Goal: Task Accomplishment & Management: Use online tool/utility

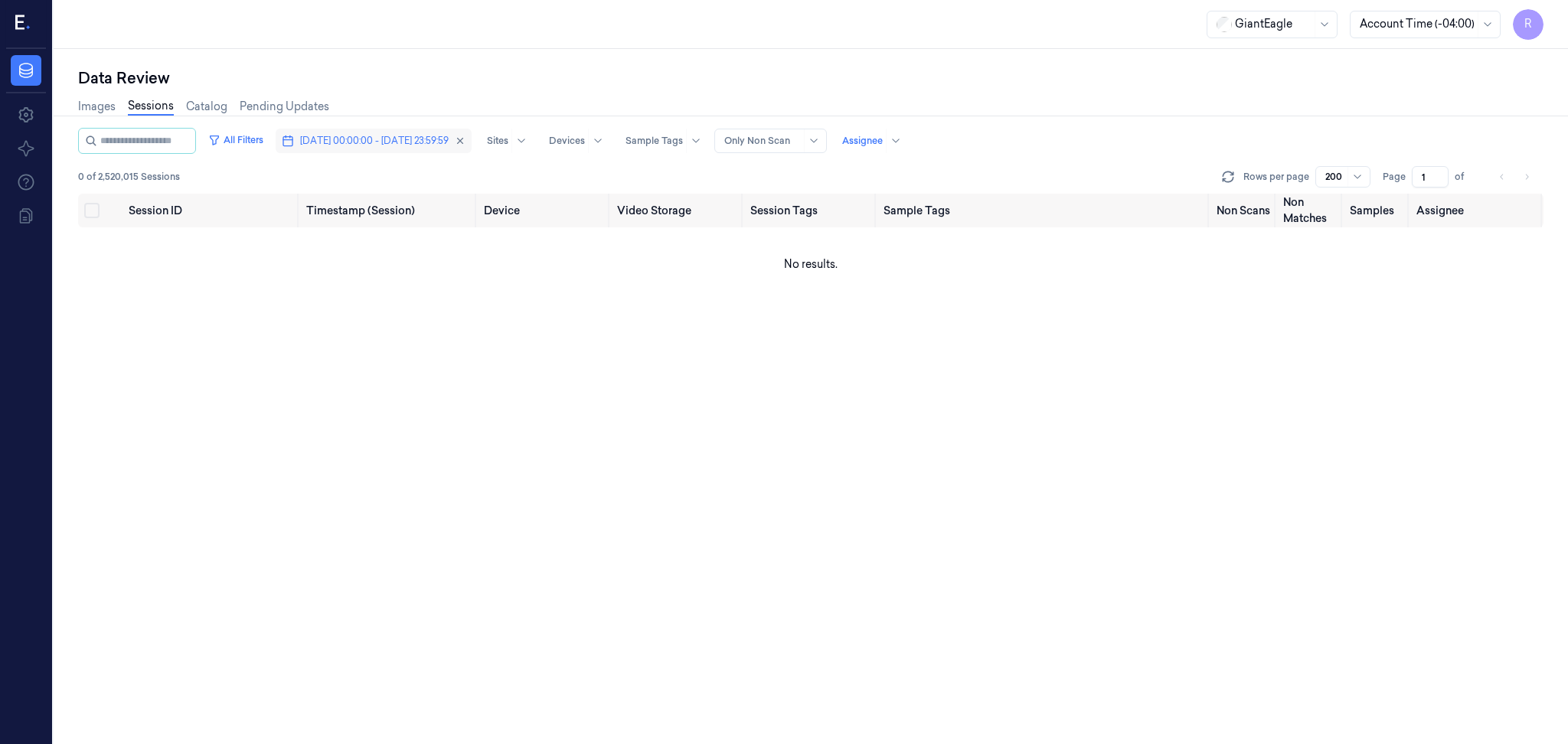
click at [381, 140] on span "[DATE] 00:00:00 - [DATE] 23:59:59" at bounding box center [374, 140] width 149 height 13
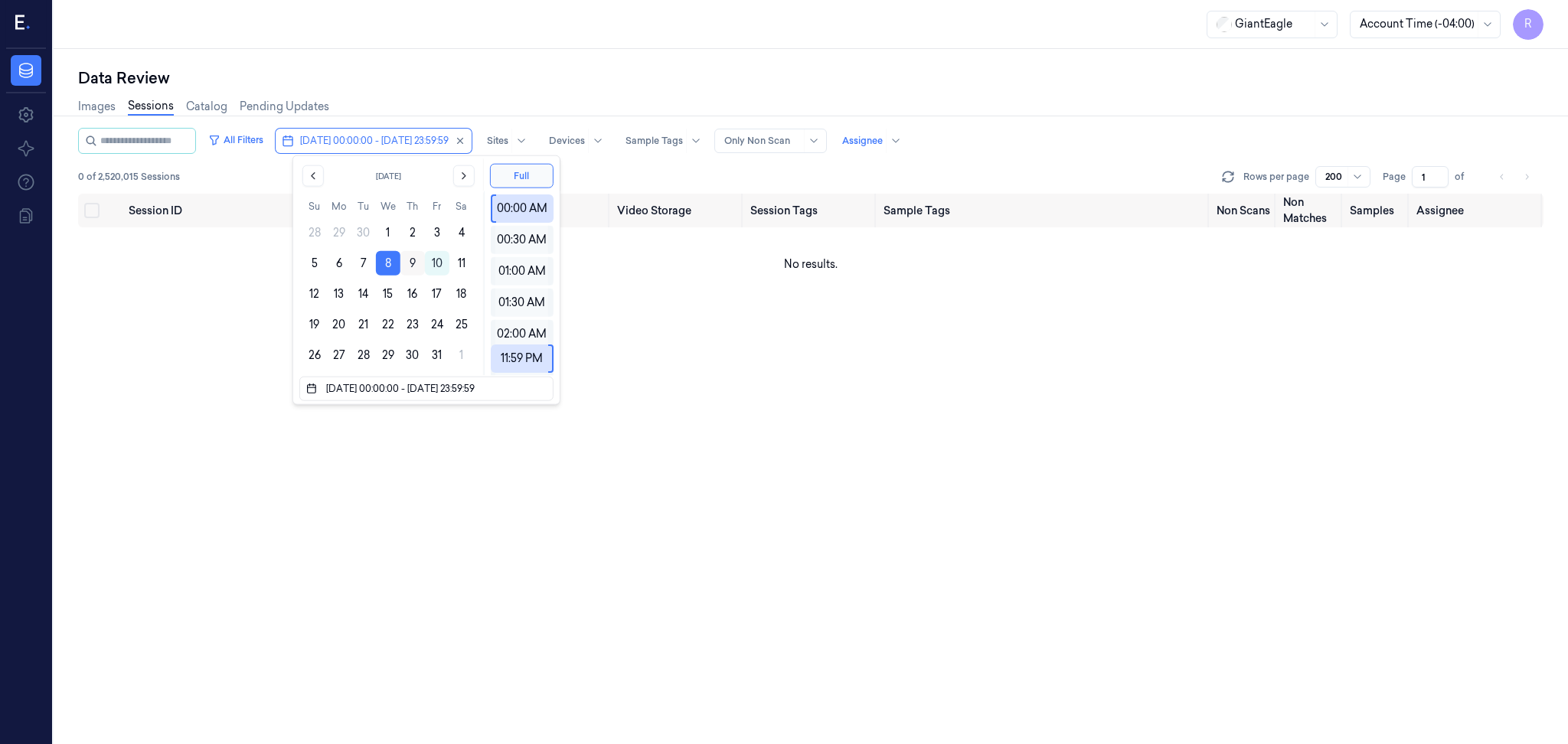
click at [414, 266] on button "9" at bounding box center [412, 263] width 25 height 25
type input "08/10/2025 00:00:00 - 09/10/2025 23:59:59"
click at [491, 62] on div "Data Review Images Sessions Catalog Pending Updates All Filters 08/10/2025 00:0…" at bounding box center [810, 396] width 1514 height 695
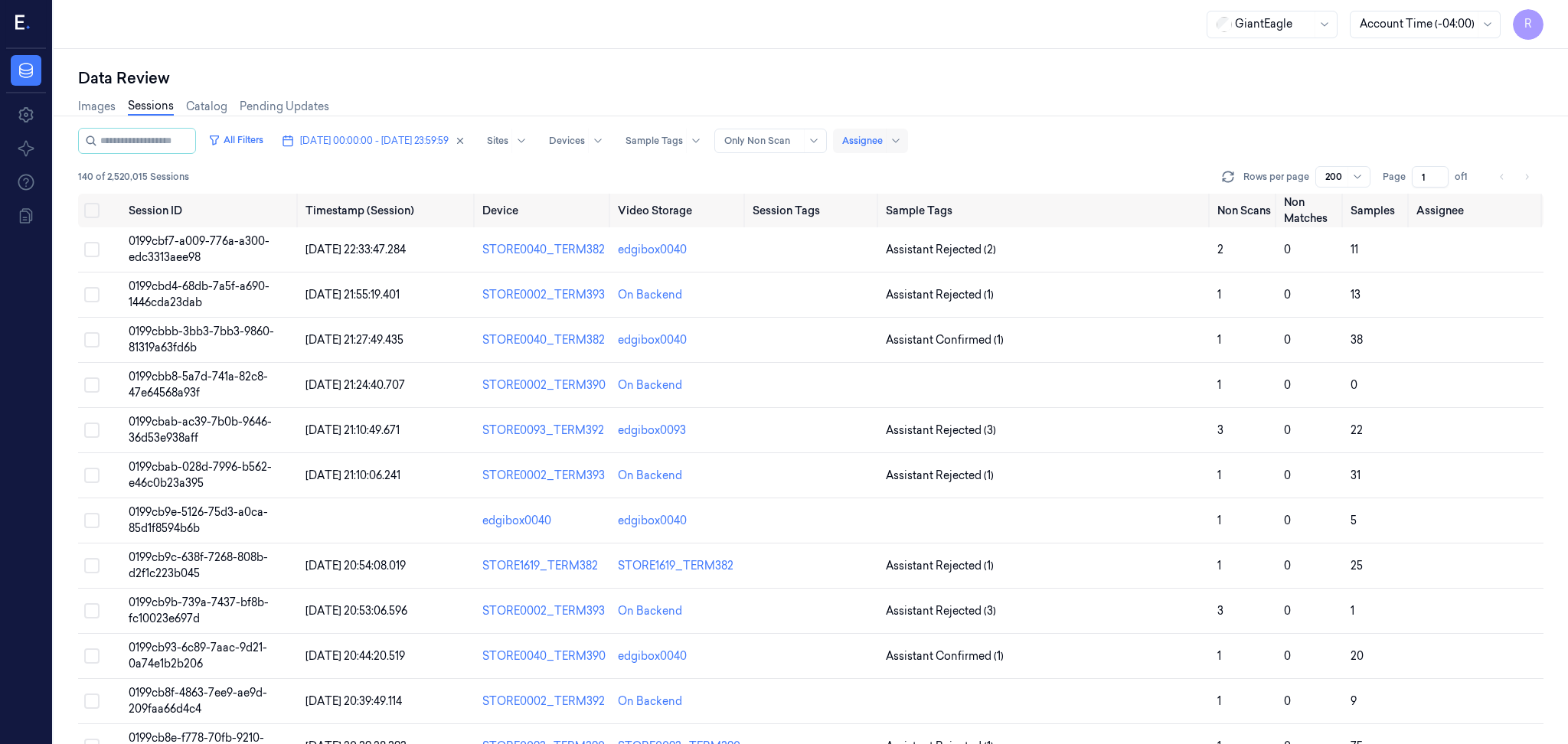
click at [882, 138] on div at bounding box center [862, 140] width 40 height 13
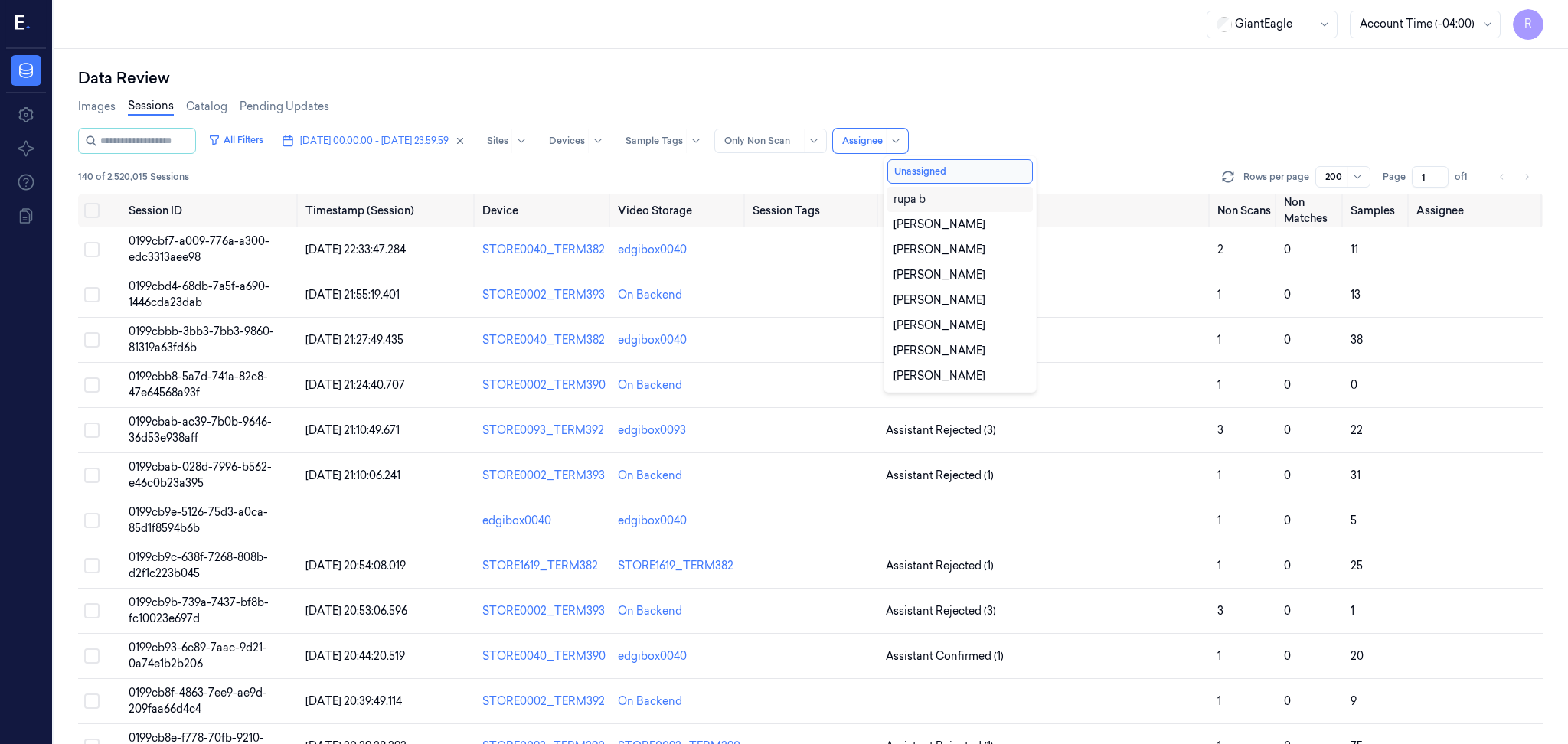
click at [1090, 108] on div "Images Sessions Catalog Pending Updates" at bounding box center [810, 108] width 1465 height 39
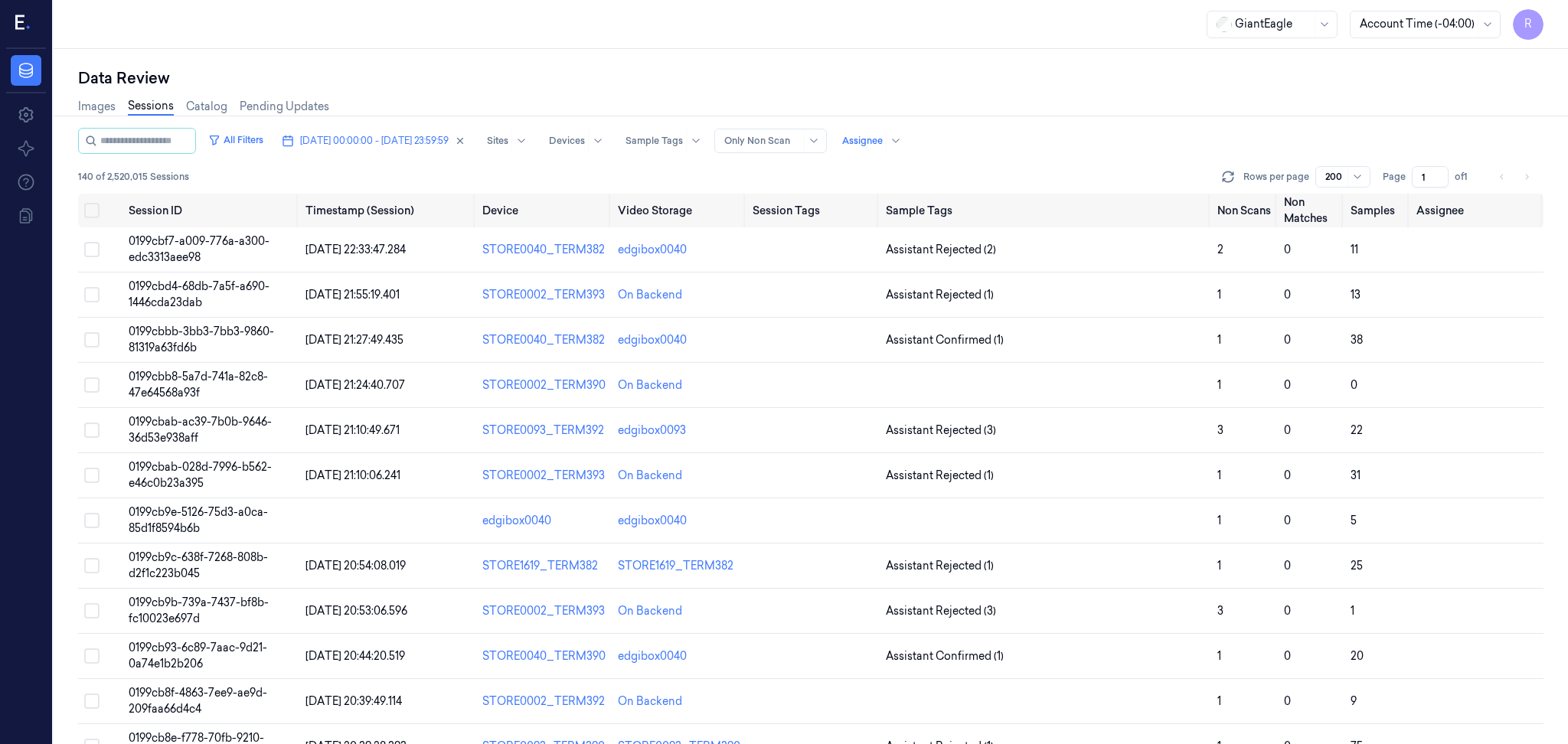
click at [1524, 176] on li "pagination" at bounding box center [1526, 176] width 21 height 21
click at [1500, 179] on li "pagination" at bounding box center [1502, 176] width 21 height 21
click at [1500, 176] on li "pagination" at bounding box center [1502, 176] width 21 height 21
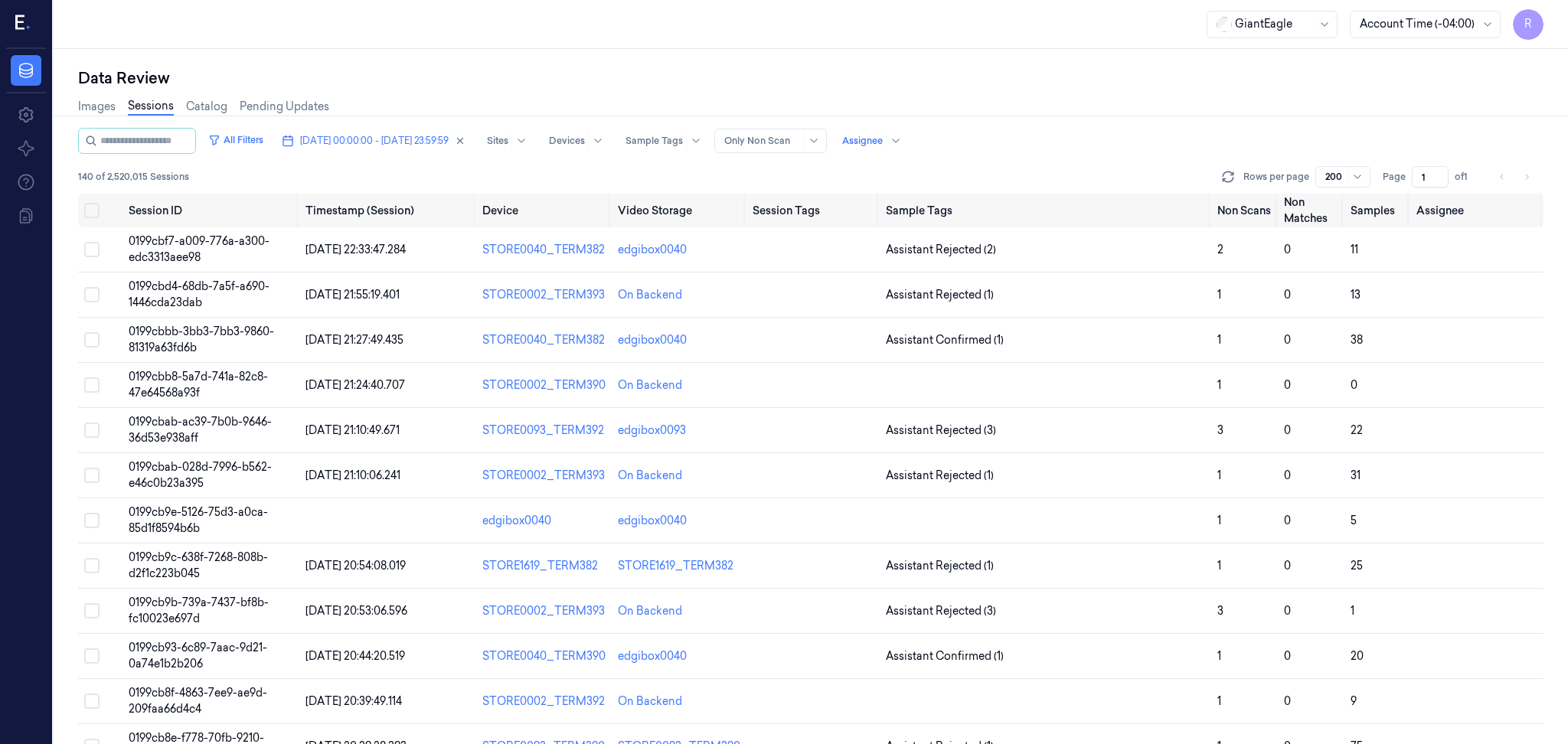
click at [1151, 76] on div "Data Review" at bounding box center [810, 77] width 1465 height 21
click at [406, 142] on span "08/10/2025 00:00:00 - 09/10/2025 23:59:59" at bounding box center [374, 140] width 149 height 13
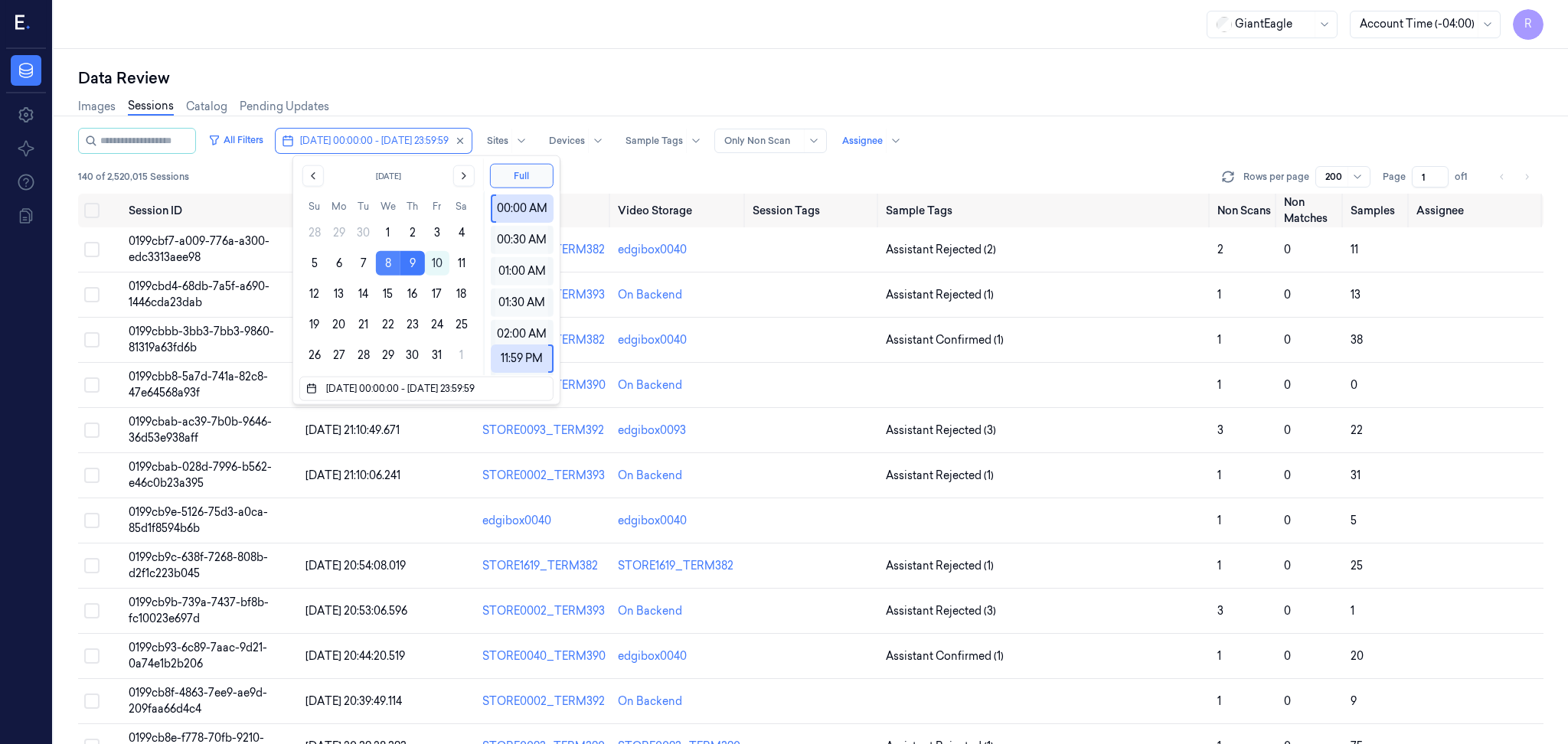
click at [392, 260] on button "8" at bounding box center [387, 263] width 25 height 25
click at [414, 260] on button "9" at bounding box center [412, 263] width 25 height 25
click at [414, 260] on button "9" at bounding box center [412, 263] width 25 height 25
type input "[DATE] 00:00:00 - [DATE] 23:59:59"
click at [414, 260] on button "9" at bounding box center [412, 263] width 25 height 25
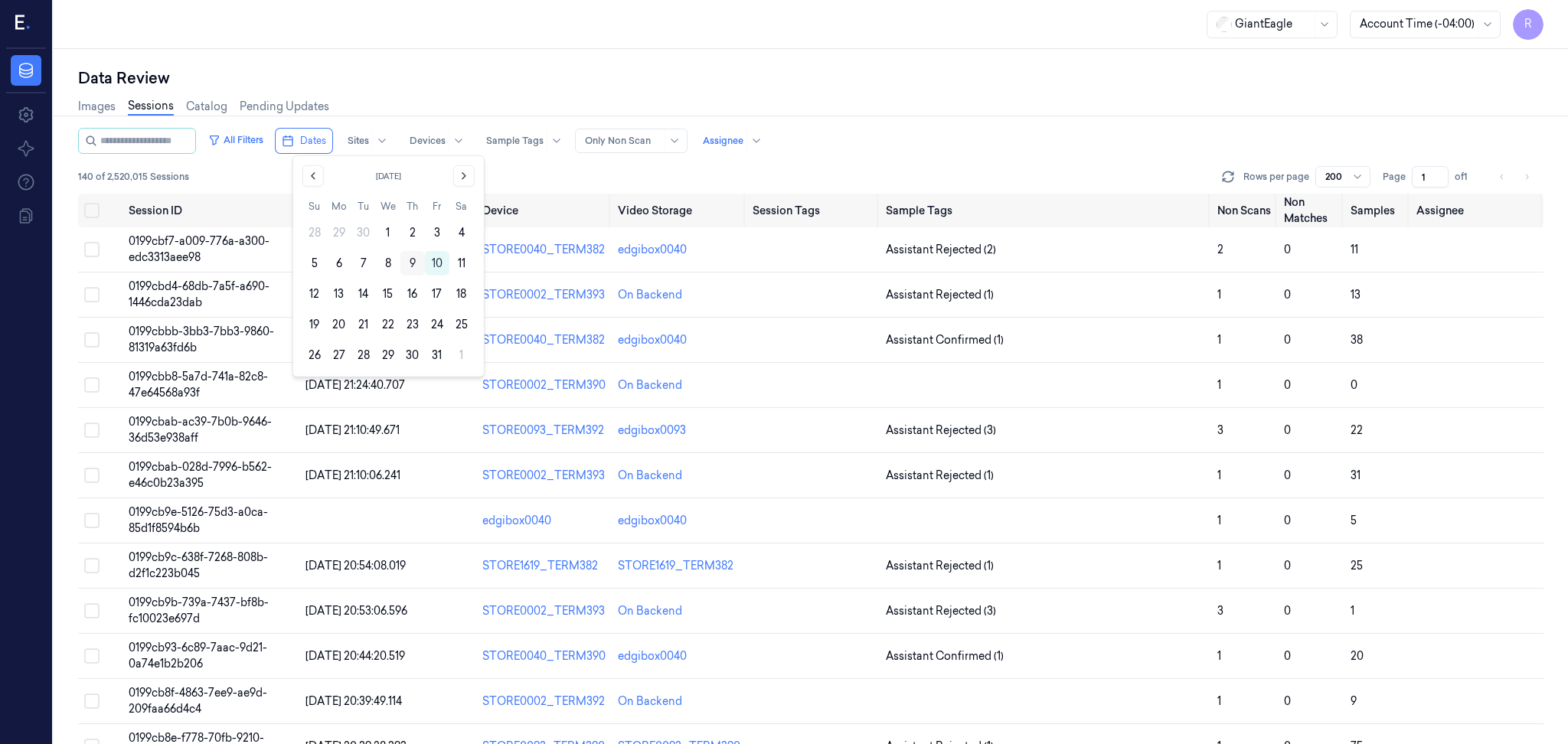
click at [410, 266] on button "9" at bounding box center [412, 263] width 25 height 25
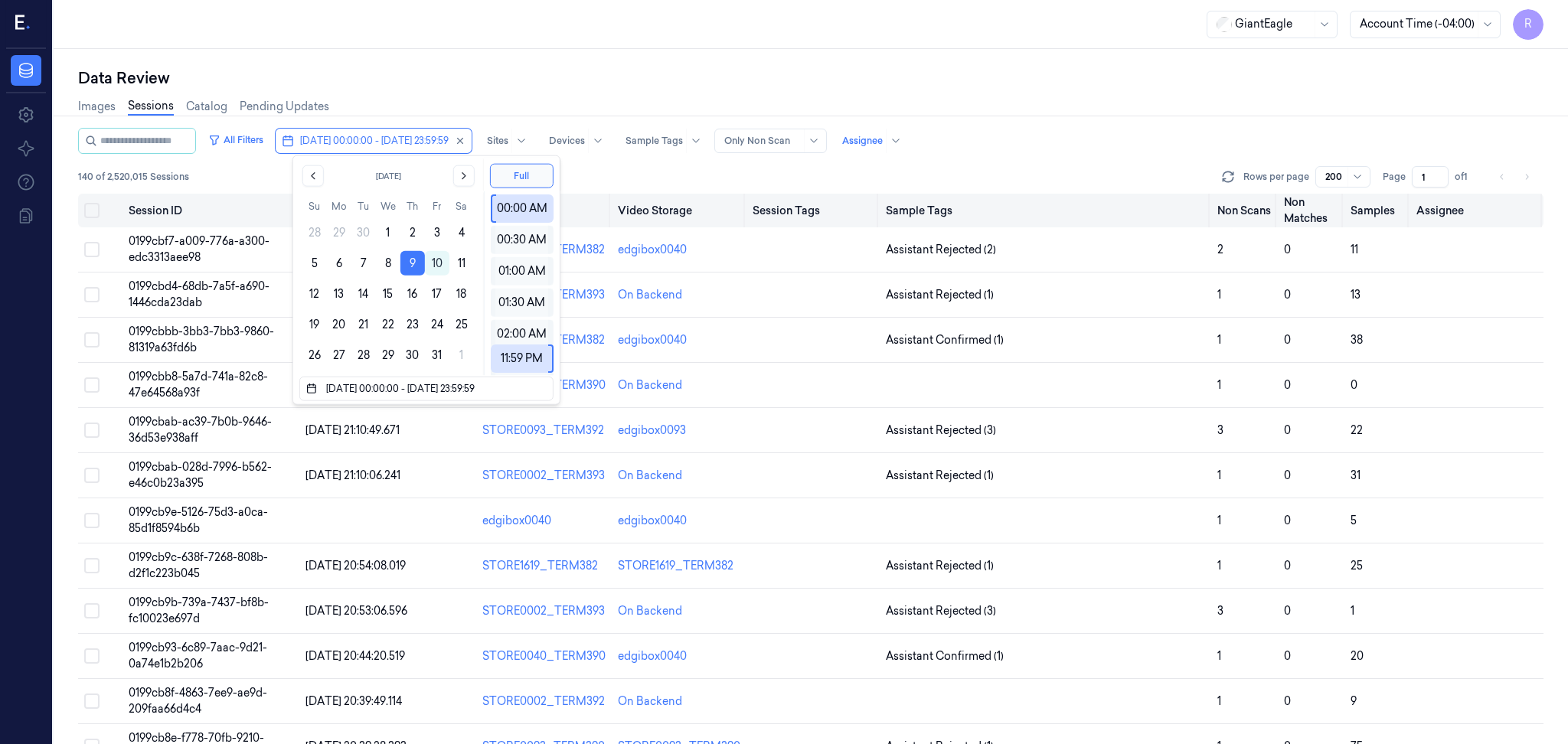
drag, startPoint x: 410, startPoint y: 266, endPoint x: 512, endPoint y: 224, distance: 110.3
click at [412, 270] on button "9" at bounding box center [412, 263] width 25 height 25
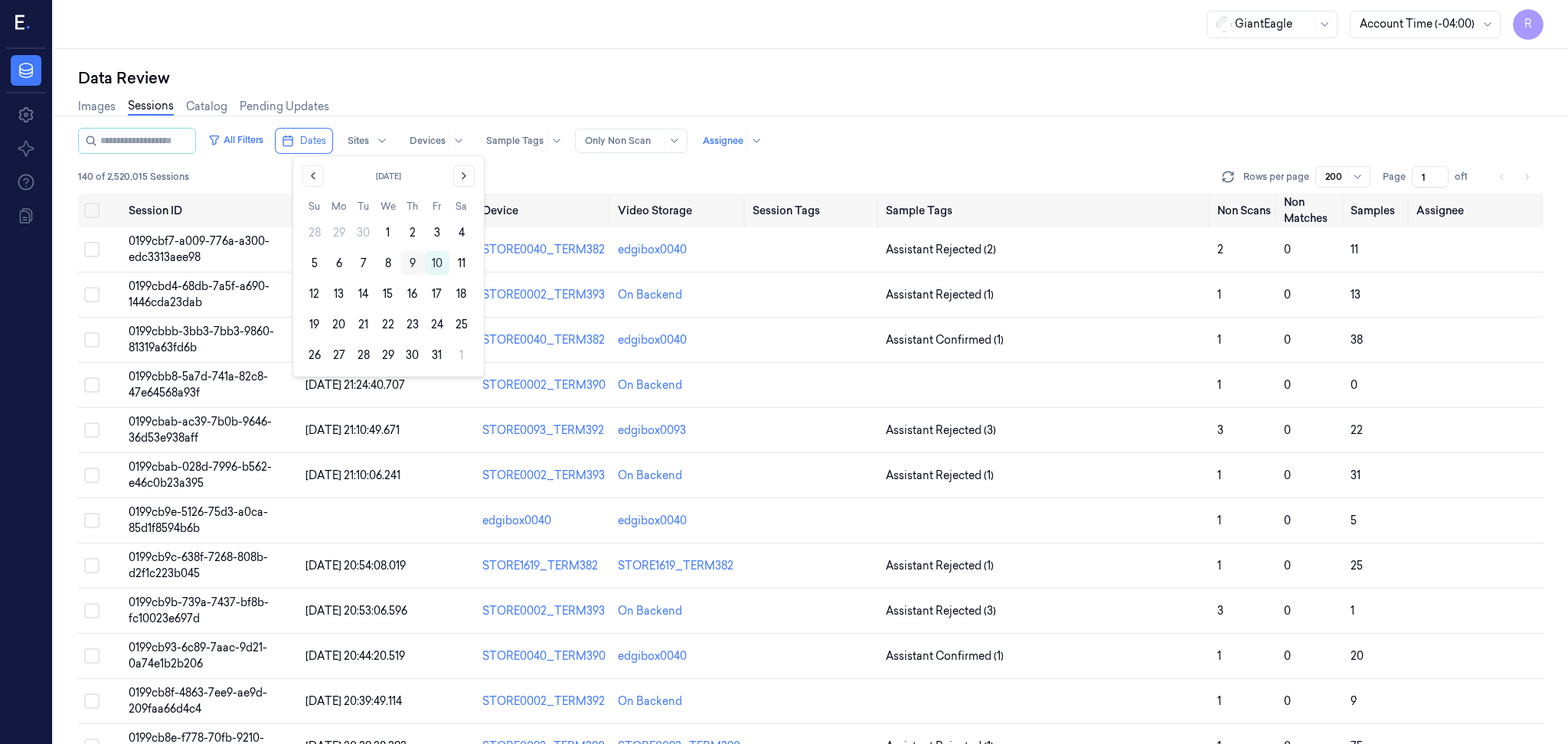
click at [409, 259] on button "9" at bounding box center [412, 263] width 25 height 25
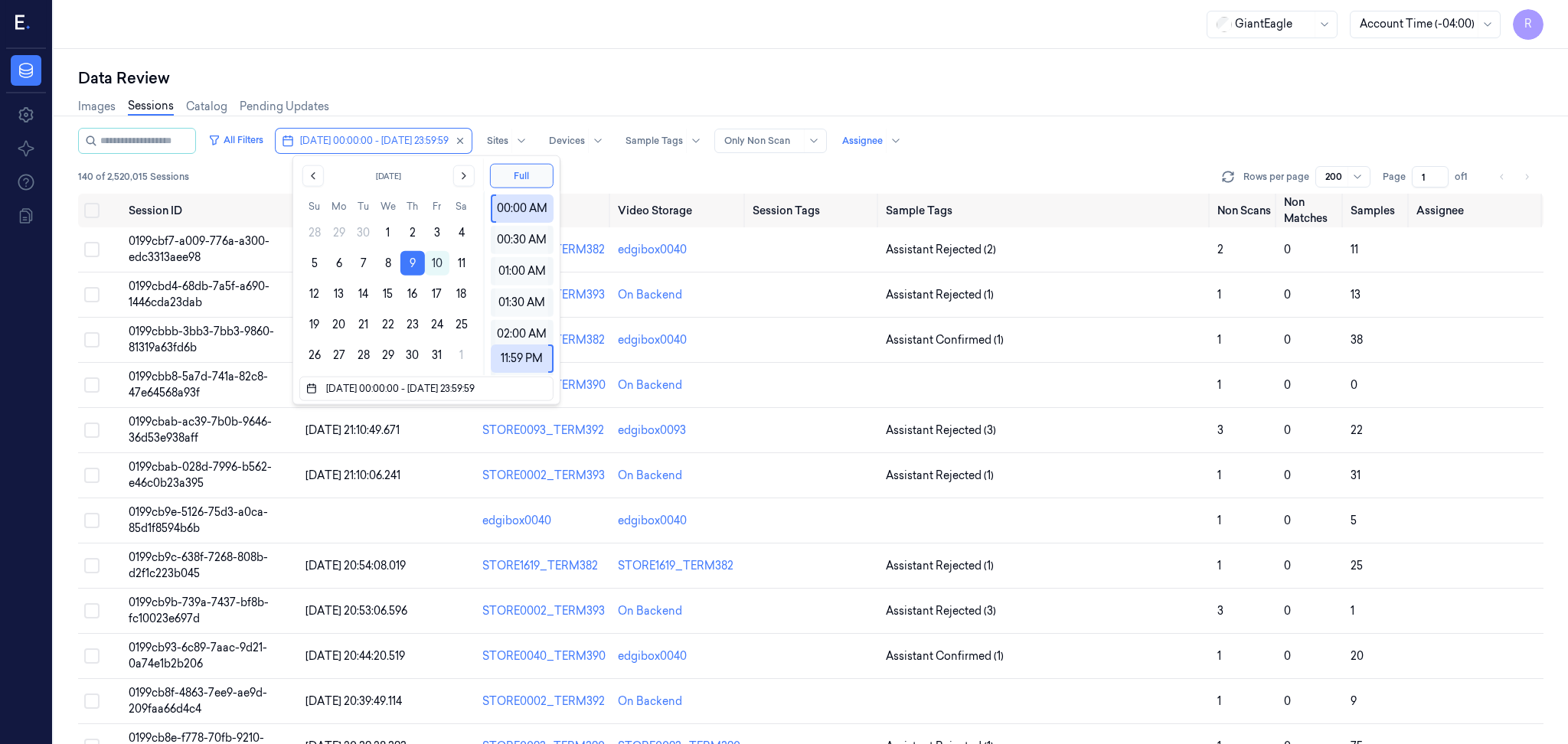
click at [499, 35] on div "GiantEagle Account Time (-04:00) R" at bounding box center [810, 25] width 1514 height 49
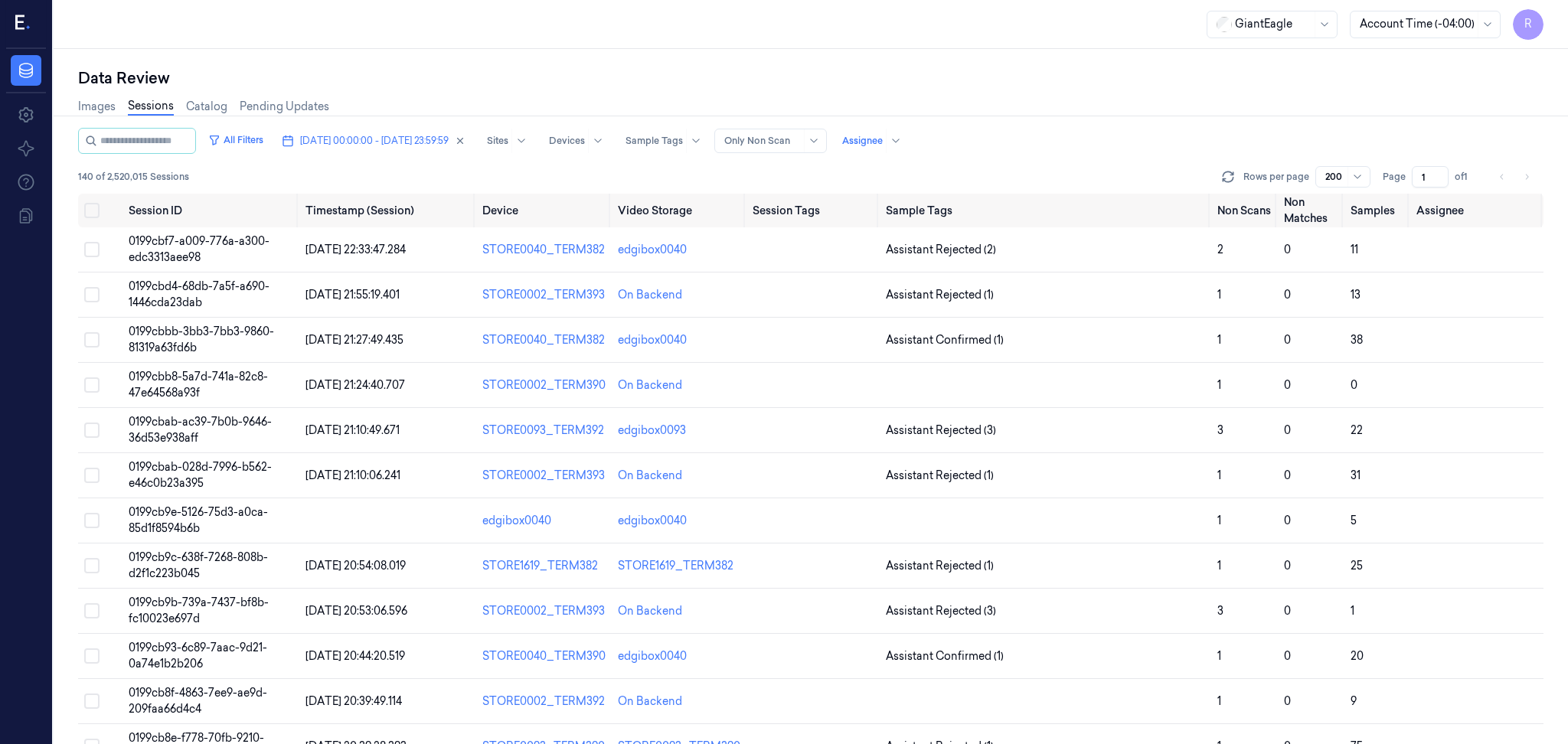
click at [1523, 175] on li "pagination" at bounding box center [1526, 176] width 21 height 21
click at [1501, 177] on li "pagination" at bounding box center [1502, 176] width 21 height 21
drag, startPoint x: 1427, startPoint y: 171, endPoint x: 1400, endPoint y: 176, distance: 27.5
click at [1400, 176] on div "Page 1 of 1" at bounding box center [1430, 176] width 96 height 21
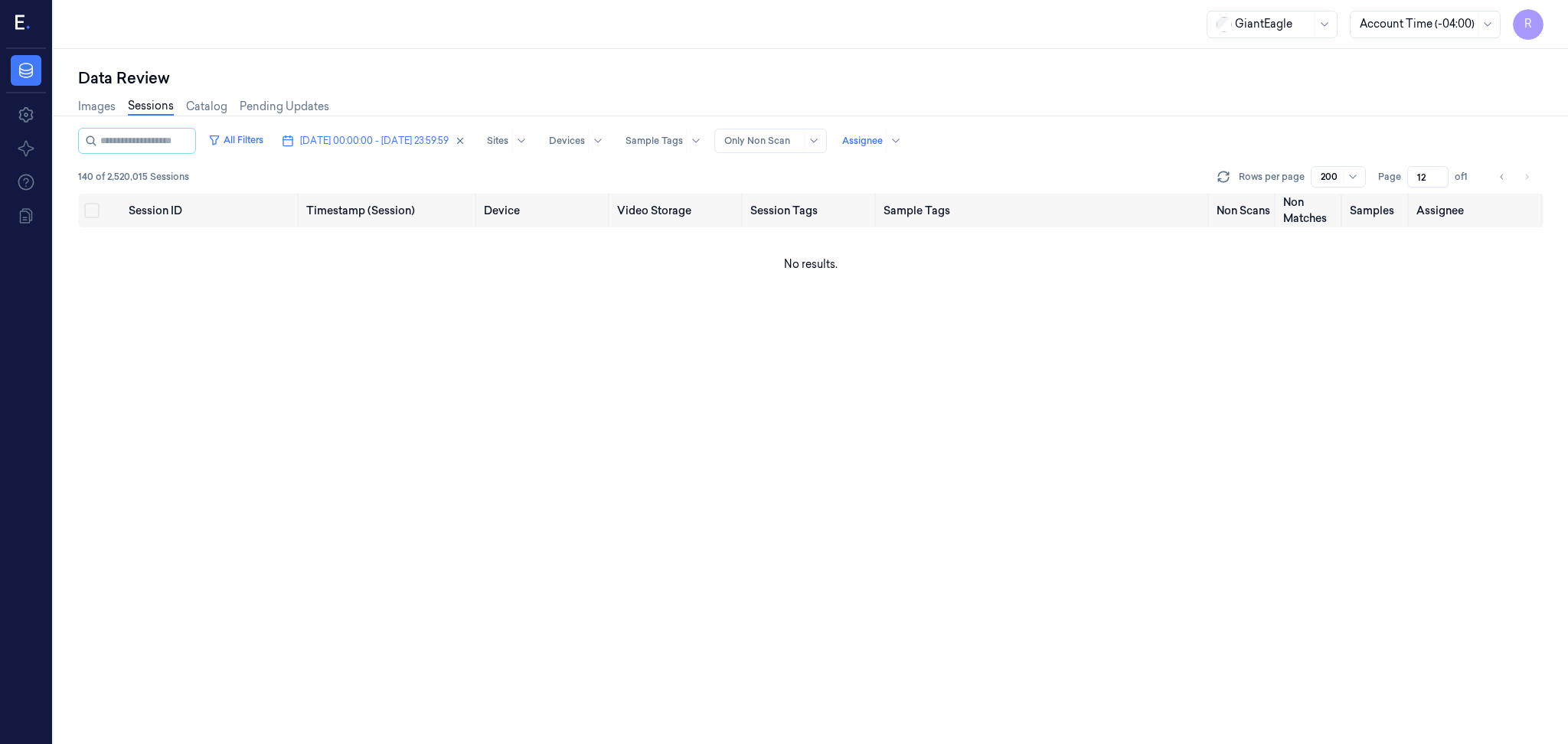
type input "1"
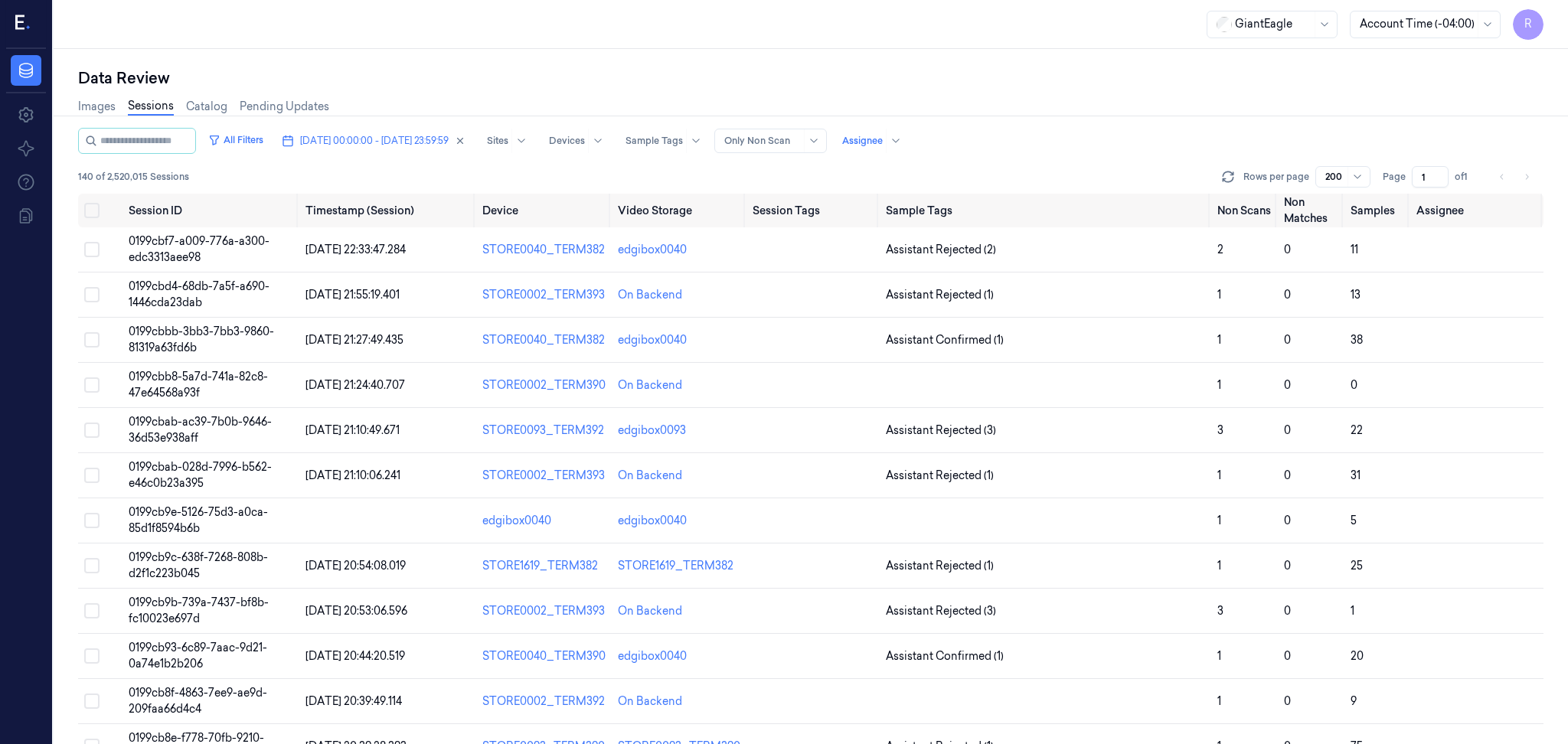
click at [1321, 119] on div "Images Sessions Catalog Pending Updates" at bounding box center [810, 108] width 1465 height 39
click at [1520, 171] on li "pagination" at bounding box center [1526, 176] width 21 height 21
click at [882, 137] on div at bounding box center [862, 140] width 40 height 13
click at [1094, 120] on div "Images Sessions Catalog Pending Updates" at bounding box center [810, 108] width 1465 height 39
click at [882, 141] on div at bounding box center [862, 140] width 40 height 13
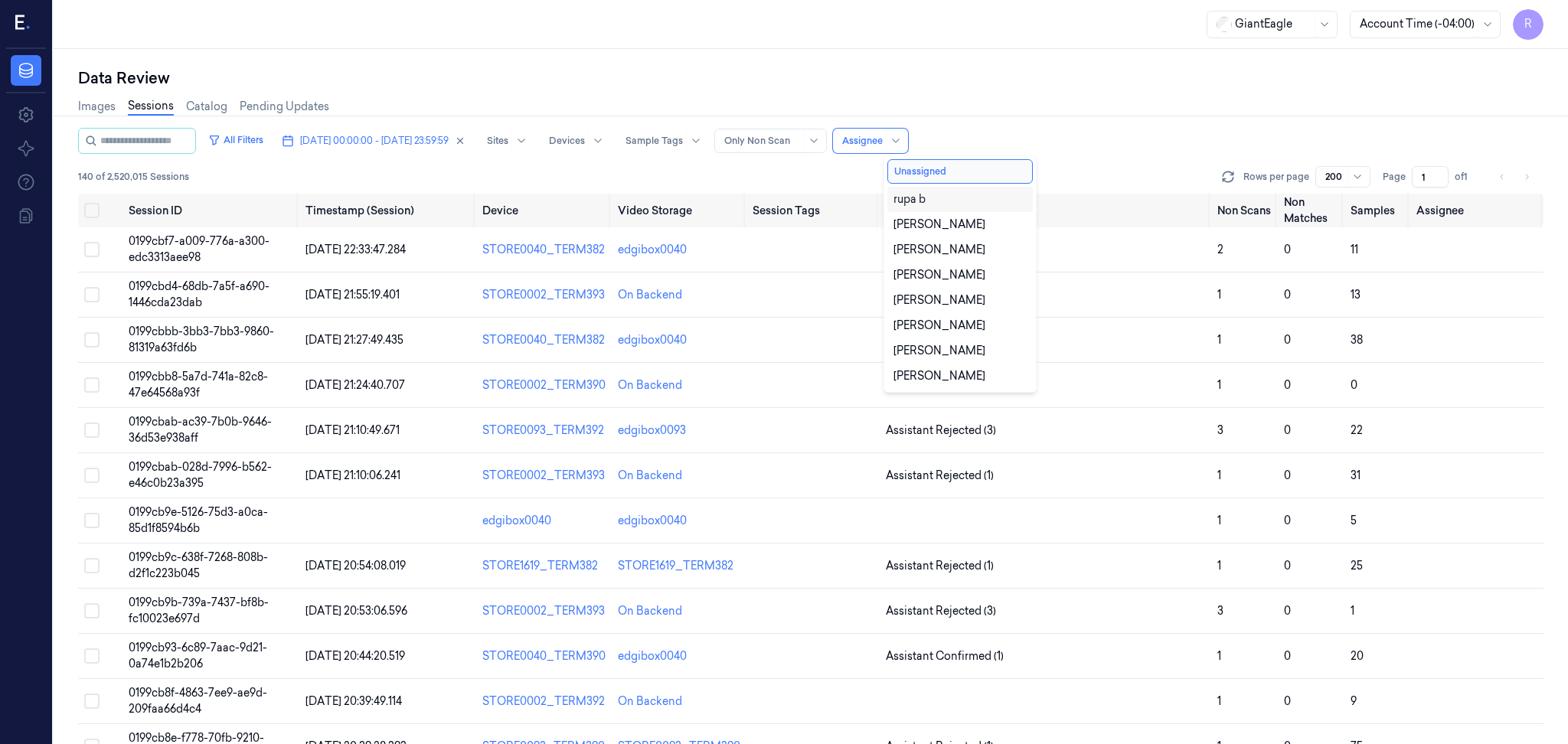
click at [946, 198] on div "rupa b" at bounding box center [960, 199] width 133 height 16
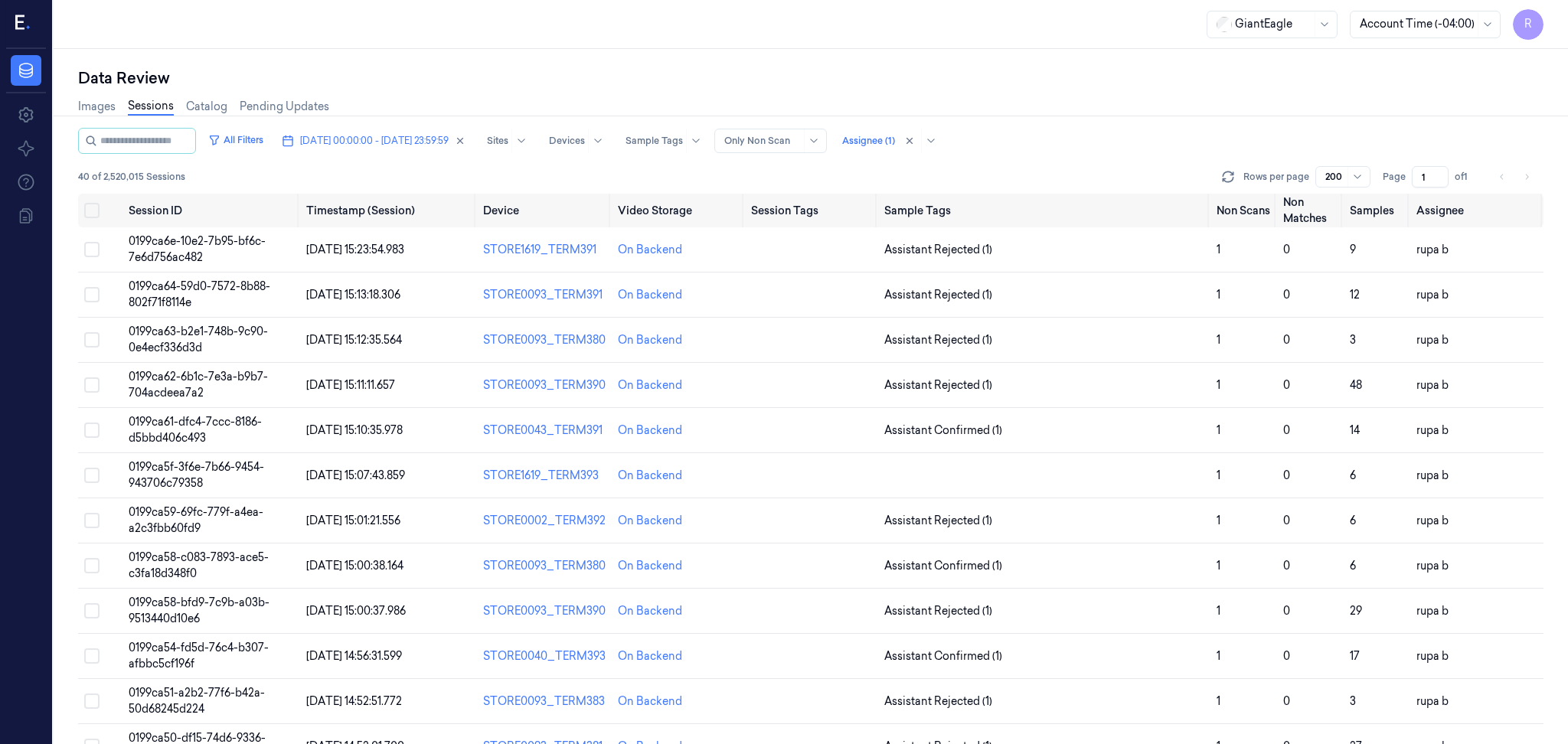
click at [1216, 89] on div "Images Sessions Catalog Pending Updates" at bounding box center [810, 108] width 1465 height 39
click at [1525, 176] on li "pagination" at bounding box center [1526, 176] width 21 height 21
click at [1505, 179] on li "pagination" at bounding box center [1502, 176] width 21 height 21
click at [1502, 179] on li "pagination" at bounding box center [1502, 176] width 21 height 21
click at [895, 139] on div at bounding box center [868, 140] width 53 height 13
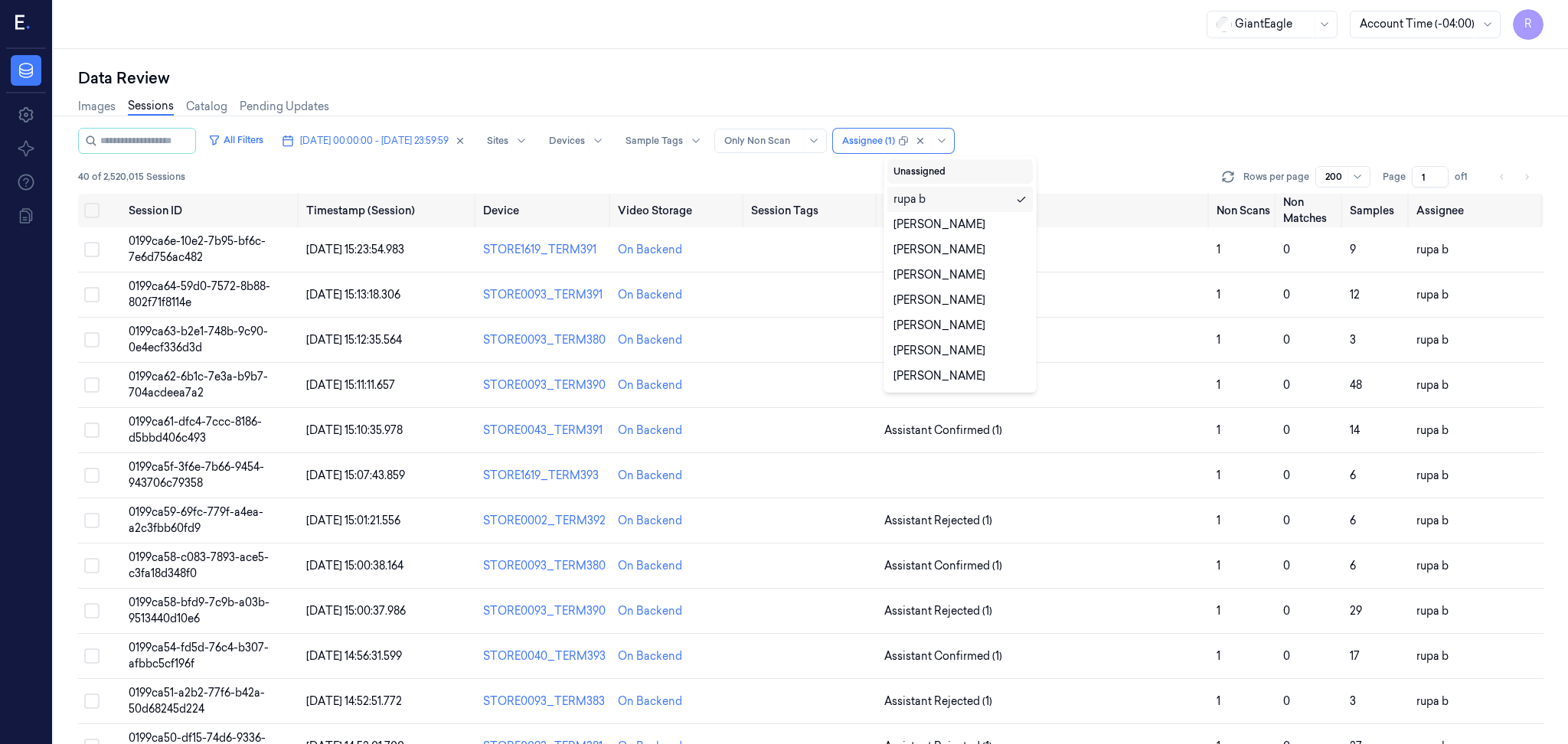
click at [940, 177] on button "Unassigned" at bounding box center [960, 171] width 145 height 25
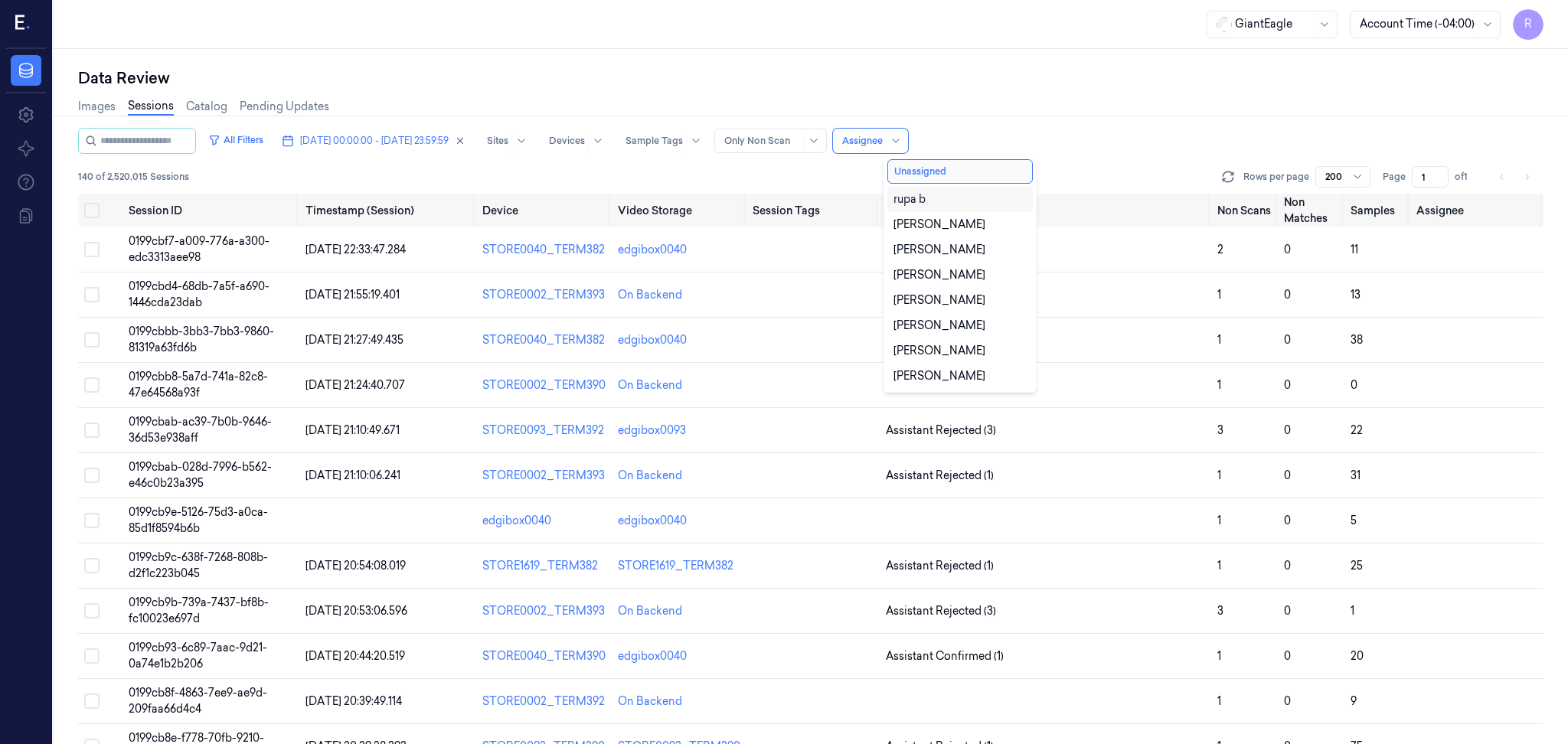
click at [1033, 85] on div "Data Review" at bounding box center [810, 77] width 1465 height 21
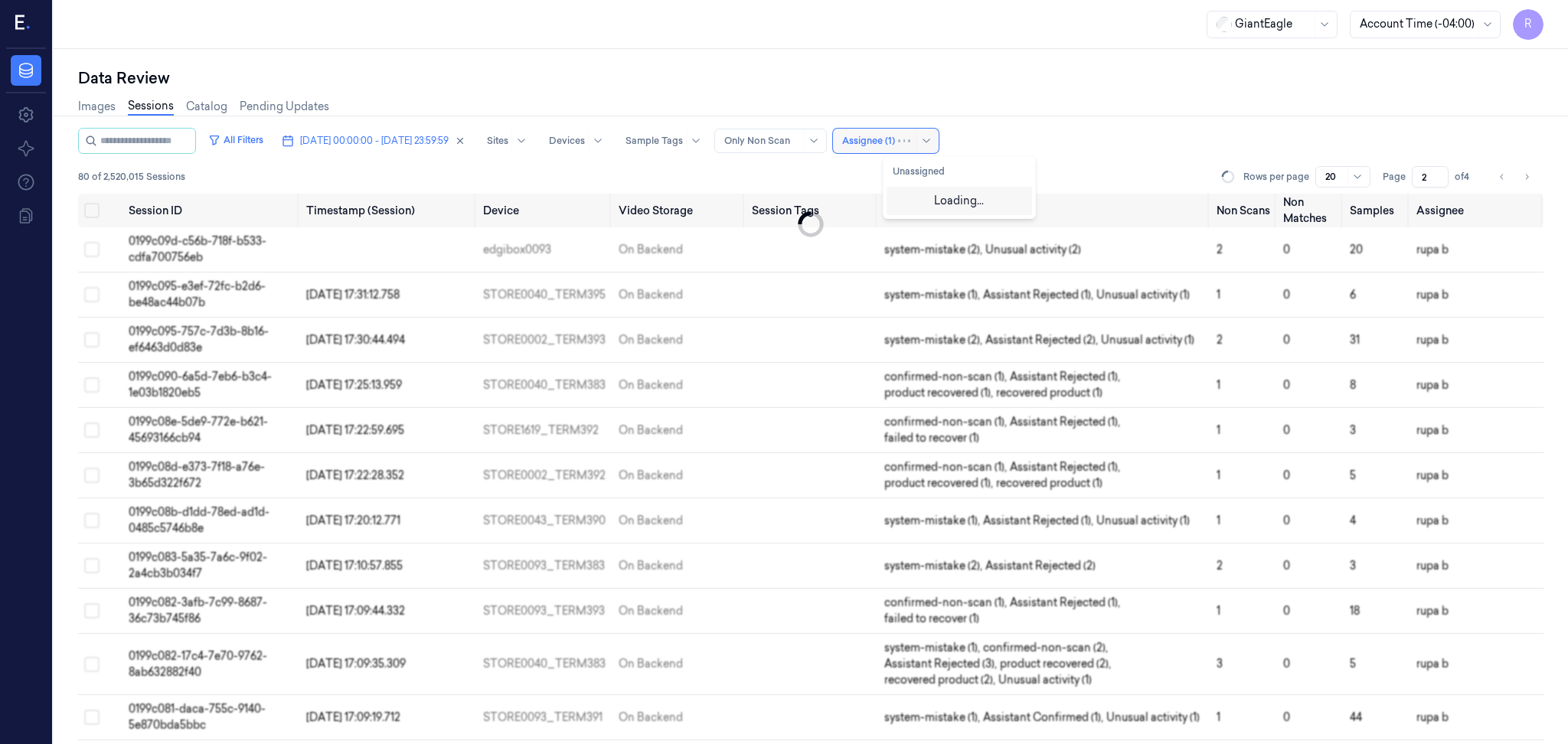
click at [895, 134] on div at bounding box center [868, 140] width 53 height 13
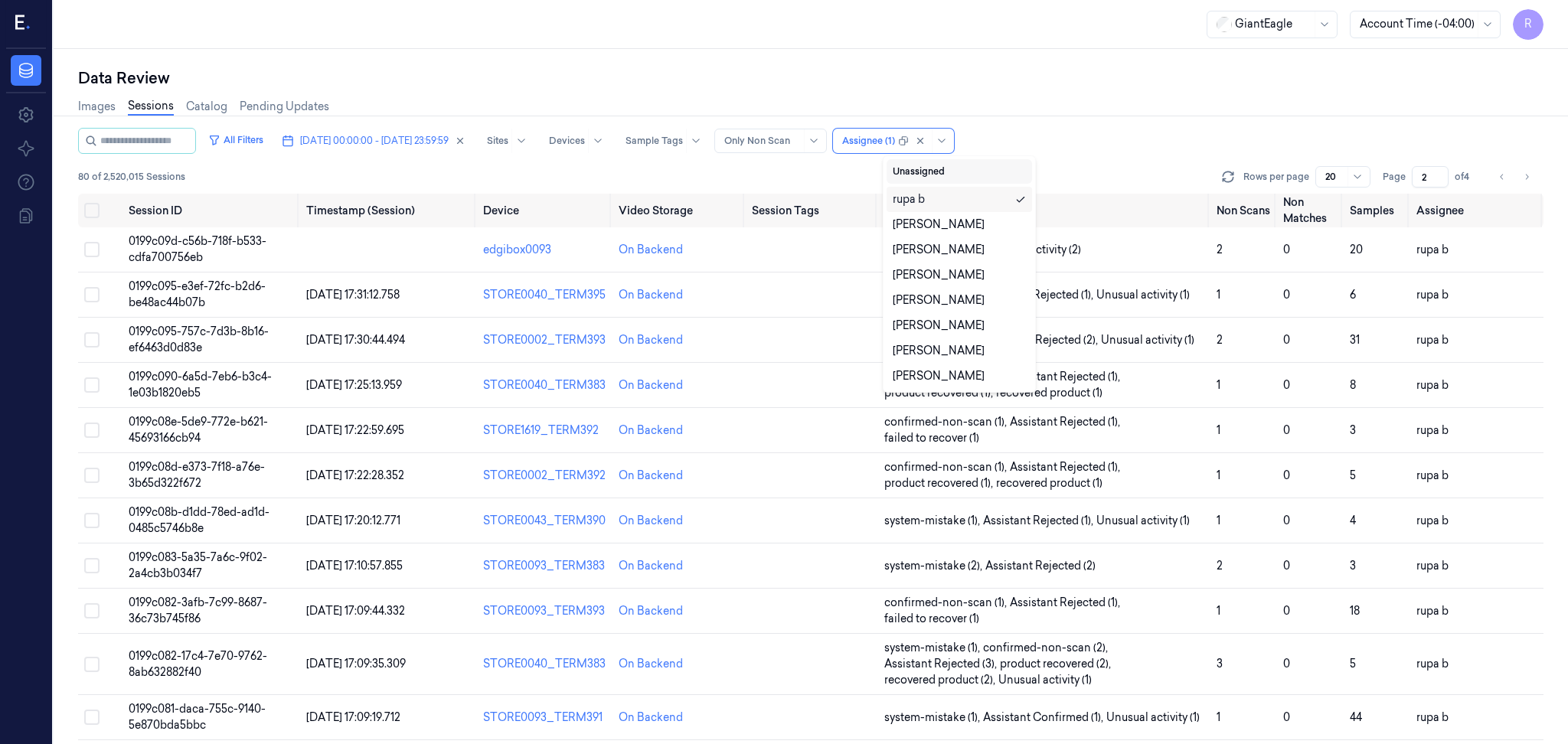
click at [972, 176] on button "Unassigned" at bounding box center [959, 171] width 145 height 25
type input "1"
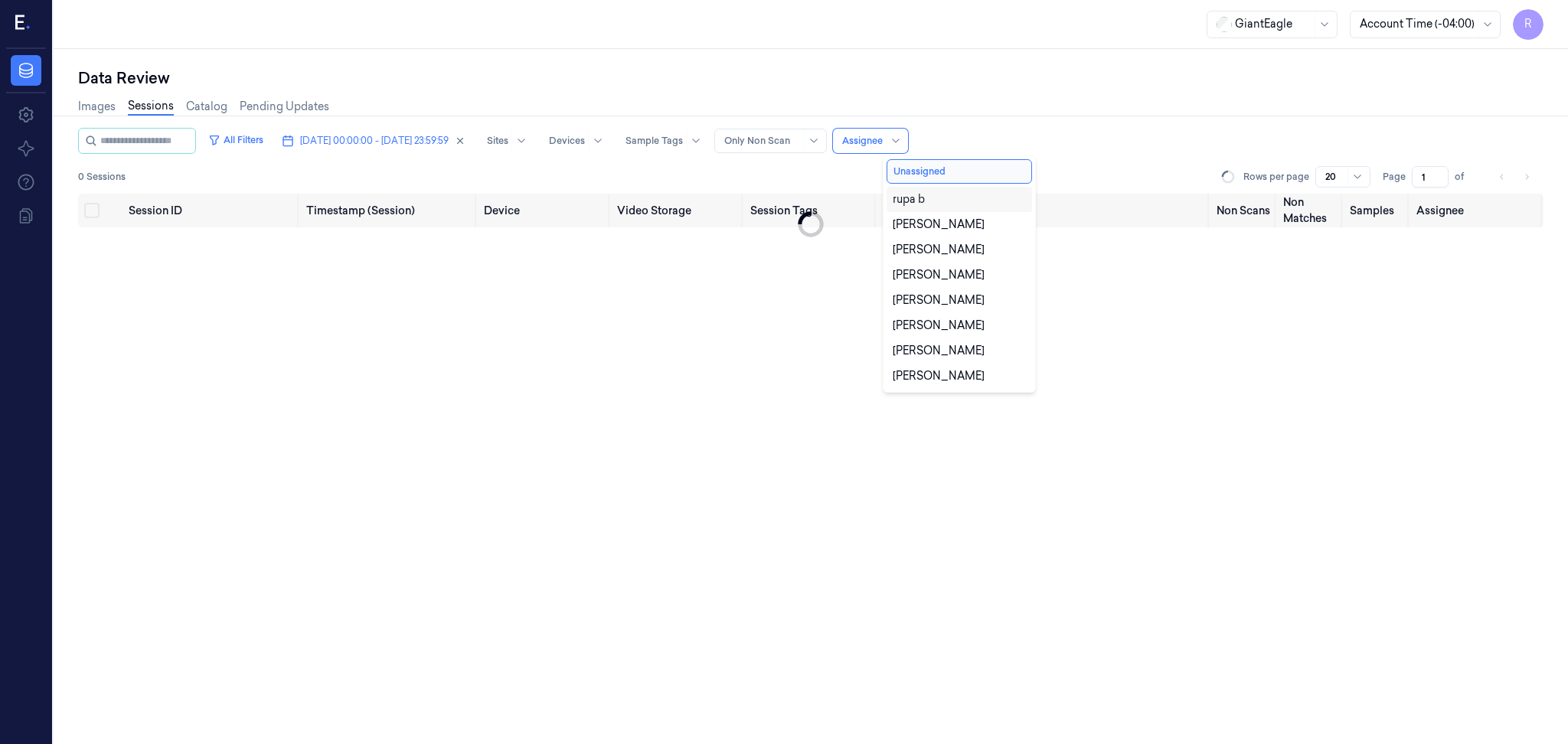
click at [957, 79] on div "Data Review" at bounding box center [810, 77] width 1465 height 21
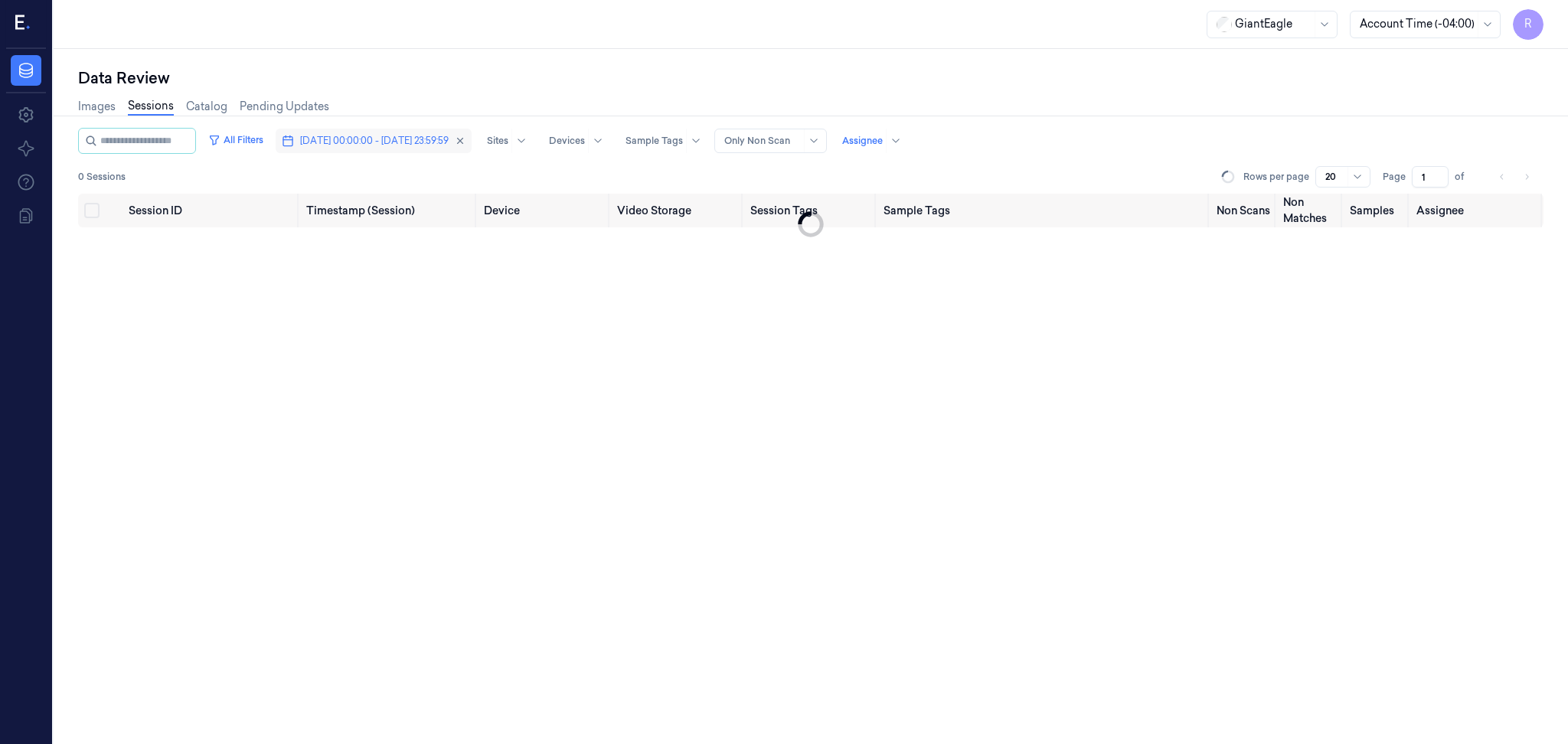
click at [434, 130] on button "07/10/2025 00:00:00 - 07/10/2025 23:59:59" at bounding box center [374, 141] width 196 height 25
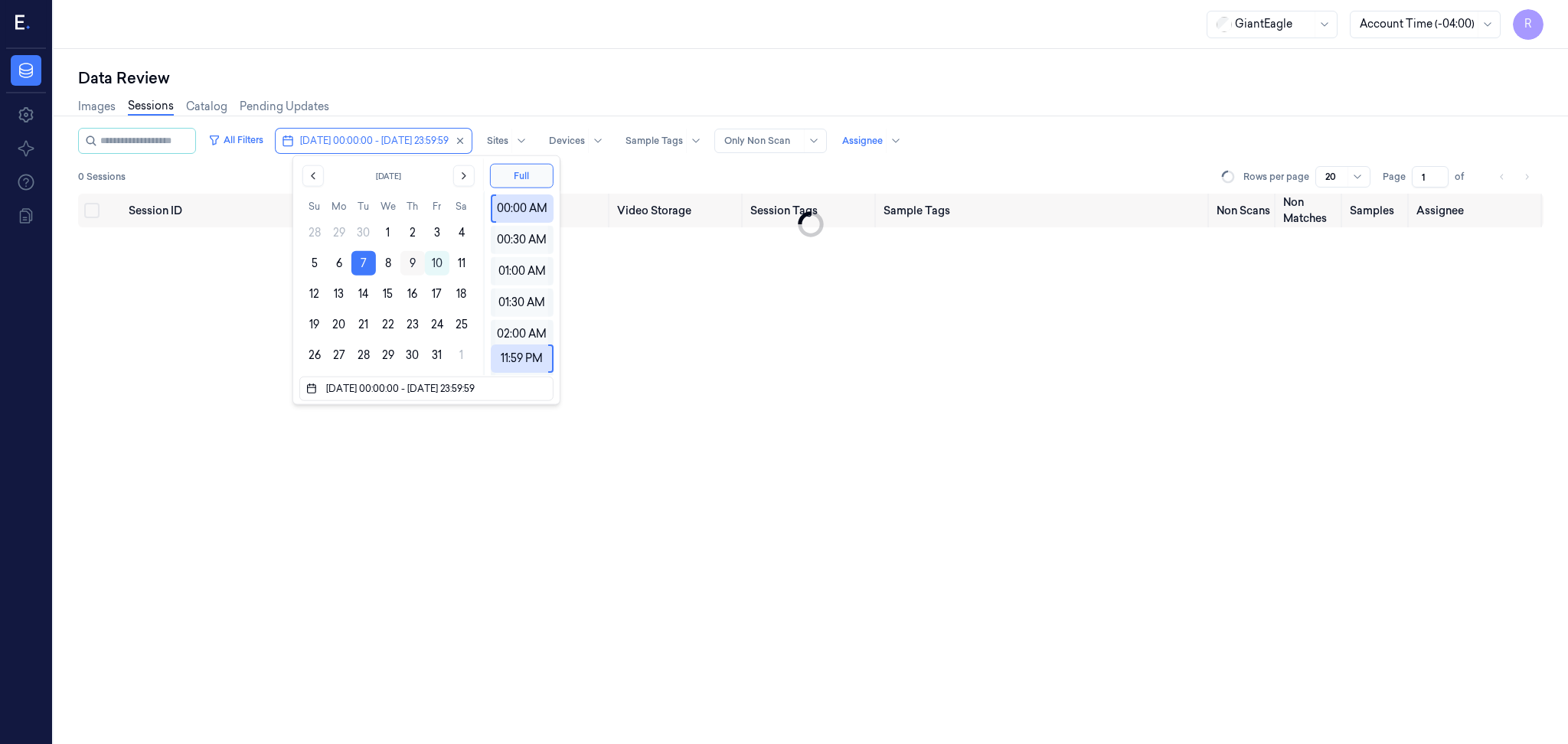
click at [410, 267] on button "9" at bounding box center [412, 263] width 25 height 25
click at [410, 266] on button "9" at bounding box center [412, 263] width 25 height 25
type input "[DATE] 00:00:00 - [DATE] 23:59:59"
click at [493, 46] on div "GiantEagle Account Time (-04:00) R" at bounding box center [810, 25] width 1514 height 49
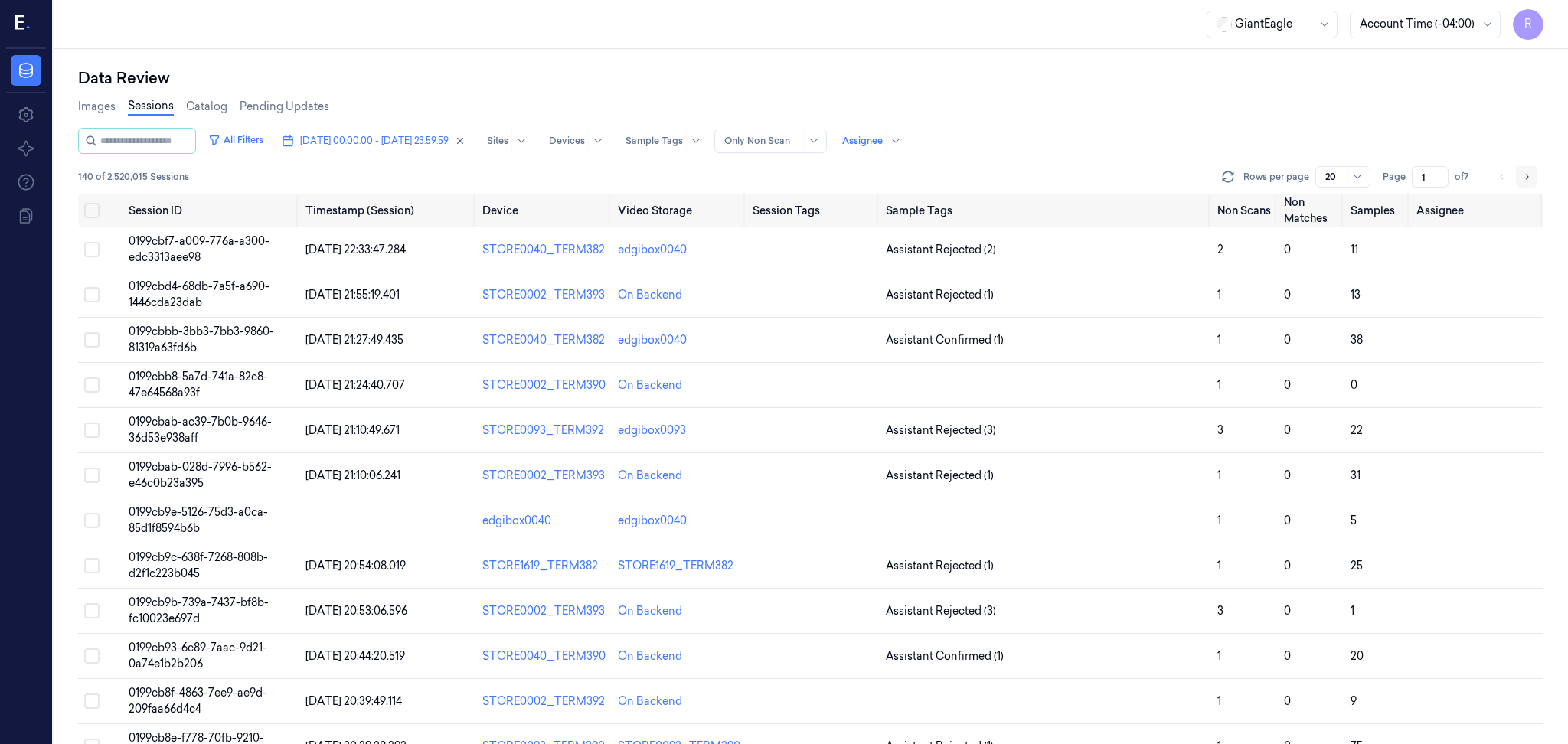
click at [1527, 174] on icon "Go to next page" at bounding box center [1527, 176] width 9 height 12
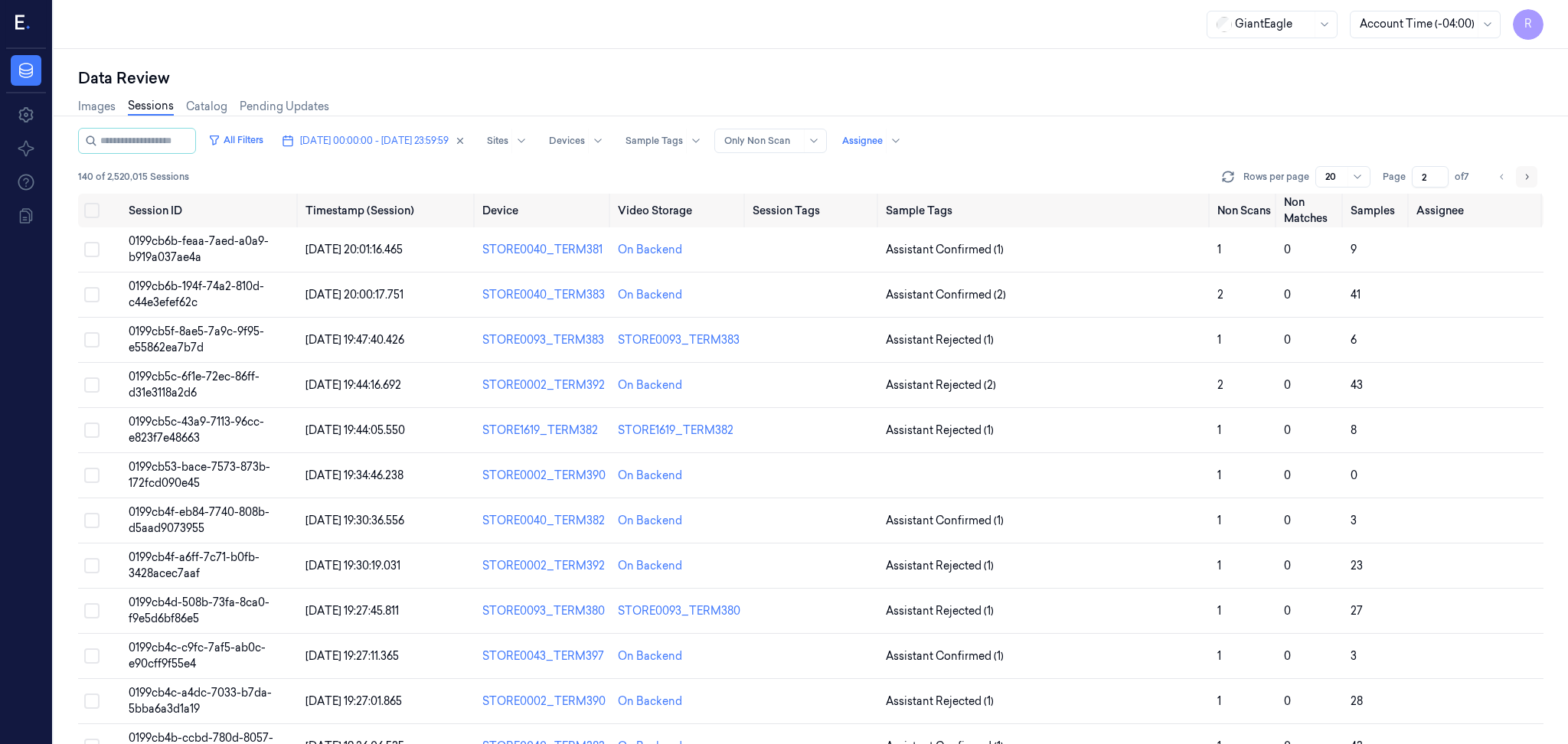
click at [1529, 173] on icon "Go to next page" at bounding box center [1527, 176] width 9 height 12
click at [1532, 173] on button "Go to next page" at bounding box center [1526, 176] width 21 height 21
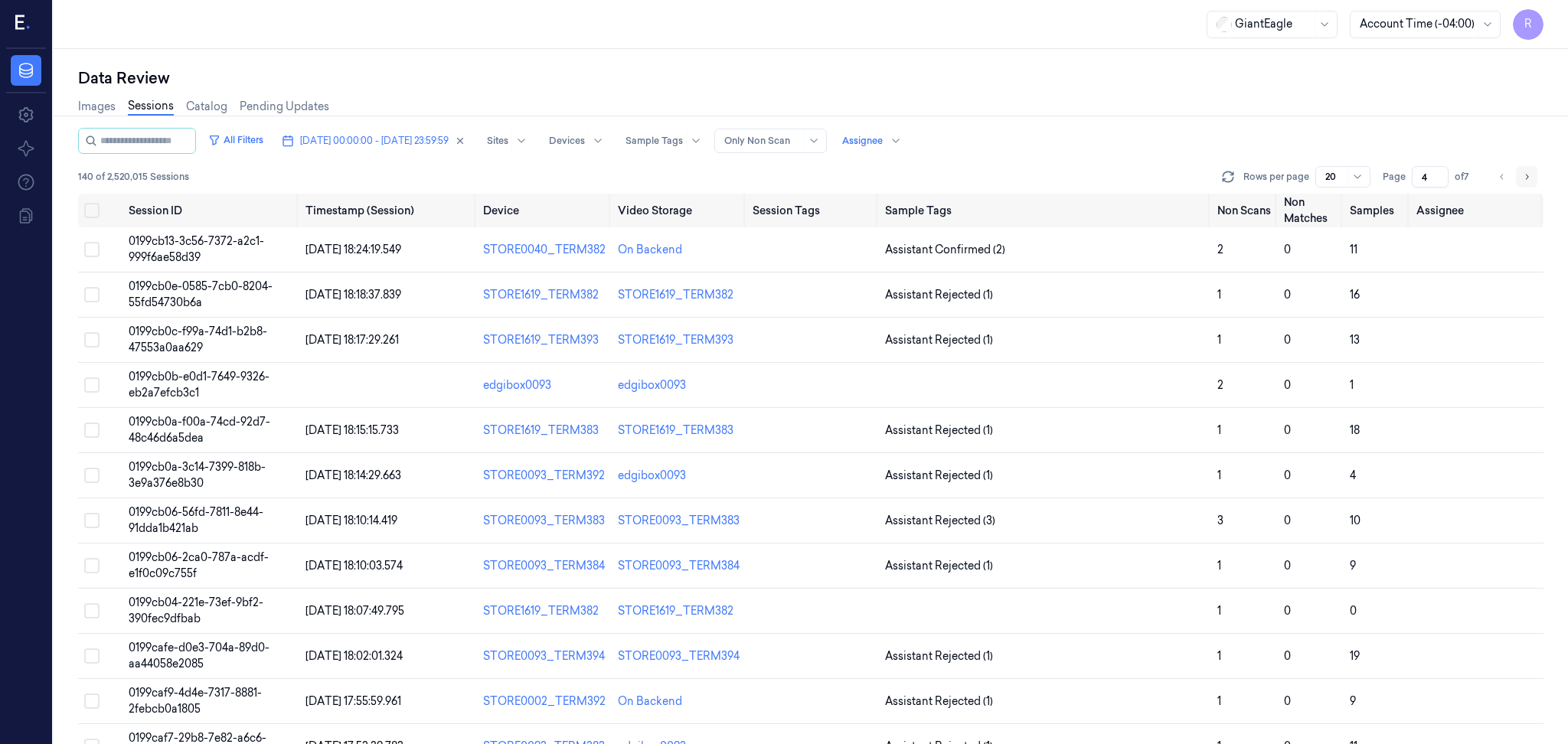
click at [1532, 173] on button "Go to next page" at bounding box center [1526, 176] width 21 height 21
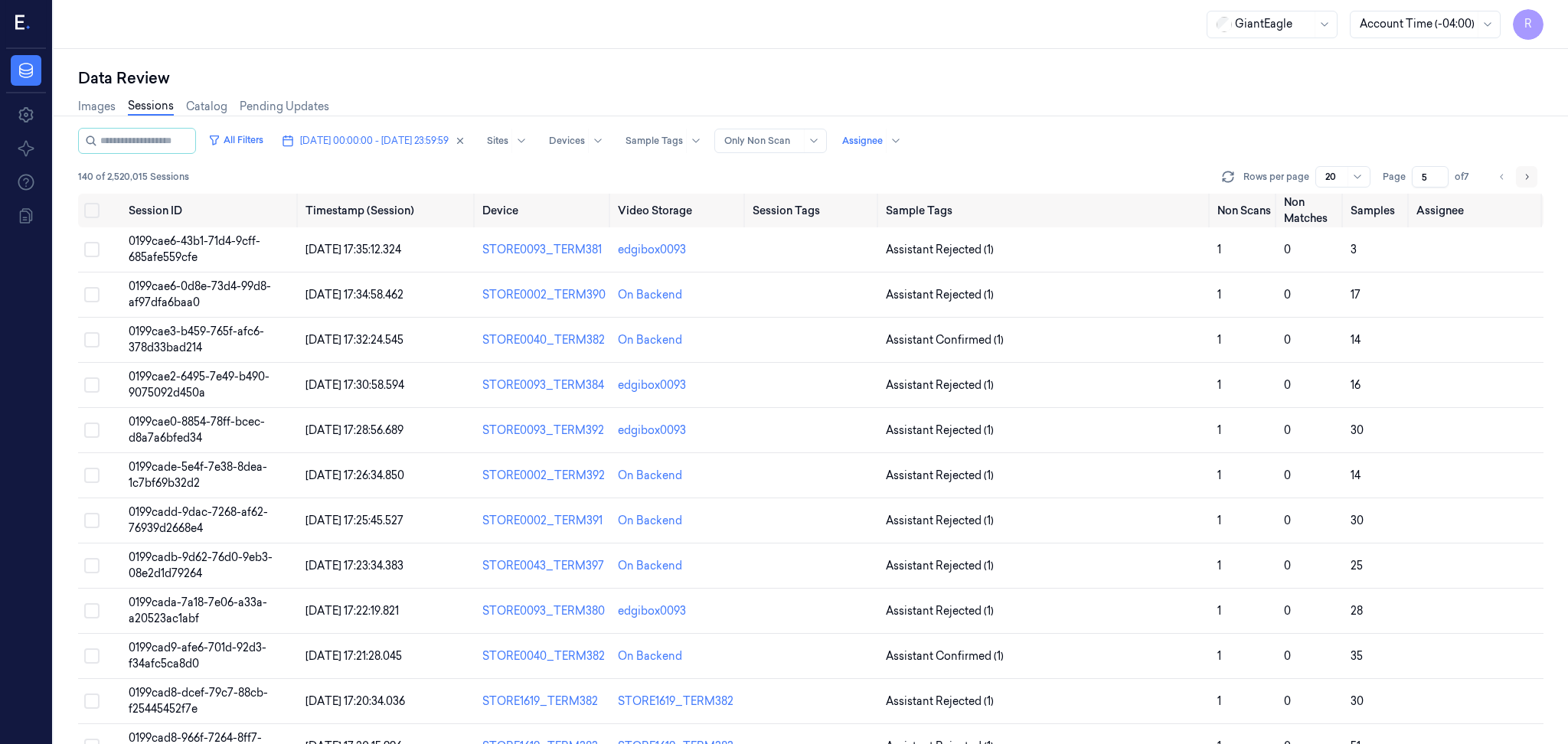
click at [1532, 173] on button "Go to next page" at bounding box center [1526, 176] width 21 height 21
type input "7"
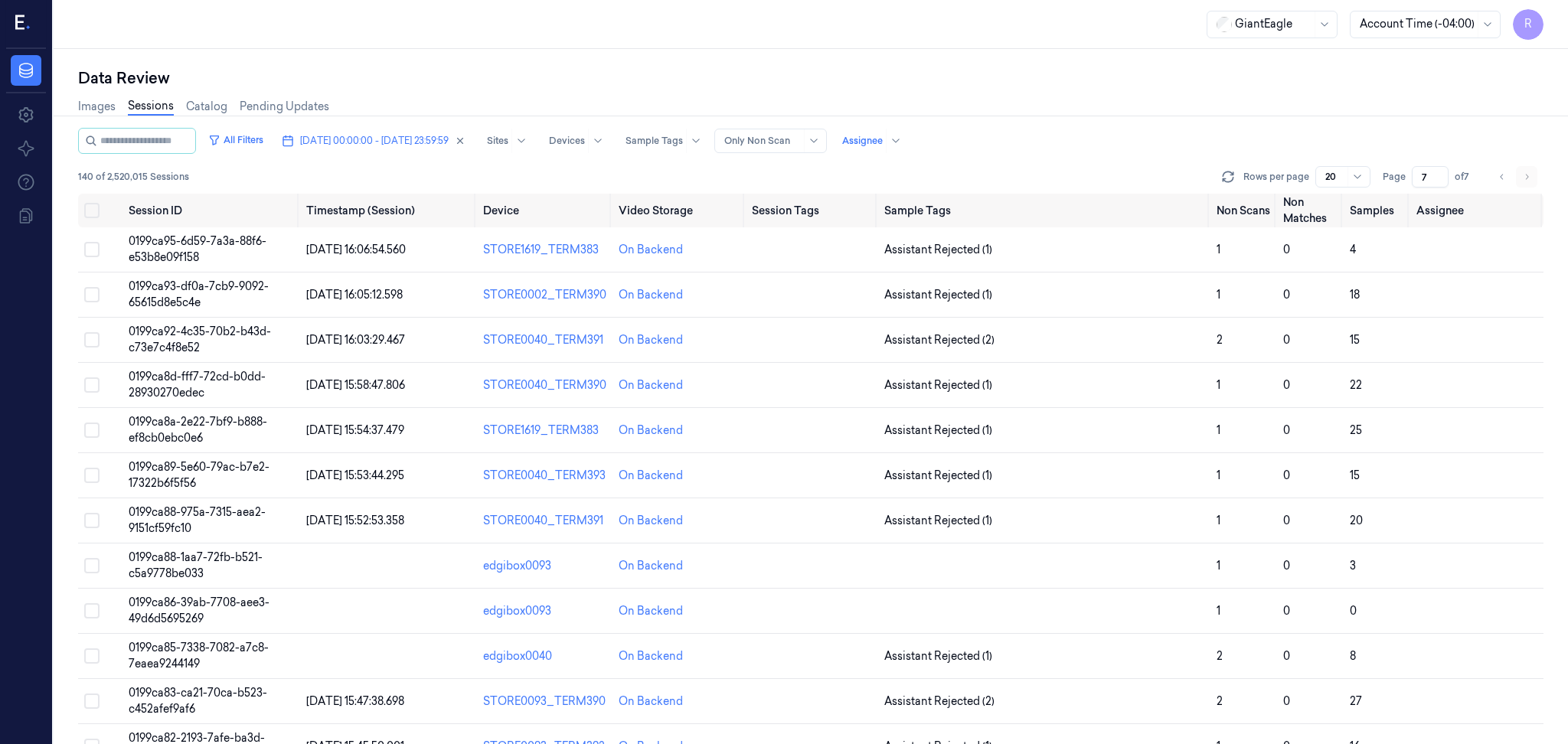
click at [1532, 173] on li "pagination" at bounding box center [1526, 176] width 21 height 21
click at [1527, 176] on li "pagination" at bounding box center [1526, 176] width 21 height 21
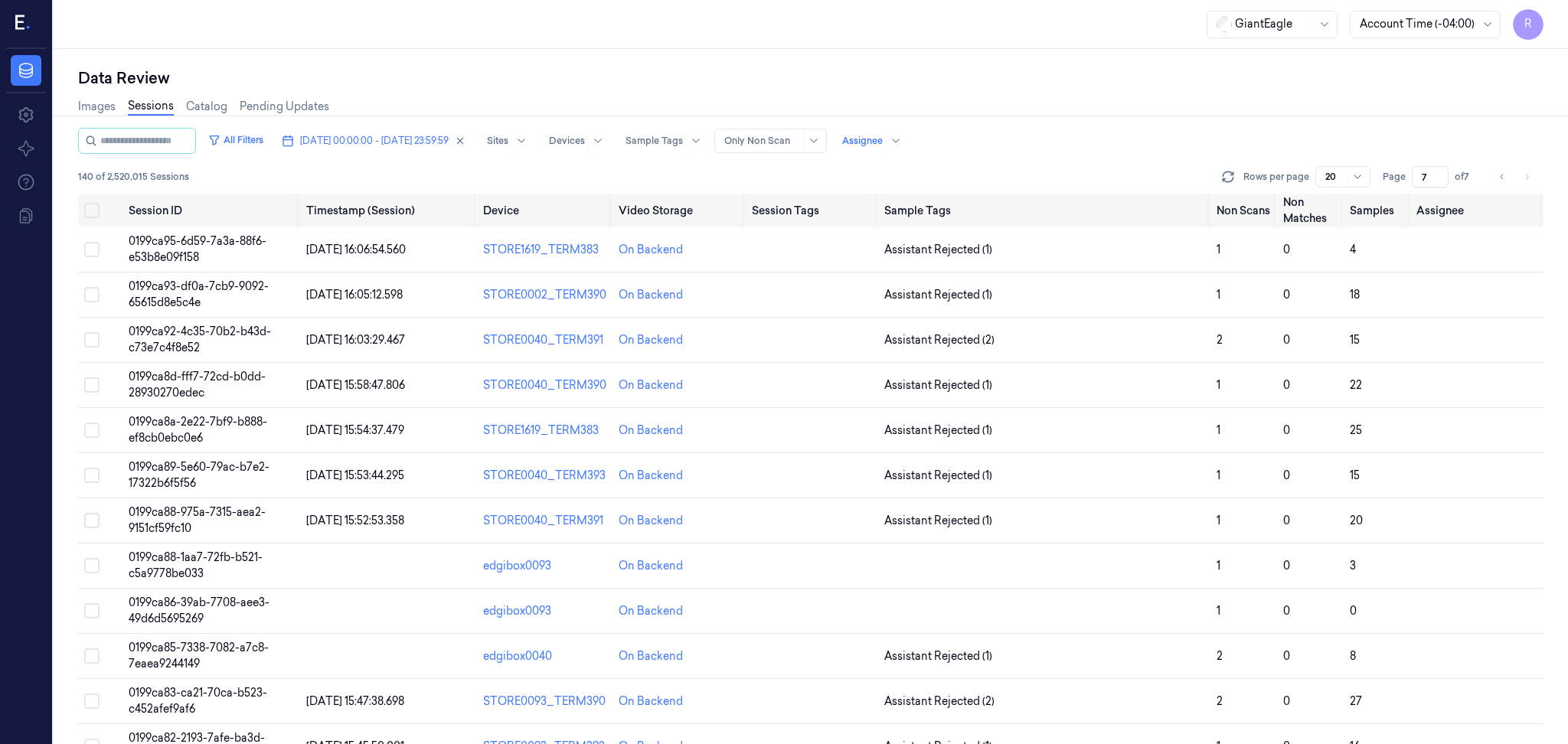
click at [1068, 98] on div "Images Sessions Catalog Pending Updates" at bounding box center [810, 108] width 1465 height 39
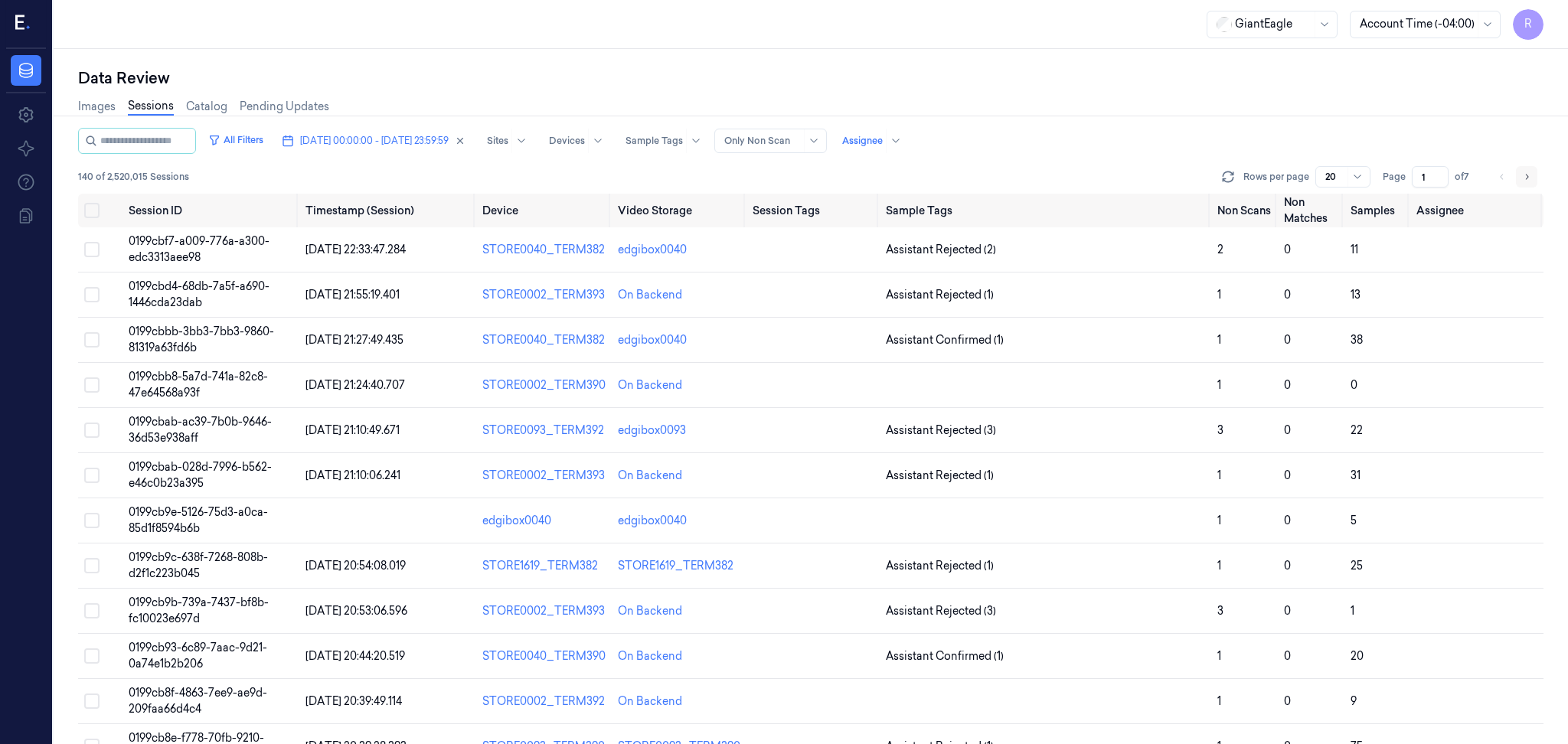
click at [1525, 178] on icon "Go to next page" at bounding box center [1527, 176] width 9 height 12
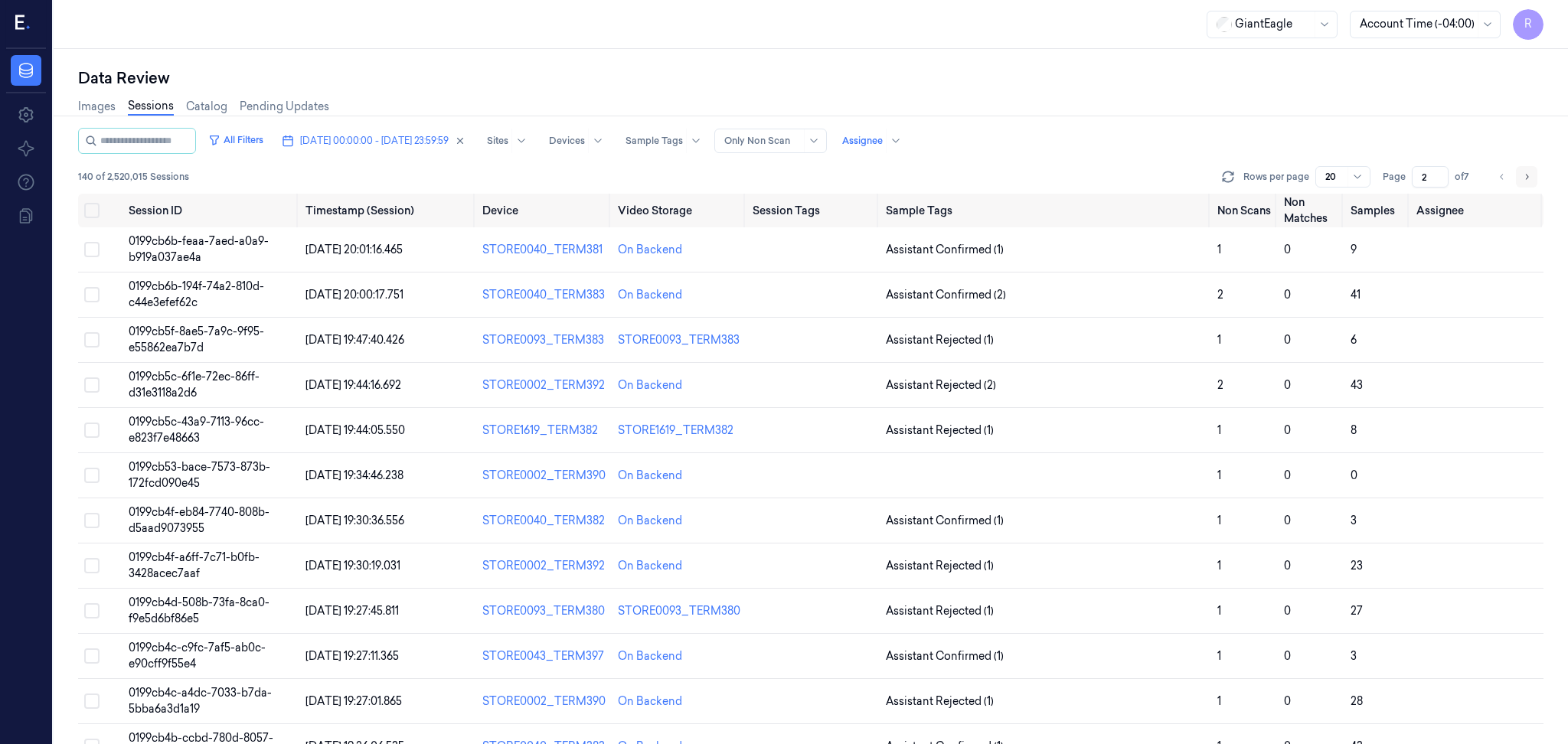
click at [1525, 178] on icon "Go to next page" at bounding box center [1527, 176] width 9 height 12
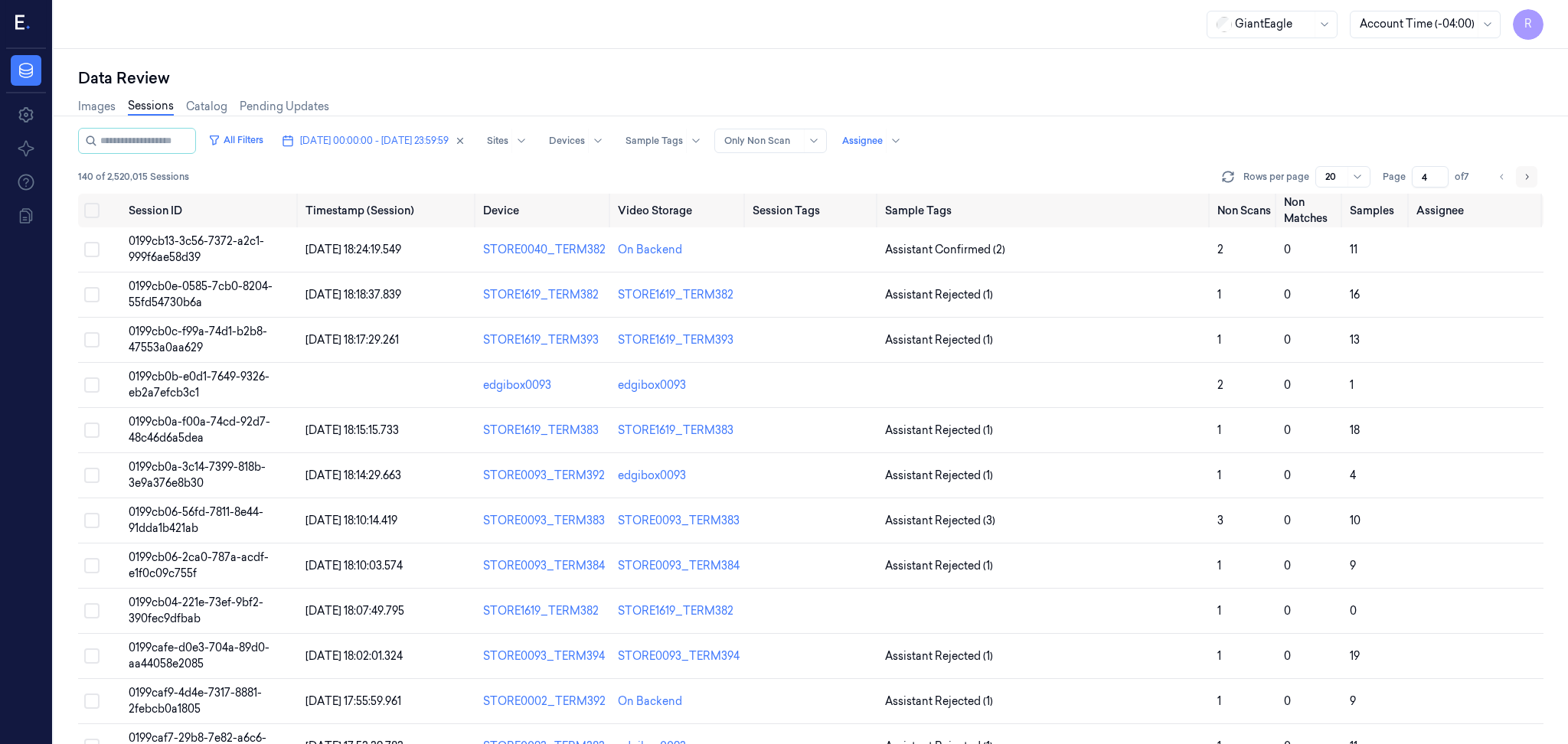
click at [1525, 178] on icon "Go to next page" at bounding box center [1527, 176] width 9 height 12
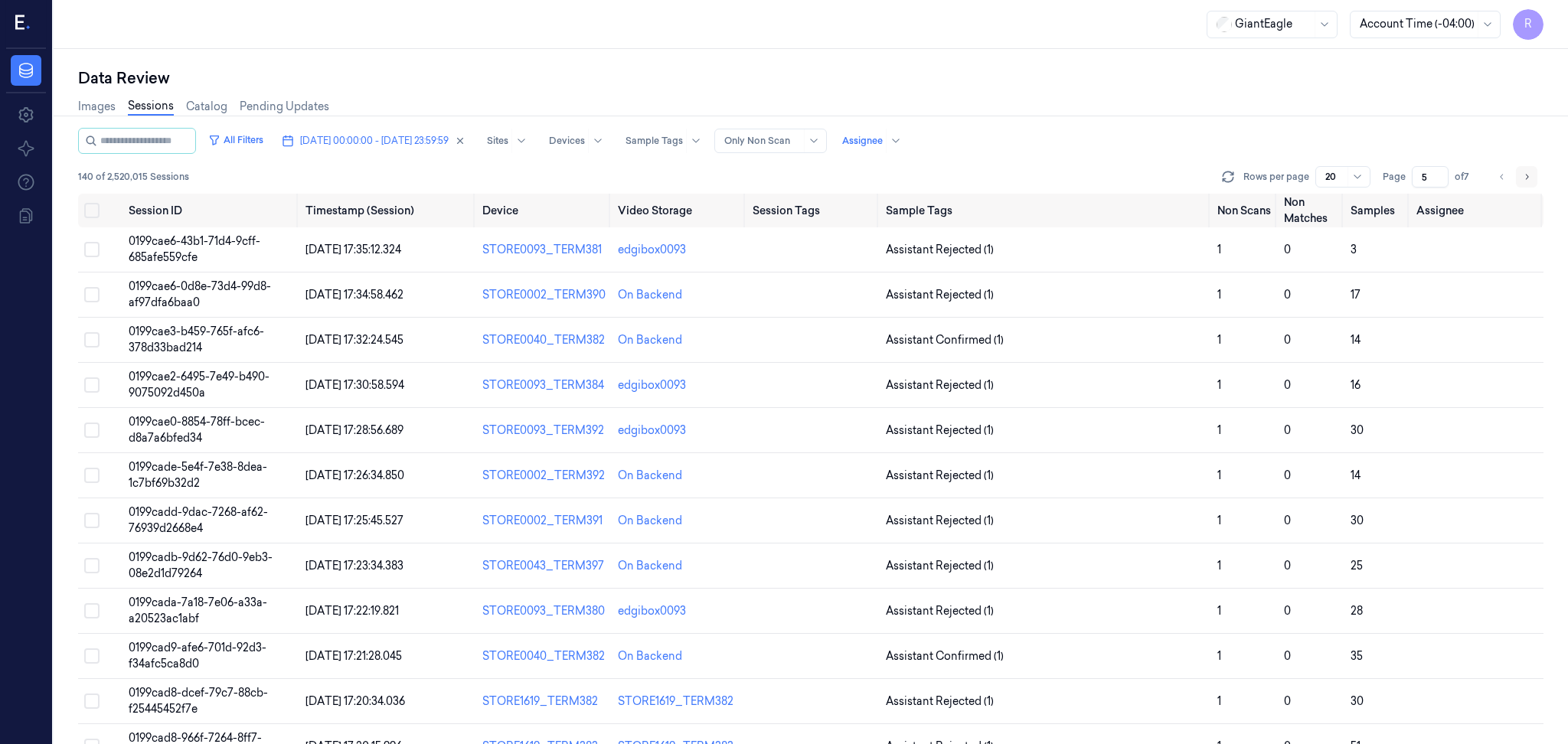
click at [1525, 178] on icon "Go to next page" at bounding box center [1527, 176] width 9 height 12
type input "7"
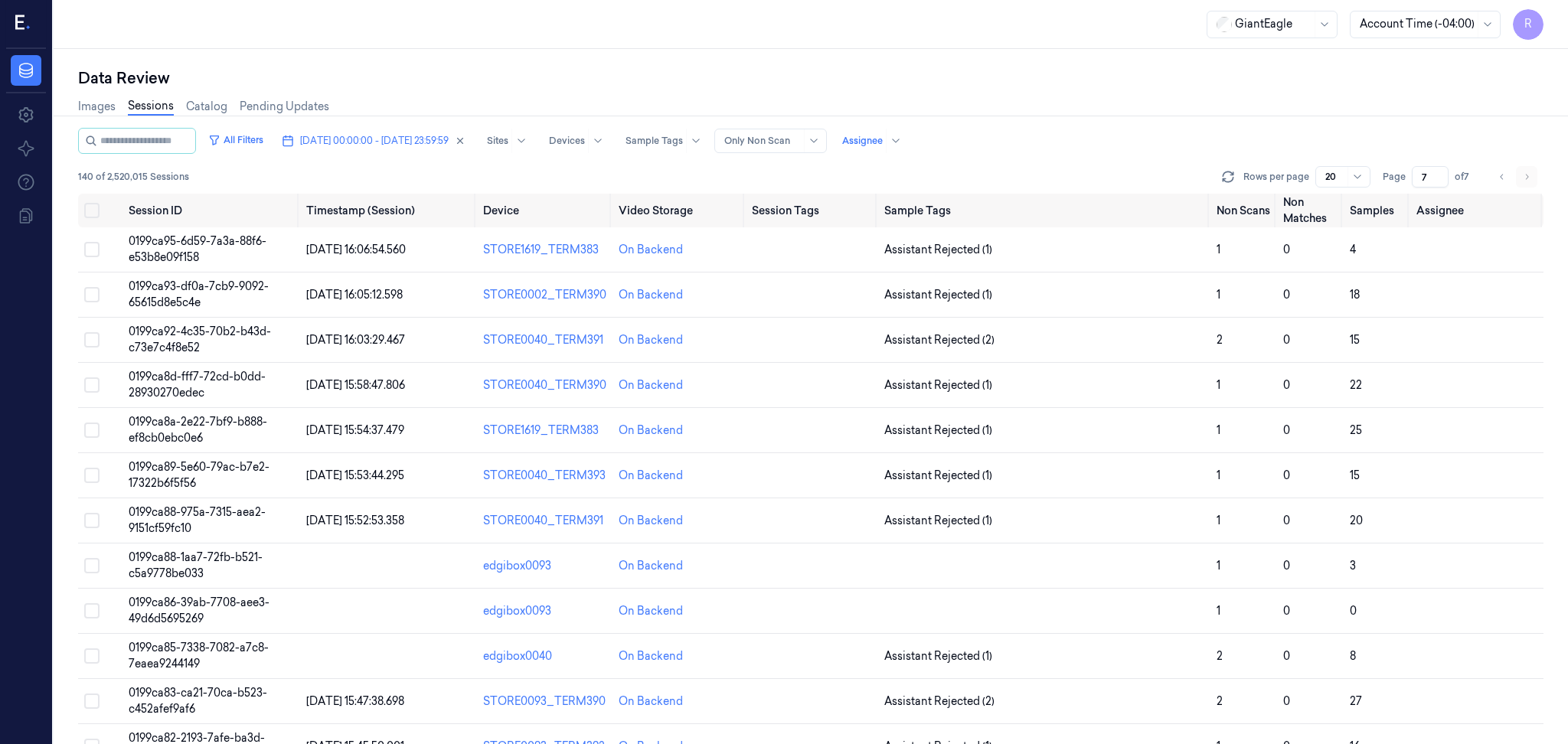
click at [1525, 178] on li "pagination" at bounding box center [1526, 176] width 21 height 21
click at [1524, 174] on li "pagination" at bounding box center [1526, 176] width 21 height 21
click at [1022, 123] on div "Images Sessions Catalog Pending Updates" at bounding box center [810, 108] width 1465 height 39
click at [905, 141] on div at bounding box center [895, 141] width 19 height 25
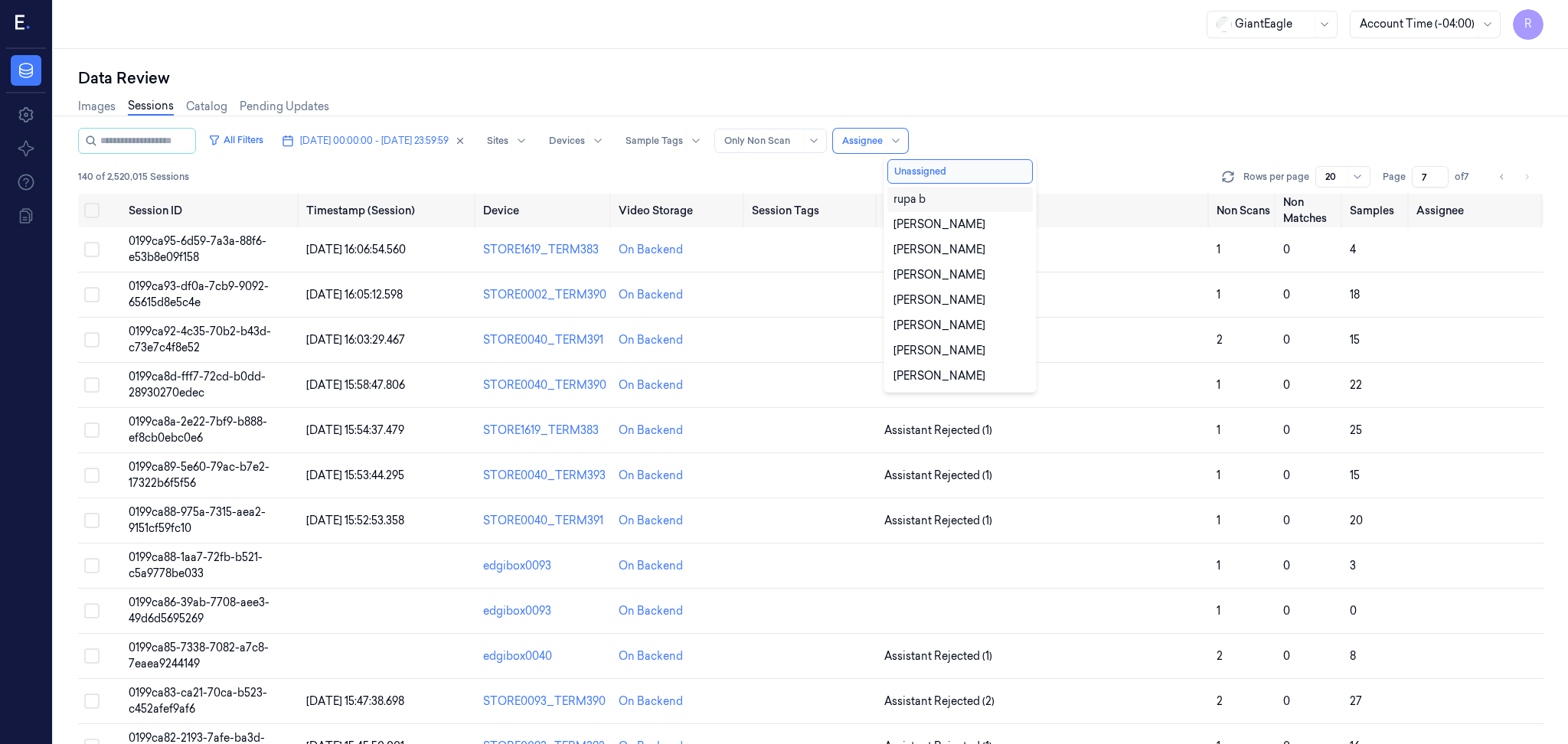
click at [1068, 123] on div "Images Sessions Catalog Pending Updates" at bounding box center [810, 108] width 1465 height 39
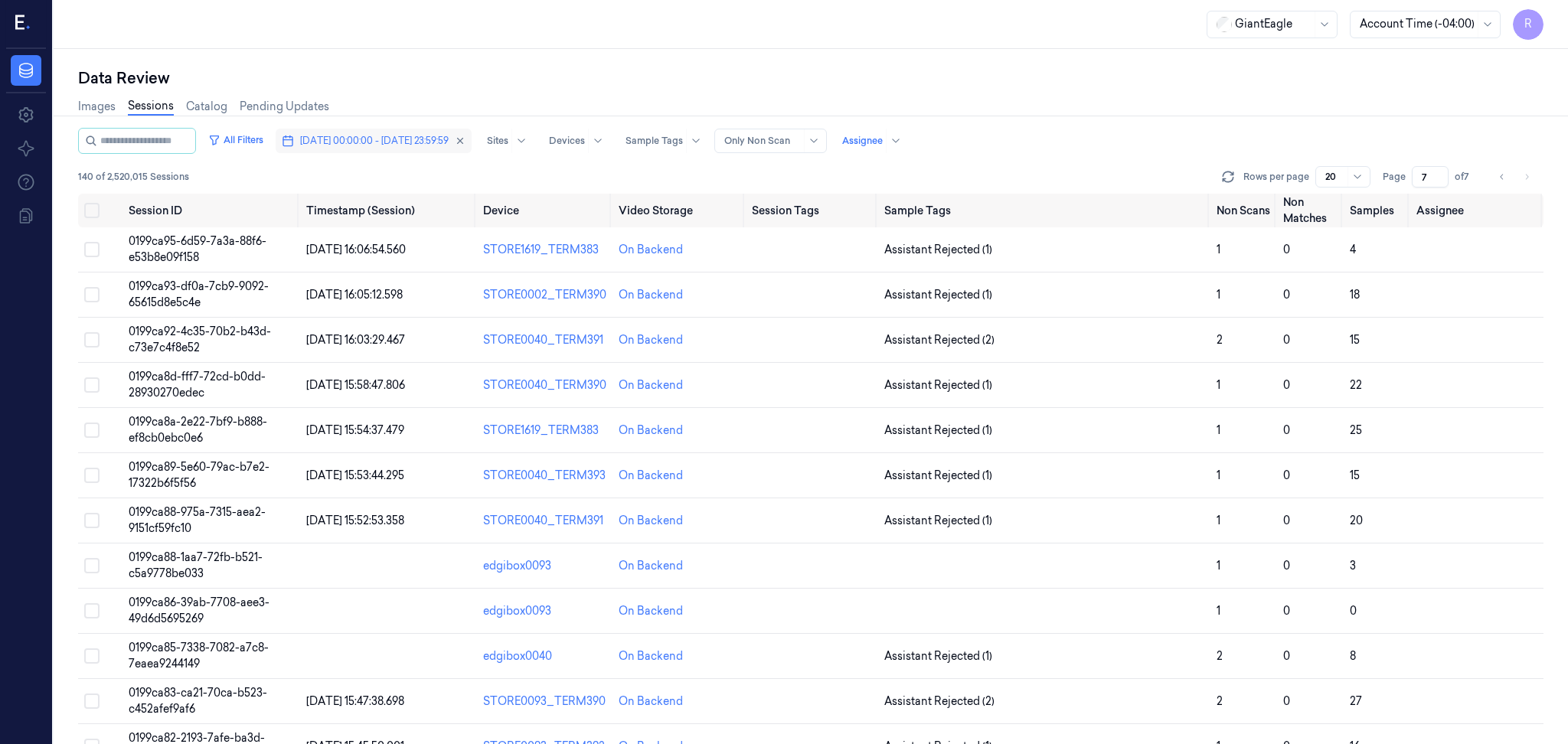
click at [409, 145] on span "[DATE] 00:00:00 - [DATE] 23:59:59" at bounding box center [374, 140] width 149 height 13
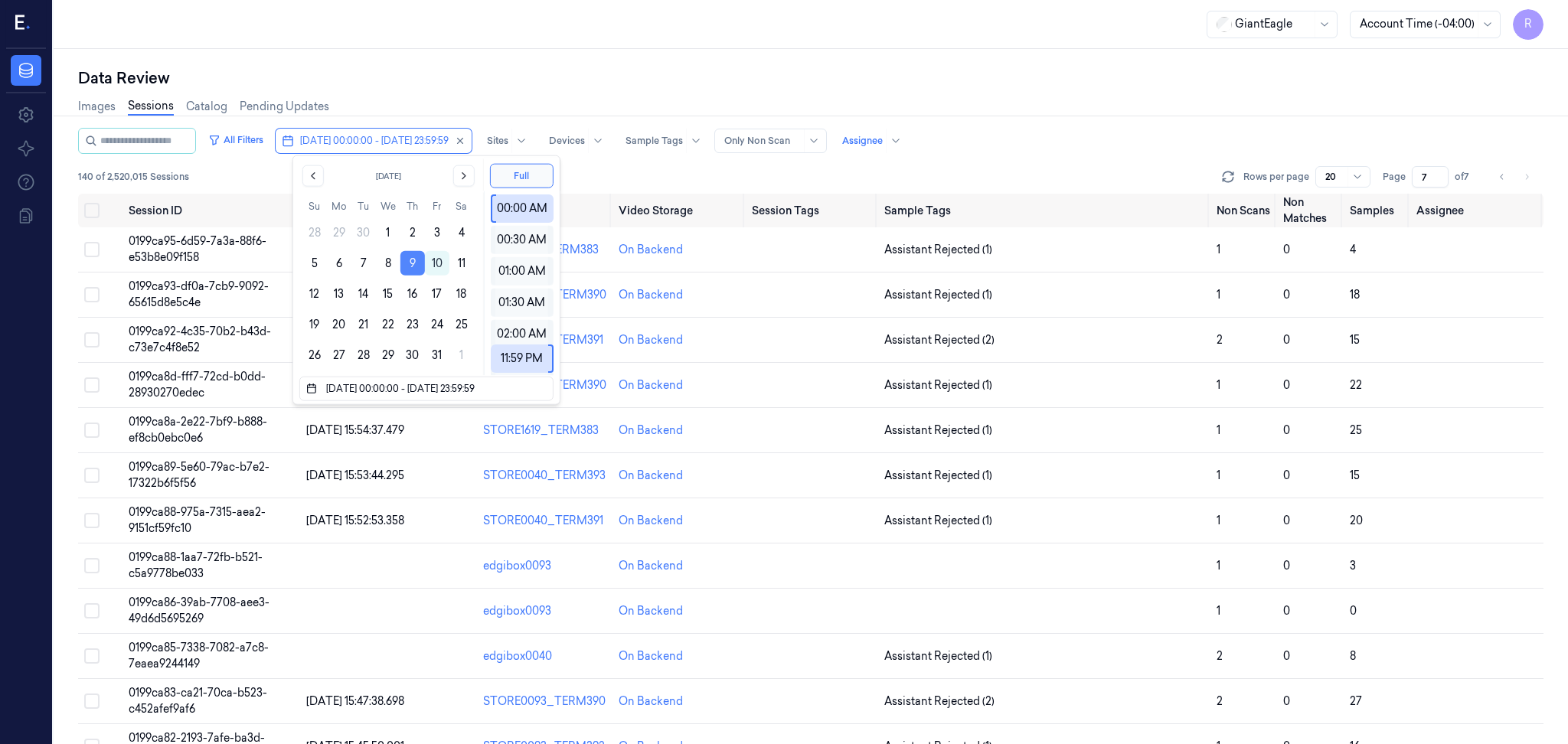
click at [410, 267] on button "9" at bounding box center [412, 263] width 25 height 25
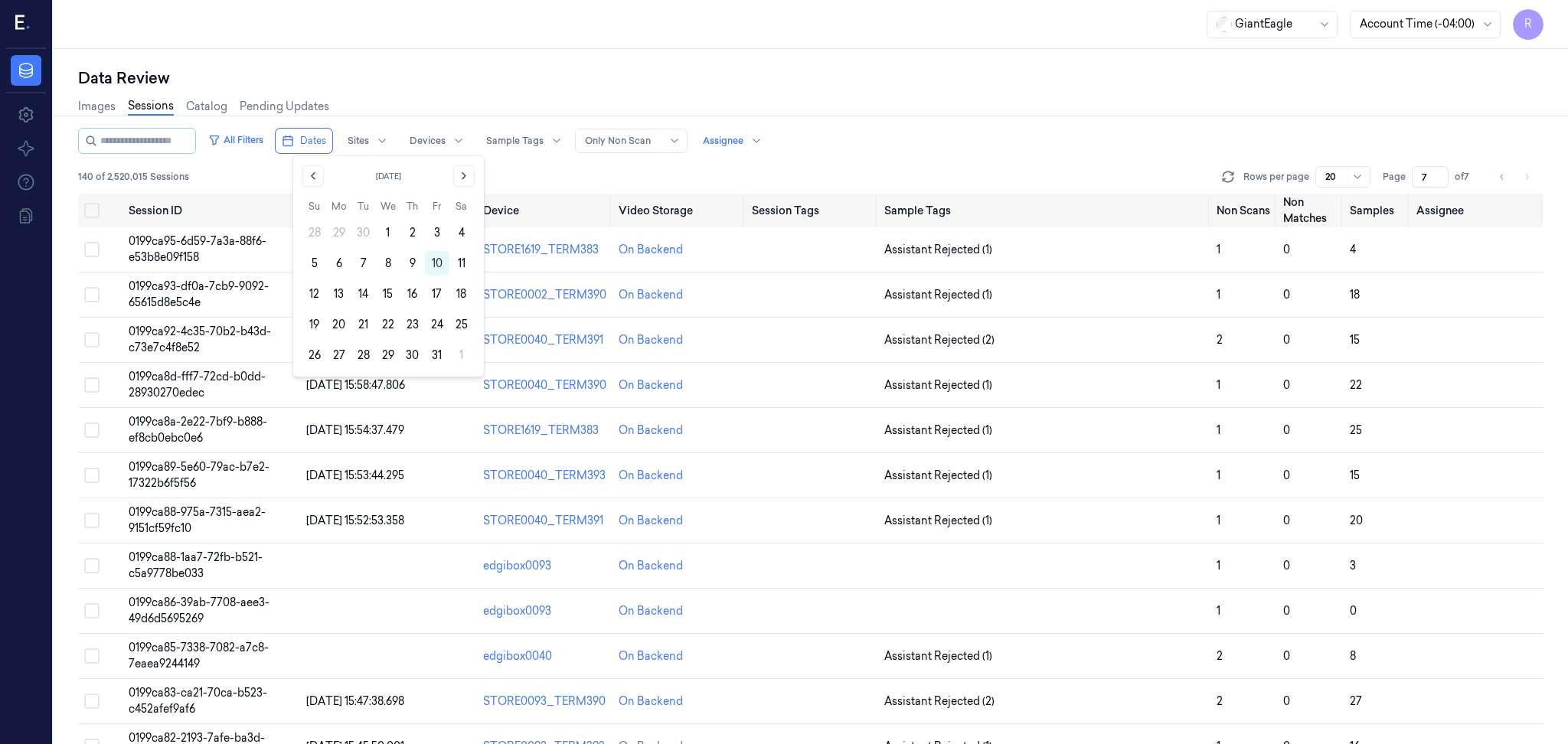
click at [410, 262] on button "9" at bounding box center [412, 263] width 25 height 25
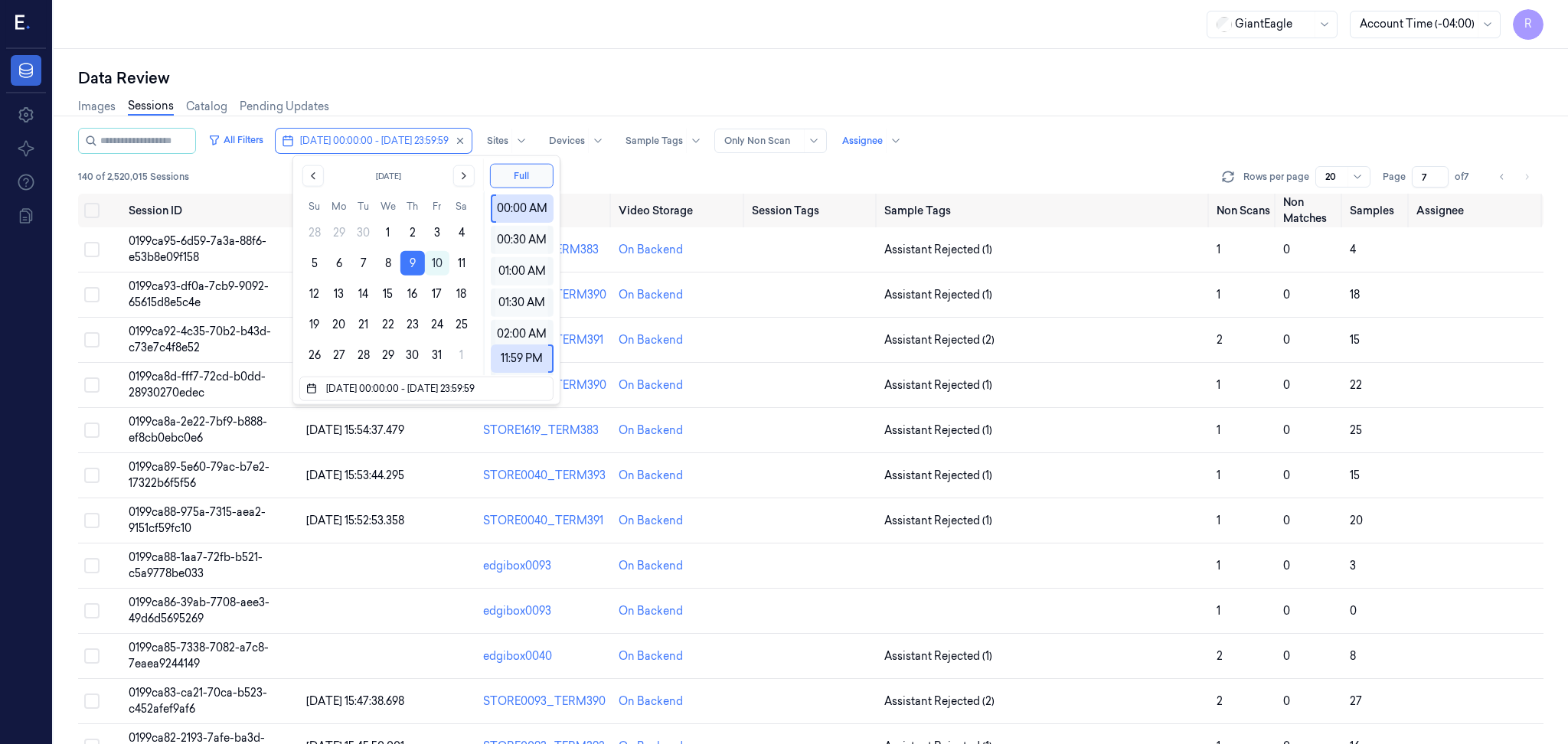
drag, startPoint x: 11, startPoint y: 83, endPoint x: 20, endPoint y: 78, distance: 10.3
click at [11, 83] on link "Data" at bounding box center [26, 70] width 31 height 31
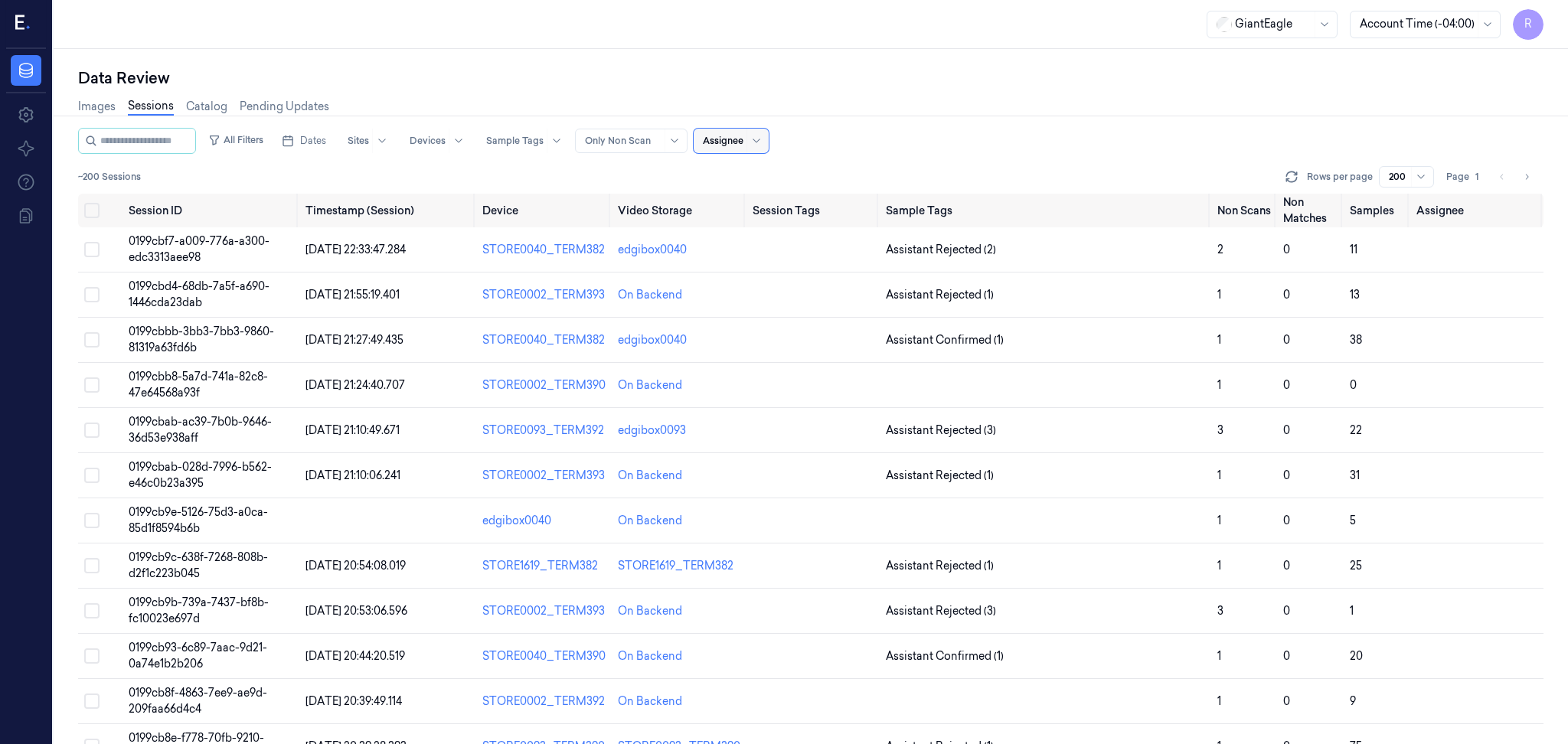
click at [637, 140] on div at bounding box center [623, 140] width 77 height 13
click at [646, 201] on div "Only Non Scan" at bounding box center [639, 197] width 77 height 16
click at [592, 62] on div "Data Review Images Sessions Catalog Pending Updates All Filters Dates Sites Dev…" at bounding box center [810, 396] width 1514 height 695
click at [326, 142] on span "Dates" at bounding box center [312, 140] width 26 height 13
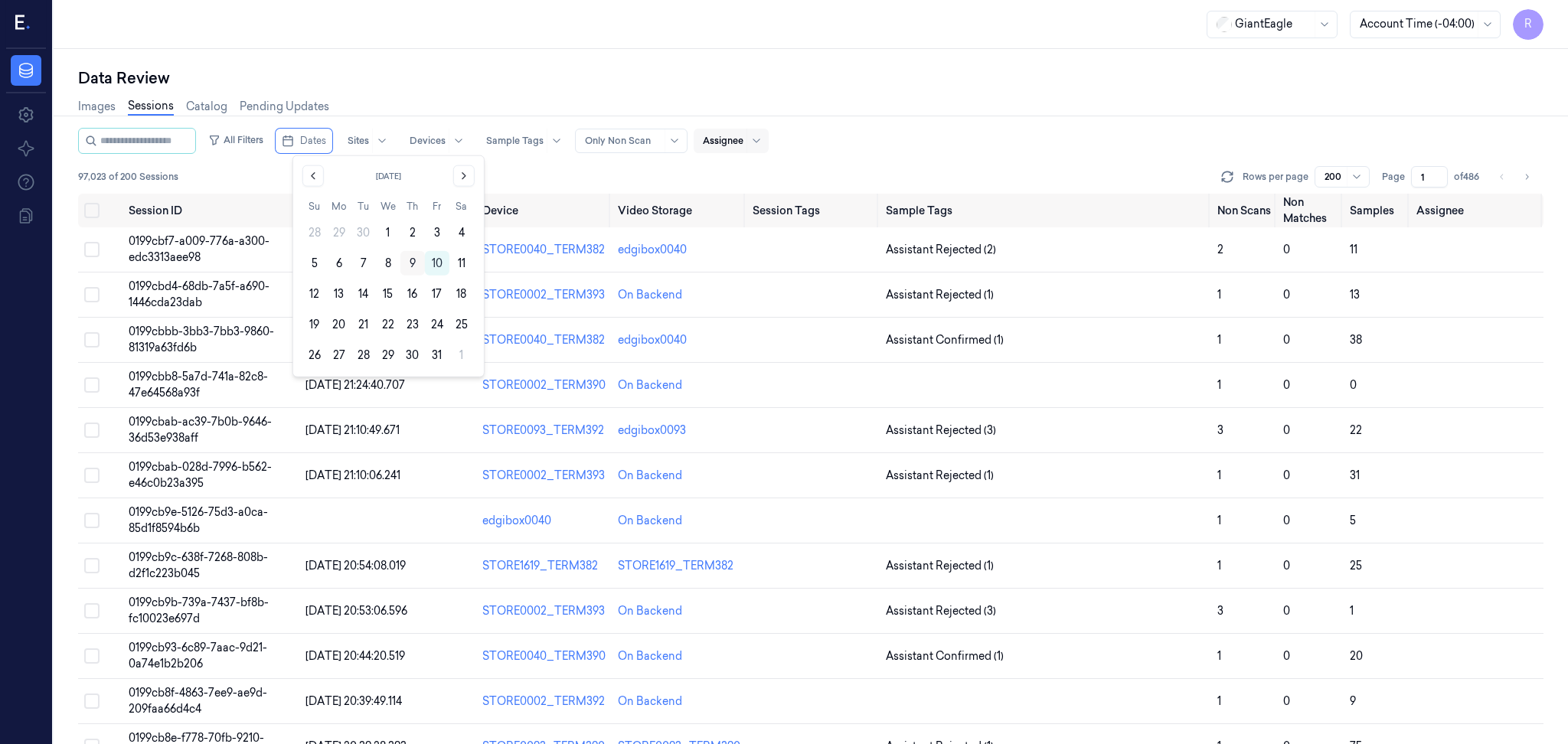
click at [414, 266] on button "9" at bounding box center [412, 263] width 25 height 25
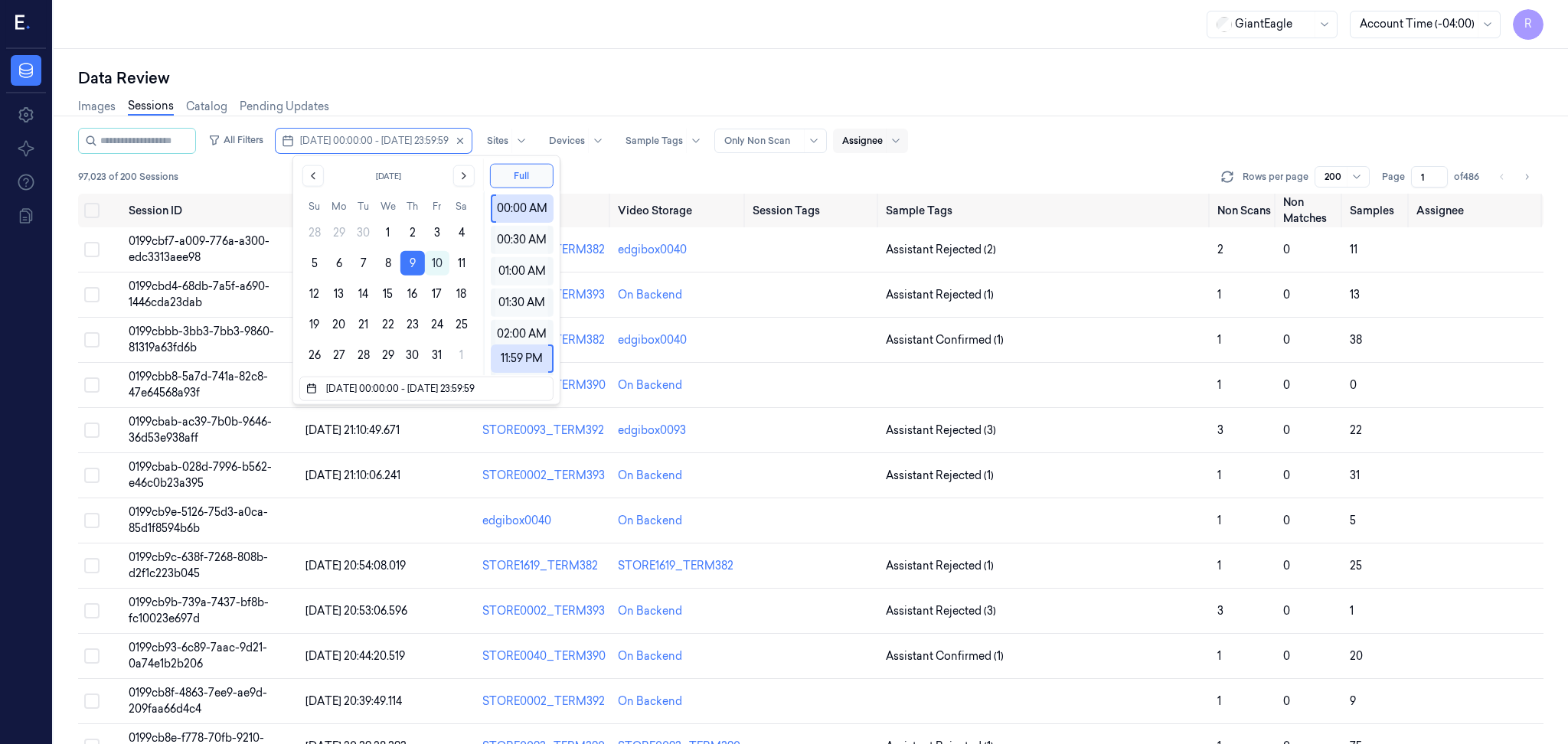
click at [433, 40] on div "GiantEagle Account Time (-04:00) R" at bounding box center [810, 25] width 1514 height 49
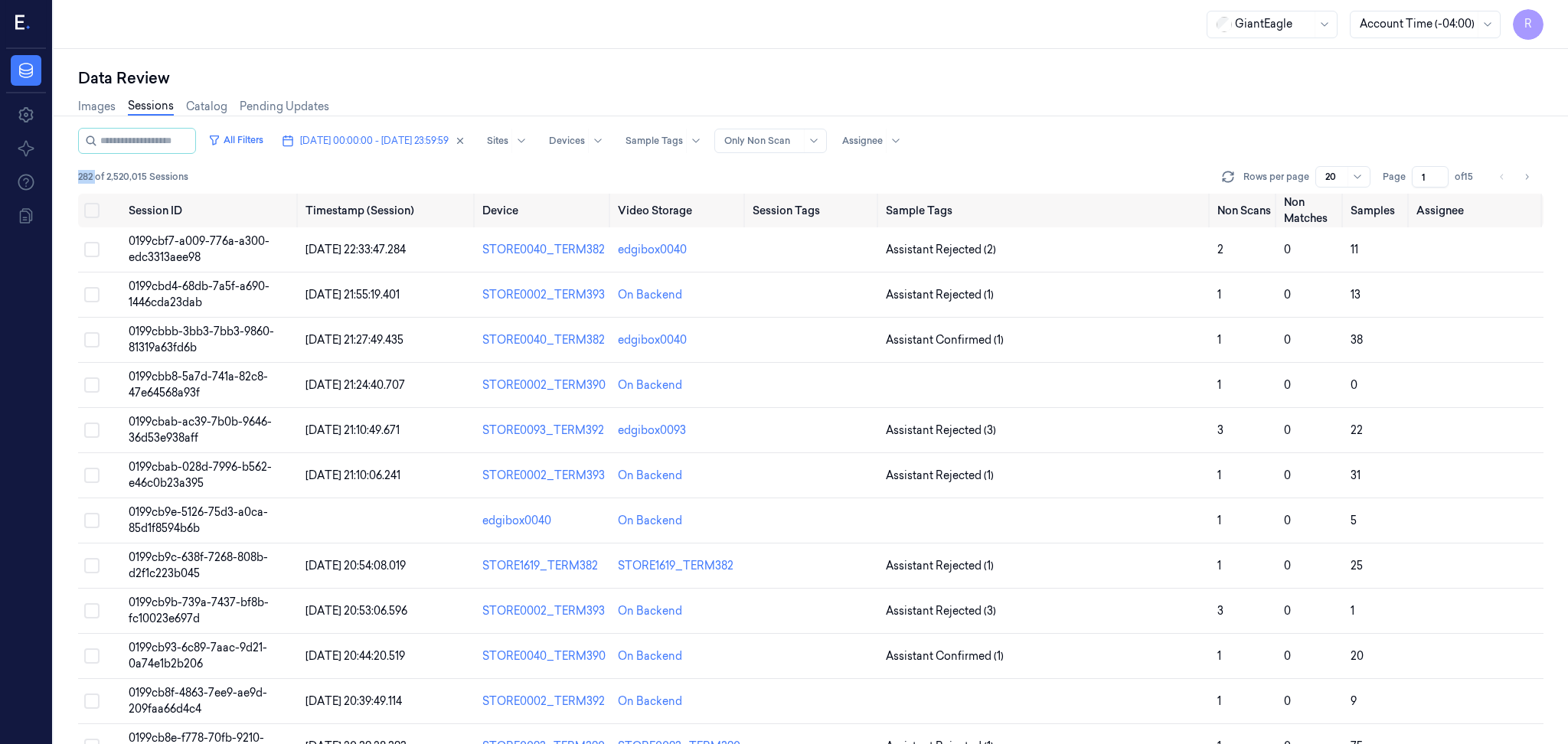
drag, startPoint x: 95, startPoint y: 176, endPoint x: 76, endPoint y: 180, distance: 19.4
click at [76, 180] on div "Data Review Images Sessions Catalog Pending Updates All Filters [DATE] 00:00:00…" at bounding box center [810, 396] width 1514 height 695
click at [1419, 176] on input "1" at bounding box center [1430, 176] width 36 height 21
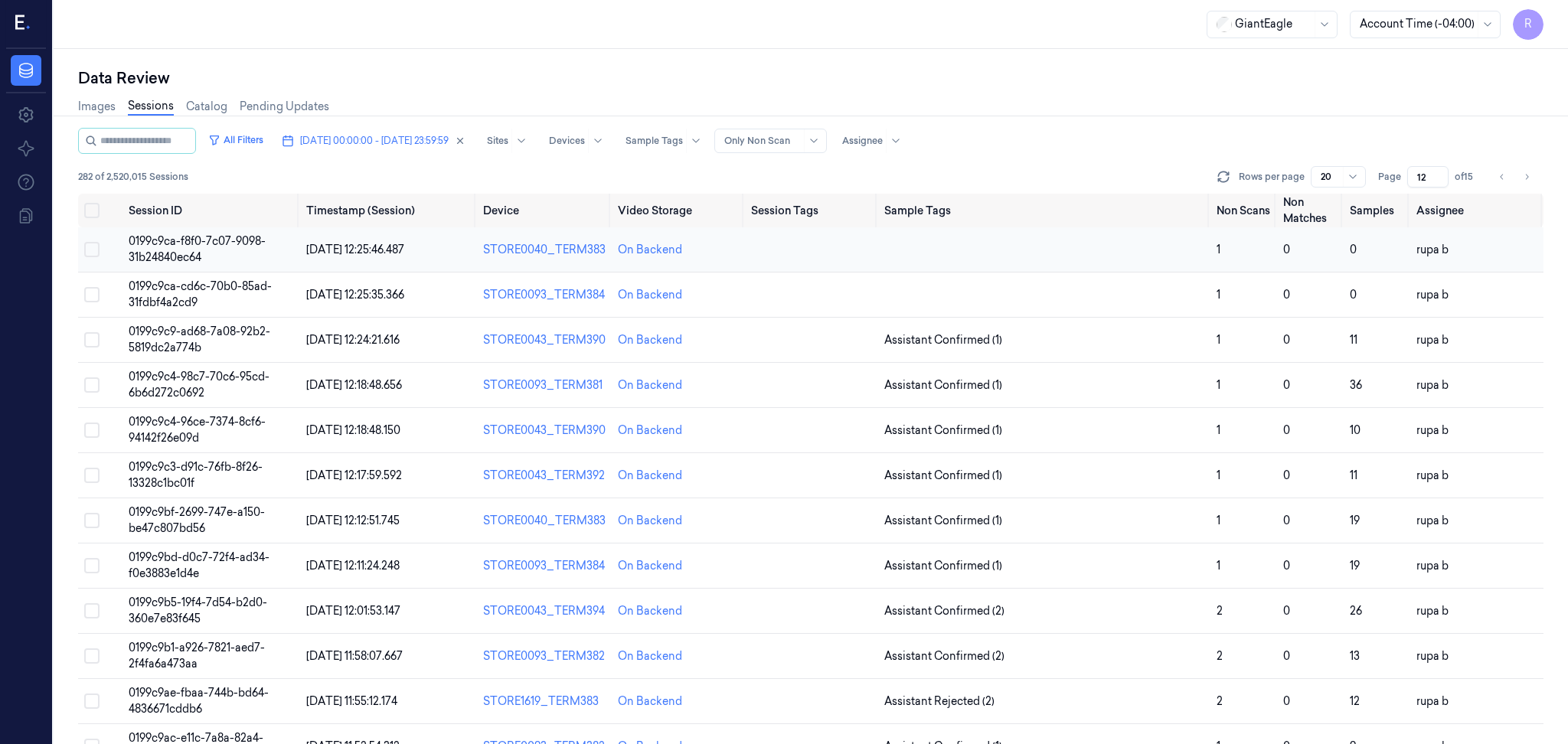
type input "12"
click at [223, 252] on td "0199c9ca-f8f0-7c07-9098-31b24840ec64" at bounding box center [211, 250] width 178 height 45
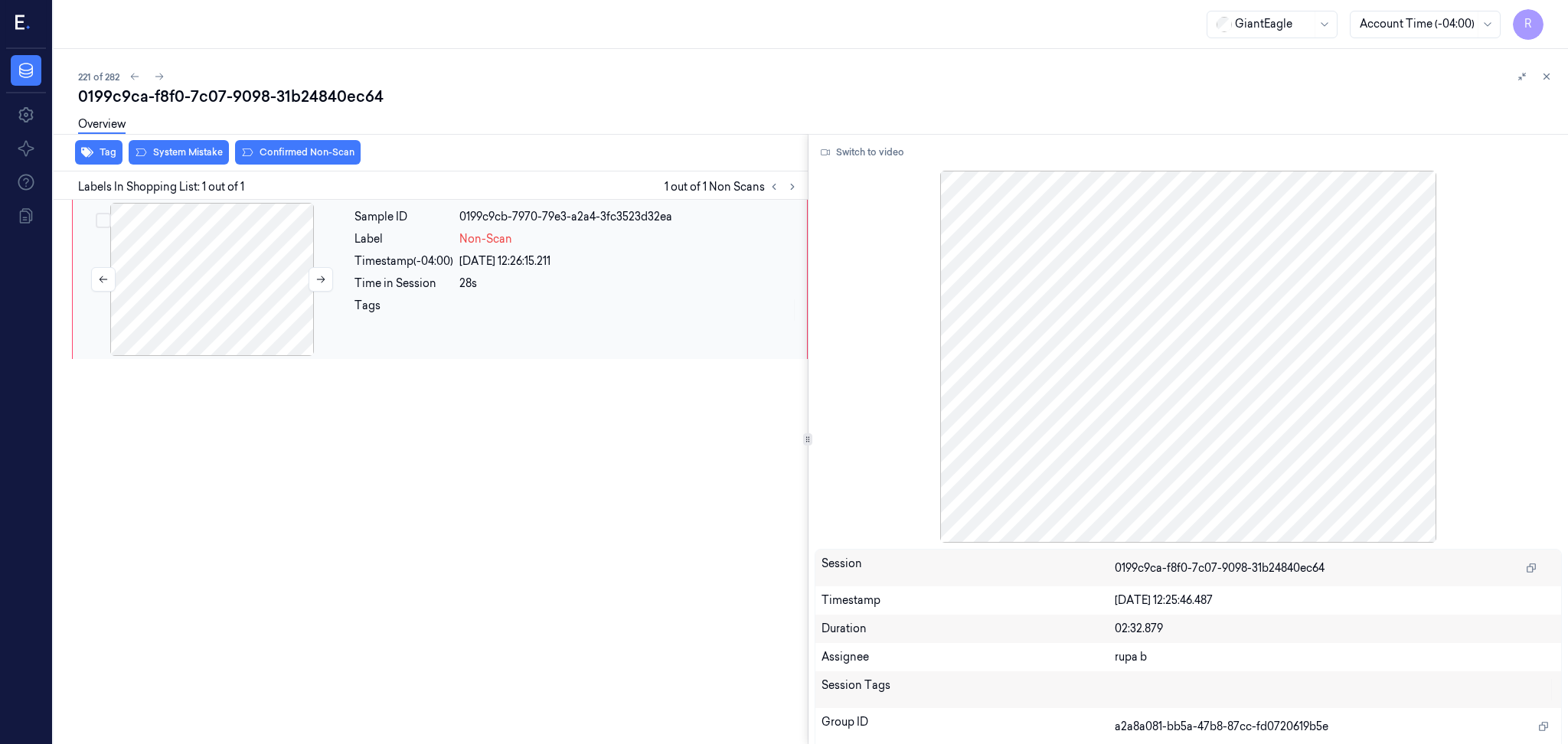
click at [213, 238] on div at bounding box center [212, 280] width 273 height 153
click at [863, 149] on button "Switch to video" at bounding box center [862, 152] width 96 height 25
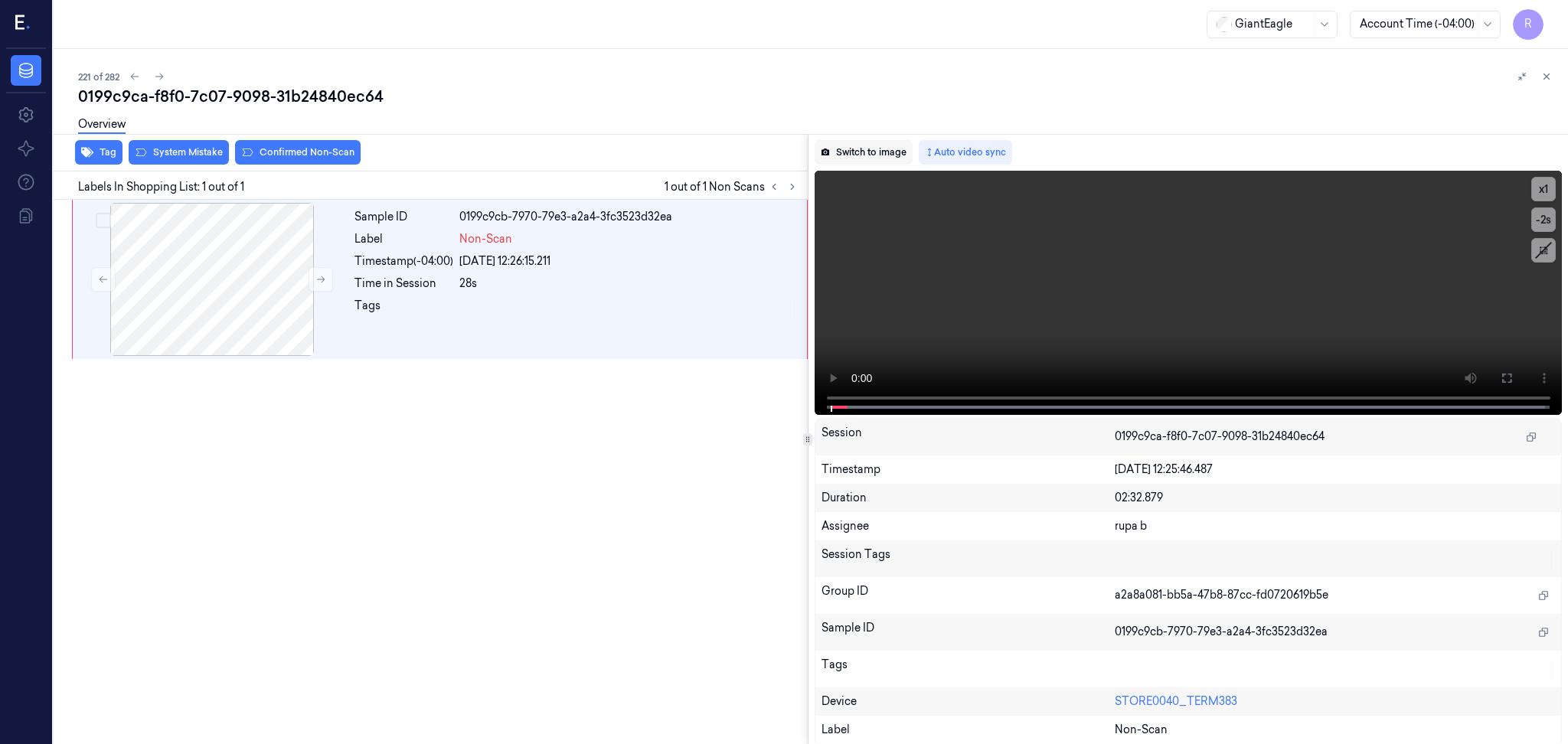
click at [839, 153] on button "Switch to image" at bounding box center [863, 152] width 98 height 25
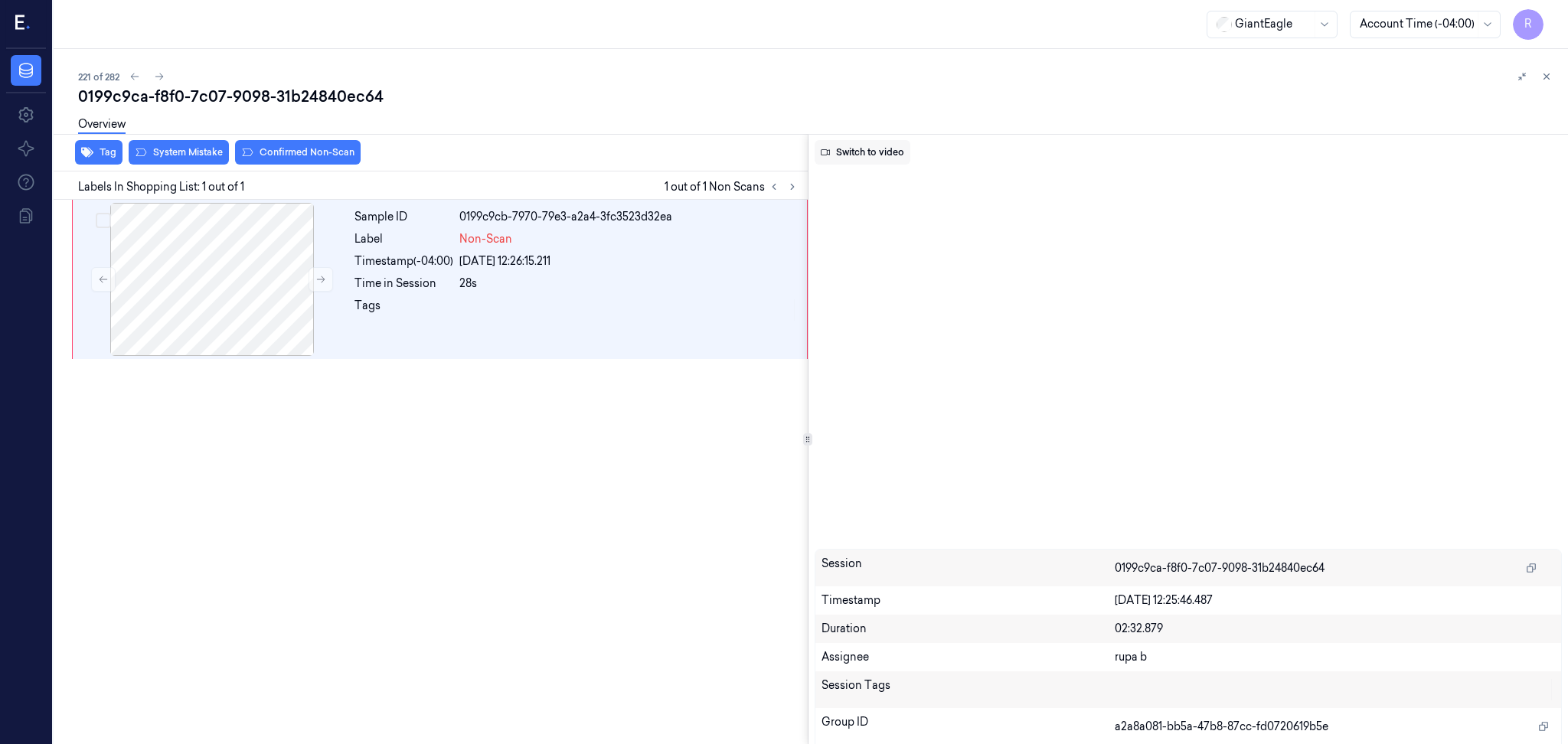
click at [834, 144] on button "Switch to video" at bounding box center [862, 152] width 96 height 25
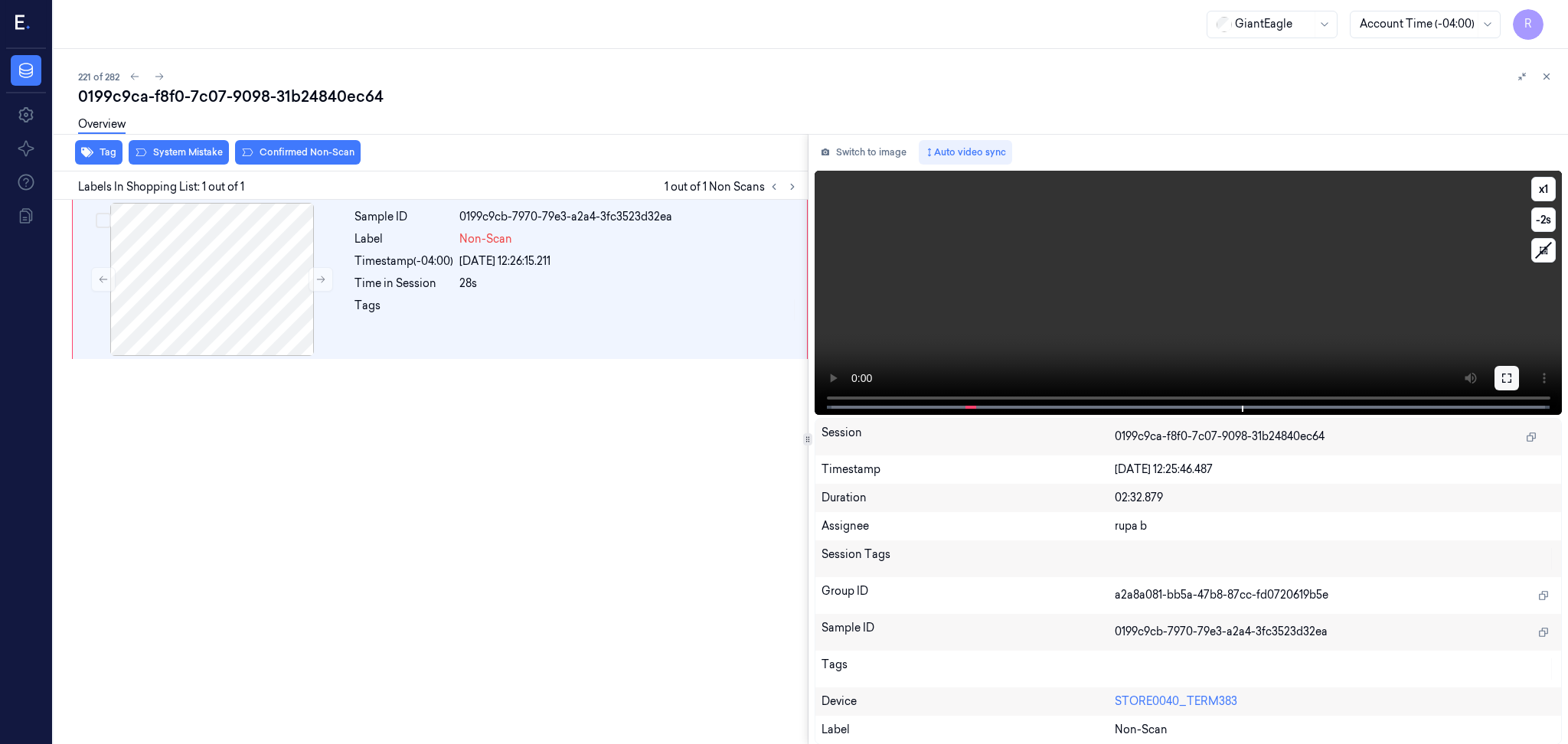
click at [1505, 381] on icon at bounding box center [1506, 377] width 12 height 12
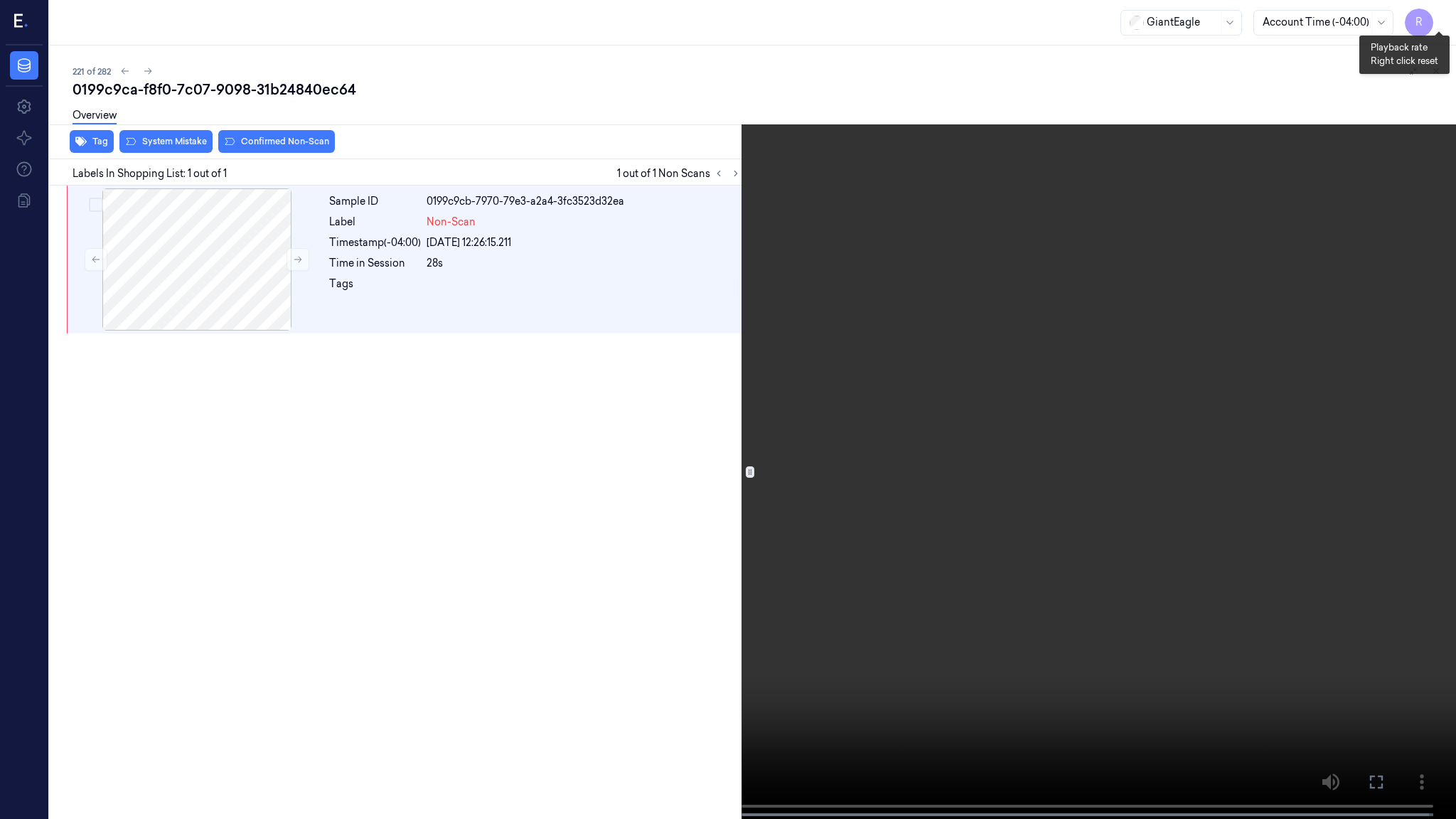
click at [1431, 24] on button "x 1" at bounding box center [1438, 17] width 23 height 23
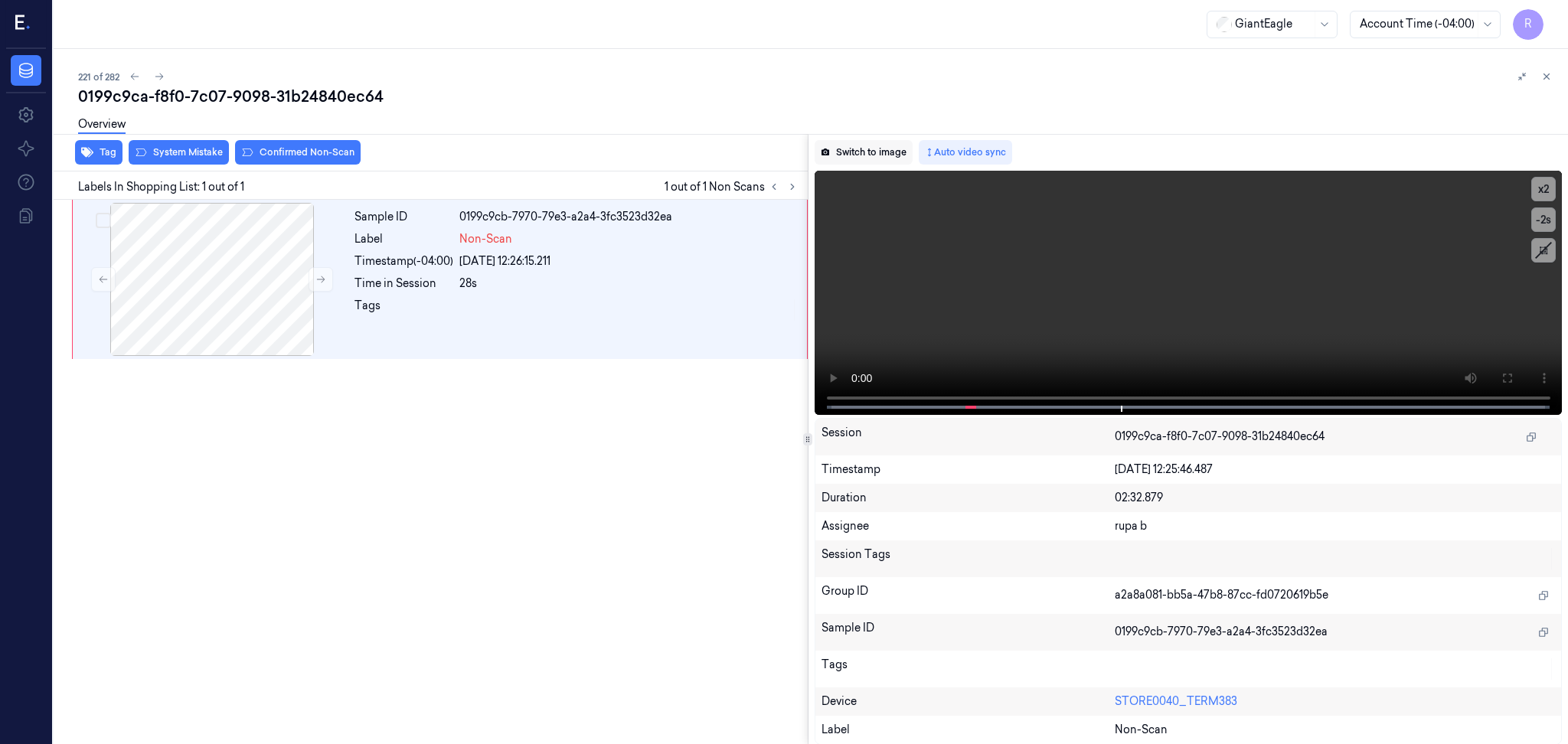
click at [873, 157] on button "Switch to image" at bounding box center [863, 152] width 98 height 25
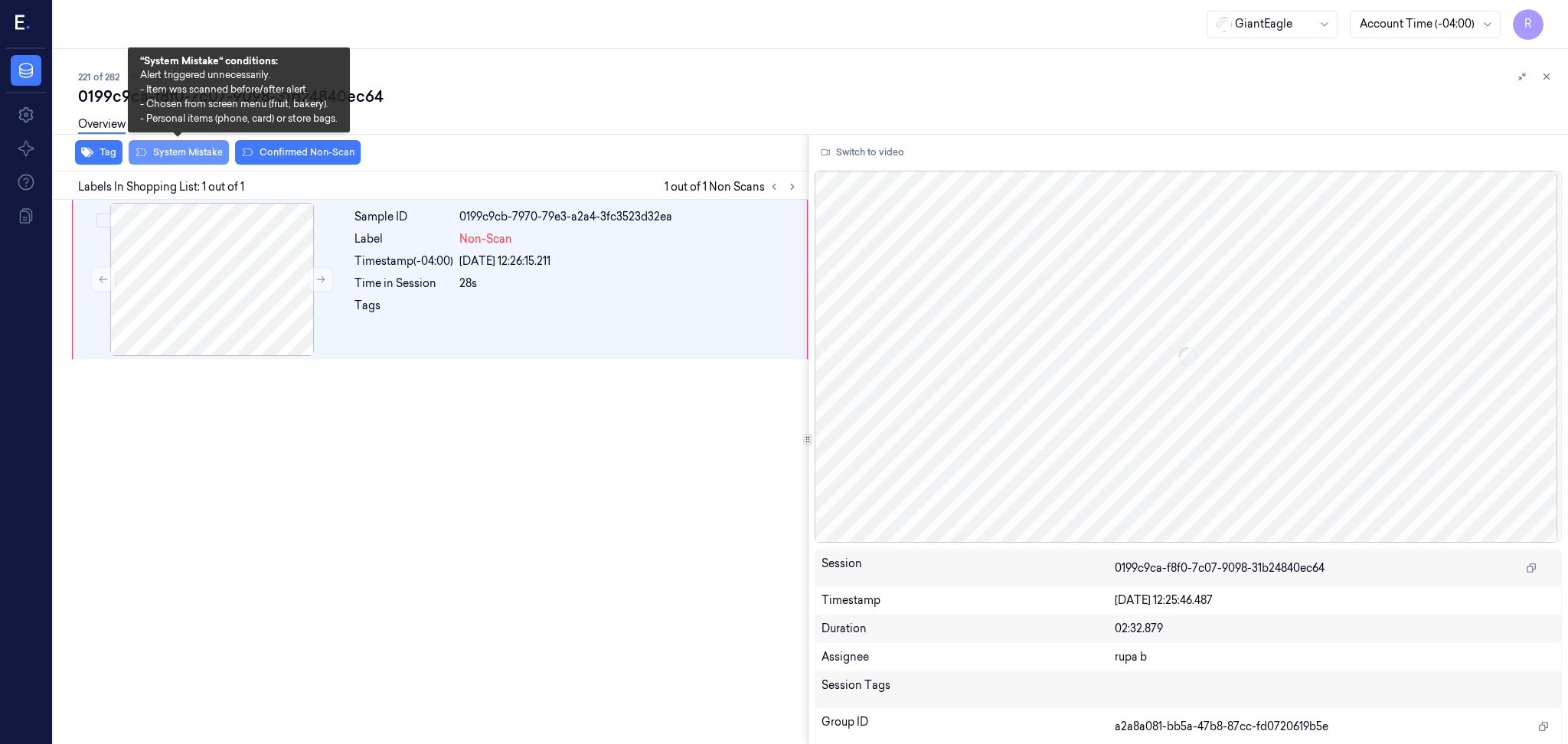
click at [187, 161] on button "System Mistake" at bounding box center [179, 152] width 100 height 25
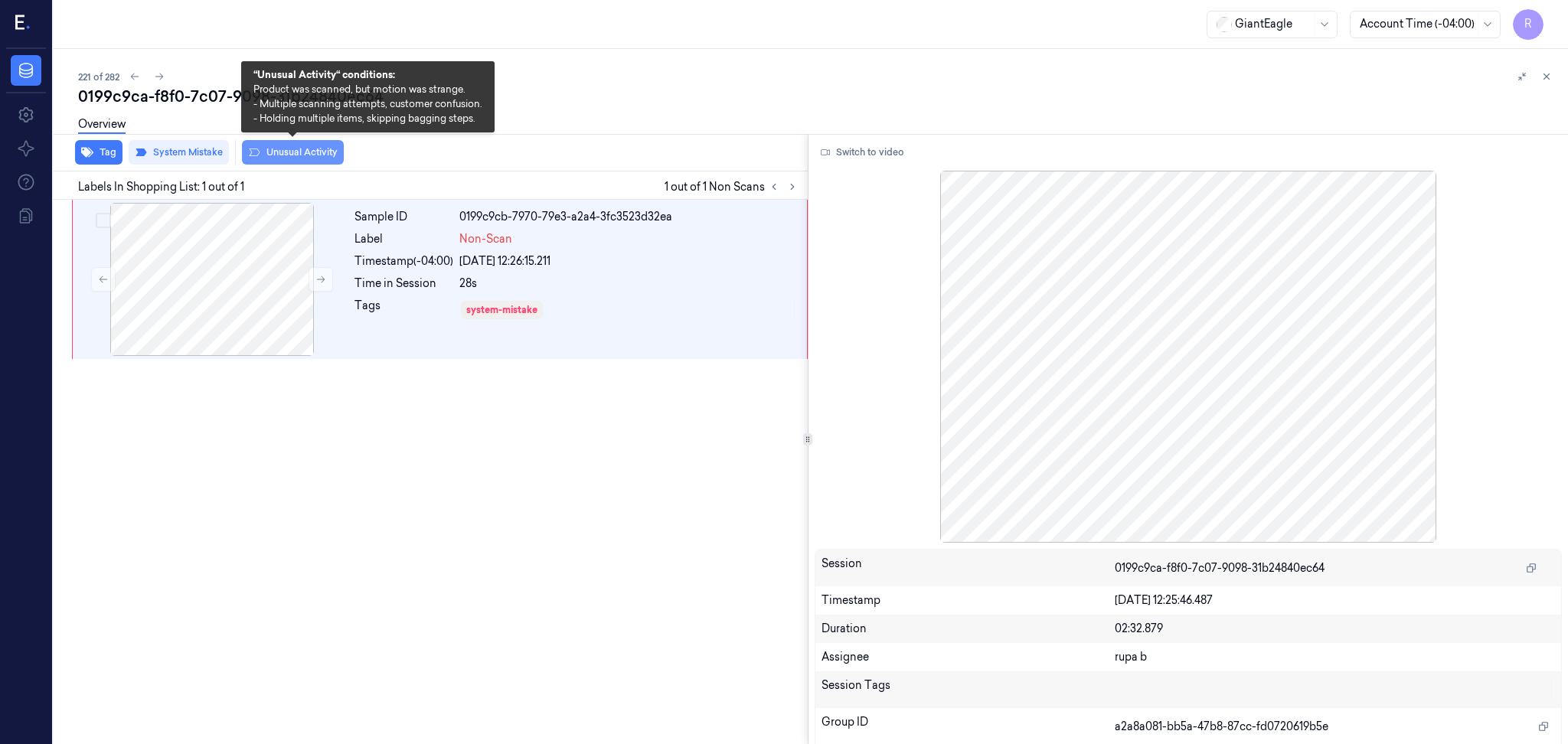
click at [319, 158] on button "Unusual Activity" at bounding box center [293, 152] width 102 height 25
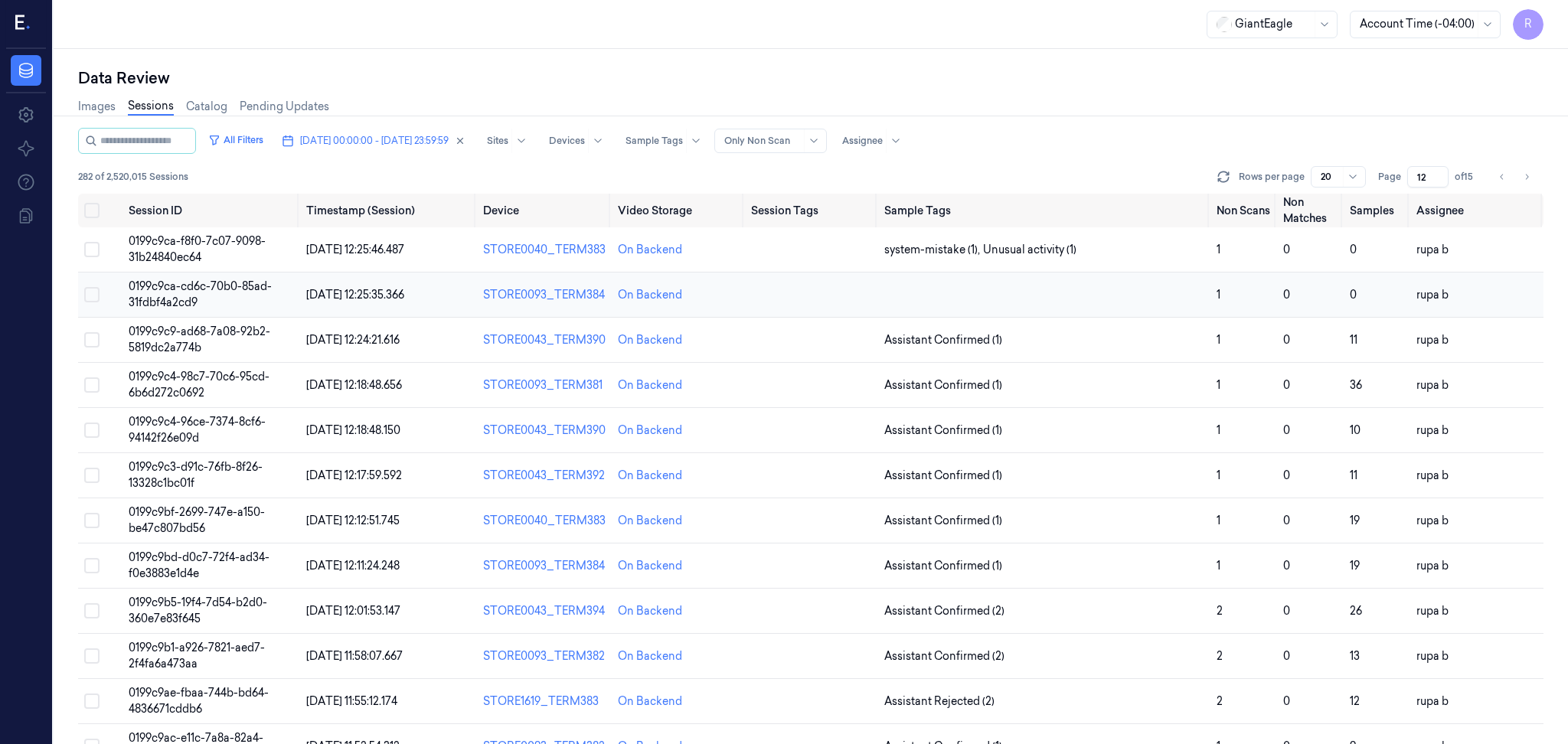
click at [210, 301] on td "0199c9ca-cd6c-70b0-85ad-31fdbf4a2cd9" at bounding box center [211, 295] width 178 height 45
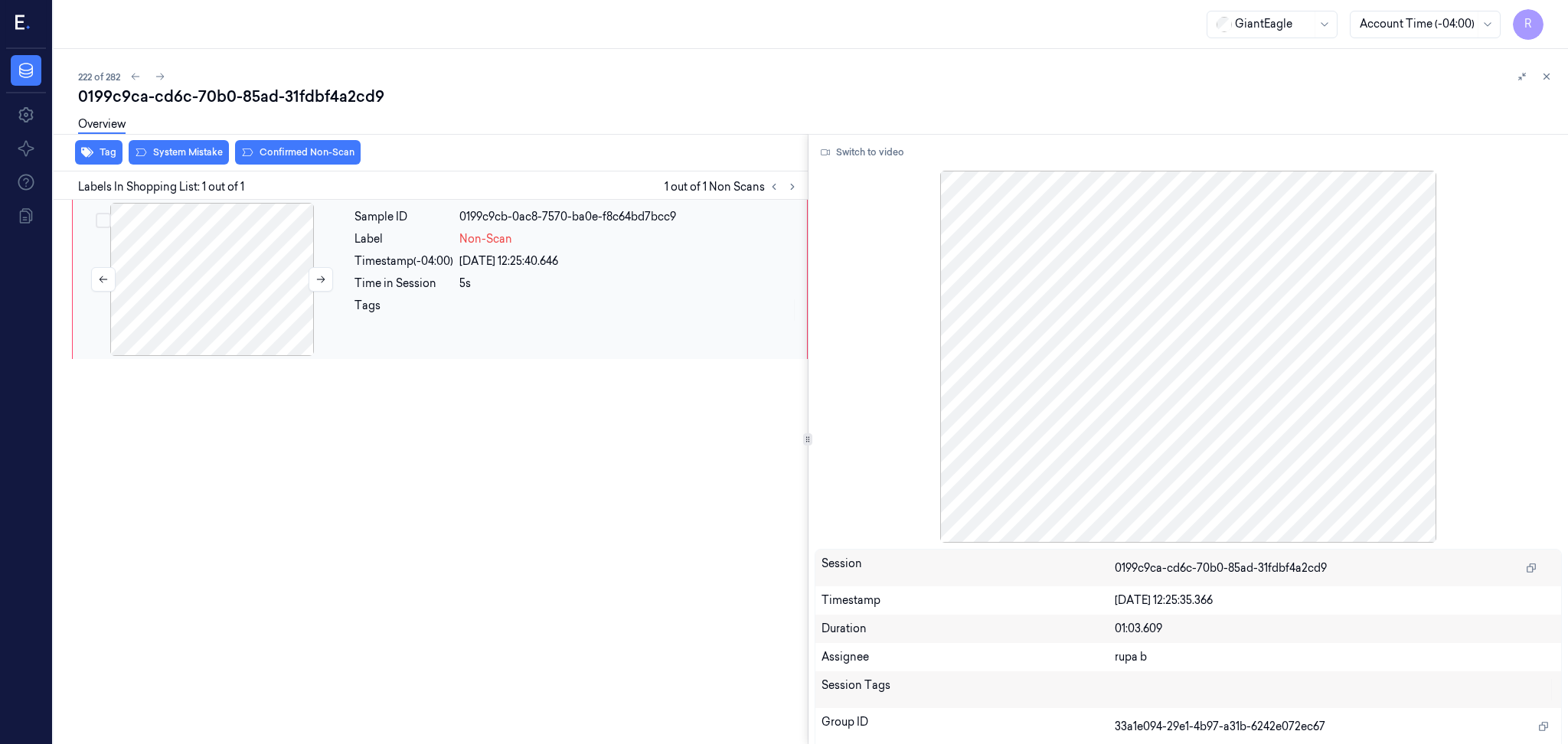
click at [228, 281] on div at bounding box center [212, 280] width 273 height 153
click at [863, 156] on button "Switch to video" at bounding box center [862, 152] width 96 height 25
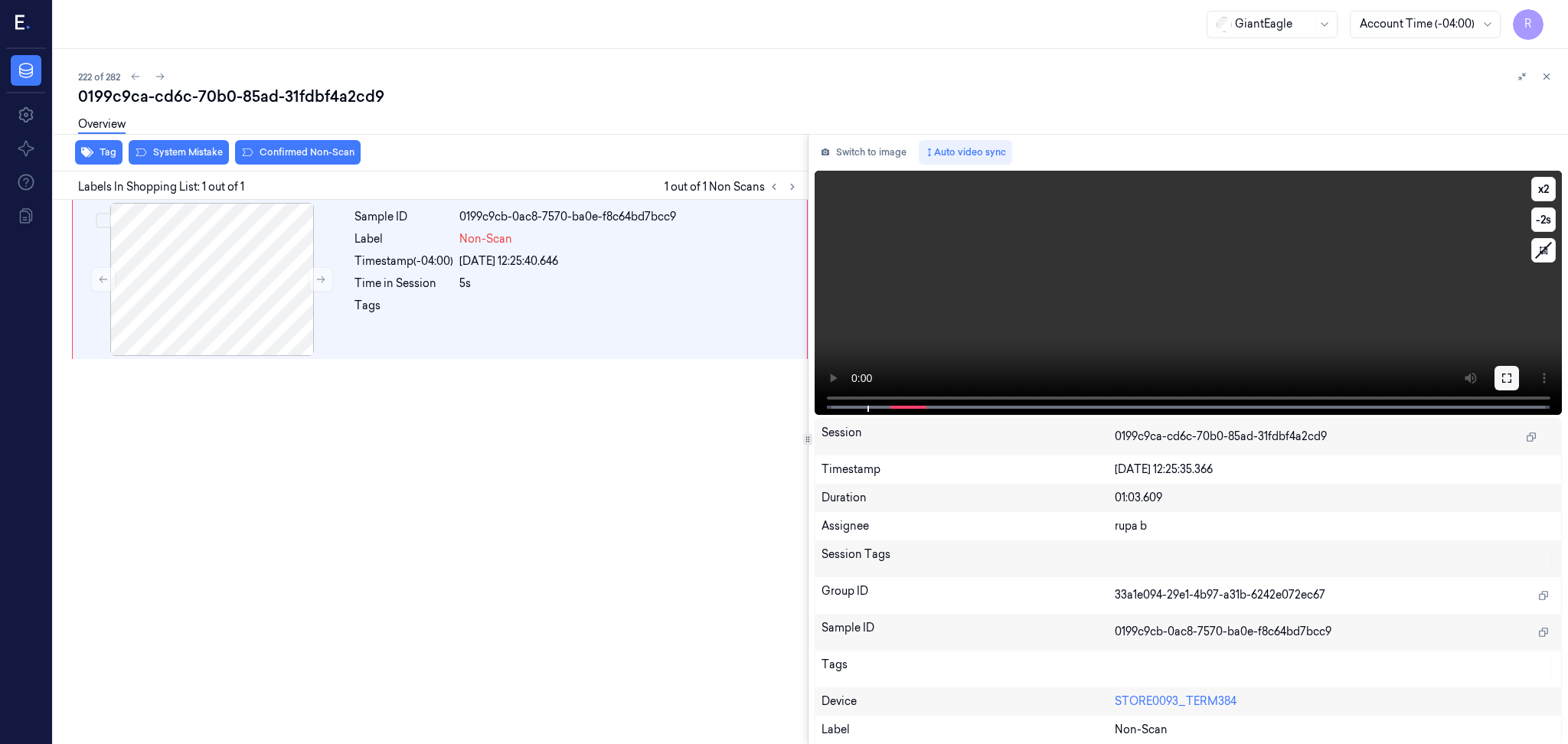
click at [1498, 369] on button at bounding box center [1506, 378] width 25 height 25
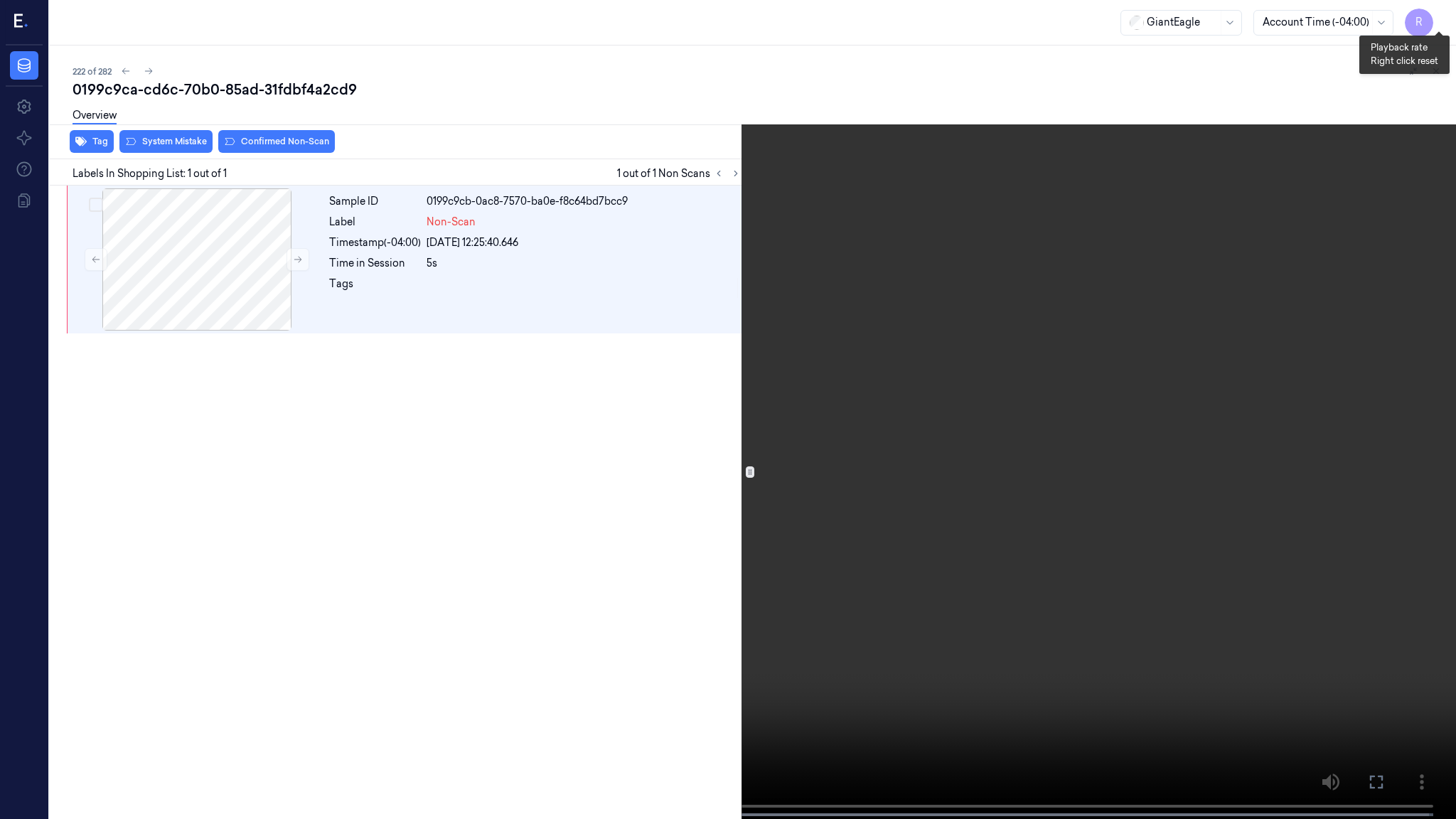
click at [1438, 11] on button "x 2" at bounding box center [1438, 17] width 23 height 23
click at [1447, 690] on video at bounding box center [728, 411] width 1456 height 822
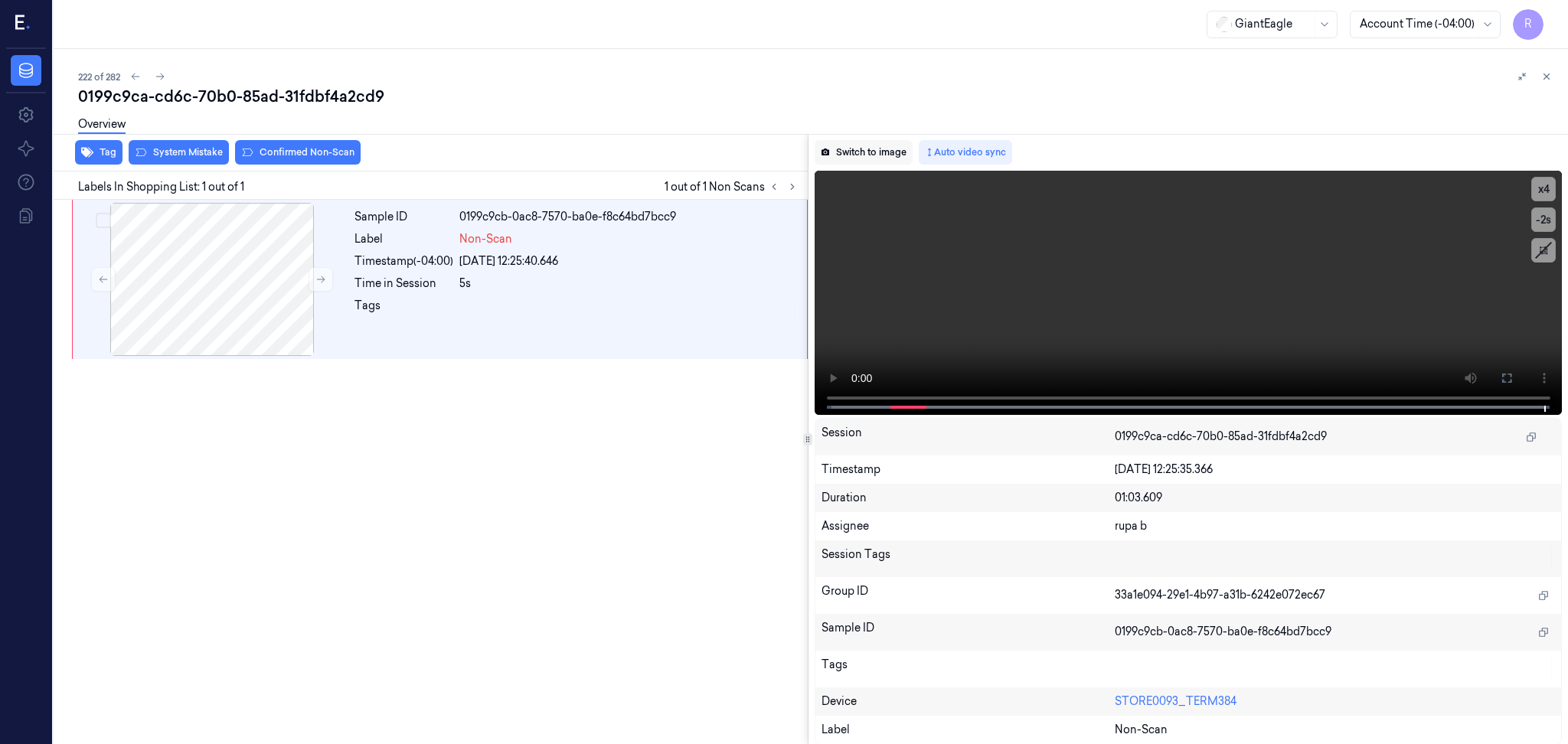
click at [867, 147] on button "Switch to image" at bounding box center [863, 152] width 98 height 25
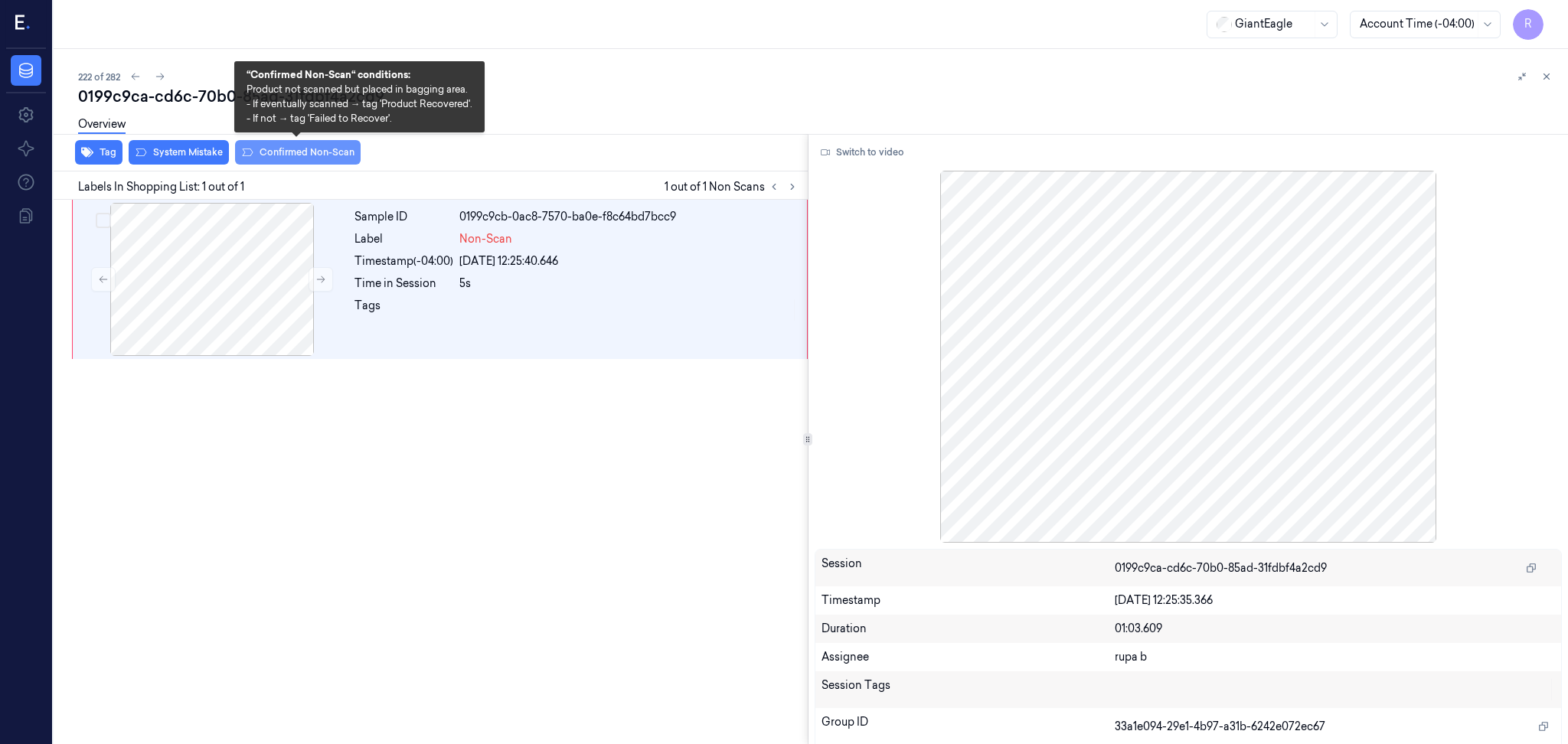
click at [276, 161] on button "Confirmed Non-Scan" at bounding box center [297, 152] width 126 height 25
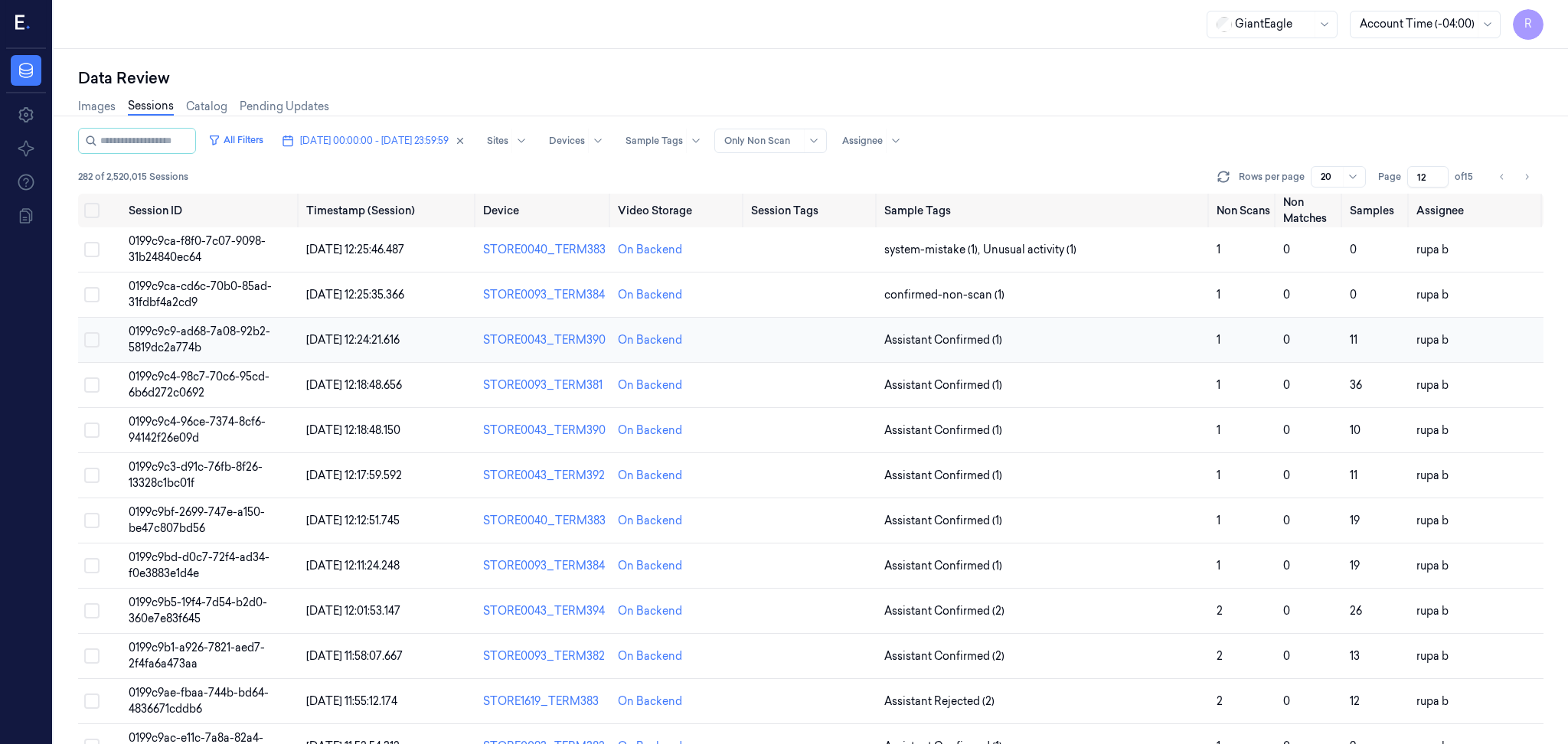
click at [213, 330] on span "0199c9c9-ad68-7a08-92b2-5819dc2a774b" at bounding box center [199, 339] width 142 height 30
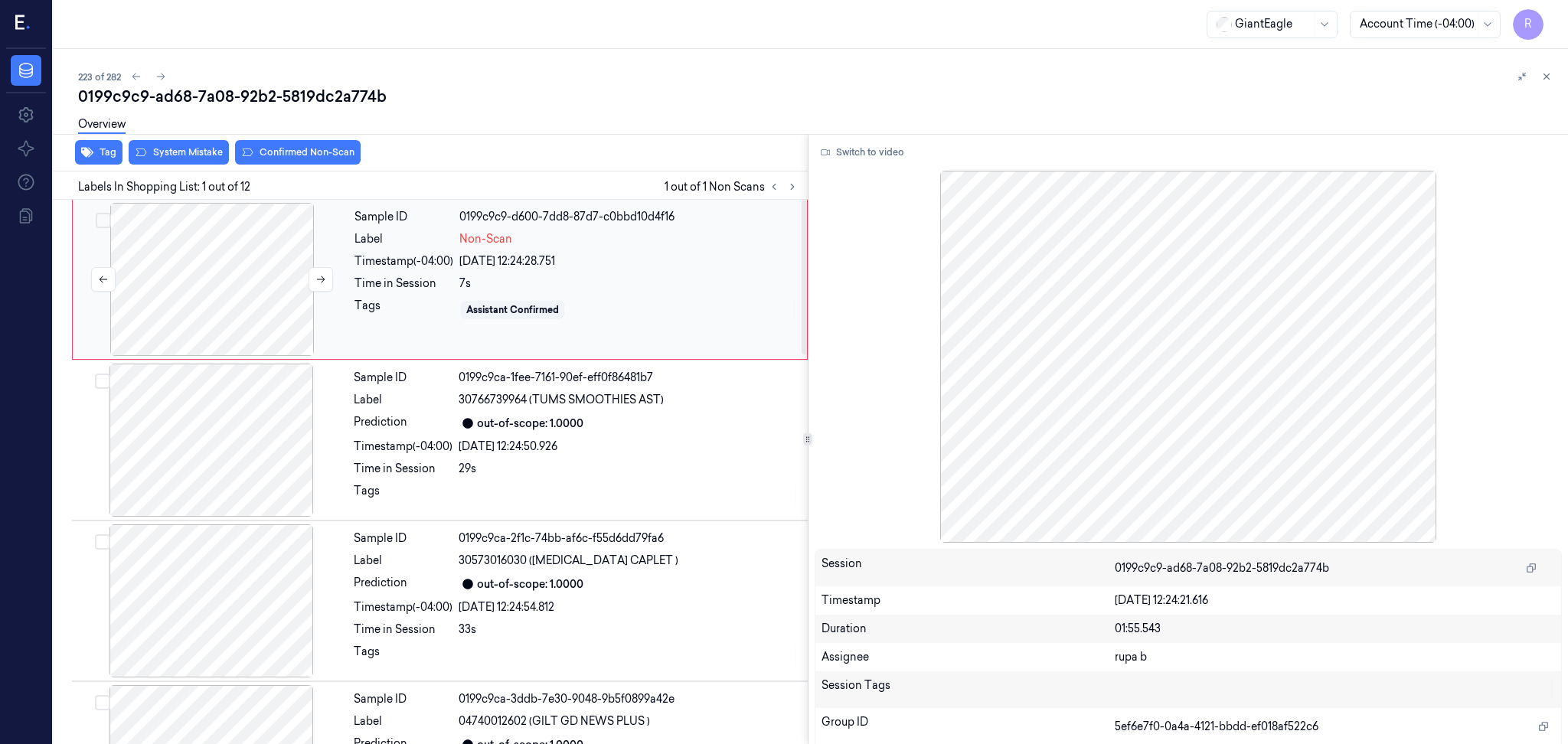
click at [164, 255] on div at bounding box center [212, 280] width 273 height 153
click at [291, 267] on div at bounding box center [212, 280] width 273 height 153
click at [864, 146] on button "Switch to video" at bounding box center [862, 152] width 96 height 25
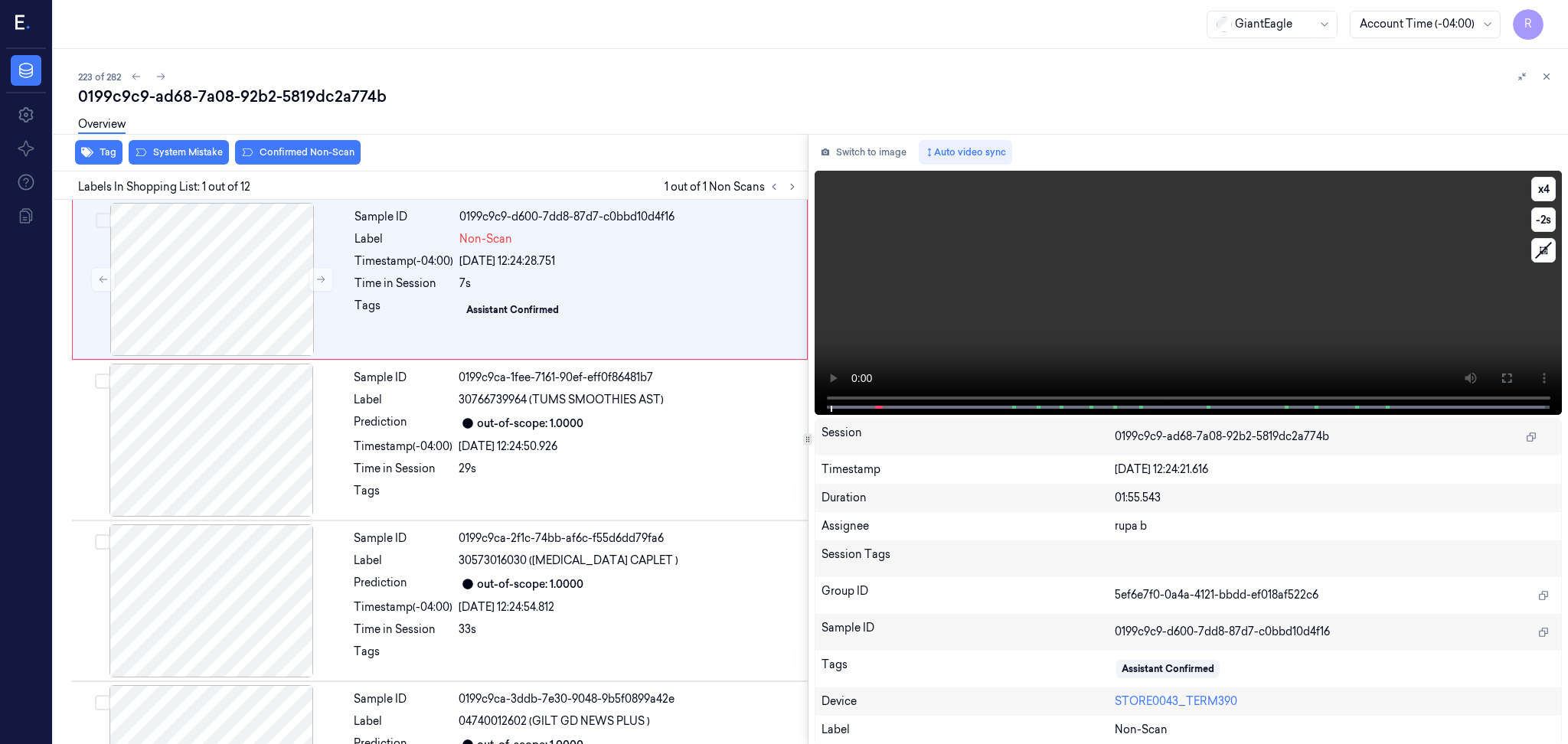
click at [1510, 380] on icon at bounding box center [1506, 377] width 12 height 12
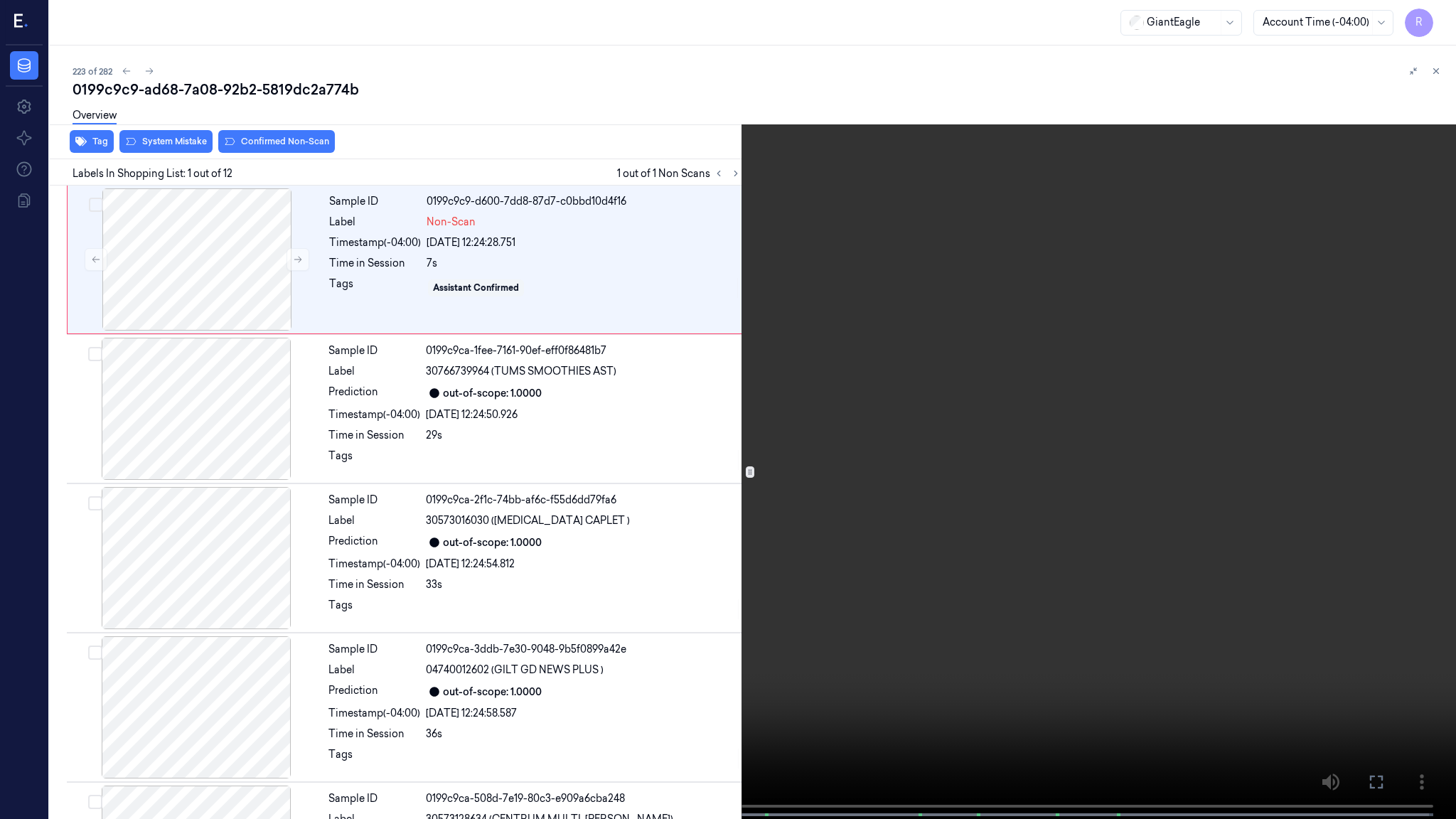
click at [1425, 10] on video at bounding box center [728, 411] width 1456 height 822
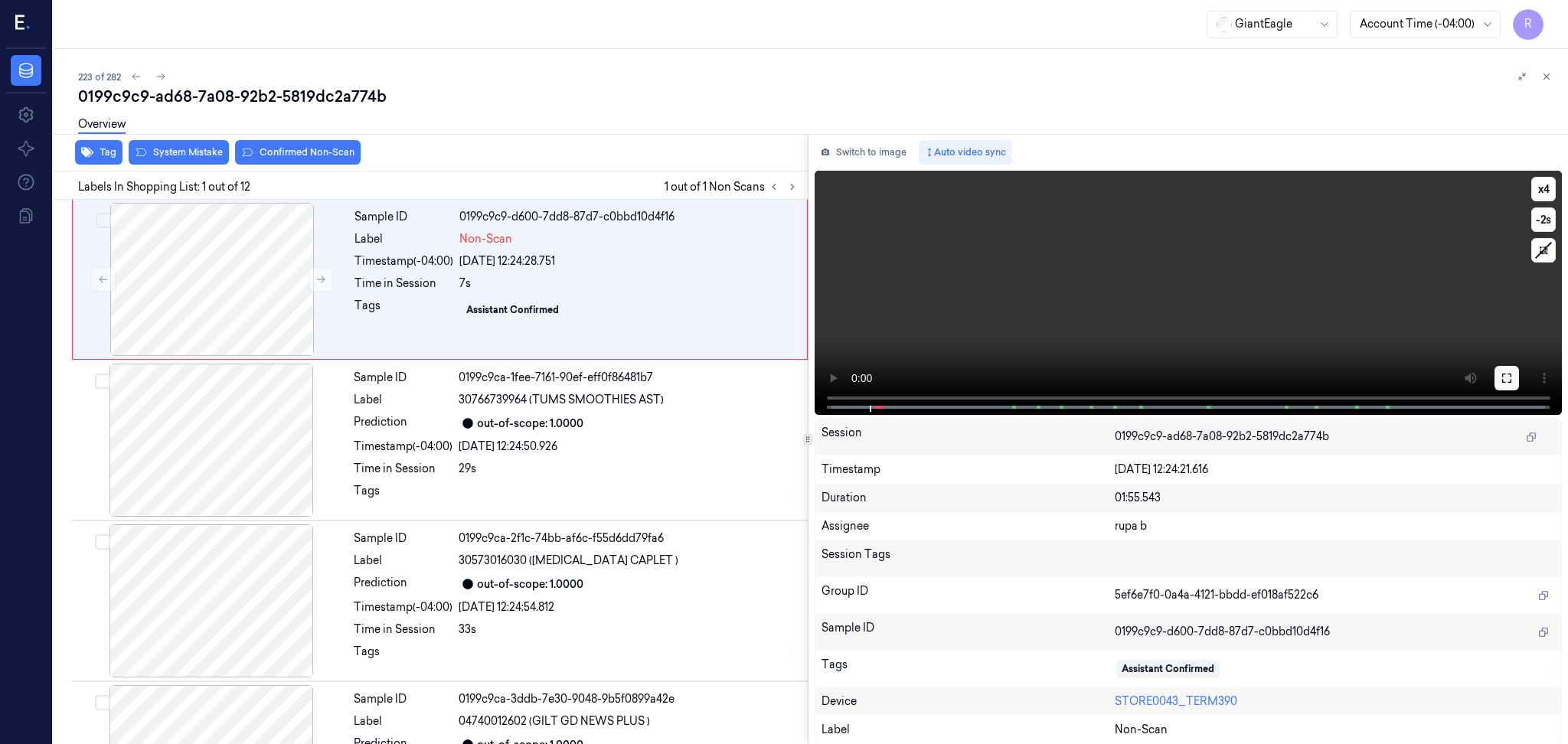
click at [1507, 371] on button at bounding box center [1506, 378] width 25 height 25
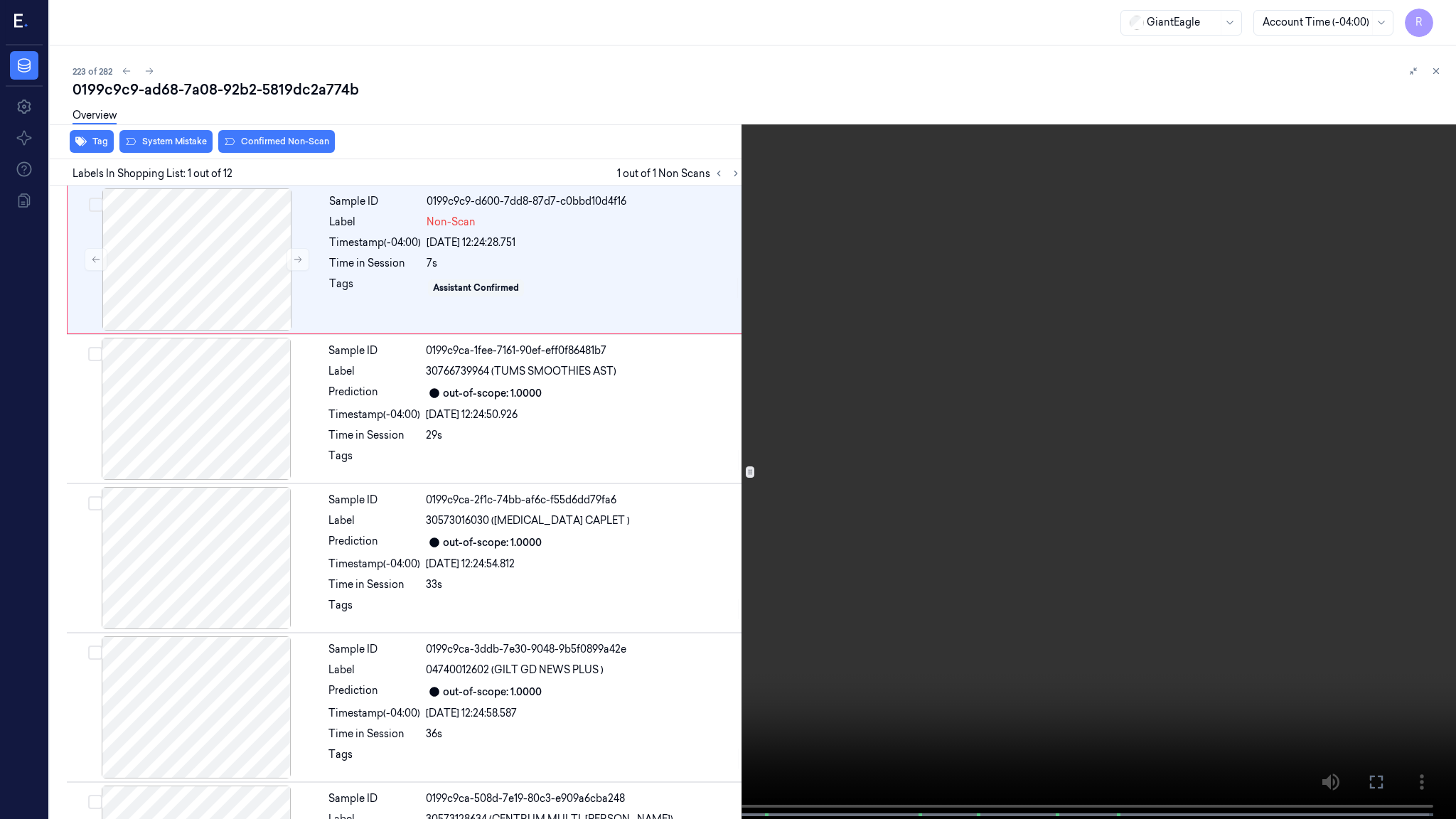
click at [1374, 332] on video at bounding box center [728, 411] width 1456 height 822
click at [1449, 24] on button "x 4" at bounding box center [1438, 17] width 23 height 23
click at [1449, 24] on button "x 1" at bounding box center [1438, 17] width 23 height 23
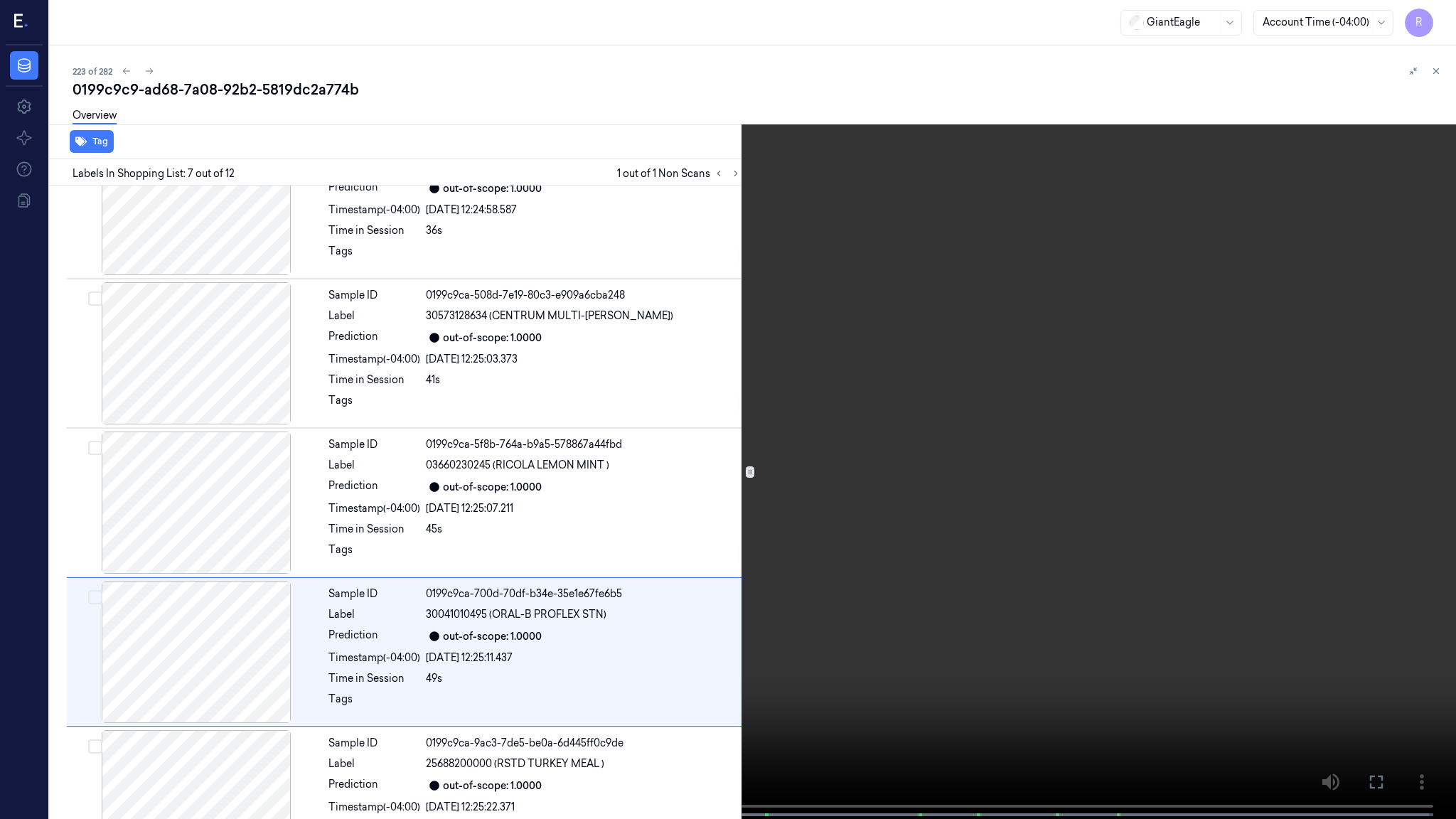
scroll to position [653, 0]
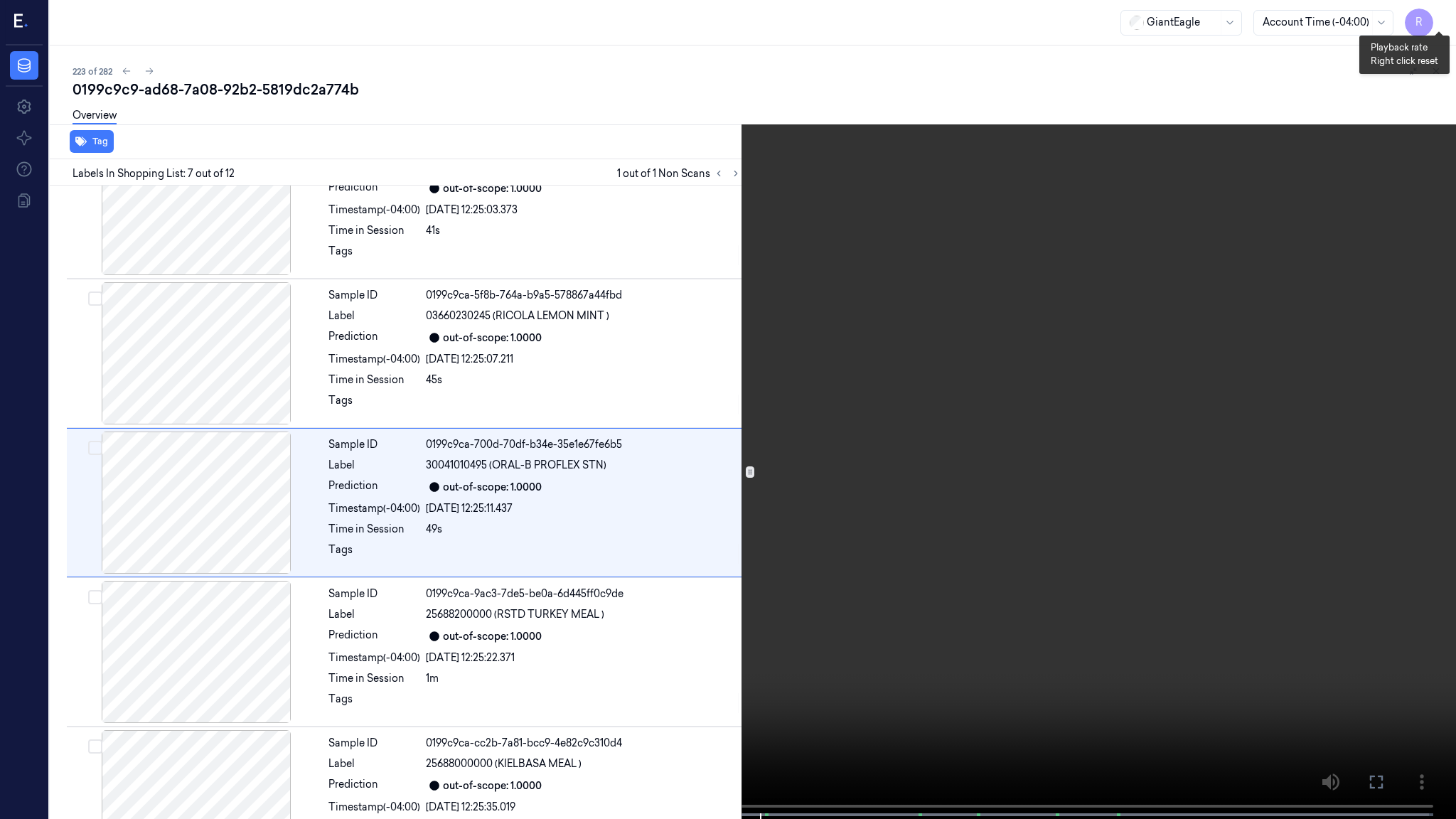
click at [1444, 20] on button "x 2" at bounding box center [1438, 17] width 23 height 23
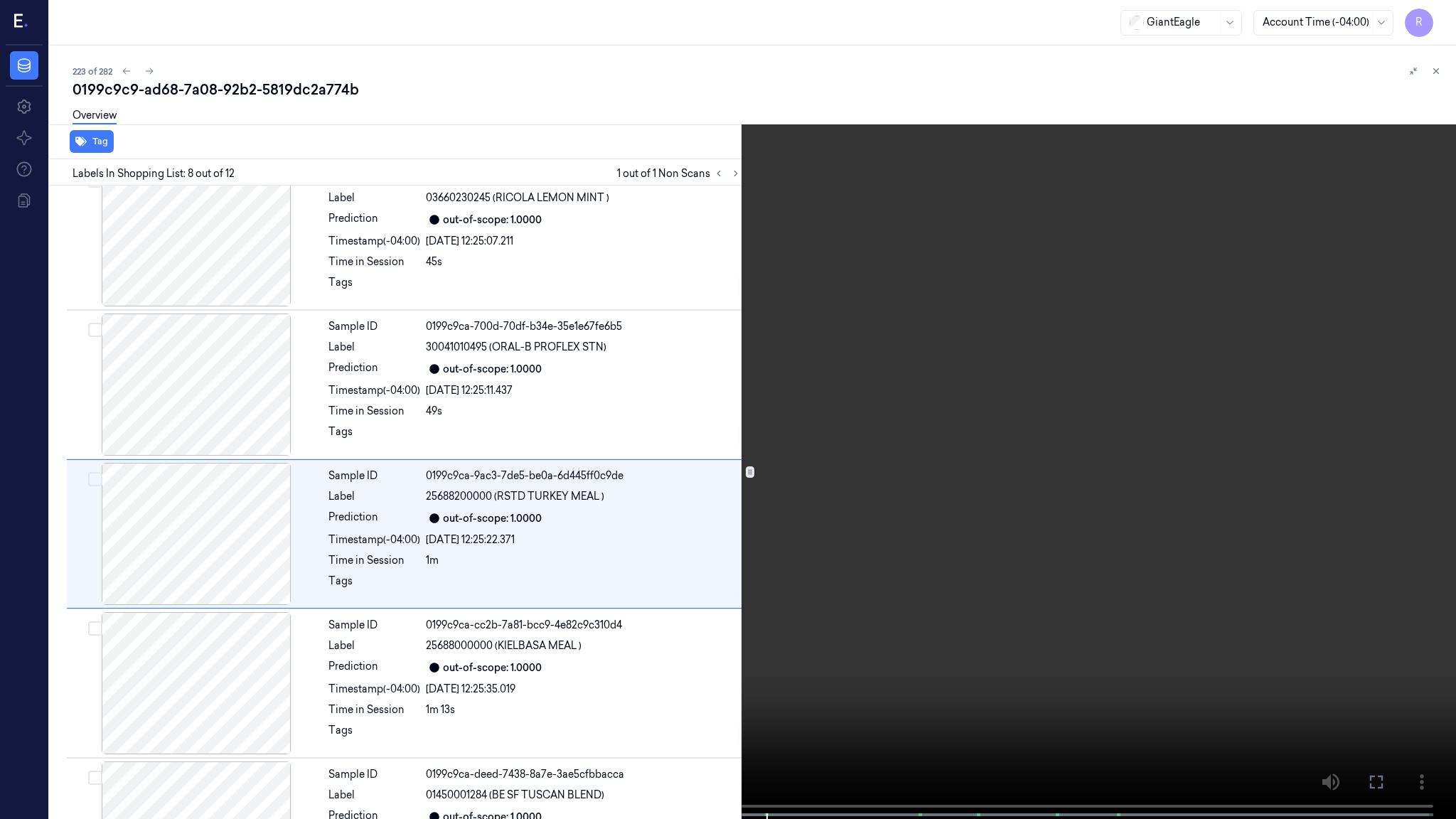
scroll to position [802, 0]
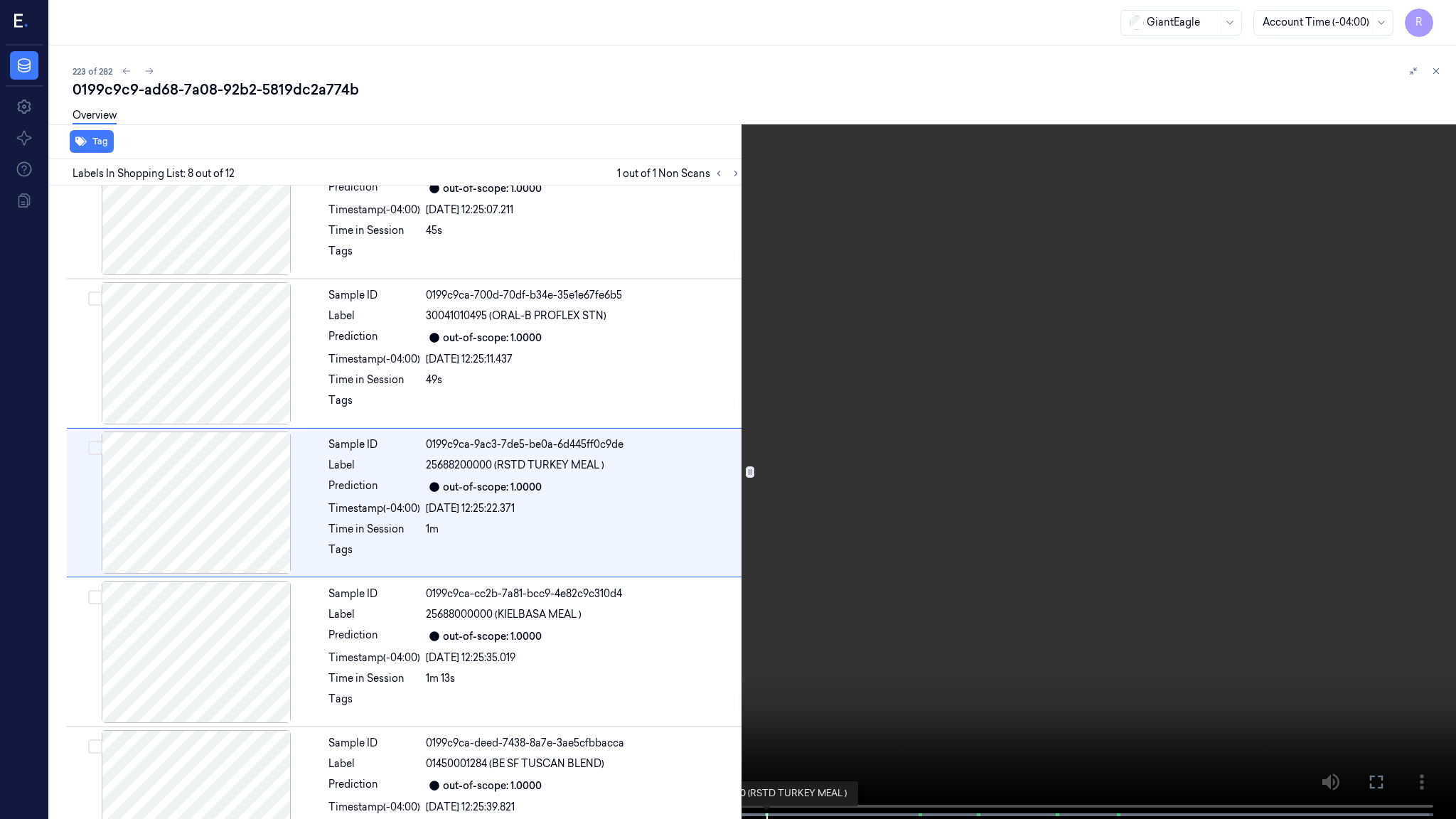
click at [765, 690] on span at bounding box center [766, 815] width 2 height 7
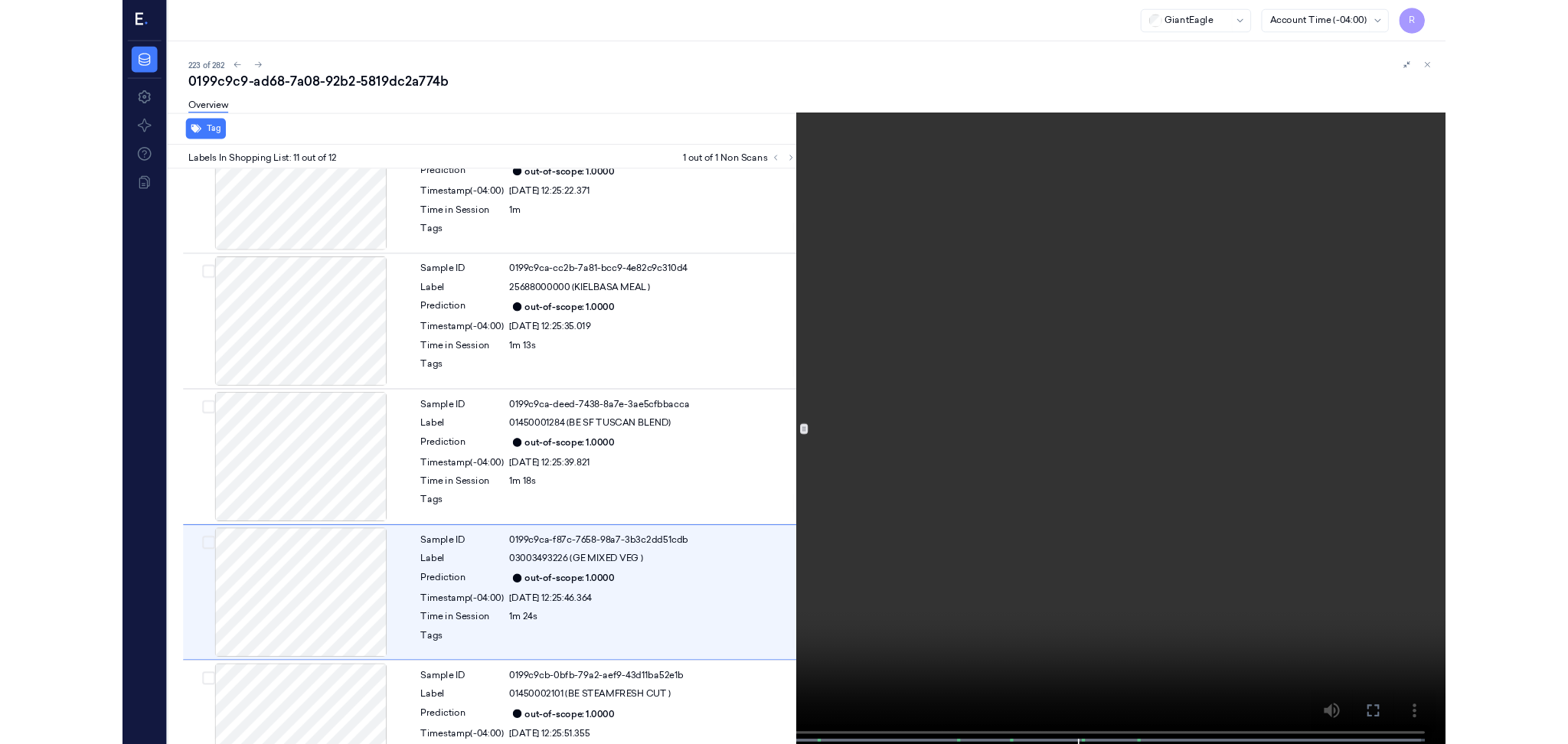
scroll to position [1252, 0]
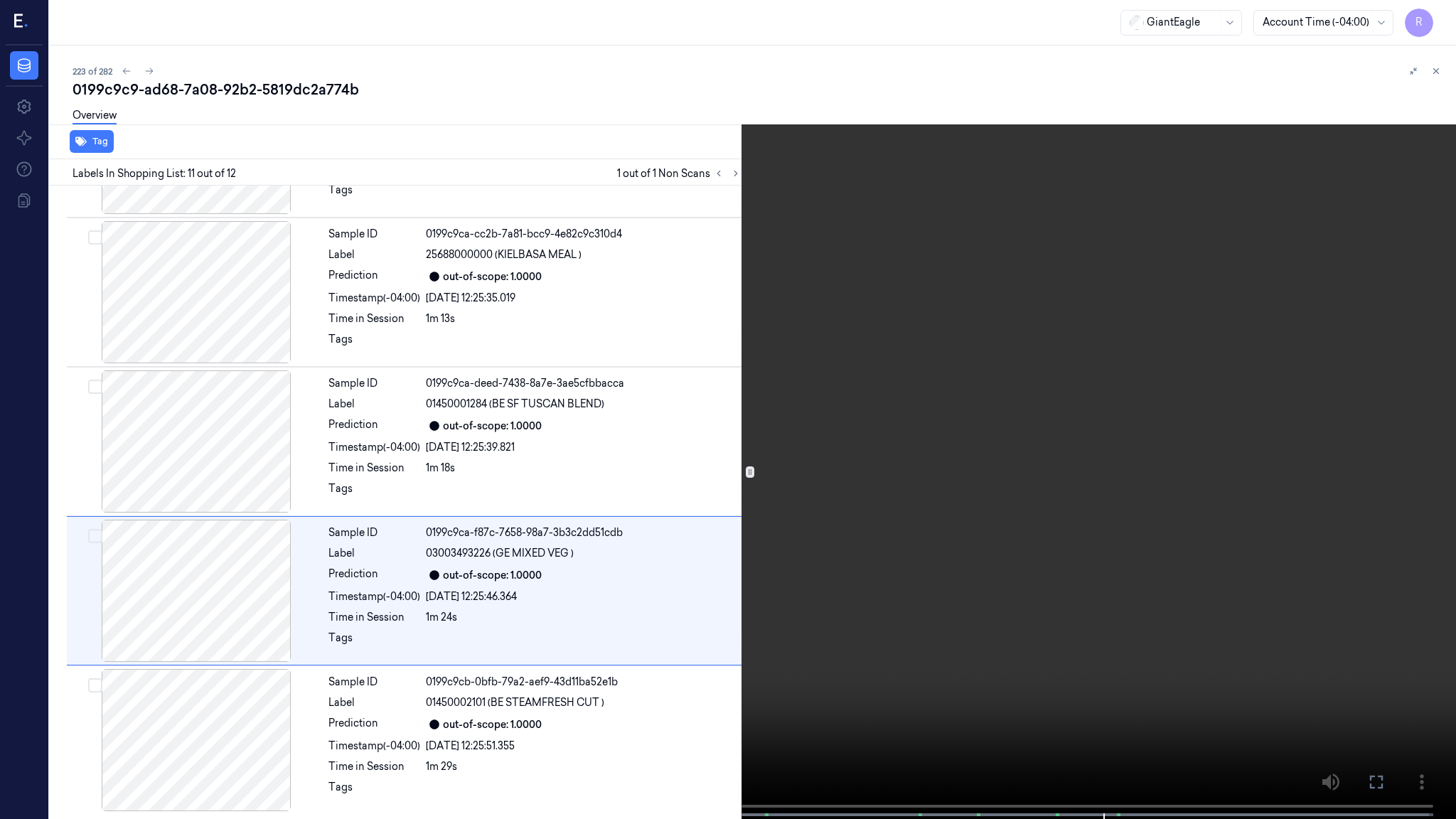
click at [1159, 421] on video at bounding box center [728, 411] width 1456 height 822
click at [1438, 20] on button "x 4" at bounding box center [1438, 17] width 23 height 23
click at [1438, 20] on button "x 1" at bounding box center [1438, 17] width 23 height 23
click at [1179, 353] on video at bounding box center [728, 411] width 1456 height 822
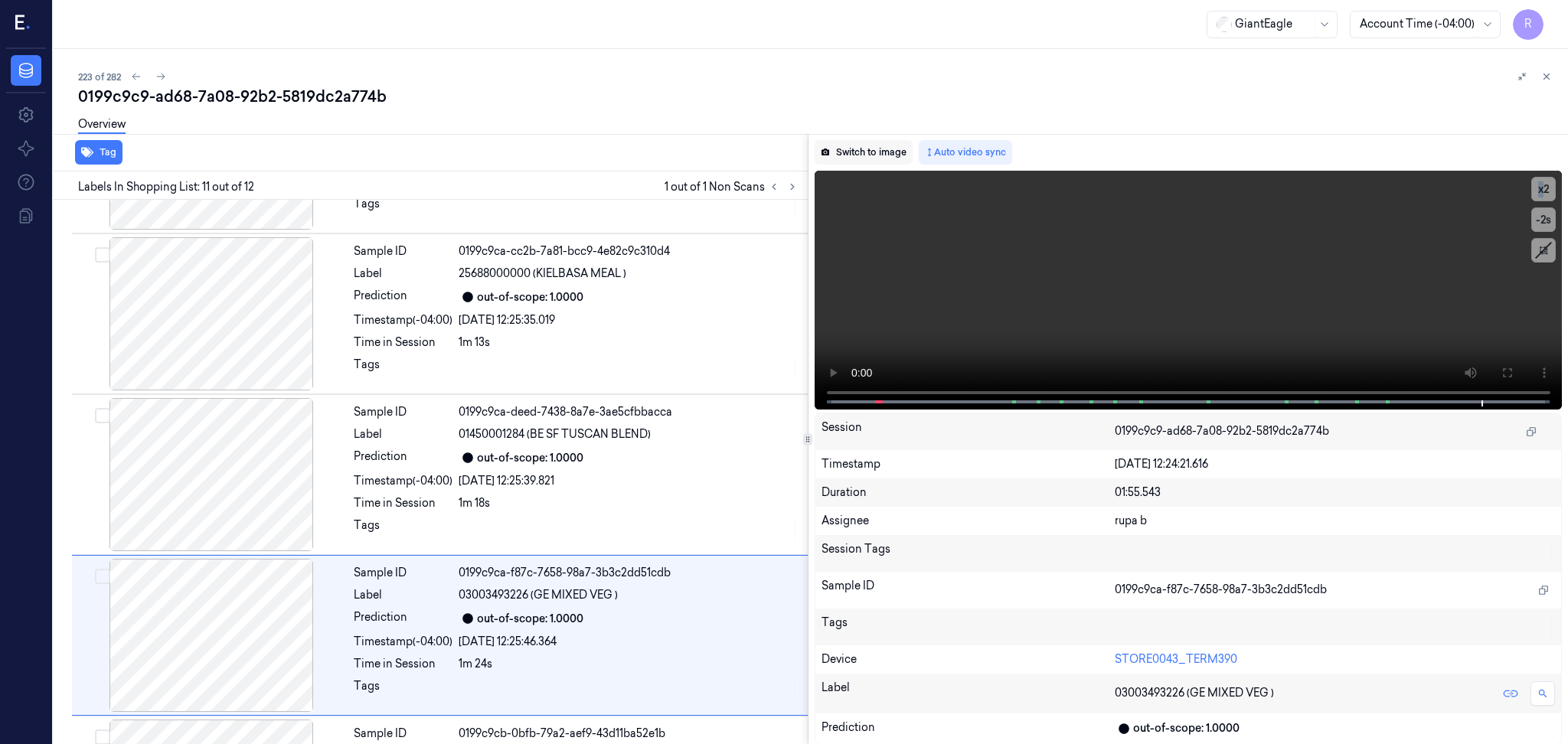
click at [871, 152] on button "Switch to image" at bounding box center [863, 152] width 98 height 25
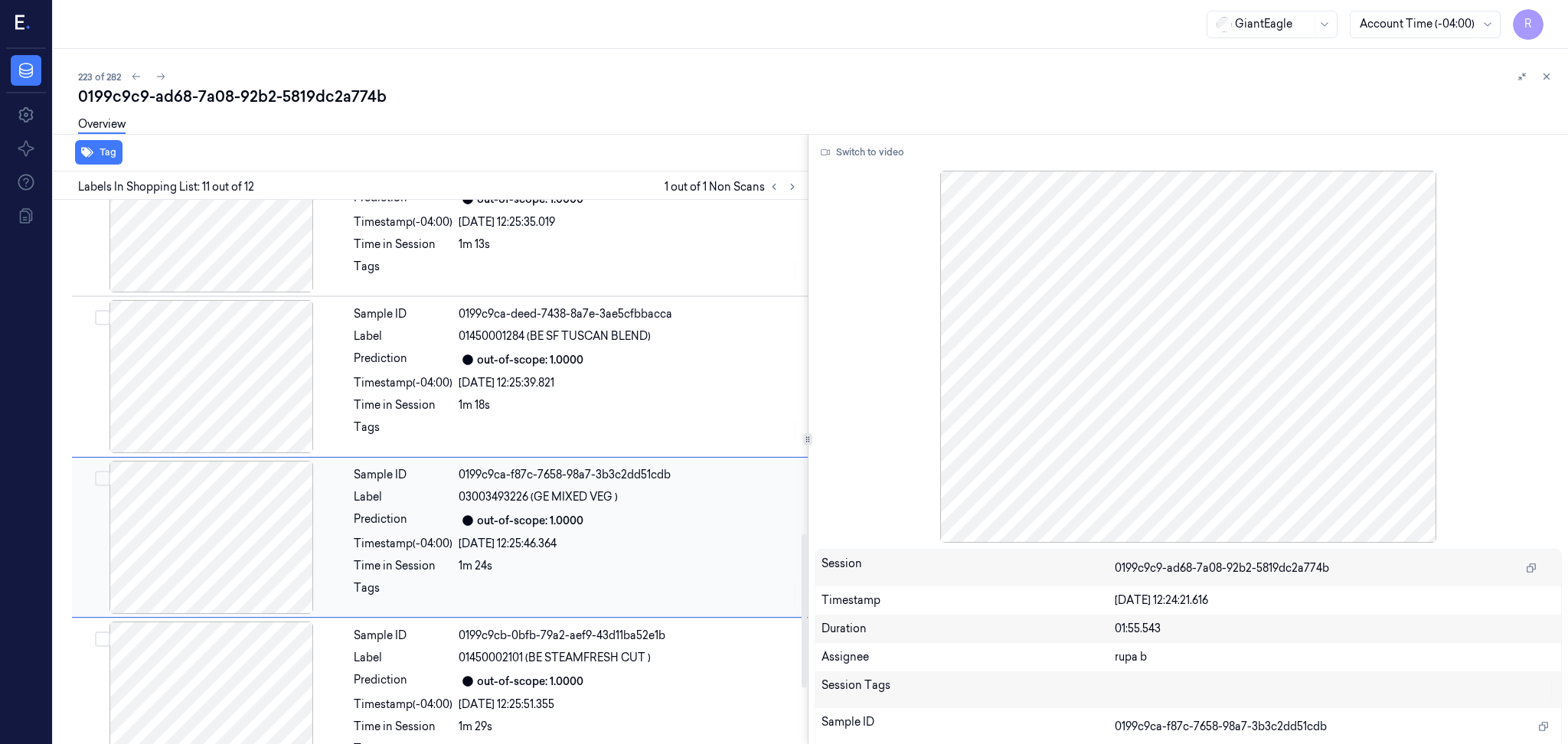
scroll to position [1388, 0]
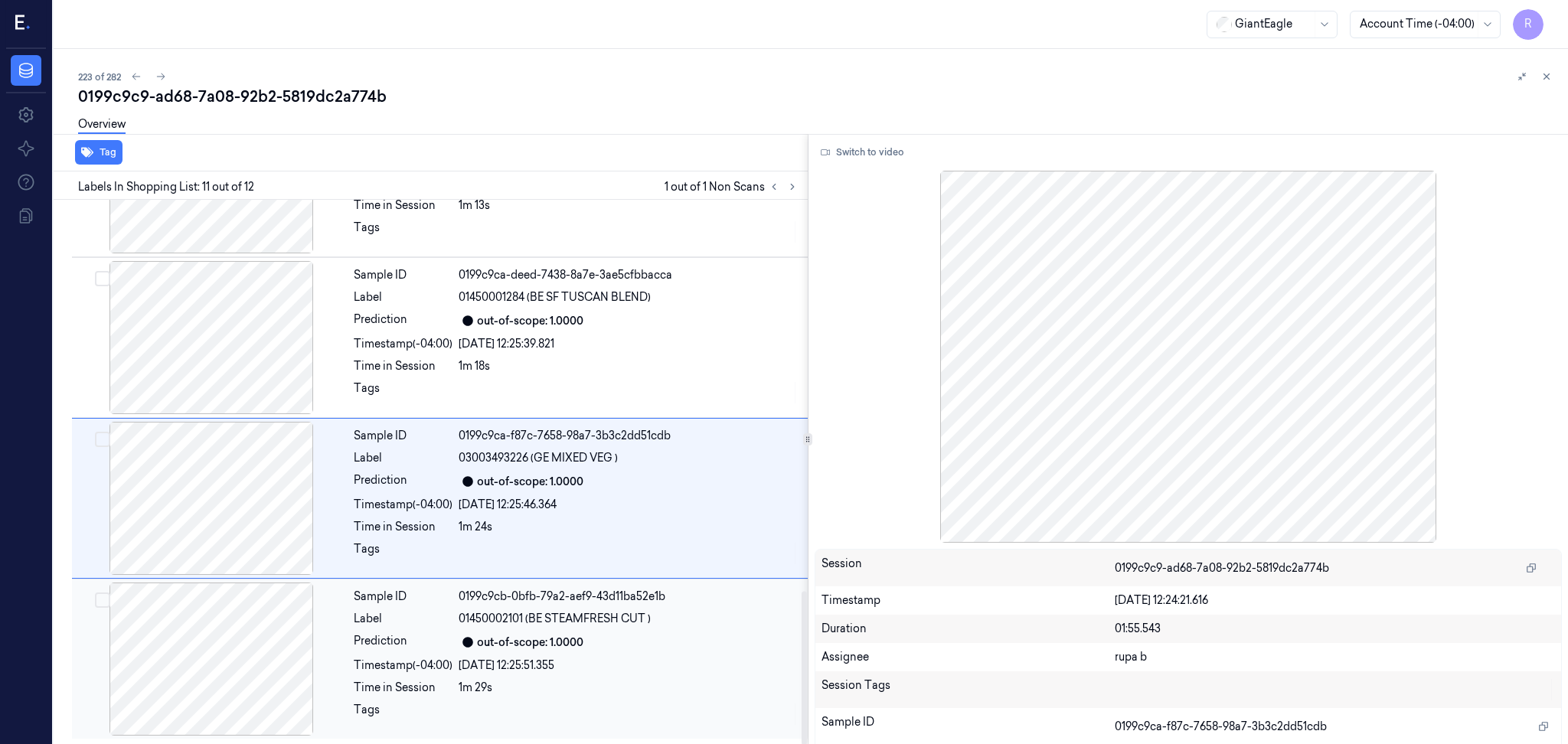
click at [216, 687] on div at bounding box center [211, 659] width 273 height 153
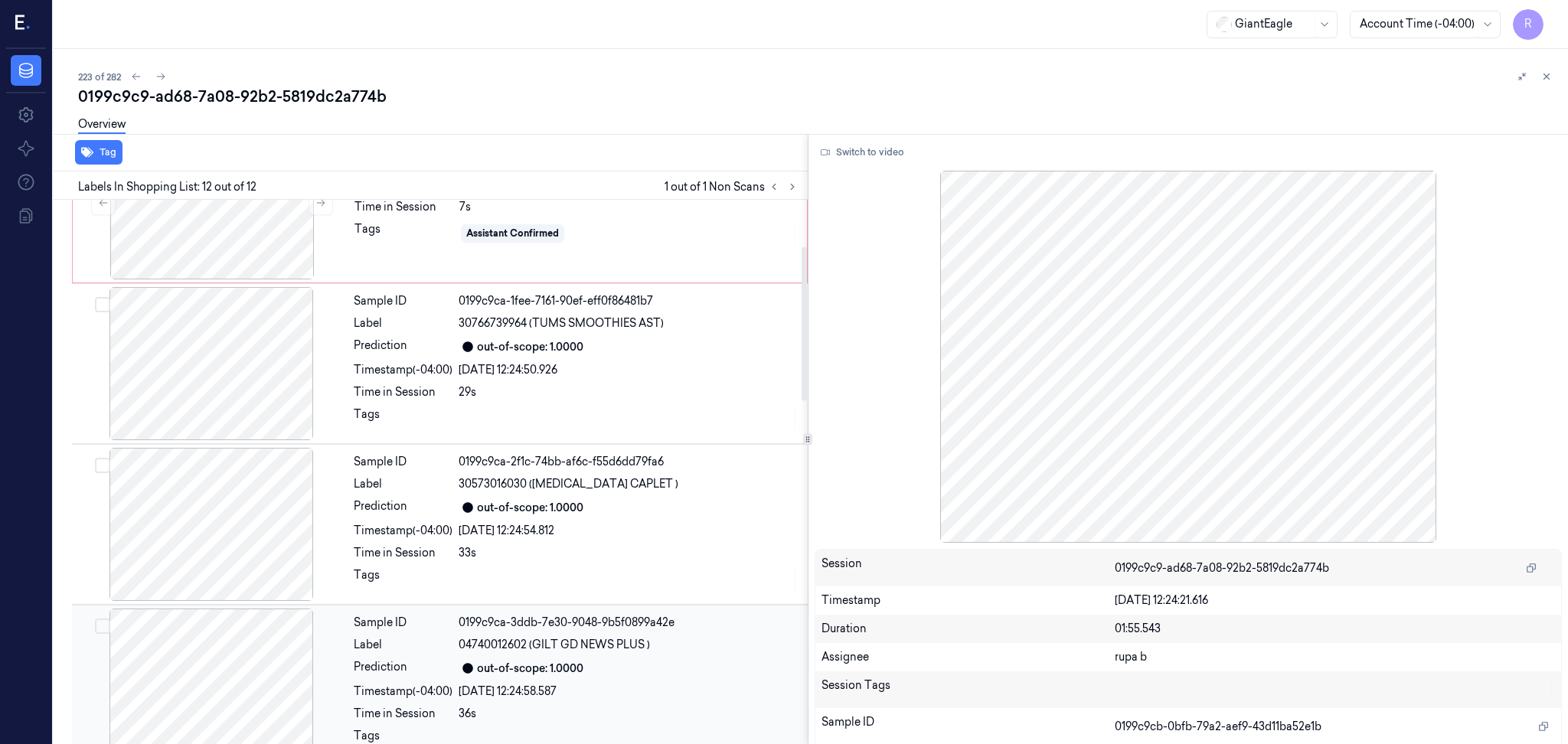
scroll to position [0, 0]
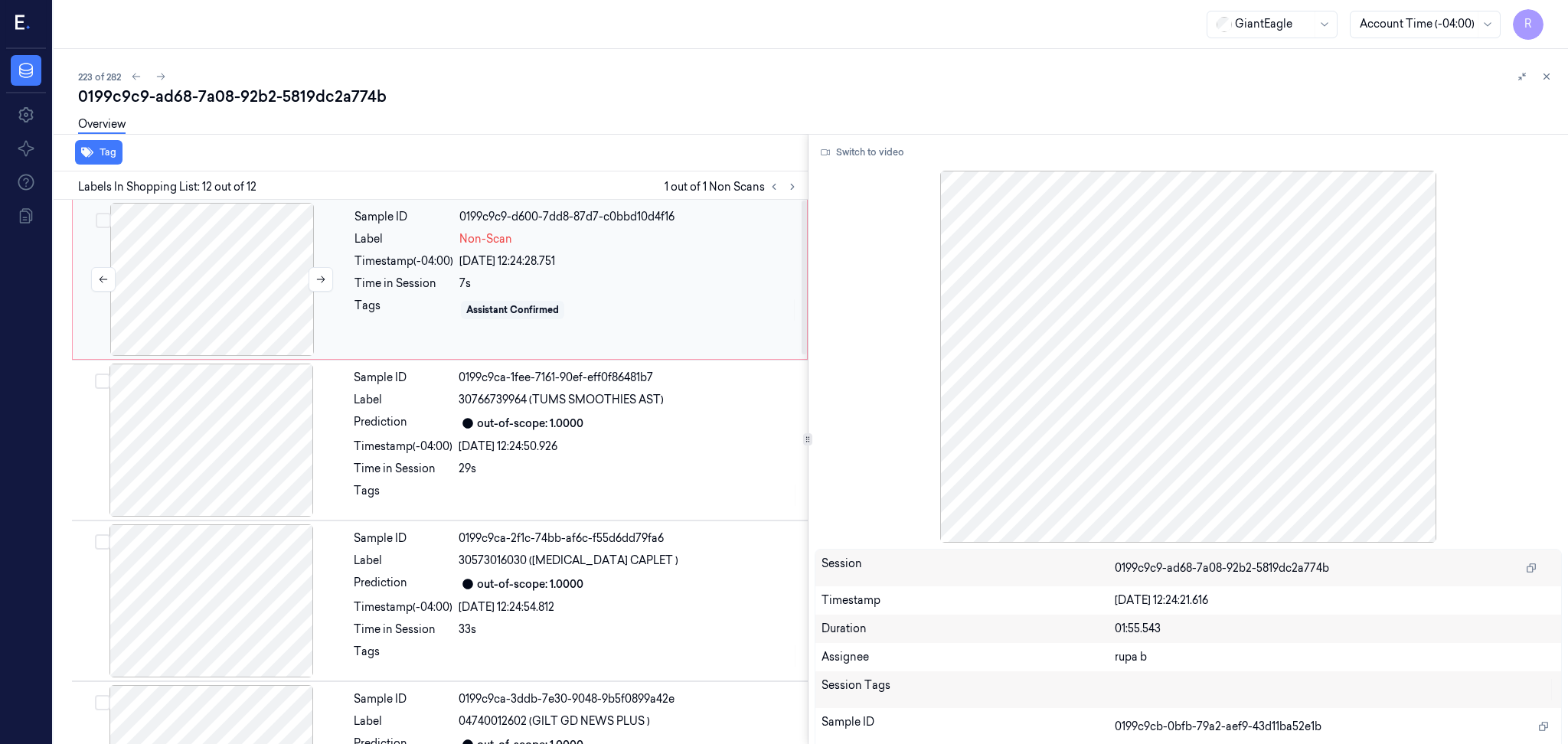
click at [240, 293] on div at bounding box center [212, 280] width 273 height 153
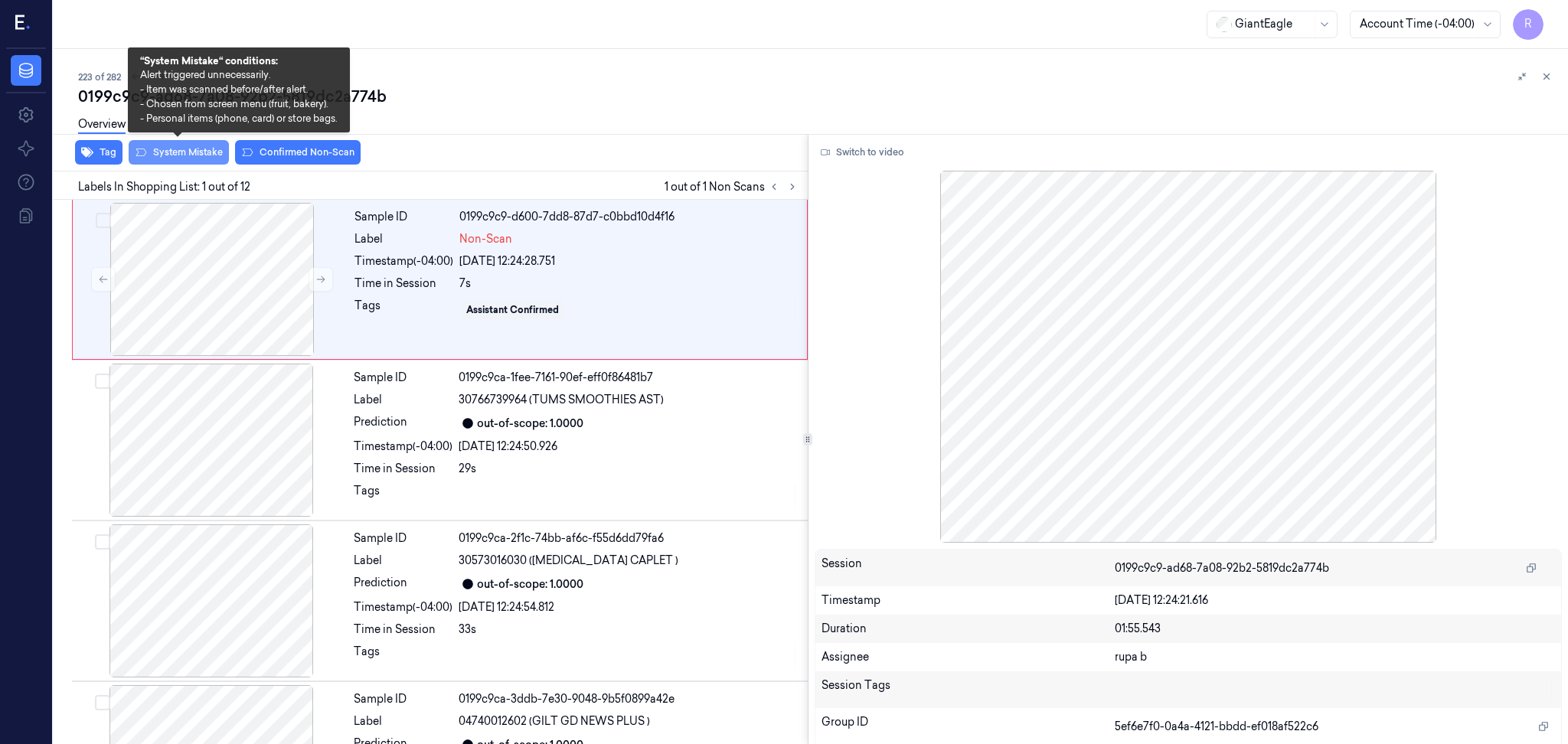
click at [160, 152] on button "System Mistake" at bounding box center [179, 152] width 100 height 25
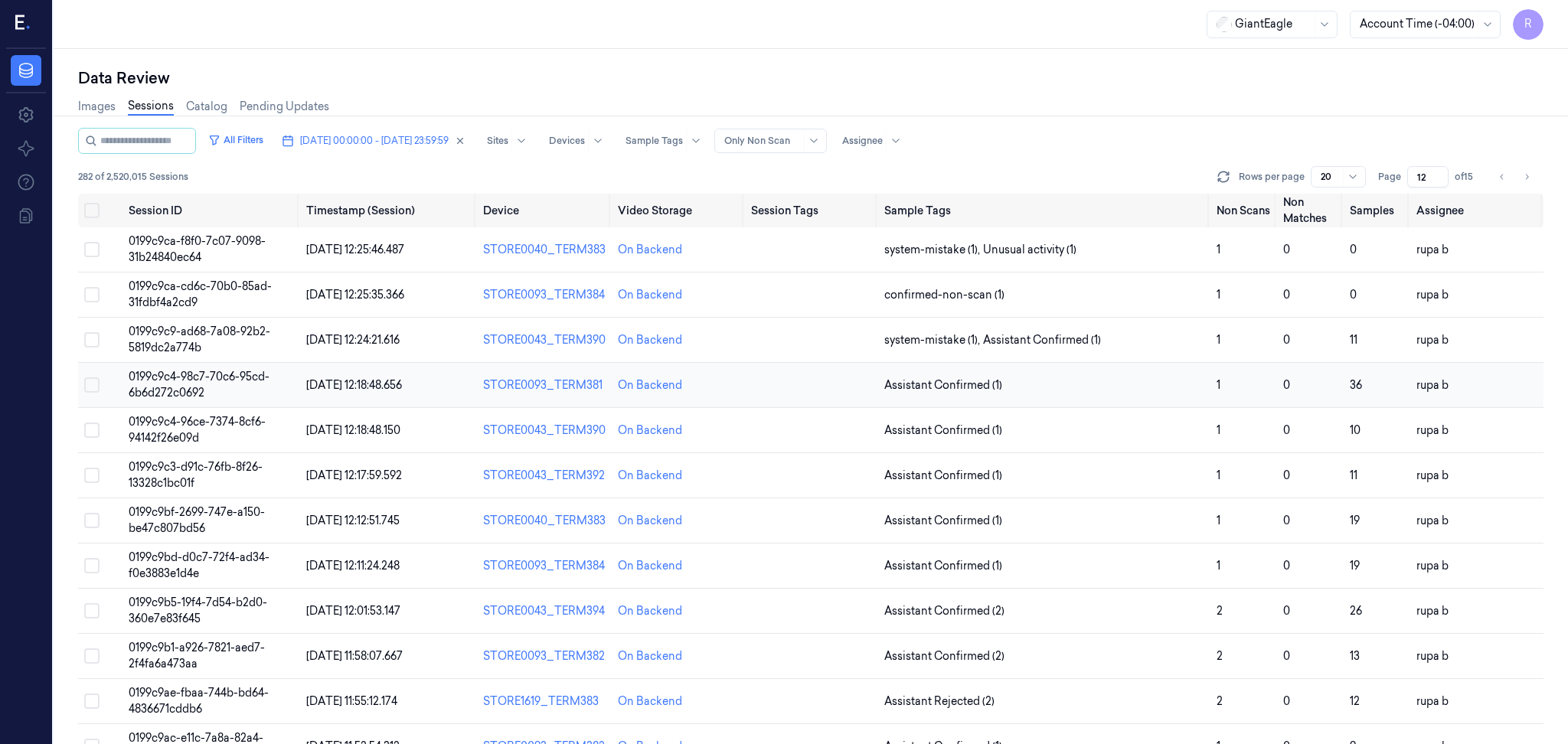
click at [259, 376] on span "0199c9c4-98c7-70c6-95cd-6b6d272c0692" at bounding box center [199, 385] width 141 height 30
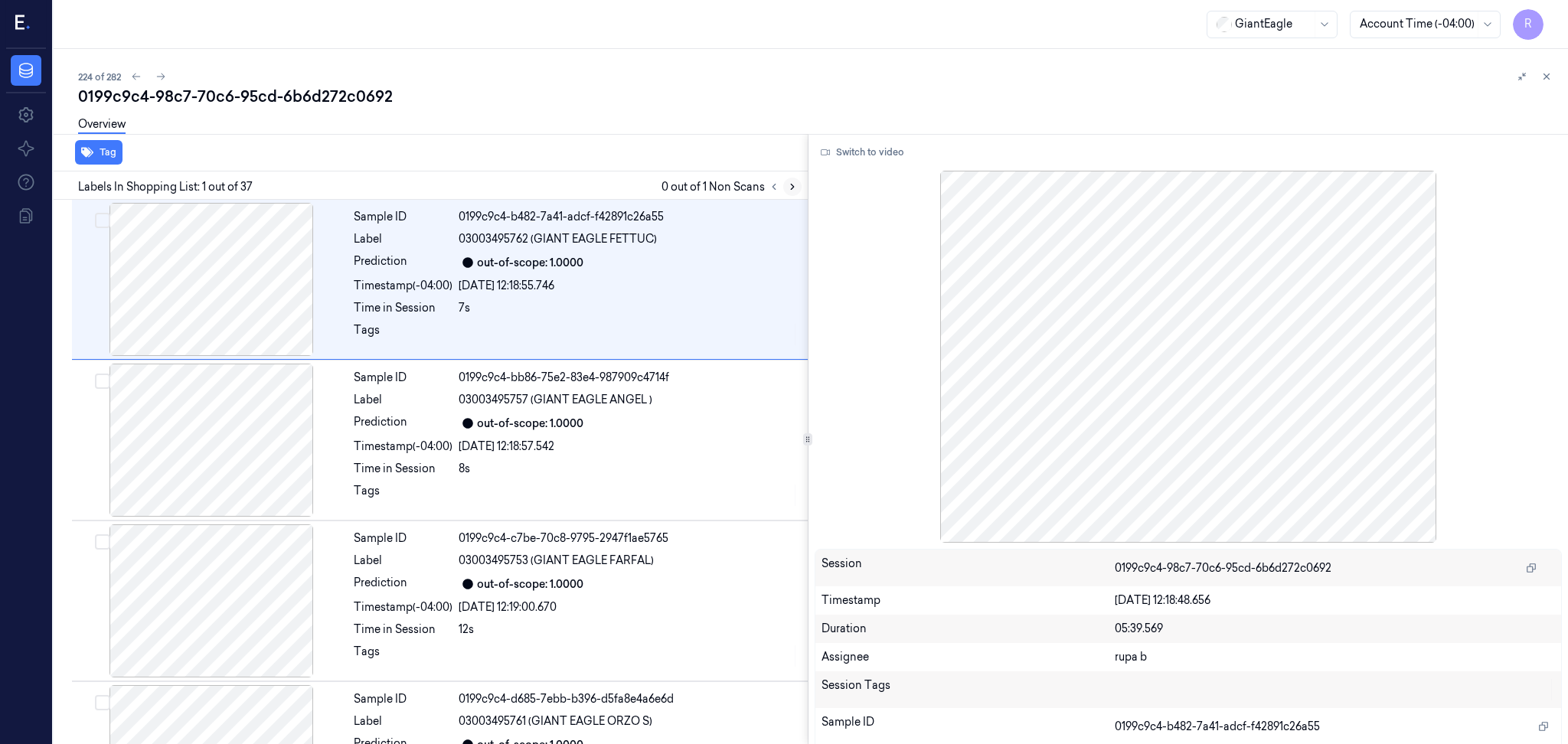
click at [793, 189] on icon at bounding box center [792, 187] width 11 height 11
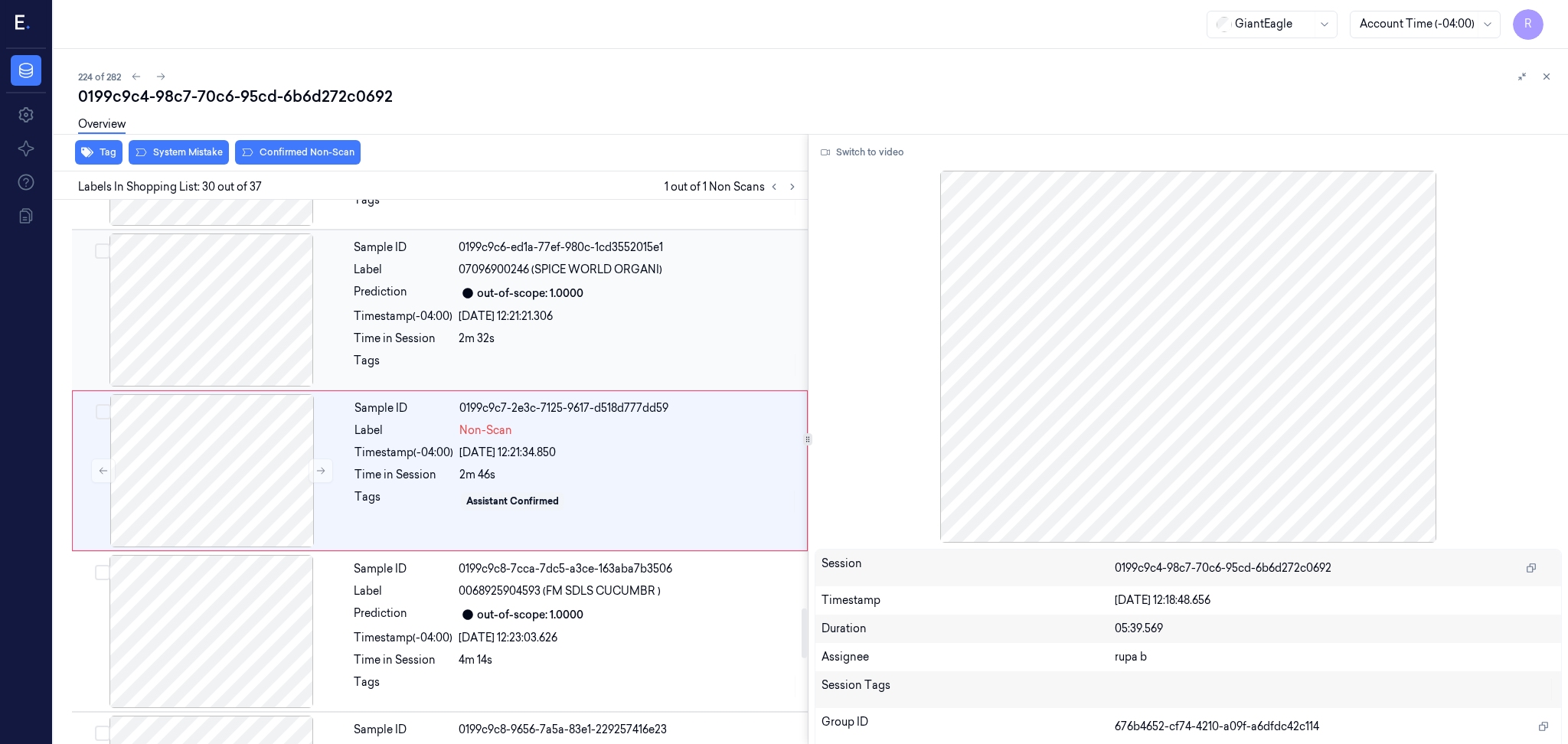
scroll to position [4471, 0]
click at [249, 482] on div at bounding box center [212, 470] width 273 height 153
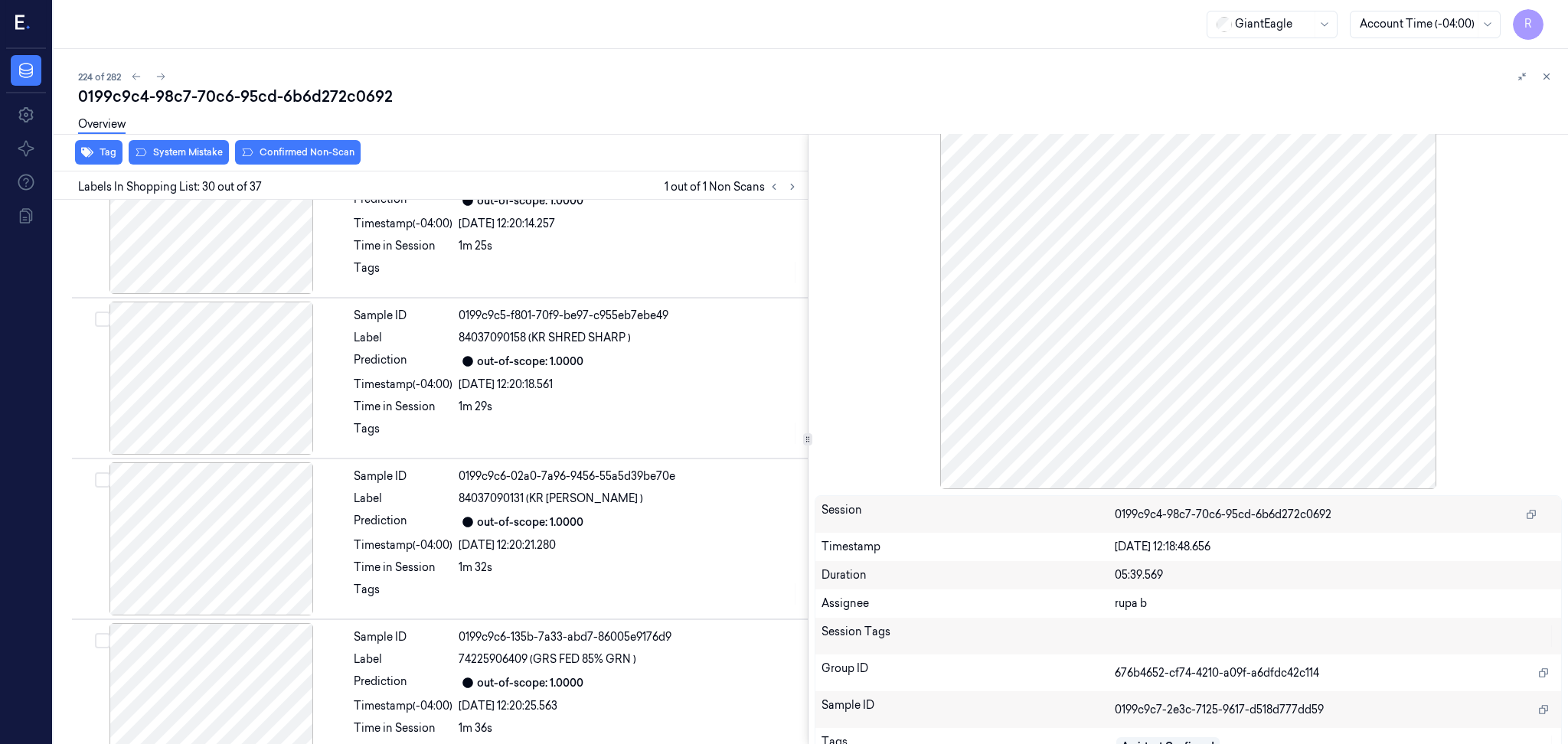
scroll to position [0, 0]
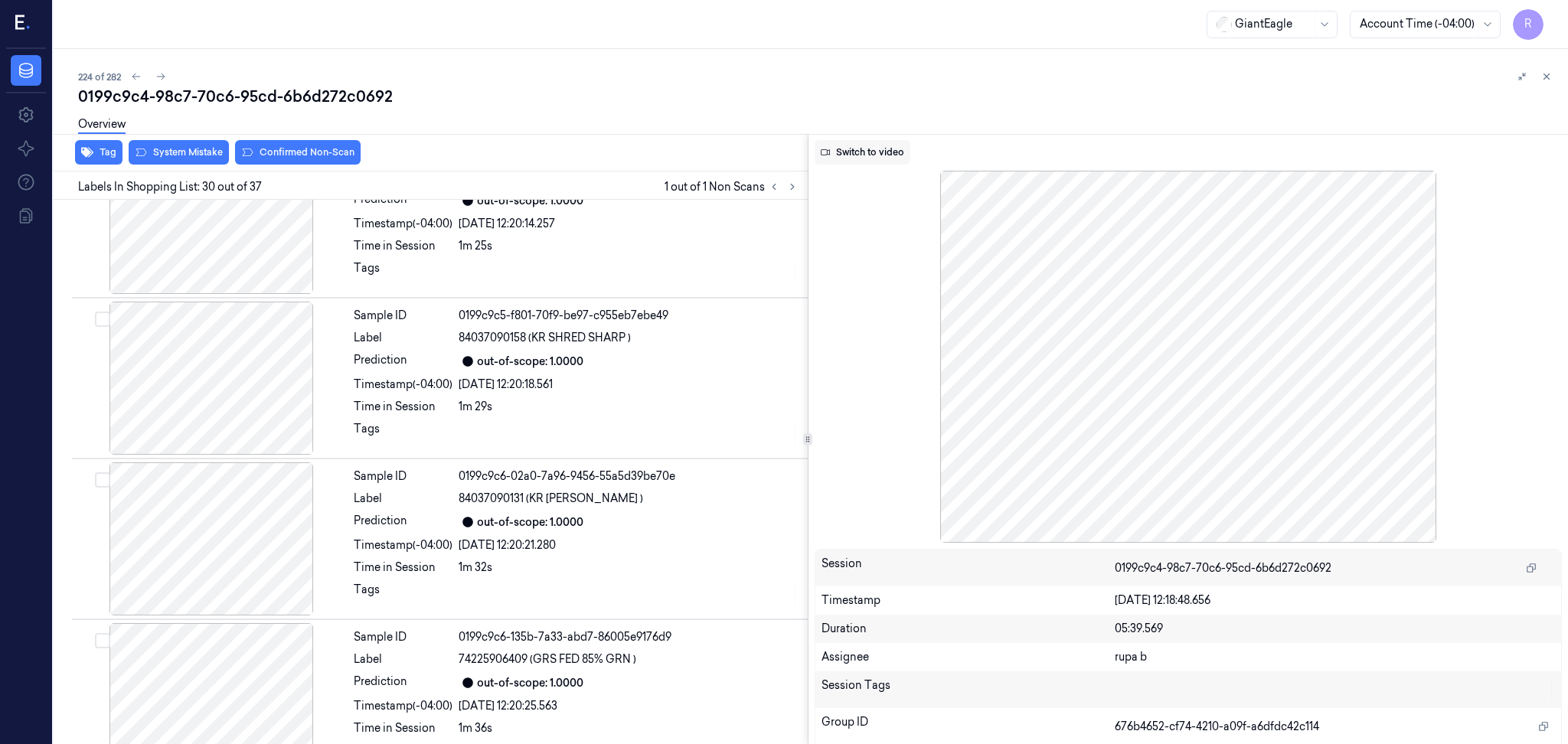
click at [886, 157] on button "Switch to video" at bounding box center [862, 152] width 96 height 25
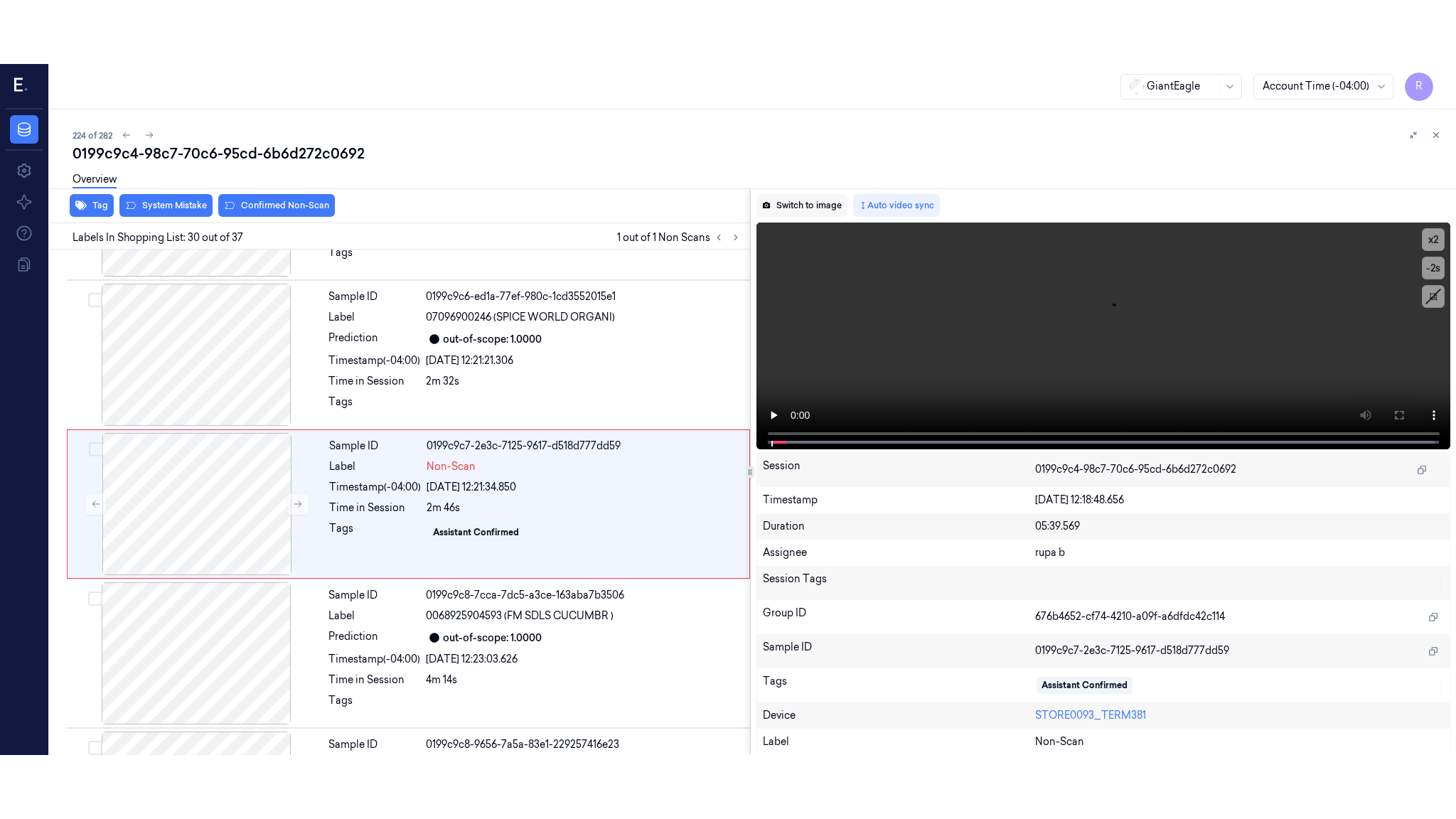
scroll to position [4154, 0]
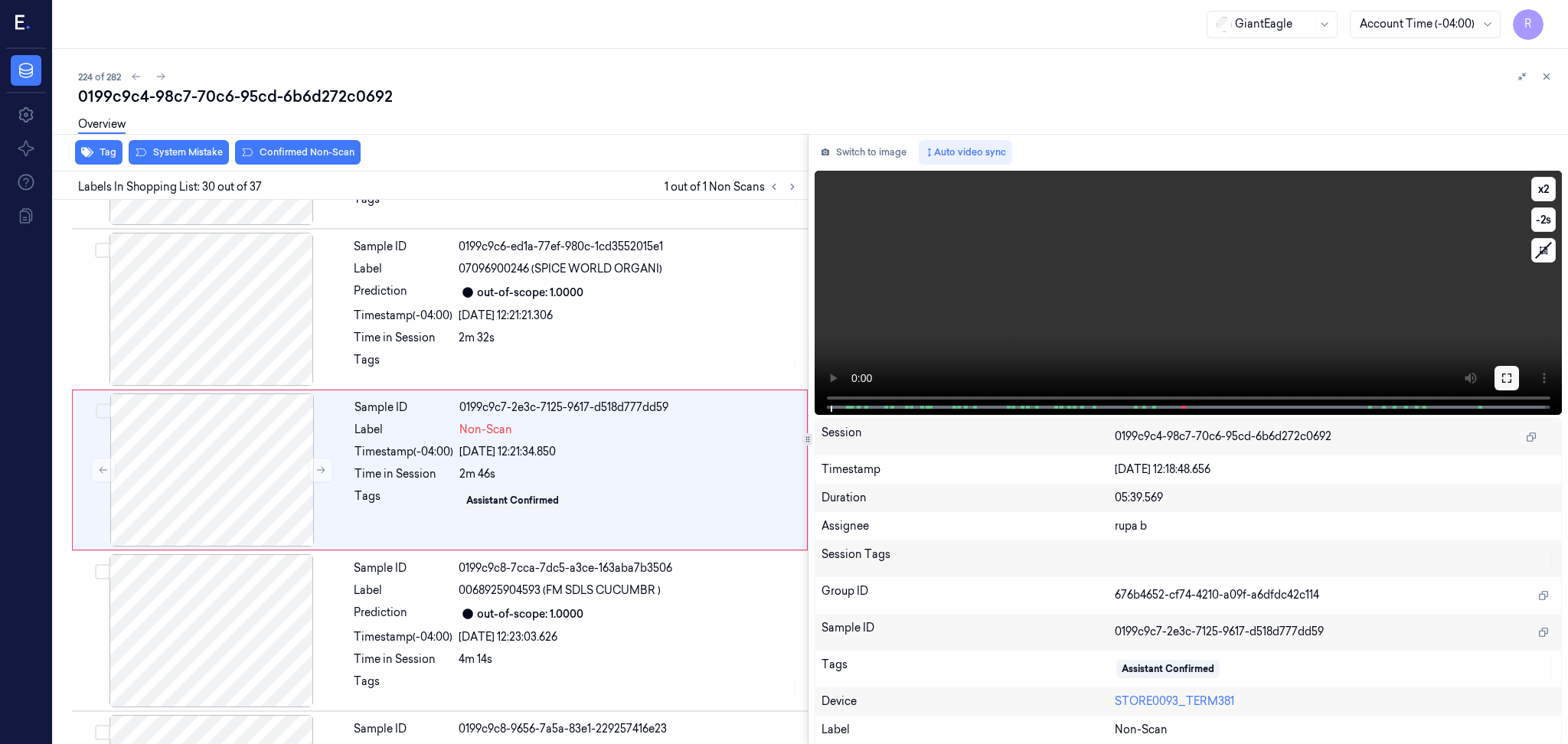
click at [1502, 372] on icon at bounding box center [1506, 377] width 12 height 12
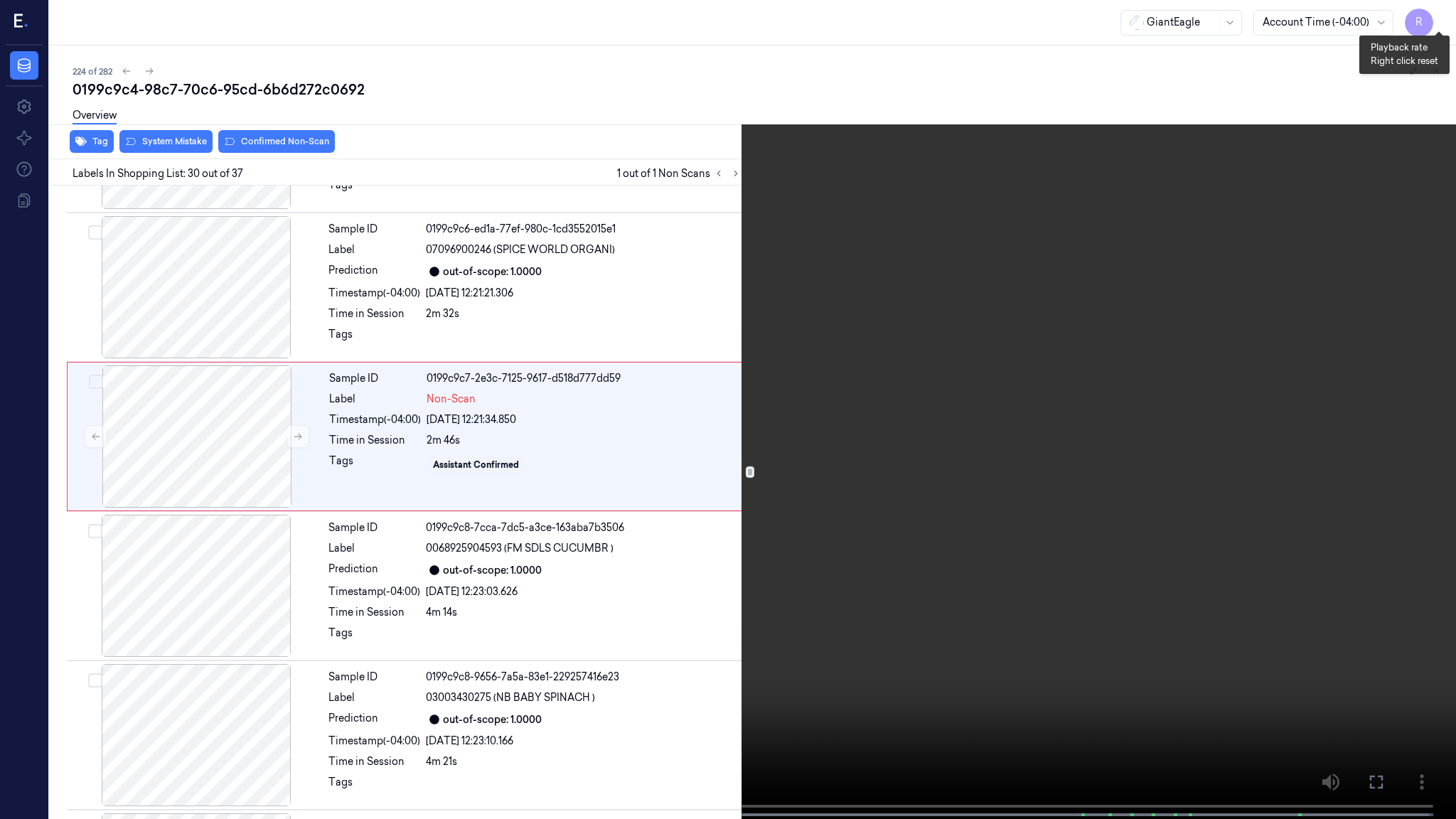
click at [1445, 12] on button "x 2" at bounding box center [1438, 17] width 23 height 23
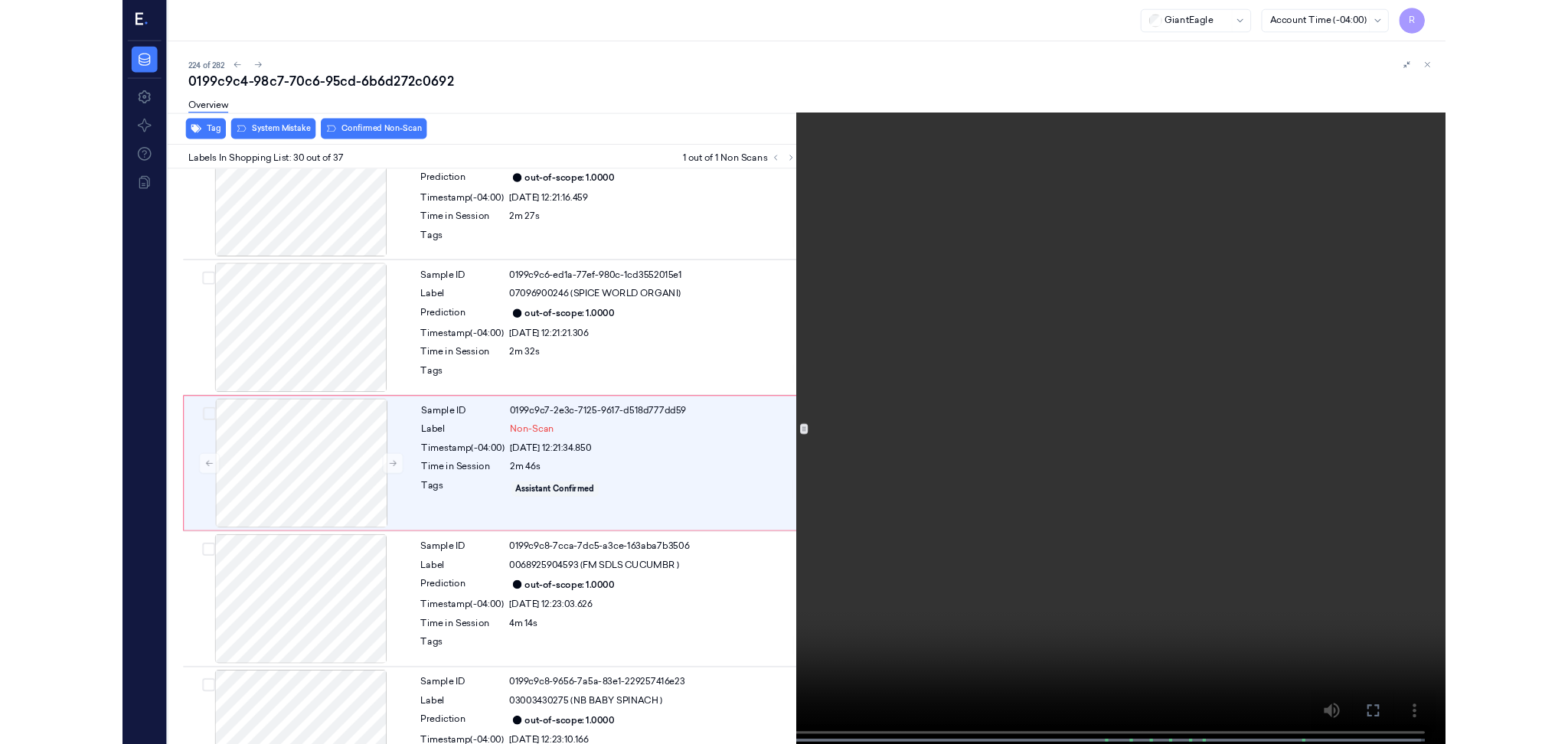
scroll to position [4402, 0]
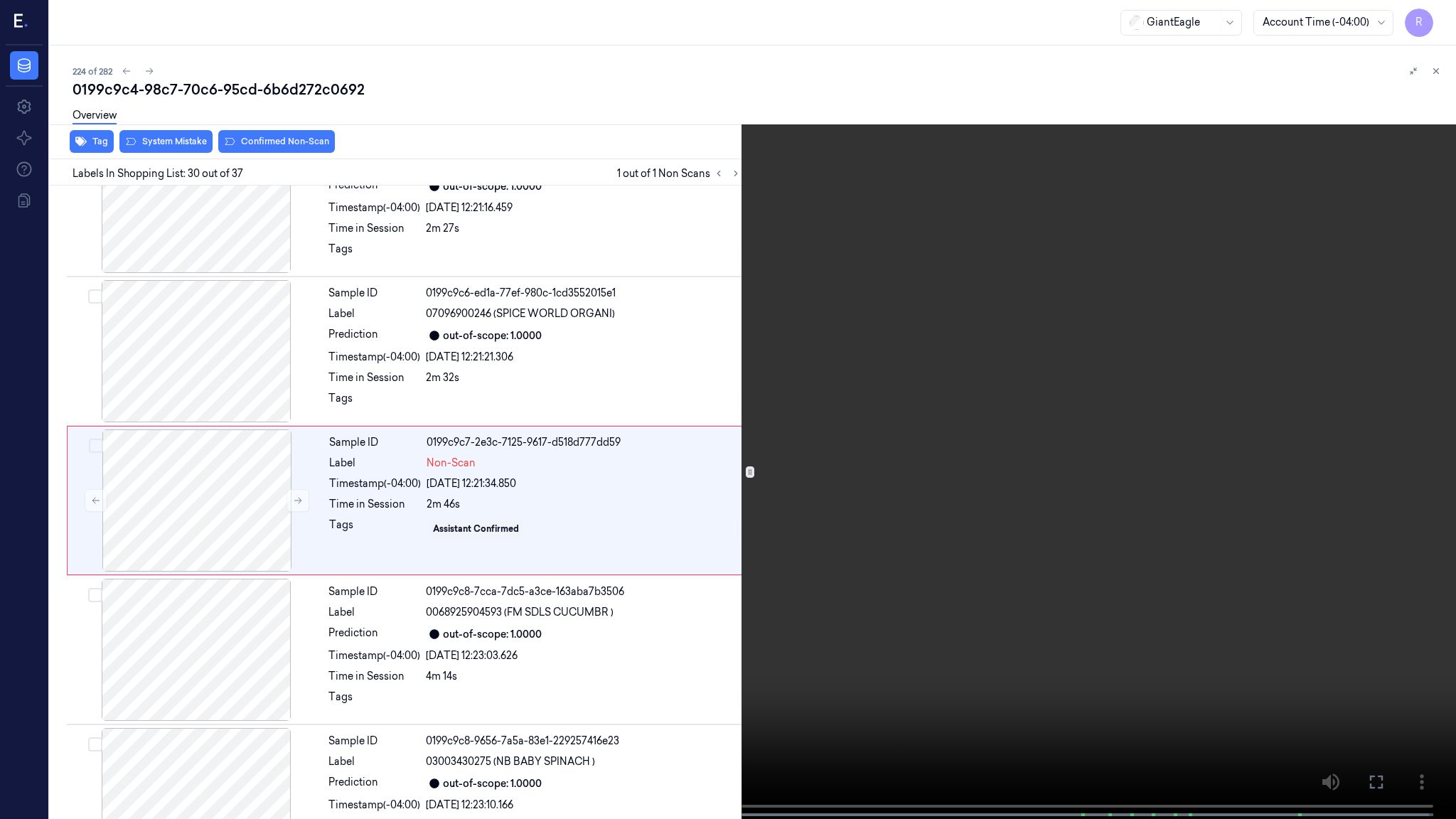
click at [781, 566] on video at bounding box center [728, 411] width 1456 height 822
click at [751, 554] on video at bounding box center [728, 411] width 1456 height 822
click at [699, 690] on video at bounding box center [728, 411] width 1456 height 822
click at [722, 690] on video at bounding box center [728, 411] width 1456 height 822
click at [756, 690] on video at bounding box center [728, 411] width 1456 height 822
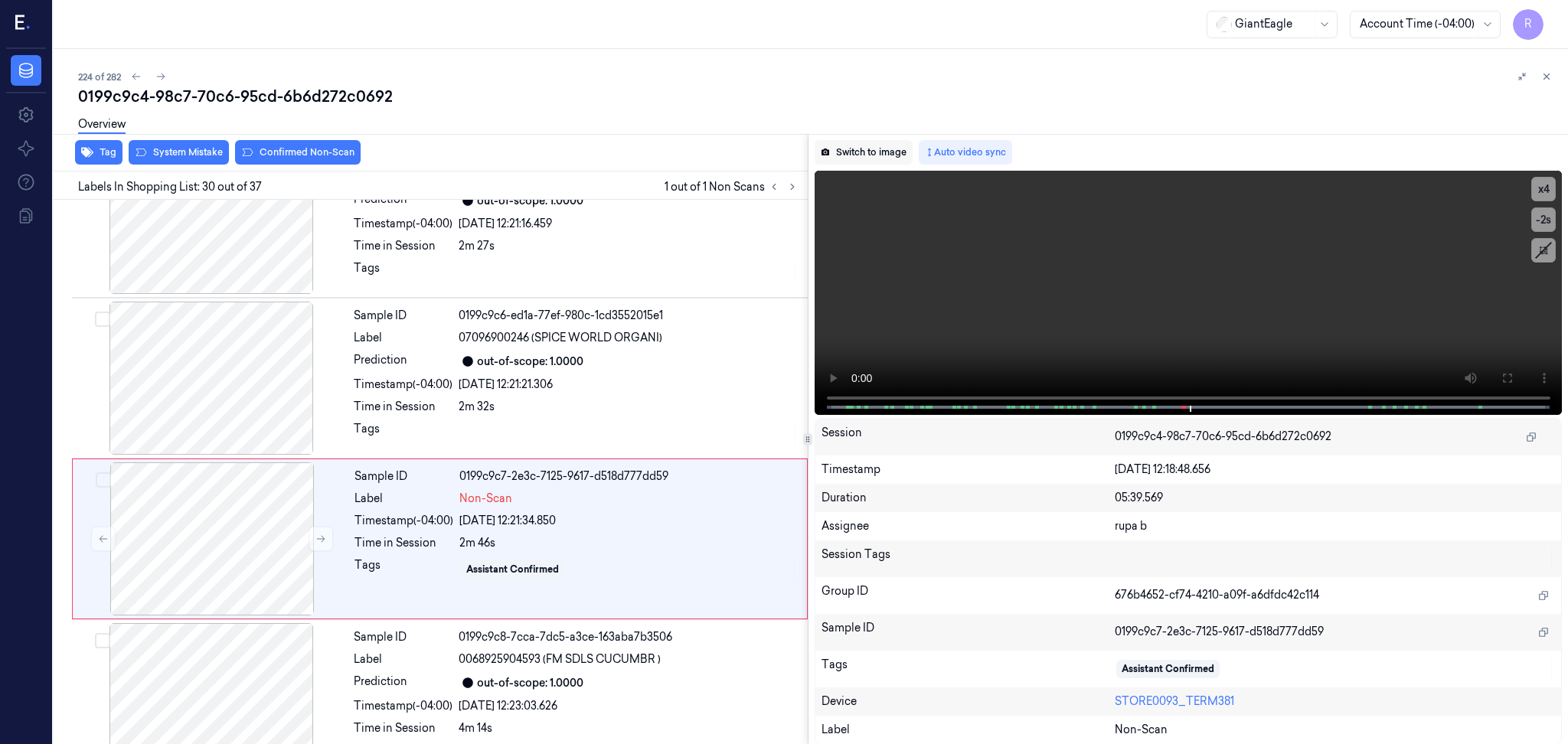
click at [893, 149] on button "Switch to image" at bounding box center [863, 152] width 98 height 25
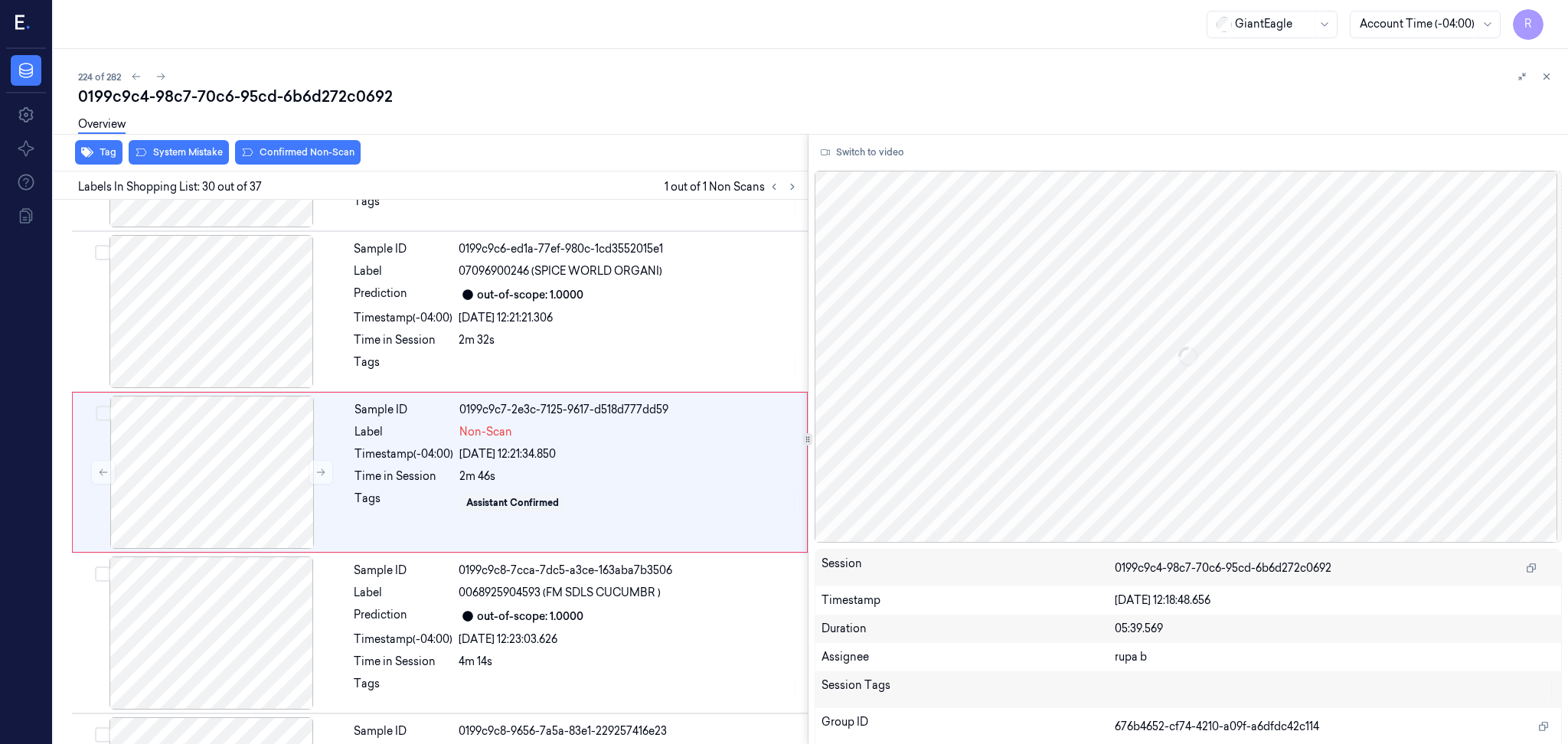
scroll to position [4471, 0]
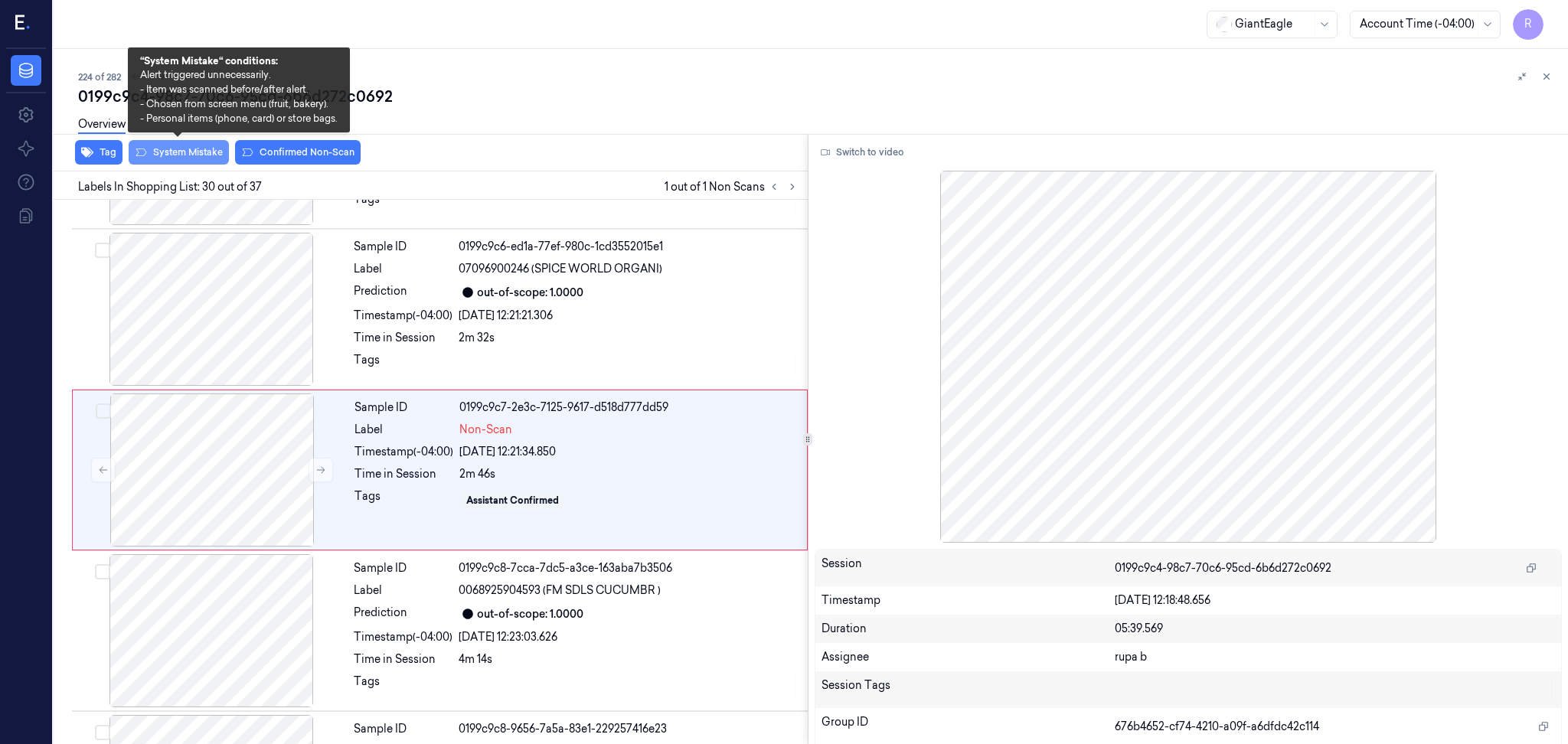
click at [164, 147] on button "System Mistake" at bounding box center [179, 152] width 100 height 25
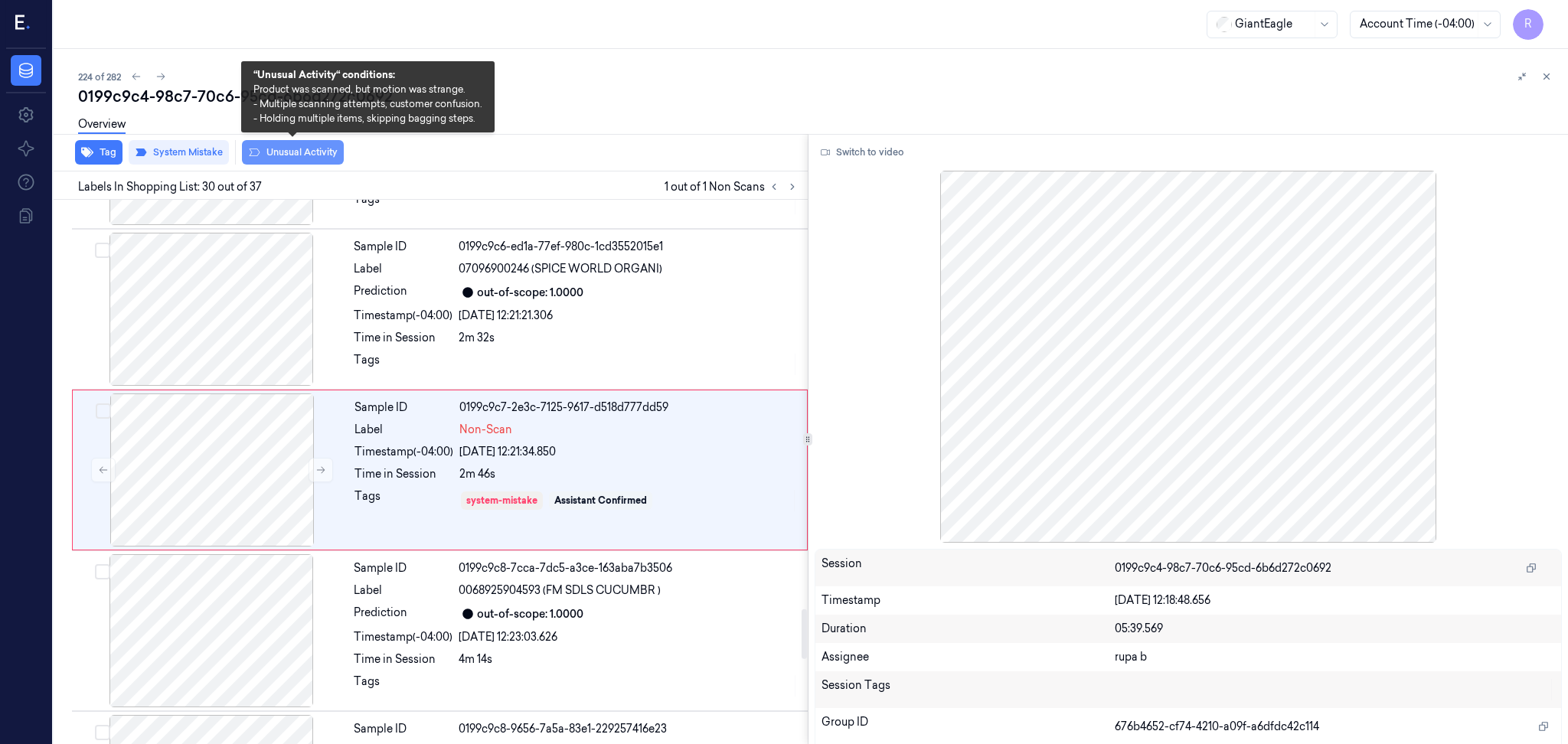
click at [283, 157] on button "Unusual Activity" at bounding box center [293, 152] width 102 height 25
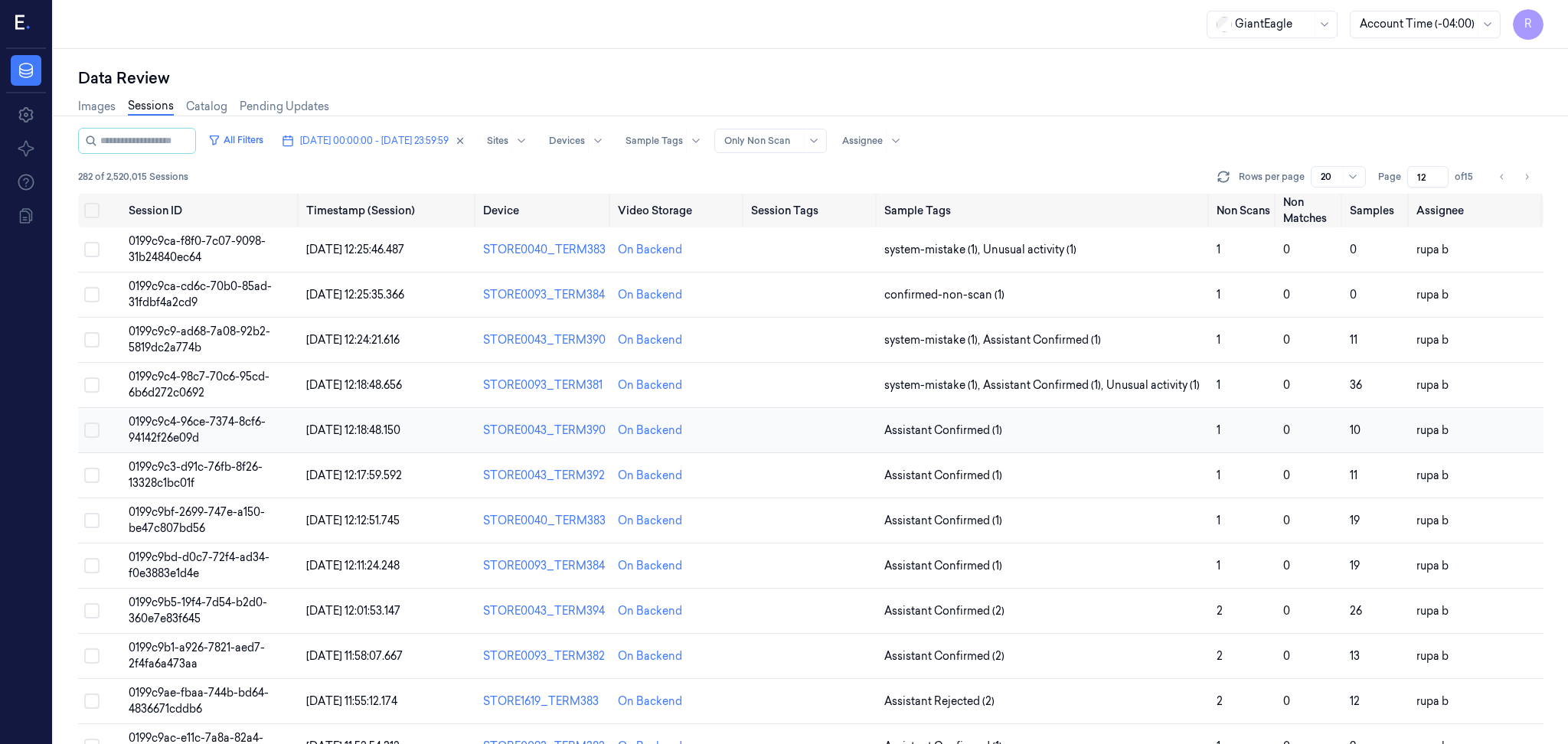
click at [253, 422] on span "0199c9c4-96ce-7374-8cf6-94142f26e09d" at bounding box center [197, 430] width 137 height 30
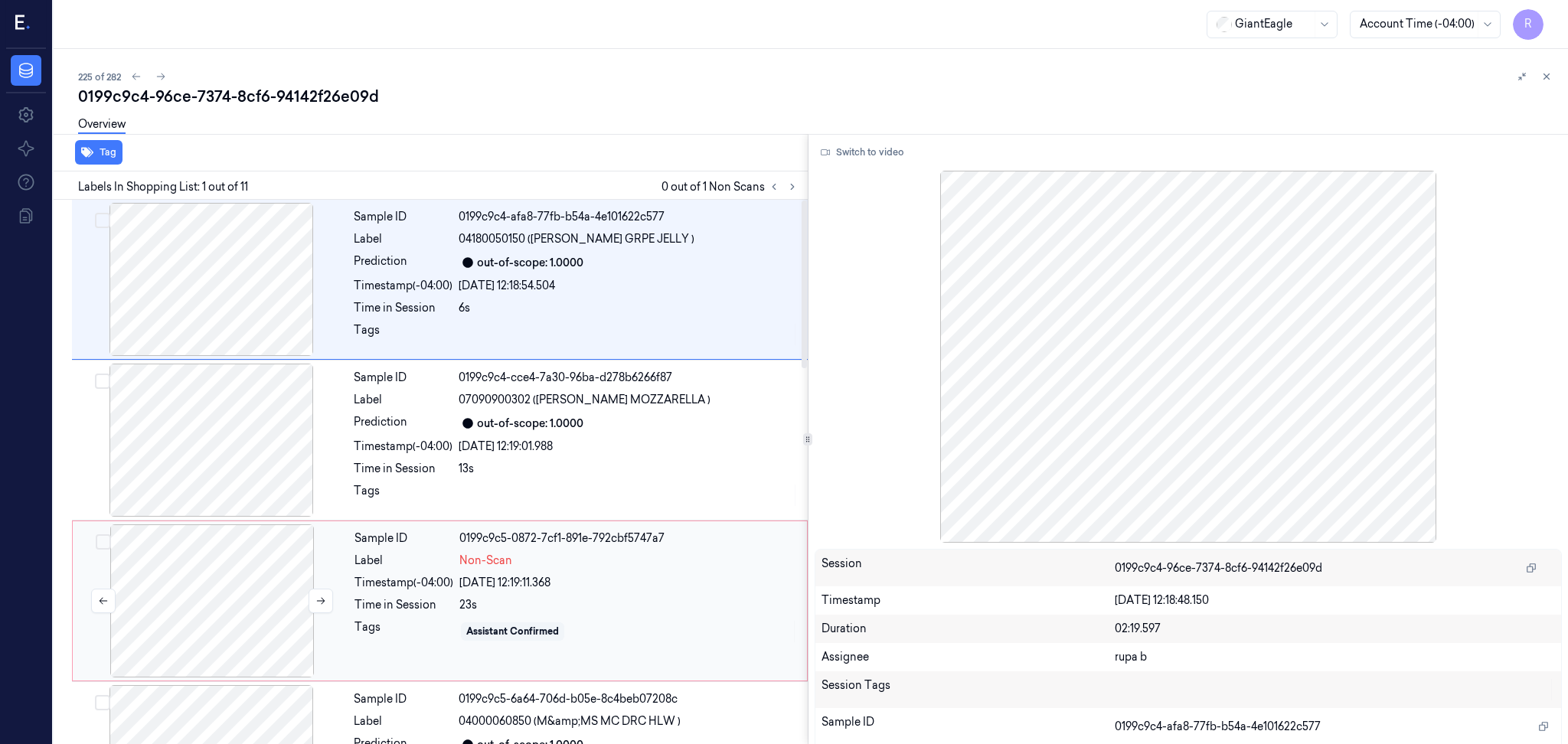
click at [291, 604] on div at bounding box center [212, 601] width 273 height 153
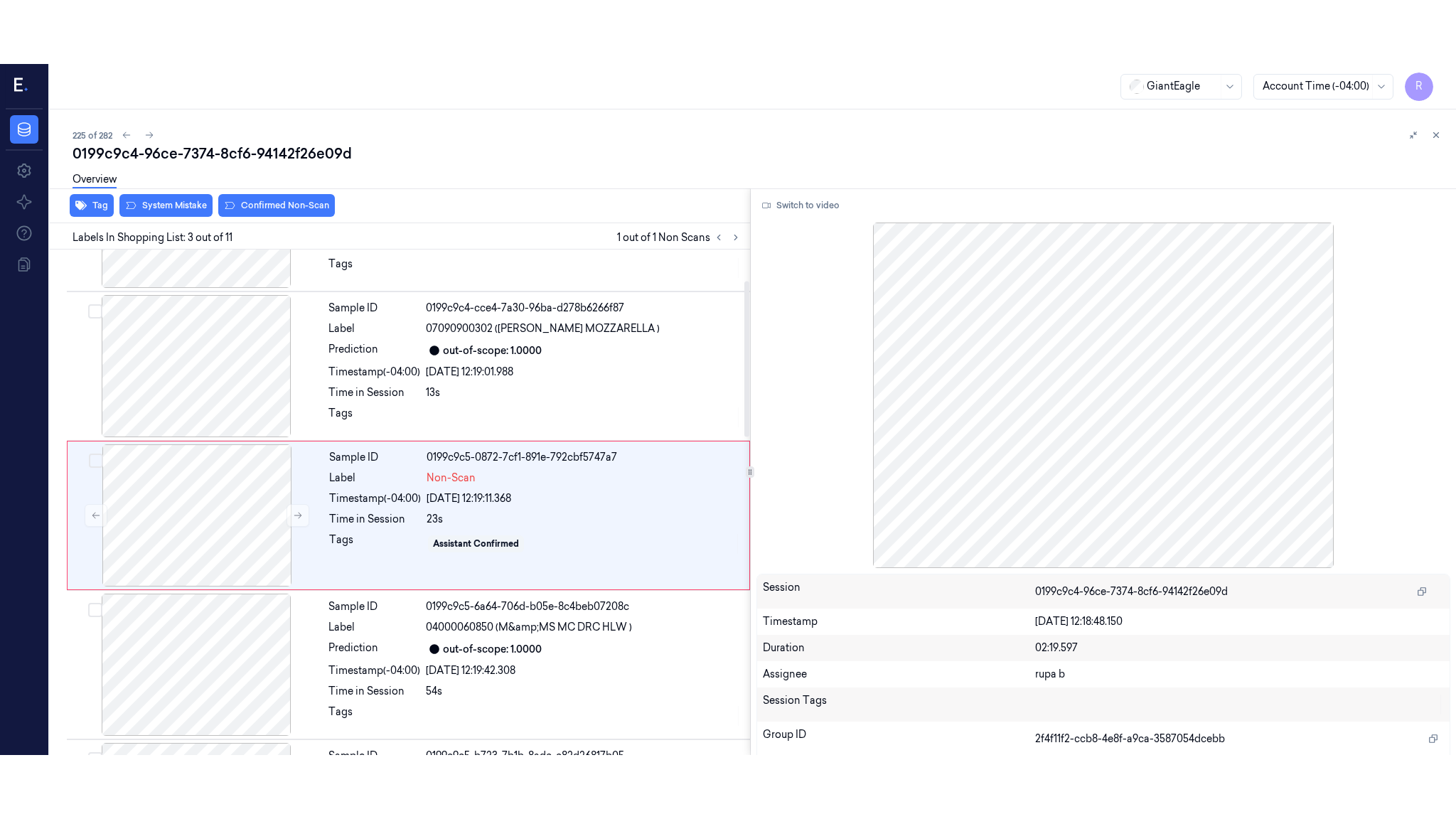
scroll to position [119, 0]
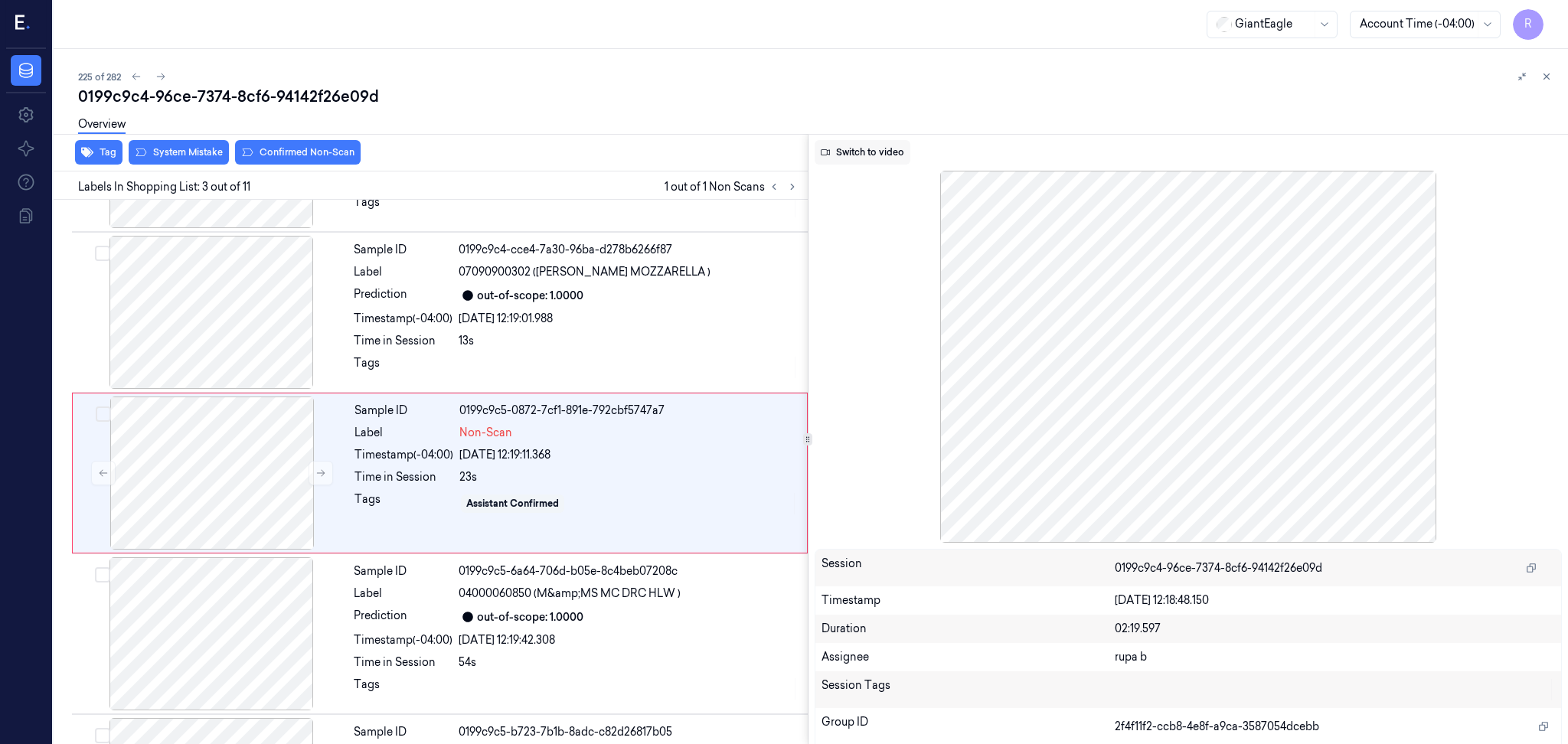
click at [840, 155] on button "Switch to video" at bounding box center [862, 152] width 96 height 25
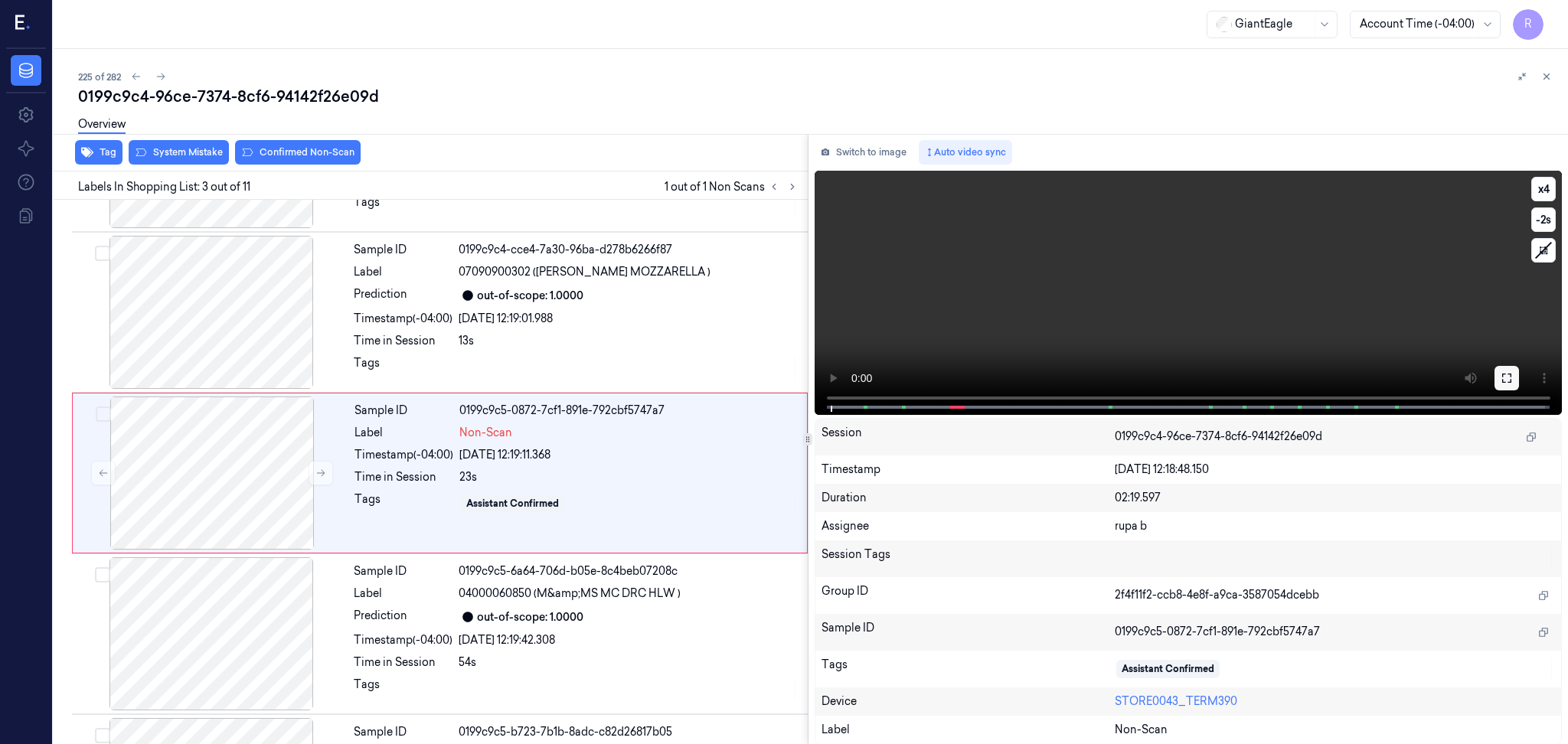
click at [1507, 379] on icon at bounding box center [1506, 377] width 12 height 12
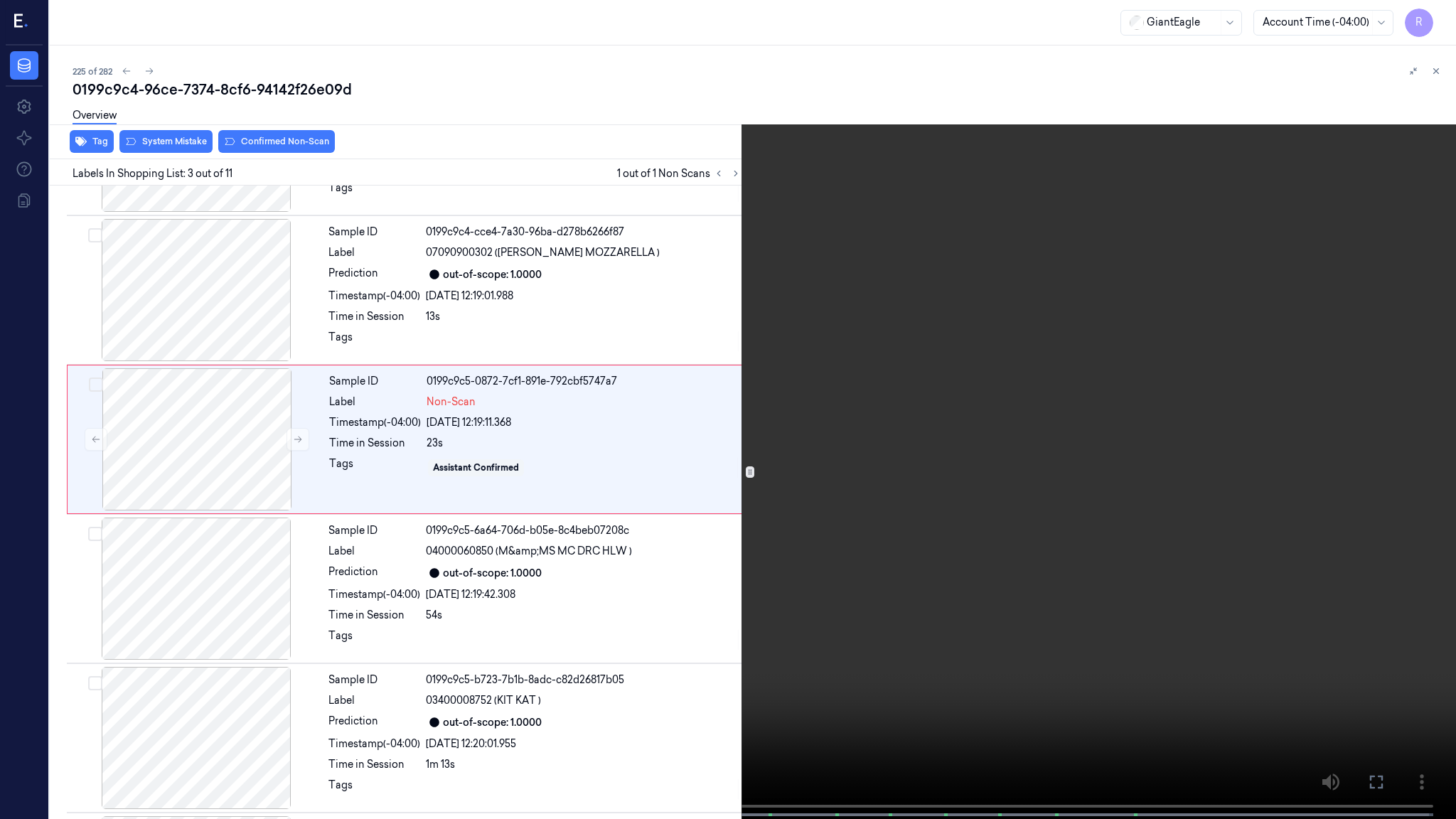
click at [0, 690] on video at bounding box center [728, 411] width 1456 height 822
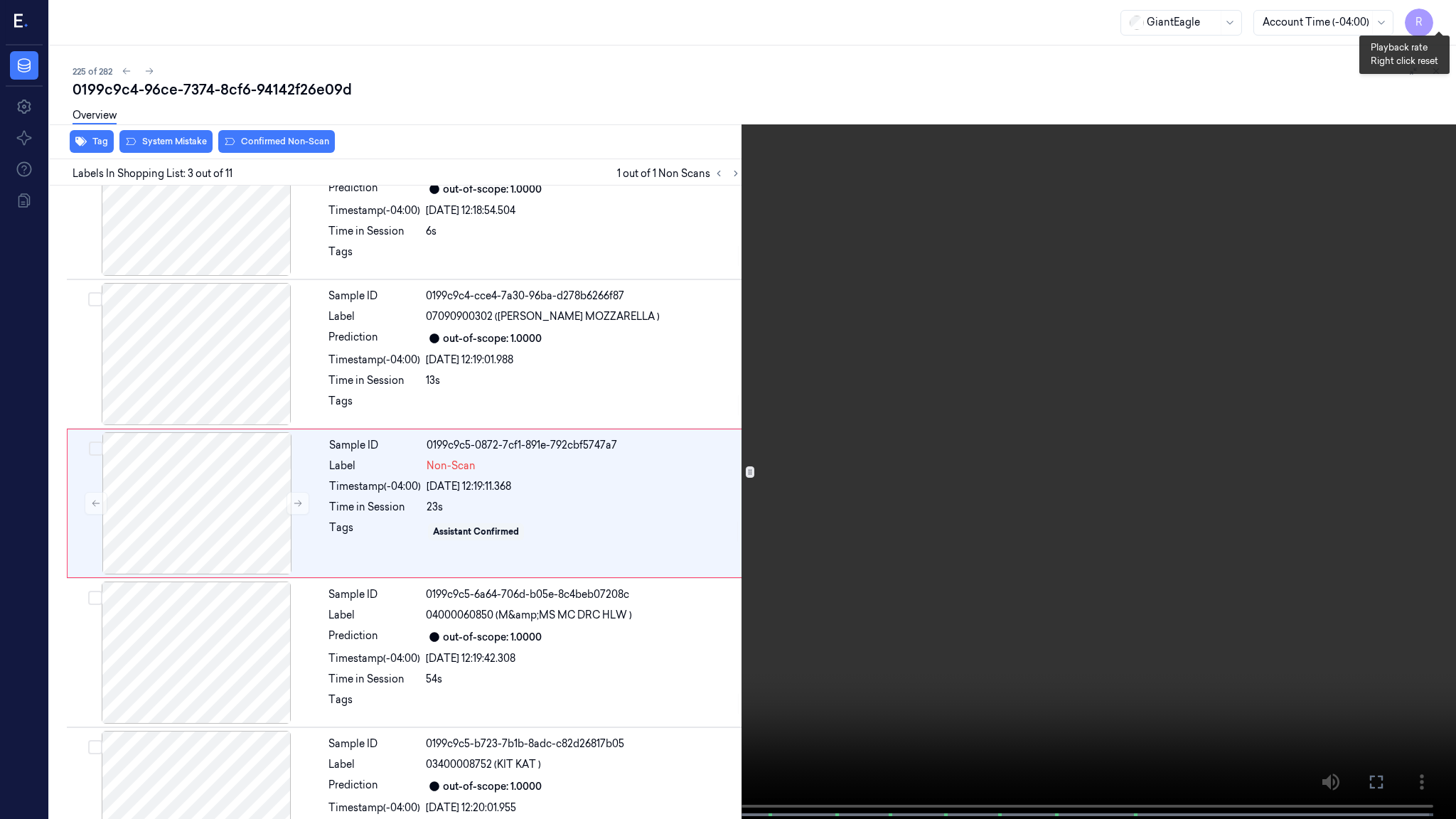
click at [1436, 21] on button "x 4" at bounding box center [1438, 17] width 23 height 23
click at [1436, 21] on button "x 1" at bounding box center [1438, 17] width 23 height 23
click at [270, 516] on video at bounding box center [728, 411] width 1456 height 822
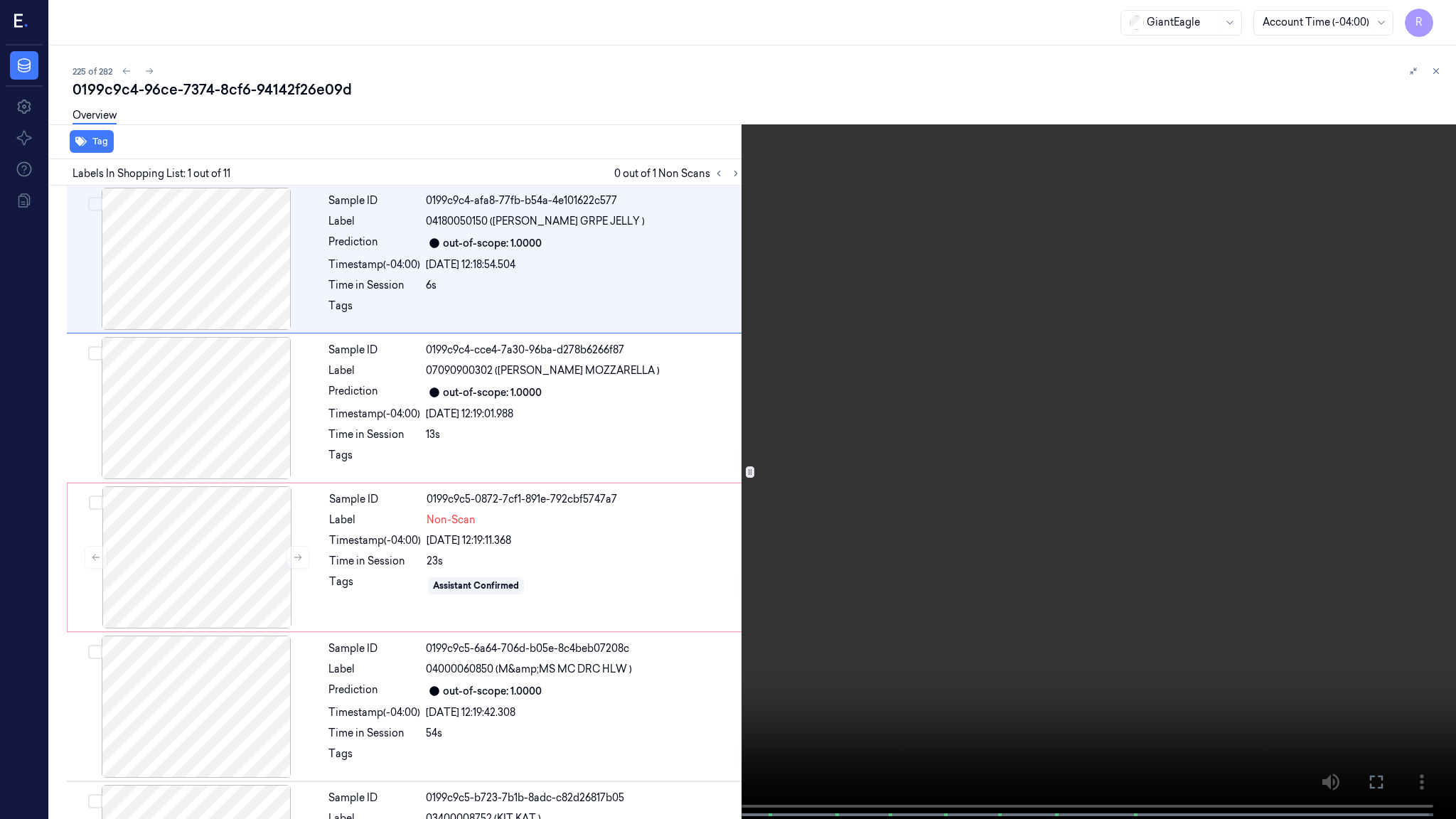
scroll to position [0, 0]
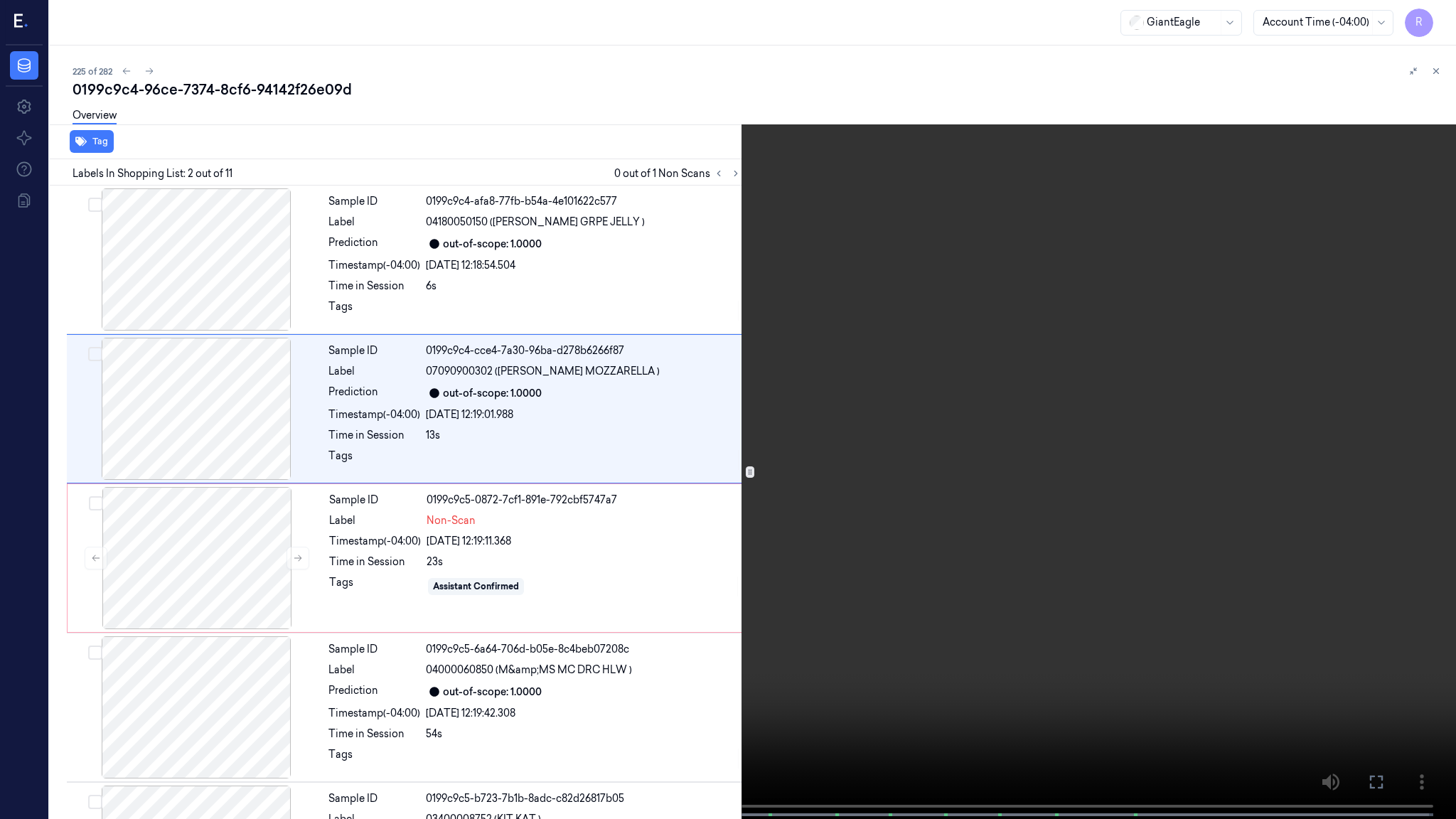
click at [358, 513] on video at bounding box center [728, 411] width 1456 height 822
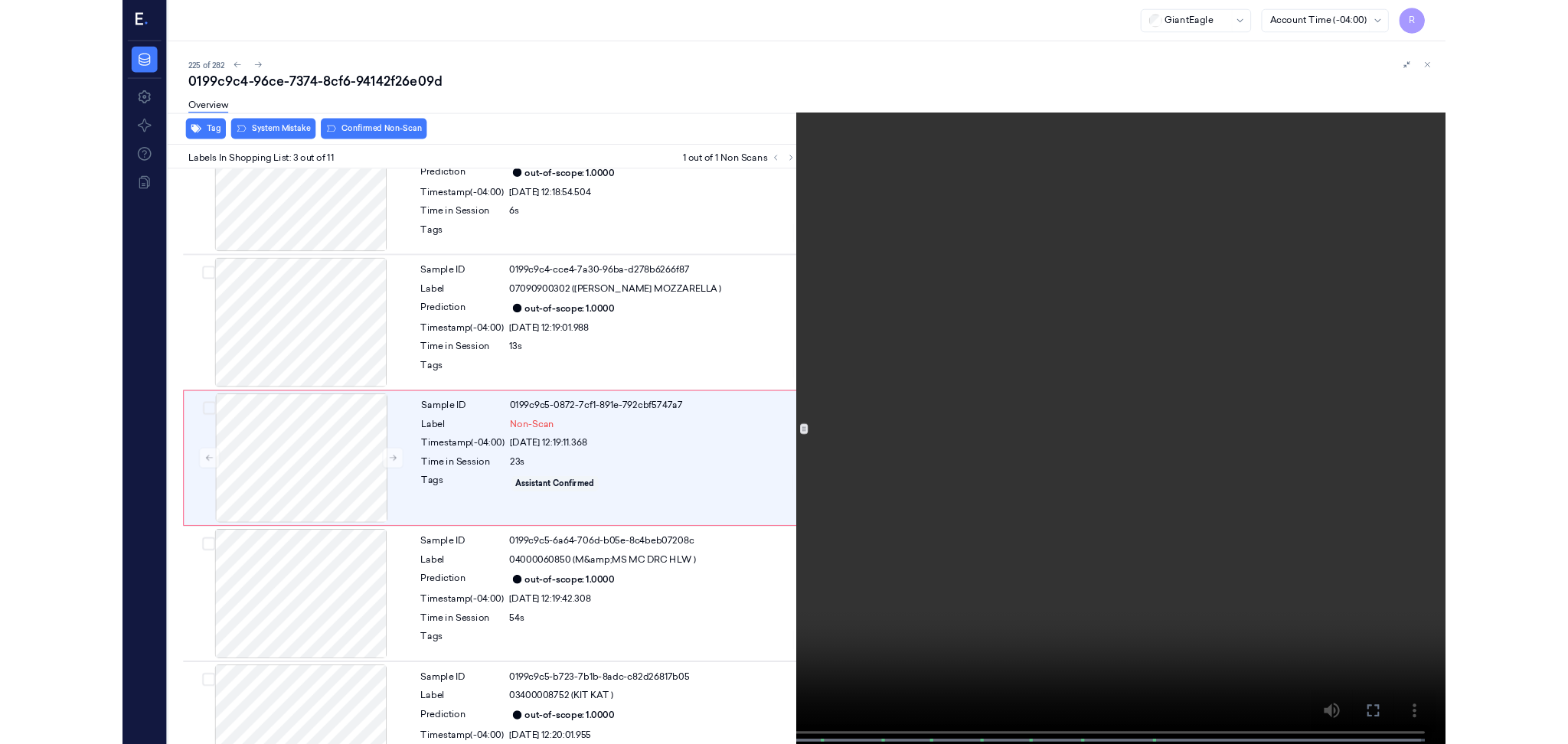
scroll to position [59, 0]
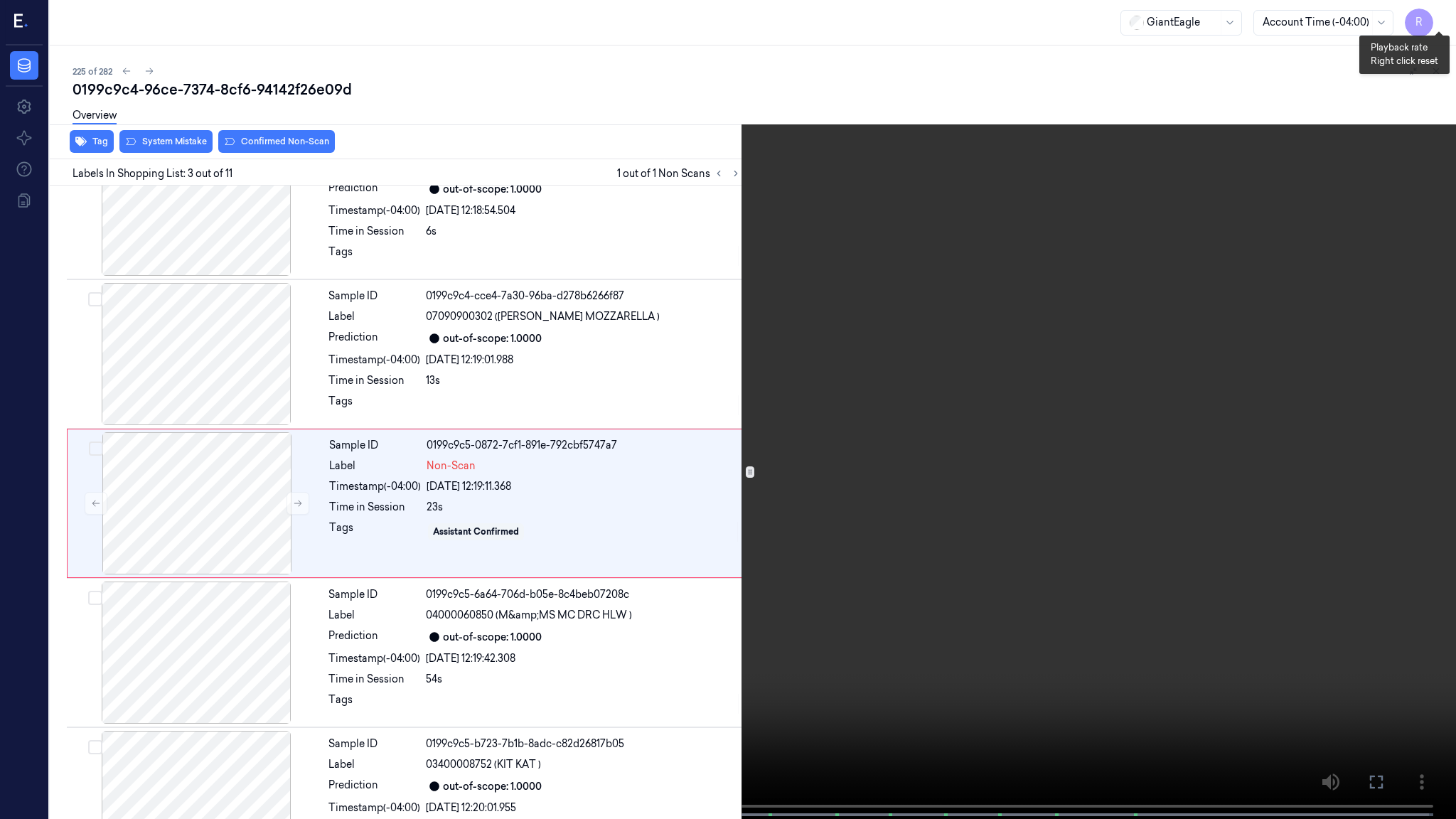
click at [1434, 18] on button "x 2" at bounding box center [1438, 17] width 23 height 23
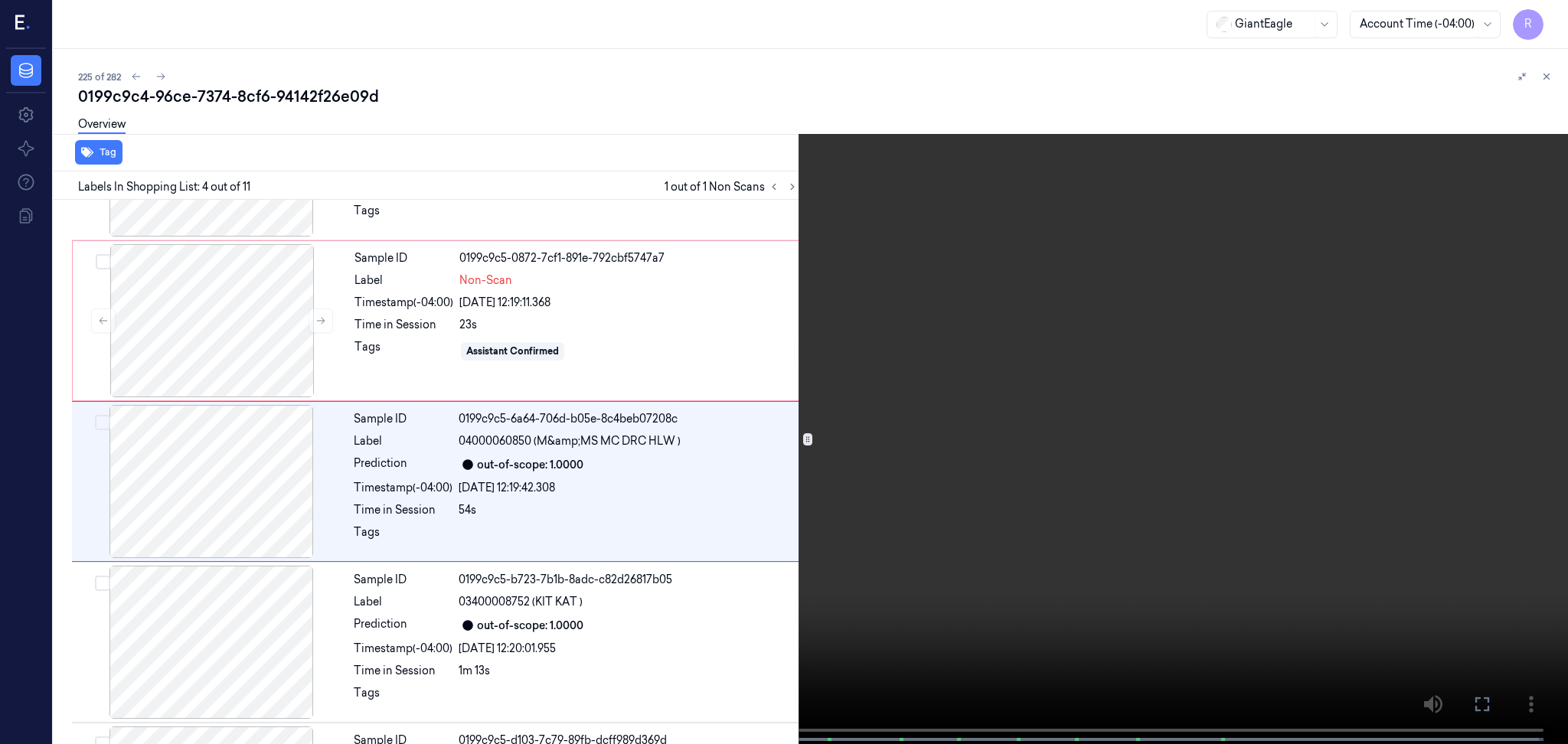
scroll to position [289, 0]
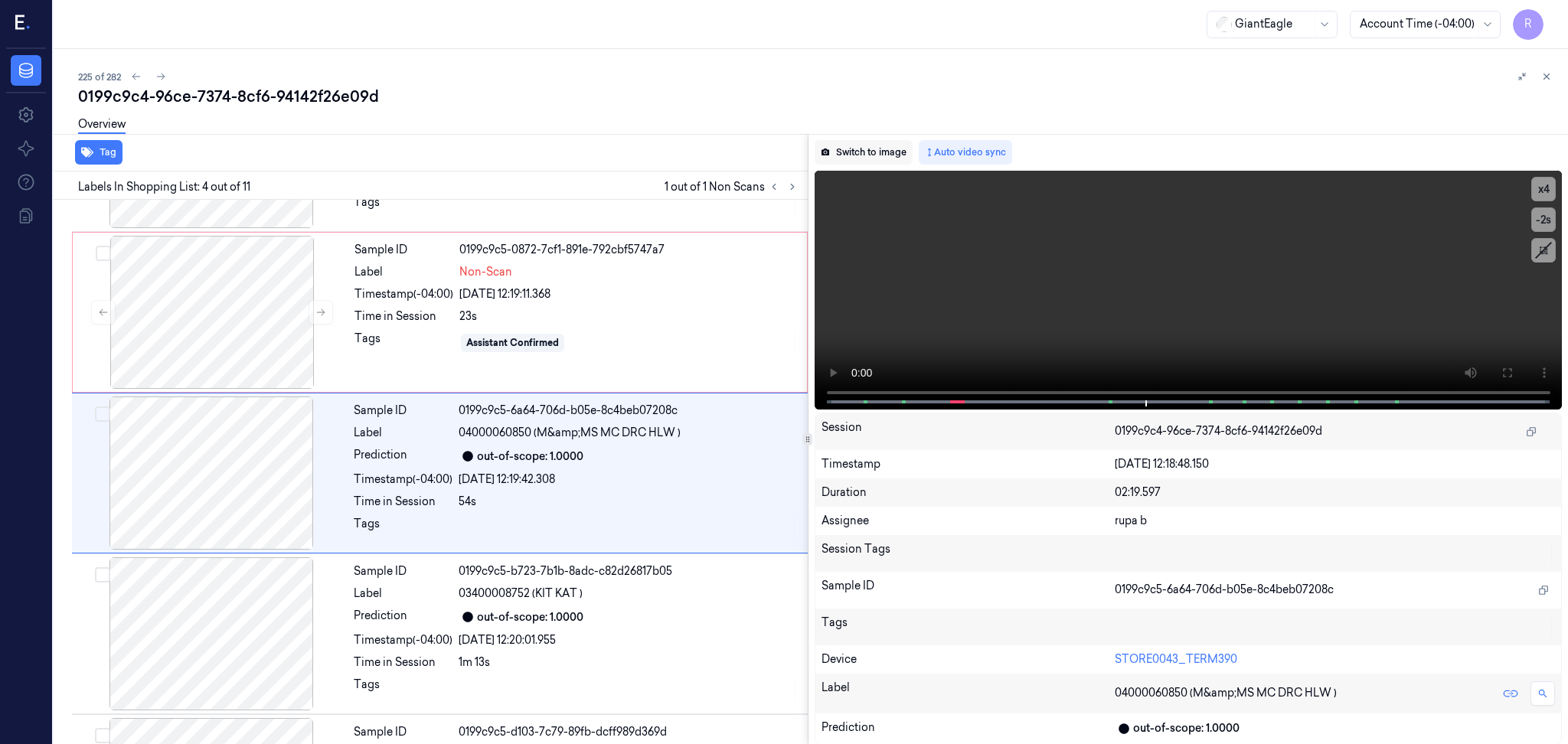
click at [855, 151] on button "Switch to image" at bounding box center [863, 152] width 98 height 25
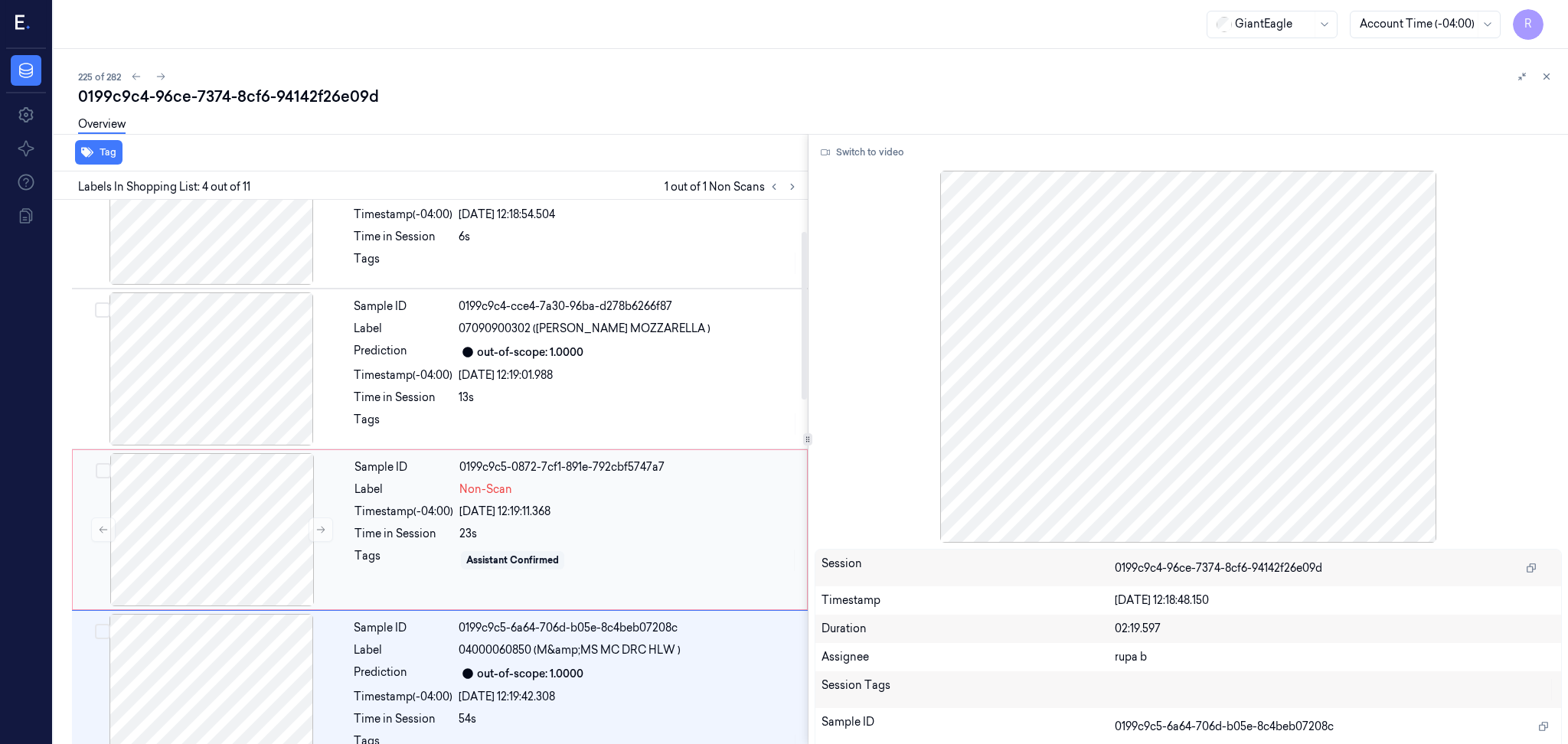
scroll to position [102, 0]
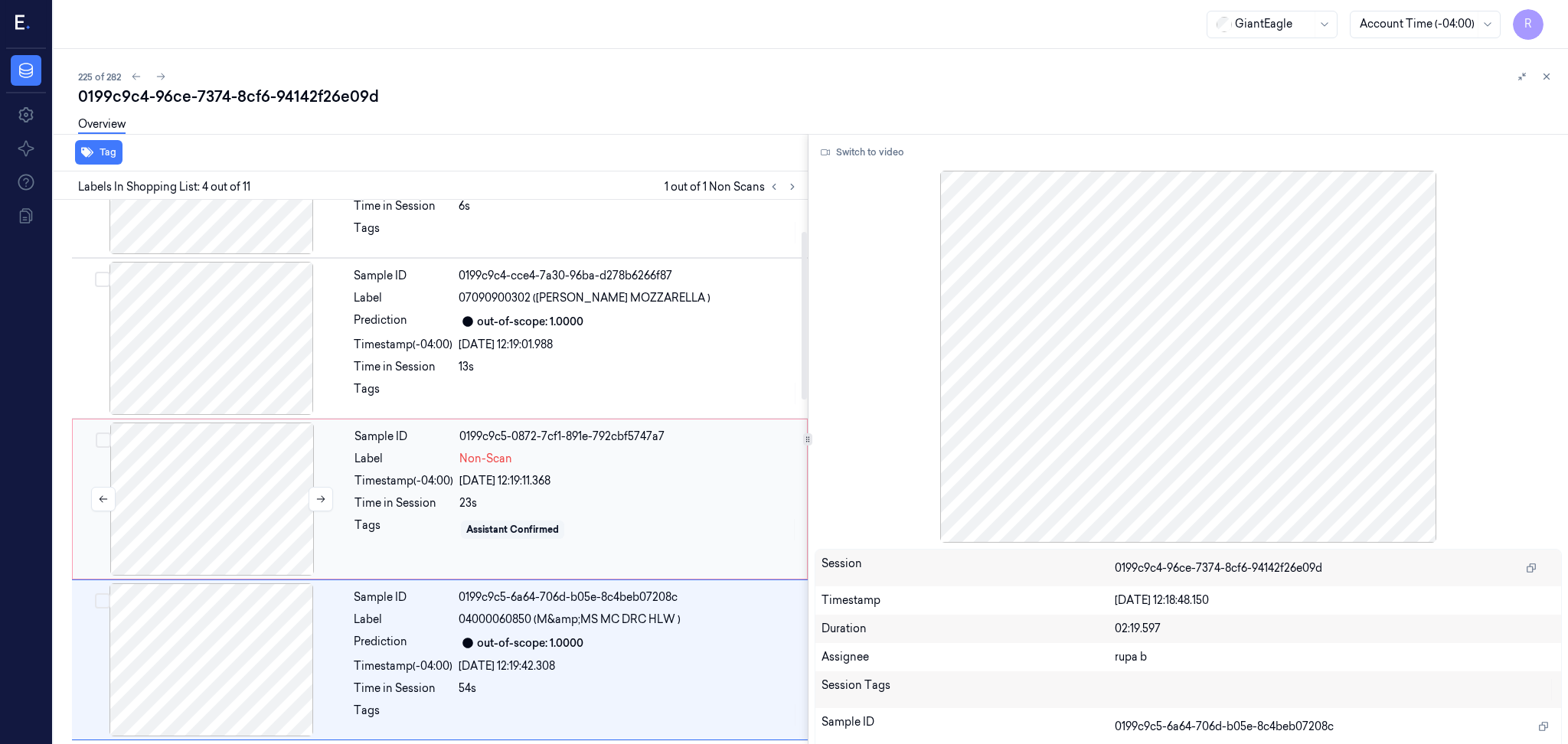
click at [274, 526] on div at bounding box center [212, 499] width 273 height 153
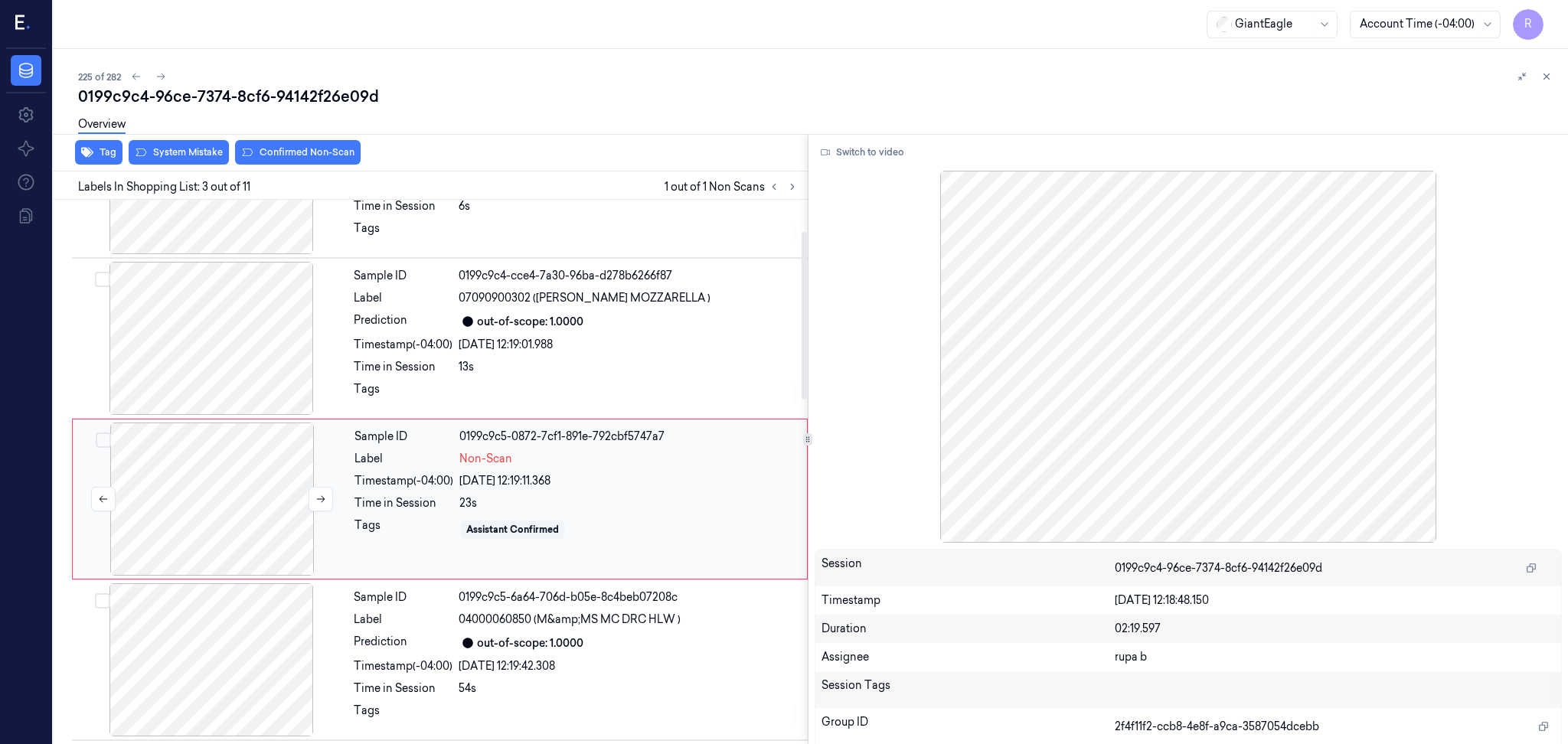
scroll to position [128, 0]
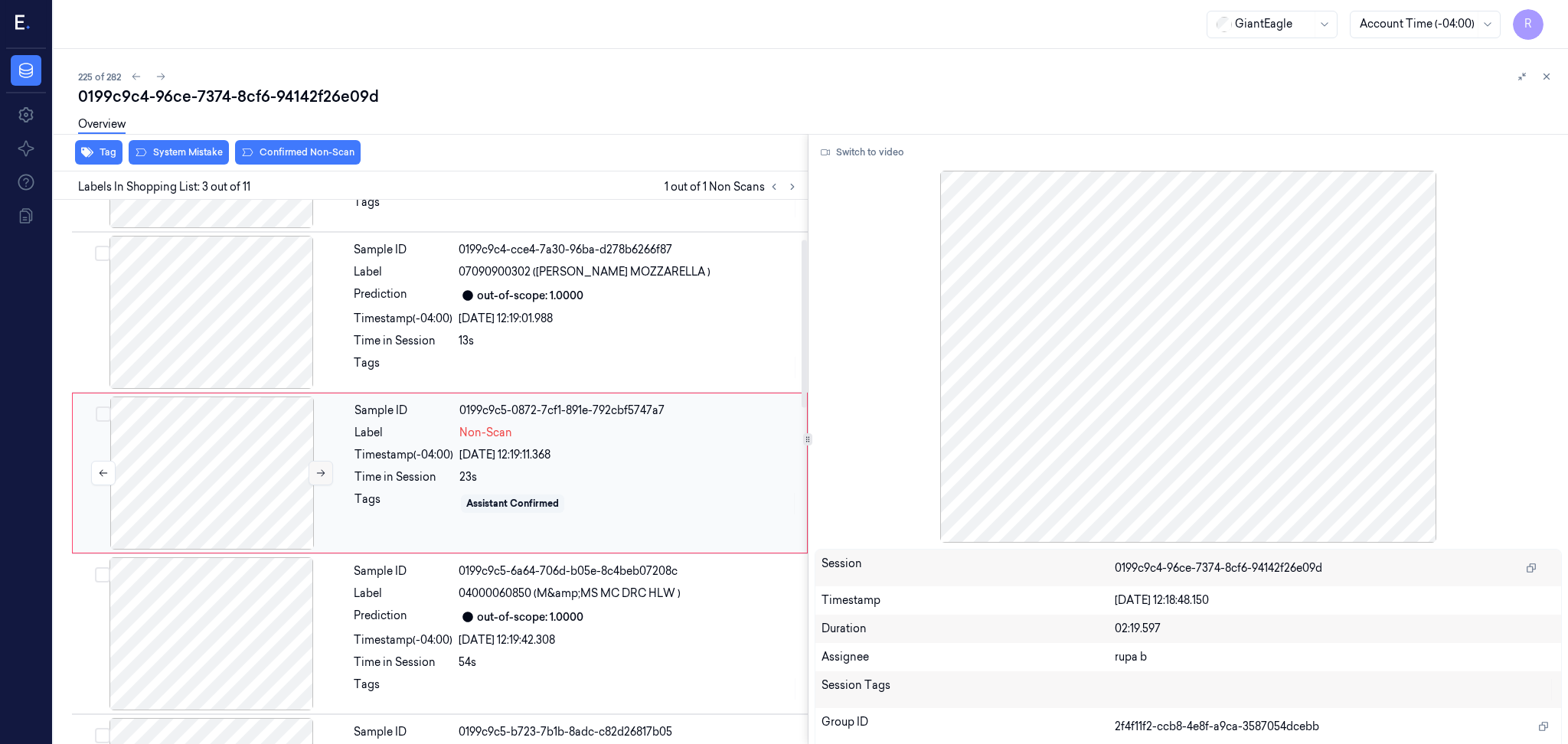
click at [328, 470] on button at bounding box center [320, 473] width 25 height 25
click at [328, 470] on button at bounding box center [320, 473] width 25 height 25
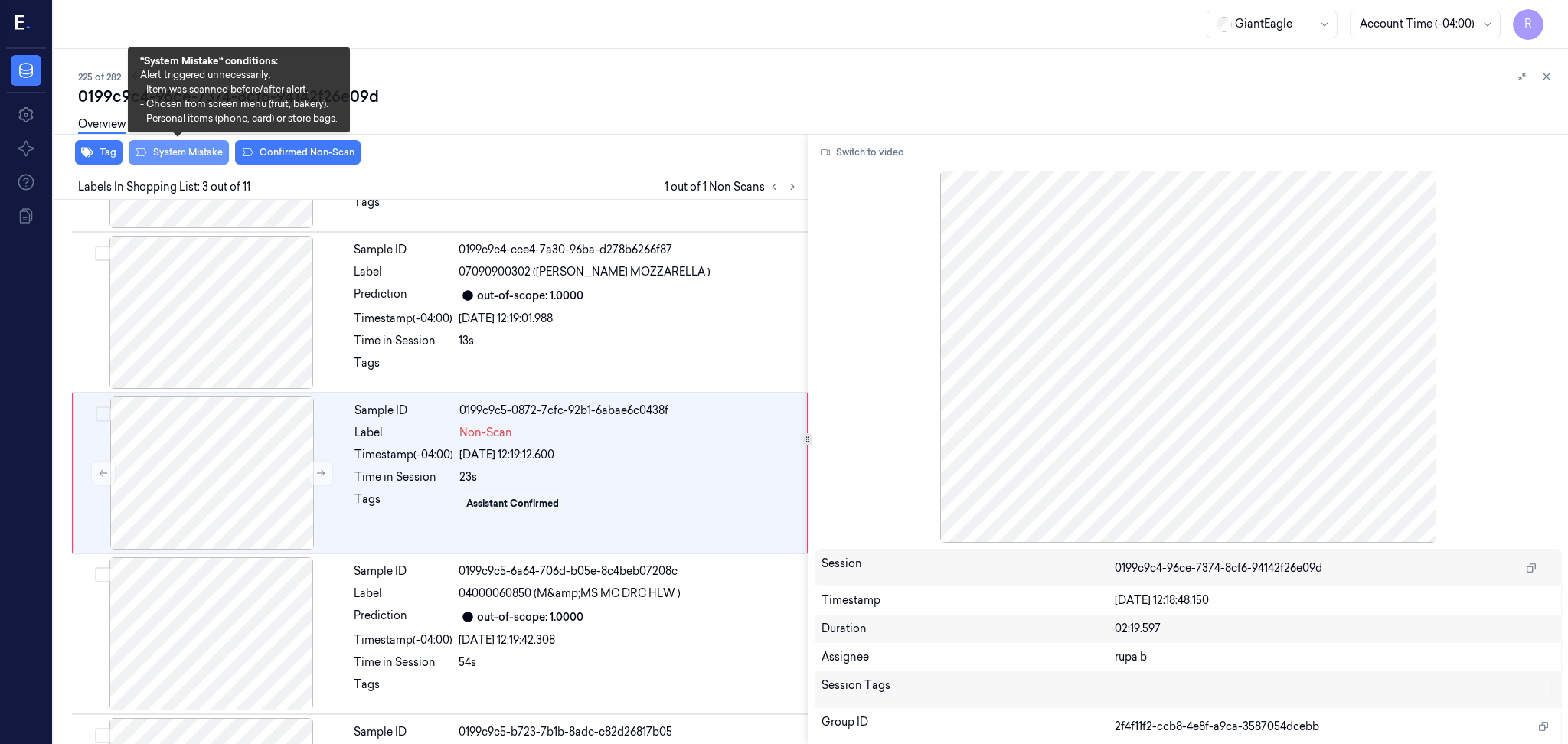
click at [180, 157] on button "System Mistake" at bounding box center [179, 152] width 100 height 25
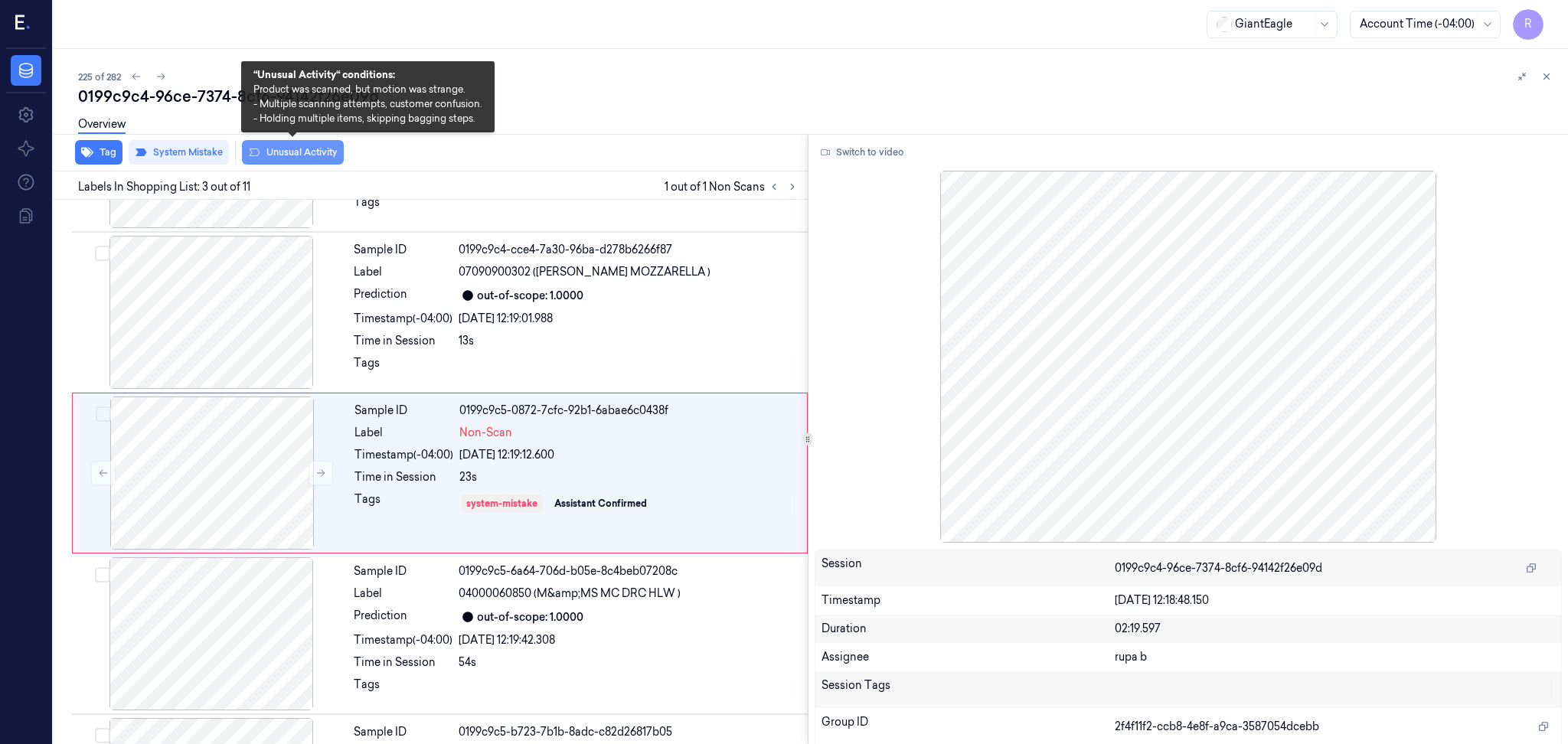
click at [291, 155] on button "Unusual Activity" at bounding box center [293, 152] width 102 height 25
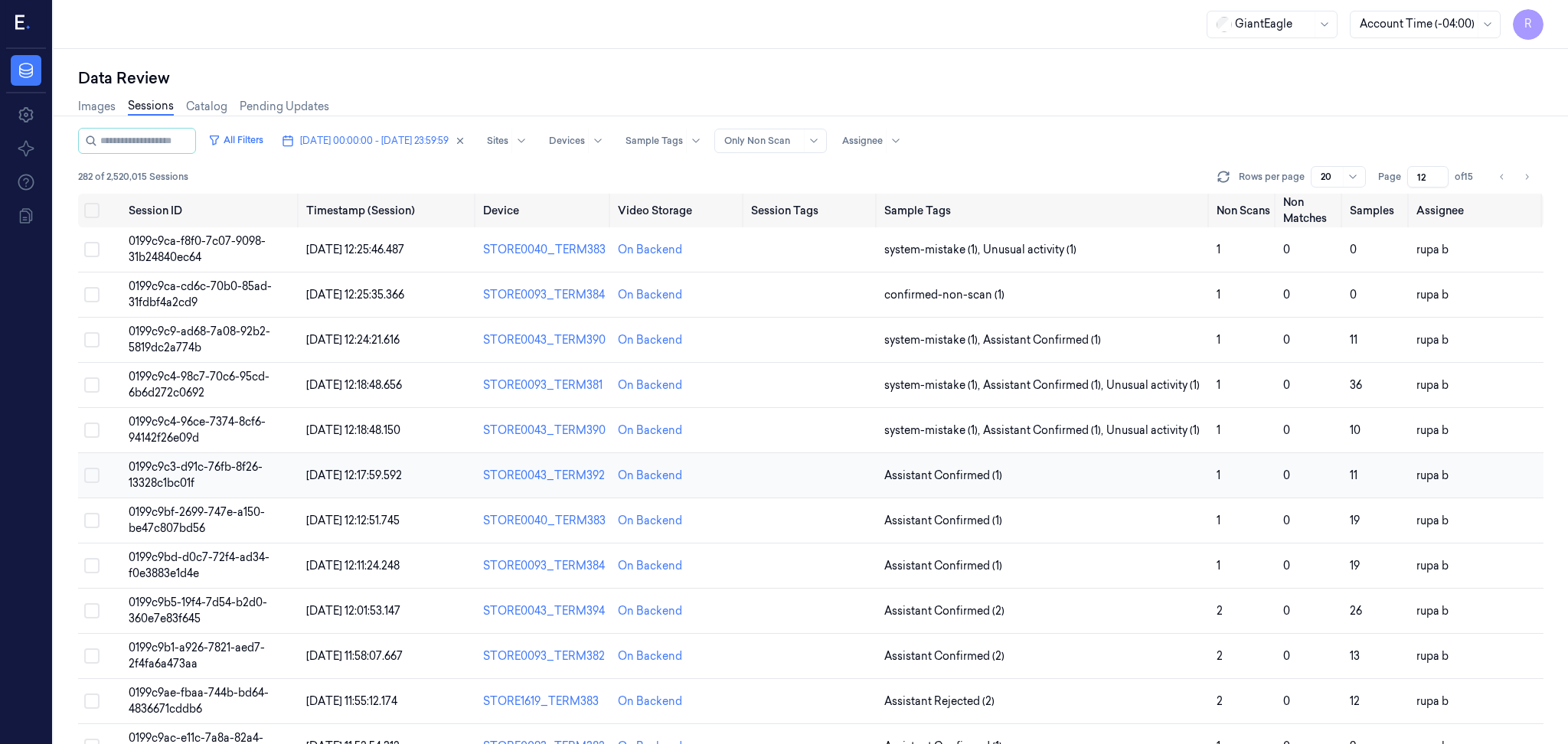
click at [251, 470] on span "0199c9c3-d91c-76fb-8f26-13328c1bc01f" at bounding box center [195, 475] width 134 height 30
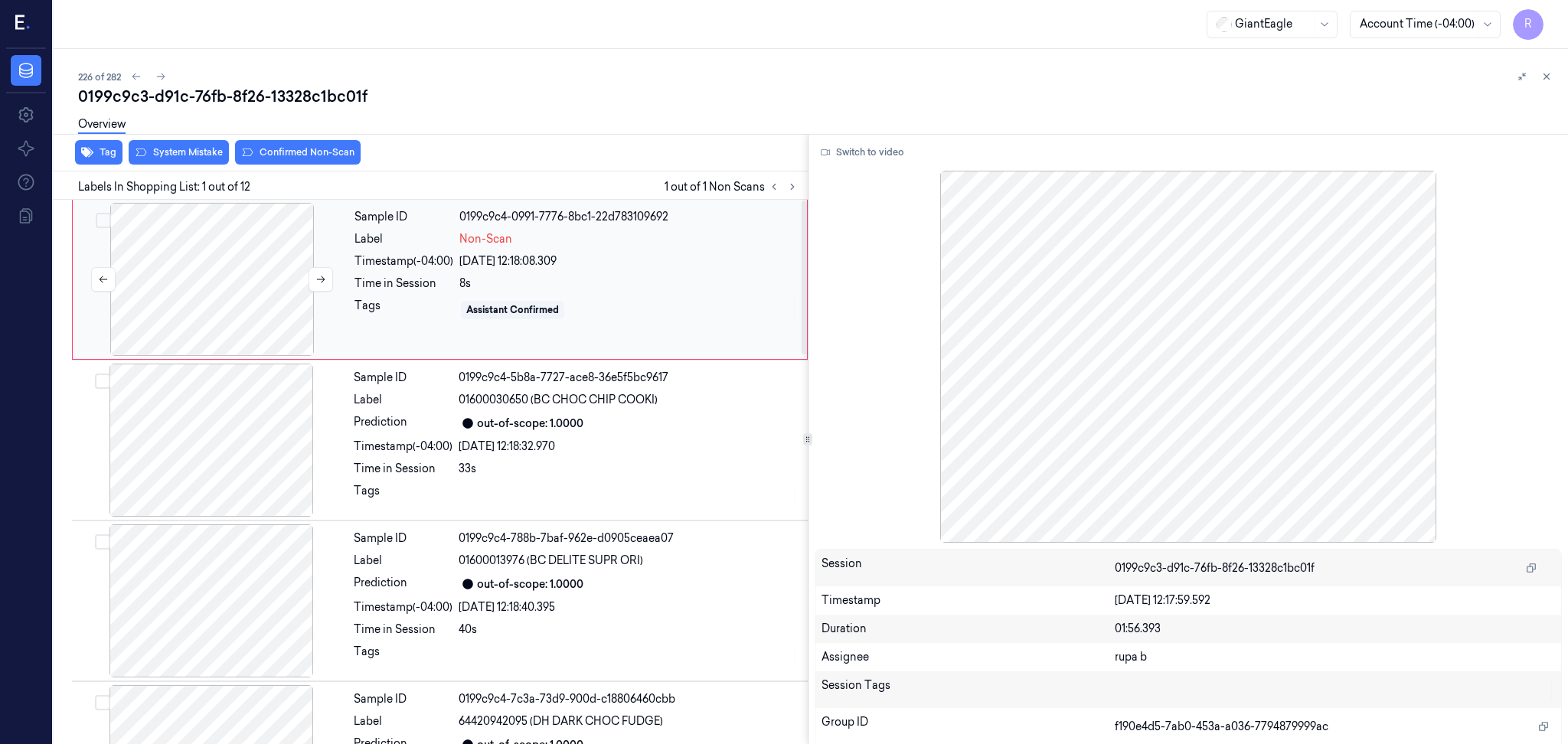
click at [121, 310] on div at bounding box center [212, 280] width 273 height 153
click at [890, 145] on button "Switch to video" at bounding box center [862, 152] width 96 height 25
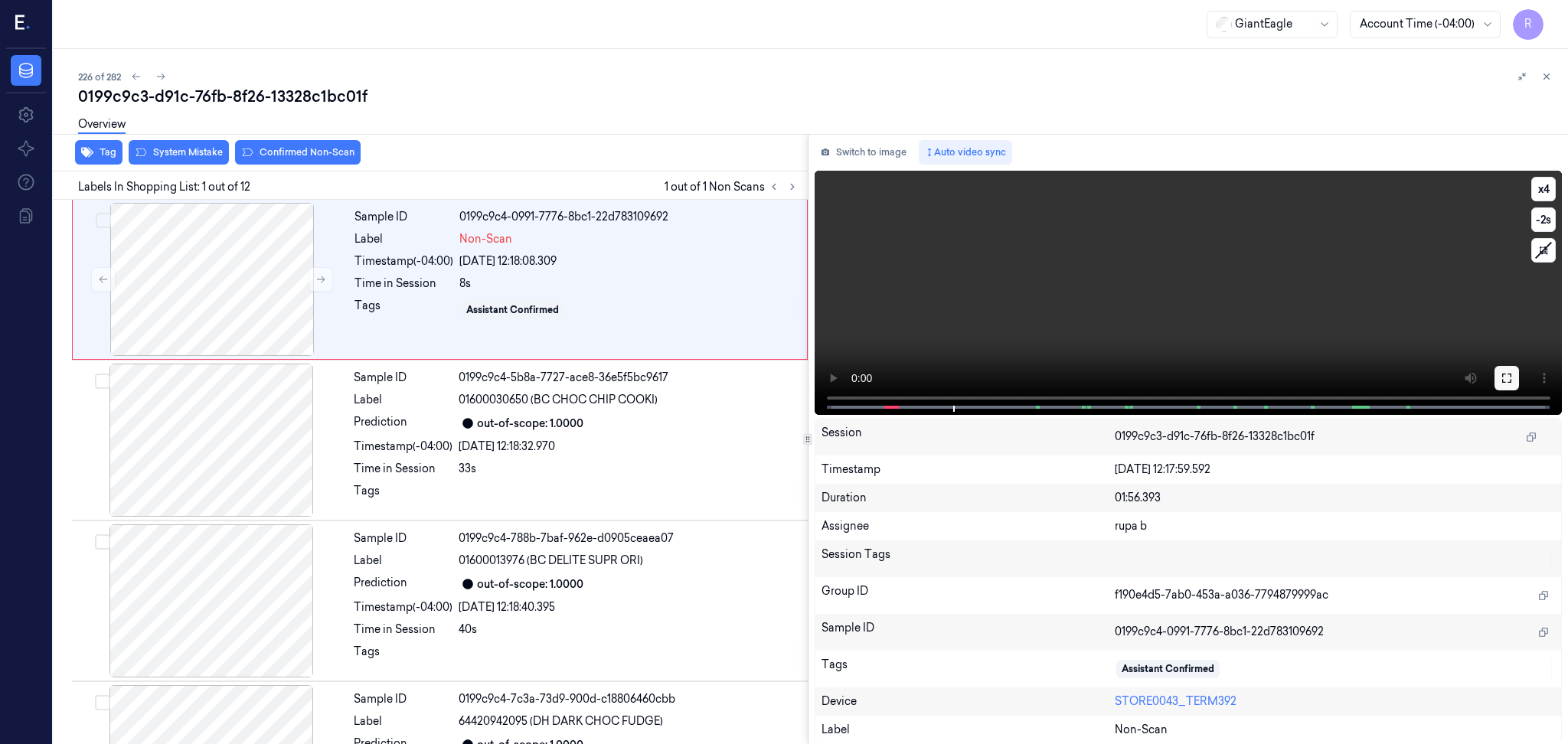
click at [1508, 381] on icon at bounding box center [1506, 378] width 9 height 9
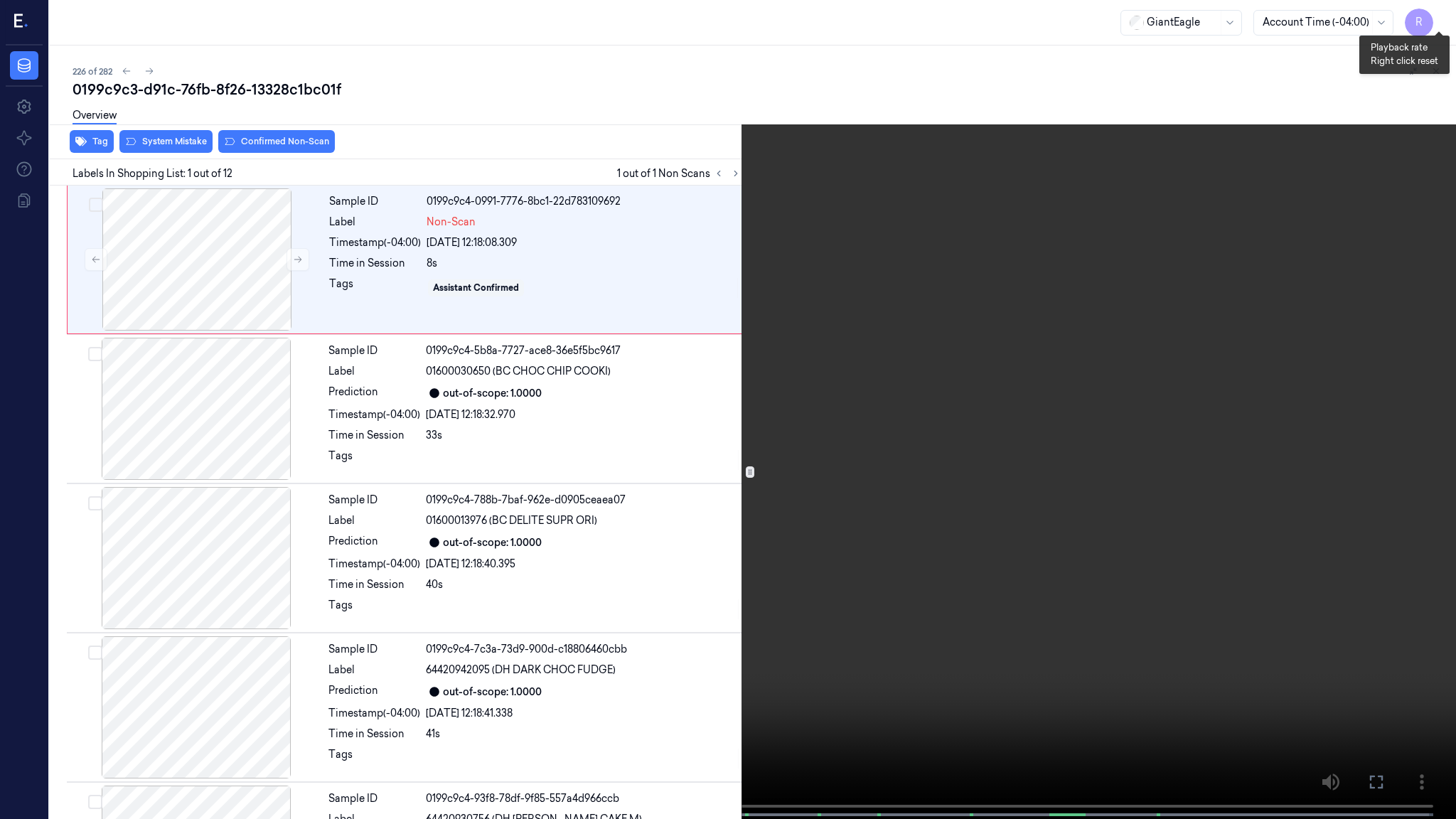
click at [1431, 24] on button "x 4" at bounding box center [1438, 17] width 23 height 23
click at [1431, 24] on button "x 1" at bounding box center [1438, 17] width 23 height 23
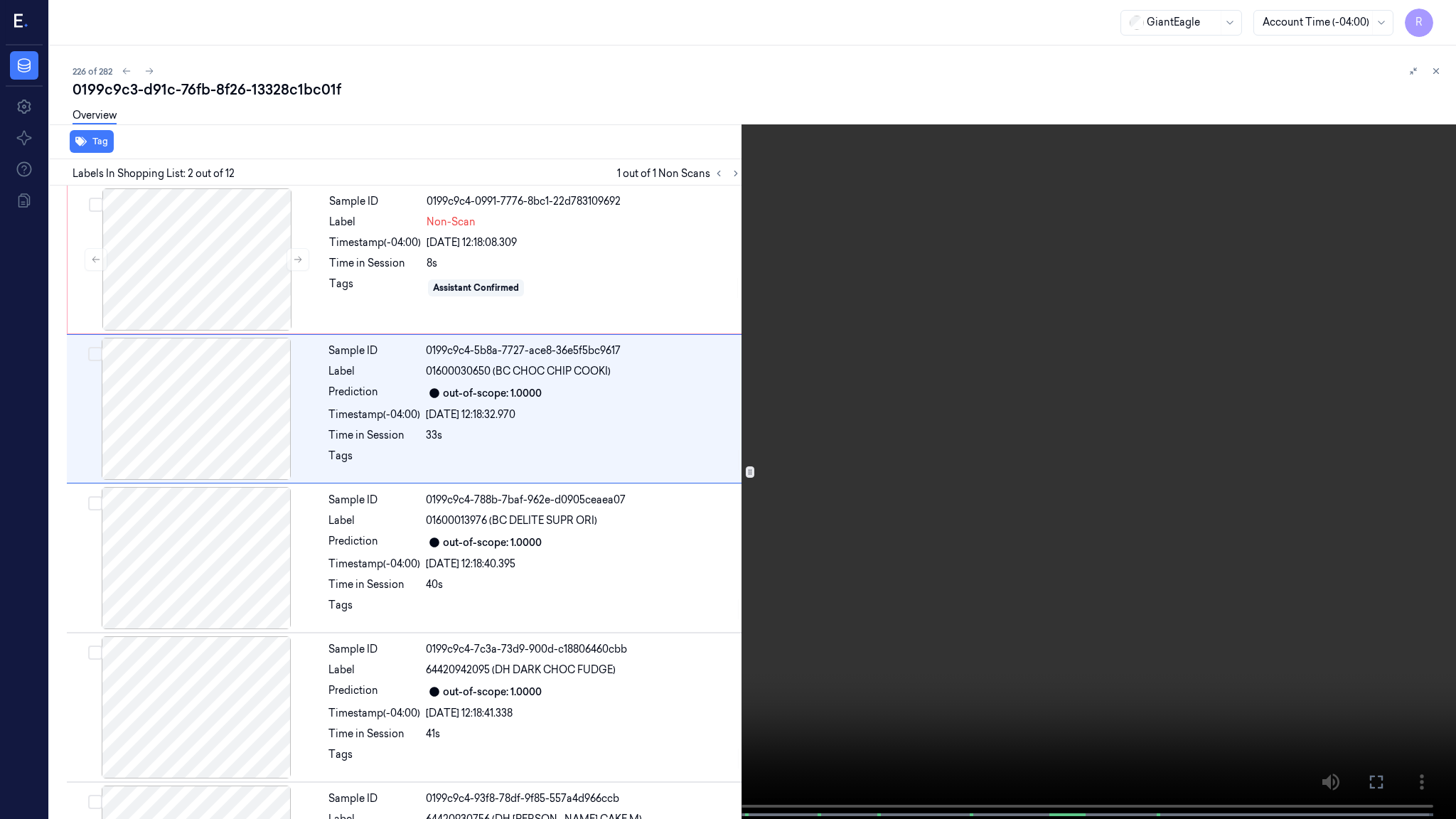
click at [832, 522] on video at bounding box center [728, 411] width 1456 height 822
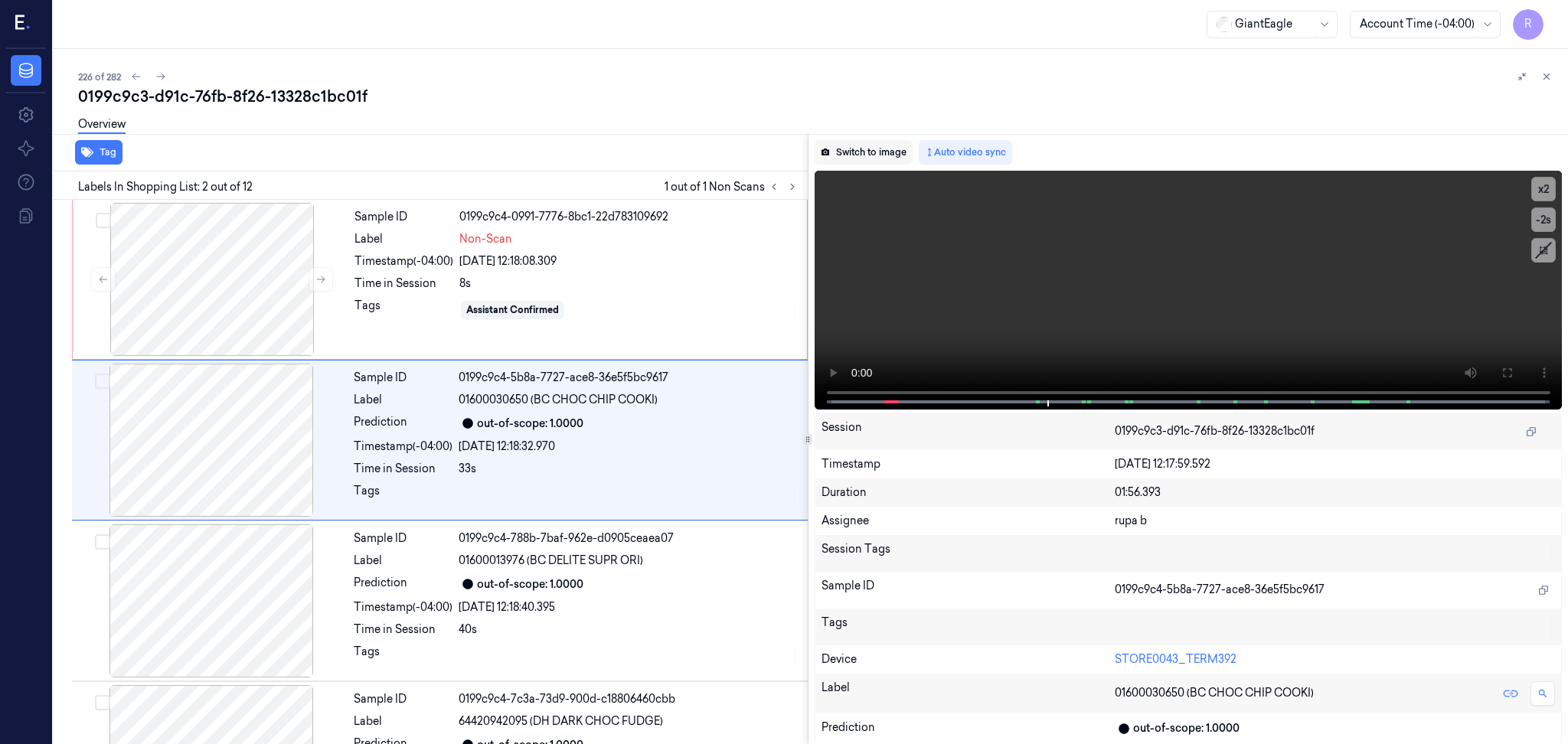
click at [886, 153] on button "Switch to image" at bounding box center [863, 152] width 98 height 25
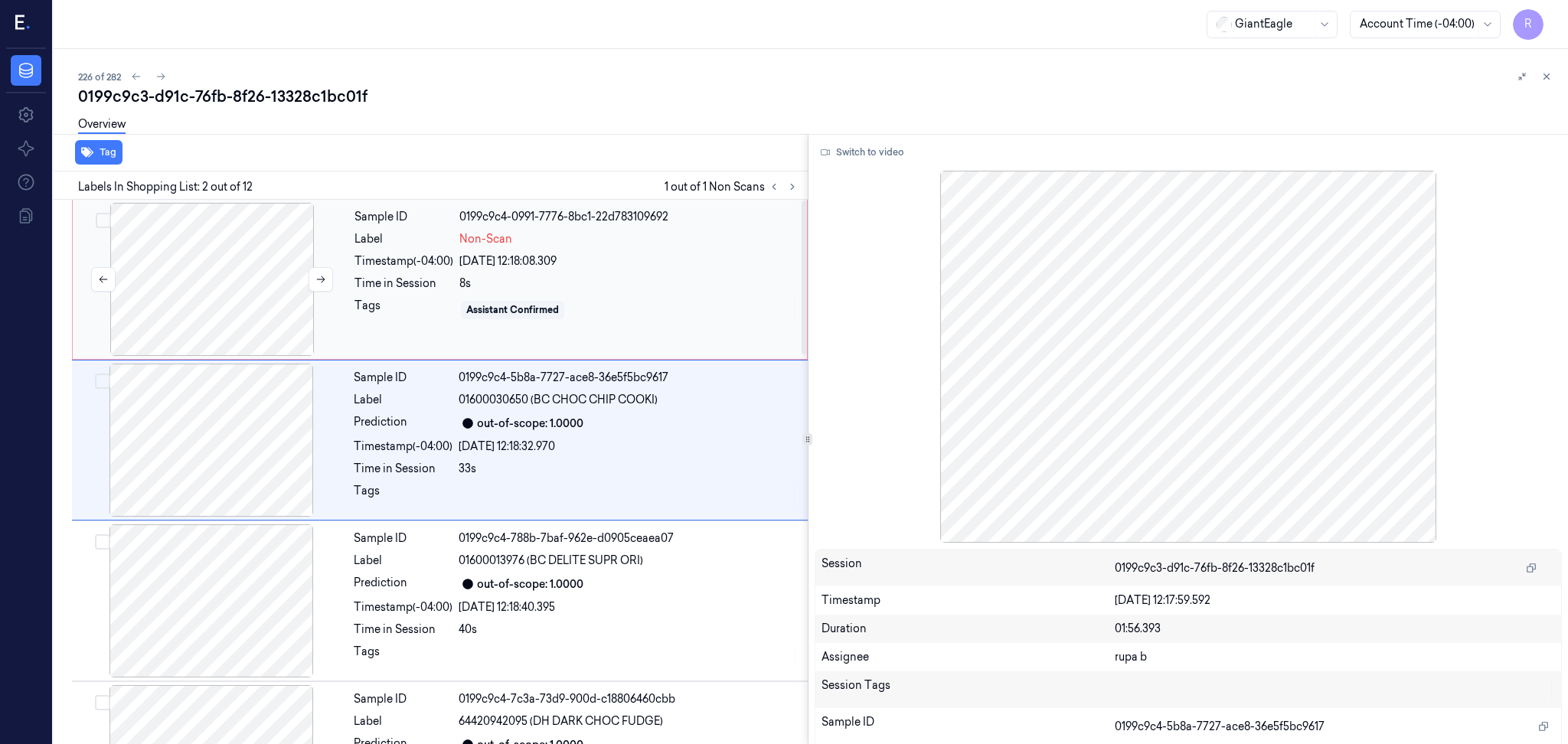
click at [190, 287] on div at bounding box center [212, 280] width 273 height 153
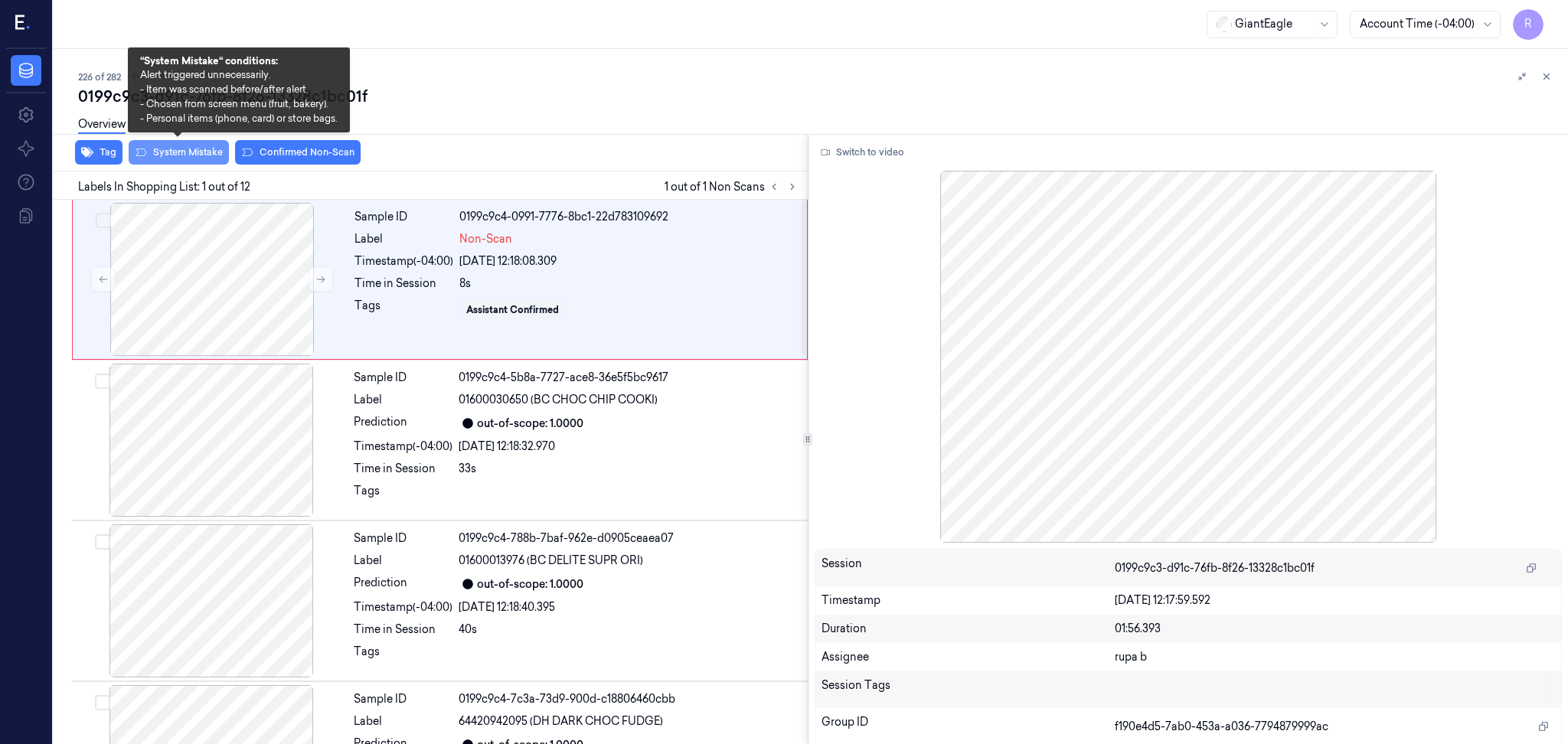
click at [167, 151] on button "System Mistake" at bounding box center [179, 152] width 100 height 25
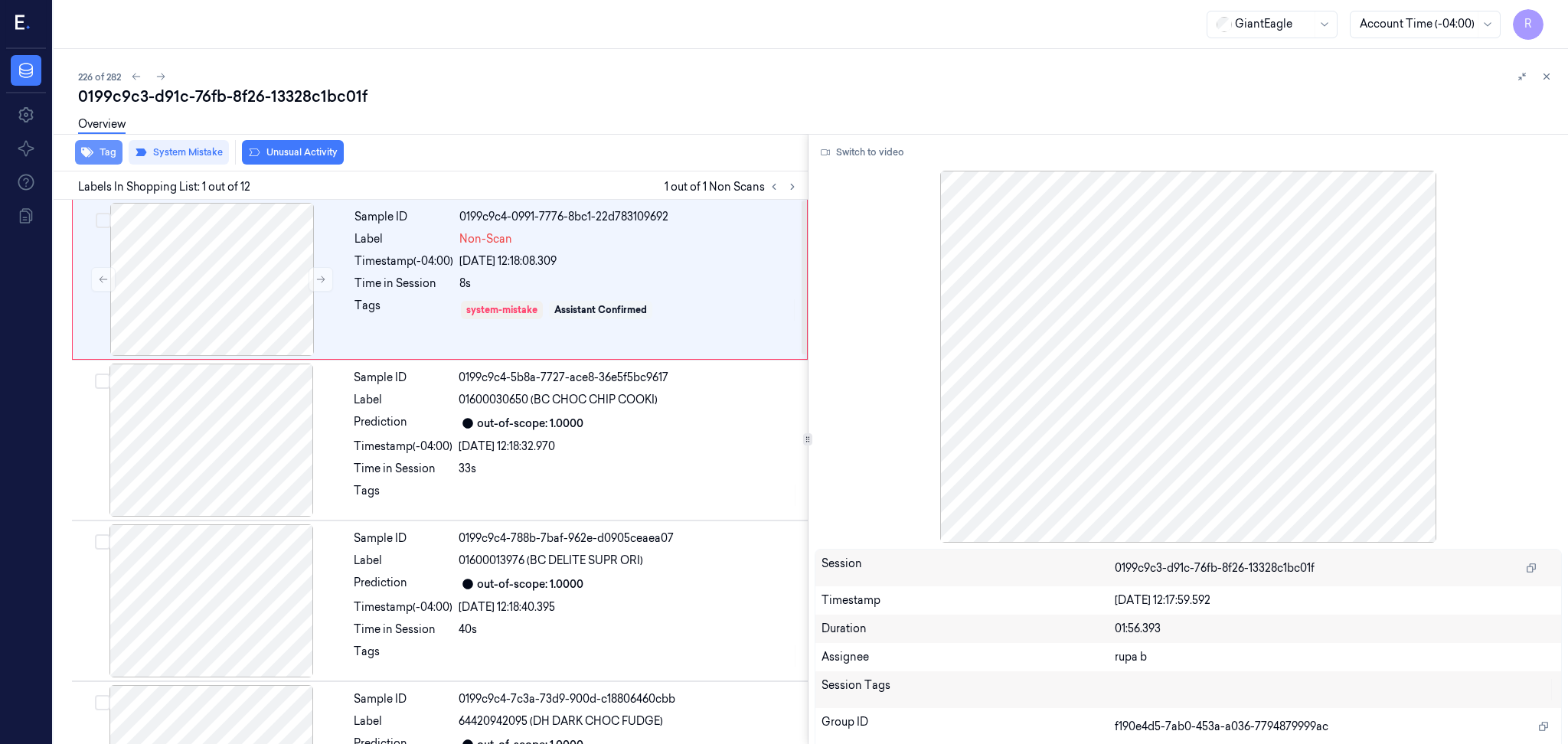
click at [106, 160] on button "Tag" at bounding box center [99, 152] width 47 height 25
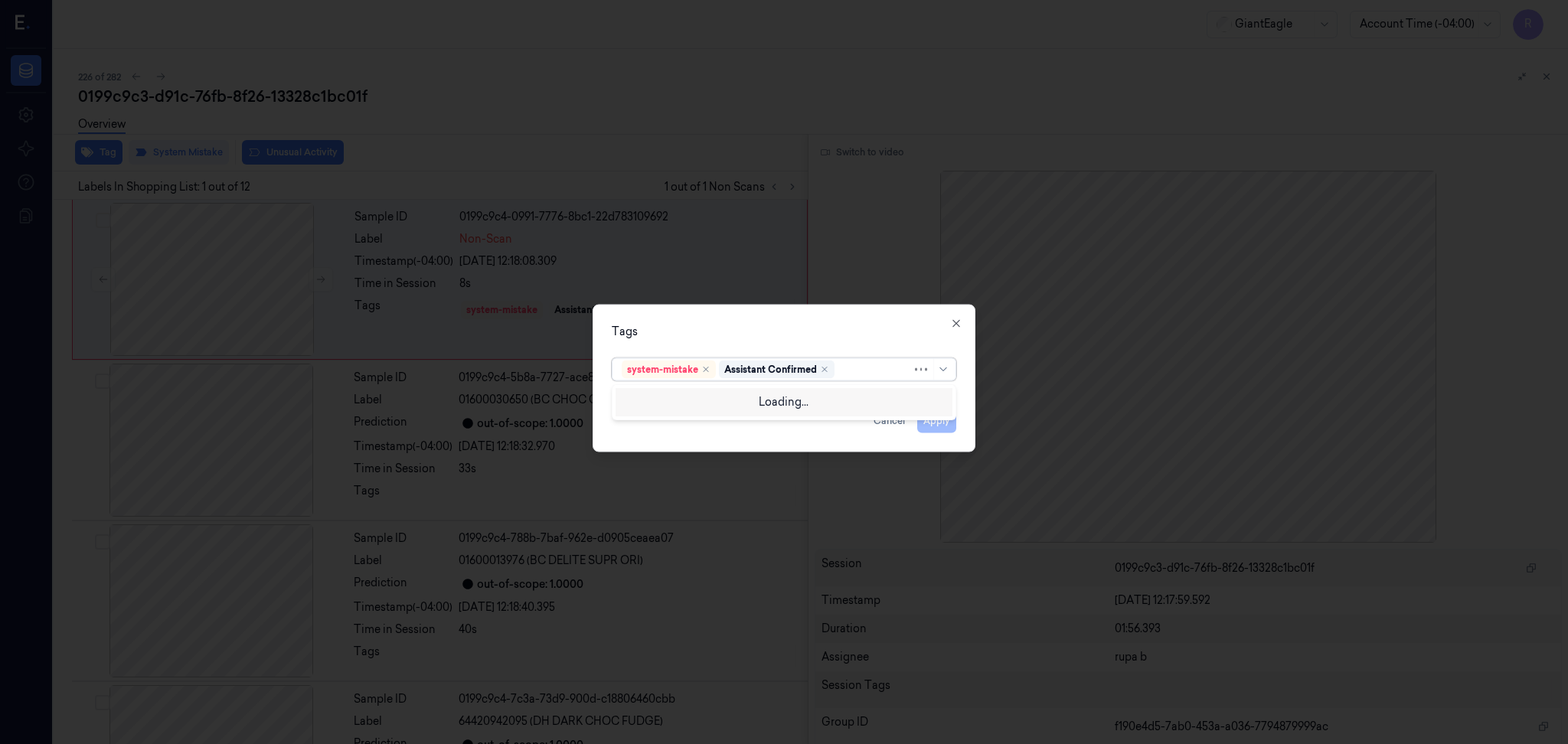
click at [853, 374] on div at bounding box center [875, 369] width 74 height 16
type input "bag"
click at [678, 409] on div "Bag" at bounding box center [784, 401] width 337 height 25
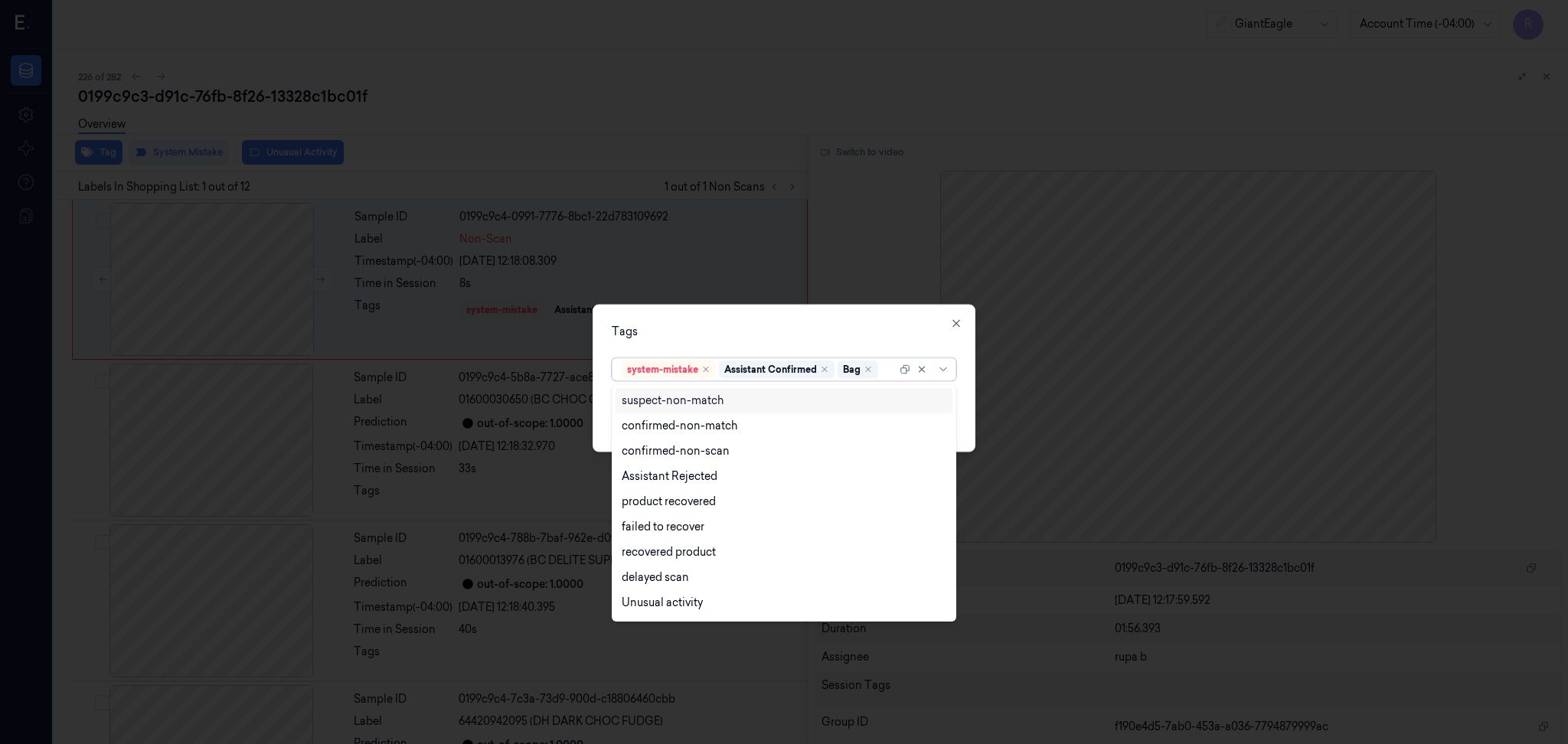
click at [759, 340] on div "Tags option Bag, selected. 13 results available. Use Up and Down to choose opti…" at bounding box center [784, 378] width 383 height 148
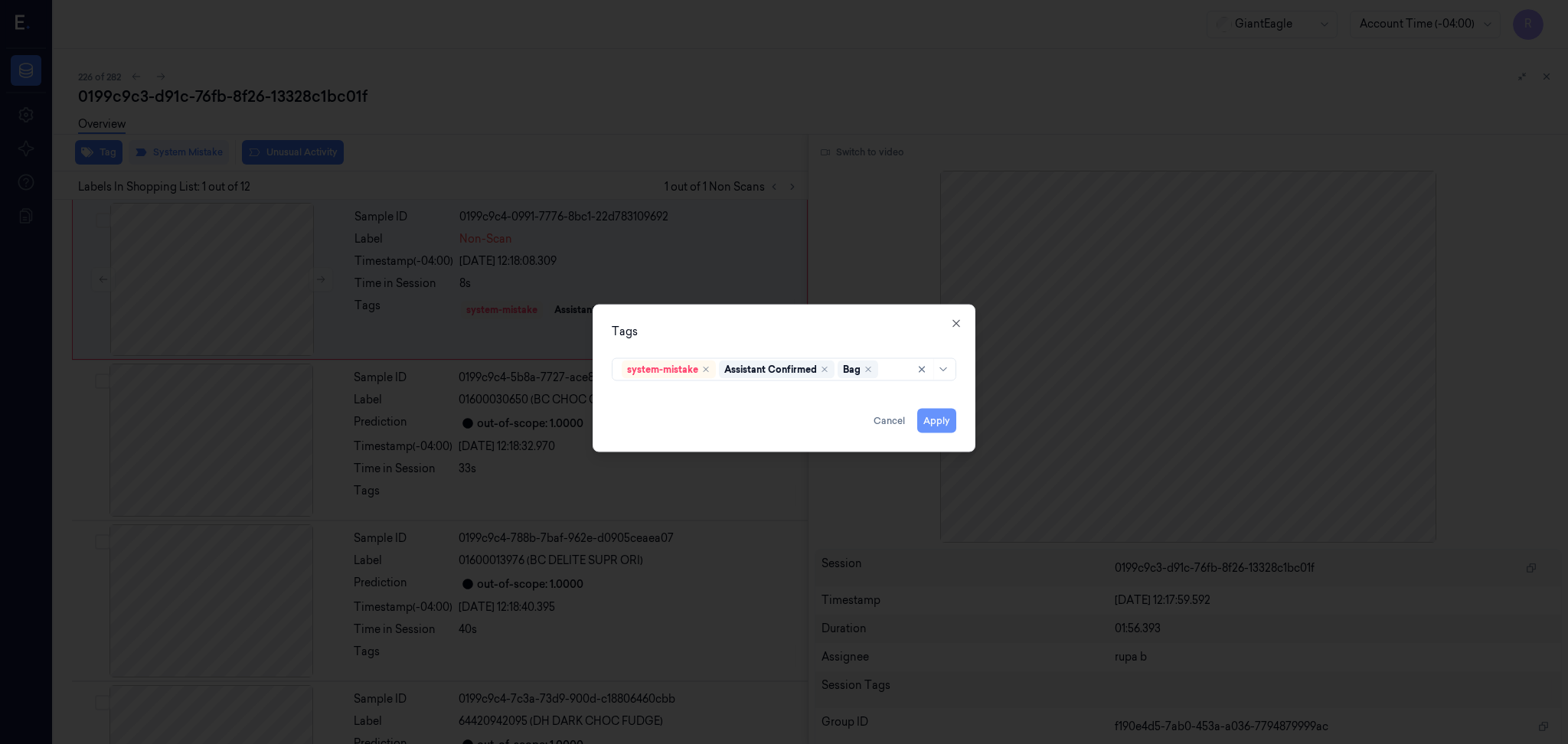
click at [938, 422] on button "Apply" at bounding box center [936, 421] width 39 height 25
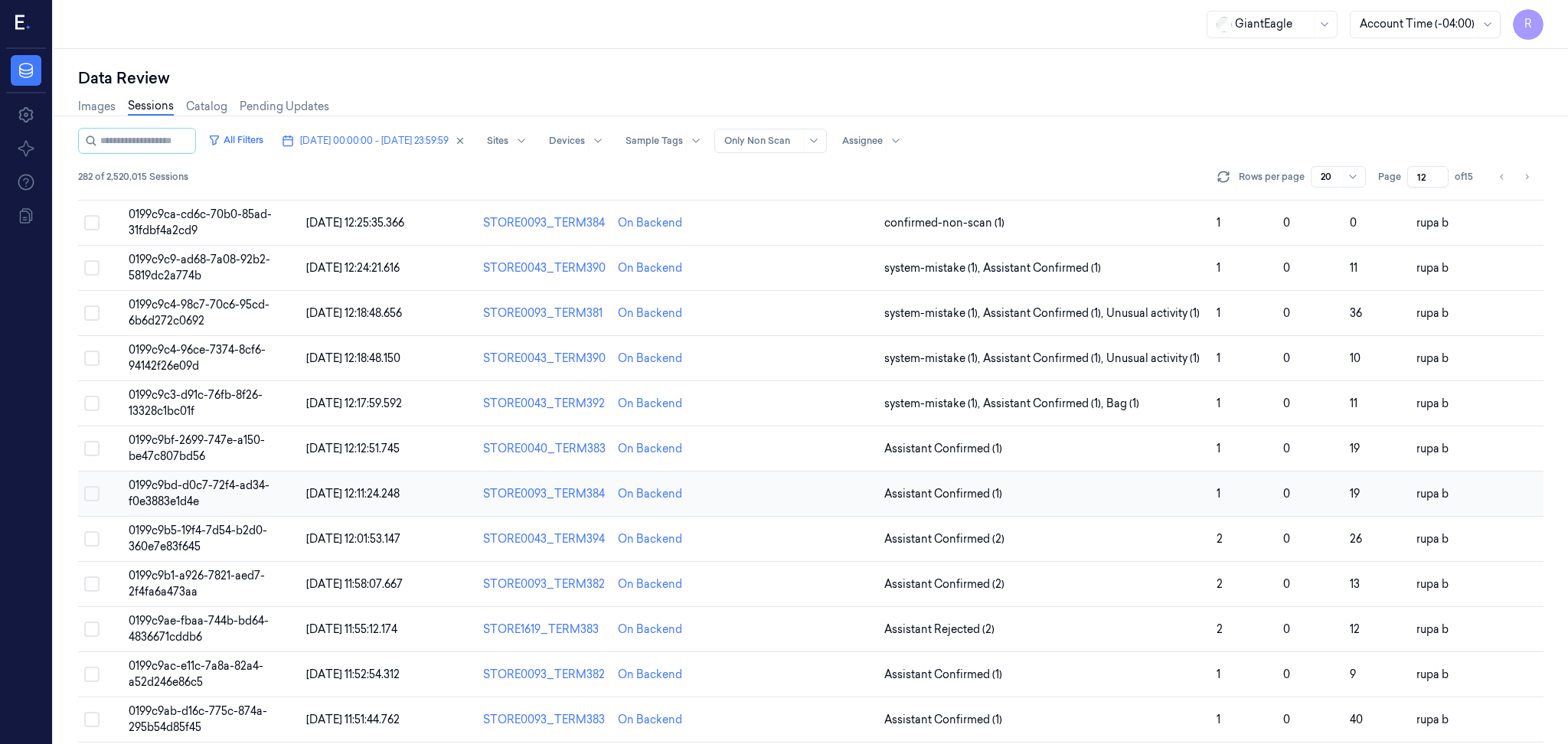
scroll to position [102, 0]
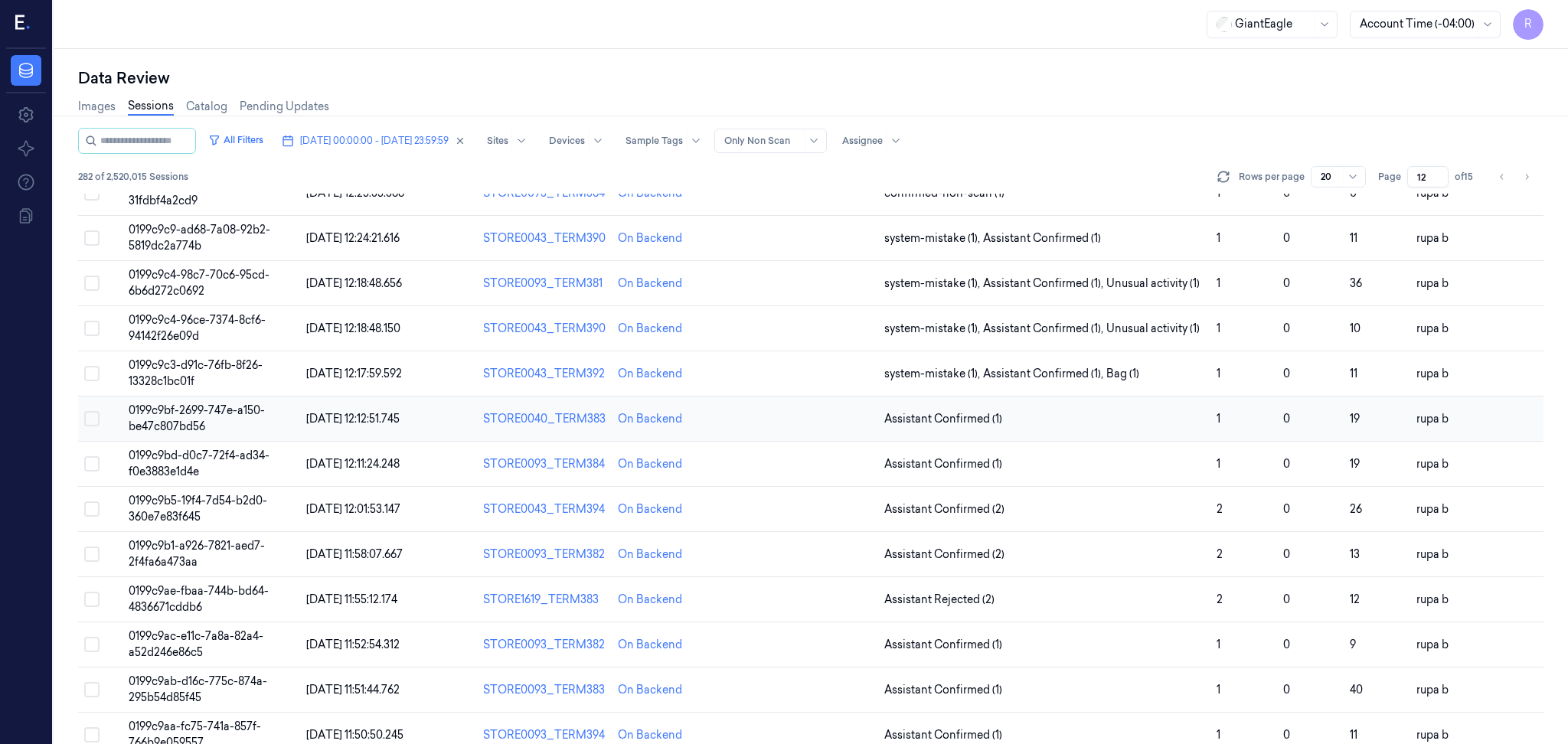
click at [167, 417] on td "0199c9bf-2699-747e-a150-be47c807bd56" at bounding box center [211, 418] width 178 height 45
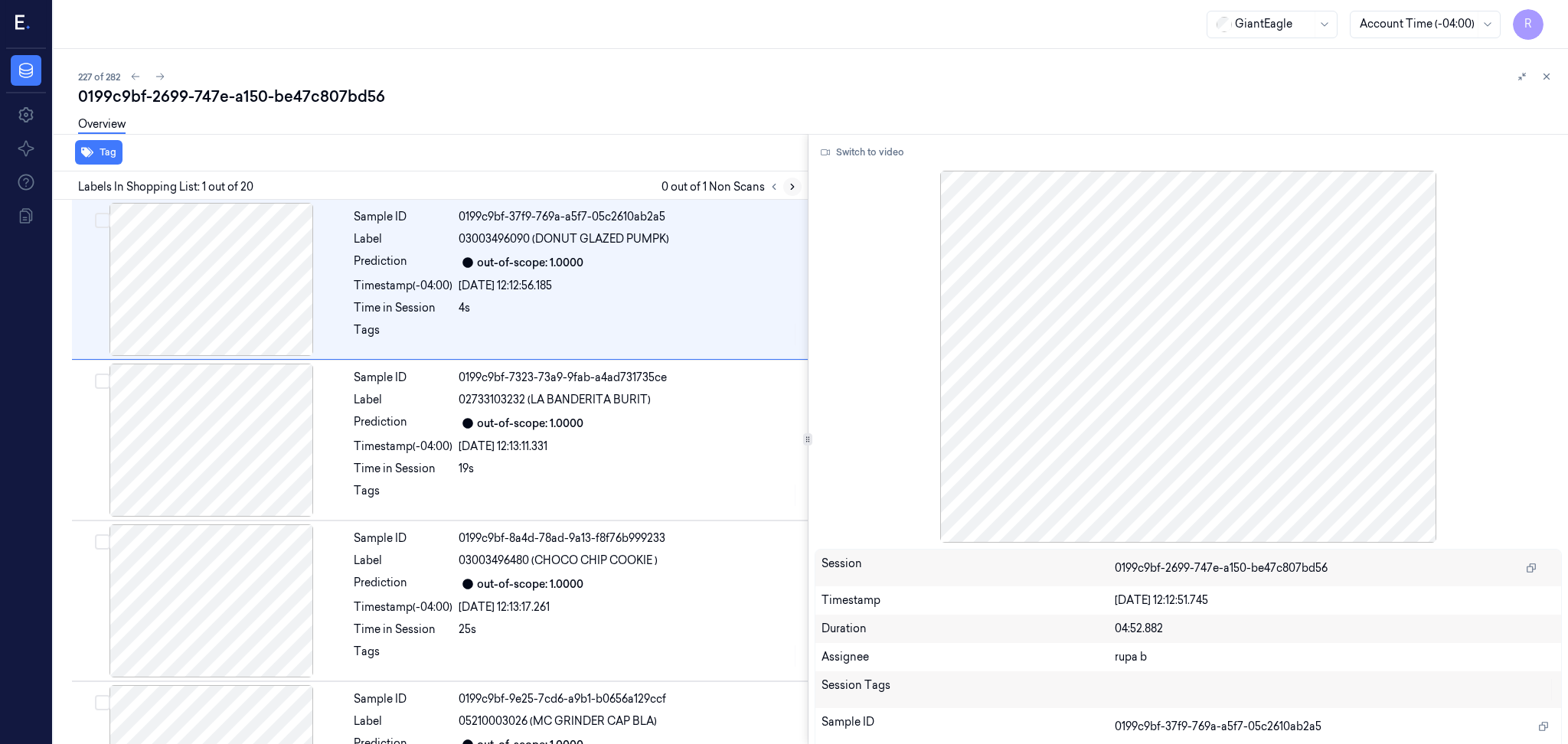
click at [786, 191] on button at bounding box center [792, 187] width 18 height 18
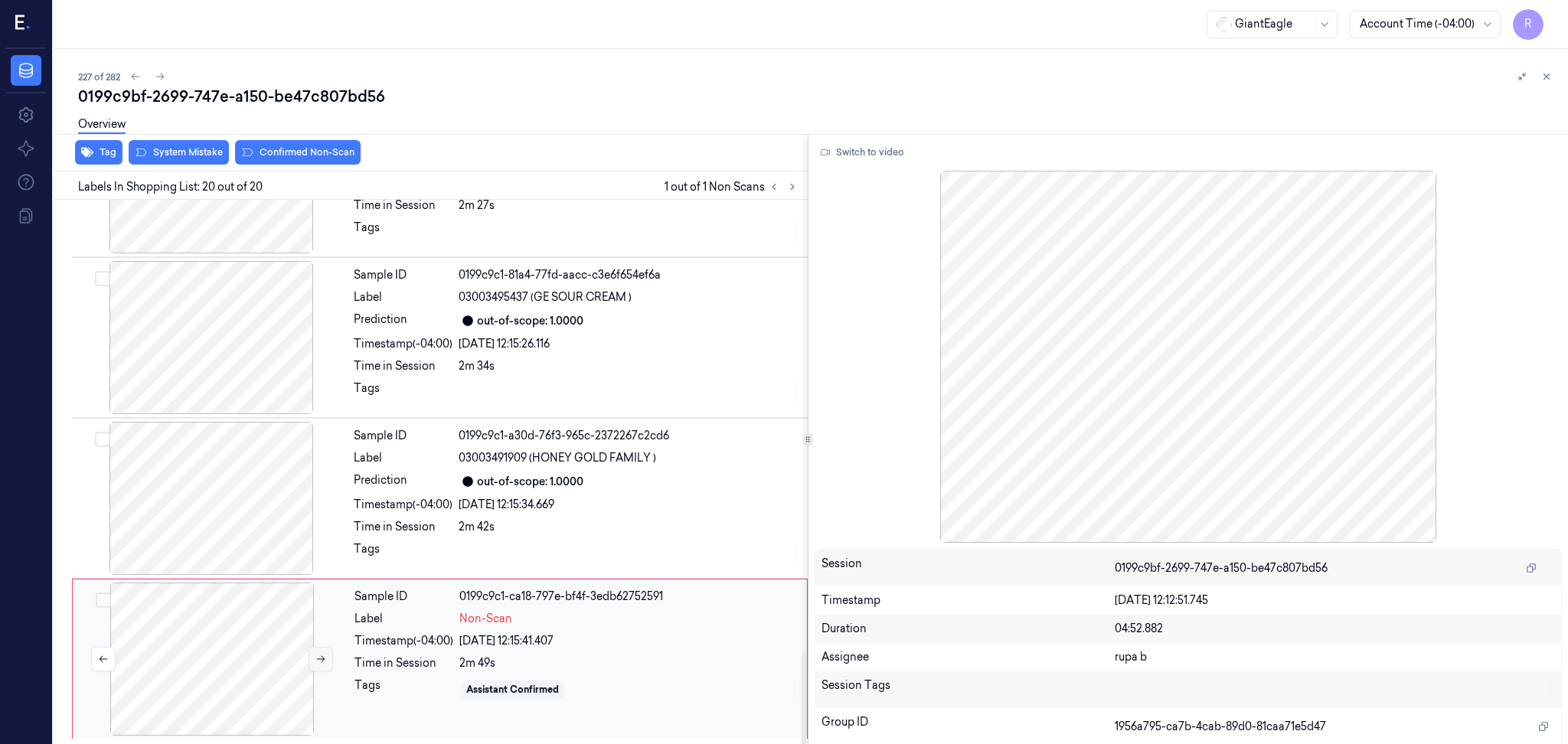
click at [316, 655] on icon at bounding box center [321, 659] width 11 height 11
click at [238, 685] on div at bounding box center [212, 659] width 273 height 153
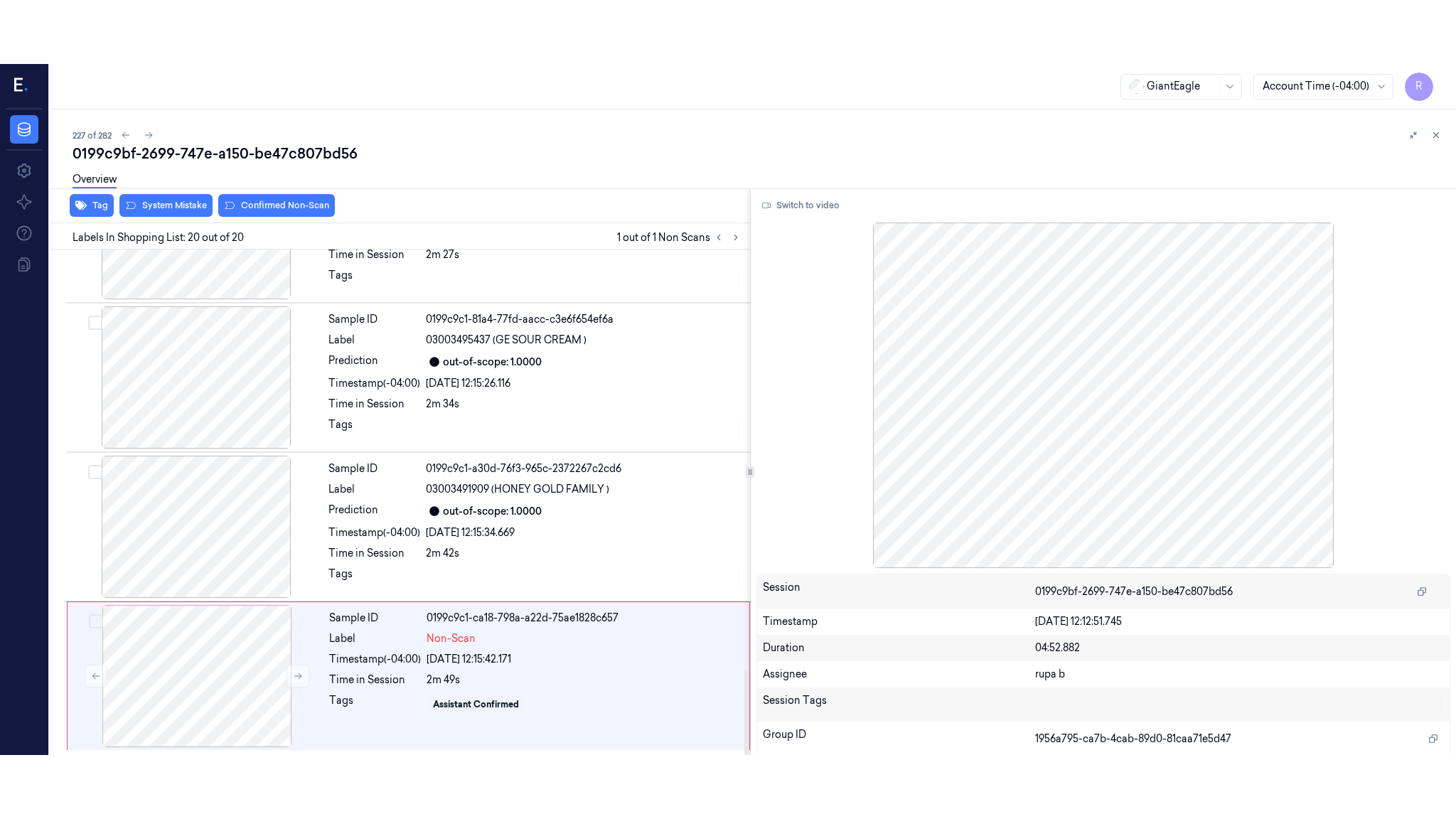
scroll to position [2486, 0]
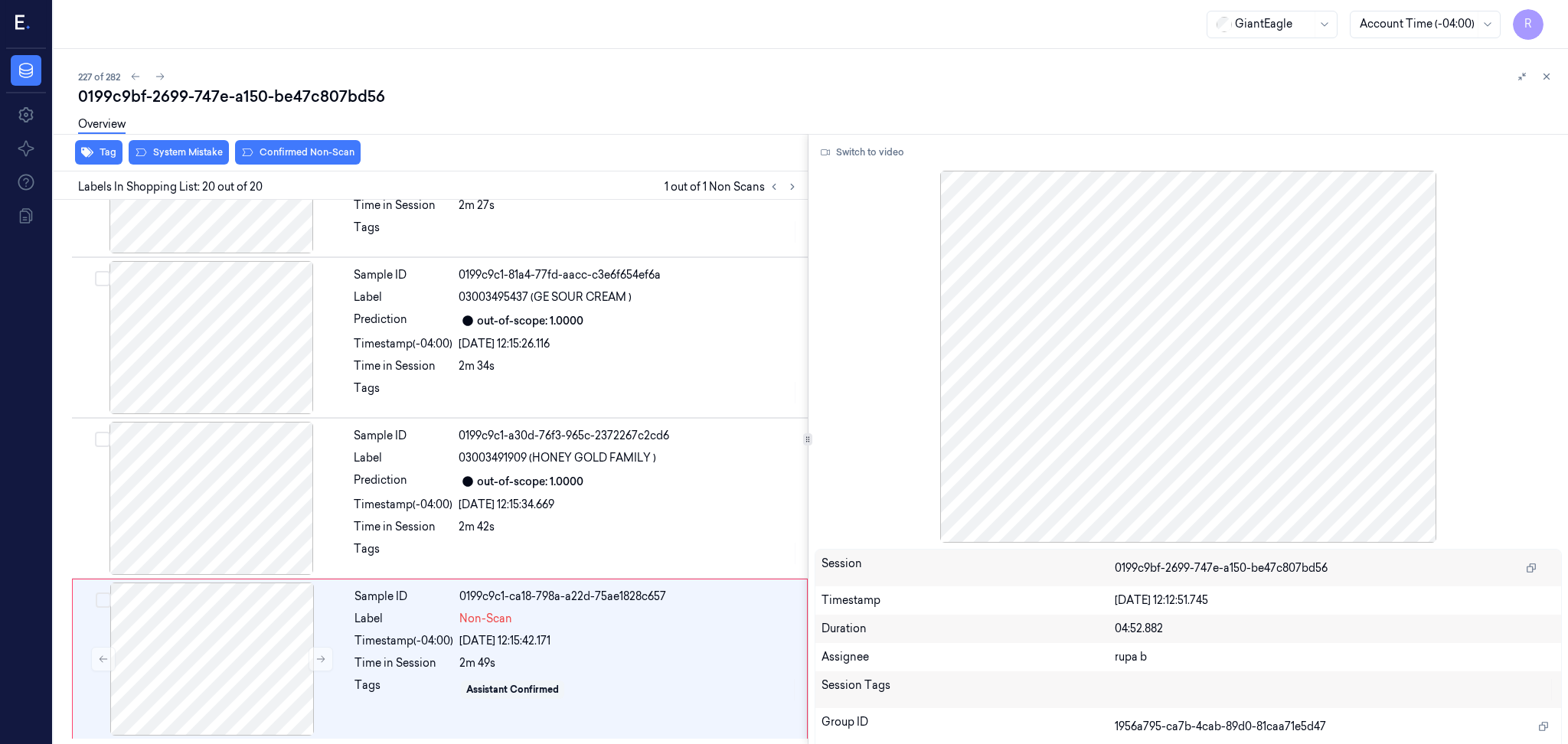
click at [878, 171] on div at bounding box center [1188, 357] width 748 height 372
click at [879, 154] on button "Switch to video" at bounding box center [862, 152] width 96 height 25
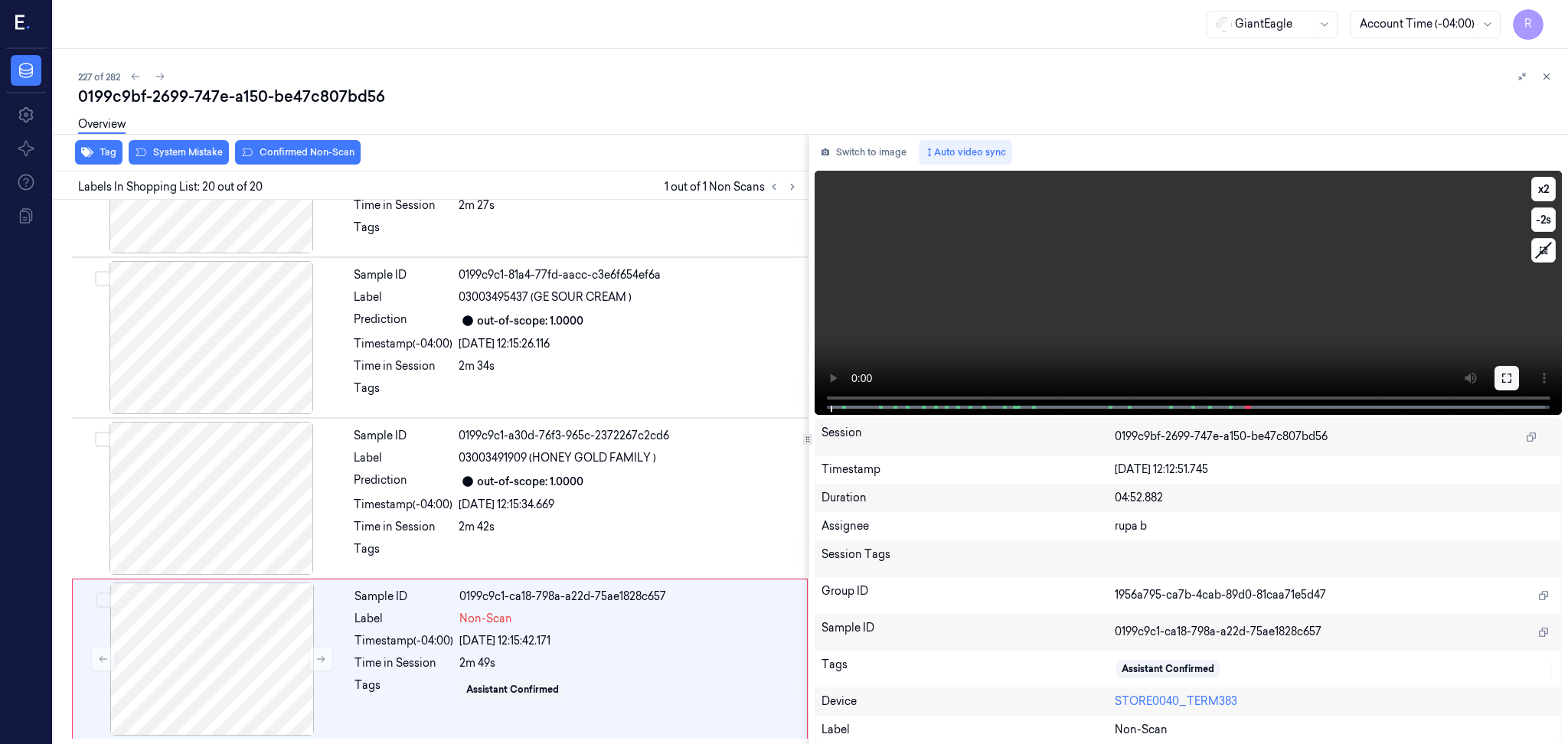
click at [1510, 377] on icon at bounding box center [1506, 377] width 12 height 12
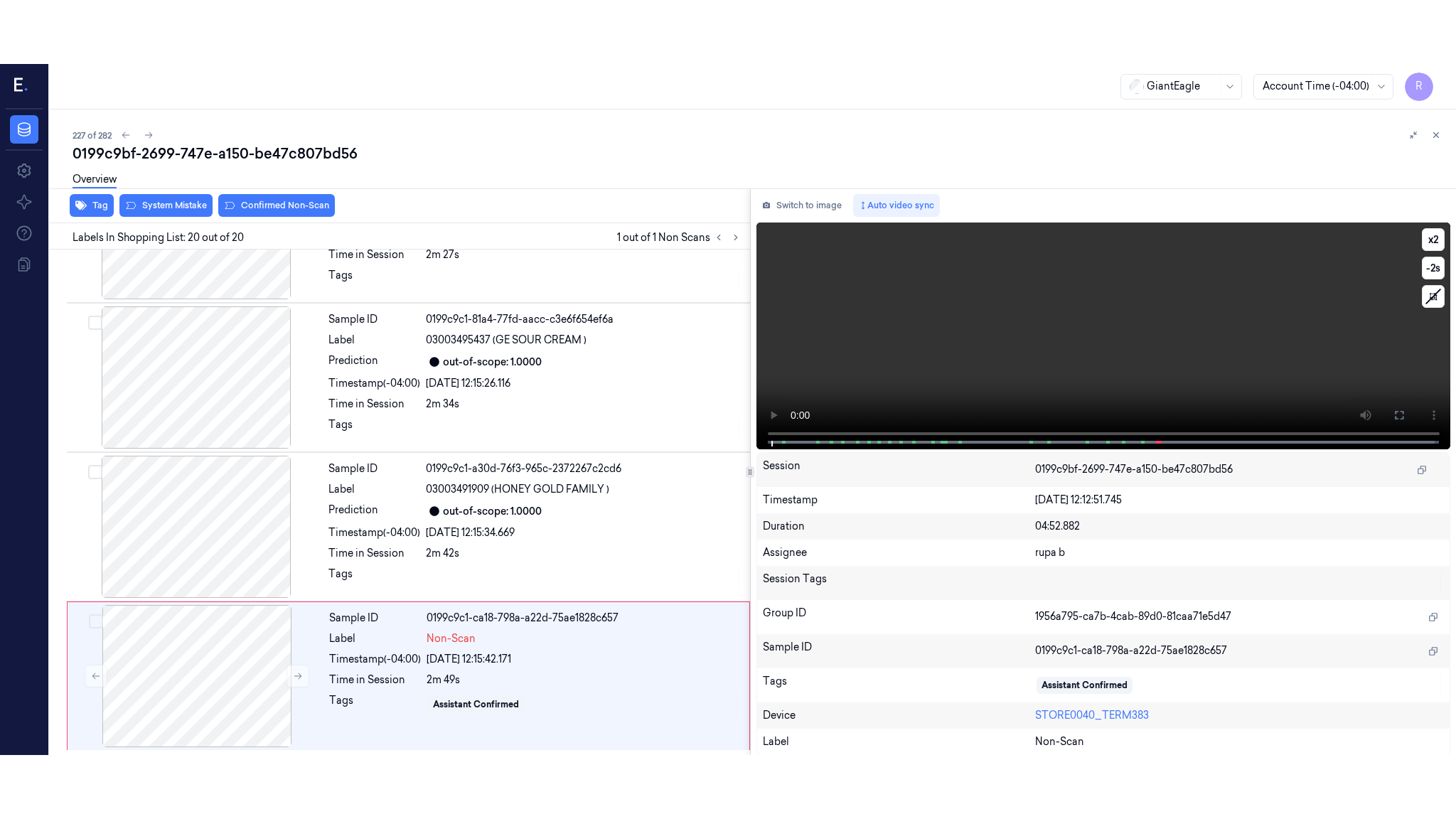
scroll to position [2359, 0]
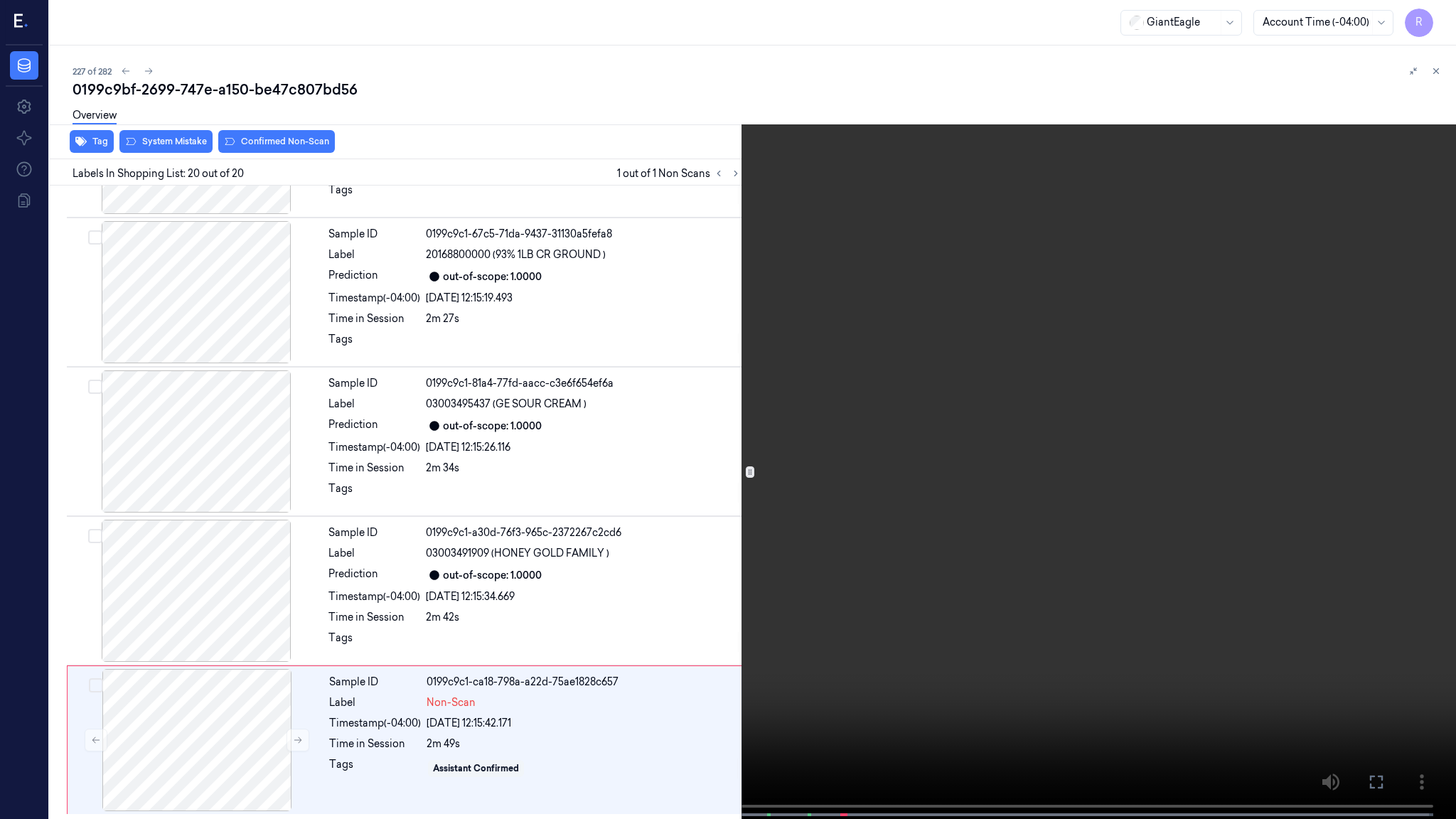
click at [1397, 425] on video at bounding box center [728, 411] width 1456 height 822
click at [975, 402] on video at bounding box center [728, 411] width 1456 height 822
click at [975, 400] on video at bounding box center [728, 411] width 1456 height 822
click at [964, 632] on video at bounding box center [728, 411] width 1456 height 822
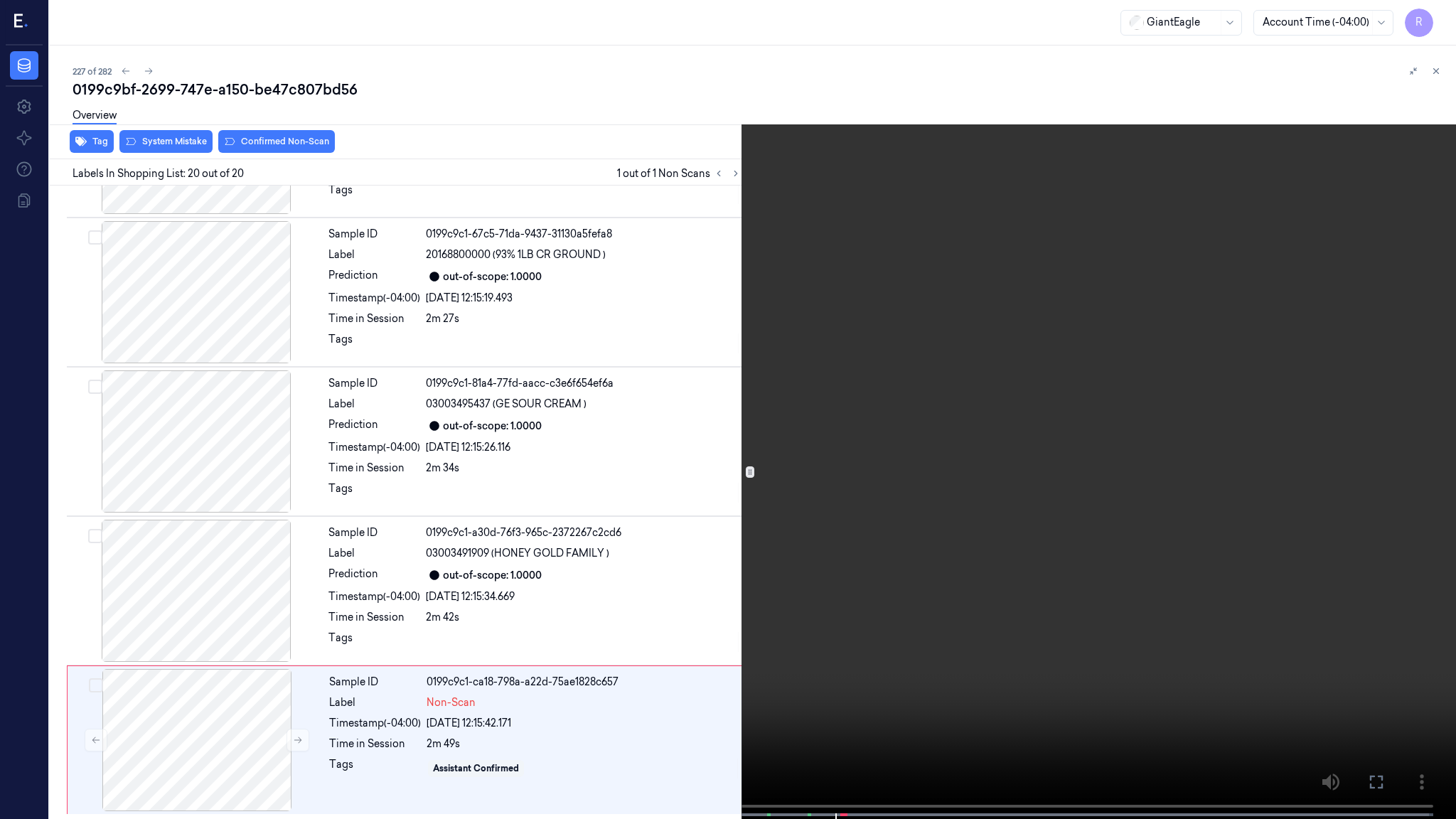
click at [965, 618] on video at bounding box center [728, 411] width 1456 height 822
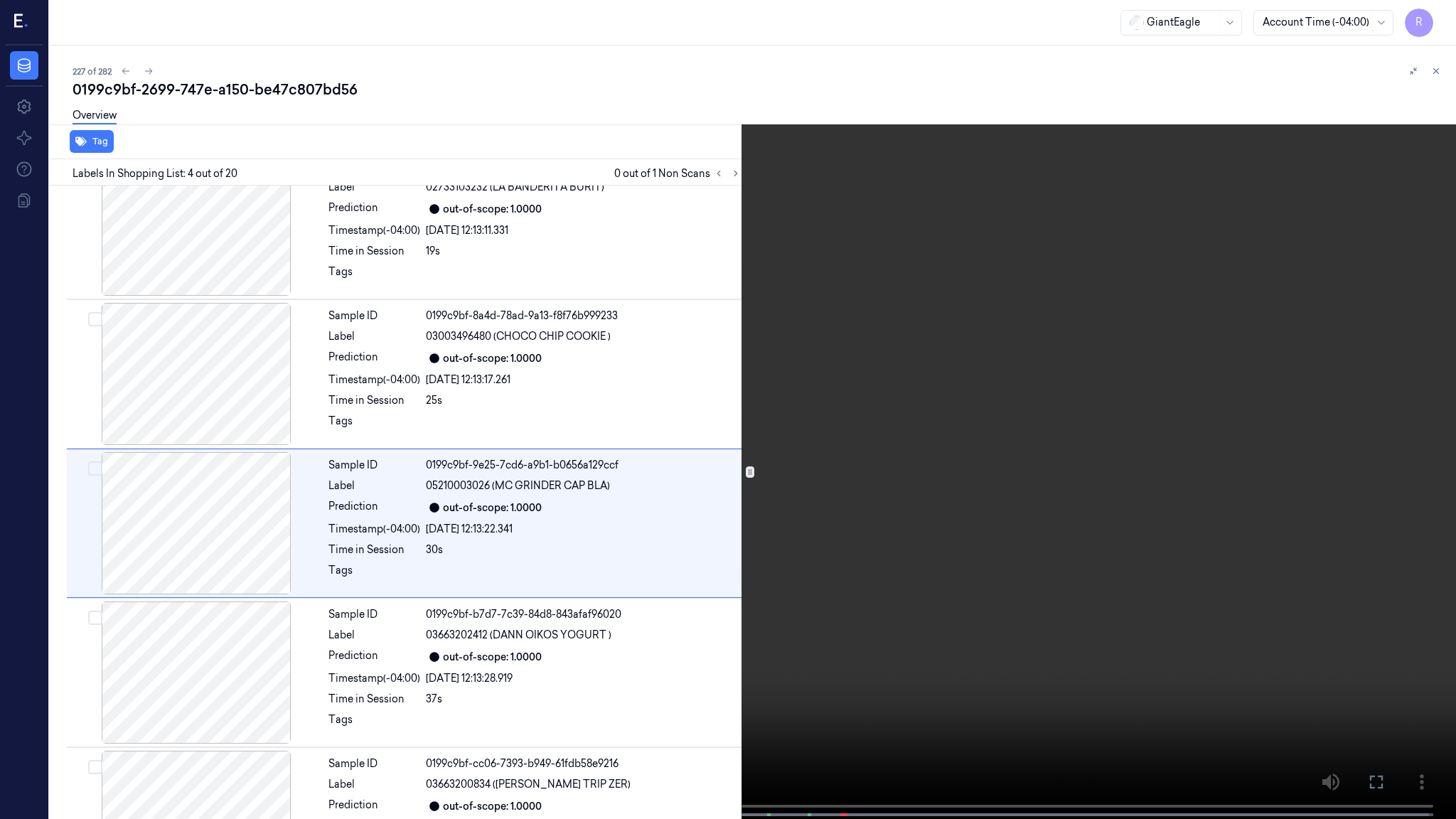
scroll to position [205, 0]
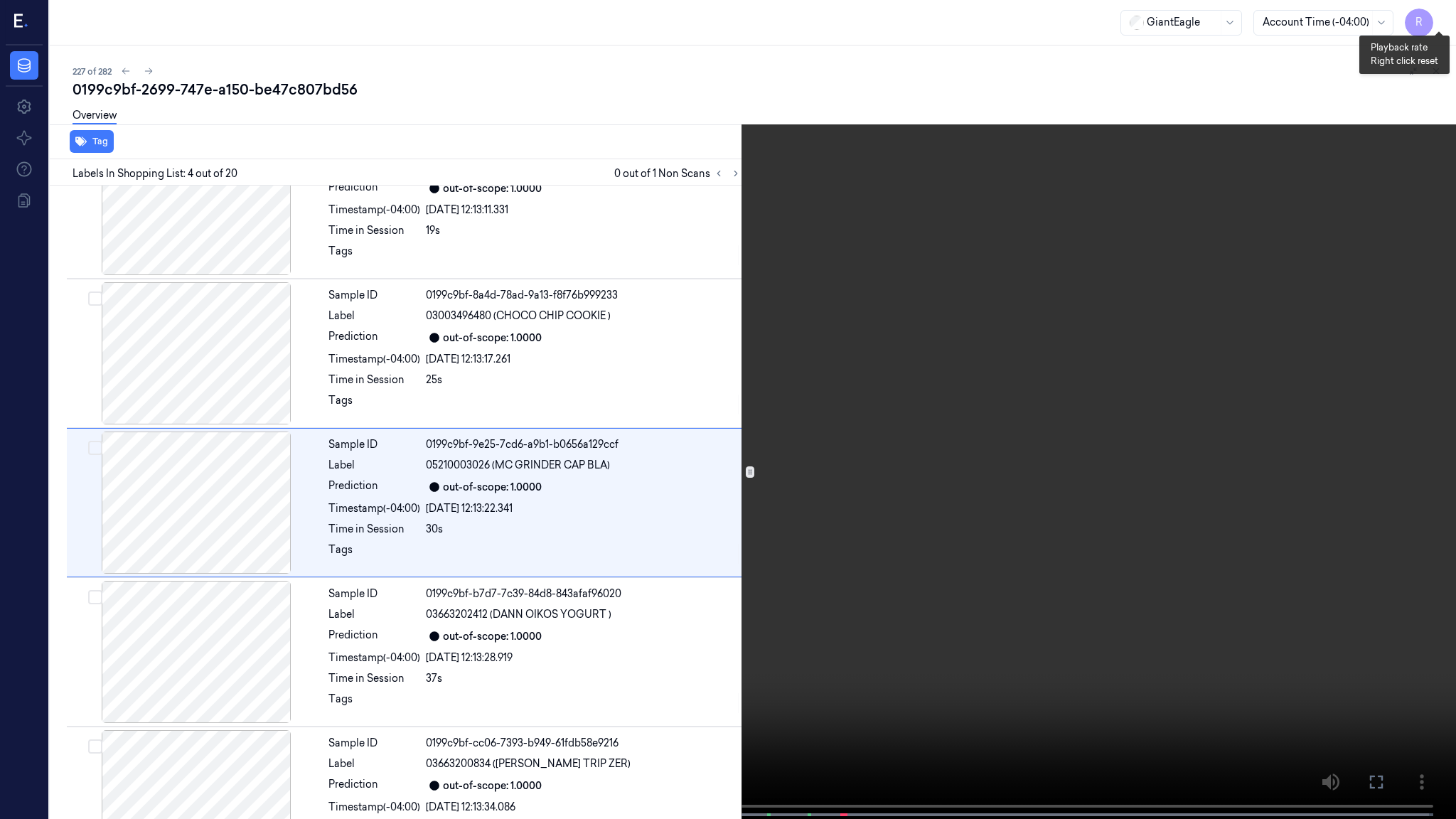
click at [1446, 14] on button "x 2" at bounding box center [1438, 17] width 23 height 23
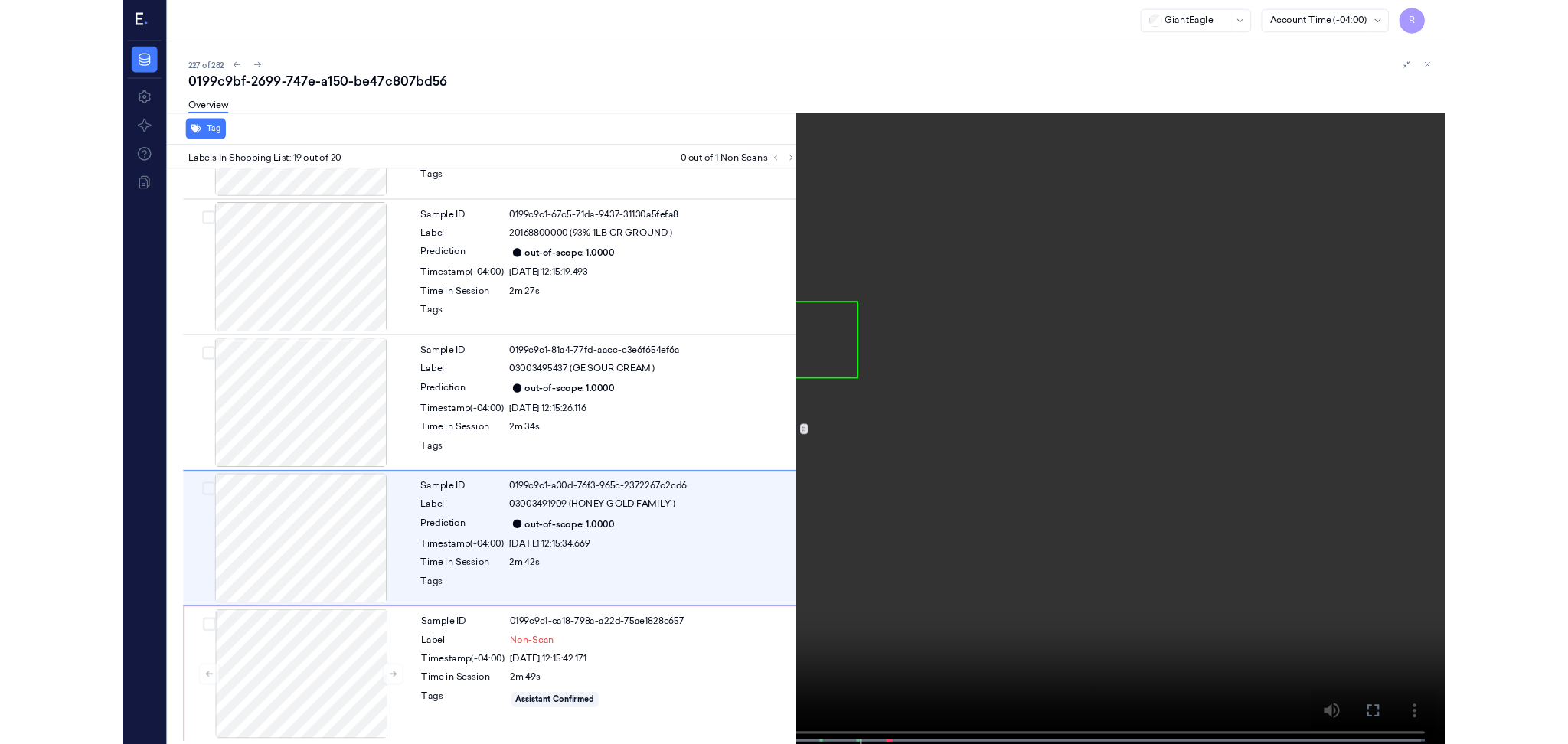
scroll to position [2538, 0]
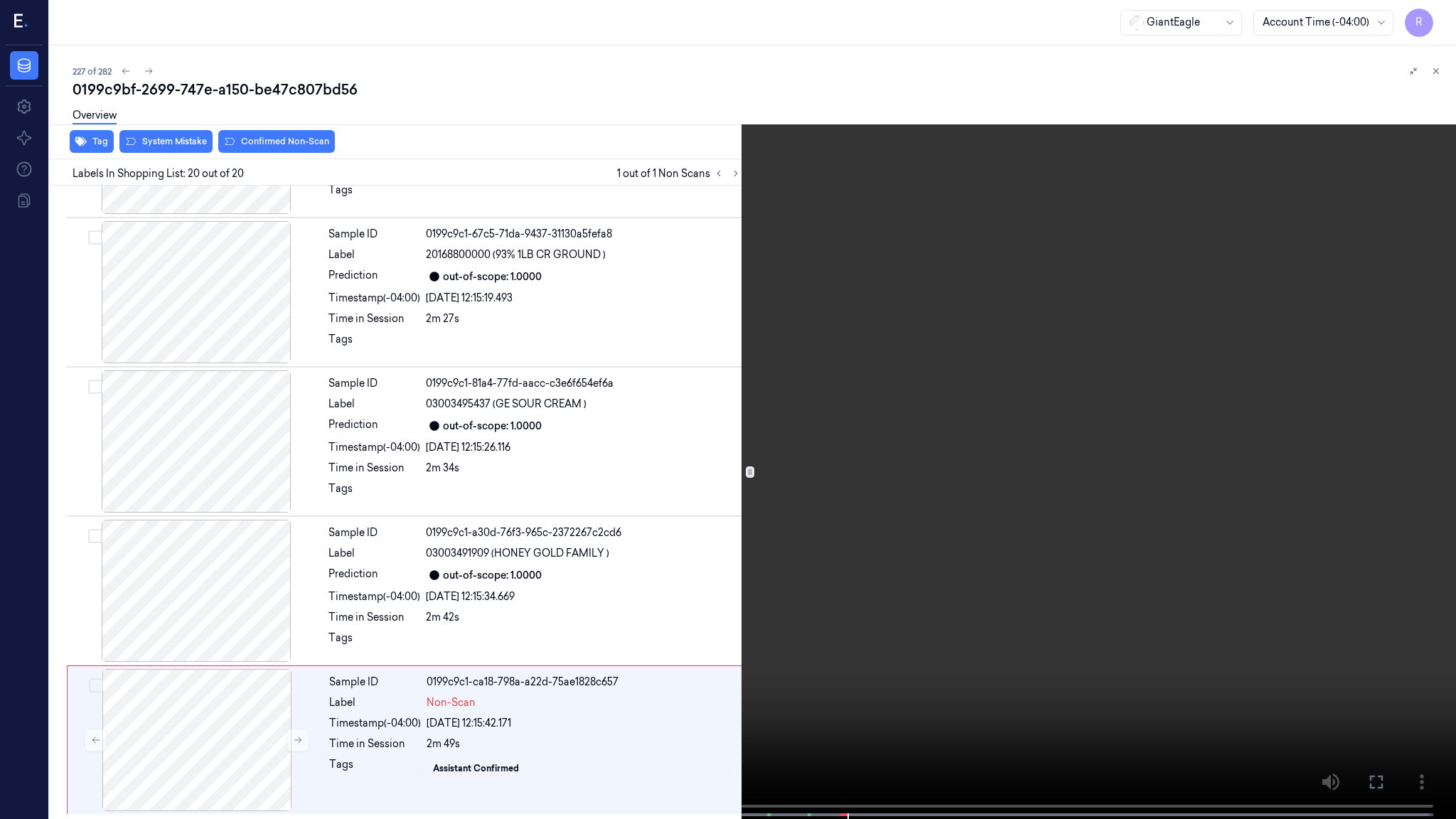
click at [927, 457] on video at bounding box center [728, 411] width 1456 height 822
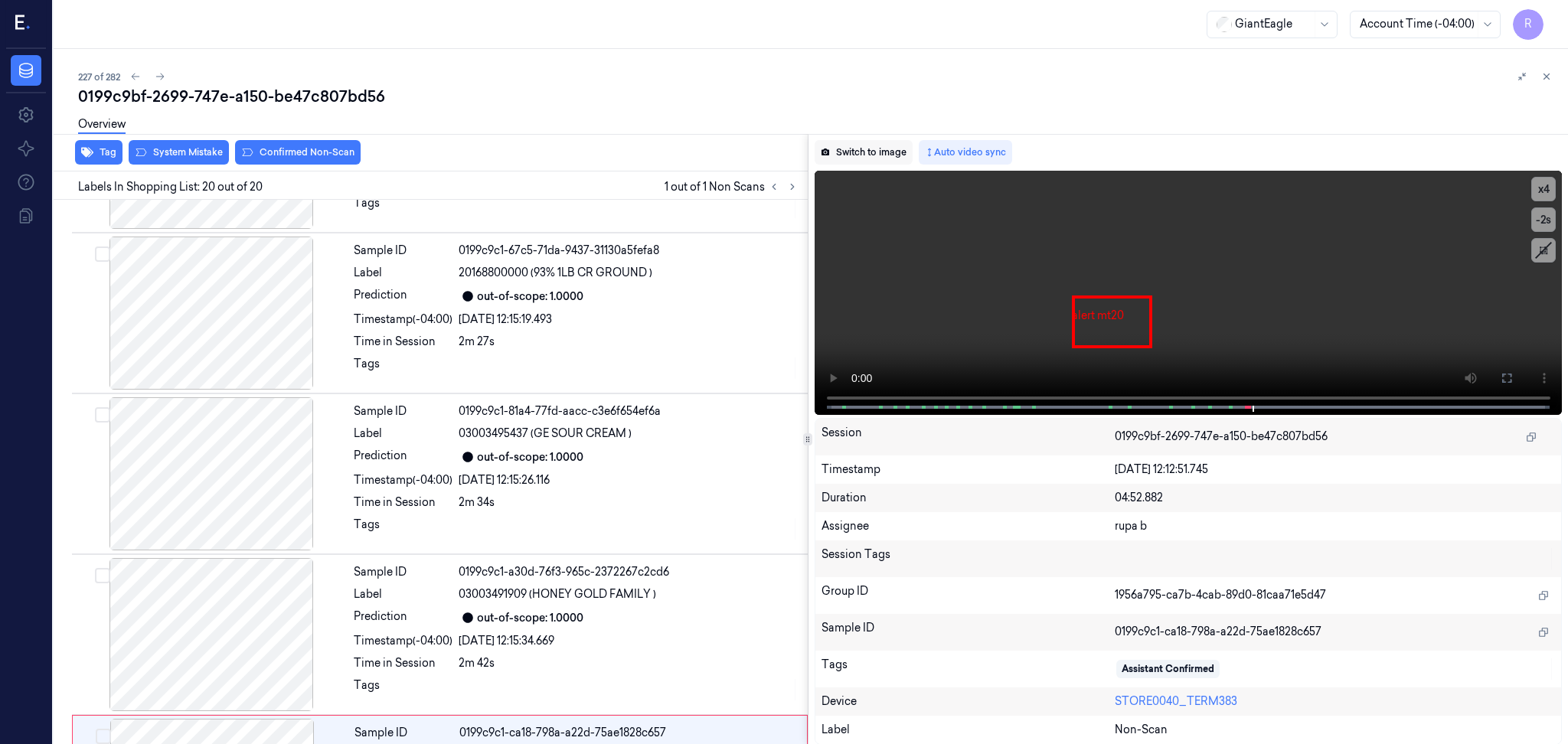
click at [874, 153] on button "Switch to image" at bounding box center [863, 152] width 98 height 25
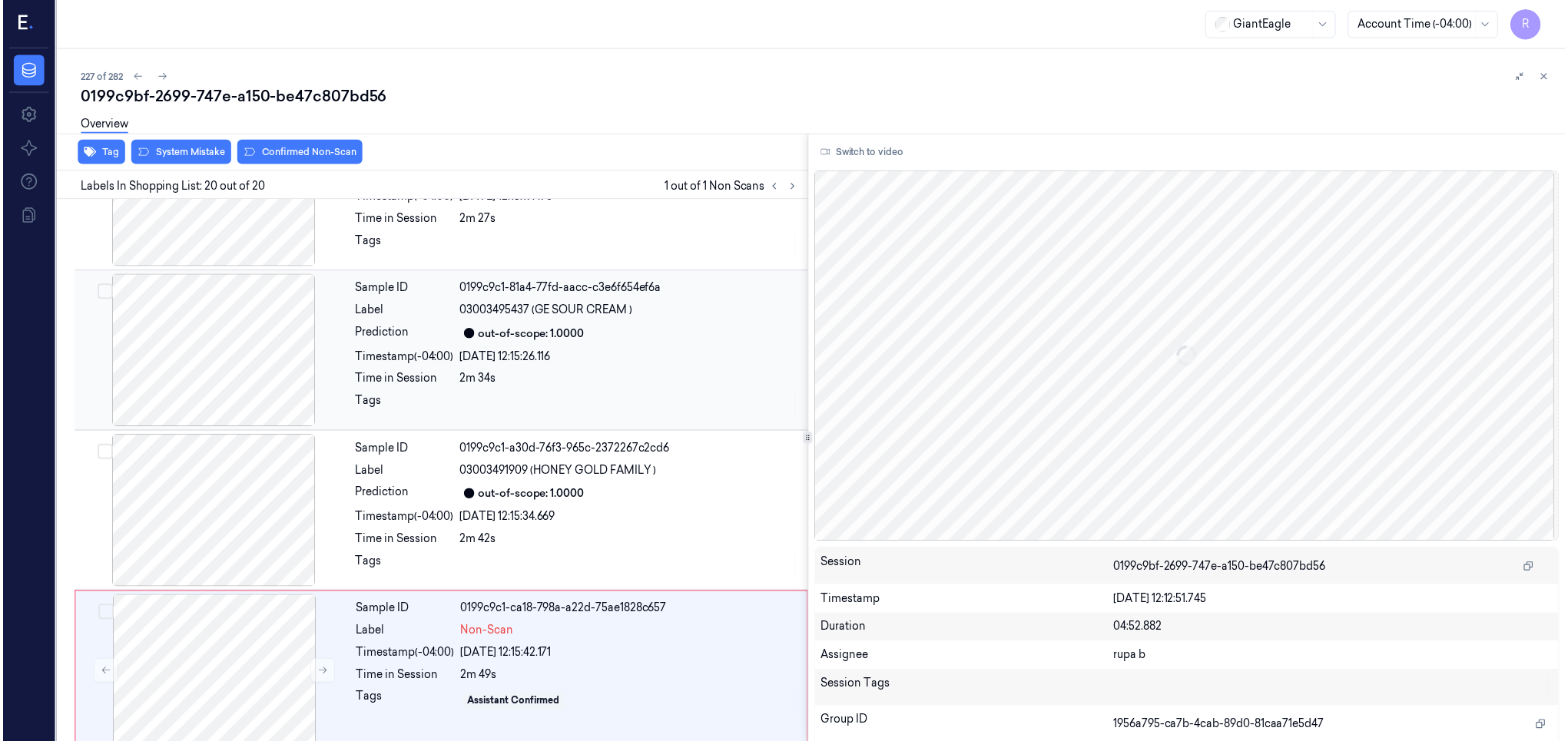
scroll to position [2685, 0]
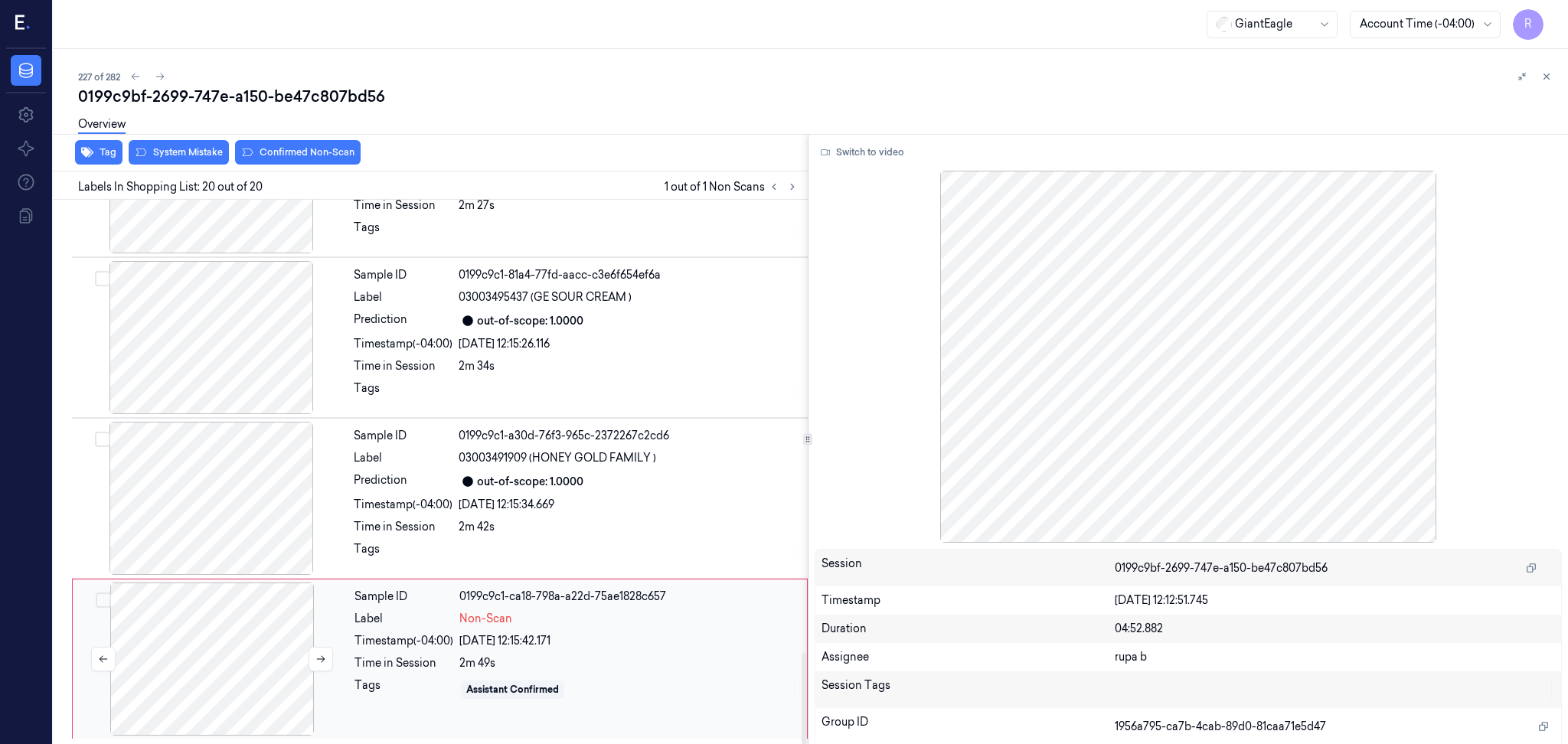
click at [231, 626] on div at bounding box center [212, 659] width 273 height 153
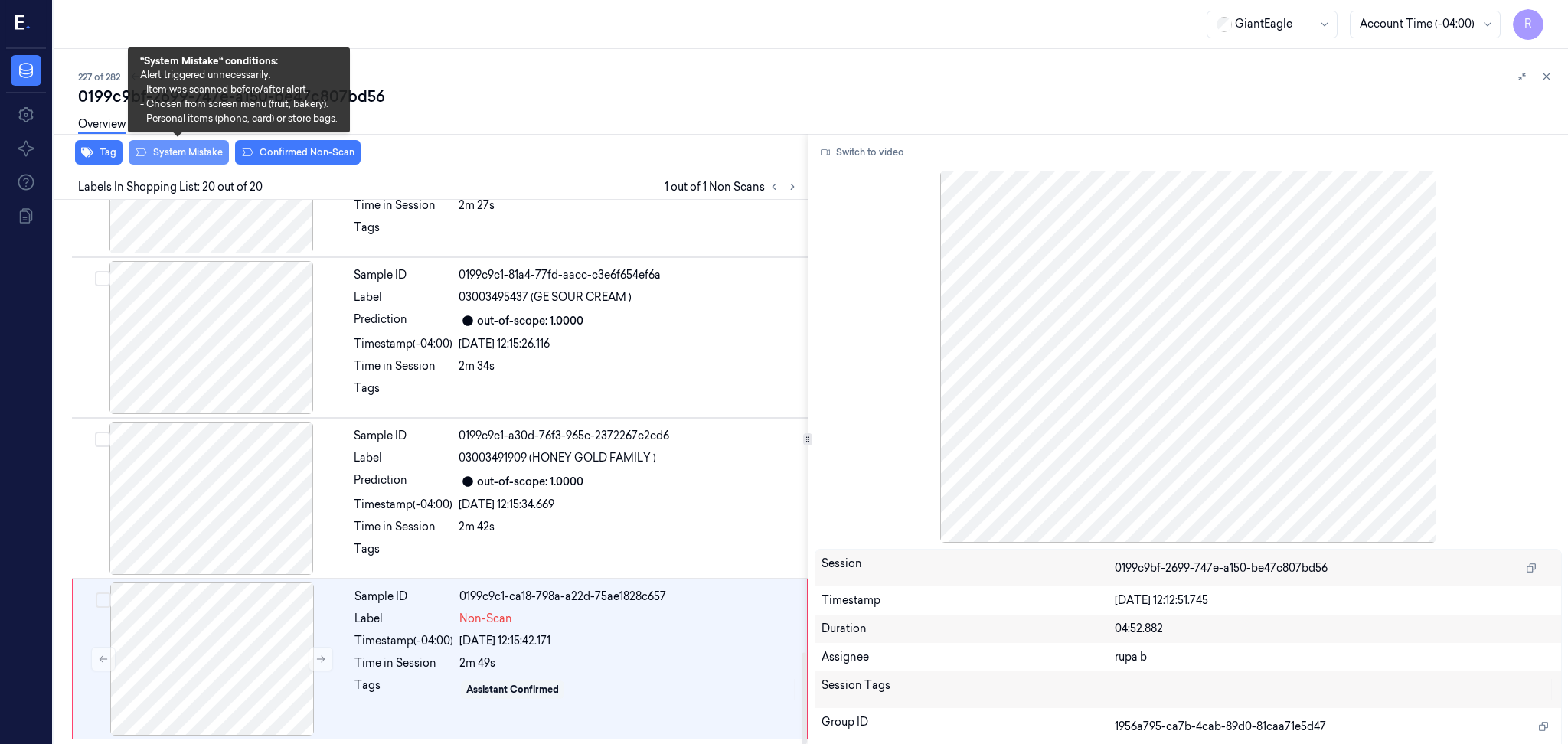
click at [197, 154] on button "System Mistake" at bounding box center [179, 152] width 100 height 25
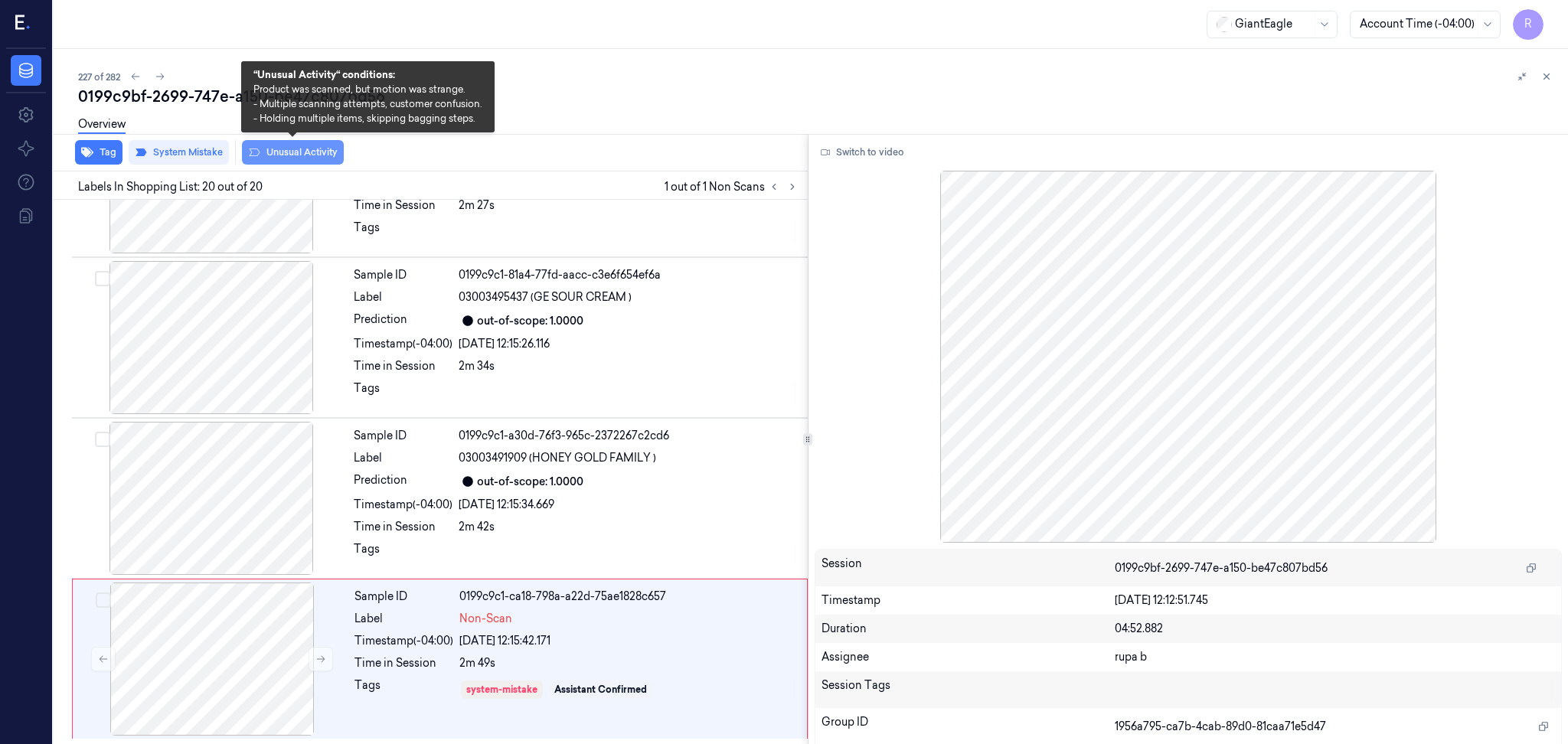
click at [274, 161] on button "Unusual Activity" at bounding box center [293, 152] width 102 height 25
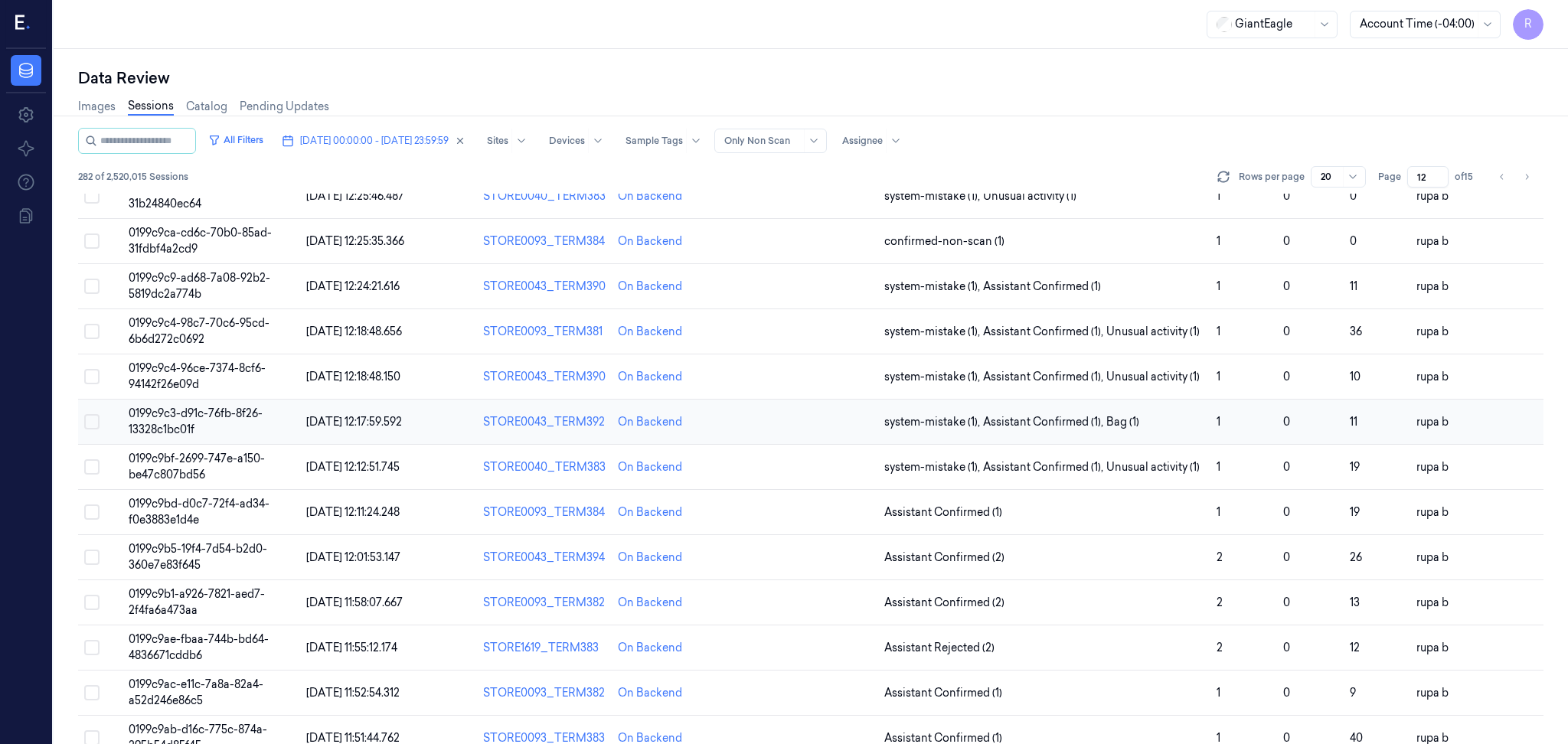
scroll to position [102, 0]
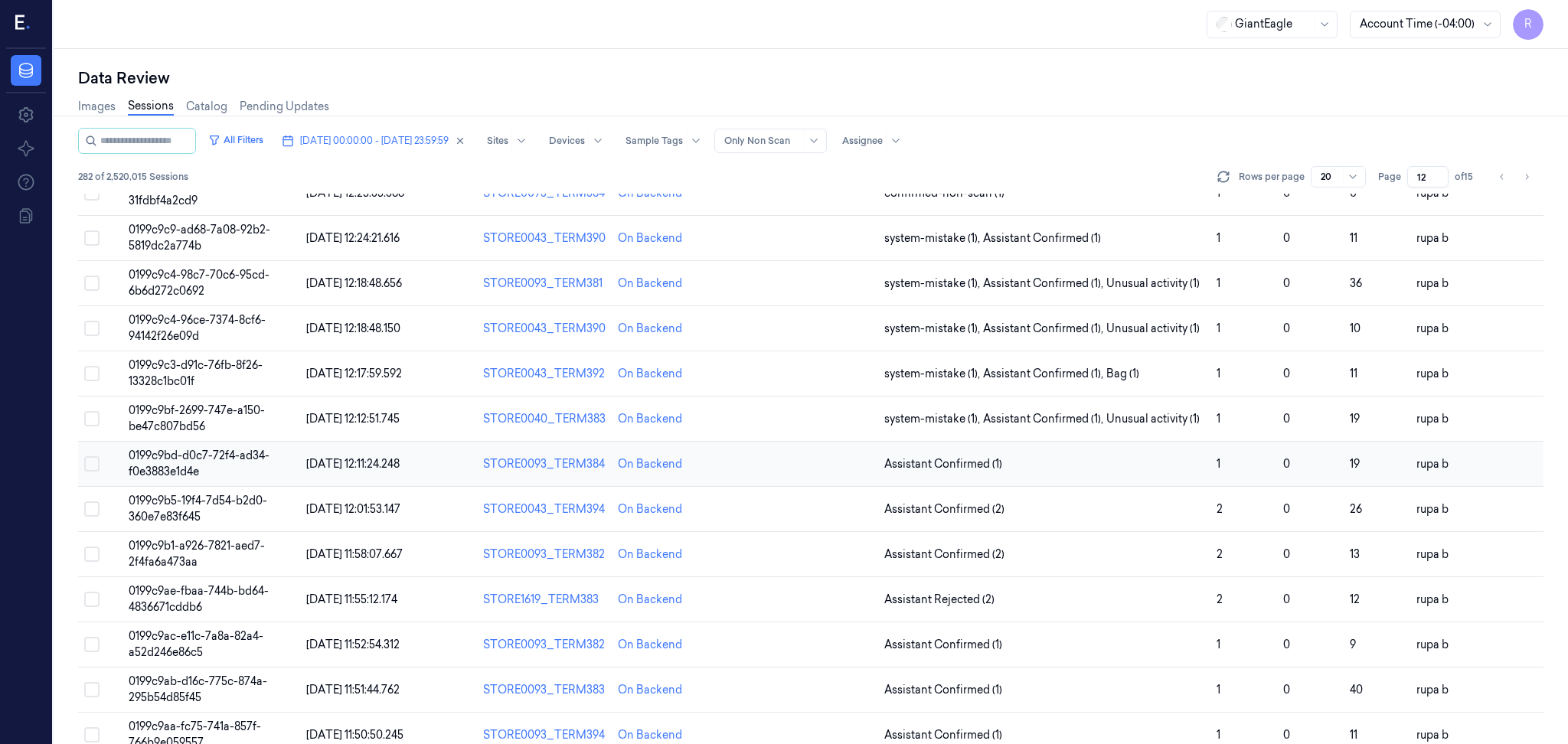
click at [278, 459] on td "0199c9bd-d0c7-72f4-ad34-f0e3883e1d4e" at bounding box center [211, 464] width 178 height 45
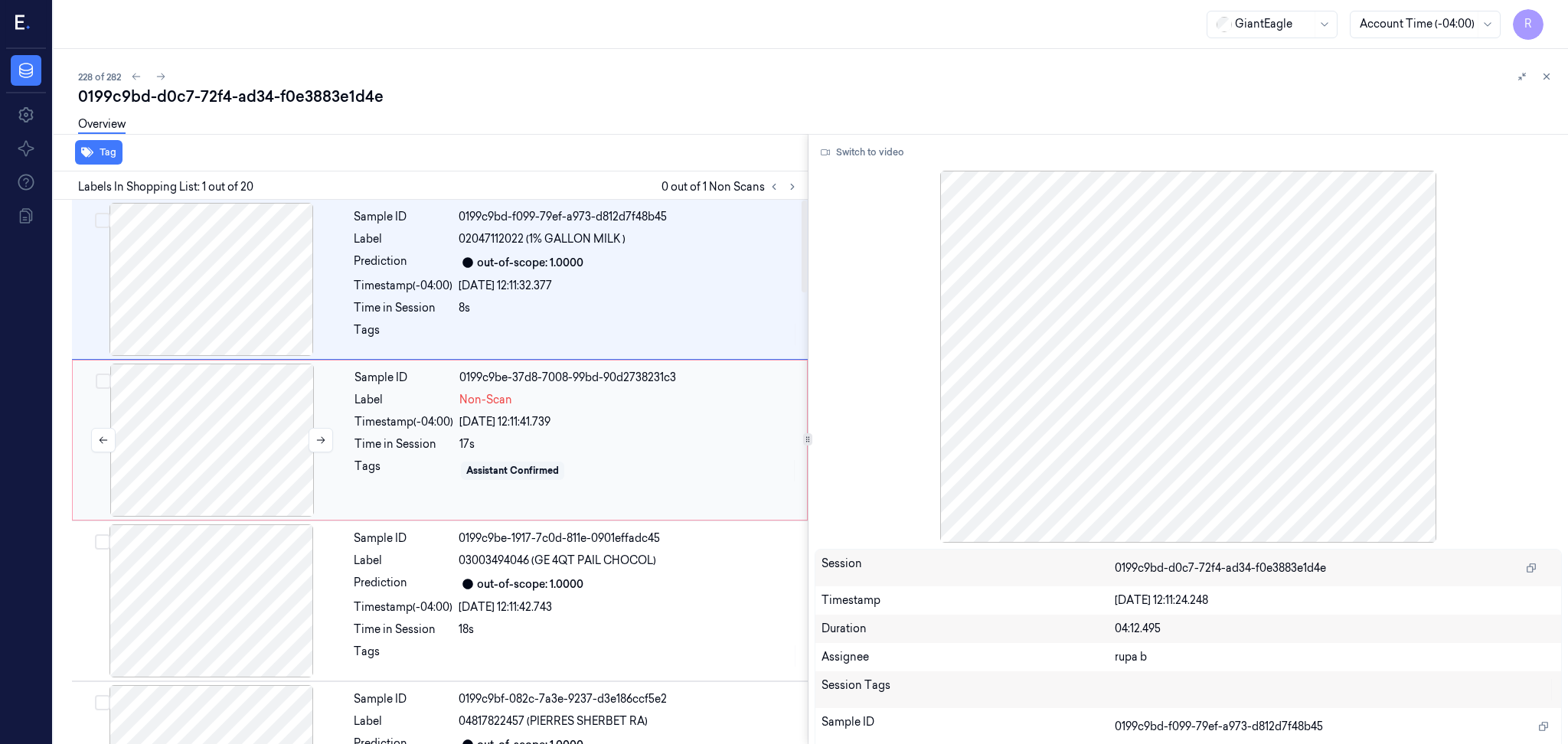
drag, startPoint x: 274, startPoint y: 455, endPoint x: 260, endPoint y: 417, distance: 40.5
click at [274, 454] on div at bounding box center [212, 440] width 273 height 153
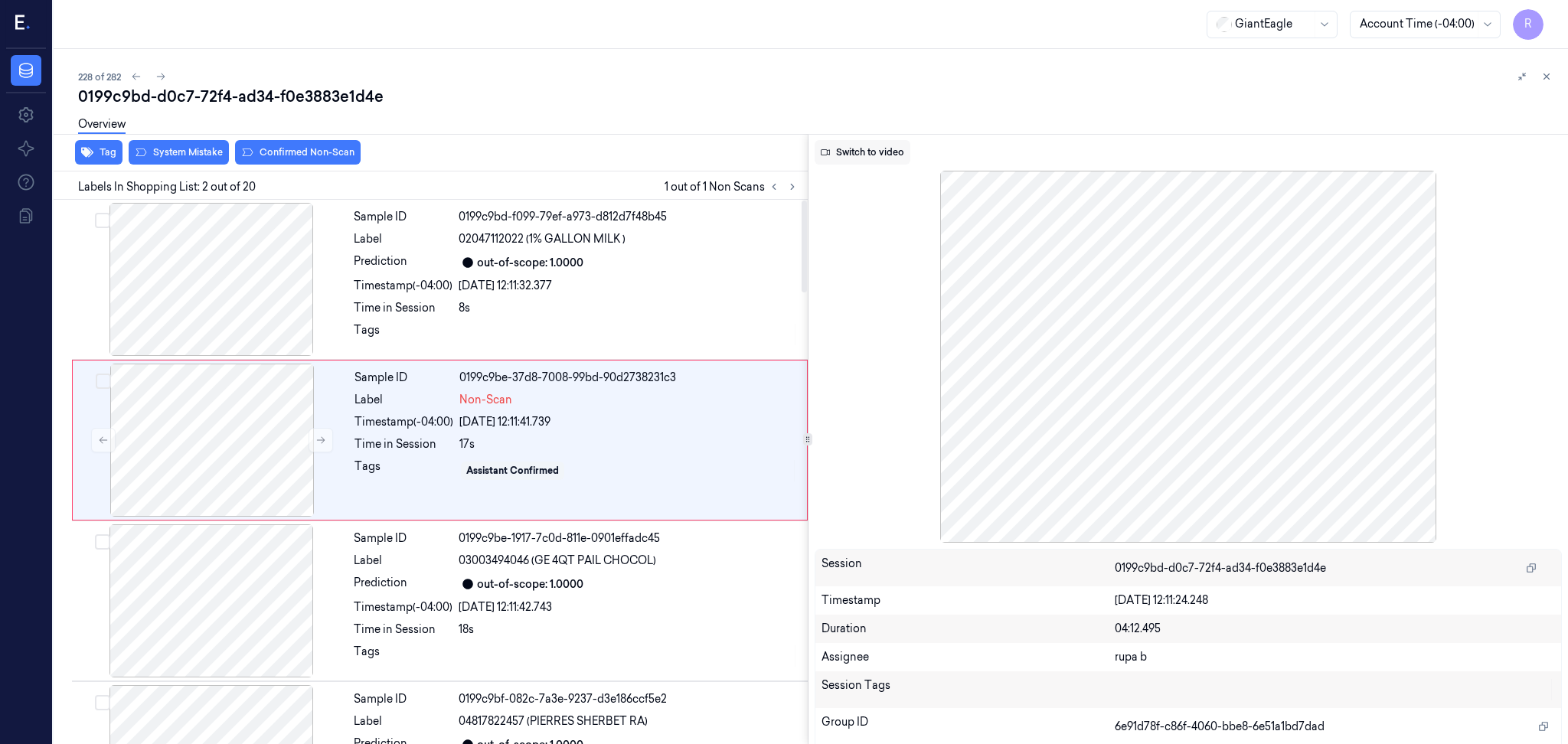
click at [875, 152] on button "Switch to video" at bounding box center [862, 152] width 96 height 25
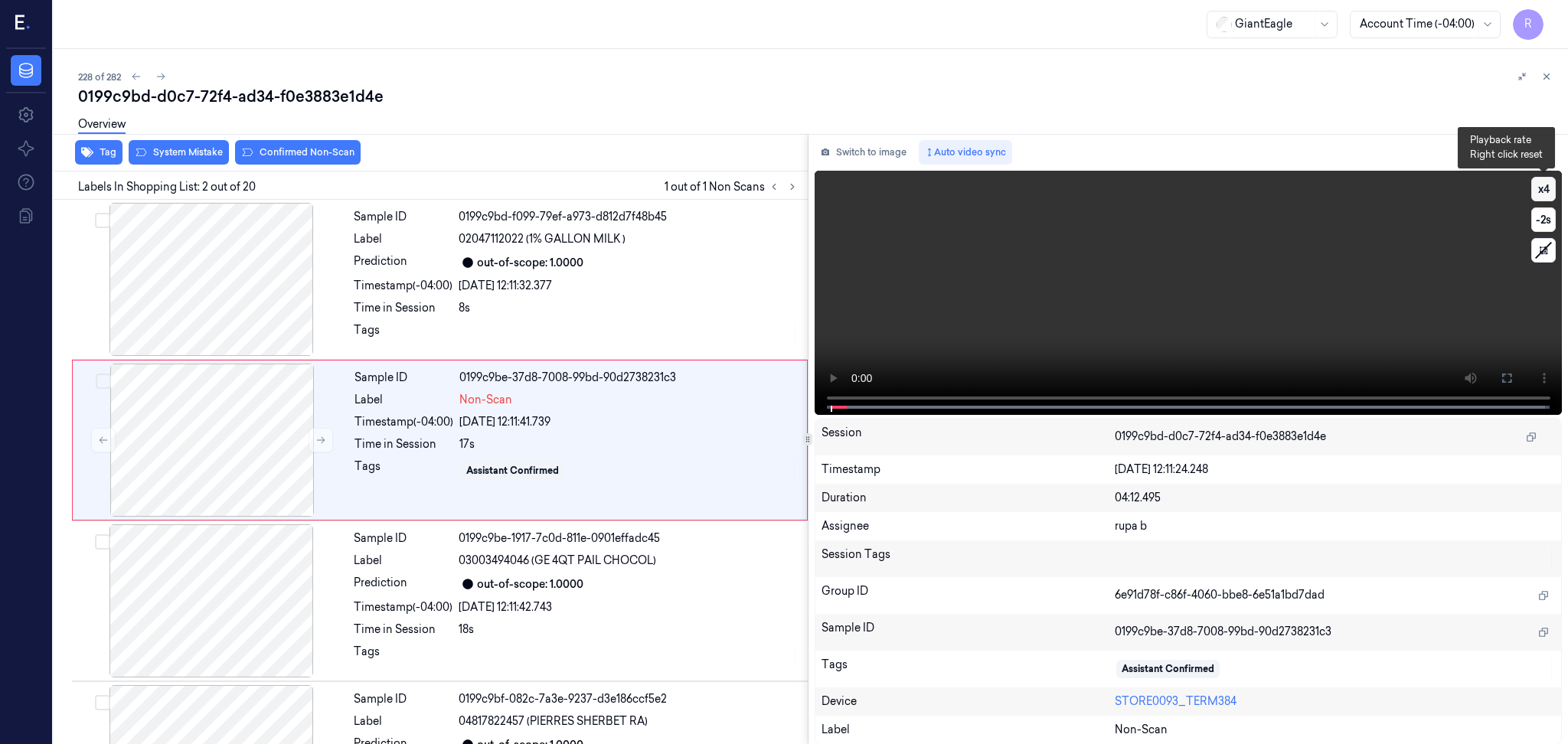
click at [1552, 187] on button "x 4" at bounding box center [1543, 189] width 25 height 25
click at [1552, 187] on button "x 1" at bounding box center [1543, 189] width 25 height 25
click at [1503, 375] on icon at bounding box center [1506, 377] width 12 height 12
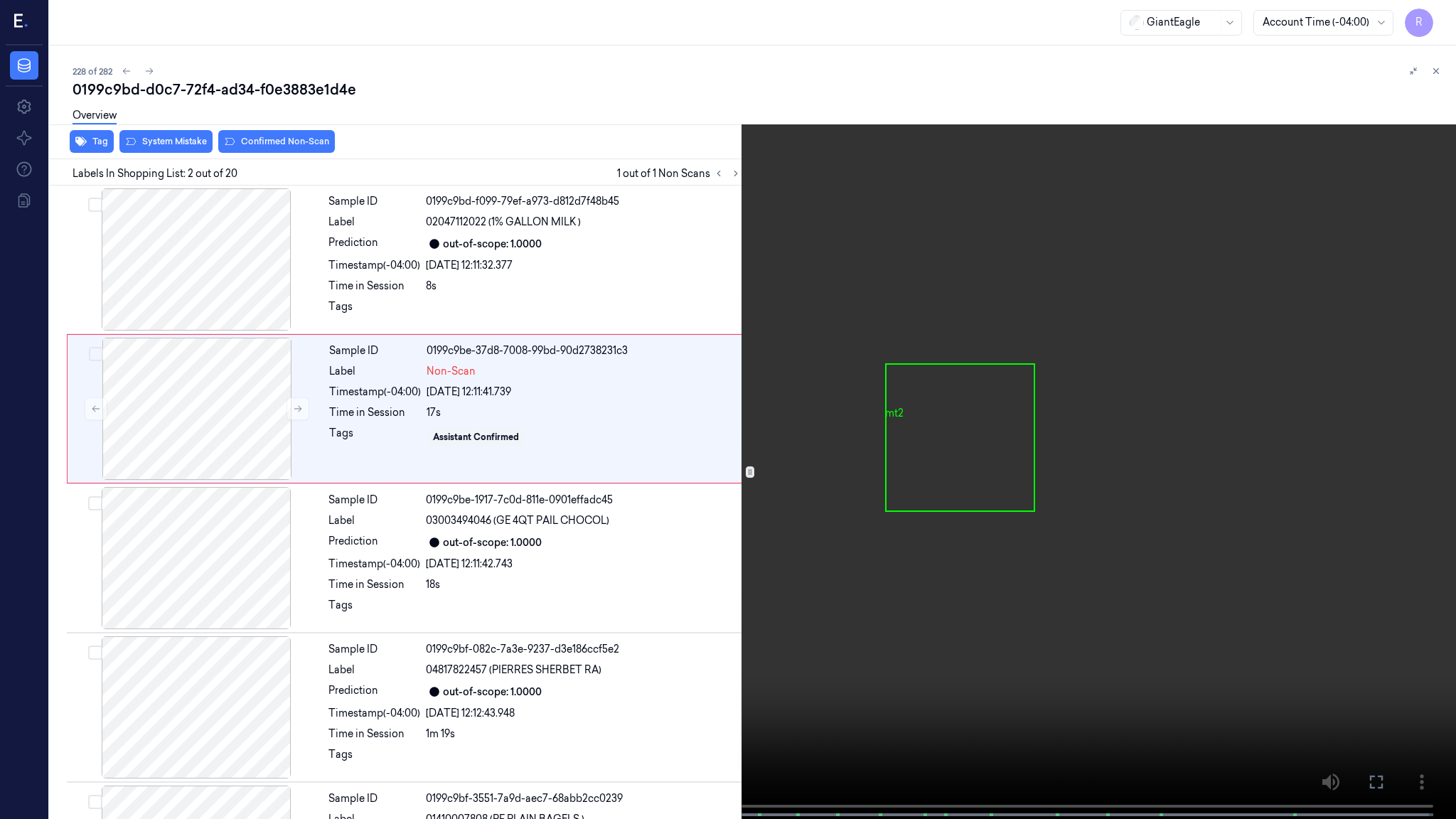
scroll to position [55, 0]
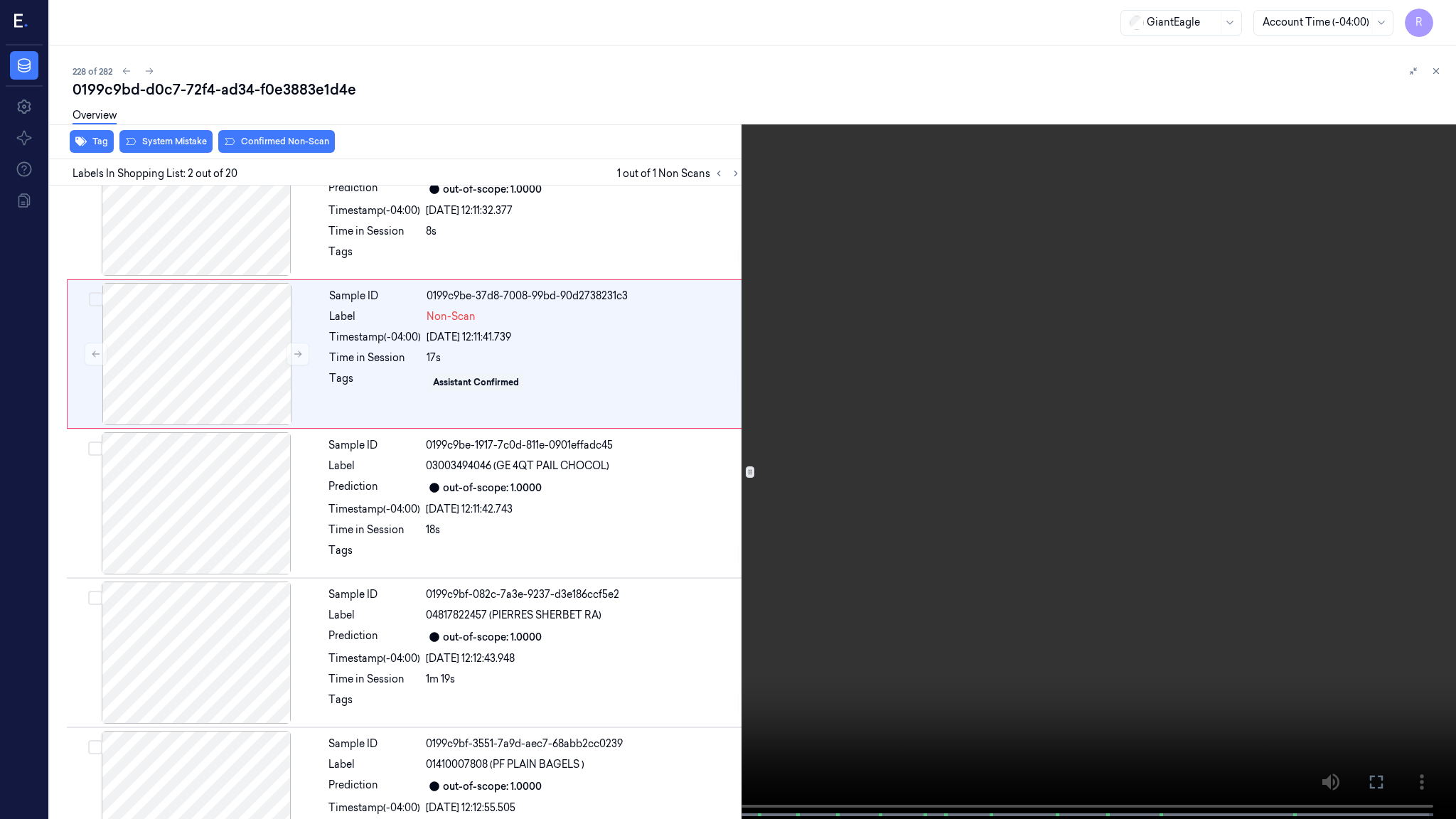
click at [149, 582] on video at bounding box center [728, 411] width 1456 height 822
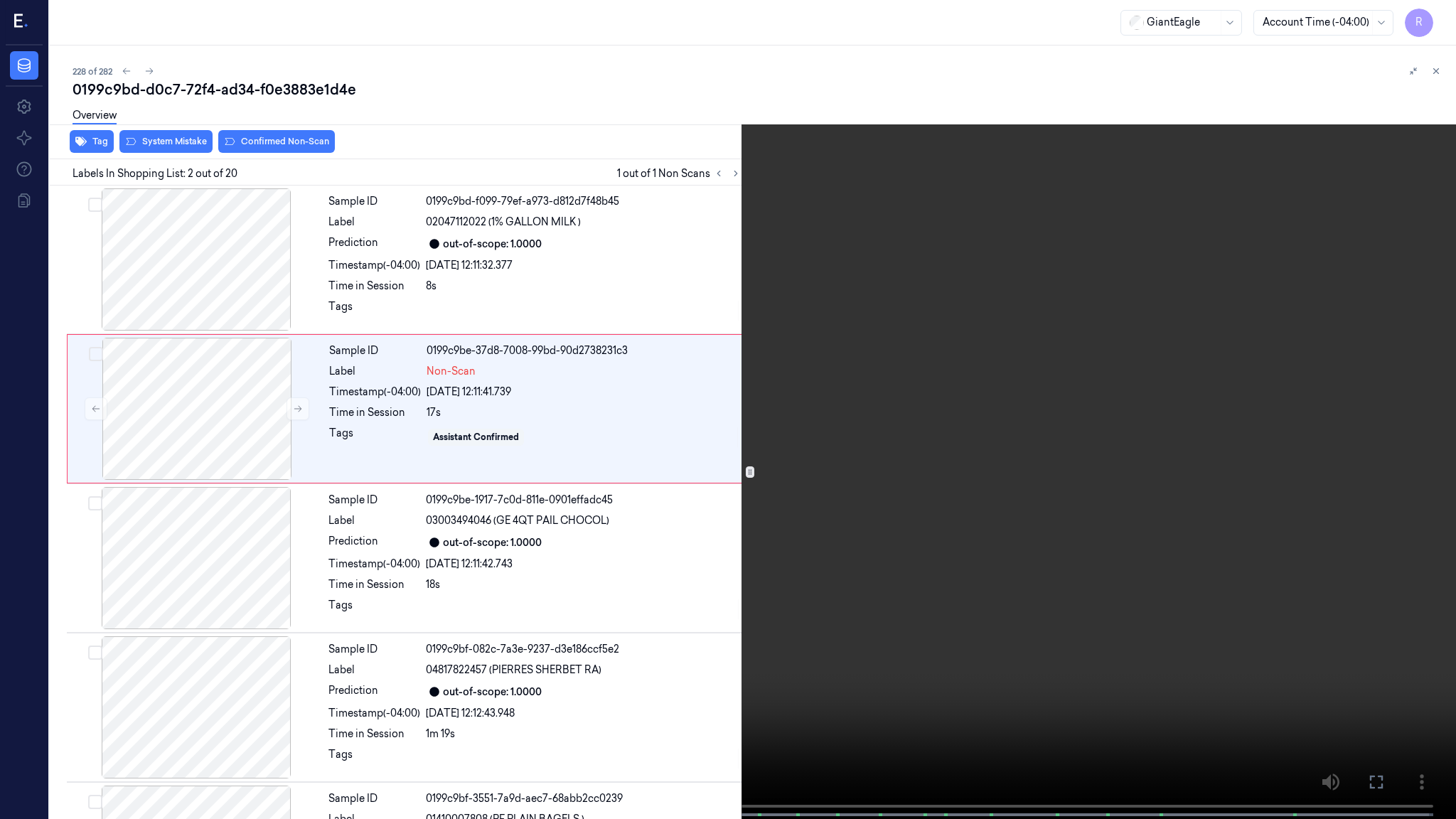
click at [149, 582] on video at bounding box center [728, 411] width 1456 height 822
click at [144, 584] on video at bounding box center [728, 411] width 1456 height 822
click at [1427, 18] on button "x 2" at bounding box center [1438, 17] width 23 height 23
click at [1427, 18] on button "x 4" at bounding box center [1438, 17] width 23 height 23
click at [1440, 10] on button "x 1" at bounding box center [1438, 17] width 23 height 23
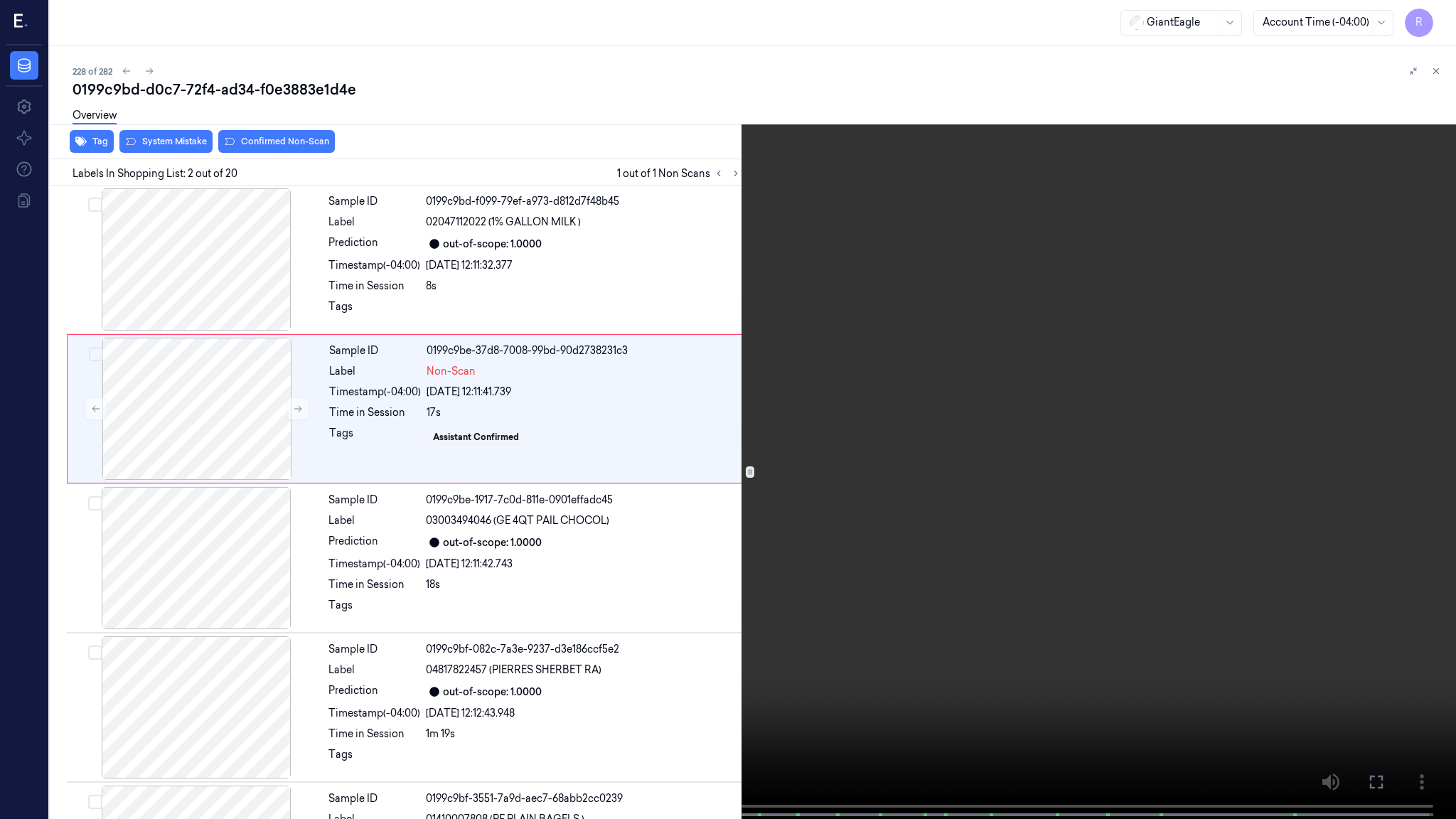
click at [431, 406] on video at bounding box center [728, 411] width 1456 height 822
click at [429, 406] on video at bounding box center [728, 411] width 1456 height 822
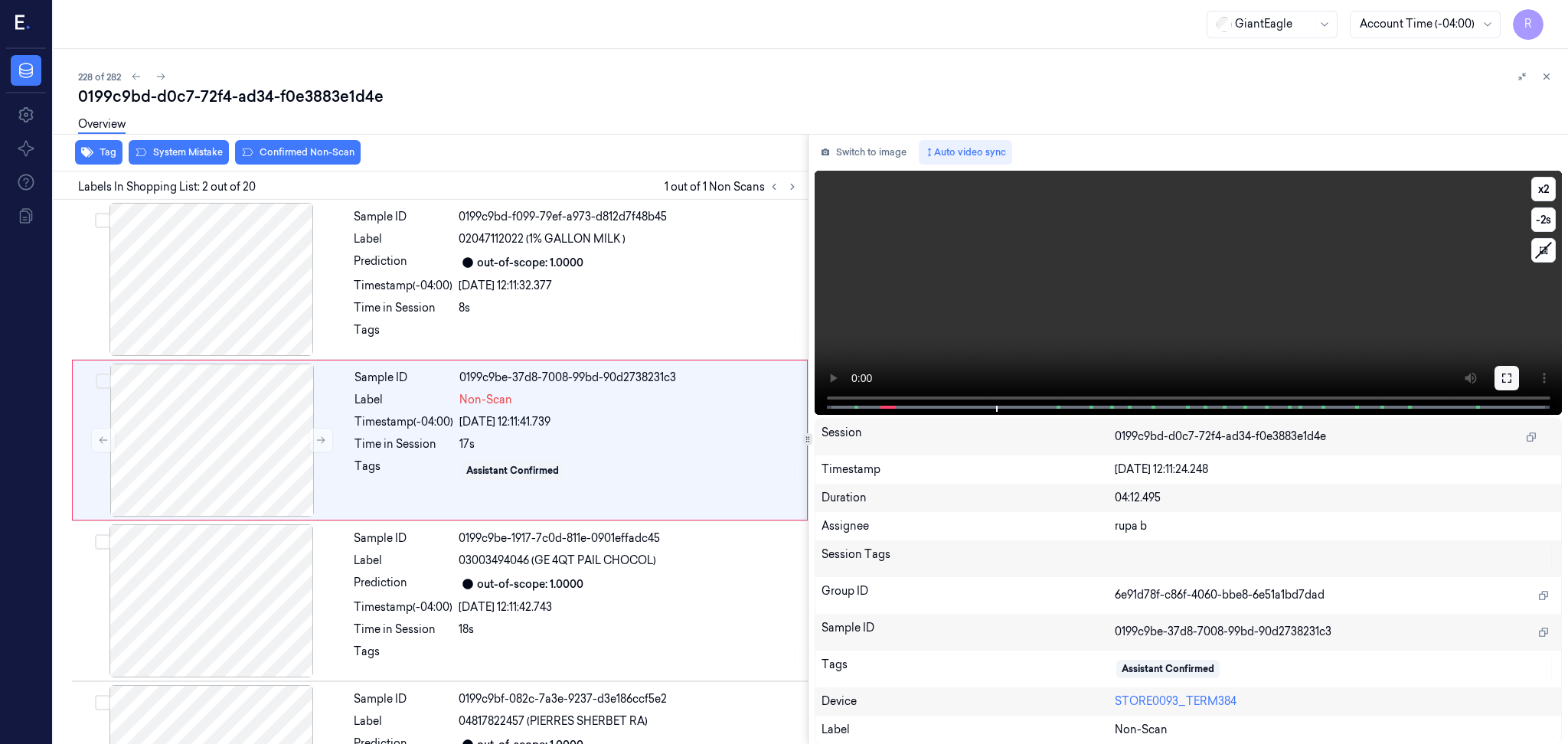
click at [1508, 373] on icon at bounding box center [1506, 378] width 9 height 9
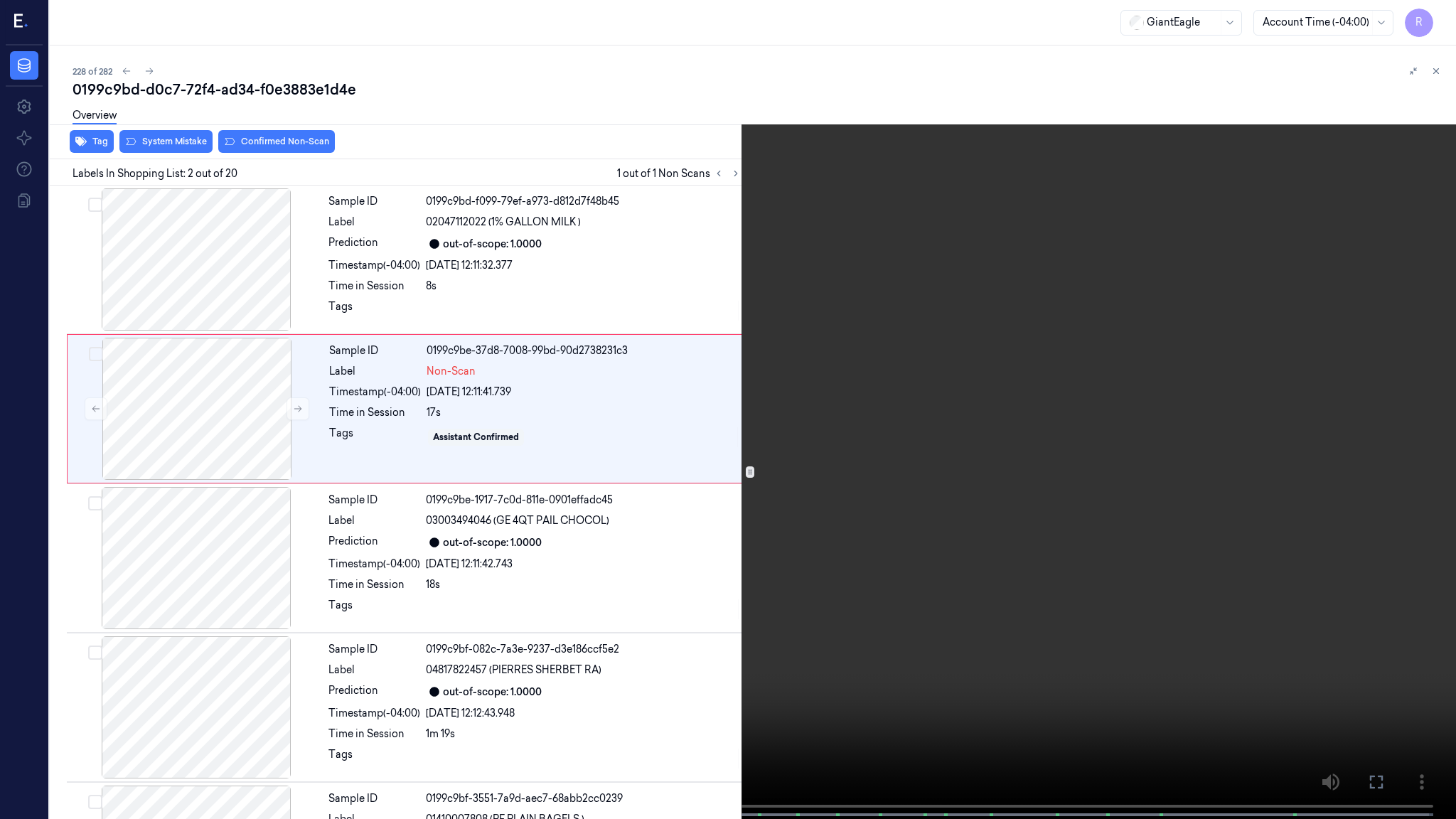
click at [1388, 403] on video at bounding box center [728, 411] width 1456 height 822
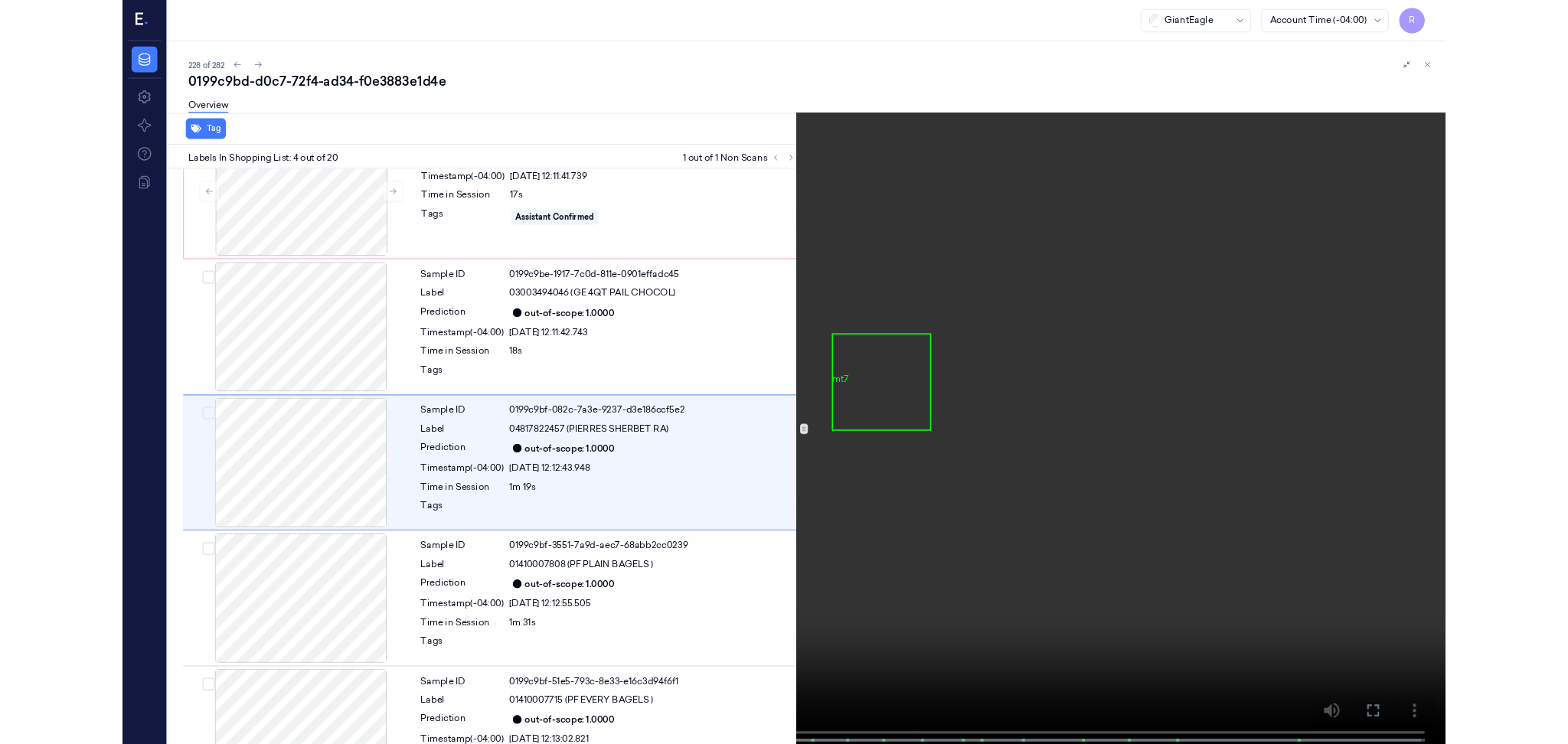
scroll to position [221, 0]
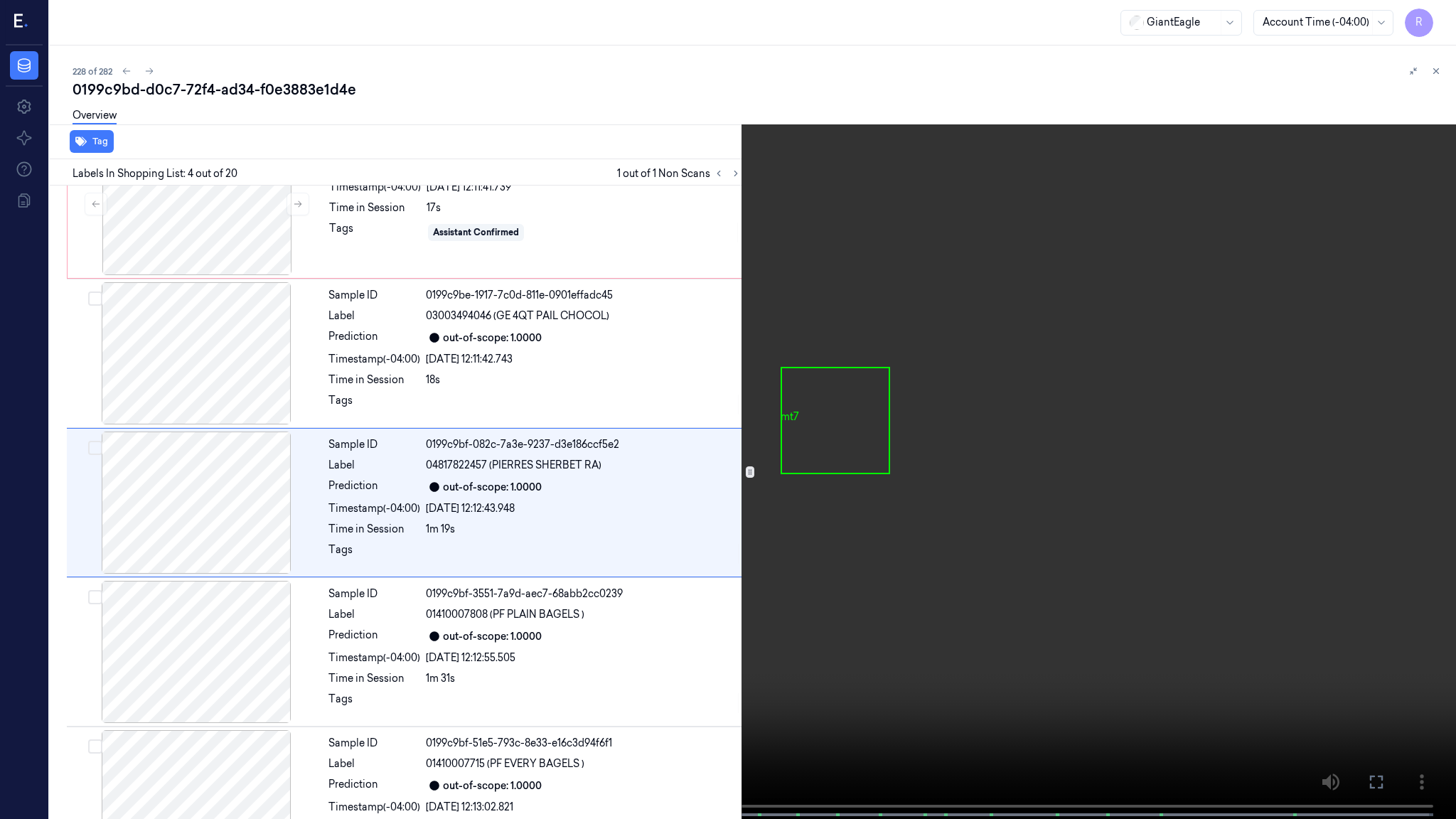
click at [562, 501] on video at bounding box center [728, 411] width 1456 height 822
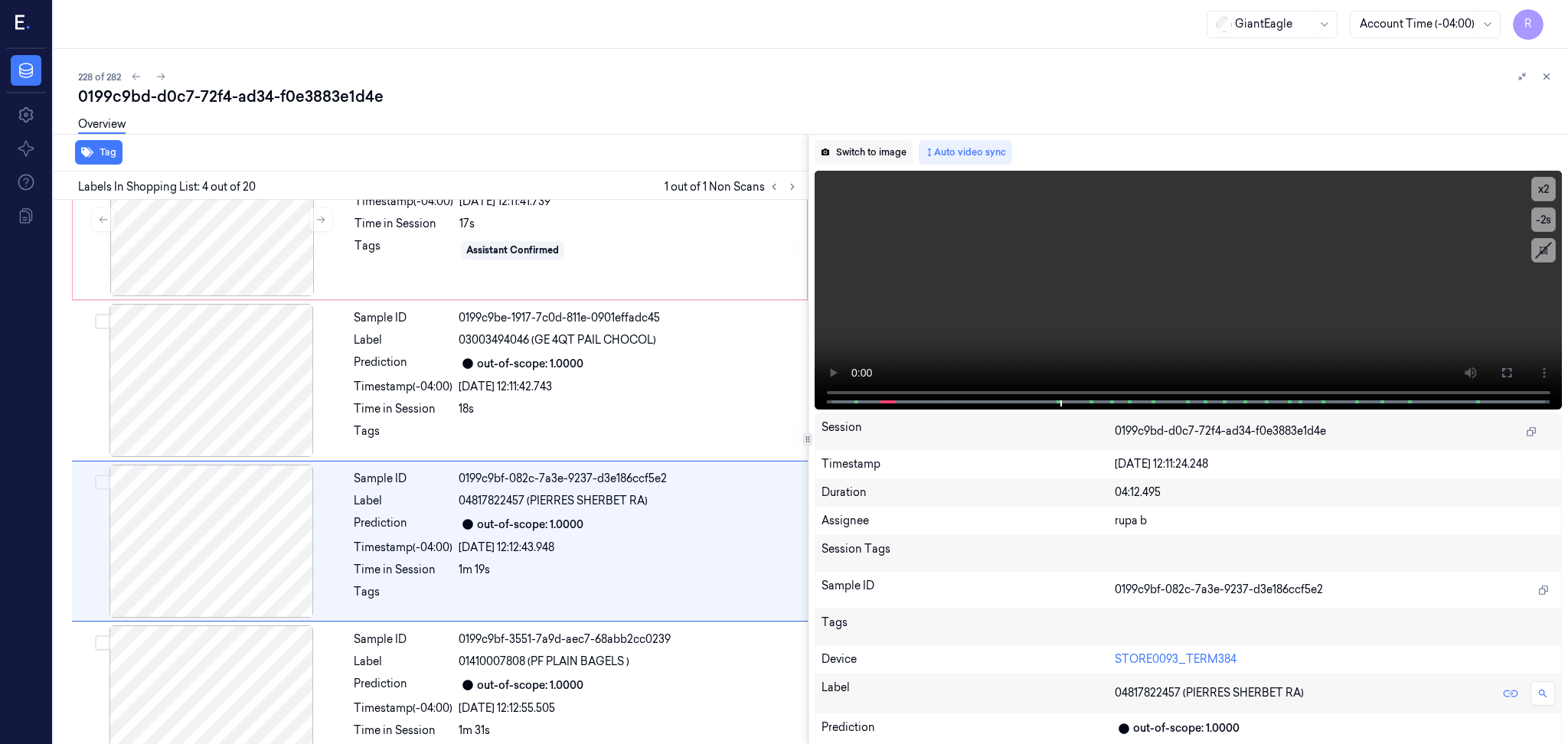
click at [885, 157] on button "Switch to image" at bounding box center [863, 152] width 98 height 25
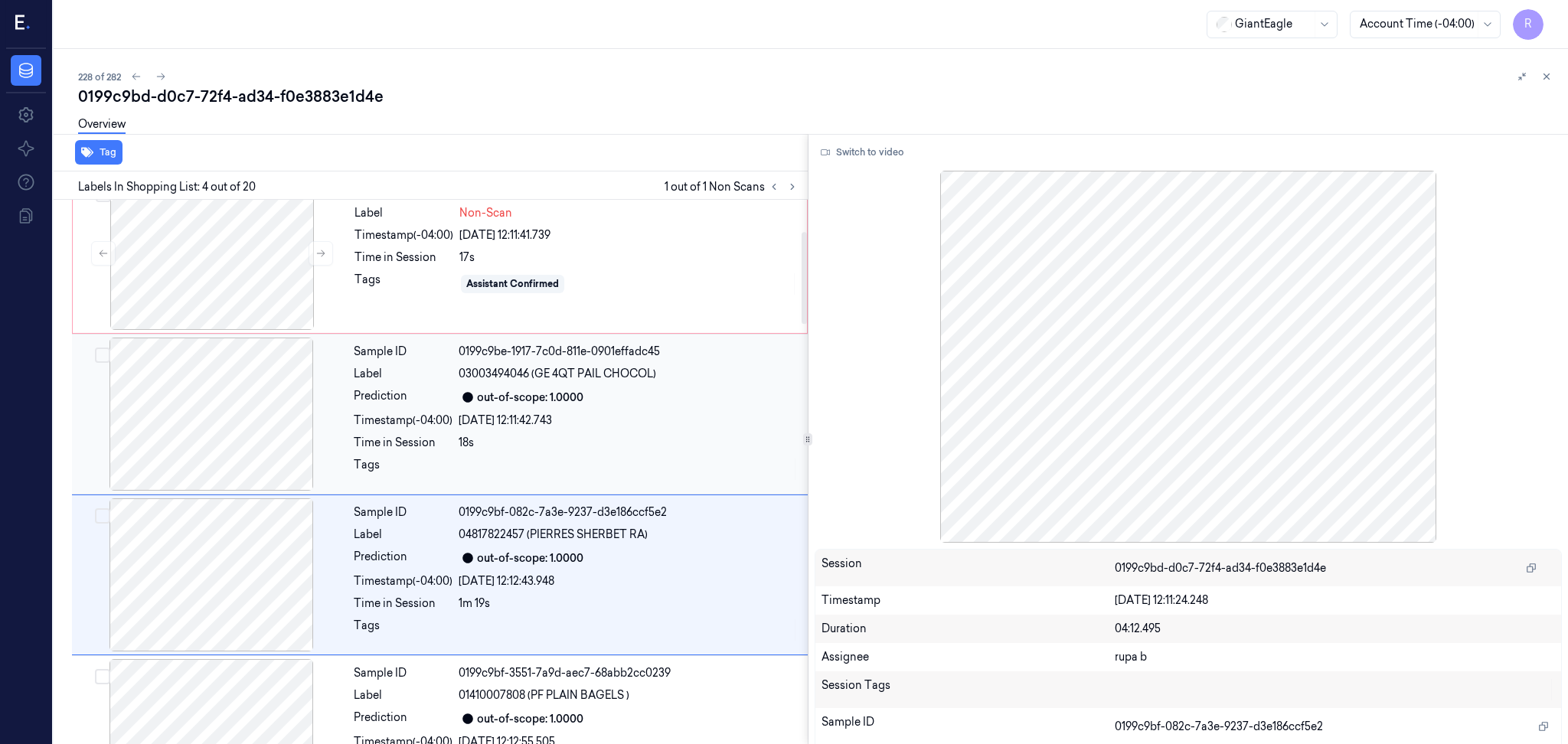
click at [223, 432] on div at bounding box center [211, 414] width 273 height 153
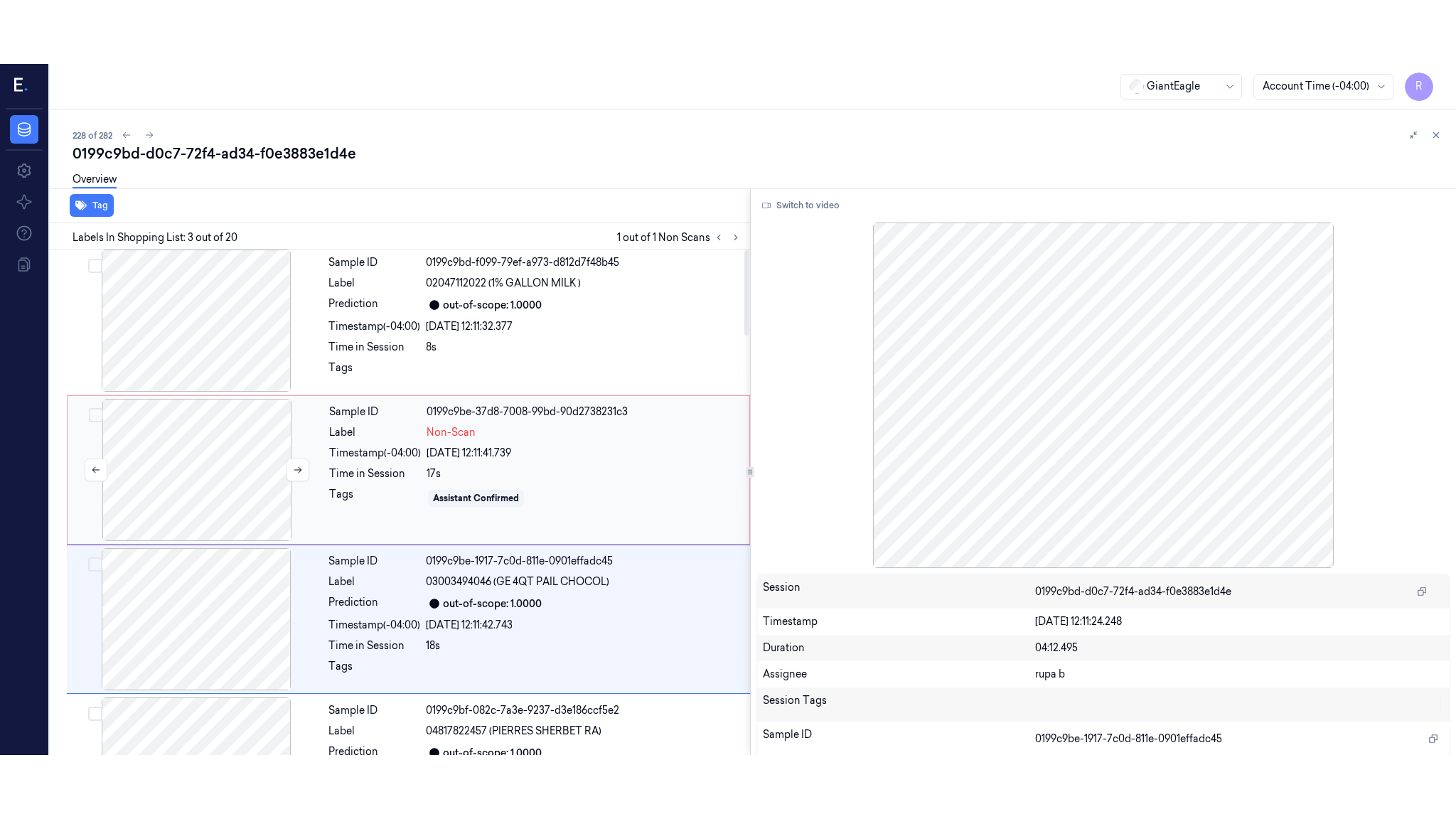
scroll to position [0, 0]
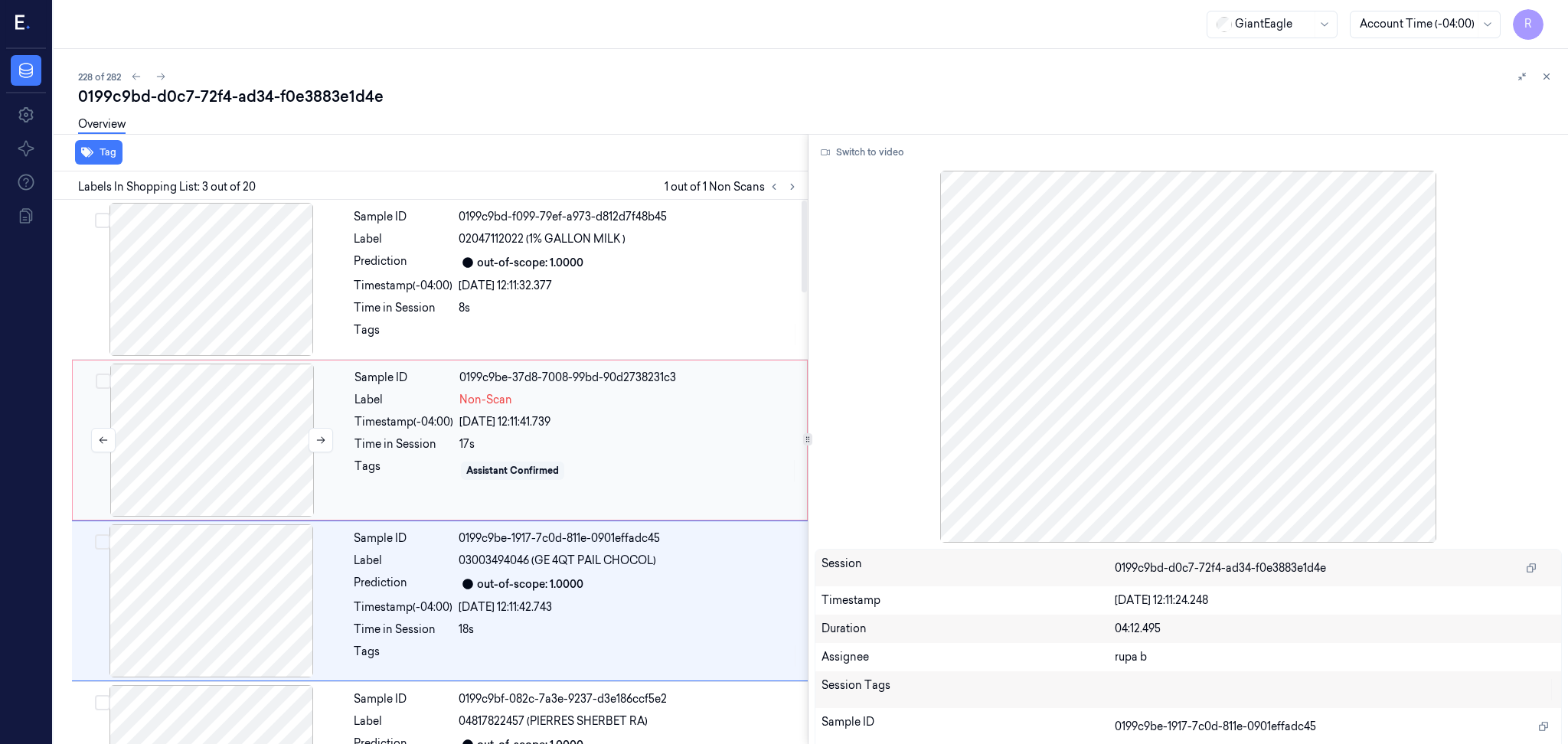
click at [270, 423] on div at bounding box center [212, 440] width 273 height 153
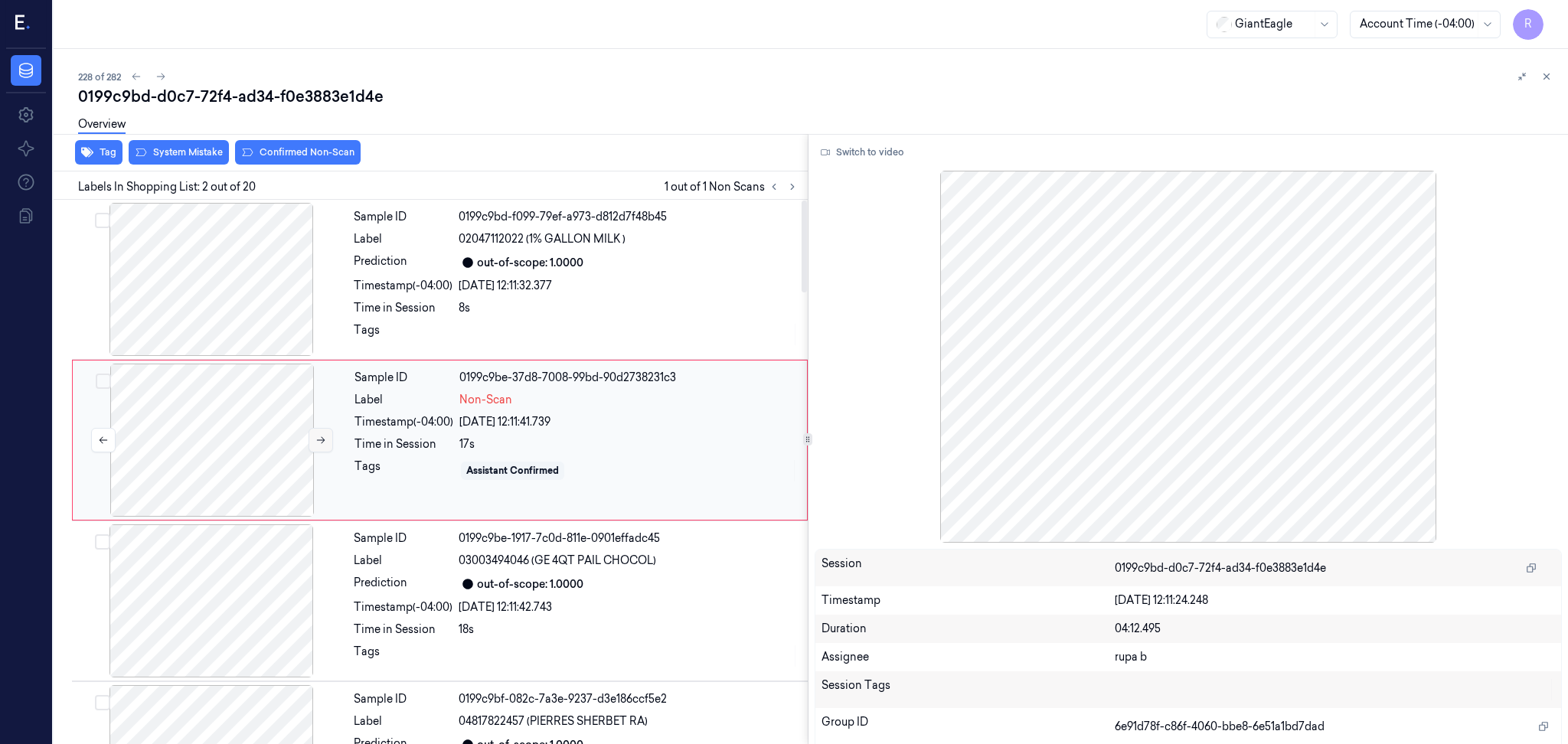
click at [312, 440] on button at bounding box center [320, 440] width 25 height 25
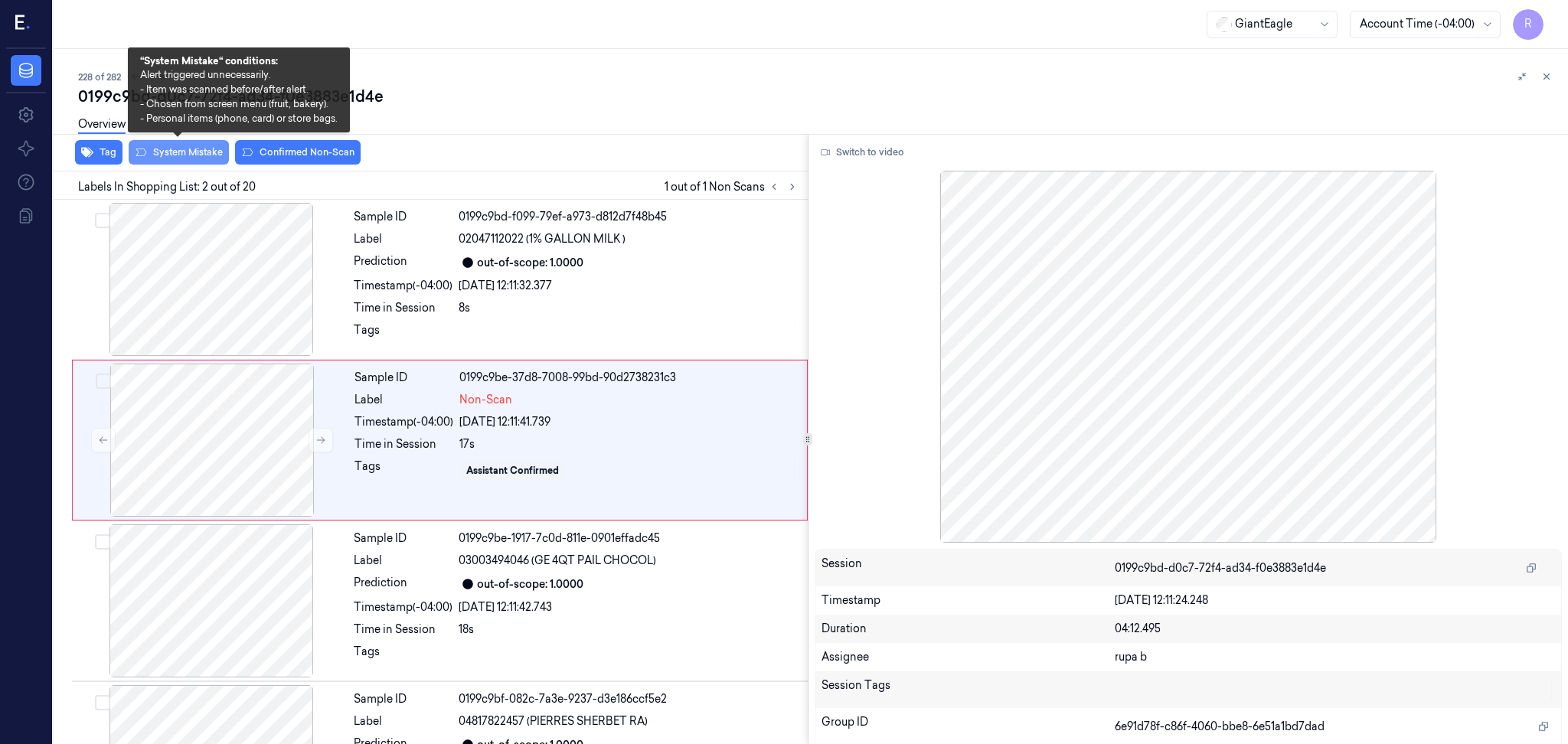
click at [216, 151] on button "System Mistake" at bounding box center [179, 152] width 100 height 25
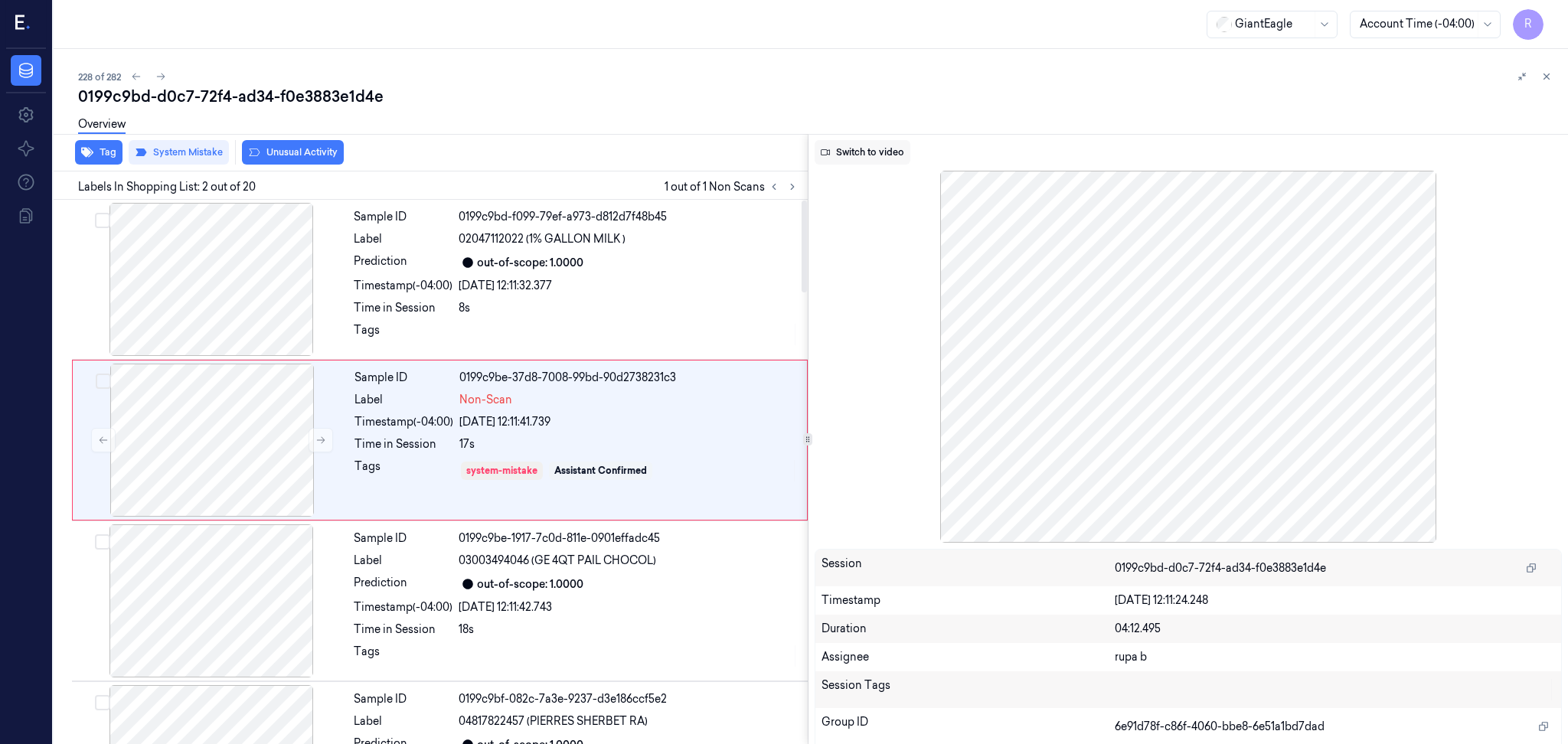
click at [860, 142] on button "Switch to video" at bounding box center [862, 152] width 96 height 25
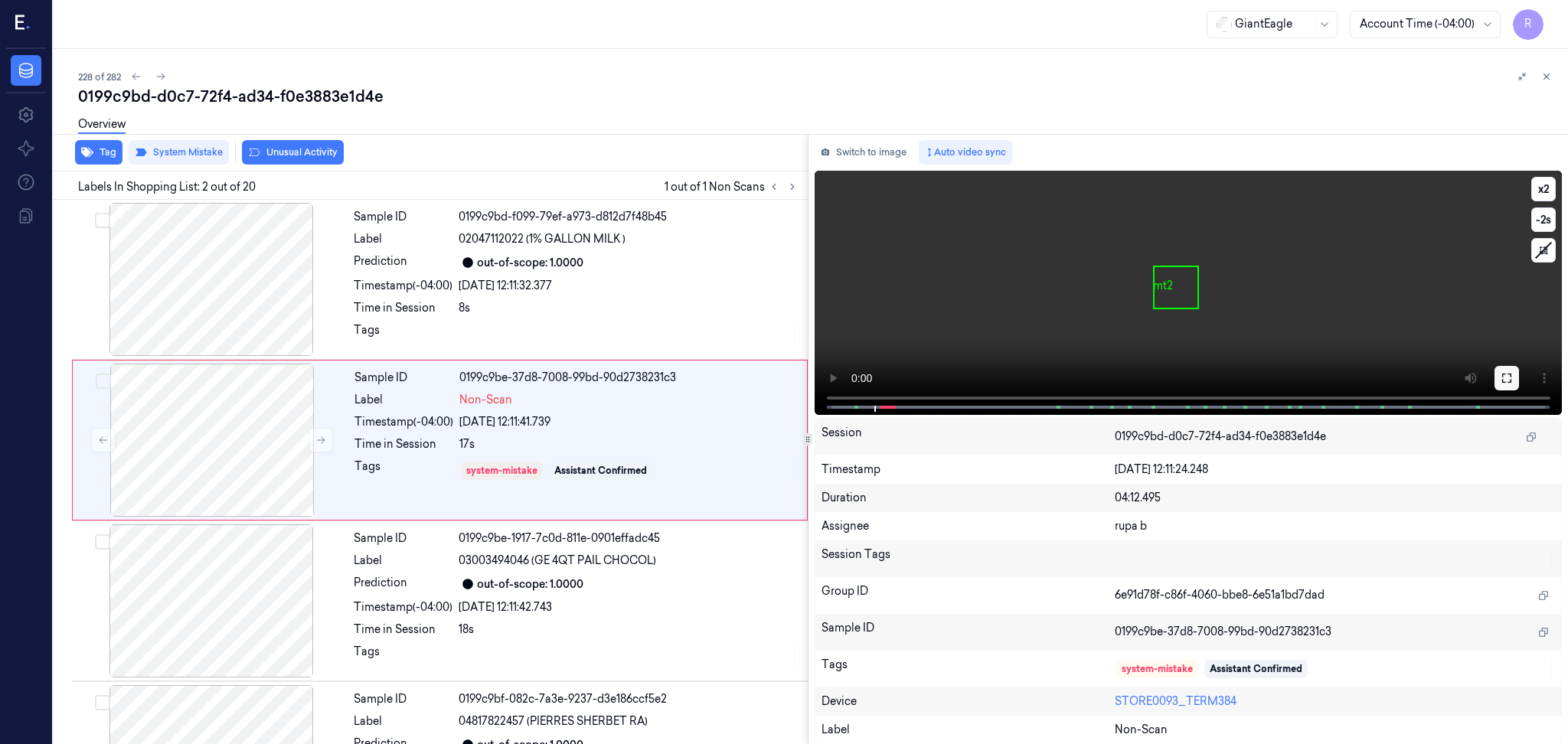
click at [1505, 379] on icon at bounding box center [1506, 377] width 12 height 12
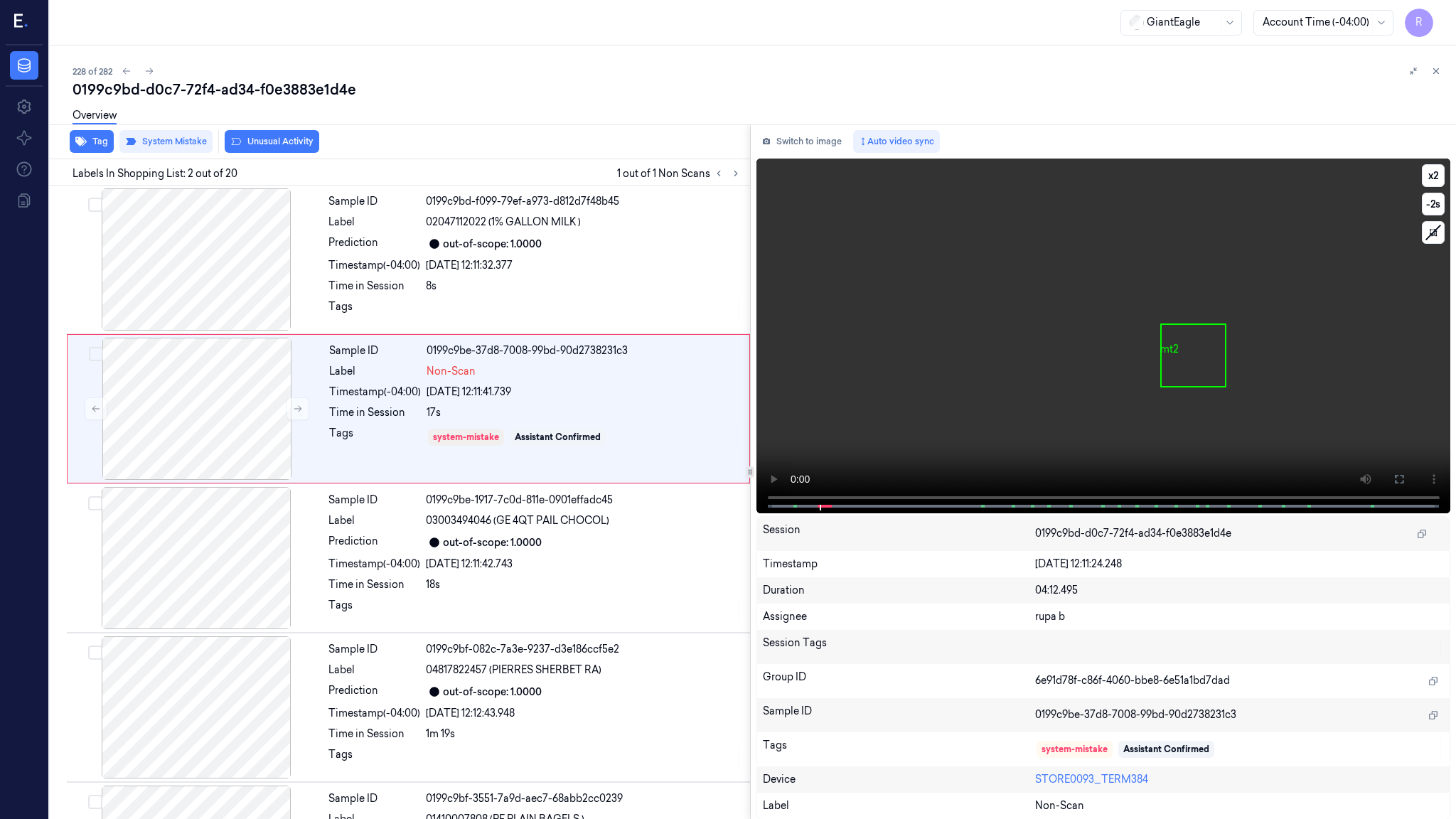
scroll to position [53, 0]
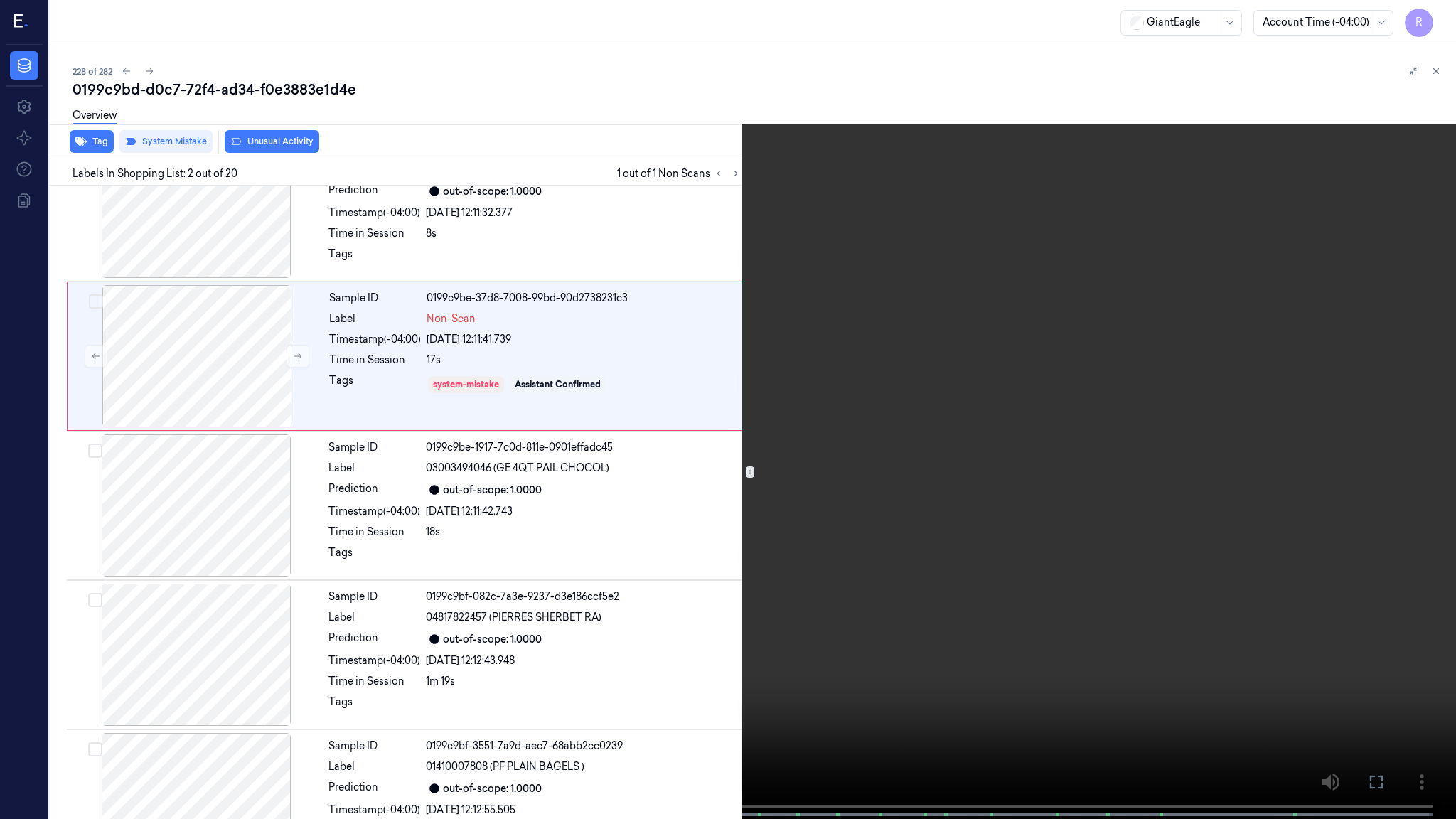
click at [1168, 390] on video at bounding box center [728, 411] width 1456 height 822
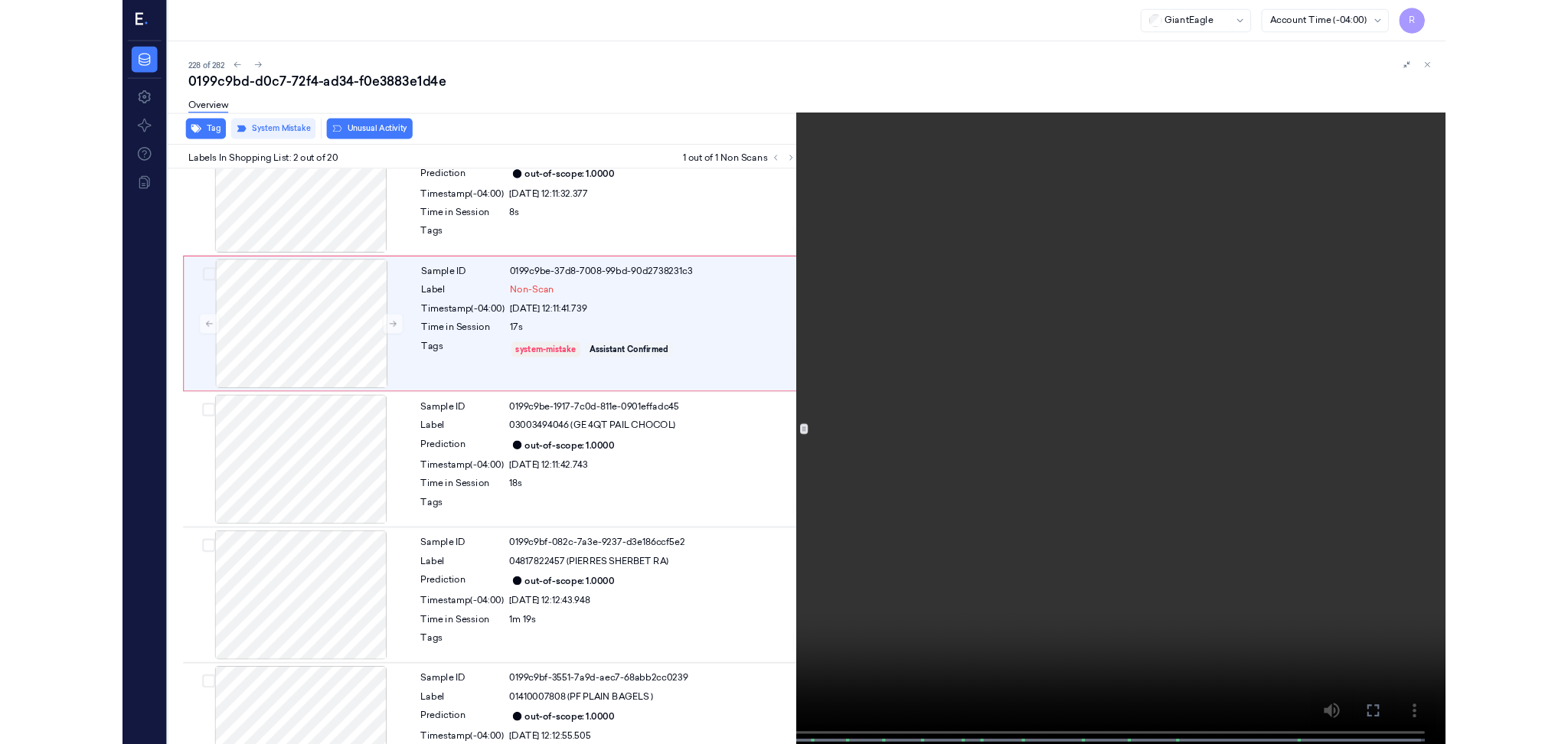
scroll to position [0, 0]
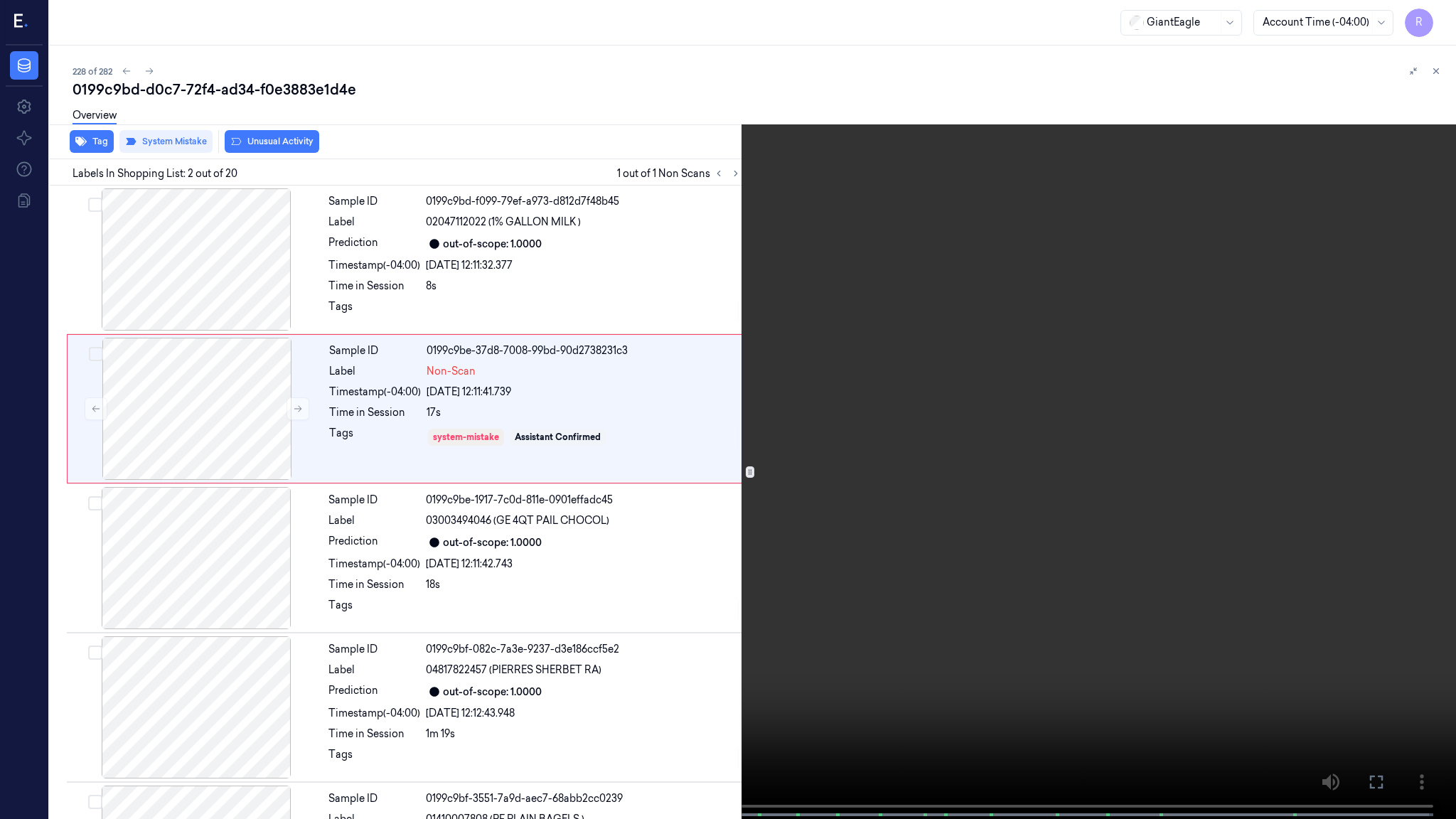
click at [1168, 390] on video at bounding box center [728, 411] width 1456 height 822
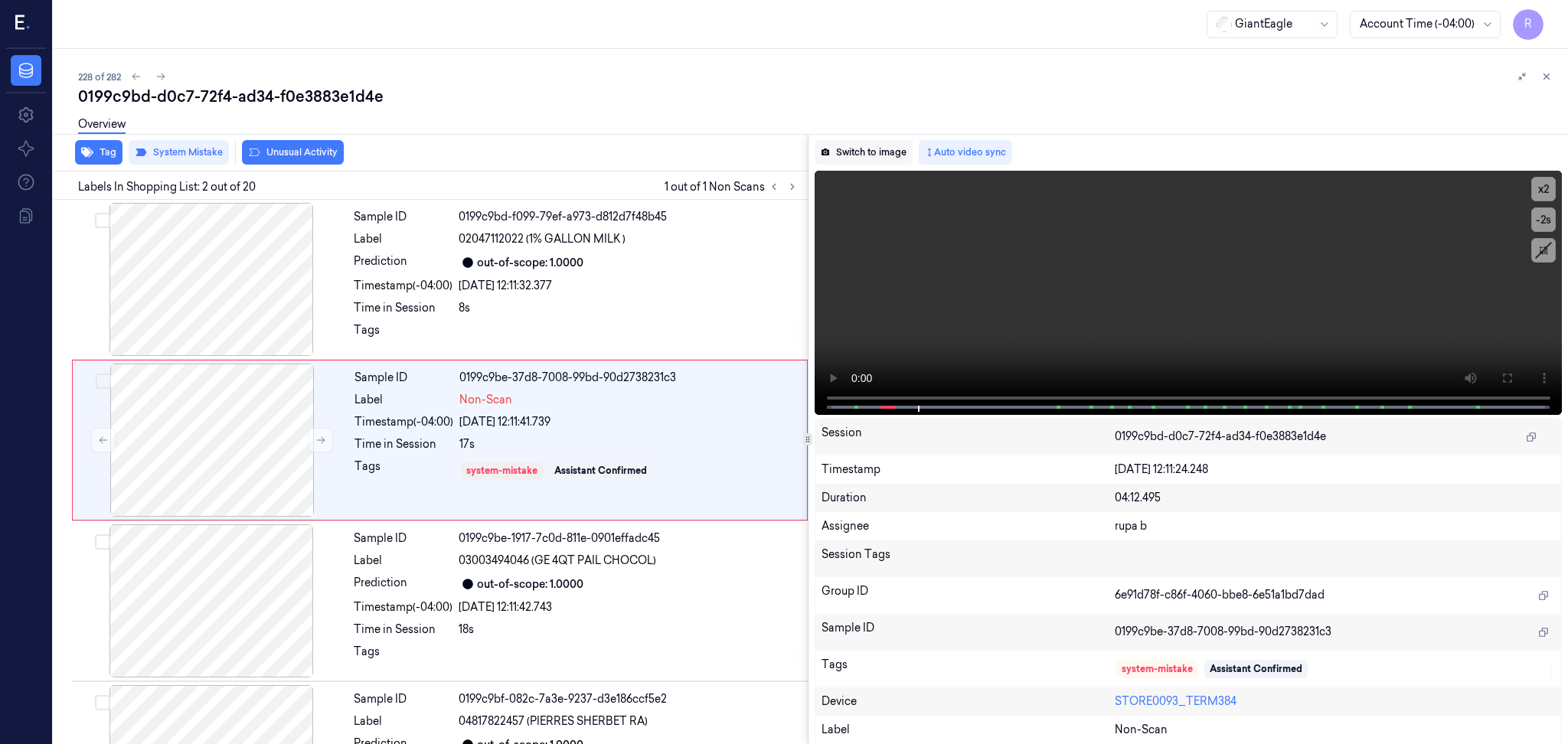
click at [875, 149] on button "Switch to image" at bounding box center [863, 152] width 98 height 25
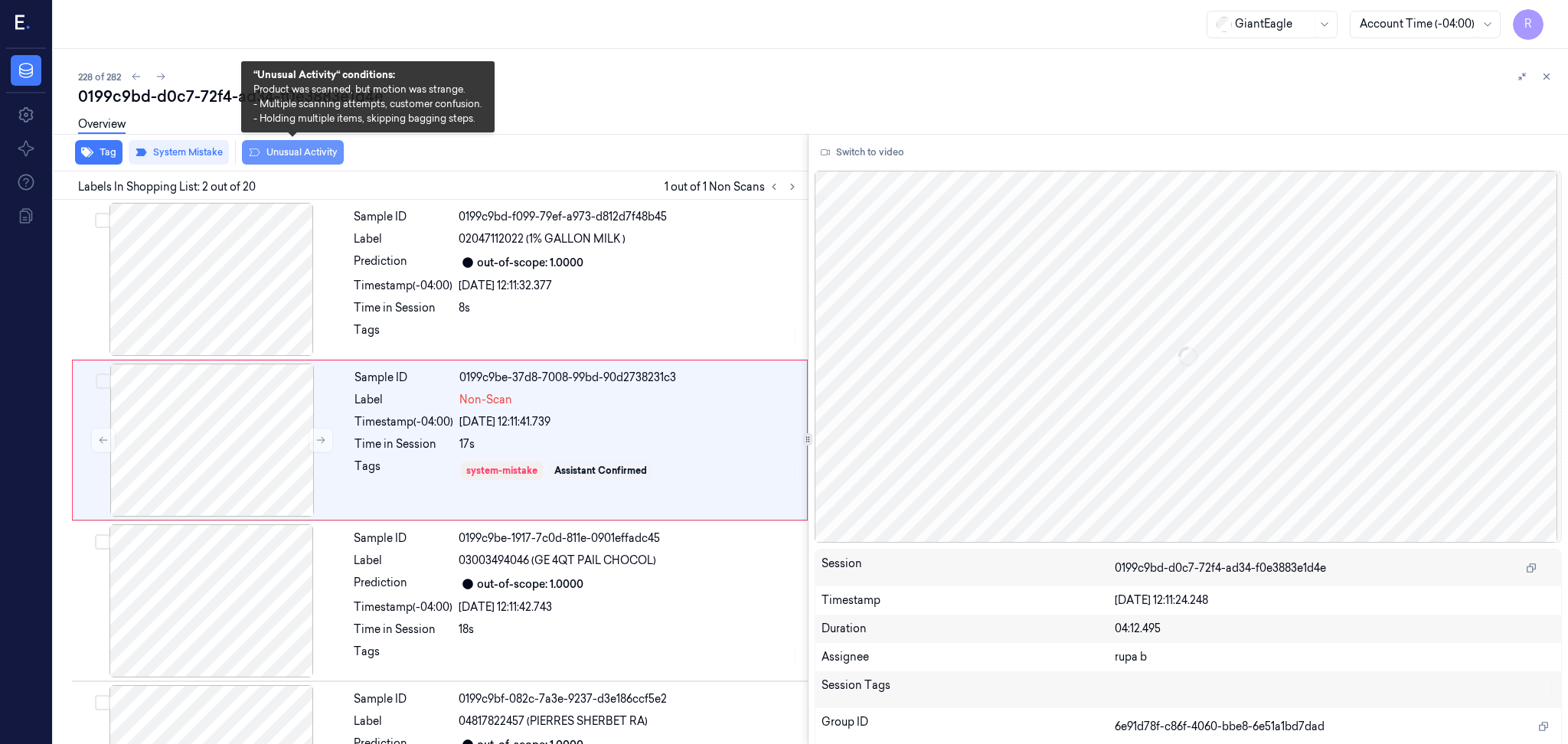
click at [312, 150] on button "Unusual Activity" at bounding box center [293, 152] width 102 height 25
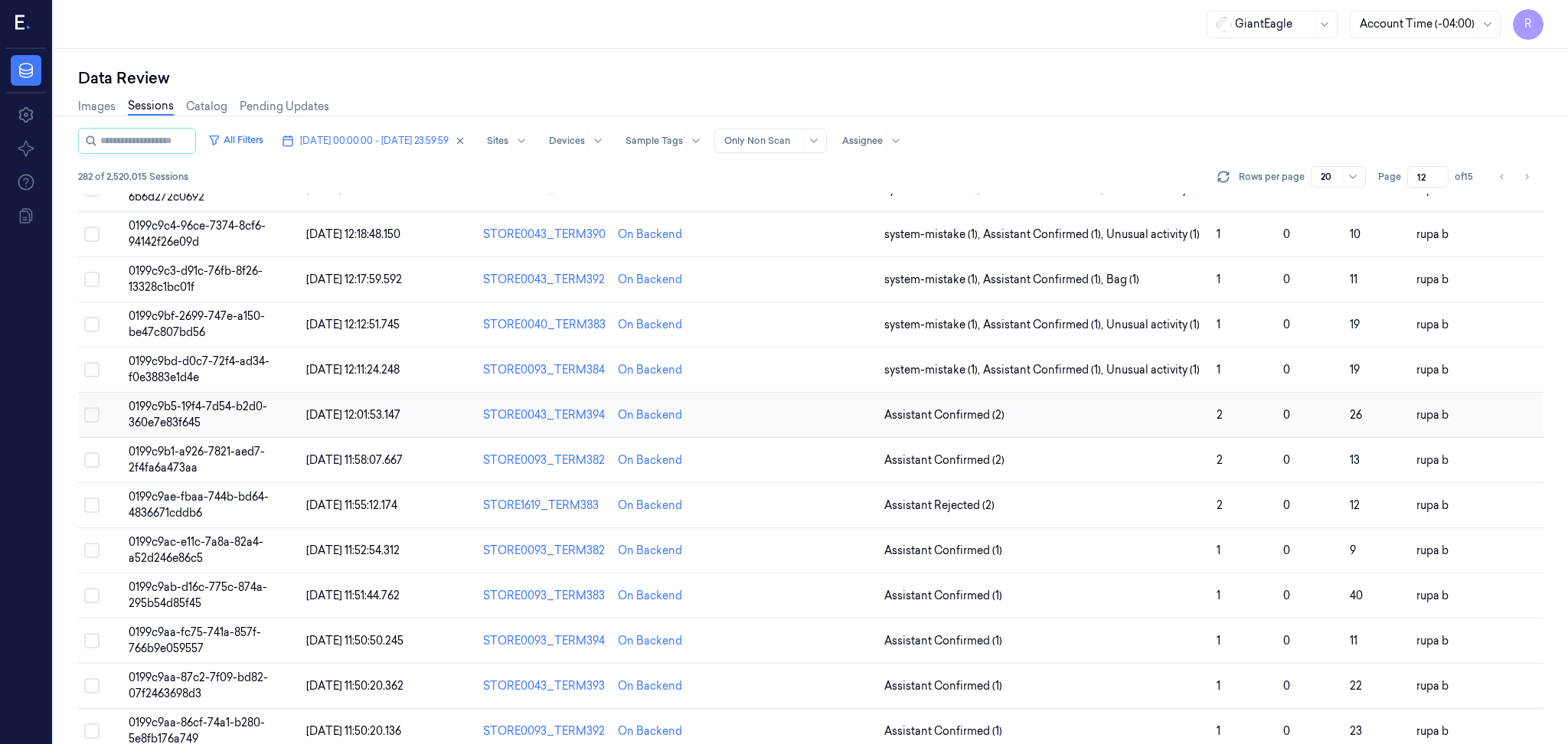
scroll to position [193, 0]
click at [202, 416] on td "0199c9b5-19f4-7d54-b2d0-360e7e83f645" at bounding box center [211, 418] width 178 height 45
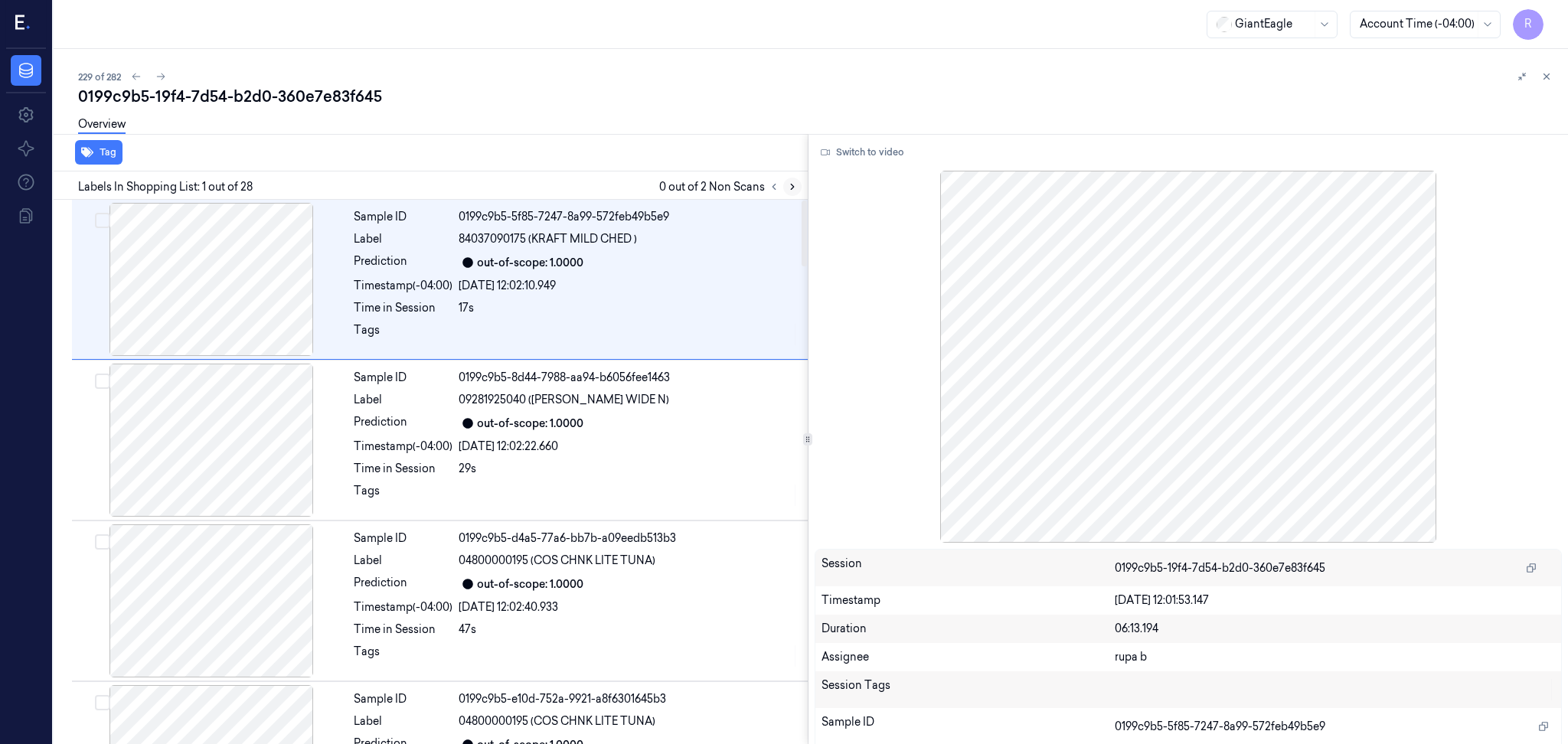
click at [791, 190] on icon at bounding box center [792, 187] width 11 height 11
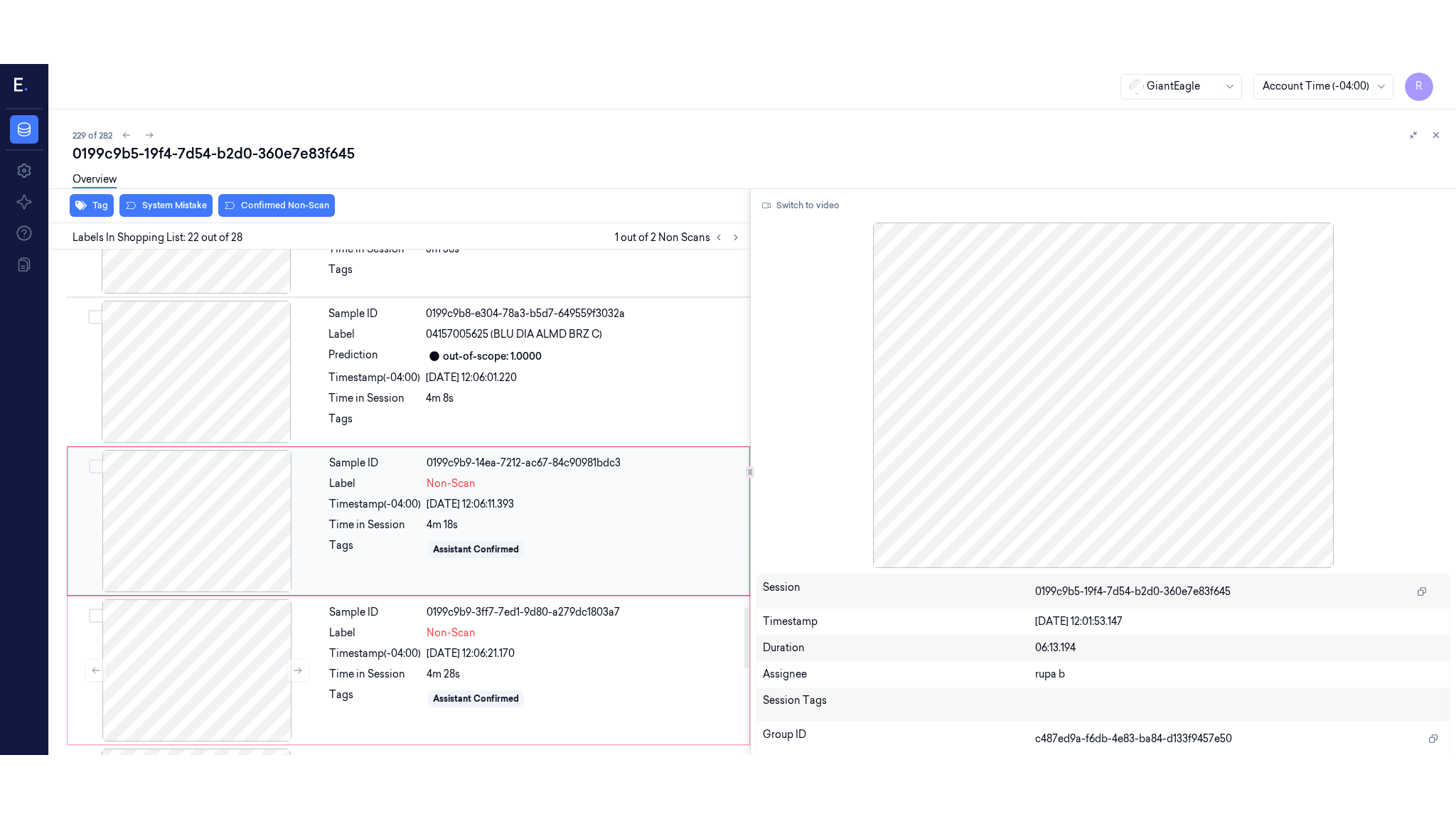
scroll to position [2958, 0]
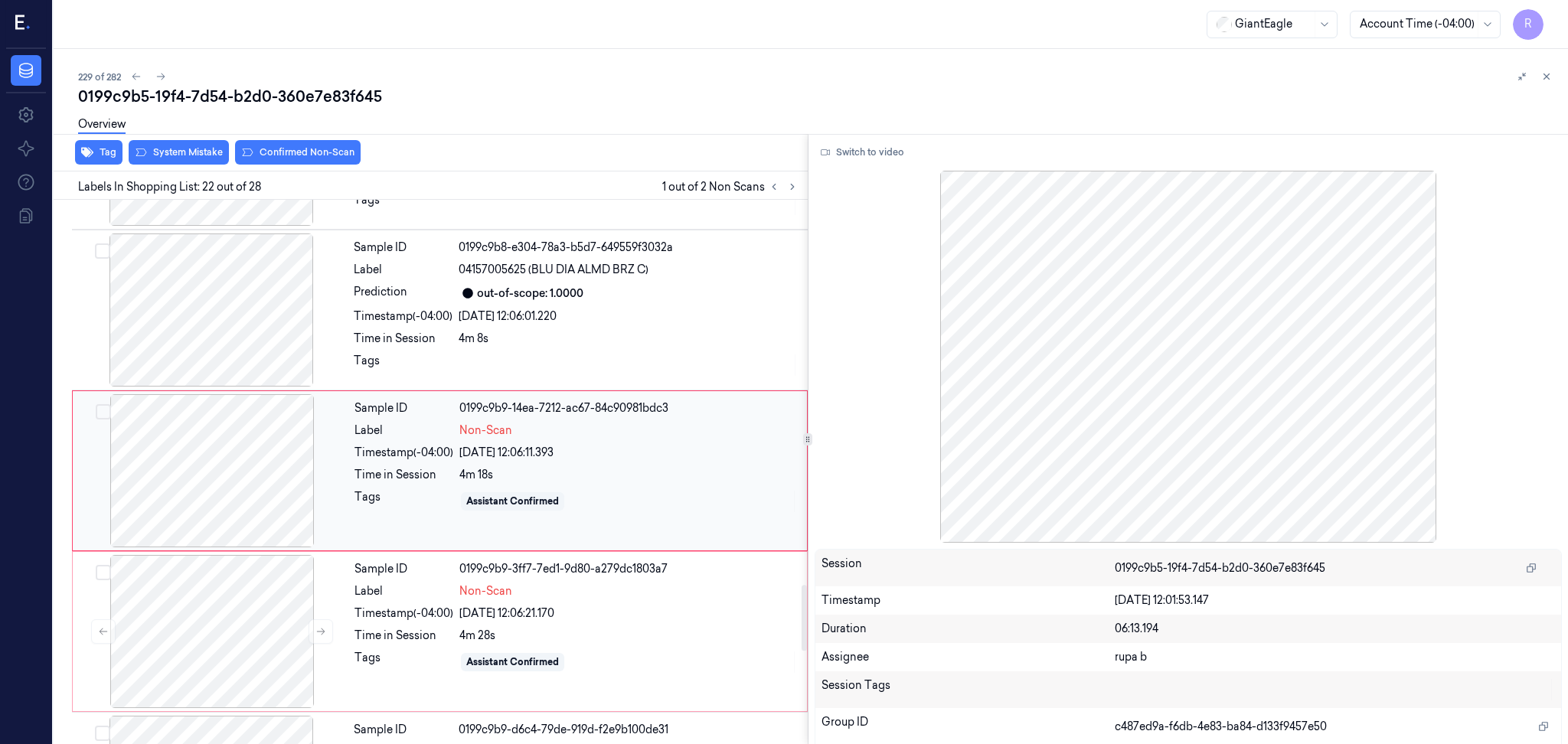
click at [187, 475] on div at bounding box center [212, 471] width 273 height 153
click at [848, 149] on button "Switch to video" at bounding box center [862, 152] width 96 height 25
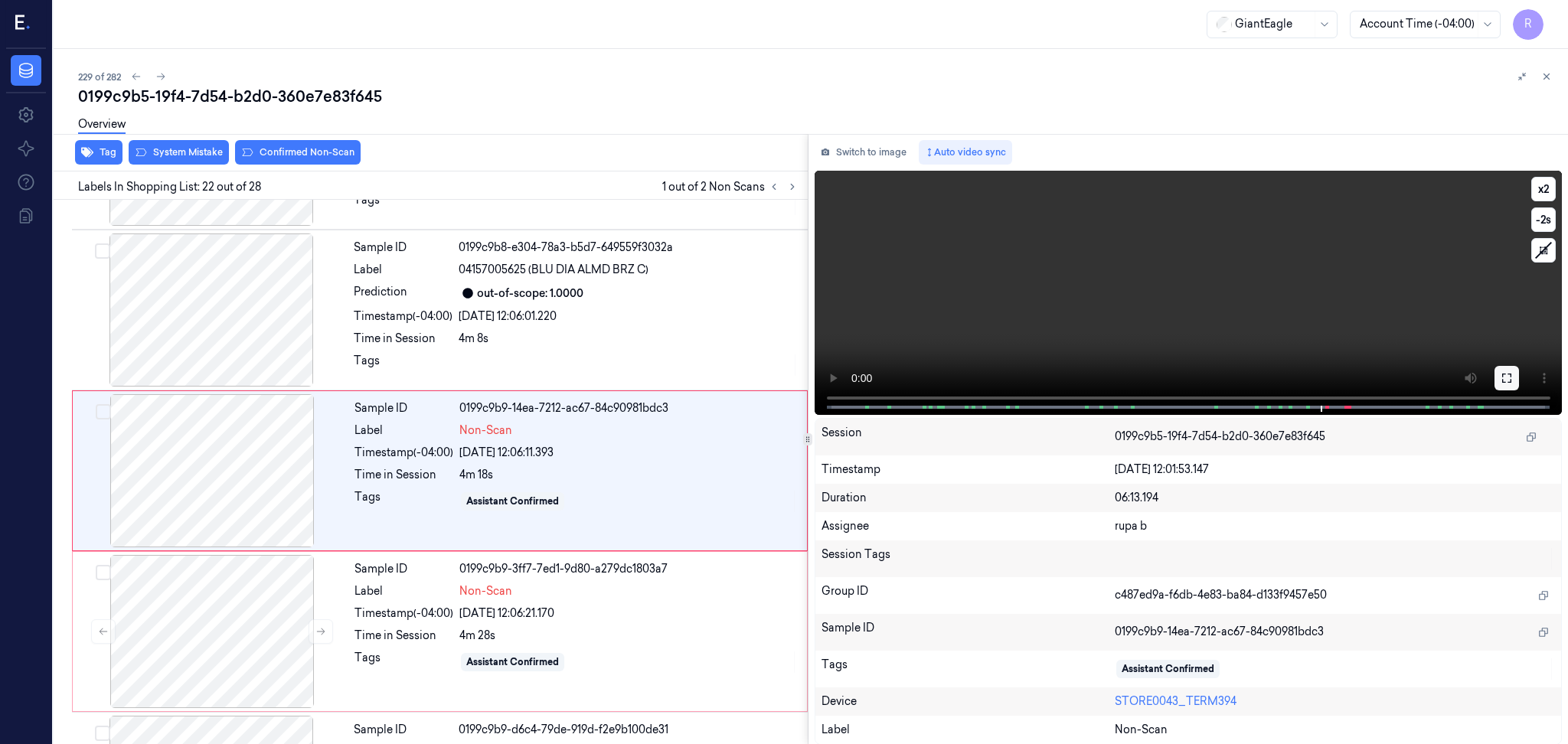
click at [1506, 383] on icon at bounding box center [1506, 377] width 12 height 12
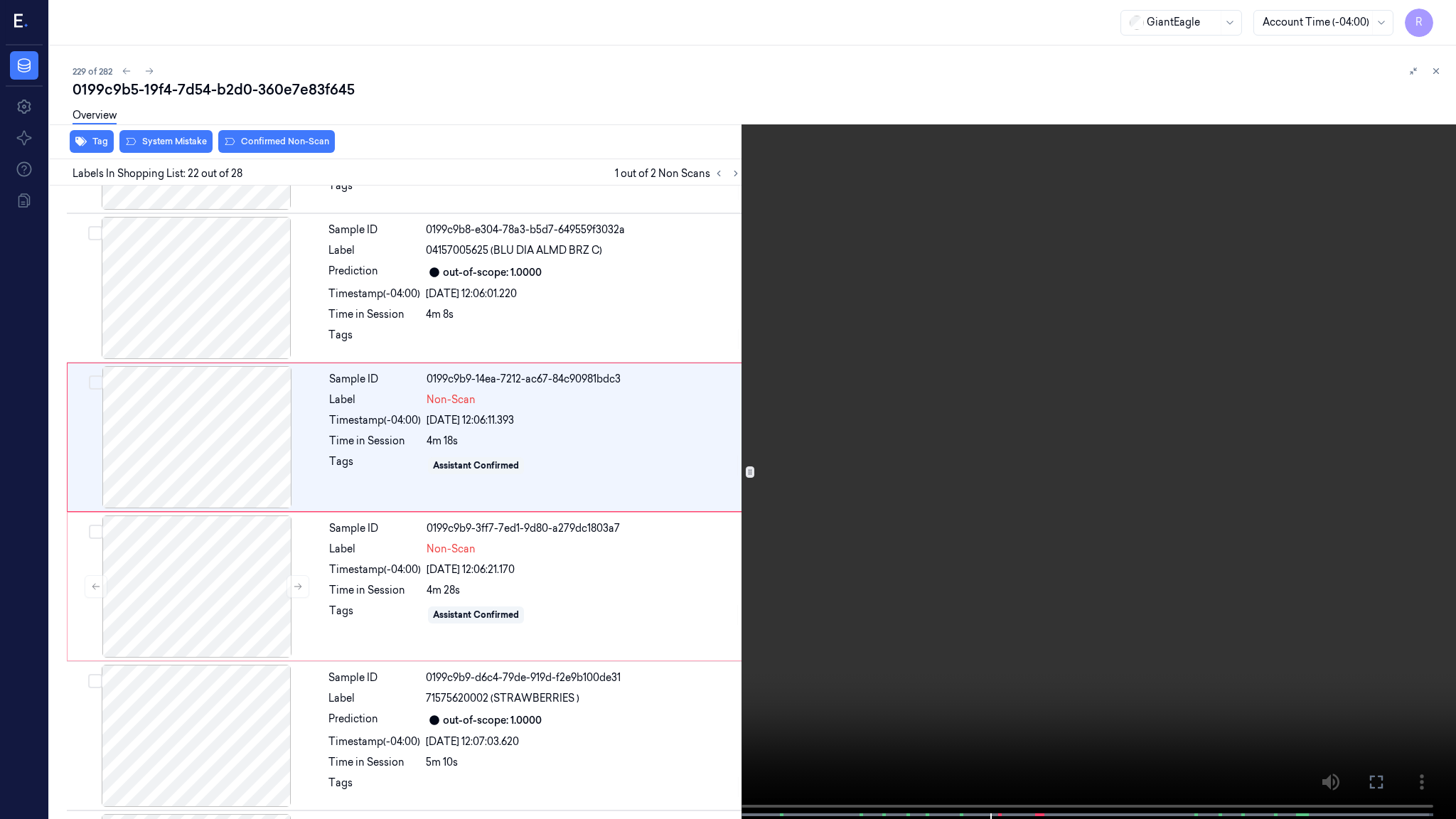
click at [1050, 385] on video at bounding box center [728, 411] width 1456 height 822
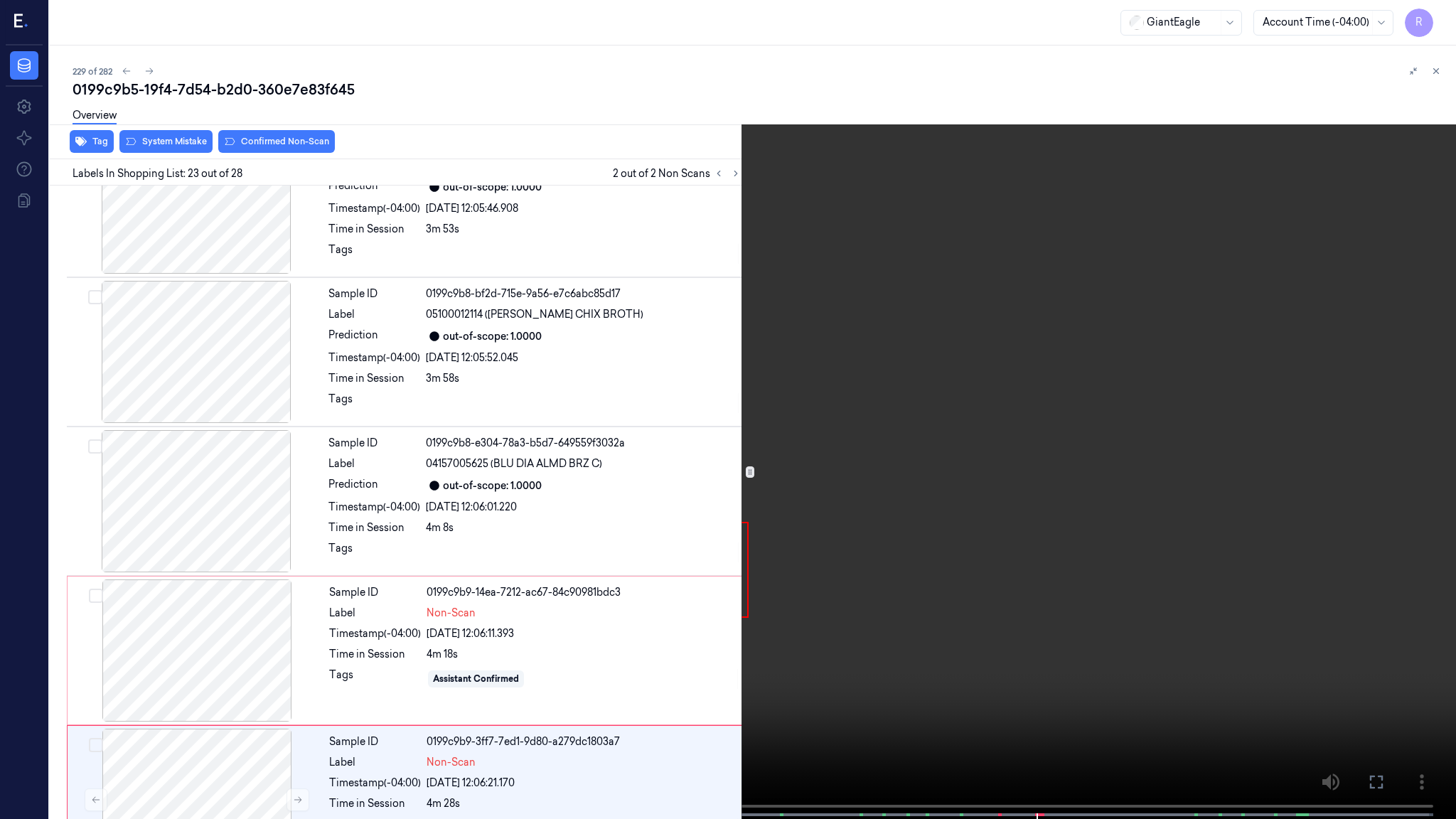
scroll to position [3043, 0]
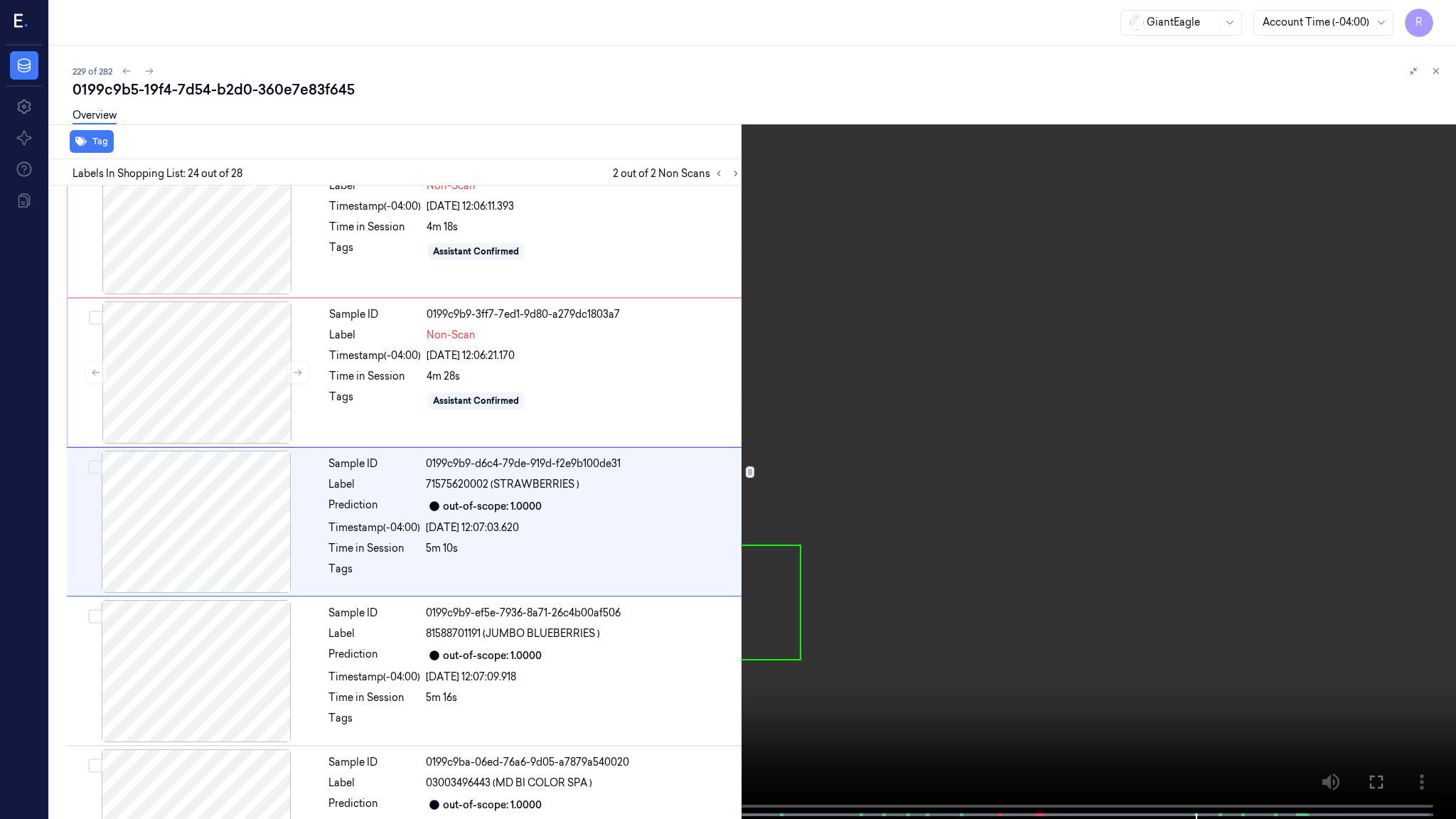
click at [1208, 610] on video at bounding box center [728, 411] width 1456 height 822
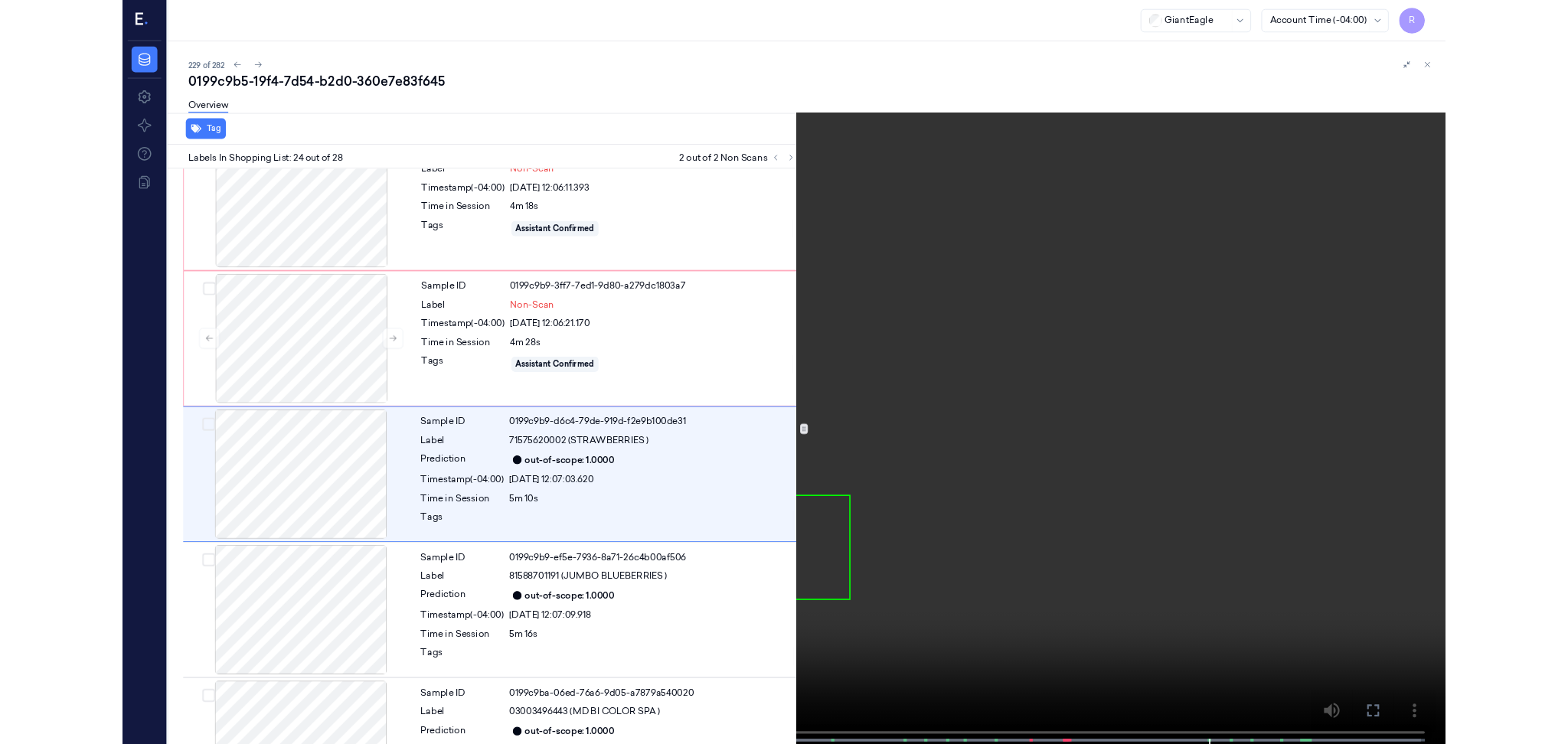
scroll to position [3437, 0]
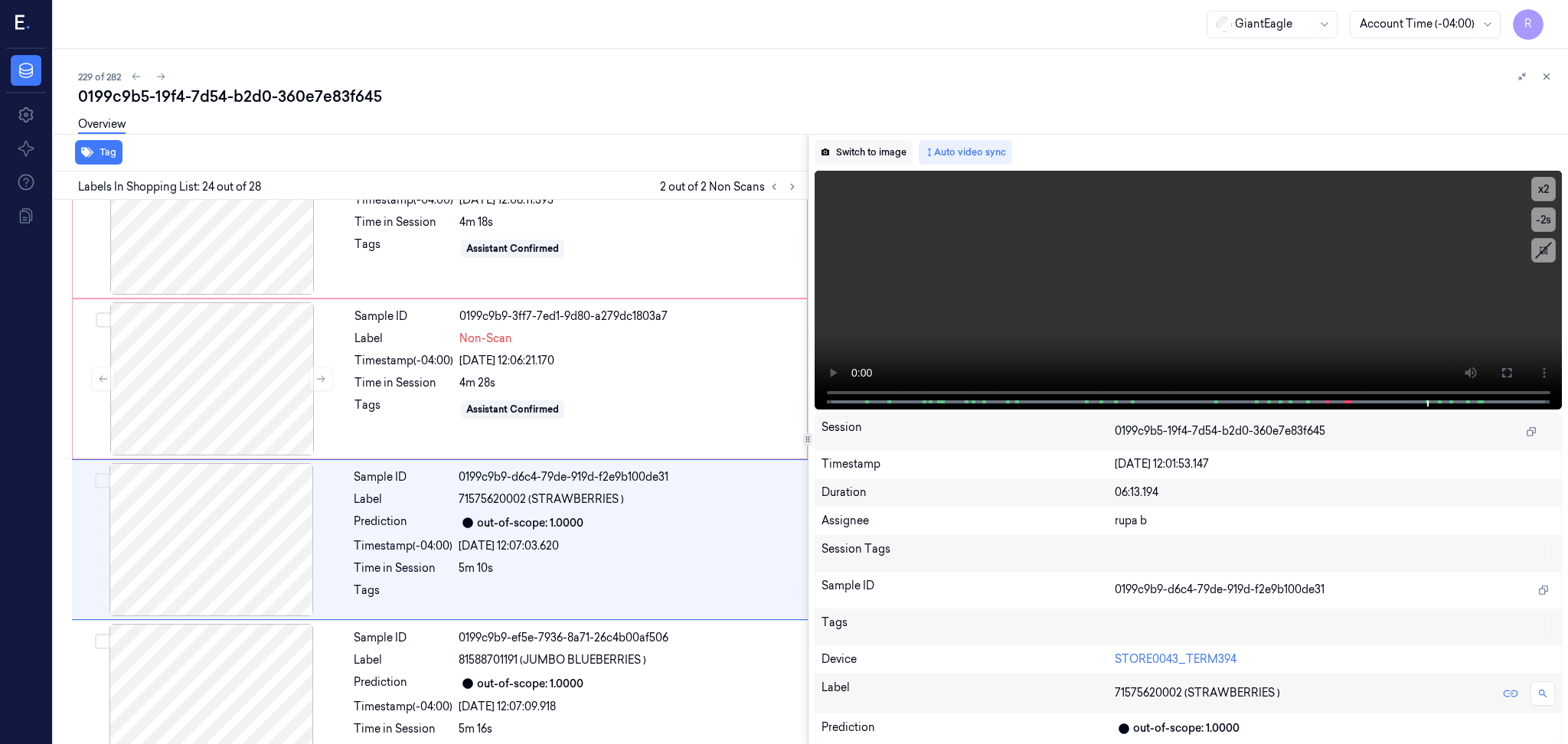
click at [867, 142] on button "Switch to image" at bounding box center [863, 152] width 98 height 25
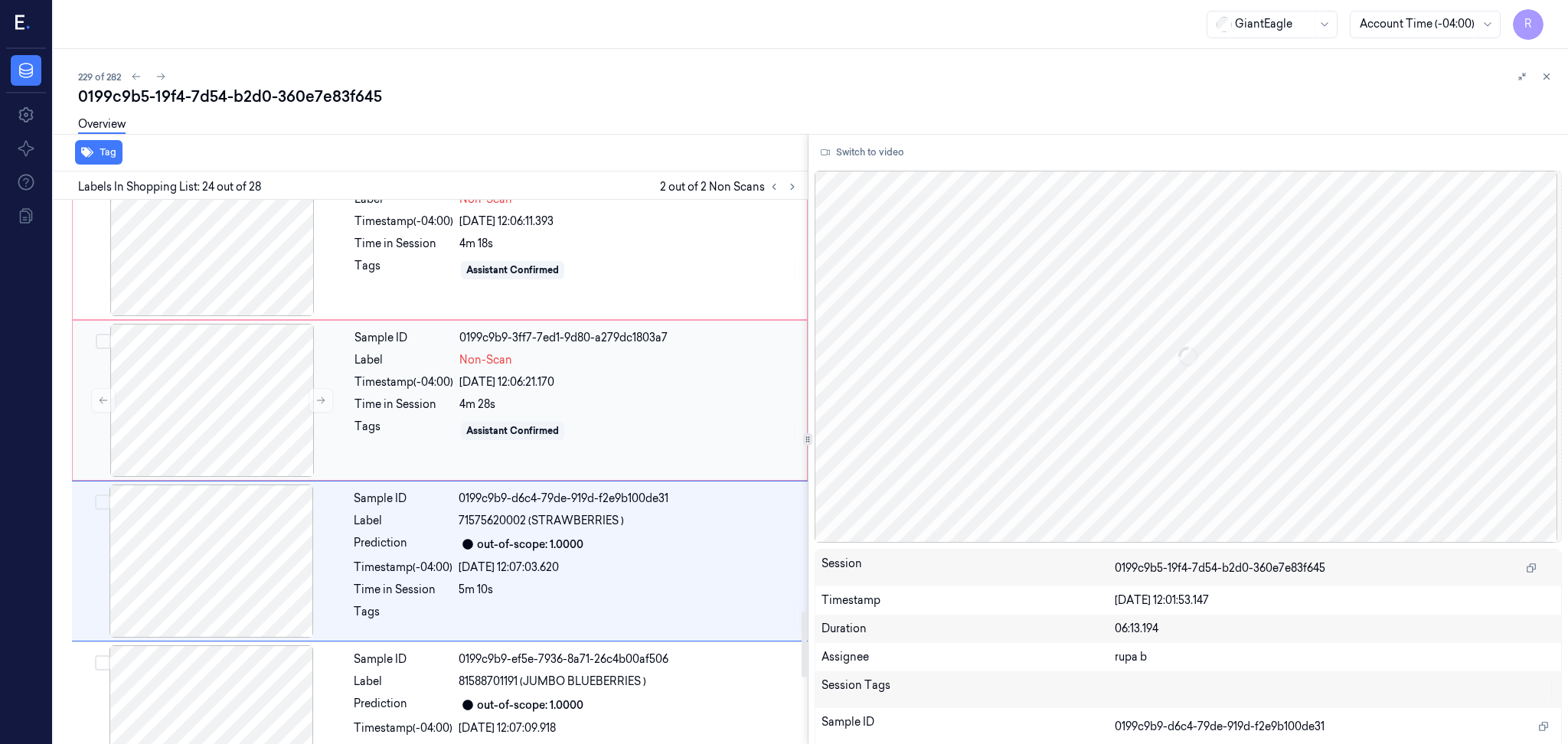
scroll to position [3200, 0]
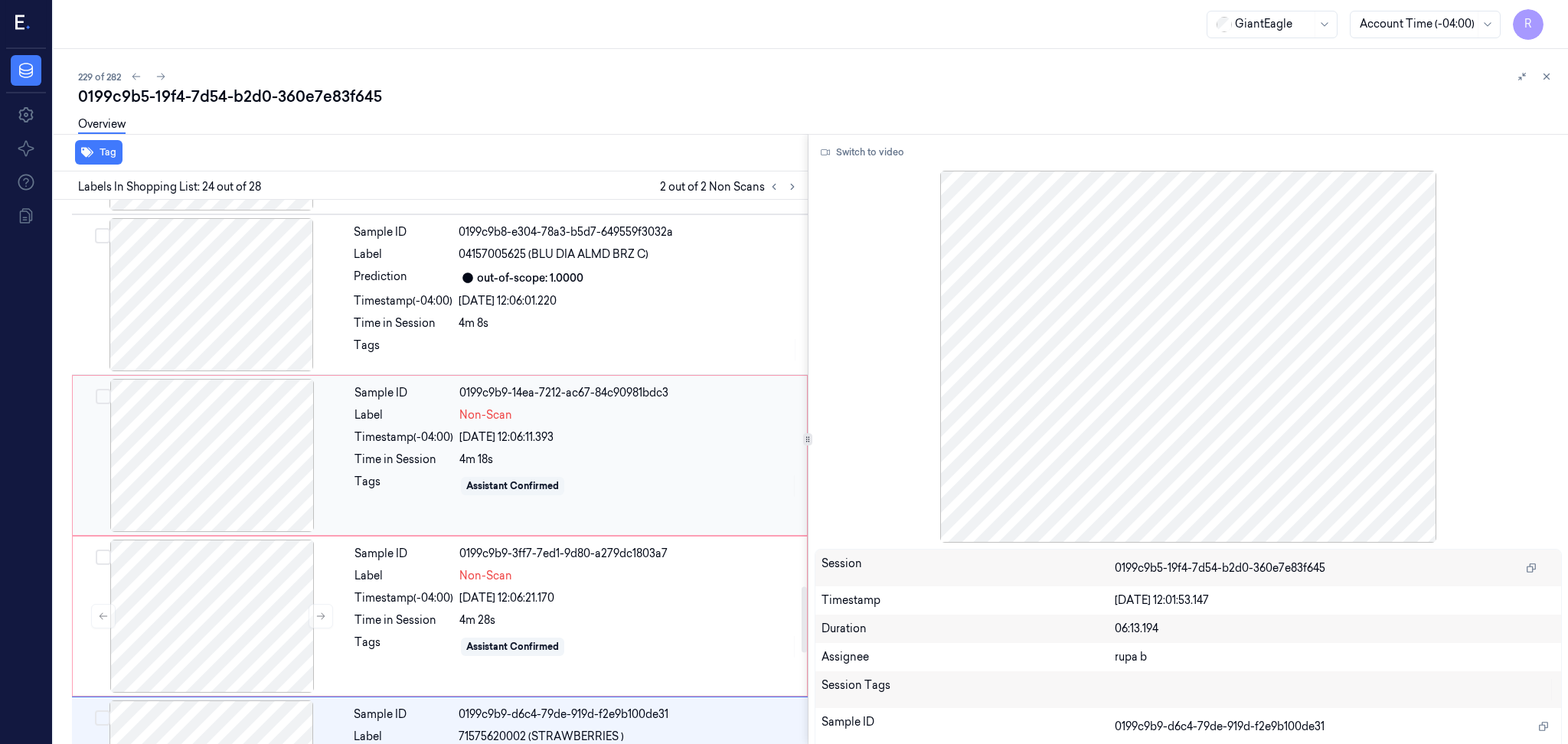
click at [285, 471] on div at bounding box center [212, 455] width 273 height 153
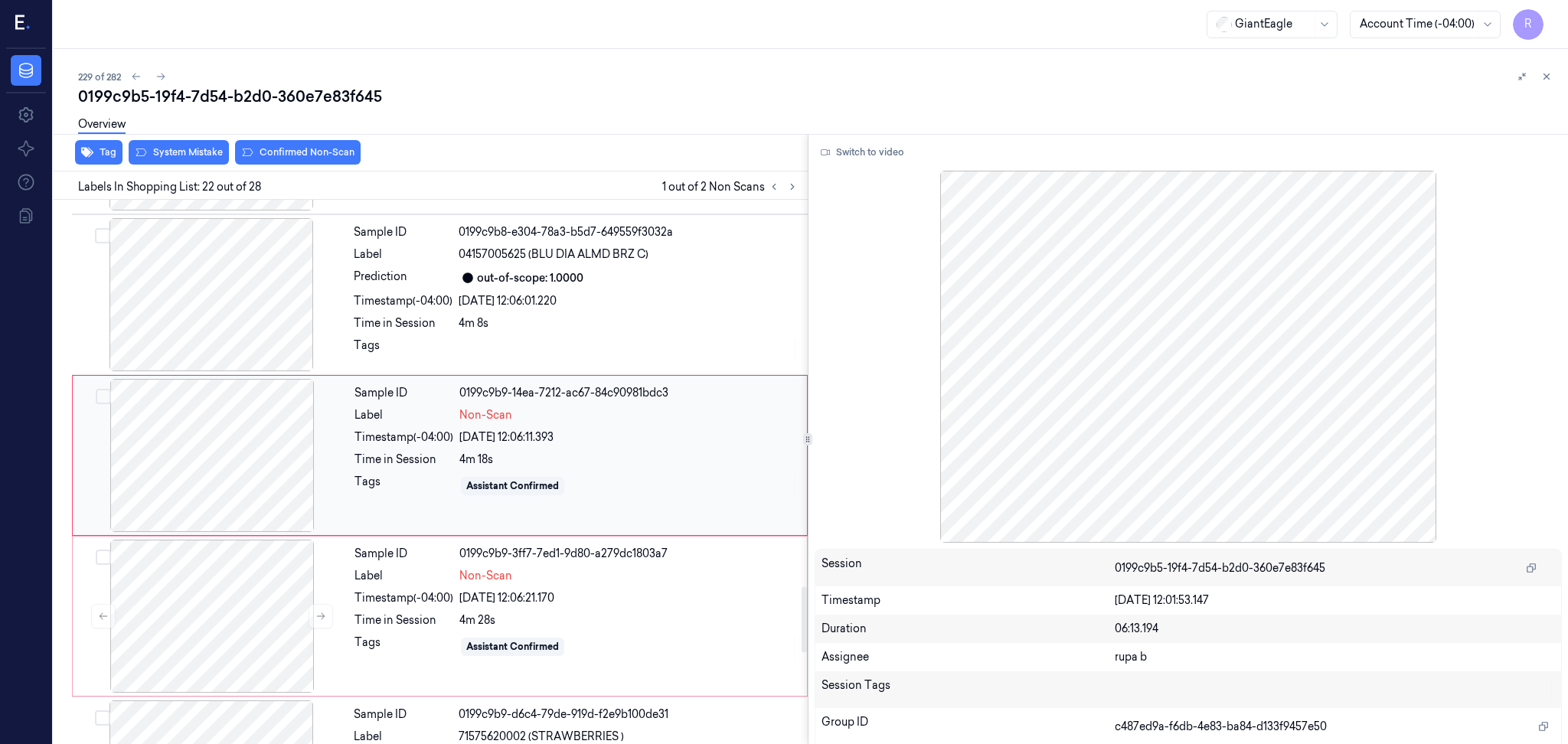
scroll to position [3184, 0]
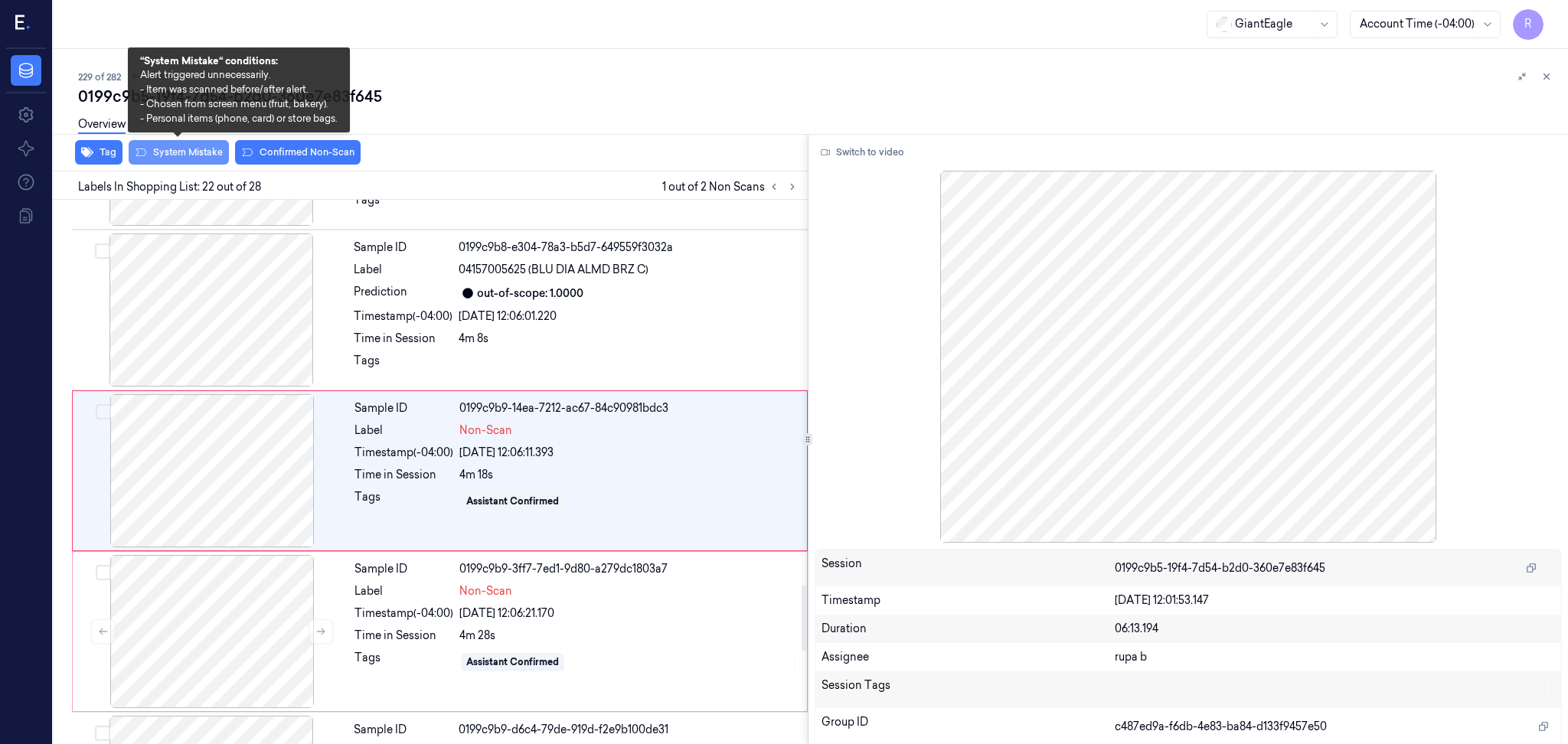
click at [179, 154] on button "System Mistake" at bounding box center [179, 152] width 100 height 25
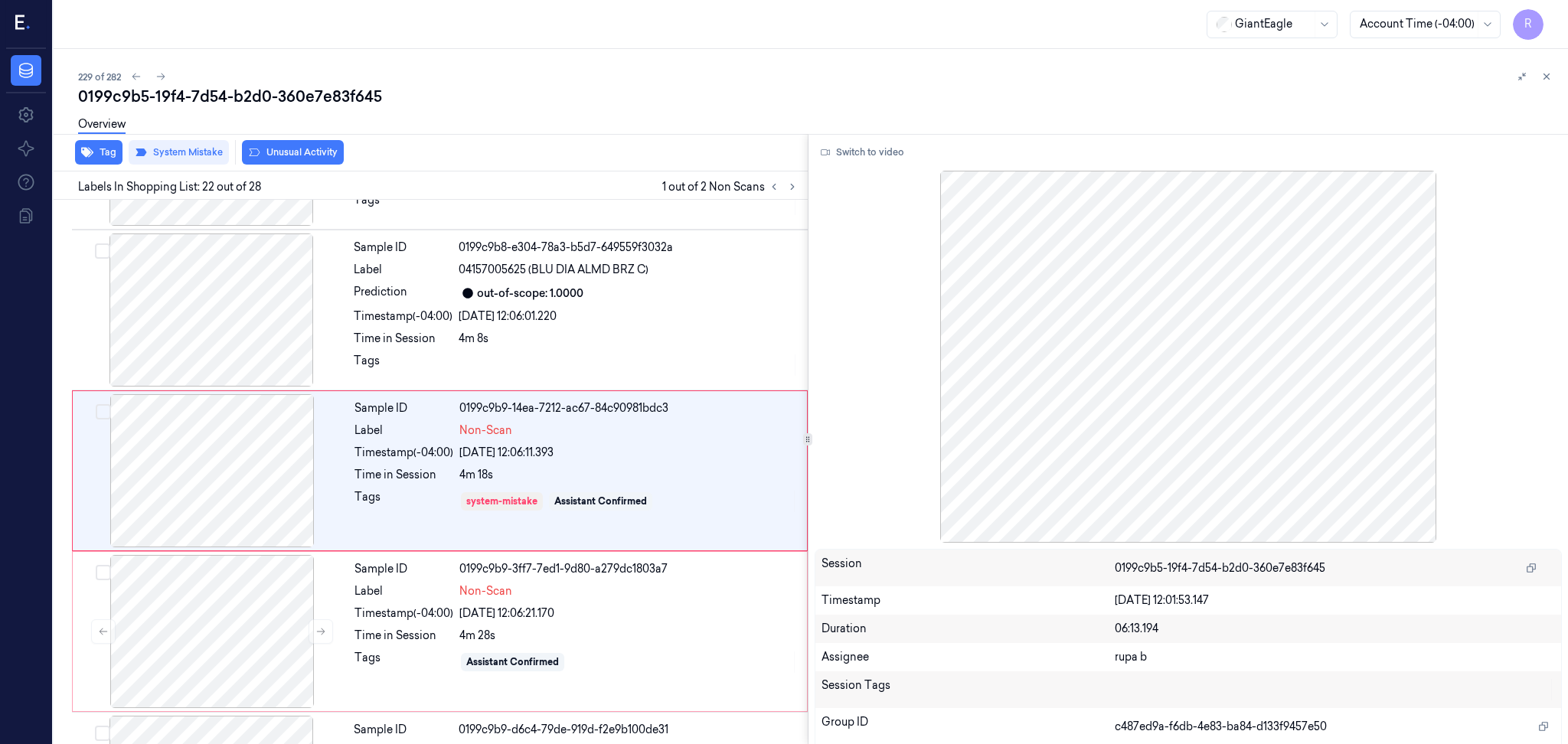
click at [310, 142] on div "Overview" at bounding box center [817, 127] width 1477 height 39
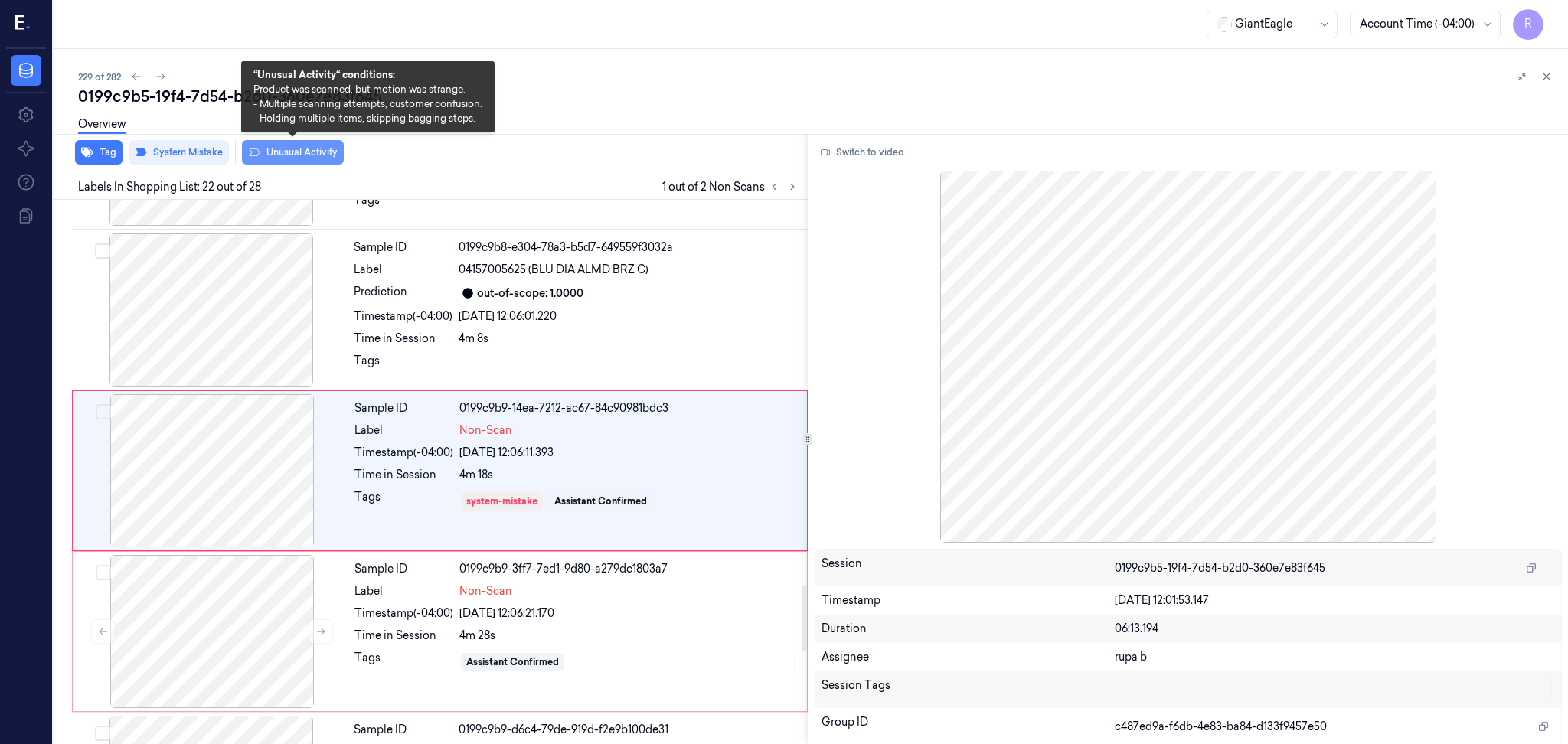
click at [285, 152] on button "Unusual Activity" at bounding box center [293, 152] width 102 height 25
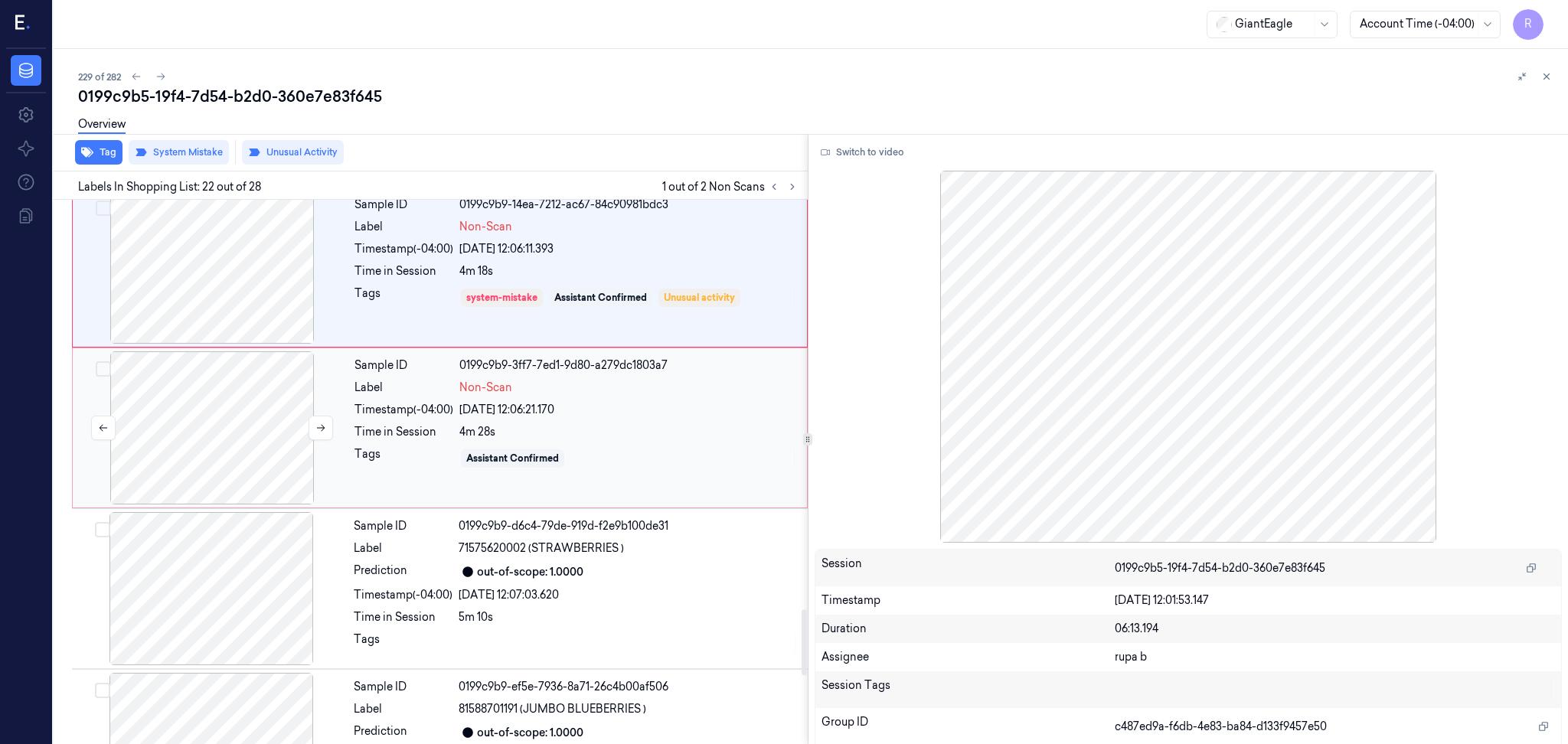
click at [243, 454] on div at bounding box center [212, 428] width 273 height 153
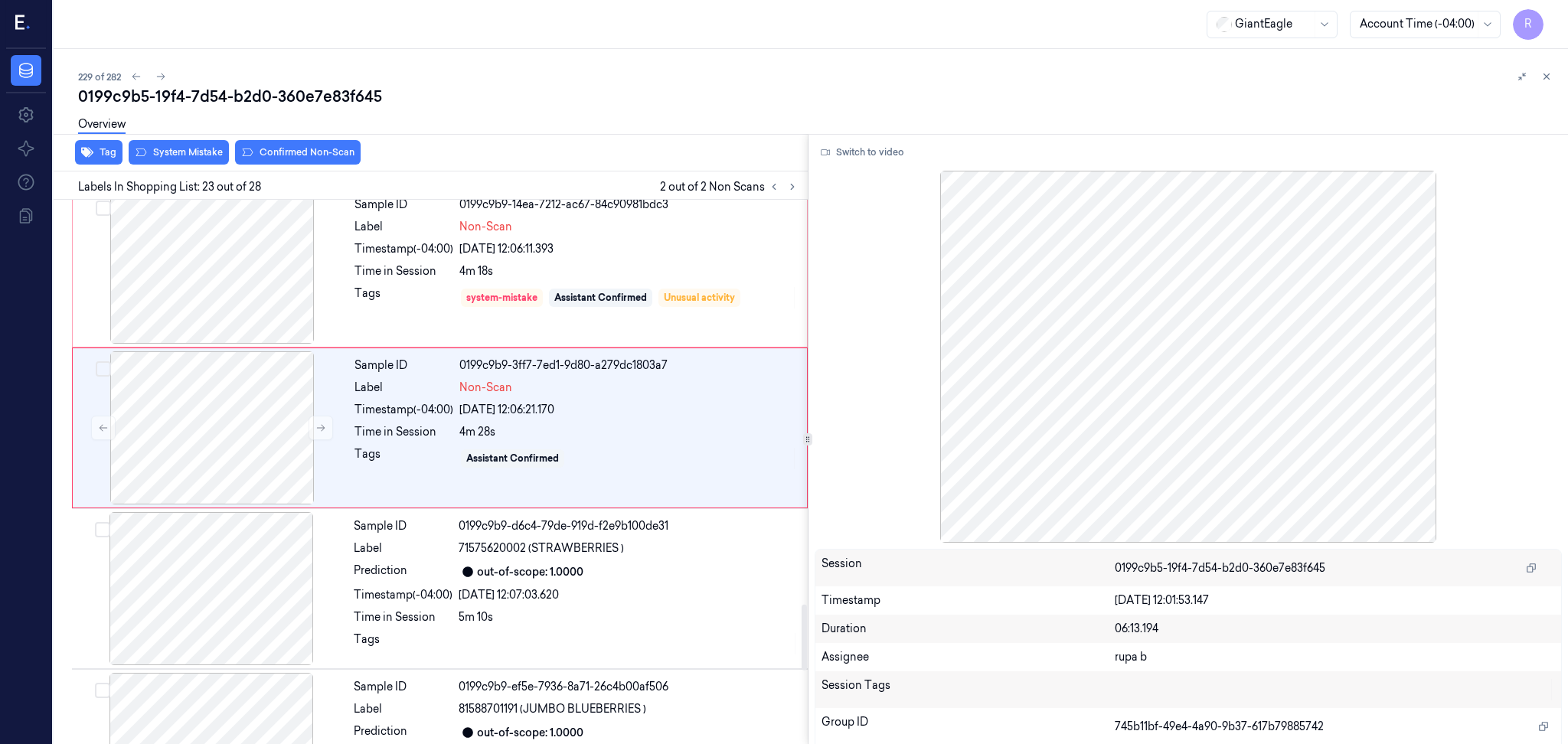
scroll to position [3345, 0]
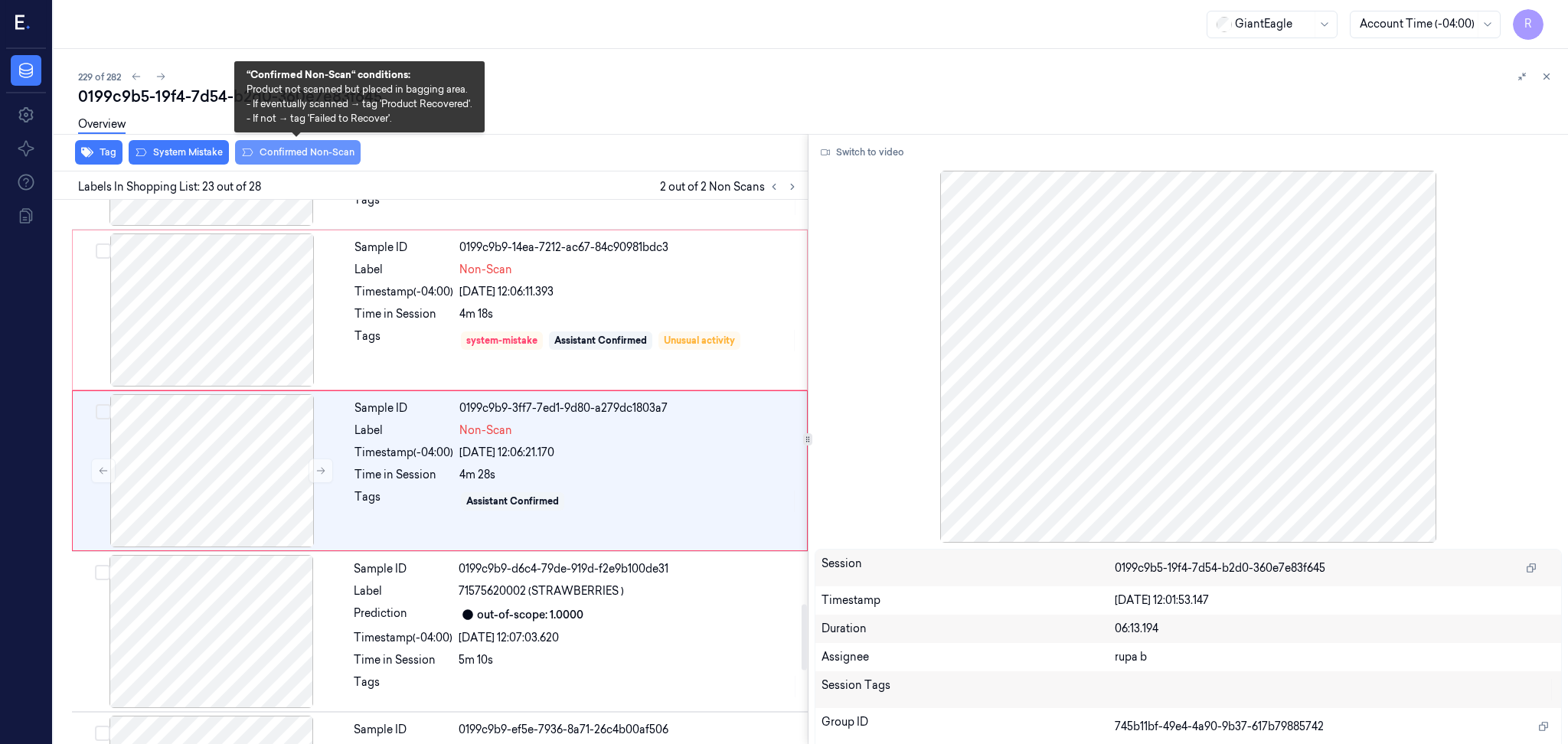
click at [312, 157] on button "Confirmed Non-Scan" at bounding box center [297, 152] width 126 height 25
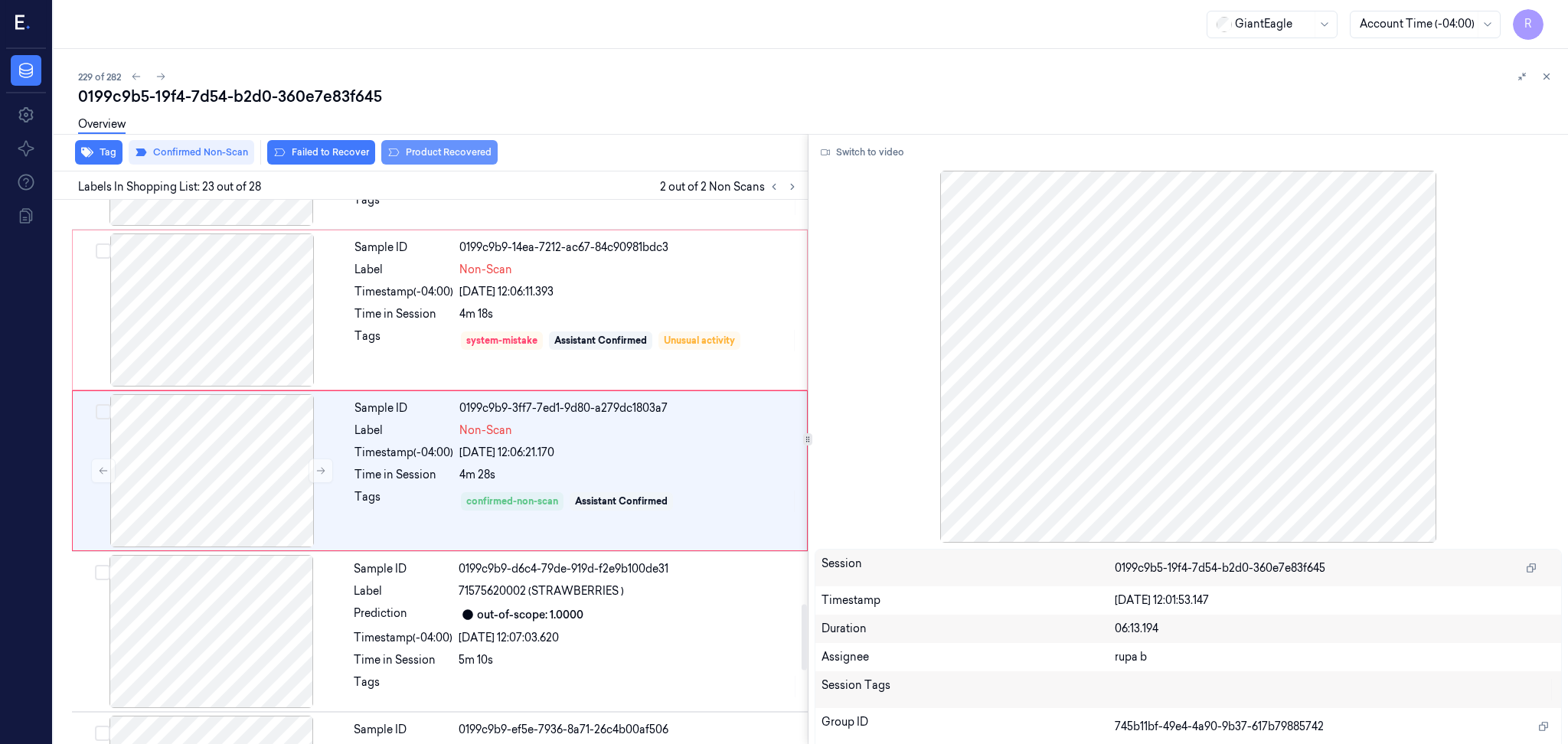
click at [431, 151] on button "Product Recovered" at bounding box center [439, 152] width 116 height 25
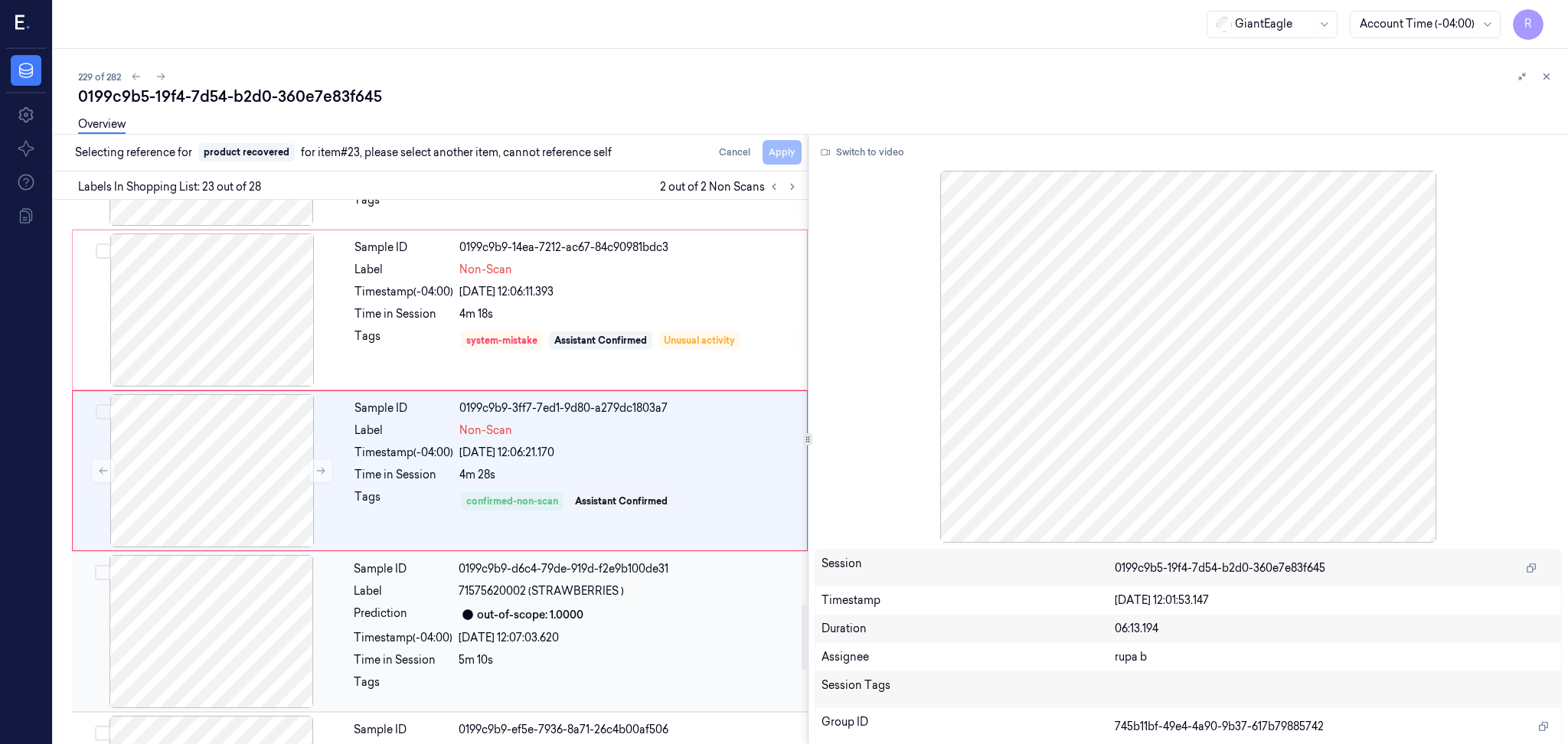
click at [205, 648] on div at bounding box center [211, 632] width 273 height 153
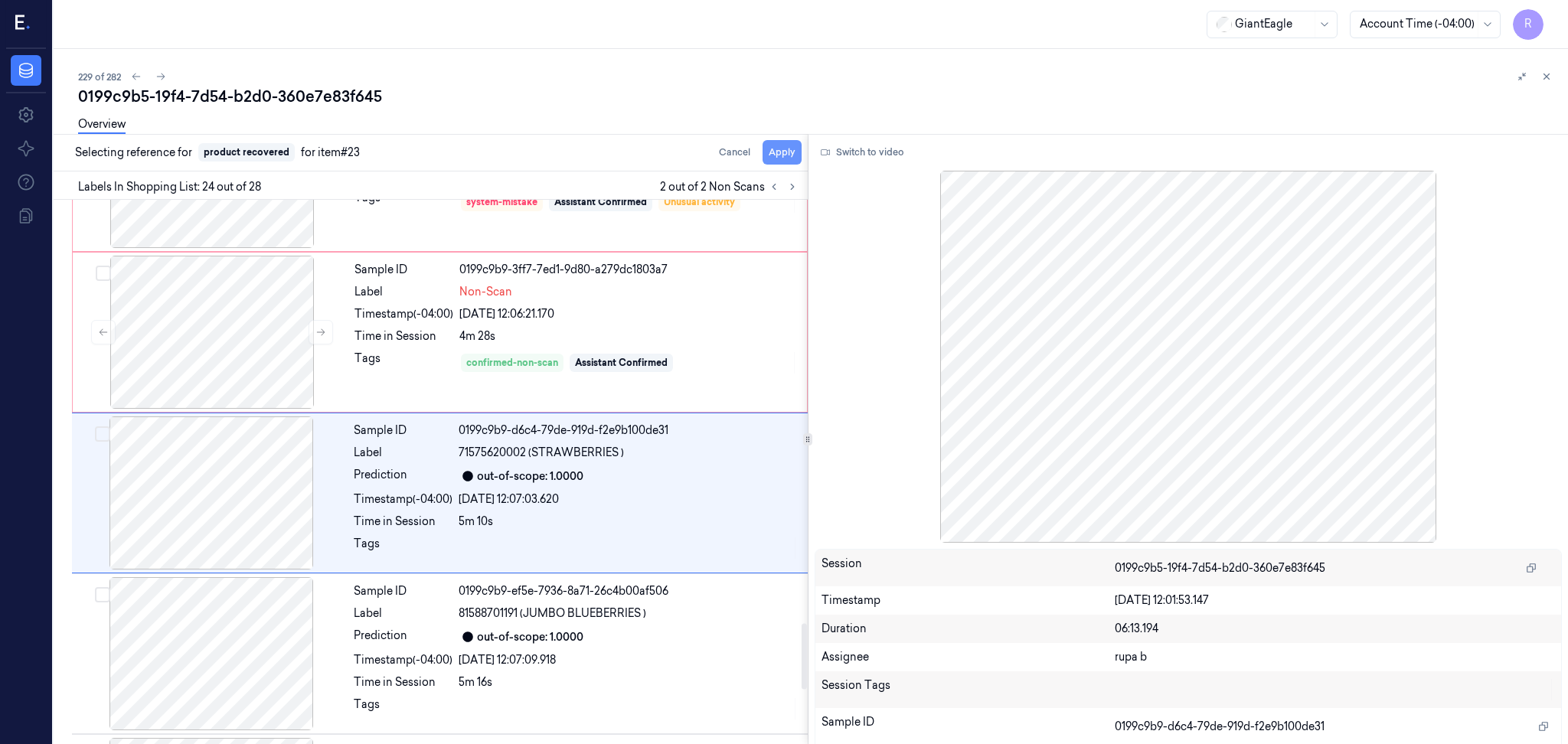
scroll to position [3506, 0]
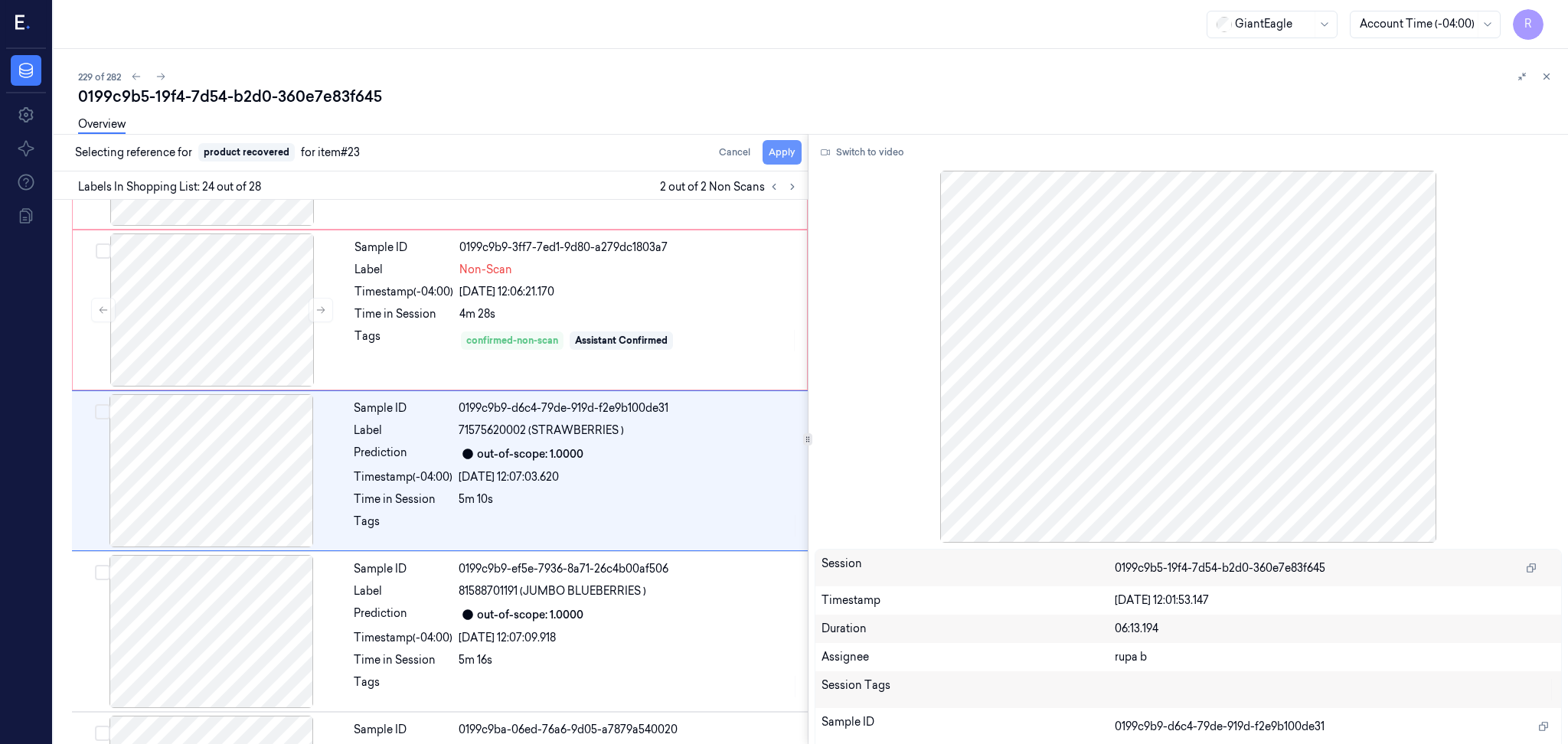
click at [785, 160] on button "Apply" at bounding box center [781, 152] width 39 height 25
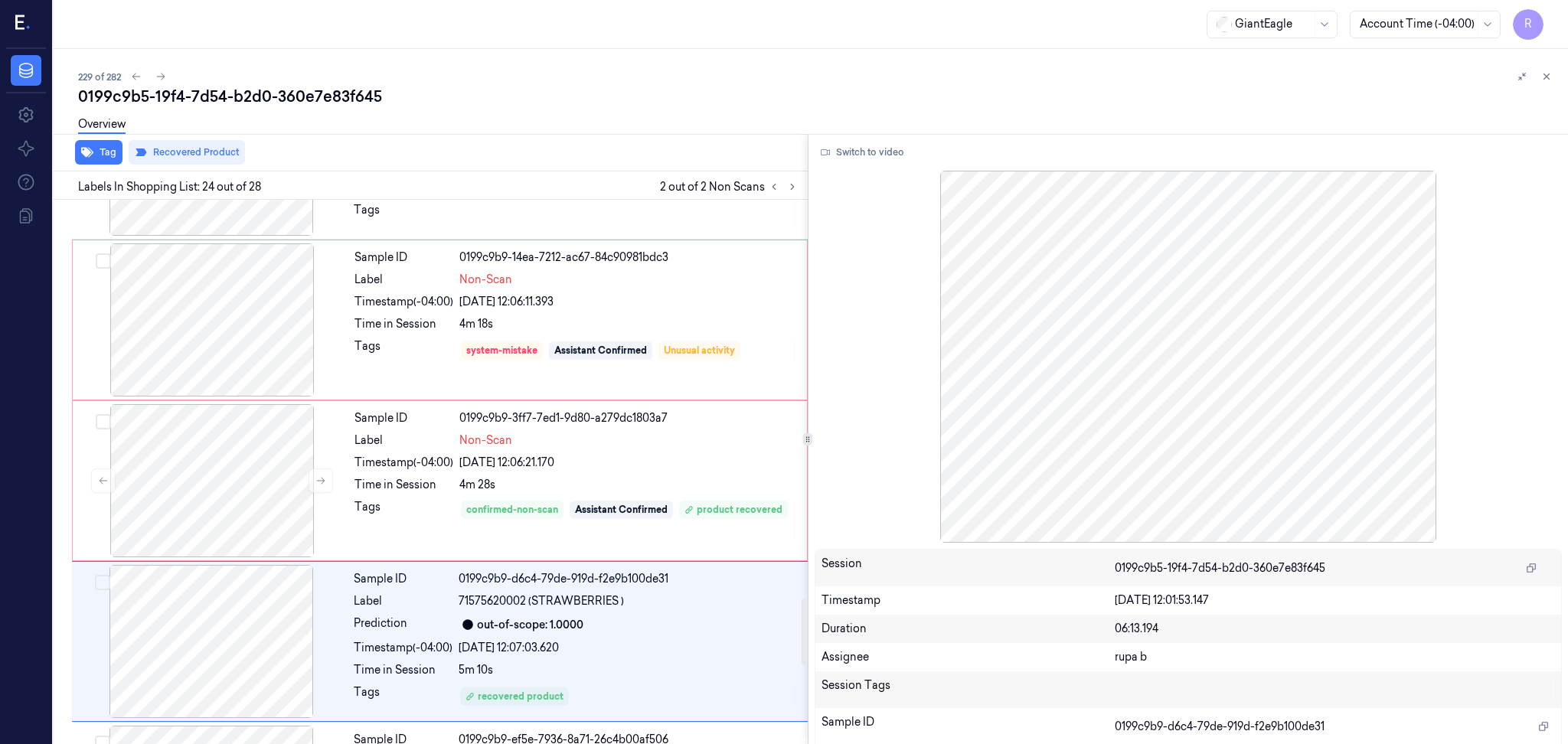
scroll to position [3301, 0]
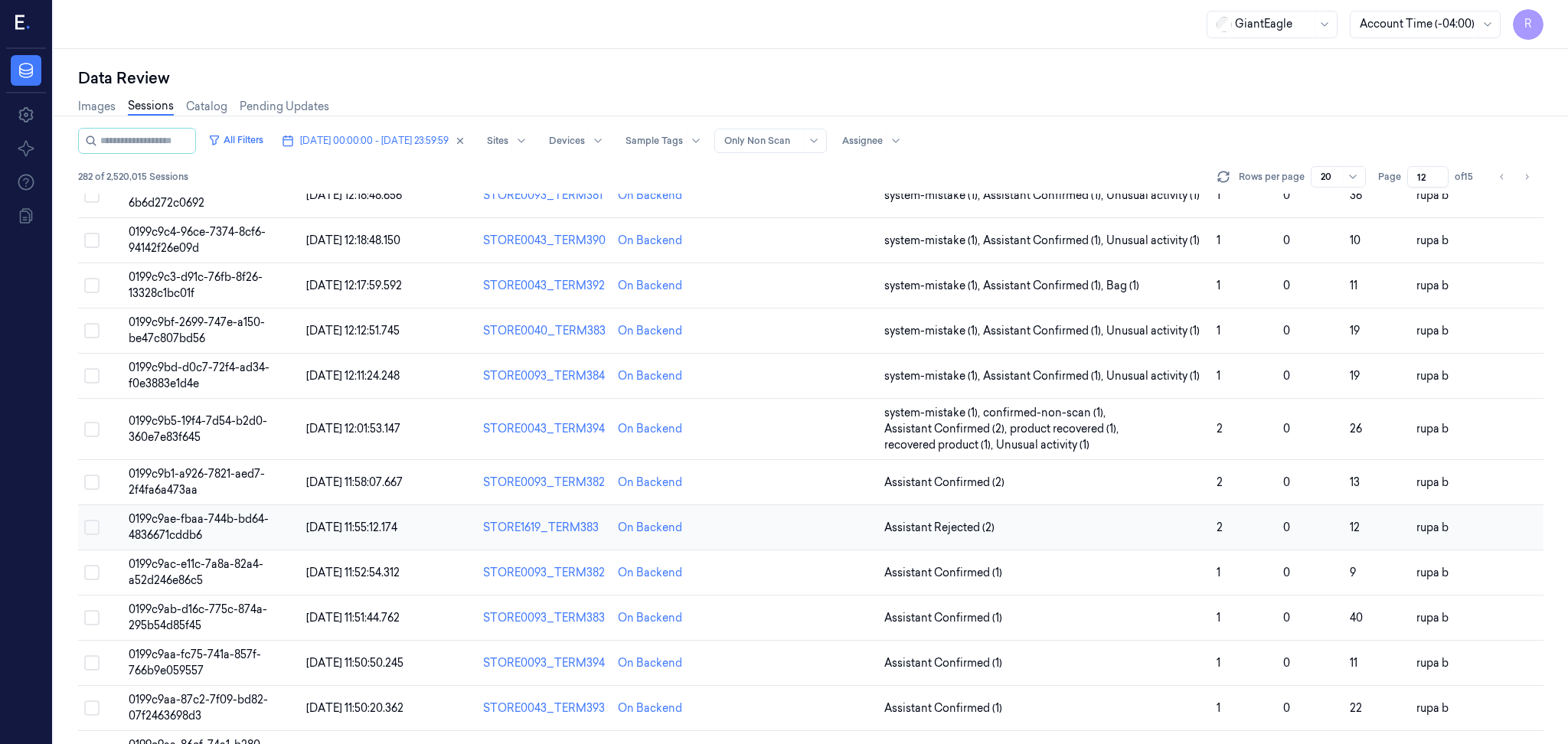
scroll to position [306, 0]
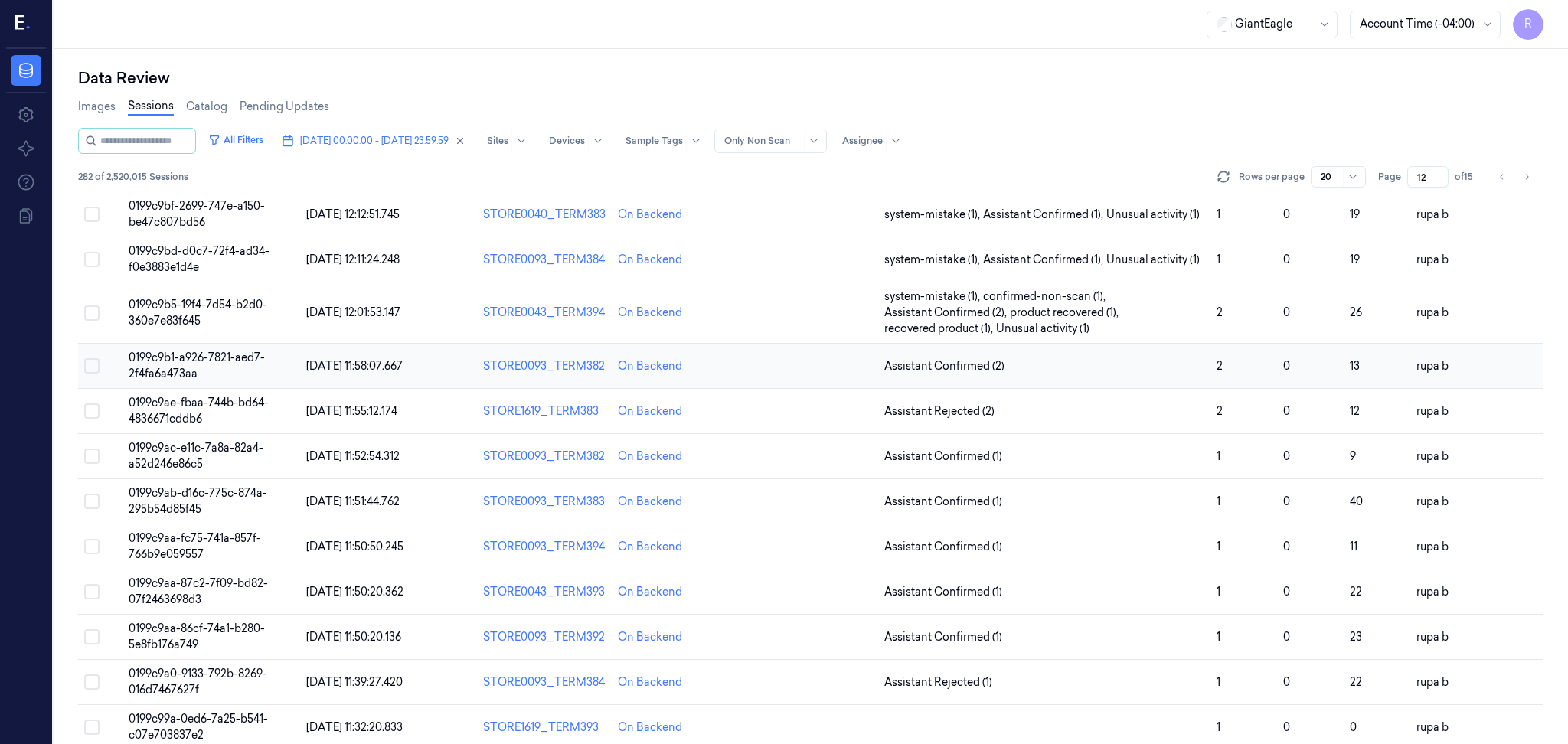
click at [216, 369] on td "0199c9b1-a926-7821-aed7-2f4fa6a473aa" at bounding box center [211, 366] width 178 height 45
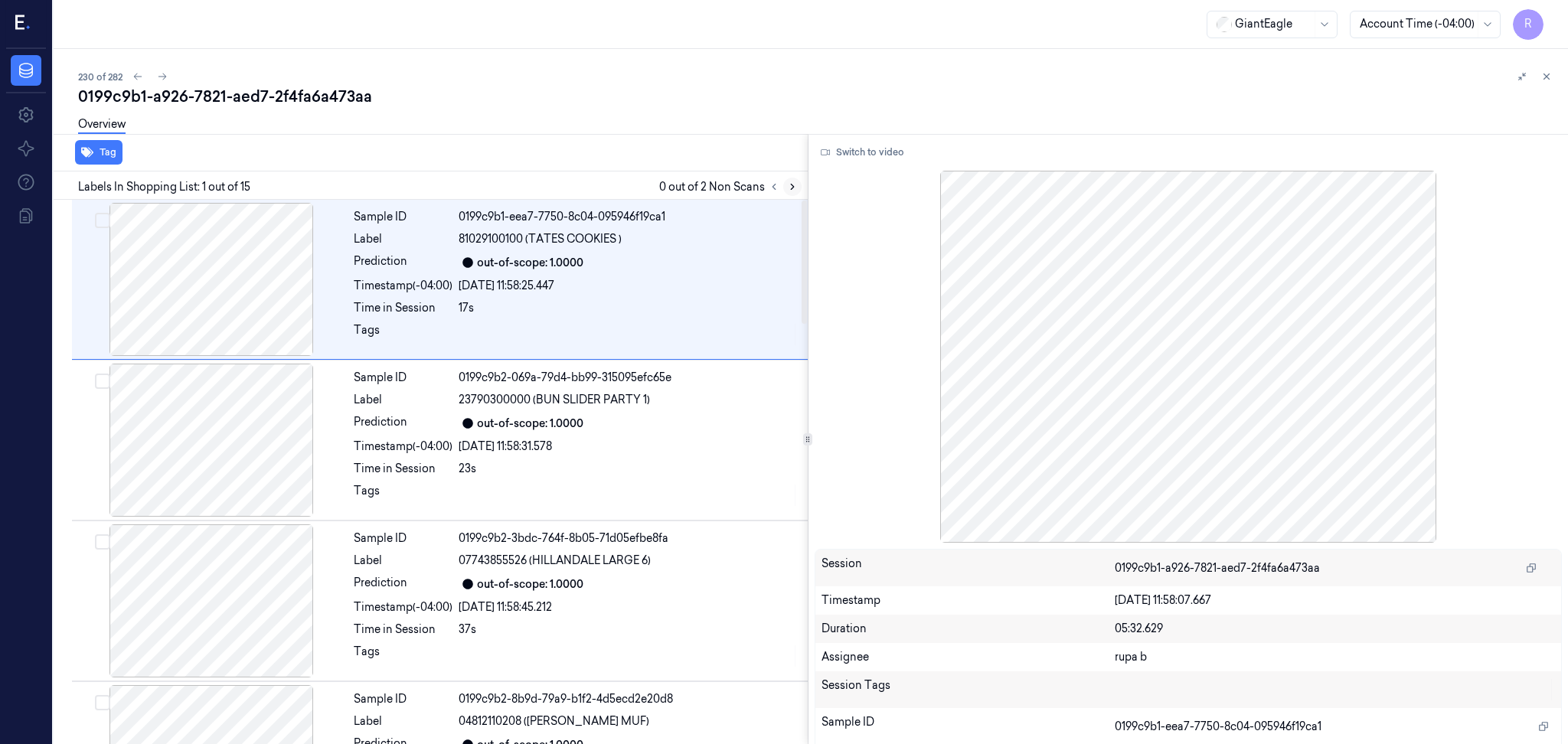
click at [789, 191] on icon at bounding box center [792, 187] width 11 height 11
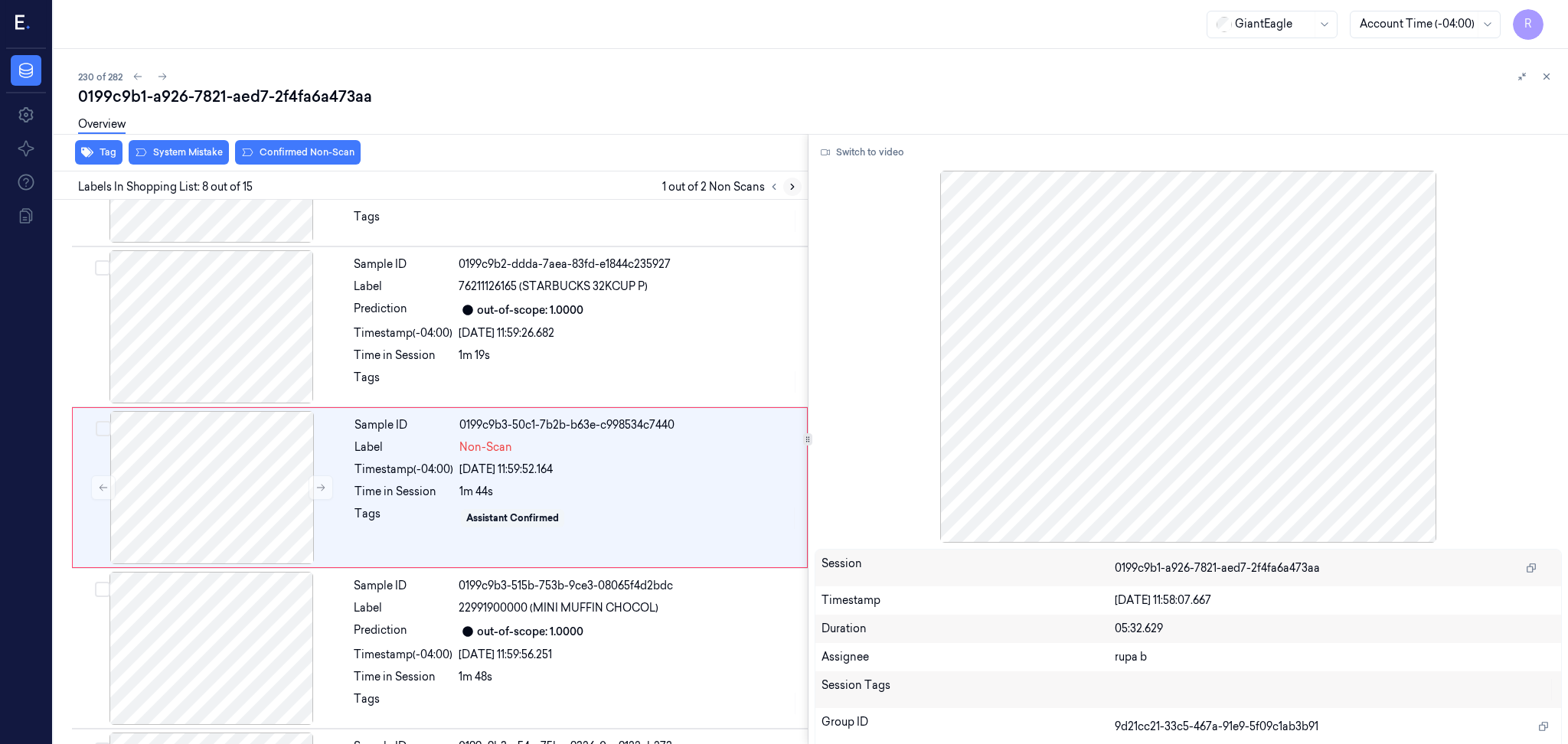
scroll to position [932, 0]
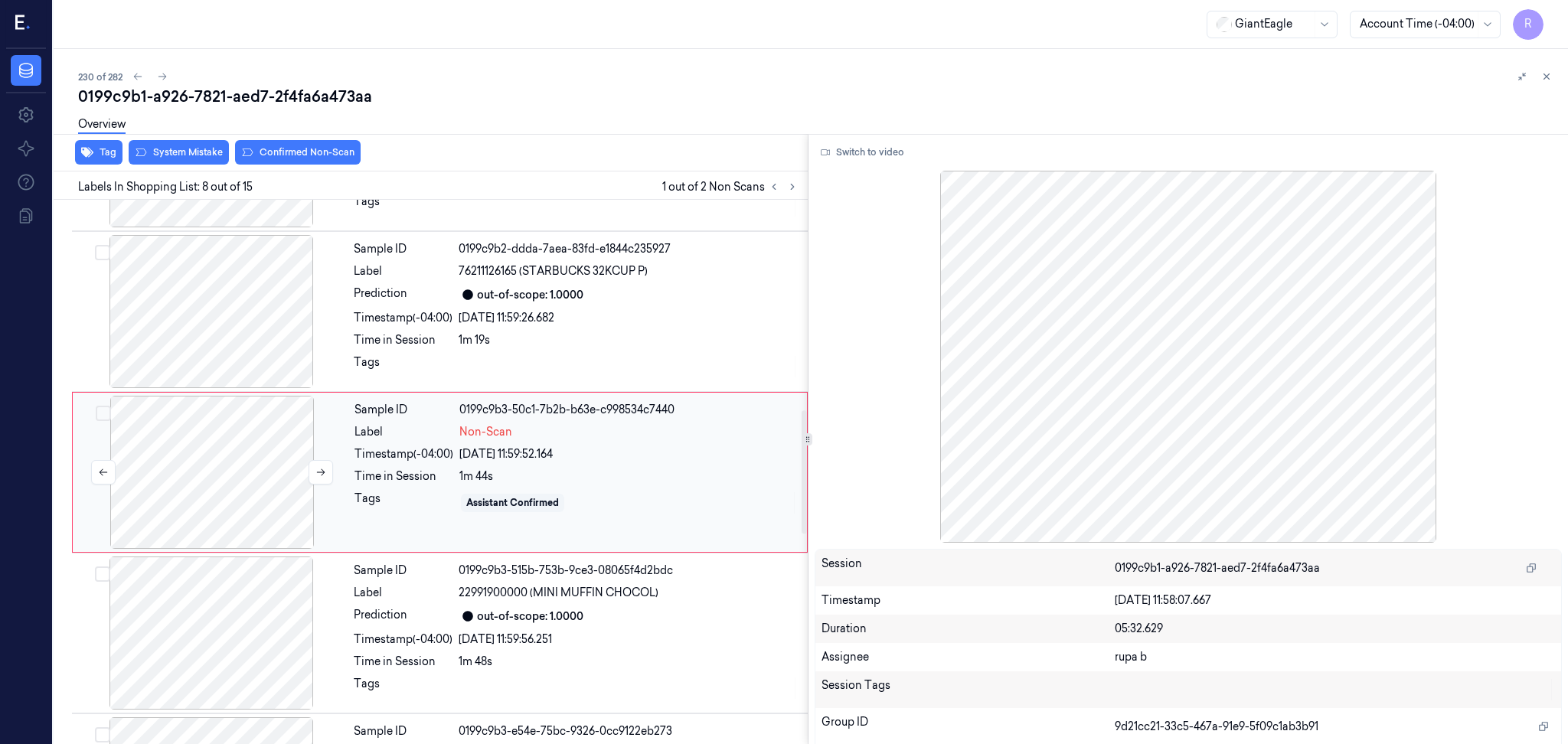
click at [268, 477] on div at bounding box center [212, 473] width 273 height 153
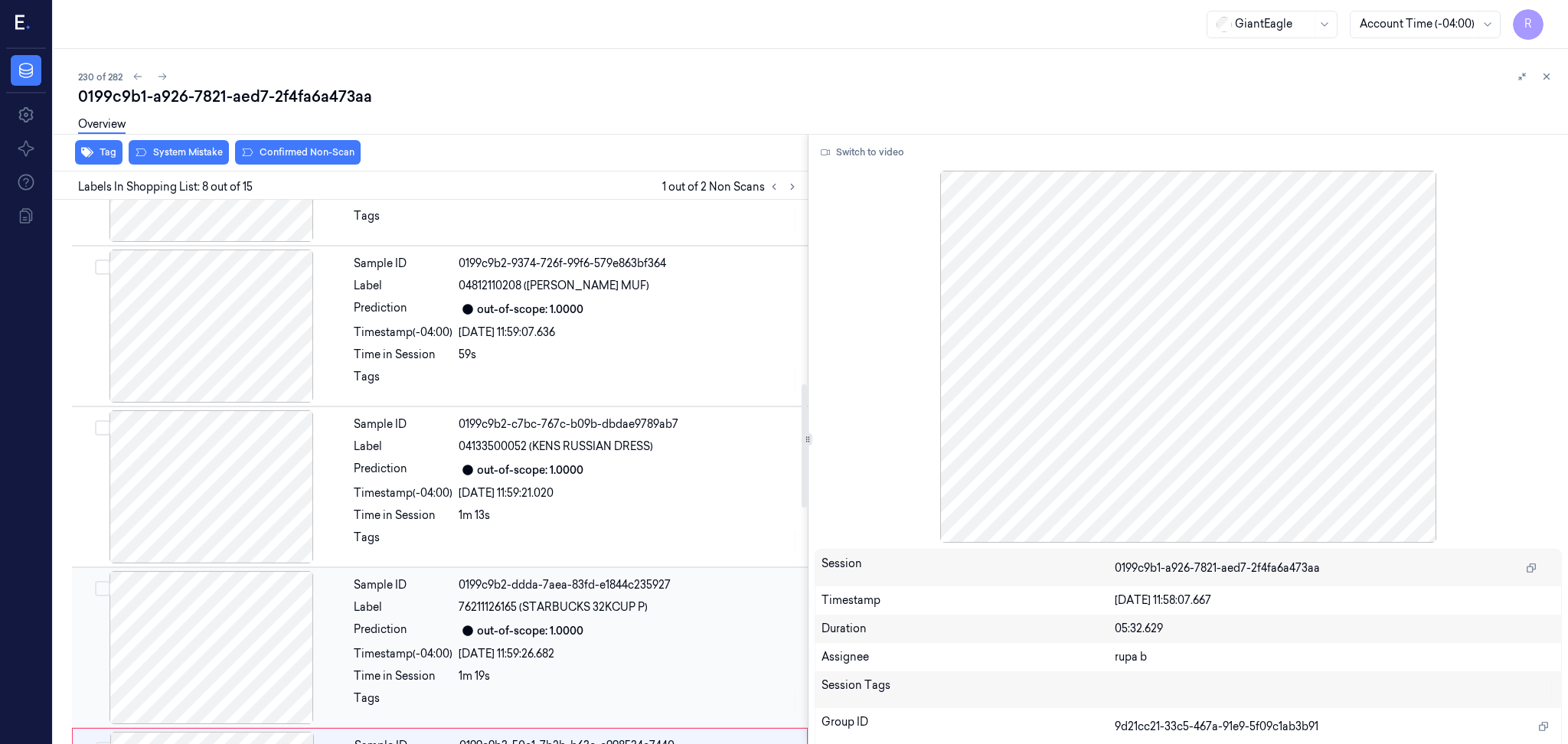
scroll to position [816, 0]
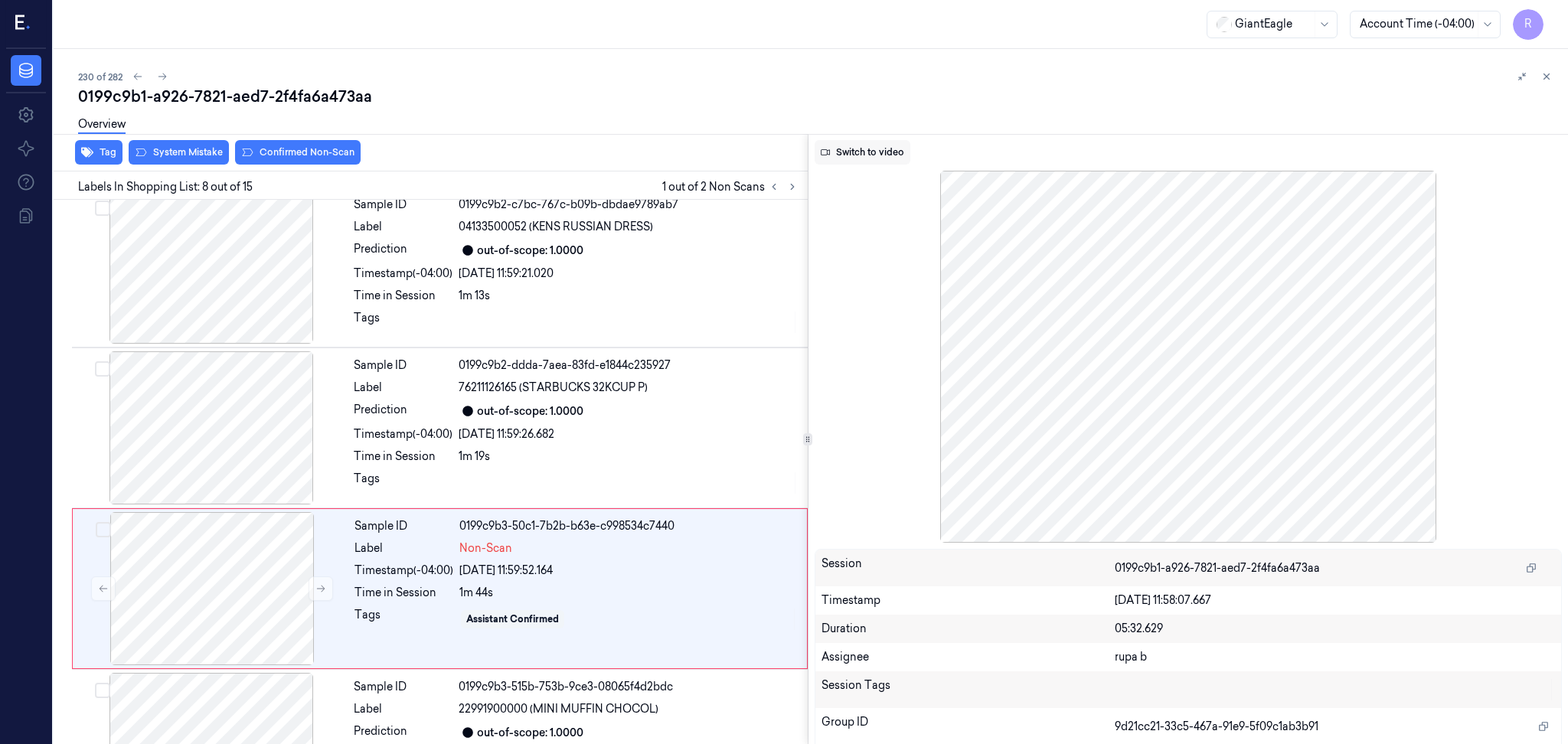
click at [872, 151] on button "Switch to video" at bounding box center [862, 152] width 96 height 25
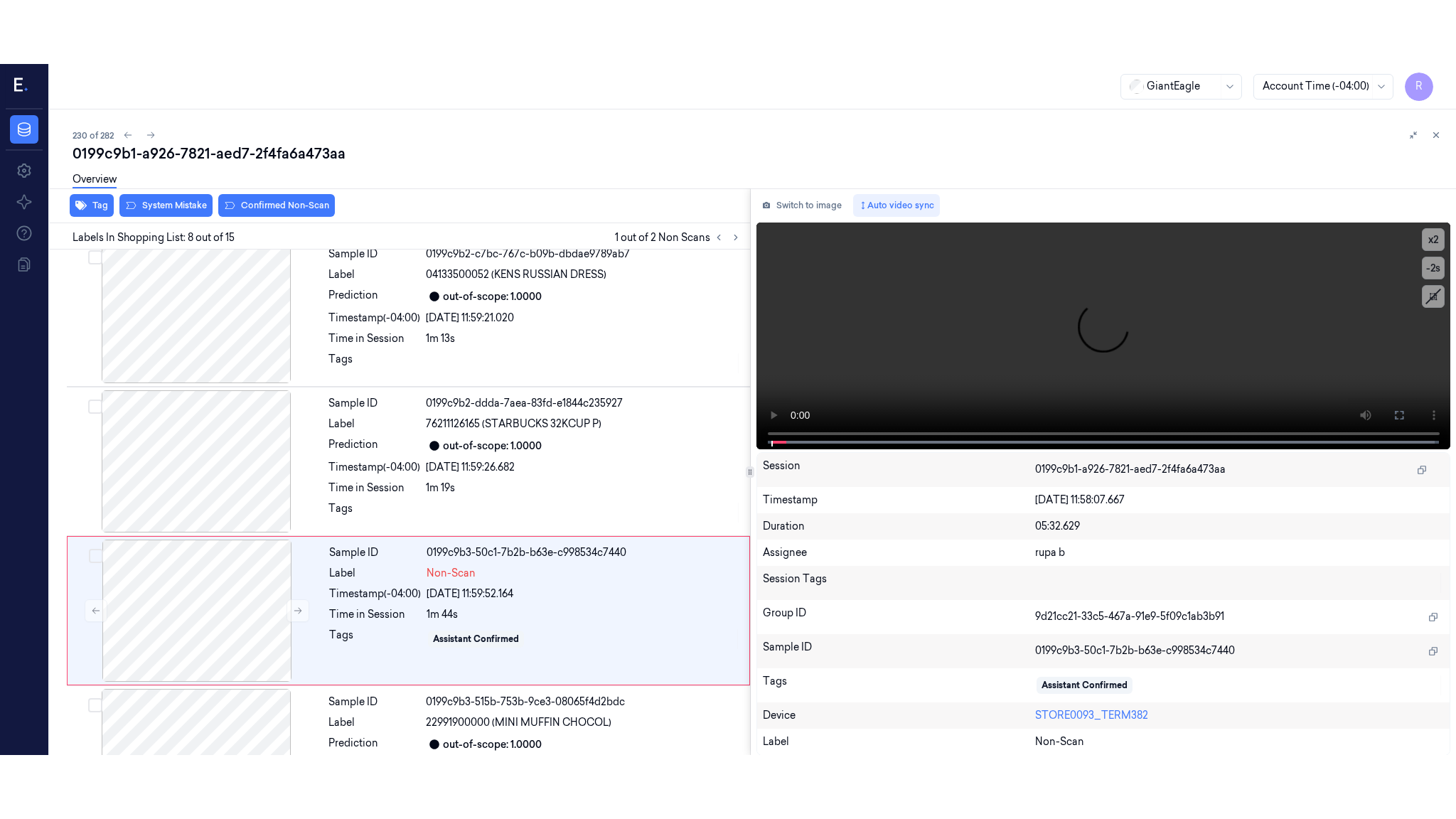
scroll to position [866, 0]
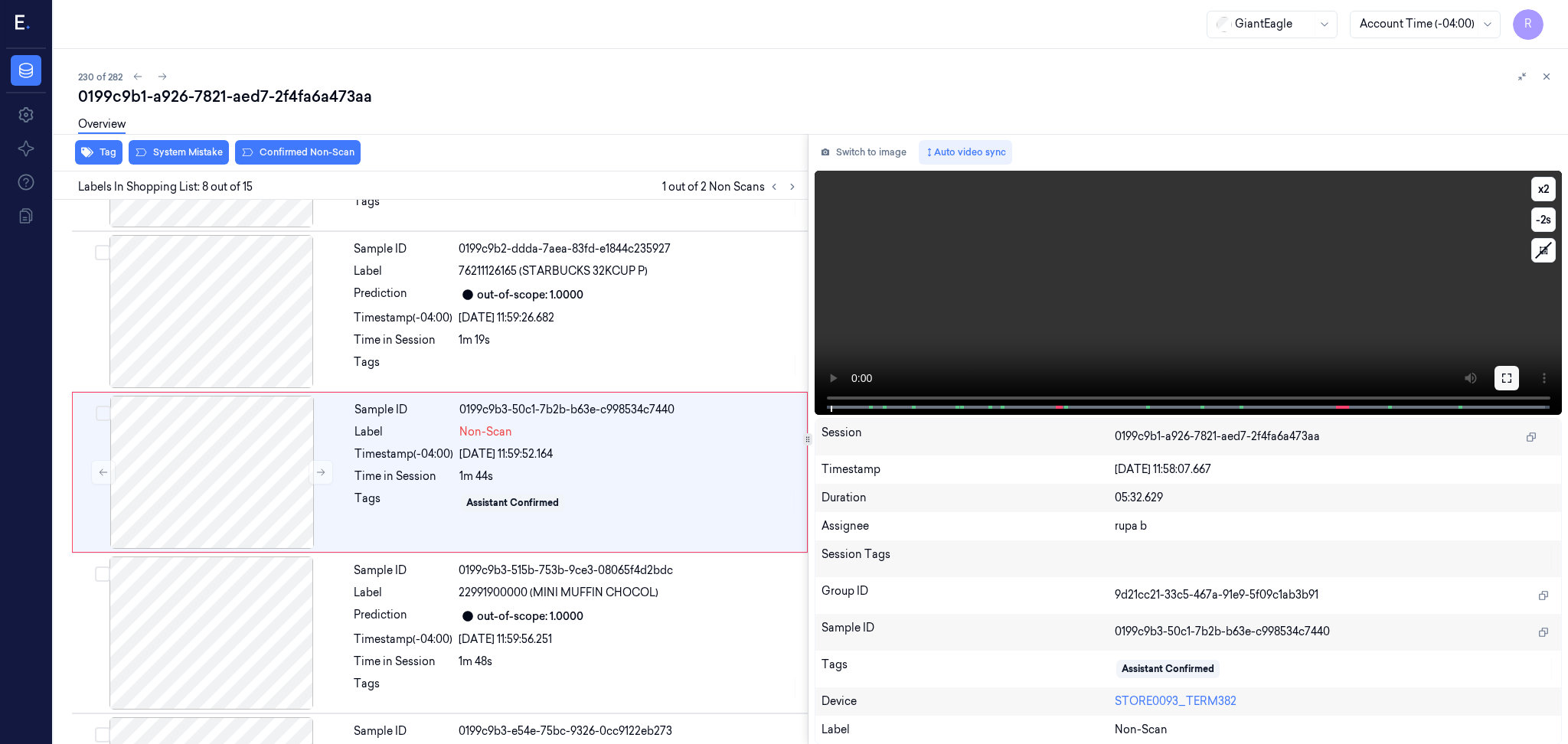
click at [1494, 383] on button at bounding box center [1506, 378] width 25 height 25
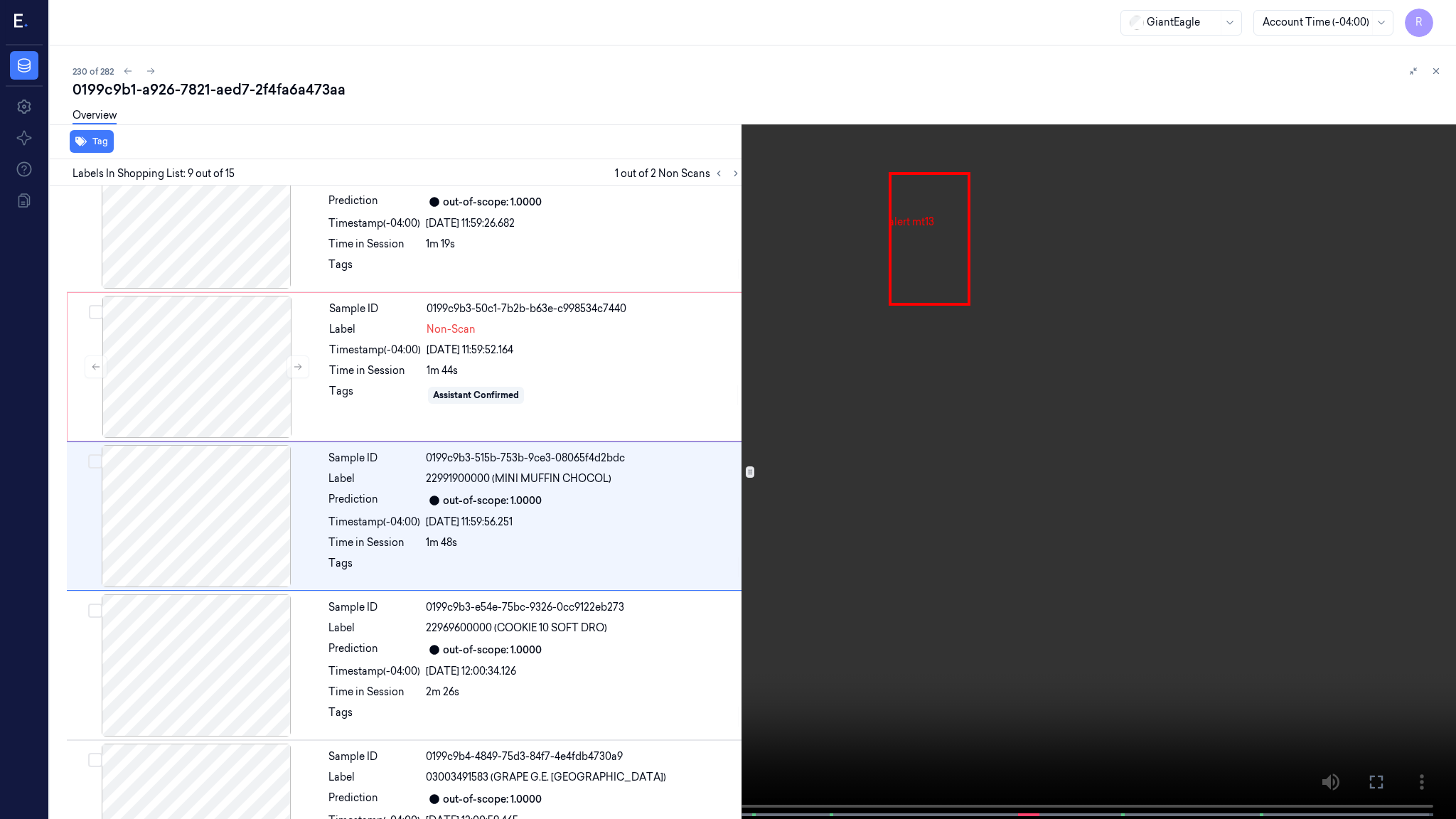
scroll to position [951, 0]
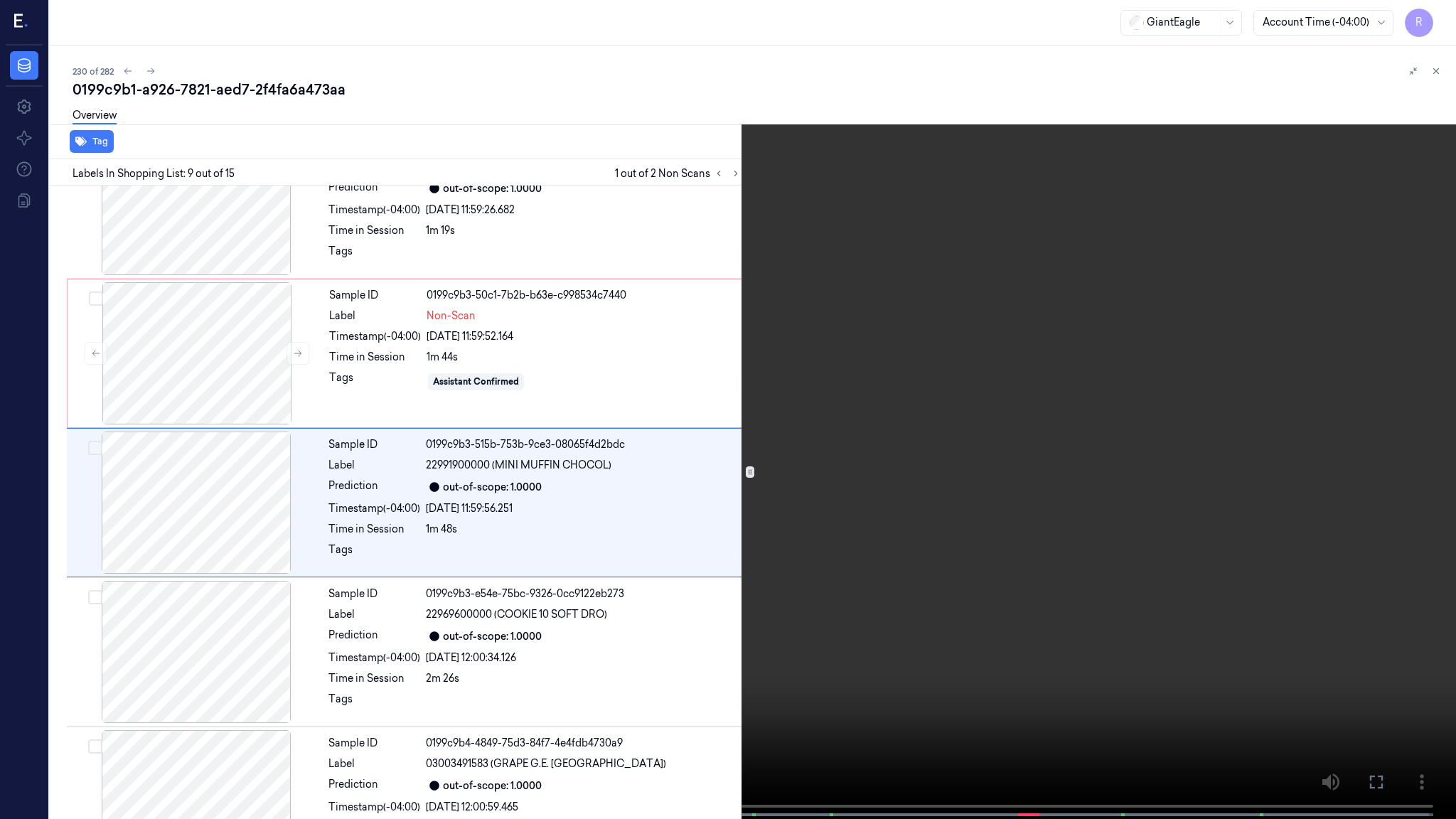
drag, startPoint x: 548, startPoint y: 549, endPoint x: 547, endPoint y: 540, distance: 9.1
click at [547, 541] on video at bounding box center [728, 411] width 1456 height 822
click at [501, 669] on video at bounding box center [728, 411] width 1456 height 822
click at [502, 667] on video at bounding box center [728, 411] width 1456 height 822
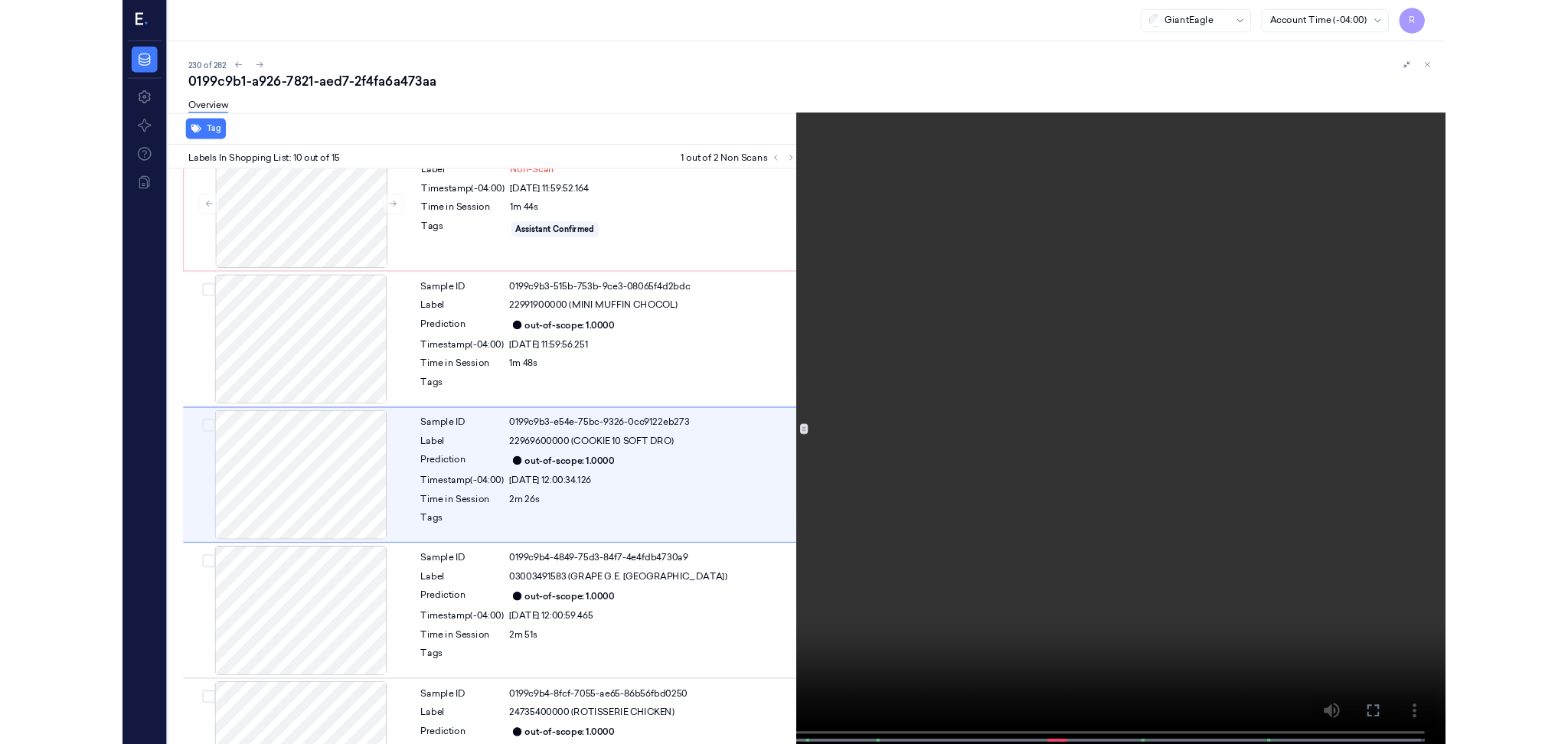
scroll to position [1185, 0]
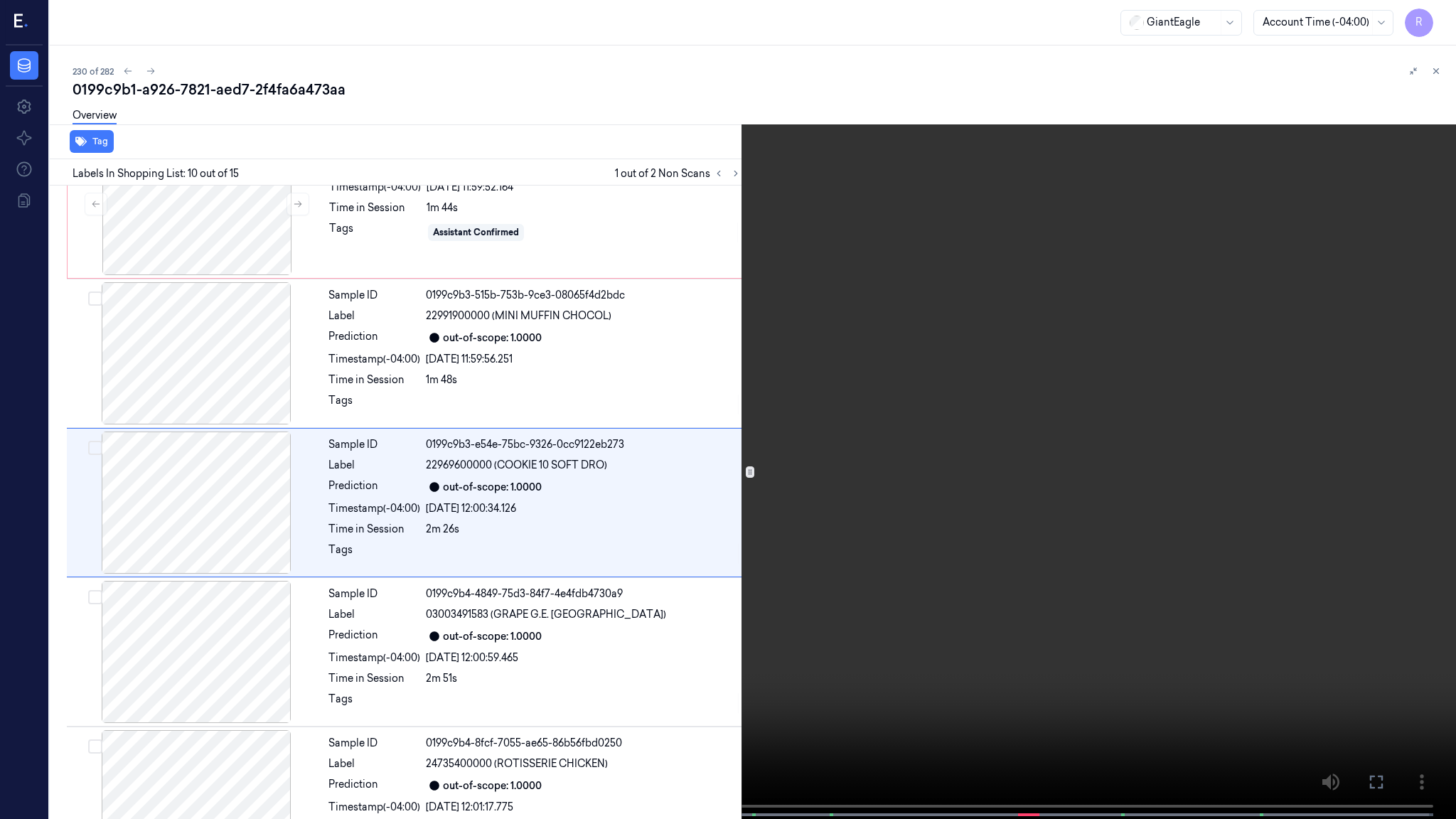
click at [717, 615] on video at bounding box center [728, 411] width 1456 height 822
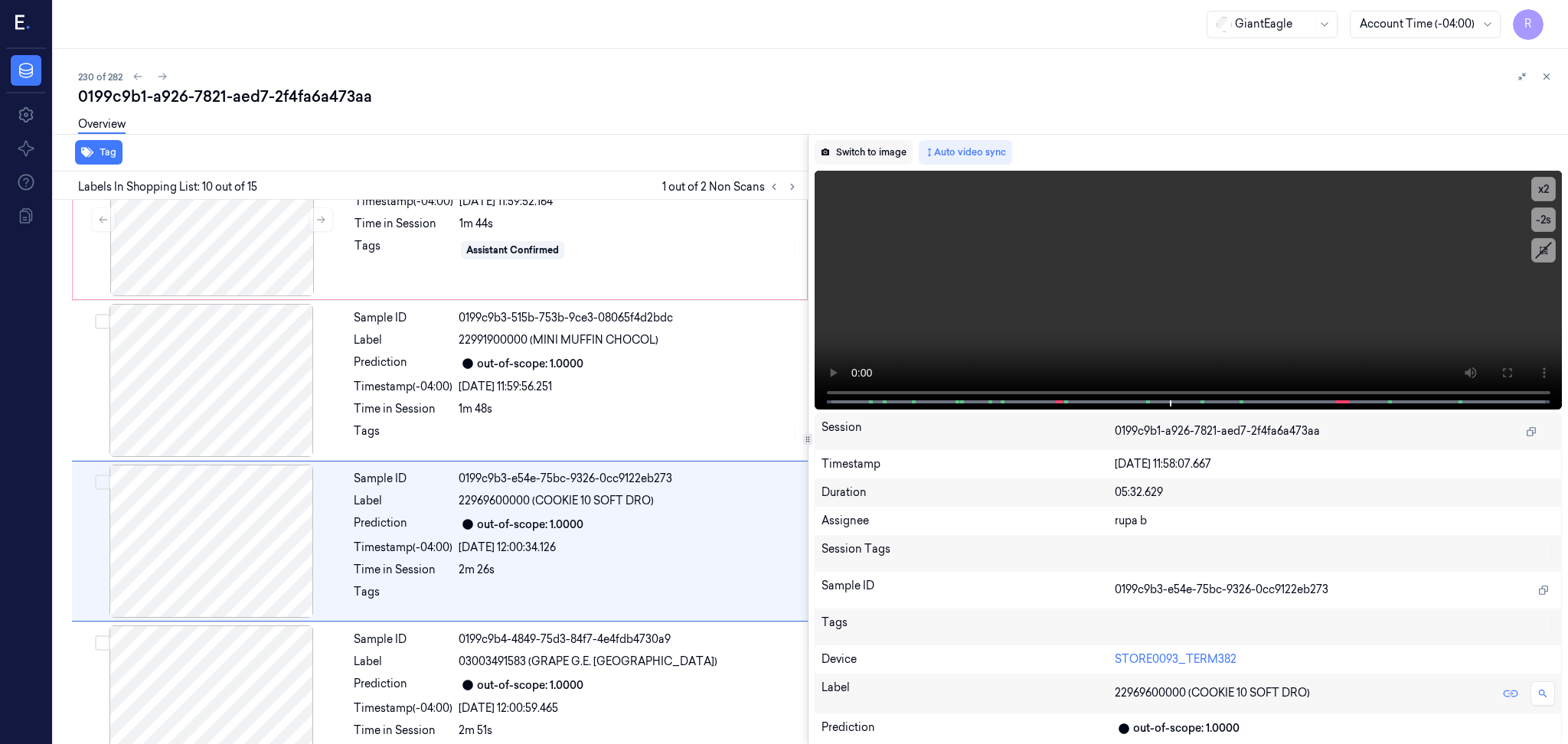
click at [870, 142] on button "Switch to image" at bounding box center [863, 152] width 98 height 25
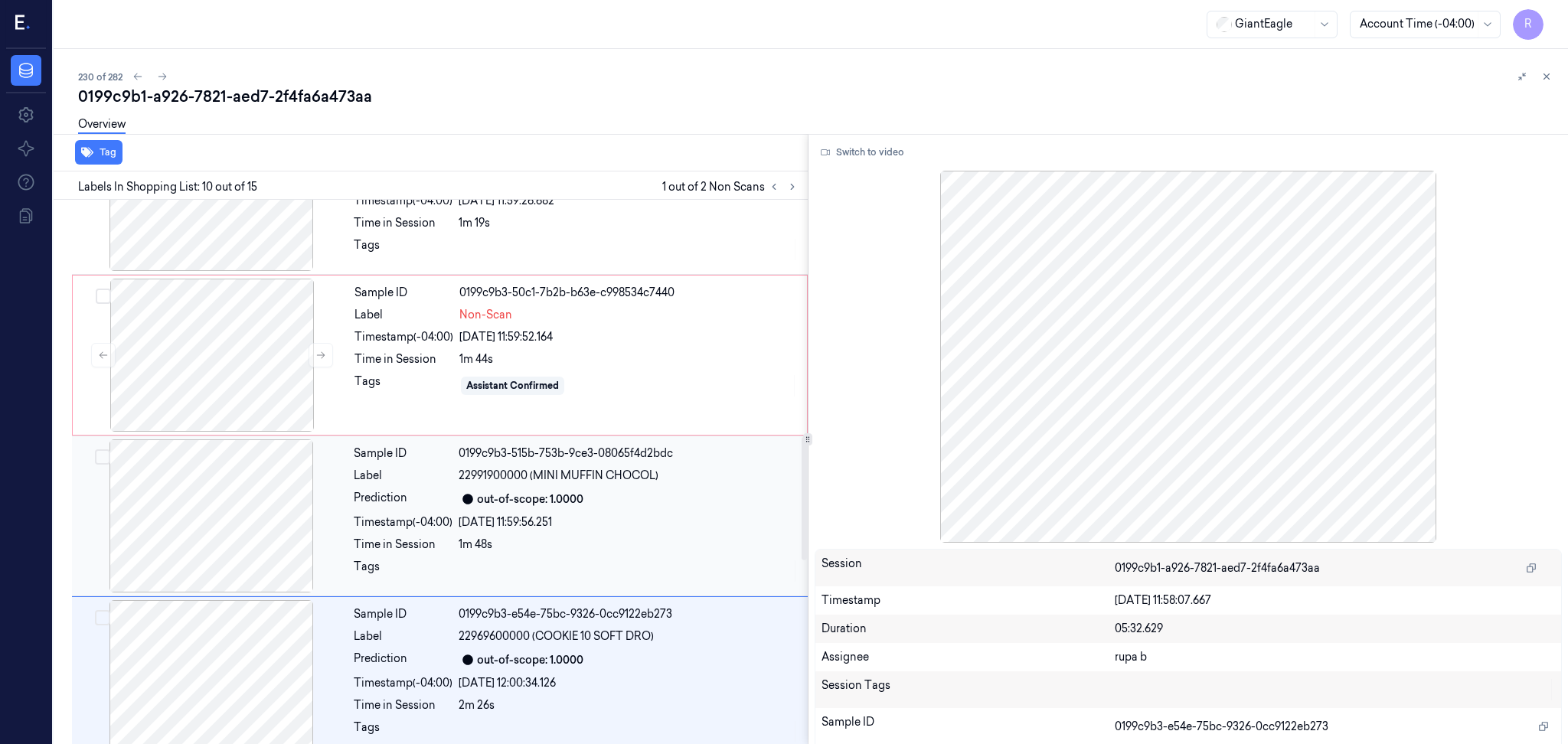
click at [209, 534] on div at bounding box center [211, 516] width 273 height 153
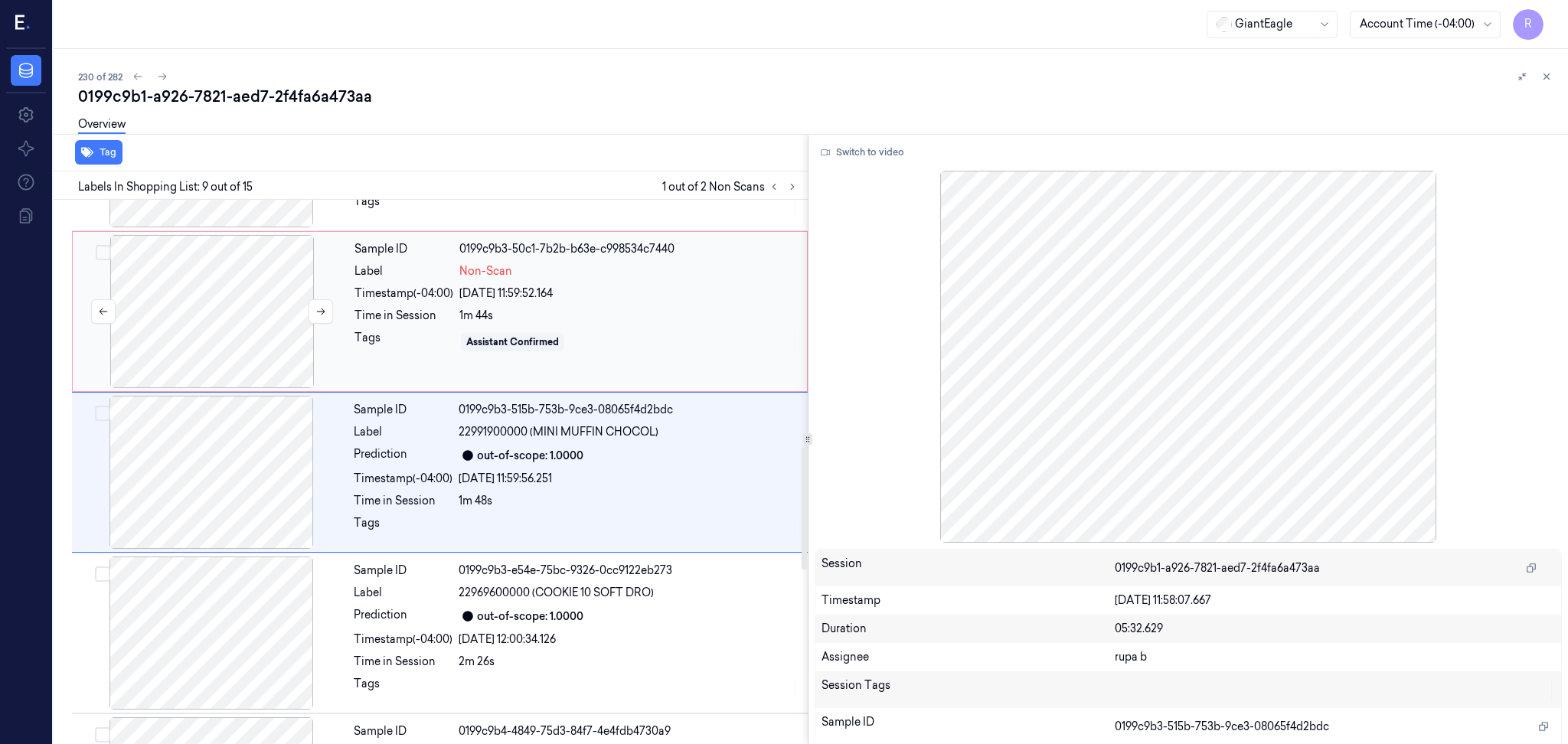
click at [249, 347] on div at bounding box center [212, 312] width 273 height 153
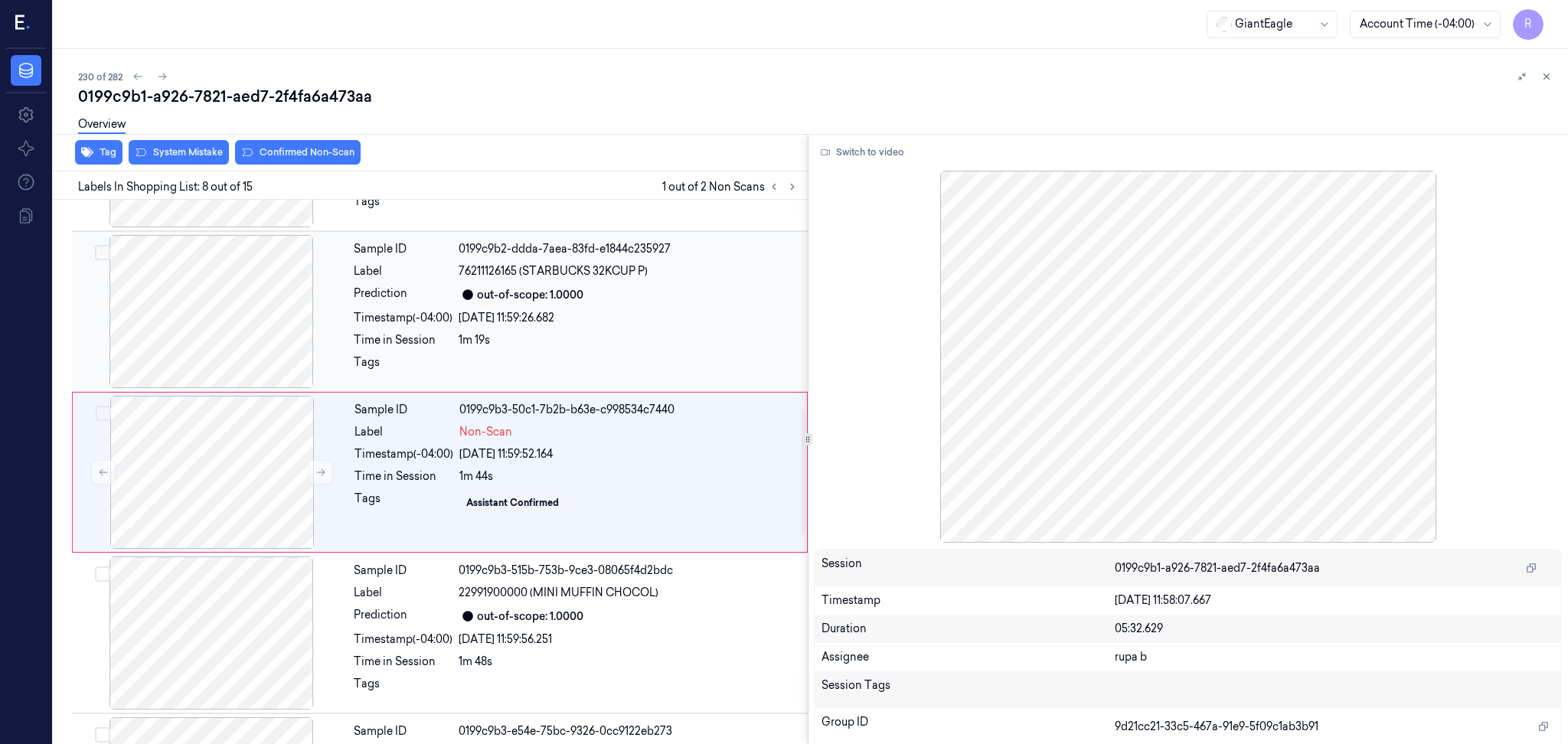
click at [235, 330] on div at bounding box center [211, 312] width 273 height 153
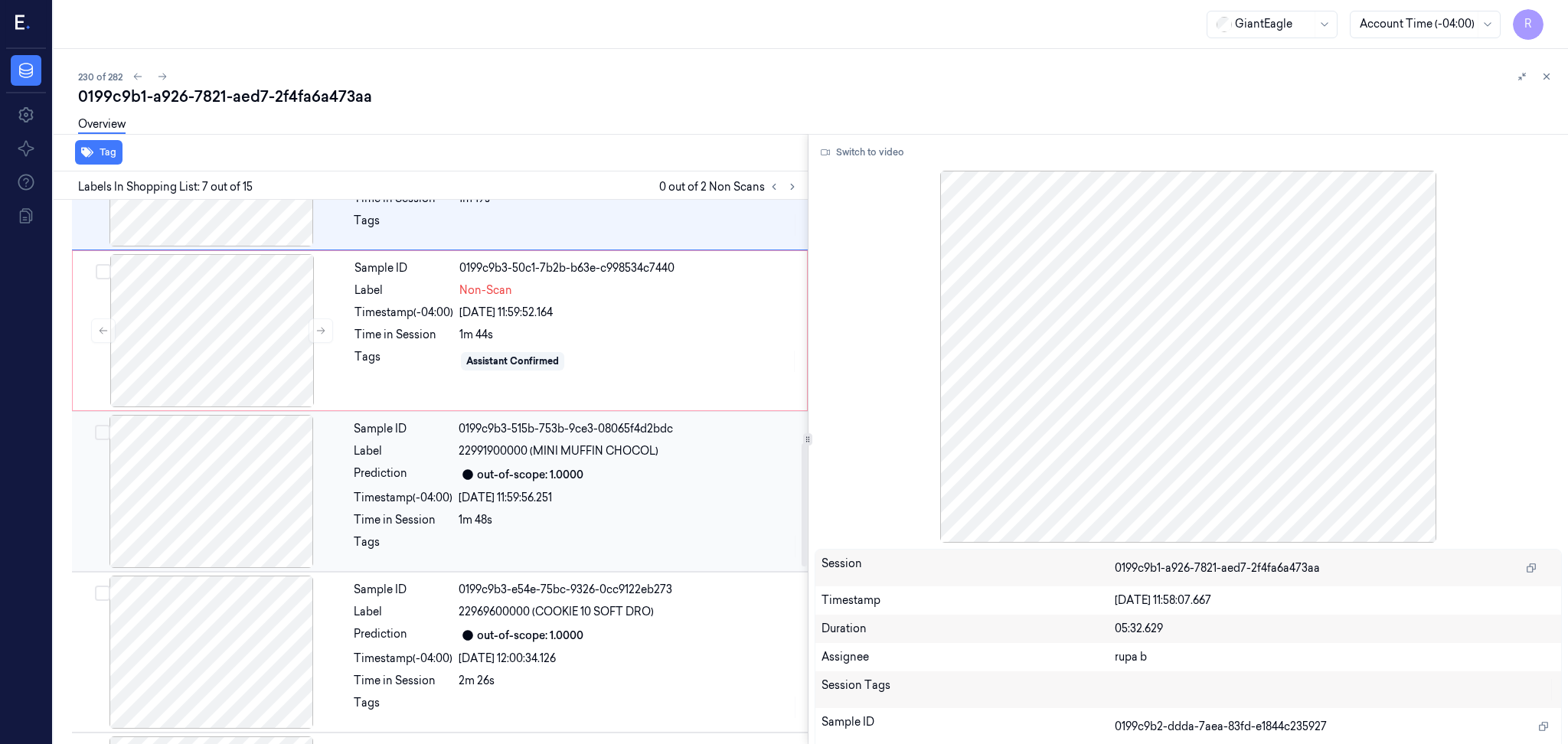
scroll to position [1078, 0]
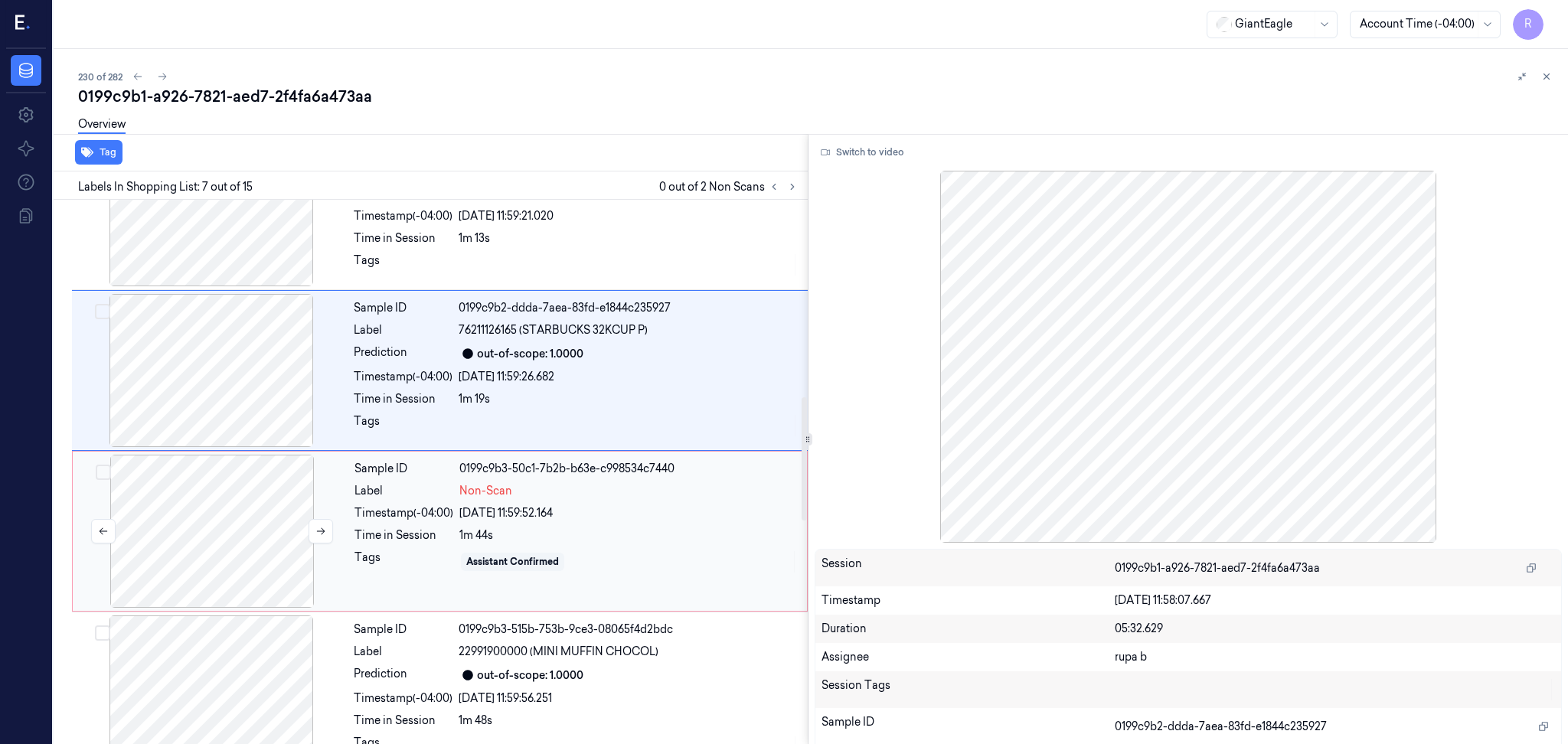
click at [243, 504] on div at bounding box center [212, 531] width 273 height 153
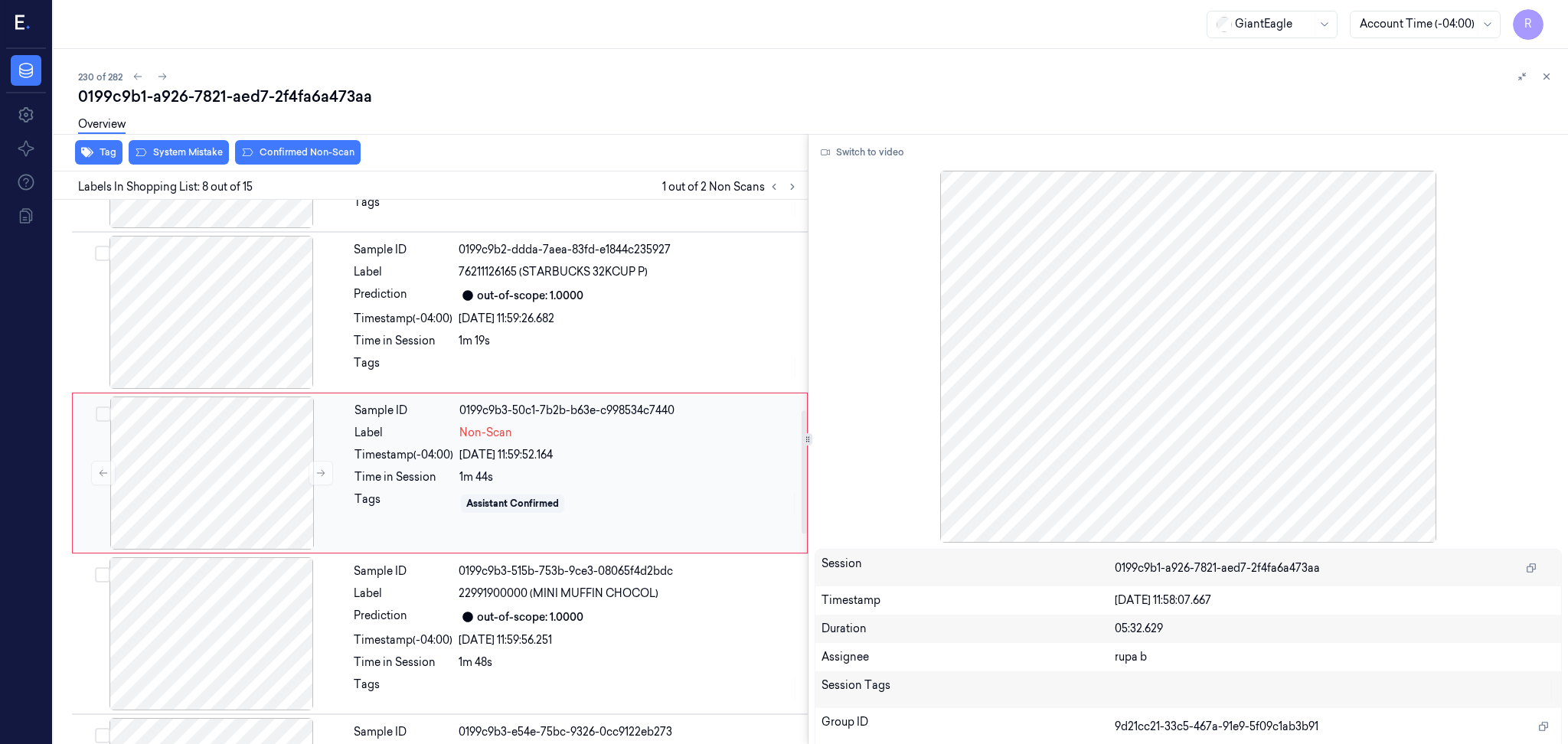
scroll to position [932, 0]
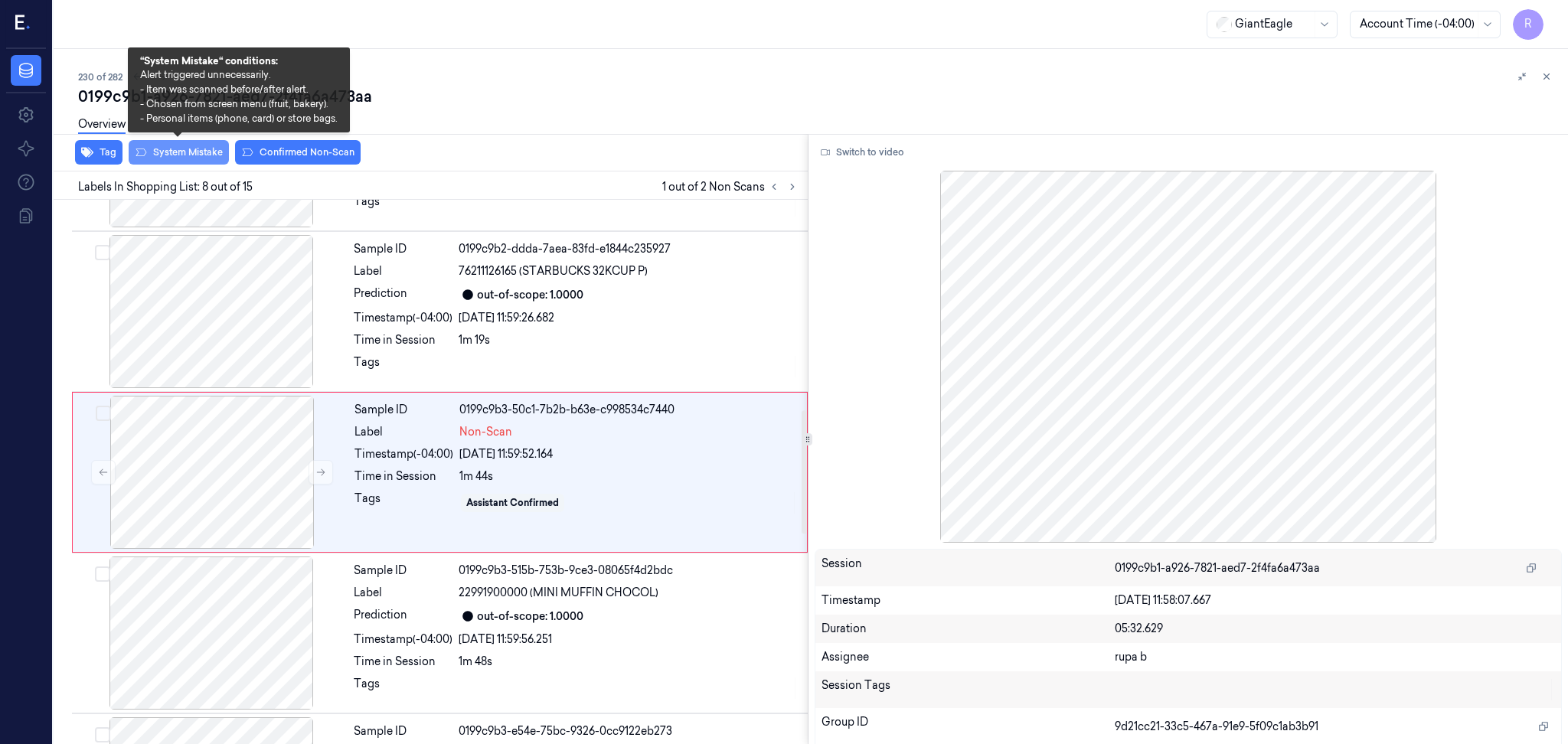
click at [168, 156] on button "System Mistake" at bounding box center [179, 152] width 100 height 25
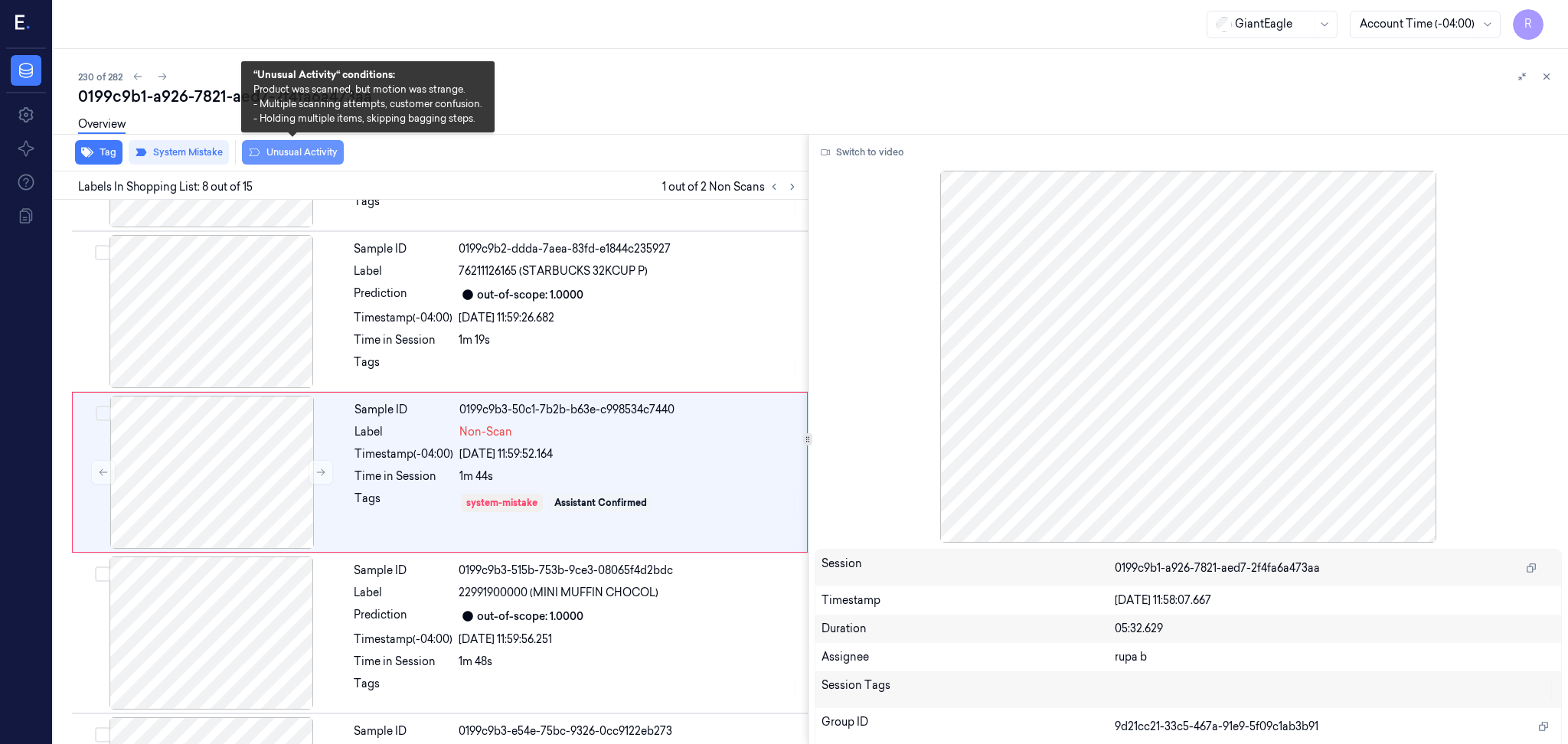
click at [304, 155] on button "Unusual Activity" at bounding box center [293, 152] width 102 height 25
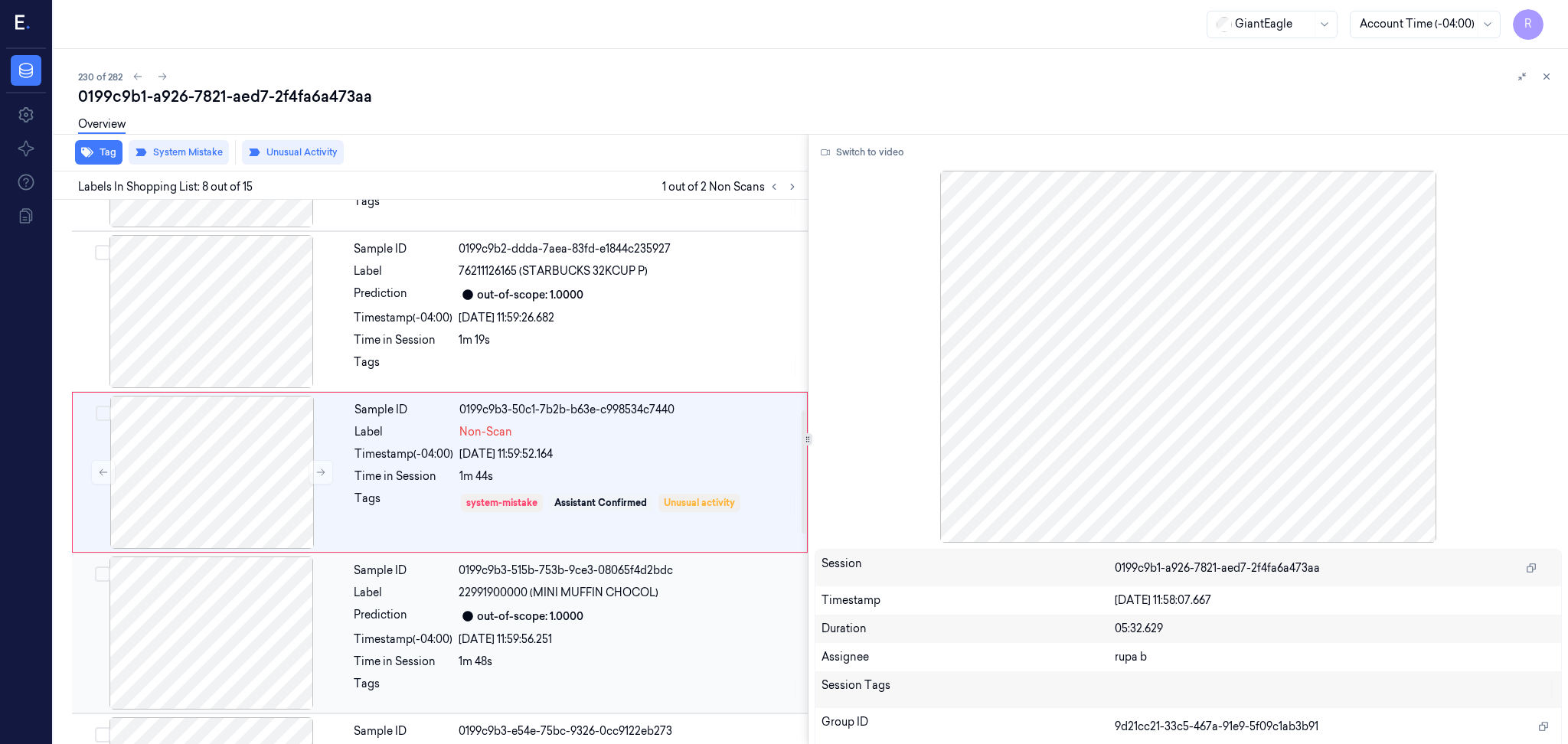
click at [282, 612] on div at bounding box center [211, 633] width 273 height 153
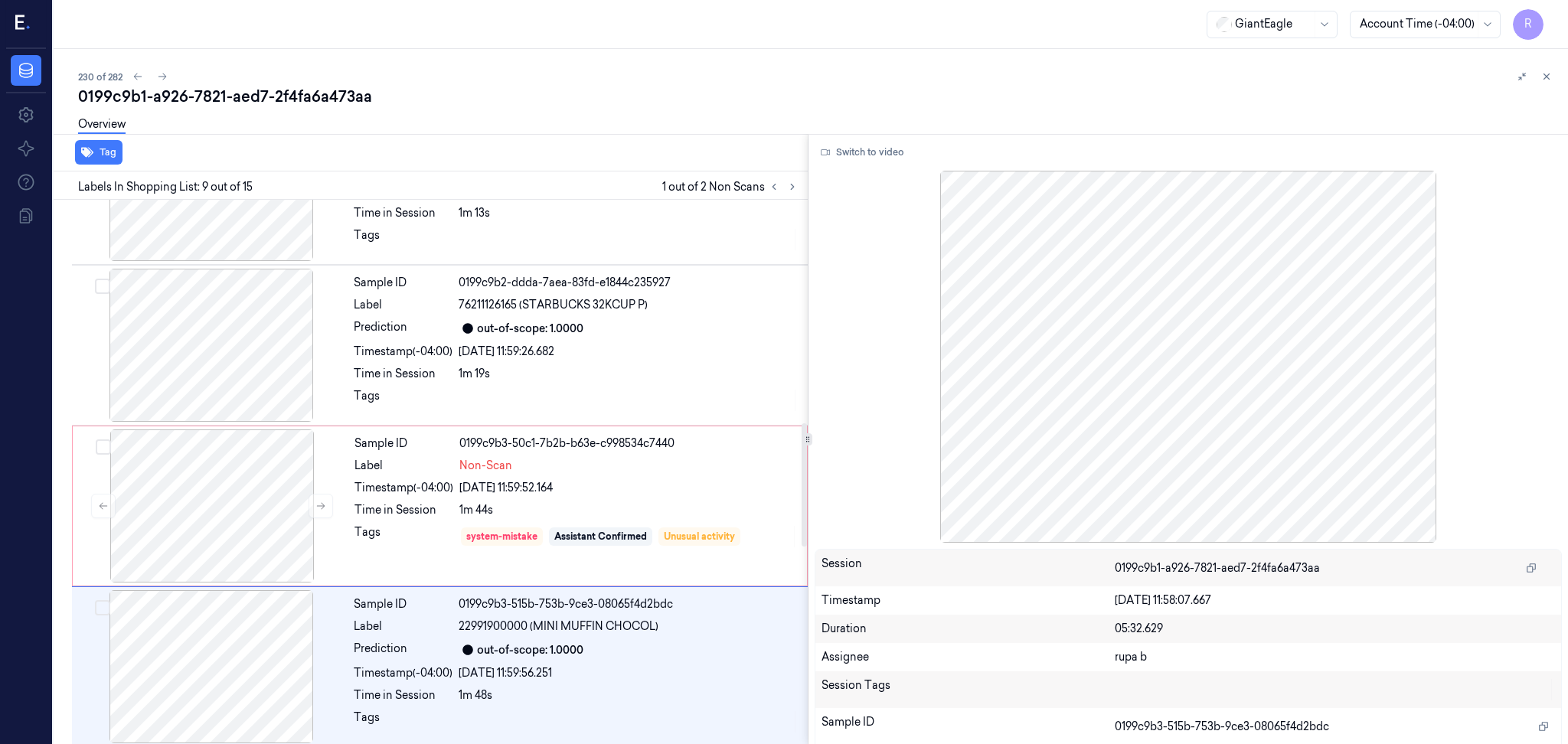
scroll to position [889, 0]
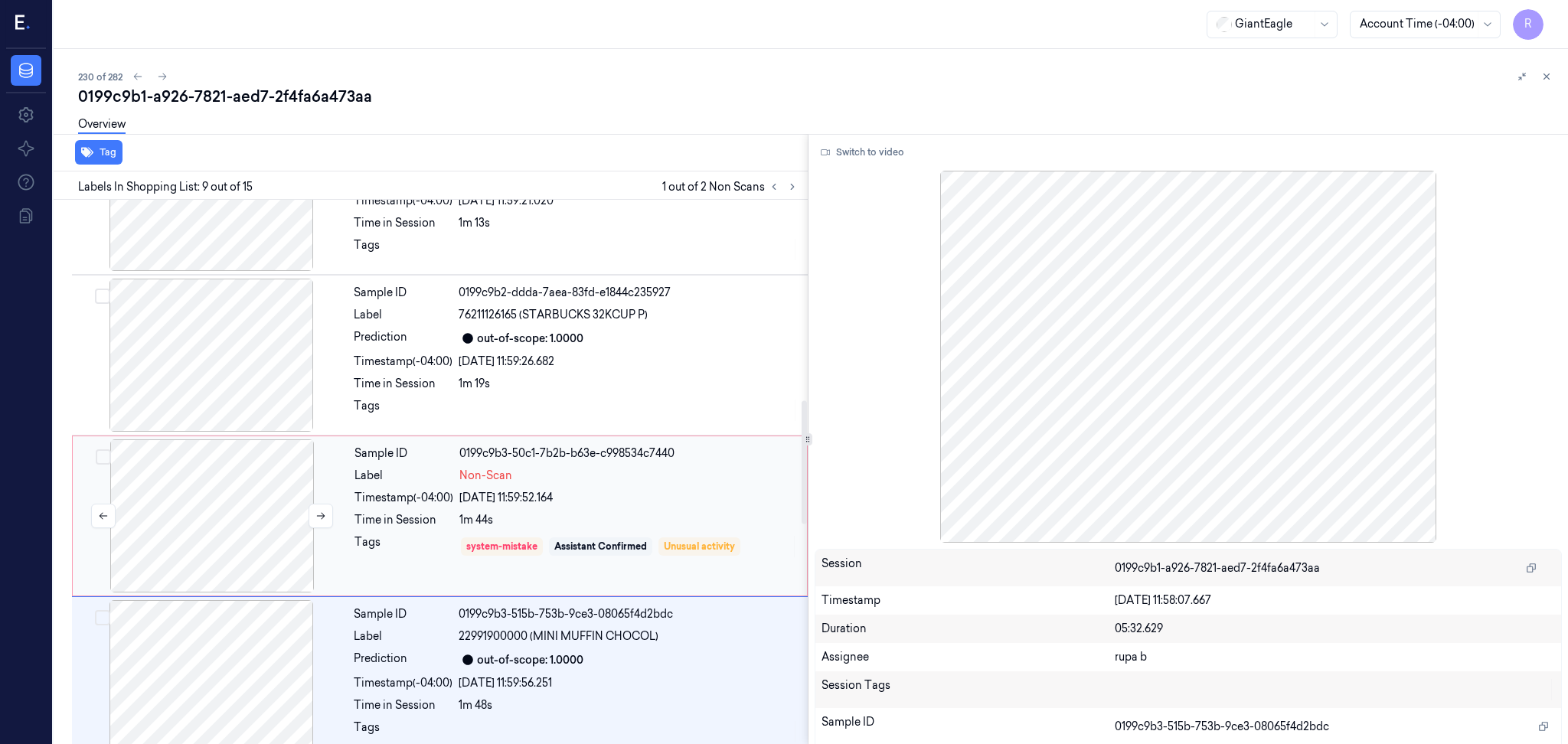
click at [228, 523] on div at bounding box center [212, 516] width 273 height 153
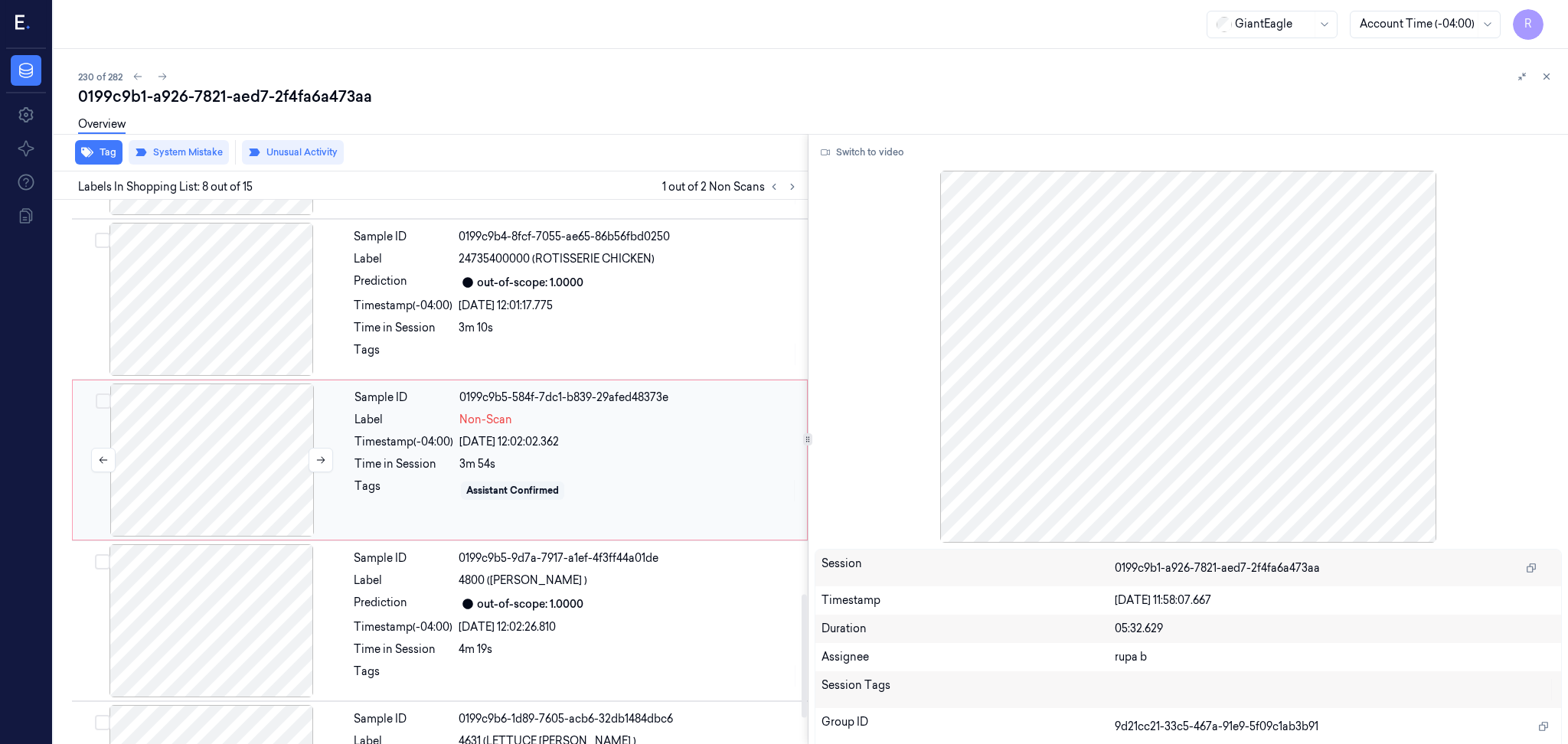
click at [248, 477] on div at bounding box center [212, 460] width 273 height 153
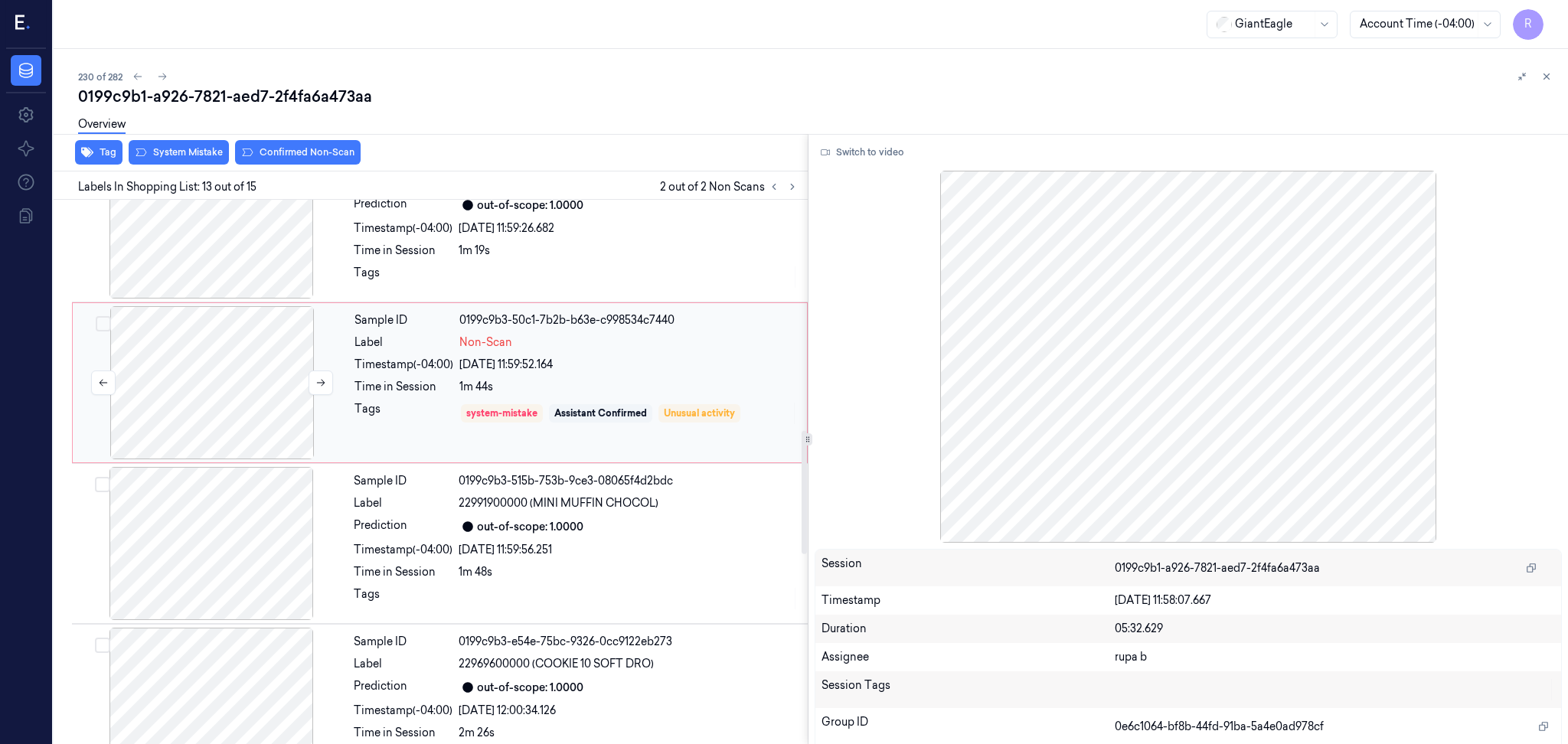
click at [212, 381] on div at bounding box center [212, 383] width 273 height 153
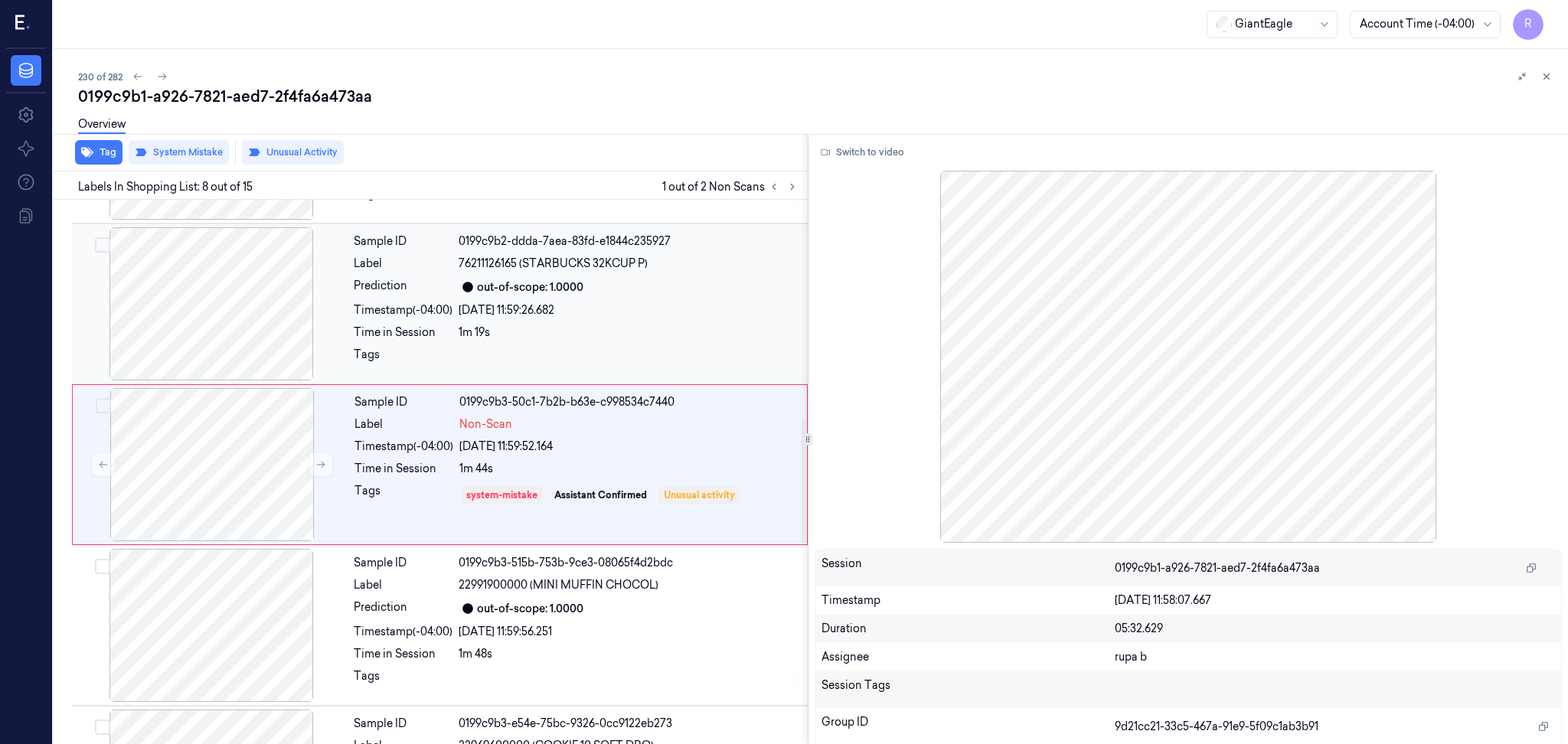
scroll to position [932, 0]
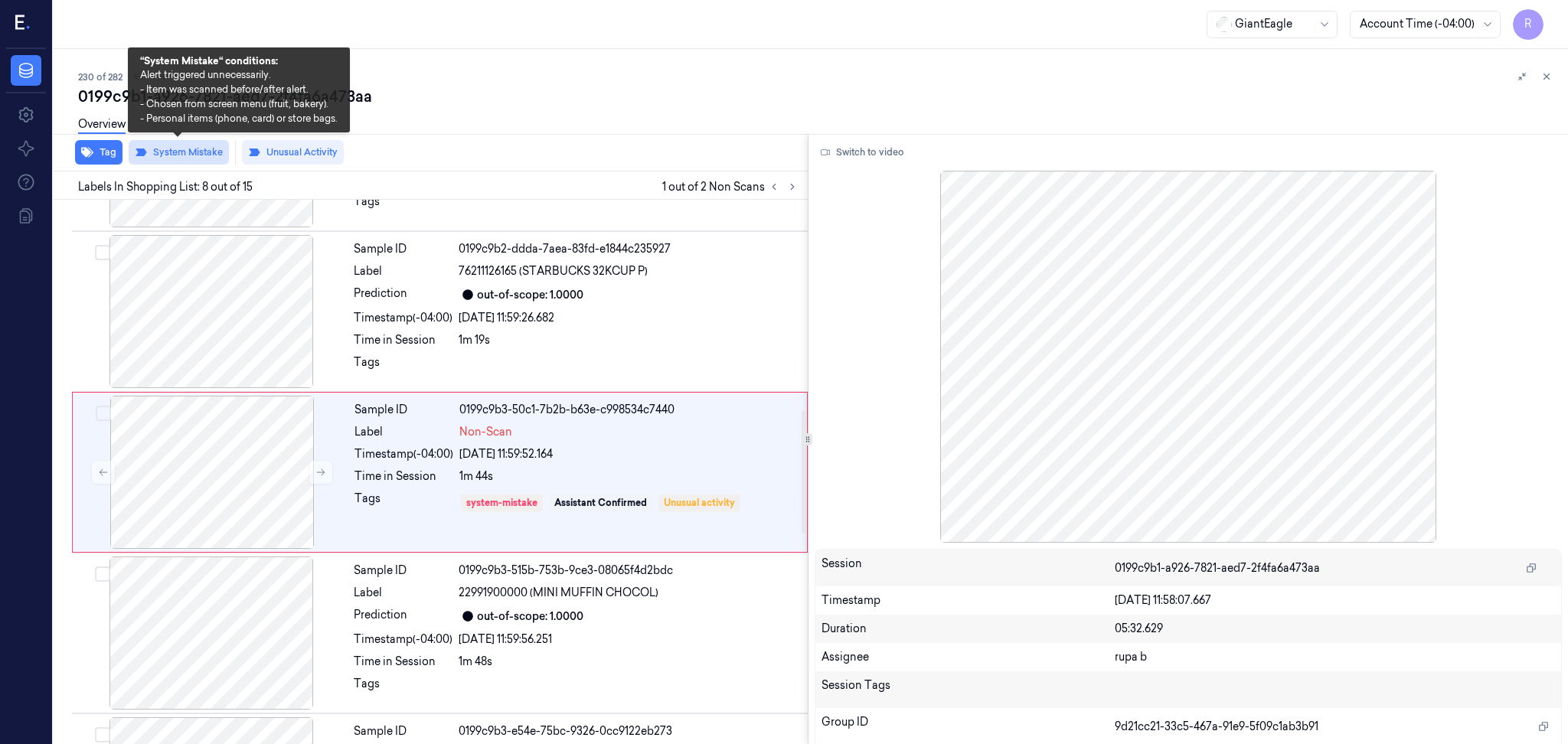
click at [204, 161] on button "System Mistake" at bounding box center [179, 152] width 100 height 25
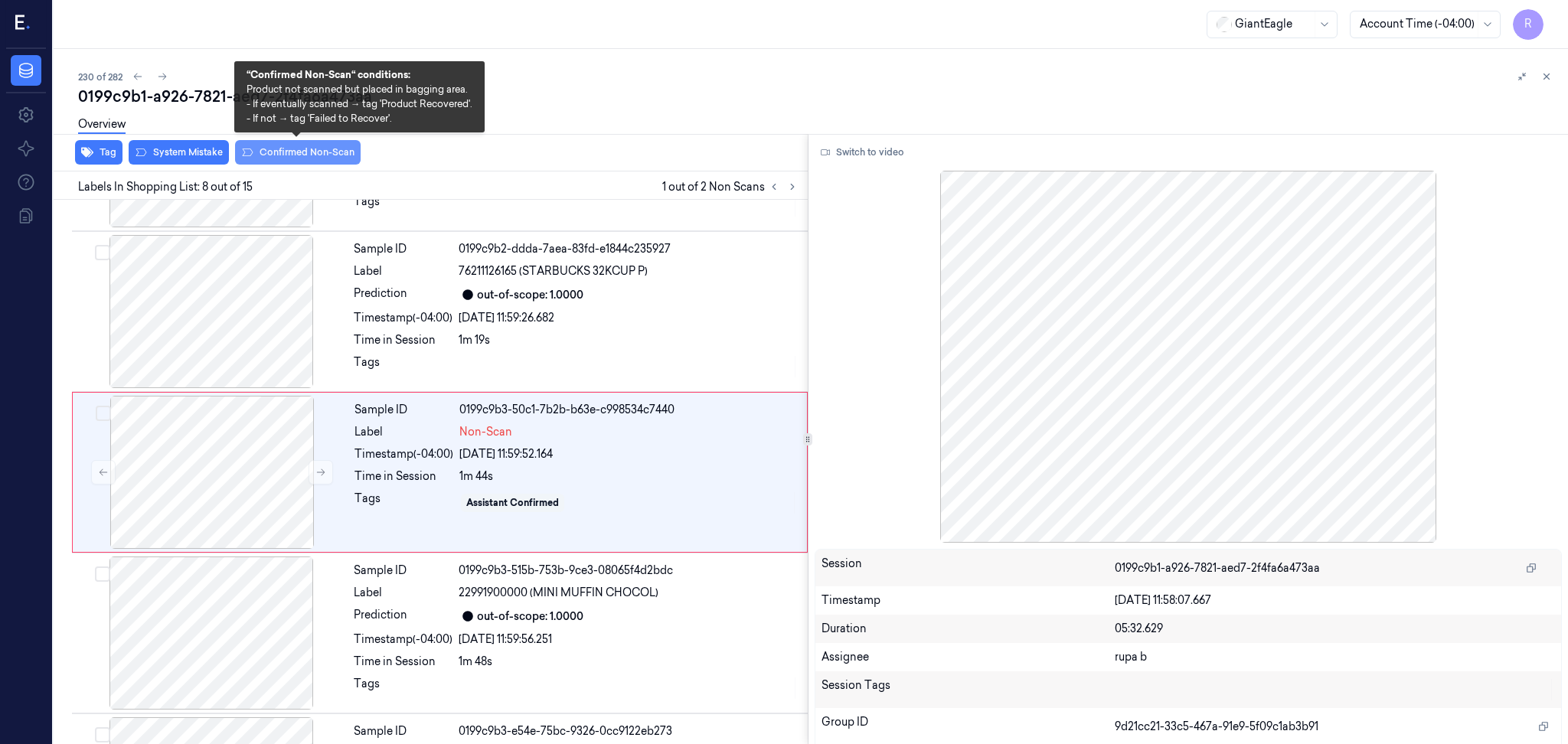
click at [302, 153] on button "Confirmed Non-Scan" at bounding box center [297, 152] width 126 height 25
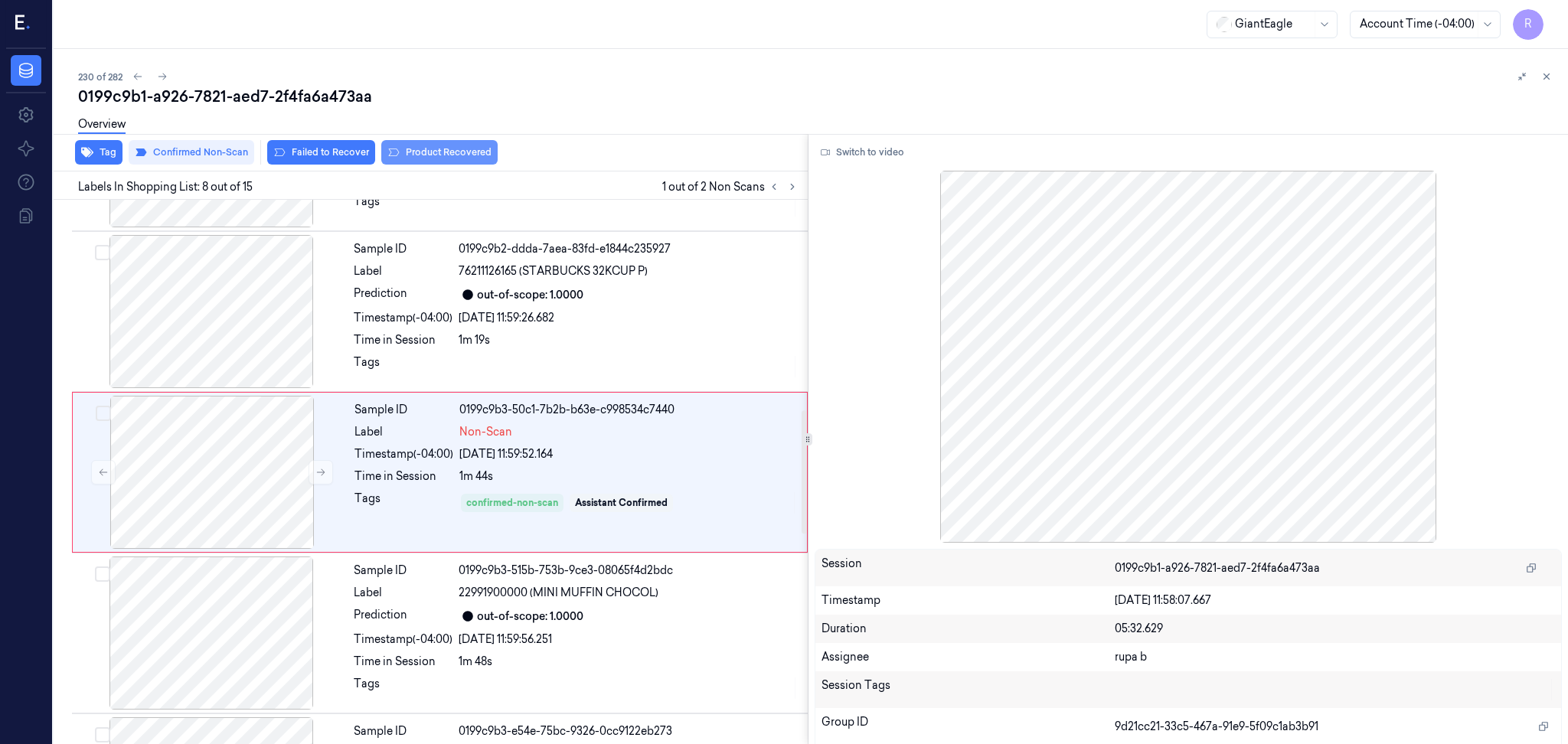
click at [439, 153] on button "Product Recovered" at bounding box center [439, 152] width 116 height 25
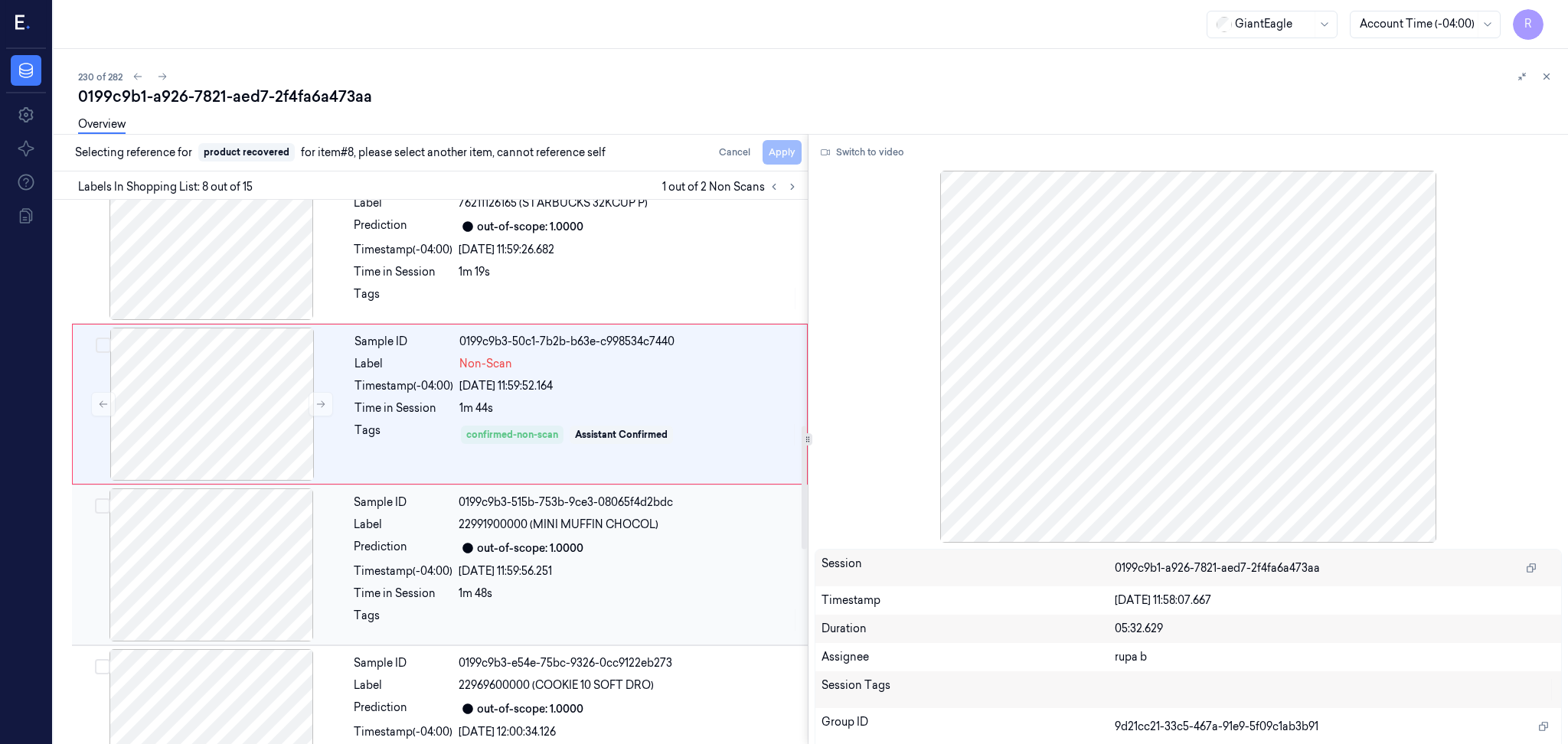
scroll to position [1034, 0]
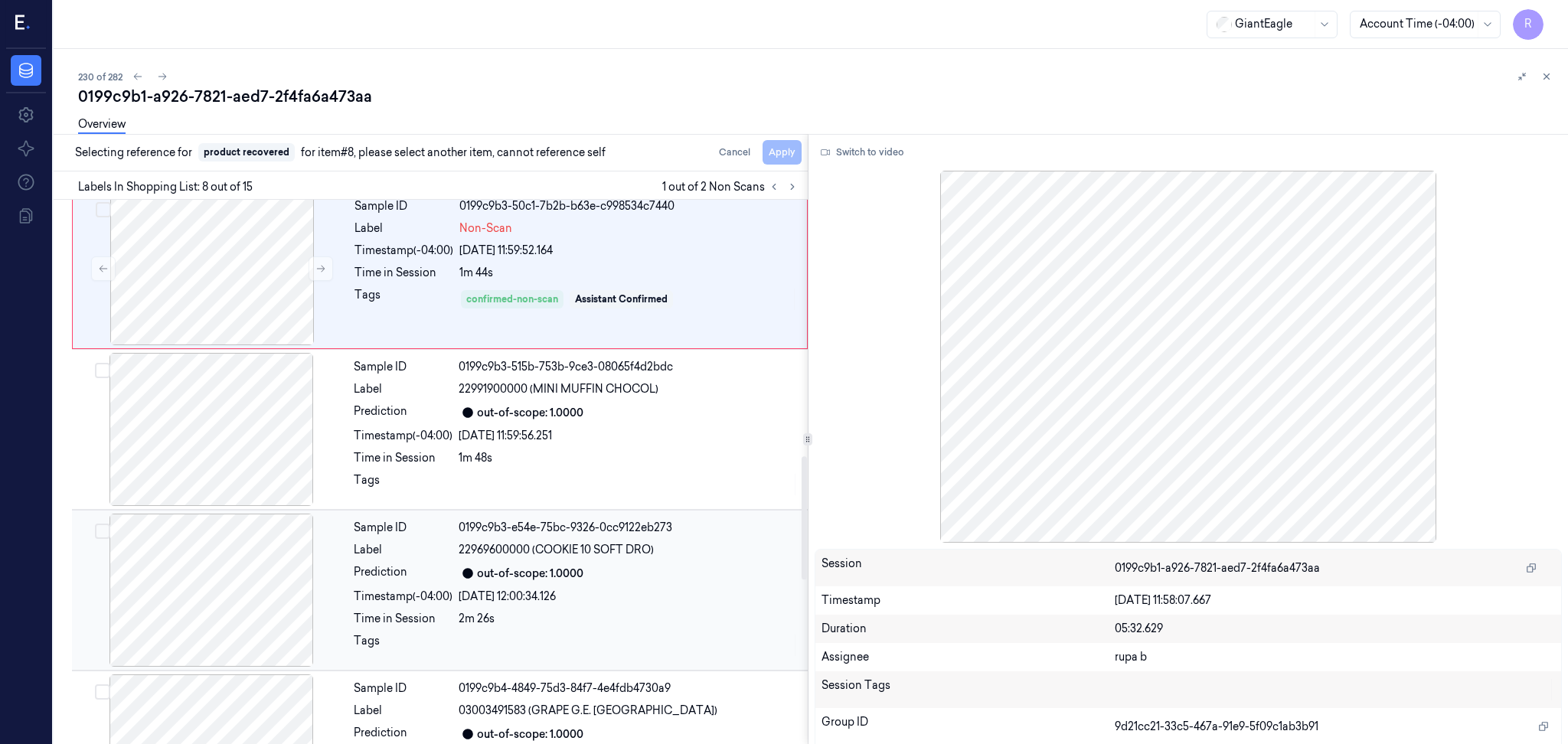
click at [228, 644] on div at bounding box center [211, 591] width 273 height 153
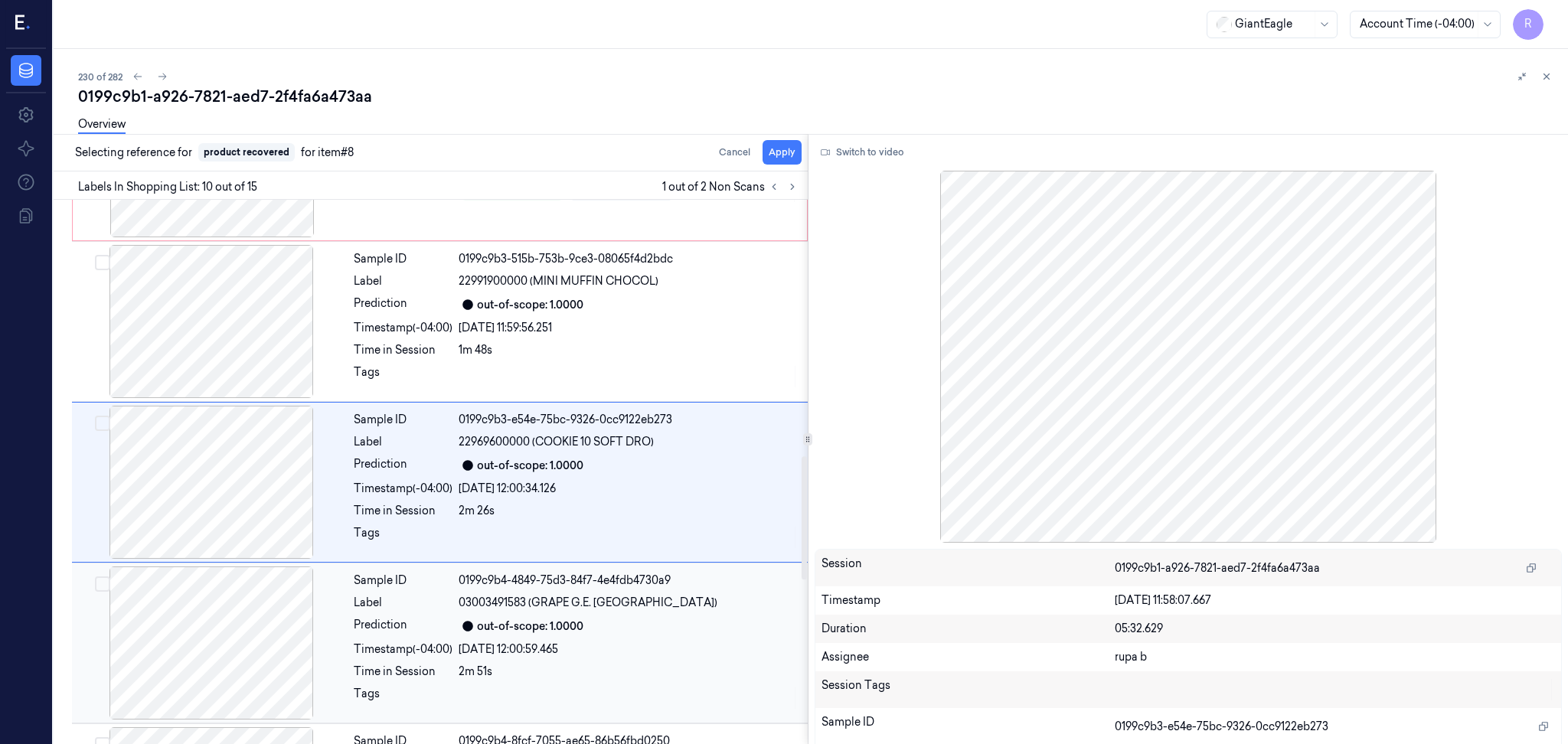
scroll to position [1254, 0]
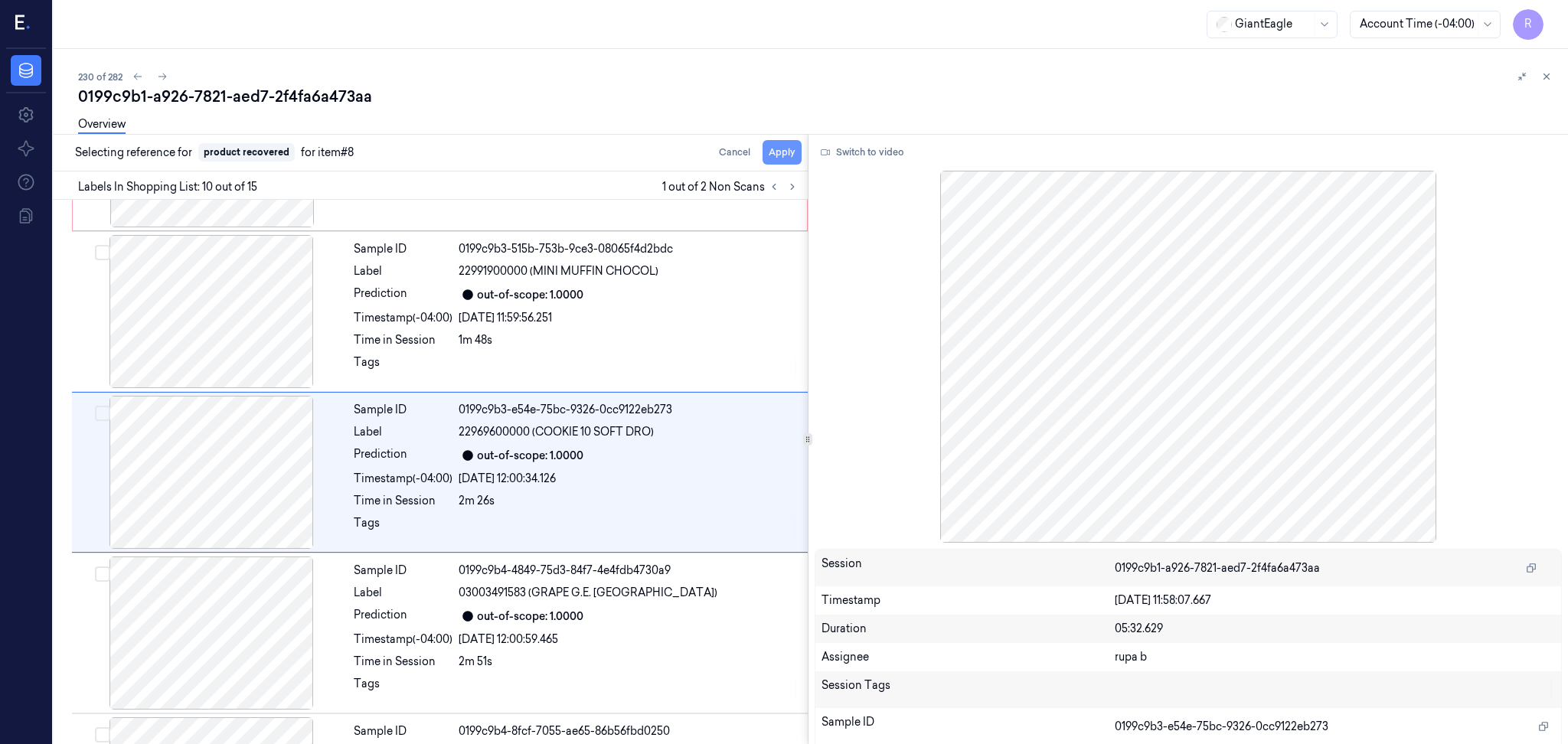
click at [785, 157] on button "Apply" at bounding box center [781, 152] width 39 height 25
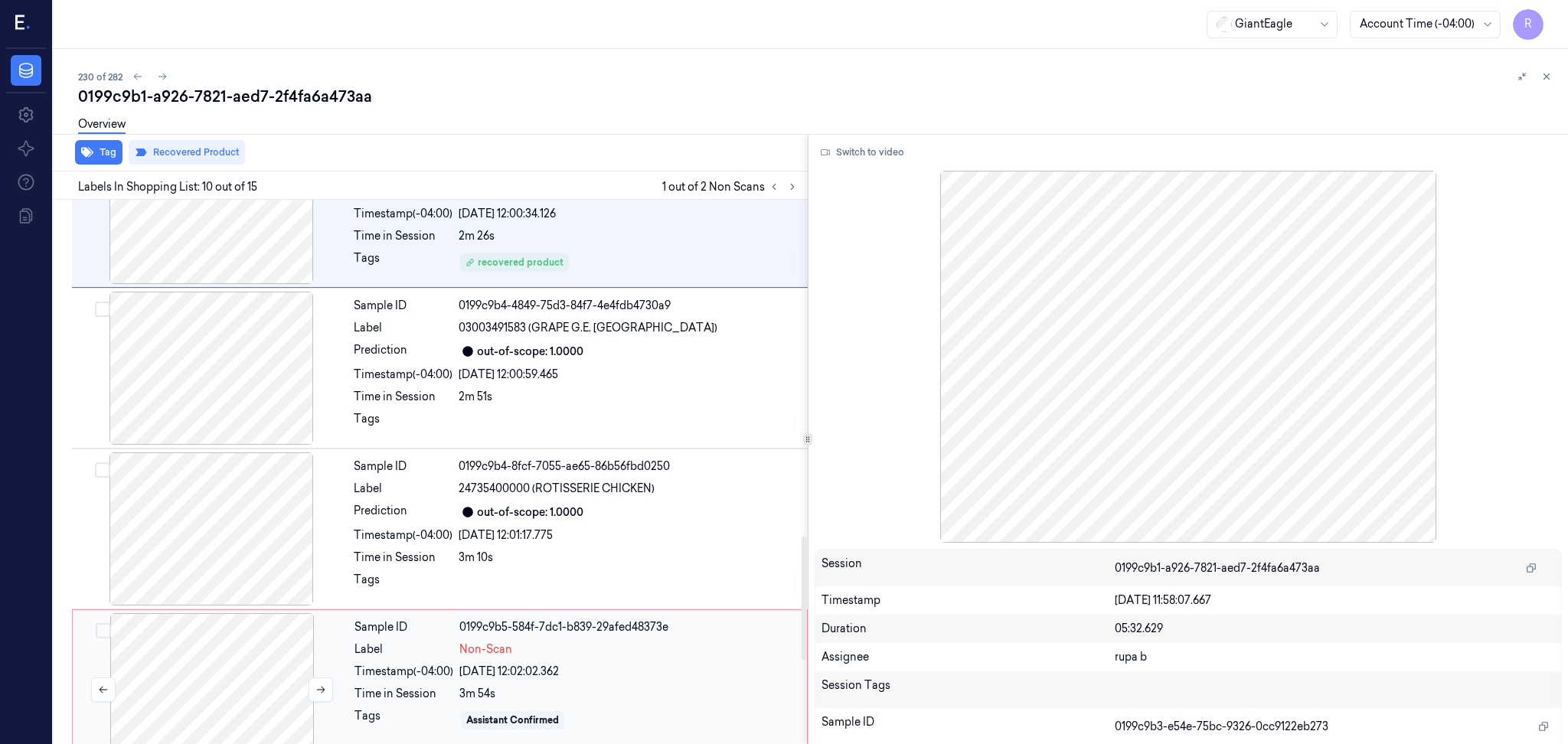
scroll to position [1560, 0]
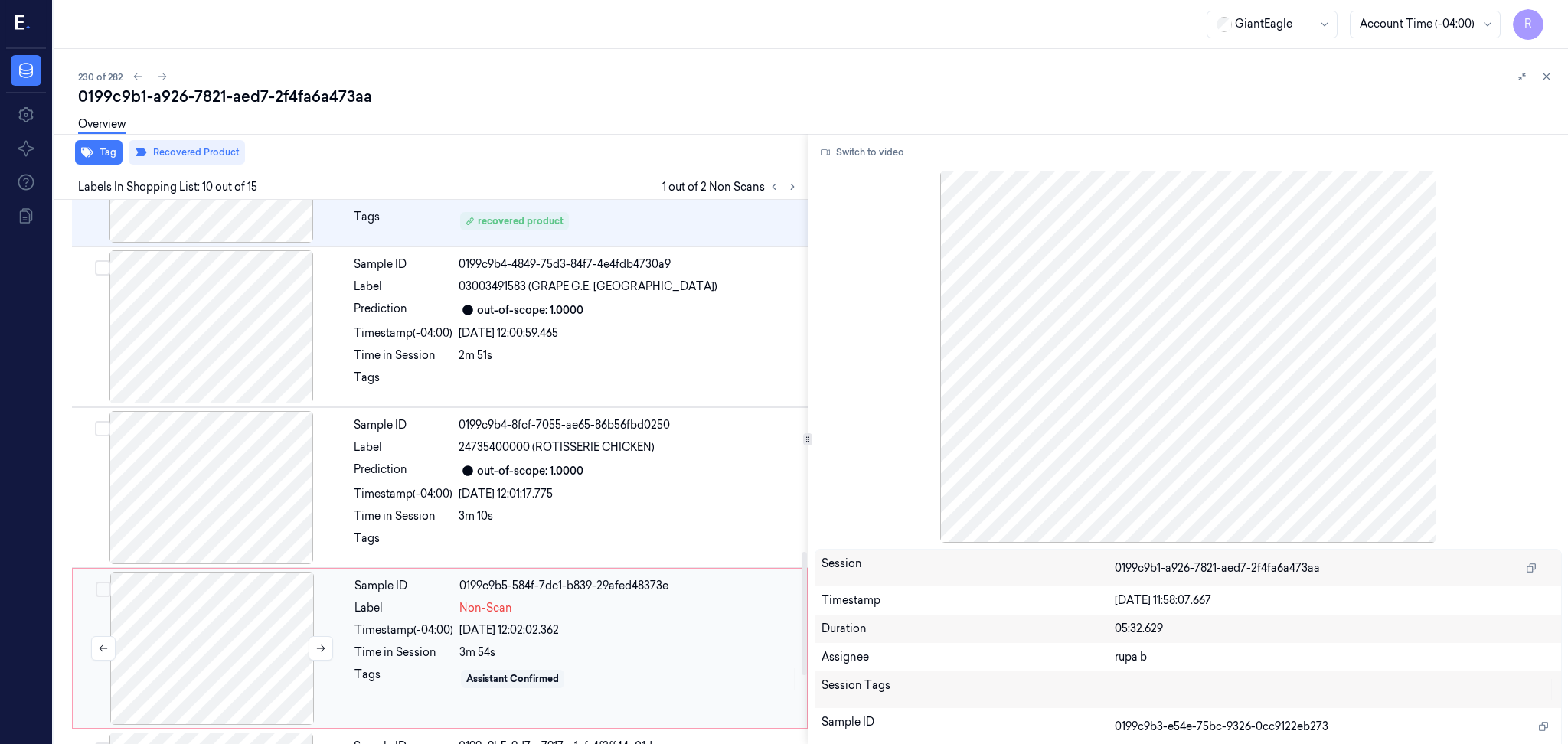
click at [233, 625] on div at bounding box center [212, 648] width 273 height 153
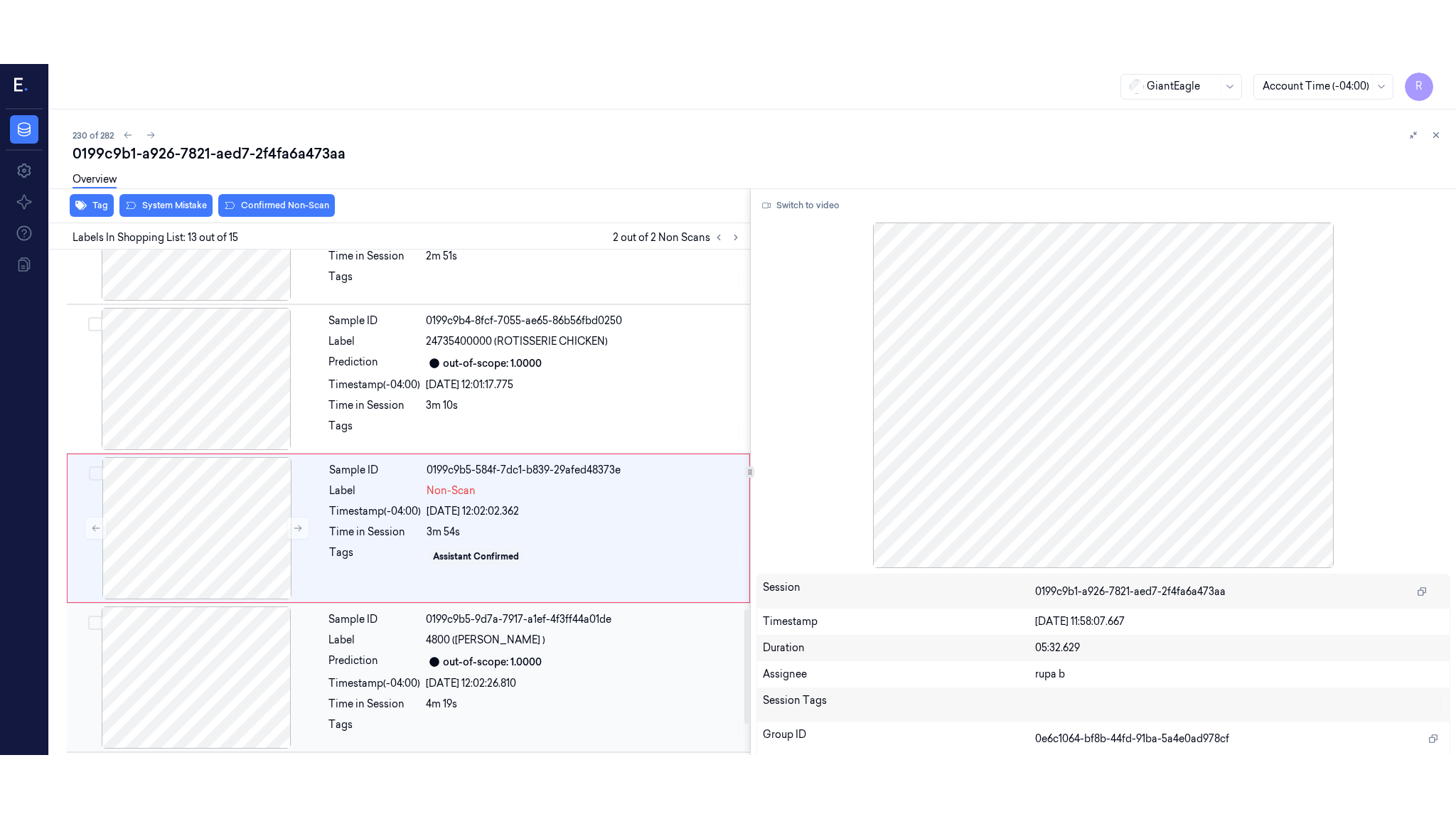
scroll to position [1613, 0]
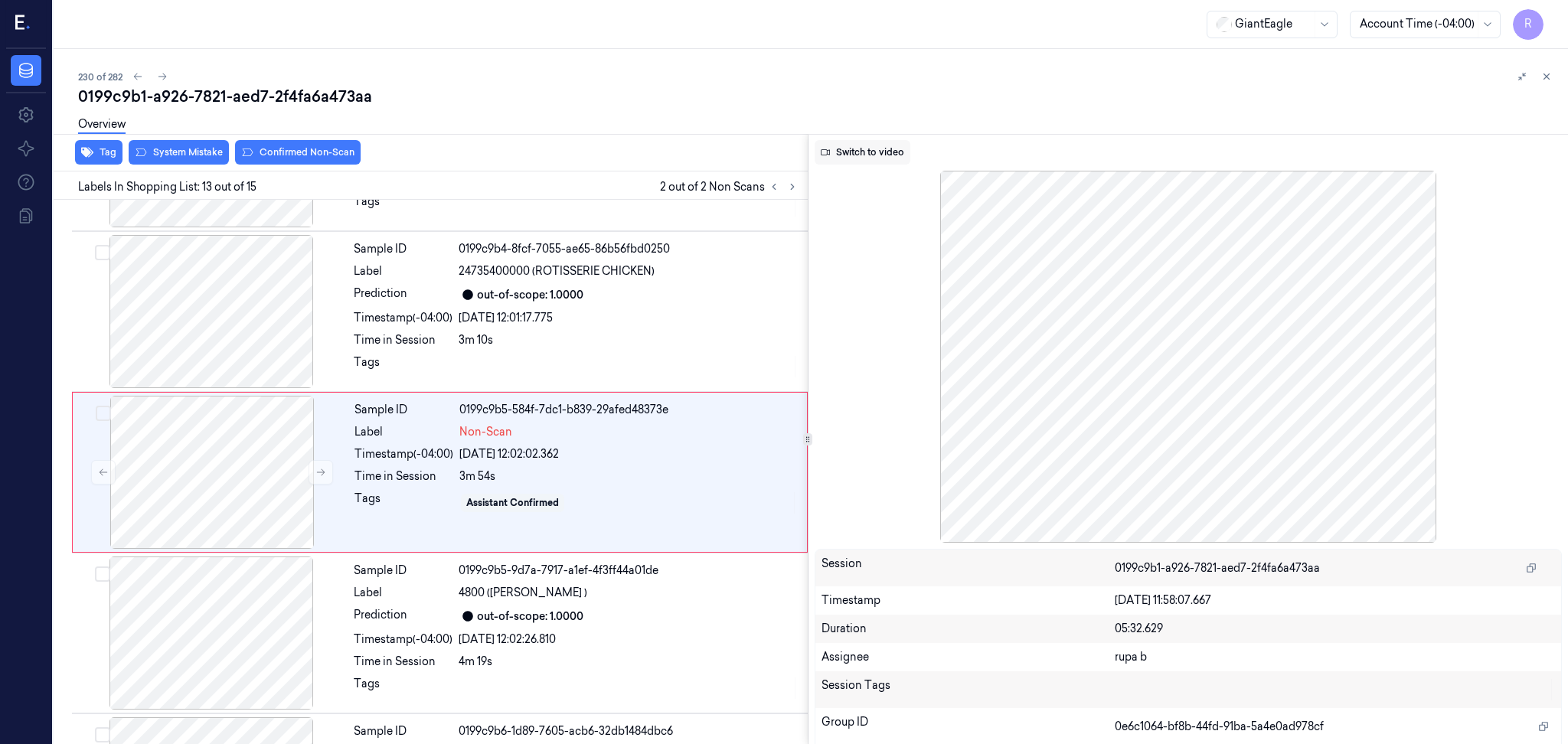
click at [852, 152] on button "Switch to video" at bounding box center [862, 152] width 96 height 25
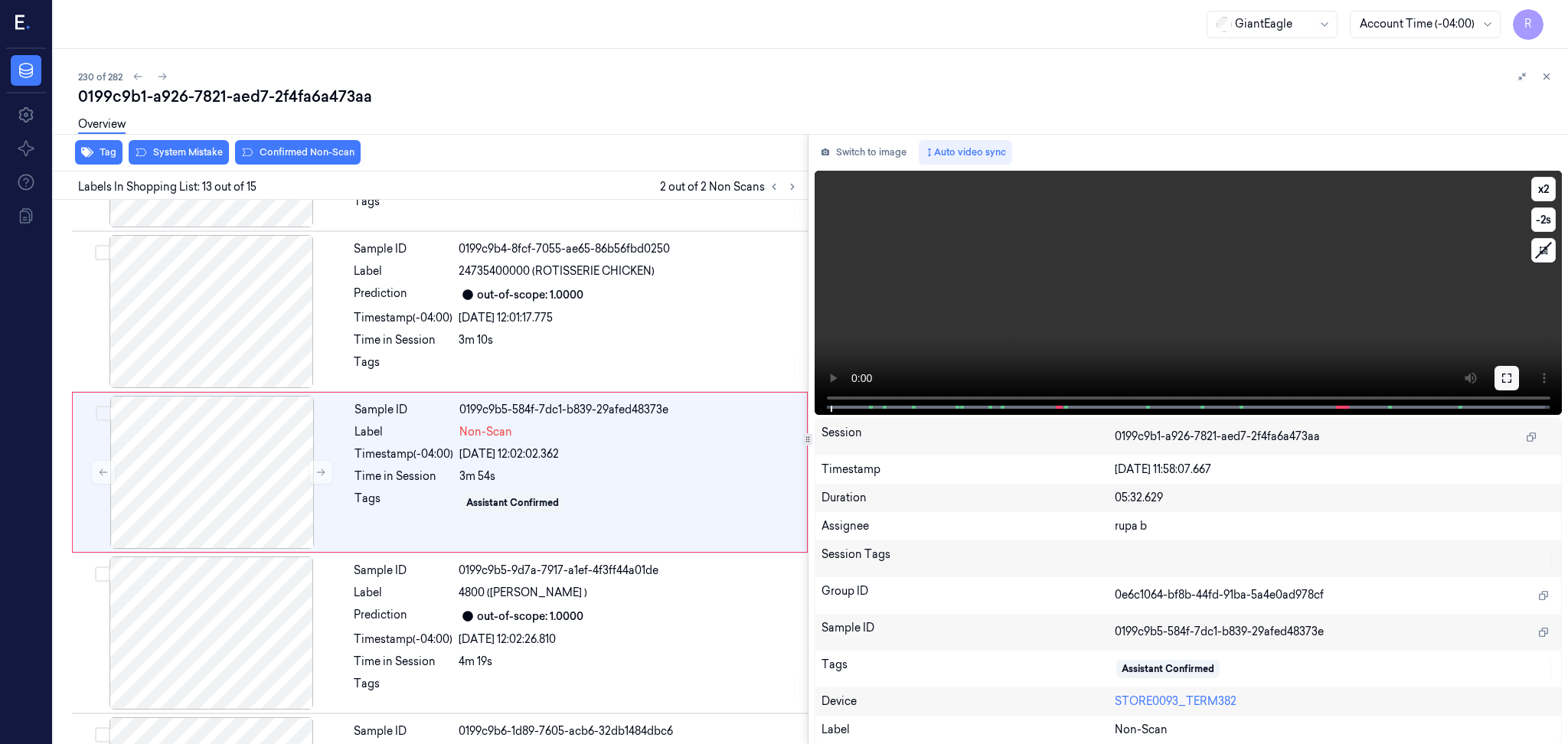
click at [1509, 377] on icon at bounding box center [1506, 377] width 12 height 12
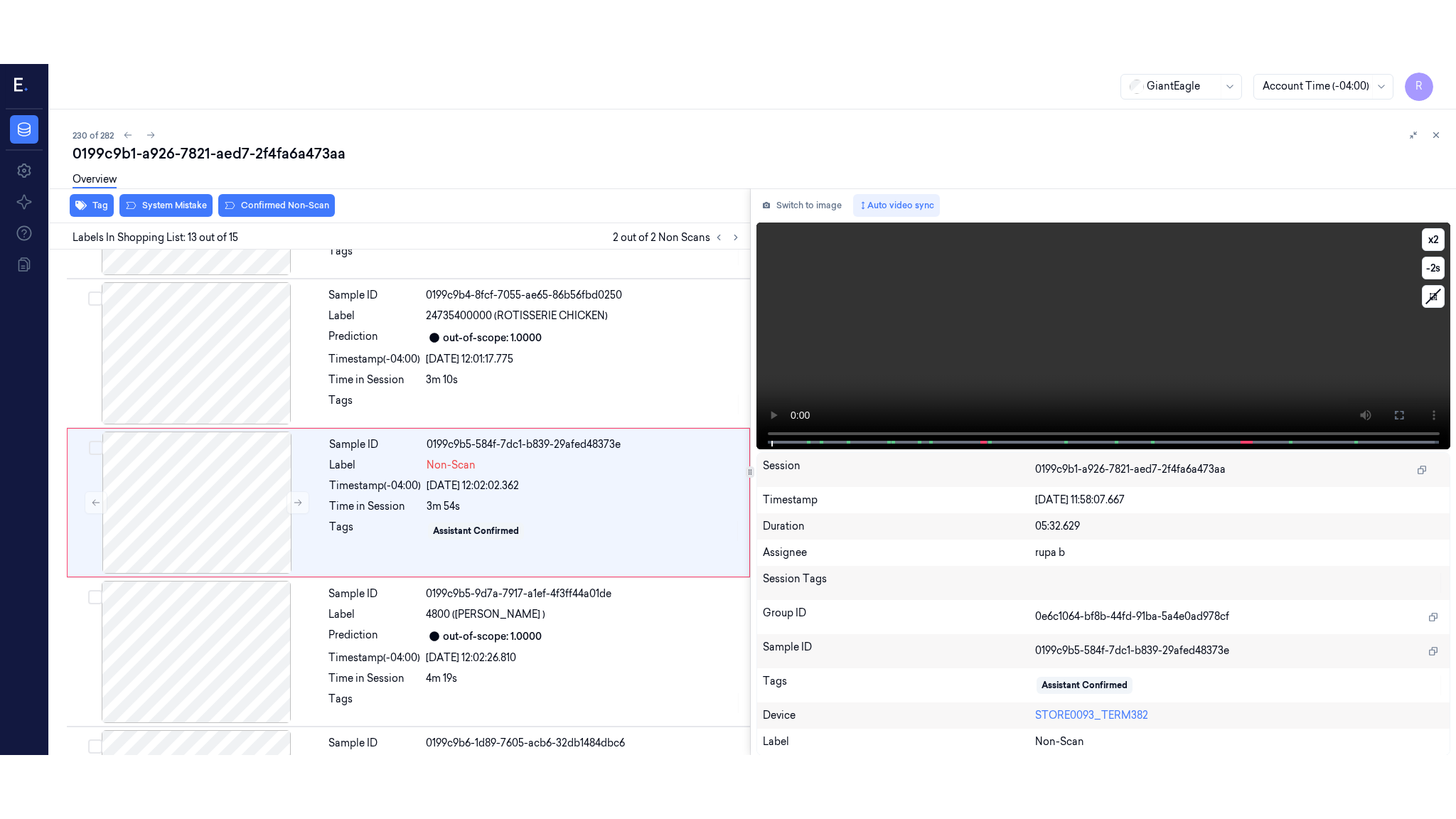
scroll to position [1612, 0]
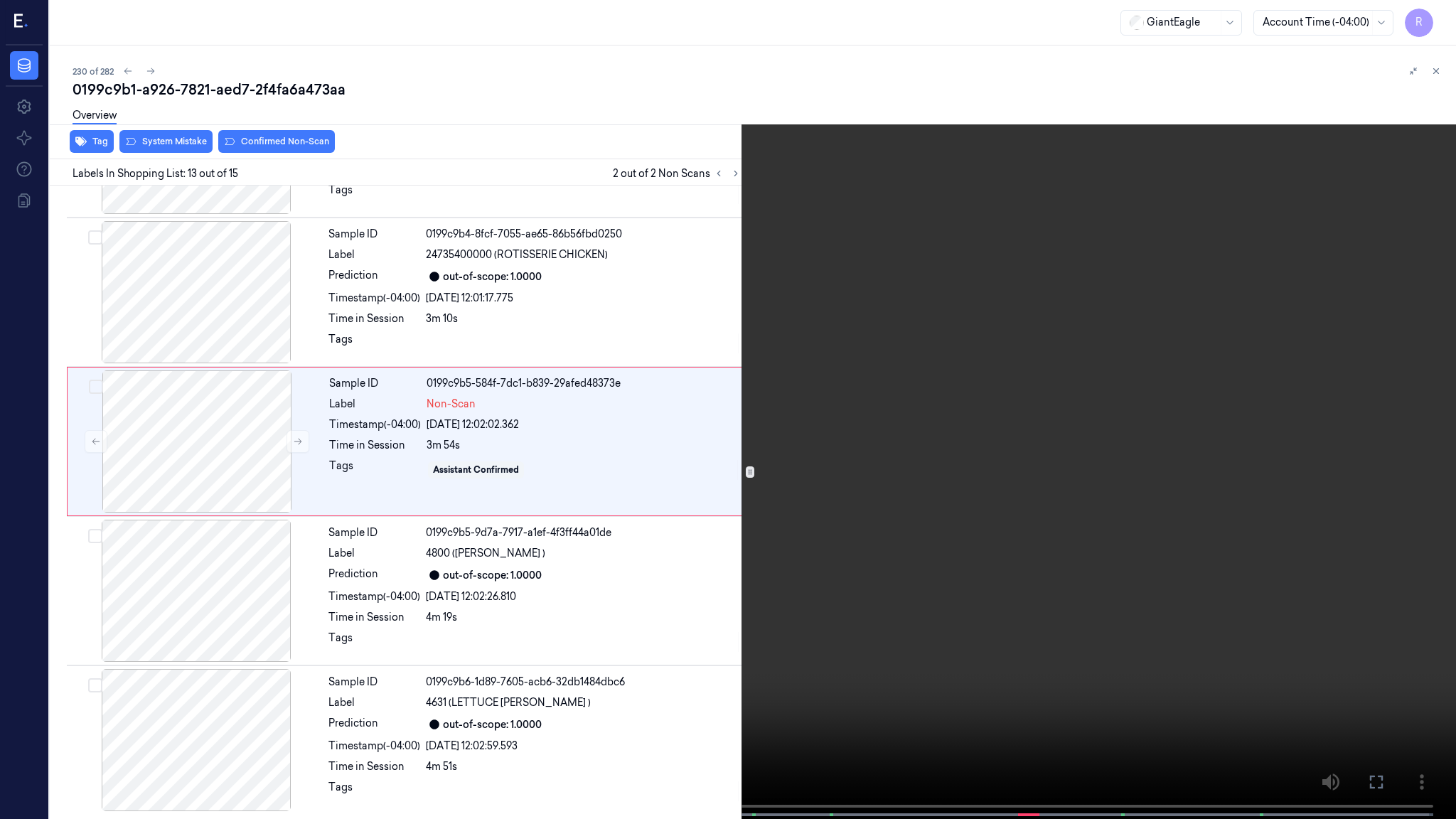
click at [1397, 427] on video at bounding box center [728, 411] width 1456 height 822
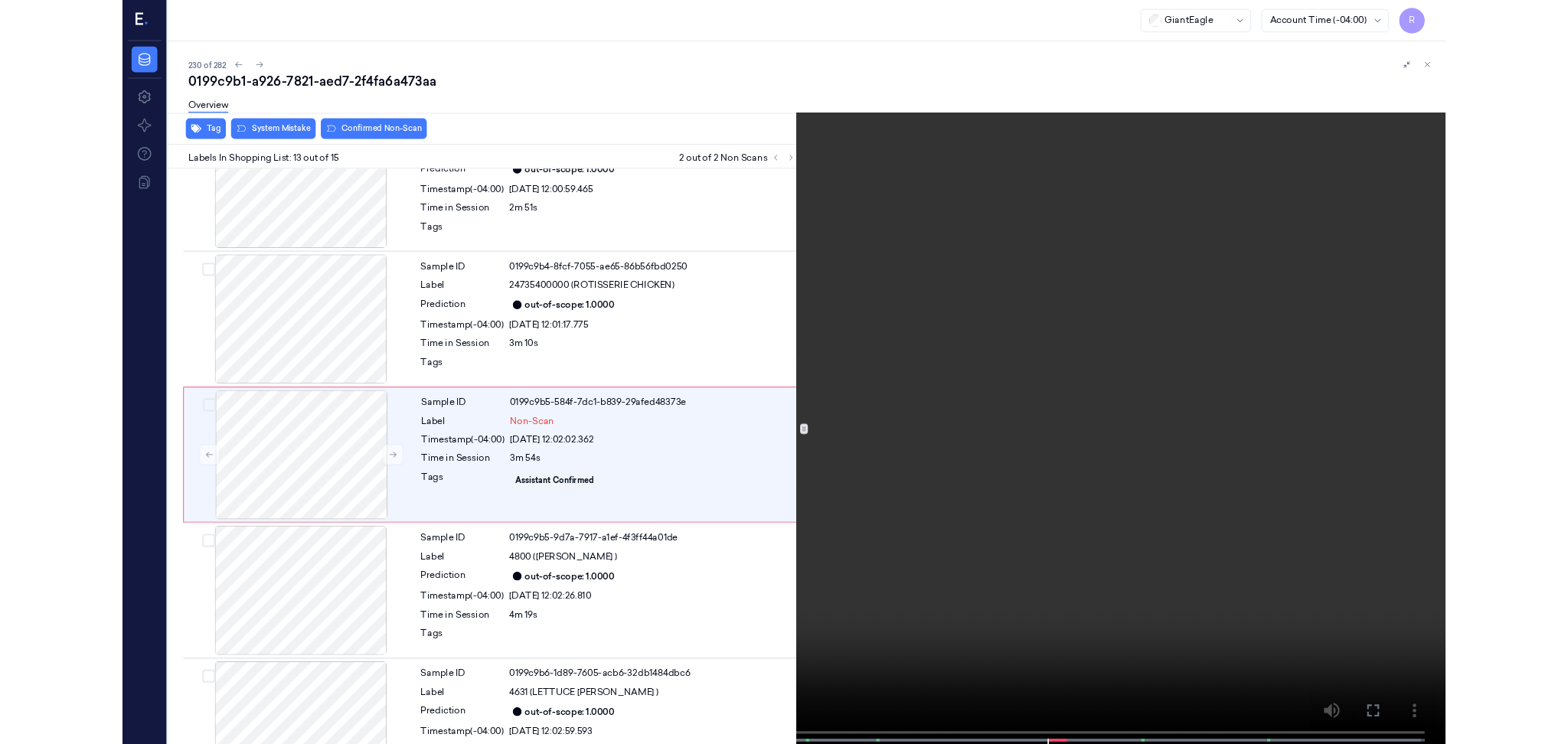
scroll to position [1667, 0]
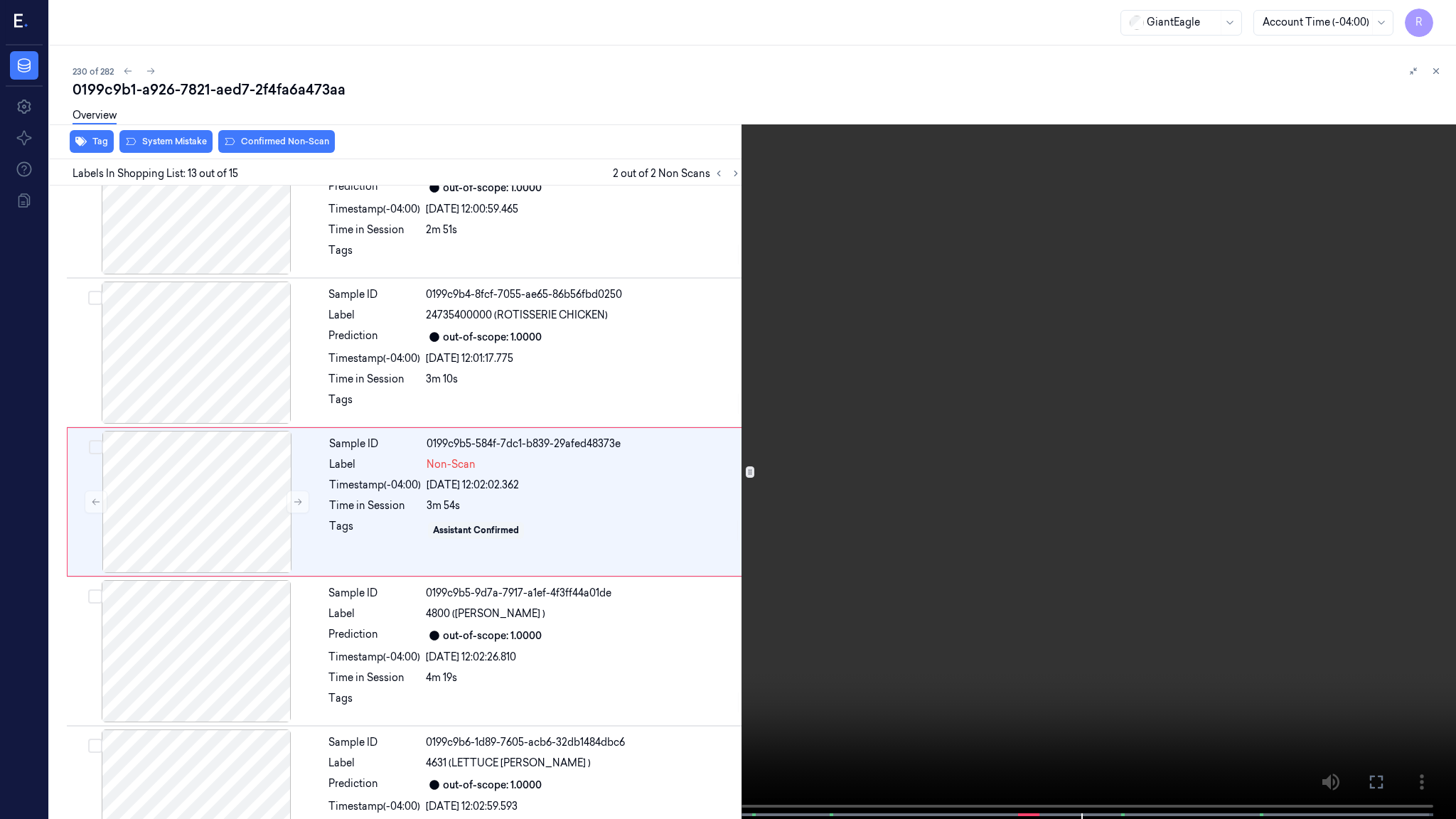
click at [1076, 541] on video at bounding box center [728, 411] width 1456 height 822
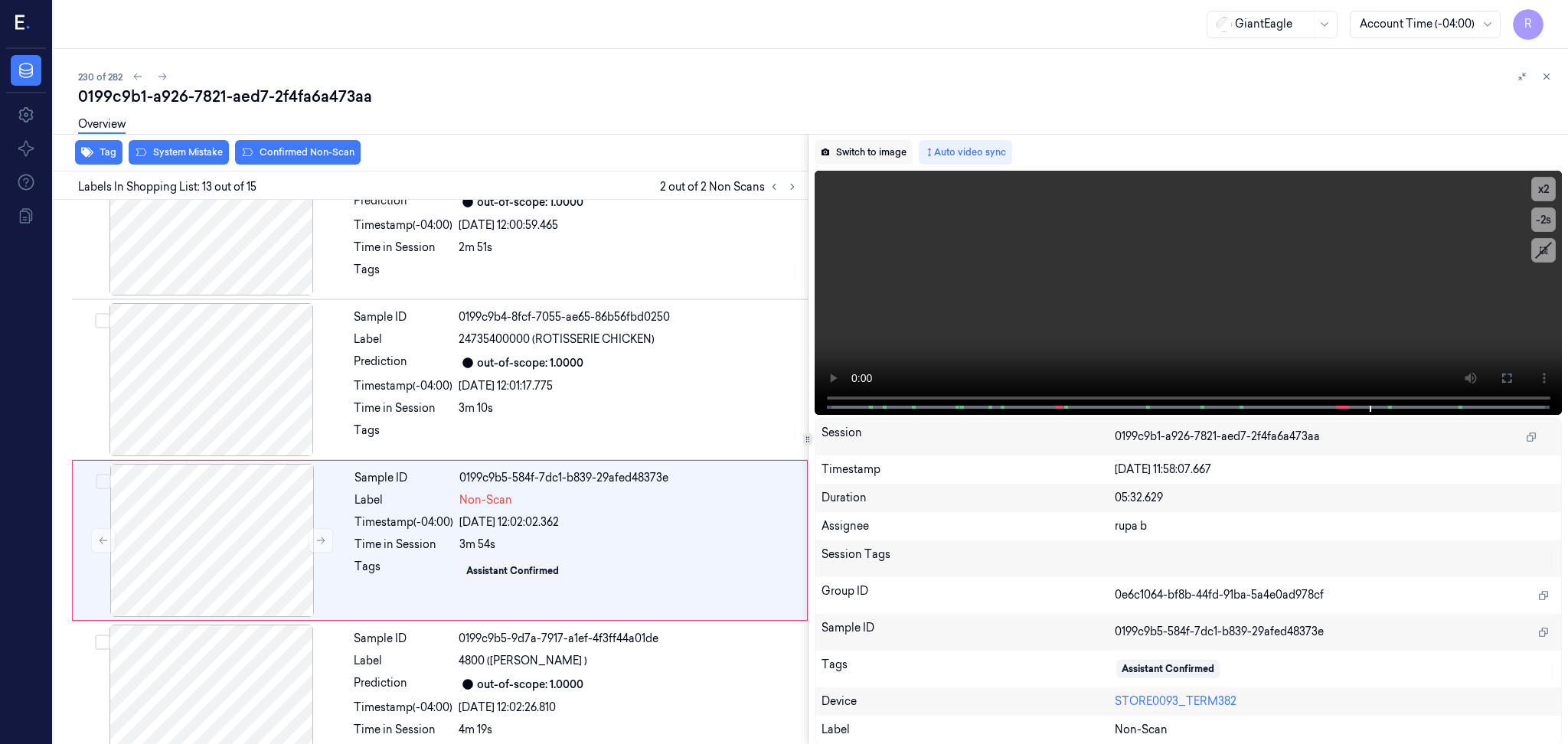
click at [855, 142] on button "Switch to image" at bounding box center [863, 152] width 98 height 25
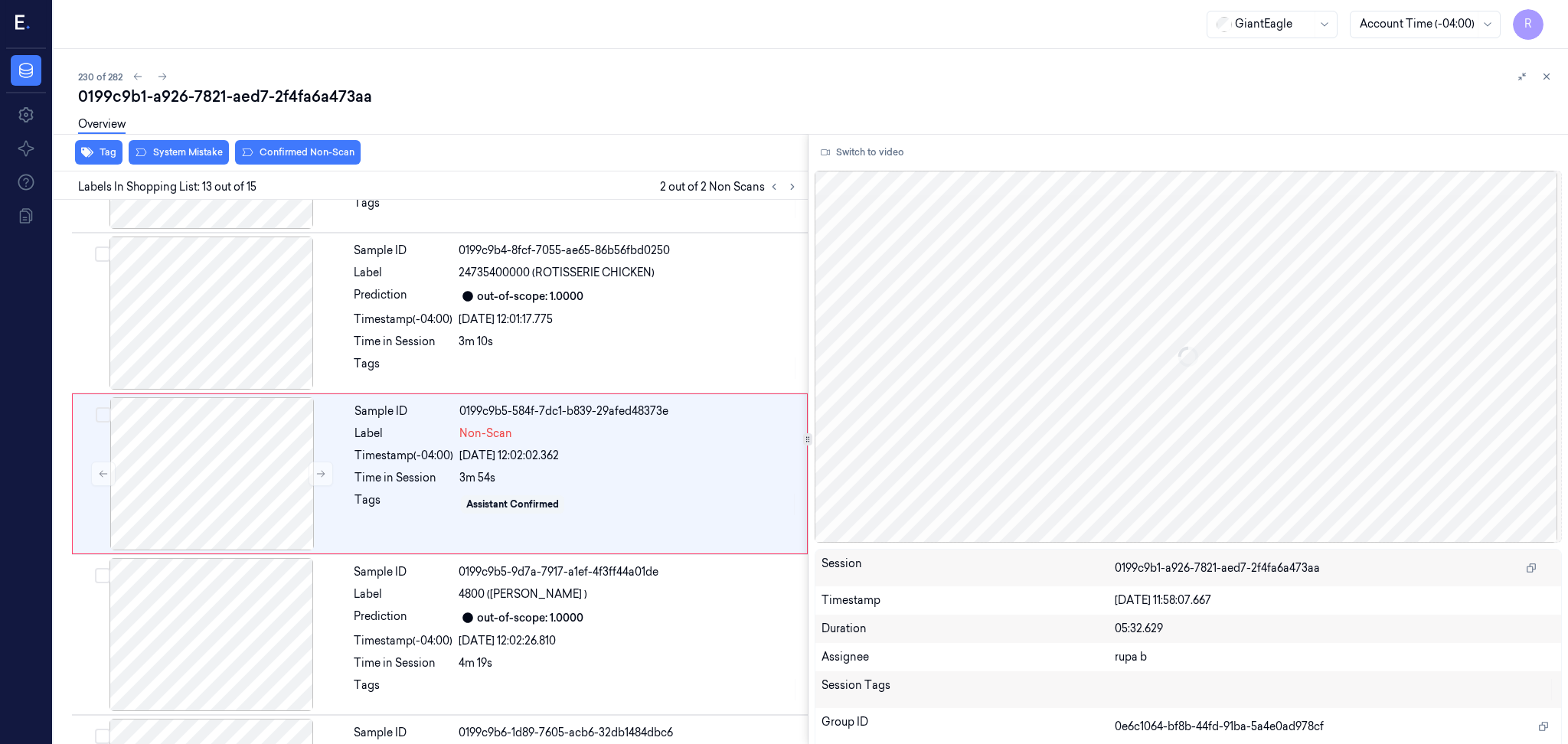
scroll to position [1736, 0]
click at [215, 482] on div at bounding box center [212, 473] width 273 height 153
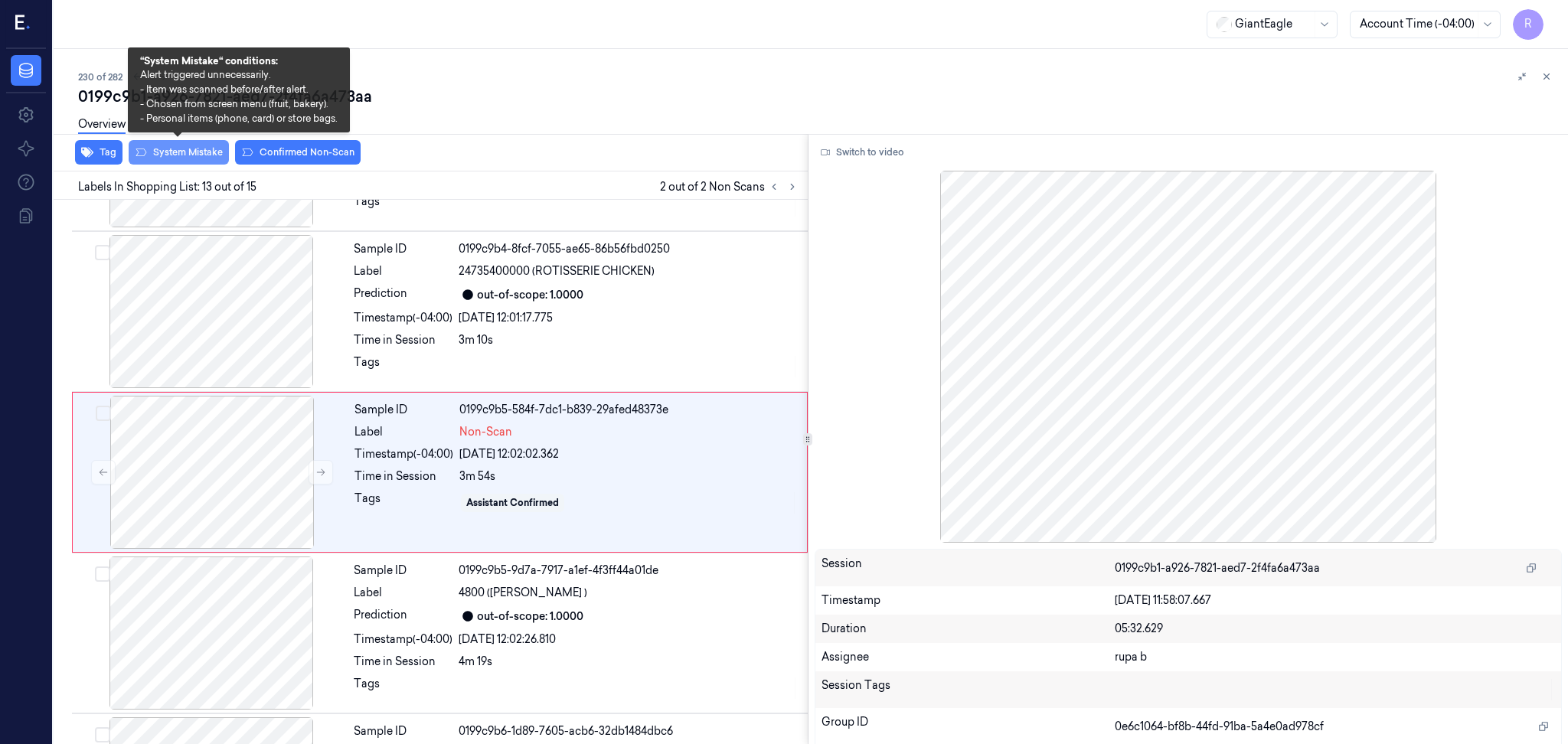
click at [182, 152] on button "System Mistake" at bounding box center [179, 152] width 100 height 25
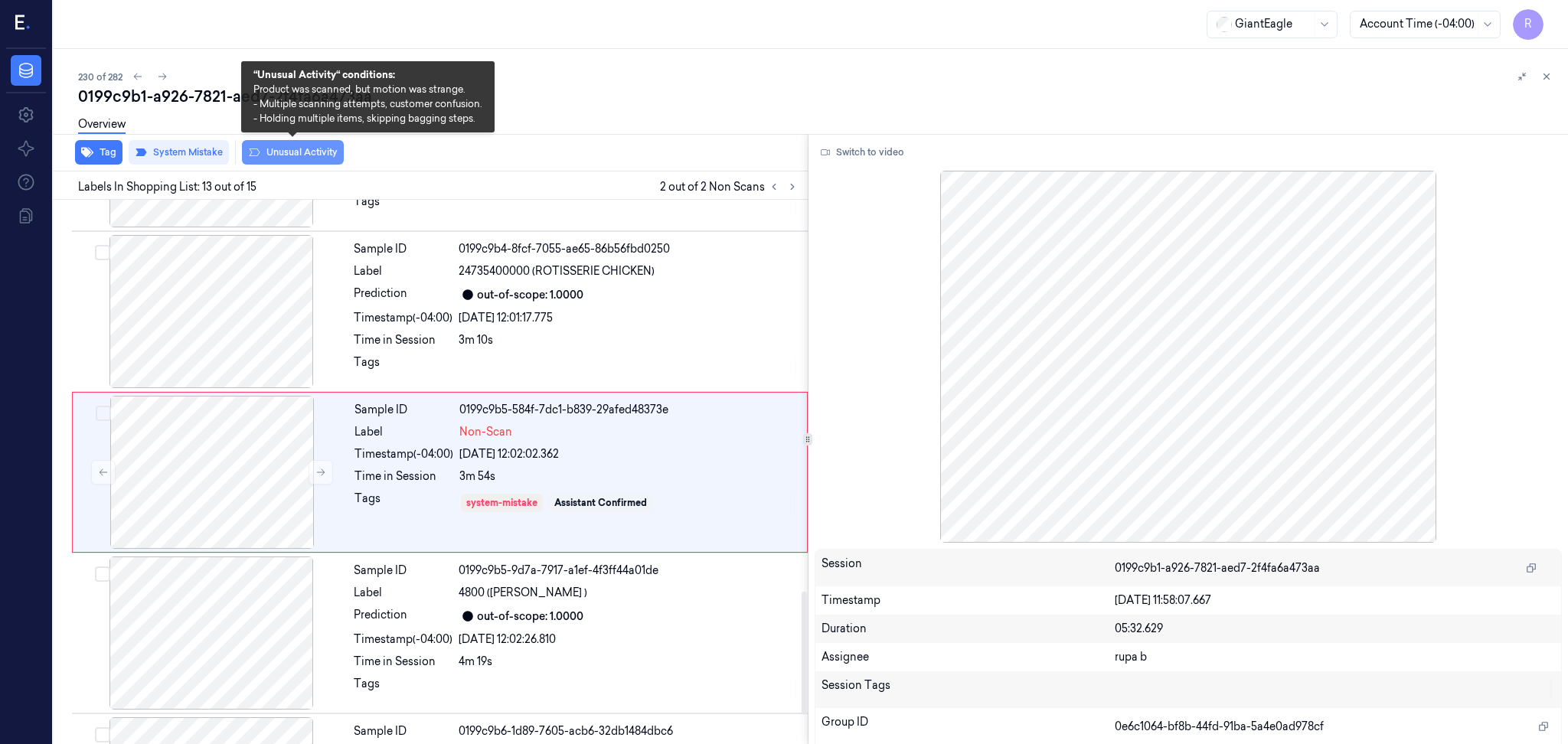
click at [327, 149] on button "Unusual Activity" at bounding box center [293, 152] width 102 height 25
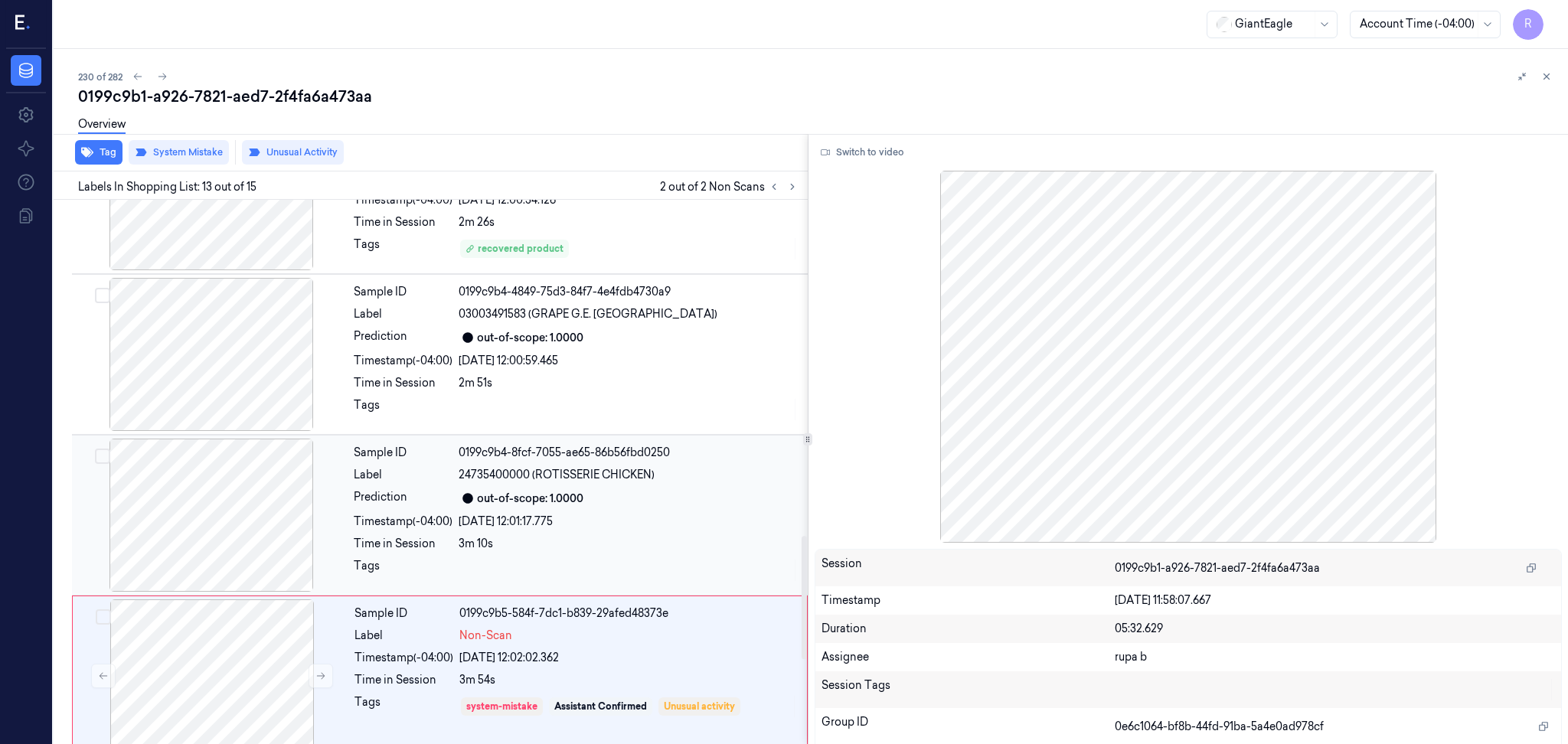
scroll to position [1226, 0]
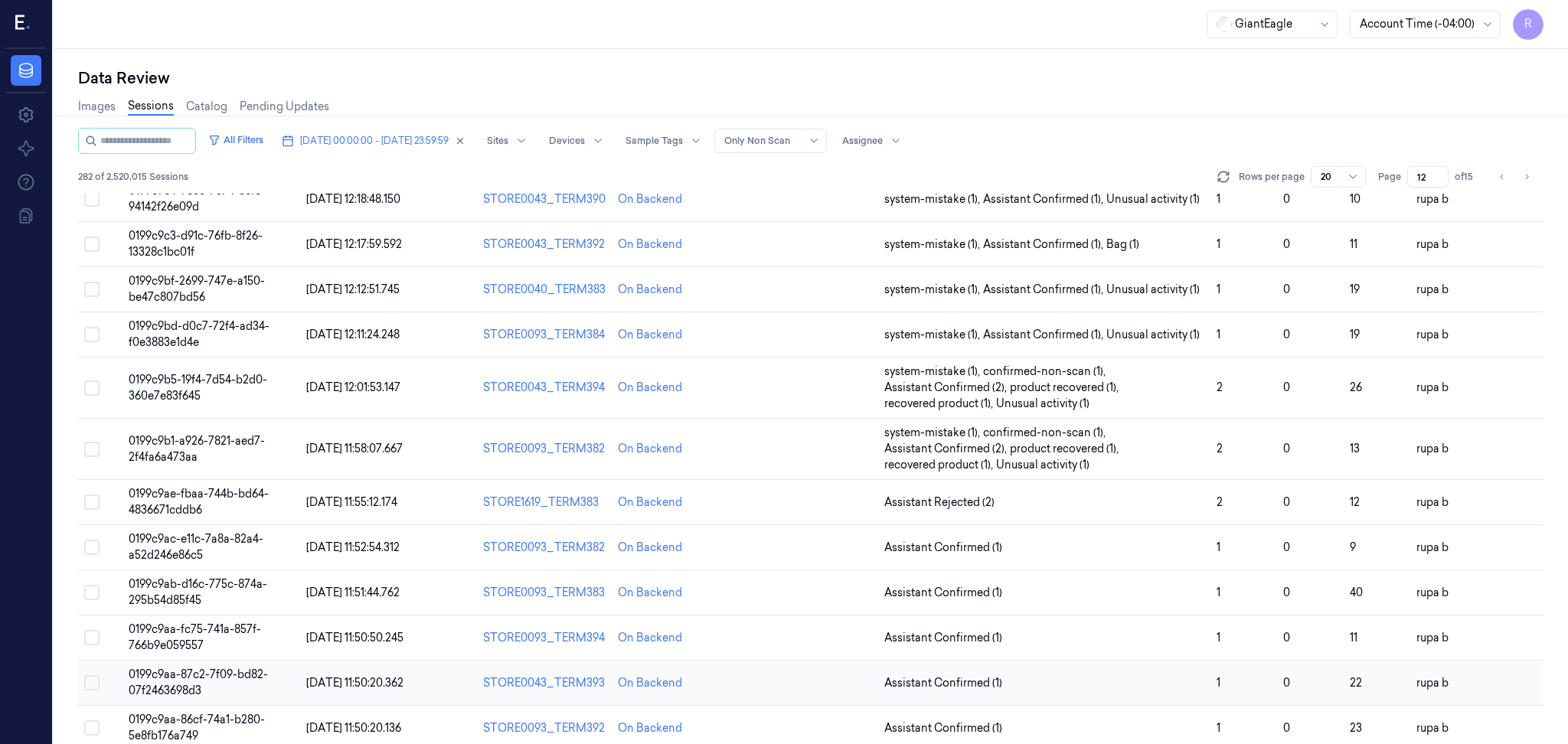
scroll to position [408, 0]
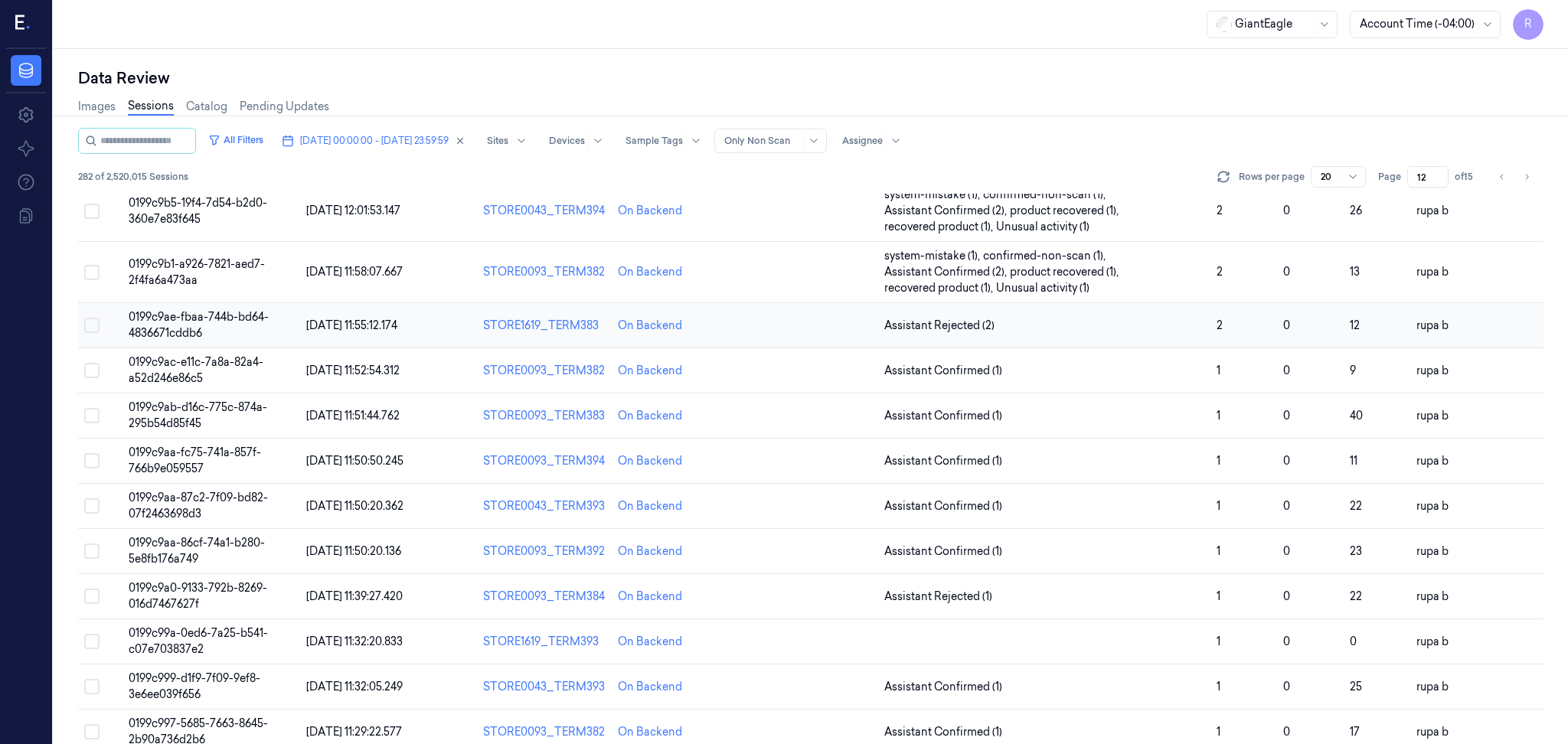
click at [228, 319] on span "0199c9ae-fbaa-744b-bd64-4836671cddb6" at bounding box center [198, 325] width 140 height 30
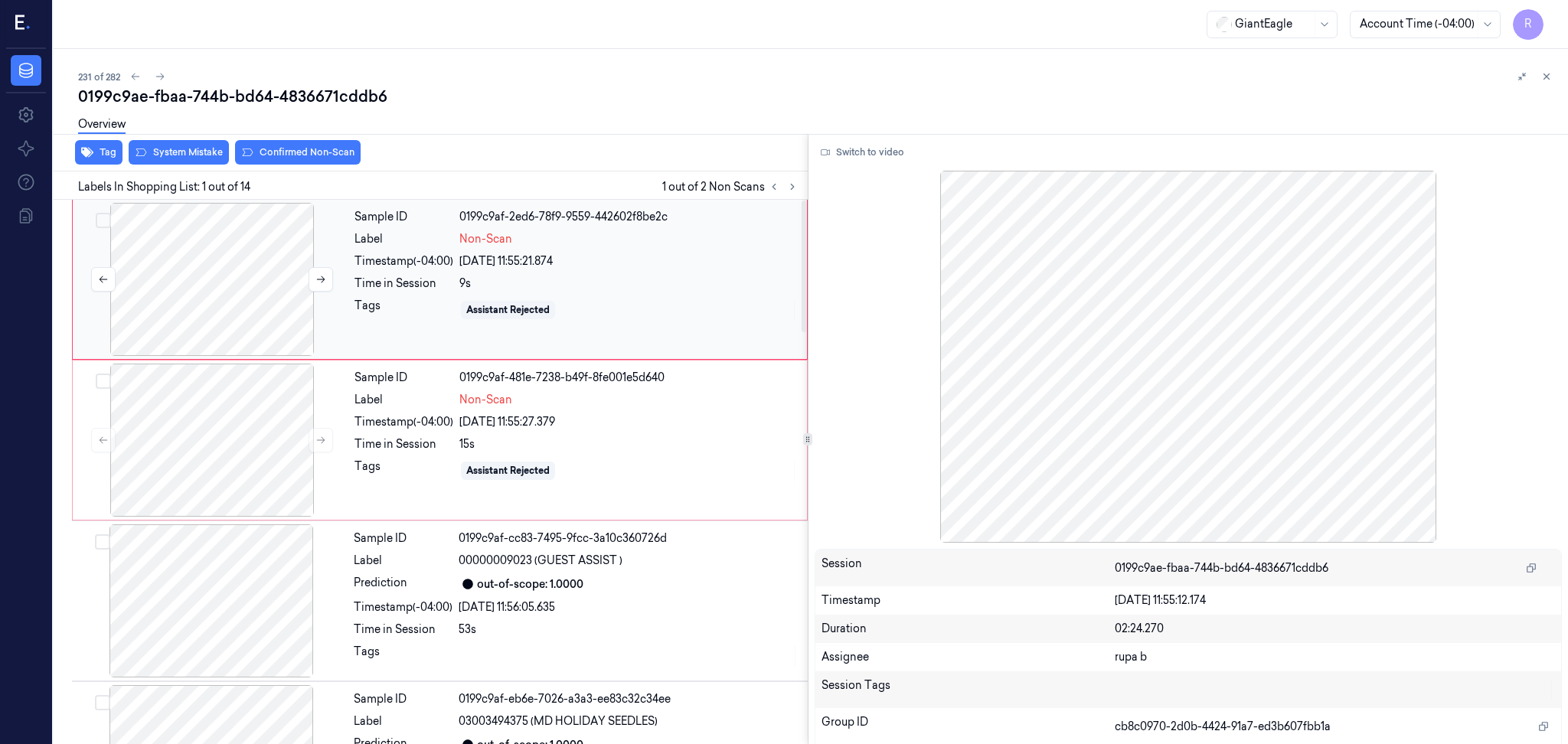
click at [274, 300] on div at bounding box center [212, 280] width 273 height 153
click at [870, 151] on button "Switch to video" at bounding box center [862, 152] width 96 height 25
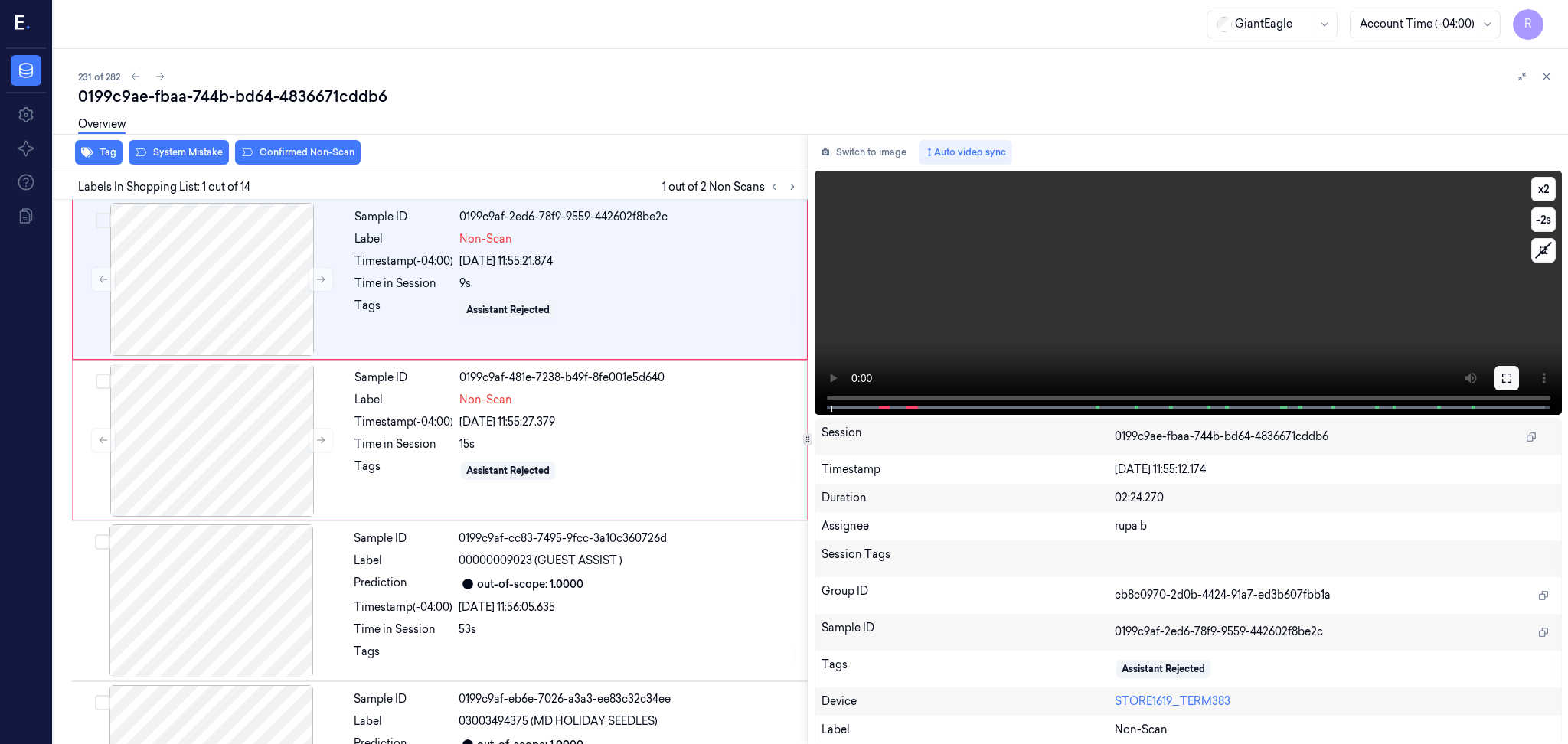
click at [1507, 374] on icon at bounding box center [1506, 377] width 12 height 12
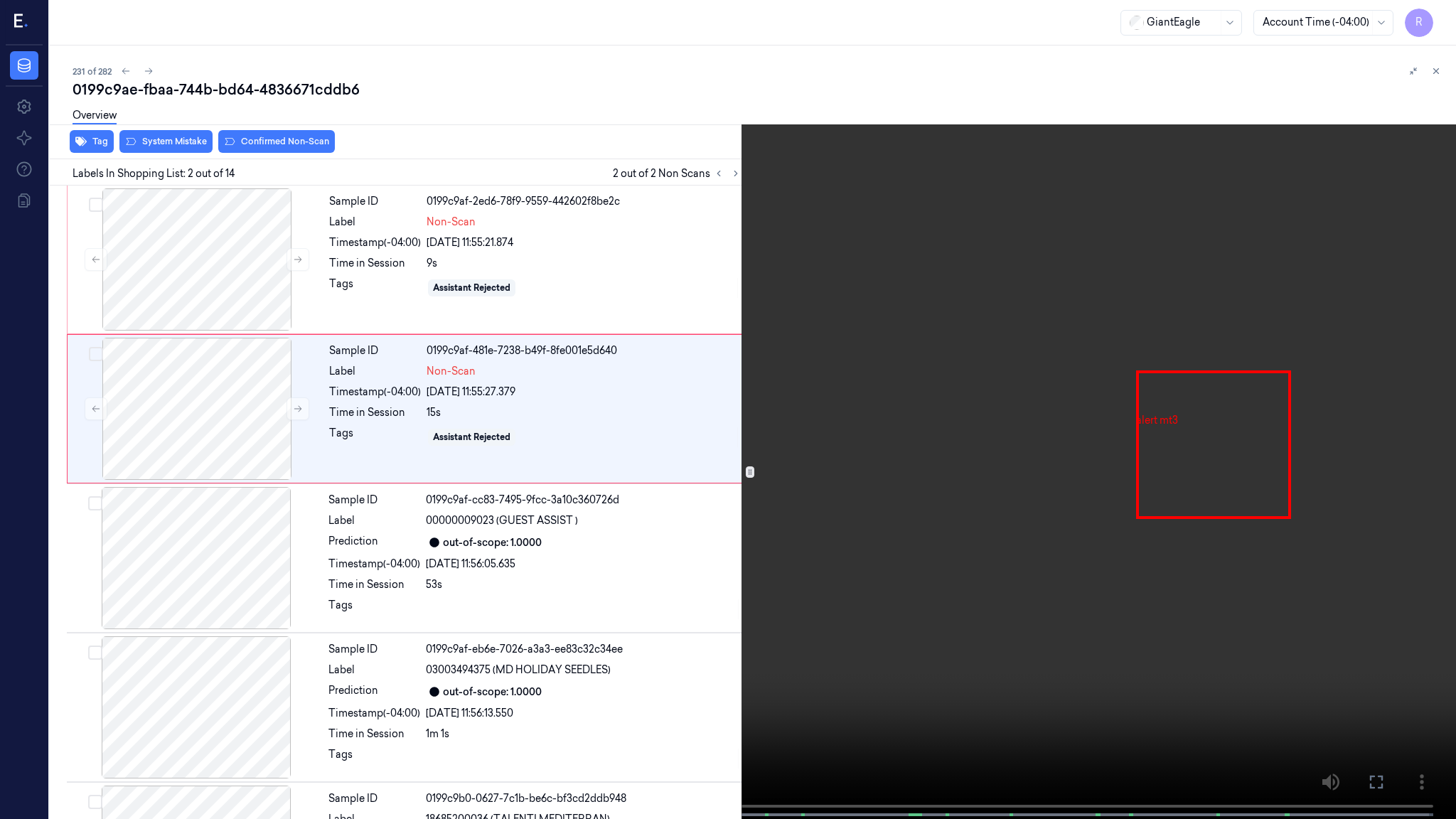
click at [164, 412] on video at bounding box center [728, 411] width 1456 height 822
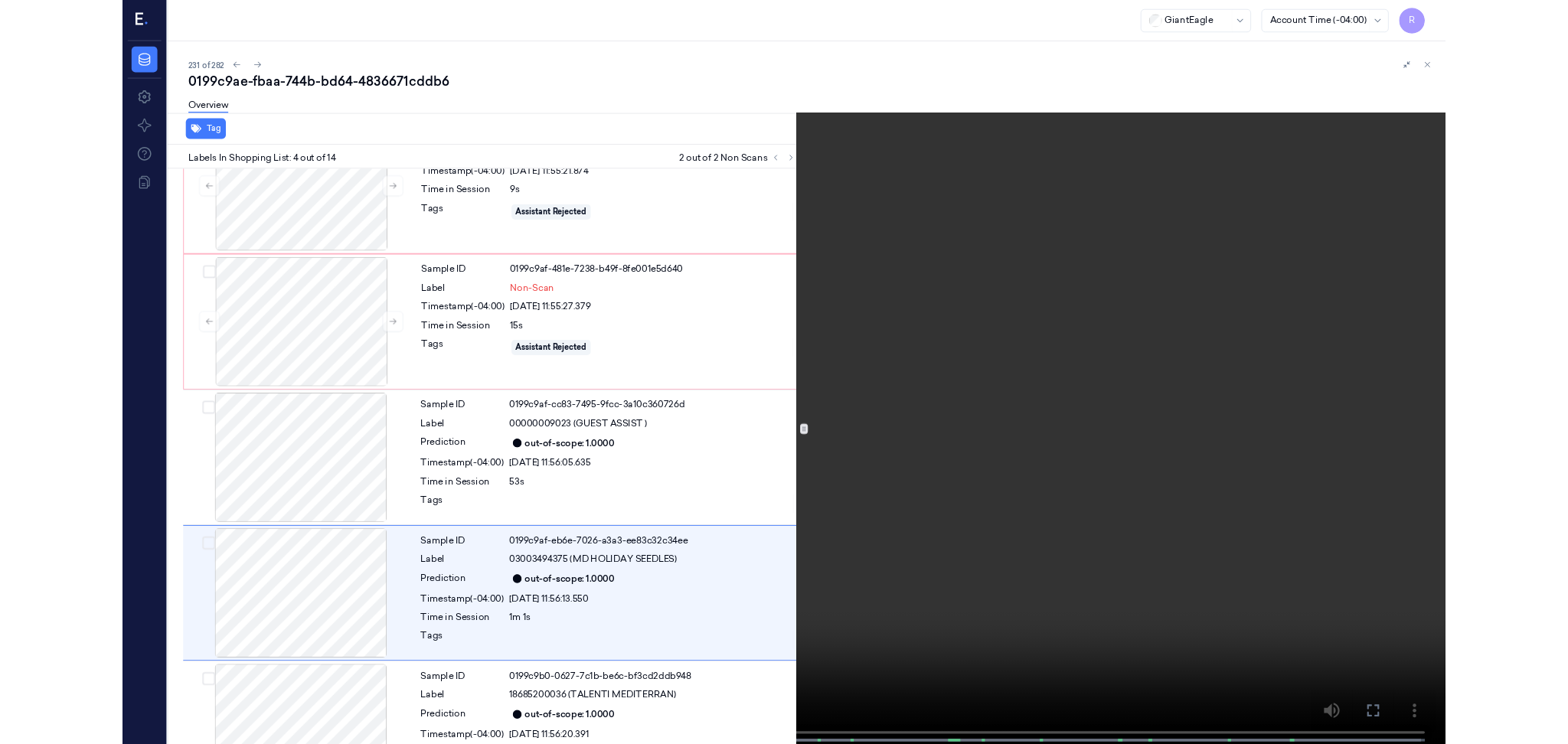
scroll to position [221, 0]
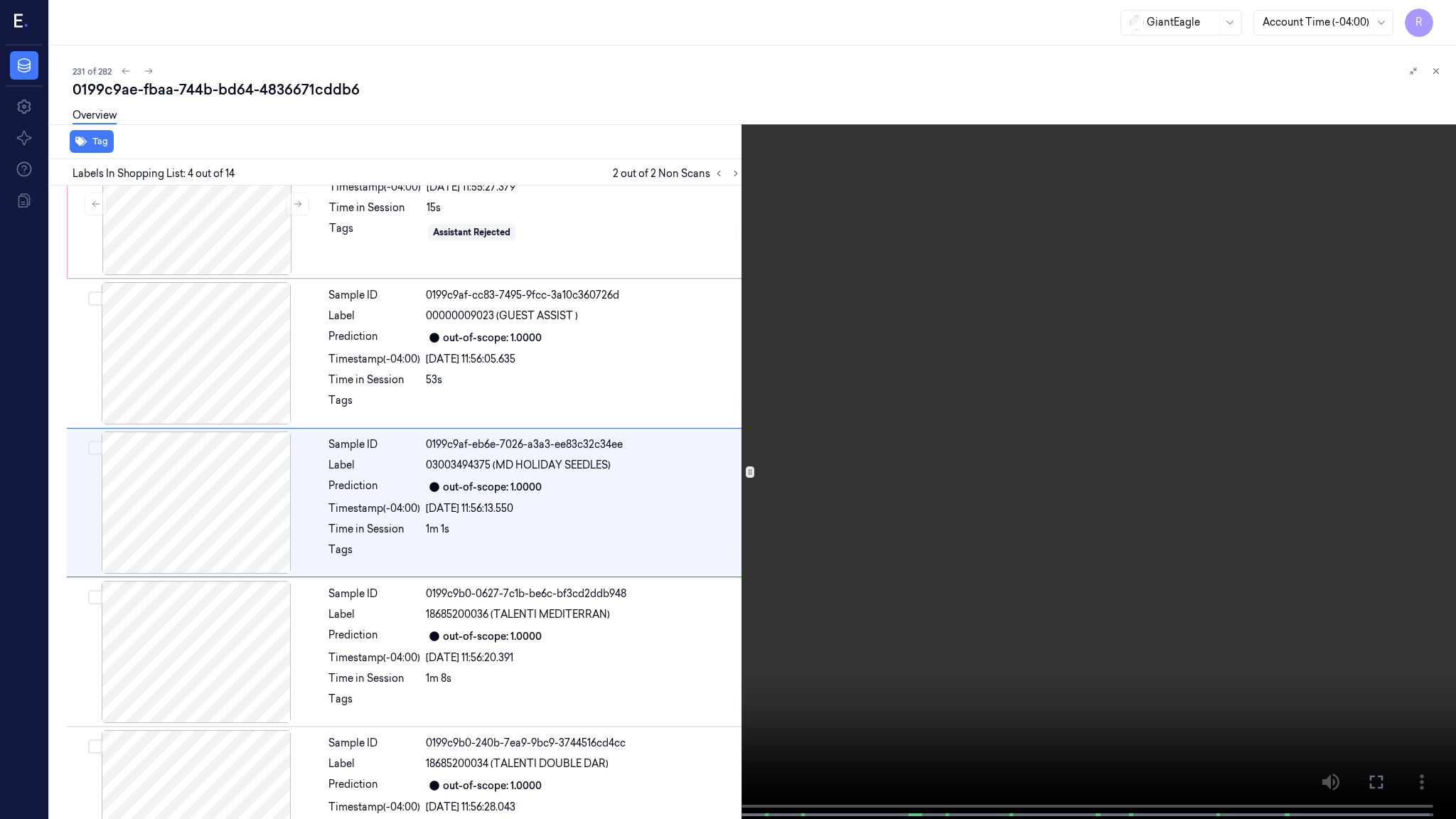
click at [548, 522] on video at bounding box center [728, 411] width 1456 height 822
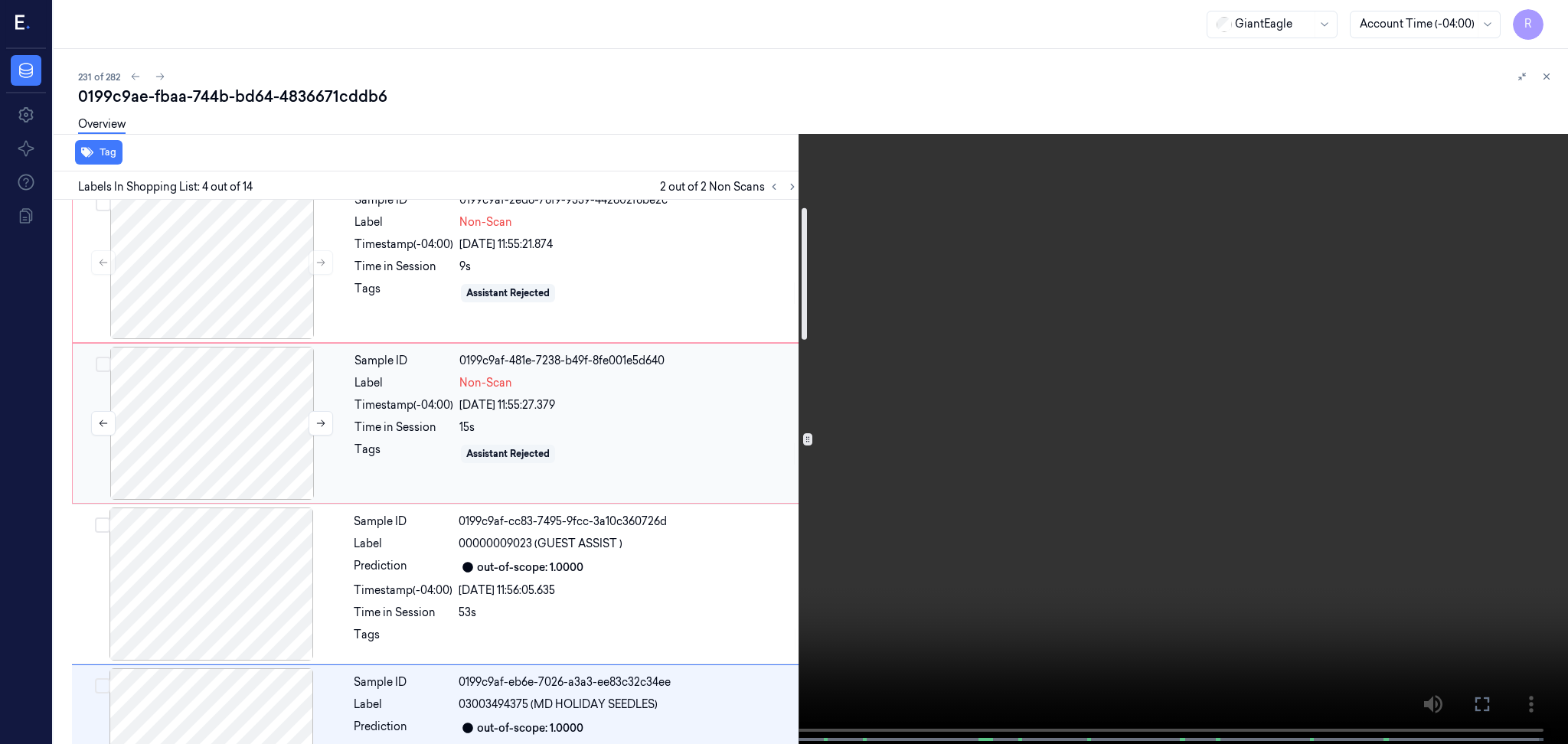
scroll to position [16, 0]
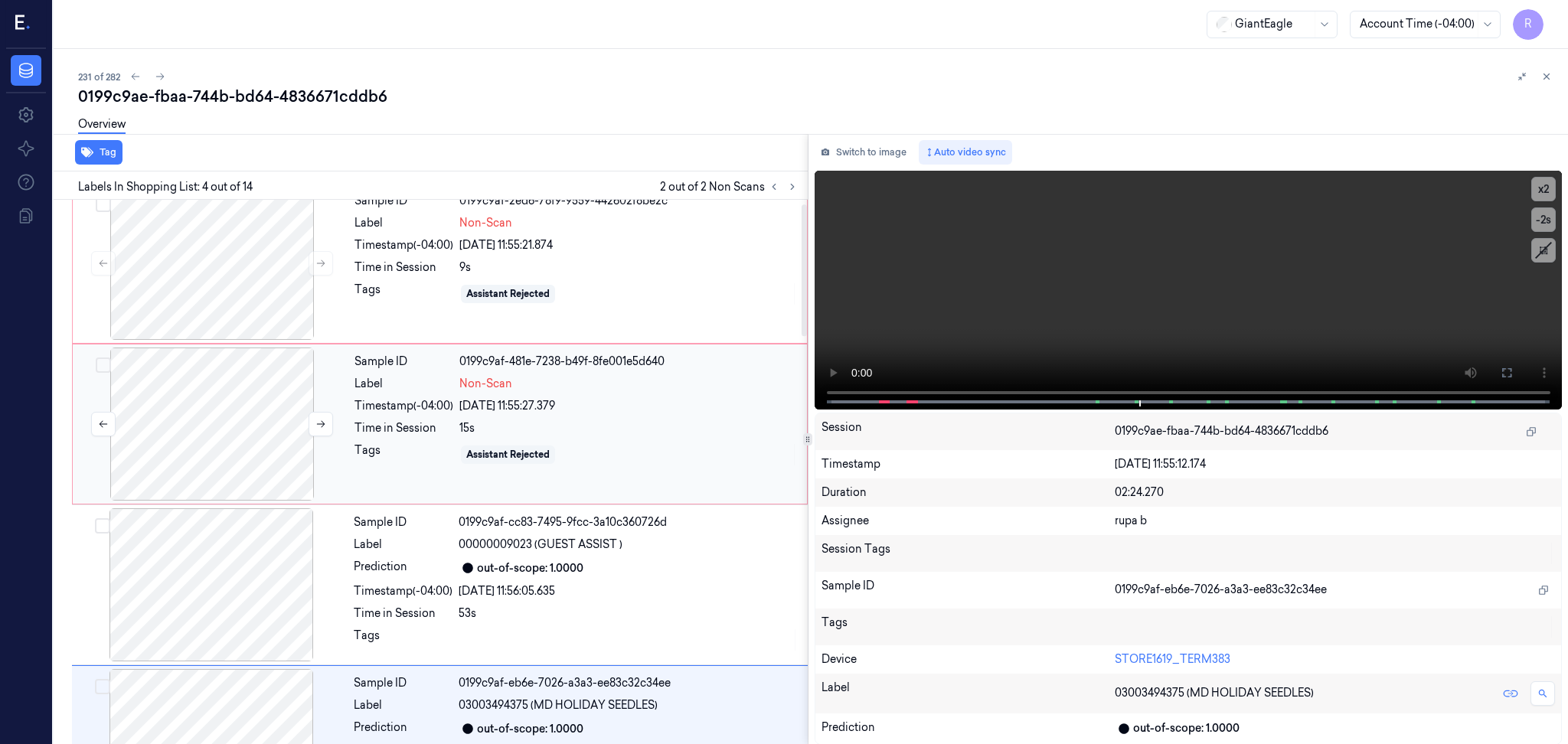
click at [231, 399] on div at bounding box center [212, 425] width 273 height 153
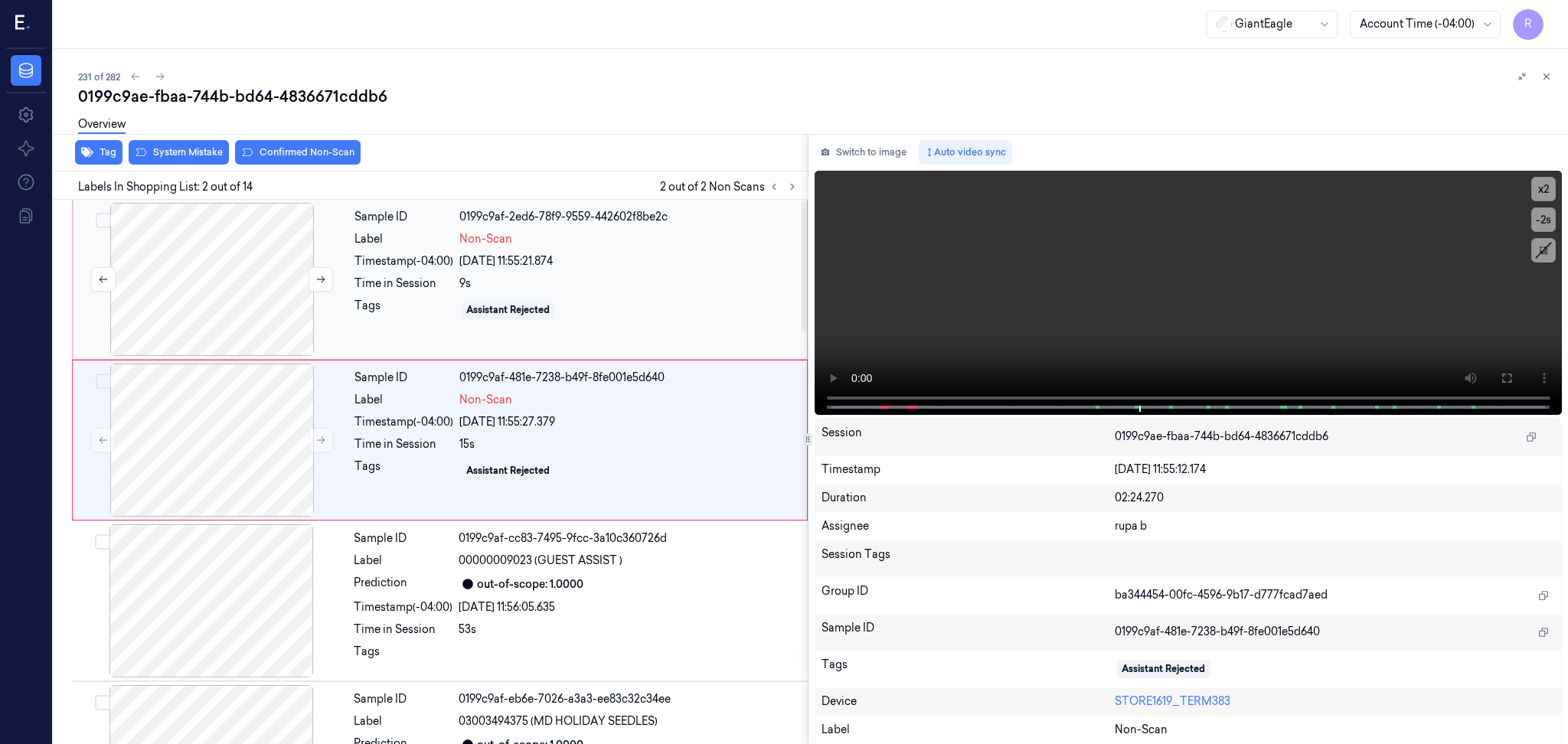
click at [239, 304] on div at bounding box center [212, 280] width 273 height 153
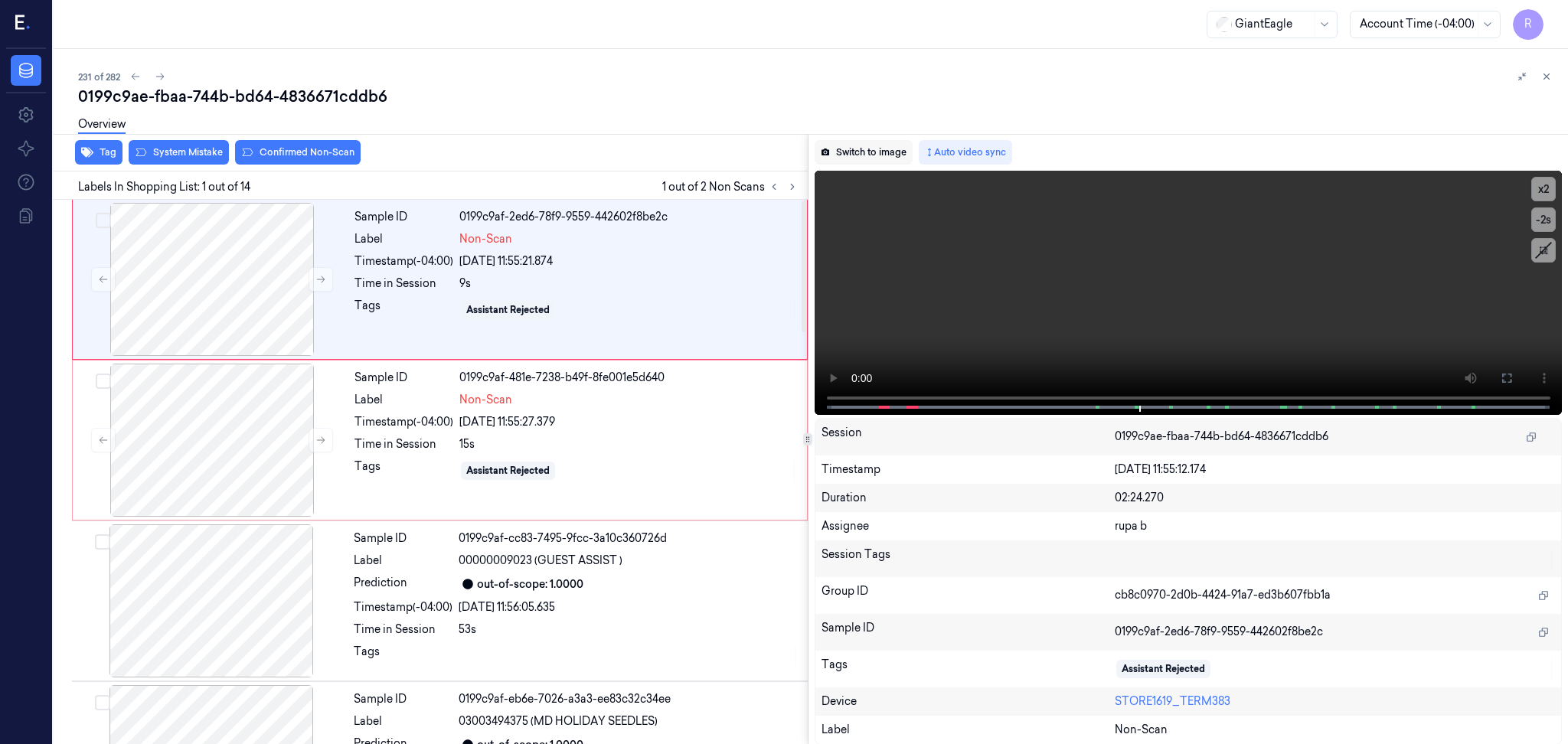
click at [871, 158] on button "Switch to image" at bounding box center [863, 152] width 98 height 25
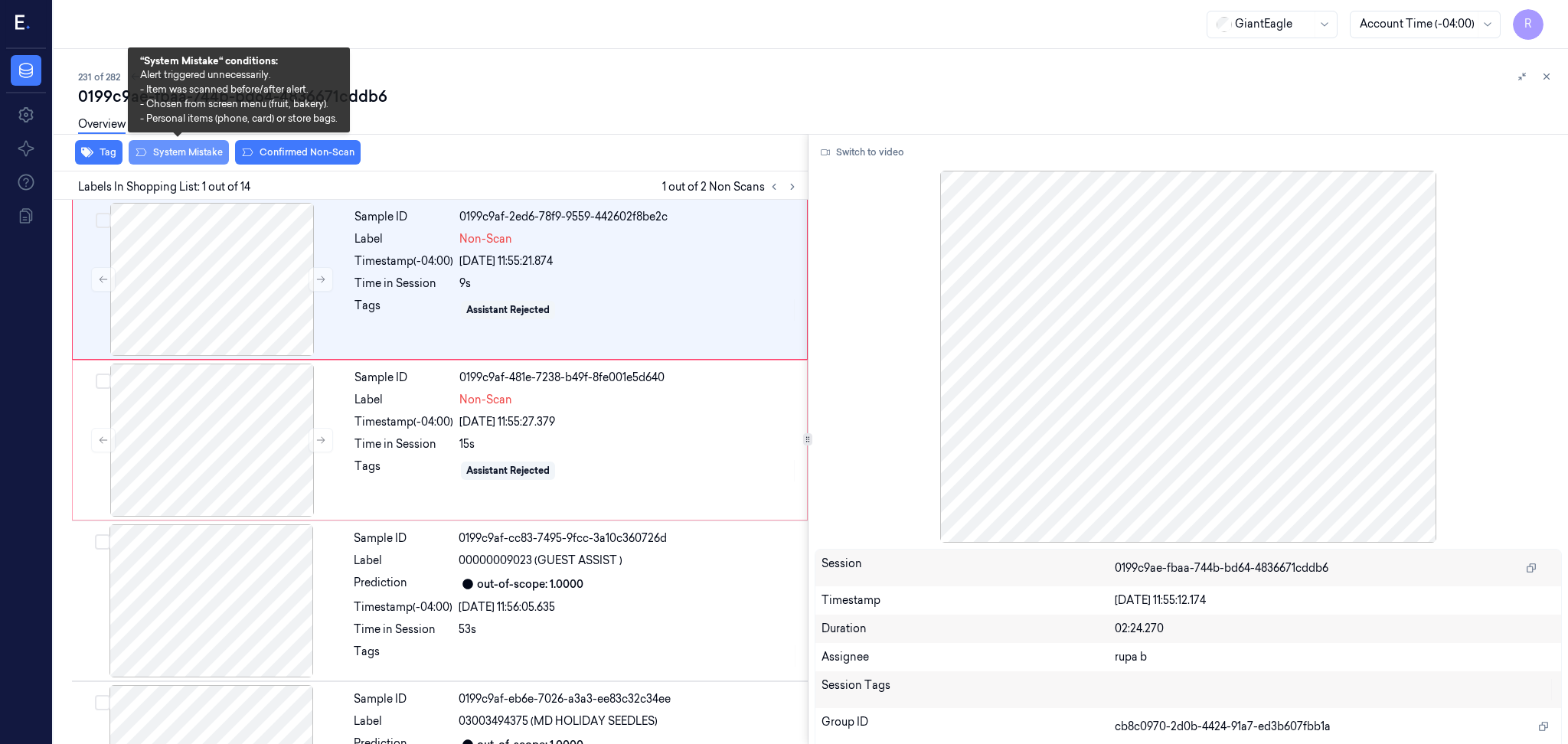
click at [179, 152] on button "System Mistake" at bounding box center [179, 152] width 100 height 25
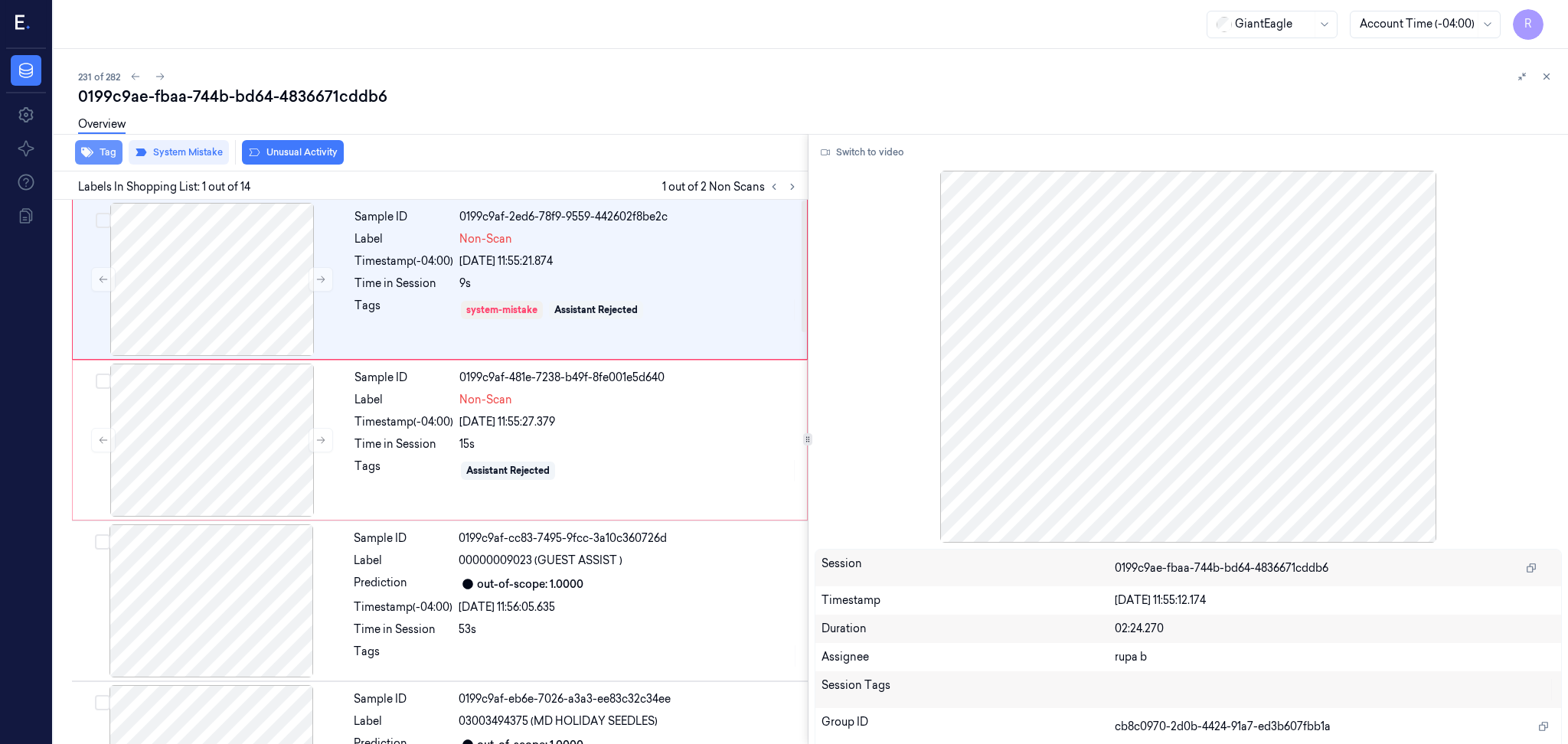
click at [103, 153] on button "Tag" at bounding box center [99, 152] width 47 height 25
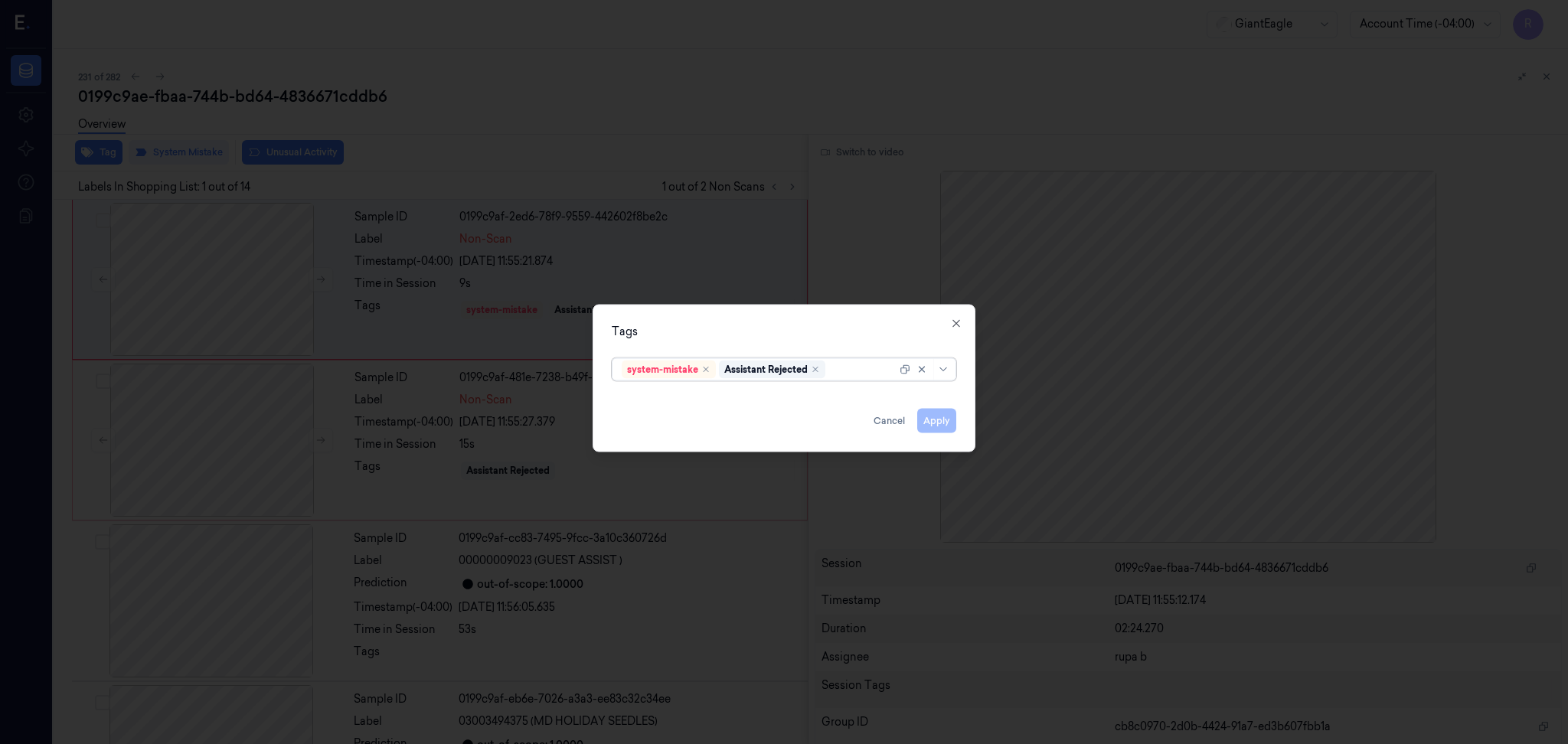
click at [854, 373] on div at bounding box center [862, 369] width 68 height 16
type input "bag"
click at [683, 398] on div "Bag" at bounding box center [784, 401] width 324 height 16
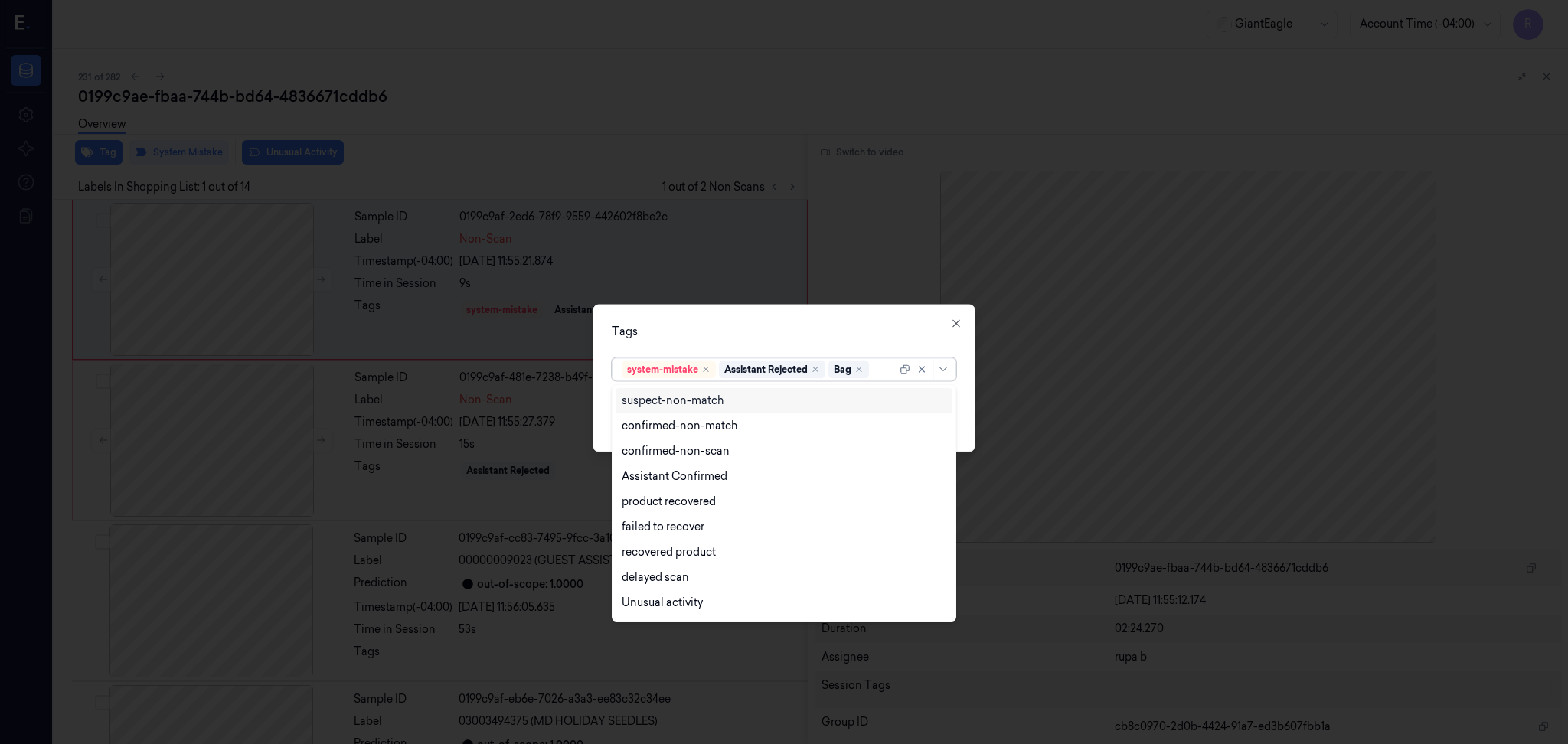
click at [825, 354] on div "option Bag, selected. 13 results available. Use Up and Down to choose options, …" at bounding box center [784, 366] width 345 height 29
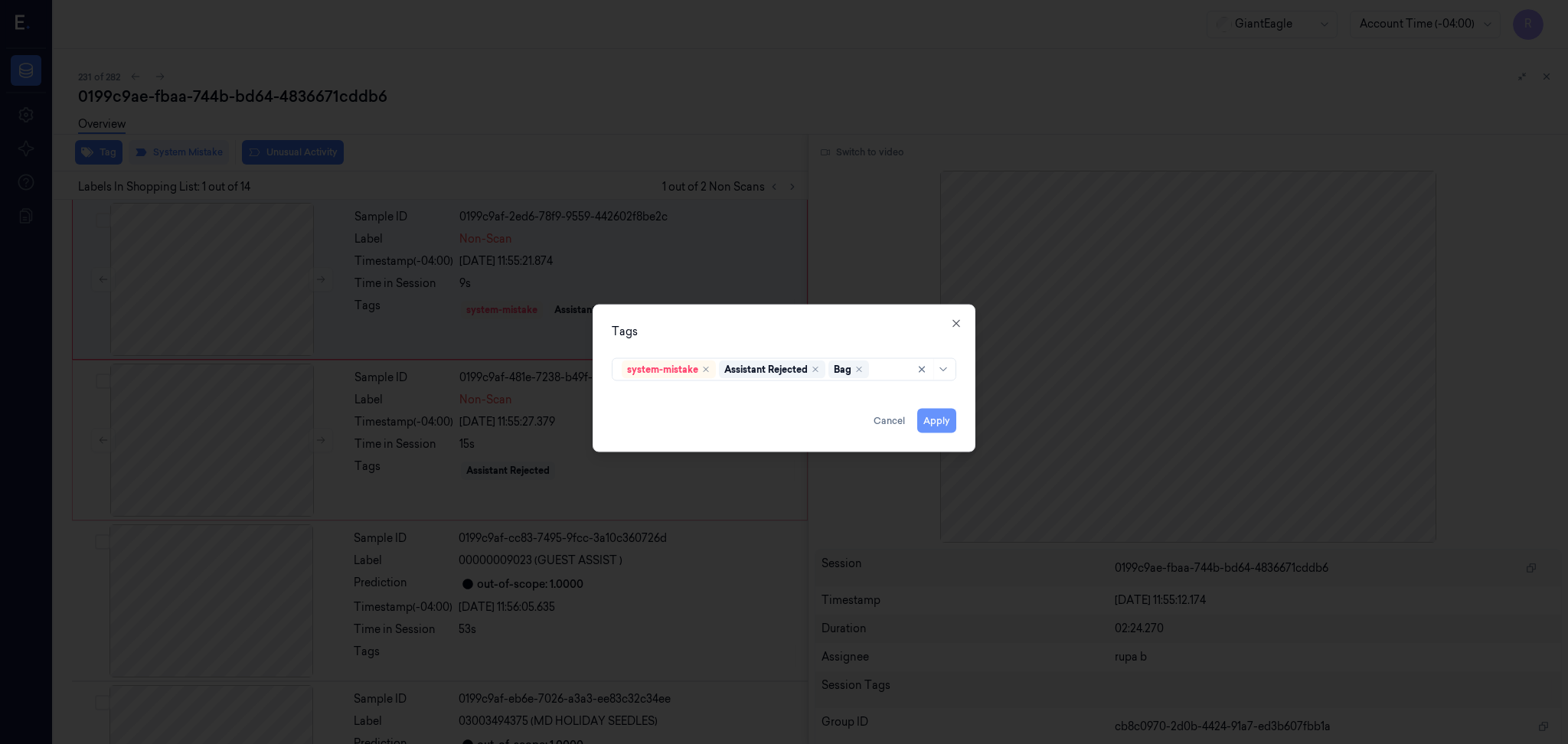
click at [942, 415] on button "Apply" at bounding box center [936, 421] width 39 height 25
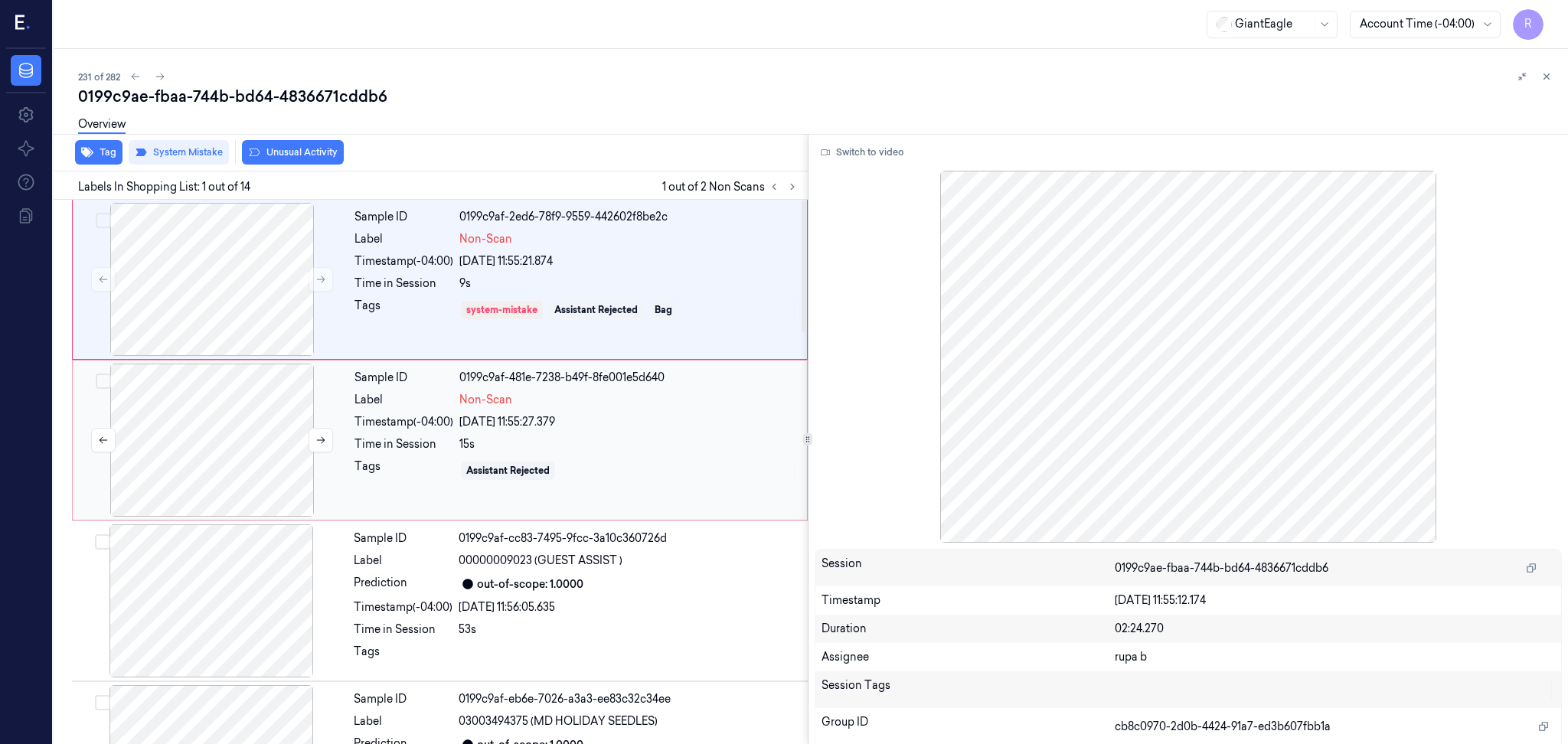
click at [226, 418] on div at bounding box center [212, 440] width 273 height 153
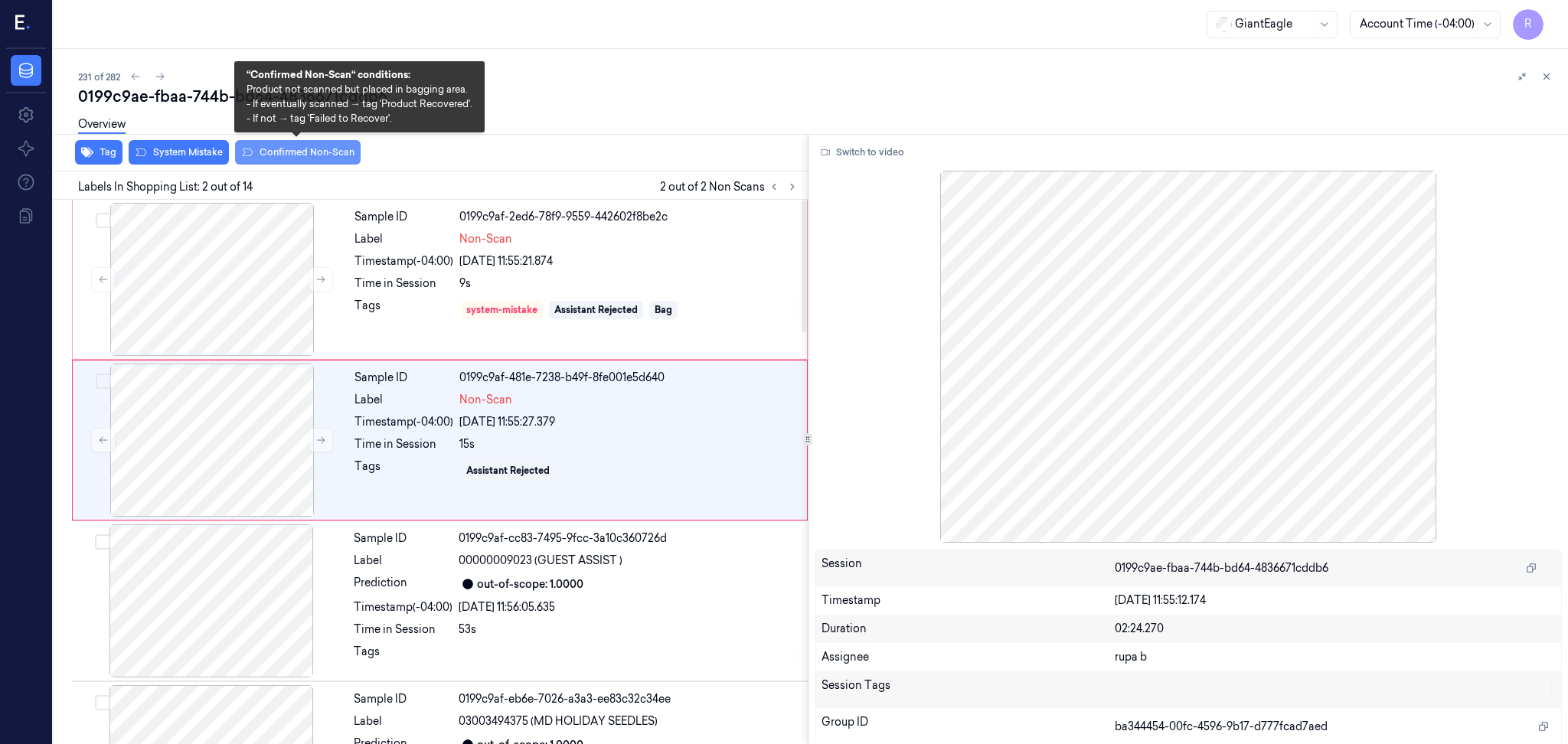
click at [274, 157] on button "Confirmed Non-Scan" at bounding box center [297, 152] width 126 height 25
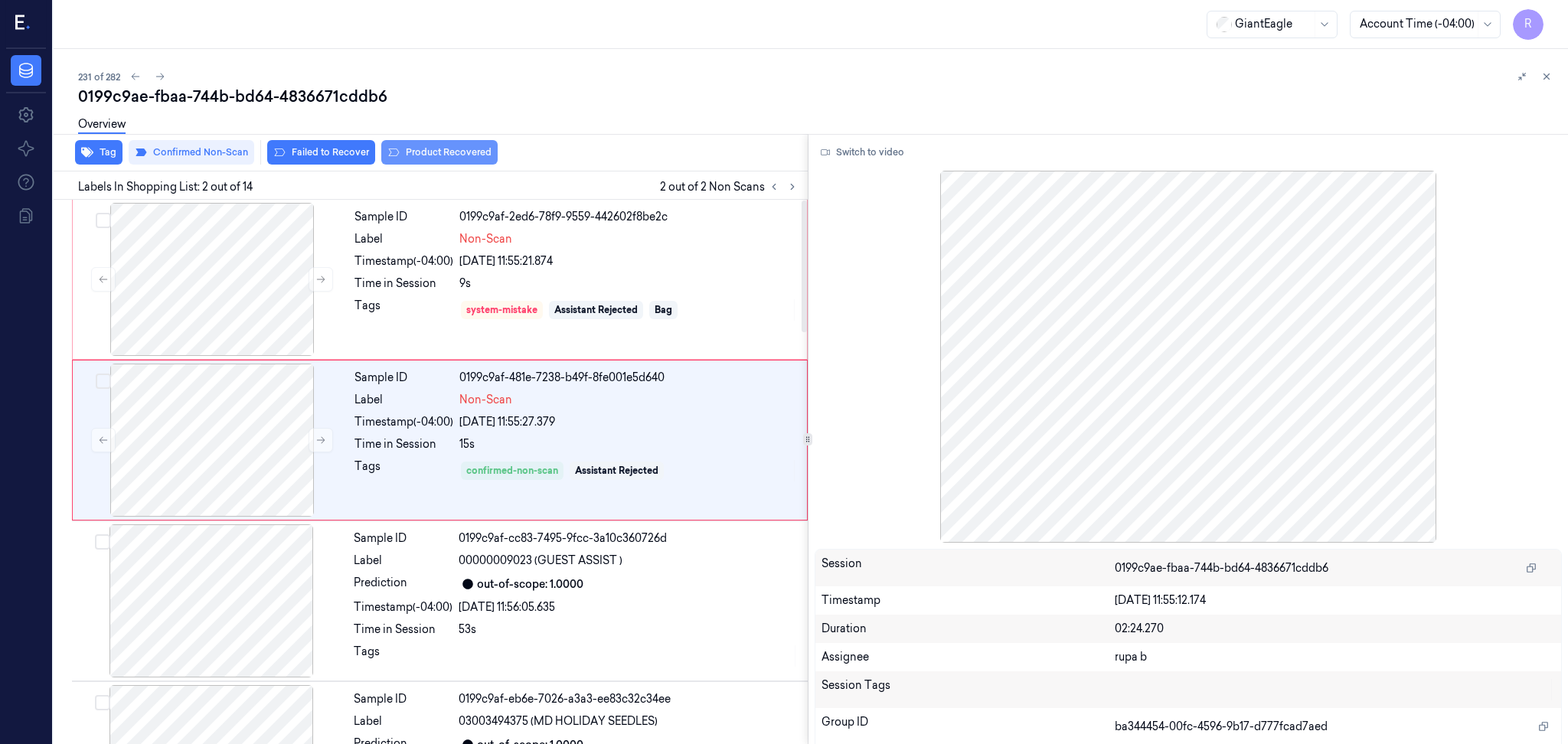
click at [472, 151] on button "Product Recovered" at bounding box center [439, 152] width 116 height 25
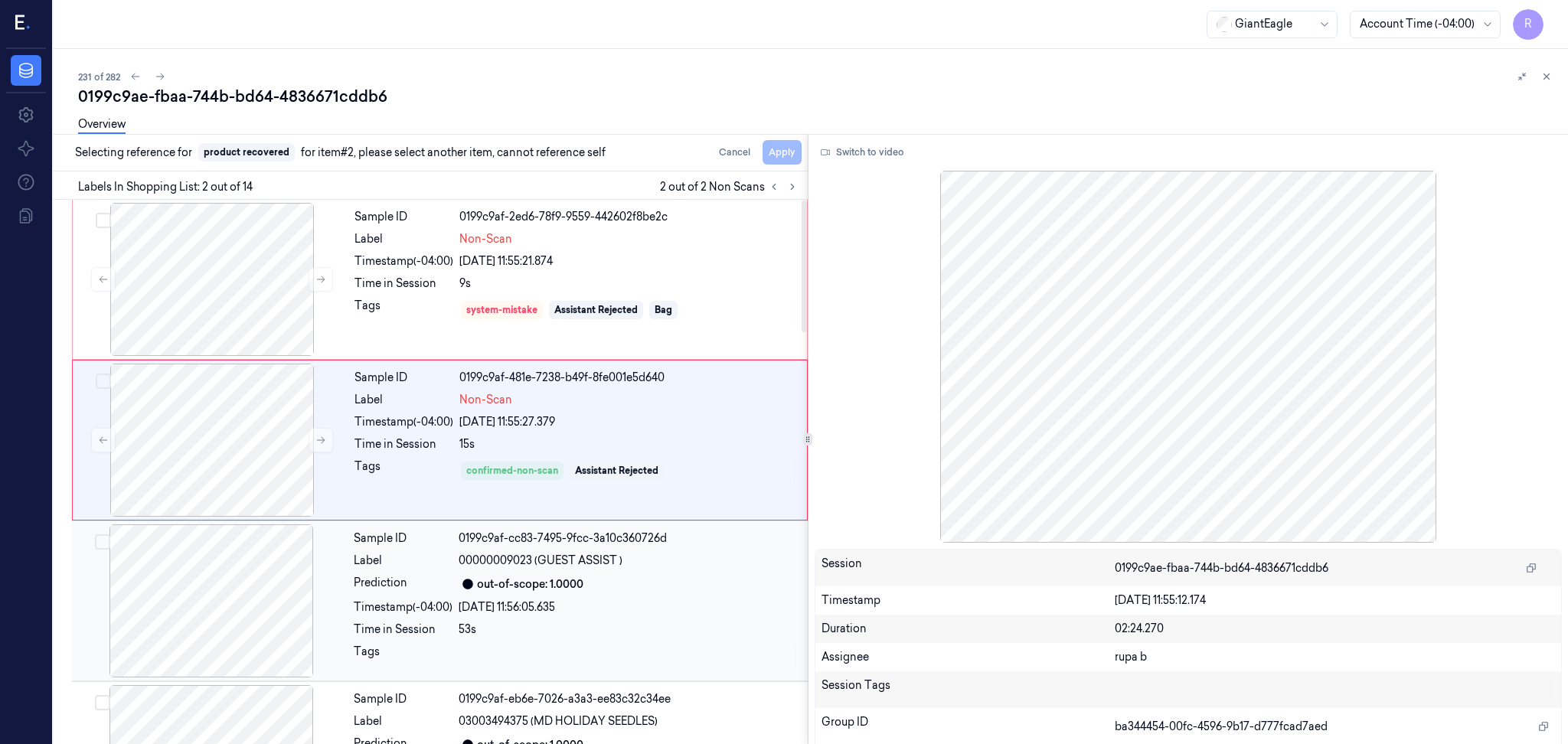
scroll to position [204, 0]
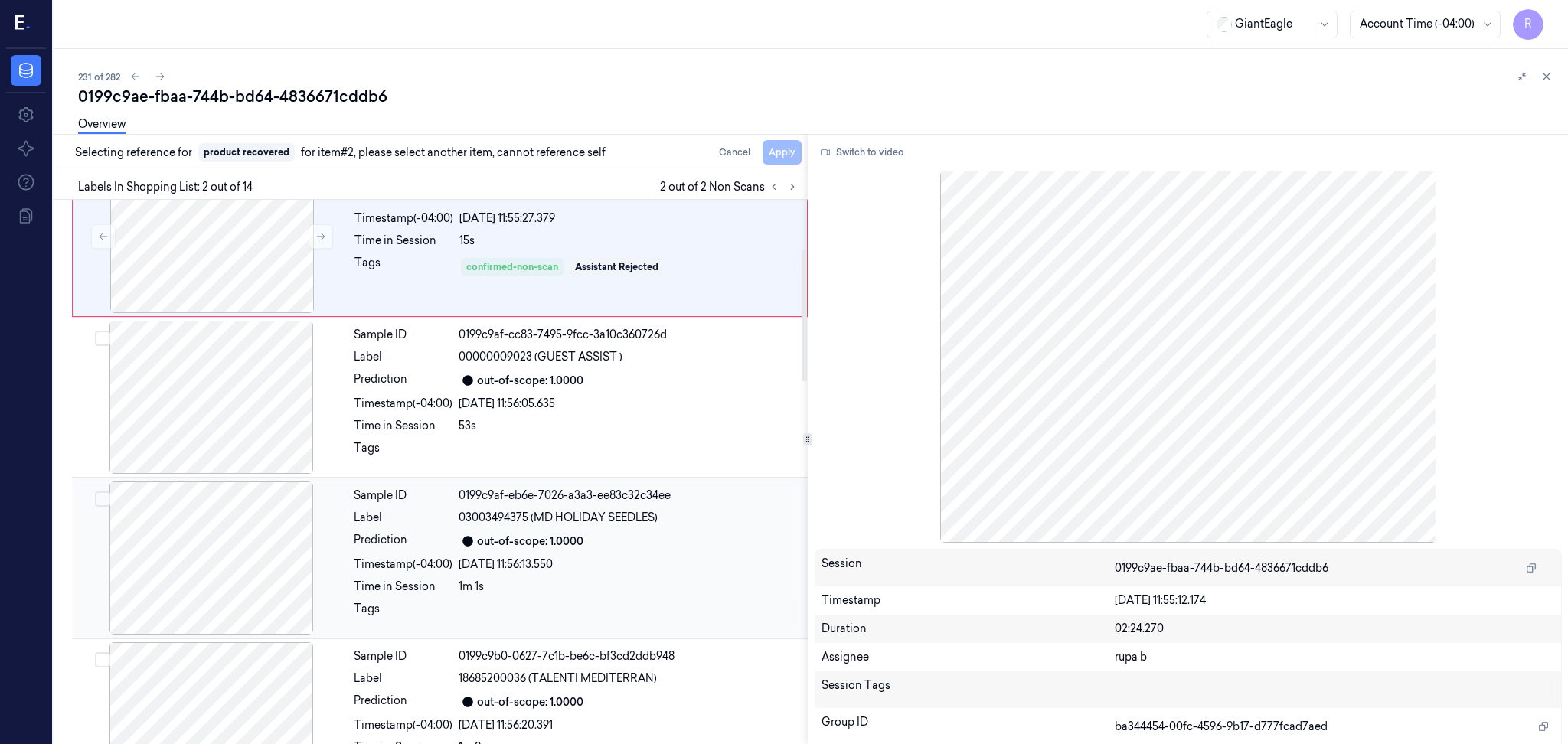
click at [241, 564] on div at bounding box center [211, 558] width 273 height 153
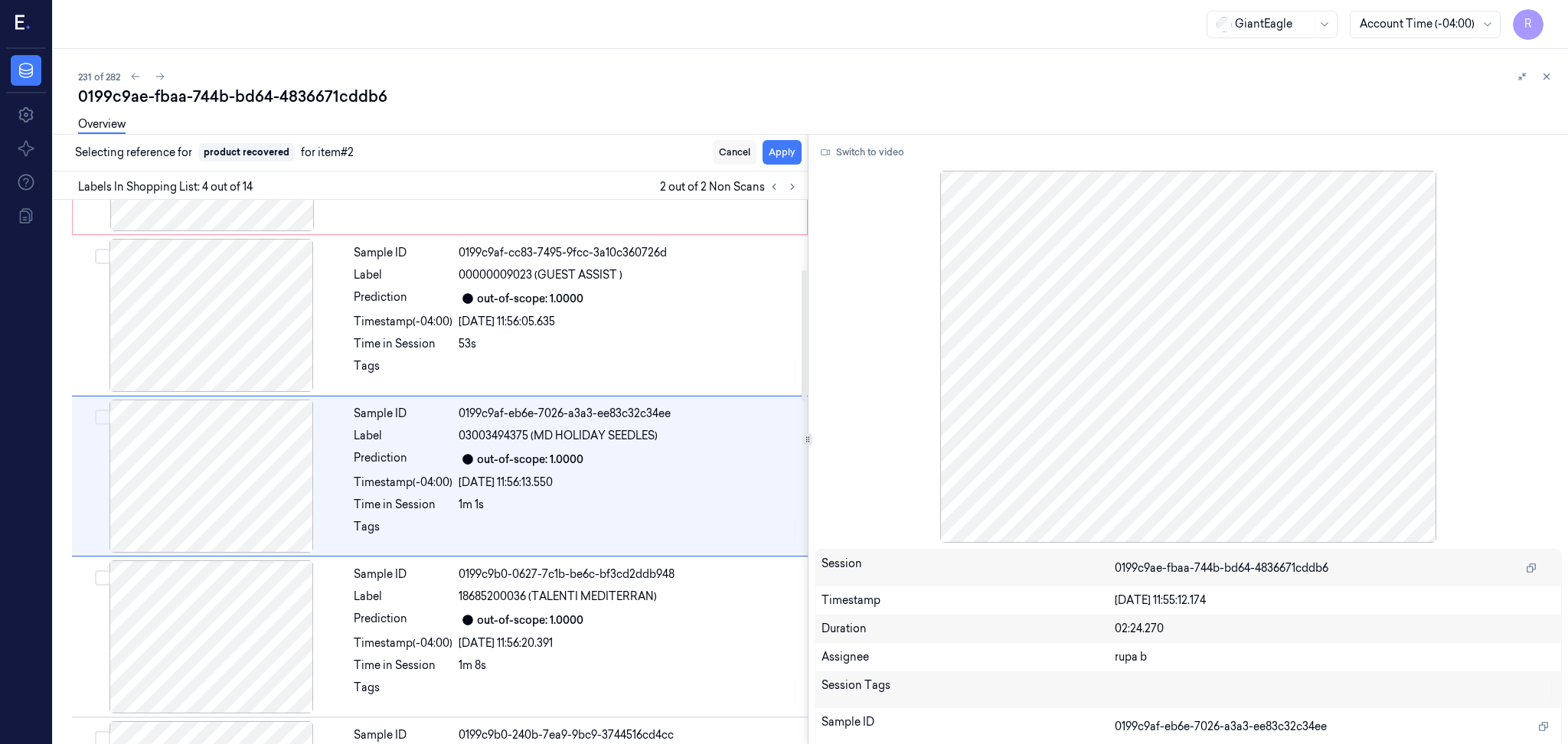
scroll to position [289, 0]
click at [780, 157] on button "Apply" at bounding box center [781, 152] width 39 height 25
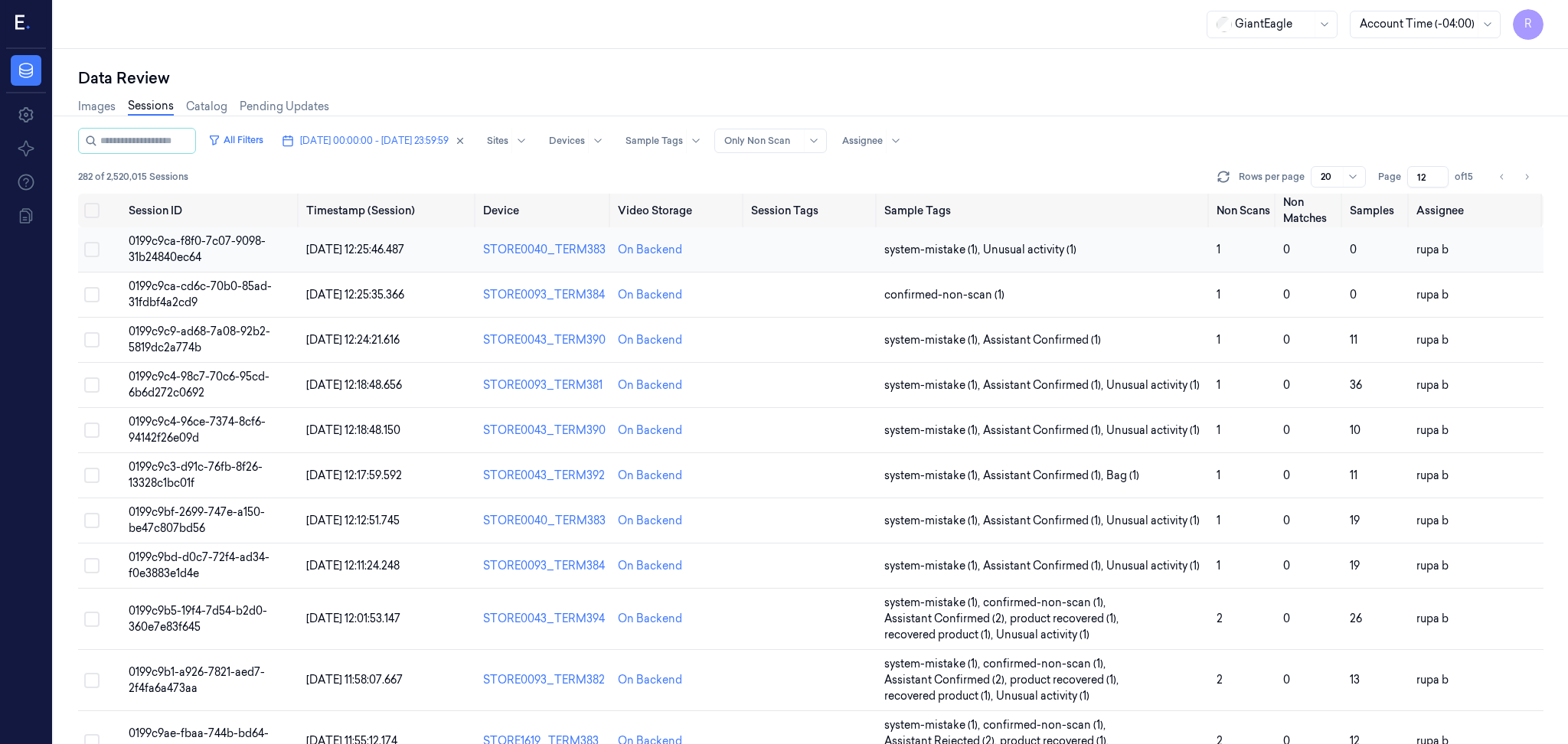
click at [221, 247] on td "0199c9ca-f8f0-7c07-9098-31b24840ec64" at bounding box center [211, 250] width 178 height 45
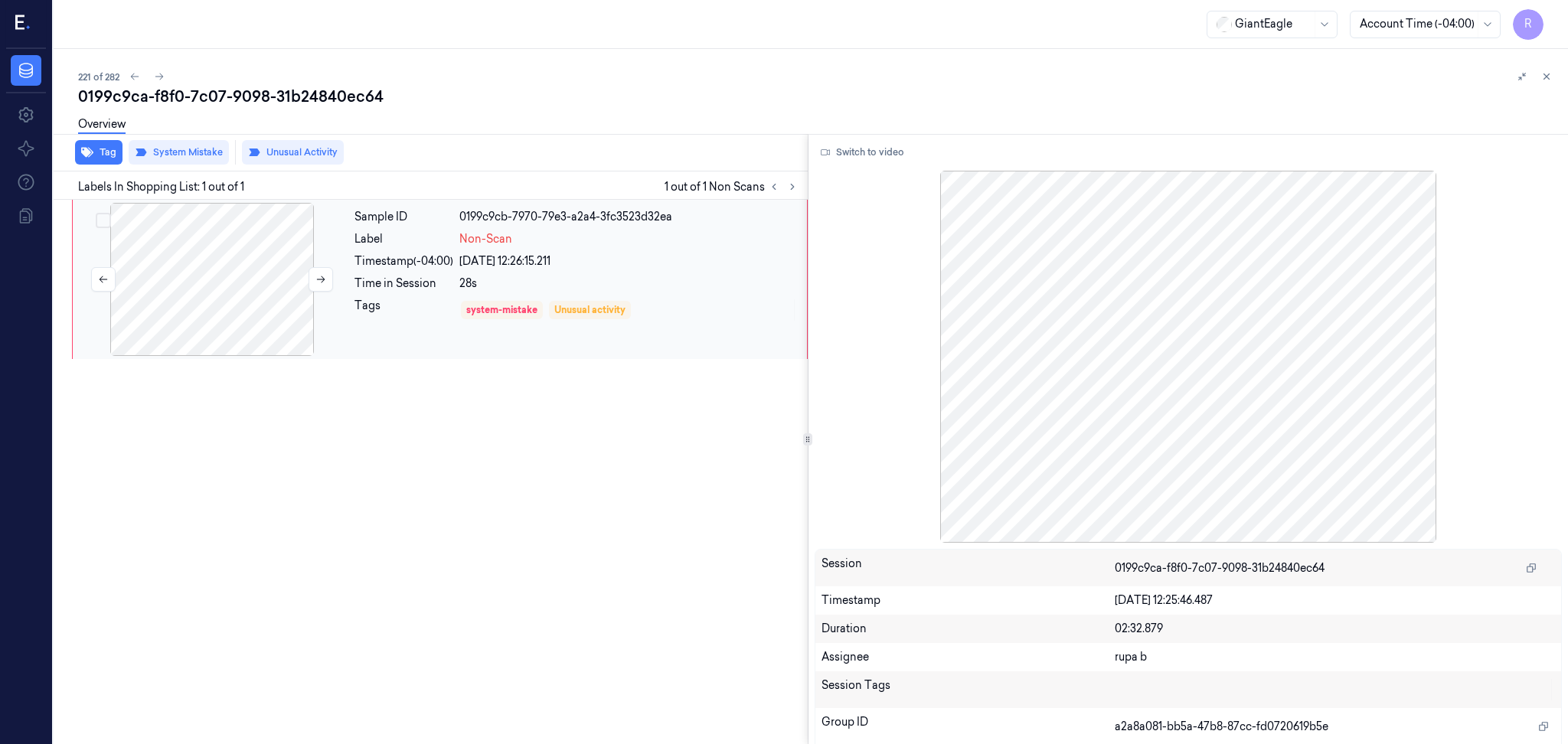
click at [276, 281] on div at bounding box center [212, 280] width 273 height 153
click at [852, 152] on button "Switch to video" at bounding box center [862, 152] width 96 height 25
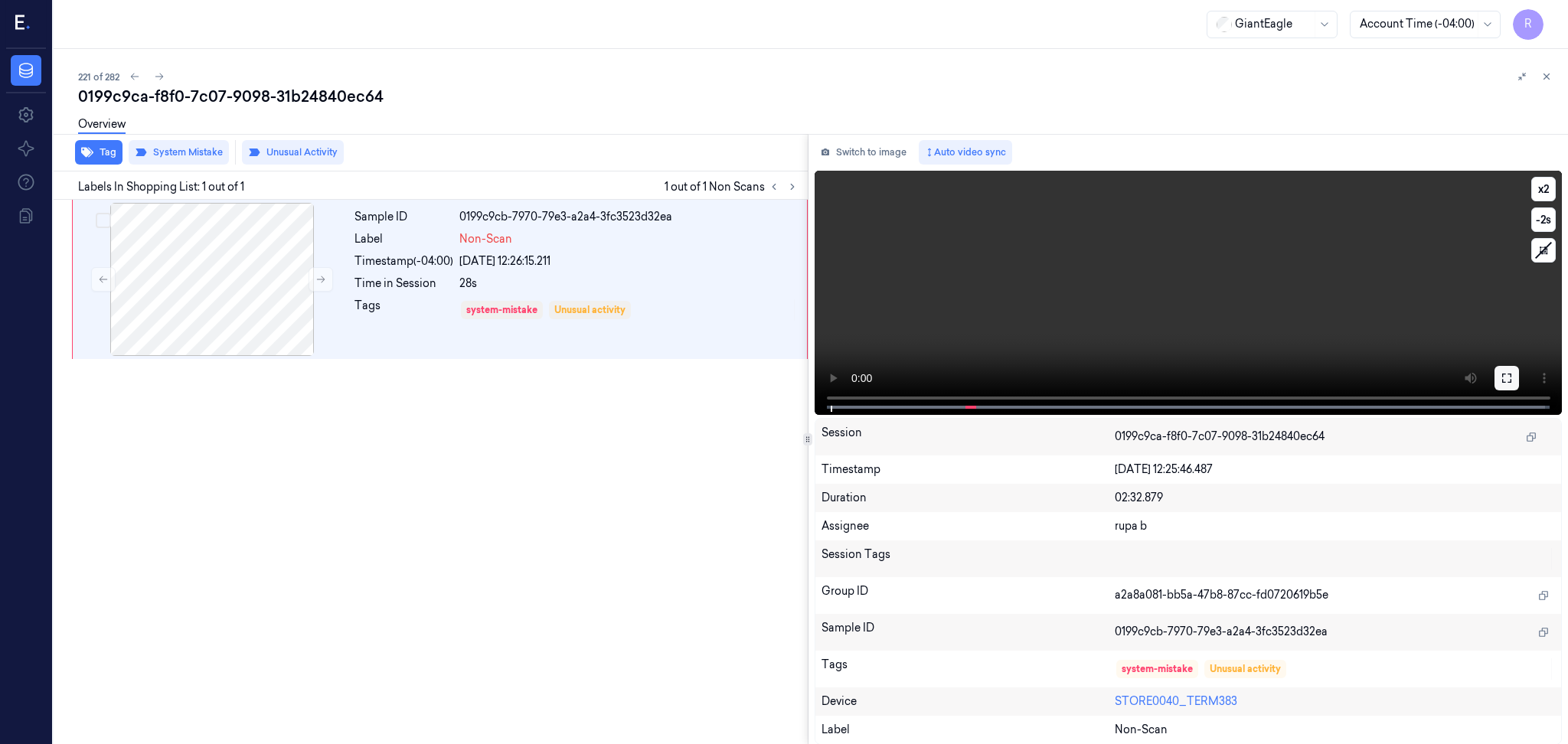
click at [1502, 382] on icon at bounding box center [1506, 378] width 9 height 9
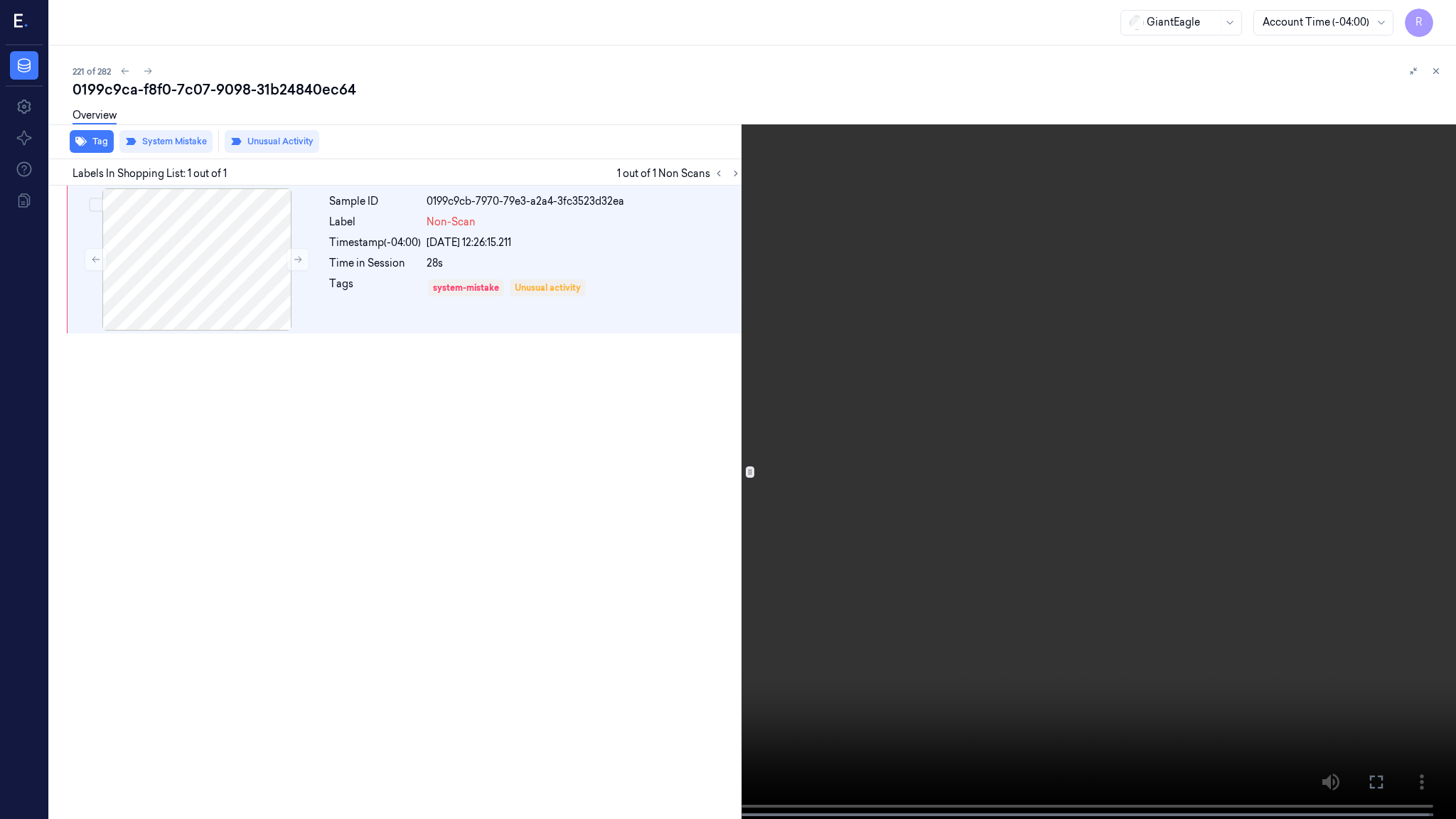
click at [1394, 437] on video at bounding box center [728, 411] width 1456 height 822
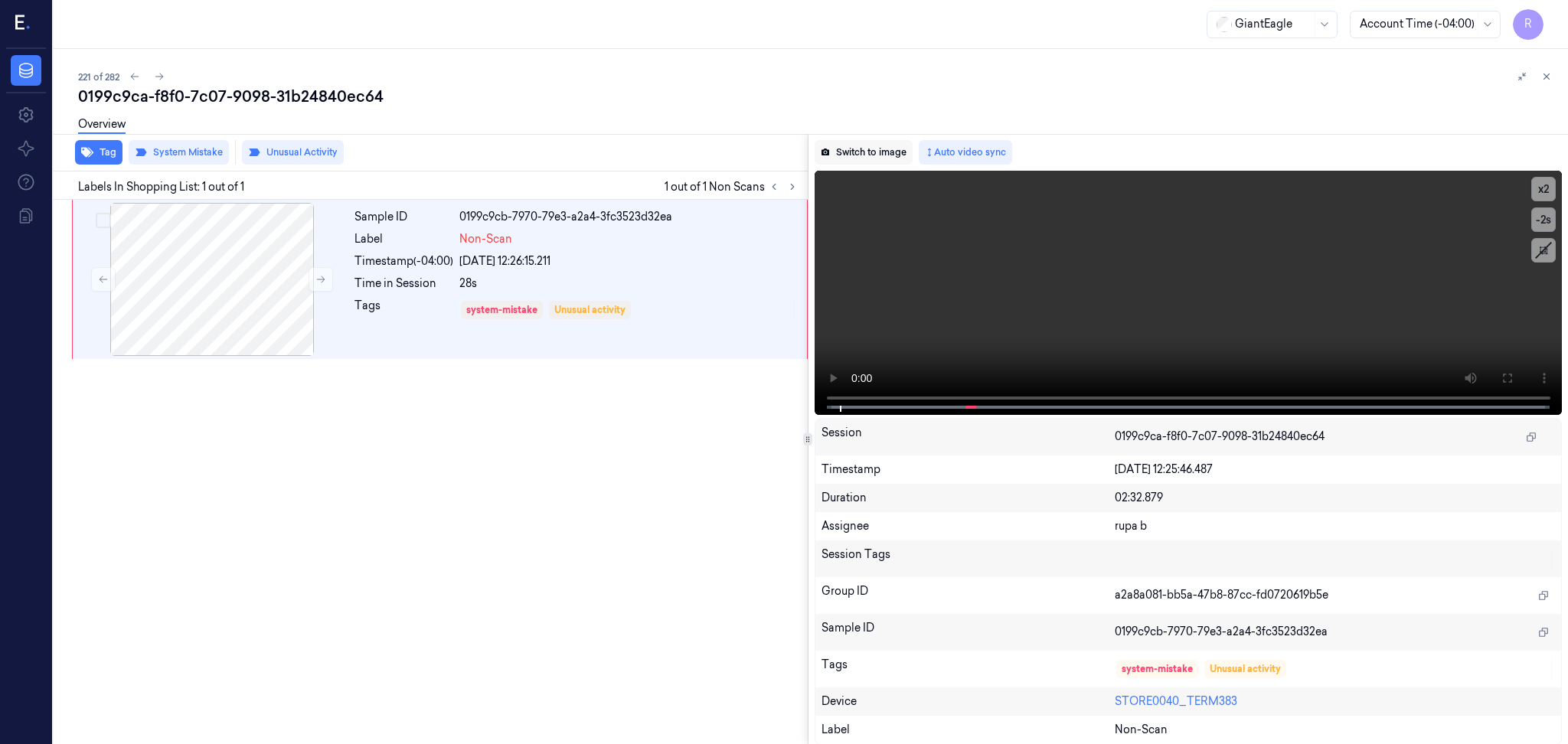
click at [871, 154] on button "Switch to image" at bounding box center [863, 152] width 98 height 25
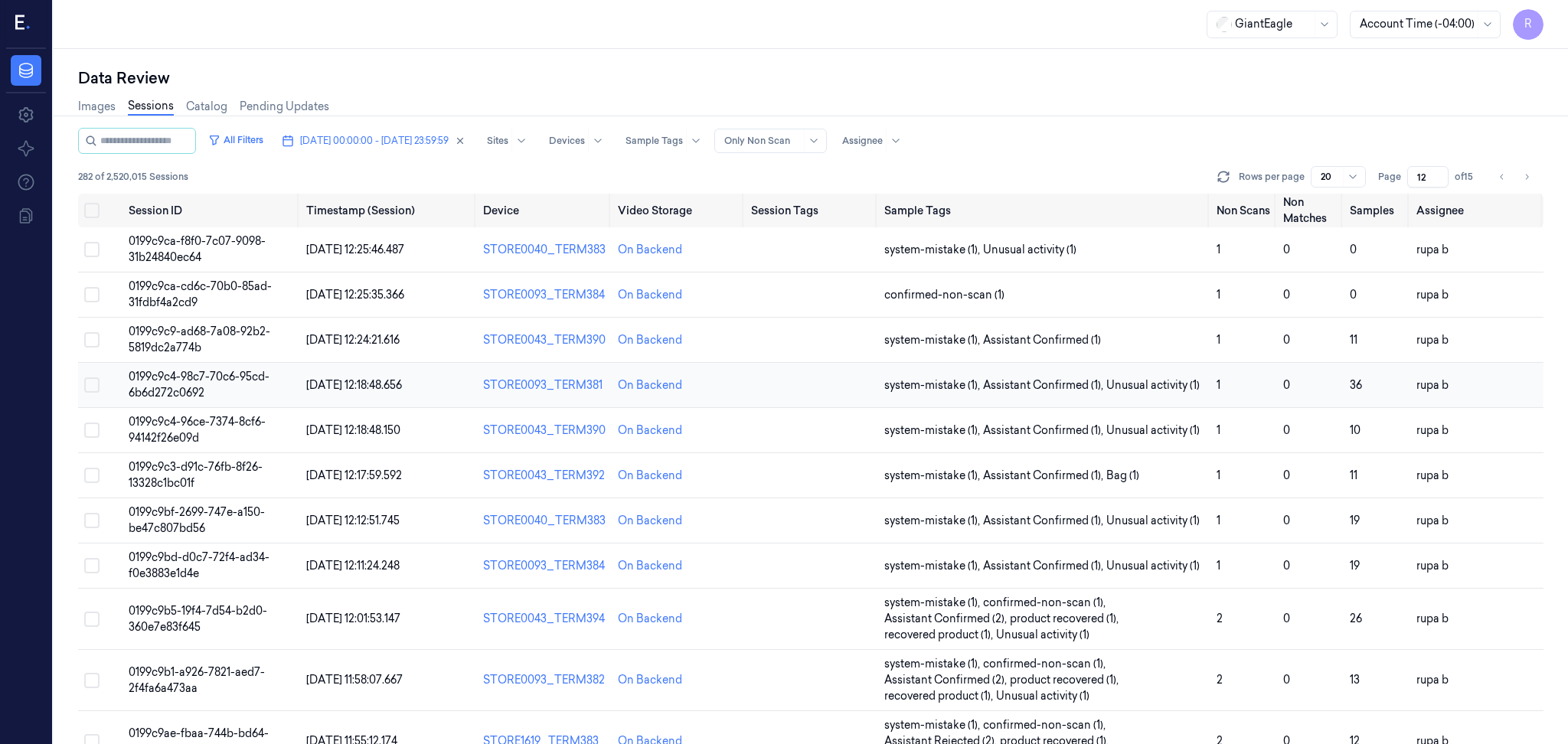
click at [227, 385] on td "0199c9c4-98c7-70c6-95cd-6b6d272c0692" at bounding box center [211, 385] width 178 height 45
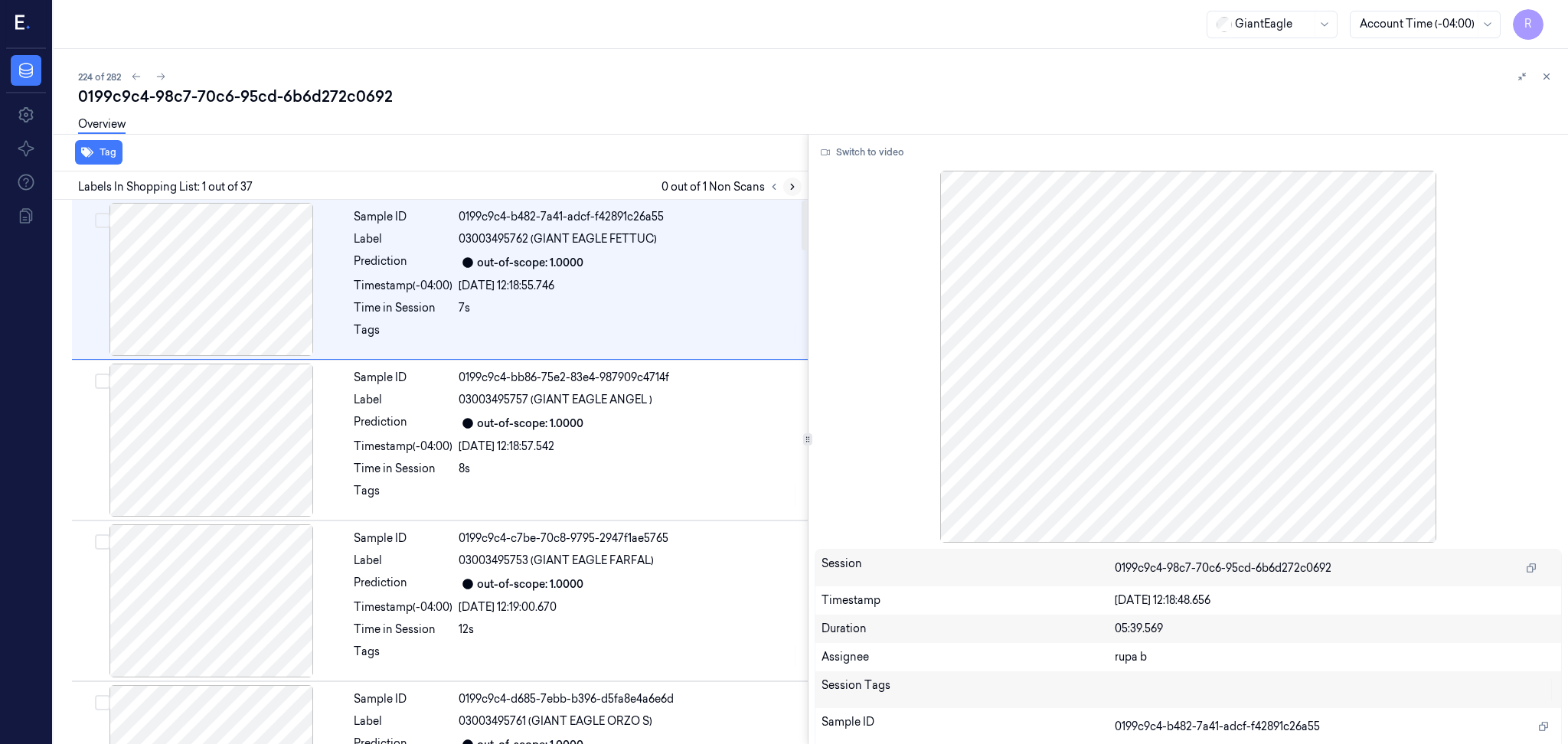
click at [789, 184] on icon at bounding box center [792, 187] width 11 height 11
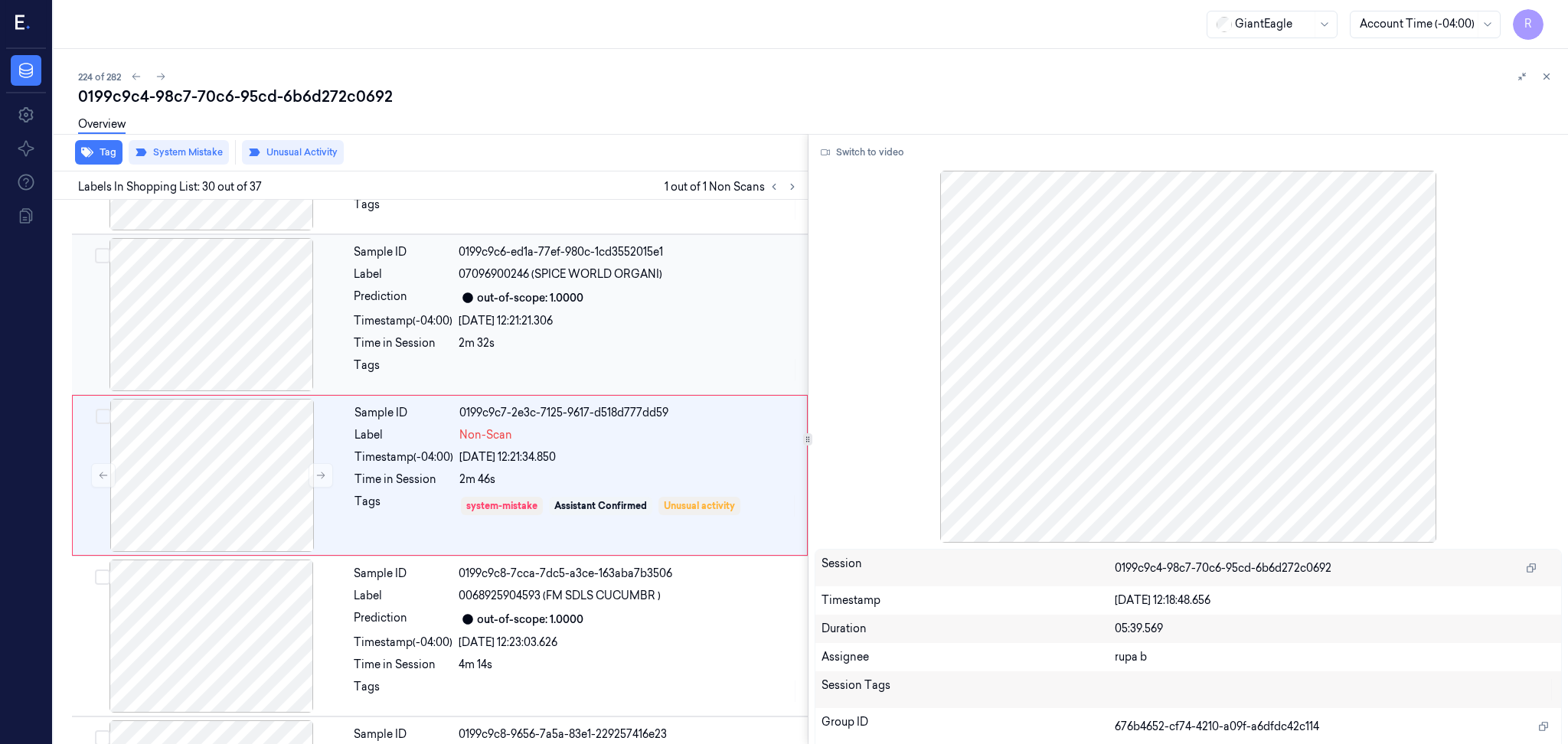
scroll to position [4471, 0]
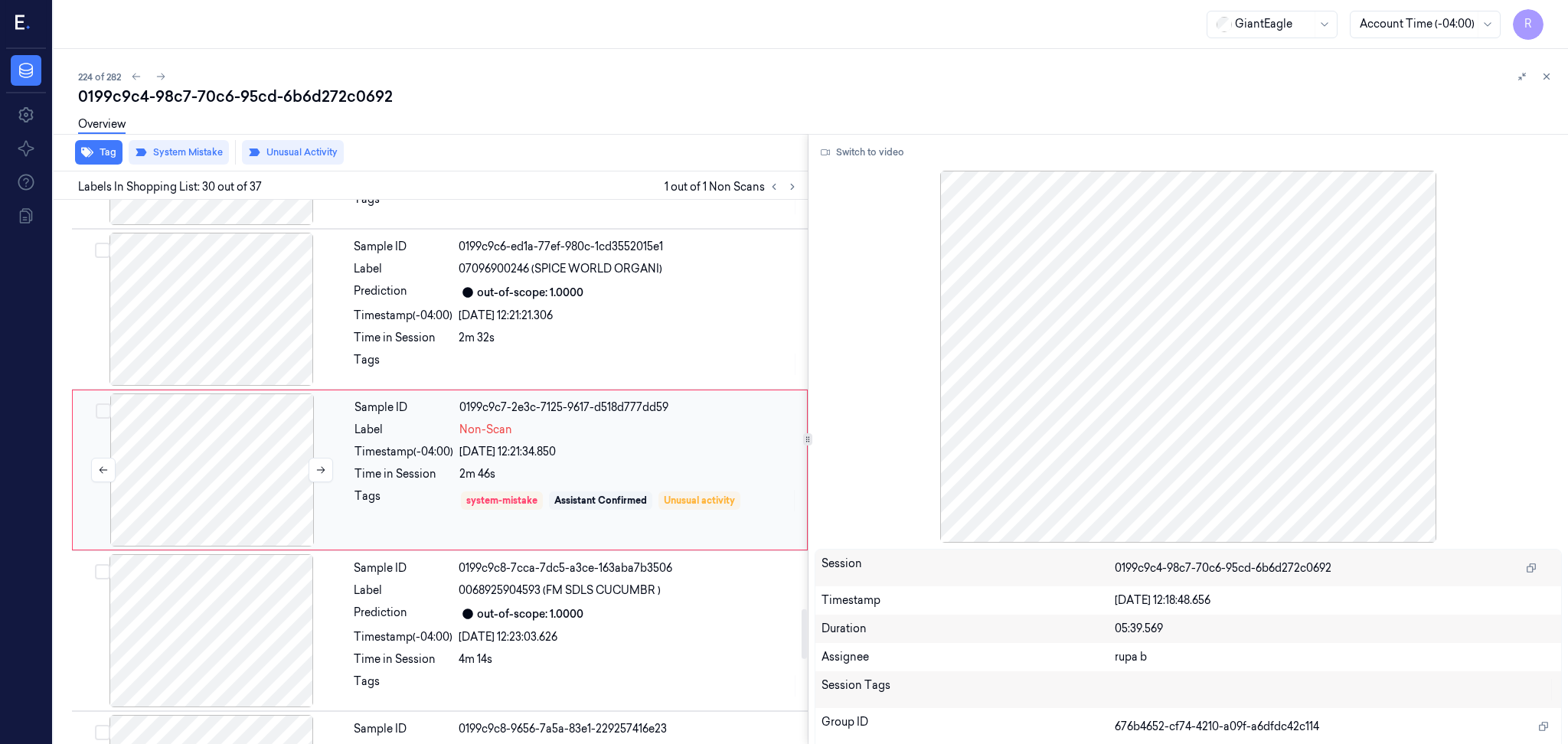
click at [276, 473] on div at bounding box center [212, 470] width 273 height 153
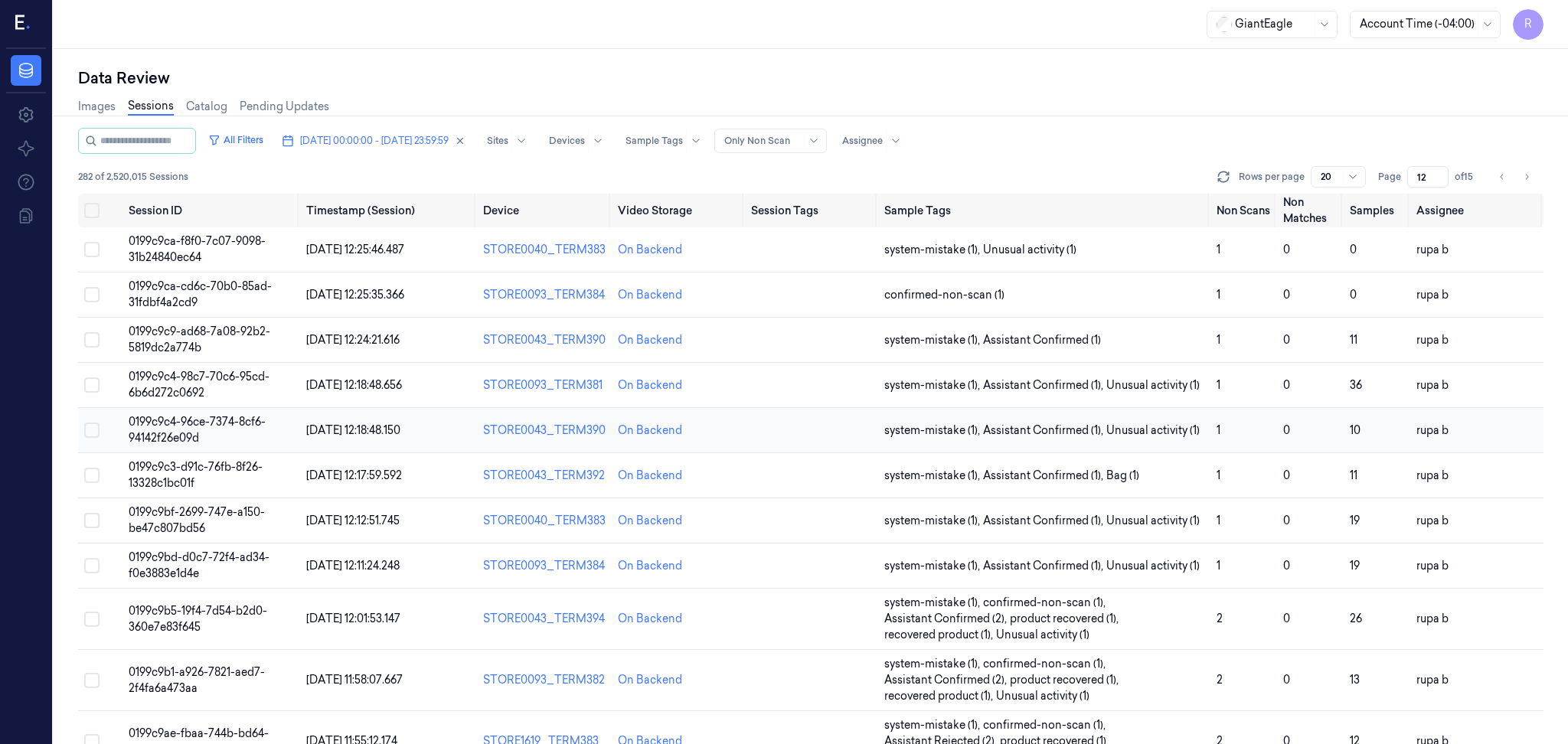
click at [230, 430] on td "0199c9c4-96ce-7374-8cf6-94142f26e09d" at bounding box center [211, 430] width 178 height 45
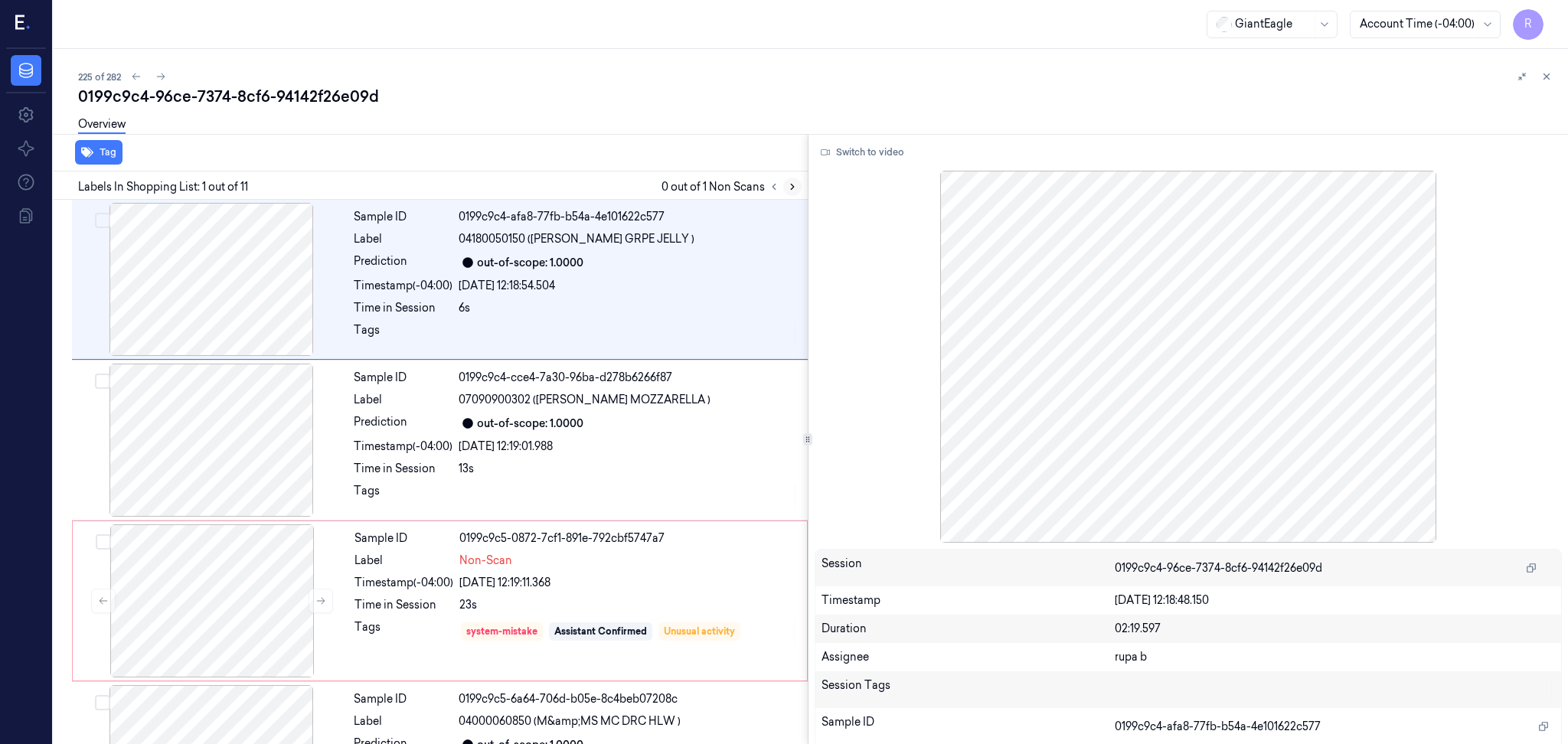
click at [788, 187] on icon at bounding box center [792, 187] width 11 height 11
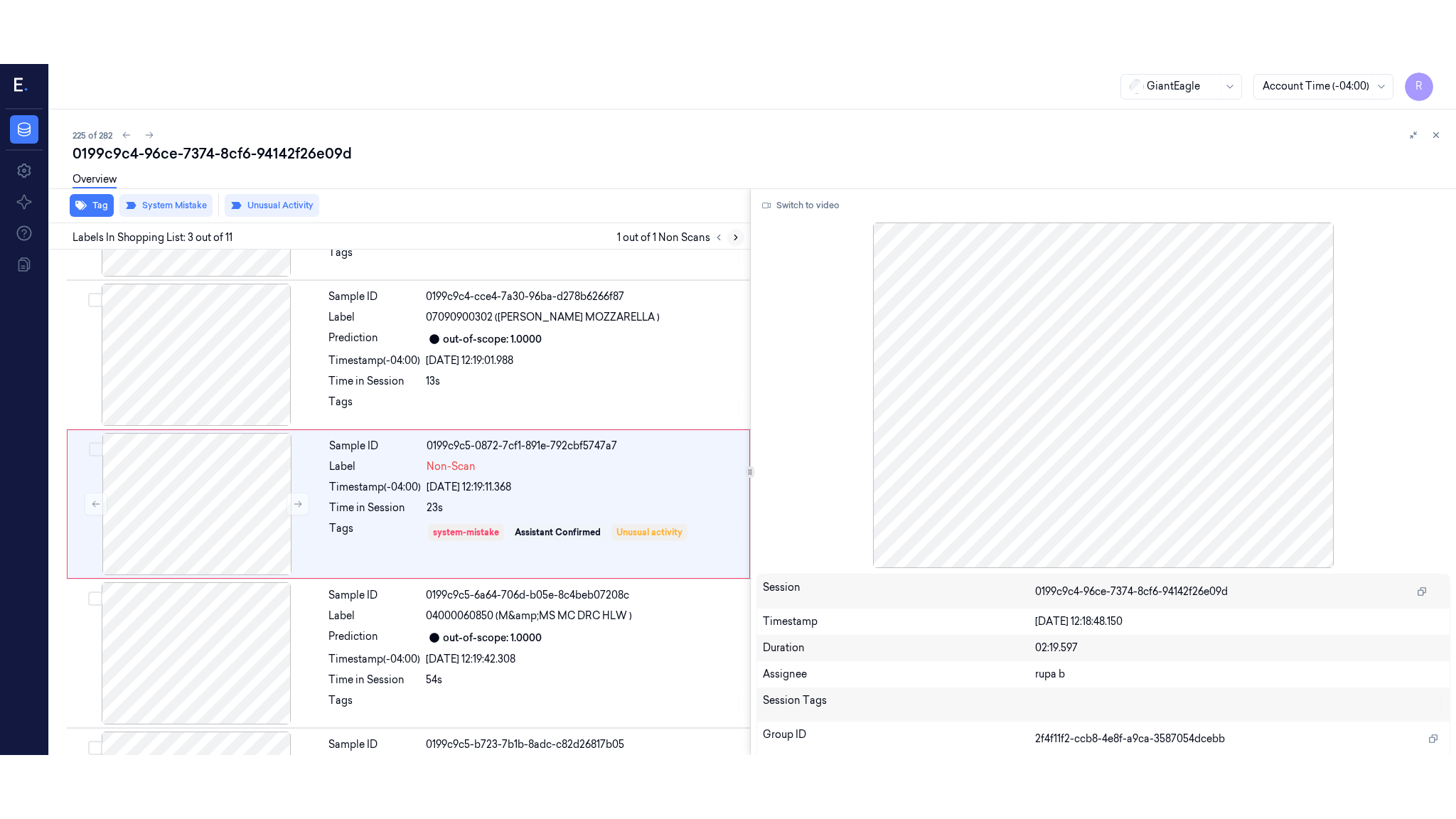
scroll to position [119, 0]
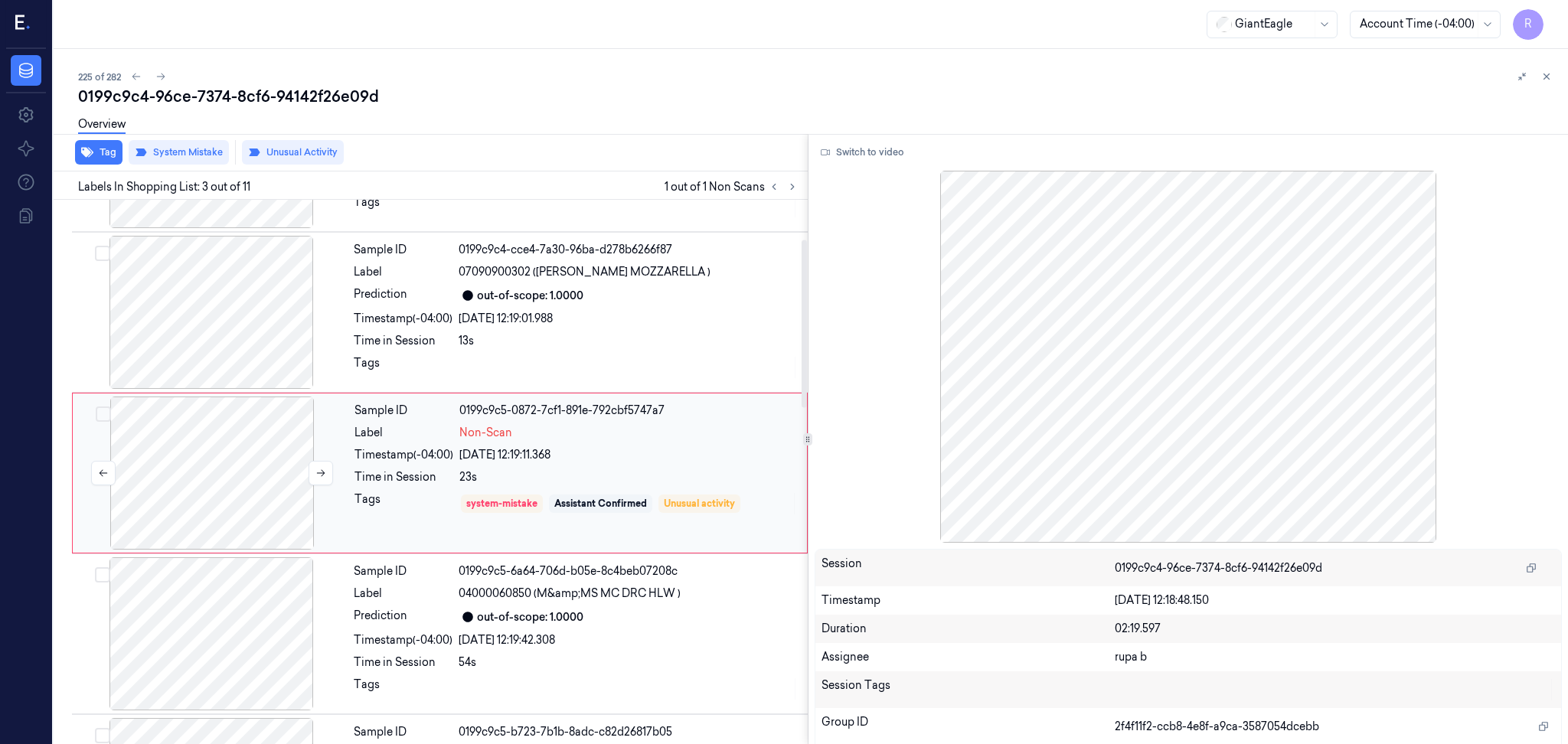
click at [262, 497] on div at bounding box center [212, 473] width 273 height 153
click at [852, 157] on button "Switch to video" at bounding box center [862, 152] width 96 height 25
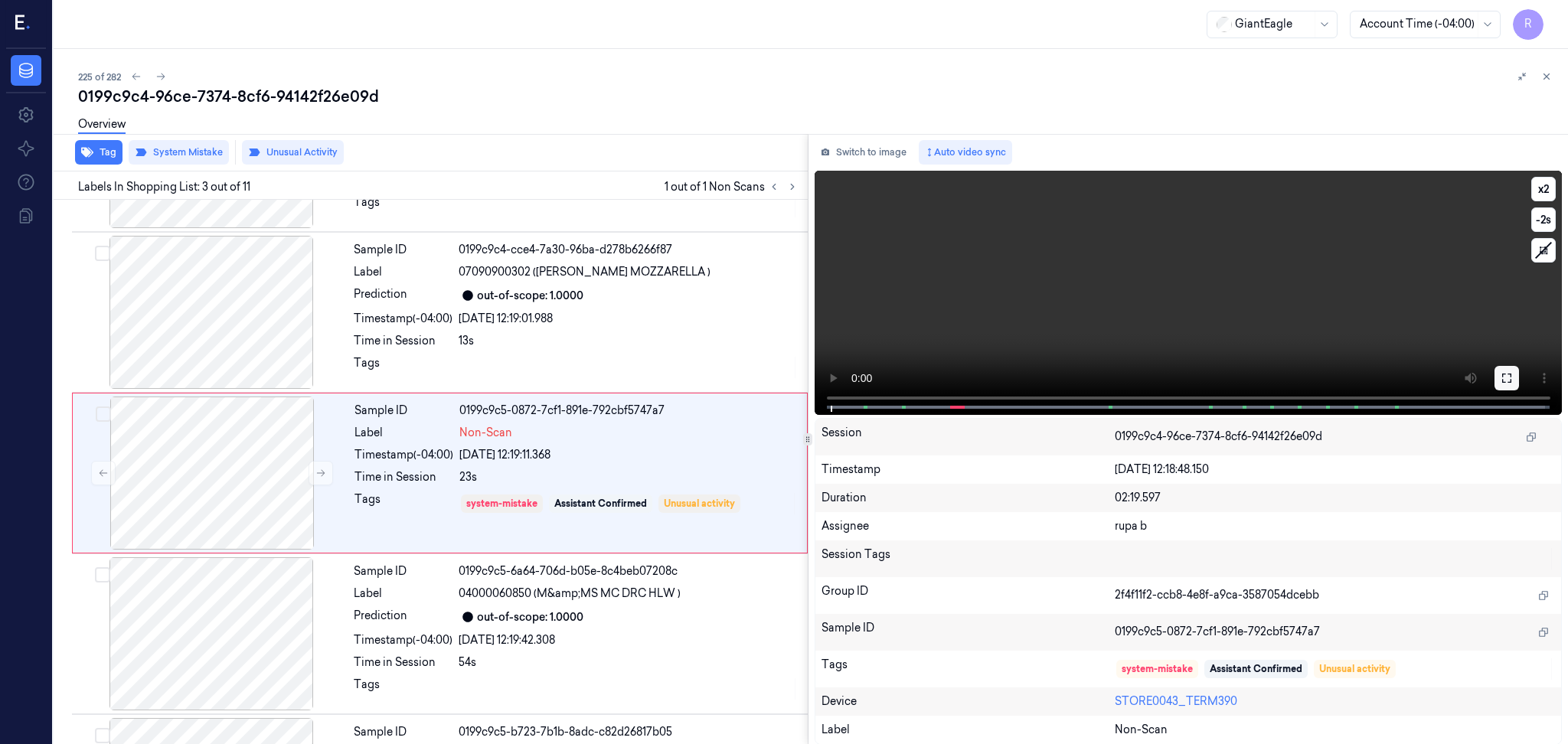
click at [1502, 380] on icon at bounding box center [1506, 378] width 9 height 9
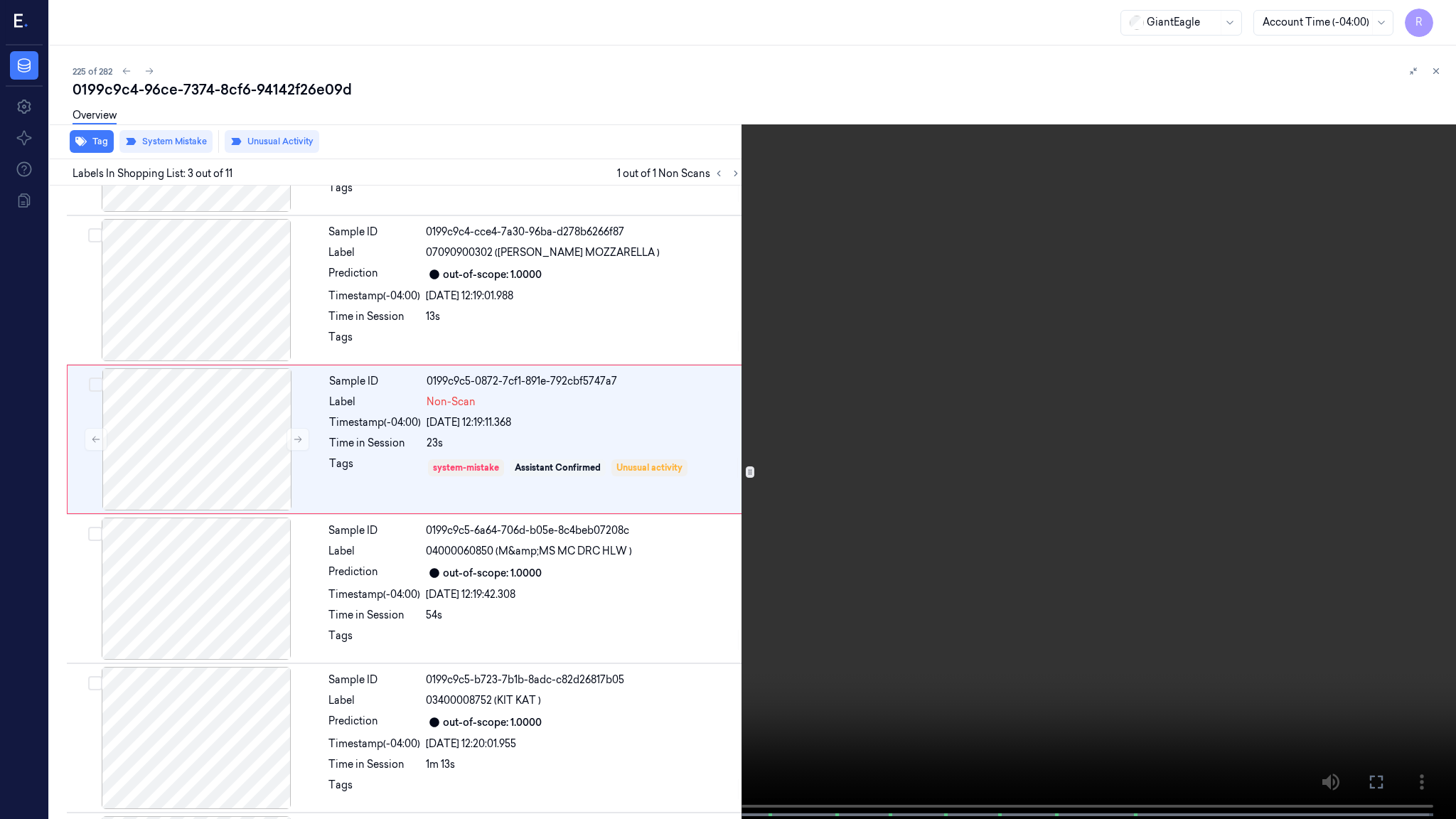
click at [1395, 435] on video at bounding box center [728, 411] width 1456 height 822
click at [1391, 436] on video at bounding box center [728, 411] width 1456 height 822
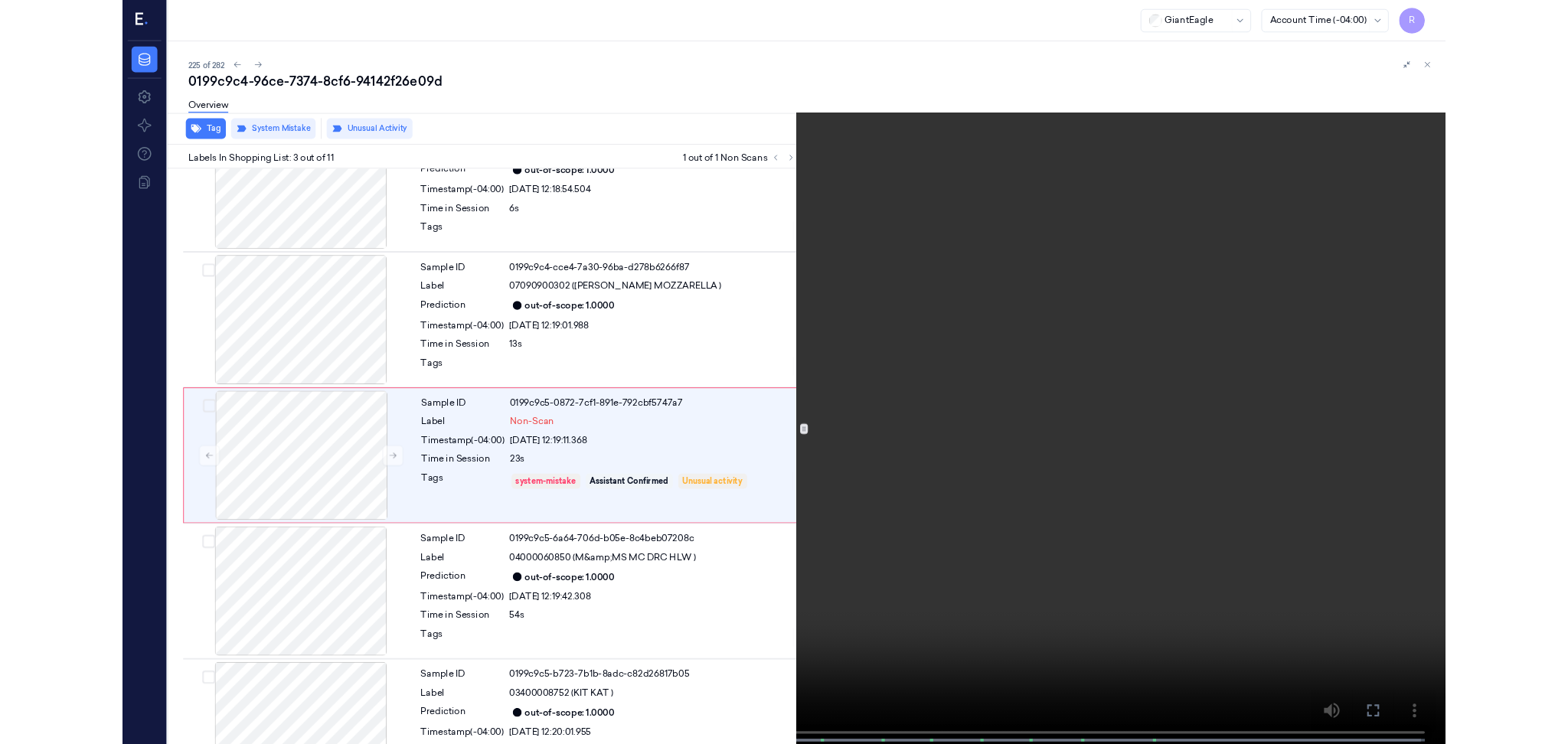
scroll to position [59, 0]
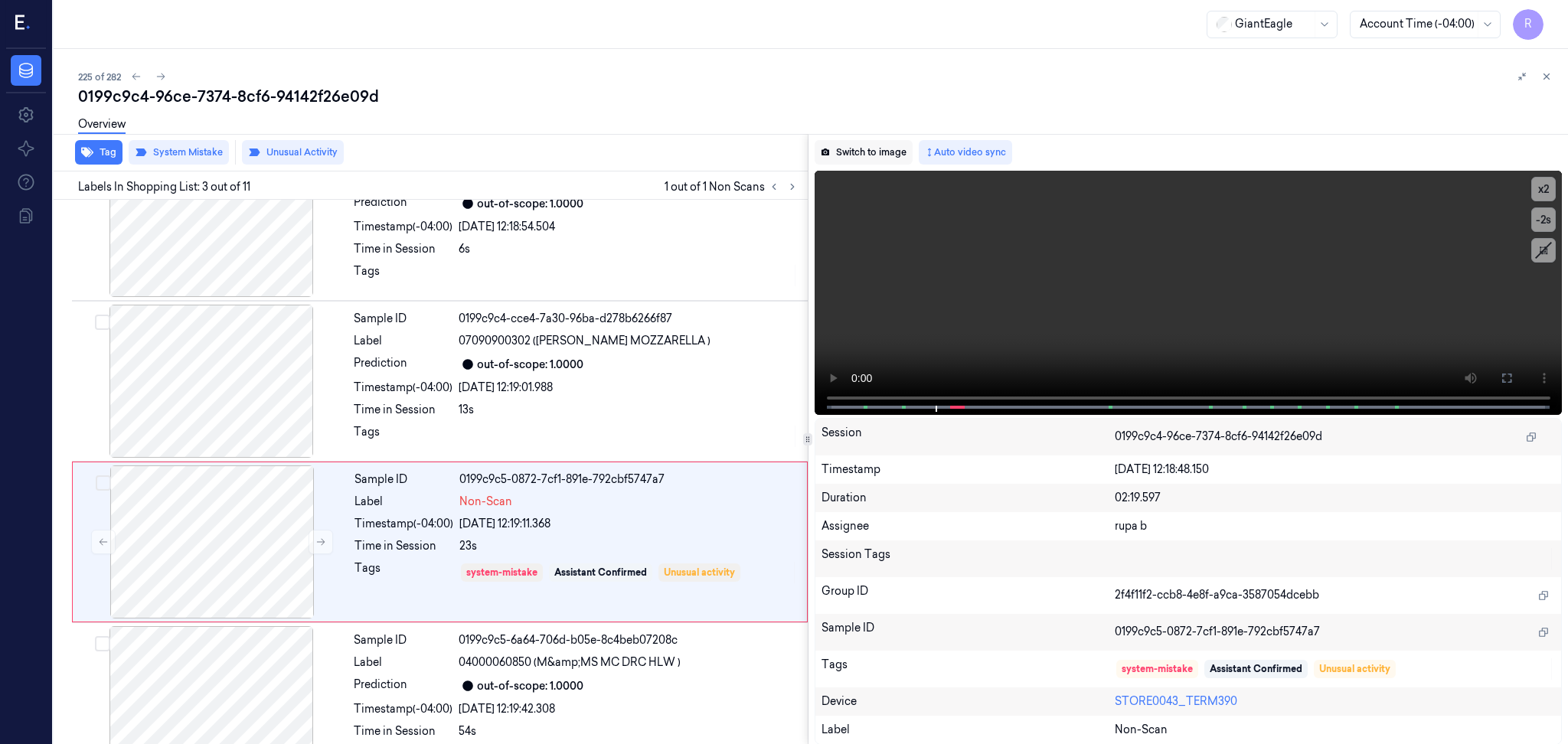
click at [857, 153] on button "Switch to image" at bounding box center [863, 152] width 98 height 25
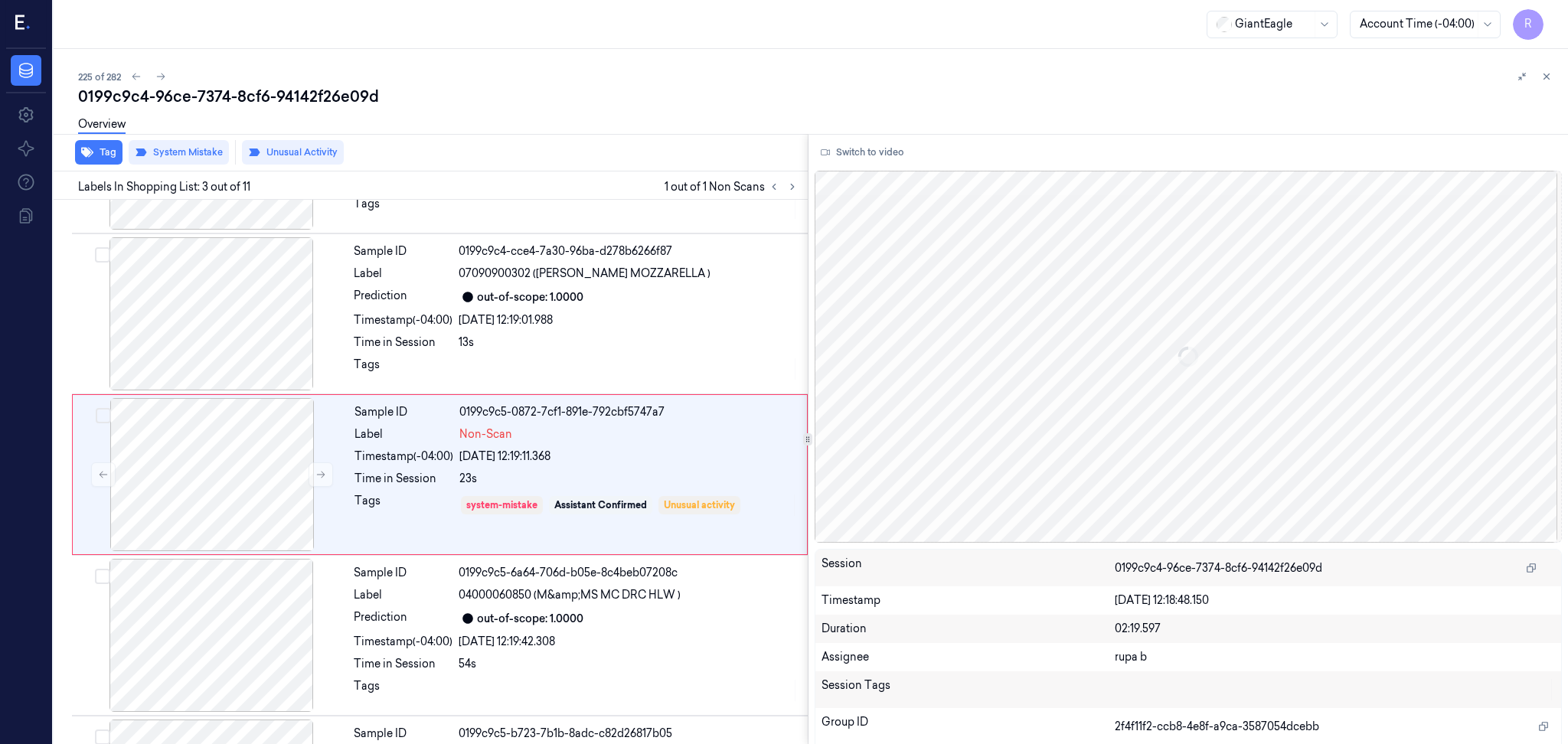
scroll to position [128, 0]
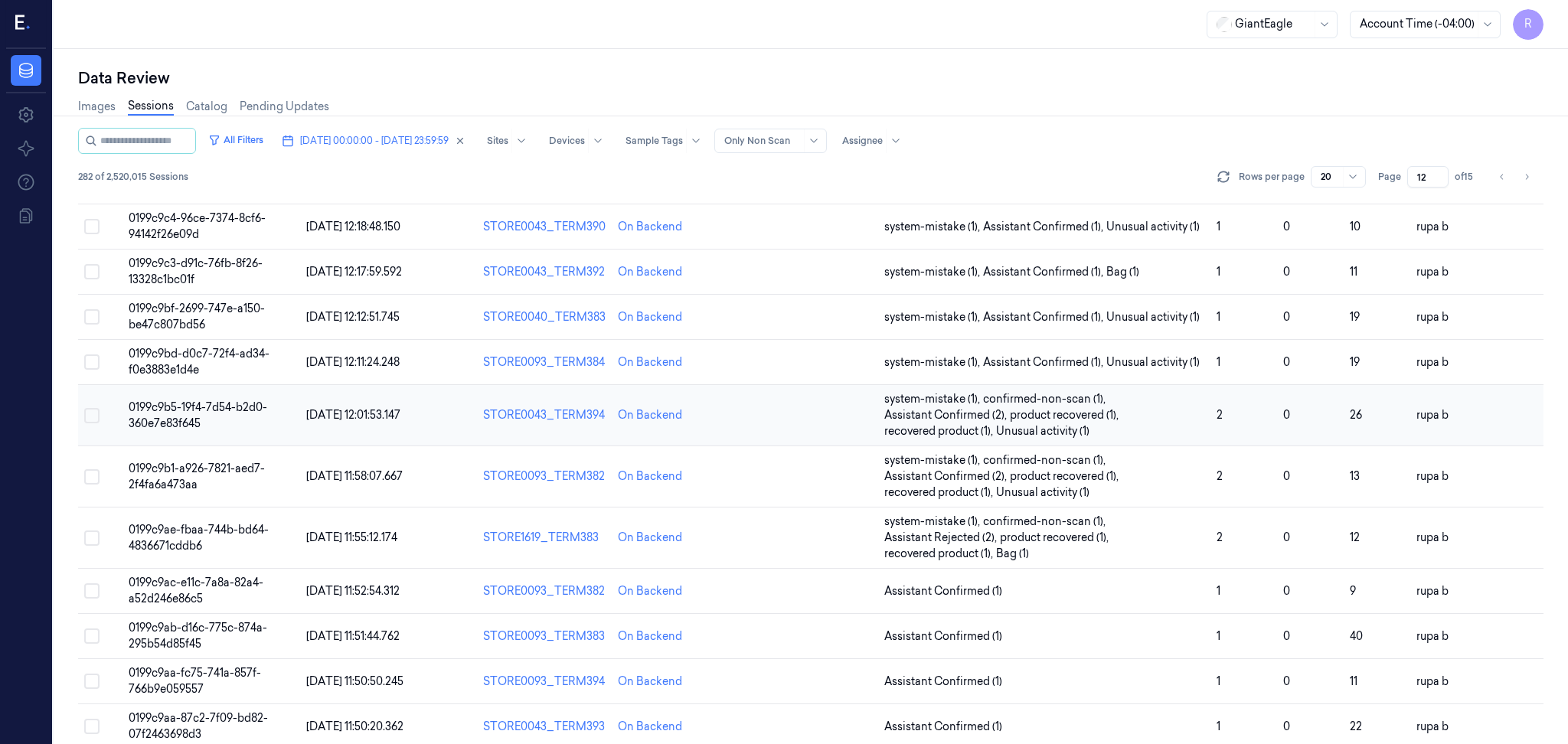
scroll to position [306, 0]
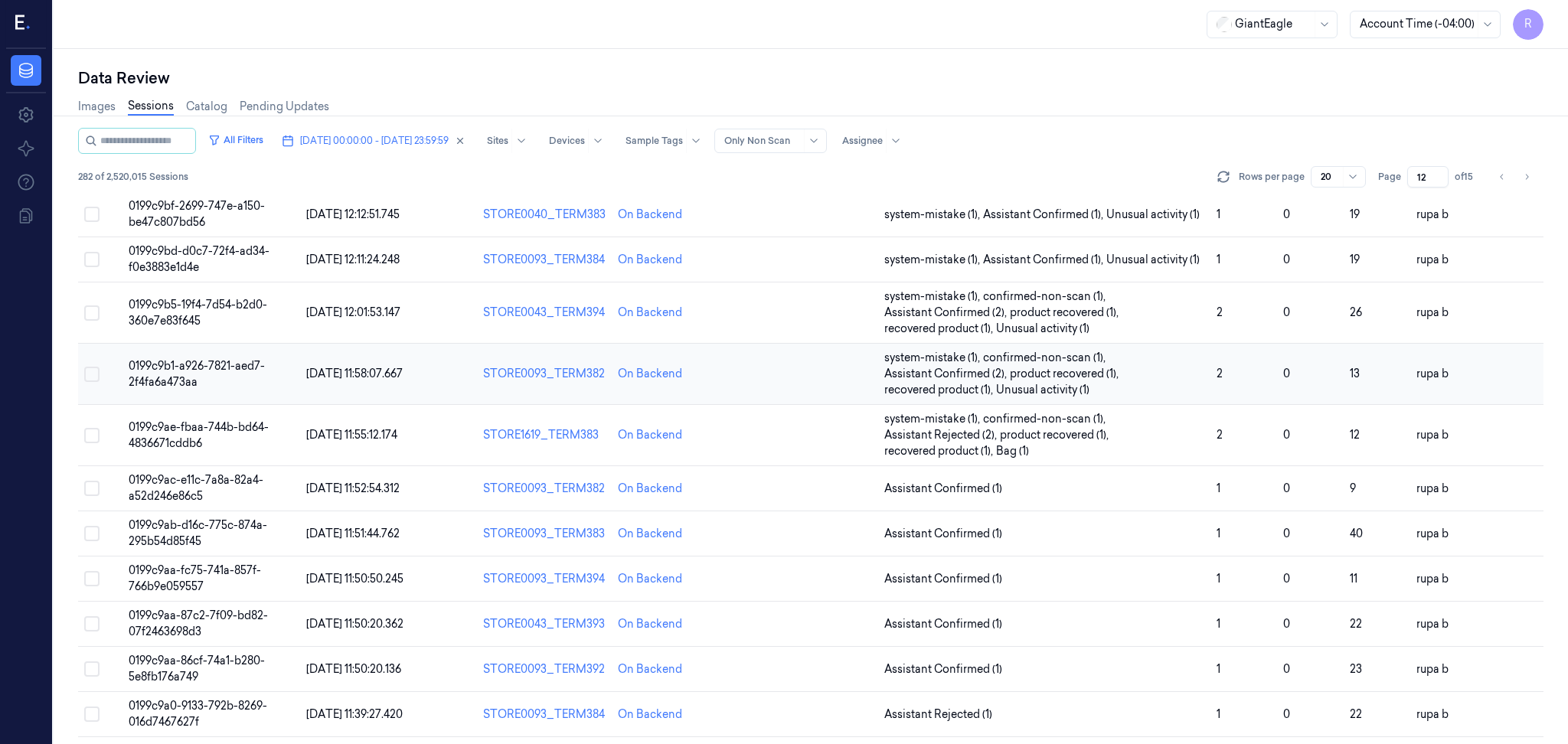
click at [261, 371] on span "0199c9b1-a926-7821-aed7-2f4fa6a473aa" at bounding box center [197, 374] width 136 height 30
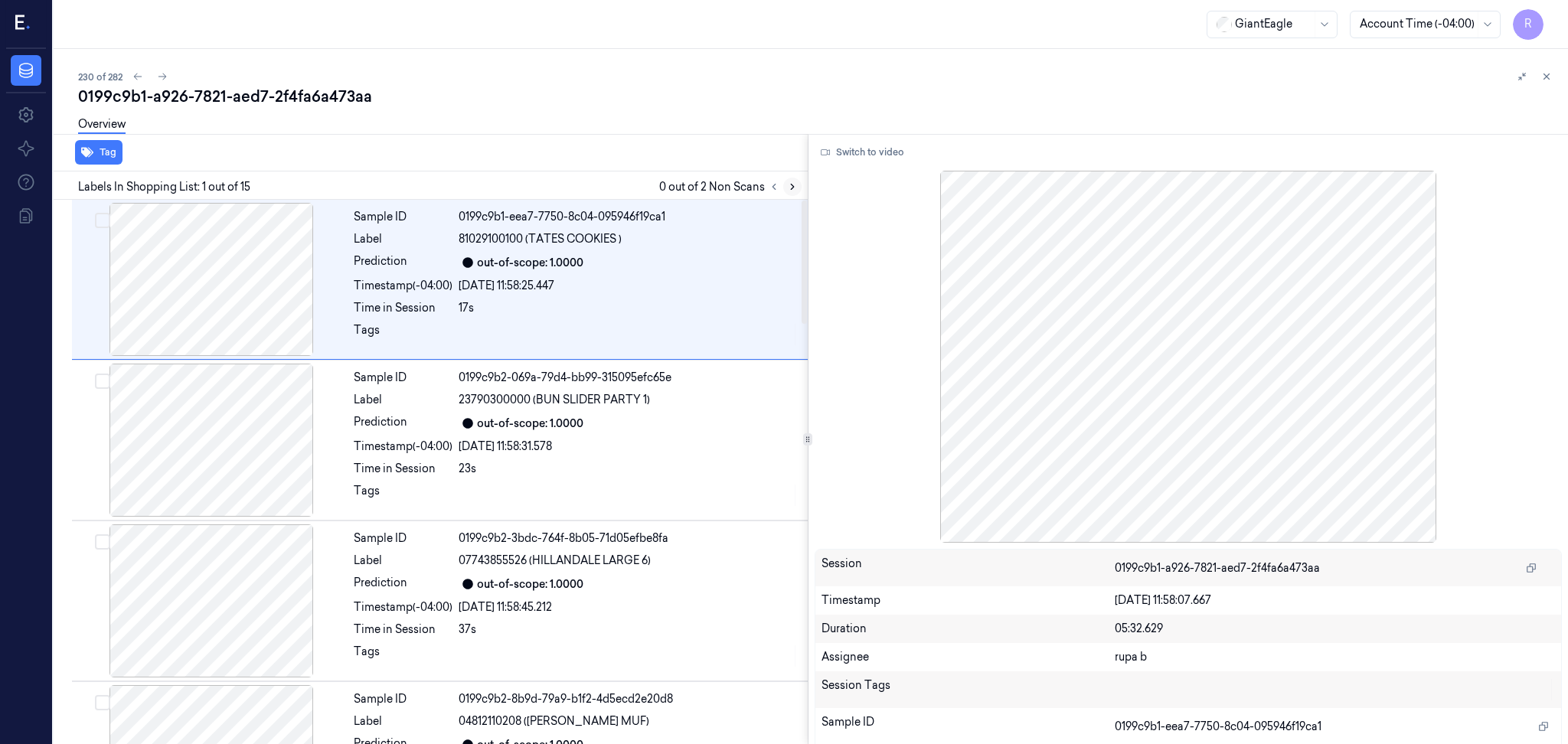
click at [795, 187] on icon at bounding box center [792, 187] width 11 height 11
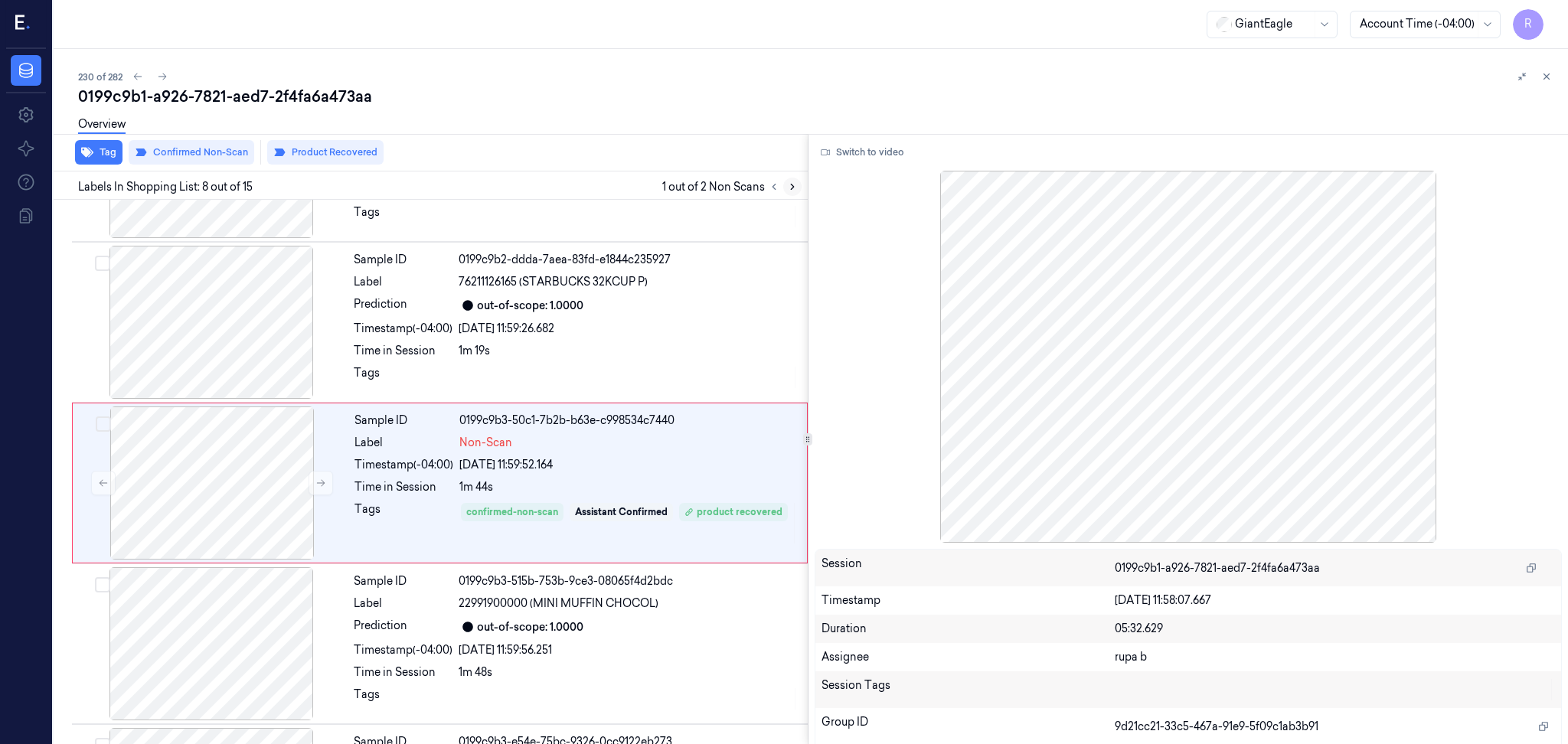
scroll to position [932, 0]
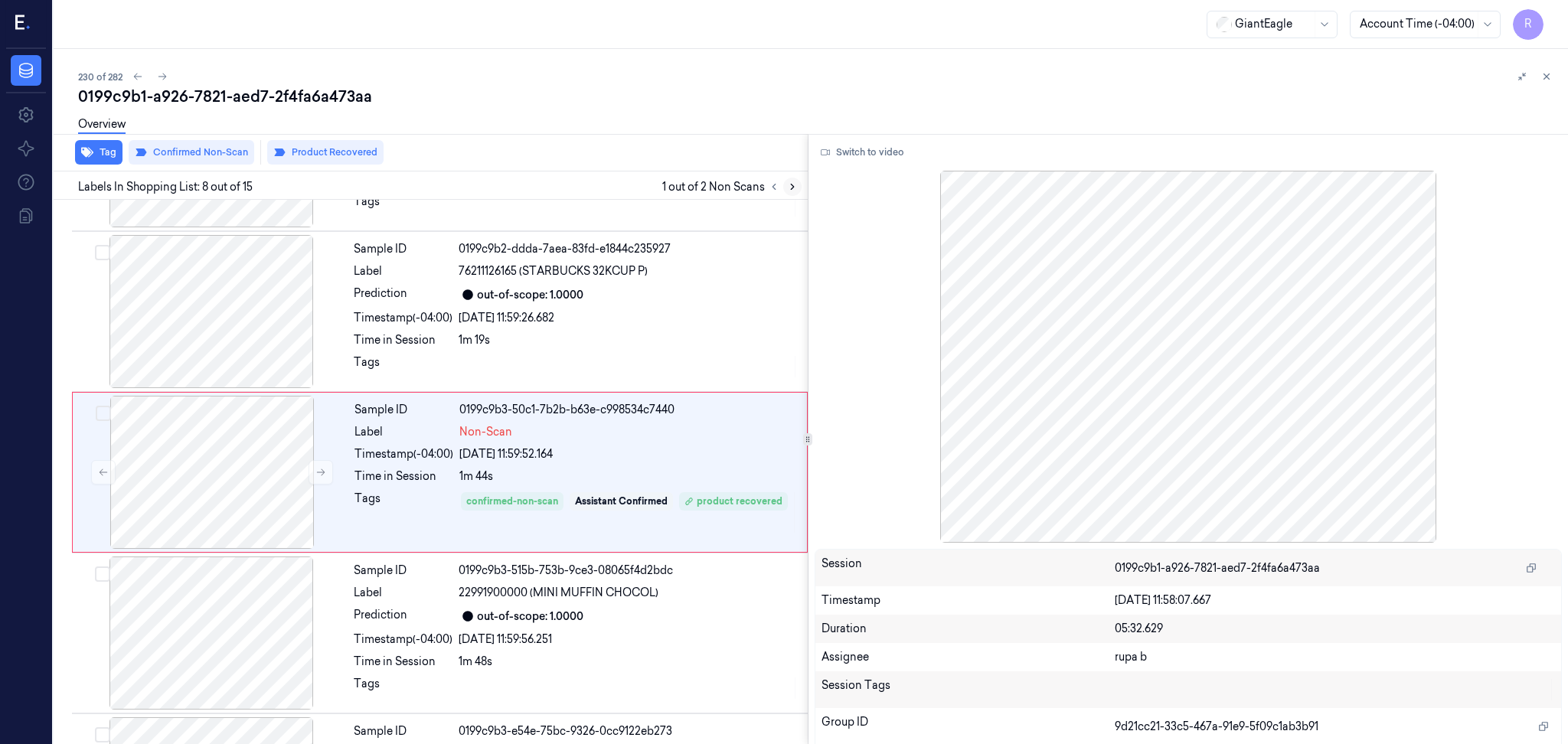
click at [792, 188] on icon at bounding box center [792, 187] width 11 height 11
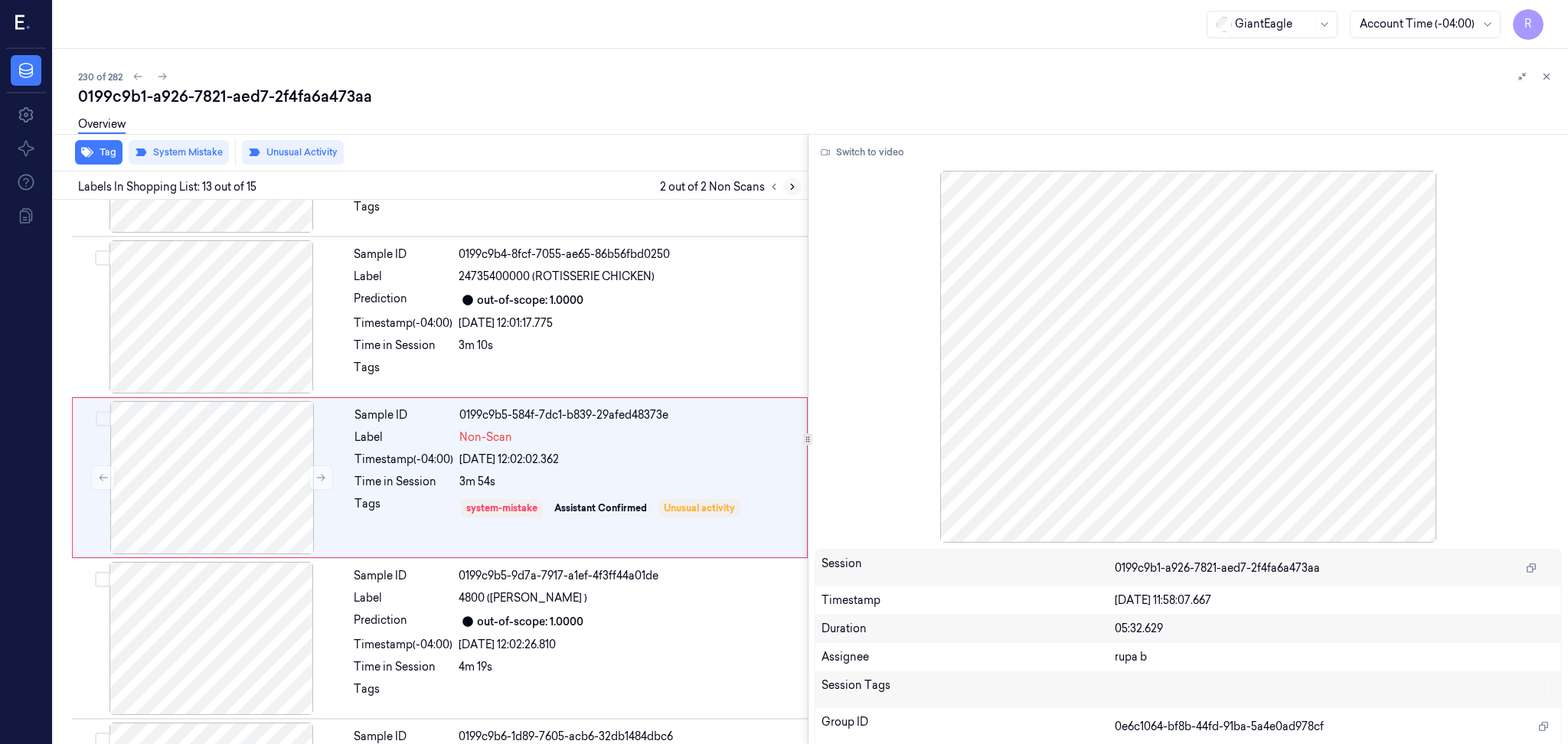
scroll to position [1736, 0]
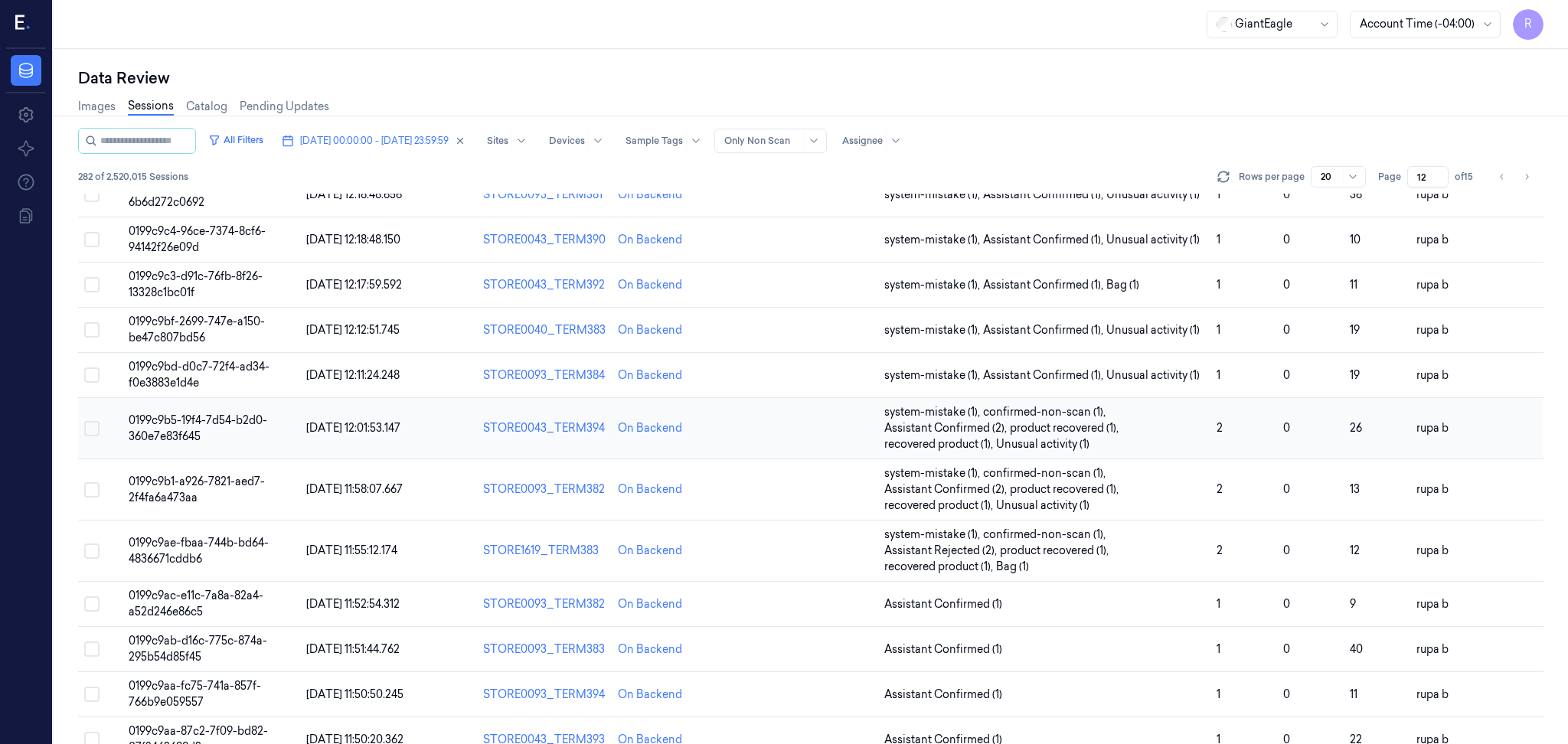
scroll to position [204, 0]
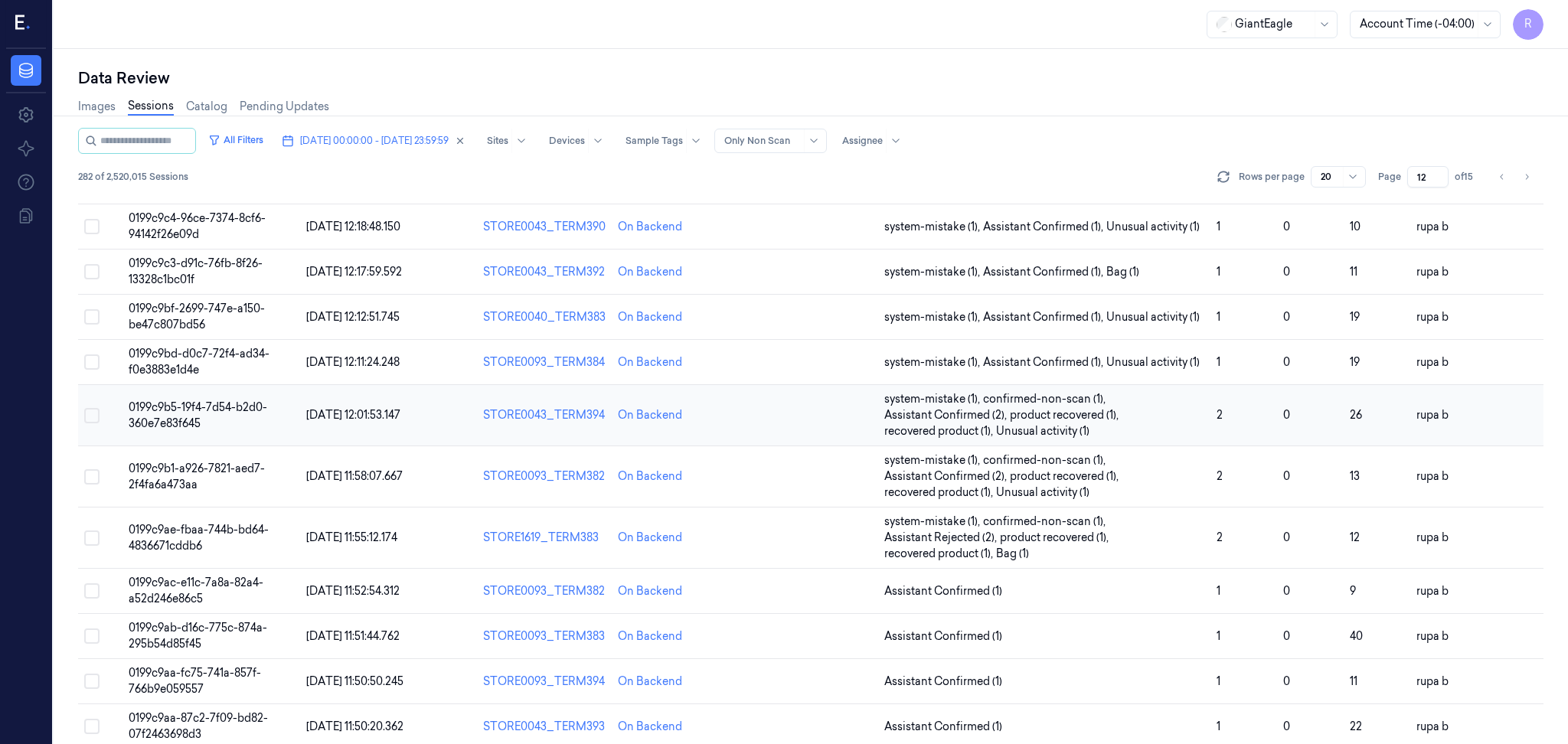
click at [217, 419] on td "0199c9b5-19f4-7d54-b2d0-360e7e83f645" at bounding box center [211, 415] width 178 height 61
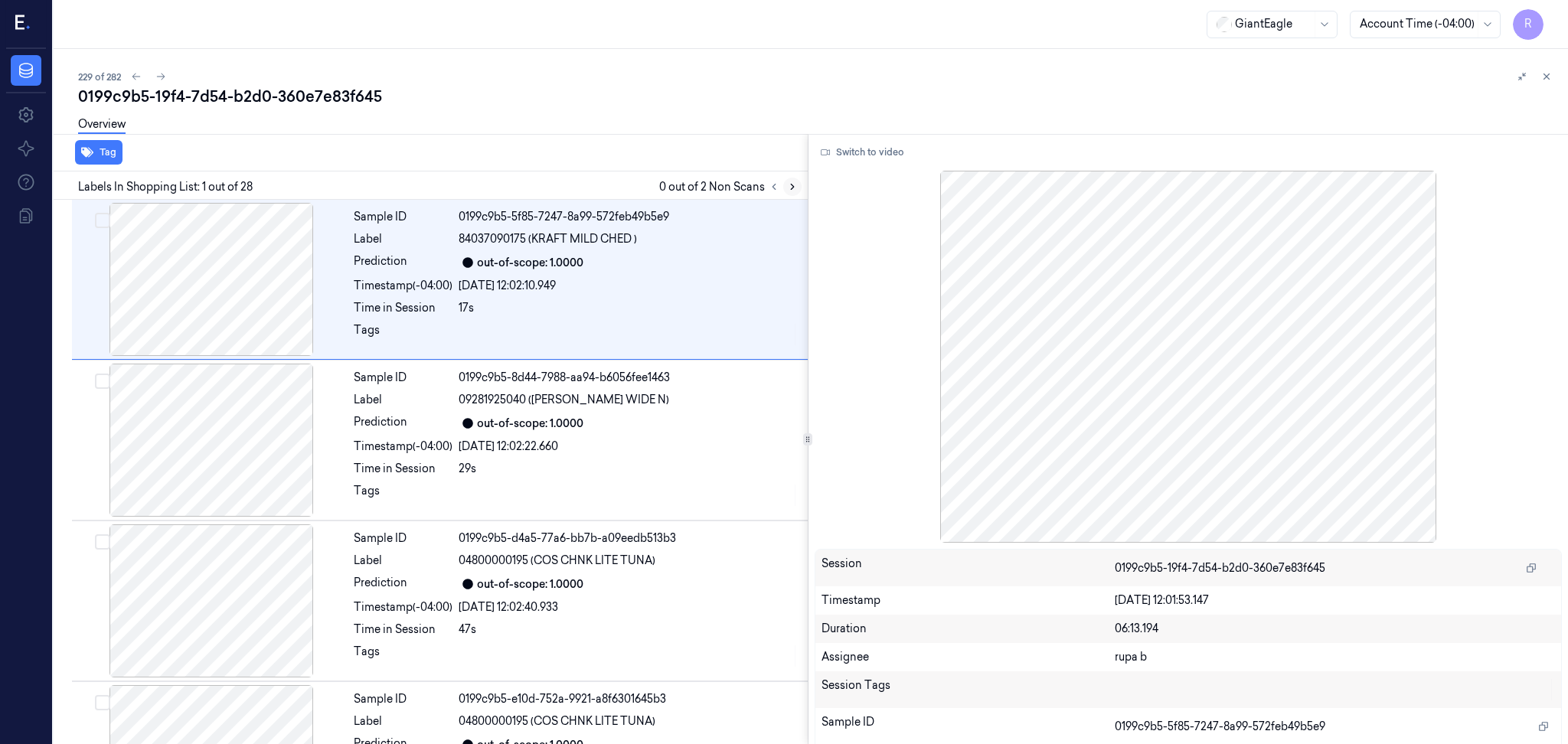
click at [797, 186] on icon at bounding box center [792, 187] width 11 height 11
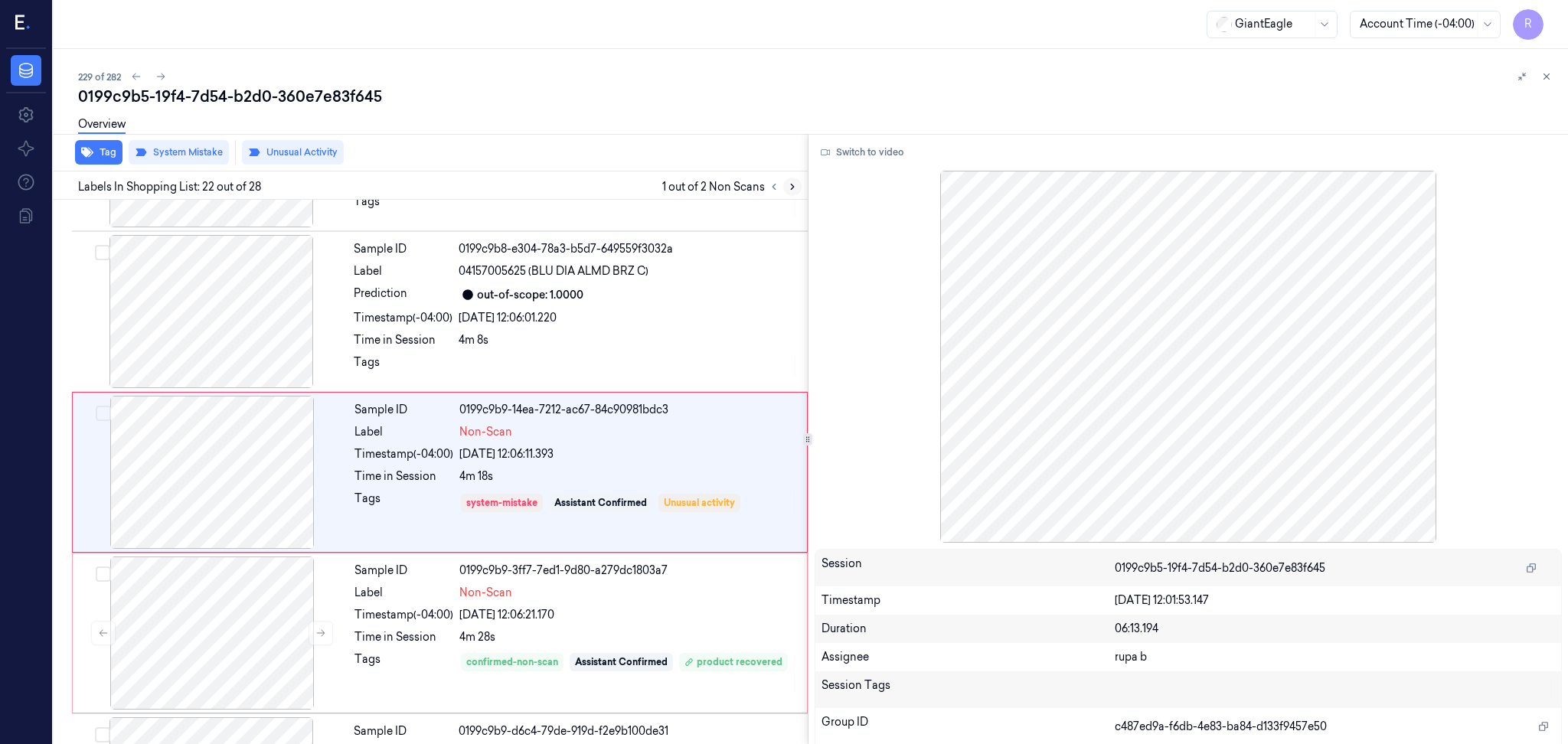
scroll to position [3184, 0]
click at [240, 470] on div at bounding box center [212, 471] width 273 height 153
click at [855, 152] on button "Switch to video" at bounding box center [862, 152] width 96 height 25
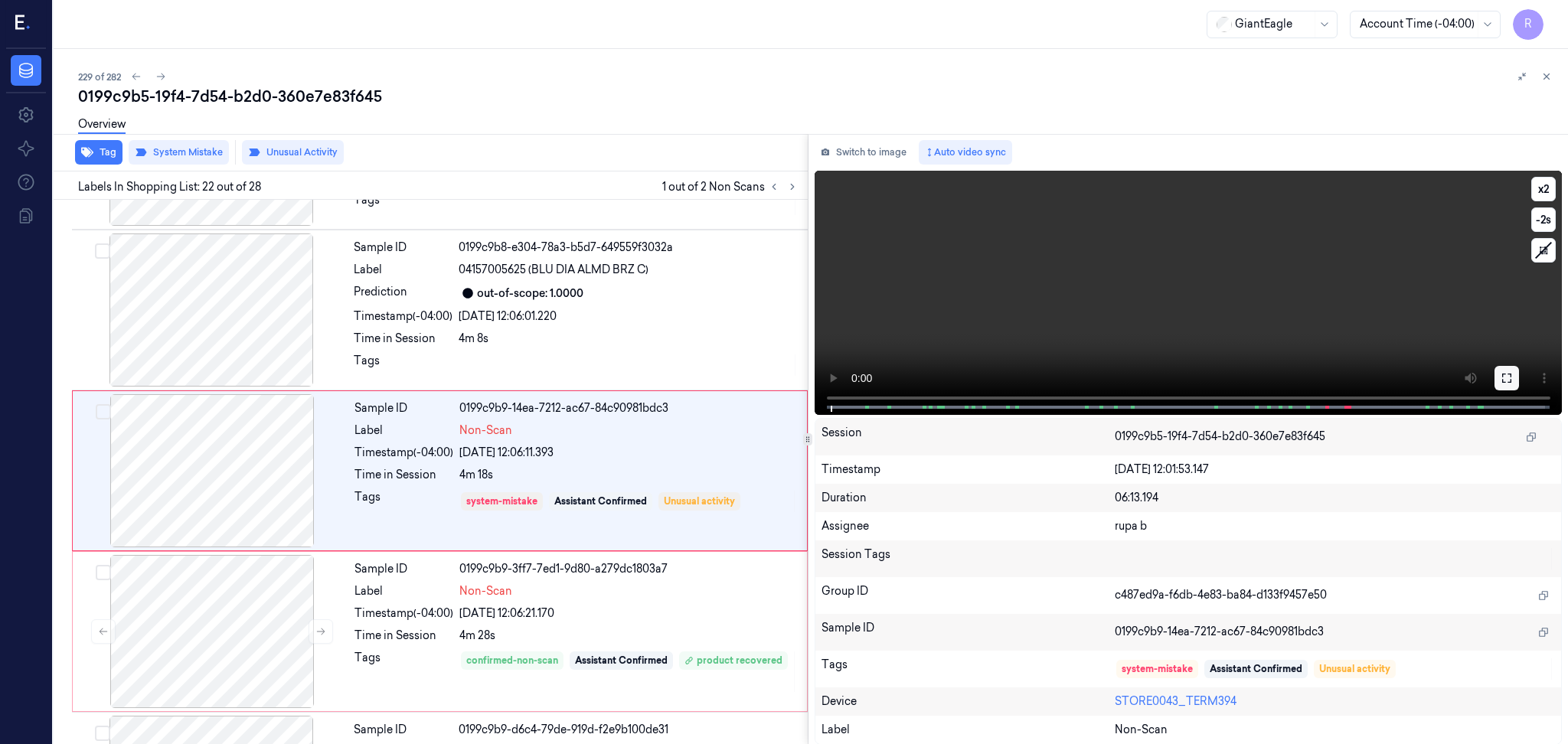
click at [1508, 380] on icon at bounding box center [1506, 377] width 12 height 12
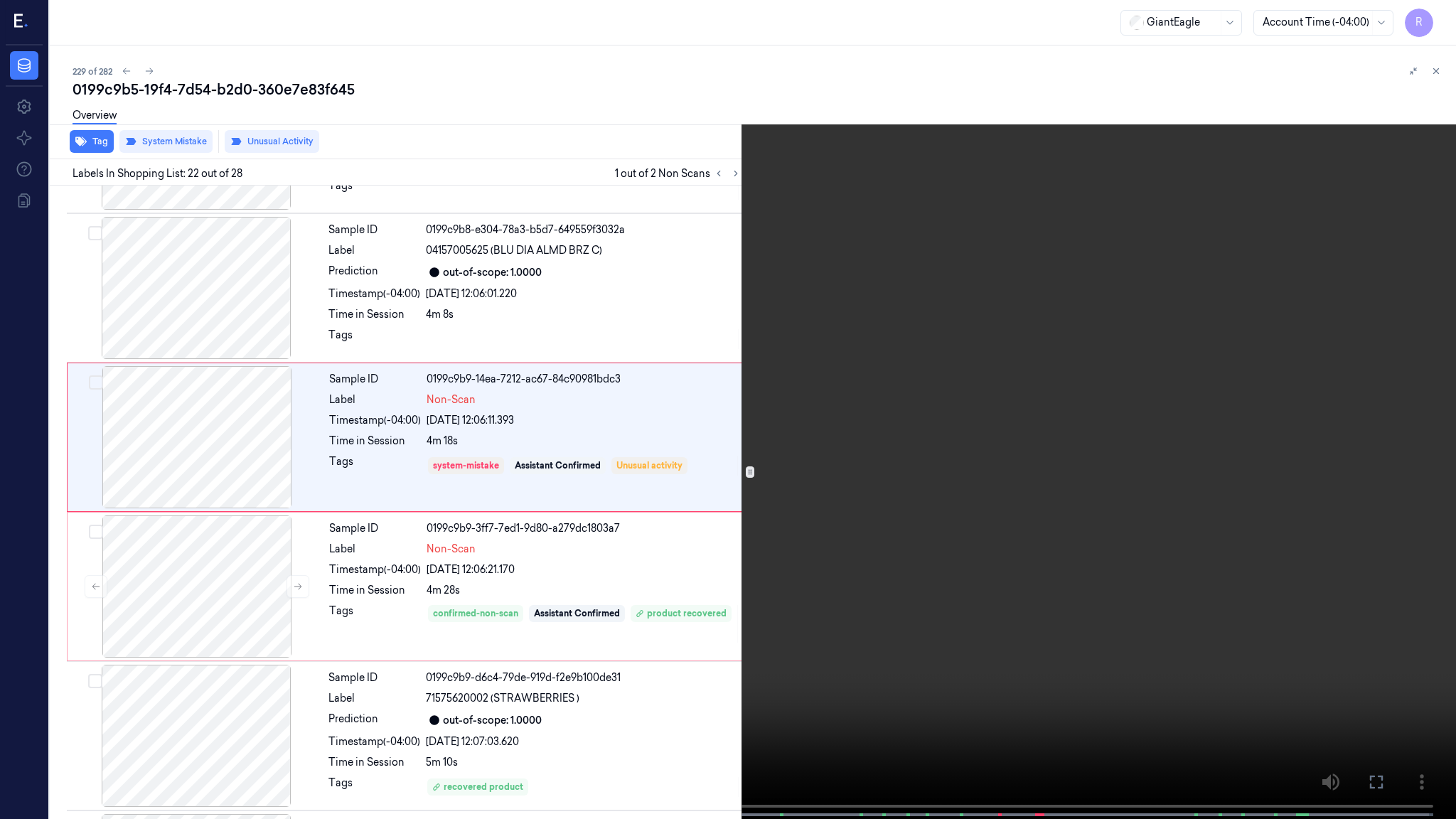
click at [1388, 405] on video at bounding box center [728, 411] width 1456 height 822
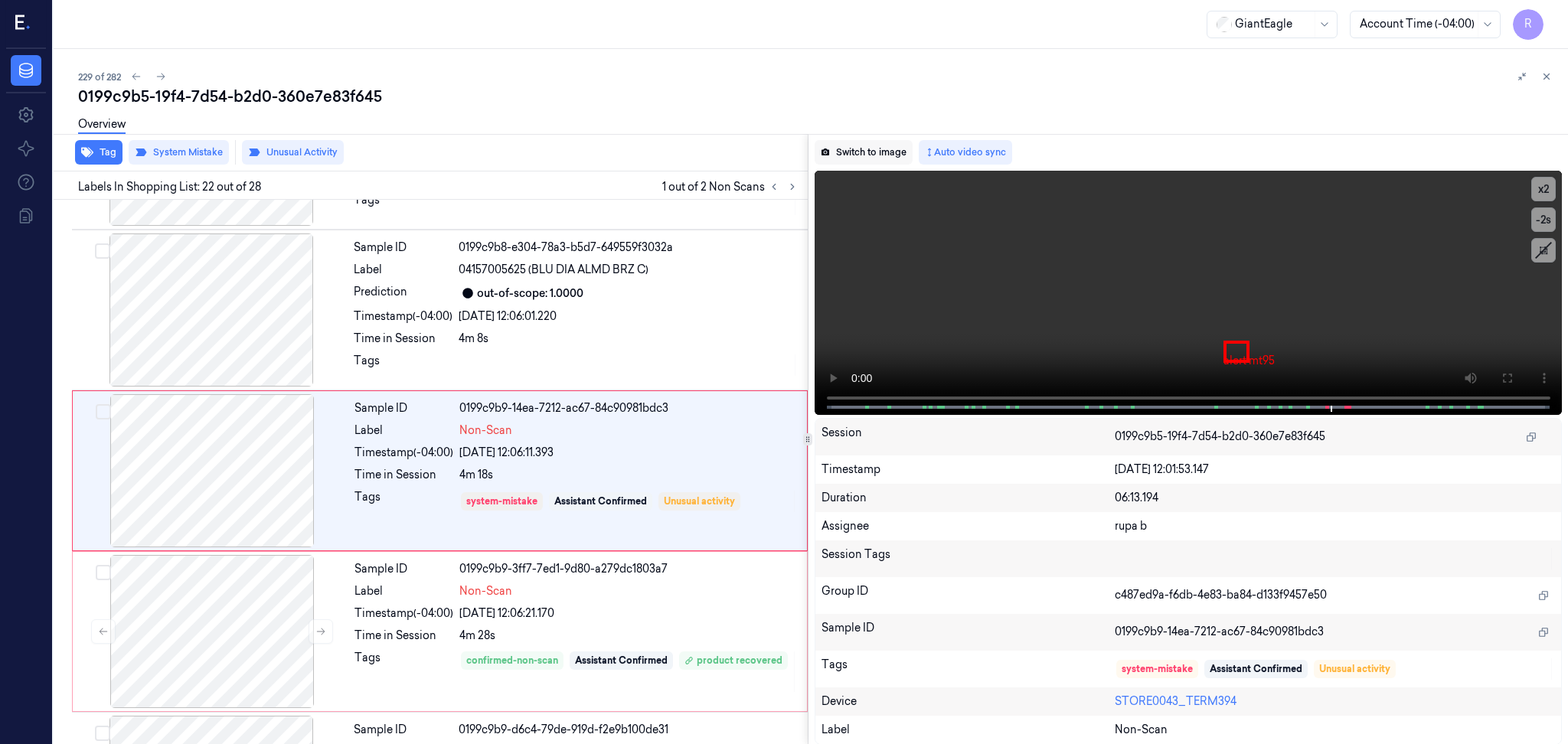
click at [884, 155] on button "Switch to image" at bounding box center [863, 152] width 98 height 25
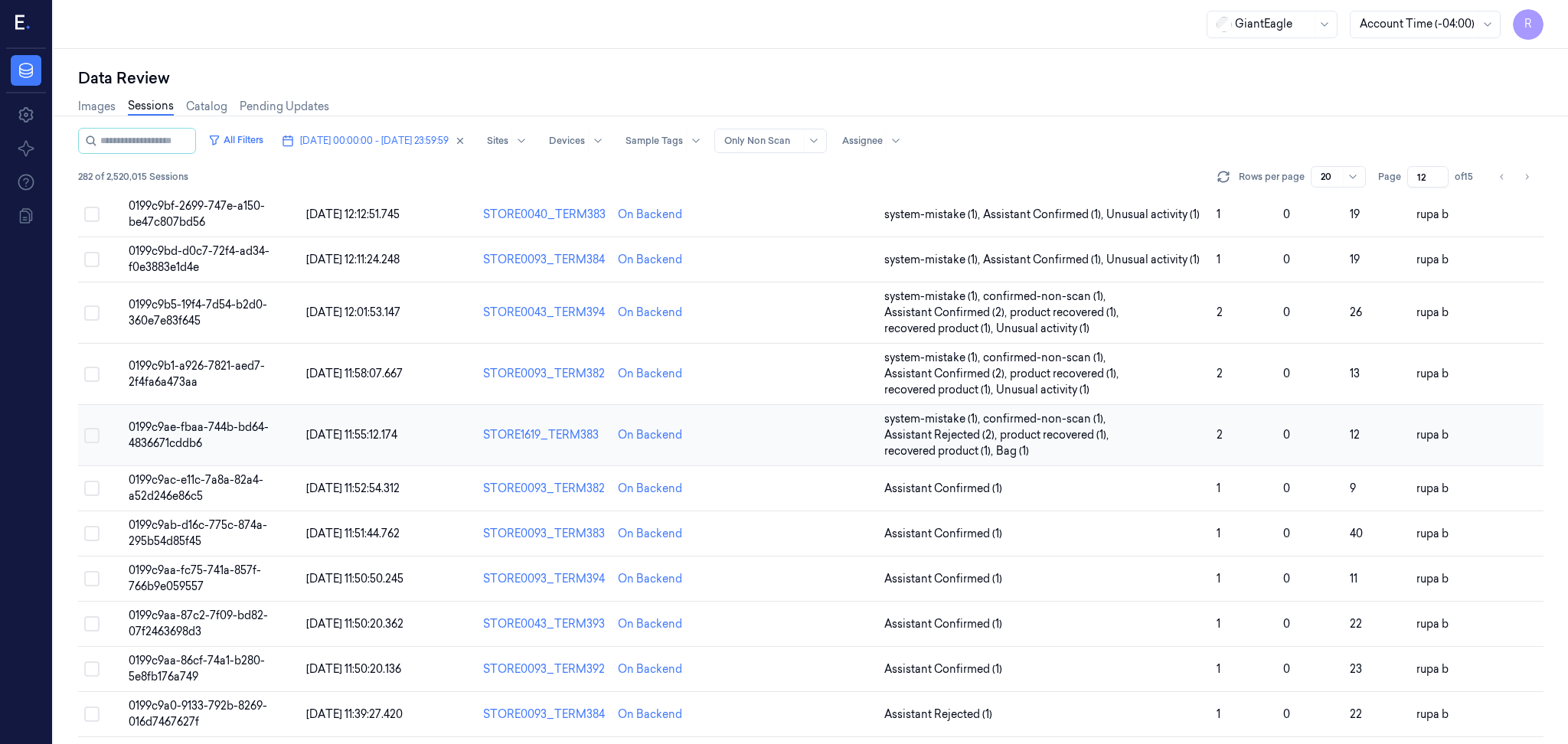
scroll to position [408, 0]
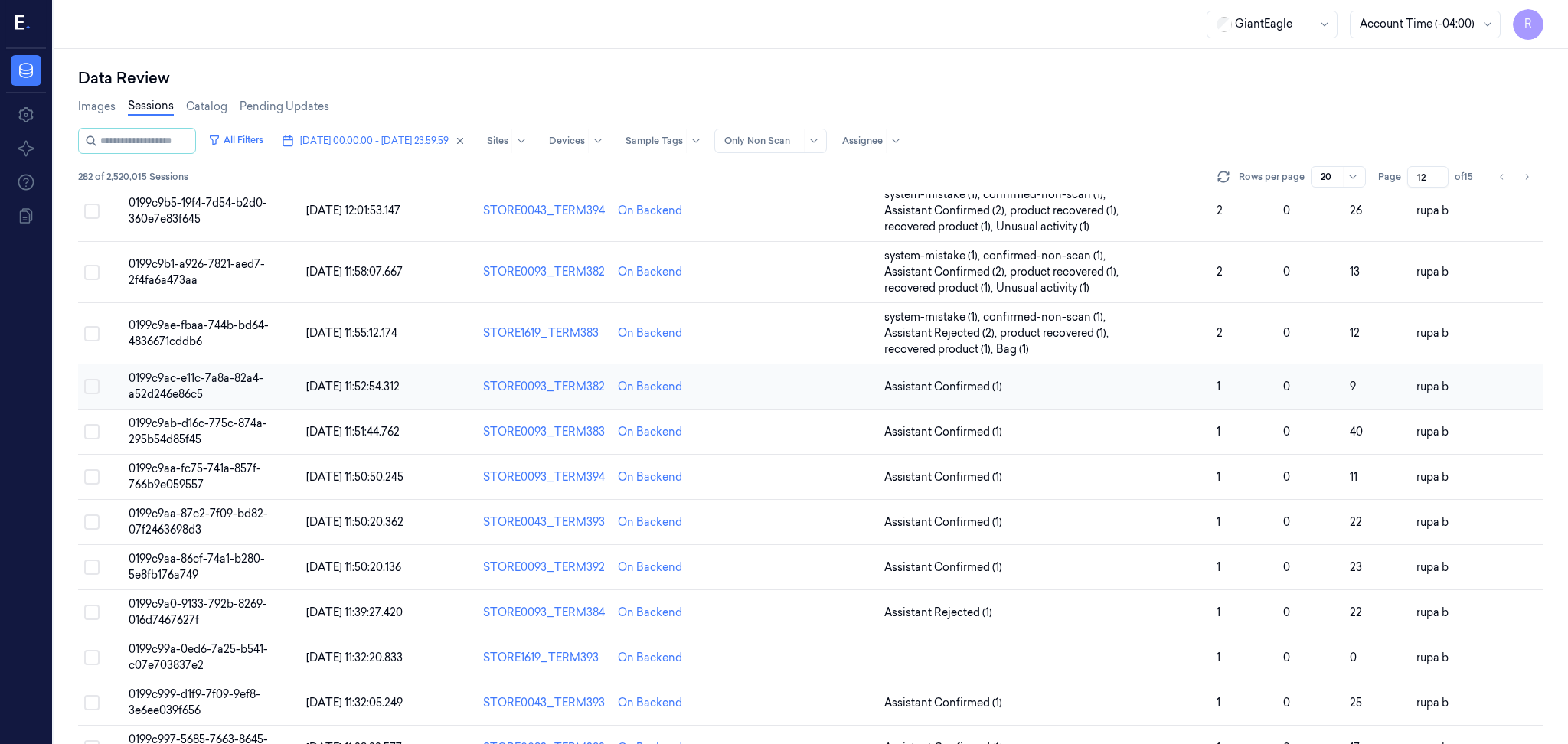
click at [203, 382] on span "0199c9ac-e11c-7a8a-82a4-a52d246e86c5" at bounding box center [196, 387] width 134 height 30
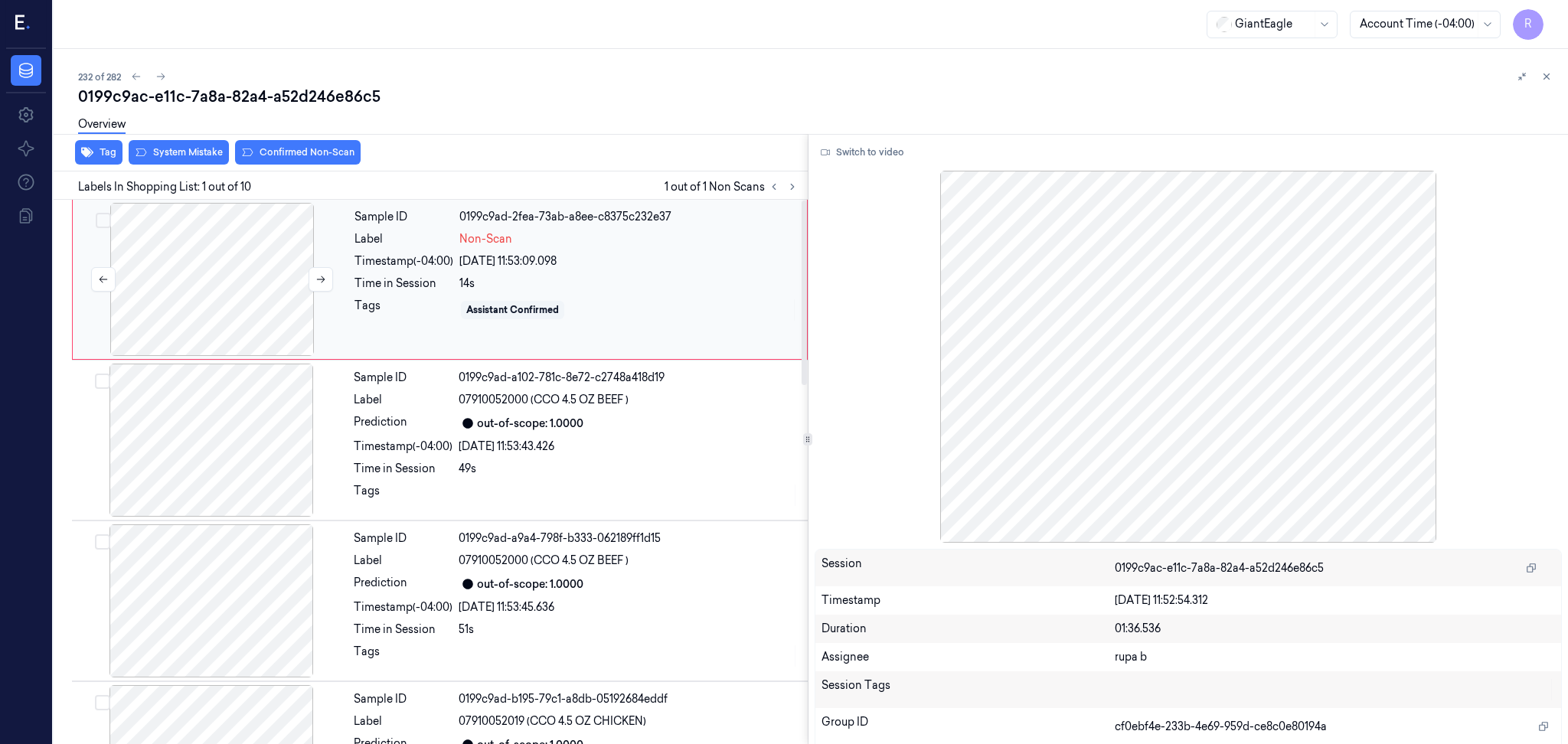
click at [212, 293] on div at bounding box center [212, 280] width 273 height 153
click at [872, 142] on button "Switch to video" at bounding box center [862, 152] width 96 height 25
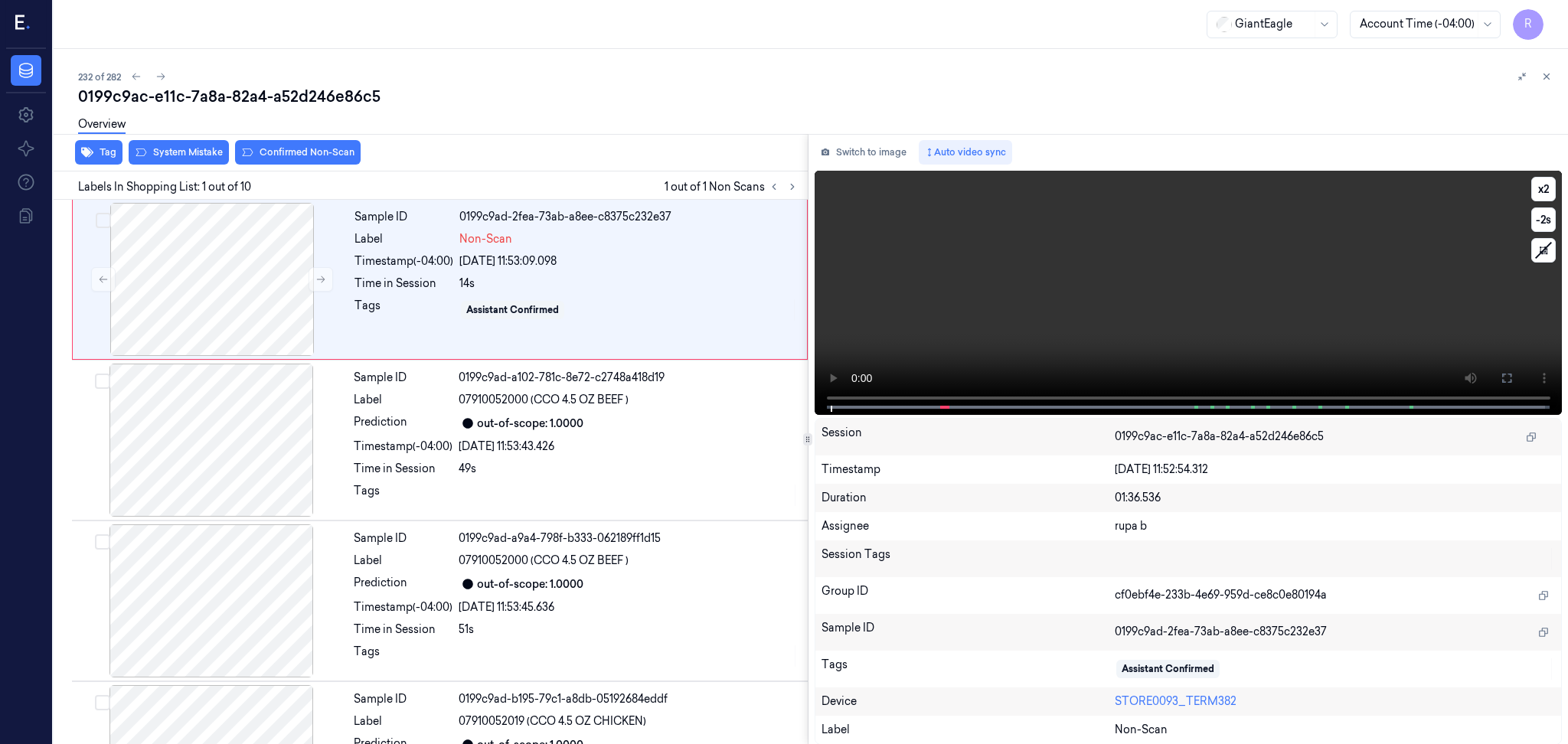
click at [1509, 384] on button at bounding box center [1506, 378] width 25 height 25
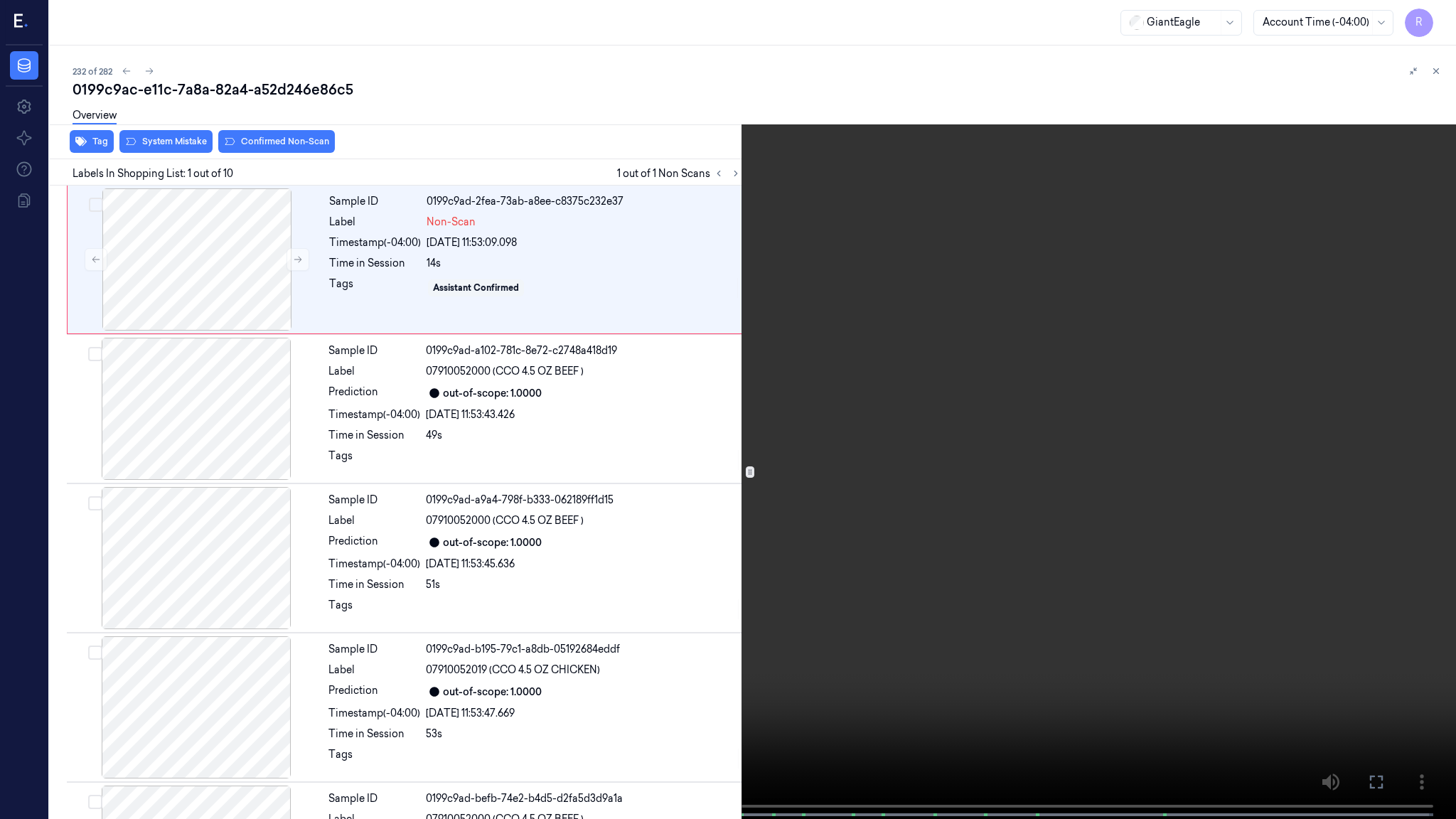
click at [954, 690] on video at bounding box center [728, 411] width 1456 height 822
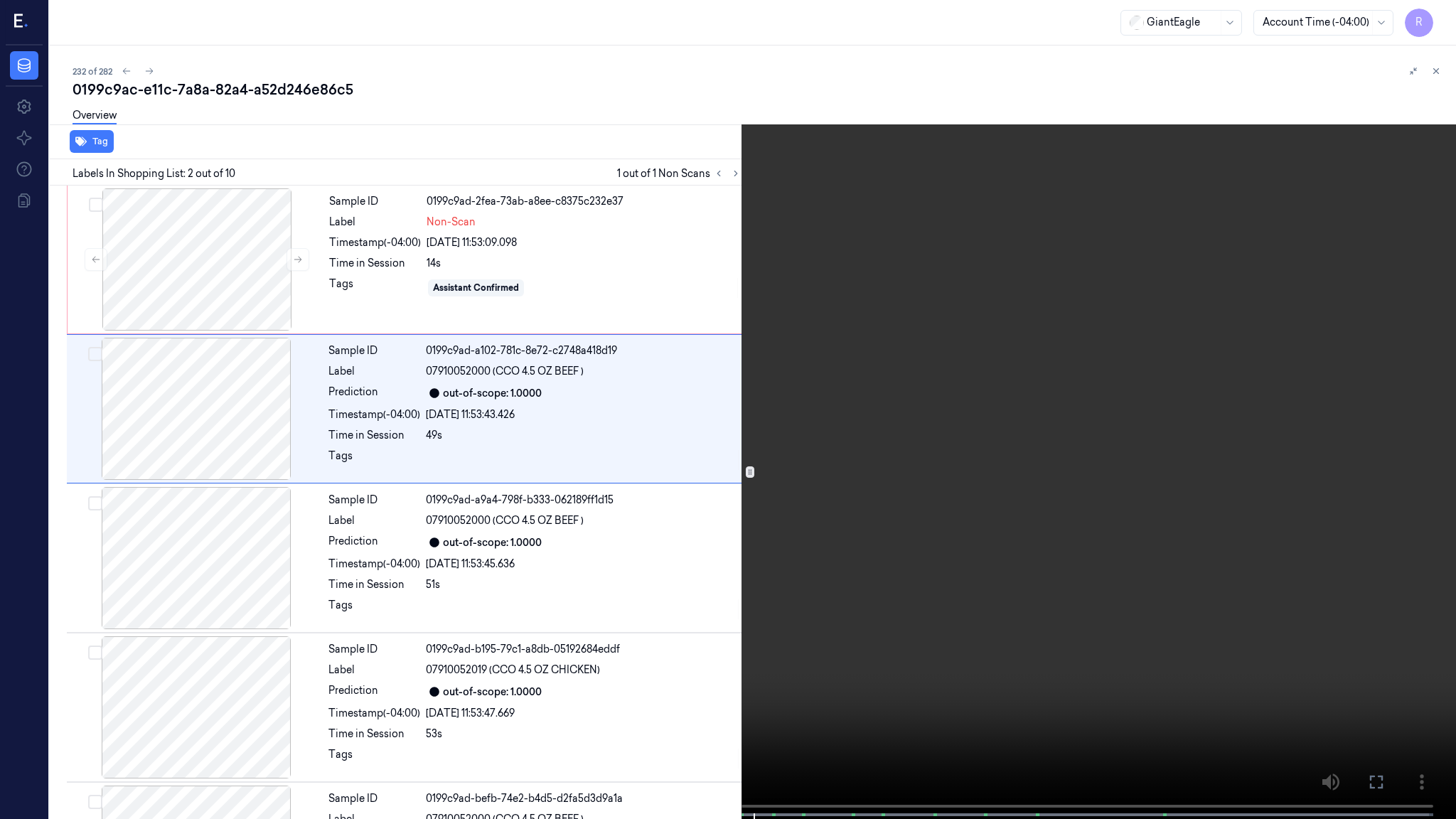
click at [831, 673] on video at bounding box center [728, 411] width 1456 height 822
click at [247, 690] on span at bounding box center [250, 815] width 5 height 7
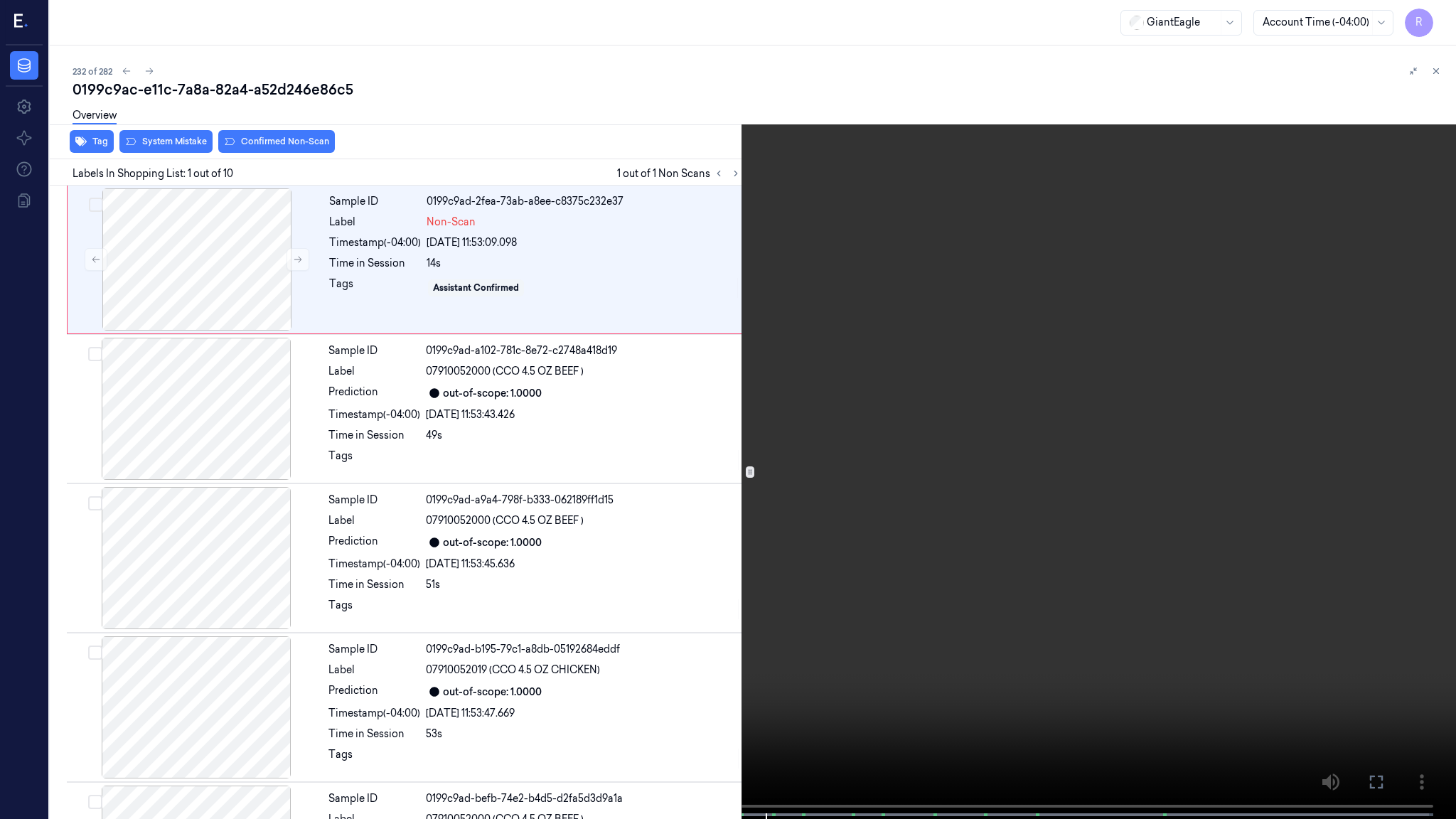
click at [273, 683] on video at bounding box center [728, 411] width 1456 height 822
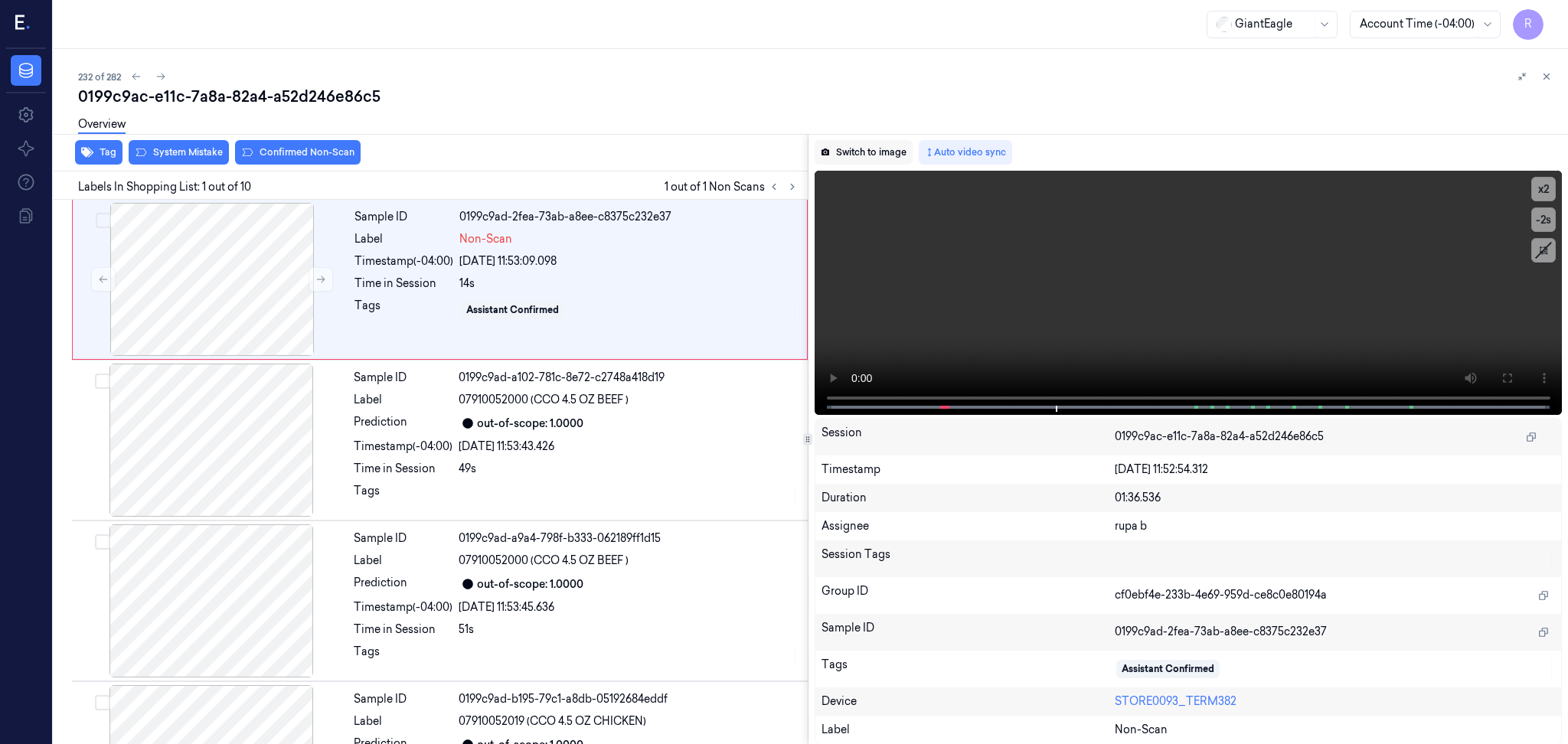
click at [880, 153] on button "Switch to image" at bounding box center [863, 152] width 98 height 25
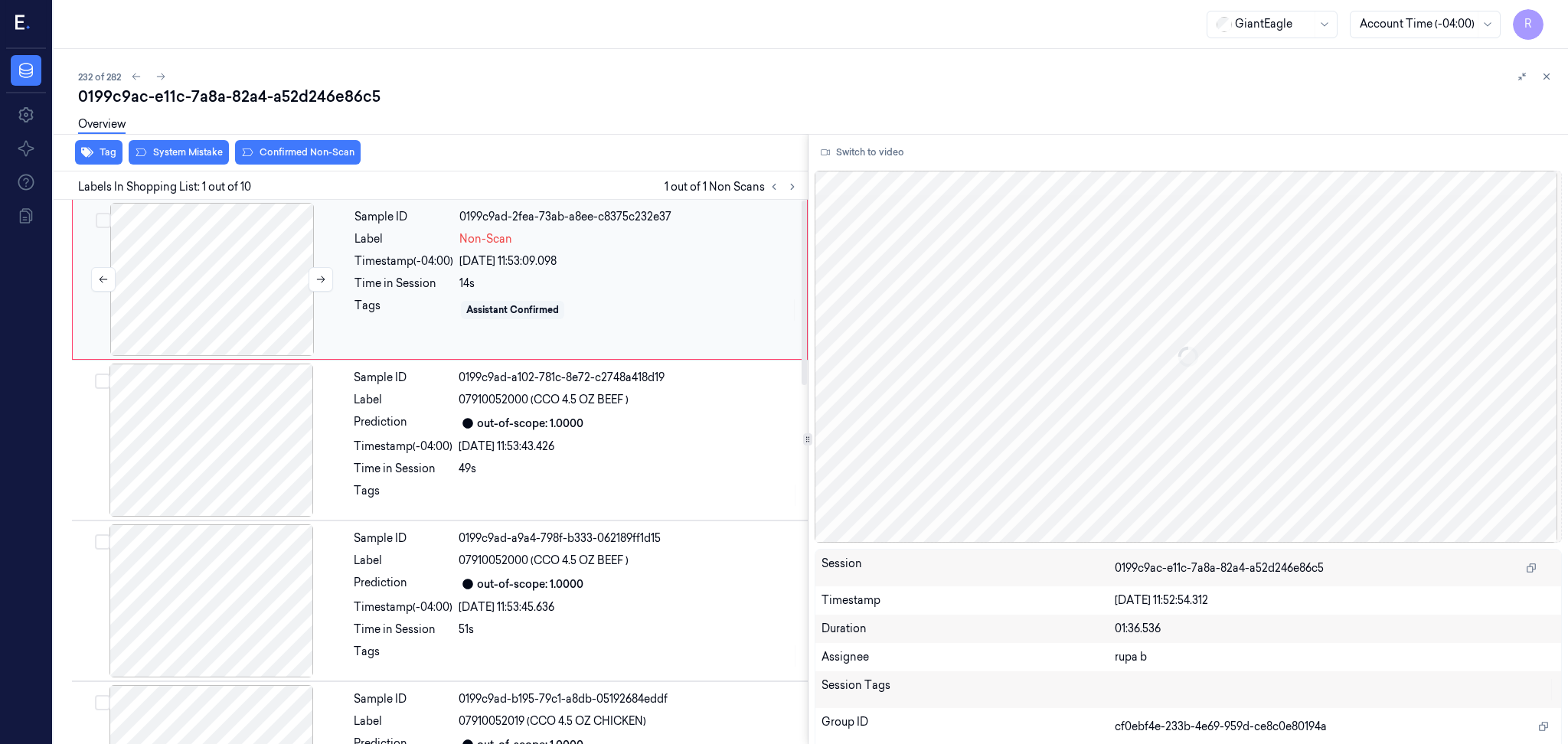
click at [216, 270] on div at bounding box center [212, 280] width 273 height 153
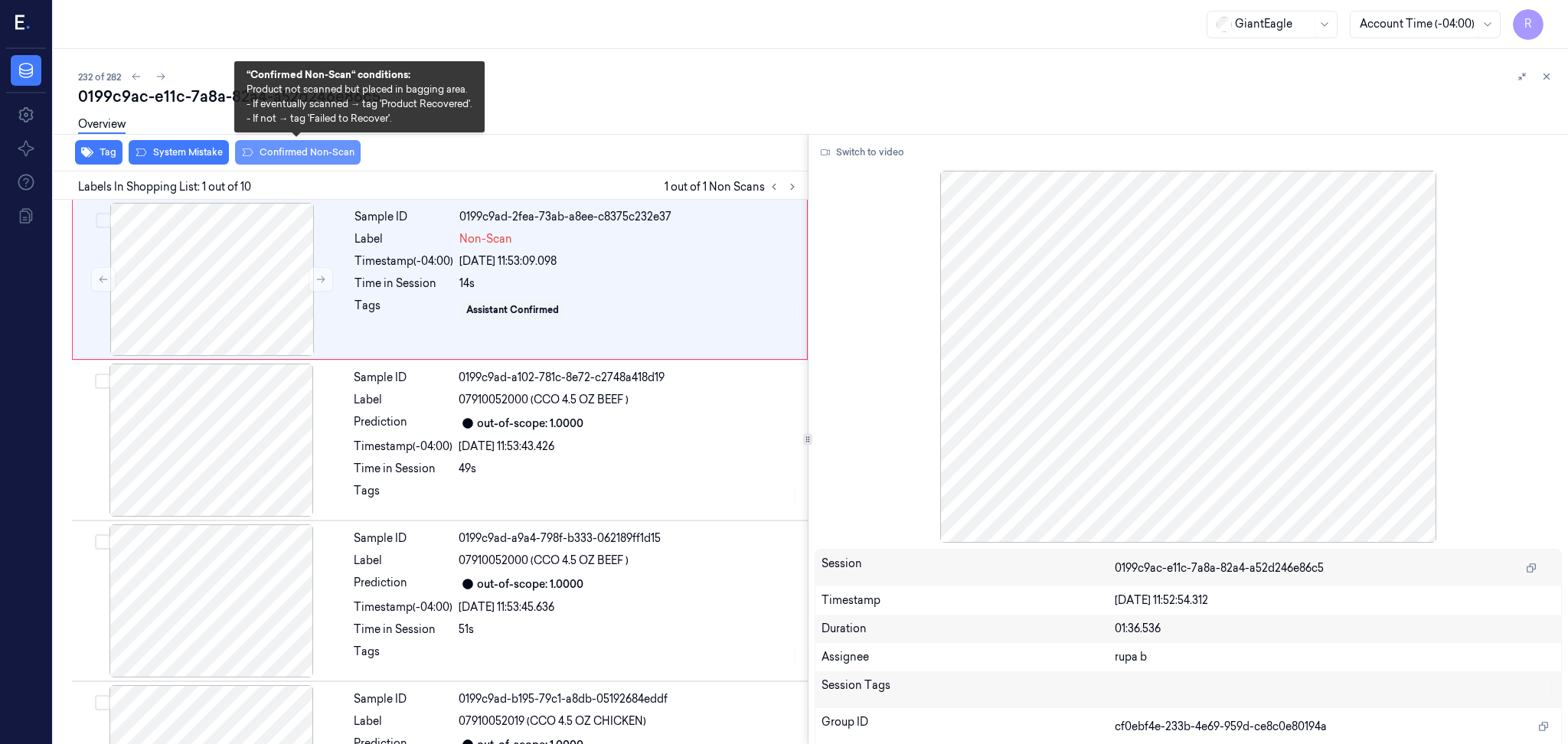
click at [331, 155] on button "Confirmed Non-Scan" at bounding box center [297, 152] width 126 height 25
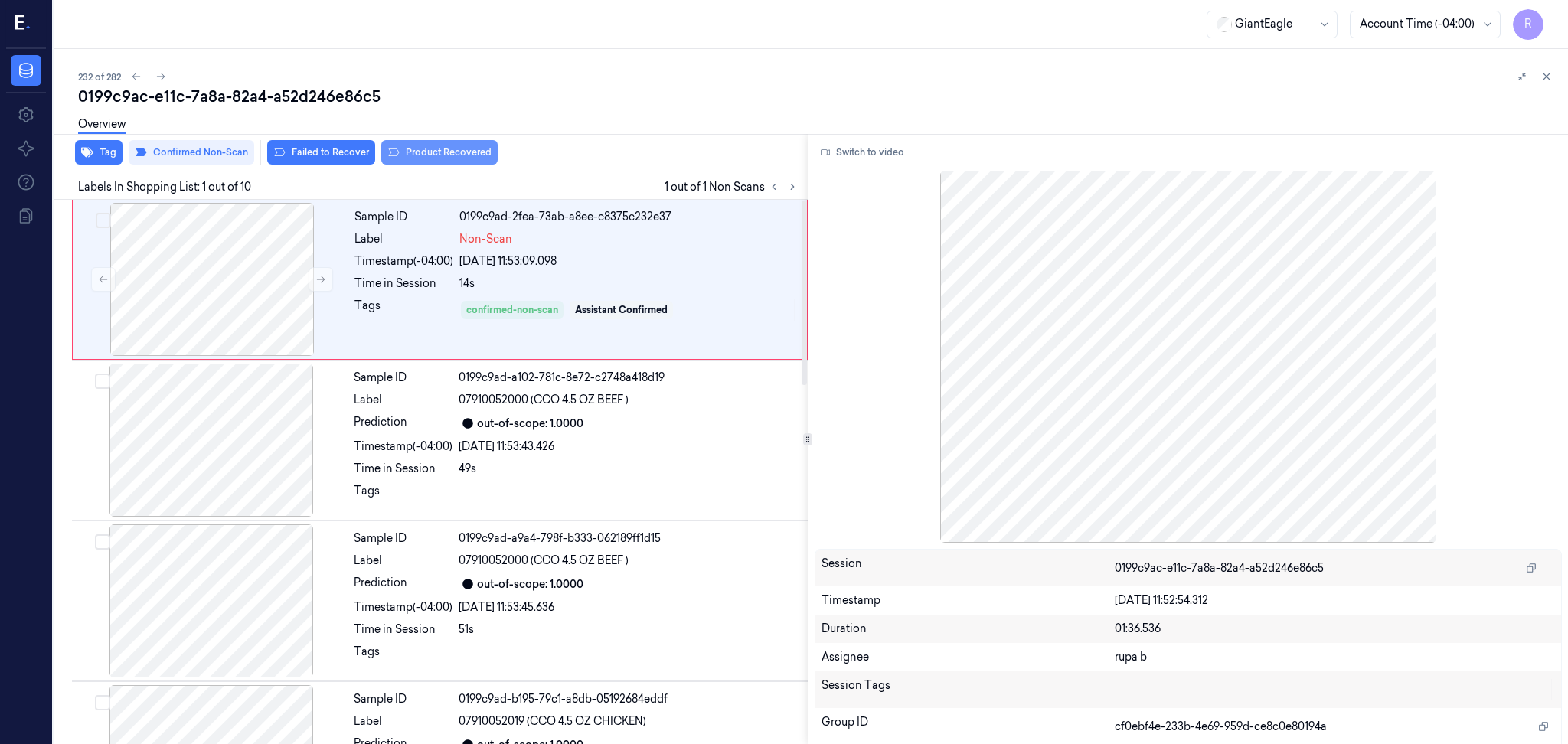
click at [458, 153] on button "Product Recovered" at bounding box center [439, 152] width 116 height 25
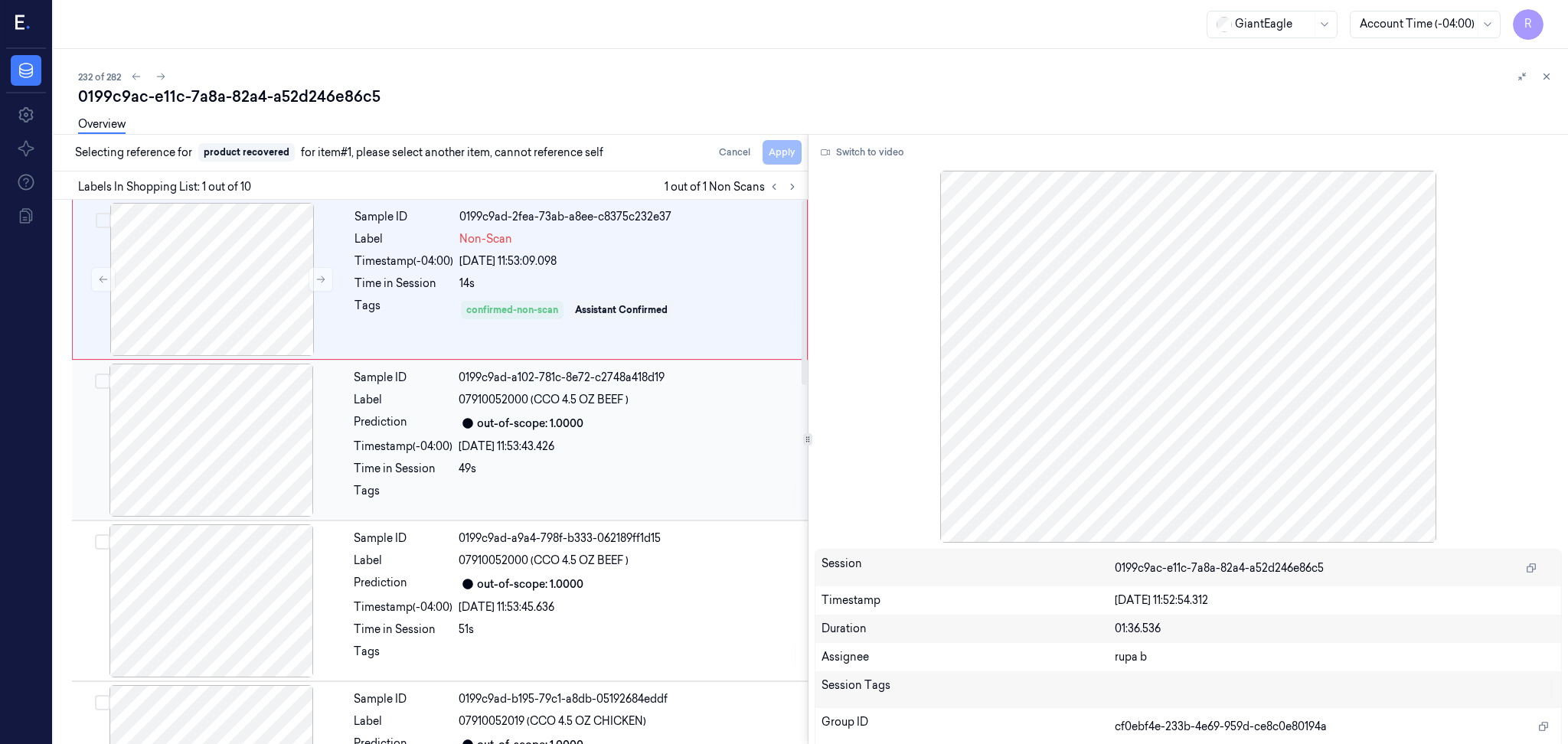
click at [209, 403] on div at bounding box center [211, 440] width 273 height 153
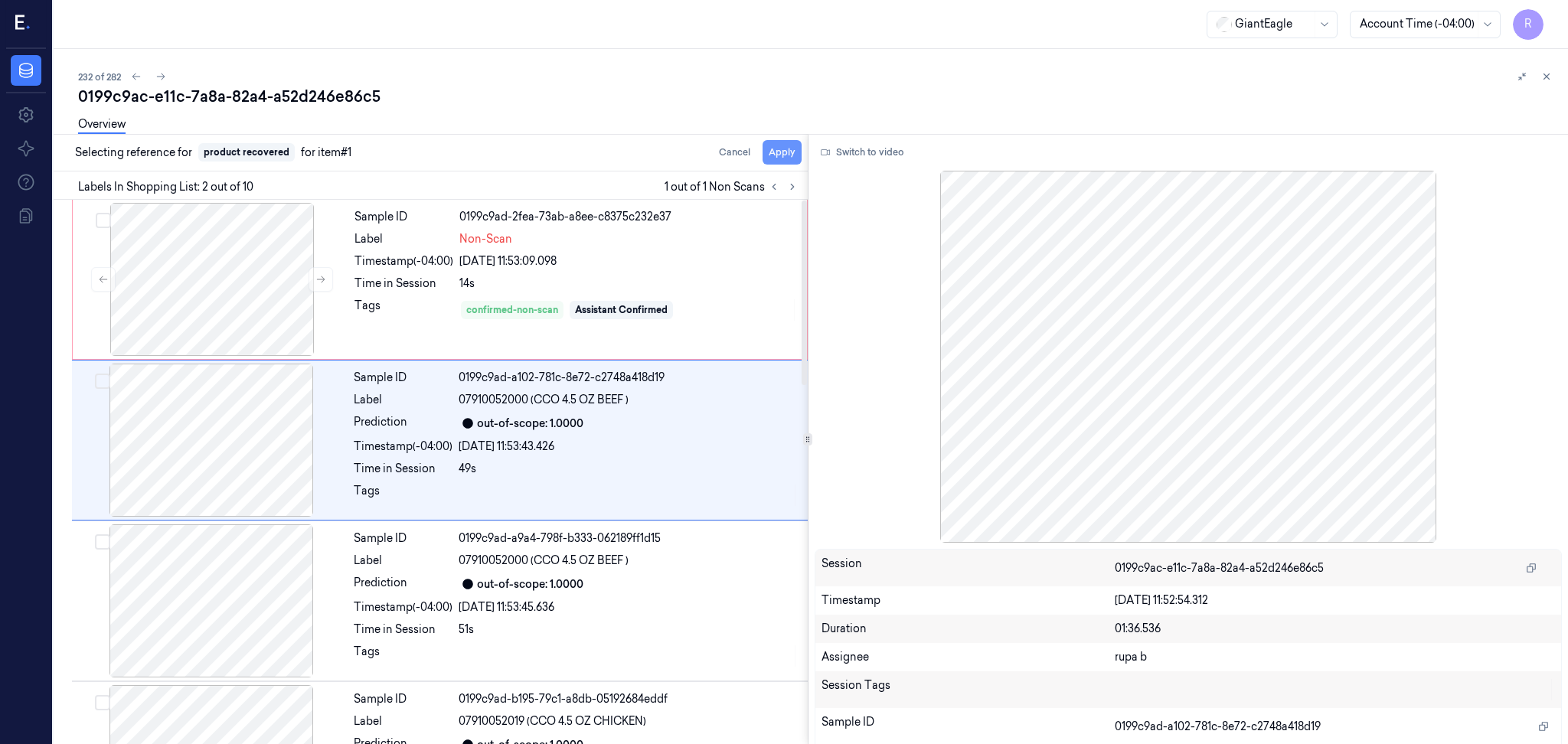
click at [773, 157] on button "Apply" at bounding box center [781, 152] width 39 height 25
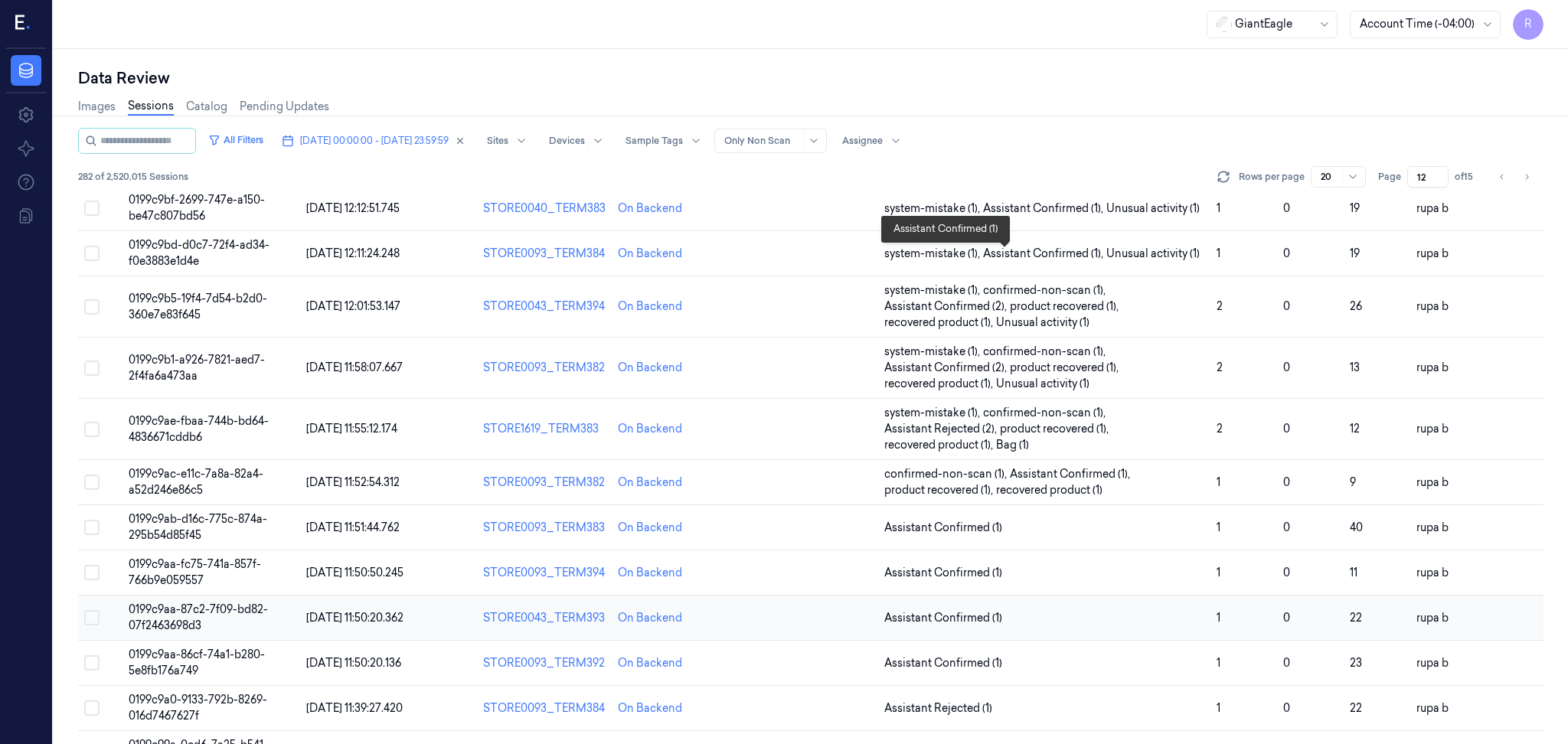
scroll to position [408, 0]
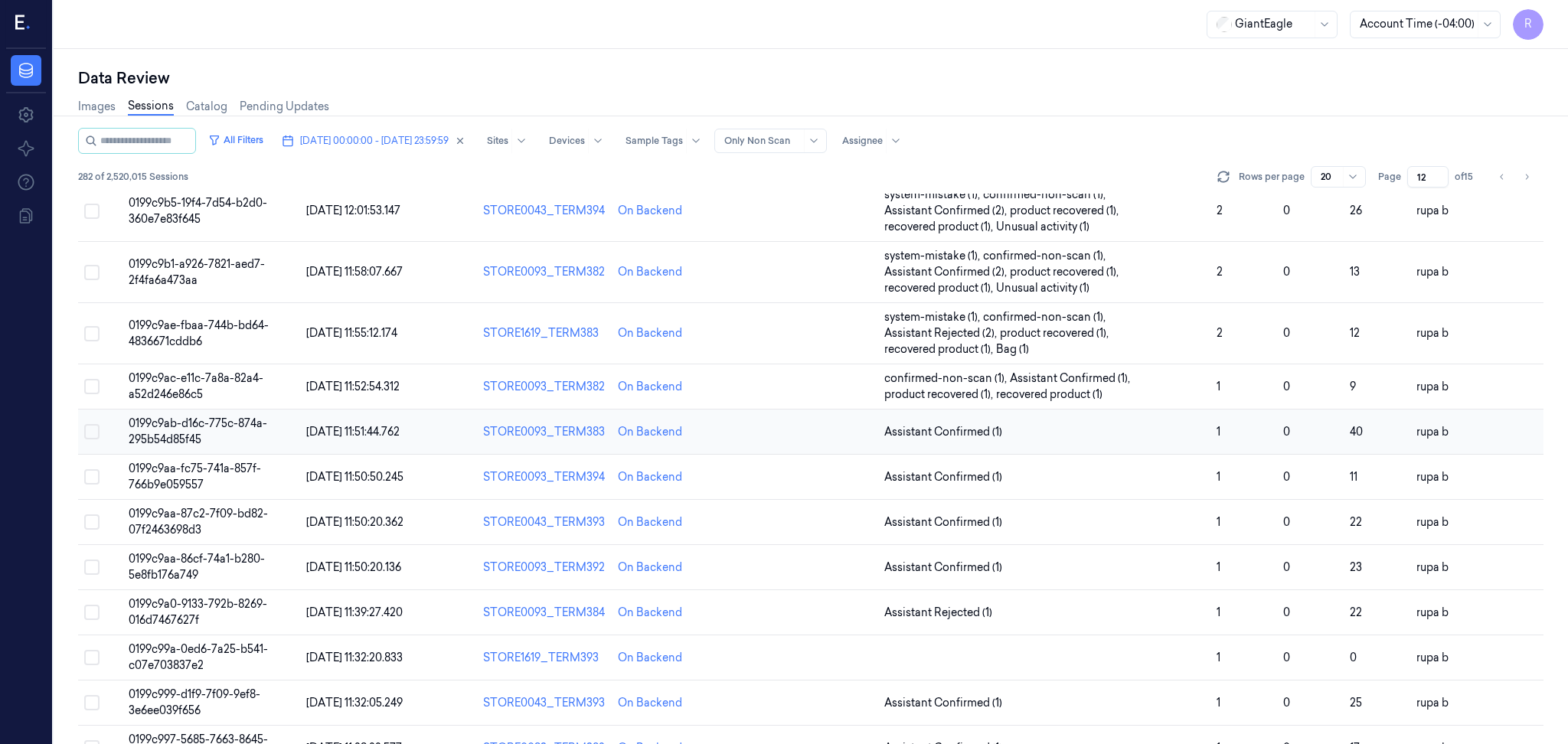
click at [188, 431] on span "0199c9ab-d16c-775c-874a-295b54d85f45" at bounding box center [198, 432] width 138 height 30
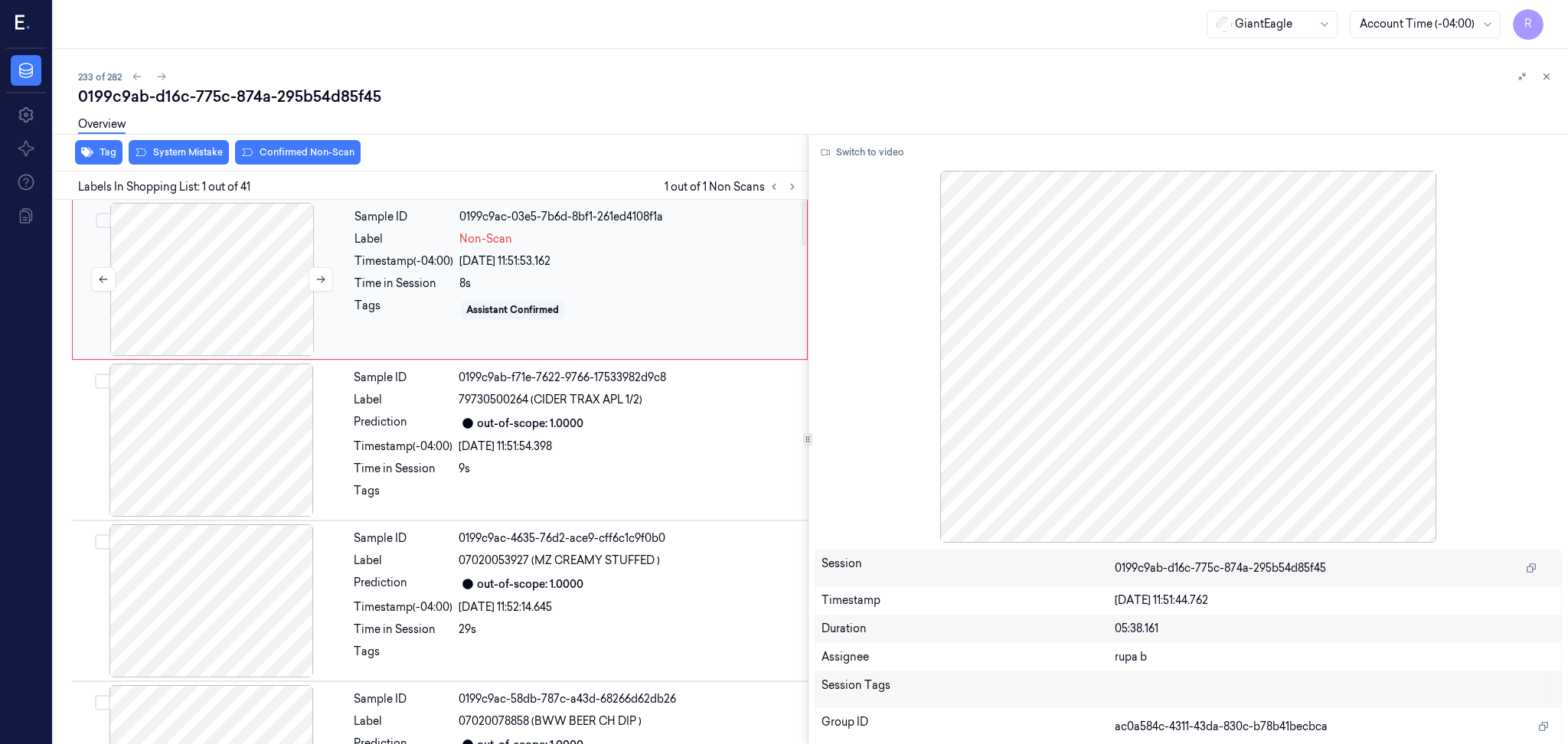
click at [217, 293] on div at bounding box center [212, 280] width 273 height 153
click at [857, 153] on button "Switch to video" at bounding box center [862, 152] width 96 height 25
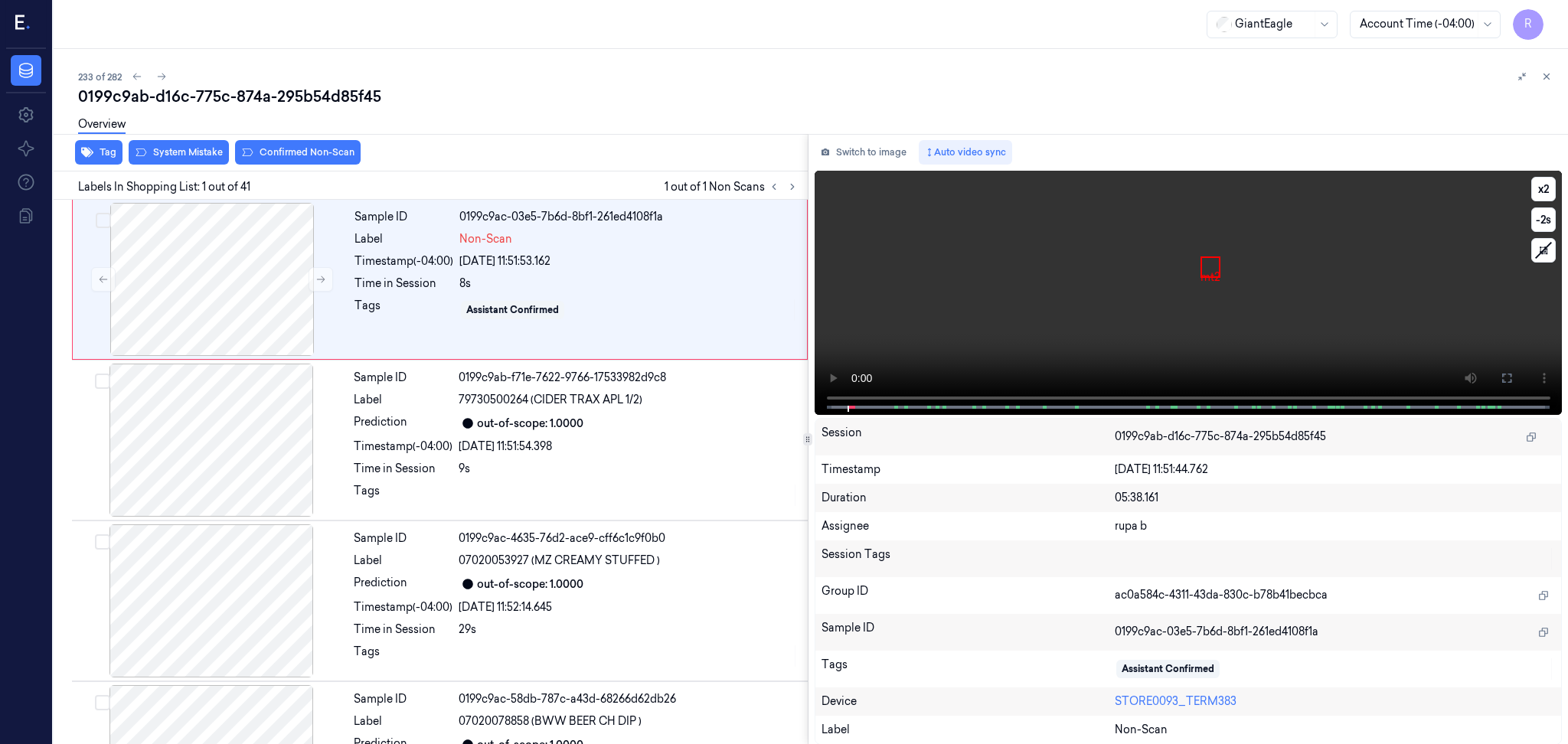
click at [1459, 289] on video at bounding box center [1188, 293] width 748 height 244
click at [1500, 367] on button at bounding box center [1506, 378] width 25 height 25
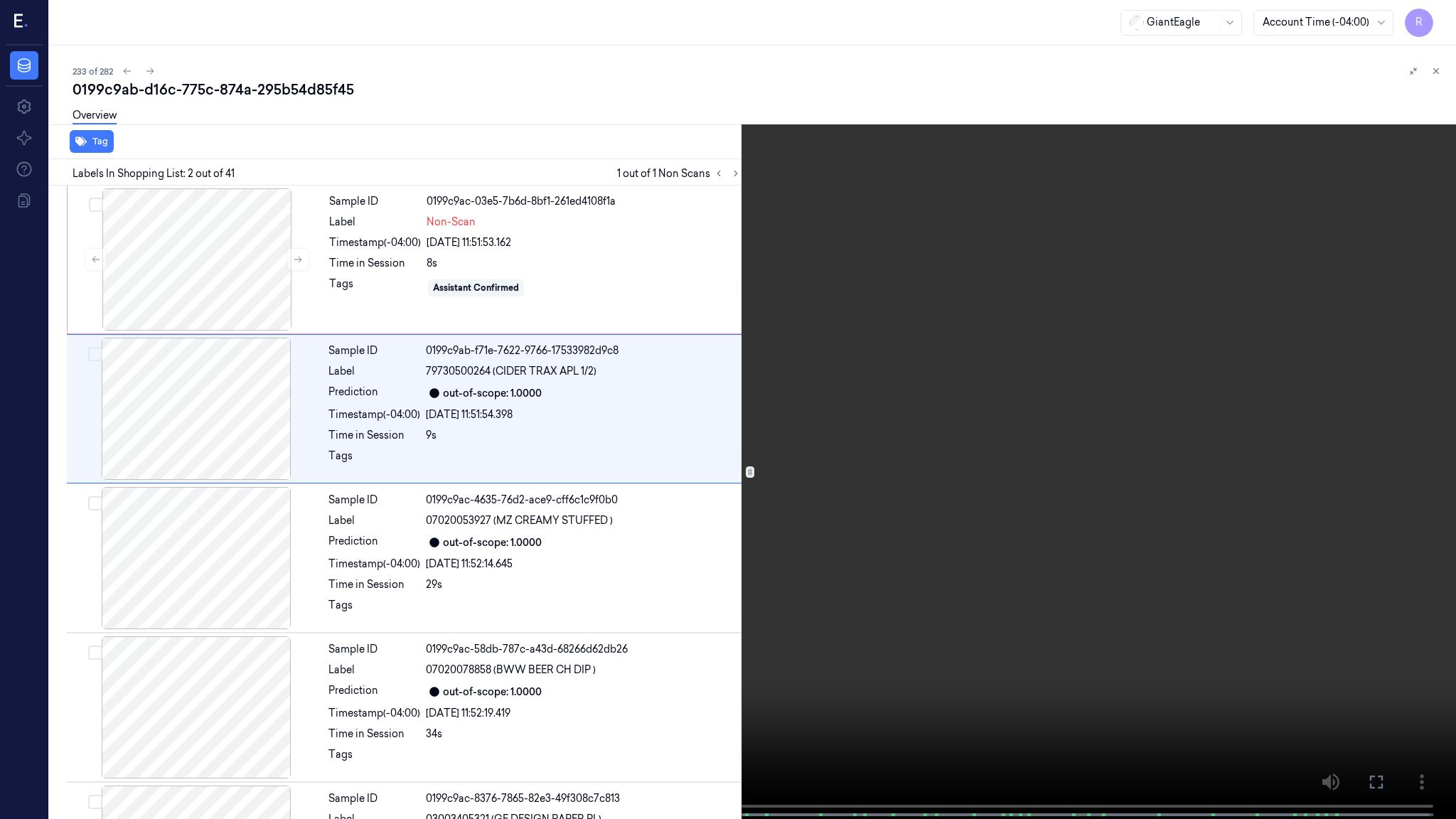
click at [280, 565] on video at bounding box center [728, 411] width 1456 height 822
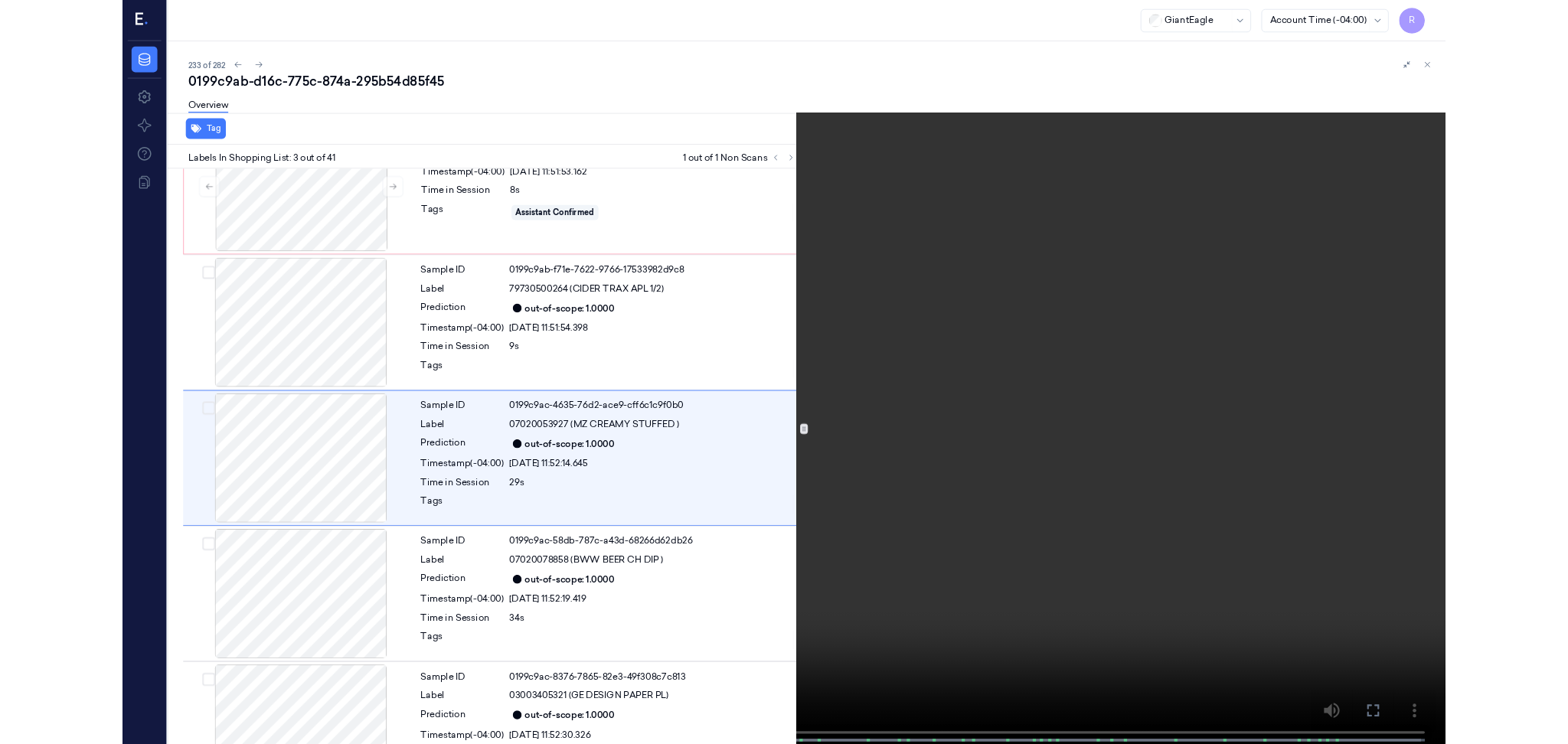
scroll to position [59, 0]
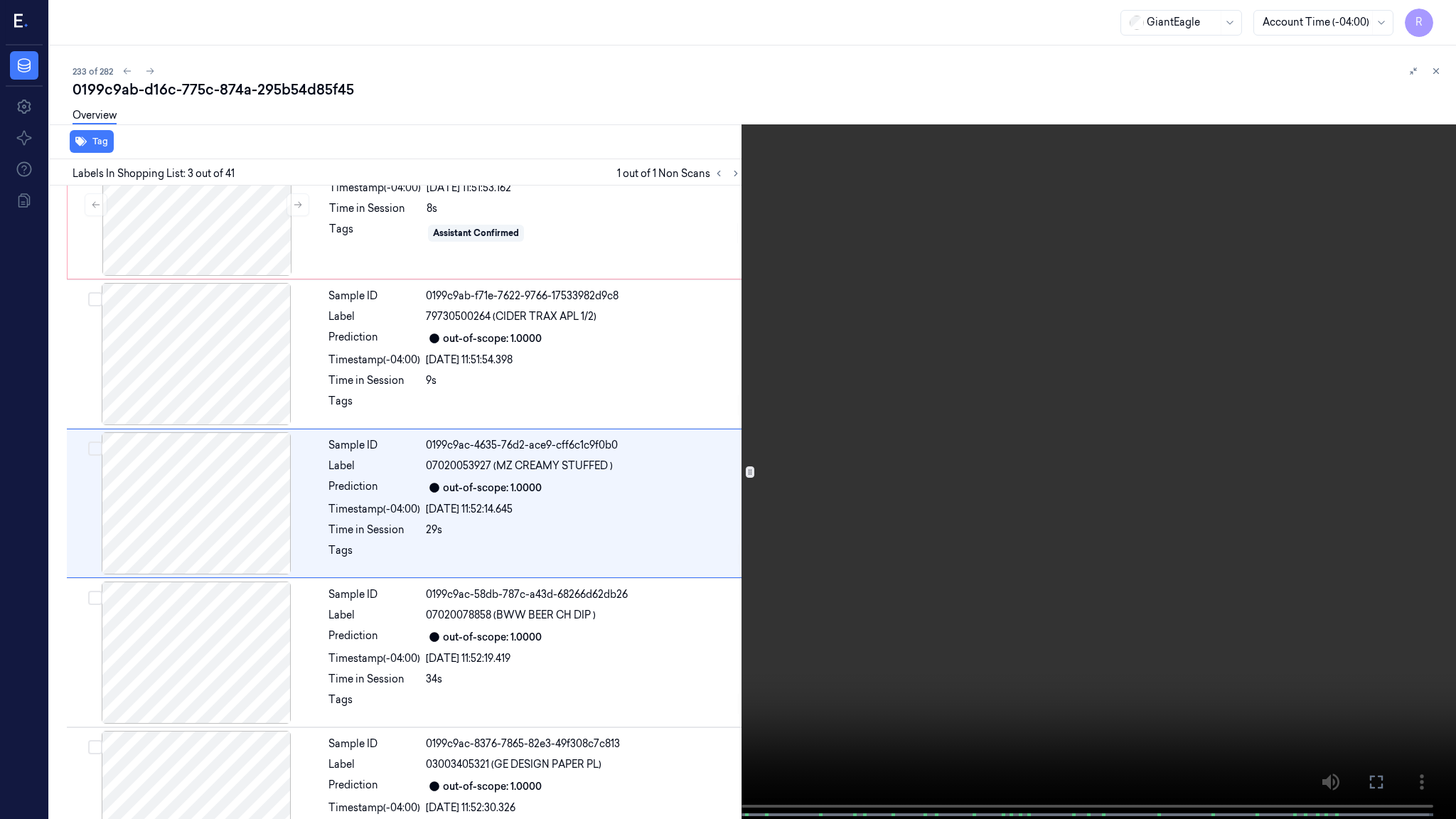
click at [242, 529] on video at bounding box center [728, 411] width 1456 height 822
click at [241, 524] on video at bounding box center [728, 411] width 1456 height 822
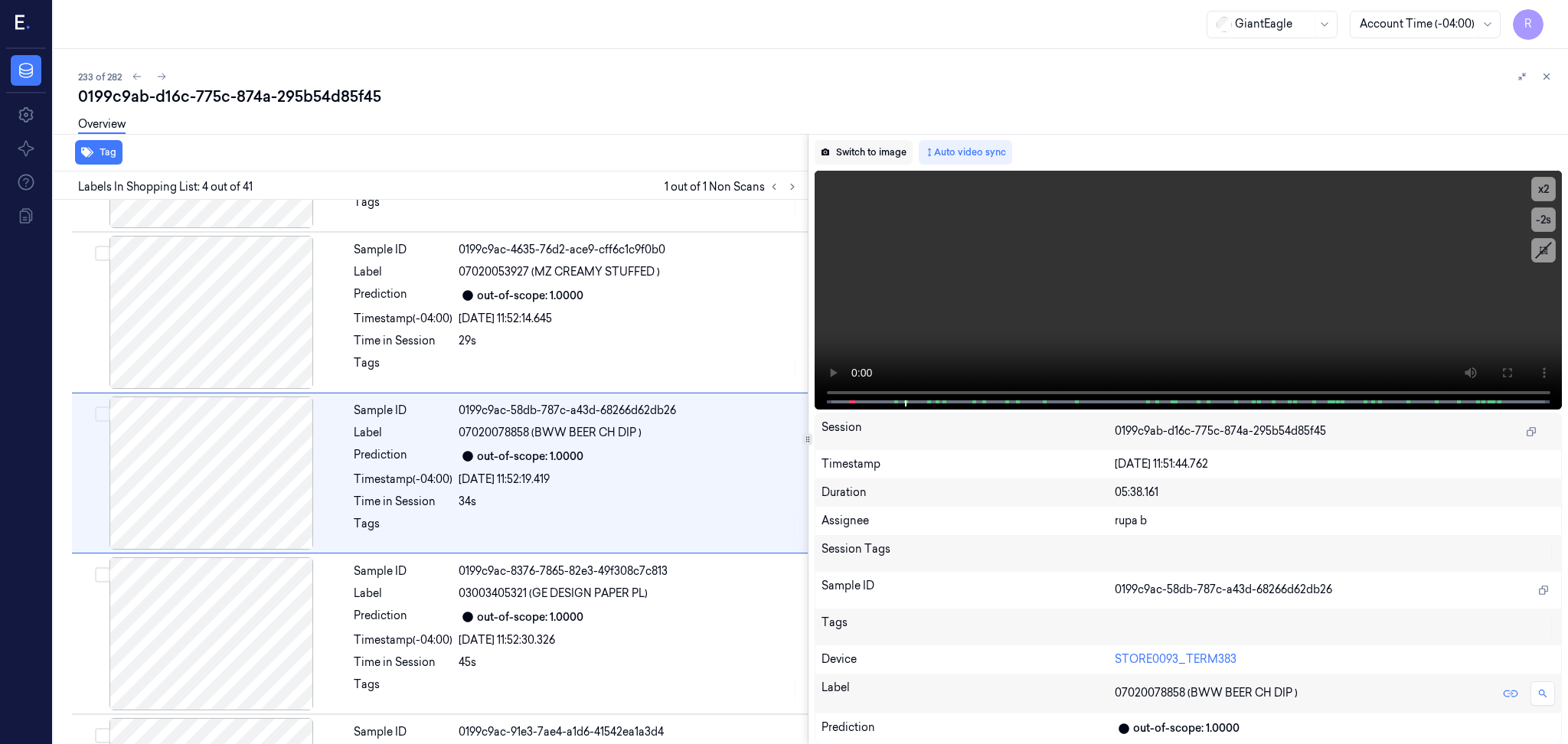
click at [870, 147] on button "Switch to image" at bounding box center [863, 152] width 98 height 25
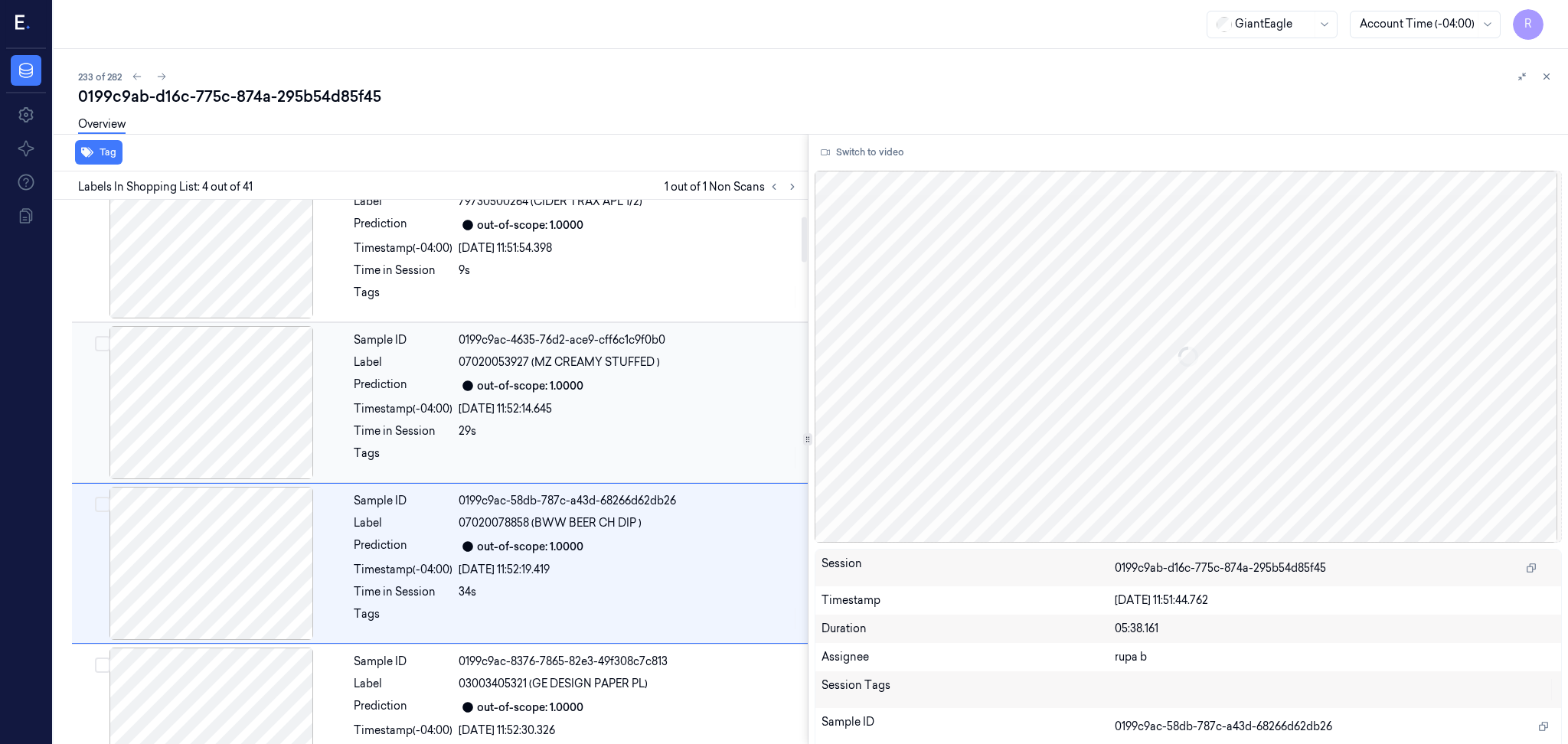
scroll to position [0, 0]
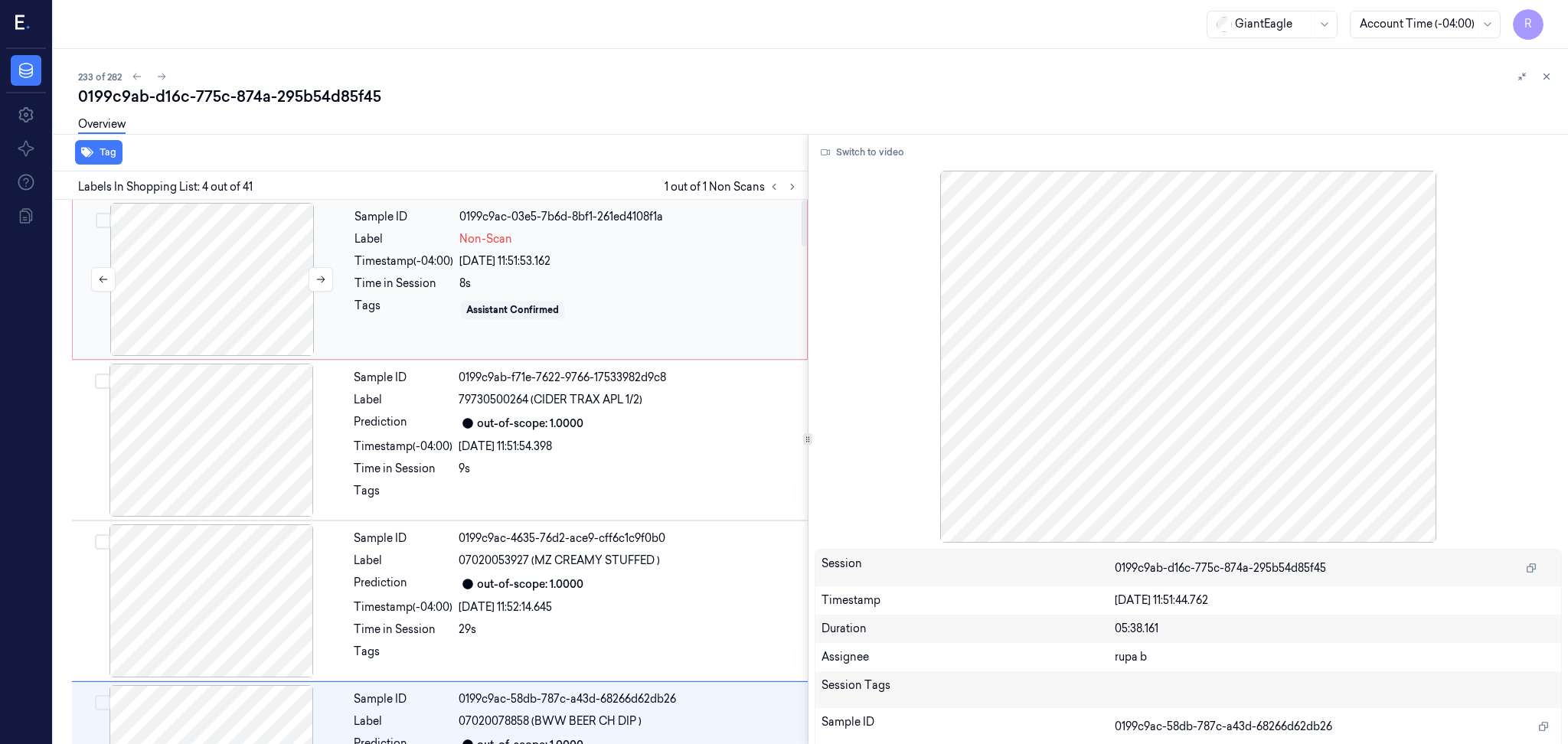
drag, startPoint x: 252, startPoint y: 300, endPoint x: 264, endPoint y: 326, distance: 28.6
click at [252, 300] on div at bounding box center [212, 280] width 273 height 153
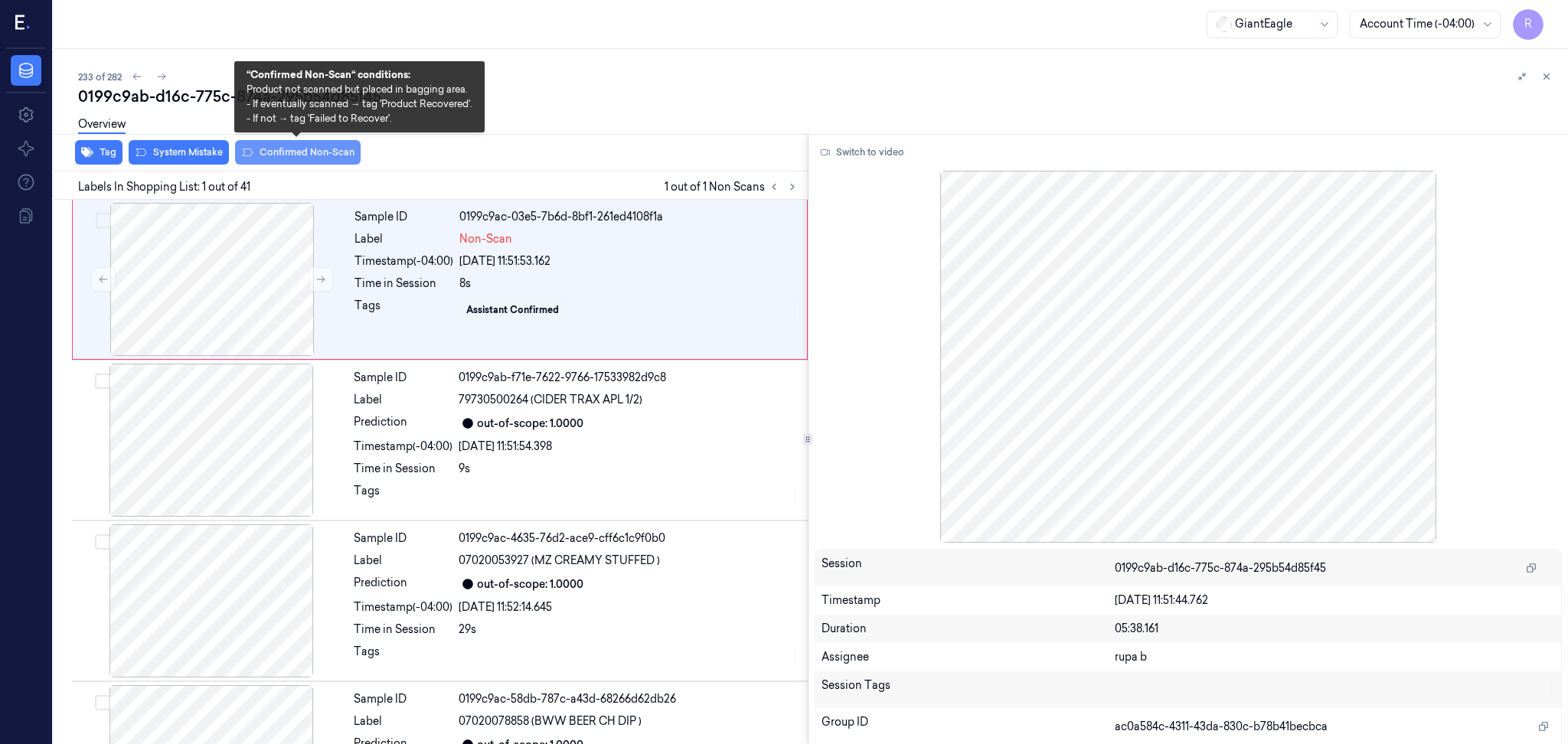
click at [291, 159] on button "Confirmed Non-Scan" at bounding box center [297, 152] width 126 height 25
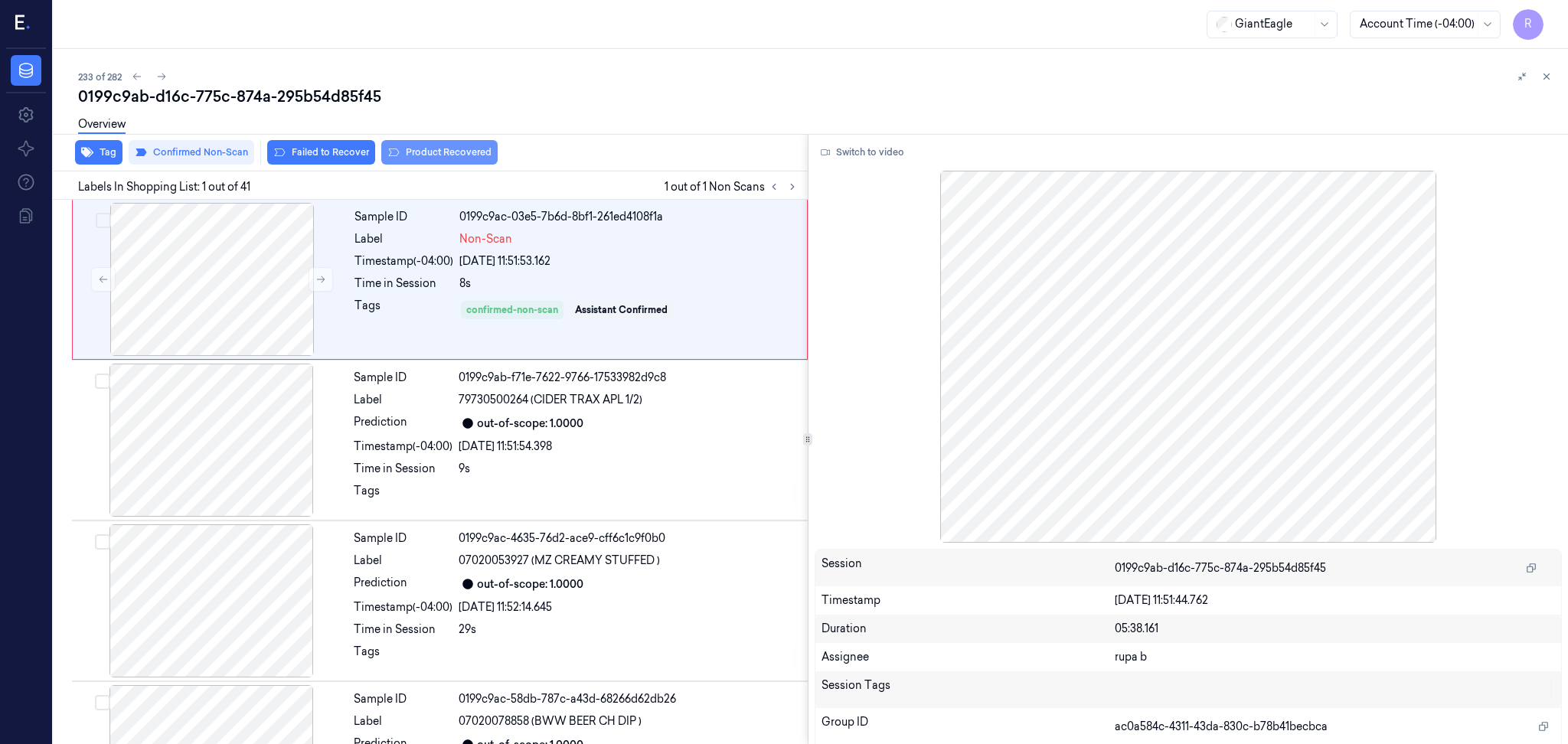
click at [414, 153] on button "Product Recovered" at bounding box center [439, 152] width 116 height 25
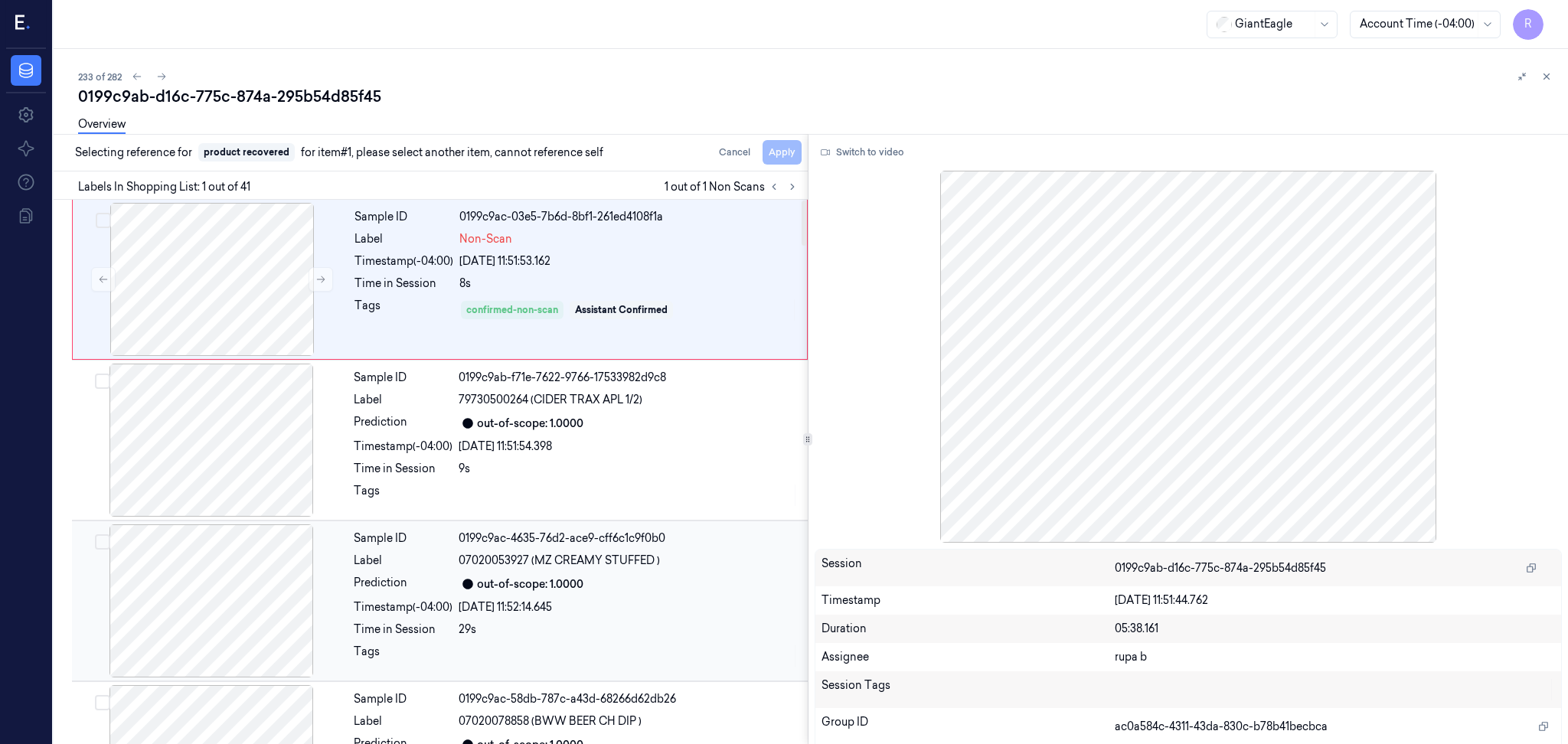
click at [217, 568] on div at bounding box center [211, 601] width 273 height 153
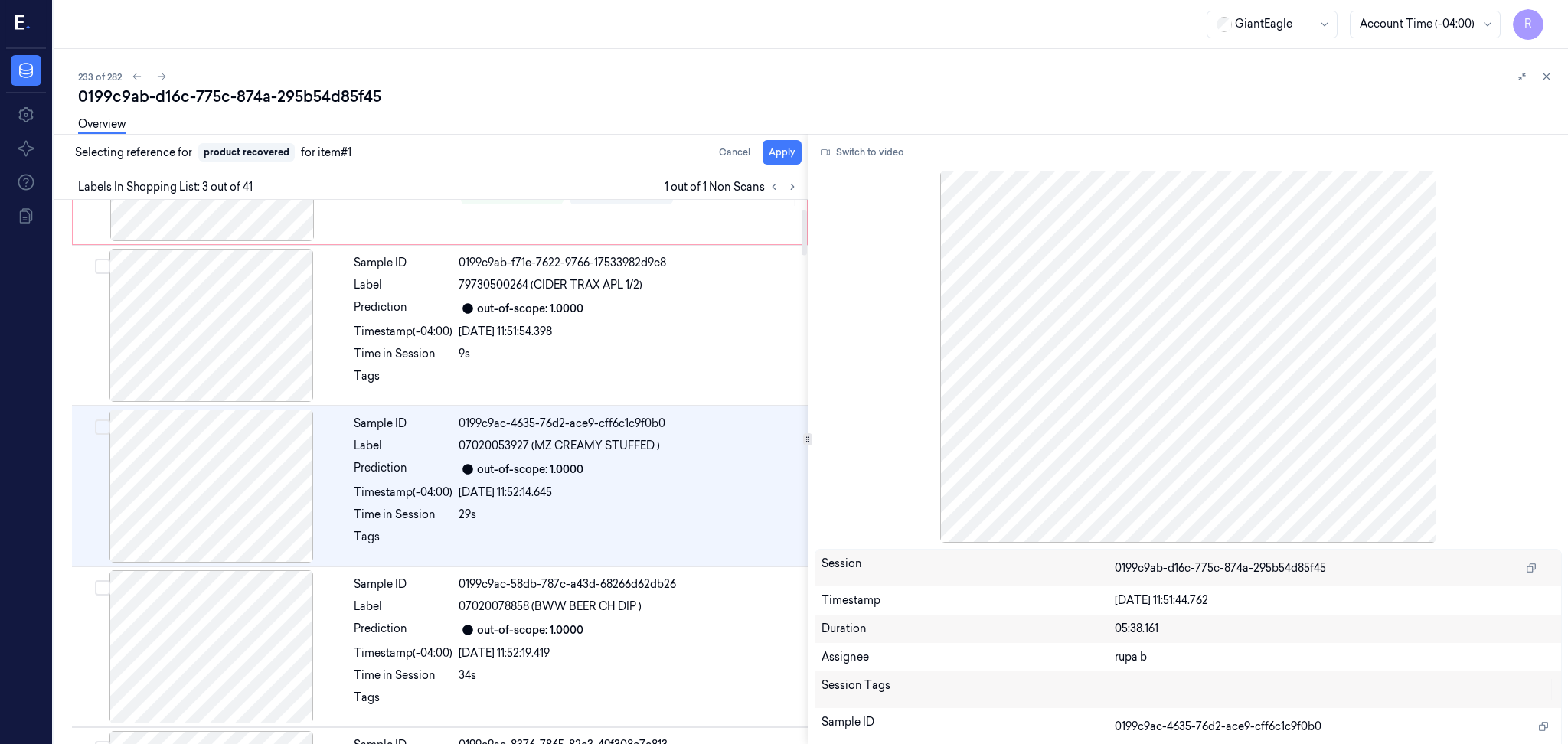
scroll to position [128, 0]
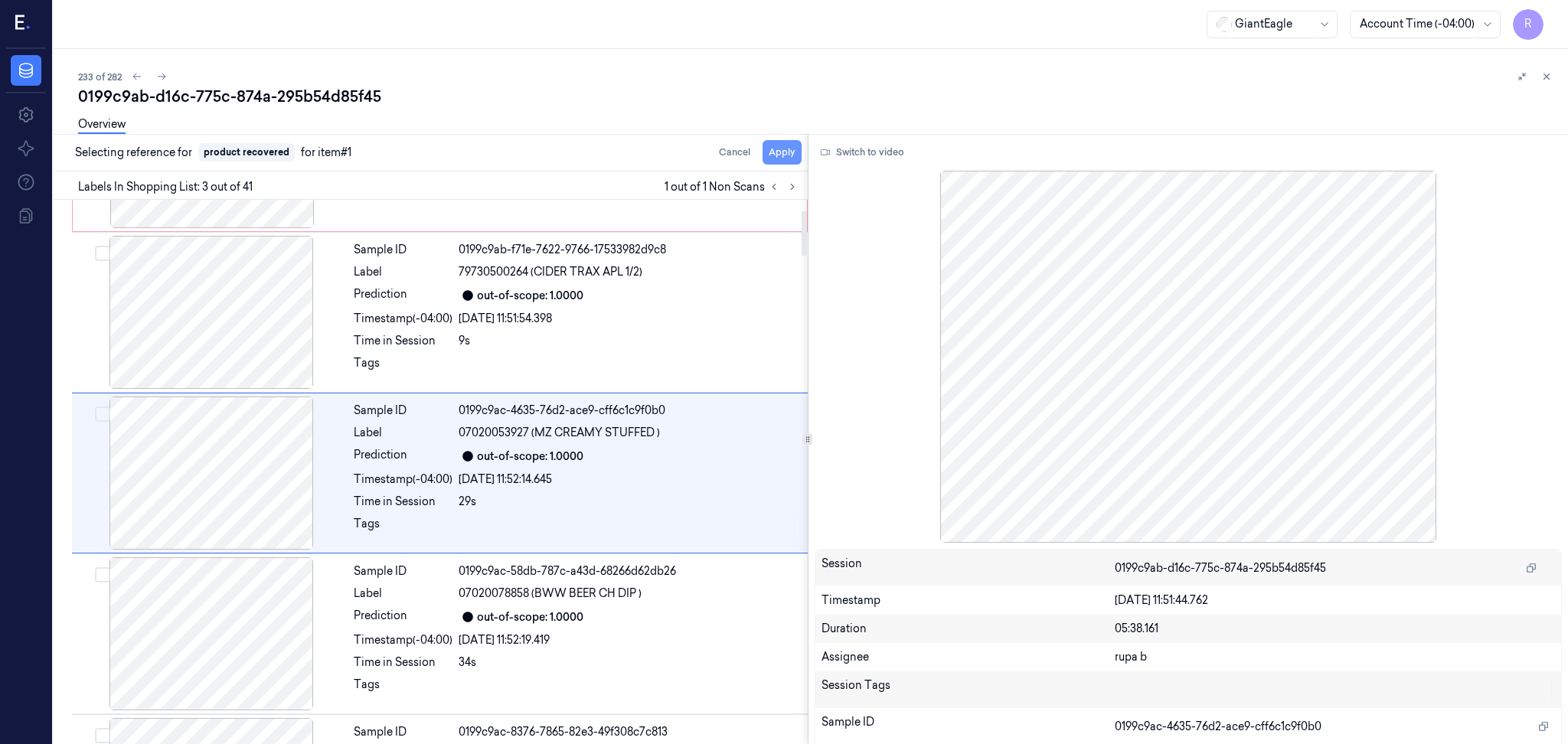
click at [793, 153] on button "Apply" at bounding box center [781, 152] width 39 height 25
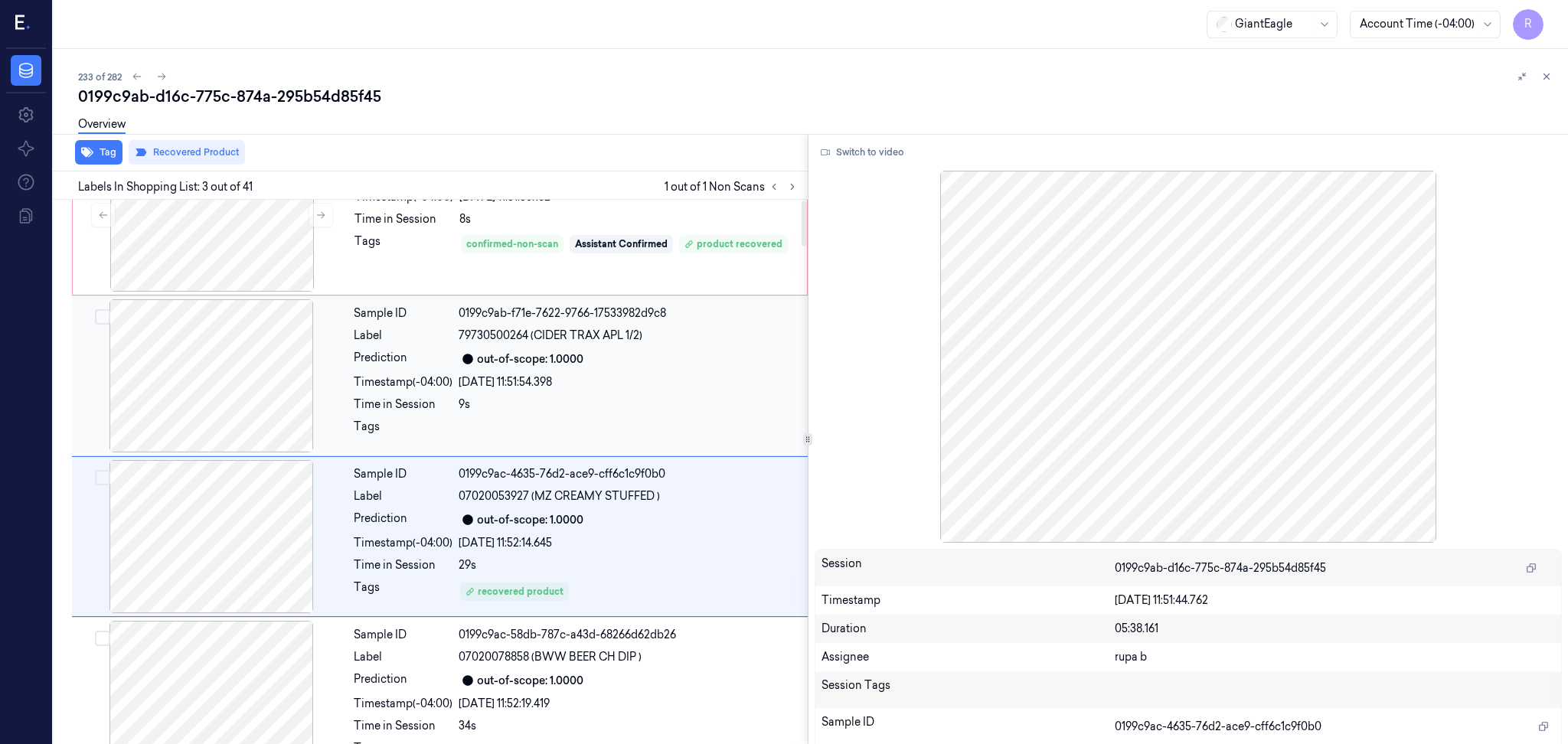
scroll to position [0, 0]
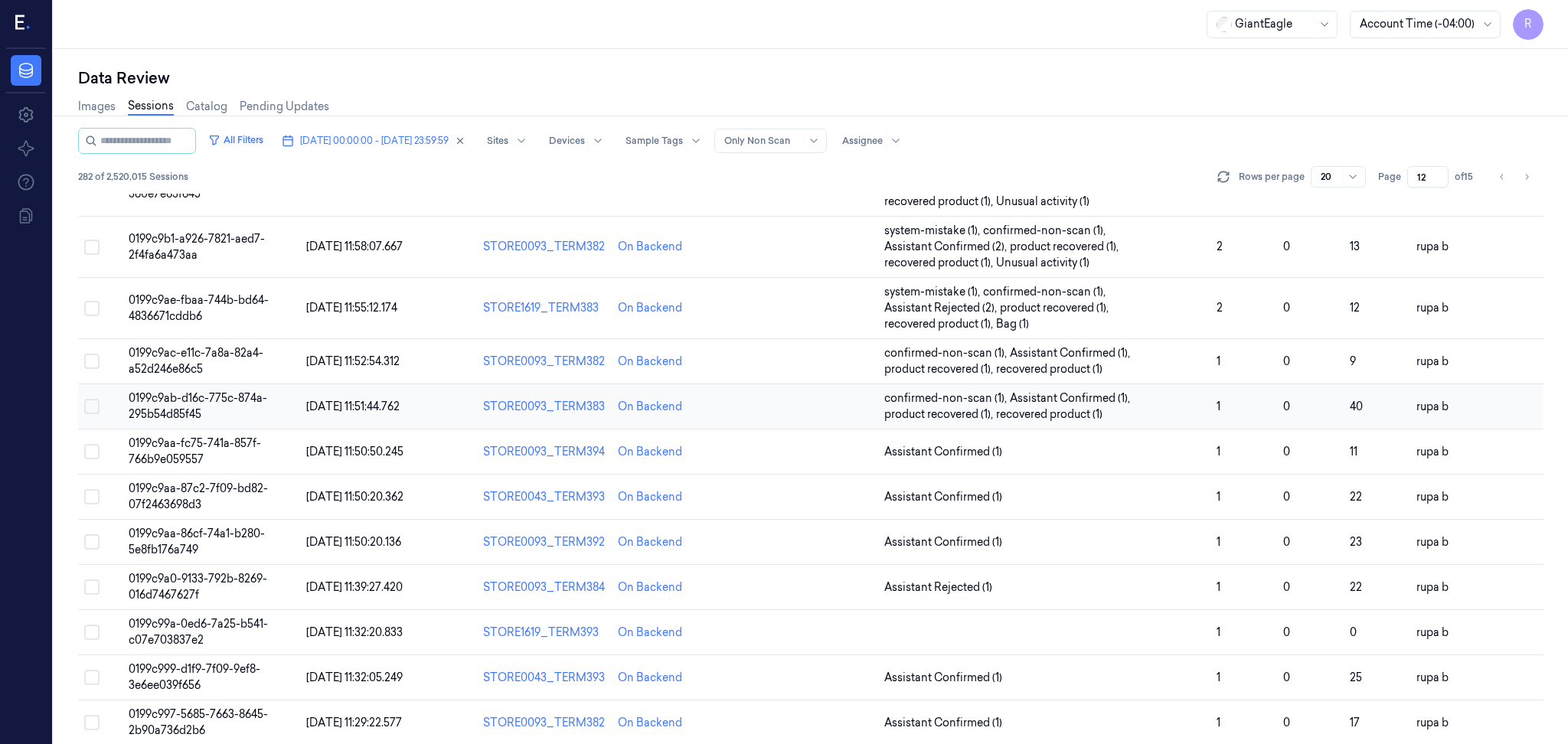
scroll to position [445, 0]
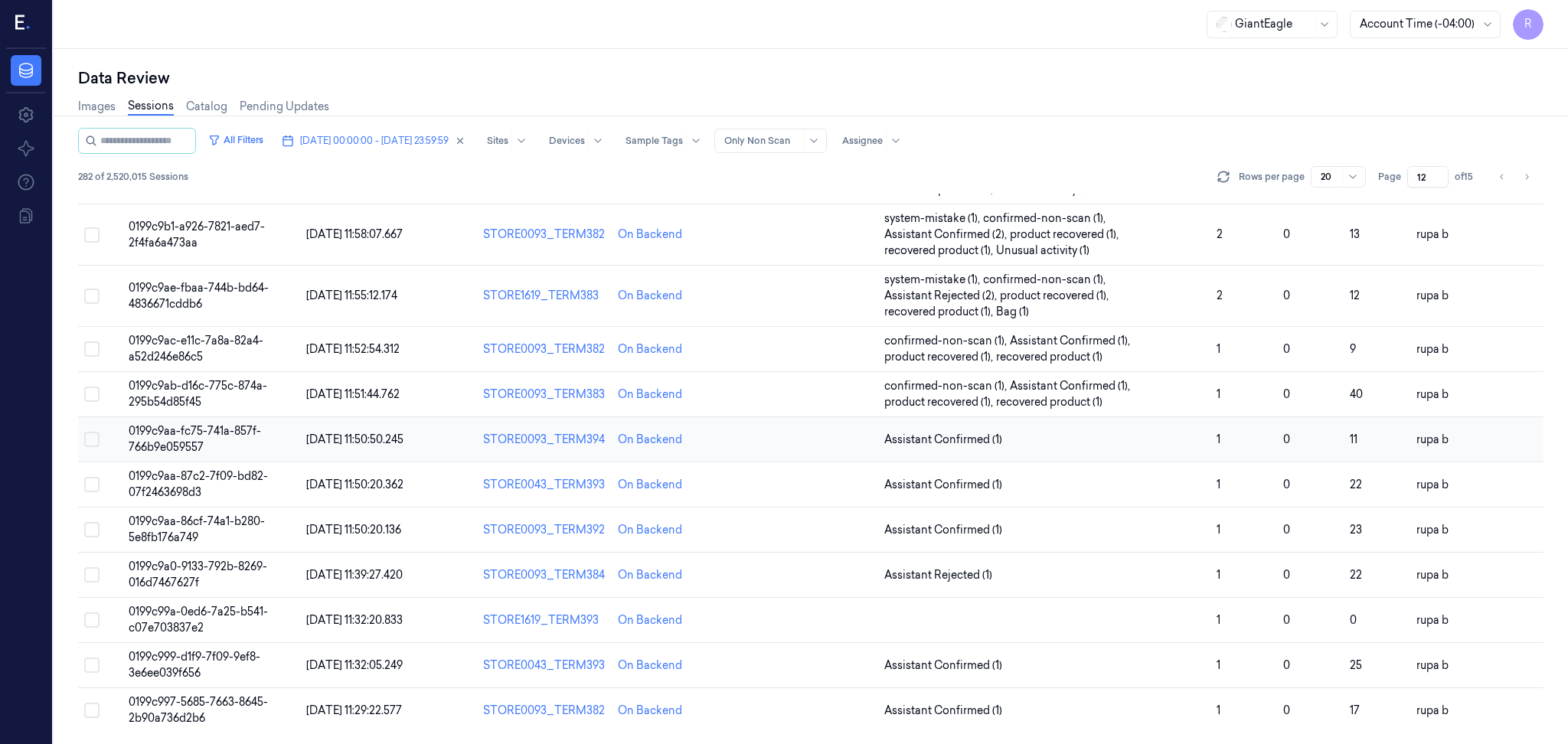
click at [179, 441] on span "0199c9aa-fc75-741a-857f-766b9e059557" at bounding box center [195, 439] width 132 height 30
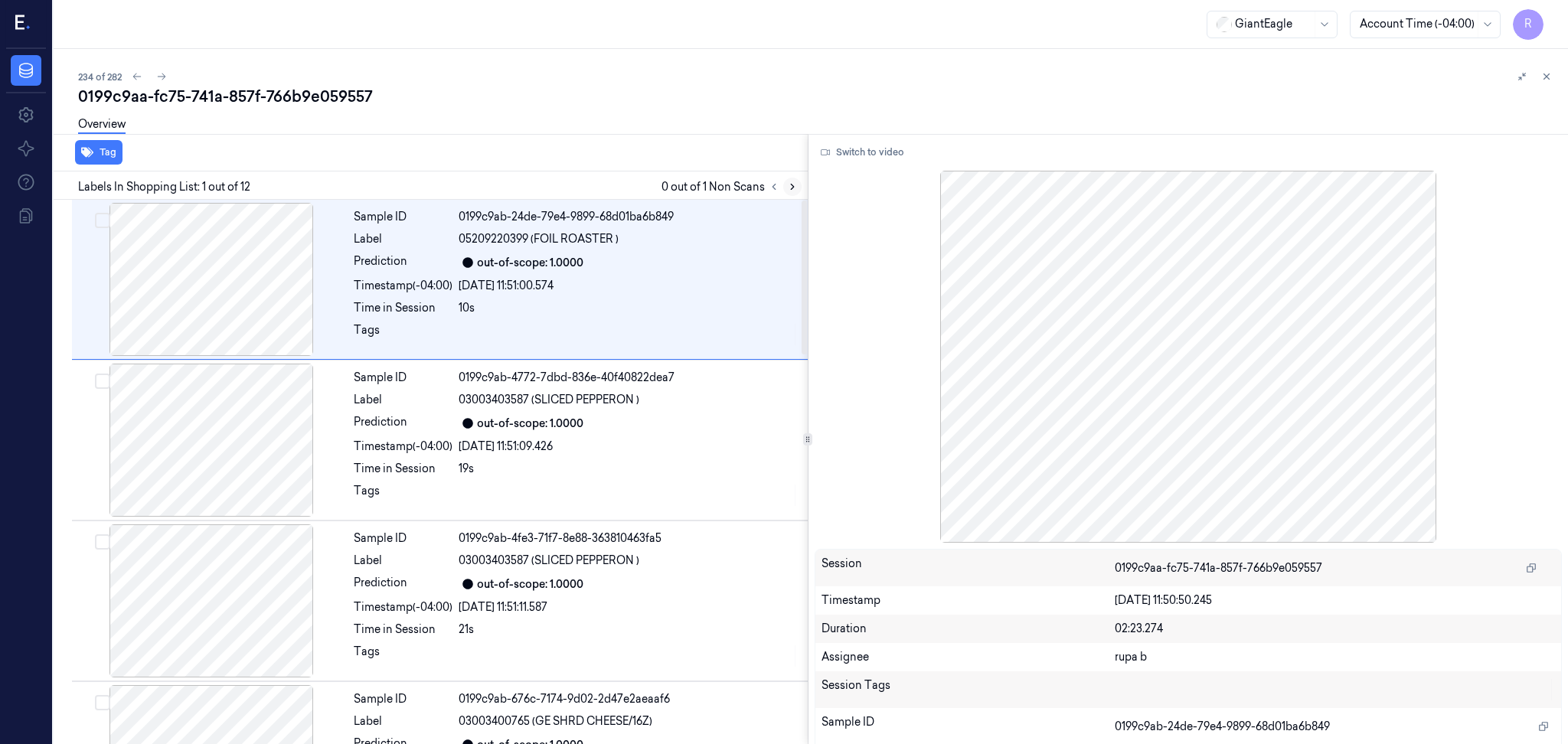
click at [801, 184] on div at bounding box center [783, 187] width 36 height 18
click at [785, 187] on button at bounding box center [792, 187] width 18 height 18
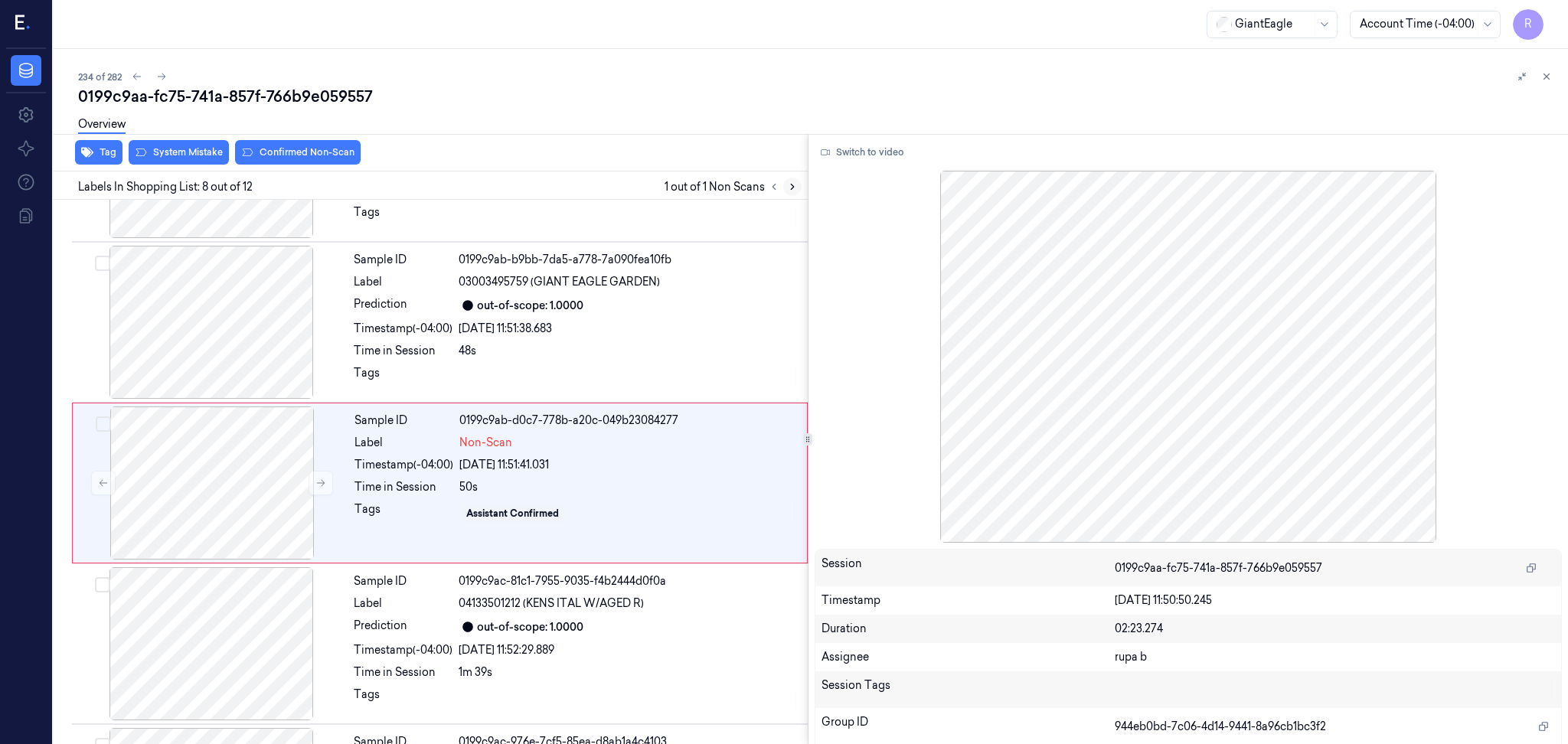
scroll to position [932, 0]
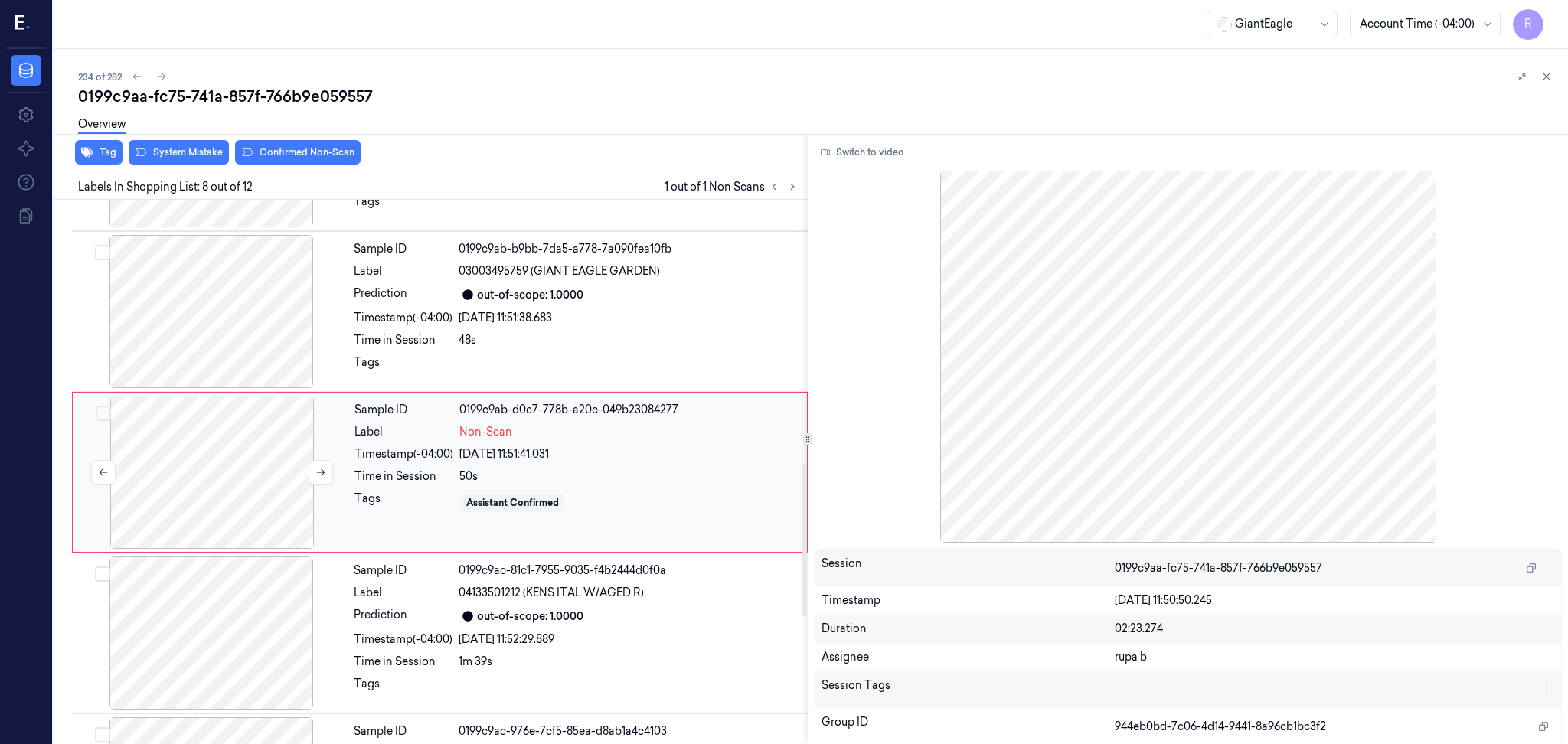
click at [214, 483] on div at bounding box center [212, 473] width 273 height 153
click at [851, 157] on button "Switch to video" at bounding box center [862, 152] width 96 height 25
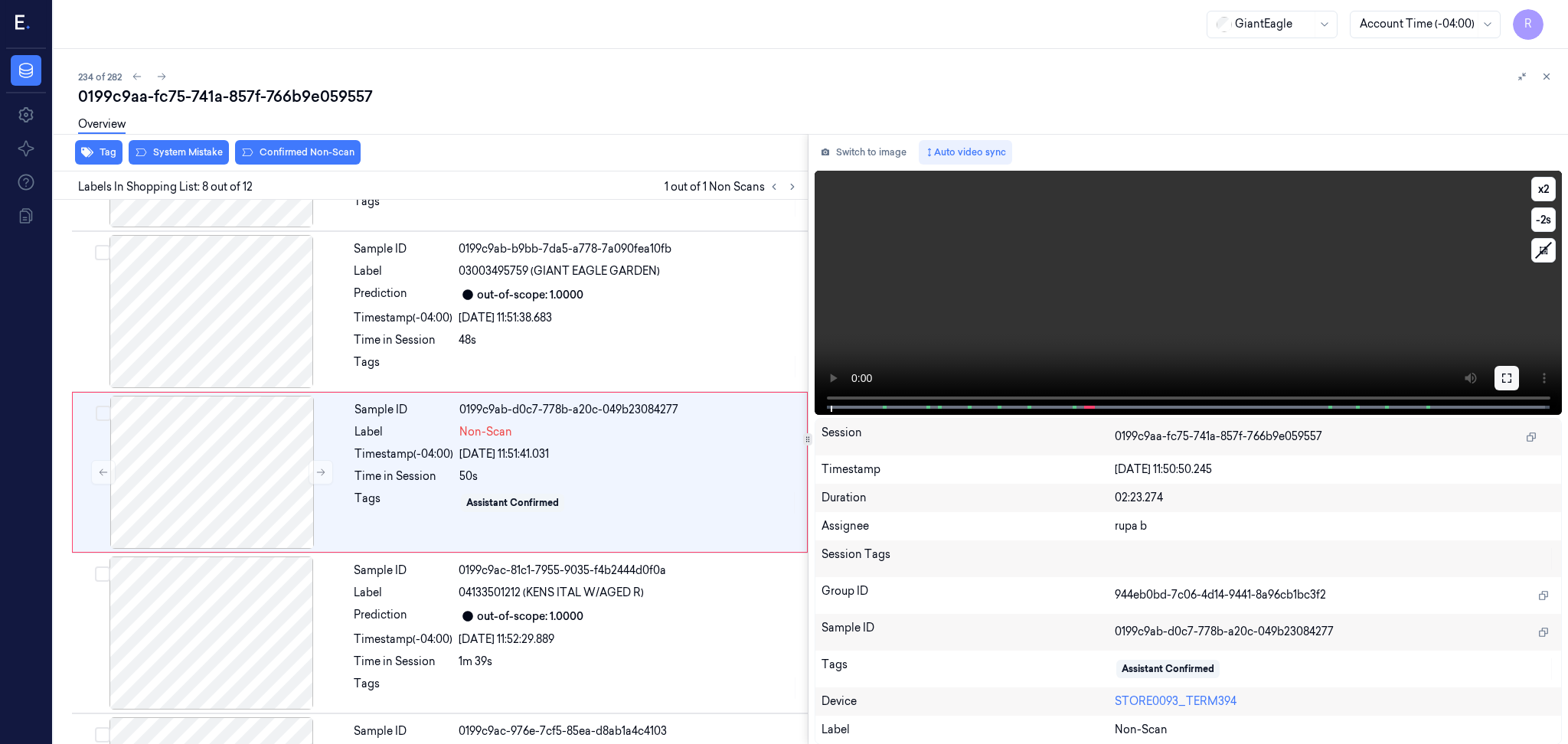
click at [1509, 380] on icon at bounding box center [1506, 377] width 12 height 12
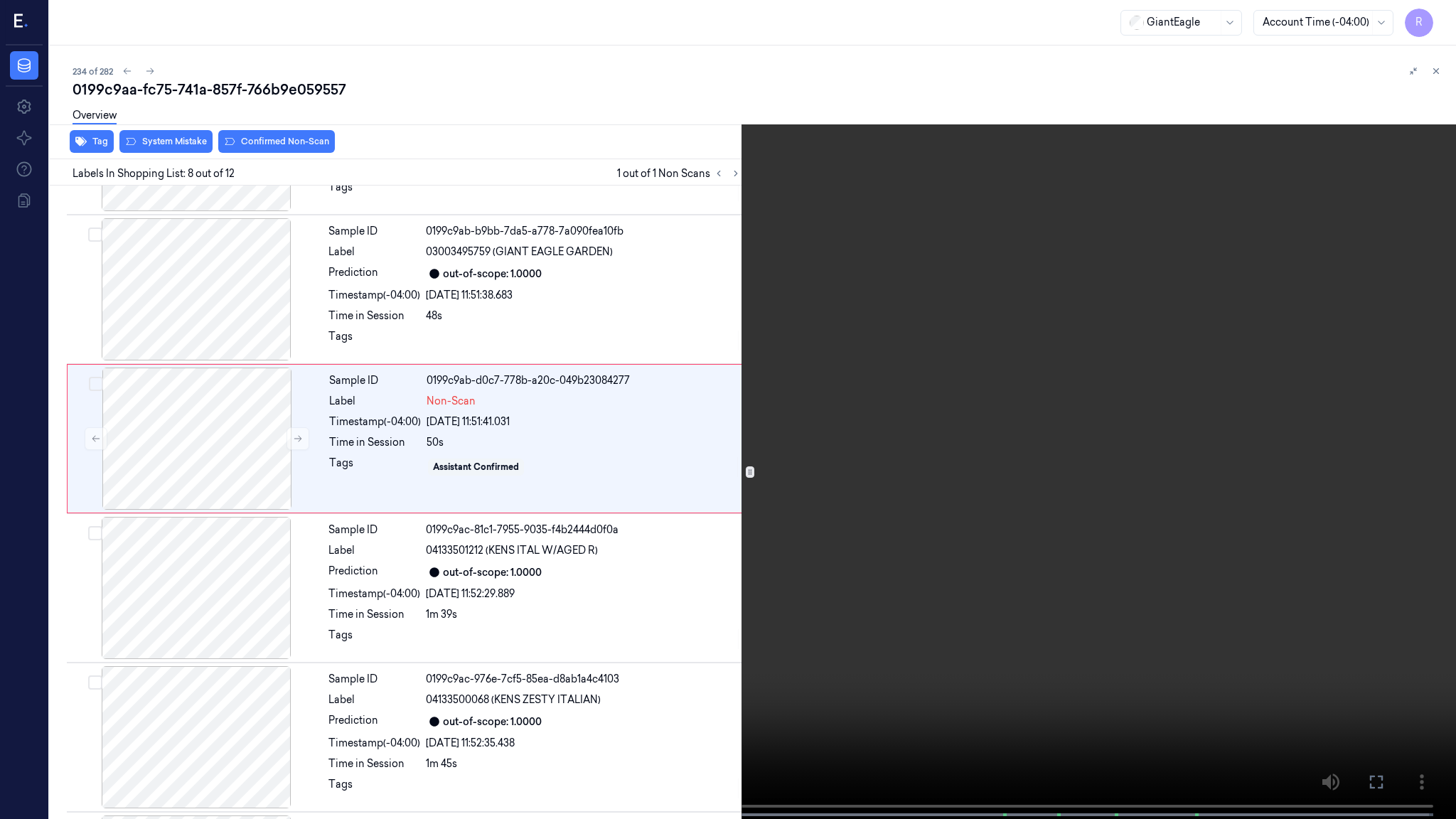
click at [1401, 436] on video at bounding box center [728, 411] width 1456 height 822
click at [1389, 436] on video at bounding box center [728, 411] width 1456 height 822
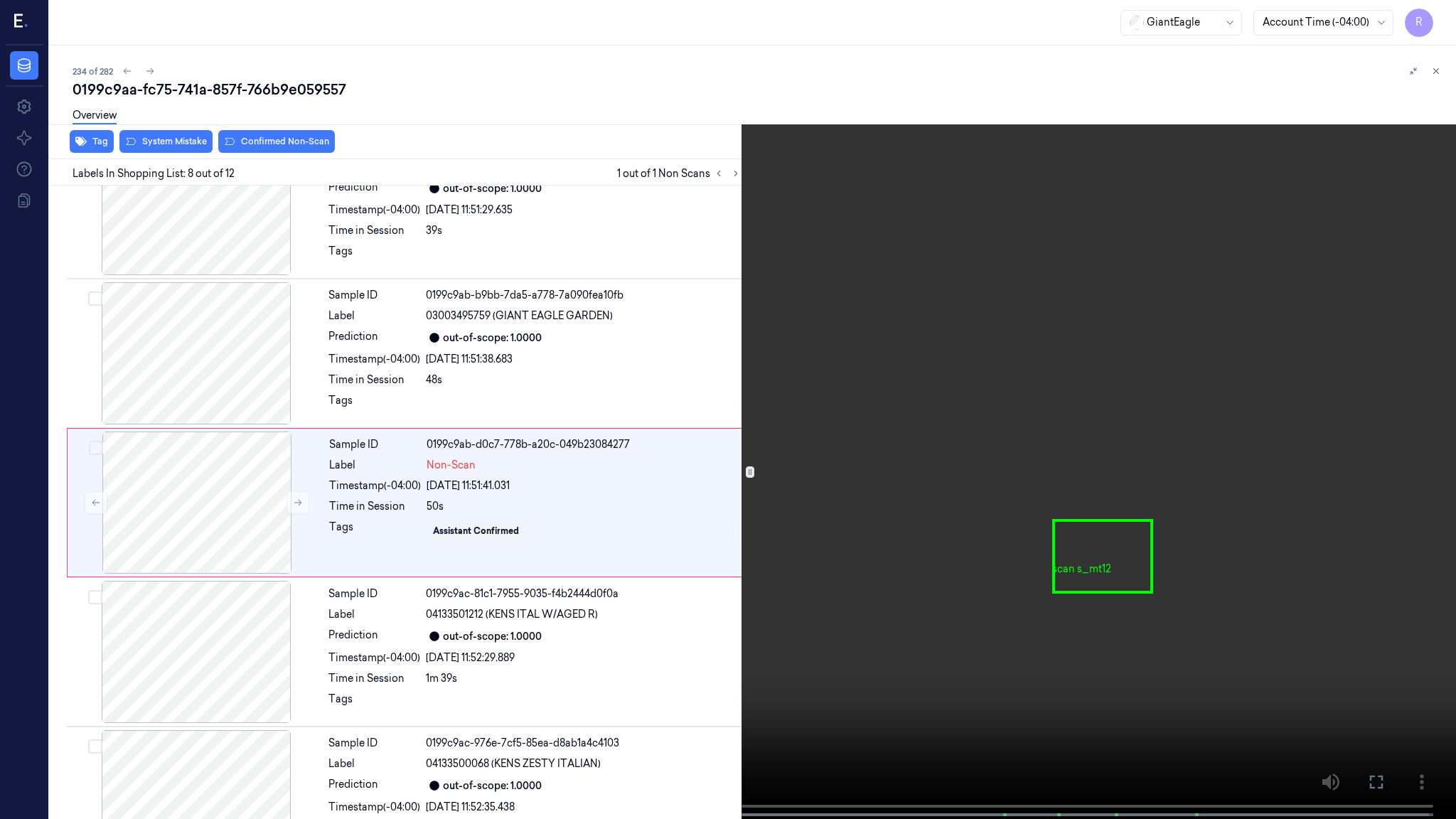
click at [1370, 437] on video at bounding box center [728, 411] width 1456 height 822
click at [967, 559] on video at bounding box center [728, 411] width 1456 height 822
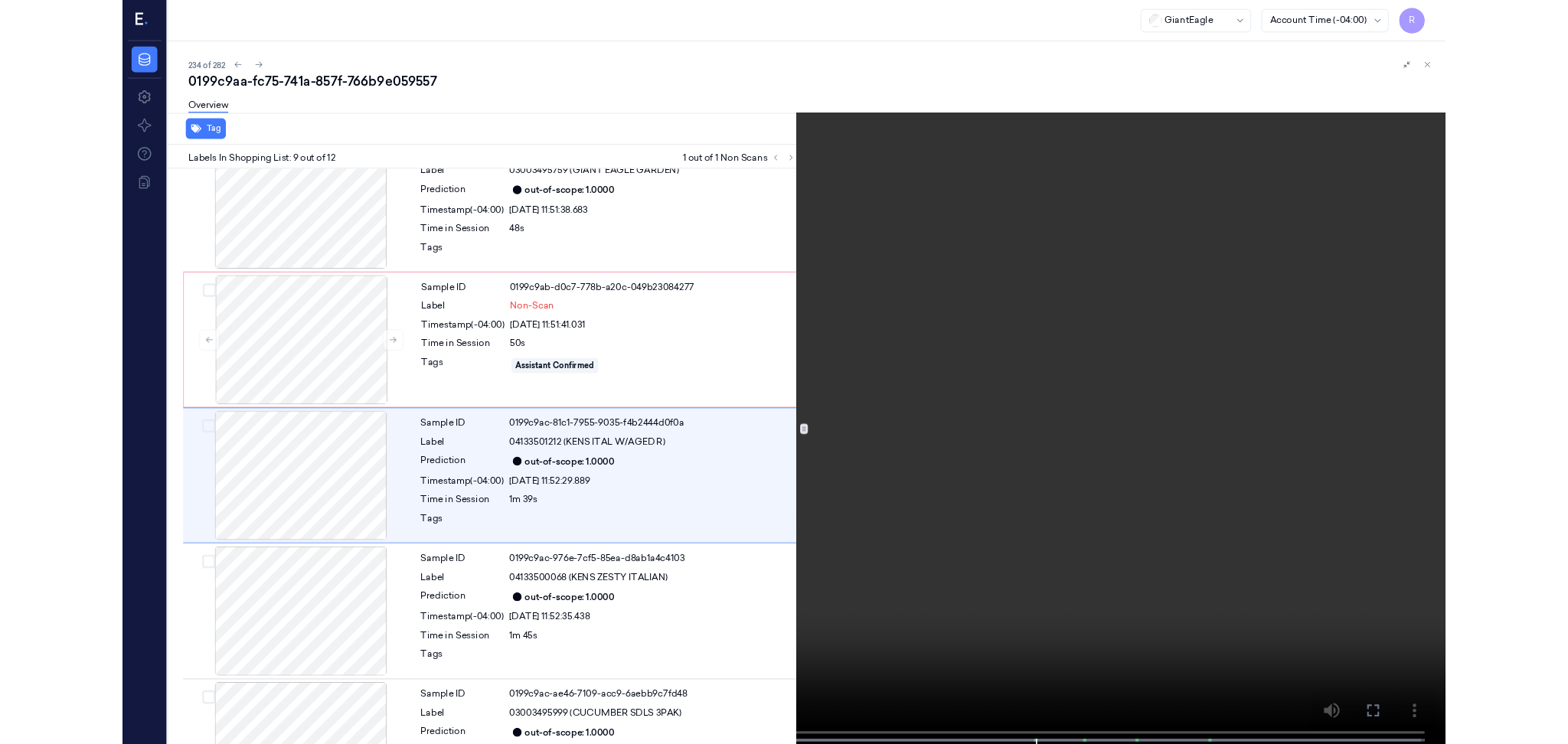
scroll to position [1024, 0]
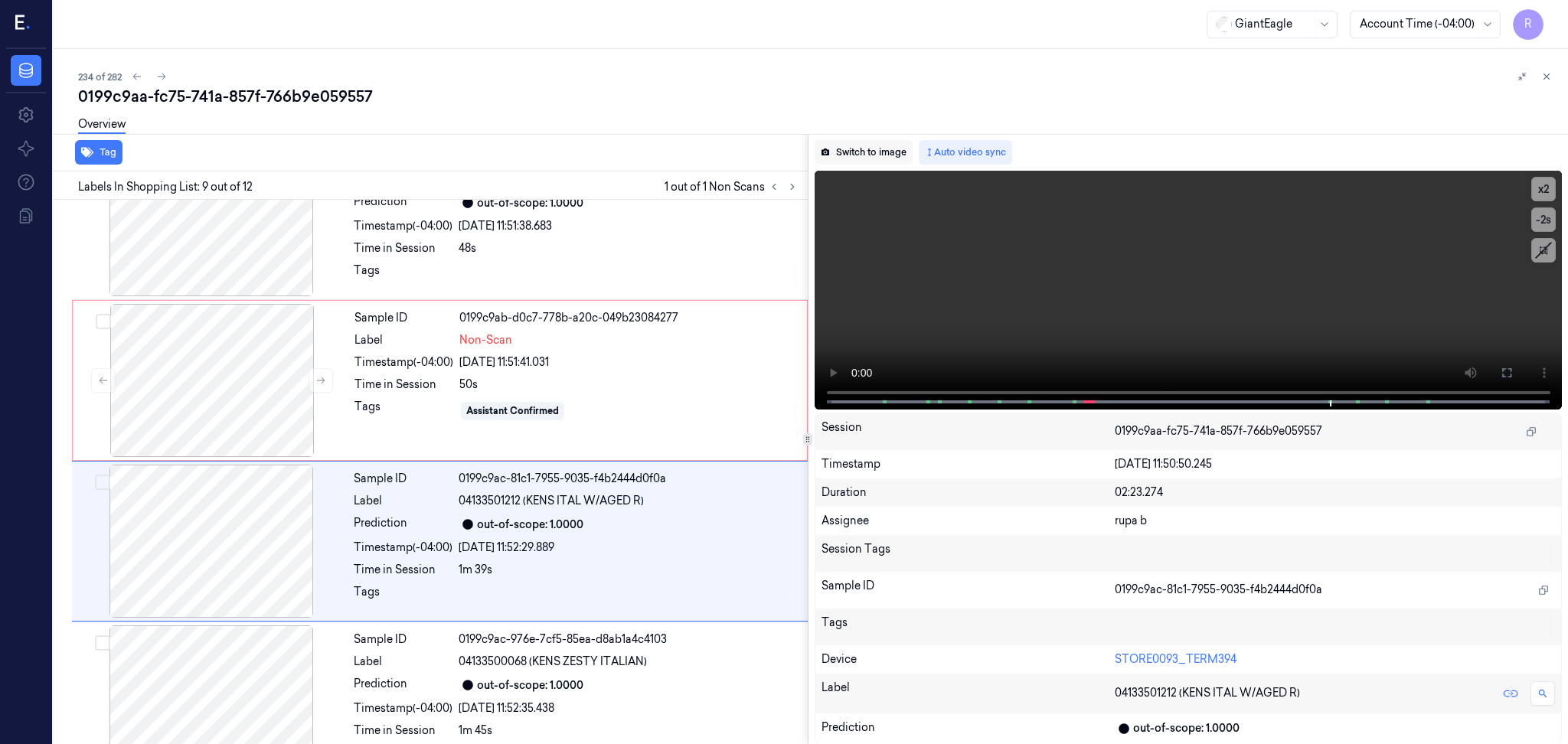
click at [871, 145] on button "Switch to image" at bounding box center [863, 152] width 98 height 25
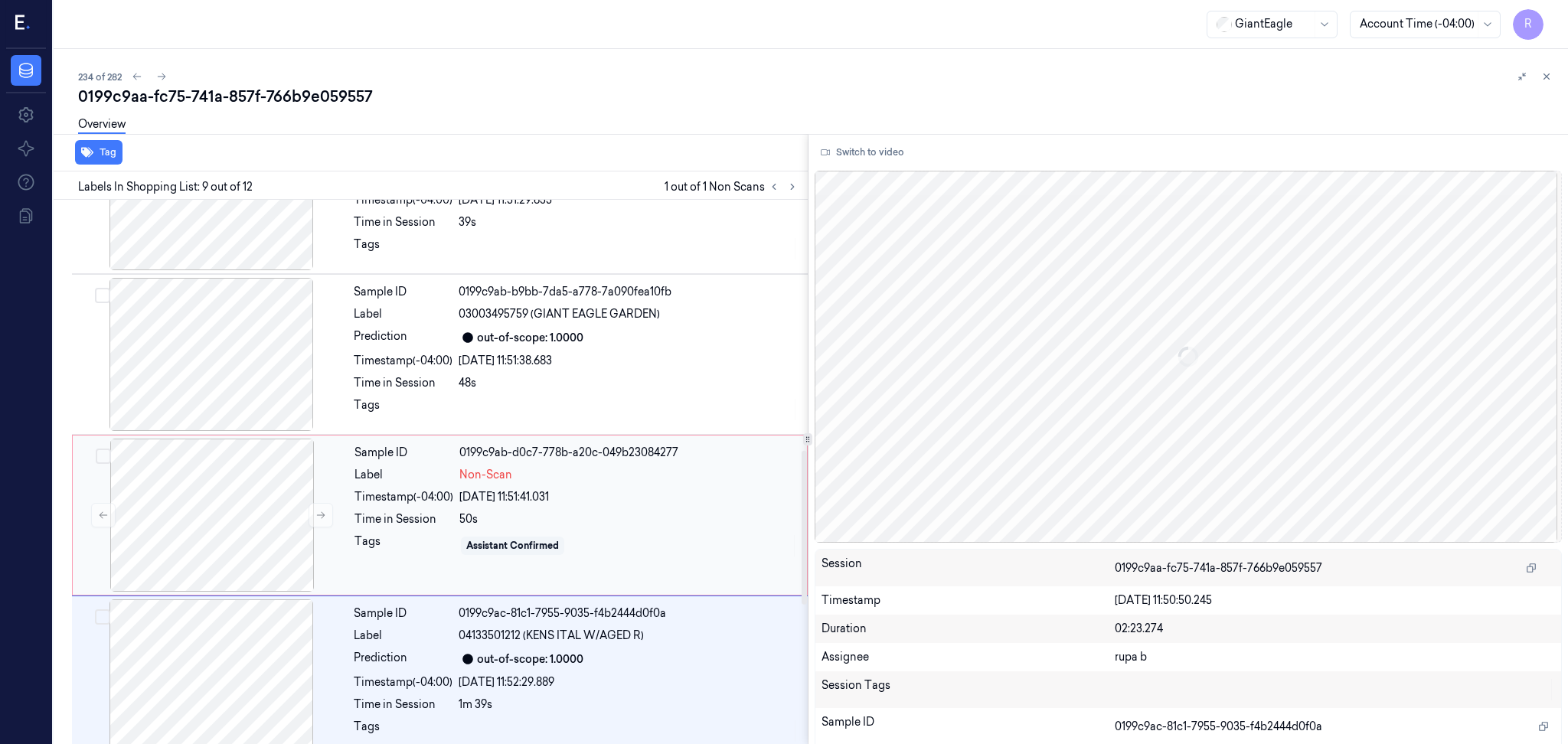
scroll to position [889, 0]
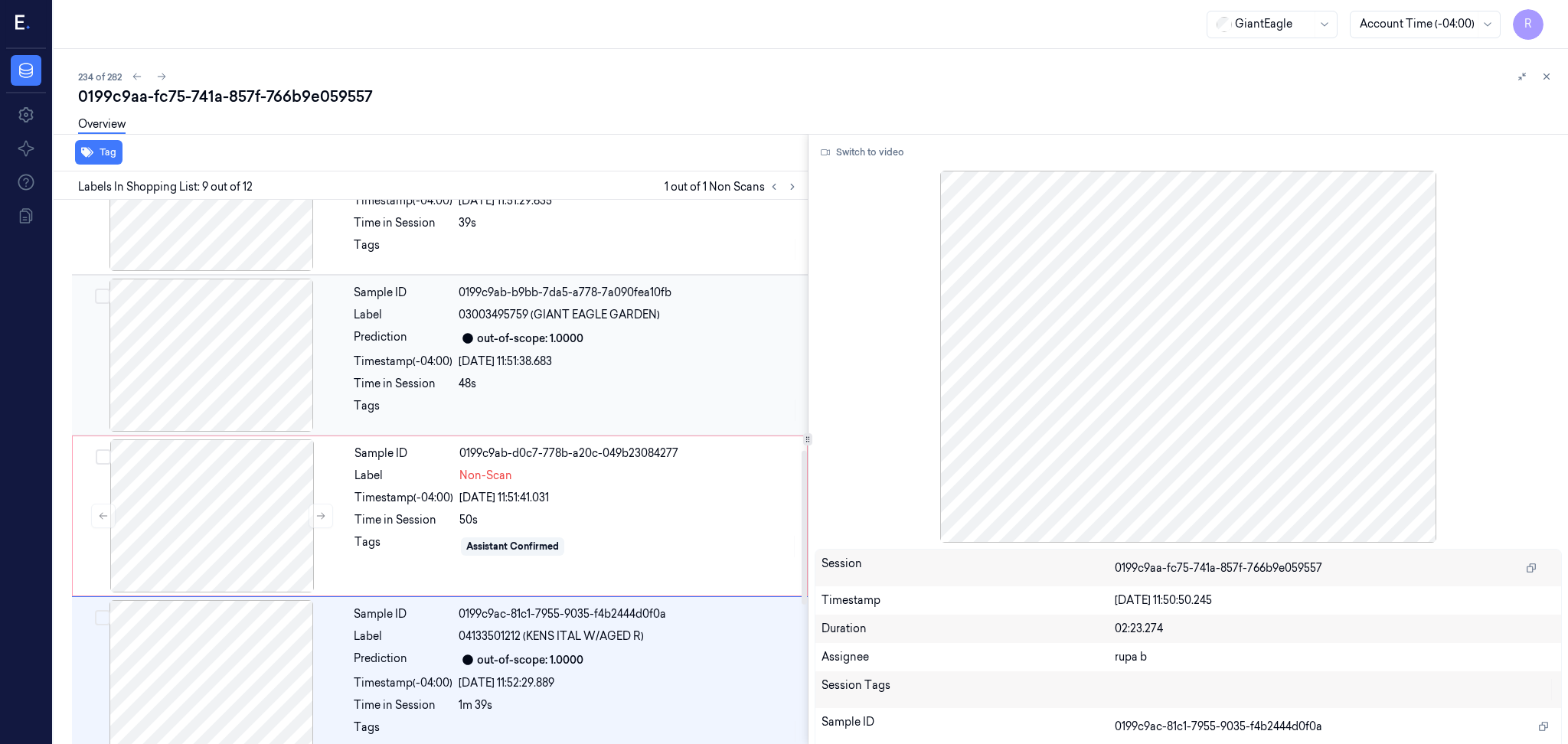
click at [265, 374] on div at bounding box center [211, 355] width 273 height 153
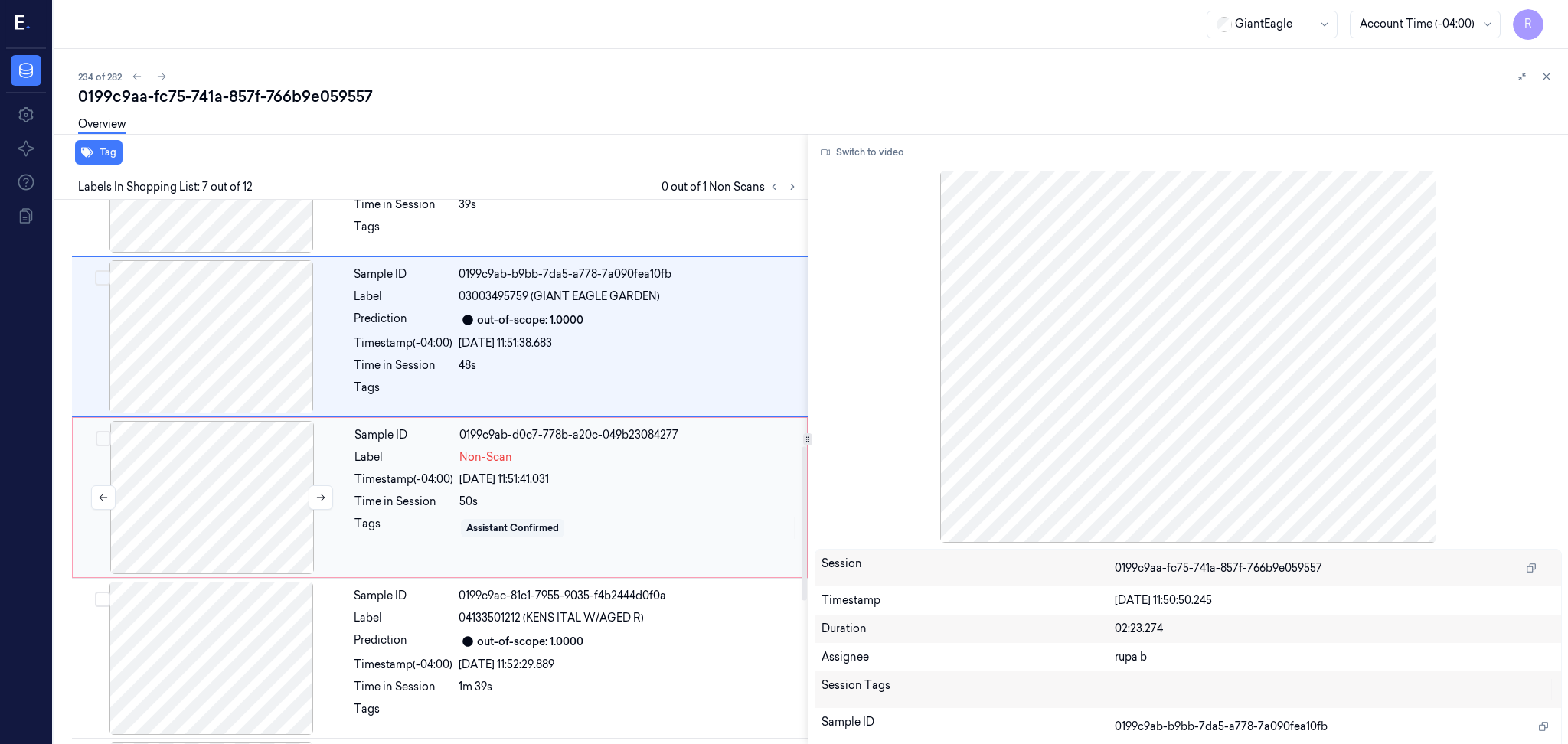
scroll to position [874, 0]
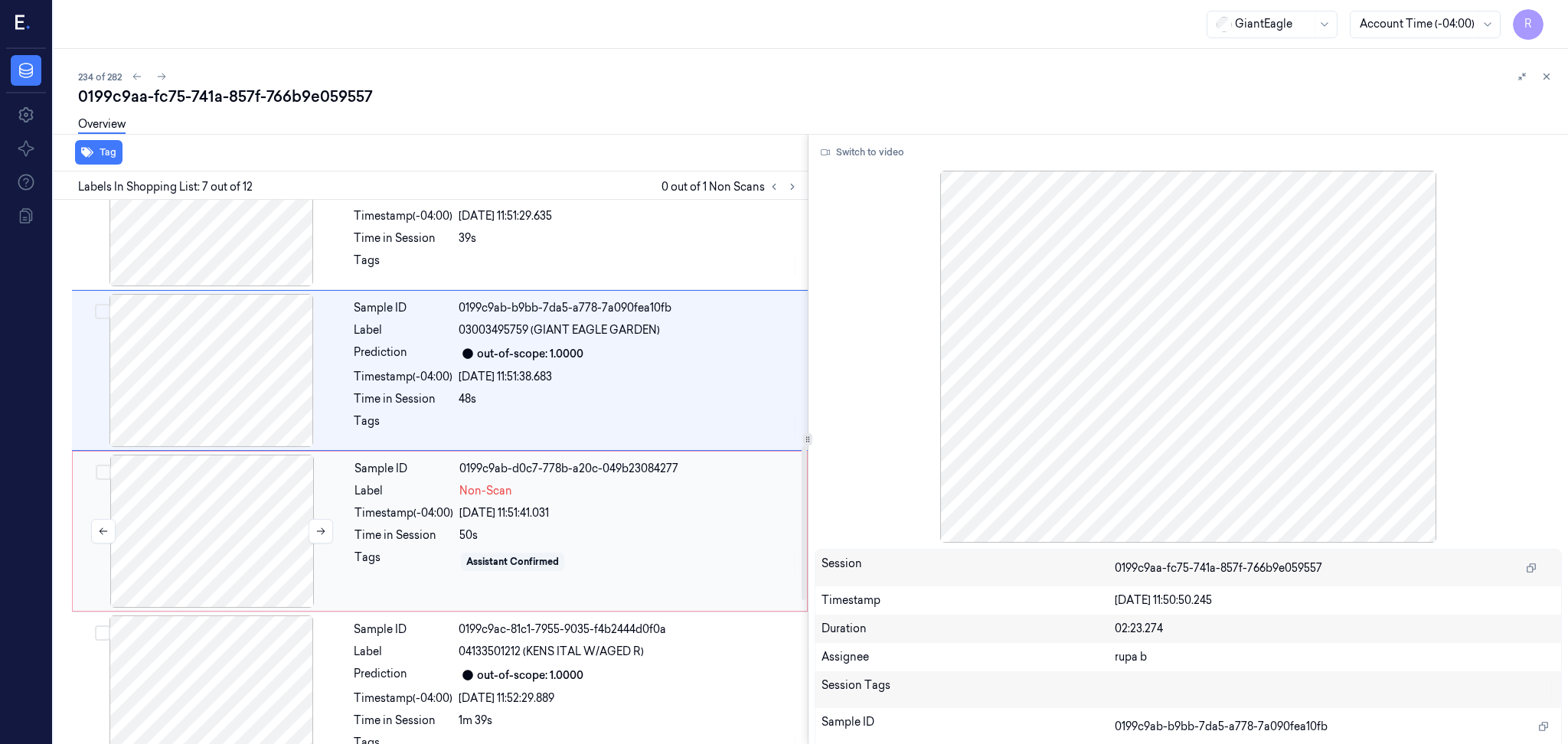
click at [250, 558] on div at bounding box center [212, 531] width 273 height 153
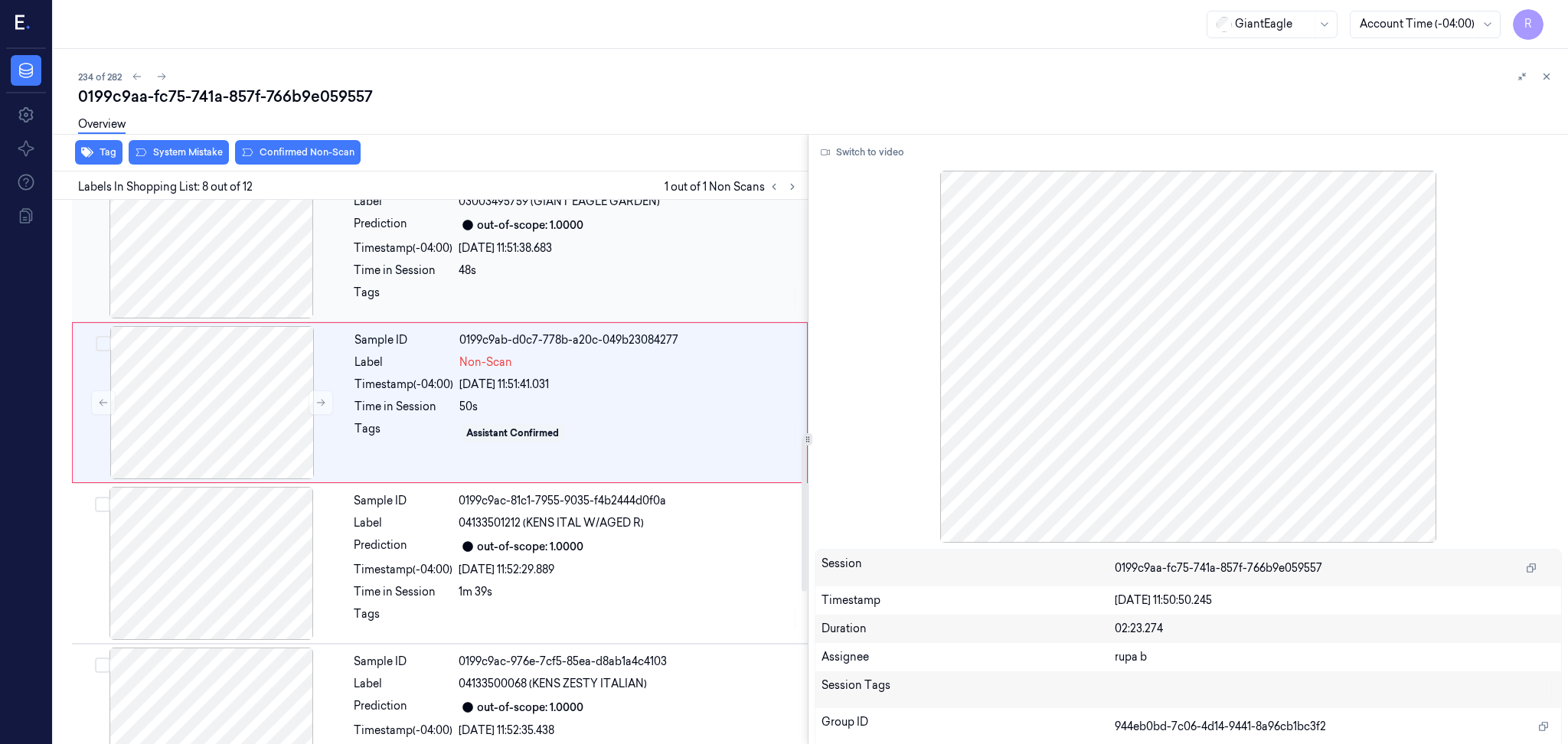
scroll to position [829, 0]
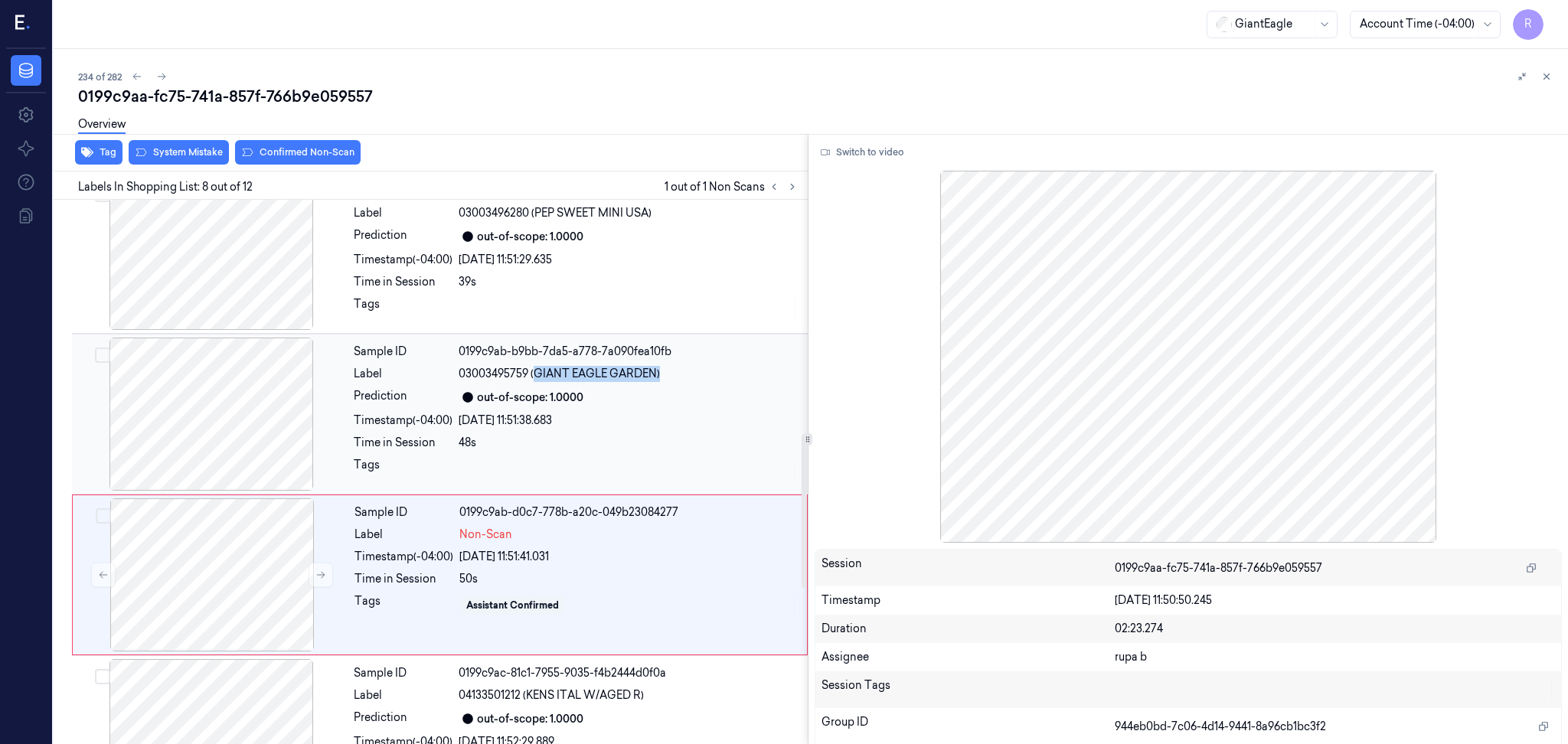
drag, startPoint x: 533, startPoint y: 375, endPoint x: 664, endPoint y: 376, distance: 131.0
click at [662, 376] on div "03003495759 (GIANT EAGLE GARDEN)" at bounding box center [629, 374] width 340 height 16
copy span "GIANT EAGLE GARDEN)"
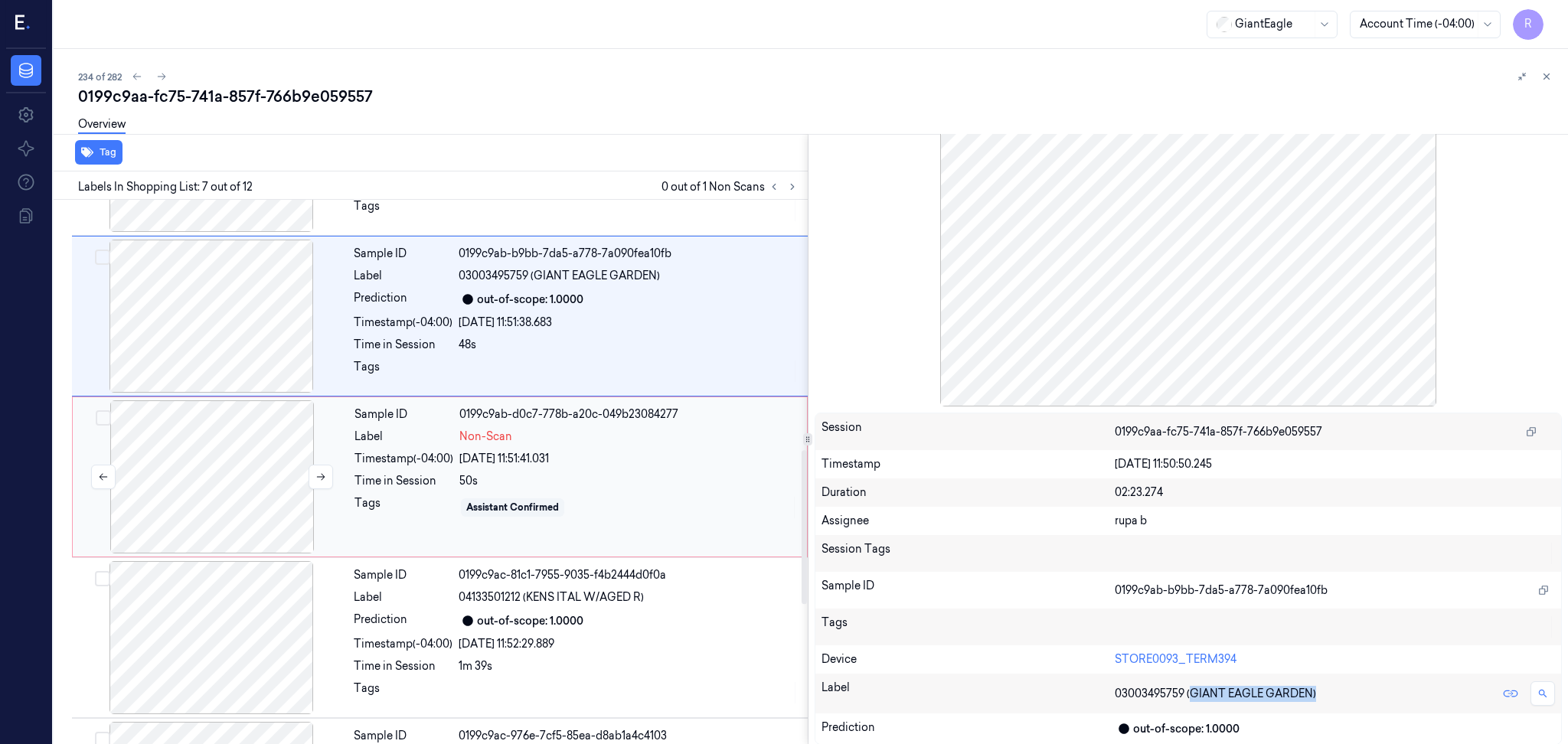
scroll to position [975, 0]
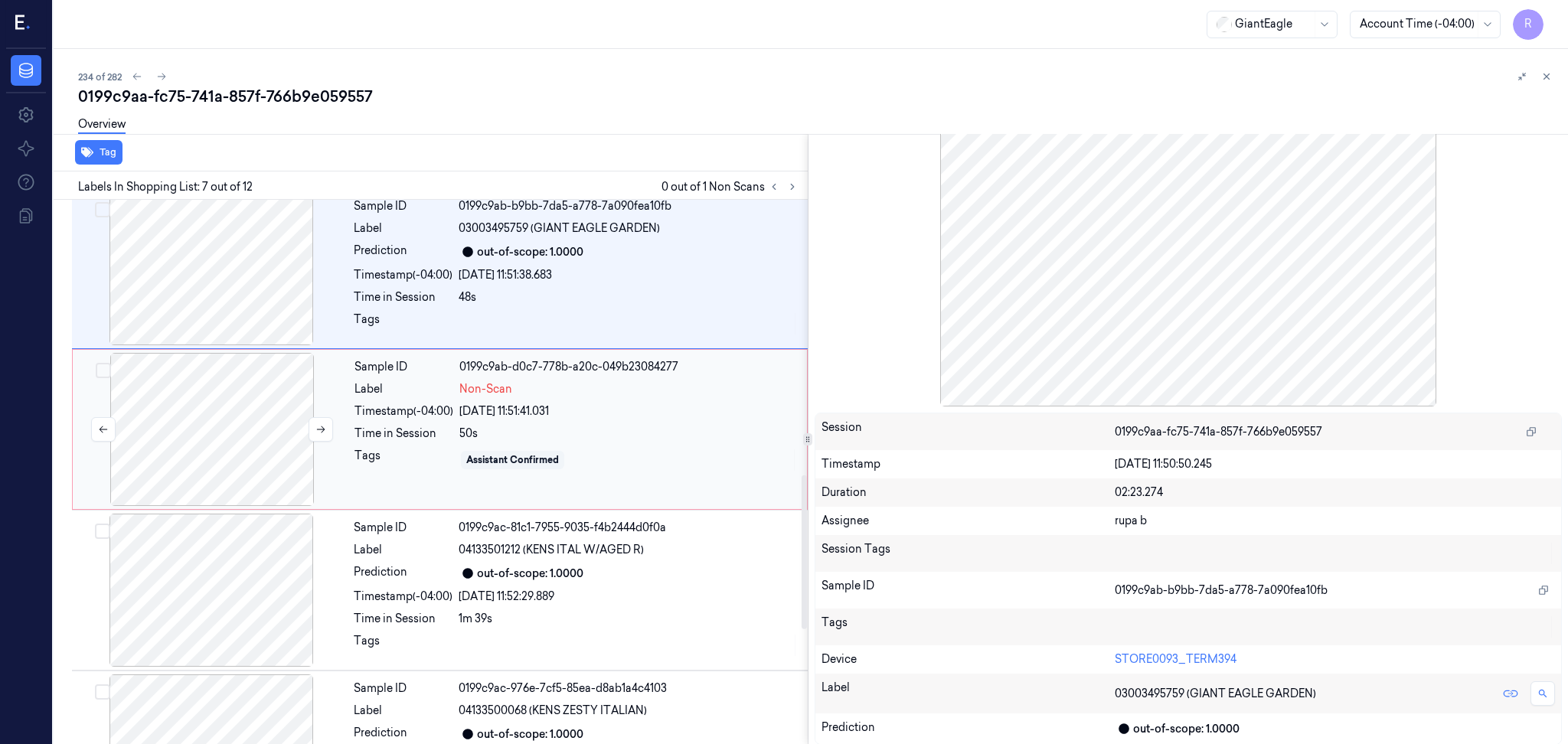
click at [246, 444] on div at bounding box center [212, 429] width 273 height 153
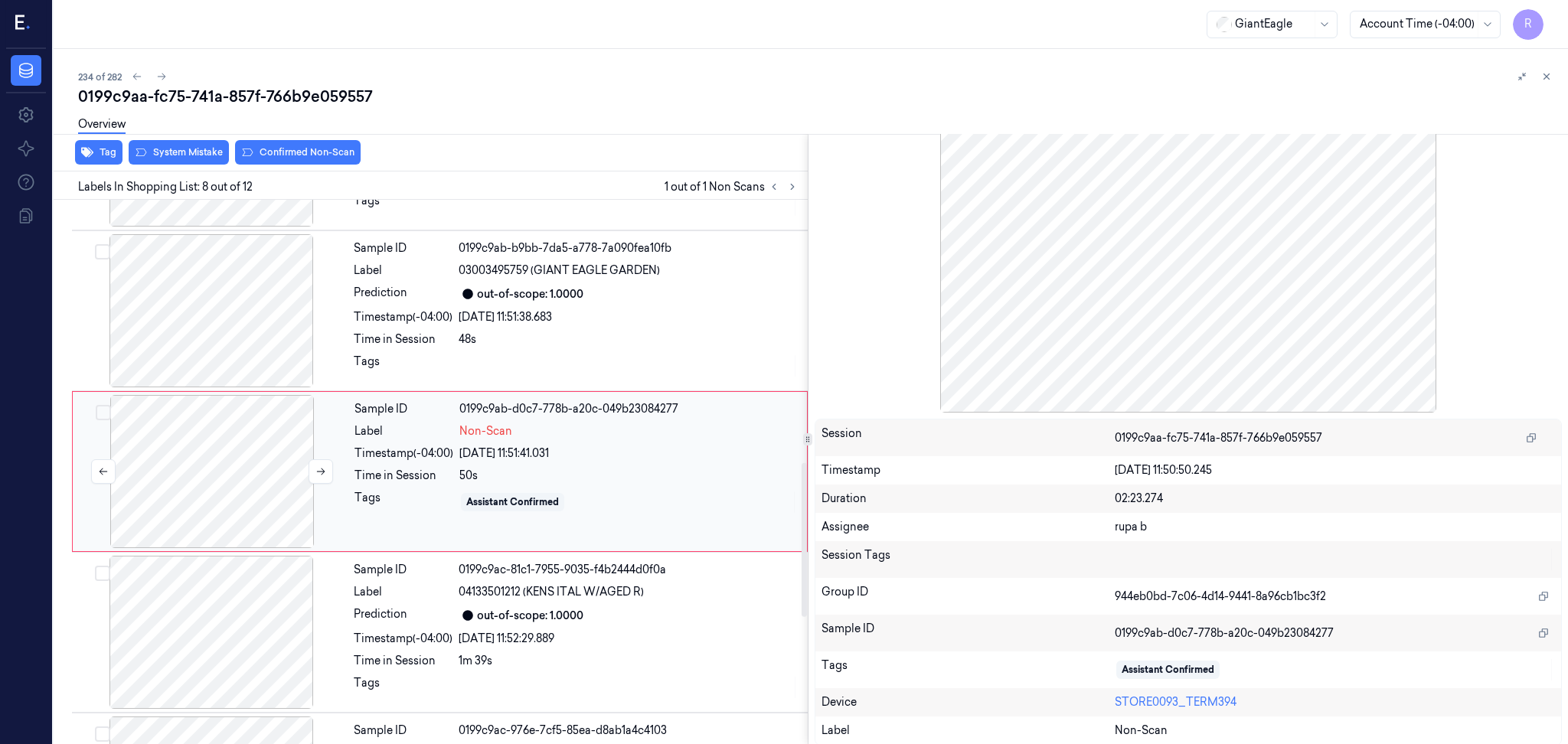
scroll to position [932, 0]
click at [213, 334] on div at bounding box center [211, 312] width 273 height 153
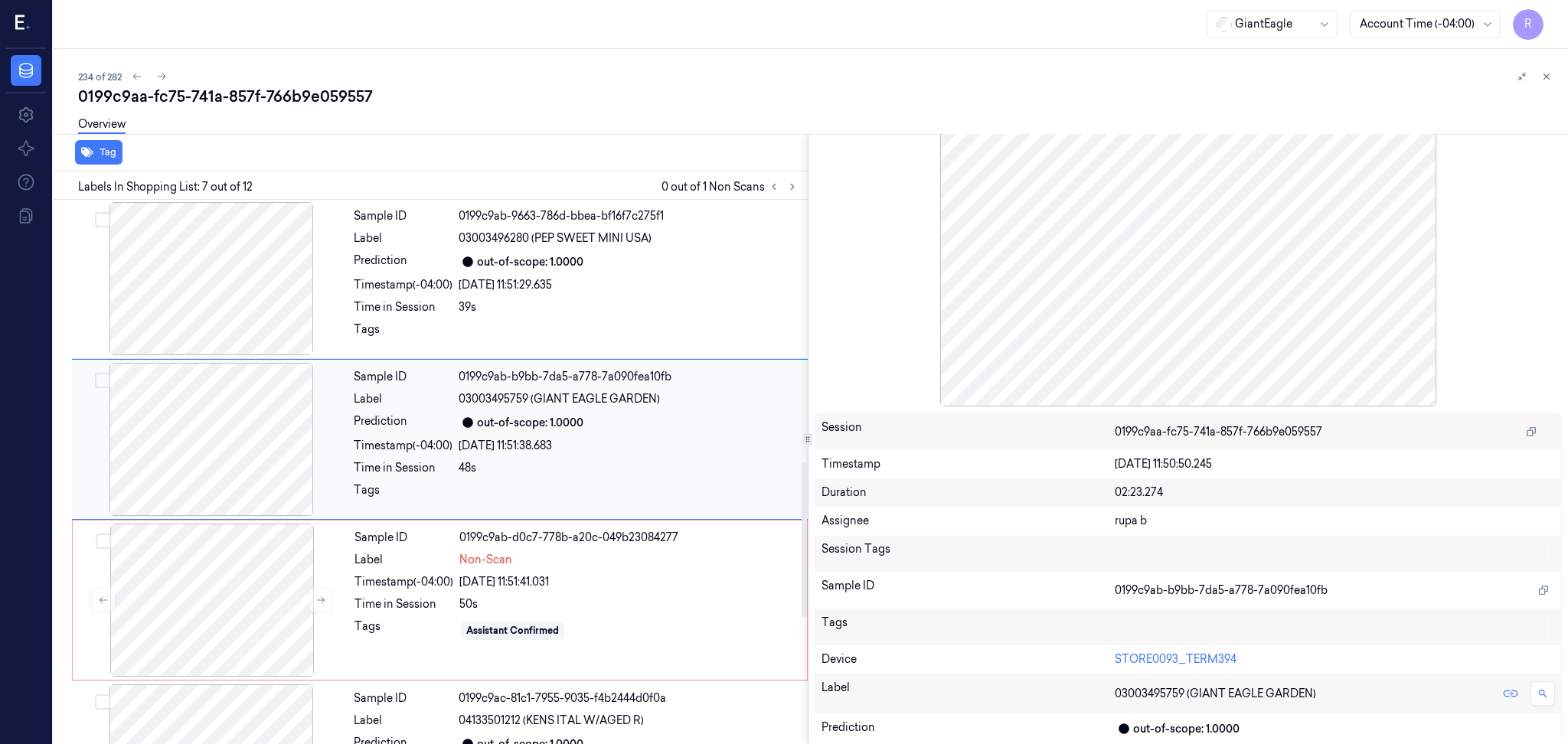
scroll to position [772, 0]
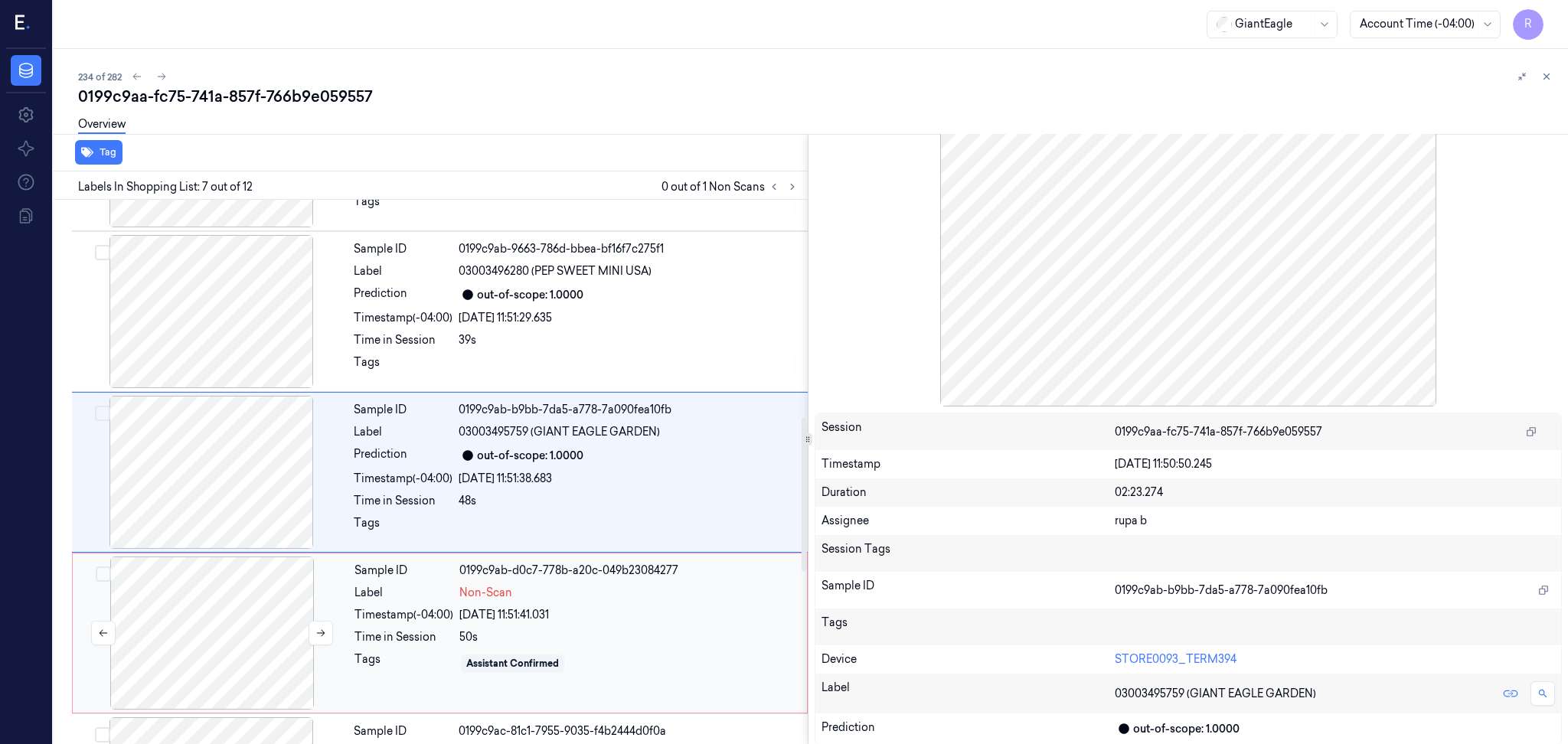
click at [225, 599] on div at bounding box center [212, 633] width 273 height 153
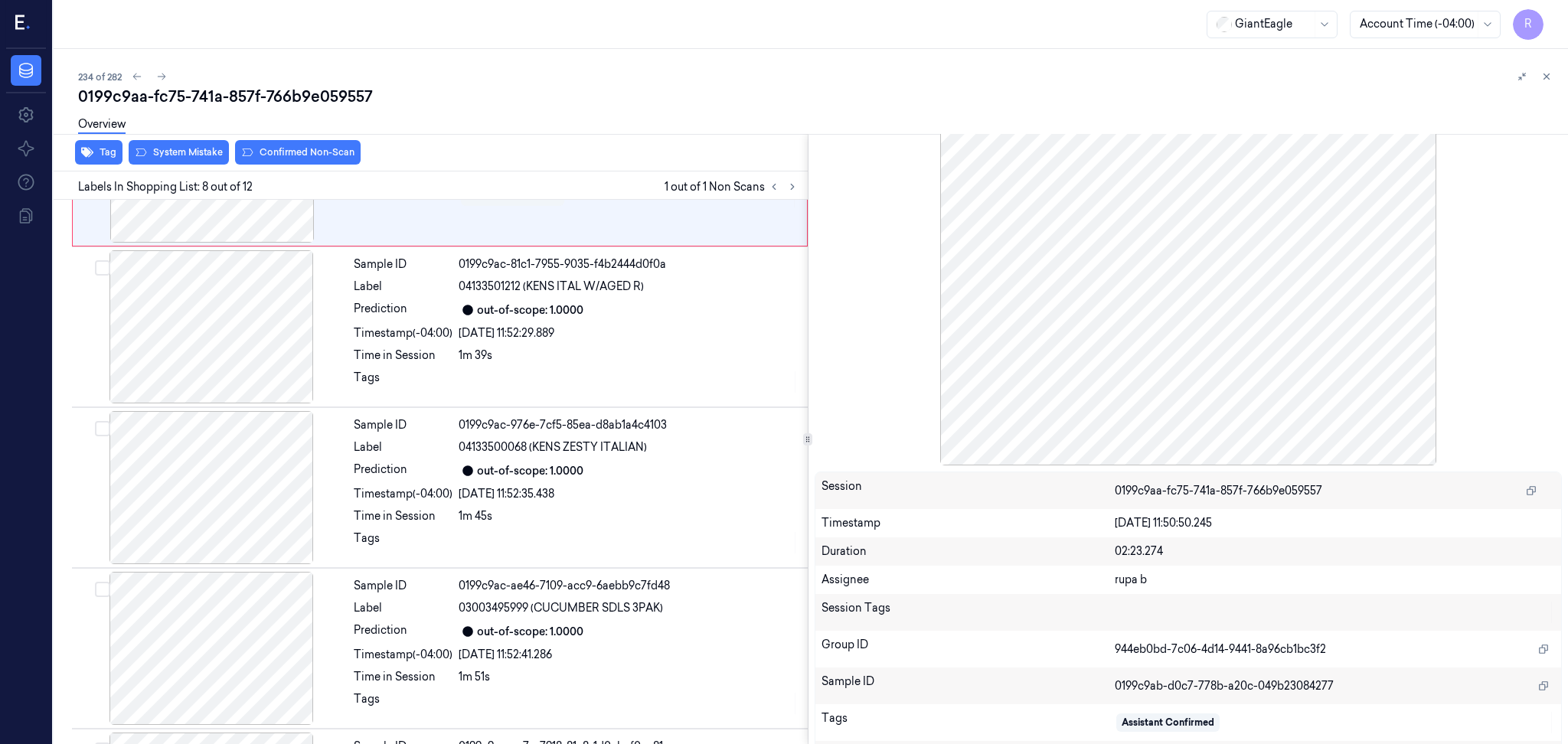
scroll to position [130, 0]
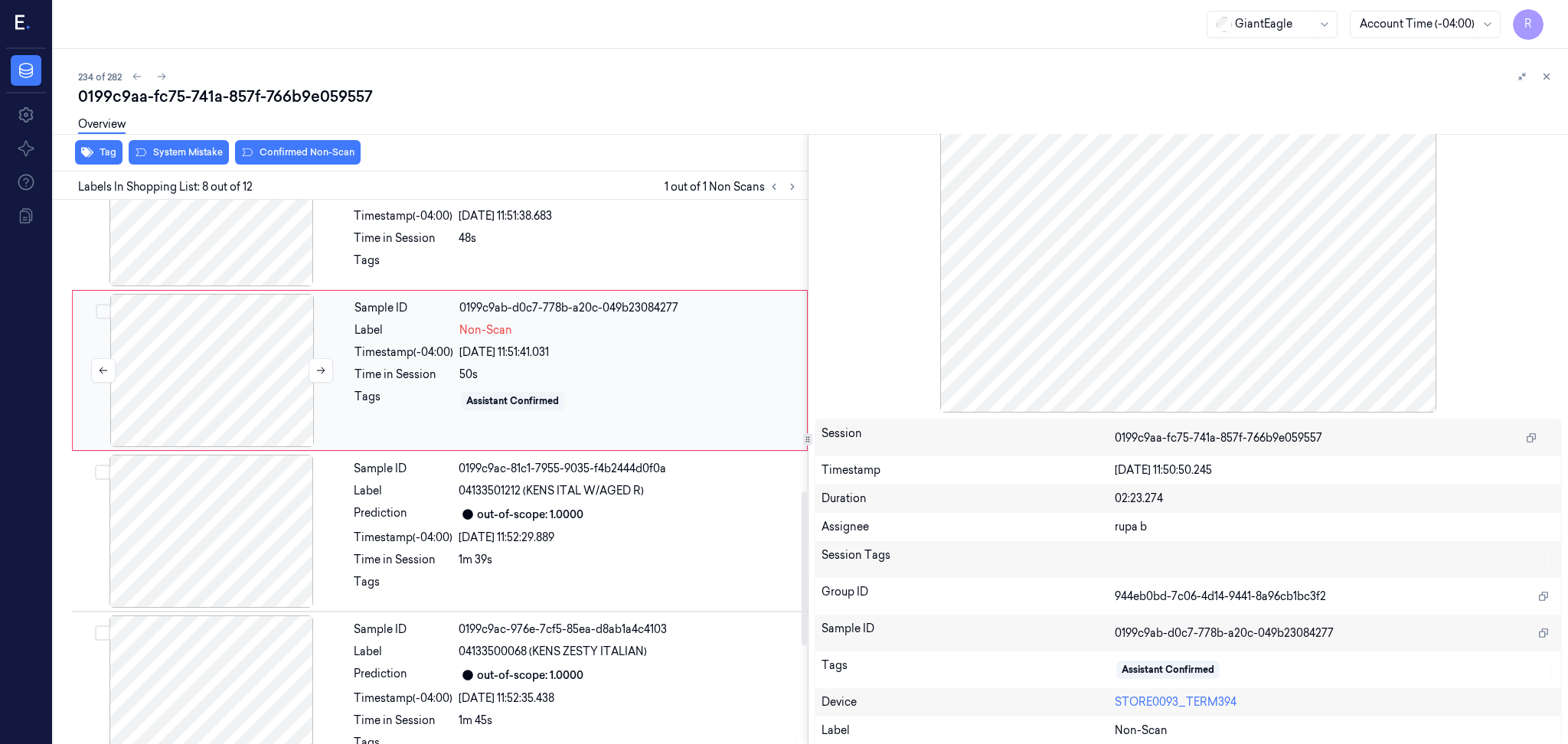
click at [278, 391] on div at bounding box center [212, 371] width 273 height 153
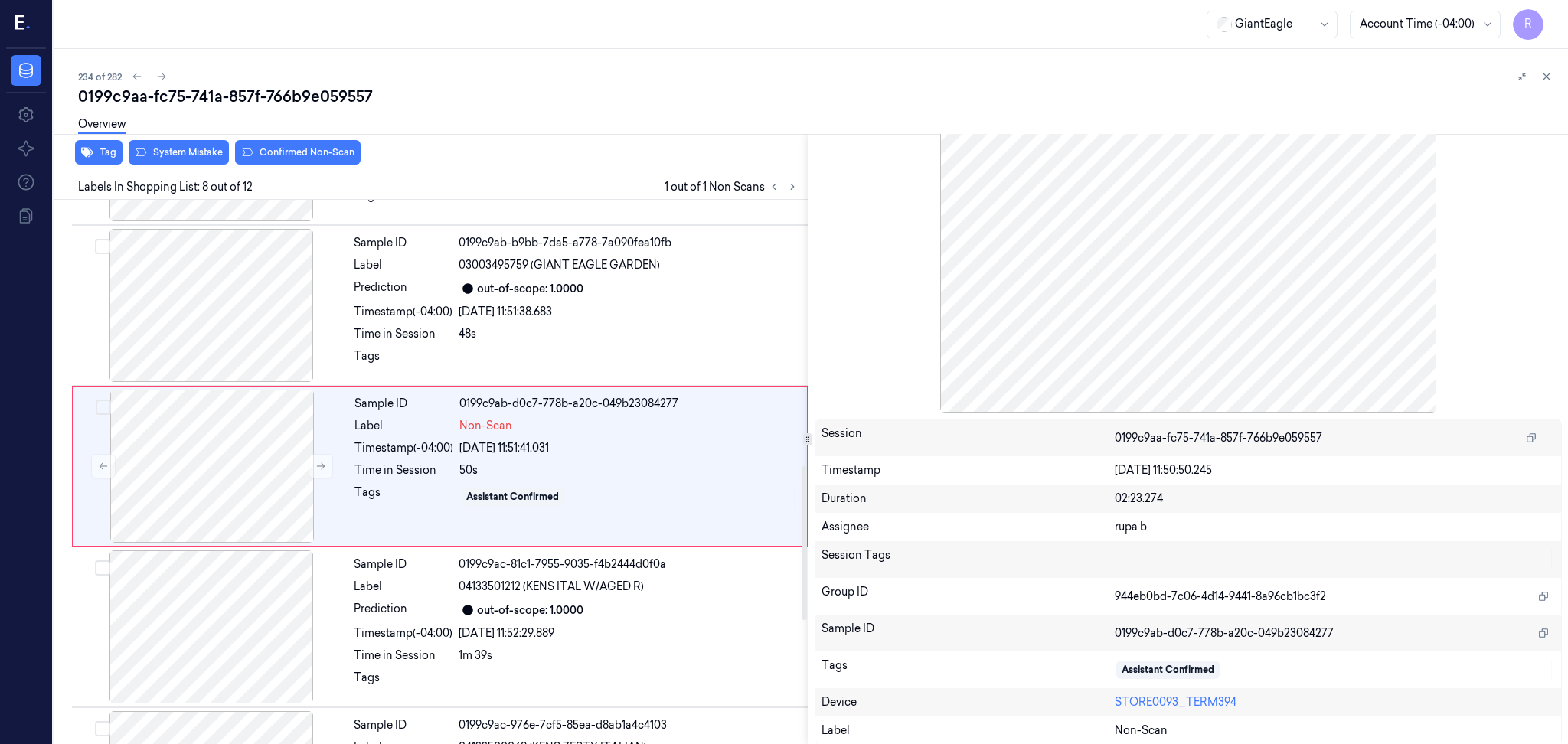
scroll to position [932, 0]
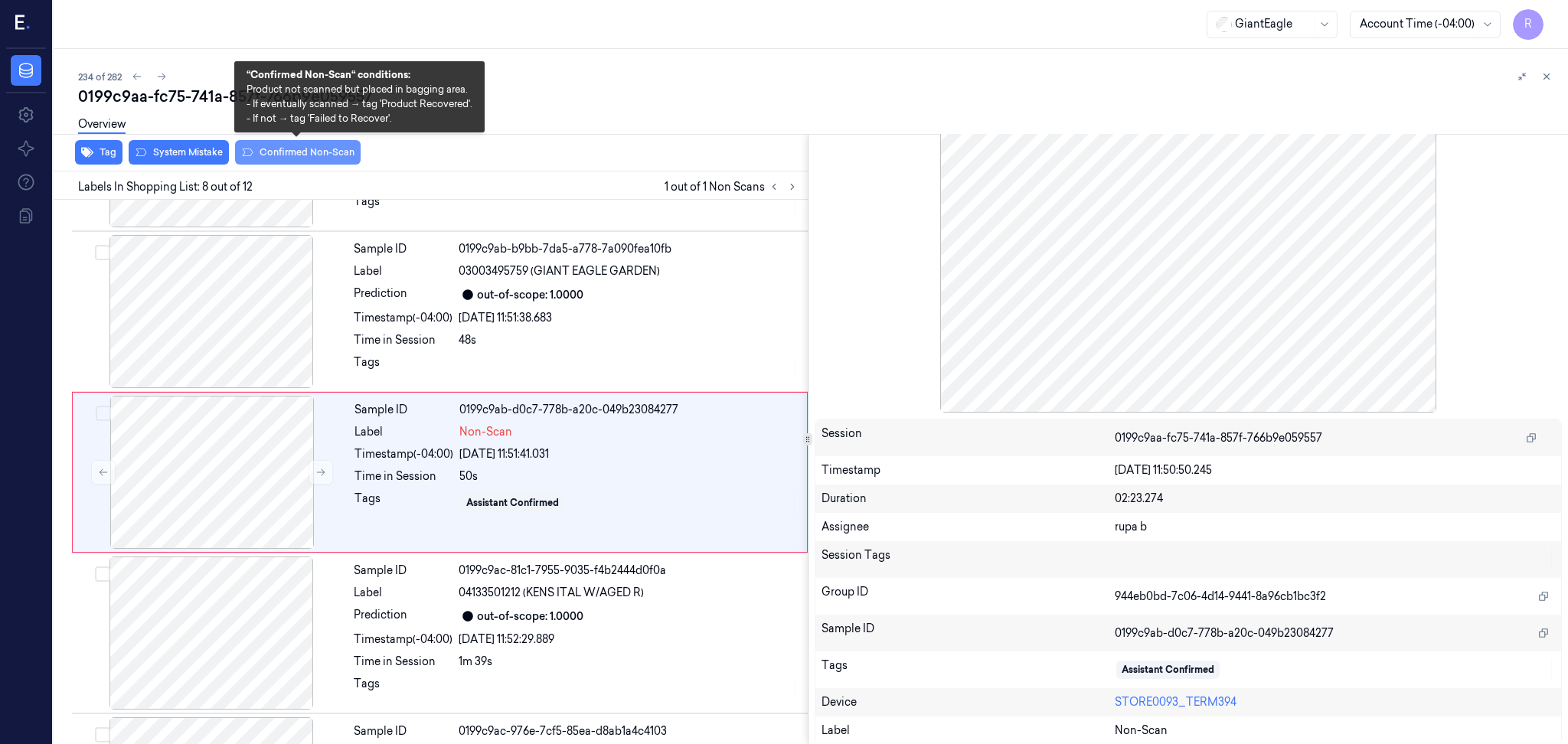
click at [290, 162] on button "Confirmed Non-Scan" at bounding box center [297, 152] width 126 height 25
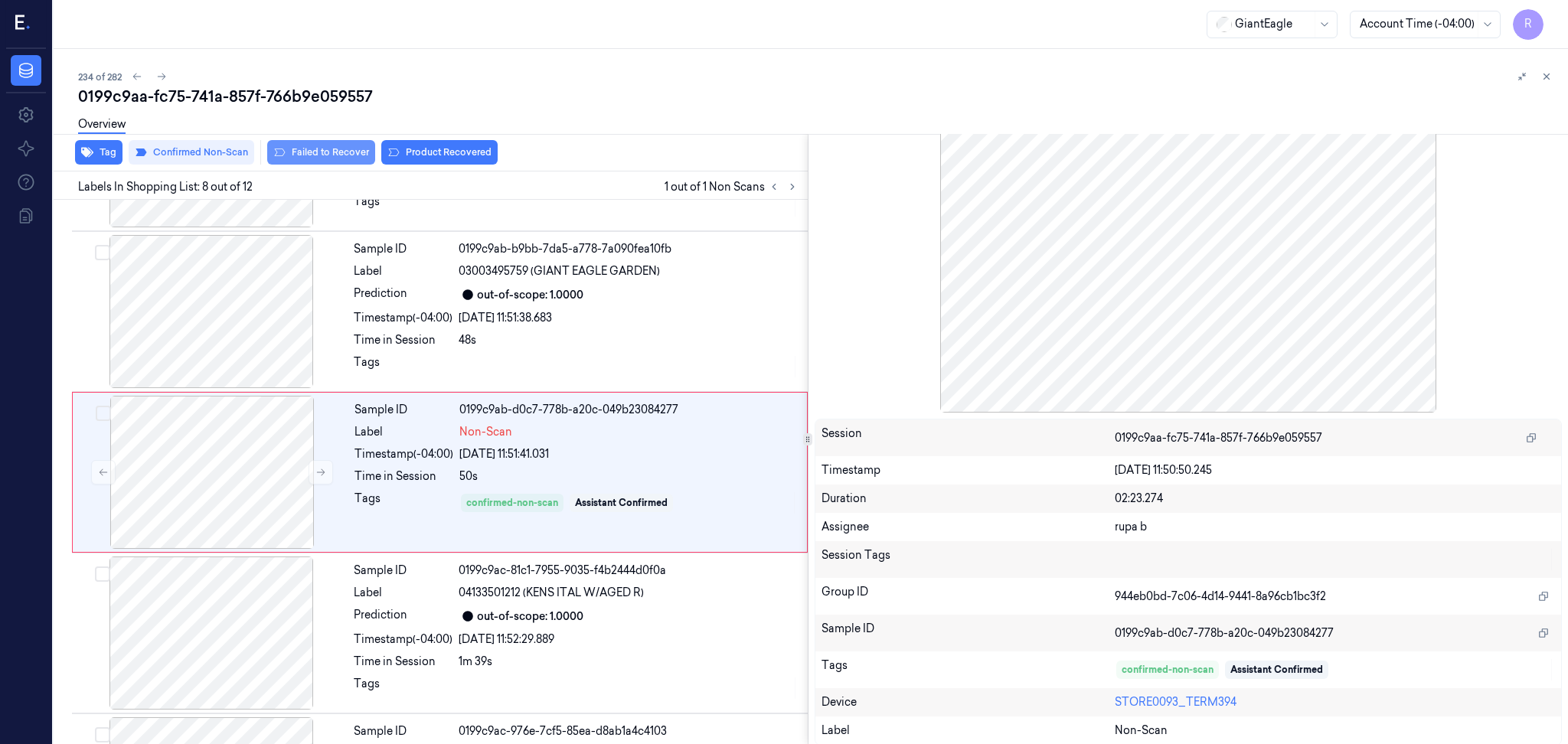
click at [328, 156] on button "Failed to Recover" at bounding box center [321, 152] width 108 height 25
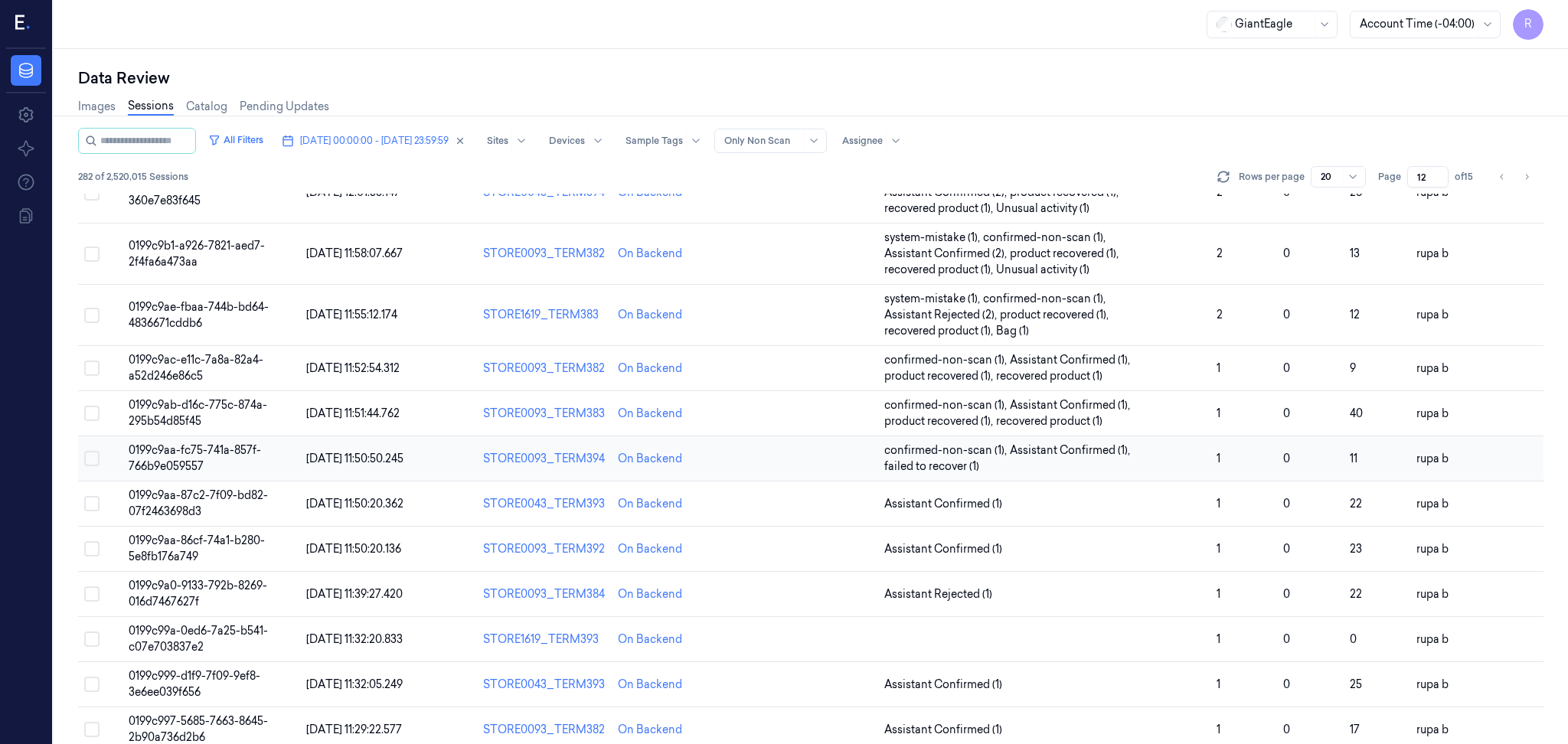
scroll to position [445, 0]
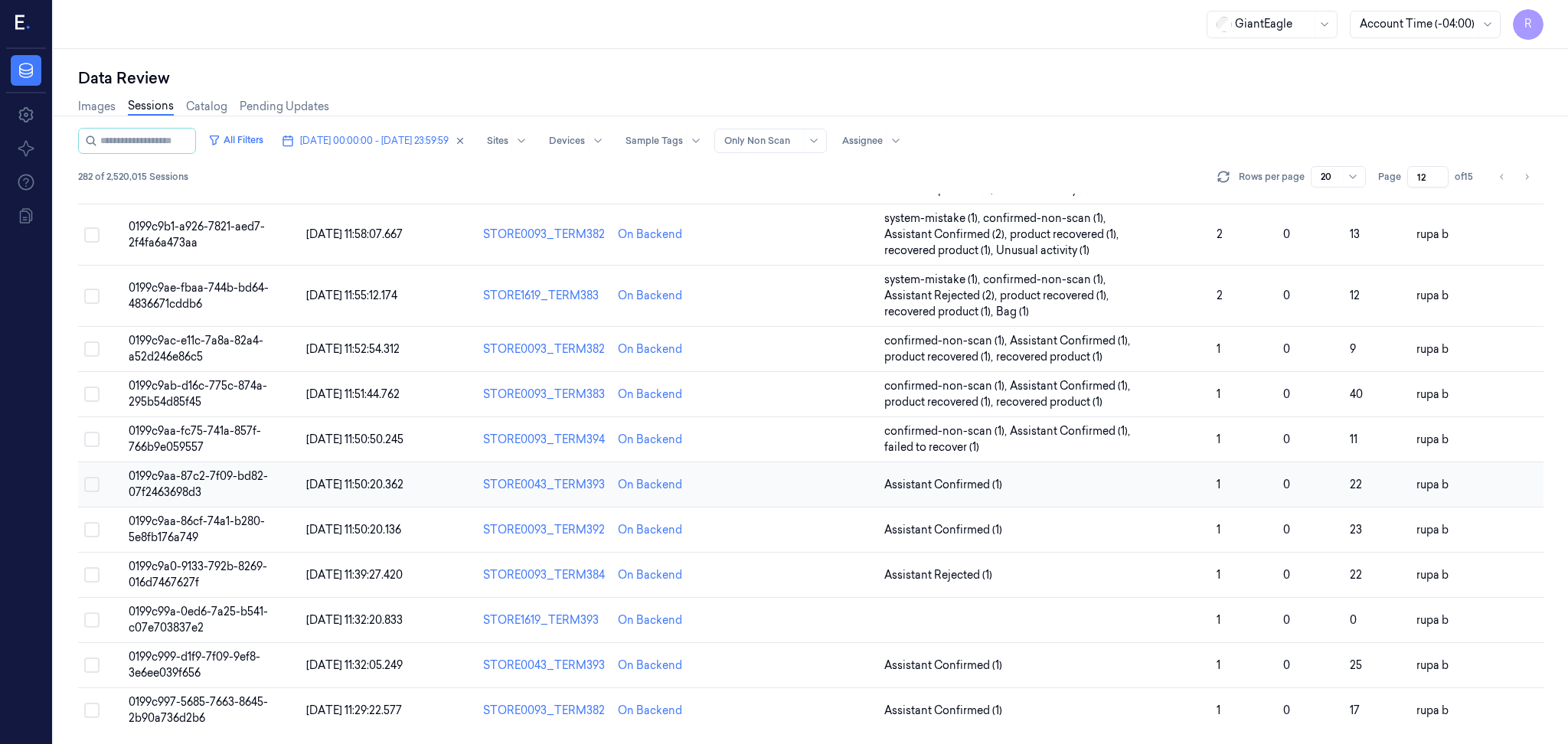
click at [241, 487] on td "0199c9aa-87c2-7f09-bd82-07f2463698d3" at bounding box center [211, 485] width 178 height 45
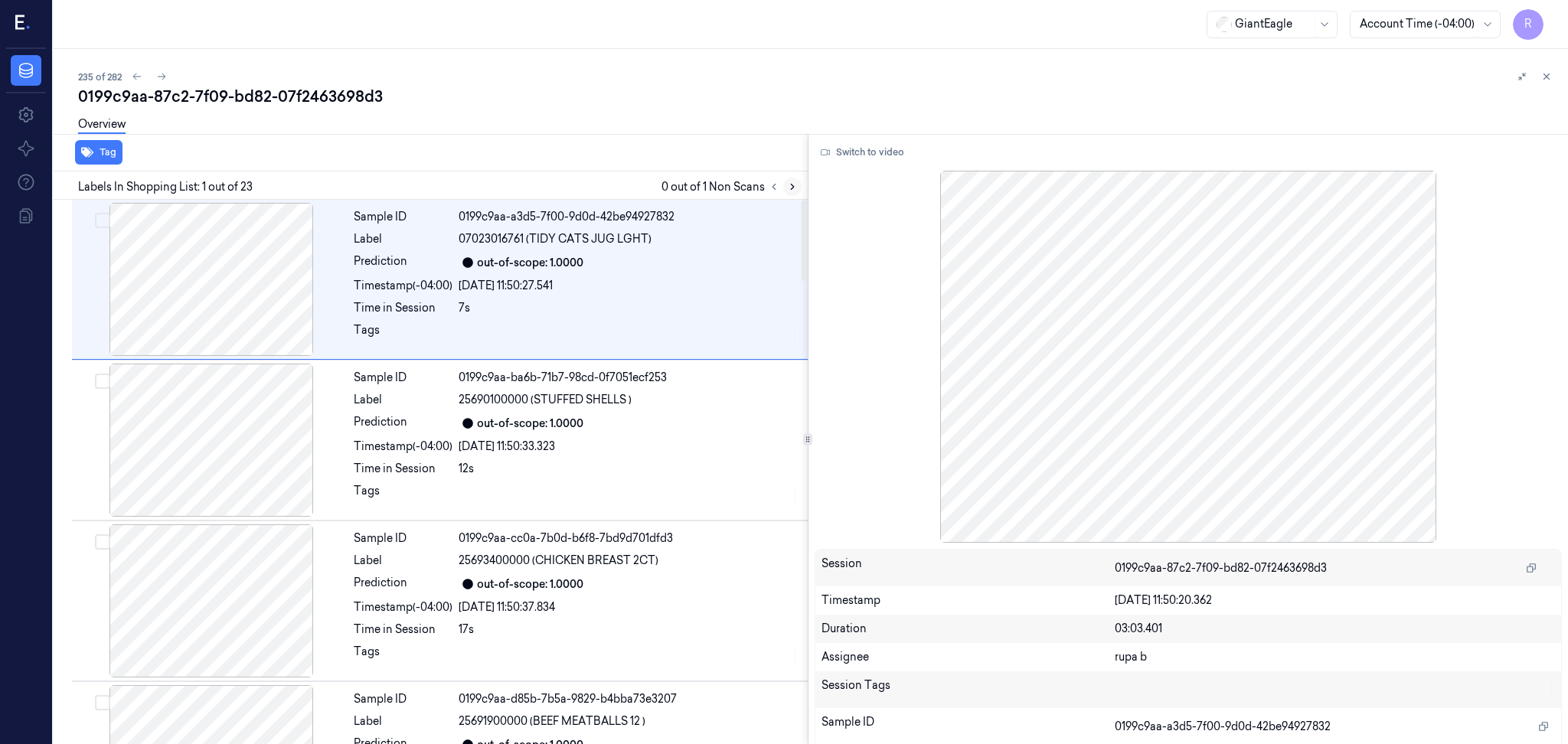
click at [783, 186] on button at bounding box center [792, 187] width 18 height 18
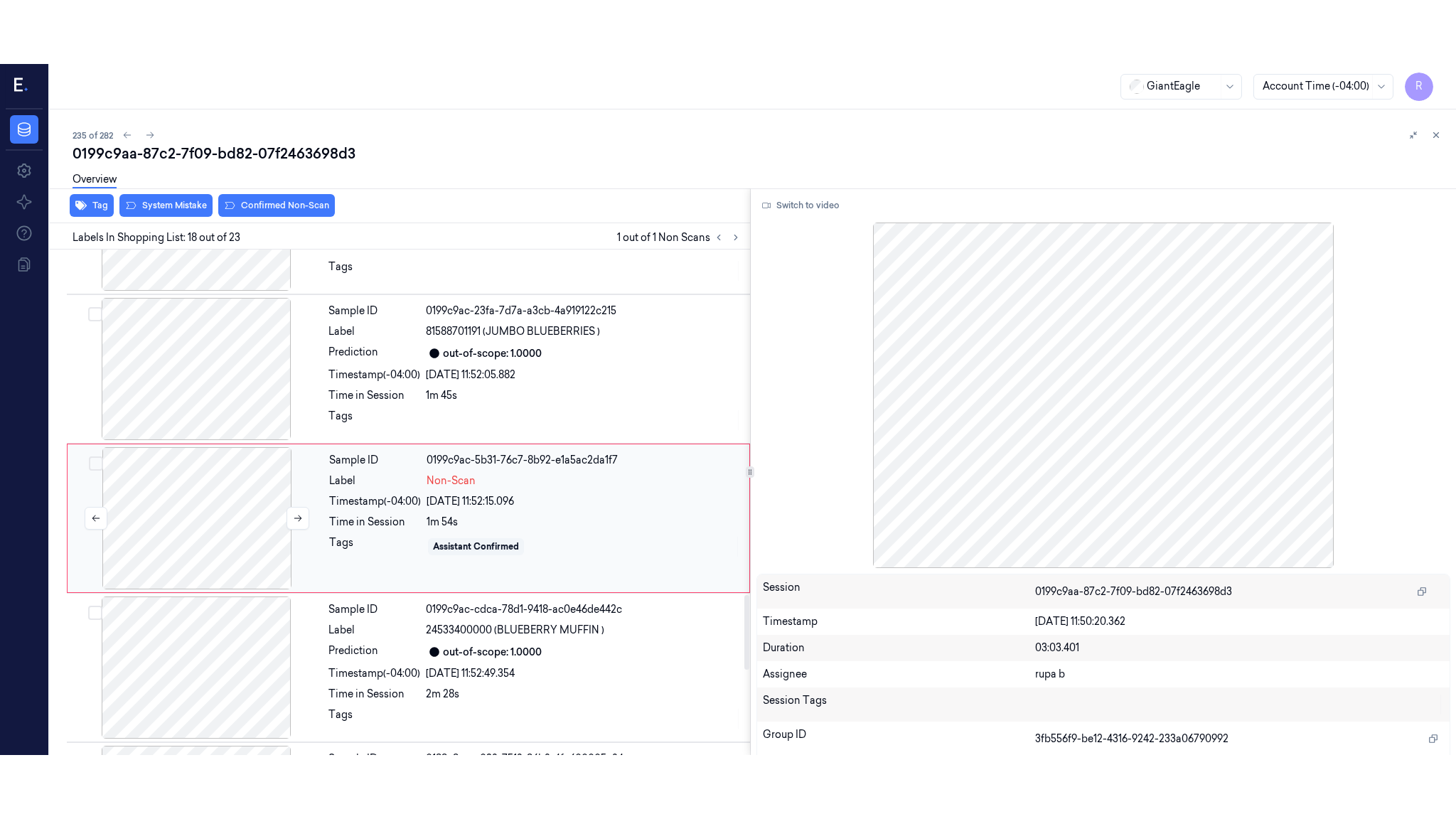
scroll to position [2360, 0]
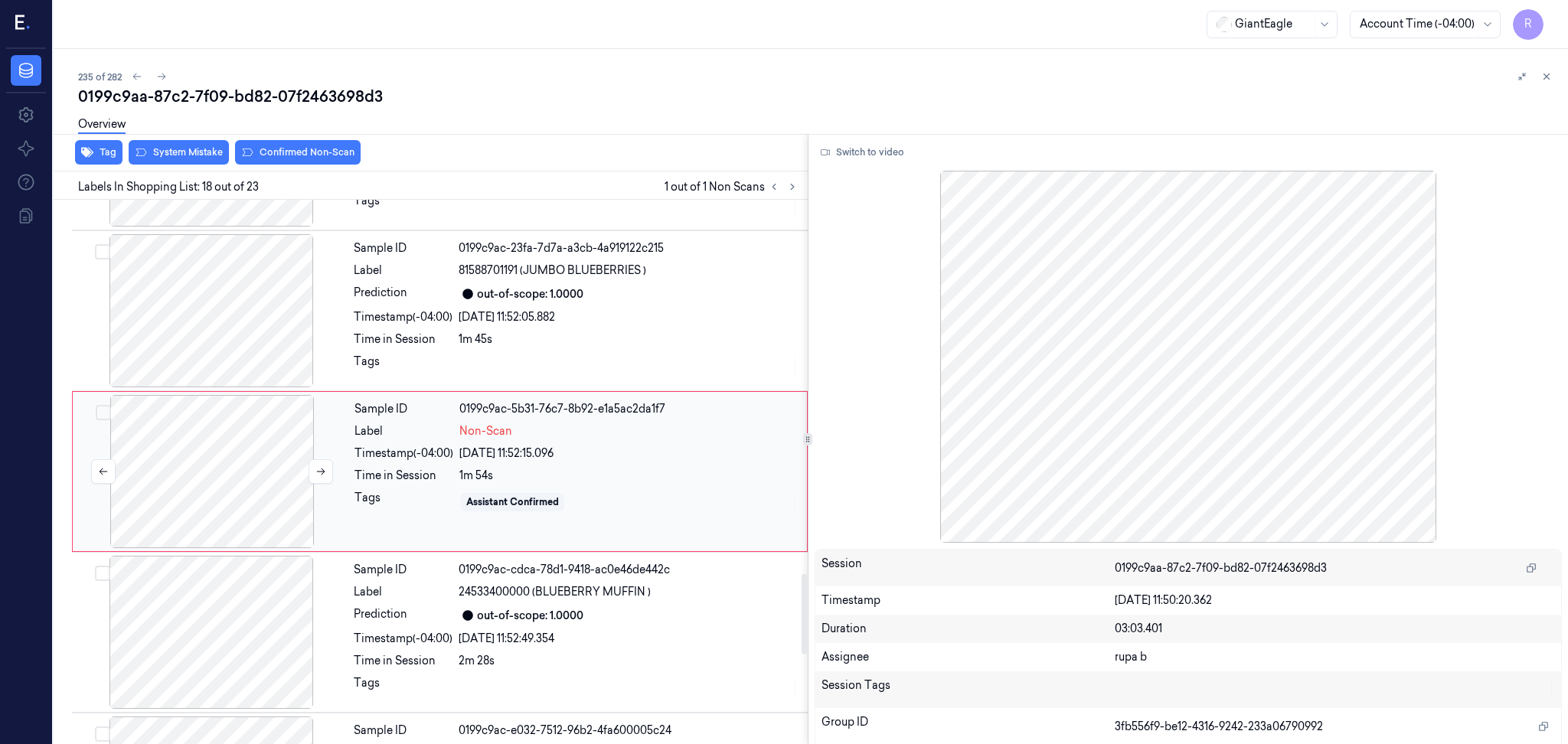
click at [306, 489] on div at bounding box center [212, 472] width 273 height 153
click at [865, 154] on button "Switch to video" at bounding box center [862, 152] width 96 height 25
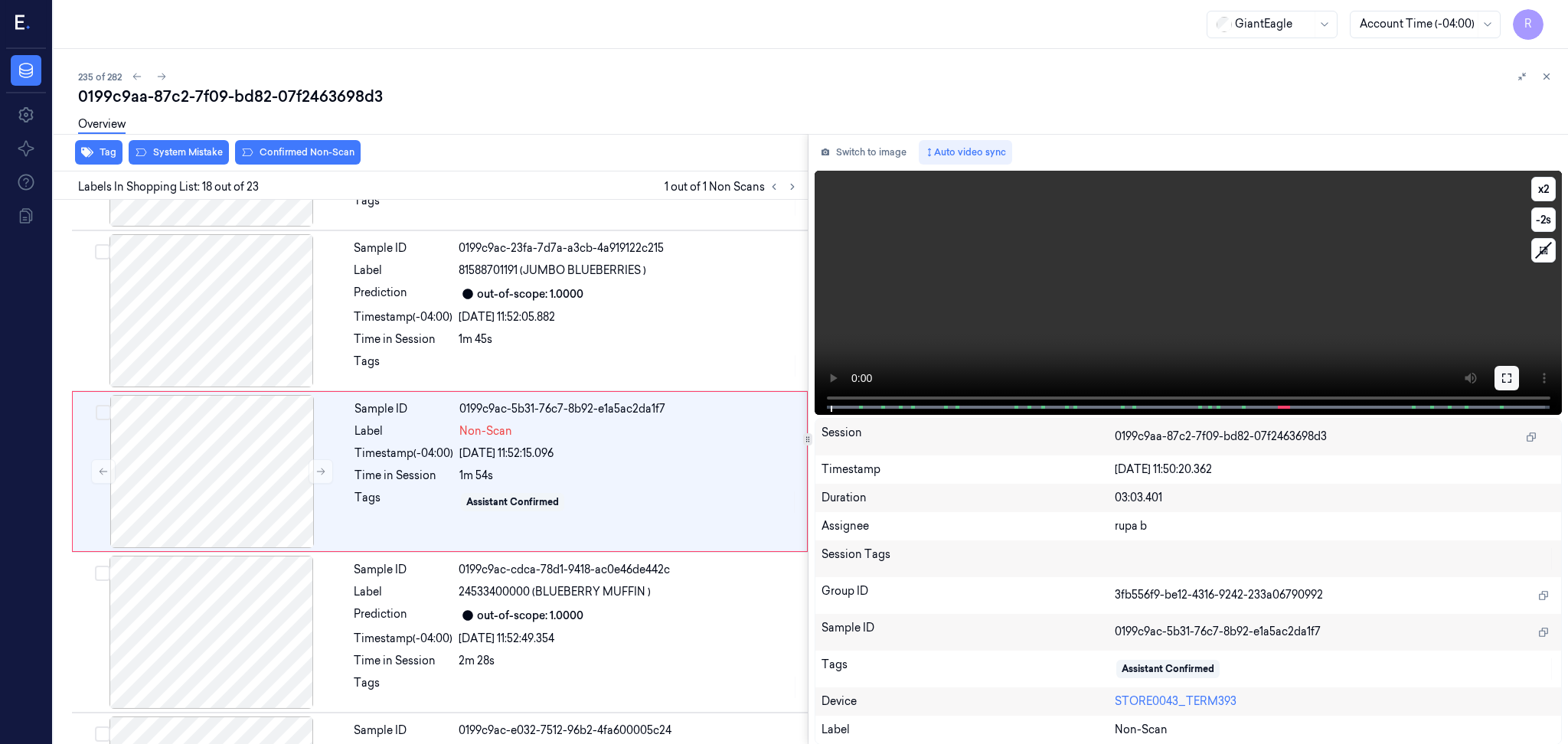
click at [1509, 376] on icon at bounding box center [1506, 377] width 12 height 12
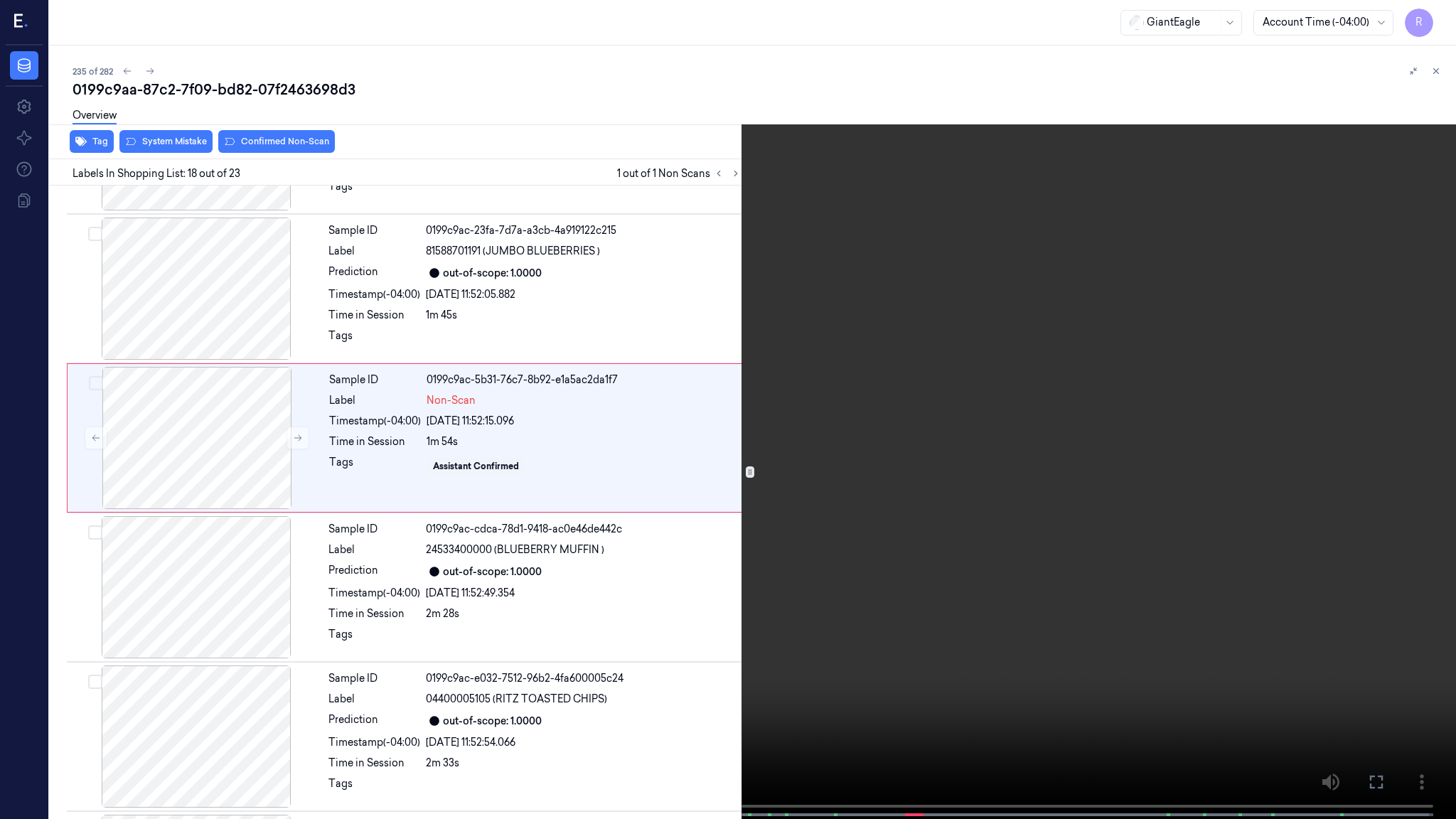
click at [1401, 430] on video at bounding box center [728, 411] width 1456 height 822
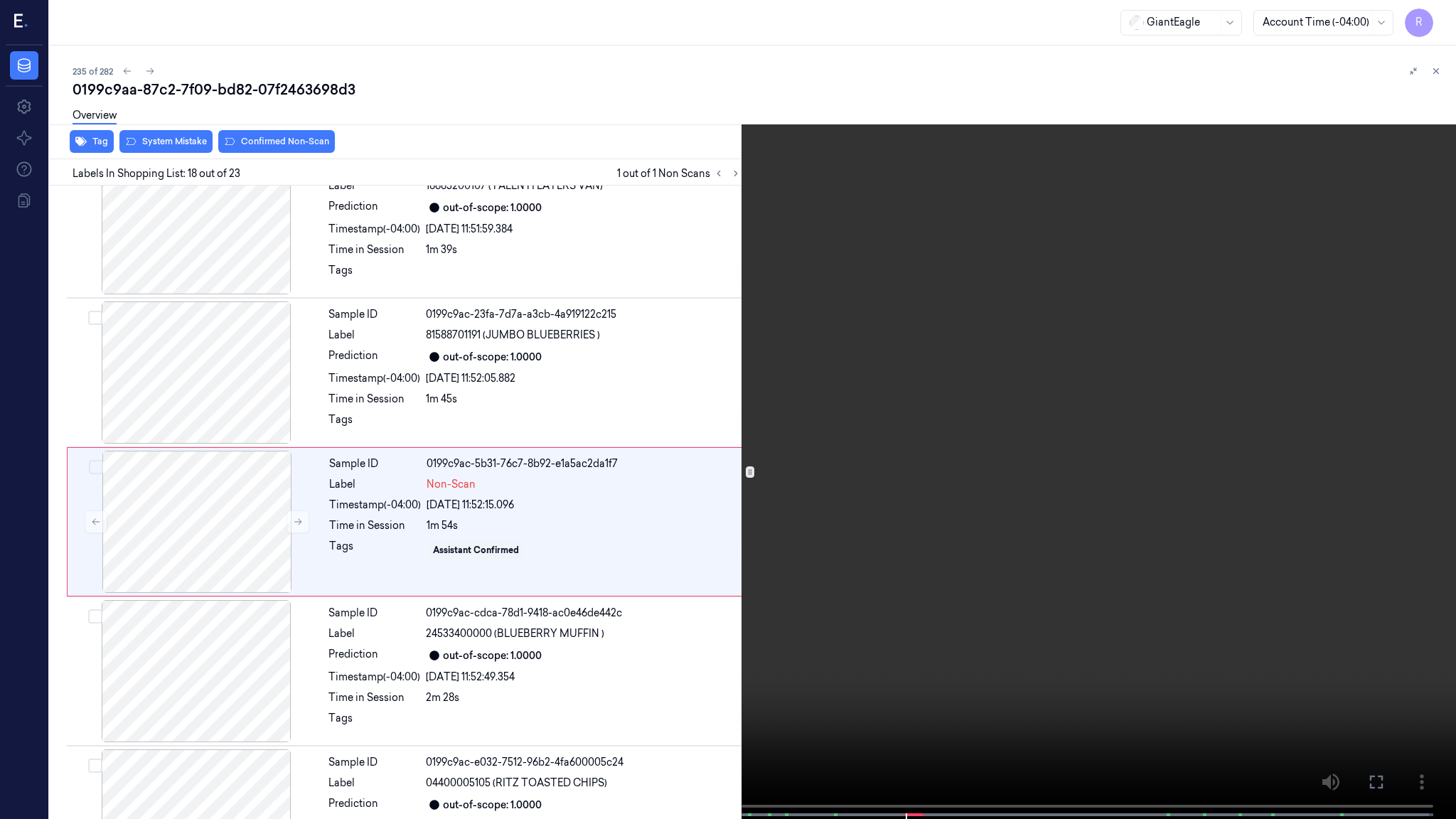
scroll to position [2296, 0]
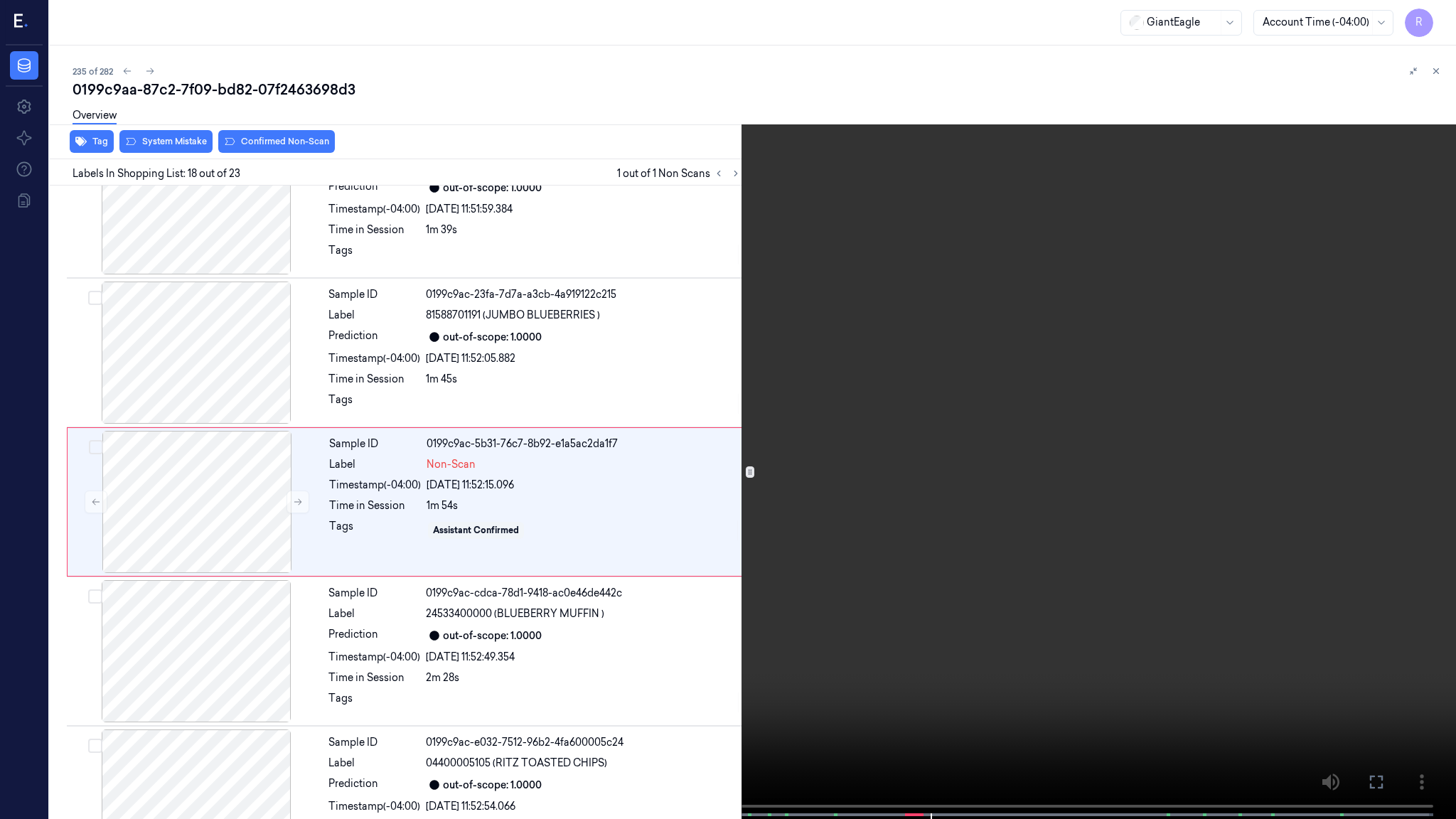
click at [1170, 422] on video at bounding box center [728, 411] width 1456 height 822
click at [764, 677] on video at bounding box center [728, 411] width 1456 height 822
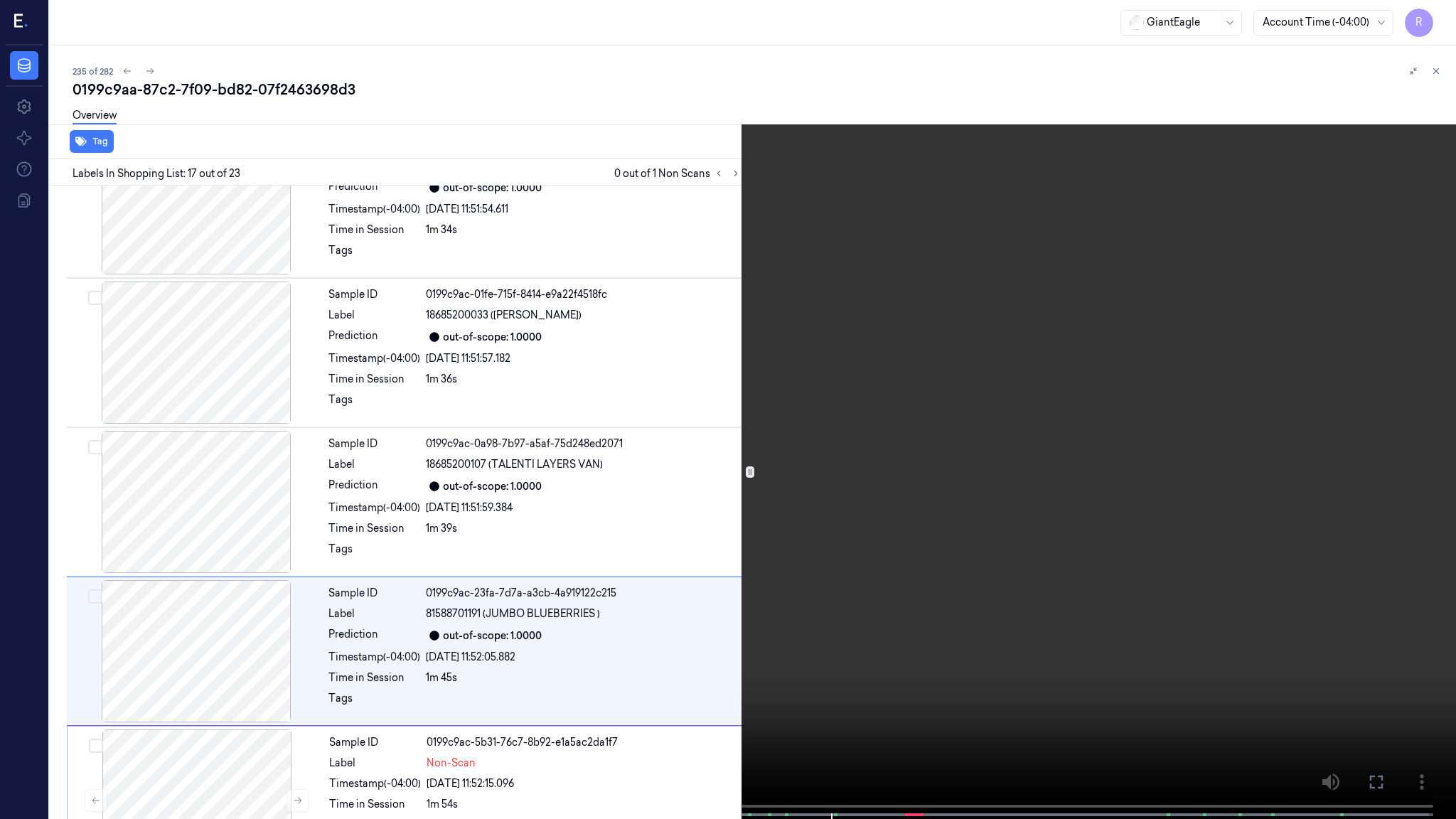
scroll to position [2147, 0]
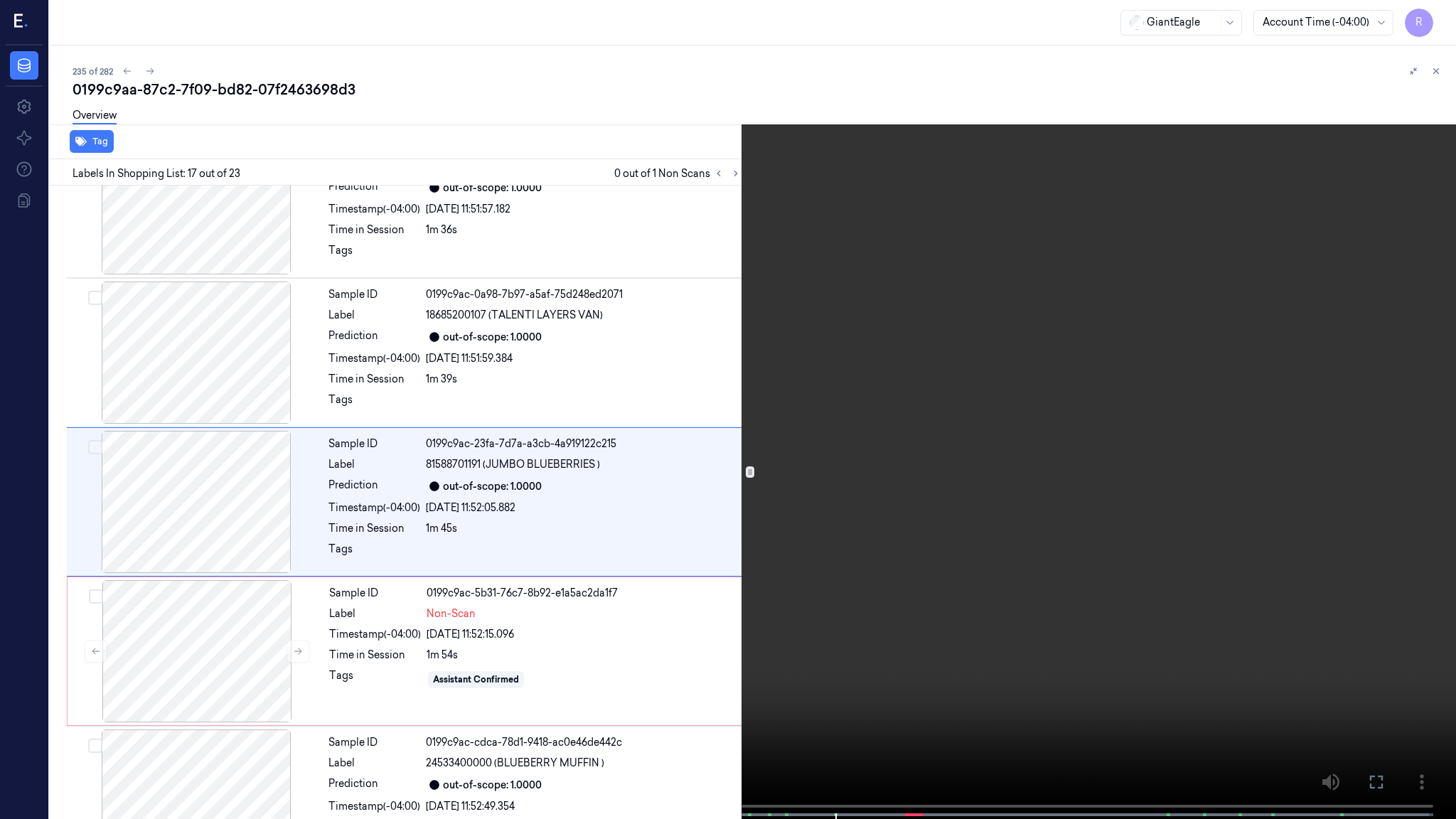
click at [870, 609] on video at bounding box center [728, 411] width 1456 height 822
click at [758, 690] on video at bounding box center [728, 411] width 1456 height 822
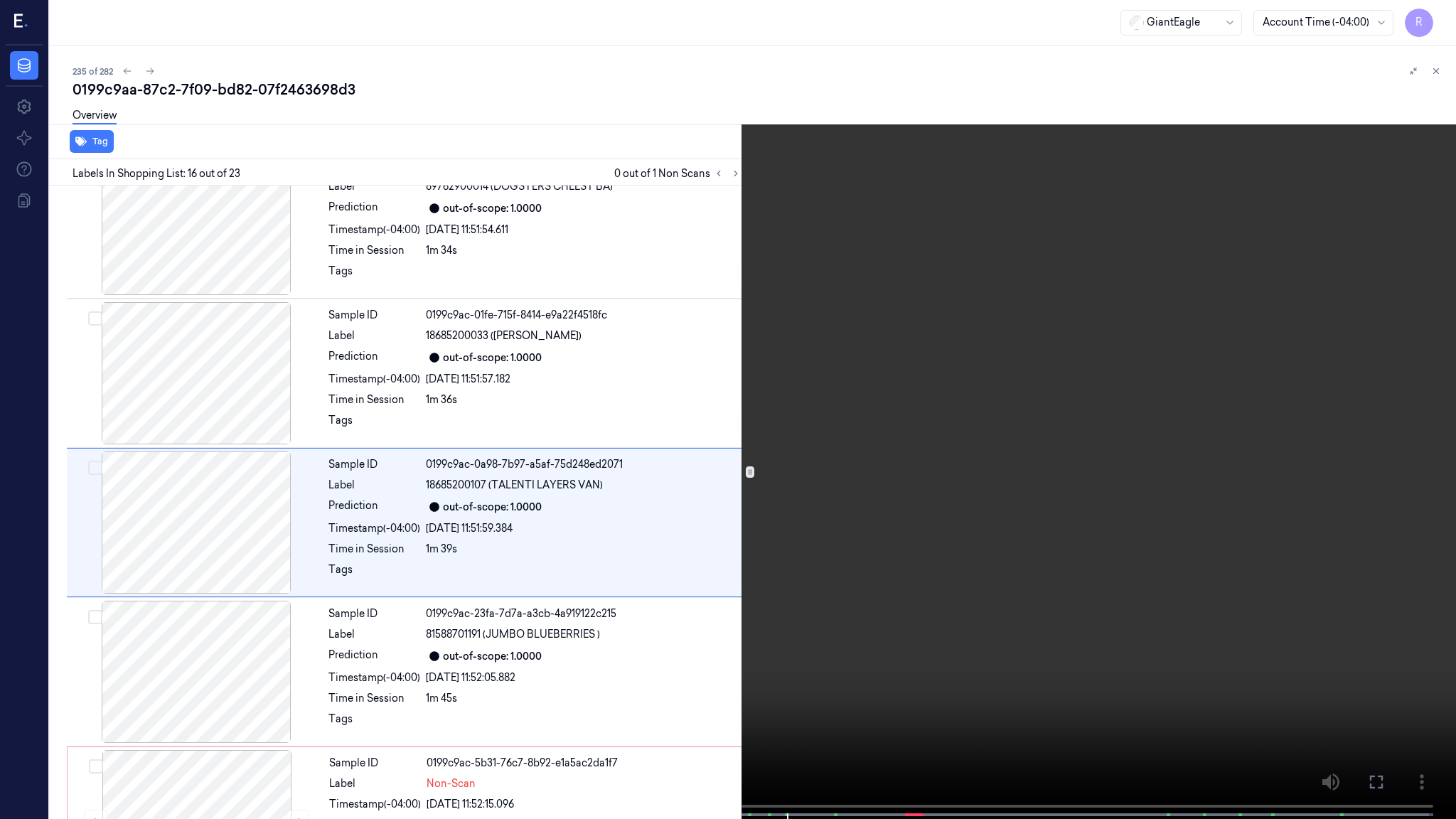
scroll to position [1997, 0]
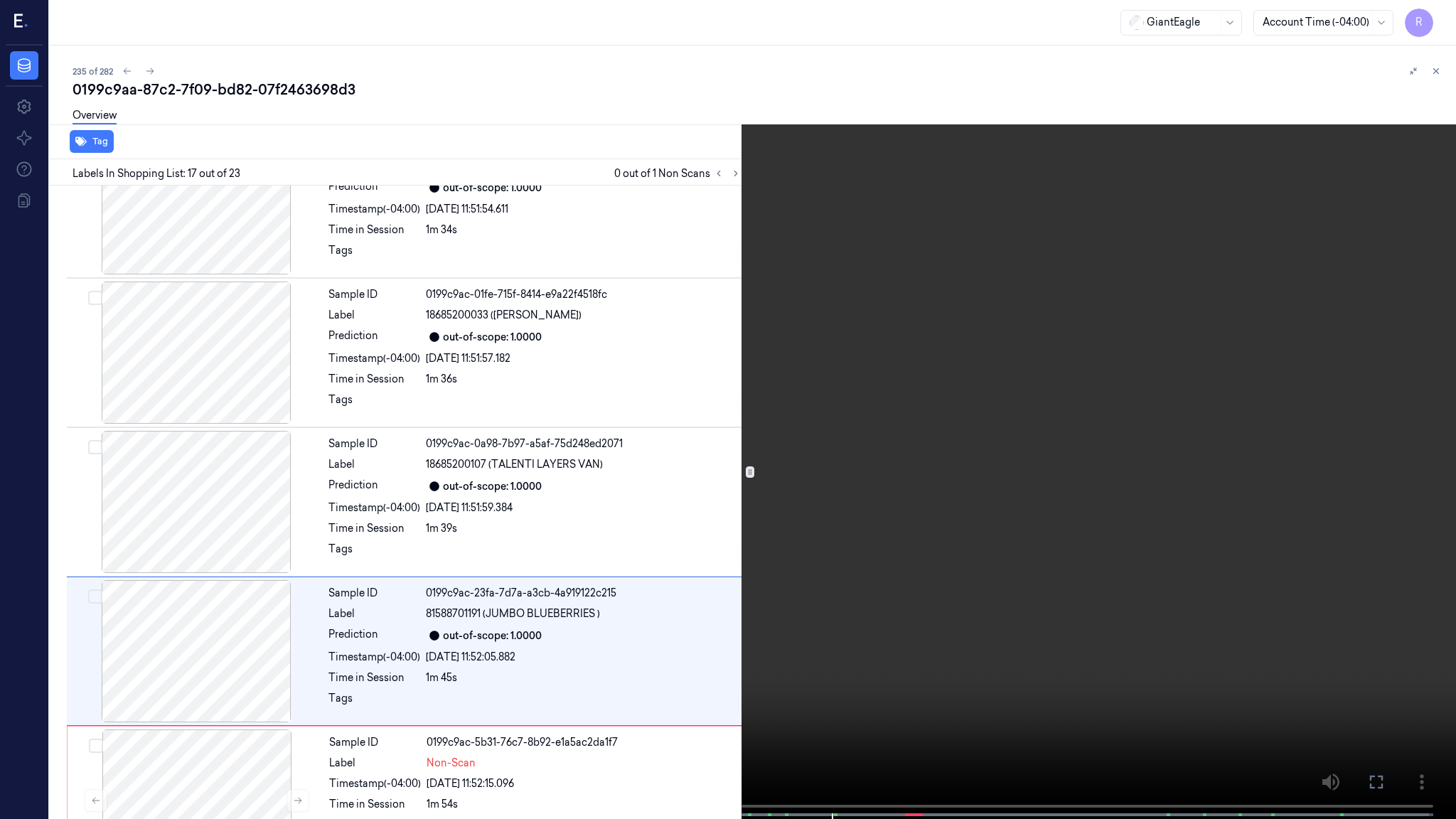
click at [624, 653] on video at bounding box center [728, 411] width 1456 height 822
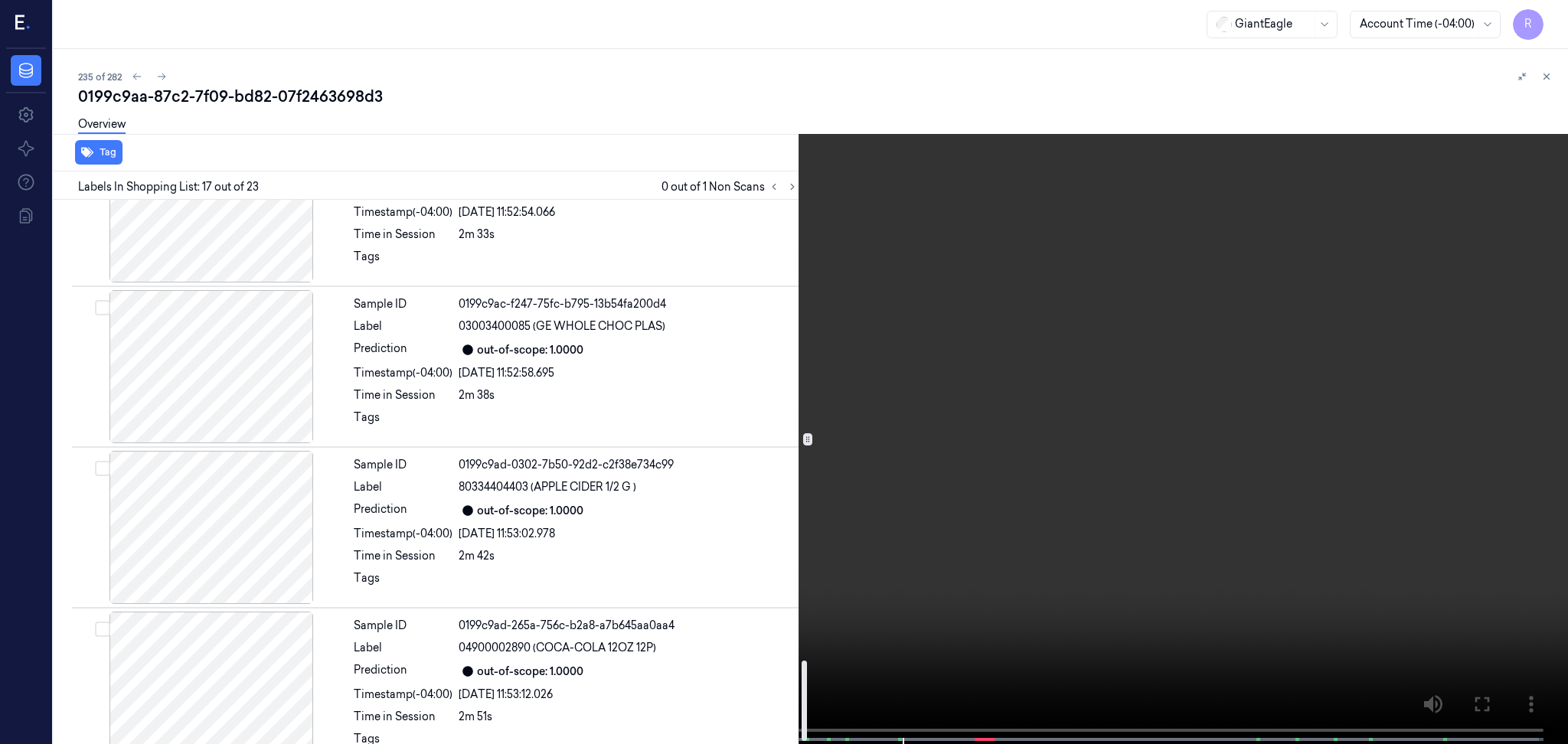
scroll to position [3157, 0]
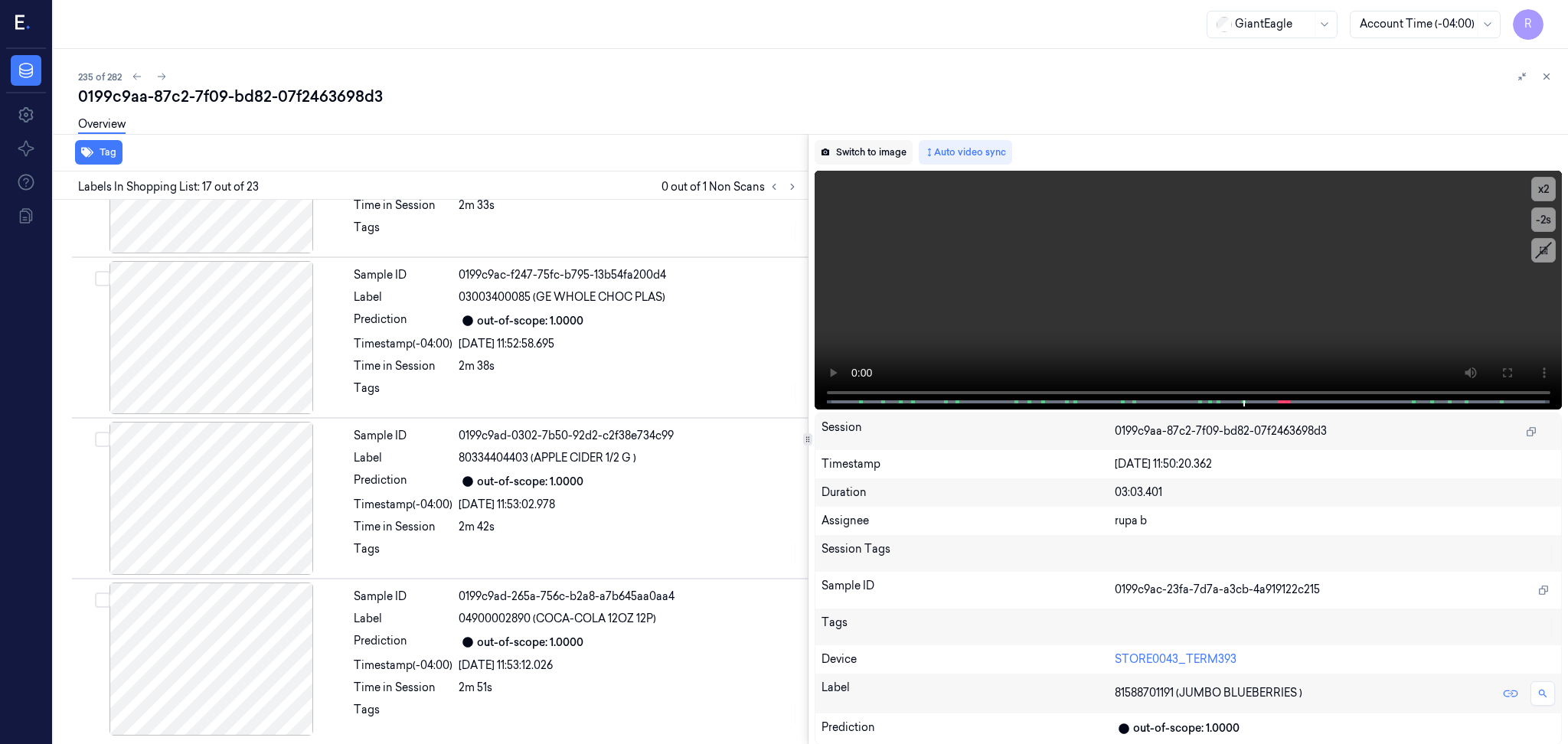
click at [846, 146] on button "Switch to image" at bounding box center [863, 152] width 98 height 25
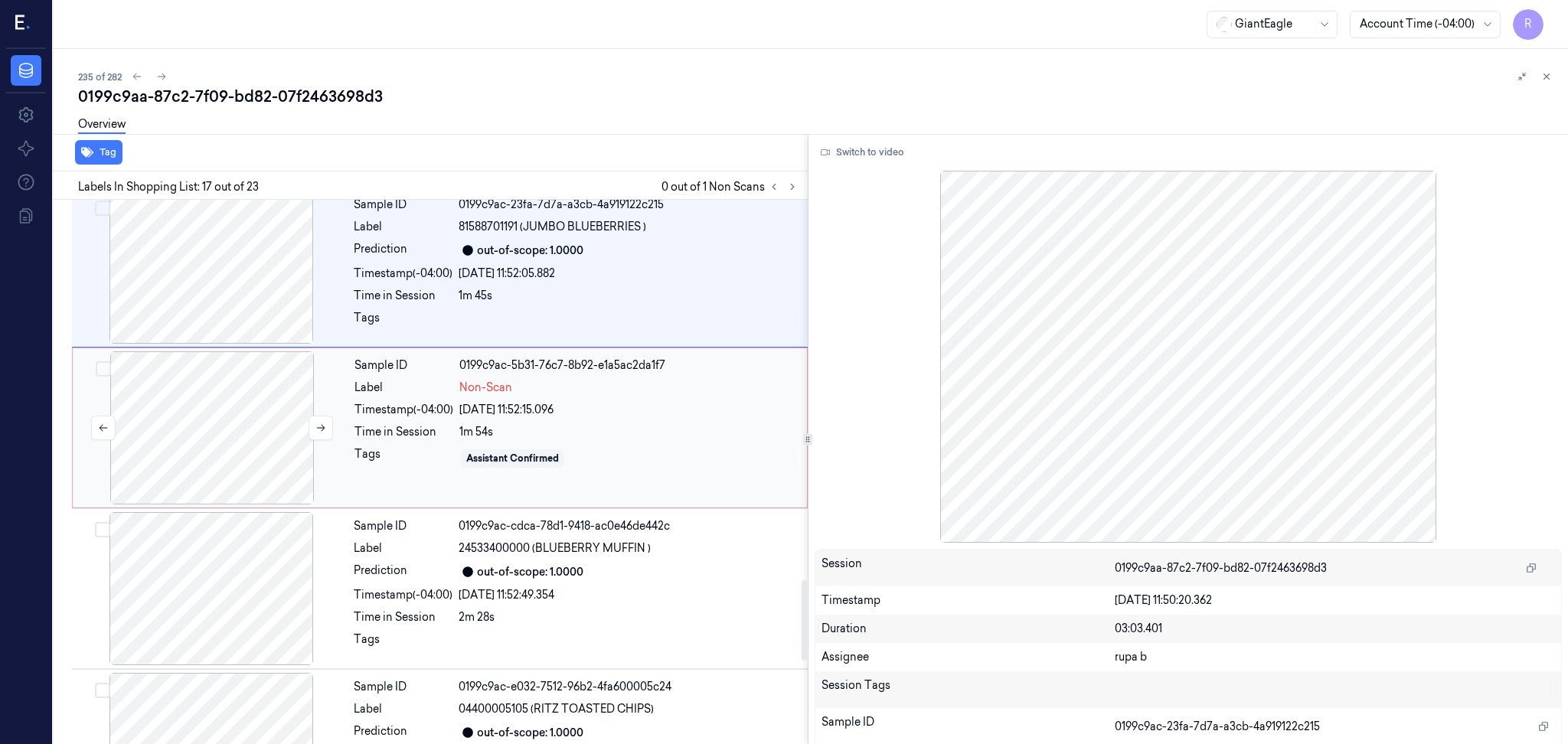
click at [278, 444] on div at bounding box center [212, 428] width 273 height 153
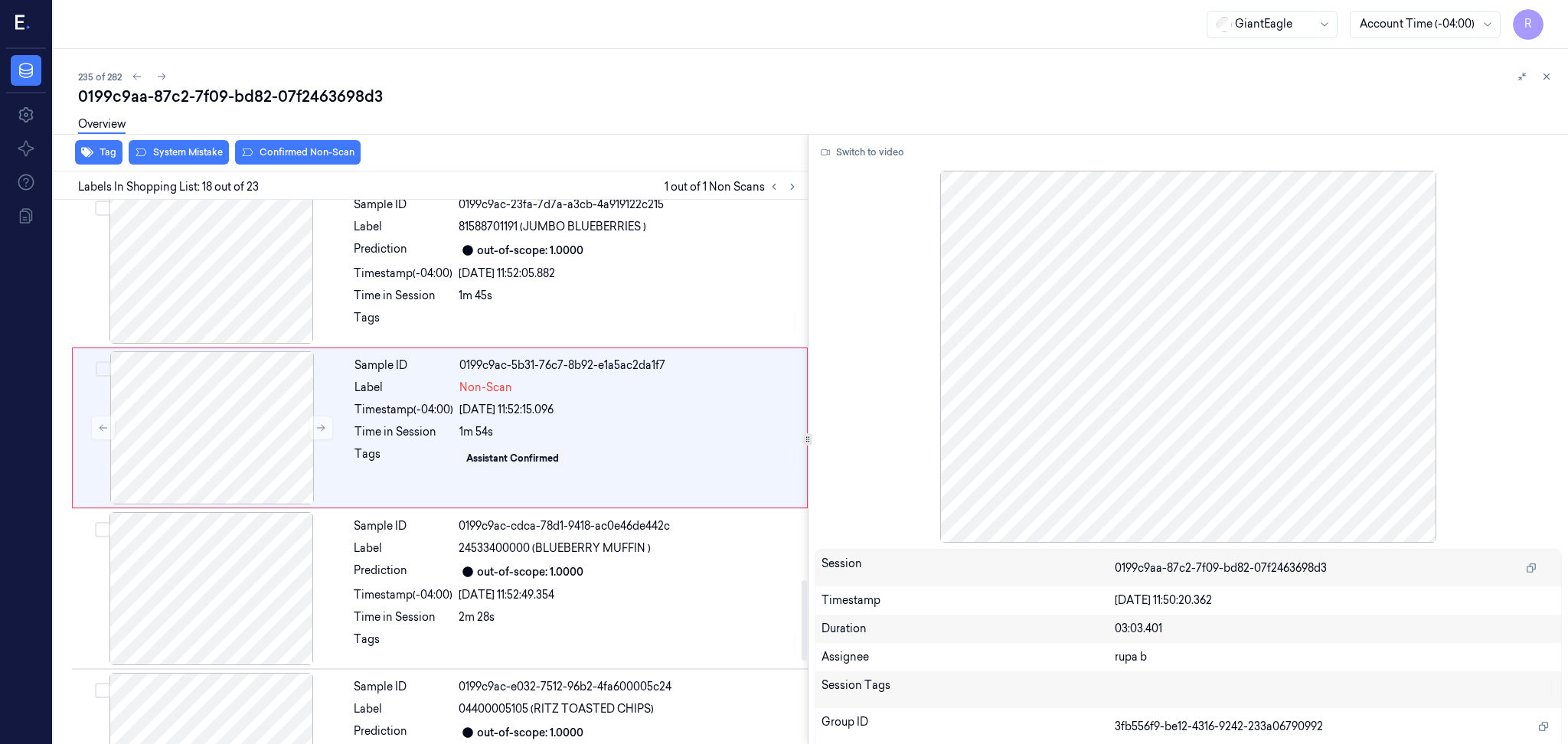
scroll to position [2540, 0]
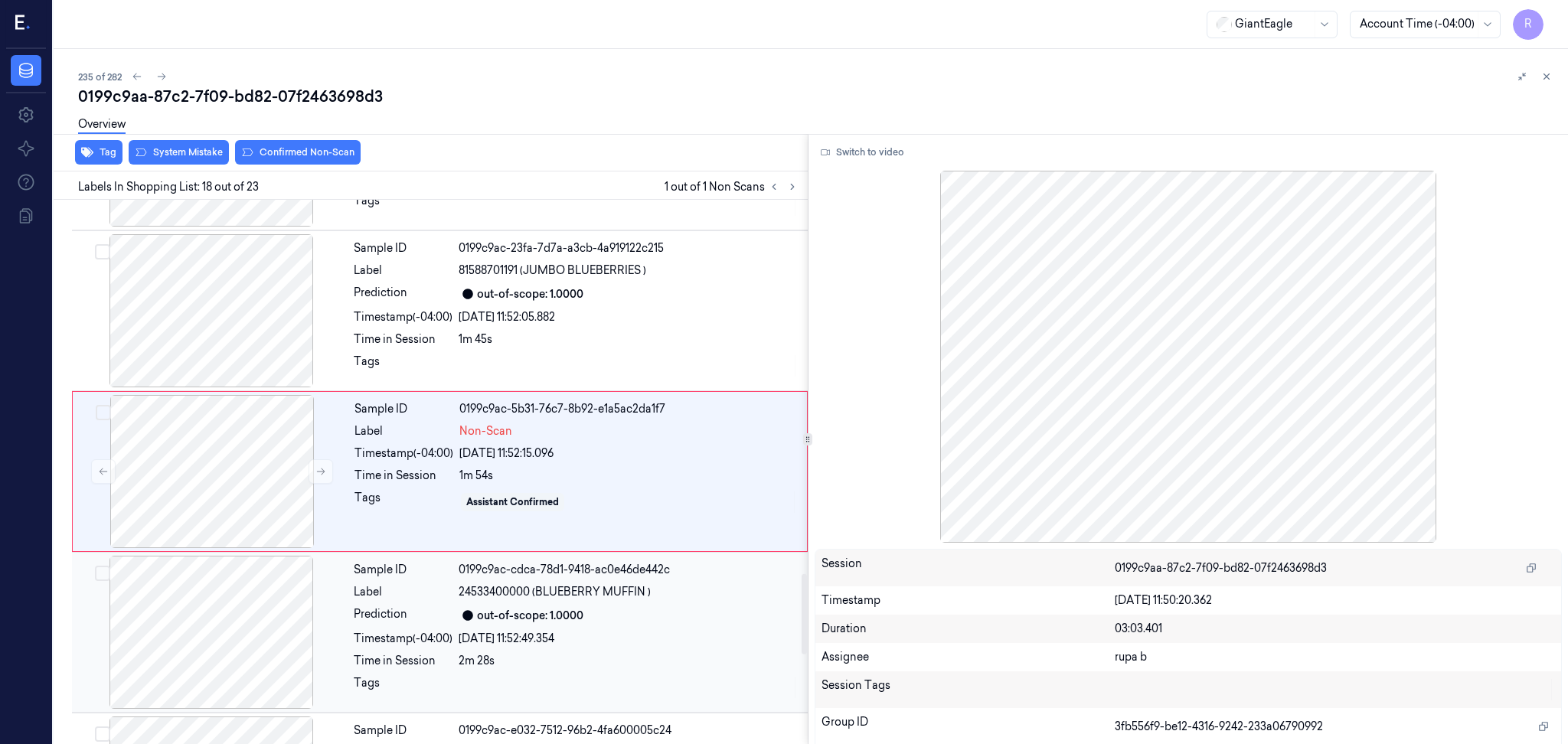
click at [221, 636] on div at bounding box center [211, 633] width 273 height 153
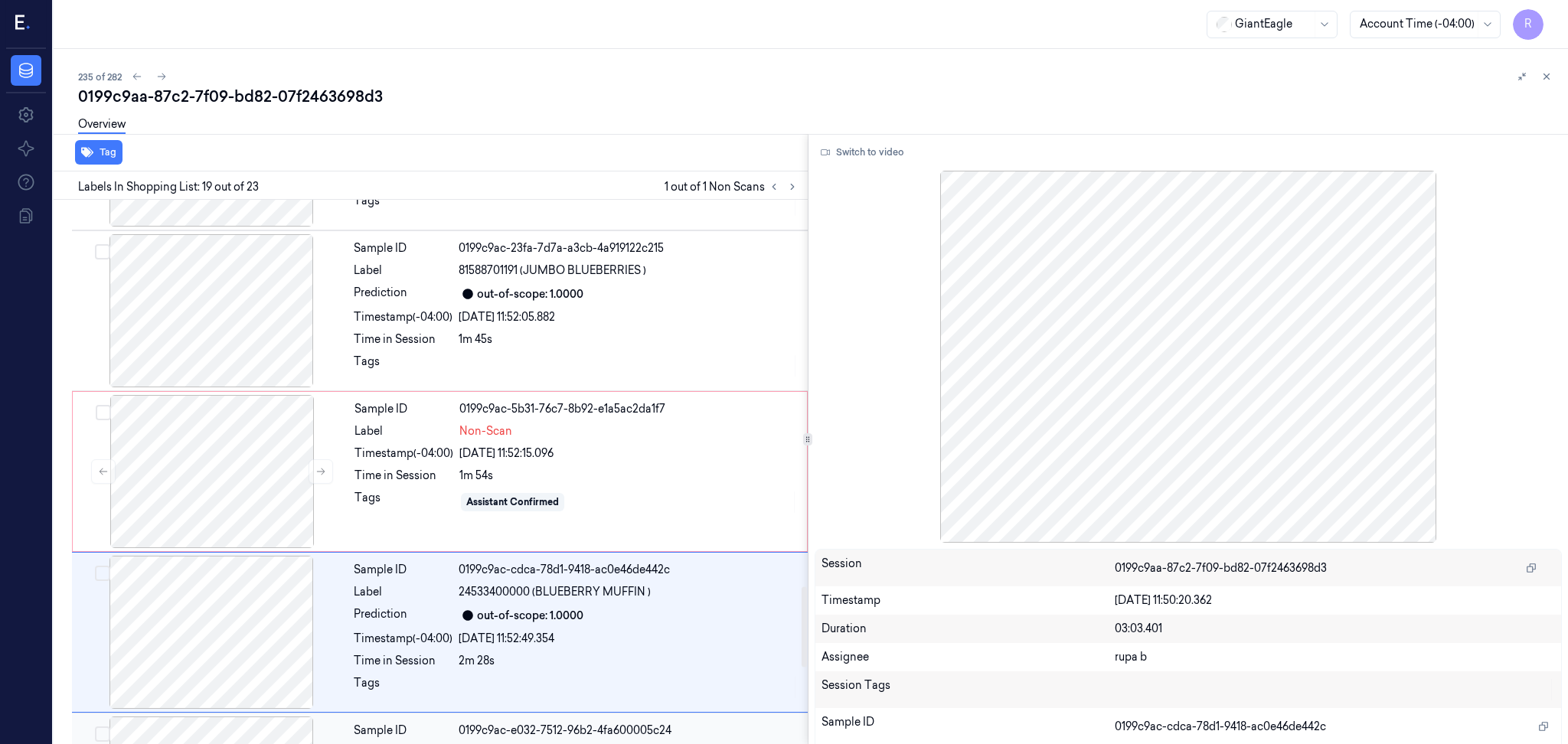
scroll to position [2701, 0]
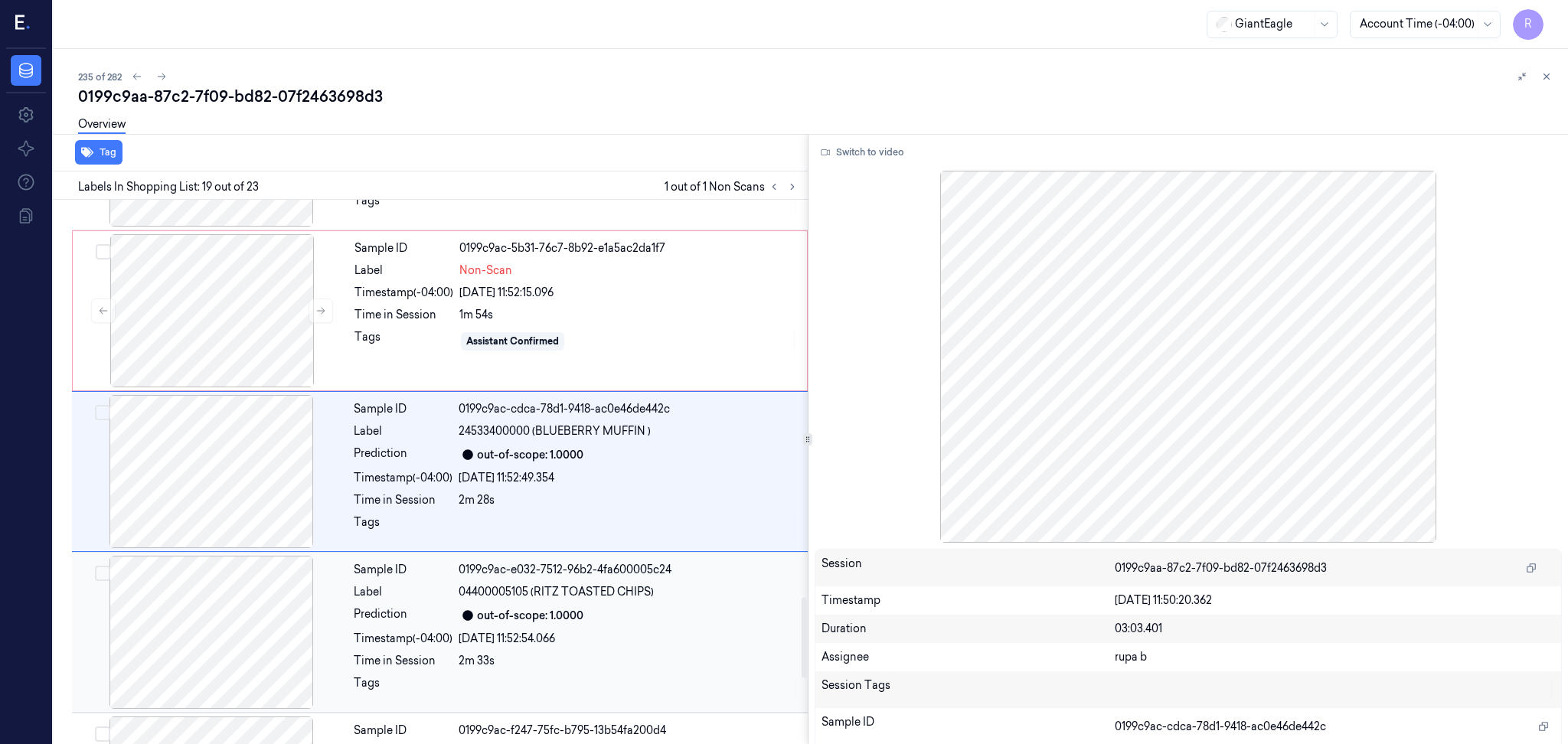
click at [215, 640] on div at bounding box center [211, 633] width 273 height 153
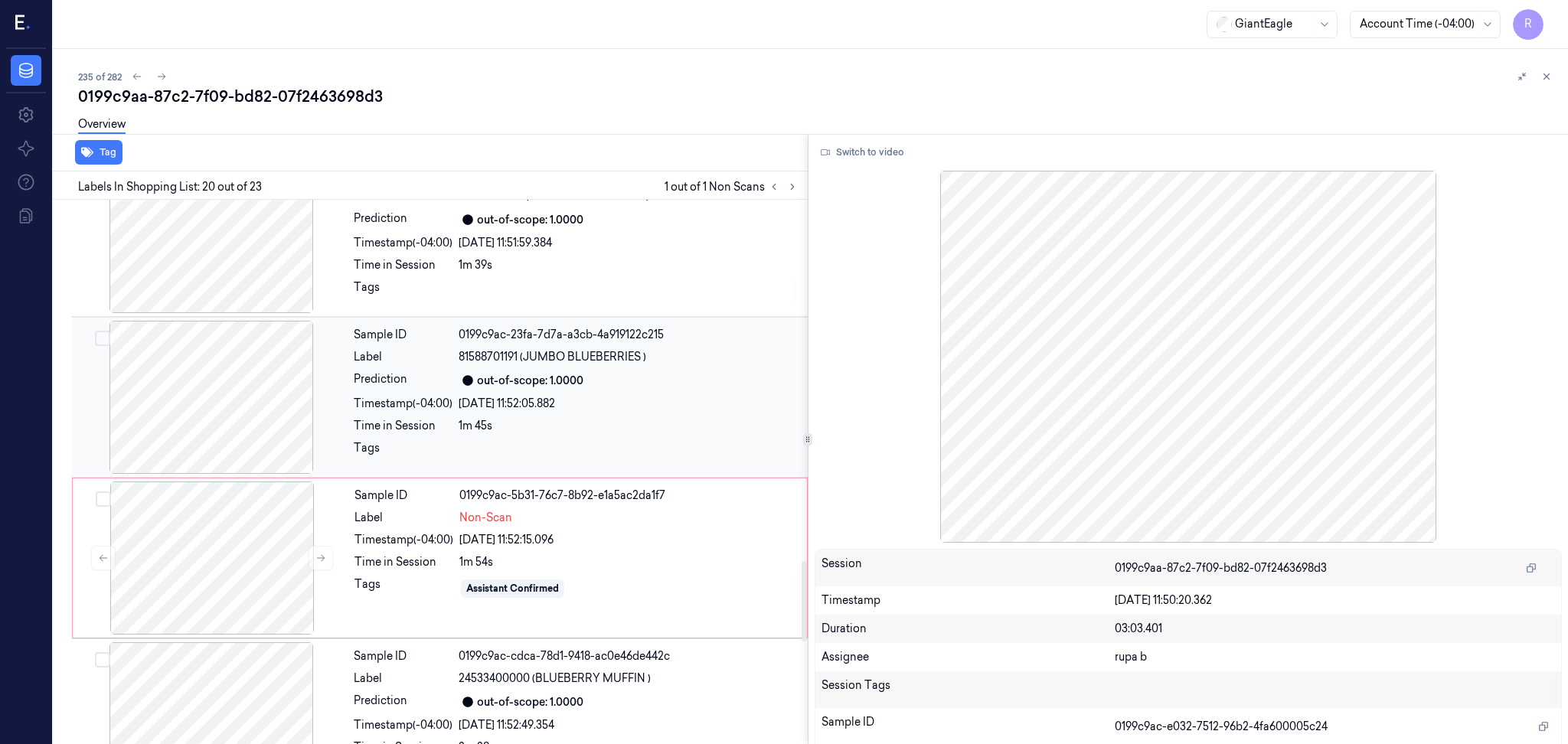
click at [242, 421] on div at bounding box center [211, 398] width 273 height 153
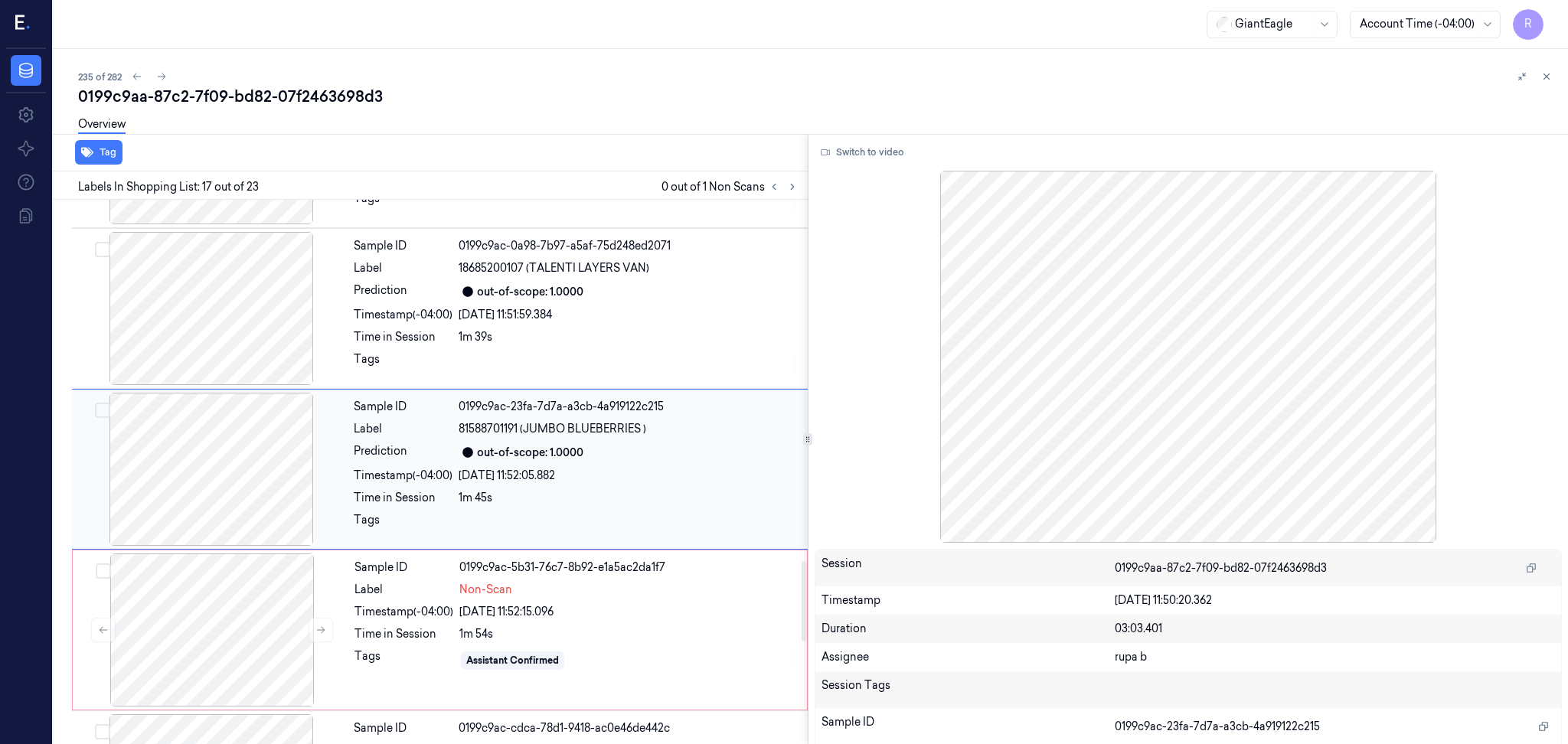
scroll to position [2380, 0]
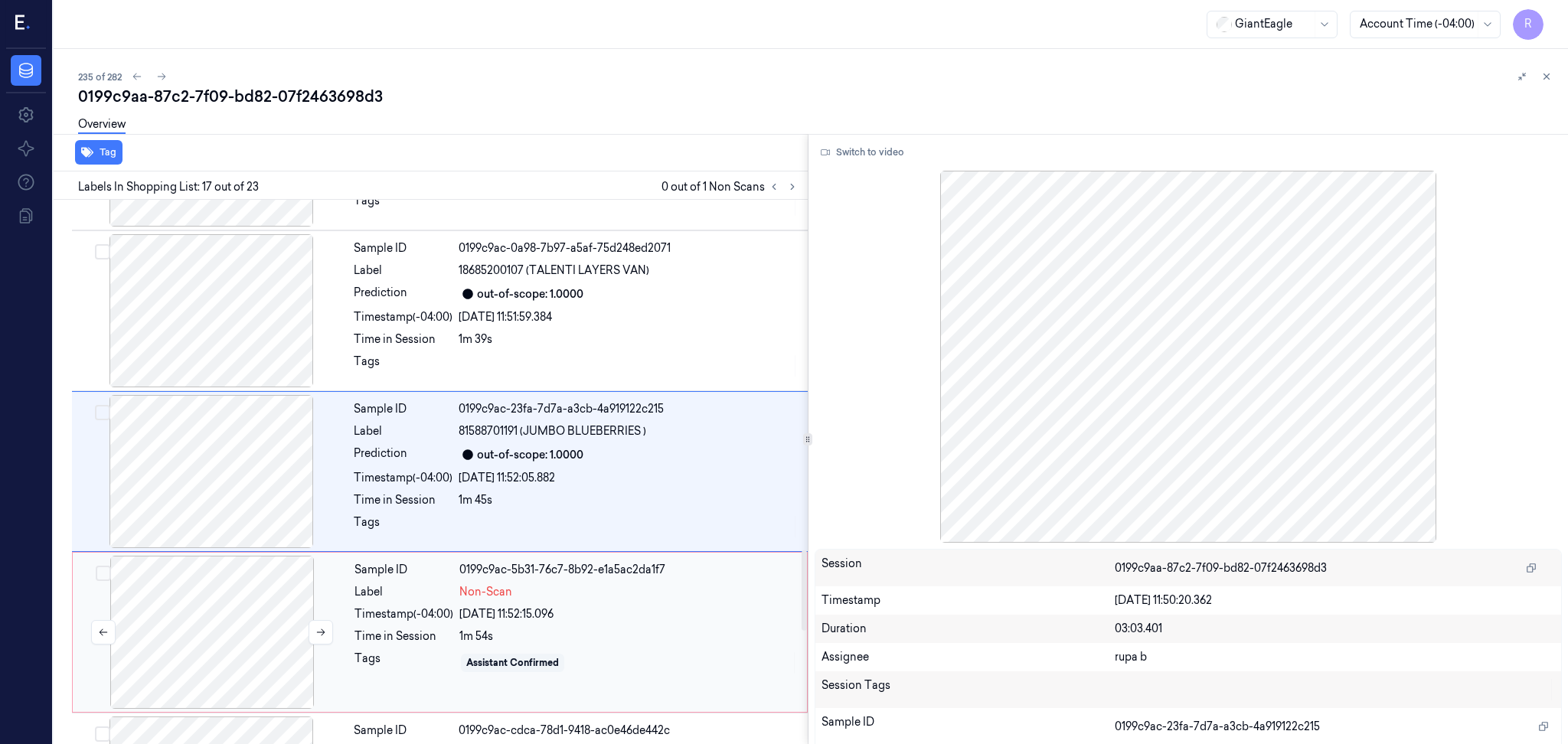
click at [214, 617] on div at bounding box center [212, 633] width 273 height 153
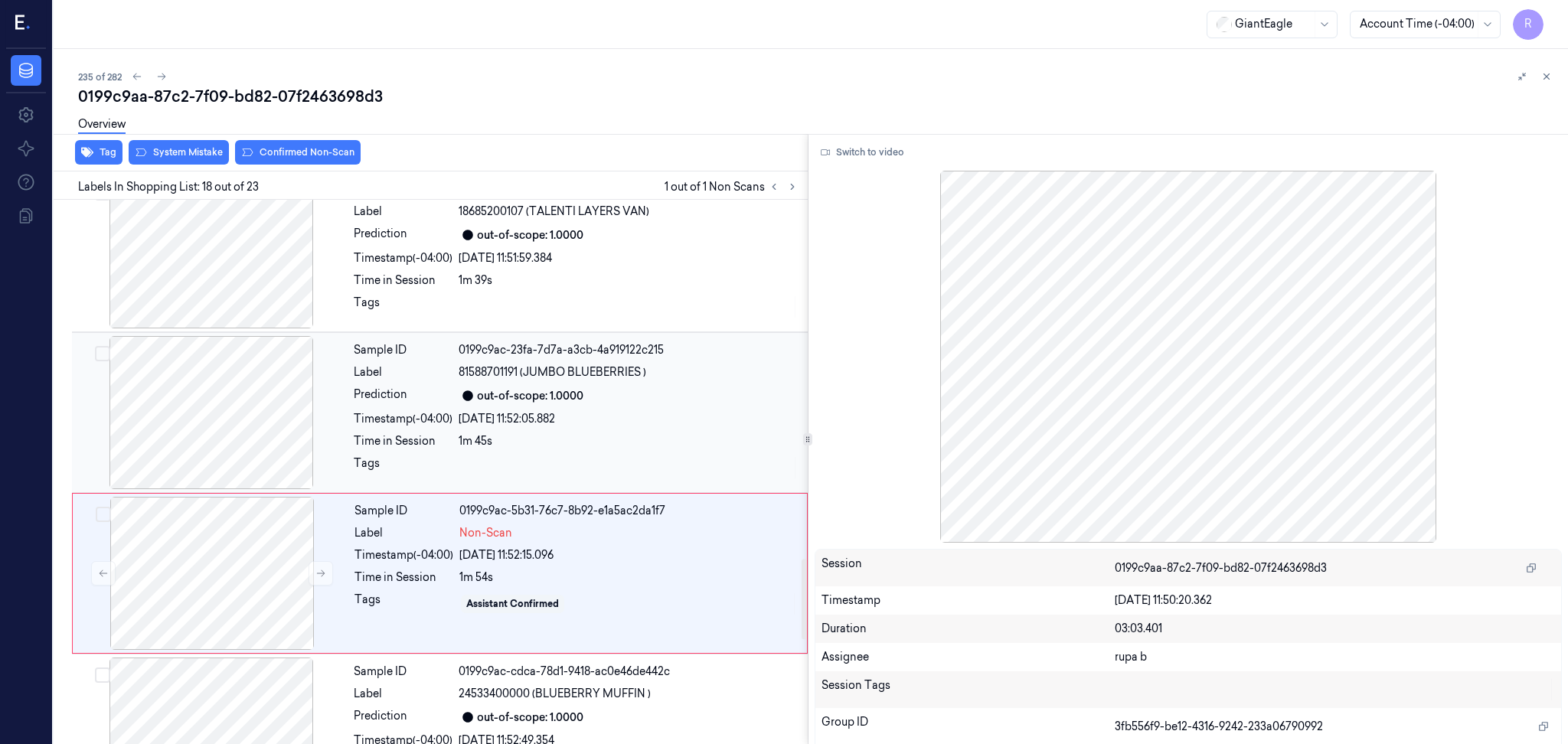
click at [209, 395] on div at bounding box center [211, 413] width 273 height 153
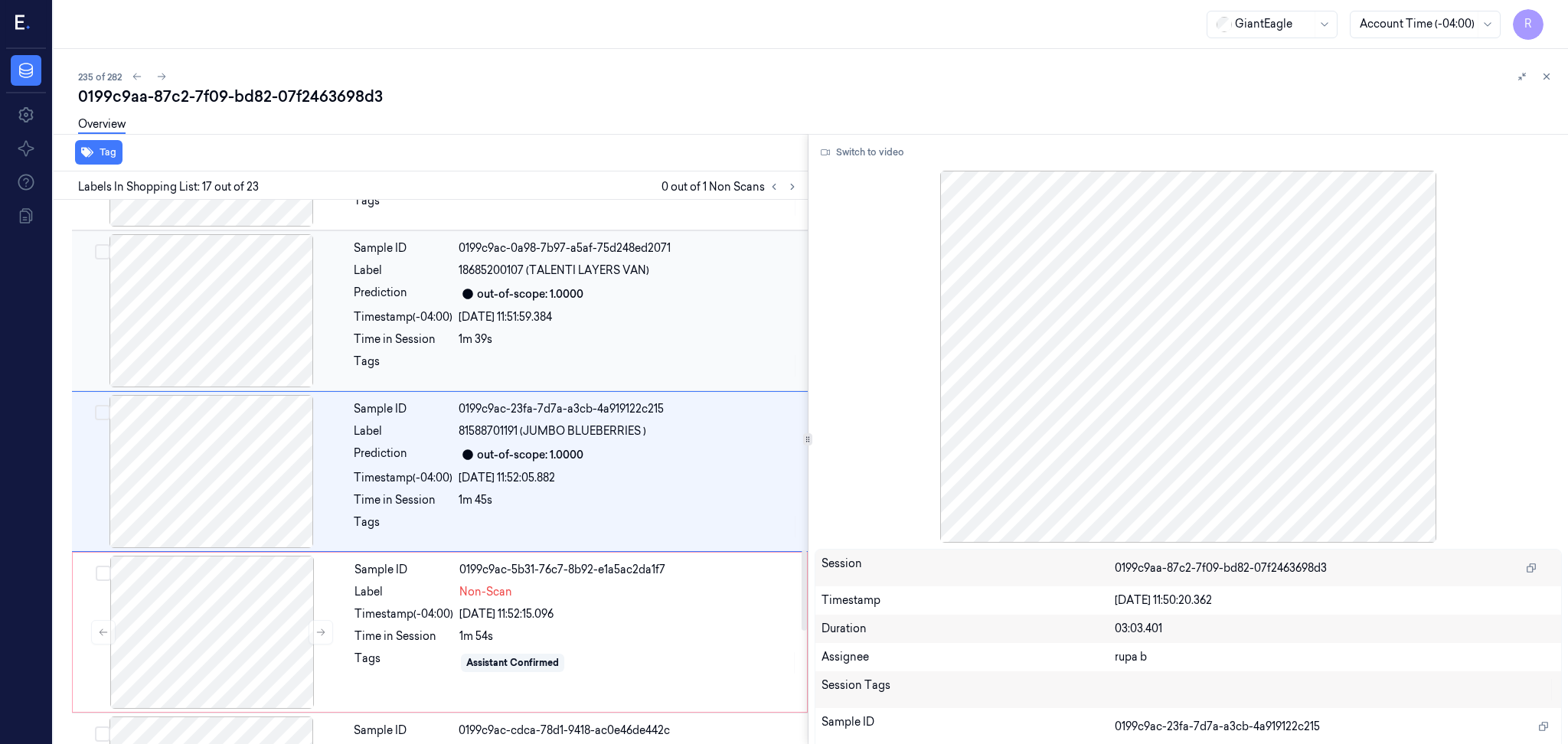
click at [233, 325] on div at bounding box center [211, 311] width 273 height 153
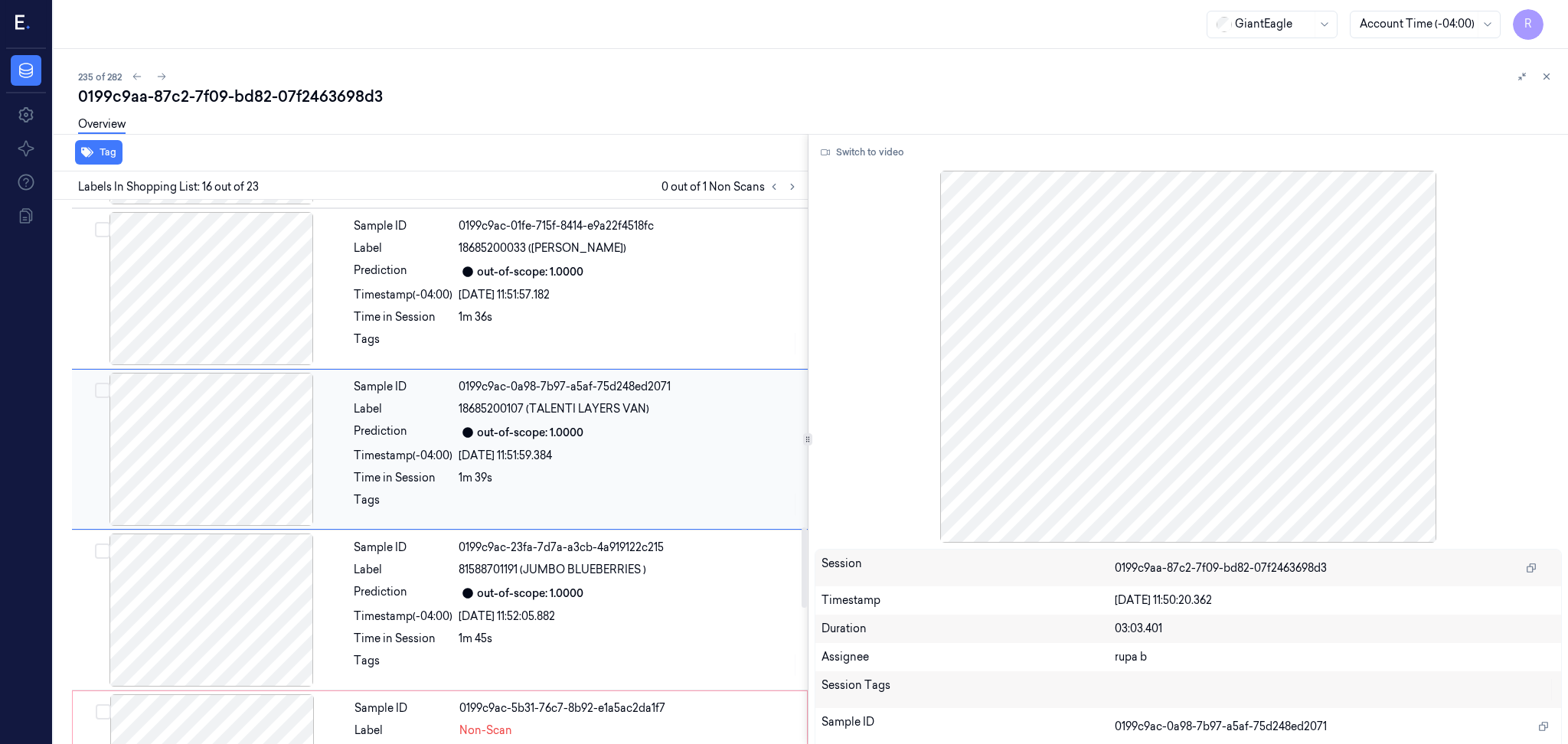
scroll to position [2219, 0]
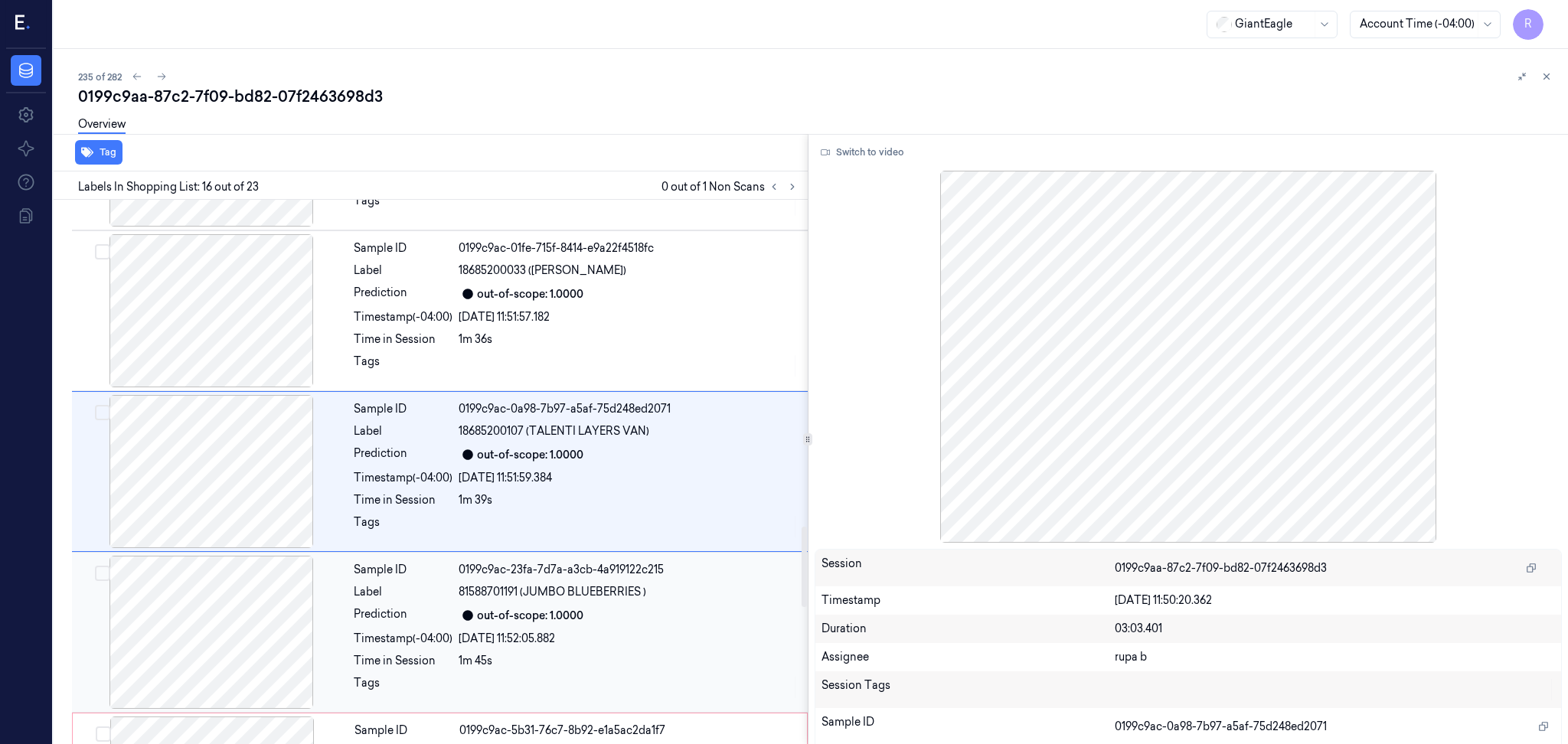
click at [216, 651] on div at bounding box center [211, 633] width 273 height 153
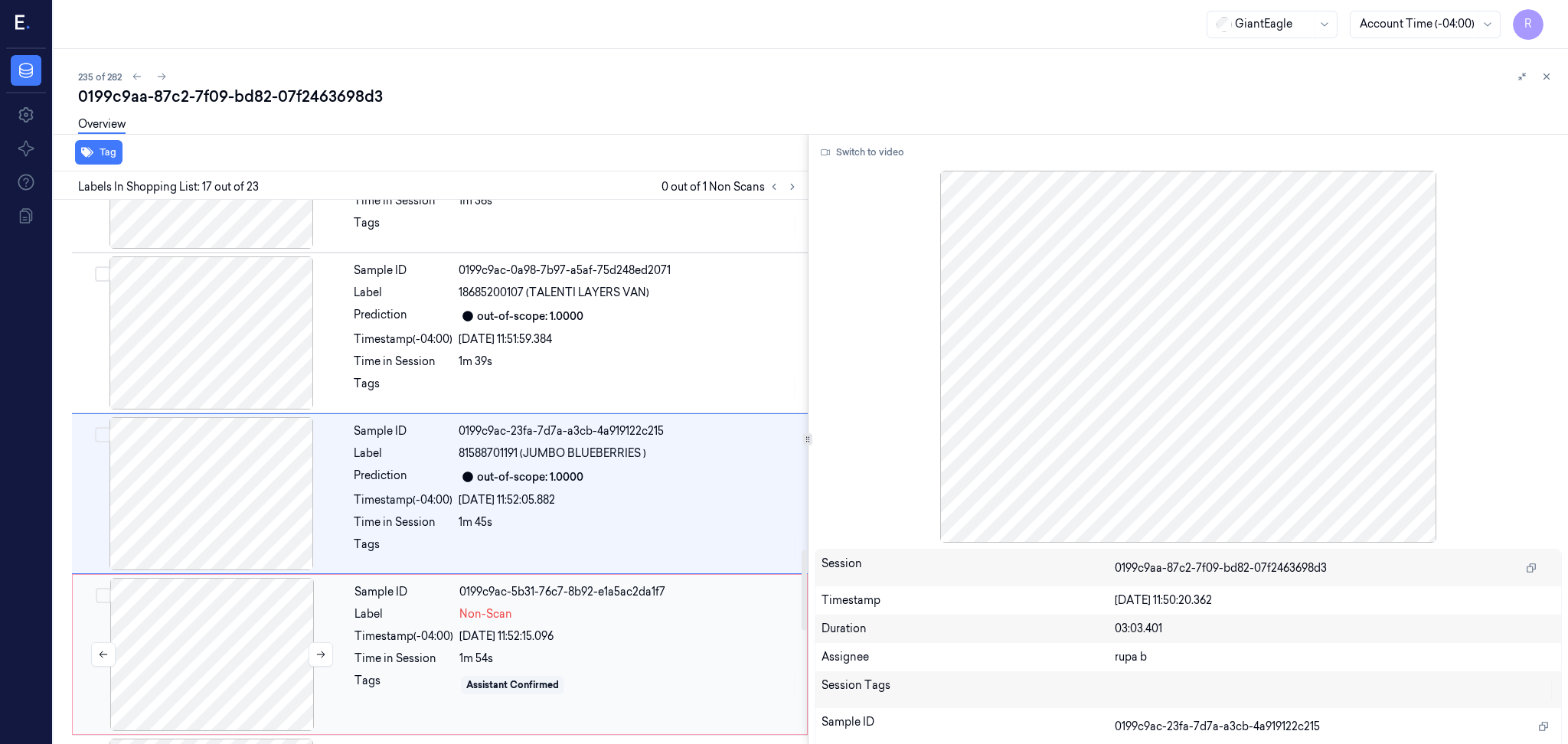
scroll to position [2380, 0]
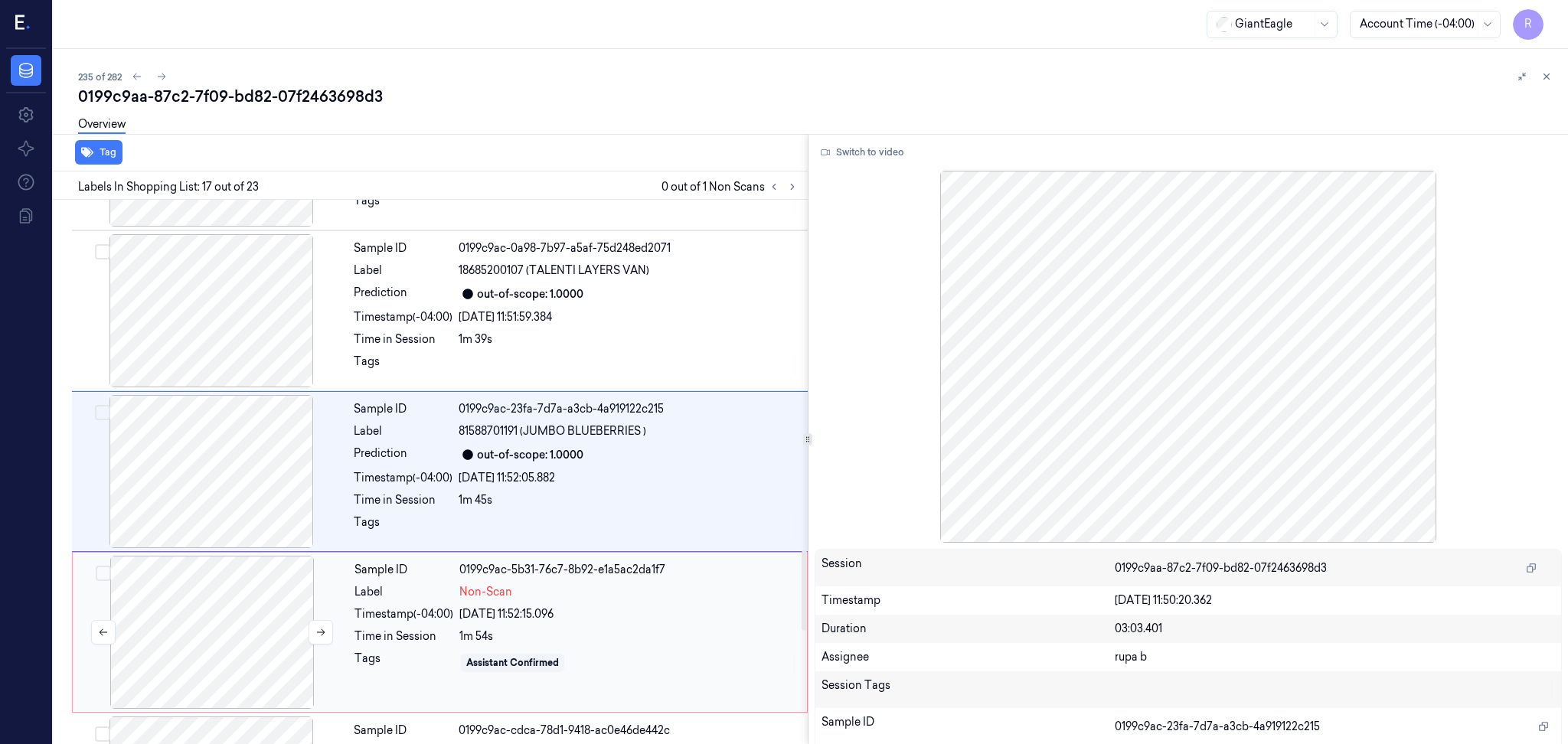
click at [208, 636] on div at bounding box center [212, 633] width 273 height 153
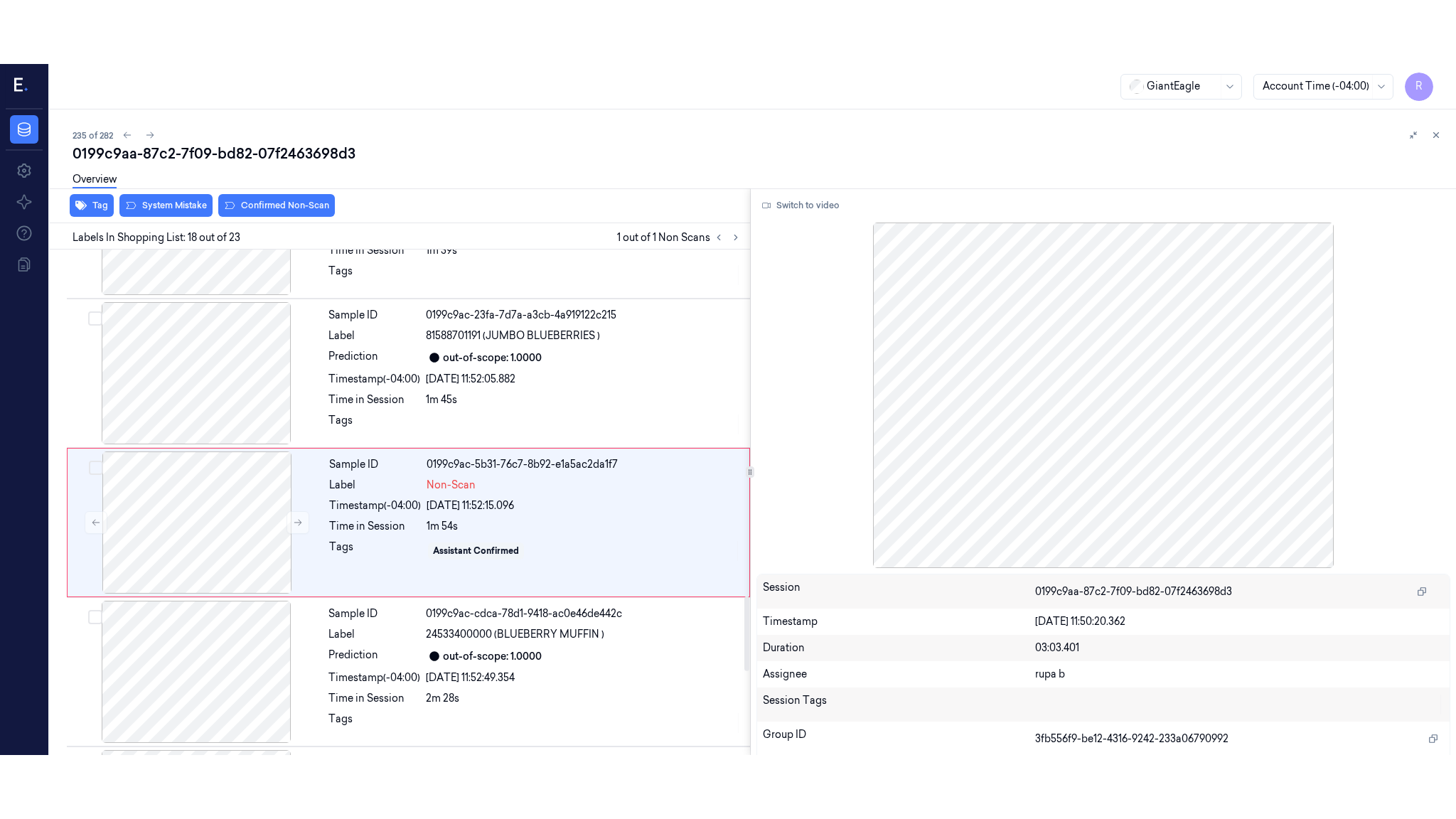
scroll to position [2360, 0]
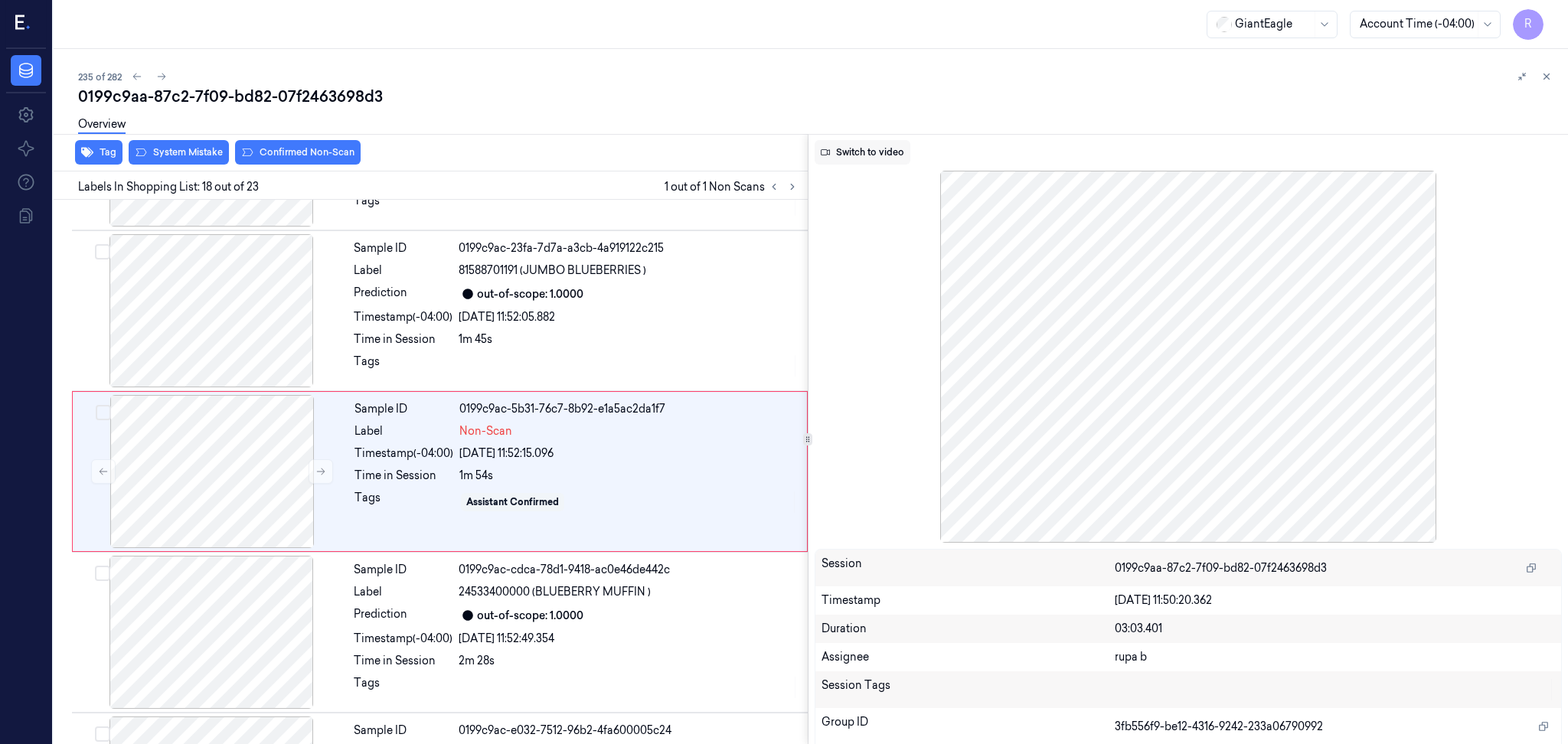
click at [878, 147] on button "Switch to video" at bounding box center [862, 152] width 96 height 25
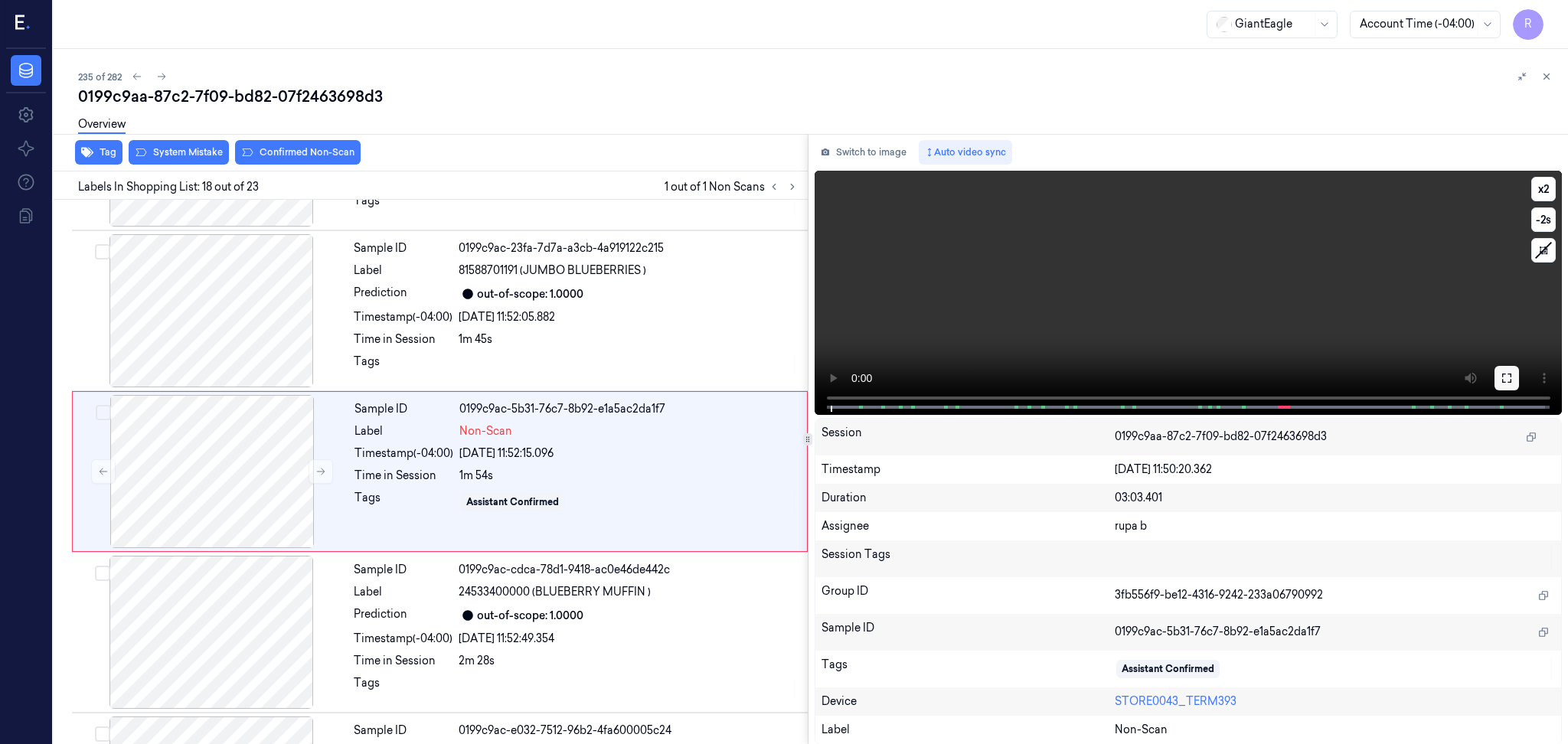
click at [1507, 372] on icon at bounding box center [1506, 377] width 12 height 12
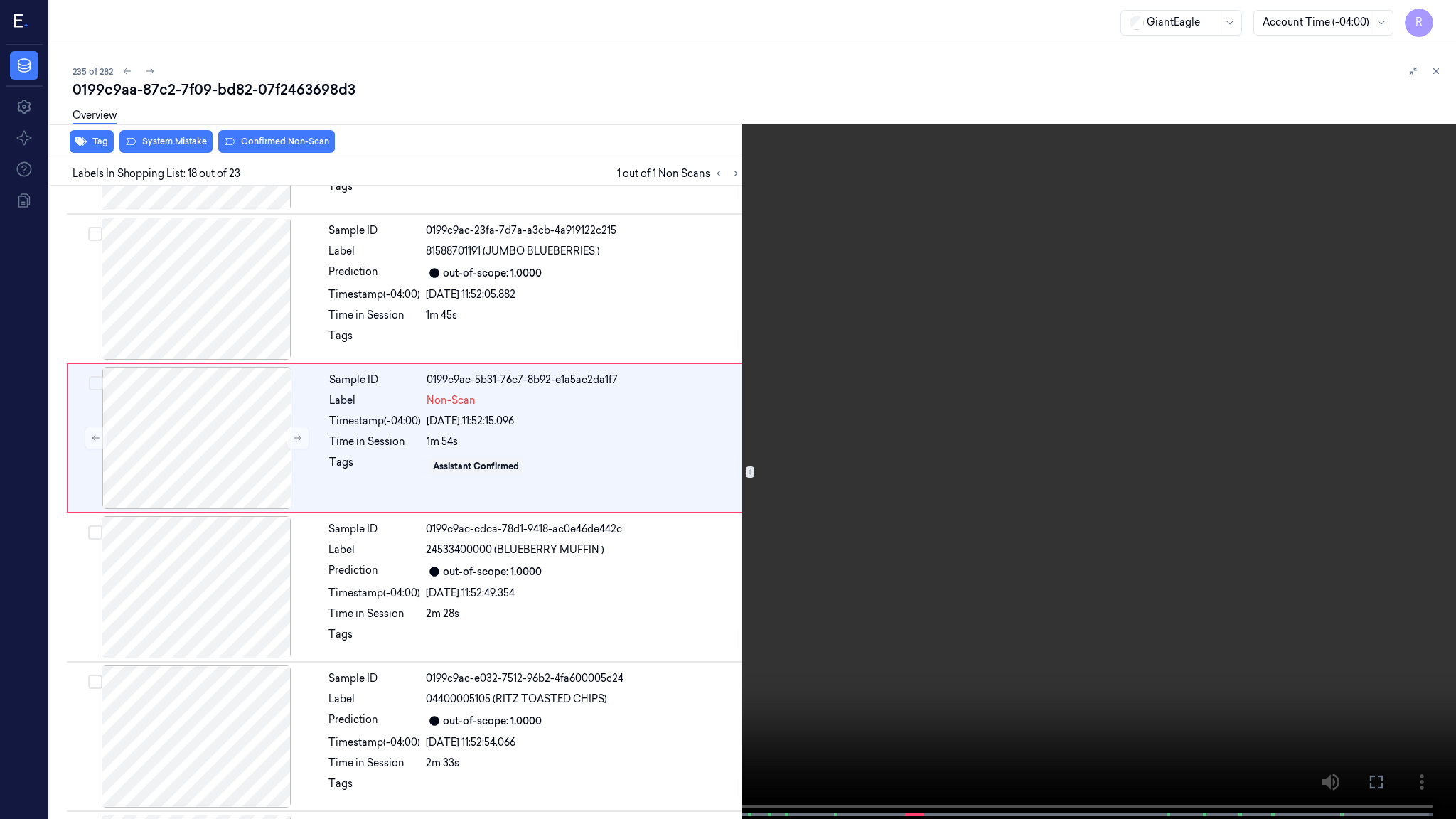
click at [1396, 425] on video at bounding box center [728, 411] width 1456 height 822
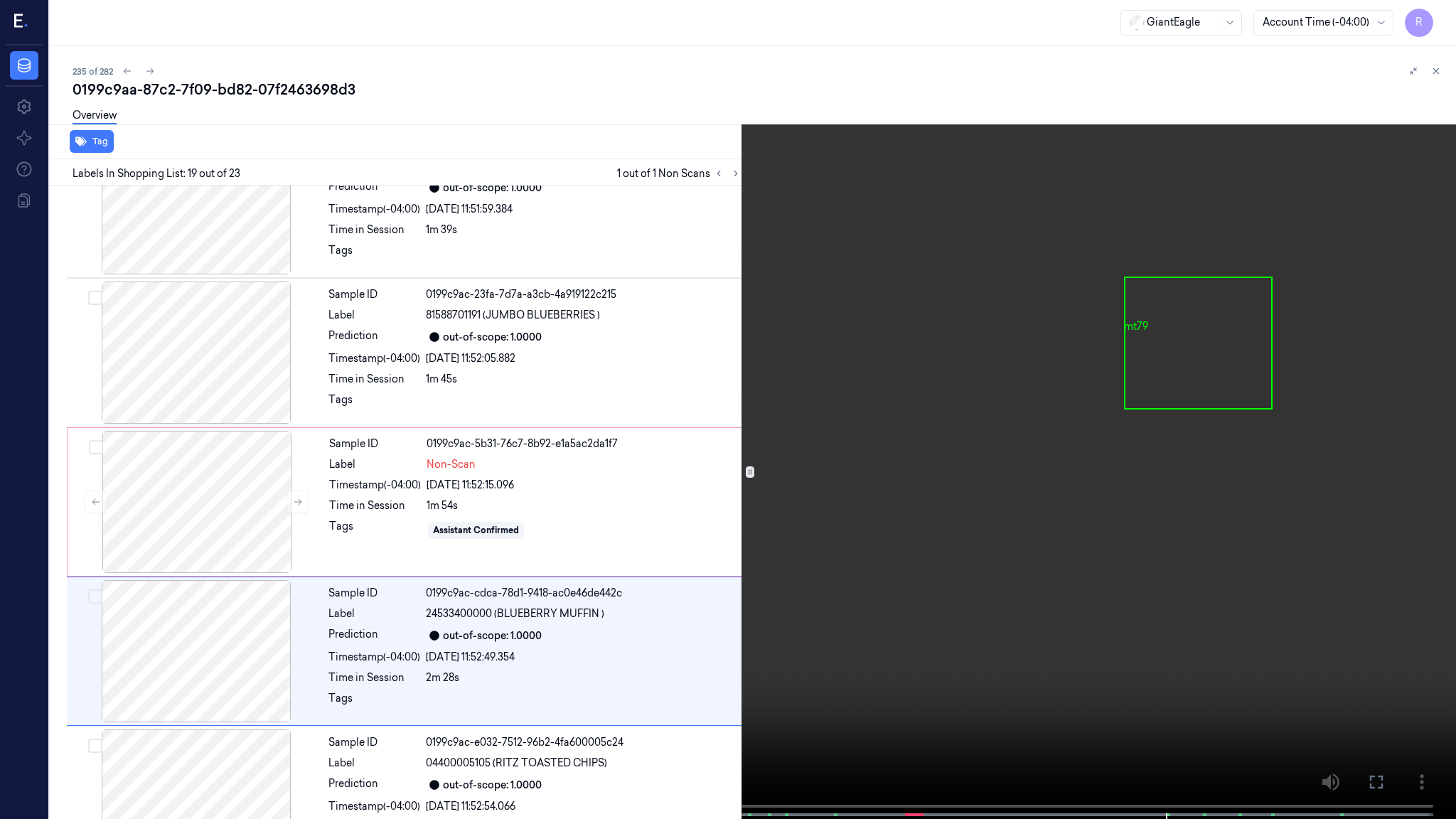
scroll to position [2446, 0]
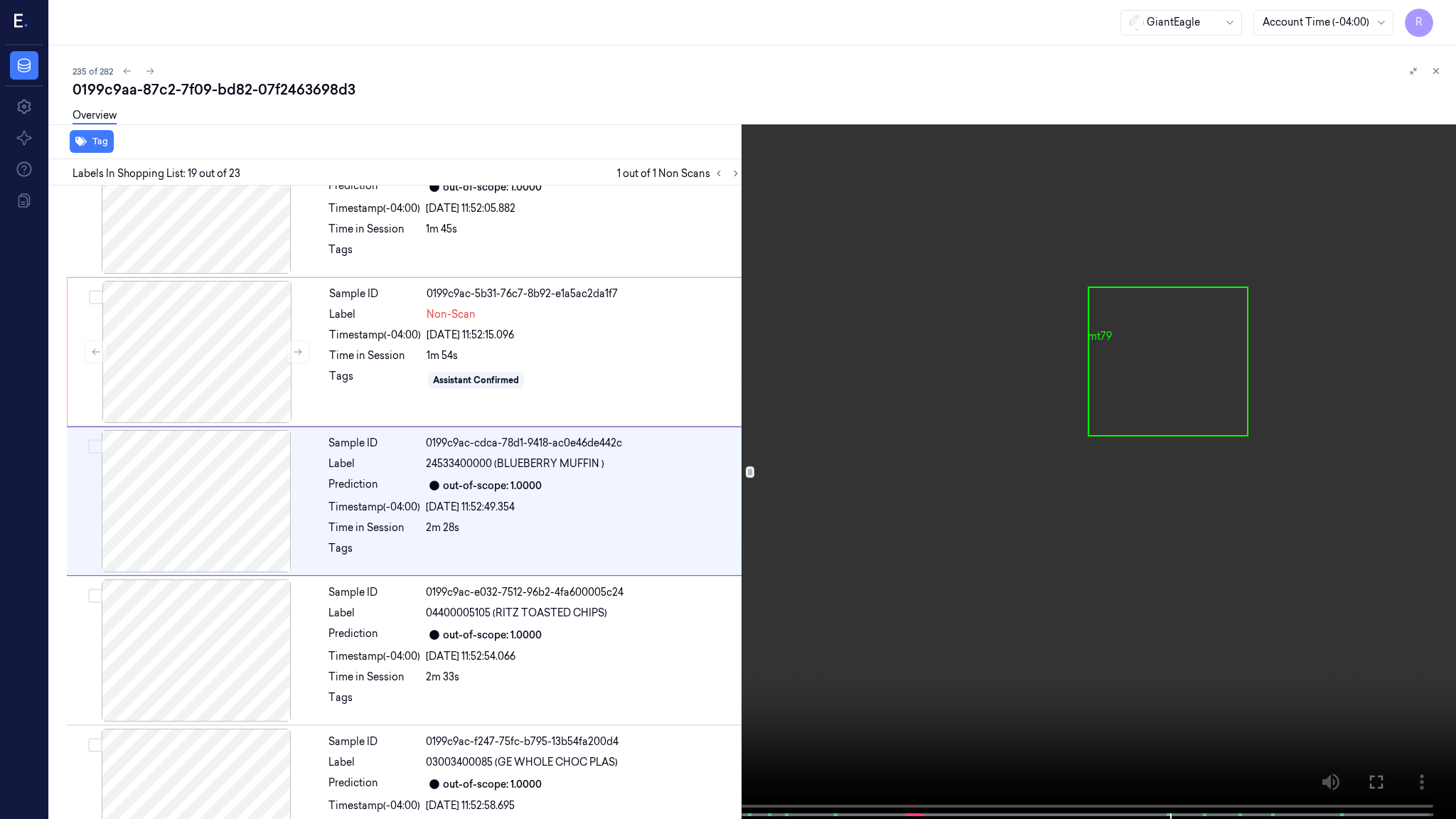
click at [1071, 295] on video at bounding box center [728, 411] width 1456 height 822
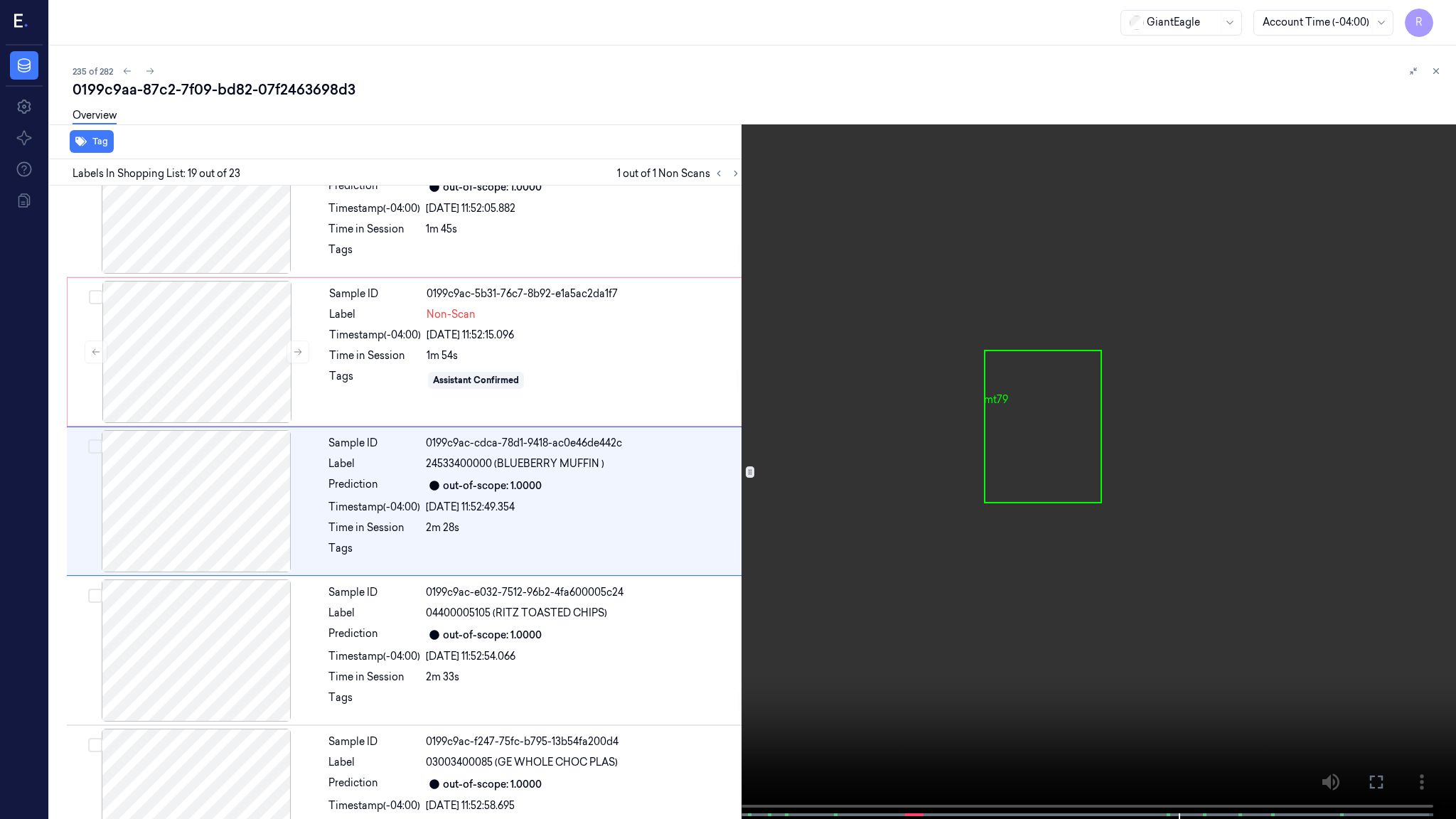
click at [792, 690] on video at bounding box center [728, 411] width 1456 height 822
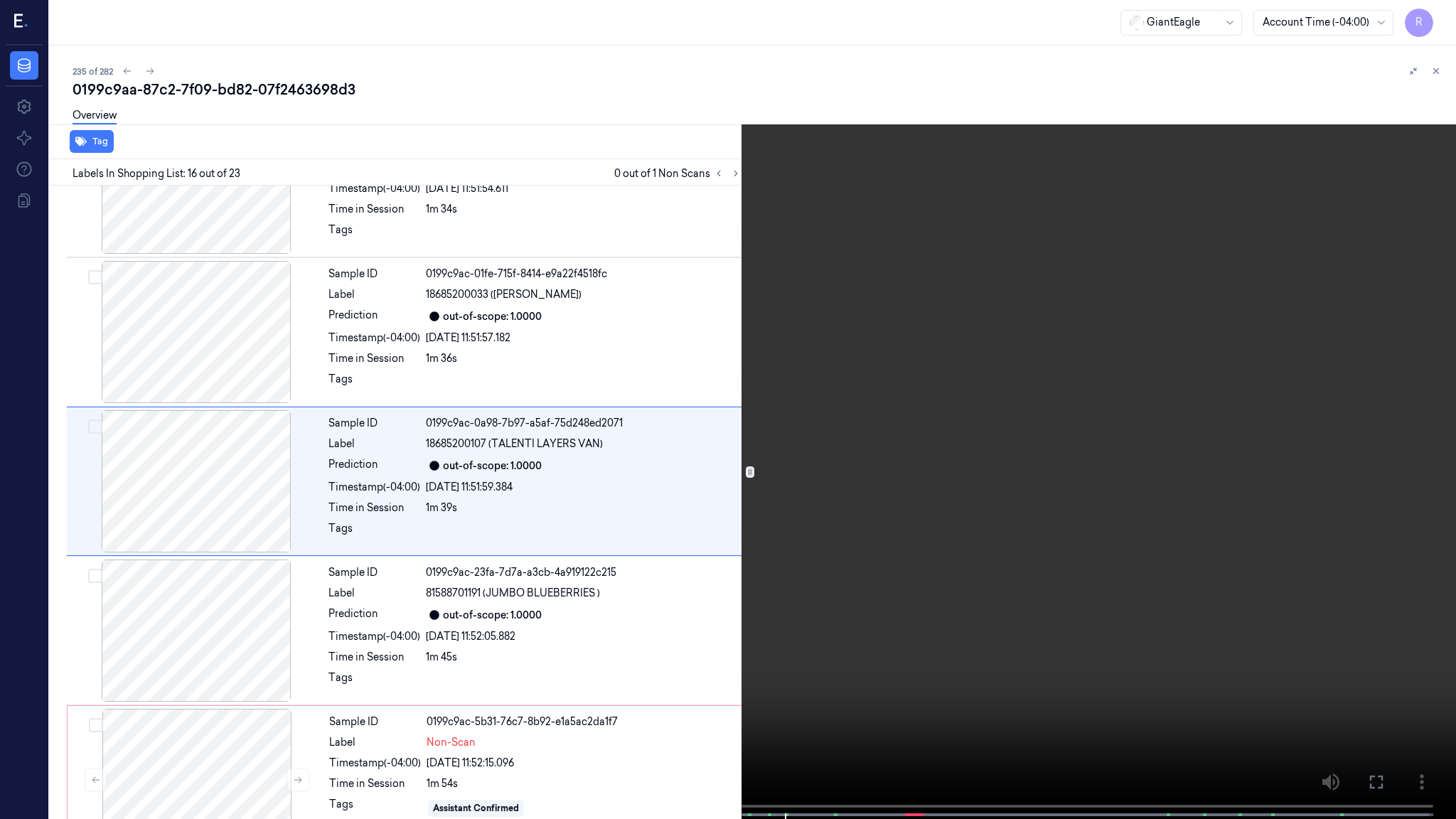
scroll to position [1997, 0]
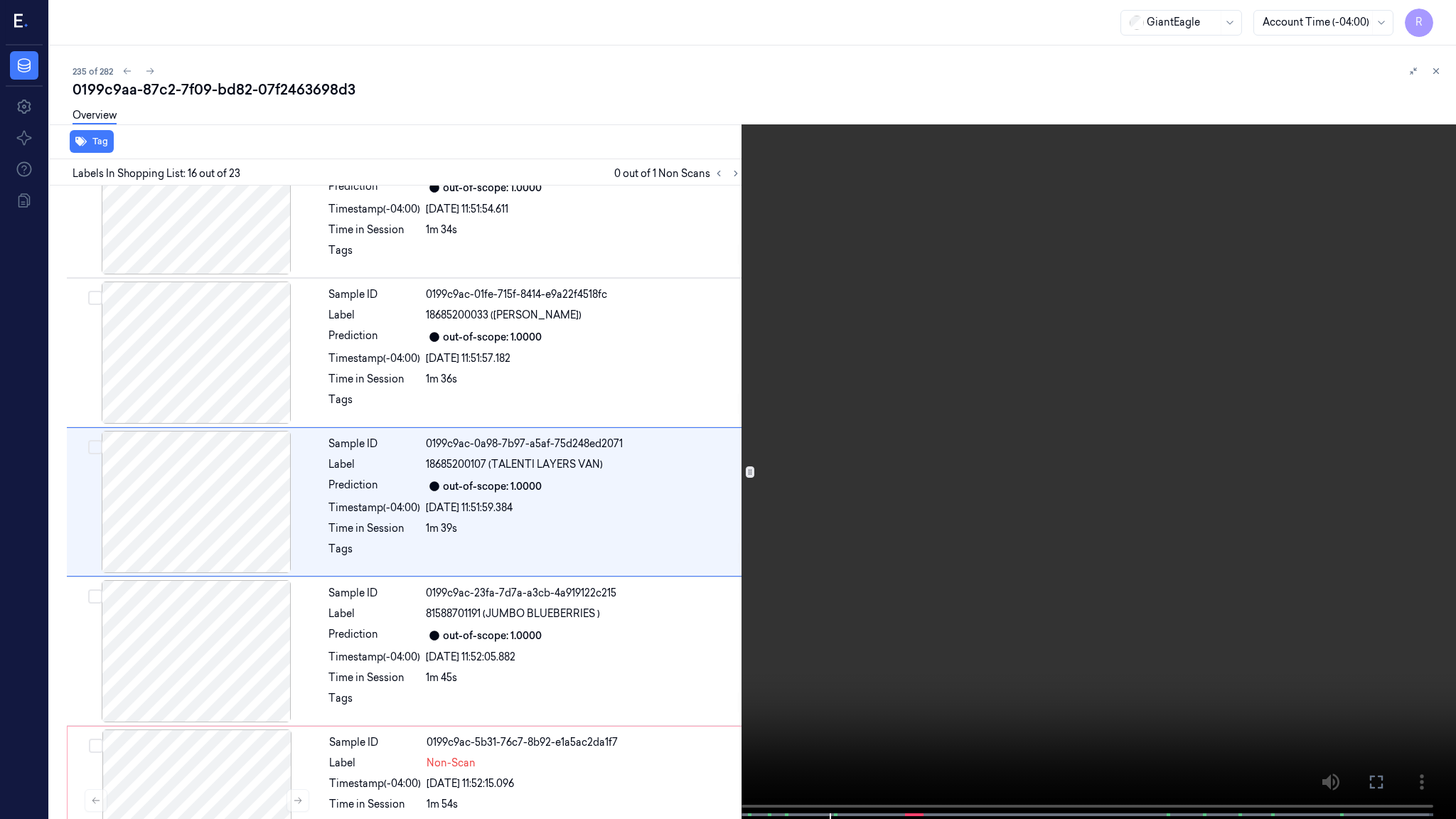
click at [713, 562] on video at bounding box center [728, 411] width 1456 height 822
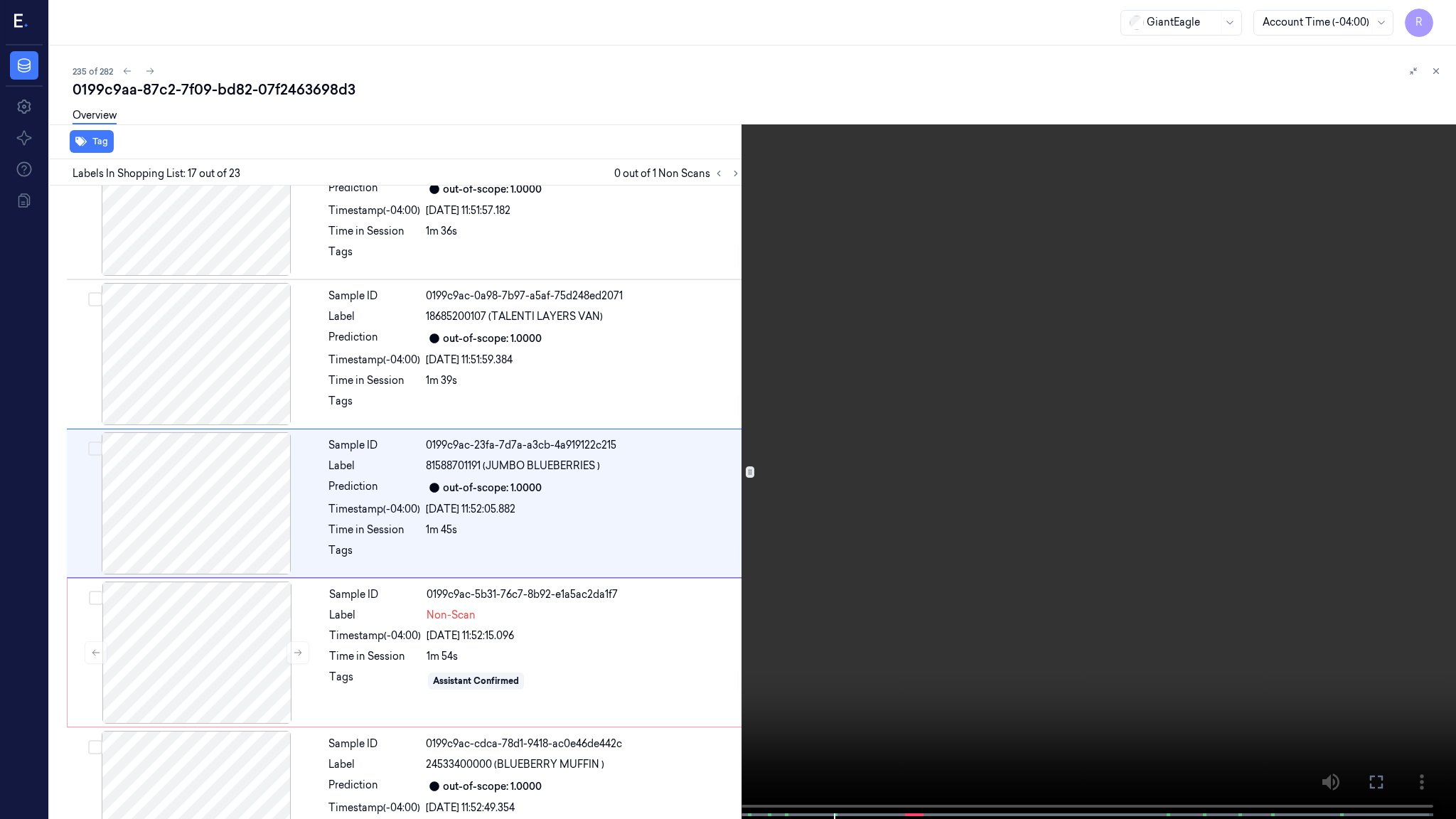
scroll to position [2147, 0]
click at [786, 690] on span at bounding box center [787, 815] width 2 height 7
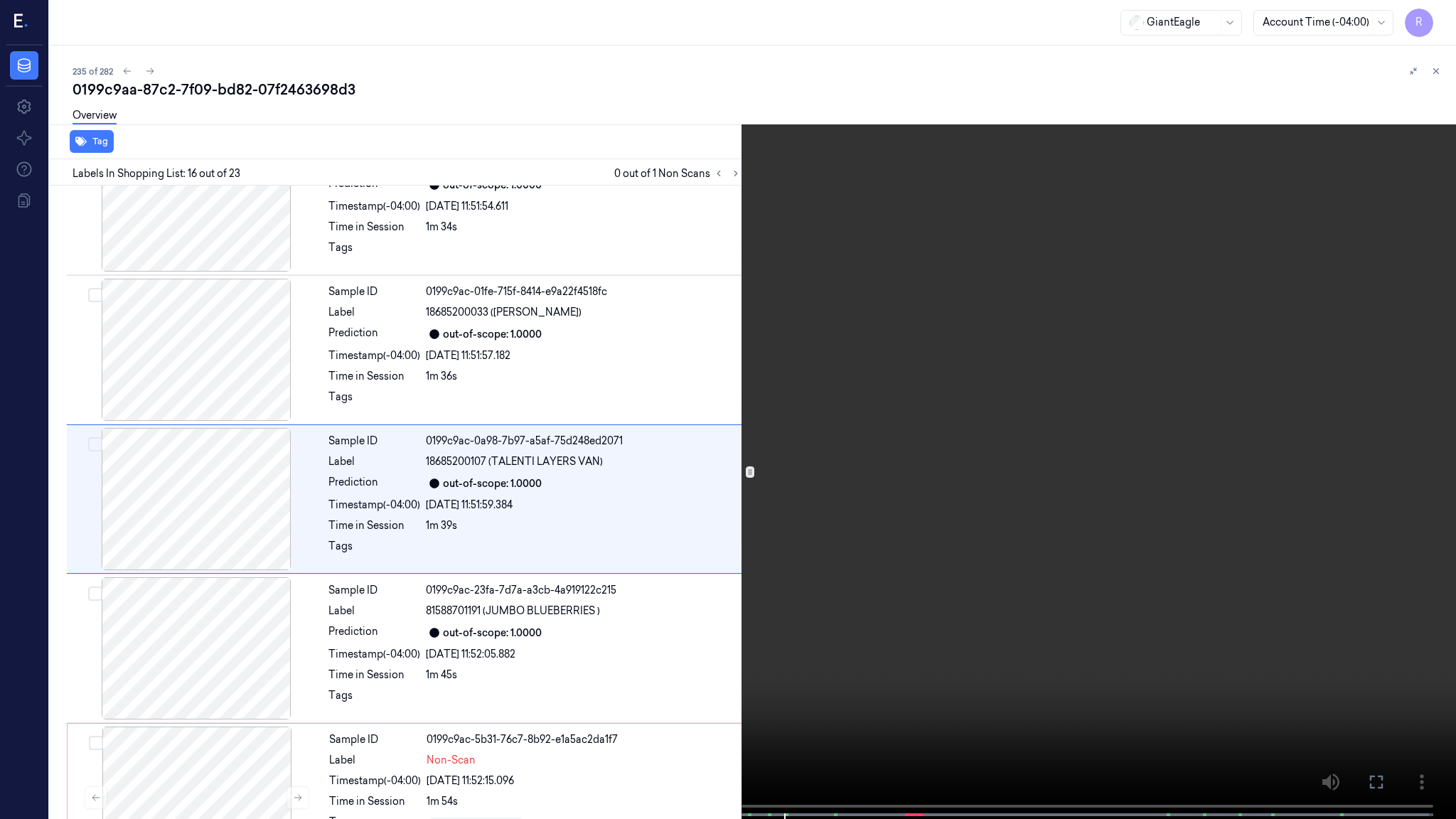
scroll to position [1997, 0]
click at [776, 690] on video at bounding box center [728, 411] width 1456 height 822
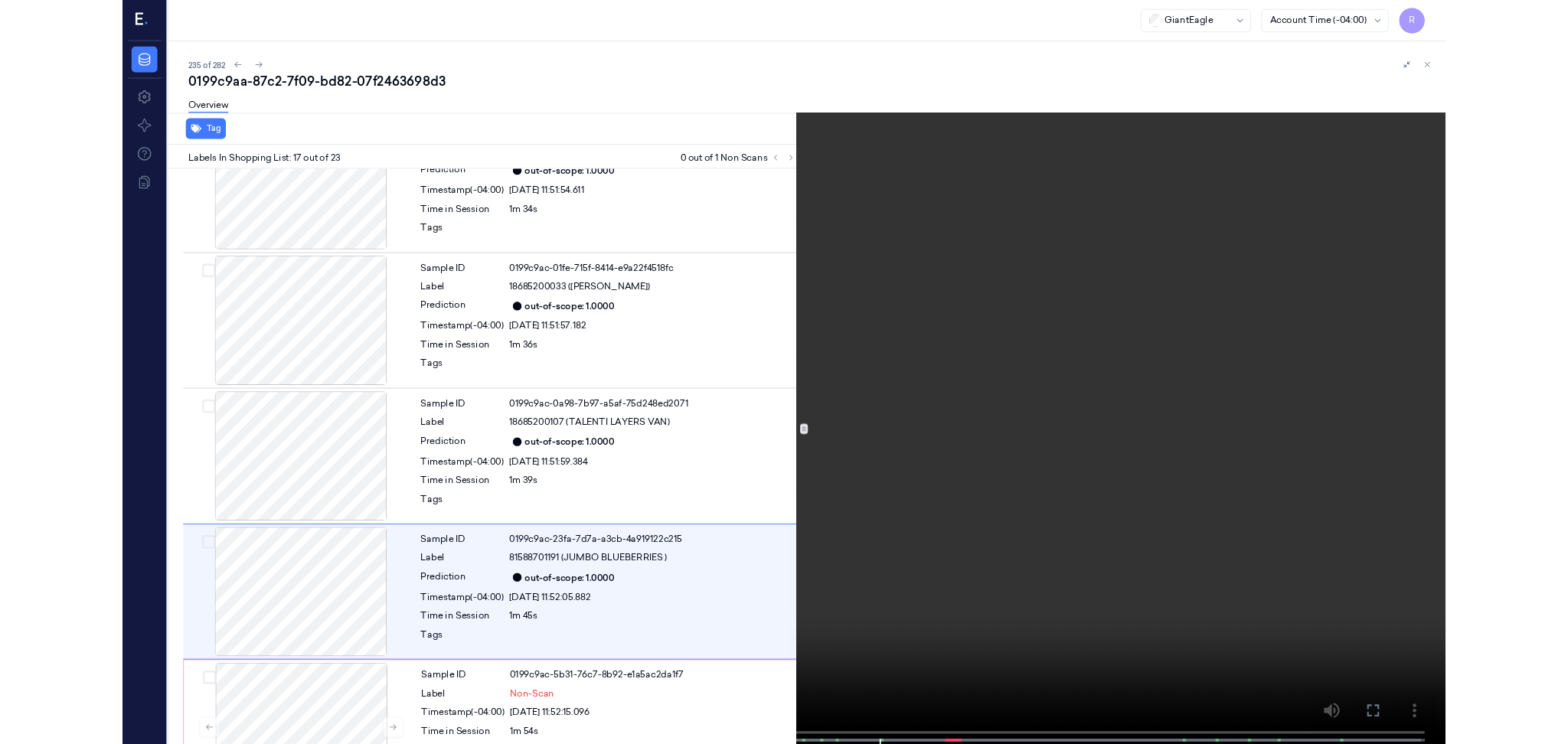
scroll to position [2311, 0]
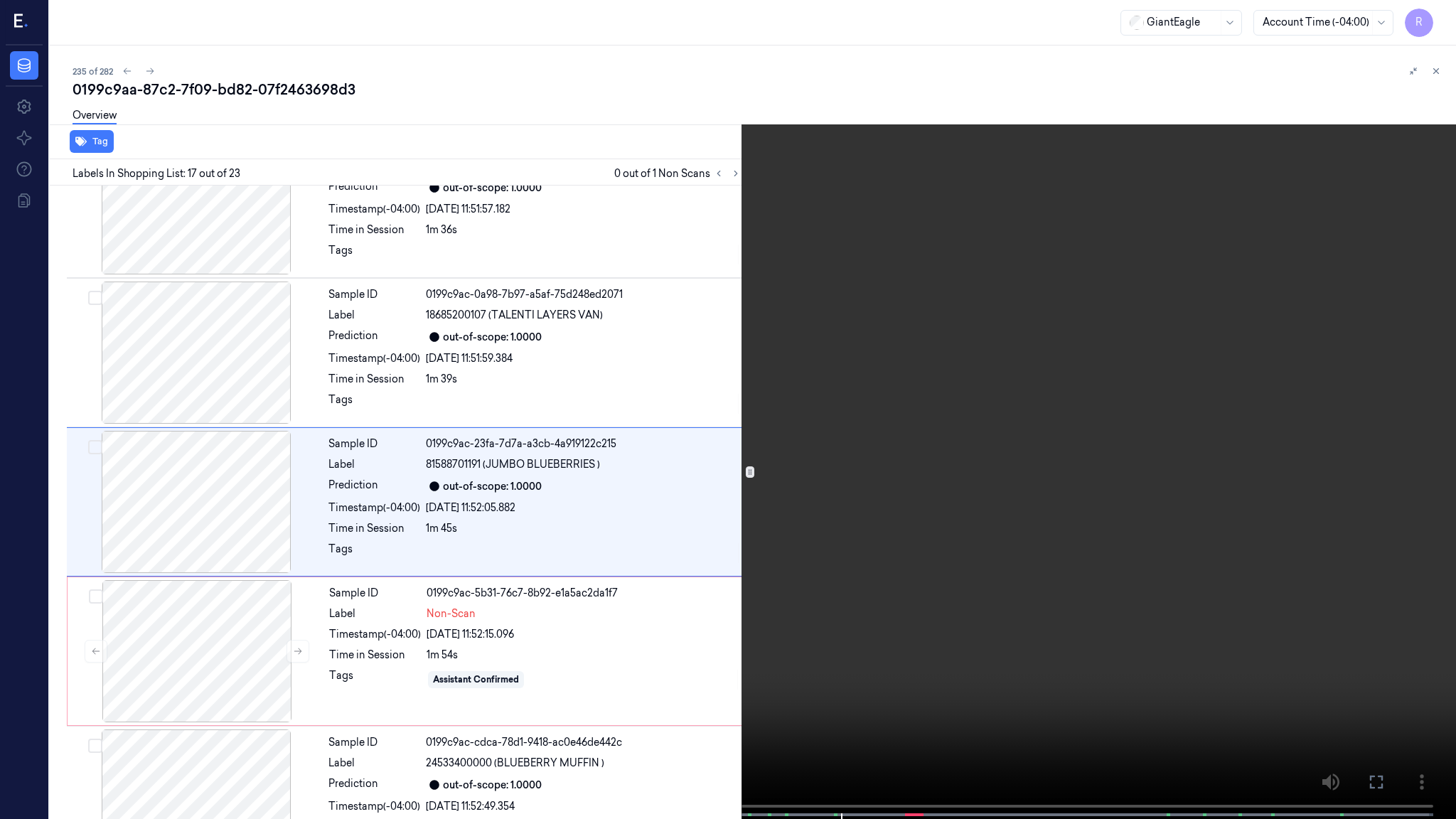
click at [796, 673] on video at bounding box center [728, 411] width 1456 height 822
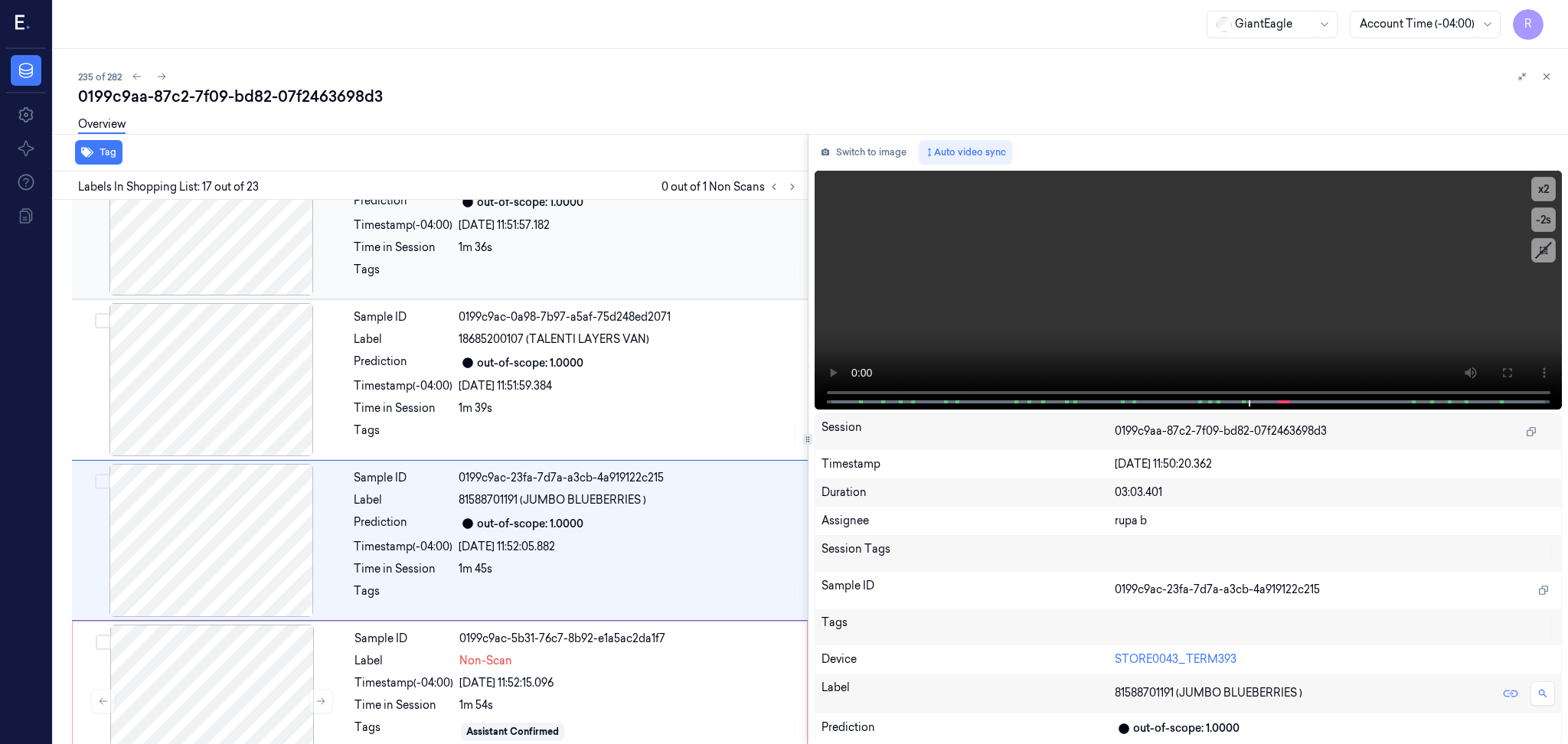
drag, startPoint x: 861, startPoint y: 151, endPoint x: 751, endPoint y: 211, distance: 125.3
click at [863, 150] on button "Switch to image" at bounding box center [863, 152] width 98 height 25
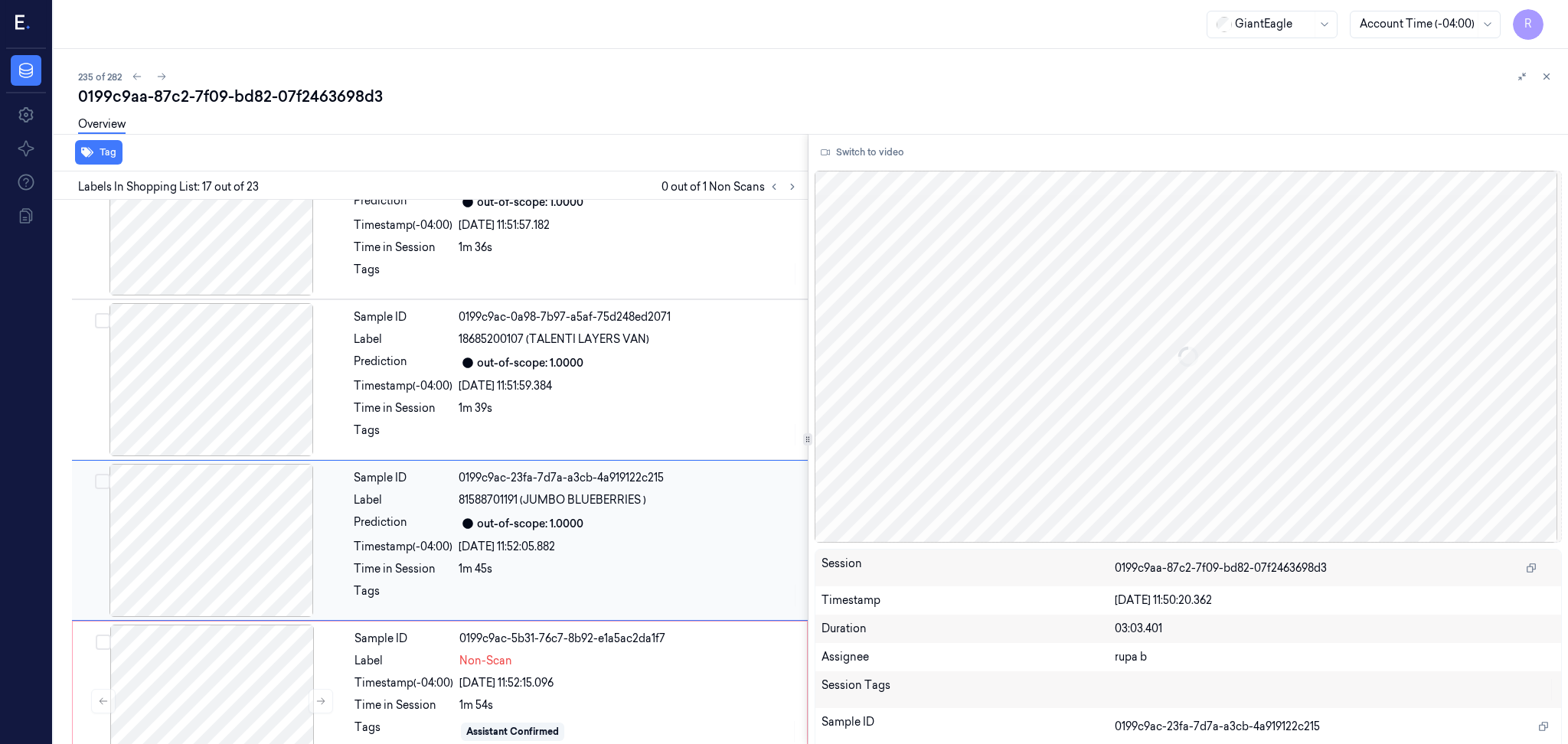
scroll to position [2380, 0]
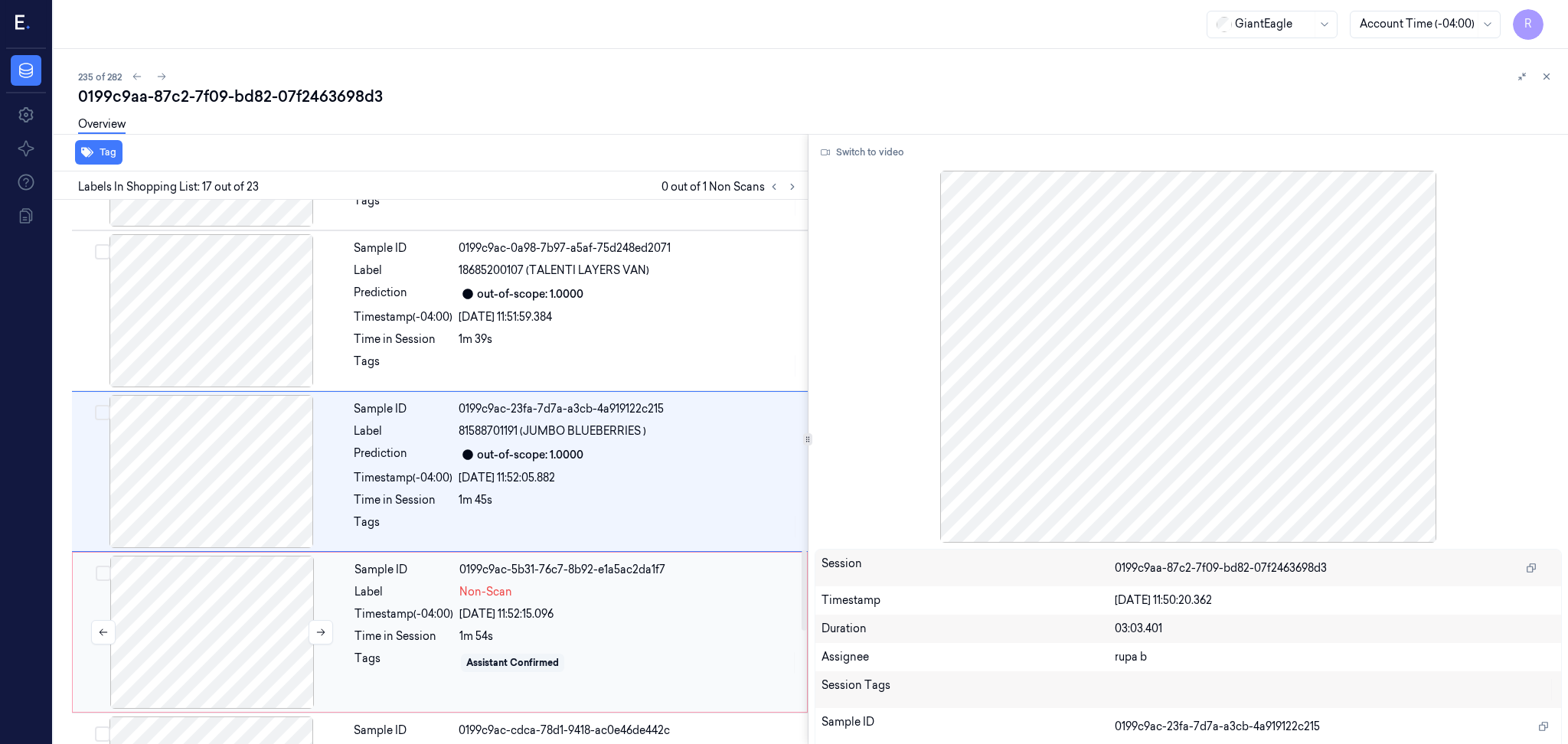
click at [261, 583] on div at bounding box center [212, 633] width 273 height 153
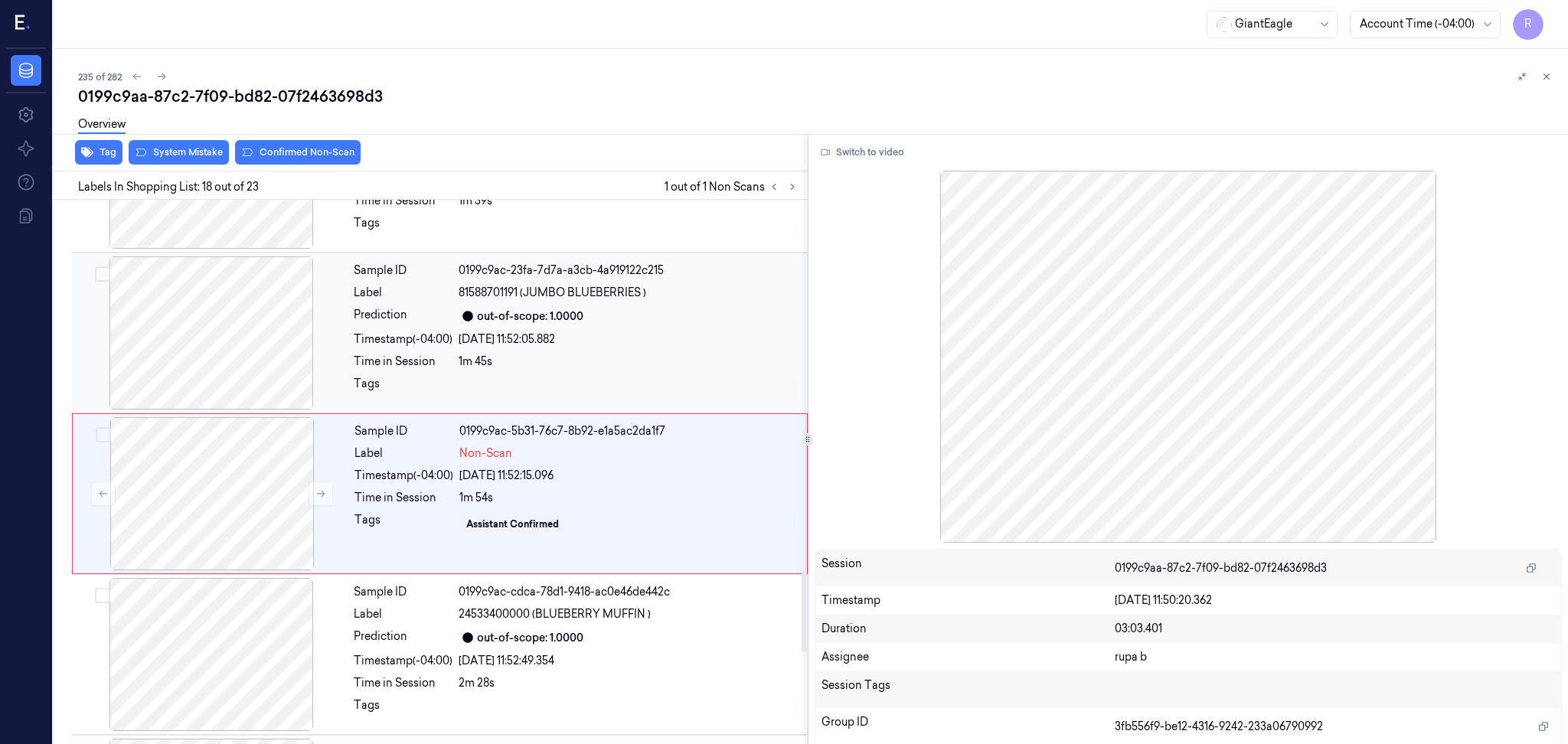
scroll to position [2540, 0]
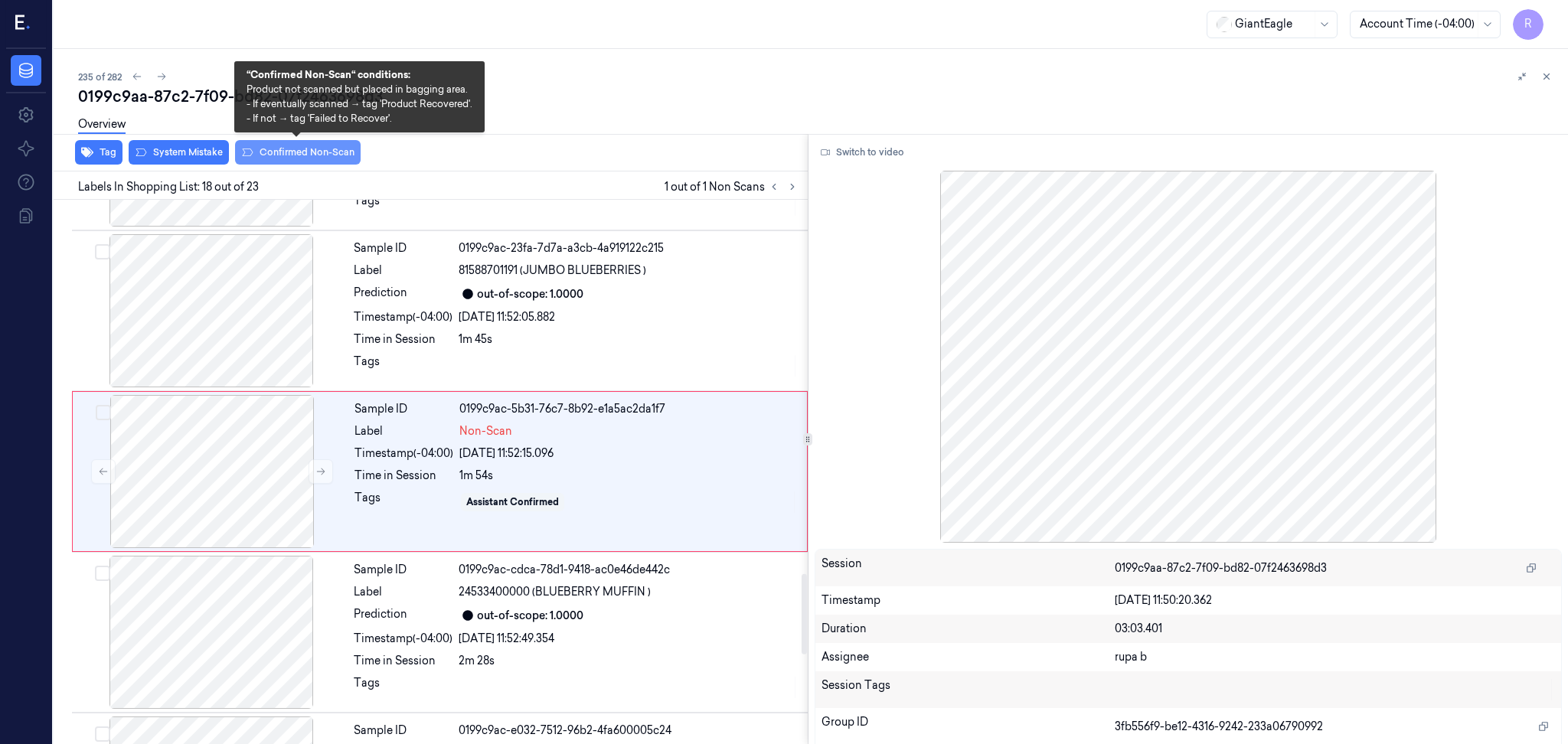
click at [319, 156] on button "Confirmed Non-Scan" at bounding box center [297, 152] width 126 height 25
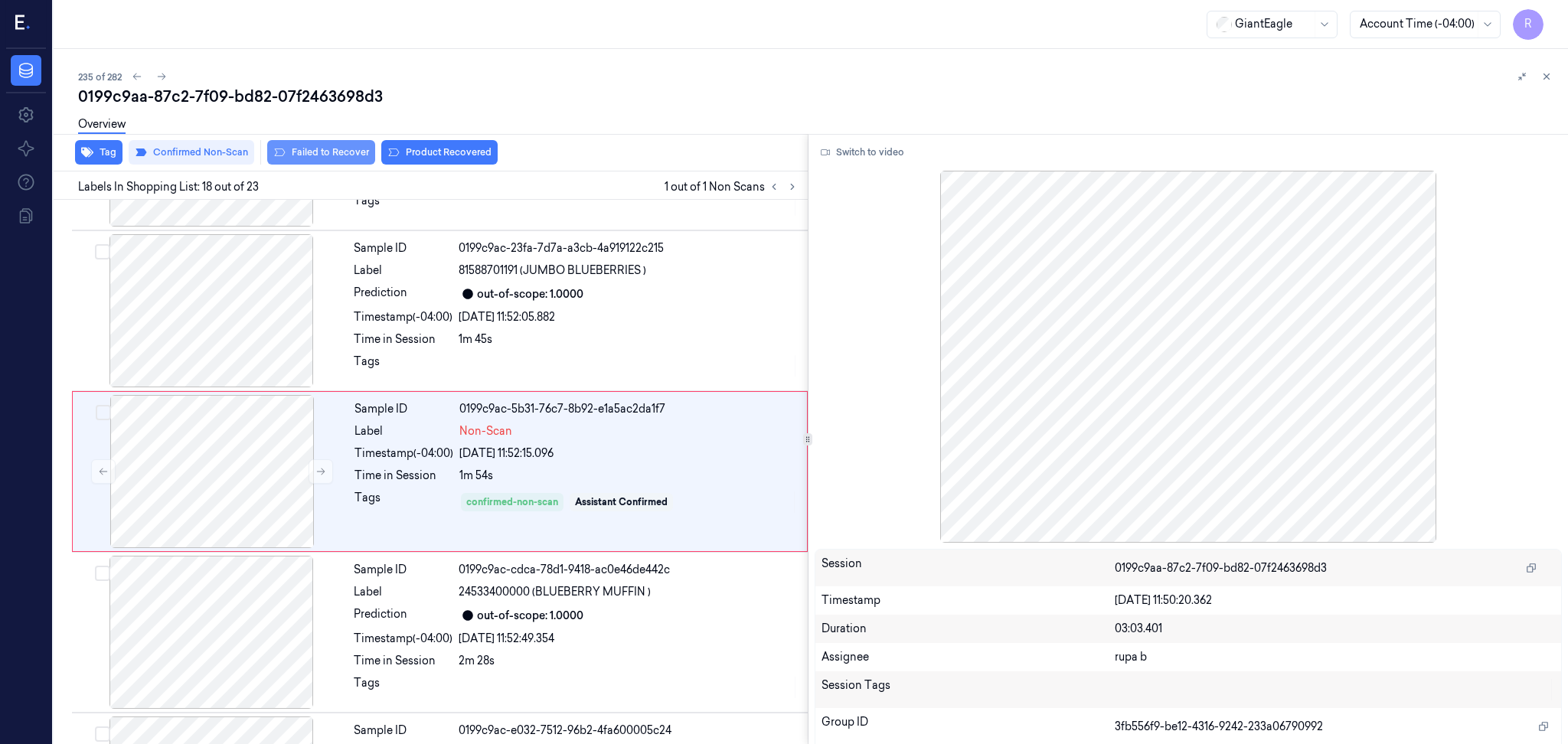
click at [289, 152] on button "Failed to Recover" at bounding box center [321, 152] width 108 height 25
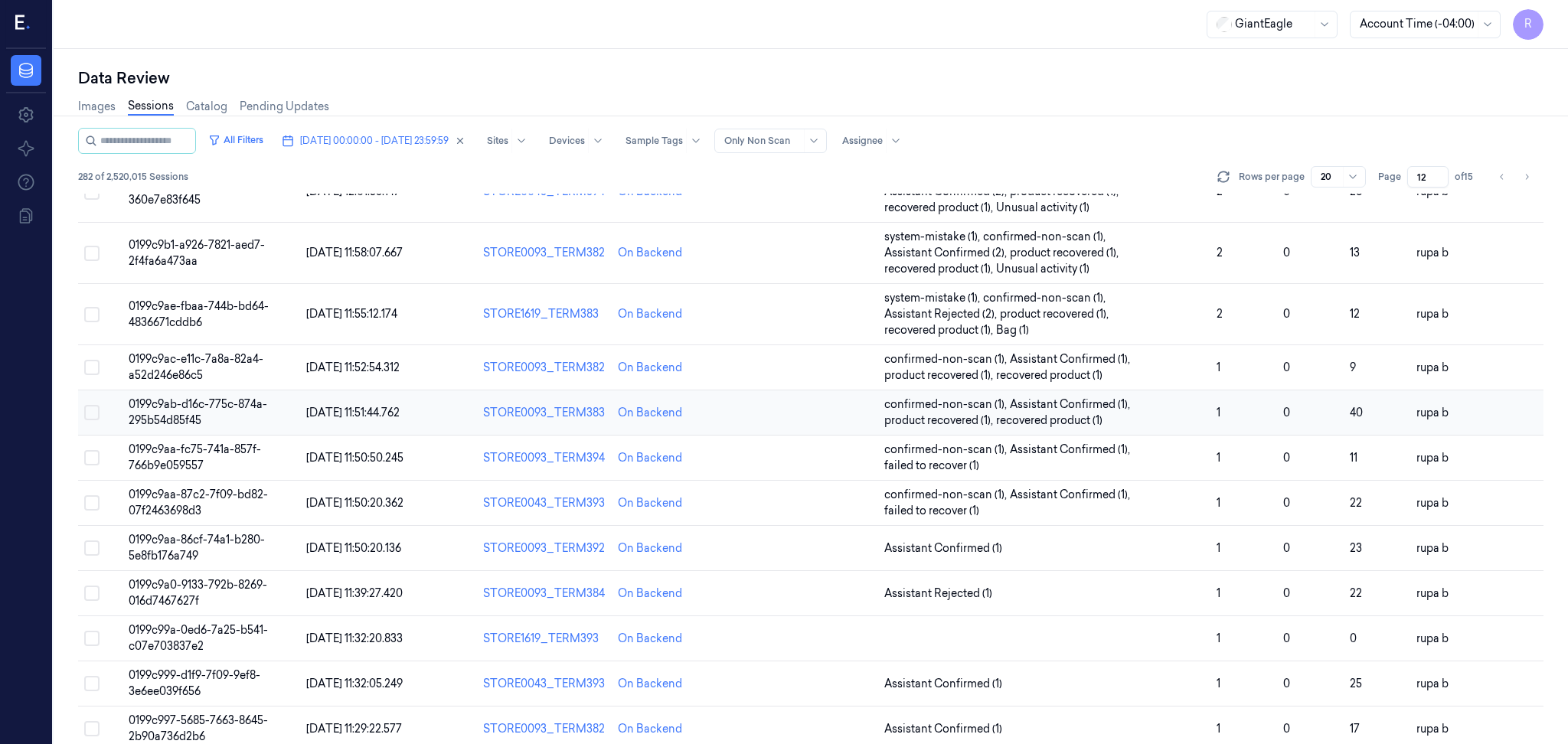
scroll to position [445, 0]
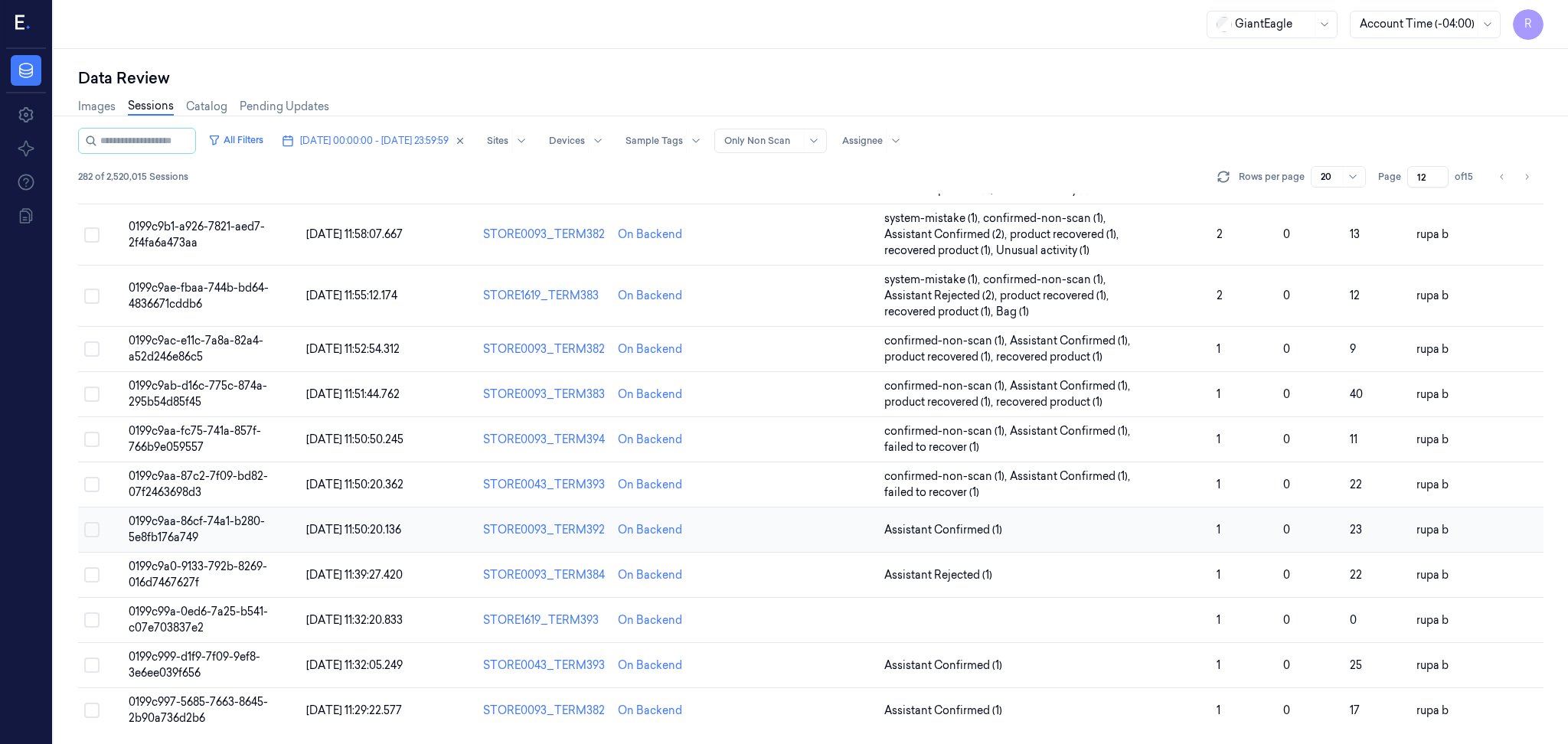
click at [242, 539] on td "0199c9aa-86cf-74a1-b280-5e8fb176a749" at bounding box center [211, 530] width 178 height 45
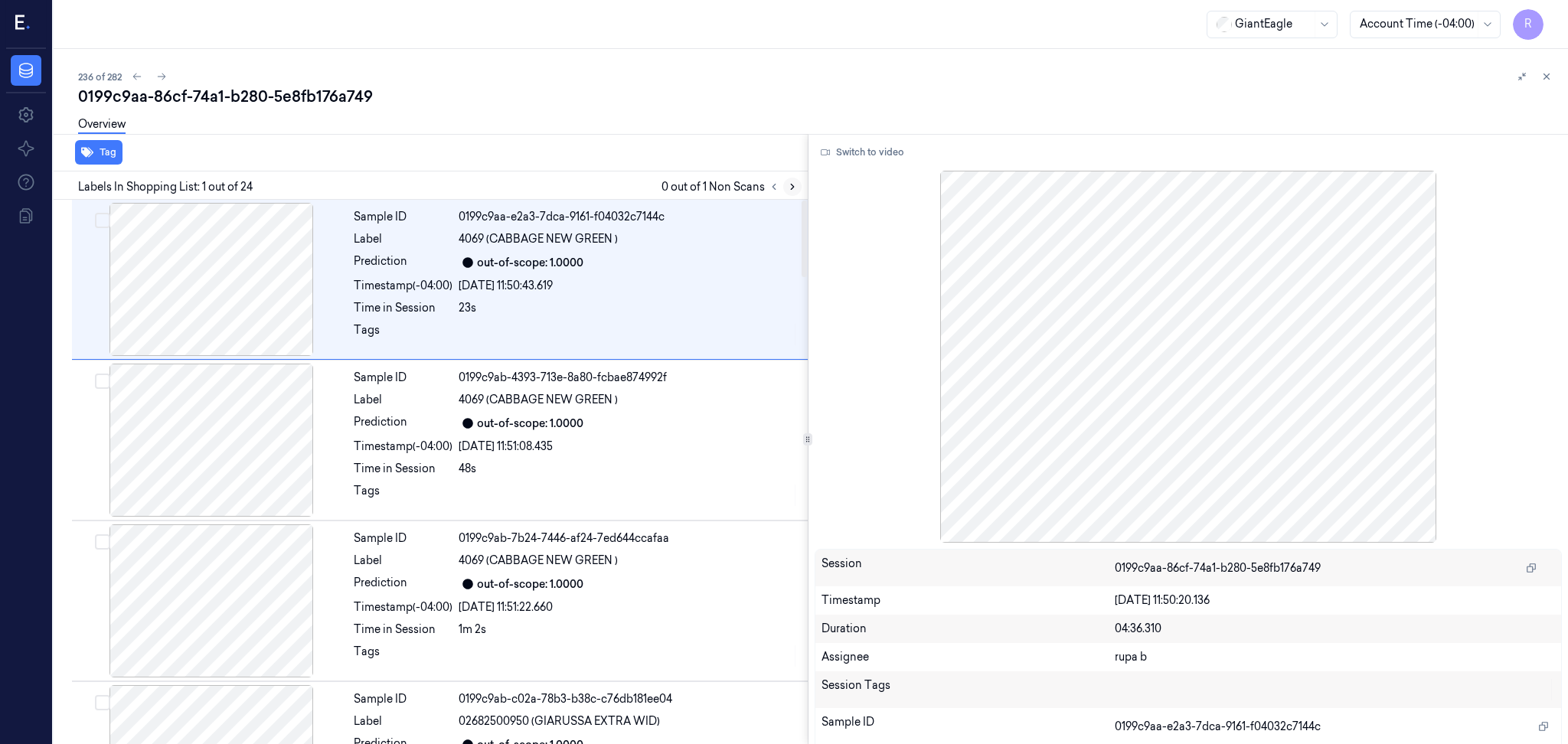
click at [792, 183] on icon at bounding box center [792, 187] width 11 height 11
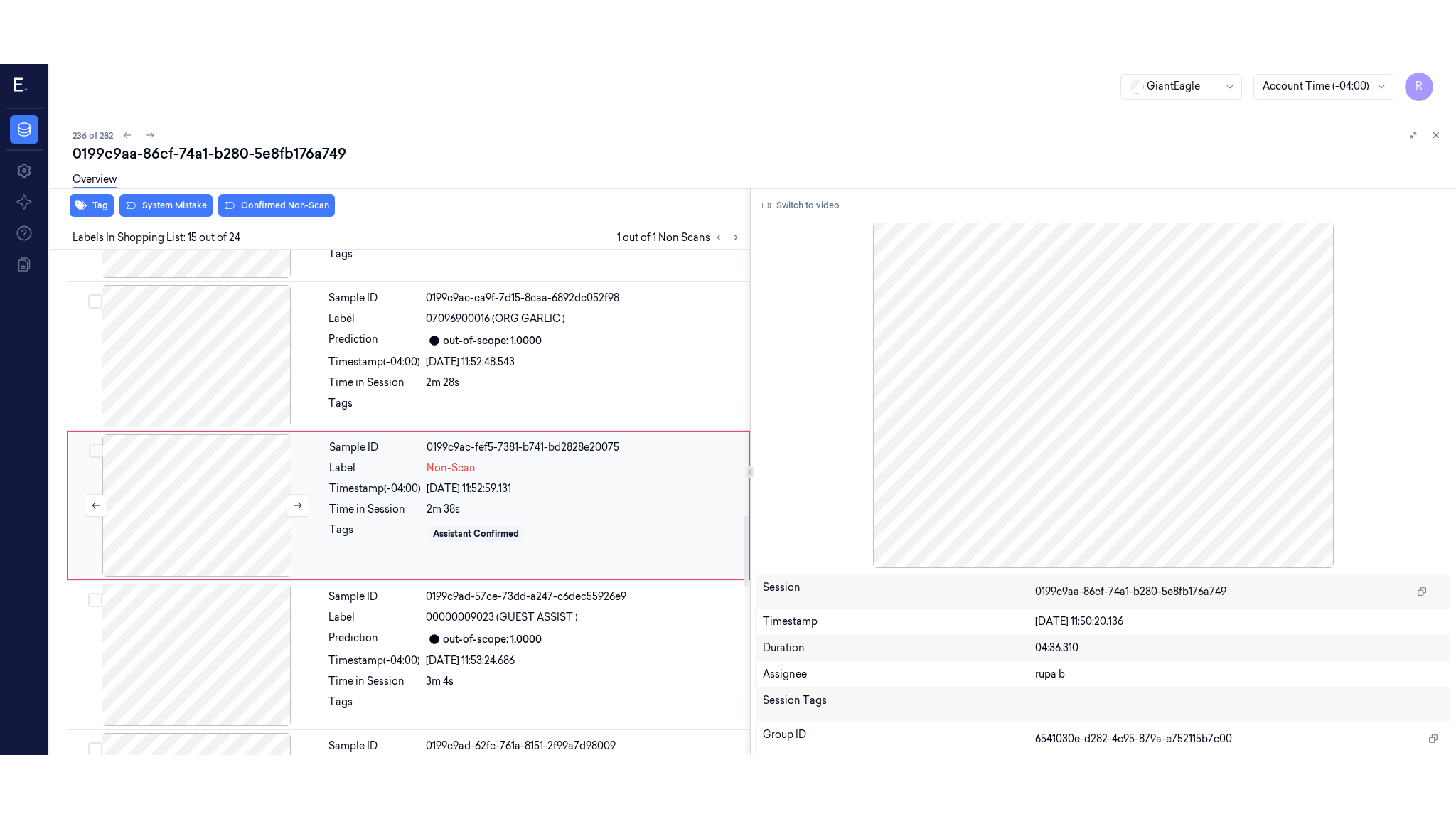
scroll to position [1912, 0]
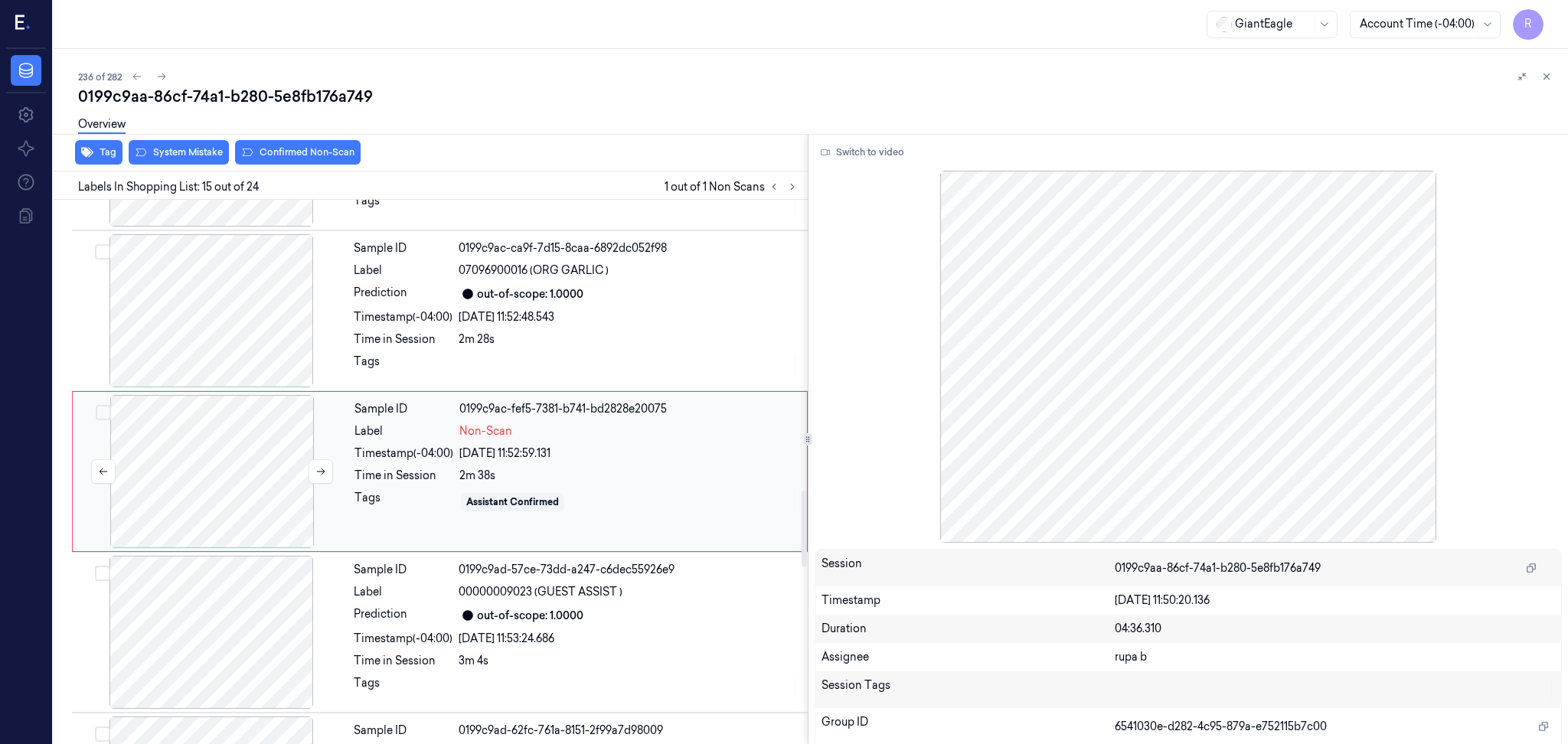
click at [251, 492] on div at bounding box center [212, 472] width 273 height 153
click at [882, 153] on button "Switch to video" at bounding box center [862, 152] width 96 height 25
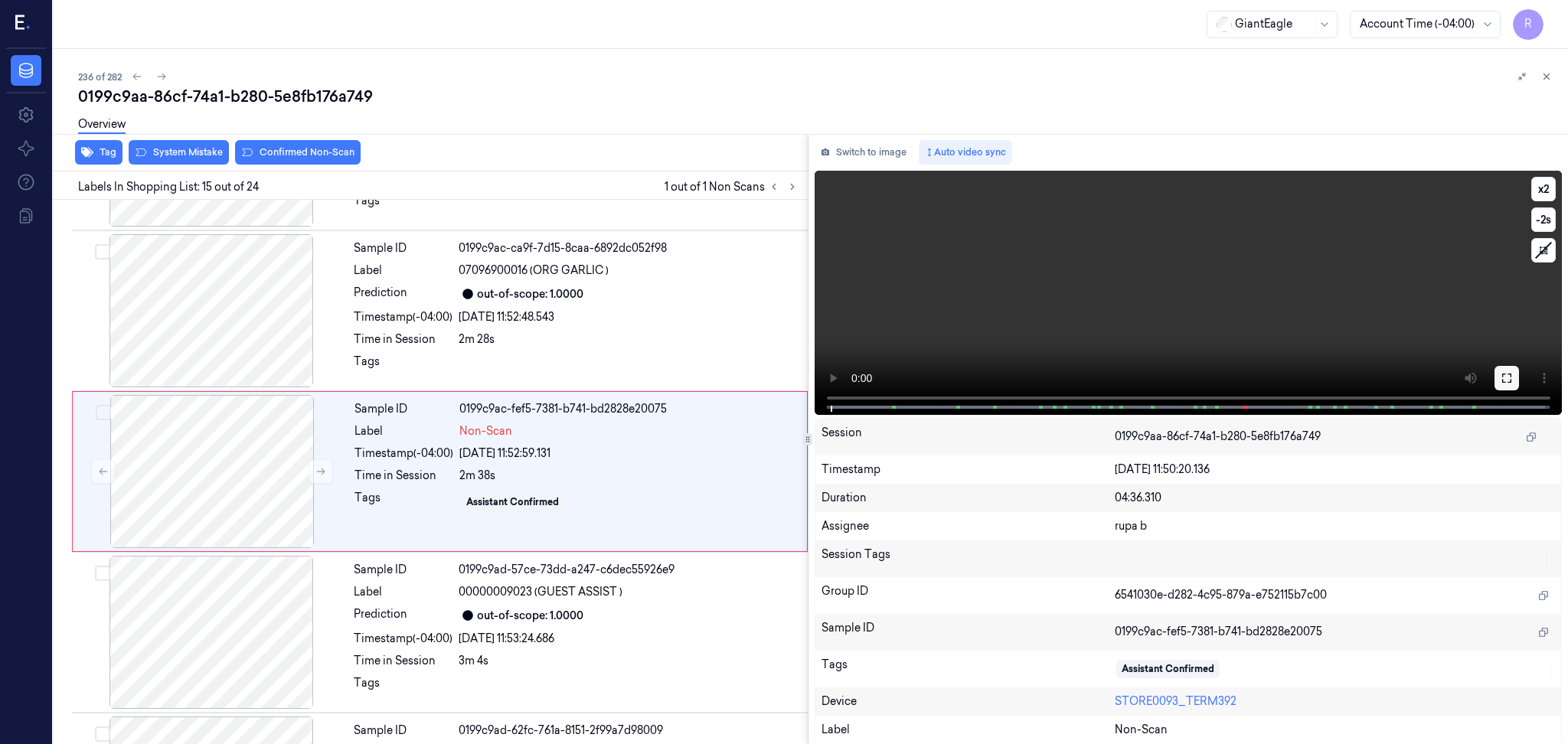
click at [1508, 376] on icon at bounding box center [1506, 377] width 12 height 12
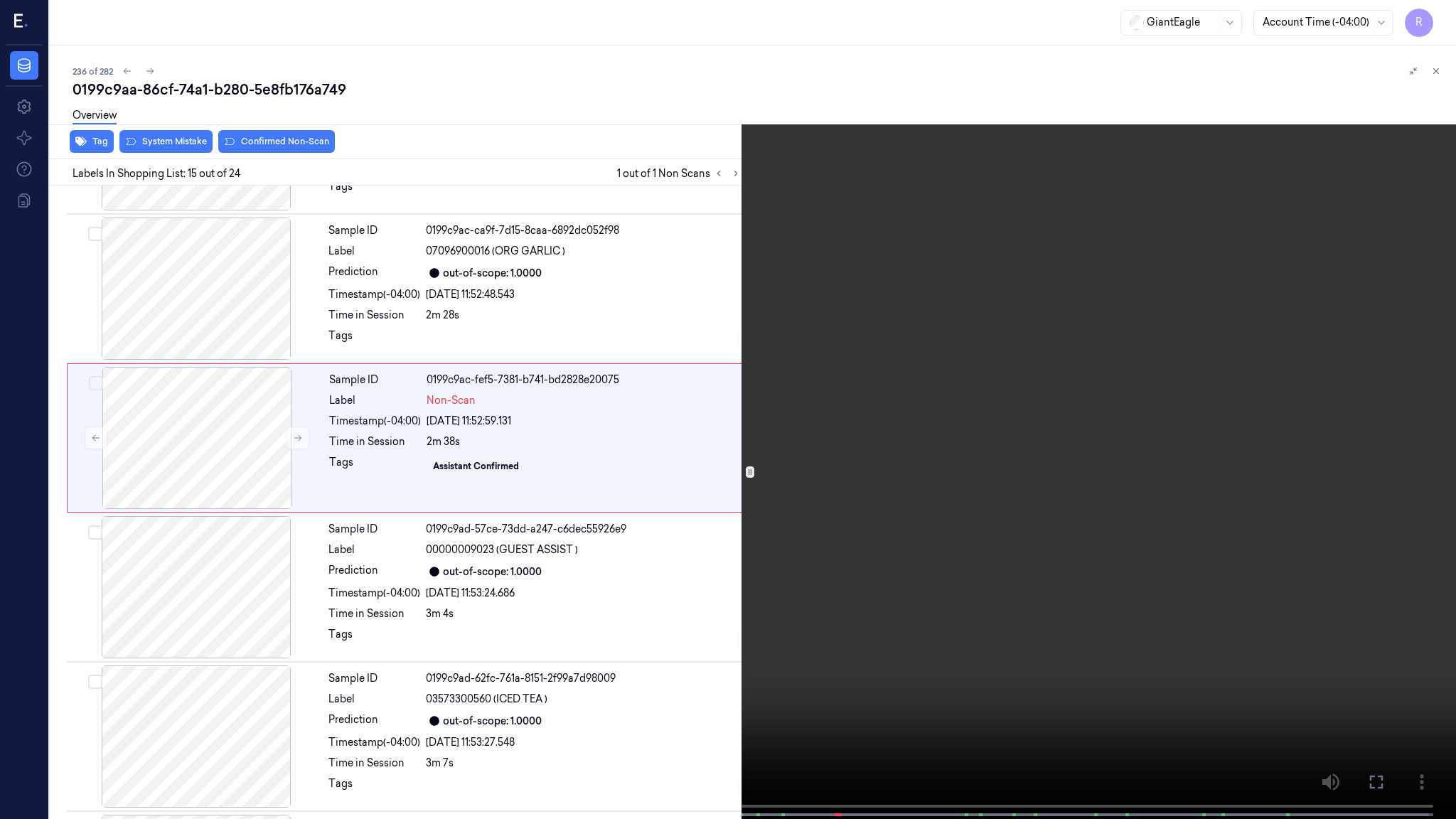
click at [1400, 433] on video at bounding box center [728, 411] width 1456 height 822
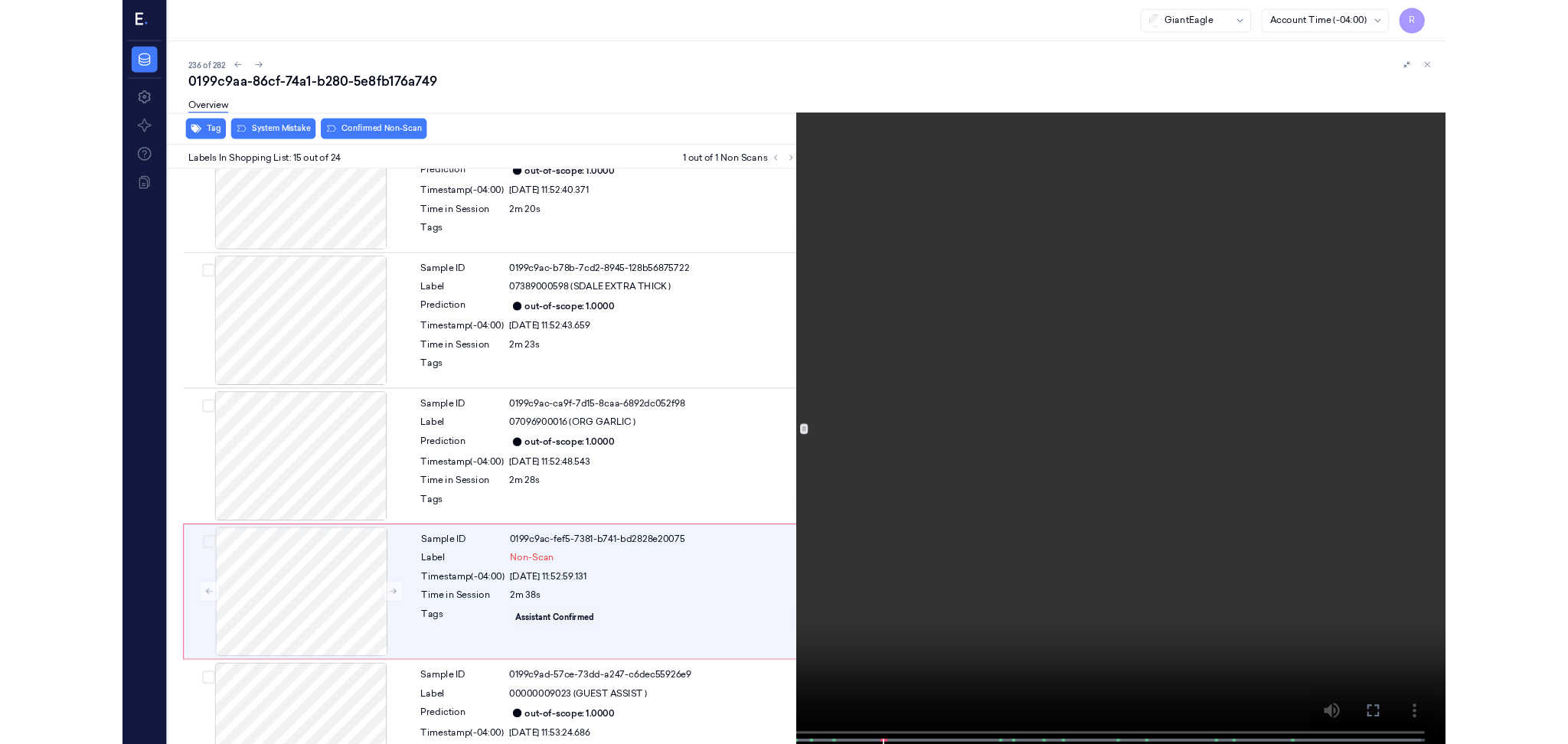
scroll to position [1989, 0]
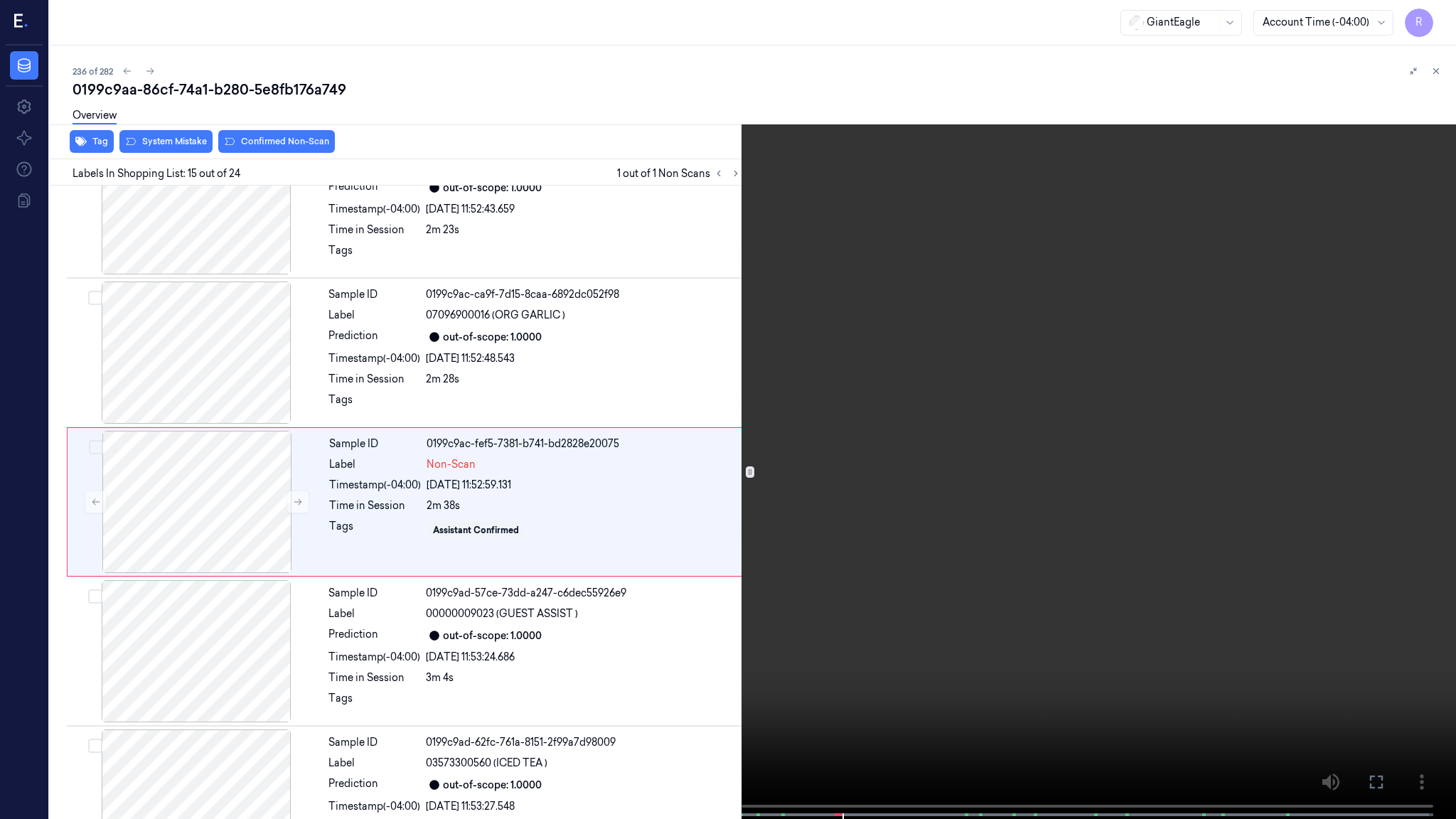
click at [1261, 397] on video at bounding box center [728, 411] width 1456 height 822
click at [880, 593] on video at bounding box center [728, 411] width 1456 height 822
click at [880, 592] on video at bounding box center [728, 411] width 1456 height 822
click at [883, 591] on video at bounding box center [728, 411] width 1456 height 822
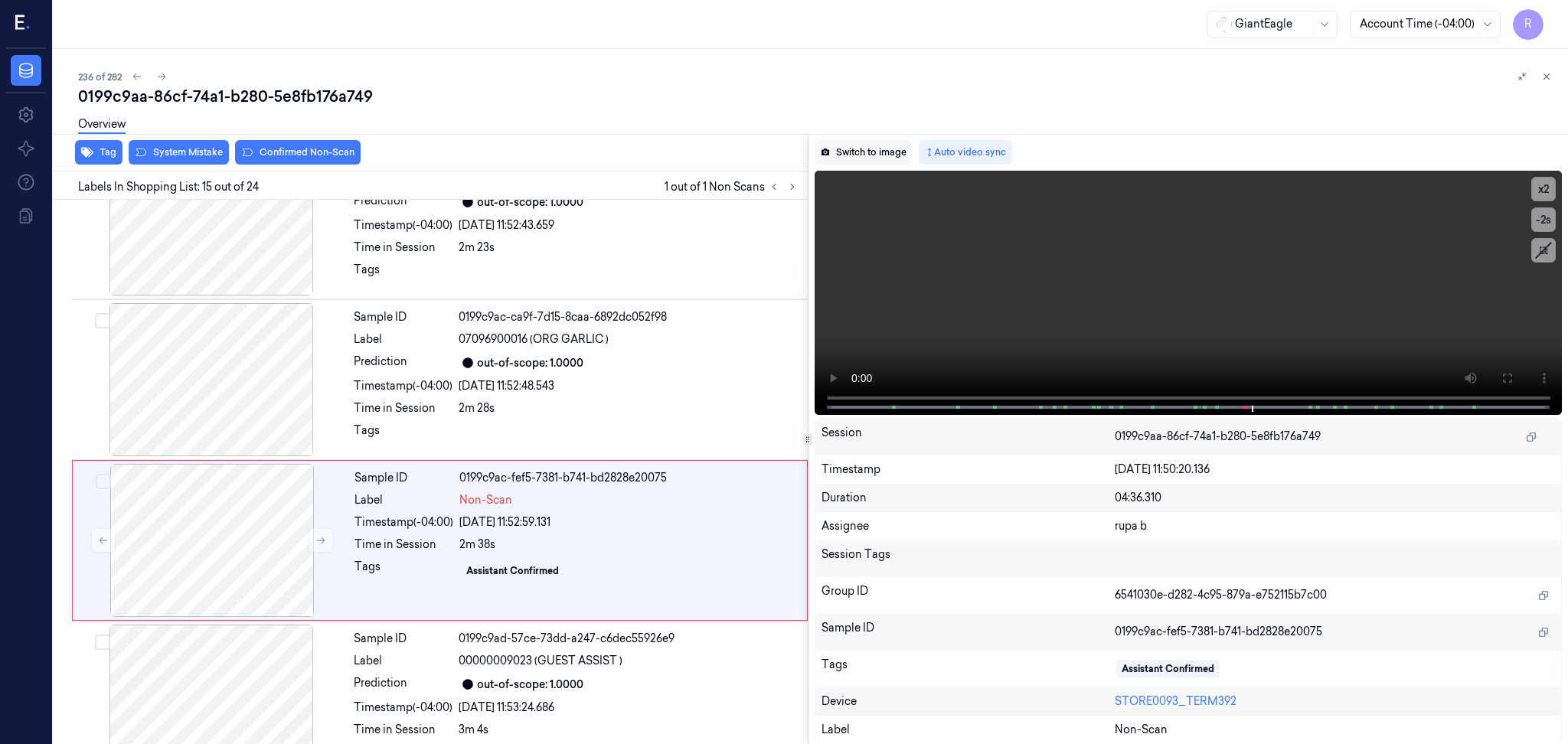
click at [870, 147] on button "Switch to image" at bounding box center [863, 152] width 98 height 25
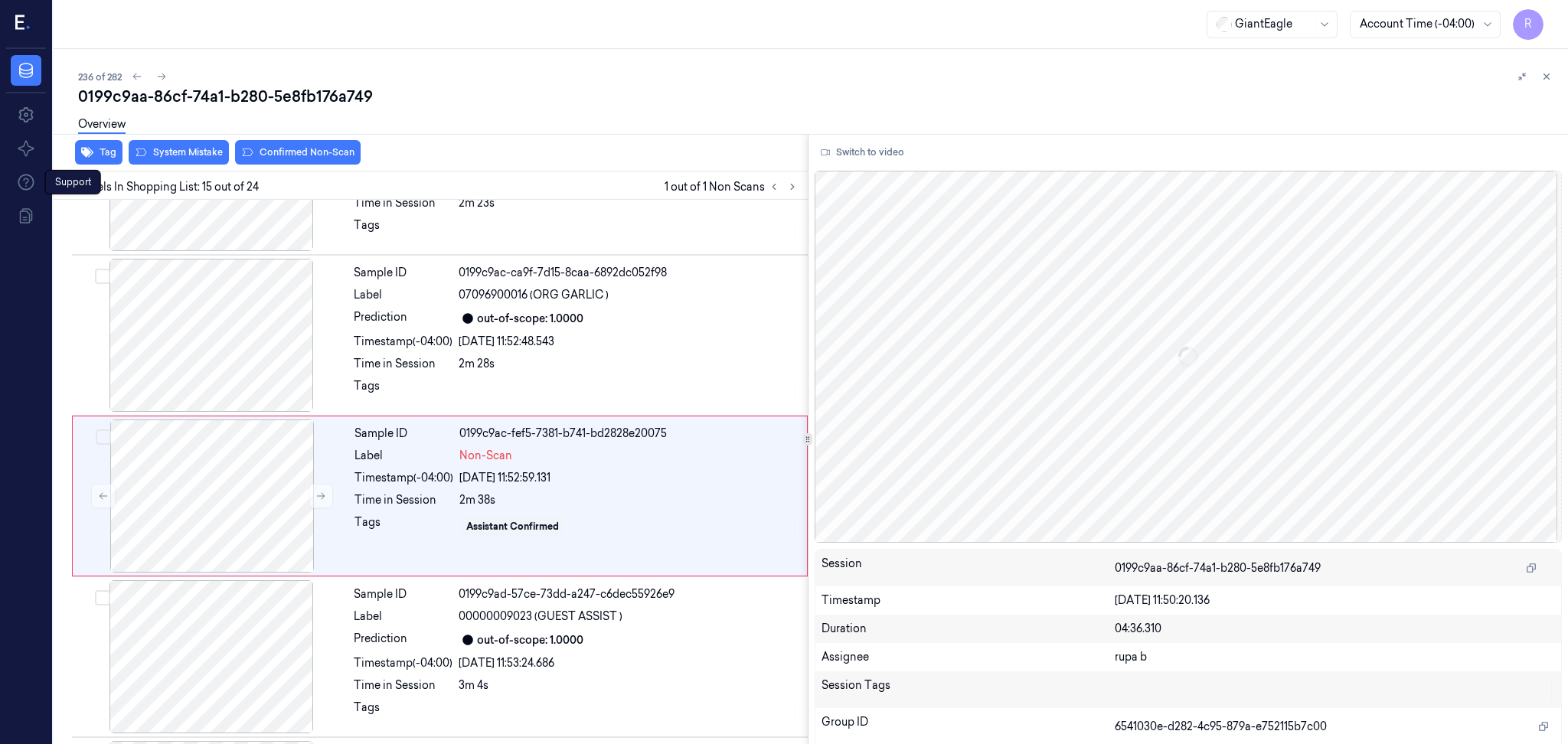
scroll to position [2058, 0]
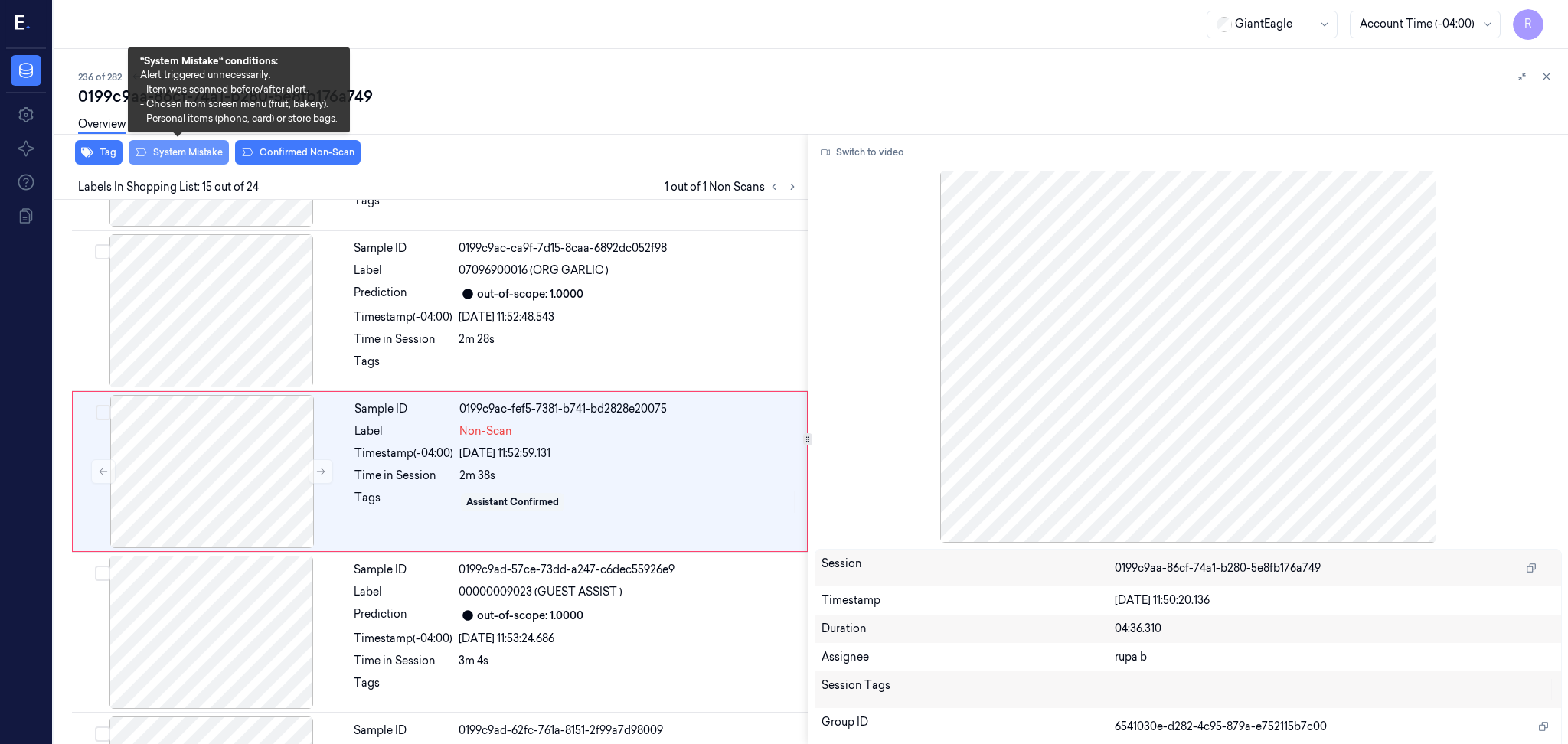
click at [195, 151] on button "System Mistake" at bounding box center [179, 152] width 100 height 25
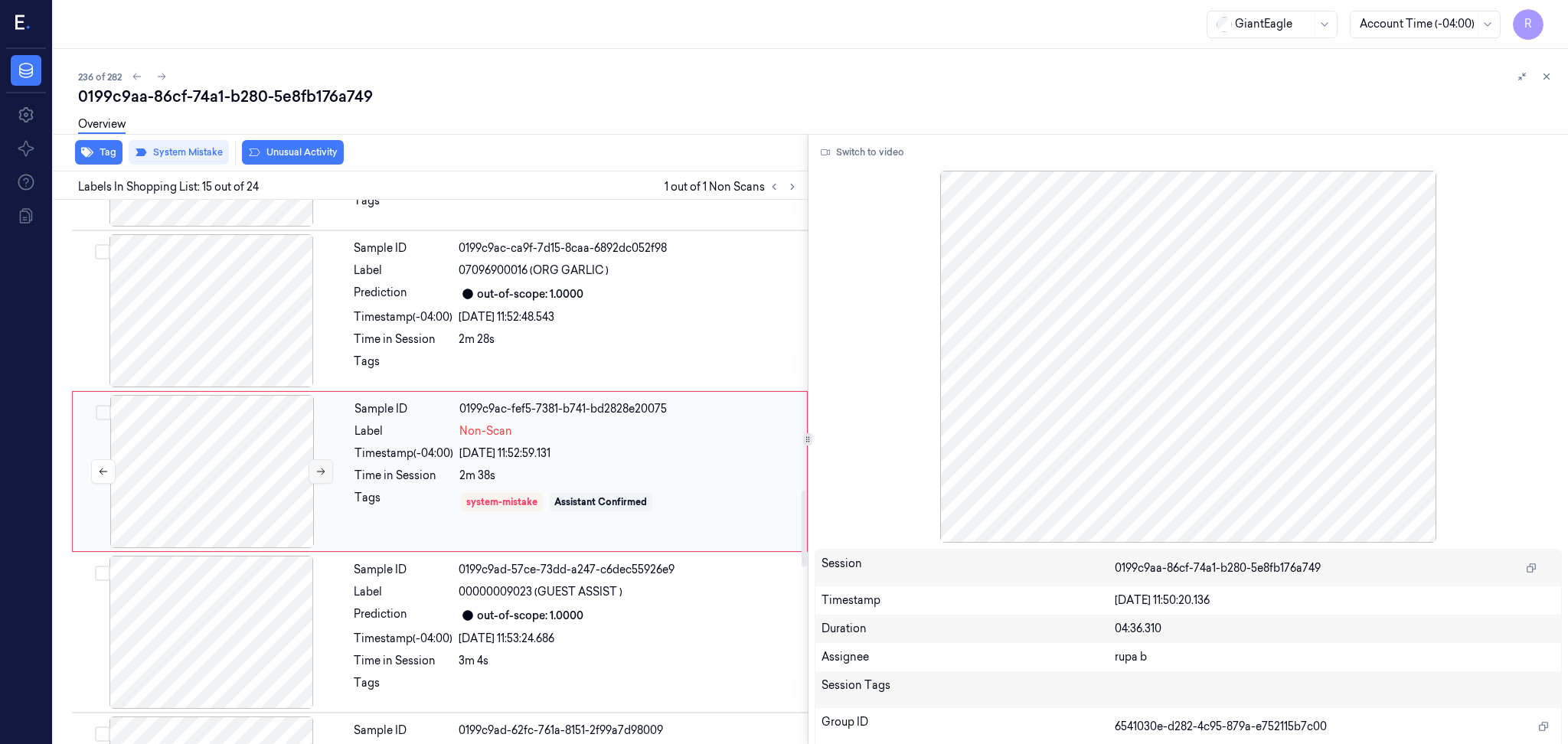
click at [320, 469] on icon at bounding box center [321, 472] width 11 height 11
click at [321, 468] on icon at bounding box center [321, 472] width 11 height 11
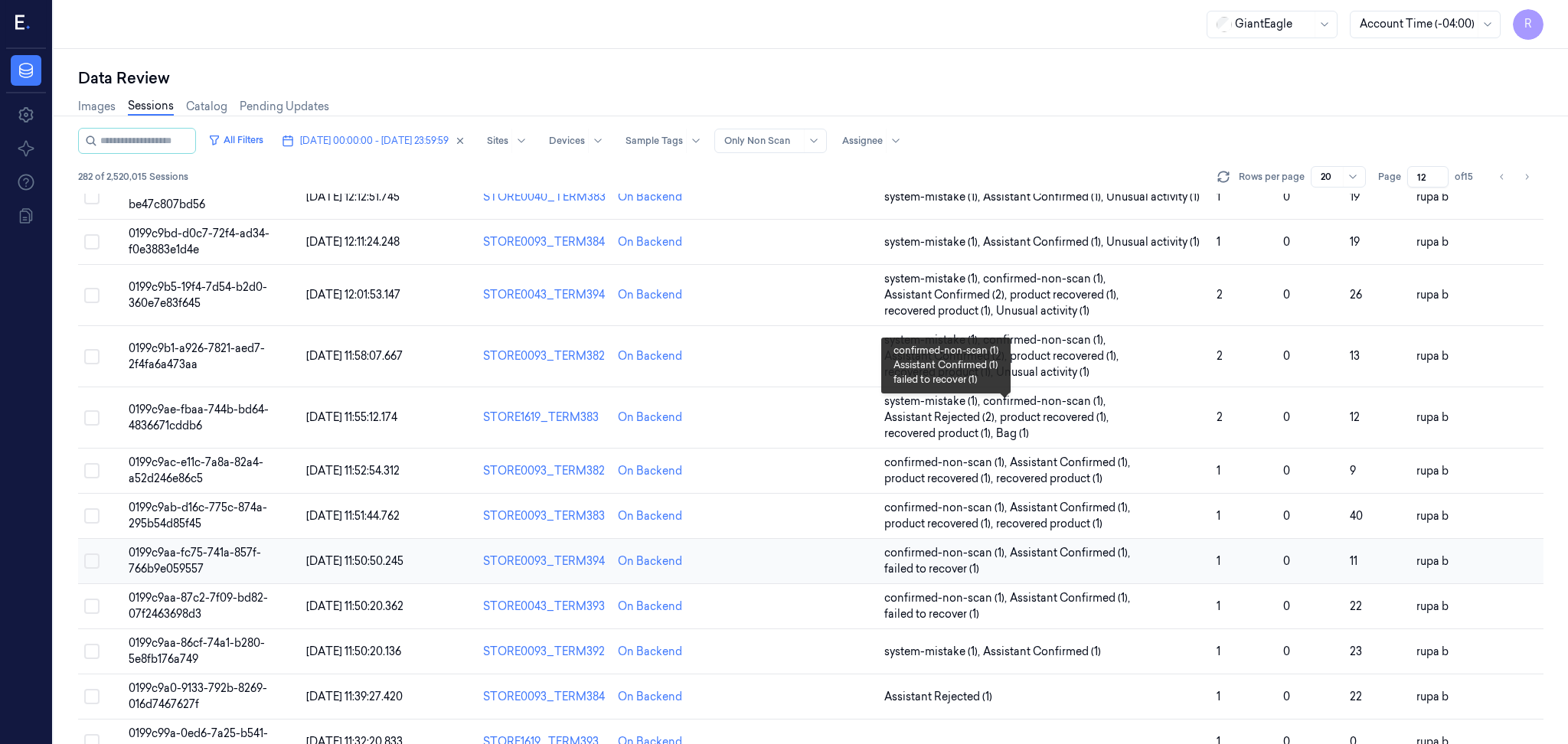
scroll to position [445, 0]
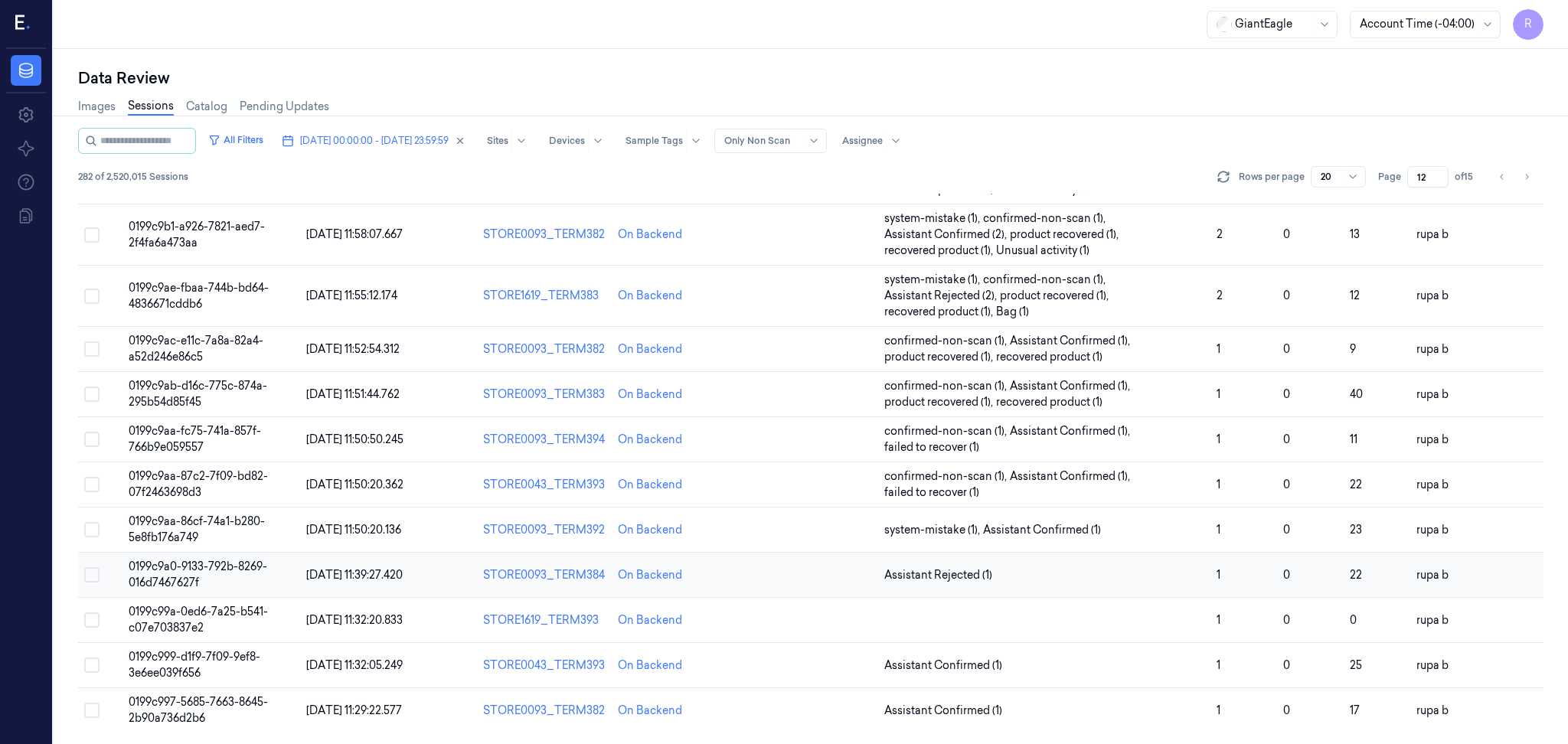
click at [263, 575] on td "0199c9a0-9133-792b-8269-016d7467627f" at bounding box center [211, 575] width 178 height 45
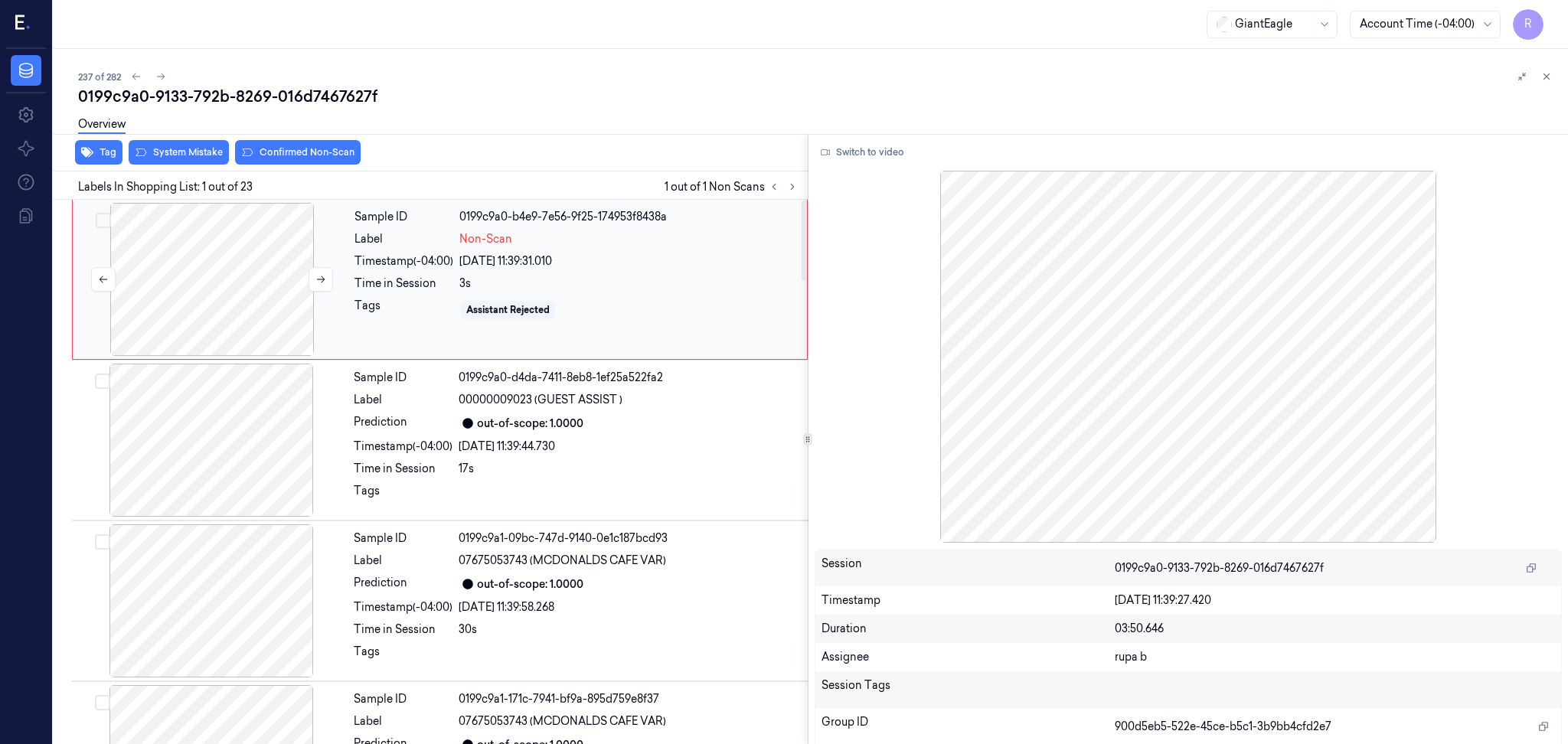
click at [190, 283] on div at bounding box center [212, 280] width 273 height 153
click at [901, 162] on button "Switch to video" at bounding box center [862, 152] width 96 height 25
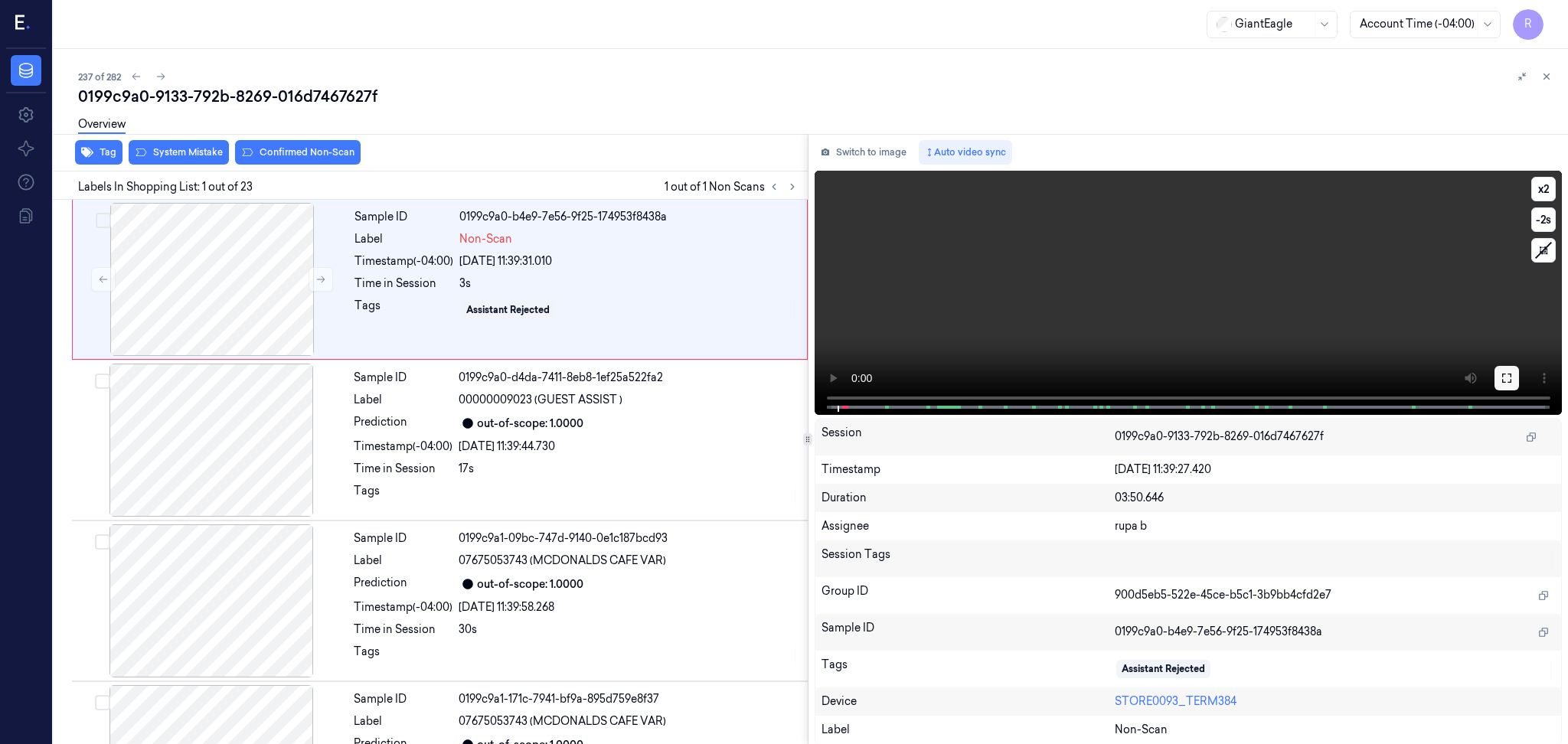
click at [1503, 370] on button at bounding box center [1506, 378] width 25 height 25
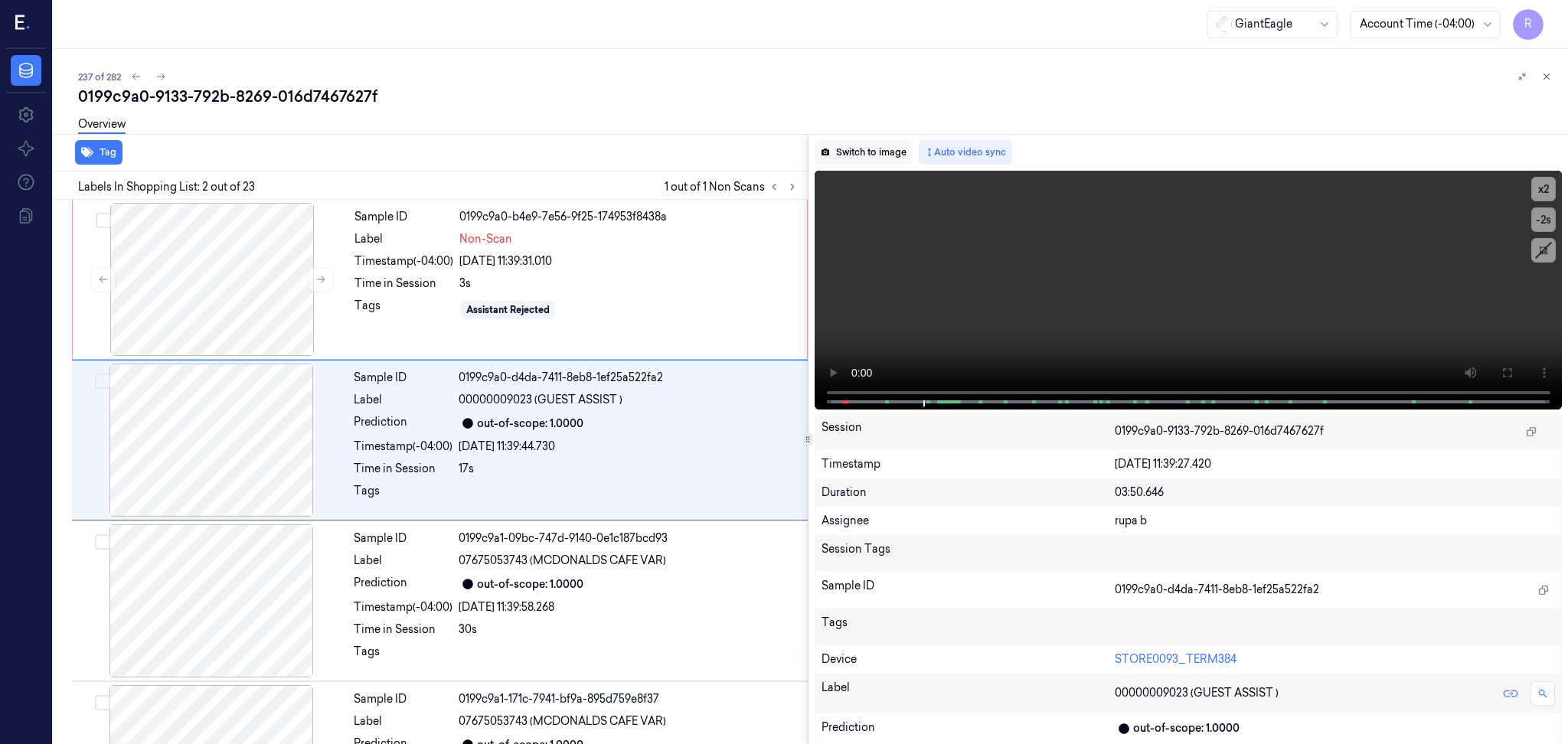
click at [858, 152] on button "Switch to image" at bounding box center [863, 152] width 98 height 25
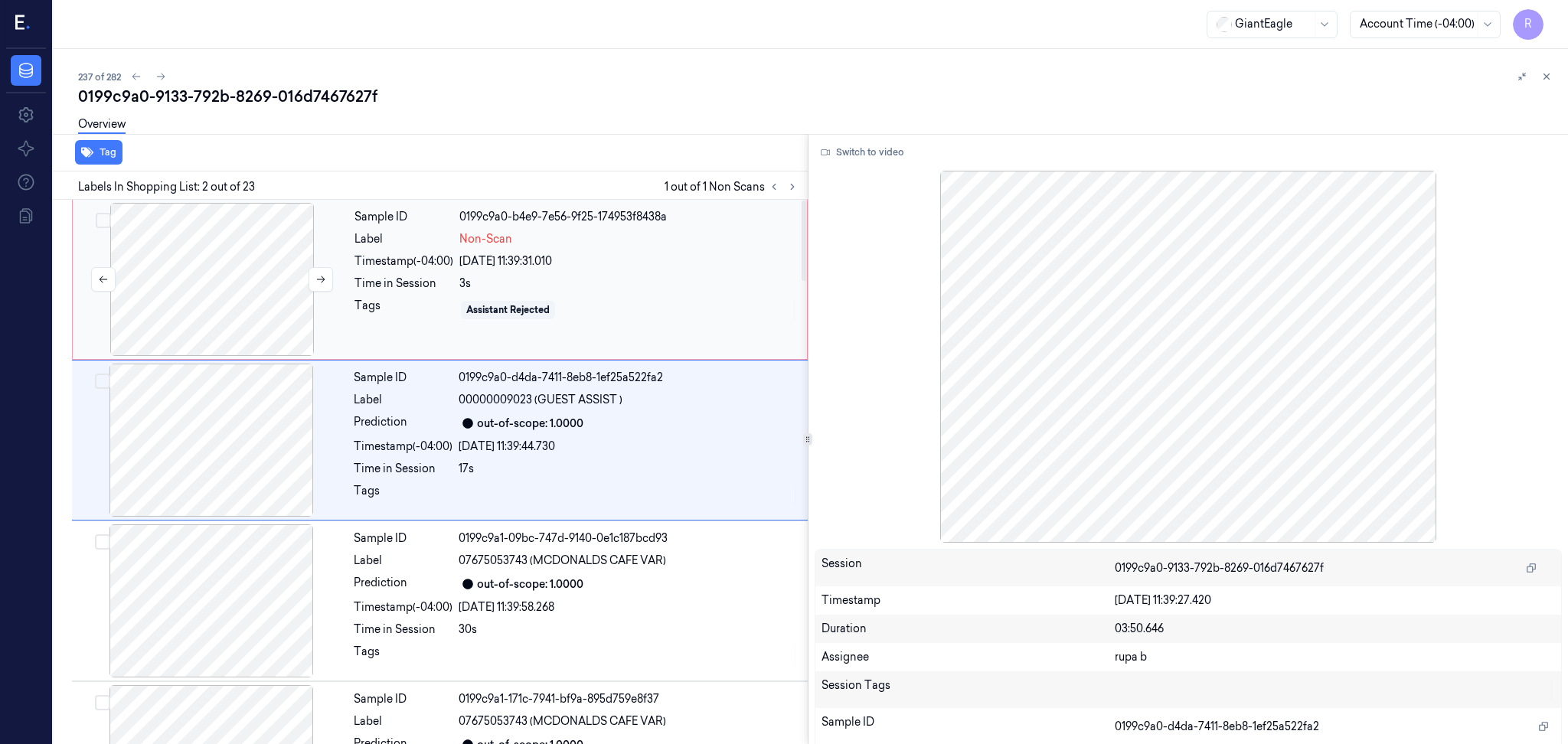
click at [167, 295] on div at bounding box center [212, 280] width 273 height 153
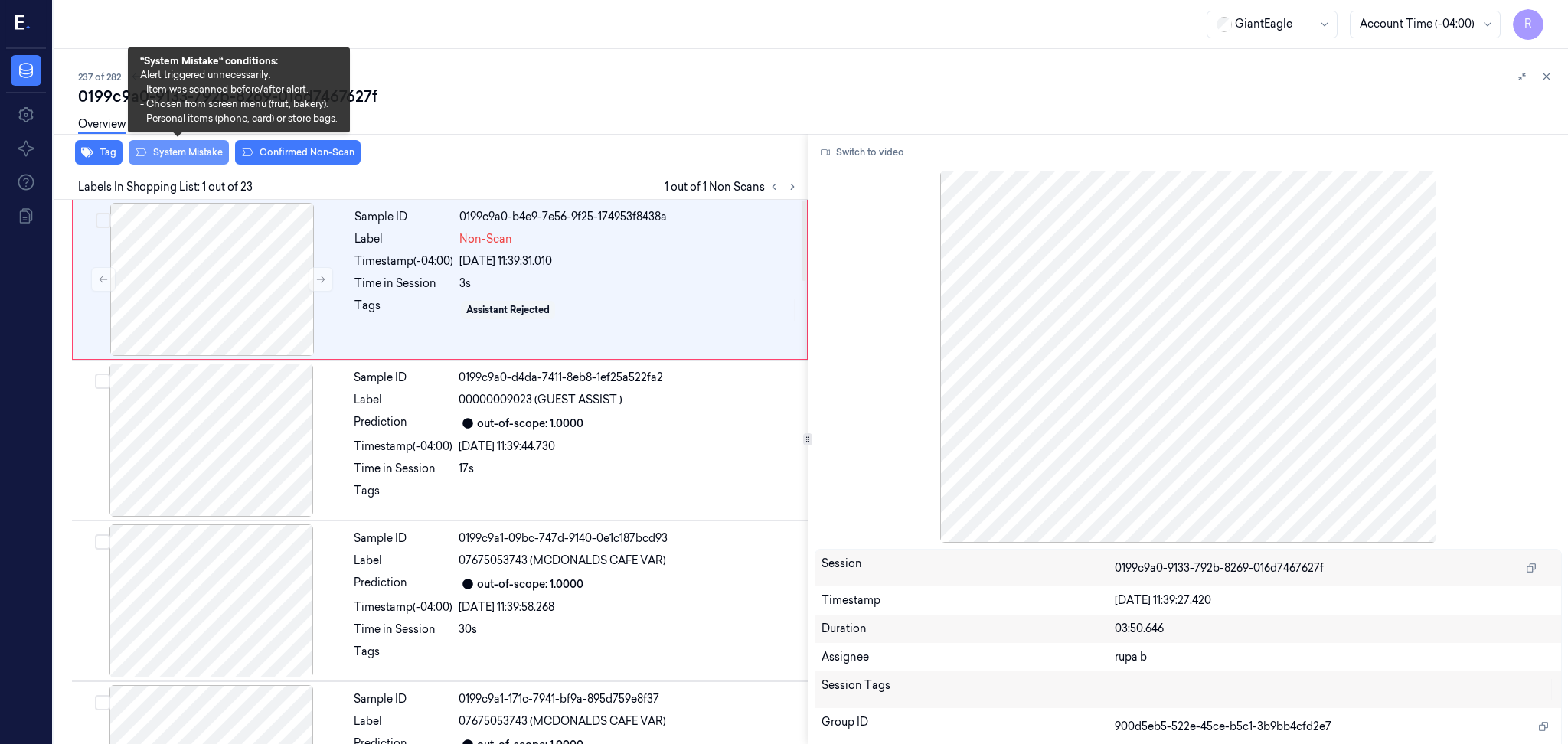
click at [198, 155] on button "System Mistake" at bounding box center [179, 152] width 100 height 25
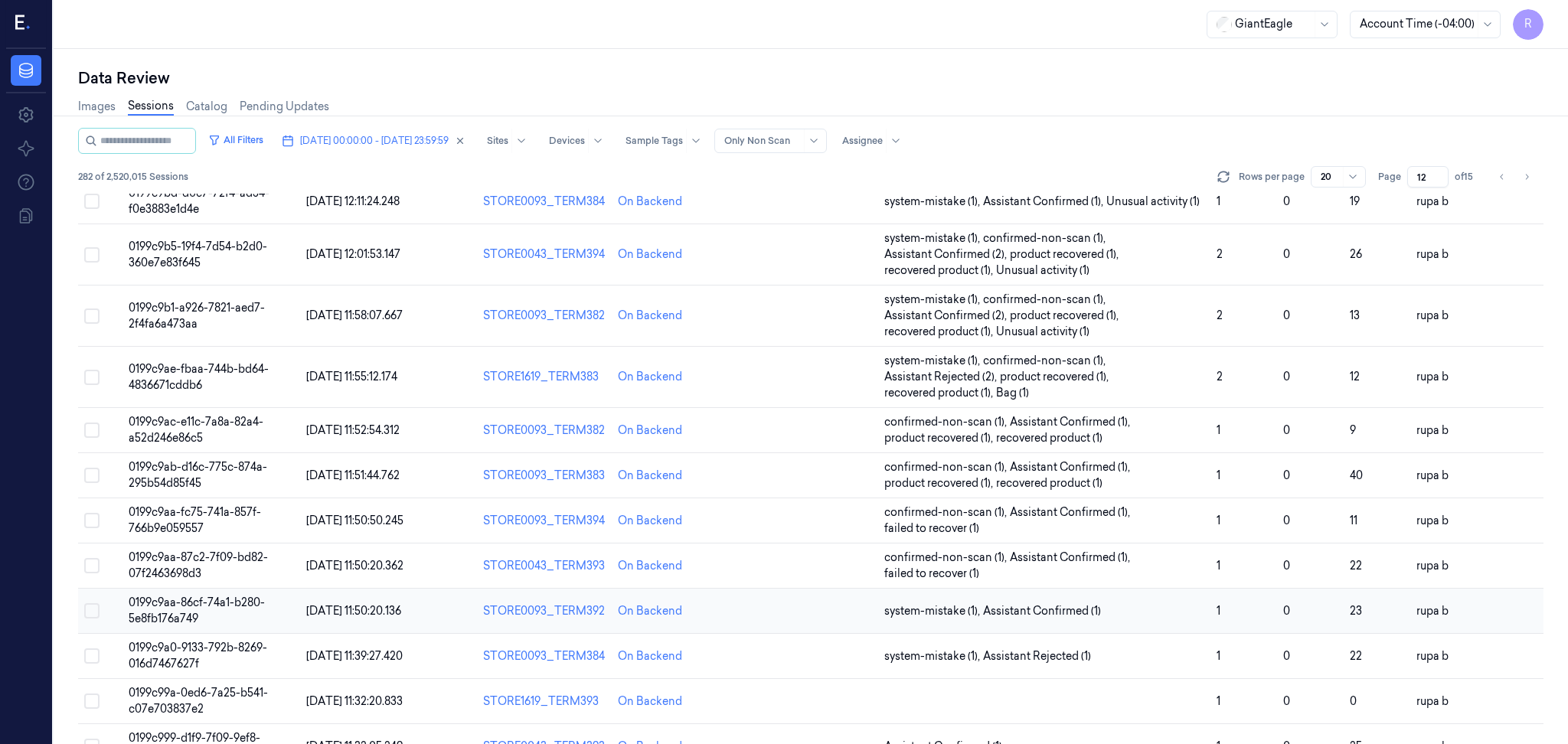
scroll to position [445, 0]
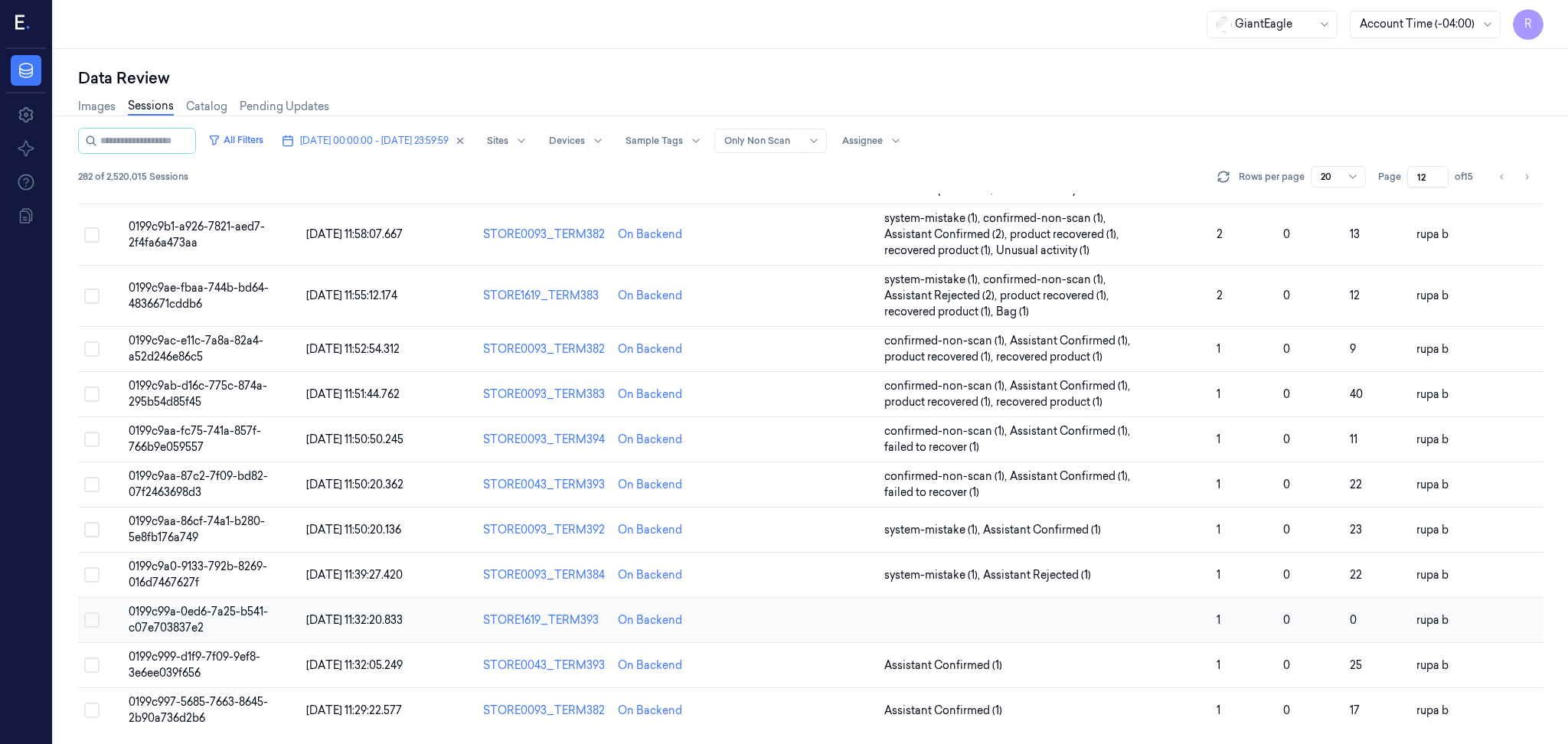
click at [251, 627] on td "0199c99a-0ed6-7a25-b541-c07e703837e2" at bounding box center [211, 620] width 178 height 45
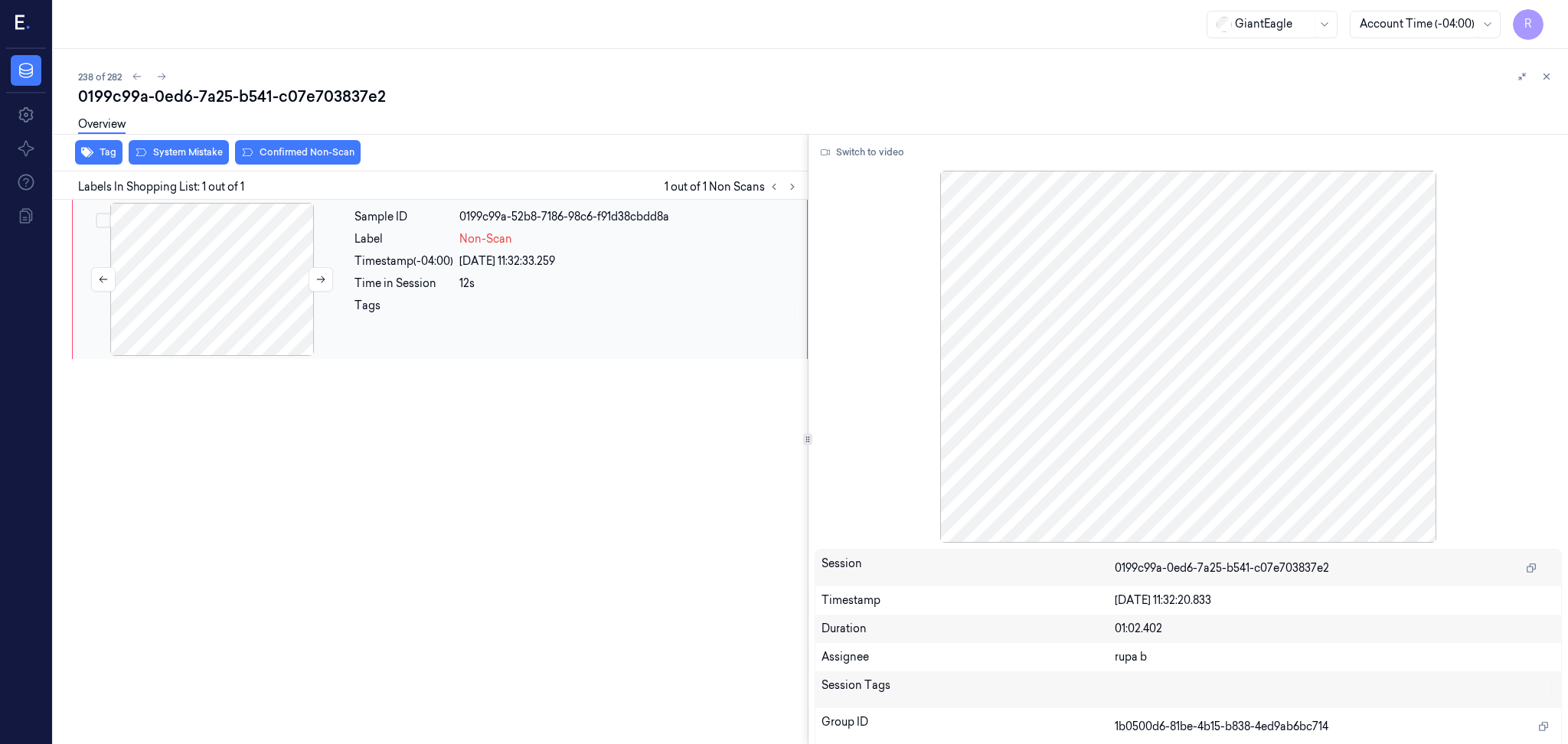
click at [336, 251] on div at bounding box center [212, 280] width 273 height 153
click at [288, 269] on div at bounding box center [212, 280] width 273 height 153
click at [866, 137] on div "Switch to video Session 0199c99a-0ed6-7a25-b541-c07e703837e2 Timestamp 09/10/20…" at bounding box center [1188, 439] width 760 height 611
click at [844, 153] on button "Switch to video" at bounding box center [862, 152] width 96 height 25
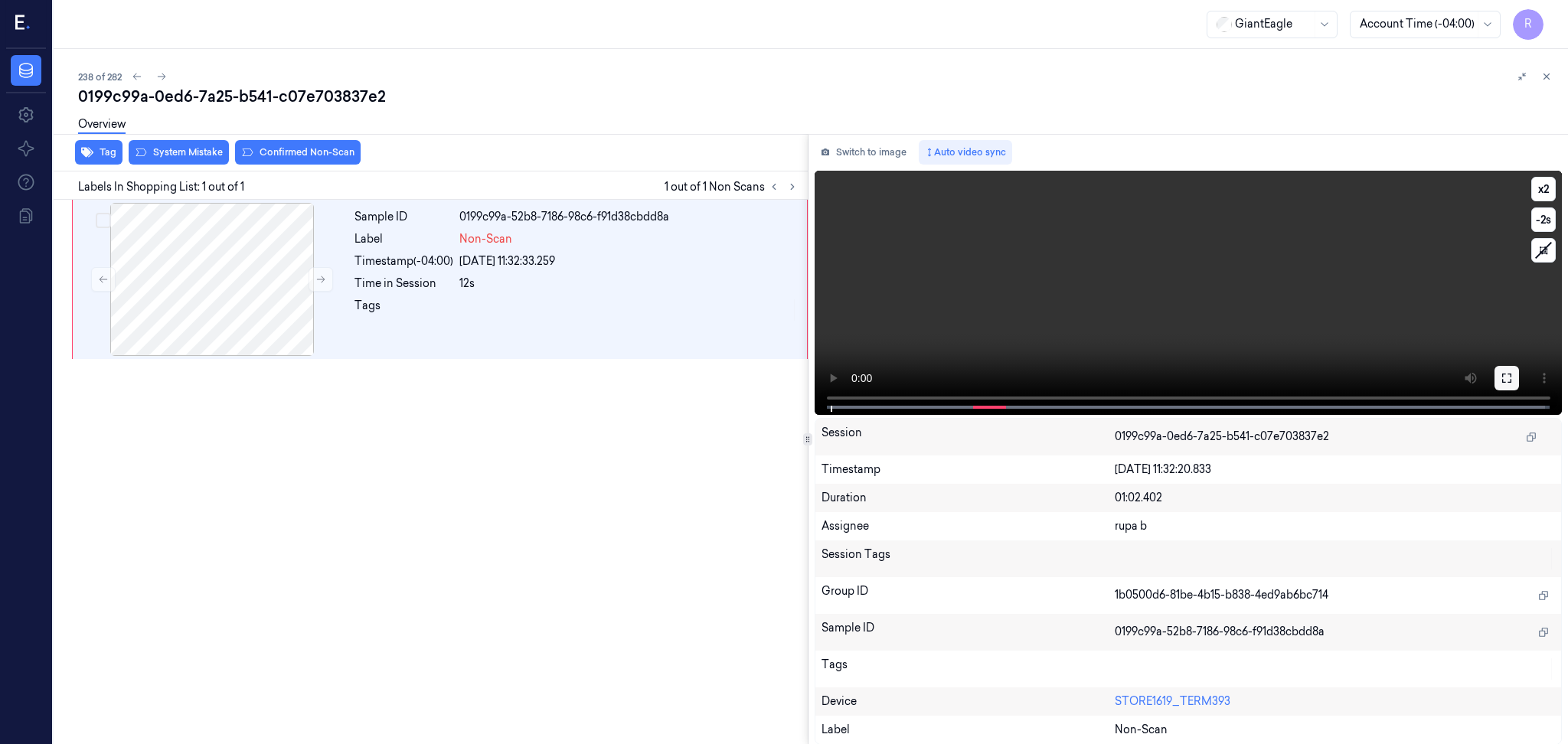
click at [1499, 386] on button at bounding box center [1506, 378] width 25 height 25
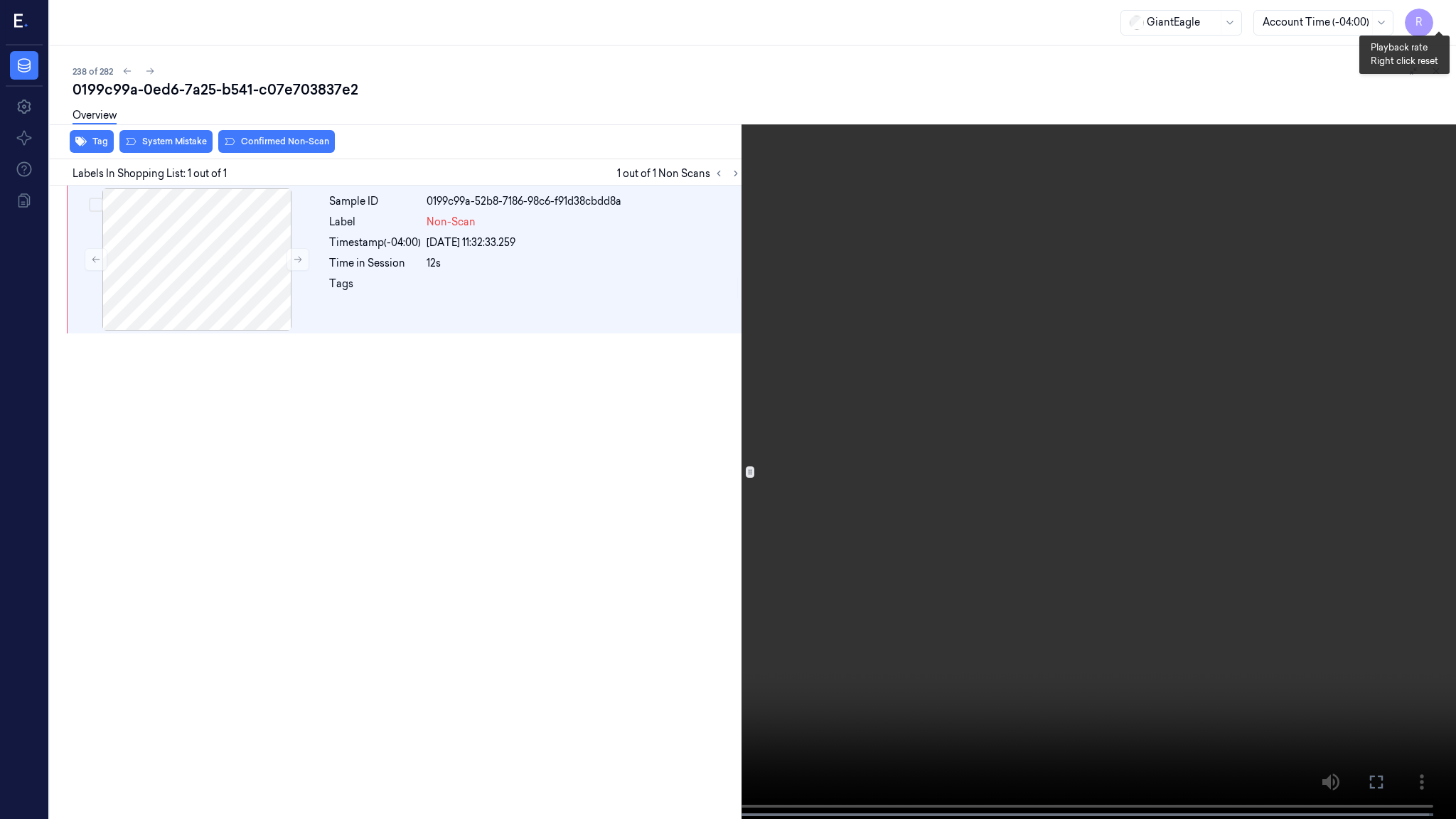
click at [1441, 16] on button "x 2" at bounding box center [1438, 17] width 23 height 23
click at [1079, 304] on video at bounding box center [728, 411] width 1456 height 822
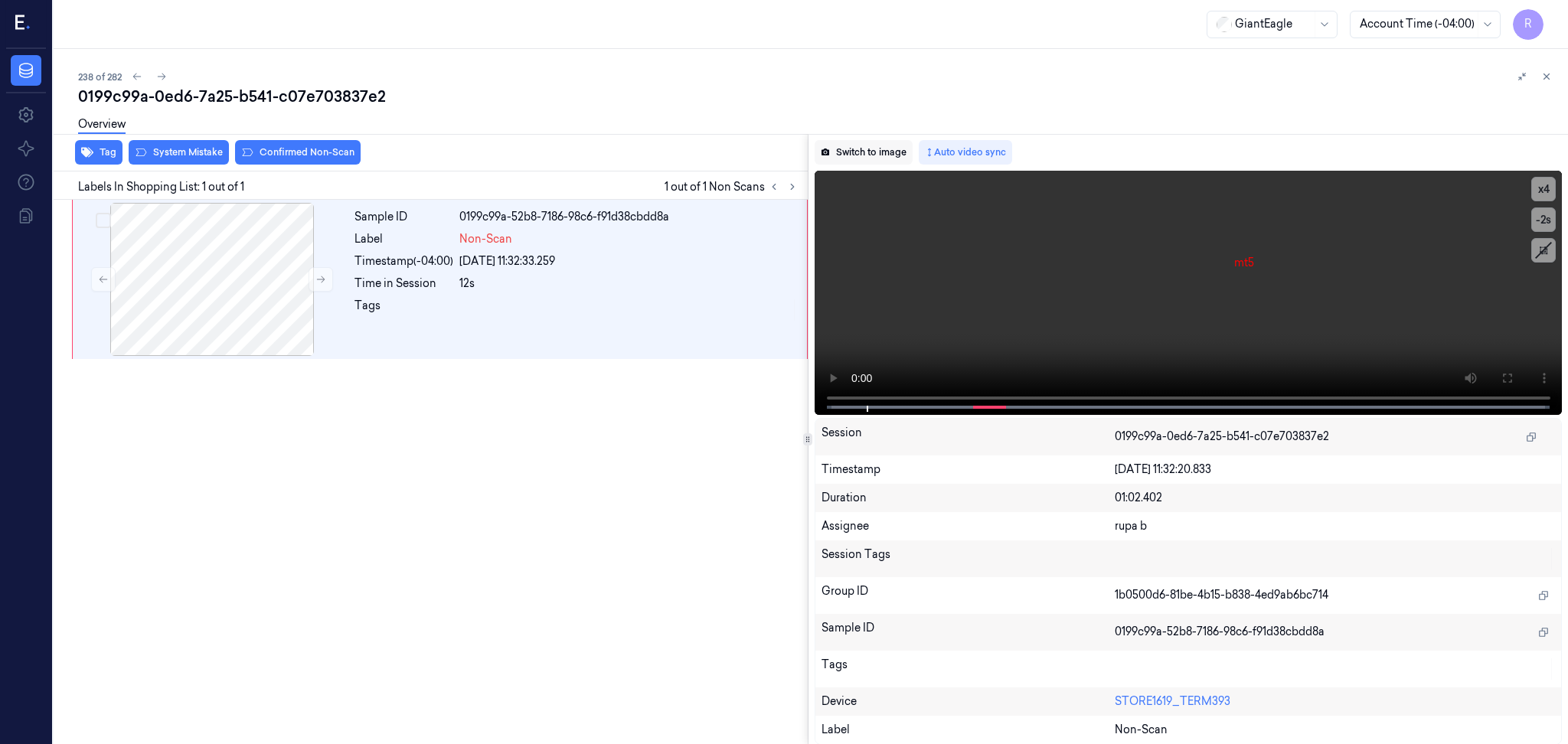
click at [858, 145] on button "Switch to image" at bounding box center [863, 152] width 98 height 25
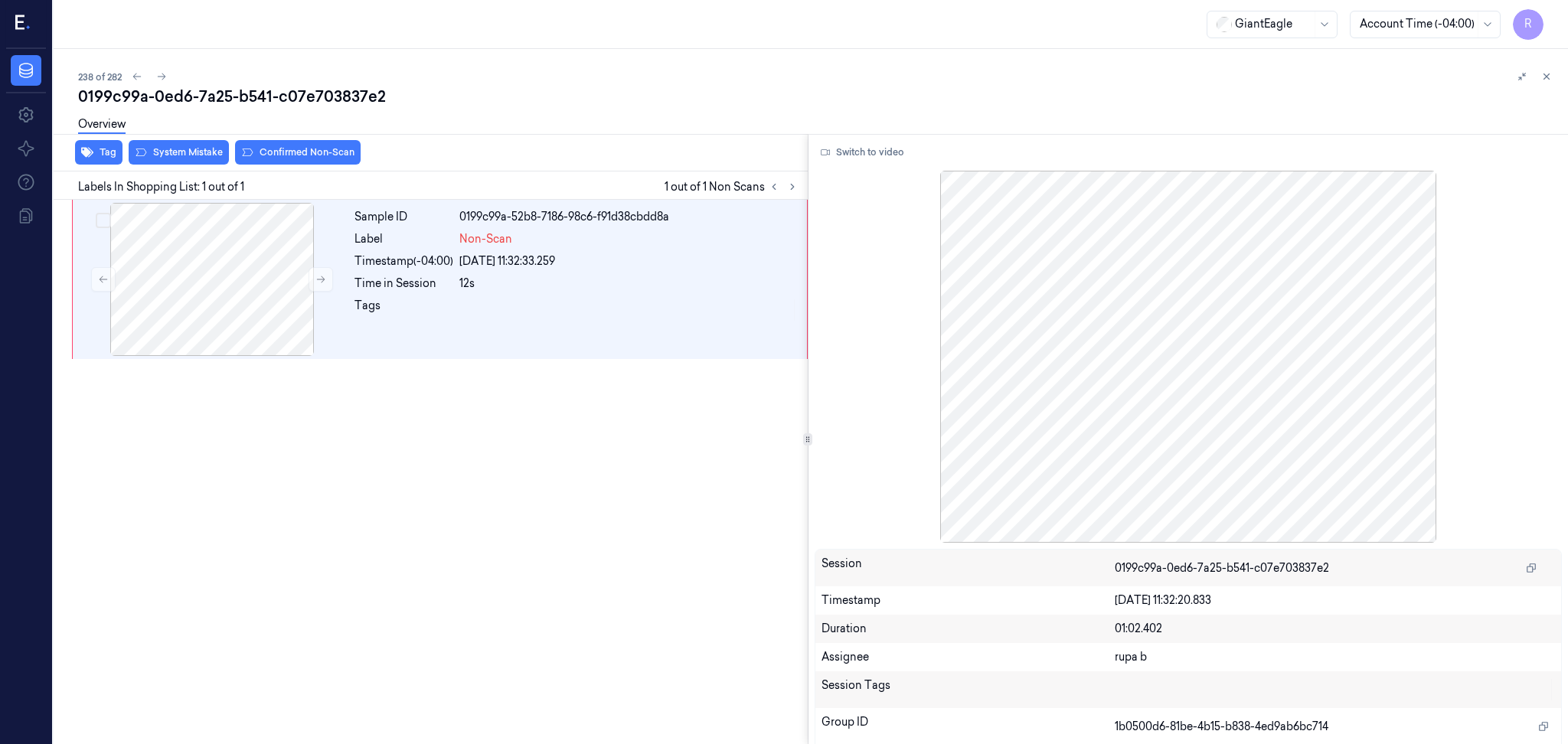
click at [206, 144] on div "Overview" at bounding box center [817, 127] width 1477 height 39
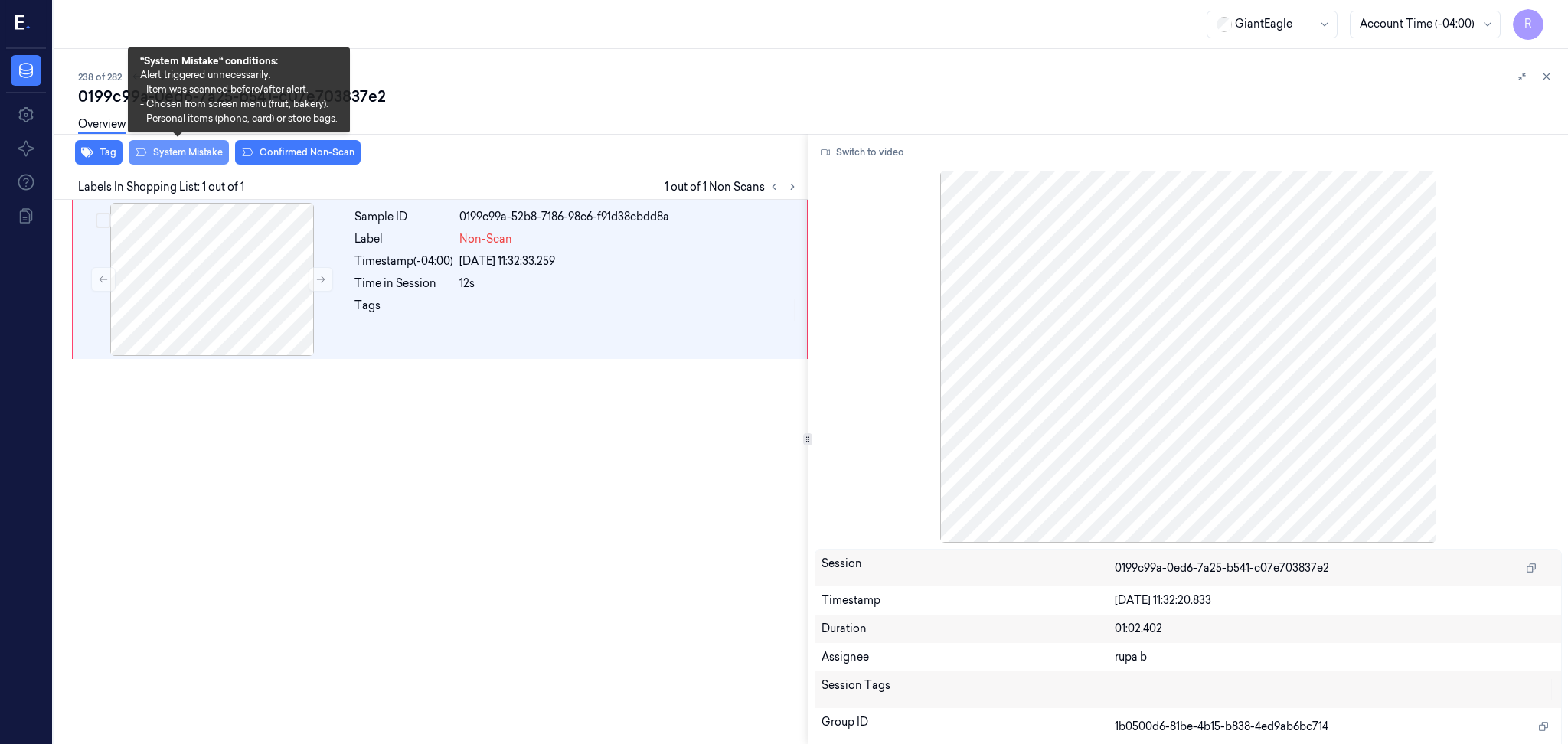
click at [206, 153] on button "System Mistake" at bounding box center [179, 152] width 100 height 25
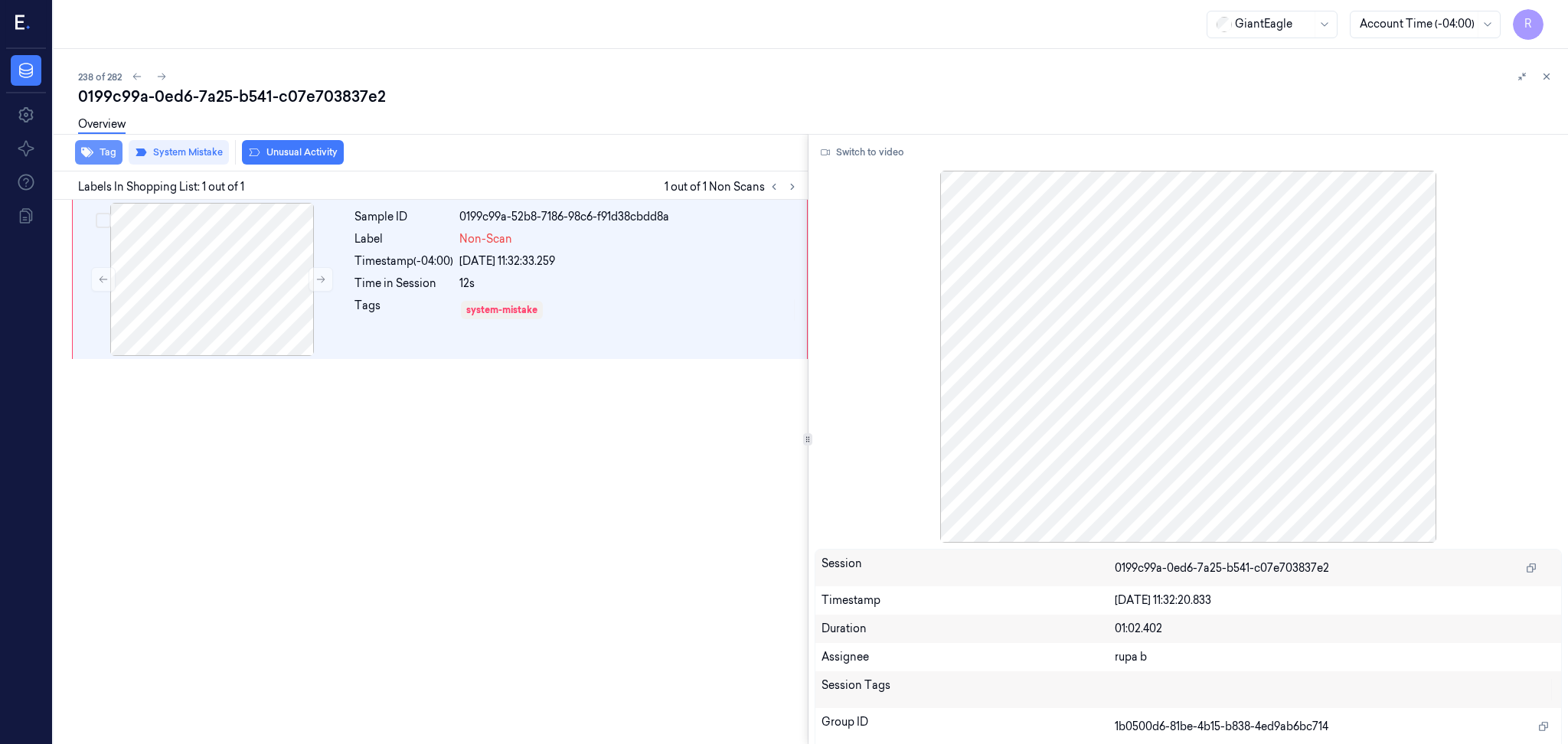
click at [108, 154] on button "Tag" at bounding box center [99, 152] width 47 height 25
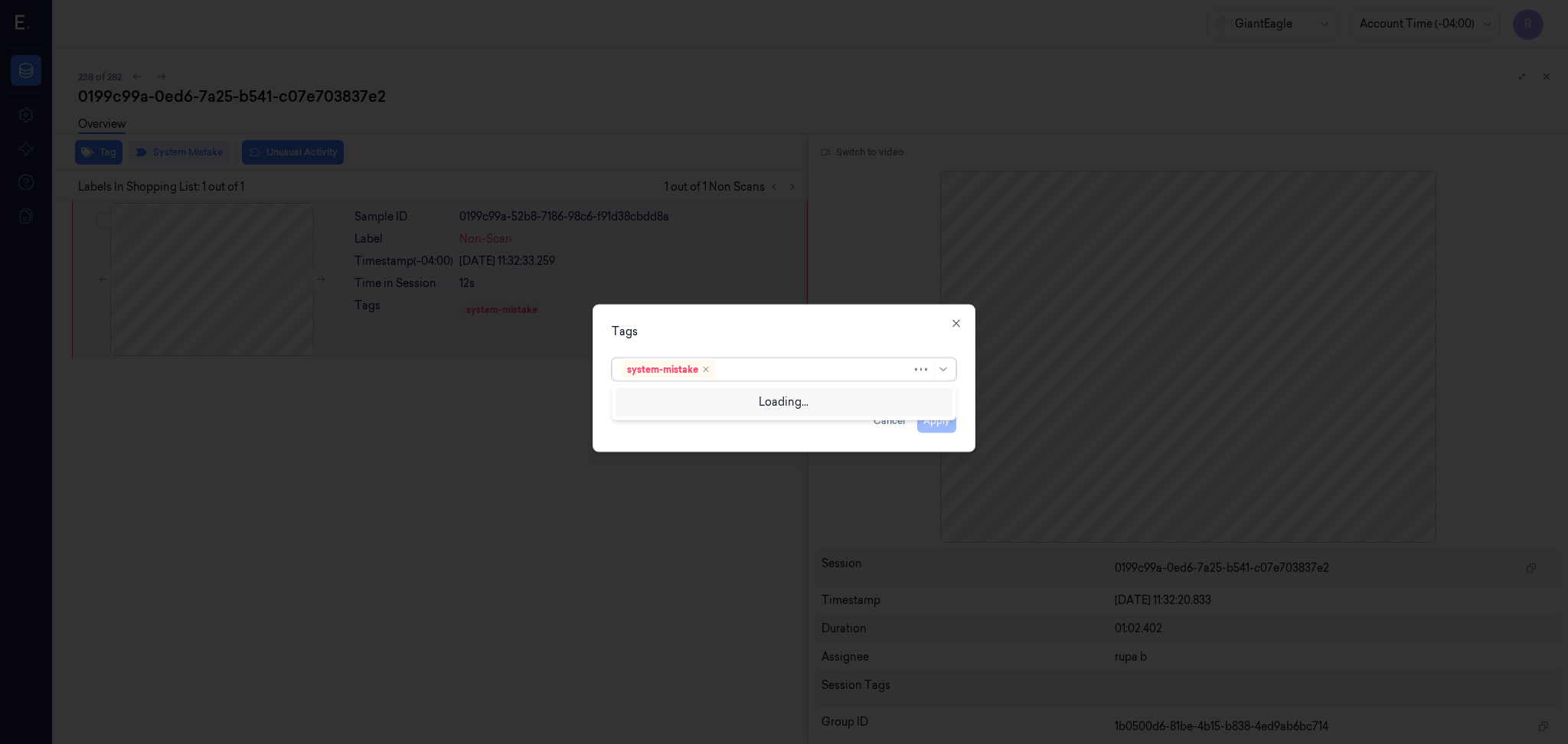
click at [846, 365] on div at bounding box center [815, 369] width 193 height 16
type input "bag"
click at [708, 403] on div "Bag" at bounding box center [784, 401] width 324 height 16
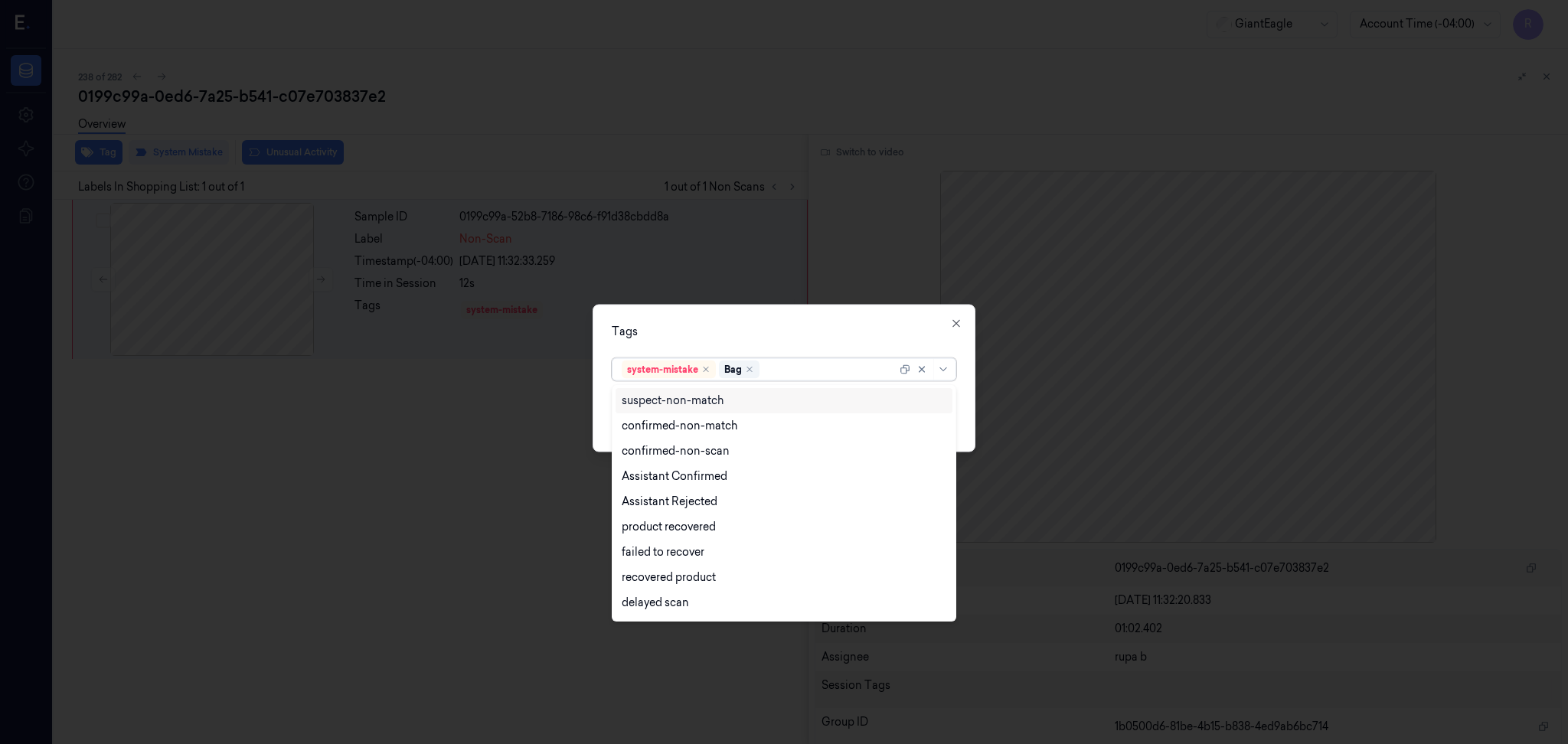
click at [736, 324] on div "Tags" at bounding box center [784, 332] width 345 height 16
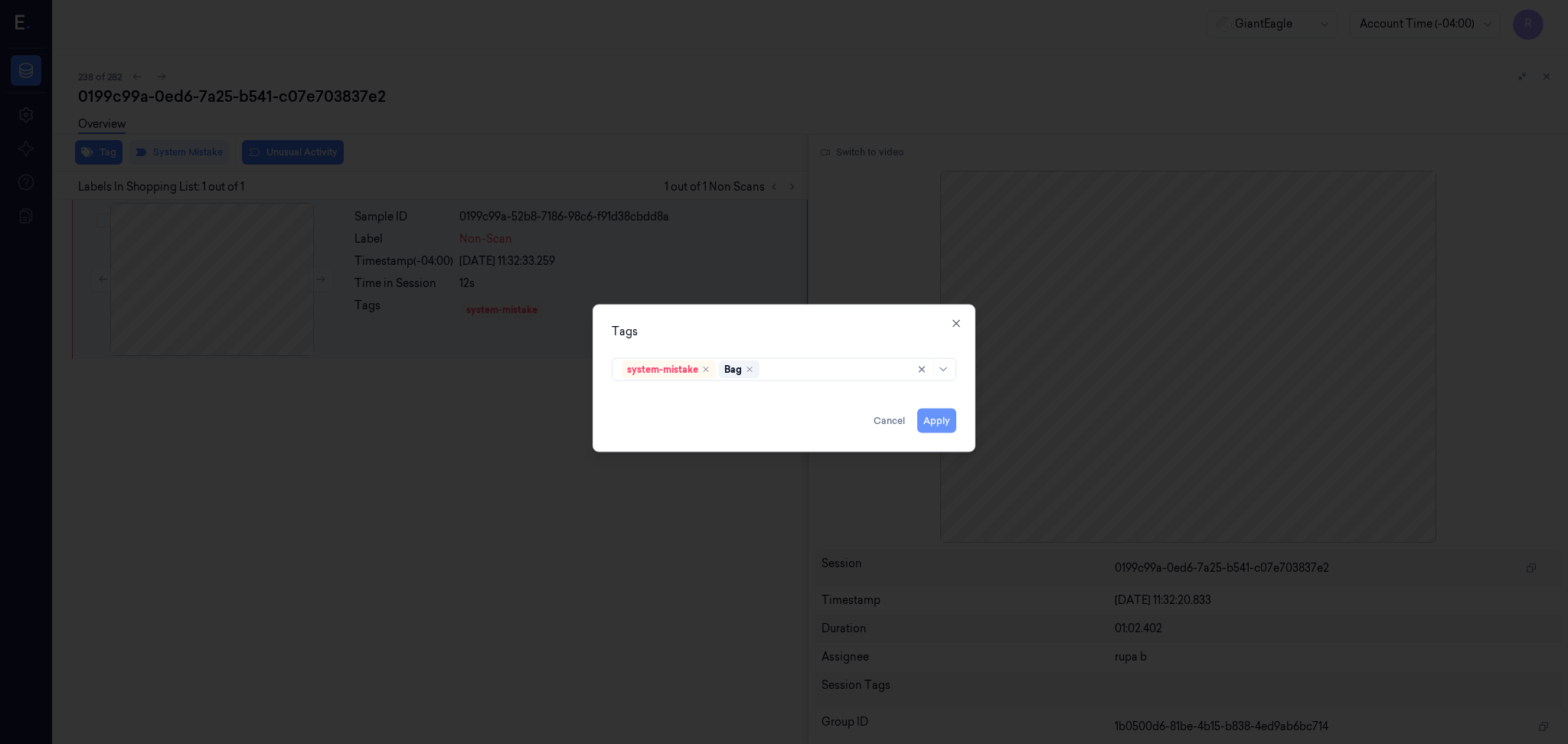
click at [924, 420] on button "Apply" at bounding box center [936, 421] width 39 height 25
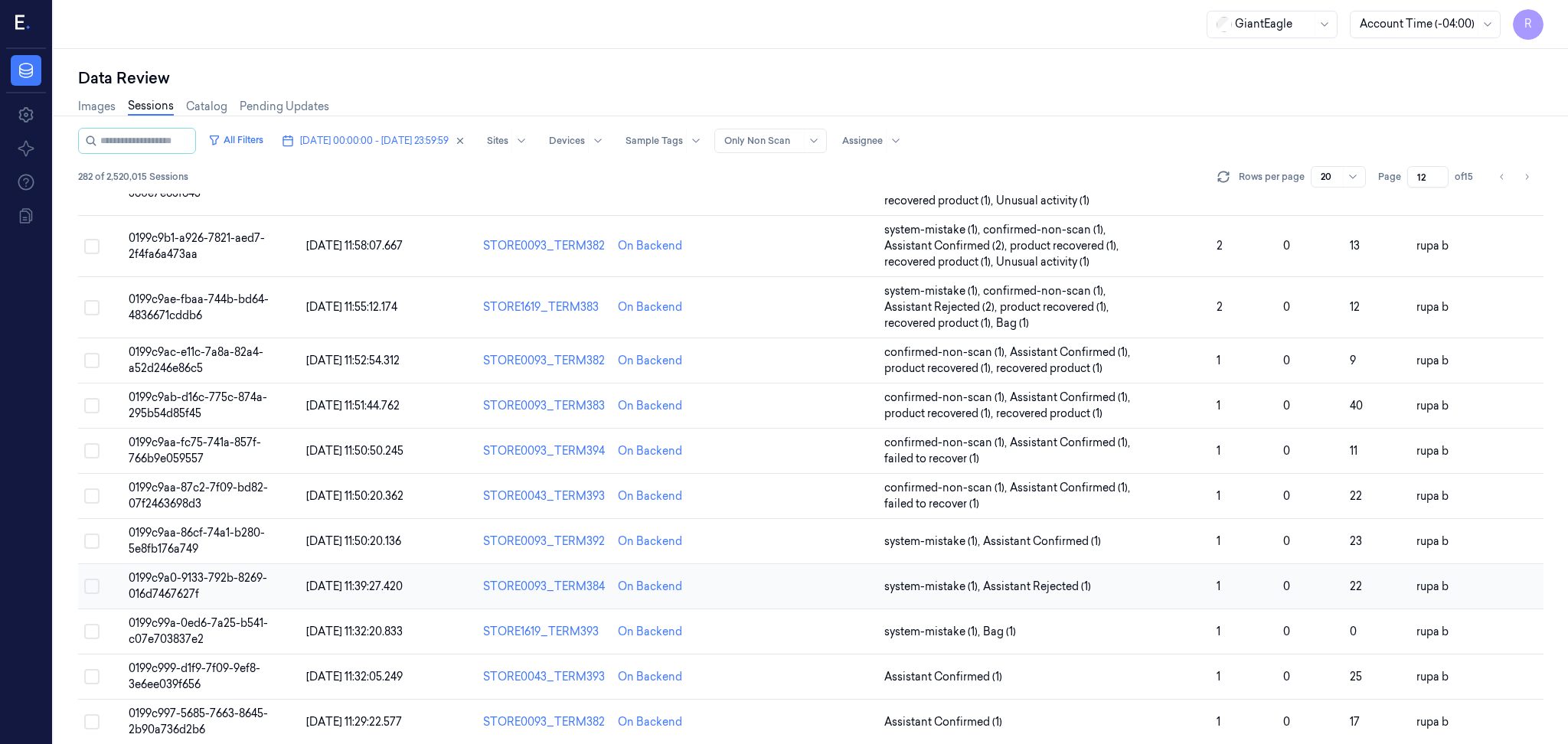
scroll to position [445, 0]
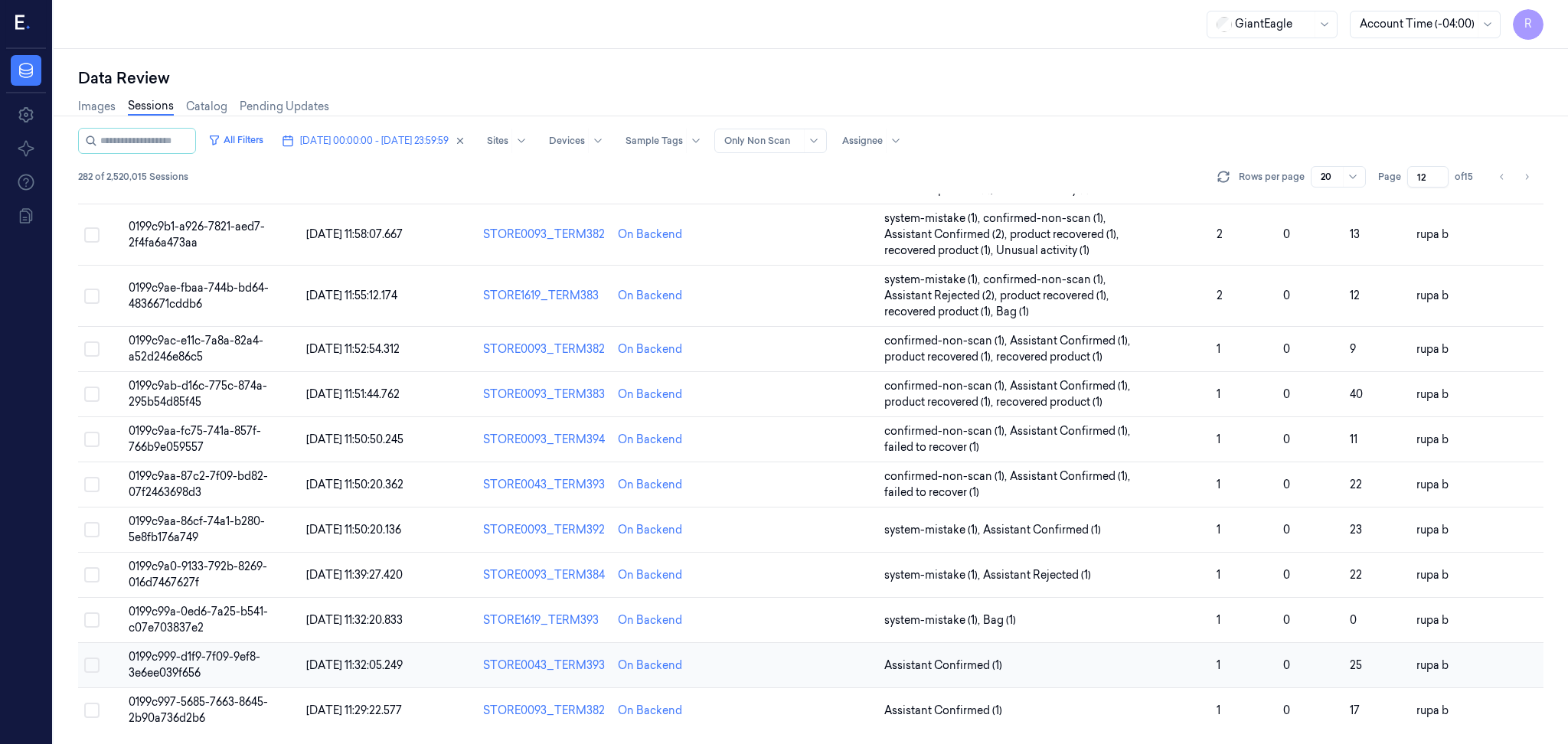
click at [204, 667] on td "0199c999-d1f9-7f09-9ef8-3e6ee039f656" at bounding box center [211, 665] width 178 height 45
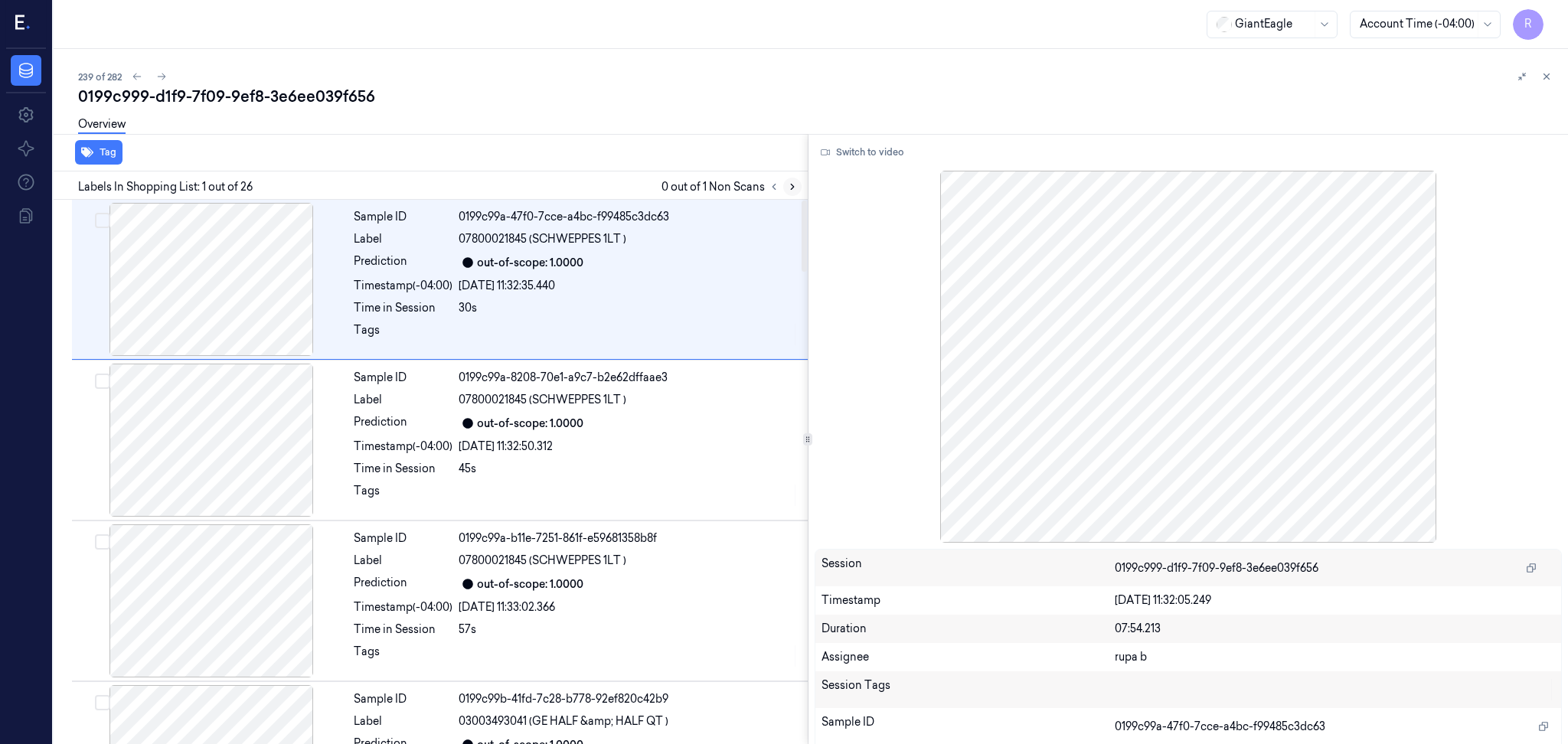
click at [797, 185] on icon at bounding box center [792, 187] width 11 height 11
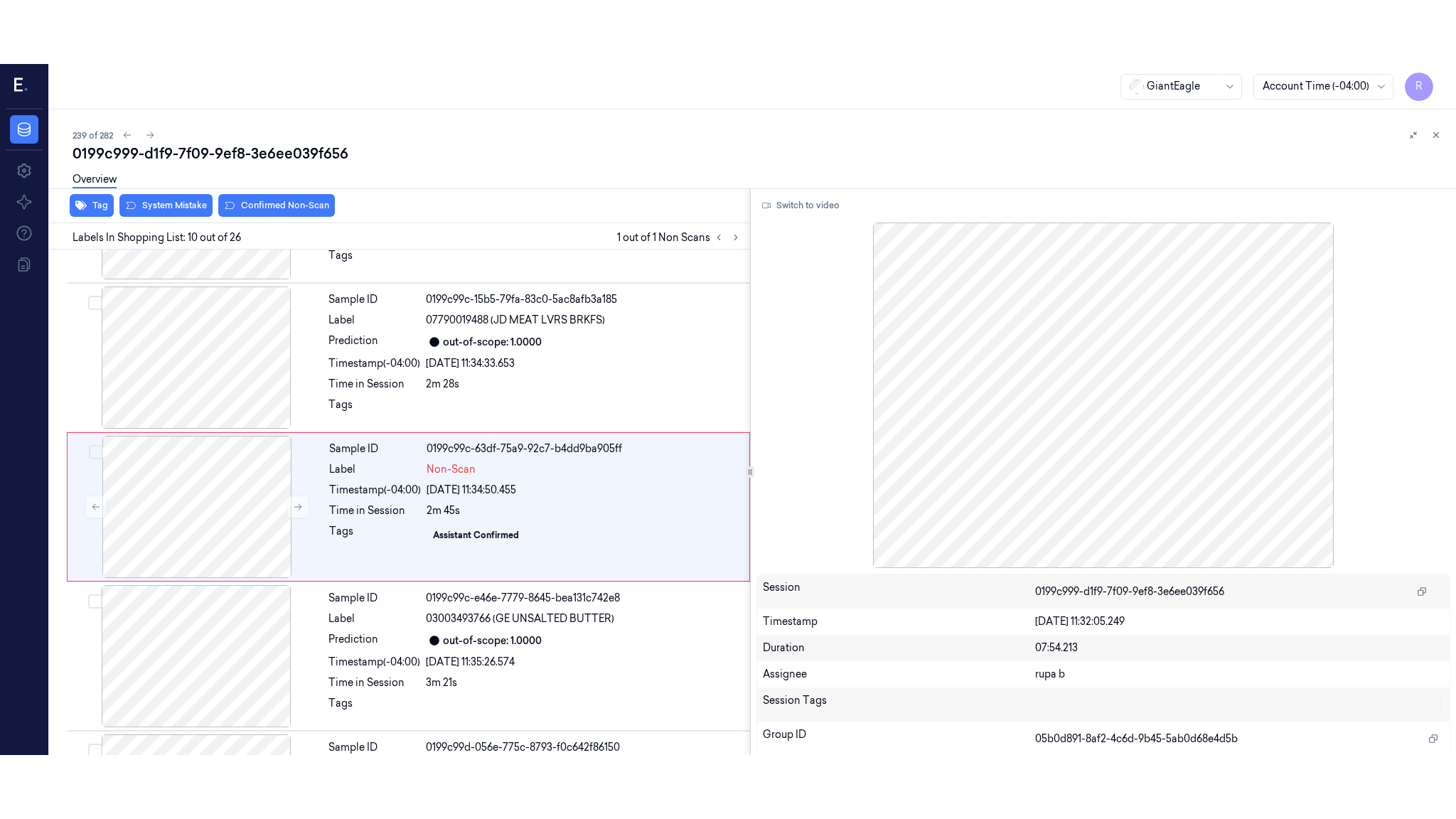
scroll to position [1165, 0]
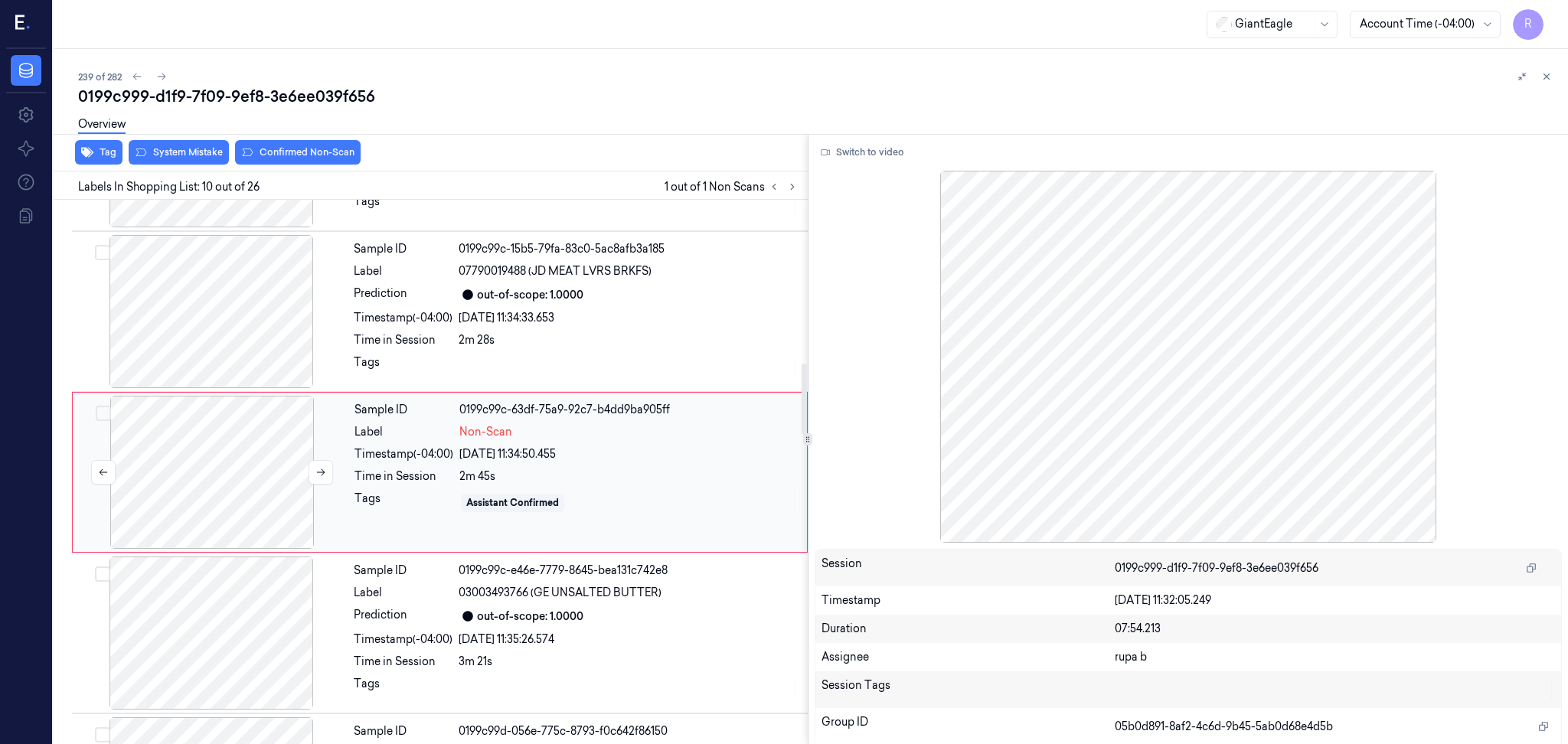
click at [244, 493] on div at bounding box center [212, 473] width 273 height 153
click at [324, 471] on icon at bounding box center [321, 472] width 9 height 7
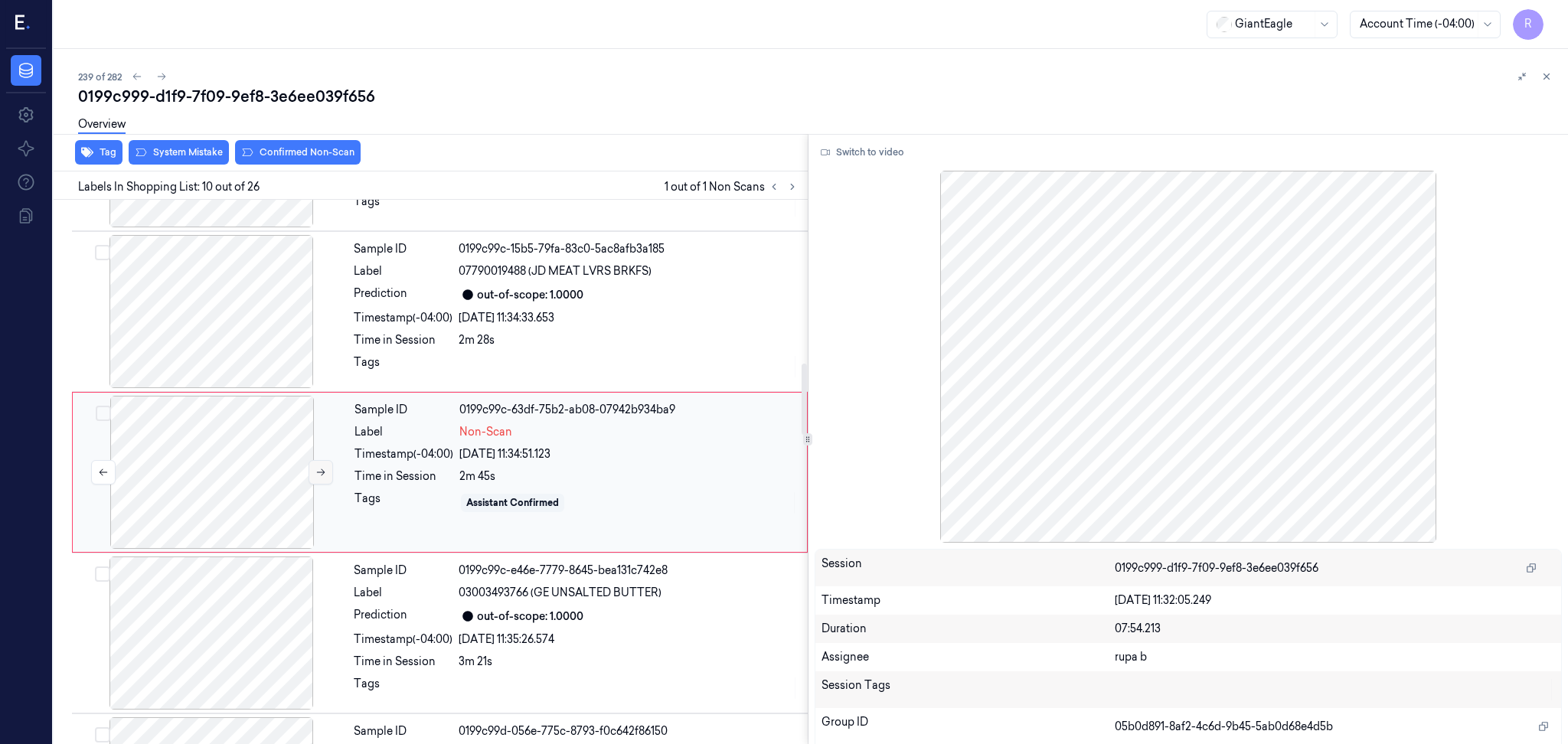
click at [324, 471] on icon at bounding box center [321, 472] width 9 height 7
click at [855, 155] on button "Switch to video" at bounding box center [862, 152] width 96 height 25
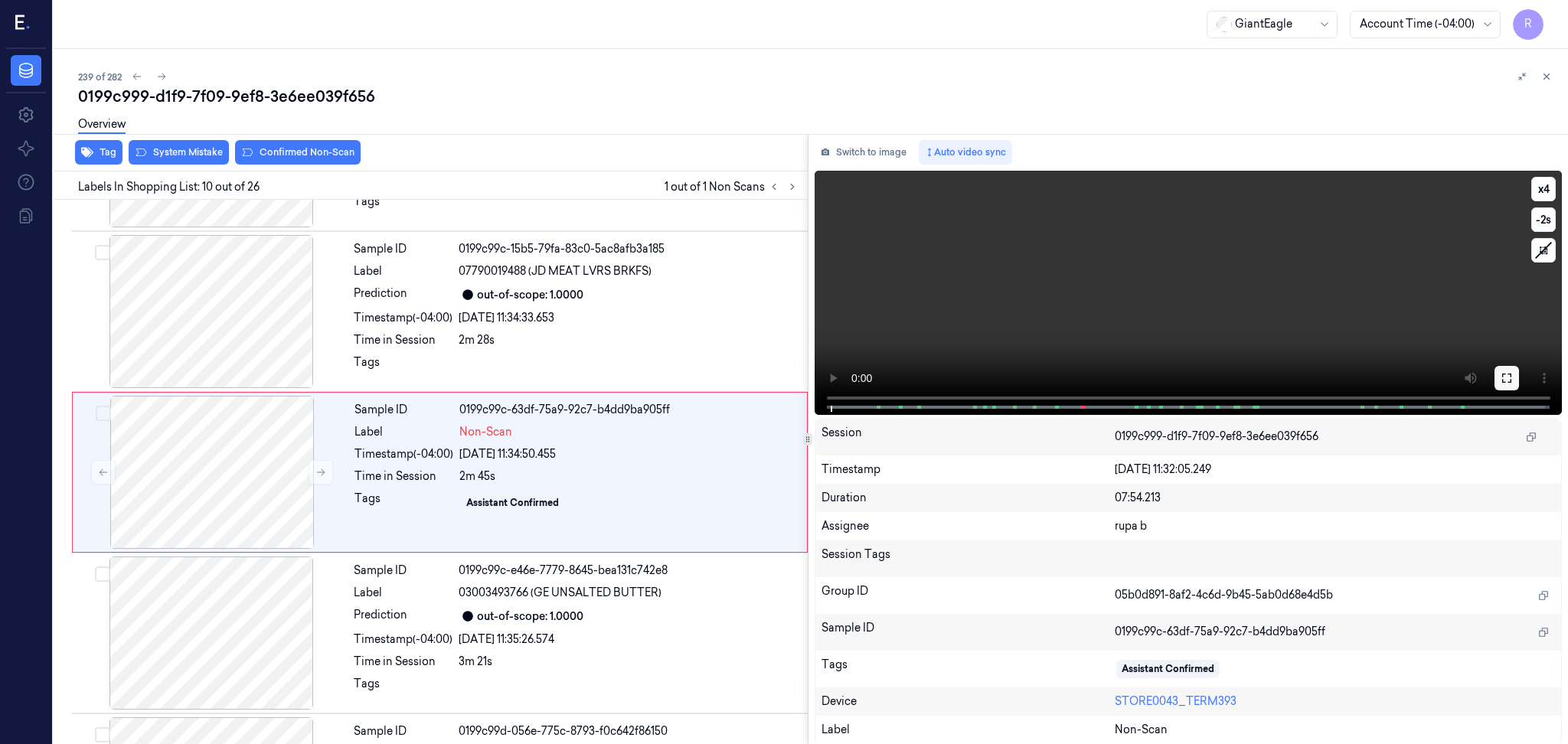
click at [1503, 379] on icon at bounding box center [1506, 377] width 12 height 12
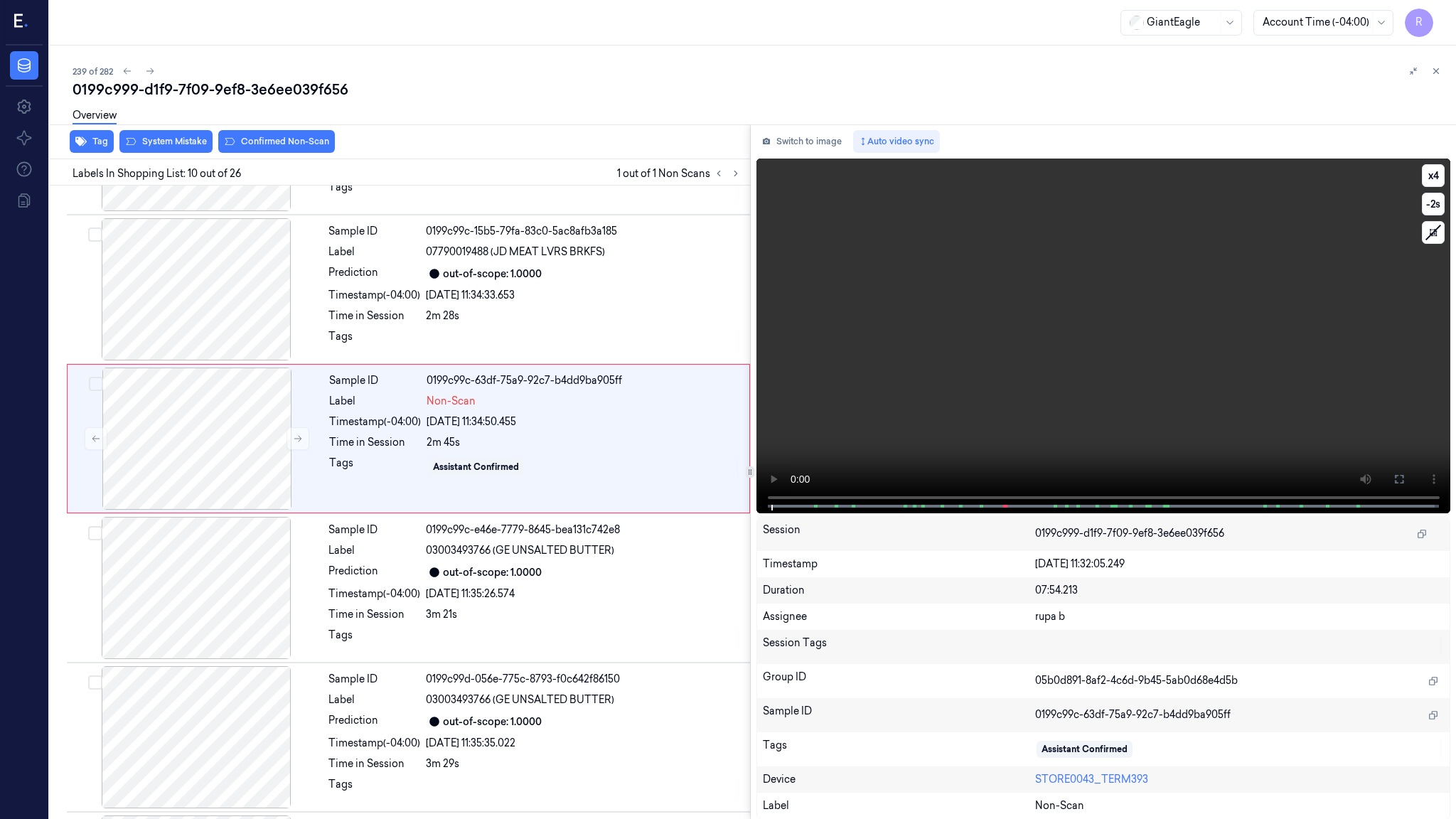
click at [1438, 165] on div "x 4 -2 s" at bounding box center [1433, 204] width 23 height 79
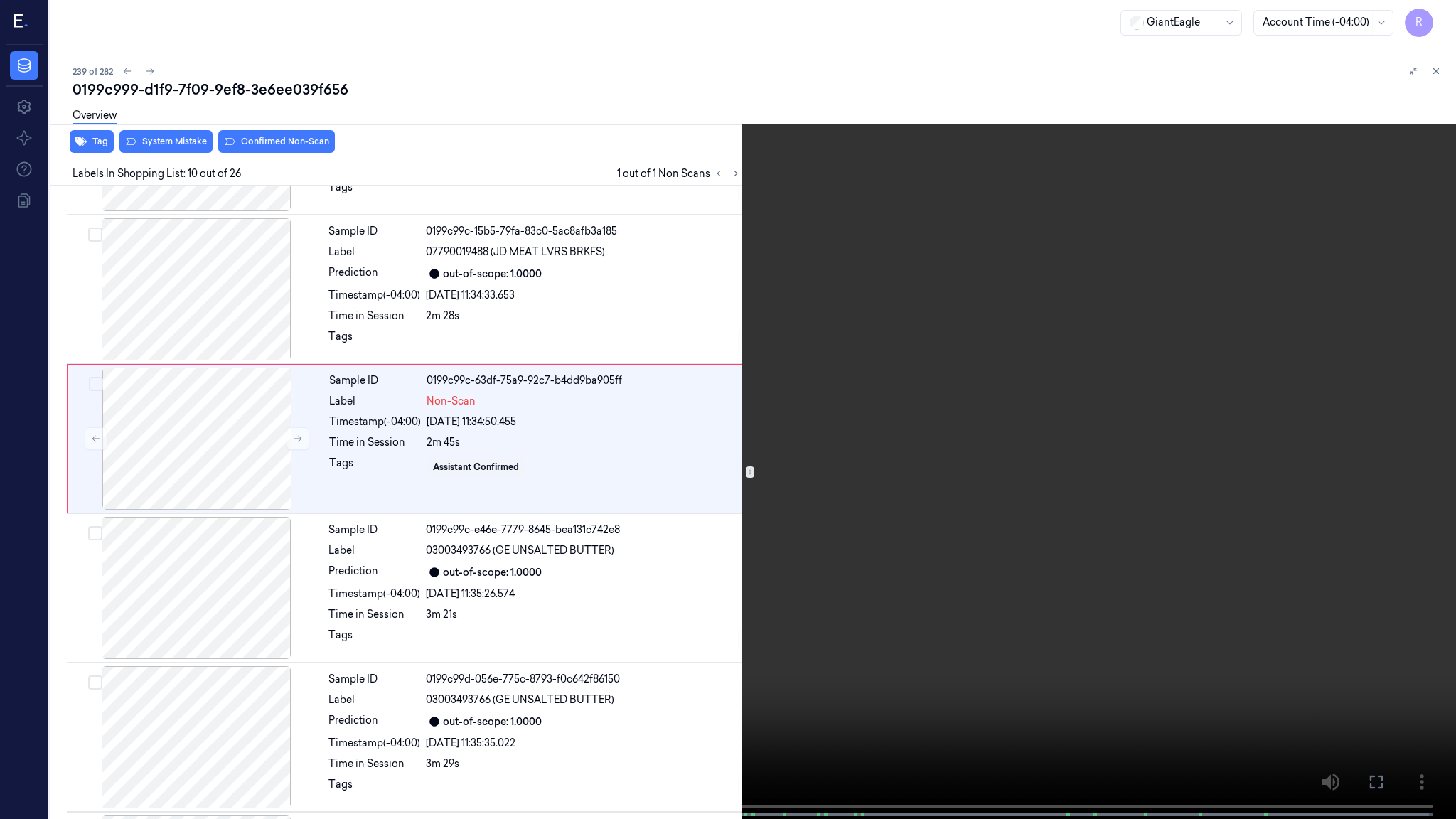
click at [1438, 29] on div "x 4 -2 s" at bounding box center [1438, 46] width 23 height 79
click at [1438, 27] on button "x 4" at bounding box center [1438, 17] width 23 height 23
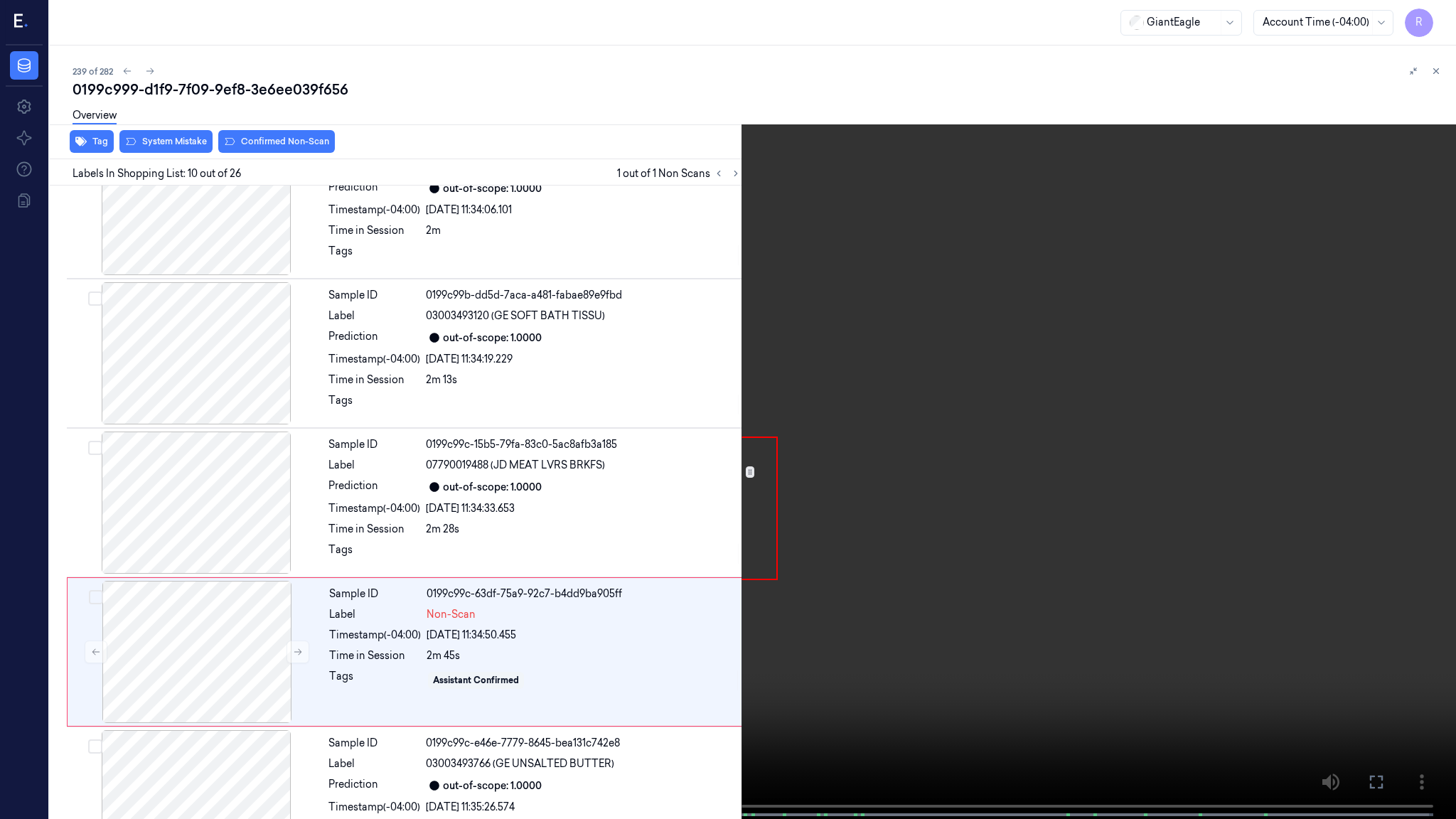
scroll to position [1101, 0]
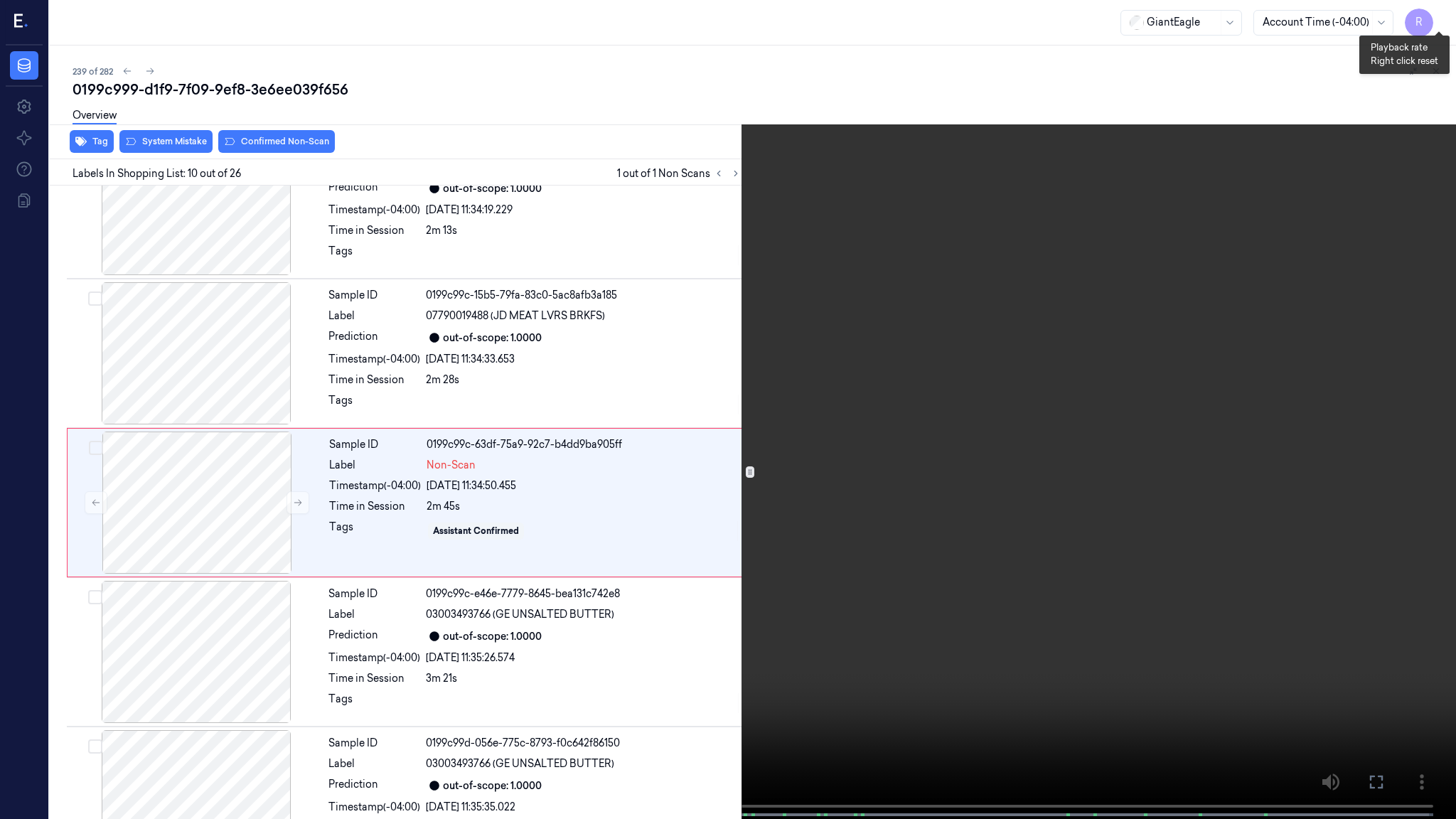
click at [1438, 21] on button "x 1" at bounding box center [1438, 17] width 23 height 23
click at [1438, 21] on button "x 2" at bounding box center [1438, 17] width 23 height 23
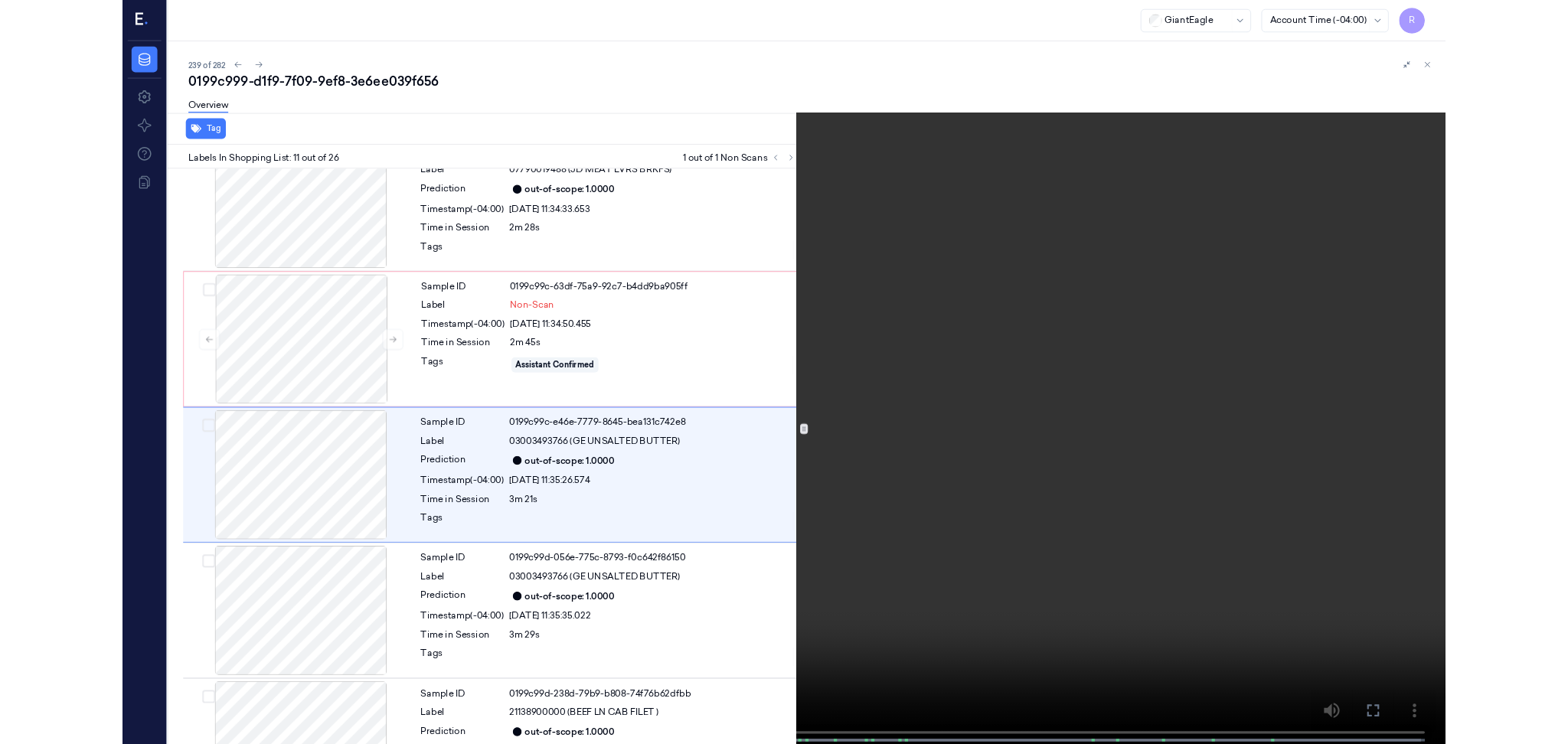
scroll to position [1346, 0]
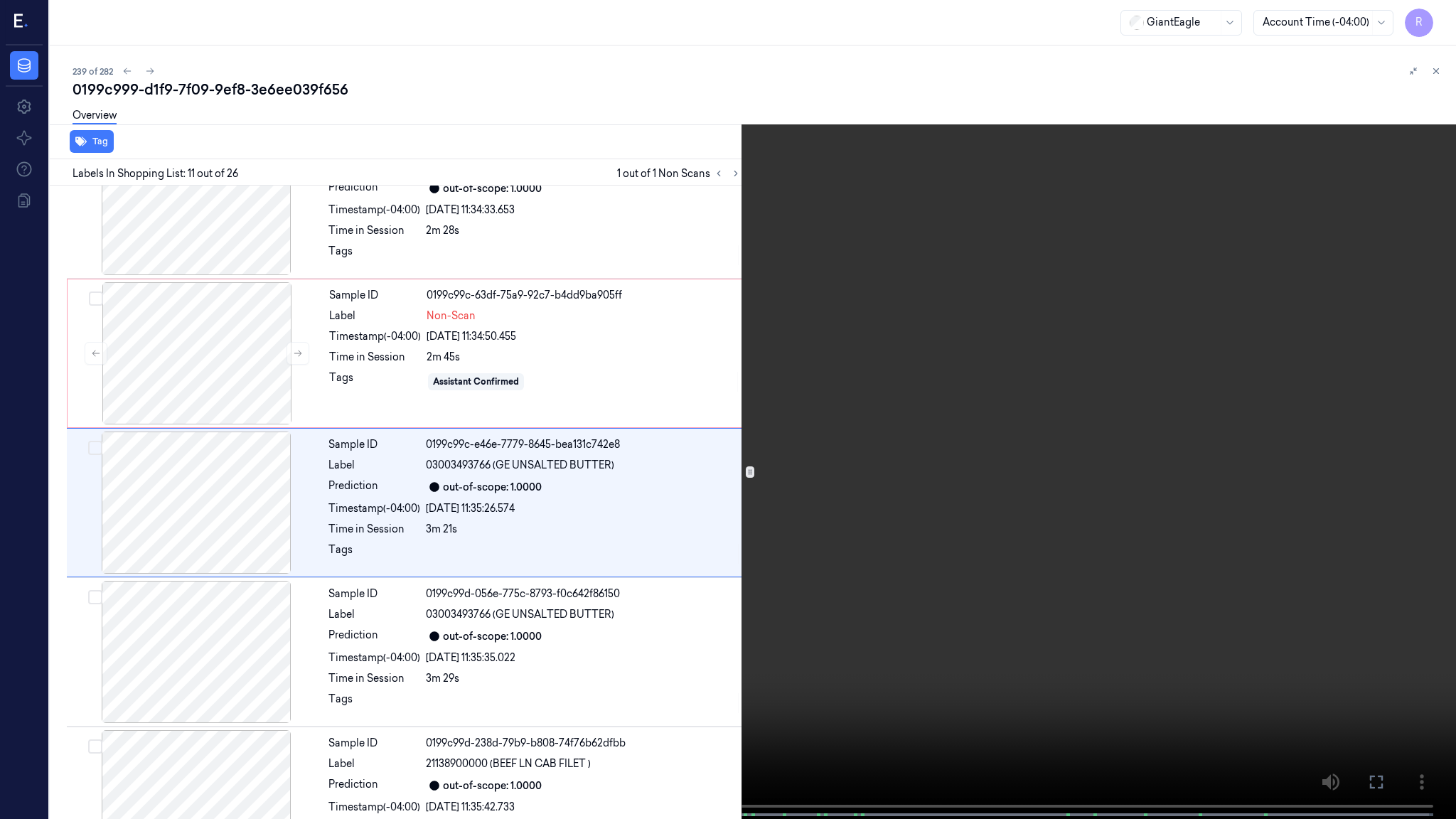
click at [685, 441] on video at bounding box center [728, 411] width 1456 height 822
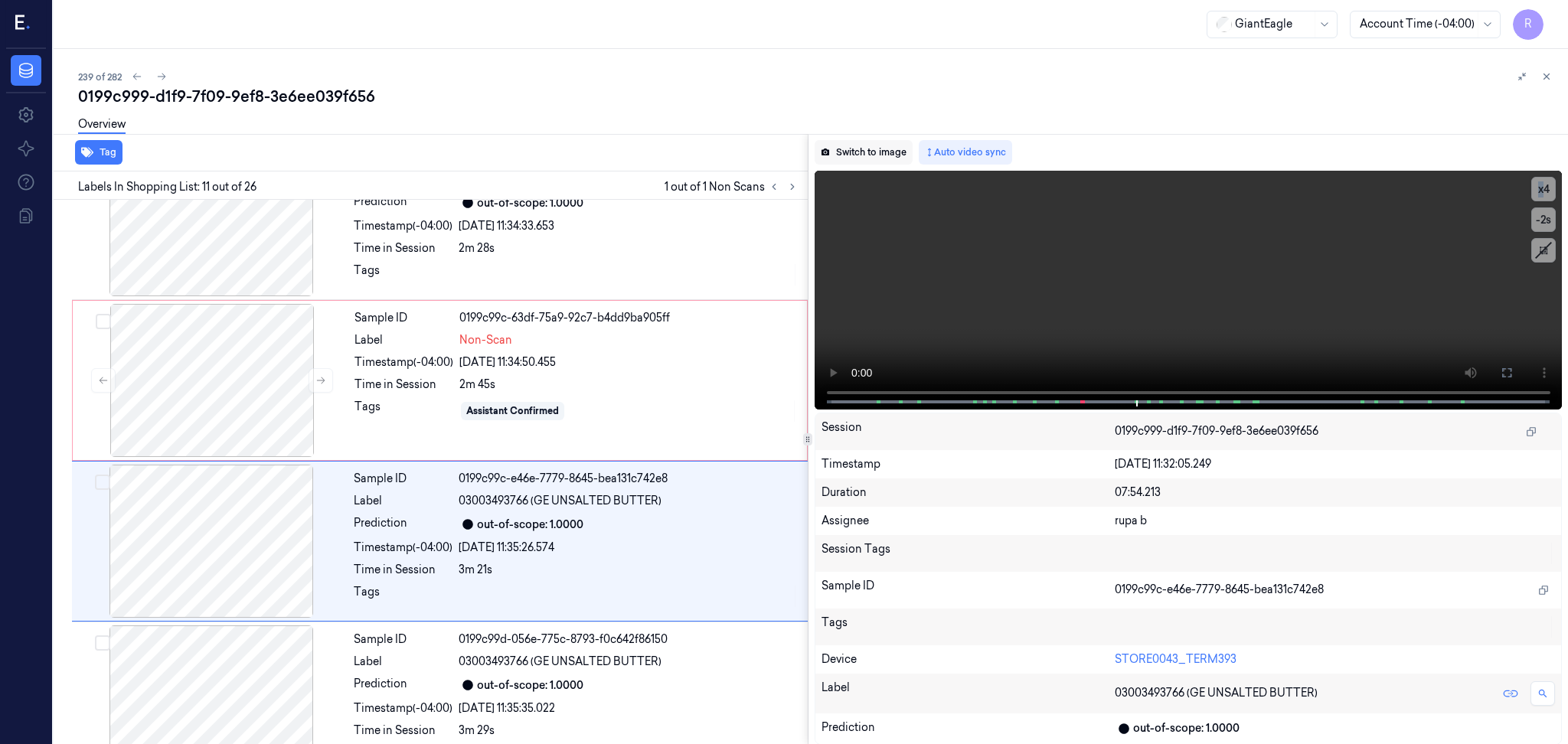
click at [882, 142] on button "Switch to image" at bounding box center [863, 152] width 98 height 25
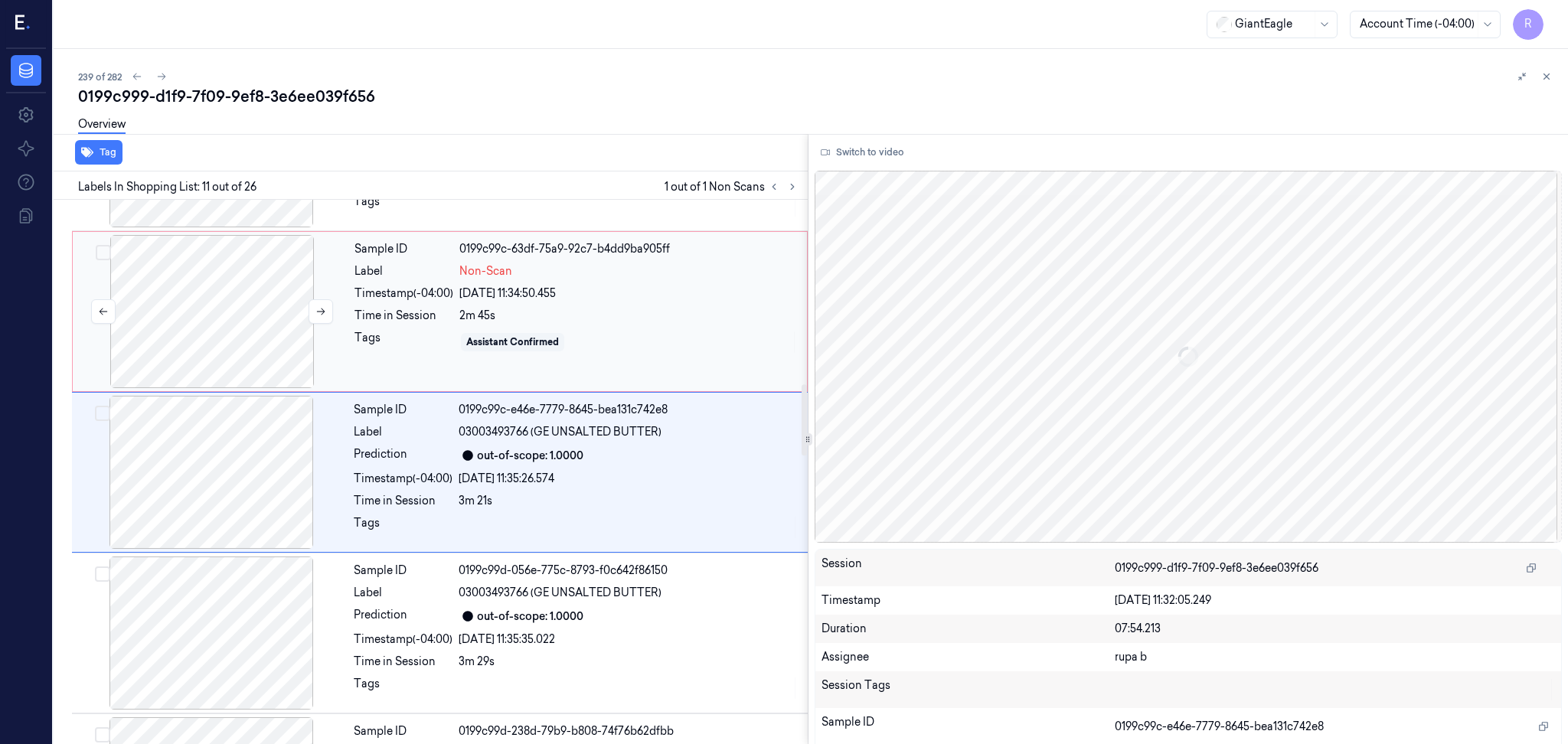
click at [242, 317] on div at bounding box center [212, 312] width 273 height 153
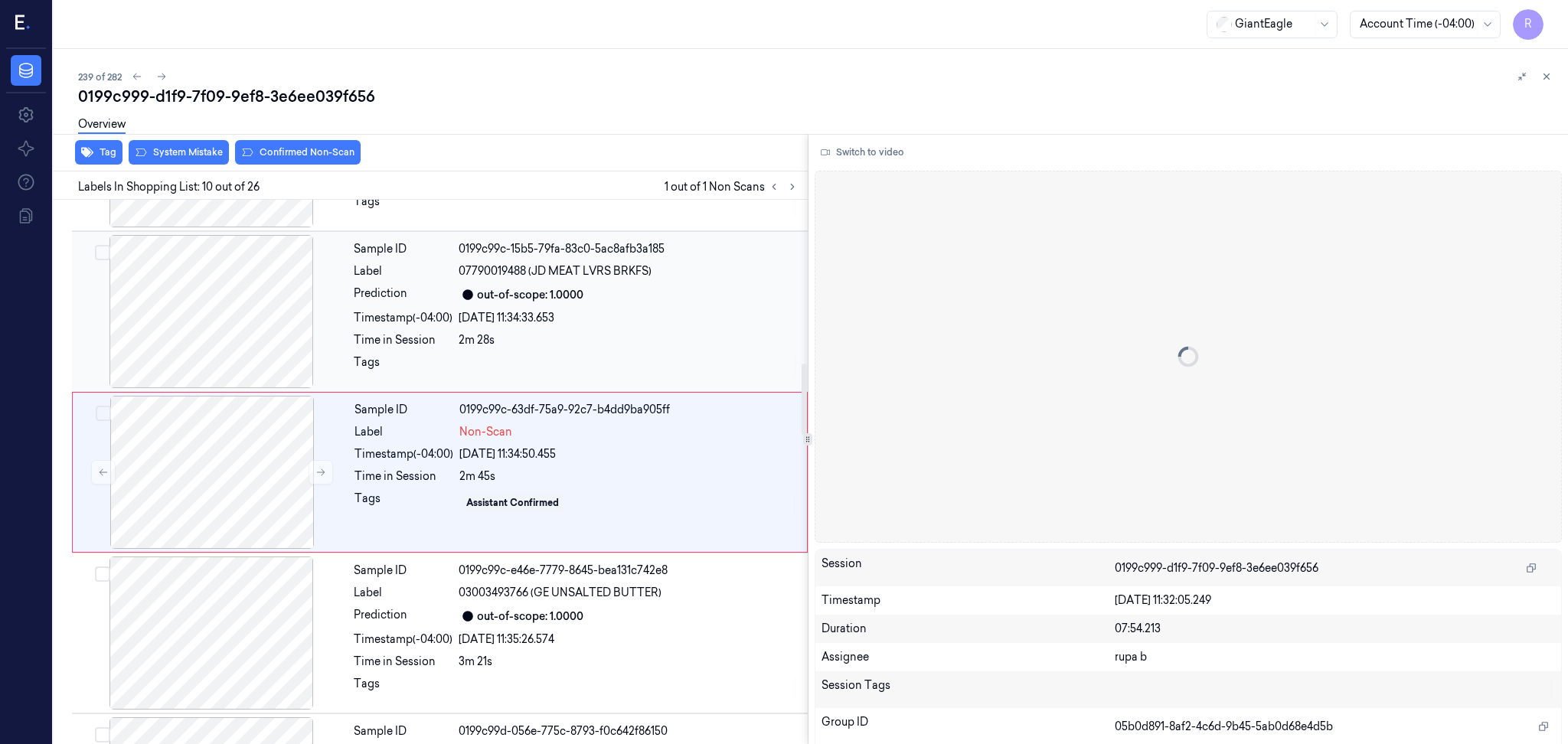
scroll to position [1098, 0]
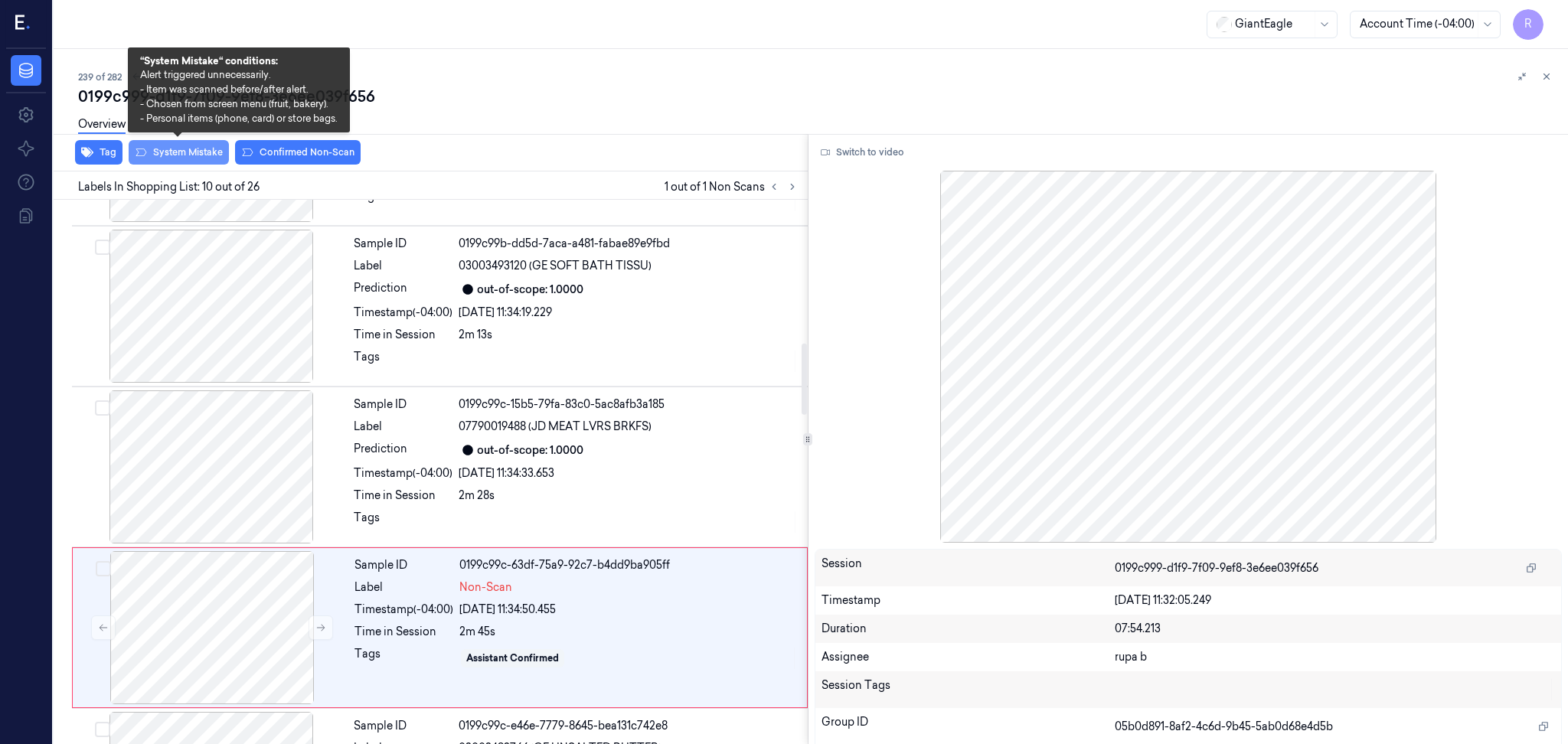
click at [176, 154] on button "System Mistake" at bounding box center [179, 152] width 100 height 25
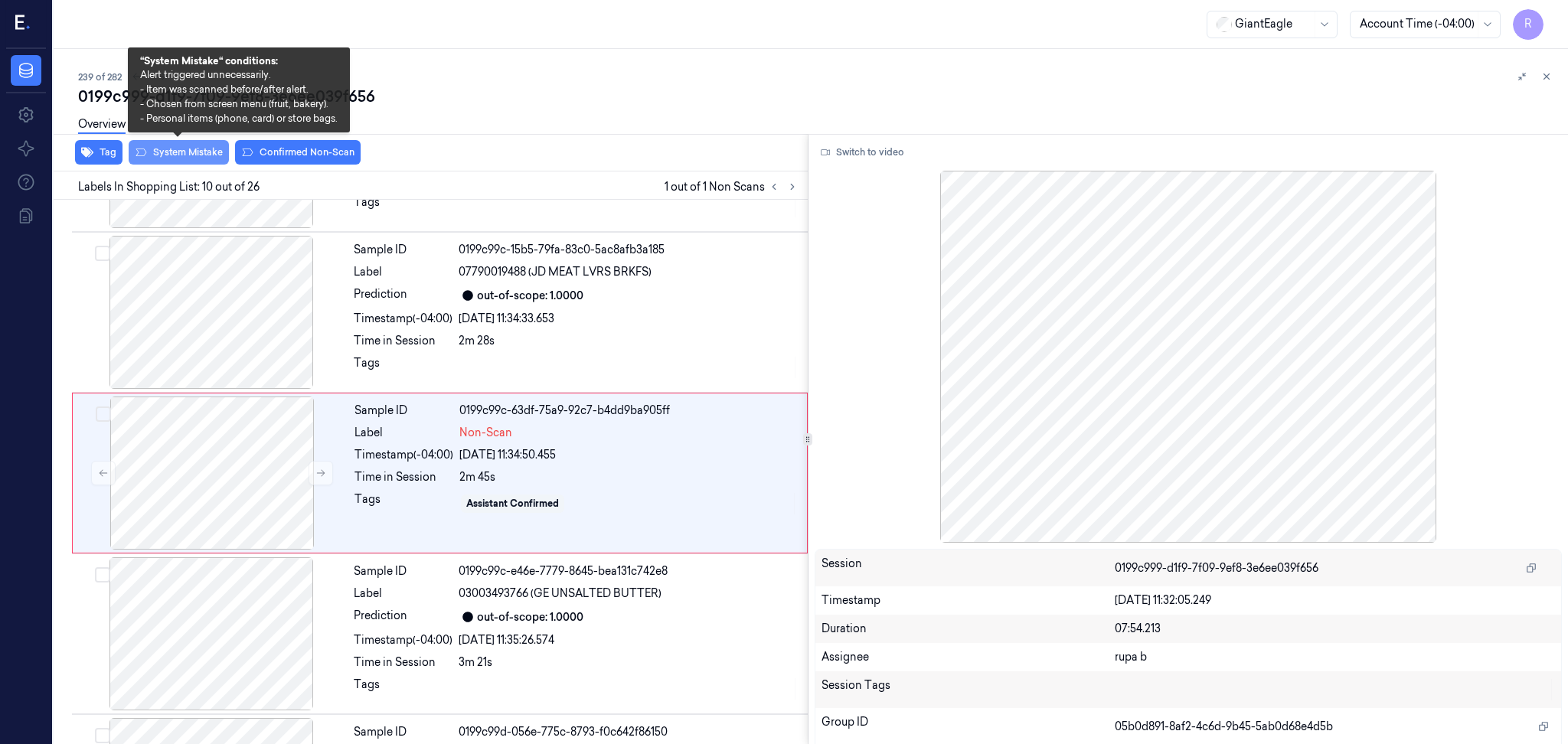
scroll to position [1254, 0]
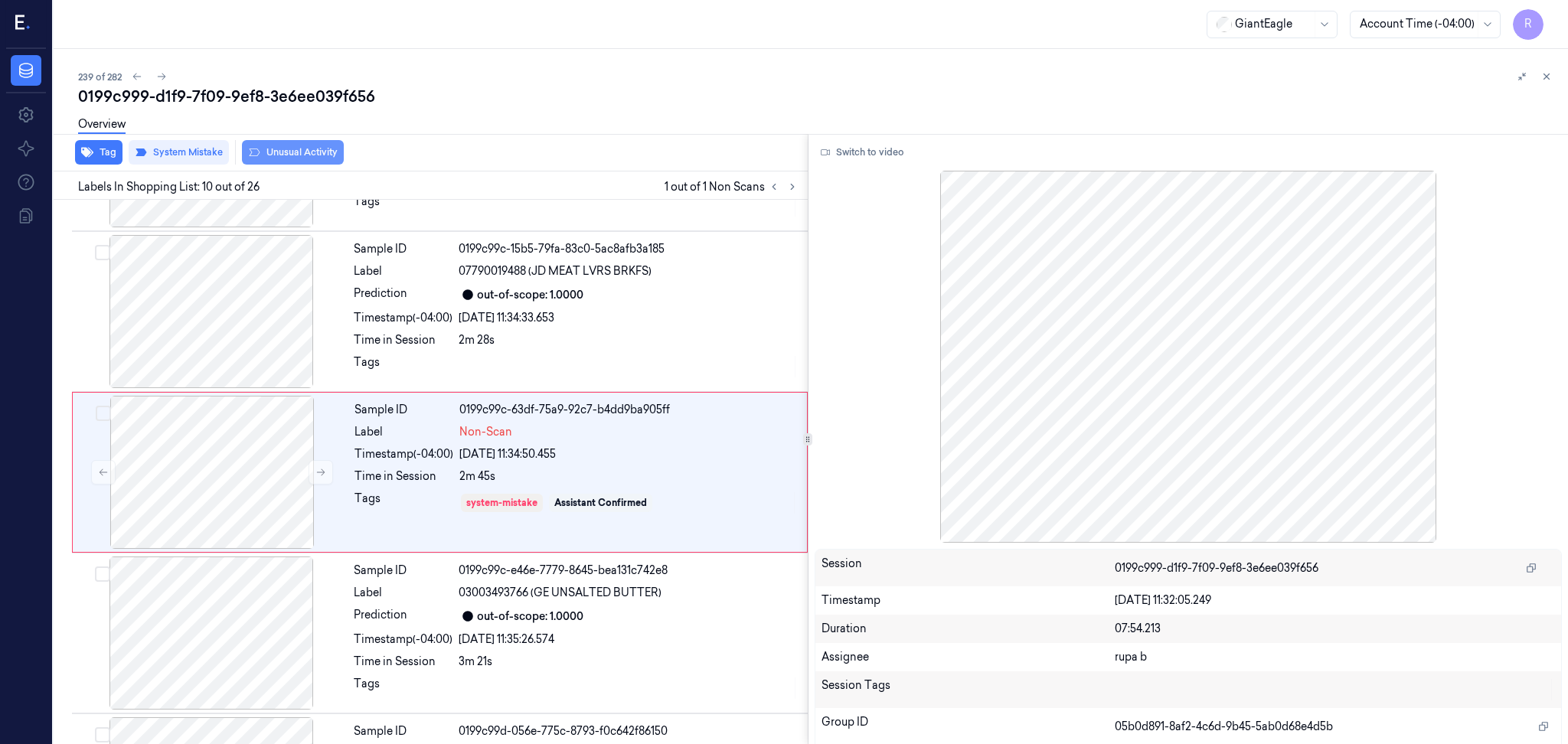
click at [306, 157] on button "Unusual Activity" at bounding box center [293, 152] width 102 height 25
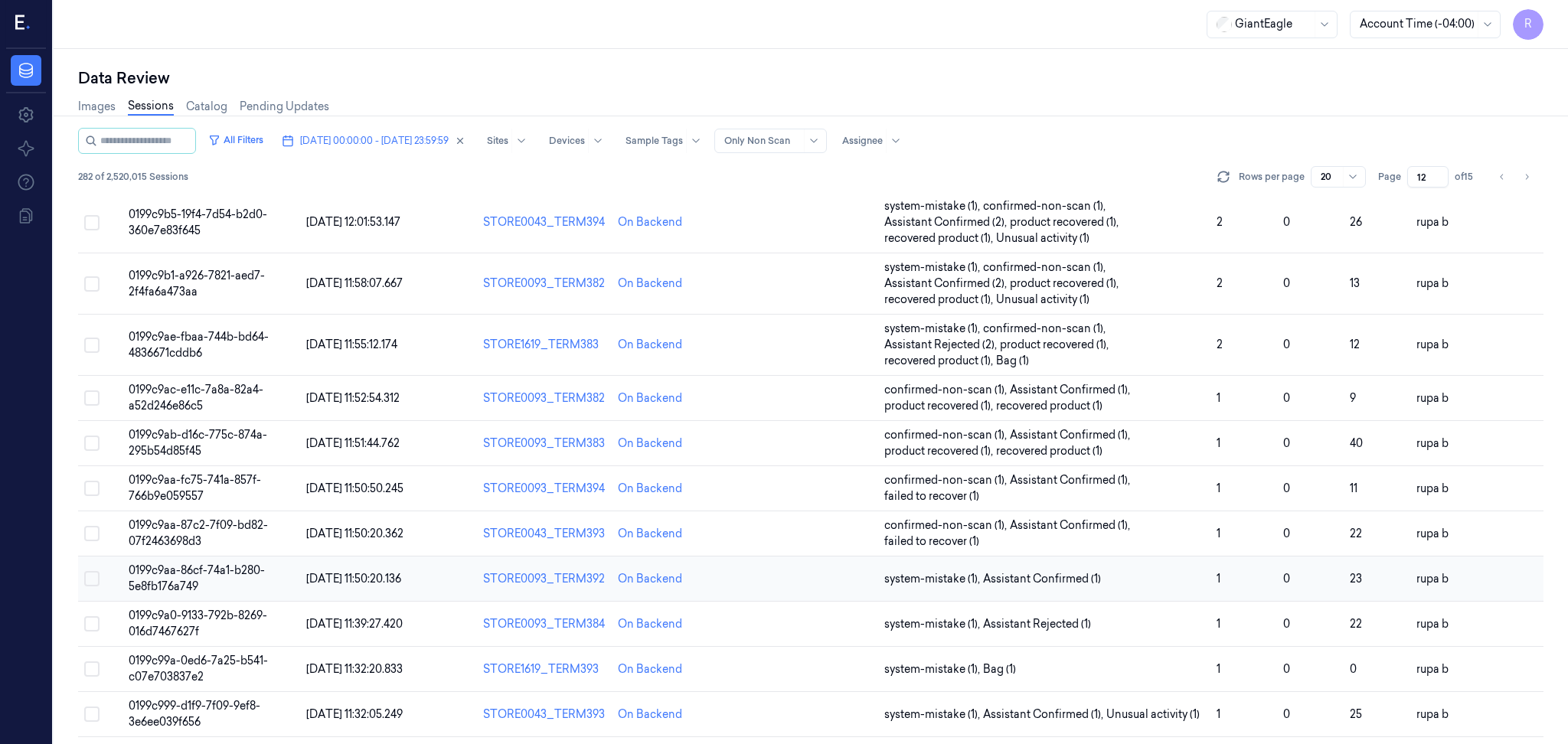
scroll to position [445, 0]
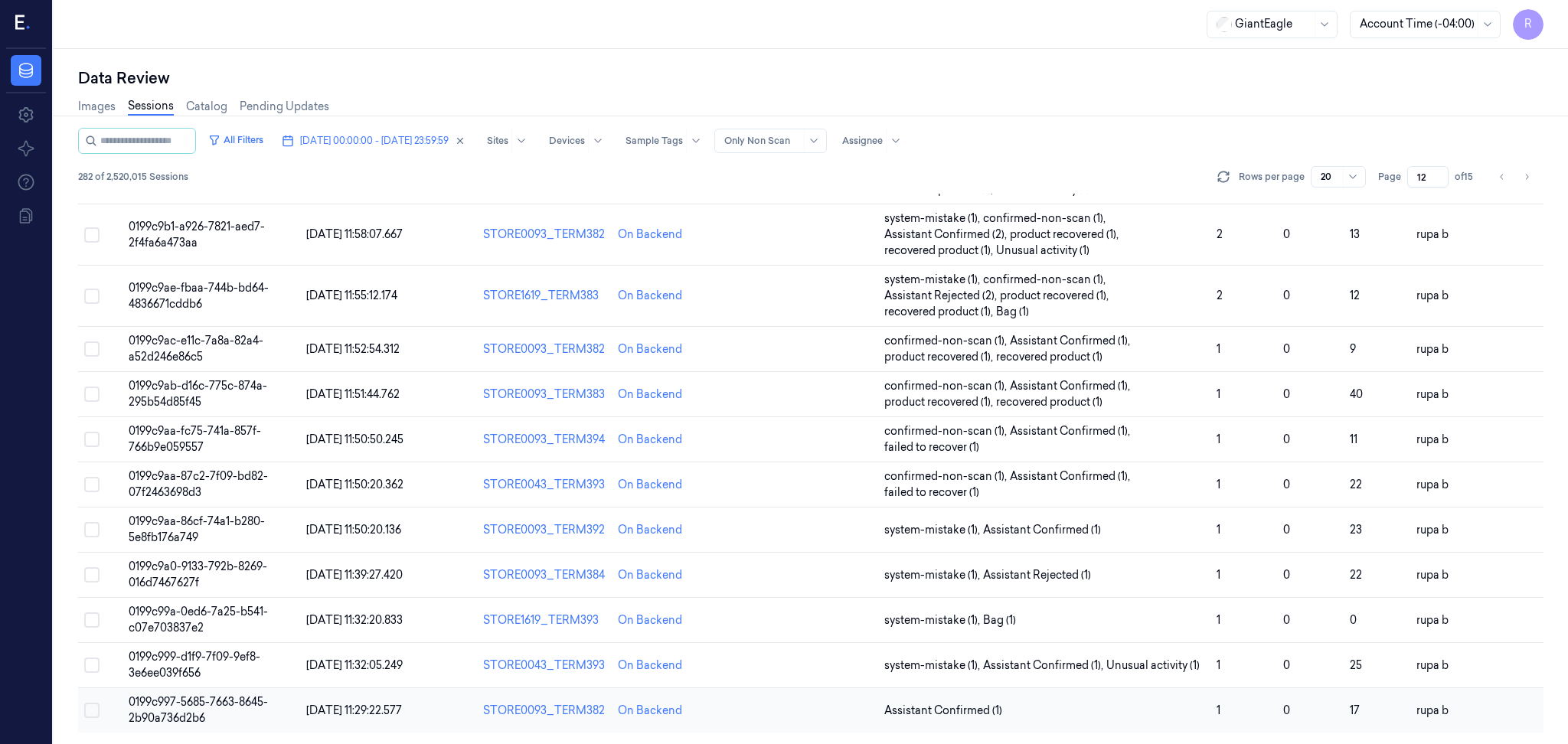
click at [193, 717] on span "0199c997-5685-7663-8645-2b90a736d2b6" at bounding box center [198, 710] width 139 height 30
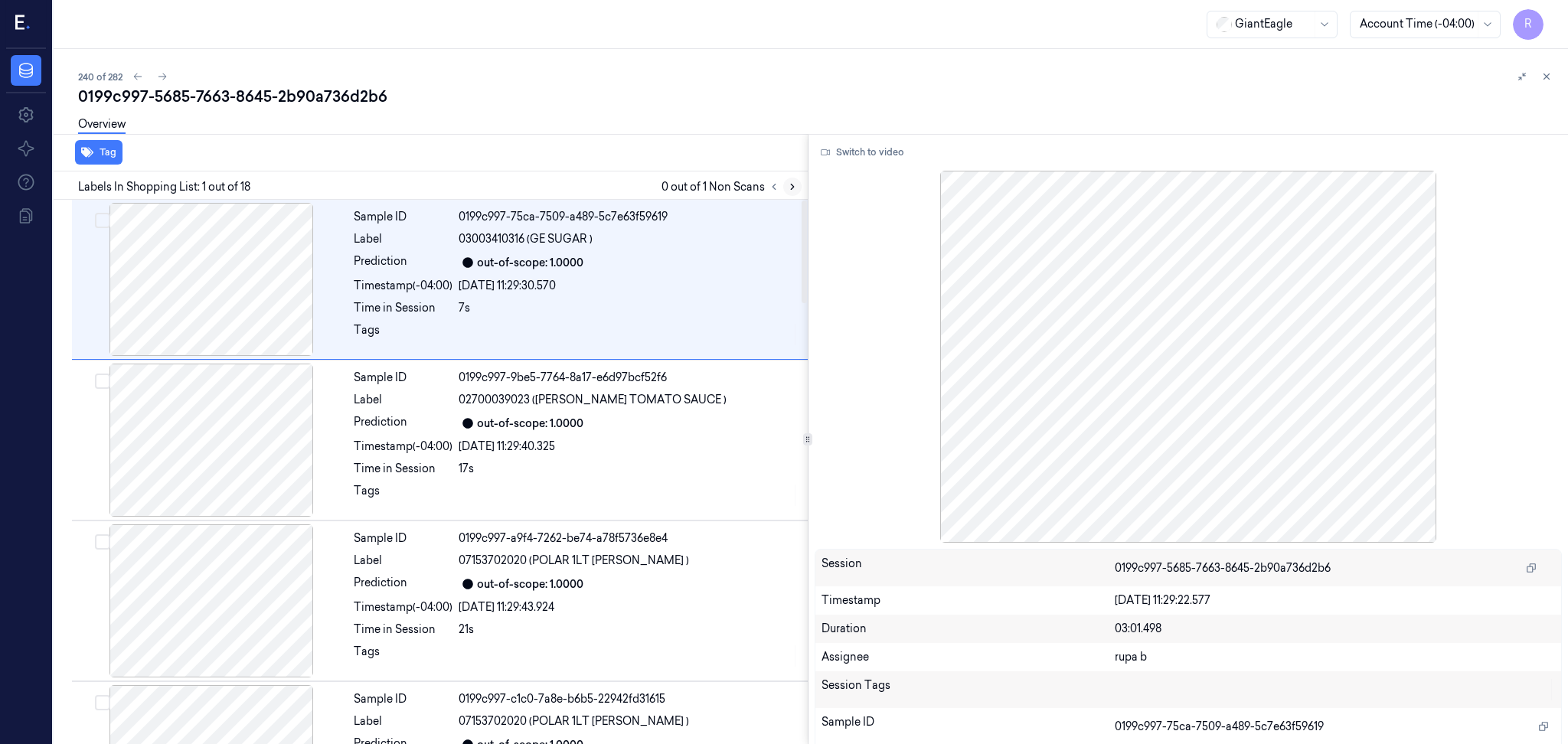
click at [791, 184] on icon at bounding box center [792, 187] width 11 height 11
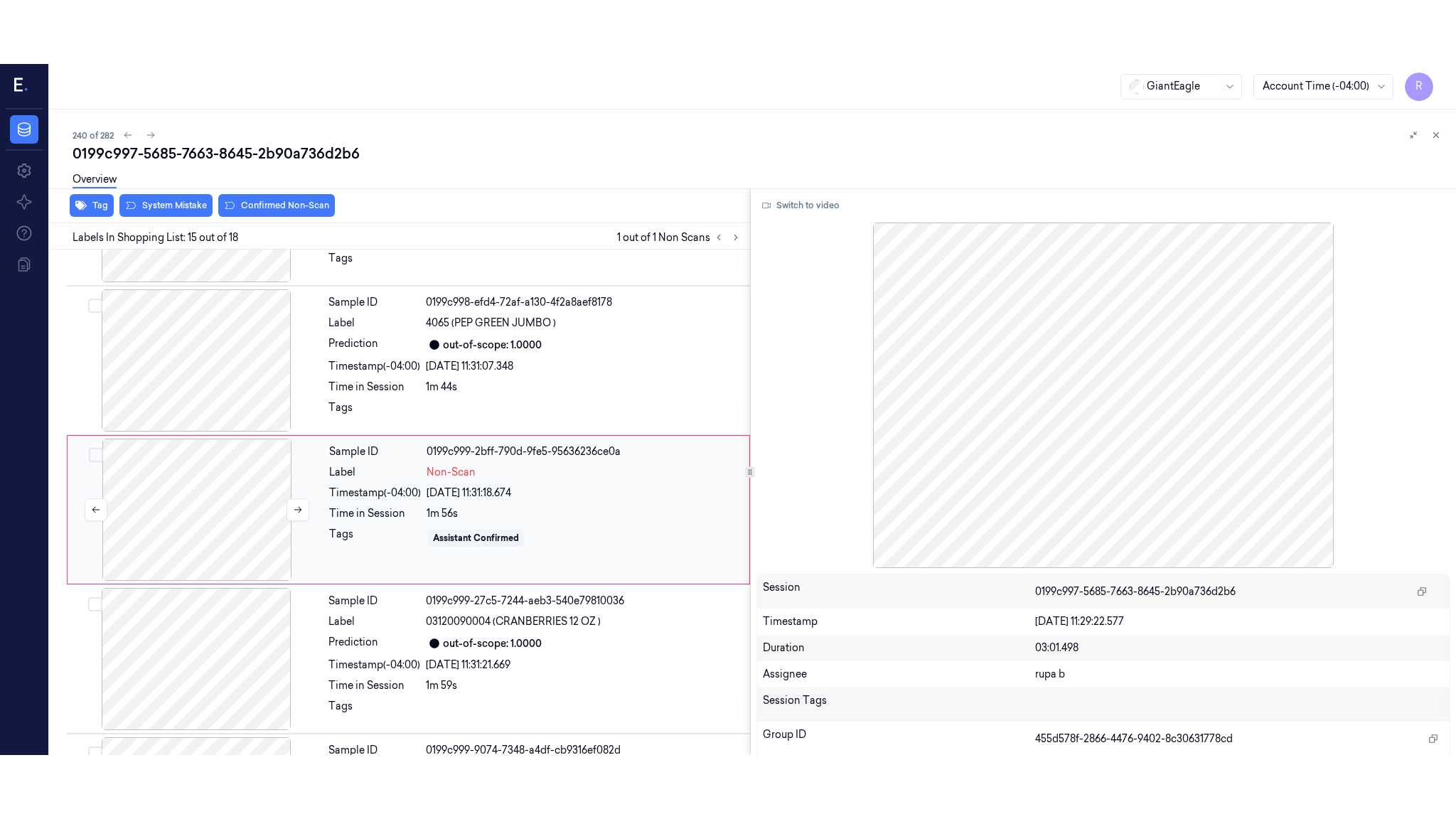
scroll to position [1912, 0]
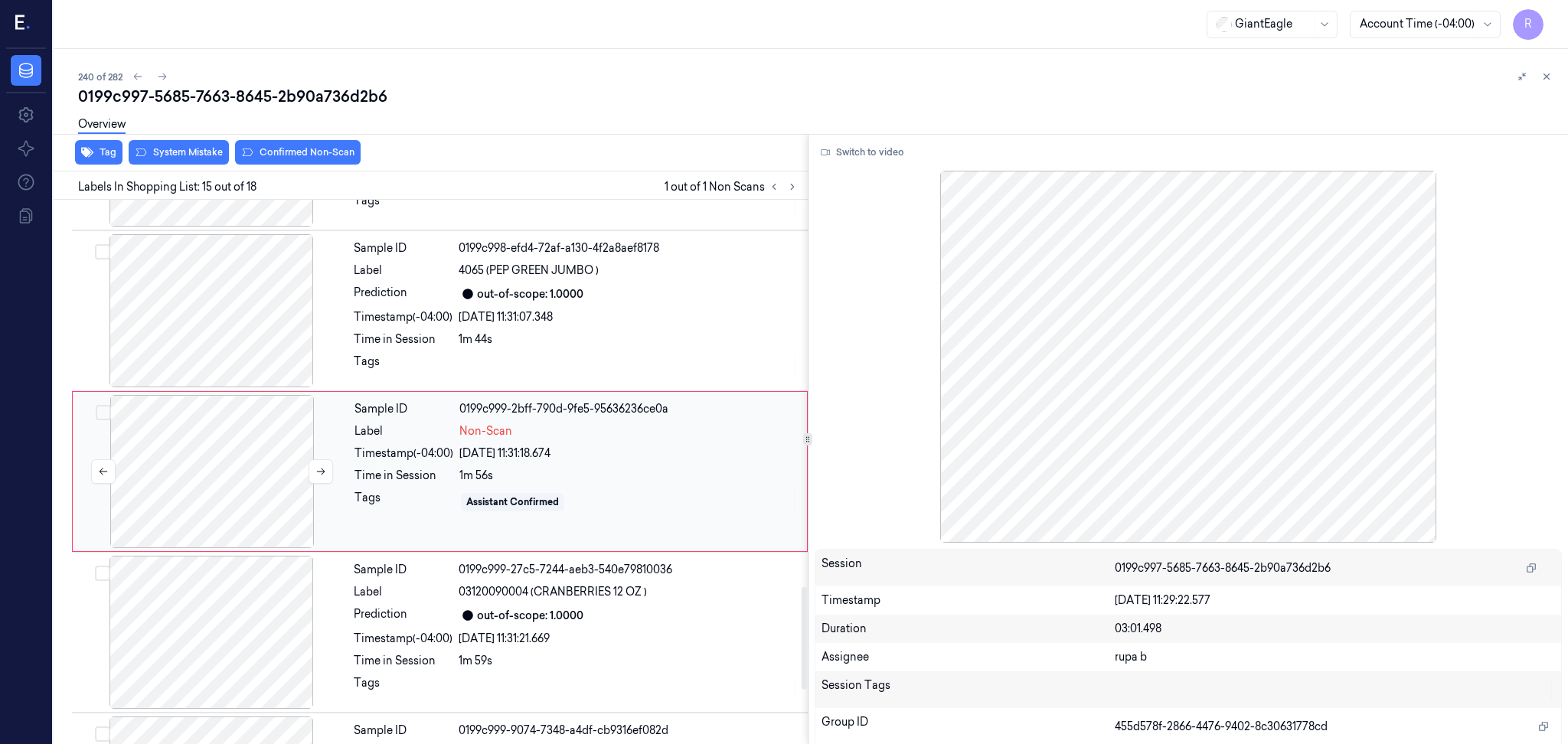
click at [219, 496] on div at bounding box center [212, 472] width 273 height 153
click at [864, 150] on button "Switch to video" at bounding box center [862, 152] width 96 height 25
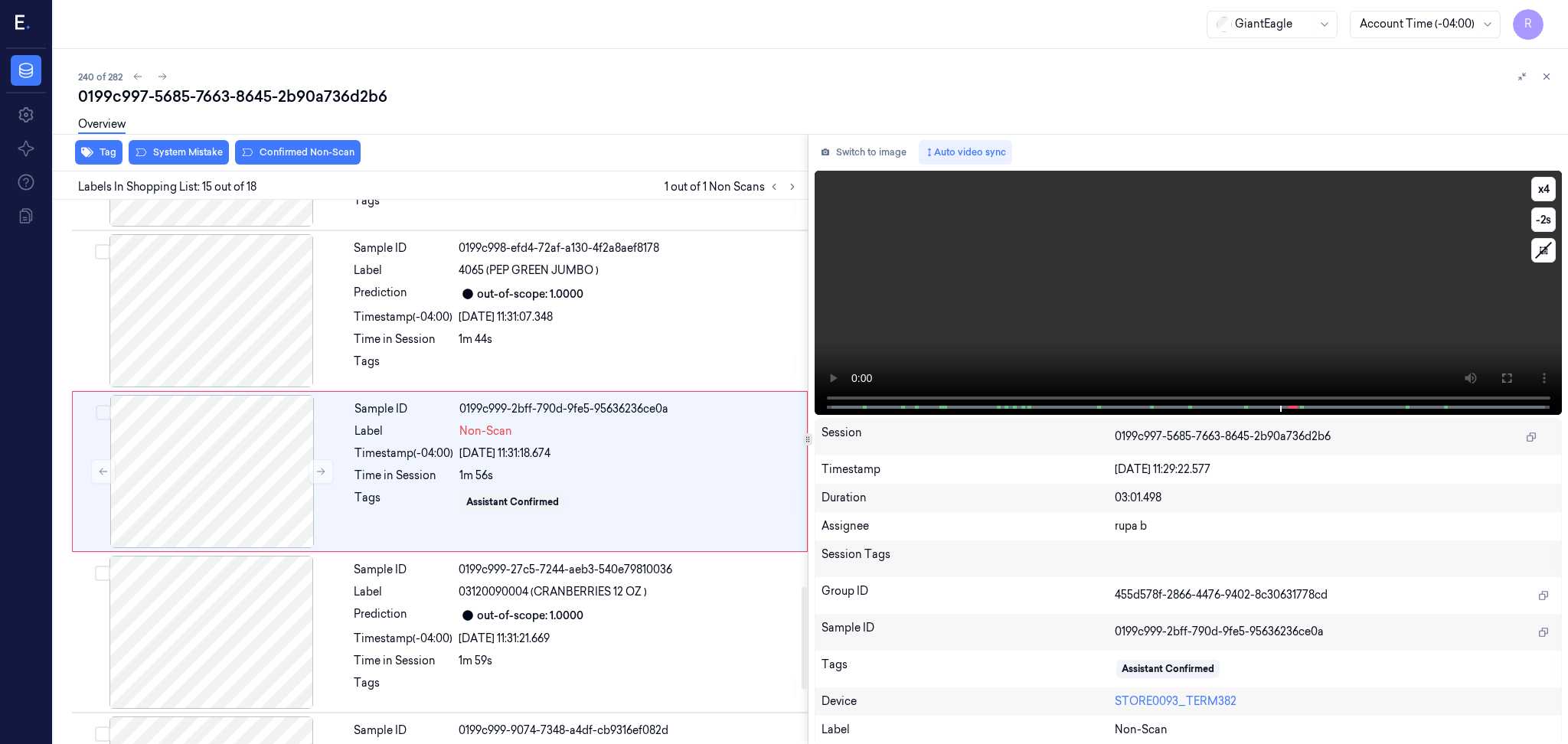
click at [1411, 353] on video at bounding box center [1188, 293] width 748 height 244
click at [1507, 374] on icon at bounding box center [1506, 377] width 12 height 12
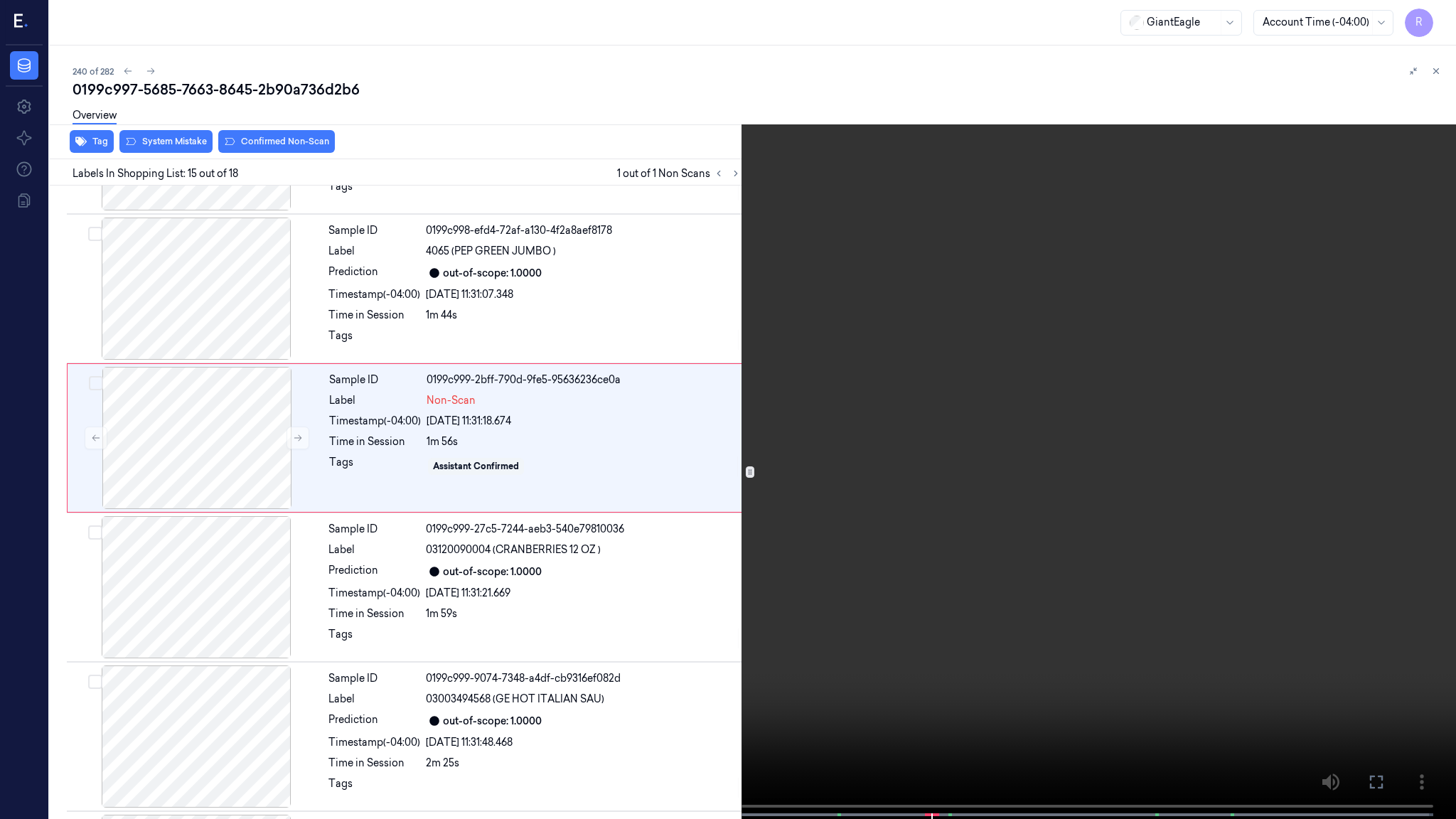
click at [1107, 483] on video at bounding box center [728, 411] width 1456 height 822
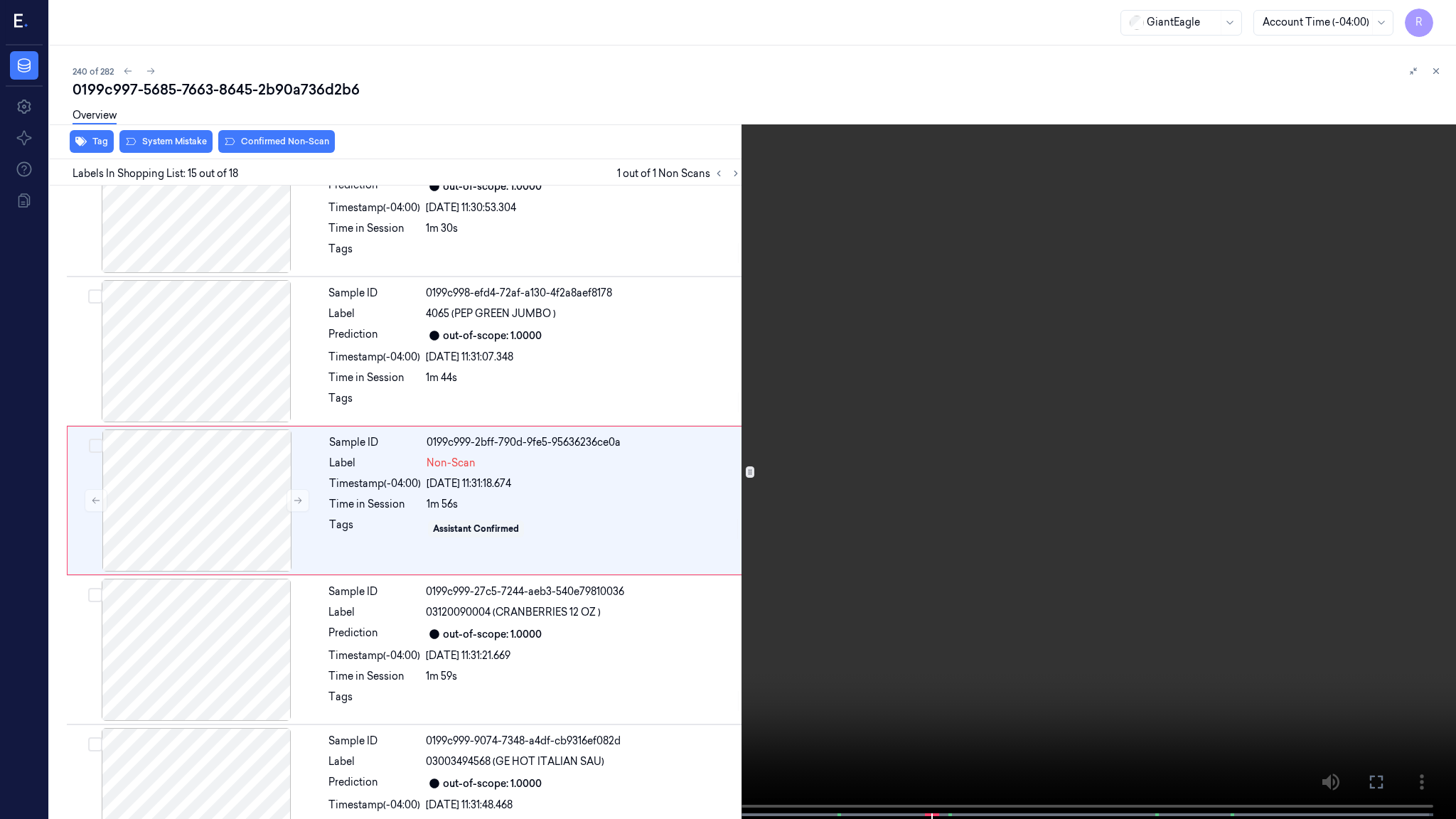
scroll to position [1848, 0]
click at [1436, 20] on button "x 4" at bounding box center [1438, 17] width 23 height 23
drag, startPoint x: 1436, startPoint y: 20, endPoint x: 1423, endPoint y: 38, distance: 22.2
click at [1436, 20] on button "x 4" at bounding box center [1438, 17] width 23 height 23
click at [857, 690] on video at bounding box center [728, 411] width 1456 height 822
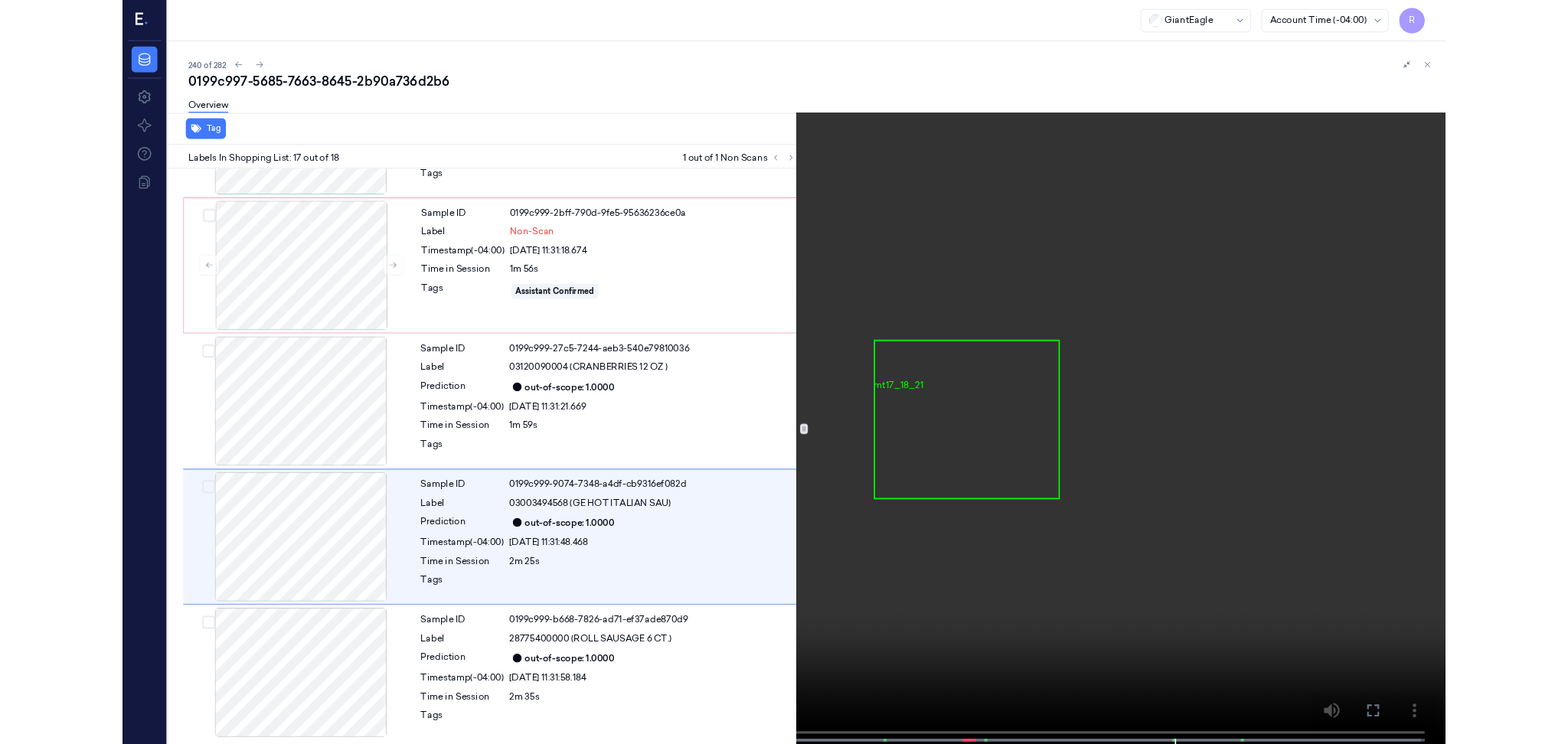
scroll to position [2217, 0]
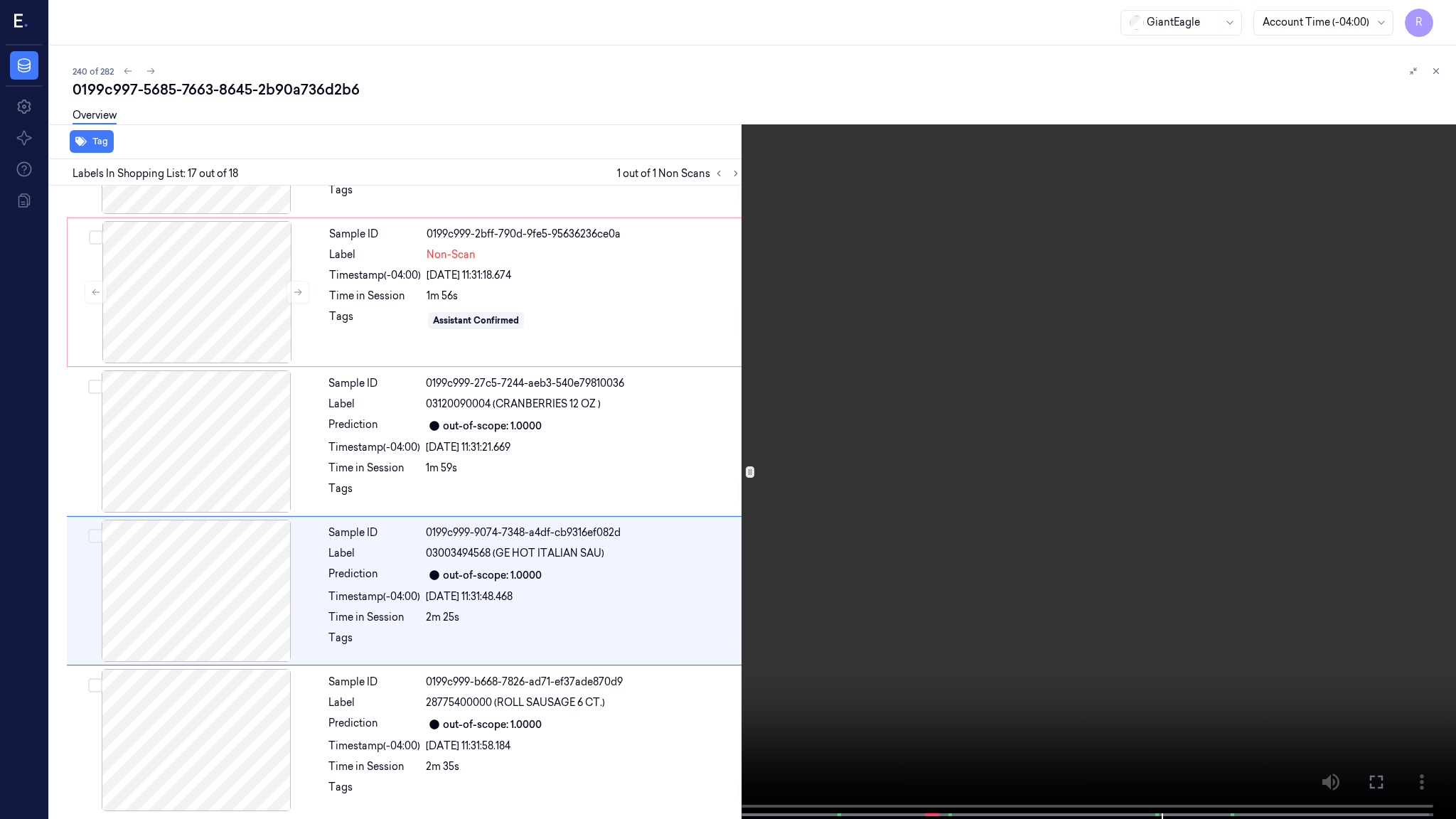
click at [1227, 635] on video at bounding box center [728, 411] width 1456 height 822
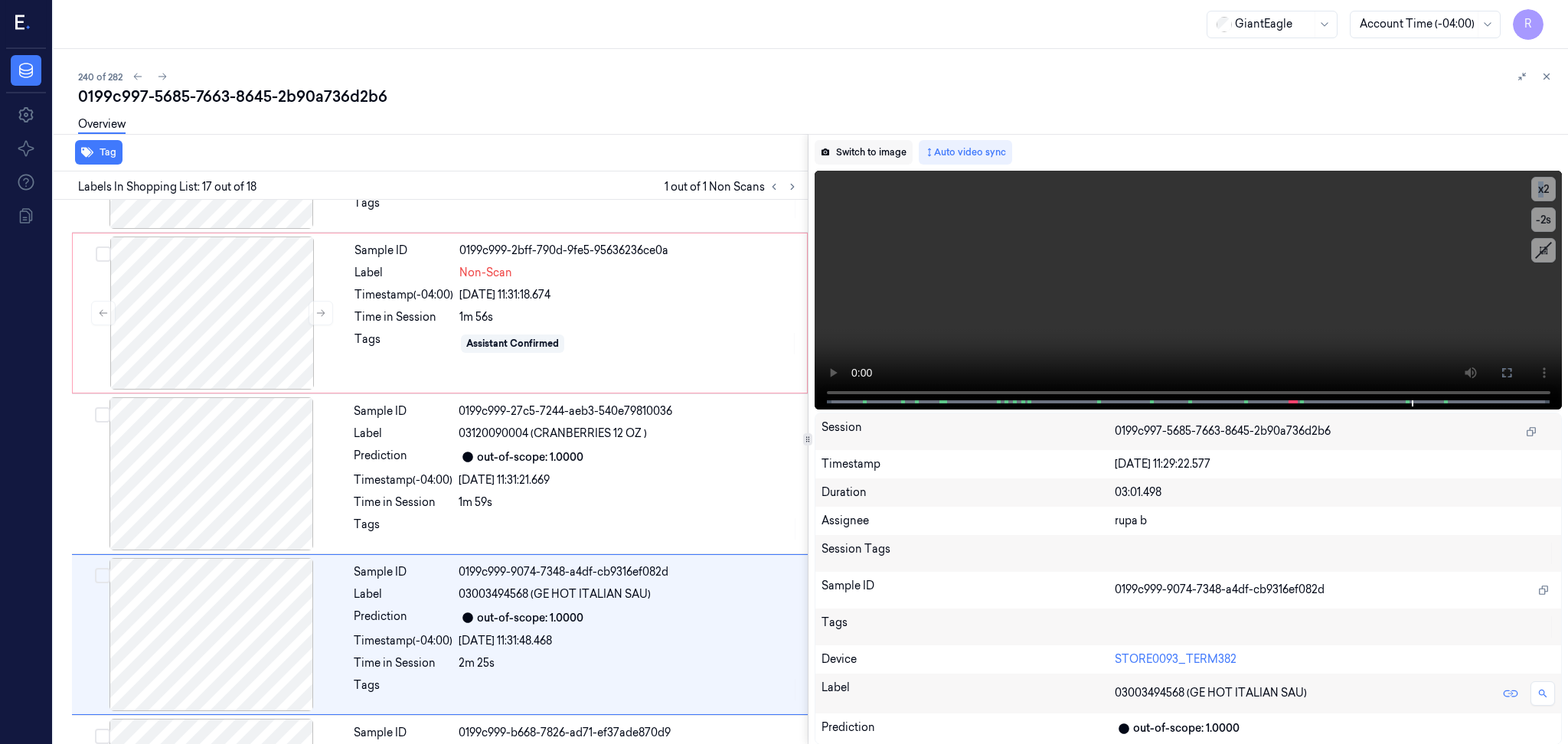
click at [867, 149] on button "Switch to image" at bounding box center [863, 152] width 98 height 25
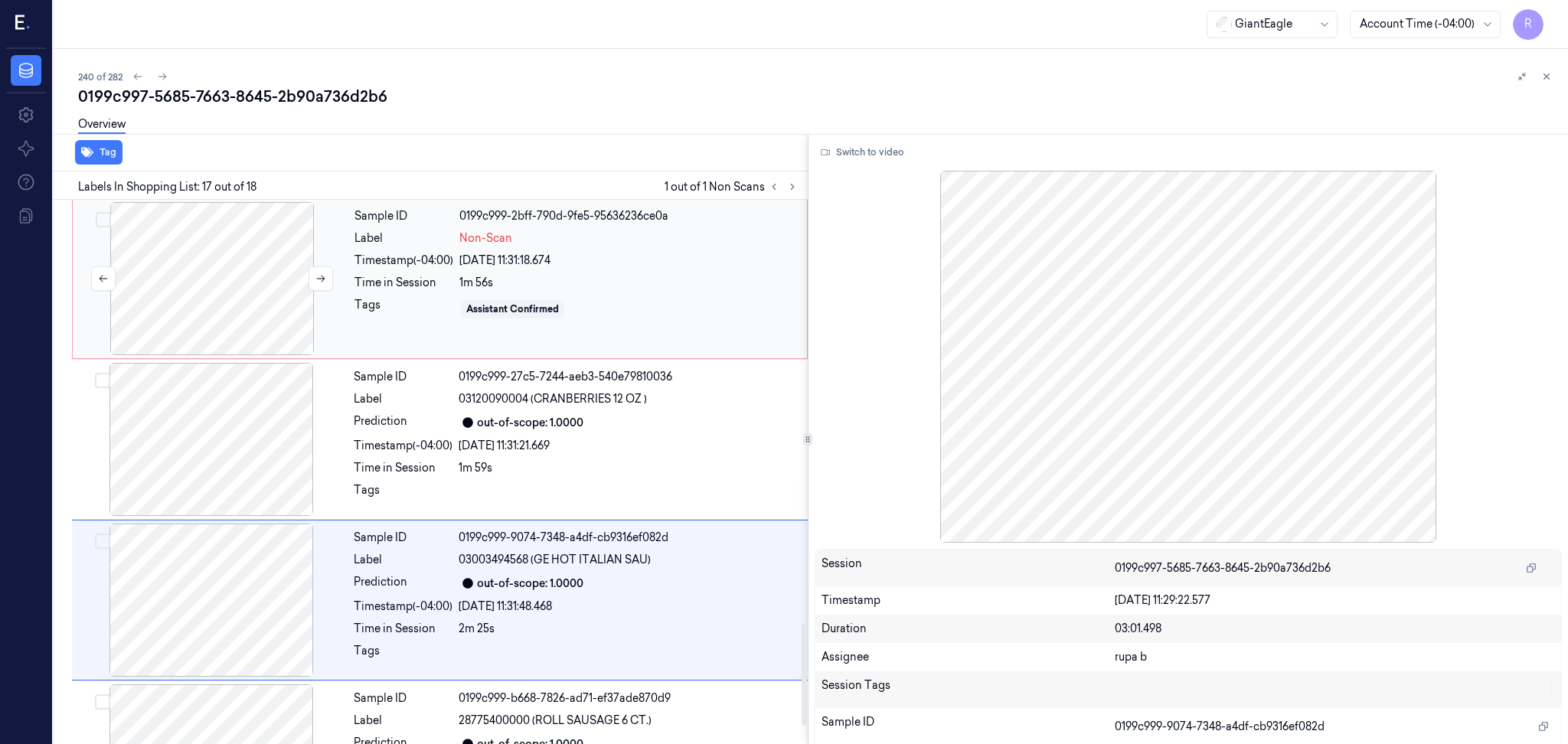
click at [205, 303] on div at bounding box center [212, 279] width 273 height 153
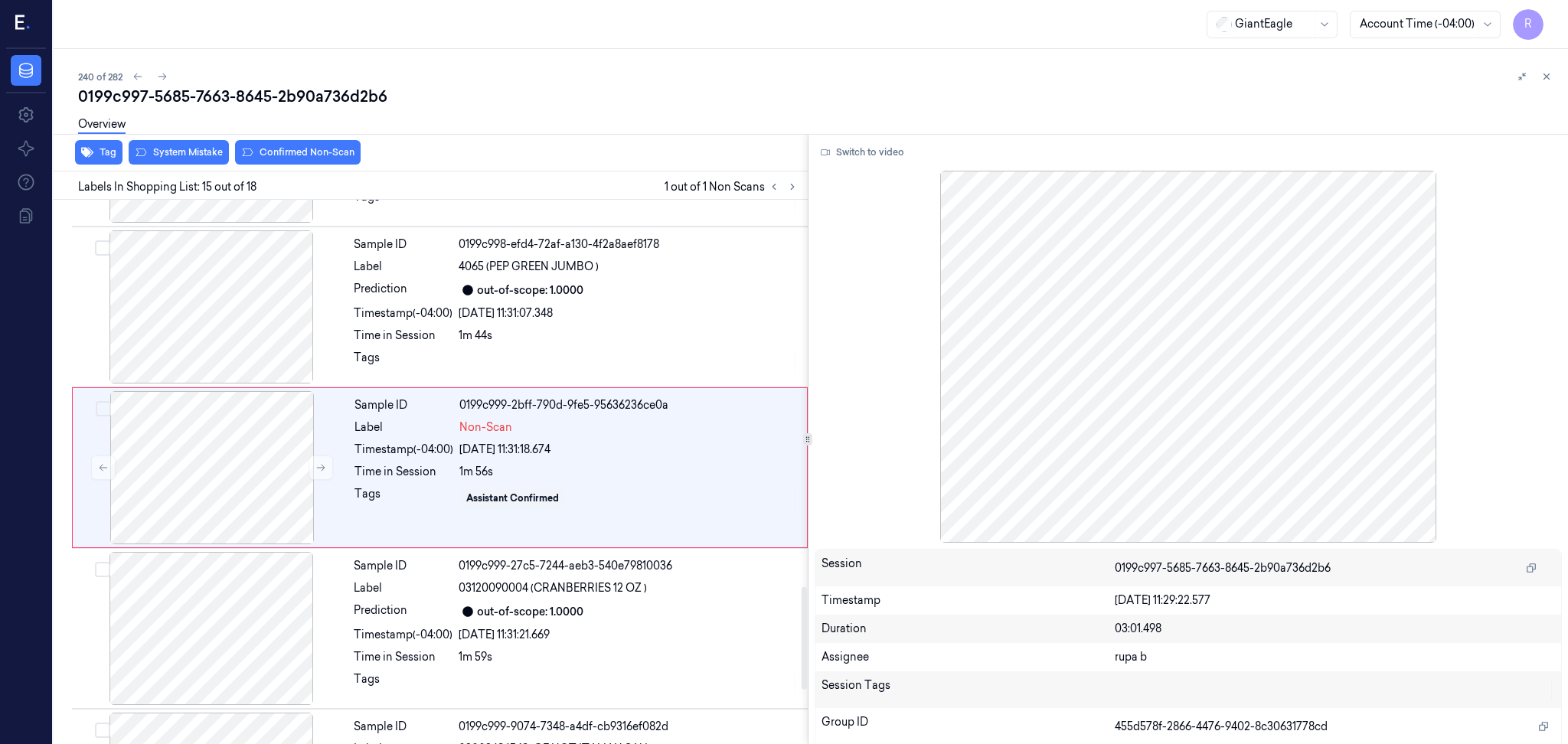
scroll to position [2058, 0]
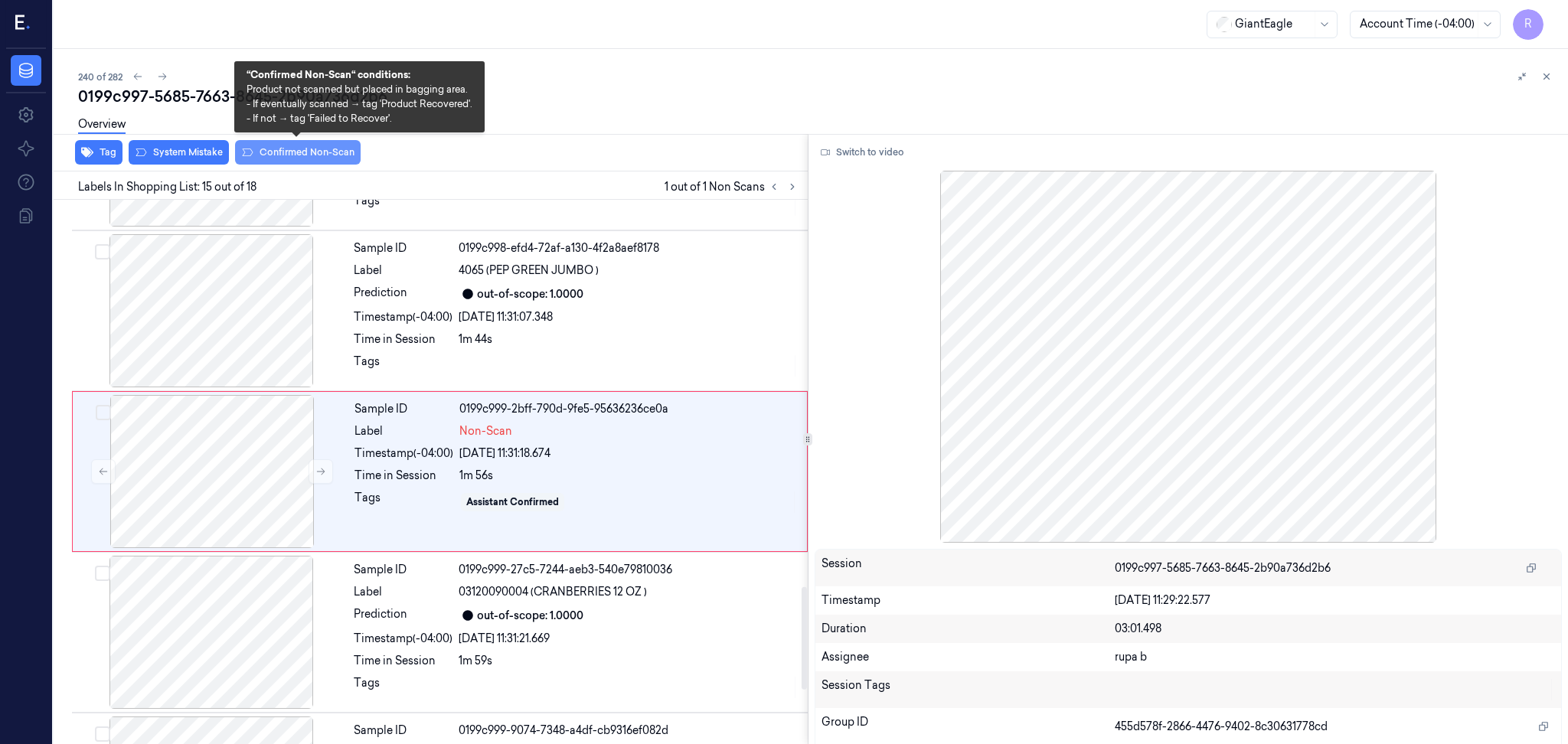
click at [312, 153] on button "Confirmed Non-Scan" at bounding box center [297, 152] width 126 height 25
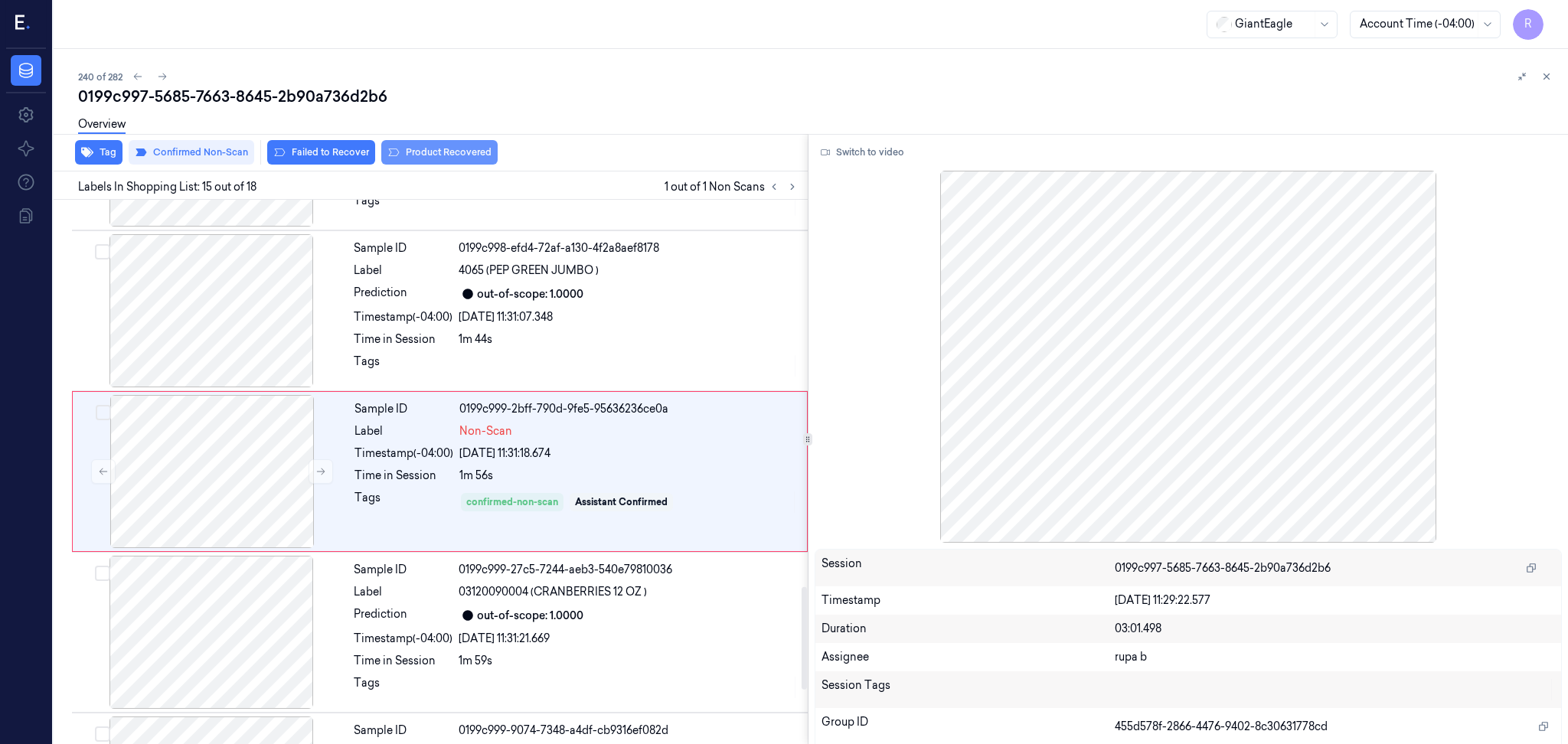
click at [473, 161] on button "Product Recovered" at bounding box center [439, 152] width 116 height 25
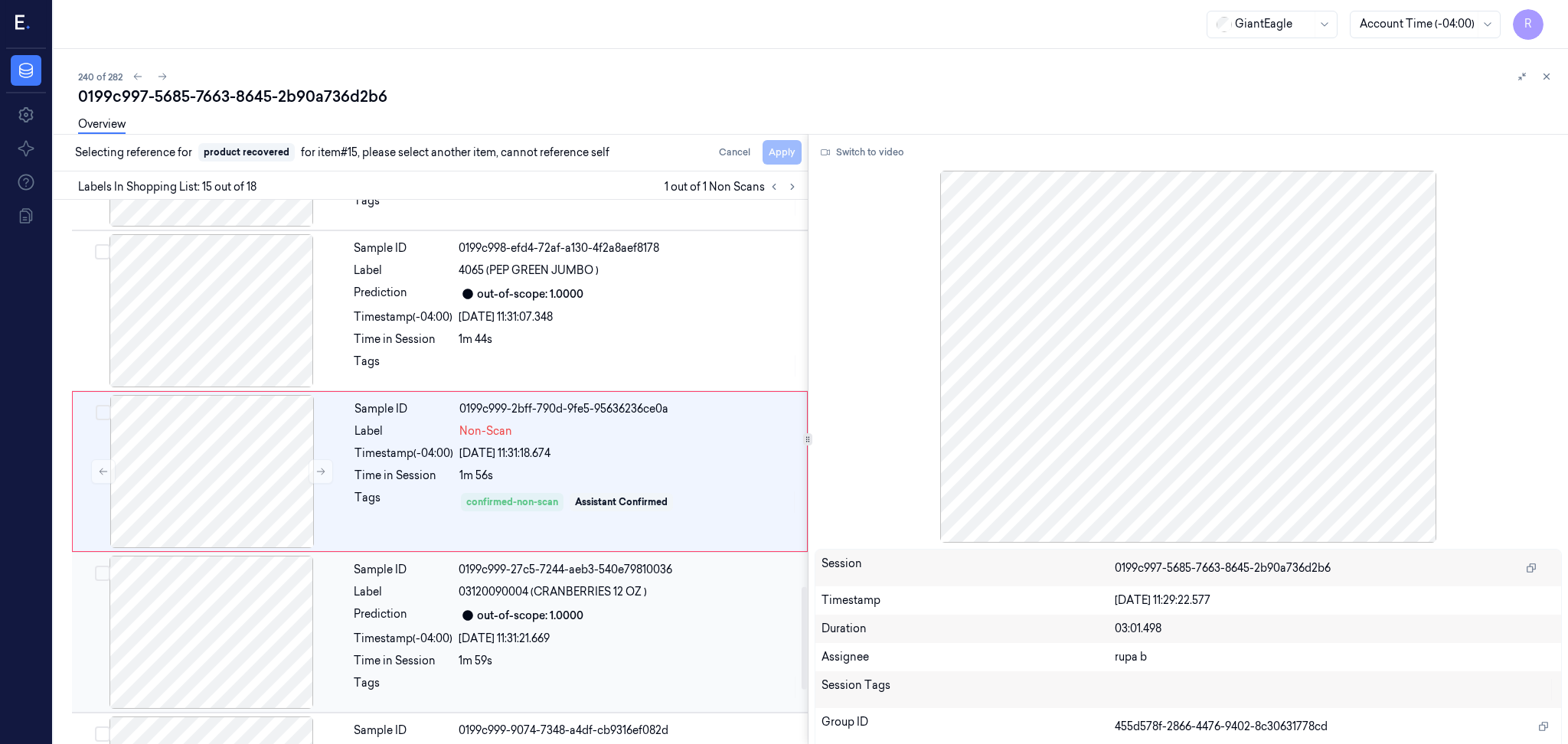
click at [198, 641] on div at bounding box center [211, 633] width 273 height 153
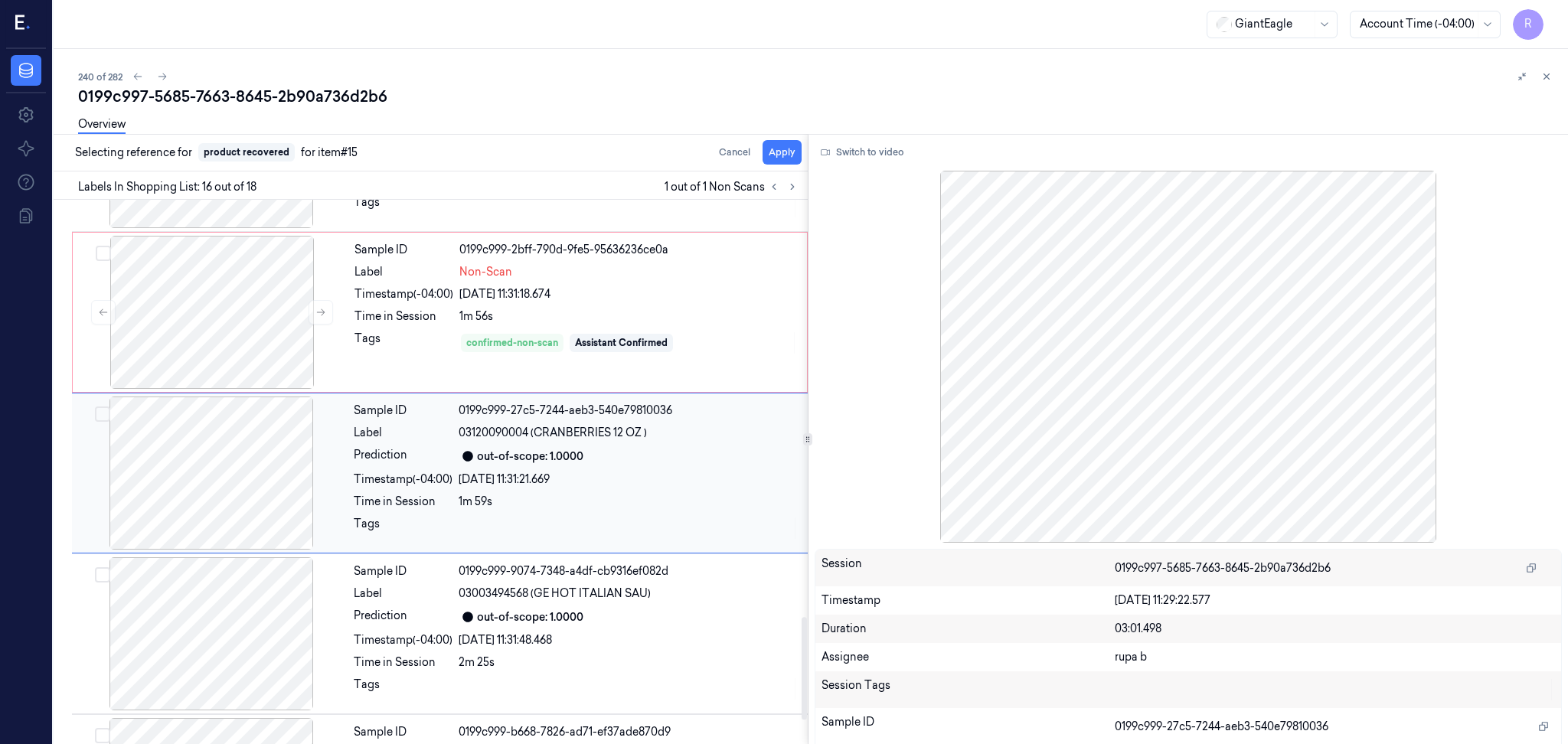
scroll to position [2219, 0]
click at [212, 662] on div at bounding box center [211, 633] width 273 height 153
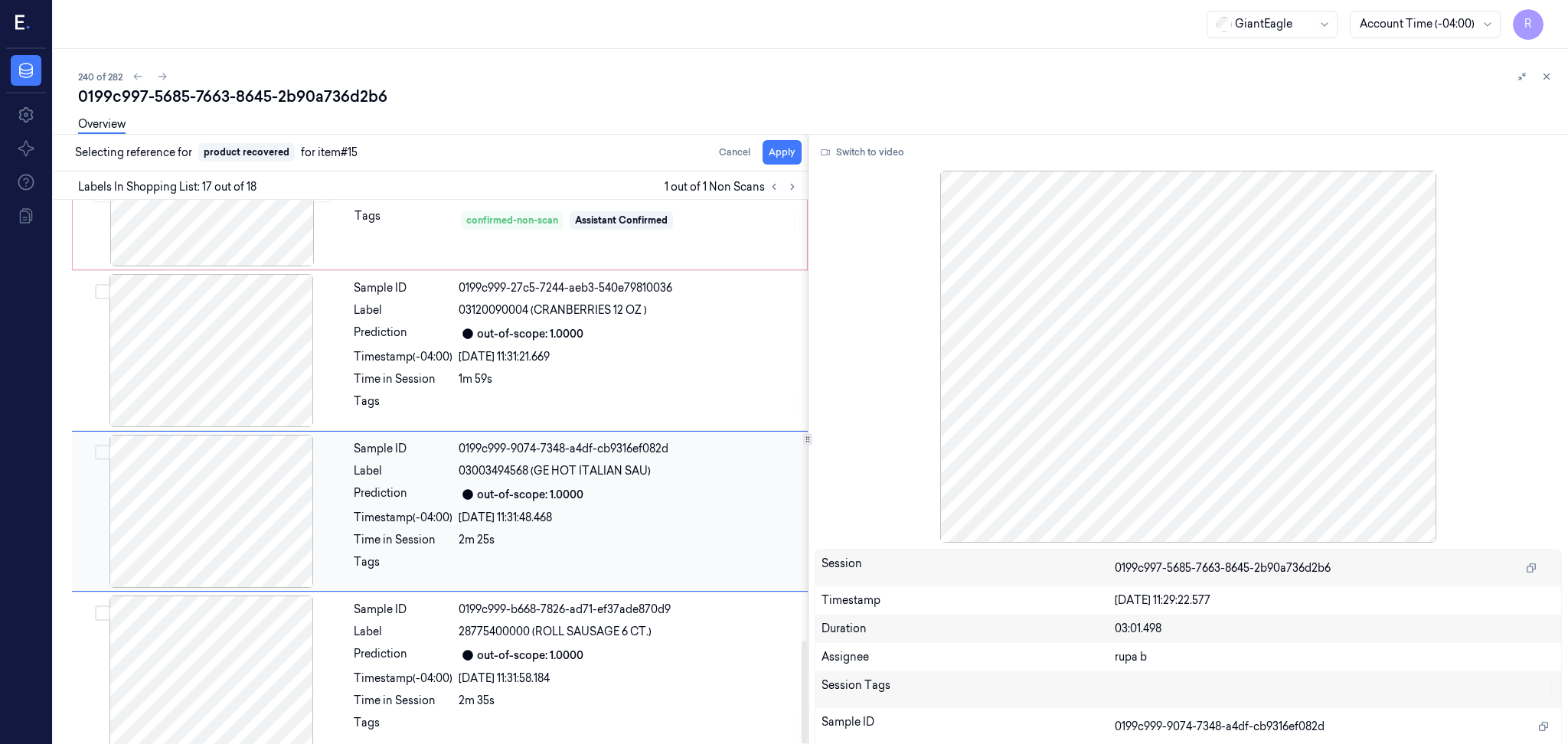
scroll to position [2355, 0]
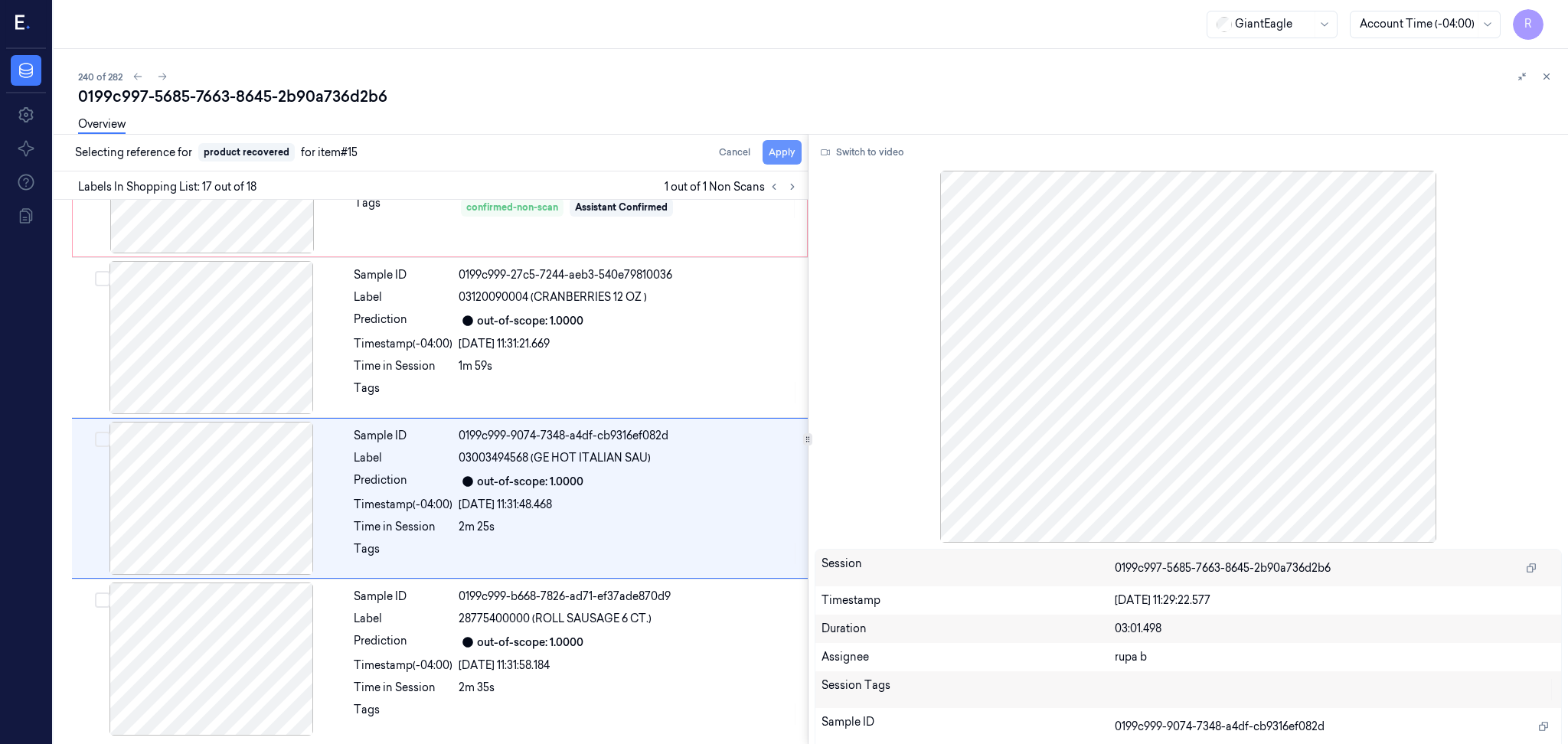
click at [772, 153] on button "Apply" at bounding box center [781, 152] width 39 height 25
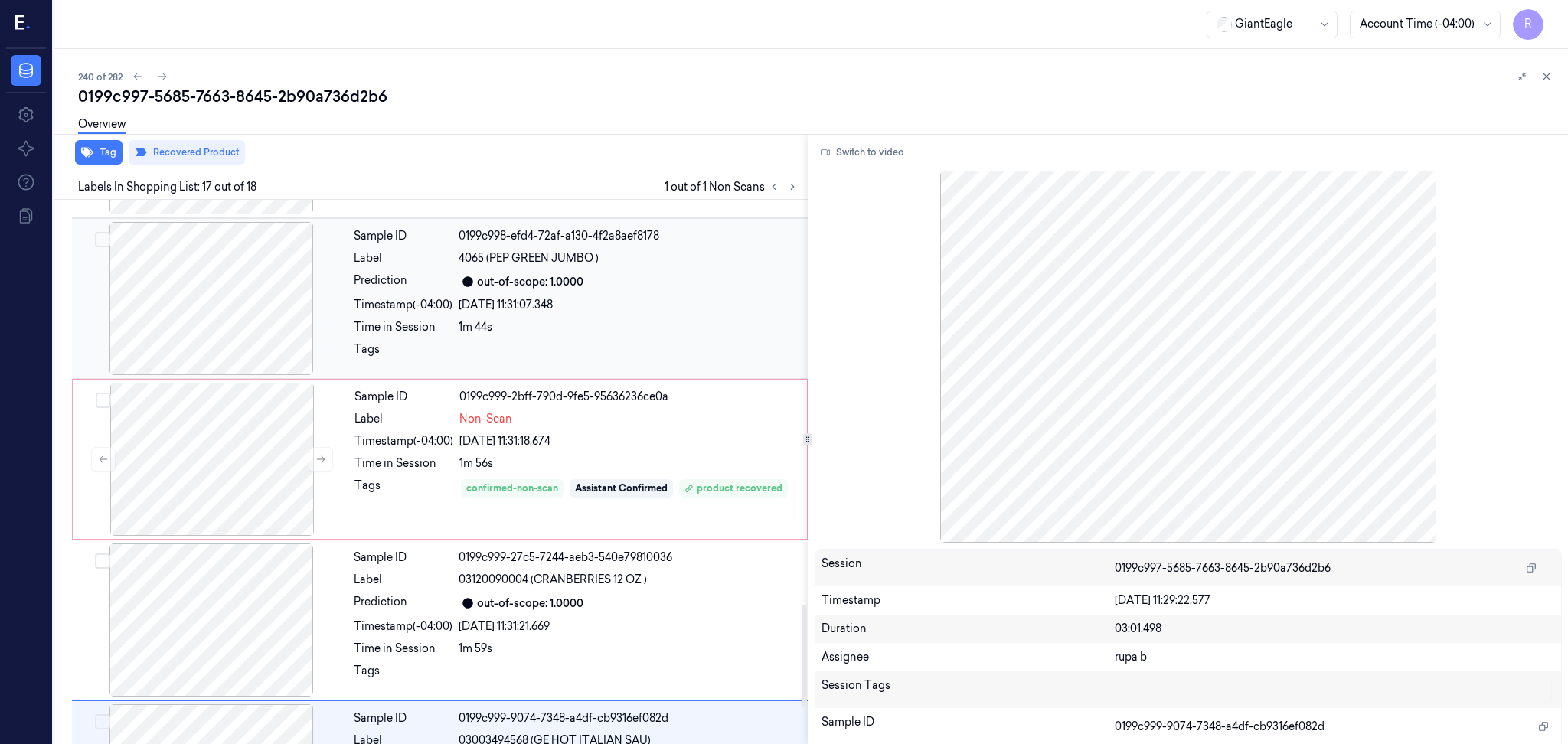
scroll to position [2049, 0]
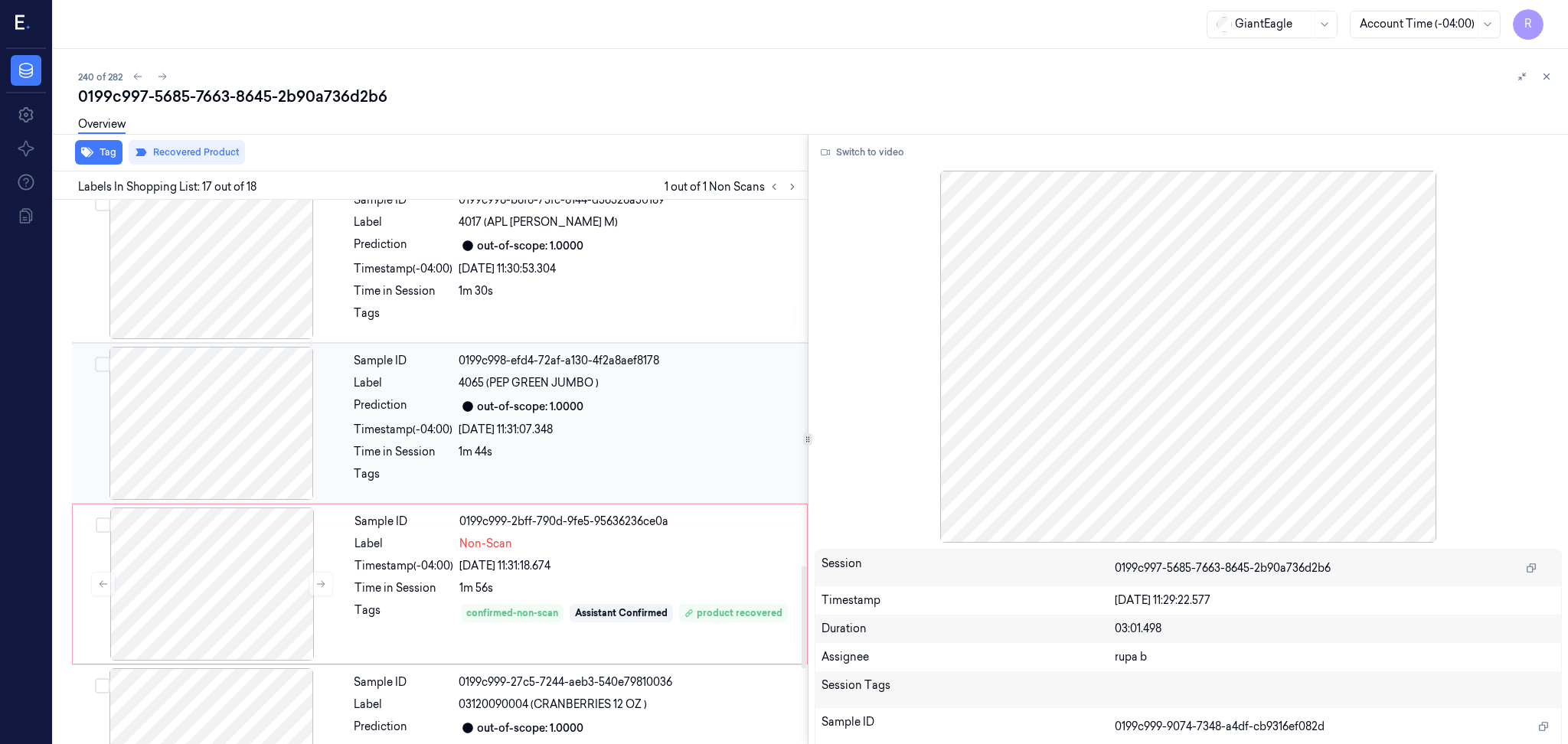
click at [250, 423] on div at bounding box center [211, 424] width 273 height 153
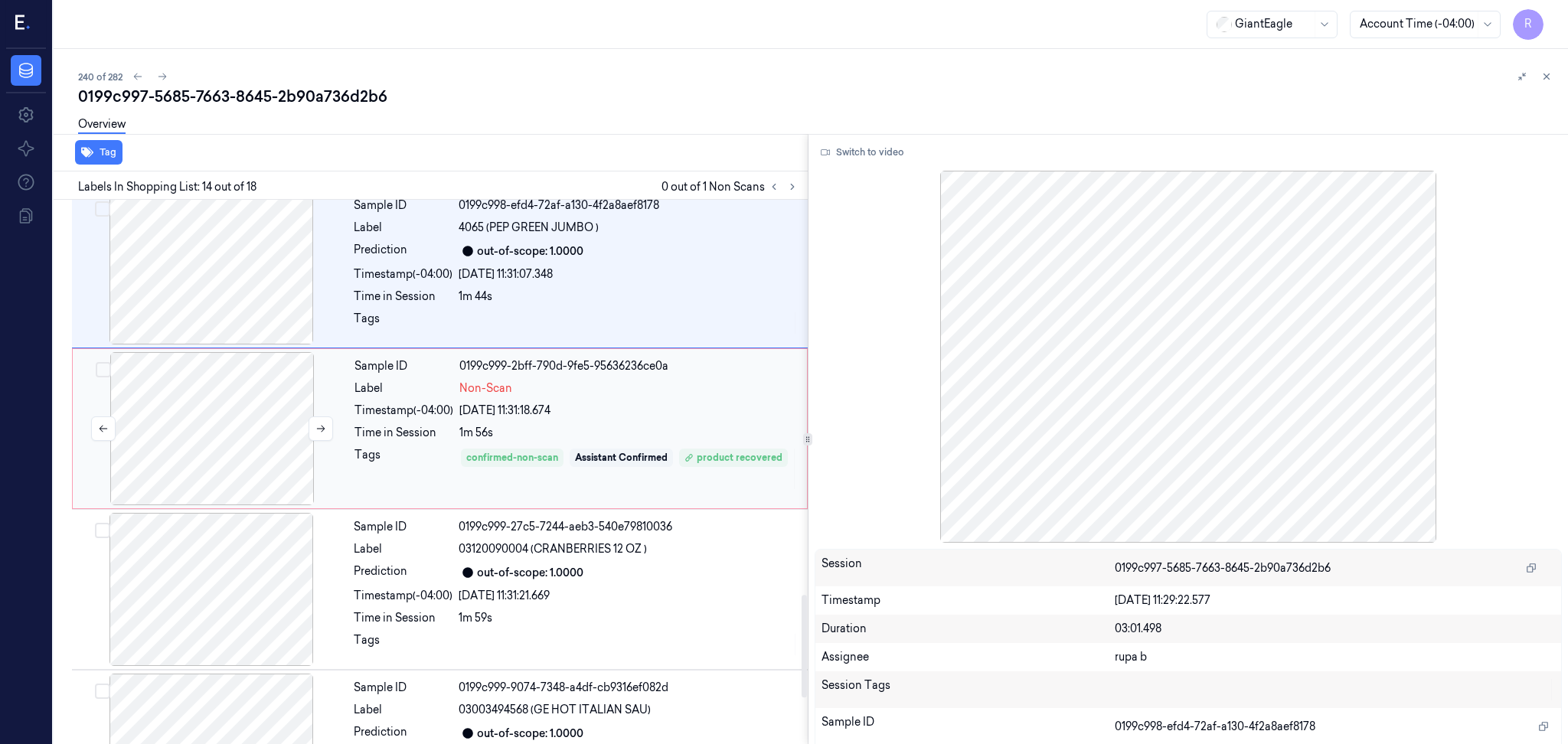
click at [245, 434] on div at bounding box center [212, 429] width 273 height 153
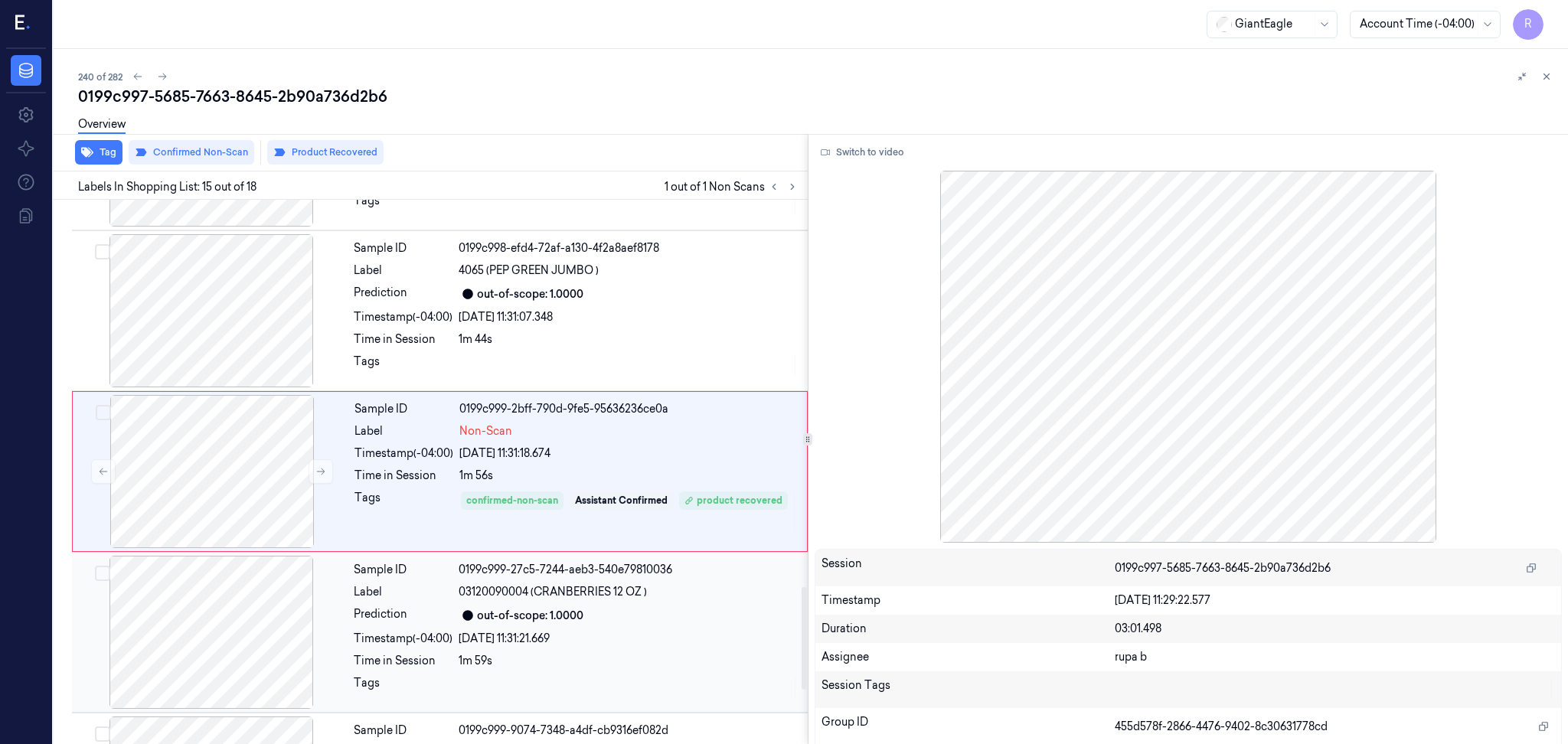
click at [237, 592] on div at bounding box center [211, 633] width 273 height 153
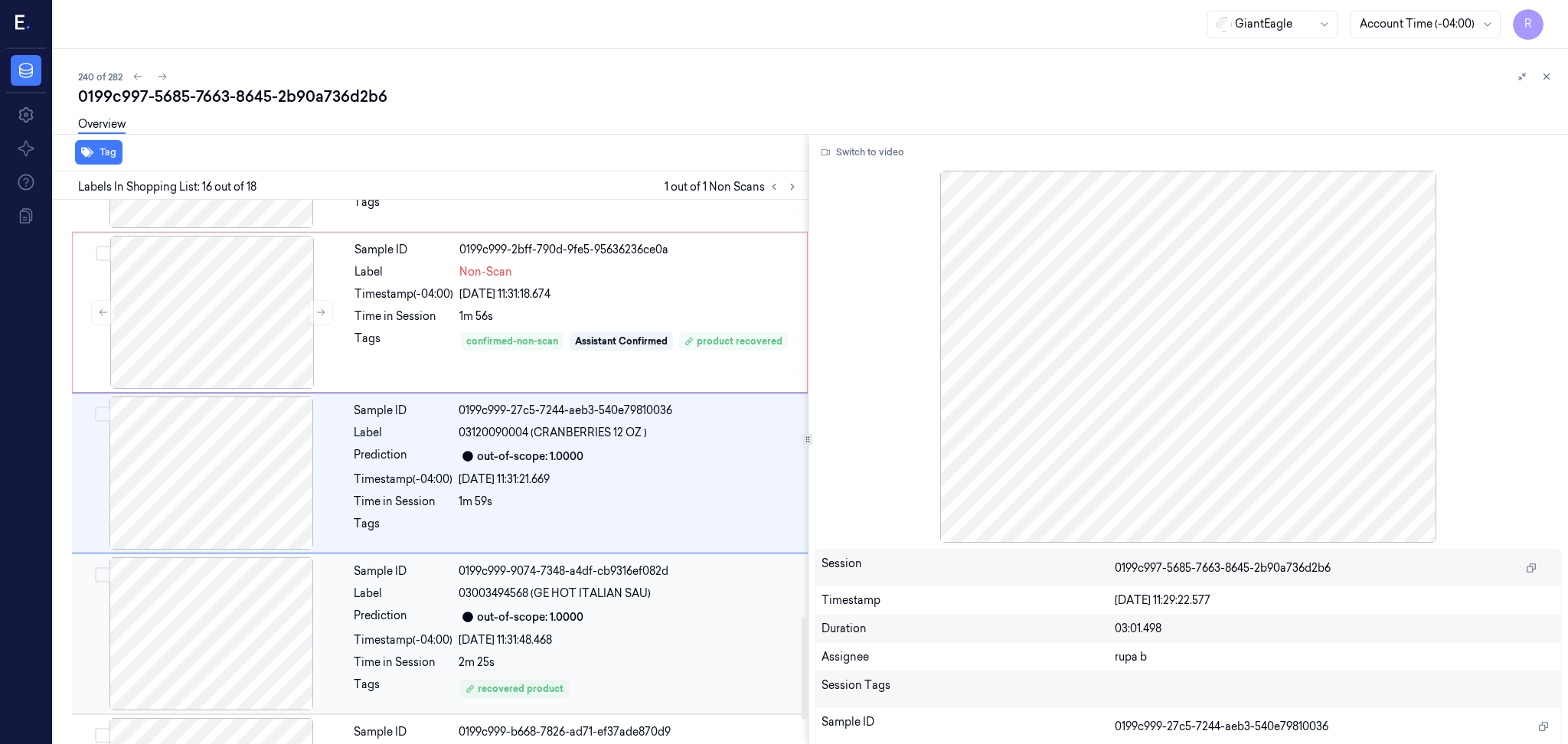
scroll to position [2219, 0]
click at [216, 306] on div at bounding box center [212, 311] width 273 height 153
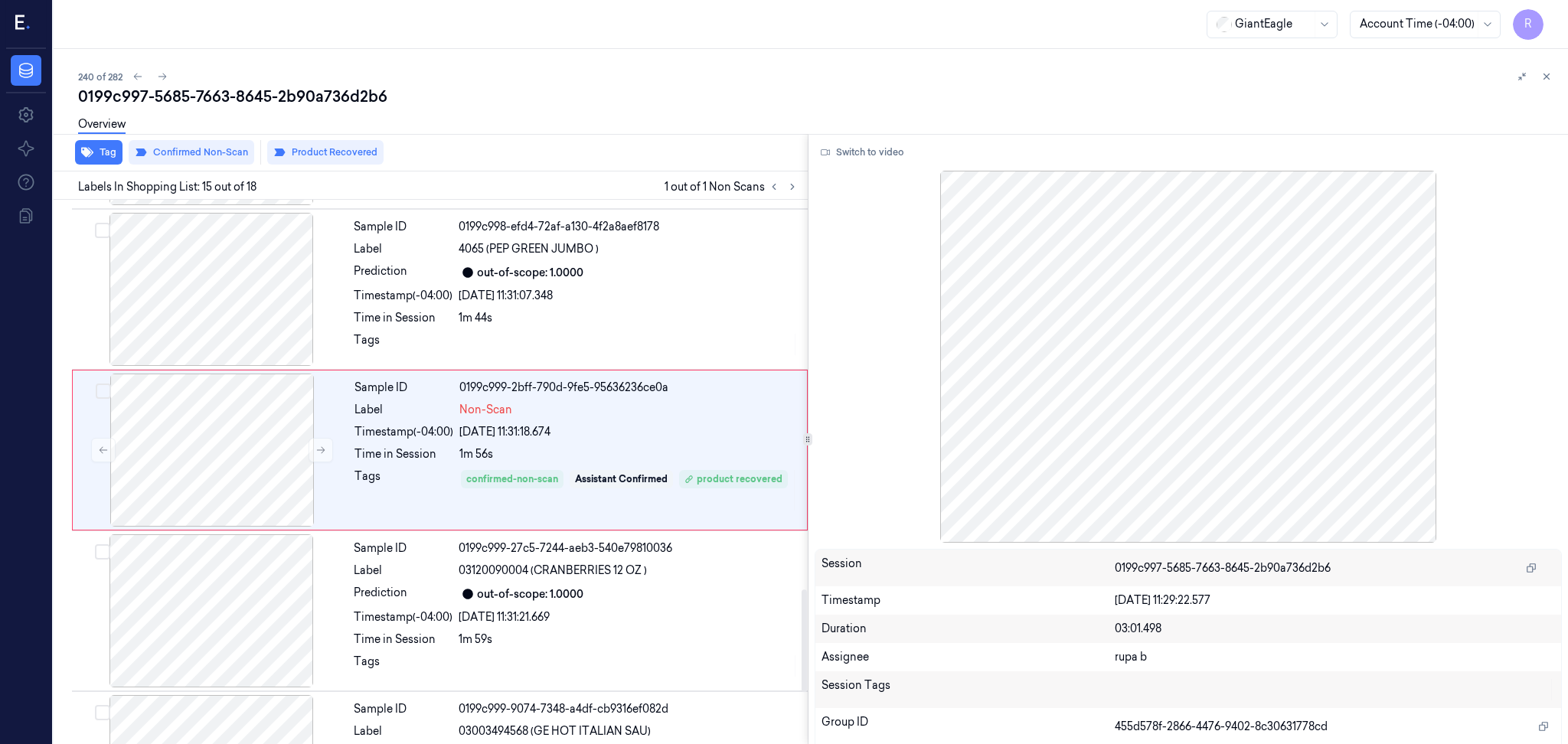
scroll to position [2058, 0]
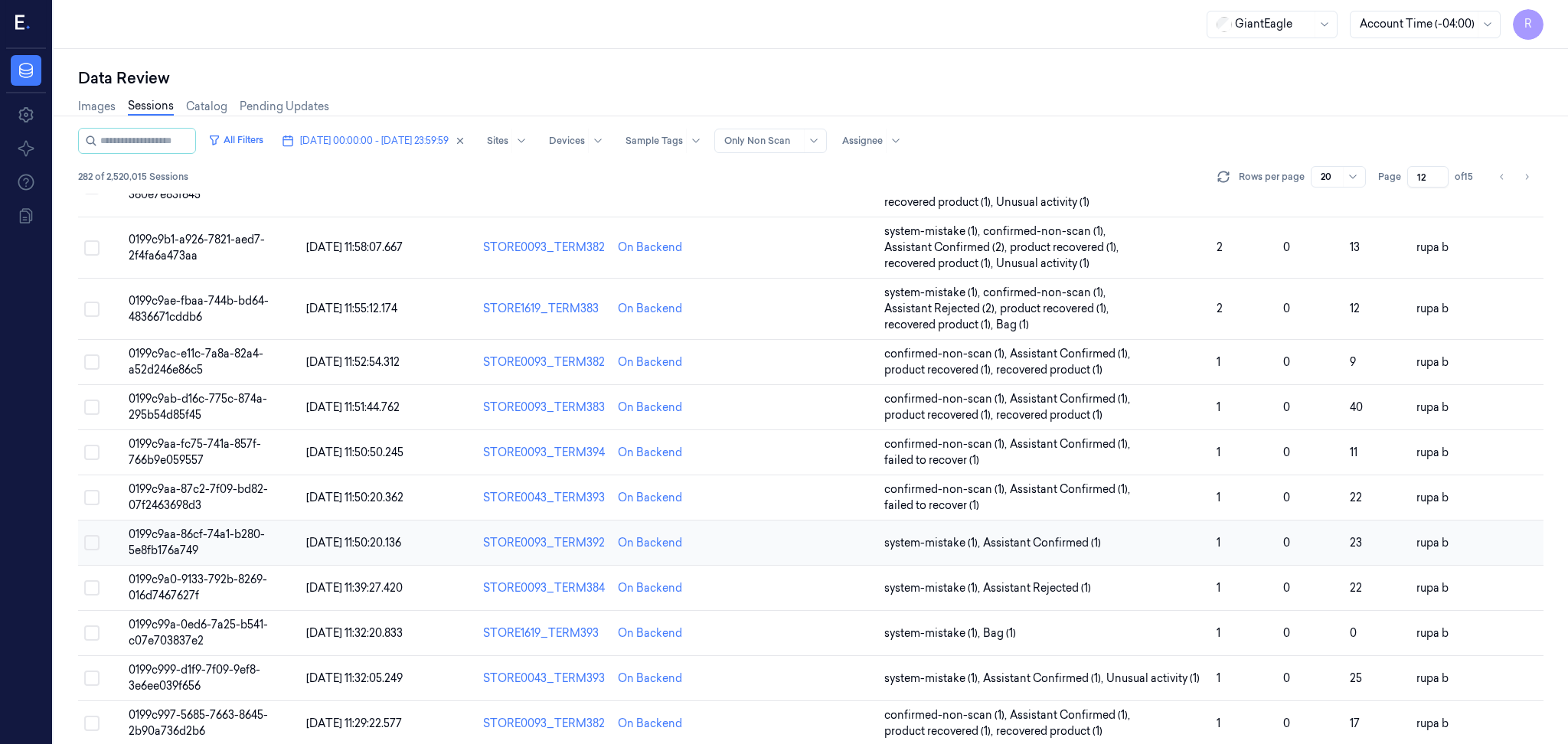
scroll to position [445, 0]
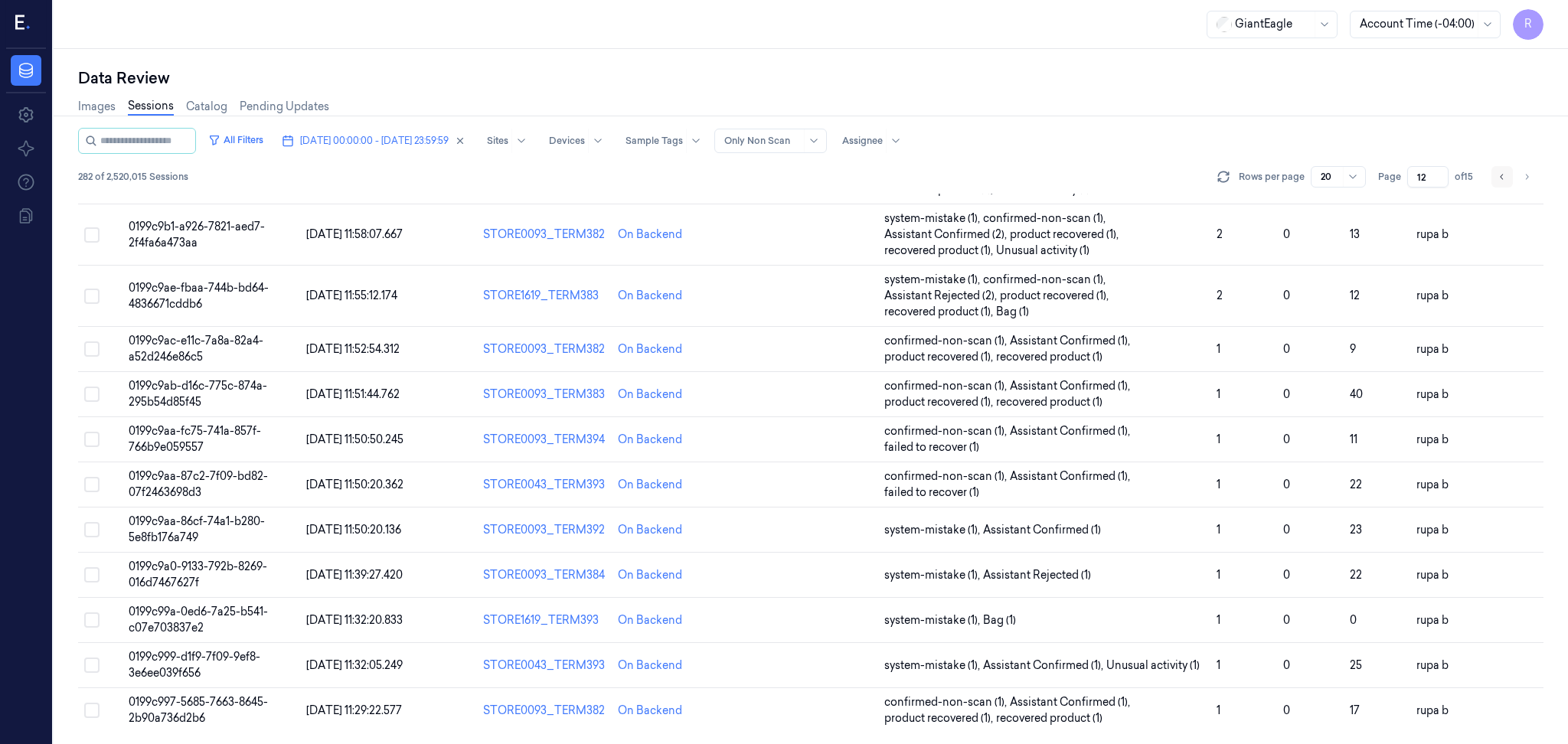
click at [1505, 171] on icon "Go to previous page" at bounding box center [1502, 176] width 9 height 12
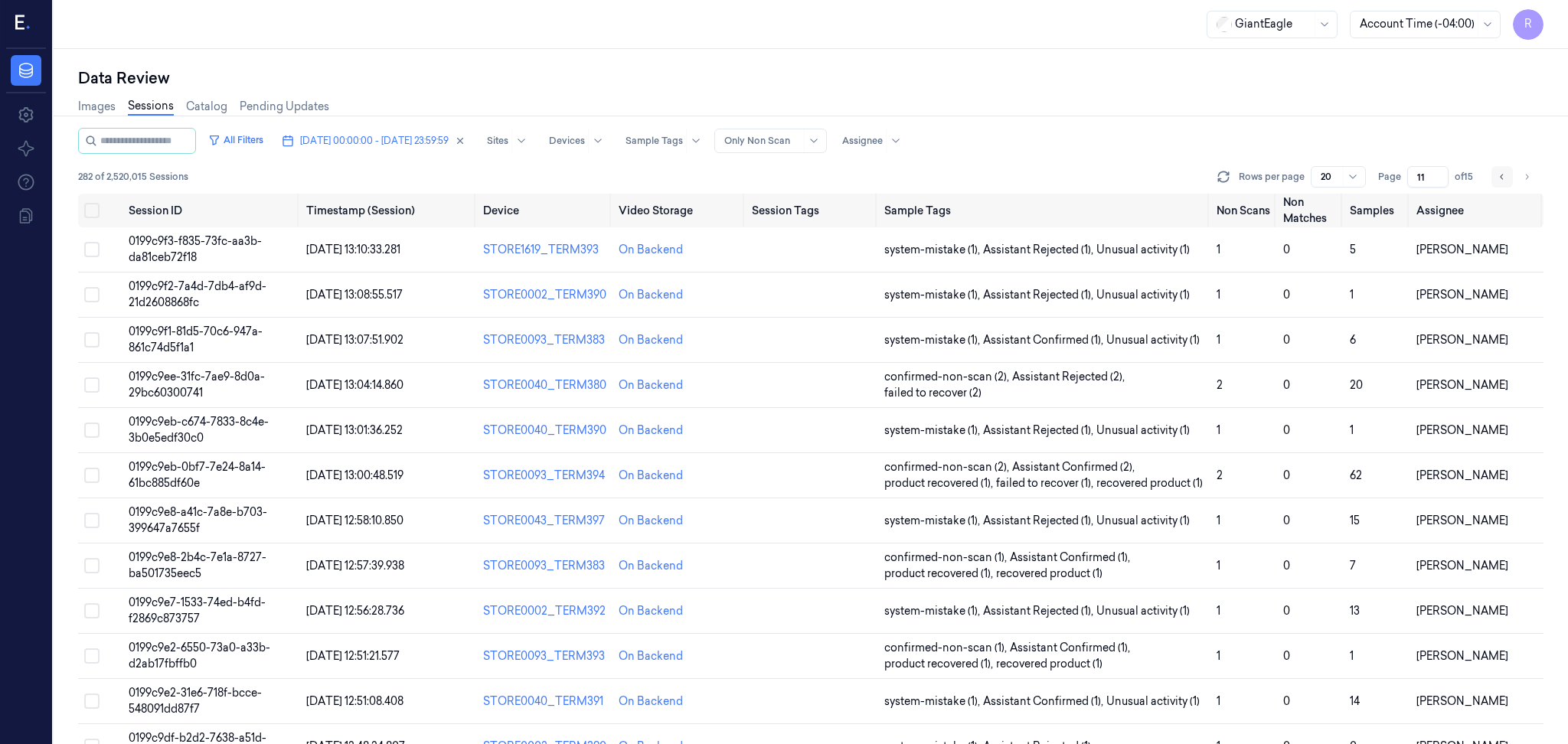
click at [1505, 172] on icon "Go to previous page" at bounding box center [1502, 176] width 9 height 12
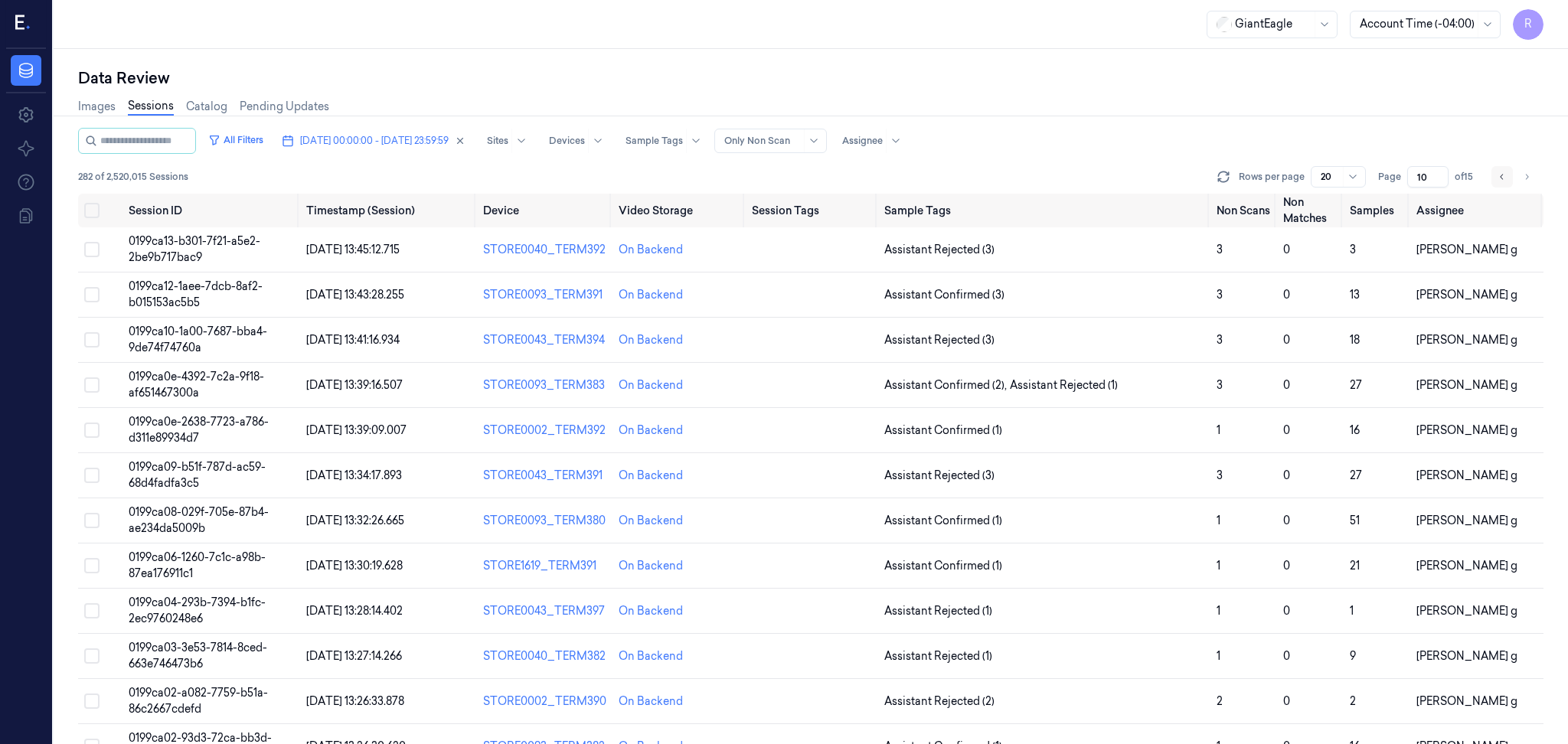
click at [1505, 172] on icon "Go to previous page" at bounding box center [1502, 176] width 9 height 12
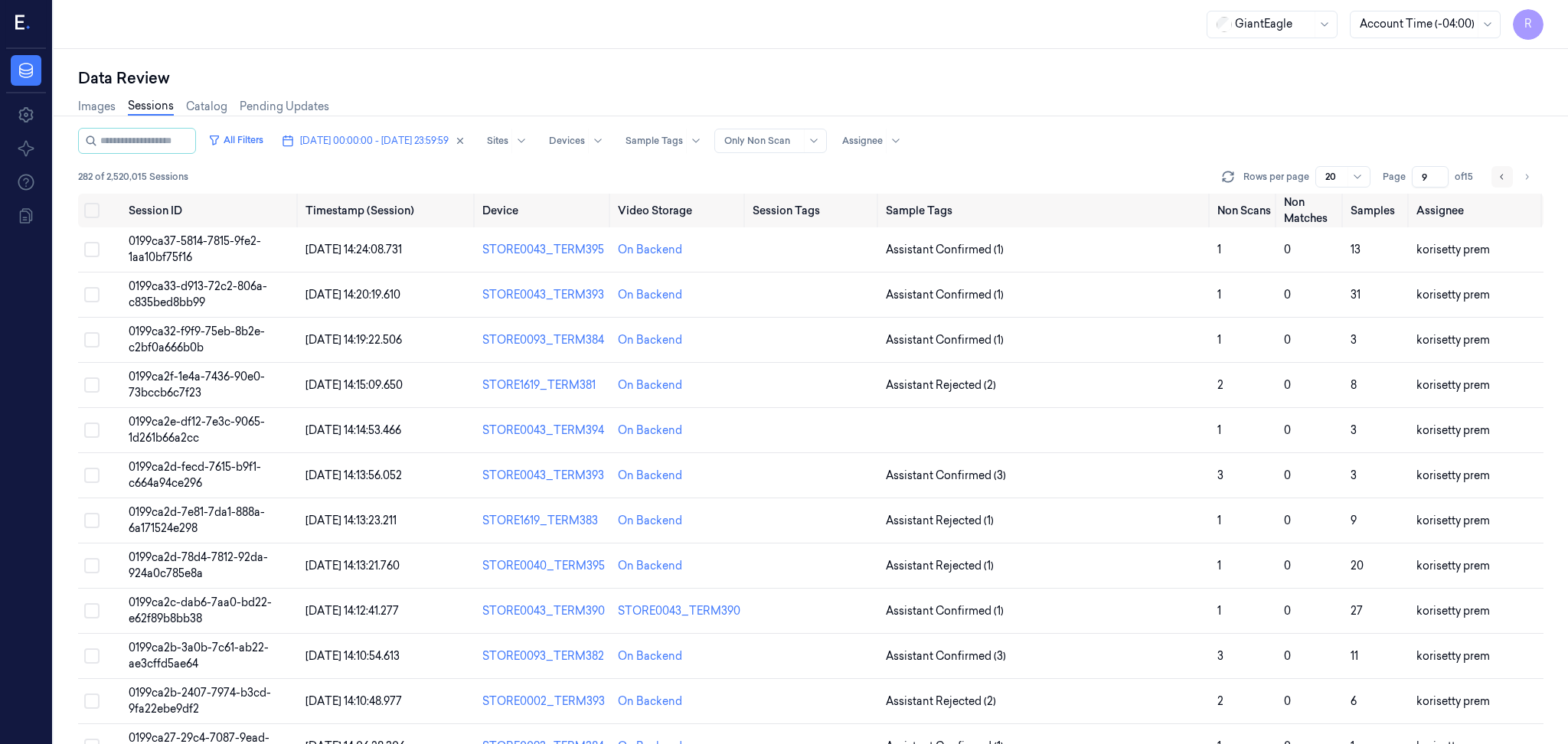
click at [1502, 172] on icon "Go to previous page" at bounding box center [1502, 176] width 9 height 12
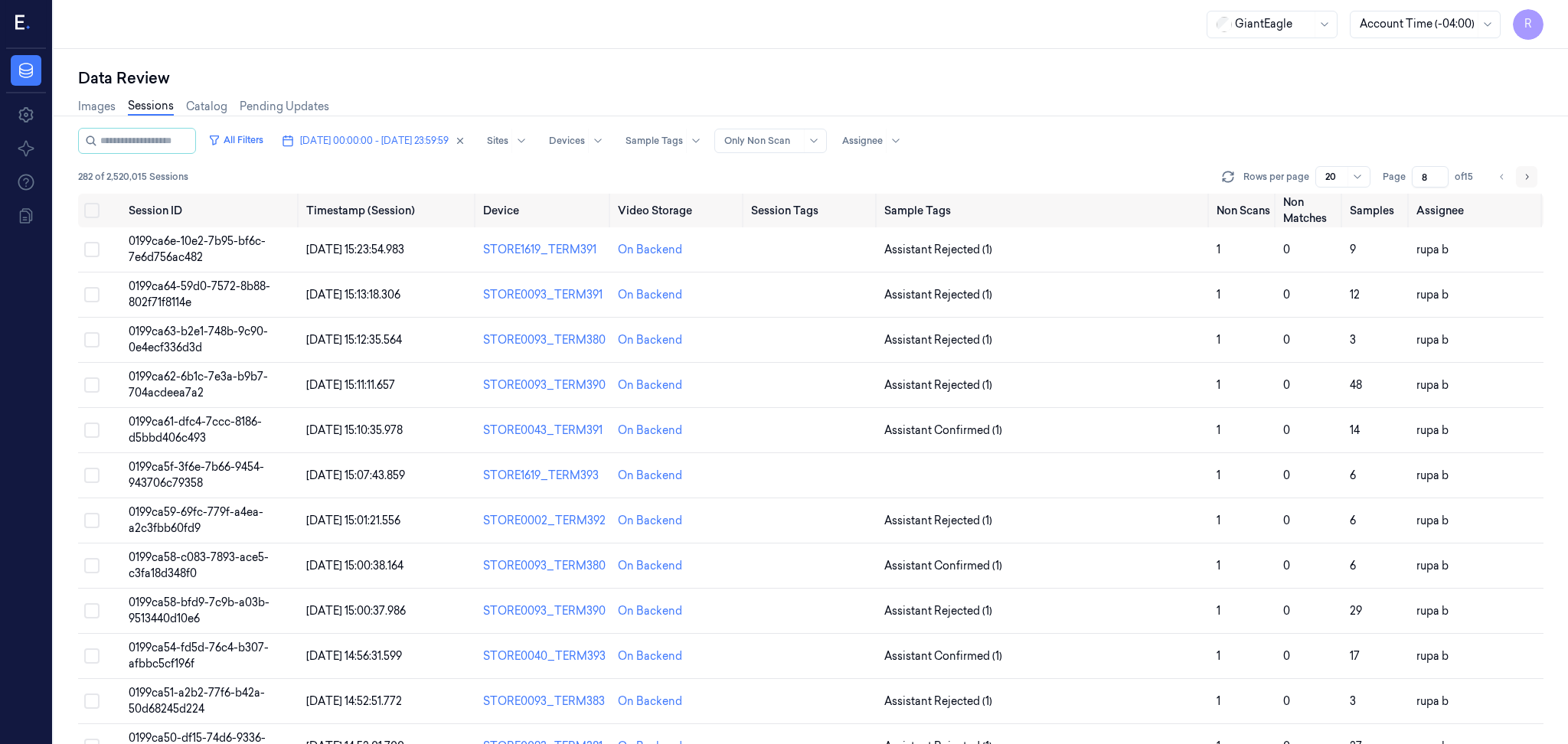
click at [1523, 169] on button "Go to next page" at bounding box center [1526, 176] width 21 height 21
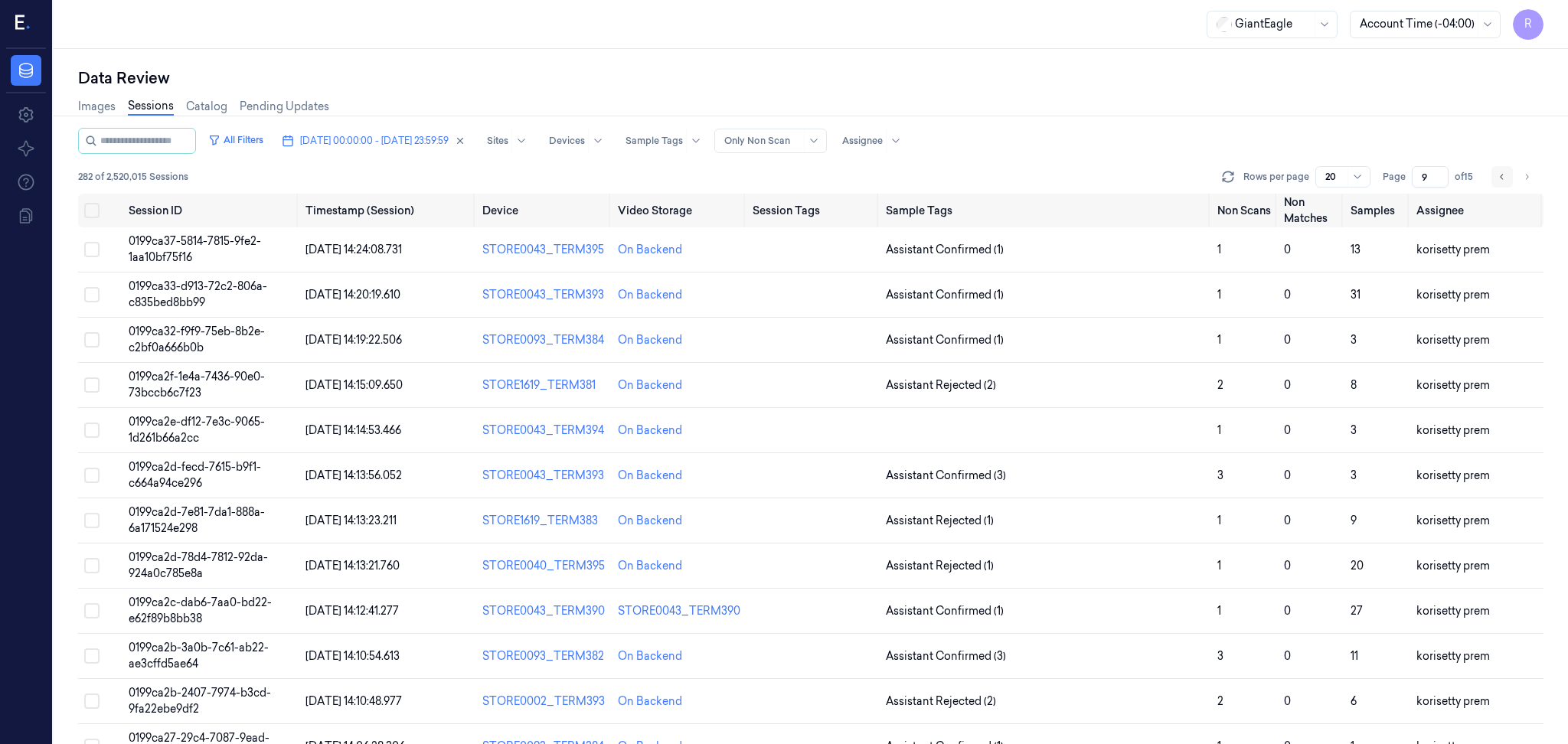
click at [1502, 174] on icon "Go to previous page" at bounding box center [1502, 176] width 3 height 6
type input "8"
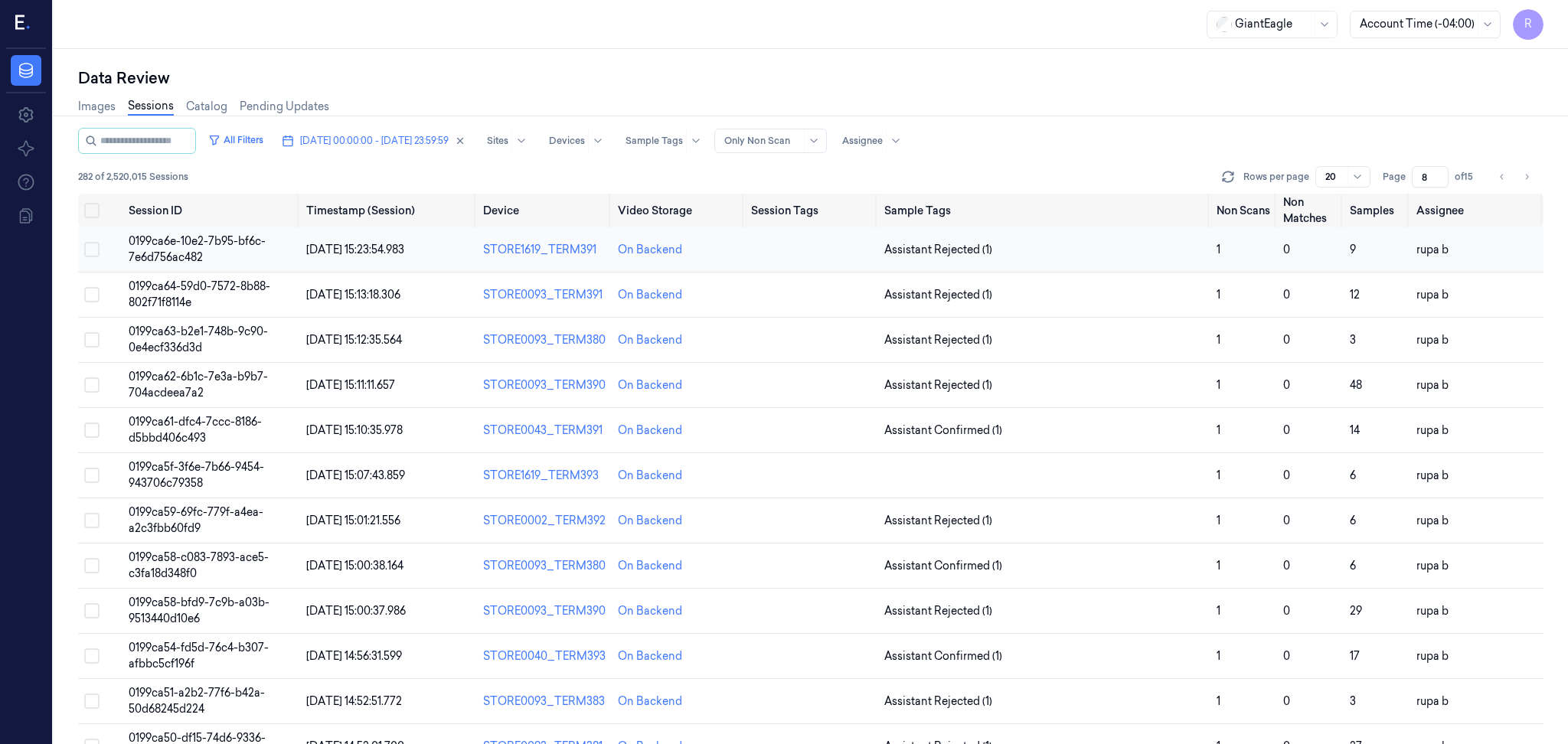
click at [217, 242] on span "0199ca6e-10e2-7b95-bf6c-7e6d756ac482" at bounding box center [197, 249] width 137 height 30
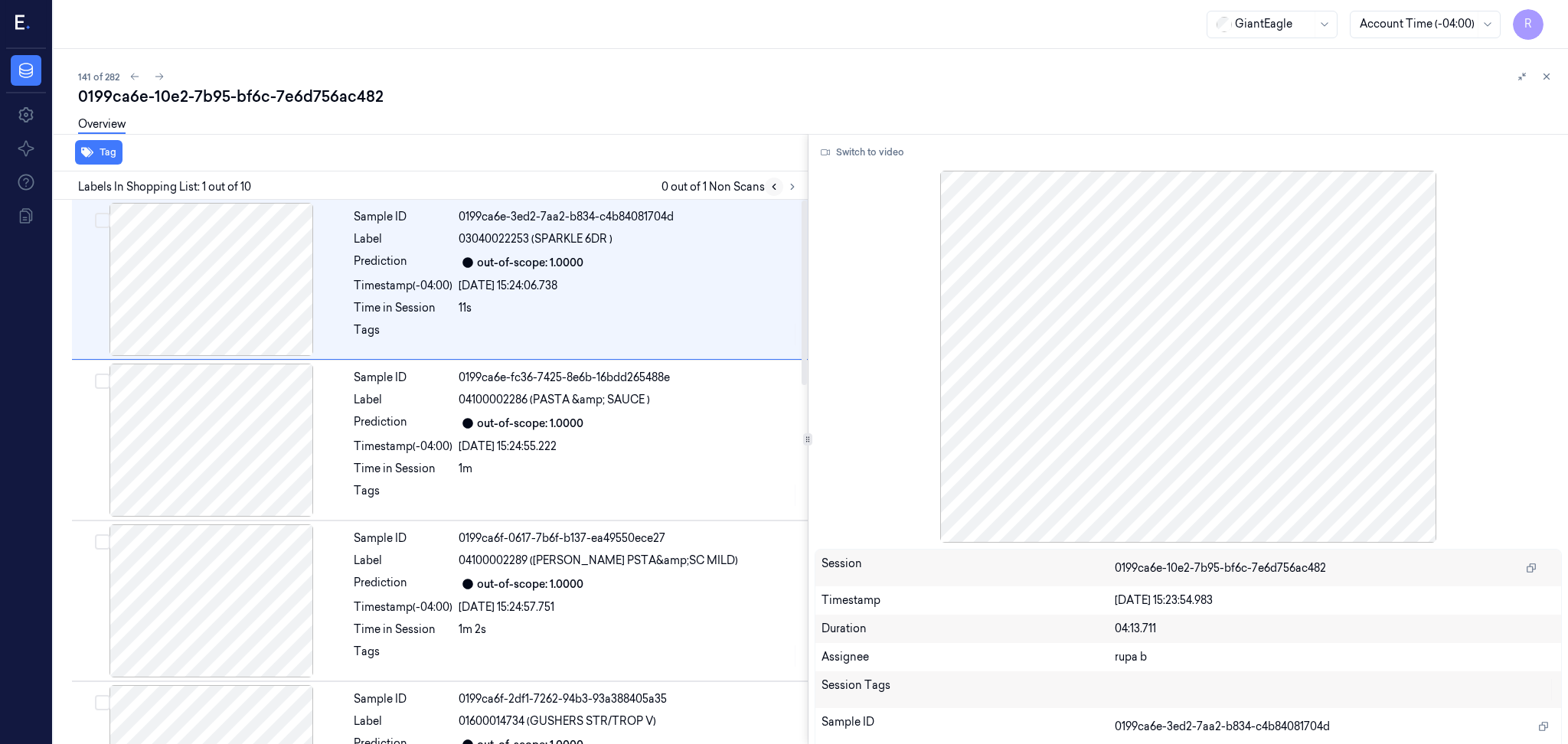
click at [781, 186] on div at bounding box center [783, 187] width 36 height 18
click at [788, 184] on icon at bounding box center [792, 187] width 11 height 11
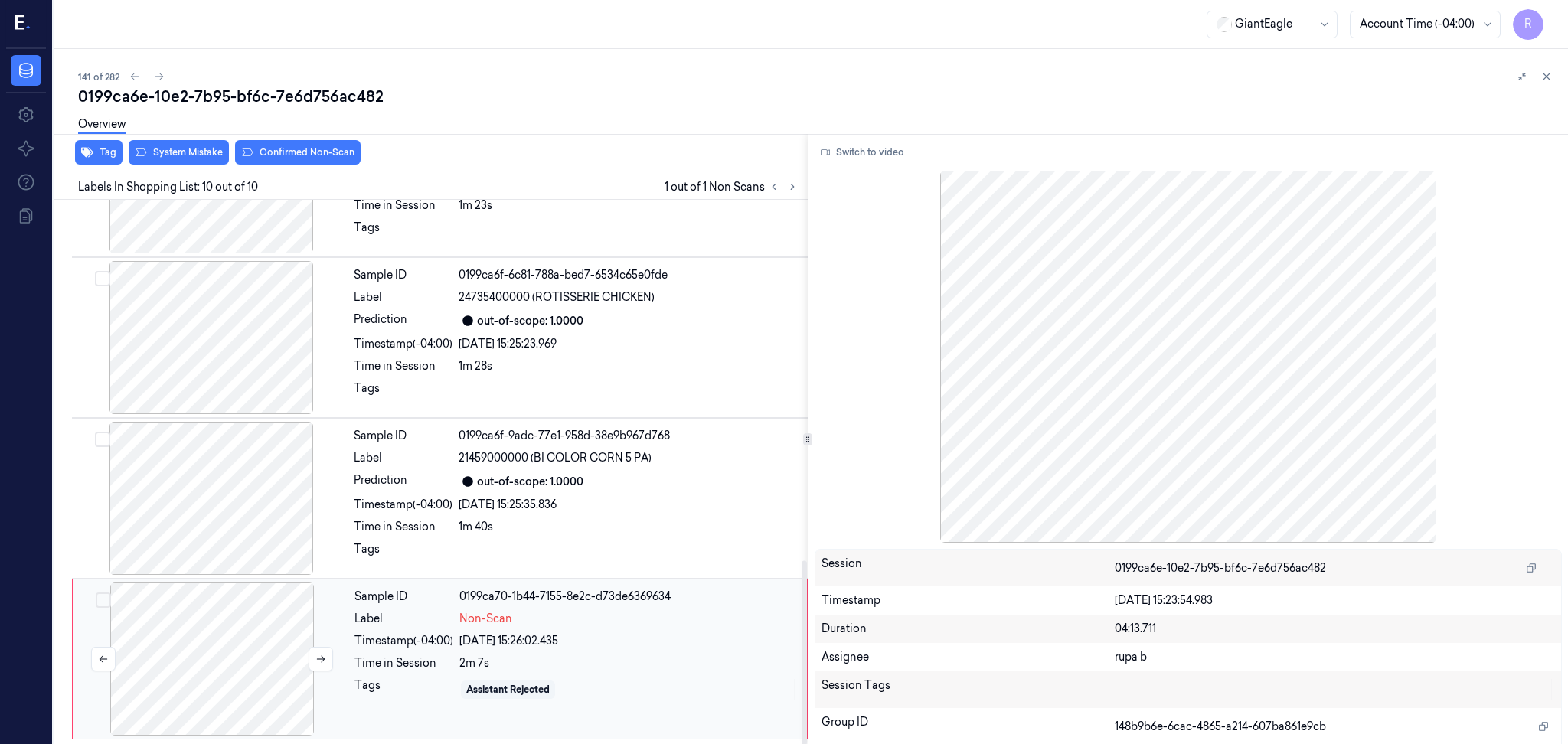
click at [142, 703] on div at bounding box center [212, 659] width 273 height 153
click at [885, 149] on button "Switch to video" at bounding box center [862, 152] width 96 height 25
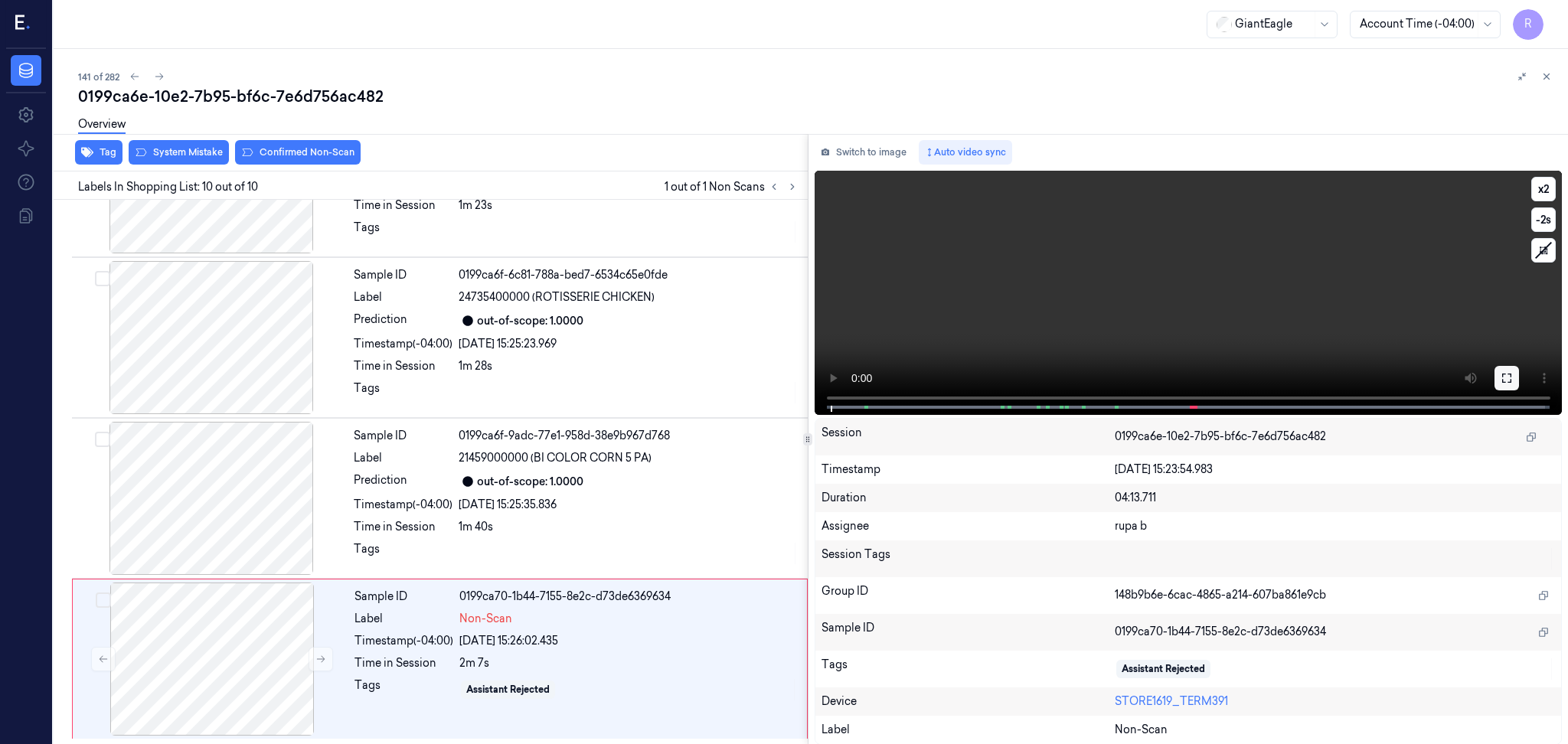
click at [1513, 380] on button at bounding box center [1506, 378] width 25 height 25
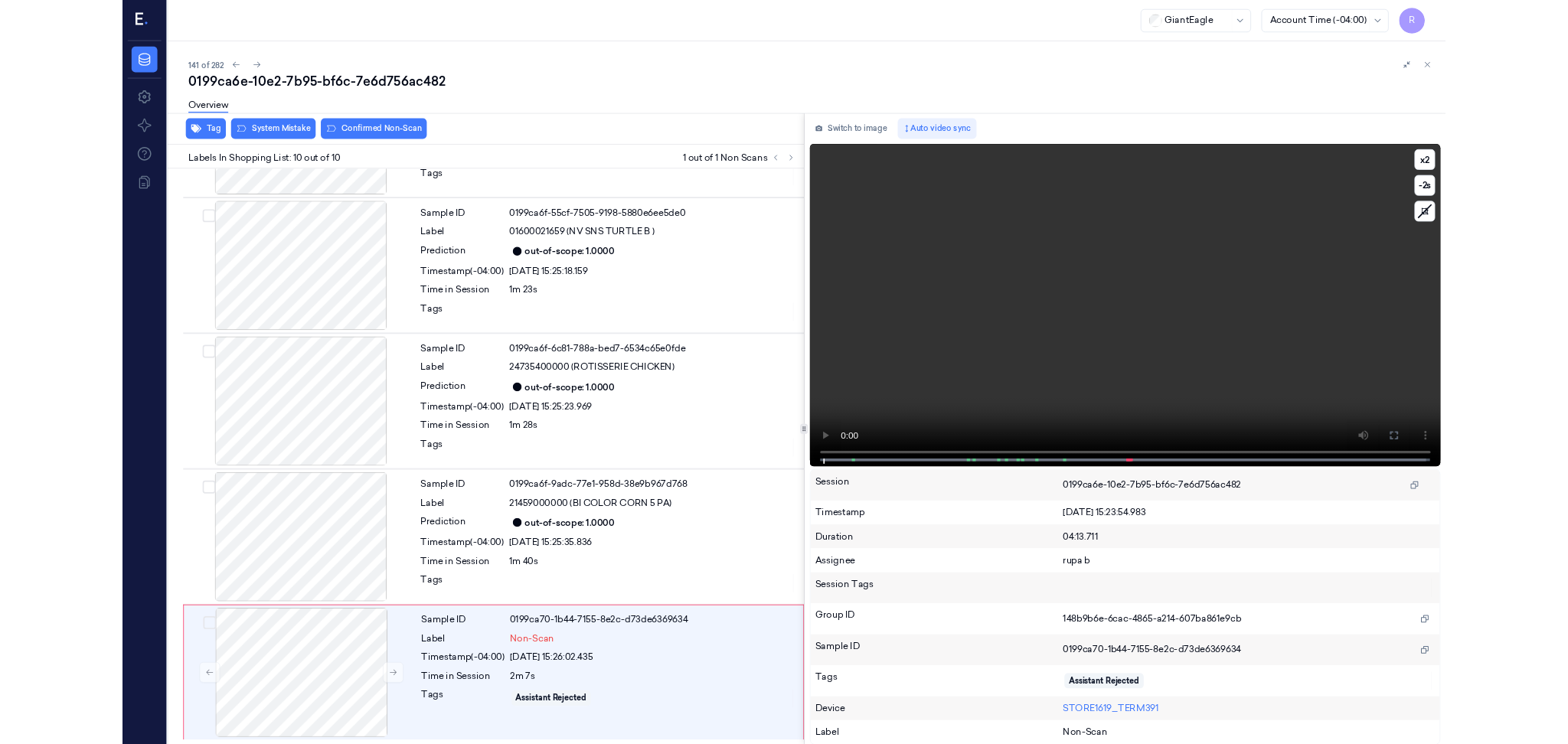
scroll to position [931, 0]
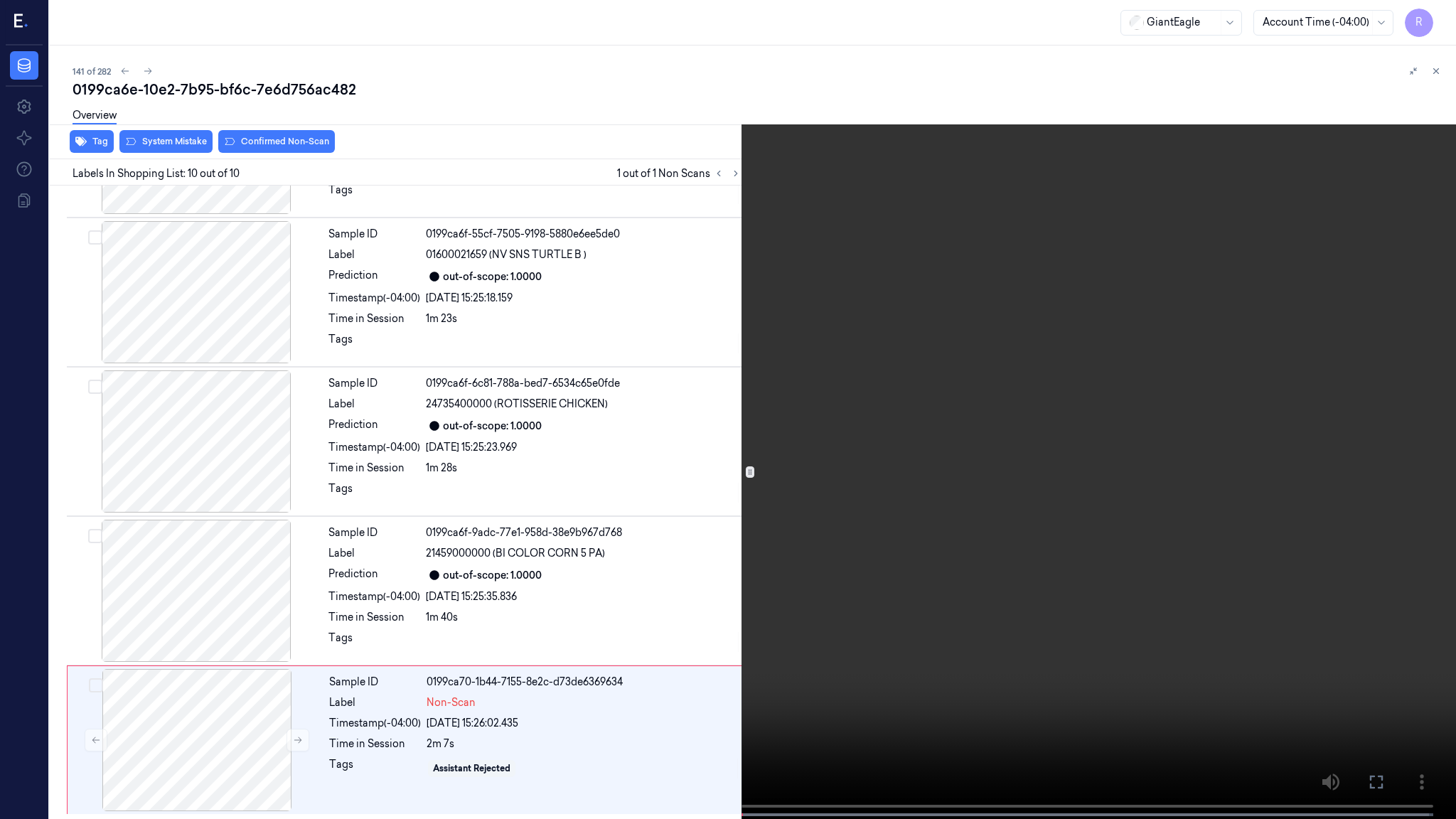
click at [1408, 436] on video at bounding box center [728, 411] width 1456 height 822
drag, startPoint x: 1446, startPoint y: 6, endPoint x: 1439, endPoint y: 10, distance: 8.1
click at [1443, 8] on button "x 2" at bounding box center [1438, 17] width 23 height 23
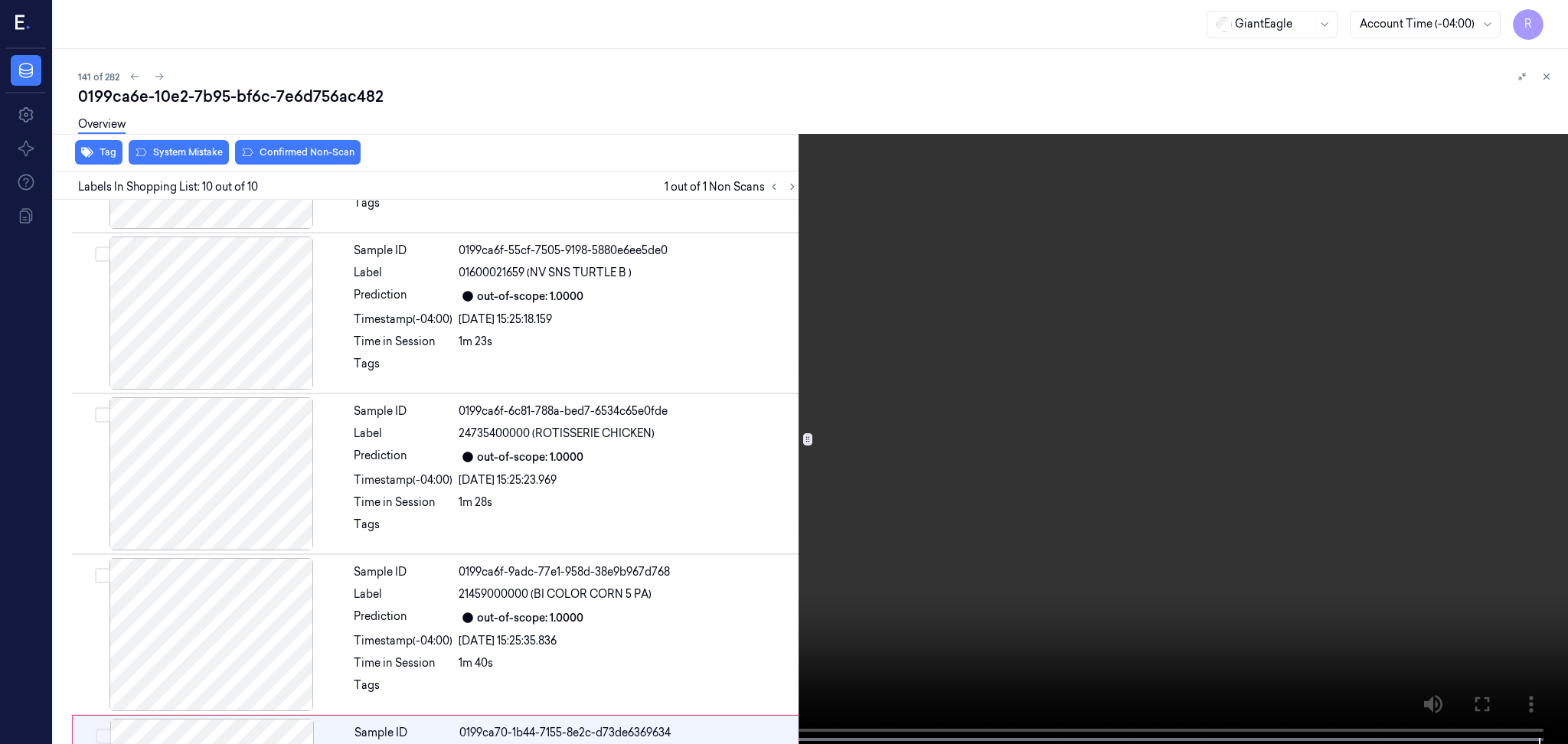
scroll to position [1068, 0]
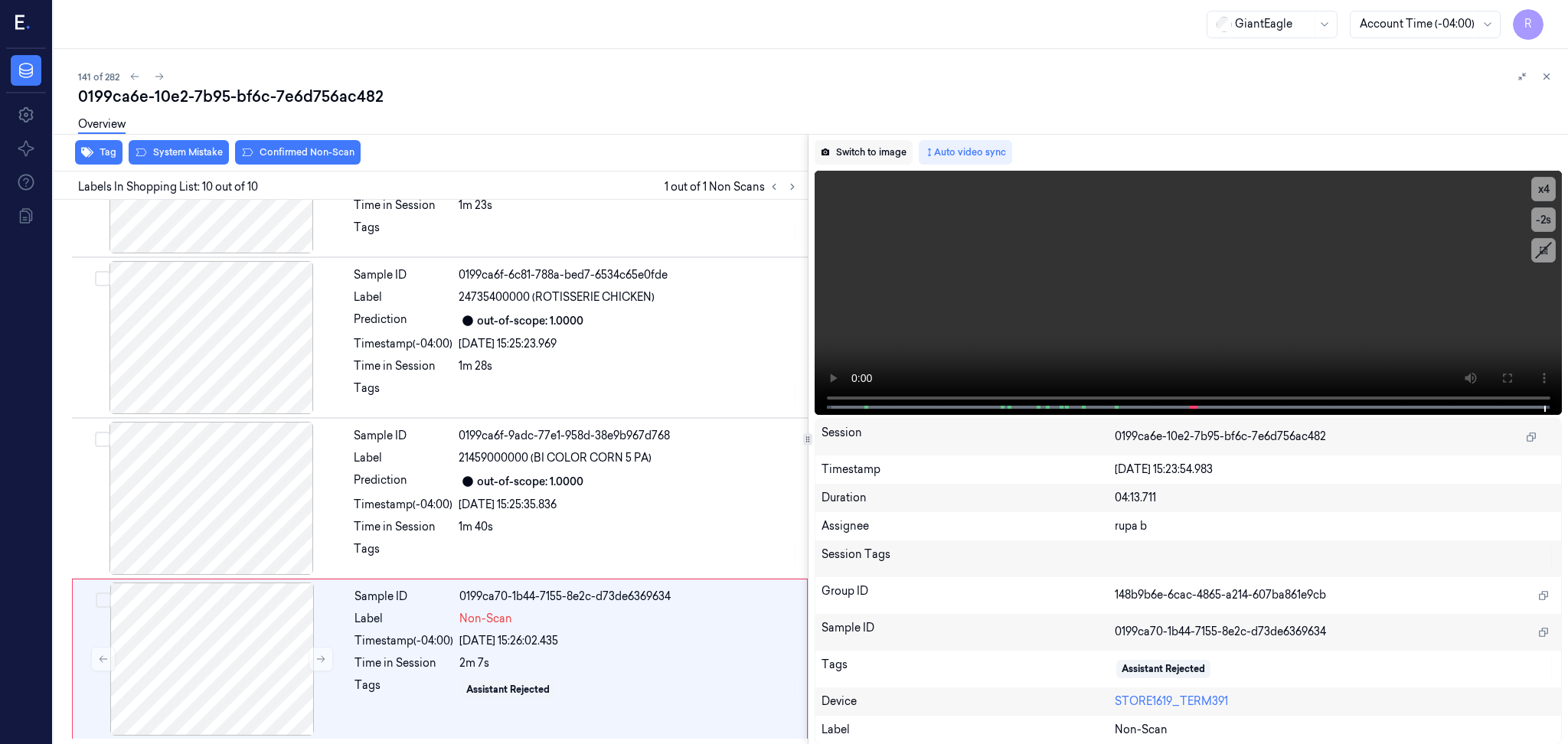
click at [875, 151] on button "Switch to image" at bounding box center [863, 152] width 98 height 25
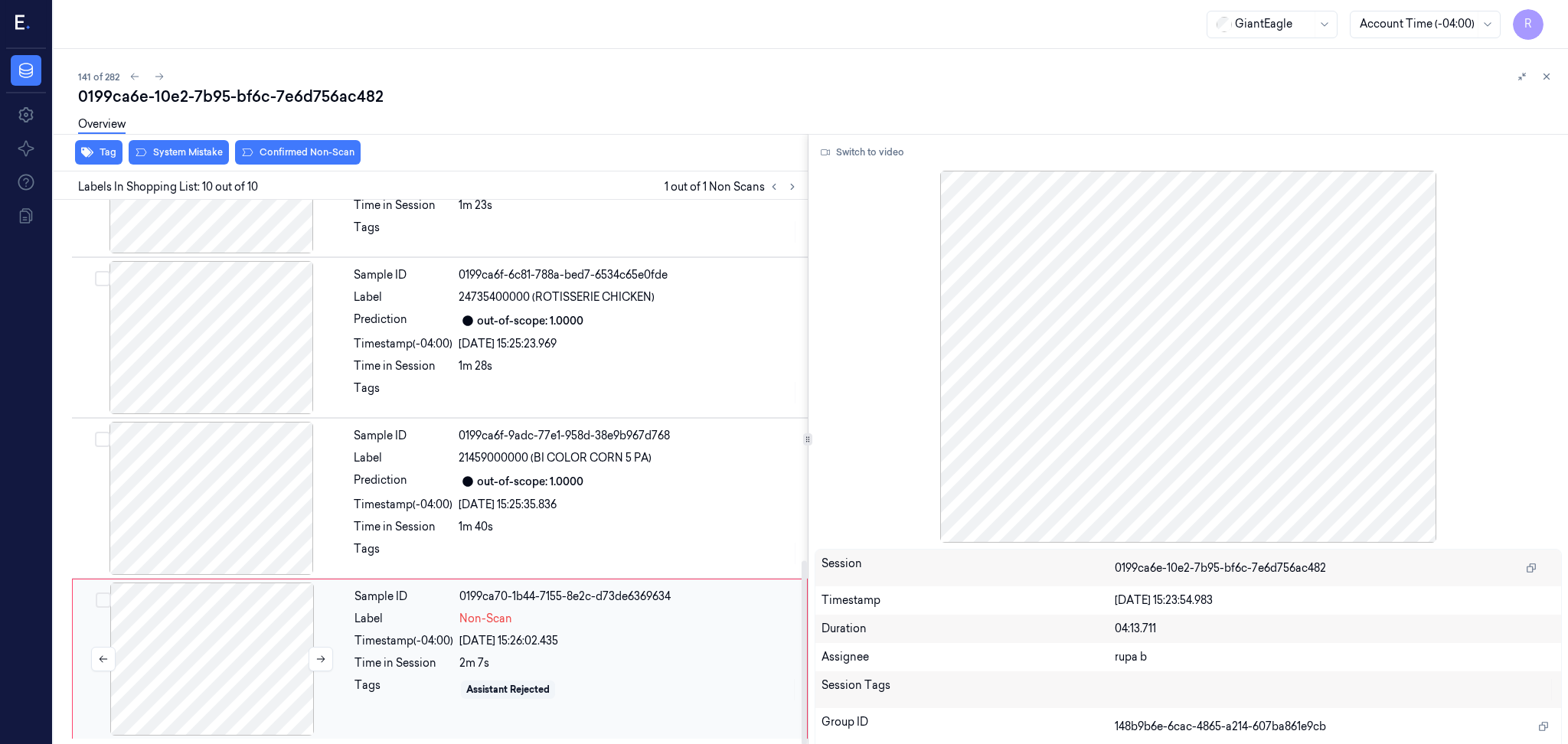
click at [227, 648] on div at bounding box center [212, 659] width 273 height 153
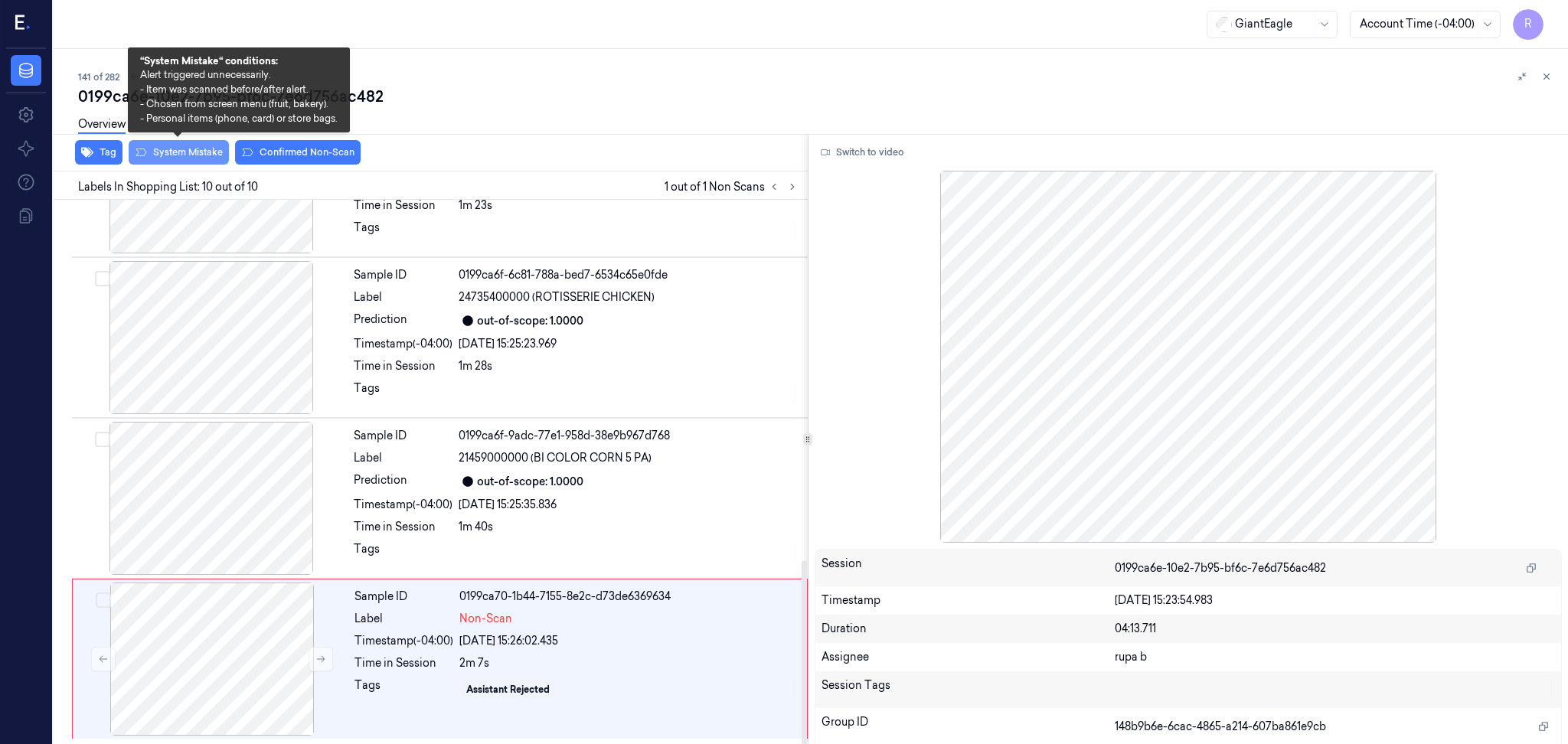
click at [168, 157] on button "System Mistake" at bounding box center [179, 152] width 100 height 25
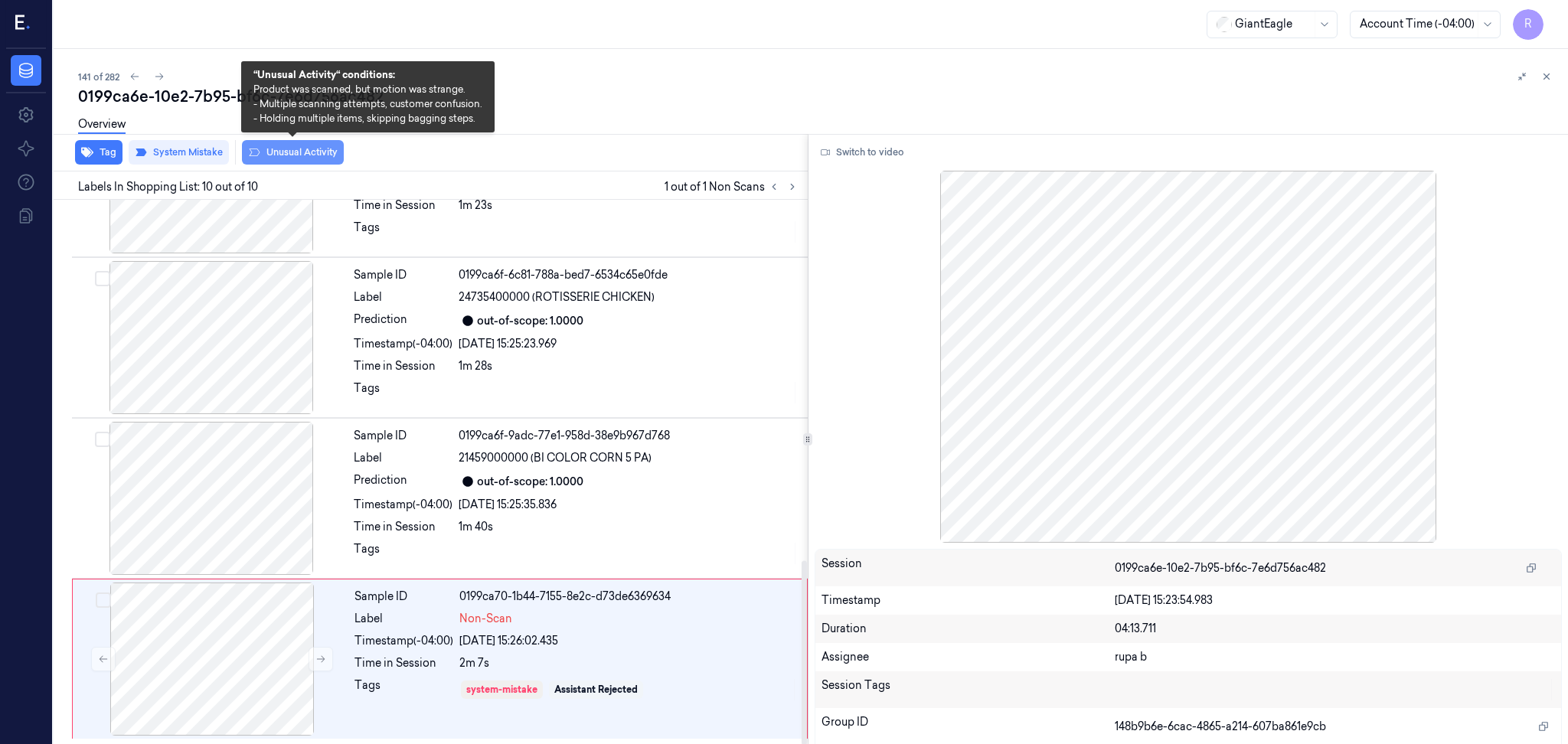
click at [266, 150] on button "Unusual Activity" at bounding box center [293, 152] width 102 height 25
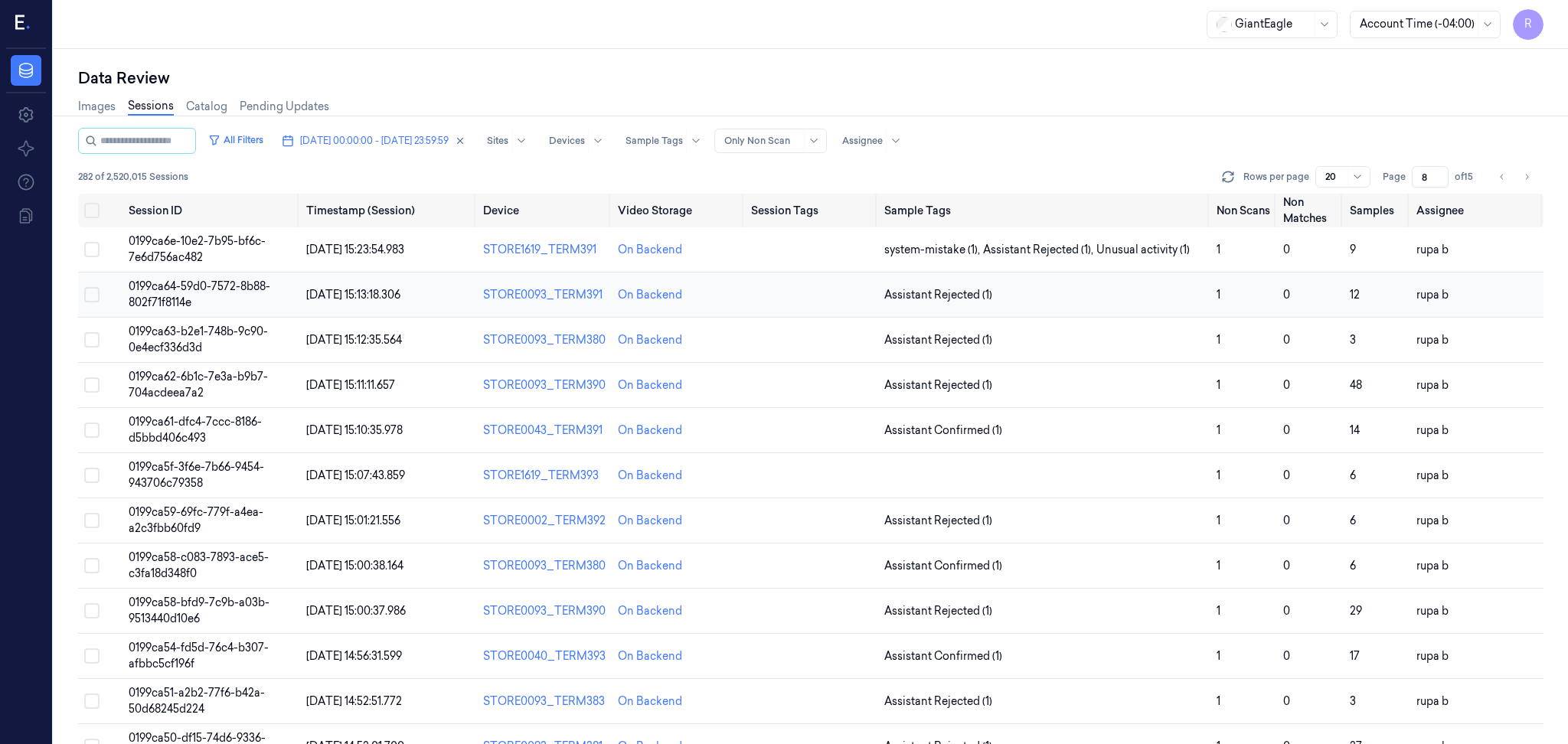
click at [226, 303] on td "0199ca64-59d0-7572-8b88-802f71f8114e" at bounding box center [211, 295] width 178 height 45
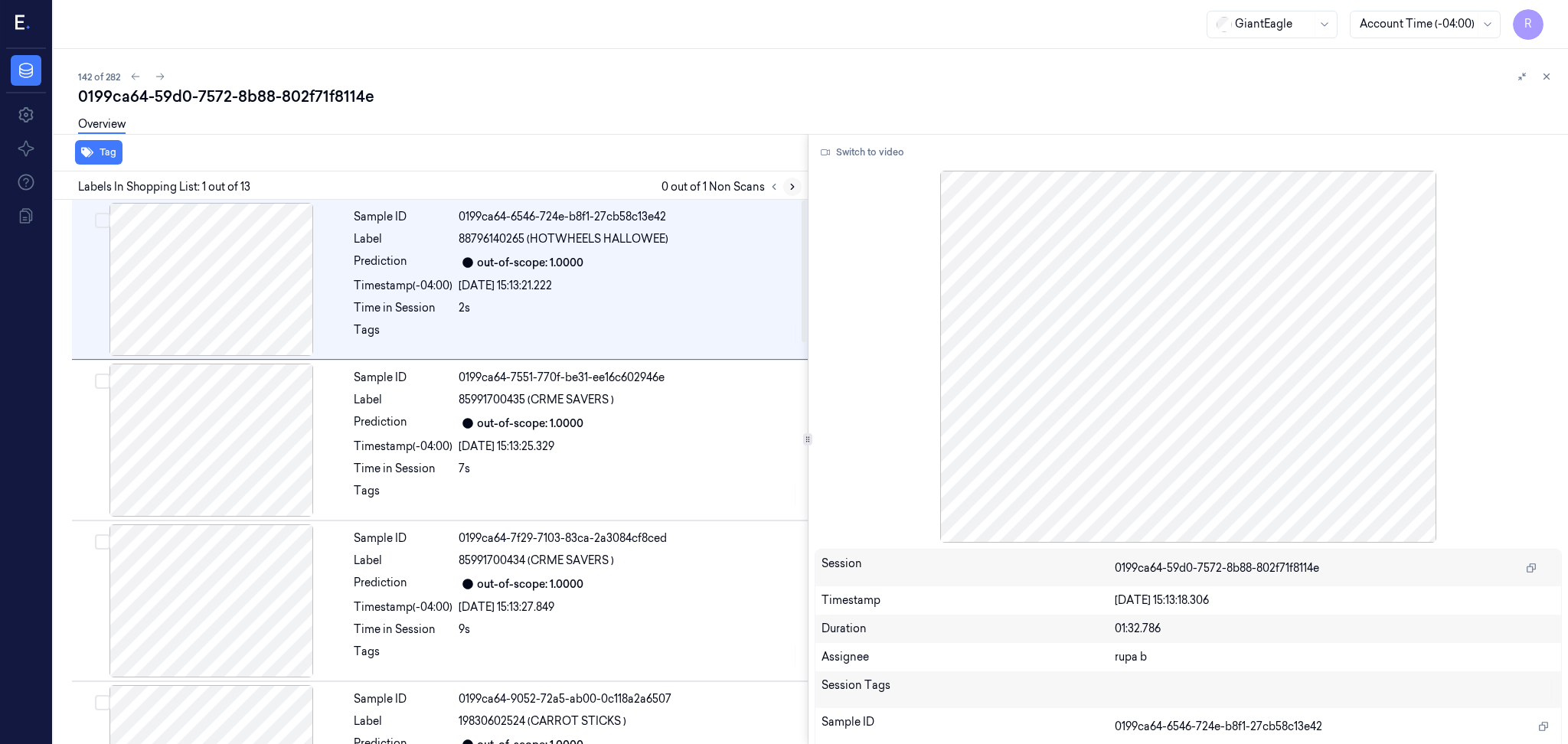
click at [794, 190] on icon at bounding box center [792, 187] width 11 height 11
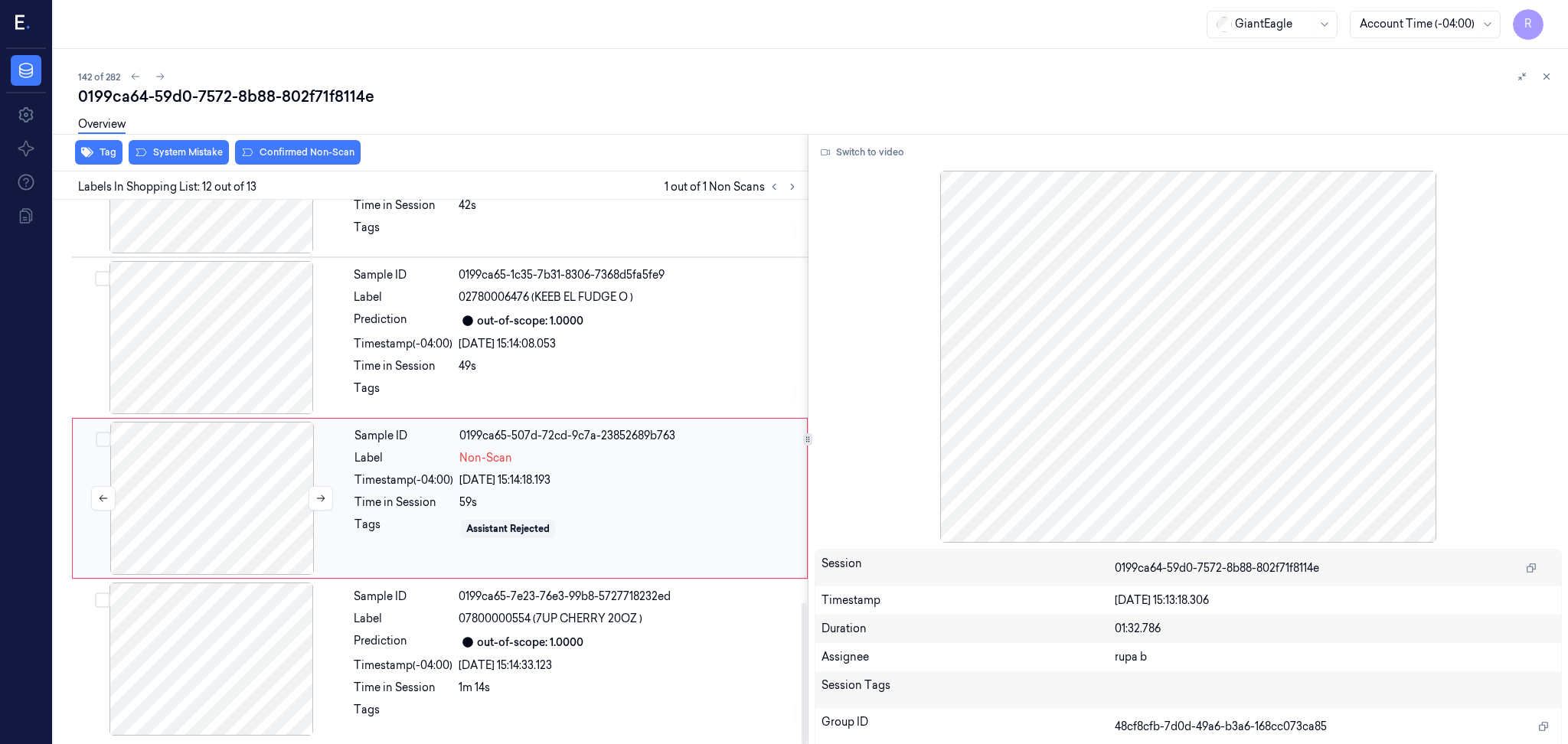
click at [263, 473] on div at bounding box center [212, 498] width 273 height 153
click at [890, 159] on button "Switch to video" at bounding box center [862, 152] width 96 height 25
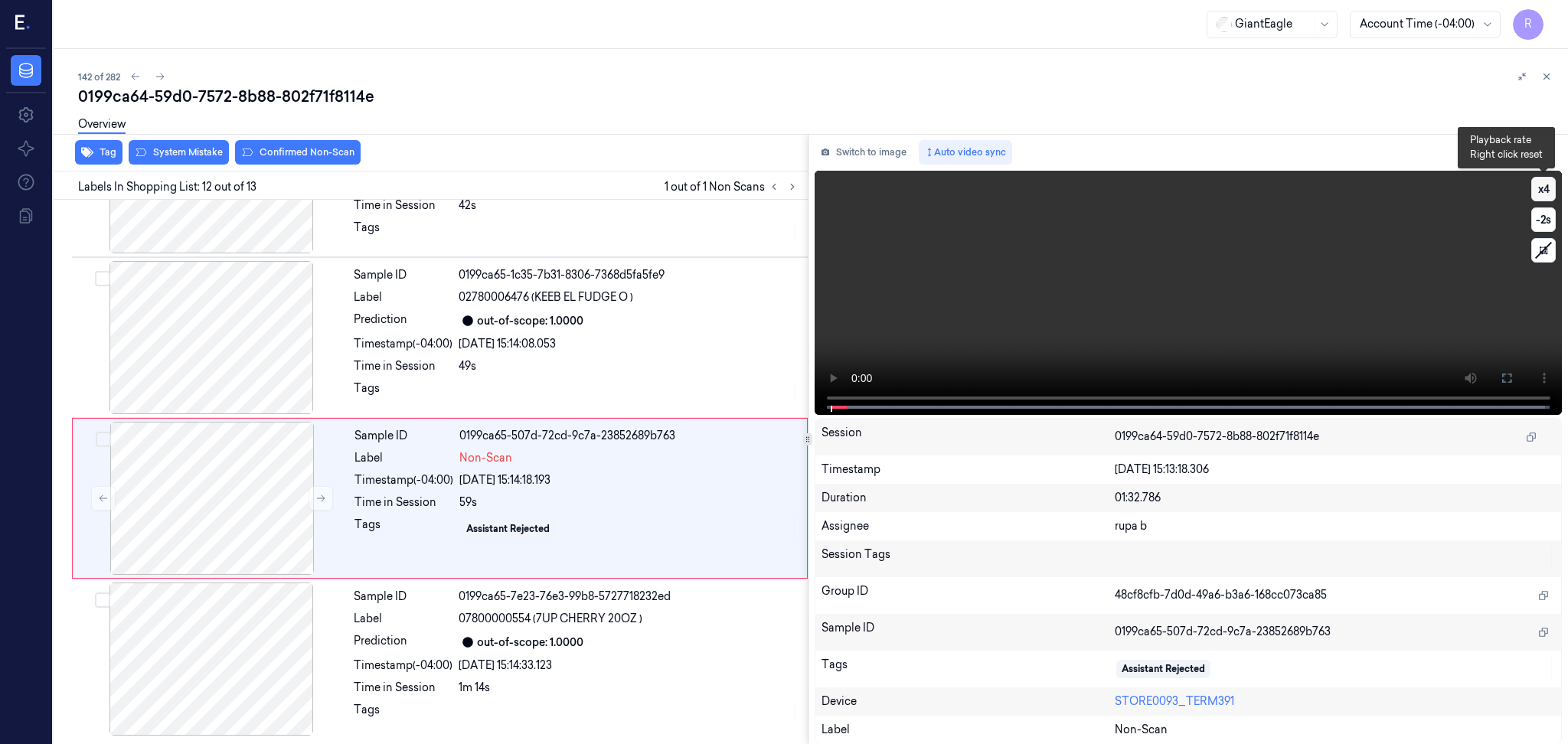
click at [1546, 179] on button "x 4" at bounding box center [1543, 189] width 25 height 25
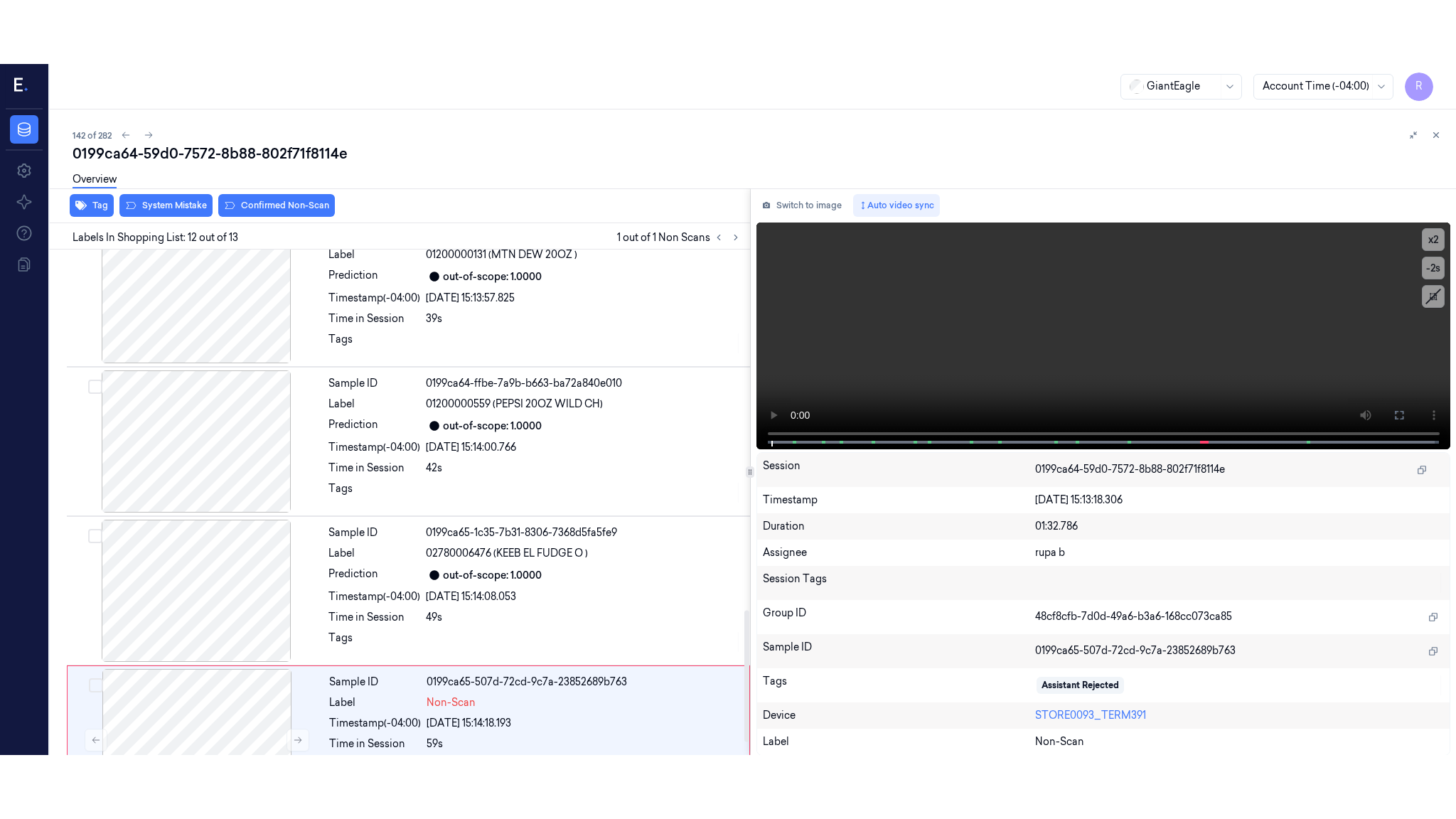
scroll to position [1439, 0]
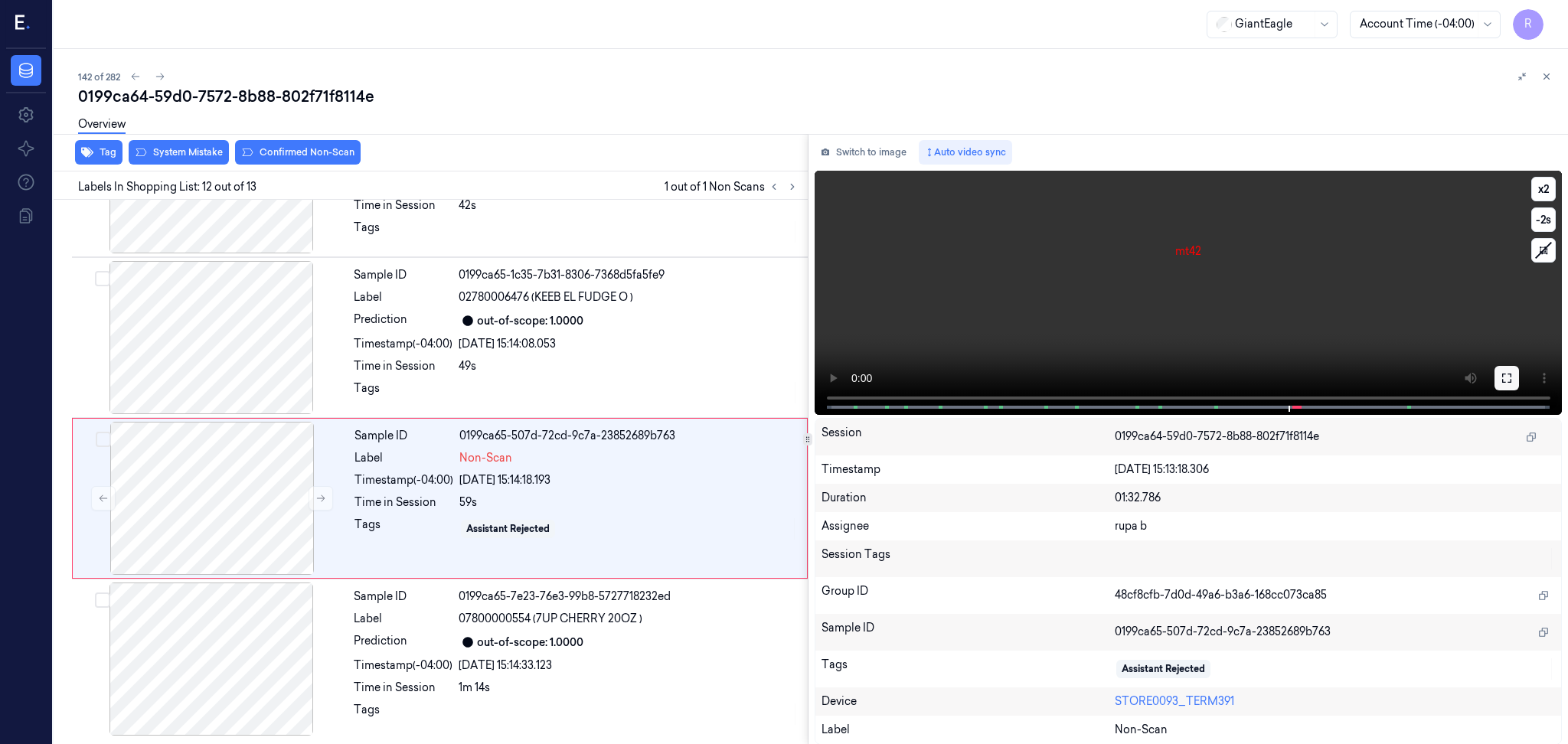
click at [1499, 367] on button at bounding box center [1506, 378] width 25 height 25
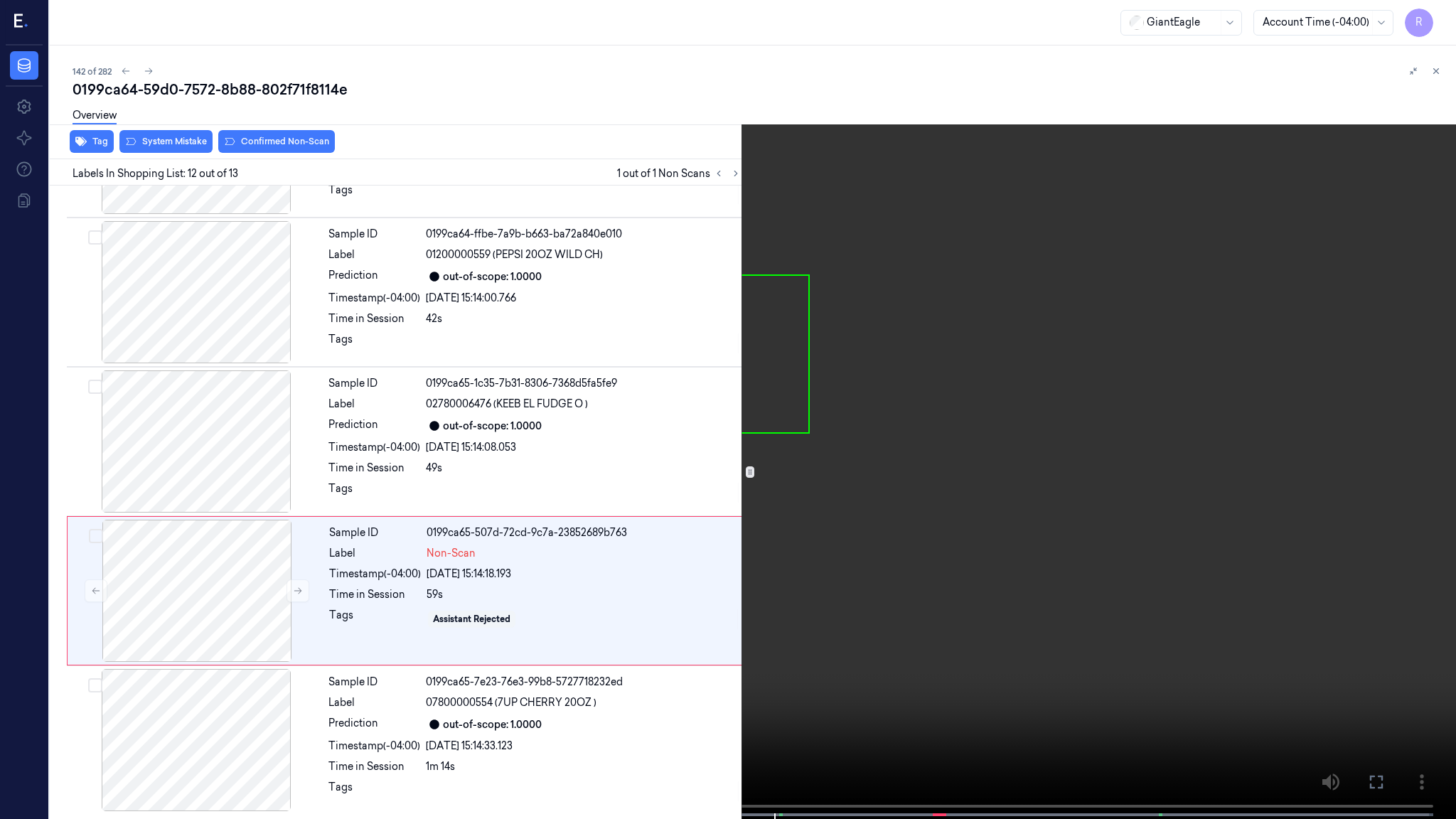
scroll to position [1250, 0]
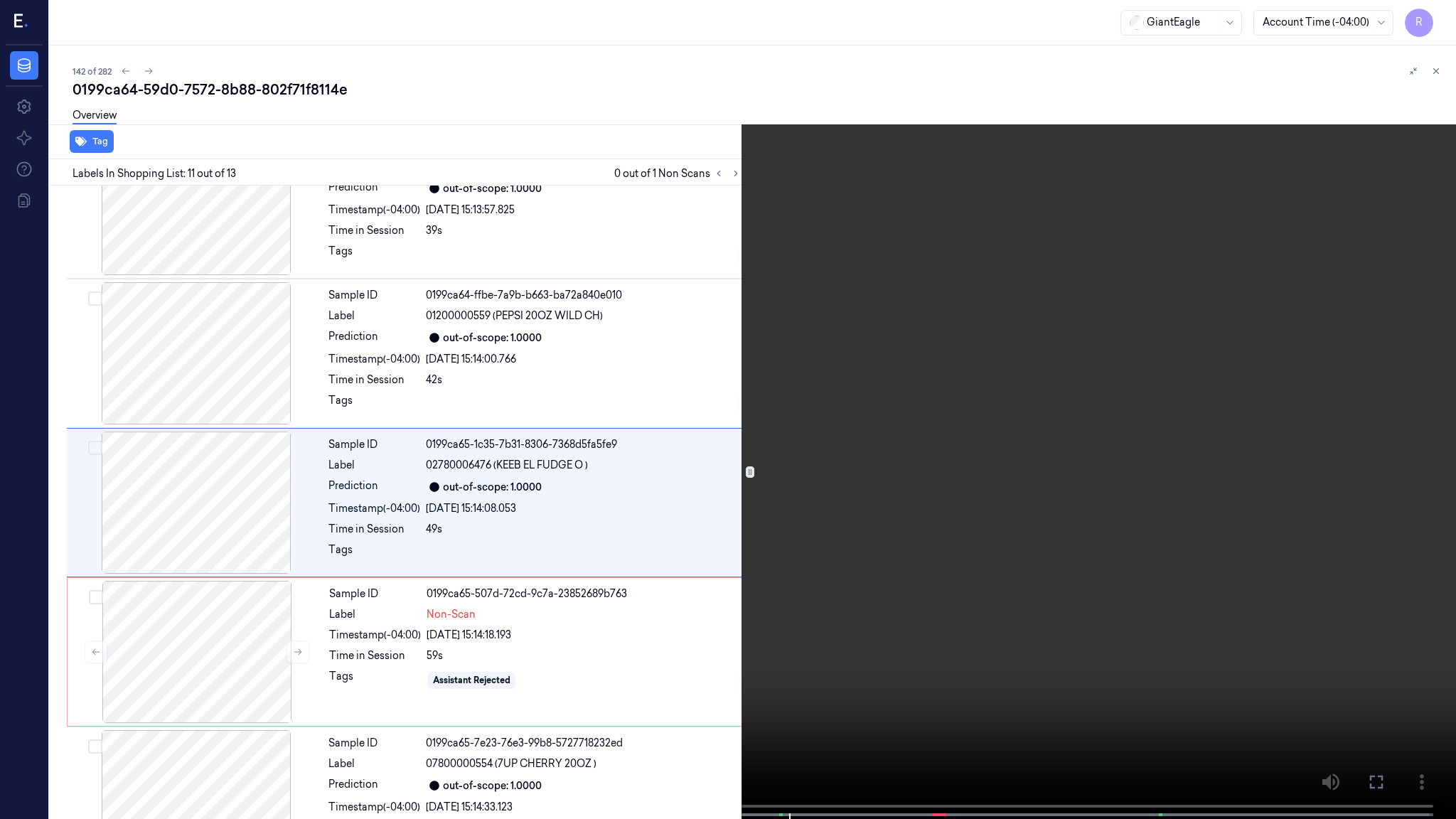
click at [592, 510] on video at bounding box center [728, 411] width 1456 height 822
click at [518, 405] on video at bounding box center [728, 411] width 1456 height 822
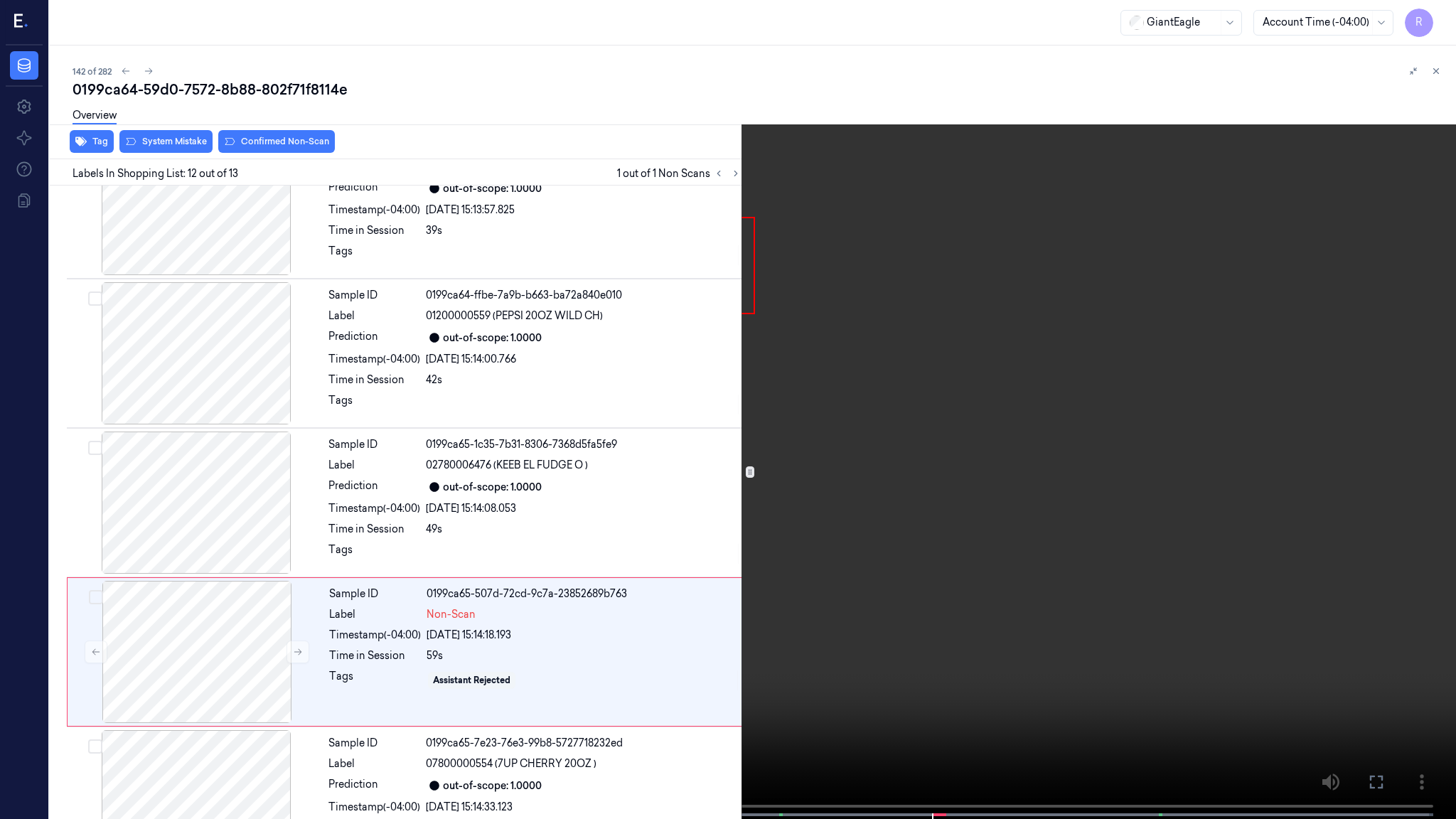
scroll to position [1312, 0]
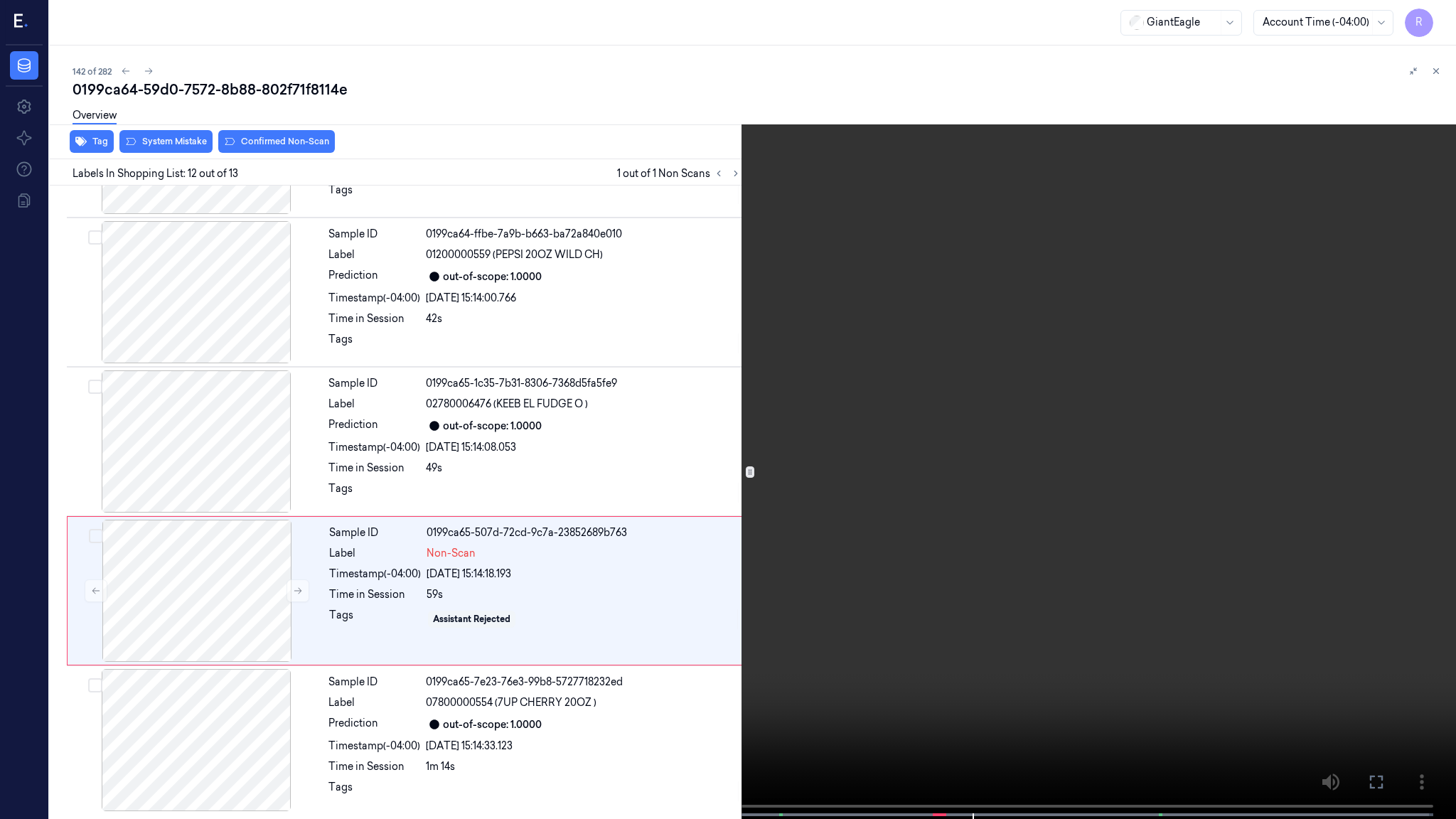
click at [800, 392] on video at bounding box center [728, 411] width 1456 height 822
click at [694, 584] on video at bounding box center [728, 411] width 1456 height 822
click at [678, 587] on video at bounding box center [728, 411] width 1456 height 822
click at [702, 614] on video at bounding box center [728, 411] width 1456 height 822
click at [658, 590] on video at bounding box center [728, 411] width 1456 height 822
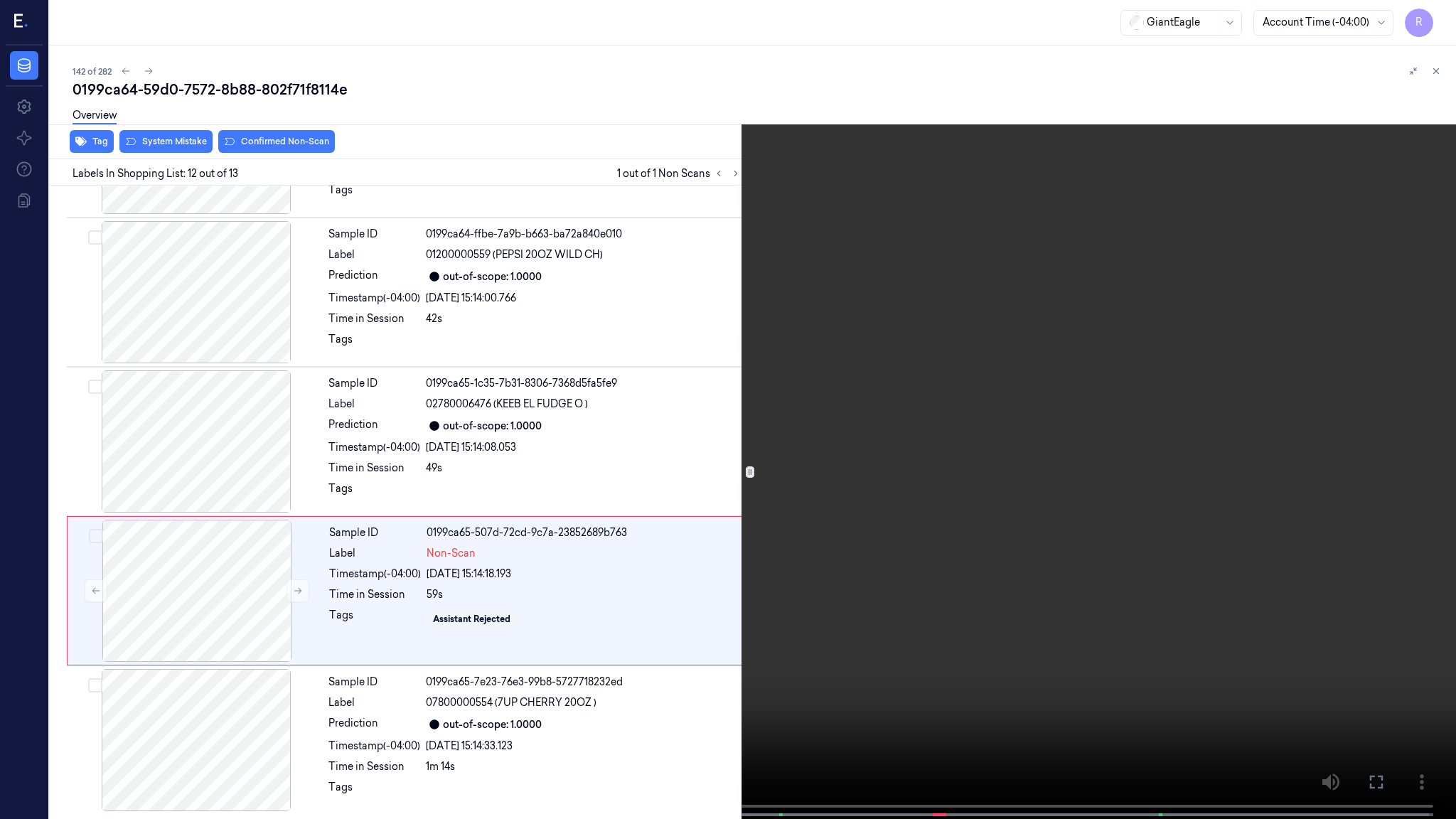
click at [666, 576] on video at bounding box center [728, 411] width 1456 height 822
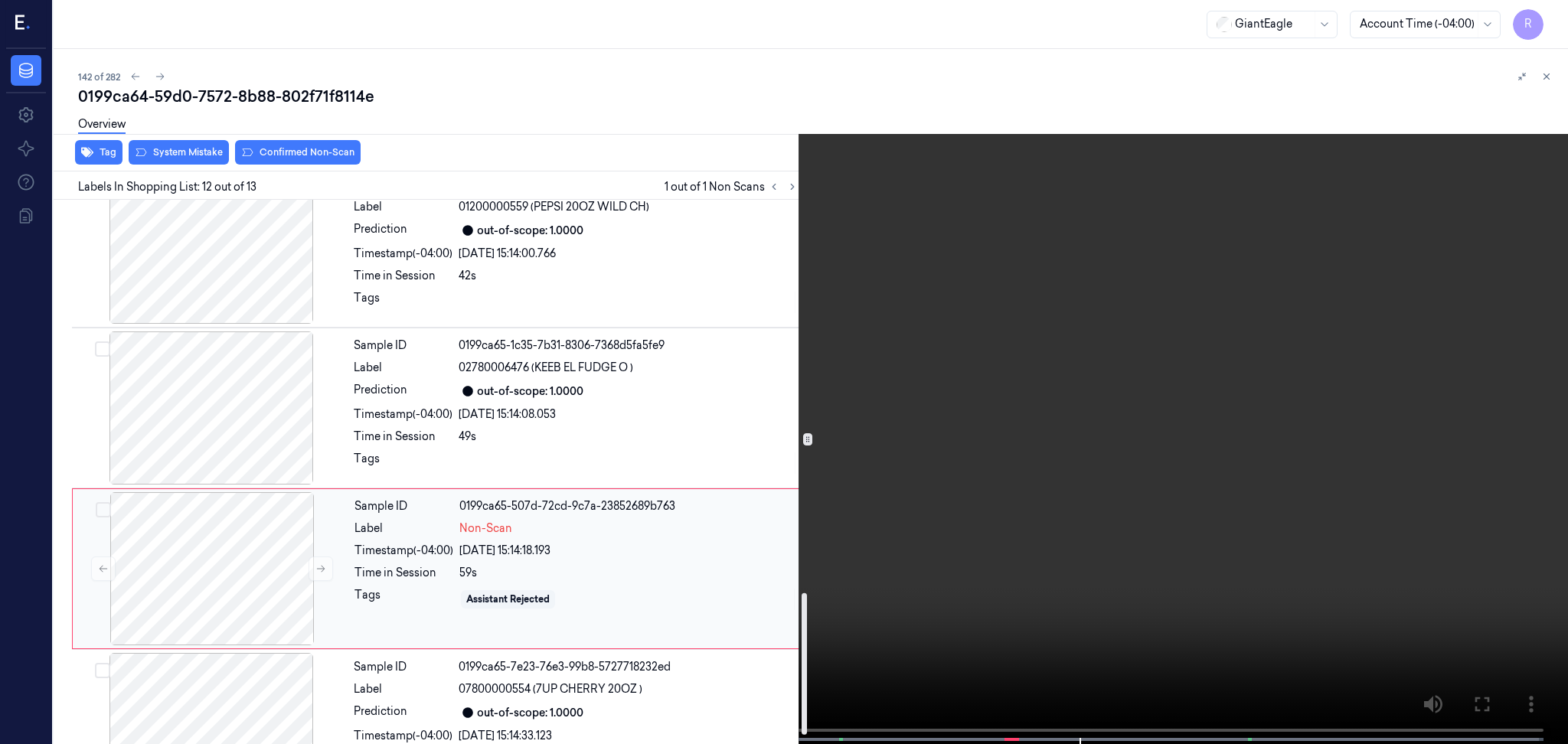
scroll to position [1549, 0]
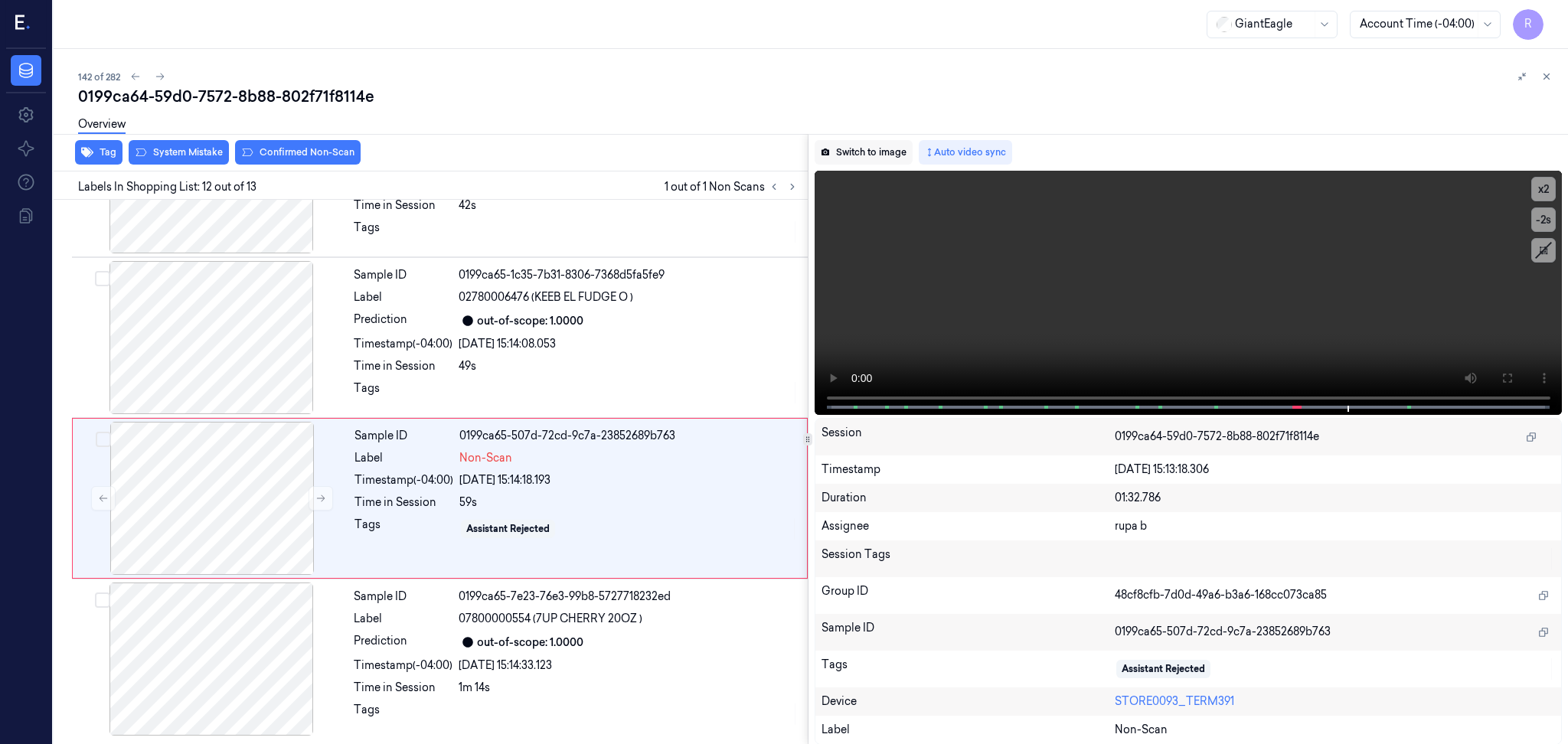
click at [890, 160] on button "Switch to image" at bounding box center [863, 152] width 98 height 25
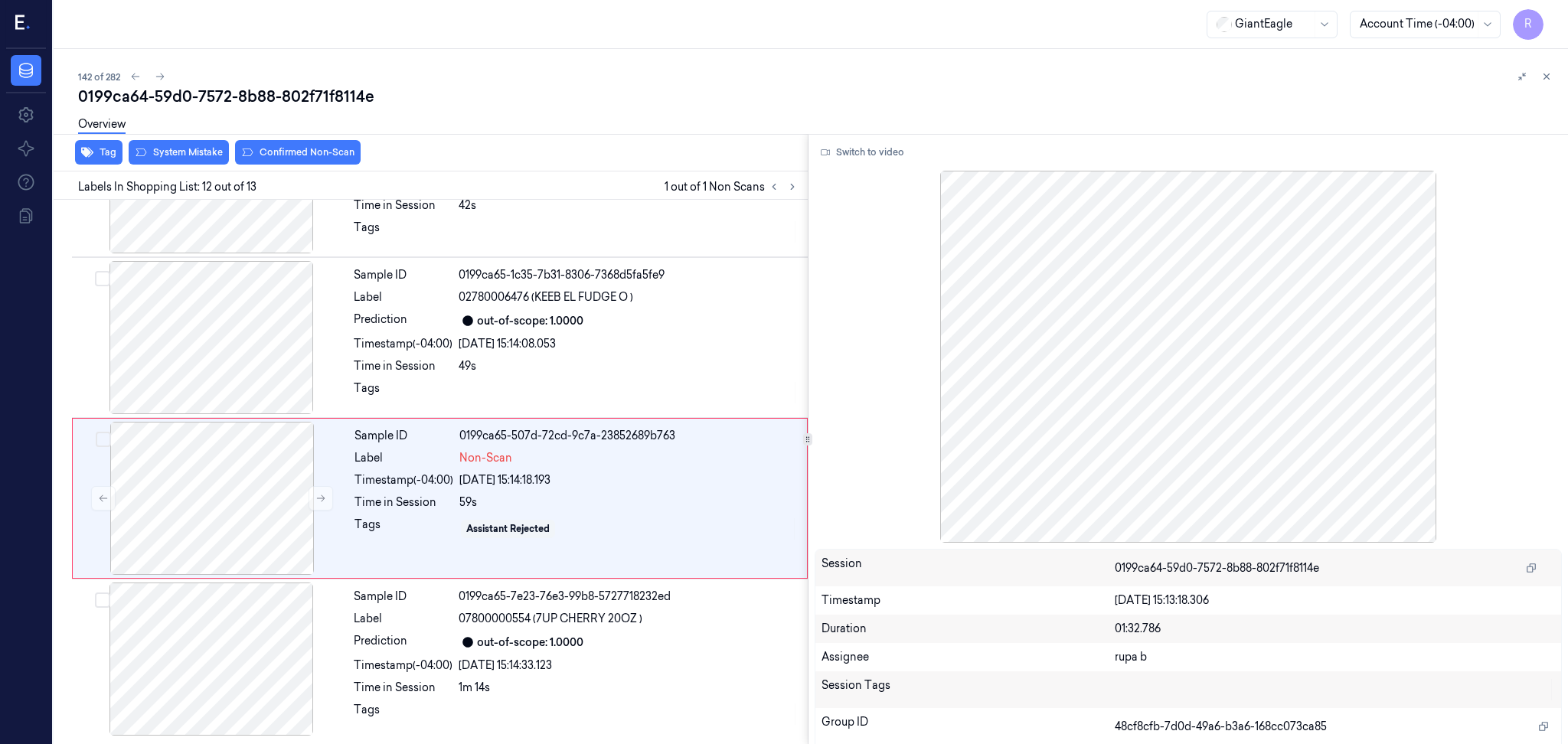
click at [170, 141] on div "Overview" at bounding box center [817, 127] width 1477 height 39
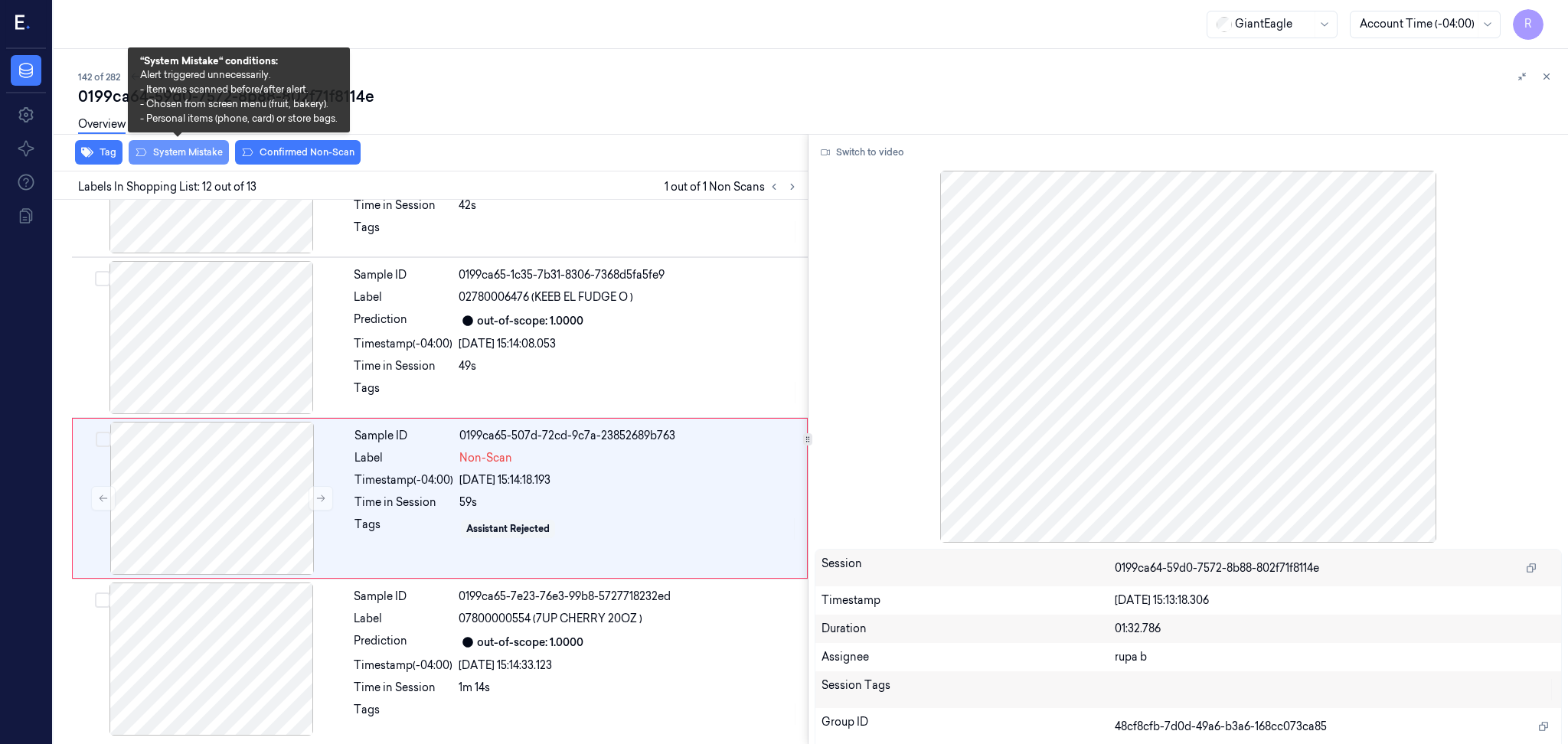
click at [170, 159] on button "System Mistake" at bounding box center [179, 152] width 100 height 25
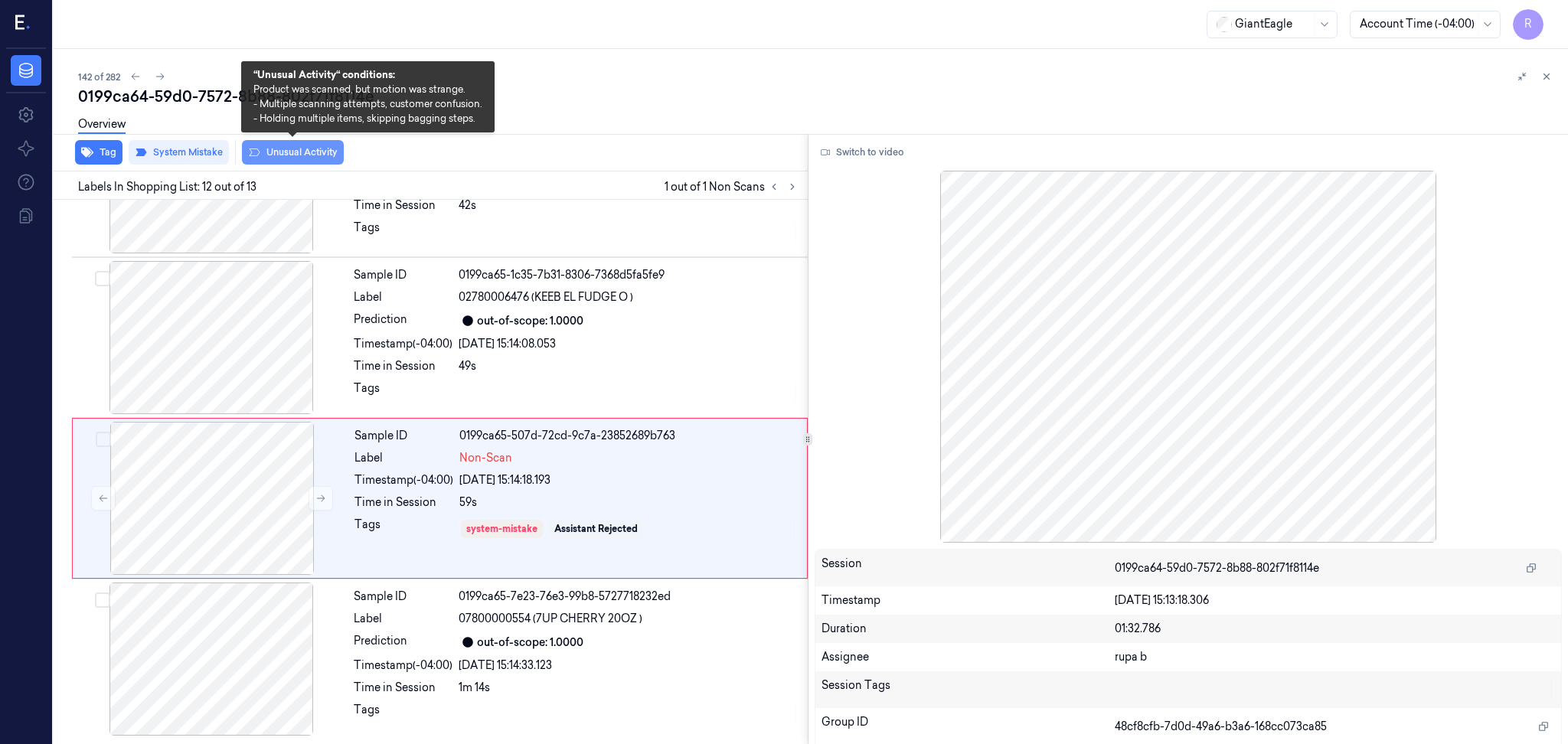
click at [317, 156] on button "Unusual Activity" at bounding box center [293, 152] width 102 height 25
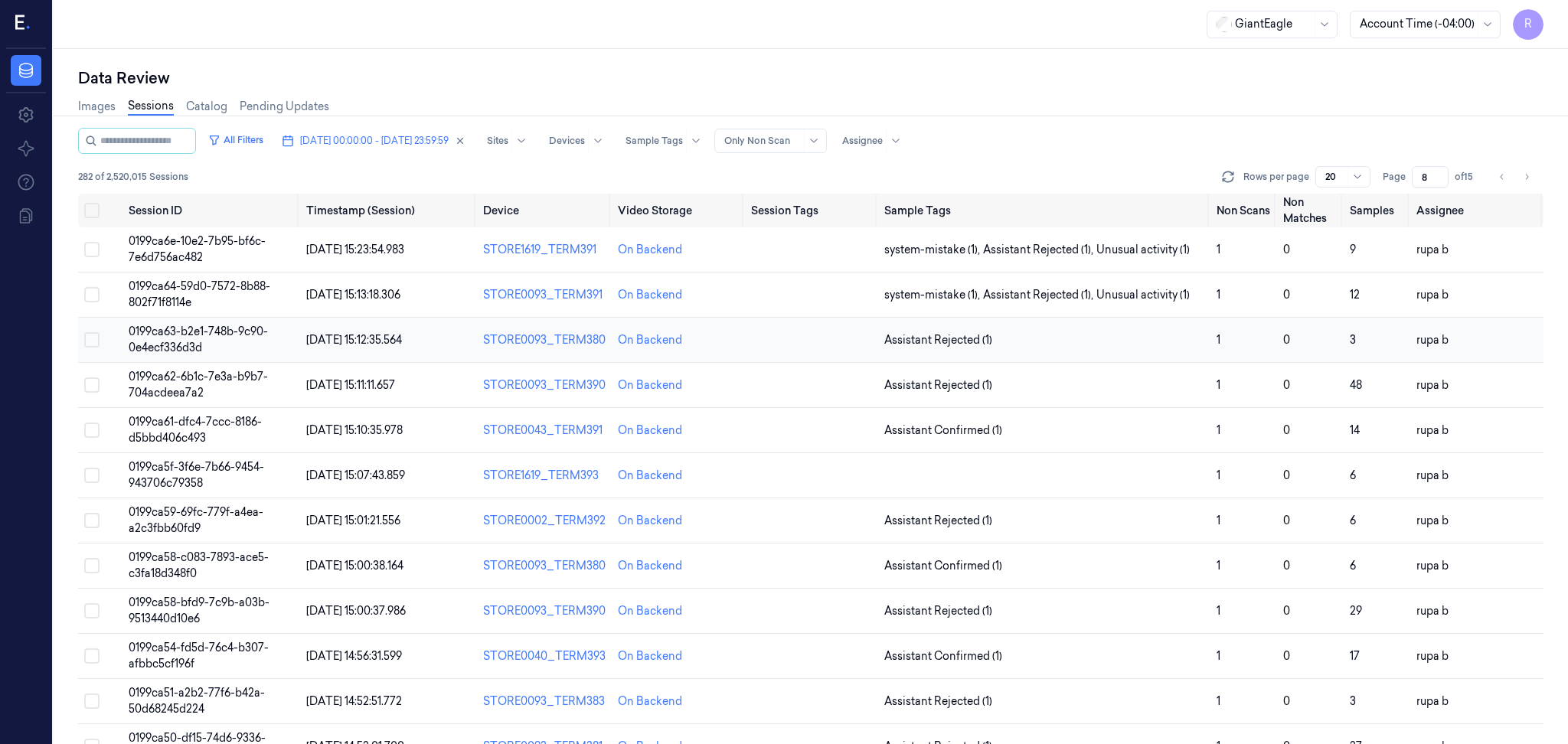
click at [217, 343] on td "0199ca63-b2e1-748b-9c90-0e4ecf336d3d" at bounding box center [211, 340] width 178 height 45
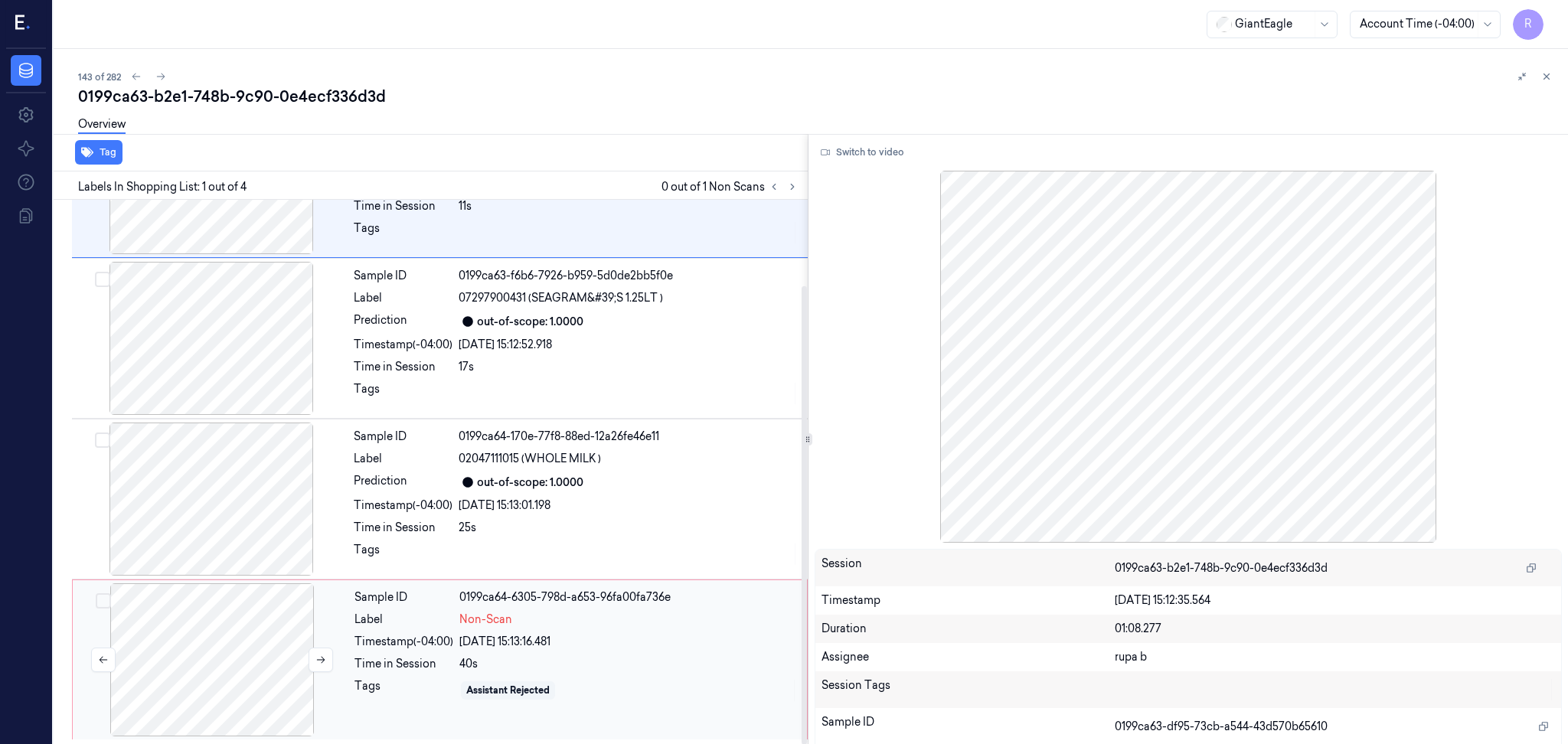
click at [274, 663] on div at bounding box center [212, 660] width 273 height 153
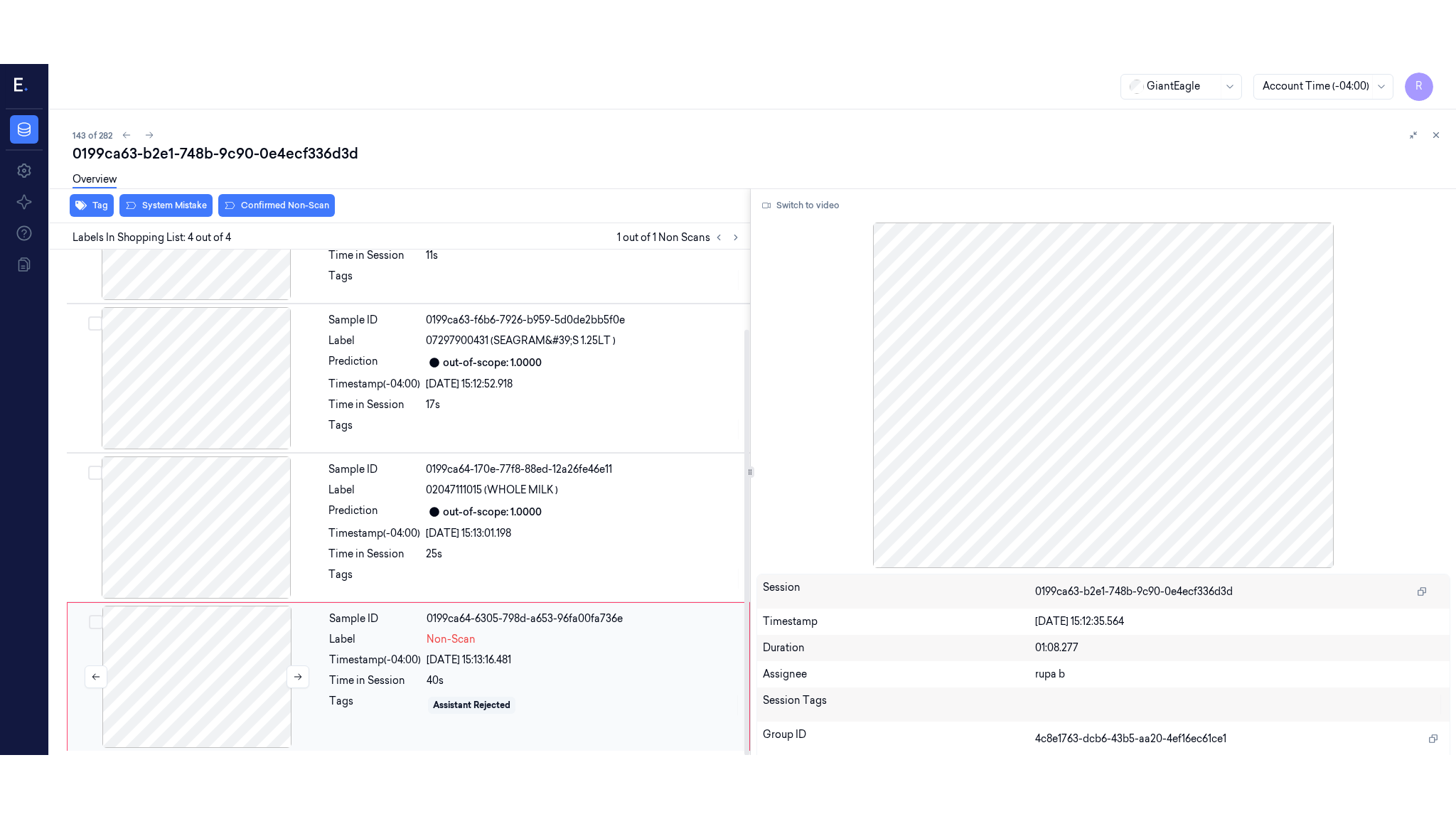
scroll to position [95, 0]
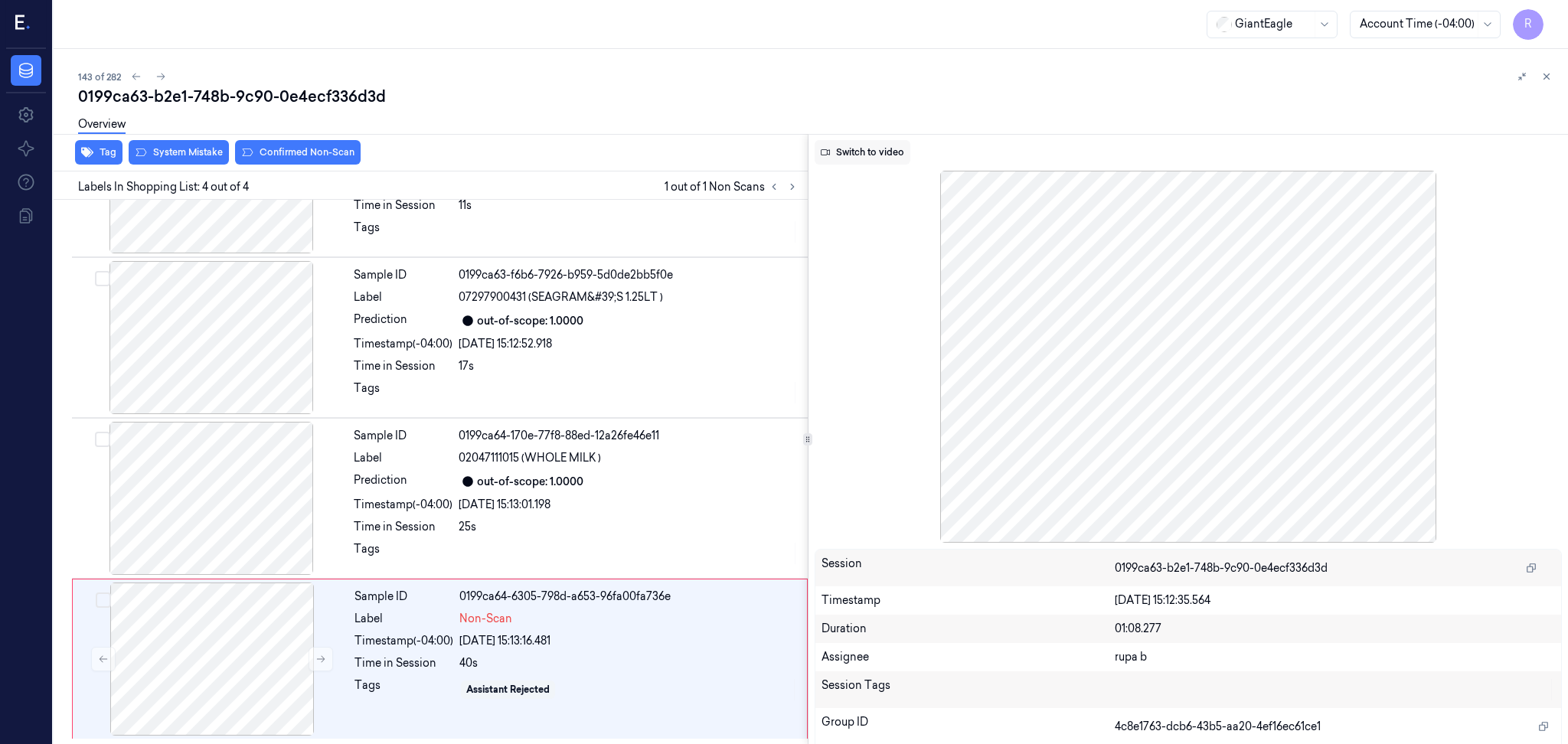
click at [867, 153] on button "Switch to video" at bounding box center [862, 152] width 96 height 25
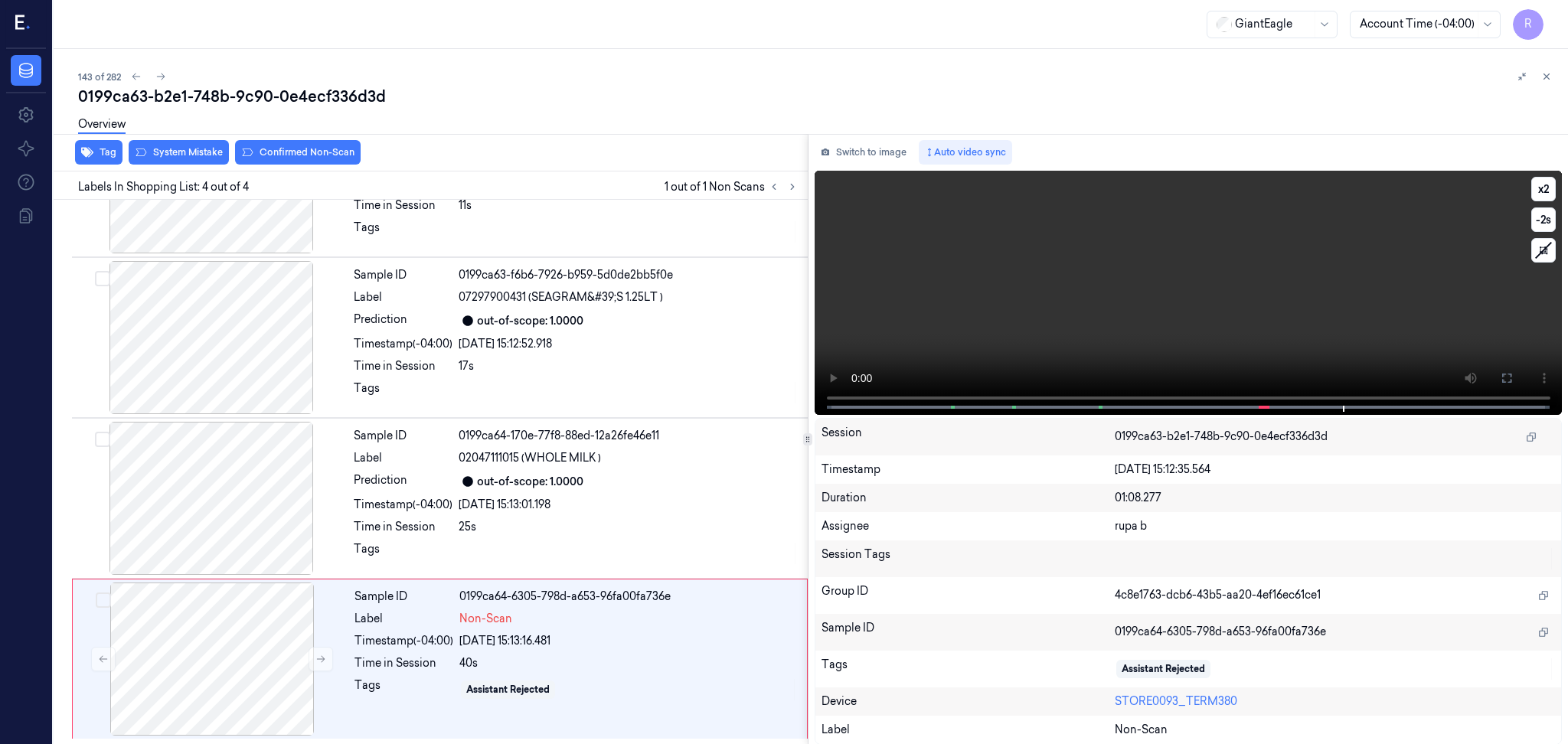
click at [1201, 300] on video at bounding box center [1188, 293] width 748 height 244
drag, startPoint x: 1494, startPoint y: 378, endPoint x: 1499, endPoint y: 463, distance: 85.1
click at [1497, 378] on button at bounding box center [1506, 378] width 25 height 25
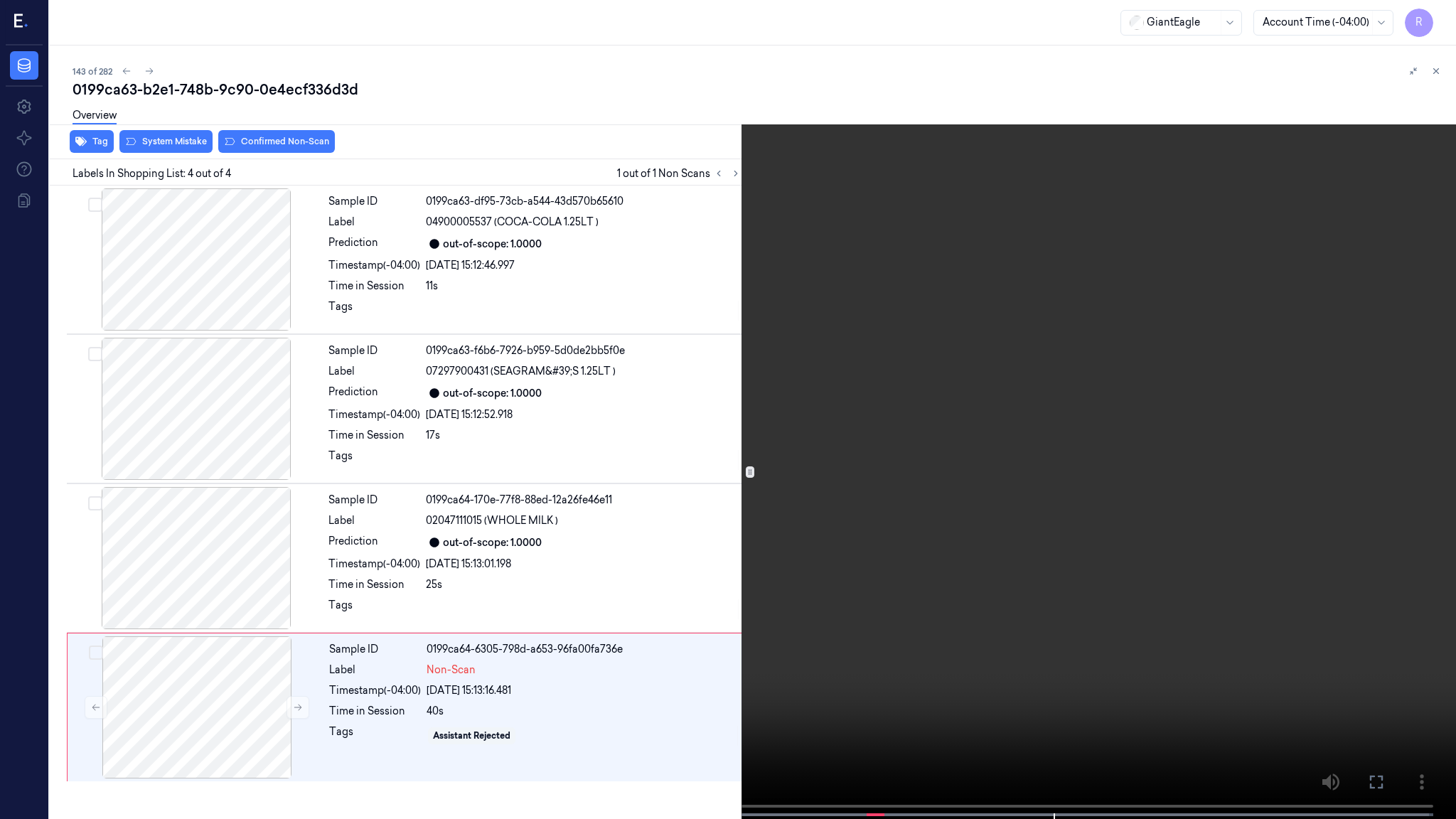
click at [1391, 424] on video at bounding box center [728, 411] width 1456 height 822
click at [1066, 433] on video at bounding box center [728, 411] width 1456 height 822
click at [642, 574] on video at bounding box center [728, 411] width 1456 height 822
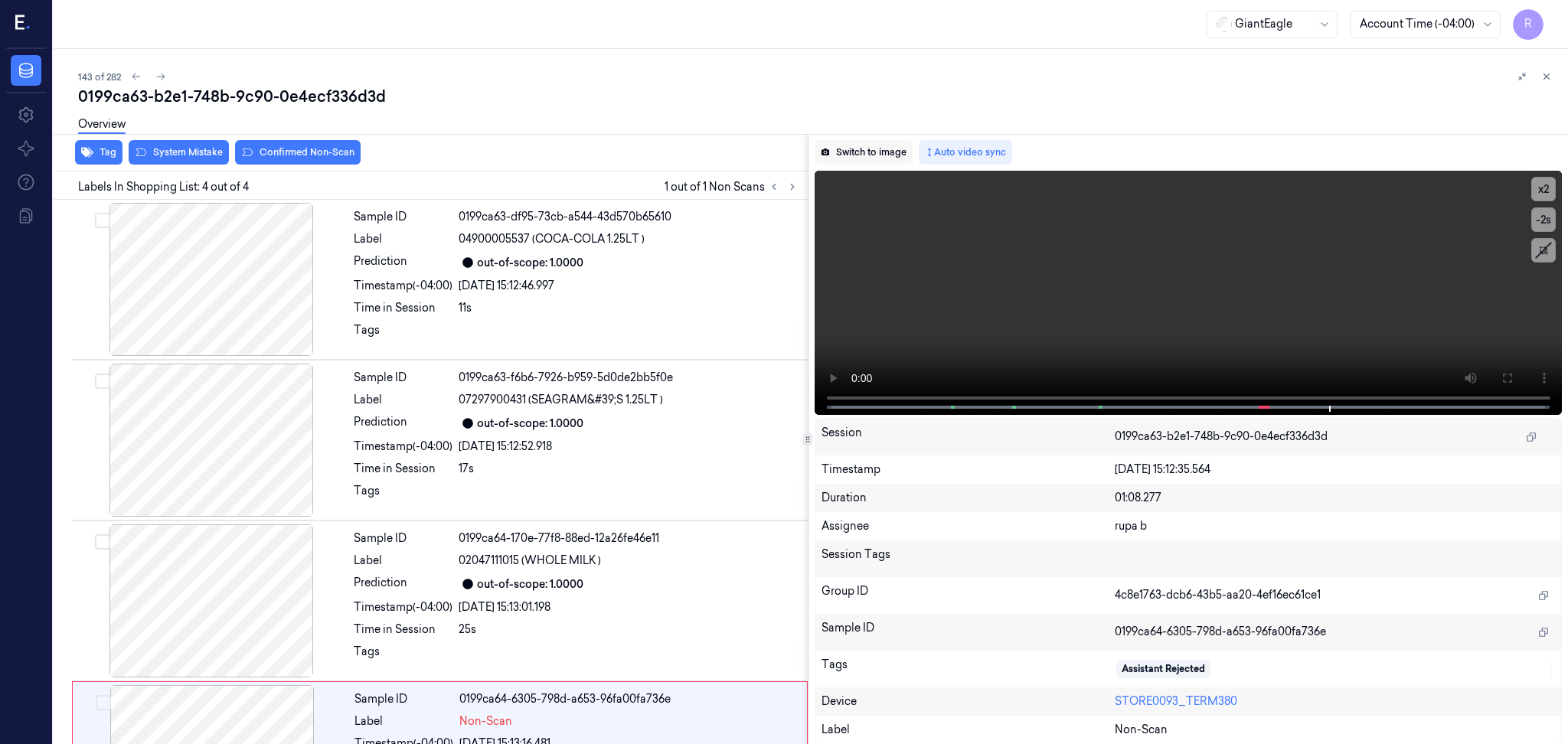
click at [877, 153] on button "Switch to image" at bounding box center [863, 152] width 98 height 25
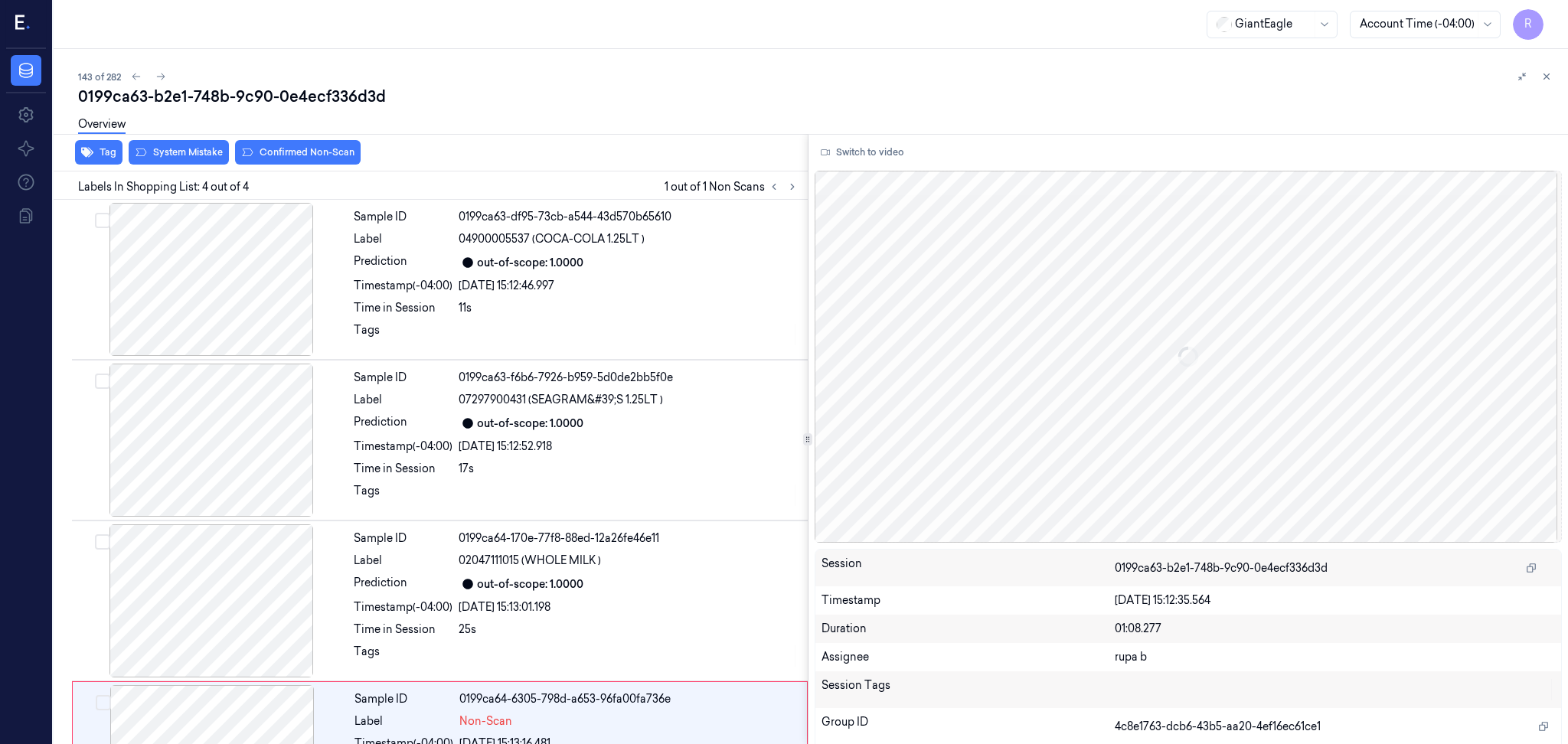
scroll to position [102, 0]
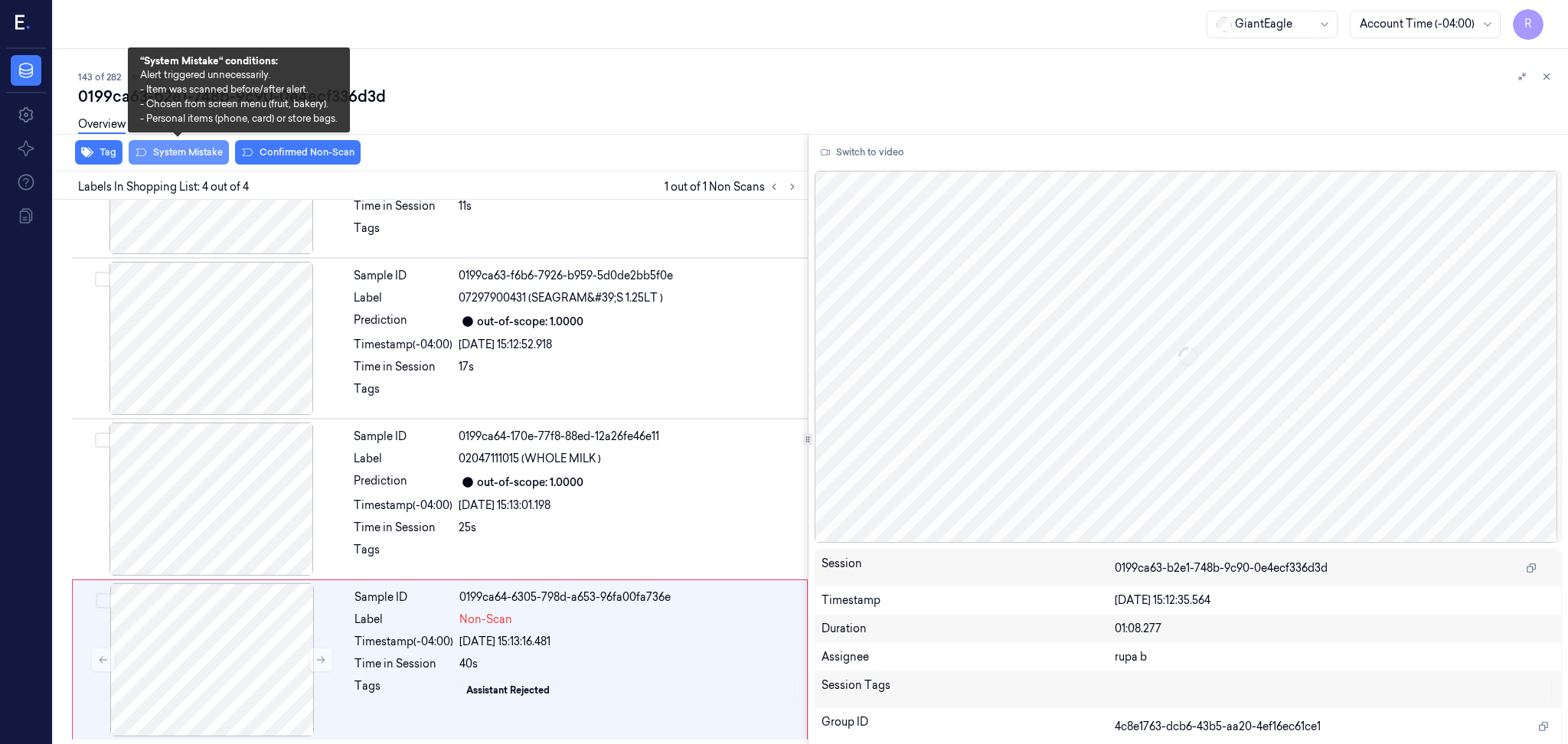
click at [197, 151] on button "System Mistake" at bounding box center [179, 152] width 100 height 25
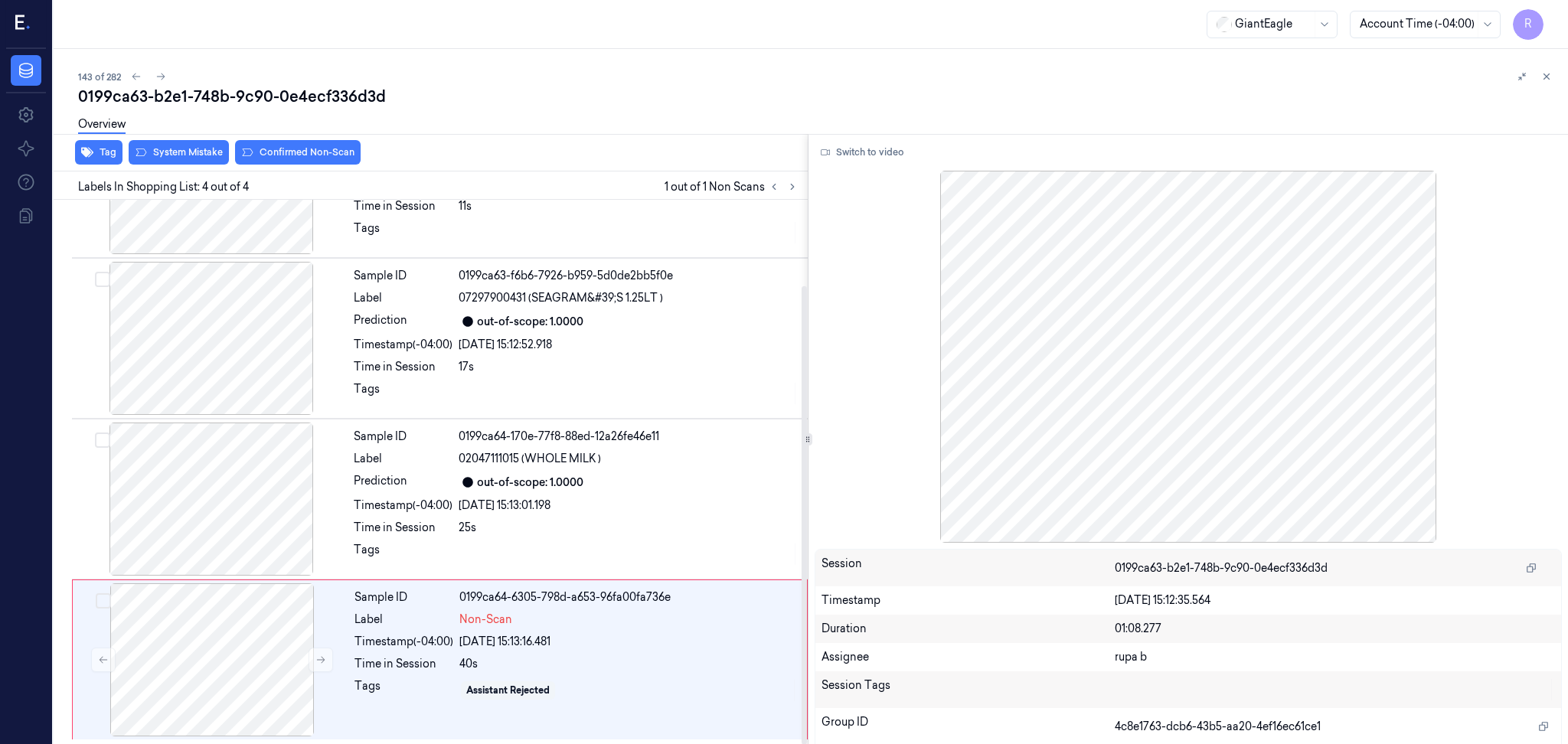
scroll to position [103, 0]
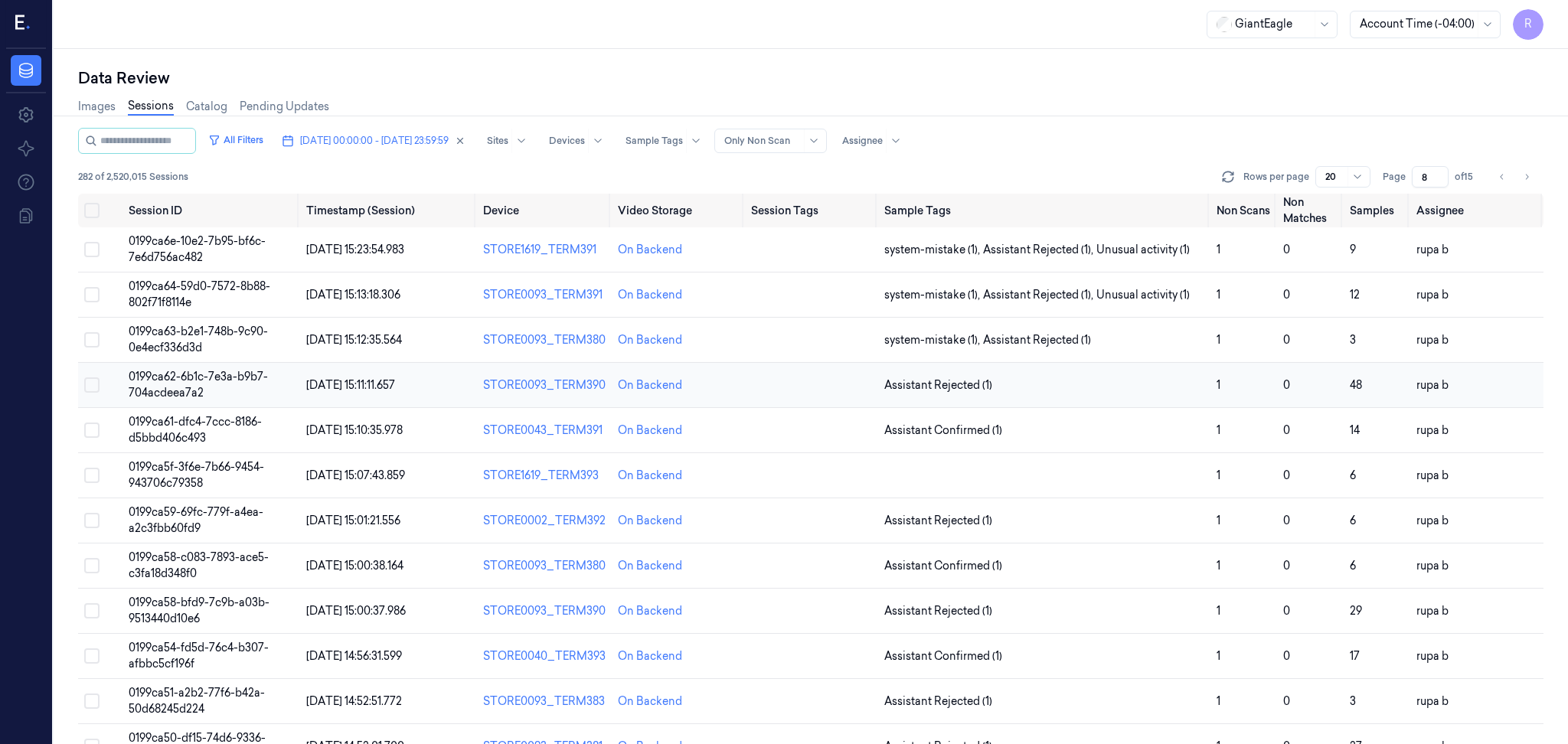
click at [172, 380] on span "0199ca62-6b1c-7e3a-b9b7-704acdeea7a2" at bounding box center [198, 385] width 139 height 30
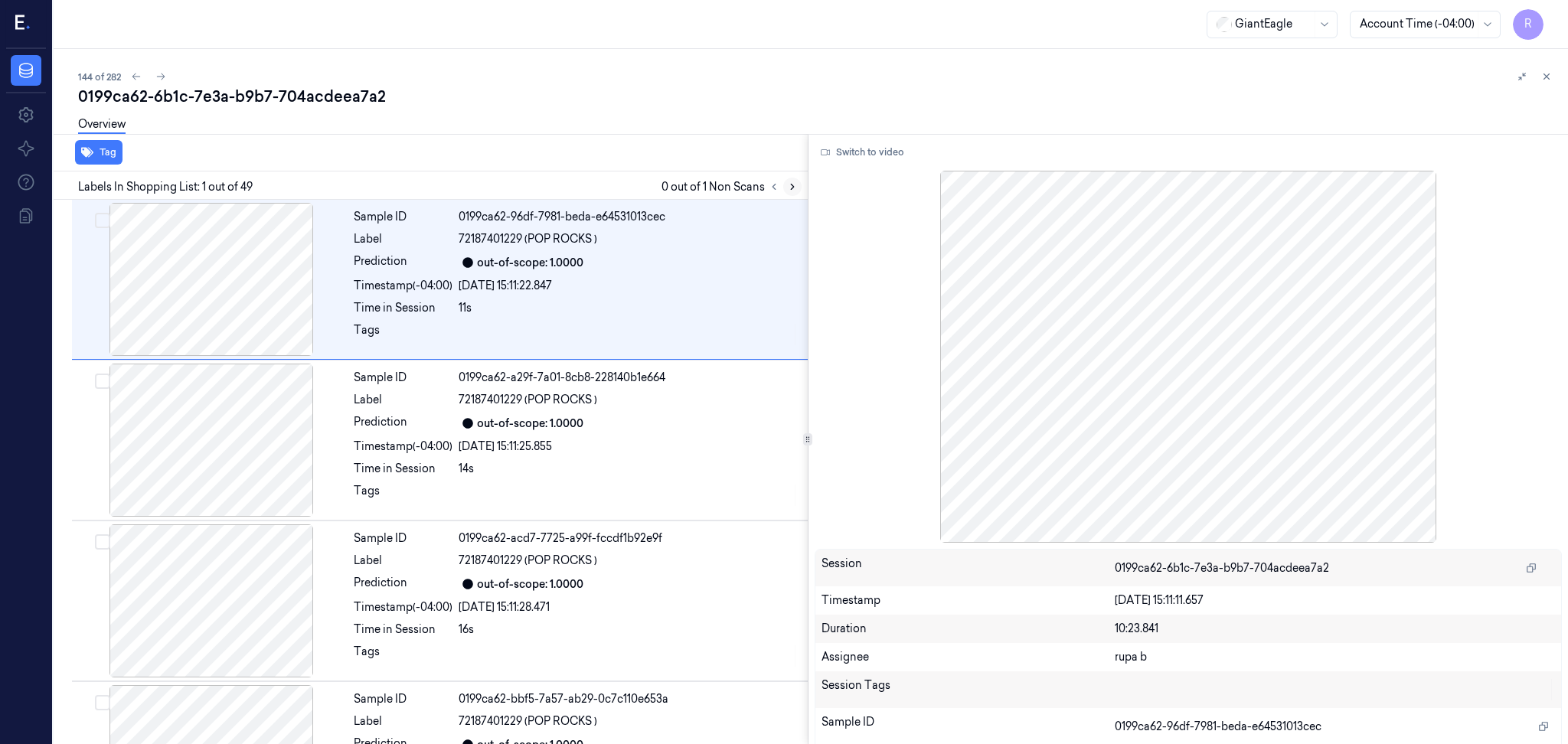
click at [790, 184] on icon at bounding box center [792, 187] width 11 height 11
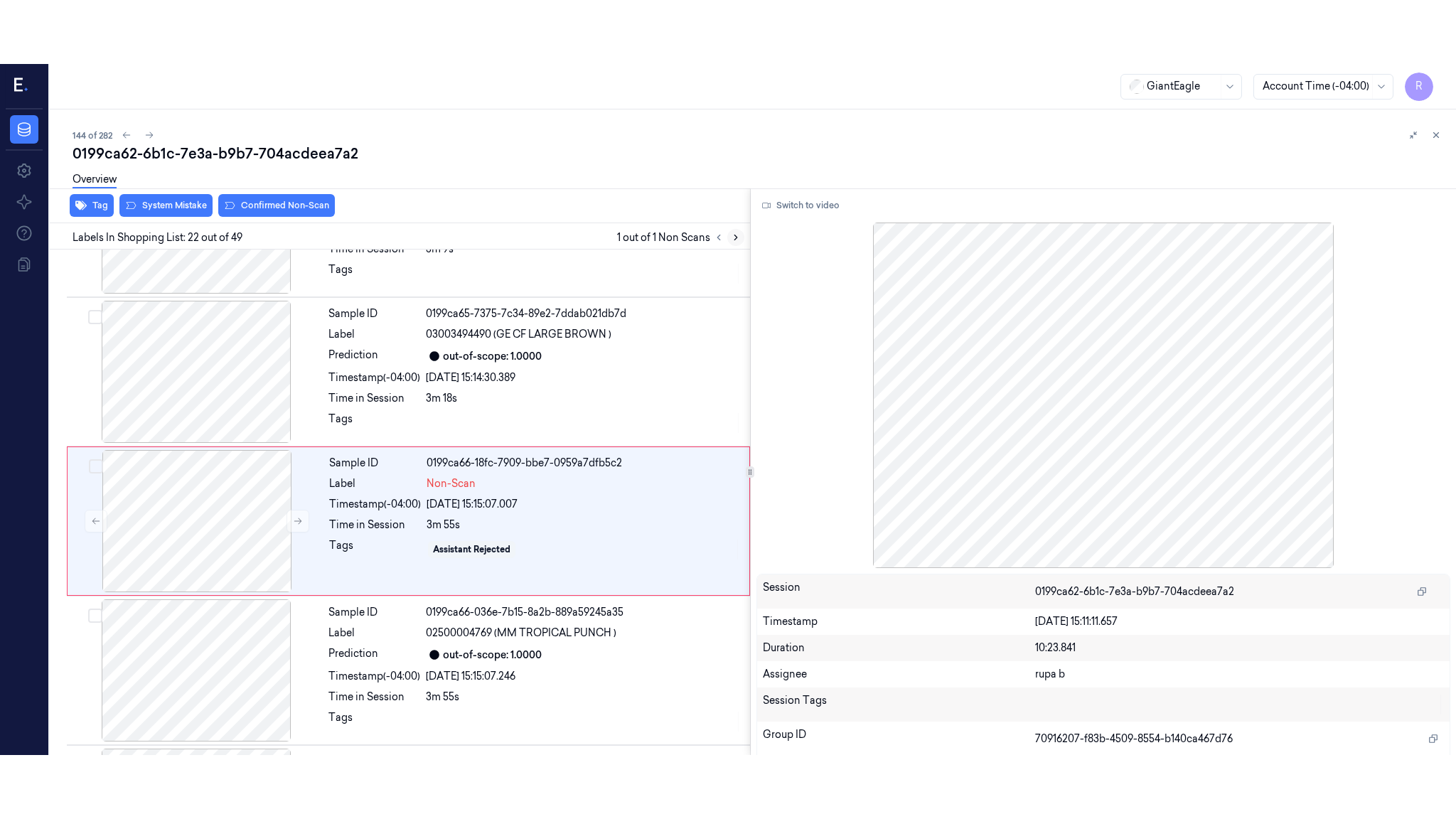
scroll to position [2958, 0]
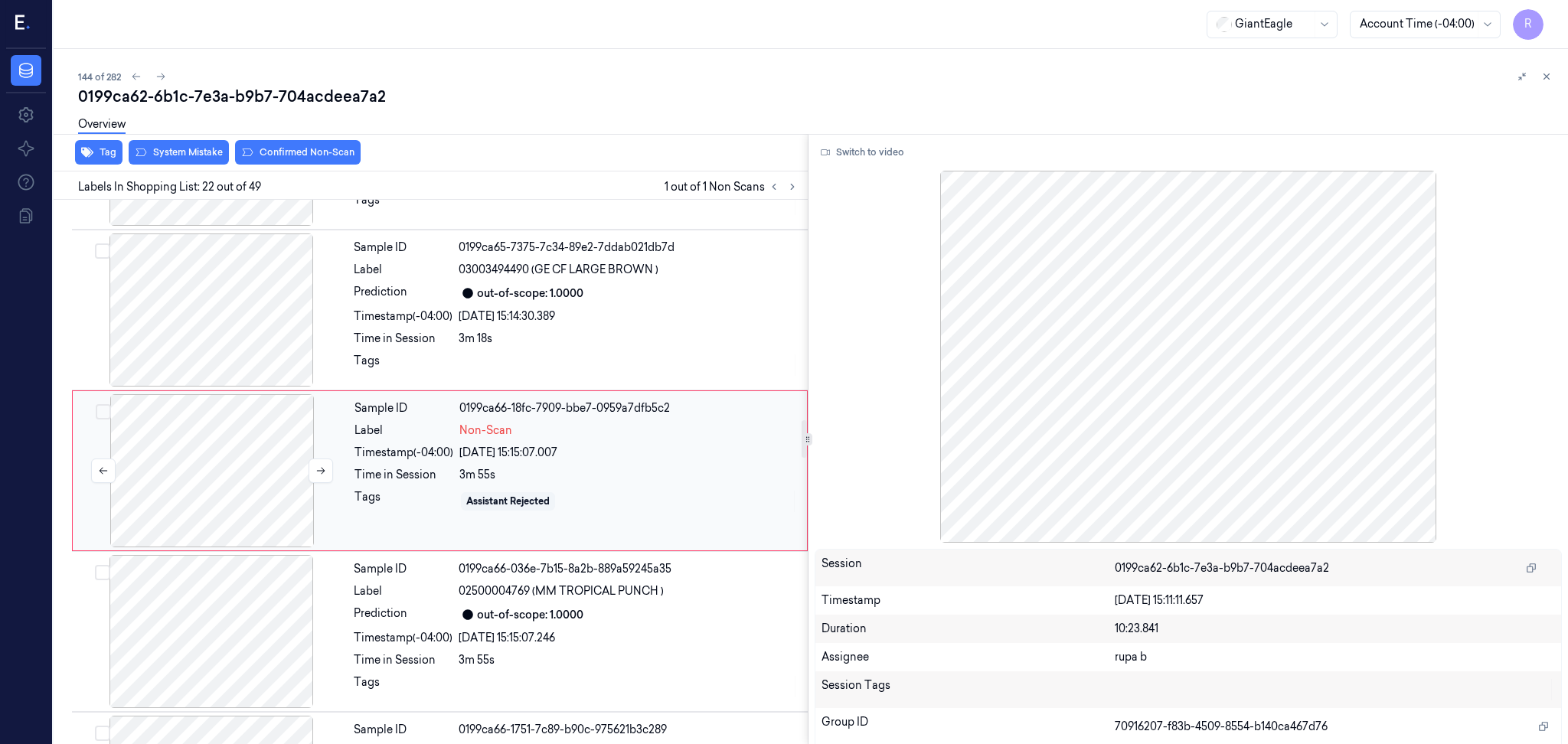
click at [214, 492] on div at bounding box center [212, 471] width 273 height 153
click at [902, 155] on button "Switch to video" at bounding box center [862, 152] width 96 height 25
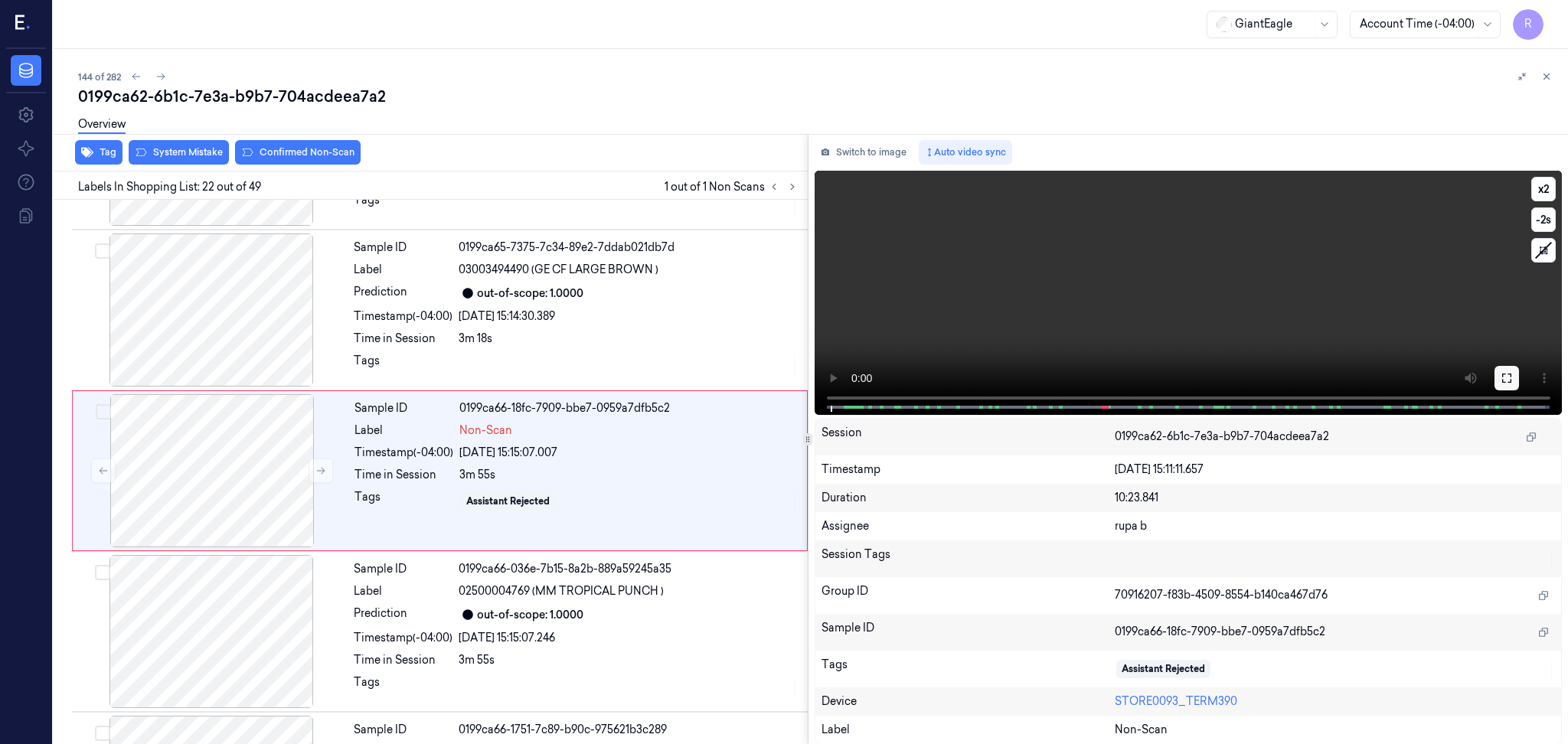
click at [1509, 375] on icon at bounding box center [1506, 377] width 12 height 12
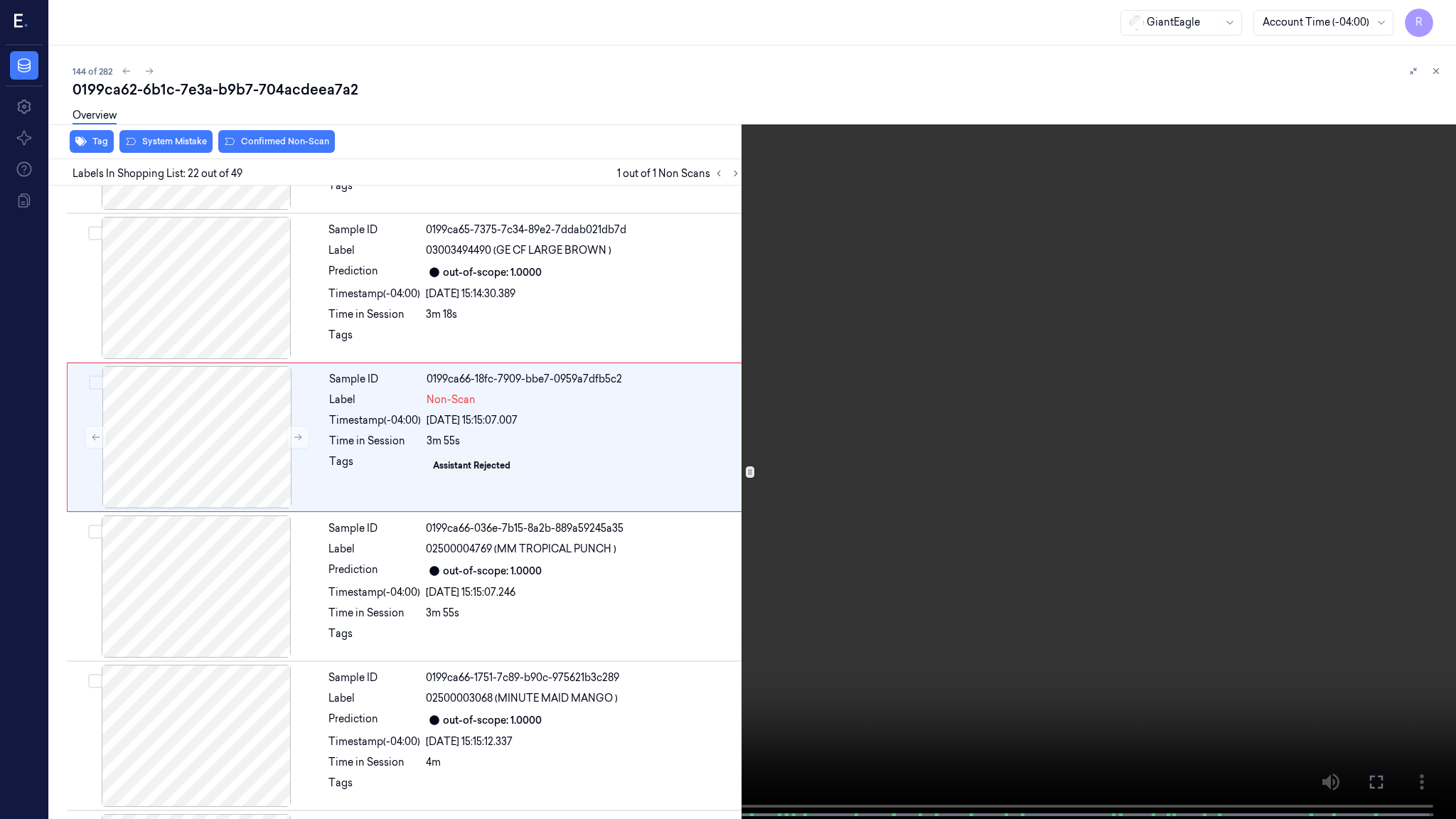
click at [1370, 403] on video at bounding box center [728, 411] width 1456 height 822
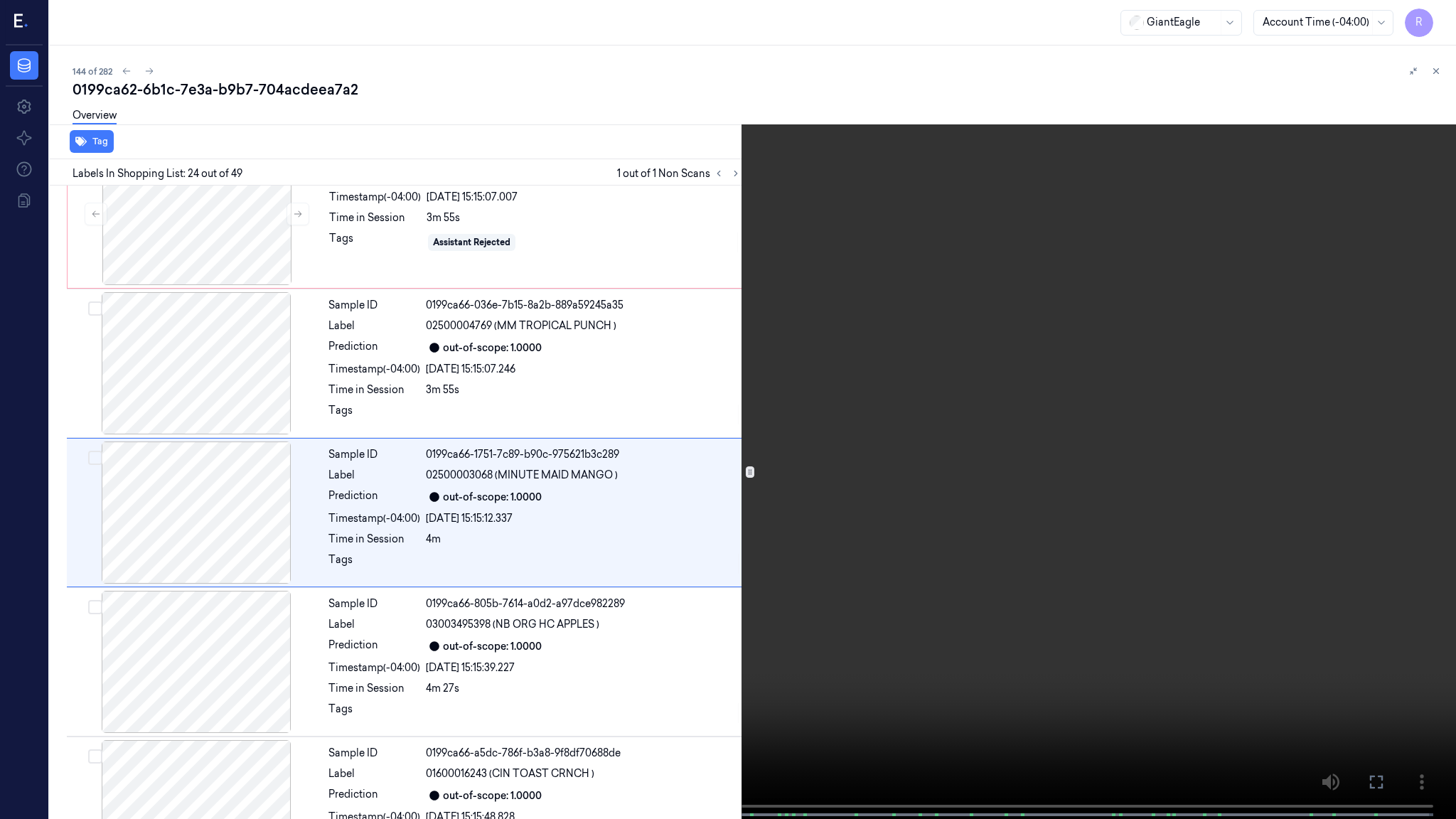
scroll to position [3193, 0]
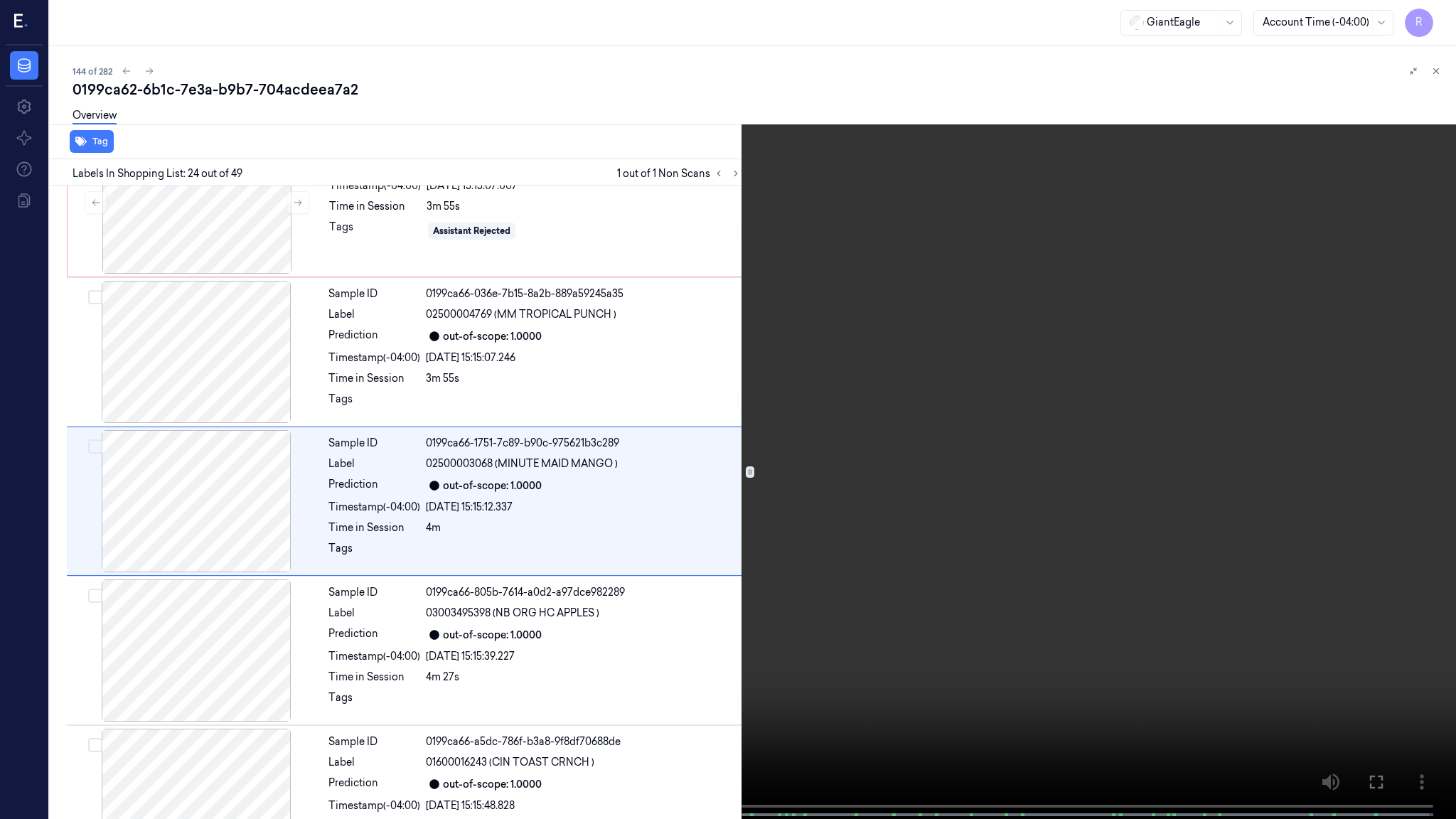
click at [629, 690] on span at bounding box center [630, 815] width 2 height 7
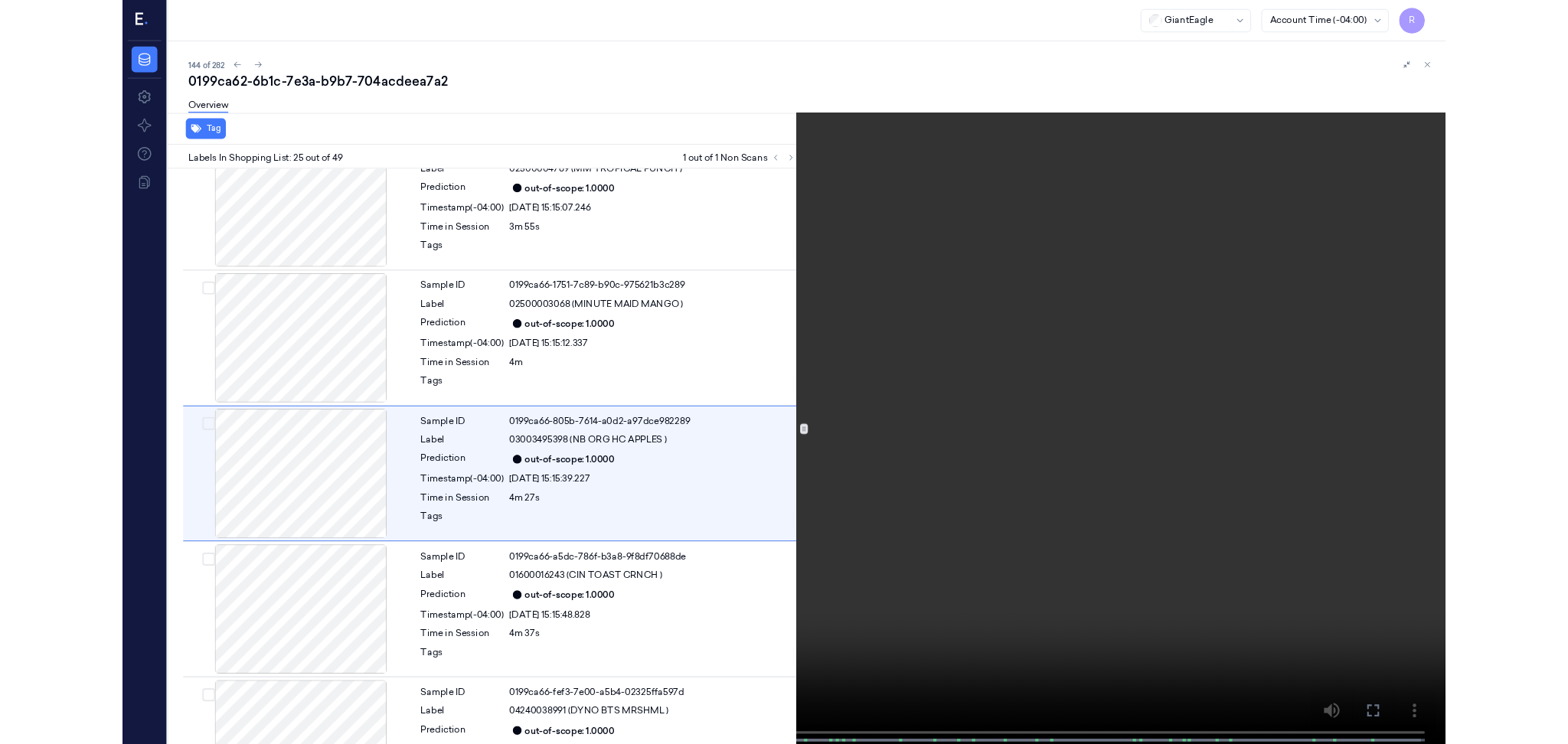
scroll to position [3597, 0]
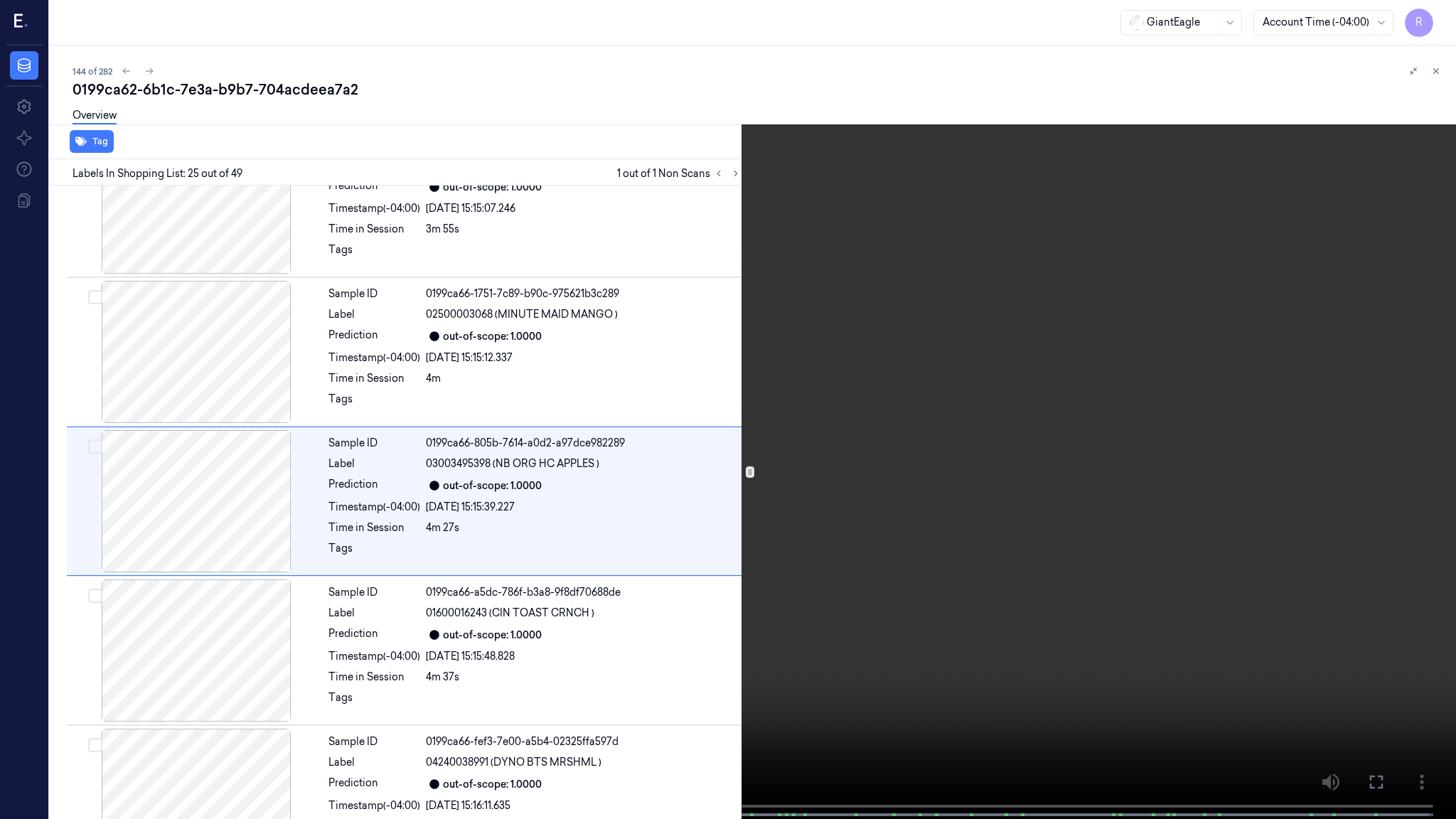
click at [618, 690] on video at bounding box center [728, 411] width 1456 height 822
click at [678, 646] on video at bounding box center [728, 411] width 1456 height 822
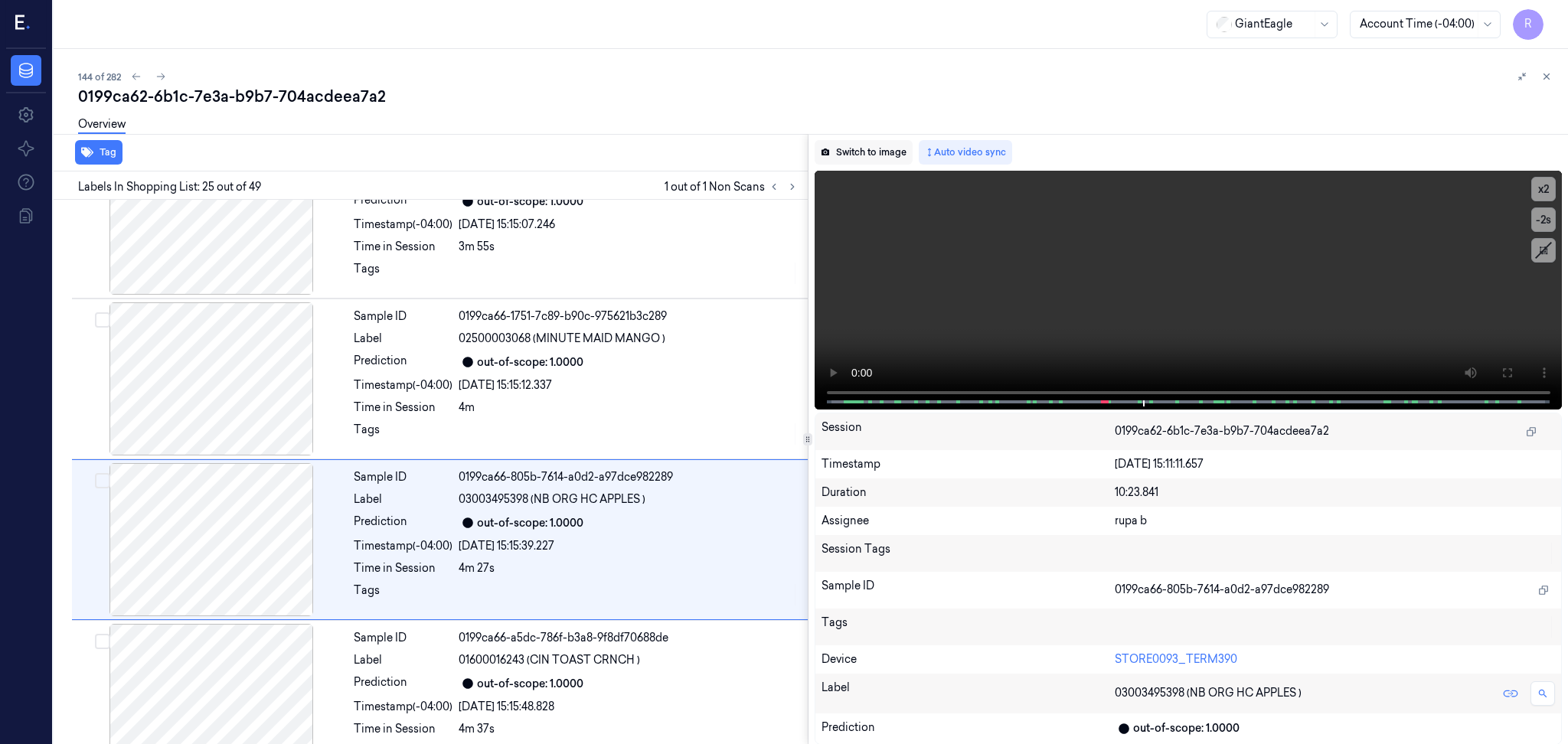
click at [903, 157] on button "Switch to image" at bounding box center [863, 152] width 98 height 25
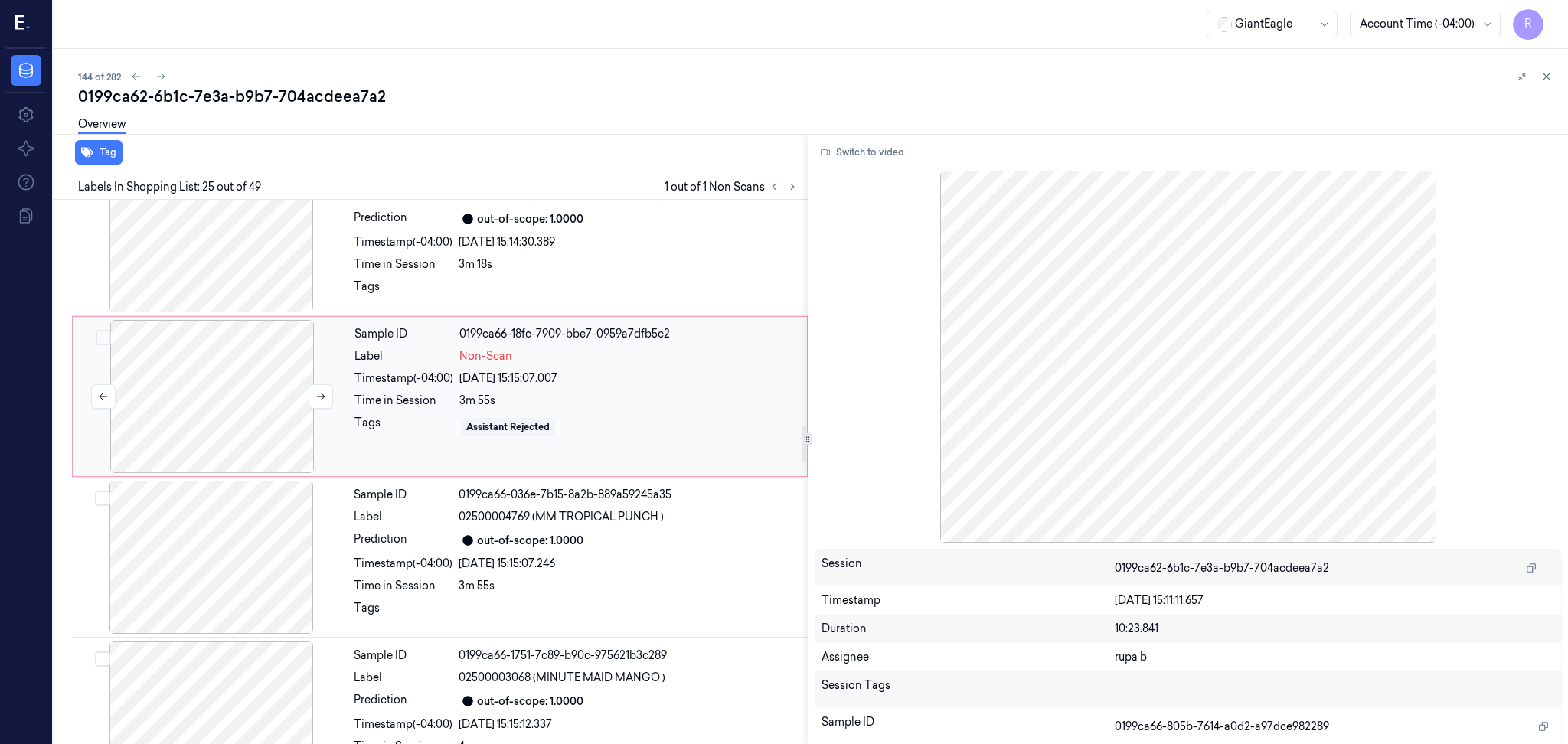
click at [226, 395] on div at bounding box center [212, 397] width 273 height 153
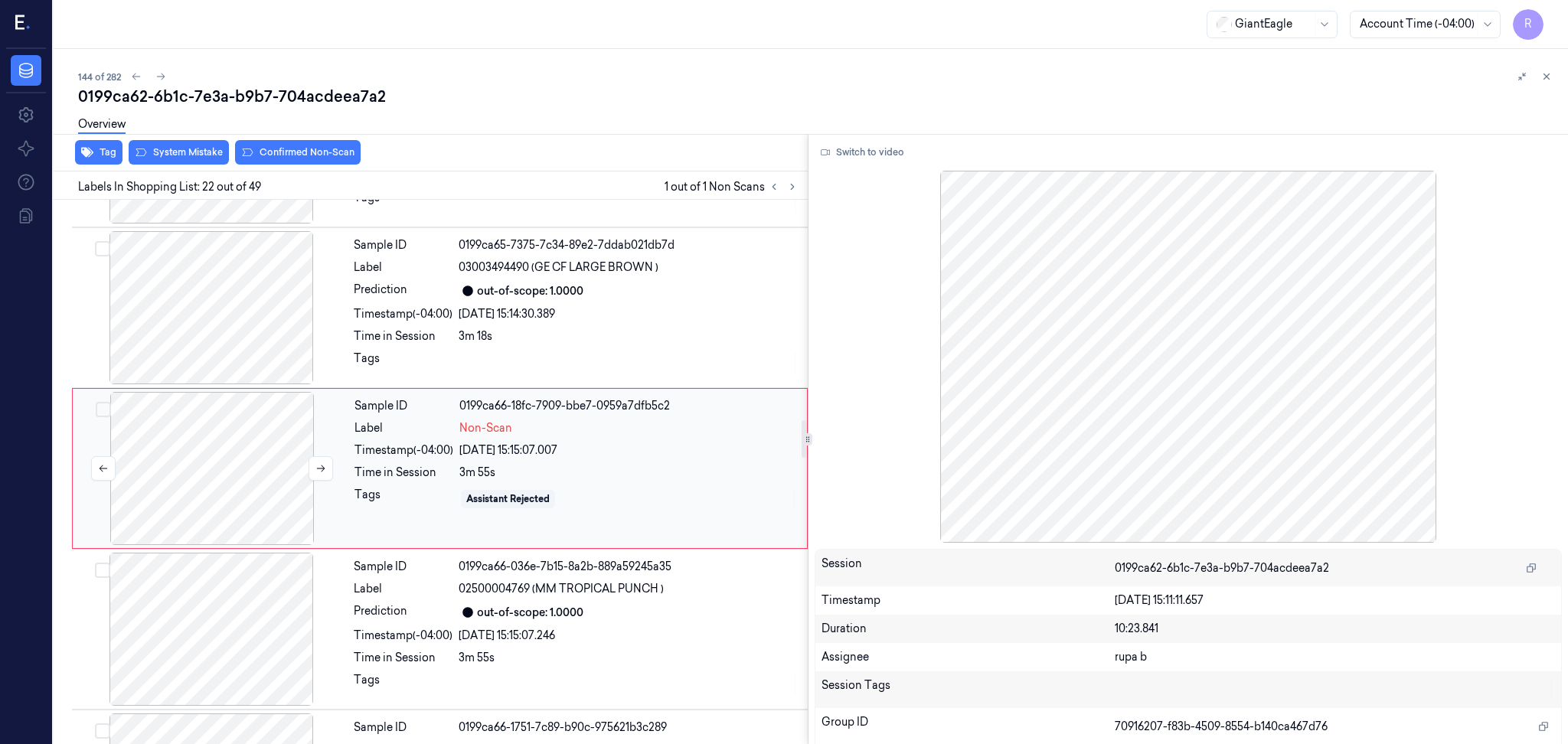
scroll to position [3184, 0]
click at [315, 470] on icon at bounding box center [321, 471] width 11 height 11
click at [316, 470] on icon at bounding box center [321, 471] width 11 height 11
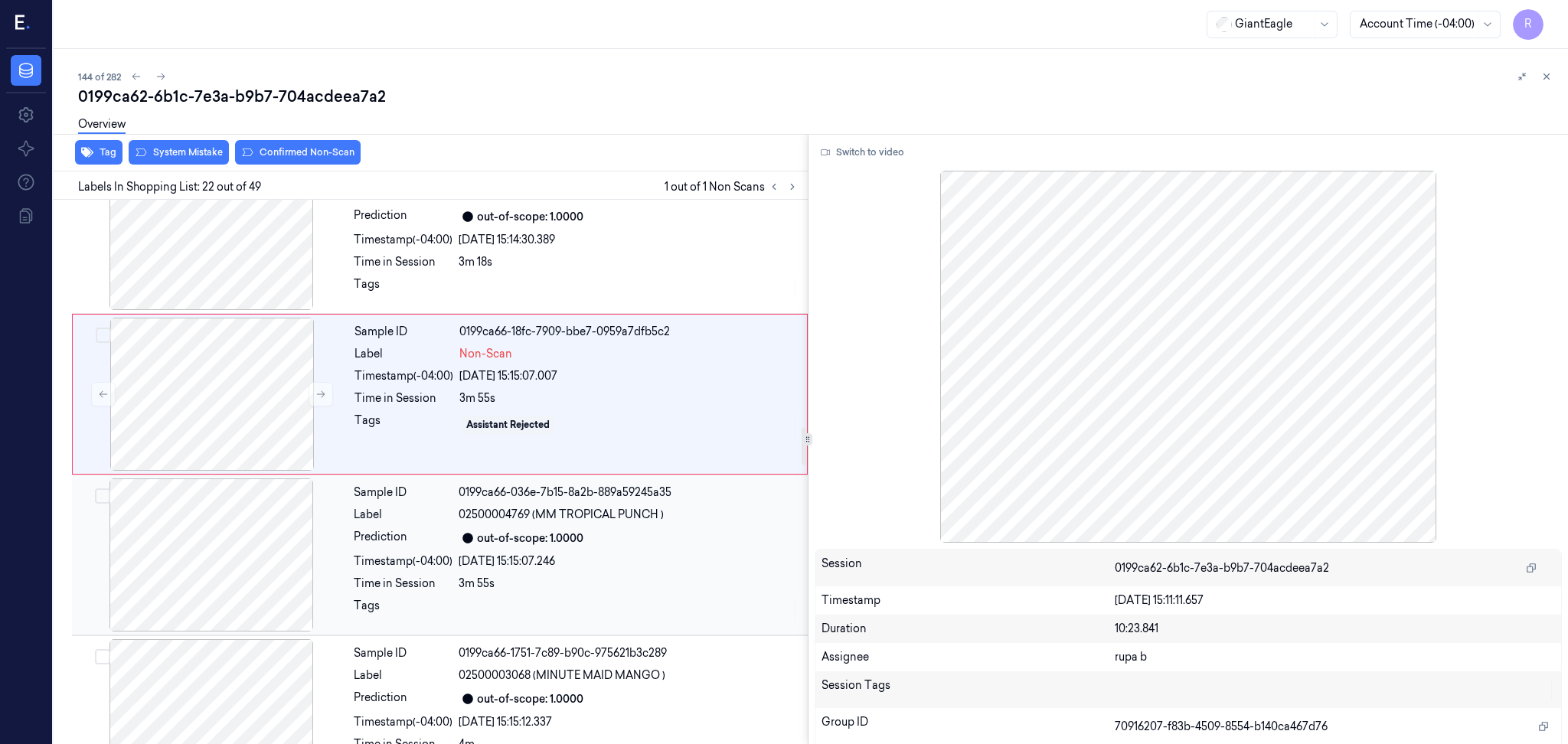
scroll to position [3286, 0]
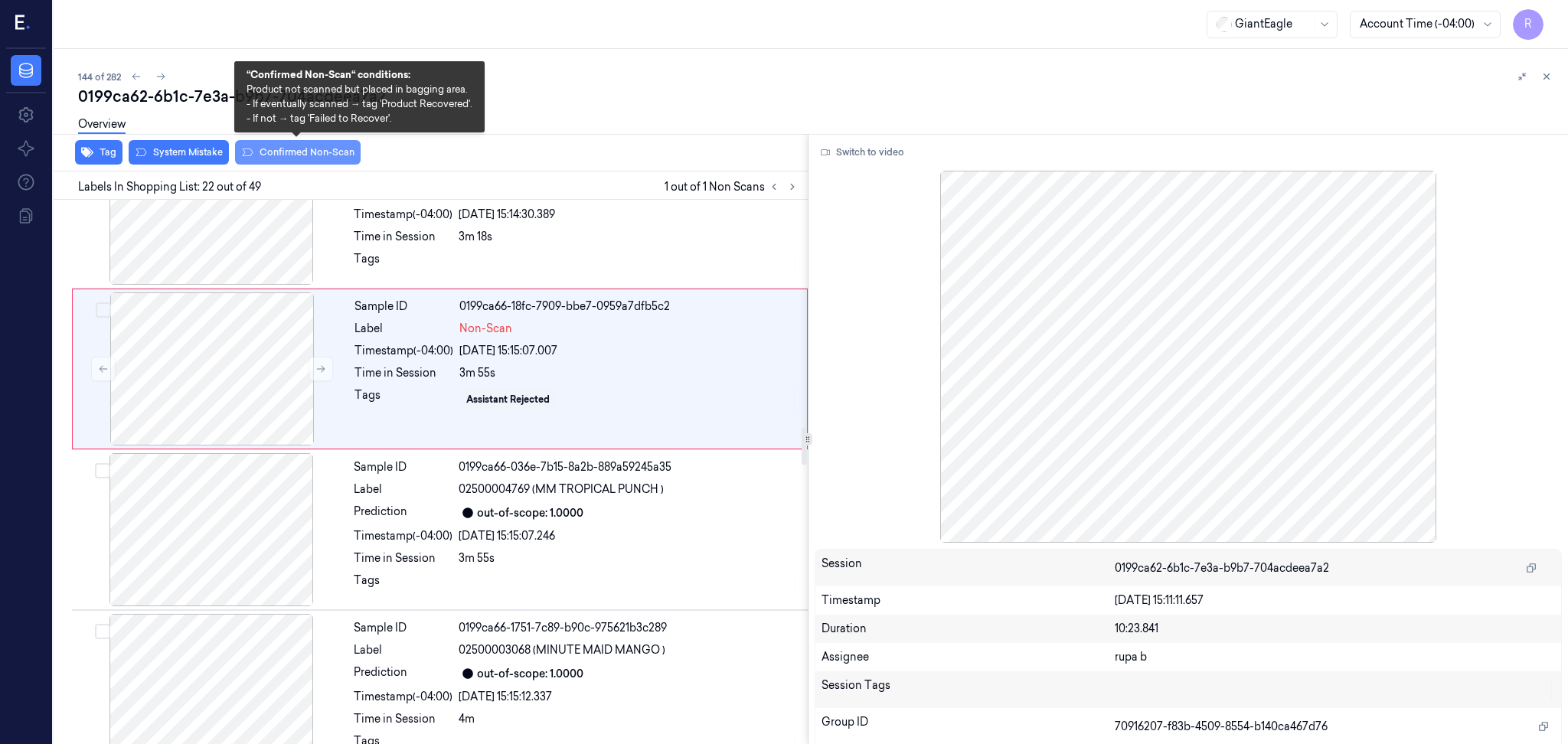
click at [308, 161] on button "Confirmed Non-Scan" at bounding box center [297, 152] width 126 height 25
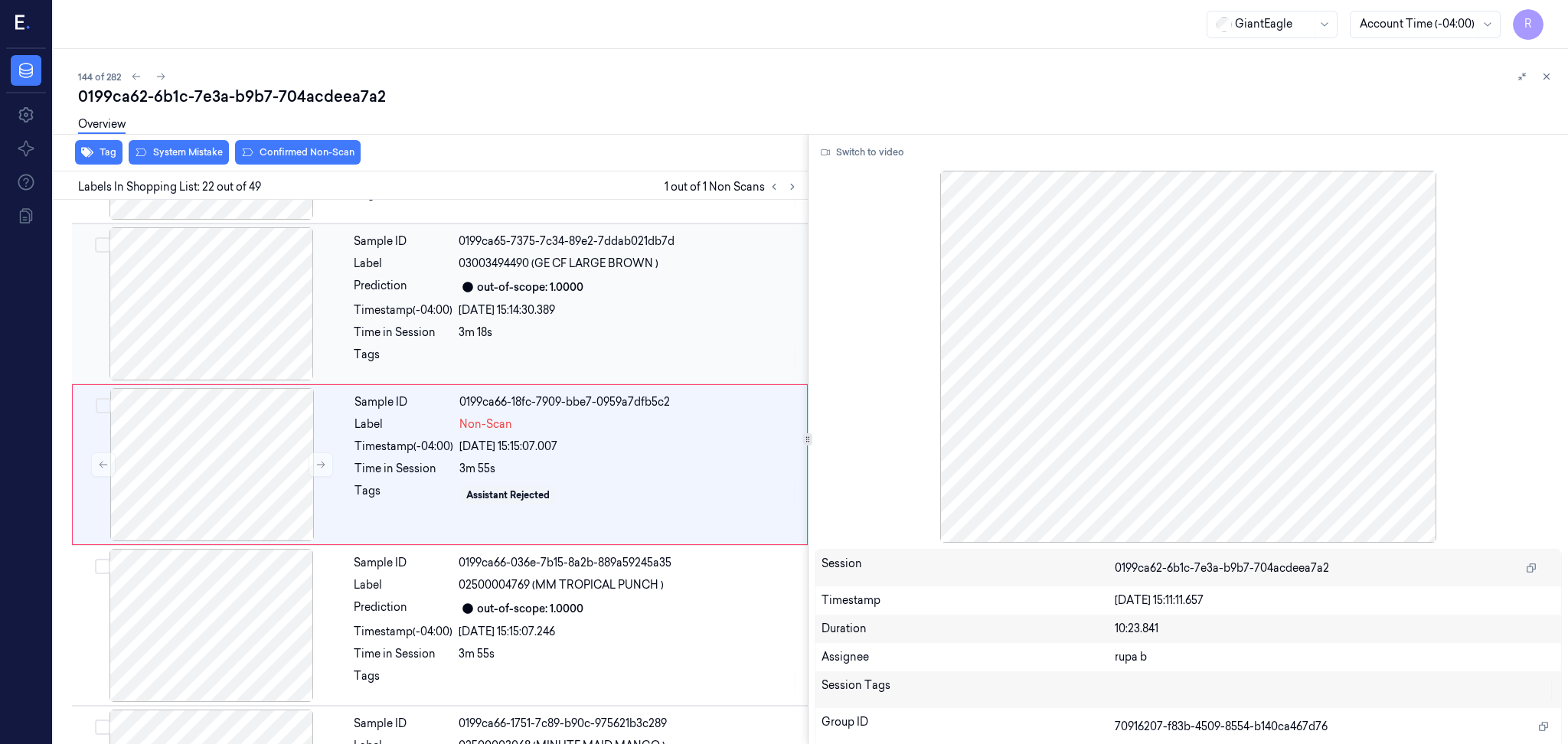
scroll to position [3184, 0]
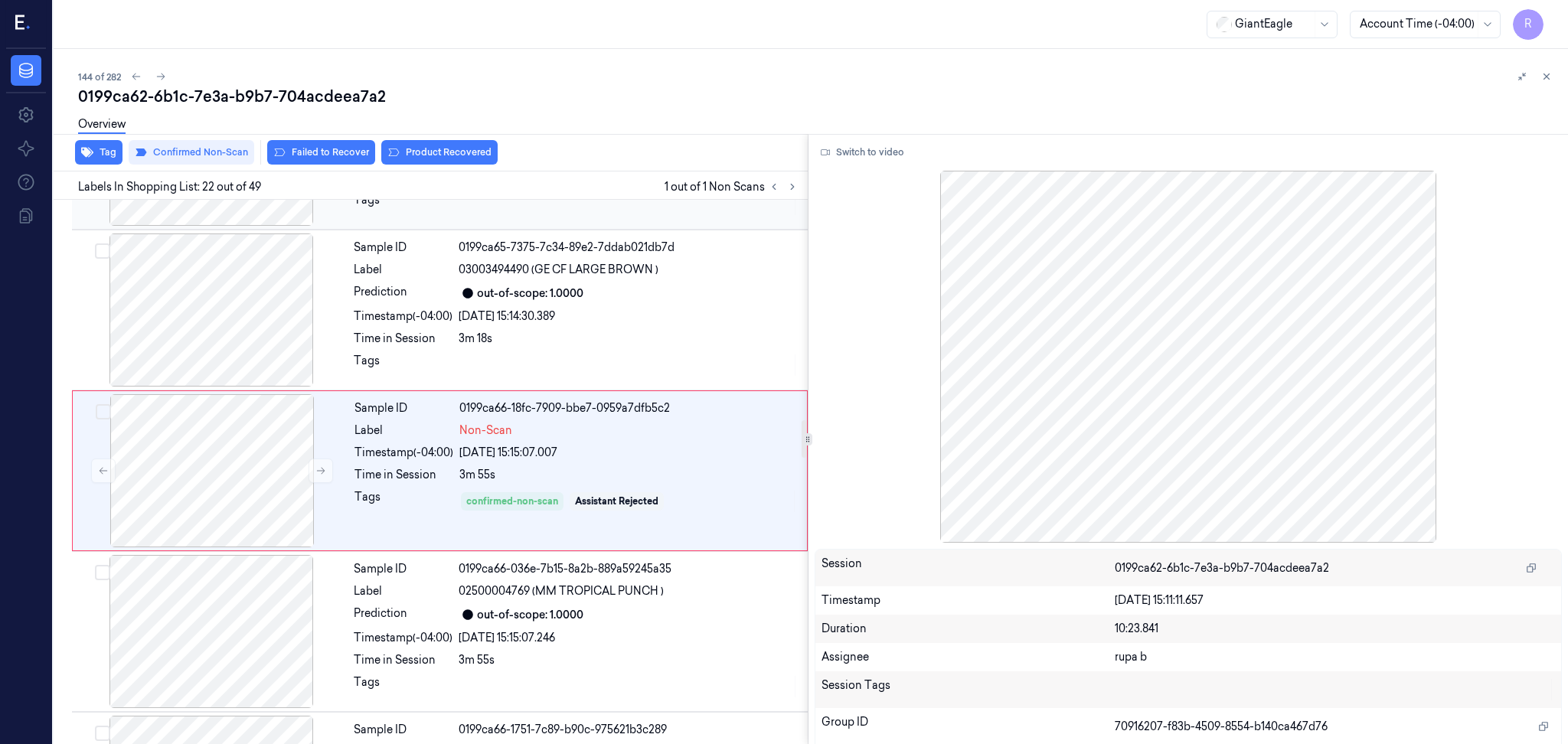
drag, startPoint x: 444, startPoint y: 153, endPoint x: 422, endPoint y: 209, distance: 60.2
click at [444, 154] on button "Product Recovered" at bounding box center [439, 152] width 116 height 25
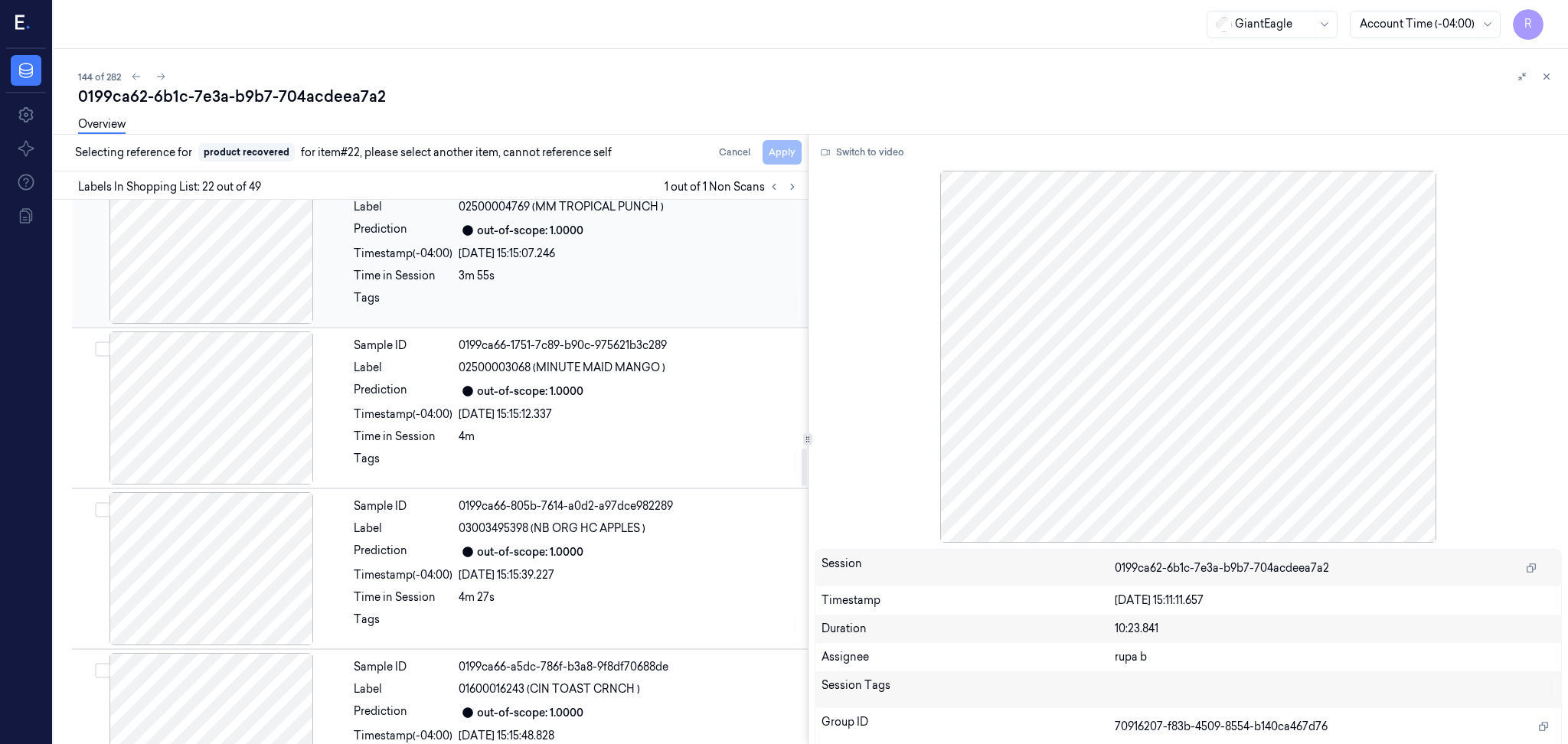
scroll to position [3592, 0]
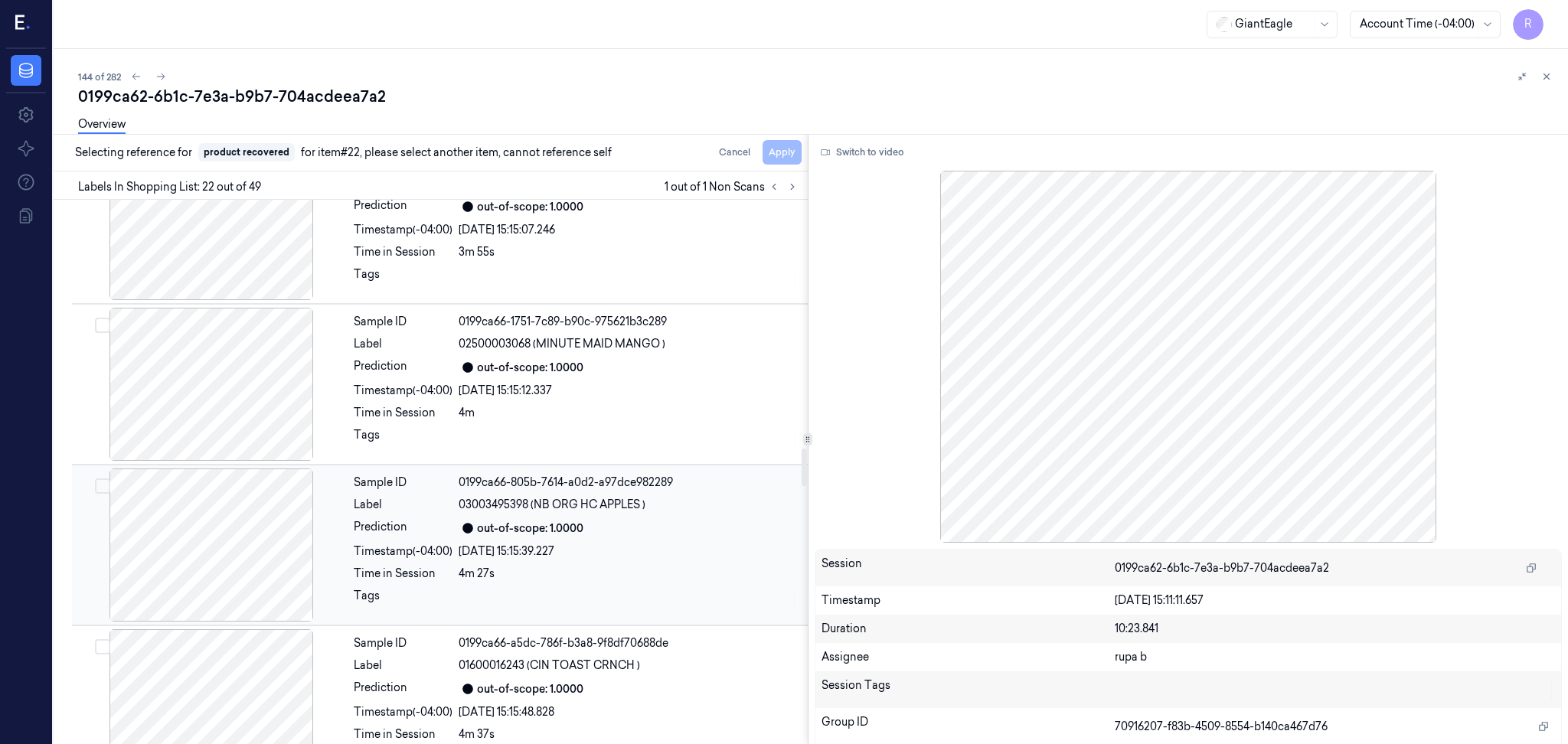
click at [238, 555] on div at bounding box center [211, 545] width 273 height 153
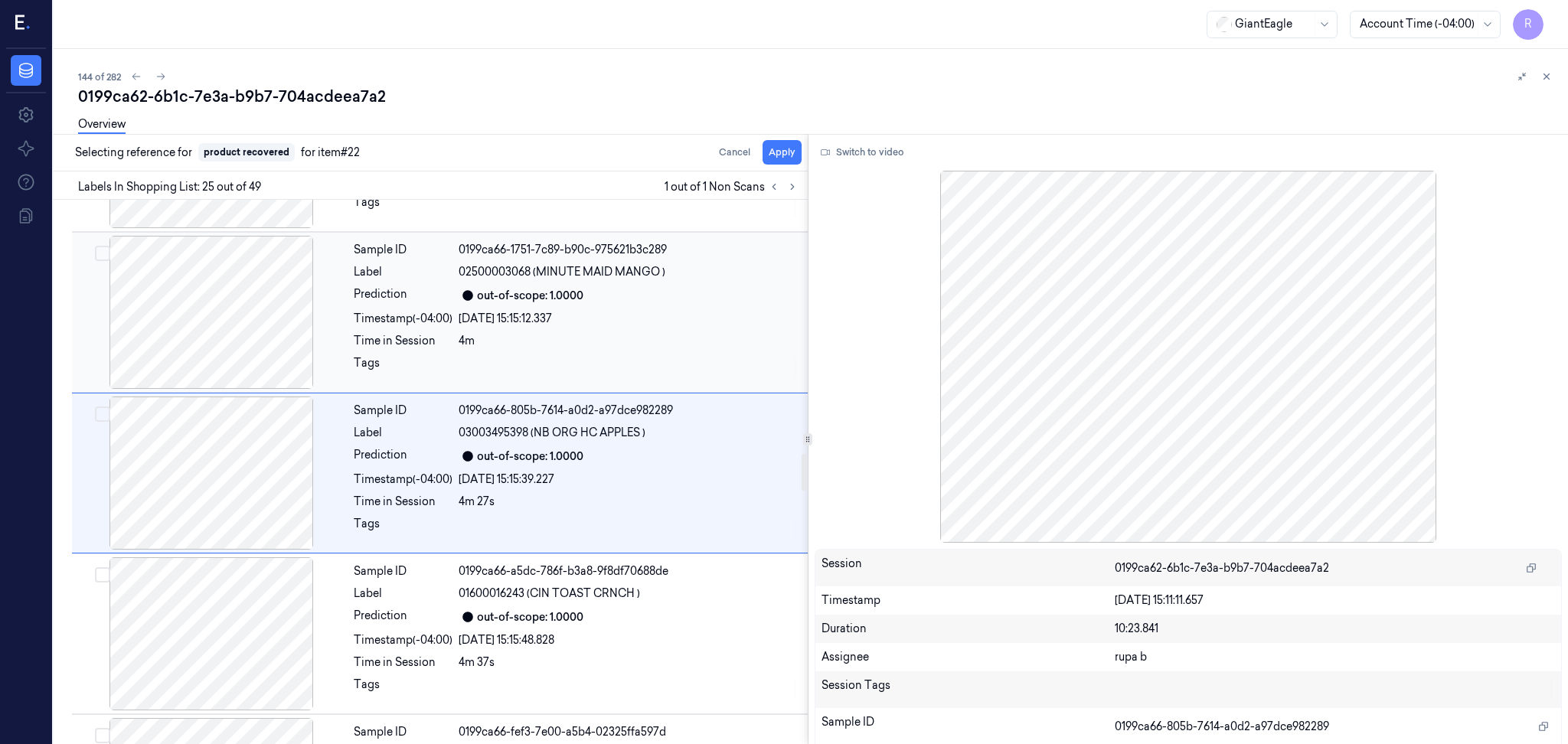
scroll to position [3666, 0]
click at [789, 153] on button "Apply" at bounding box center [781, 152] width 39 height 25
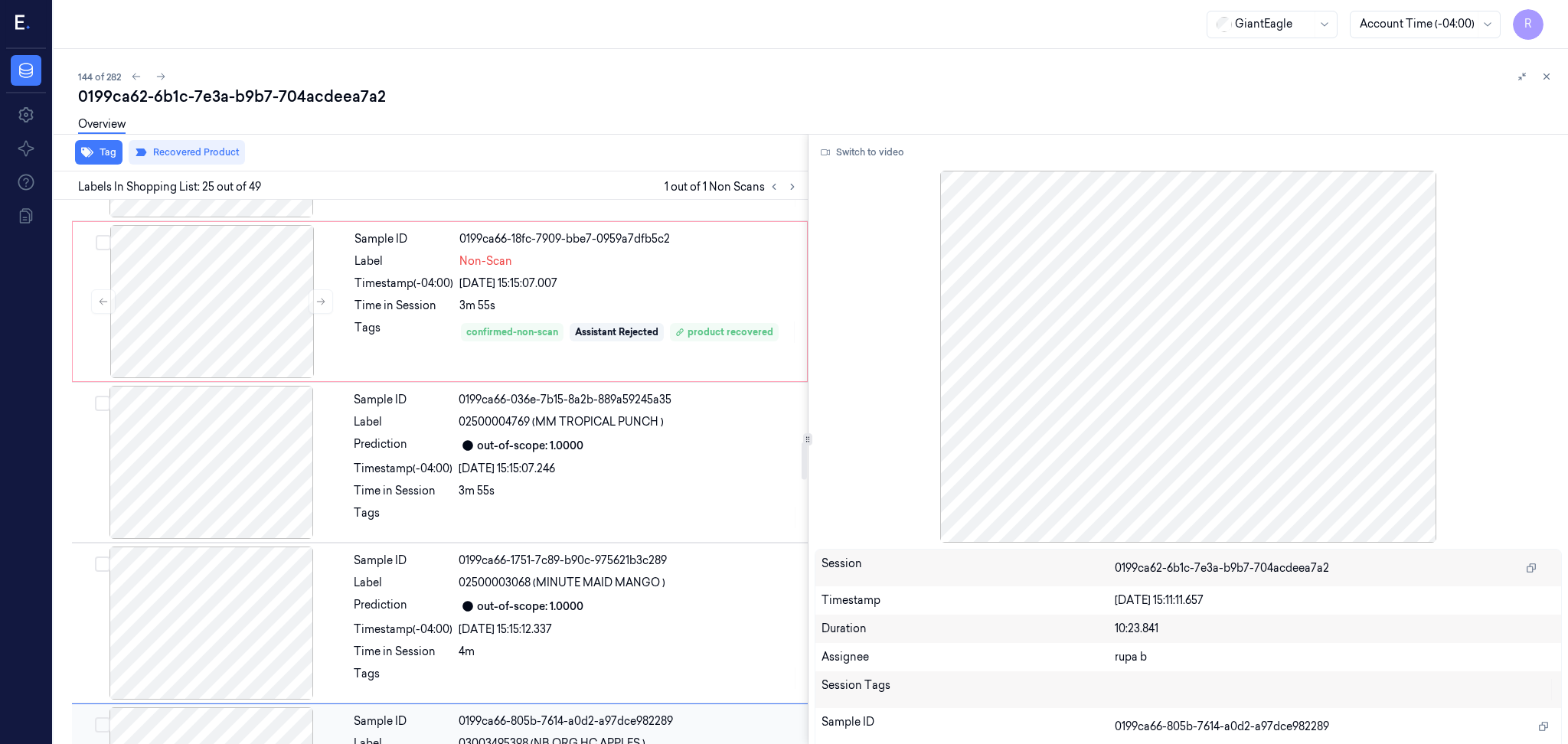
scroll to position [3258, 0]
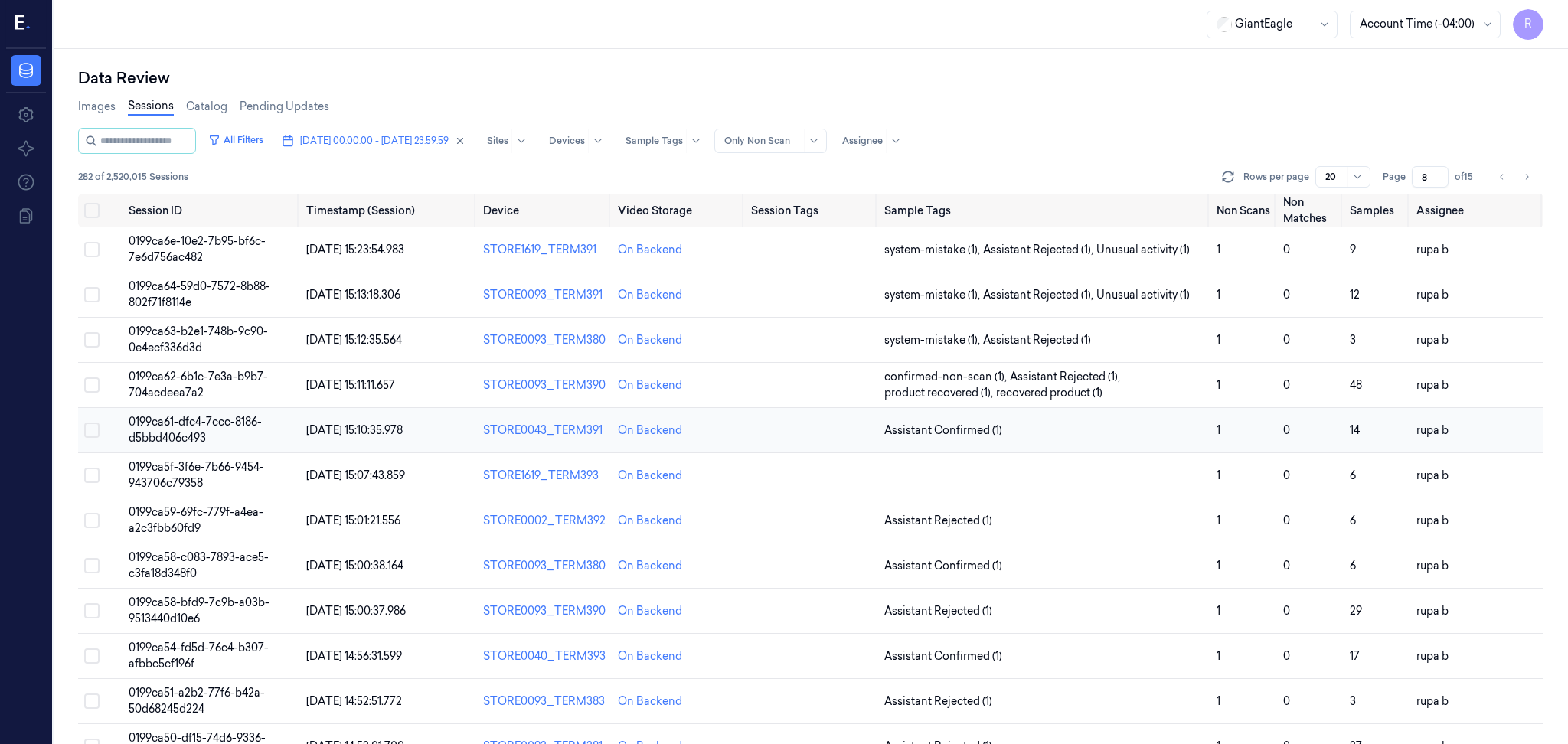
click at [196, 429] on td "0199ca61-dfc4-7ccc-8186-d5bbd406c493" at bounding box center [211, 430] width 178 height 45
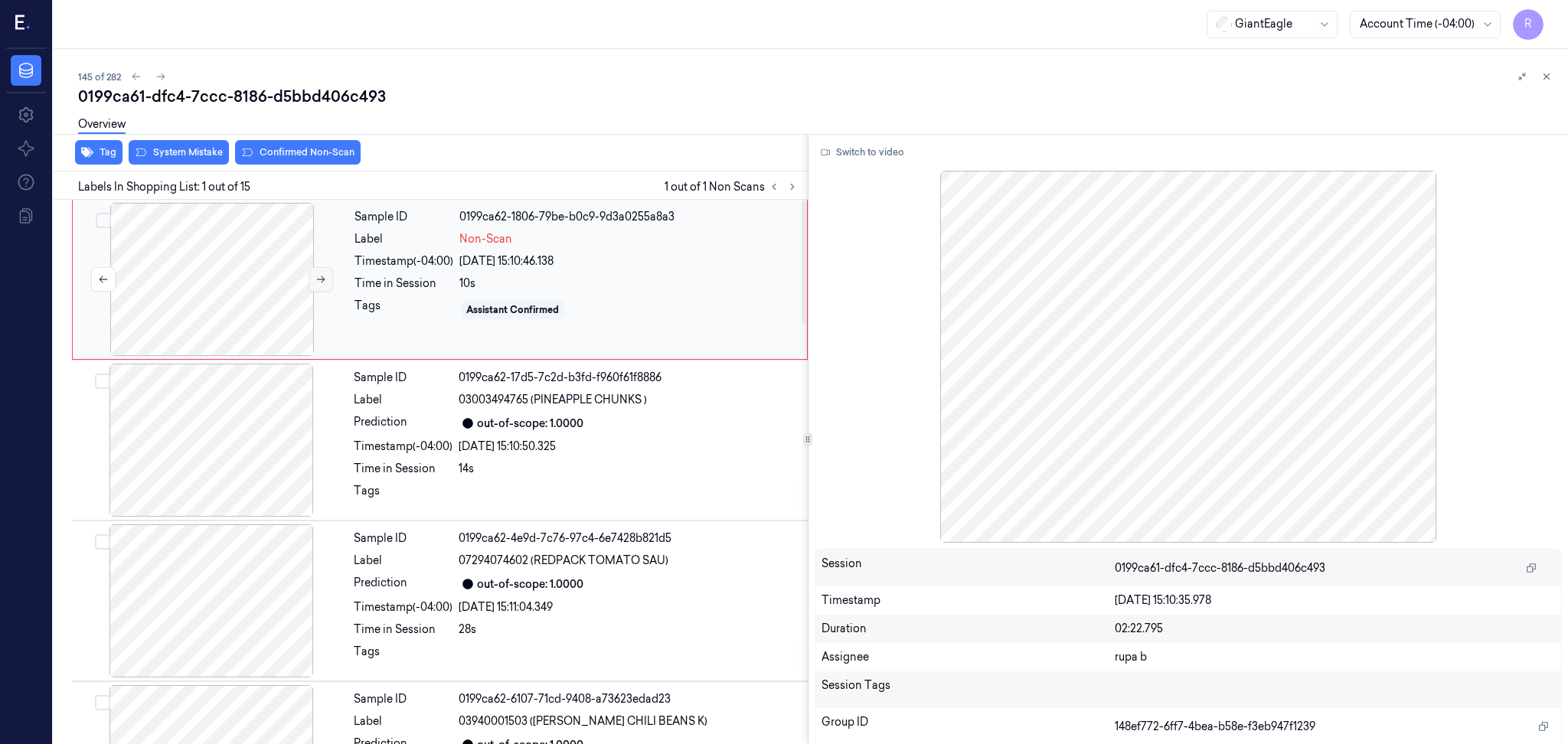
click at [309, 276] on button at bounding box center [320, 279] width 25 height 25
click at [871, 154] on button "Switch to video" at bounding box center [862, 152] width 96 height 25
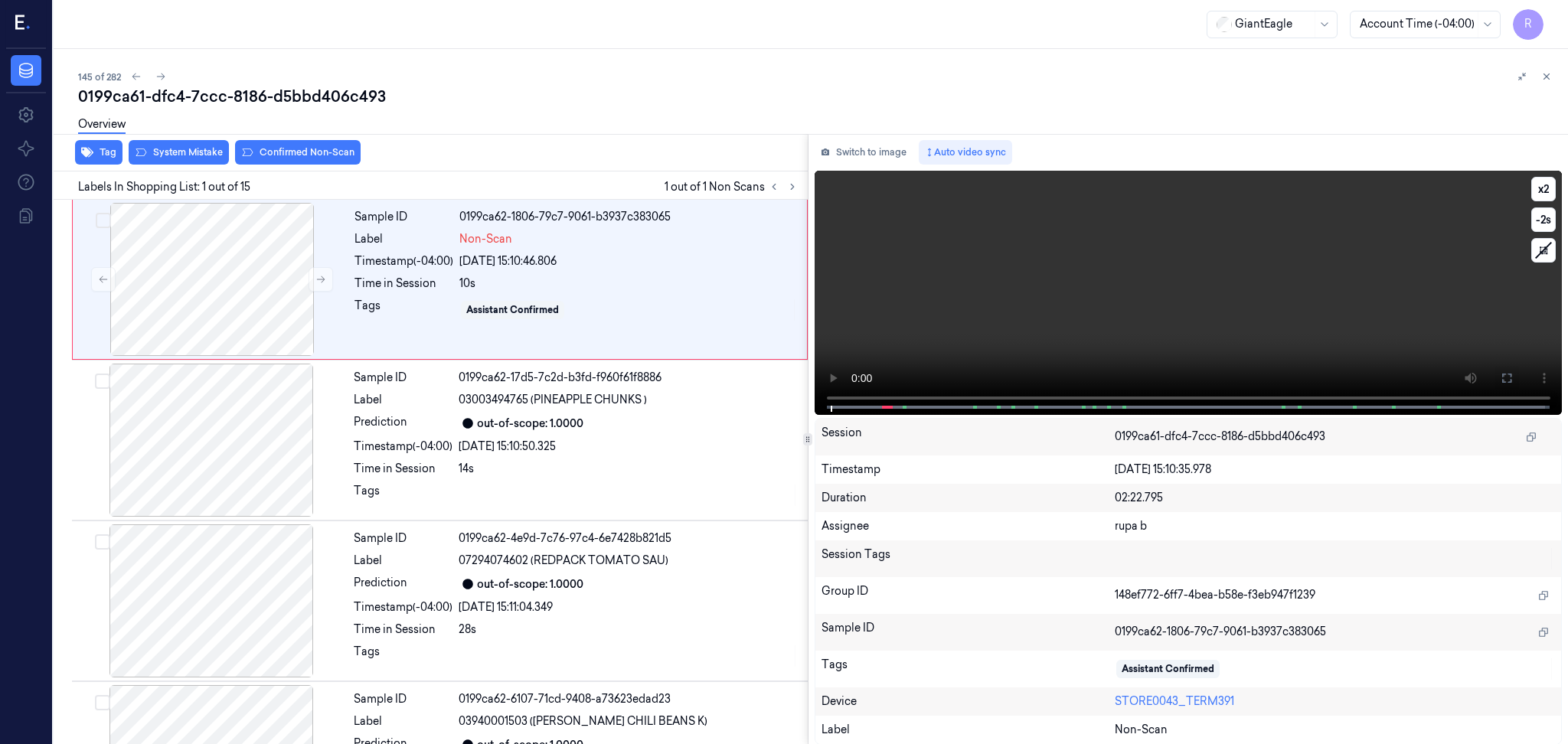
drag, startPoint x: 1508, startPoint y: 383, endPoint x: 1566, endPoint y: 312, distance: 91.7
click at [1508, 382] on icon at bounding box center [1506, 377] width 12 height 12
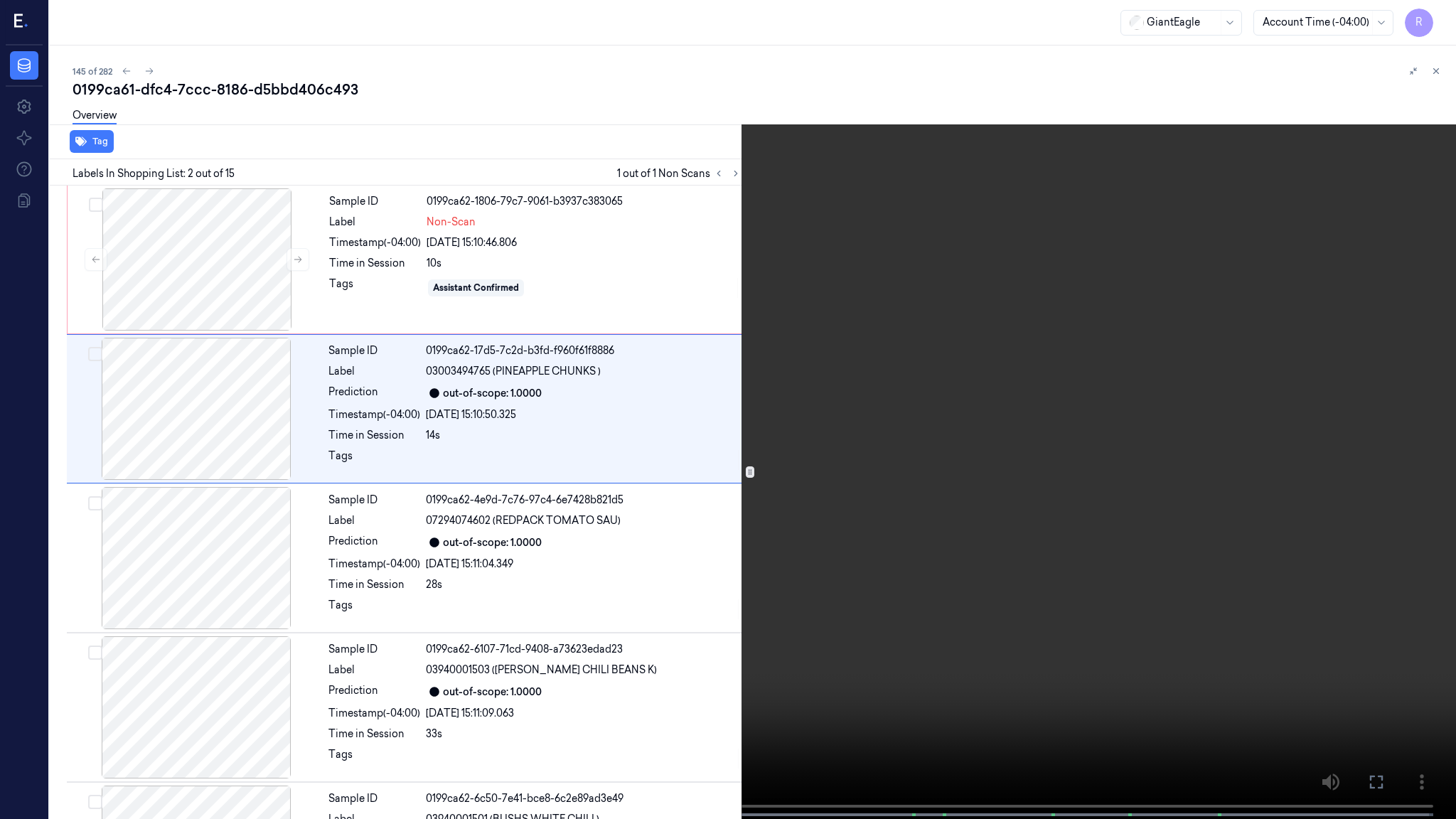
click at [410, 690] on video at bounding box center [728, 411] width 1456 height 822
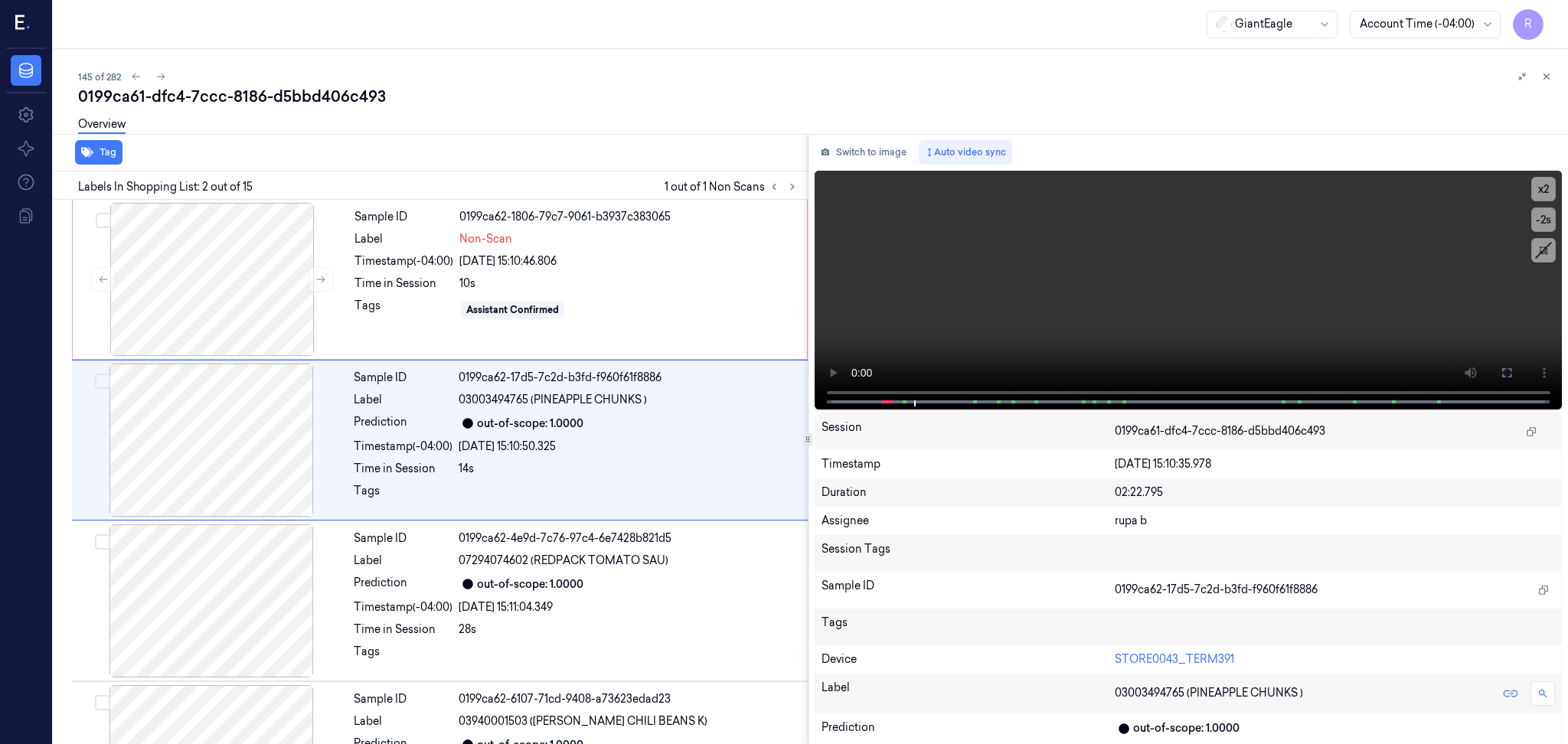
drag, startPoint x: 872, startPoint y: 147, endPoint x: 619, endPoint y: 197, distance: 257.9
click at [874, 148] on button "Switch to image" at bounding box center [863, 152] width 98 height 25
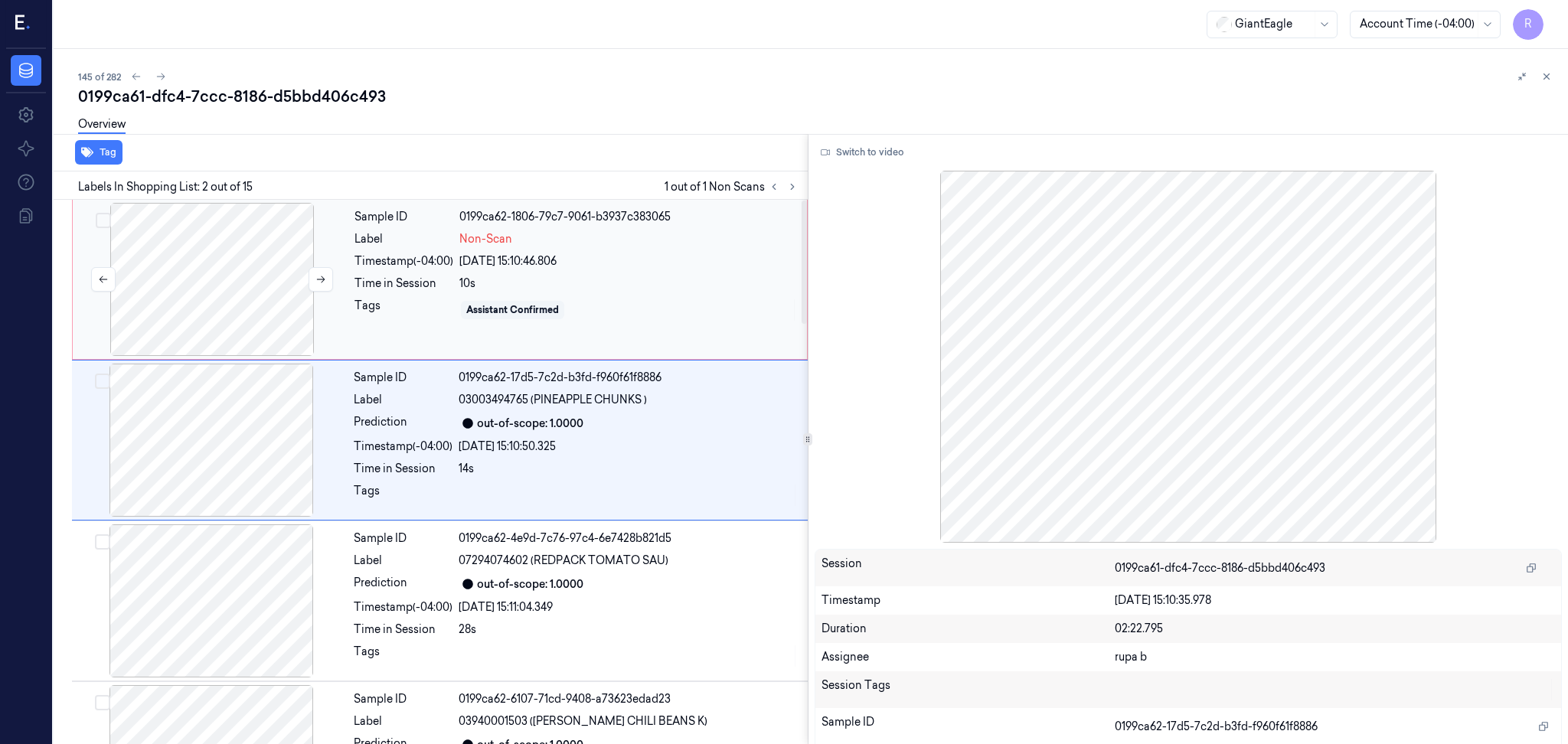
click at [202, 275] on div at bounding box center [212, 280] width 273 height 153
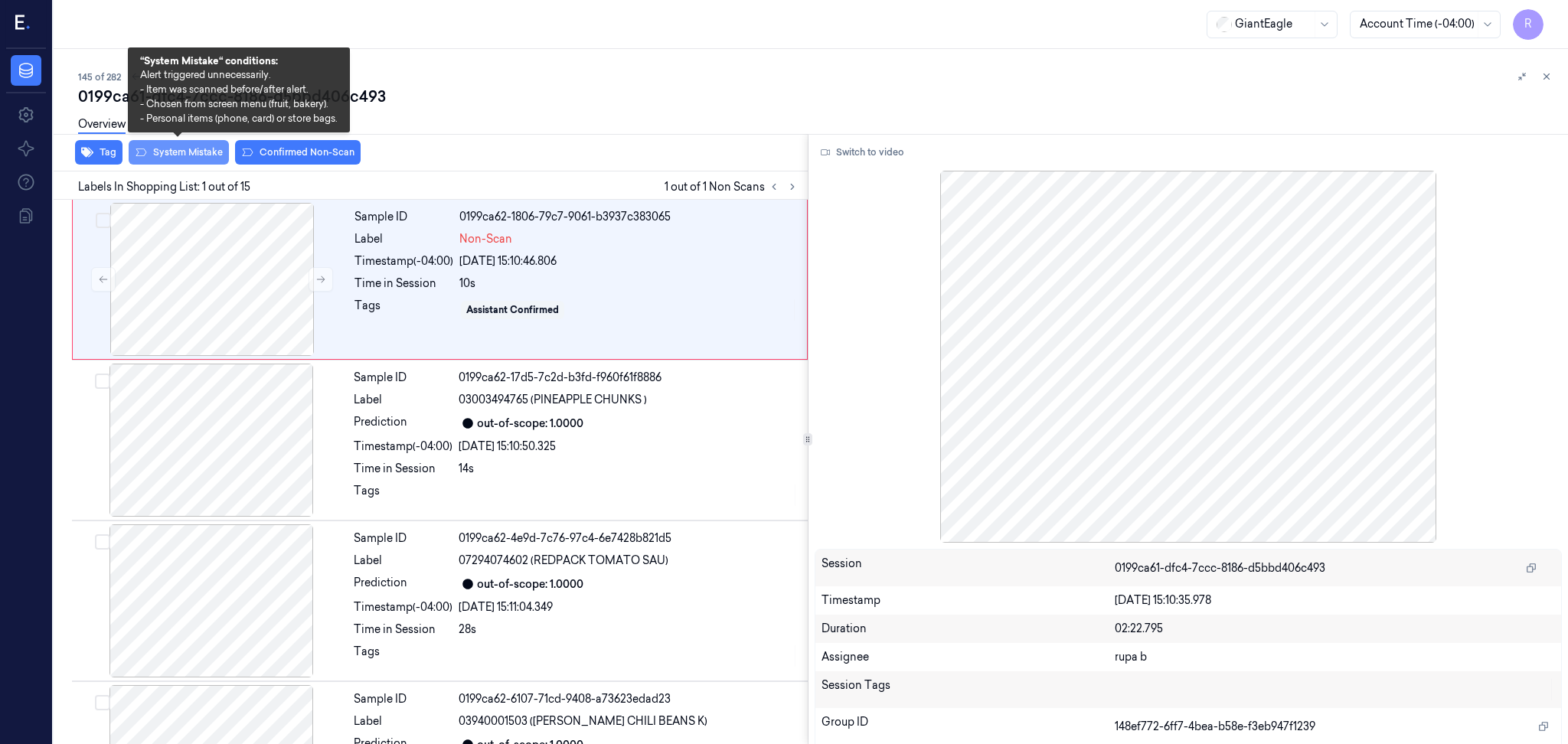
click at [186, 153] on button "System Mistake" at bounding box center [179, 152] width 100 height 25
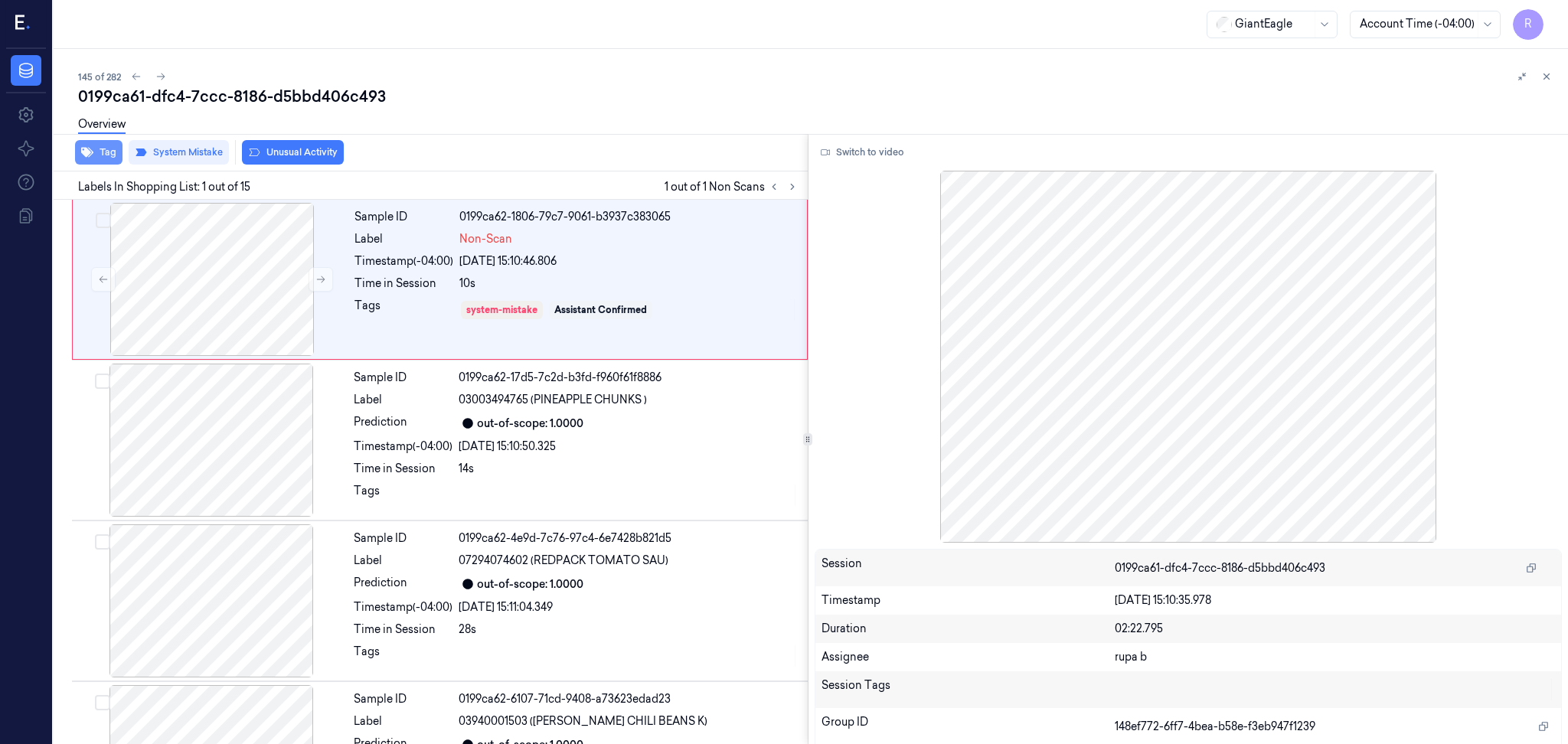
click at [95, 151] on button "Tag" at bounding box center [99, 152] width 47 height 25
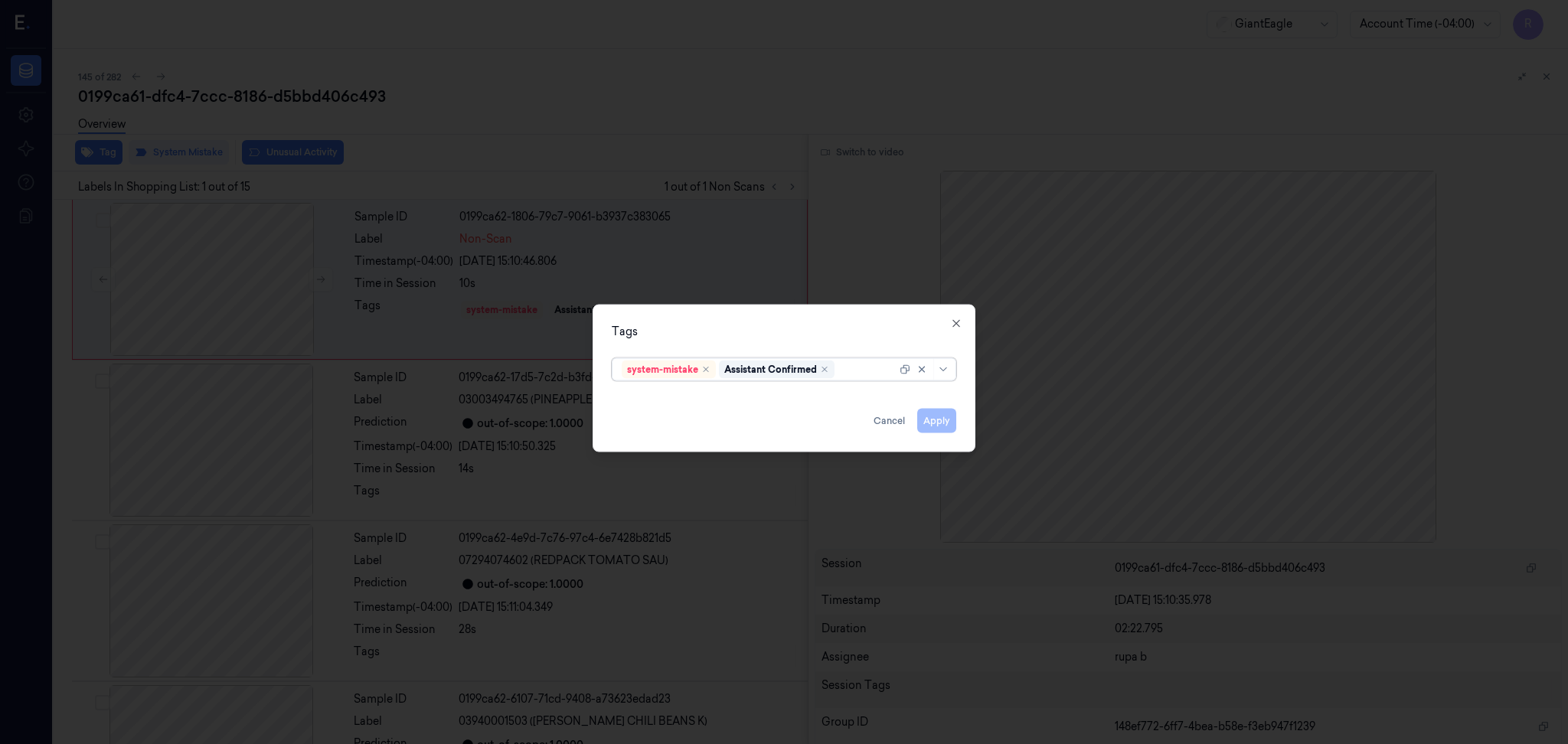
click at [879, 371] on div at bounding box center [867, 369] width 59 height 16
type input "bag"
click at [698, 404] on div "Bag" at bounding box center [784, 401] width 324 height 16
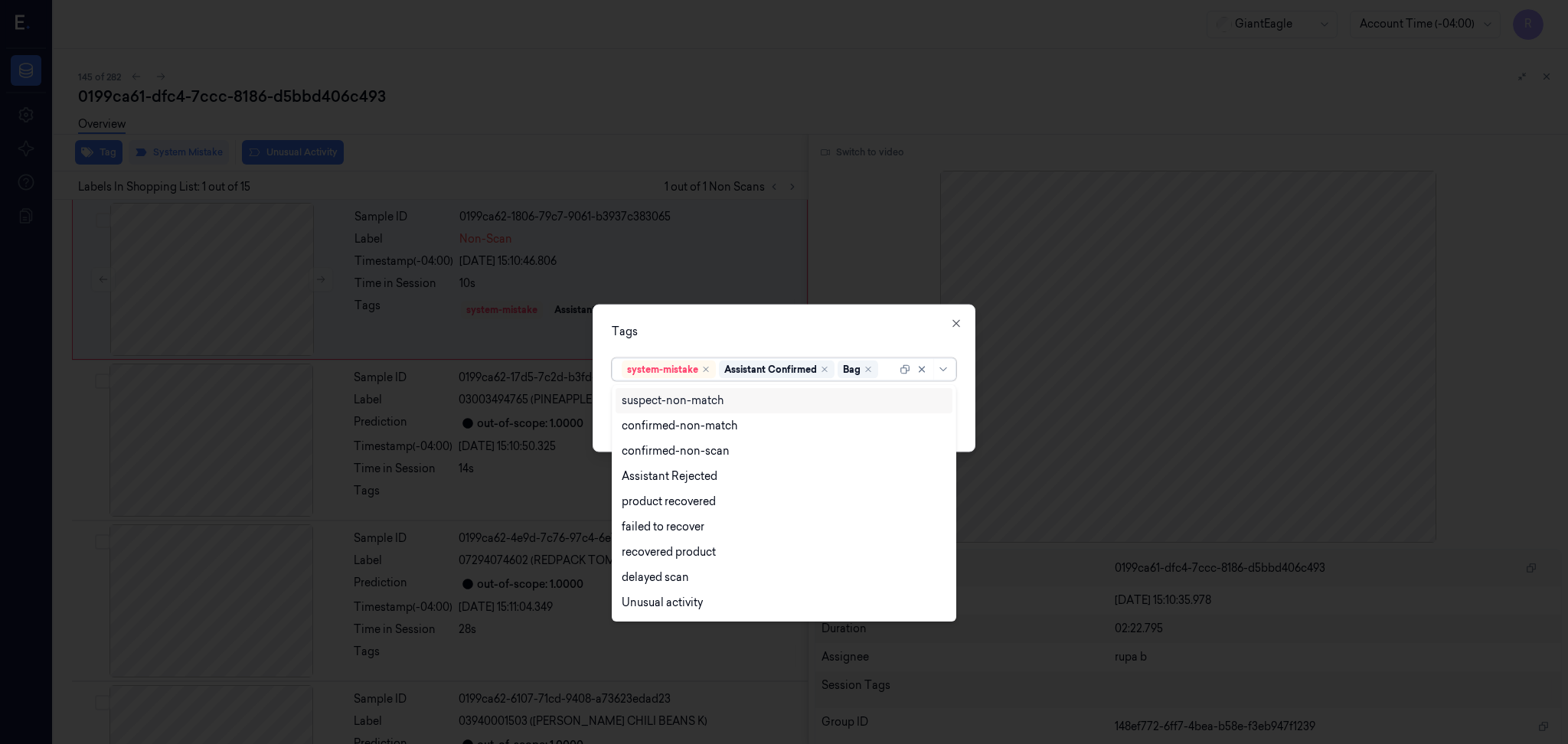
click at [745, 316] on div "Tags option Bag, selected. 13 results available. Use Up and Down to choose opti…" at bounding box center [784, 378] width 383 height 148
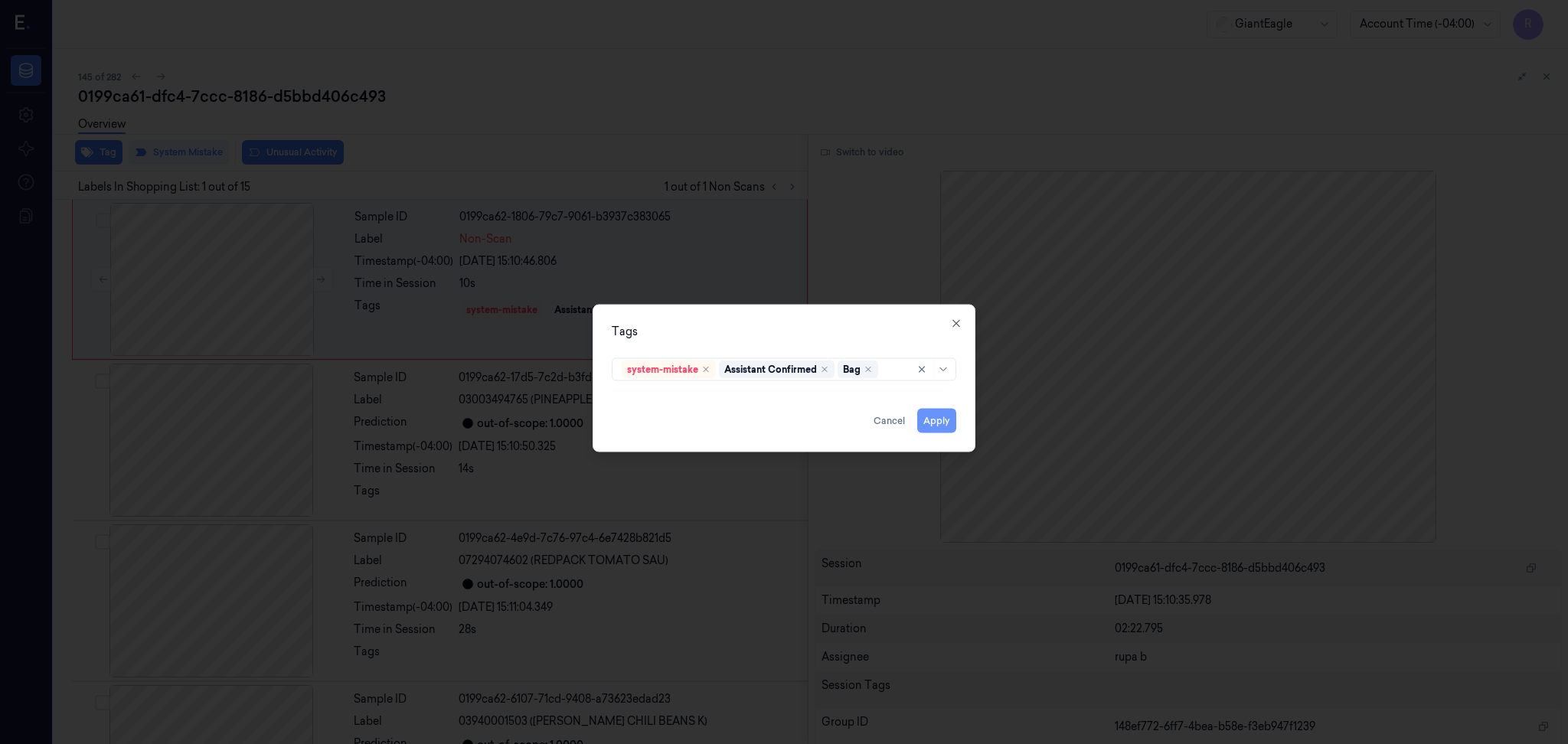
click at [931, 416] on button "Apply" at bounding box center [936, 421] width 39 height 25
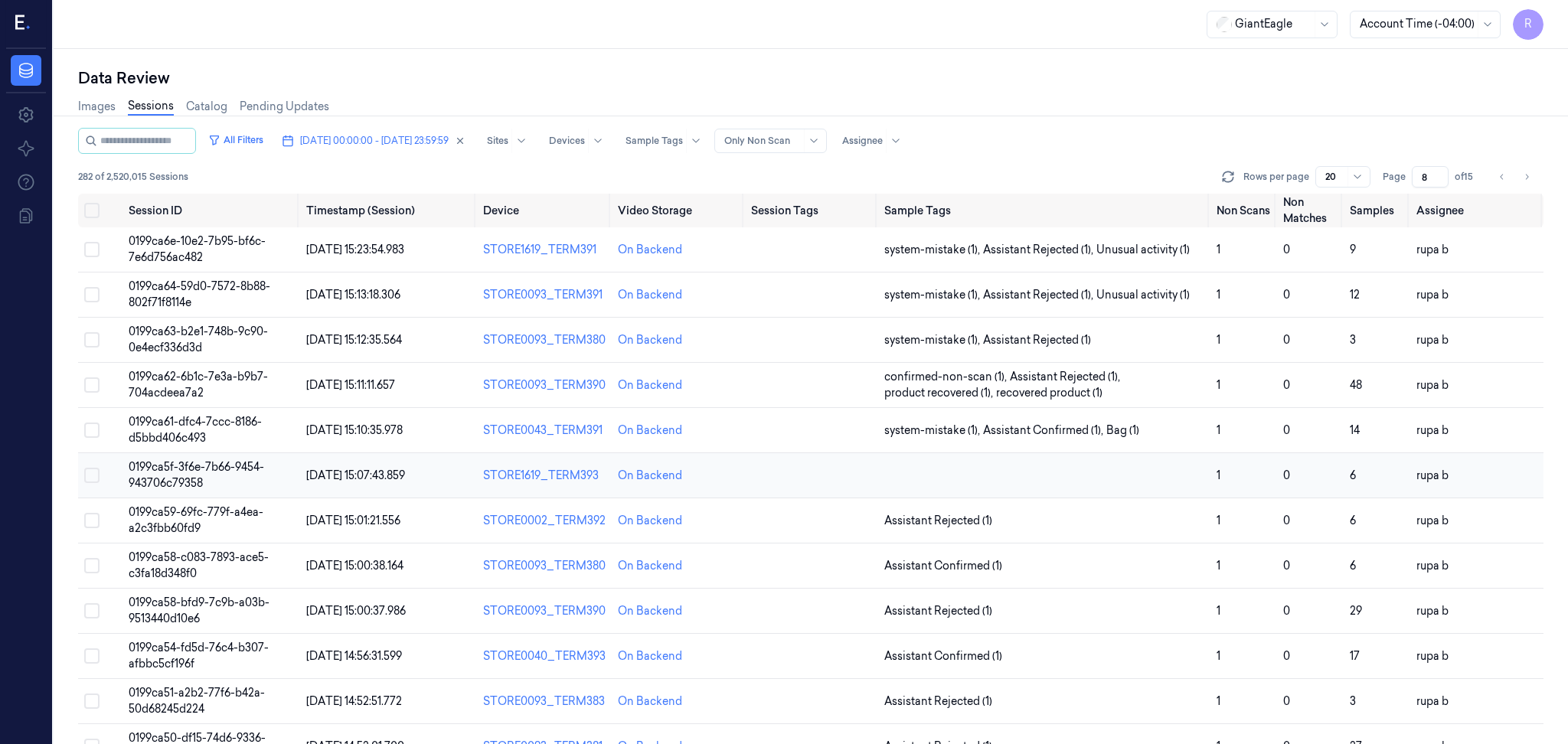
click at [244, 481] on td "0199ca5f-3f6e-7b66-9454-943706c79358" at bounding box center [211, 475] width 178 height 45
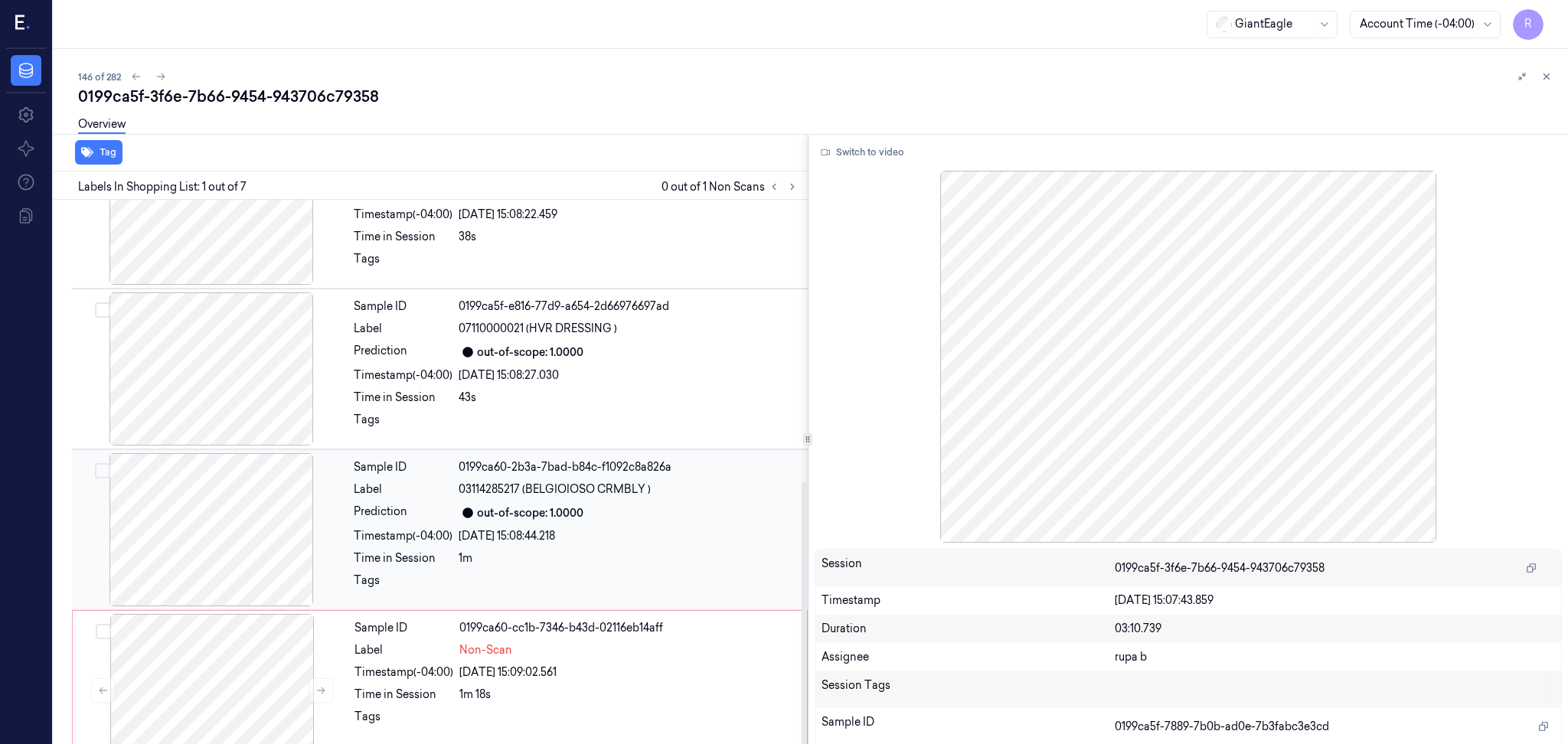
scroll to position [584, 0]
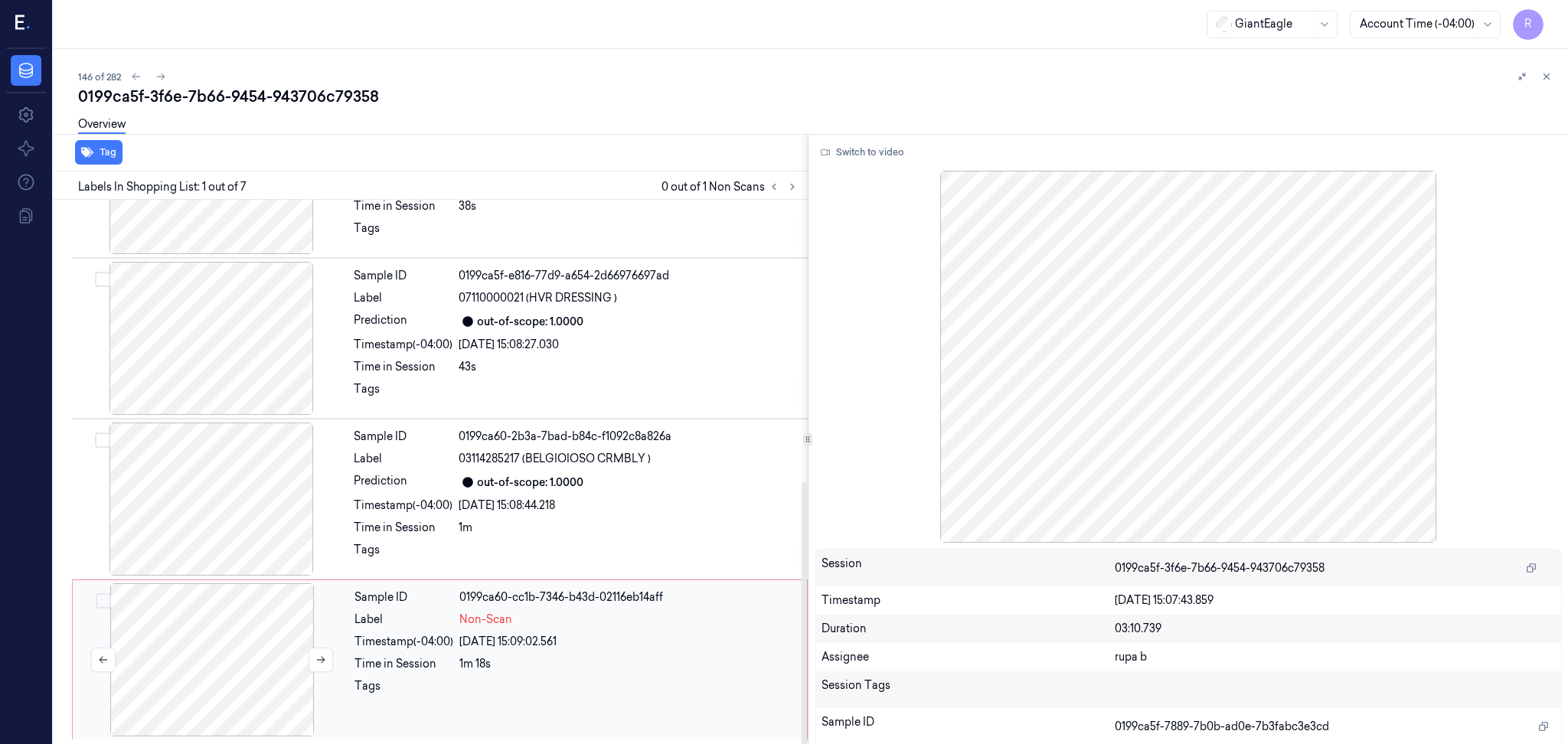
click at [260, 674] on div at bounding box center [212, 660] width 273 height 153
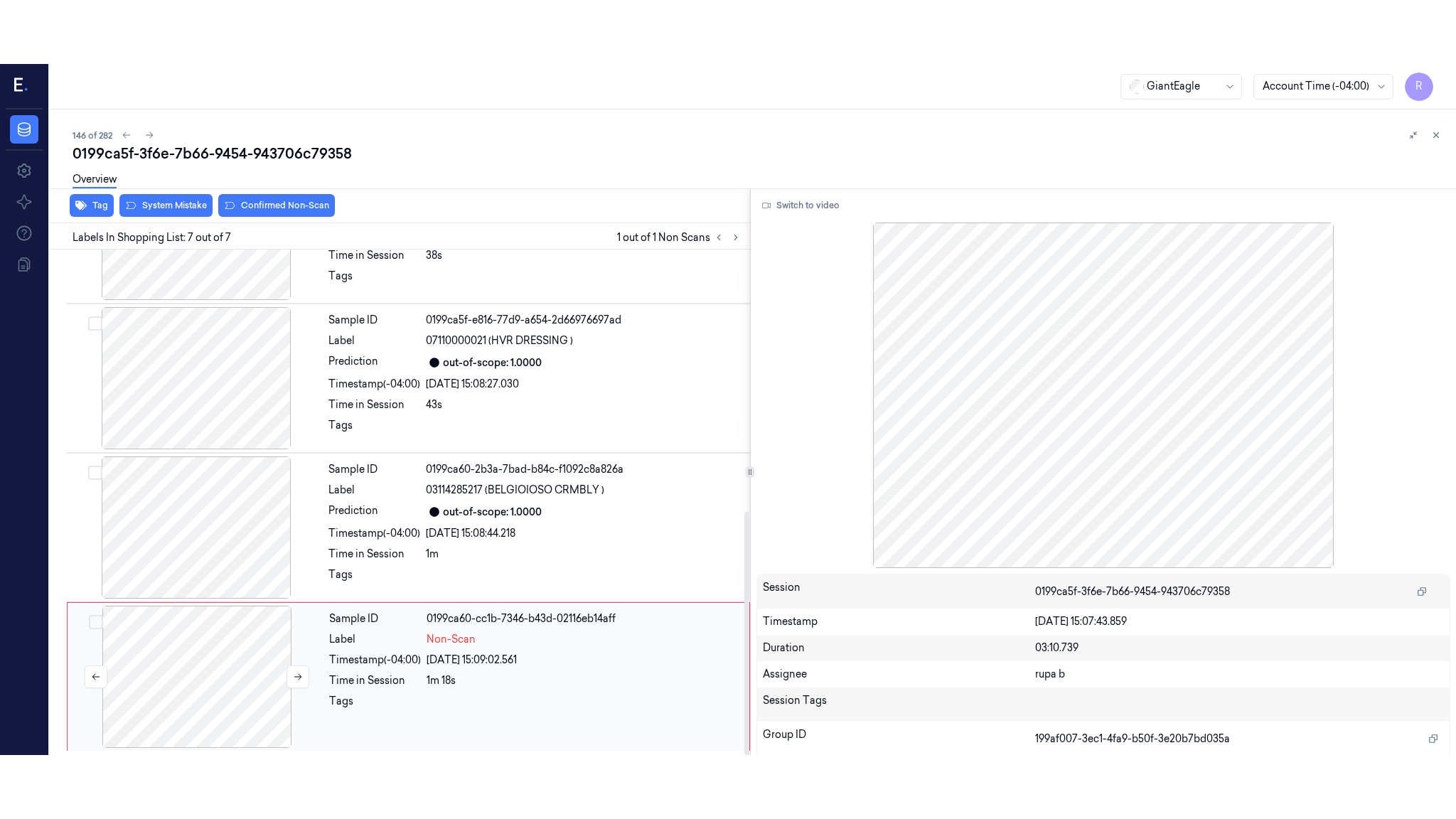
scroll to position [544, 0]
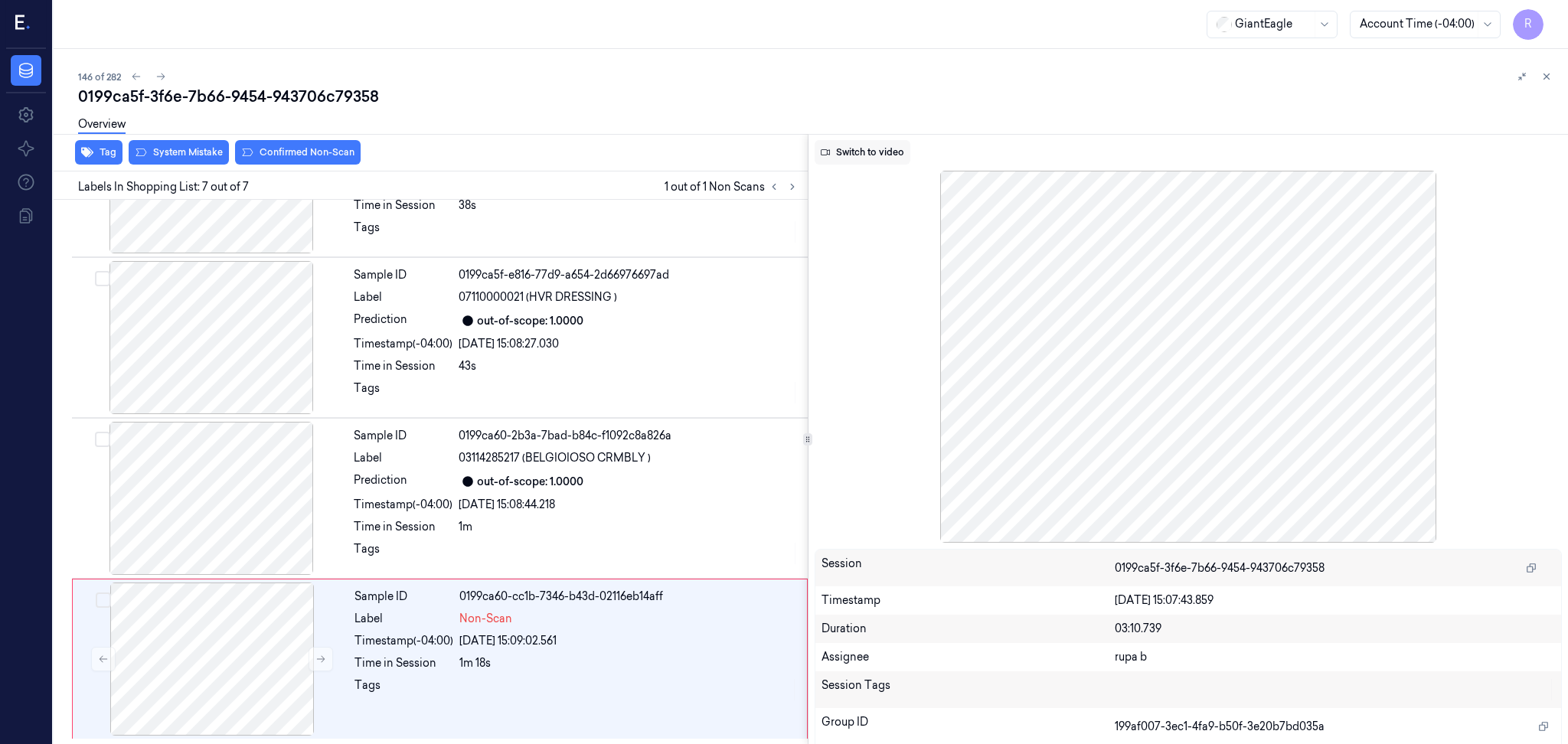
click at [880, 150] on button "Switch to video" at bounding box center [862, 152] width 96 height 25
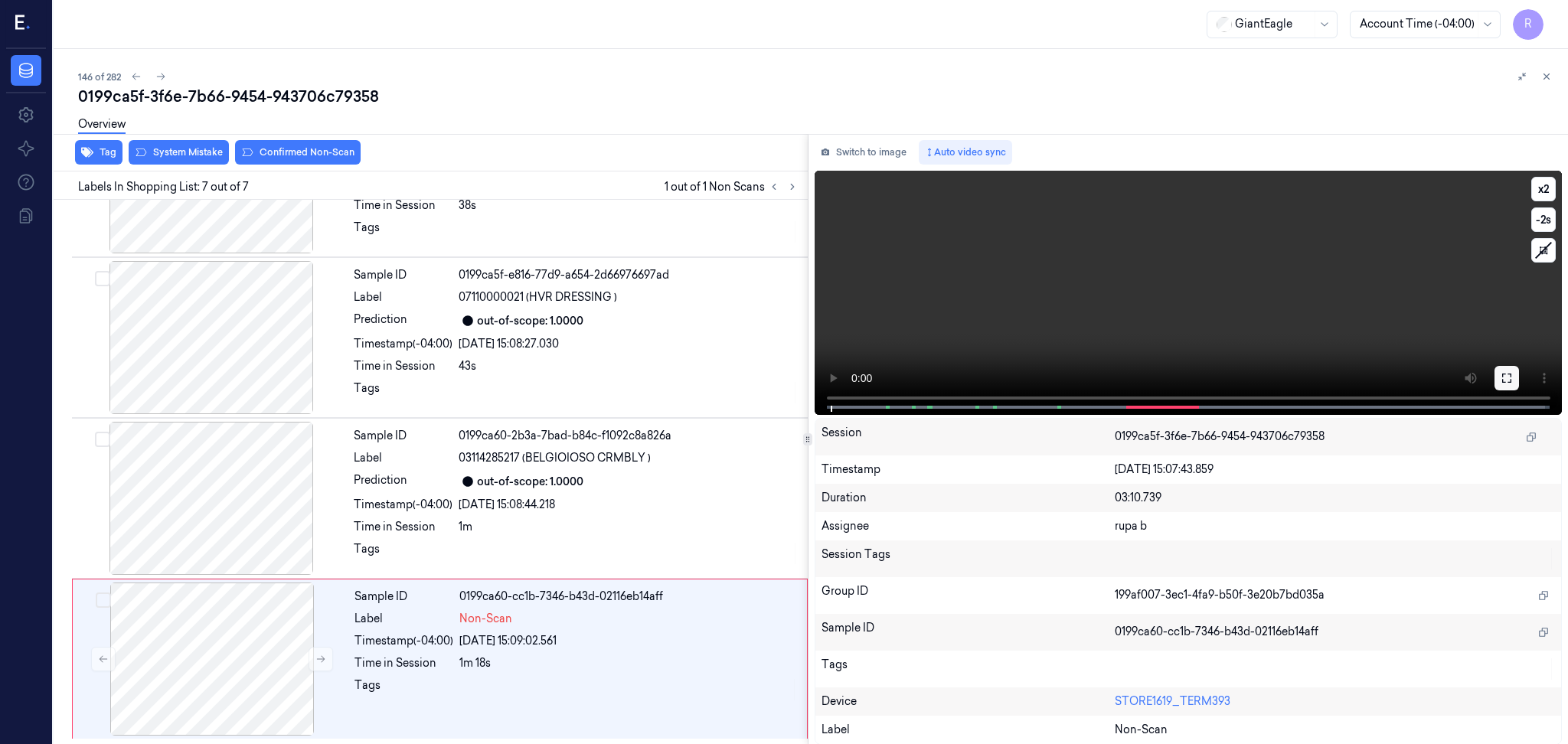
click at [1513, 378] on button at bounding box center [1506, 378] width 25 height 25
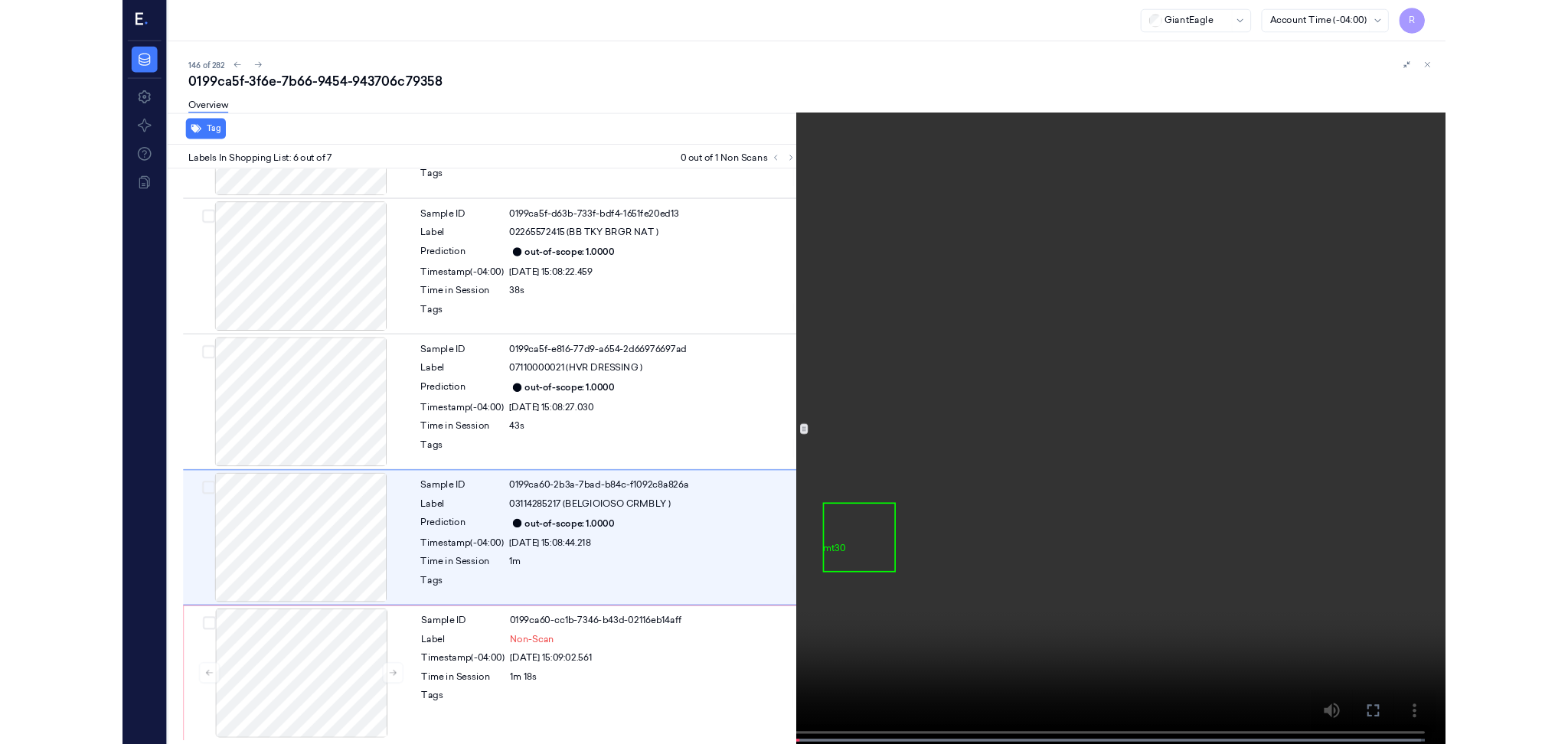
scroll to position [447, 0]
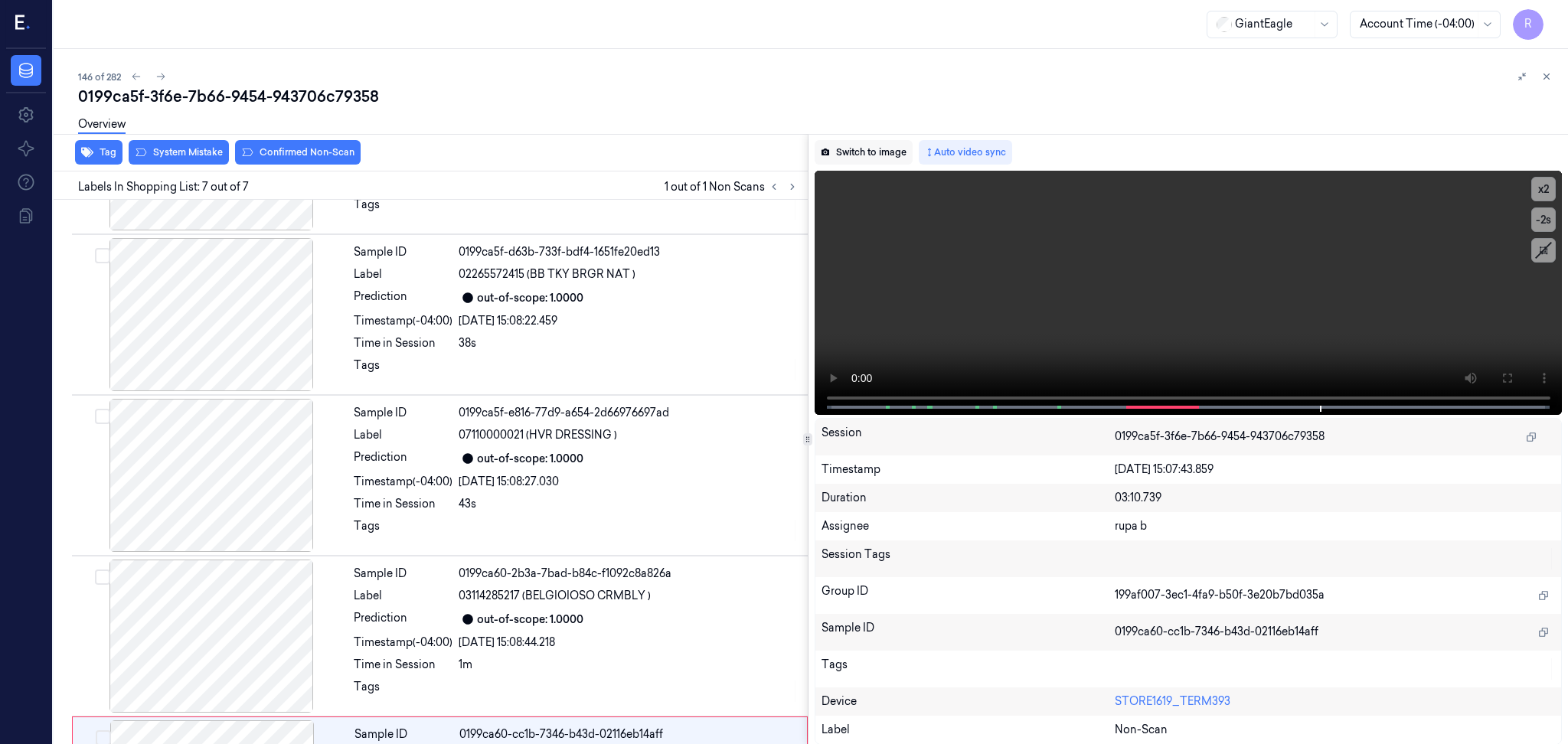
click at [885, 161] on button "Switch to image" at bounding box center [863, 152] width 98 height 25
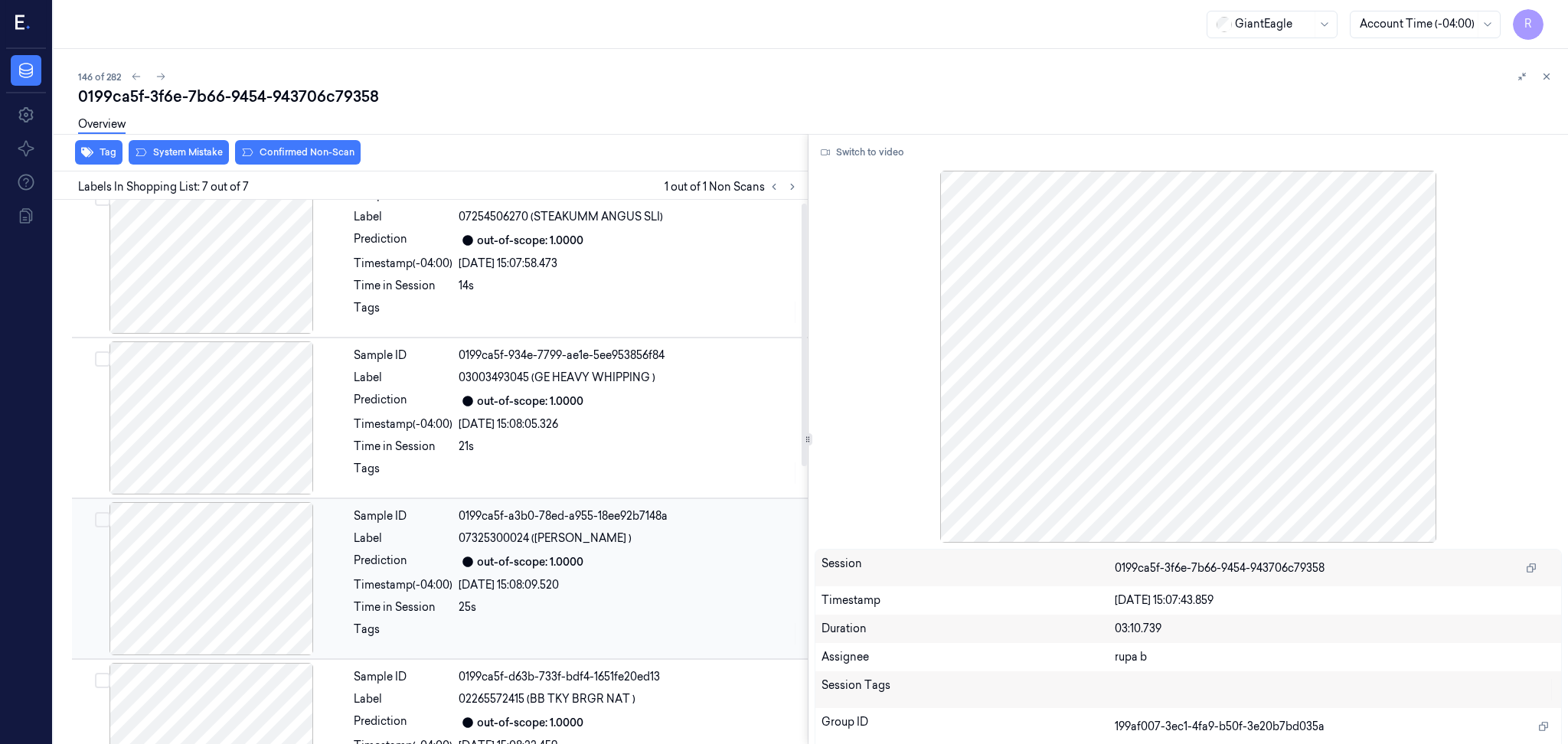
scroll to position [0, 0]
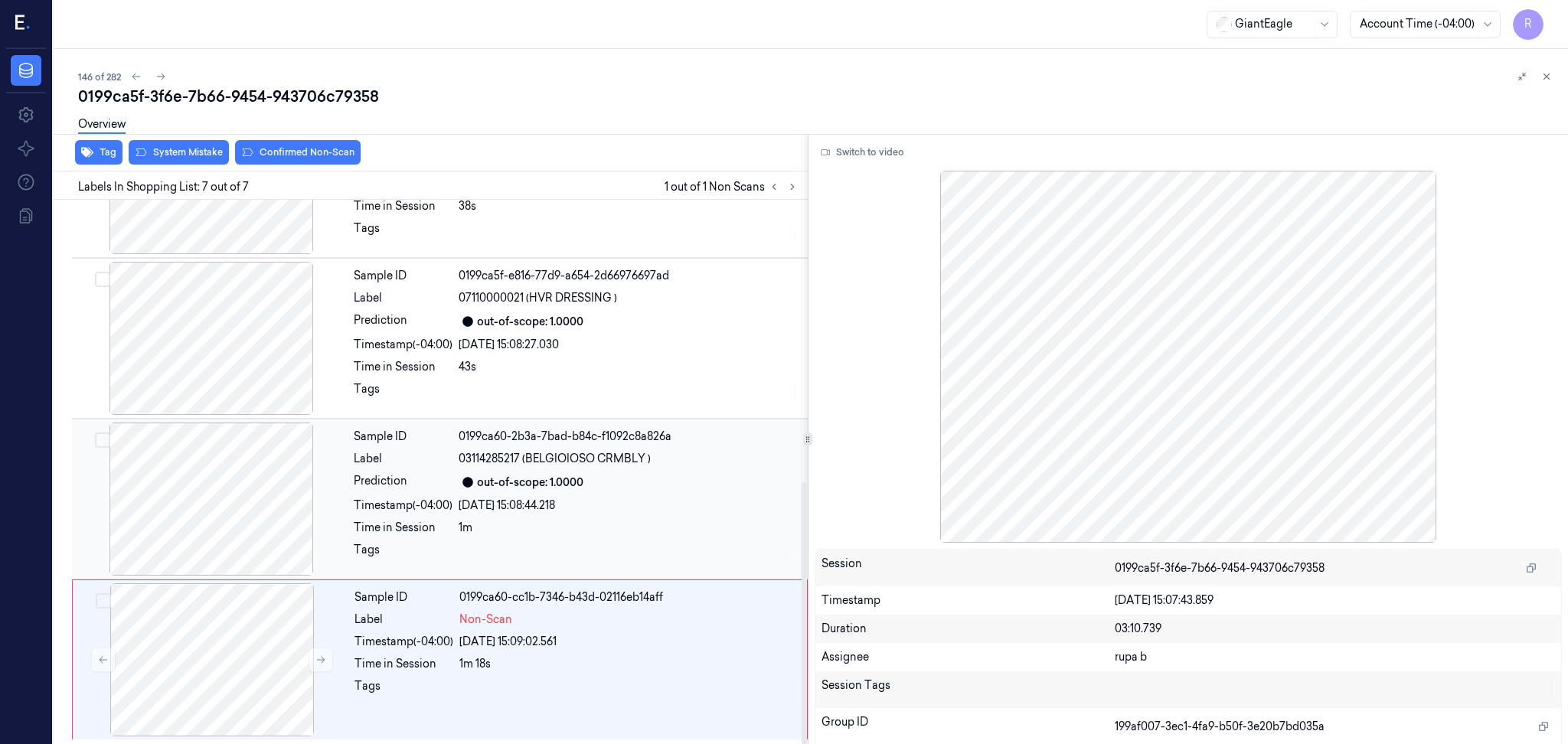
click at [245, 640] on div at bounding box center [212, 660] width 273 height 153
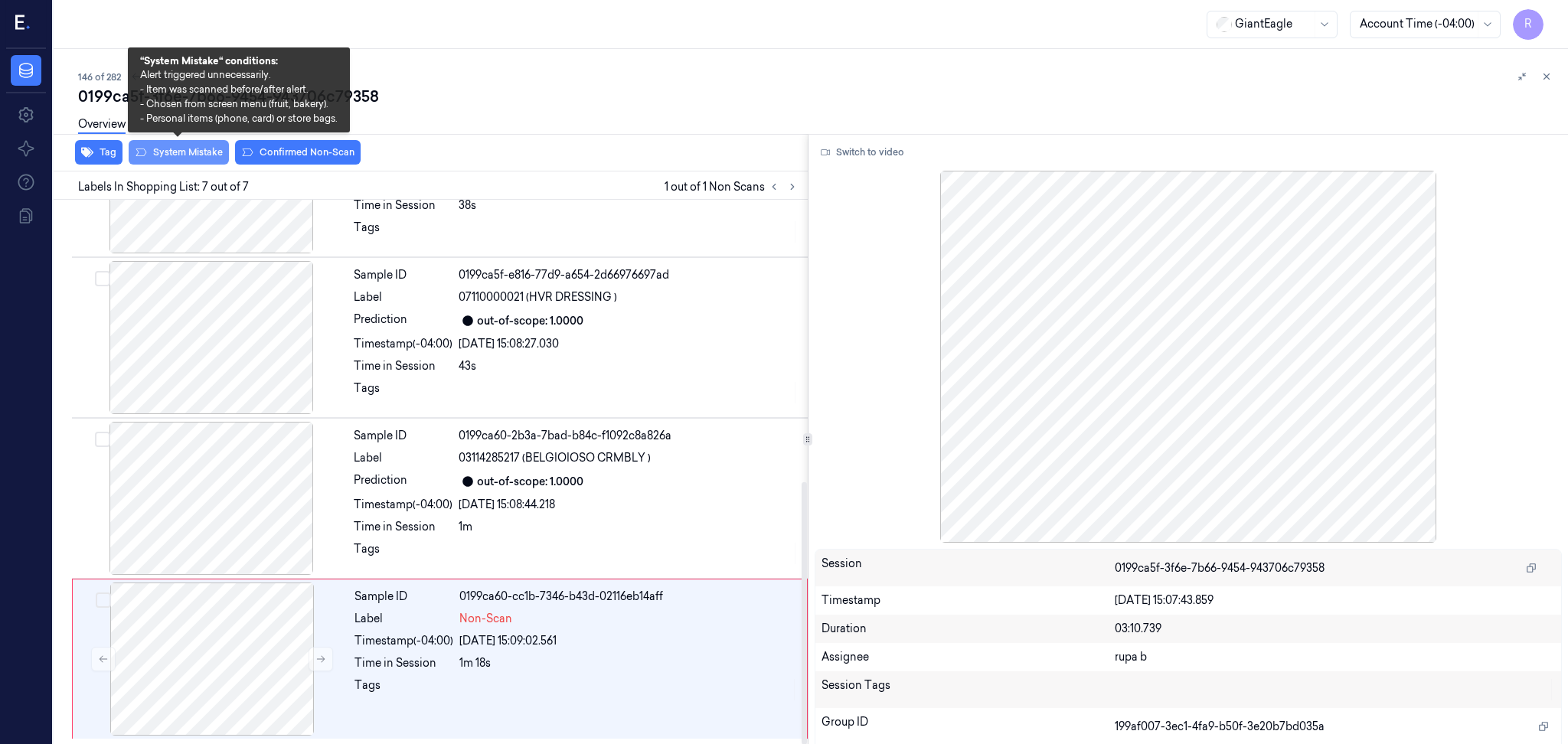
click at [206, 158] on button "System Mistake" at bounding box center [179, 152] width 100 height 25
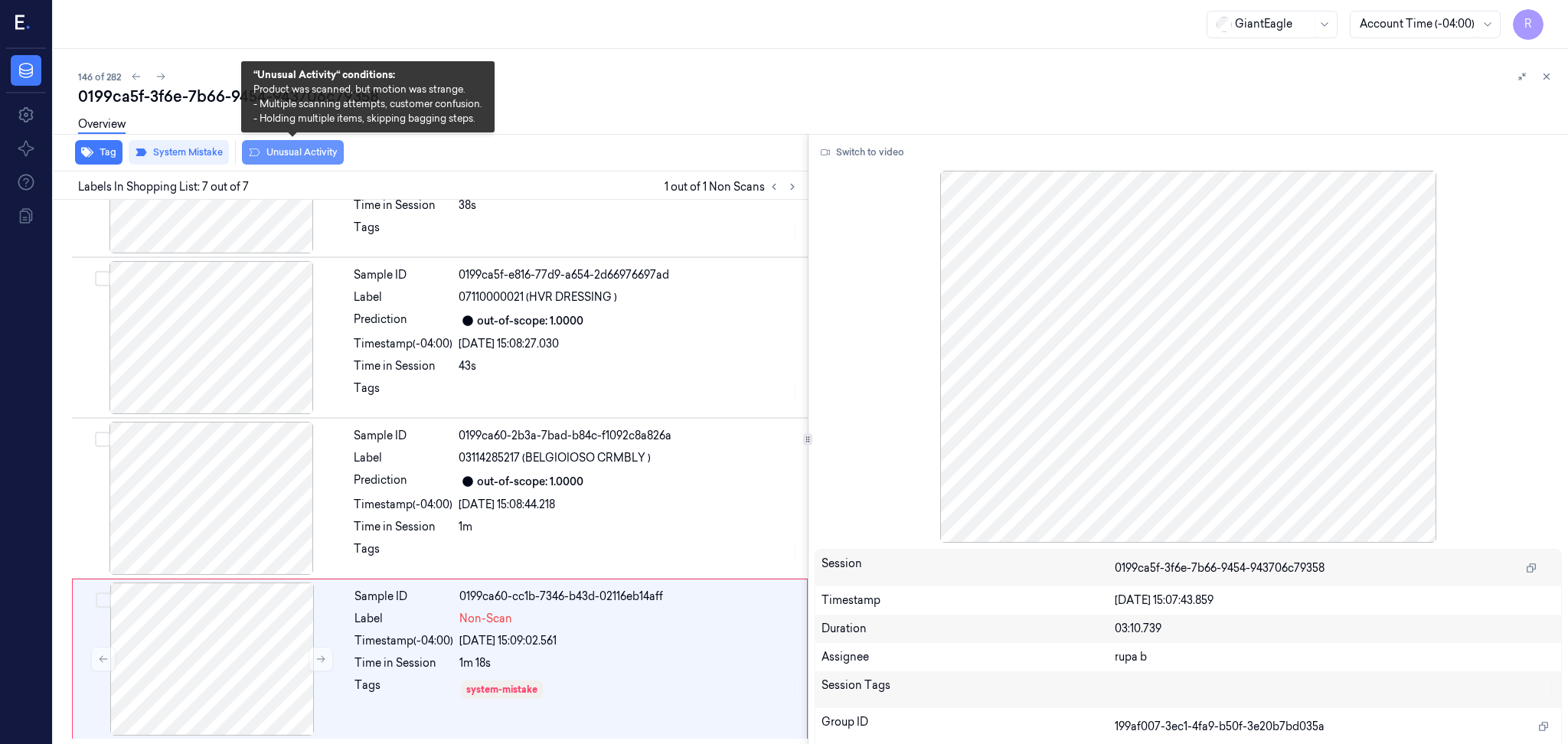
click at [290, 161] on button "Unusual Activity" at bounding box center [293, 152] width 102 height 25
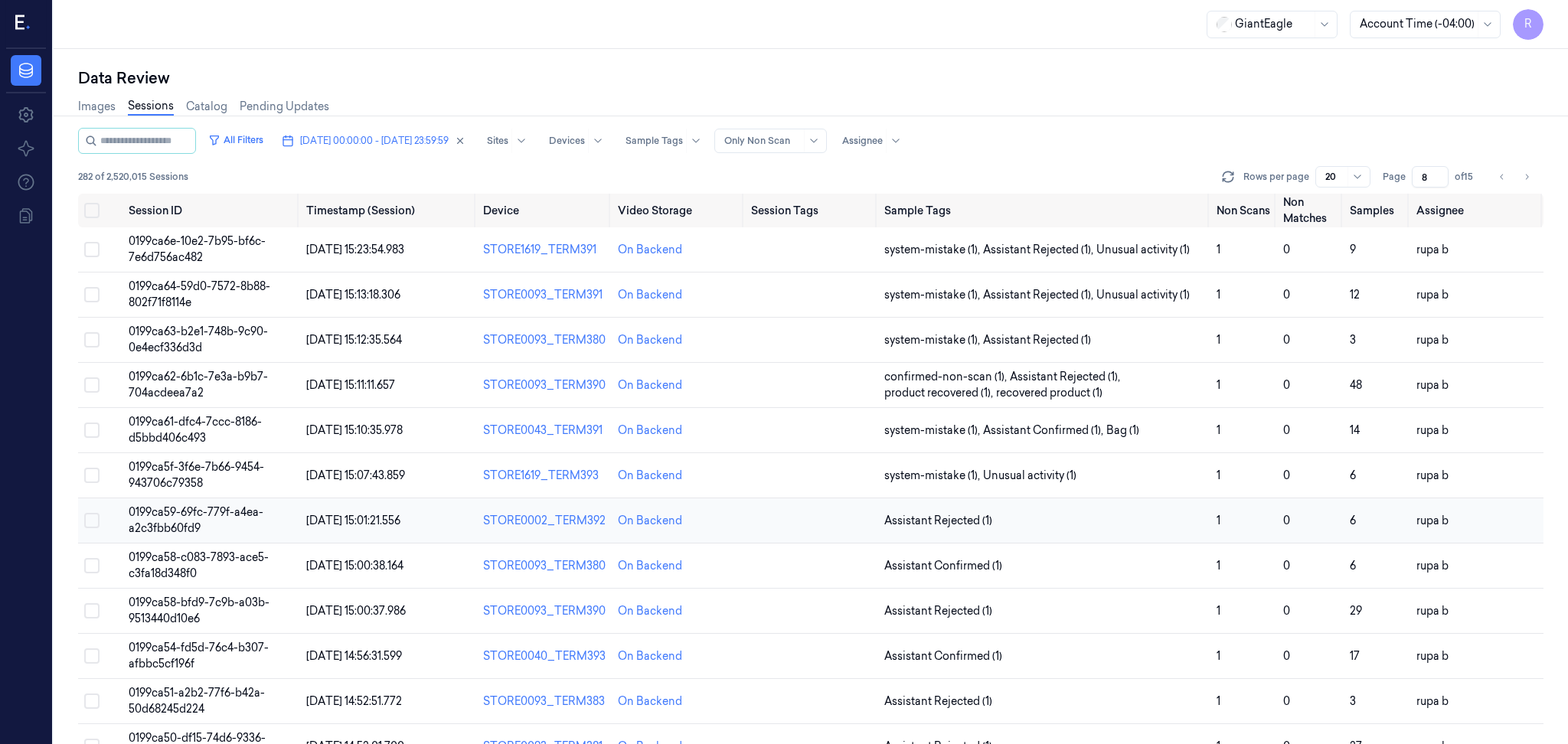
click at [217, 533] on td "0199ca59-69fc-779f-a4ea-a2c3fbb60fd9" at bounding box center [211, 520] width 178 height 45
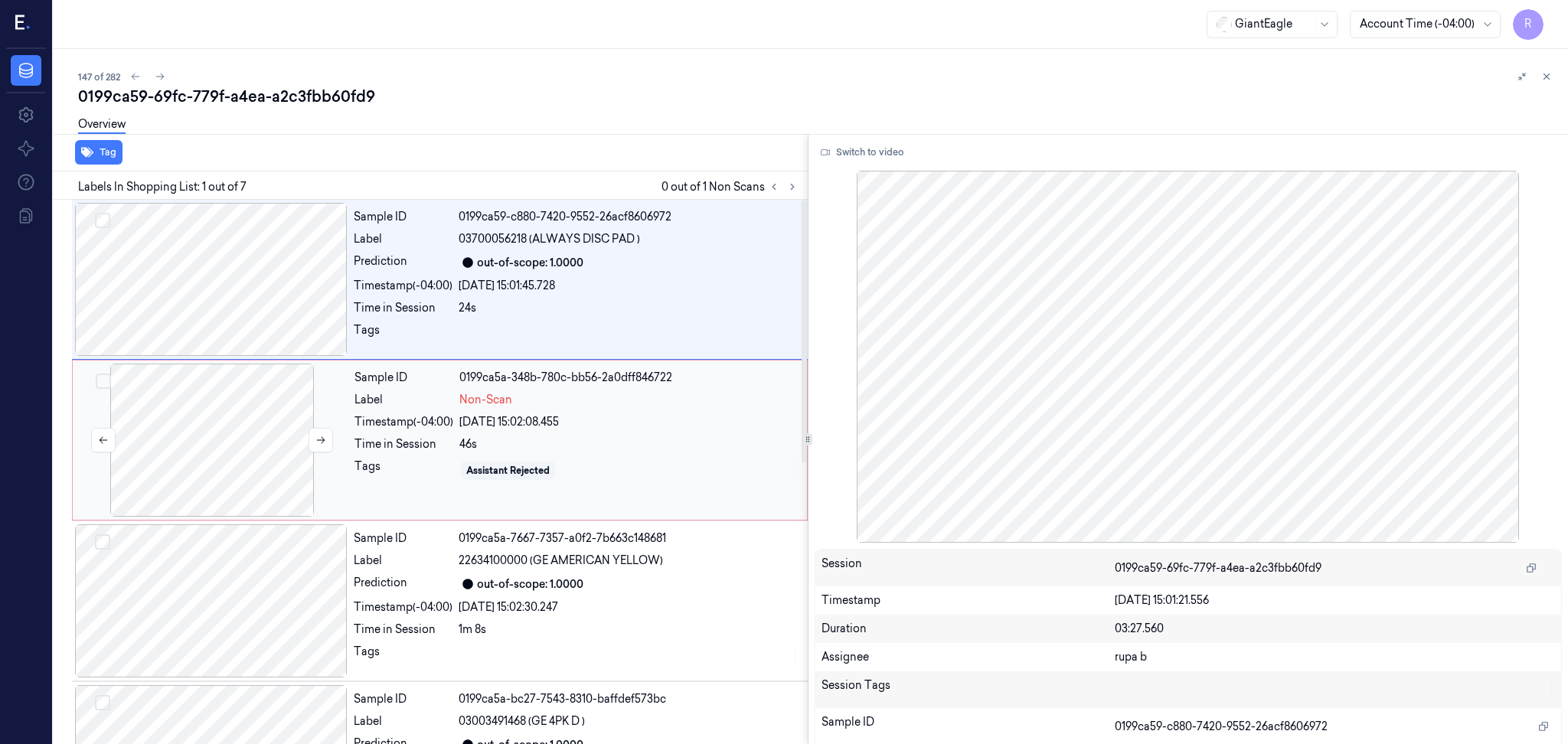
click at [249, 444] on div at bounding box center [212, 440] width 273 height 153
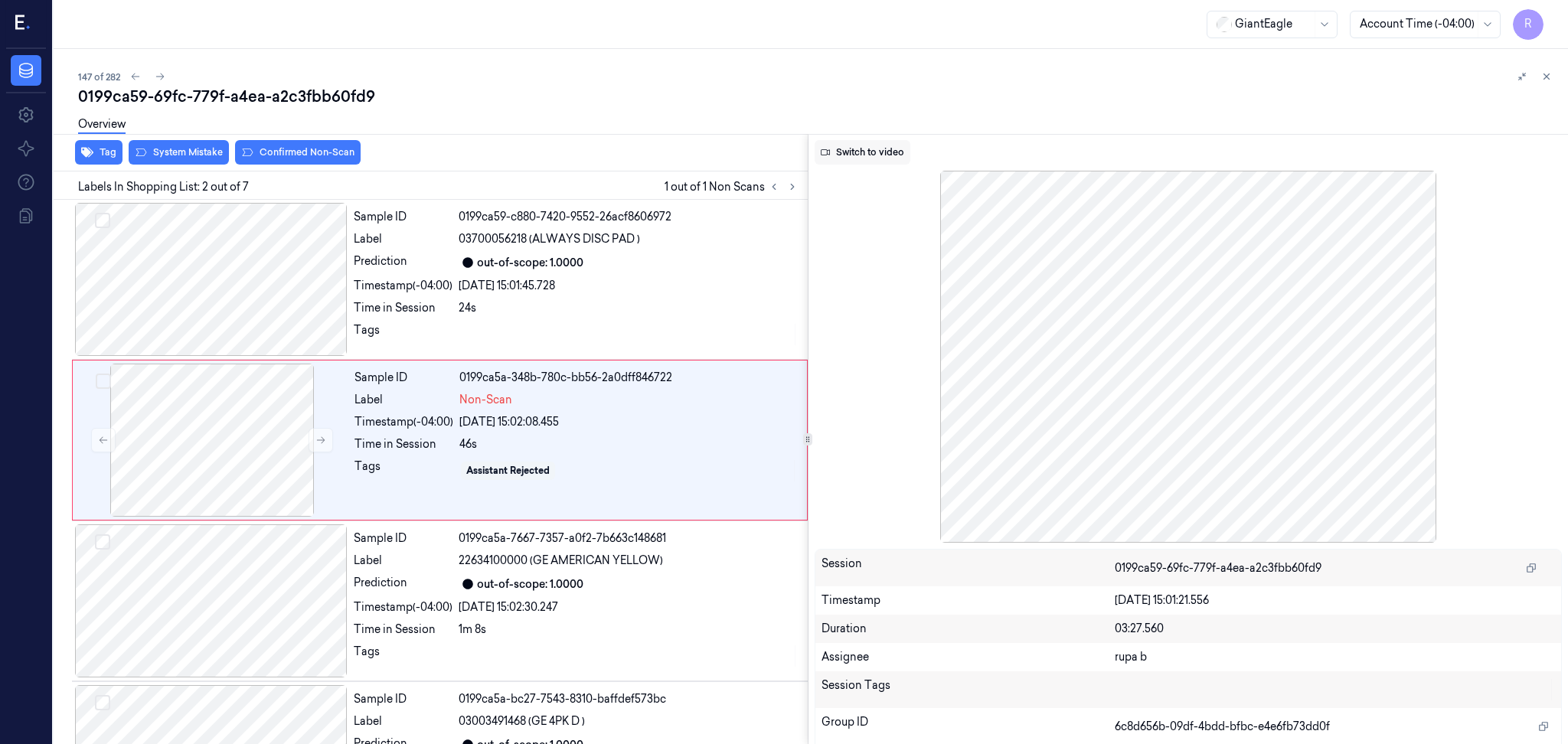
click at [862, 160] on button "Switch to video" at bounding box center [862, 152] width 96 height 25
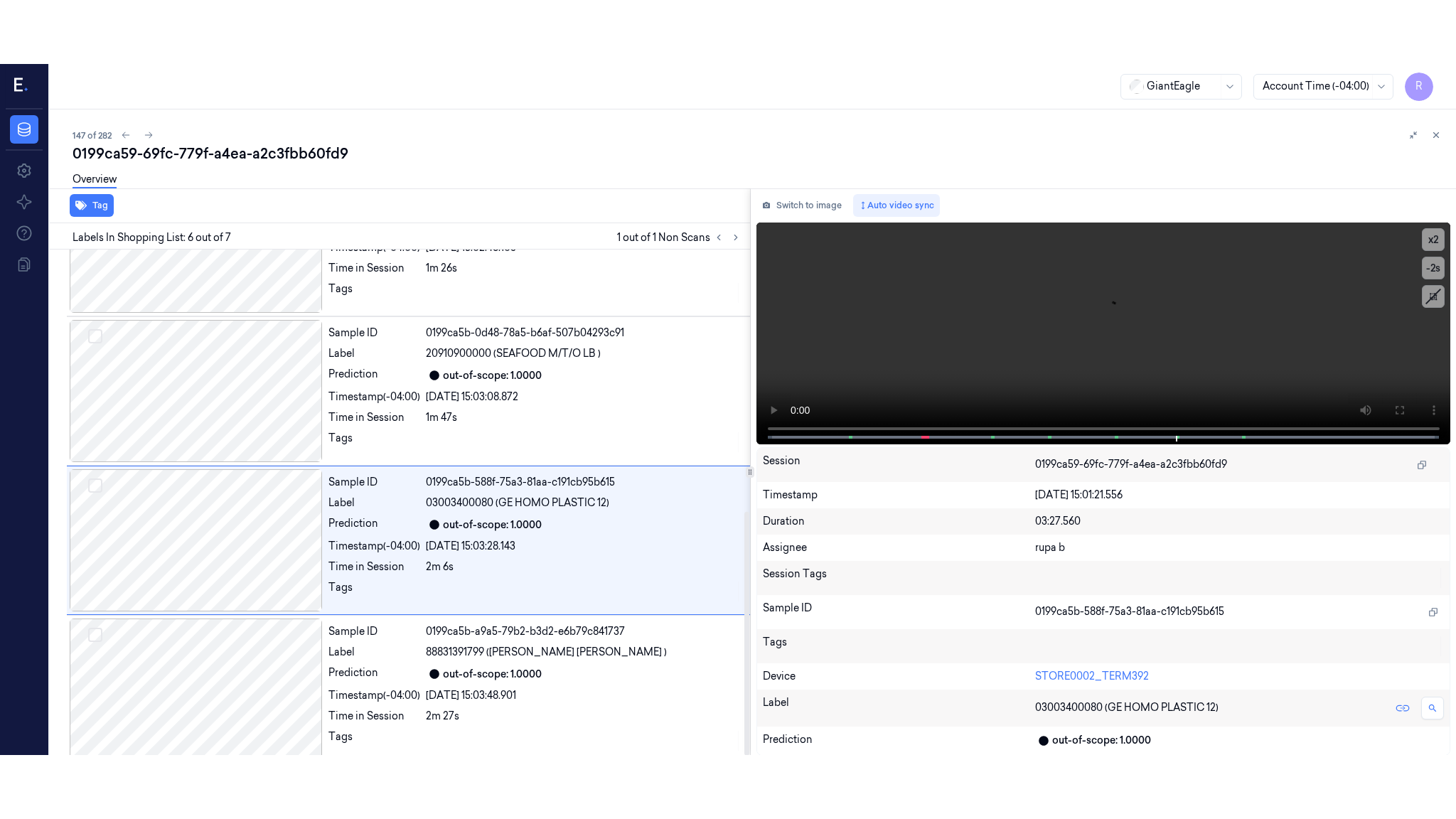
scroll to position [544, 0]
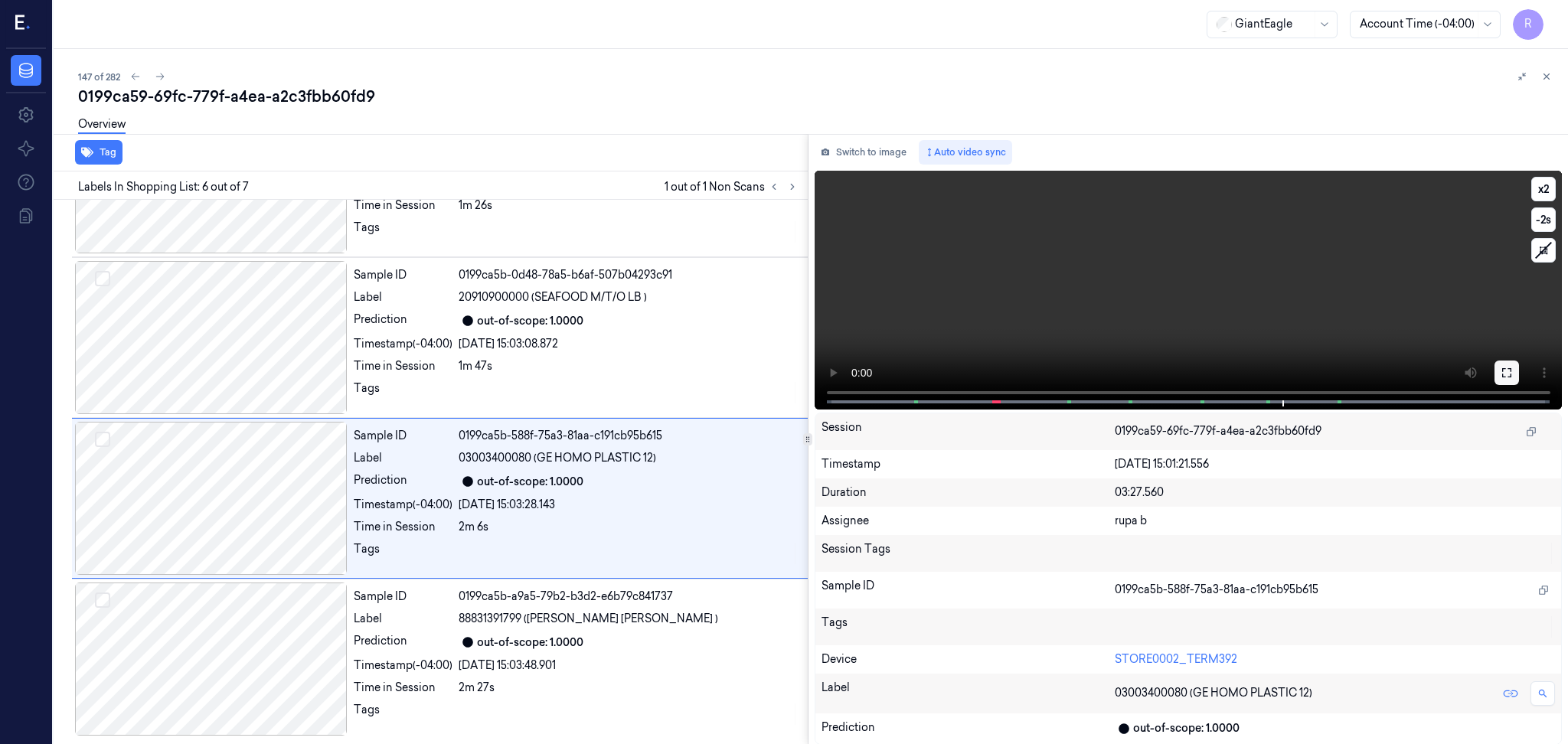
click at [1503, 373] on icon at bounding box center [1506, 372] width 12 height 12
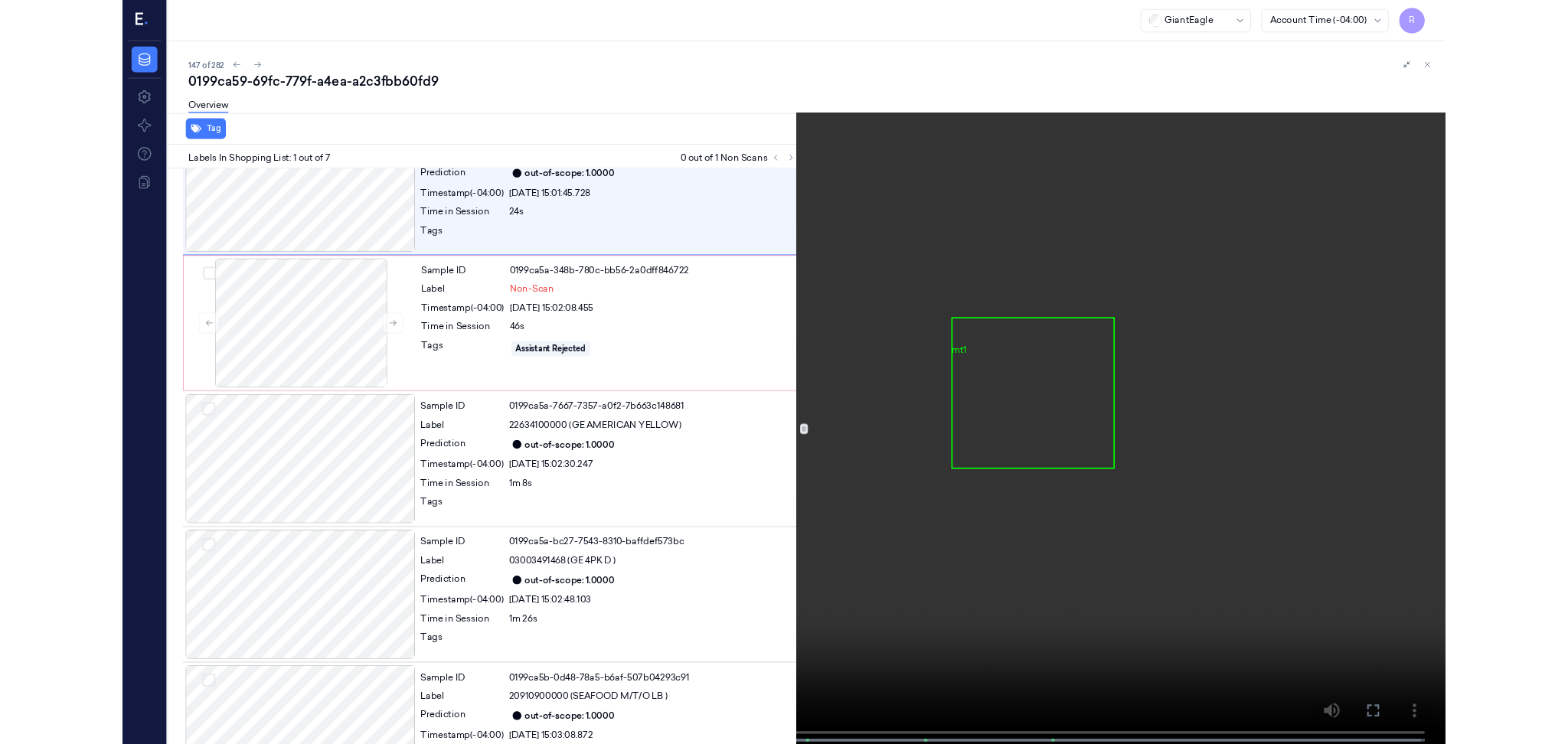
scroll to position [0, 0]
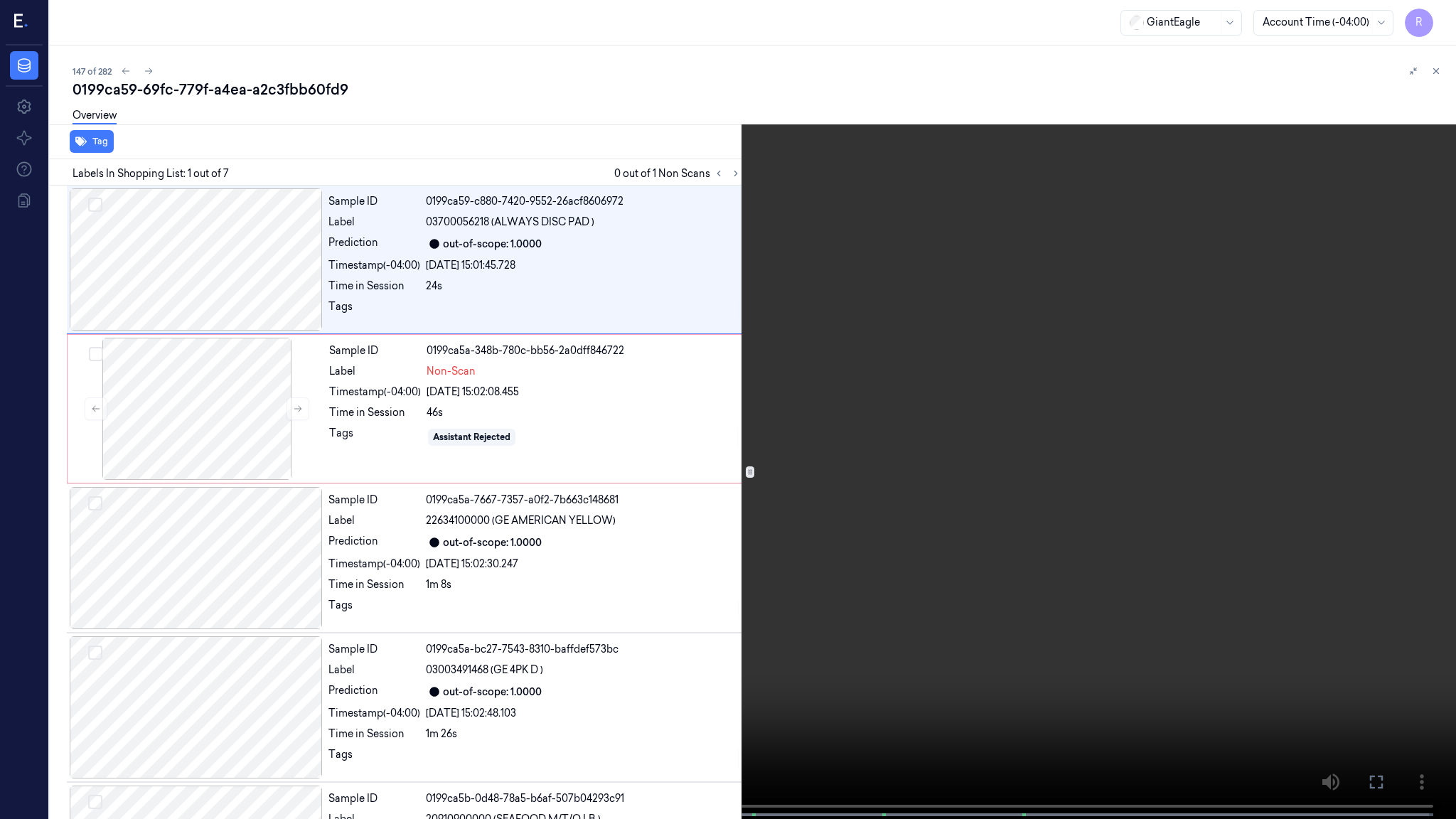
click at [543, 455] on video at bounding box center [728, 411] width 1456 height 822
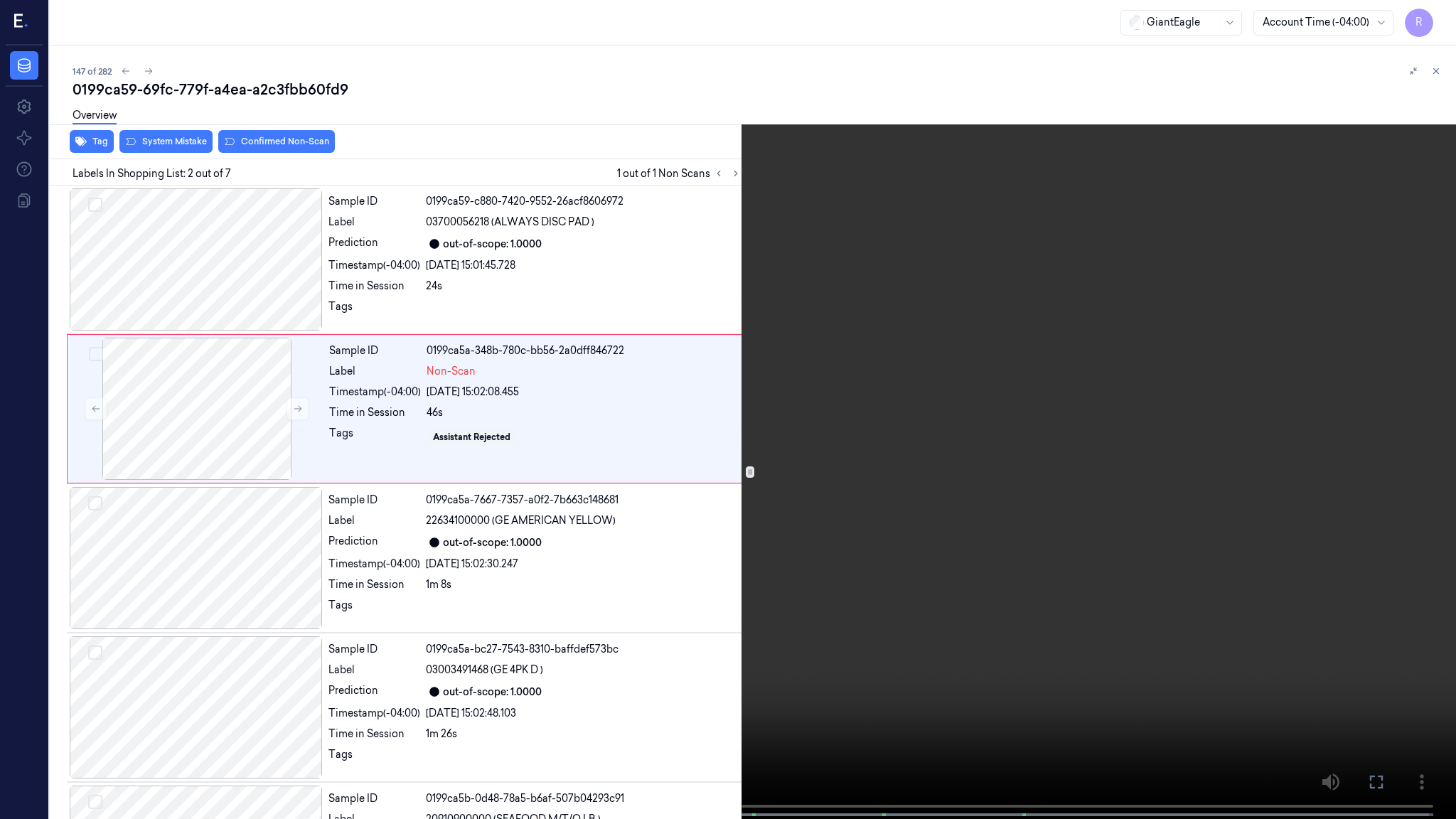
click at [381, 595] on video at bounding box center [728, 411] width 1456 height 822
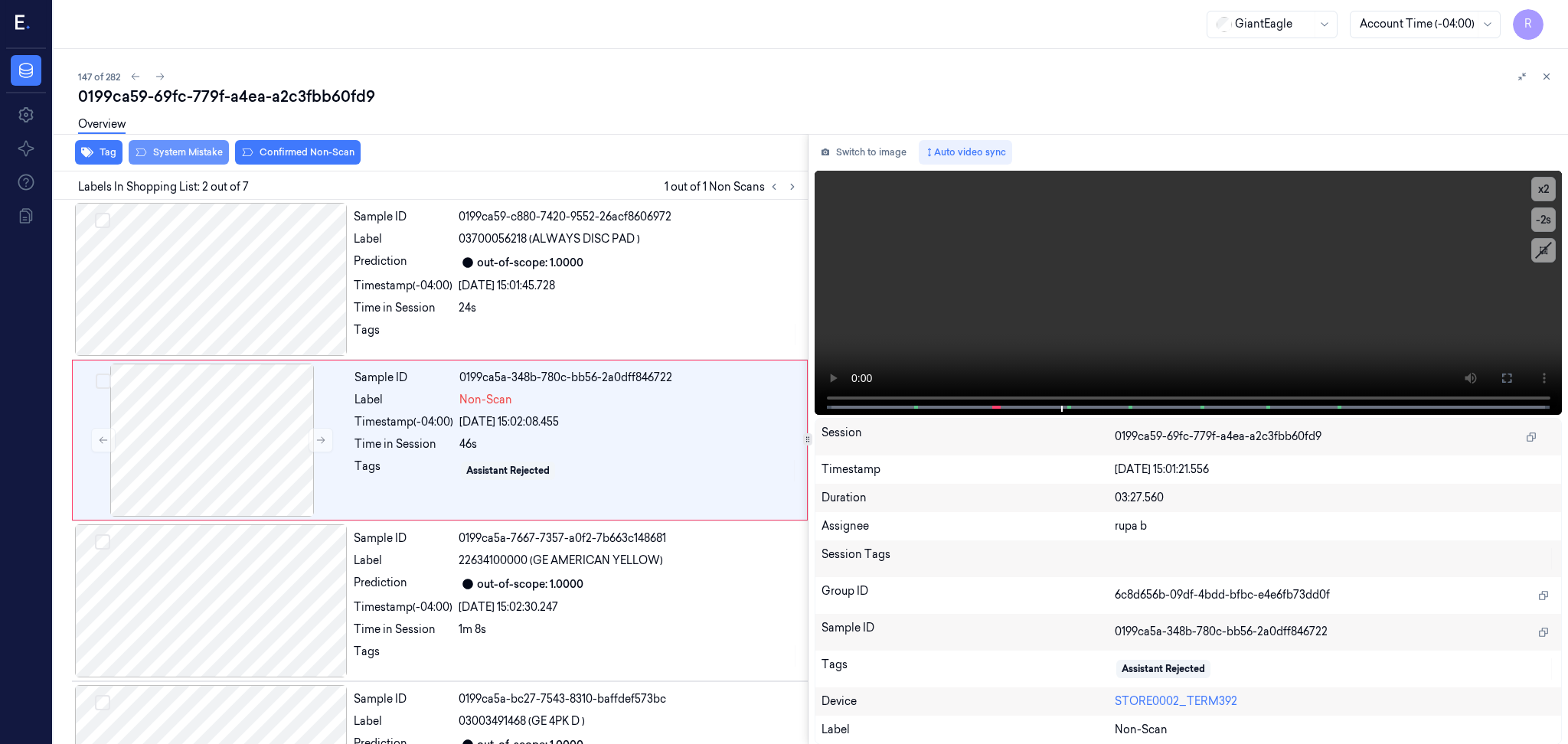
click at [187, 163] on button "System Mistake" at bounding box center [179, 152] width 100 height 25
click at [874, 164] on div "Switch to image Auto video sync x 2 -2 s Session 0199ca59-69fc-779f-a4ea-a2c3fb…" at bounding box center [1188, 439] width 760 height 611
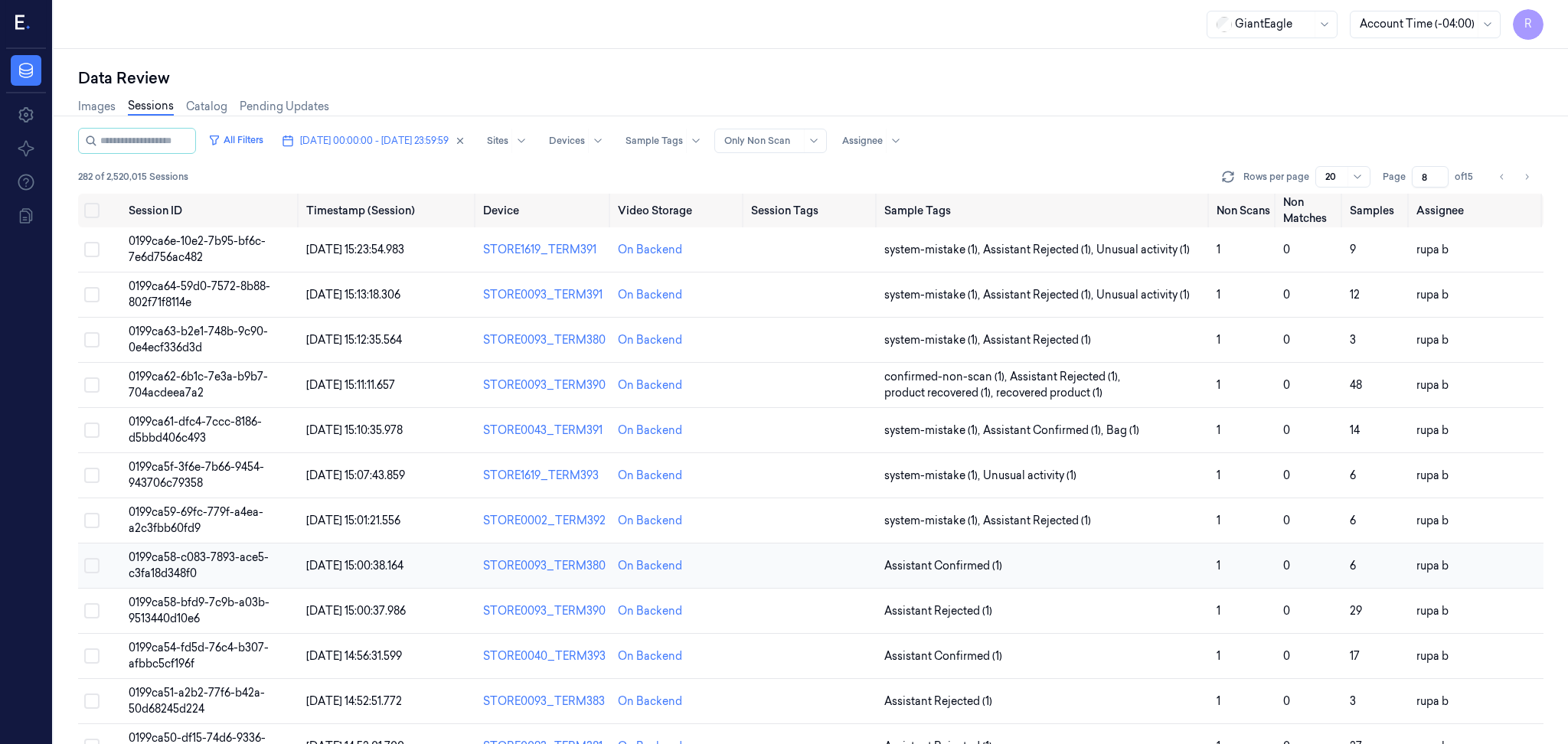
click at [271, 563] on td "0199ca58-c083-7893-ace5-c3fa18d348f0" at bounding box center [211, 565] width 178 height 45
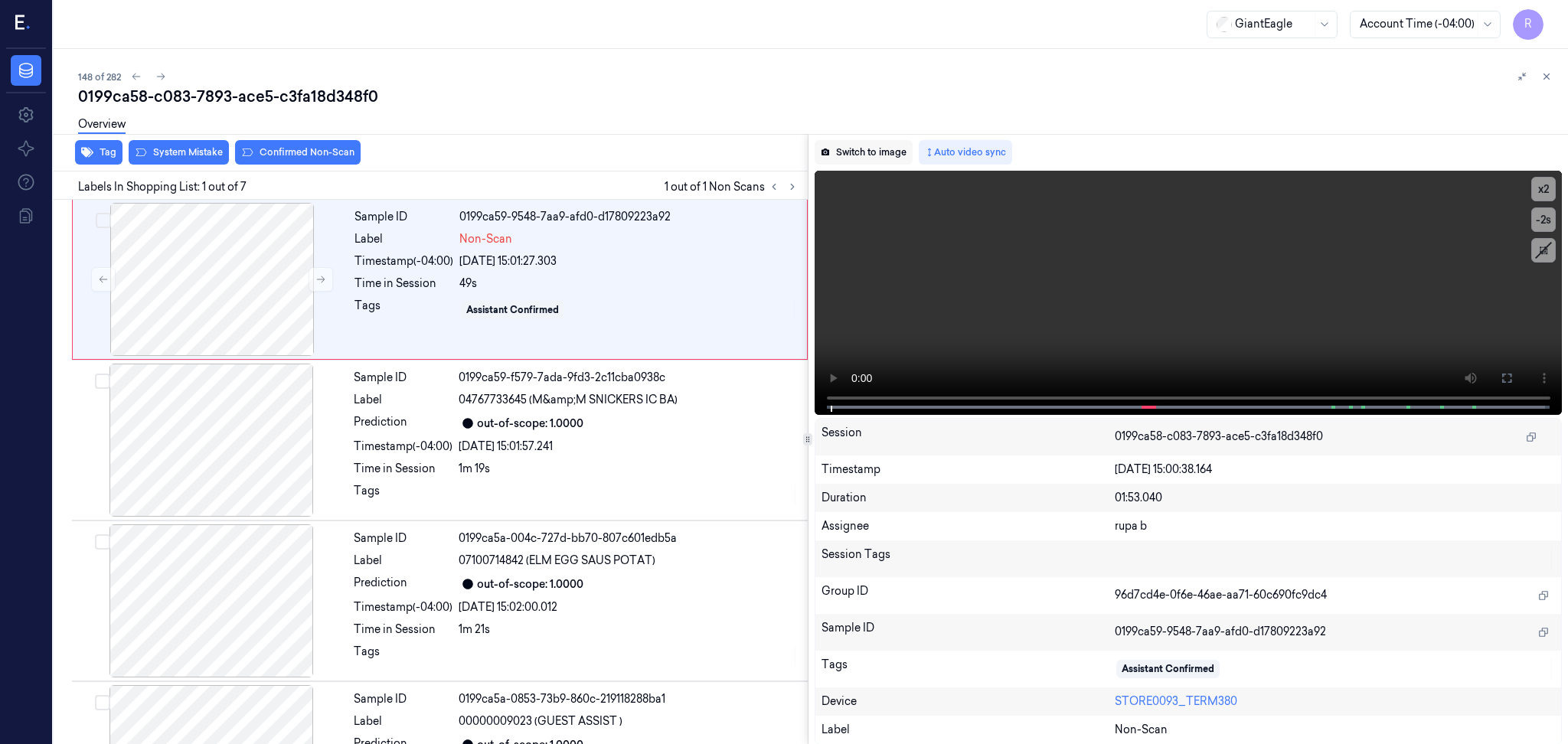
click at [839, 157] on button "Switch to image" at bounding box center [863, 152] width 98 height 25
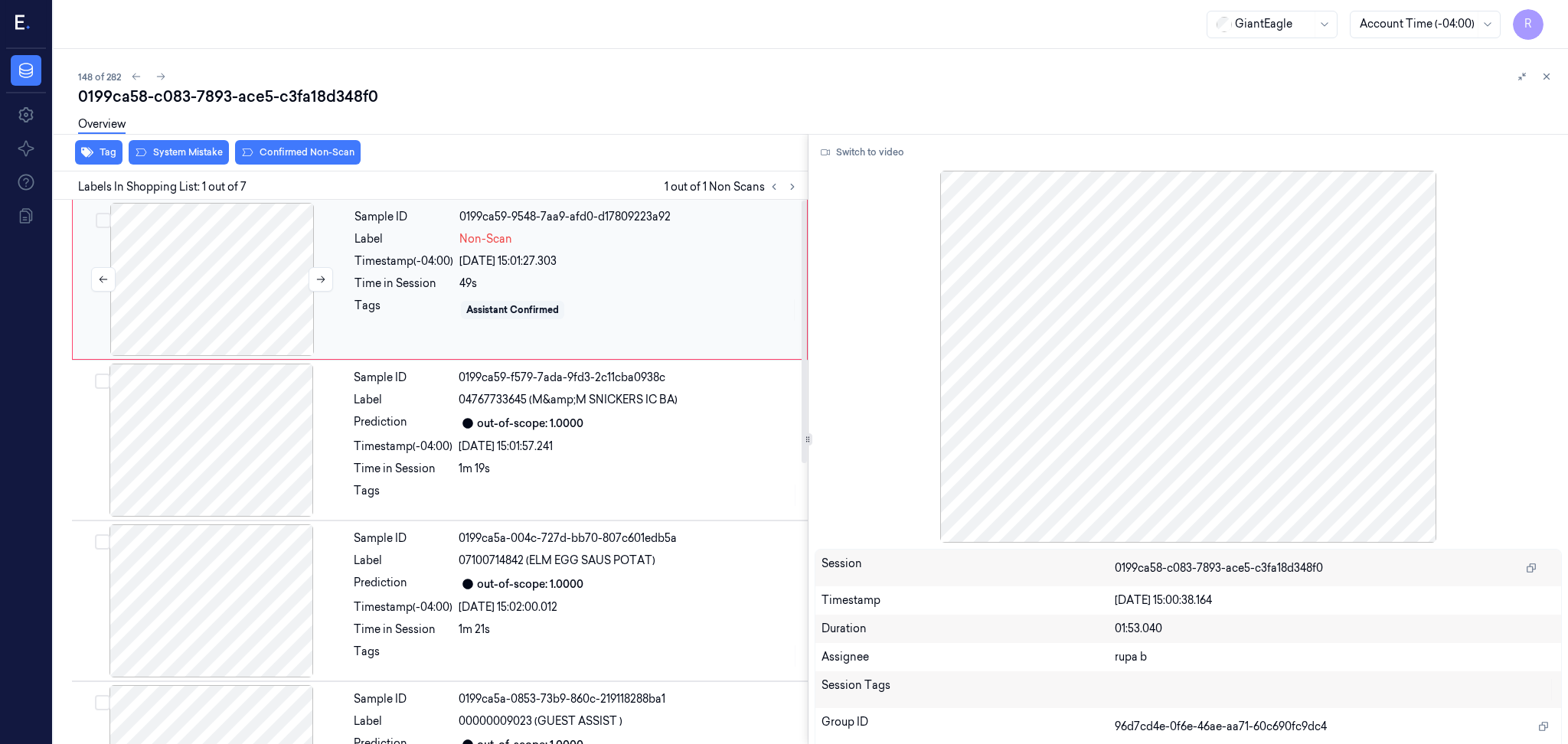
click at [320, 265] on div at bounding box center [212, 280] width 273 height 153
click at [321, 276] on icon at bounding box center [321, 280] width 11 height 11
click at [281, 287] on div at bounding box center [212, 280] width 273 height 153
click at [846, 157] on button "Switch to video" at bounding box center [862, 152] width 96 height 25
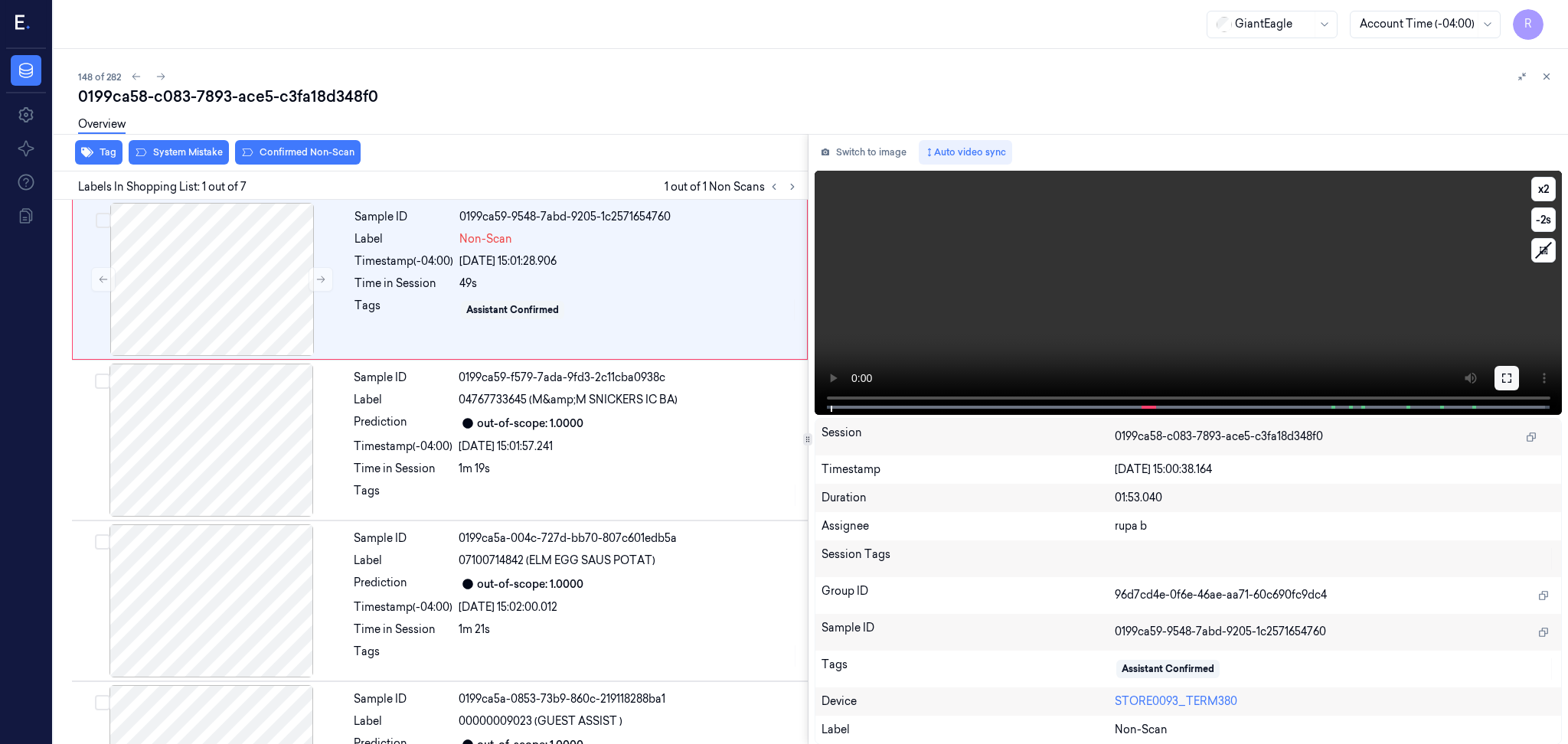
click at [1509, 376] on icon at bounding box center [1506, 377] width 12 height 12
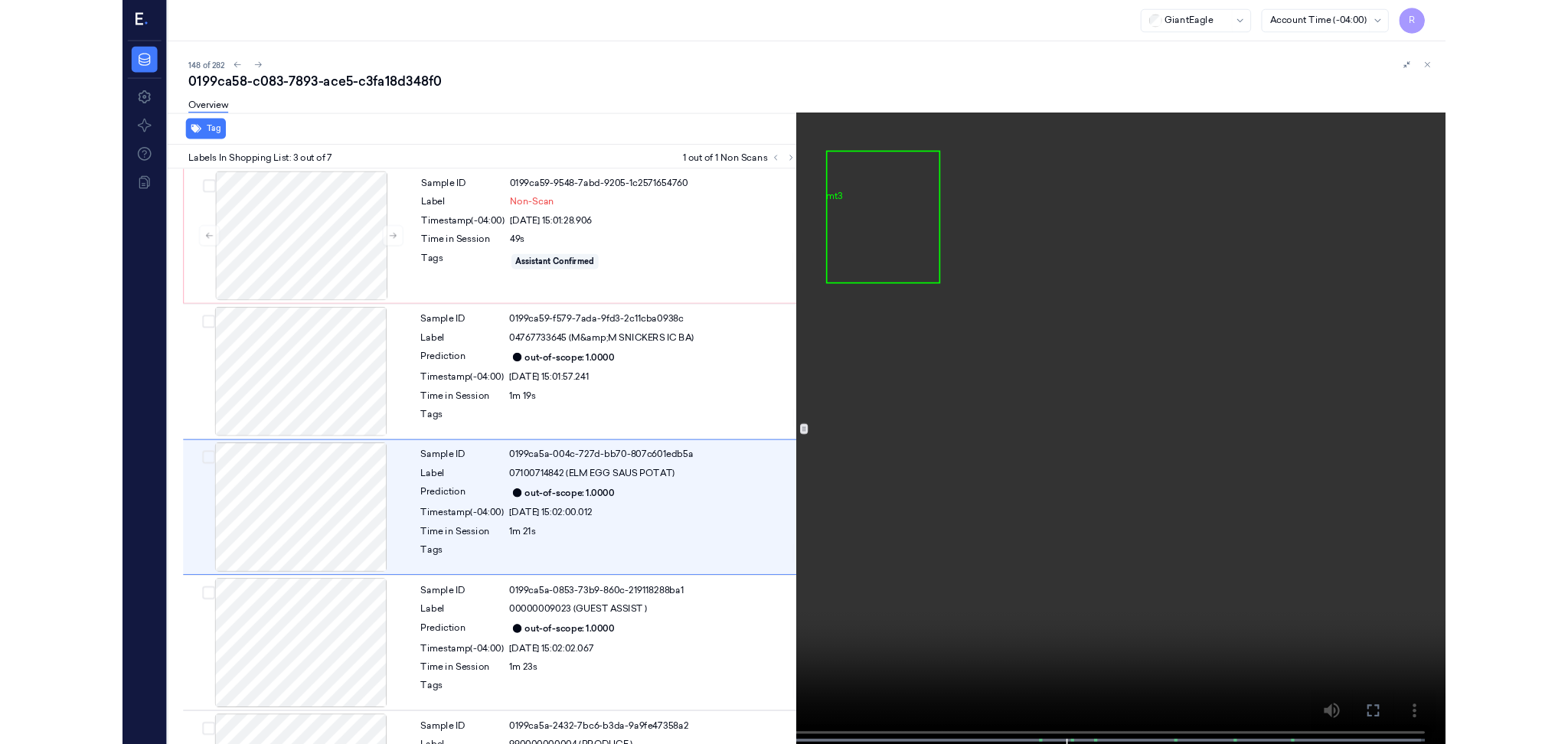
scroll to position [59, 0]
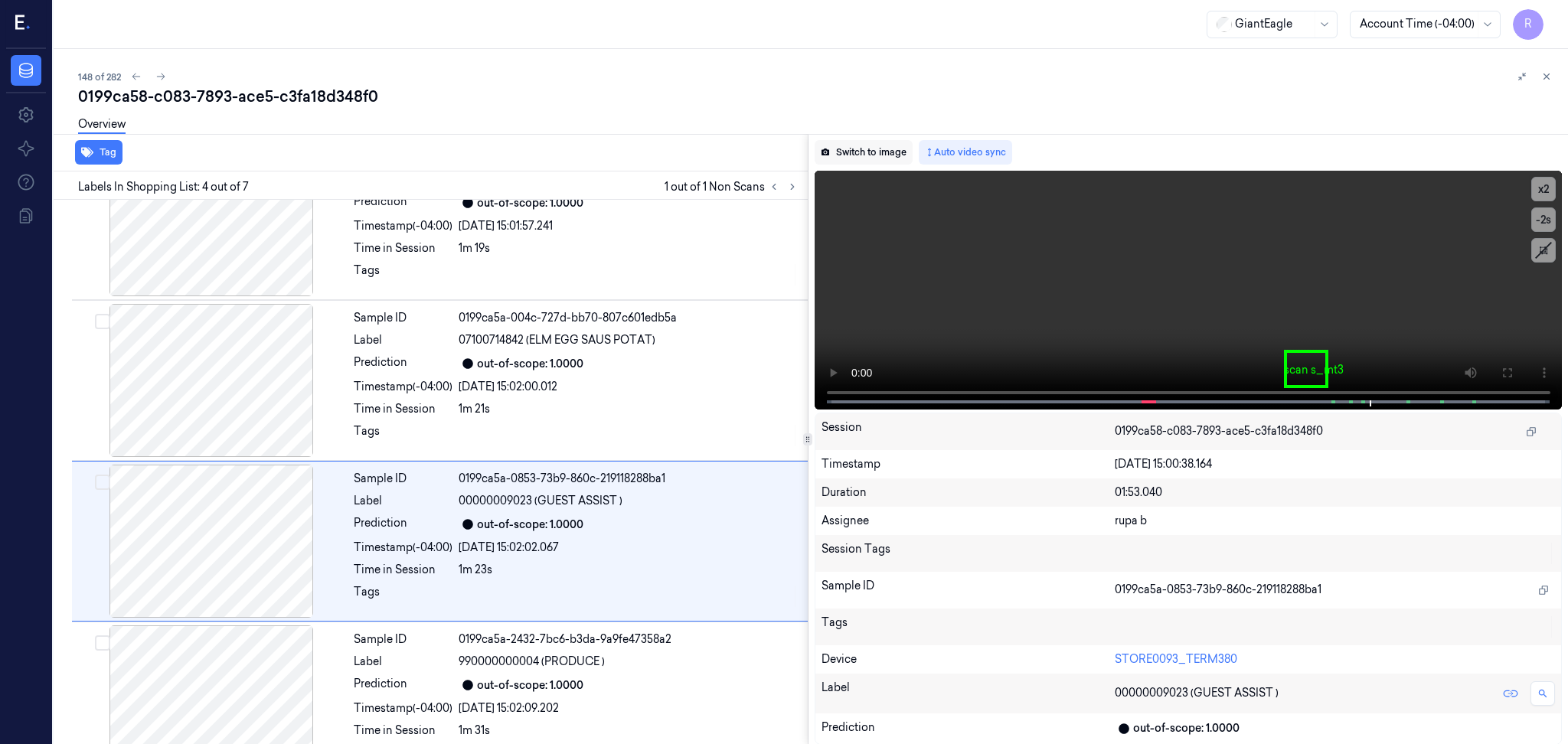
click at [872, 158] on button "Switch to image" at bounding box center [863, 152] width 98 height 25
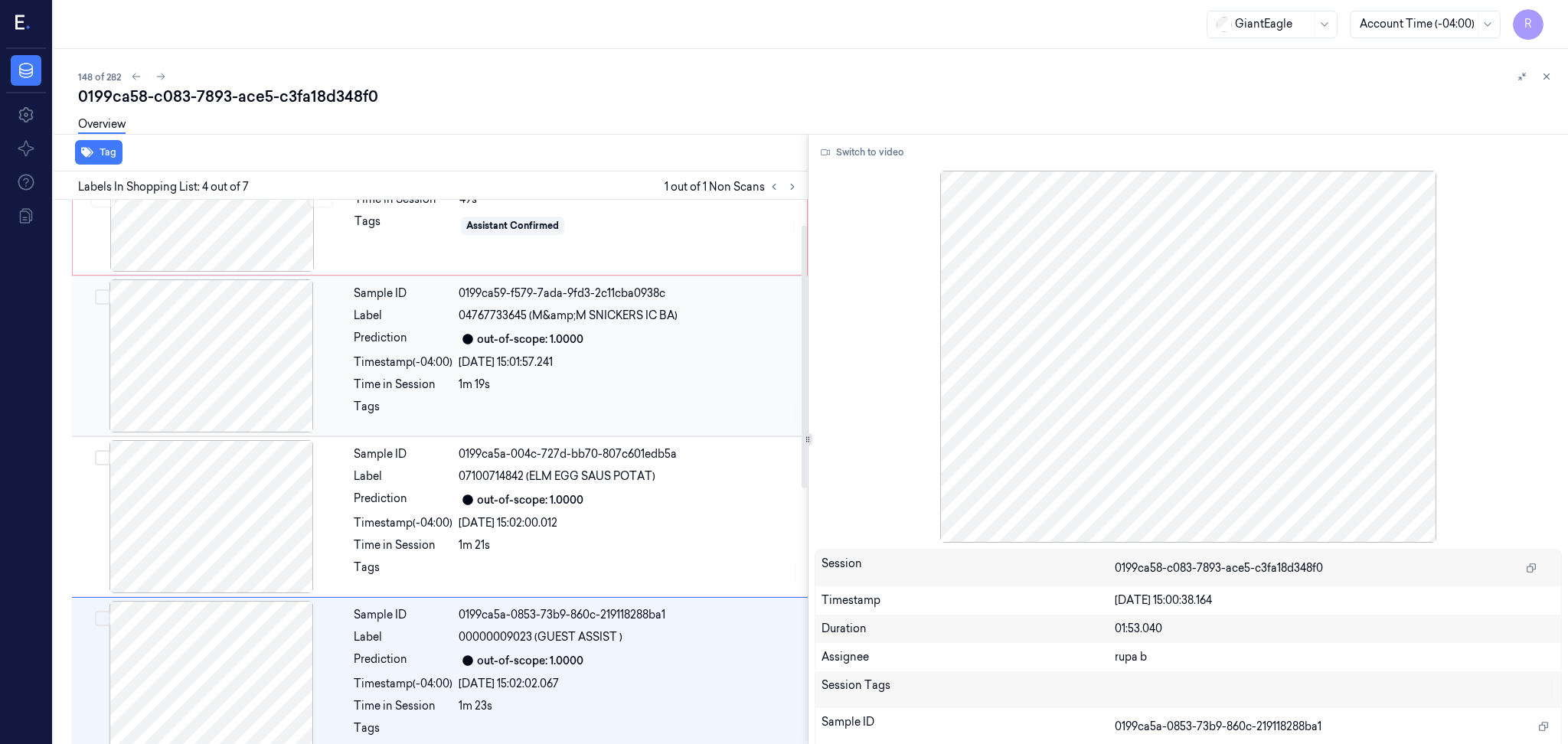
scroll to position [0, 0]
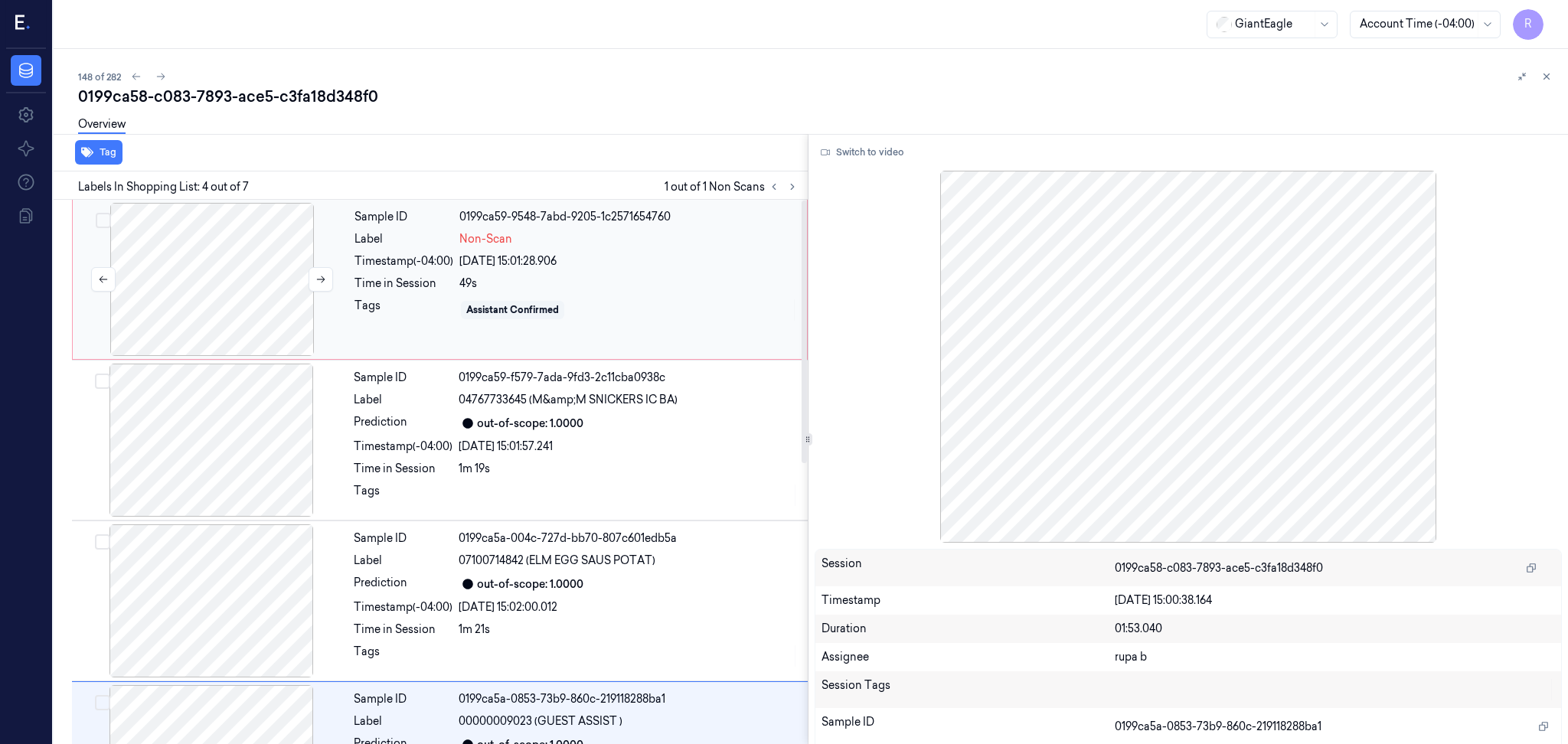
click at [209, 294] on div at bounding box center [212, 280] width 273 height 153
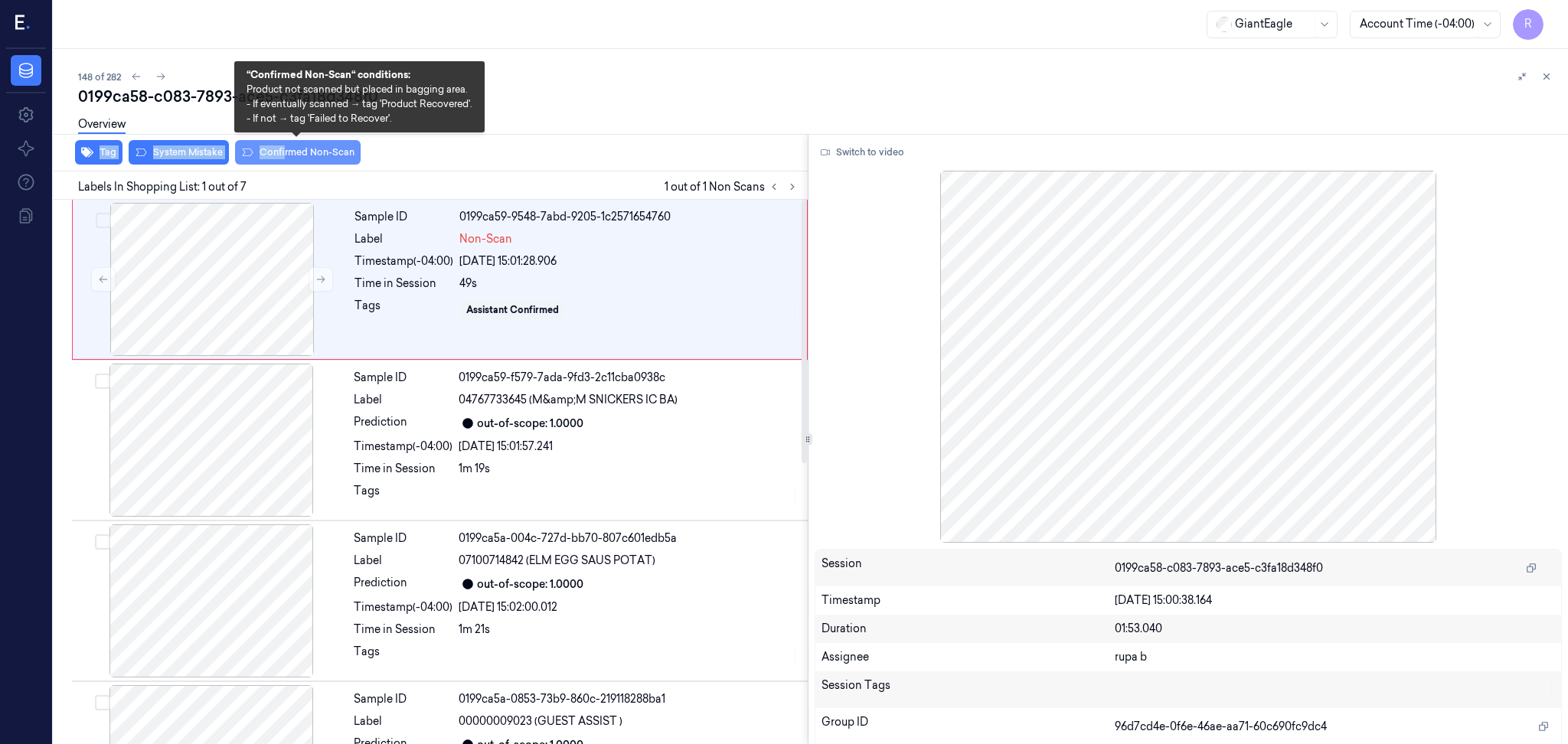
click at [282, 145] on div "0199ca58-c083-7893-ace5-c3fa18d348f0 Overview Tag System Mistake Confirmed Non-…" at bounding box center [817, 414] width 1477 height 659
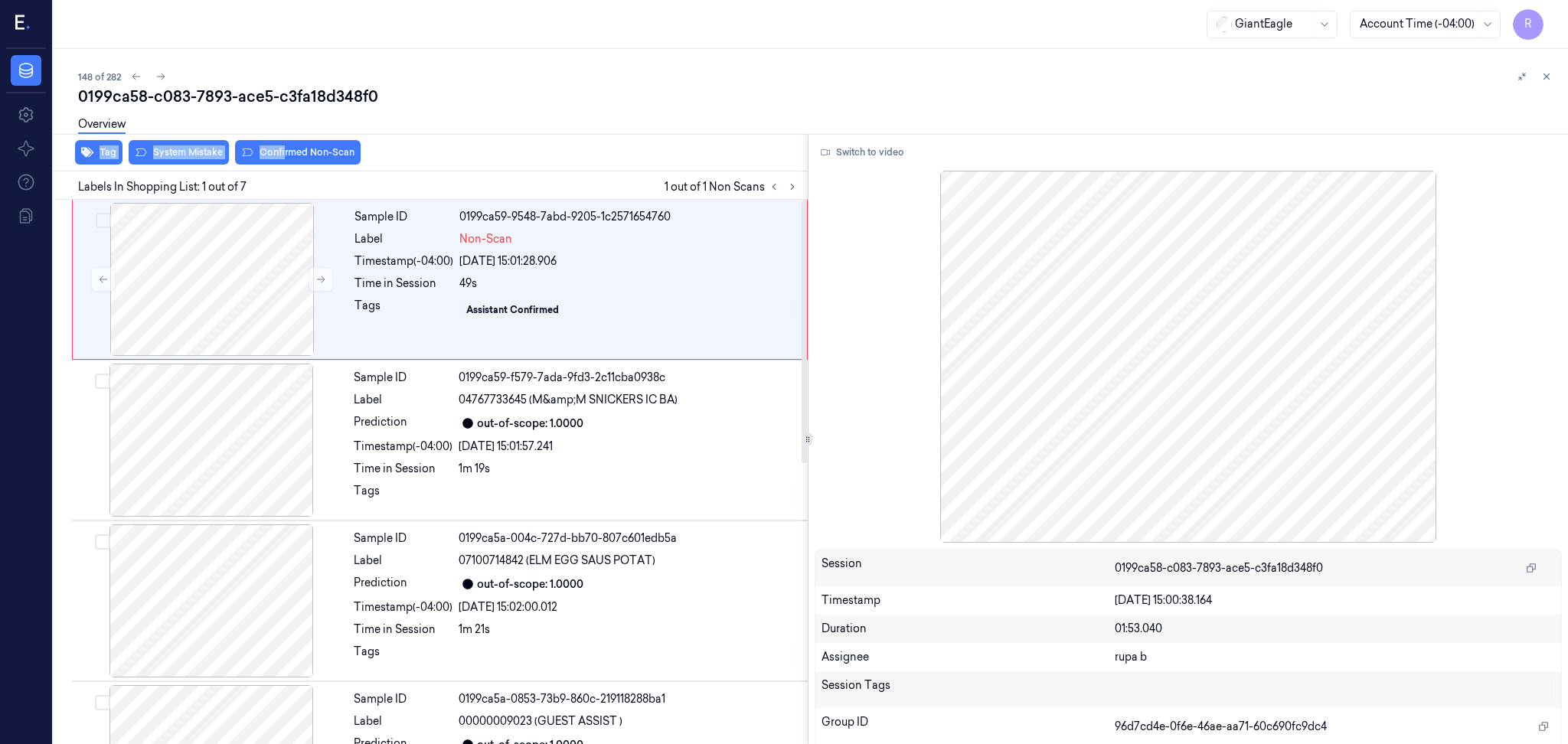
click at [395, 109] on div "Overview" at bounding box center [817, 127] width 1477 height 39
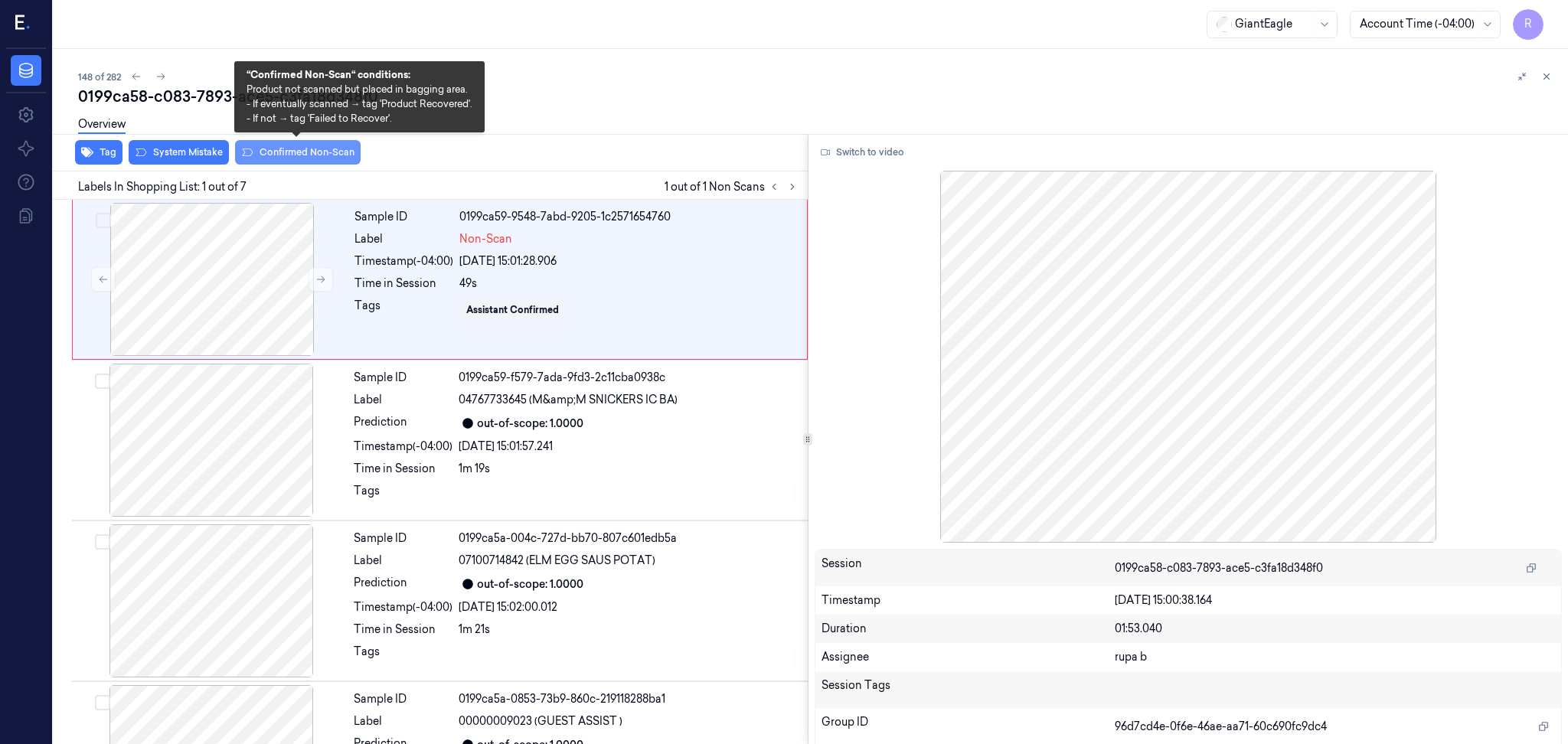
click at [324, 156] on button "Confirmed Non-Scan" at bounding box center [297, 152] width 126 height 25
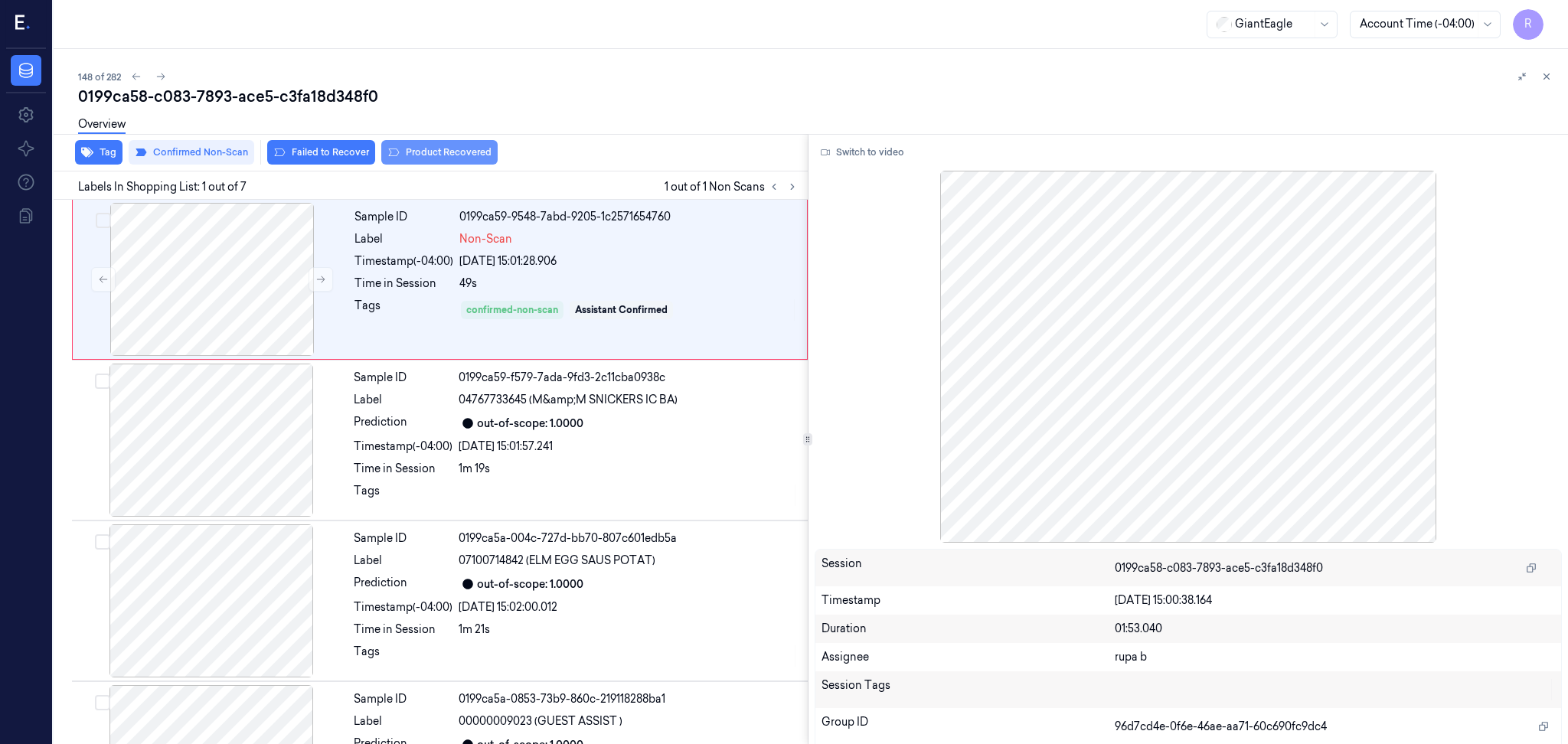
click at [463, 153] on button "Product Recovered" at bounding box center [439, 152] width 116 height 25
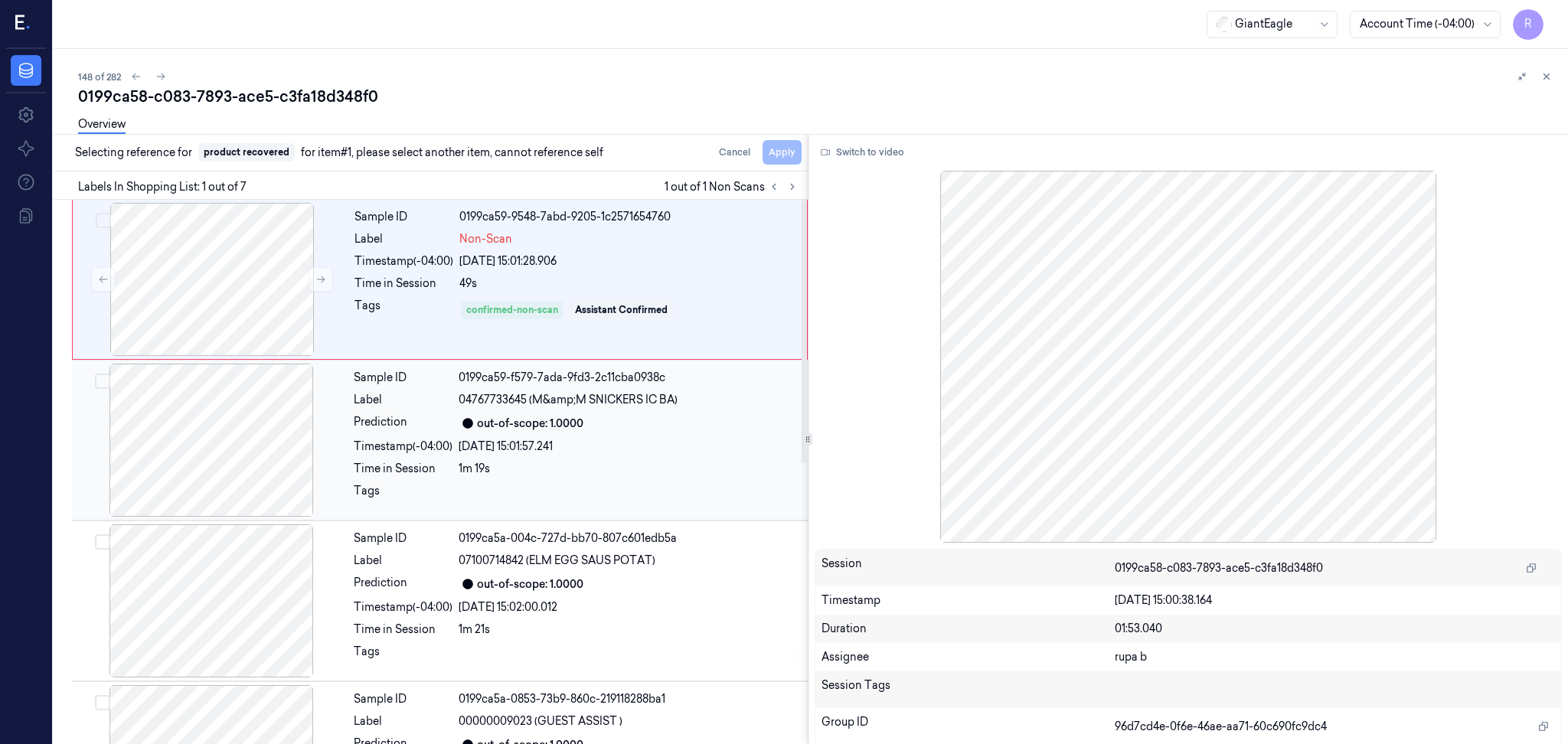
click at [252, 398] on div at bounding box center [211, 440] width 273 height 153
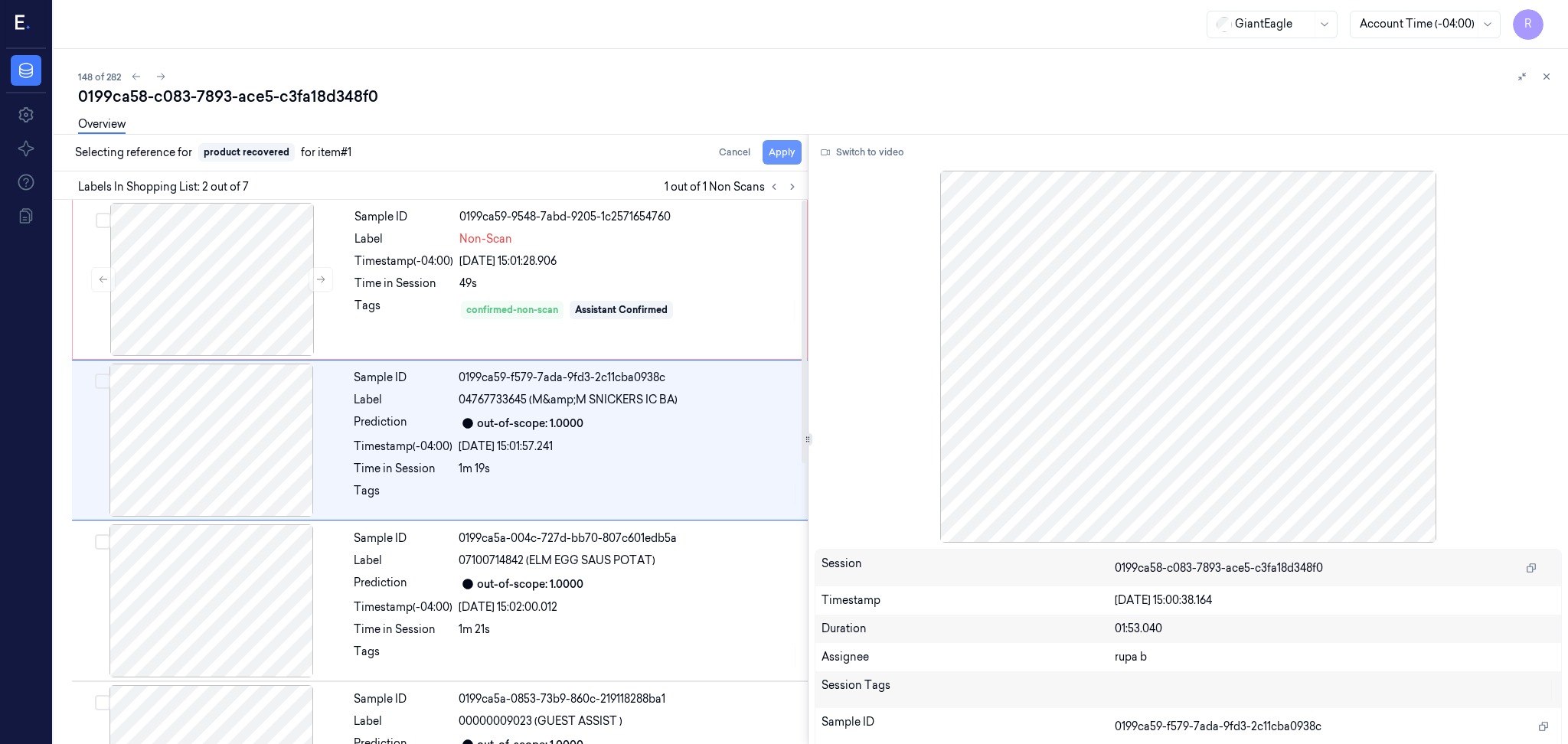
click at [776, 150] on button "Apply" at bounding box center [781, 152] width 39 height 25
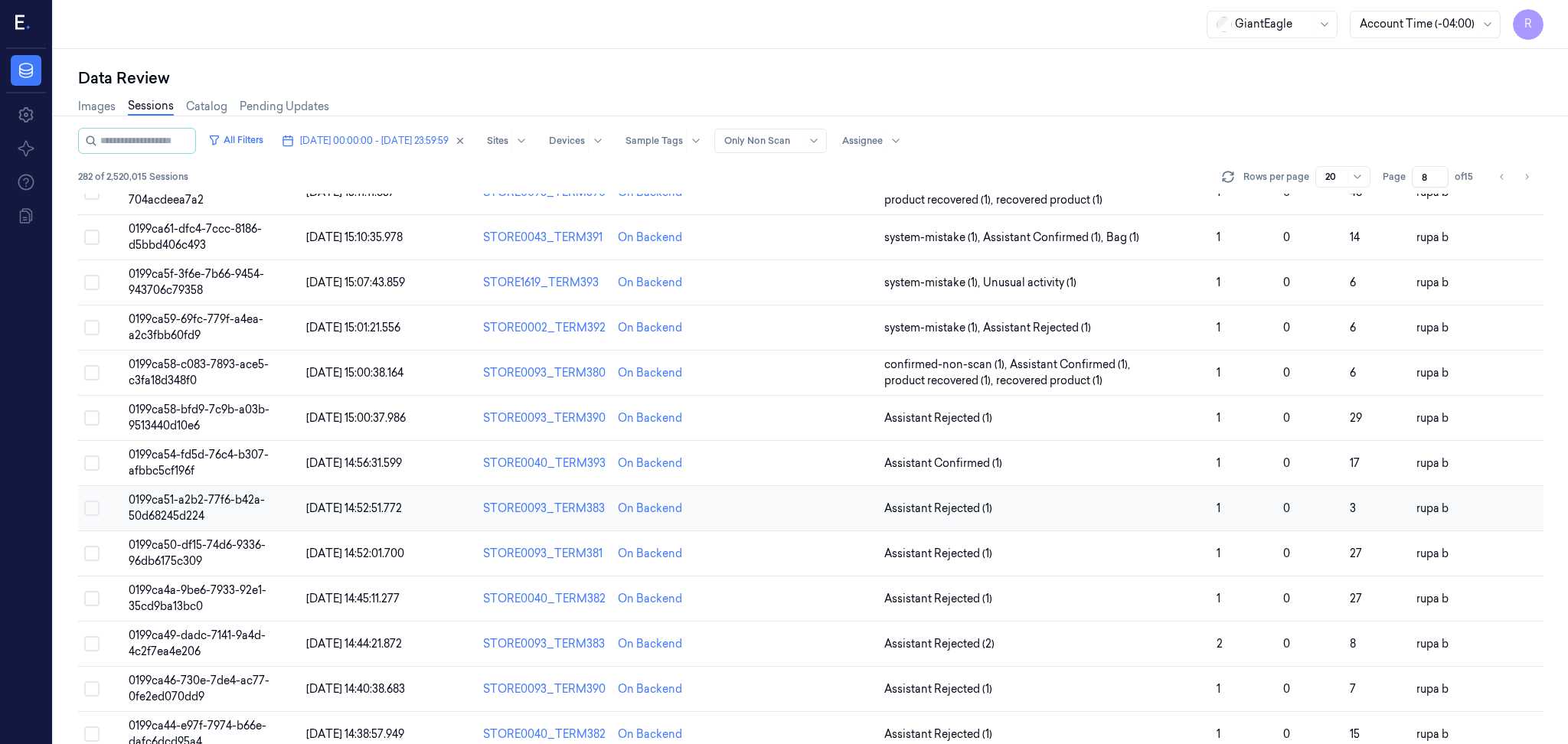
scroll to position [204, 0]
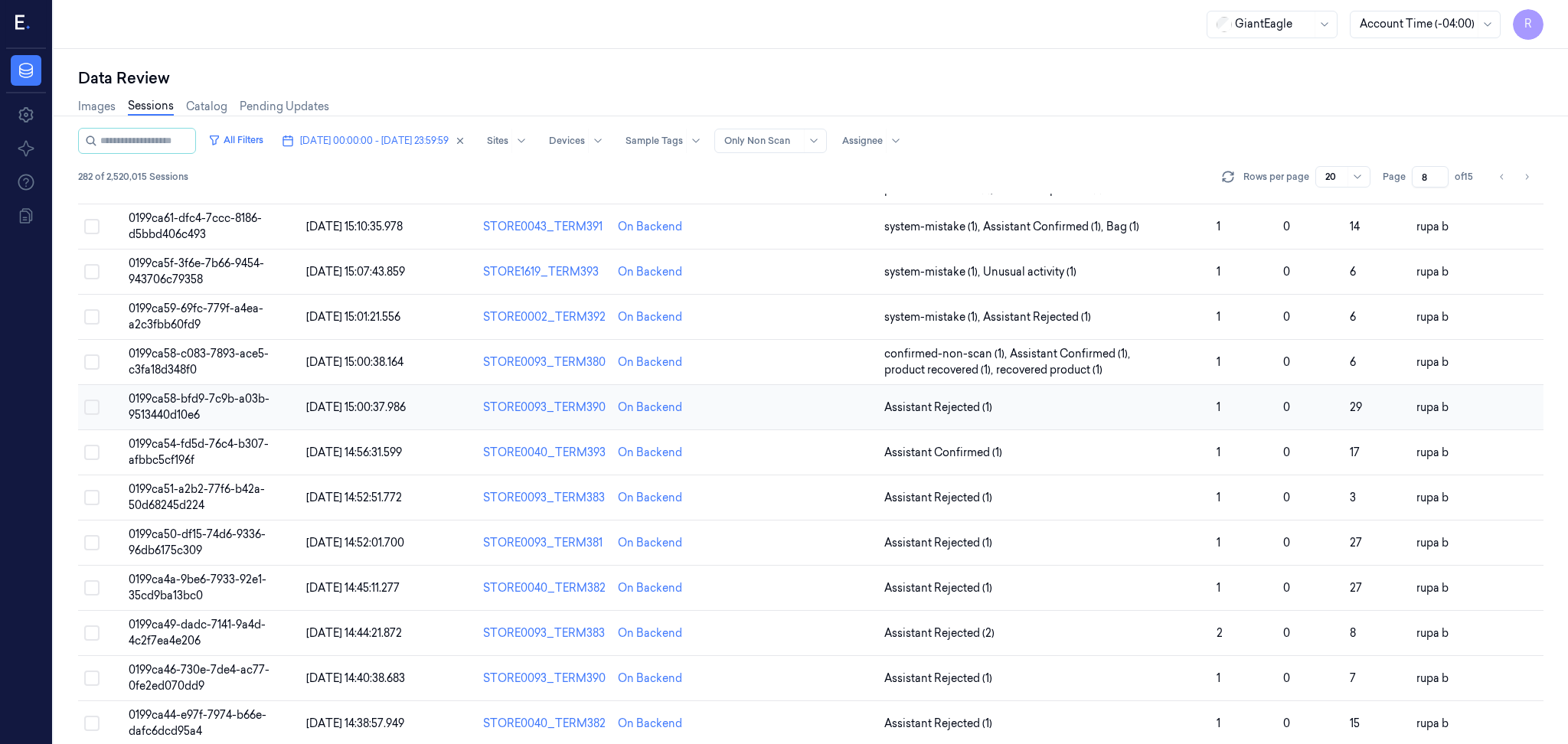
click at [163, 410] on span "0199ca58-bfd9-7c9b-a03b-9513440d10e6" at bounding box center [199, 407] width 141 height 30
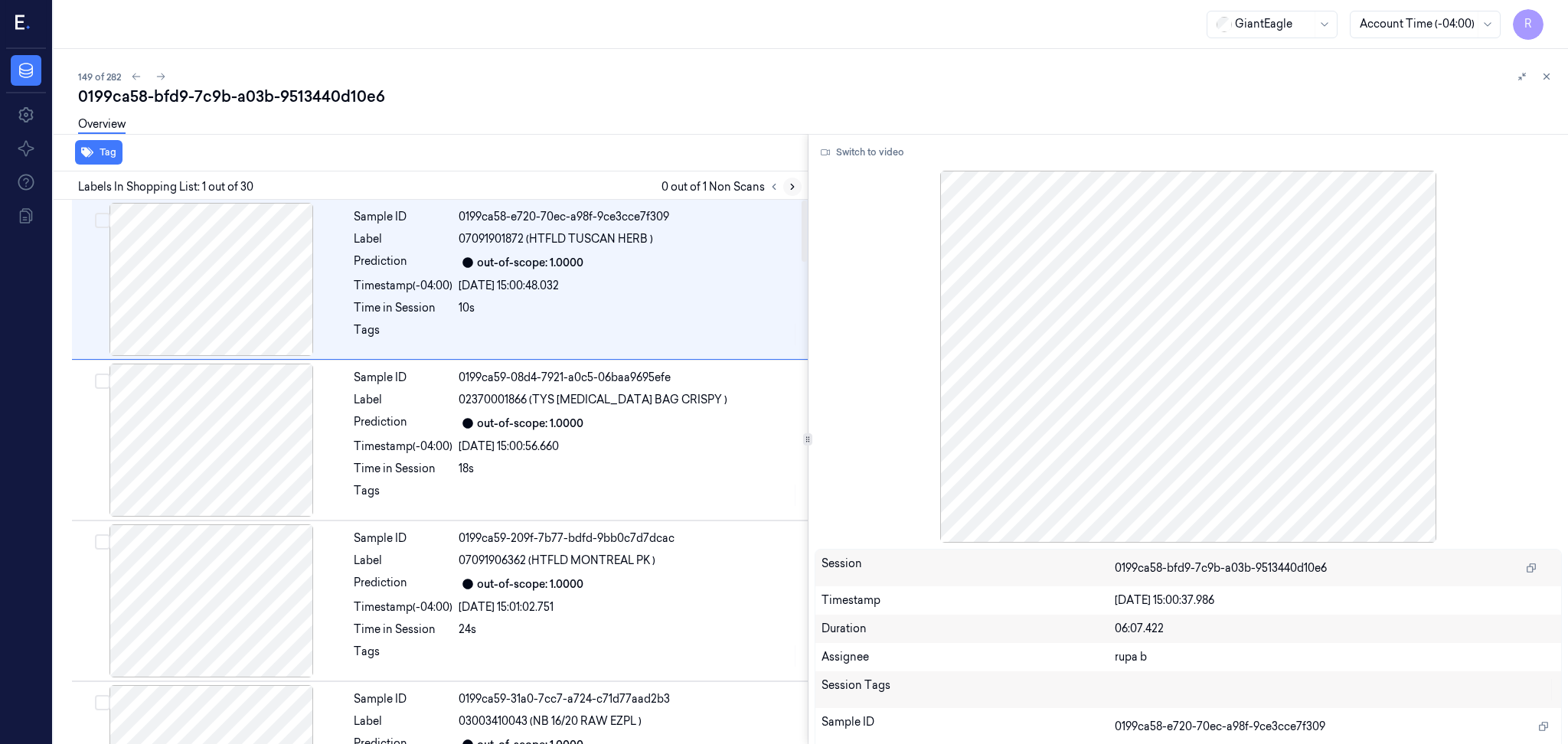
click at [798, 187] on button at bounding box center [792, 187] width 18 height 18
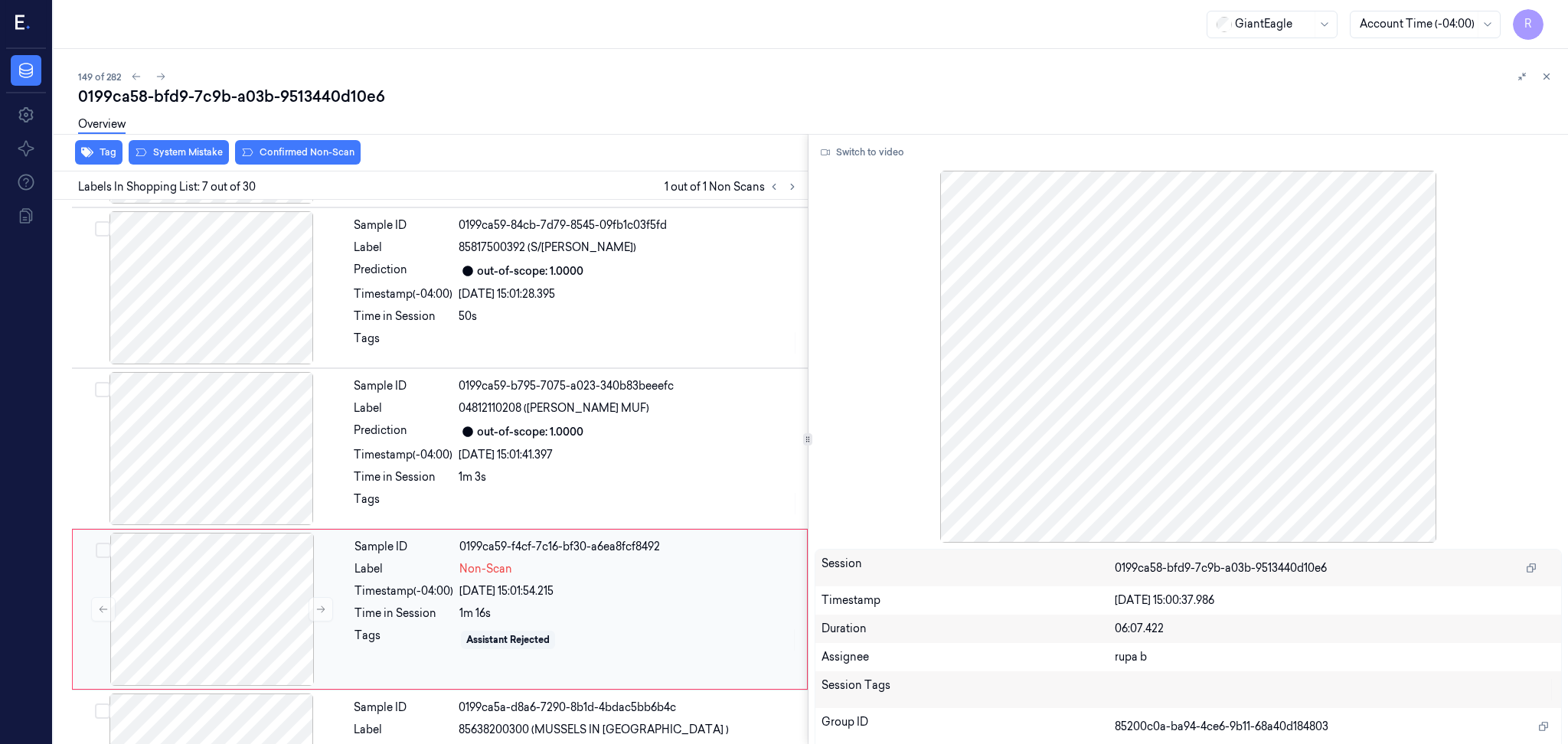
scroll to position [772, 0]
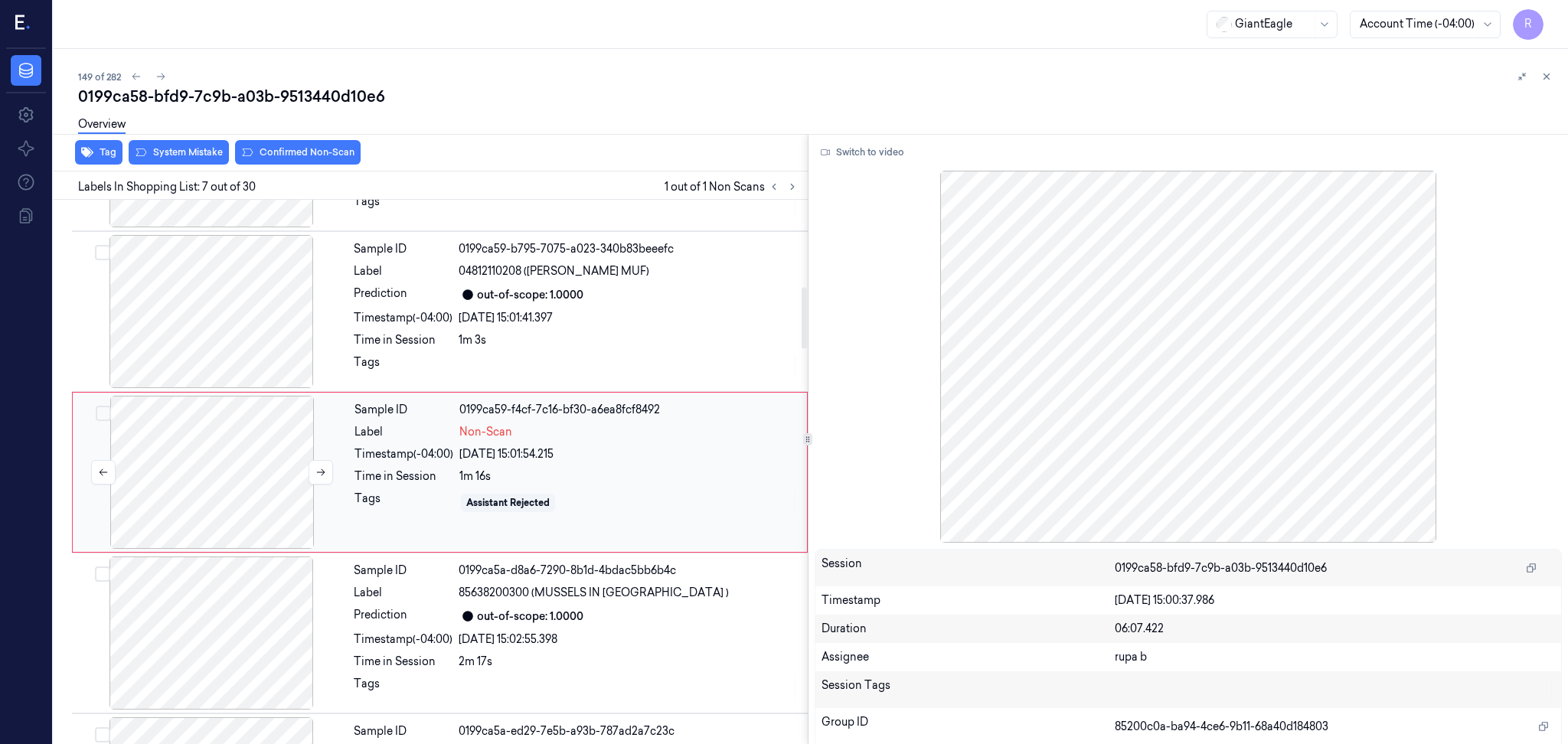
click at [268, 423] on div at bounding box center [212, 473] width 273 height 153
click at [867, 149] on button "Switch to video" at bounding box center [862, 152] width 96 height 25
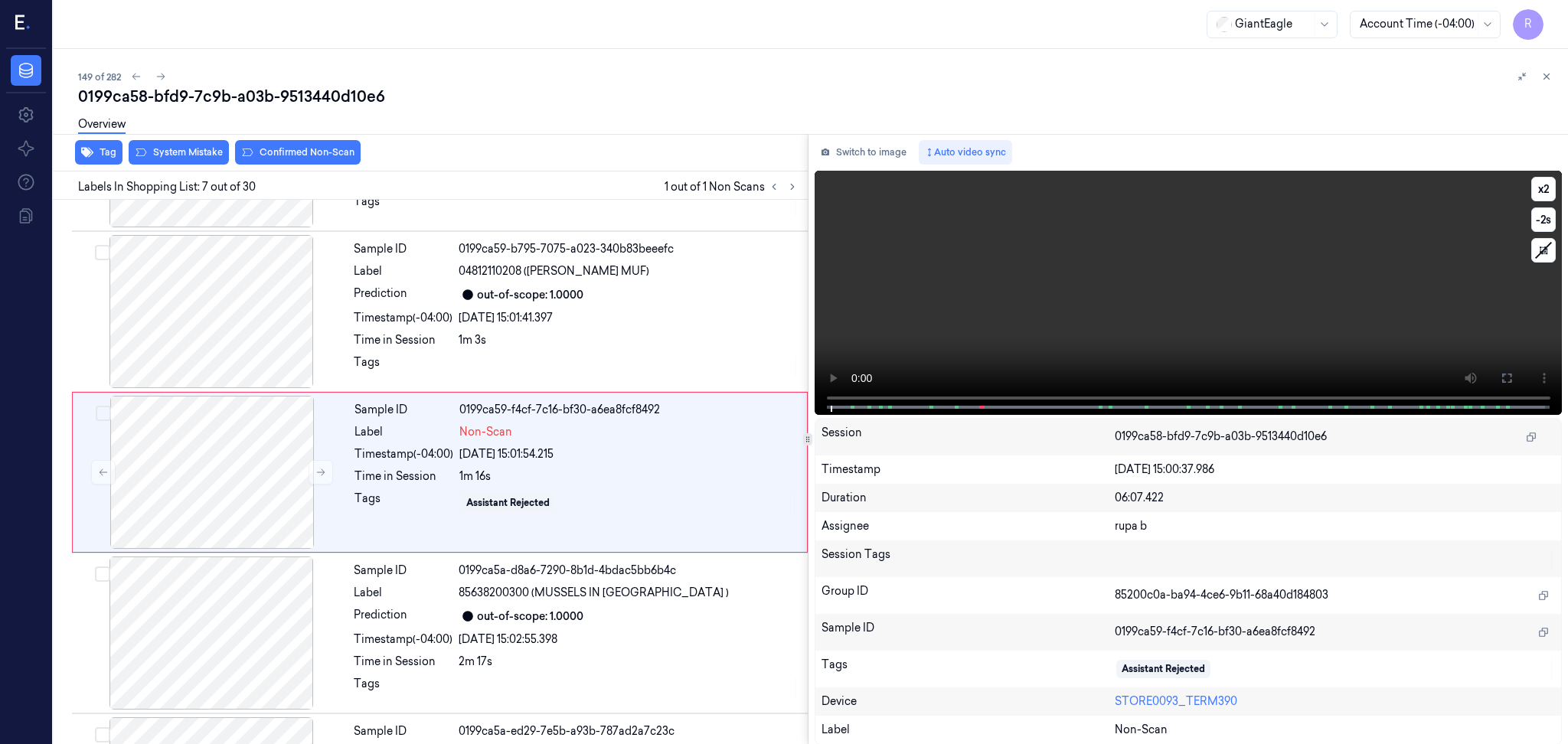
drag, startPoint x: 1511, startPoint y: 372, endPoint x: 1566, endPoint y: 461, distance: 104.6
click at [1510, 372] on icon at bounding box center [1506, 377] width 12 height 12
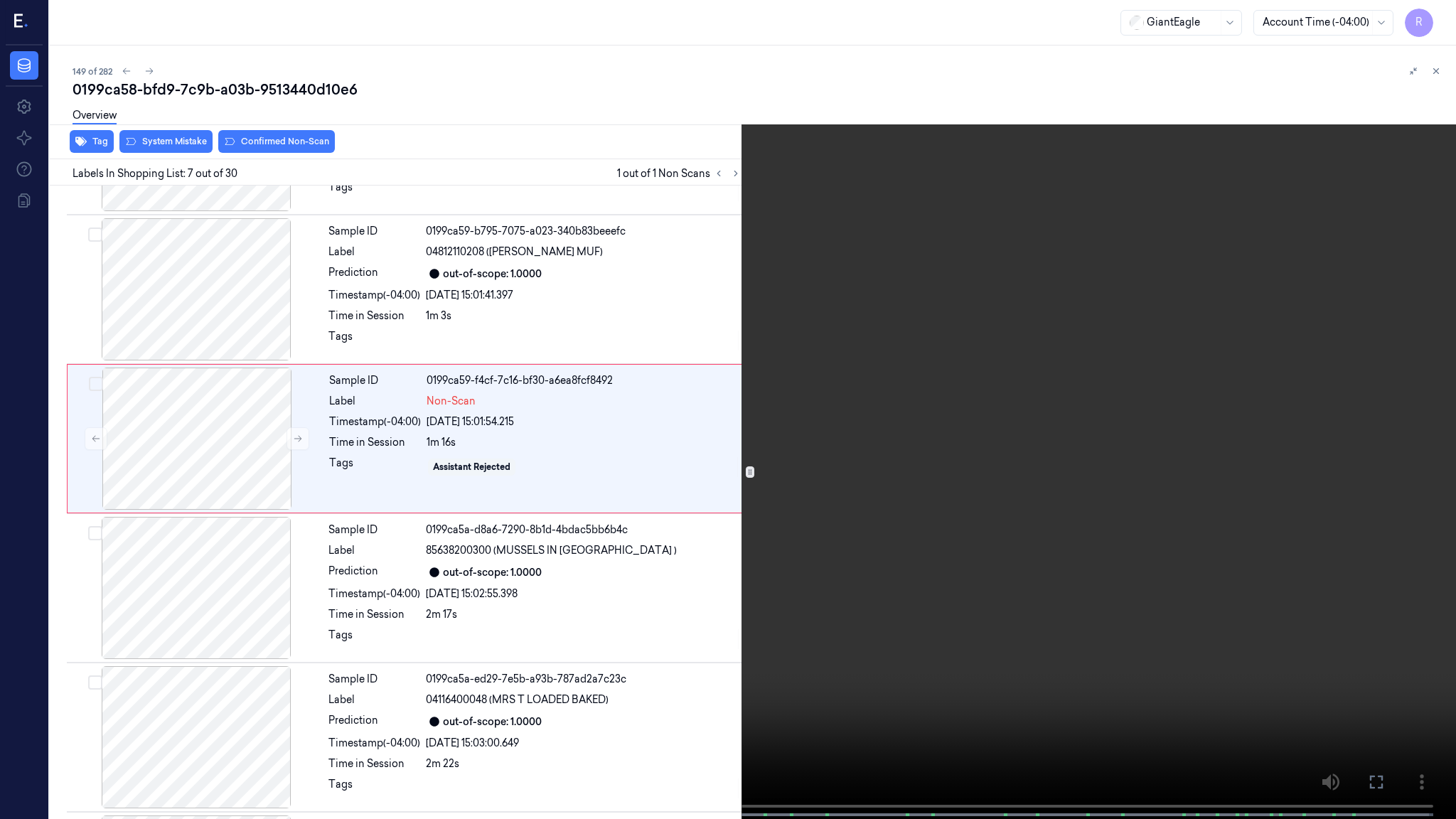
click at [145, 690] on video at bounding box center [728, 411] width 1456 height 822
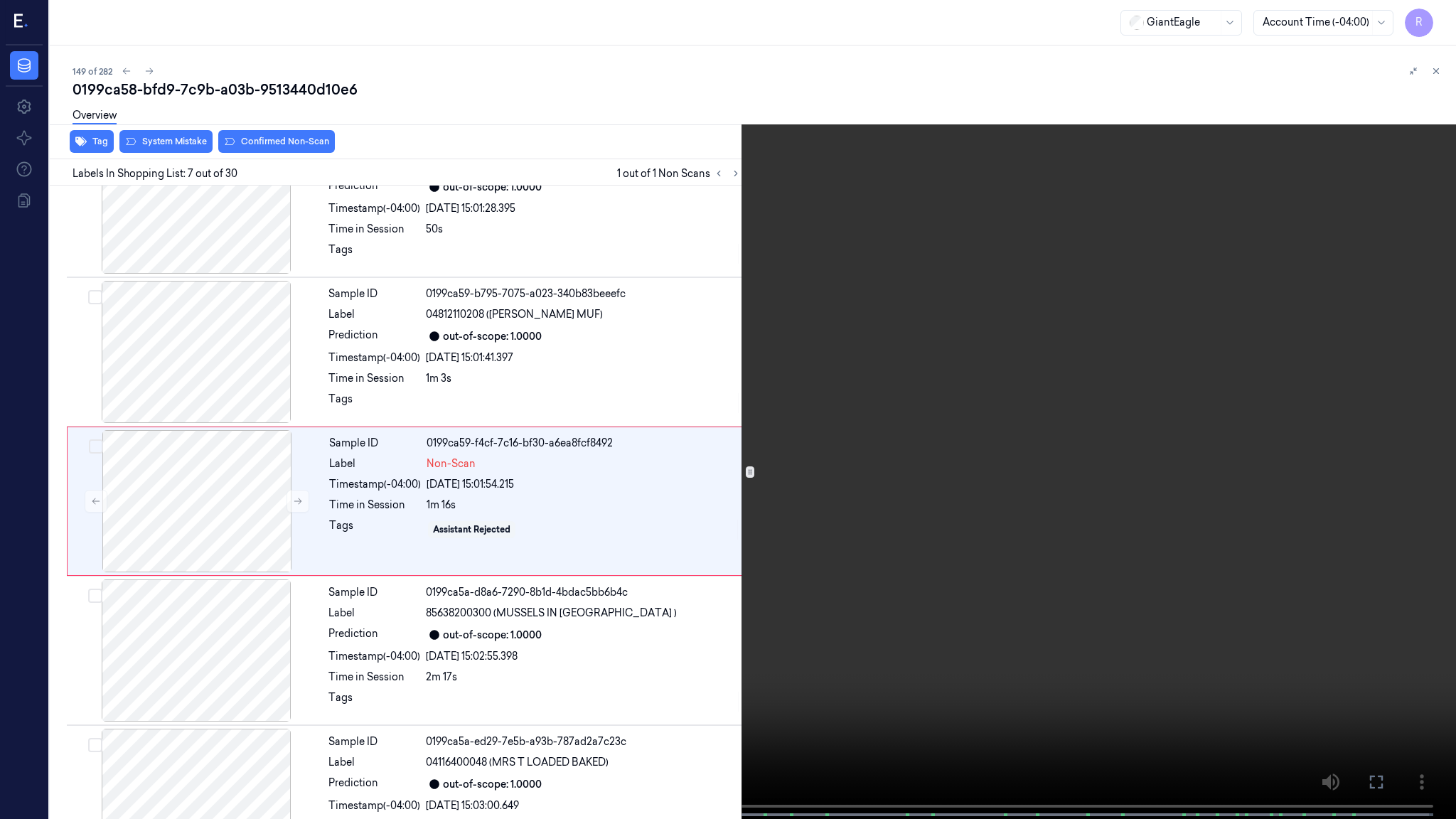
scroll to position [653, 0]
click at [122, 690] on span at bounding box center [123, 815] width 2 height 7
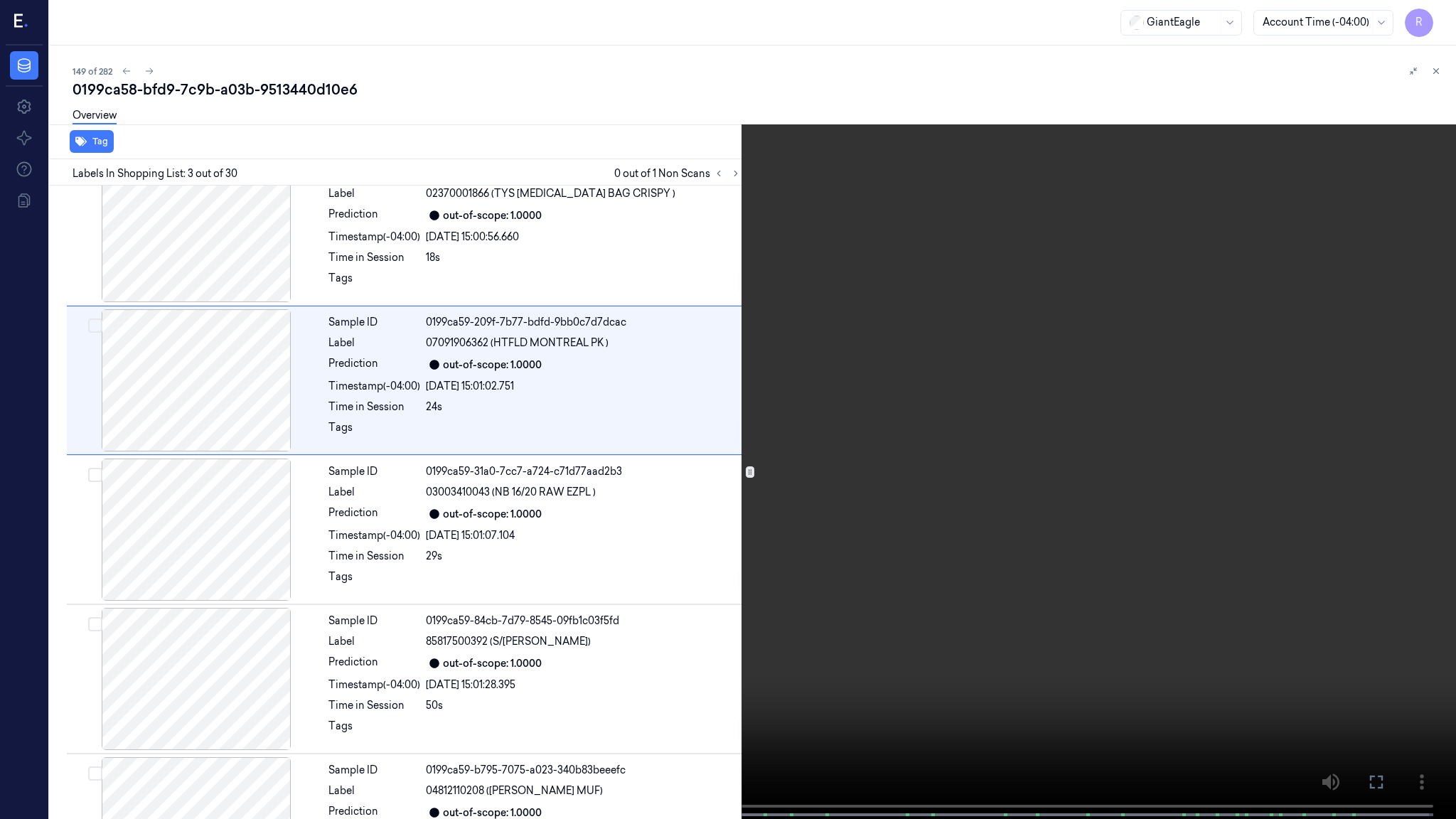
scroll to position [55, 0]
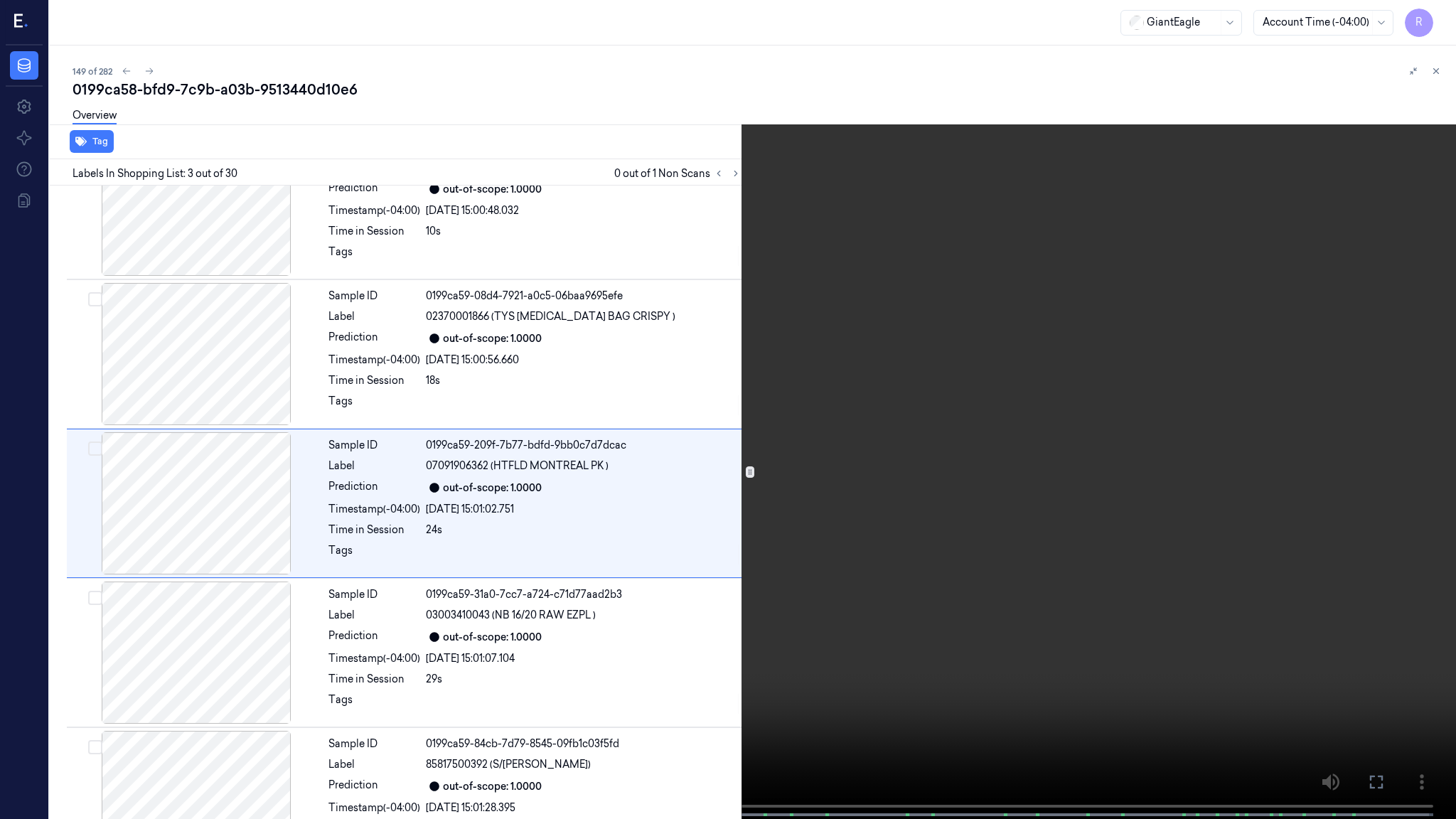
click at [246, 690] on video at bounding box center [728, 411] width 1456 height 822
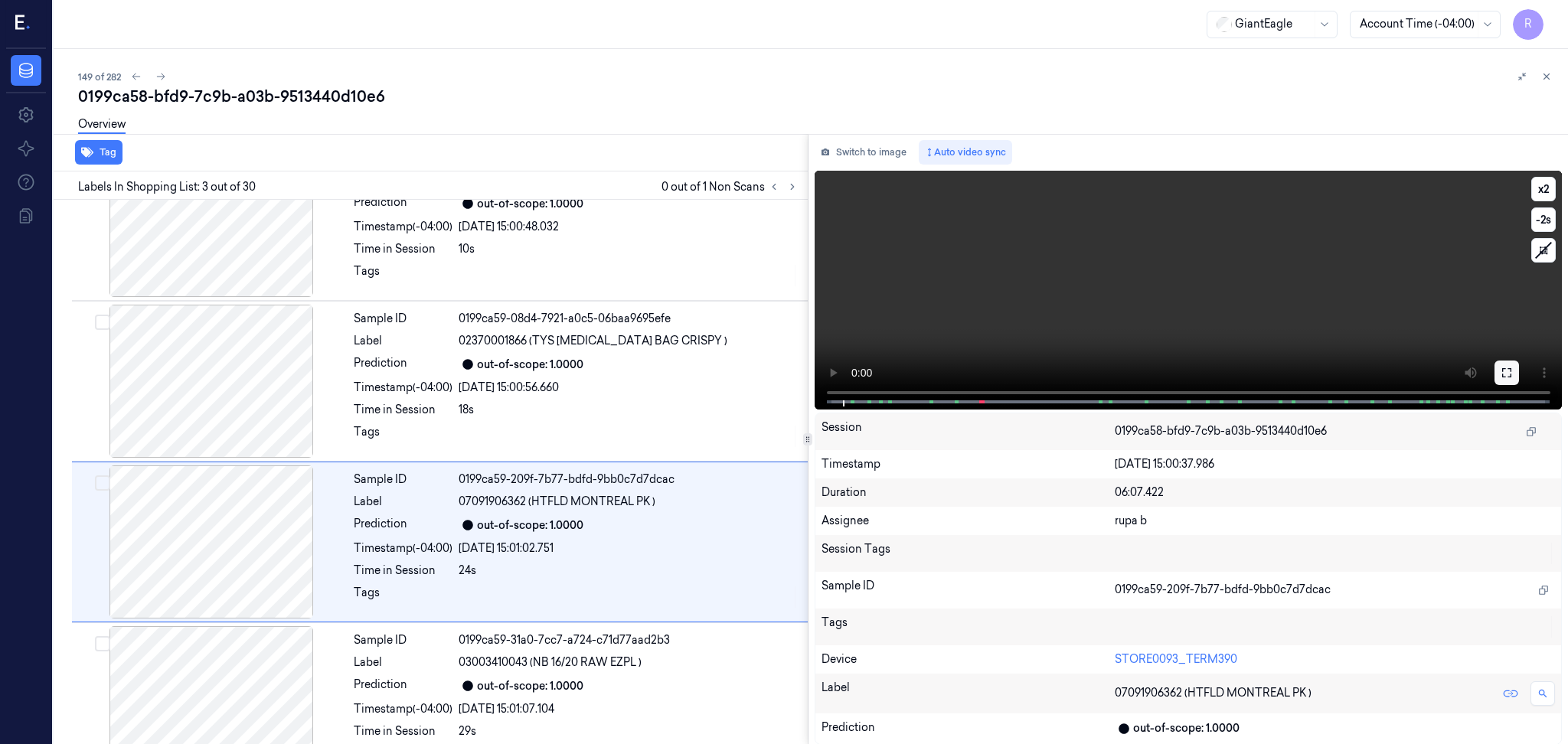
click at [1506, 372] on icon at bounding box center [1506, 372] width 12 height 12
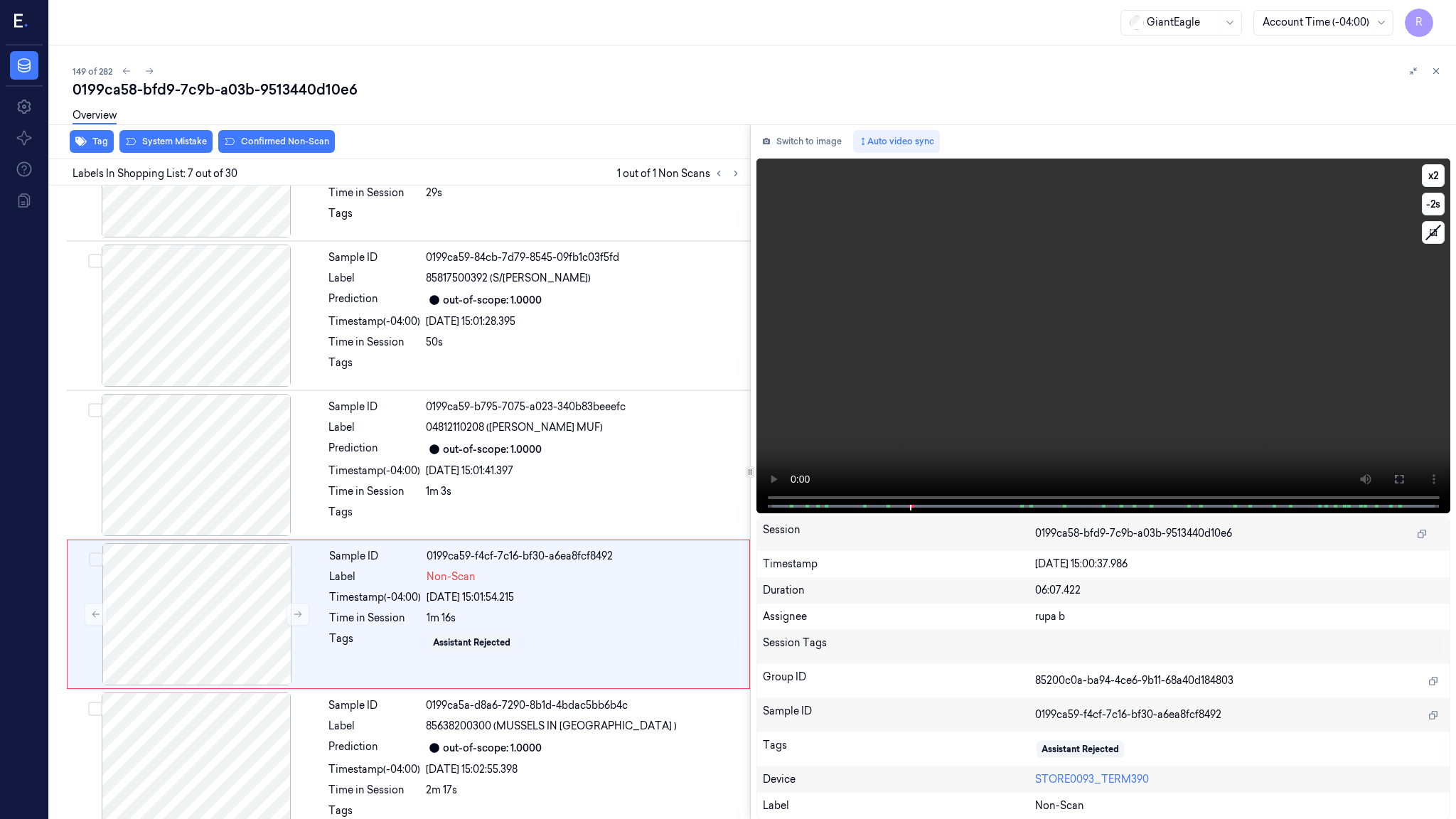
scroll to position [653, 0]
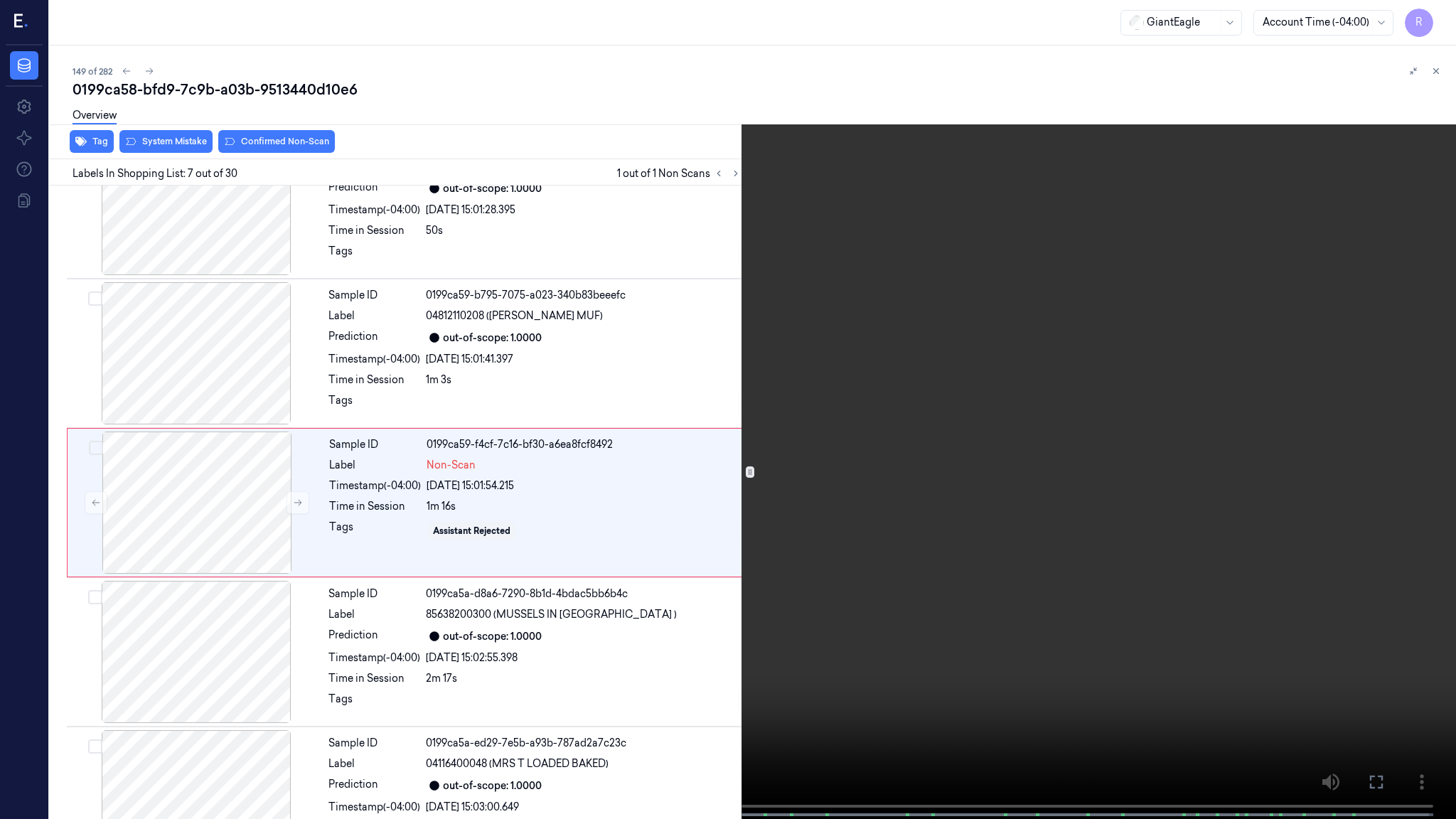
click at [999, 486] on video at bounding box center [728, 411] width 1456 height 822
click at [367, 690] on video at bounding box center [728, 411] width 1456 height 822
click at [1430, 10] on button "x 2" at bounding box center [1438, 17] width 23 height 23
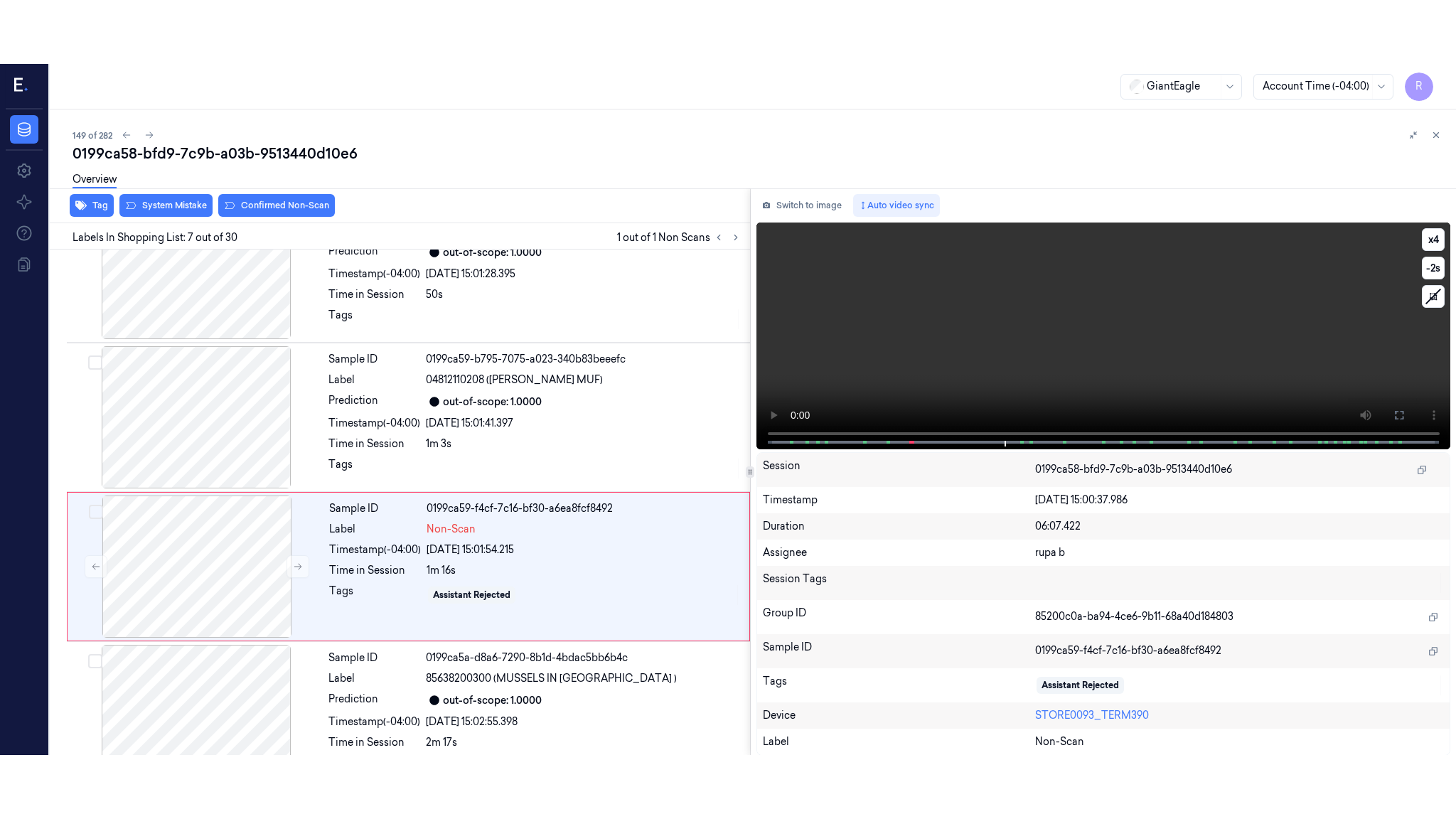
scroll to position [717, 0]
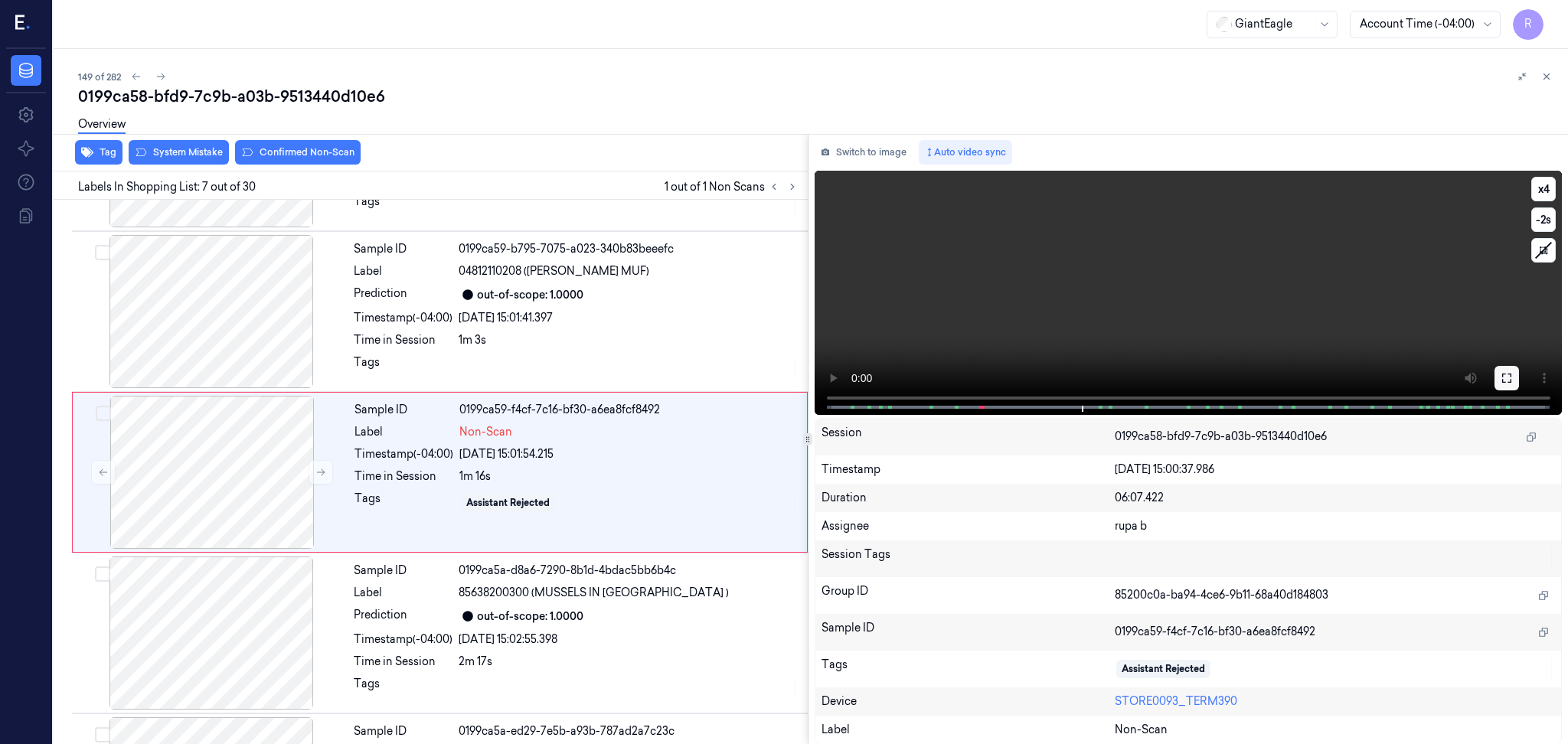
click at [1507, 372] on icon at bounding box center [1506, 377] width 12 height 12
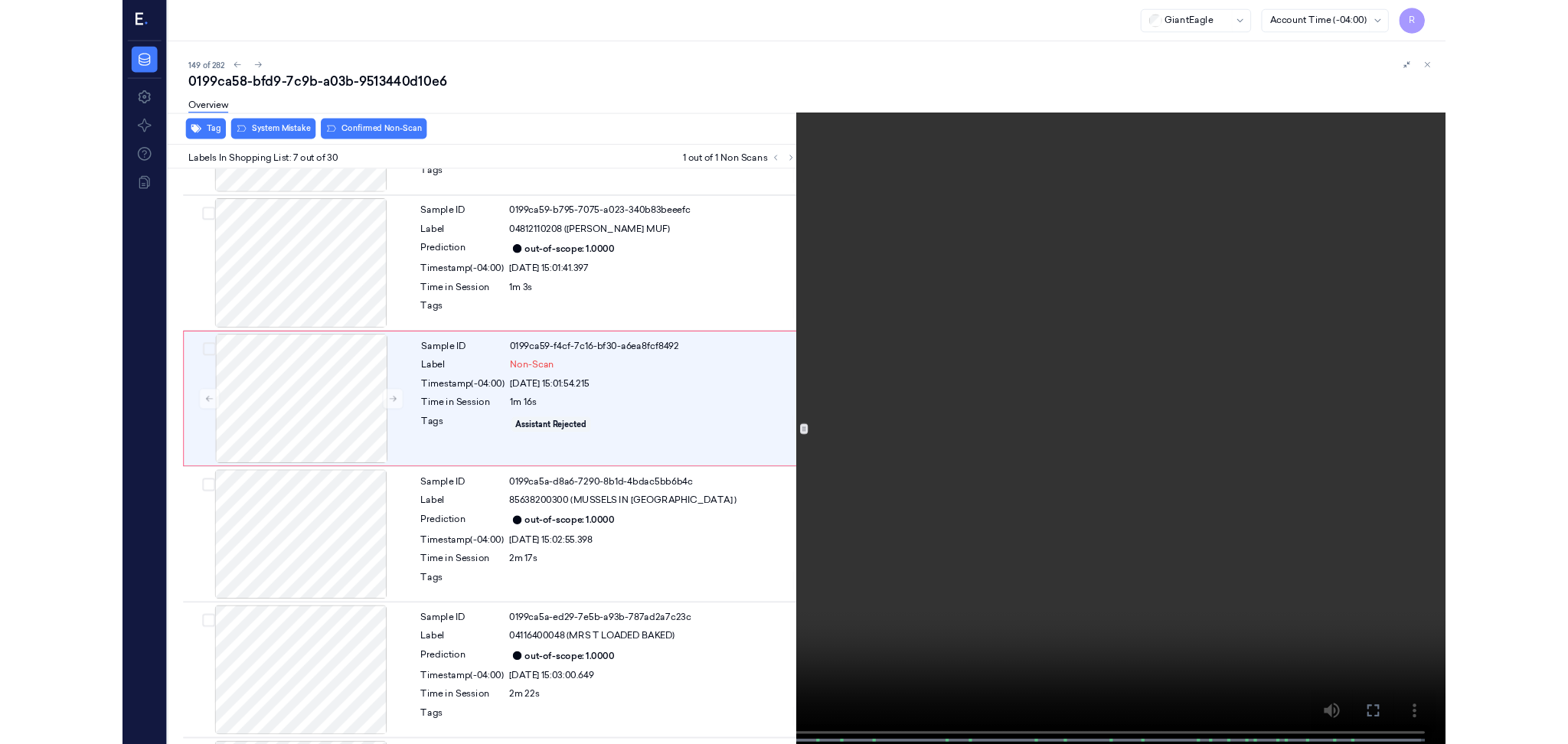
scroll to position [703, 0]
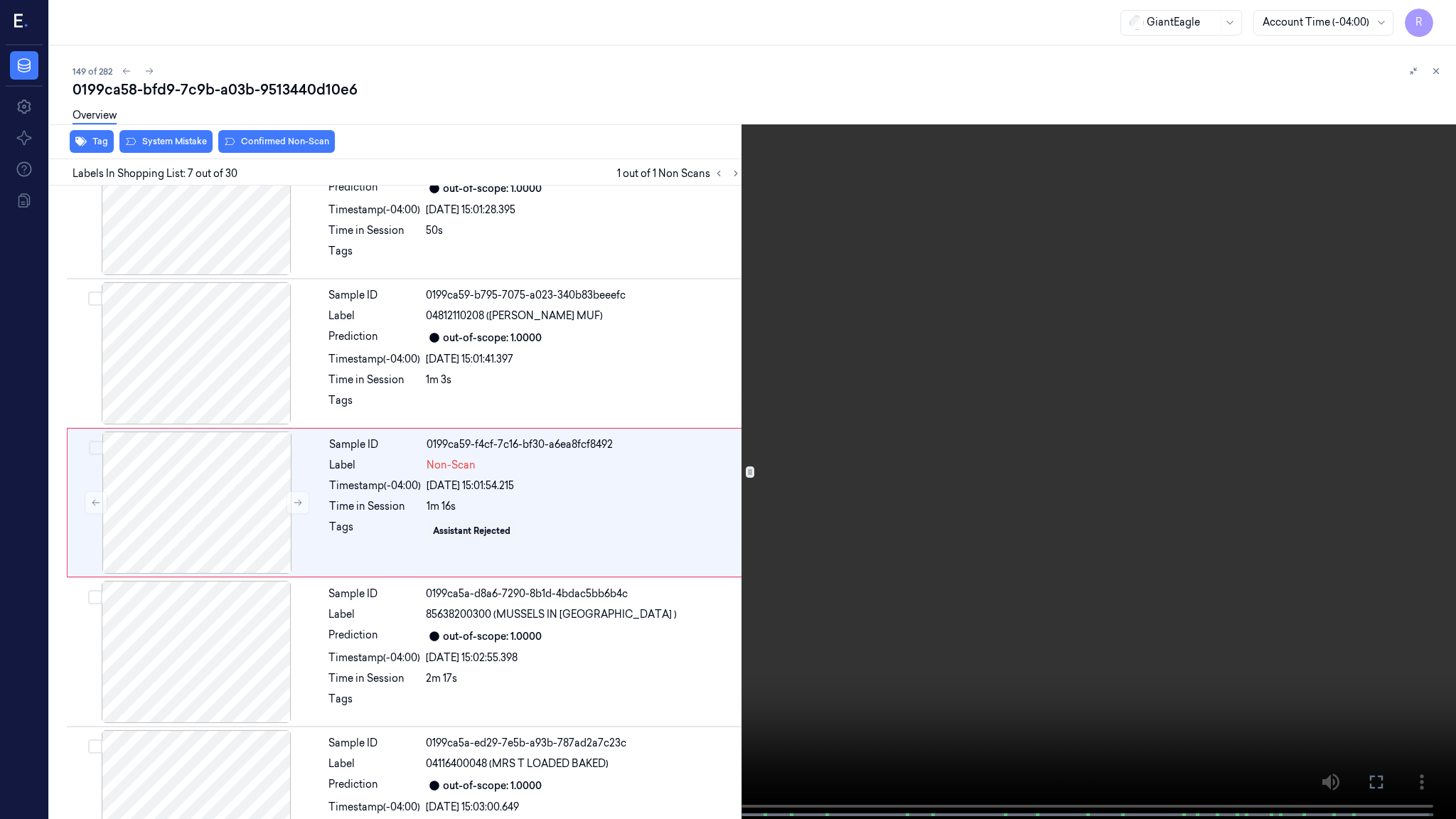
click at [515, 638] on video at bounding box center [728, 411] width 1456 height 822
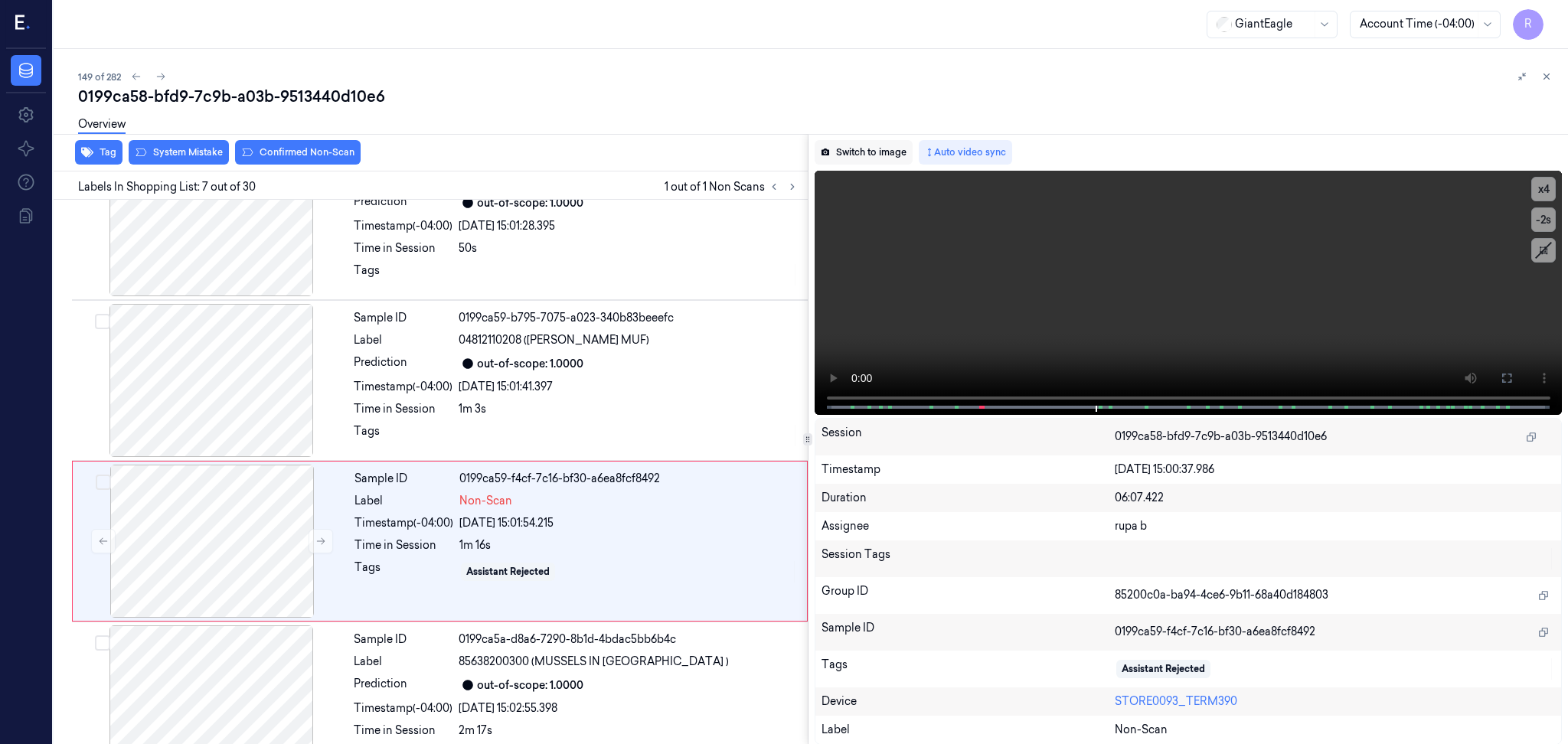
click at [875, 150] on button "Switch to image" at bounding box center [863, 152] width 98 height 25
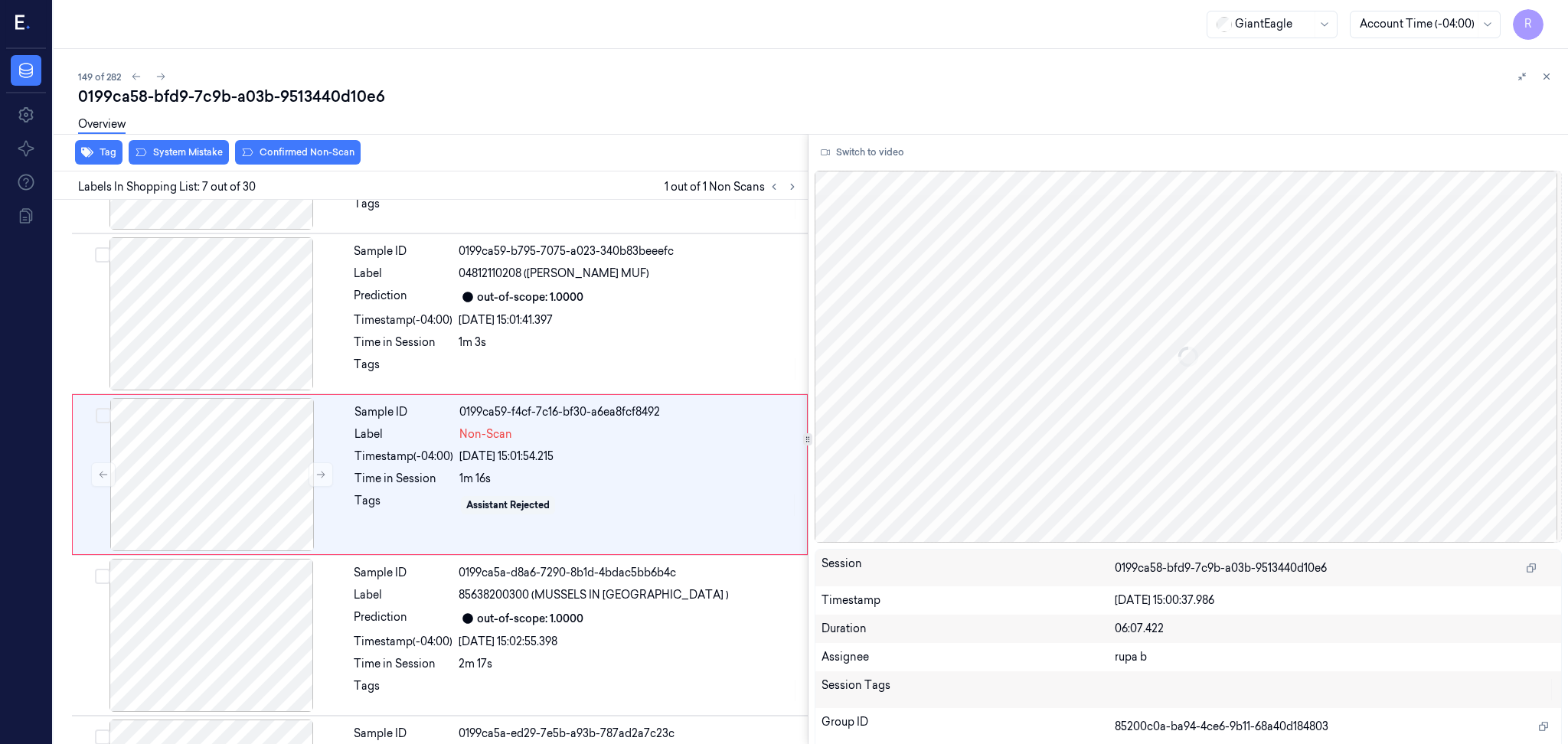
scroll to position [772, 0]
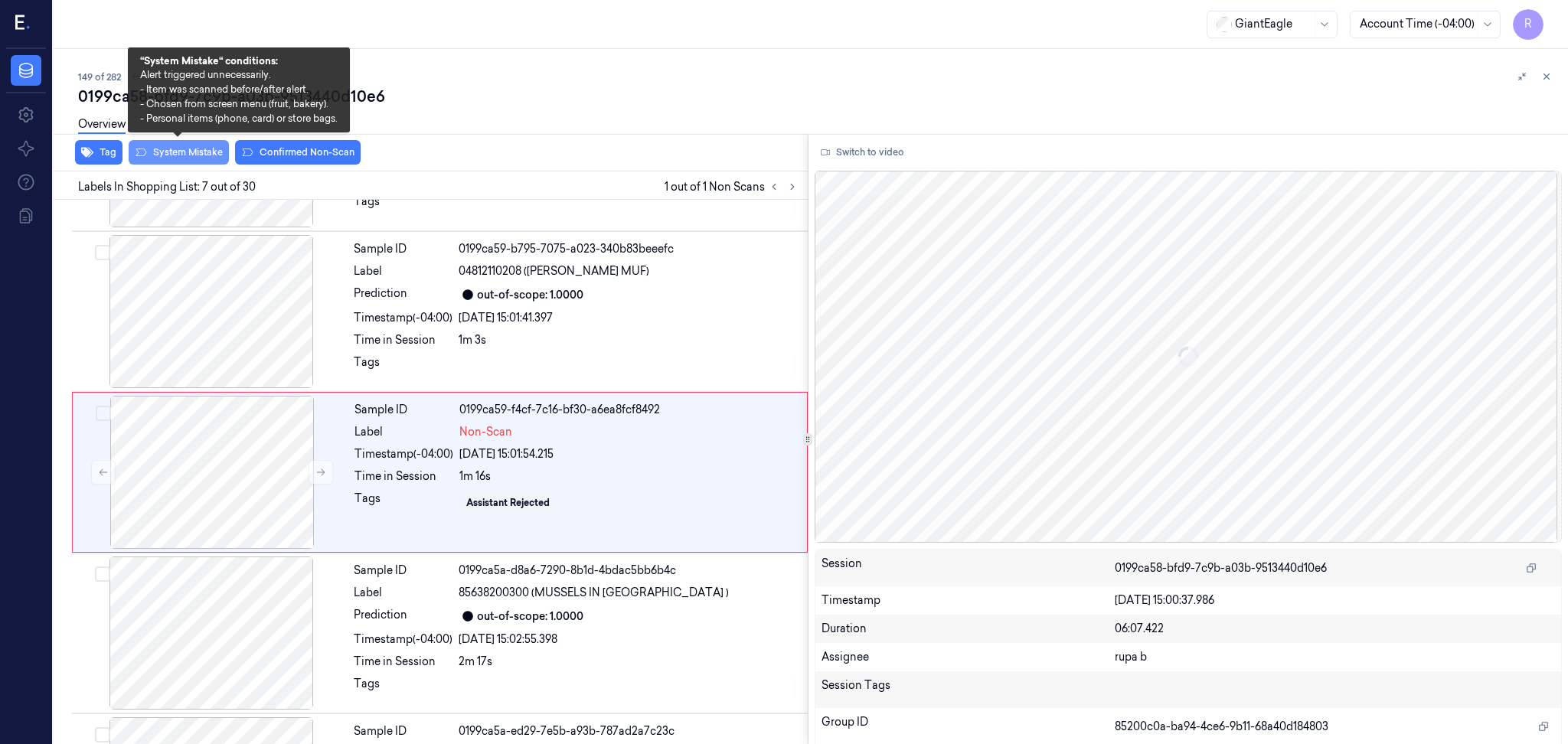
click at [198, 154] on button "System Mistake" at bounding box center [179, 152] width 100 height 25
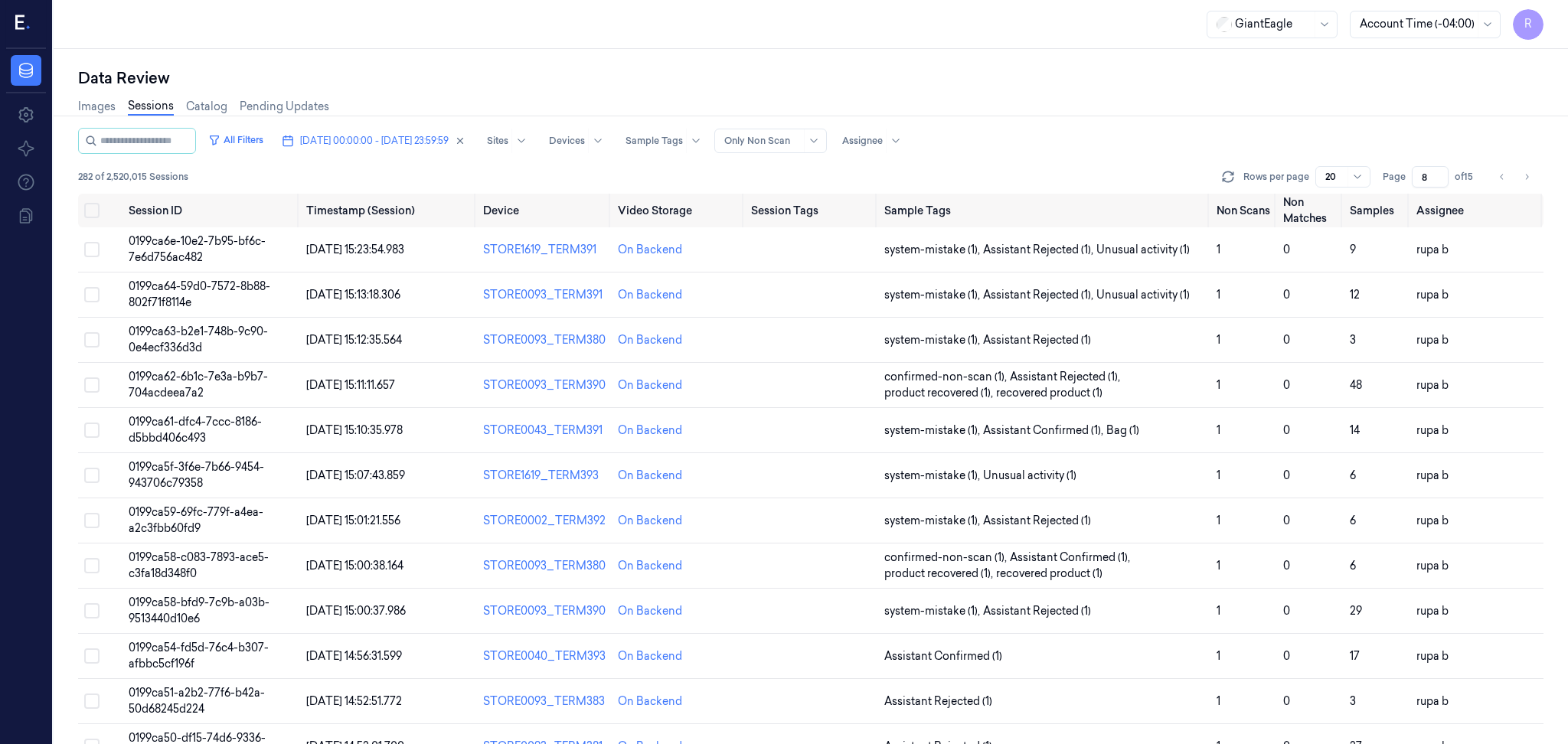
scroll to position [102, 0]
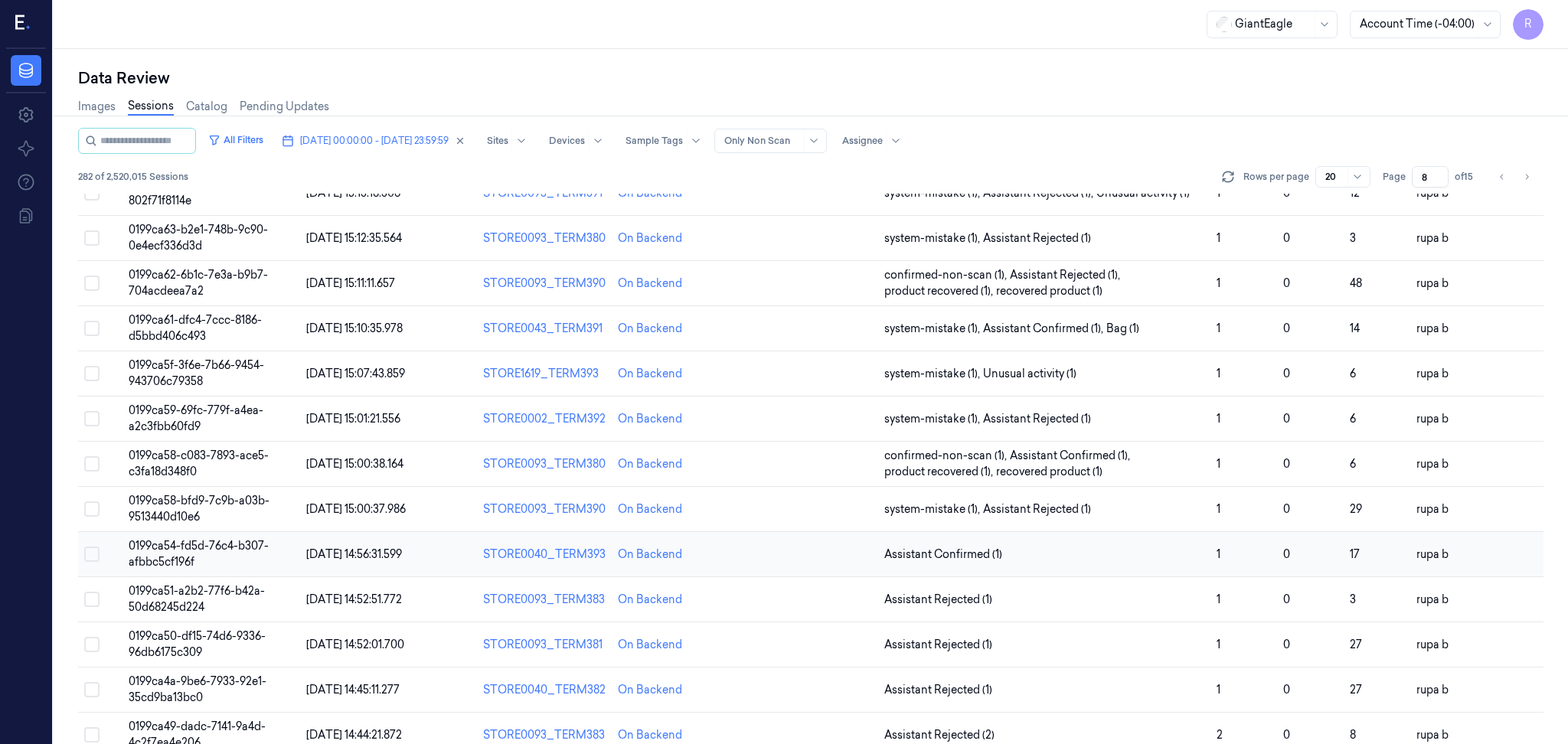
click at [235, 553] on td "0199ca54-fd5d-76c4-b307-afbbc5cf196f" at bounding box center [211, 554] width 178 height 45
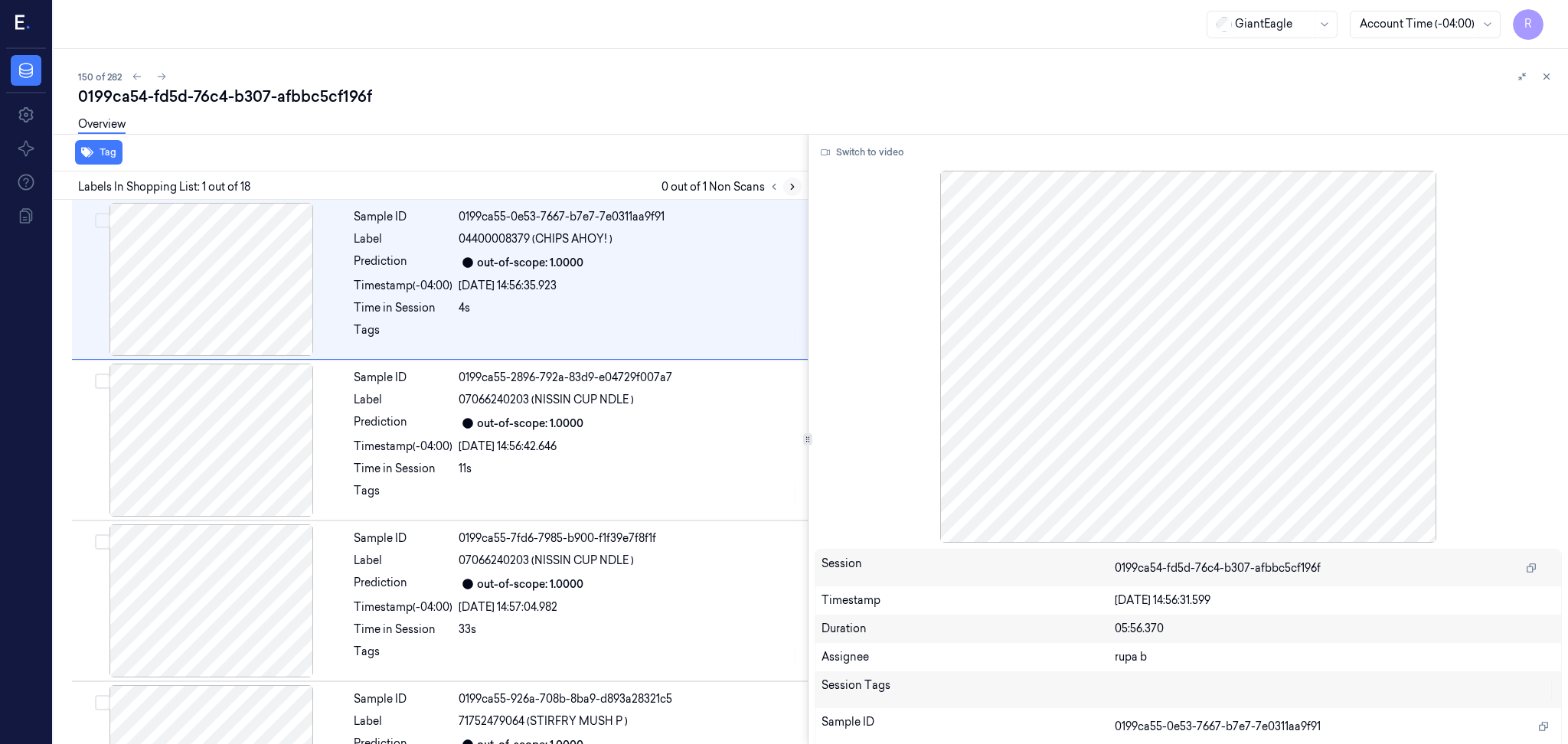
click at [791, 183] on icon at bounding box center [792, 187] width 11 height 11
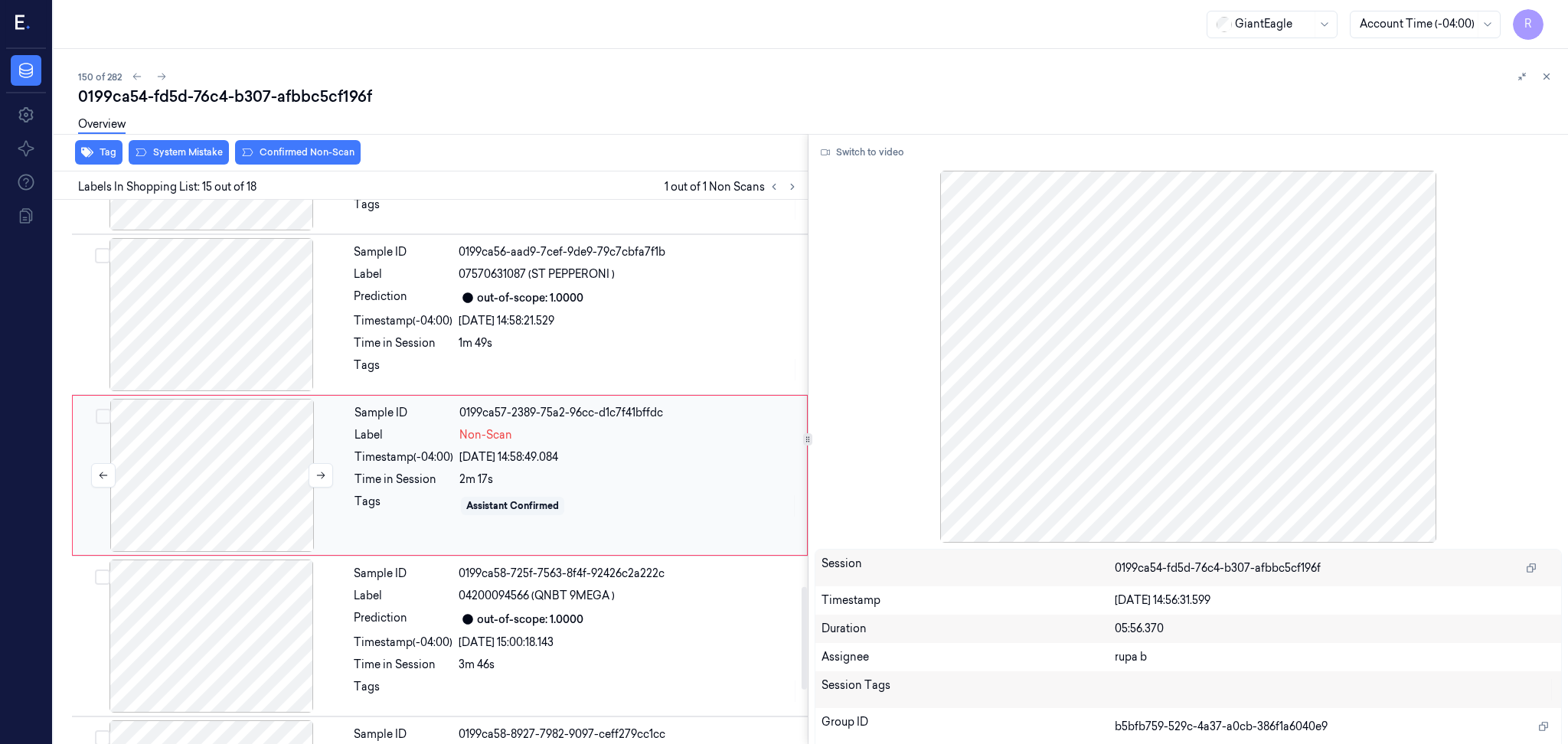
scroll to position [2058, 0]
click at [236, 497] on div at bounding box center [212, 472] width 273 height 153
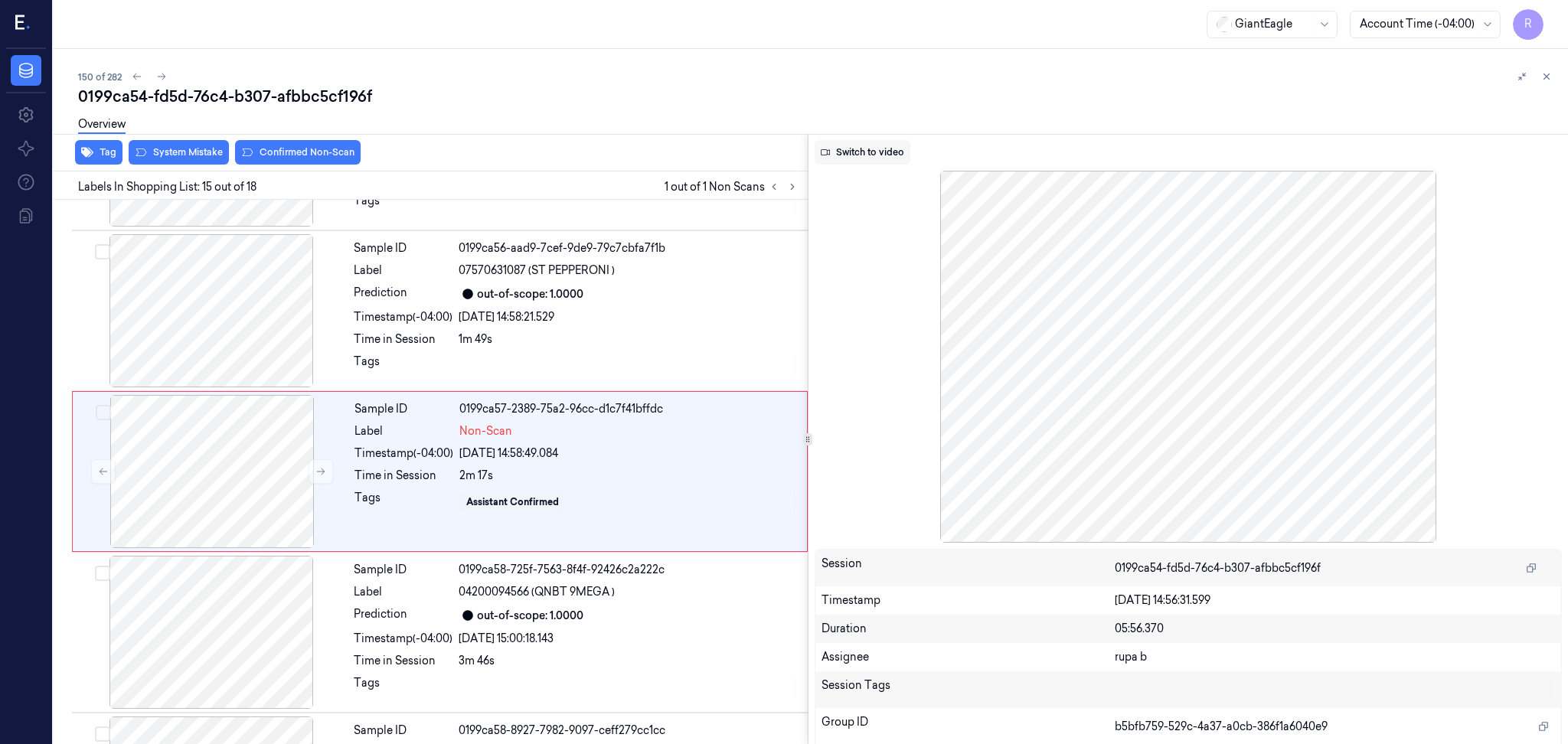
click at [853, 157] on button "Switch to video" at bounding box center [862, 152] width 96 height 25
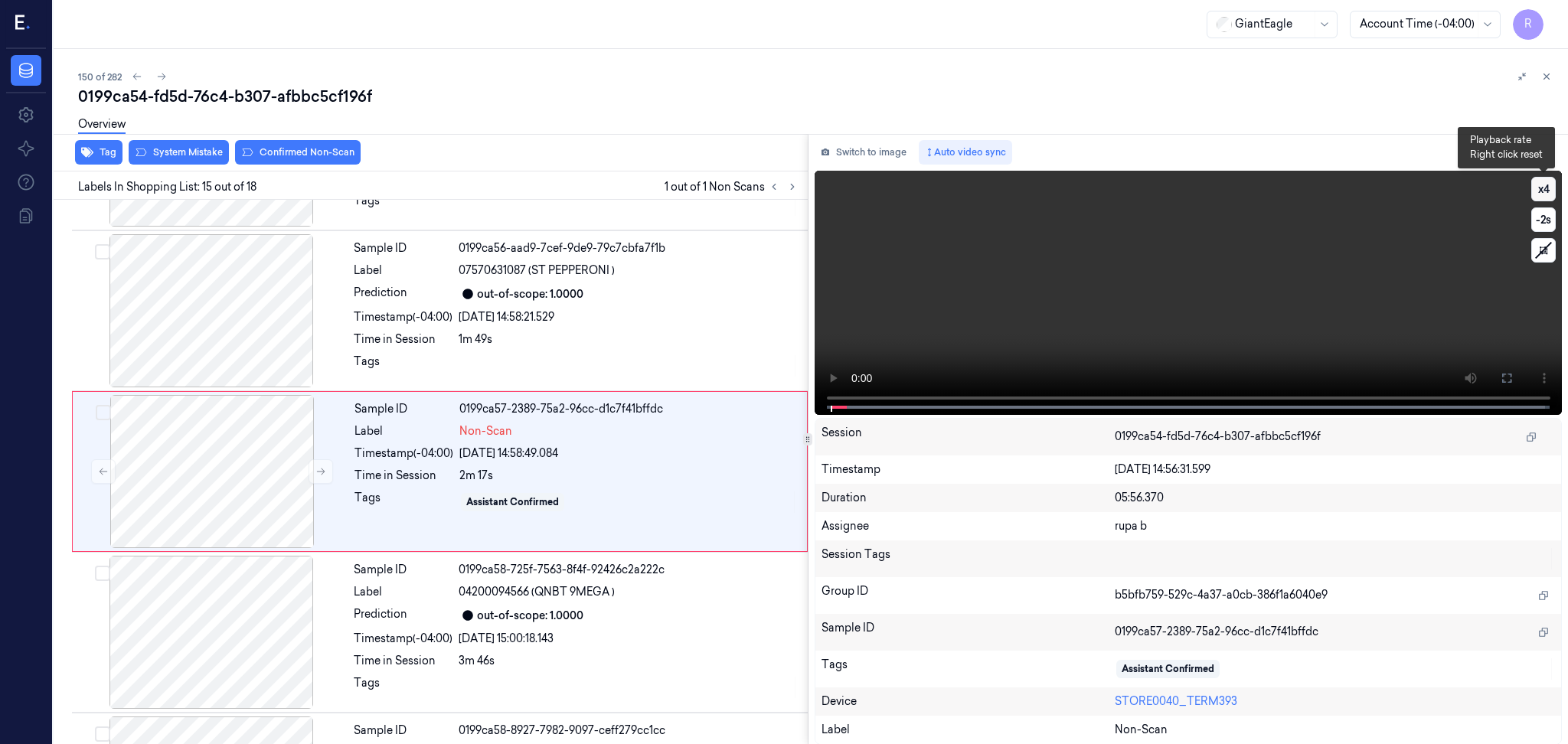
click at [1547, 195] on button "x 4" at bounding box center [1543, 189] width 25 height 25
click at [1547, 195] on button "x 1" at bounding box center [1543, 189] width 25 height 25
click at [1054, 403] on span at bounding box center [1054, 407] width 2 height 8
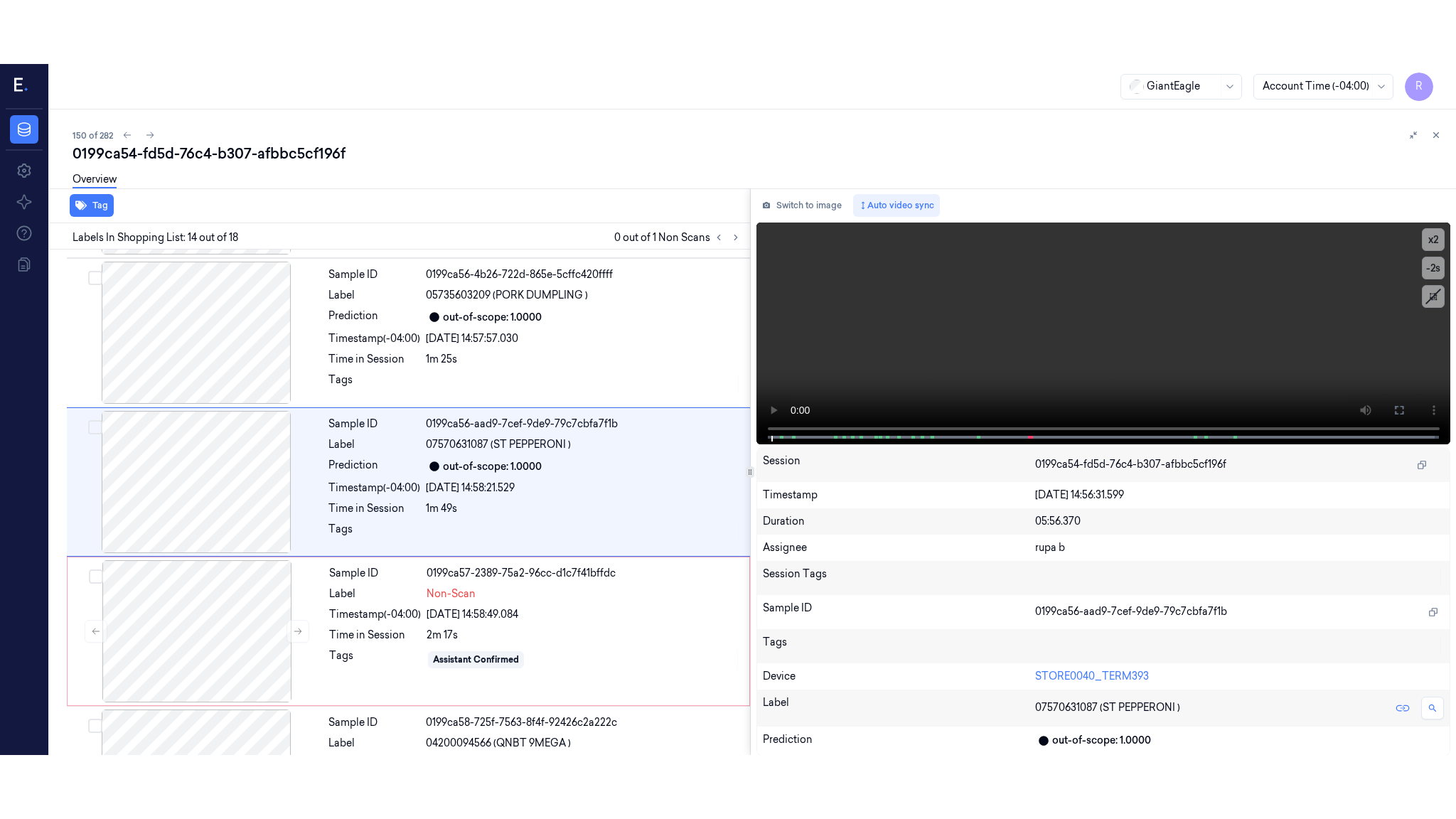
scroll to position [1762, 0]
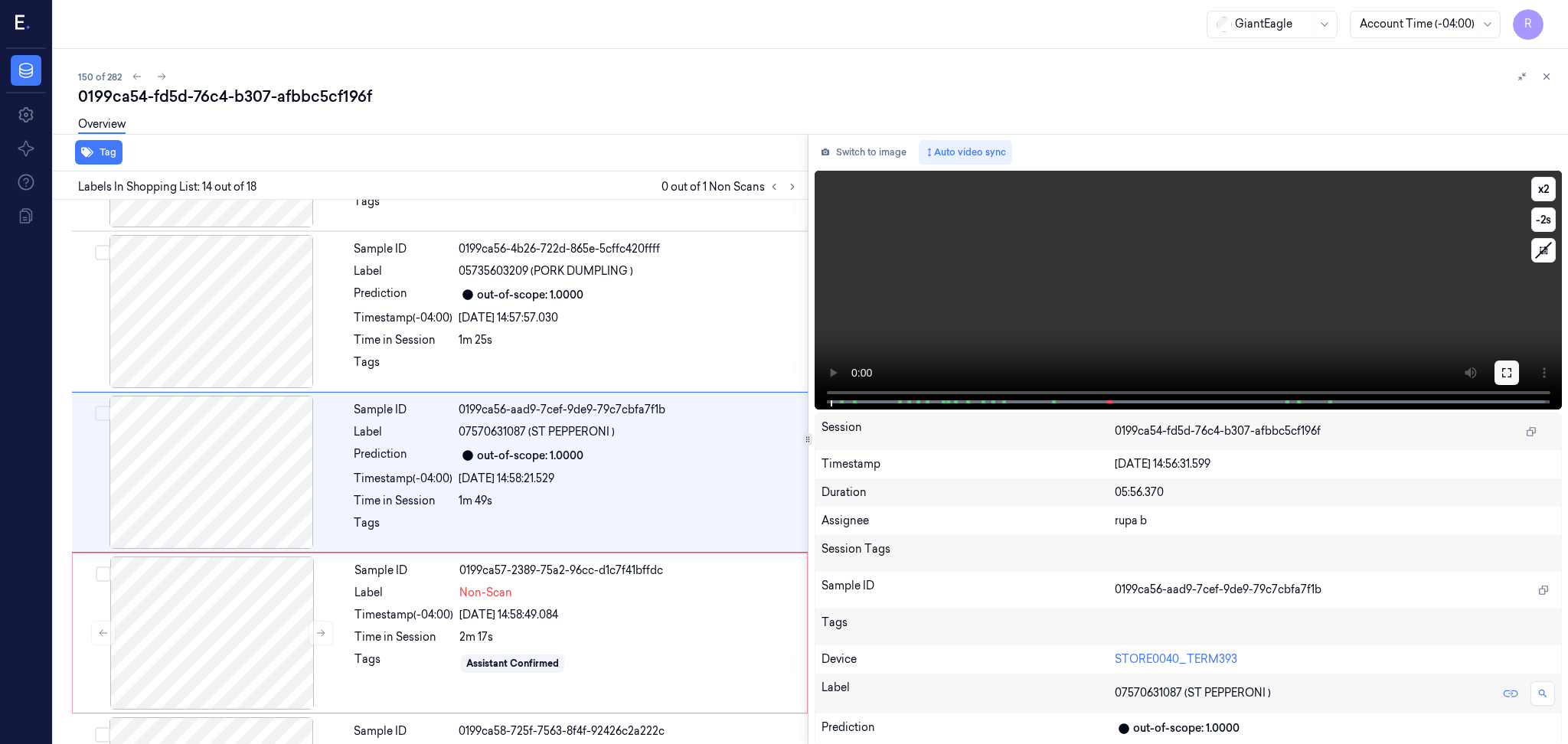
click at [1496, 373] on button at bounding box center [1506, 372] width 25 height 25
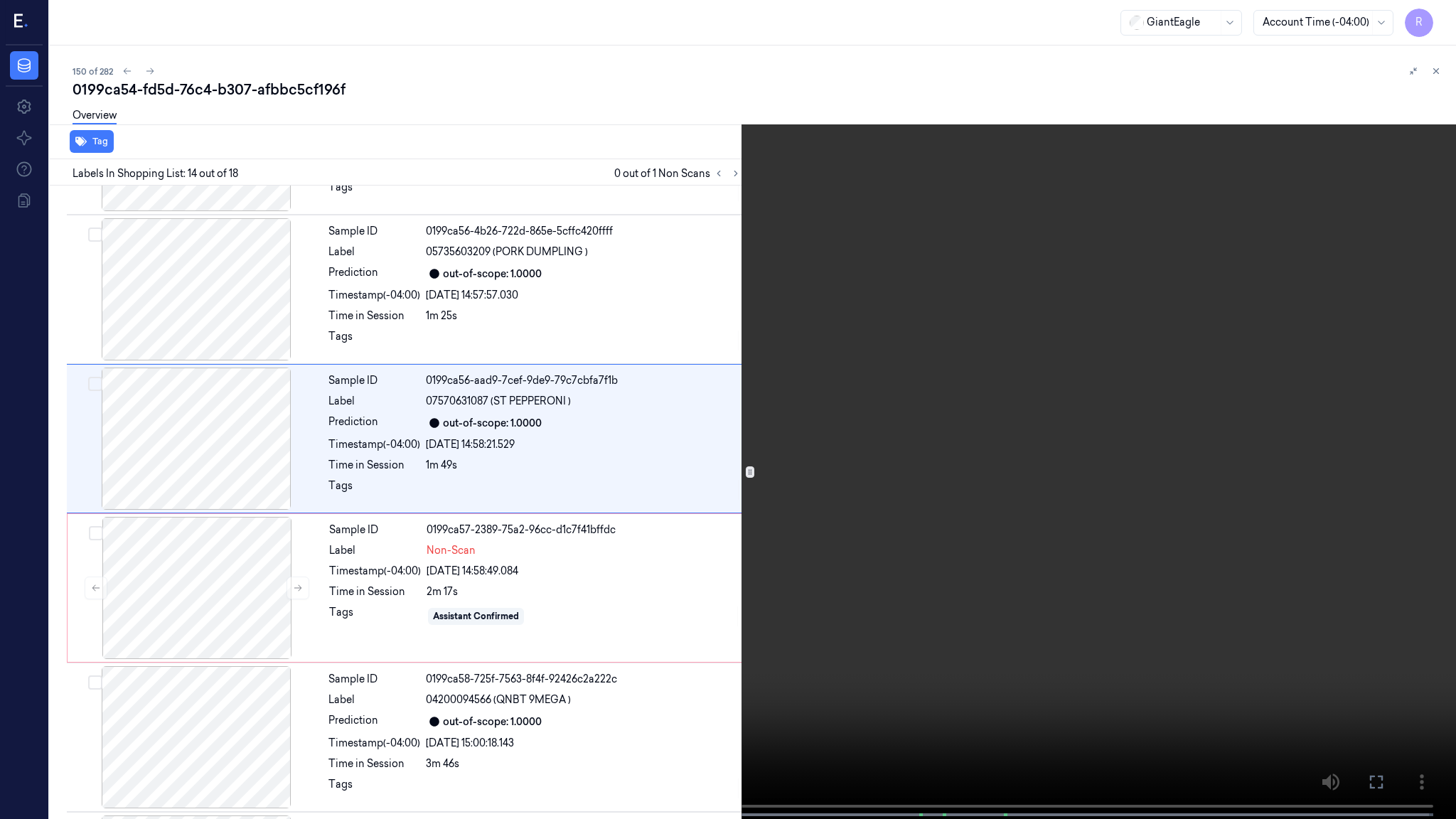
click at [1389, 430] on video at bounding box center [728, 411] width 1456 height 822
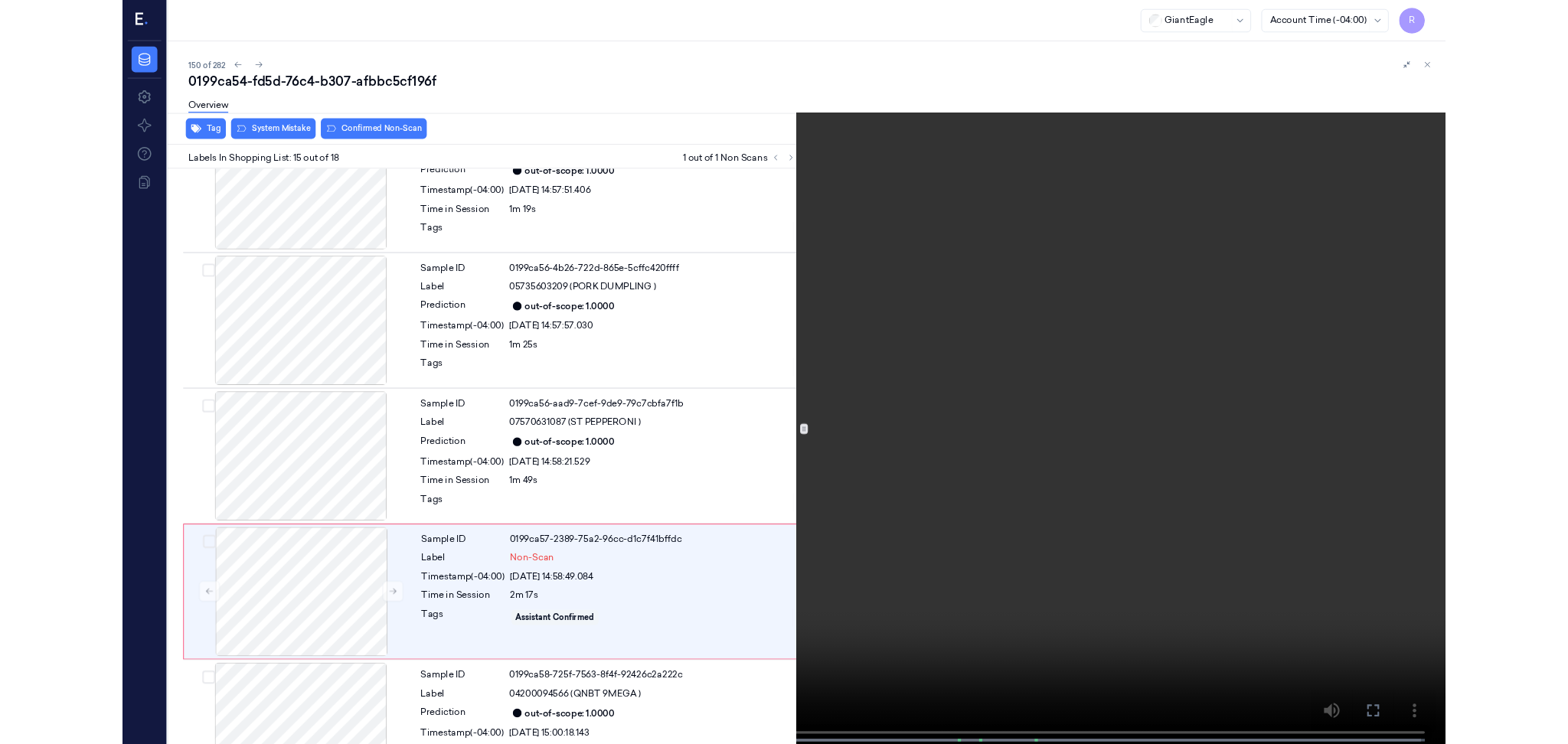
scroll to position [1989, 0]
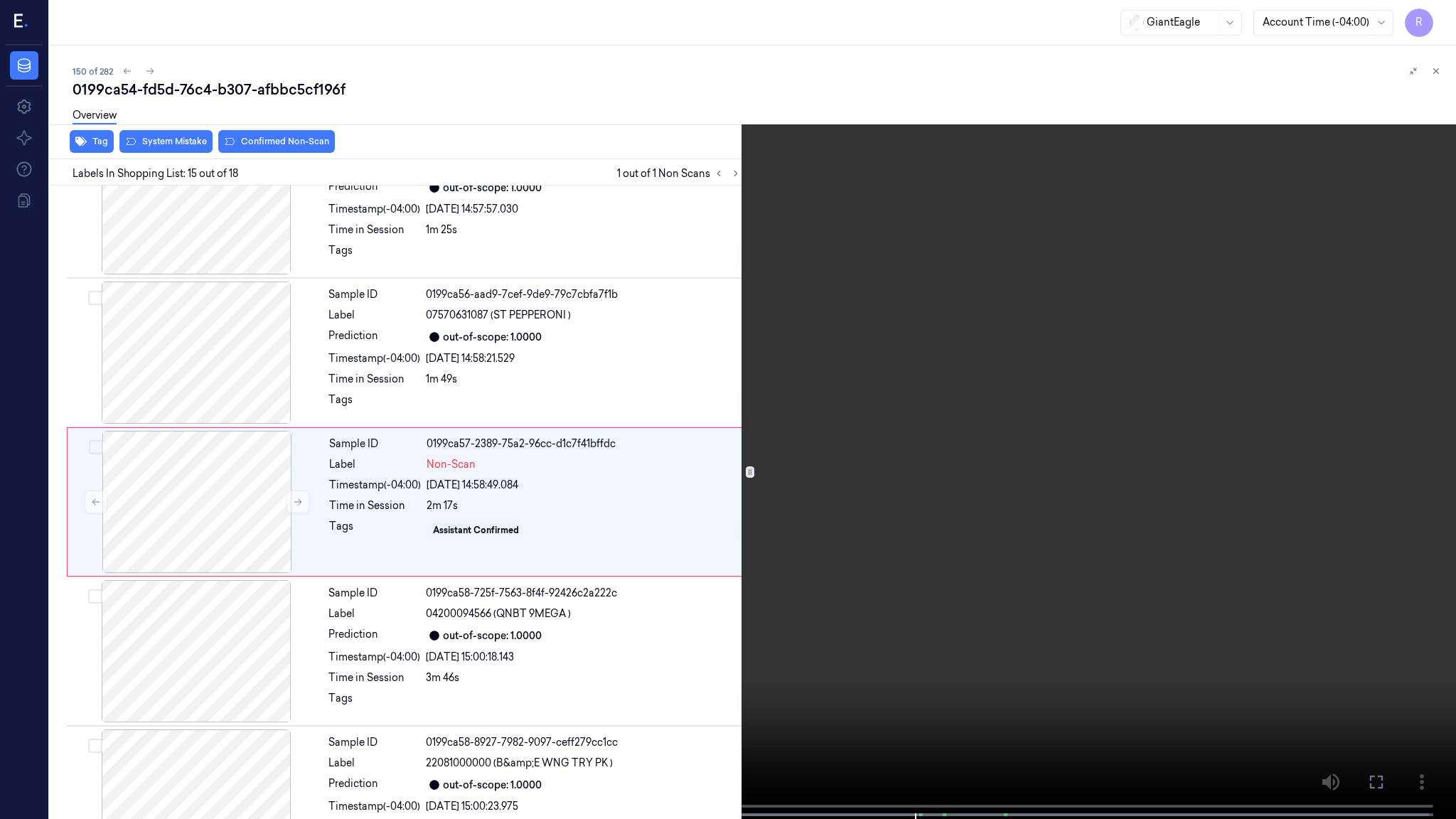
click at [942, 472] on video at bounding box center [728, 411] width 1456 height 822
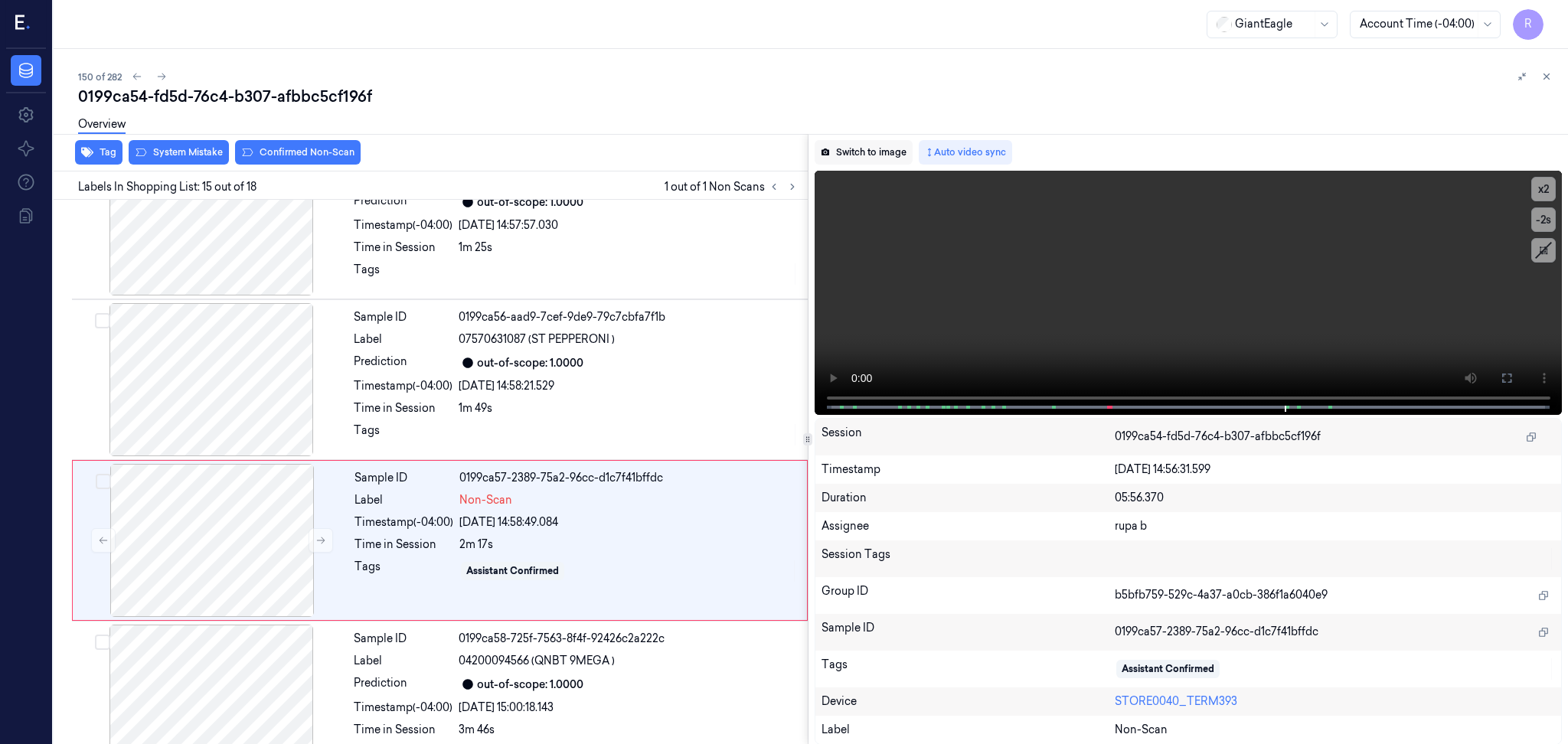
click at [894, 145] on button "Switch to image" at bounding box center [863, 152] width 98 height 25
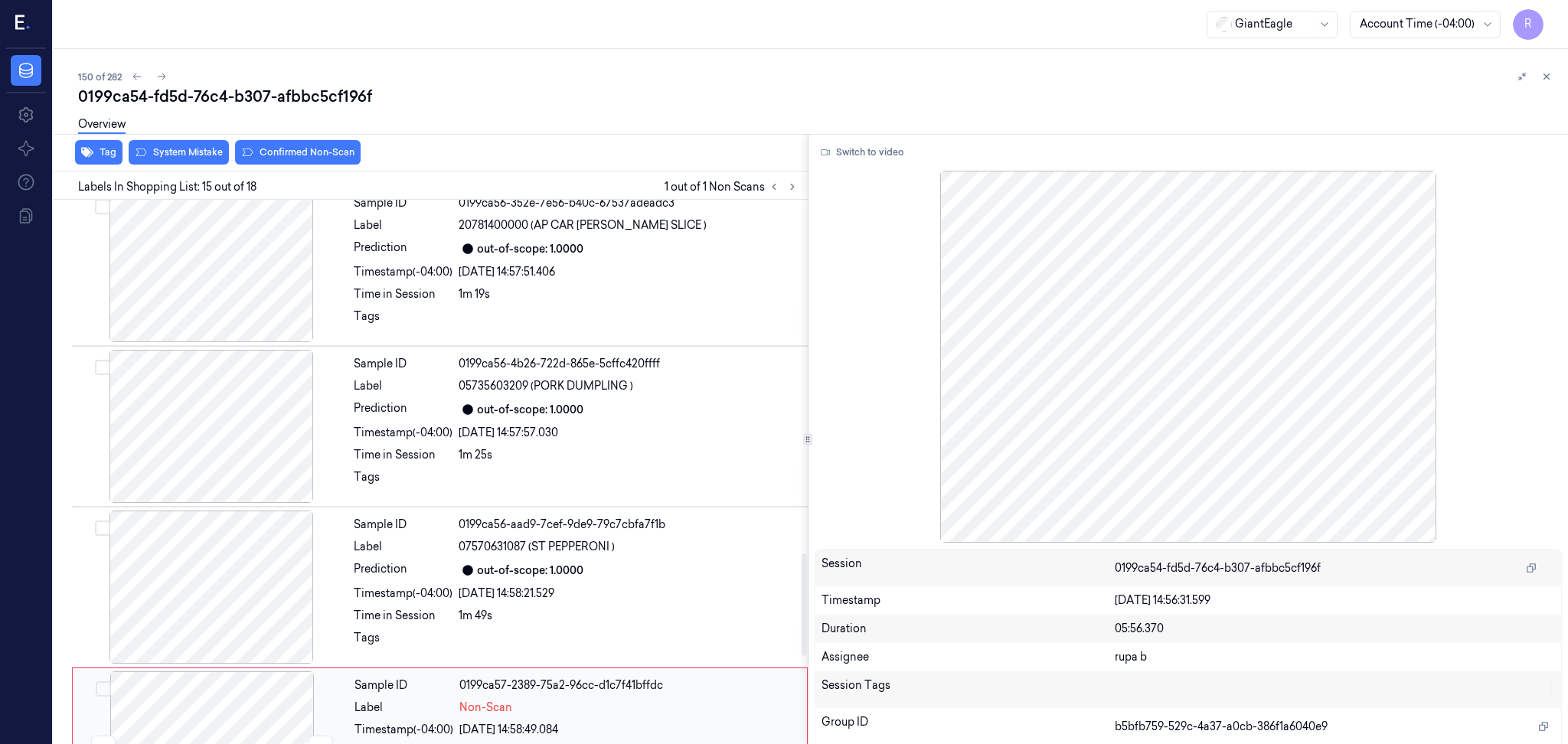
scroll to position [1752, 0]
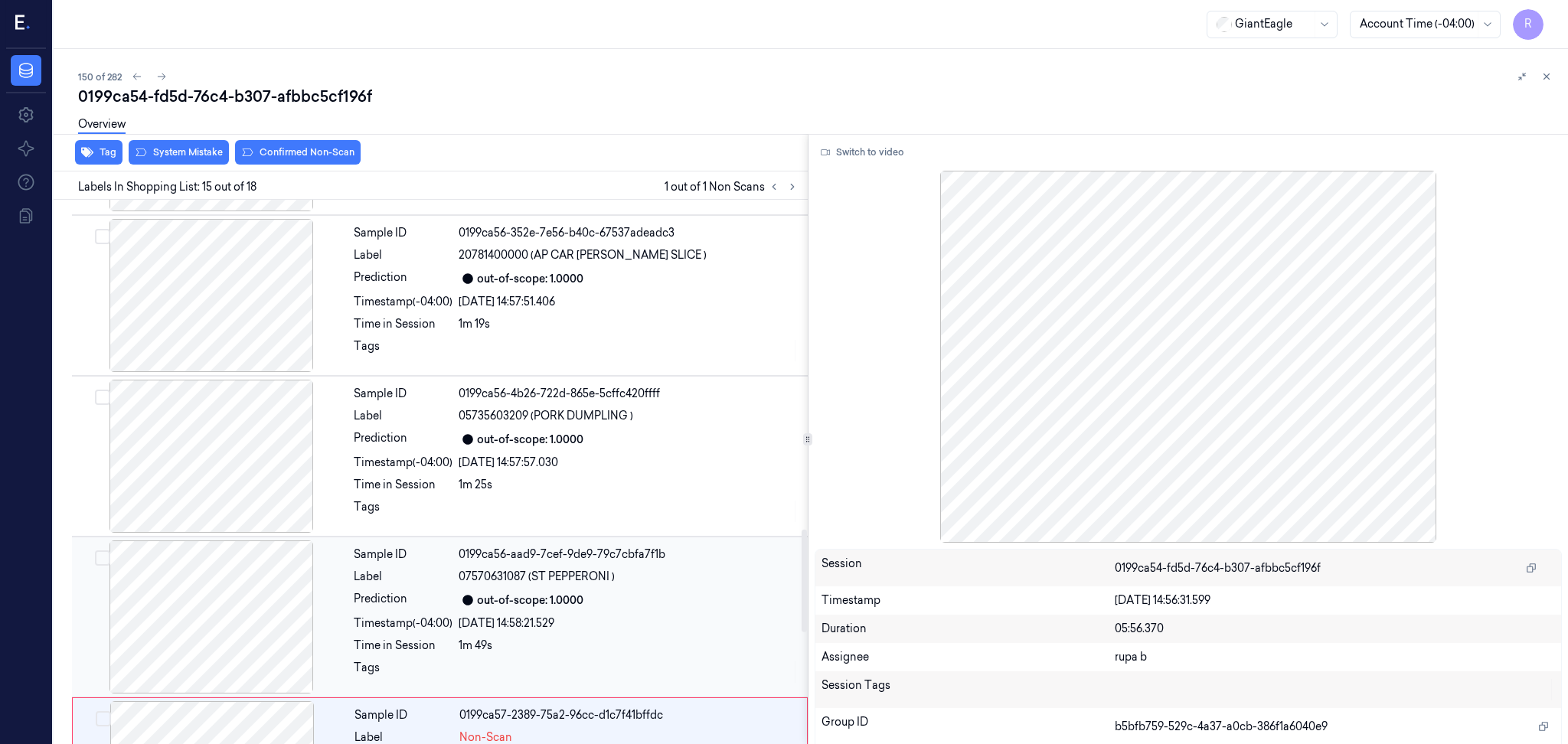
click at [230, 620] on div at bounding box center [211, 617] width 273 height 153
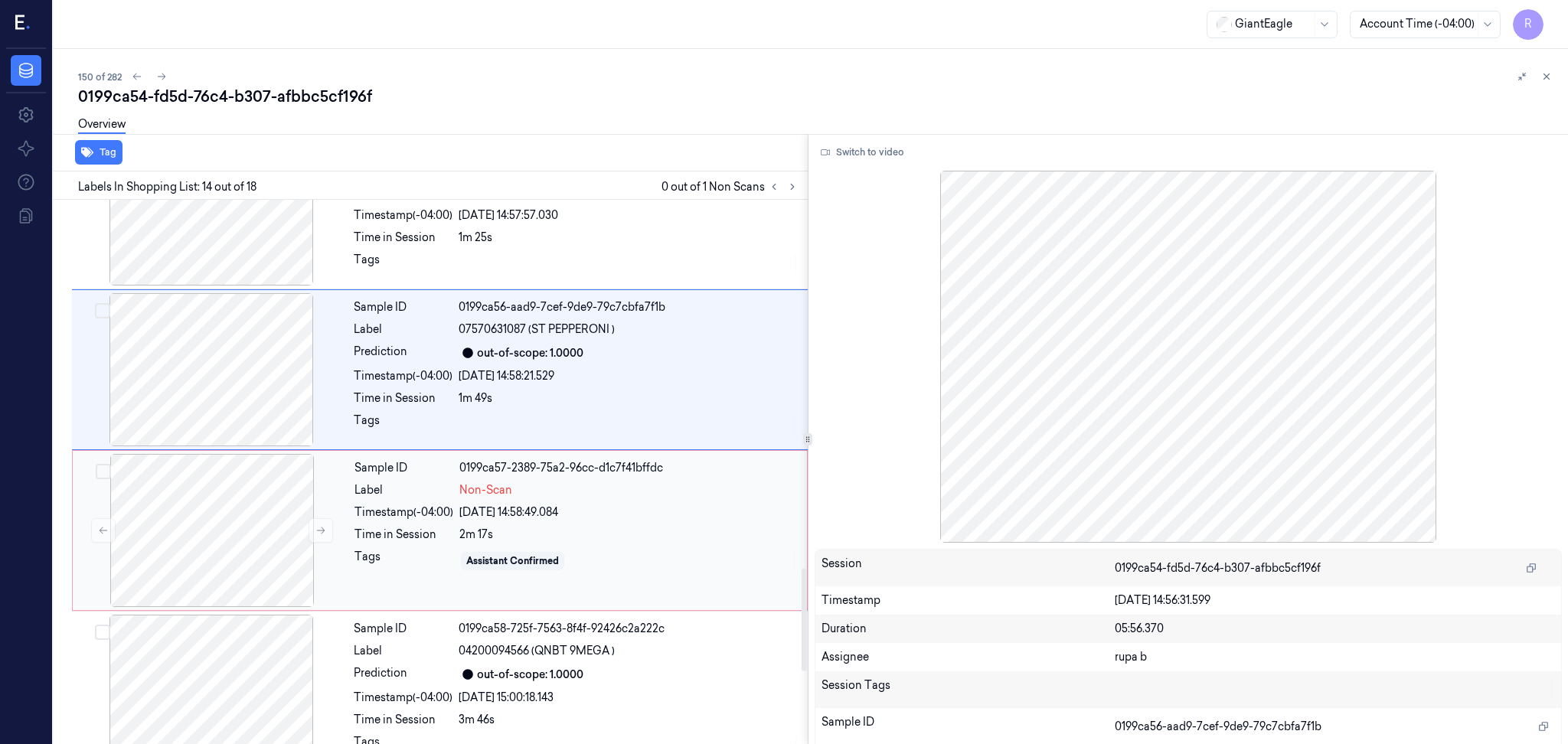
scroll to position [1897, 0]
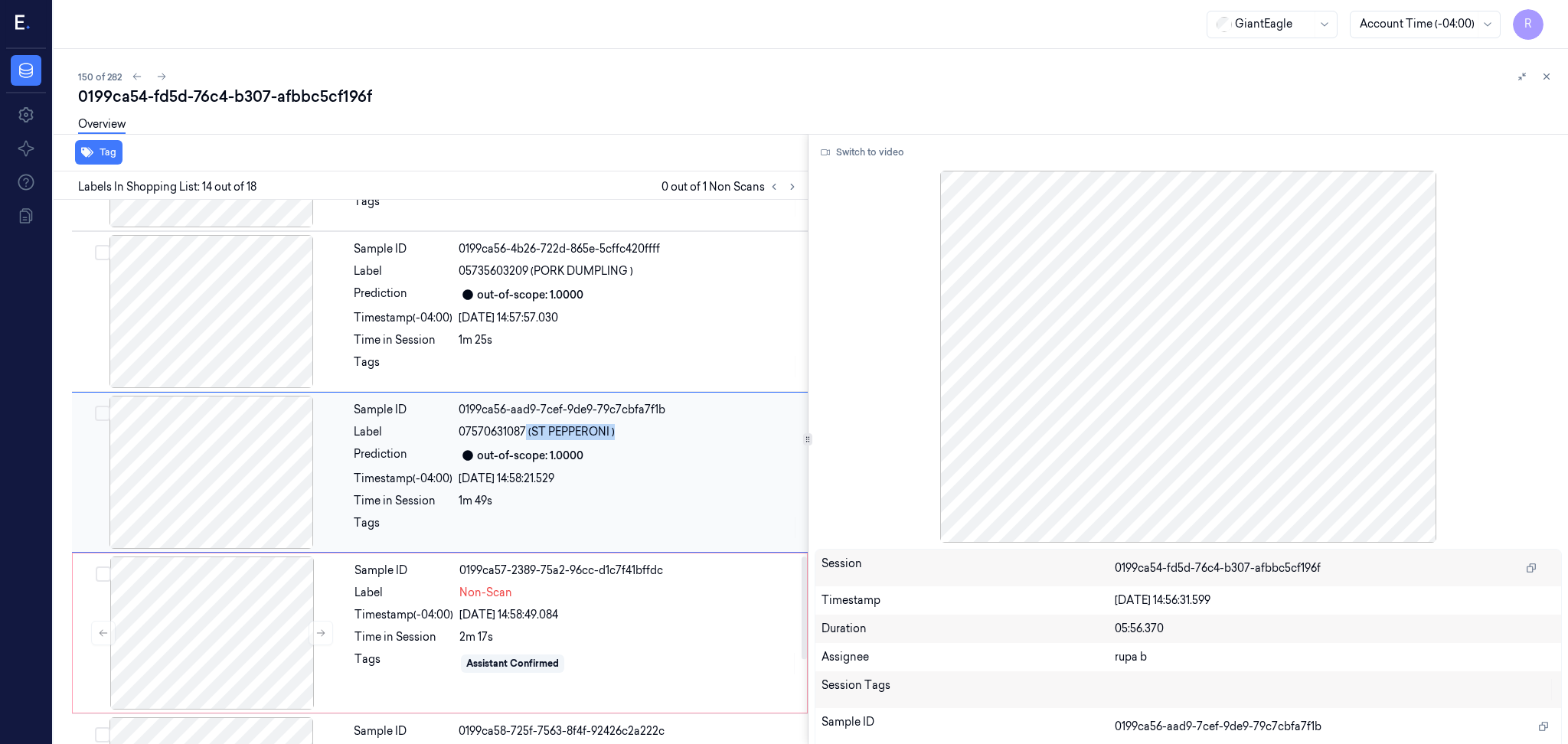
drag, startPoint x: 535, startPoint y: 431, endPoint x: 648, endPoint y: 432, distance: 113.0
click at [648, 432] on div "07570631087 (ST PEPPERONI )" at bounding box center [629, 432] width 340 height 16
click at [264, 625] on div at bounding box center [212, 633] width 273 height 153
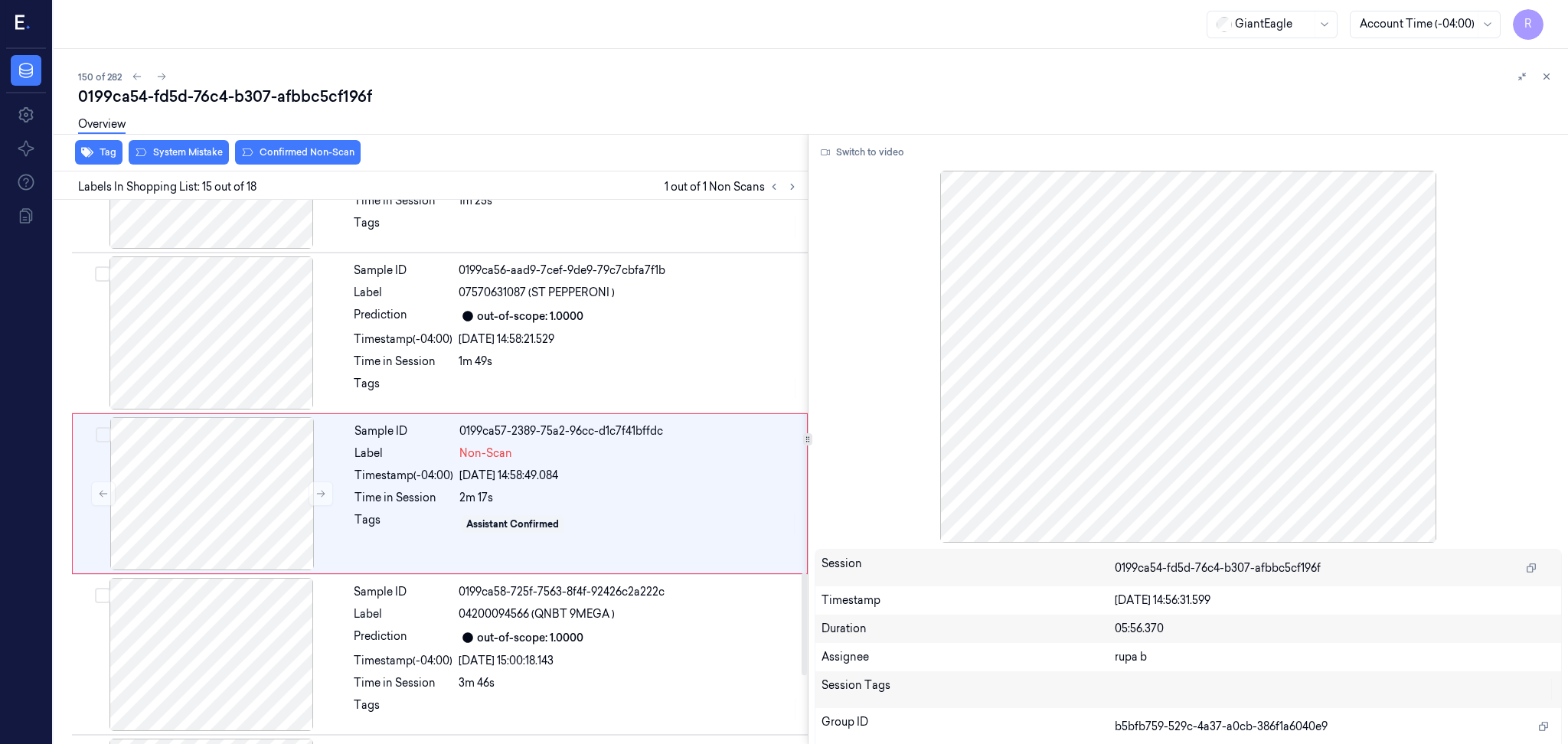
scroll to position [2058, 0]
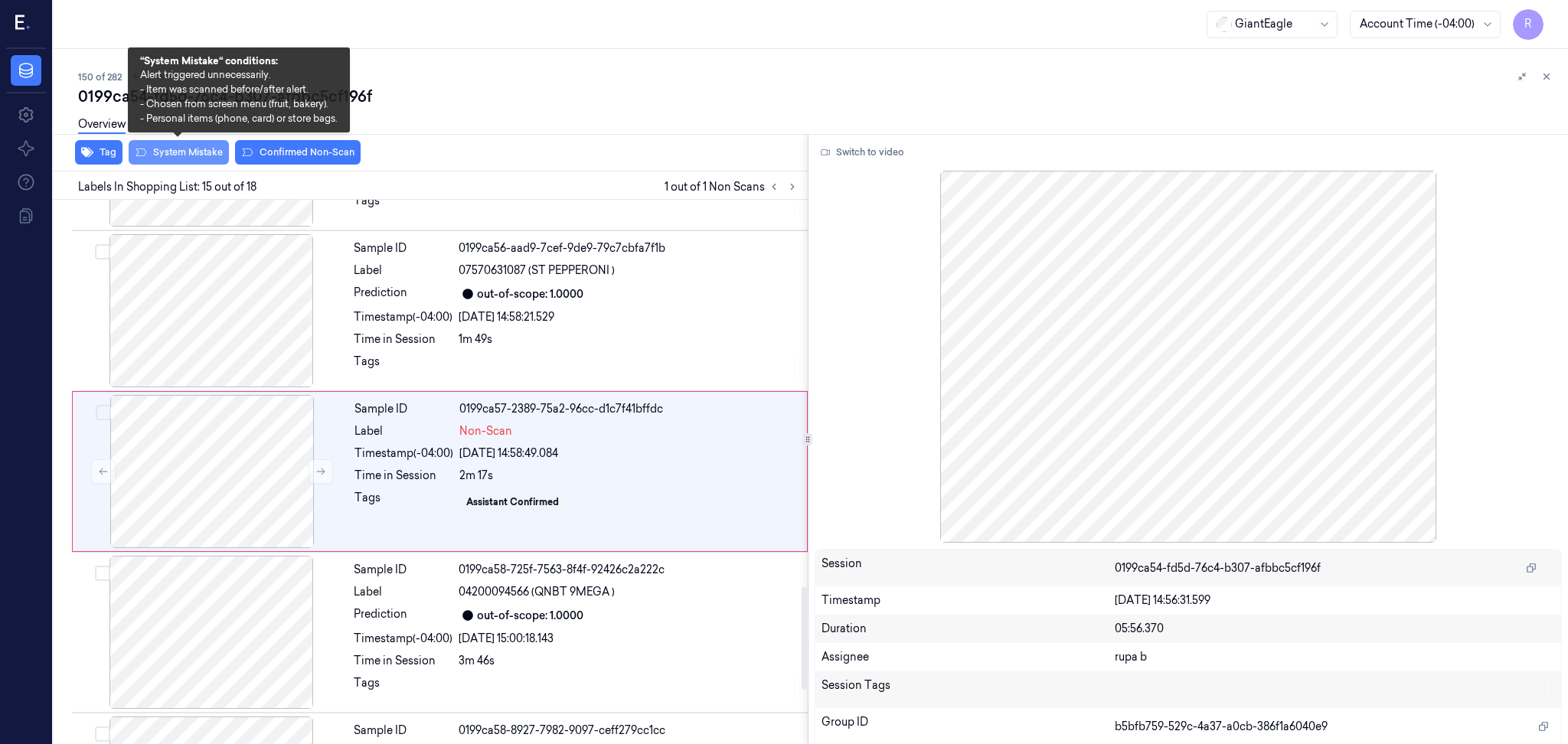
click at [204, 149] on button "System Mistake" at bounding box center [179, 152] width 100 height 25
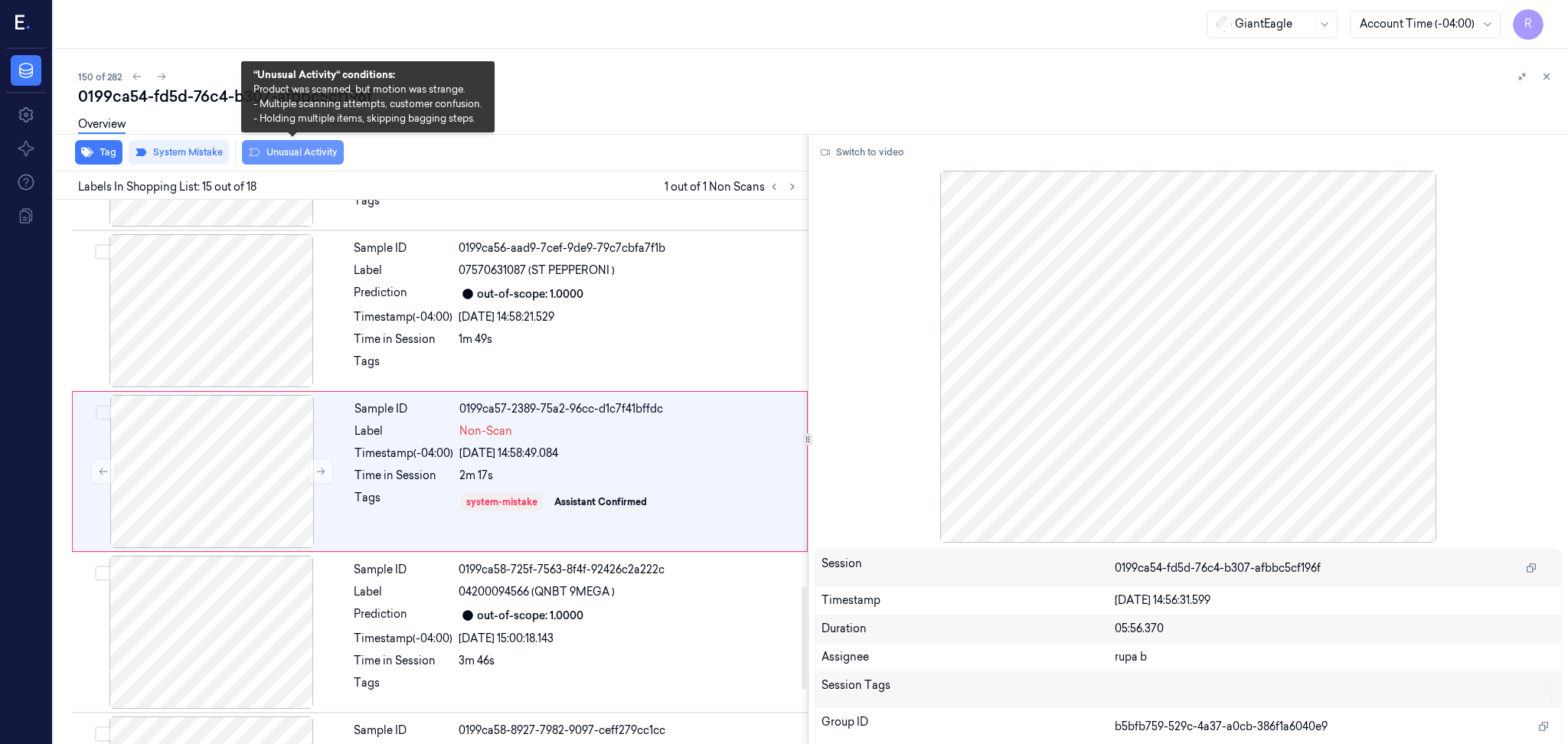
click at [304, 154] on button "Unusual Activity" at bounding box center [293, 152] width 102 height 25
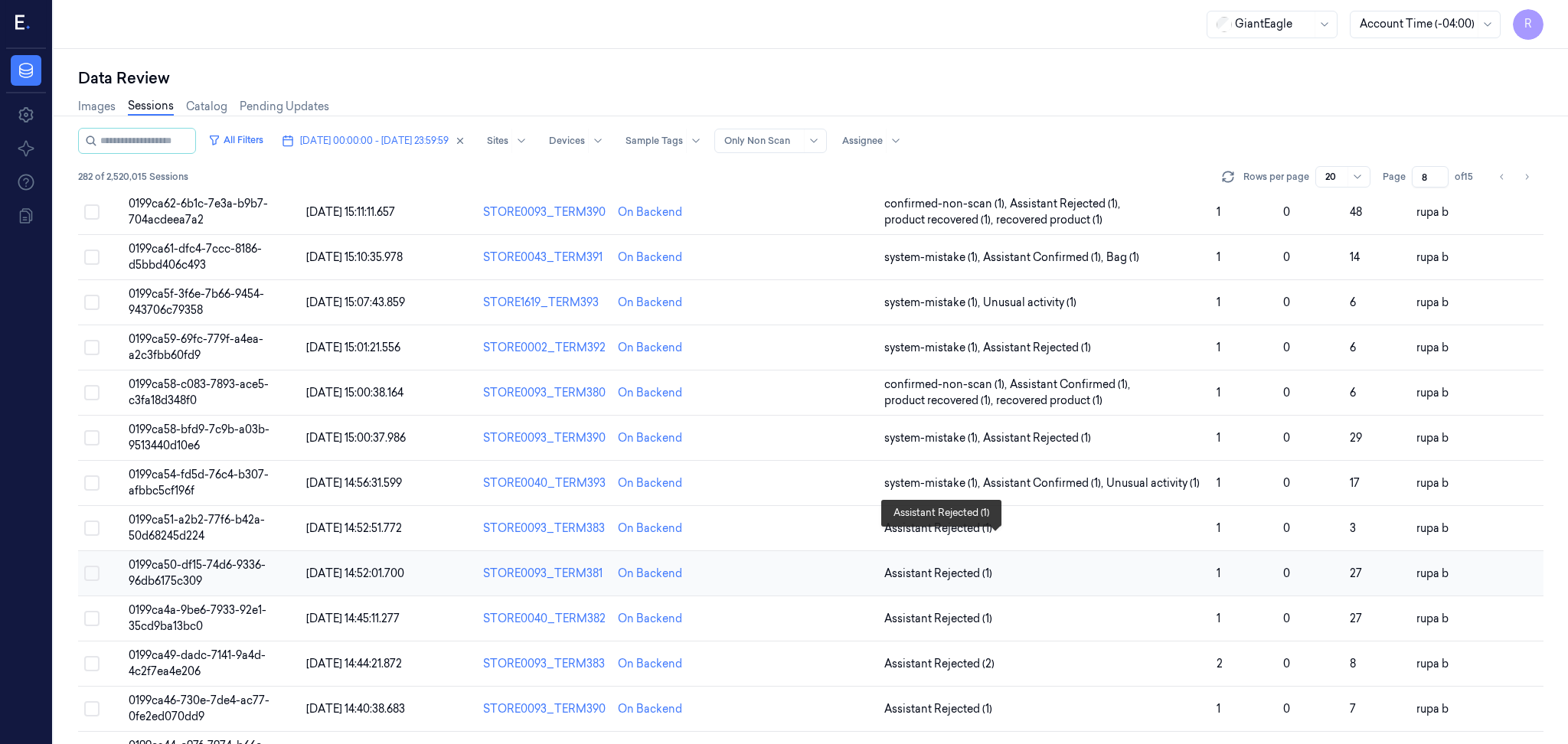
scroll to position [204, 0]
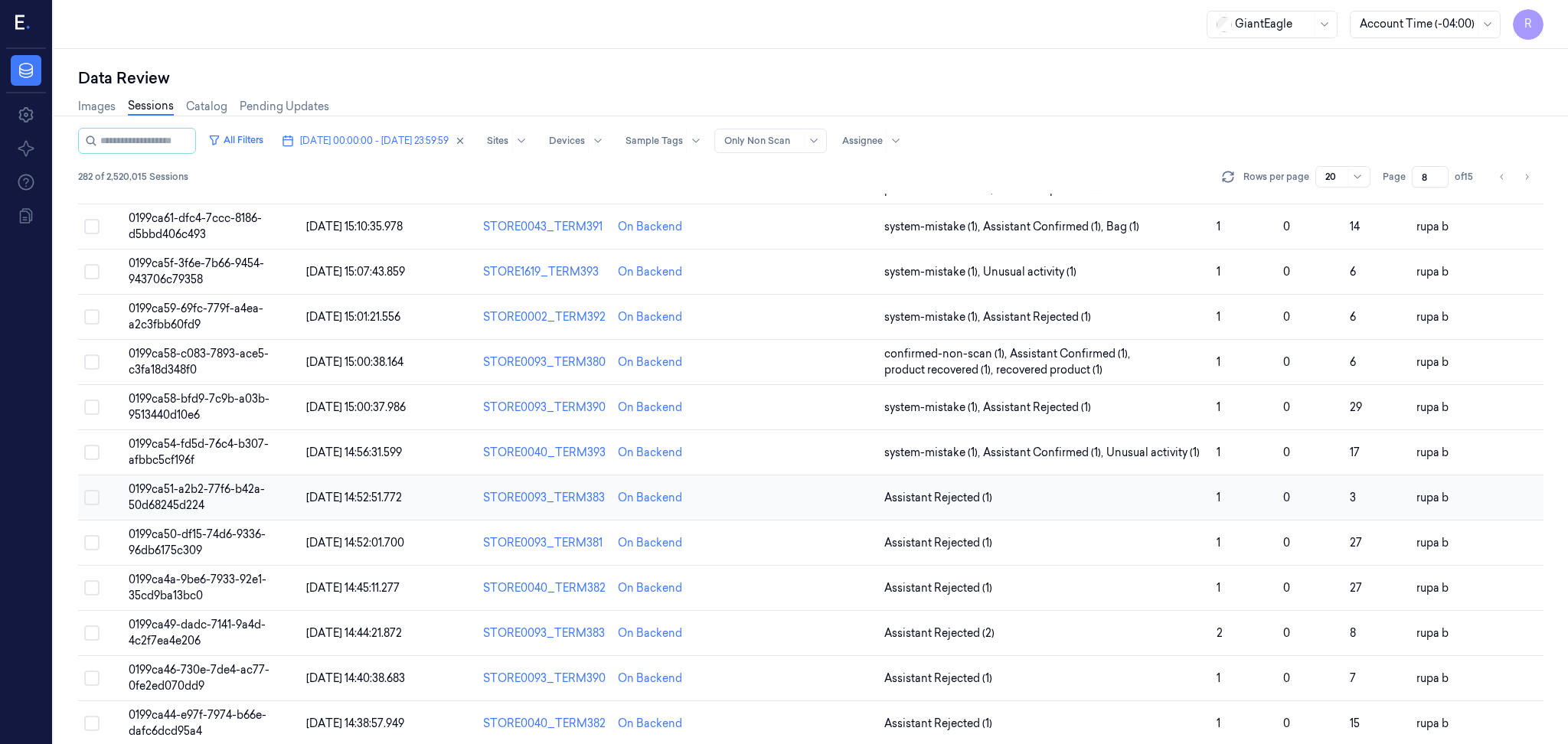
click at [234, 495] on td "0199ca51-a2b2-77f6-b42a-50d68245d224" at bounding box center [211, 497] width 178 height 45
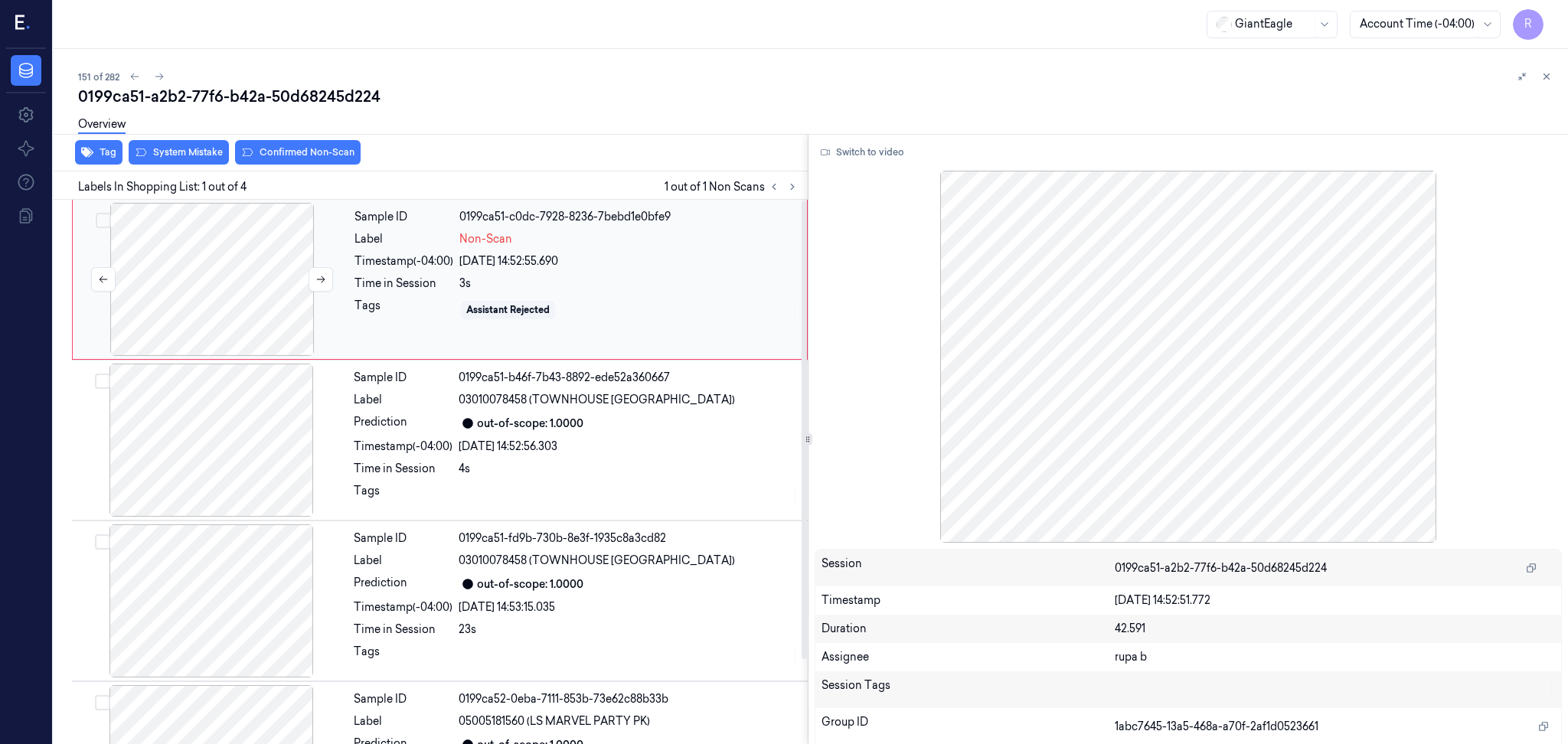
click at [198, 280] on div at bounding box center [212, 280] width 273 height 153
click at [894, 153] on button "Switch to video" at bounding box center [862, 152] width 96 height 25
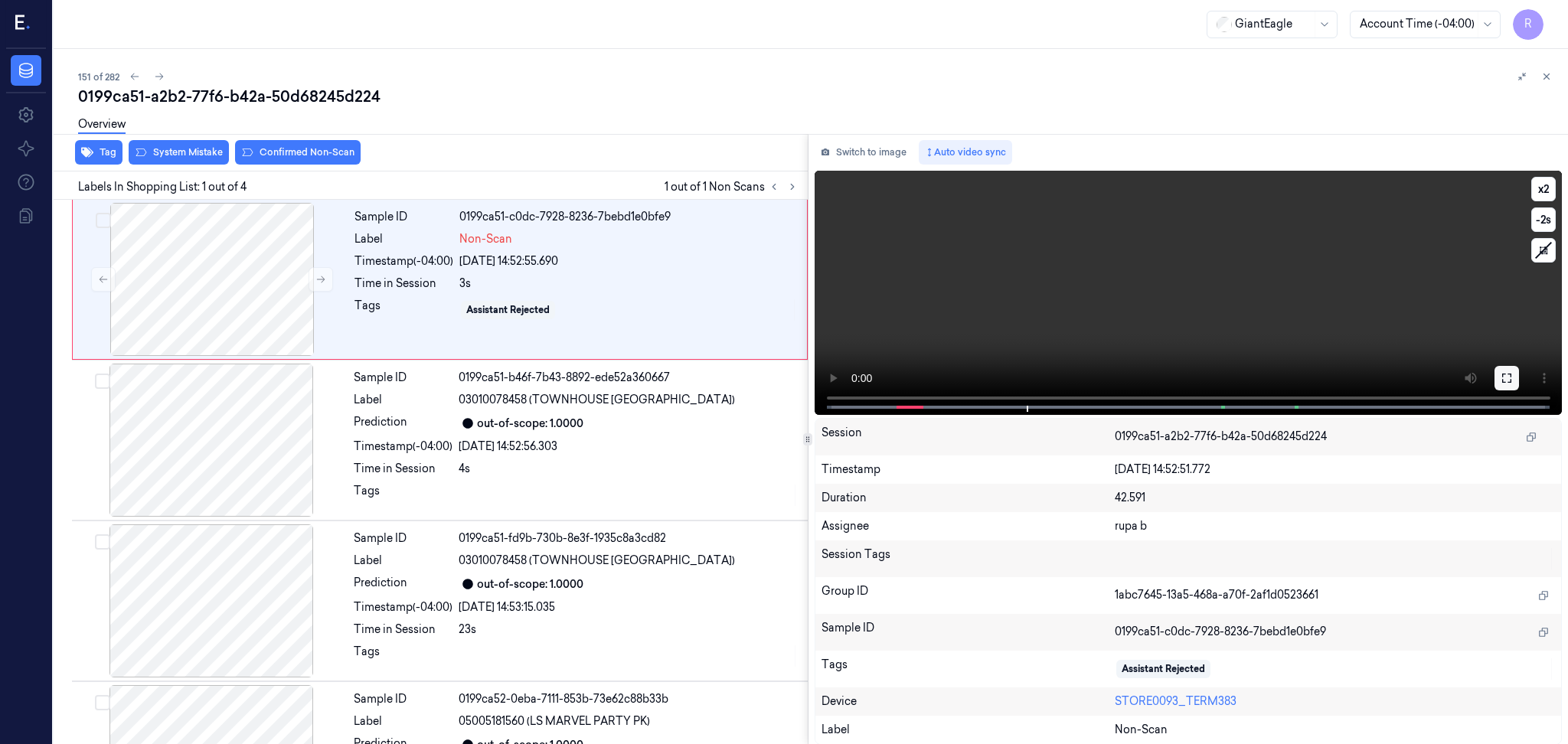
click at [1500, 384] on button at bounding box center [1506, 378] width 25 height 25
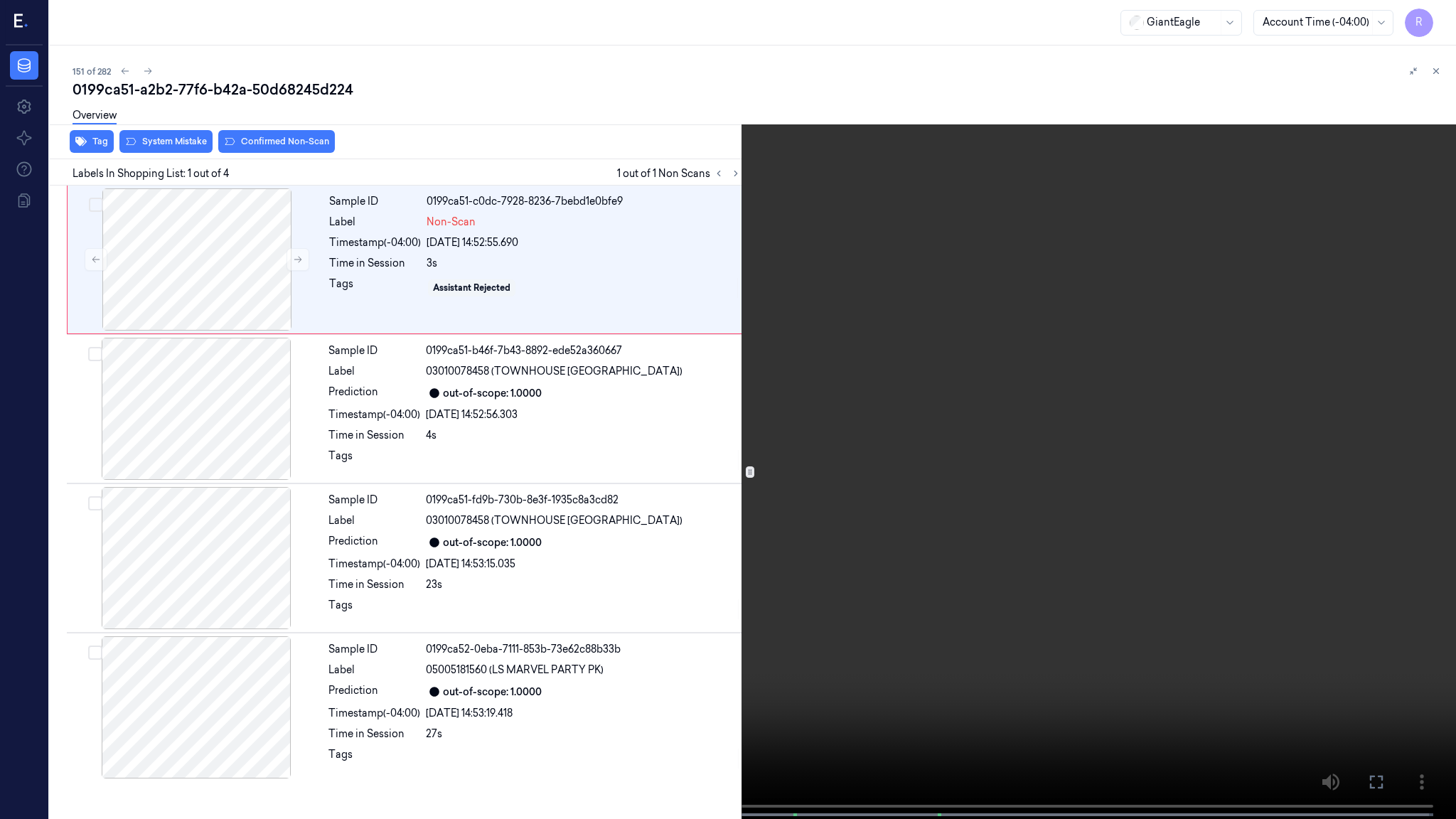
click at [408, 231] on video at bounding box center [728, 411] width 1456 height 822
click at [1437, 7] on button "x 2" at bounding box center [1438, 17] width 23 height 23
click at [1437, 7] on button "x 4" at bounding box center [1438, 17] width 23 height 23
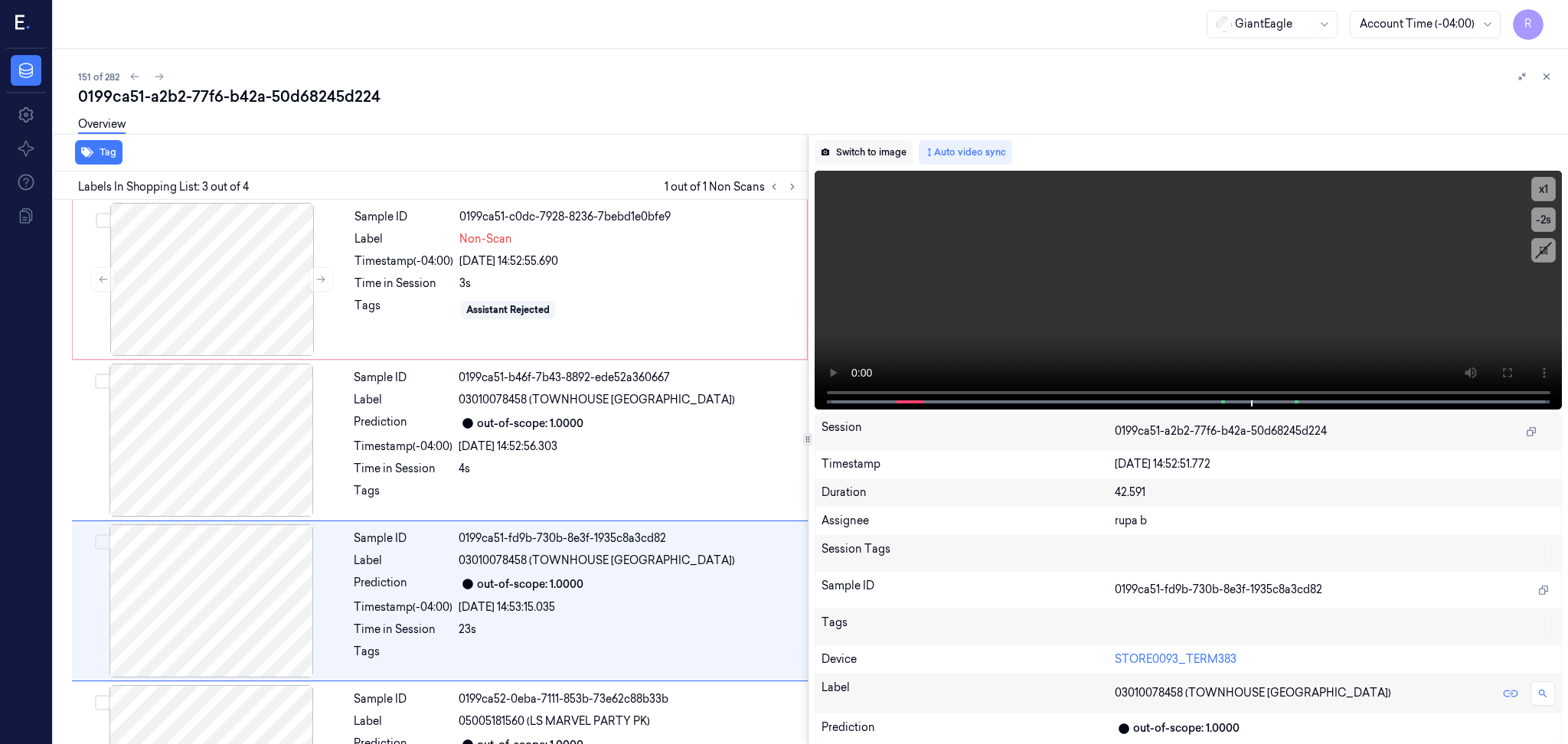
click at [898, 155] on button "Switch to image" at bounding box center [863, 152] width 98 height 25
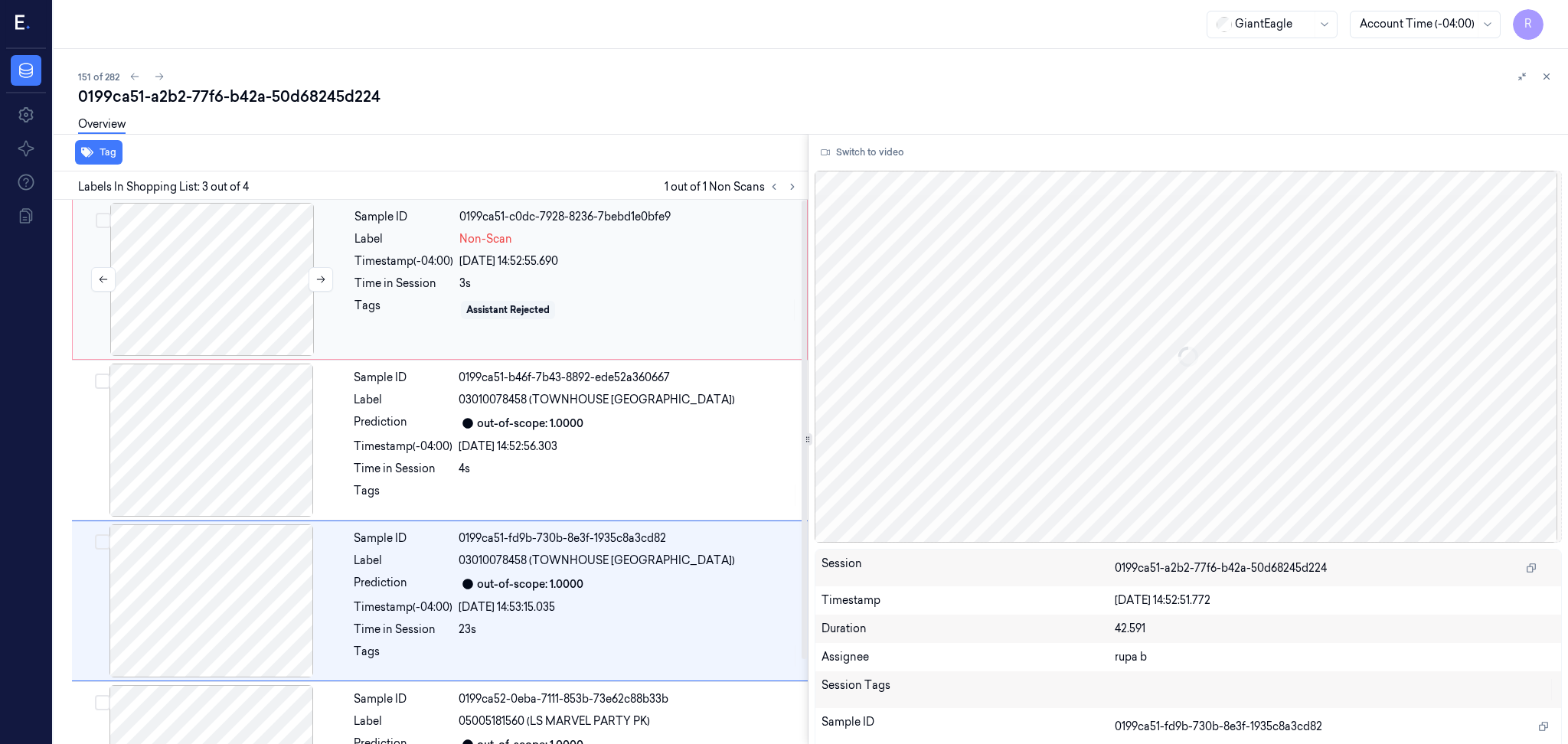
click at [238, 315] on div at bounding box center [212, 280] width 273 height 153
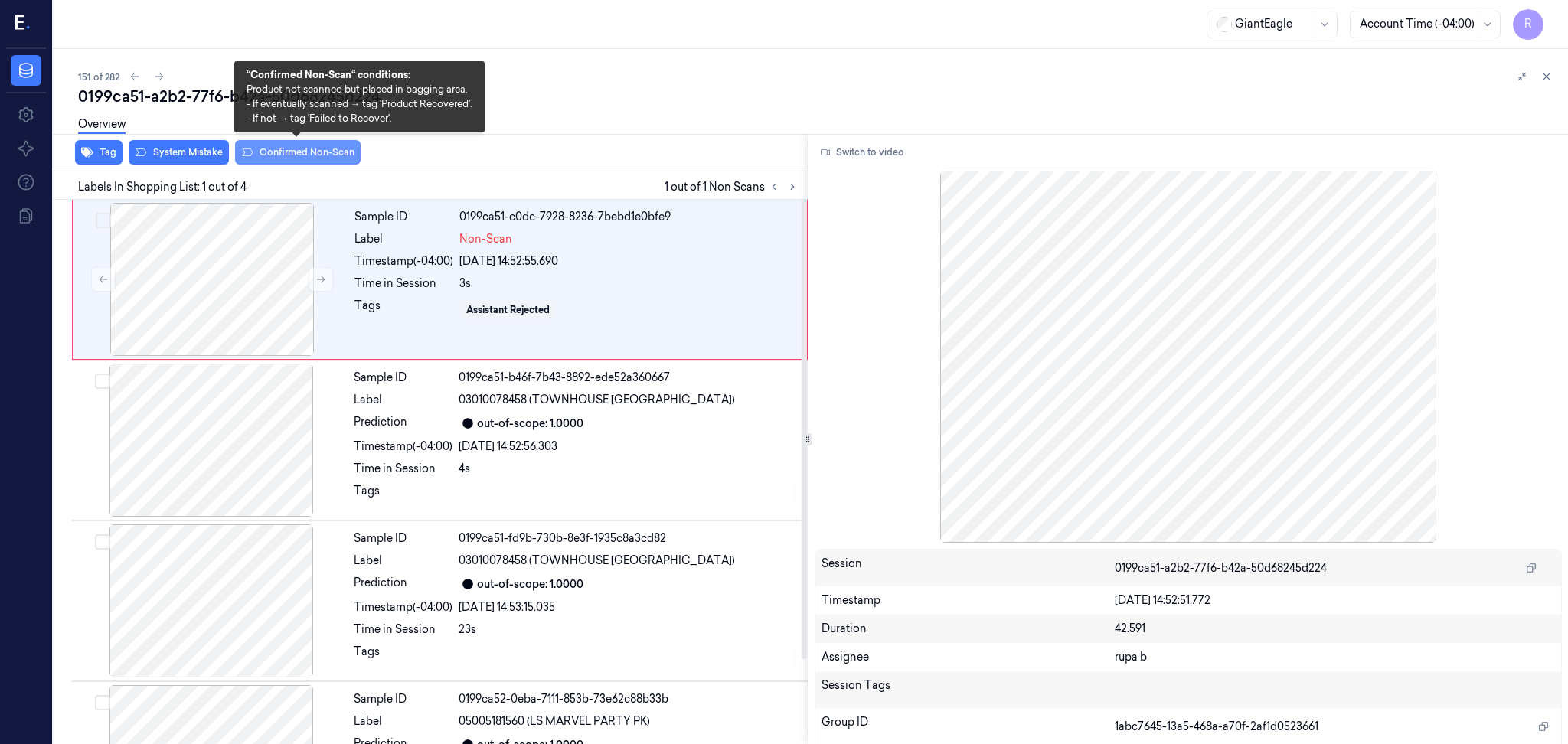
click at [313, 154] on button "Confirmed Non-Scan" at bounding box center [297, 152] width 126 height 25
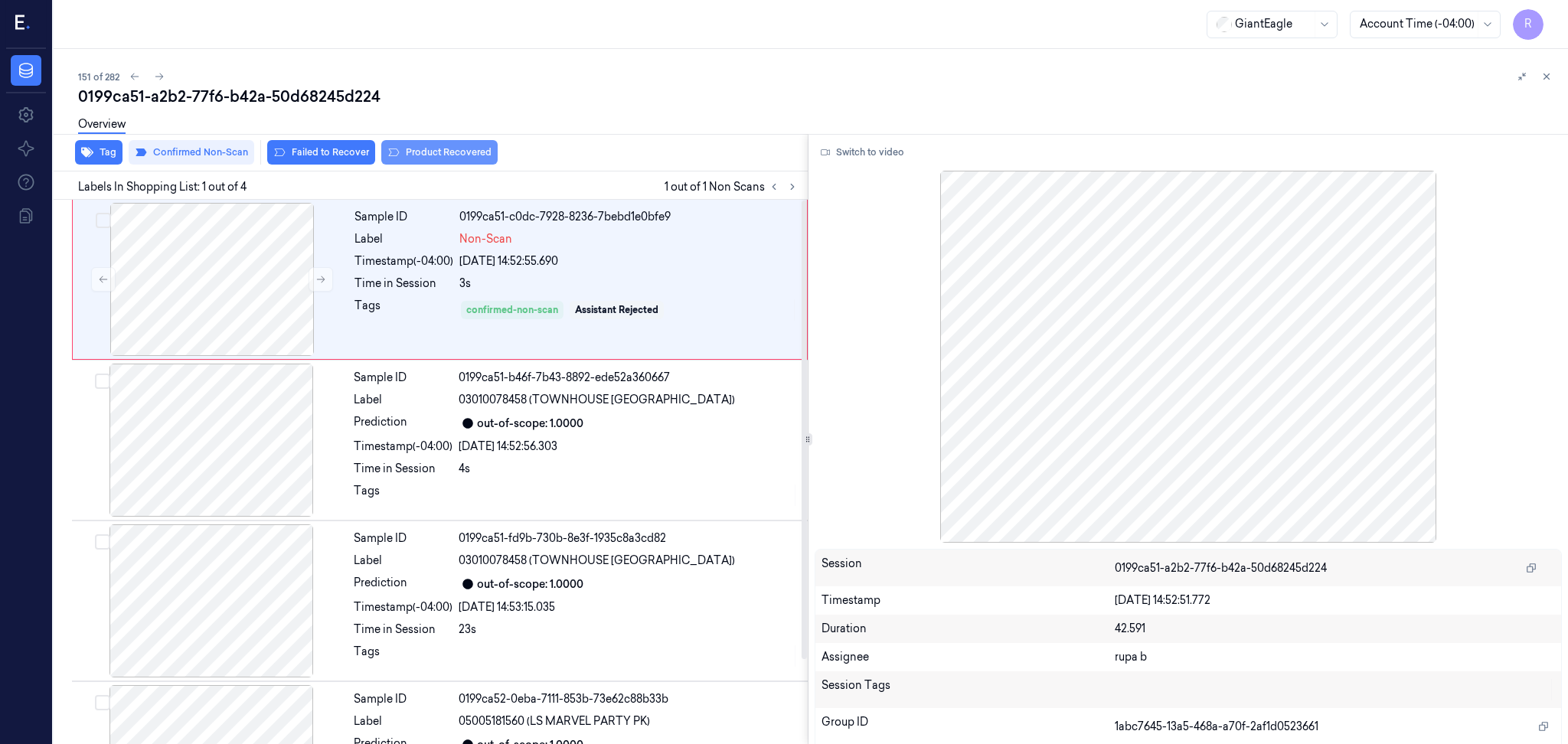
click at [436, 154] on button "Product Recovered" at bounding box center [439, 152] width 116 height 25
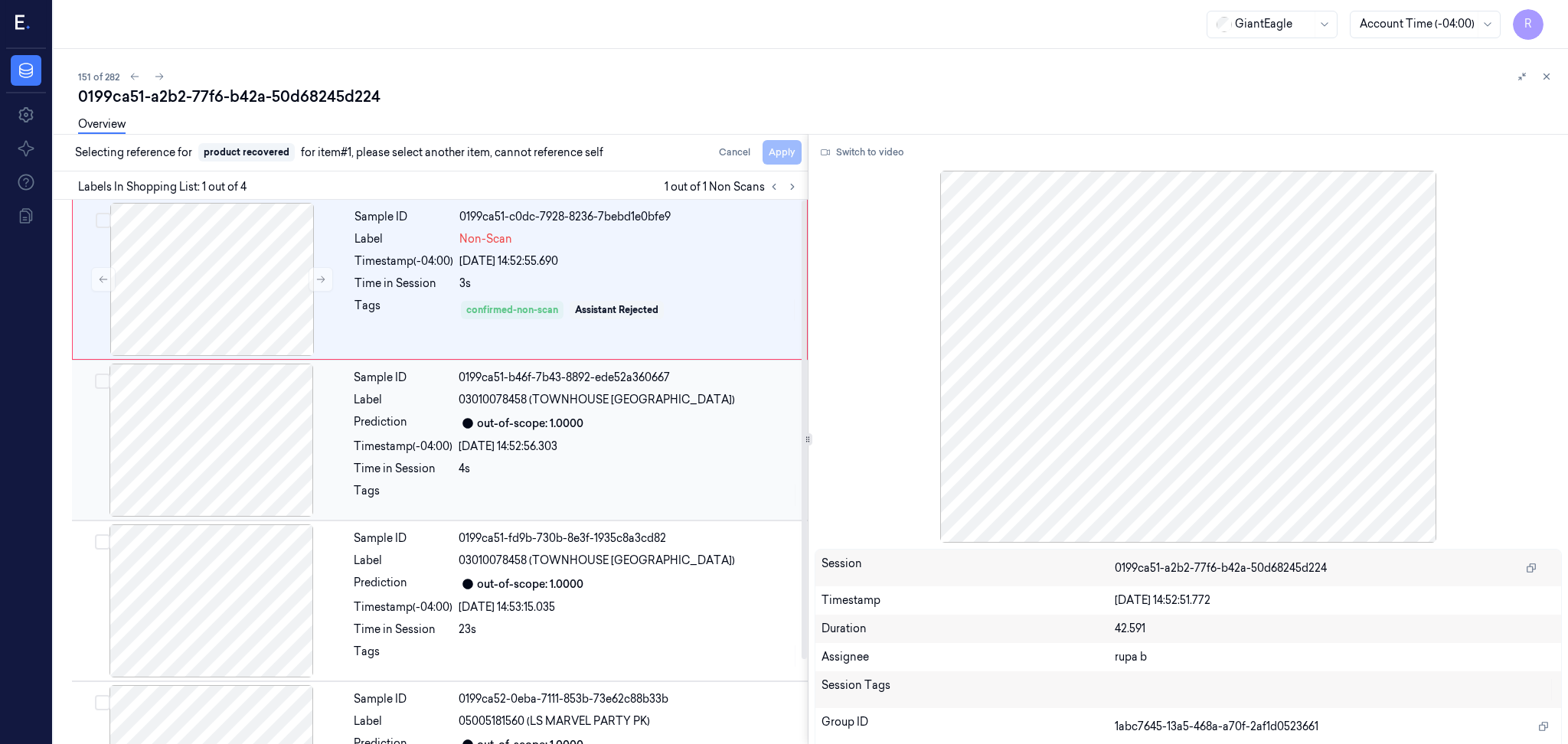
click at [244, 436] on div at bounding box center [211, 440] width 273 height 153
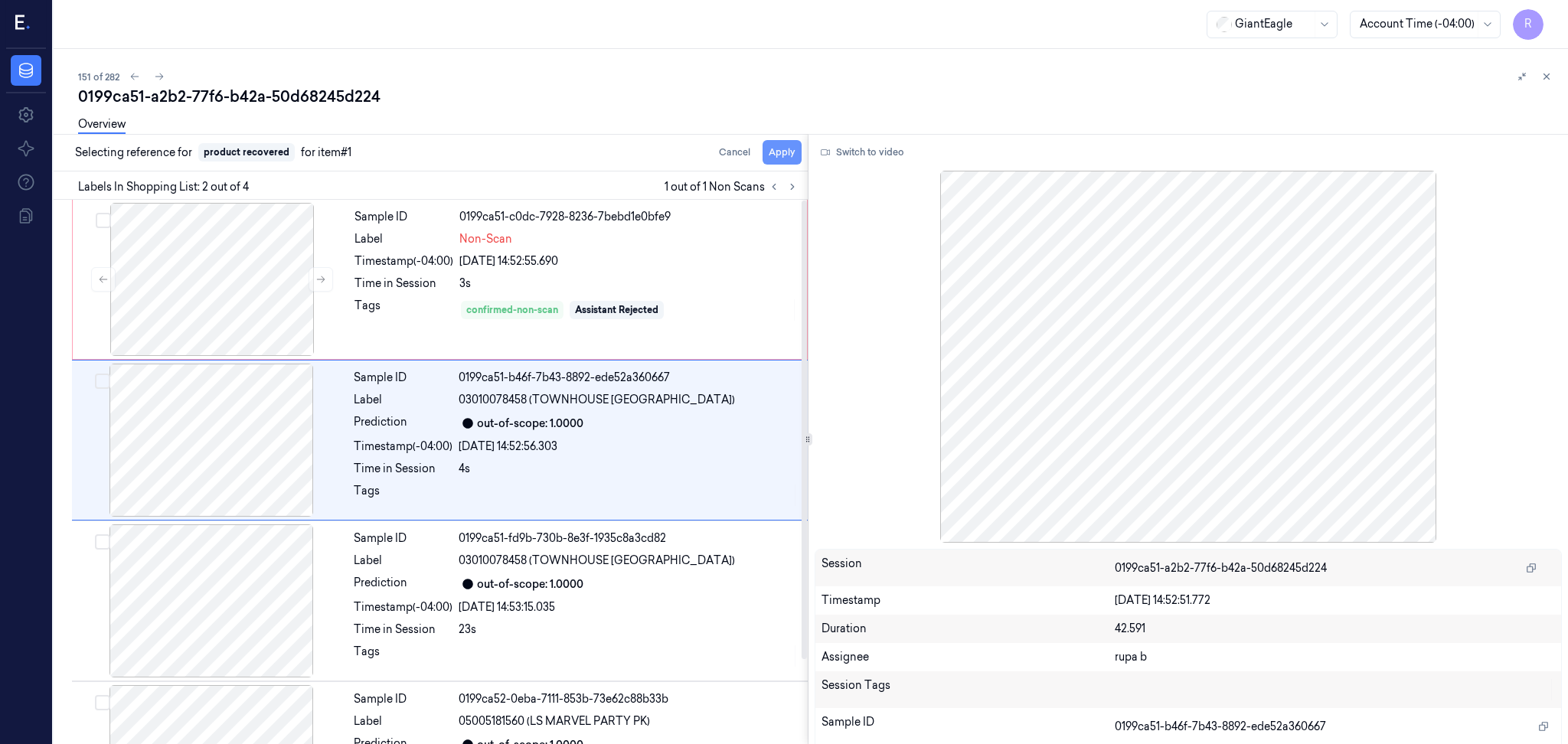
click at [784, 152] on button "Apply" at bounding box center [781, 152] width 39 height 25
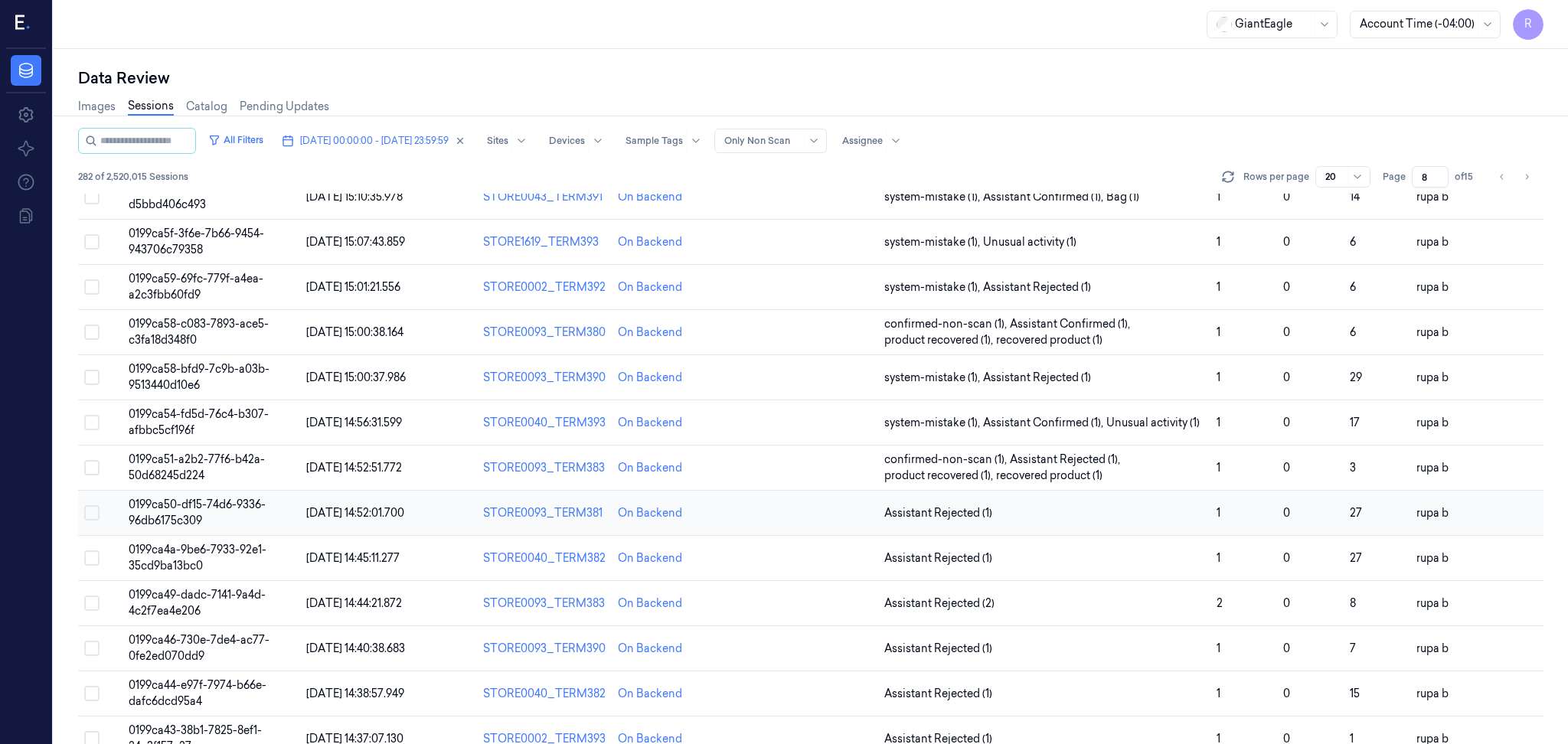
scroll to position [306, 0]
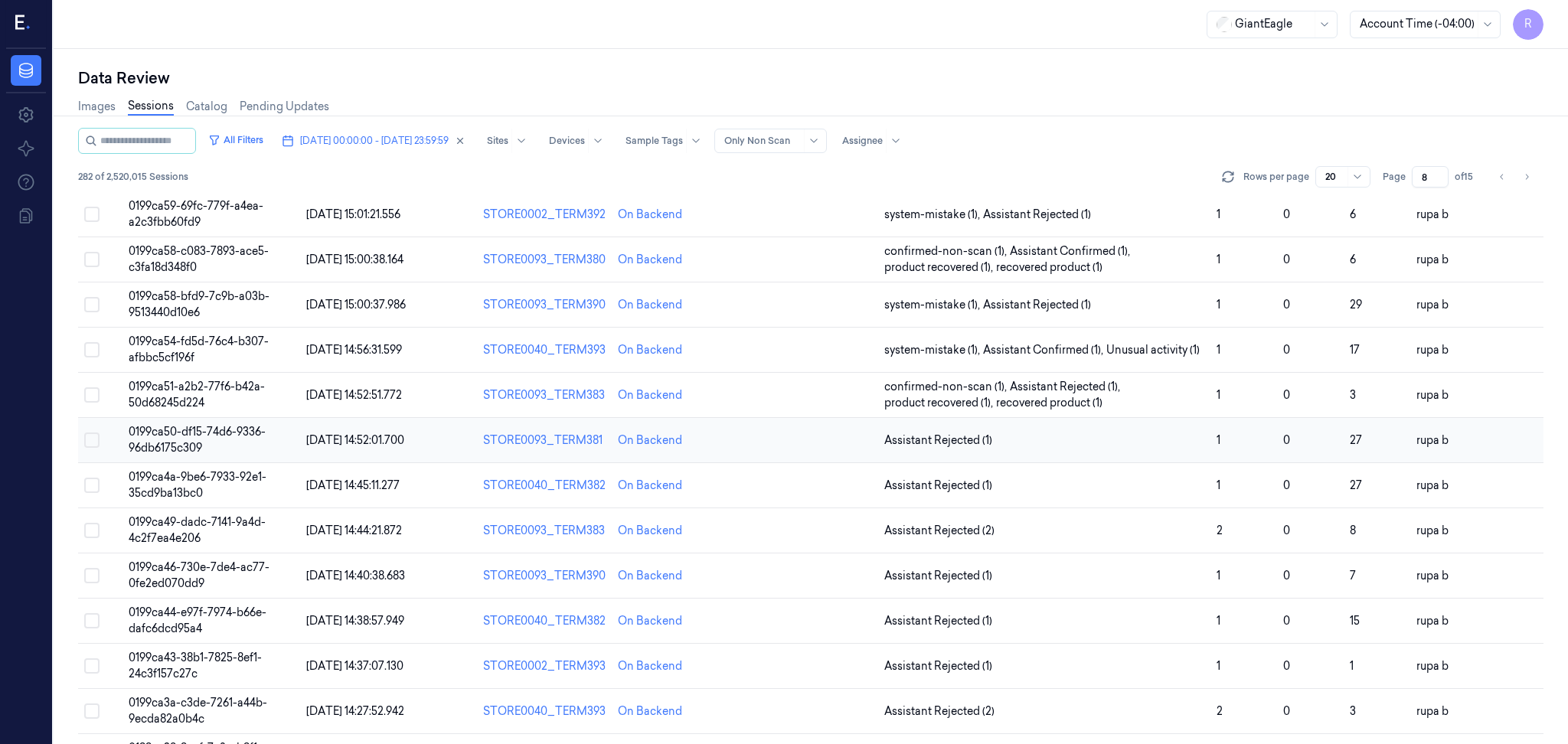
click at [232, 432] on span "0199ca50-df15-74d6-9336-96db6175c309" at bounding box center [197, 440] width 137 height 30
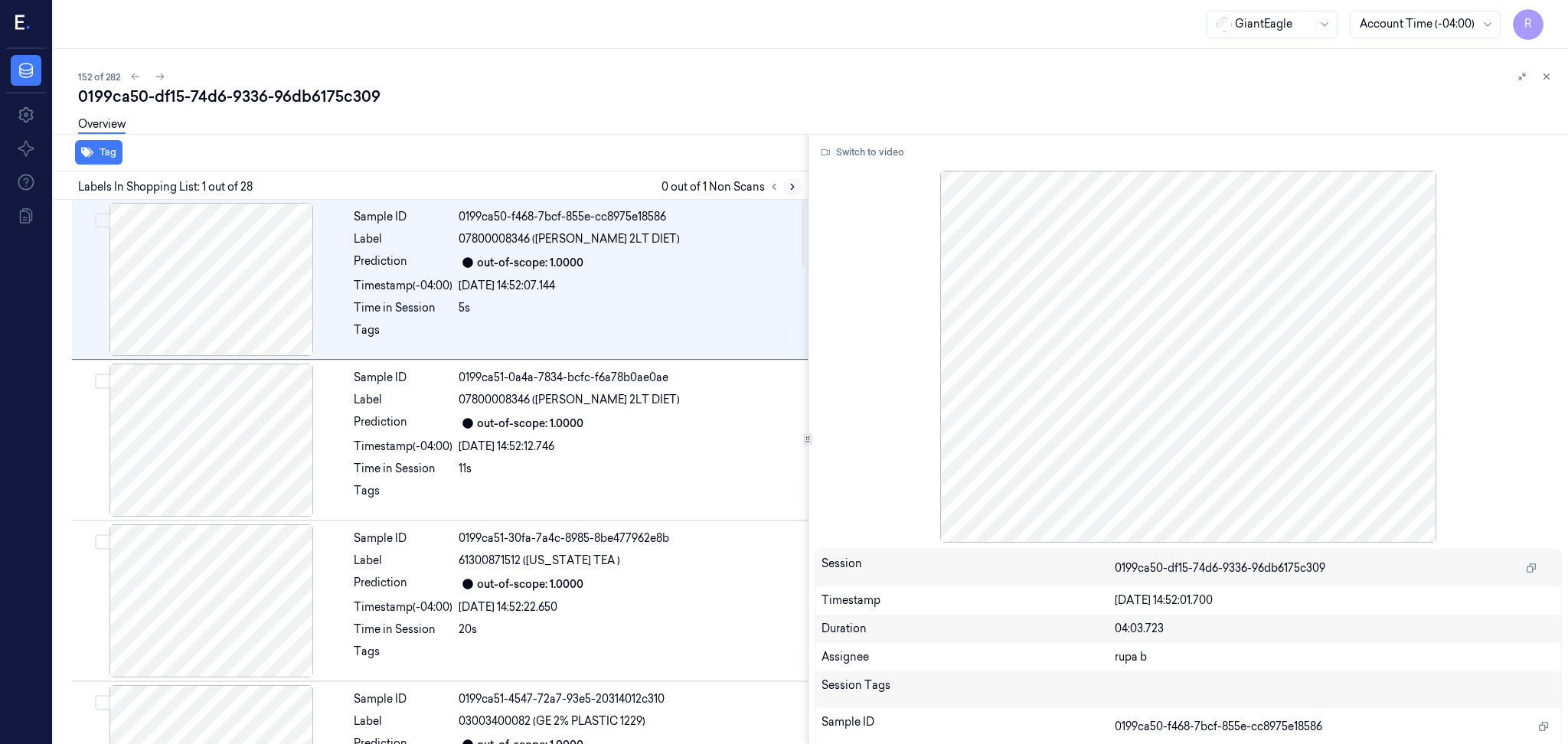
click at [791, 191] on button at bounding box center [792, 187] width 18 height 18
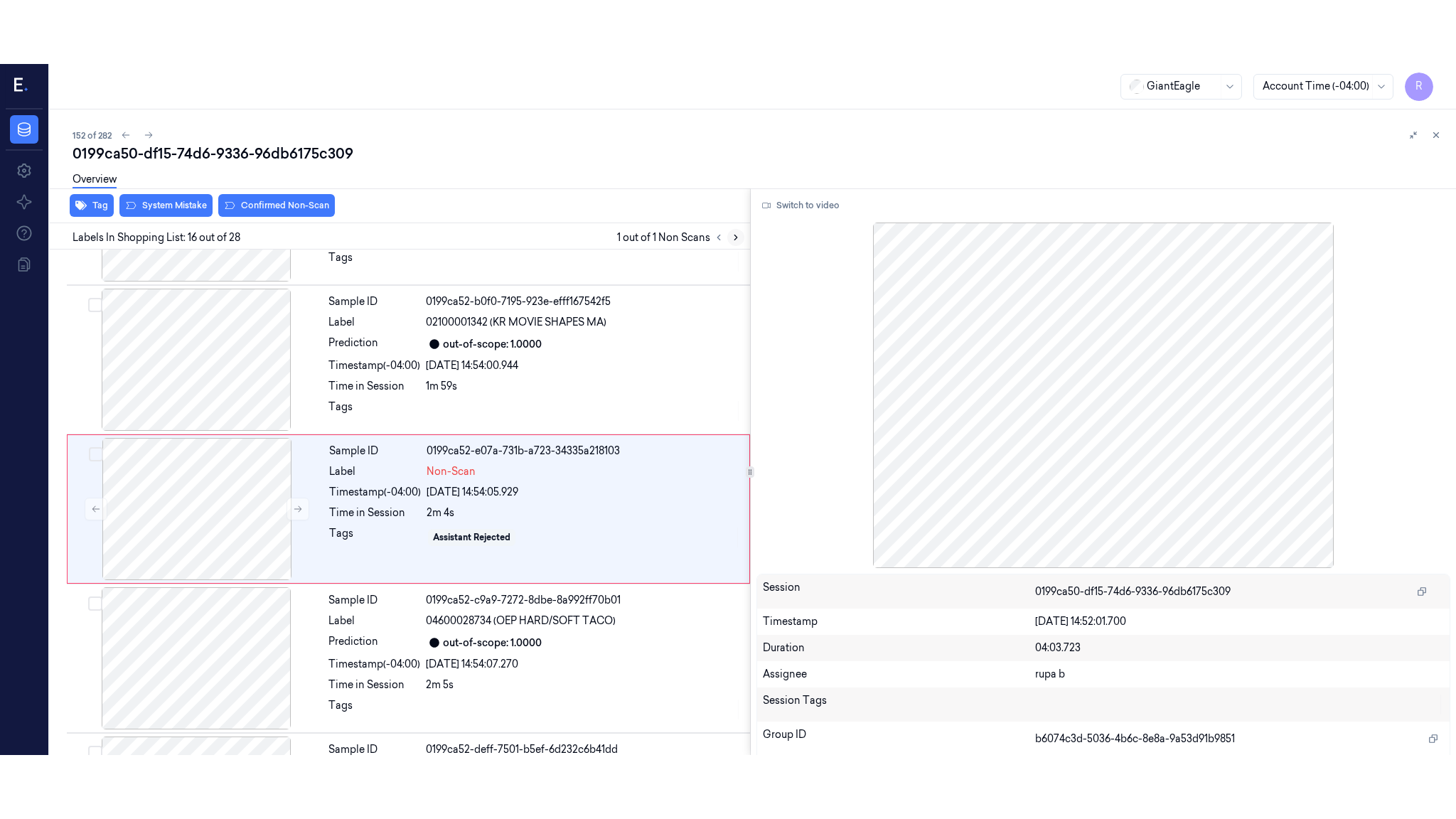
scroll to position [2062, 0]
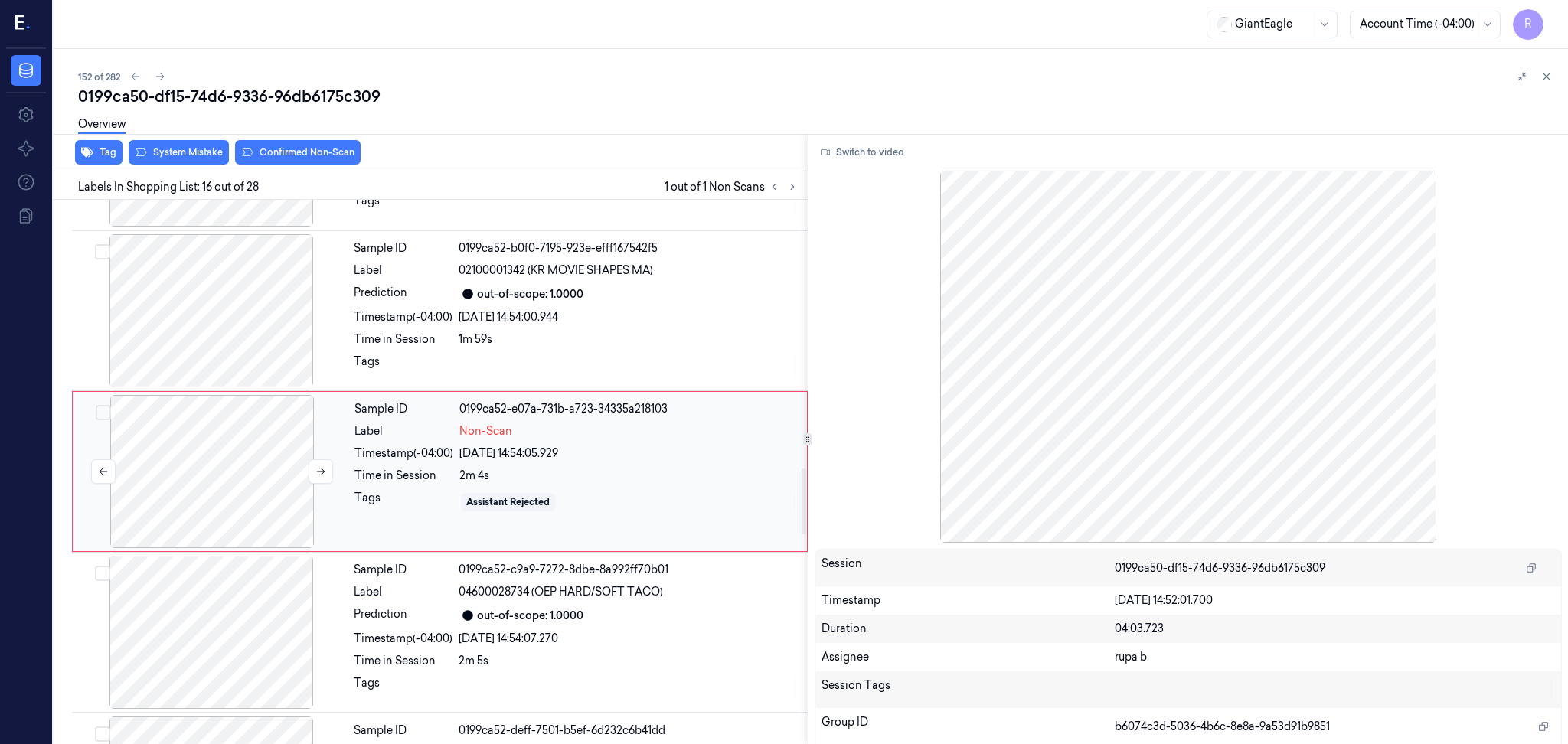
click at [217, 485] on div at bounding box center [212, 472] width 273 height 153
click at [852, 146] on button "Switch to video" at bounding box center [862, 152] width 96 height 25
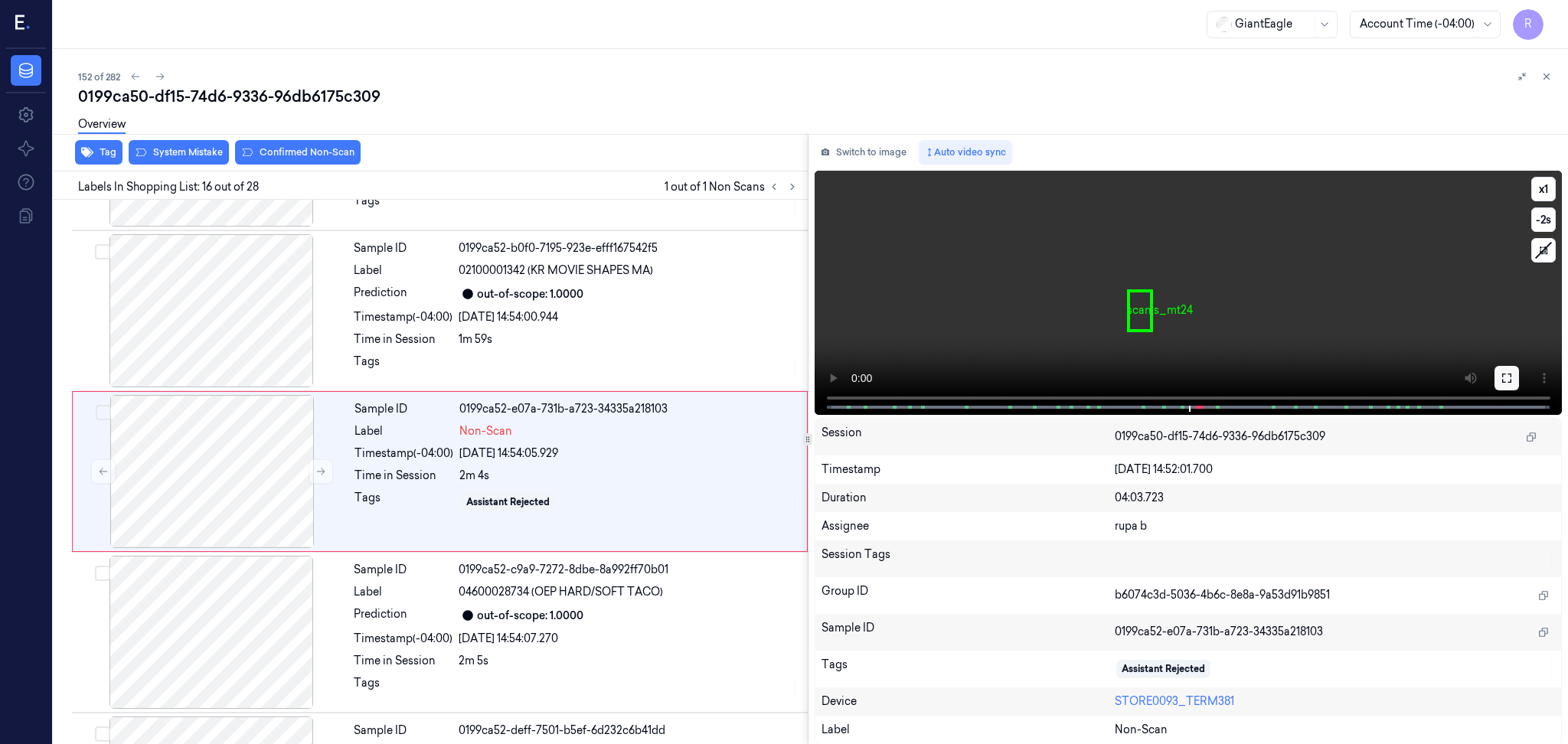
click at [1505, 390] on button at bounding box center [1506, 378] width 25 height 25
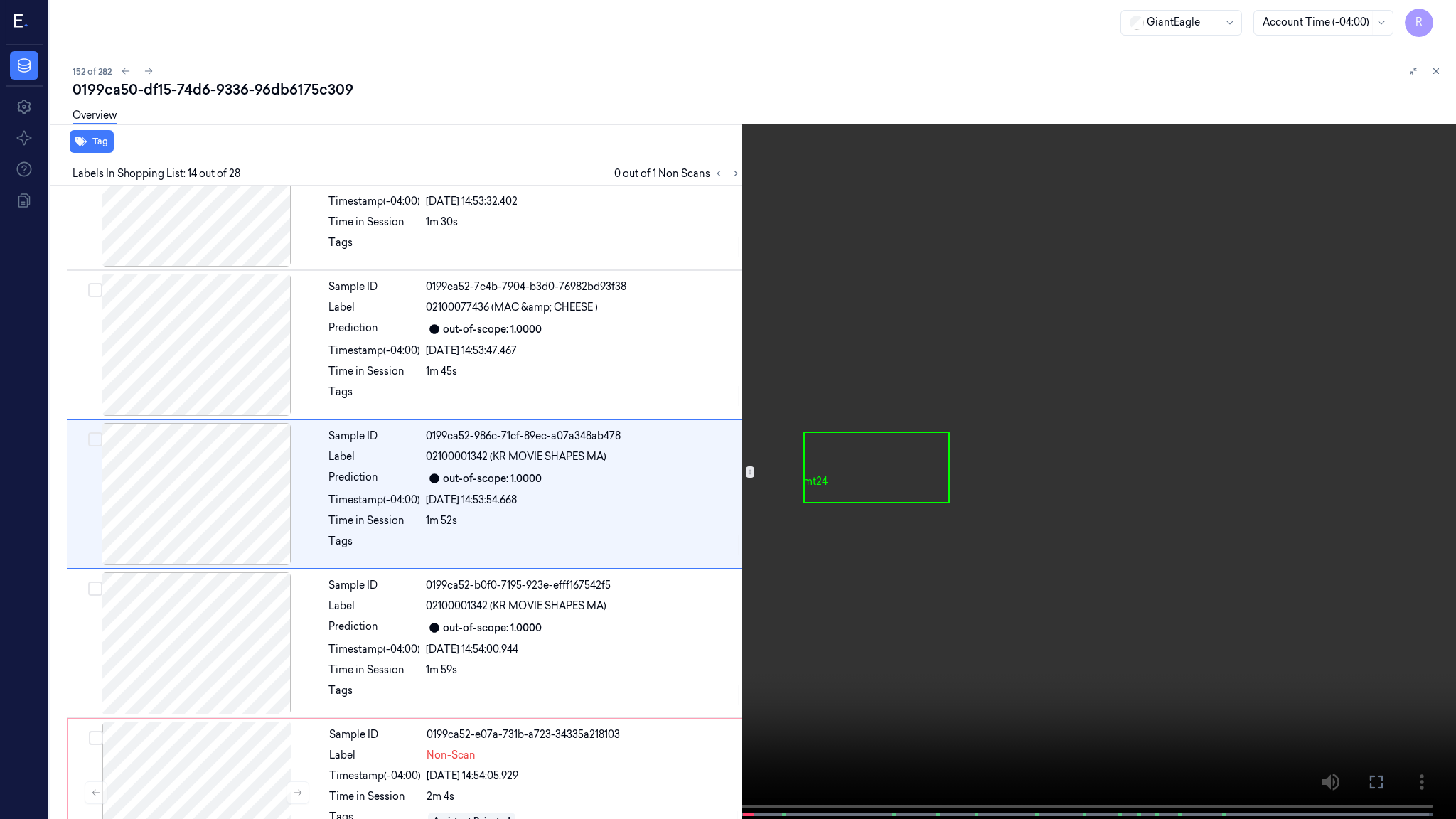
scroll to position [1699, 0]
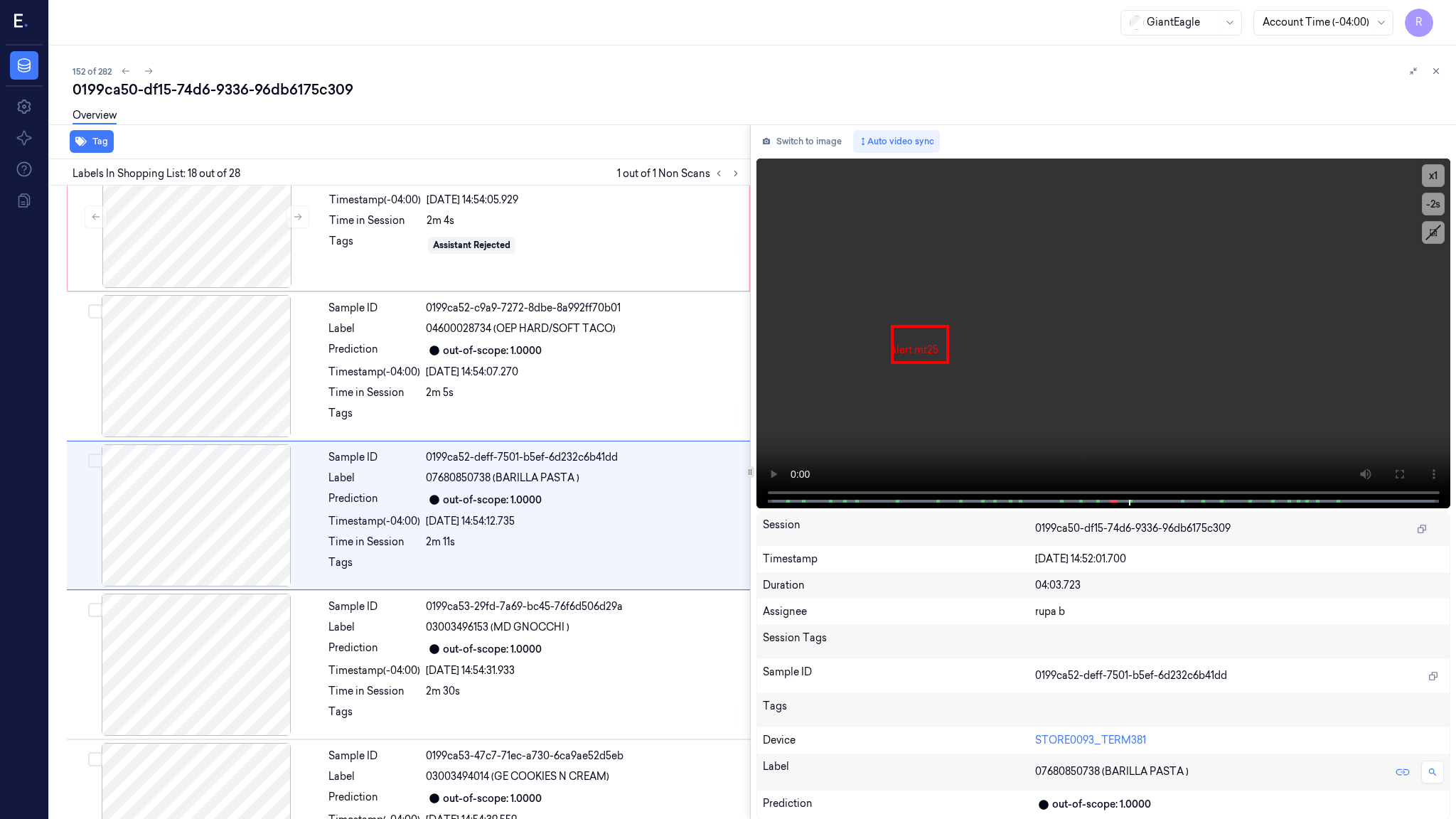
scroll to position [2296, 0]
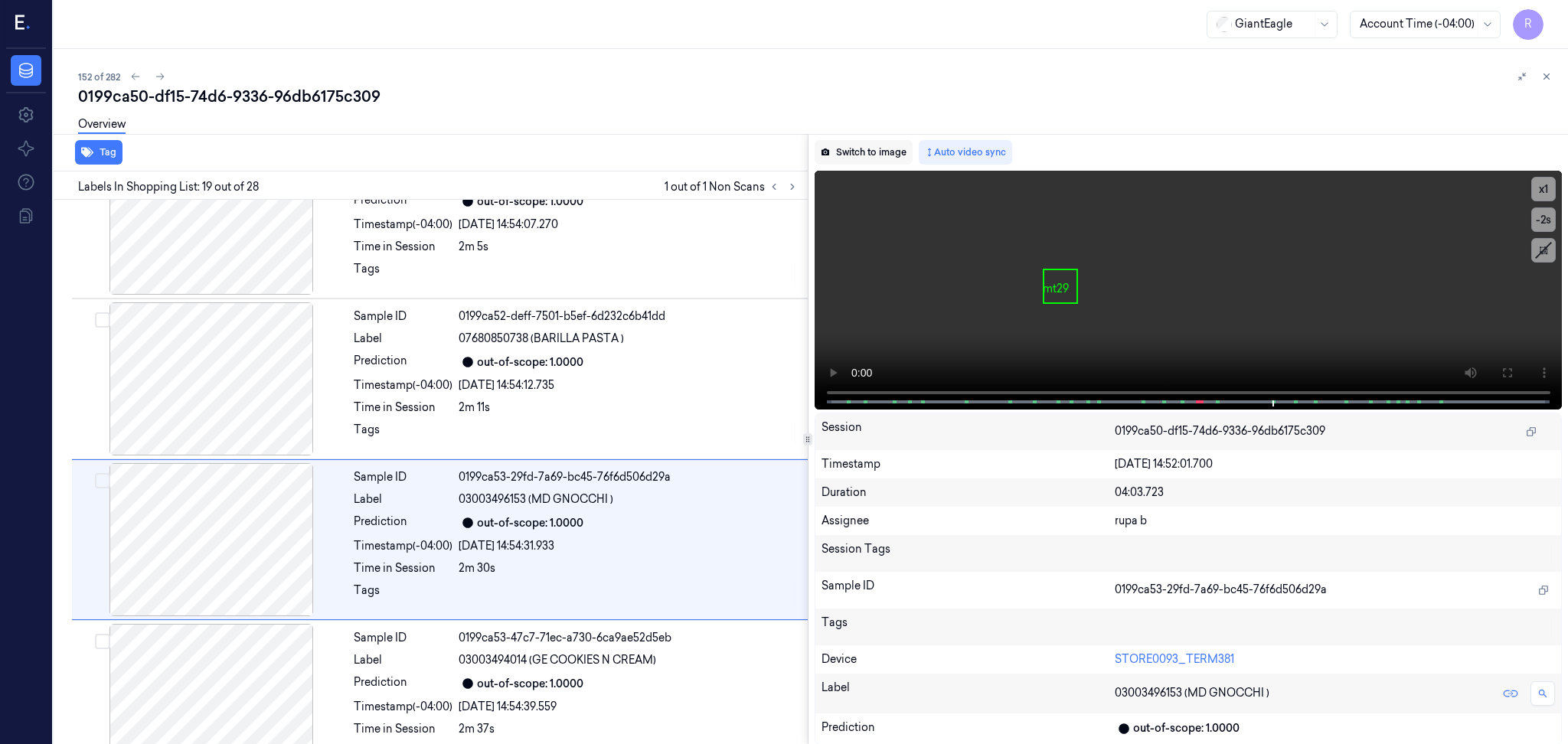
click at [893, 157] on button "Switch to image" at bounding box center [863, 152] width 98 height 25
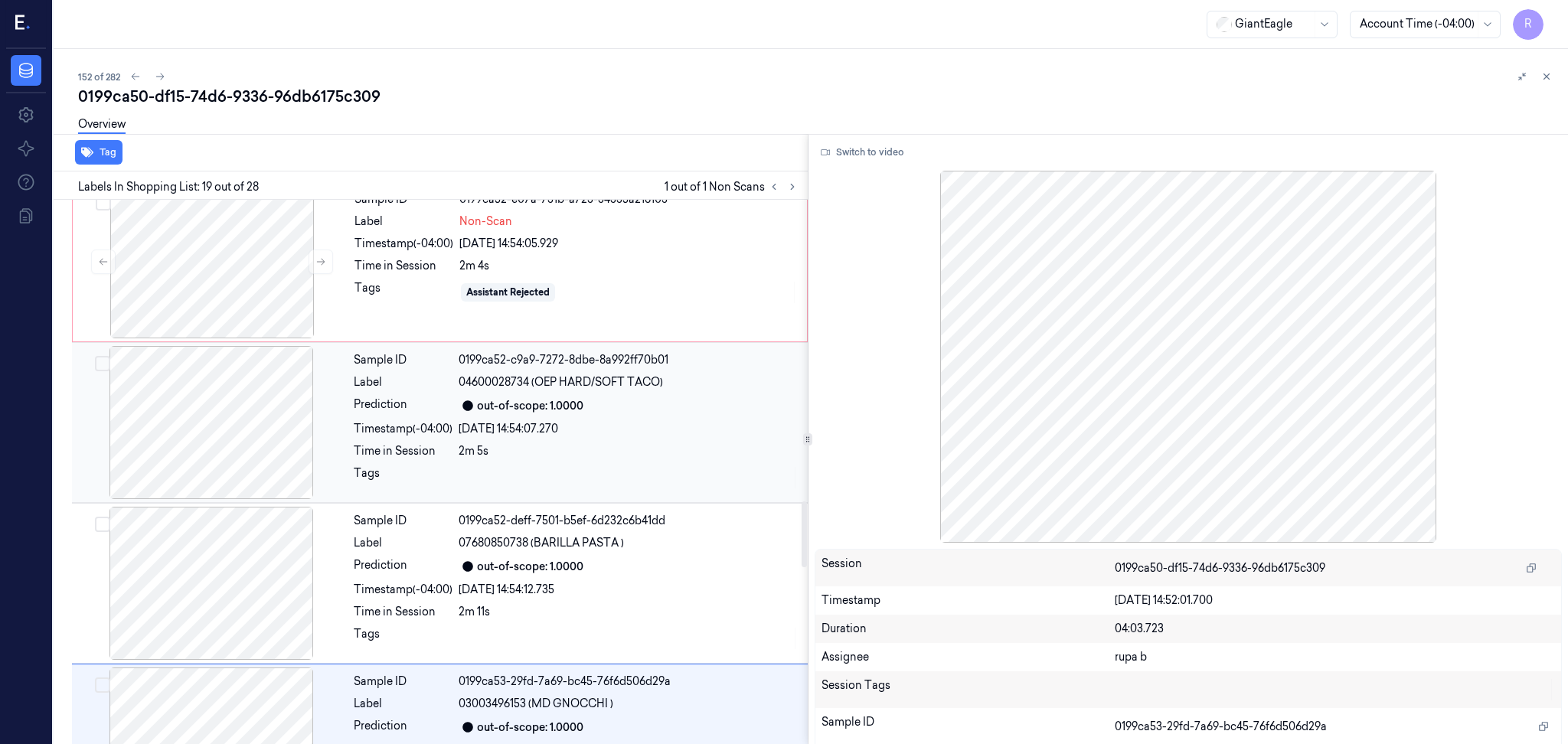
scroll to position [2395, 0]
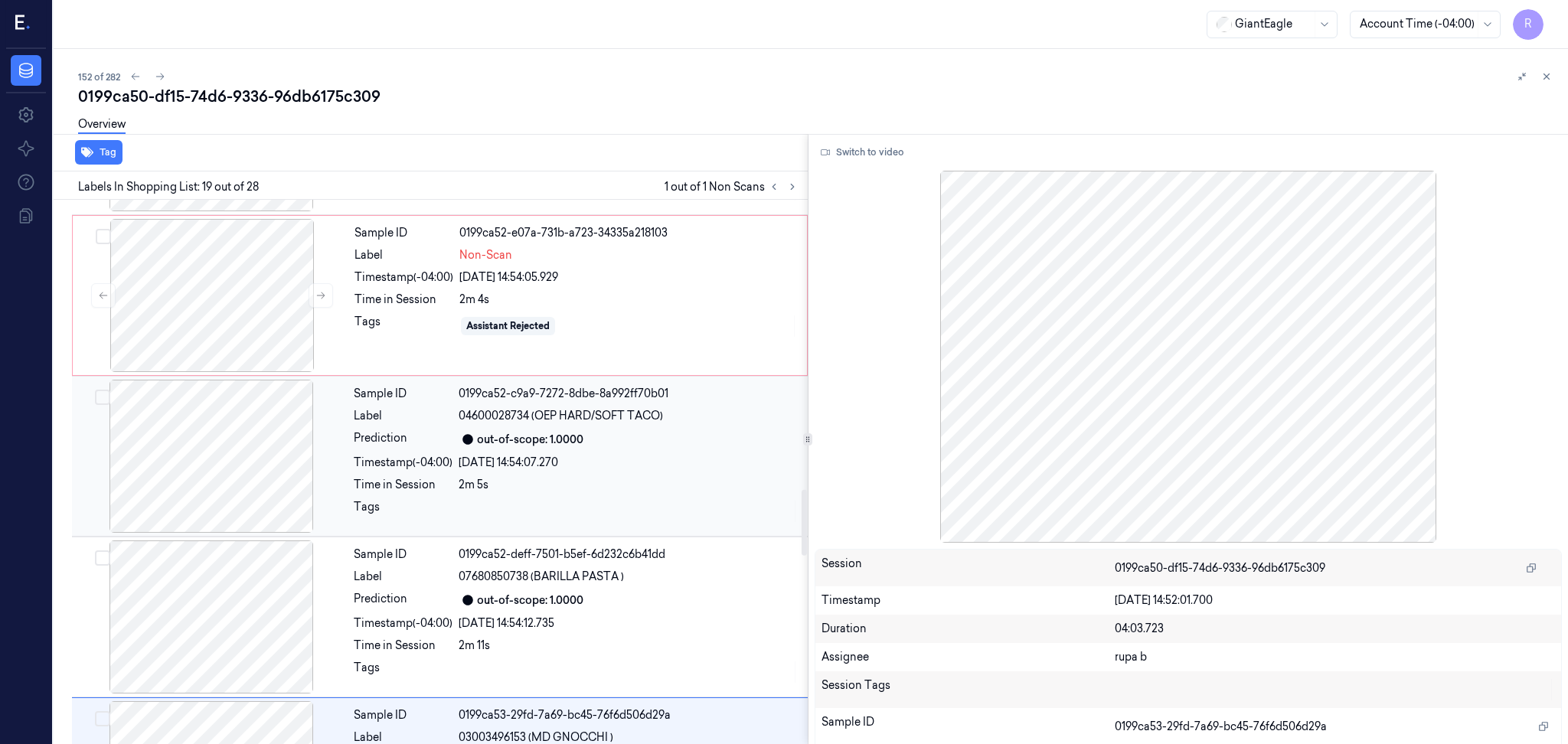
click at [232, 500] on div at bounding box center [211, 456] width 273 height 153
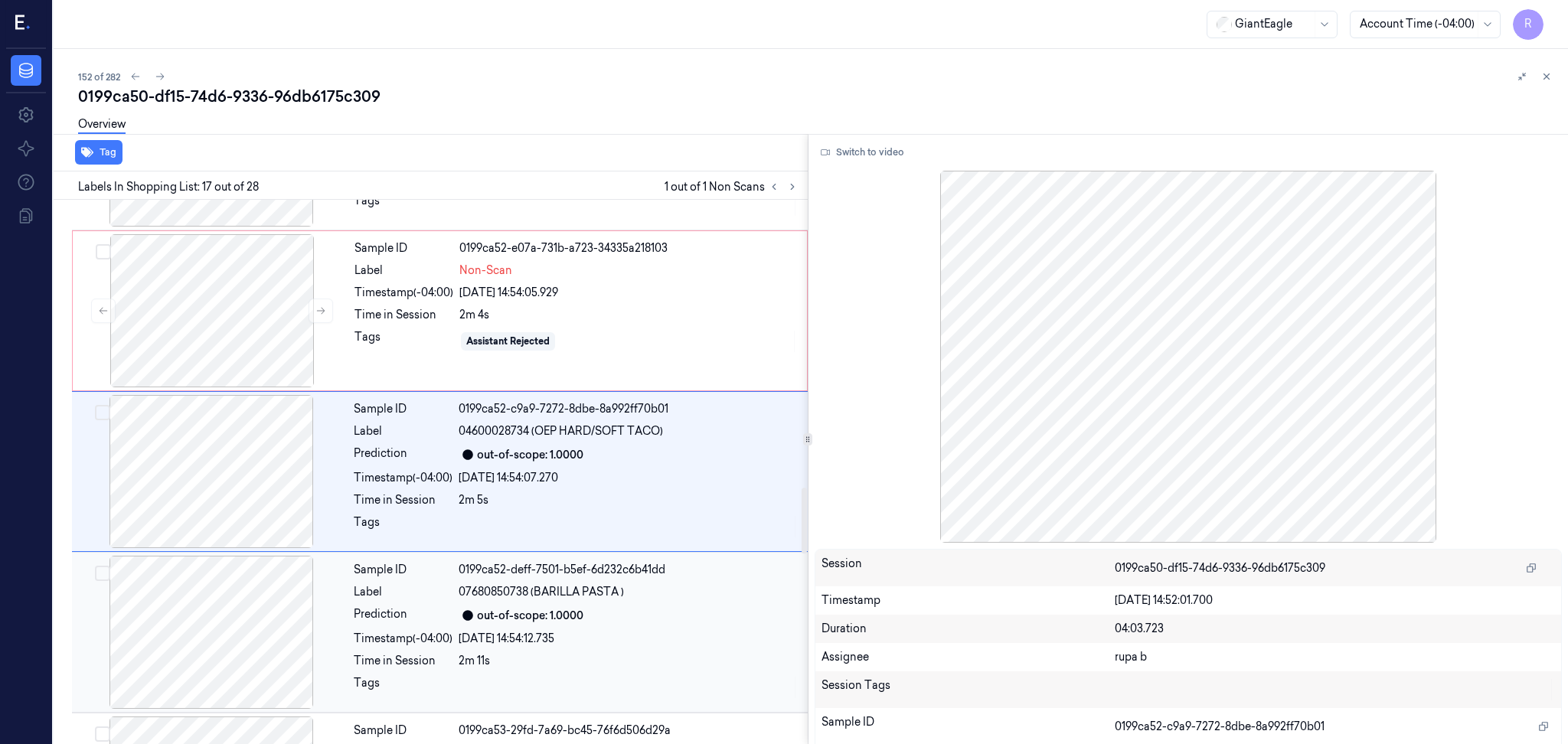
click at [232, 634] on div at bounding box center [211, 633] width 273 height 153
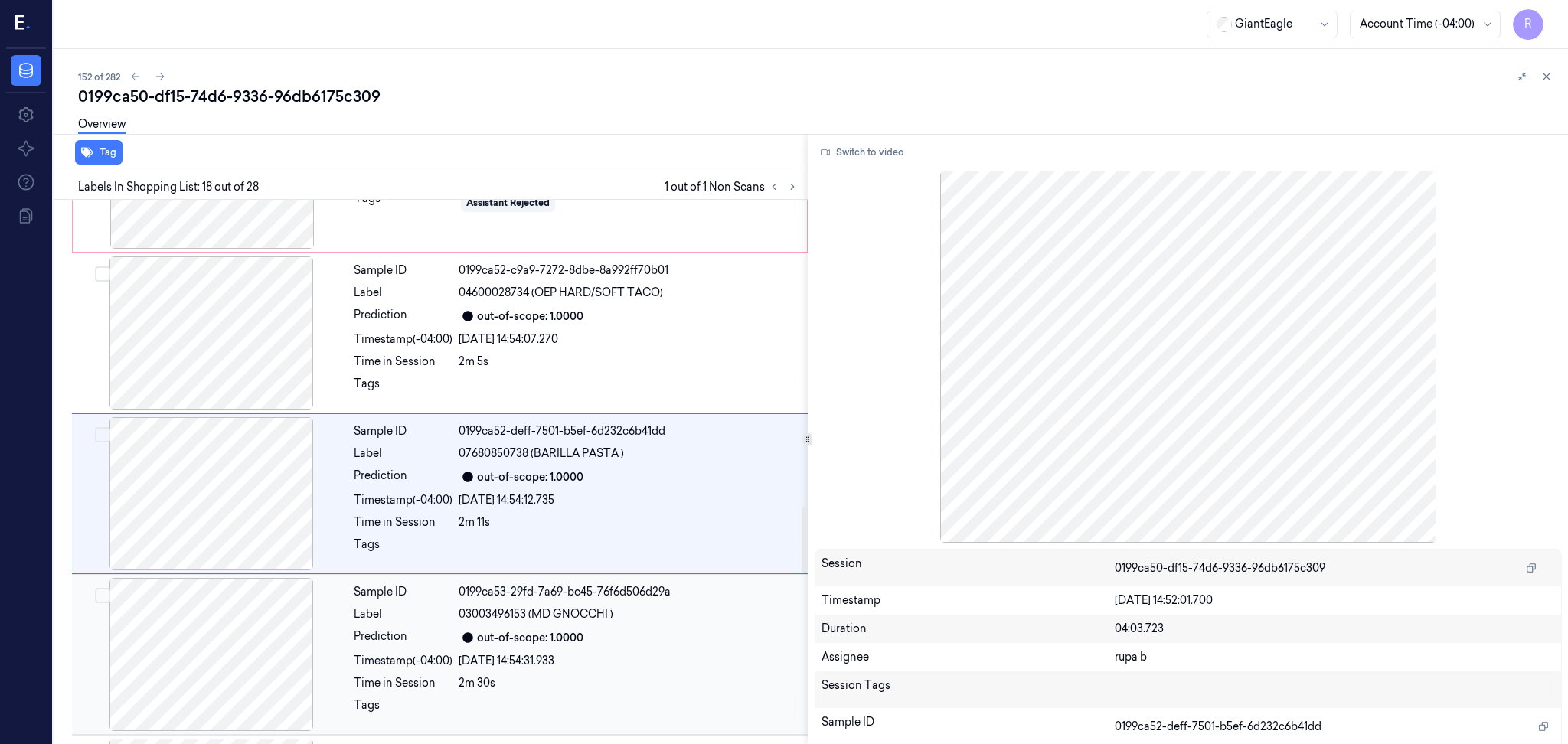
scroll to position [2540, 0]
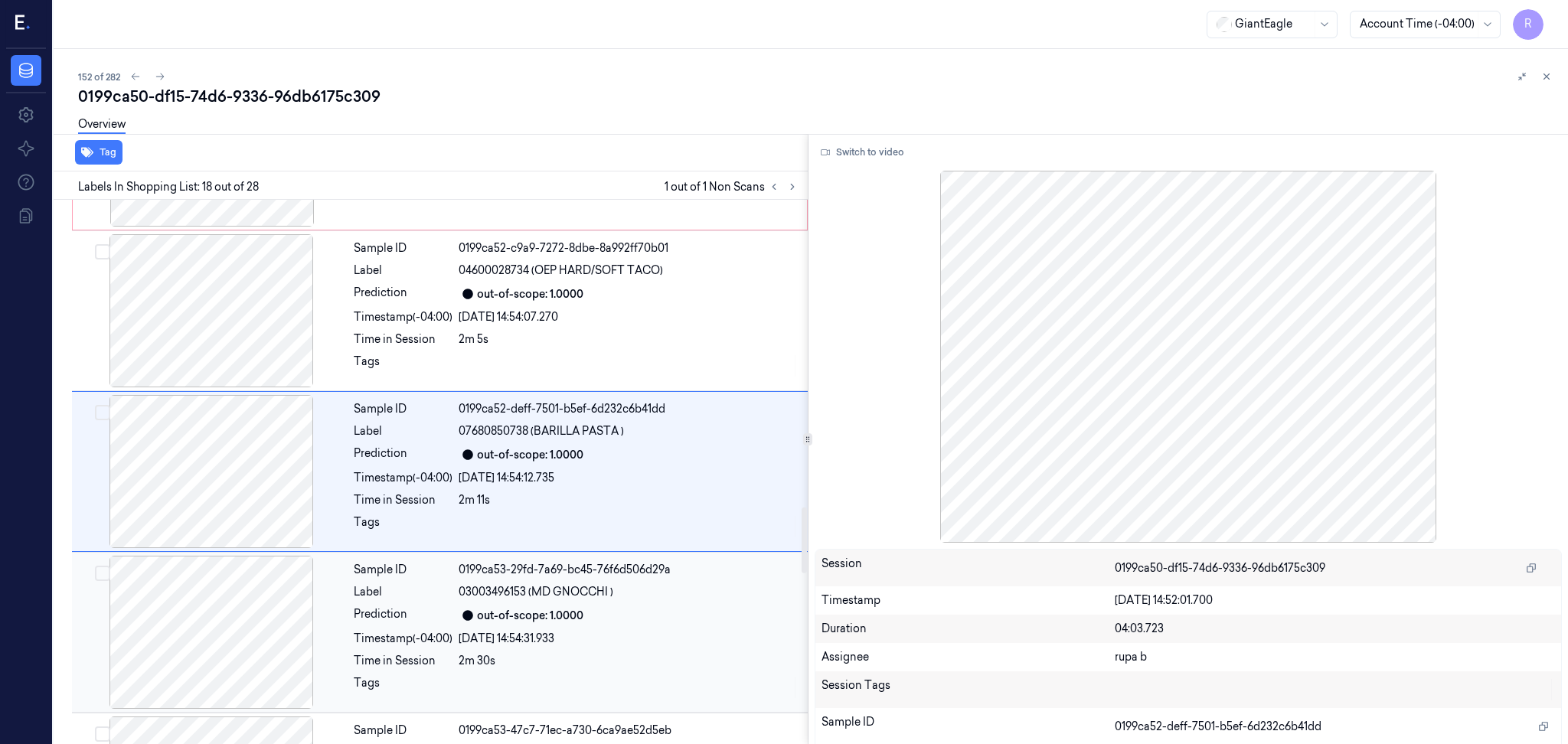
click at [276, 631] on div at bounding box center [211, 633] width 273 height 153
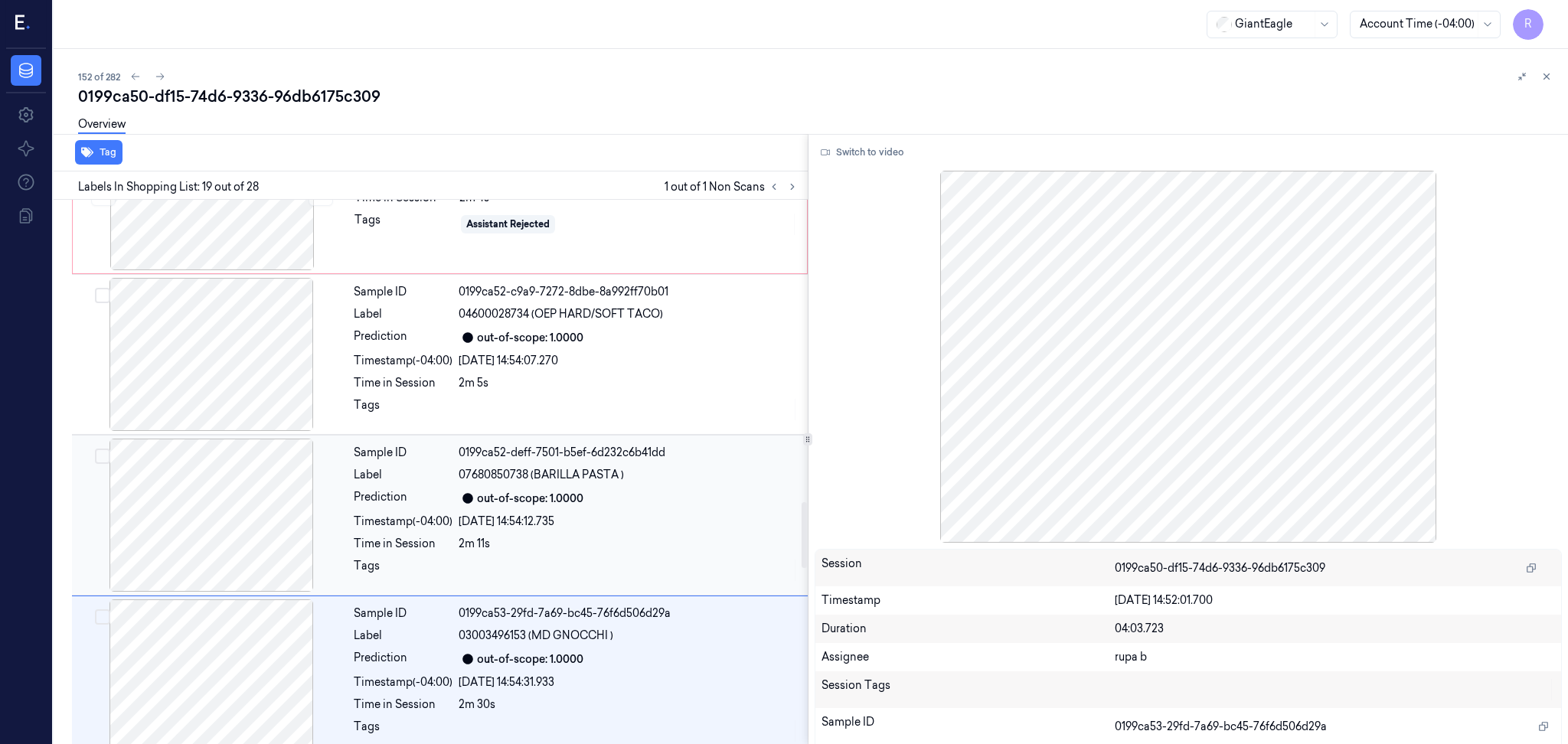
click at [276, 520] on div at bounding box center [211, 516] width 273 height 153
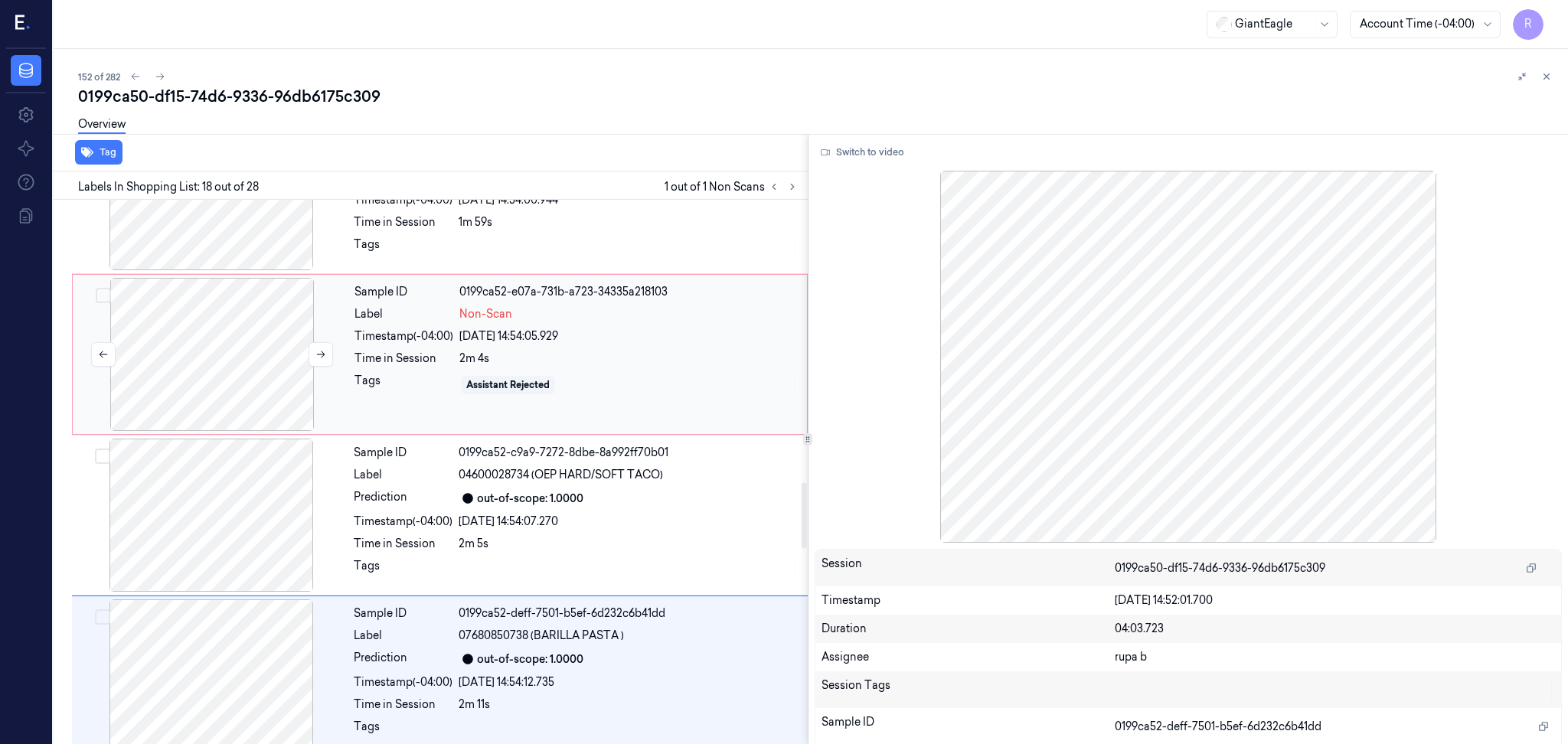
click at [253, 372] on div at bounding box center [212, 354] width 273 height 153
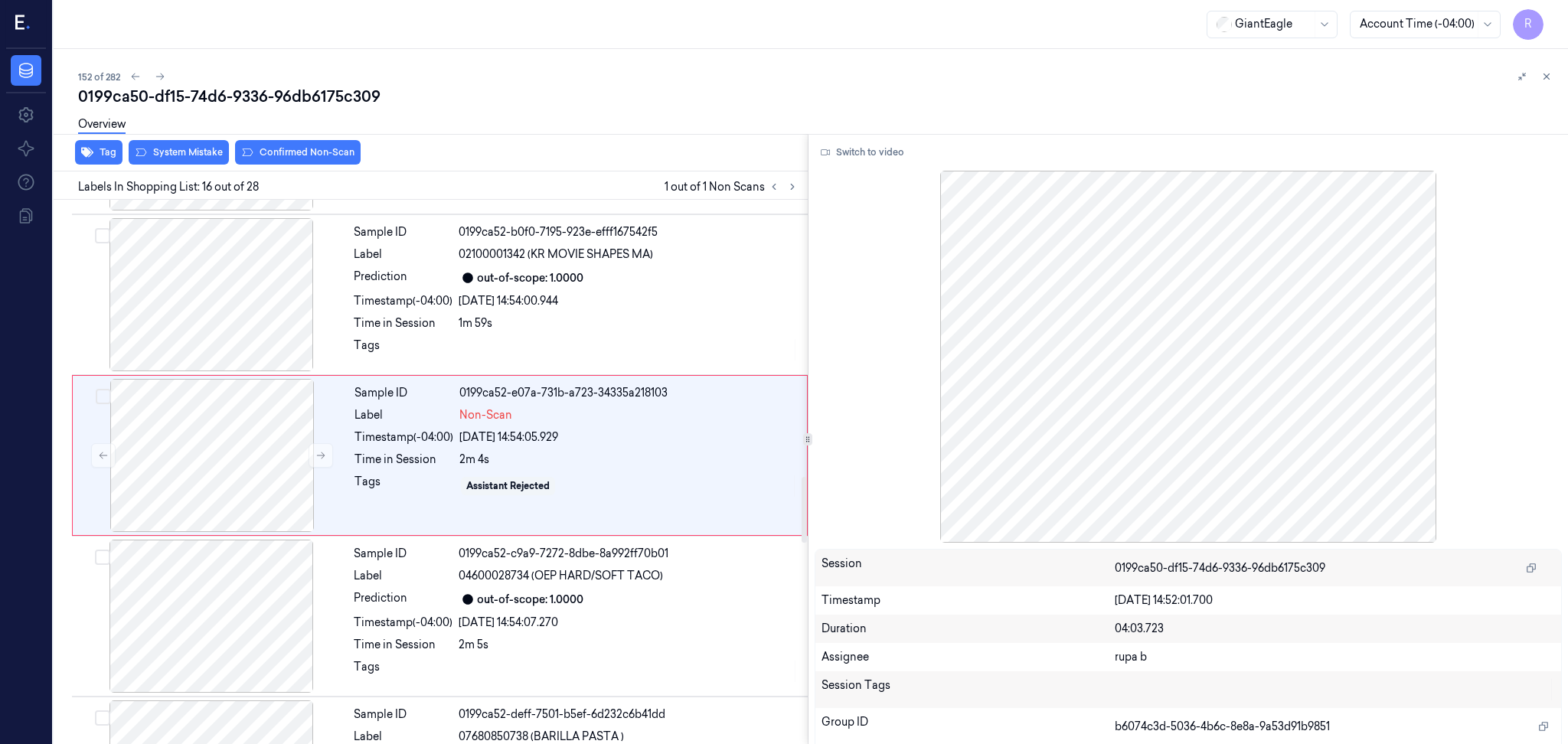
scroll to position [2219, 0]
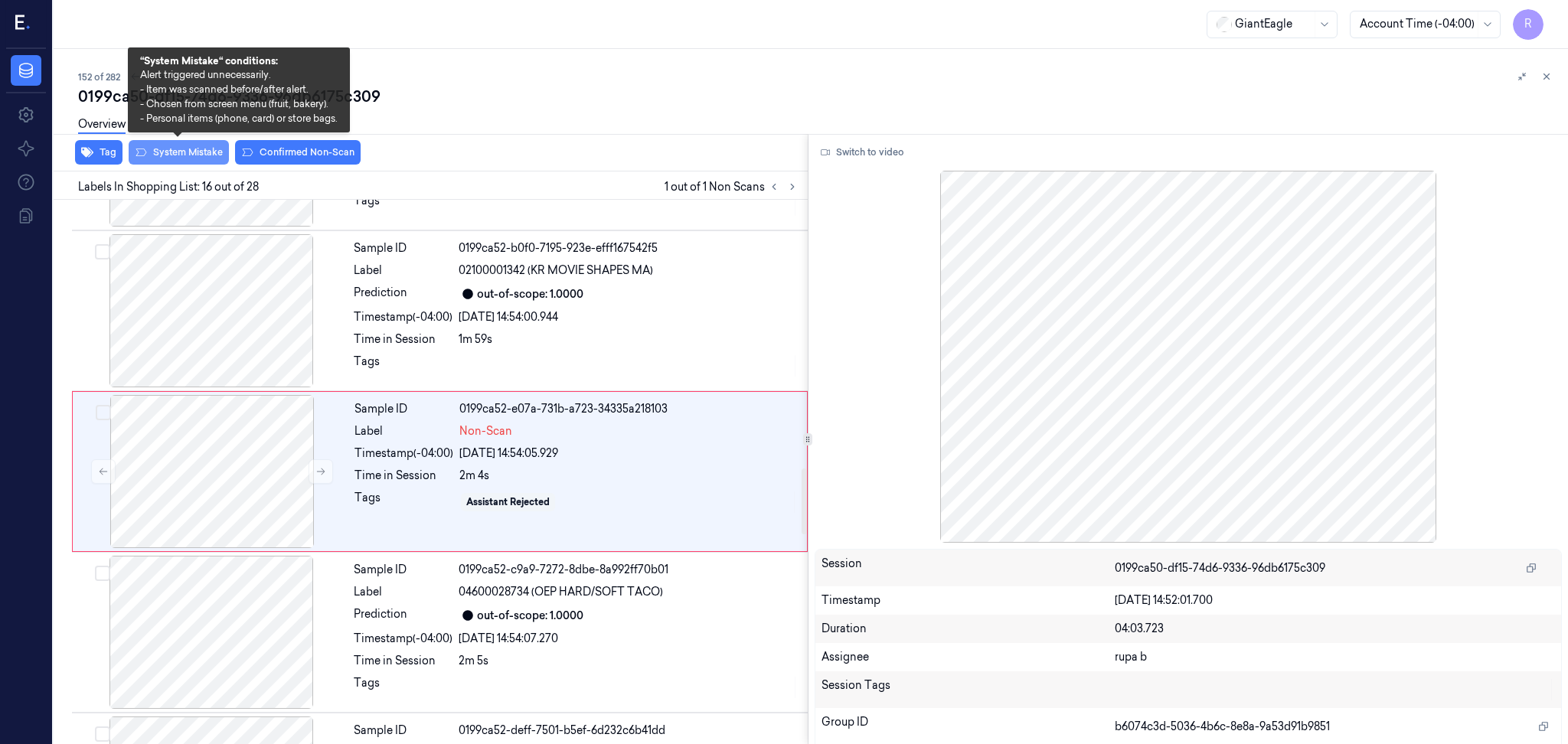
click at [170, 161] on button "System Mistake" at bounding box center [179, 152] width 100 height 25
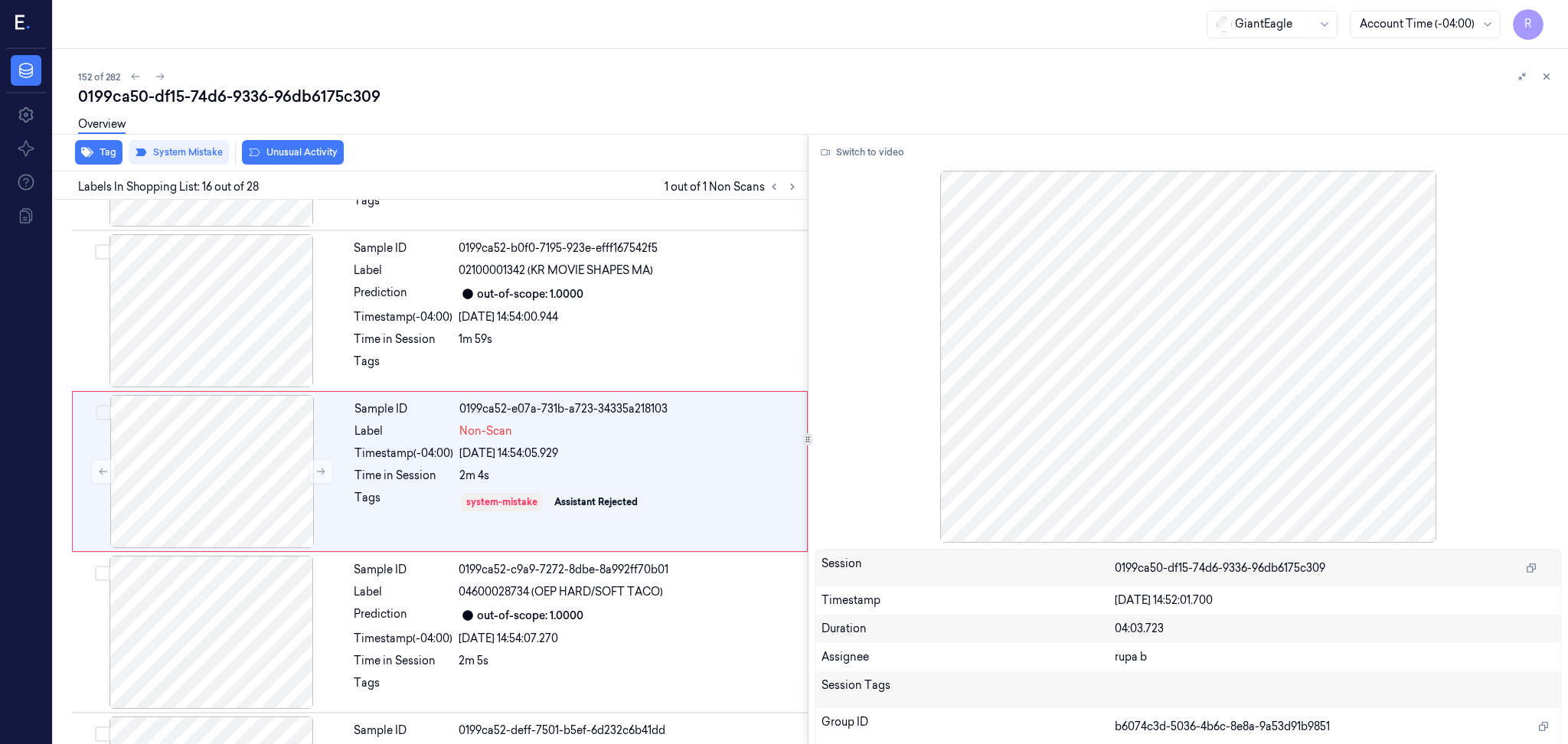
click at [327, 164] on div "Tag System Mistake Unusual Activity" at bounding box center [427, 152] width 760 height 37
click at [325, 142] on div "Overview" at bounding box center [817, 127] width 1477 height 39
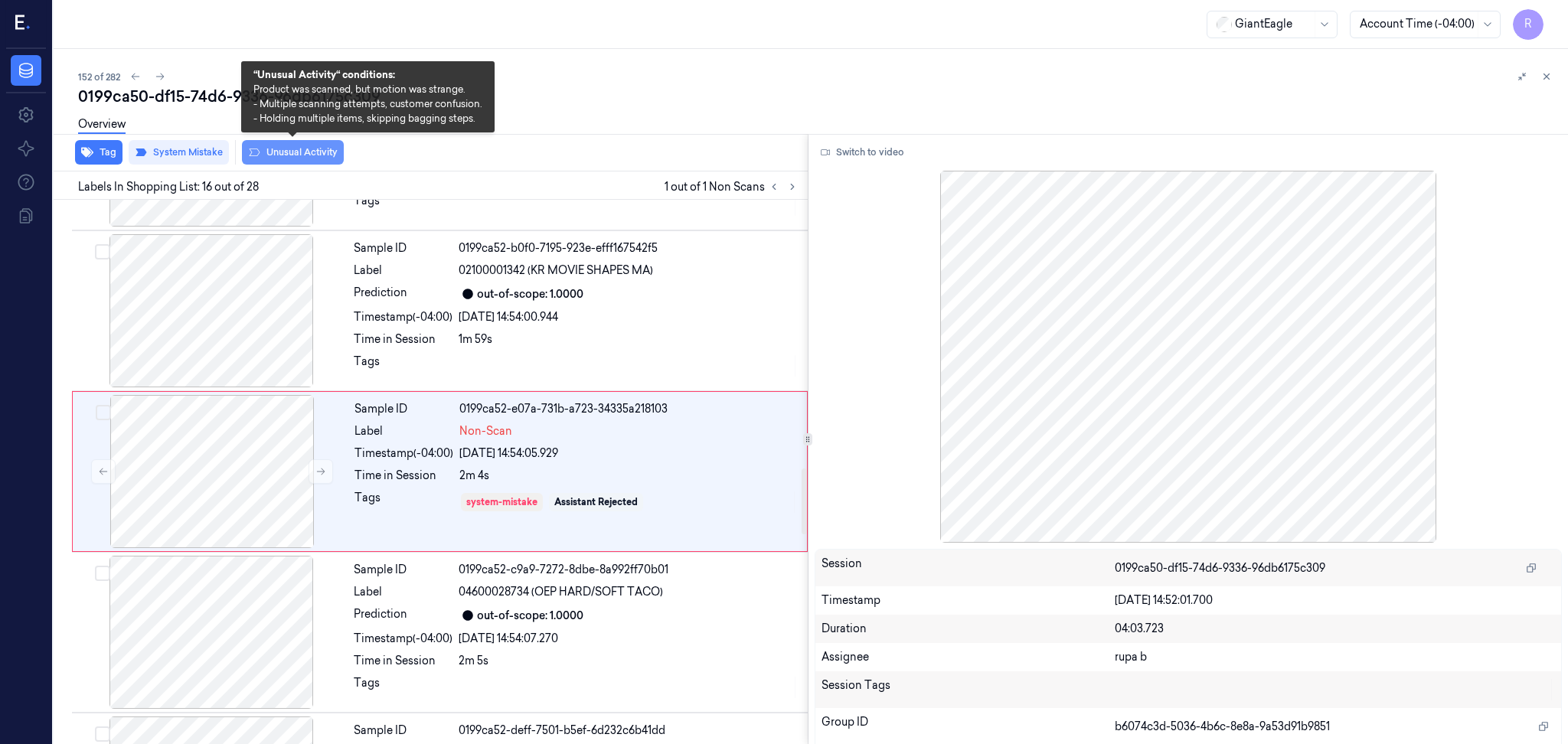
click at [326, 150] on button "Unusual Activity" at bounding box center [293, 152] width 102 height 25
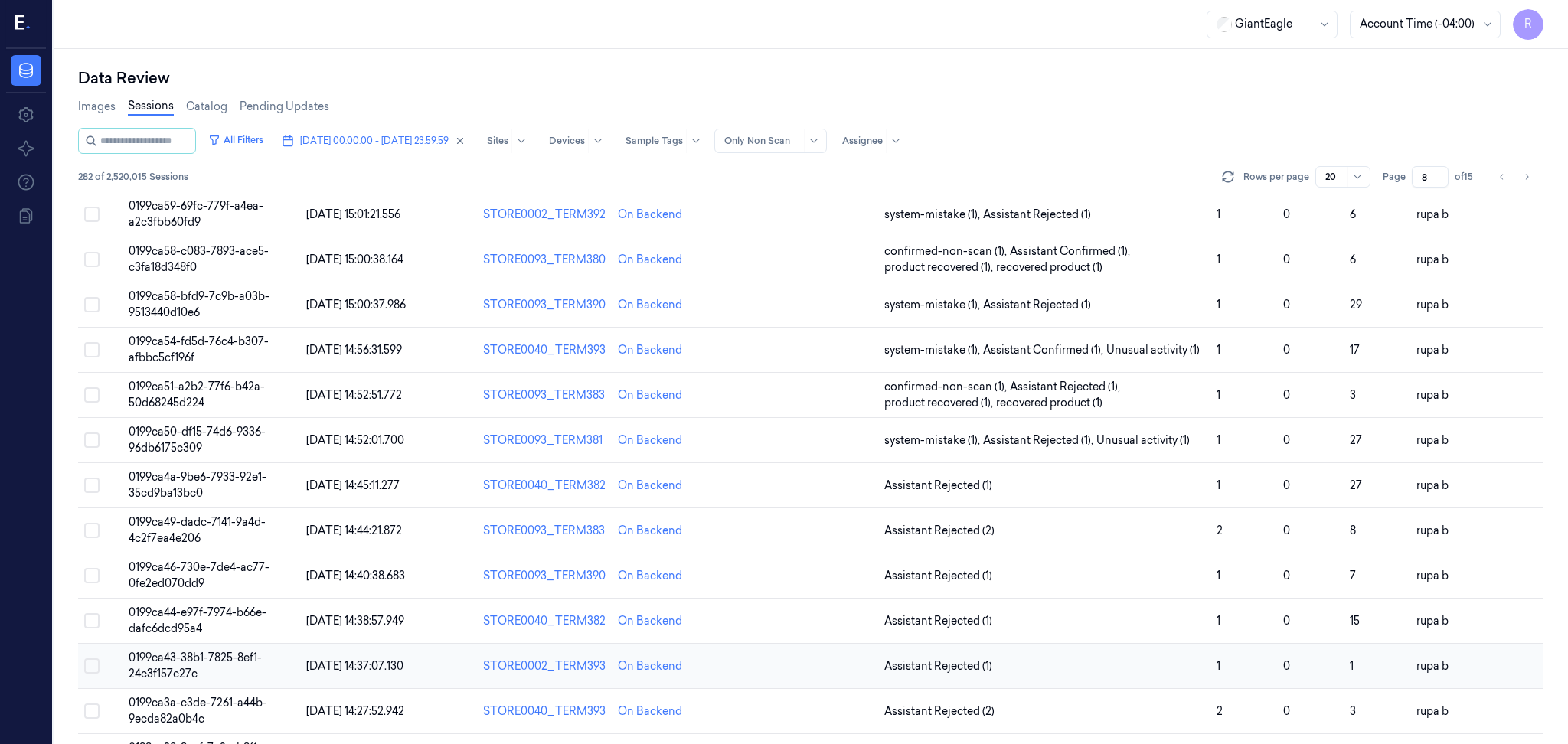
scroll to position [397, 0]
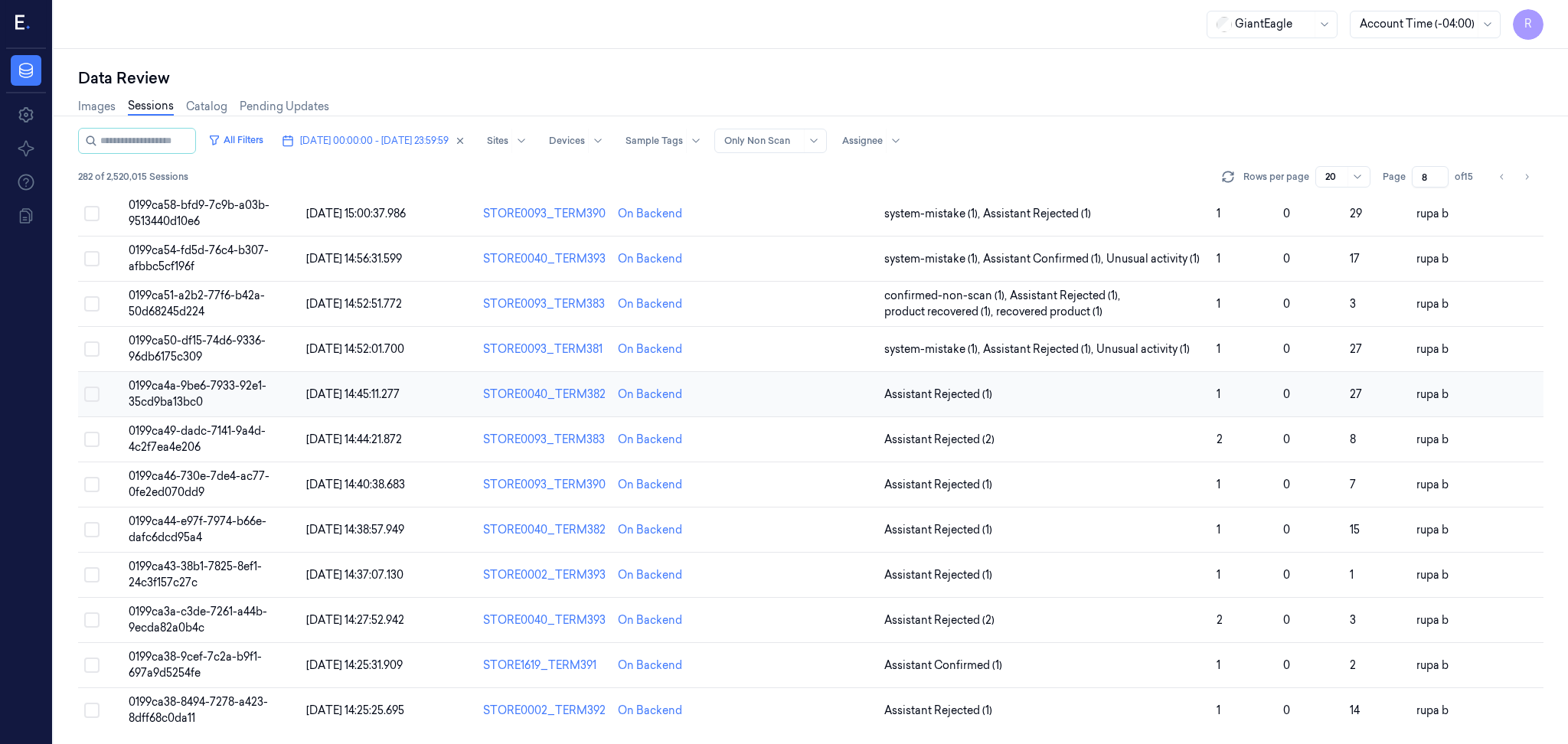
click at [229, 401] on td "0199ca4a-9be6-7933-92e1-35cd9ba13bc0" at bounding box center [211, 394] width 178 height 45
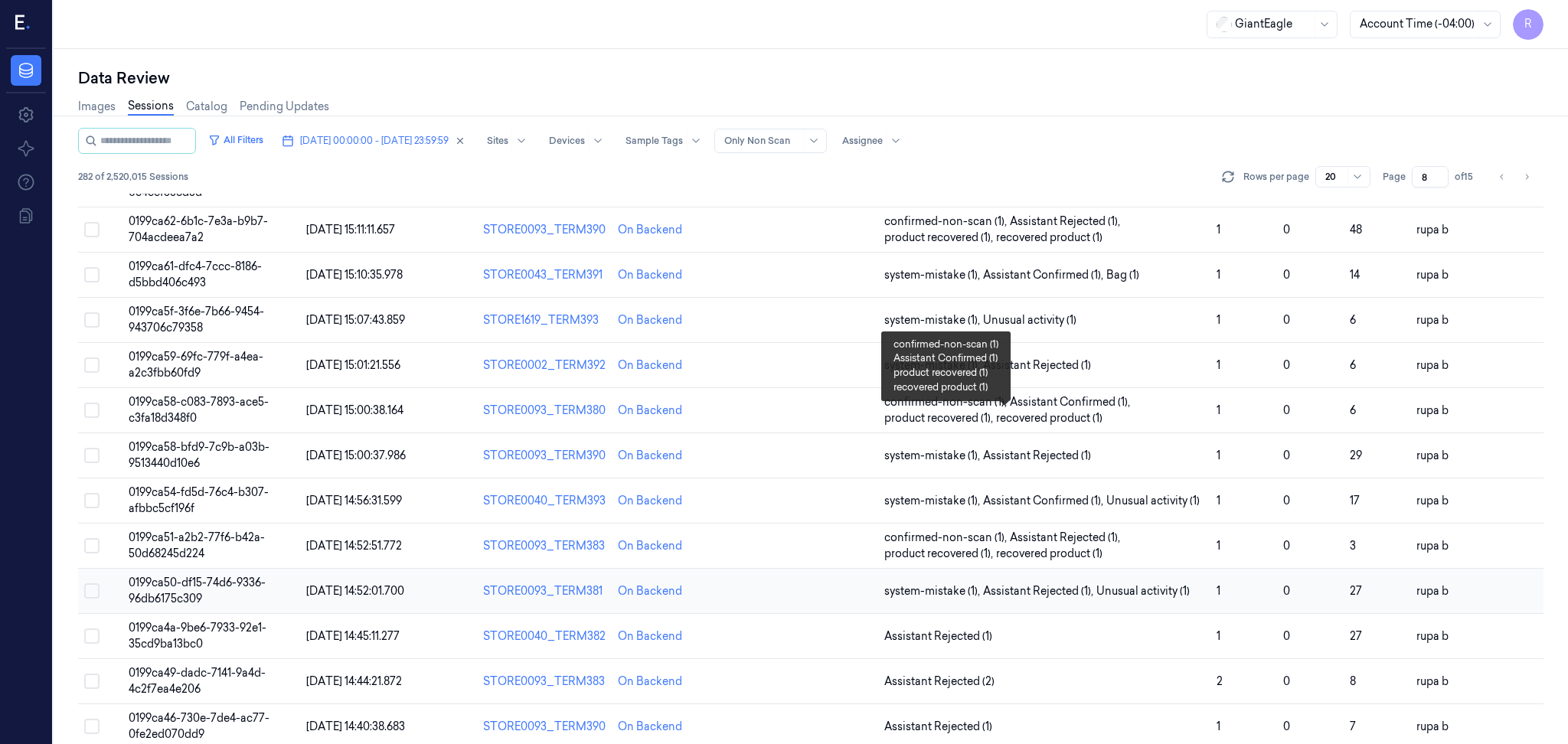
scroll to position [204, 0]
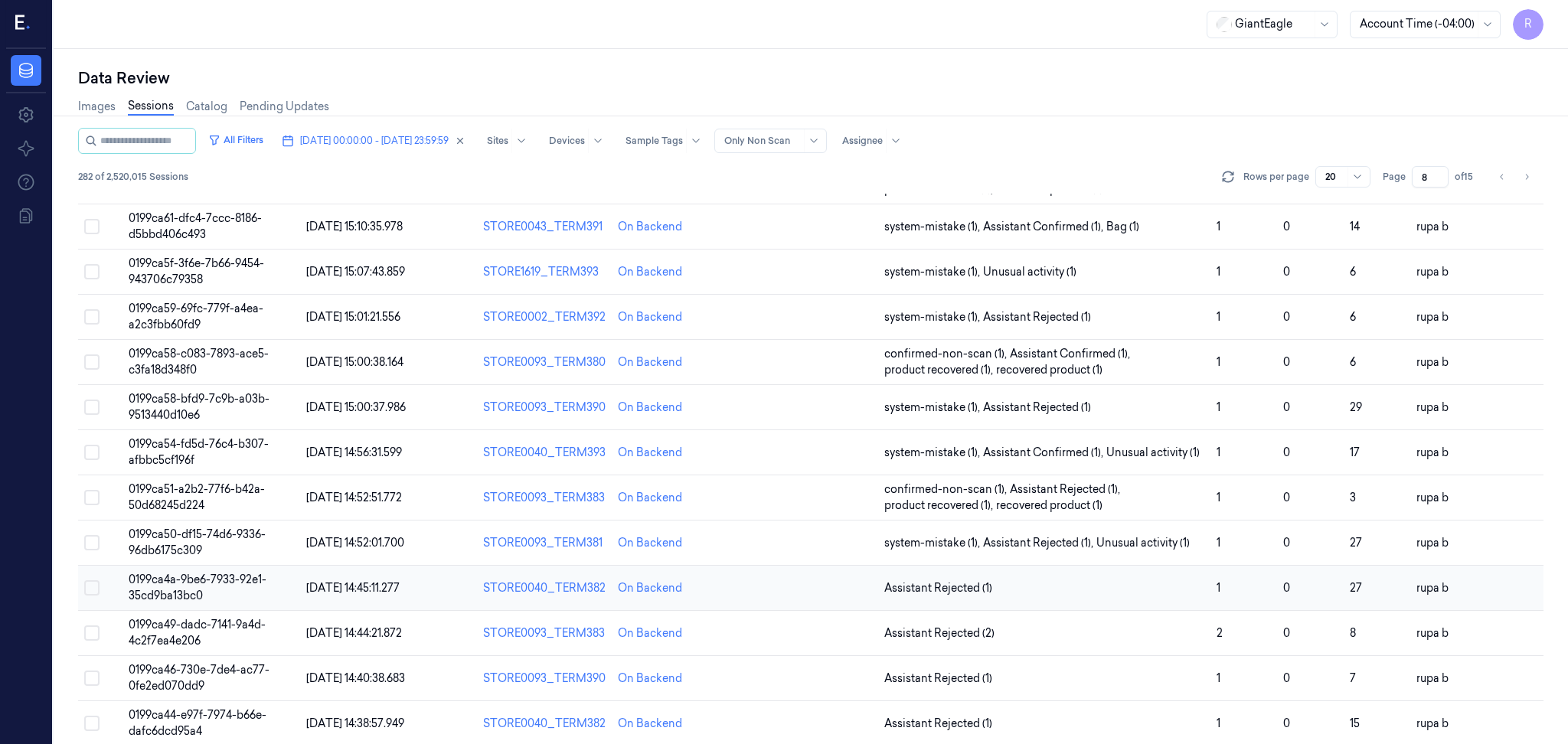
click at [273, 590] on td "0199ca4a-9be6-7933-92e1-35cd9ba13bc0" at bounding box center [211, 587] width 178 height 45
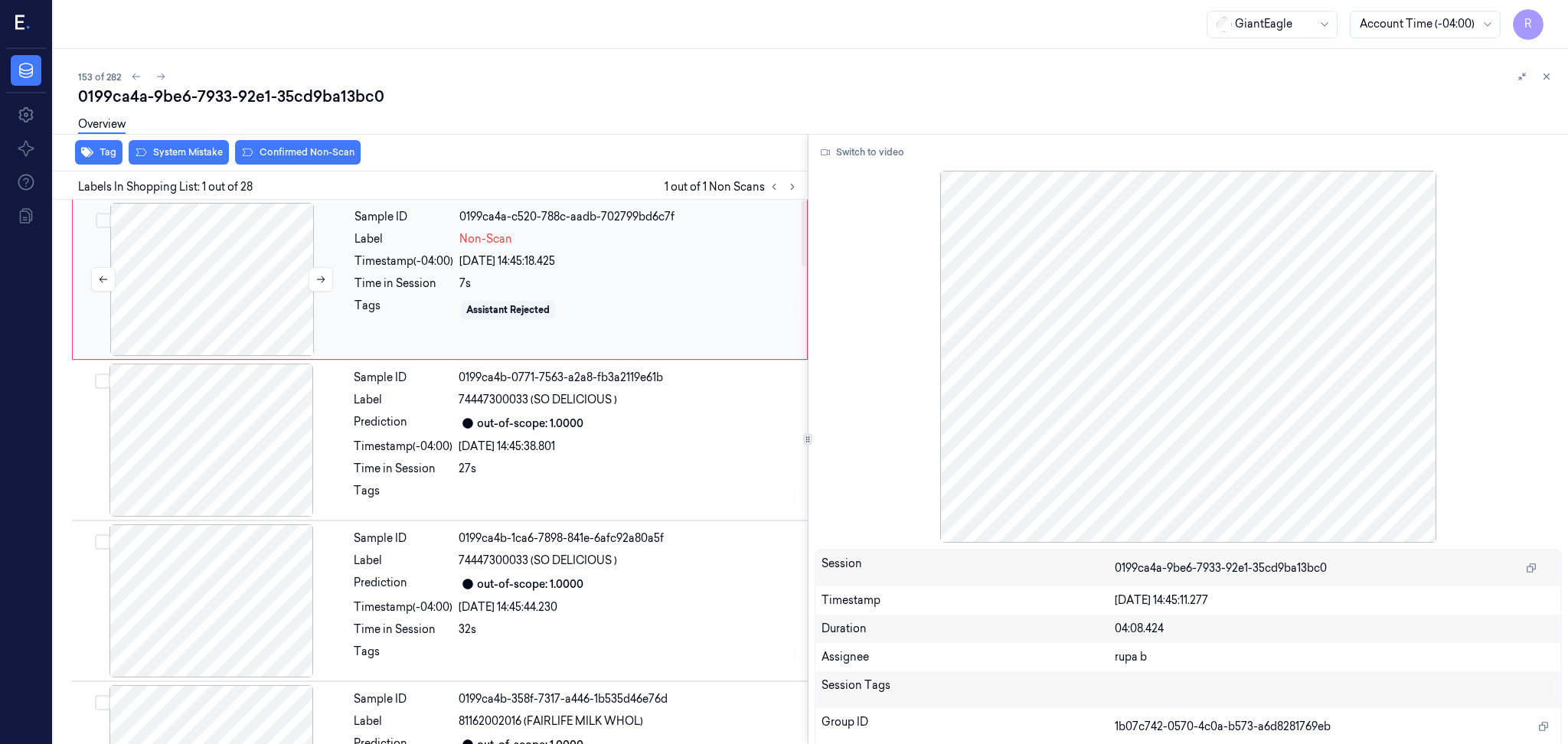
click at [244, 281] on div at bounding box center [212, 280] width 273 height 153
click at [862, 162] on button "Switch to video" at bounding box center [862, 152] width 96 height 25
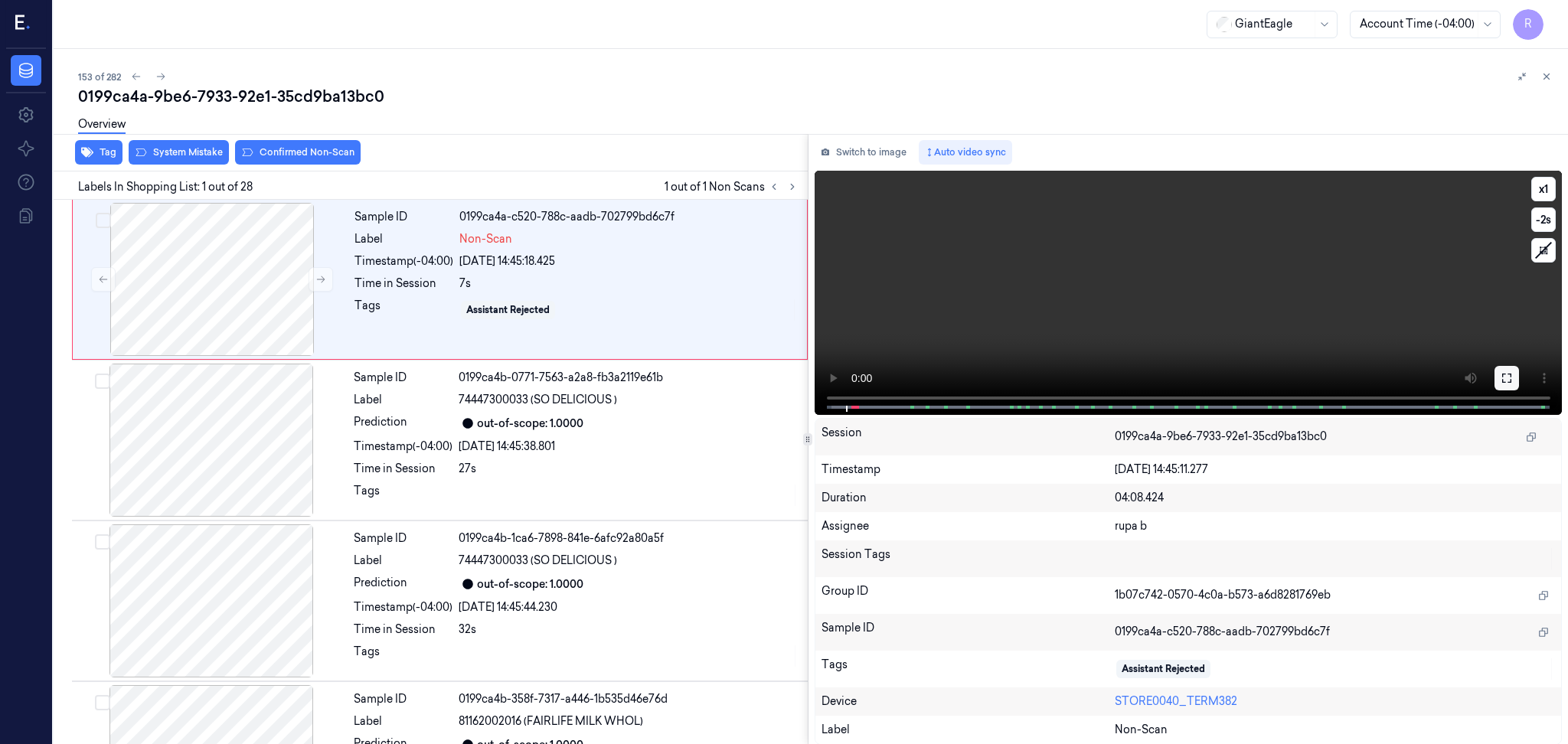
click at [1503, 386] on button at bounding box center [1506, 378] width 25 height 25
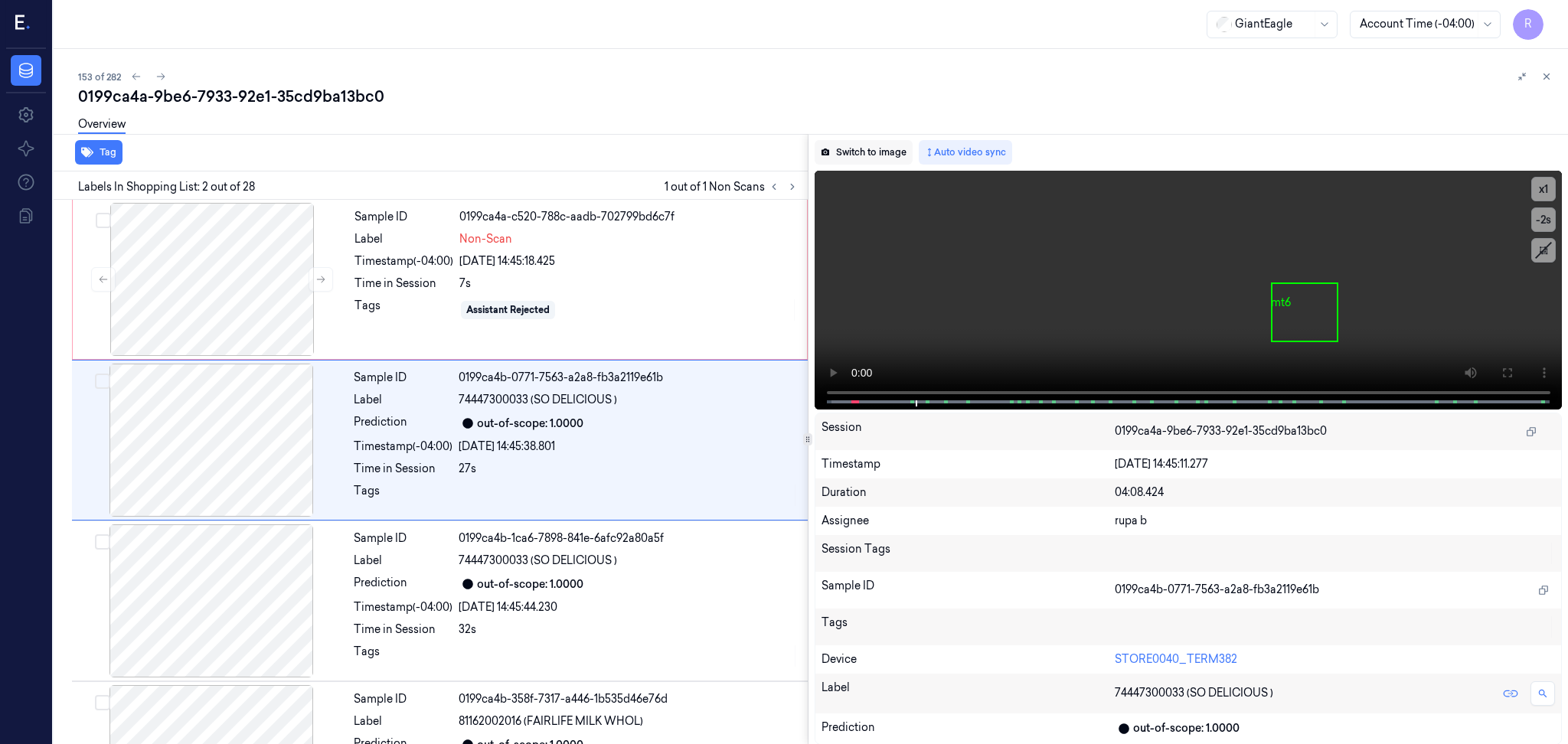
click at [886, 147] on button "Switch to image" at bounding box center [863, 152] width 98 height 25
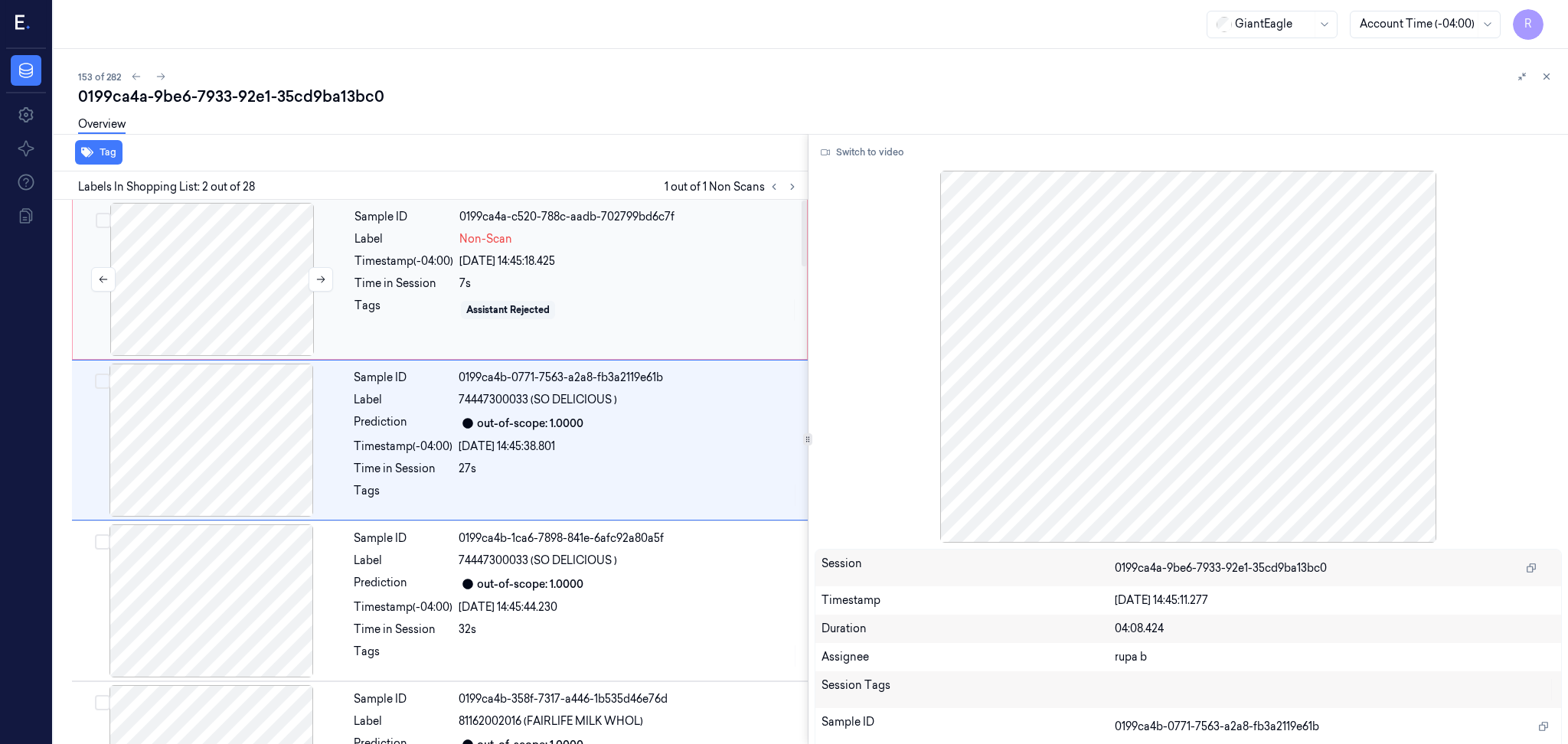
click at [151, 286] on div at bounding box center [212, 280] width 273 height 153
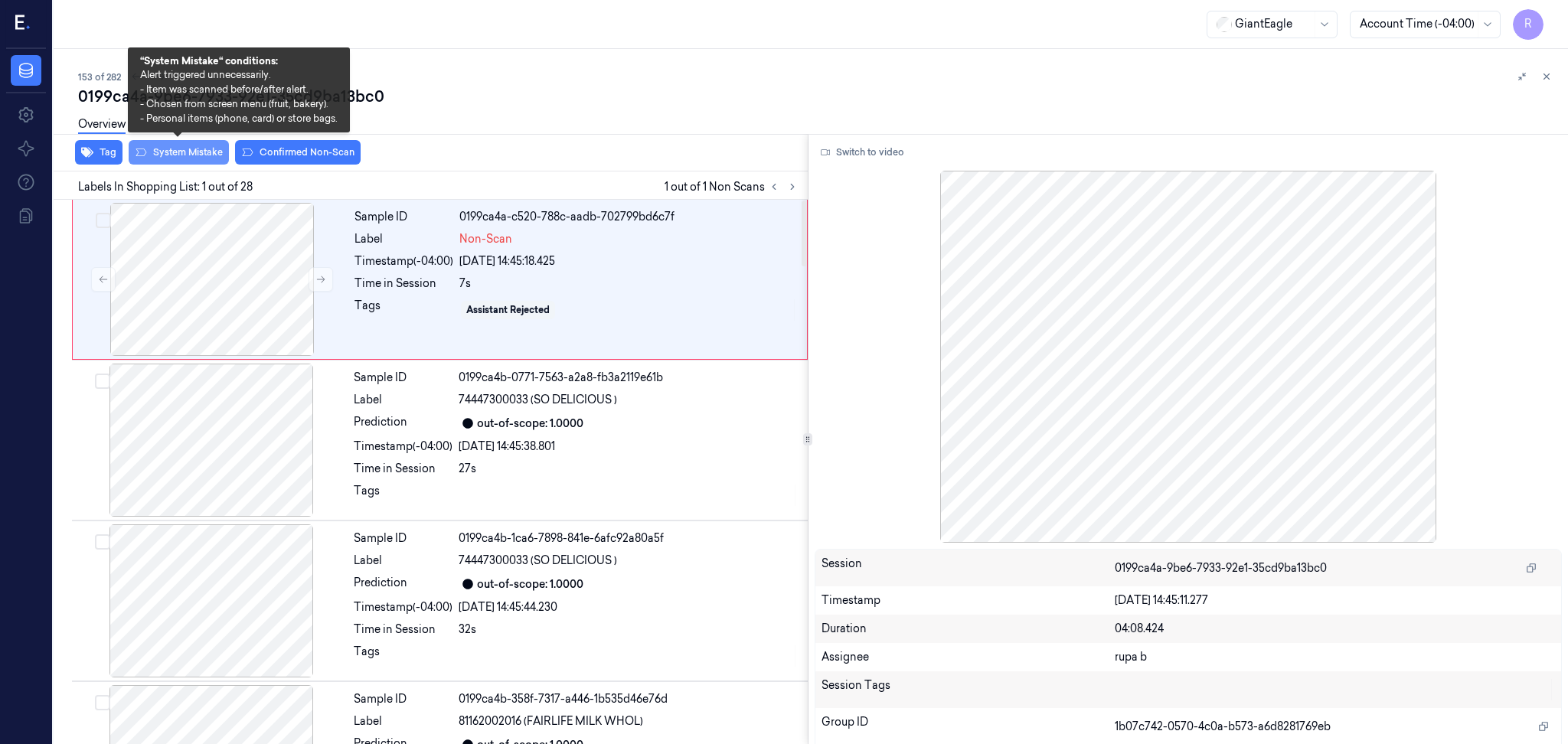
click at [191, 149] on button "System Mistake" at bounding box center [179, 152] width 100 height 25
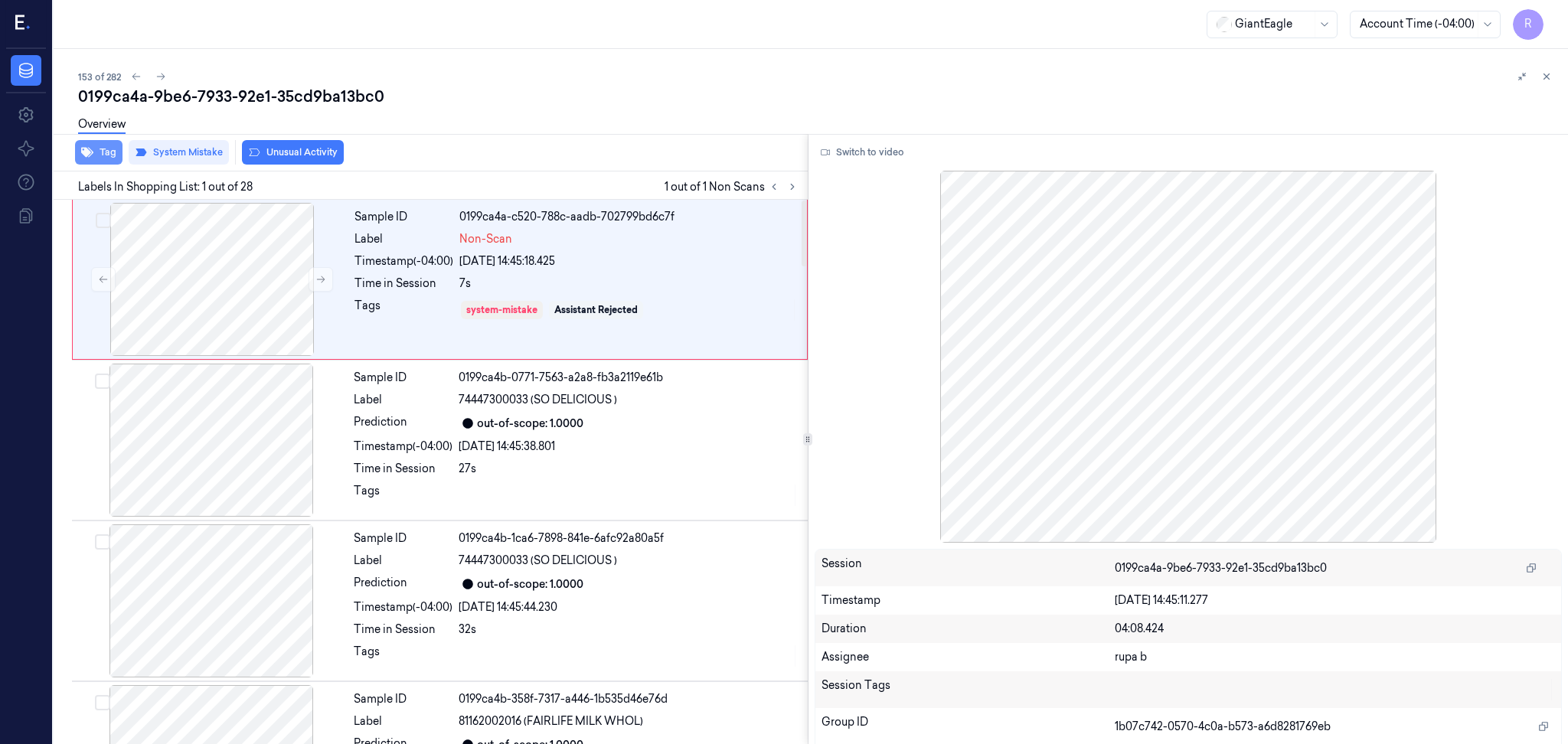
click at [84, 146] on icon "button" at bounding box center [87, 152] width 12 height 12
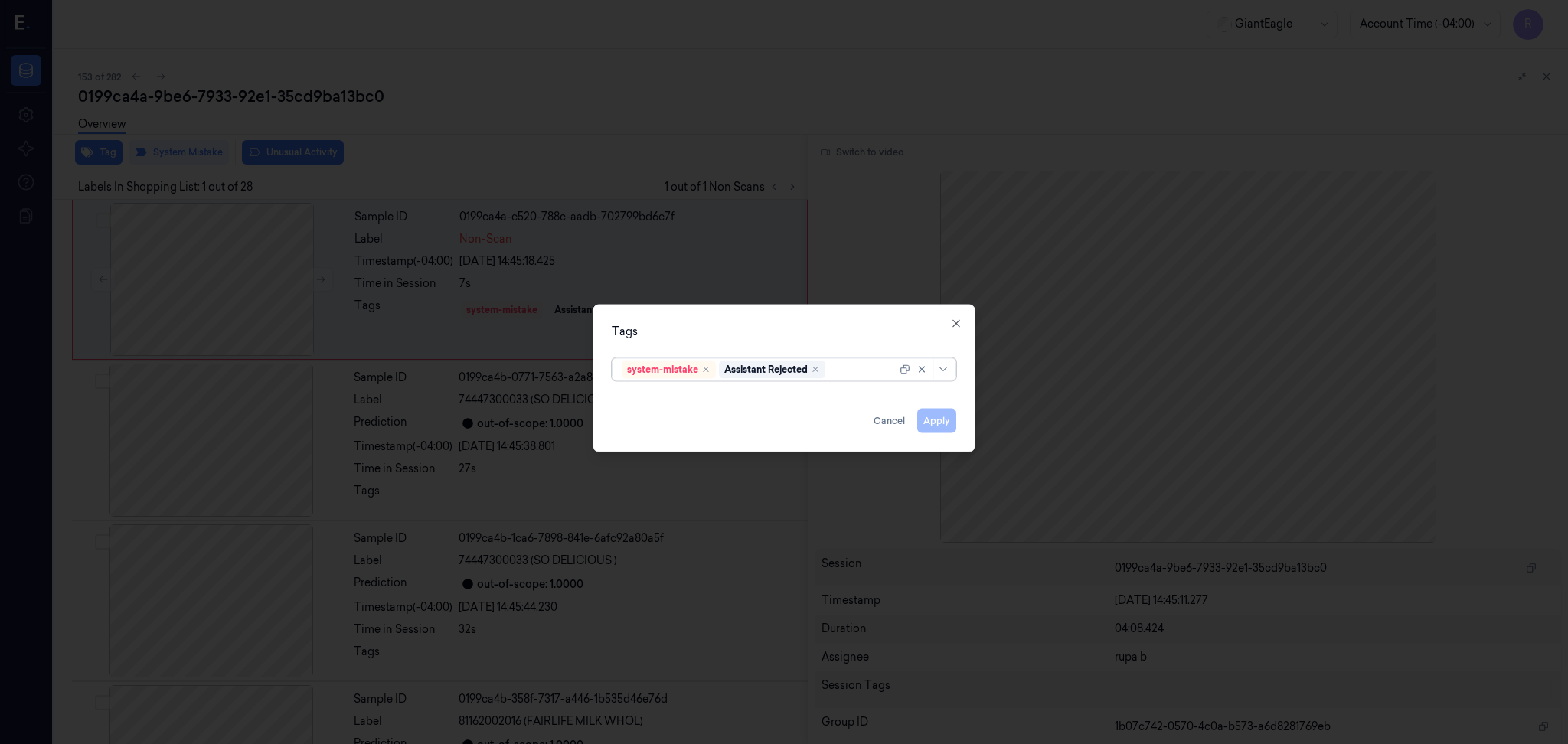
click at [854, 373] on div at bounding box center [862, 369] width 68 height 16
type input "bag"
click at [828, 398] on div "Bag" at bounding box center [784, 401] width 324 height 16
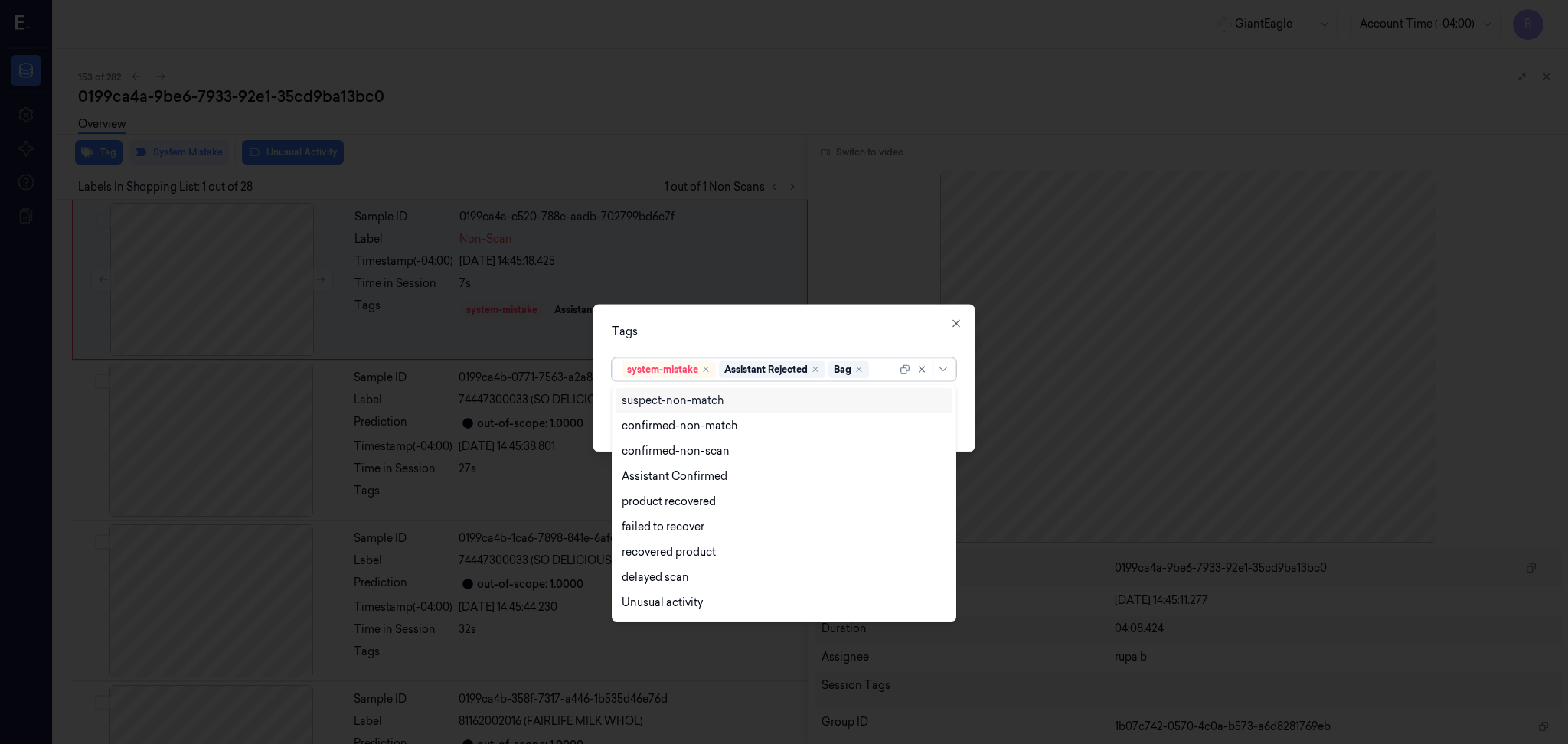
click at [872, 316] on div "Tags option Bag, selected. 13 results available. Use Up and Down to choose opti…" at bounding box center [784, 378] width 383 height 148
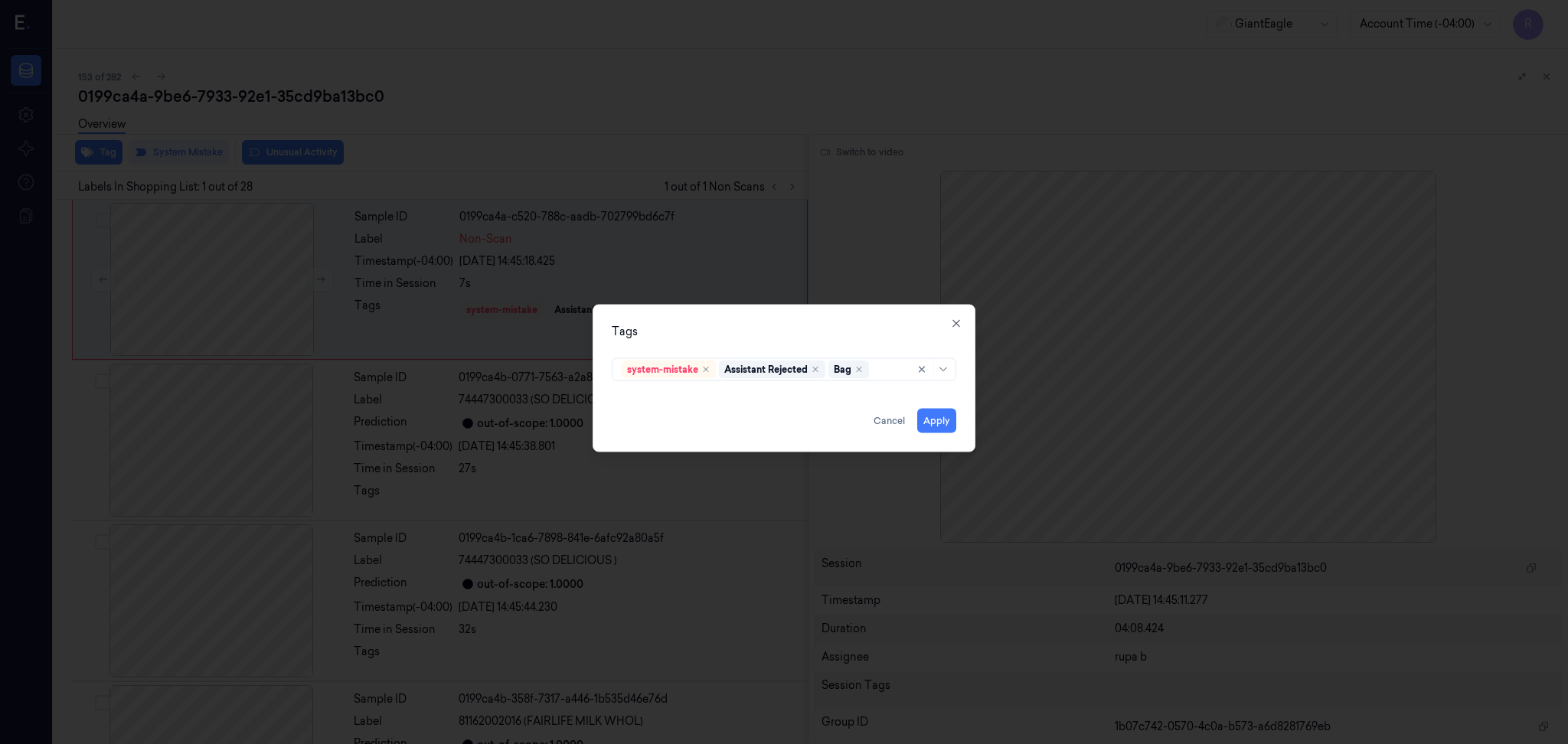
click at [939, 435] on div "Tags system-mistake Assistant Rejected Bag Apply Cancel Close" at bounding box center [784, 378] width 383 height 148
click at [936, 429] on button "Apply" at bounding box center [936, 421] width 39 height 25
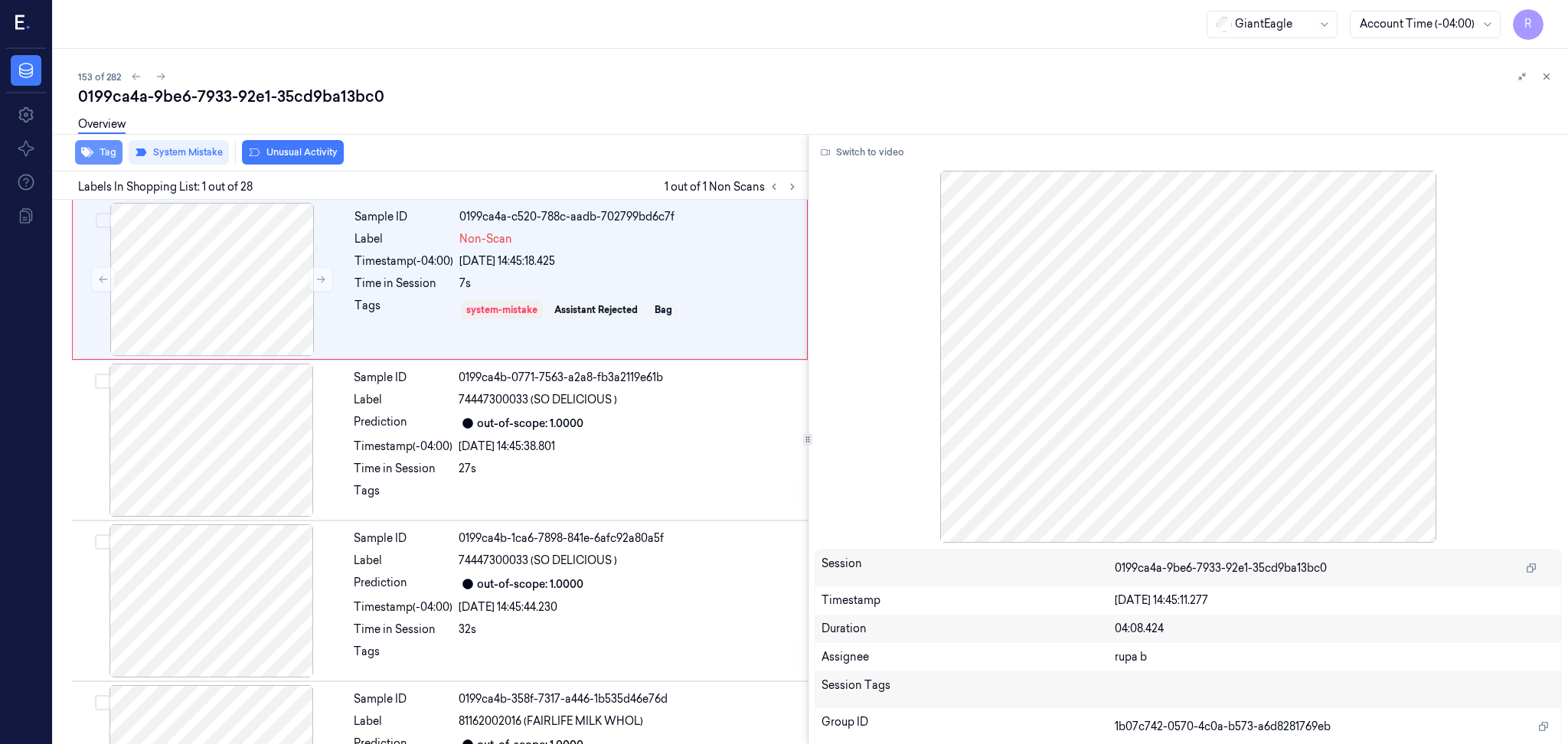
click at [90, 151] on icon "button" at bounding box center [87, 153] width 12 height 10
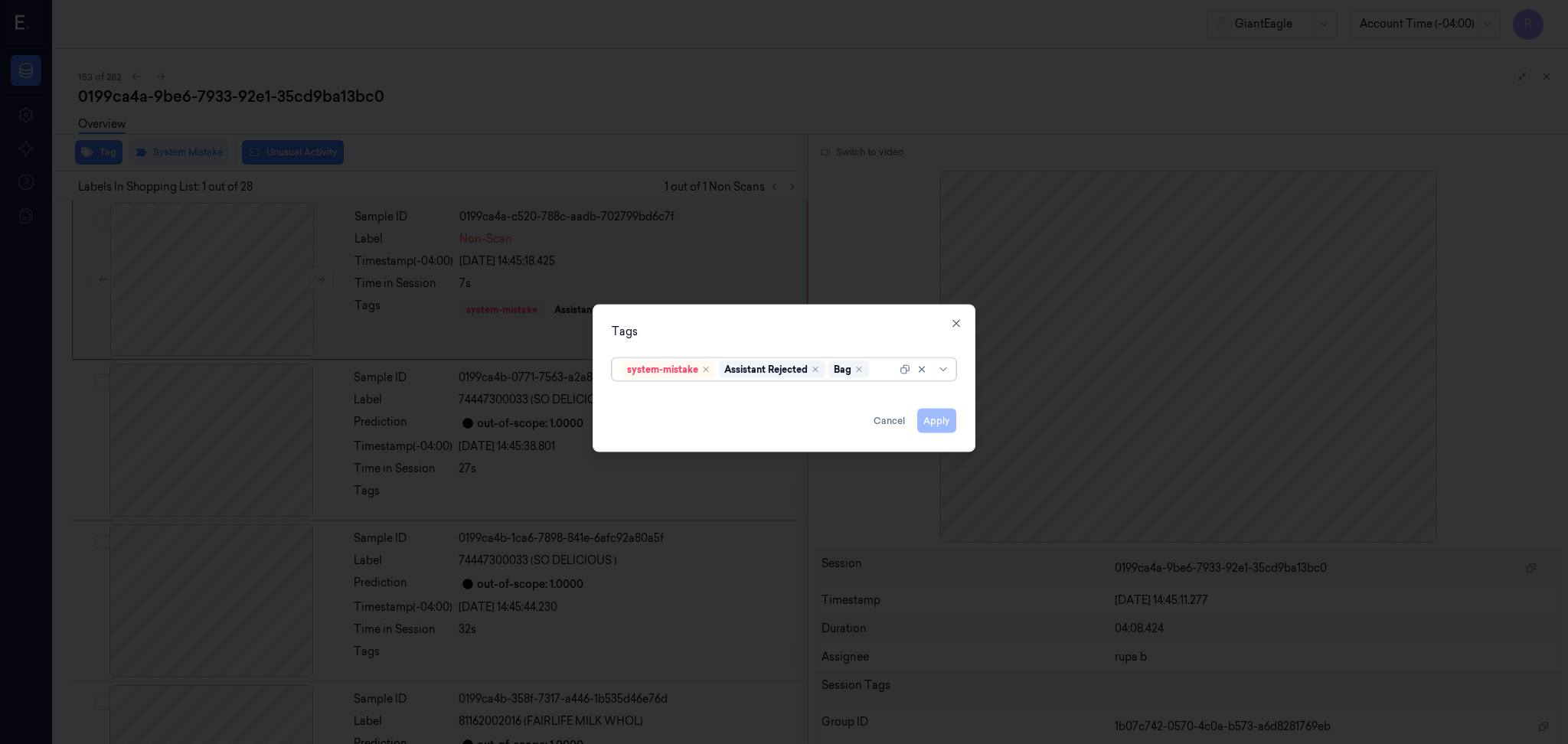
click at [545, 171] on div at bounding box center [784, 372] width 1568 height 744
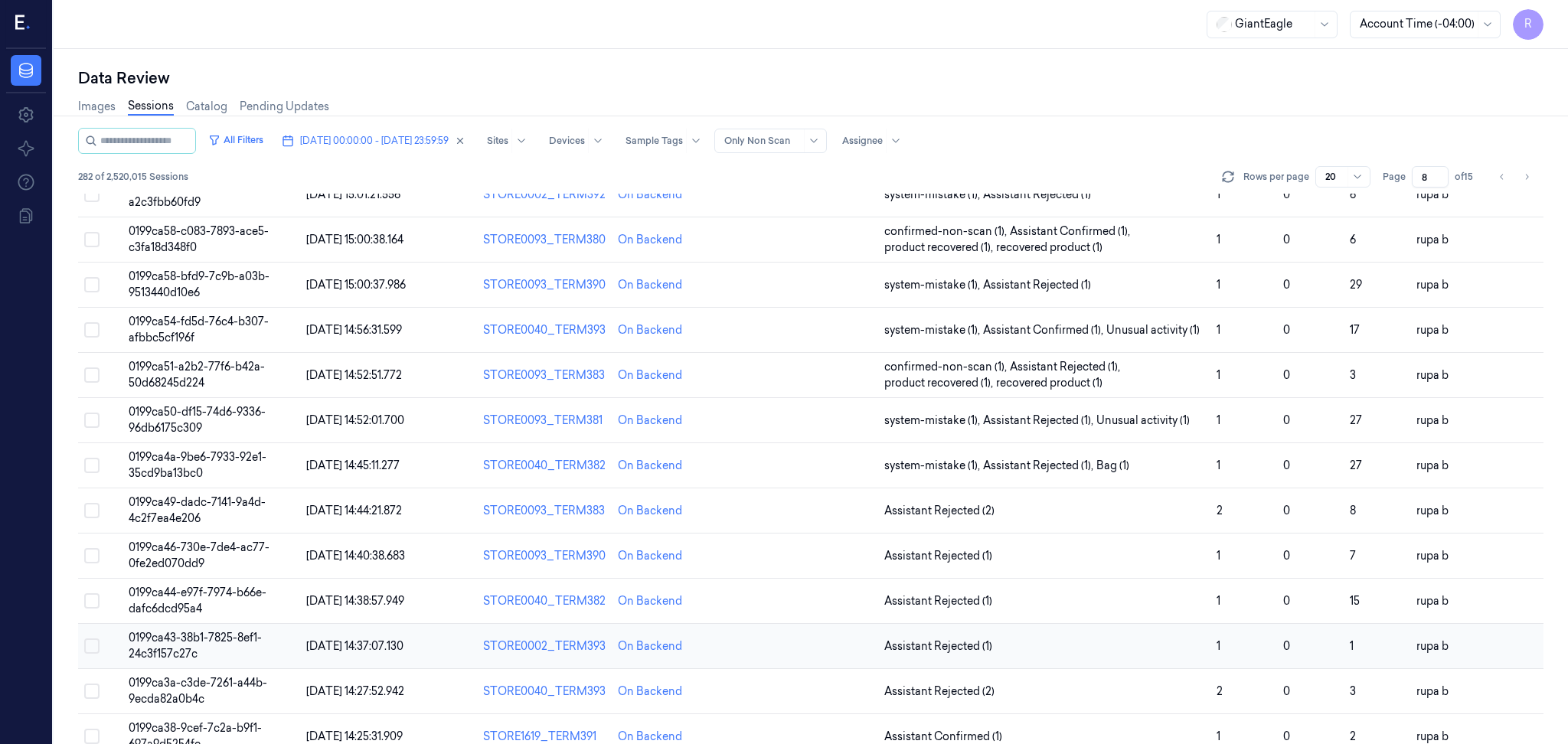
scroll to position [397, 0]
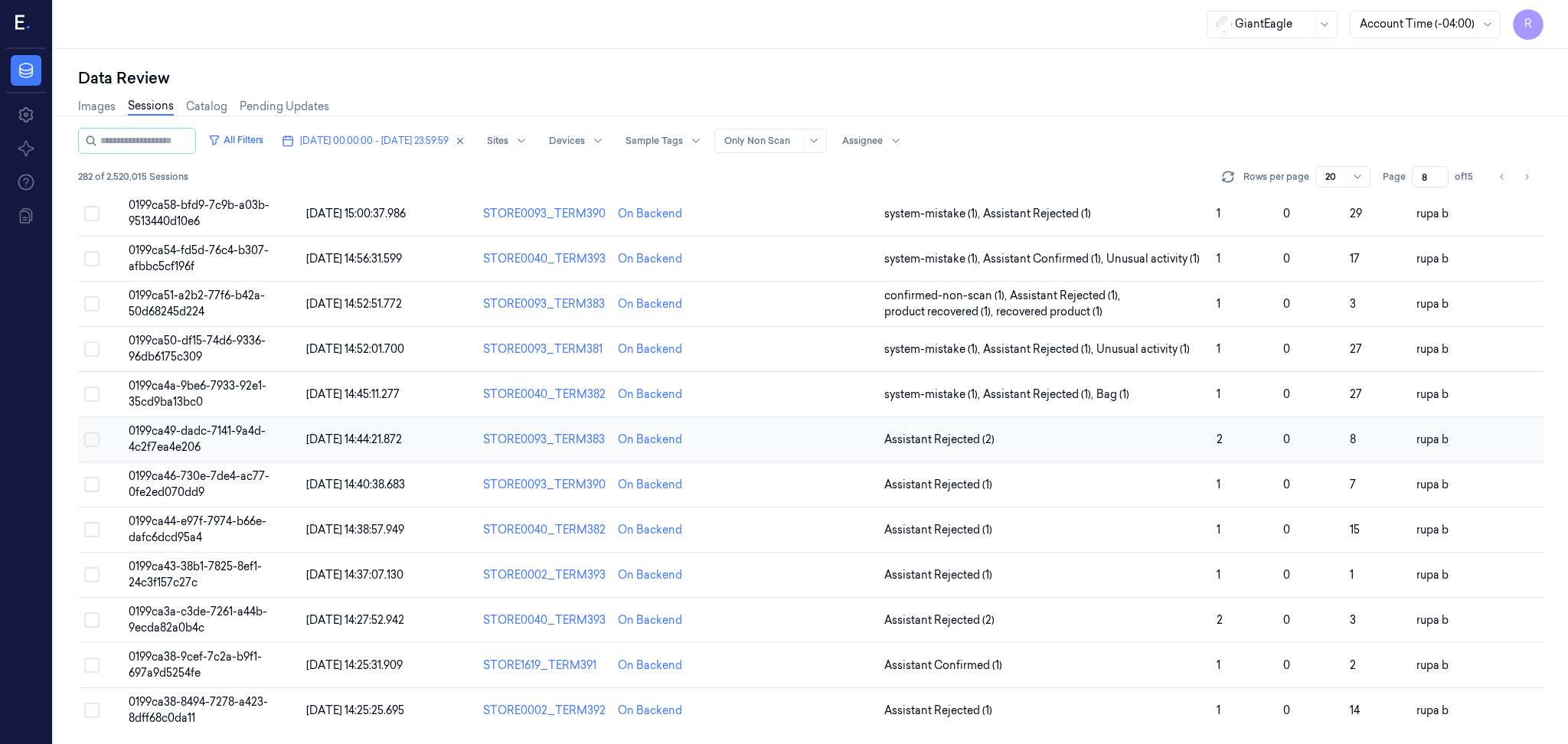
click at [198, 444] on span "0199ca49-dadc-7141-9a4d-4c2f7ea4e206" at bounding box center [197, 439] width 137 height 30
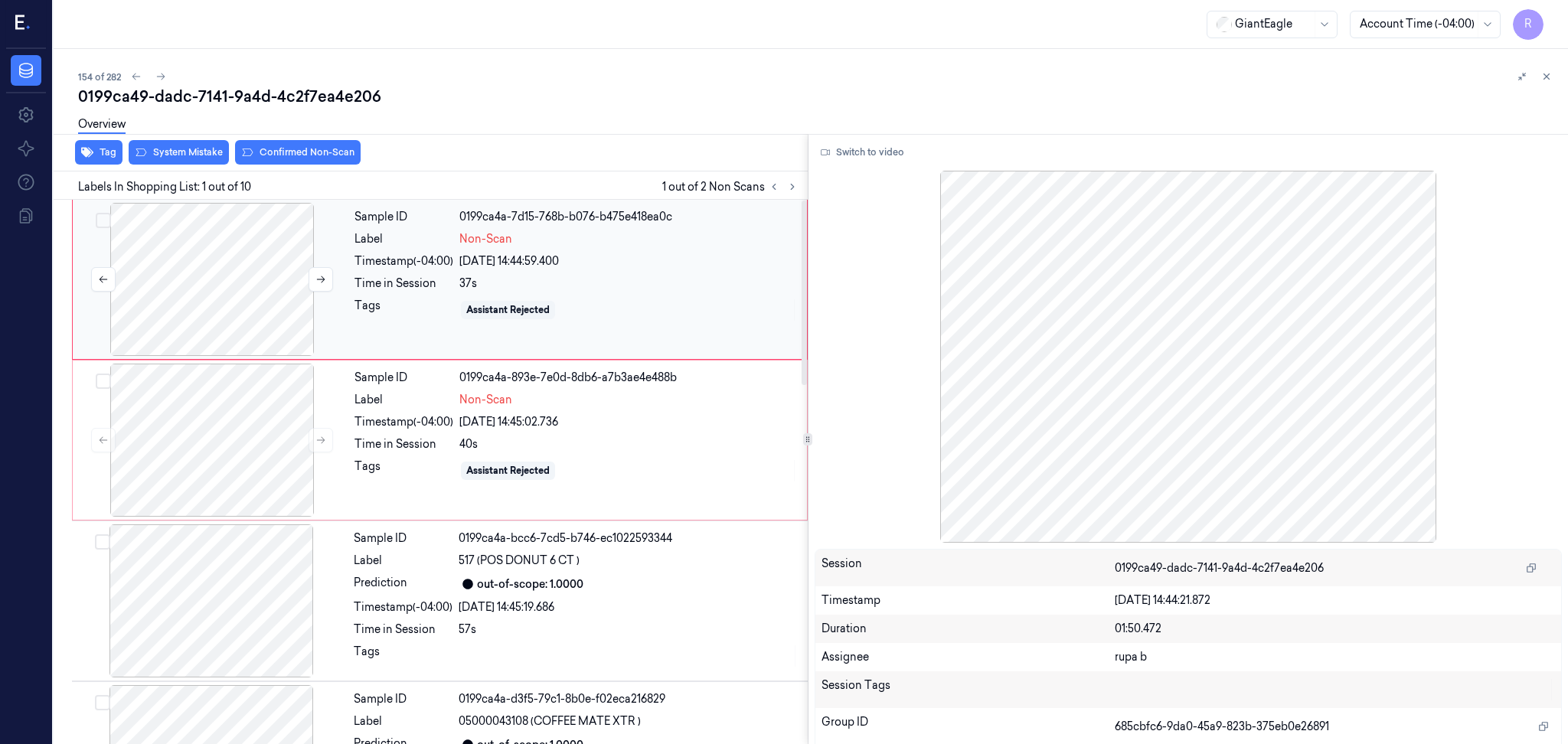
click at [162, 297] on div at bounding box center [212, 280] width 273 height 153
click at [888, 155] on button "Switch to video" at bounding box center [862, 152] width 96 height 25
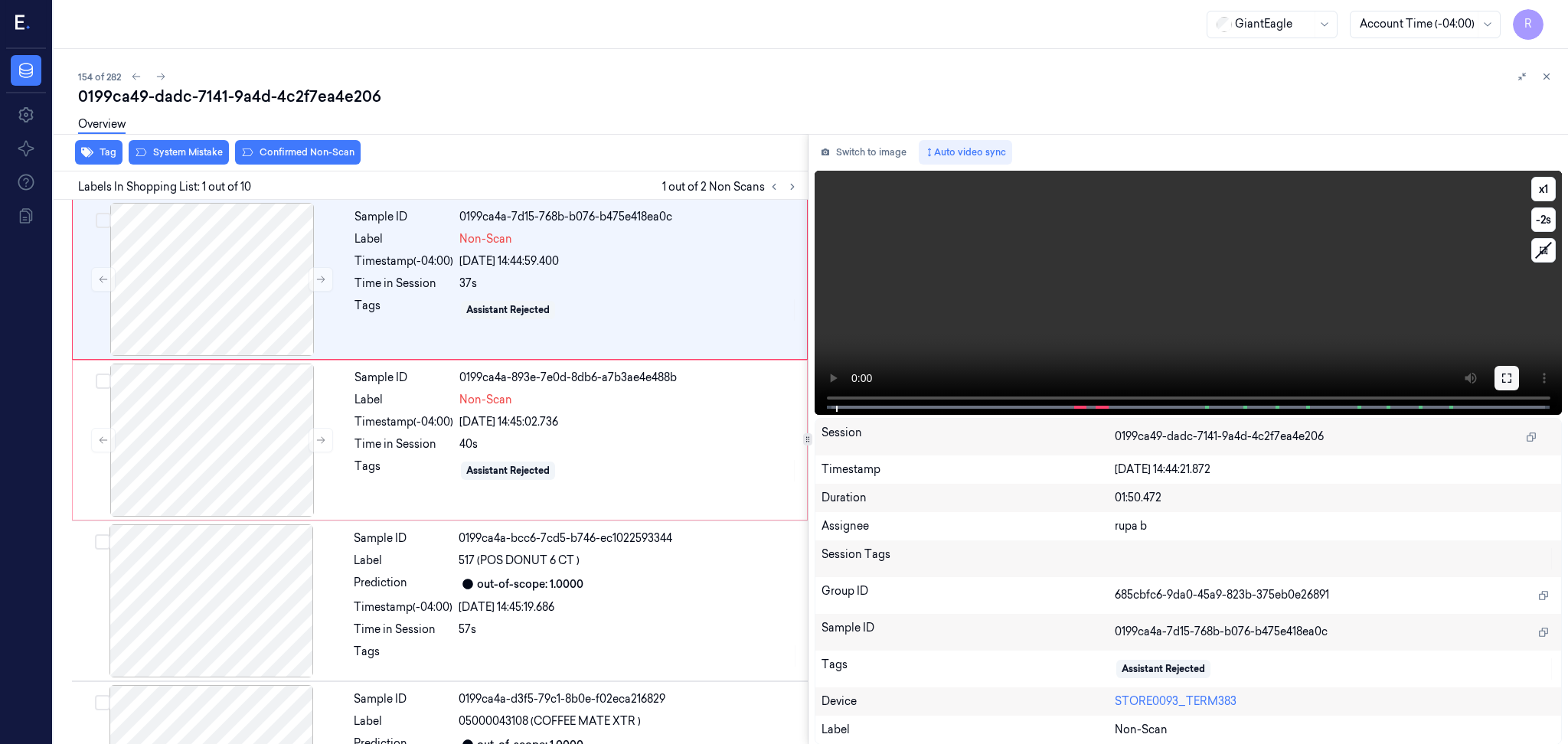
click at [1501, 381] on icon at bounding box center [1506, 377] width 12 height 12
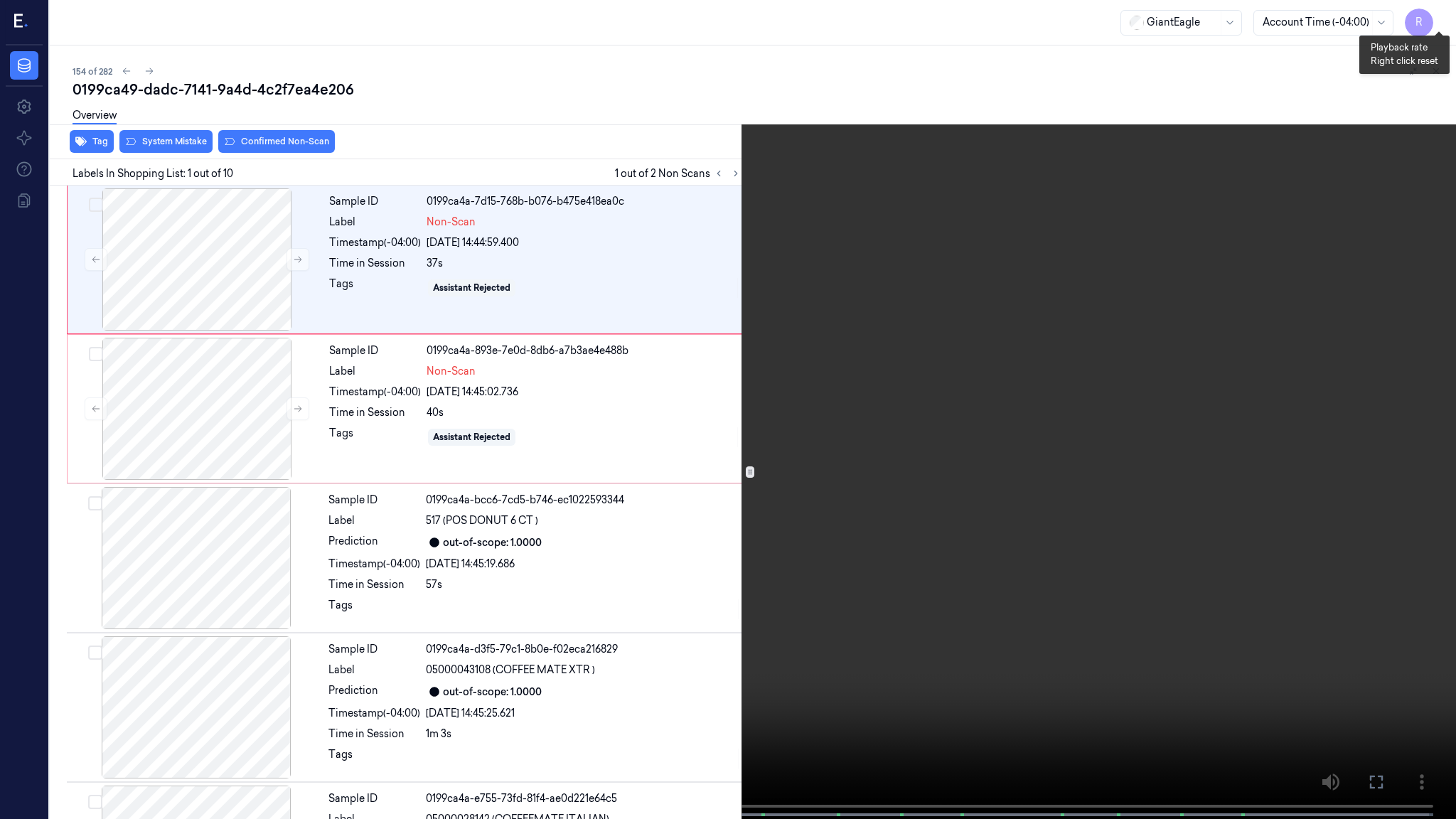
click at [1438, 16] on button "x 1" at bounding box center [1438, 17] width 23 height 23
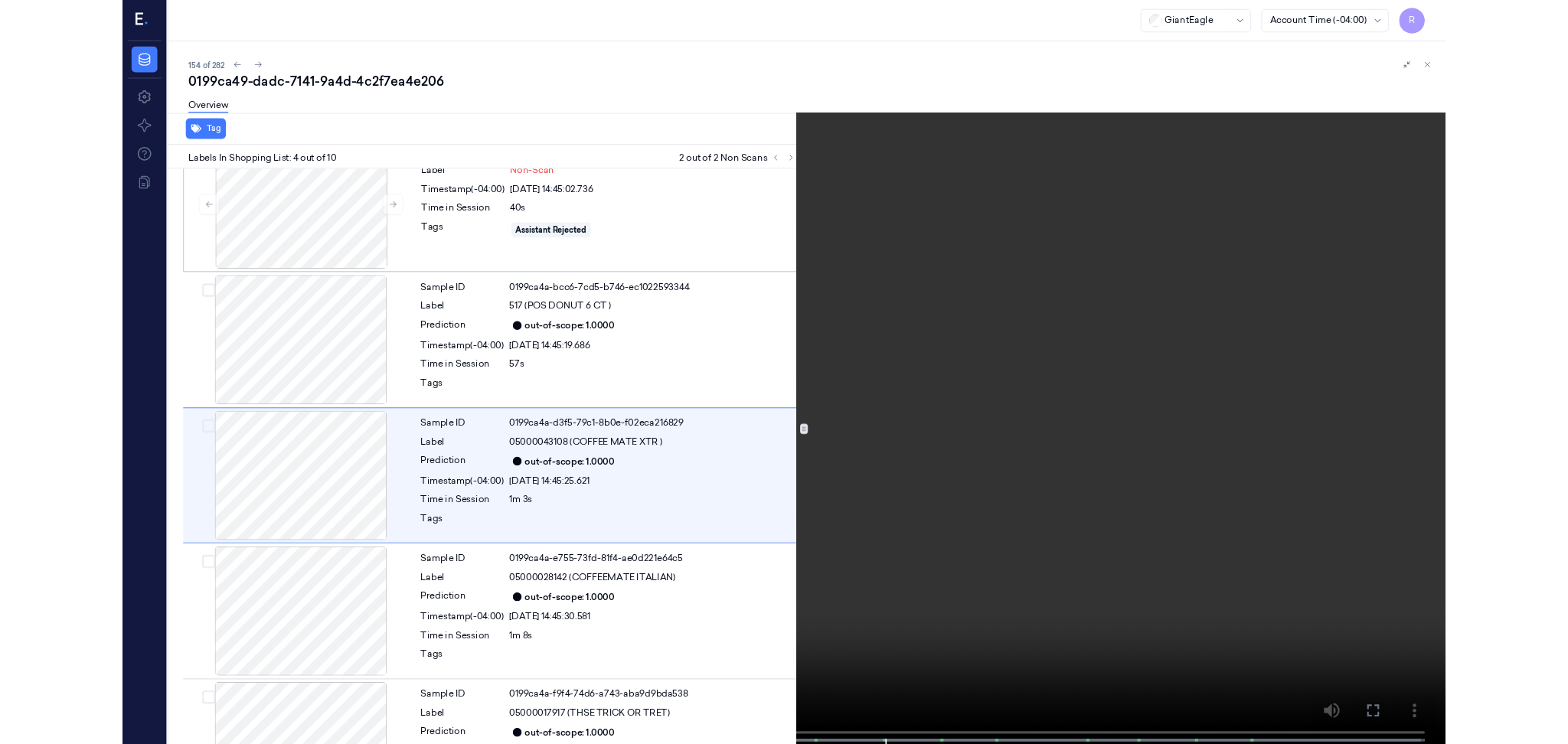
scroll to position [221, 0]
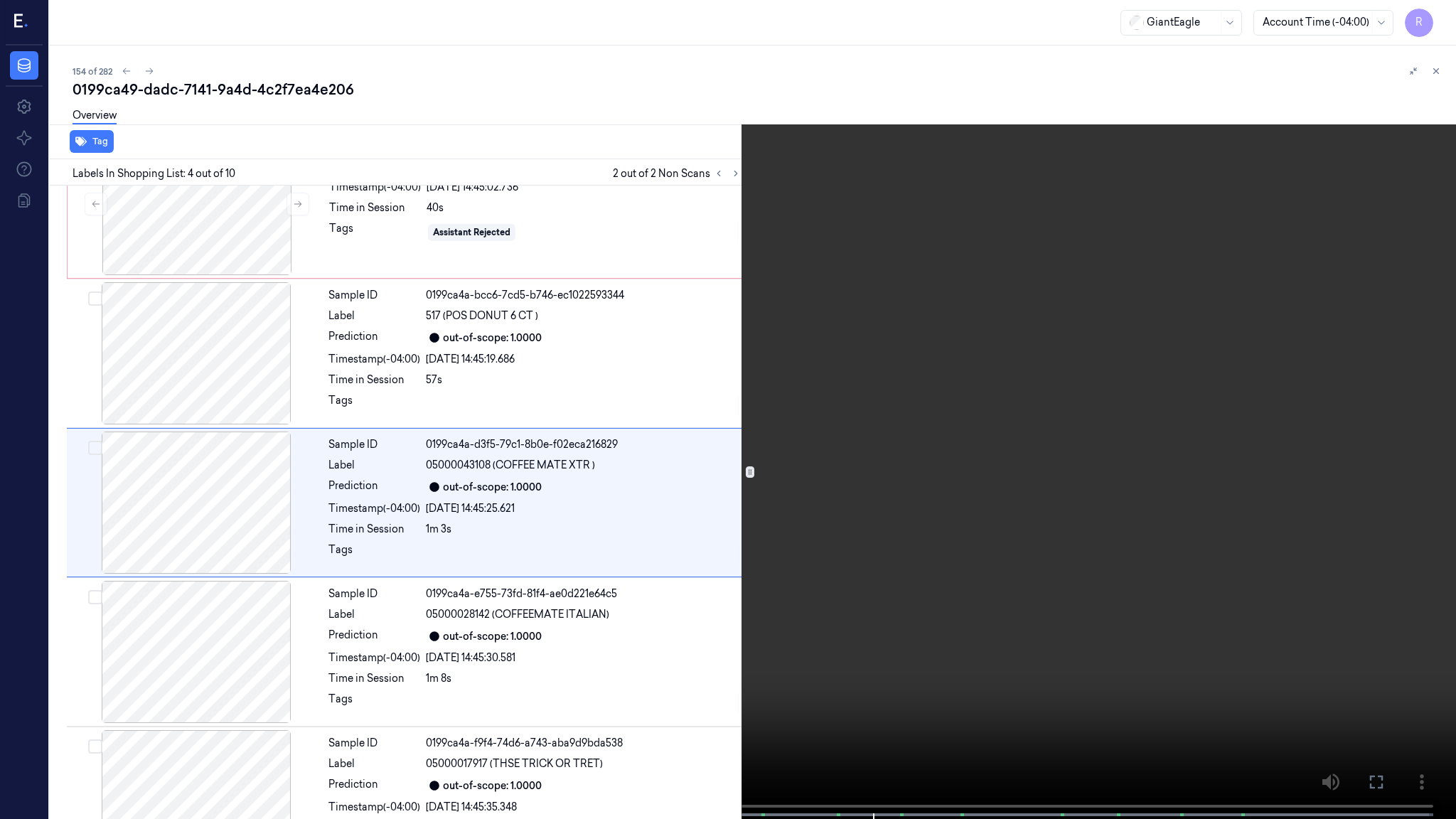
click at [852, 663] on video at bounding box center [728, 411] width 1456 height 822
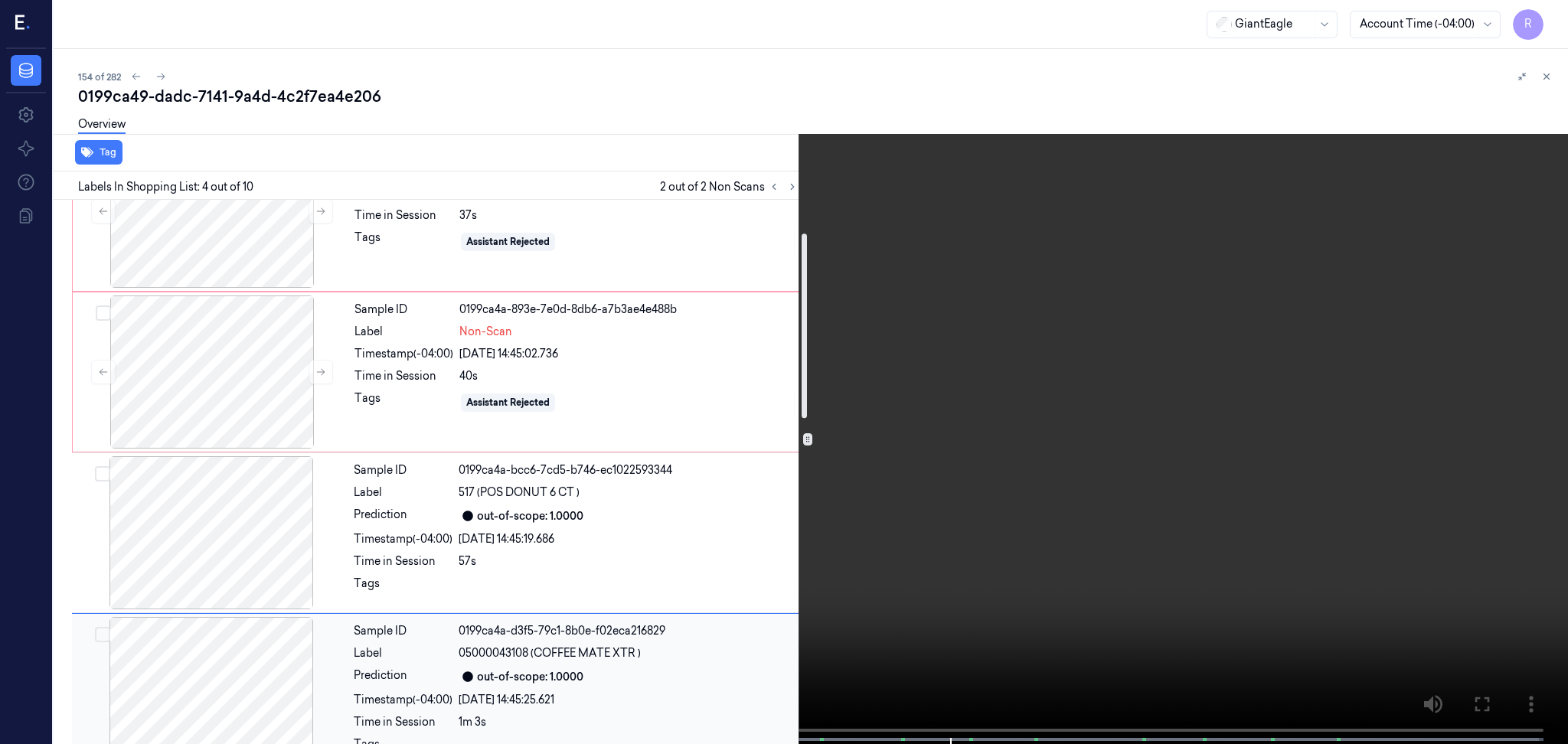
scroll to position [102, 0]
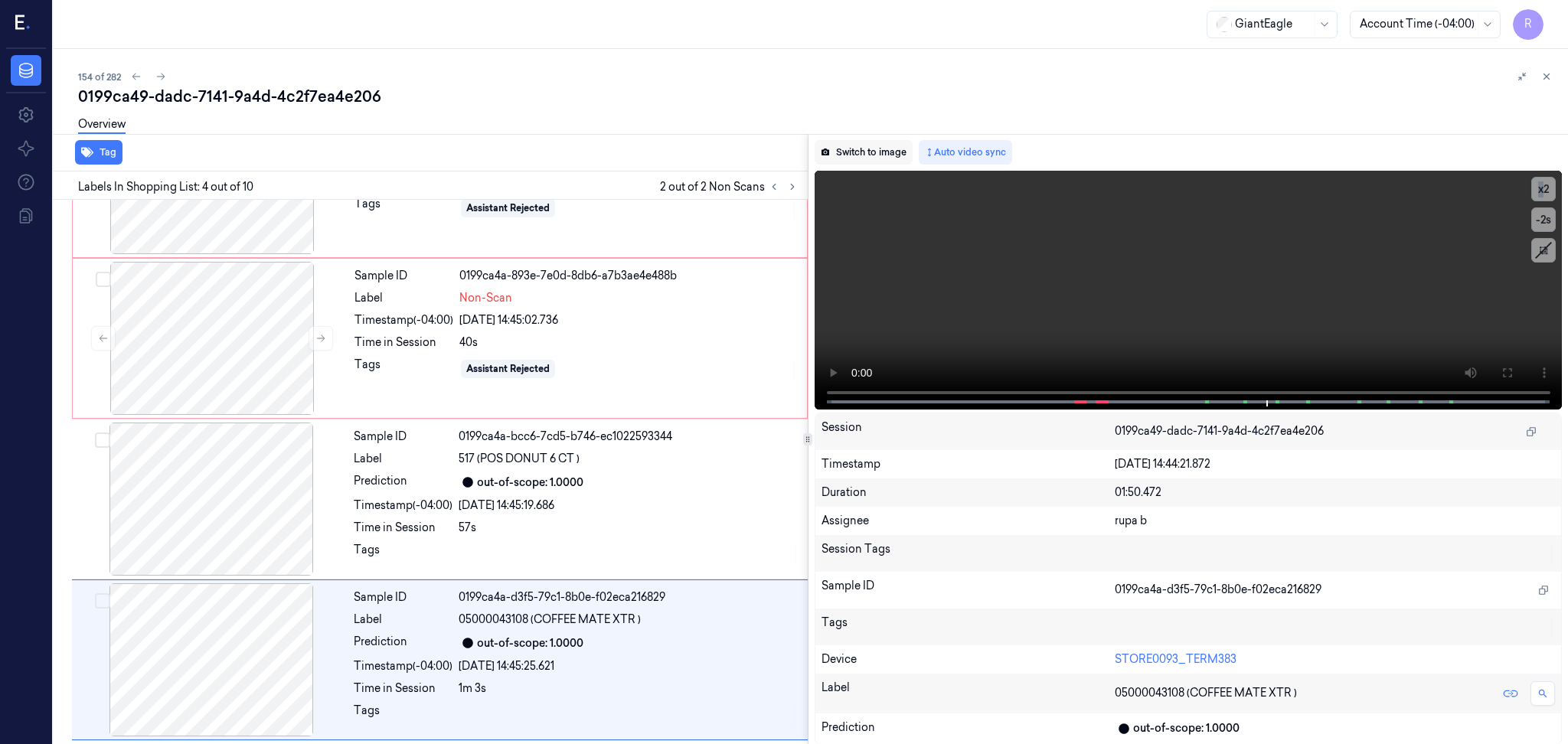
click at [867, 149] on button "Switch to image" at bounding box center [863, 152] width 98 height 25
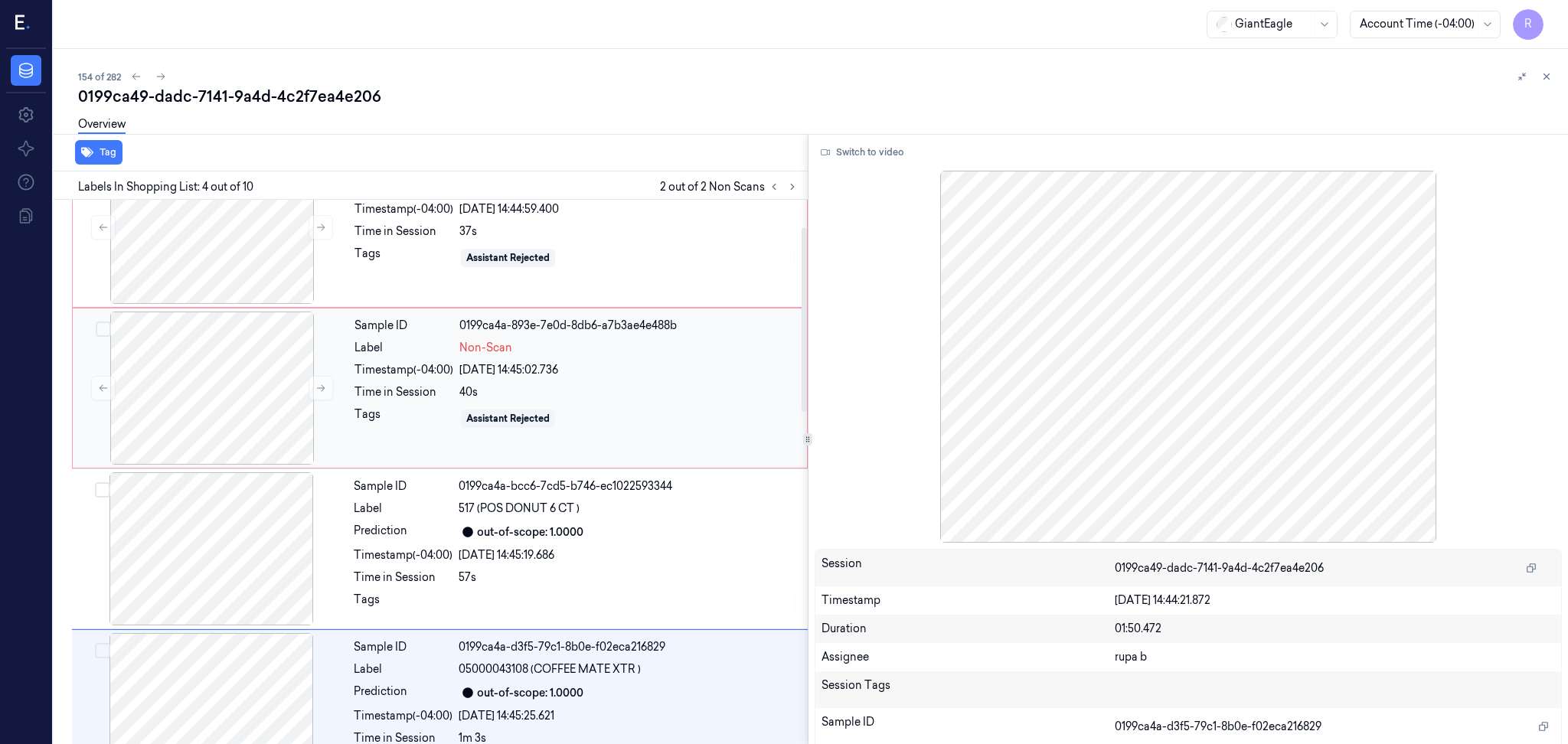
scroll to position [0, 0]
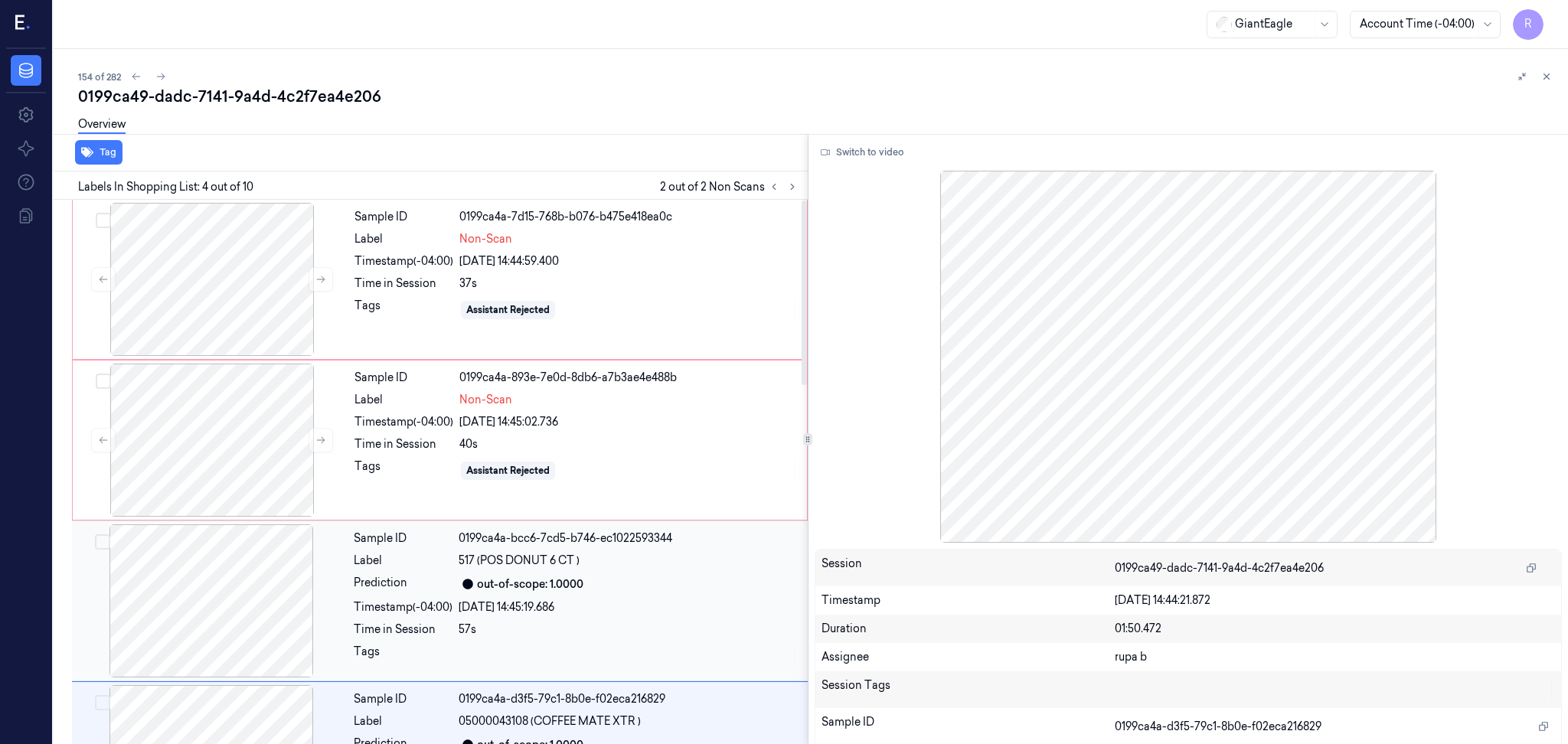
click at [271, 590] on div at bounding box center [211, 601] width 273 height 153
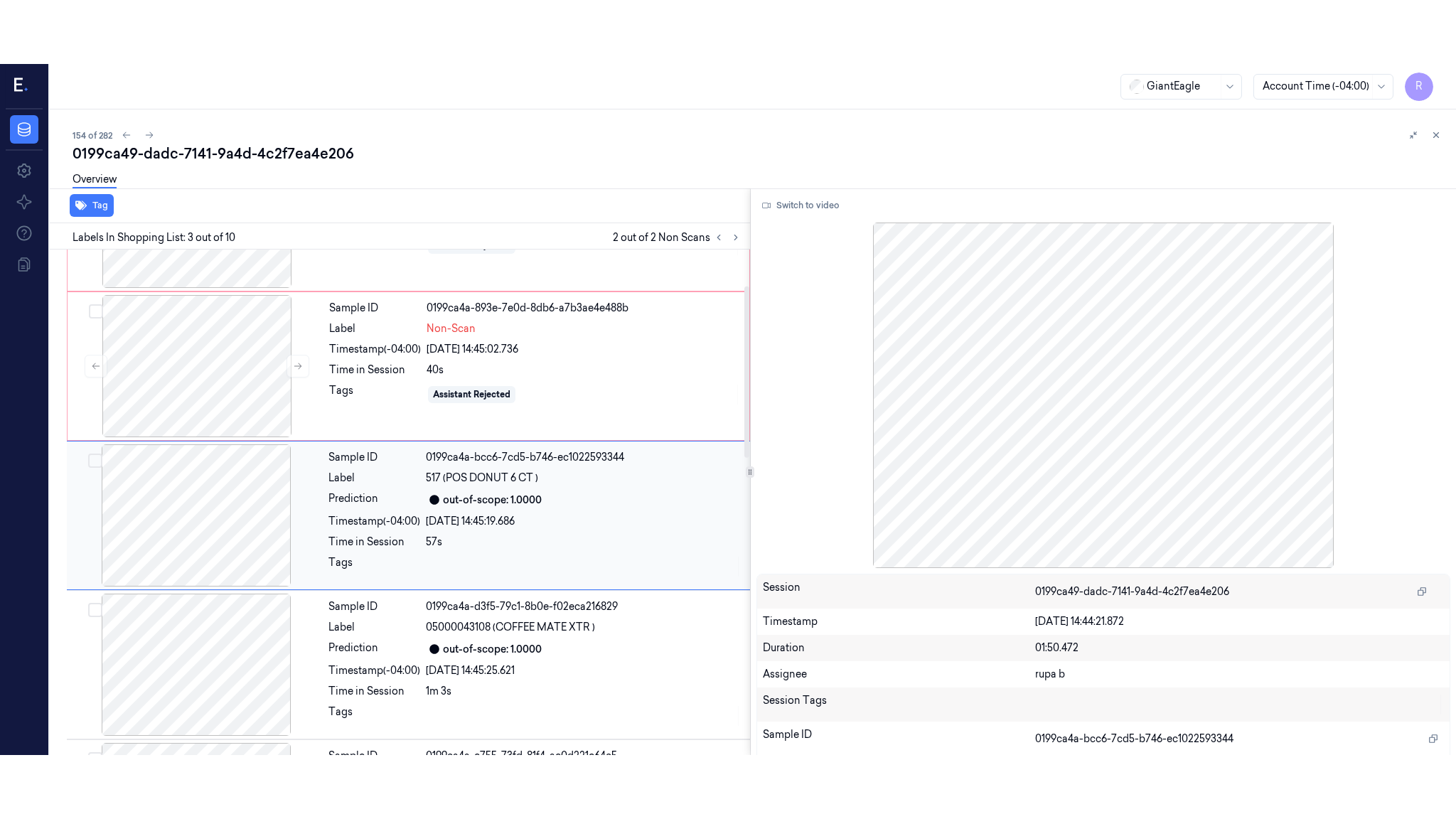
scroll to position [119, 0]
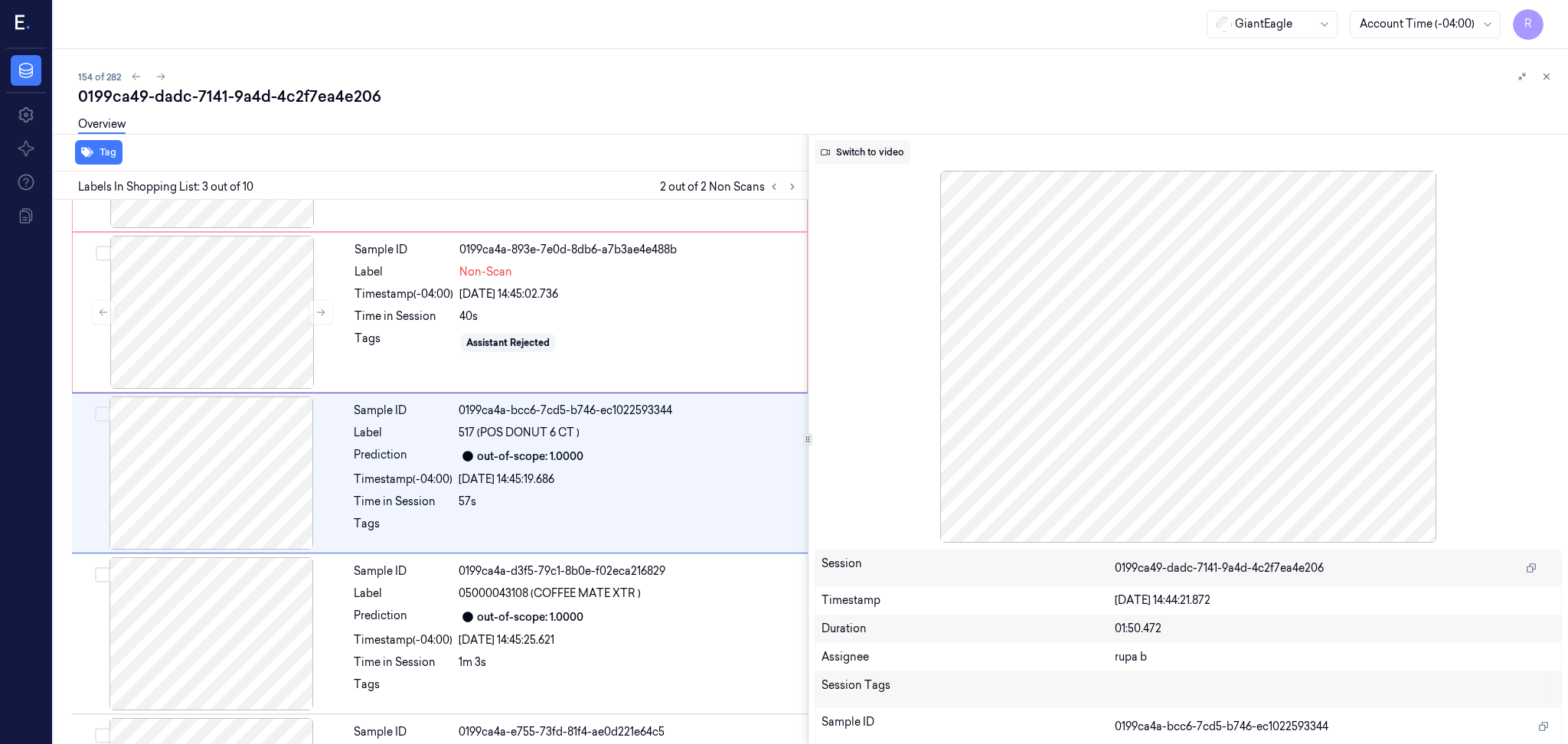
click at [860, 149] on button "Switch to video" at bounding box center [862, 152] width 96 height 25
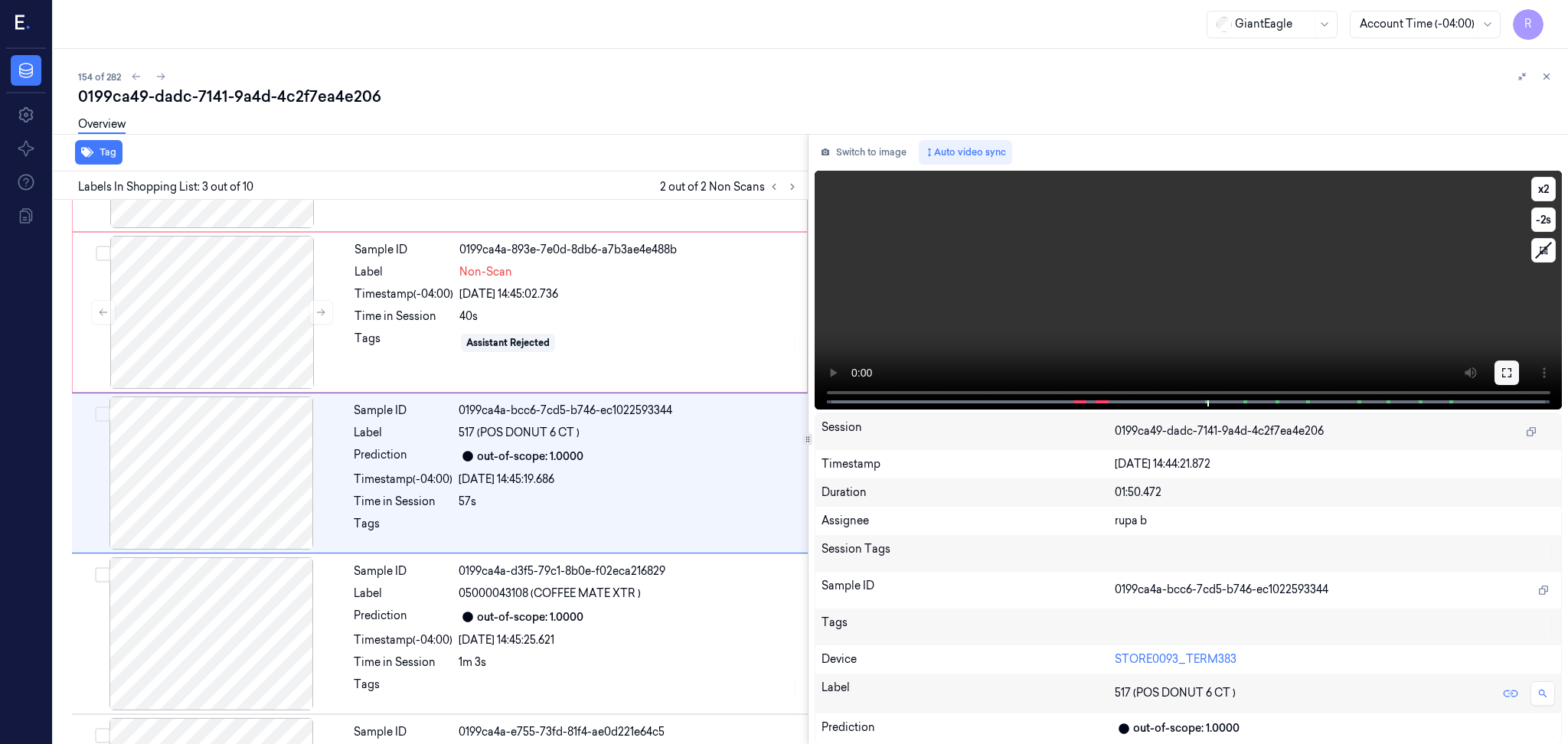
click at [1511, 377] on icon at bounding box center [1506, 372] width 12 height 12
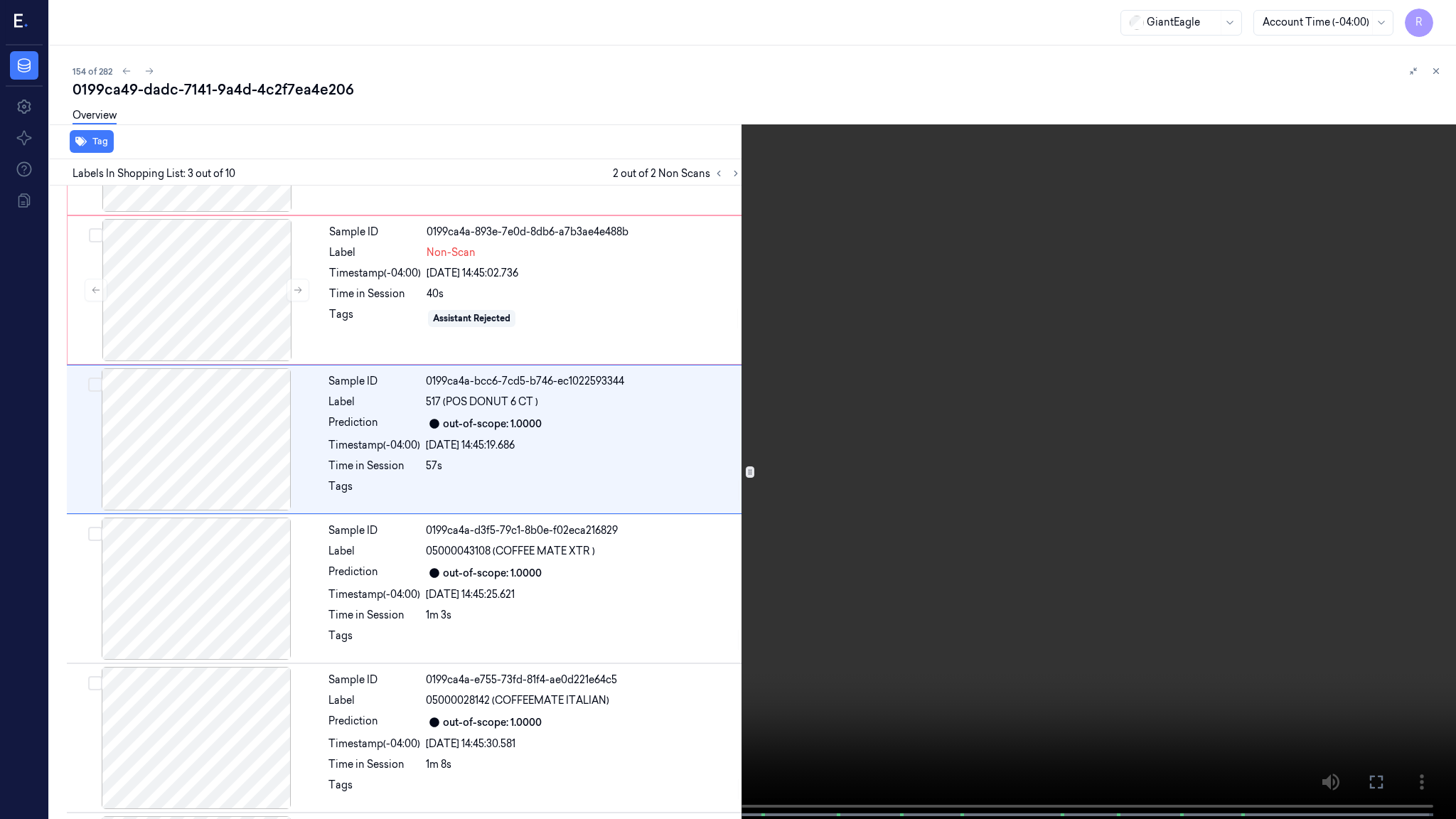
scroll to position [55, 0]
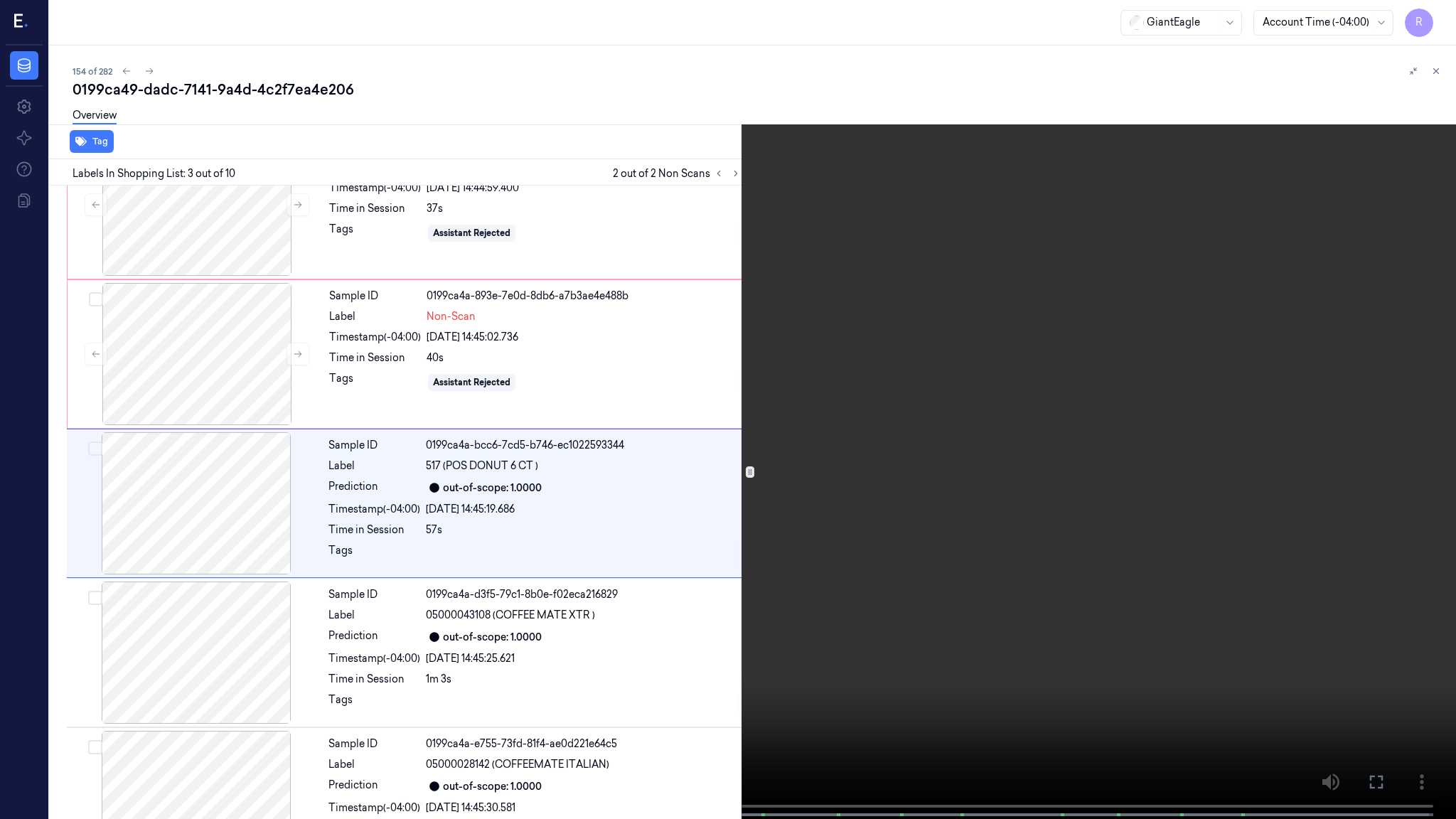
click at [1437, 17] on button "x 2" at bounding box center [1438, 17] width 23 height 23
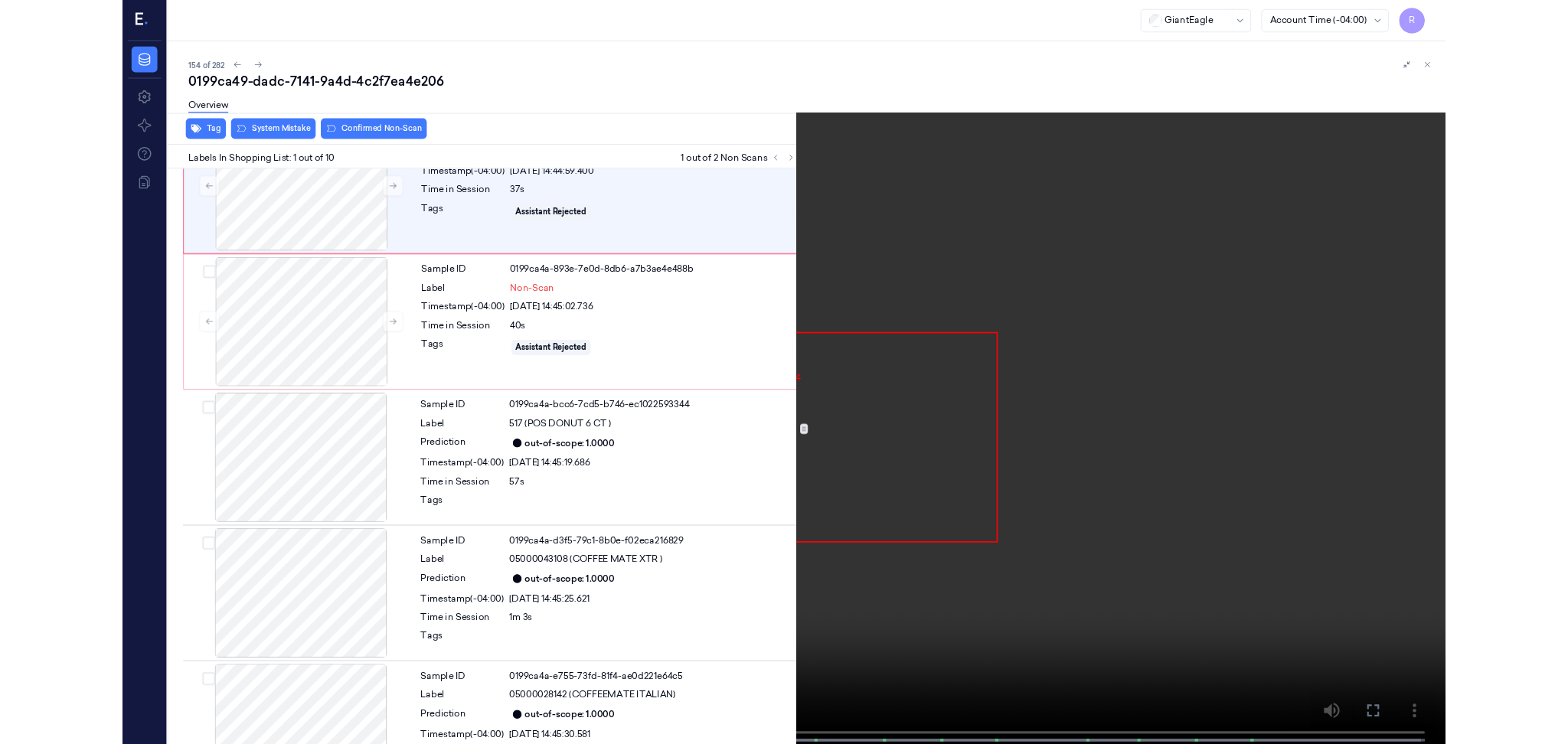
scroll to position [0, 0]
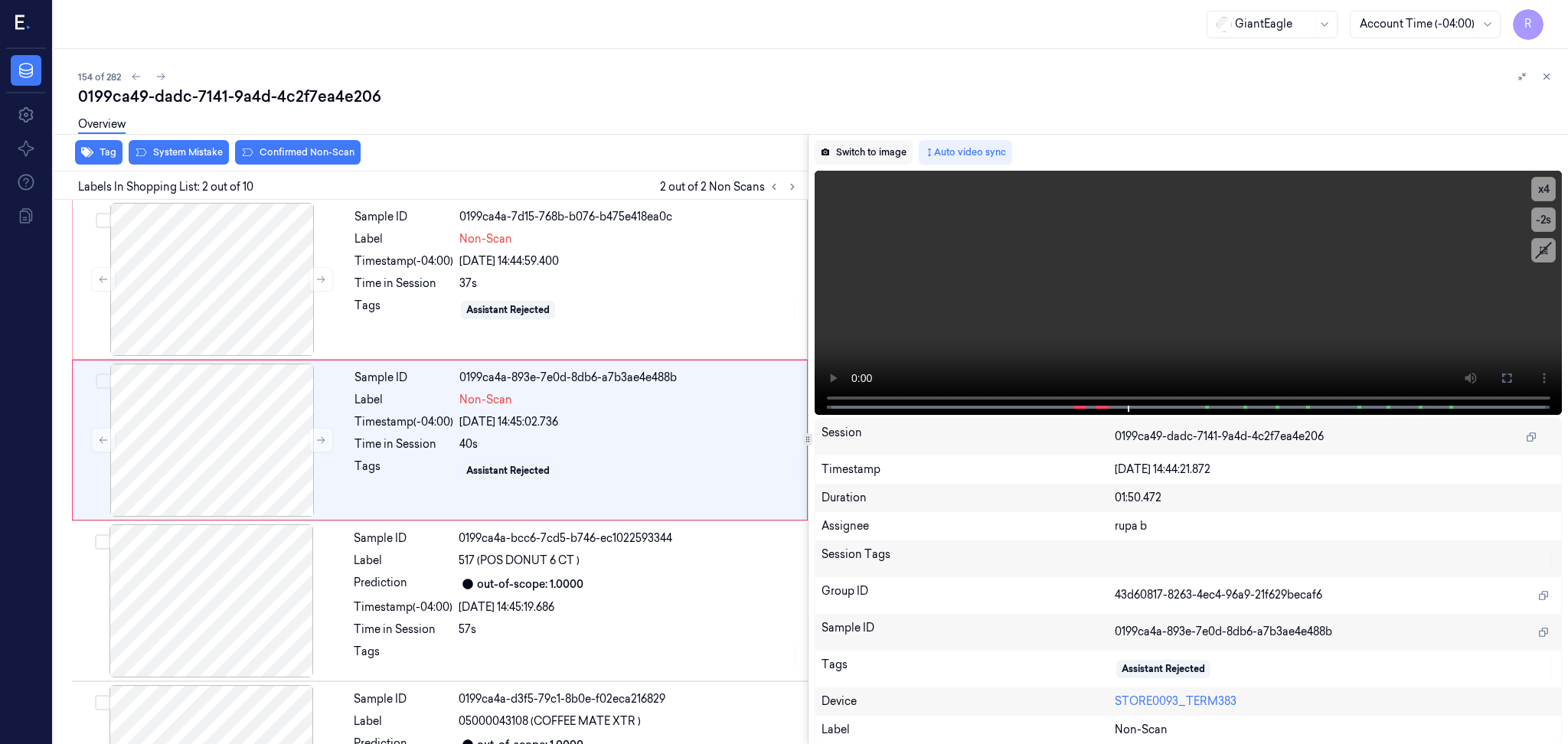
click at [866, 141] on button "Switch to image" at bounding box center [863, 152] width 98 height 25
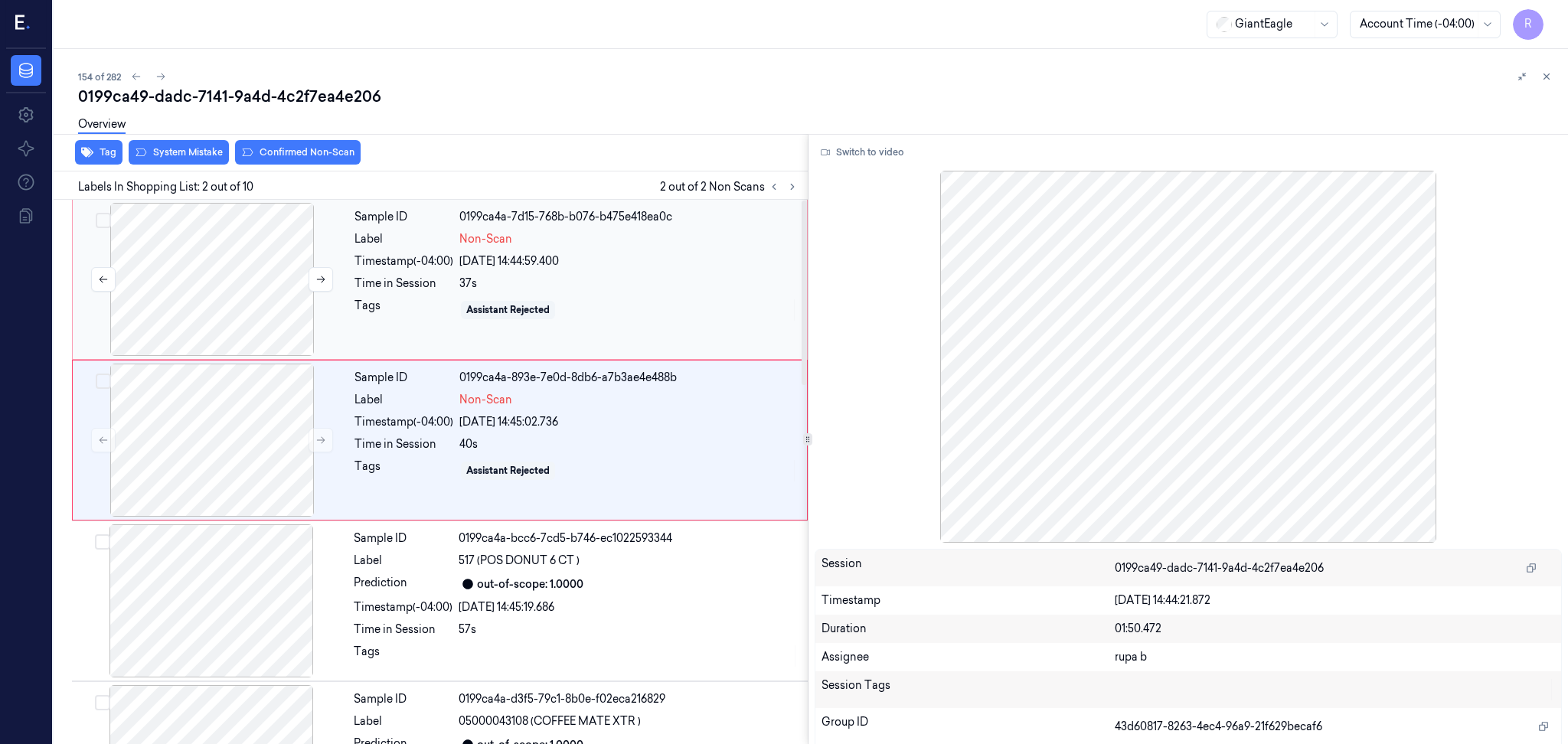
click at [170, 279] on div at bounding box center [212, 280] width 273 height 153
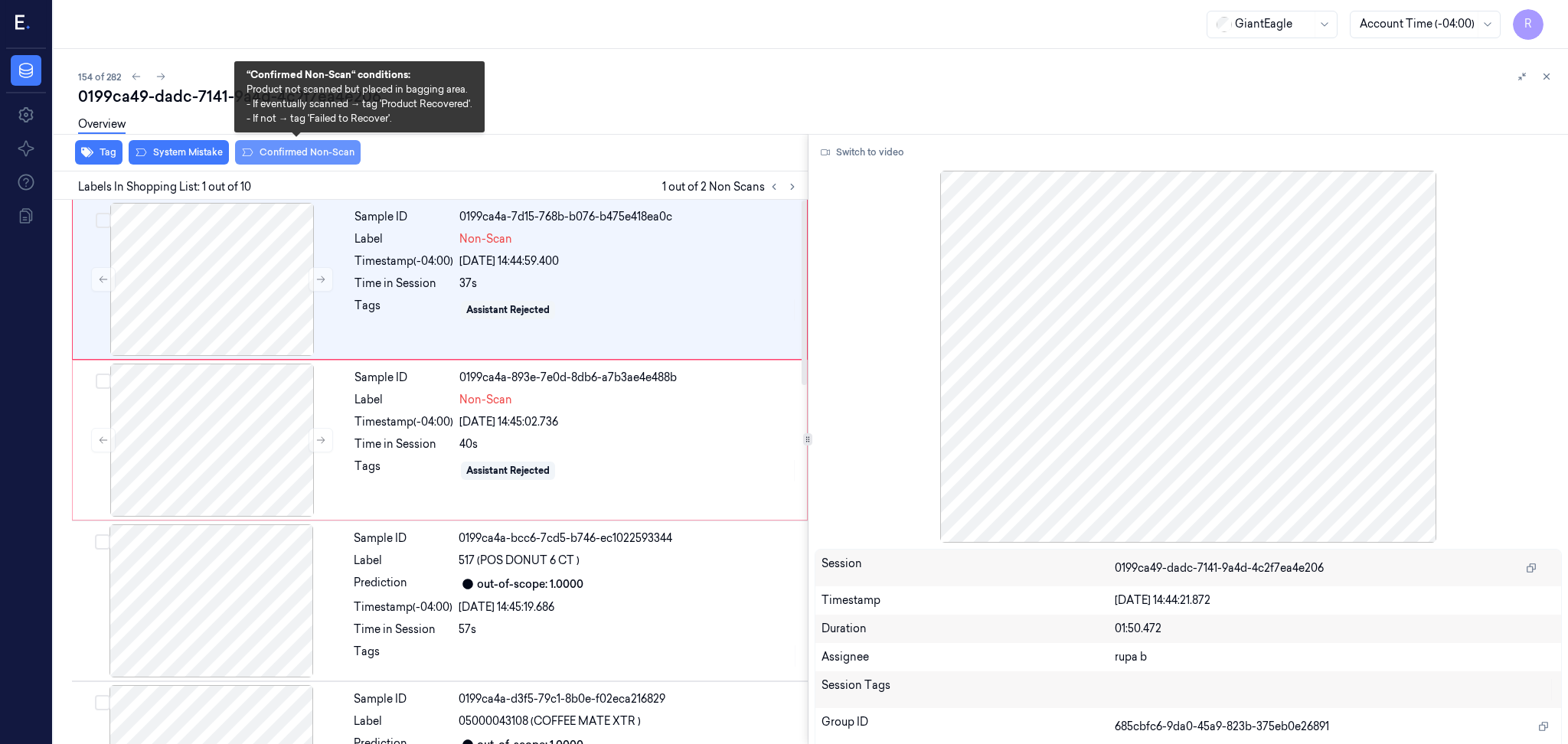
click at [286, 154] on button "Confirmed Non-Scan" at bounding box center [297, 152] width 126 height 25
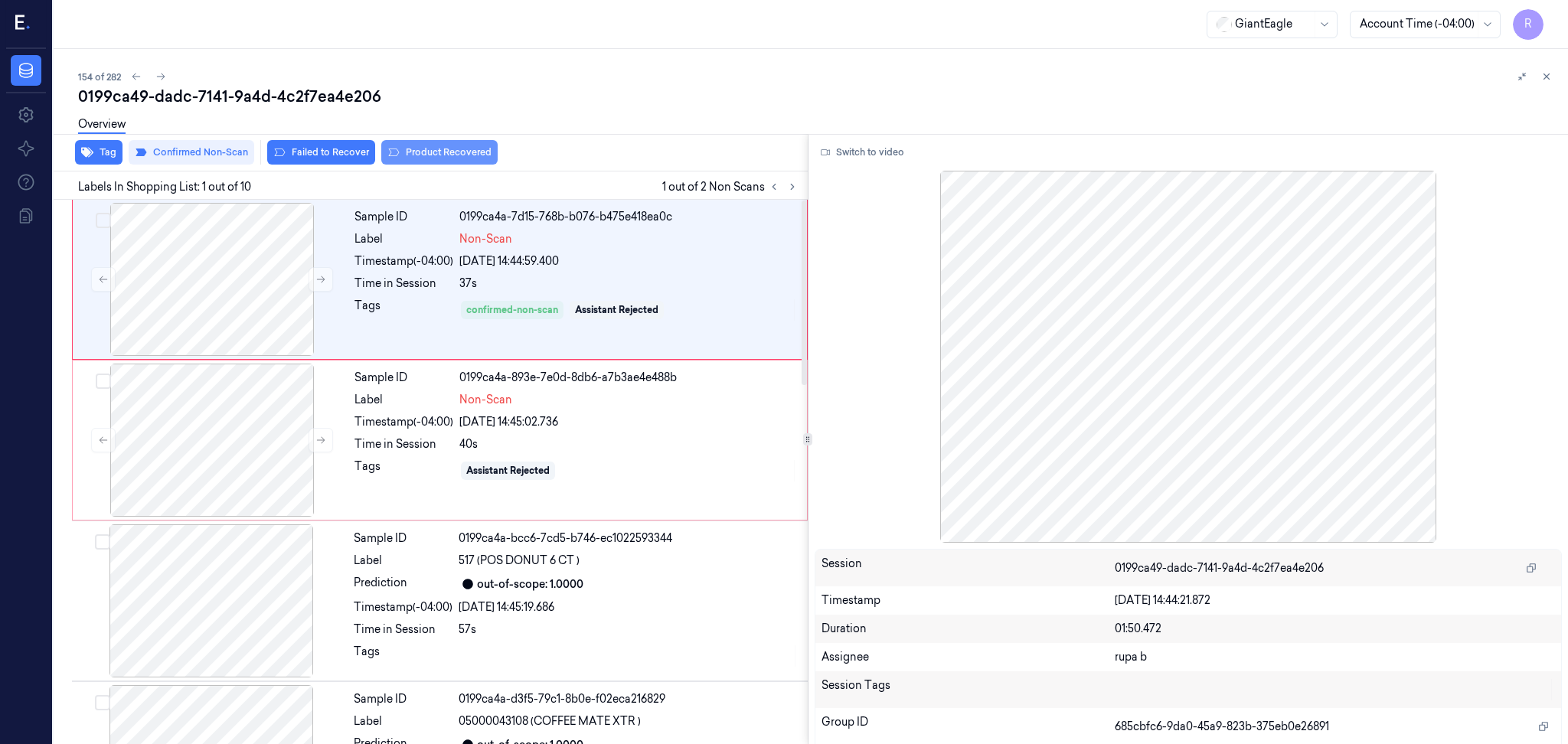
click at [444, 149] on button "Product Recovered" at bounding box center [439, 152] width 116 height 25
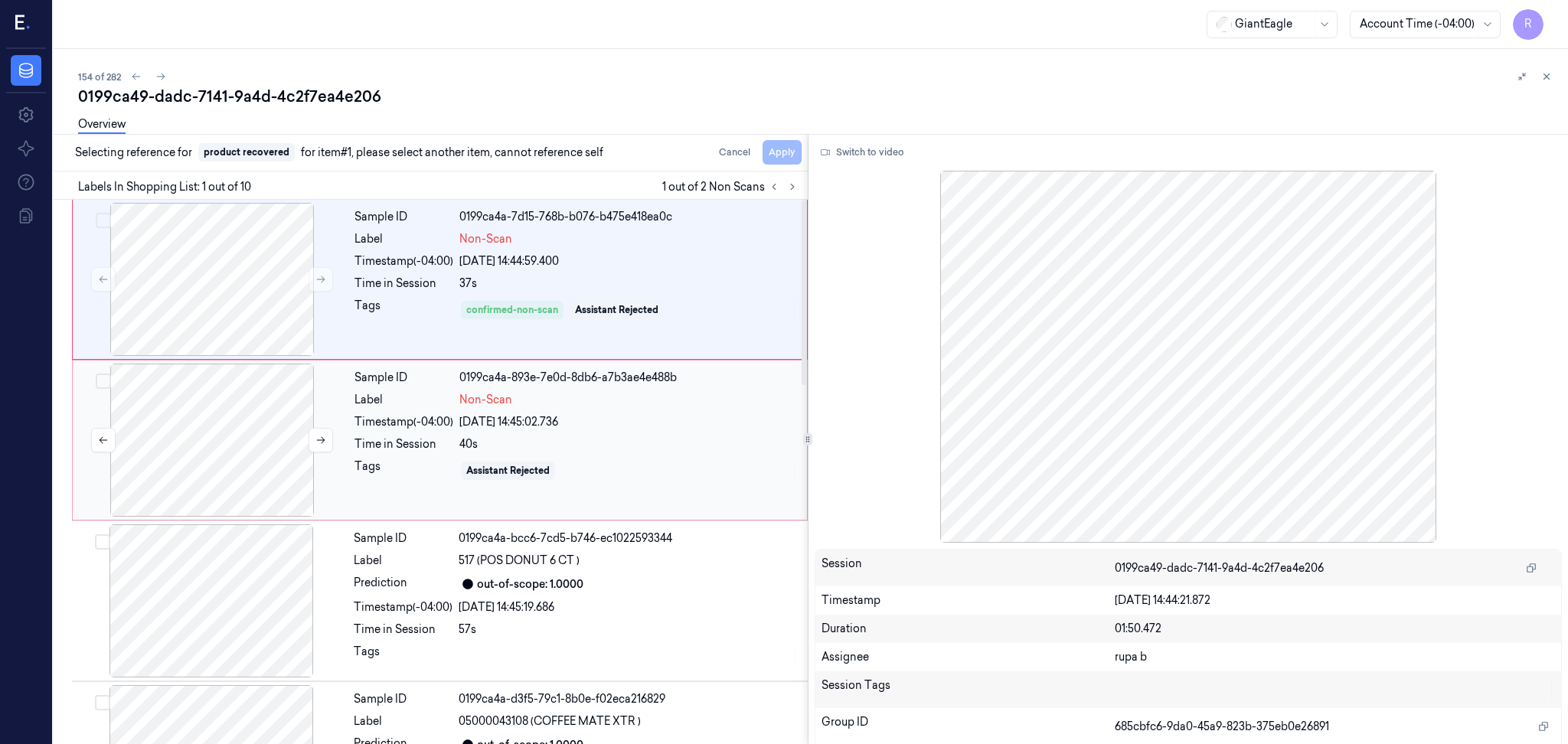
click at [237, 607] on div at bounding box center [211, 601] width 273 height 153
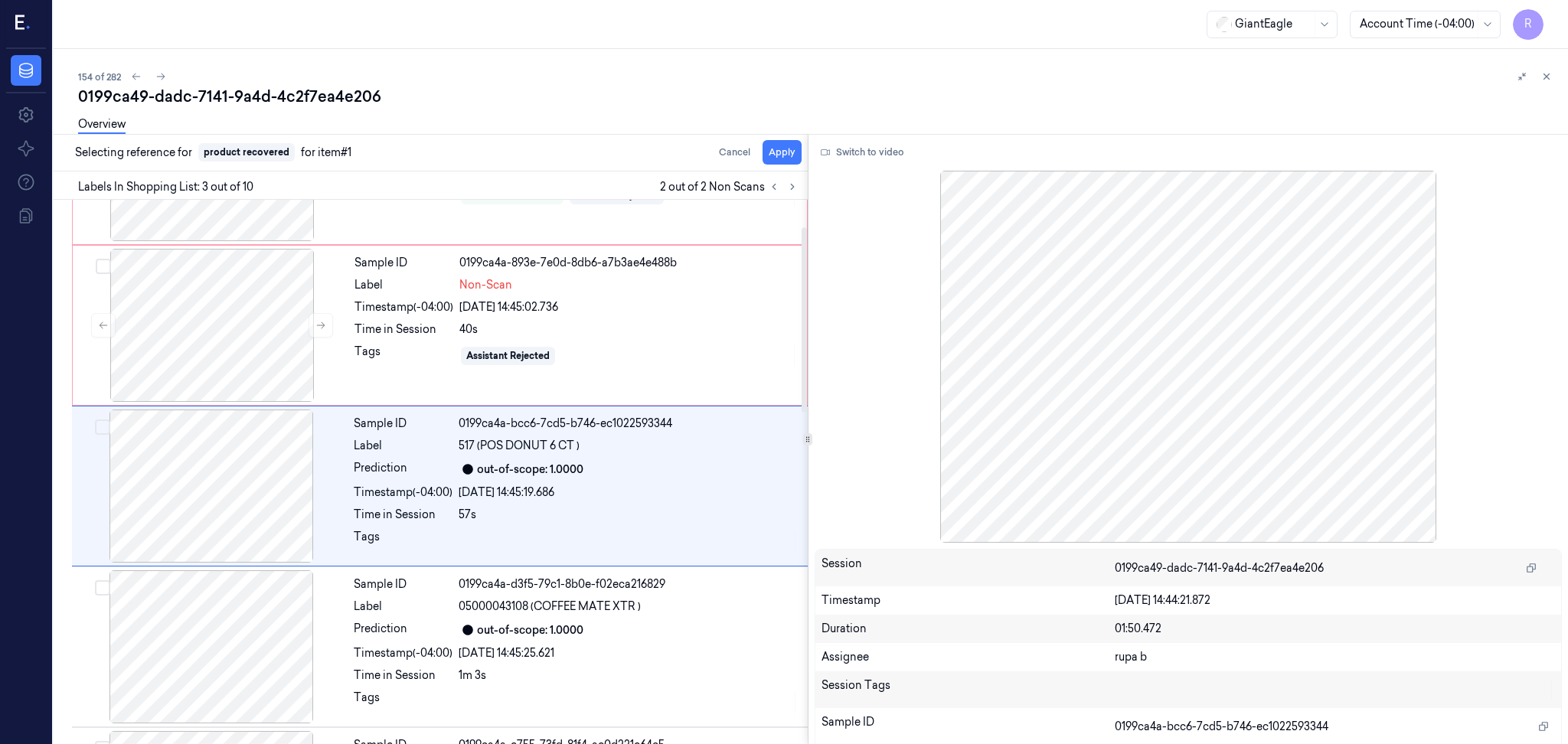
scroll to position [128, 0]
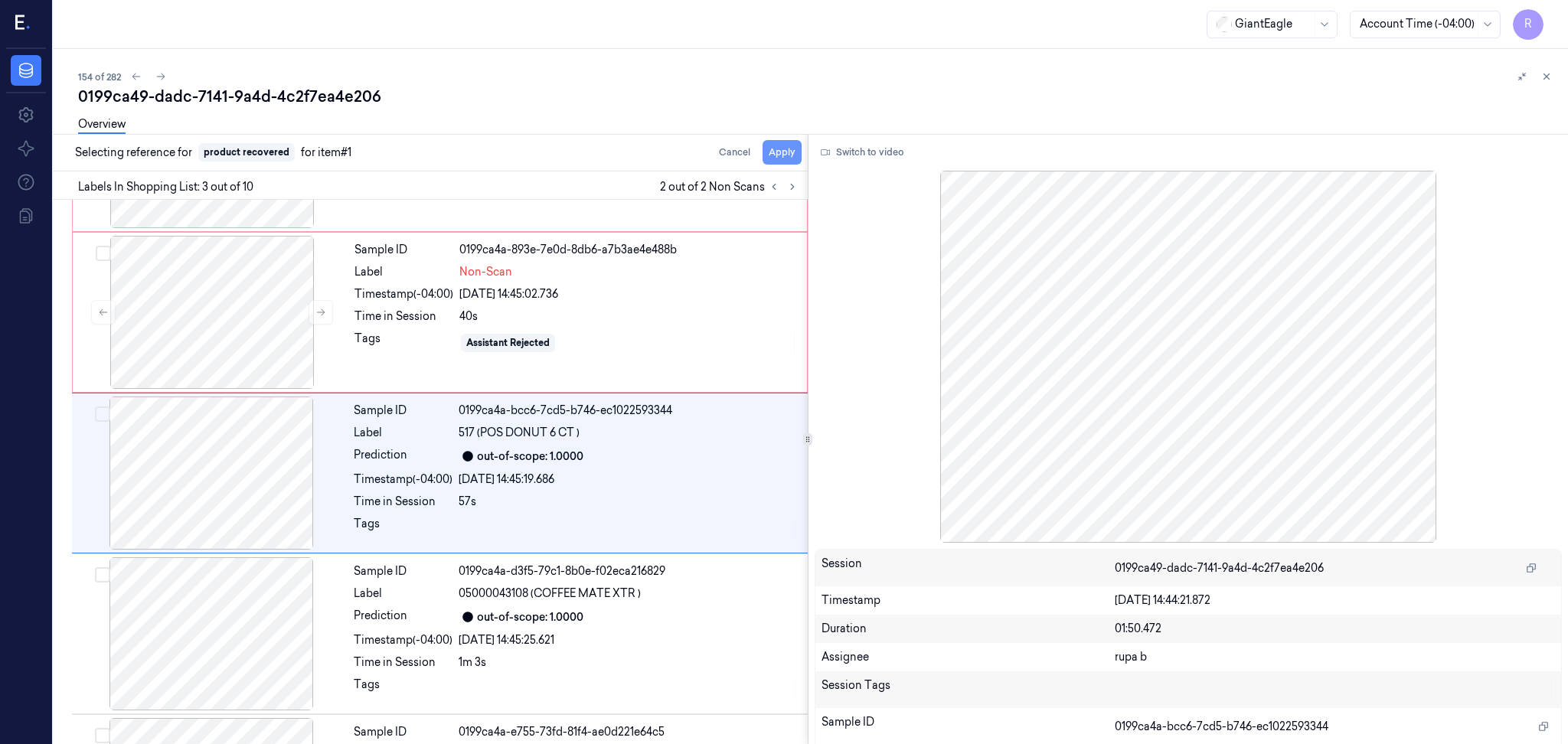
click at [780, 161] on button "Apply" at bounding box center [781, 152] width 39 height 25
click at [230, 338] on div at bounding box center [212, 312] width 273 height 153
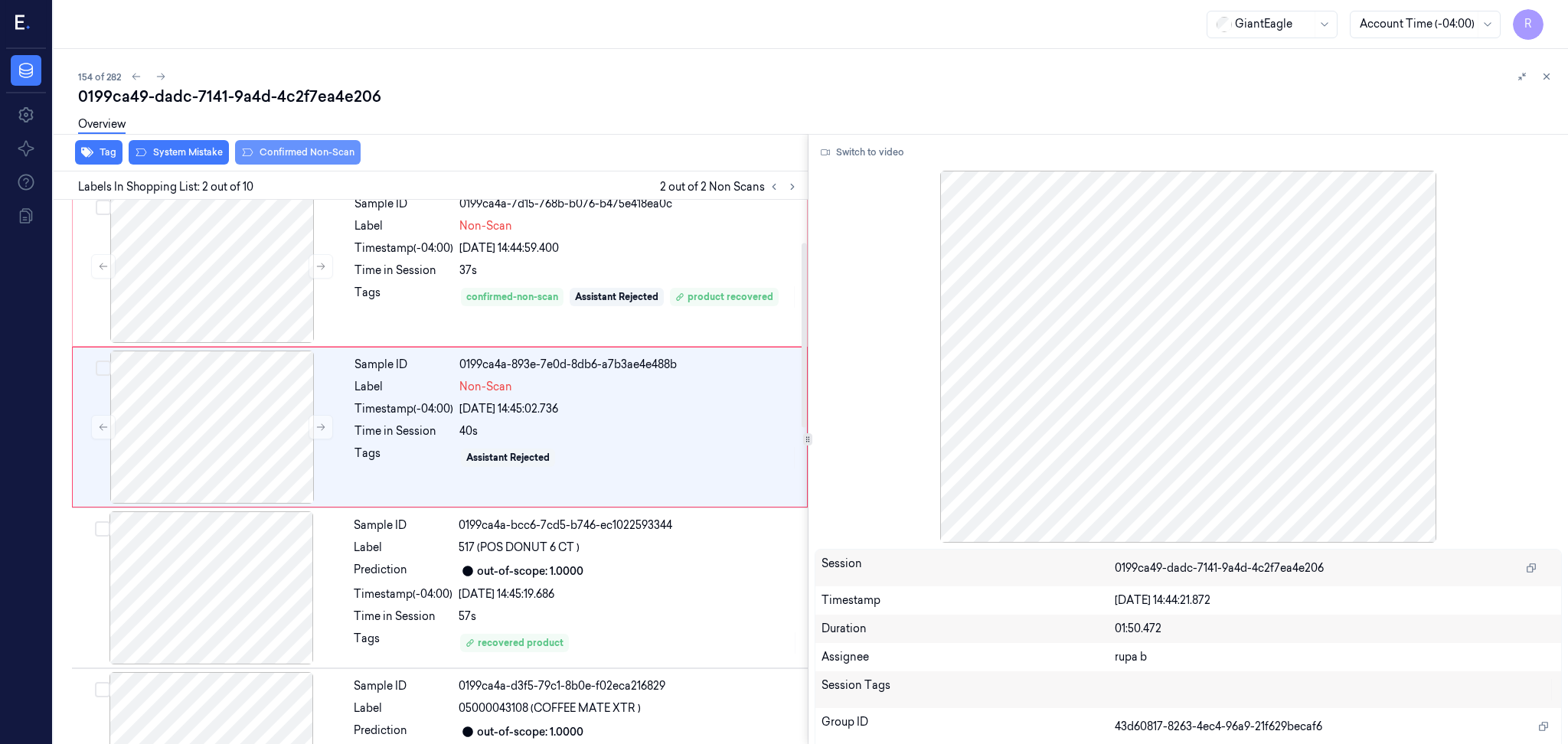
scroll to position [0, 0]
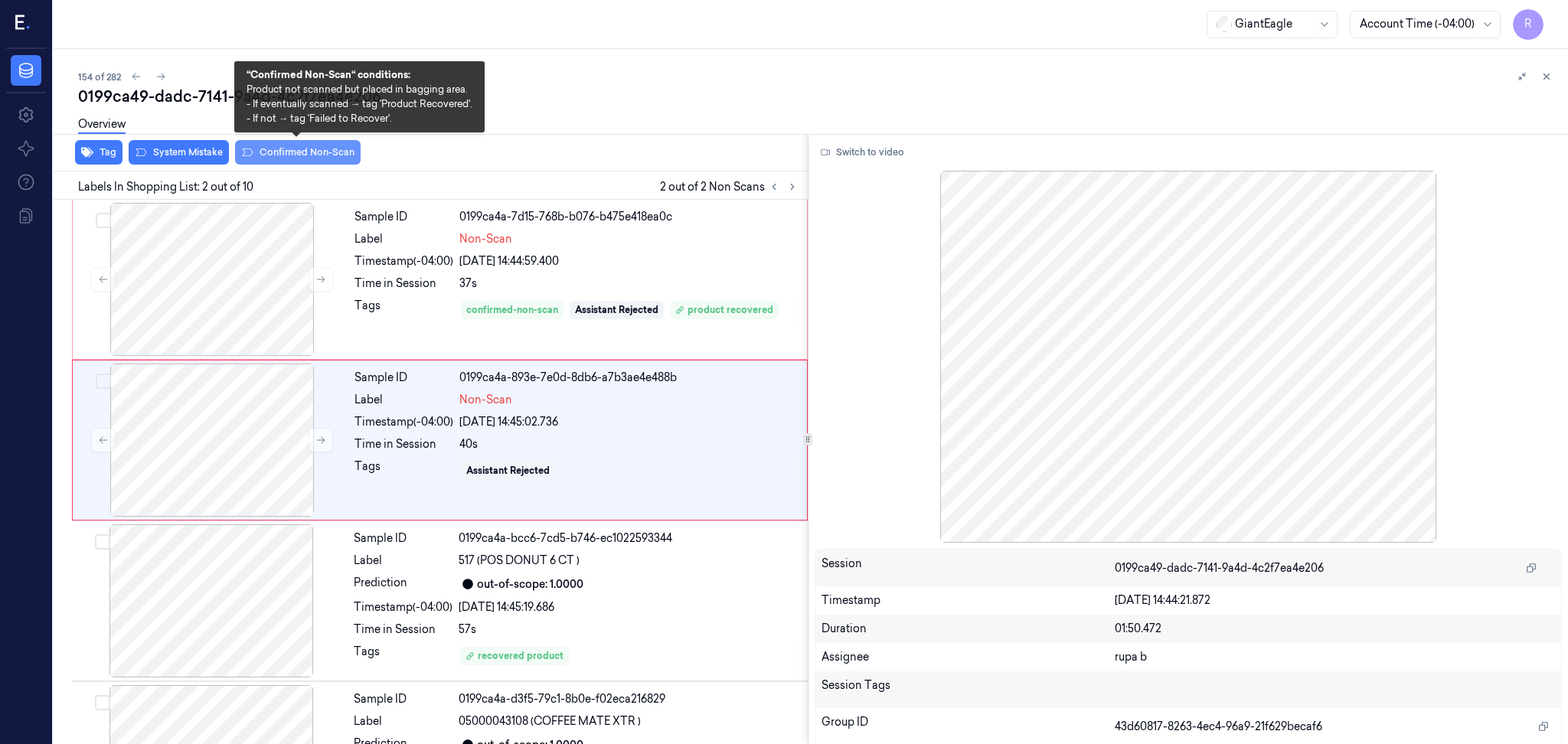
click at [329, 149] on button "Confirmed Non-Scan" at bounding box center [297, 152] width 126 height 25
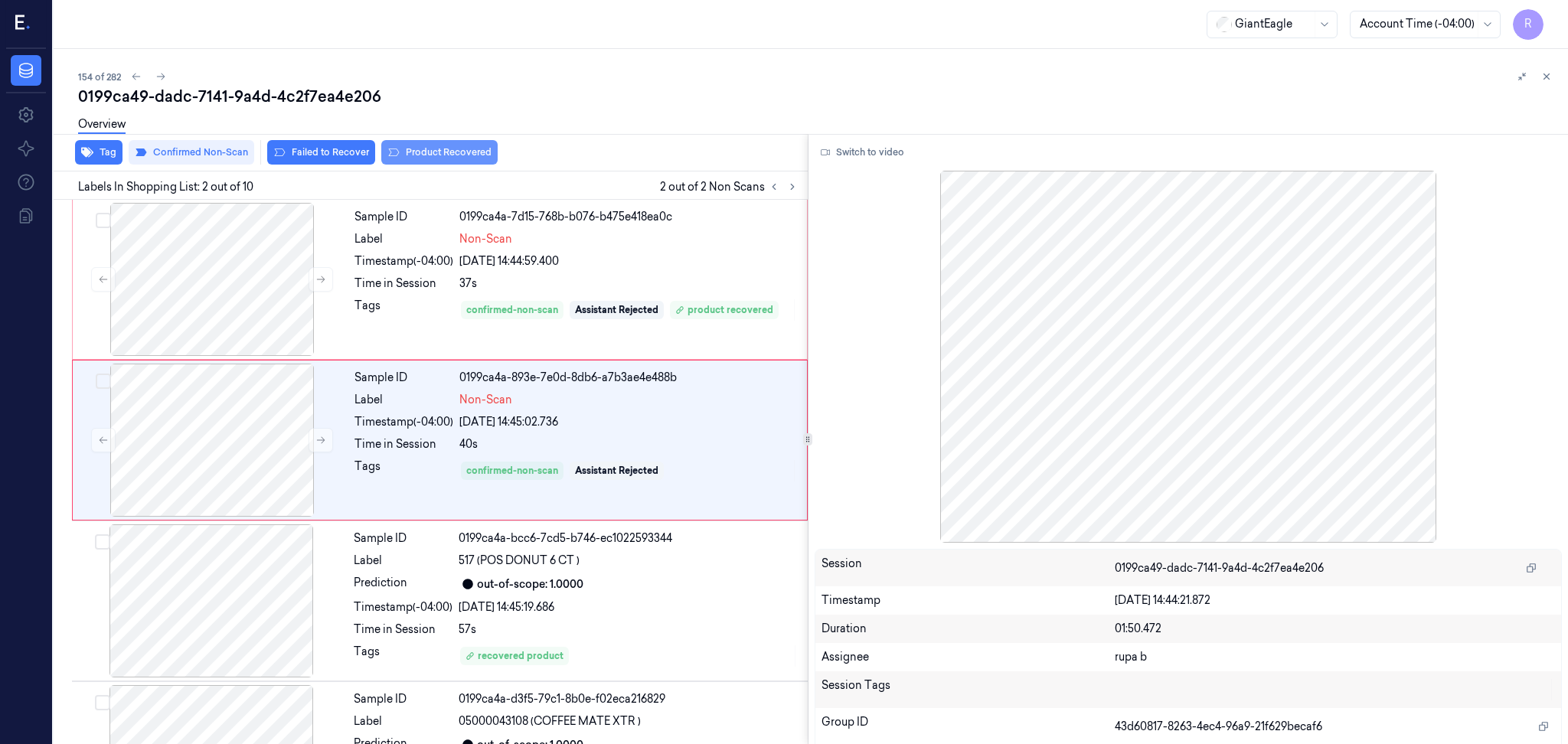
click at [464, 145] on button "Product Recovered" at bounding box center [439, 152] width 116 height 25
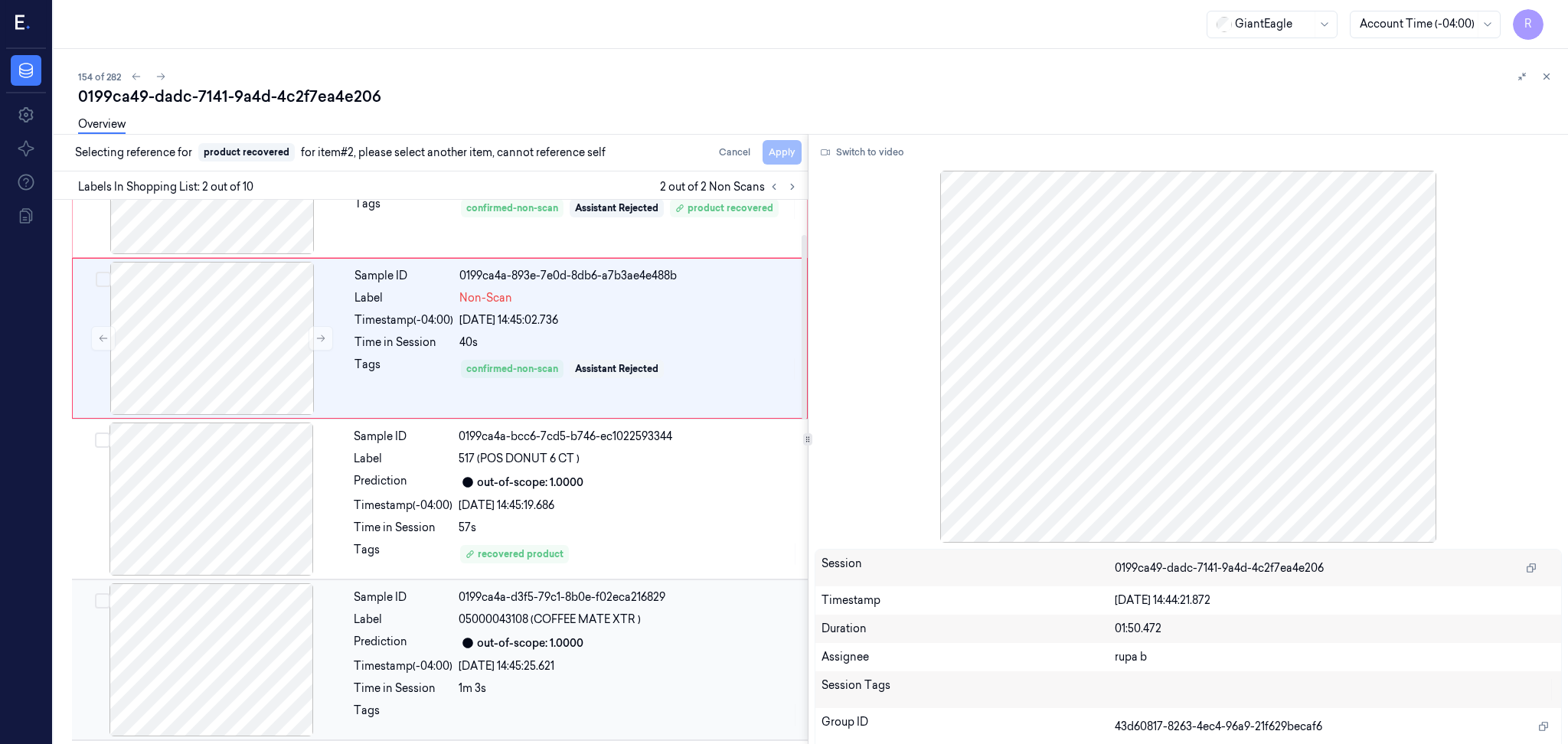
click at [259, 648] on div at bounding box center [211, 660] width 273 height 153
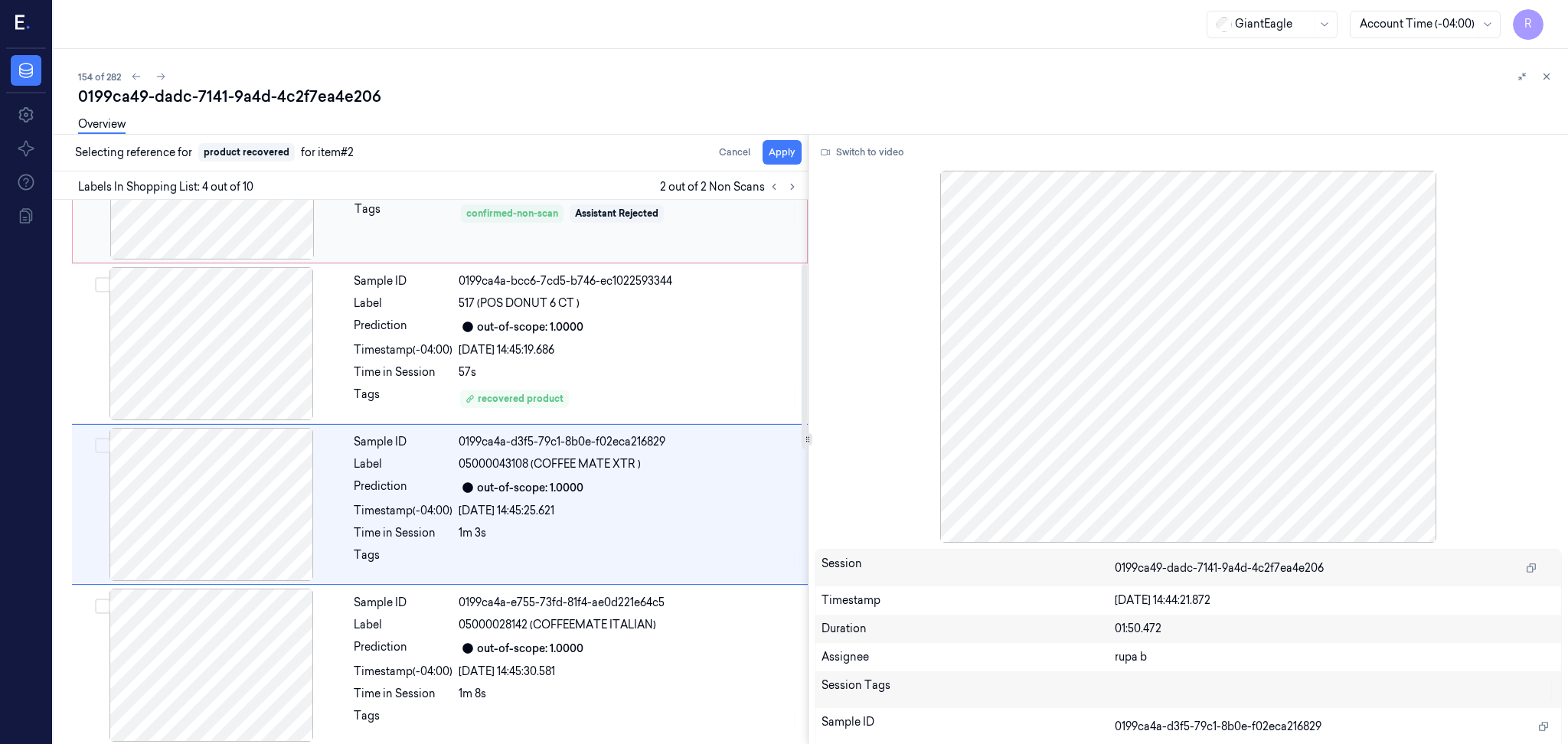
scroll to position [289, 0]
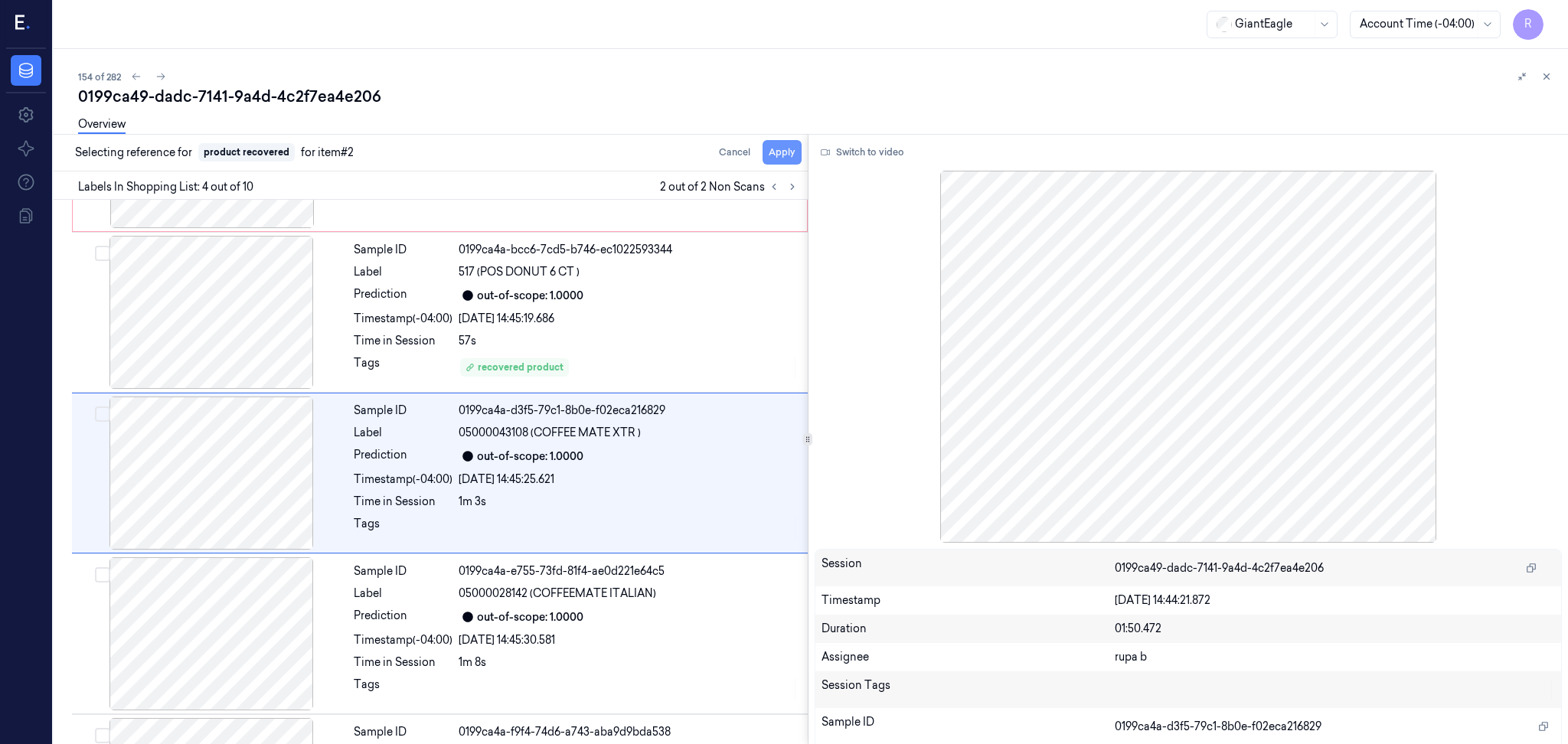
click at [778, 148] on button "Apply" at bounding box center [781, 152] width 39 height 25
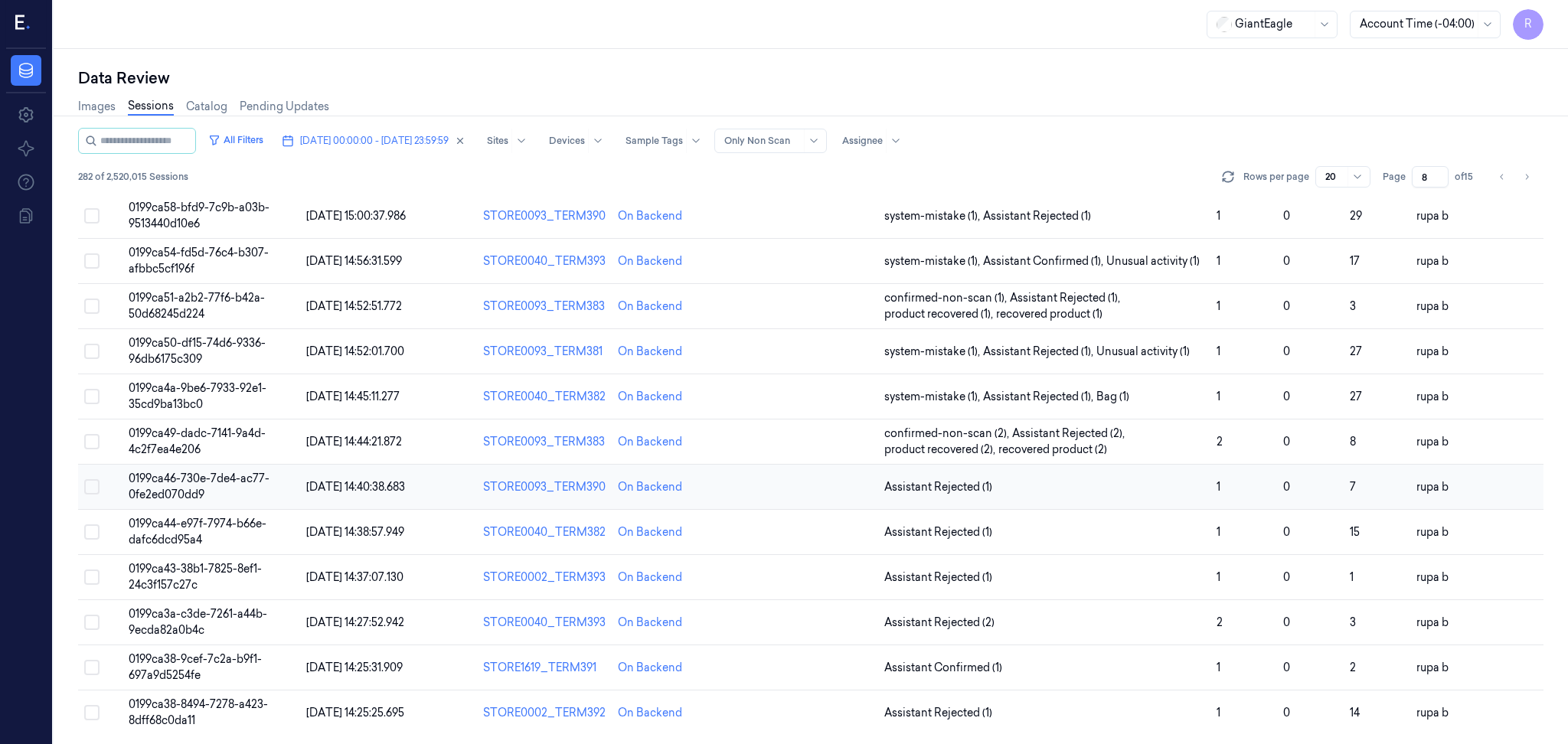
scroll to position [397, 0]
click at [206, 477] on span "0199ca46-730e-7de4-ac77-0fe2ed070dd9" at bounding box center [199, 484] width 141 height 30
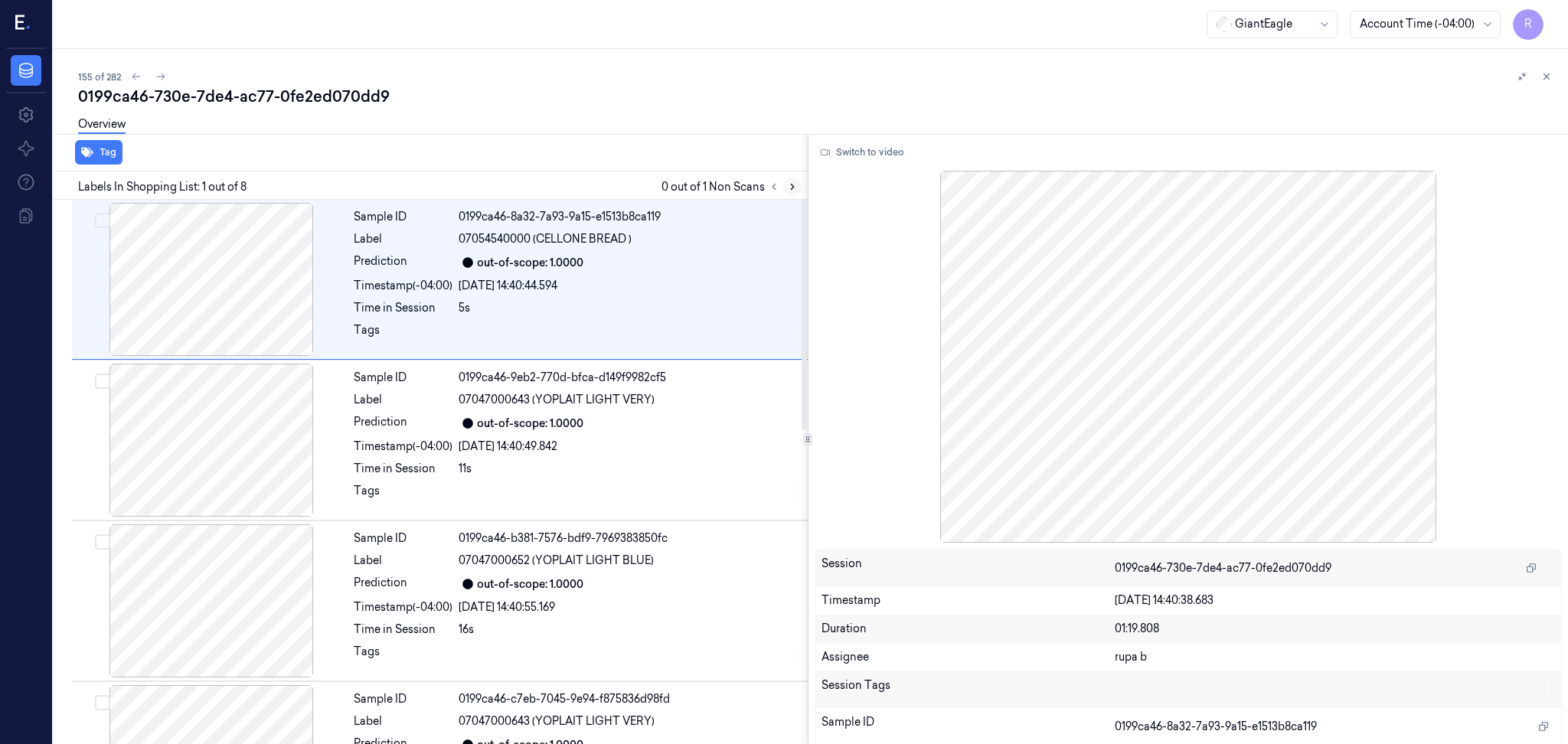
click at [787, 186] on icon at bounding box center [792, 187] width 11 height 11
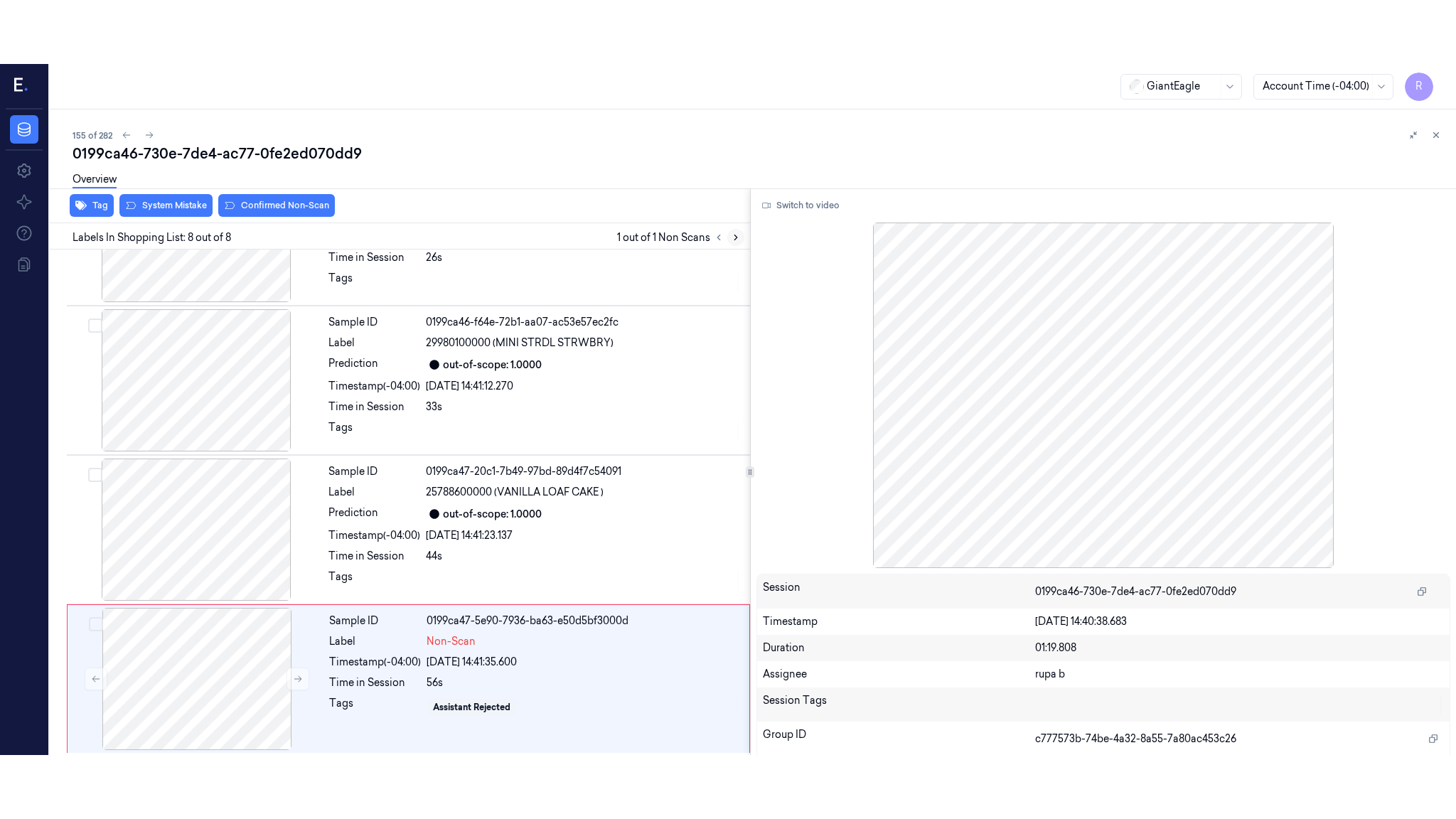
scroll to position [693, 0]
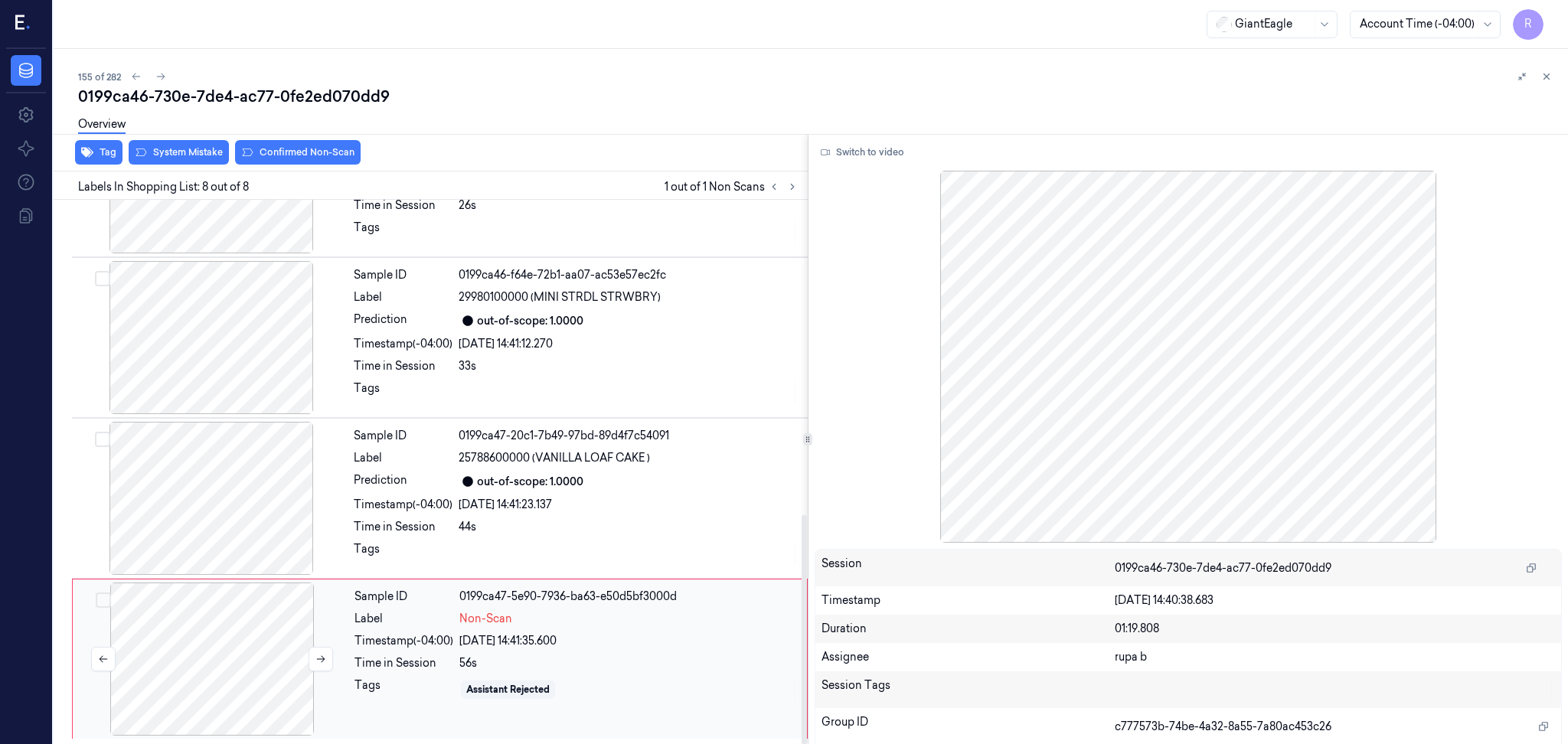
click at [157, 617] on div at bounding box center [212, 659] width 273 height 153
click at [846, 154] on button "Switch to video" at bounding box center [862, 152] width 96 height 25
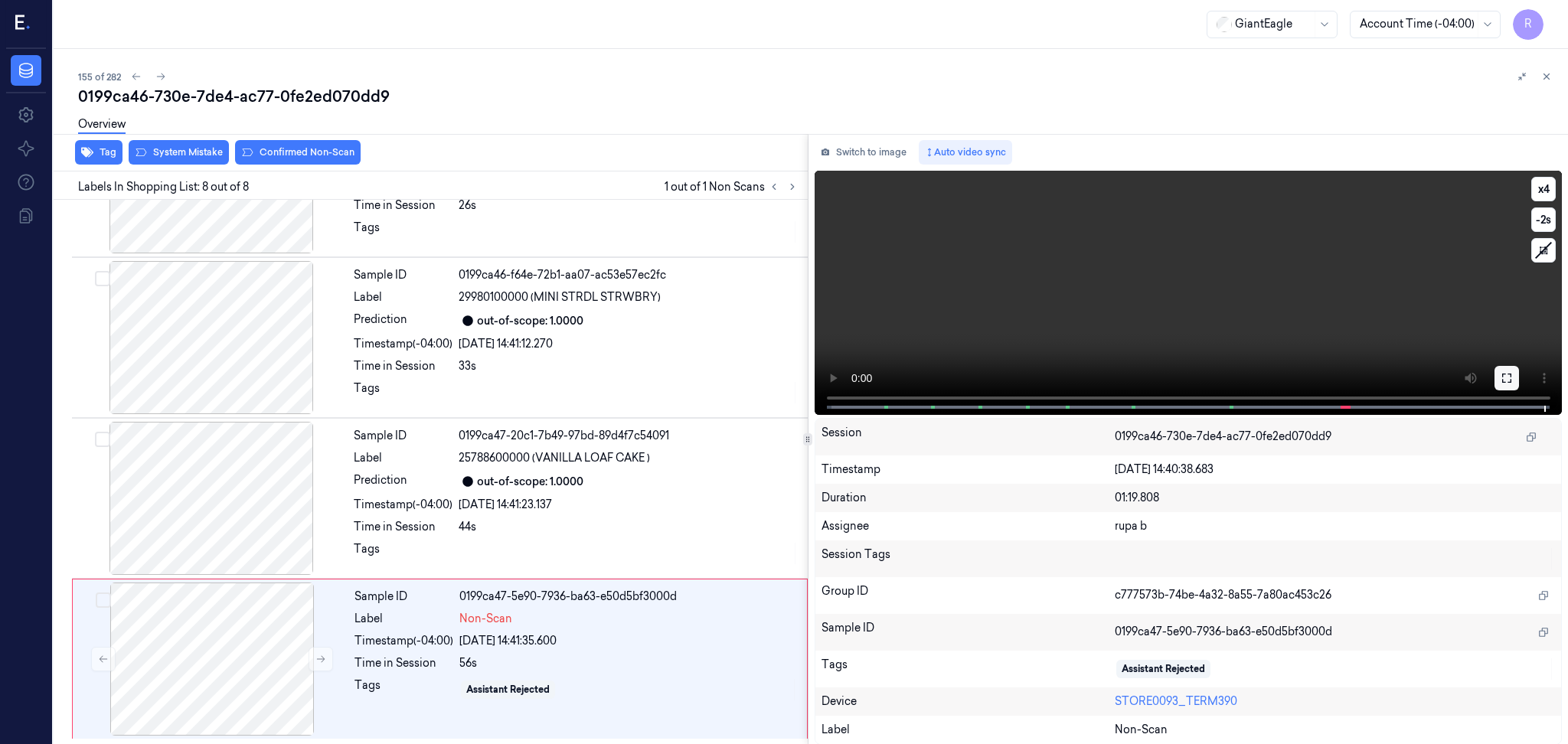
click at [1502, 378] on icon at bounding box center [1506, 377] width 12 height 12
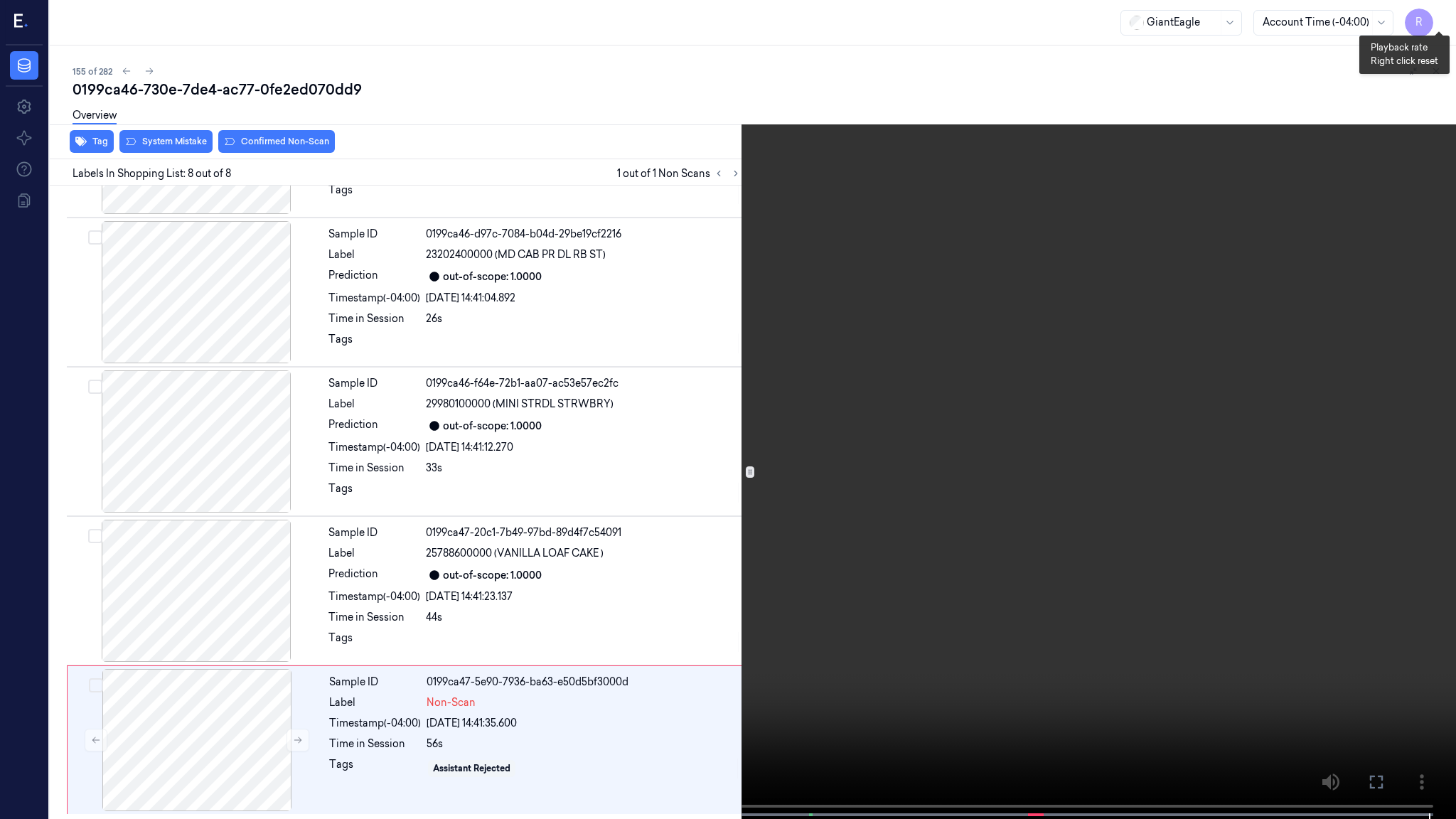
click at [1443, 17] on button "x 4" at bounding box center [1438, 17] width 23 height 23
click at [1443, 17] on button "x 1" at bounding box center [1438, 17] width 23 height 23
click at [859, 495] on video at bounding box center [728, 411] width 1456 height 822
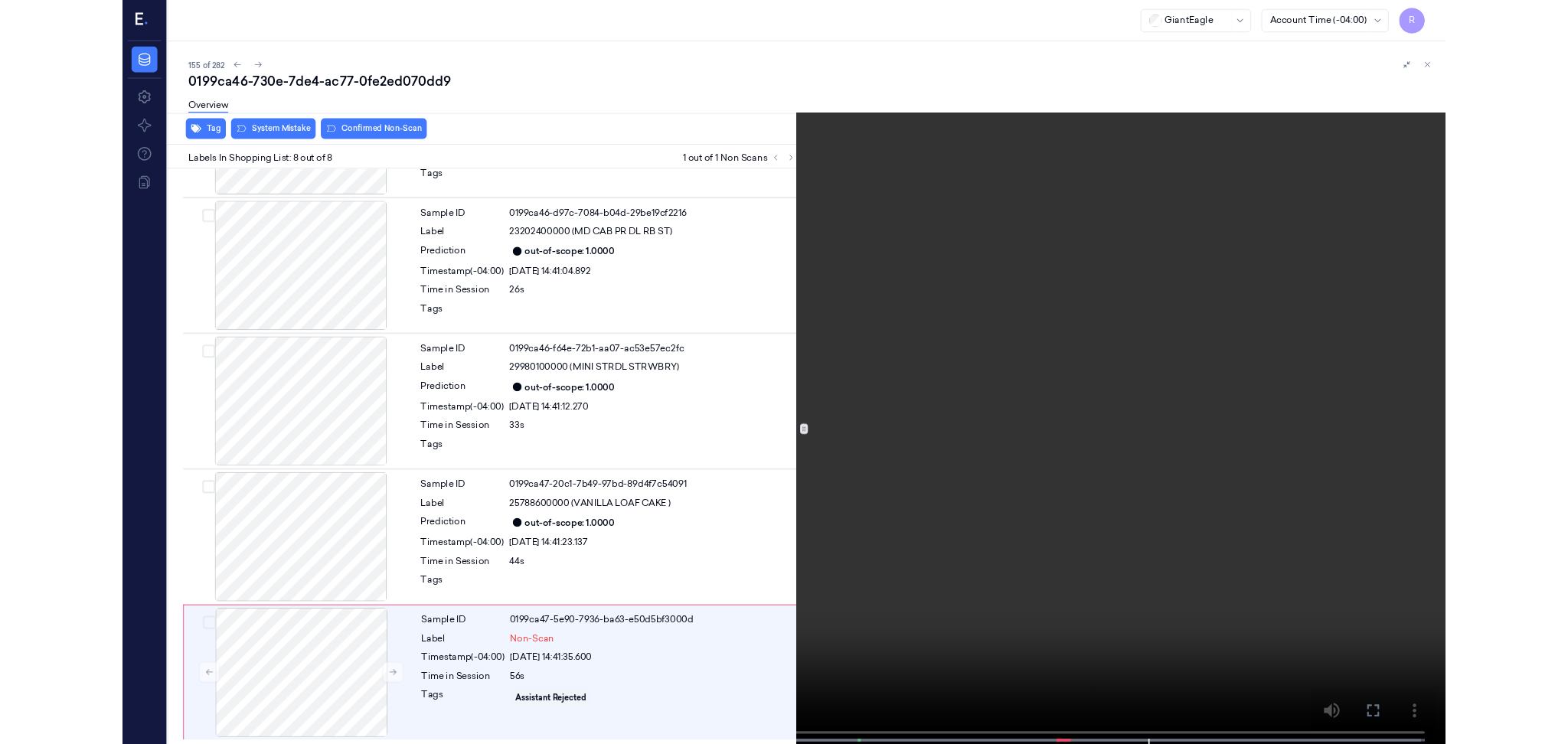
scroll to position [746, 0]
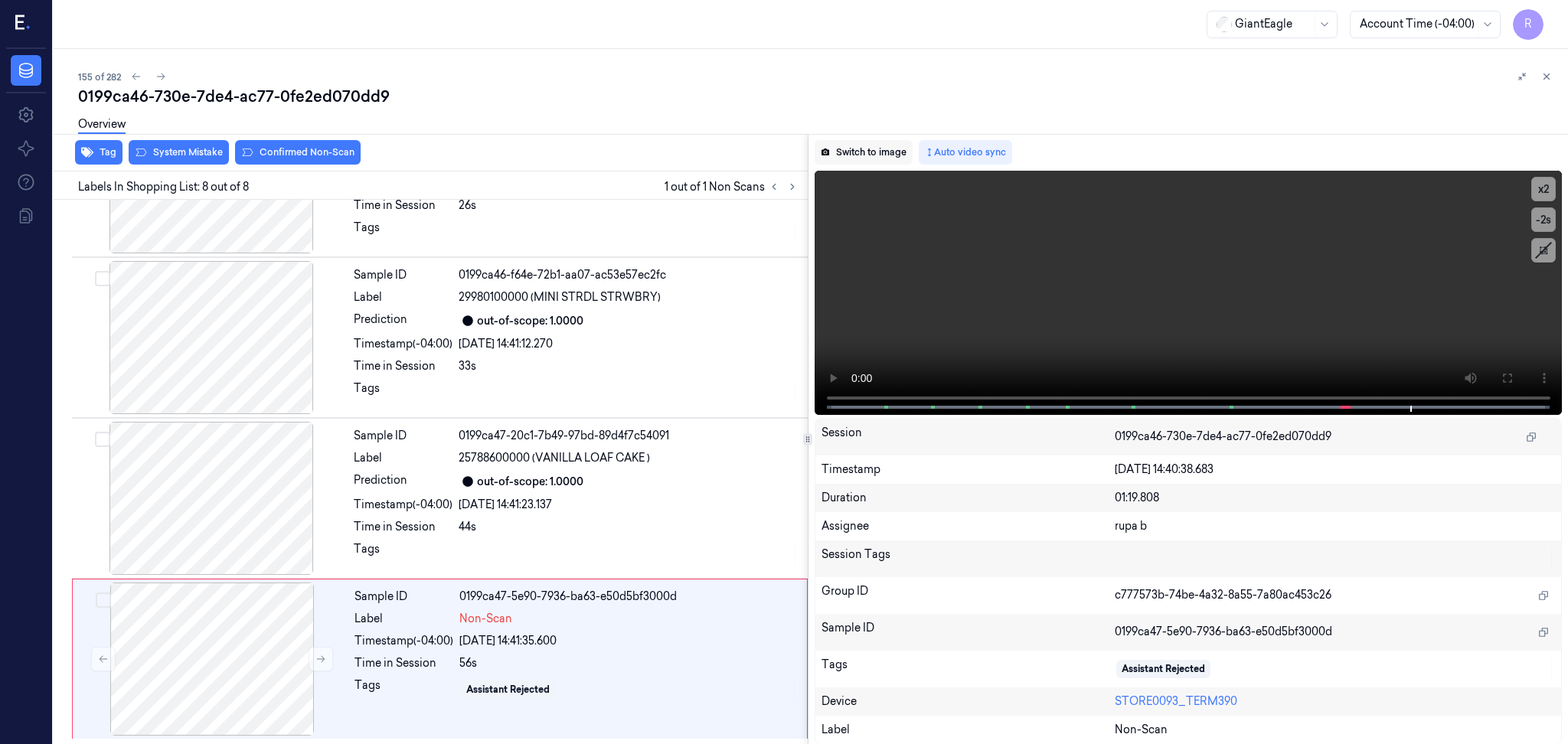
click at [891, 148] on button "Switch to image" at bounding box center [863, 152] width 98 height 25
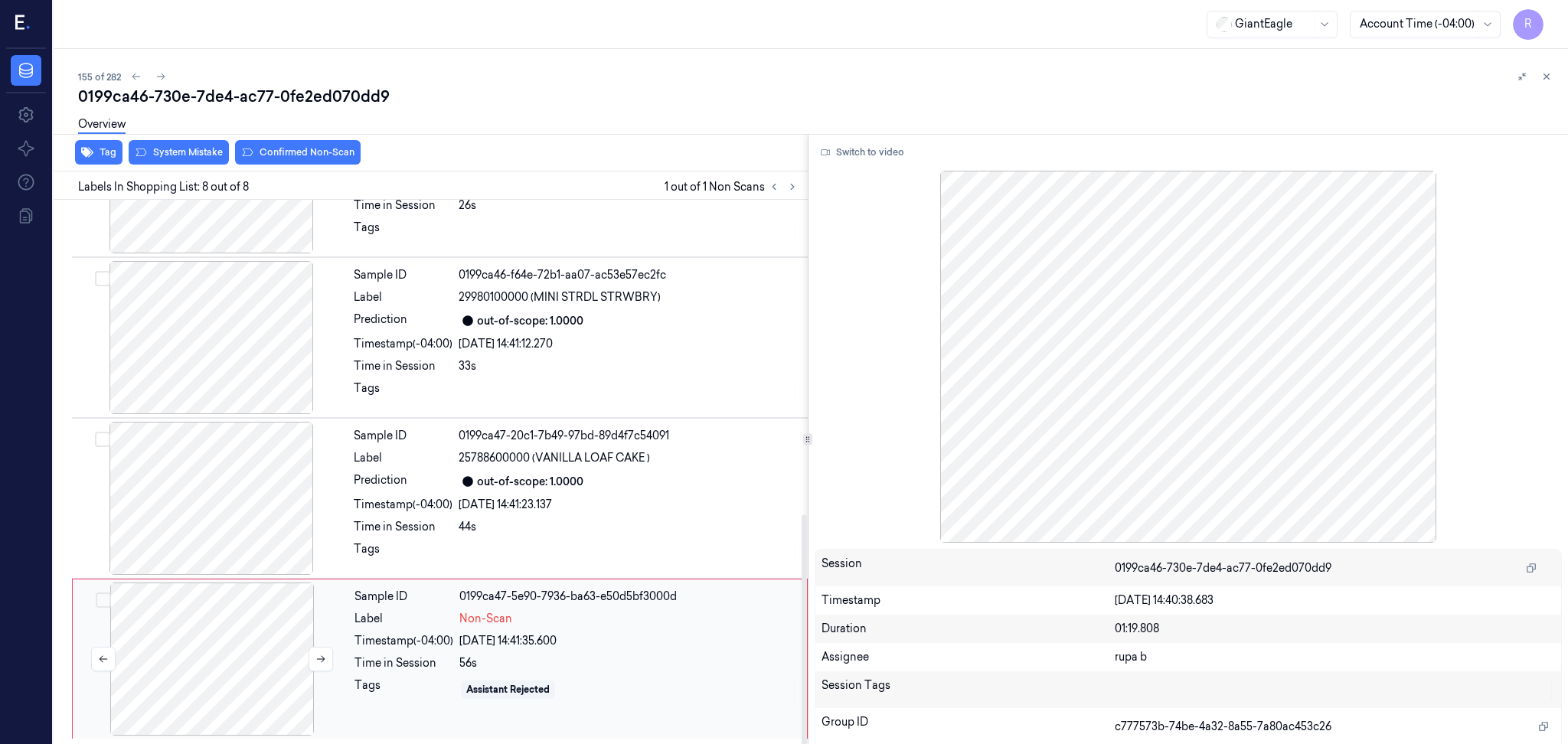
click at [225, 618] on div at bounding box center [212, 659] width 273 height 153
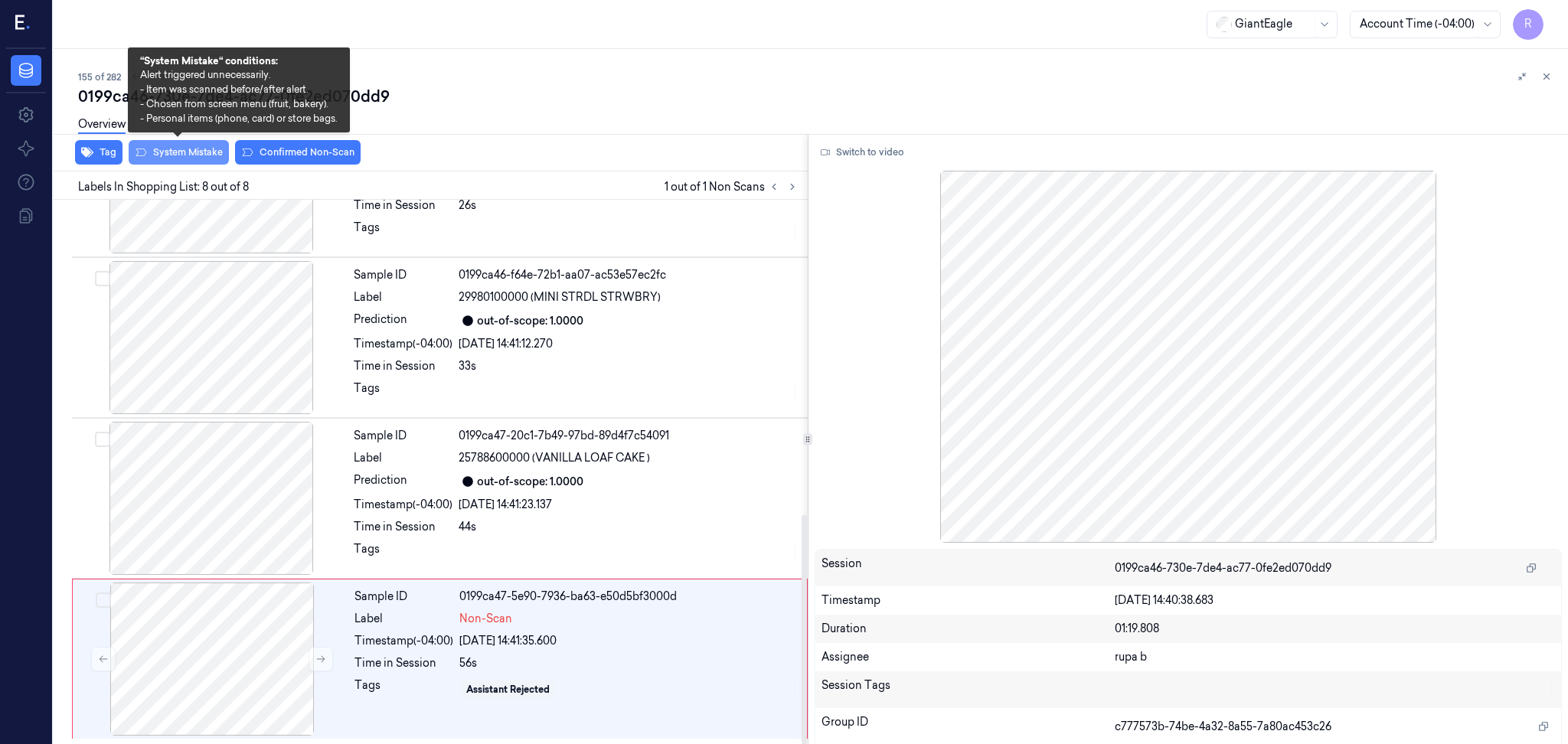
click at [197, 148] on button "System Mistake" at bounding box center [179, 152] width 100 height 25
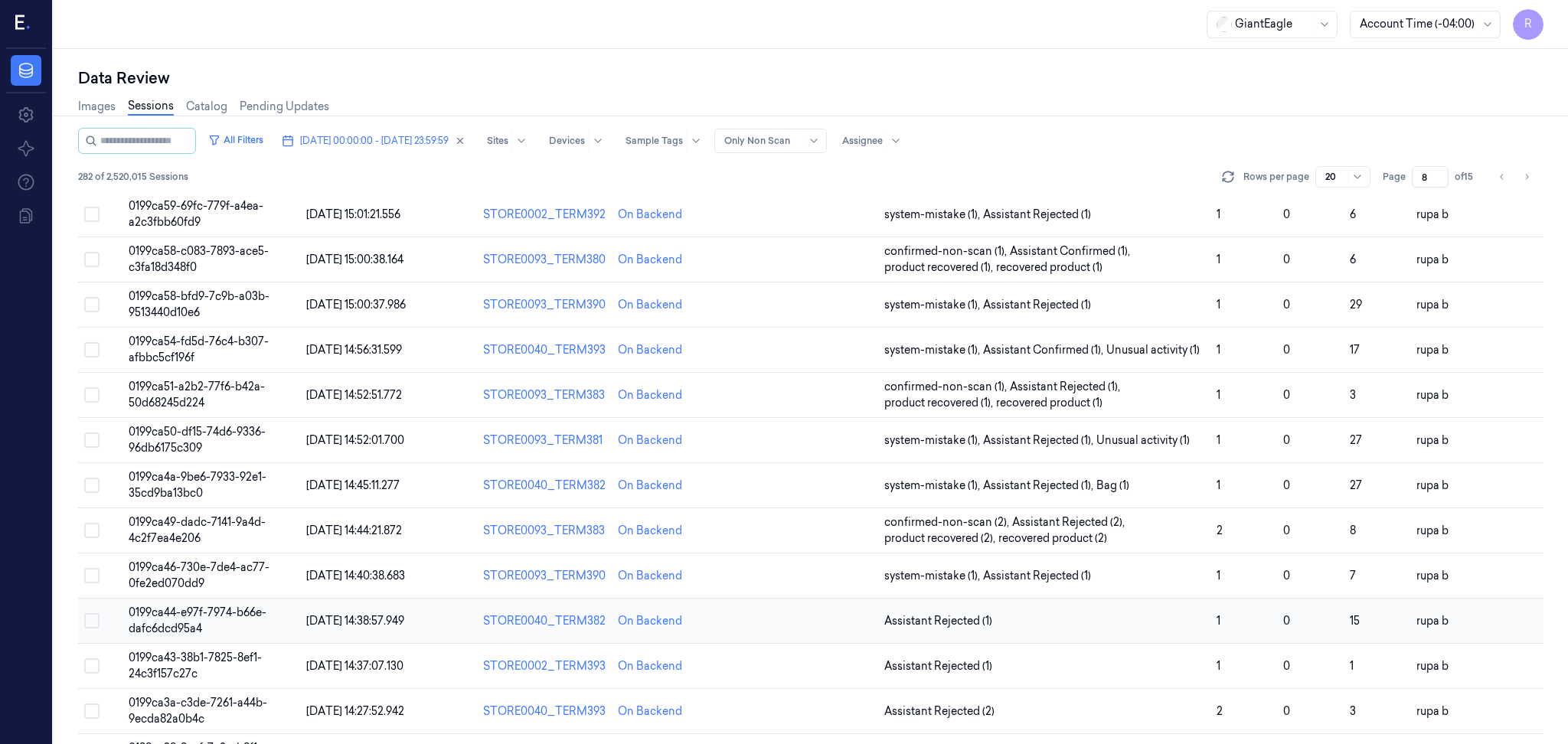
scroll to position [397, 0]
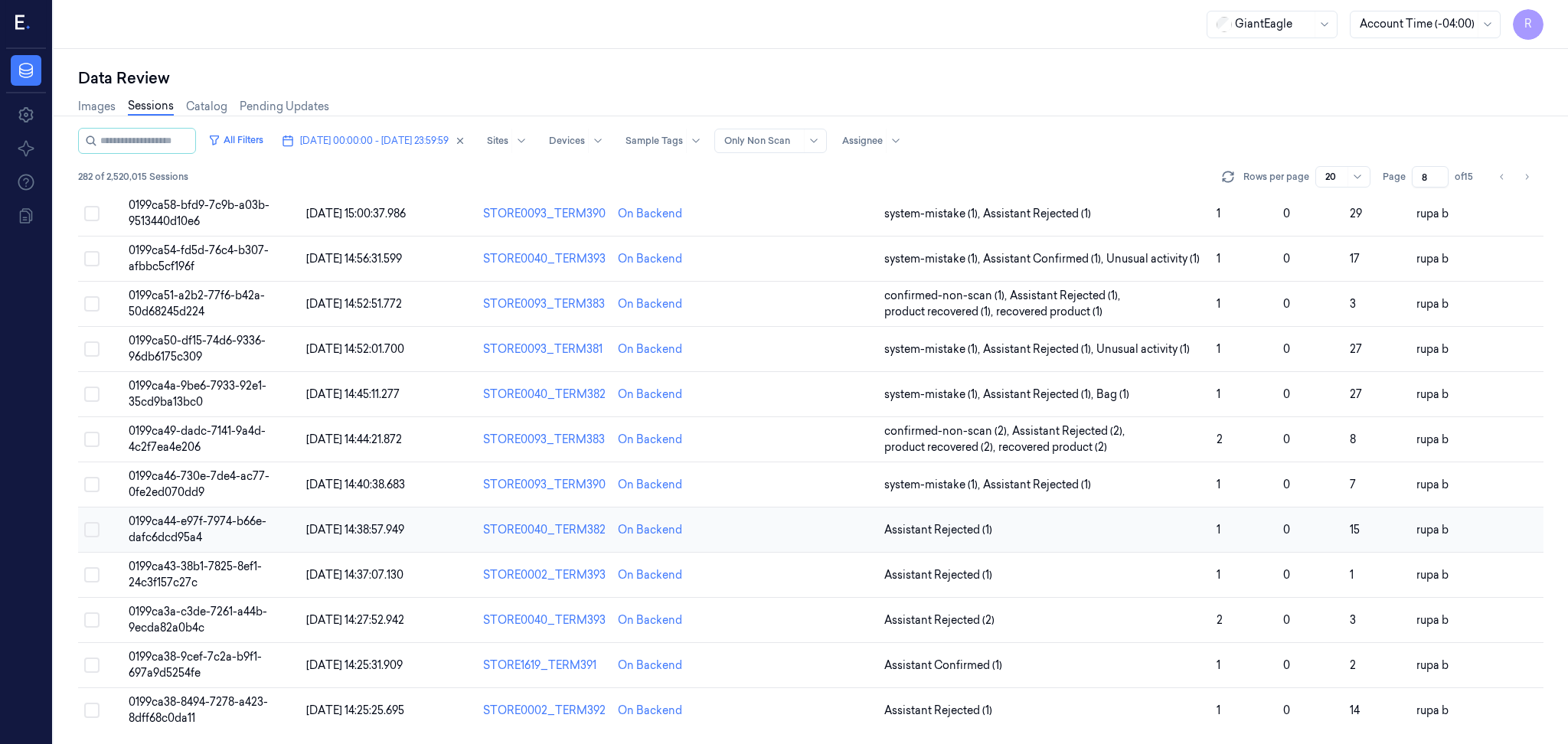
click at [236, 528] on td "0199ca44-e97f-7974-b66e-dafc6dcd95a4" at bounding box center [211, 530] width 178 height 45
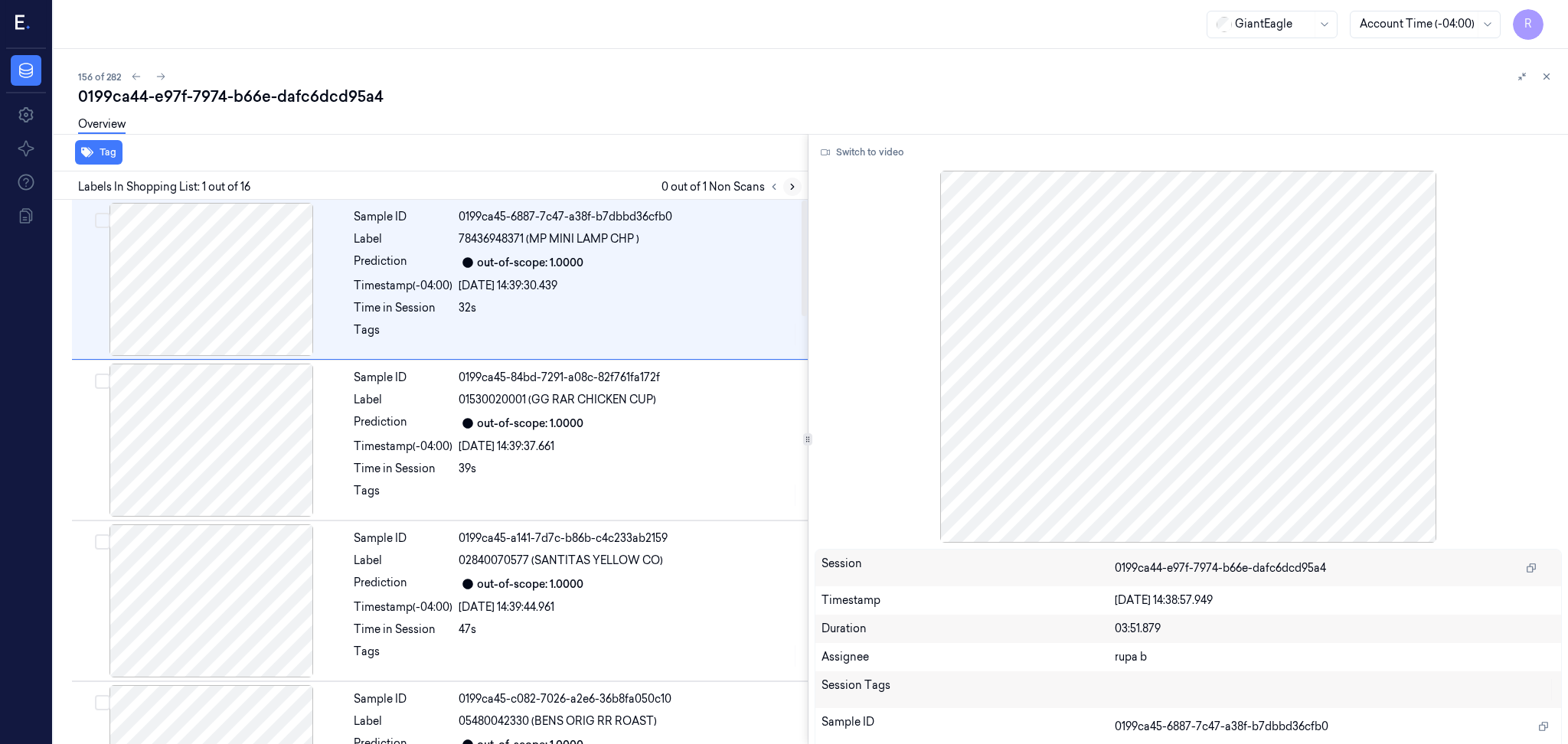
click at [799, 190] on button at bounding box center [792, 187] width 18 height 18
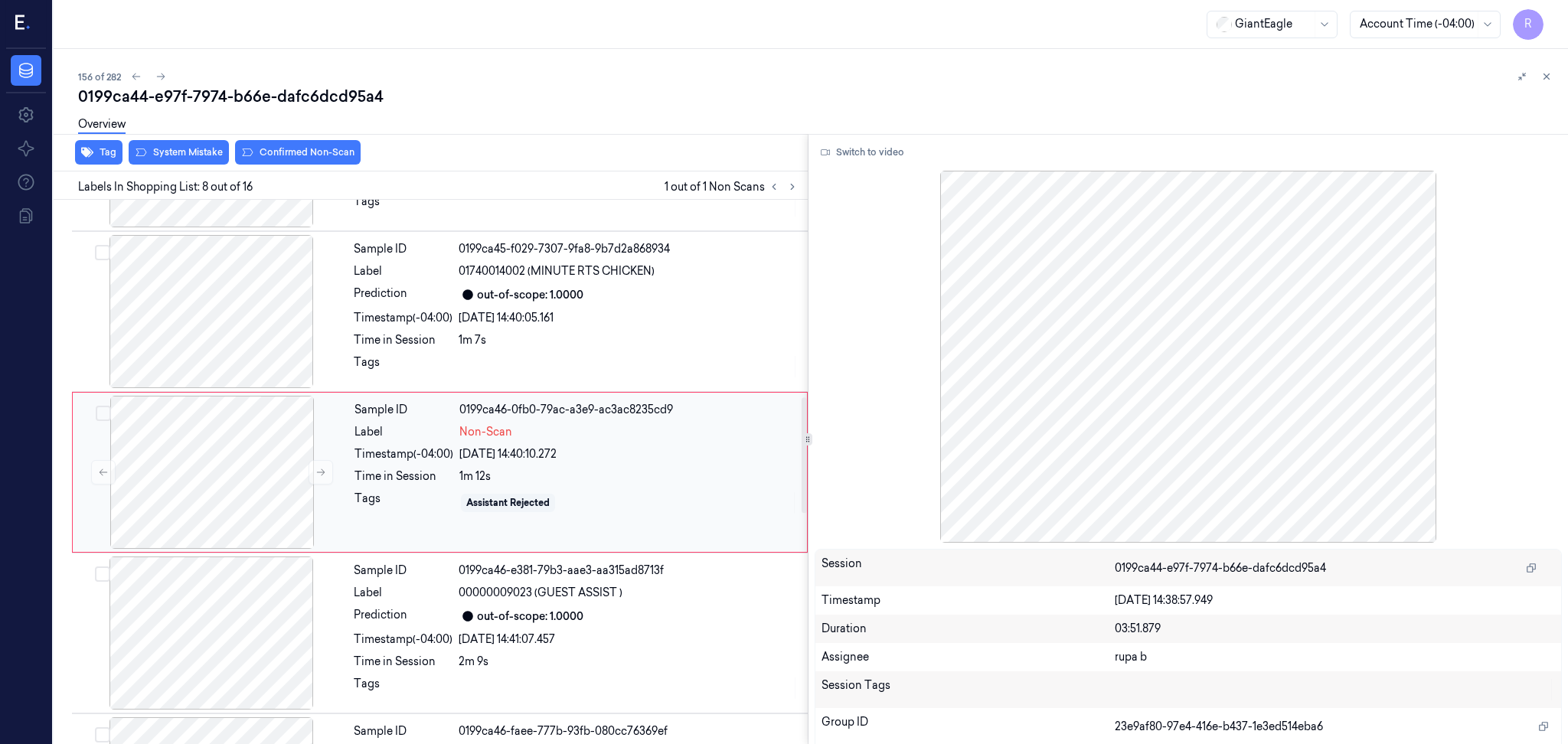
scroll to position [829, 0]
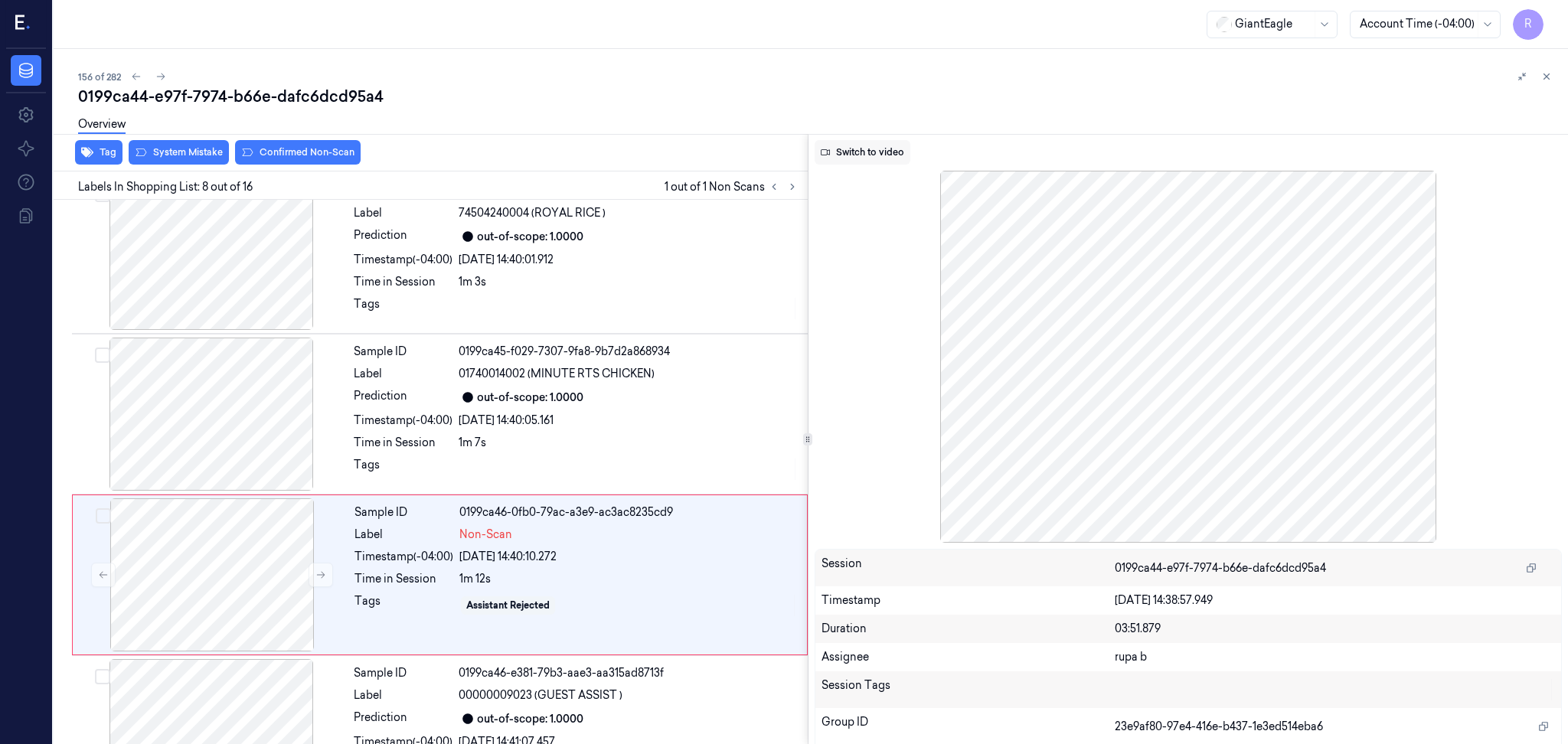
click at [870, 153] on button "Switch to video" at bounding box center [862, 152] width 96 height 25
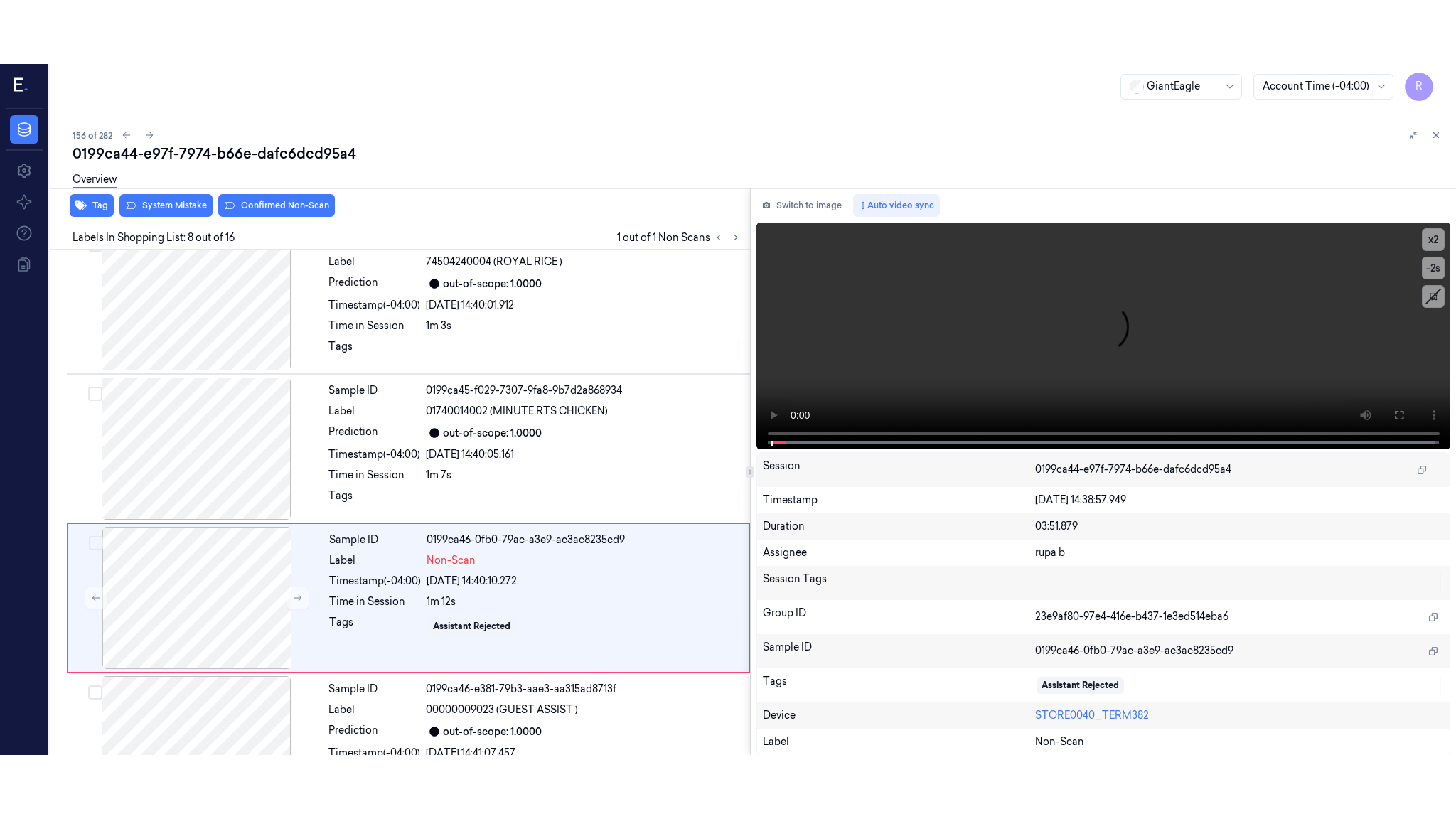
scroll to position [866, 0]
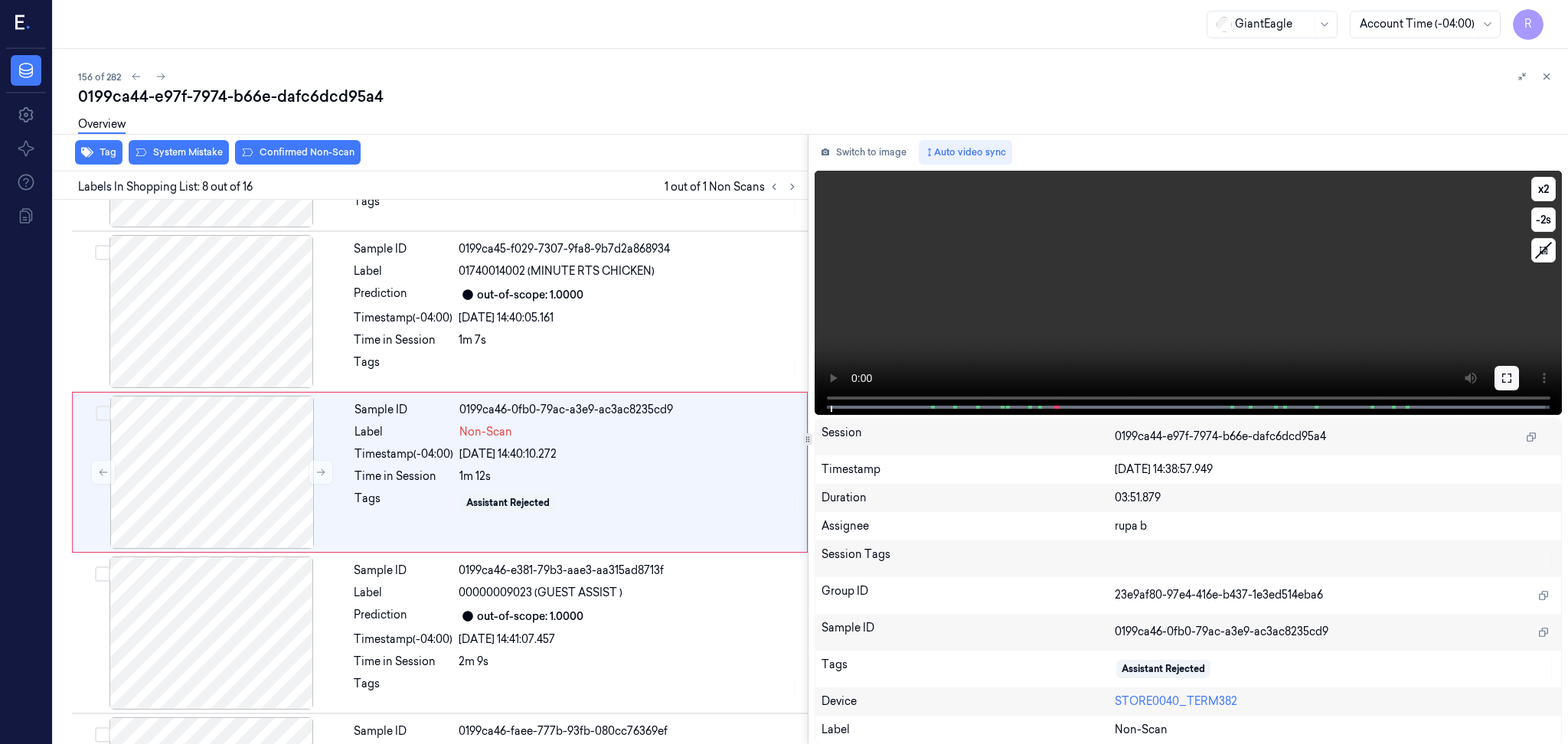
click at [1502, 380] on icon at bounding box center [1506, 378] width 9 height 9
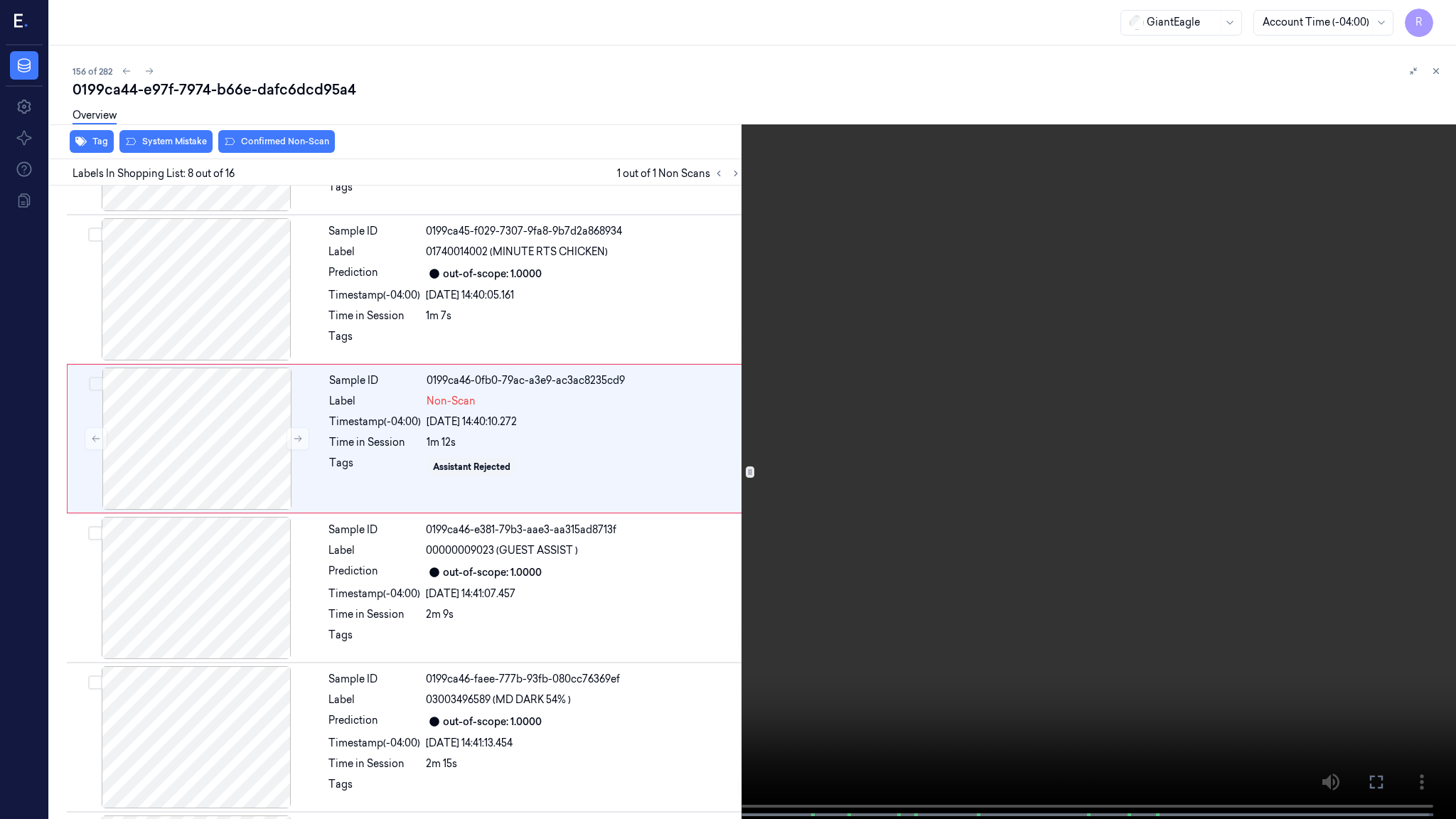
click at [1344, 387] on video at bounding box center [728, 411] width 1456 height 822
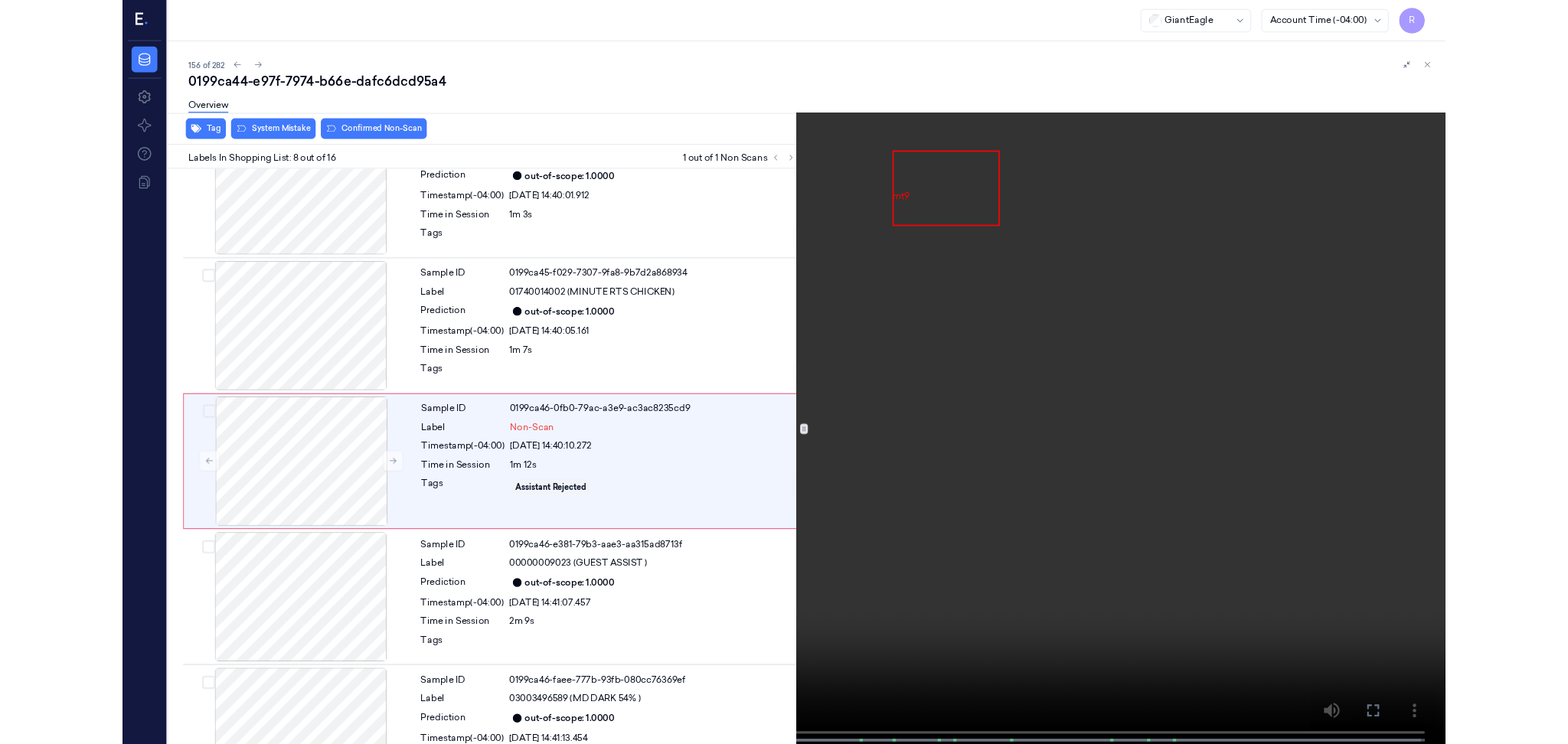
scroll to position [863, 0]
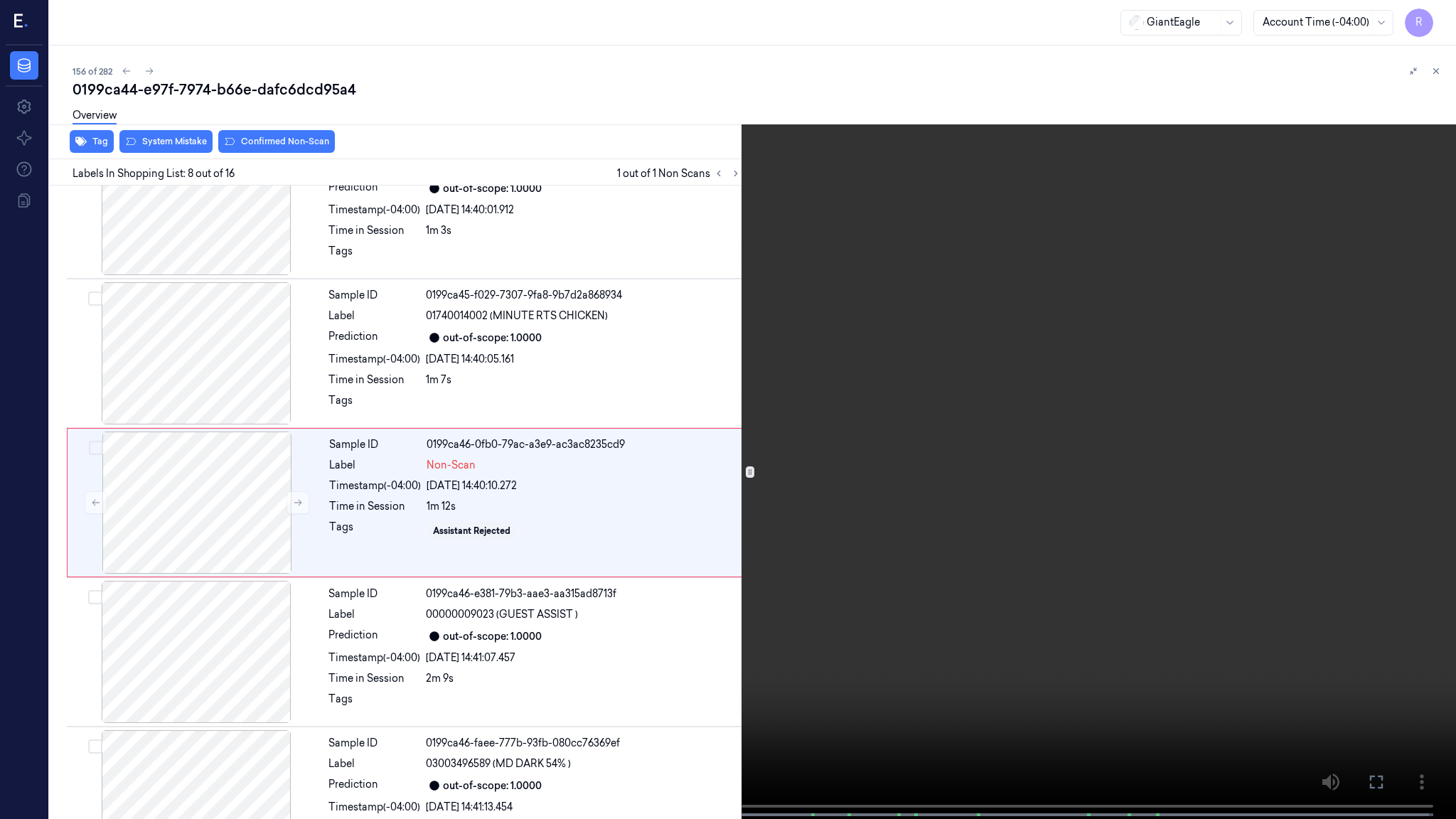
click at [1122, 375] on video at bounding box center [728, 411] width 1456 height 822
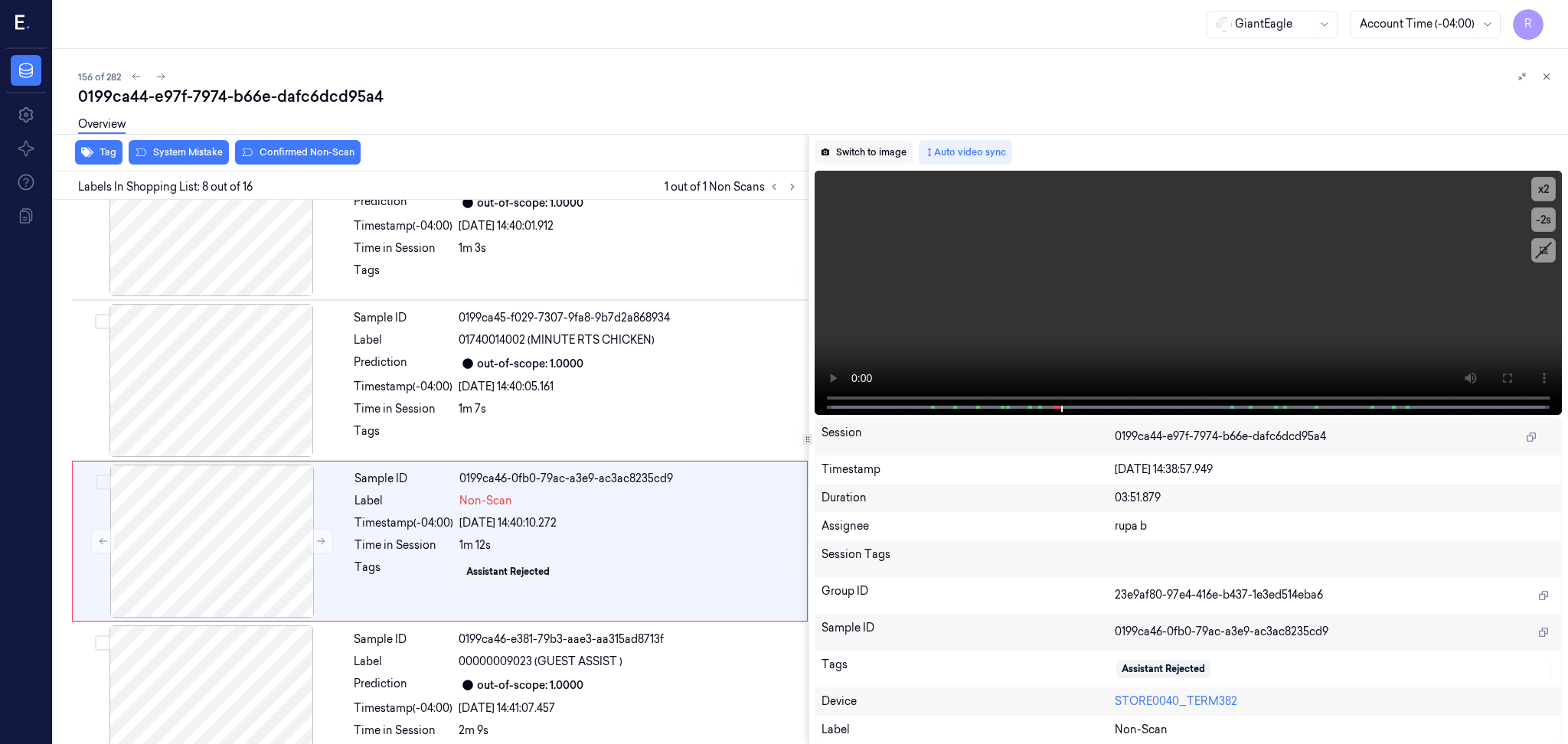
click at [876, 153] on button "Switch to image" at bounding box center [863, 152] width 98 height 25
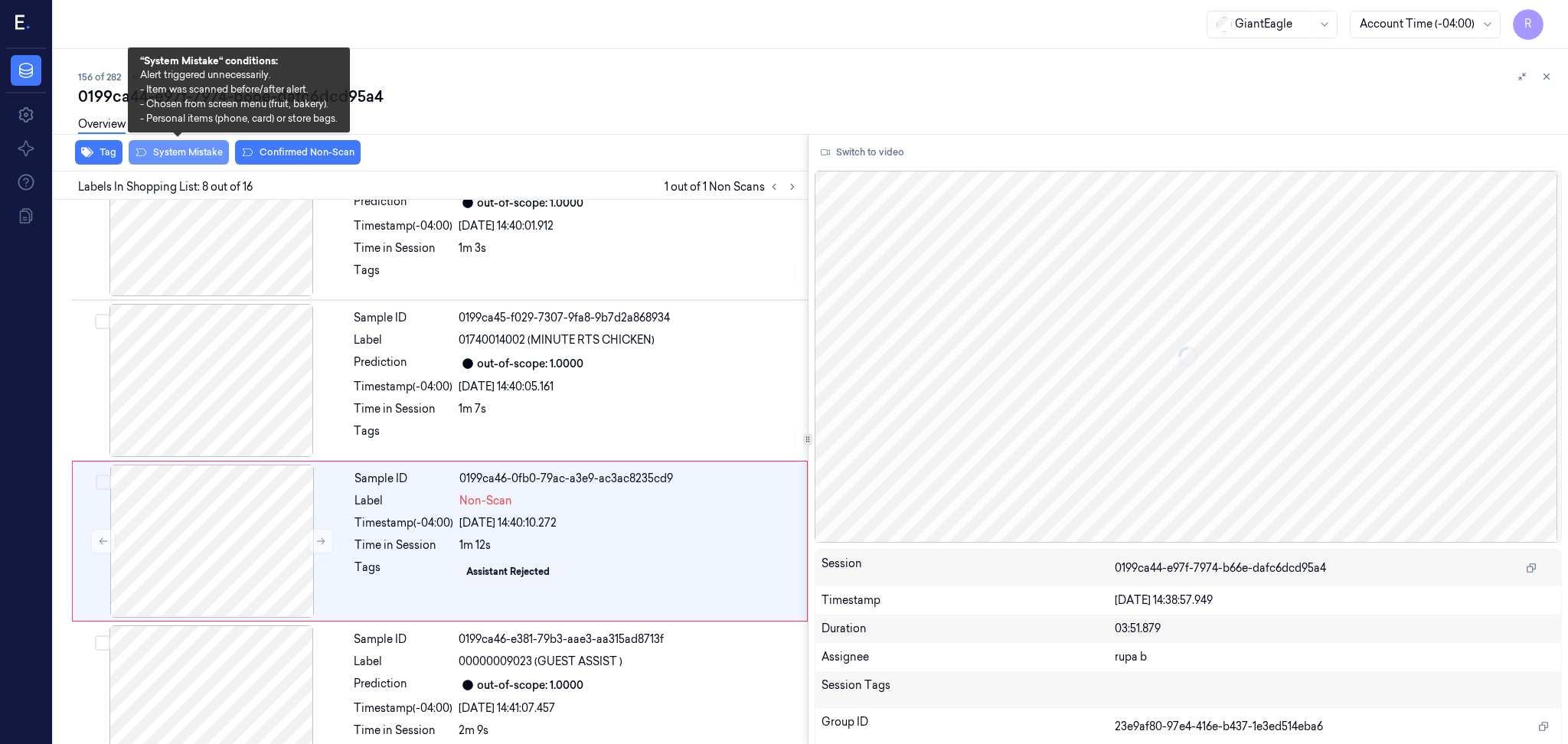
scroll to position [932, 0]
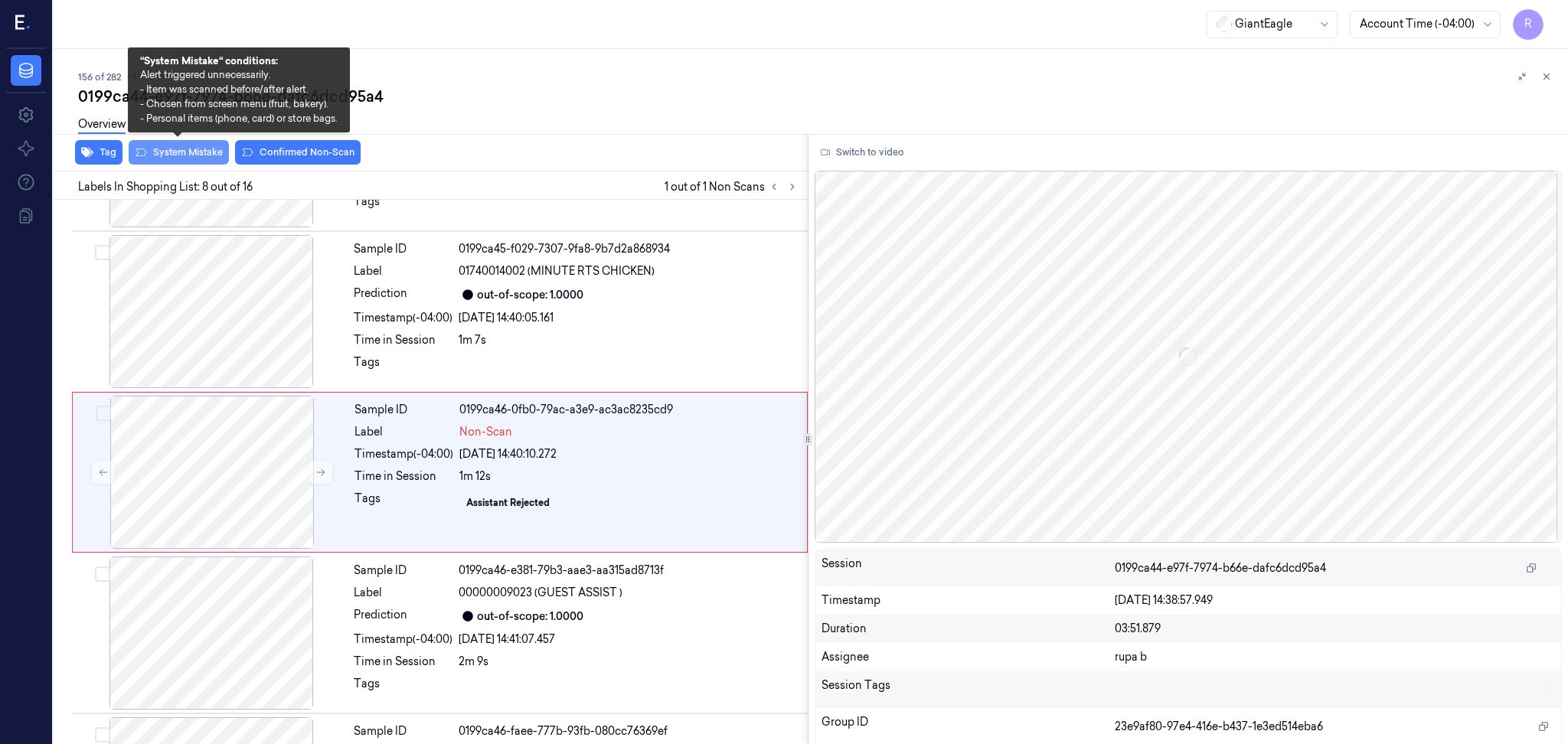
click at [177, 151] on button "System Mistake" at bounding box center [179, 152] width 100 height 25
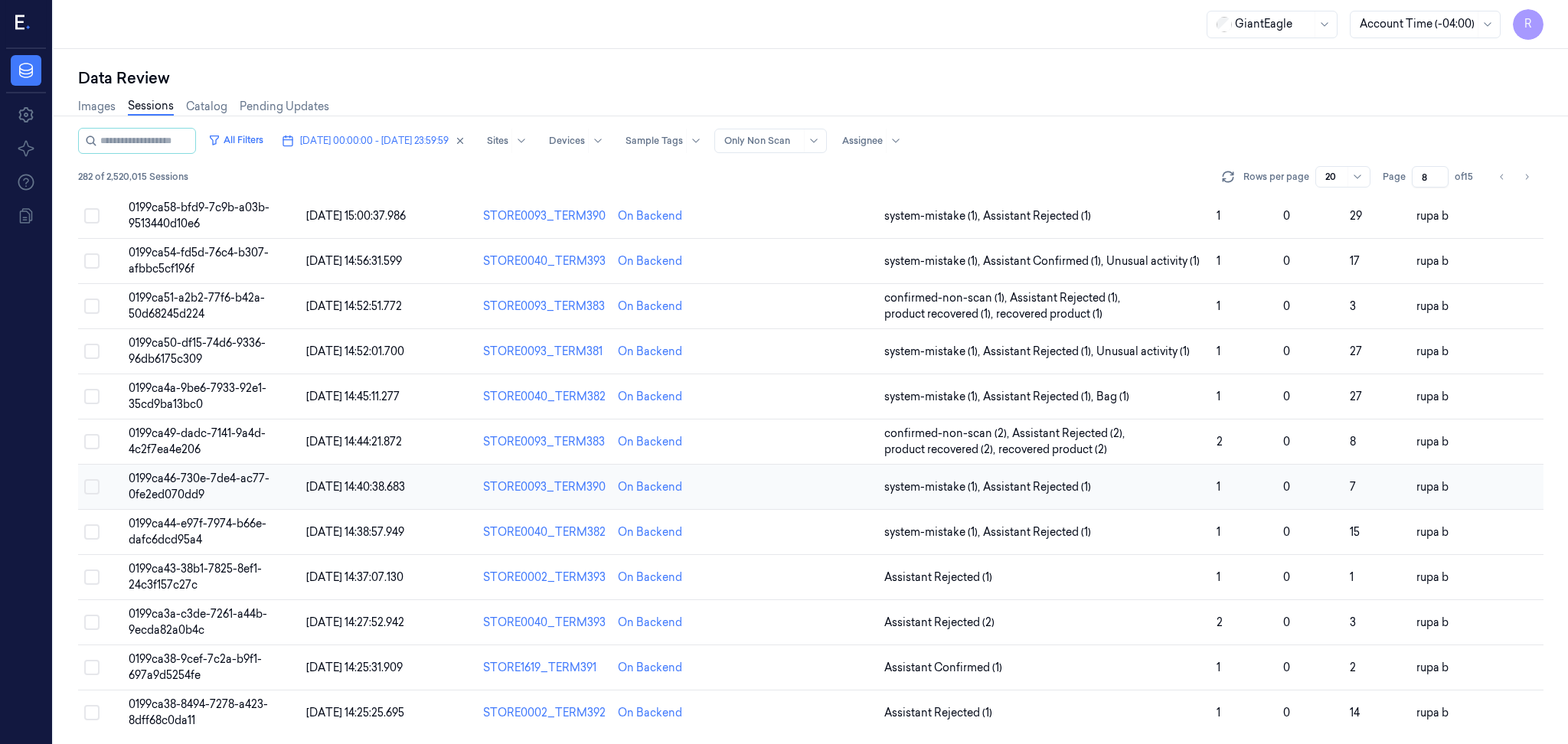
scroll to position [397, 0]
click at [217, 569] on span "0199ca43-38b1-7825-8ef1-24c3f157c27c" at bounding box center [195, 575] width 133 height 30
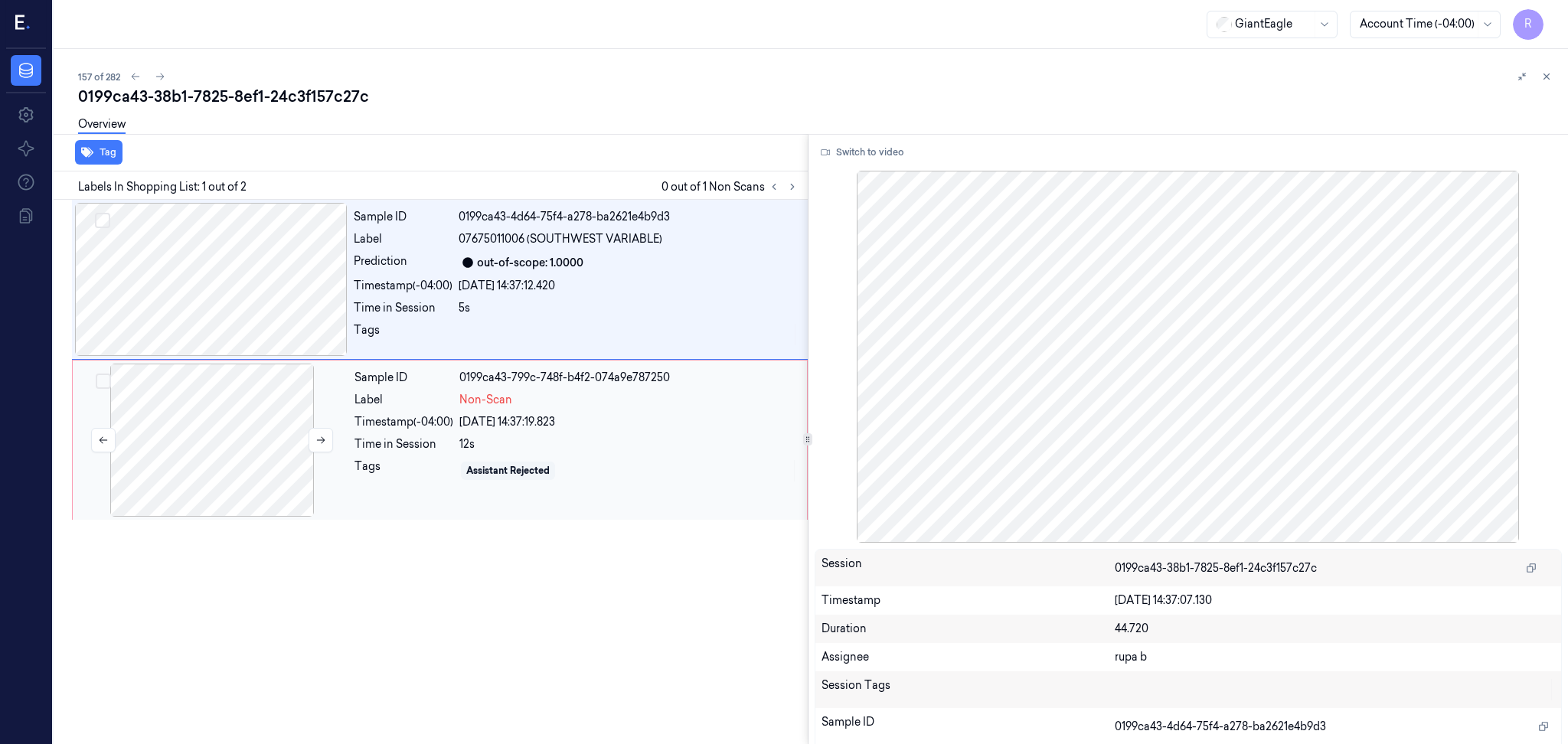
click at [233, 393] on div at bounding box center [212, 440] width 273 height 153
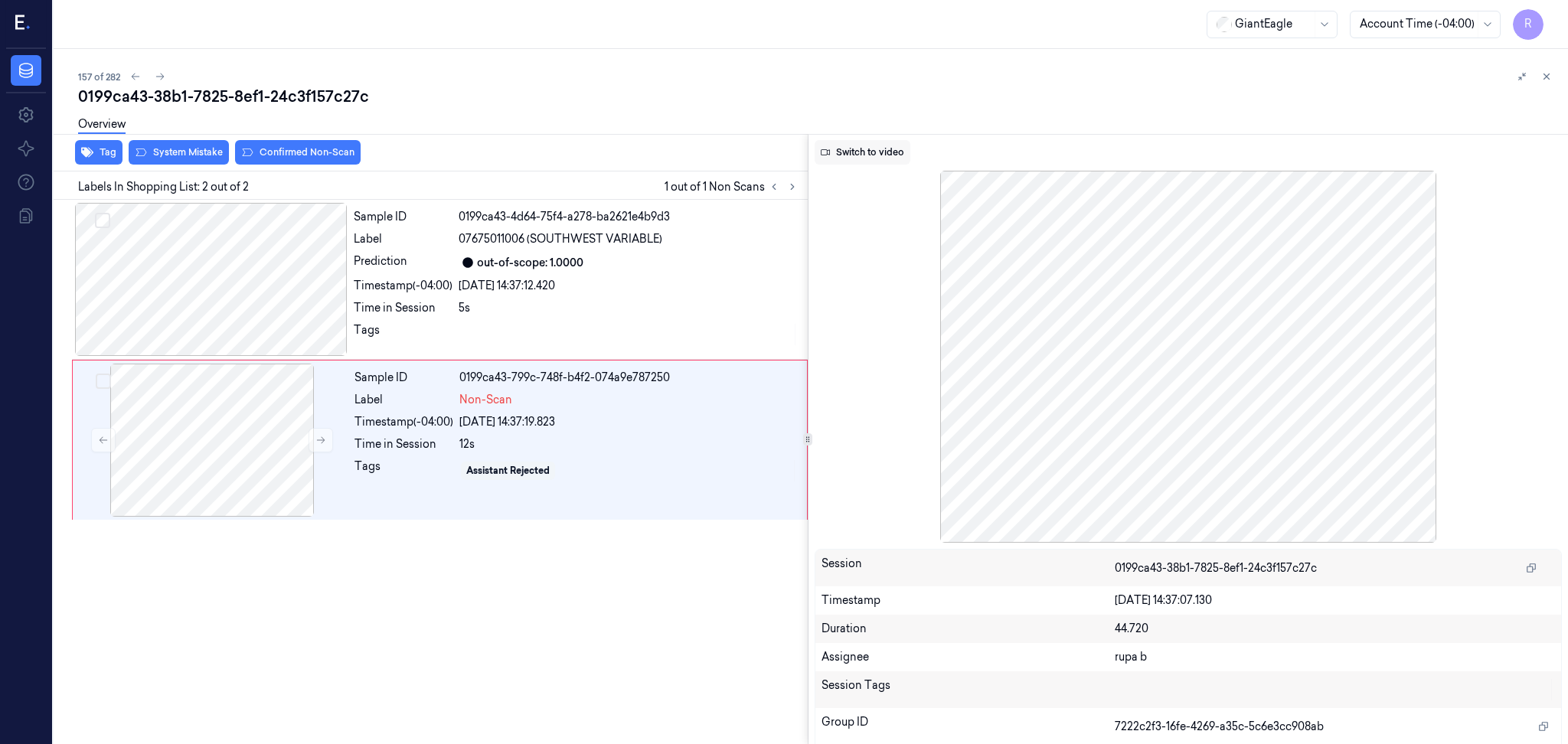
click at [892, 148] on button "Switch to video" at bounding box center [862, 152] width 96 height 25
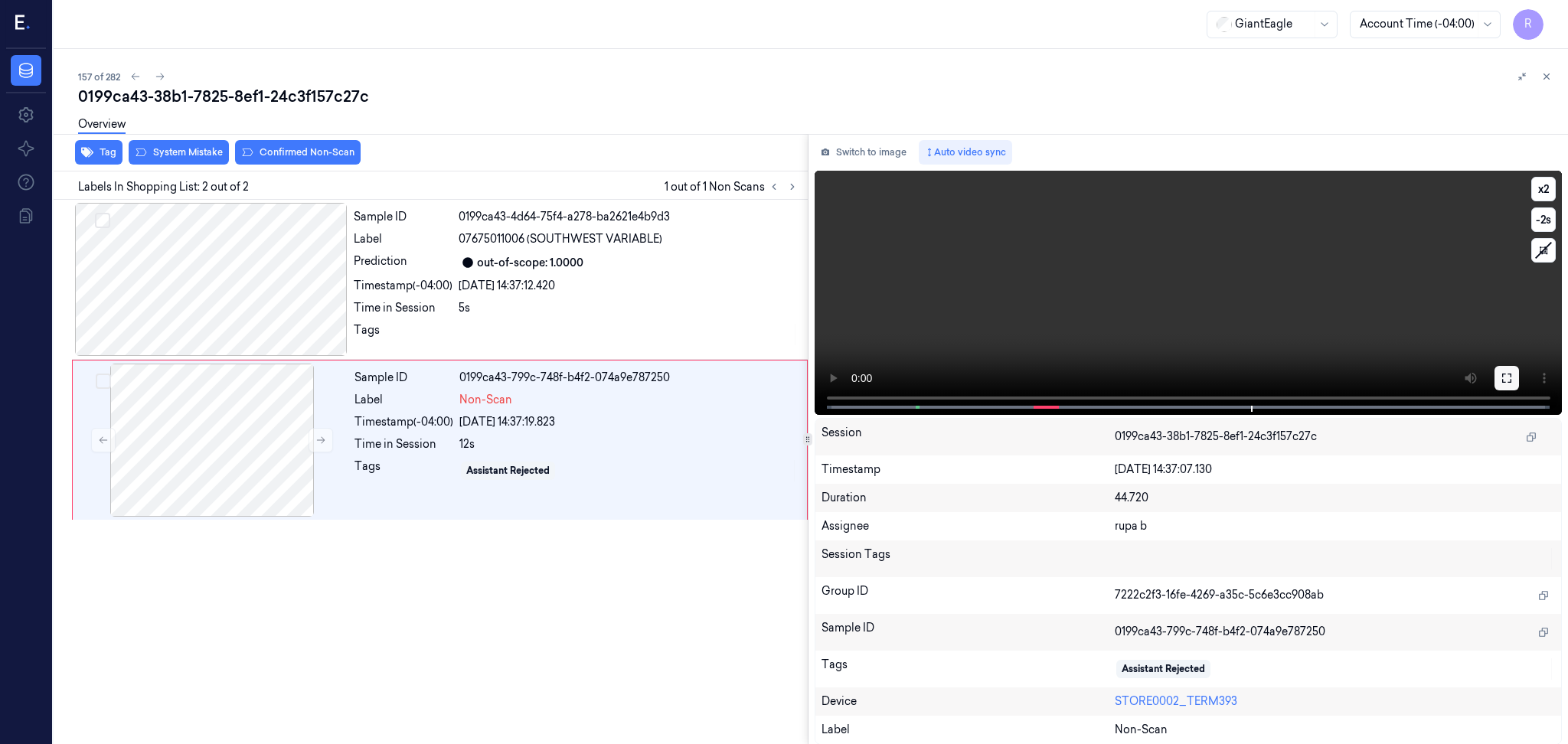
click at [1507, 372] on icon at bounding box center [1506, 377] width 12 height 12
click at [904, 153] on button "Switch to image" at bounding box center [863, 152] width 98 height 25
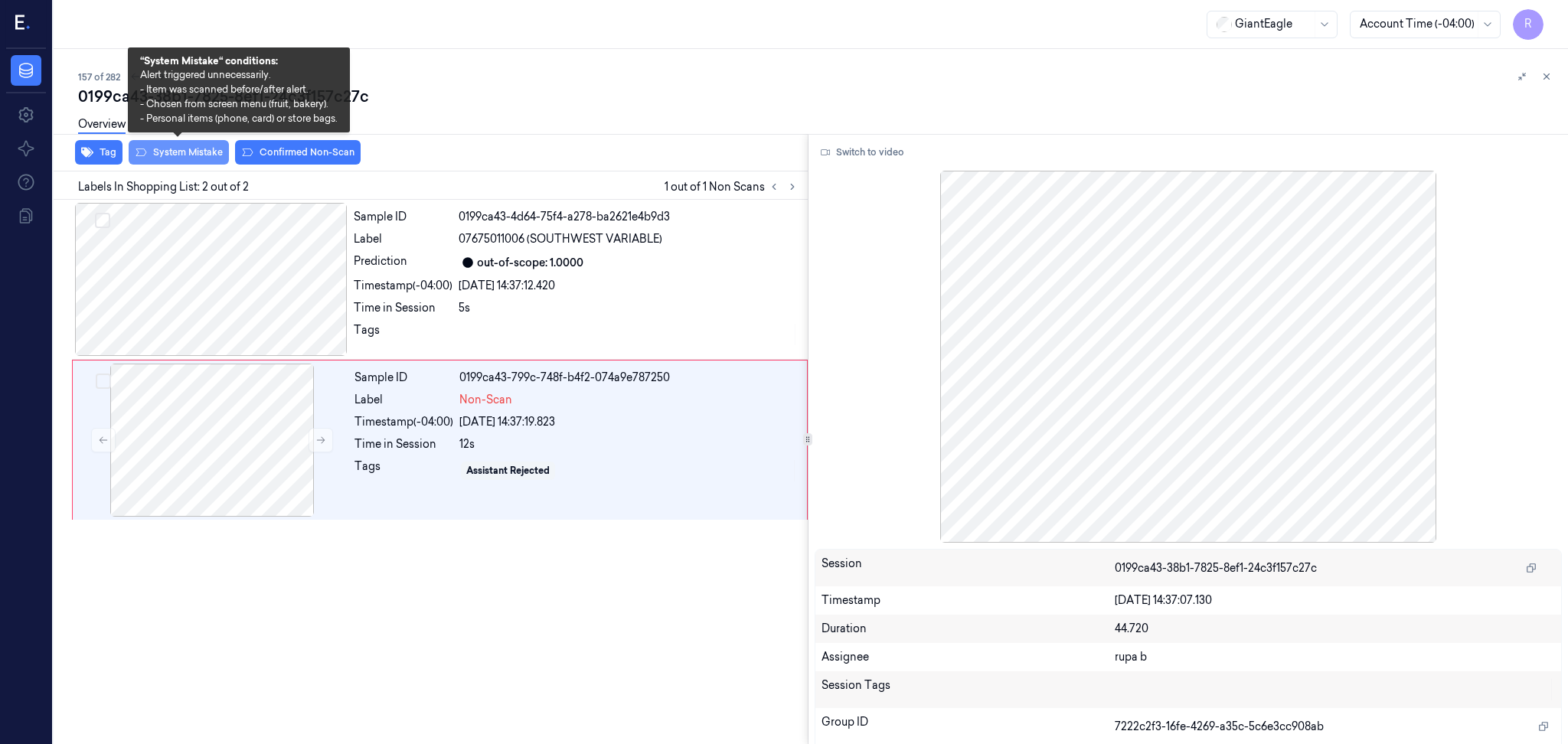
click at [197, 161] on button "System Mistake" at bounding box center [179, 152] width 100 height 25
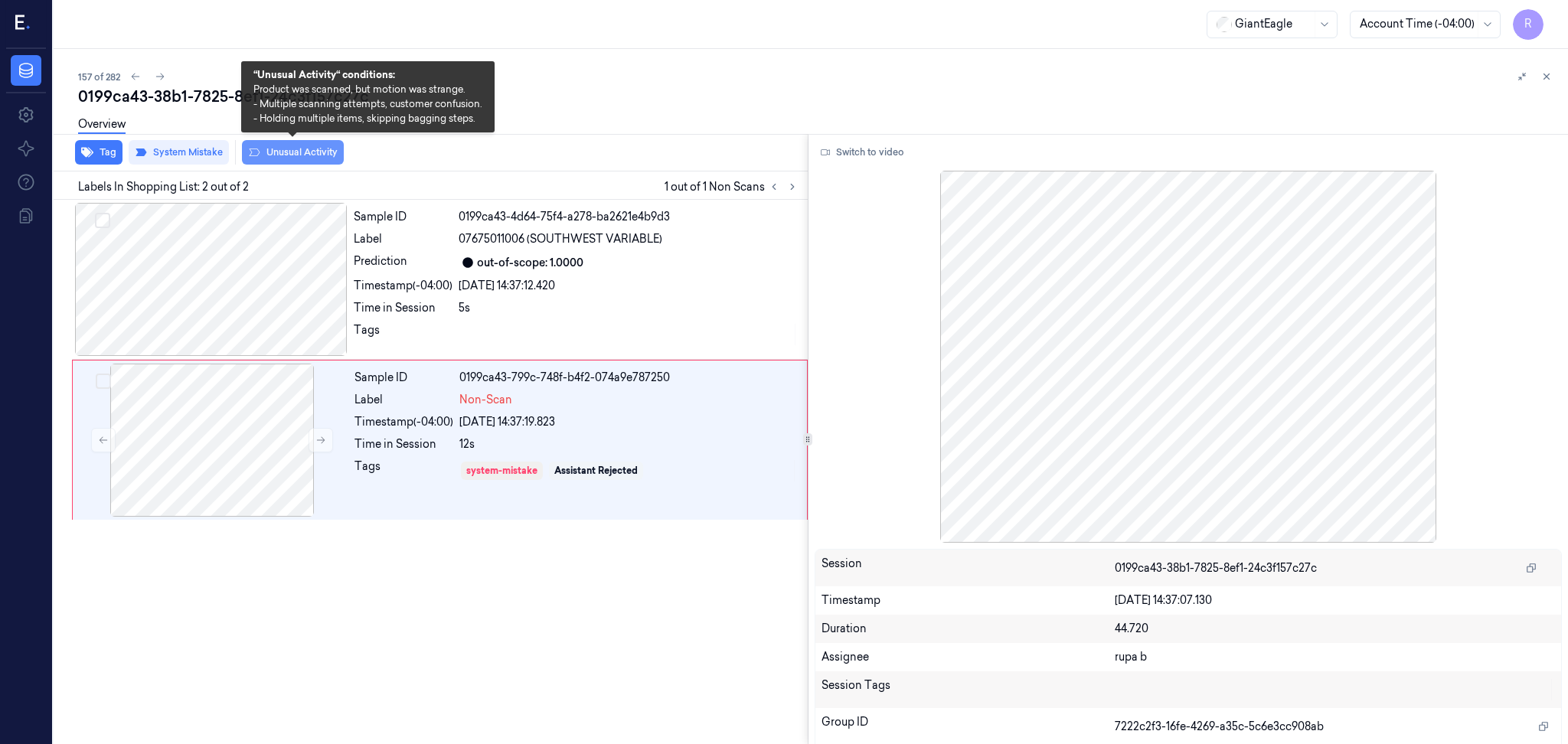
click at [281, 150] on button "Unusual Activity" at bounding box center [293, 152] width 102 height 25
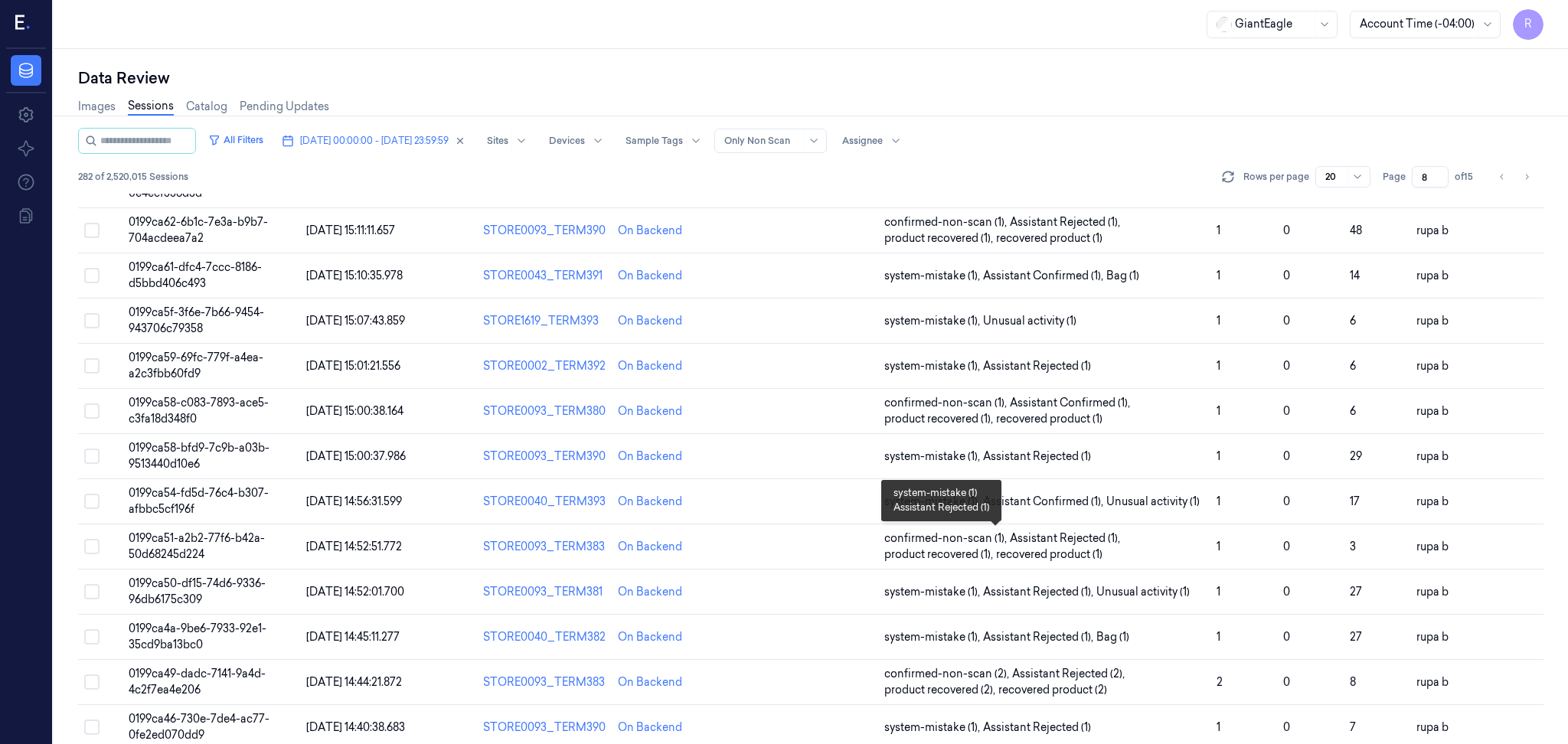
scroll to position [397, 0]
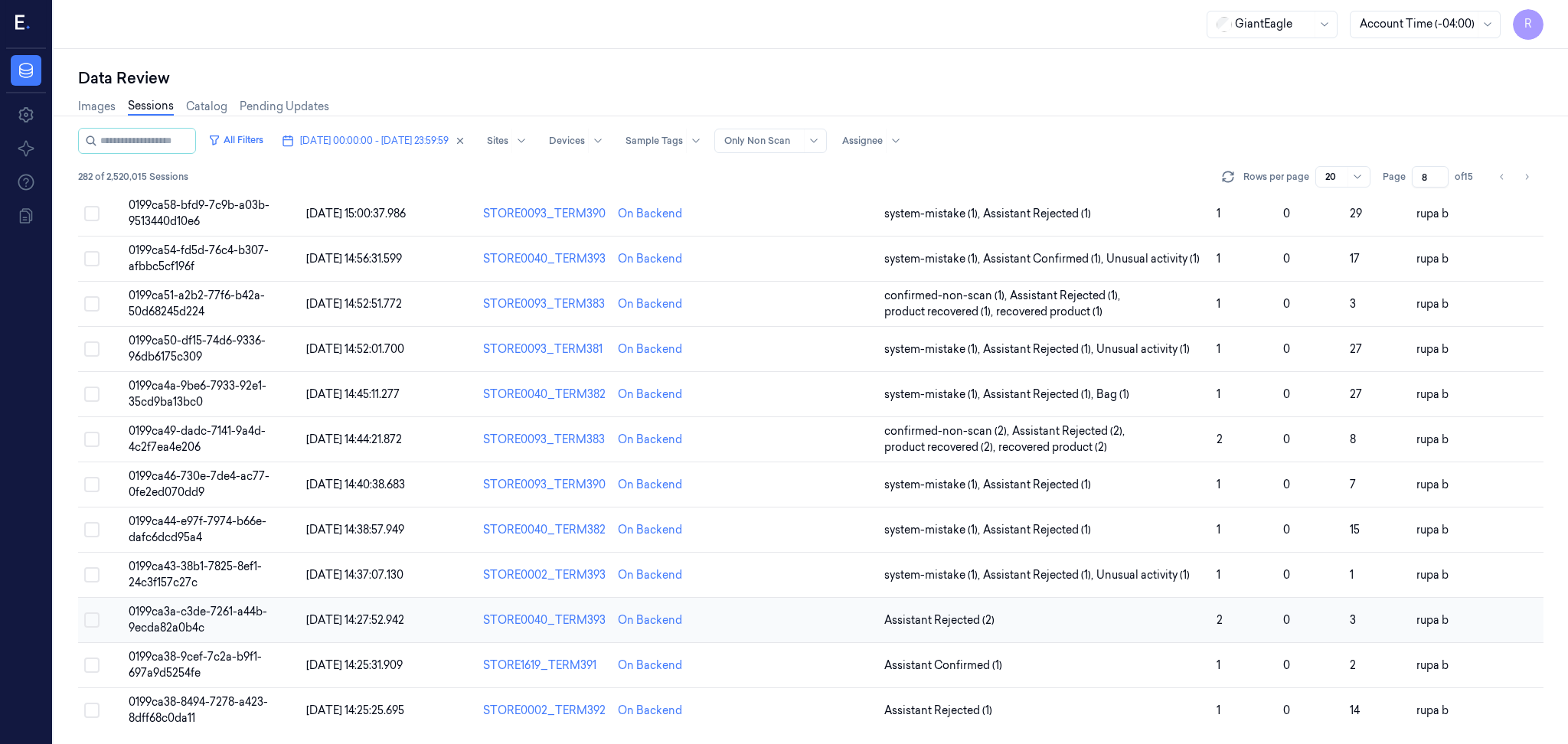
click at [189, 622] on span "0199ca3a-c3de-7261-a44b-9ecda82a0b4c" at bounding box center [198, 620] width 138 height 30
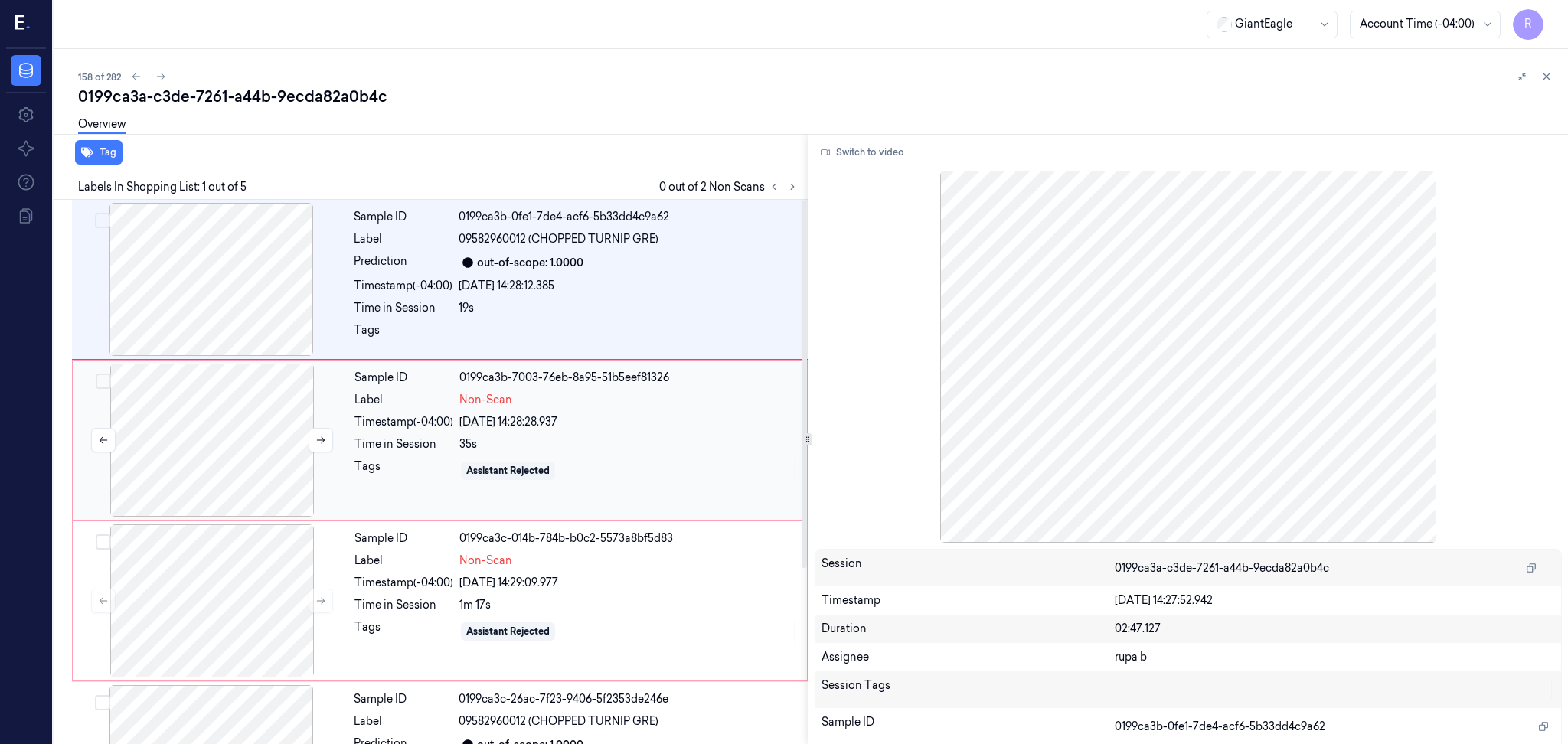
click at [289, 492] on div at bounding box center [212, 440] width 273 height 153
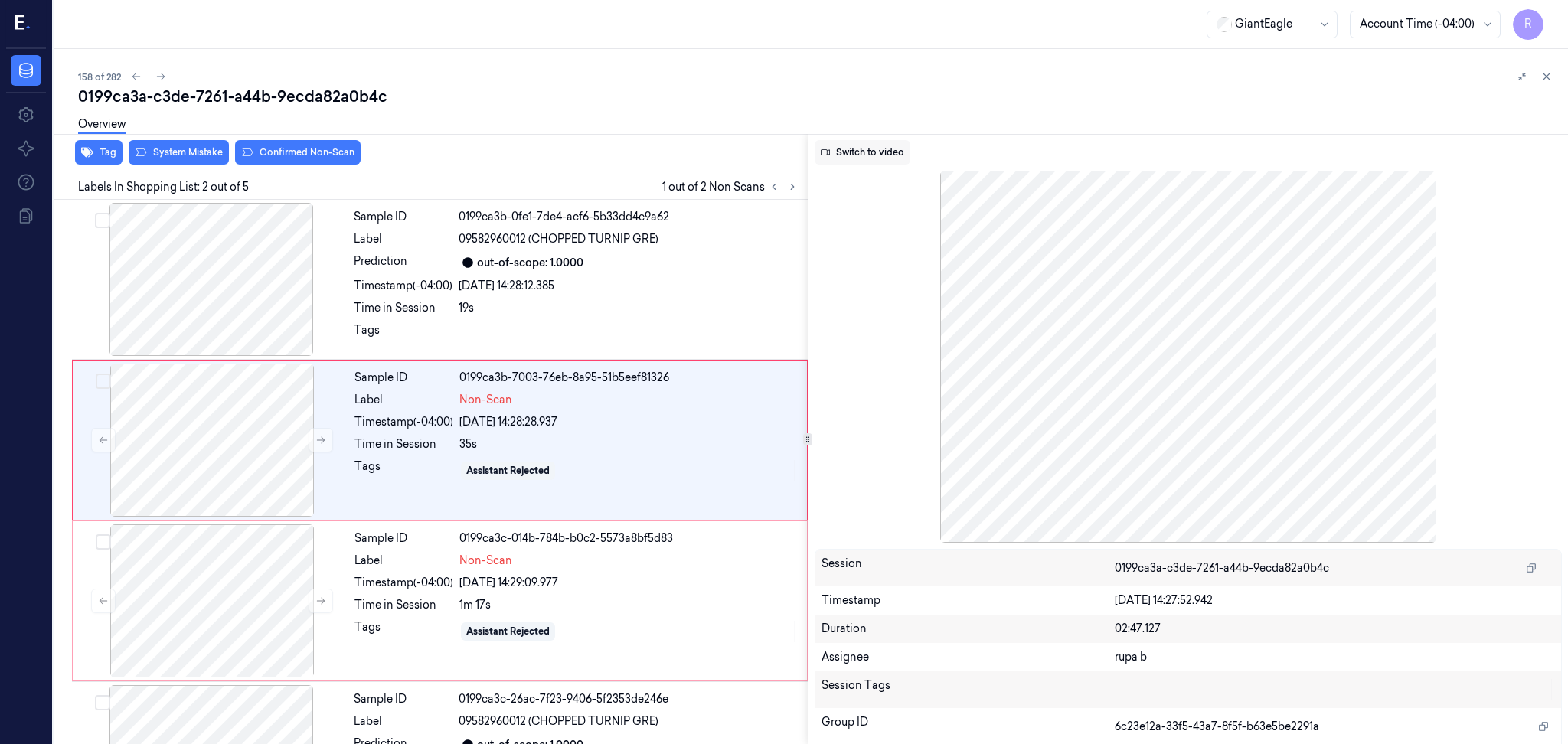
click at [879, 147] on button "Switch to video" at bounding box center [862, 152] width 96 height 25
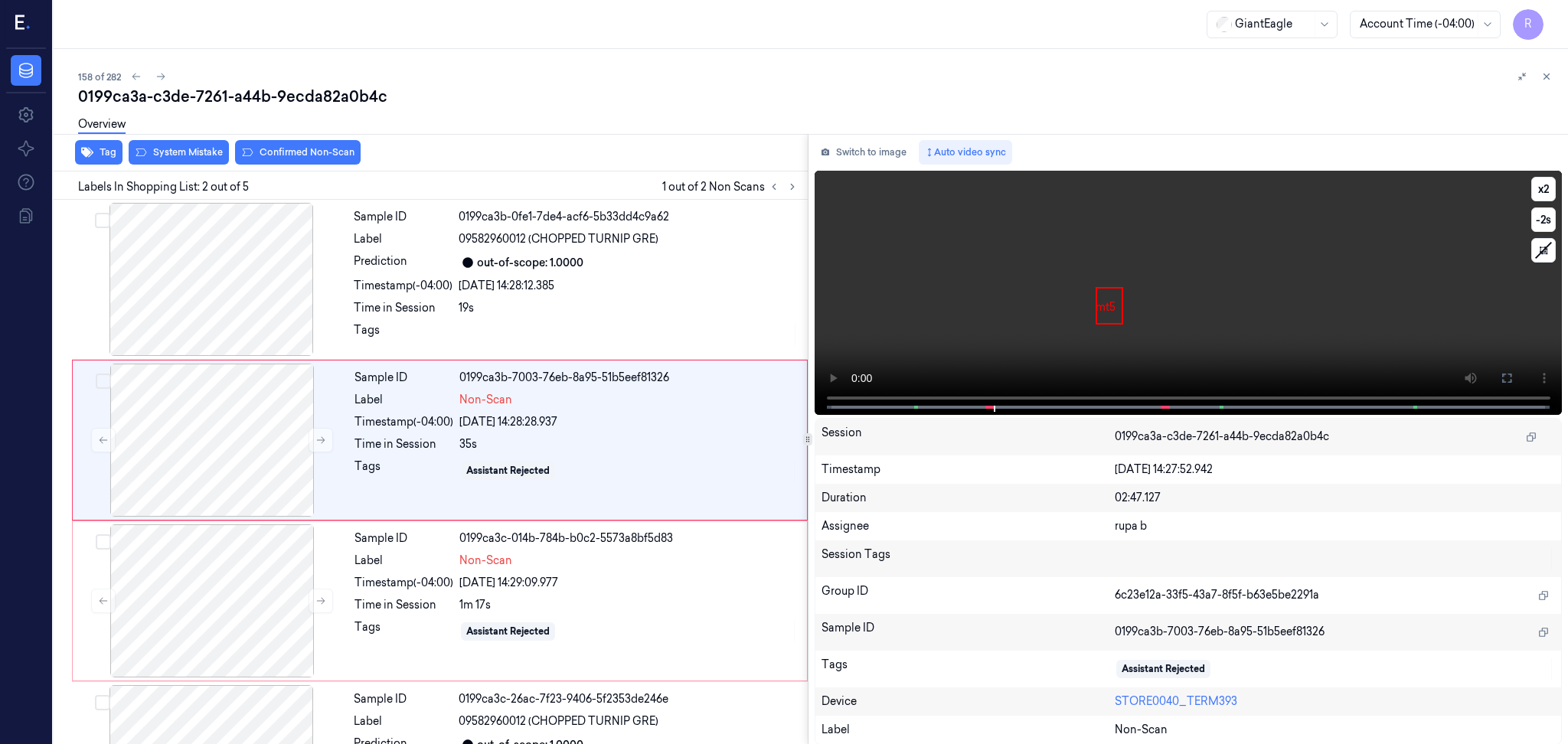
click at [1132, 280] on video at bounding box center [1188, 293] width 748 height 244
click at [1497, 376] on button at bounding box center [1506, 378] width 25 height 25
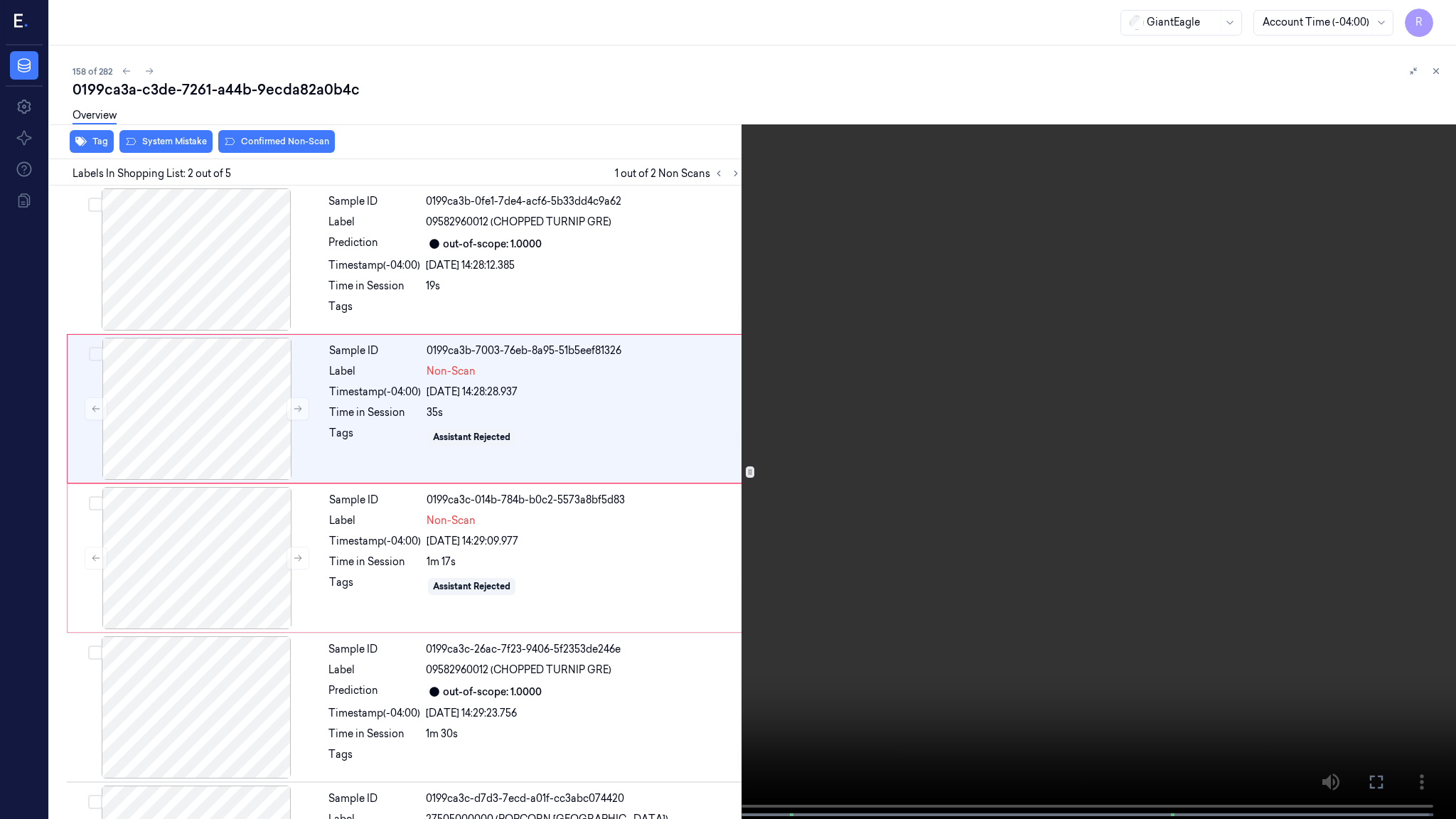
click at [220, 734] on video at bounding box center [728, 411] width 1456 height 822
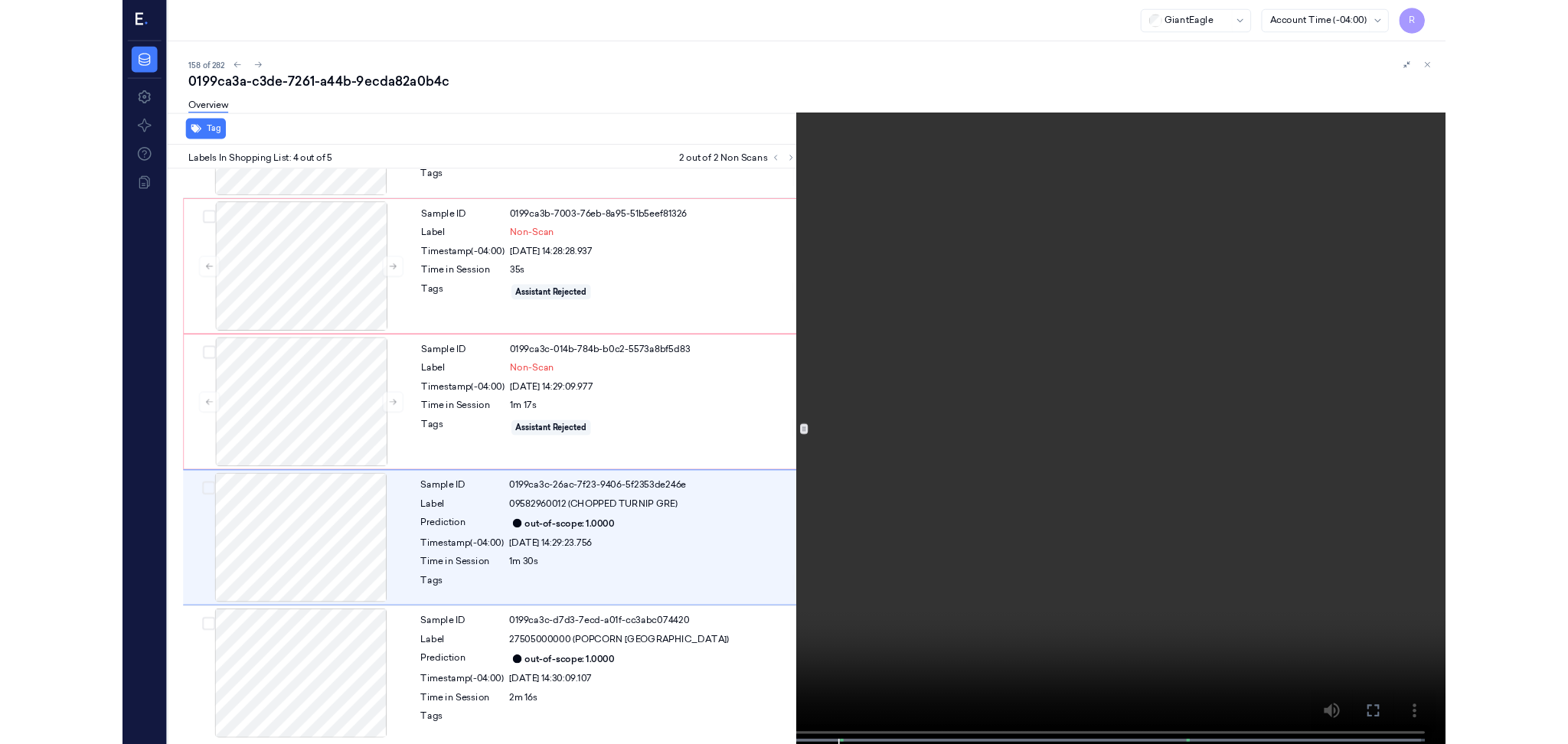
scroll to position [126, 0]
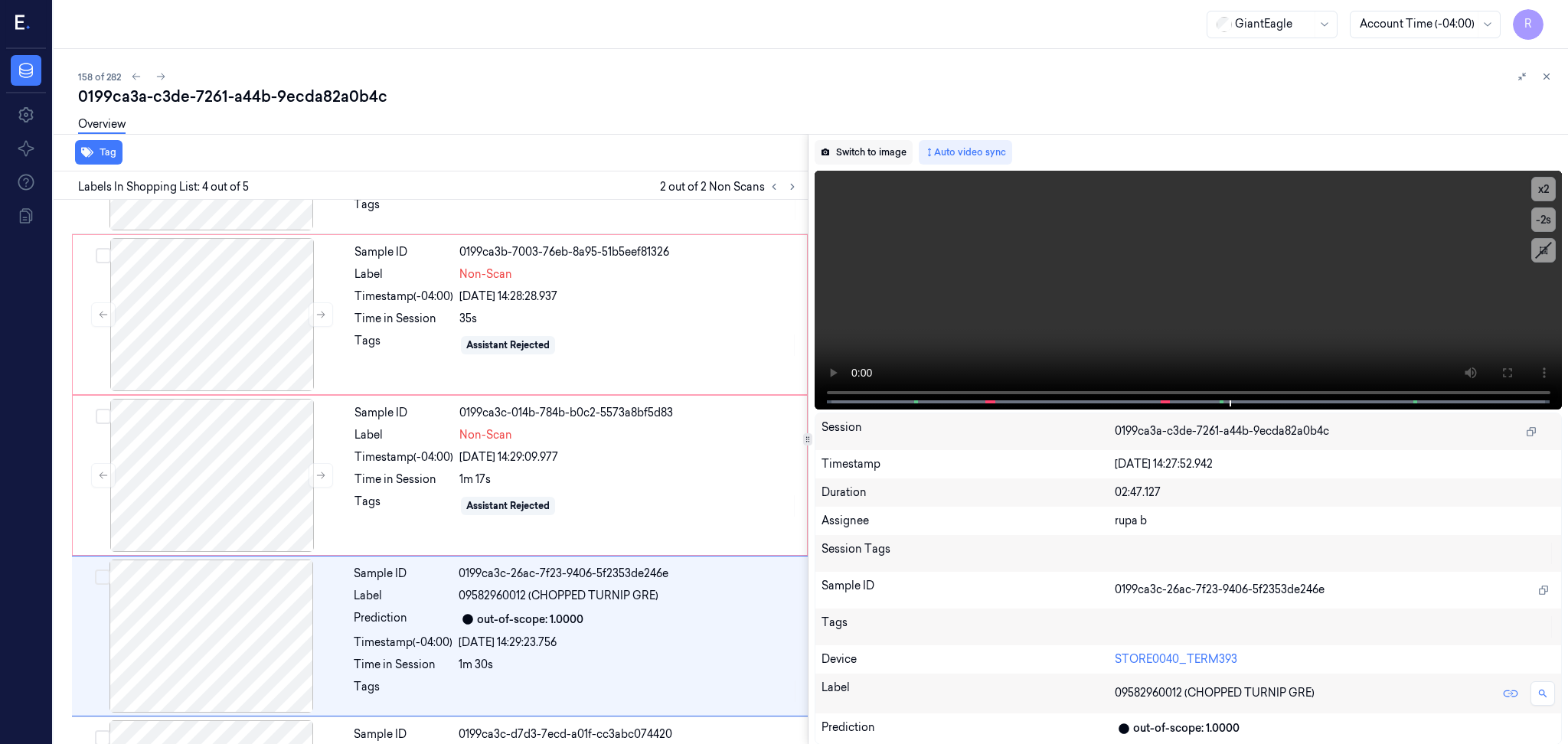
click at [882, 150] on button "Switch to image" at bounding box center [863, 152] width 98 height 25
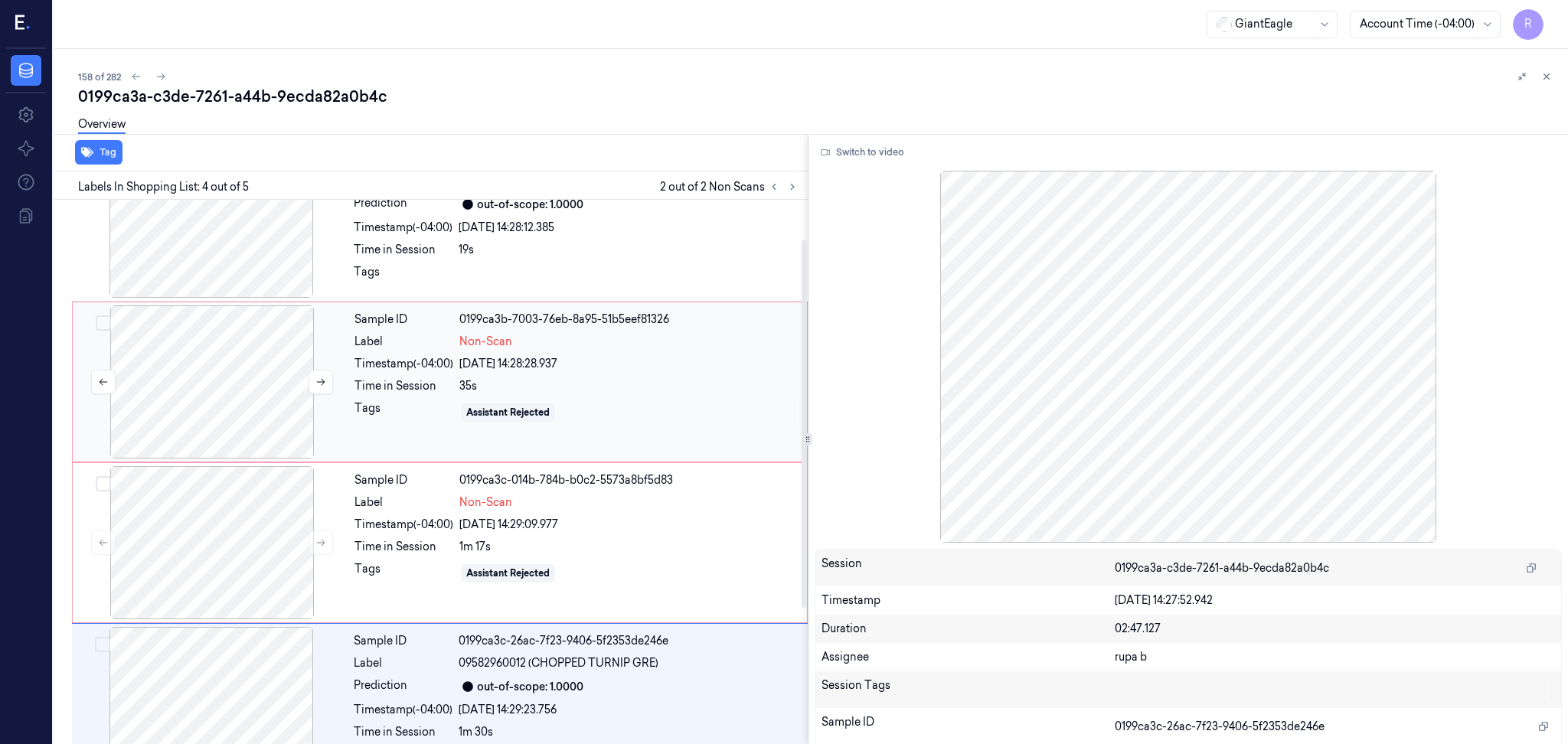
click at [174, 381] on div at bounding box center [212, 382] width 273 height 153
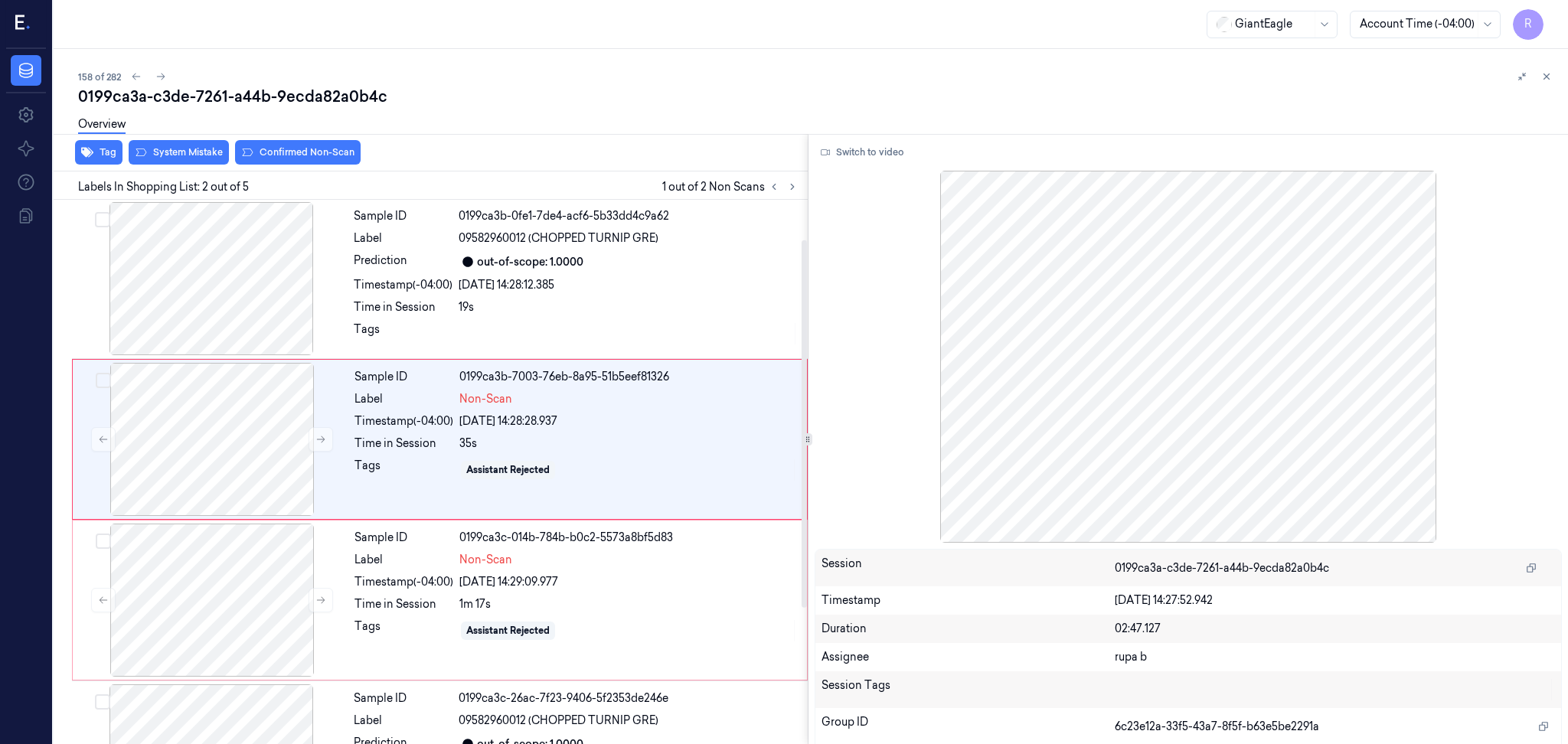
scroll to position [0, 0]
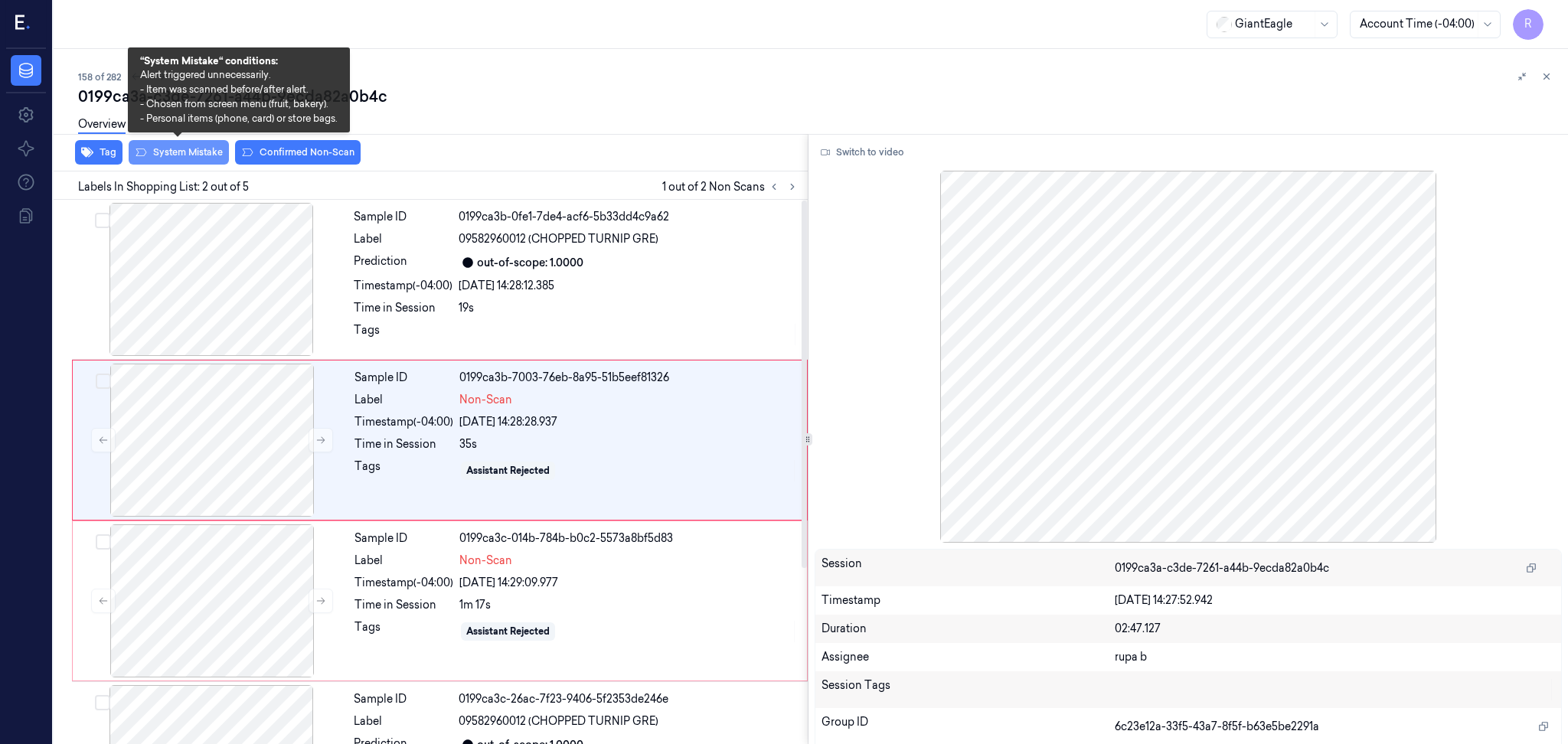
click at [194, 149] on button "System Mistake" at bounding box center [179, 152] width 100 height 25
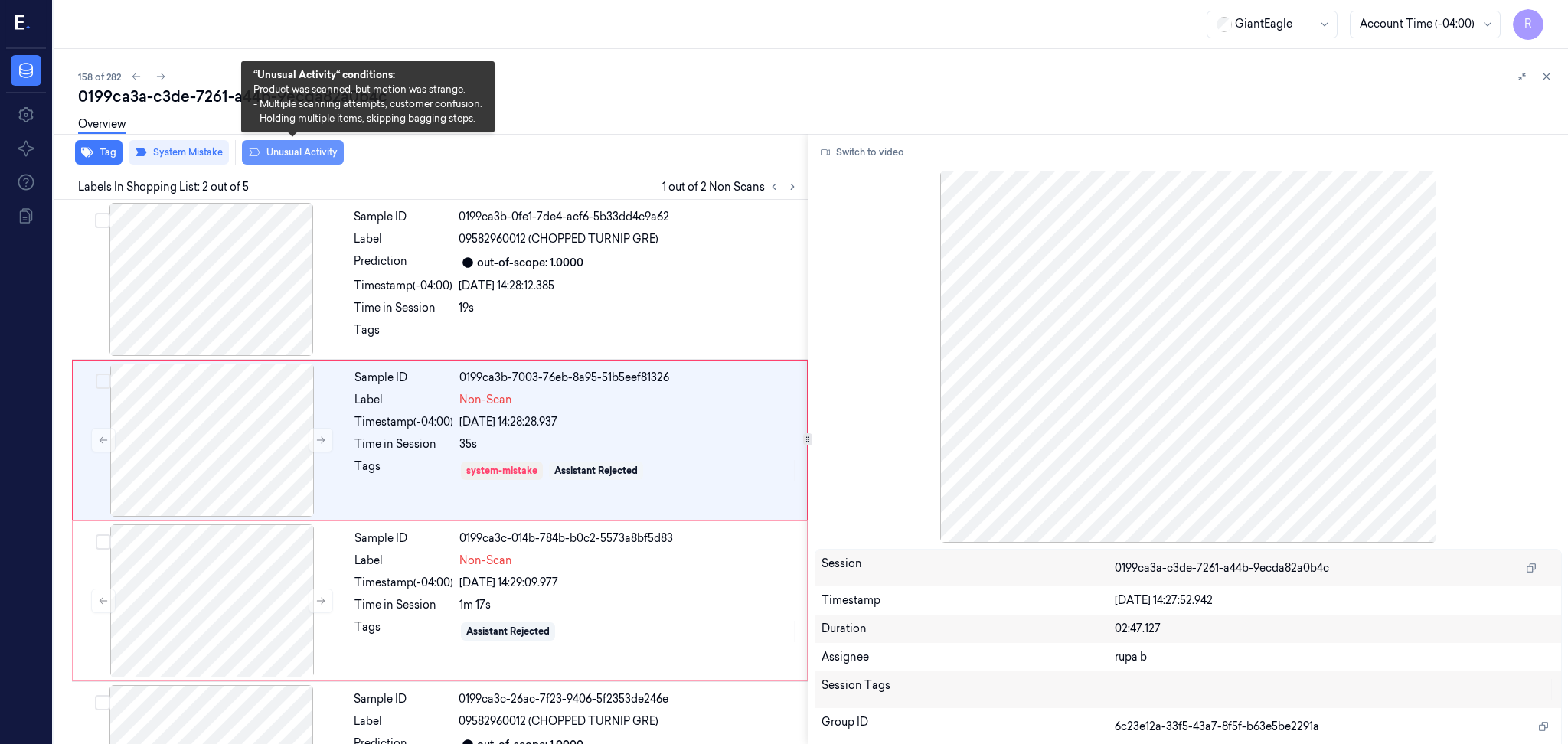
click at [304, 158] on button "Unusual Activity" at bounding box center [293, 152] width 102 height 25
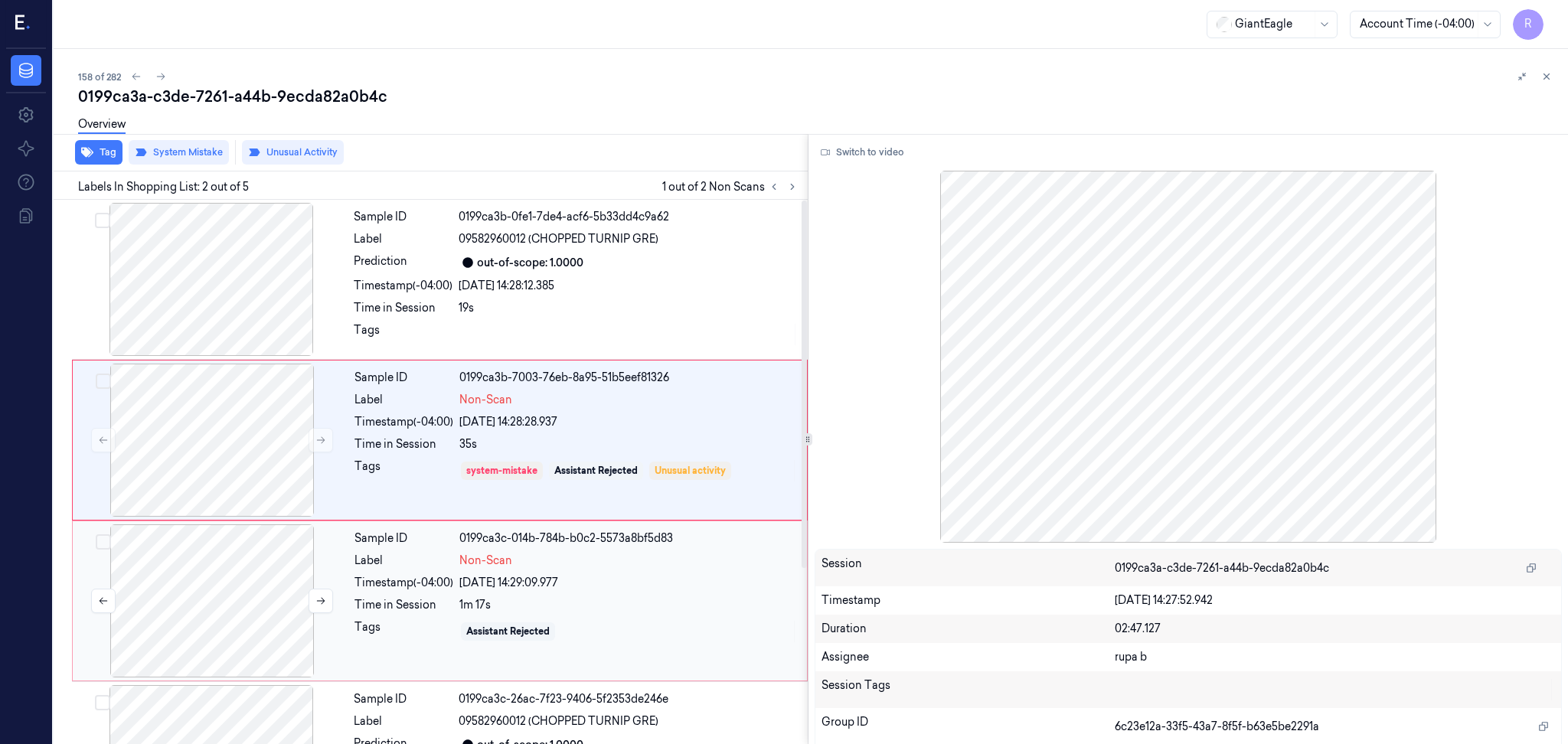
click at [226, 636] on div at bounding box center [212, 601] width 273 height 153
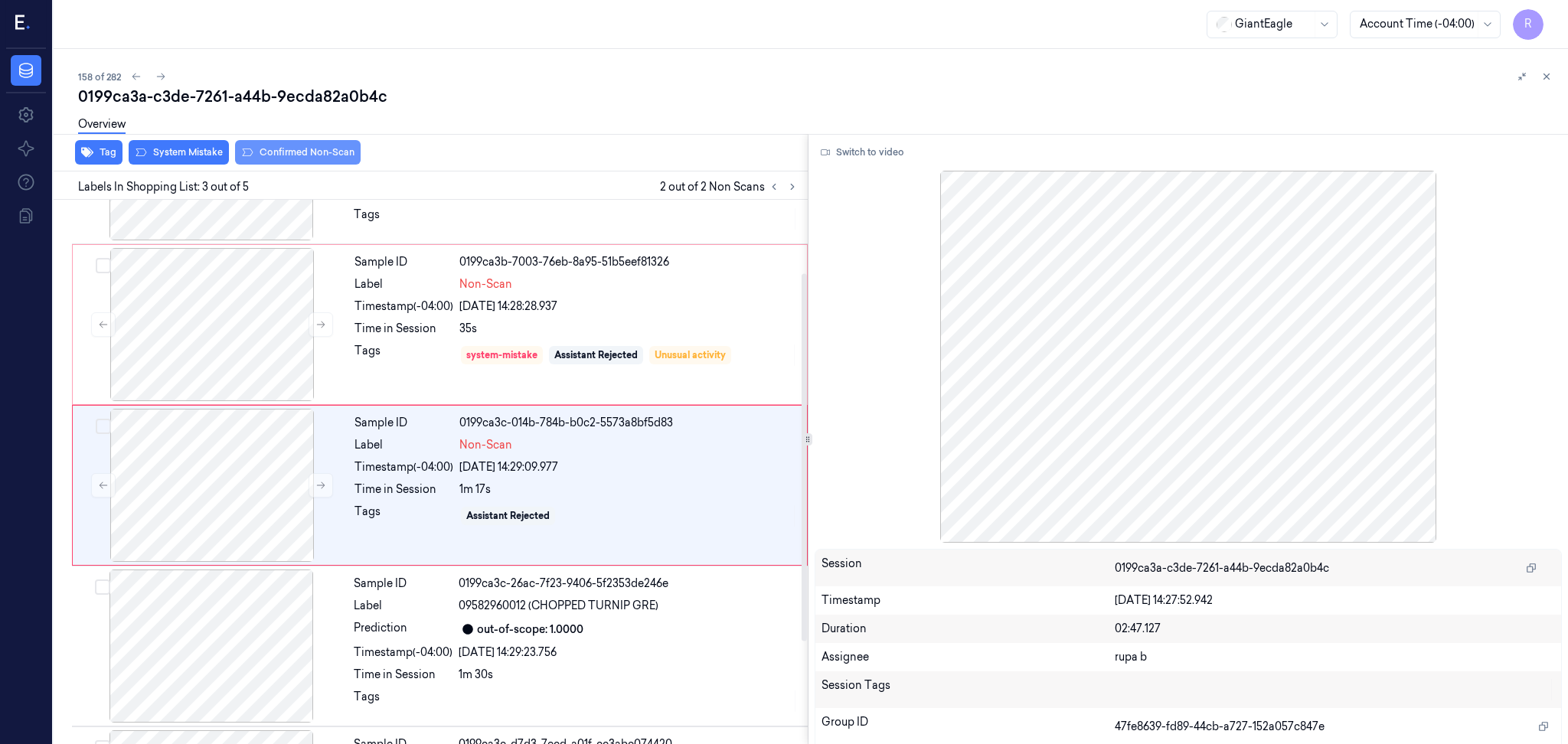
scroll to position [128, 0]
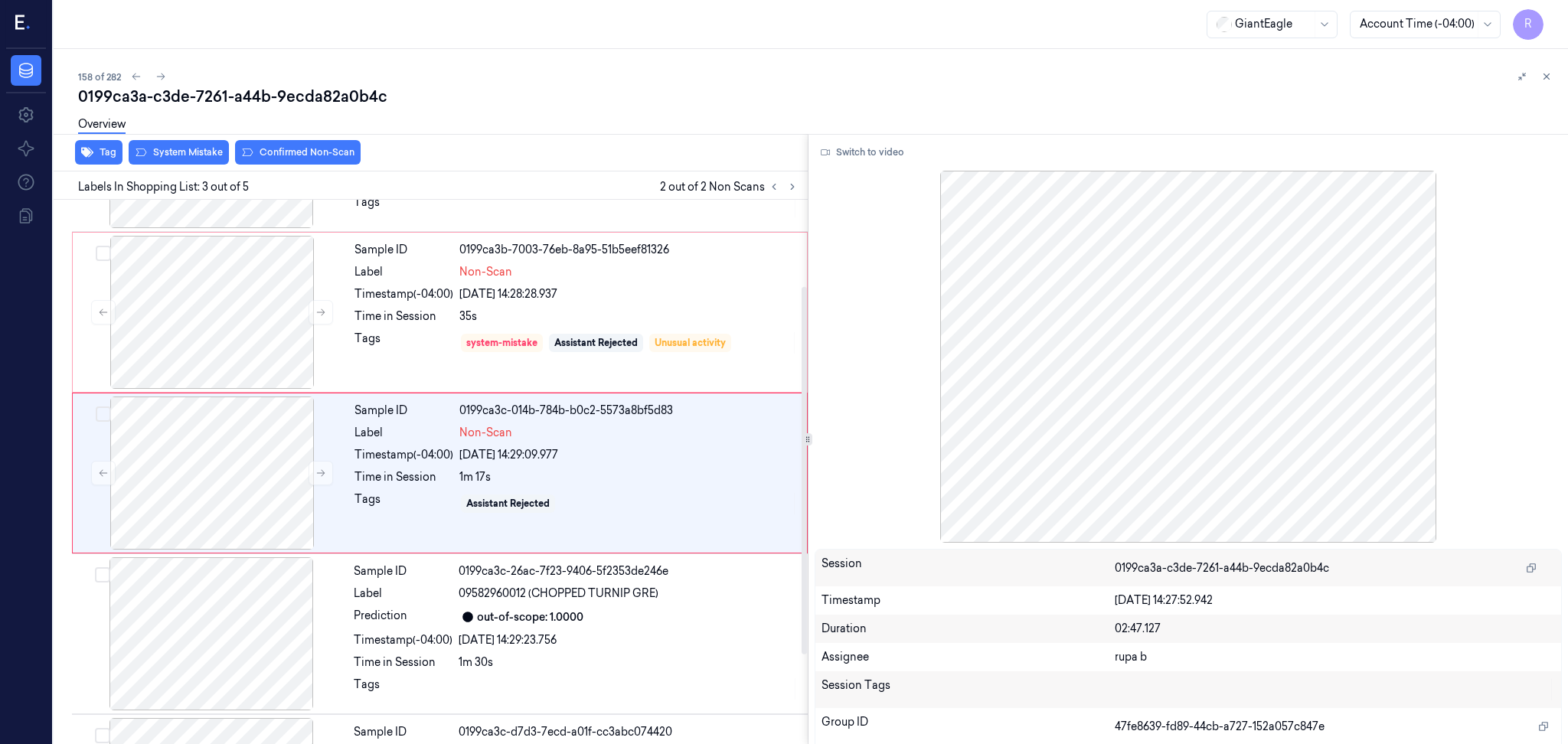
click at [278, 164] on div "Tag System Mistake Confirmed Non-Scan" at bounding box center [427, 152] width 760 height 37
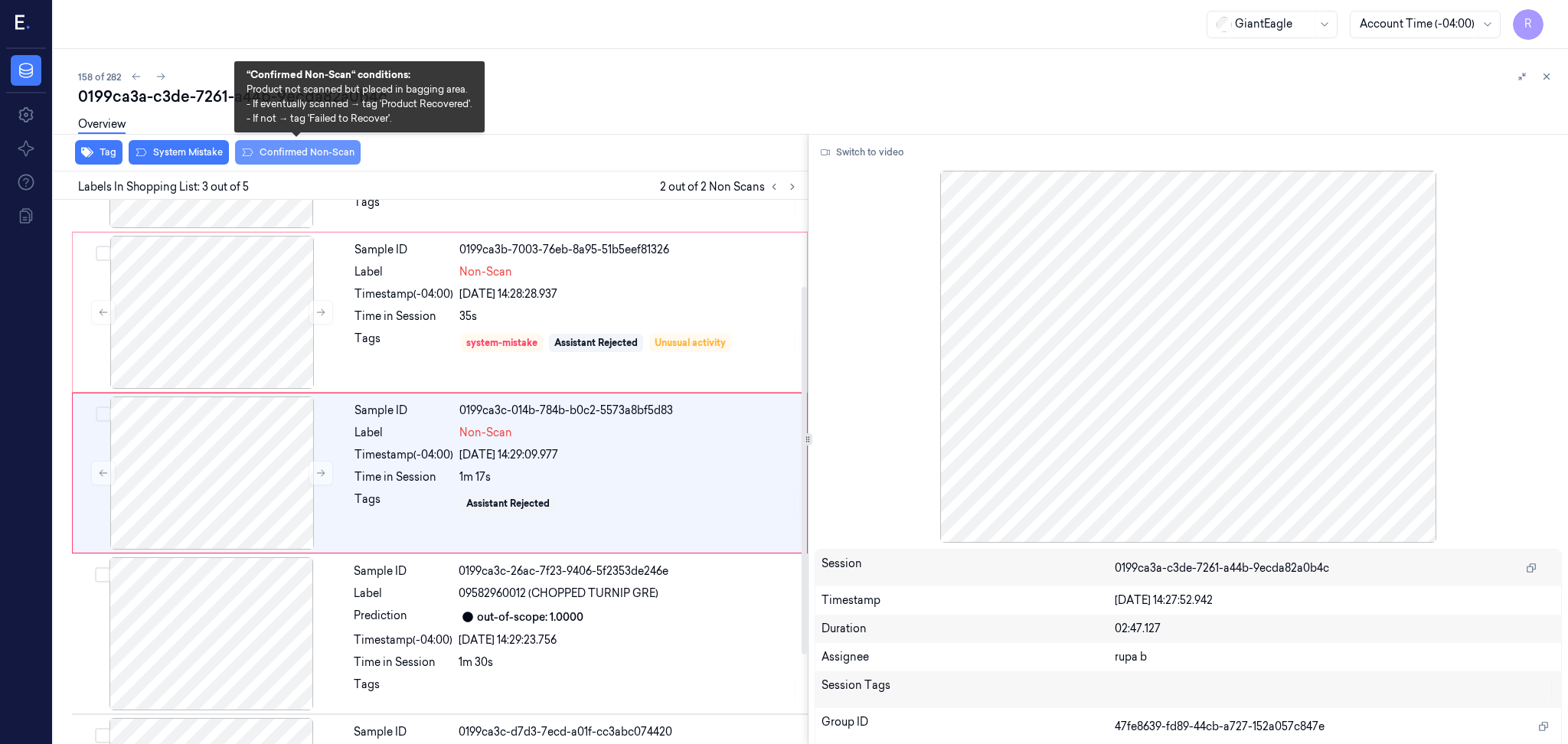
click at [308, 163] on button "Confirmed Non-Scan" at bounding box center [297, 152] width 126 height 25
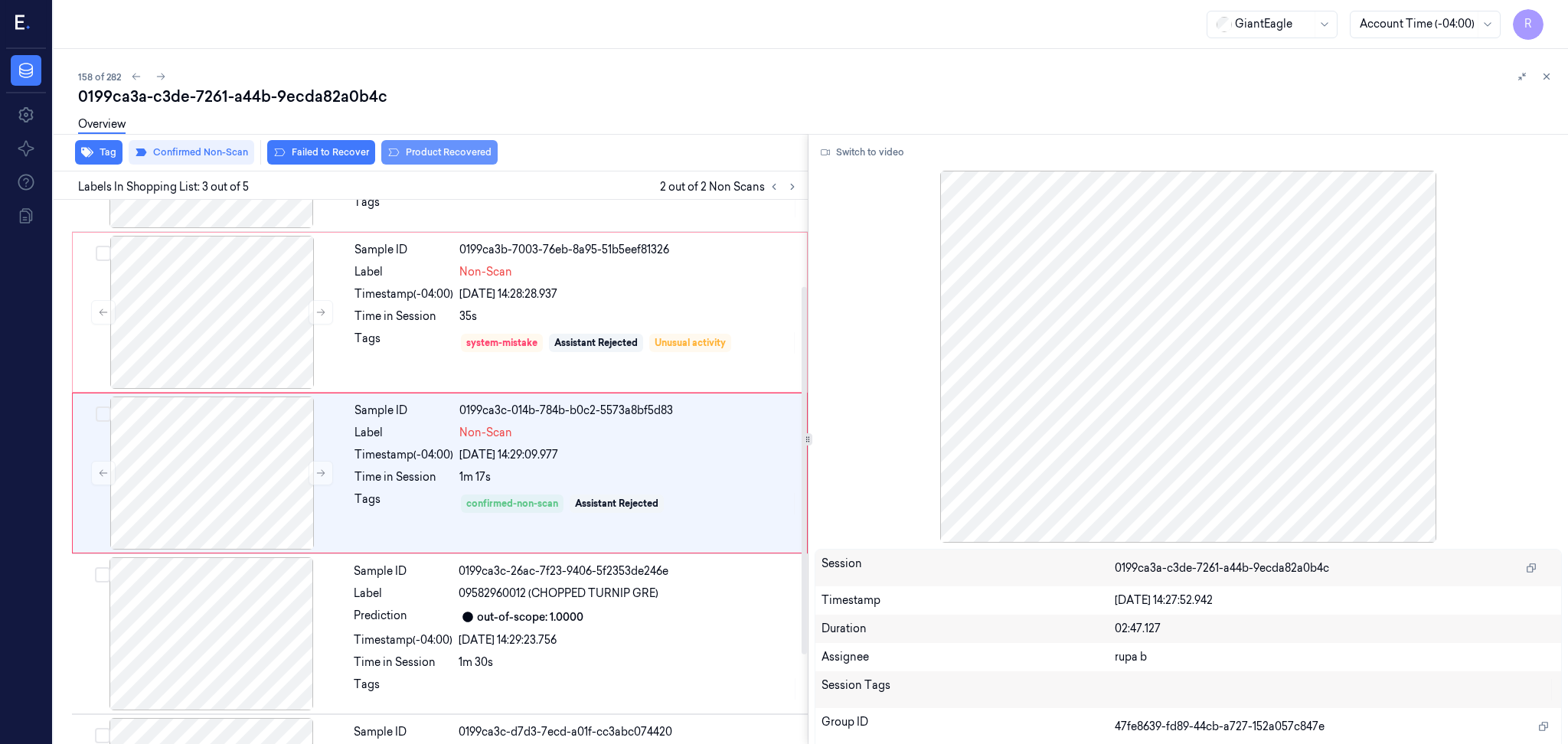
click at [452, 152] on button "Product Recovered" at bounding box center [439, 152] width 116 height 25
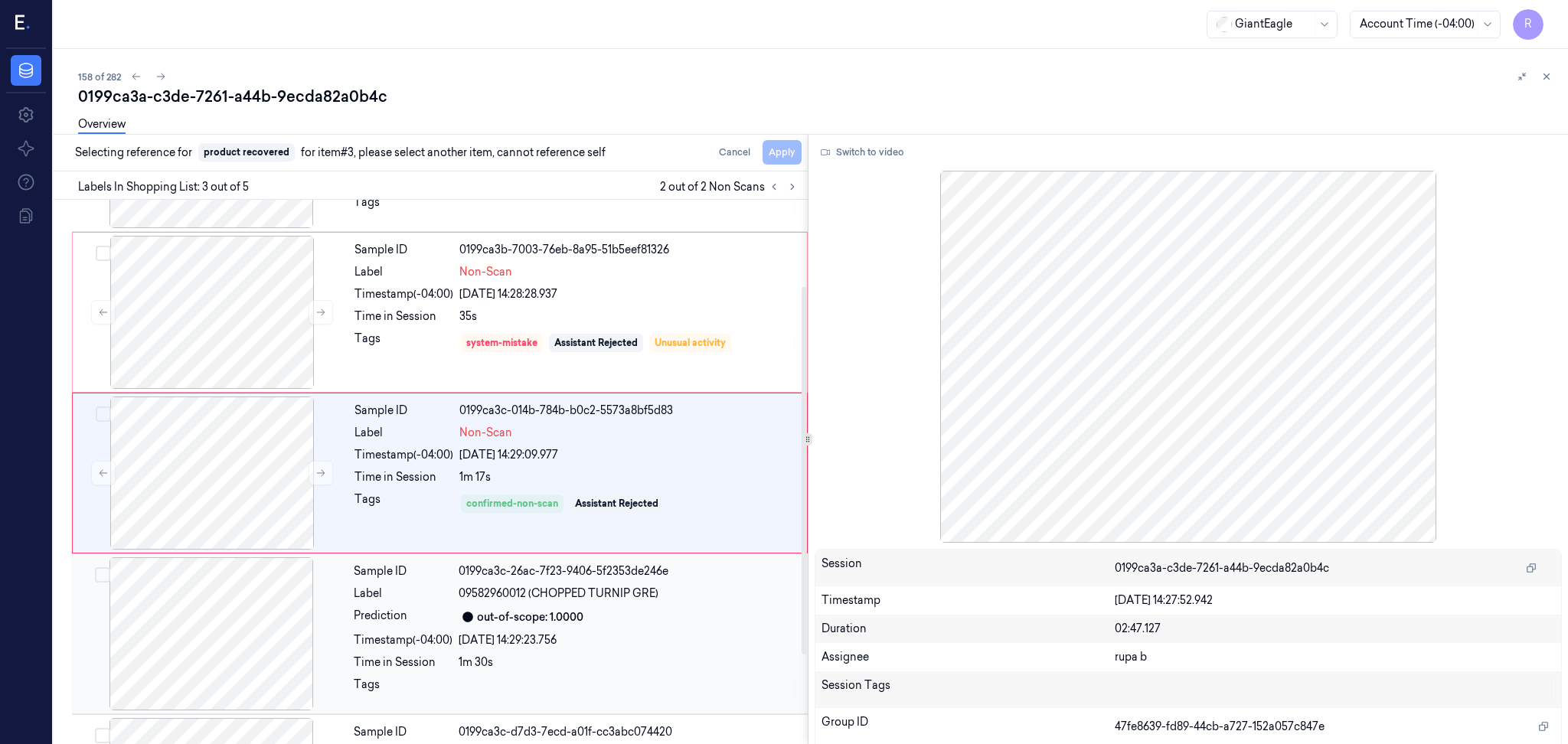
click at [208, 662] on div at bounding box center [211, 634] width 273 height 153
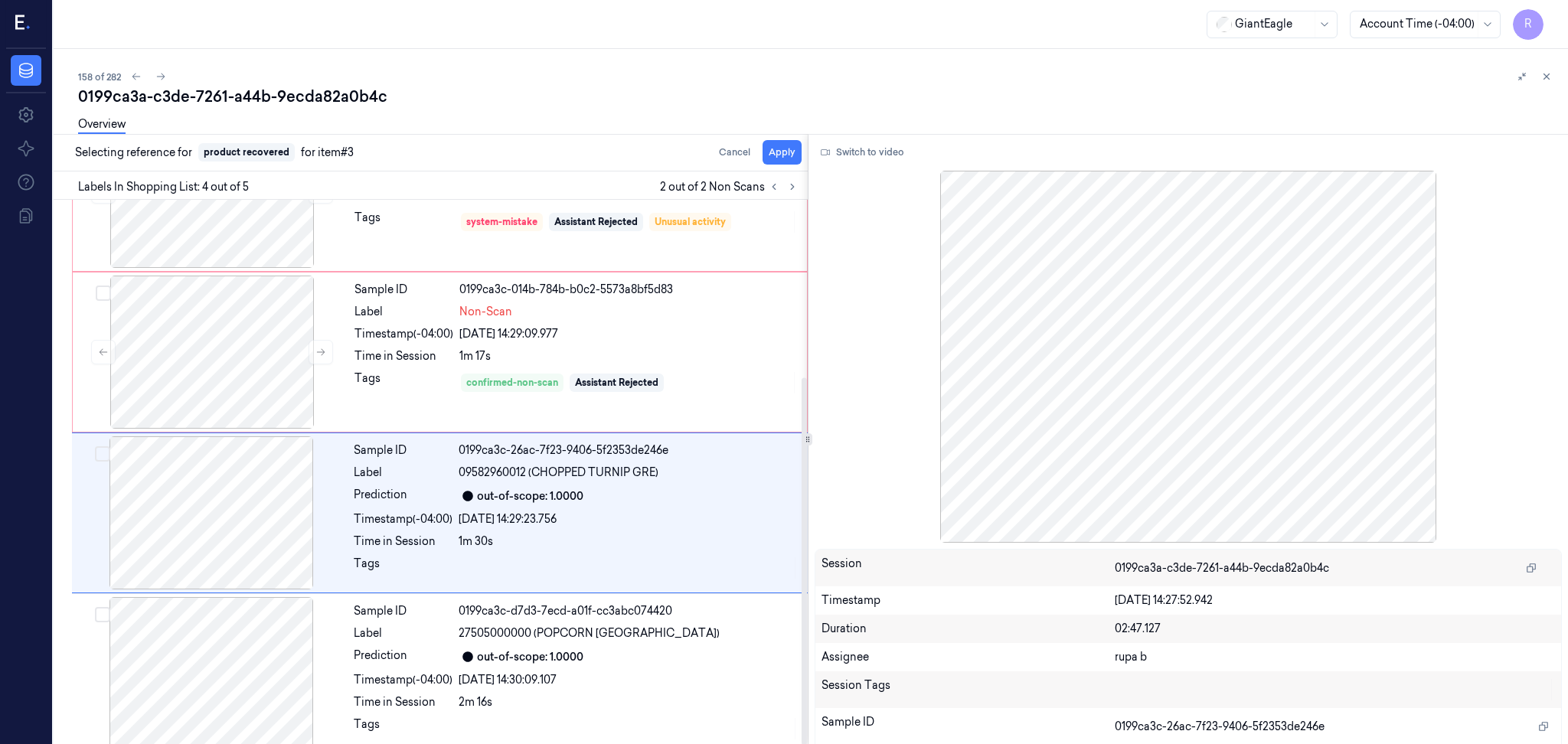
scroll to position [263, 0]
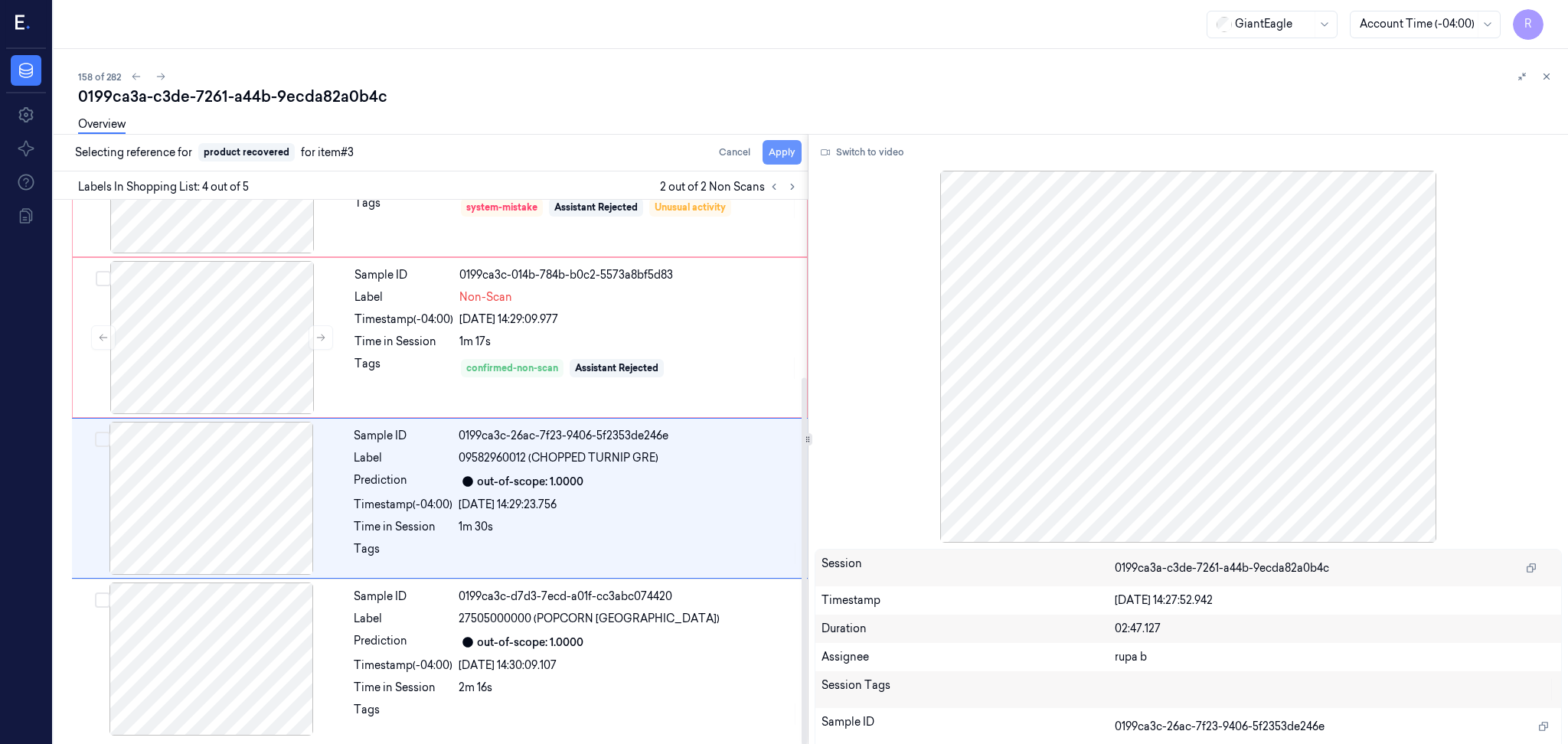
click at [775, 160] on button "Apply" at bounding box center [781, 152] width 39 height 25
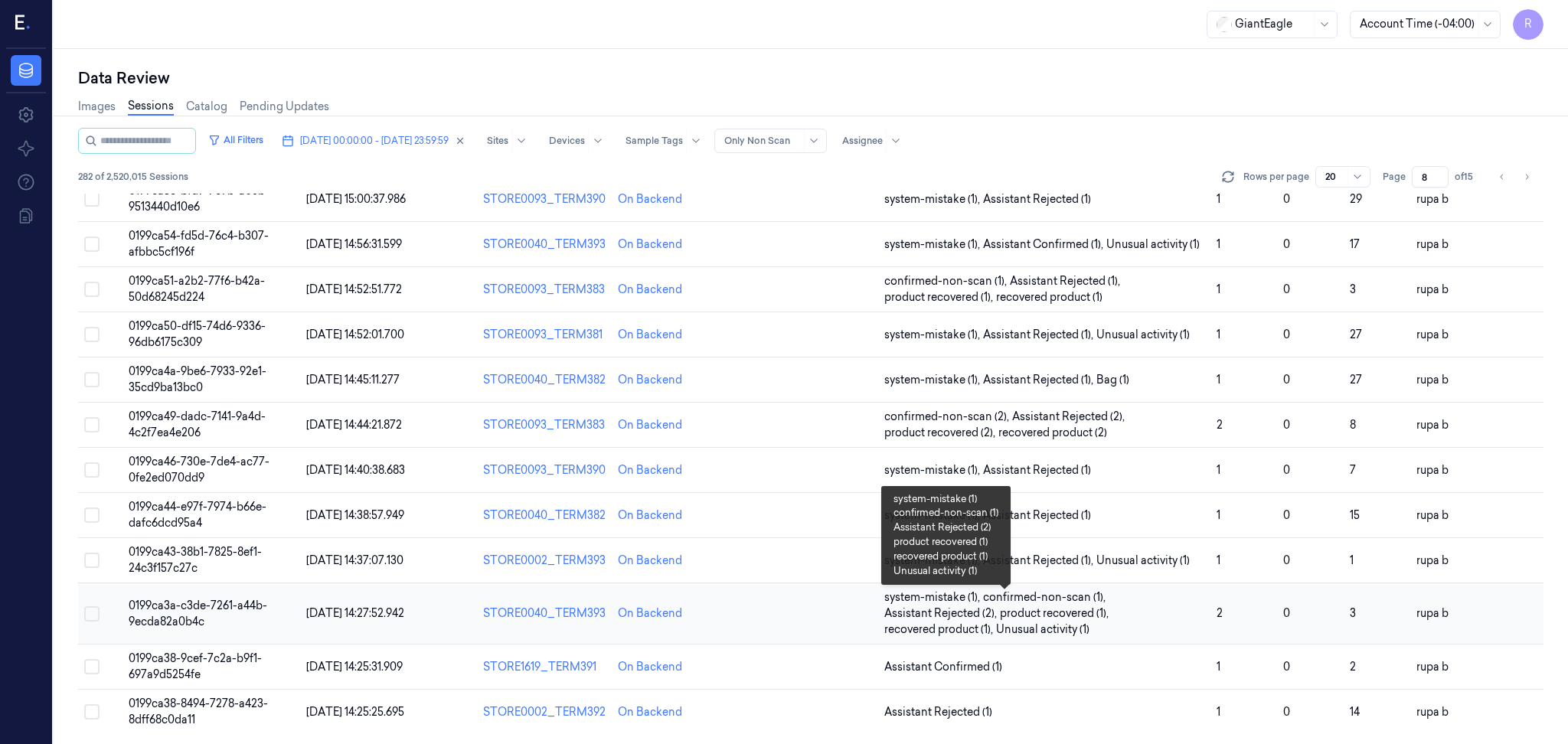
scroll to position [413, 0]
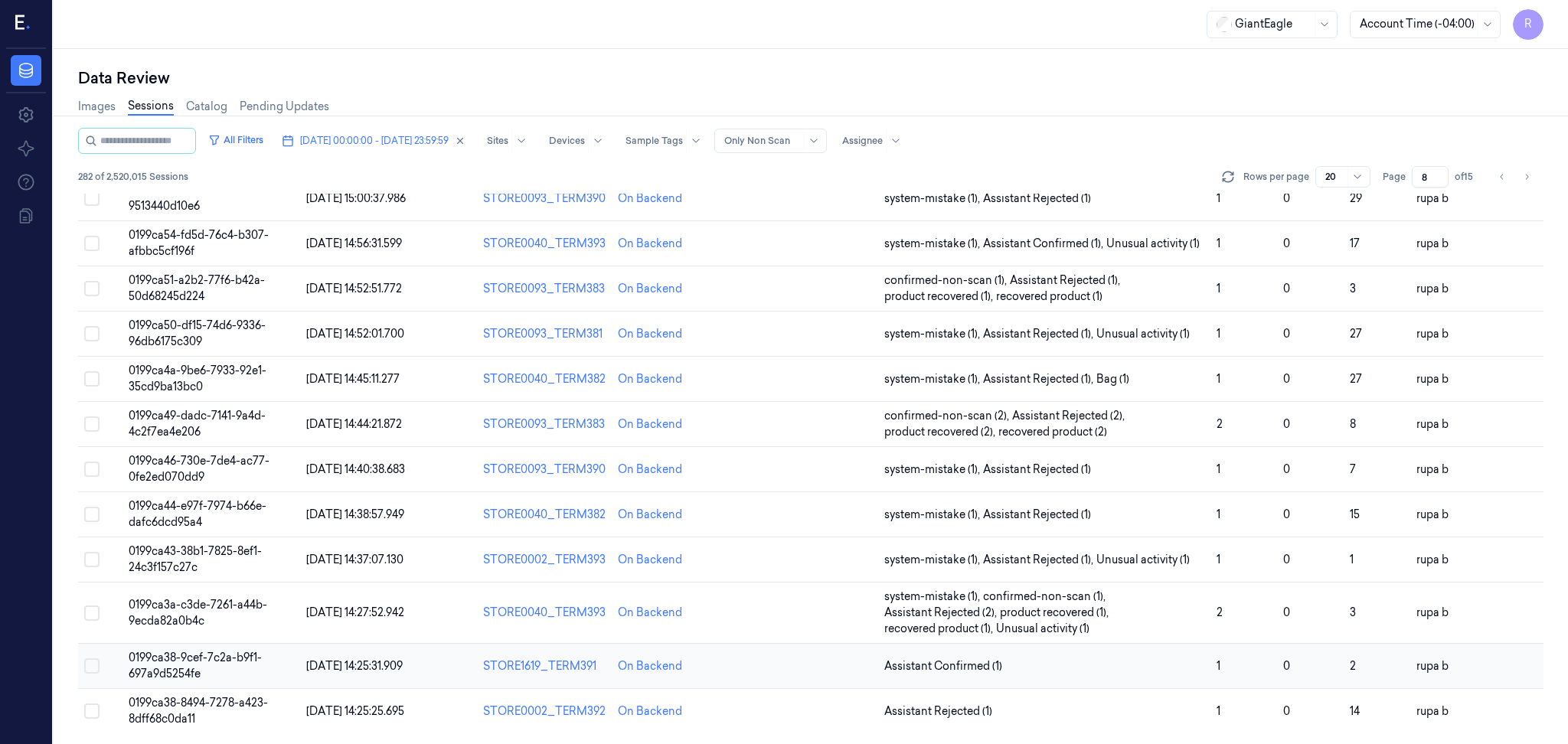
click at [210, 660] on span "0199ca38-9cef-7c2a-b9f1-697a9d5254fe" at bounding box center [195, 666] width 133 height 30
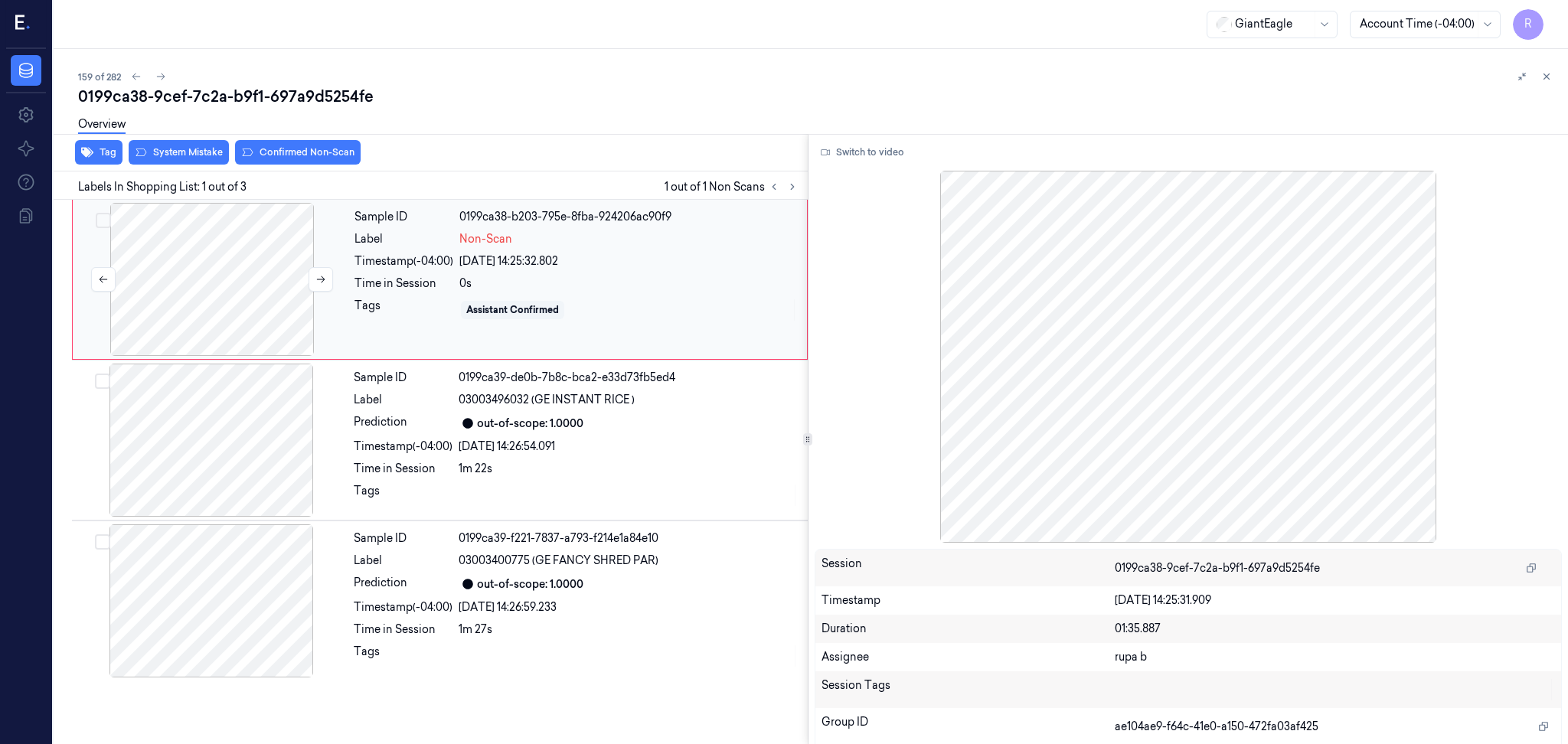
click at [160, 275] on div at bounding box center [212, 280] width 273 height 153
click at [871, 149] on button "Switch to video" at bounding box center [862, 152] width 96 height 25
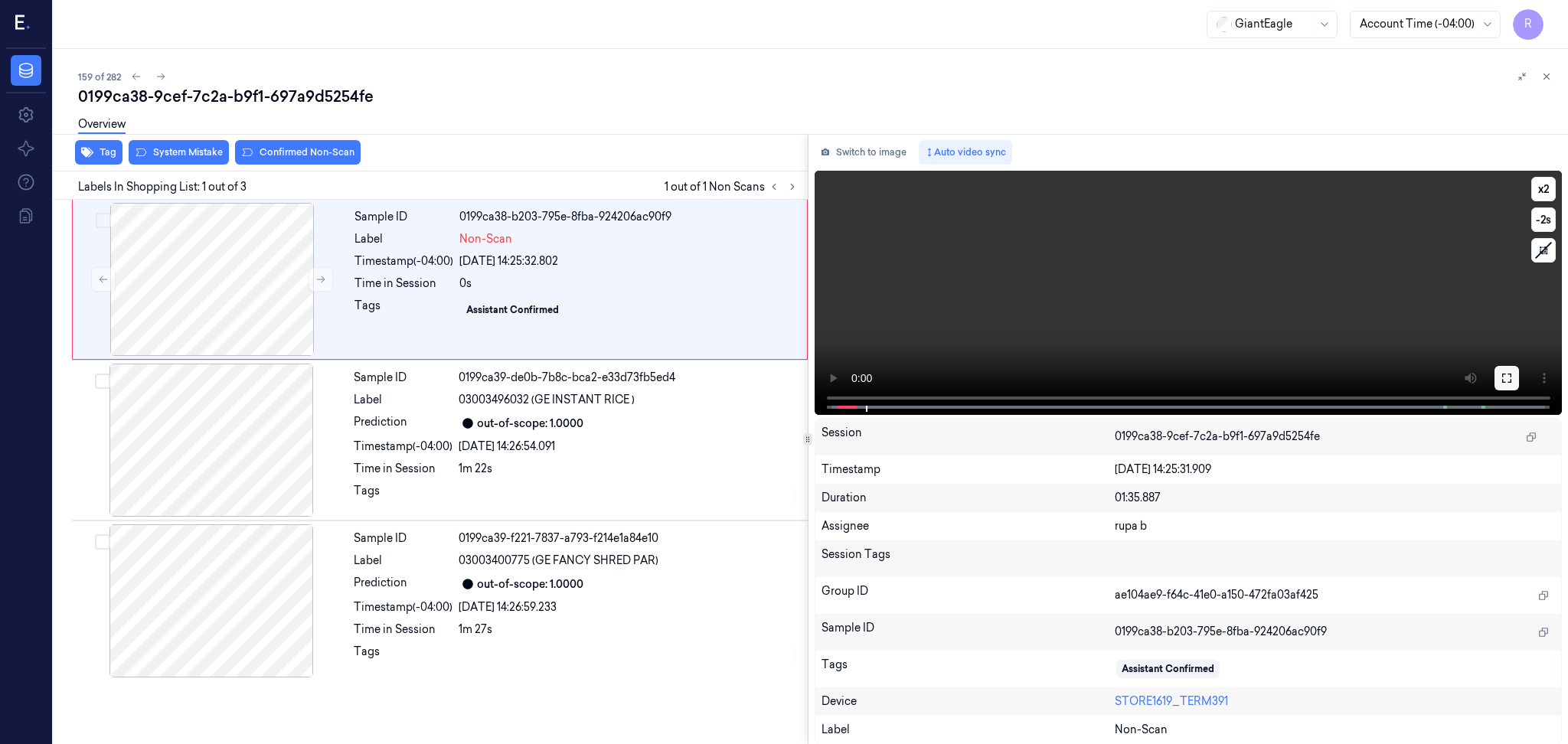
click at [1503, 371] on button at bounding box center [1506, 378] width 25 height 25
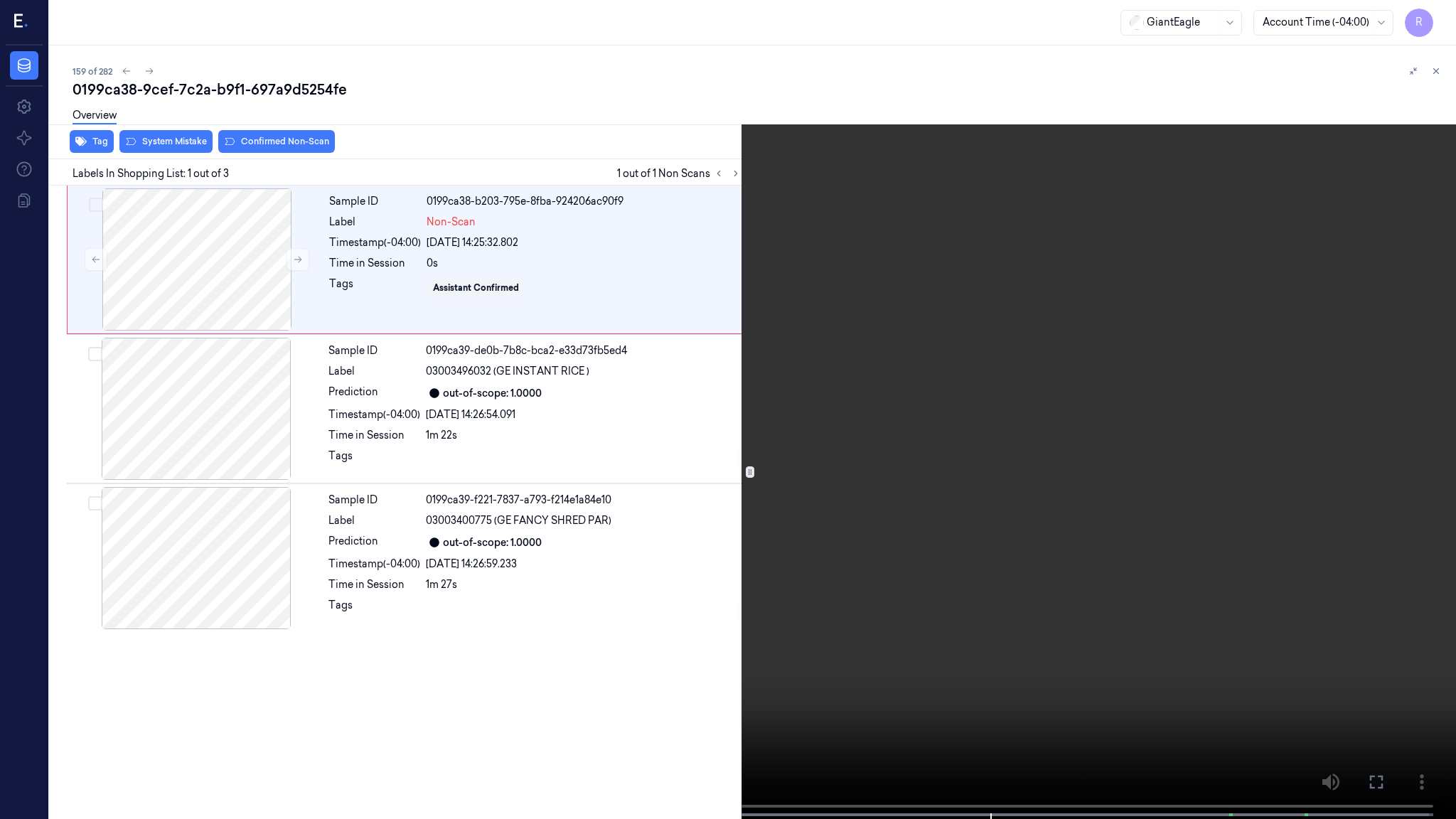
click at [969, 558] on video at bounding box center [728, 411] width 1456 height 822
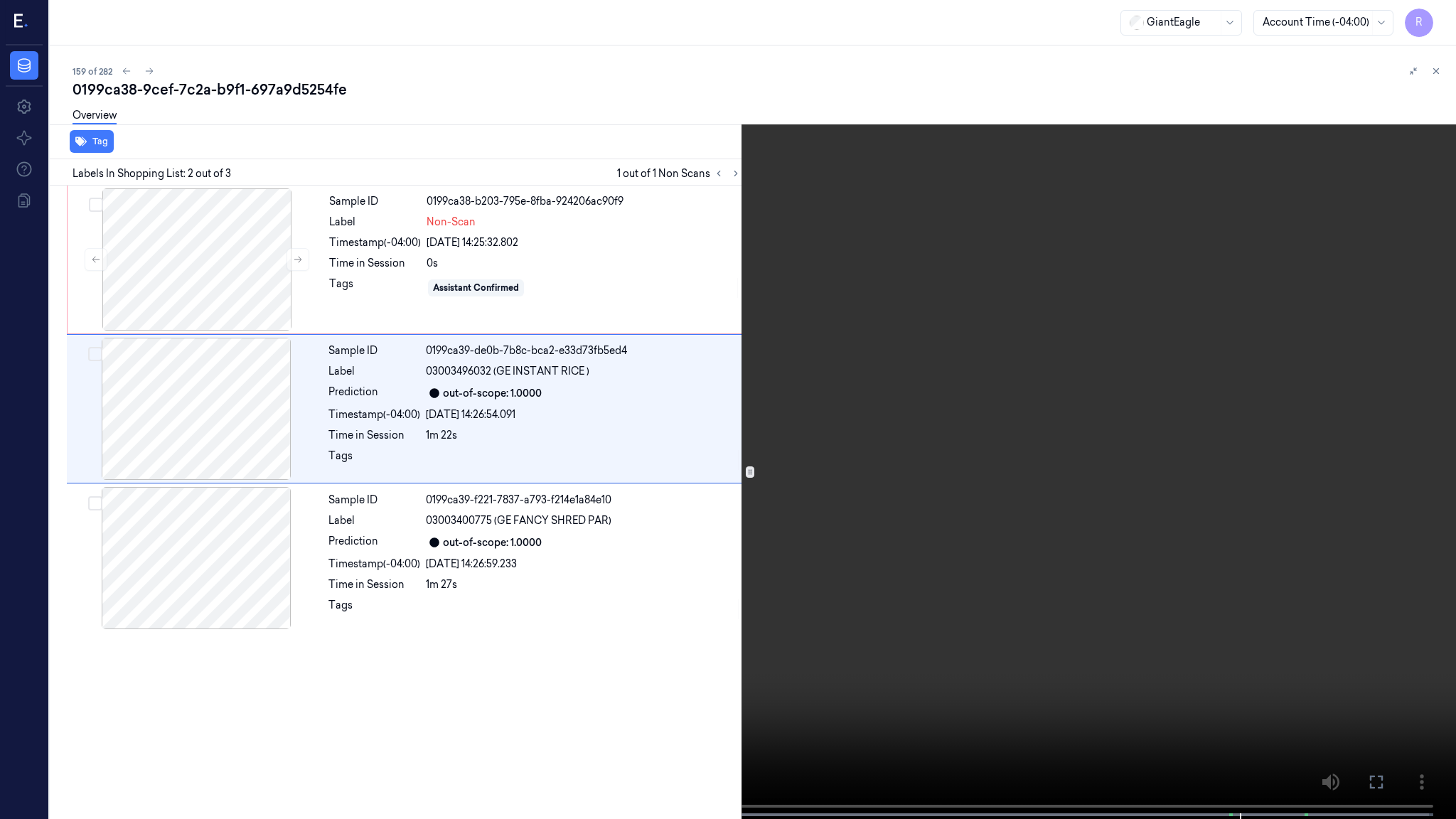
click at [1223, 542] on video at bounding box center [728, 411] width 1456 height 822
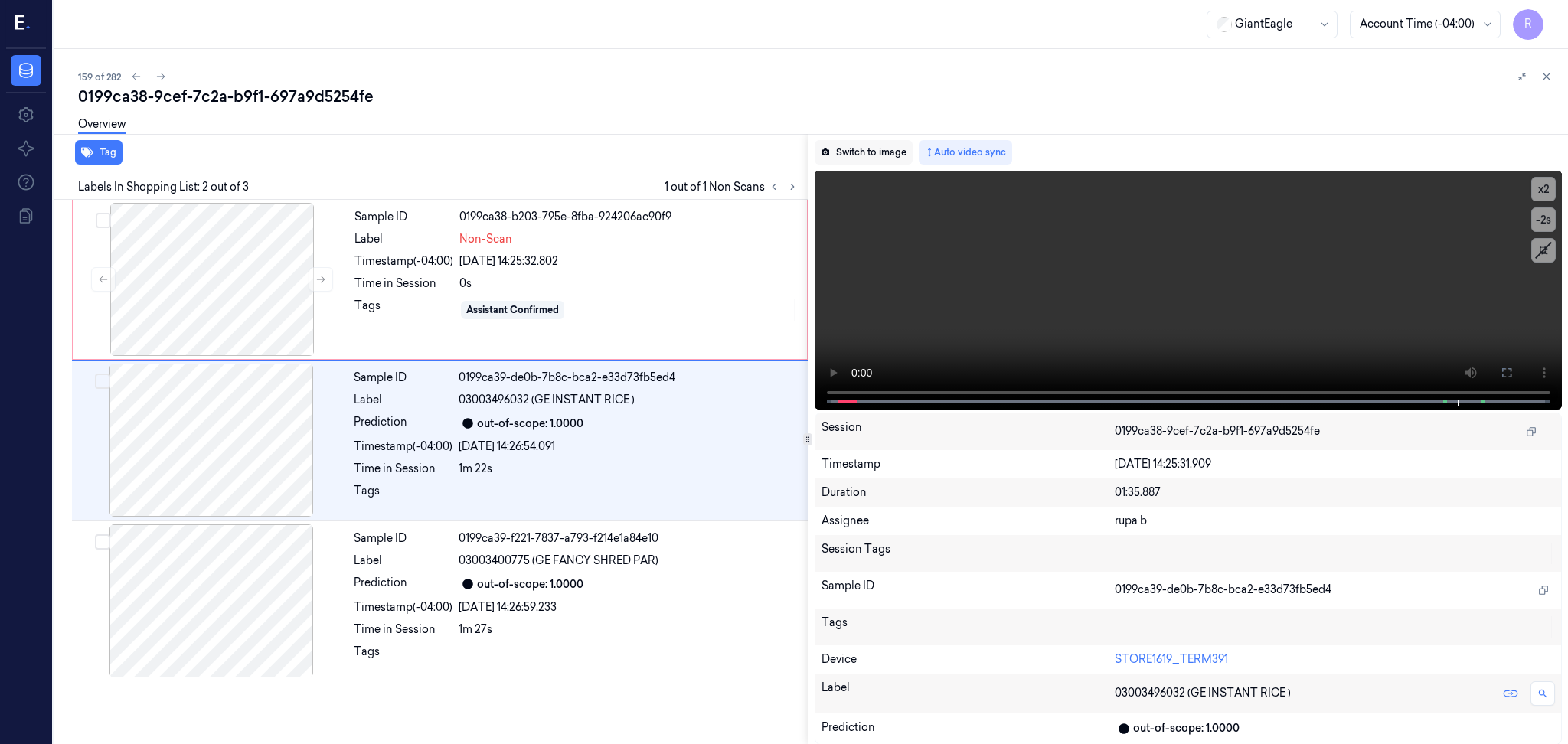
click at [860, 153] on button "Switch to image" at bounding box center [863, 152] width 98 height 25
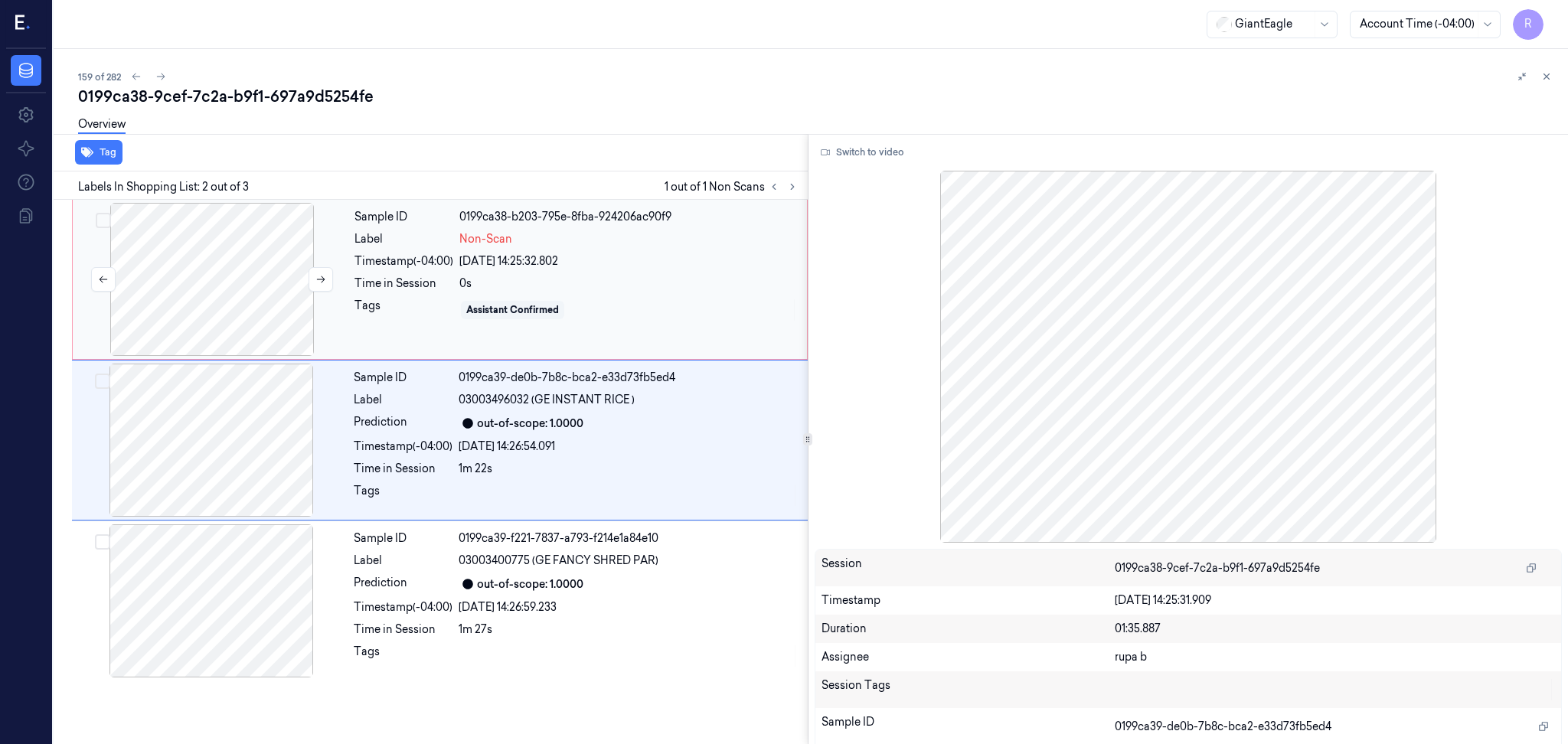
click at [249, 294] on div at bounding box center [212, 280] width 273 height 153
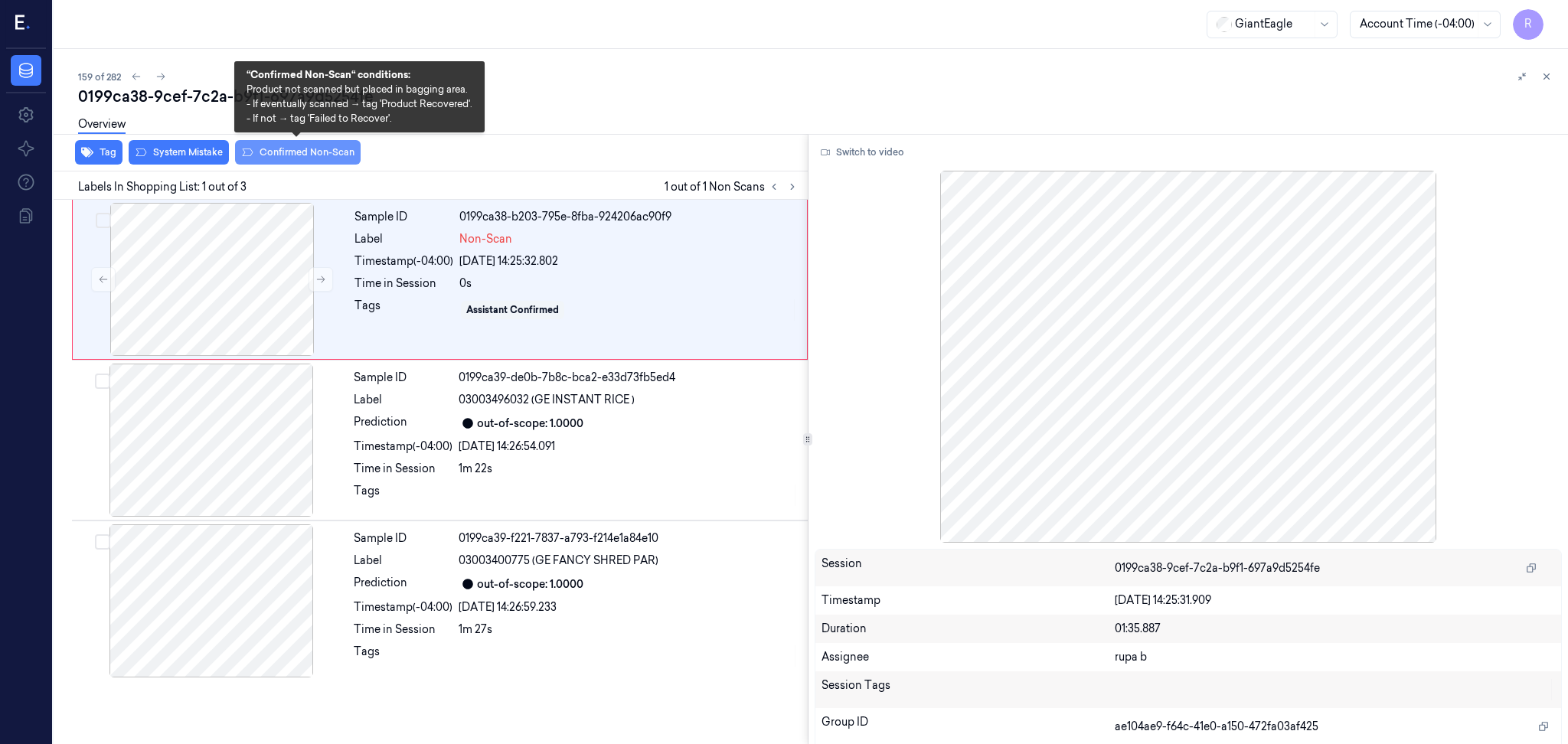
click at [324, 163] on button "Confirmed Non-Scan" at bounding box center [297, 152] width 126 height 25
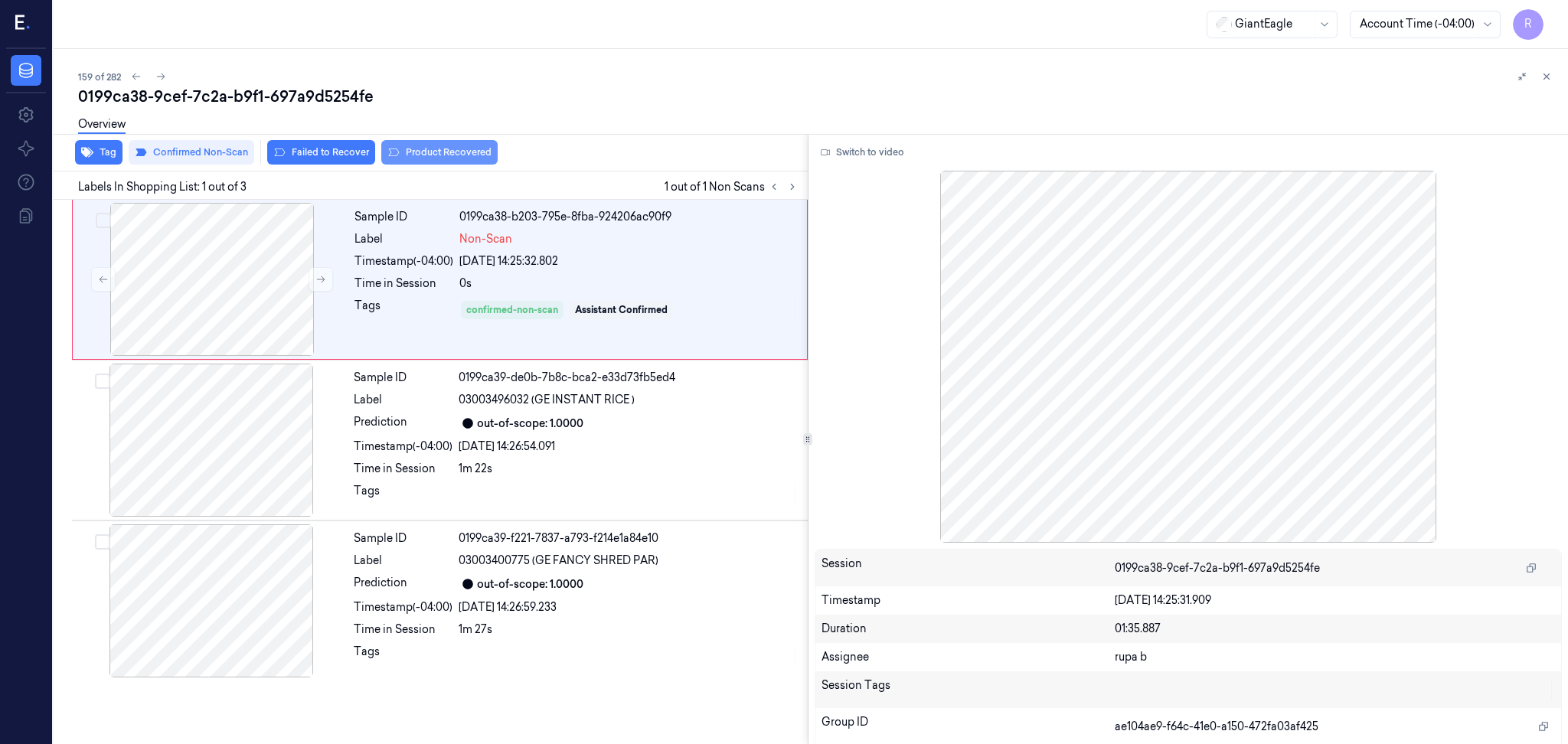
click at [408, 155] on button "Product Recovered" at bounding box center [439, 152] width 116 height 25
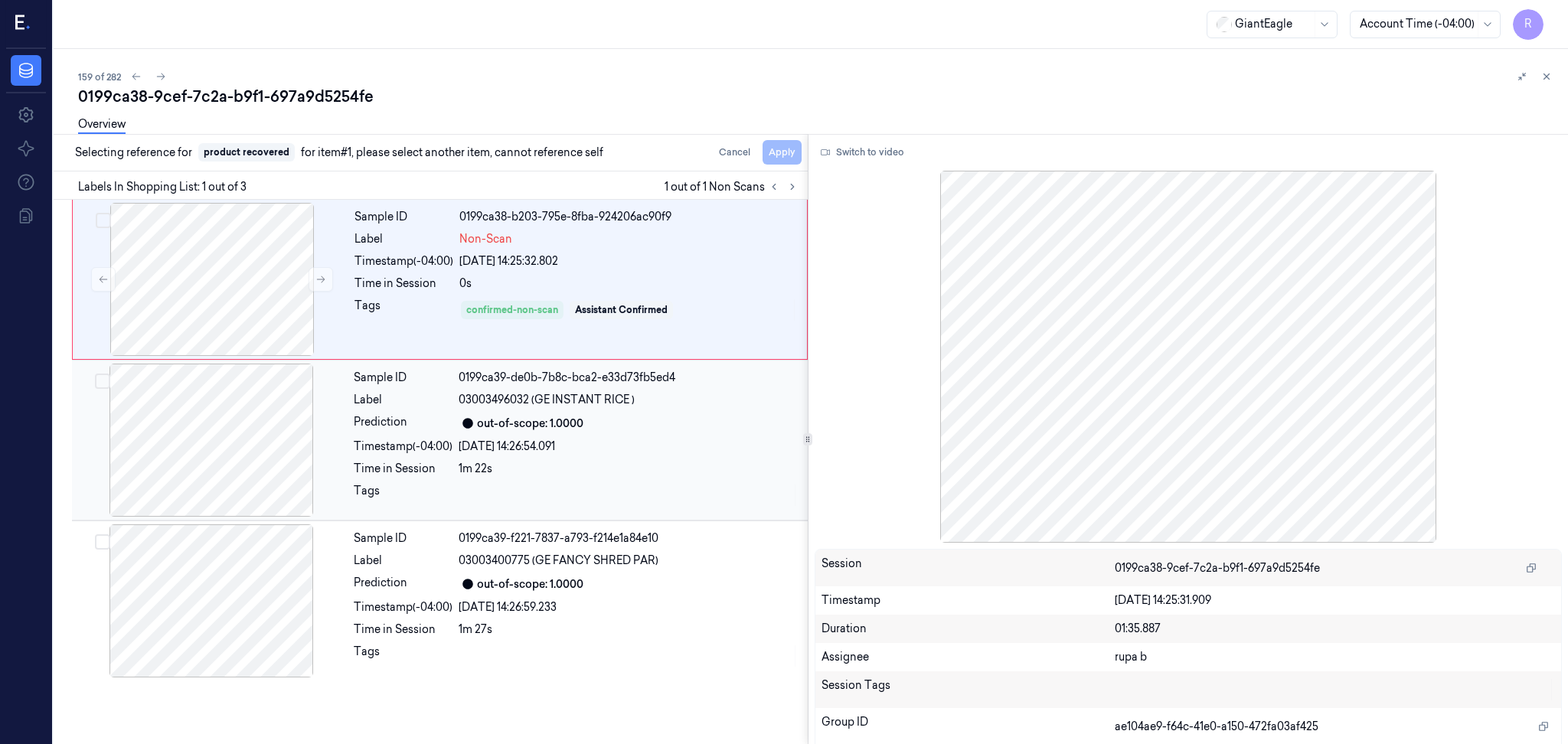
click at [229, 468] on div at bounding box center [211, 440] width 273 height 153
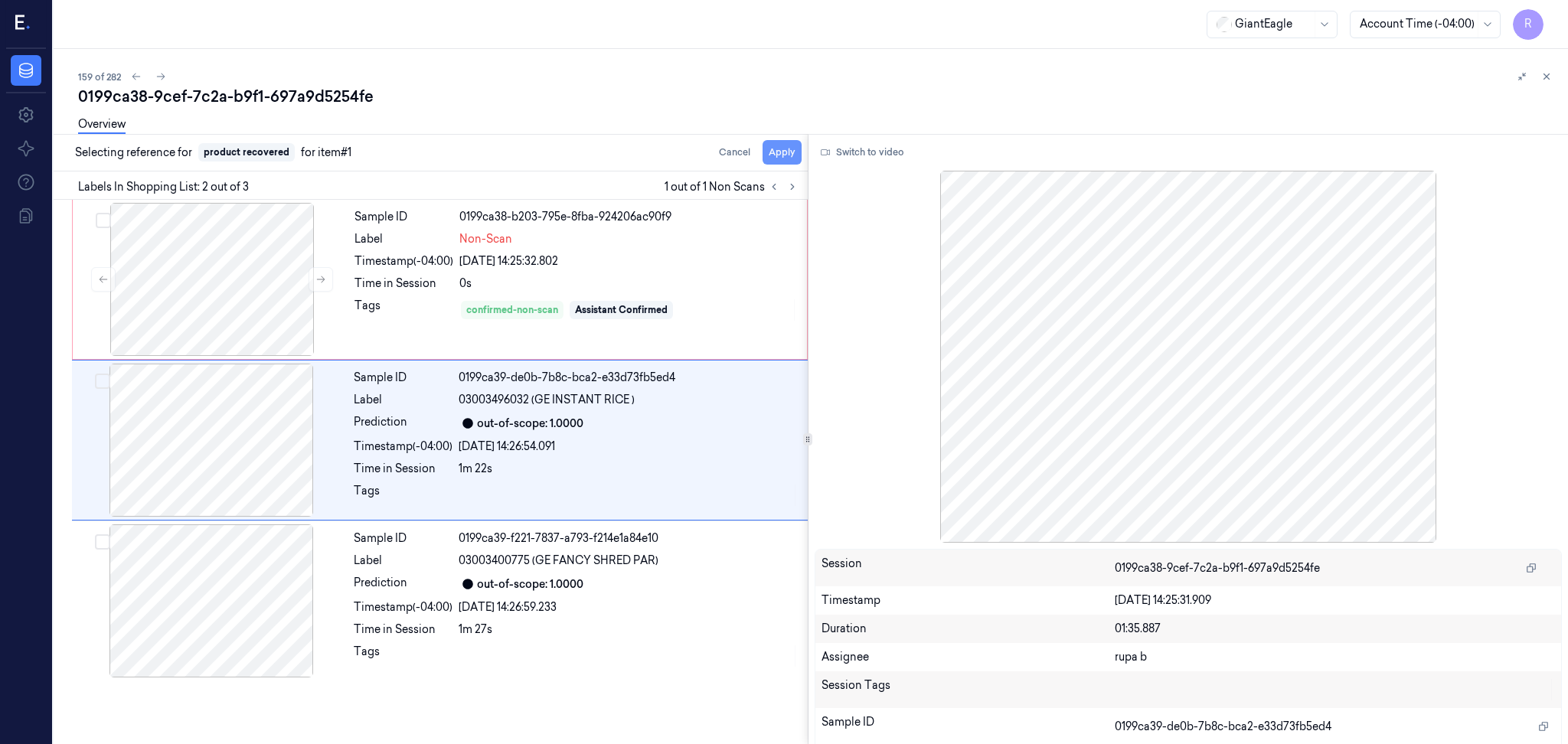
click at [777, 153] on button "Apply" at bounding box center [781, 152] width 39 height 25
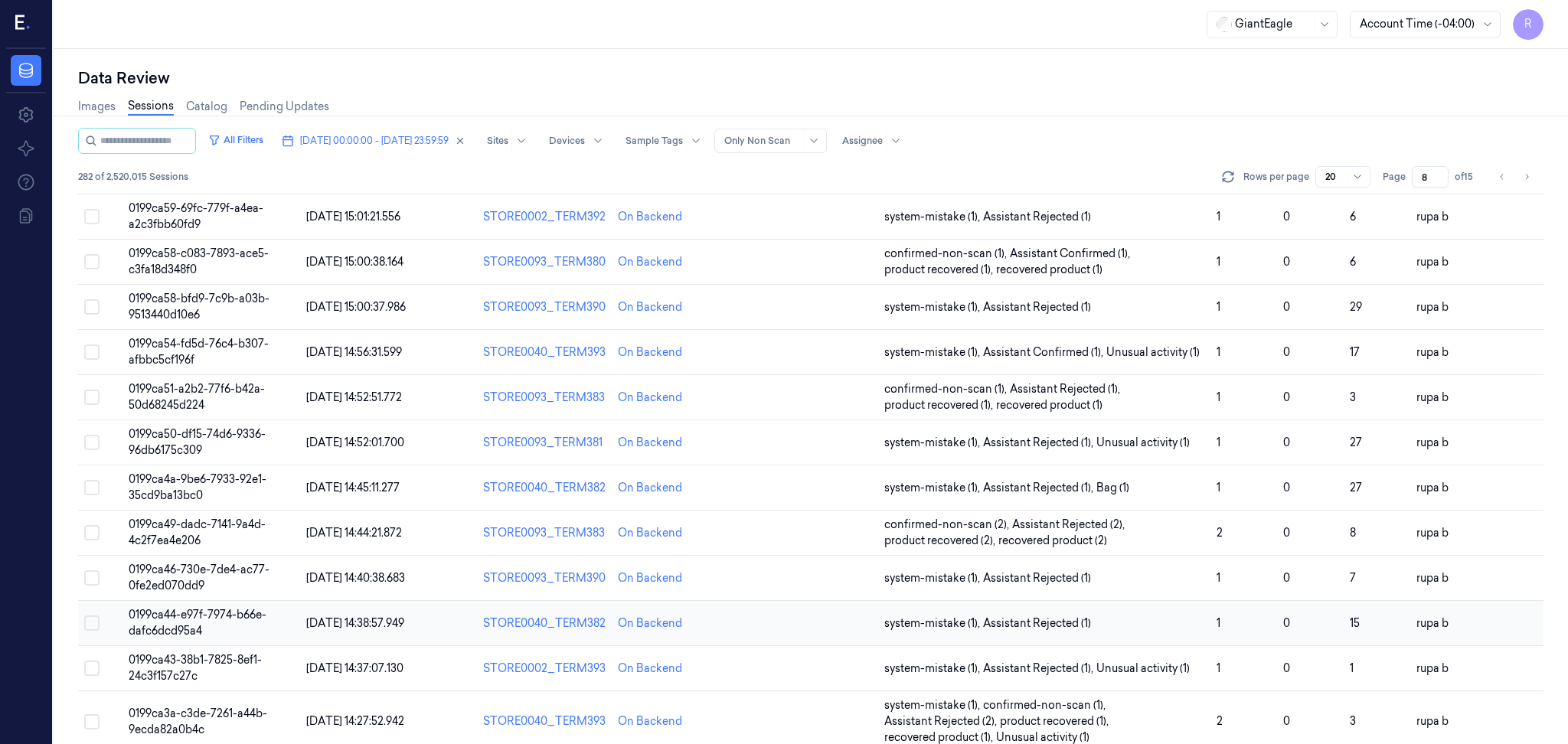
scroll to position [413, 0]
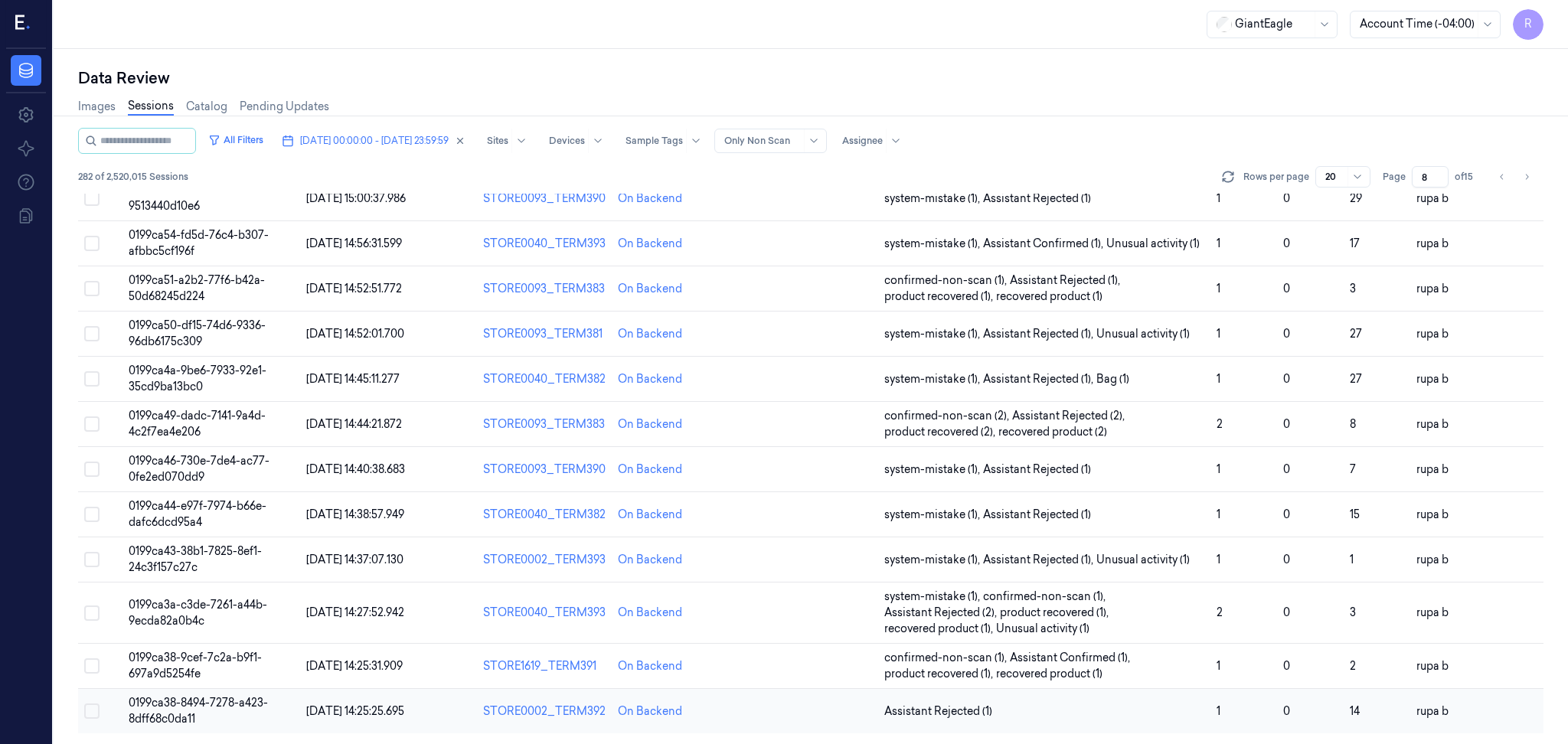
click at [233, 726] on td "0199ca38-8494-7278-a423-8dff68c0da11" at bounding box center [211, 711] width 178 height 45
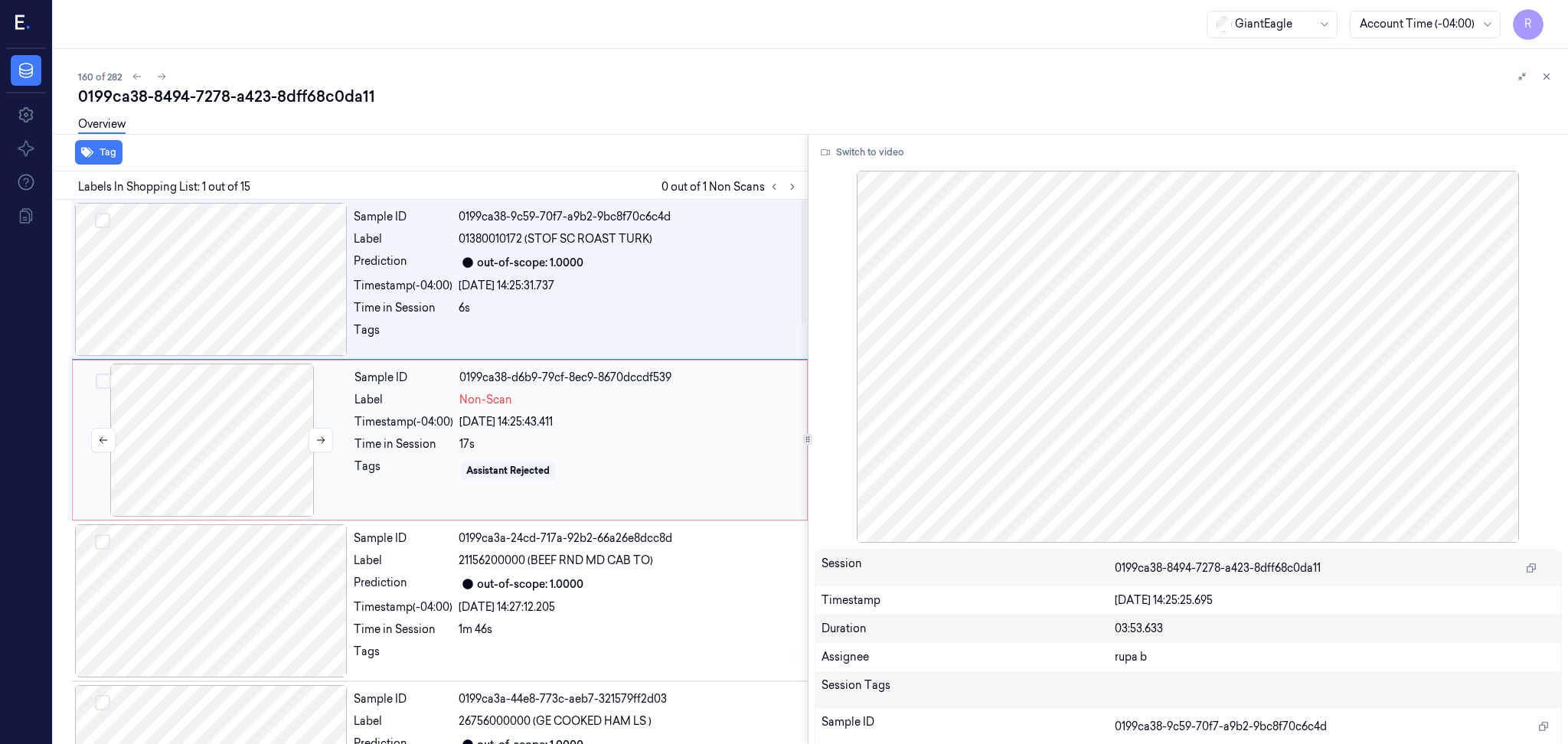
click at [276, 426] on div at bounding box center [212, 440] width 273 height 153
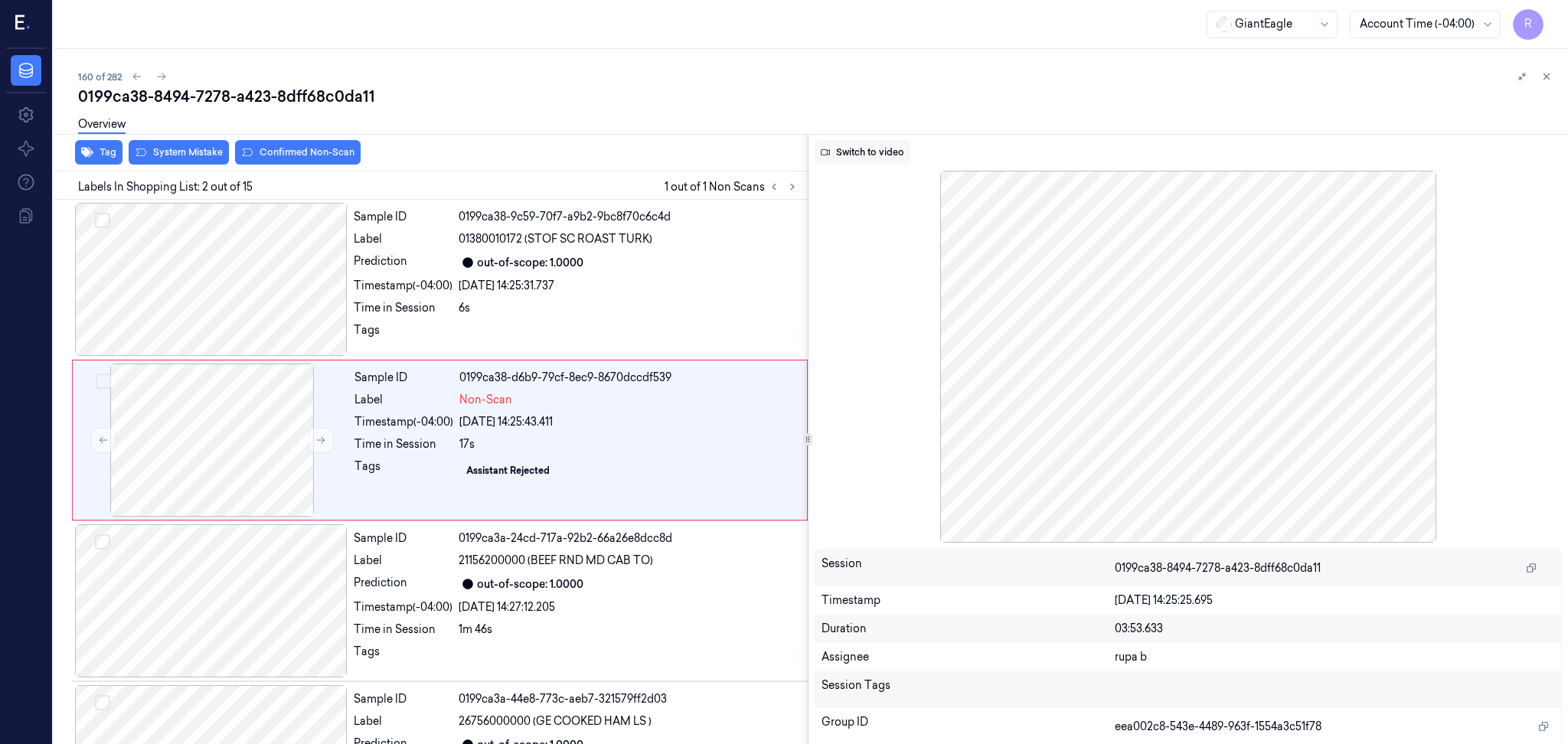
click at [878, 149] on button "Switch to video" at bounding box center [862, 152] width 96 height 25
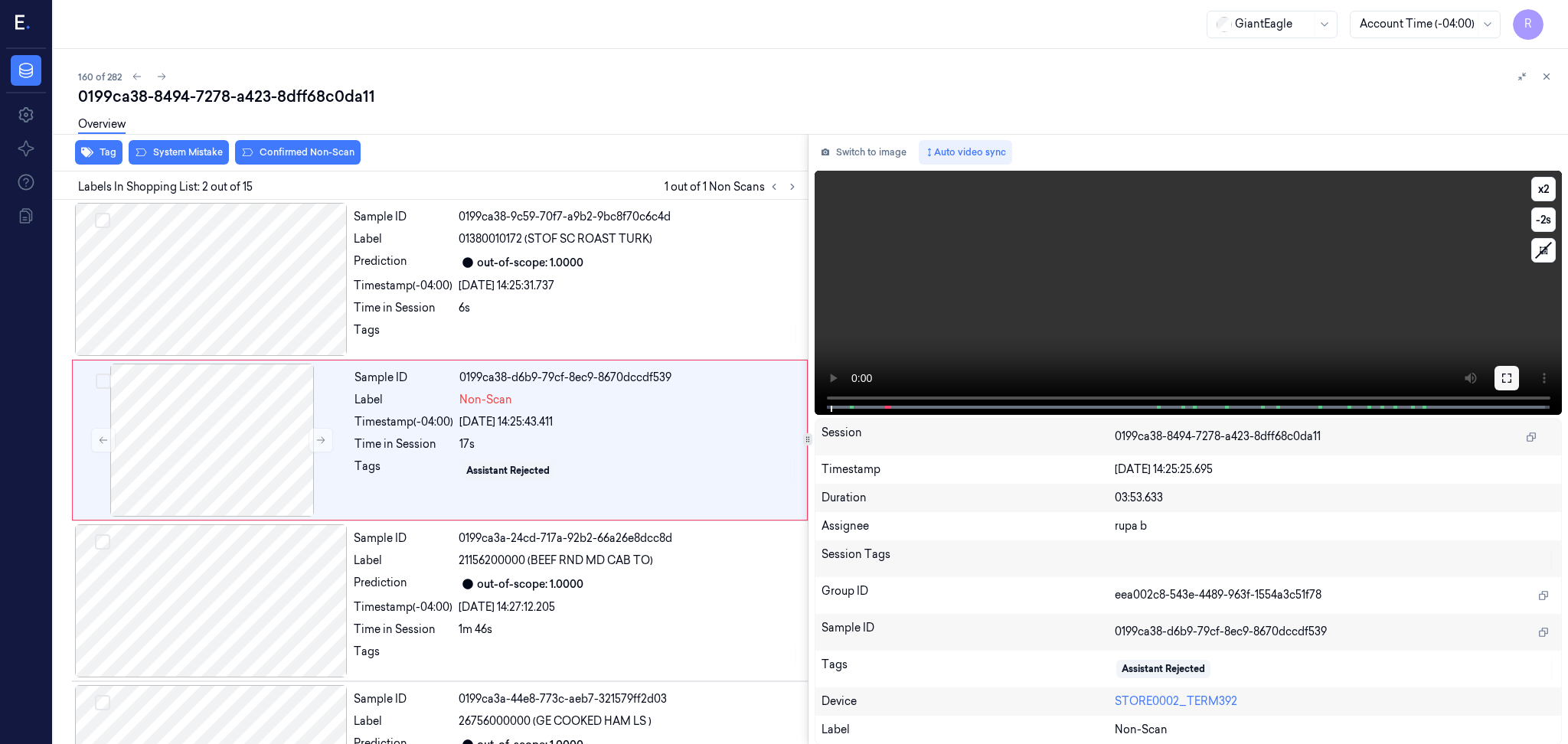
click at [1505, 372] on icon at bounding box center [1506, 377] width 12 height 12
click at [874, 157] on button "Switch to image" at bounding box center [863, 152] width 98 height 25
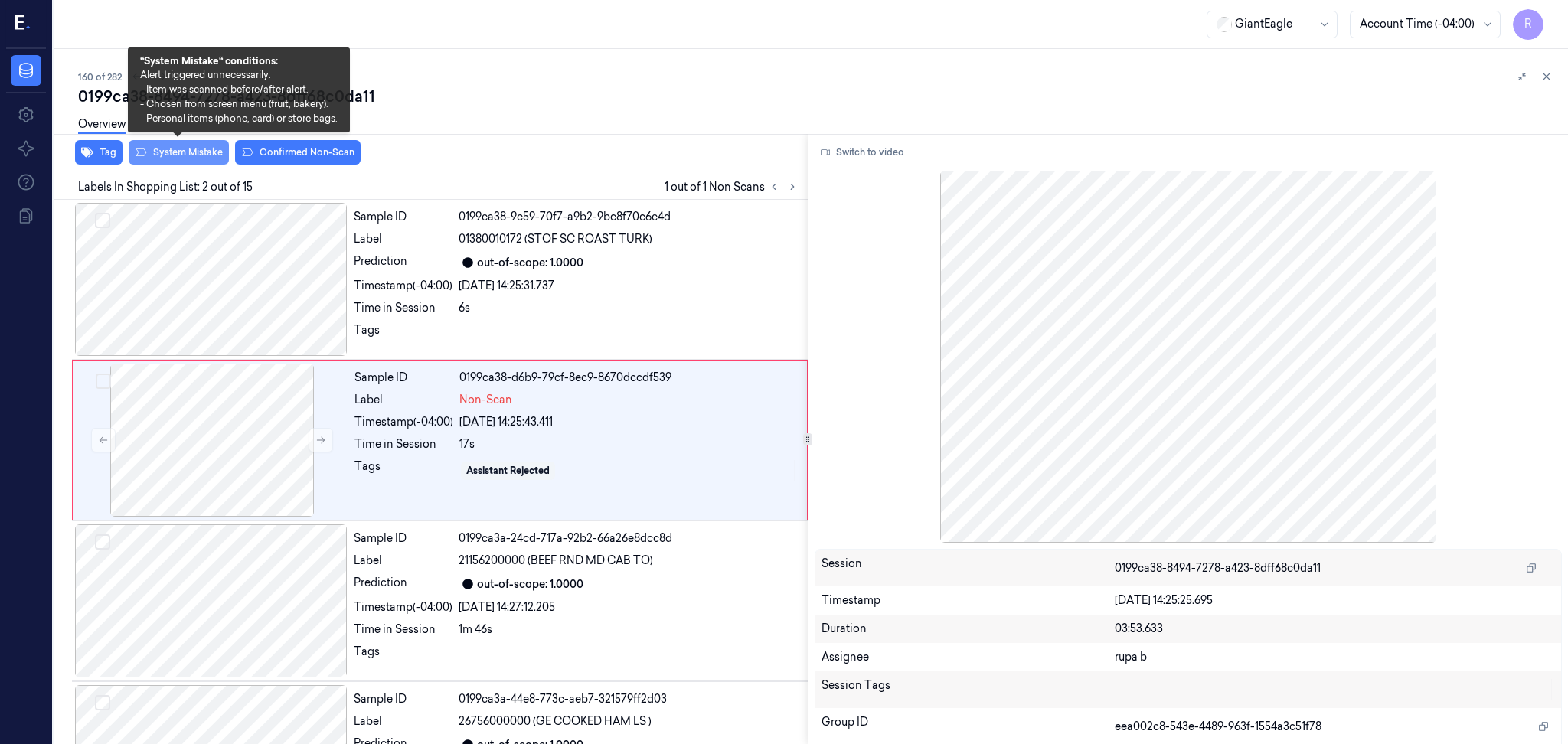
click at [173, 158] on button "System Mistake" at bounding box center [179, 152] width 100 height 25
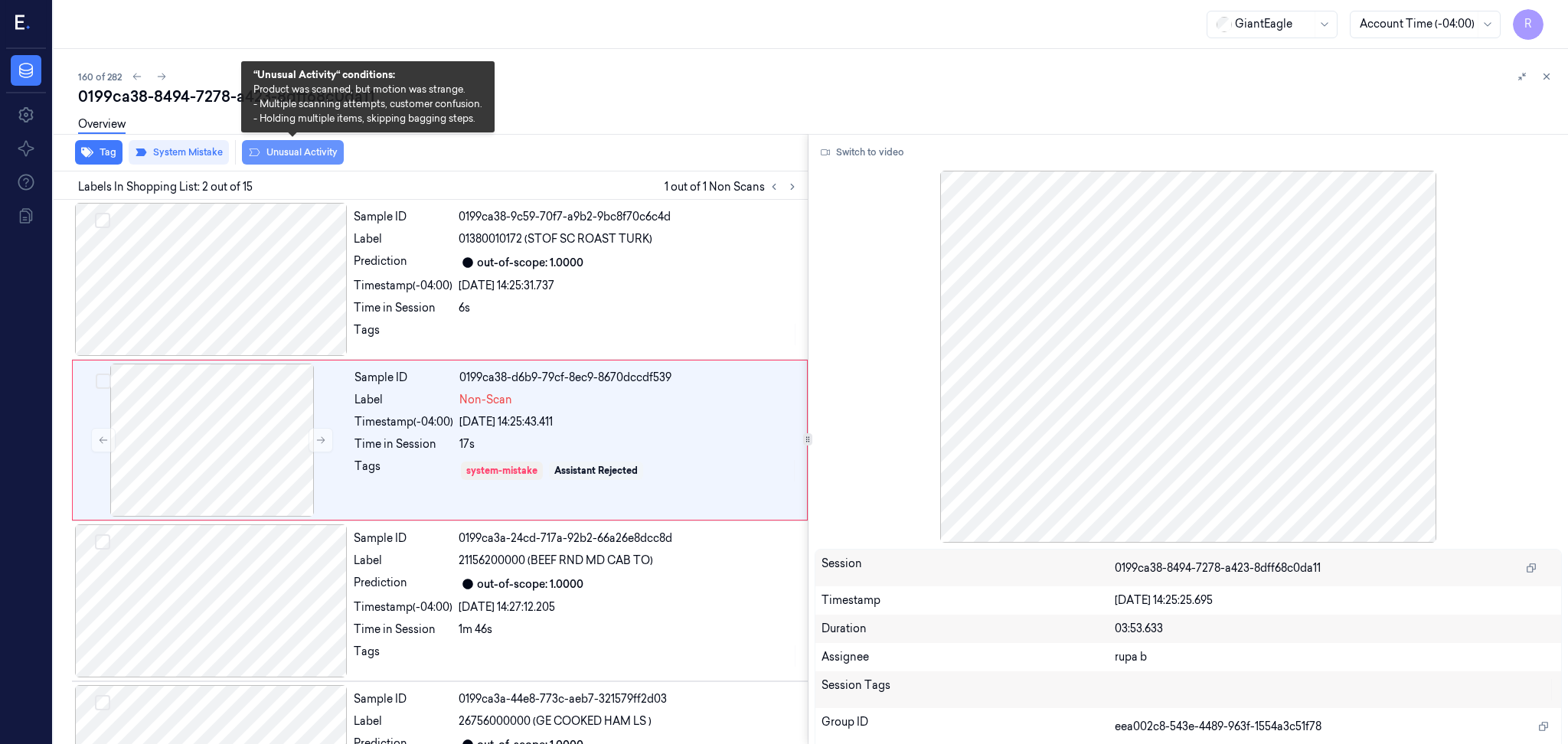
click at [312, 148] on button "Unusual Activity" at bounding box center [293, 152] width 102 height 25
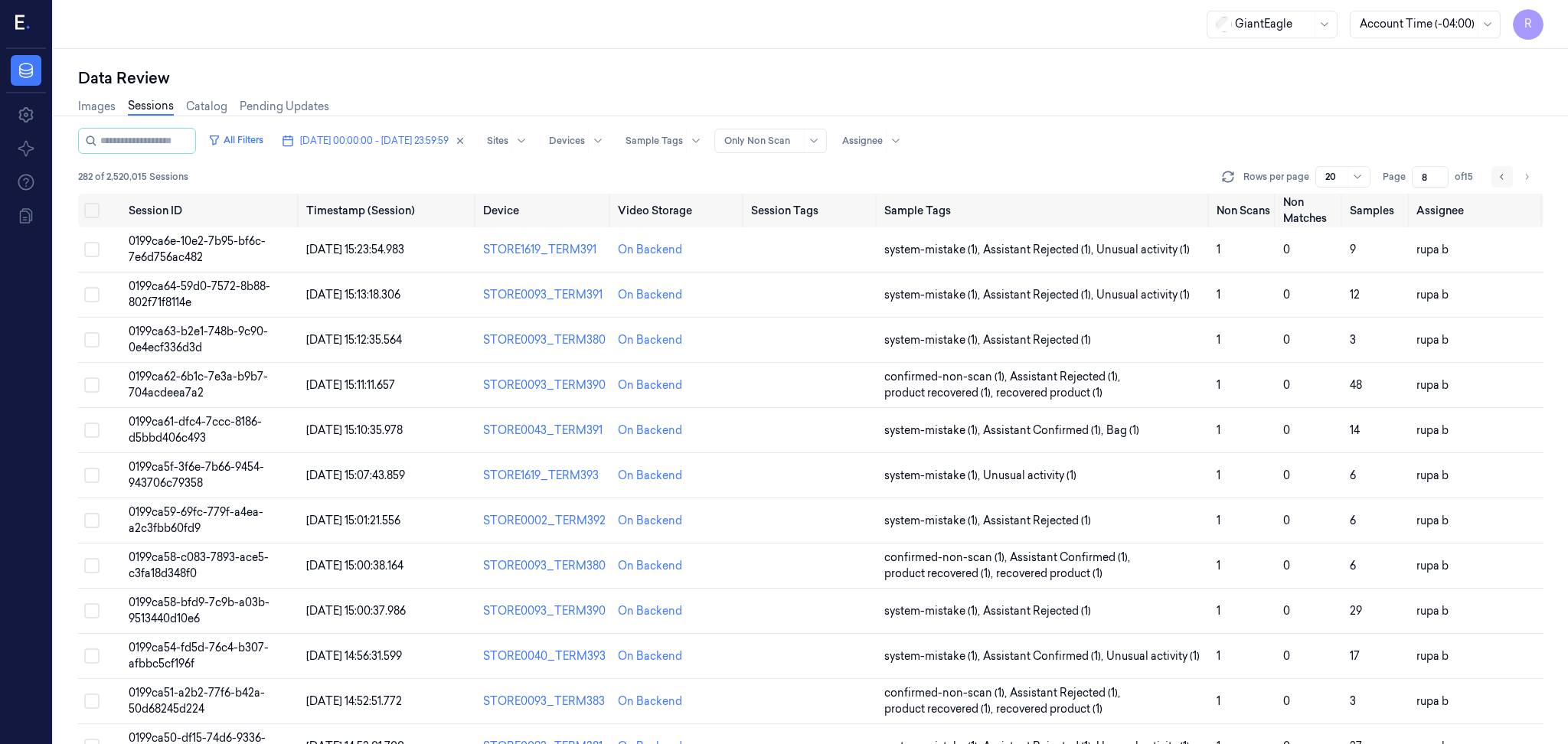
click at [1496, 176] on button "Go to previous page" at bounding box center [1502, 176] width 21 height 21
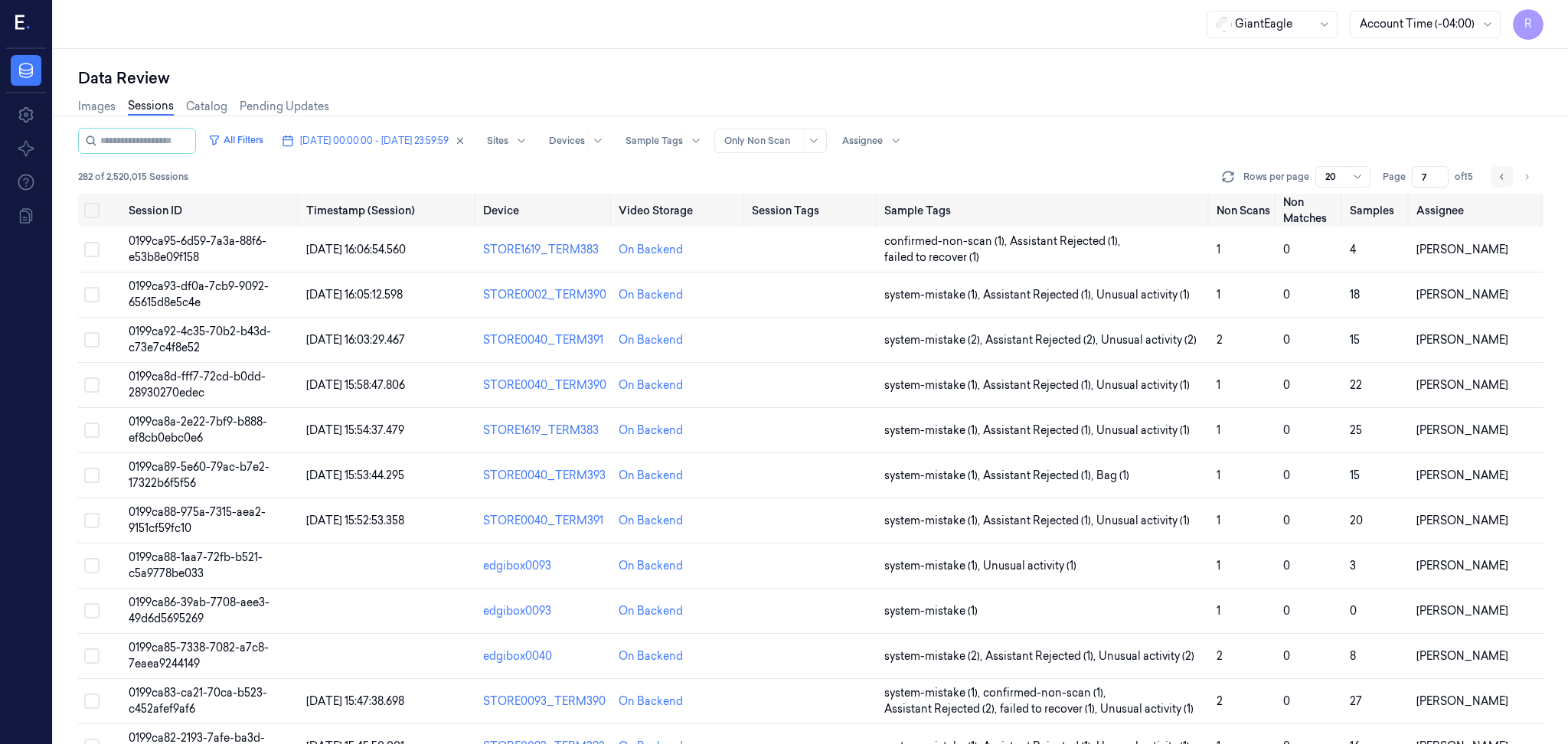
click at [1498, 176] on icon "Go to previous page" at bounding box center [1502, 176] width 9 height 12
type input "6"
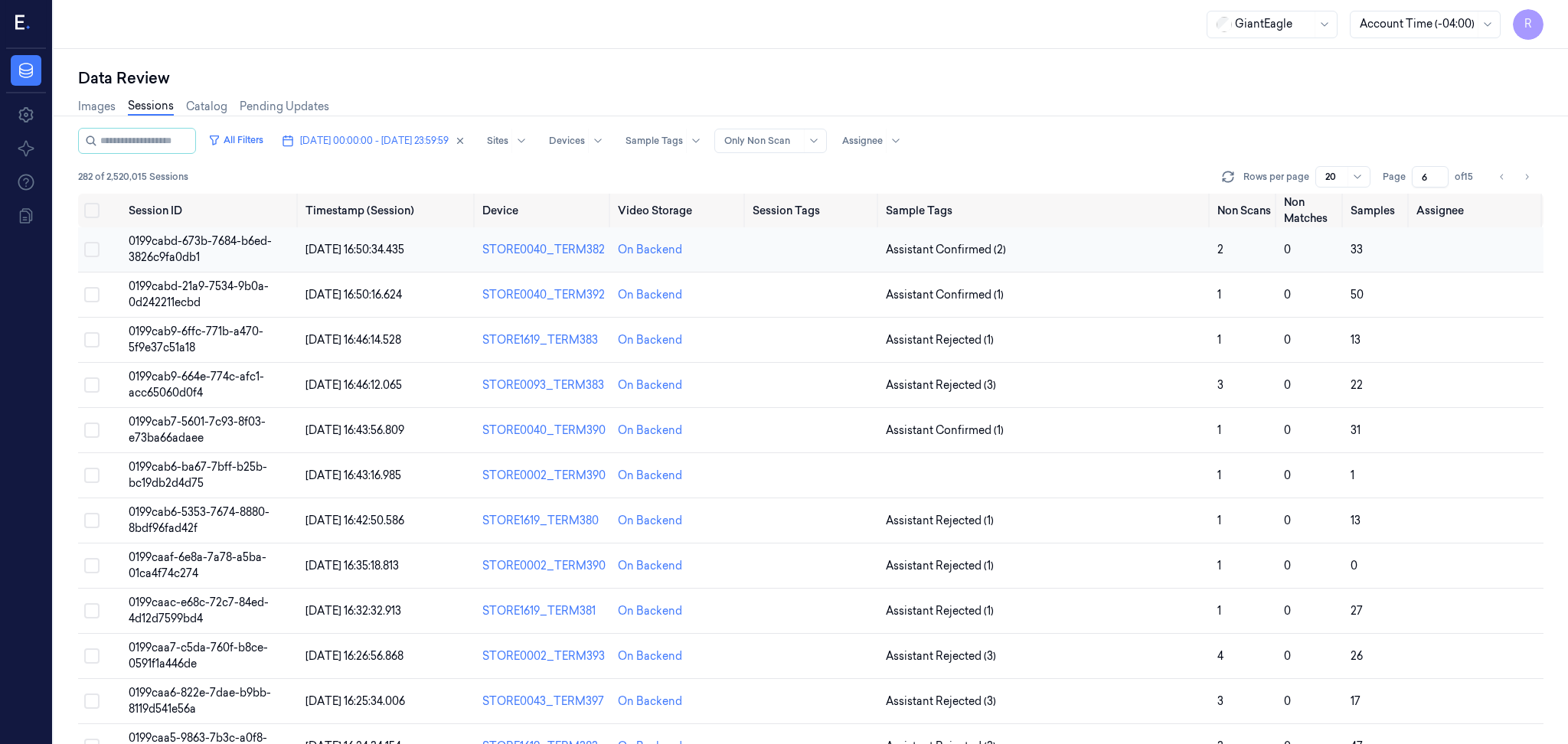
click at [157, 247] on td "0199cabd-673b-7684-b6ed-3826c9fa0db1" at bounding box center [211, 250] width 177 height 45
click at [250, 255] on td "0199cabd-673b-7684-b6ed-3826c9fa0db1" at bounding box center [211, 250] width 177 height 45
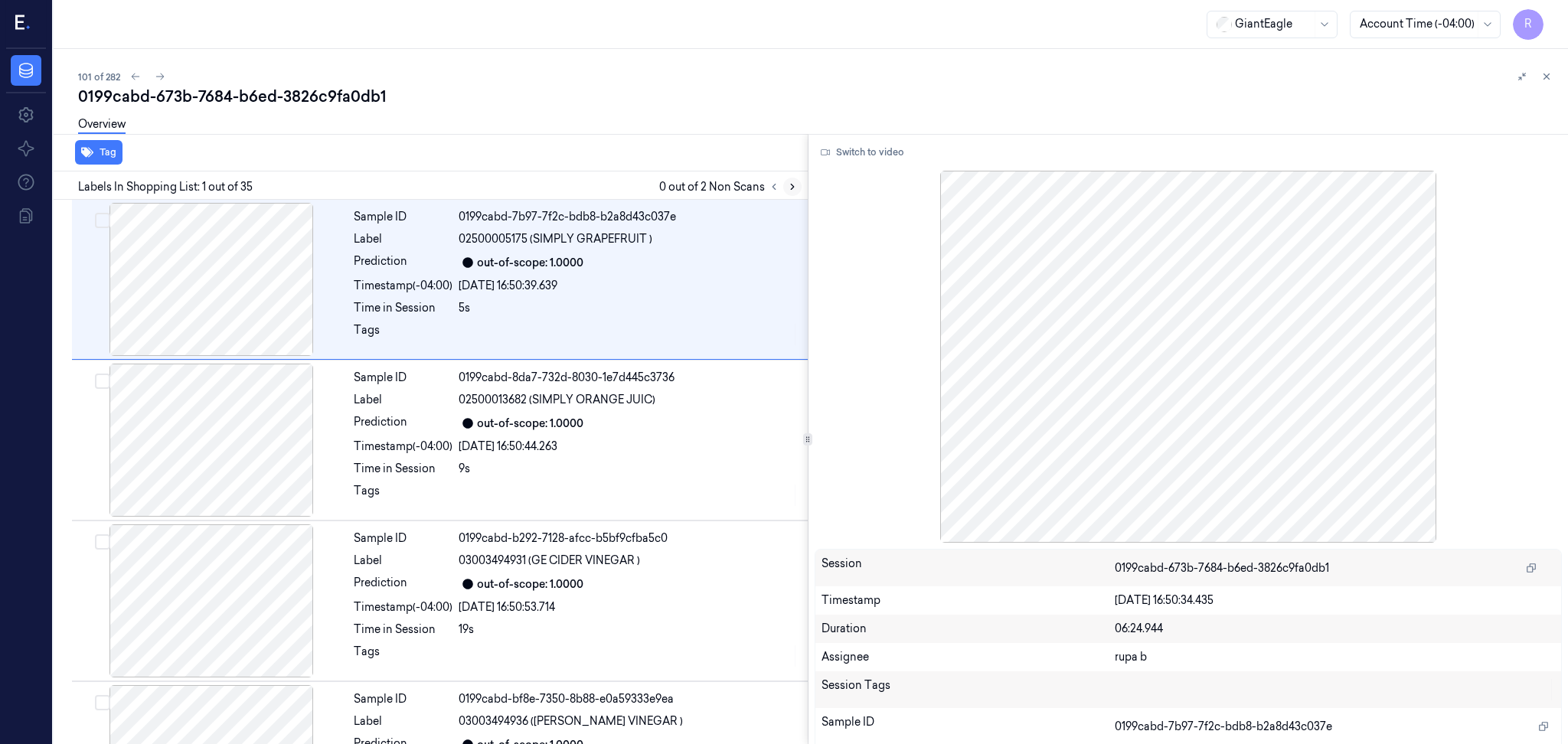
click at [787, 182] on icon at bounding box center [792, 187] width 11 height 11
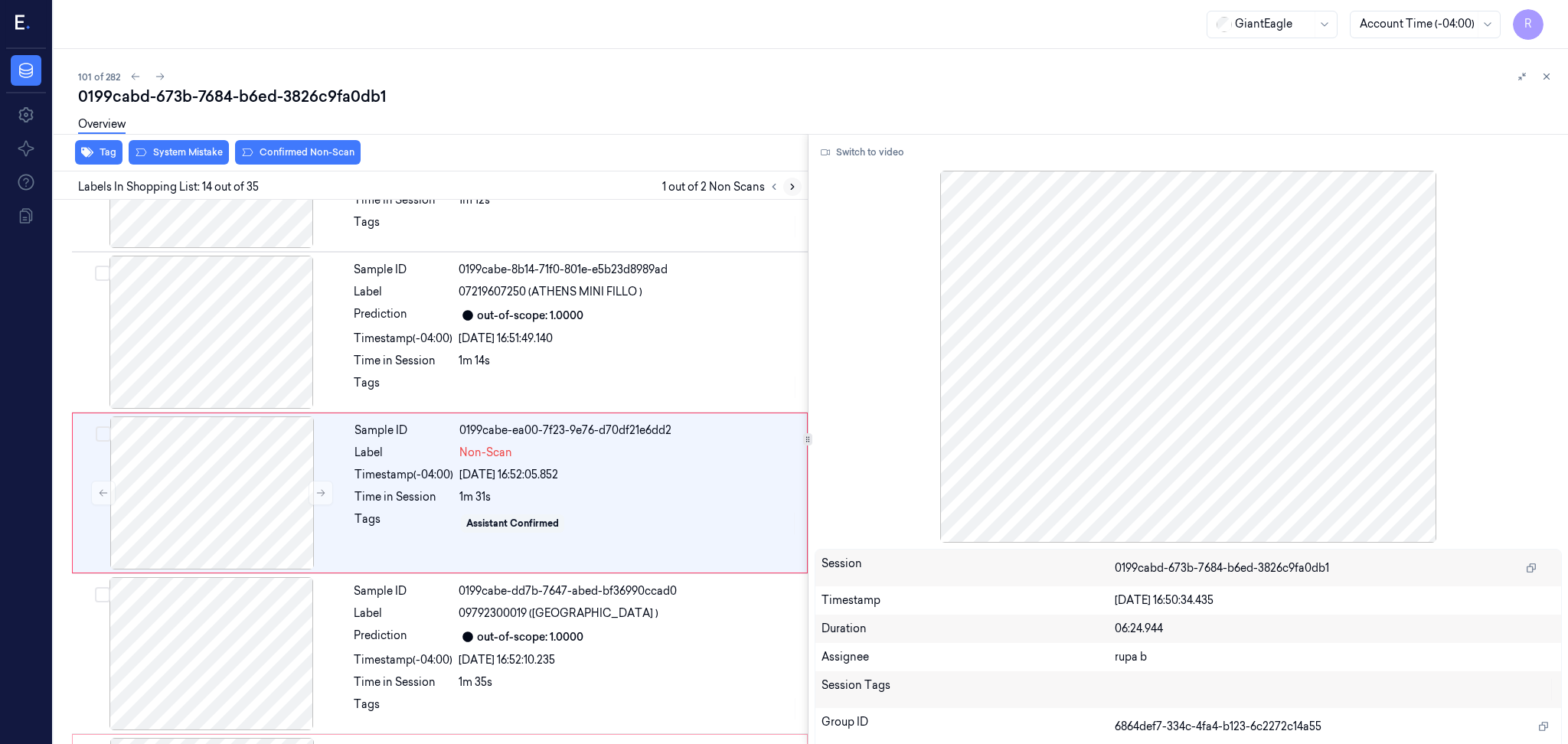
scroll to position [1897, 0]
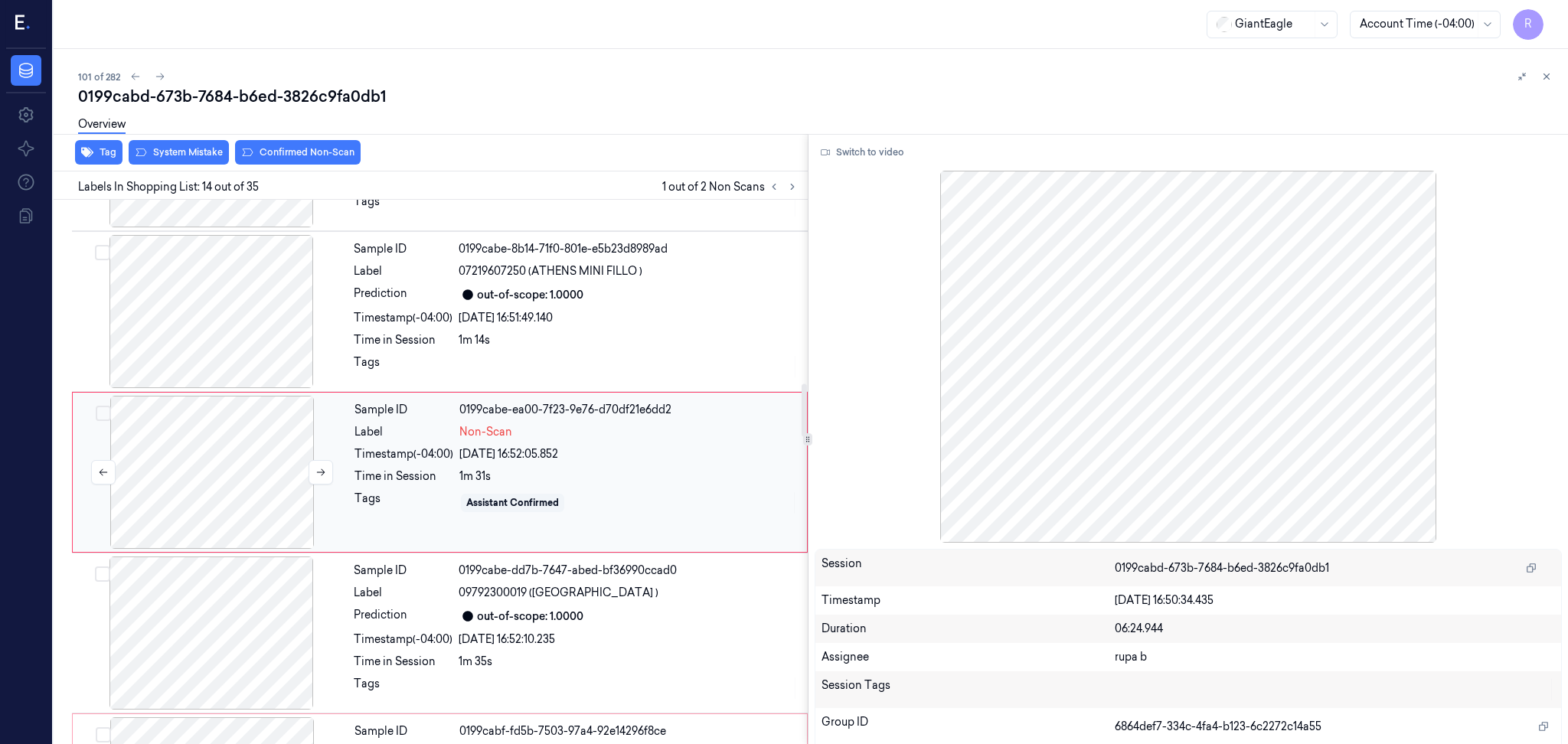
click at [262, 500] on div at bounding box center [212, 473] width 273 height 153
click at [870, 157] on button "Switch to video" at bounding box center [862, 152] width 96 height 25
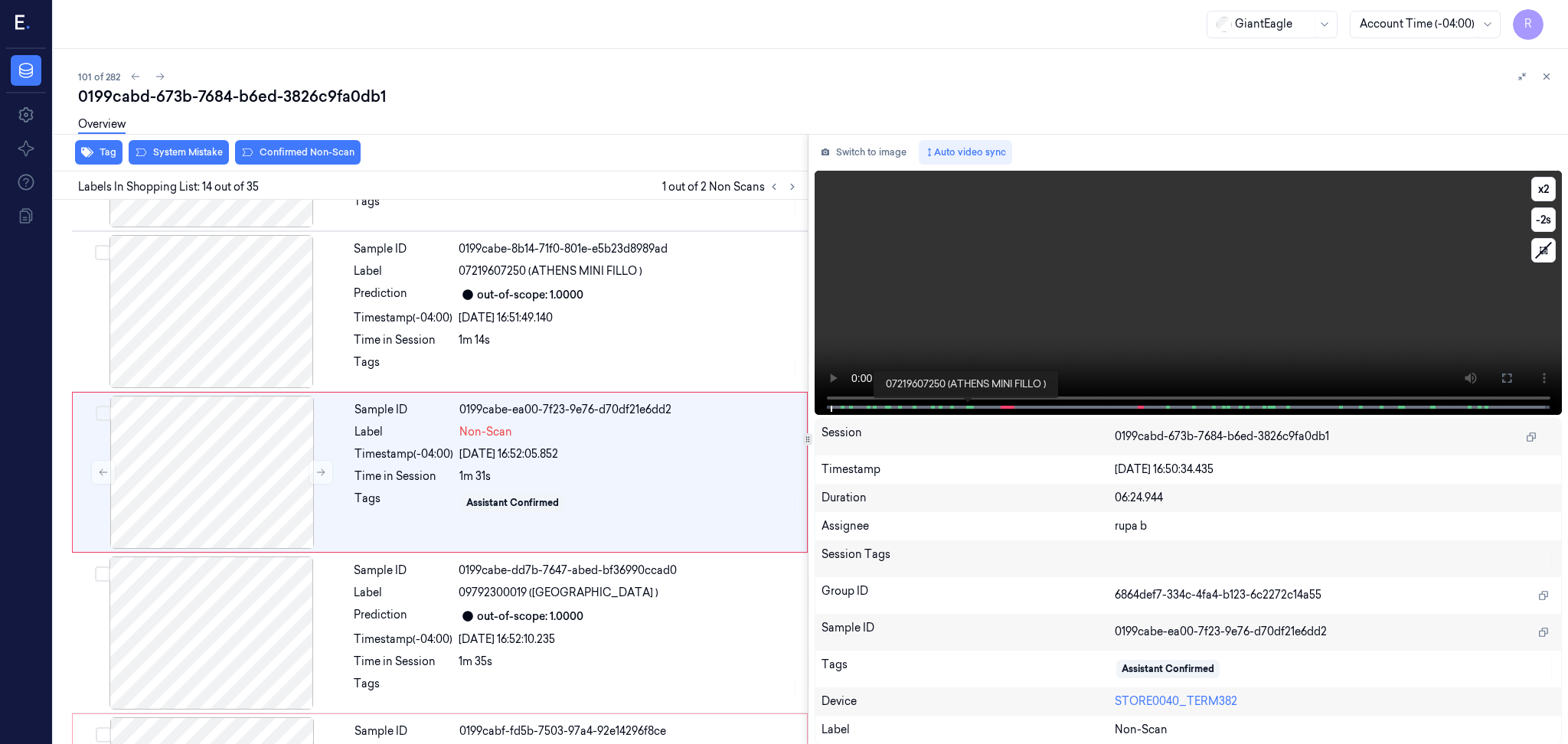
click at [970, 404] on span at bounding box center [971, 407] width 2 height 8
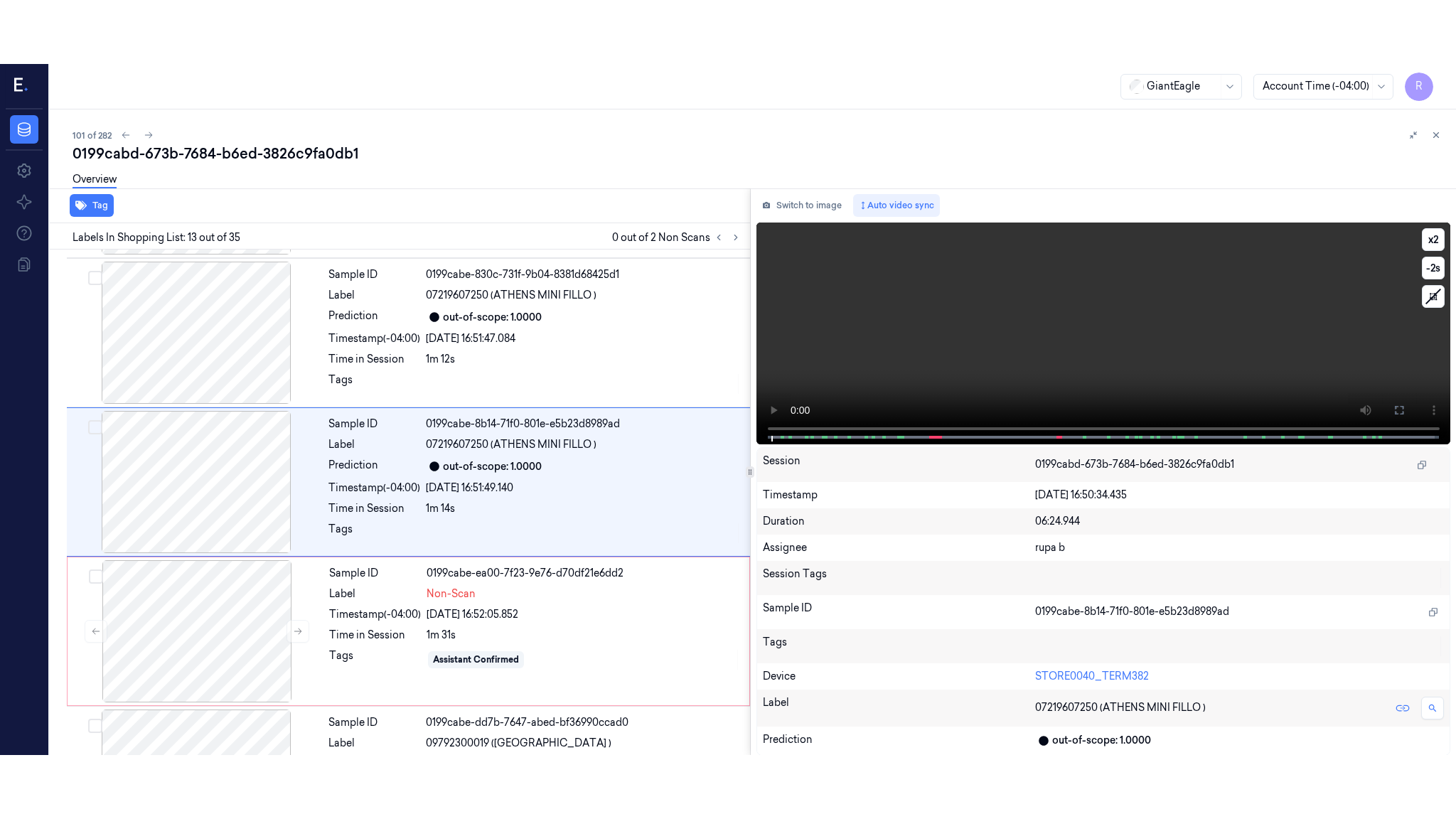
scroll to position [1613, 0]
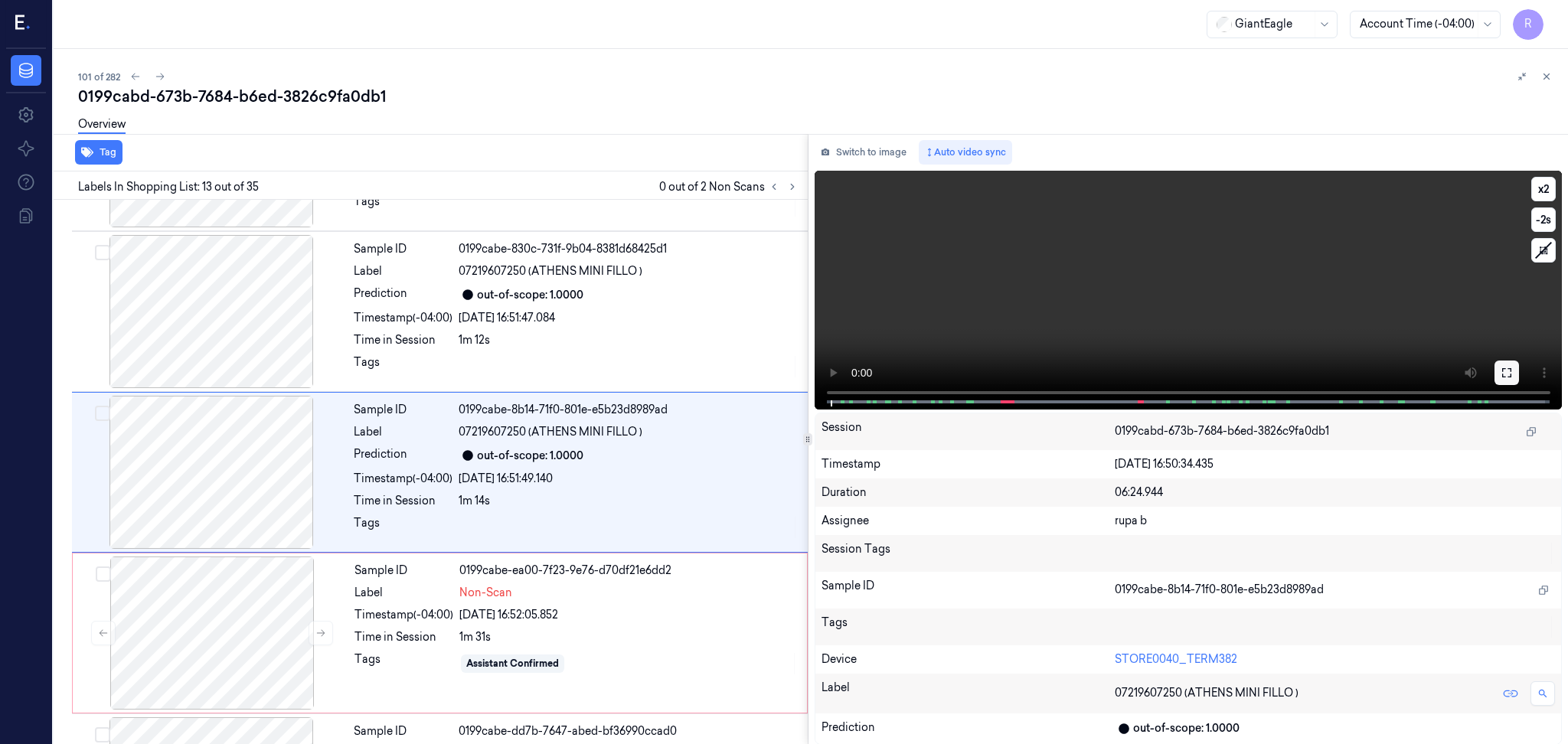
click at [1502, 383] on button at bounding box center [1506, 372] width 25 height 25
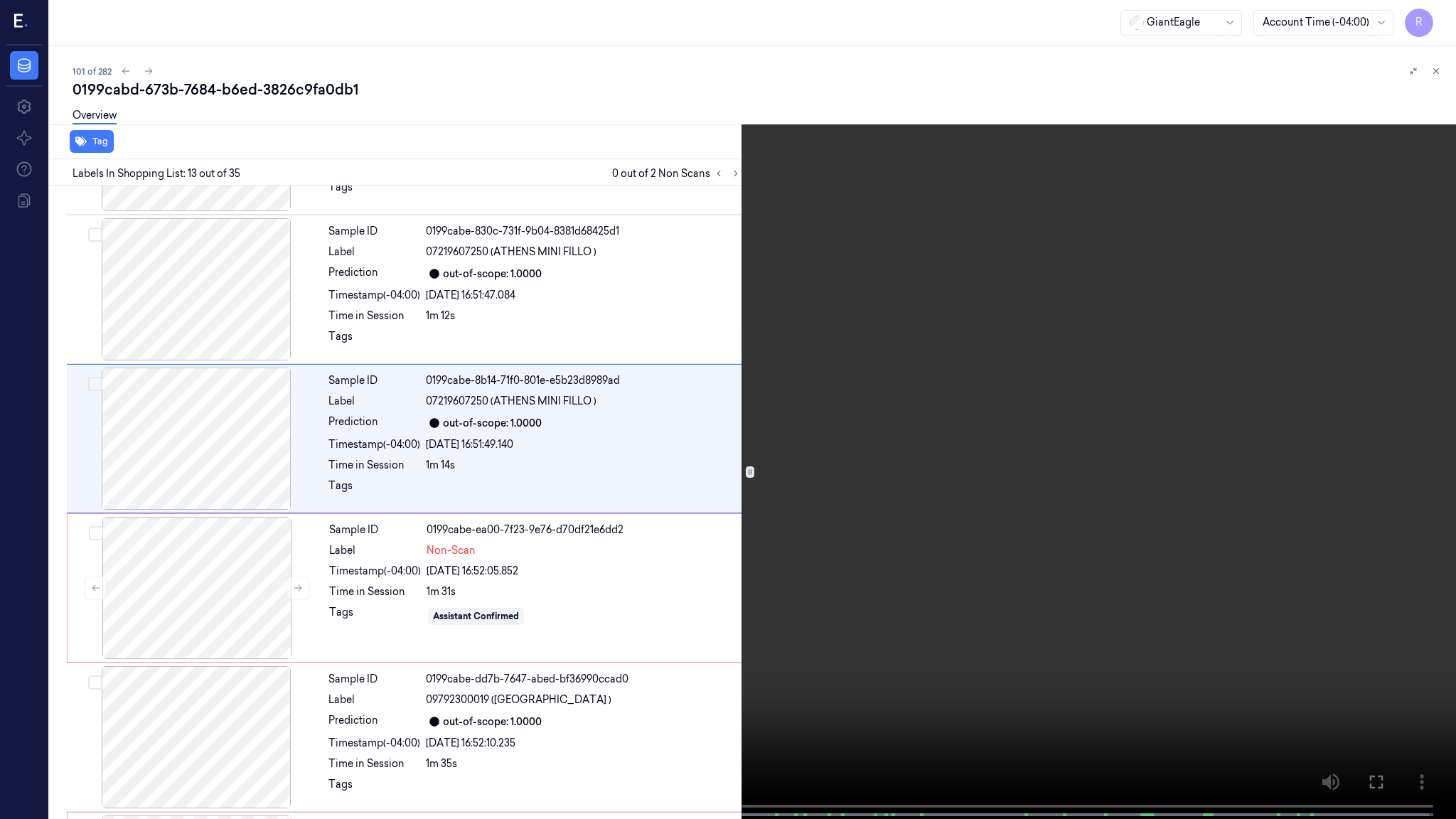
click at [253, 701] on video at bounding box center [728, 411] width 1456 height 822
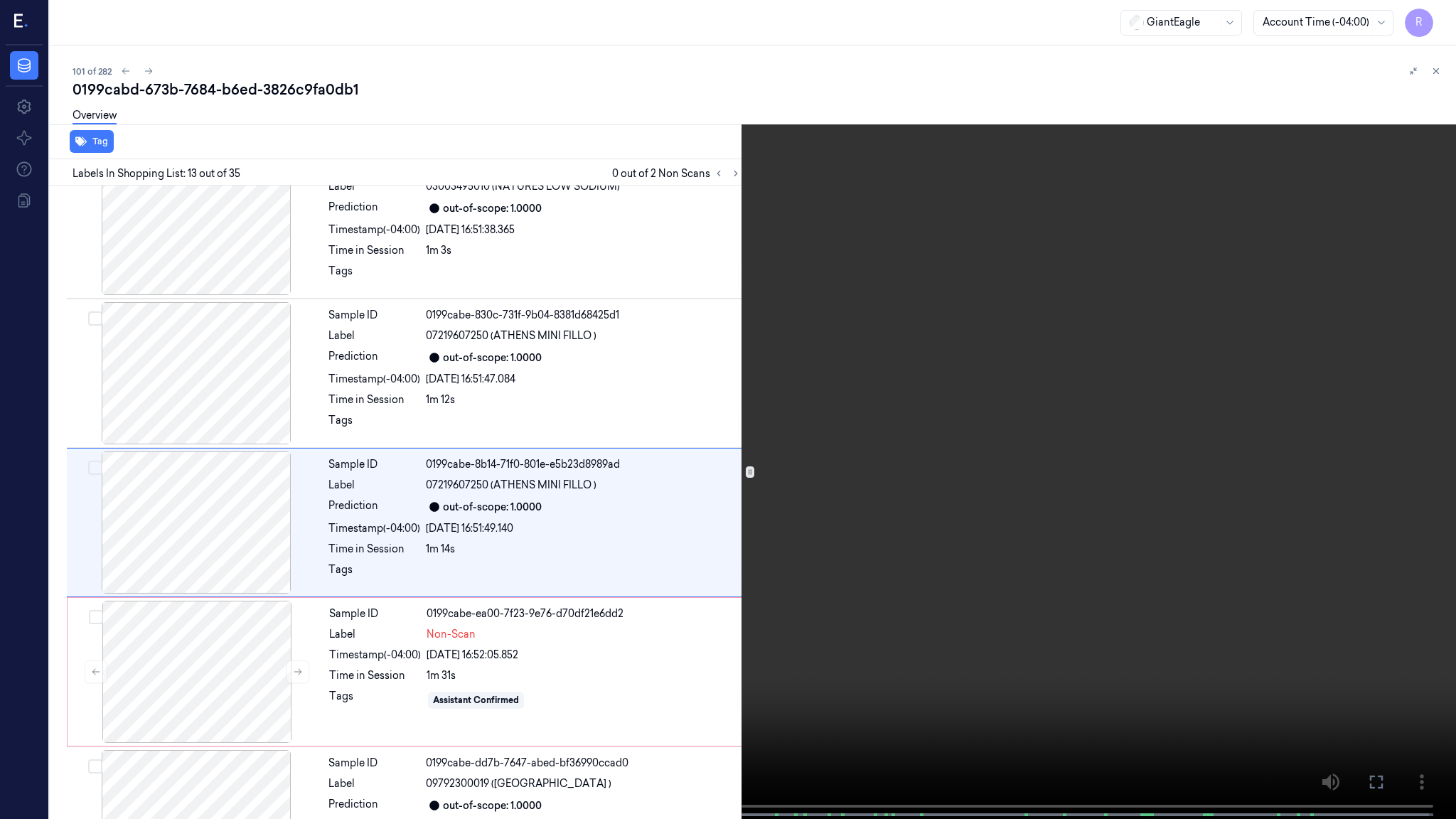
scroll to position [1549, 0]
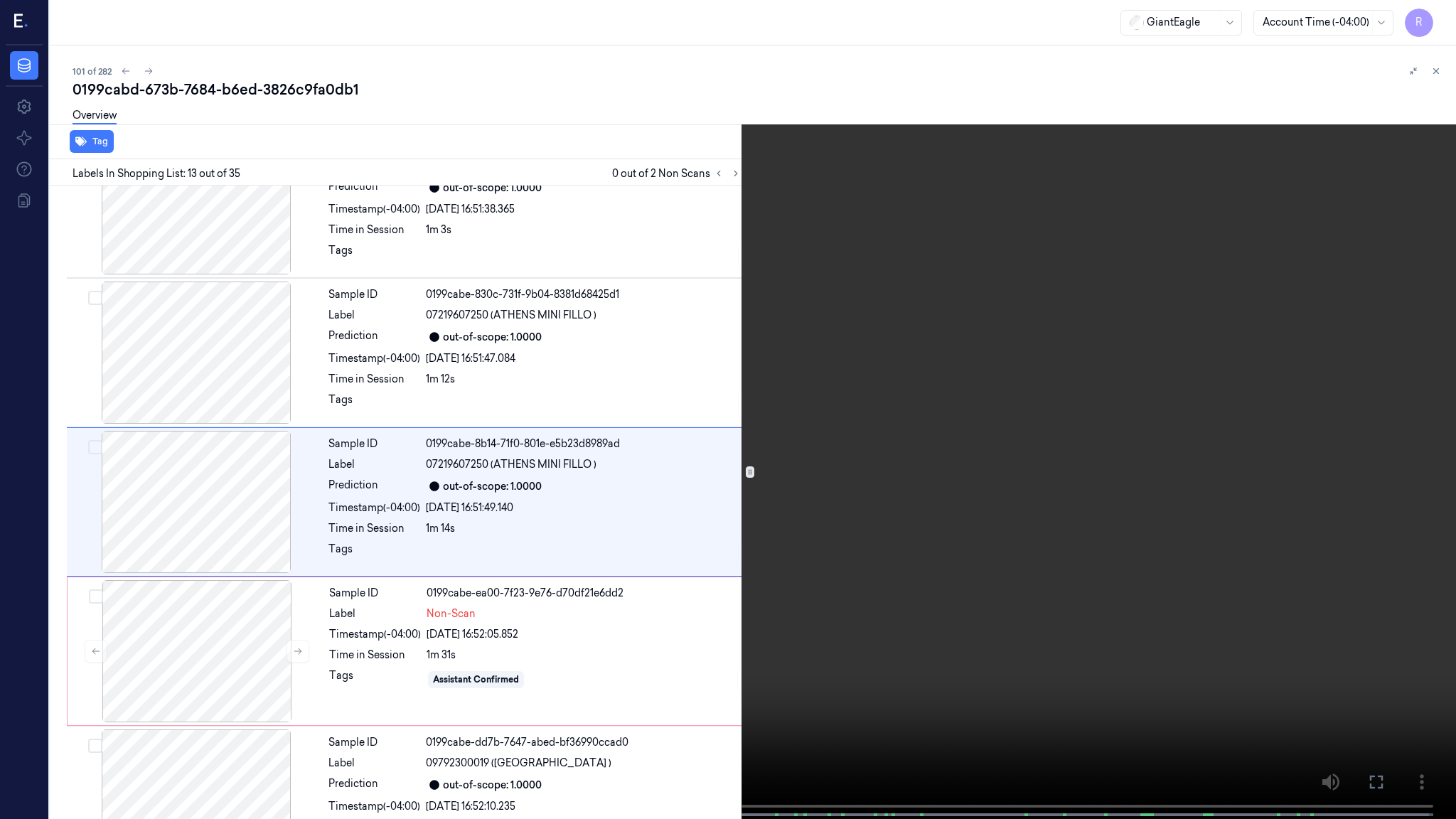
click at [473, 601] on video at bounding box center [728, 411] width 1456 height 822
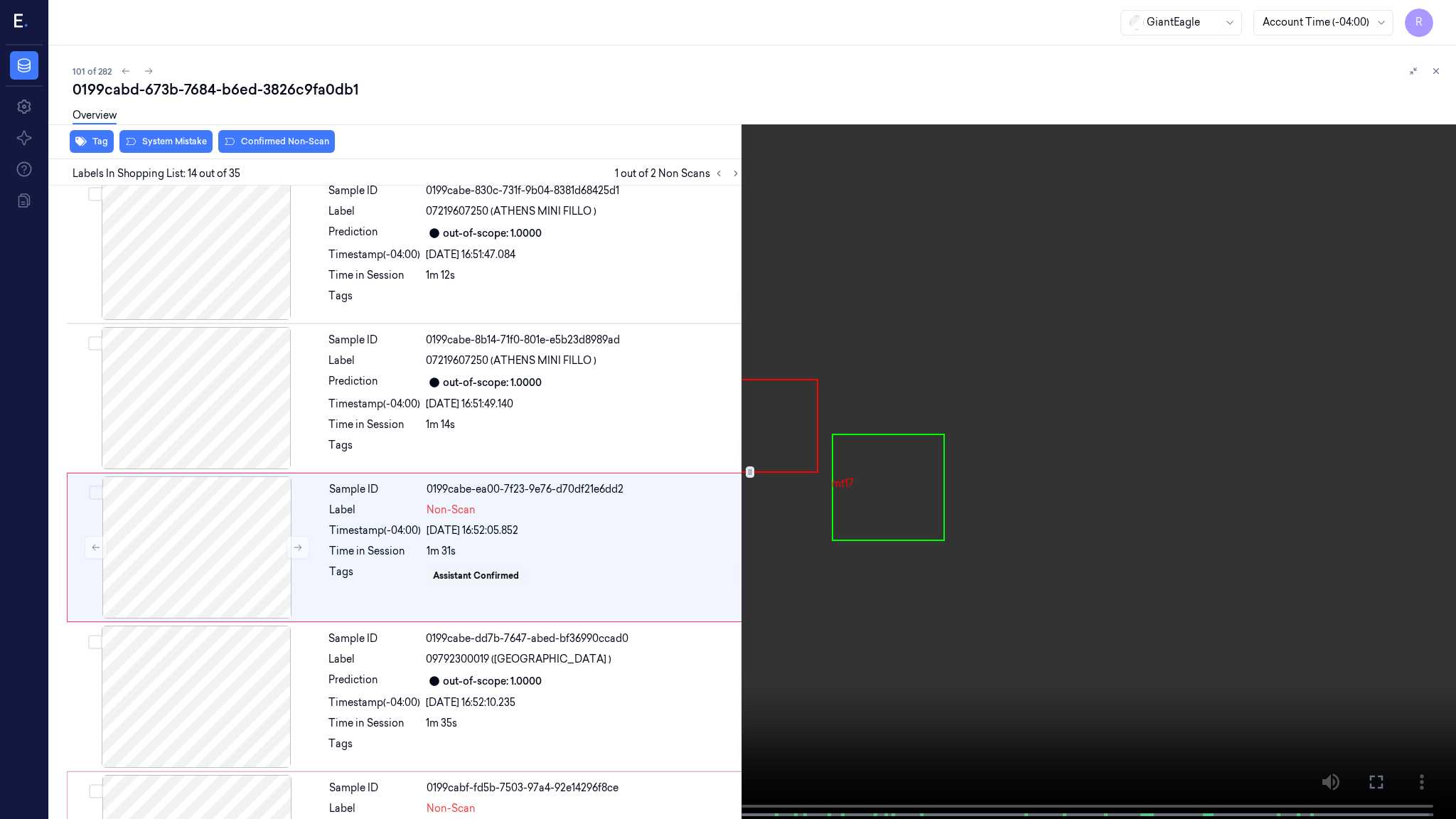
scroll to position [1699, 0]
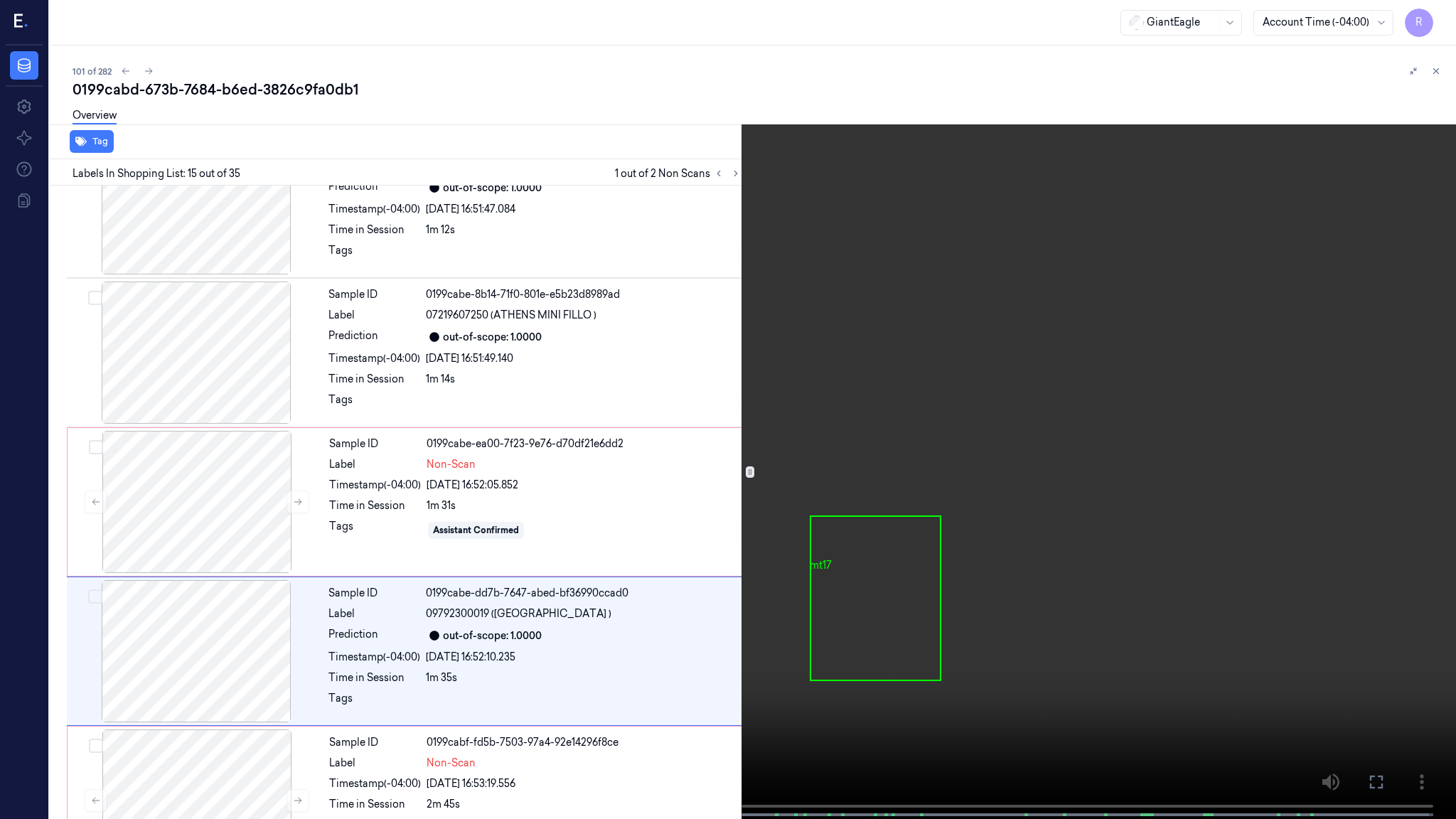
click at [483, 587] on video at bounding box center [728, 411] width 1456 height 822
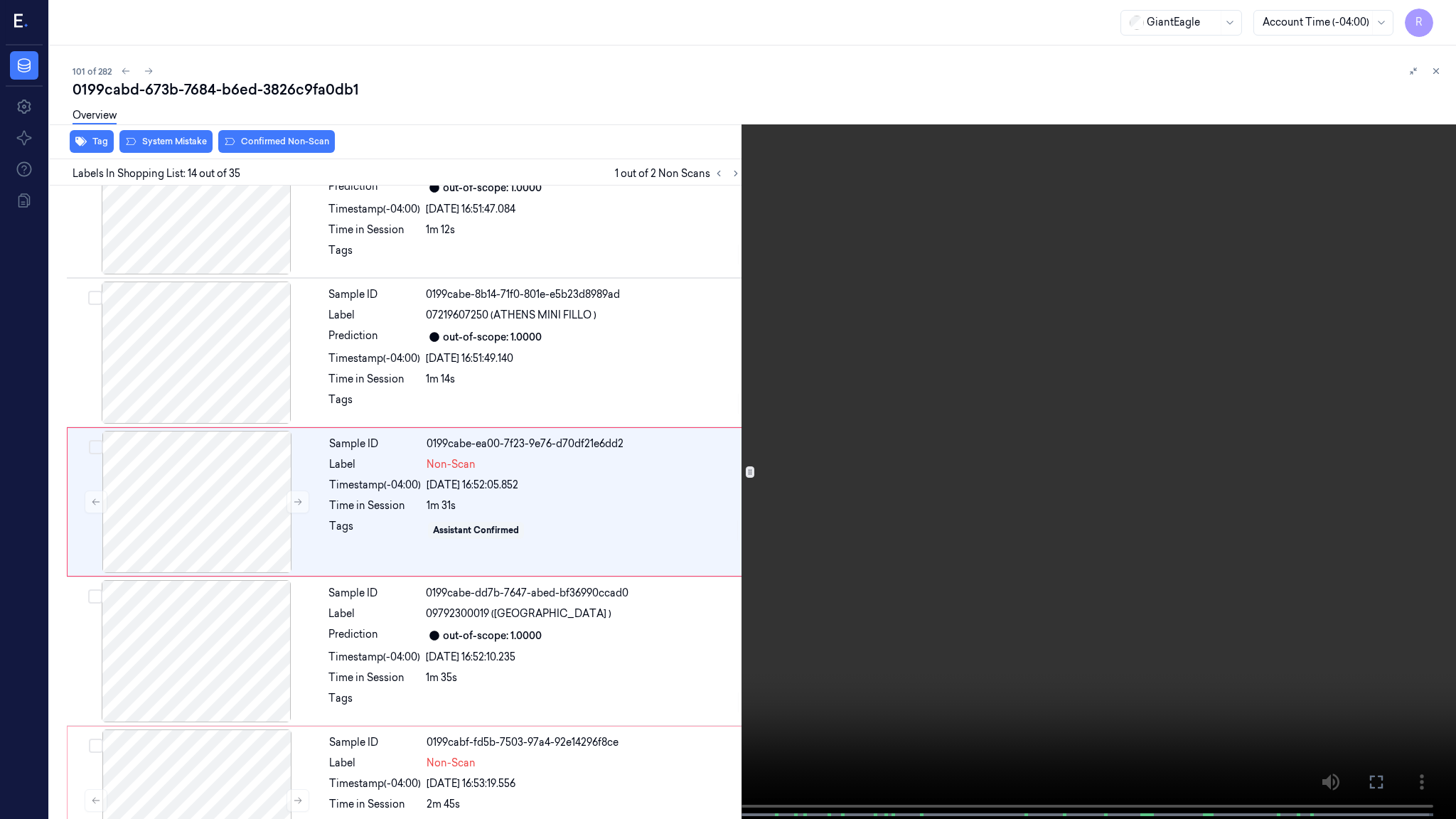
click at [395, 690] on video at bounding box center [728, 411] width 1456 height 822
click at [631, 603] on video at bounding box center [728, 411] width 1456 height 822
click at [1443, 18] on button "x 2" at bounding box center [1438, 17] width 23 height 23
click at [1443, 18] on button "x 4" at bounding box center [1438, 17] width 23 height 23
click at [278, 577] on video at bounding box center [728, 411] width 1456 height 822
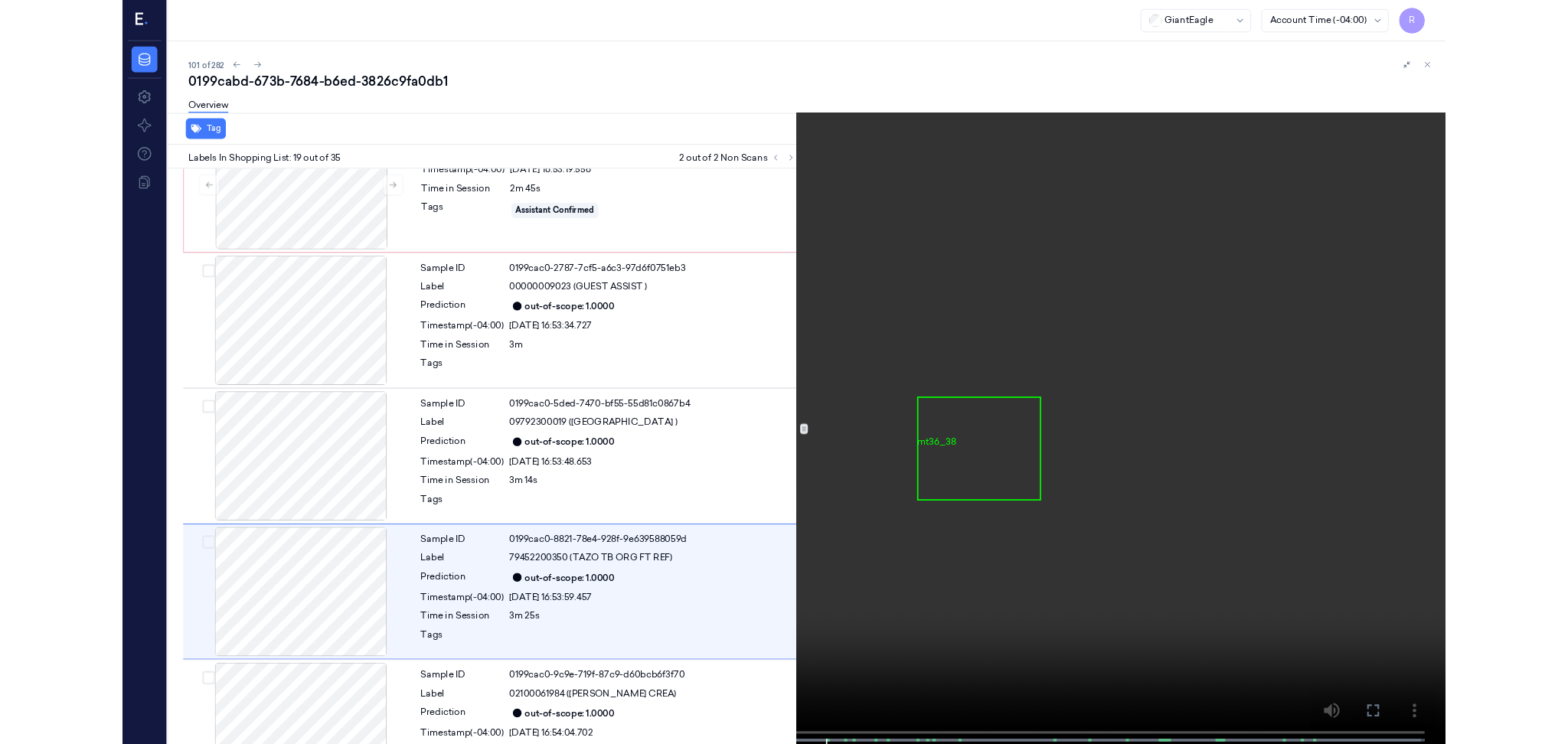
scroll to position [2633, 0]
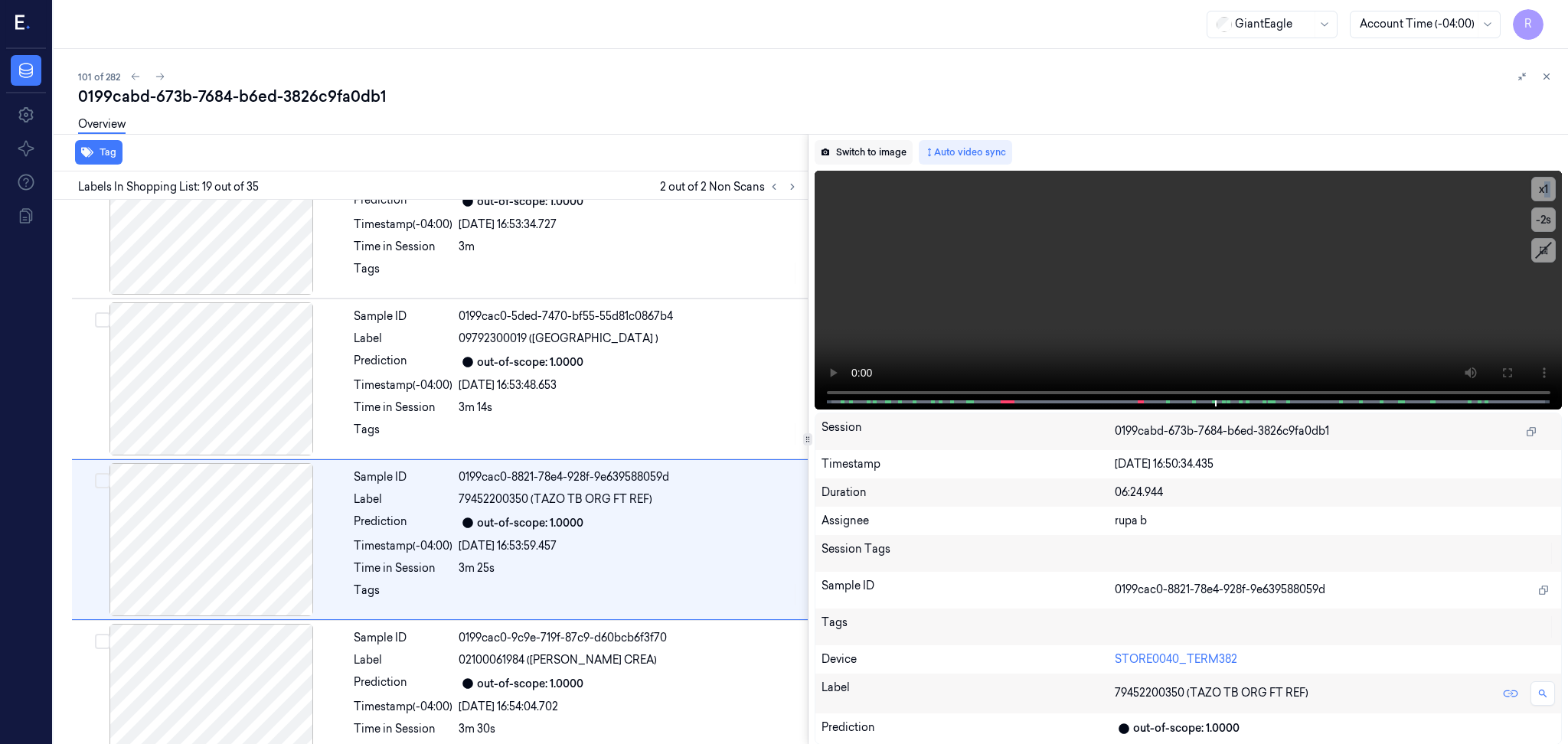
click at [852, 152] on button "Switch to image" at bounding box center [863, 152] width 98 height 25
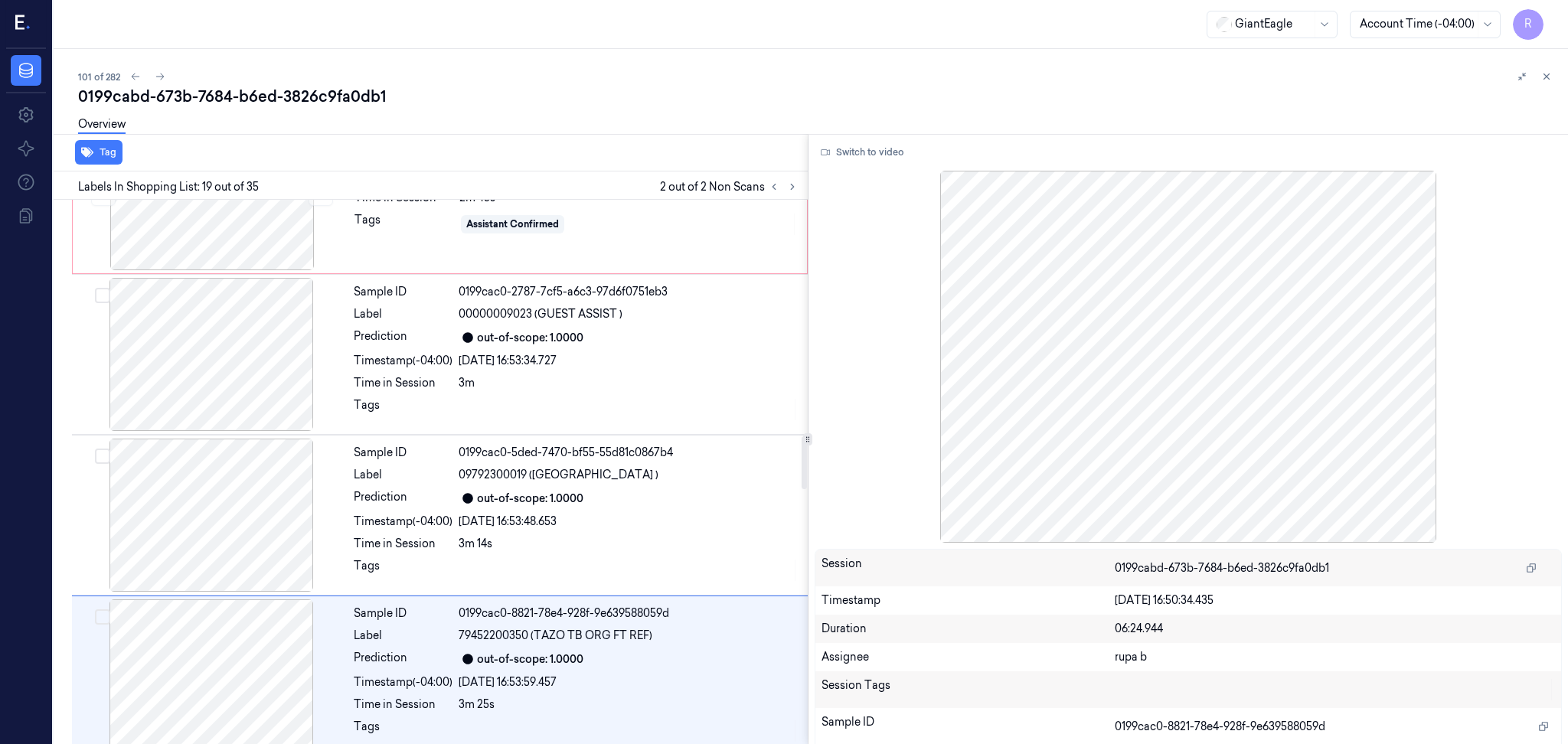
scroll to position [2191, 0]
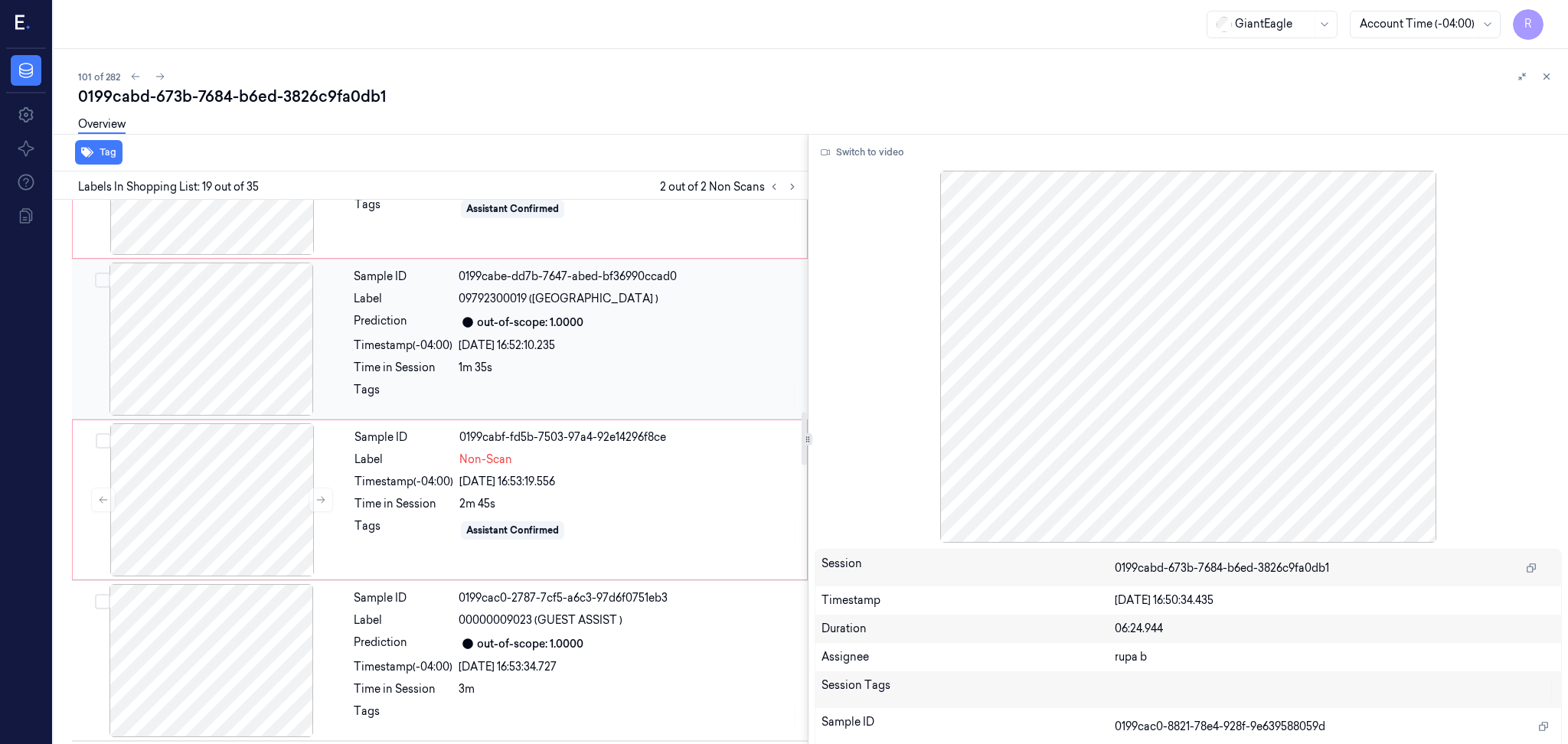
click at [225, 346] on div at bounding box center [211, 339] width 273 height 153
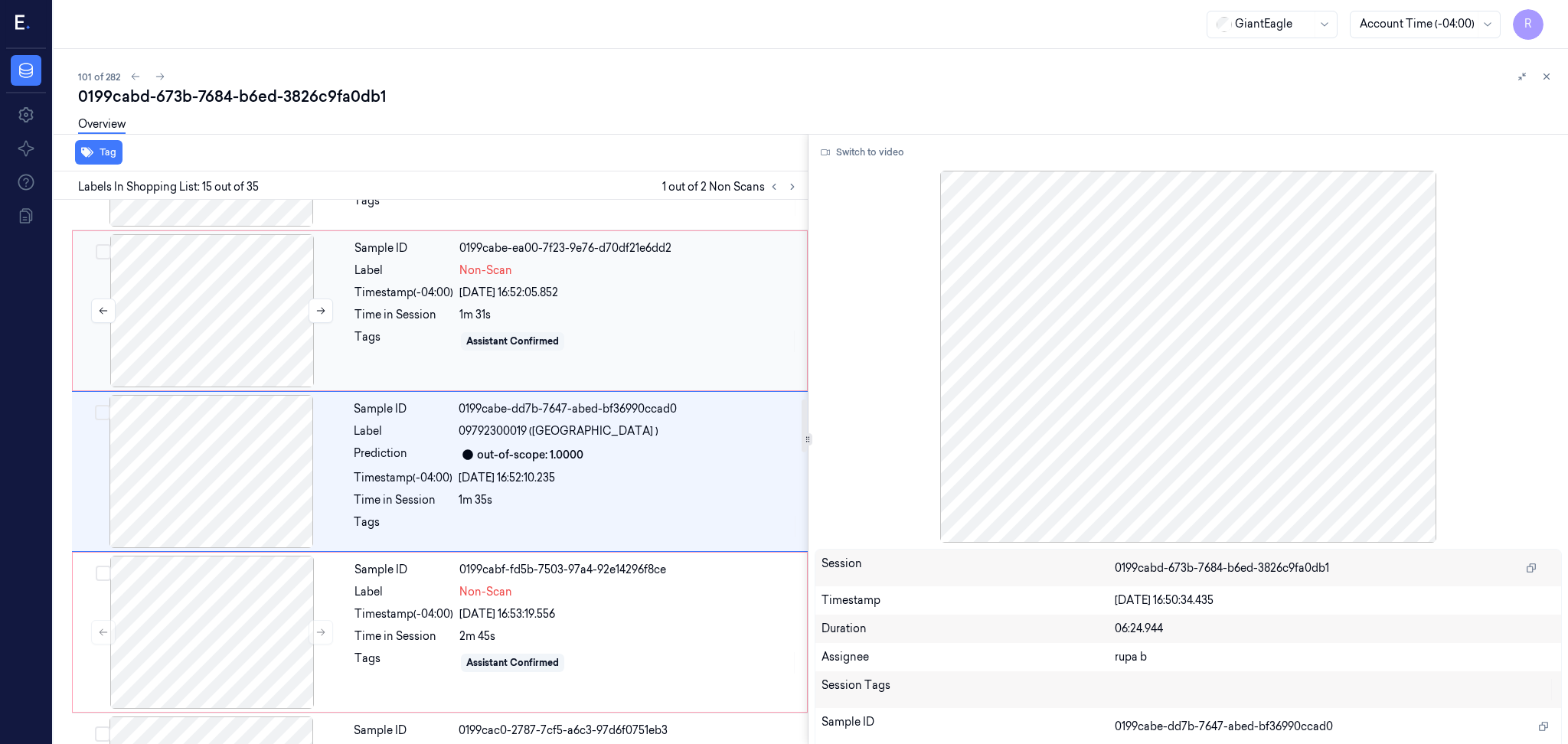
click at [232, 352] on div at bounding box center [212, 311] width 273 height 153
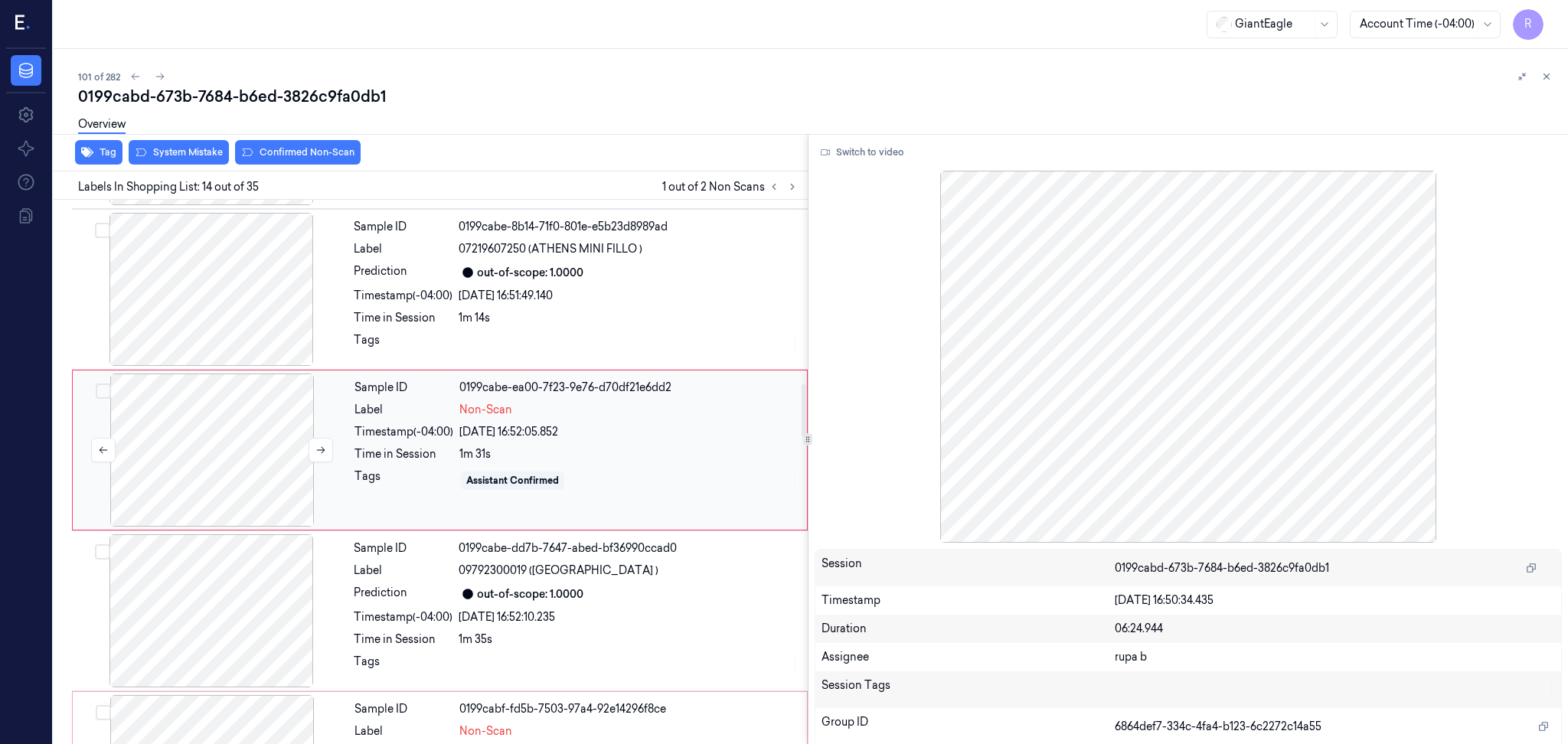
scroll to position [1897, 0]
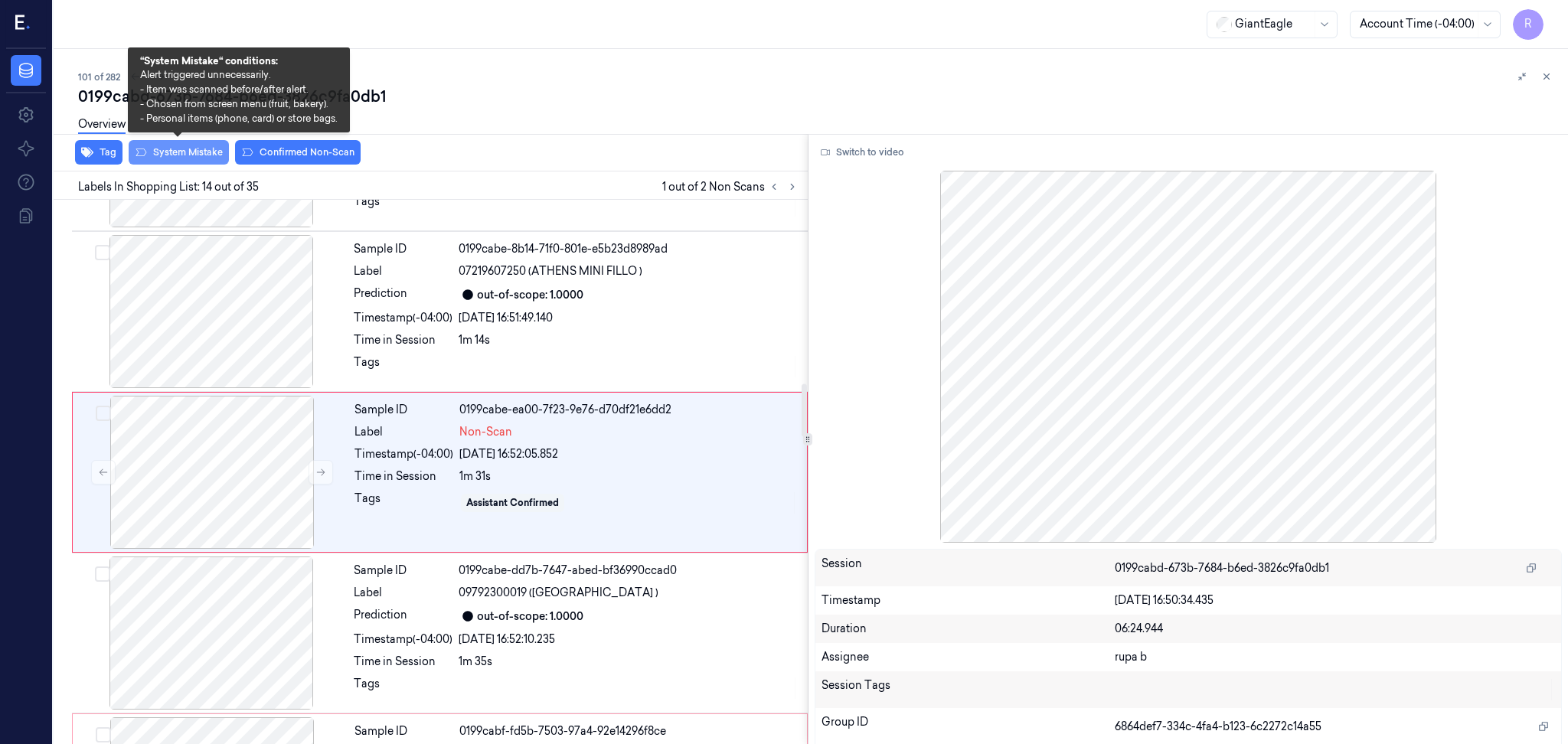
click at [203, 154] on button "System Mistake" at bounding box center [179, 152] width 100 height 25
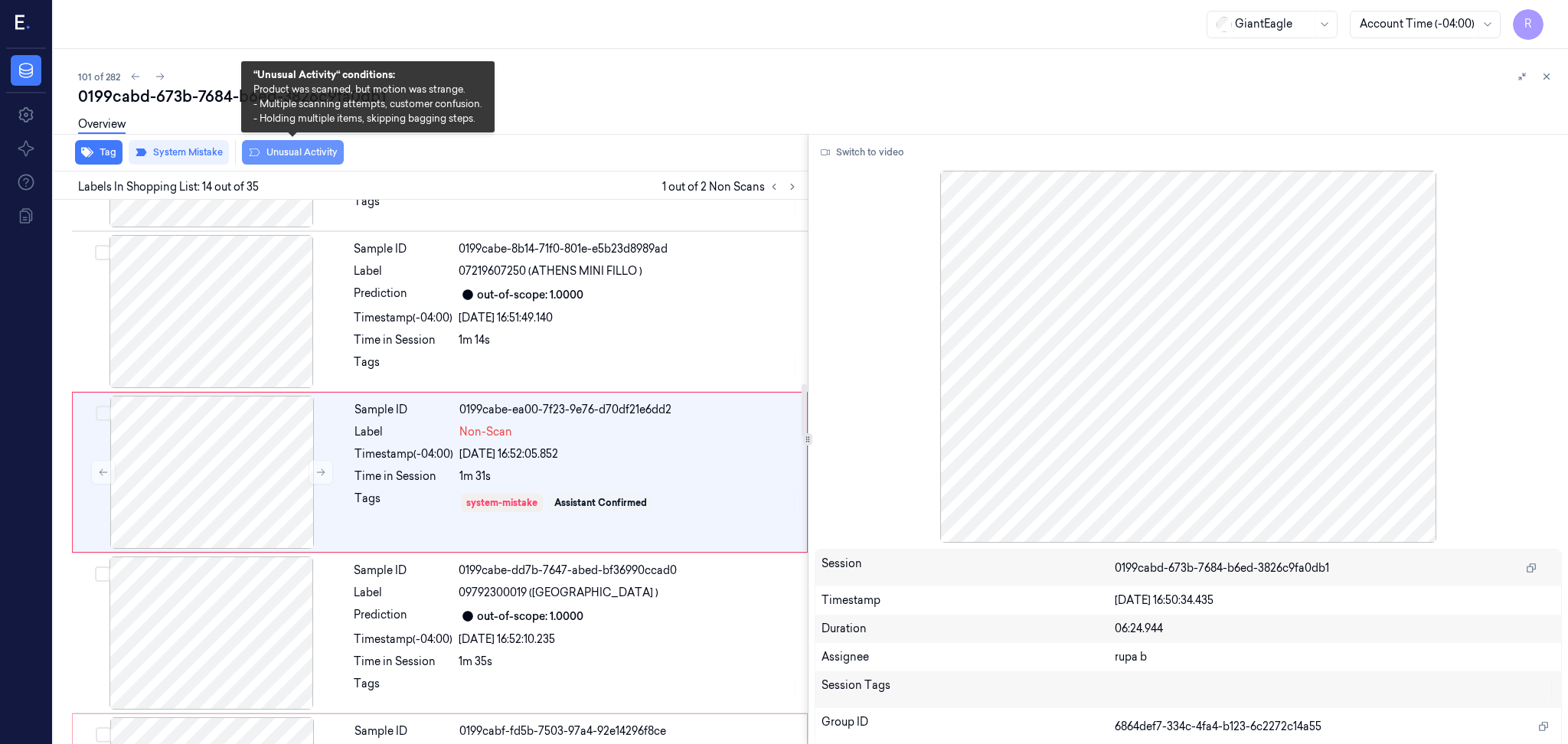
click at [297, 157] on button "Unusual Activity" at bounding box center [293, 152] width 102 height 25
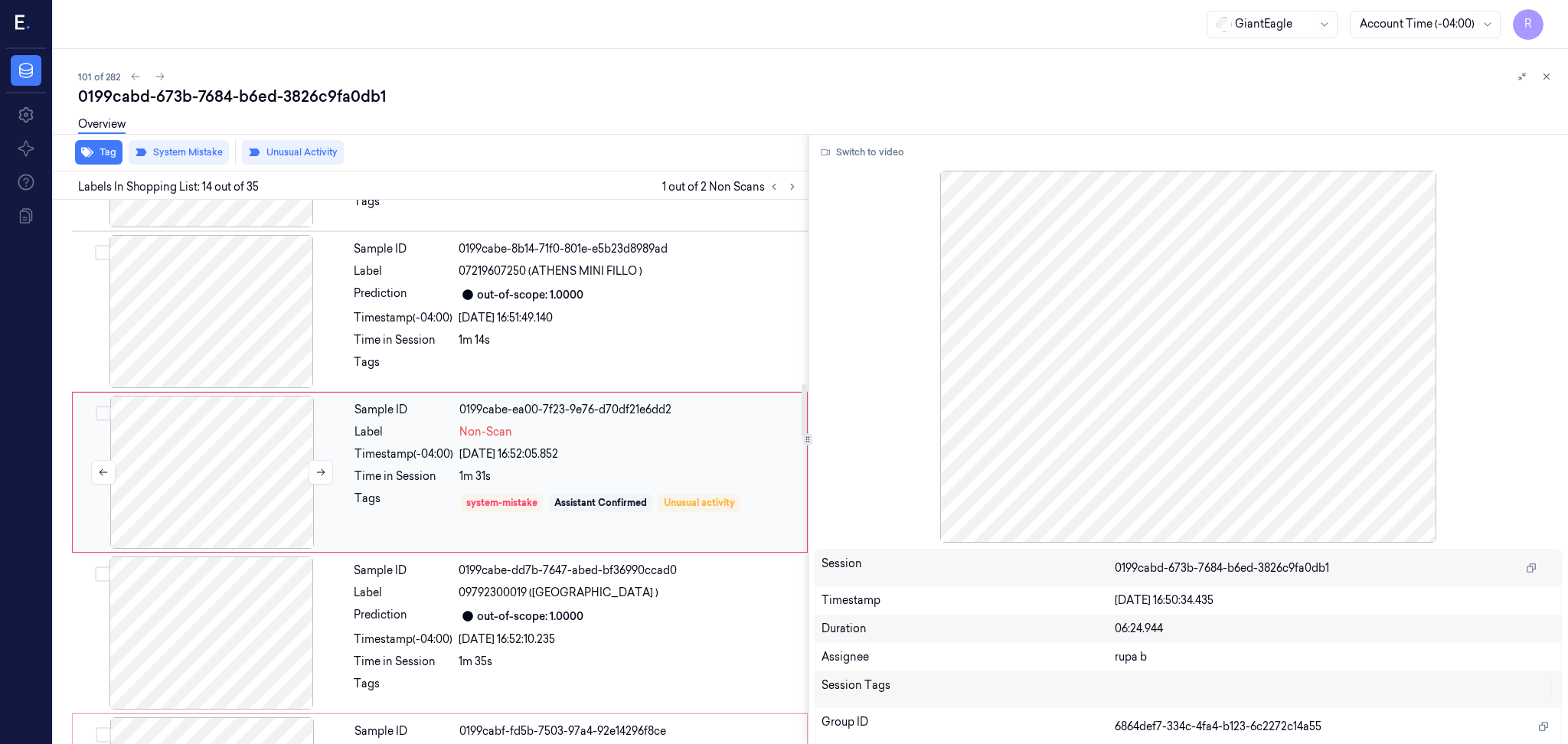
scroll to position [2101, 0]
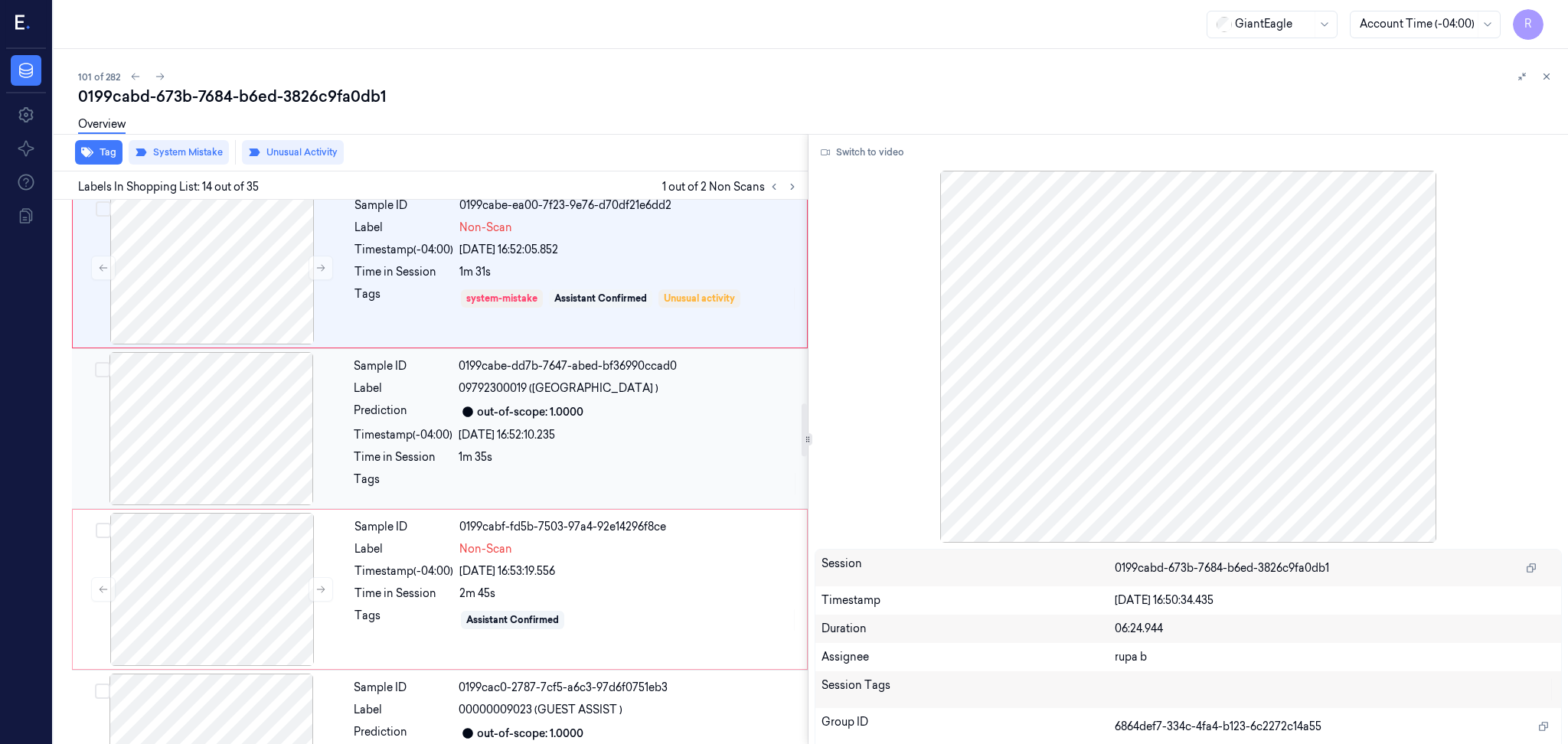
click at [233, 564] on div at bounding box center [212, 590] width 273 height 153
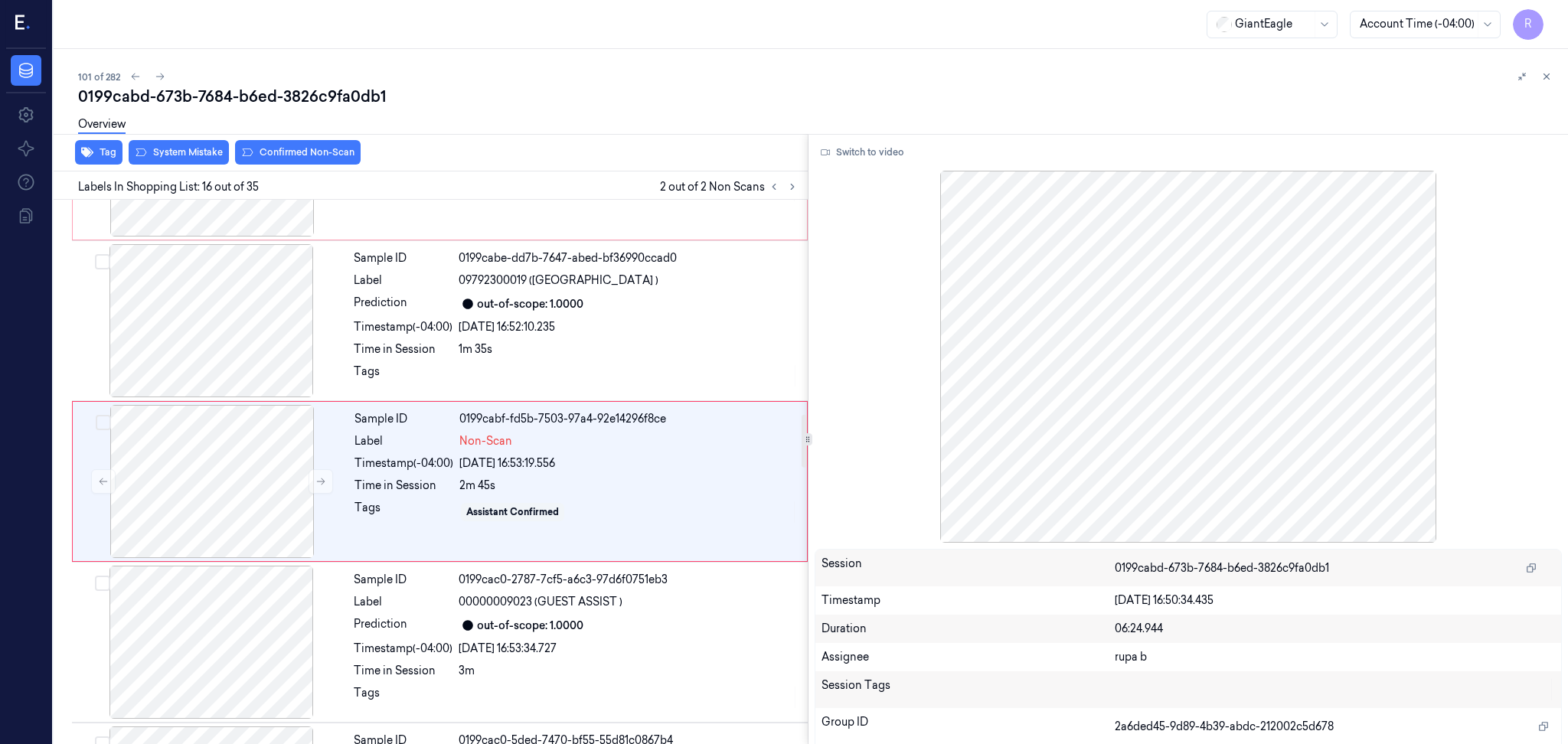
scroll to position [2219, 0]
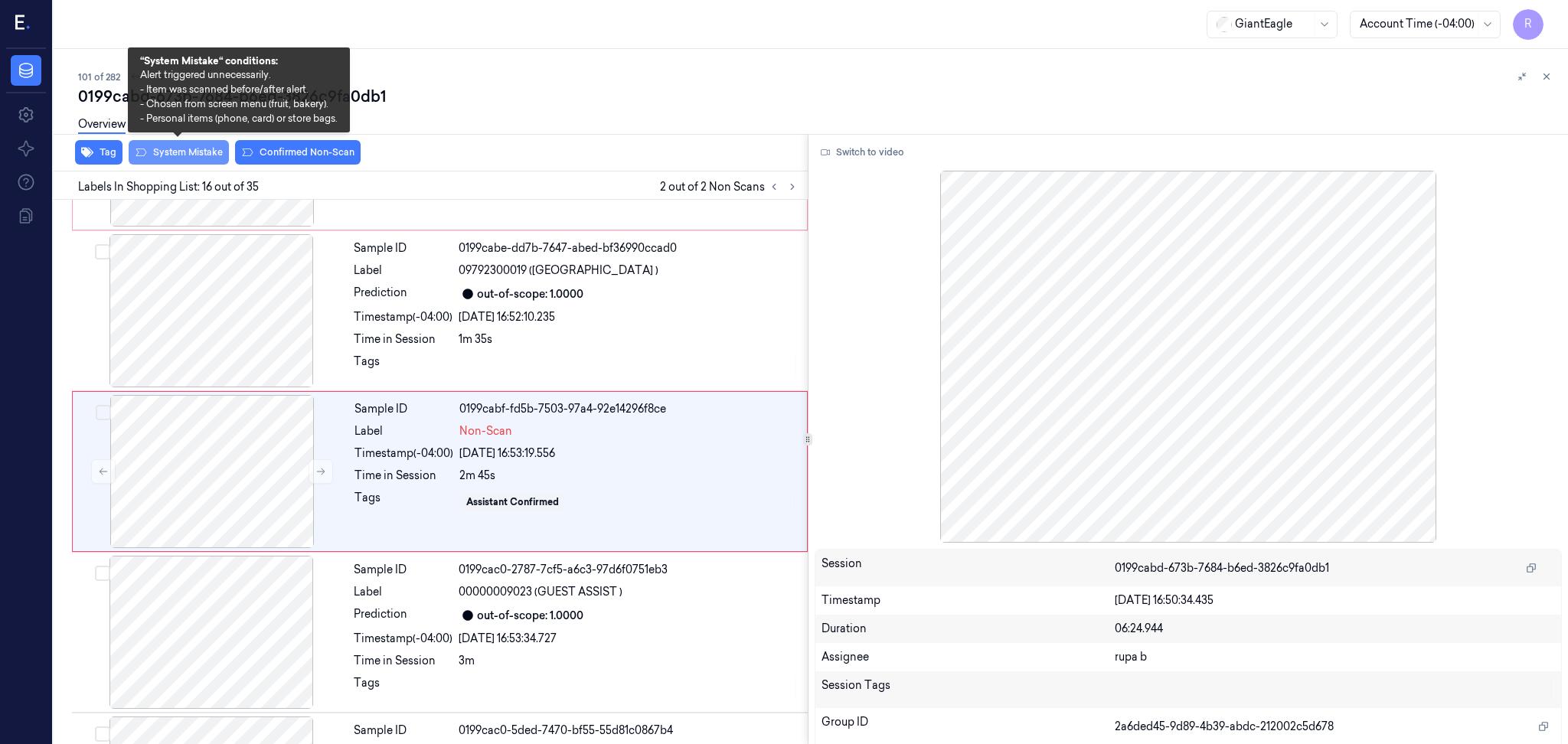
click at [190, 151] on button "System Mistake" at bounding box center [179, 152] width 100 height 25
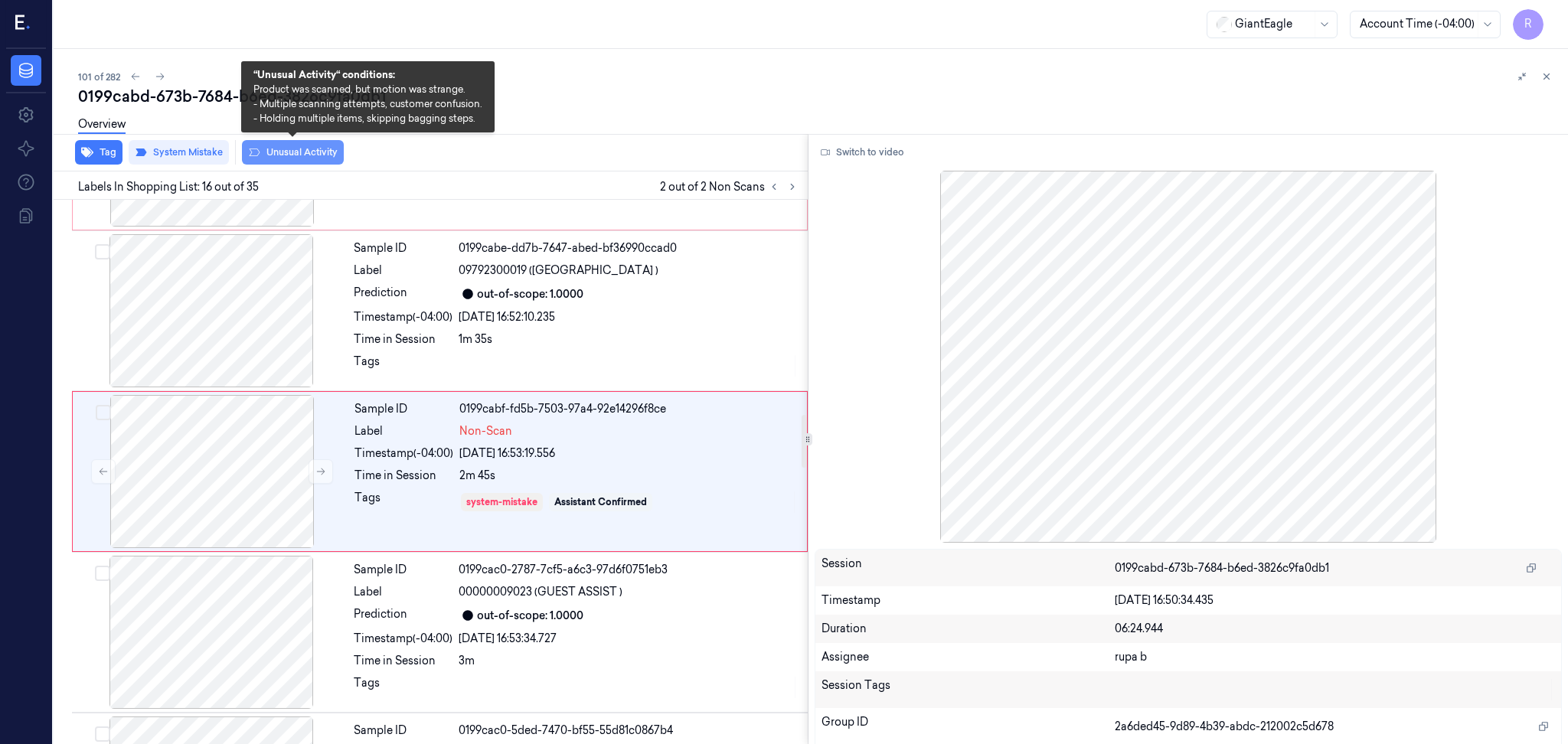
click at [293, 163] on button "Unusual Activity" at bounding box center [293, 152] width 102 height 25
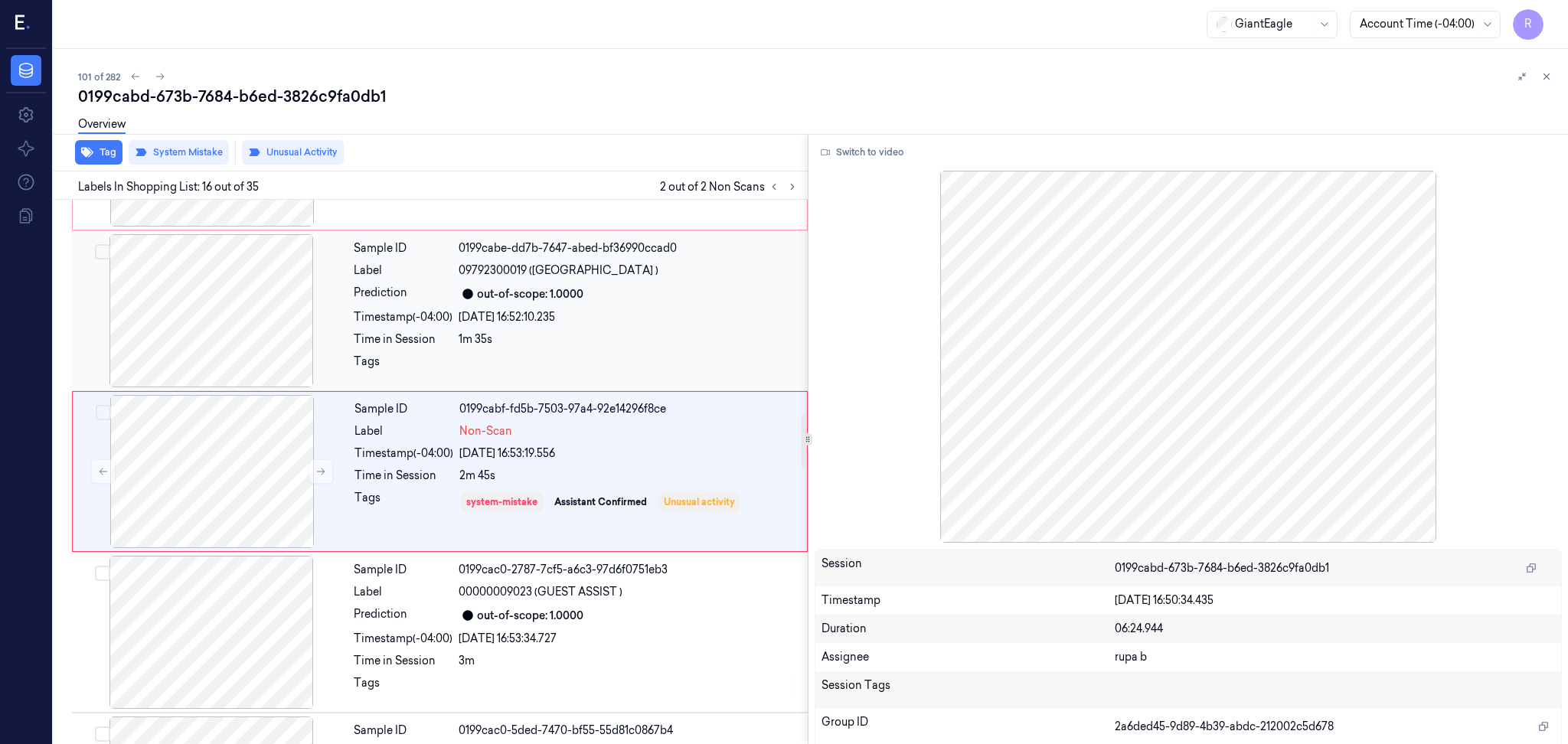
click at [210, 319] on div at bounding box center [211, 311] width 273 height 153
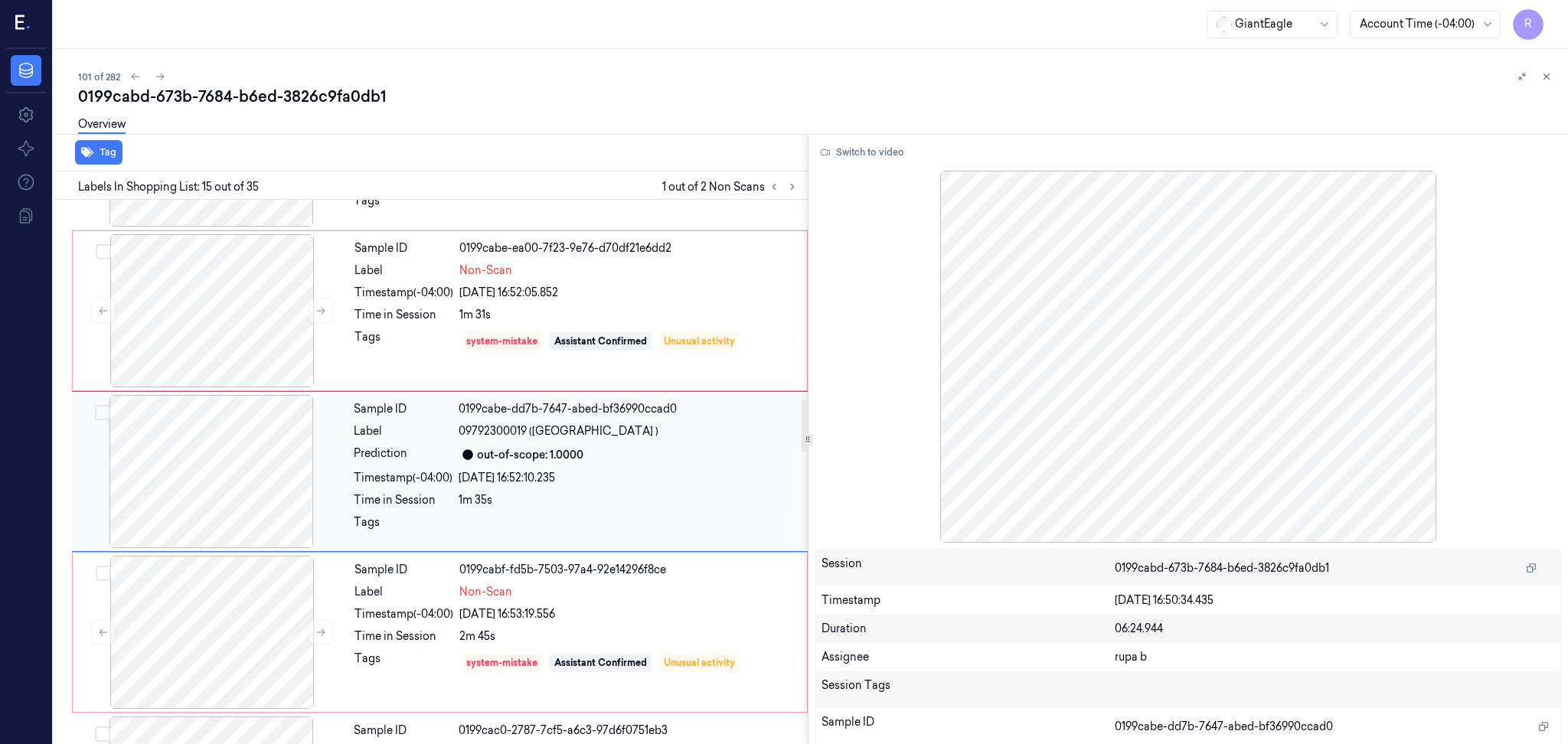
scroll to position [2160, 0]
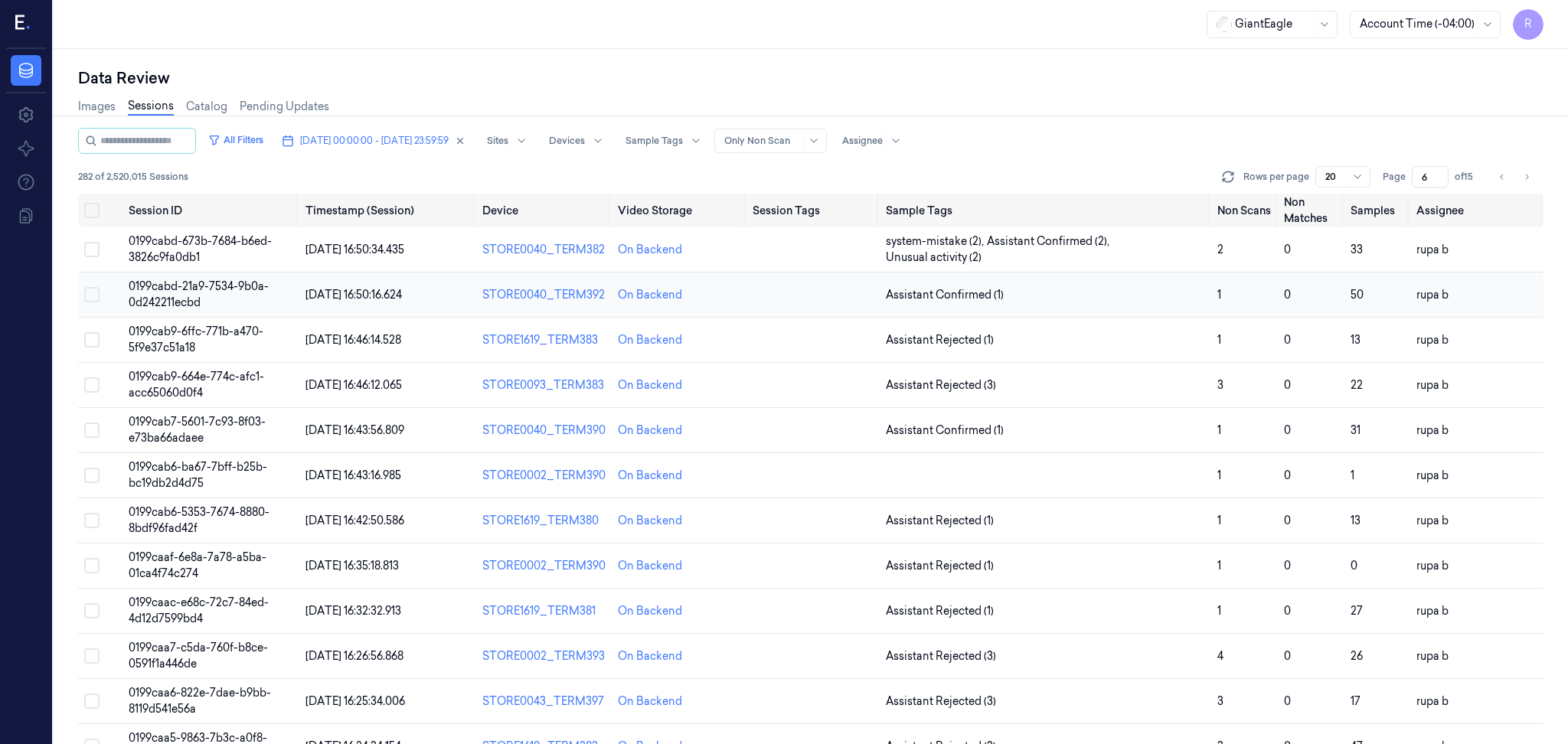
click at [172, 285] on span "0199cabd-21a9-7534-9b0a-0d242211ecbd" at bounding box center [198, 294] width 140 height 30
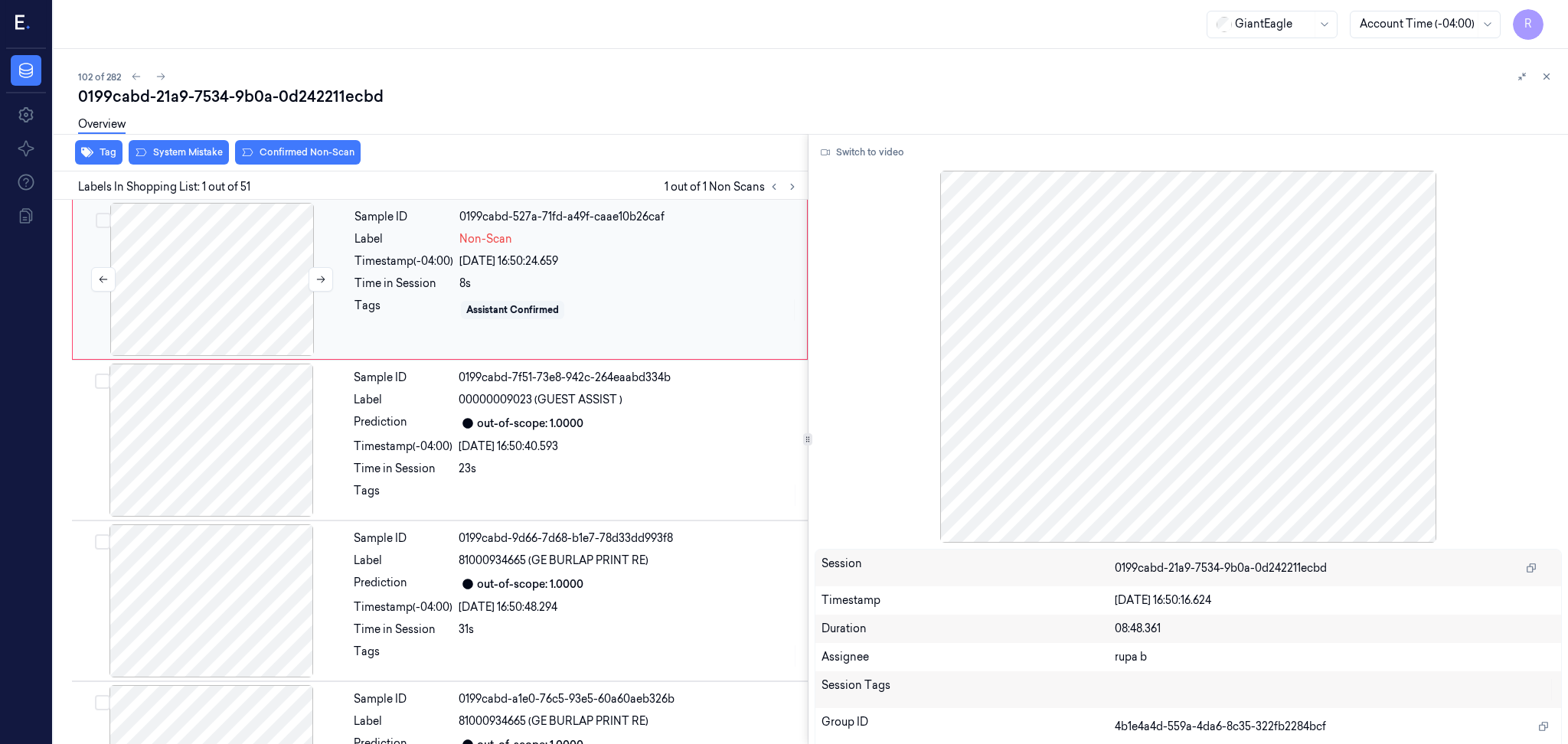
click at [191, 275] on div at bounding box center [212, 280] width 273 height 153
click at [837, 150] on button "Switch to video" at bounding box center [862, 152] width 96 height 25
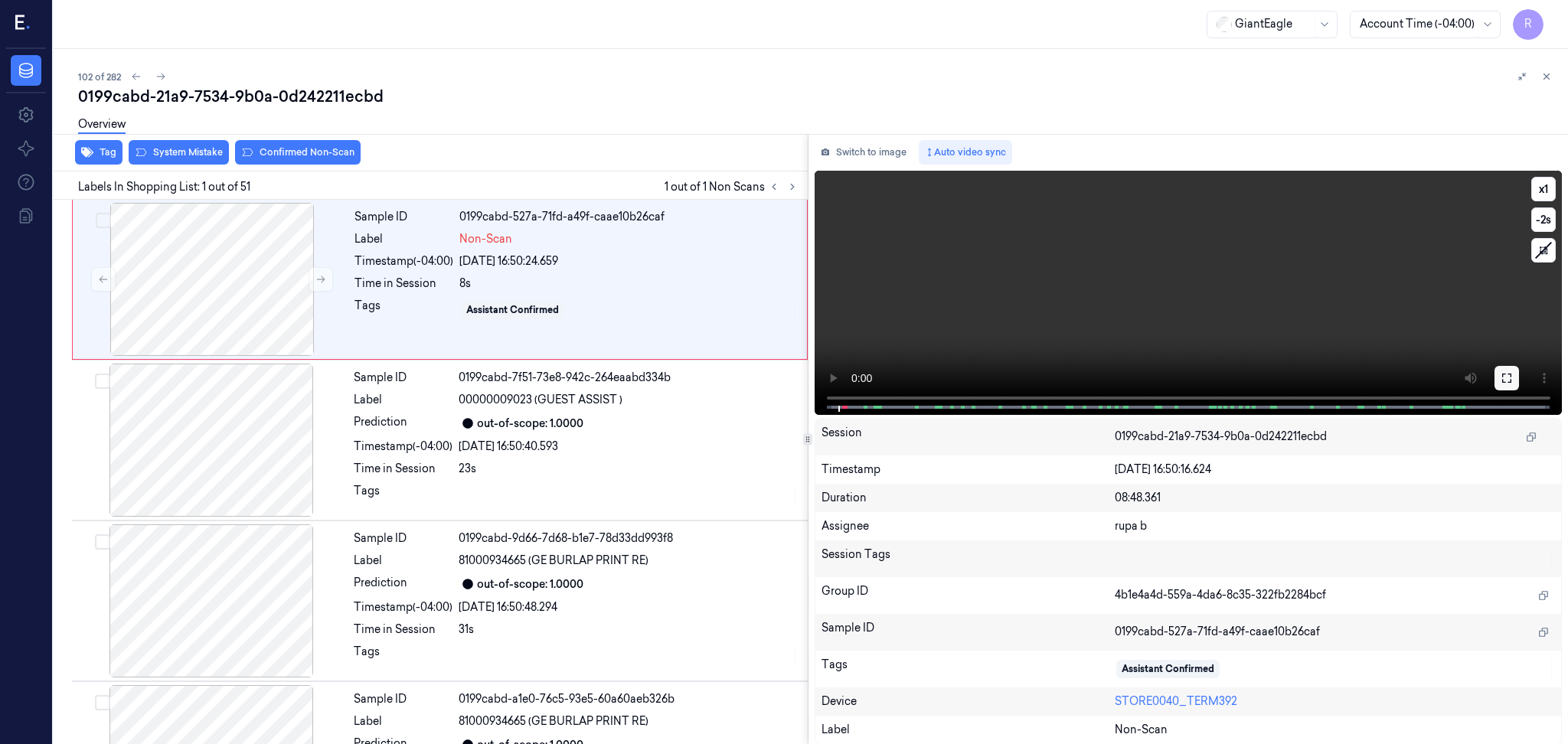
click at [1511, 380] on icon at bounding box center [1506, 377] width 12 height 12
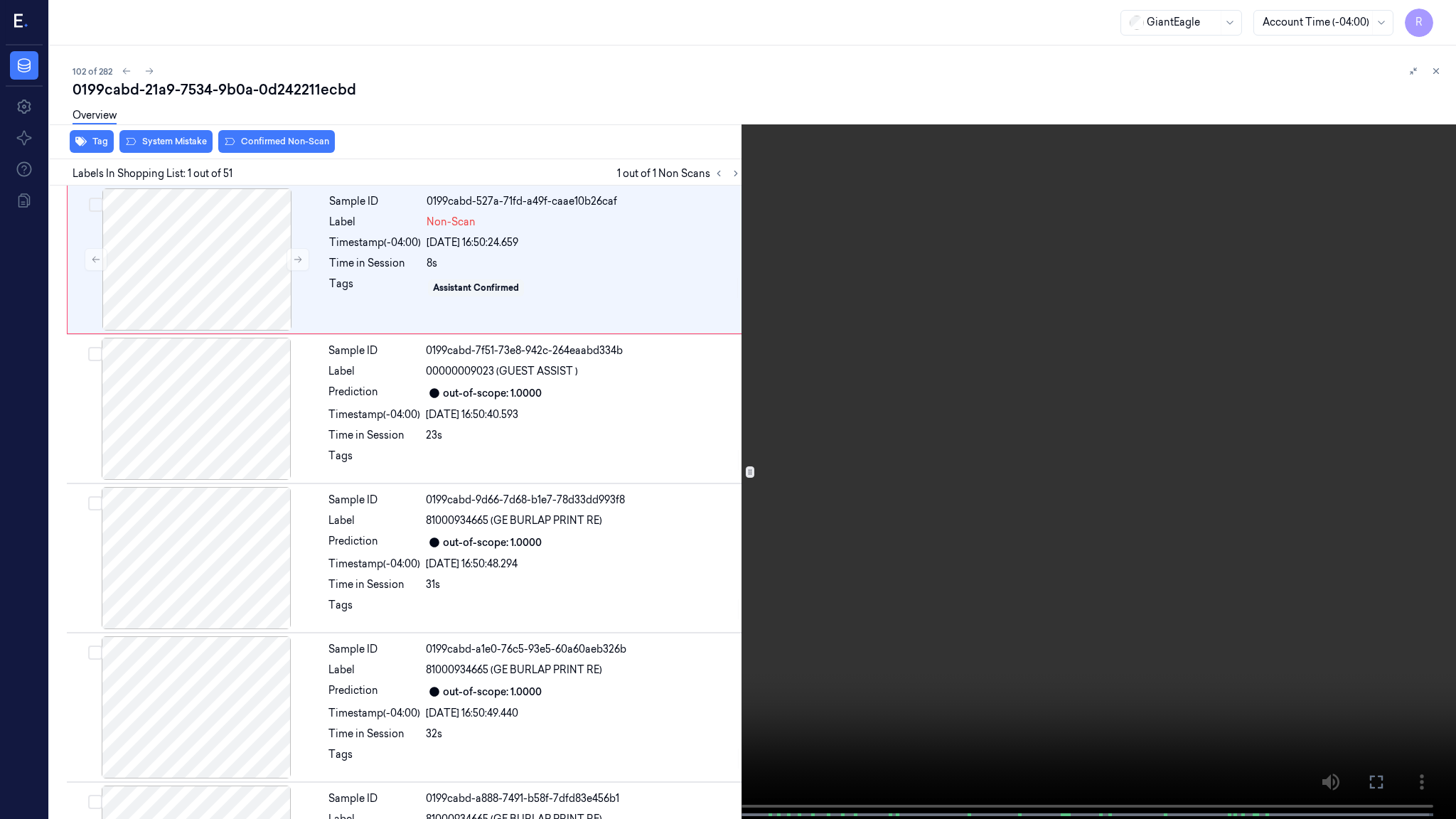
click at [380, 441] on video at bounding box center [728, 411] width 1456 height 822
click at [372, 444] on video at bounding box center [728, 411] width 1456 height 822
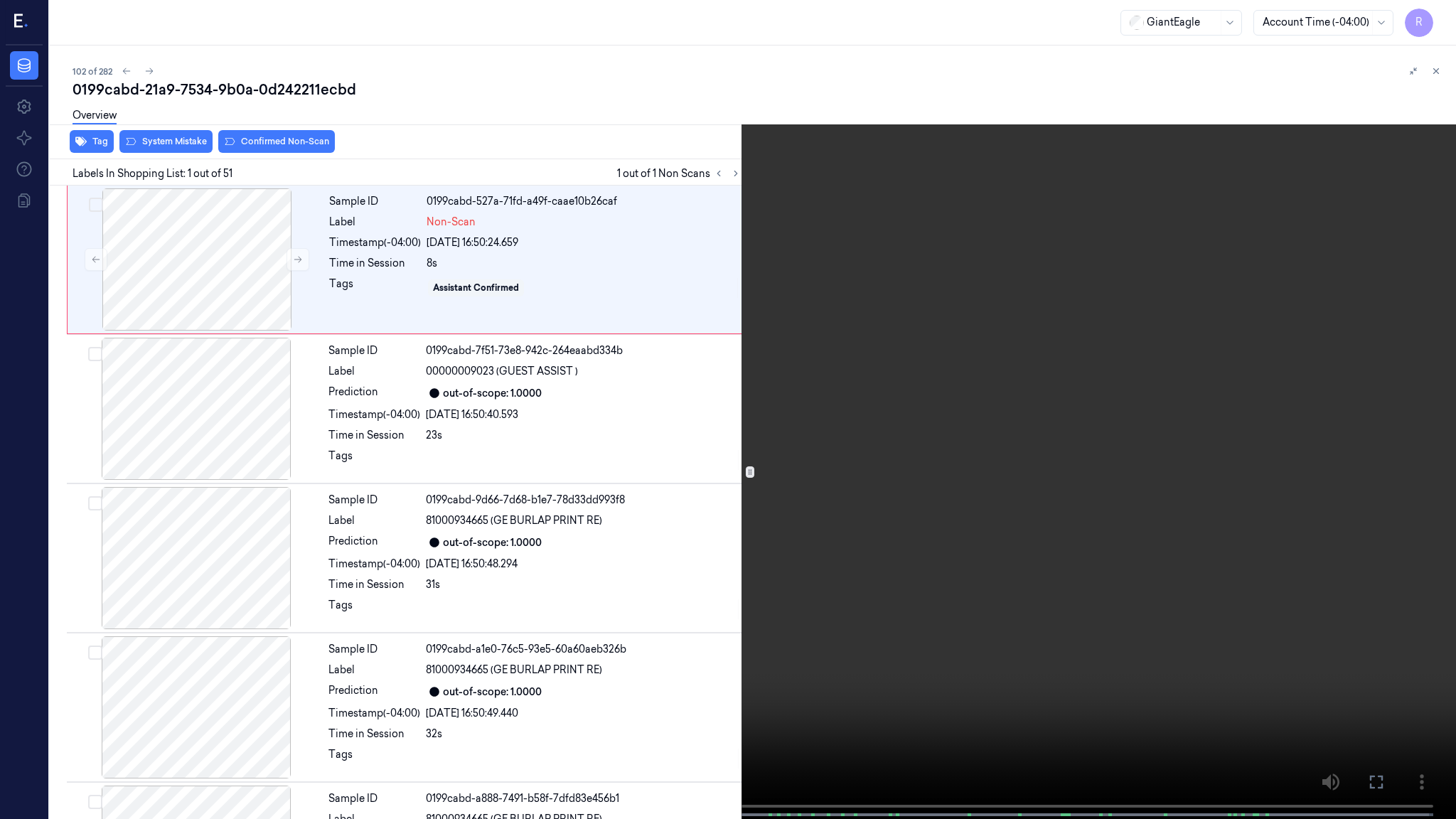
click at [605, 389] on video at bounding box center [728, 411] width 1456 height 822
click at [797, 481] on video at bounding box center [728, 411] width 1456 height 822
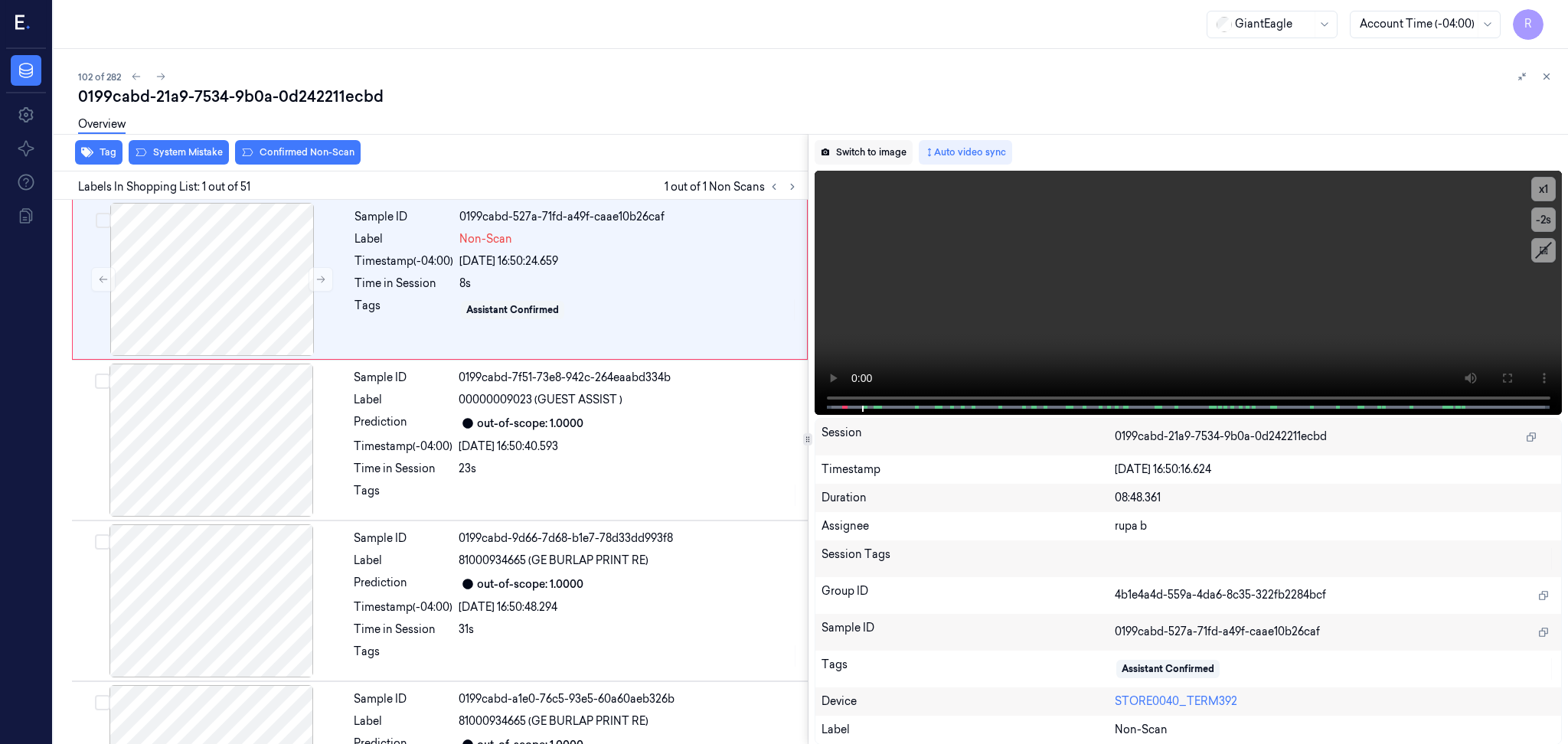
click at [855, 140] on button "Switch to image" at bounding box center [863, 152] width 98 height 25
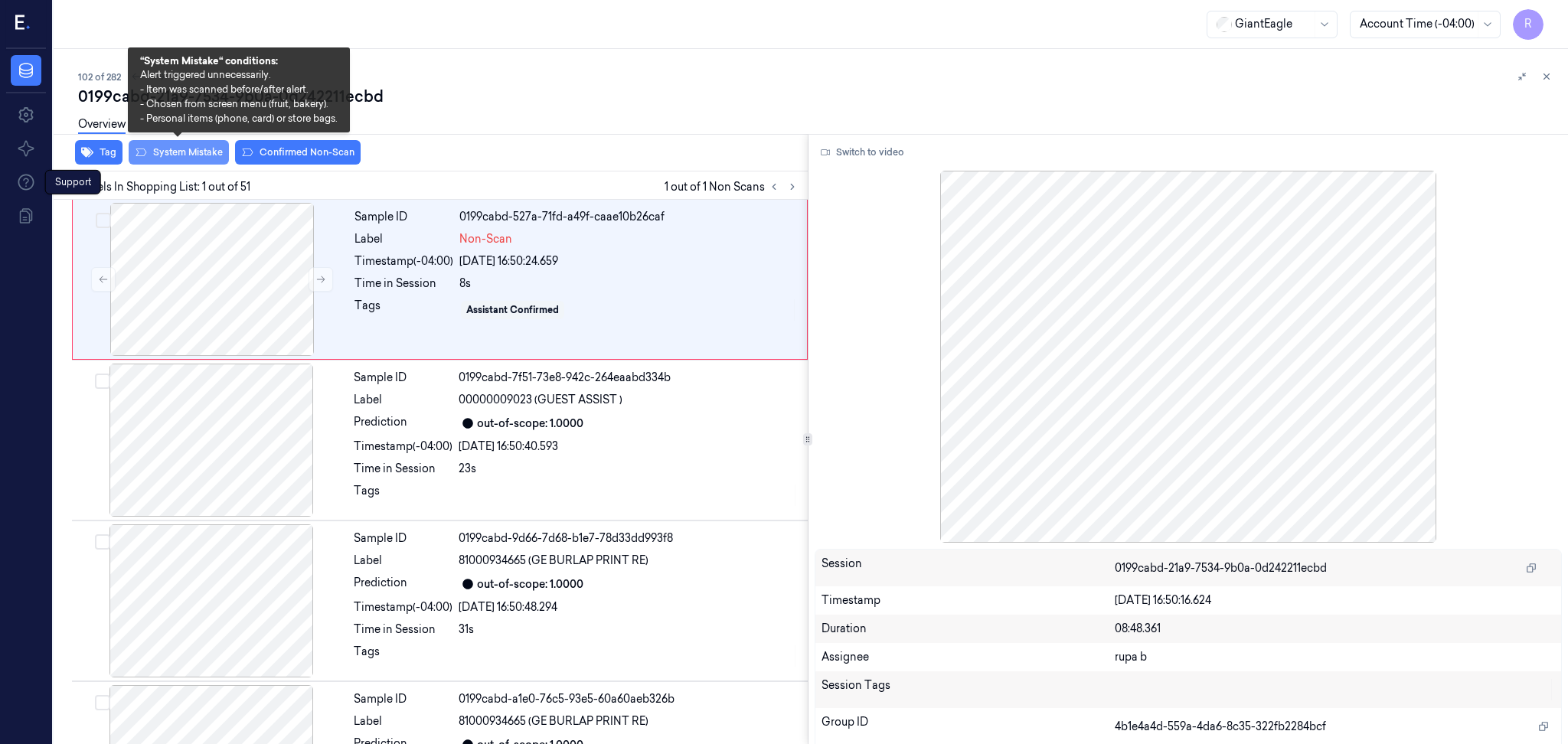
click at [186, 157] on button "System Mistake" at bounding box center [179, 152] width 100 height 25
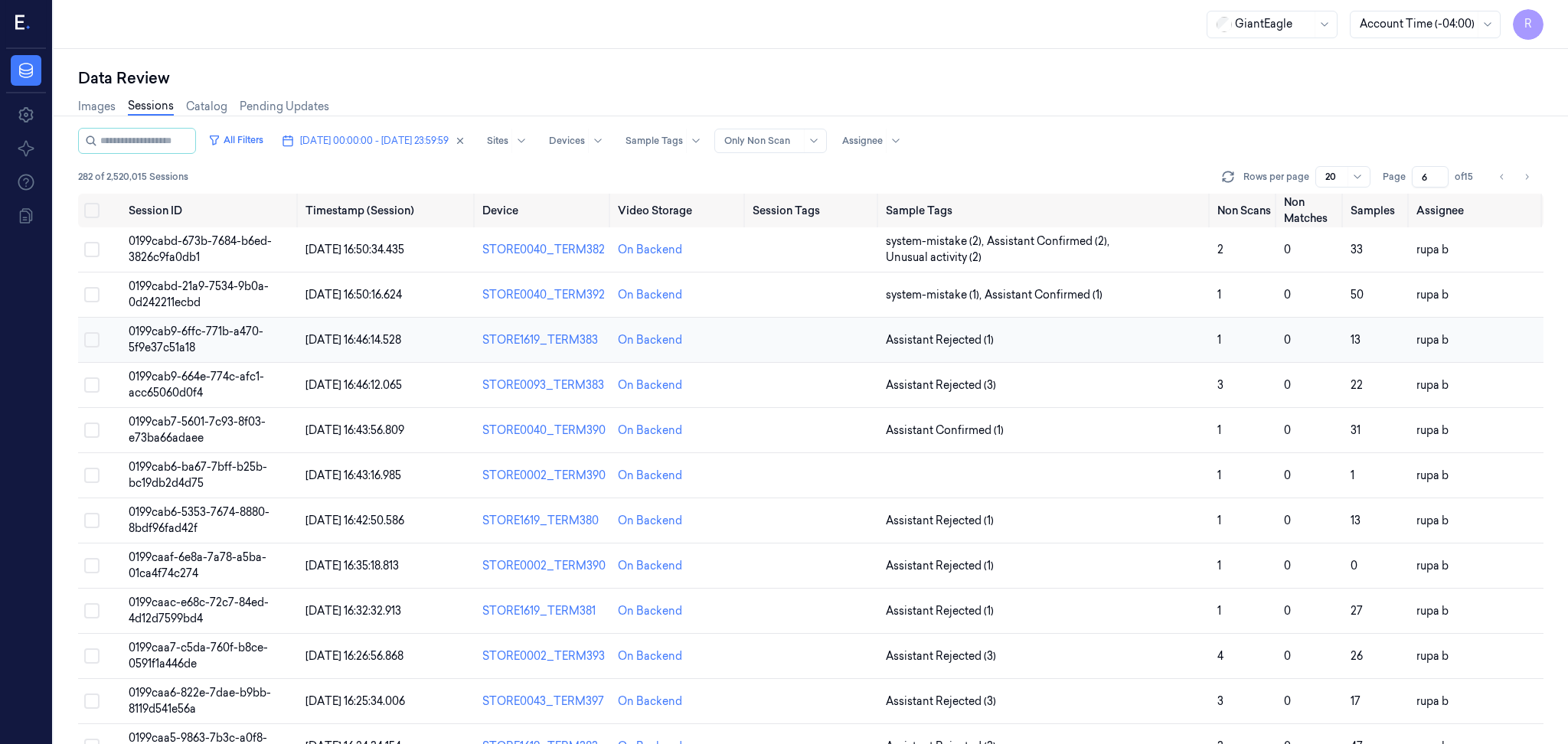
click at [281, 335] on td "0199cab9-6ffc-771b-a470-5f9e37c51a18" at bounding box center [211, 340] width 177 height 45
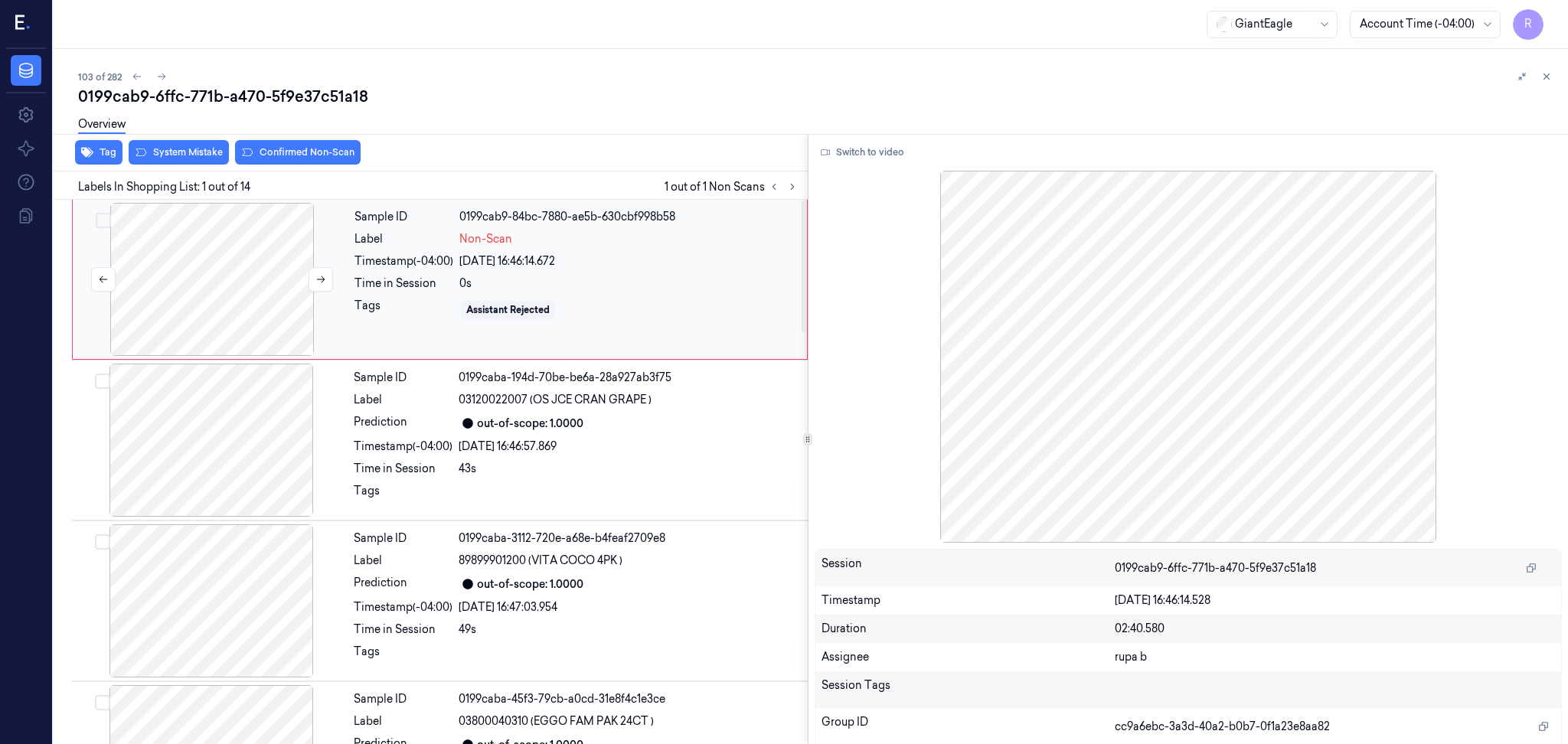
click at [255, 289] on div at bounding box center [212, 280] width 273 height 153
click at [865, 157] on button "Switch to video" at bounding box center [862, 152] width 96 height 25
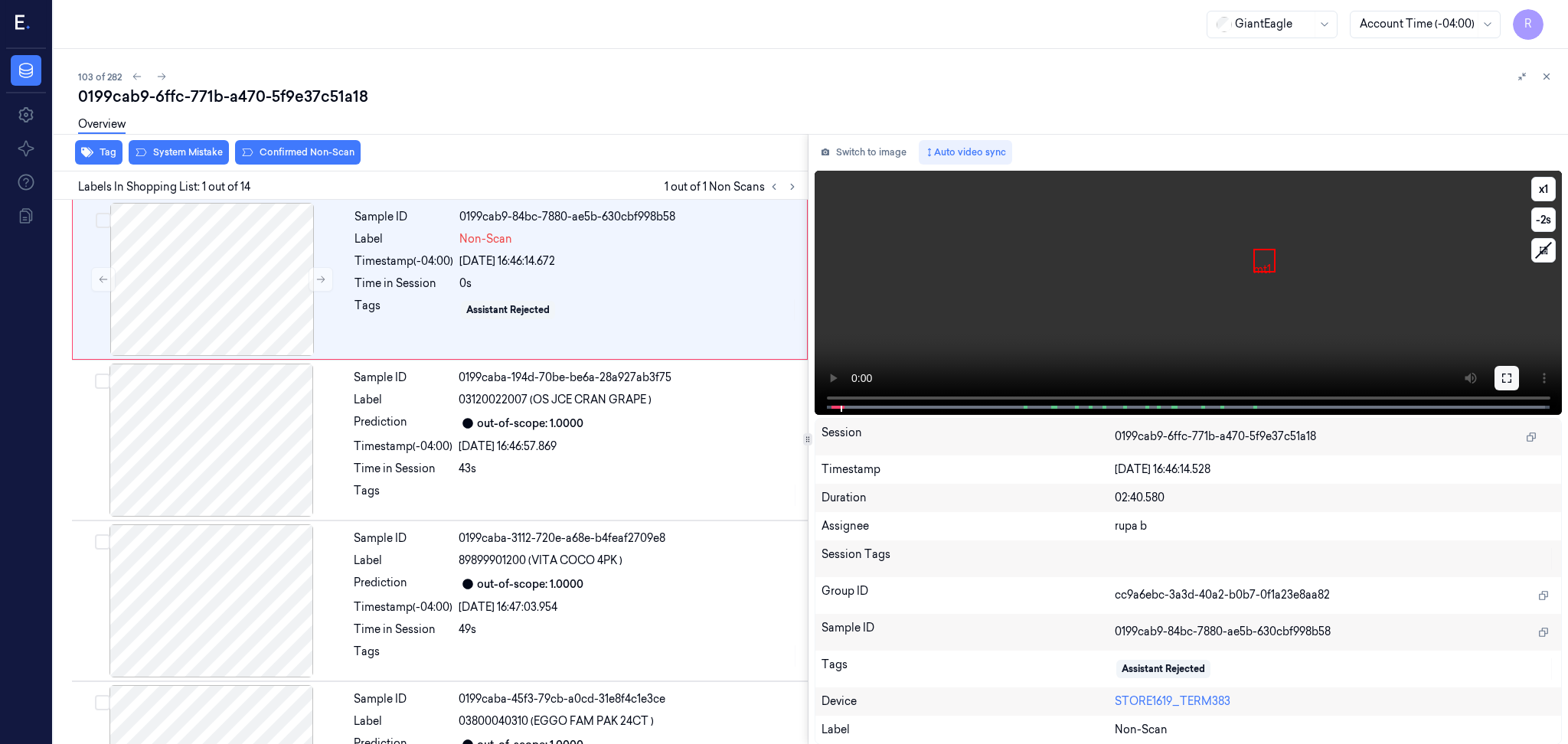
click at [1509, 381] on icon at bounding box center [1506, 378] width 9 height 9
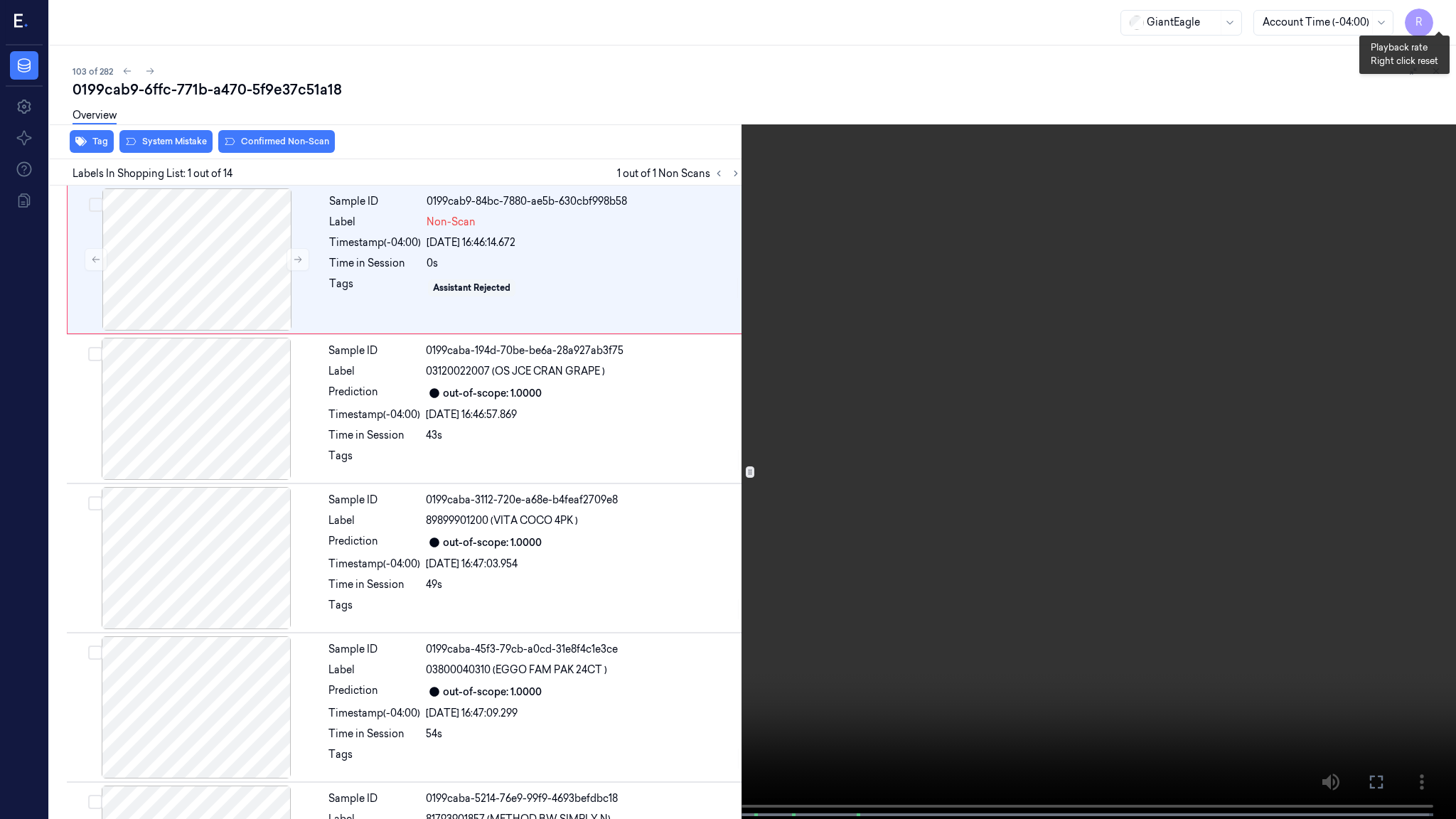
click at [1434, 13] on button "x 1" at bounding box center [1438, 17] width 23 height 23
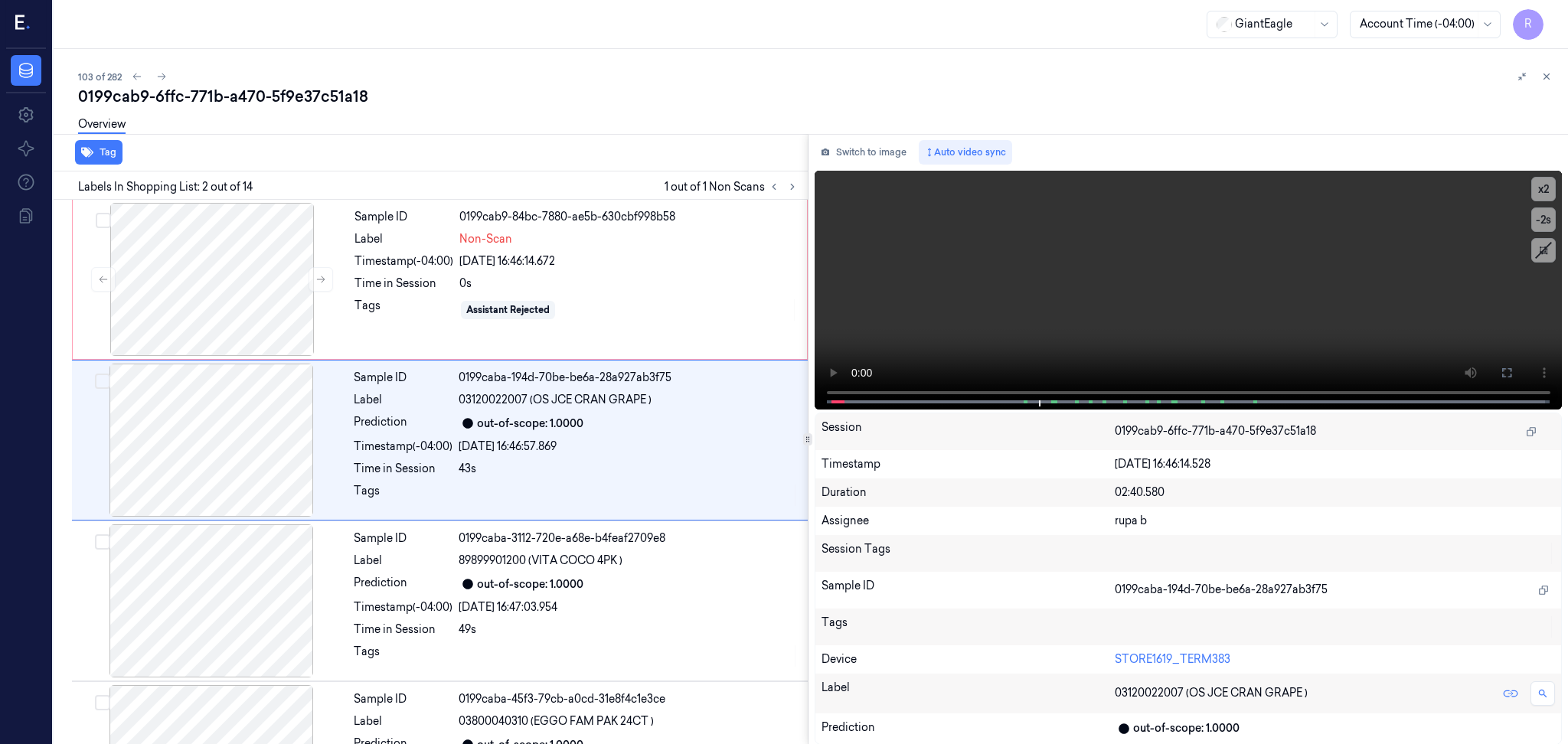
click at [865, 172] on video at bounding box center [1188, 290] width 748 height 239
click at [868, 153] on button "Switch to image" at bounding box center [863, 152] width 98 height 25
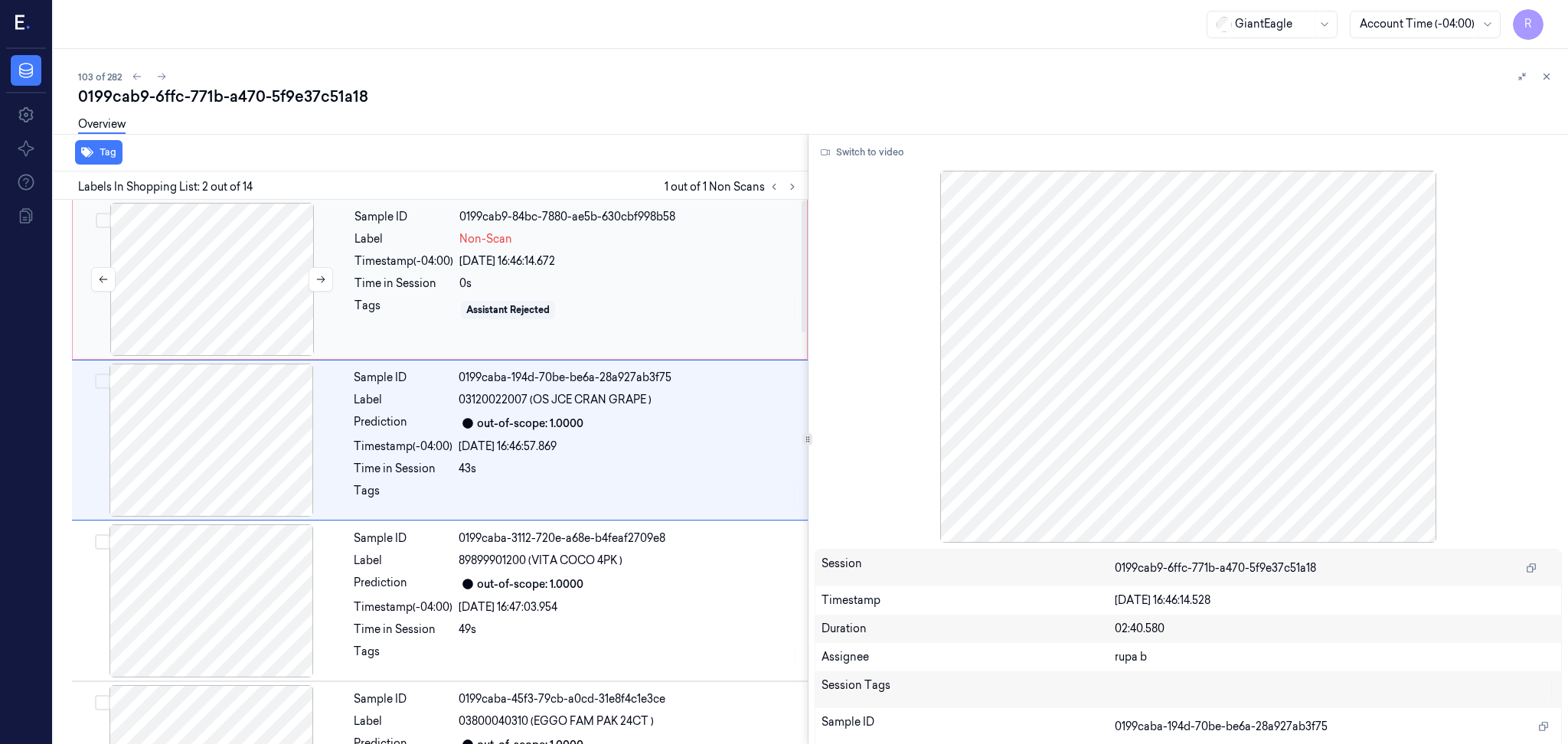
click at [179, 342] on div at bounding box center [212, 280] width 273 height 153
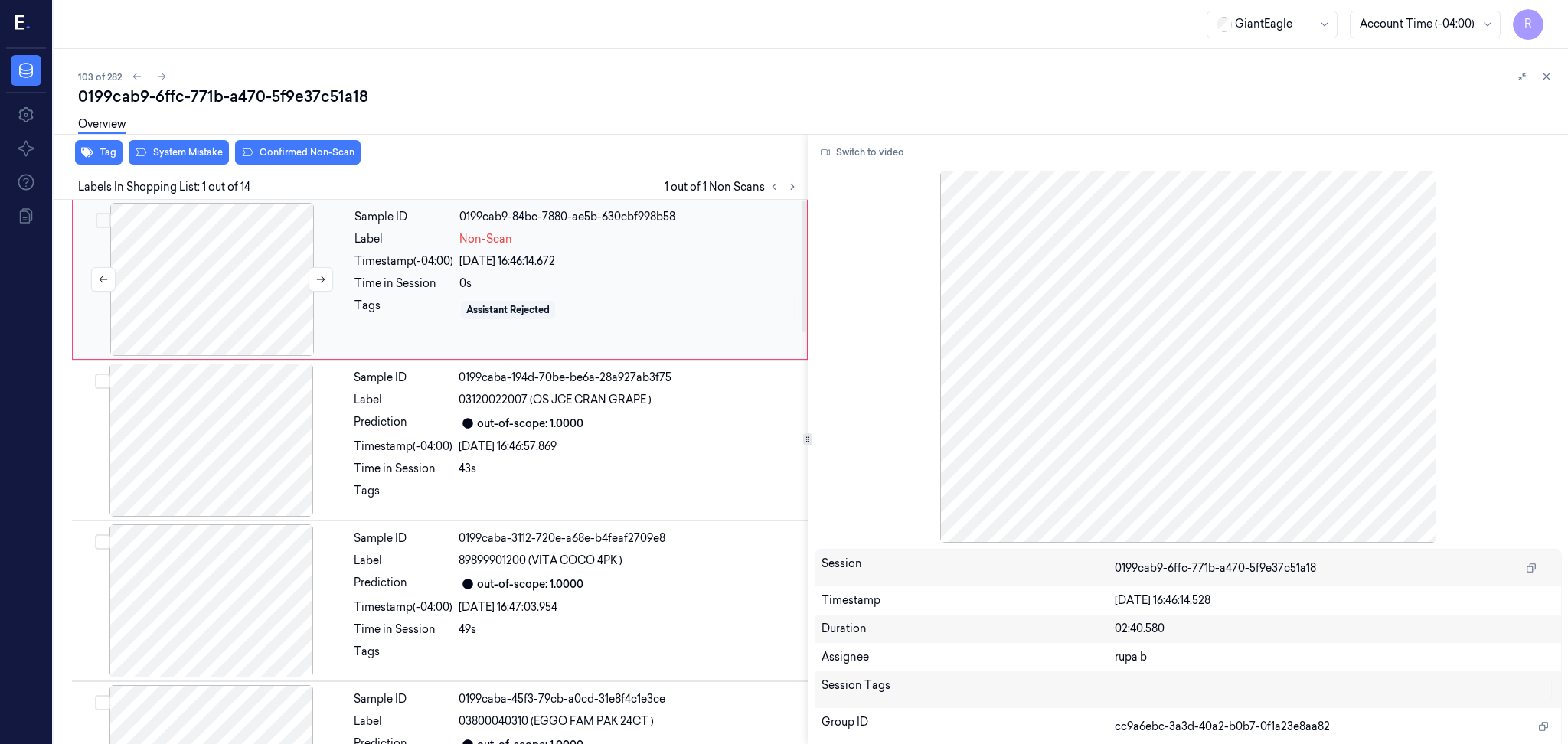
click at [200, 310] on div at bounding box center [212, 280] width 273 height 153
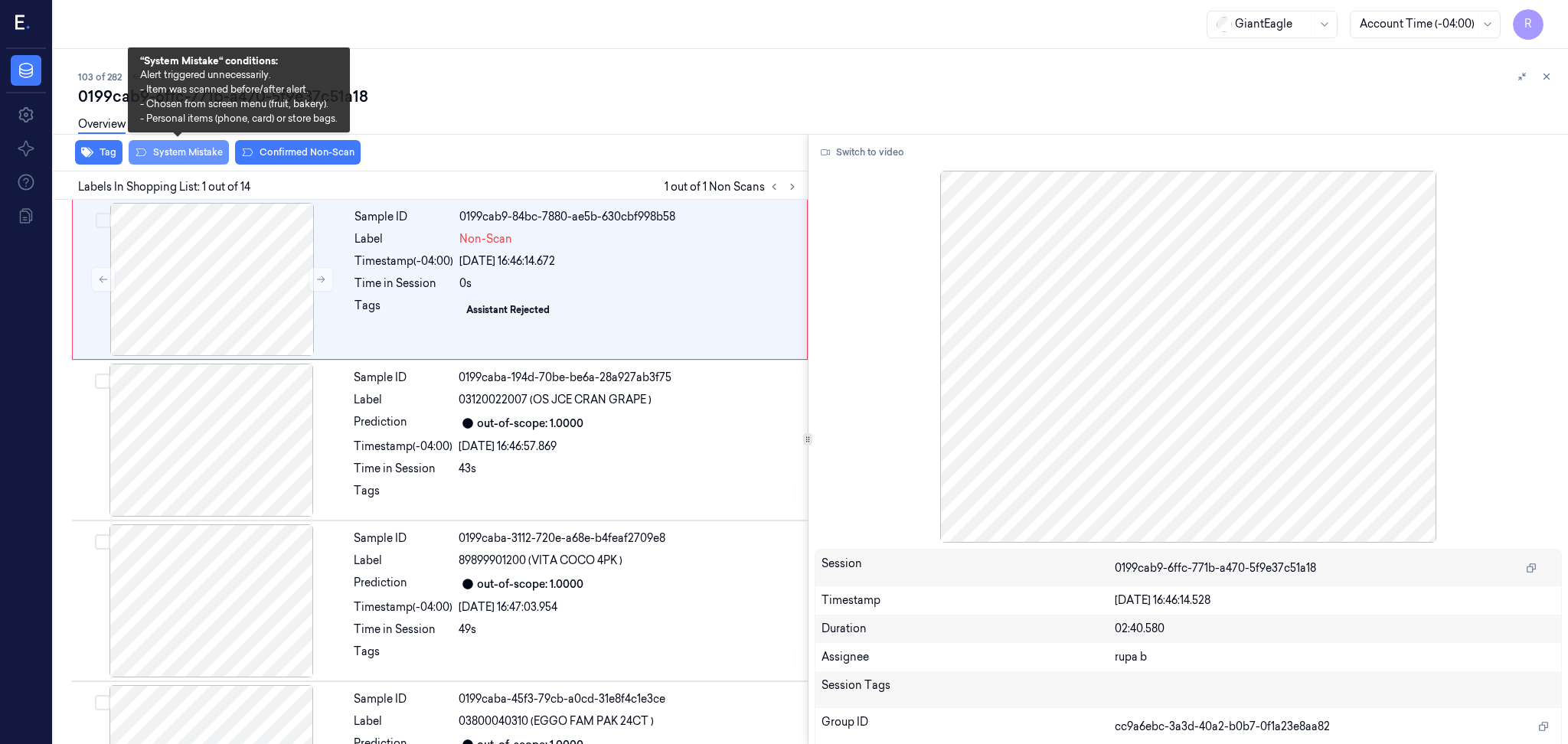
click at [180, 153] on button "System Mistake" at bounding box center [179, 152] width 100 height 25
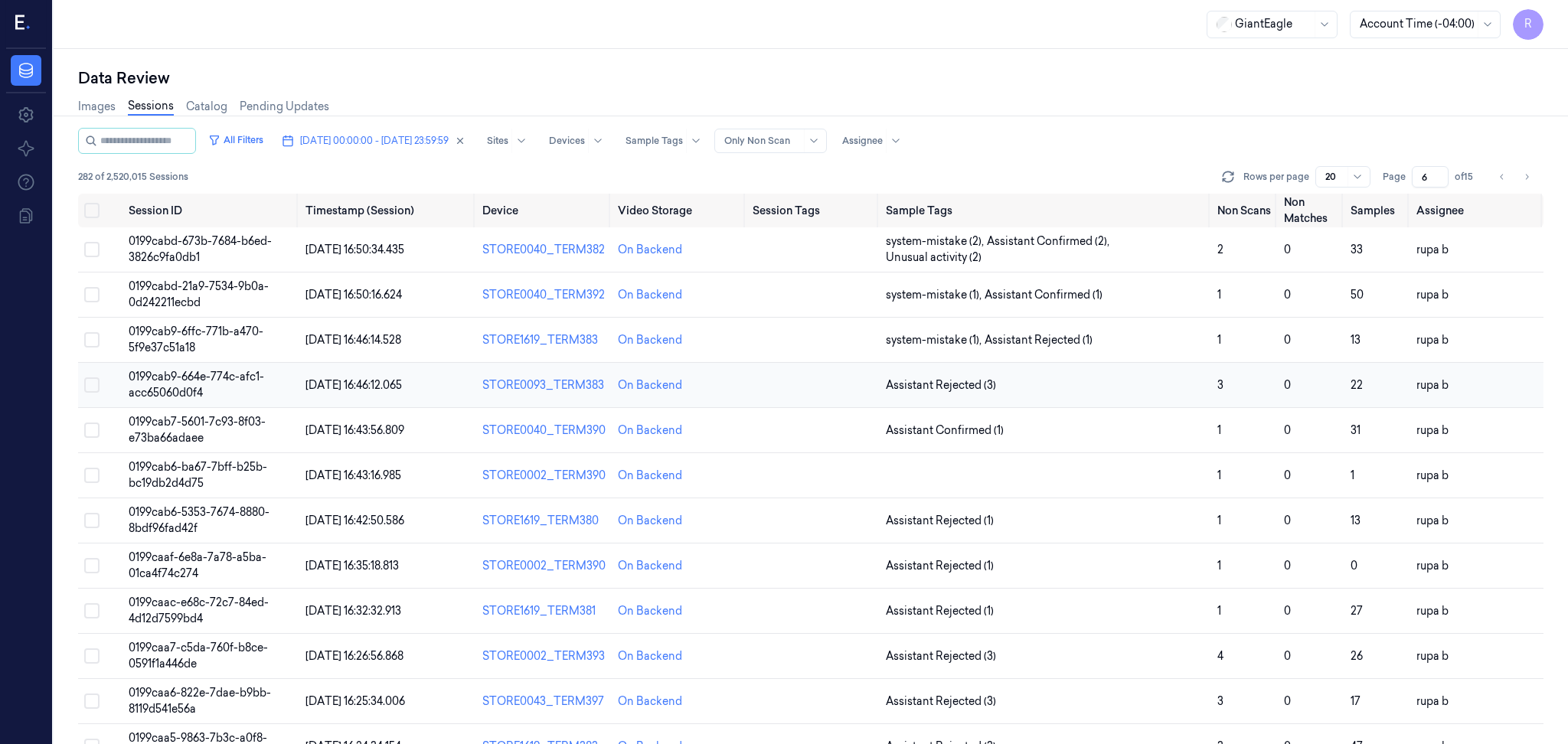
click at [251, 372] on span "0199cab9-664e-774c-afc1-acc65060d0f4" at bounding box center [196, 385] width 135 height 30
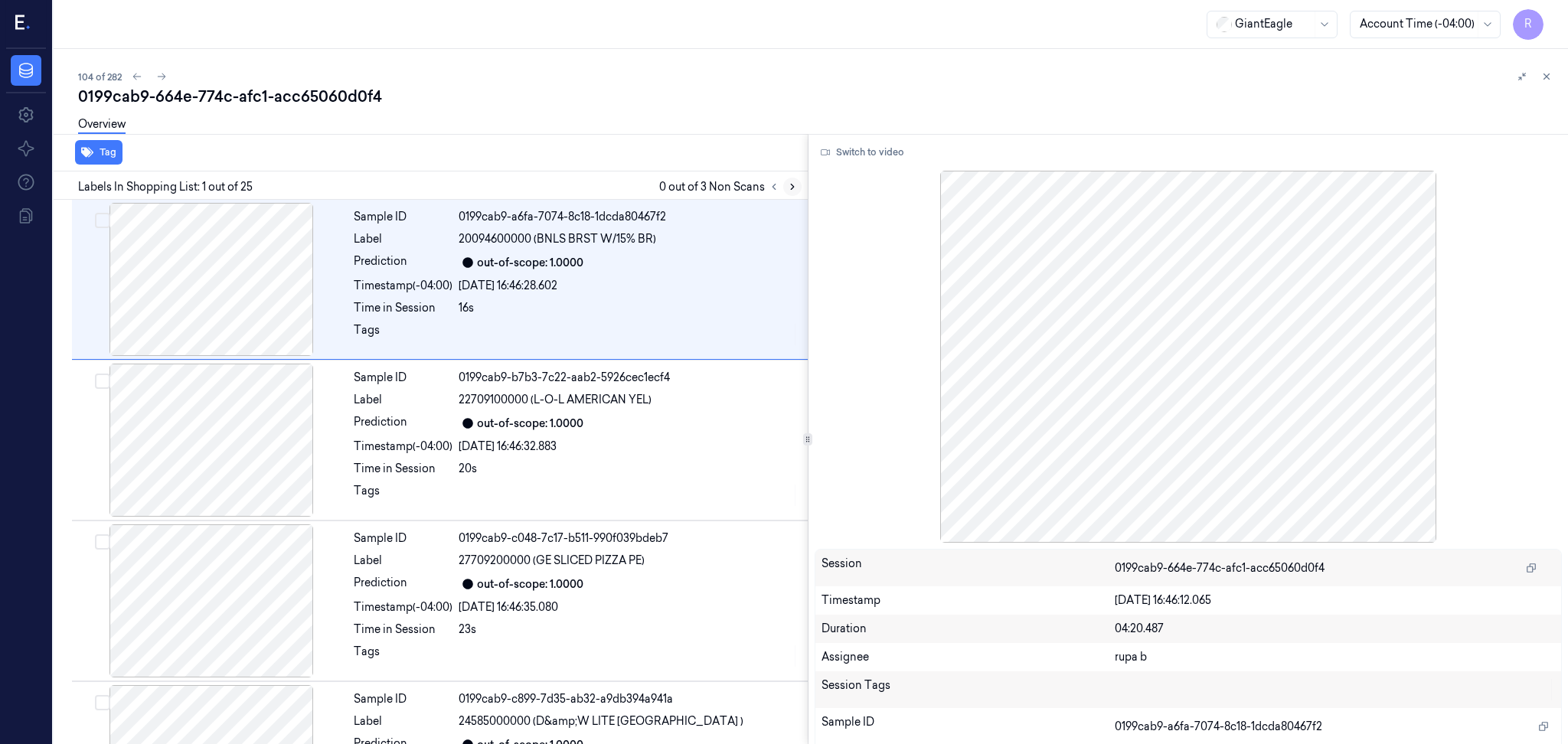
click at [791, 179] on button at bounding box center [792, 187] width 18 height 18
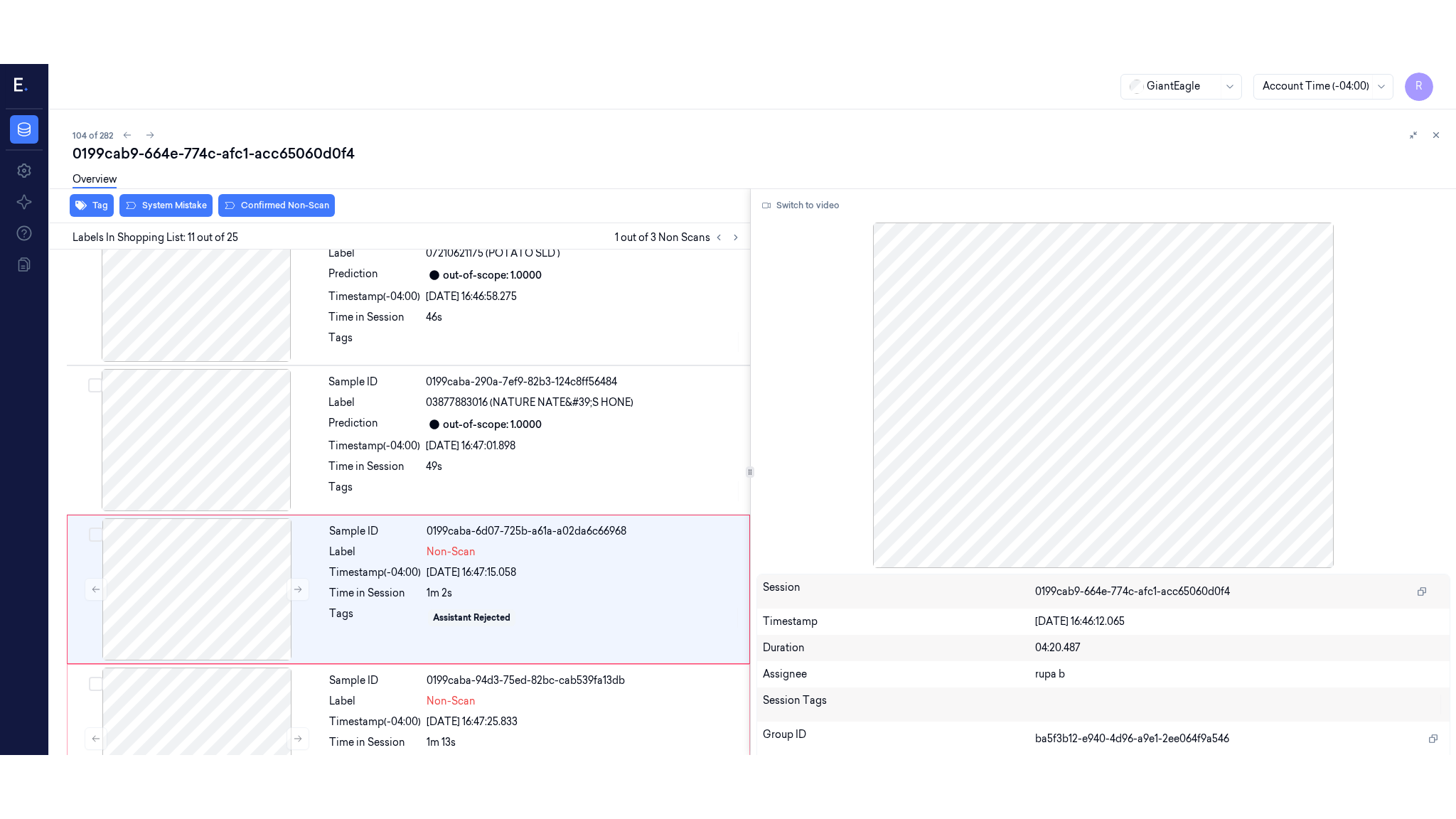
scroll to position [1314, 0]
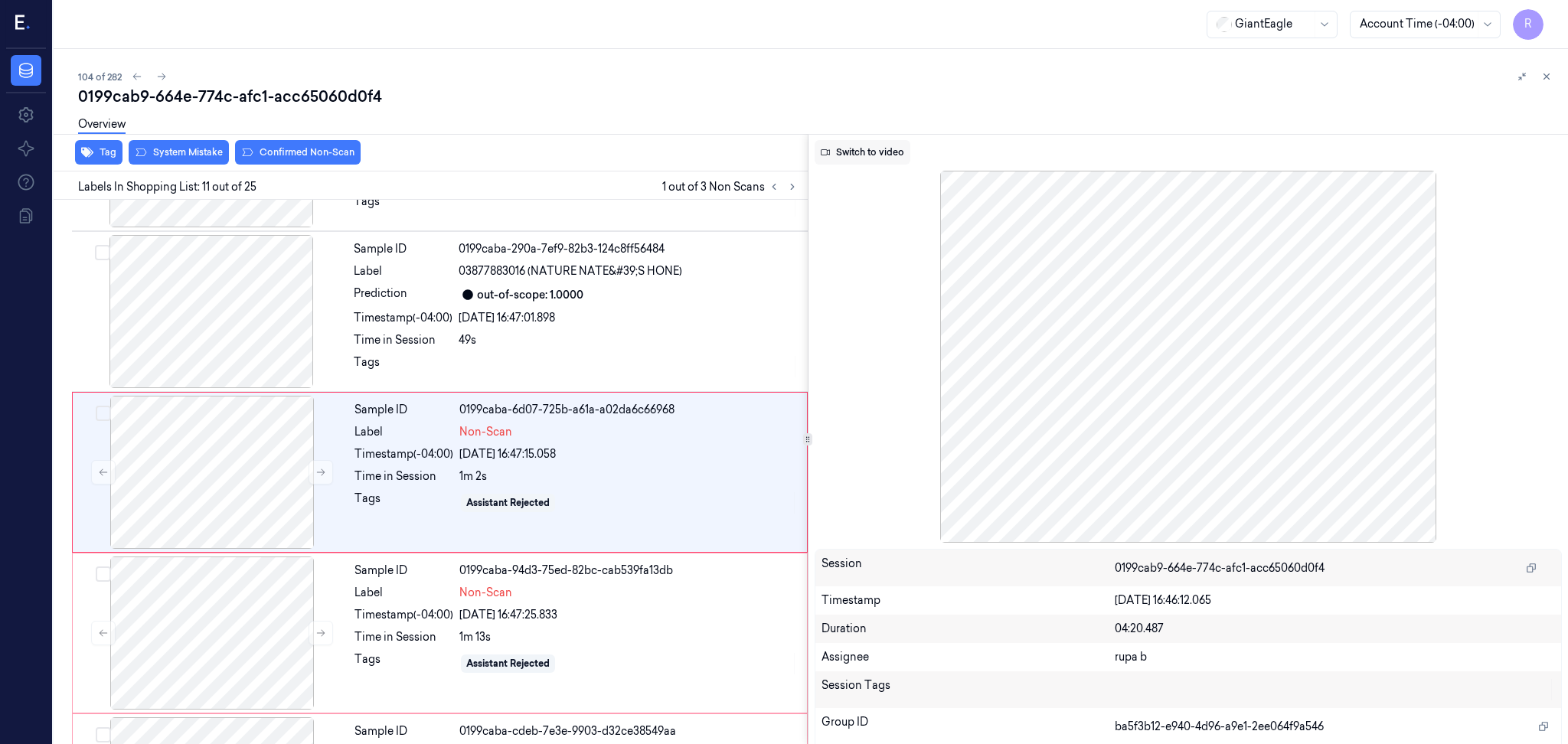
click at [876, 154] on button "Switch to video" at bounding box center [862, 152] width 96 height 25
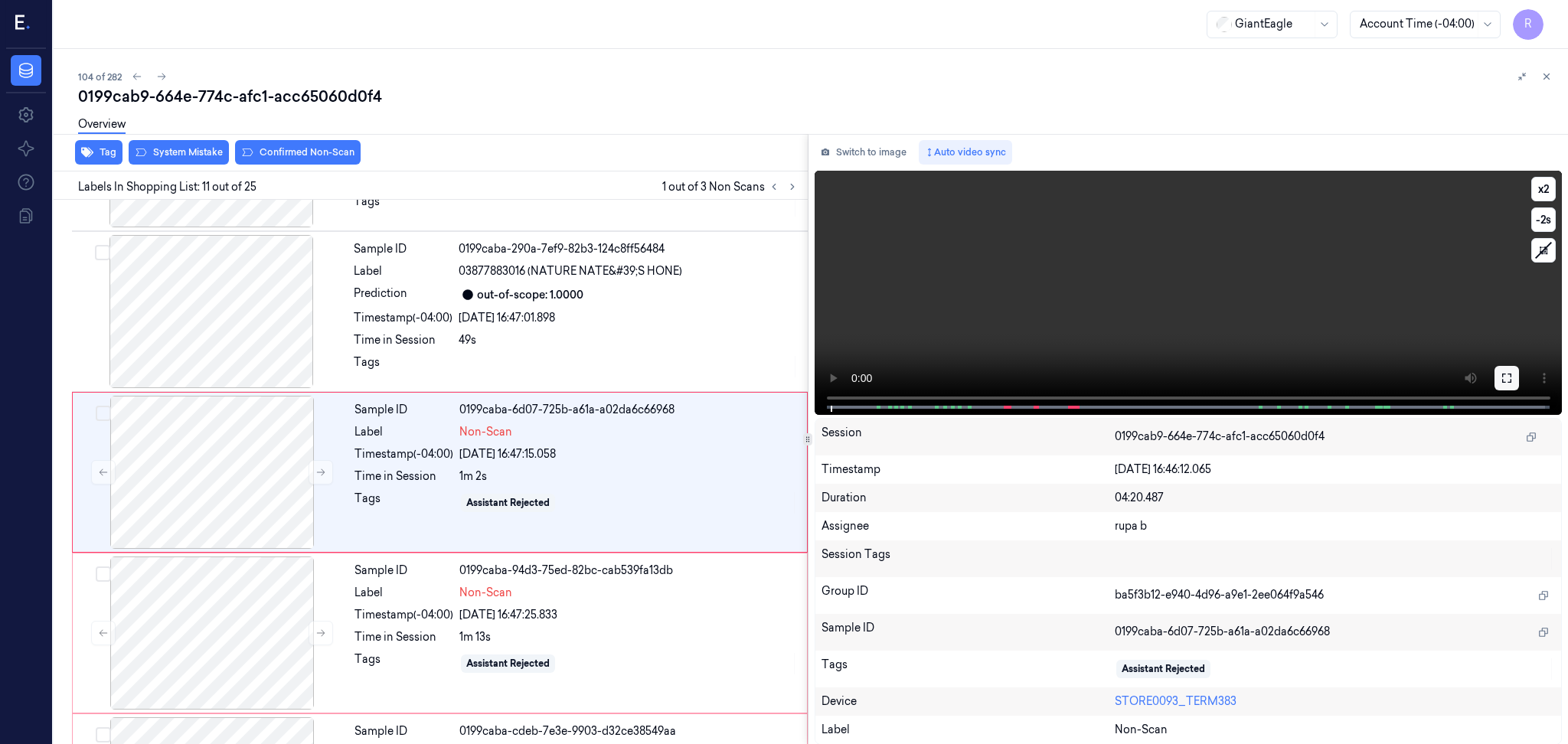
click at [1508, 380] on icon at bounding box center [1506, 377] width 12 height 12
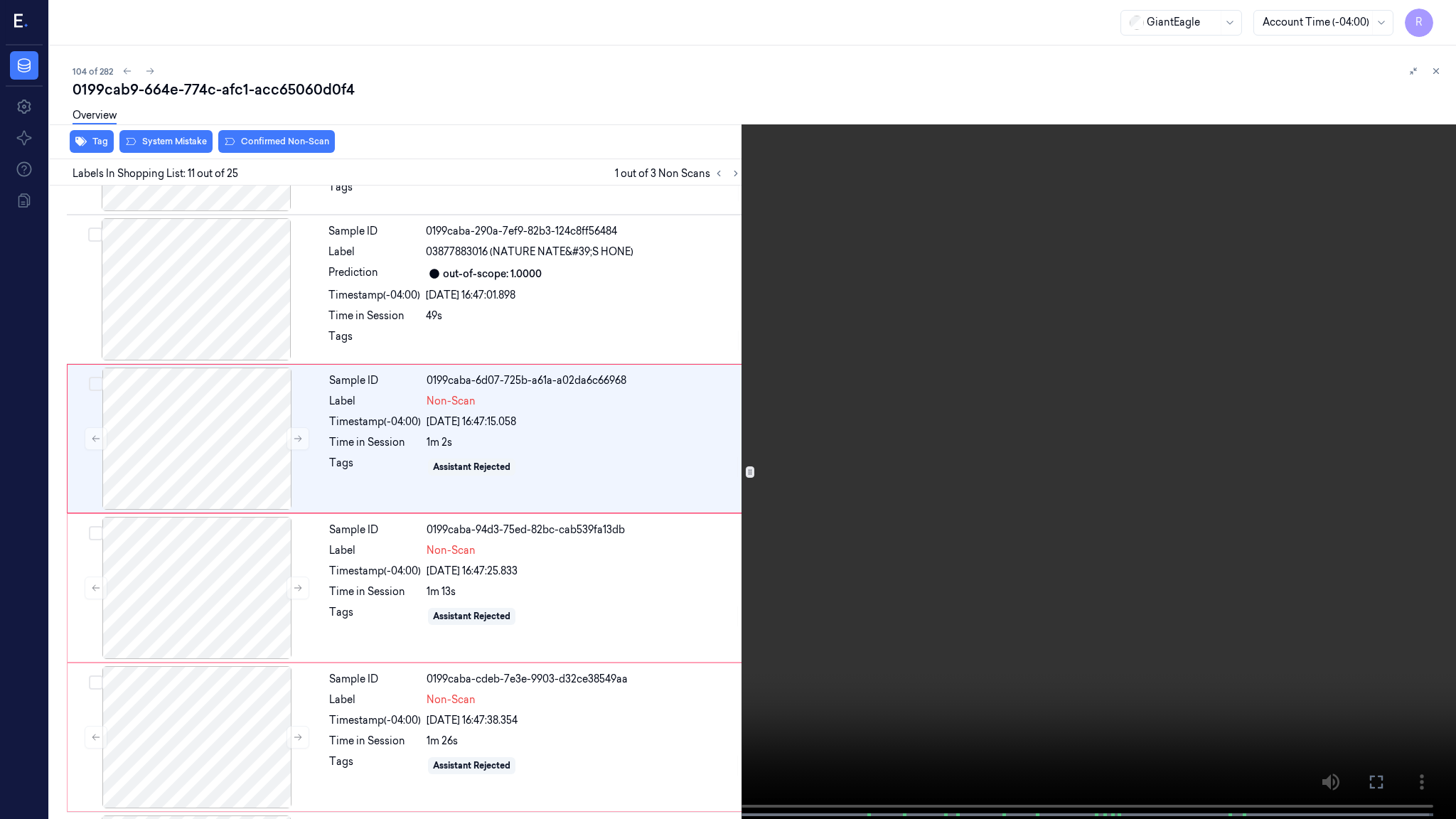
click at [1397, 430] on video at bounding box center [728, 411] width 1456 height 822
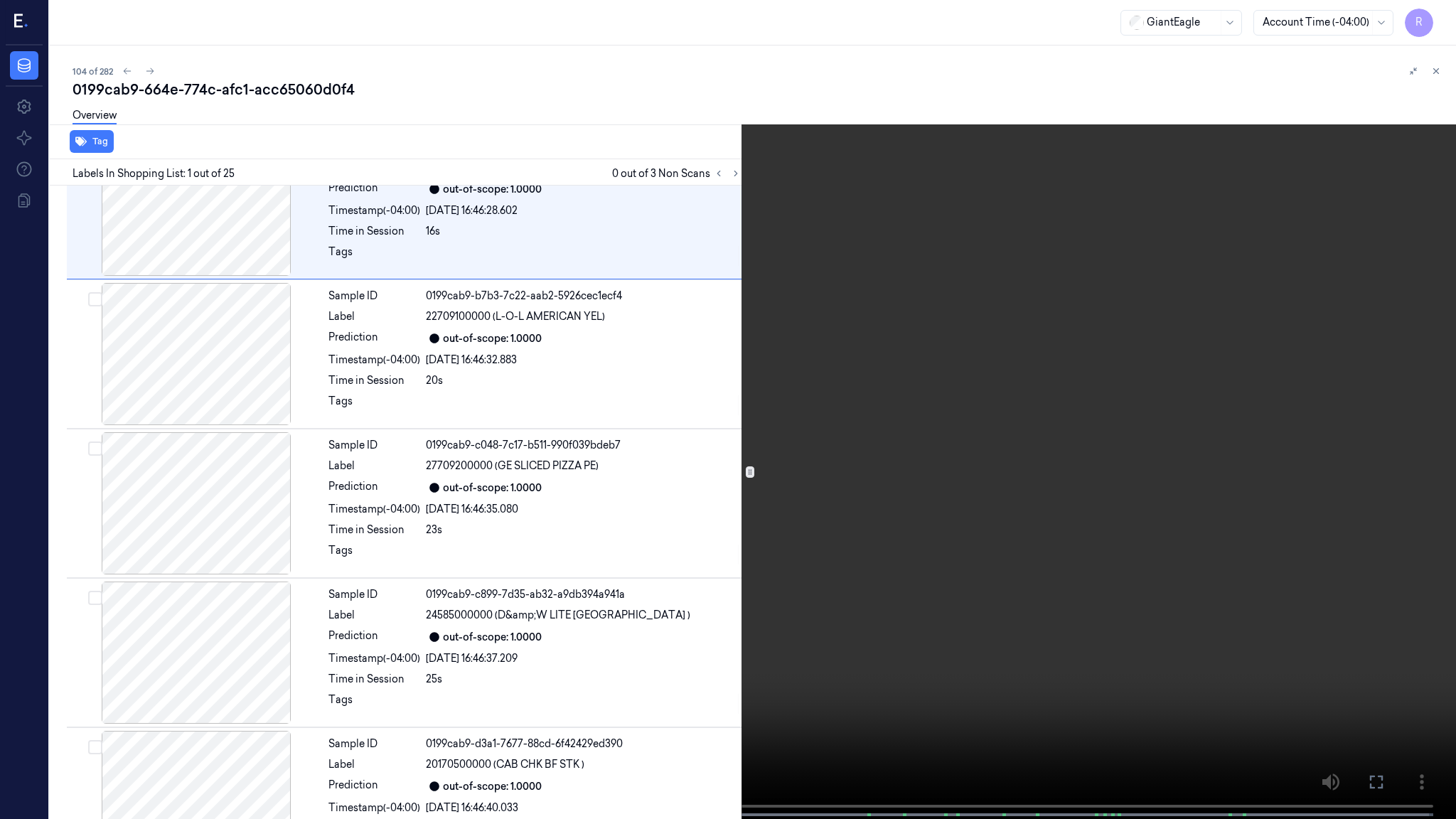
scroll to position [0, 0]
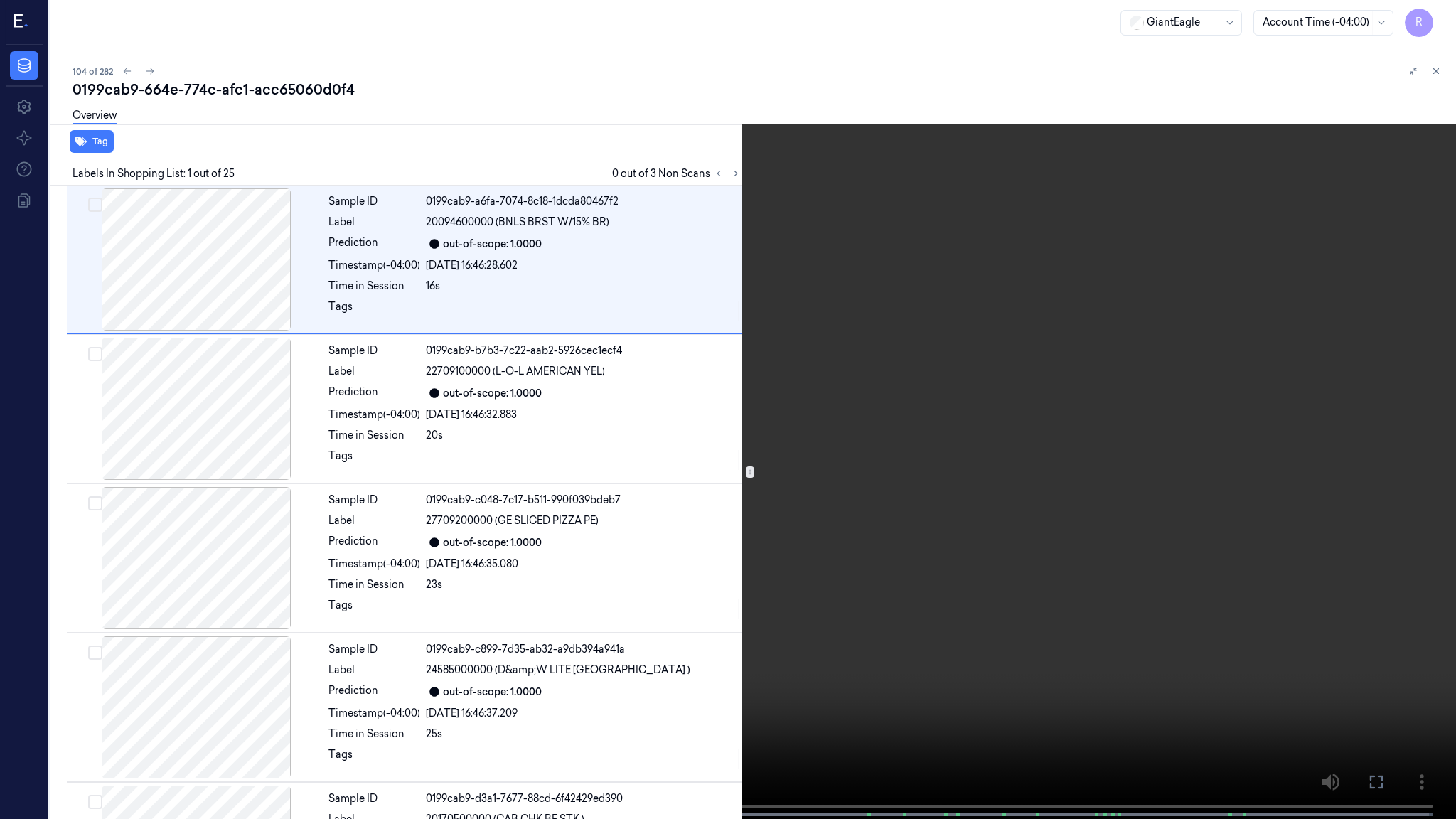
click at [229, 522] on video at bounding box center [728, 411] width 1456 height 822
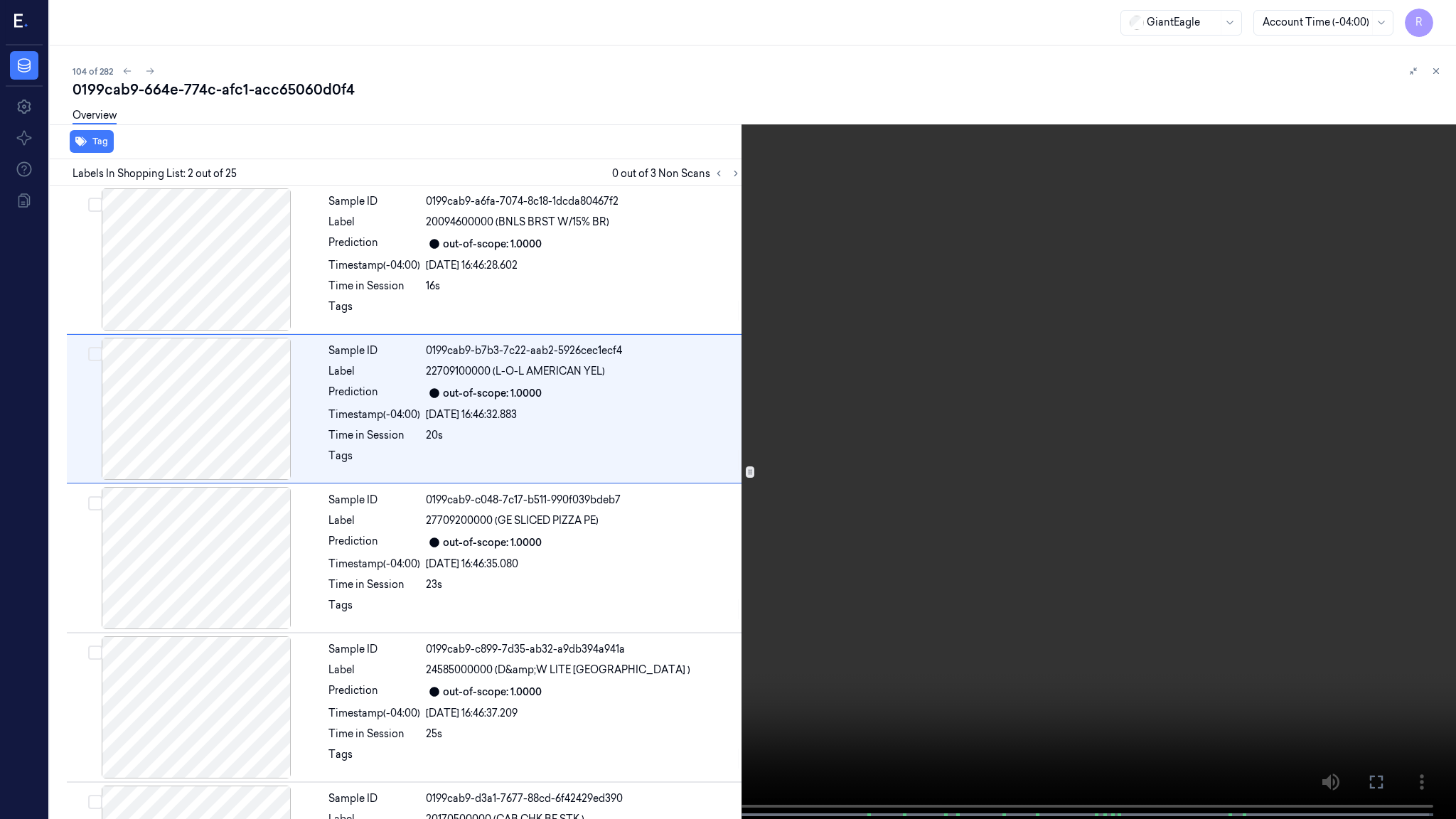
click at [225, 548] on video at bounding box center [728, 411] width 1456 height 822
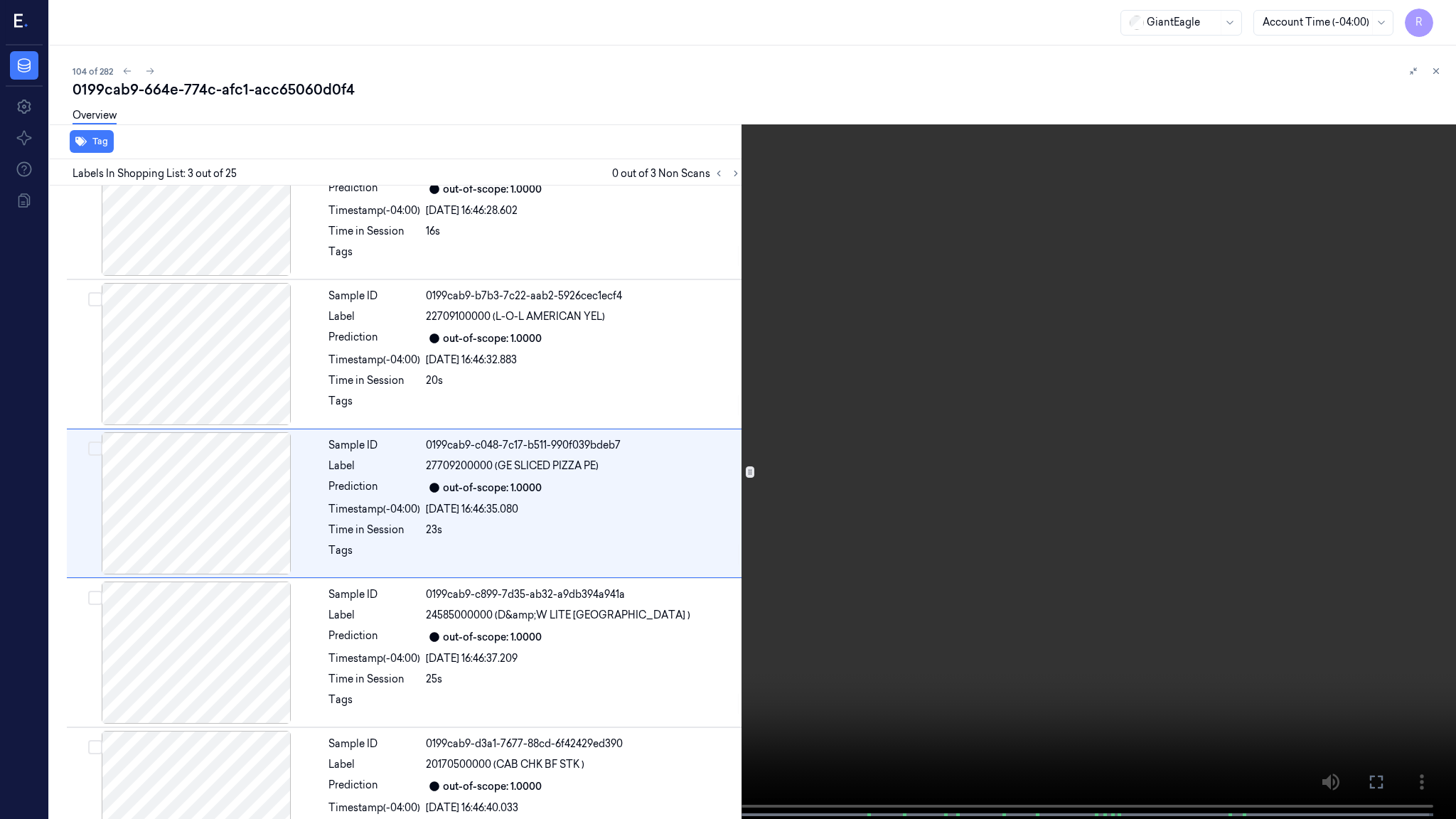
click at [225, 547] on video at bounding box center [728, 411] width 1456 height 822
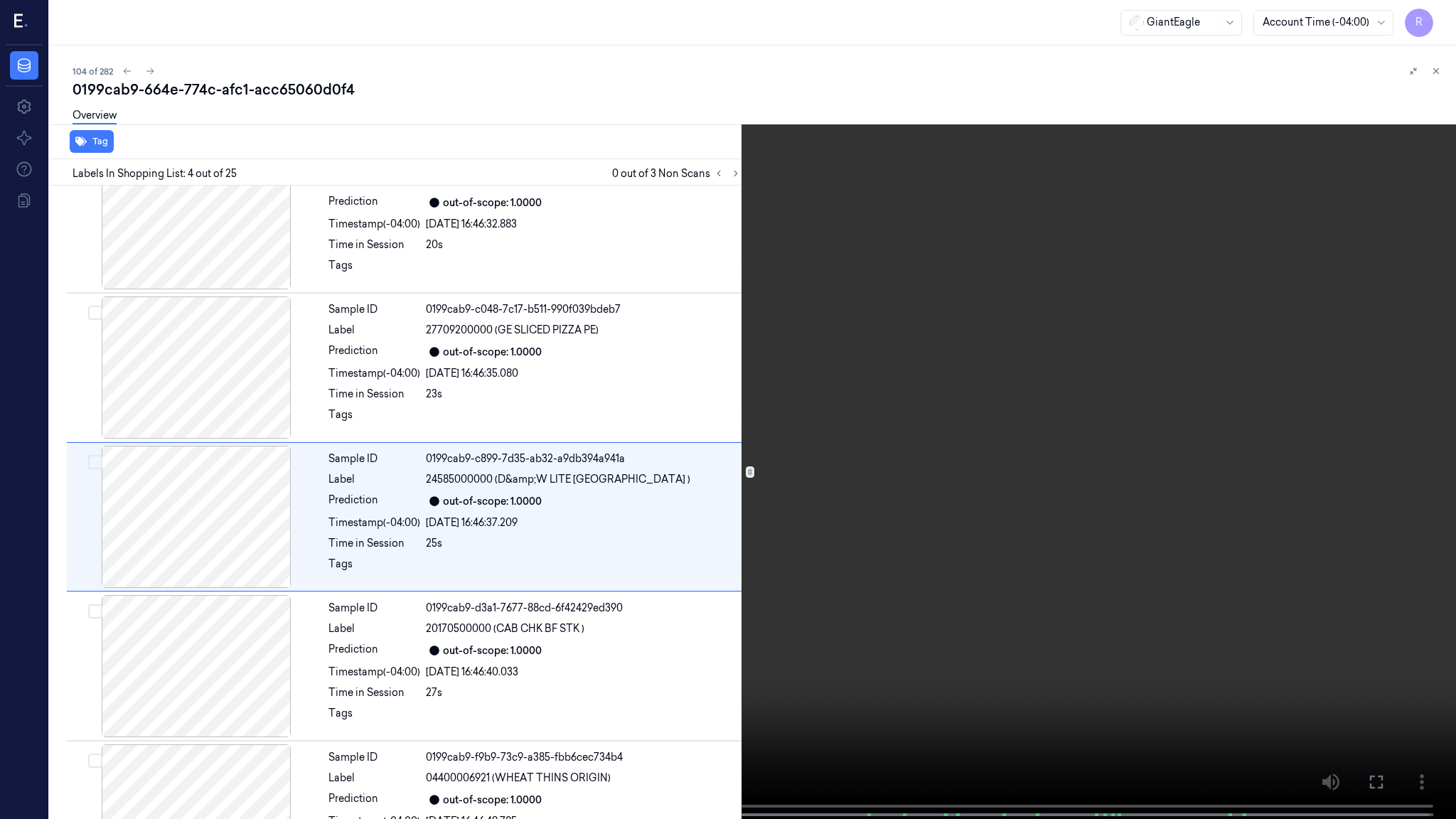
scroll to position [205, 0]
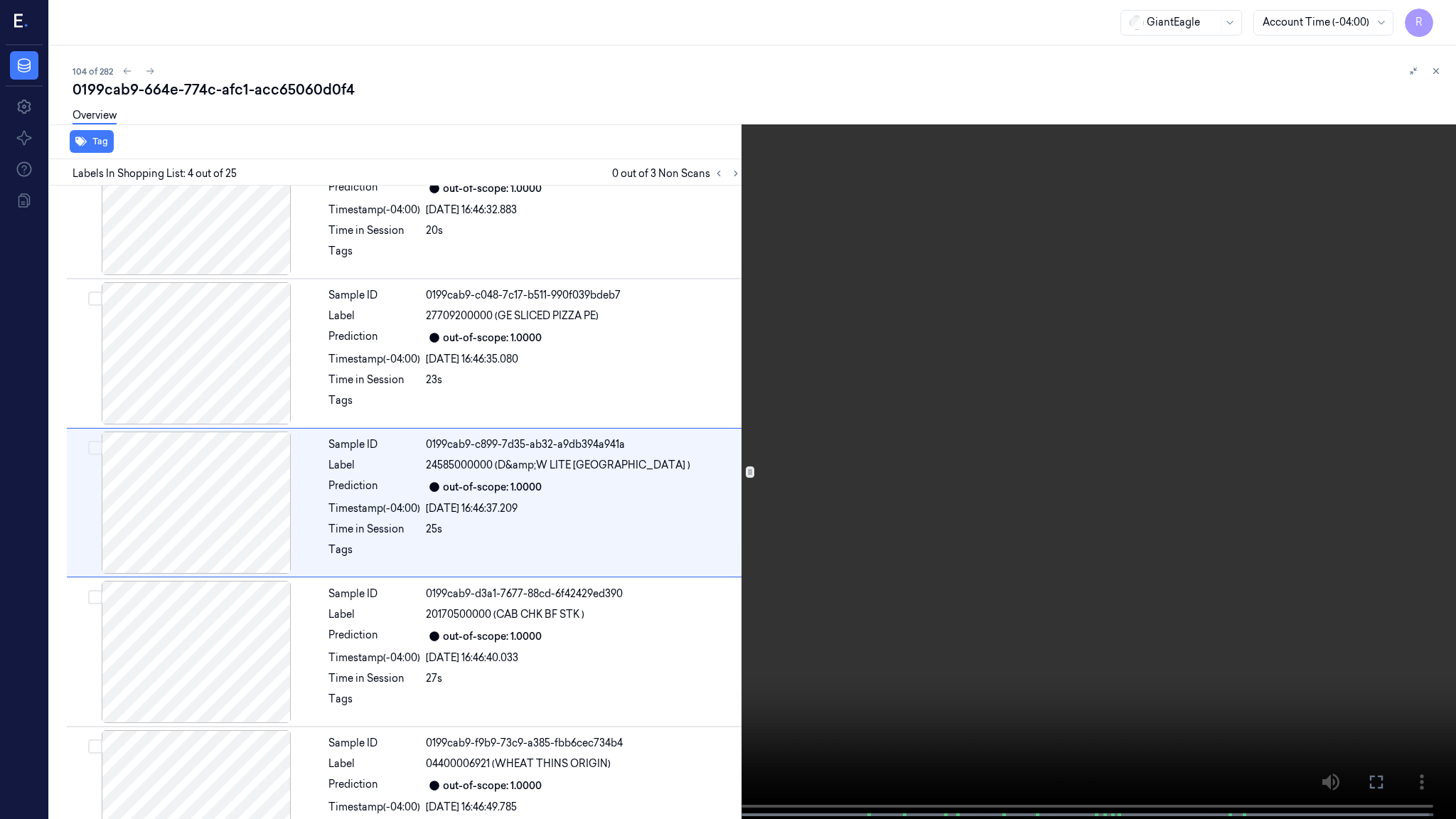
click at [228, 449] on video at bounding box center [728, 411] width 1456 height 822
click at [223, 449] on video at bounding box center [728, 411] width 1456 height 822
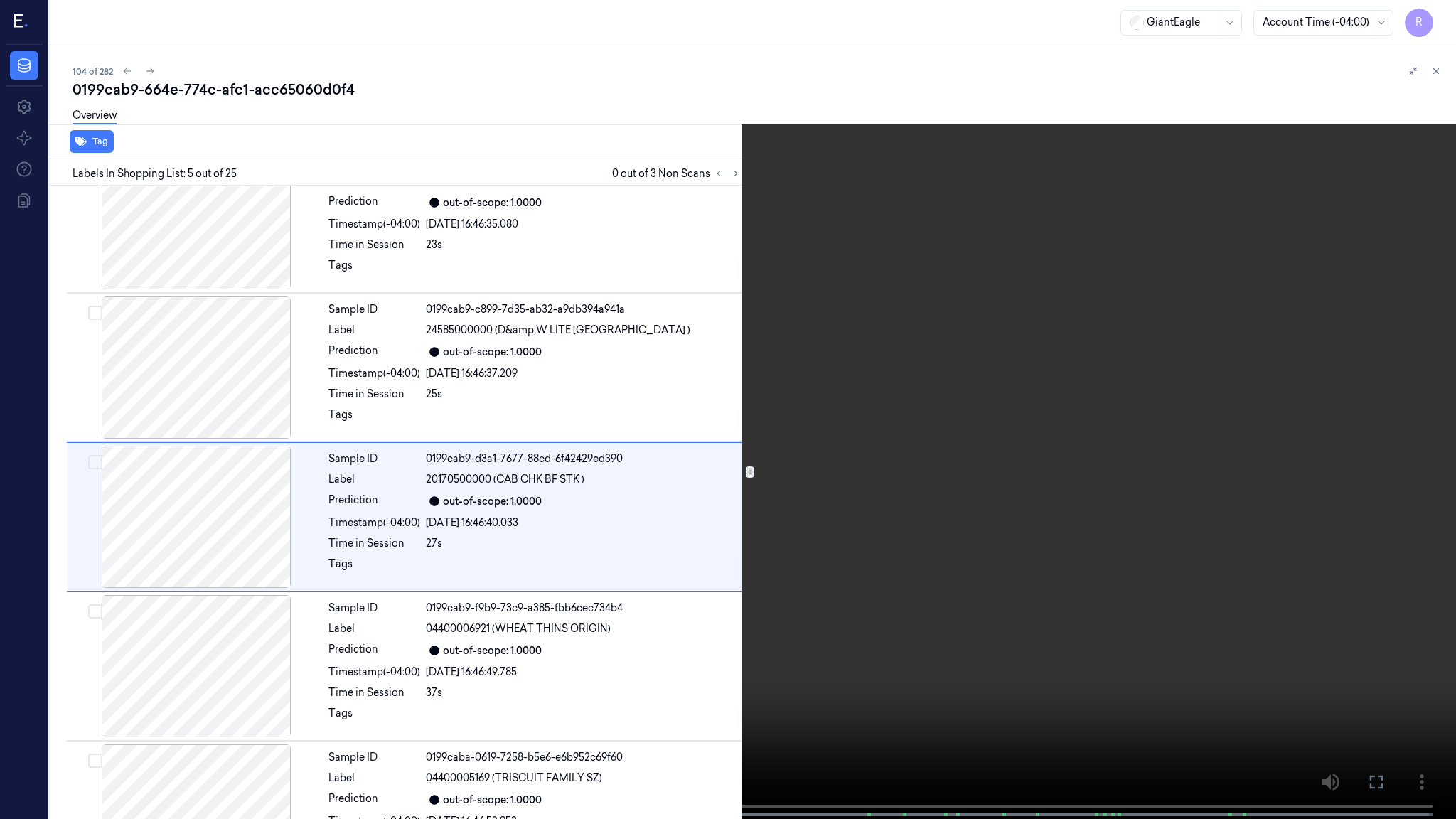
scroll to position [354, 0]
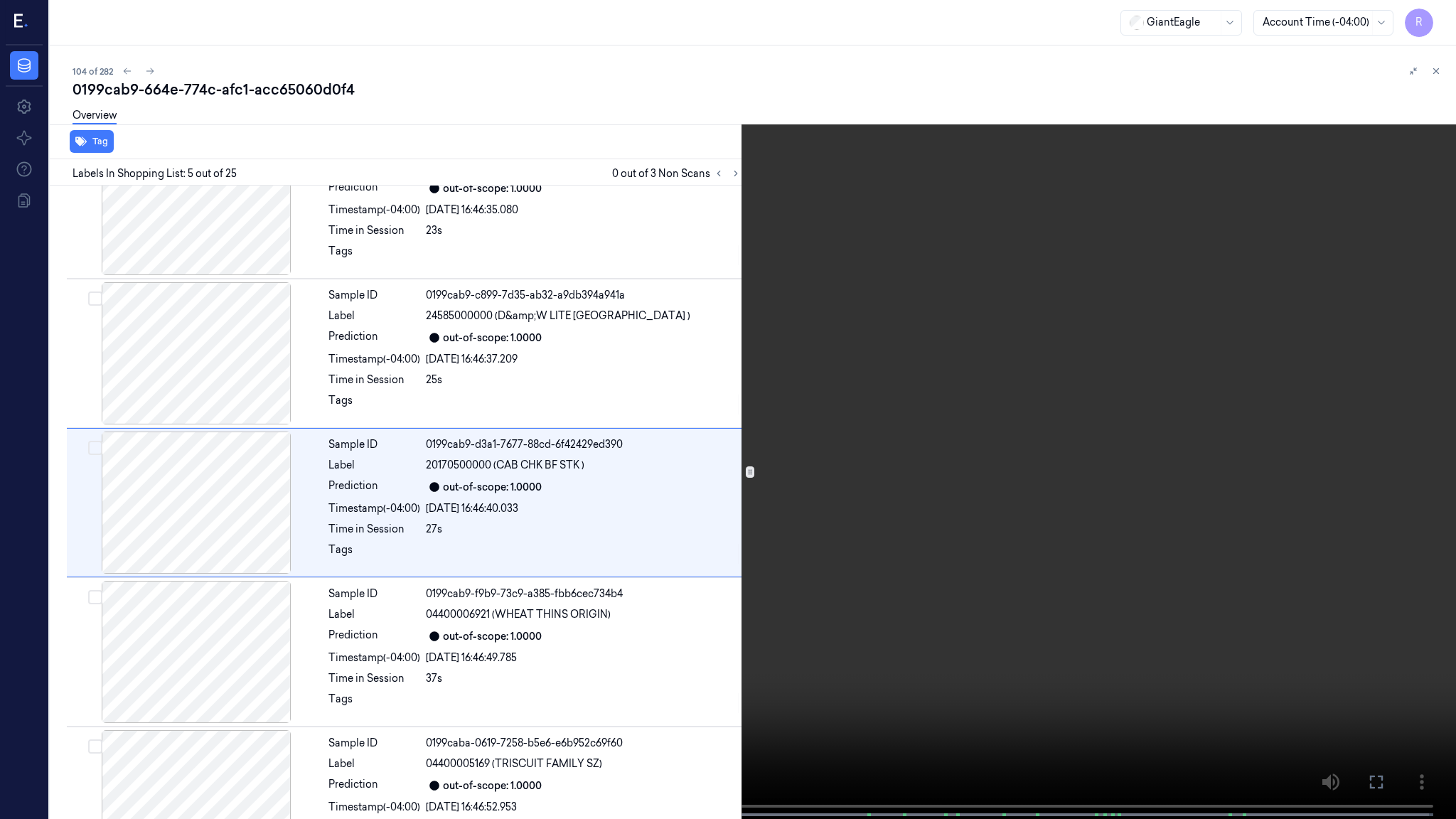
click at [411, 361] on video at bounding box center [728, 411] width 1456 height 822
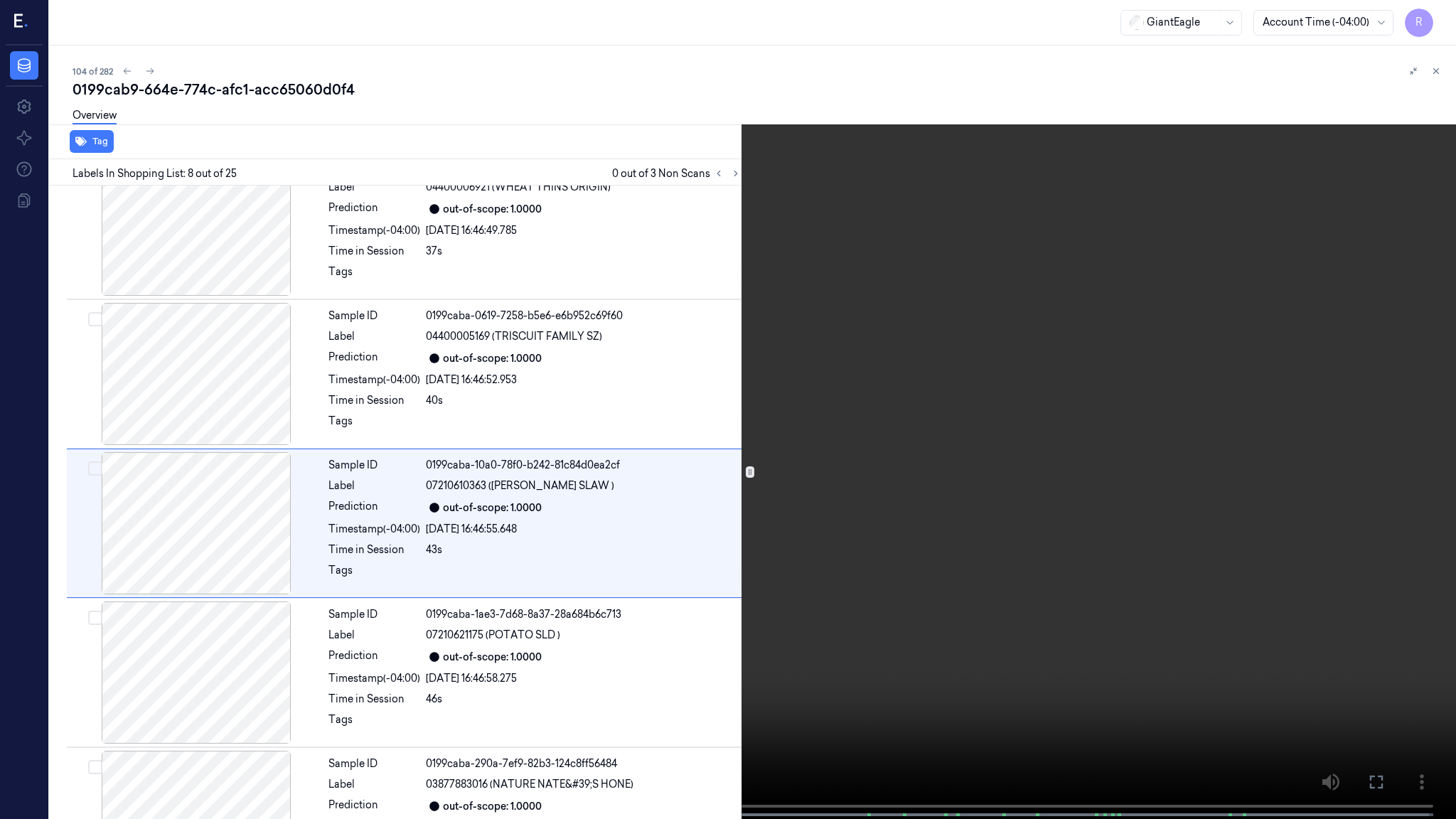
scroll to position [802, 0]
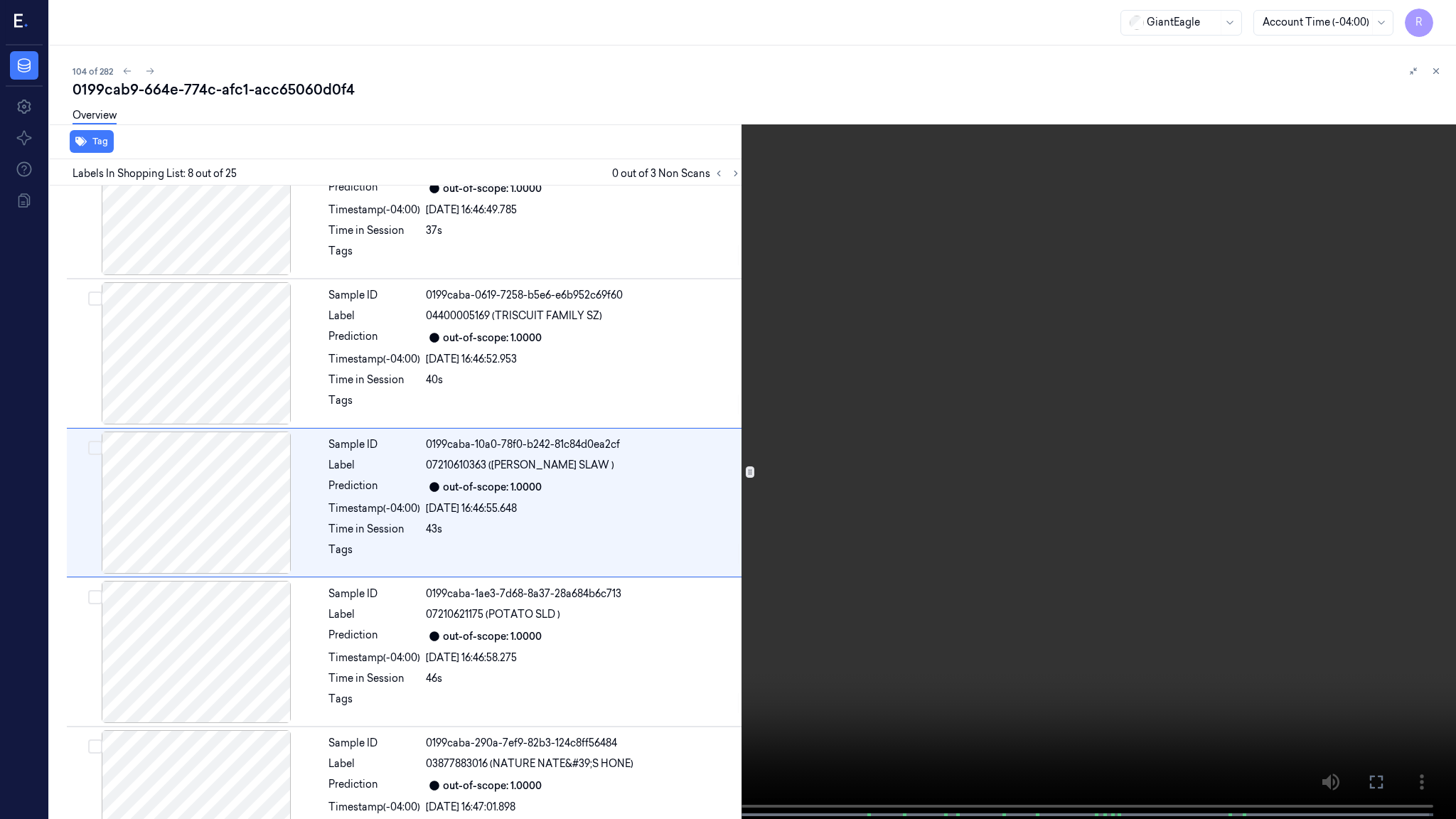
click at [667, 276] on video at bounding box center [728, 411] width 1456 height 822
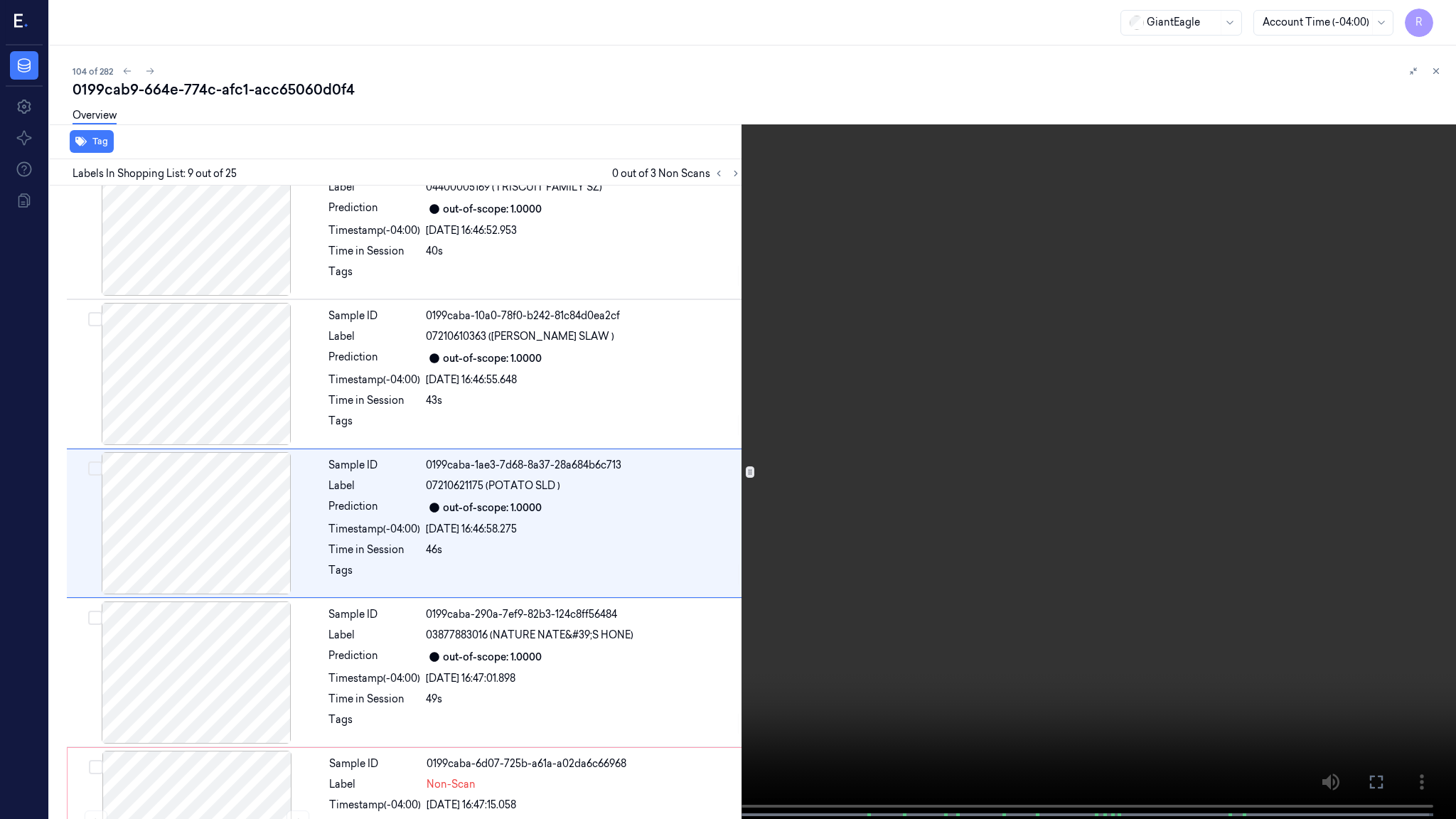
scroll to position [951, 0]
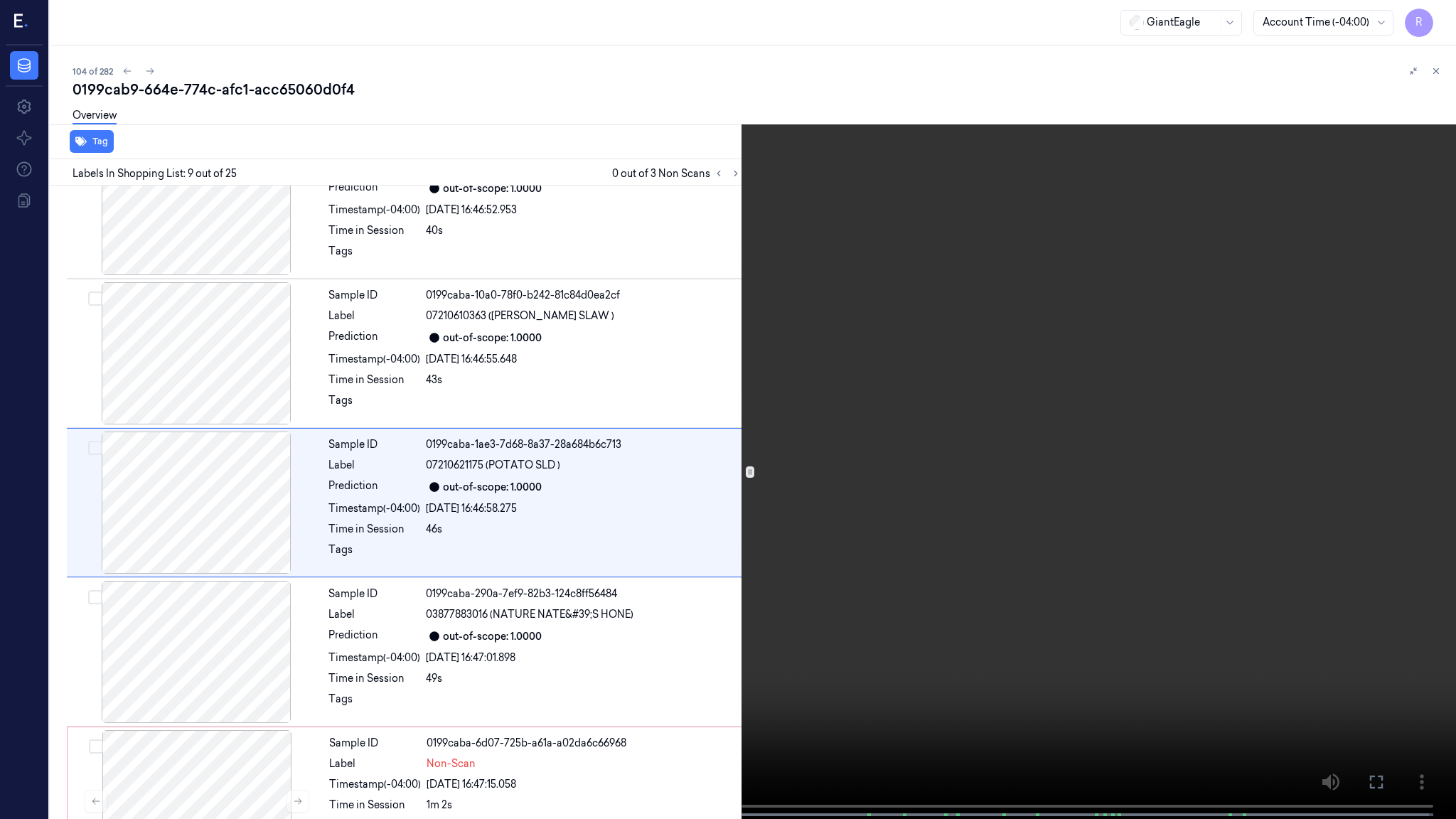
click at [667, 276] on video at bounding box center [728, 411] width 1456 height 822
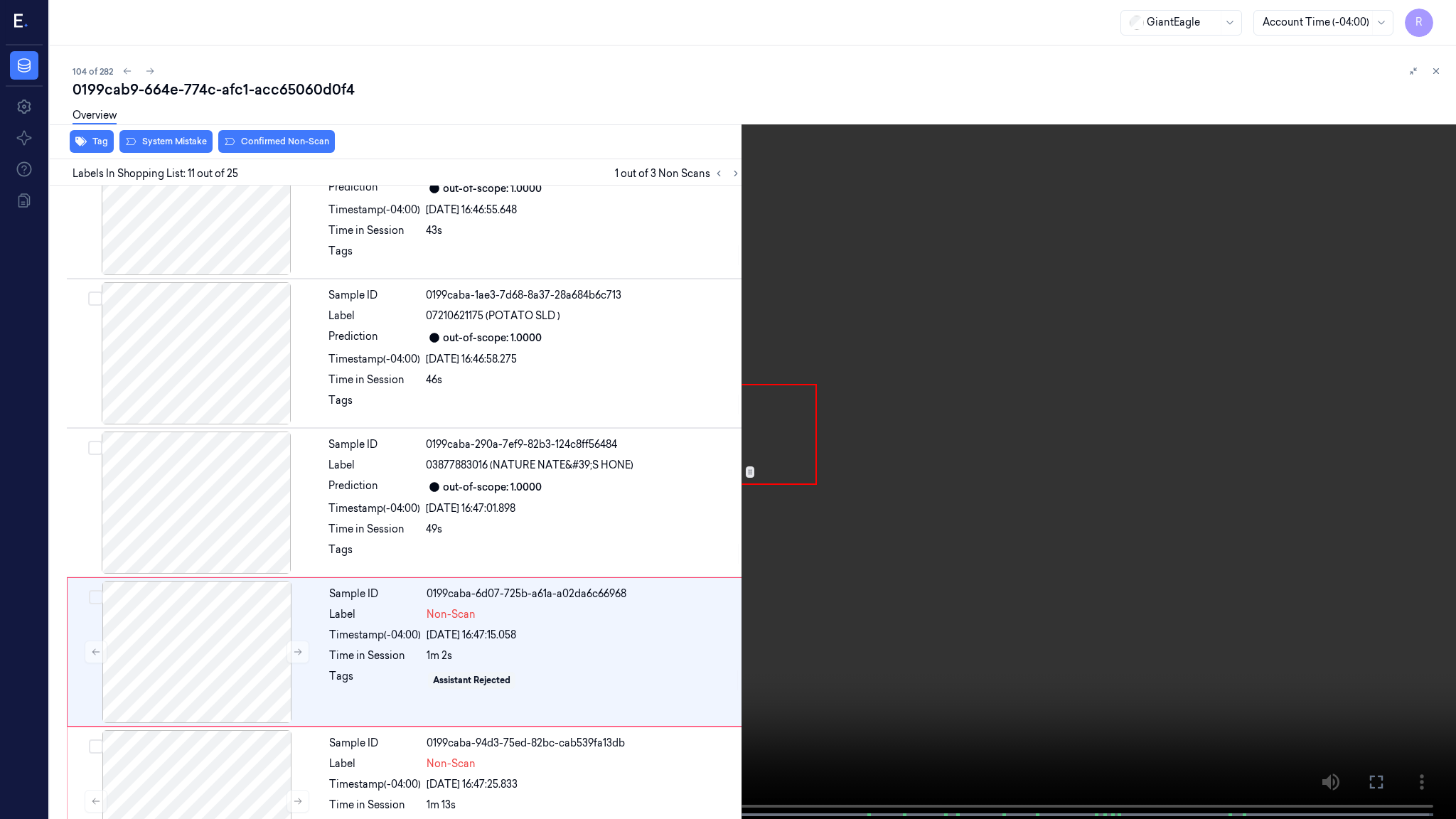
scroll to position [1250, 0]
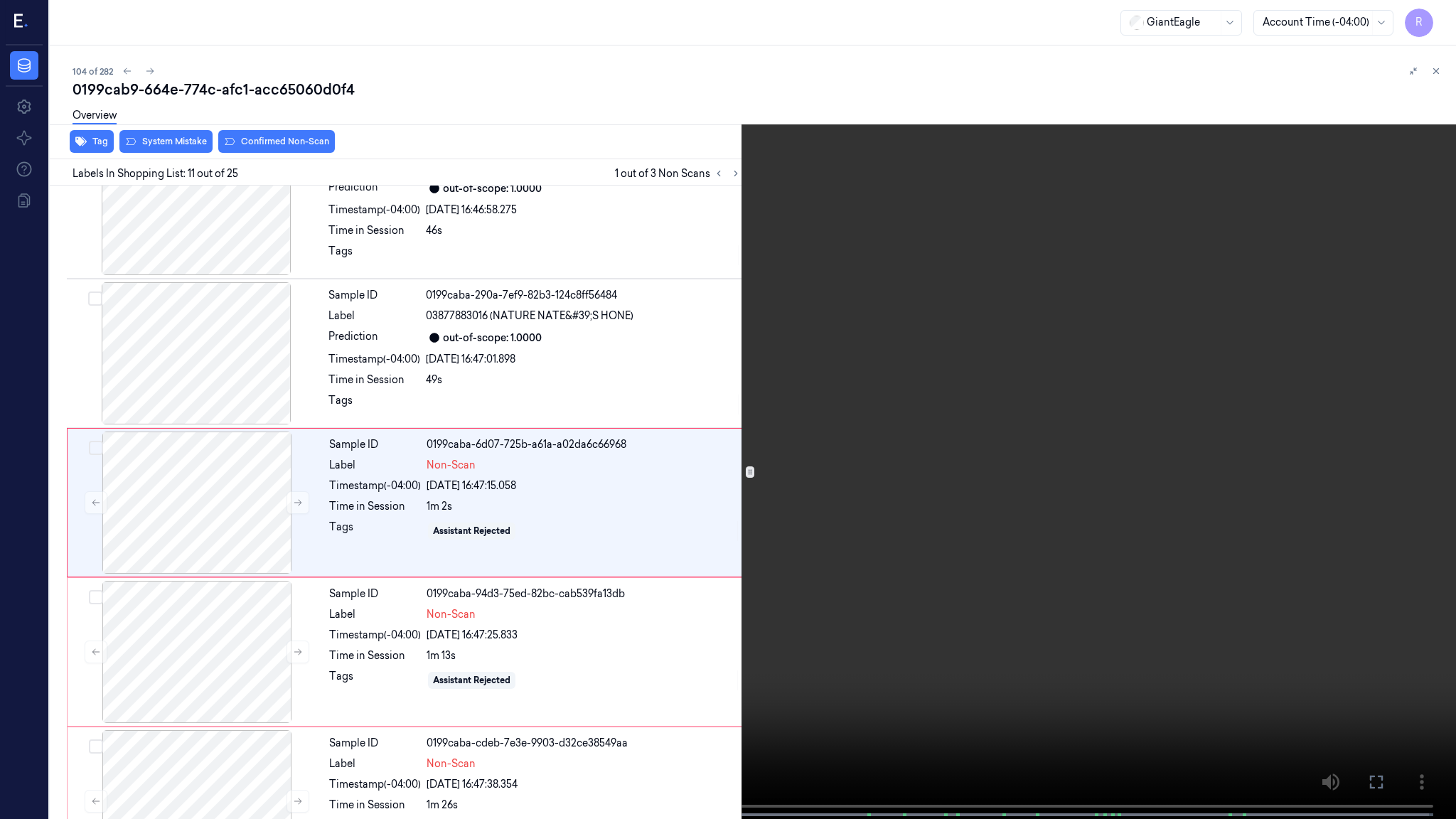
click at [600, 452] on video at bounding box center [728, 411] width 1456 height 822
click at [595, 452] on video at bounding box center [728, 411] width 1456 height 822
click at [604, 405] on video at bounding box center [728, 411] width 1456 height 822
click at [498, 357] on video at bounding box center [728, 411] width 1456 height 822
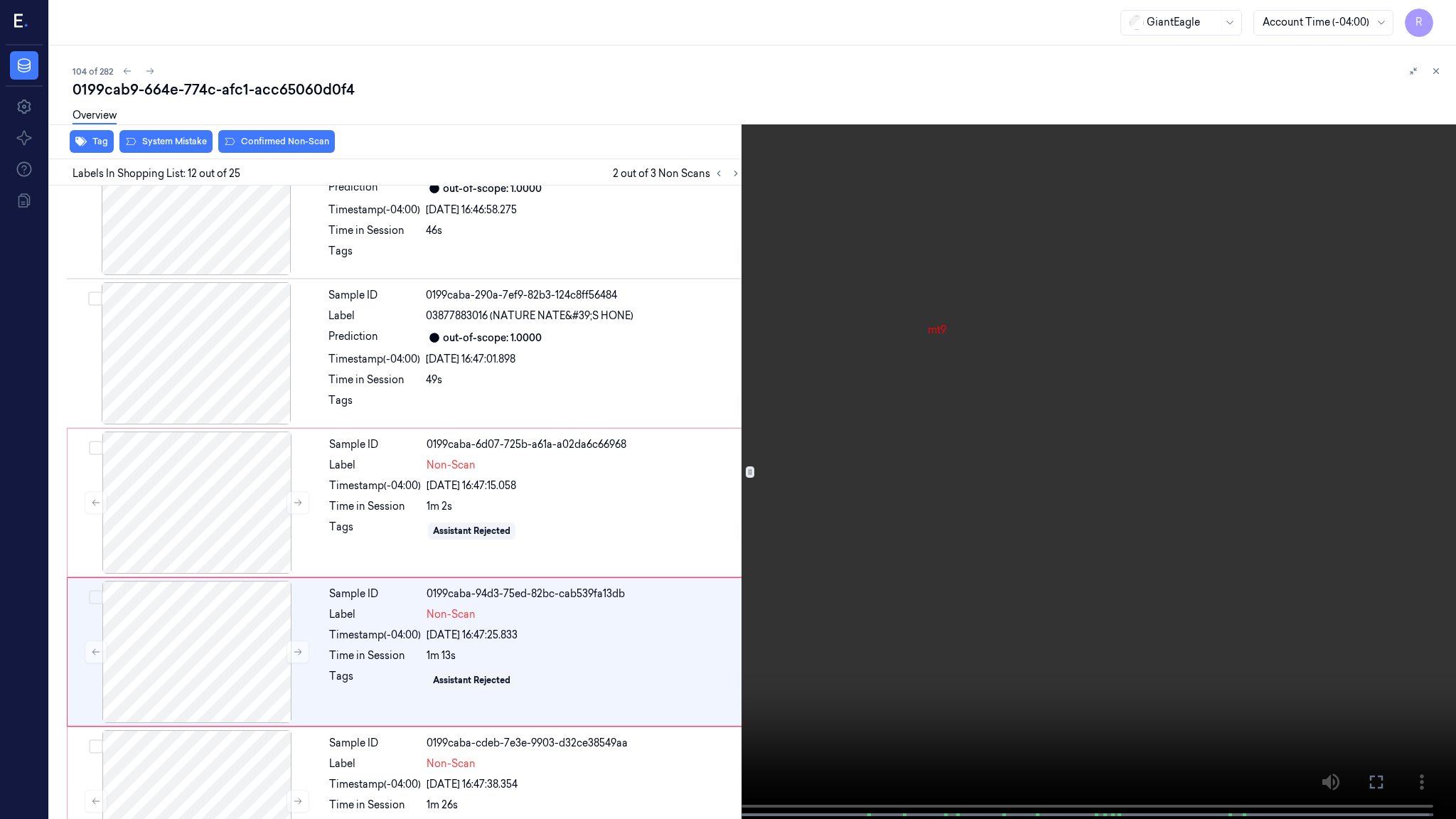
scroll to position [1400, 0]
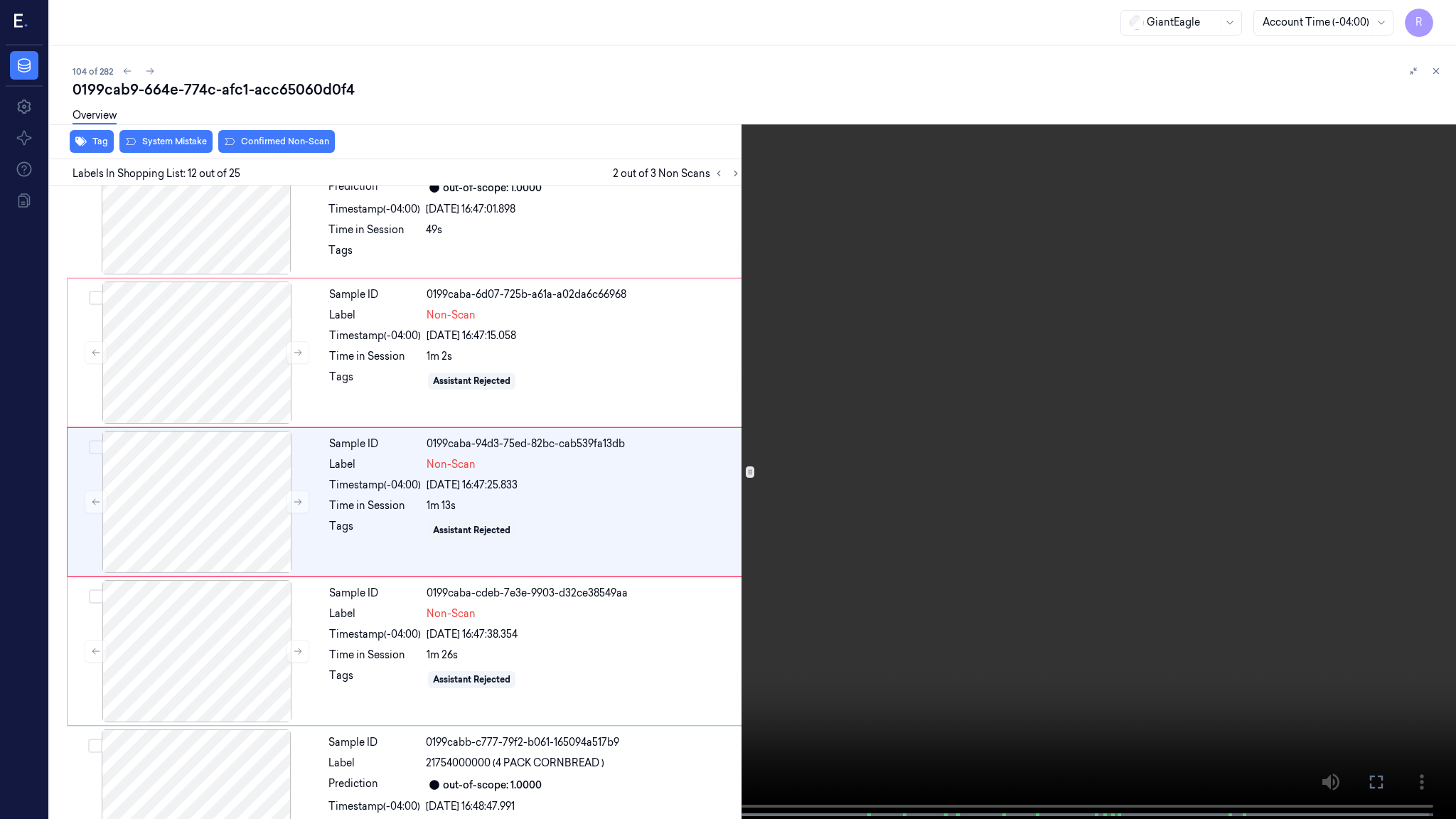
click at [463, 267] on video at bounding box center [728, 411] width 1456 height 822
click at [466, 265] on video at bounding box center [728, 411] width 1456 height 822
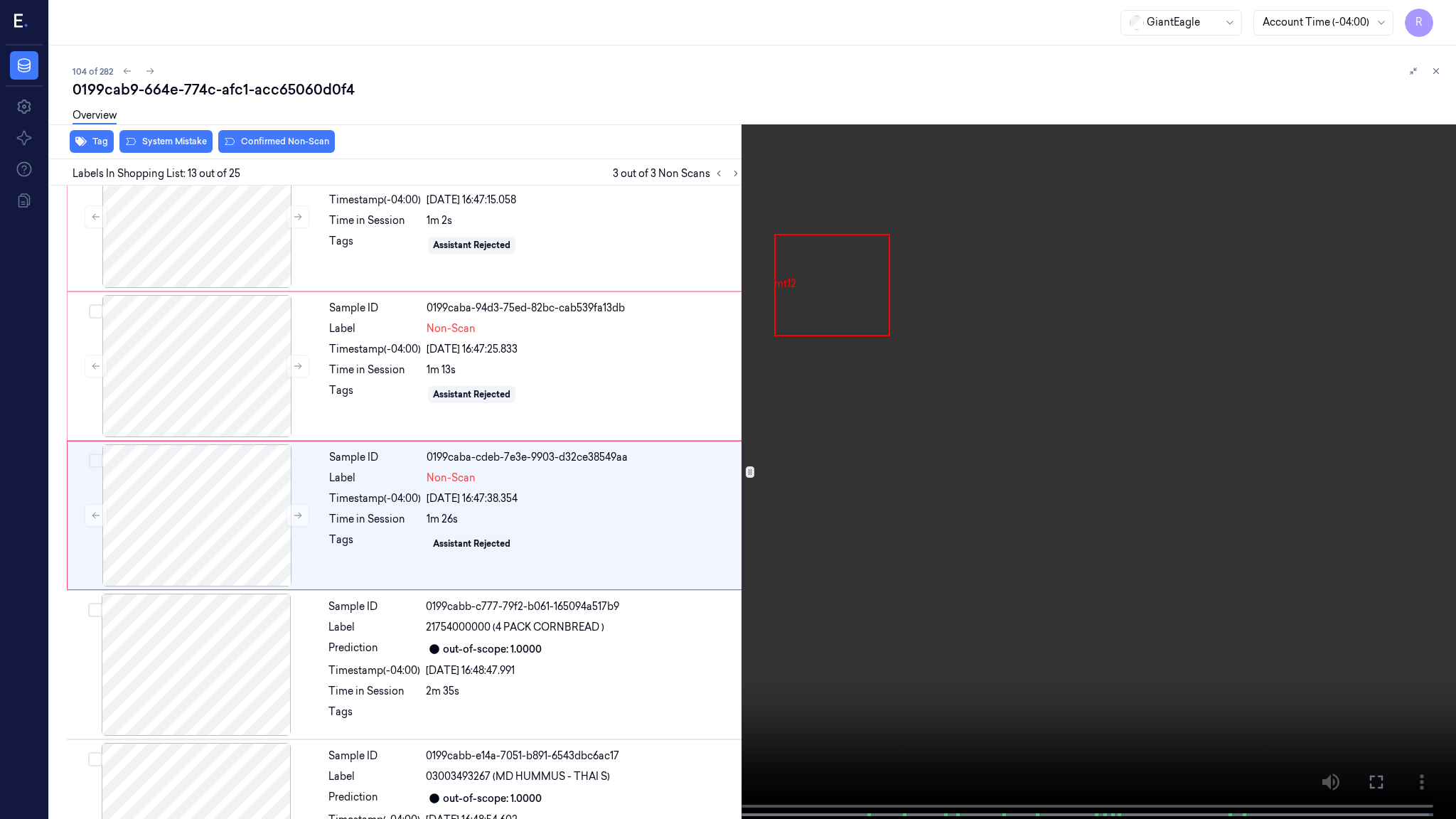
scroll to position [1549, 0]
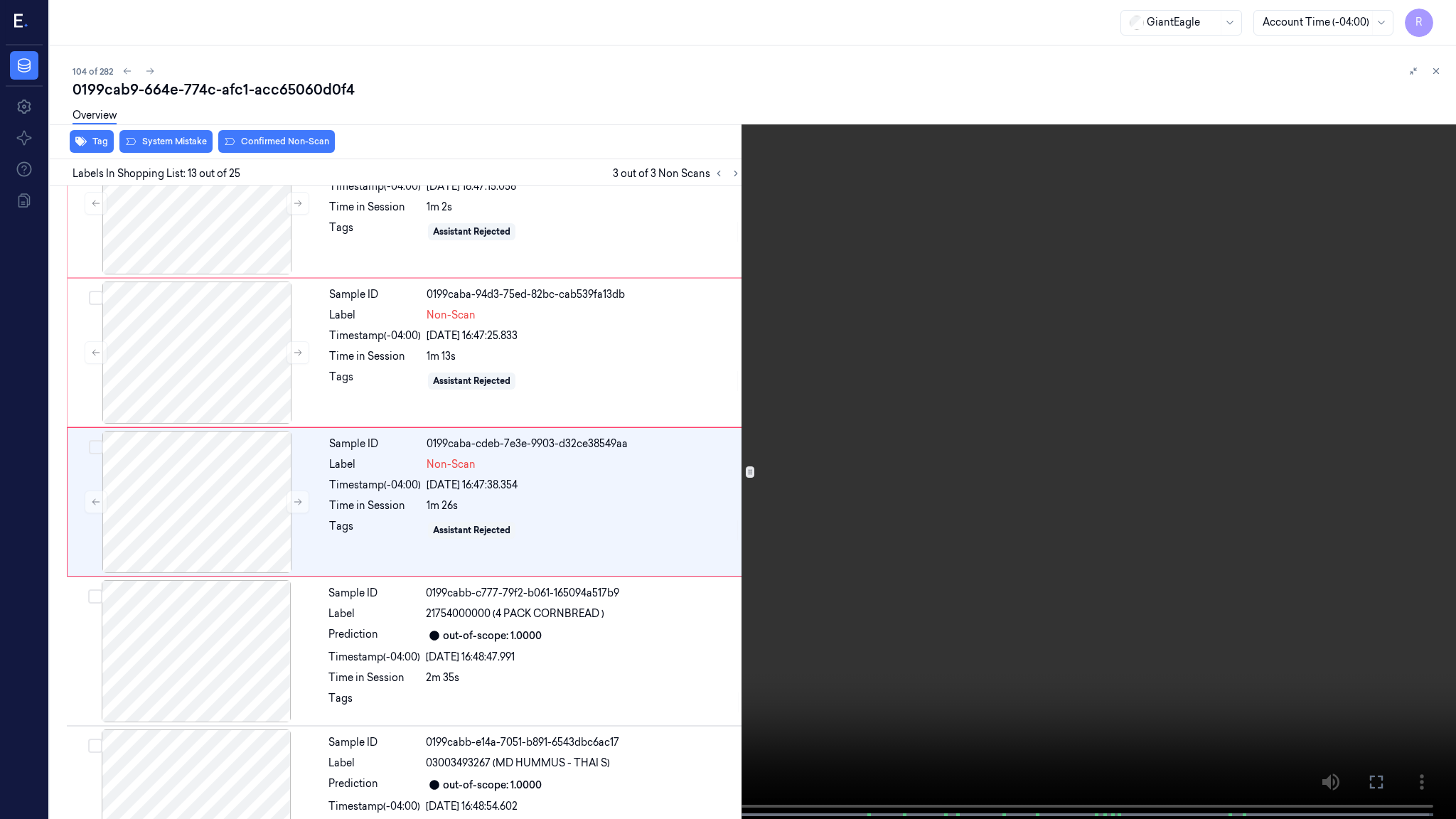
click at [524, 301] on video at bounding box center [728, 411] width 1456 height 822
drag, startPoint x: 524, startPoint y: 301, endPoint x: 508, endPoint y: 302, distance: 16.0
click at [508, 302] on video at bounding box center [728, 411] width 1456 height 822
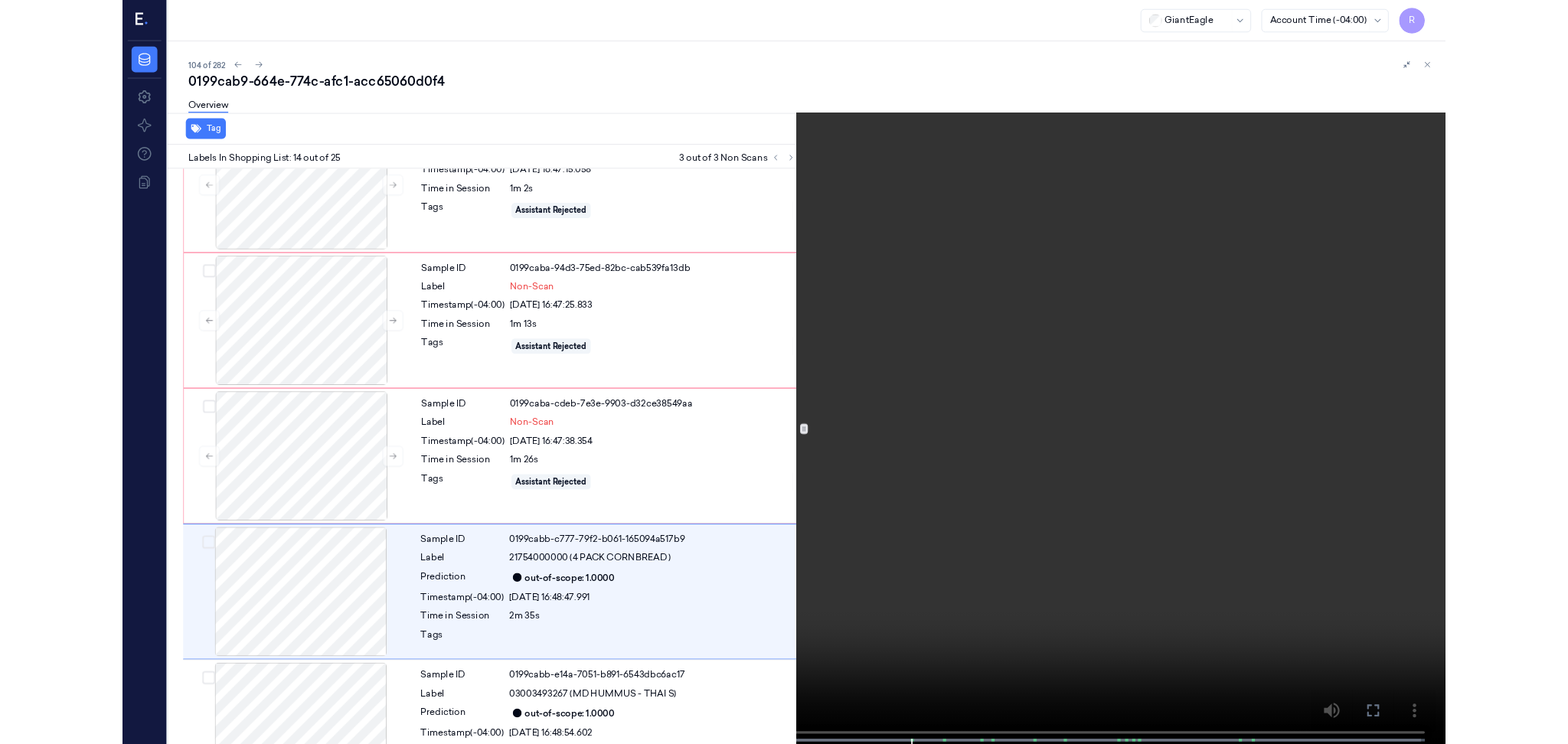
scroll to position [1829, 0]
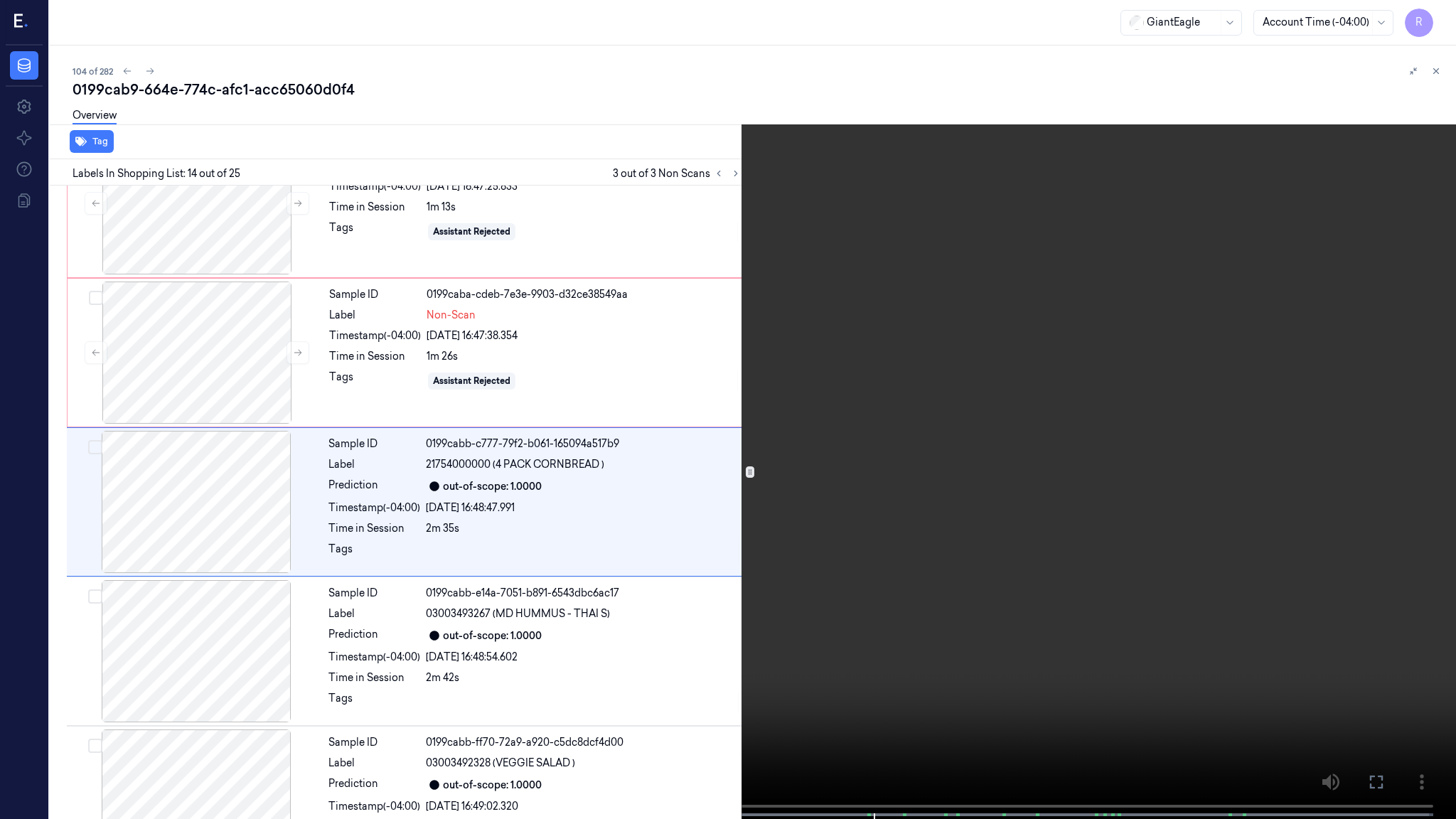
click at [918, 602] on video at bounding box center [728, 411] width 1456 height 822
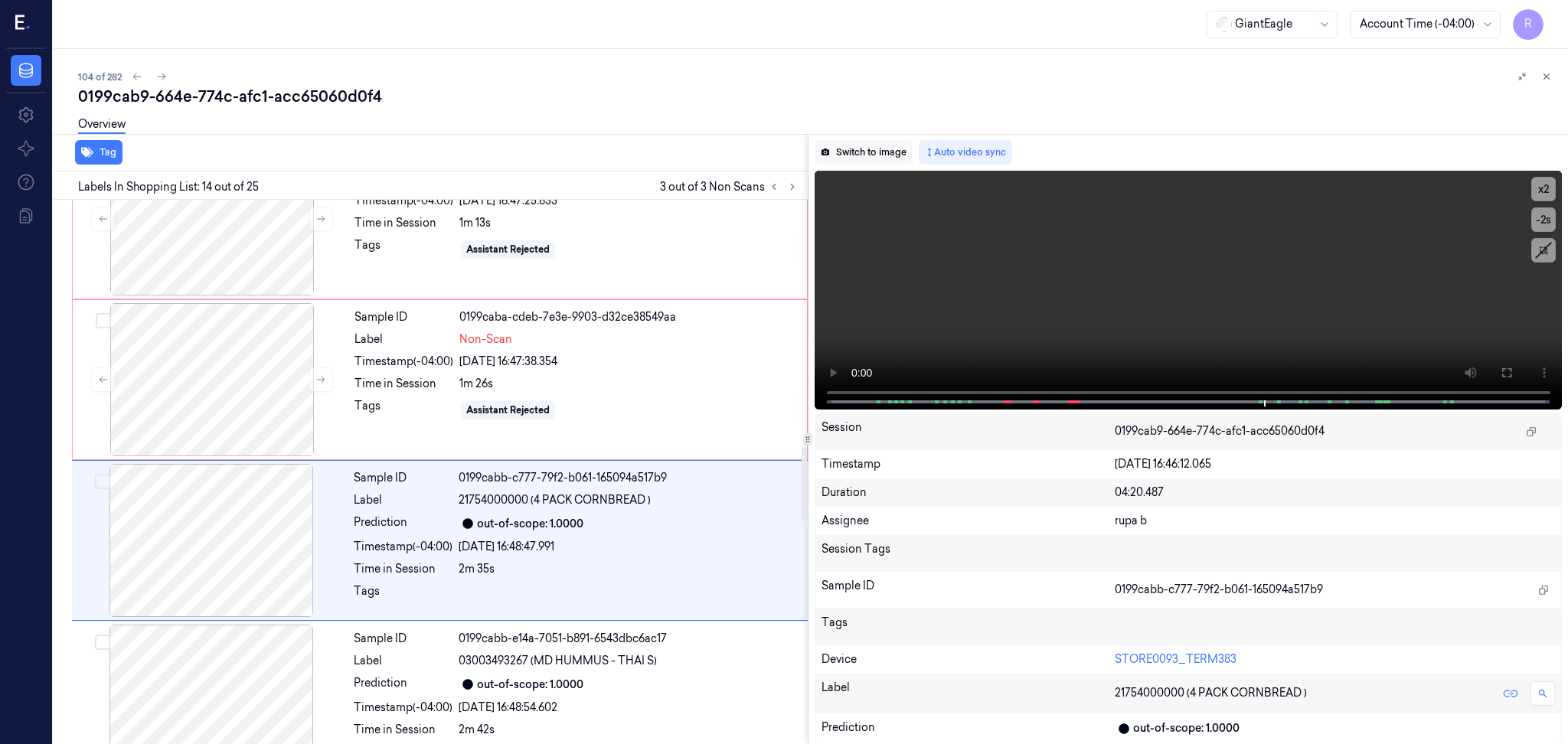
click at [865, 153] on button "Switch to image" at bounding box center [863, 152] width 98 height 25
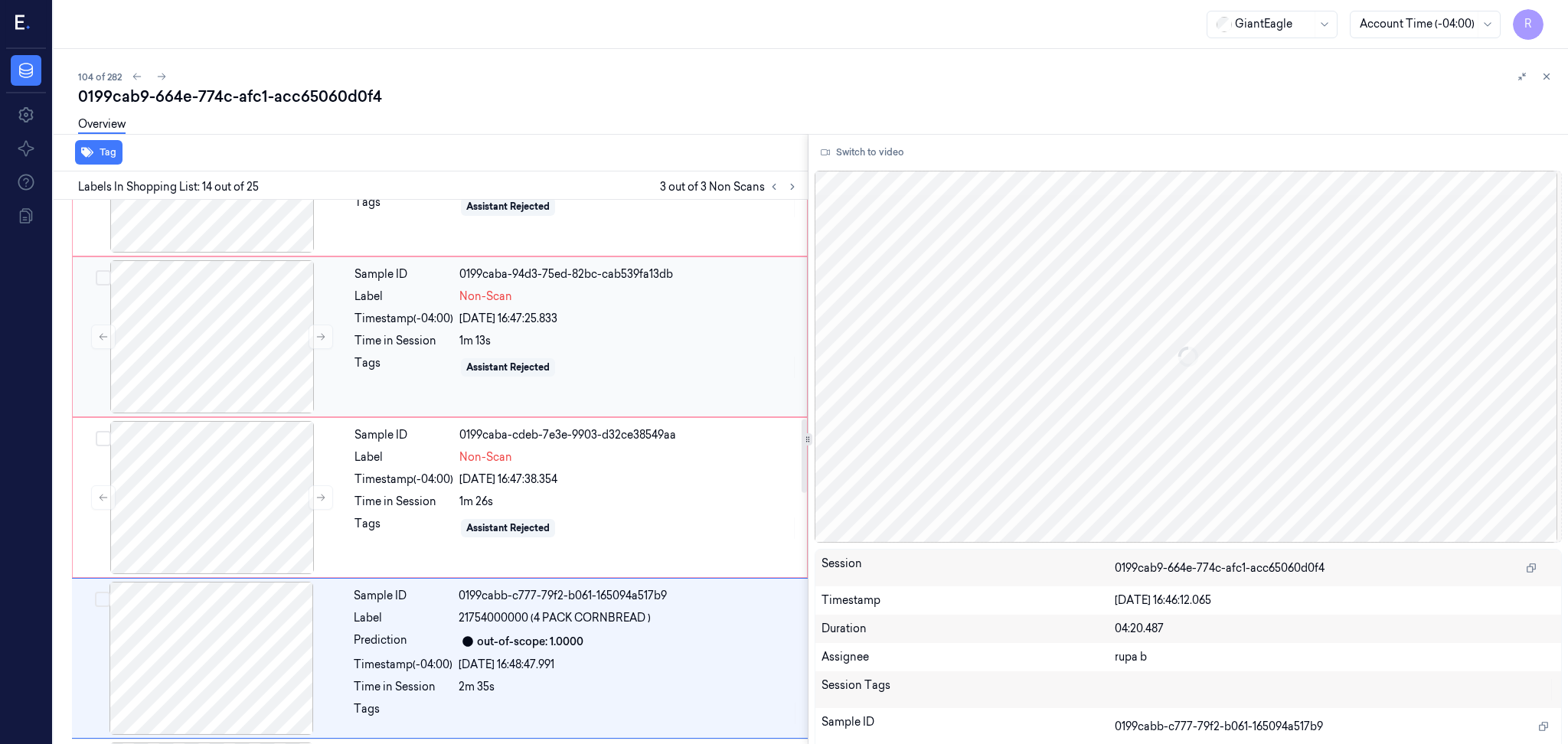
scroll to position [1591, 0]
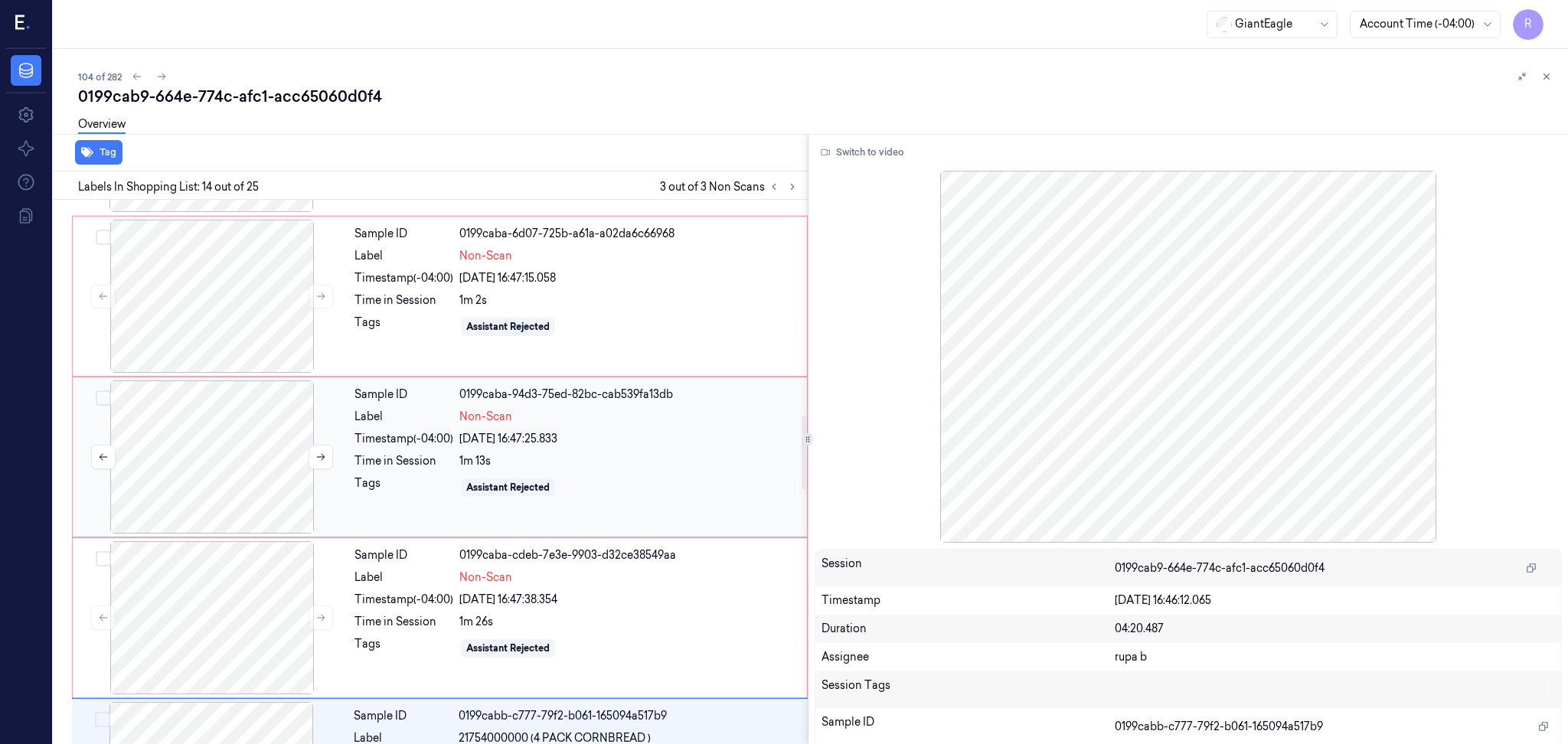
click at [243, 466] on div at bounding box center [212, 457] width 273 height 153
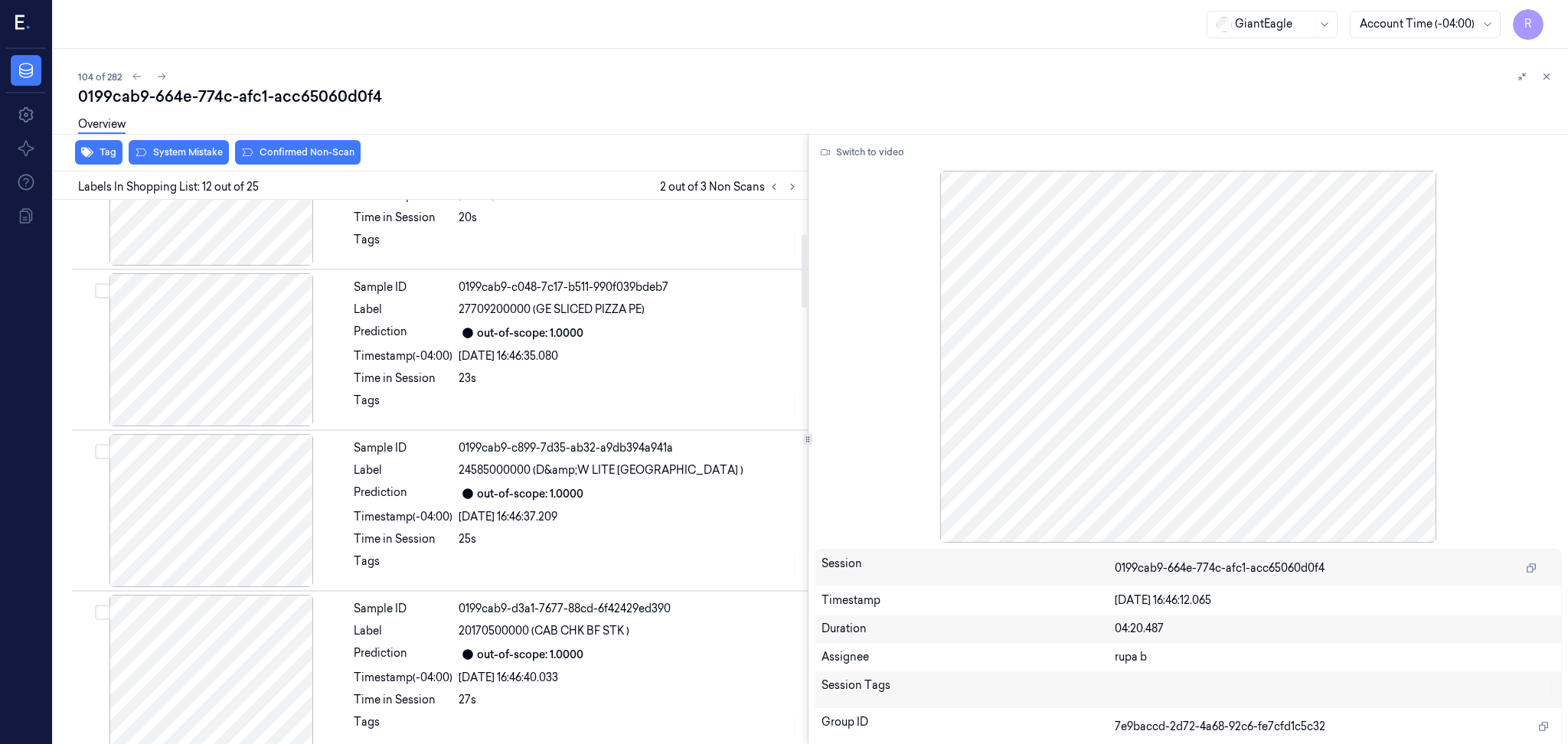
scroll to position [249, 0]
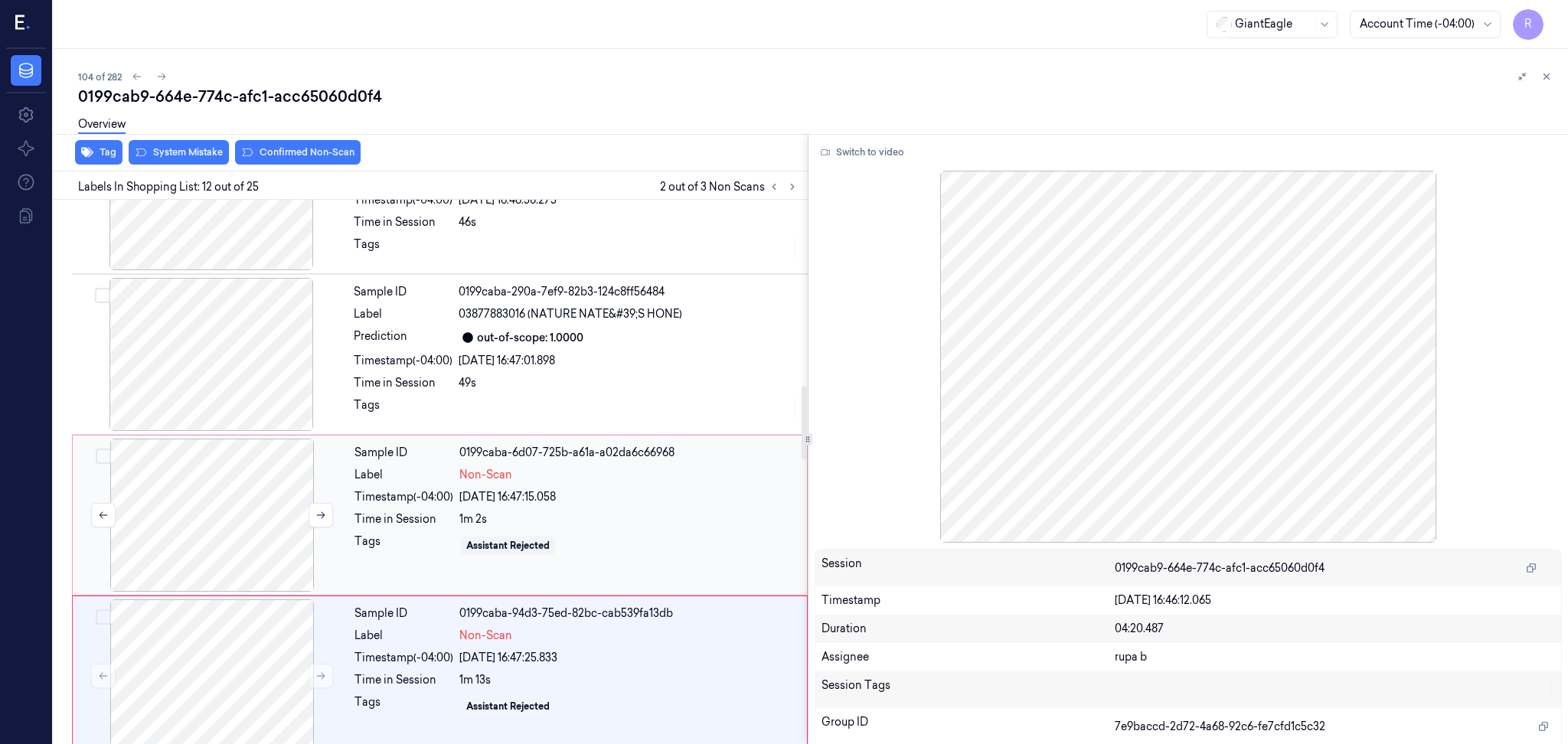
click at [239, 494] on div at bounding box center [212, 516] width 273 height 153
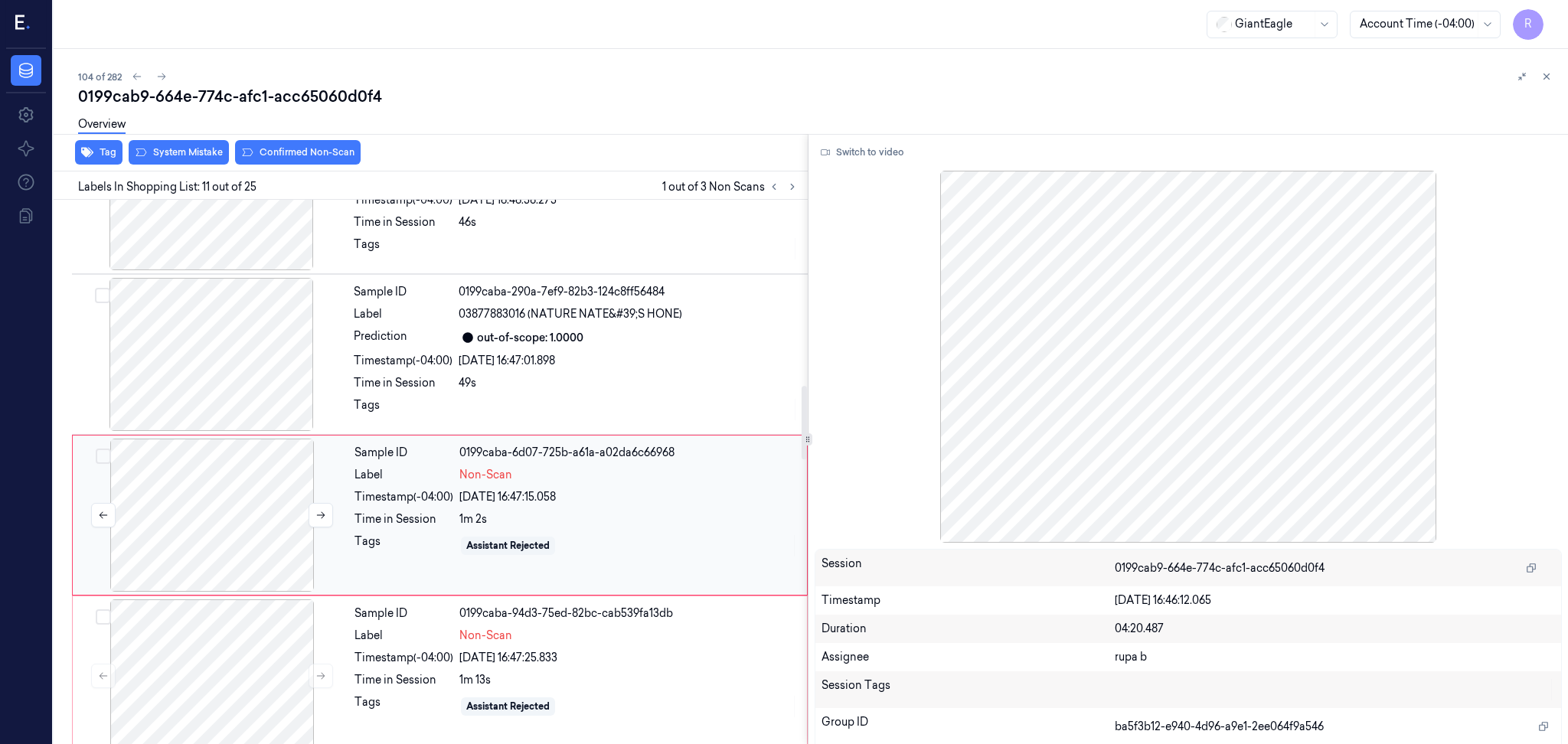
scroll to position [1414, 0]
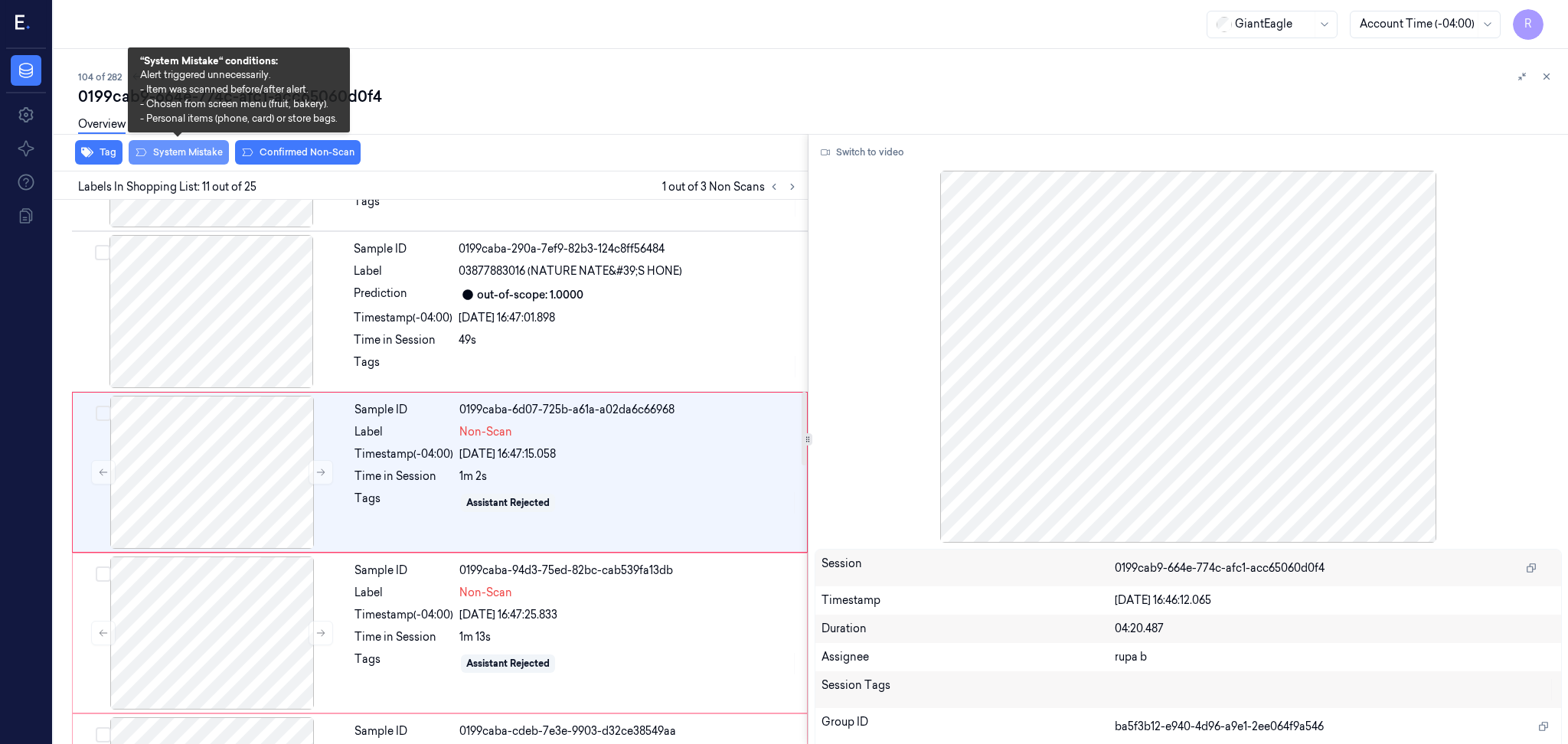
click at [198, 157] on button "System Mistake" at bounding box center [179, 152] width 100 height 25
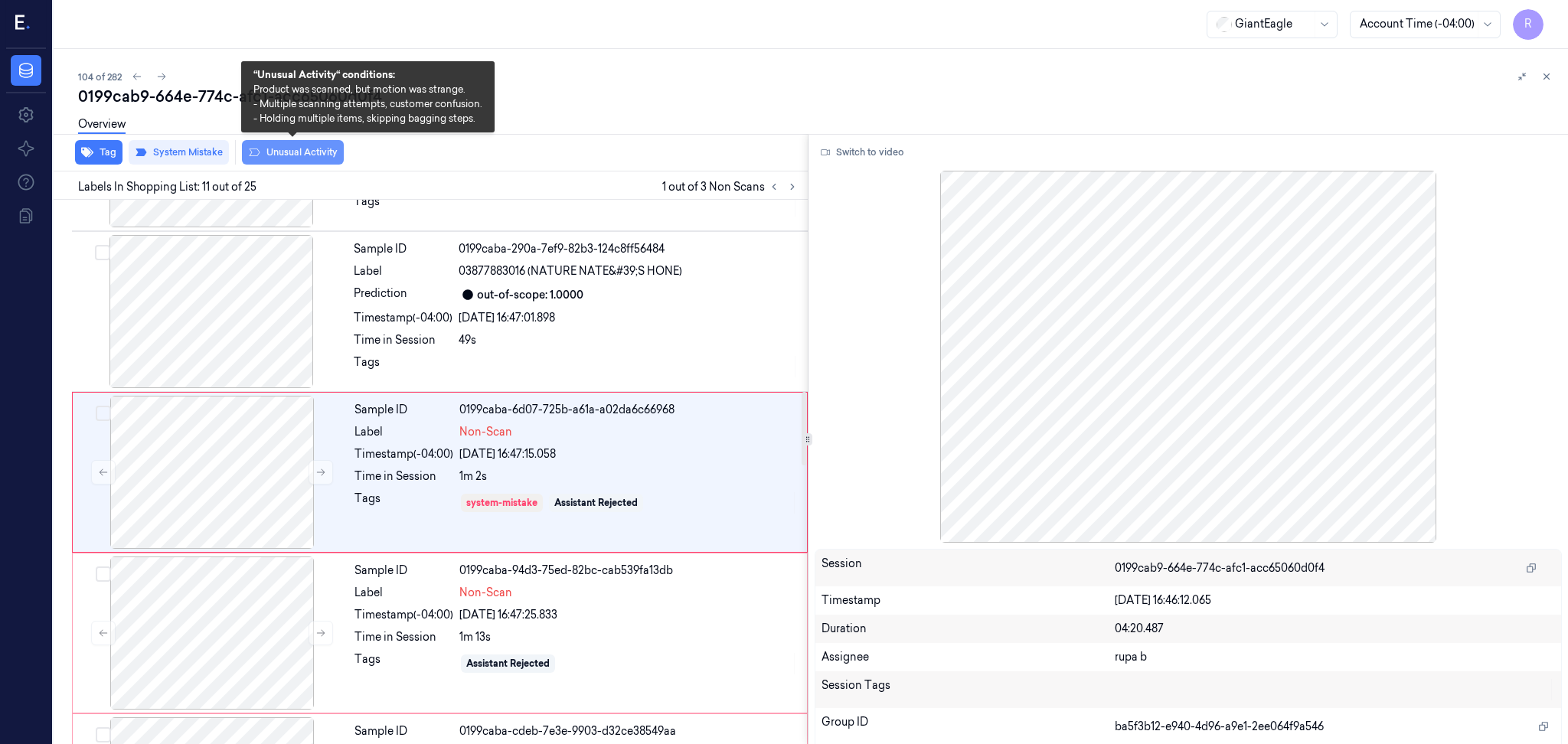
click at [287, 157] on button "Unusual Activity" at bounding box center [293, 152] width 102 height 25
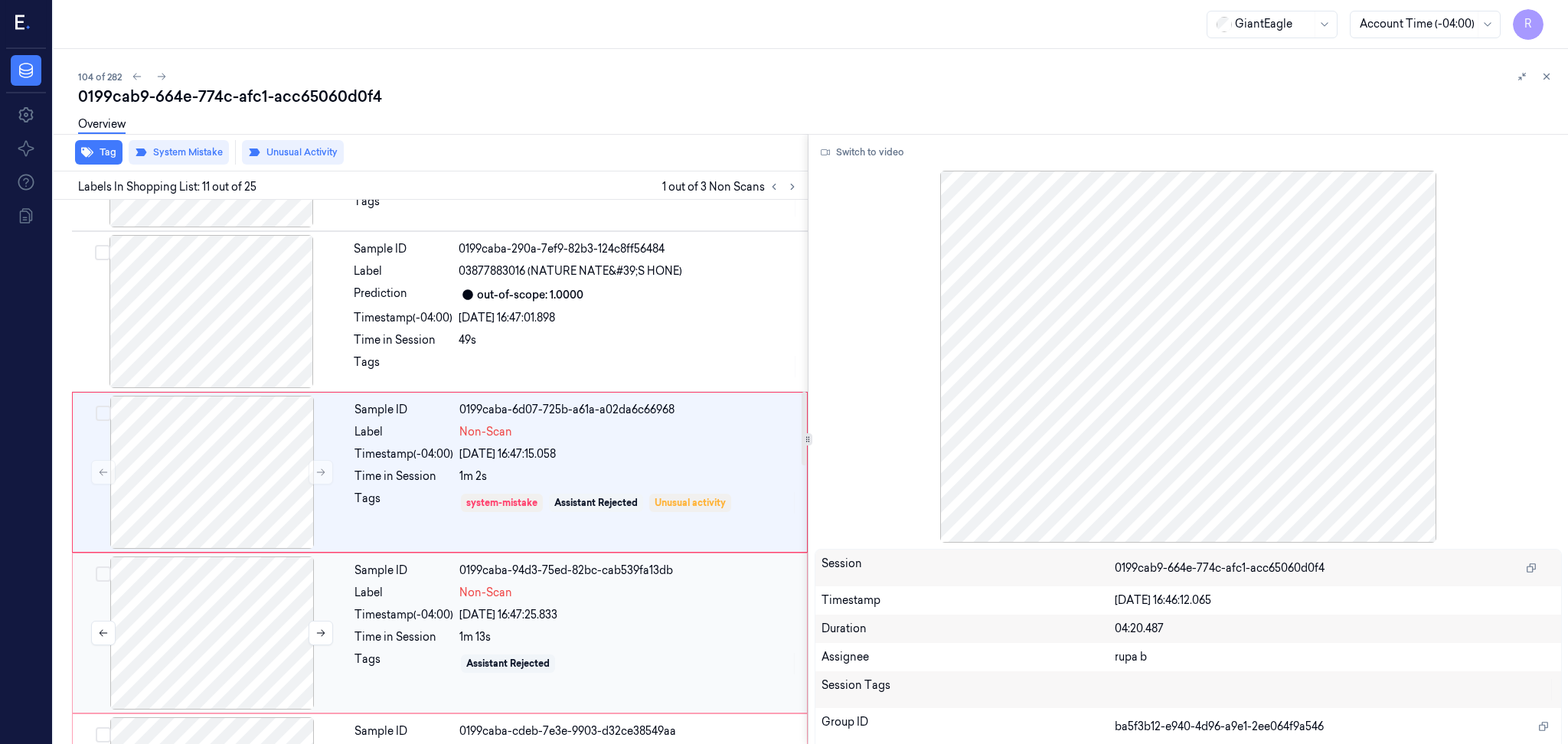
click at [230, 612] on div at bounding box center [212, 633] width 273 height 153
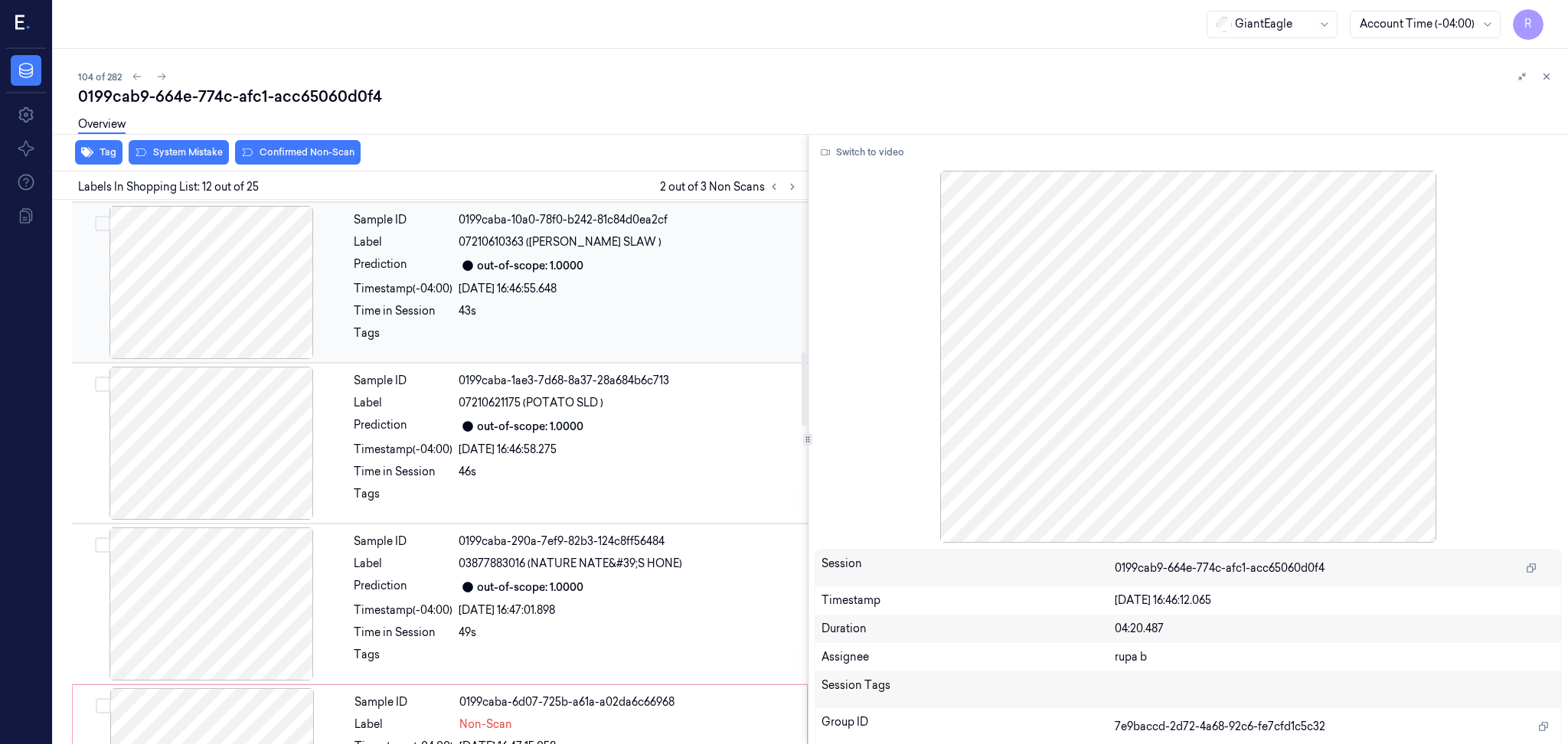
scroll to position [1531, 0]
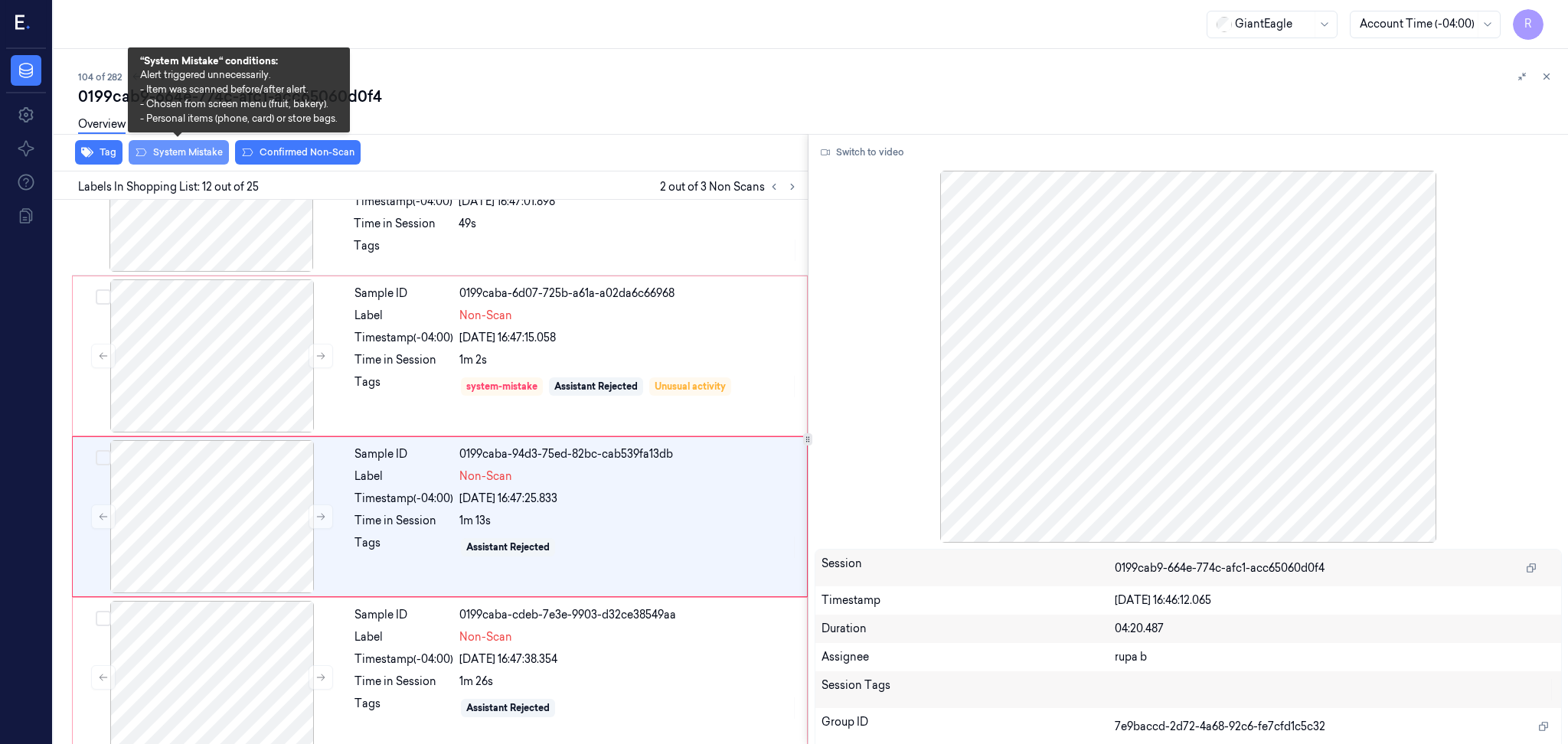
click at [187, 161] on button "System Mistake" at bounding box center [179, 152] width 100 height 25
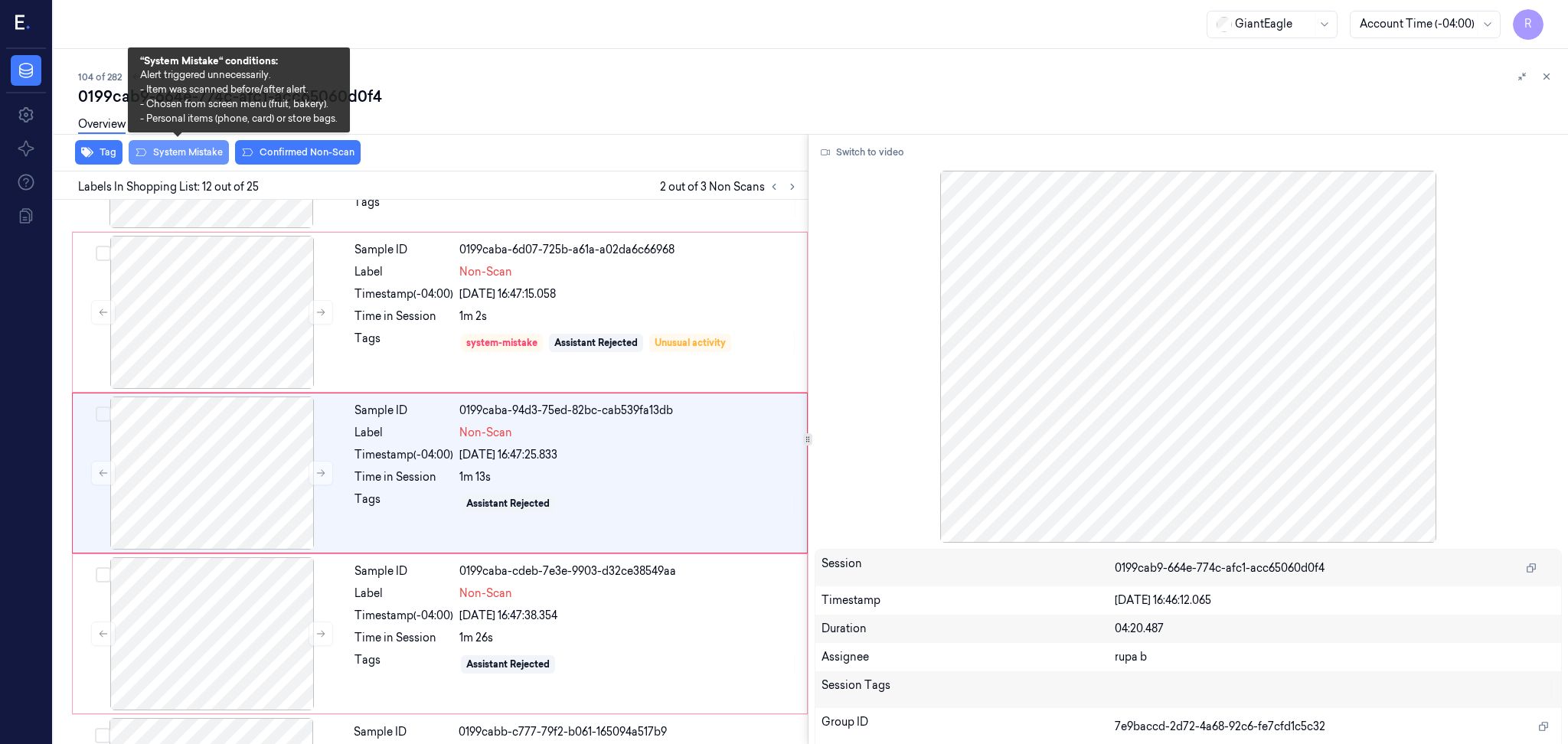
scroll to position [1575, 0]
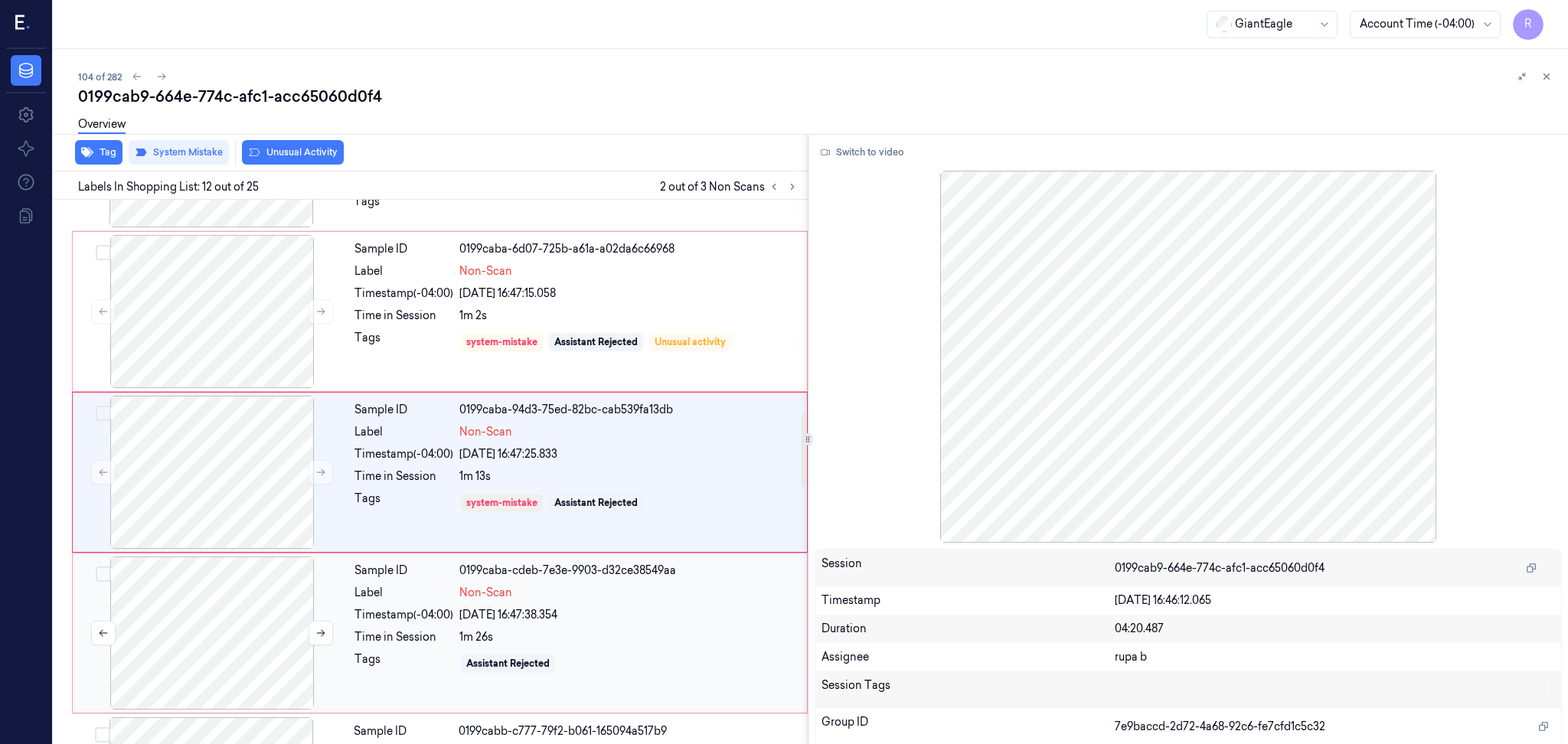
click at [244, 612] on div at bounding box center [212, 633] width 273 height 153
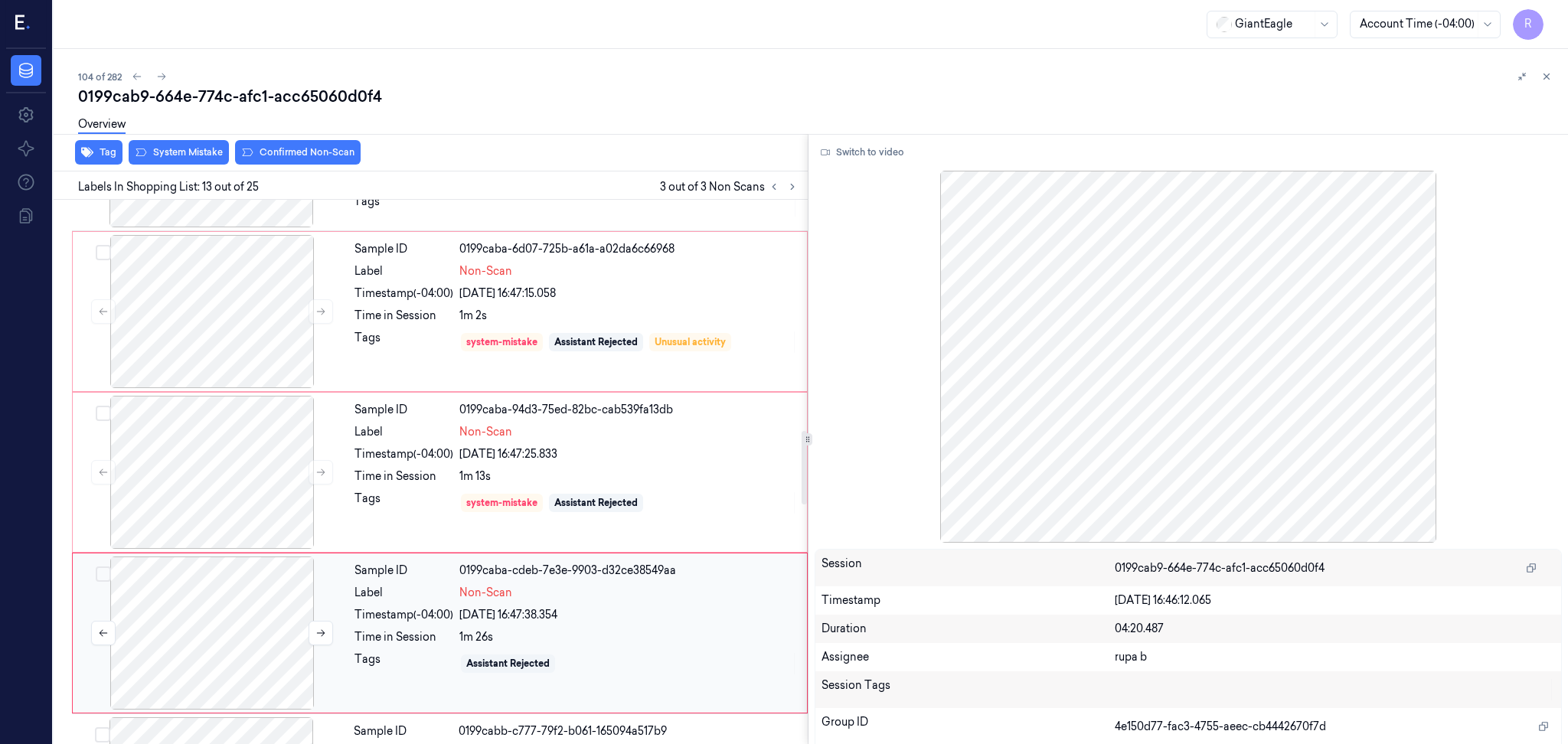
scroll to position [1736, 0]
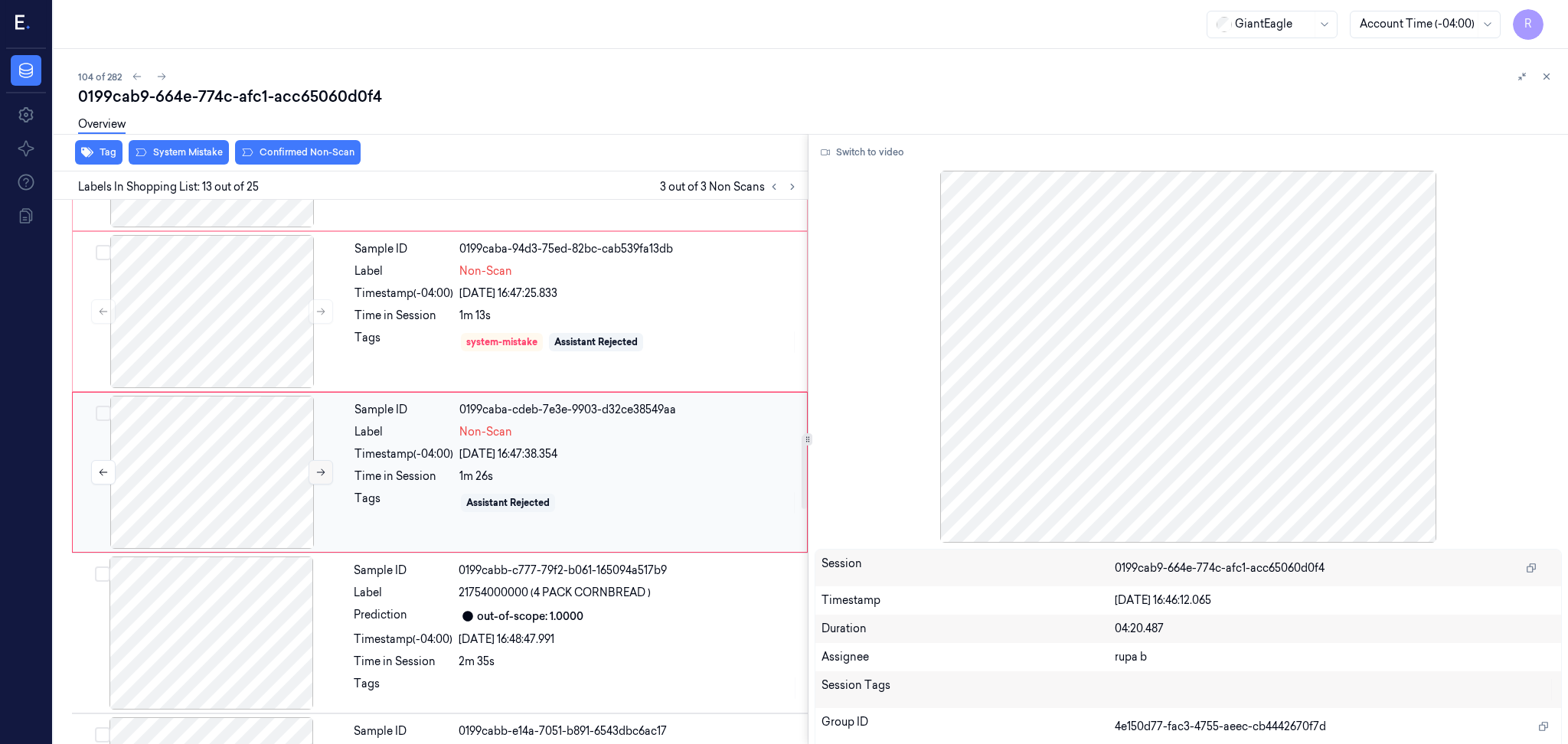
click at [319, 472] on icon at bounding box center [321, 473] width 11 height 11
click at [319, 472] on icon at bounding box center [321, 473] width 11 height 11
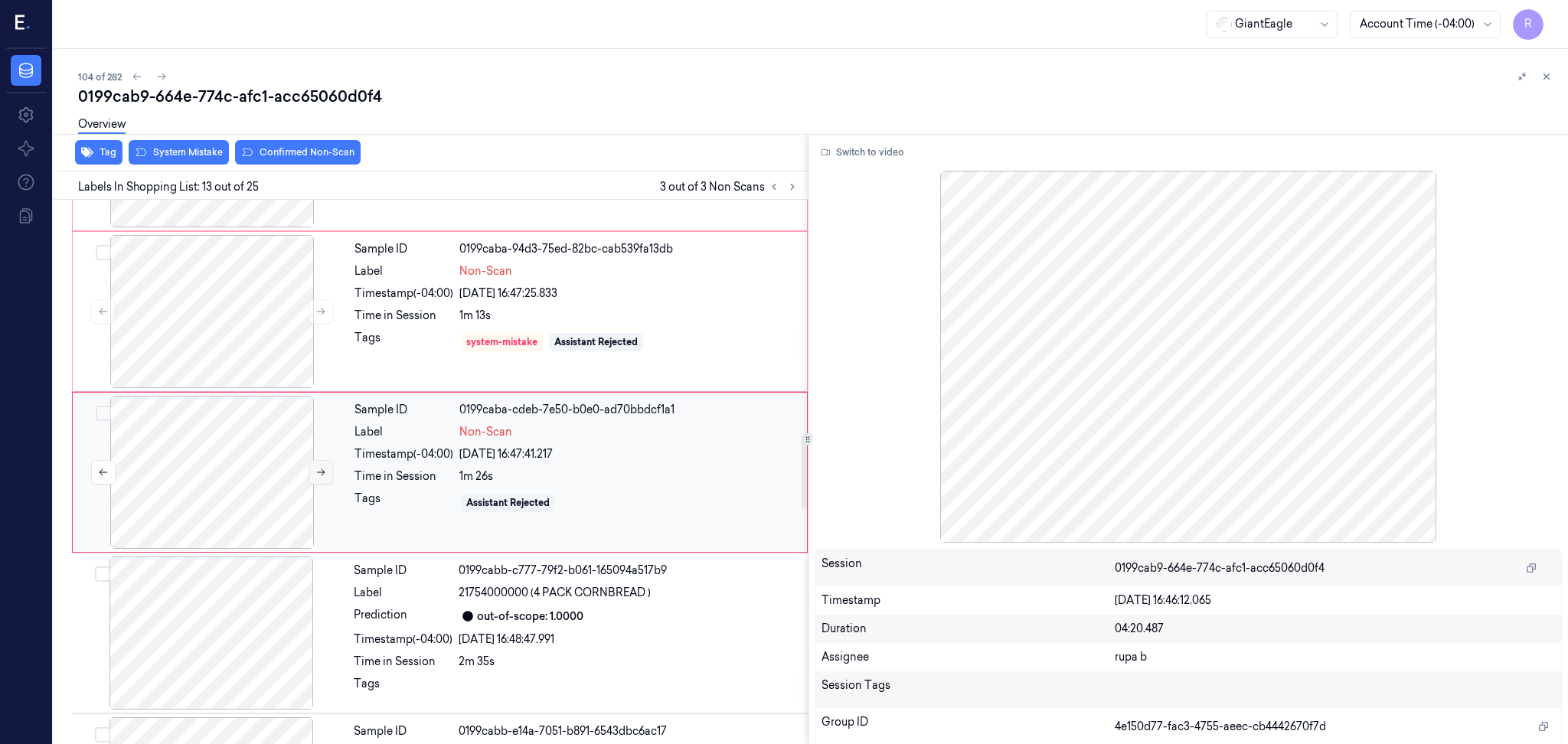
click at [319, 472] on icon at bounding box center [321, 473] width 11 height 11
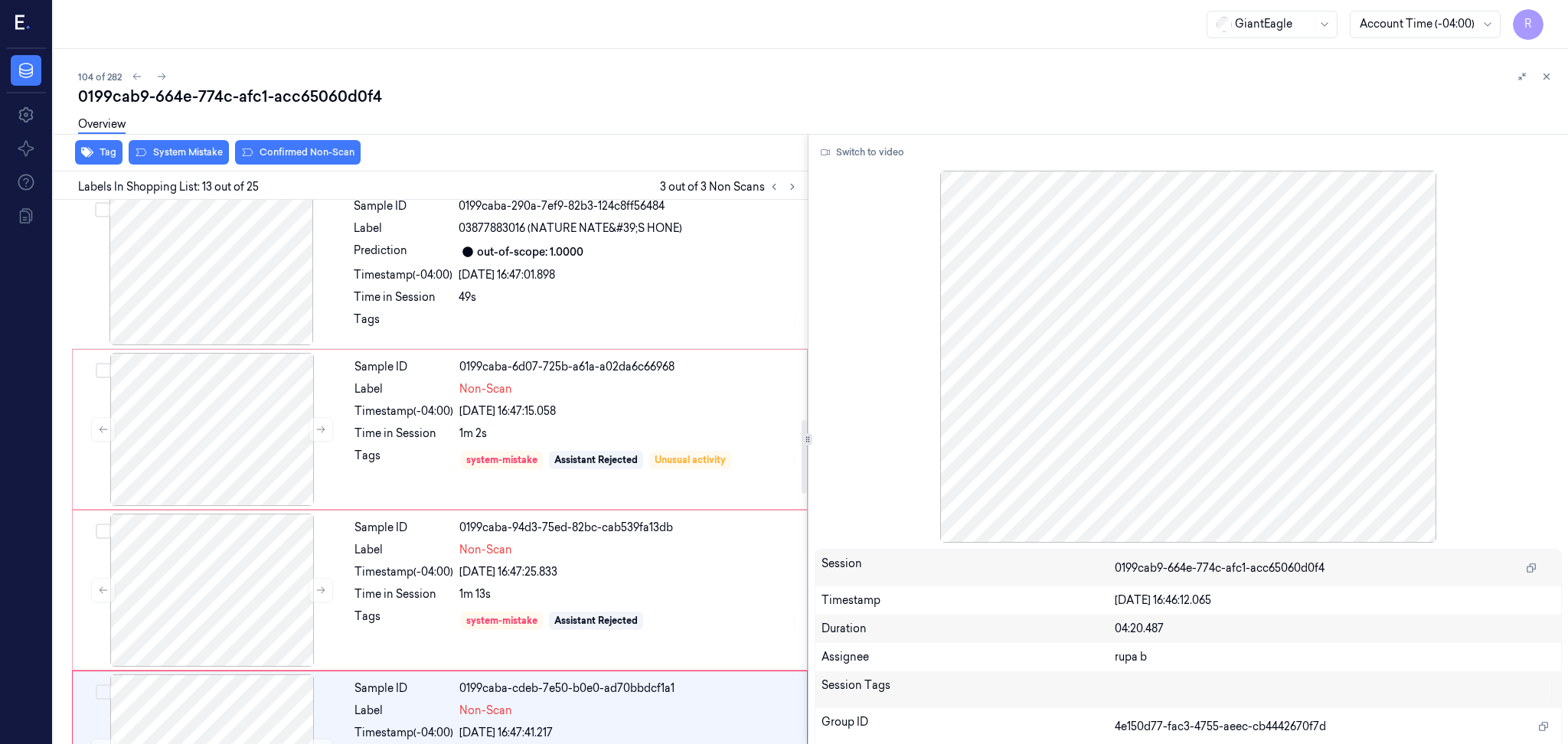
scroll to position [1634, 0]
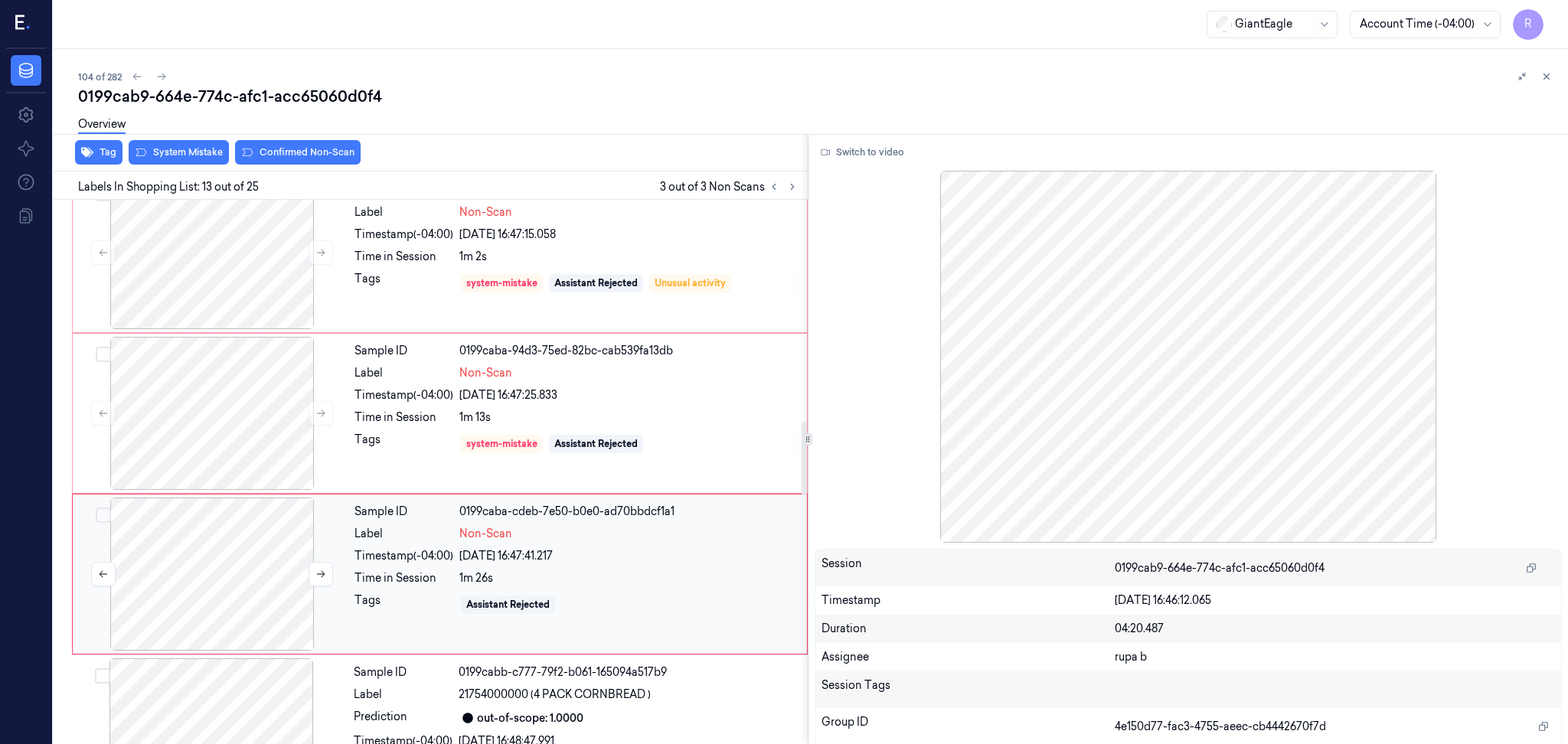
click at [266, 526] on div at bounding box center [212, 574] width 273 height 153
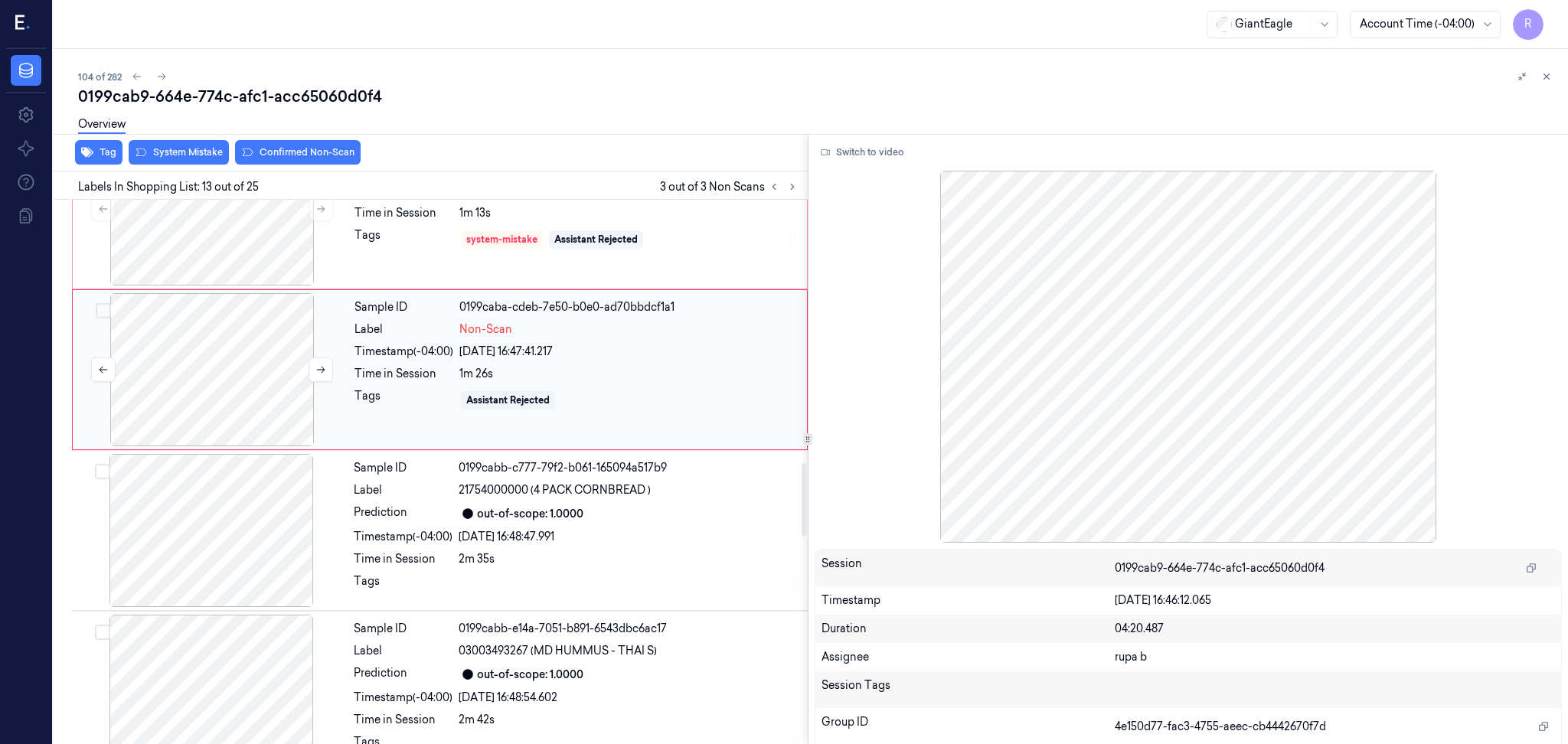
scroll to position [1940, 0]
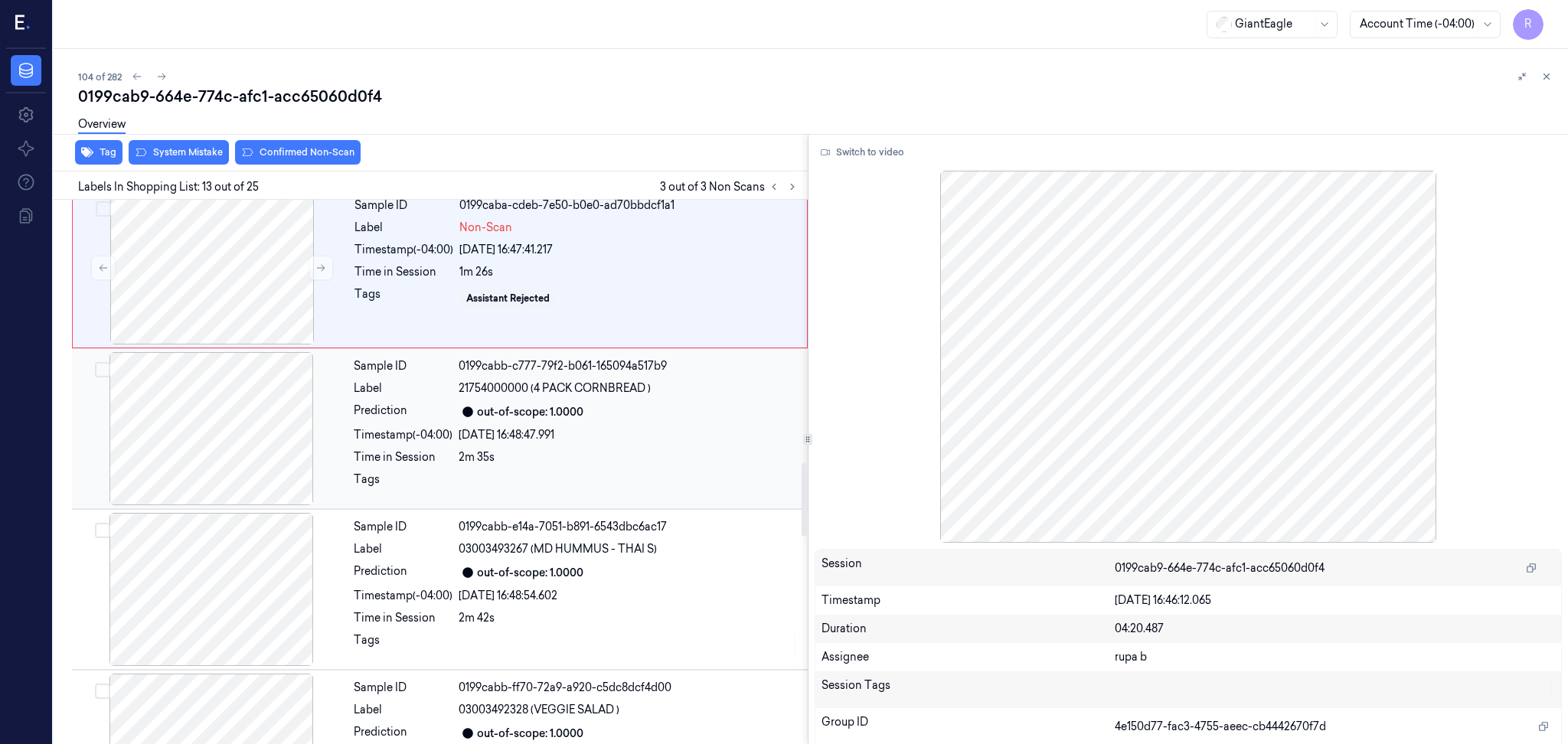
click at [247, 463] on div at bounding box center [211, 429] width 273 height 153
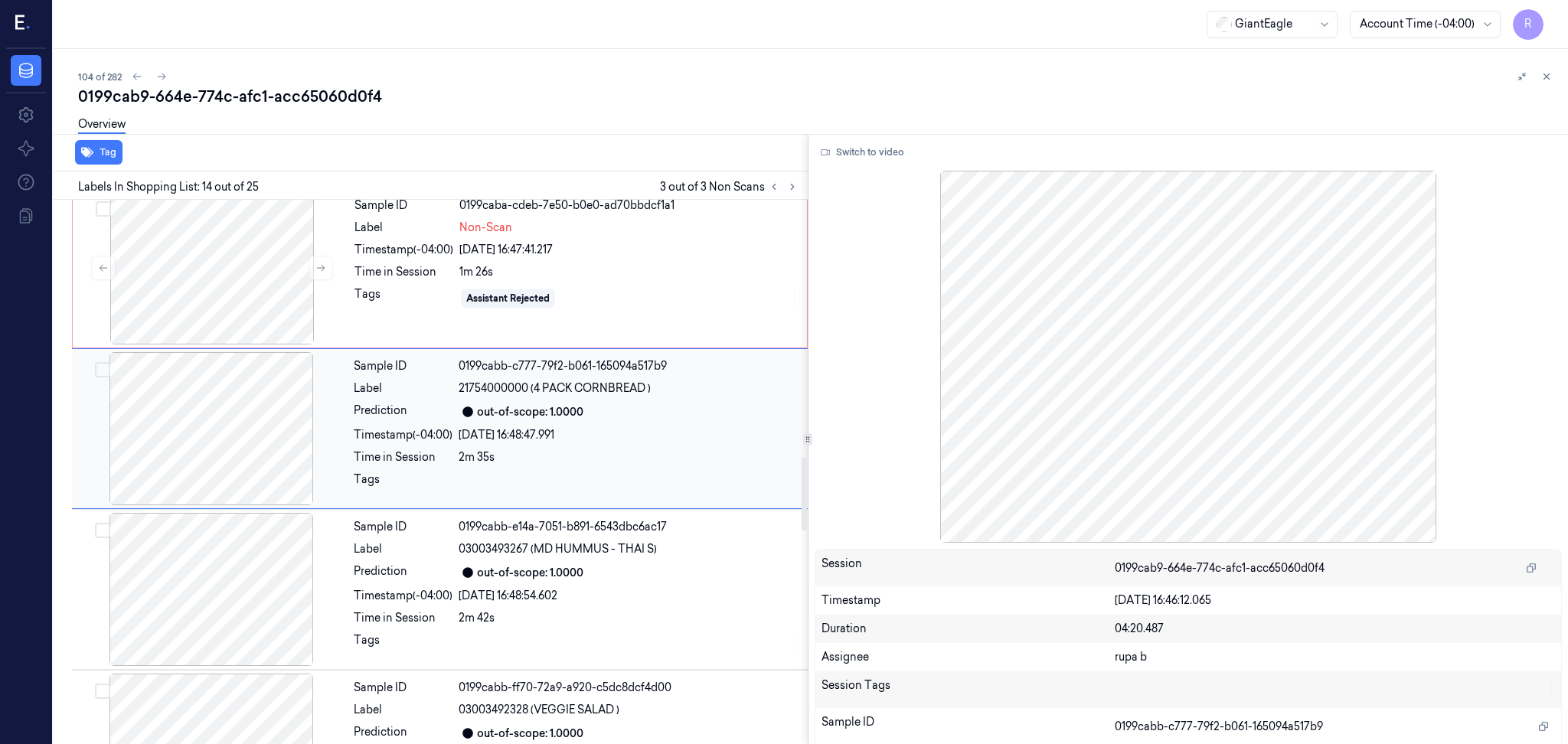
scroll to position [1897, 0]
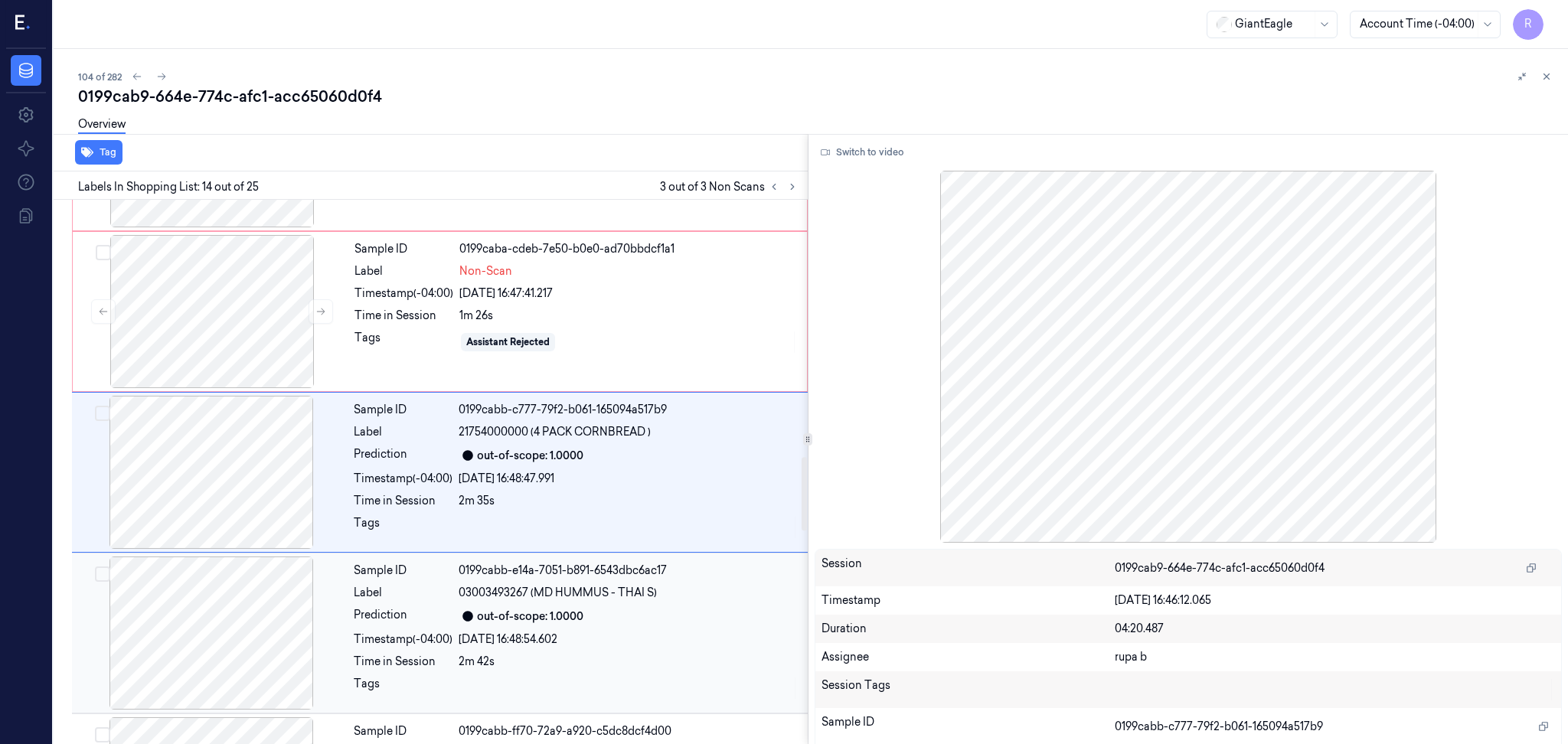
click at [236, 642] on div at bounding box center [211, 633] width 273 height 153
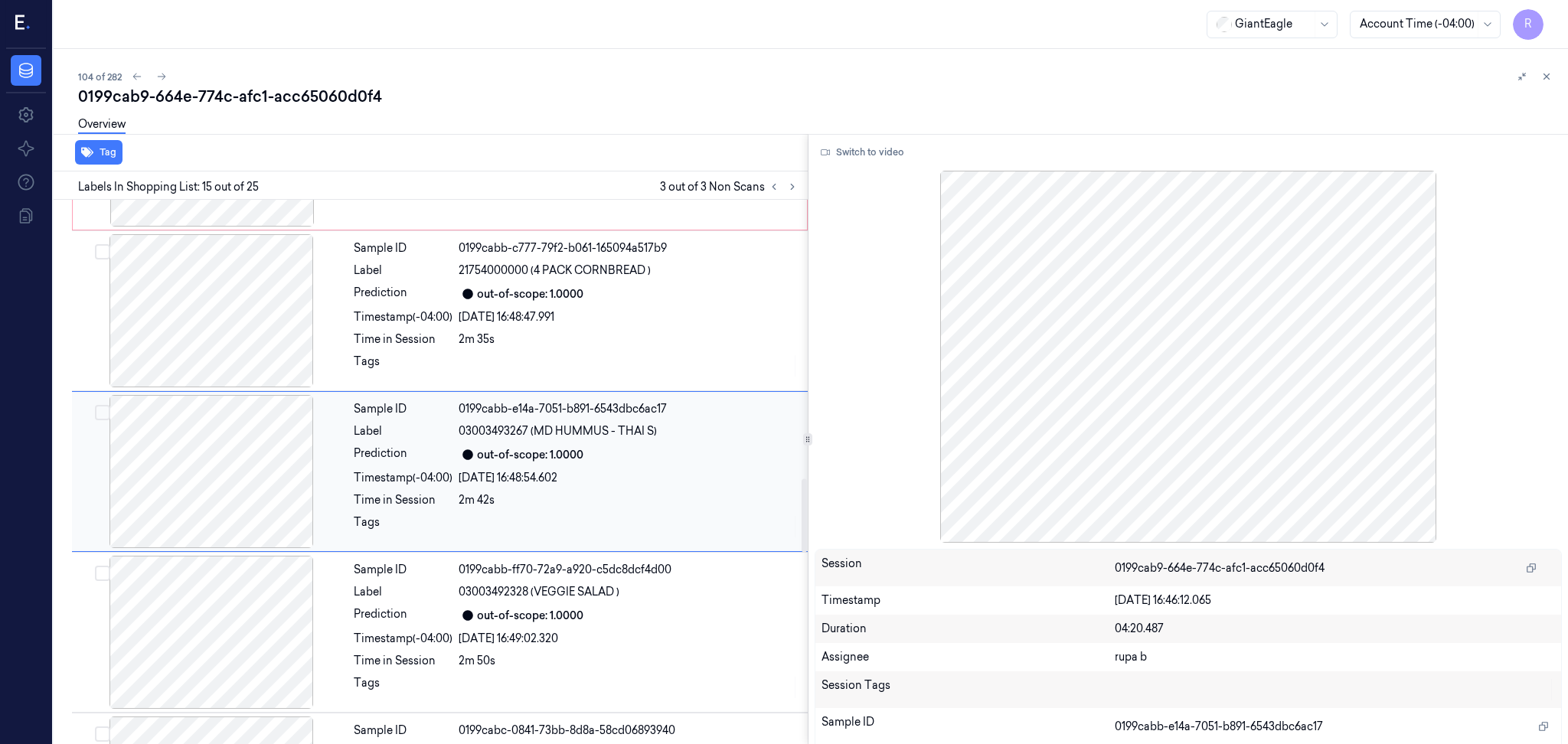
click at [236, 642] on div at bounding box center [211, 633] width 273 height 153
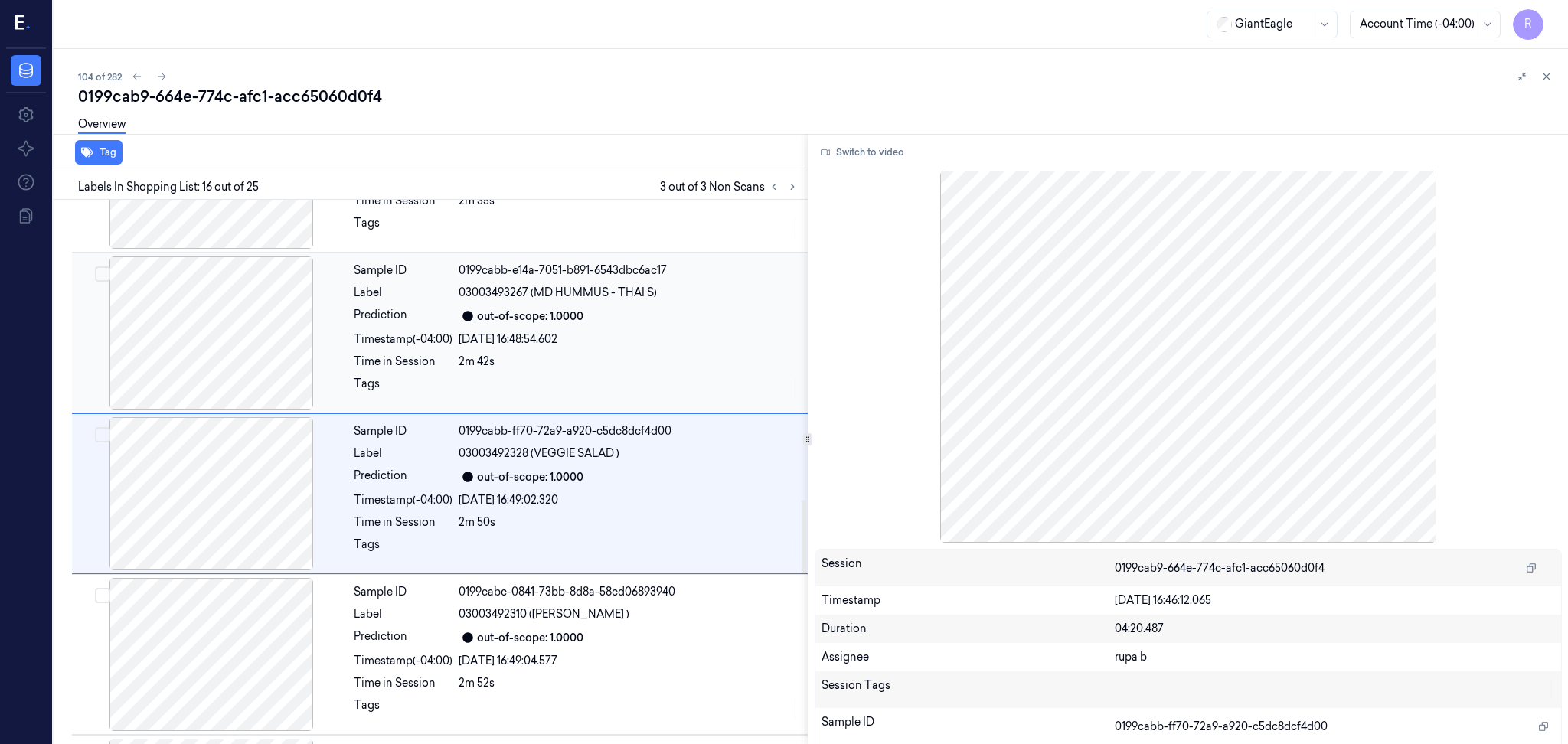
scroll to position [2219, 0]
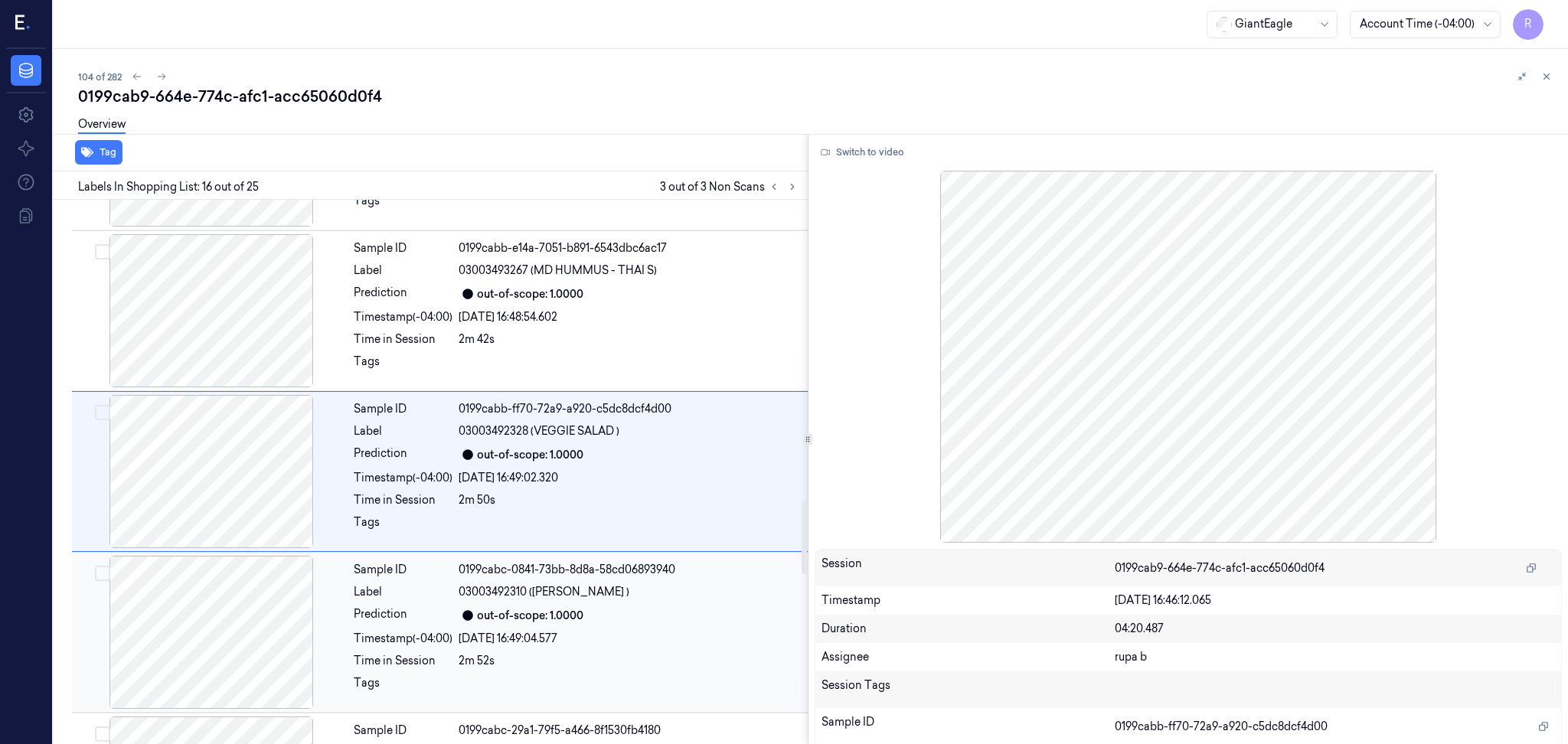
click at [267, 602] on div at bounding box center [211, 633] width 273 height 153
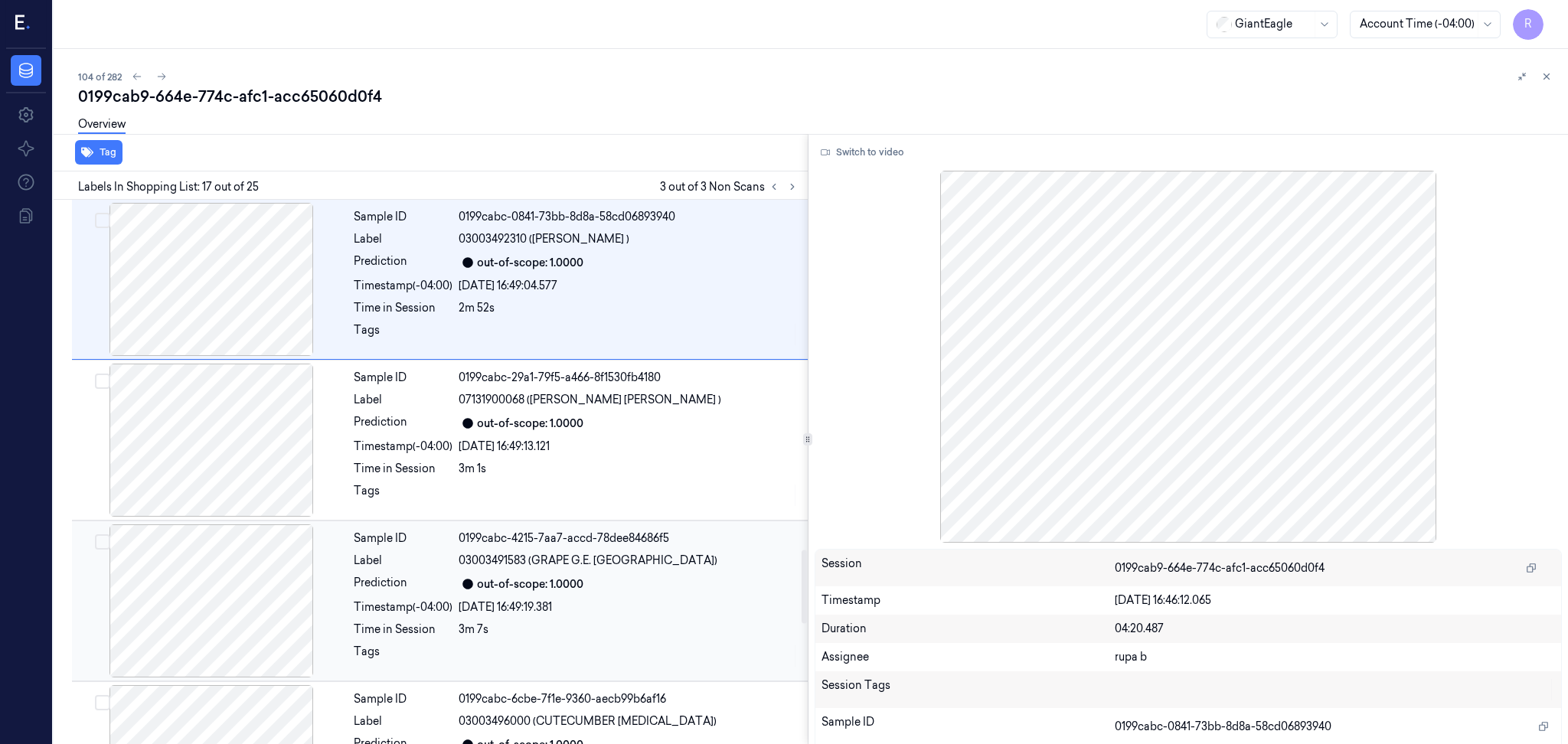
scroll to position [2584, 0]
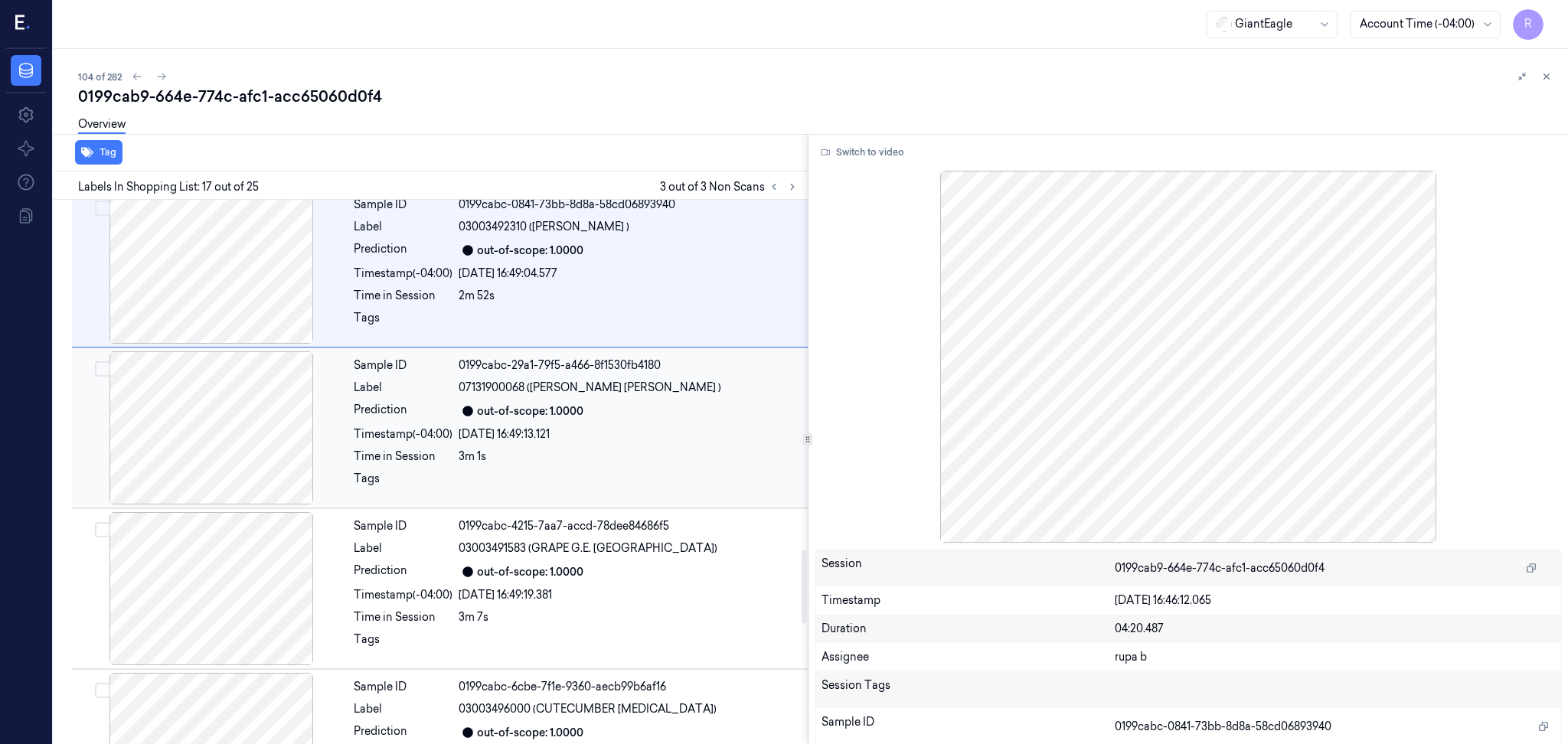
click at [270, 446] on div at bounding box center [211, 428] width 273 height 153
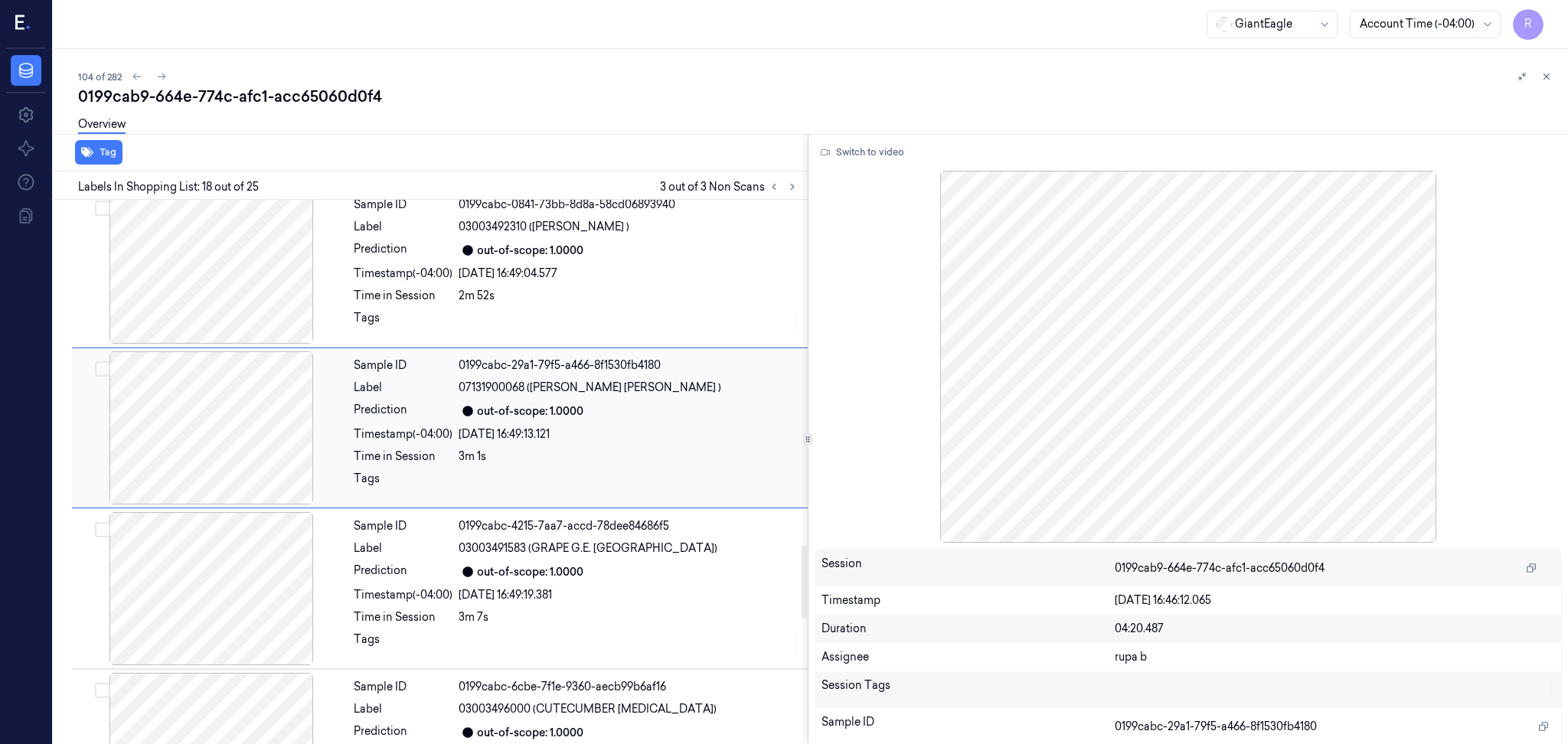
scroll to position [2540, 0]
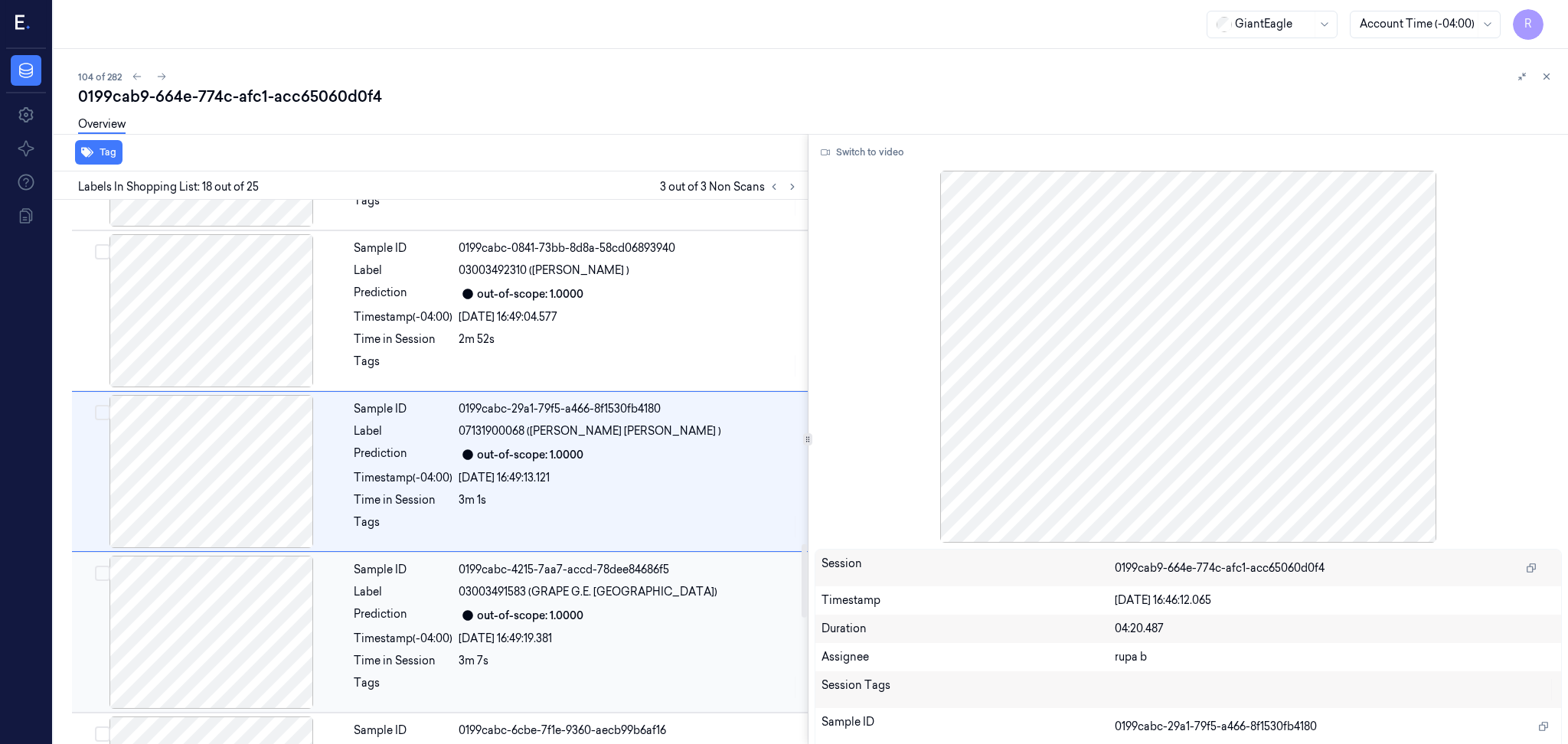
click at [238, 642] on div at bounding box center [211, 633] width 273 height 153
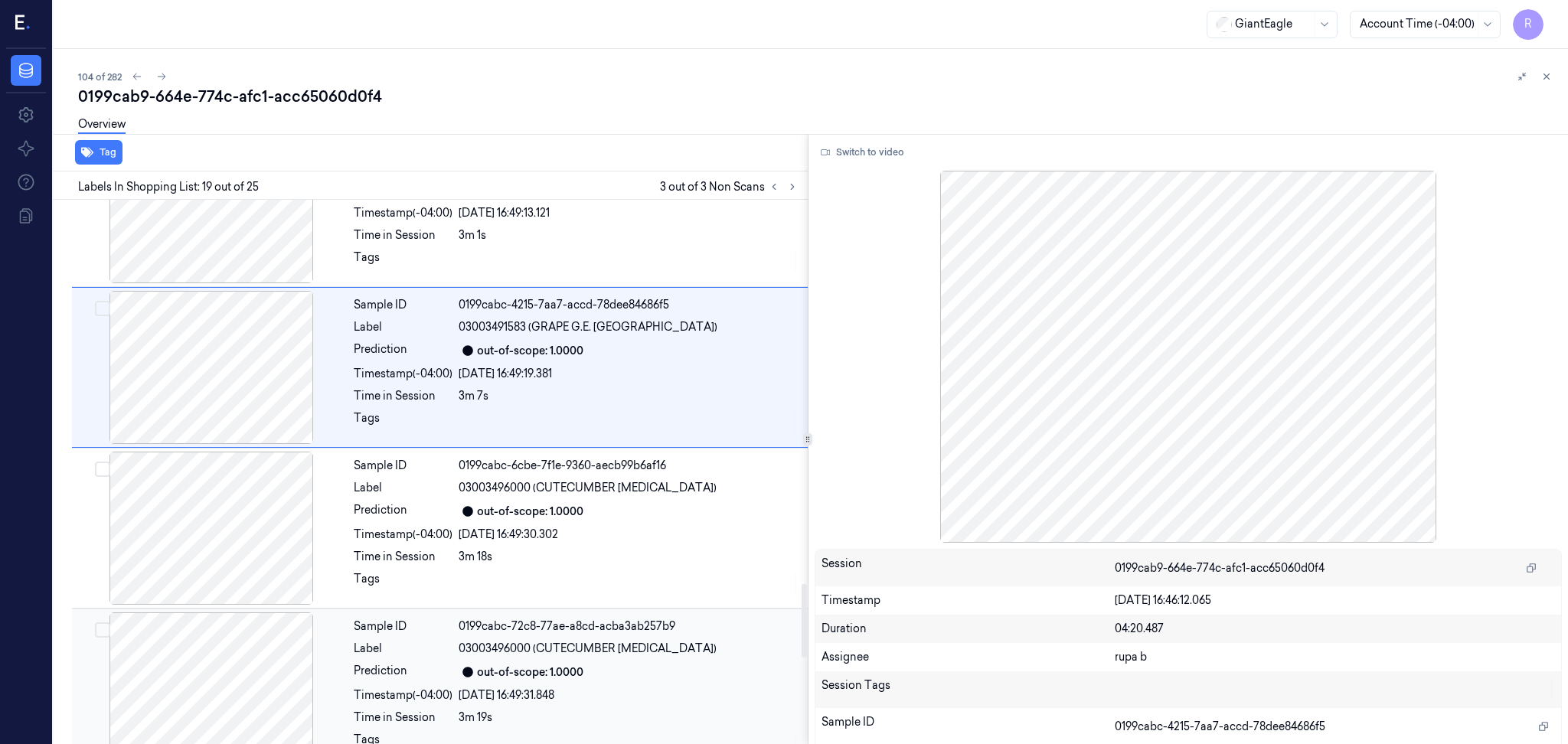
scroll to position [2906, 0]
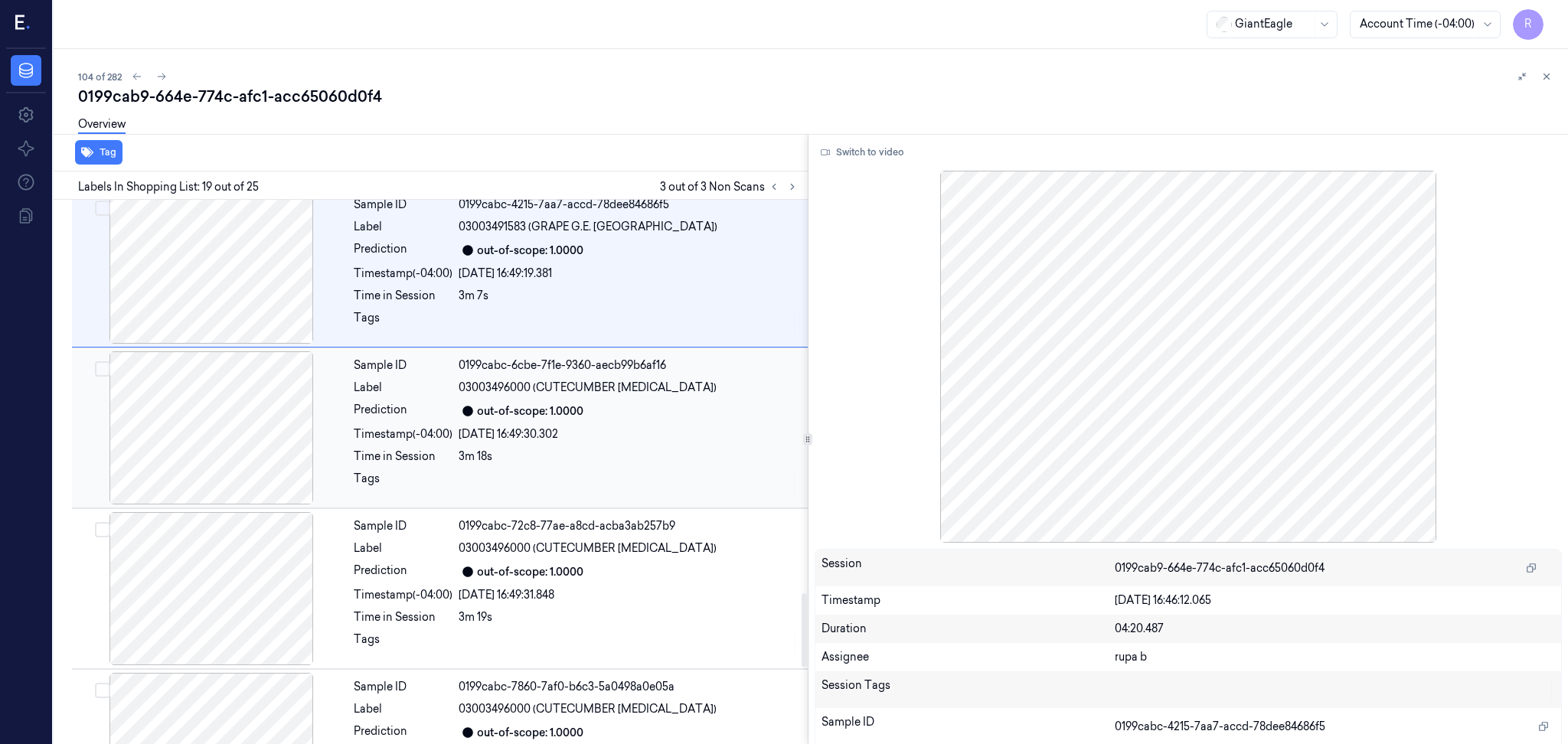
click at [210, 433] on div at bounding box center [211, 428] width 273 height 153
click at [263, 468] on div at bounding box center [211, 428] width 273 height 153
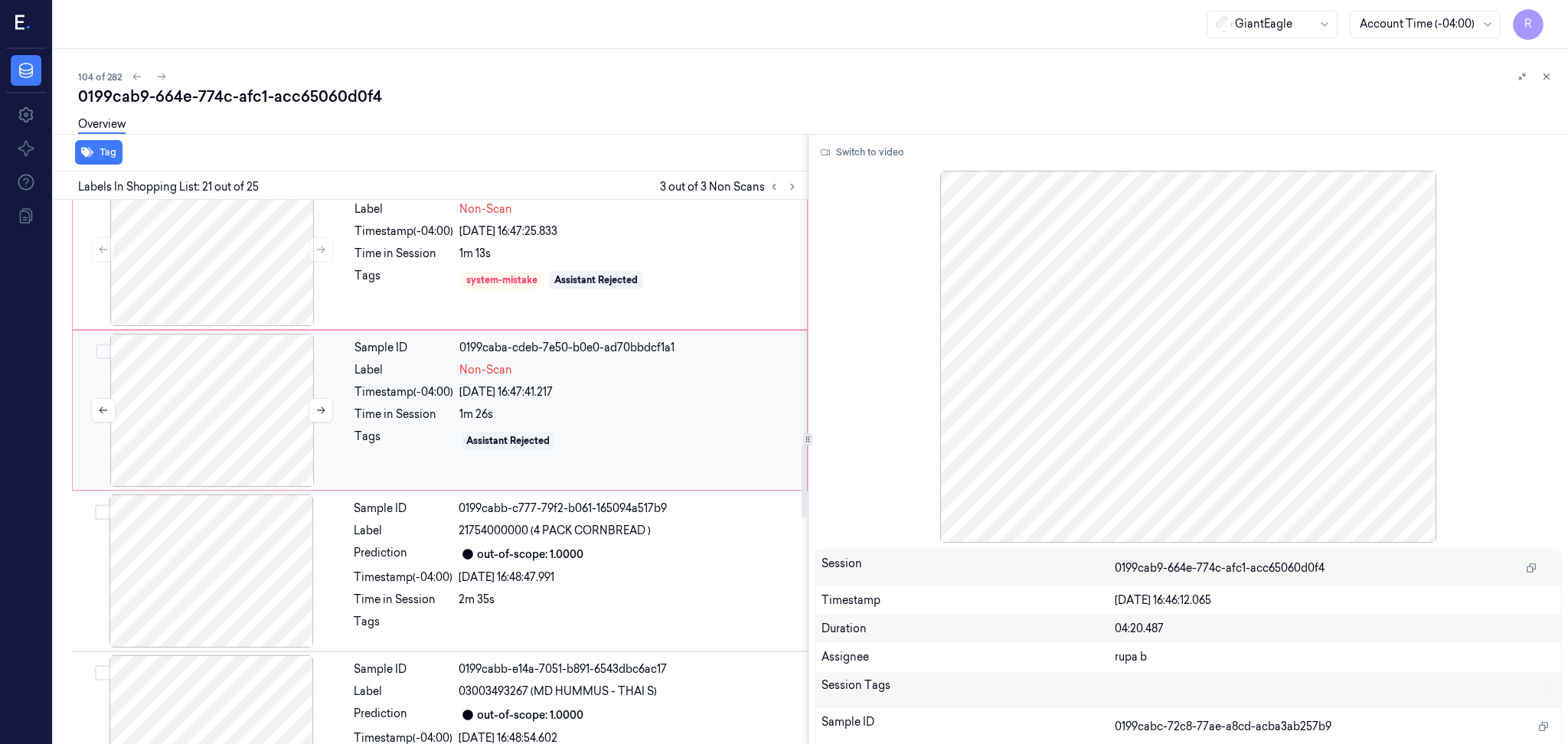
click at [278, 420] on div at bounding box center [212, 410] width 273 height 153
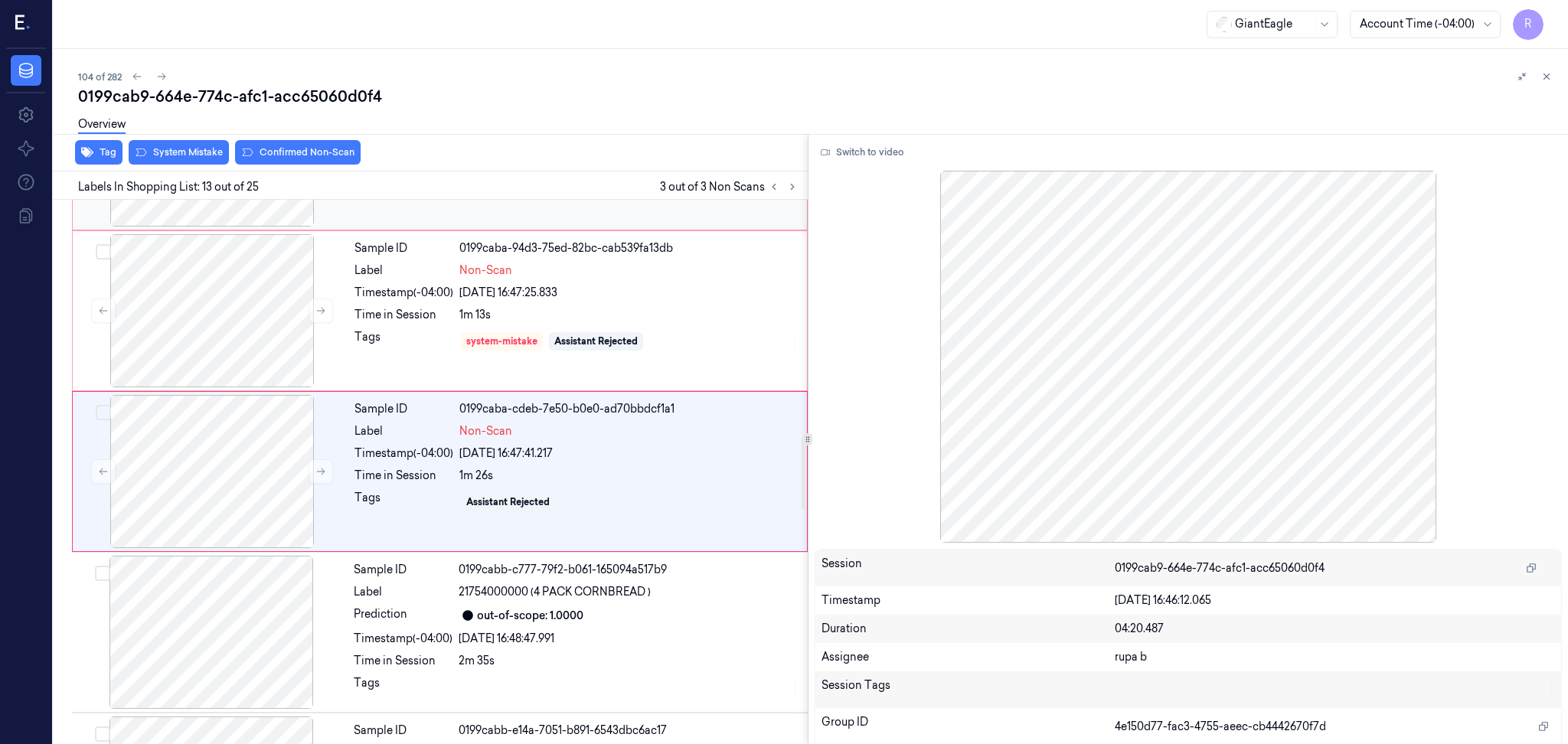
scroll to position [1736, 0]
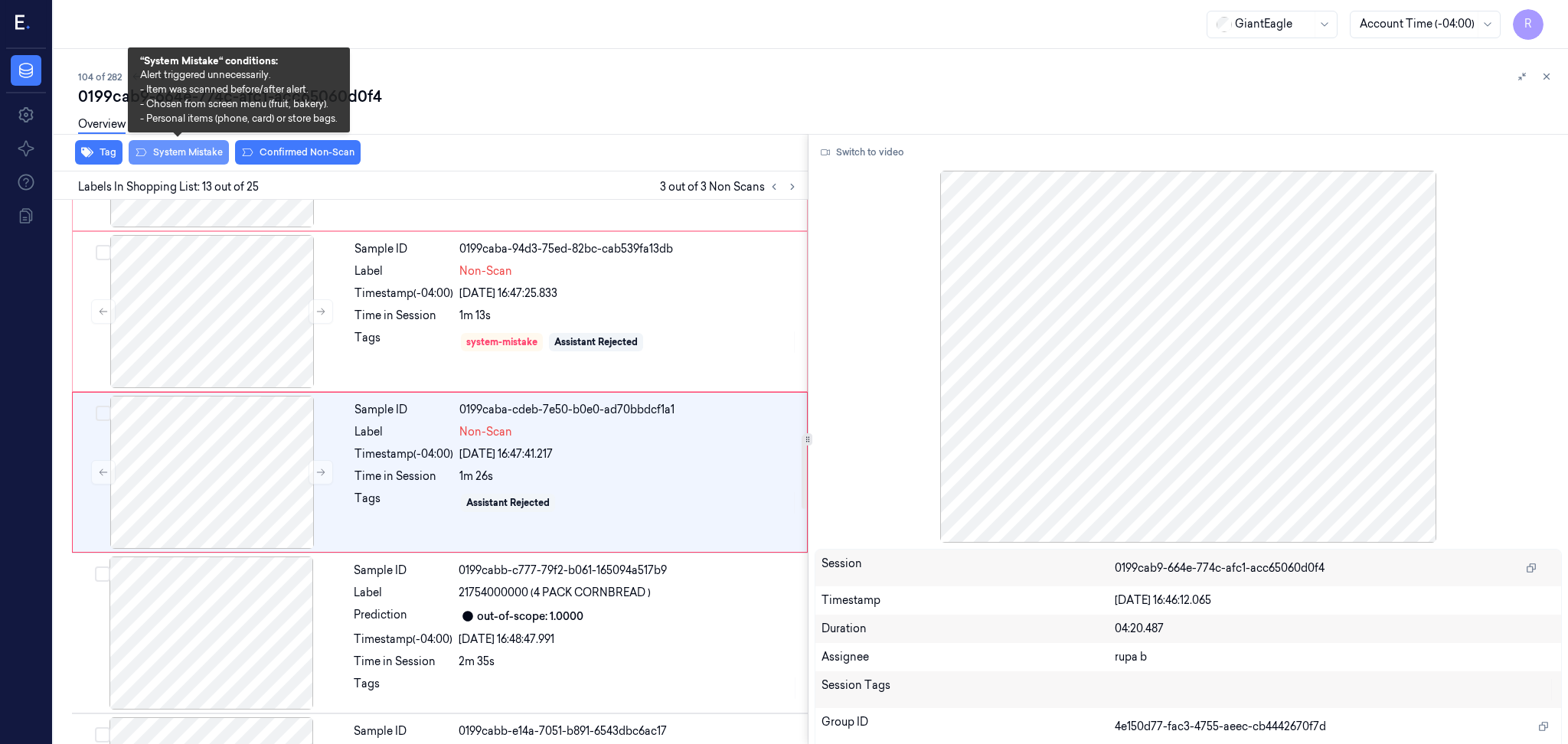
click at [196, 162] on button "System Mistake" at bounding box center [179, 152] width 100 height 25
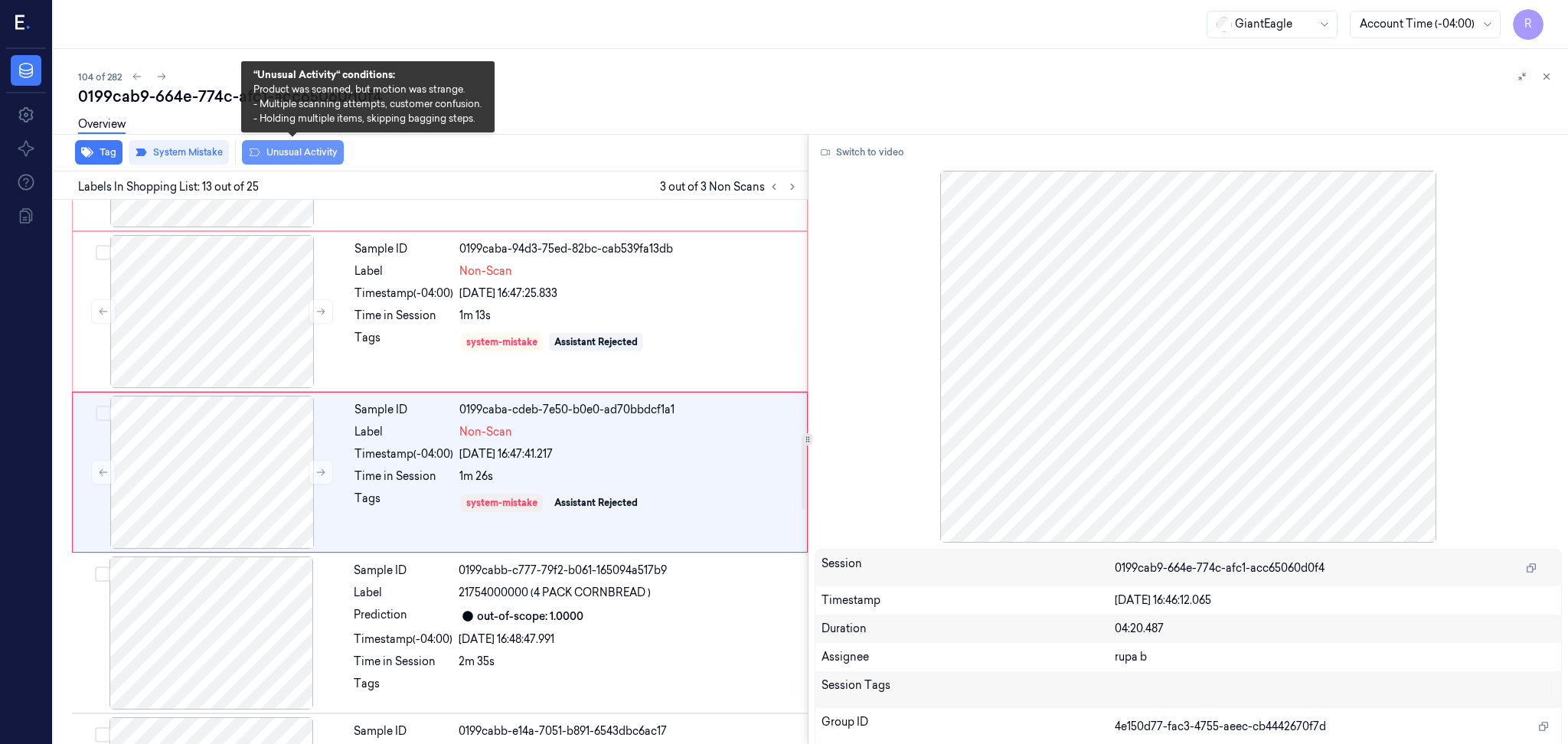
click at [270, 156] on button "Unusual Activity" at bounding box center [293, 152] width 102 height 25
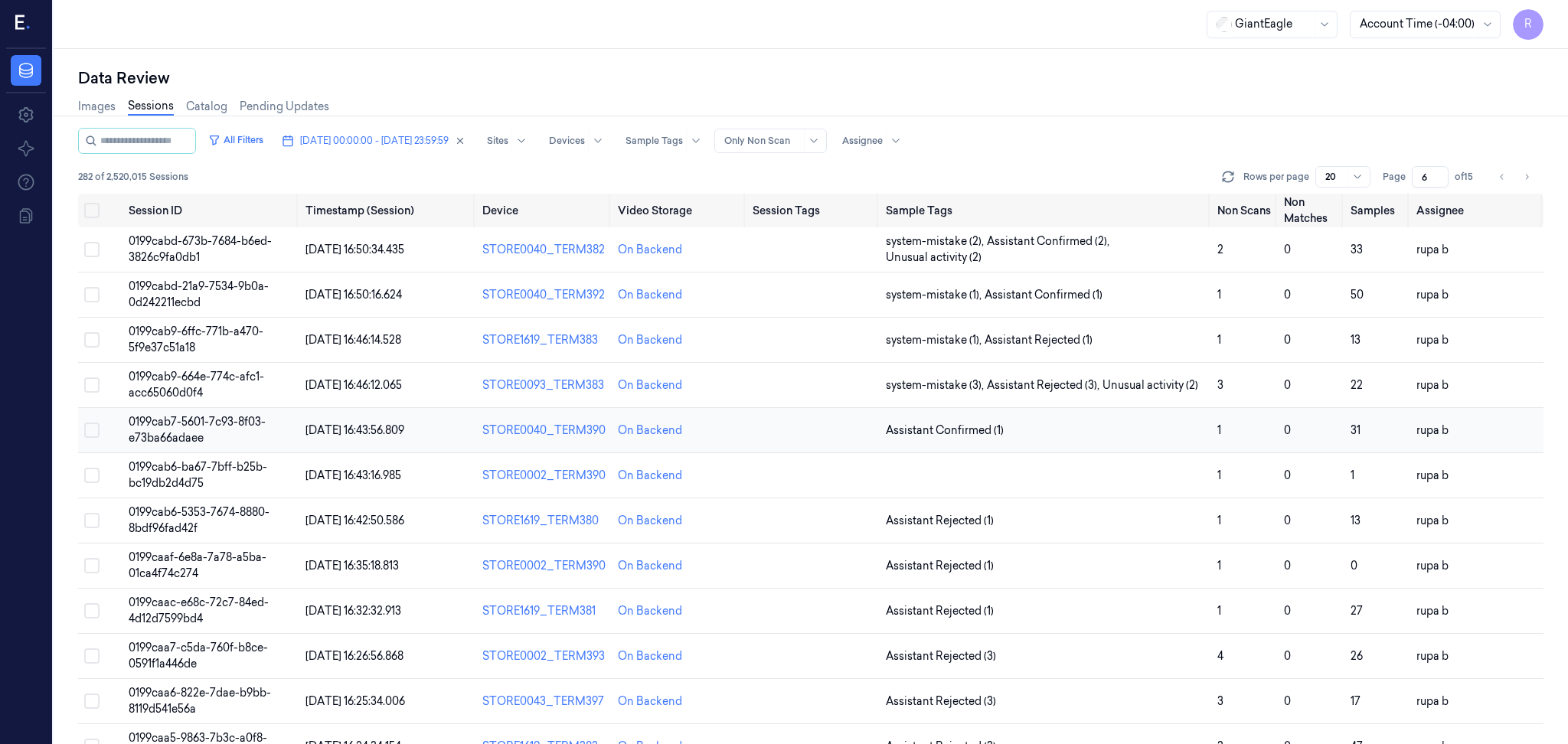
click at [191, 427] on span "0199cab7-5601-7c93-8f03-e73ba66adaee" at bounding box center [197, 430] width 137 height 30
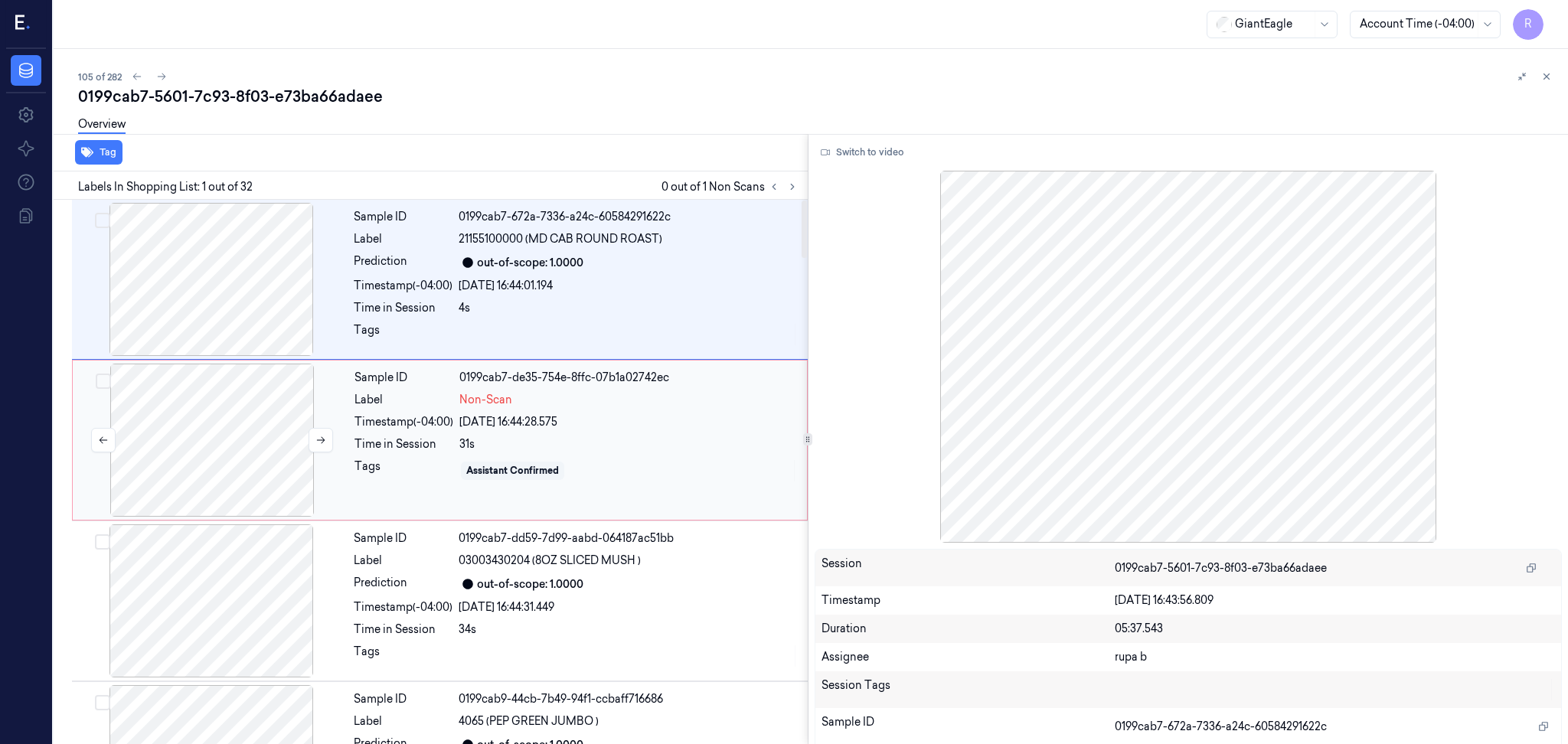
click at [251, 450] on div at bounding box center [212, 440] width 273 height 153
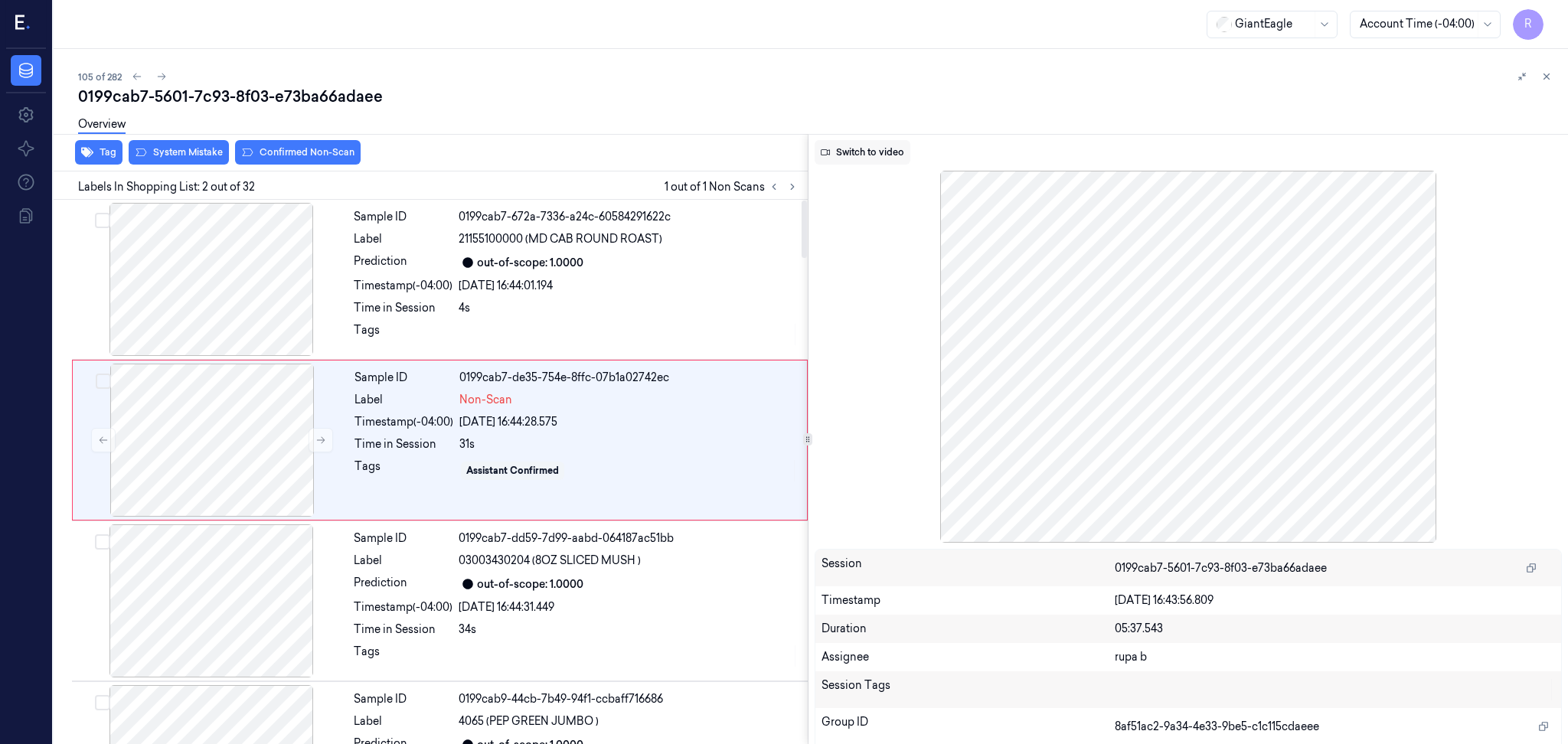
click at [848, 151] on button "Switch to video" at bounding box center [862, 152] width 96 height 25
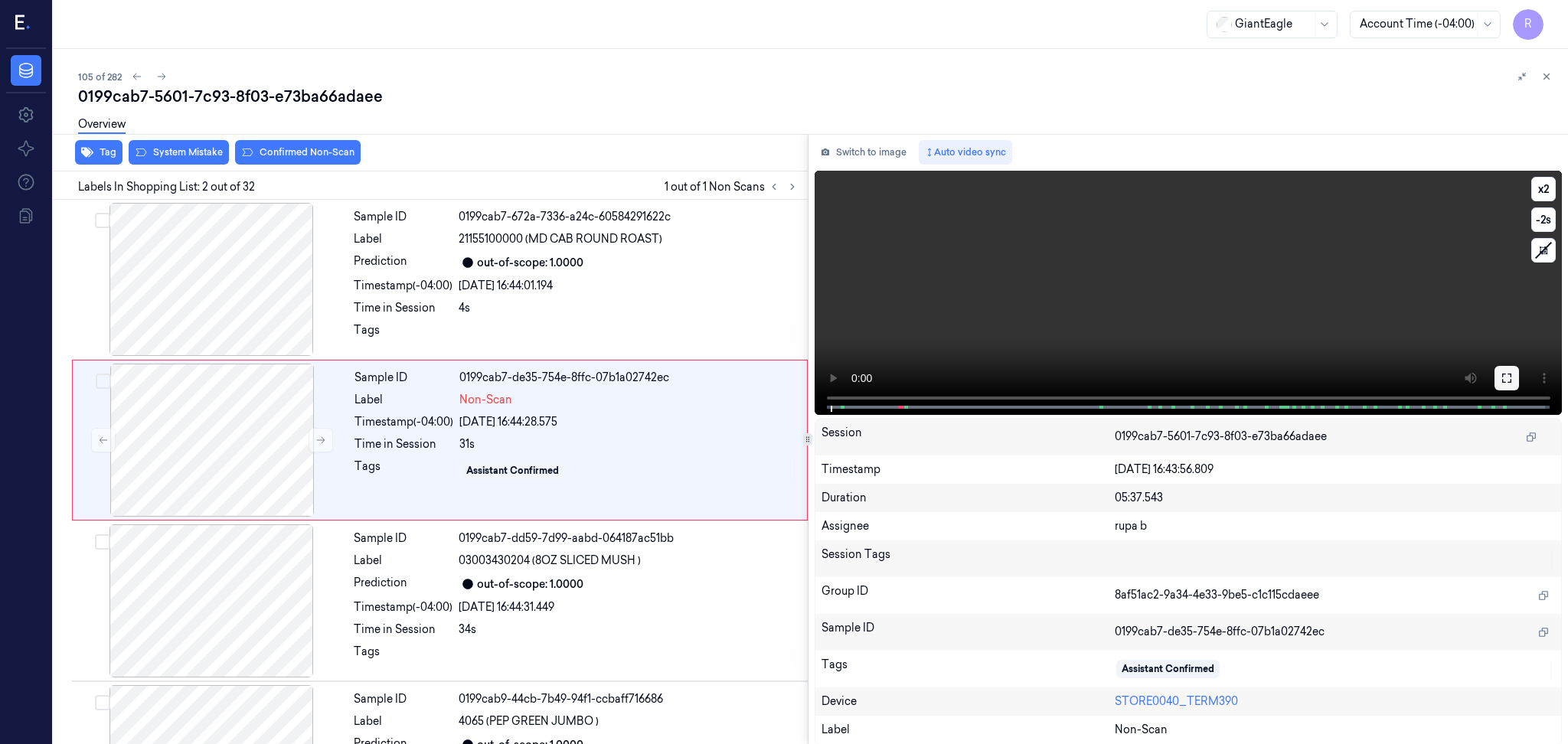
click at [1498, 378] on button at bounding box center [1506, 378] width 25 height 25
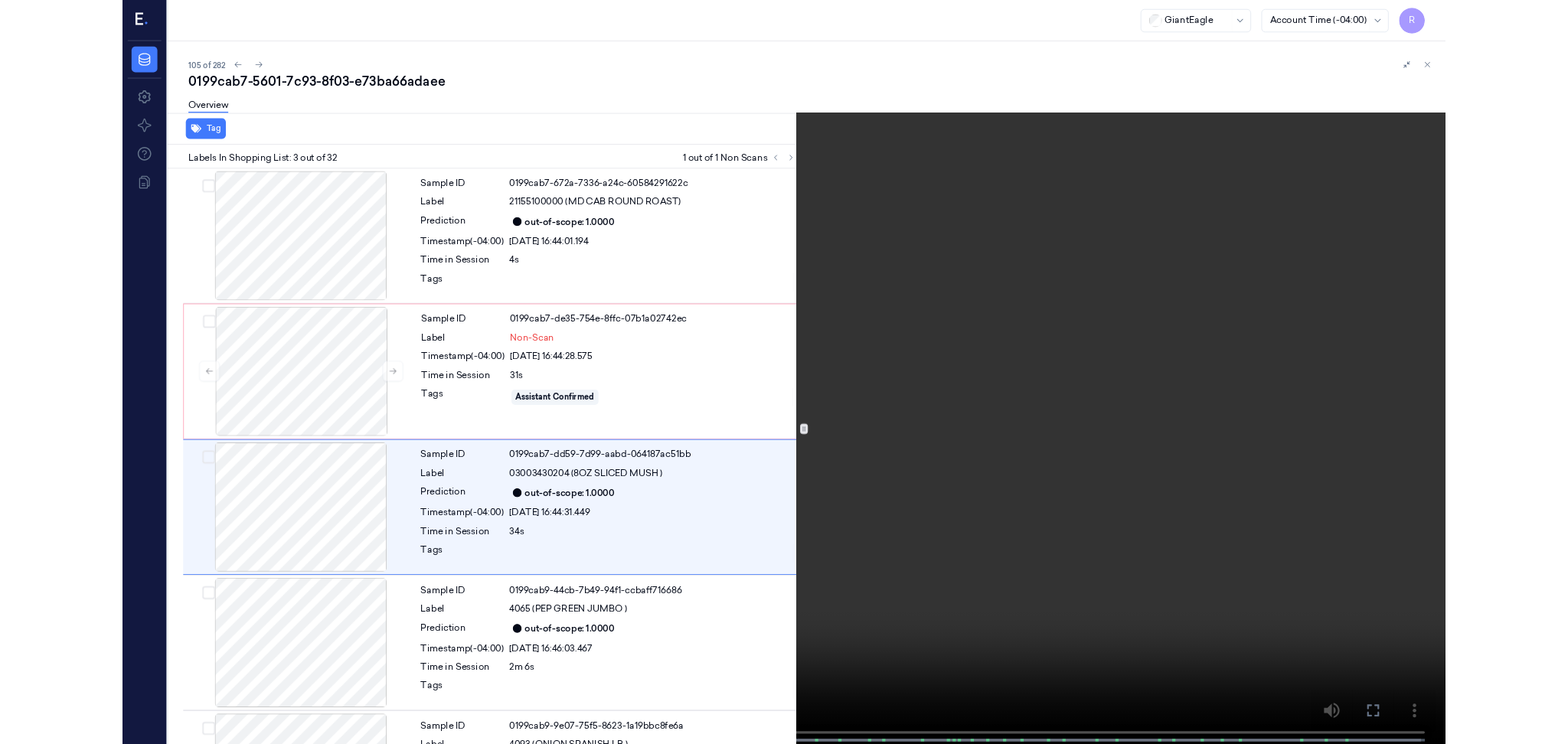
scroll to position [59, 0]
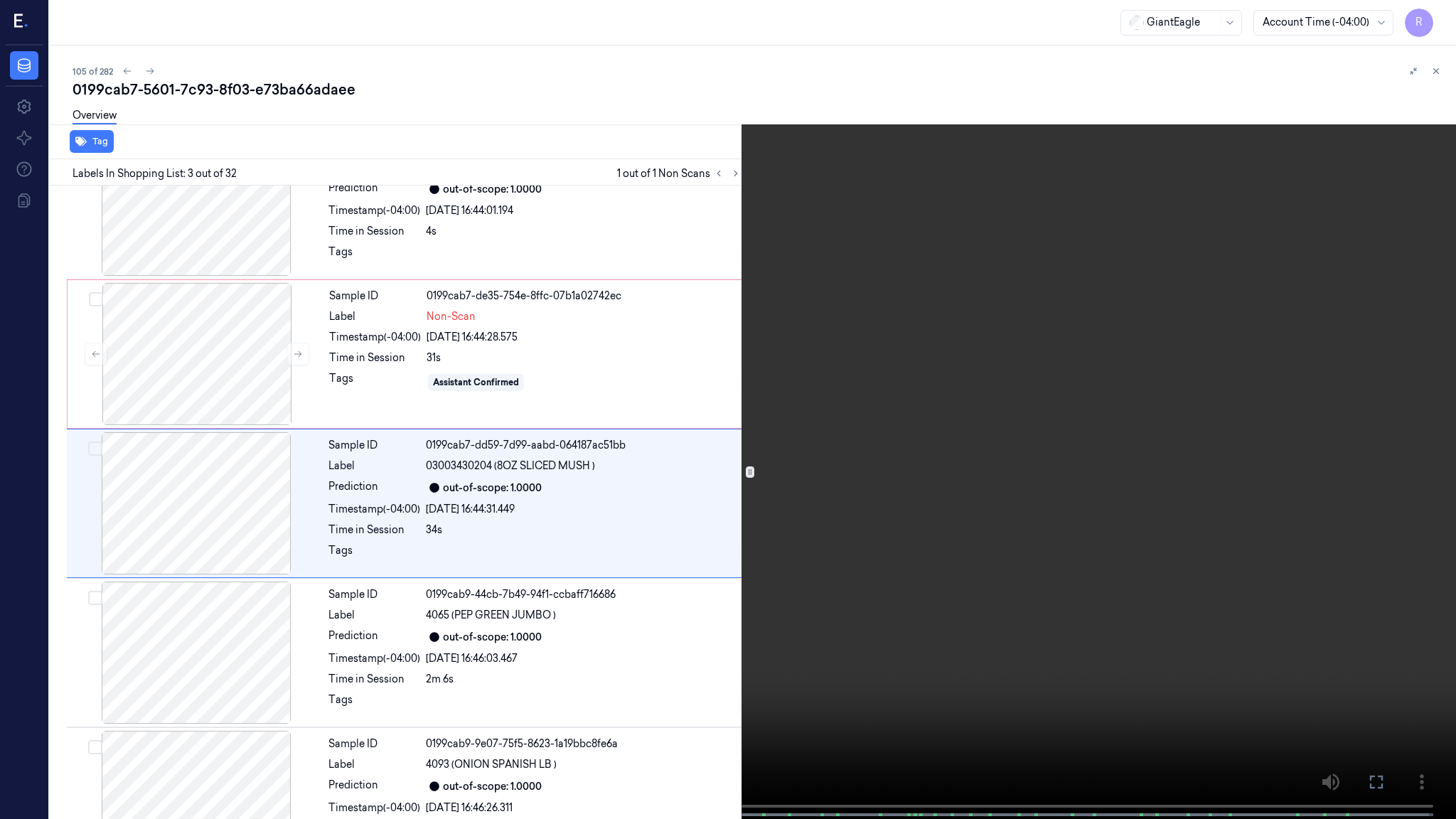
click at [539, 425] on video at bounding box center [728, 411] width 1456 height 822
click at [501, 392] on video at bounding box center [728, 411] width 1456 height 822
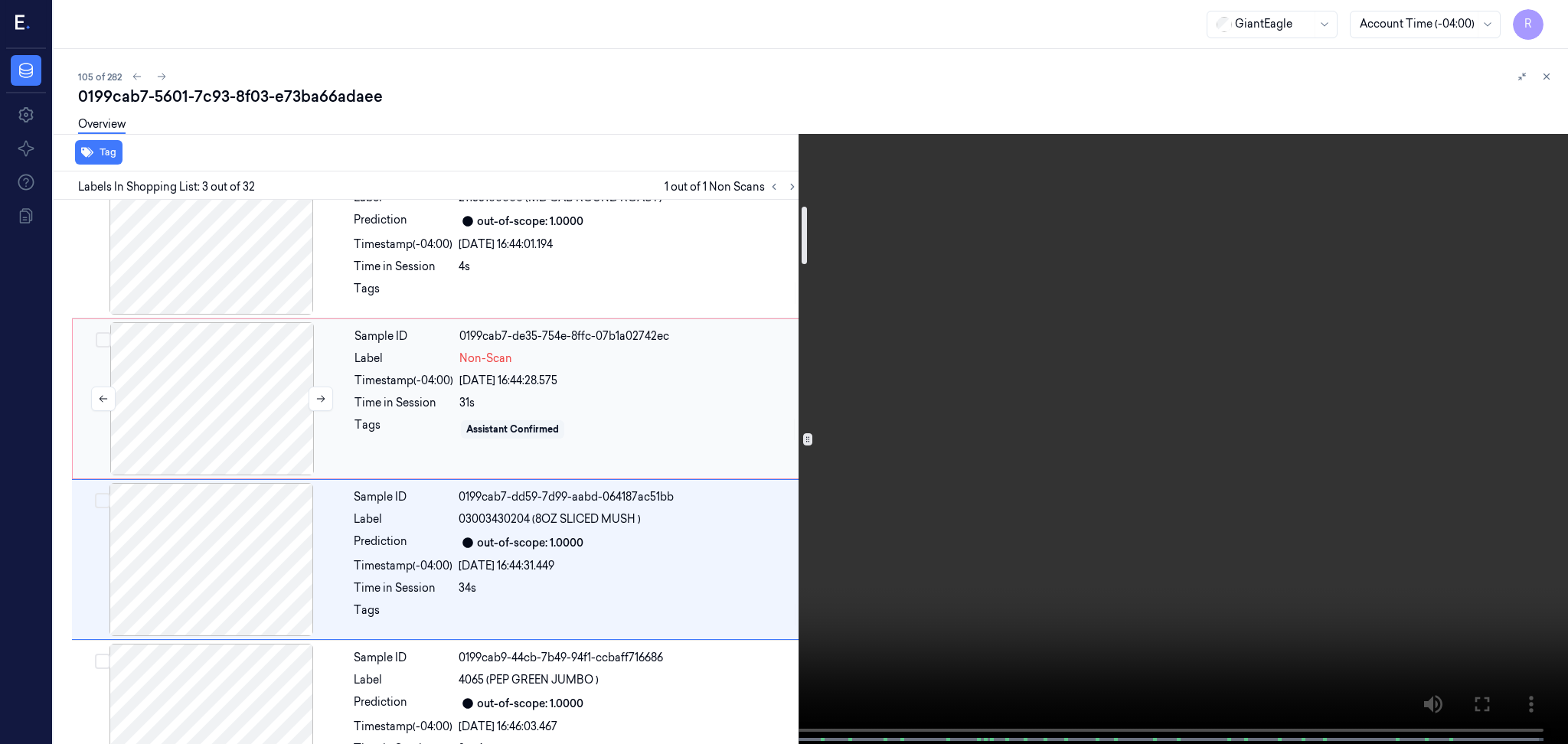
scroll to position [0, 0]
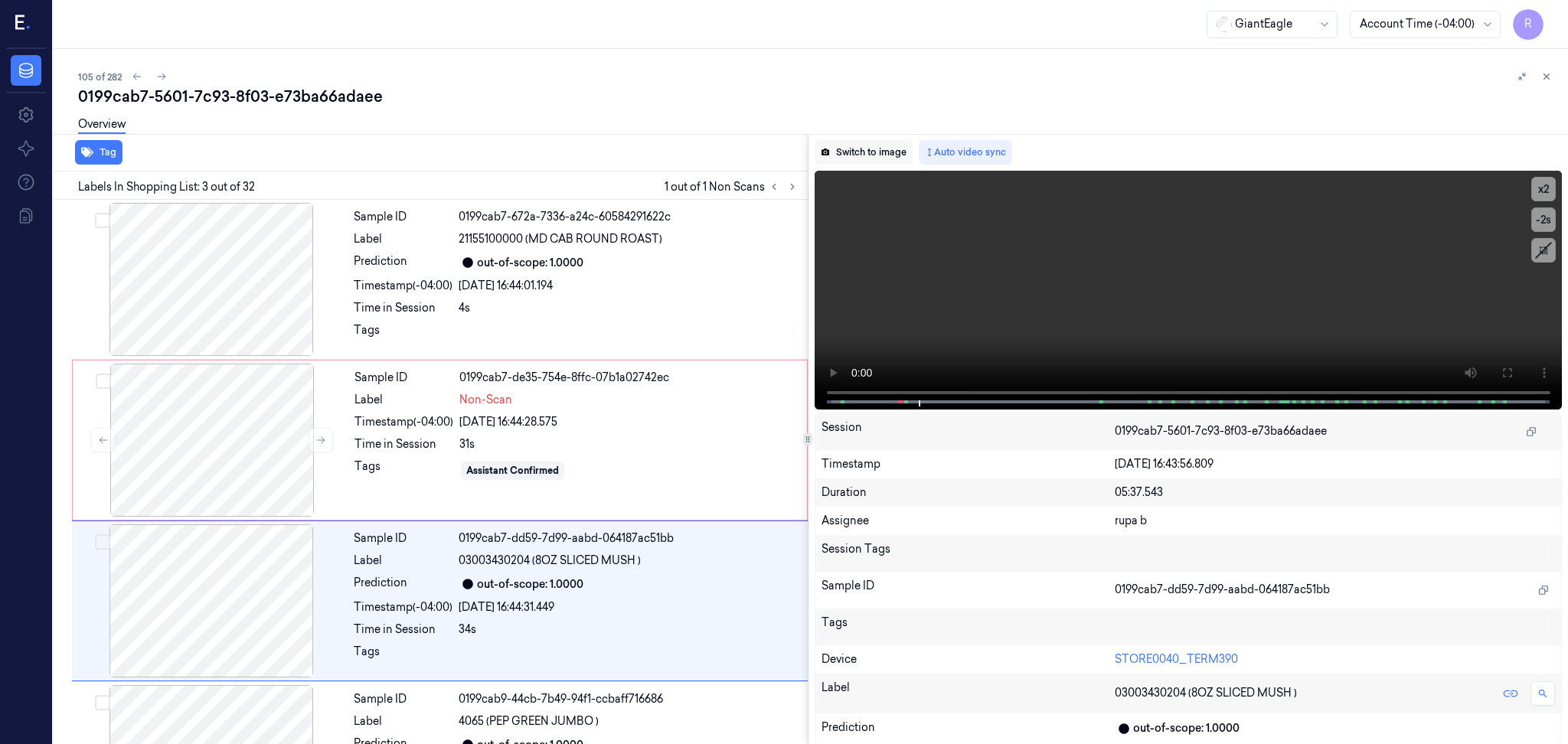
click at [866, 151] on button "Switch to image" at bounding box center [863, 152] width 98 height 25
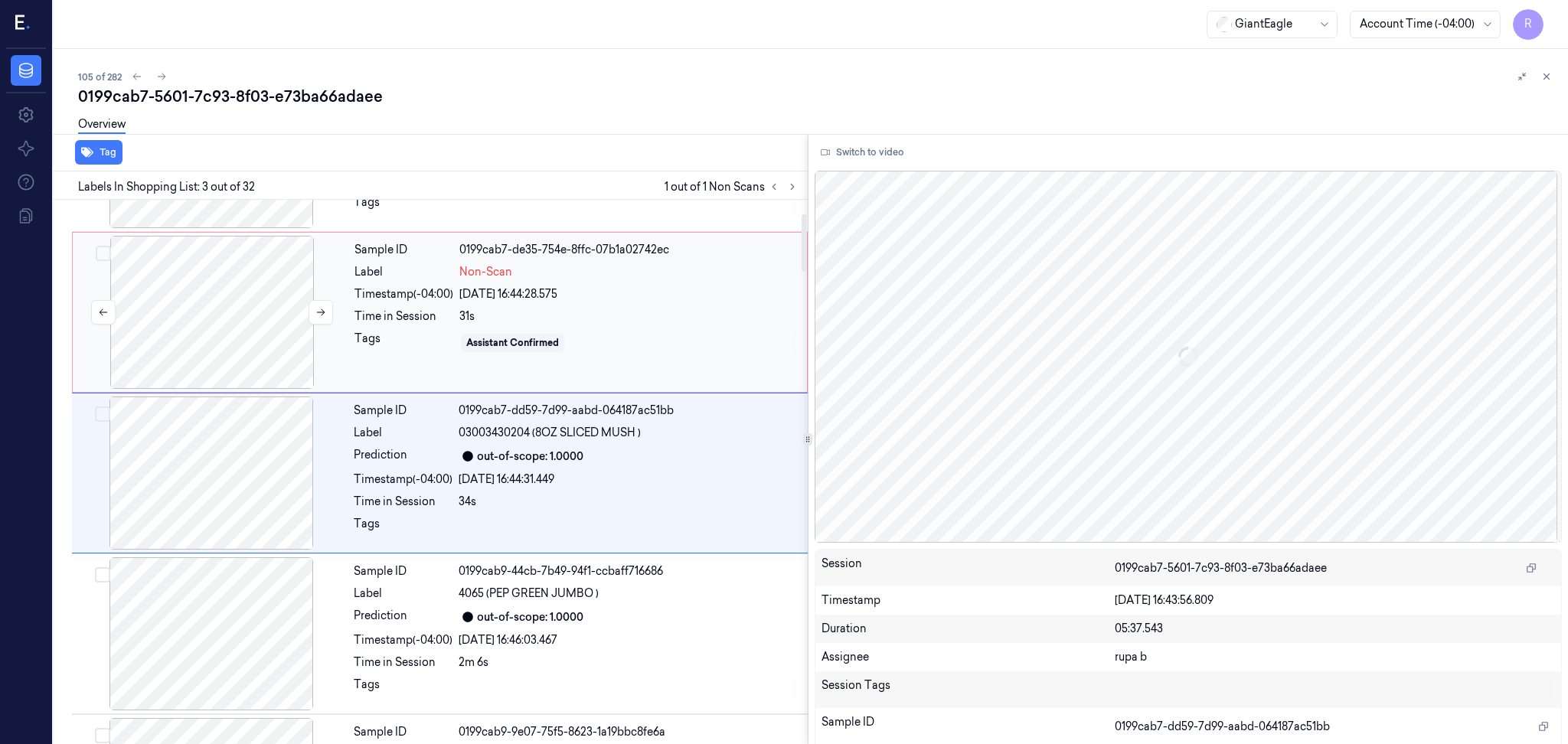
click at [296, 285] on div at bounding box center [212, 312] width 273 height 153
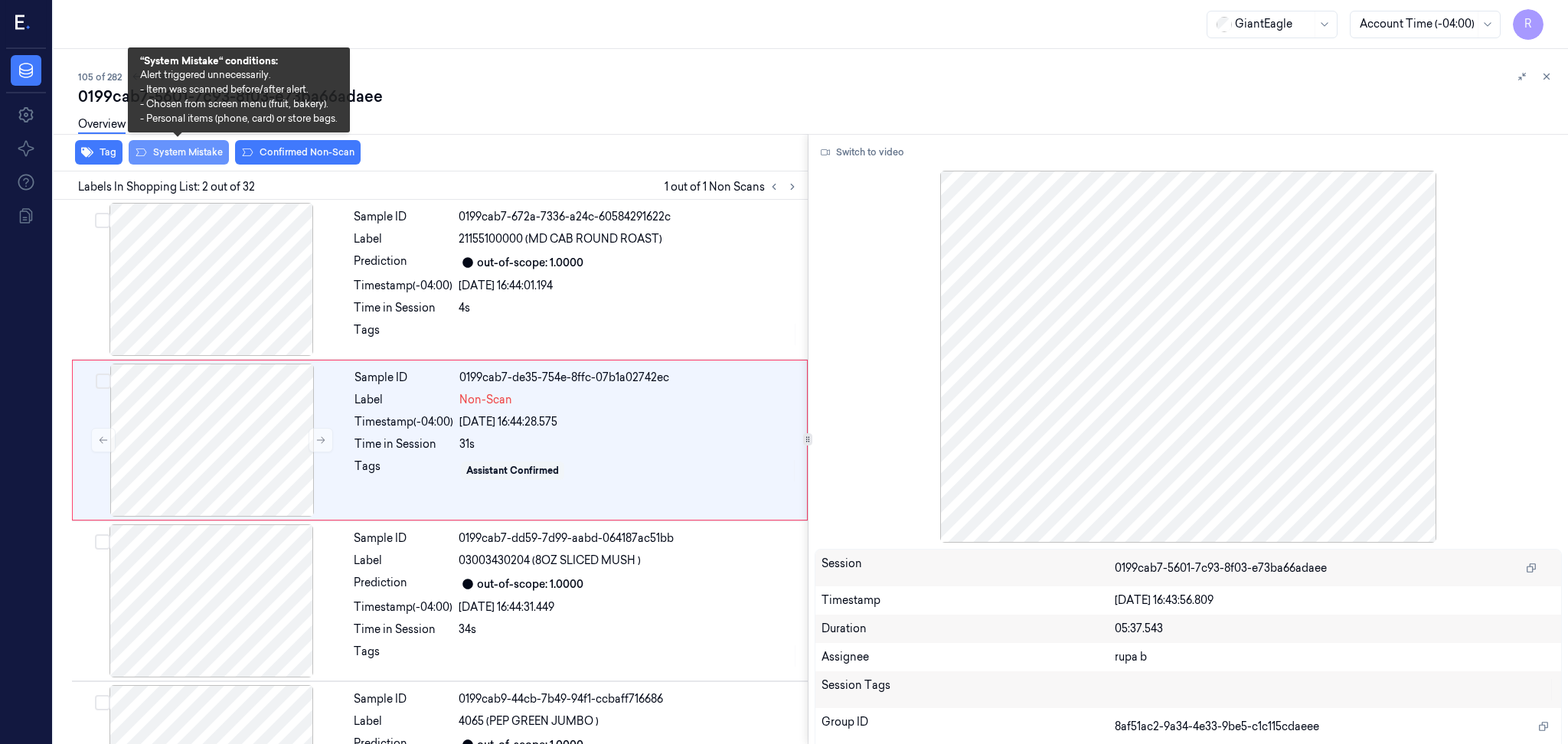
click at [194, 158] on button "System Mistake" at bounding box center [179, 152] width 100 height 25
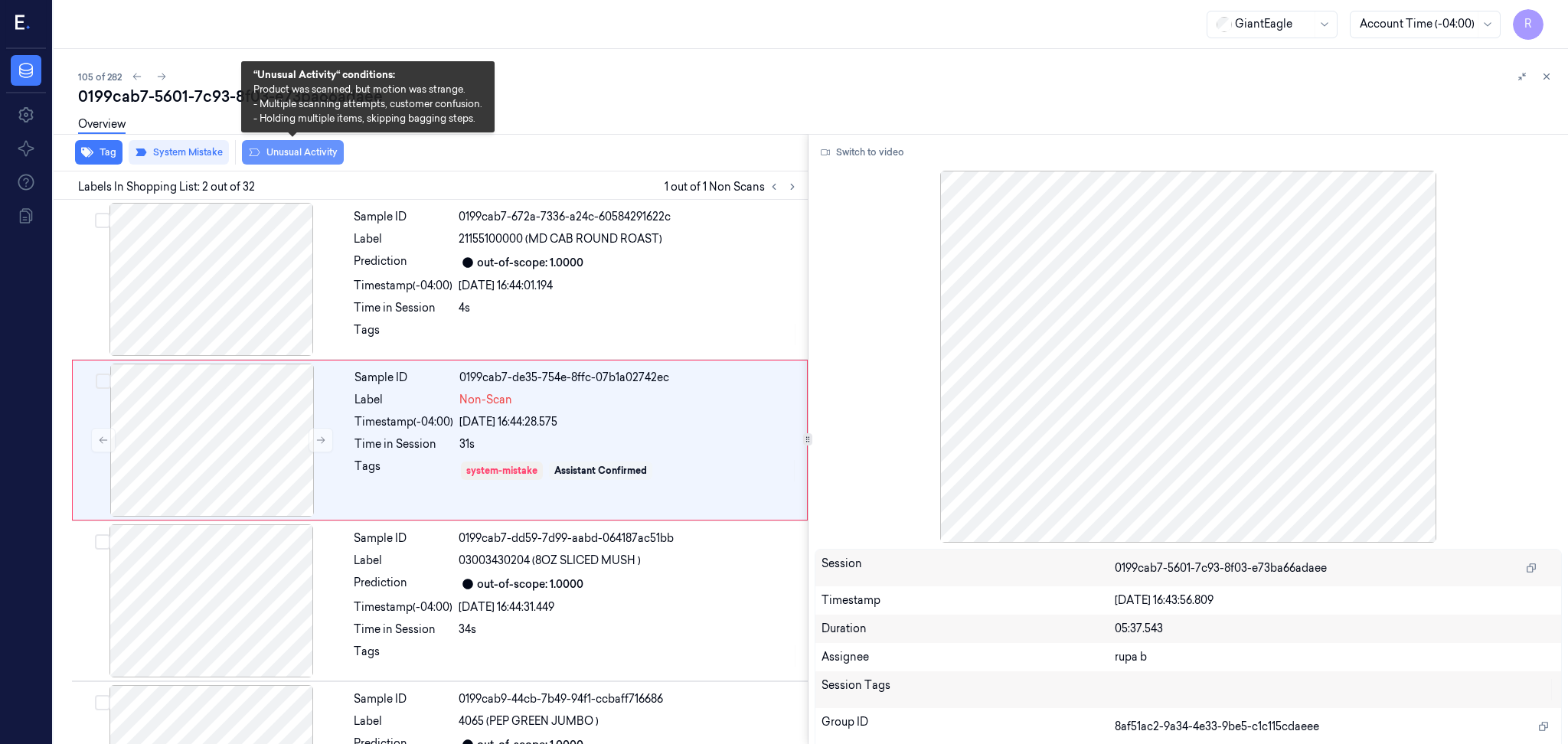
click at [319, 151] on button "Unusual Activity" at bounding box center [293, 152] width 102 height 25
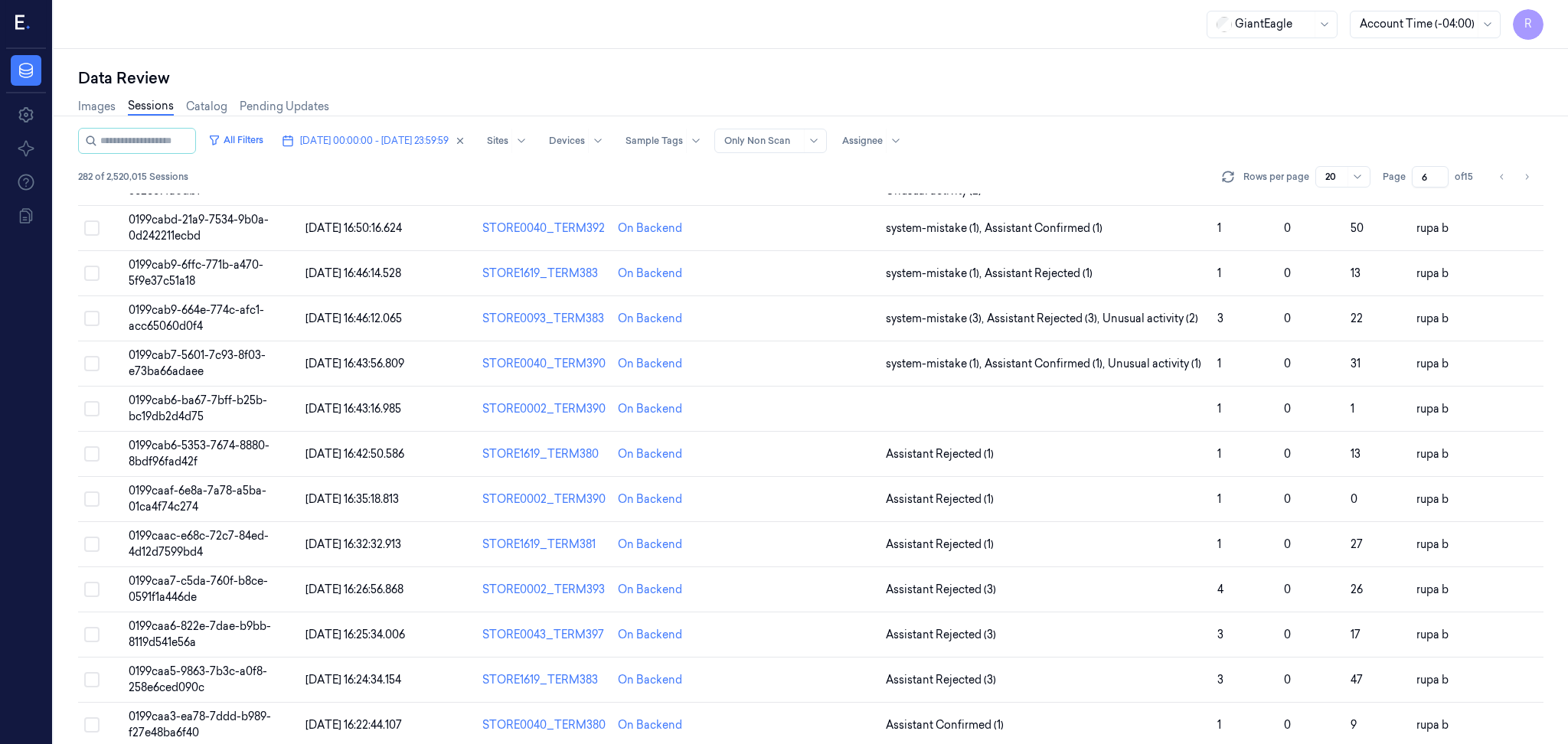
scroll to position [102, 0]
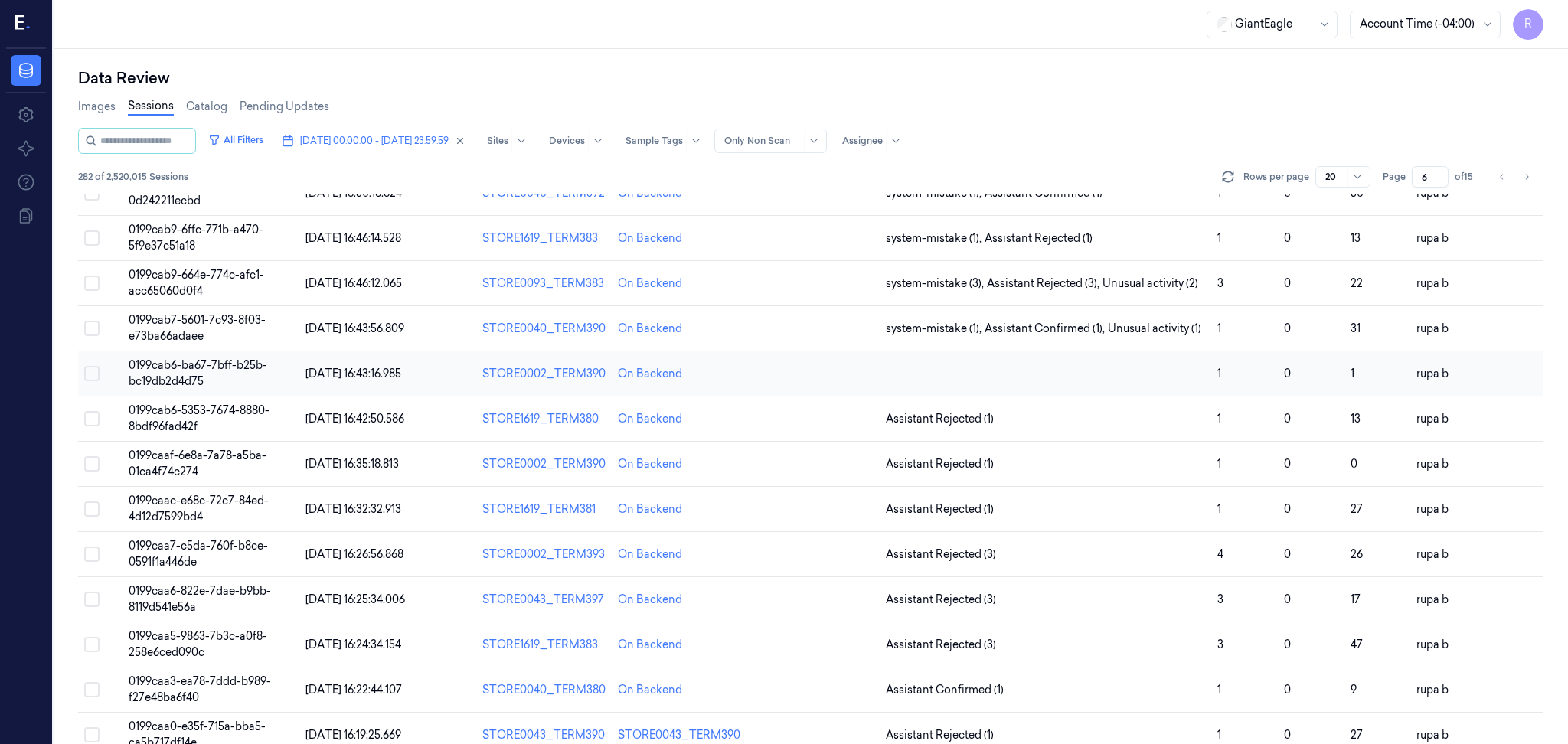
click at [165, 368] on span "0199cab6-ba67-7bff-b25b-bc19db2d4d75" at bounding box center [198, 373] width 138 height 30
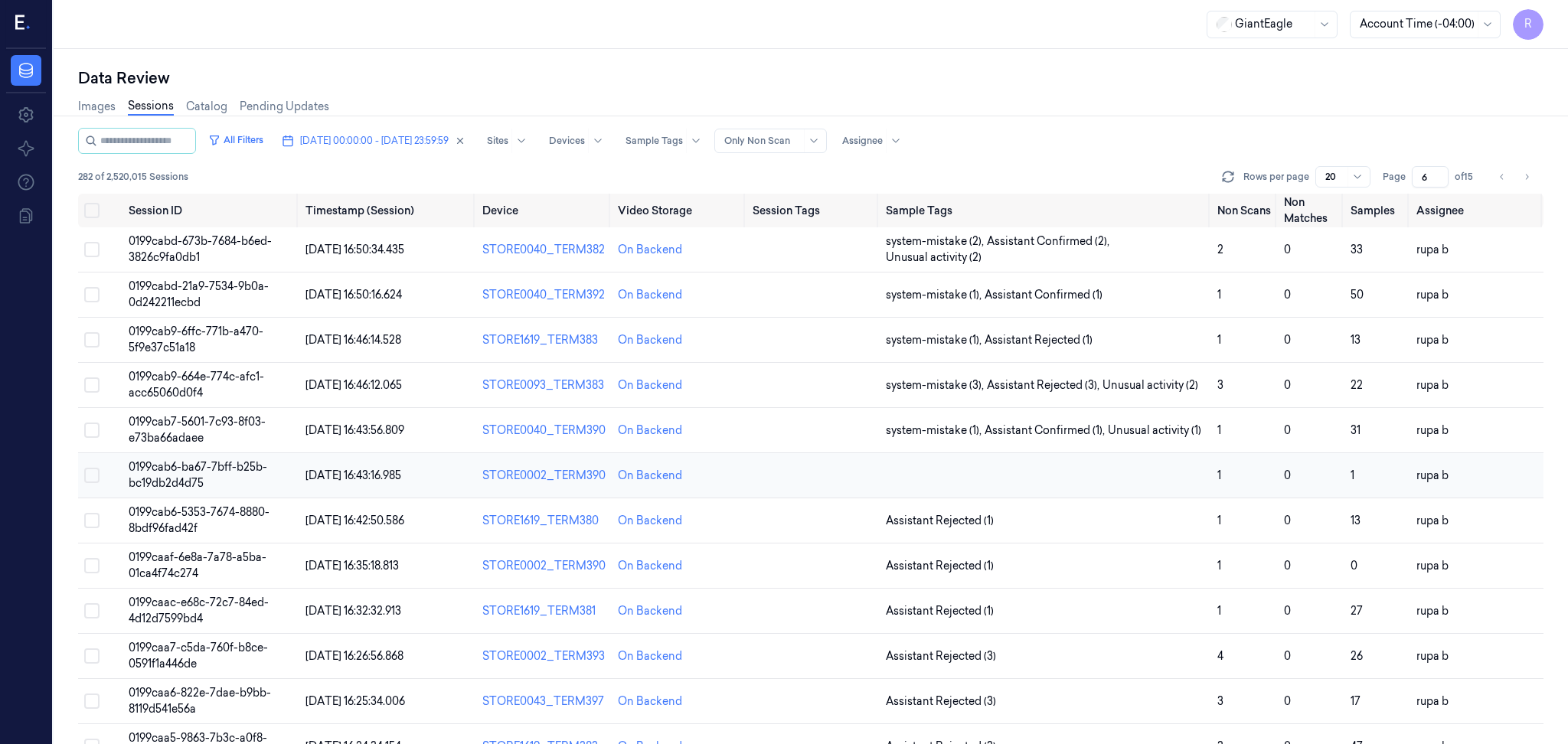
click at [164, 475] on span "0199cab6-ba67-7bff-b25b-bc19db2d4d75" at bounding box center [198, 475] width 138 height 30
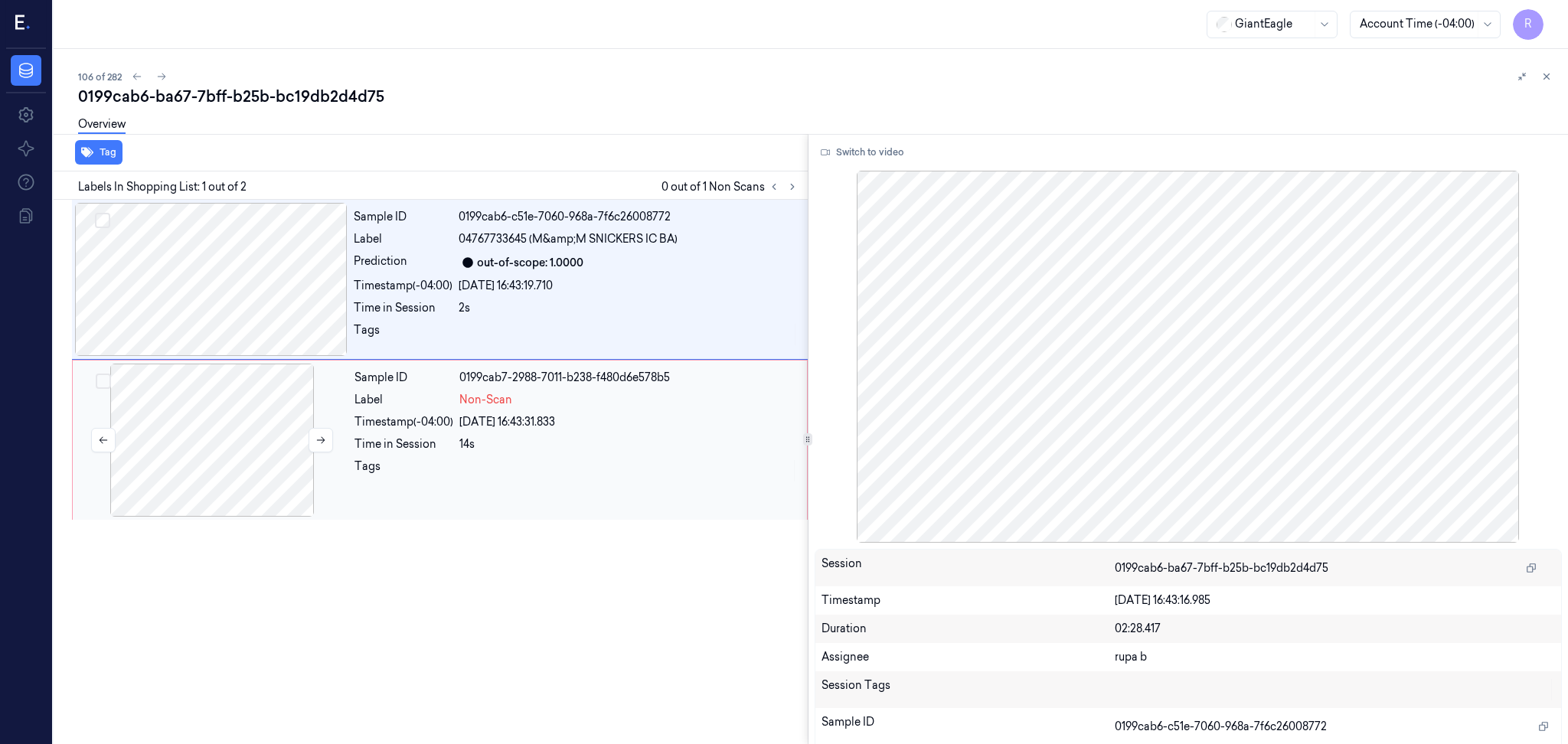
click at [177, 446] on div at bounding box center [212, 440] width 273 height 153
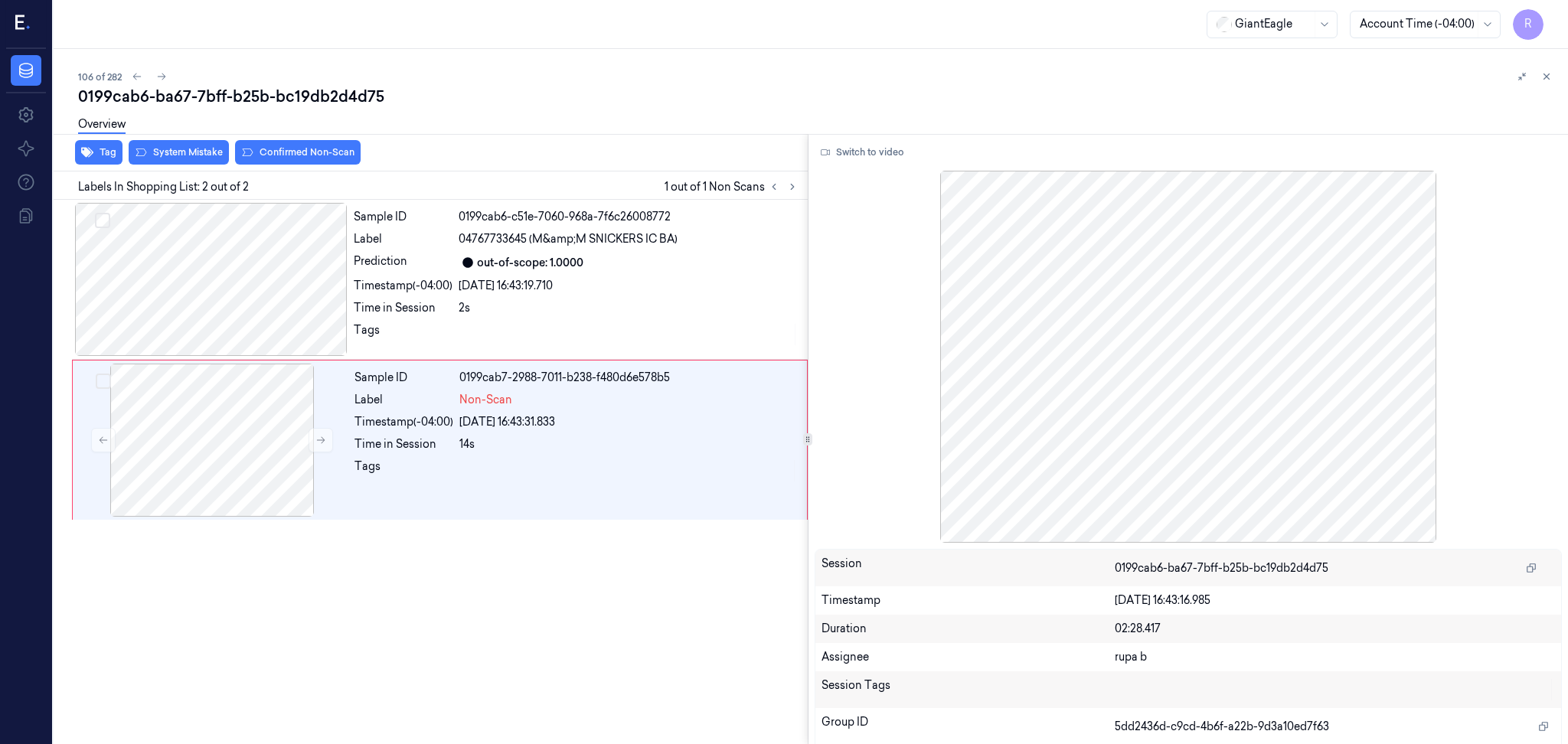
click at [868, 172] on div at bounding box center [1188, 357] width 748 height 372
click at [873, 153] on button "Switch to video" at bounding box center [862, 152] width 96 height 25
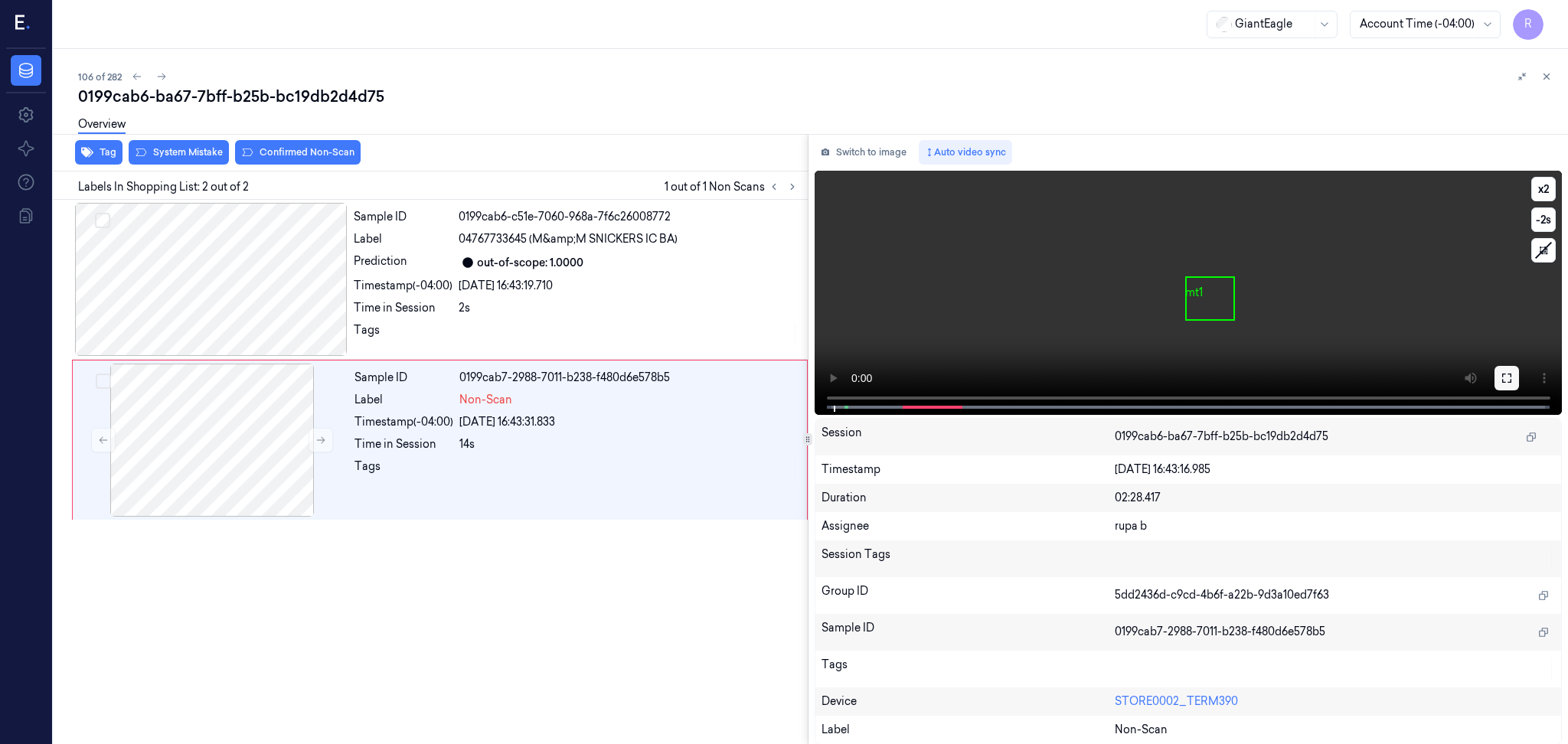
click at [1503, 372] on icon at bounding box center [1506, 377] width 12 height 12
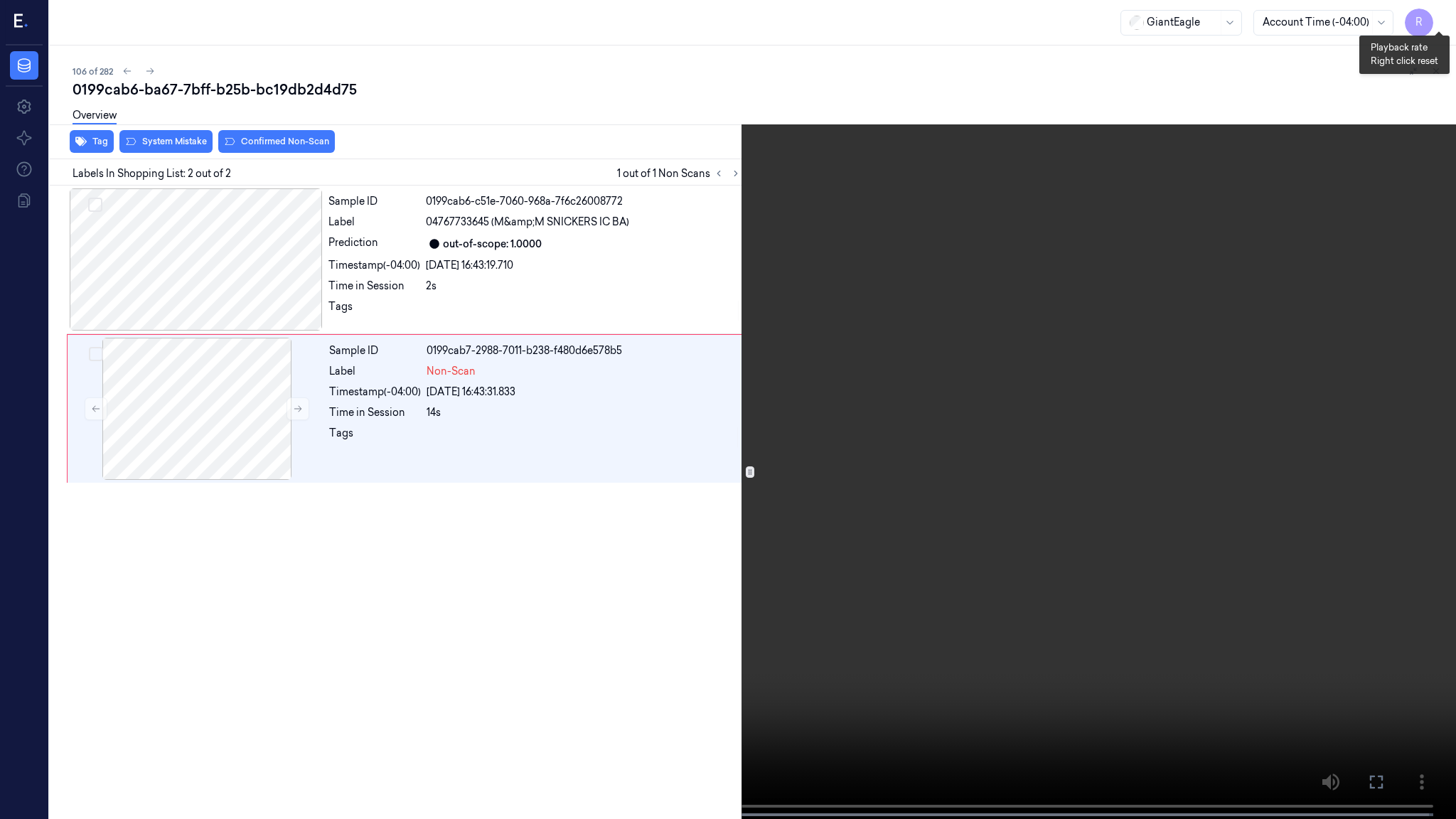
click at [1435, 12] on button "x 2" at bounding box center [1438, 17] width 23 height 23
click at [243, 568] on video at bounding box center [728, 411] width 1456 height 822
click at [1431, 14] on button "x 4" at bounding box center [1438, 17] width 23 height 23
click at [1431, 14] on button "x 1" at bounding box center [1438, 17] width 23 height 23
click at [816, 281] on video at bounding box center [728, 411] width 1456 height 822
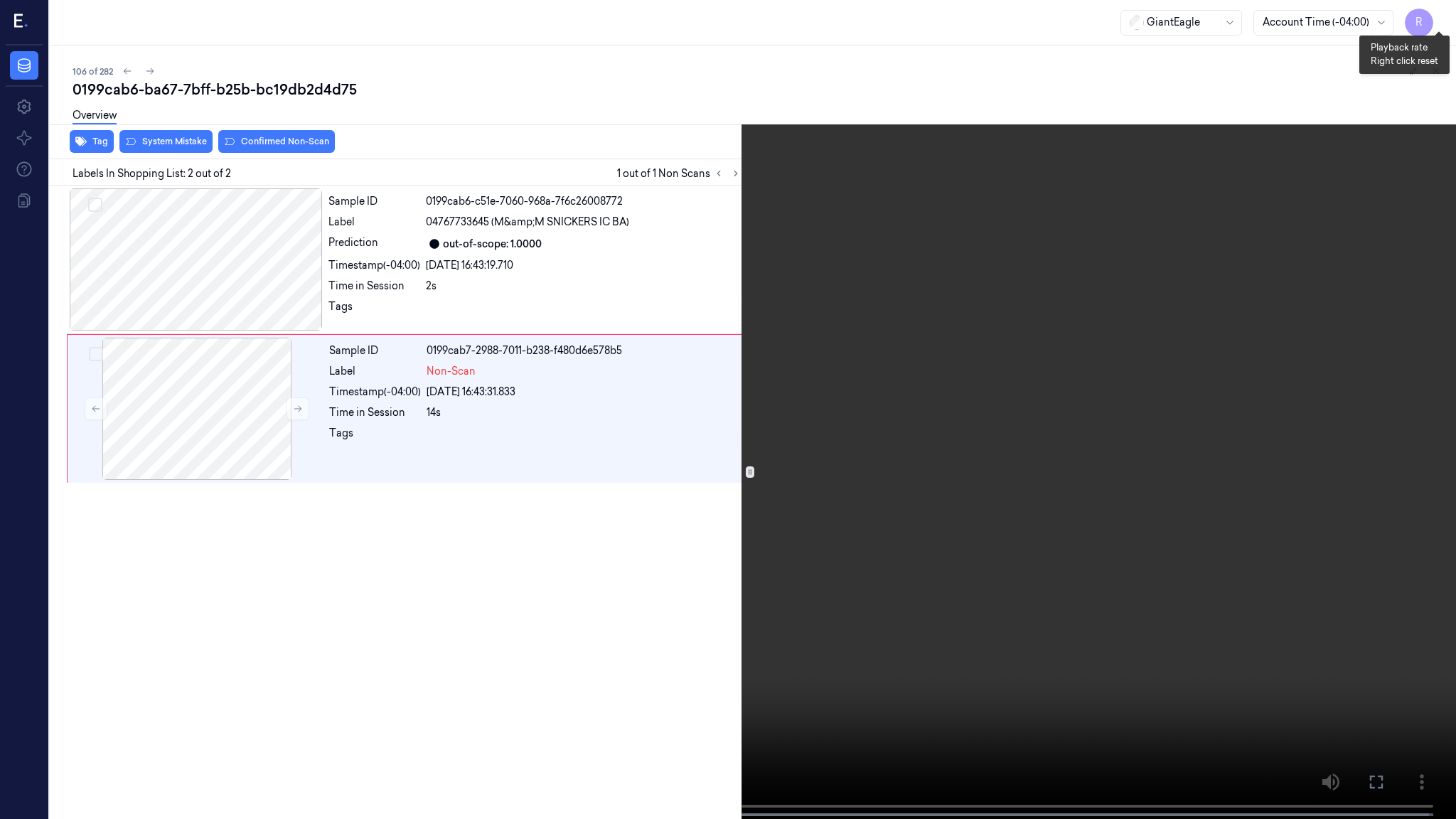
click at [1438, 14] on button "x 2" at bounding box center [1438, 17] width 23 height 23
drag, startPoint x: 695, startPoint y: 671, endPoint x: 686, endPoint y: 676, distance: 10.3
click at [686, 676] on video at bounding box center [728, 411] width 1456 height 822
click at [700, 120] on video at bounding box center [728, 411] width 1456 height 822
click at [1437, 17] on button "x 4" at bounding box center [1438, 17] width 23 height 23
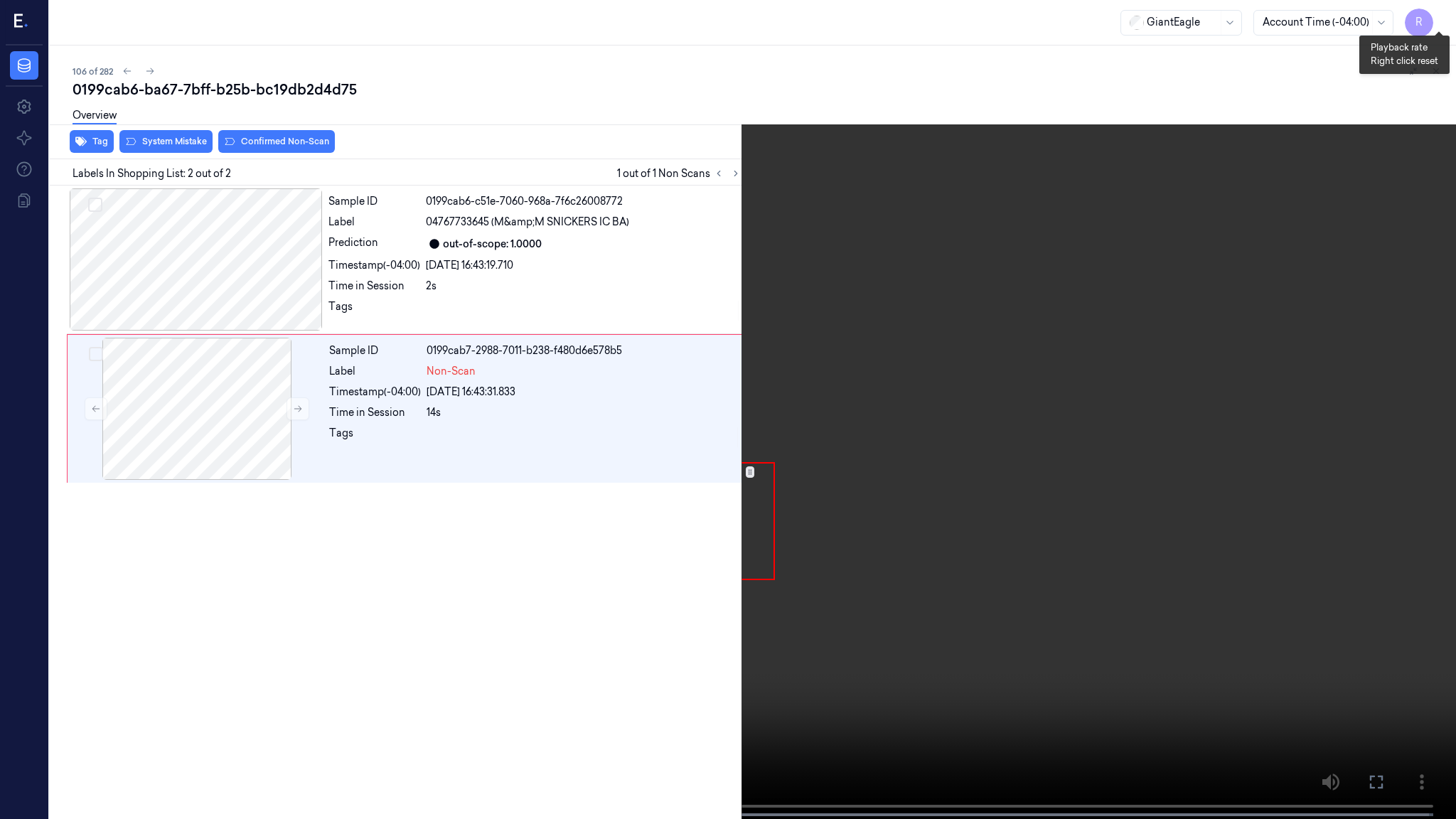
click at [1437, 17] on button "x 1" at bounding box center [1438, 17] width 23 height 23
click at [1441, 8] on button "x 2" at bounding box center [1438, 17] width 23 height 23
click at [1129, 423] on video at bounding box center [728, 411] width 1456 height 822
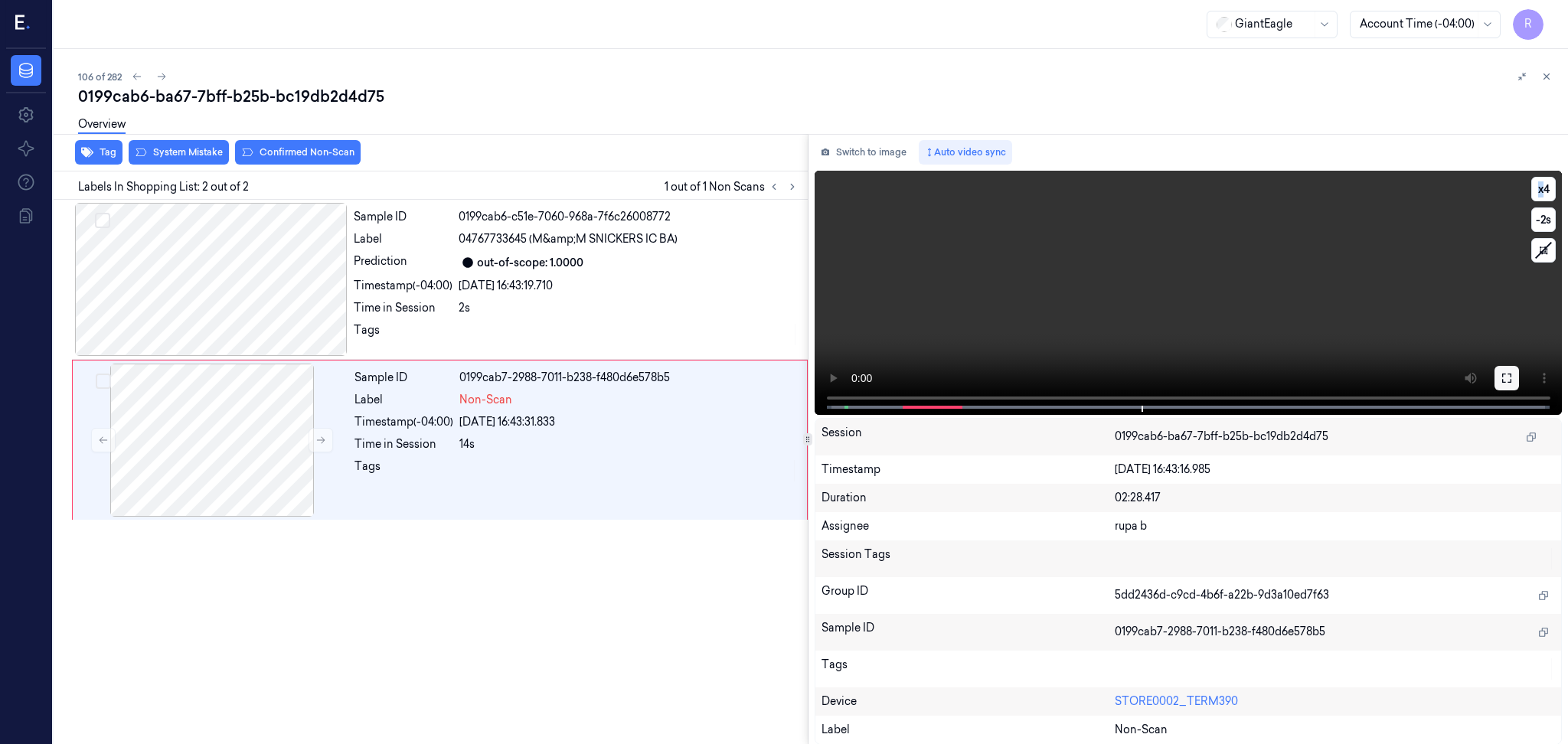
click at [1505, 370] on button at bounding box center [1506, 378] width 25 height 25
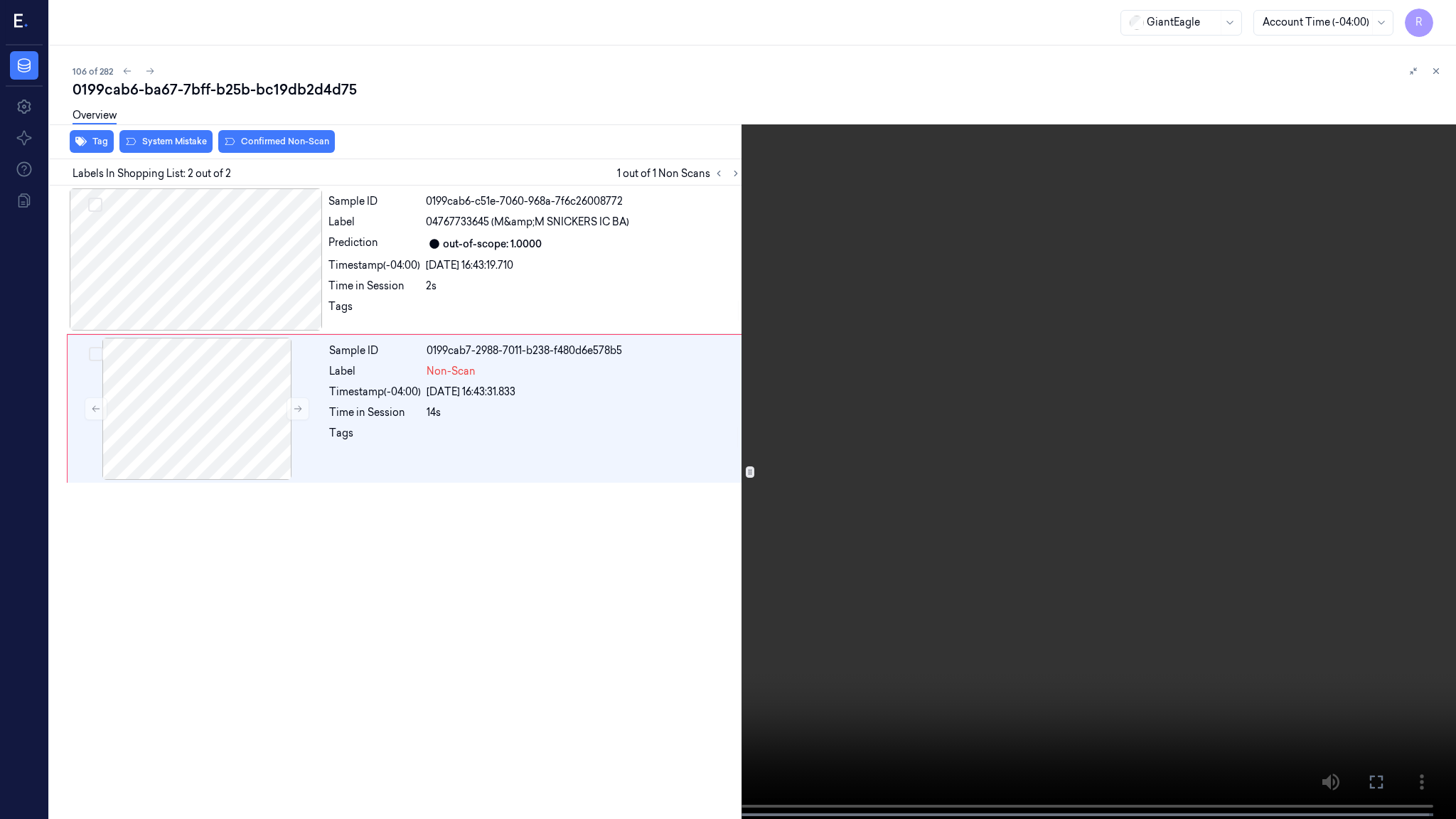
click at [1401, 413] on video at bounding box center [728, 411] width 1456 height 822
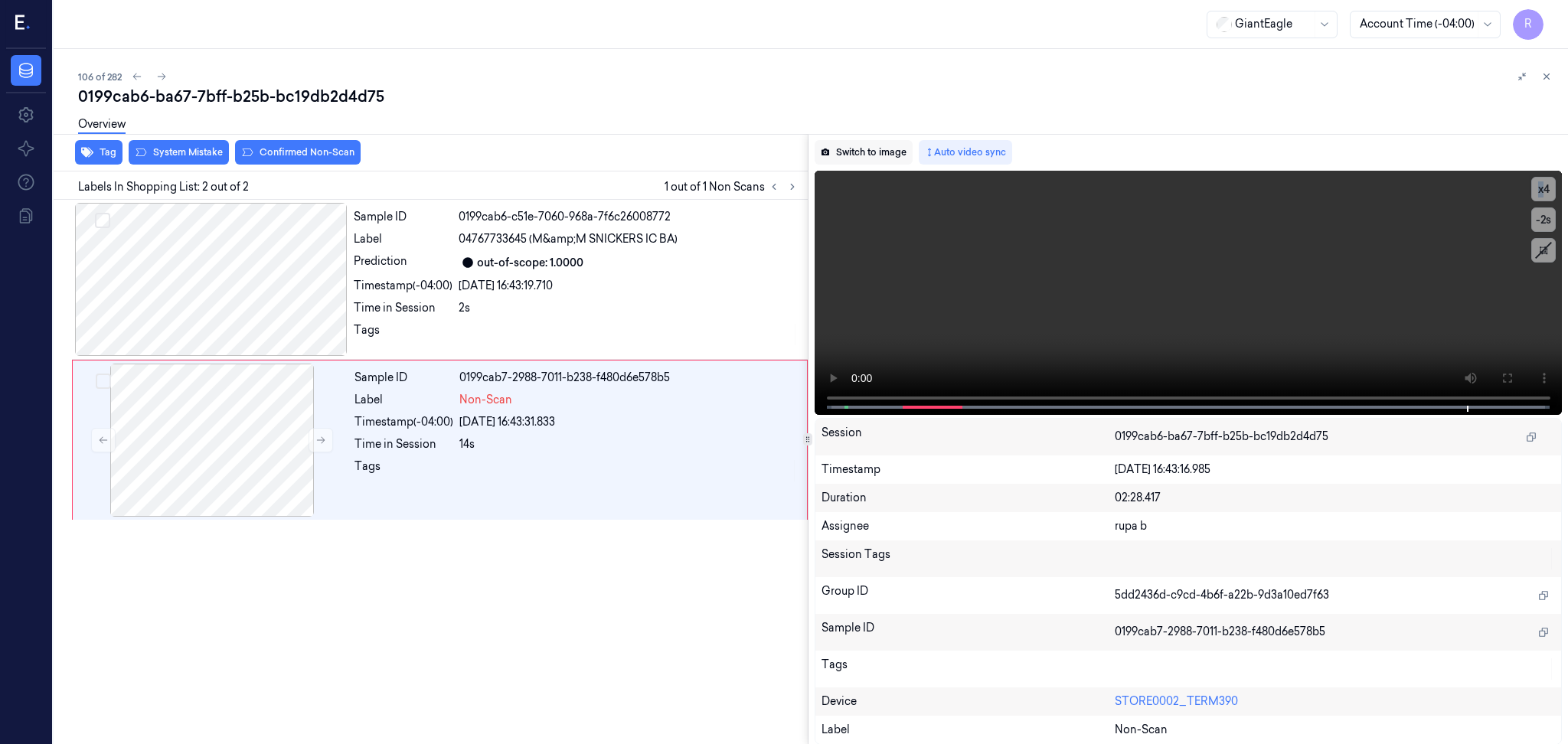
click at [873, 153] on button "Switch to image" at bounding box center [863, 152] width 98 height 25
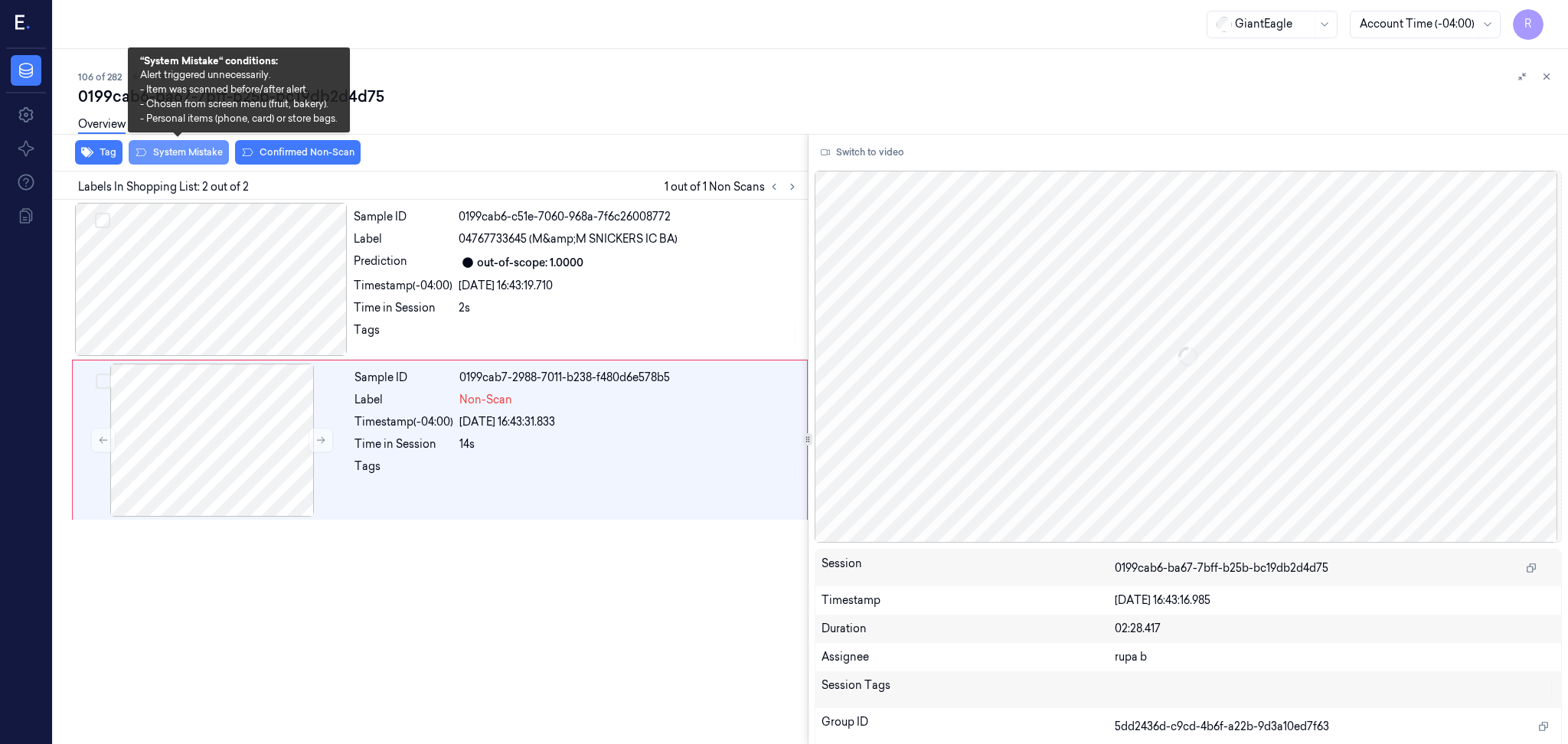
click at [179, 158] on button "System Mistake" at bounding box center [179, 152] width 100 height 25
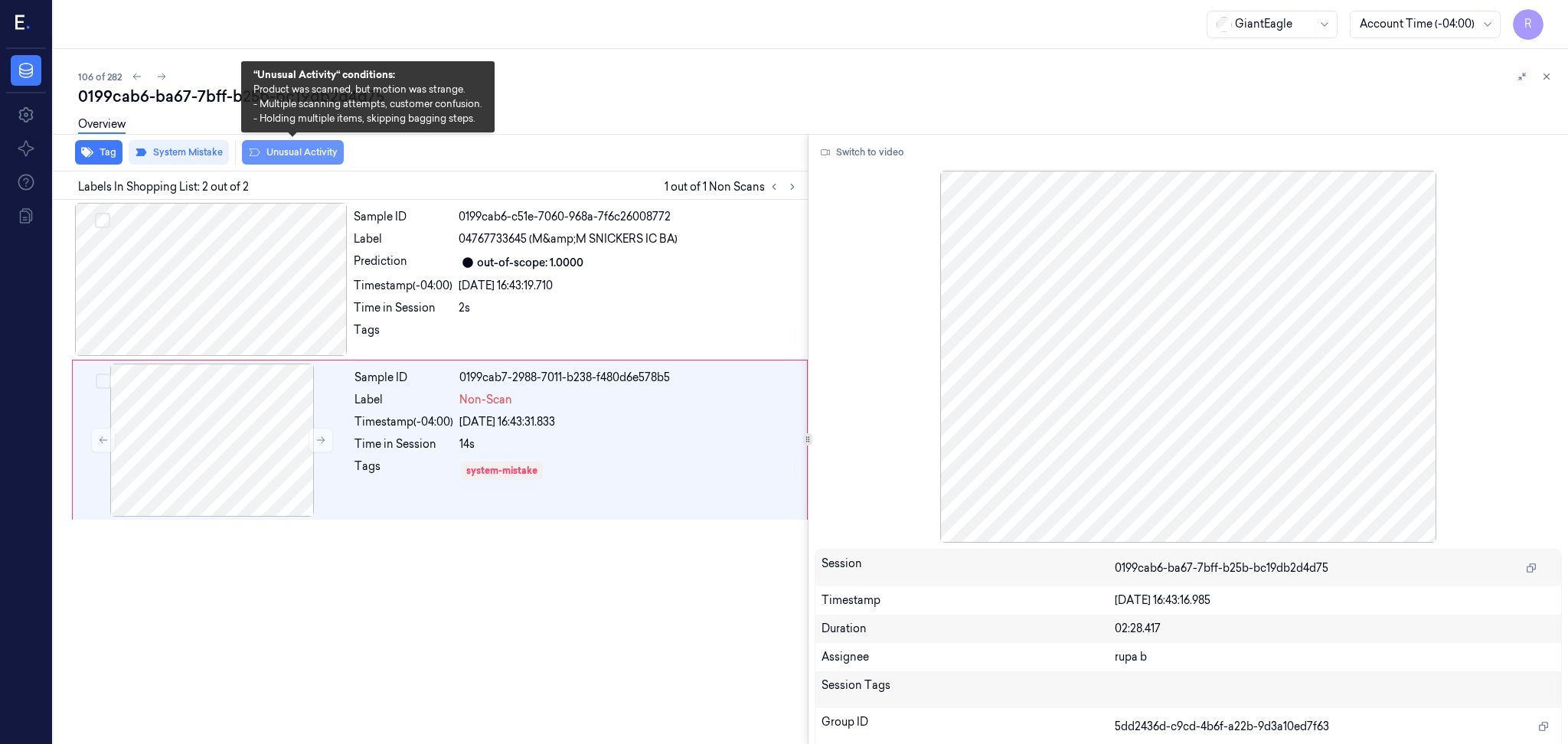
click at [287, 150] on button "Unusual Activity" at bounding box center [293, 152] width 102 height 25
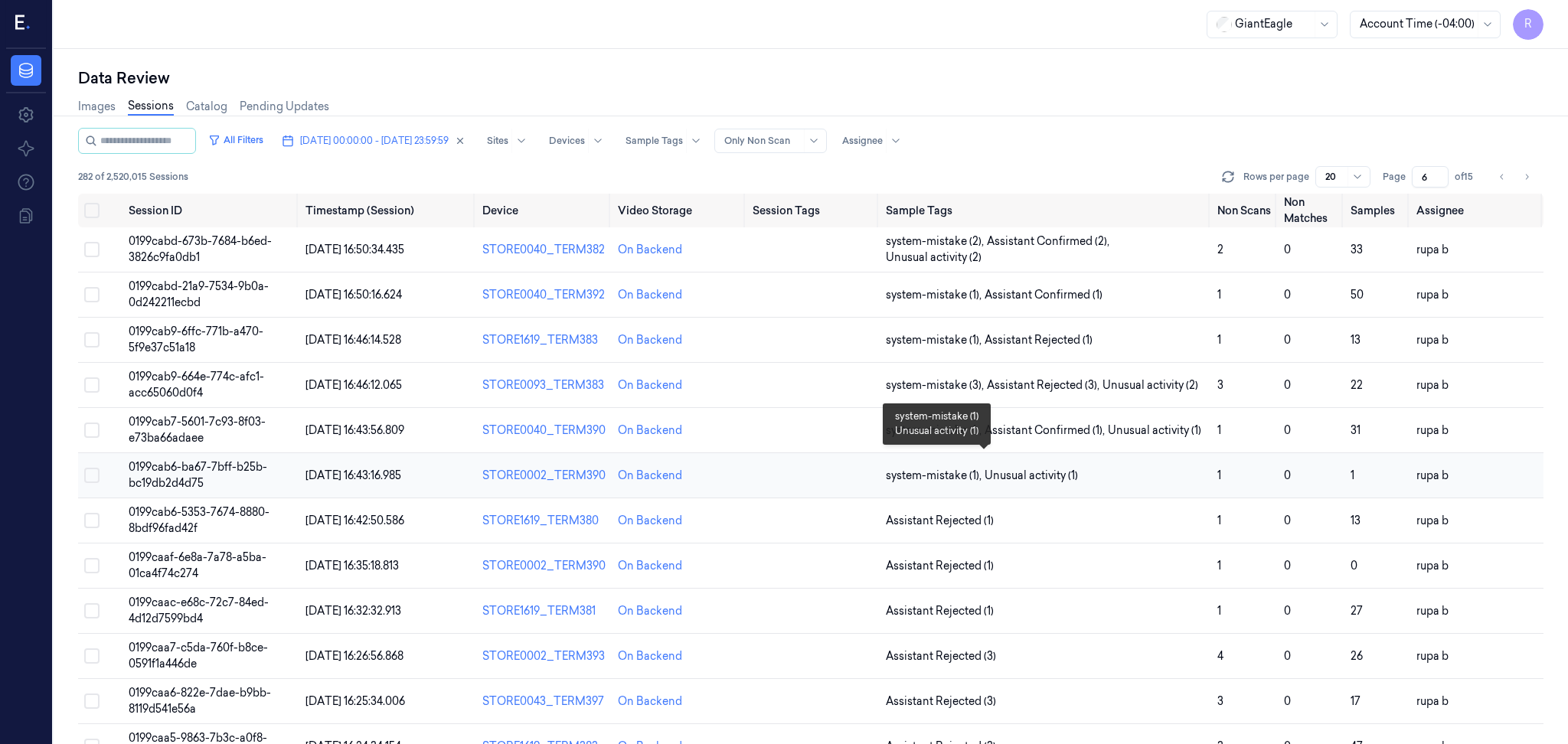
scroll to position [102, 0]
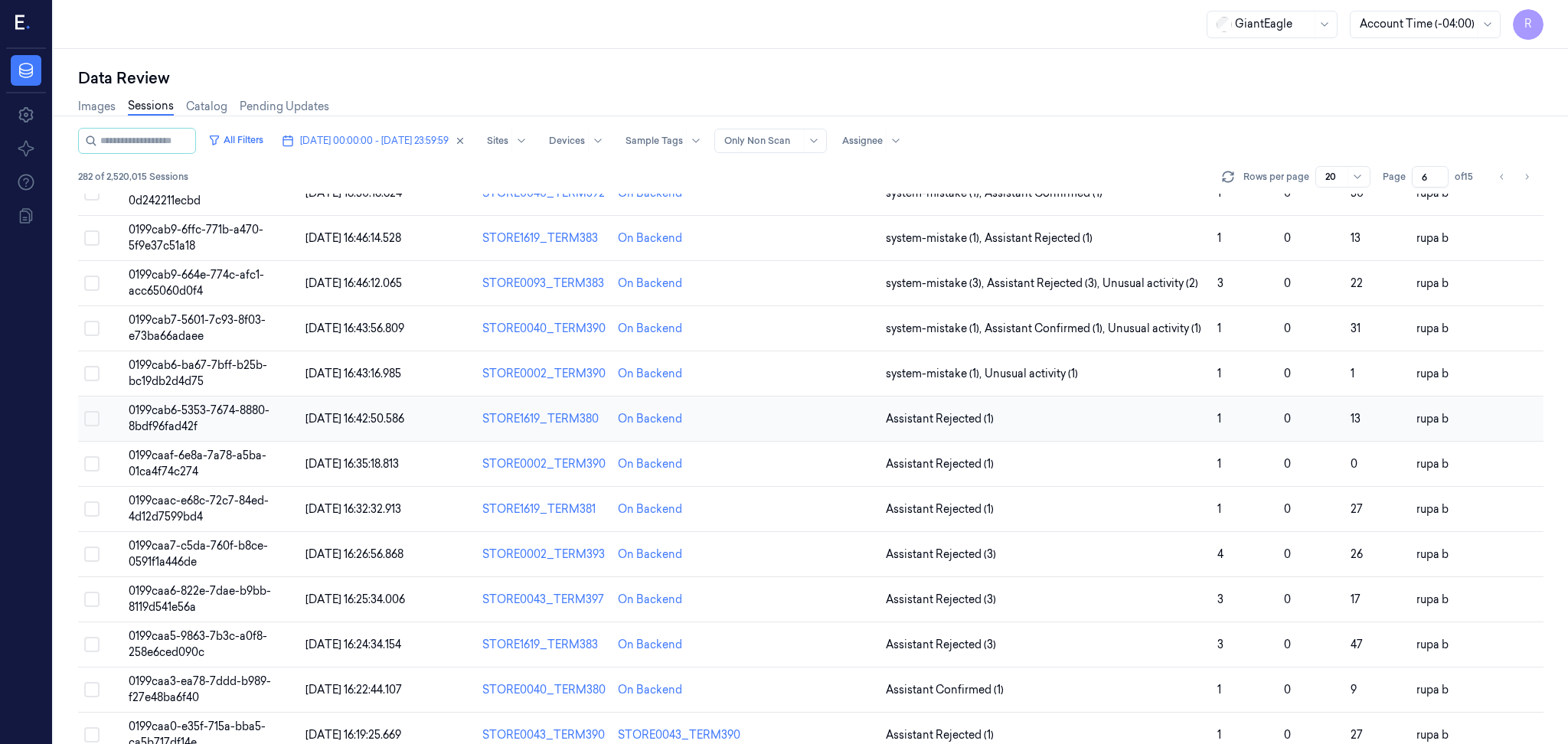
click at [236, 419] on td "0199cab6-5353-7674-8880-8bdf96fad42f" at bounding box center [211, 418] width 177 height 45
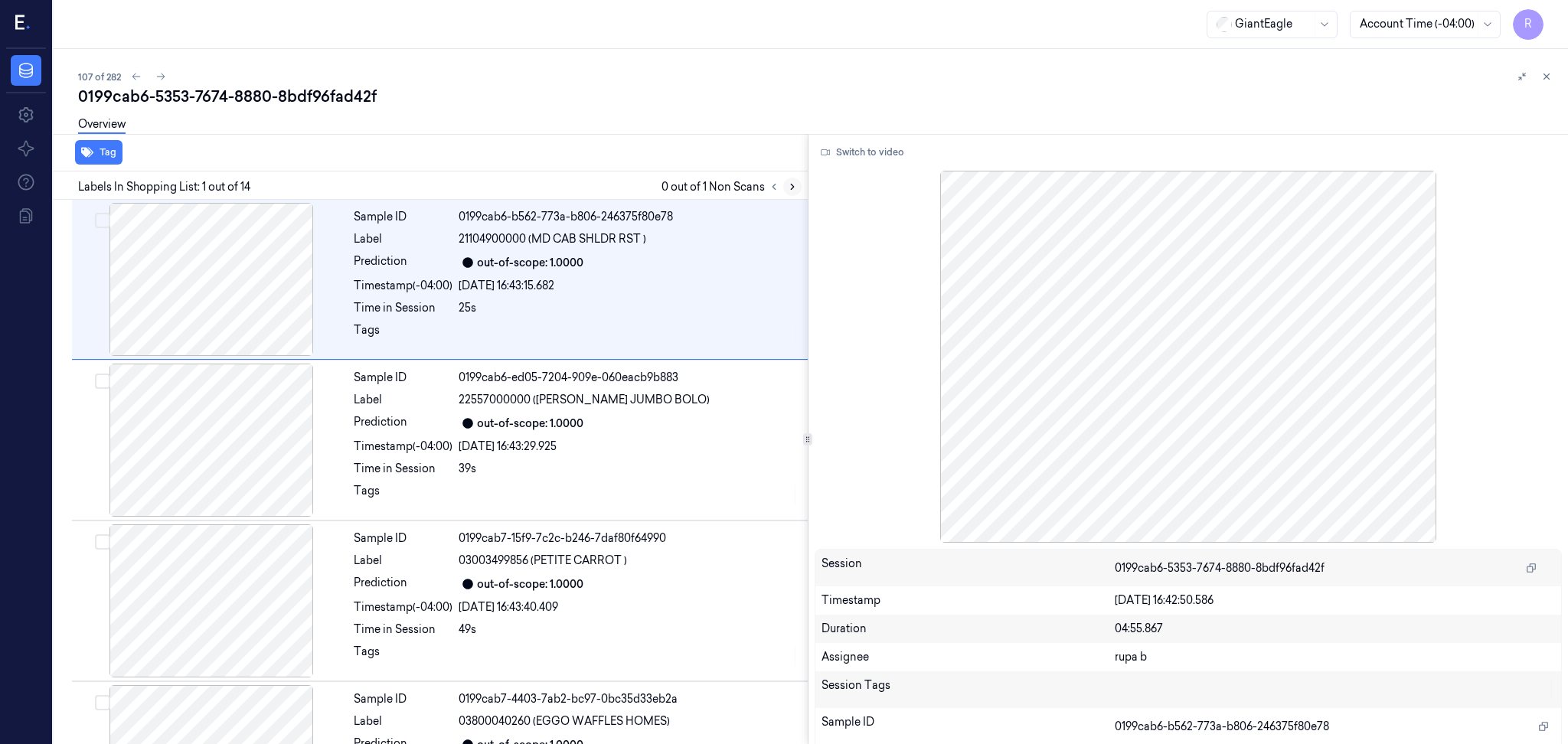
click at [790, 189] on icon at bounding box center [792, 187] width 11 height 11
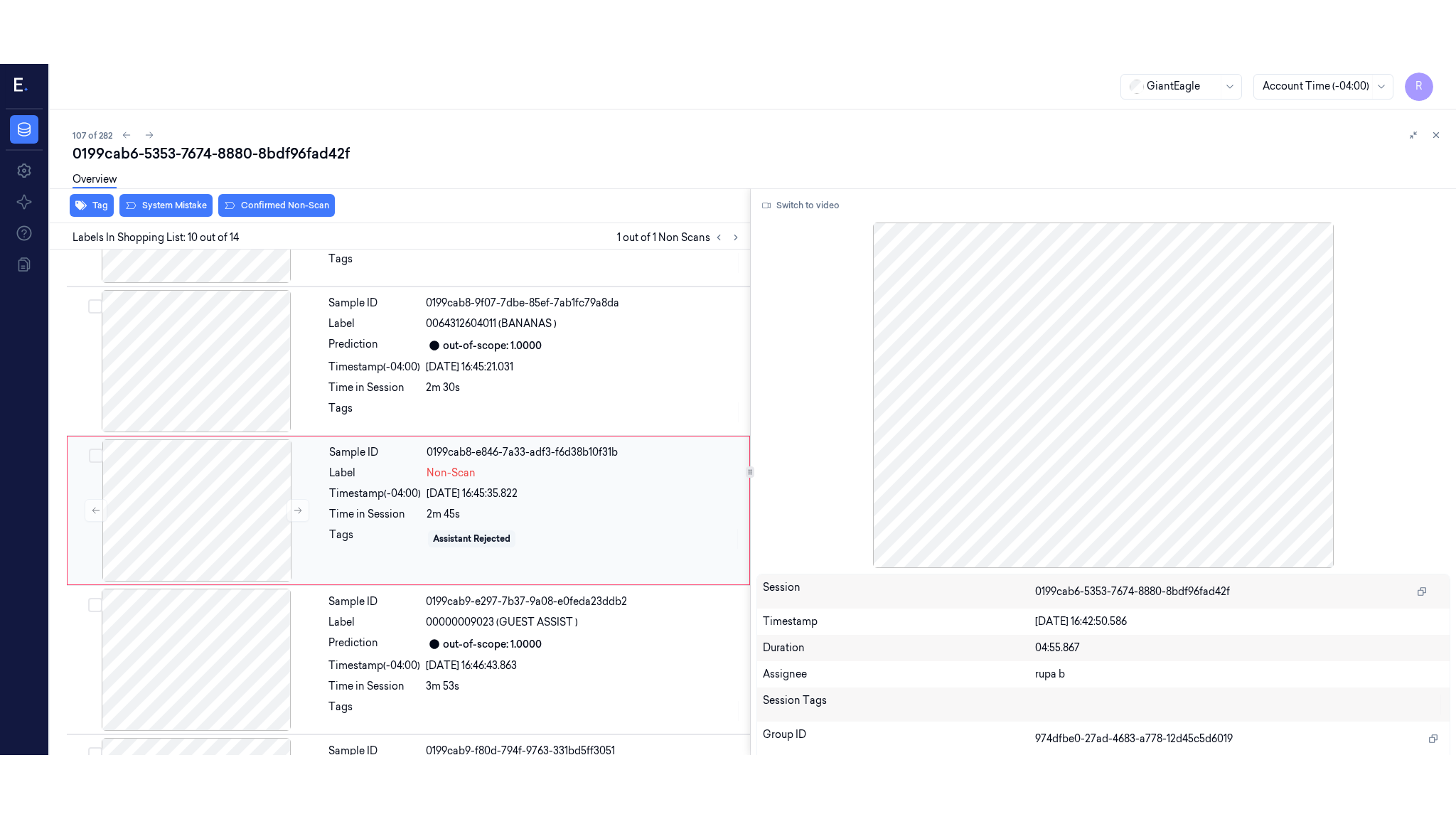
scroll to position [1165, 0]
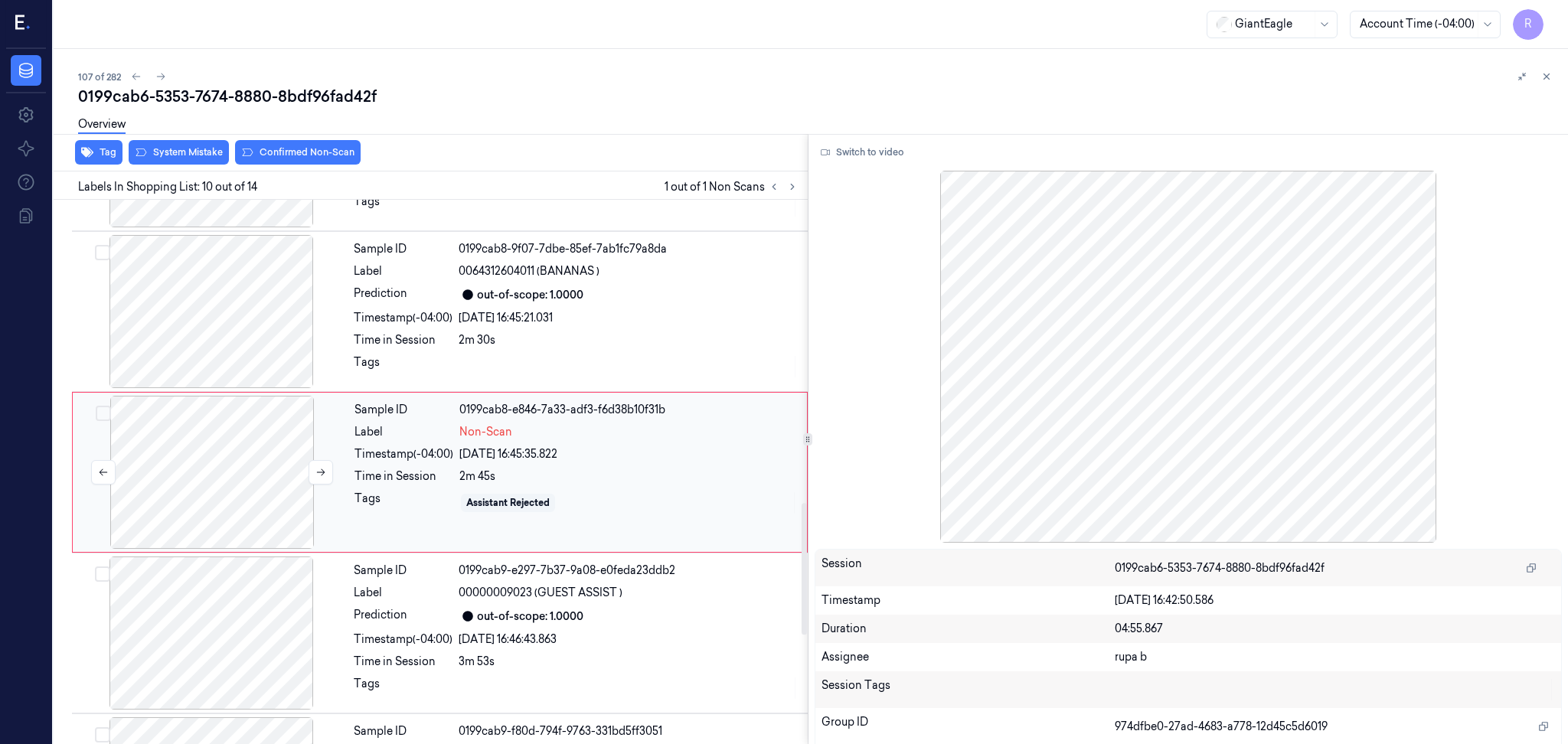
click at [180, 483] on div at bounding box center [212, 473] width 273 height 153
click at [885, 152] on button "Switch to video" at bounding box center [862, 152] width 96 height 25
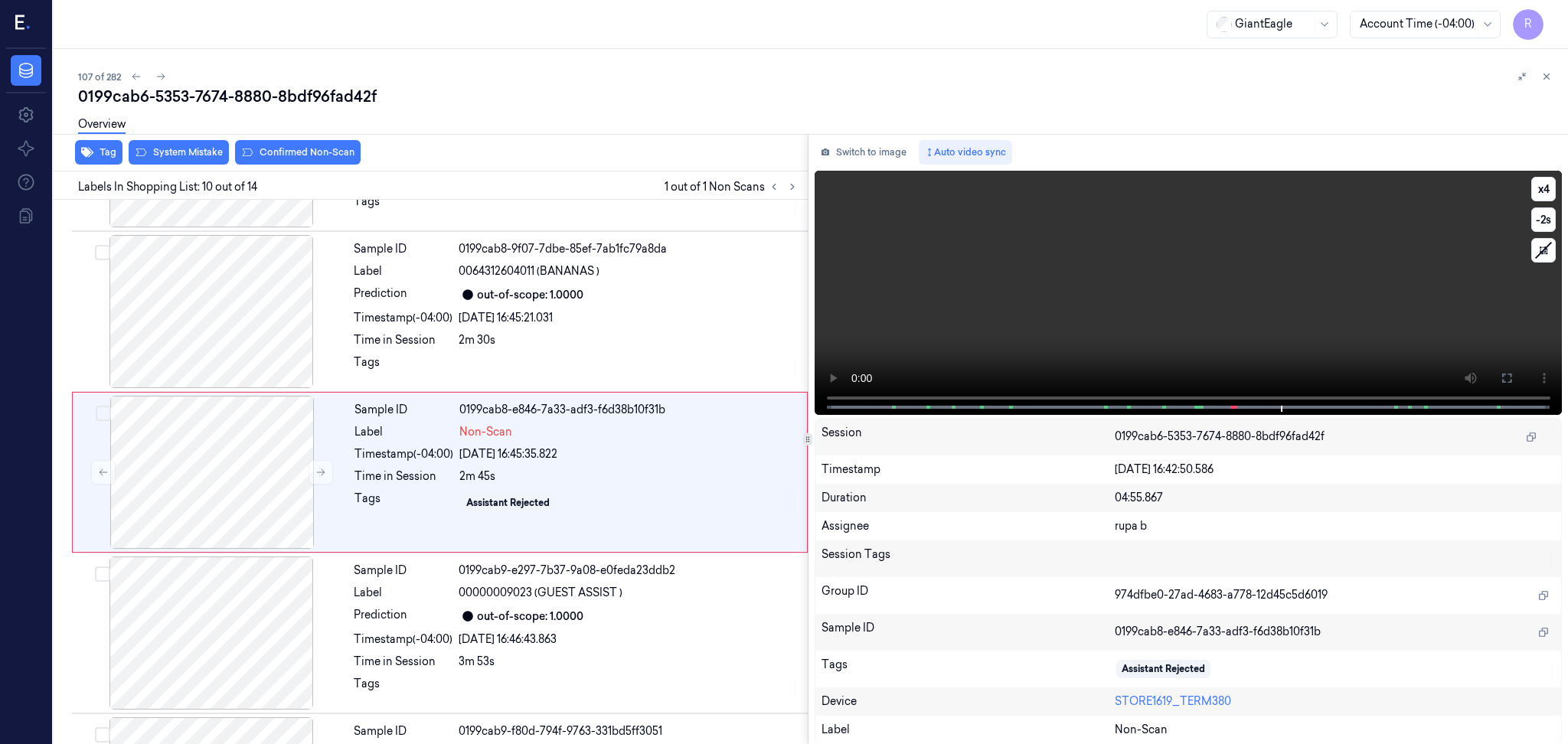
click at [1299, 309] on video at bounding box center [1188, 293] width 748 height 244
click at [1510, 377] on icon at bounding box center [1506, 377] width 12 height 12
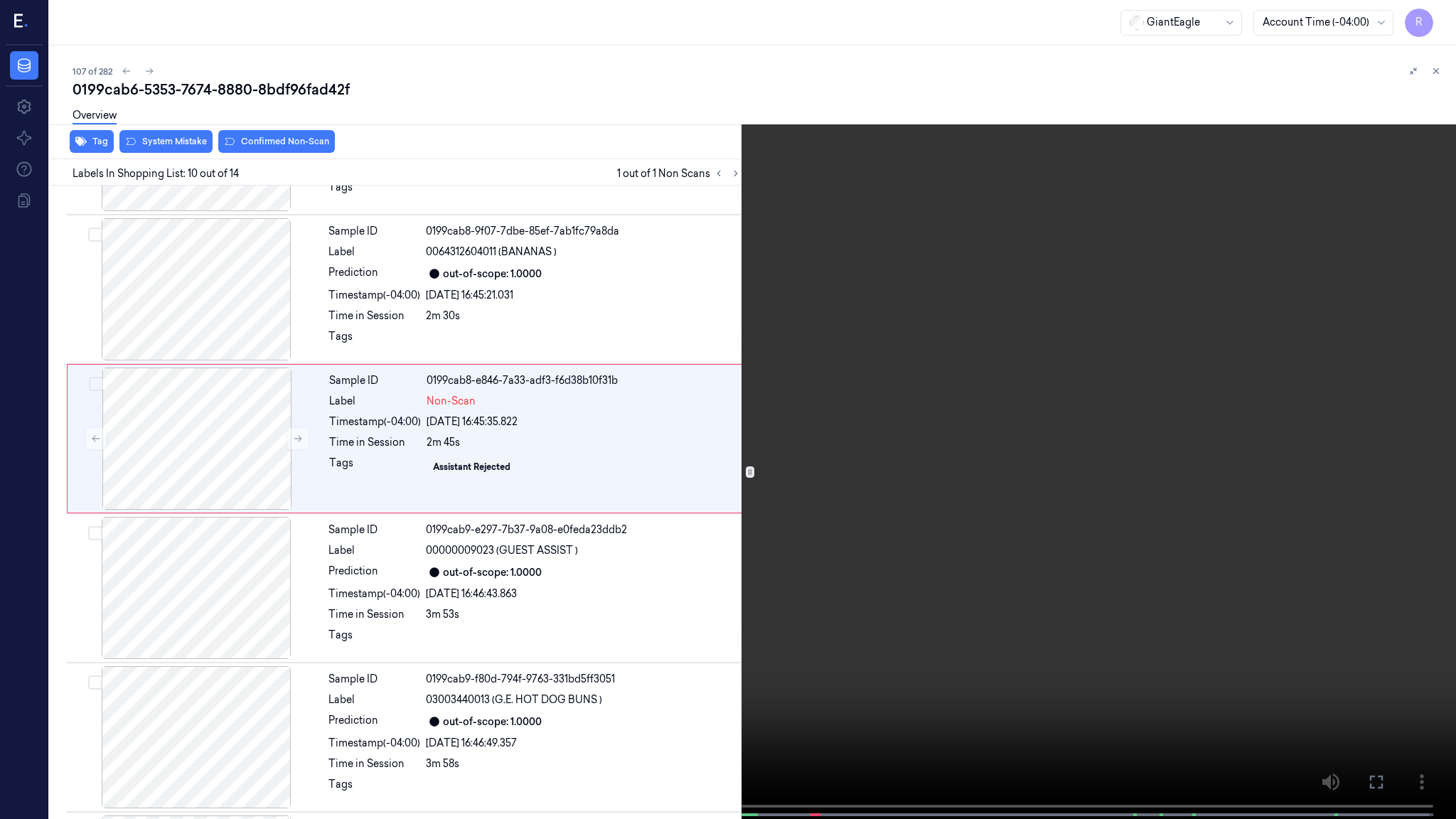
click at [916, 327] on video at bounding box center [728, 411] width 1456 height 822
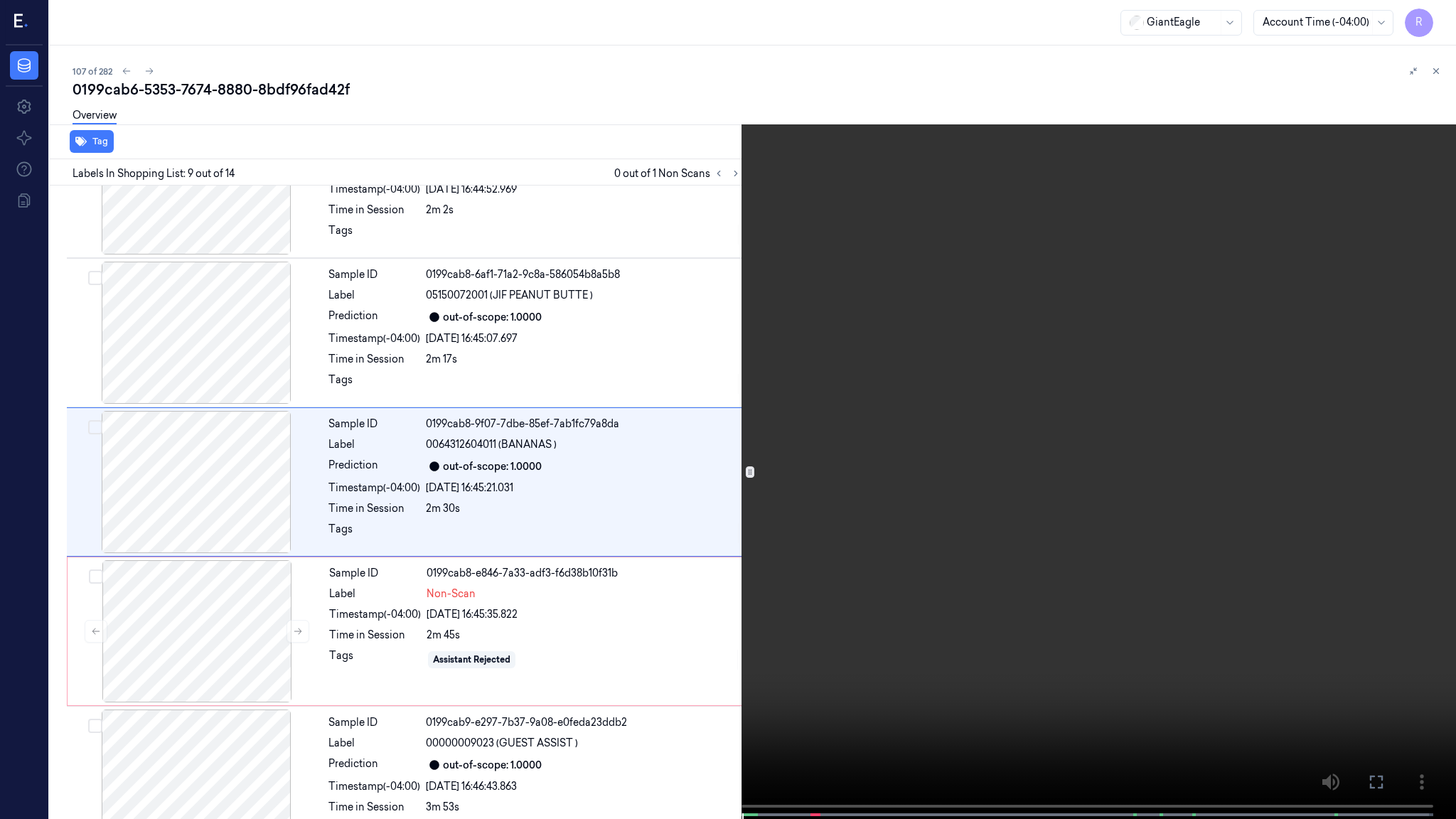
scroll to position [951, 0]
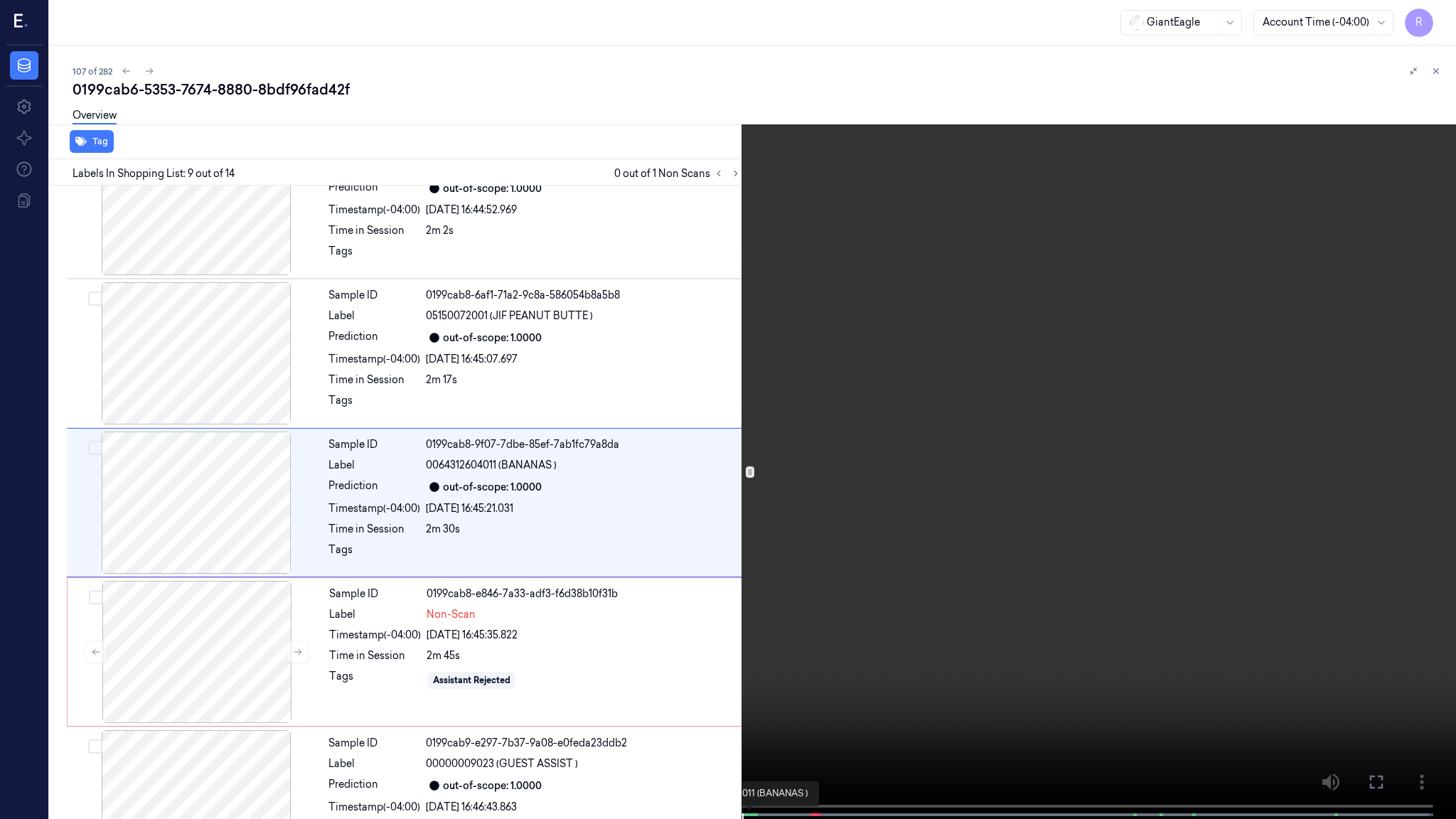
click at [750, 812] on span at bounding box center [754, 815] width 7 height 7
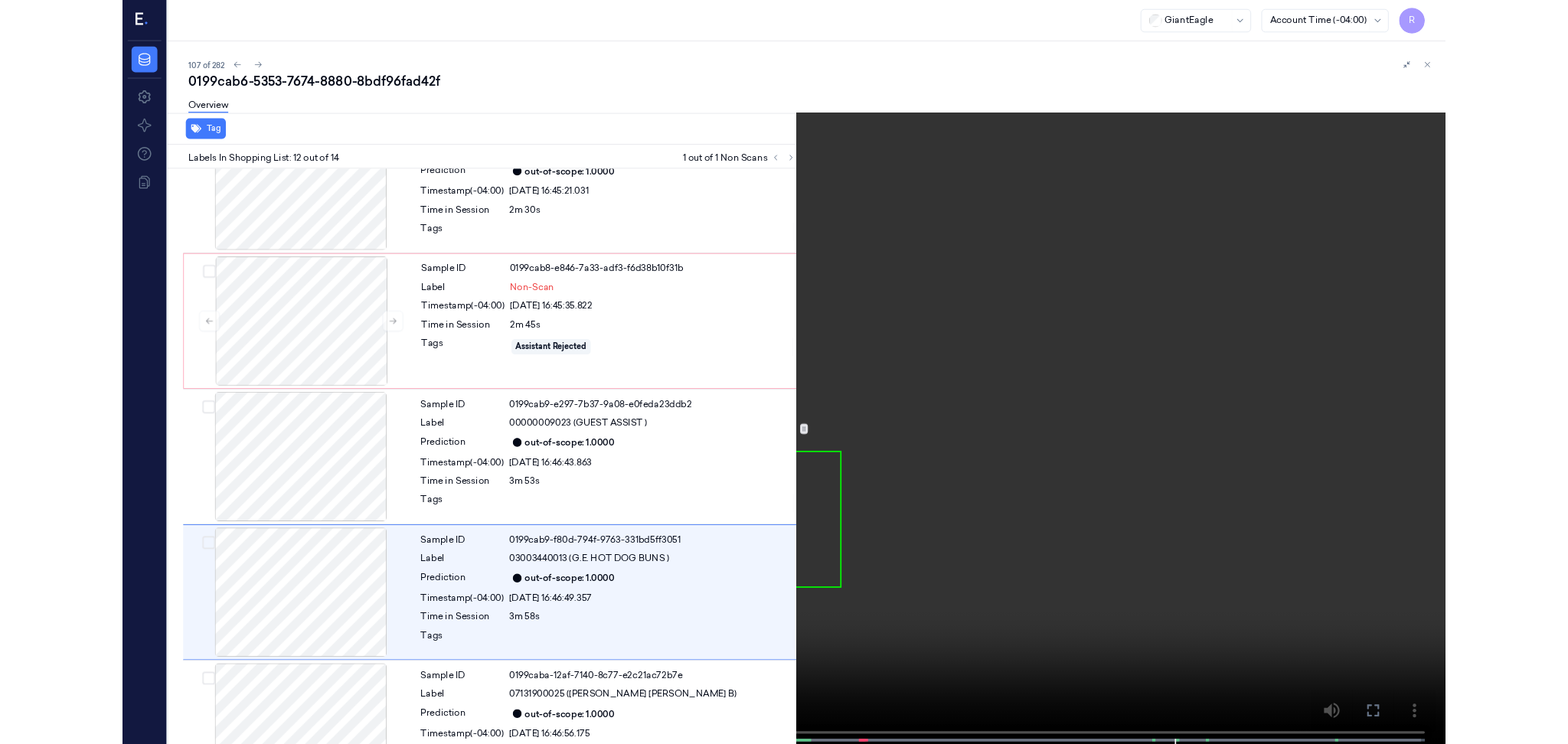
scroll to position [1507, 0]
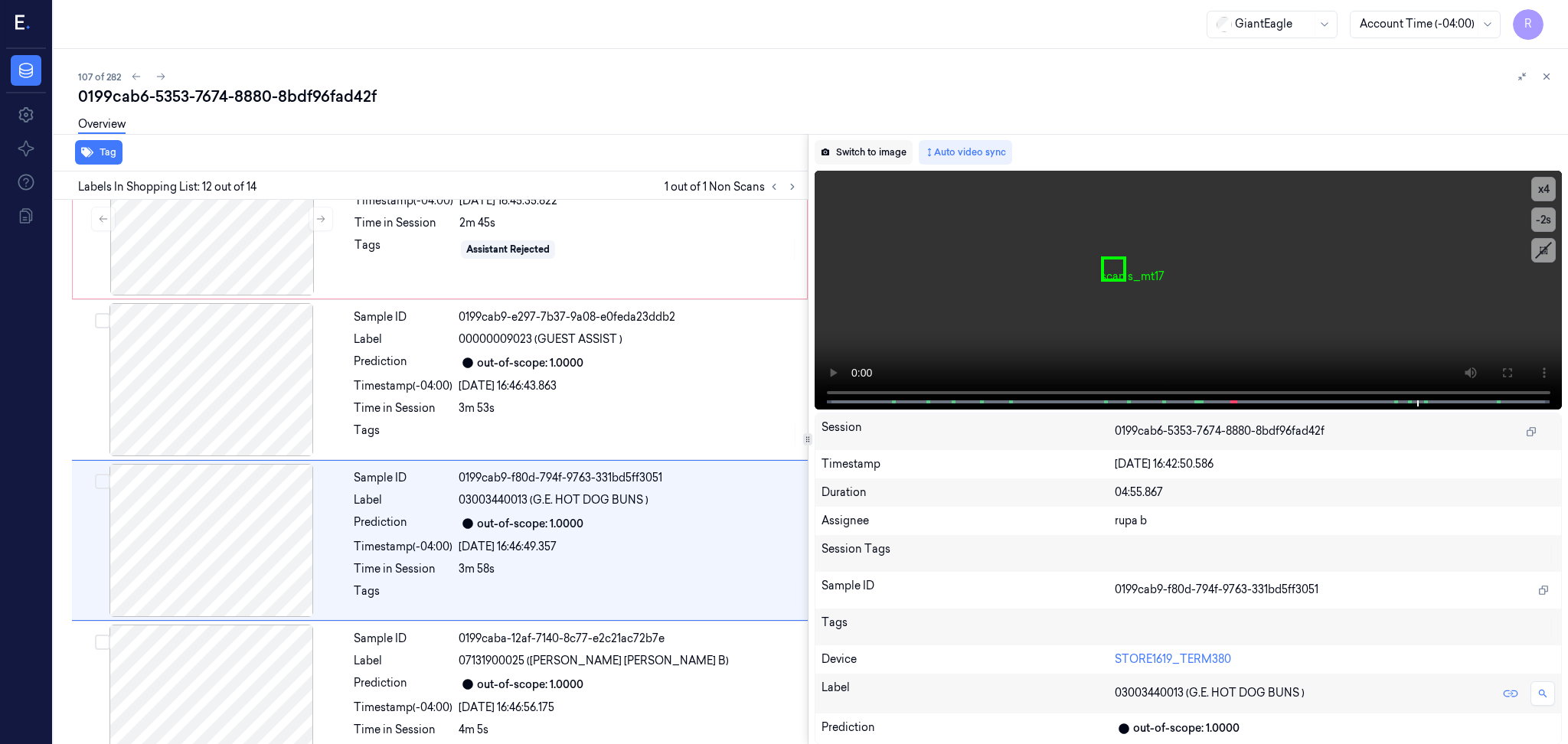
click at [886, 152] on button "Switch to image" at bounding box center [863, 152] width 98 height 25
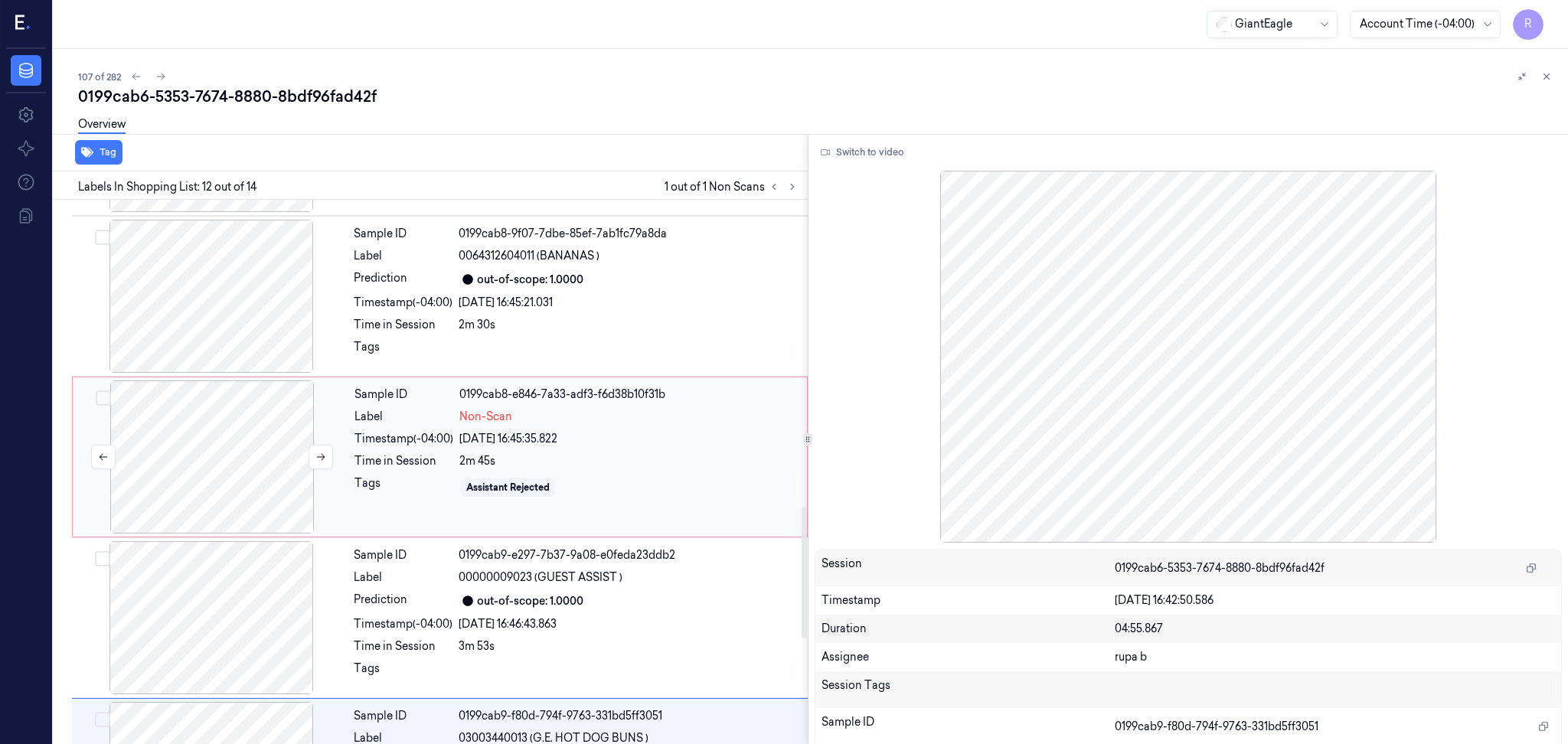
click at [237, 474] on div at bounding box center [212, 457] width 273 height 153
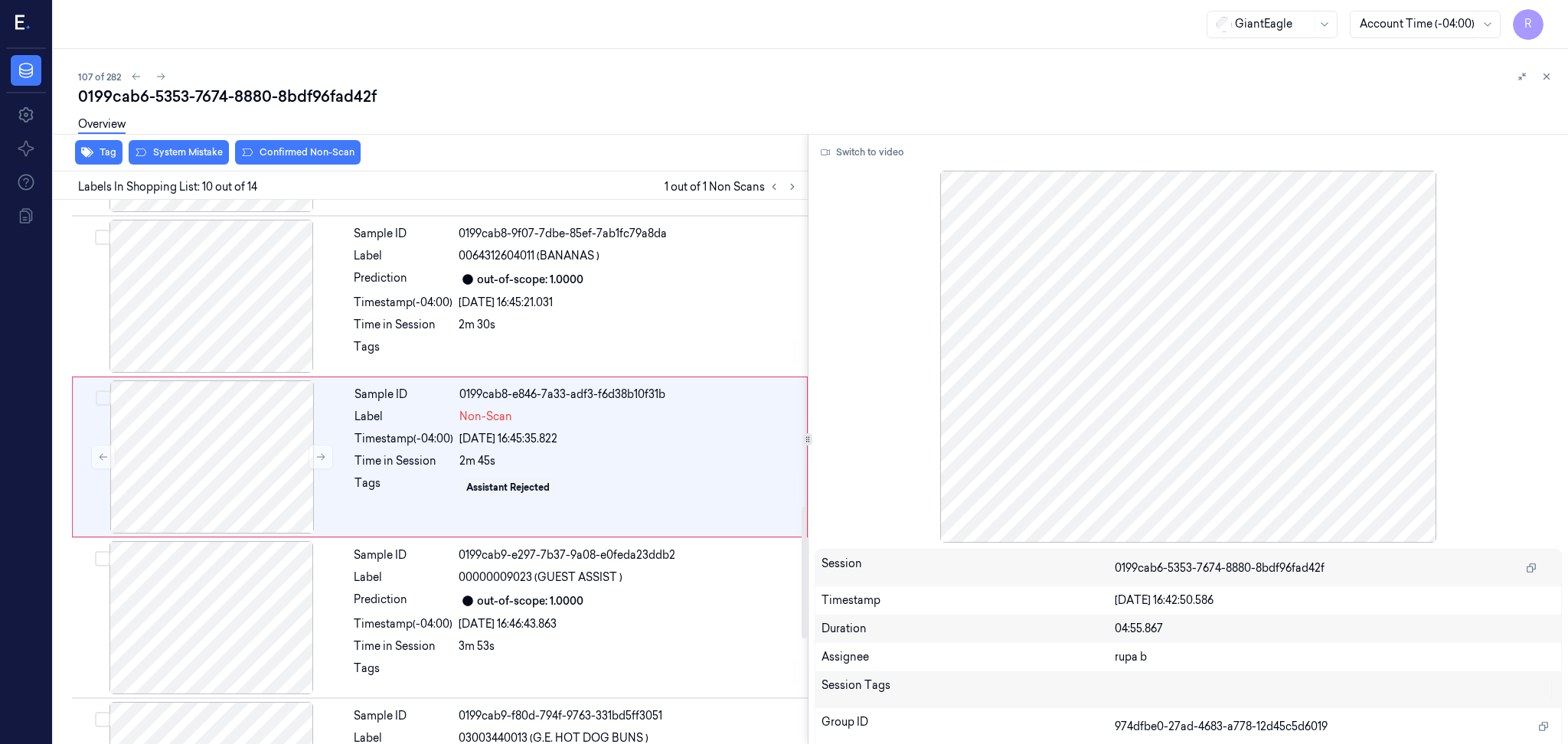
scroll to position [1254, 0]
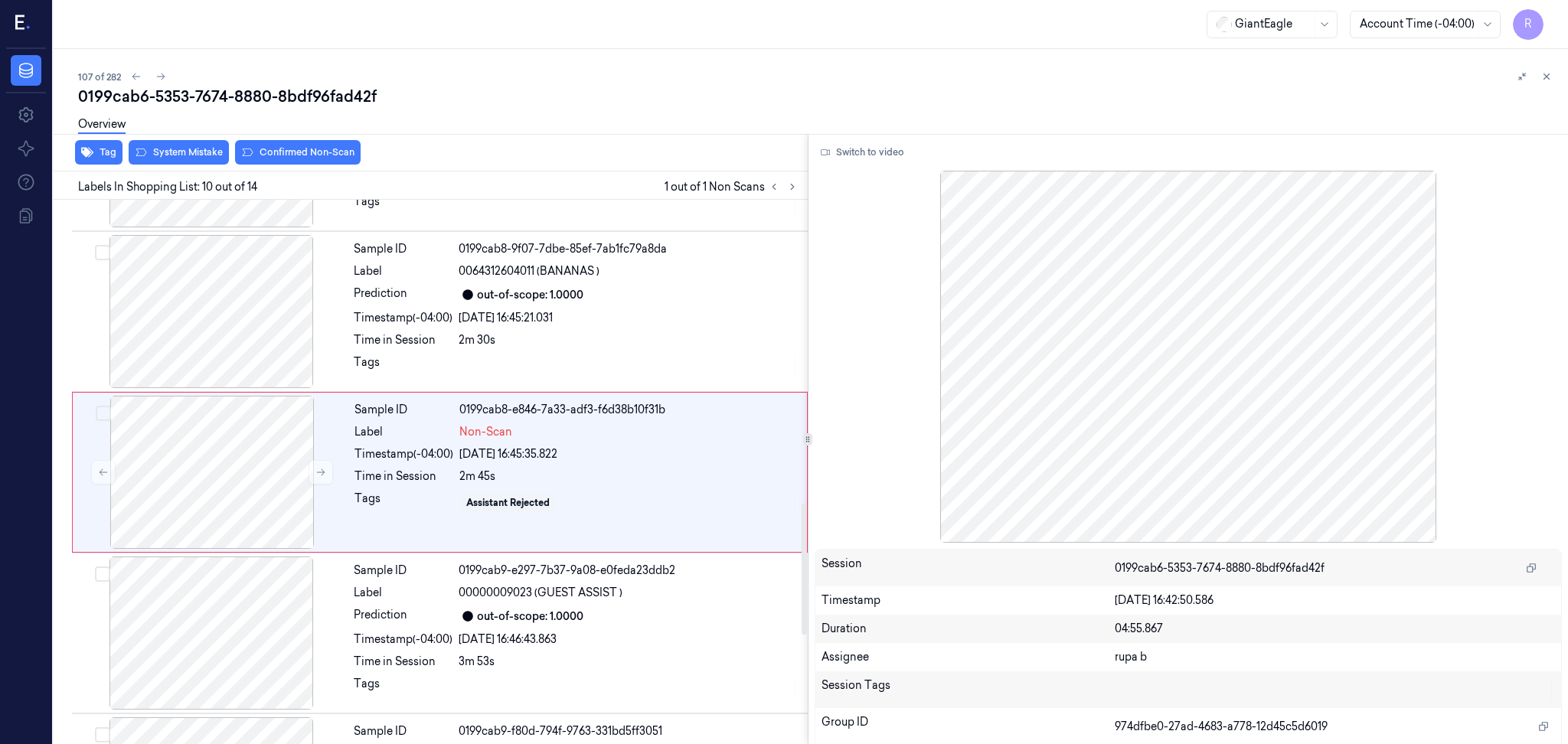
click at [312, 164] on div "Tag System Mistake Confirmed Non-Scan" at bounding box center [427, 152] width 760 height 37
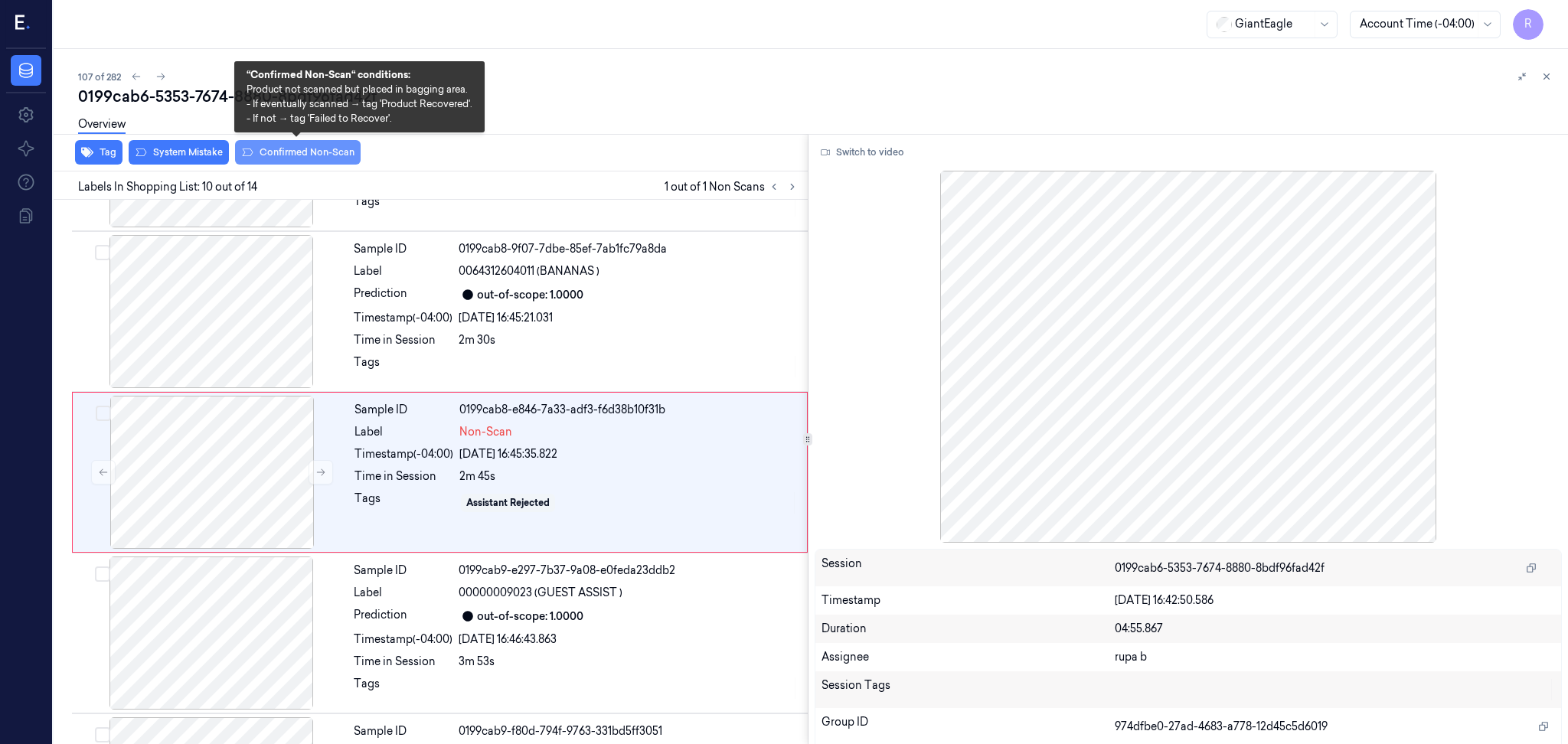
click at [311, 157] on button "Confirmed Non-Scan" at bounding box center [297, 152] width 126 height 25
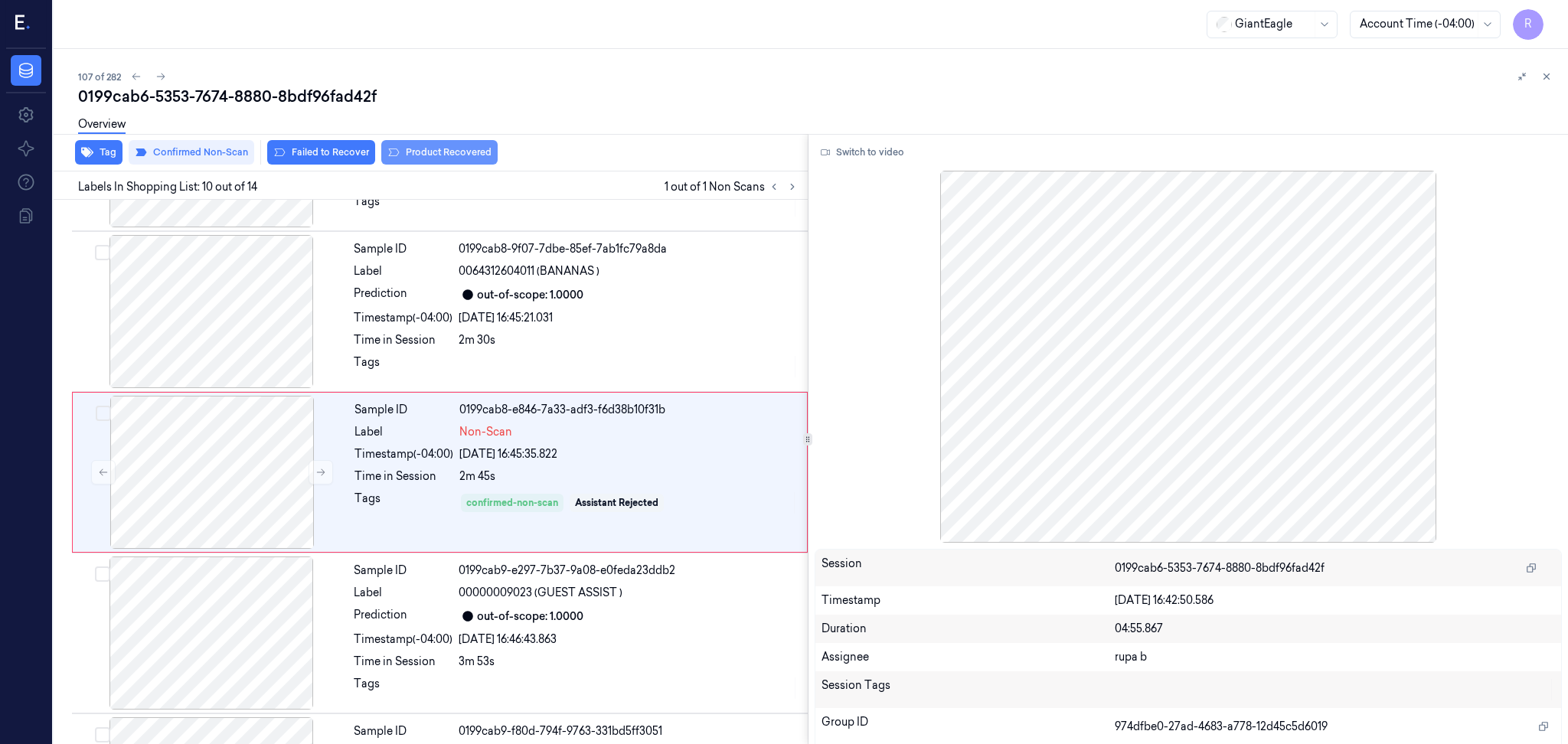
click at [421, 155] on button "Product Recovered" at bounding box center [439, 152] width 116 height 25
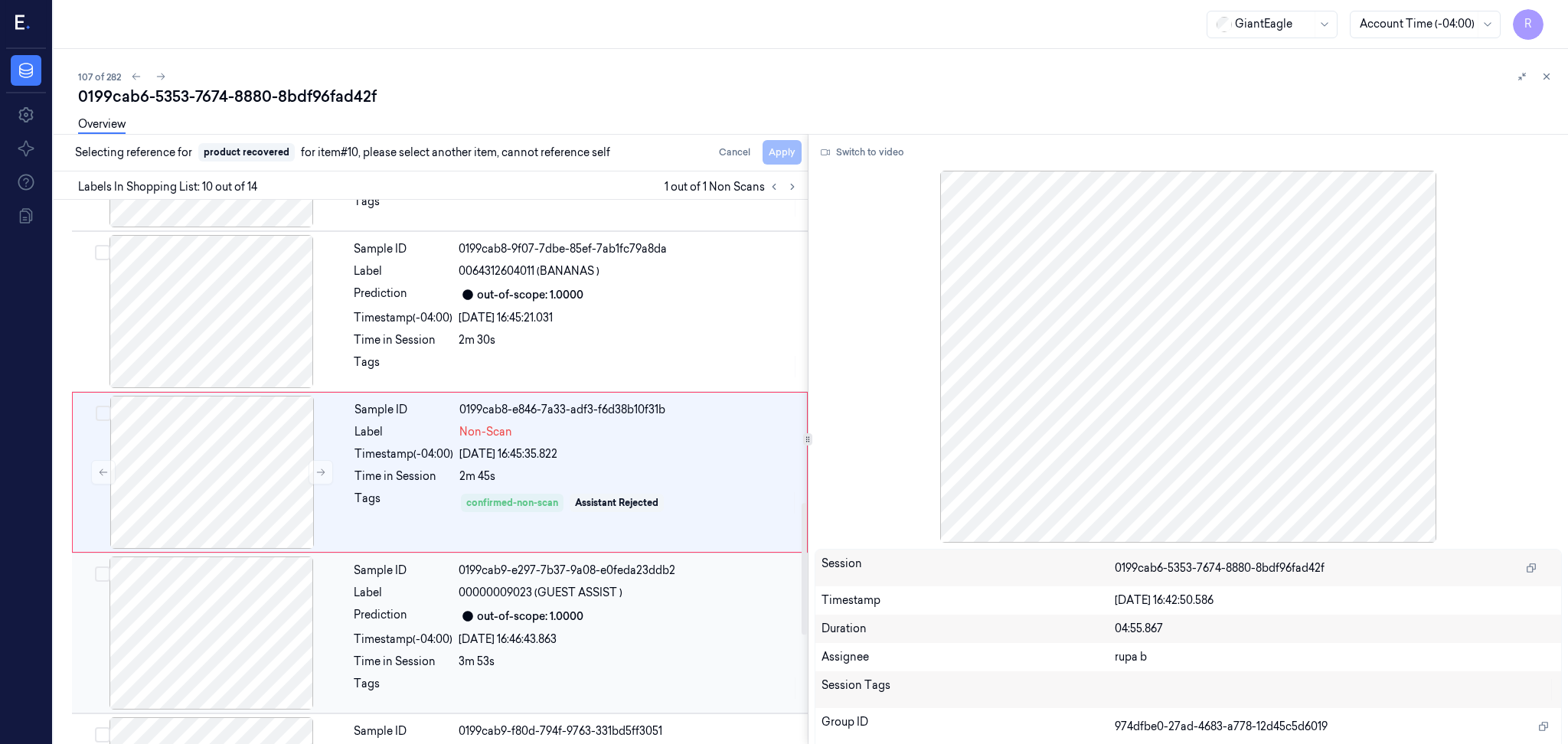
drag, startPoint x: 230, startPoint y: 625, endPoint x: 238, endPoint y: 624, distance: 8.1
click at [229, 625] on div at bounding box center [211, 633] width 273 height 153
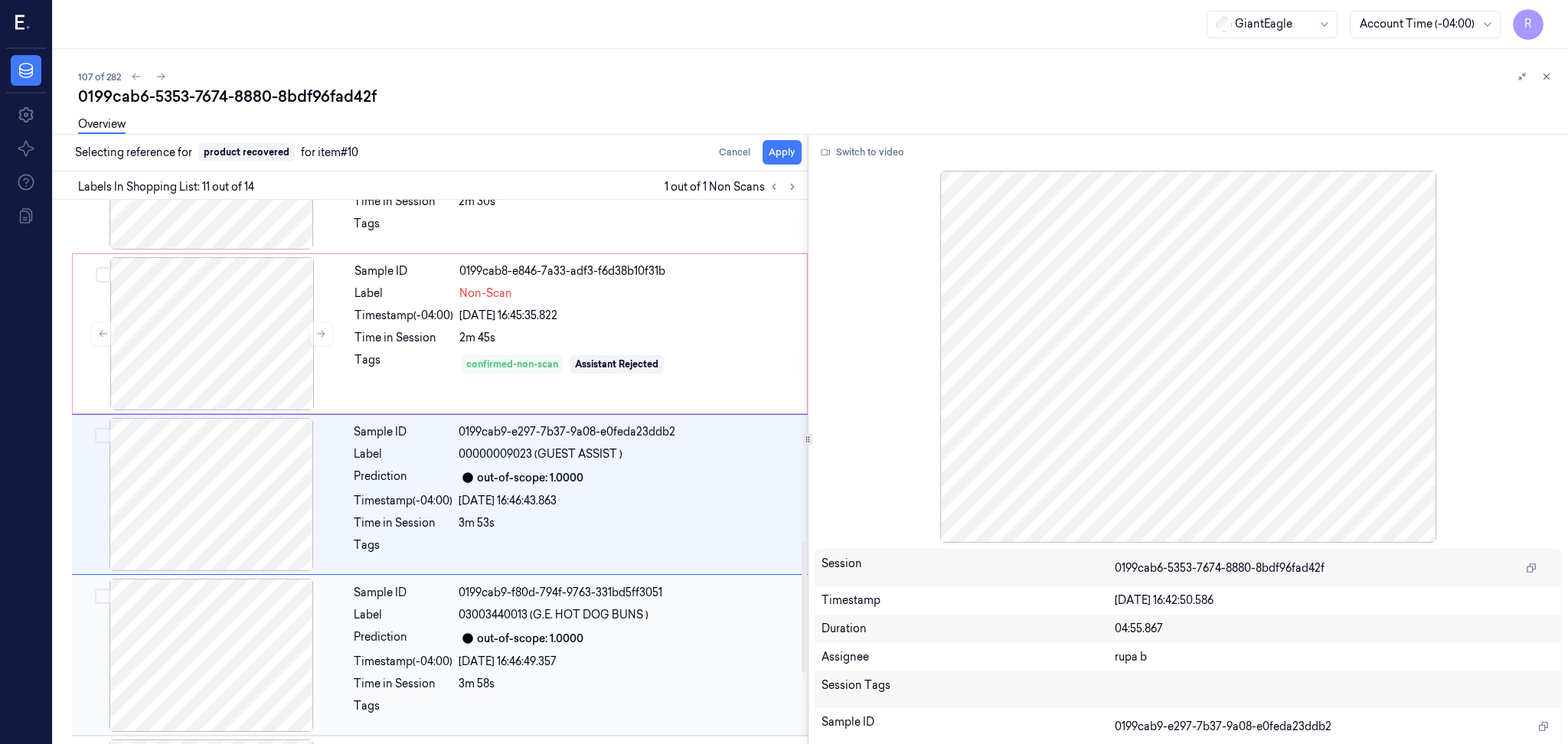
scroll to position [1414, 0]
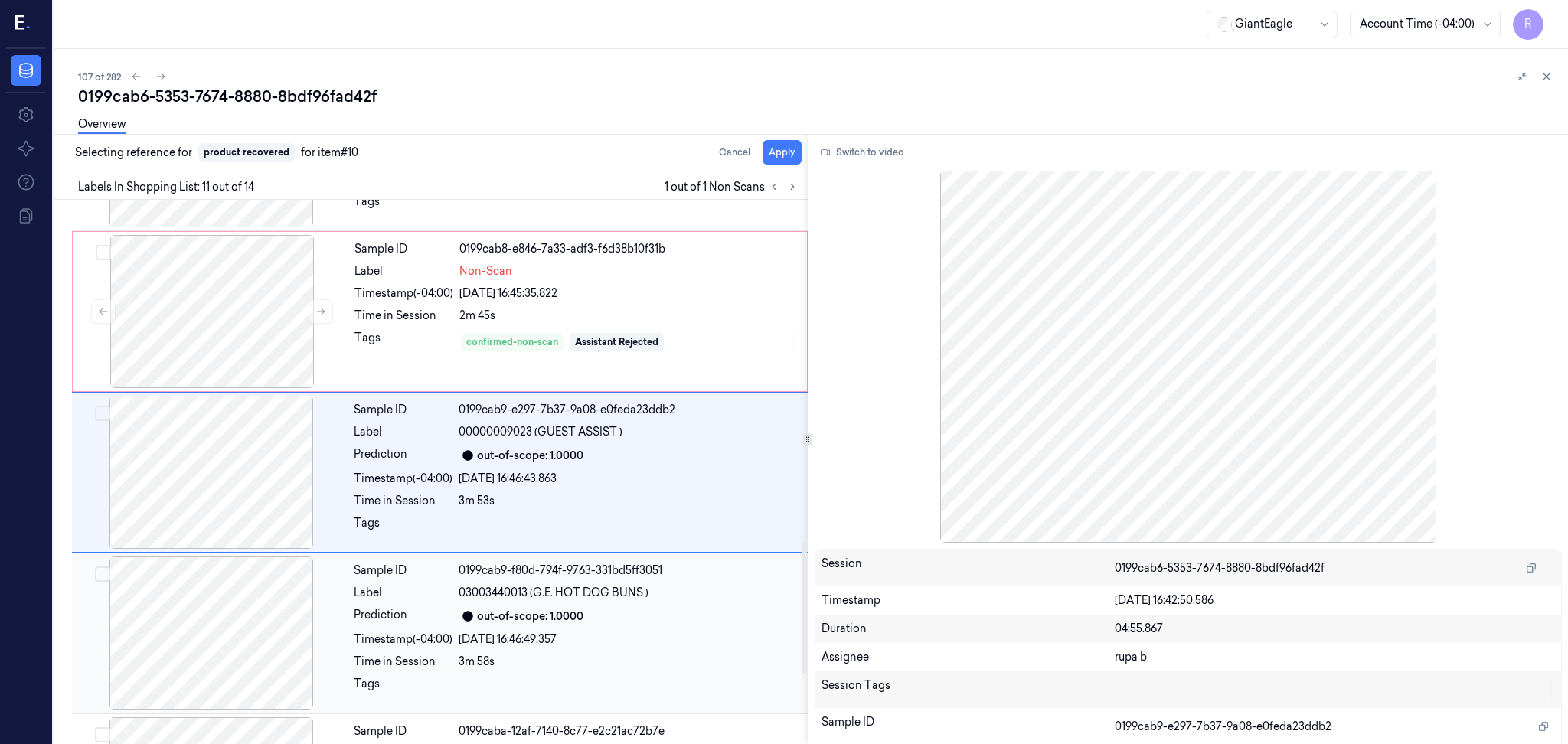
click at [215, 648] on div at bounding box center [211, 633] width 273 height 153
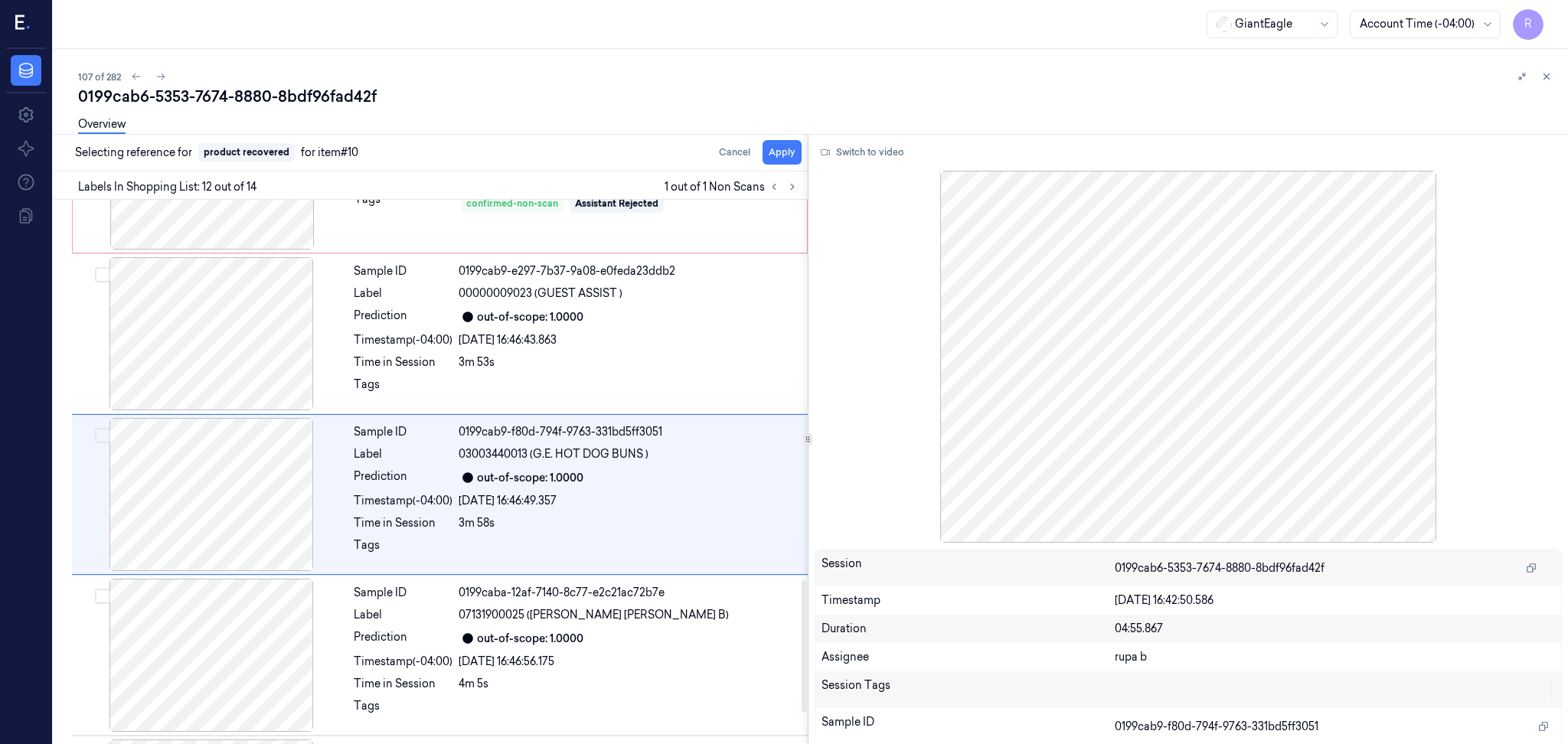
scroll to position [1575, 0]
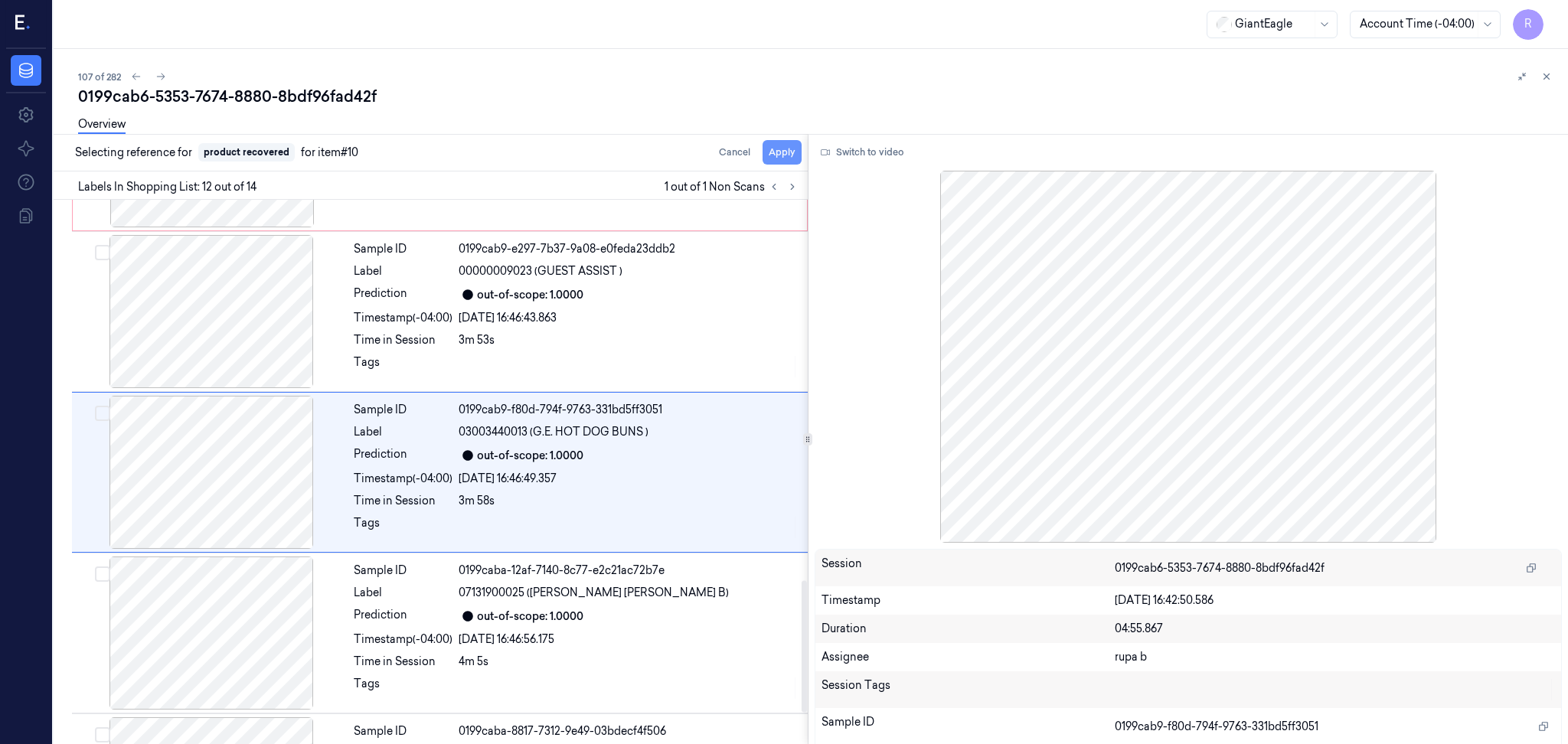
click at [785, 157] on button "Apply" at bounding box center [781, 152] width 39 height 25
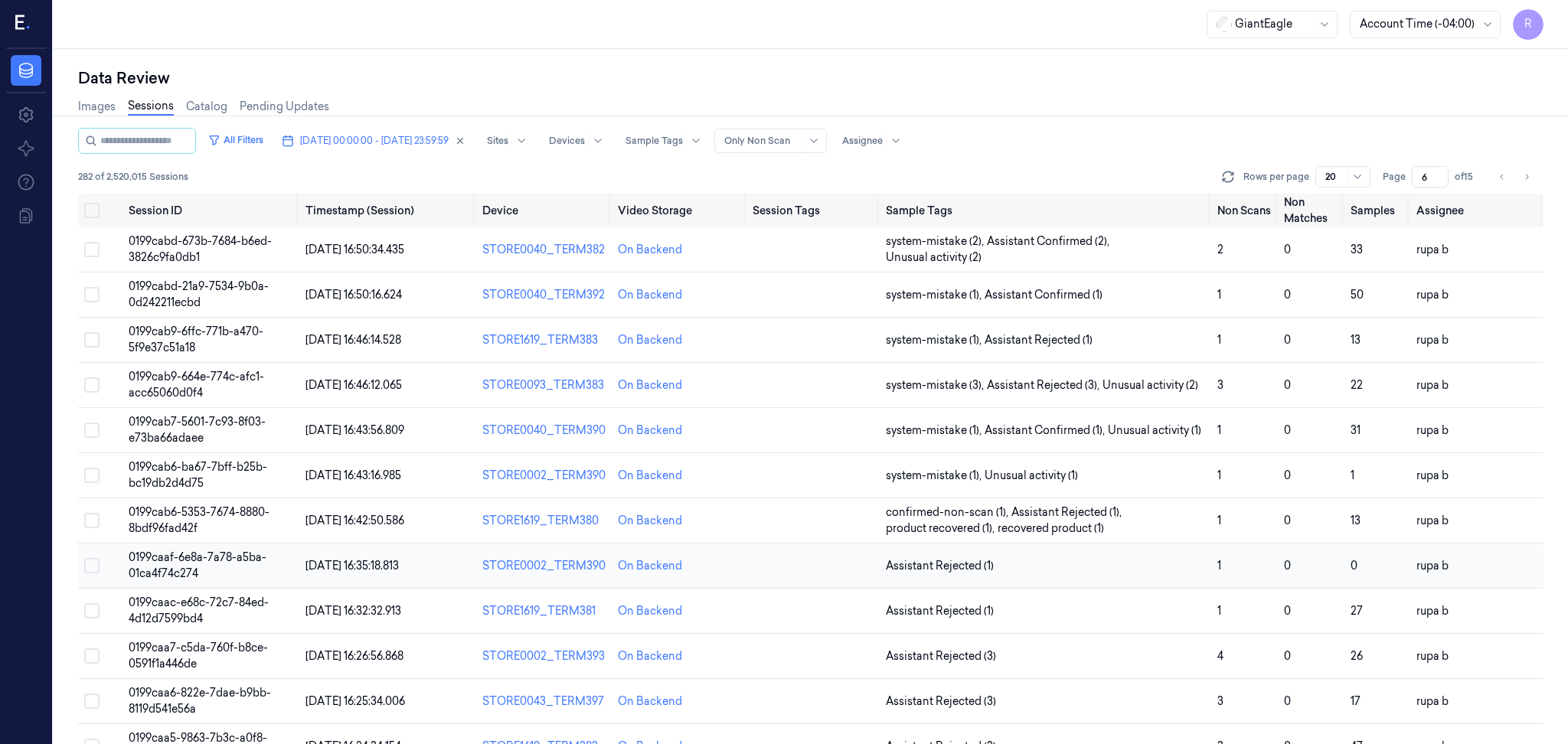
click at [178, 562] on span "0199caaf-6e8a-7a78-a5ba-01ca4f74c274" at bounding box center [198, 565] width 138 height 30
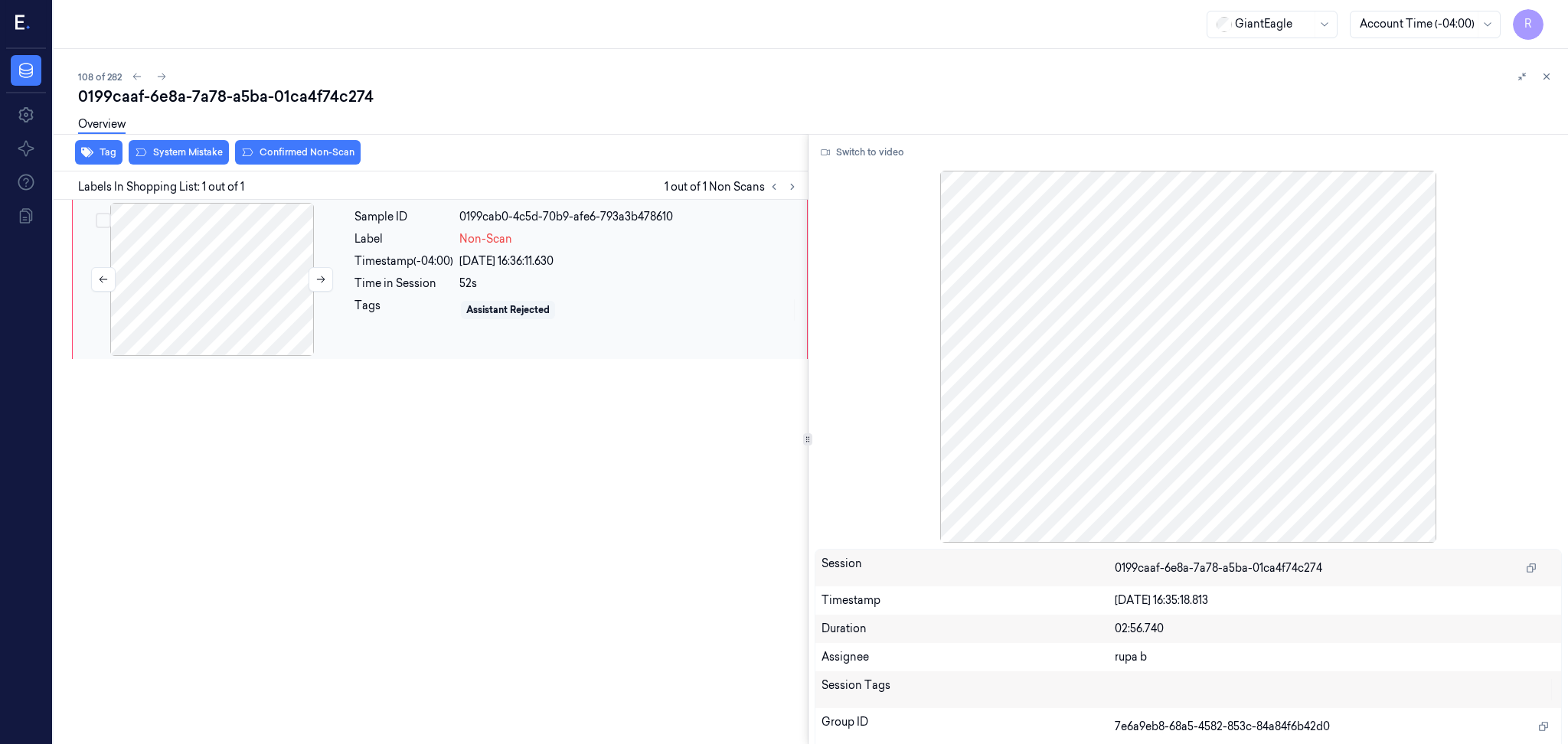
click at [120, 311] on div at bounding box center [212, 280] width 273 height 153
click at [195, 294] on div at bounding box center [212, 280] width 273 height 153
click at [852, 151] on button "Switch to video" at bounding box center [862, 152] width 96 height 25
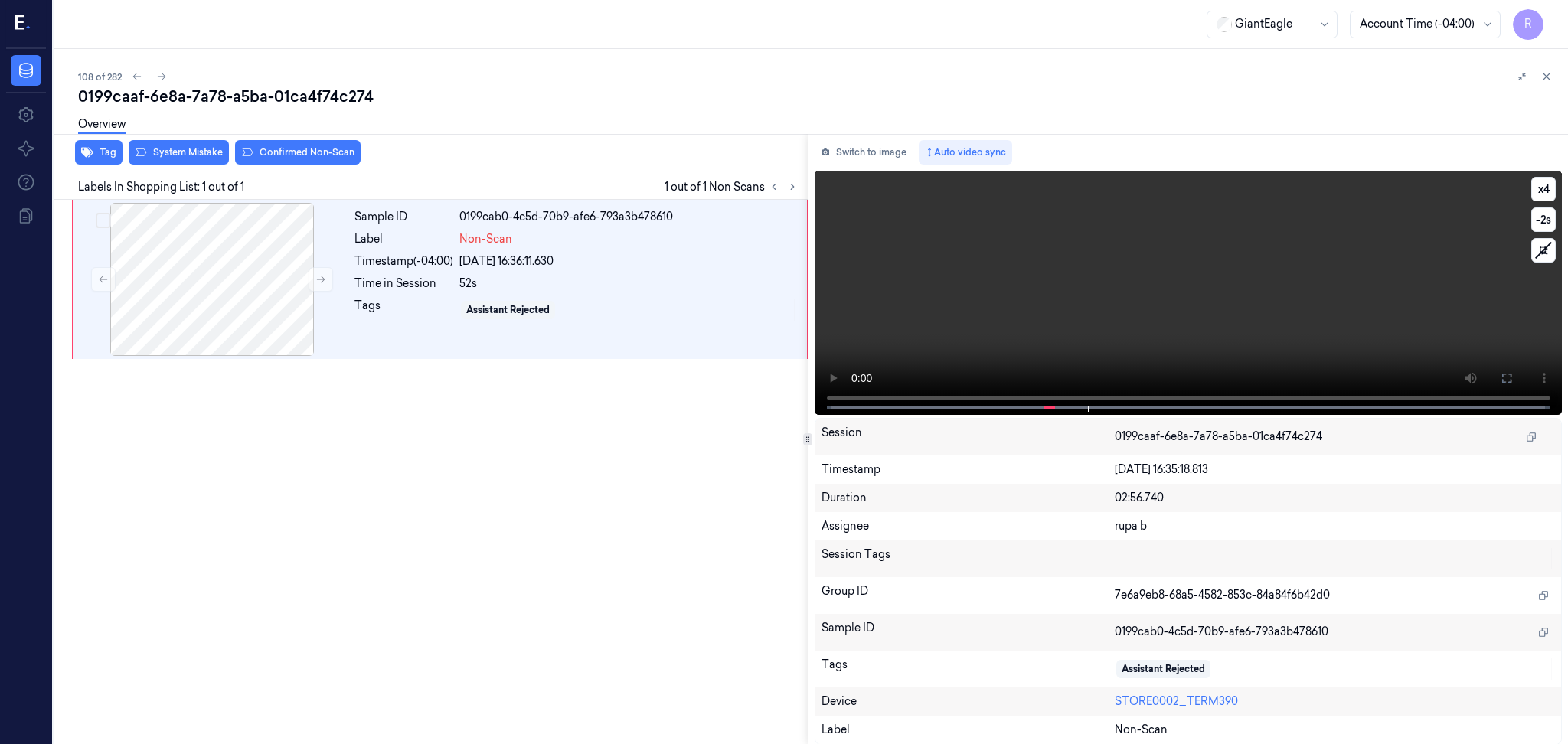
click at [1022, 218] on video at bounding box center [1188, 293] width 748 height 244
click at [1502, 377] on icon at bounding box center [1506, 377] width 12 height 12
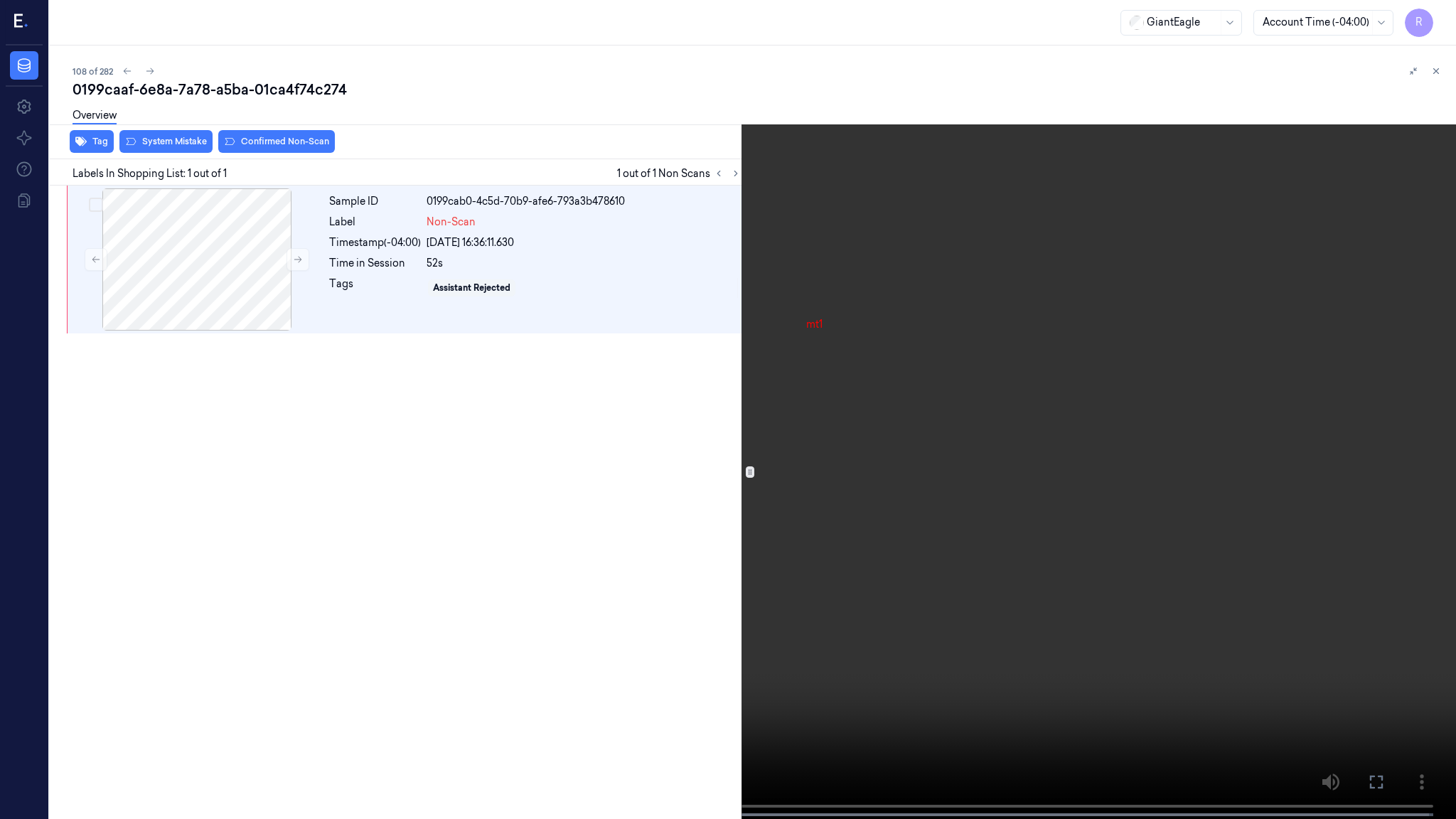
click at [221, 674] on video at bounding box center [728, 411] width 1456 height 822
click at [256, 502] on video at bounding box center [728, 411] width 1456 height 822
click at [254, 433] on video at bounding box center [728, 411] width 1456 height 822
click at [275, 581] on video at bounding box center [728, 411] width 1456 height 822
click at [532, 683] on video at bounding box center [728, 411] width 1456 height 822
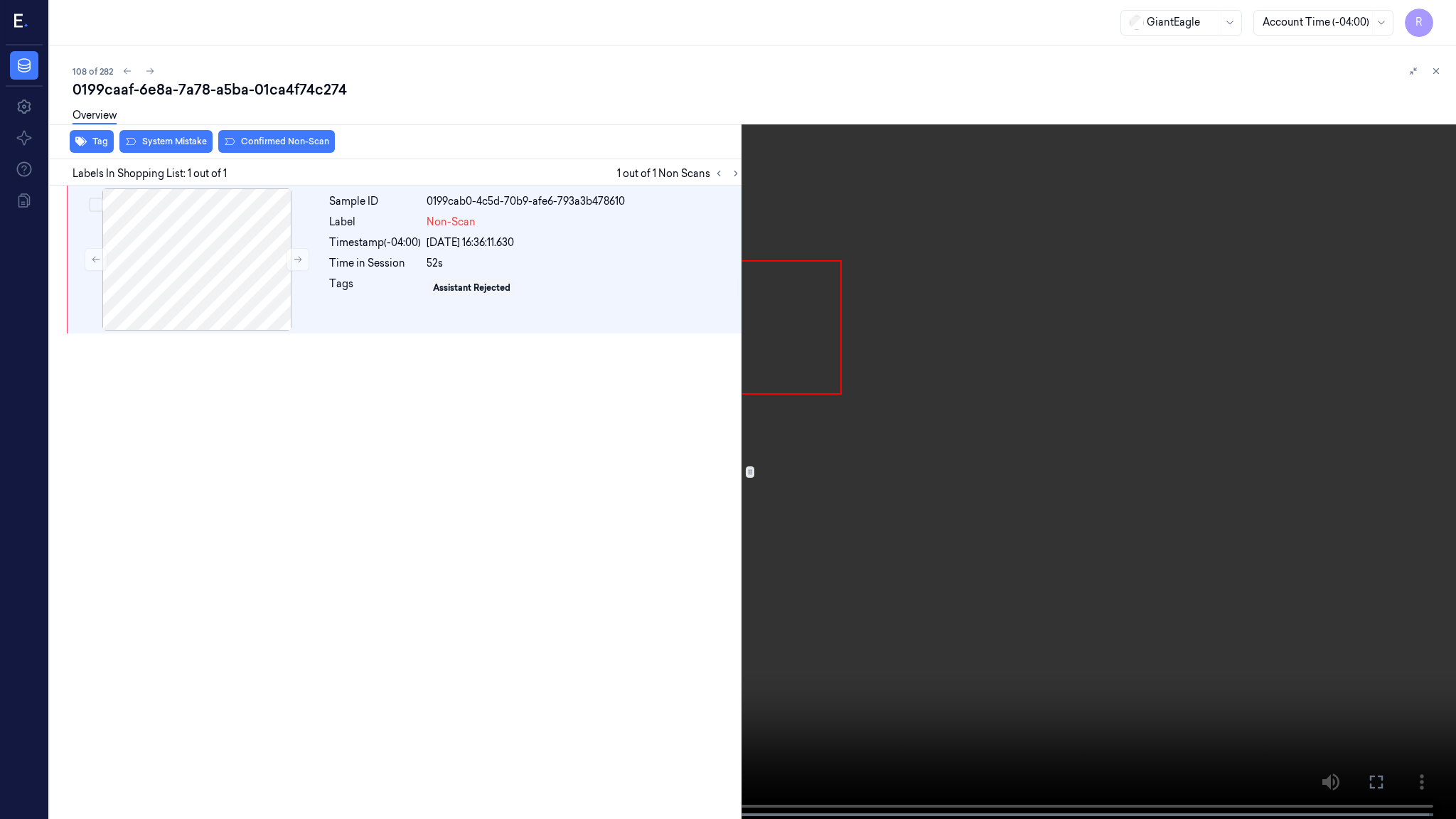
click at [542, 667] on video at bounding box center [728, 411] width 1456 height 822
click at [769, 520] on video at bounding box center [728, 411] width 1456 height 822
click at [652, 591] on video at bounding box center [728, 411] width 1456 height 822
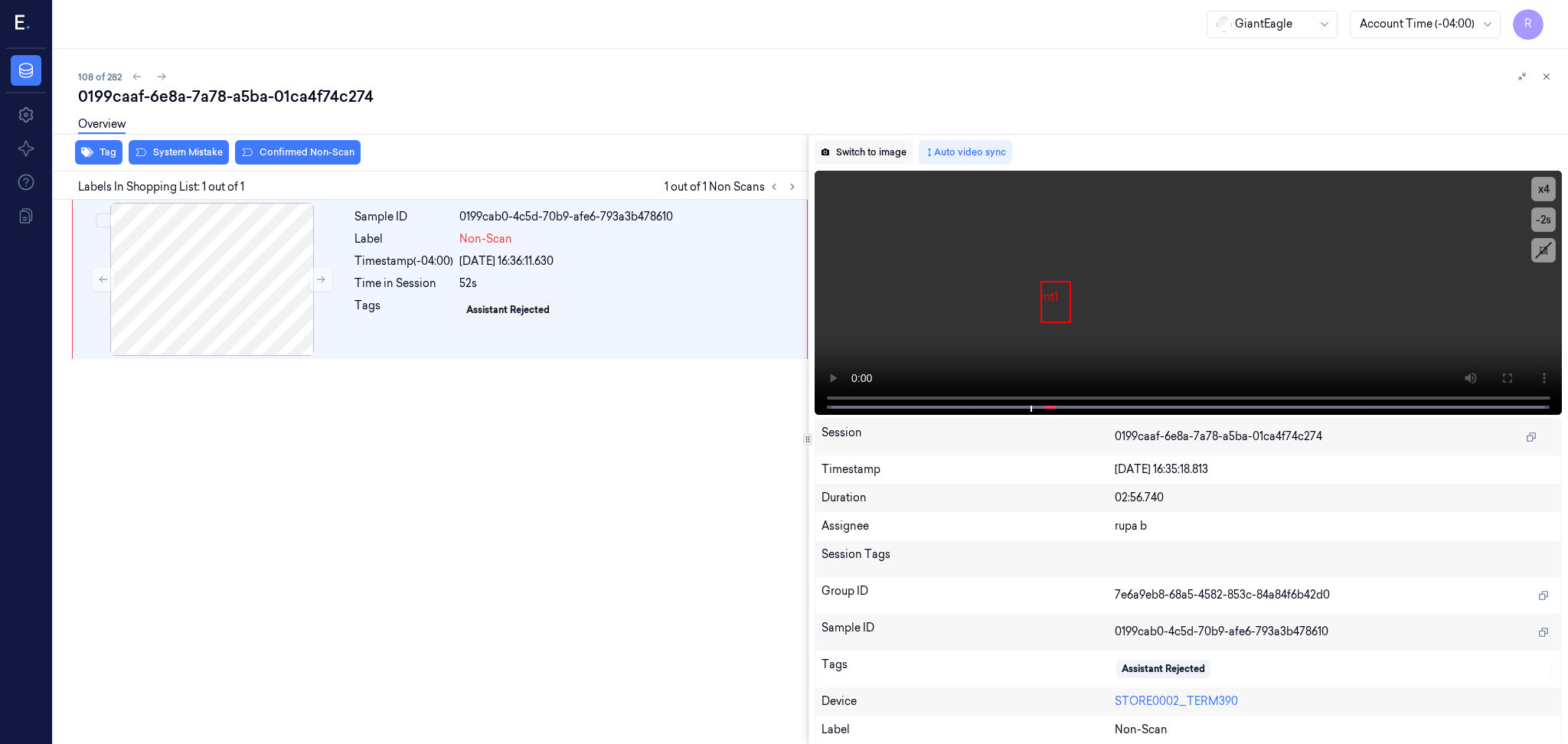
click at [882, 157] on button "Switch to image" at bounding box center [863, 152] width 98 height 25
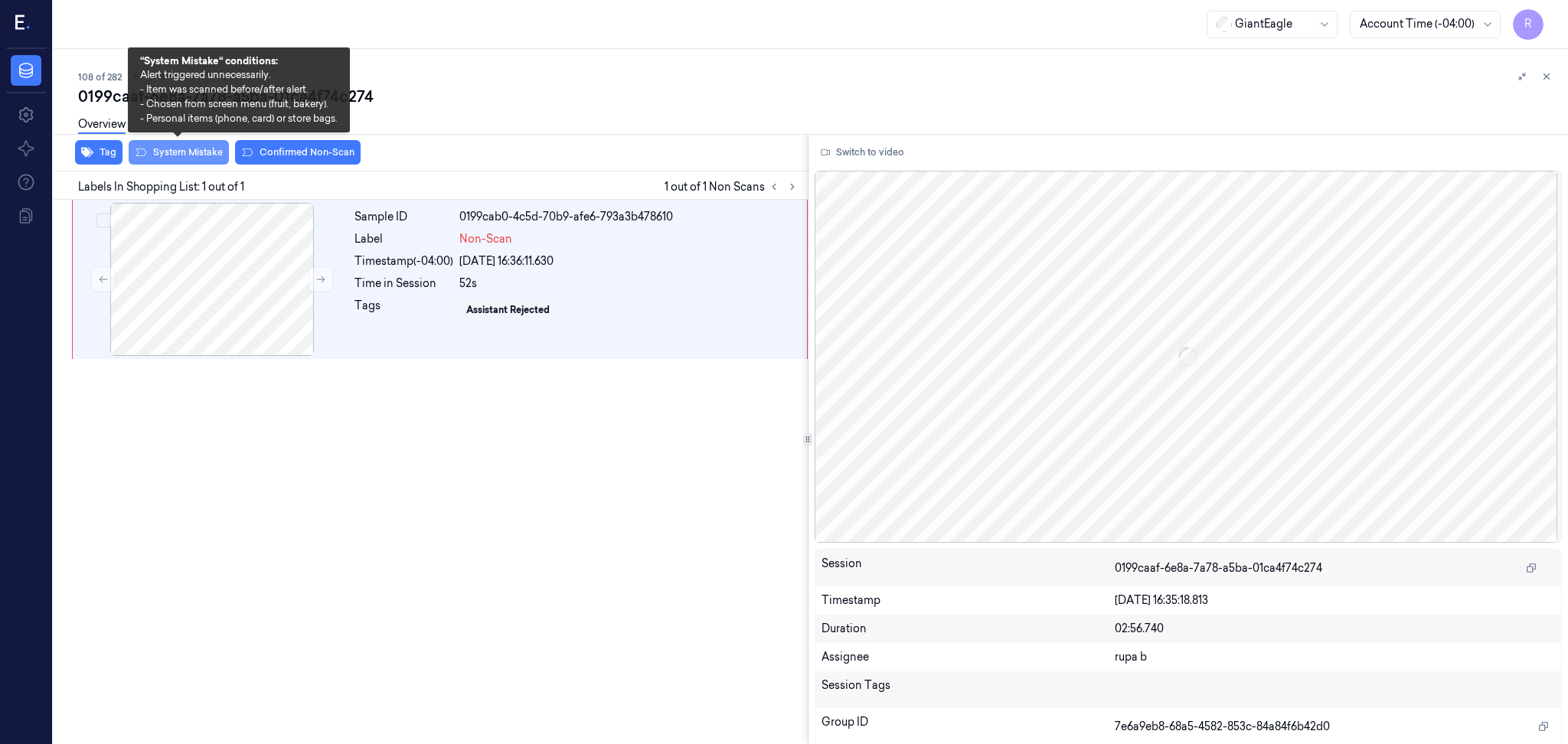
click at [179, 156] on button "System Mistake" at bounding box center [179, 152] width 100 height 25
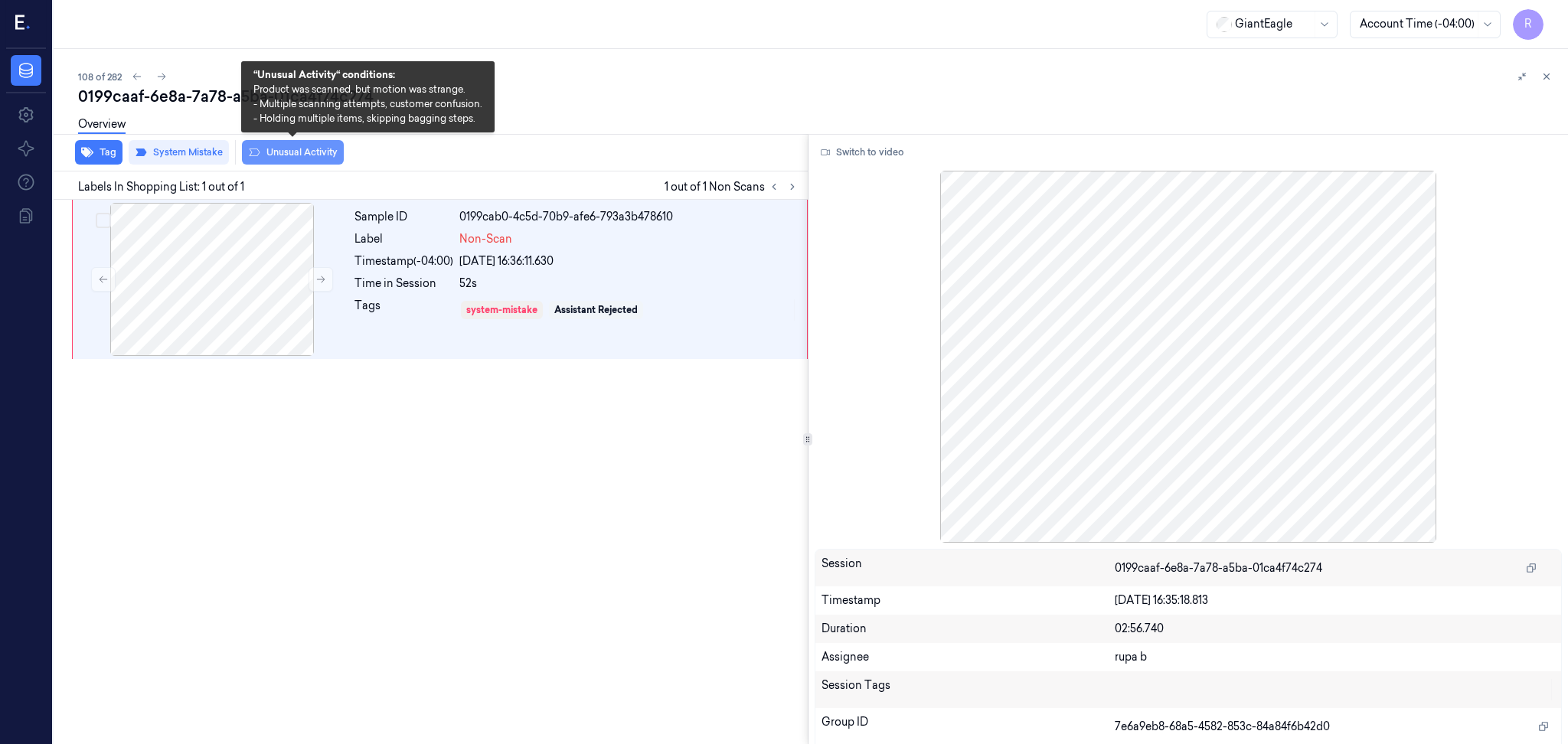
click at [293, 150] on button "Unusual Activity" at bounding box center [293, 152] width 102 height 25
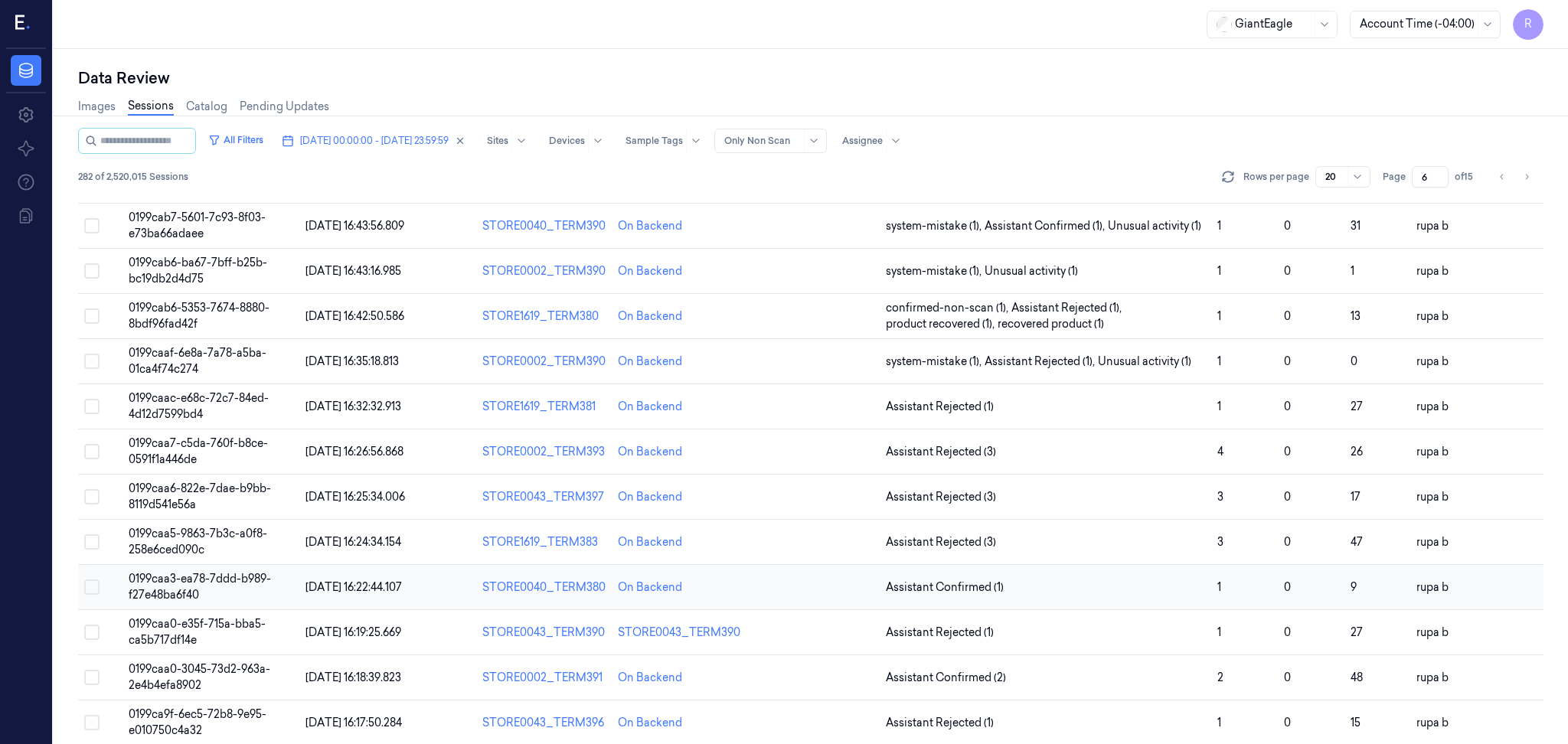
scroll to position [306, 0]
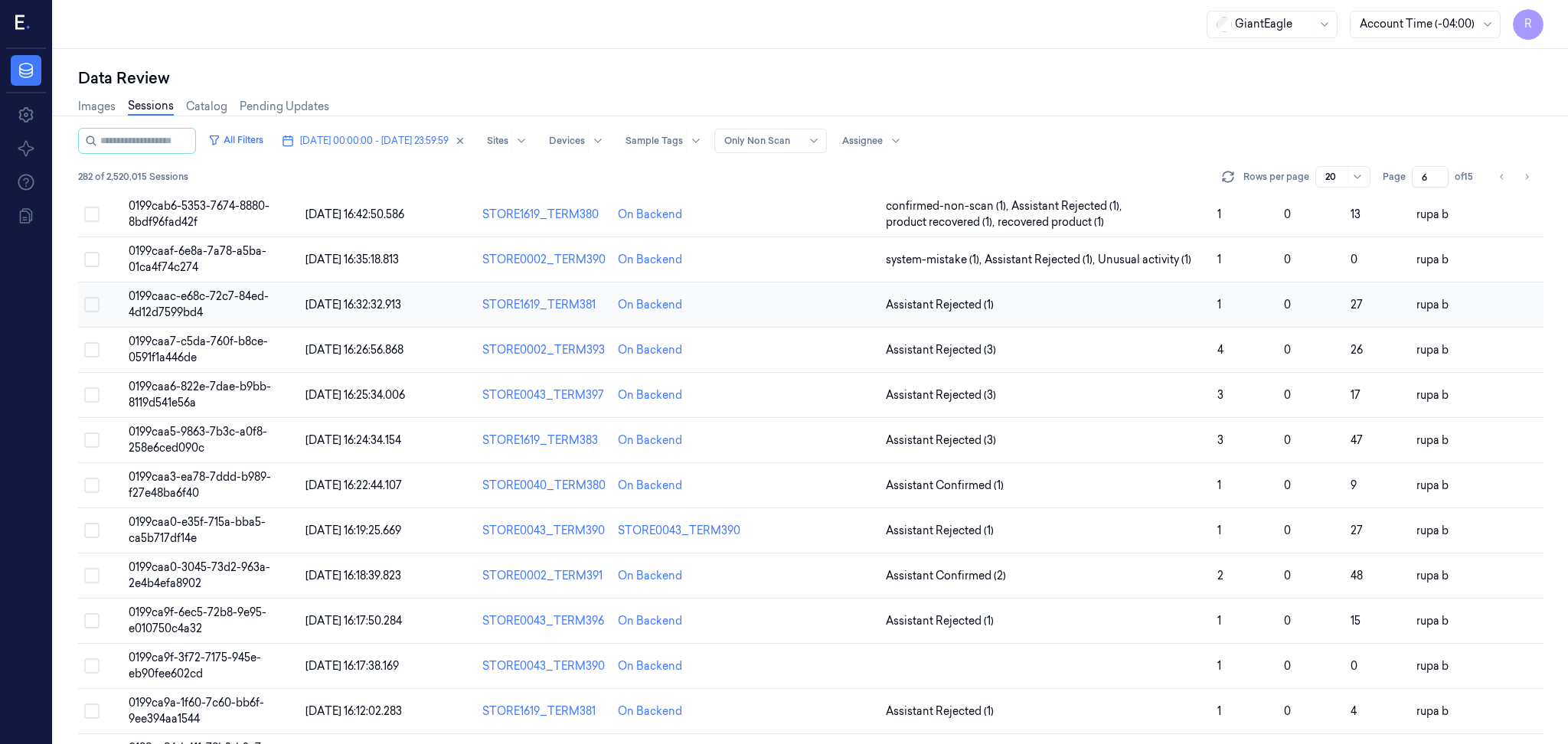
click at [231, 296] on span "0199caac-e68c-72c7-84ed-4d12d7599bd4" at bounding box center [198, 304] width 140 height 30
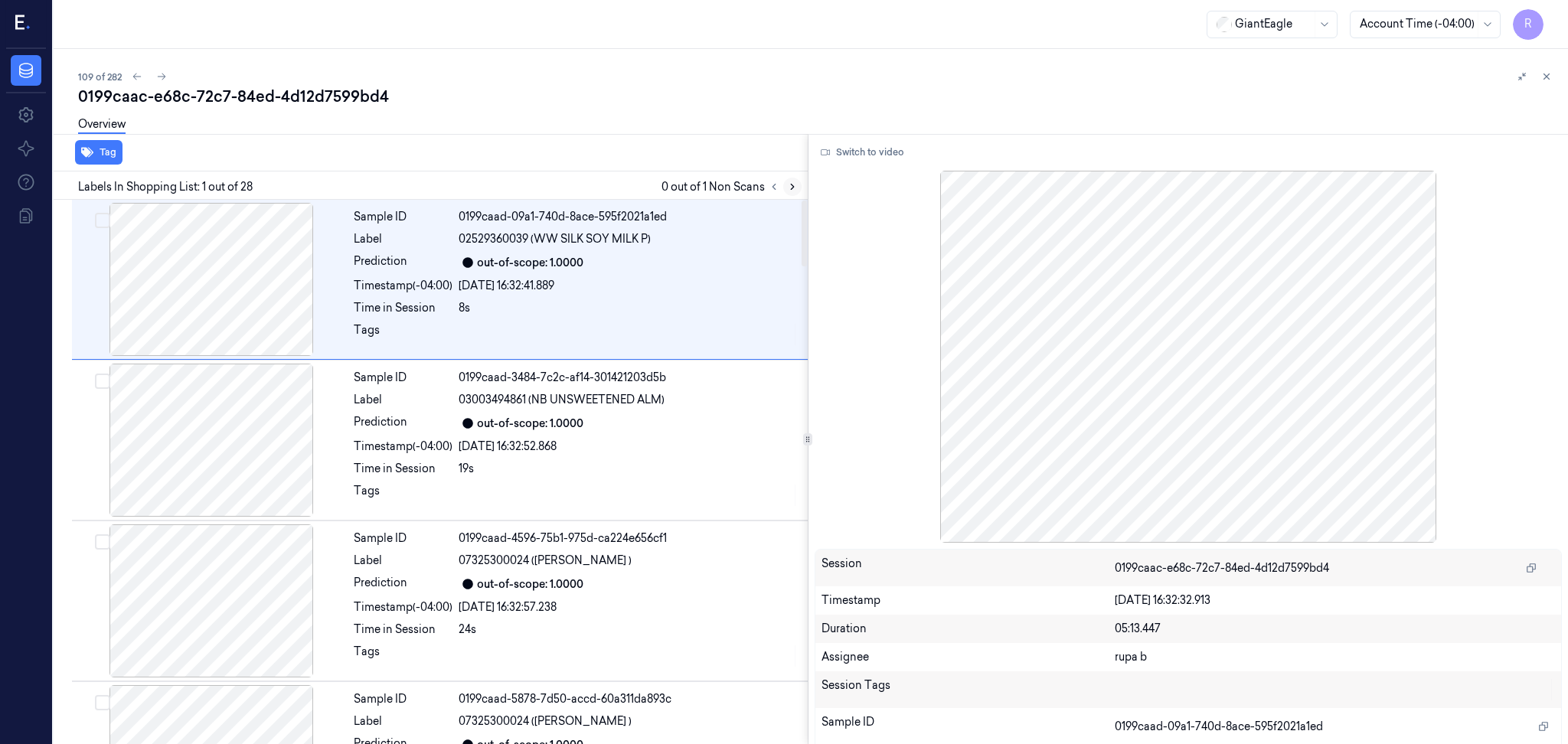
click at [789, 181] on icon at bounding box center [792, 187] width 11 height 11
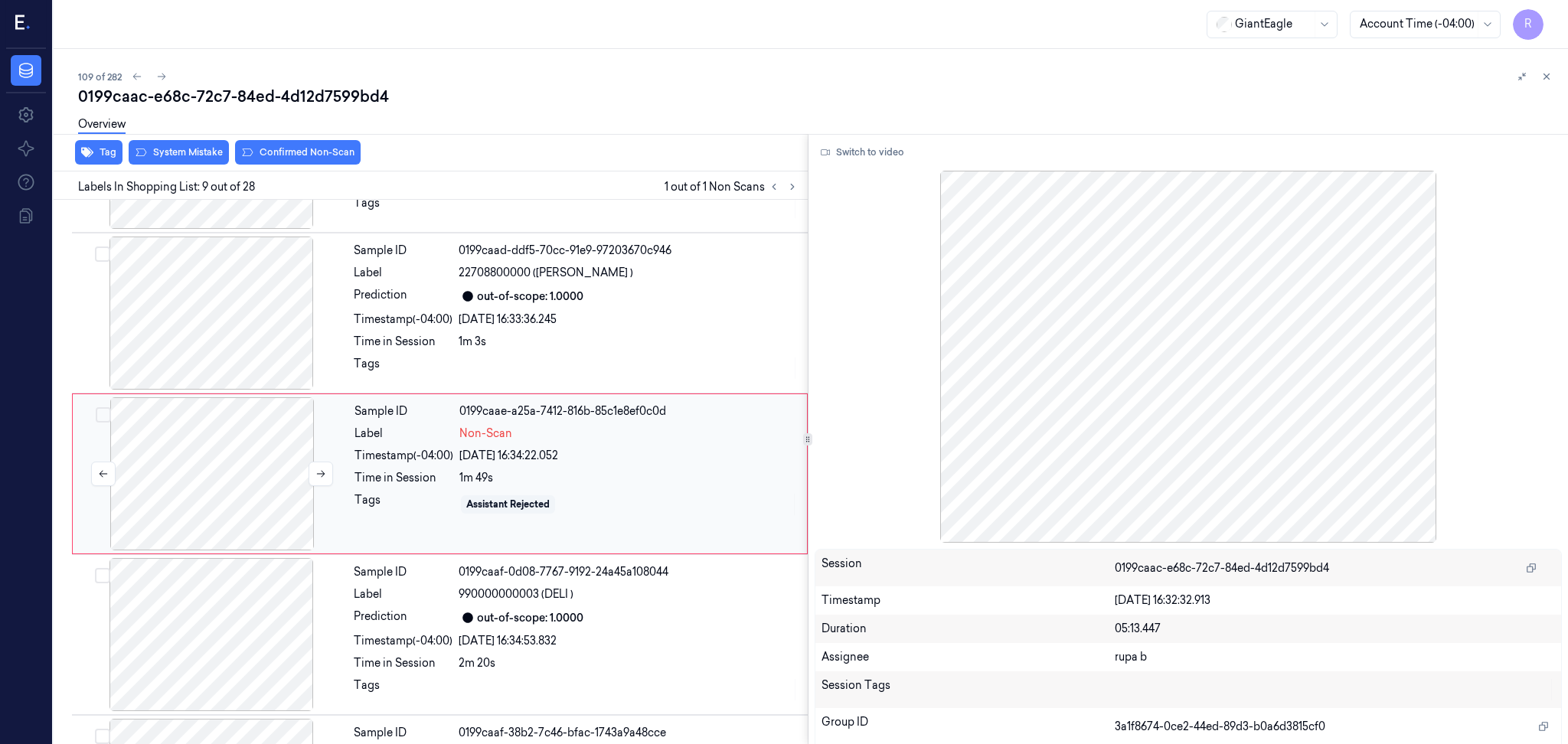
scroll to position [1093, 0]
click at [208, 485] on div at bounding box center [212, 473] width 273 height 153
click at [833, 153] on button "Switch to video" at bounding box center [862, 152] width 96 height 25
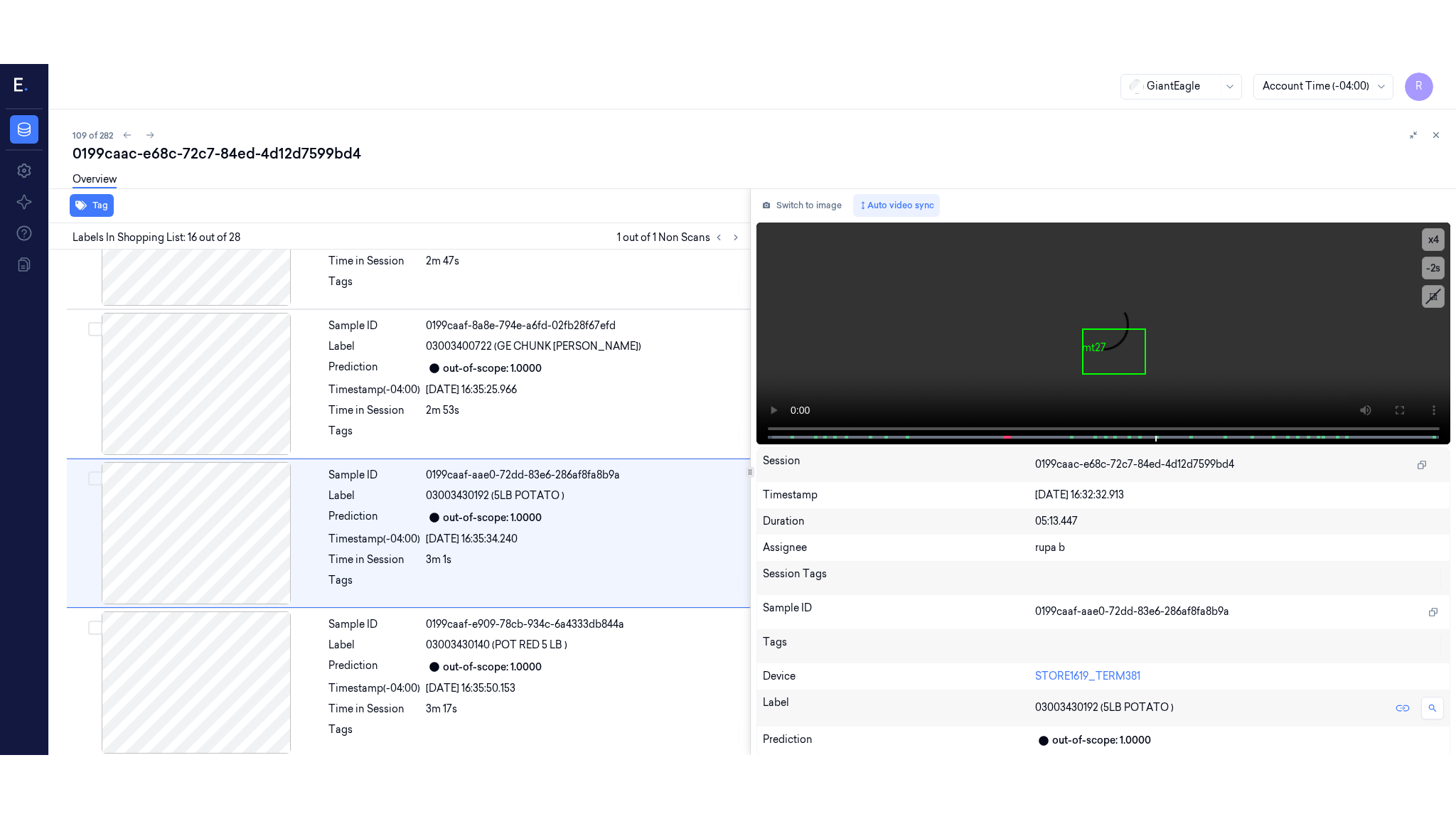
scroll to position [2062, 0]
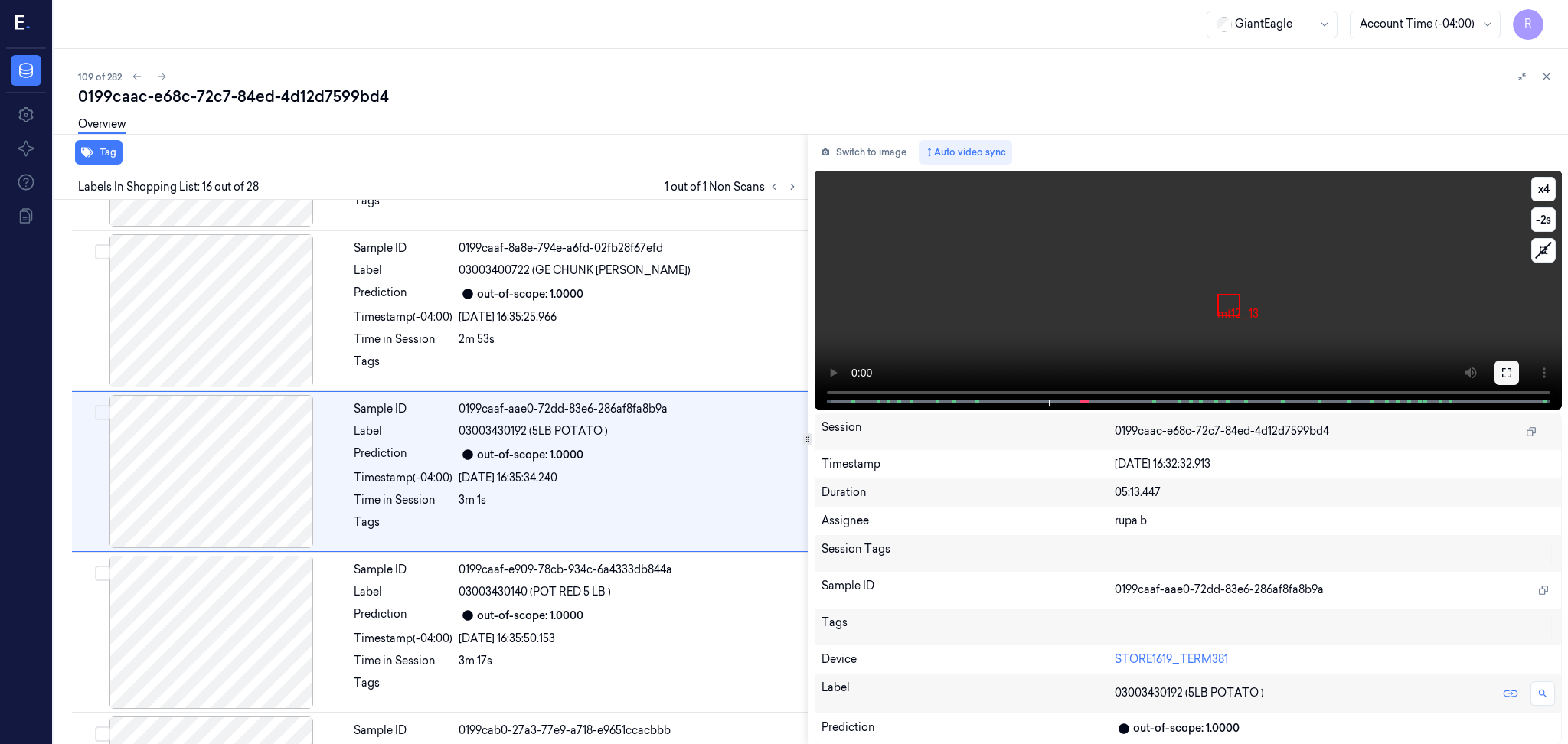
click at [1495, 368] on button at bounding box center [1506, 372] width 25 height 25
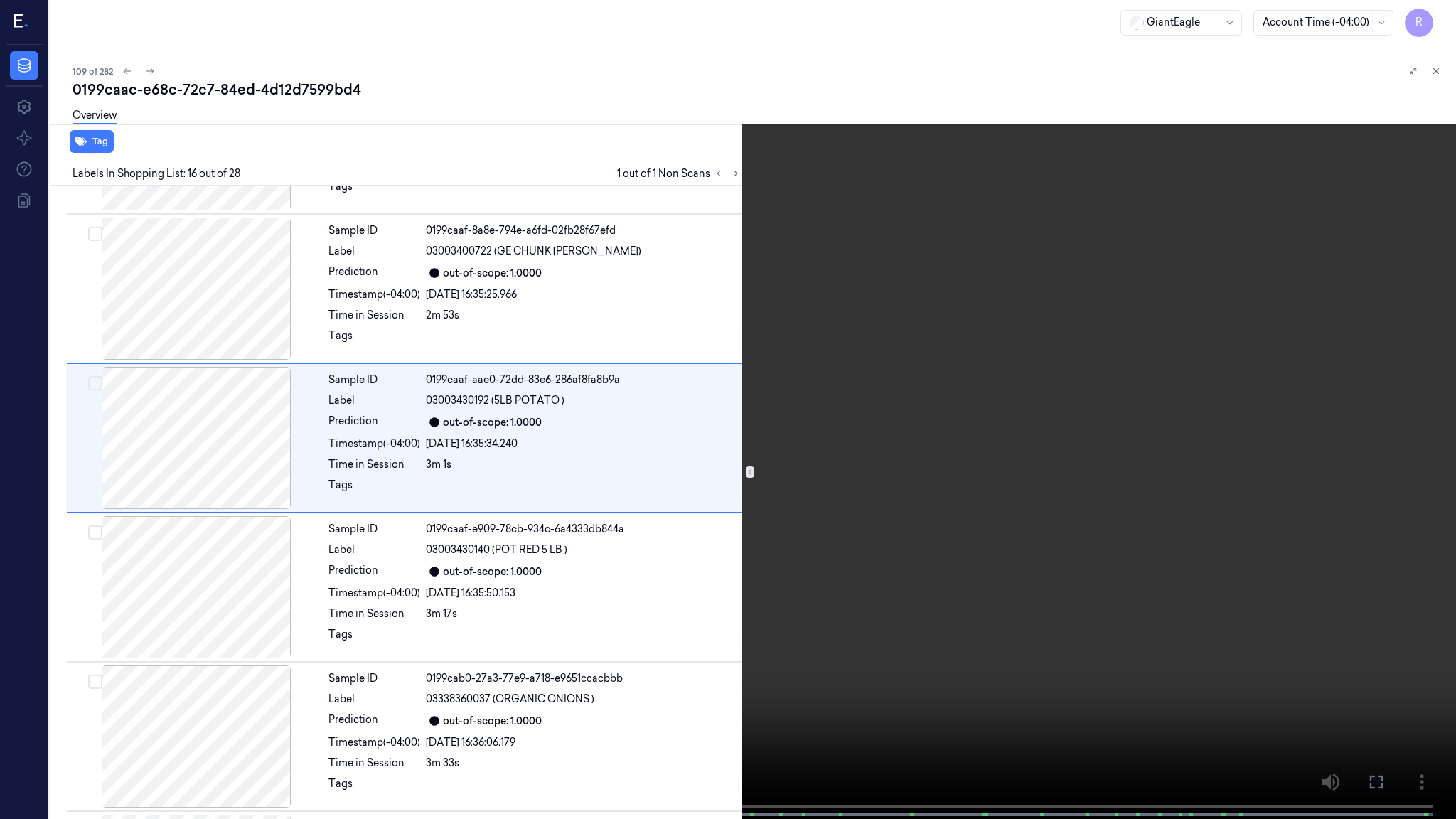
scroll to position [1997, 0]
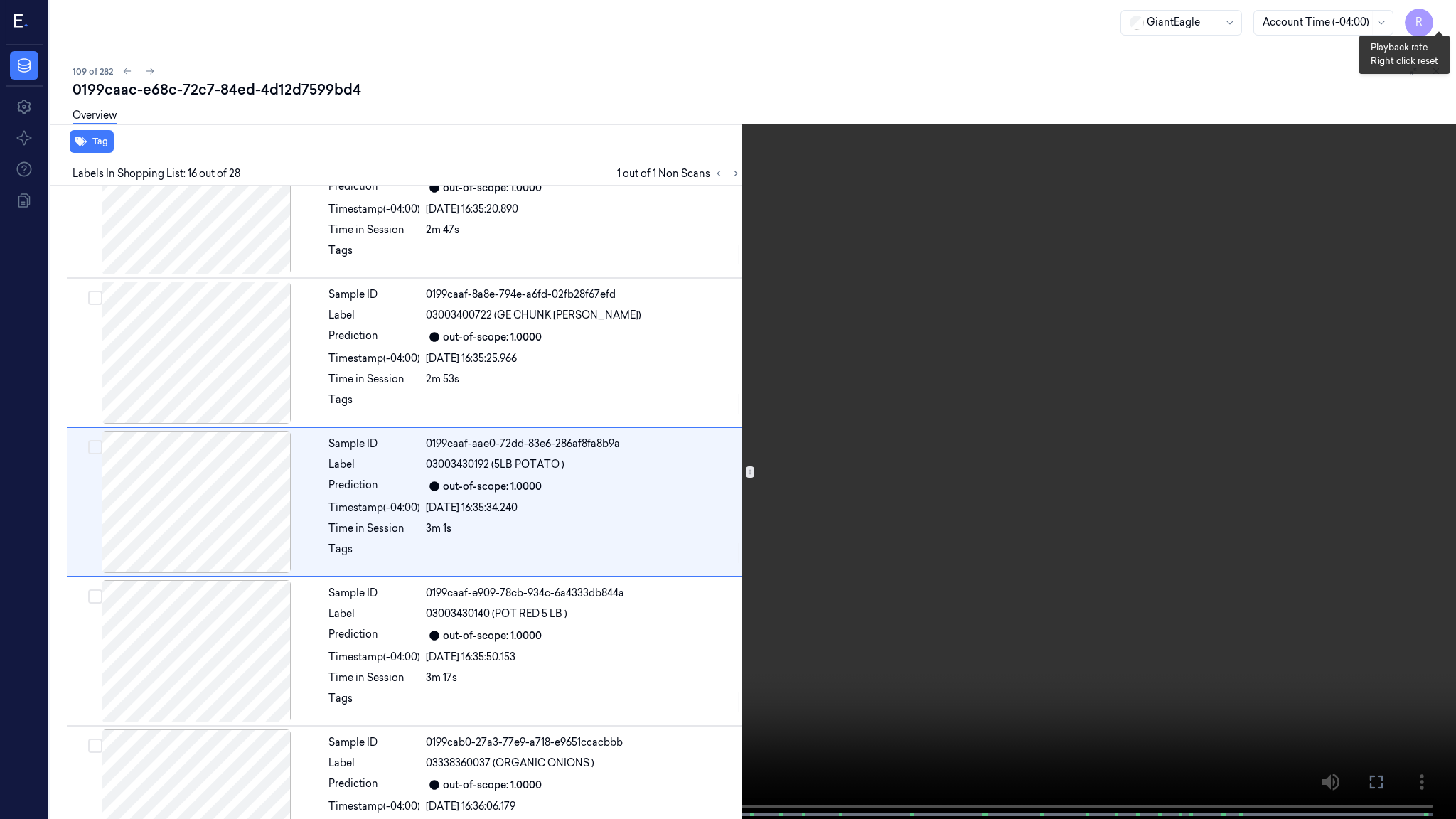
click at [1445, 14] on button "x 4" at bounding box center [1438, 17] width 23 height 23
click at [1445, 14] on button "x 1" at bounding box center [1438, 17] width 23 height 23
click at [493, 529] on video at bounding box center [728, 411] width 1456 height 822
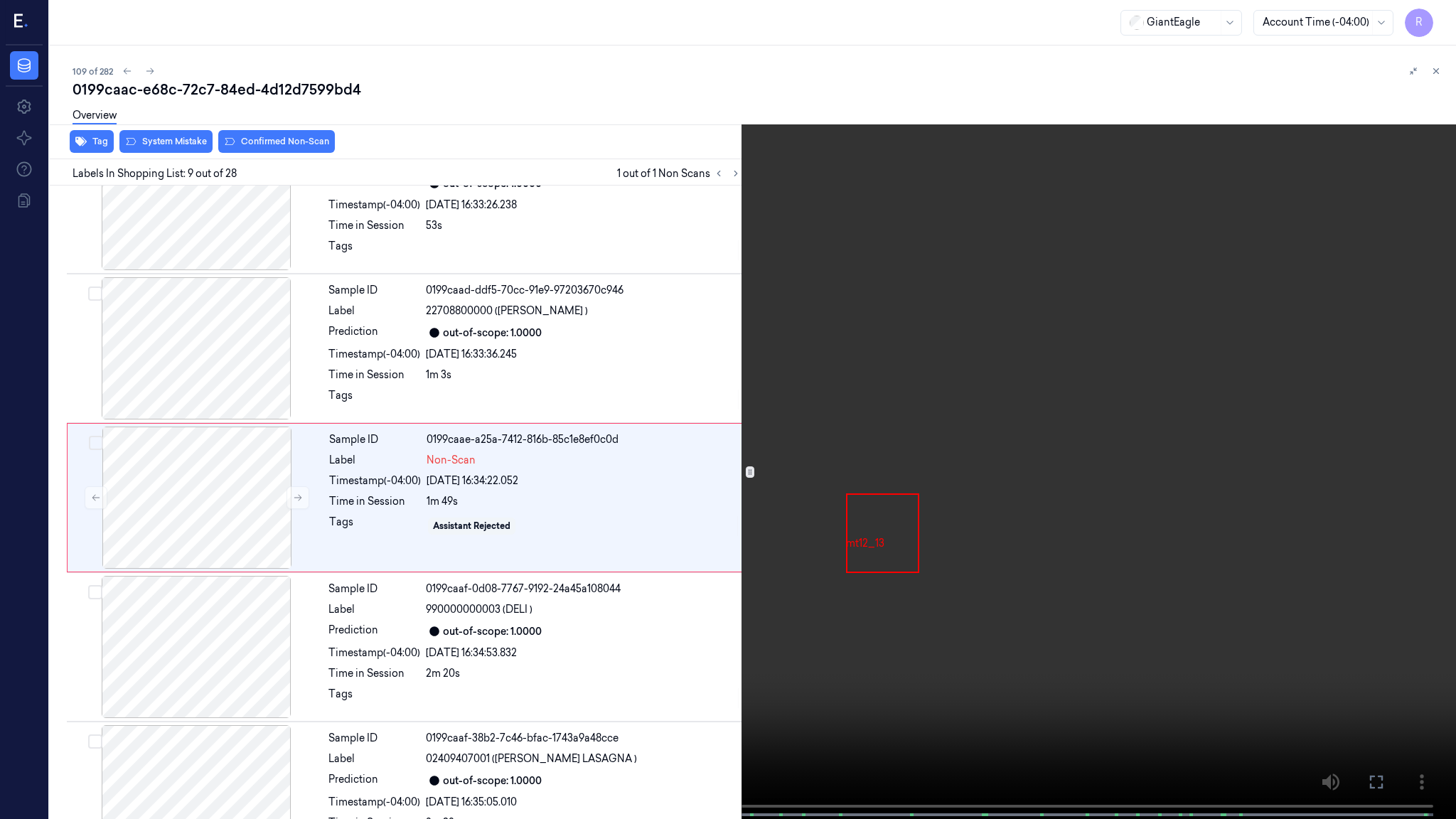
scroll to position [951, 0]
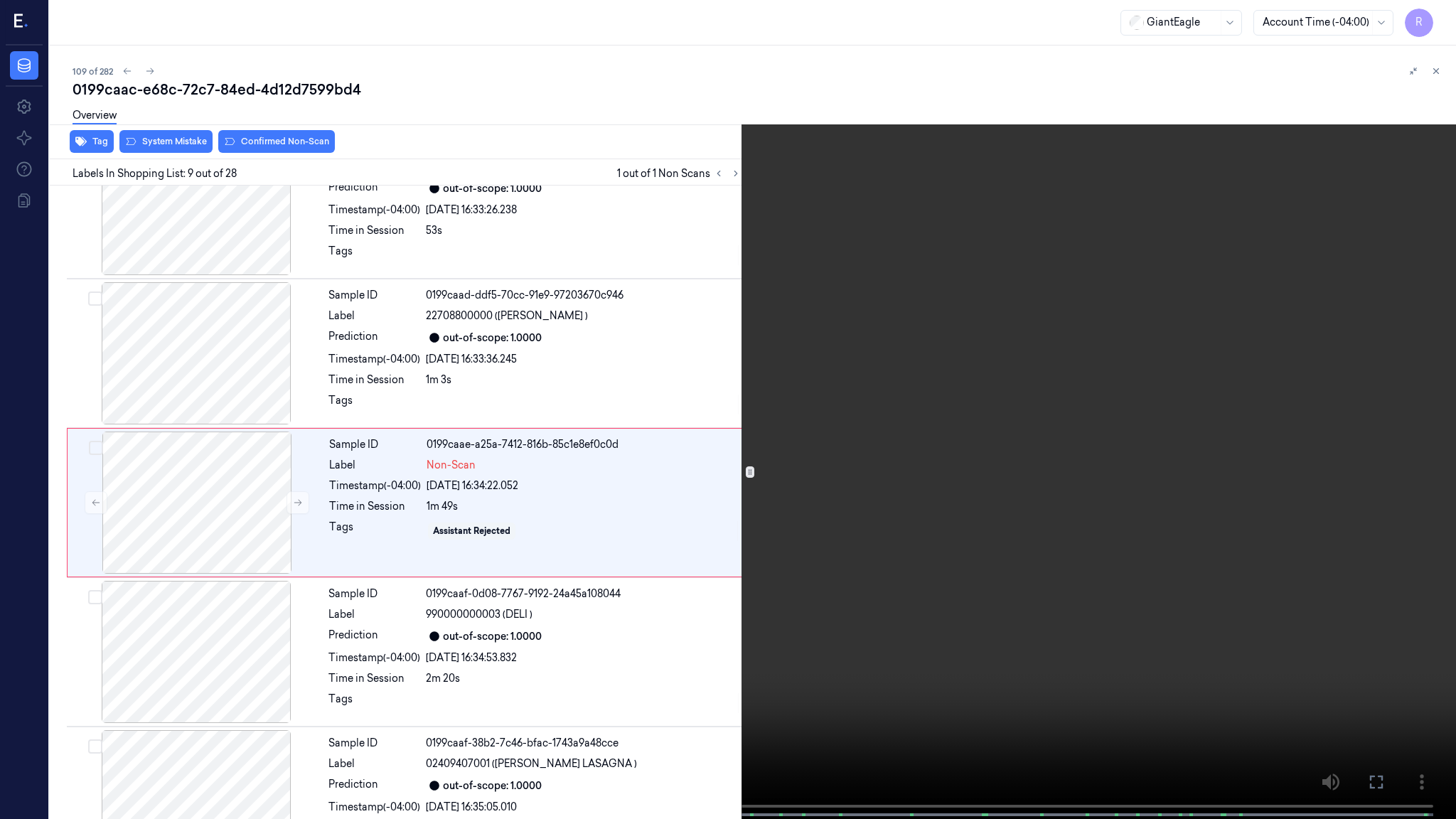
click at [311, 812] on span at bounding box center [311, 815] width 2 height 7
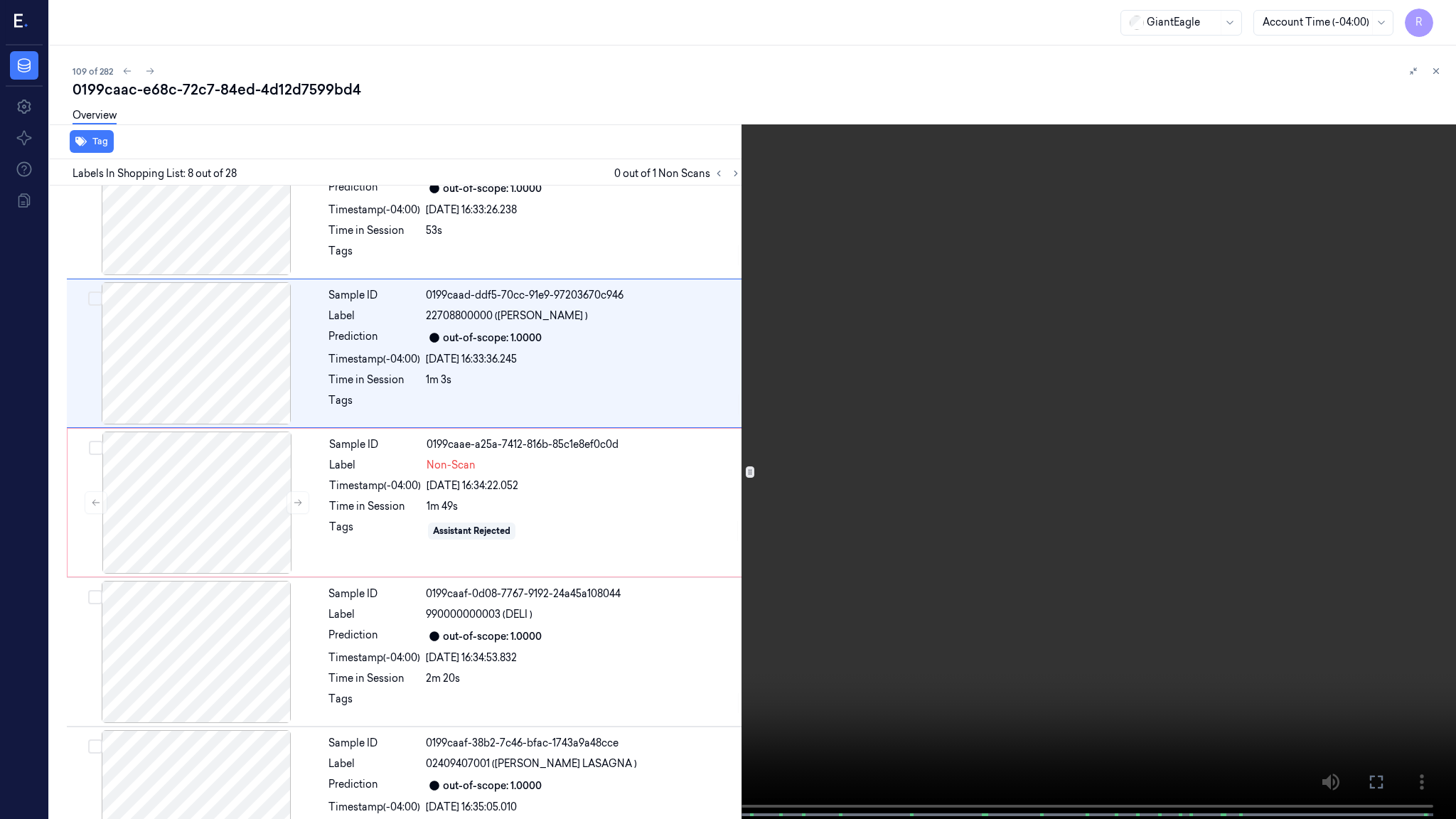
scroll to position [802, 0]
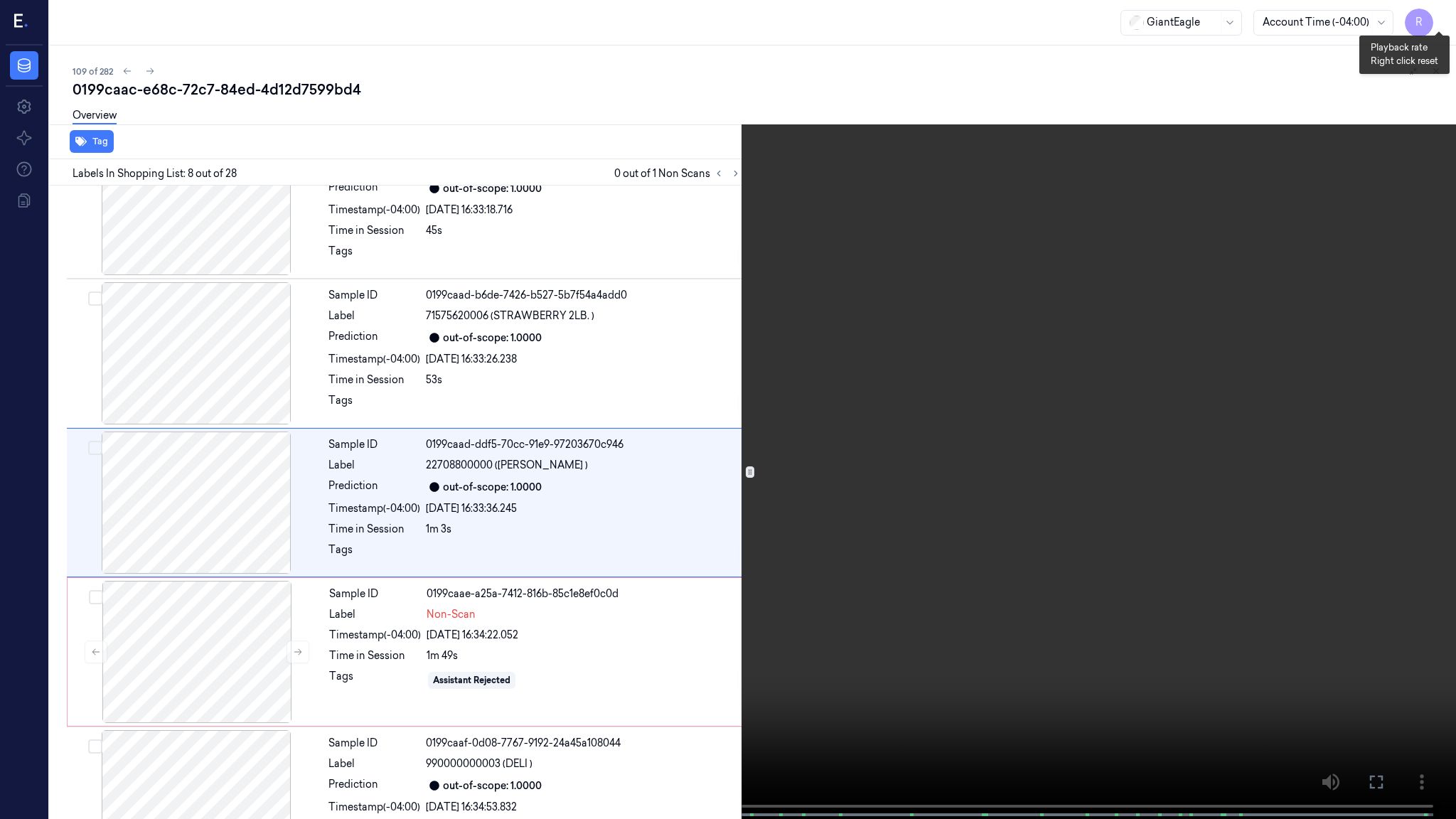
click at [1441, 12] on button "x 2" at bounding box center [1438, 17] width 23 height 23
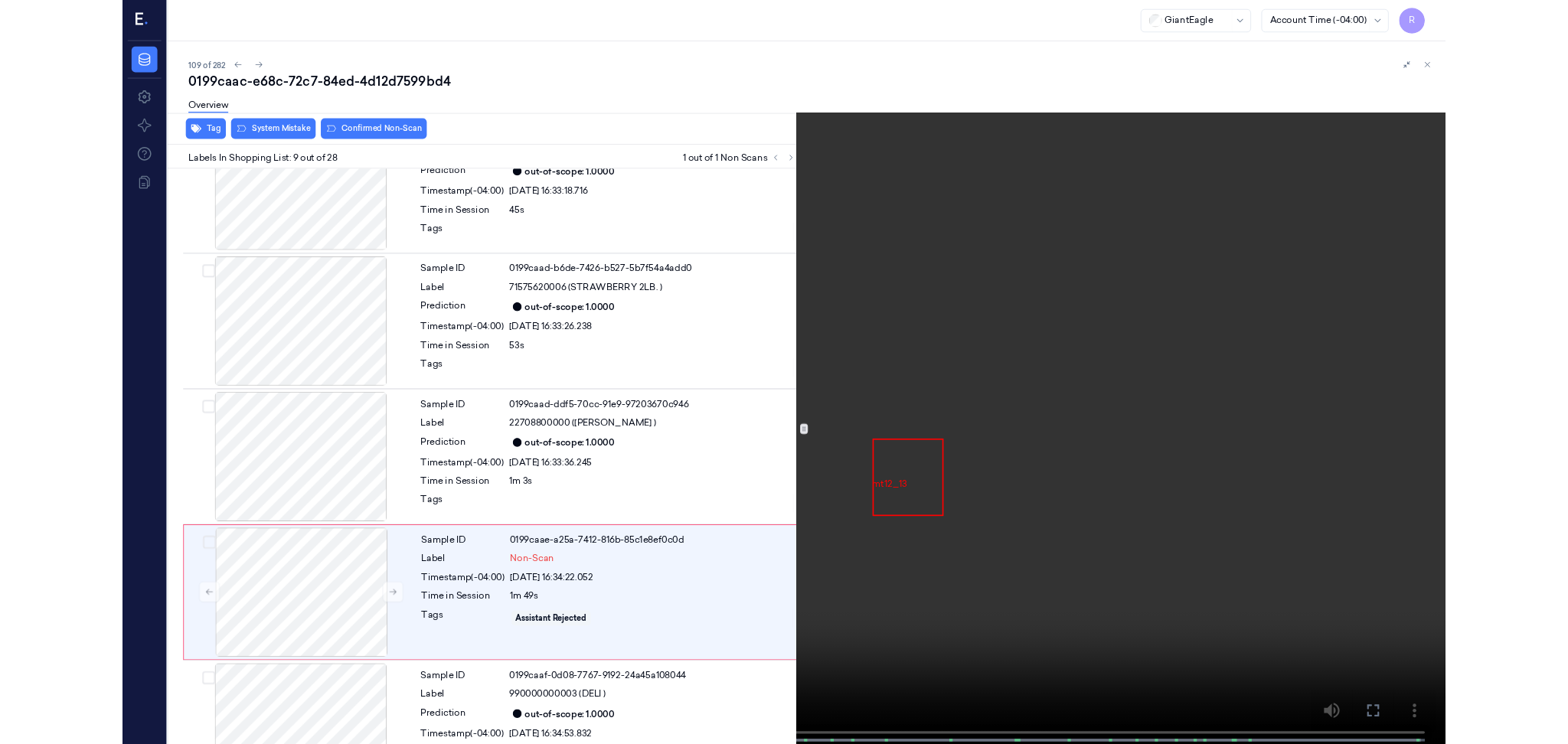
scroll to position [1024, 0]
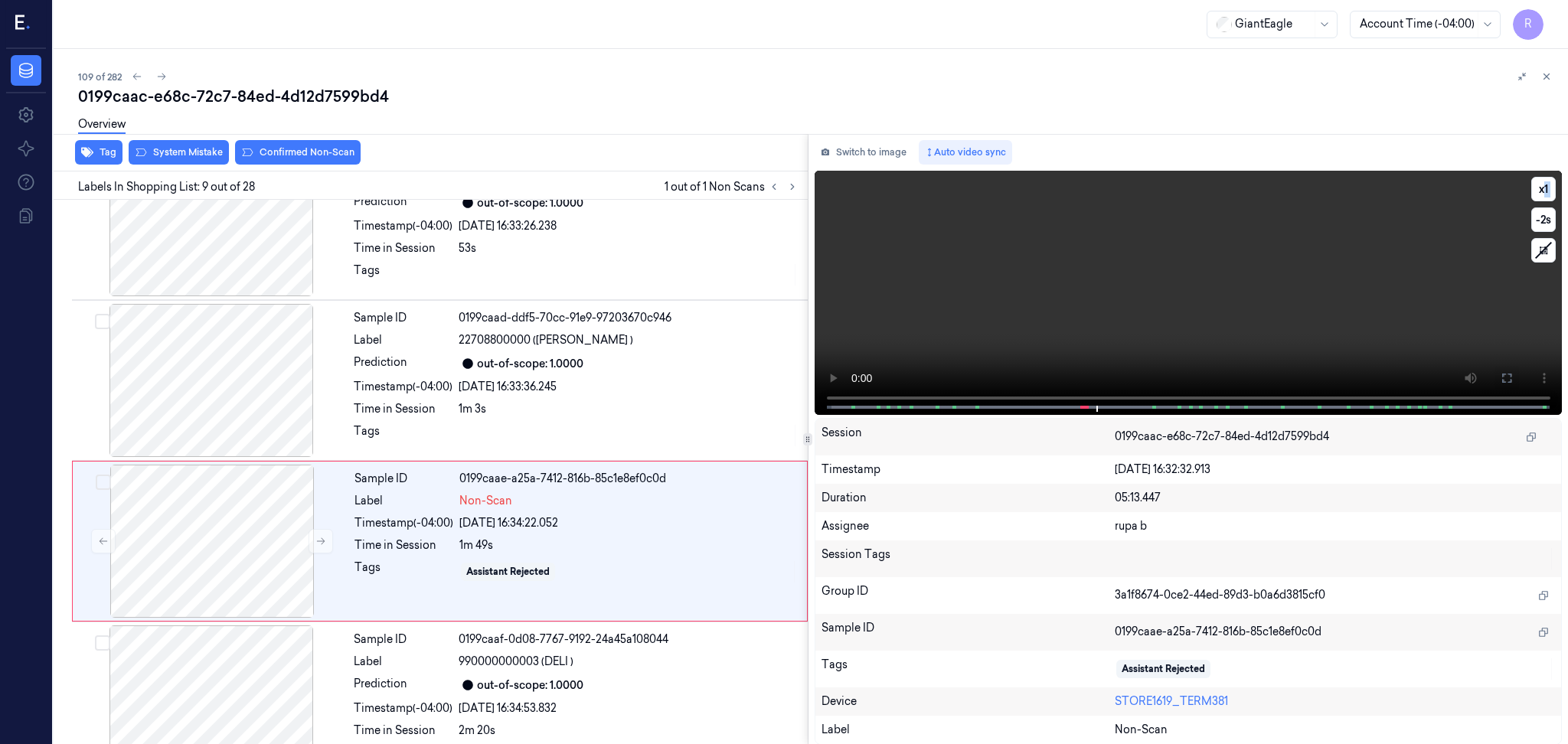
drag, startPoint x: 1506, startPoint y: 374, endPoint x: 1507, endPoint y: 463, distance: 89.0
click at [1507, 374] on icon at bounding box center [1506, 377] width 12 height 12
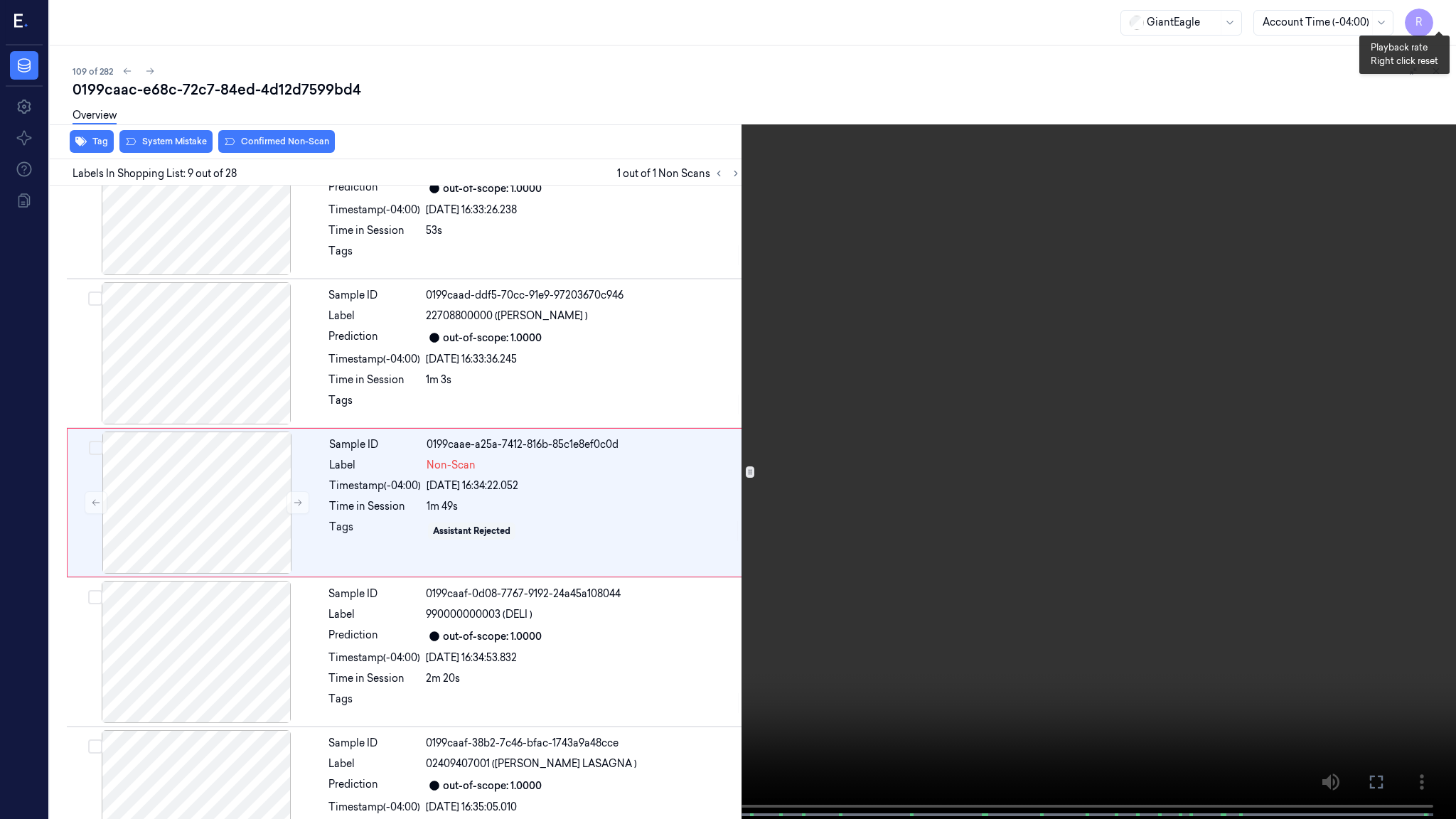
click at [1430, 19] on button "x 1" at bounding box center [1438, 17] width 23 height 23
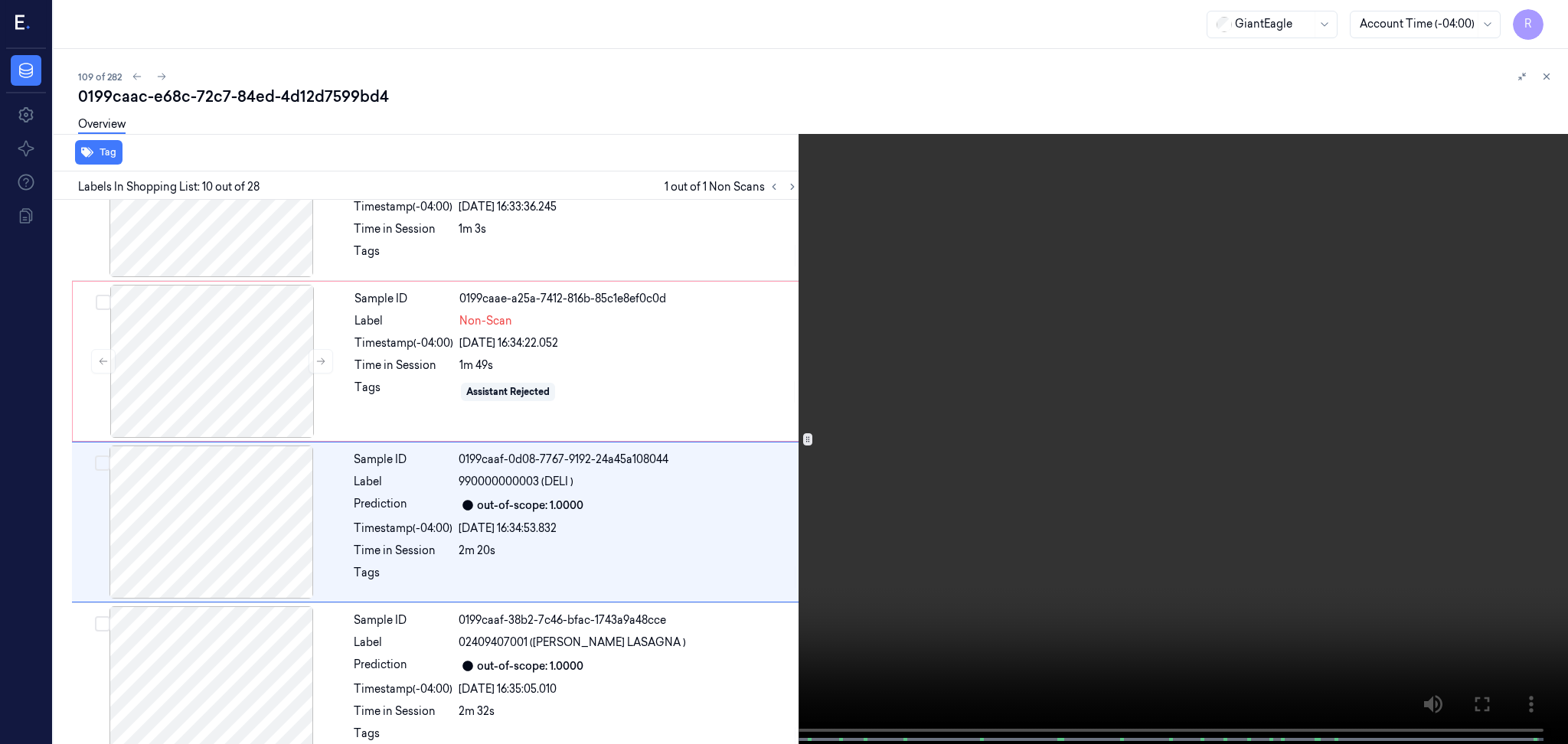
scroll to position [1254, 0]
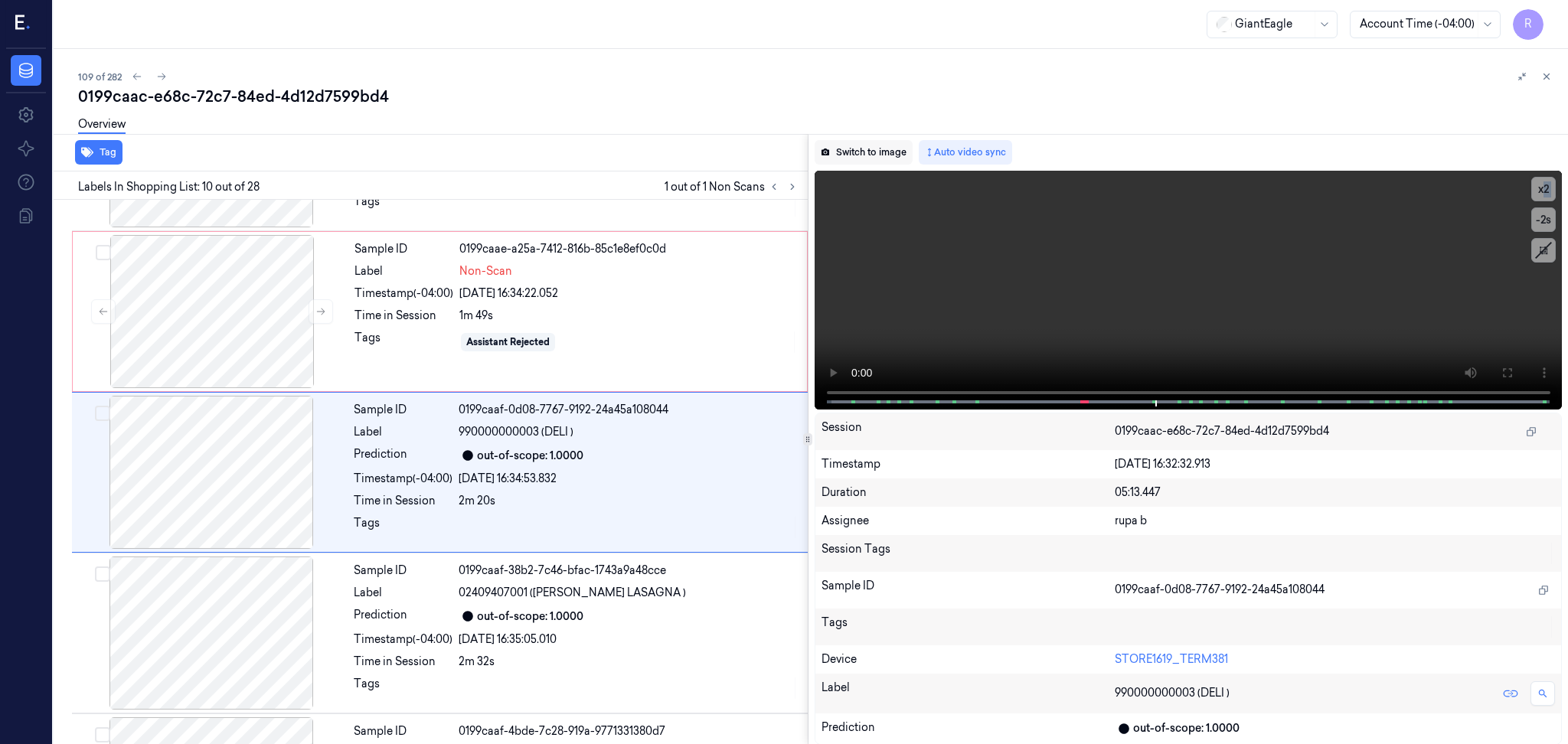
click at [852, 140] on button "Switch to image" at bounding box center [863, 152] width 98 height 25
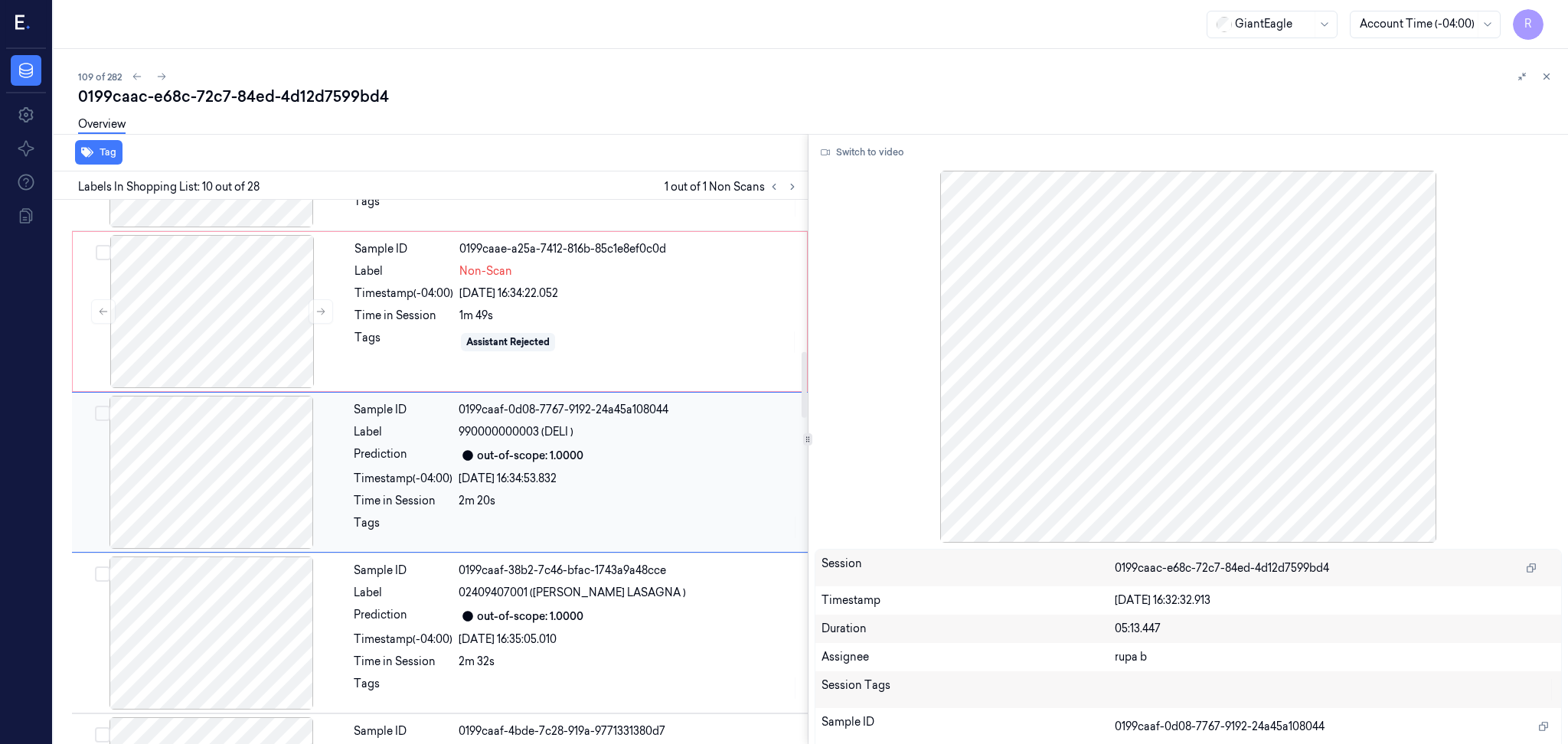
click at [216, 475] on div at bounding box center [211, 473] width 273 height 153
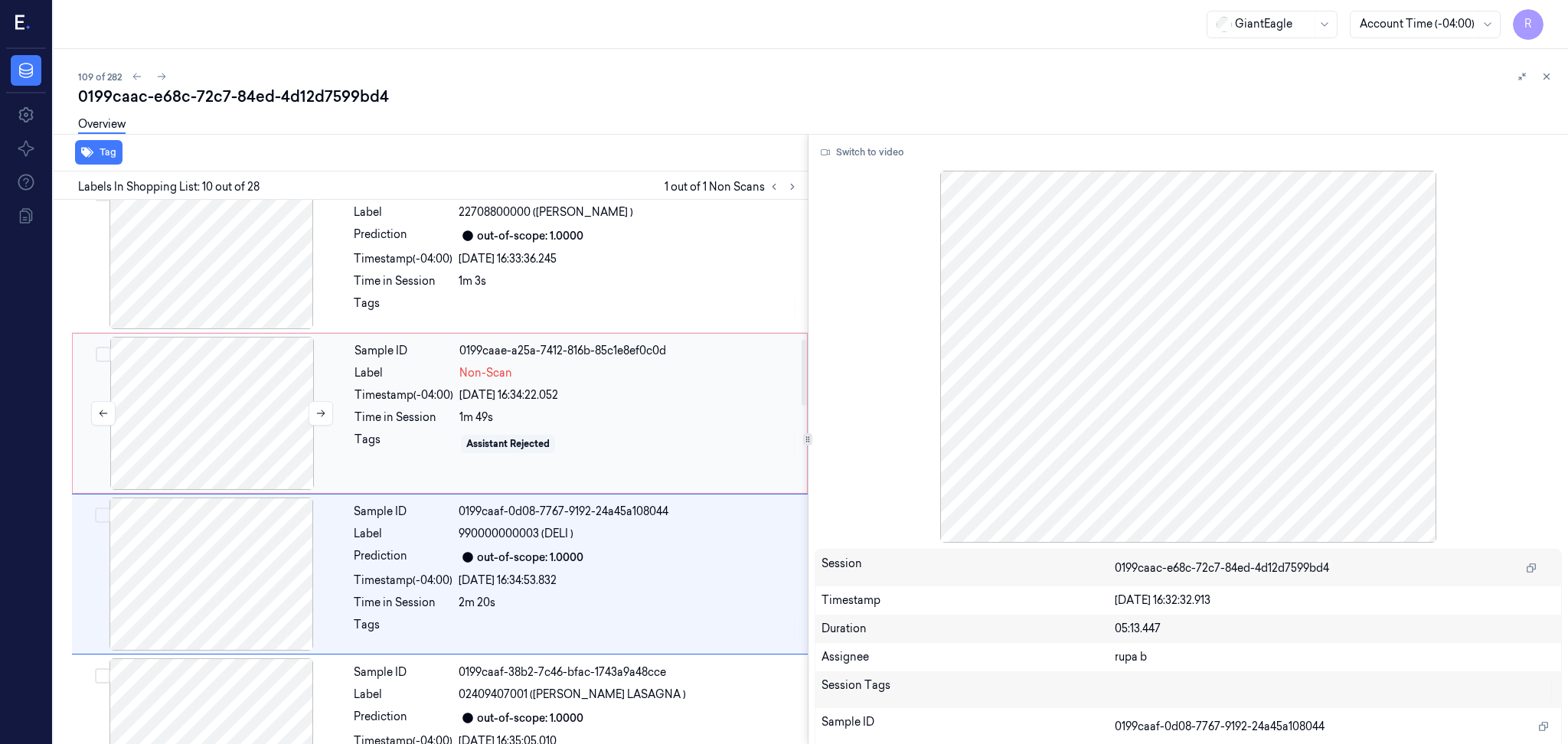
click at [210, 417] on div at bounding box center [212, 414] width 273 height 153
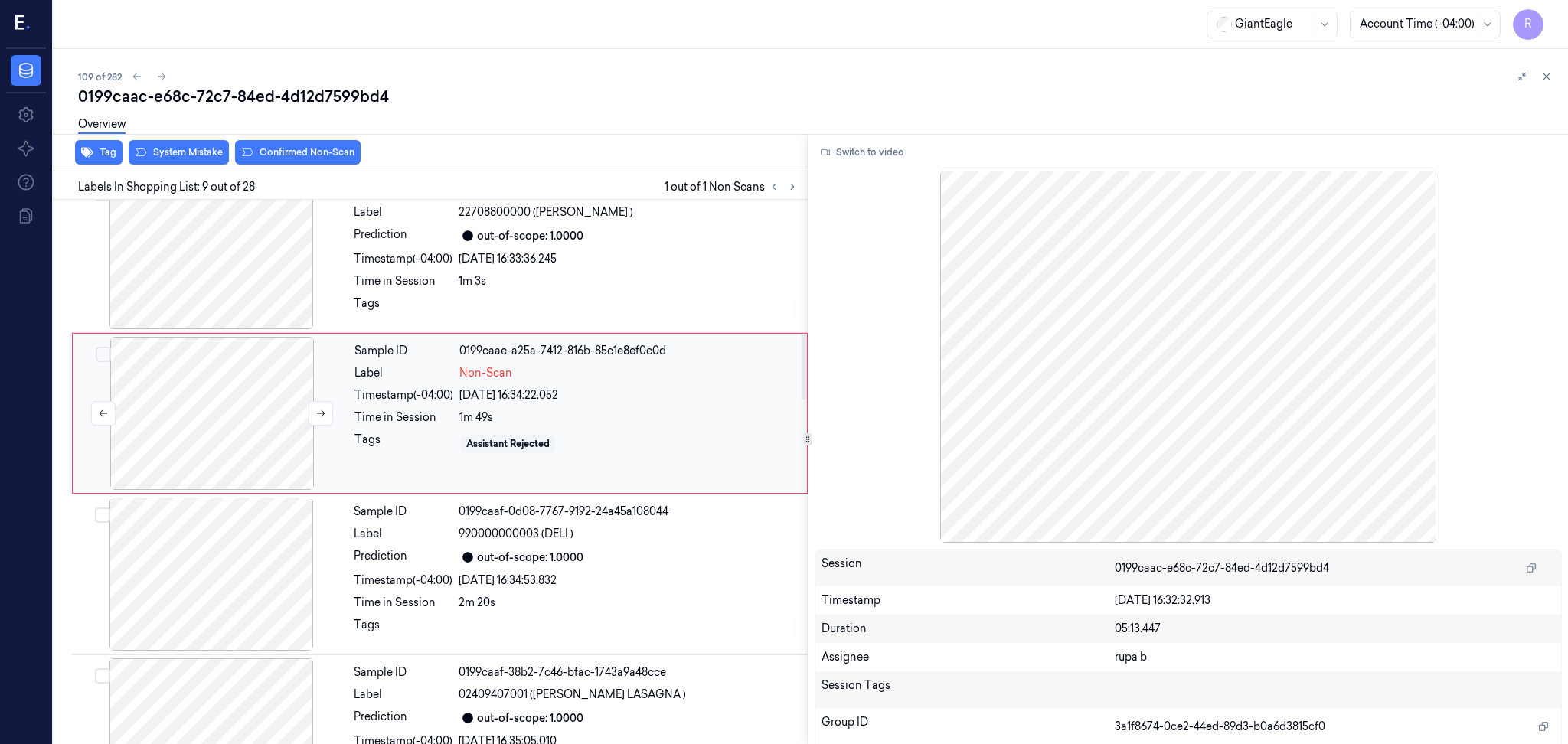
scroll to position [1093, 0]
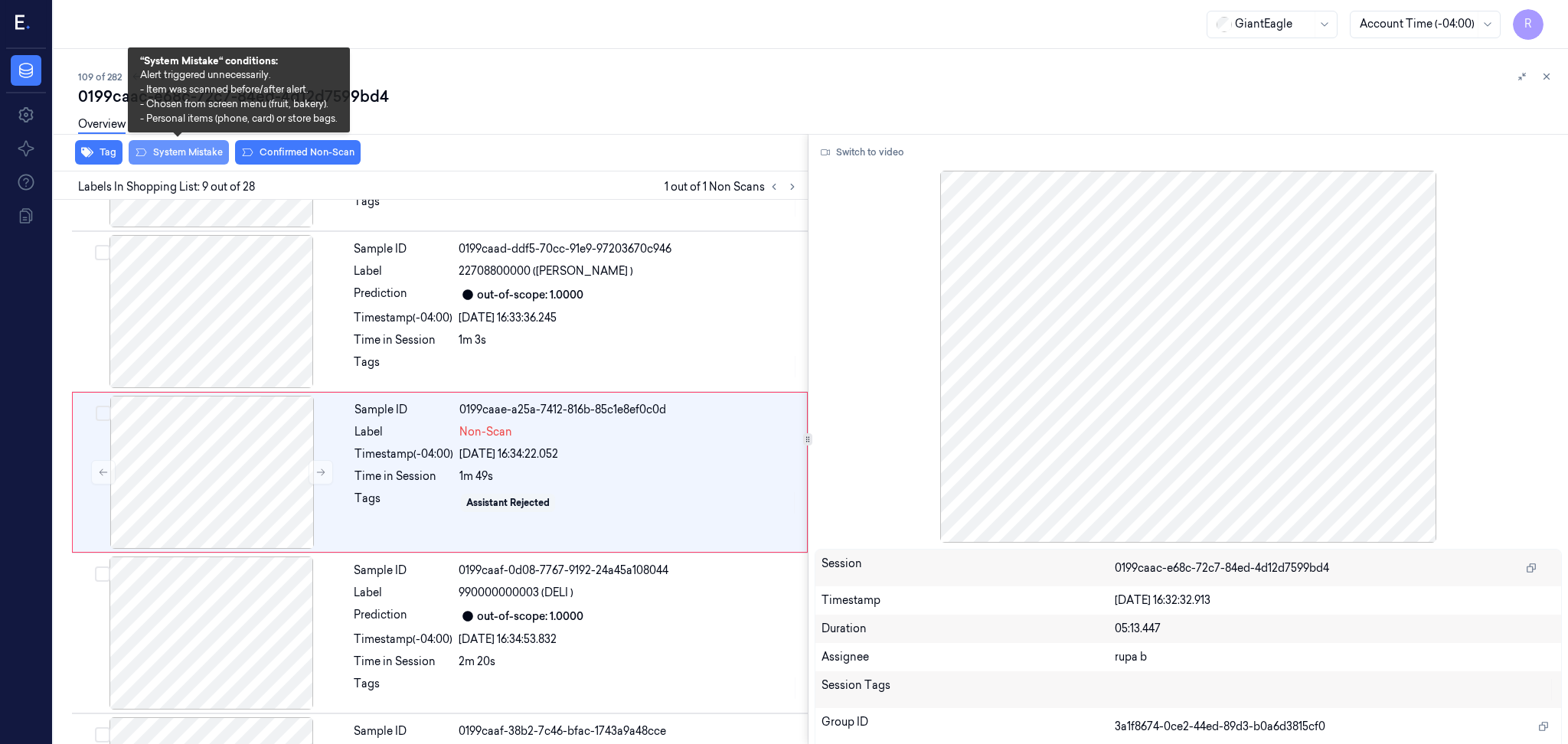
click at [187, 150] on button "System Mistake" at bounding box center [179, 152] width 100 height 25
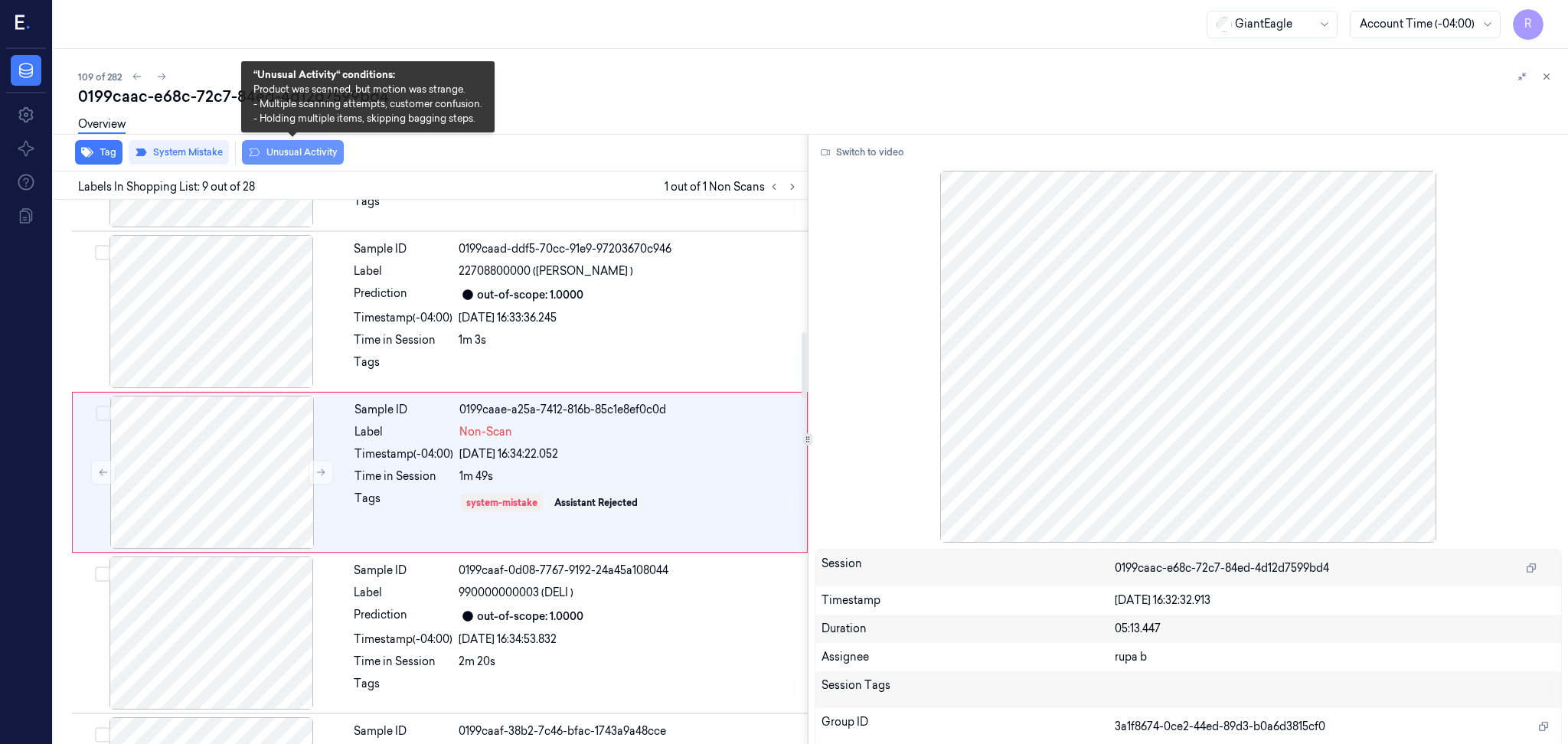
click at [289, 154] on button "Unusual Activity" at bounding box center [293, 152] width 102 height 25
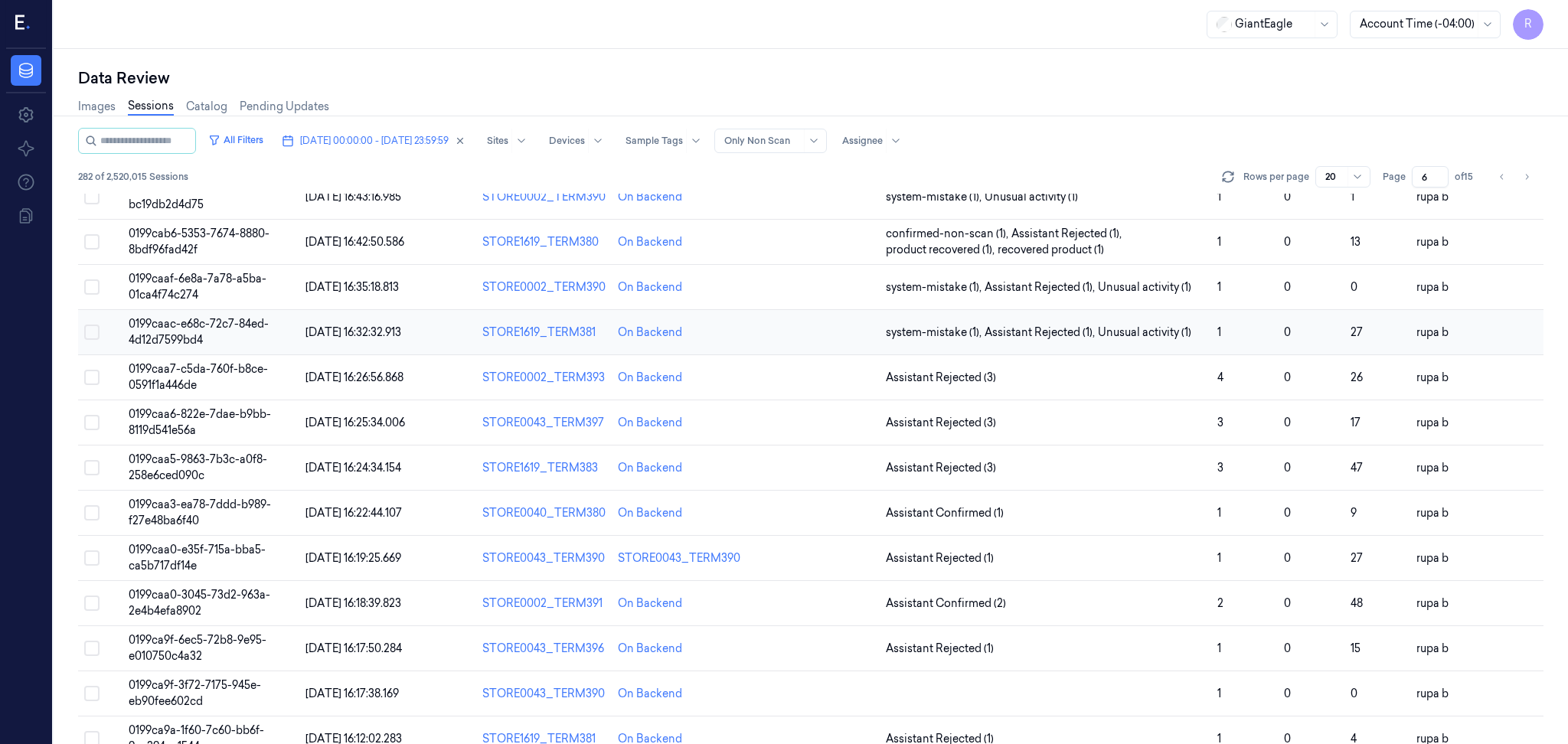
scroll to position [193, 0]
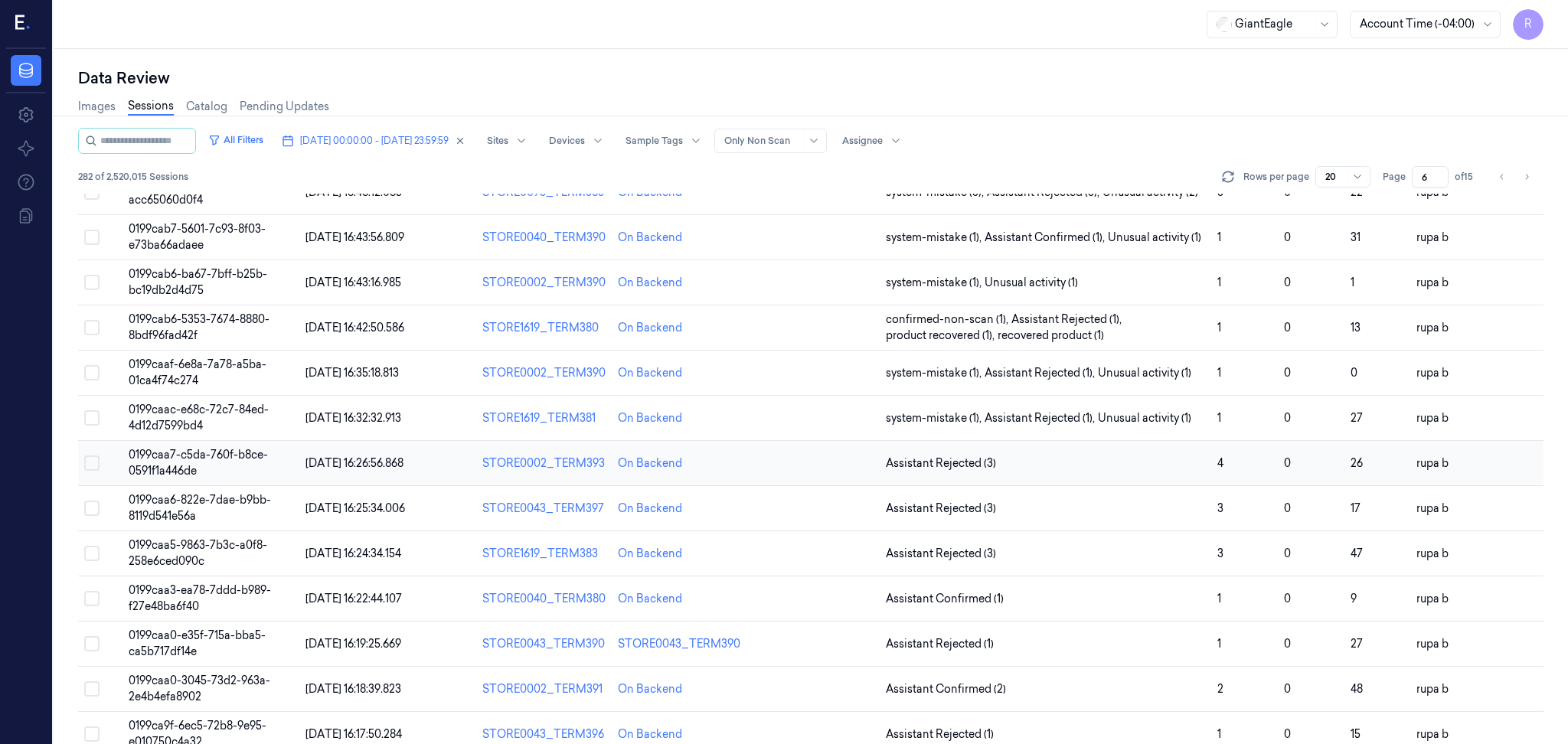
click at [214, 461] on td "0199caa7-c5da-760f-b8ce-0591f1a446de" at bounding box center [211, 463] width 177 height 45
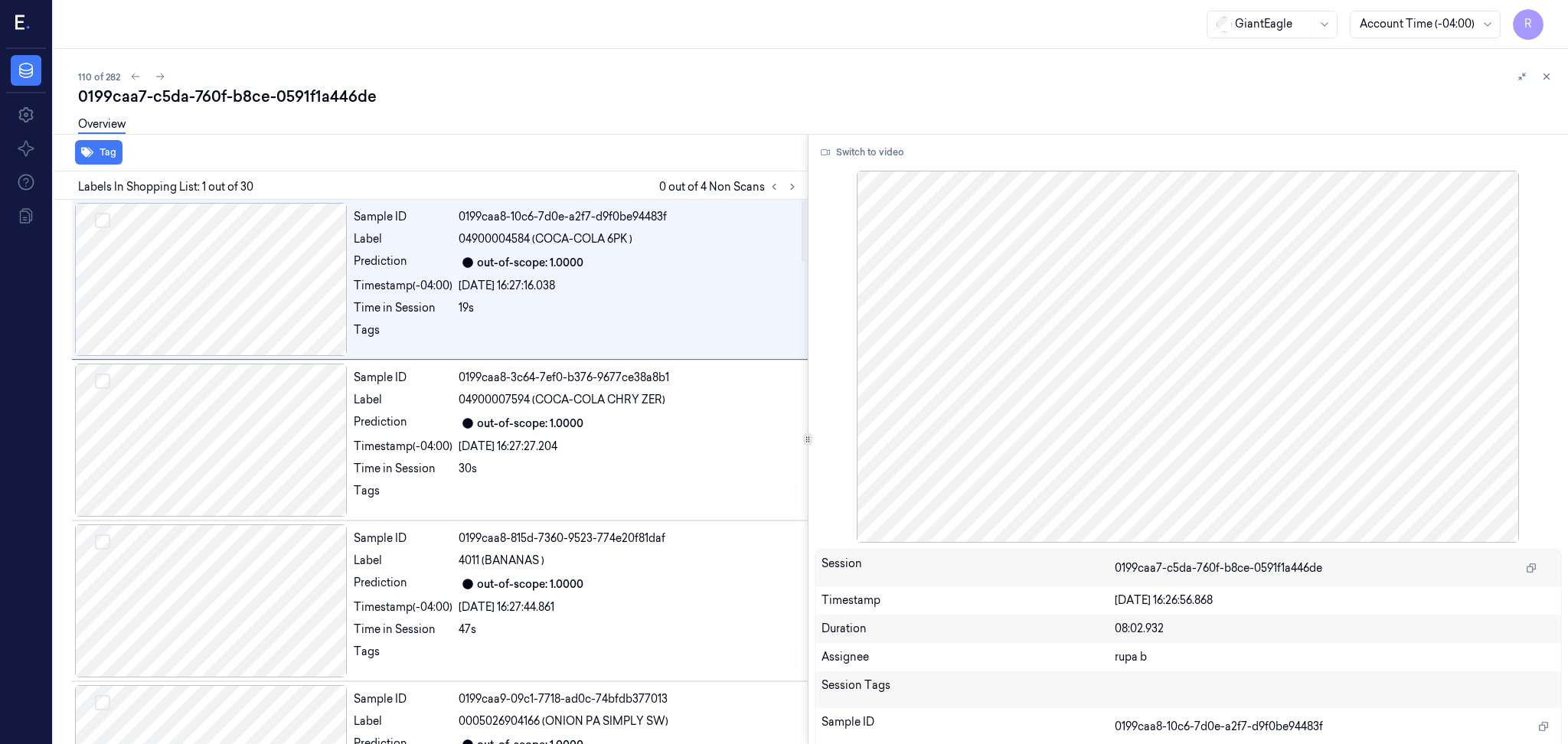
click at [786, 194] on div at bounding box center [783, 187] width 36 height 18
click at [781, 187] on button at bounding box center [773, 187] width 18 height 18
click at [792, 189] on icon at bounding box center [792, 187] width 11 height 11
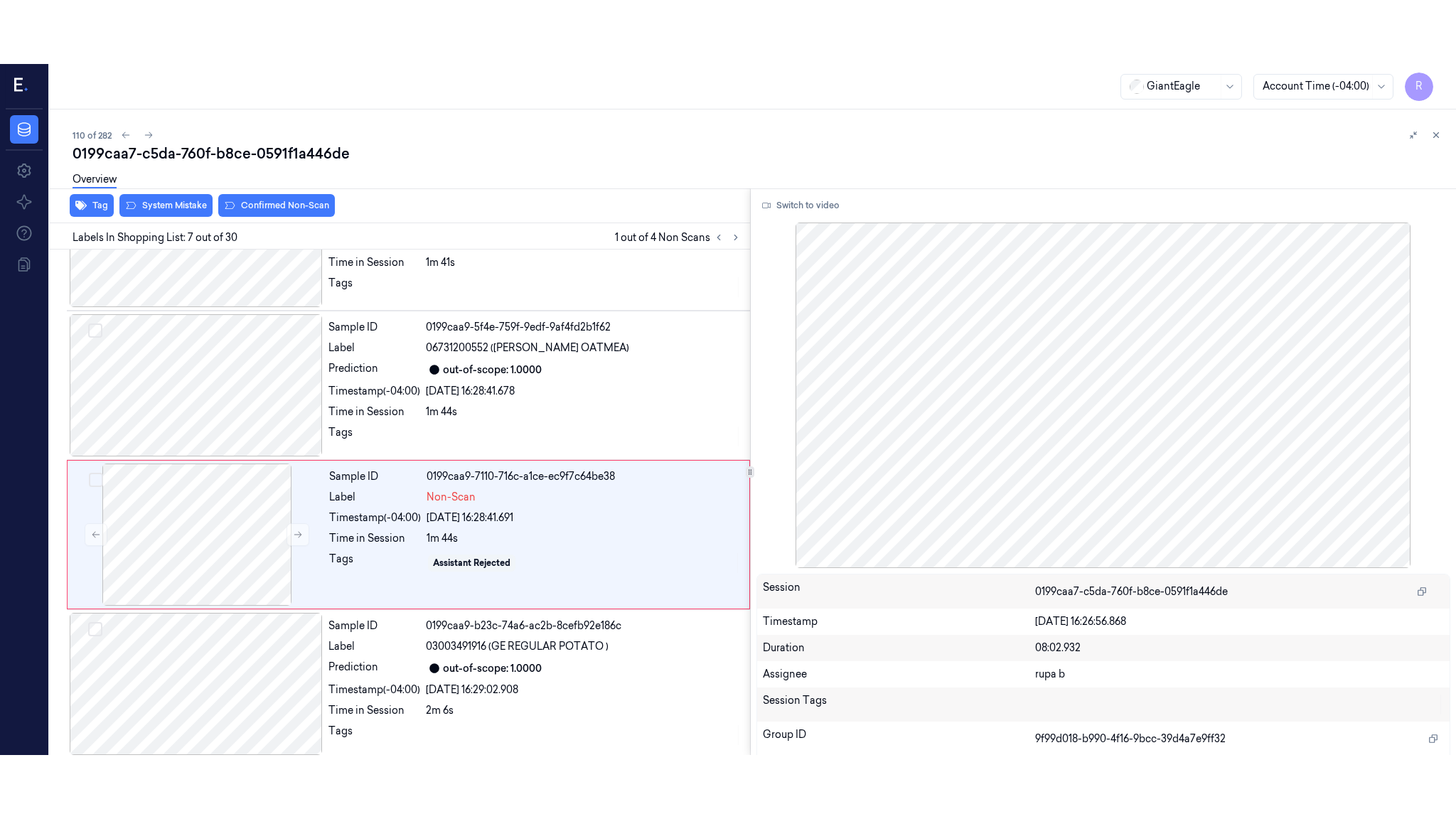
scroll to position [717, 0]
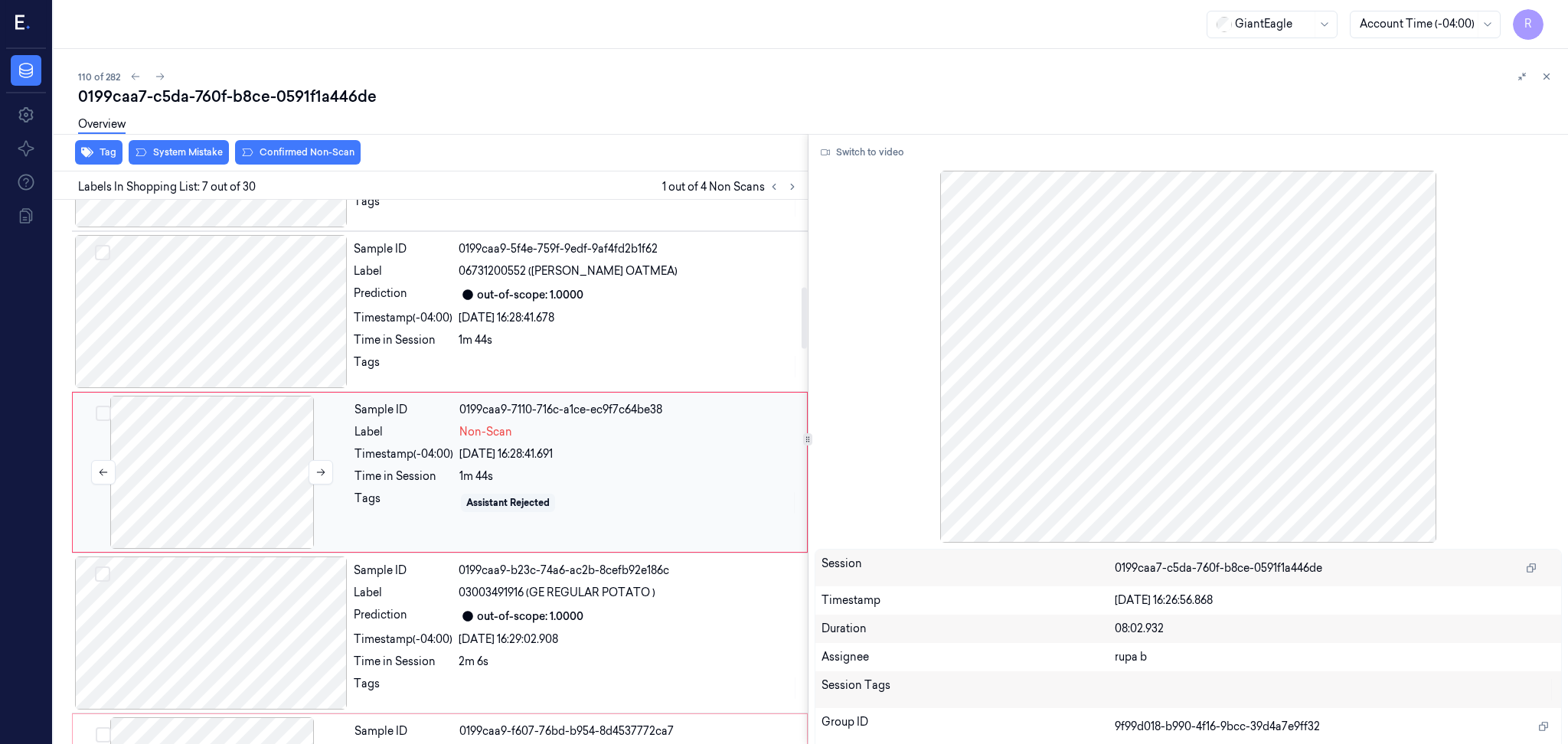
click at [223, 463] on div at bounding box center [212, 473] width 273 height 153
click at [874, 156] on button "Switch to video" at bounding box center [862, 152] width 96 height 25
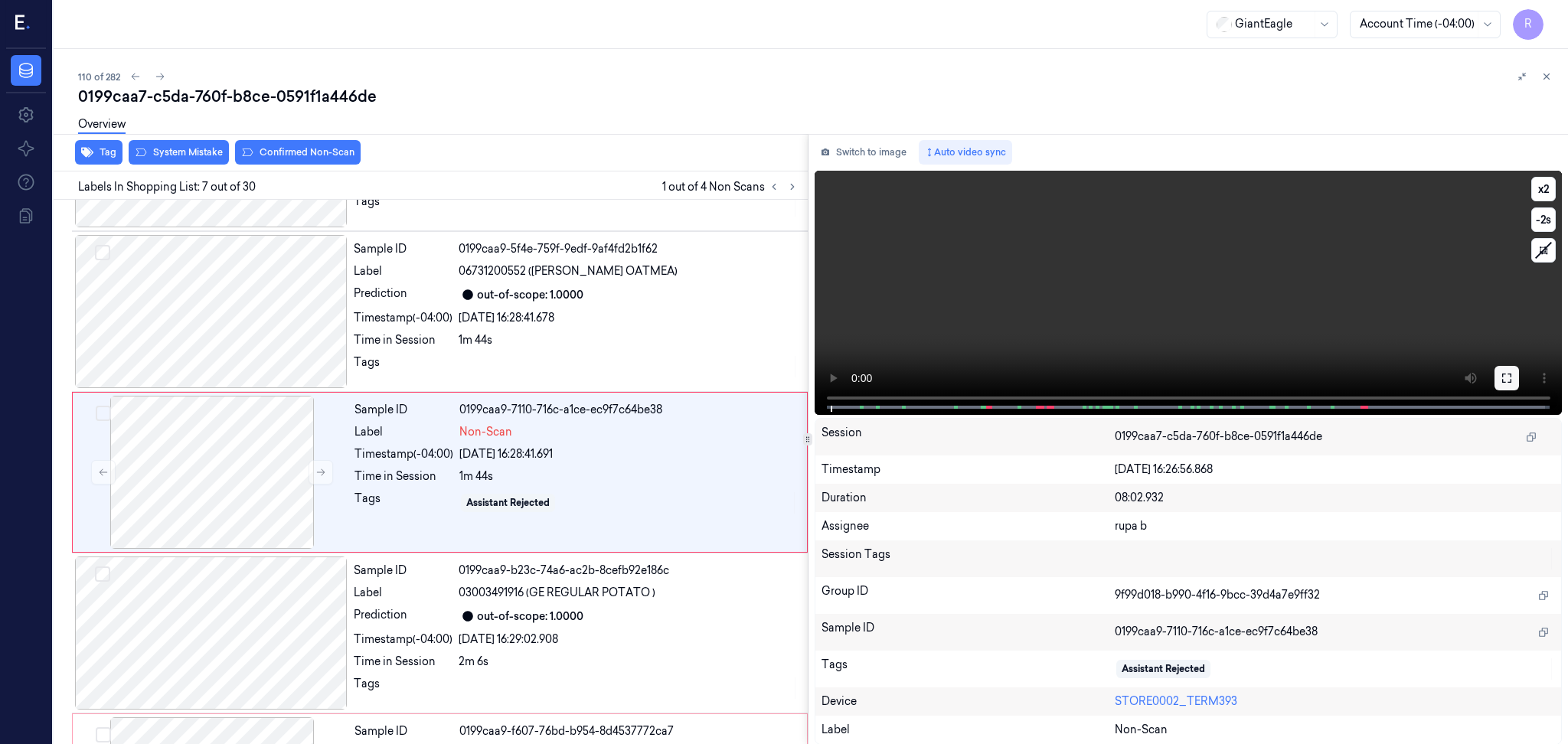
click at [1515, 372] on button at bounding box center [1506, 378] width 25 height 25
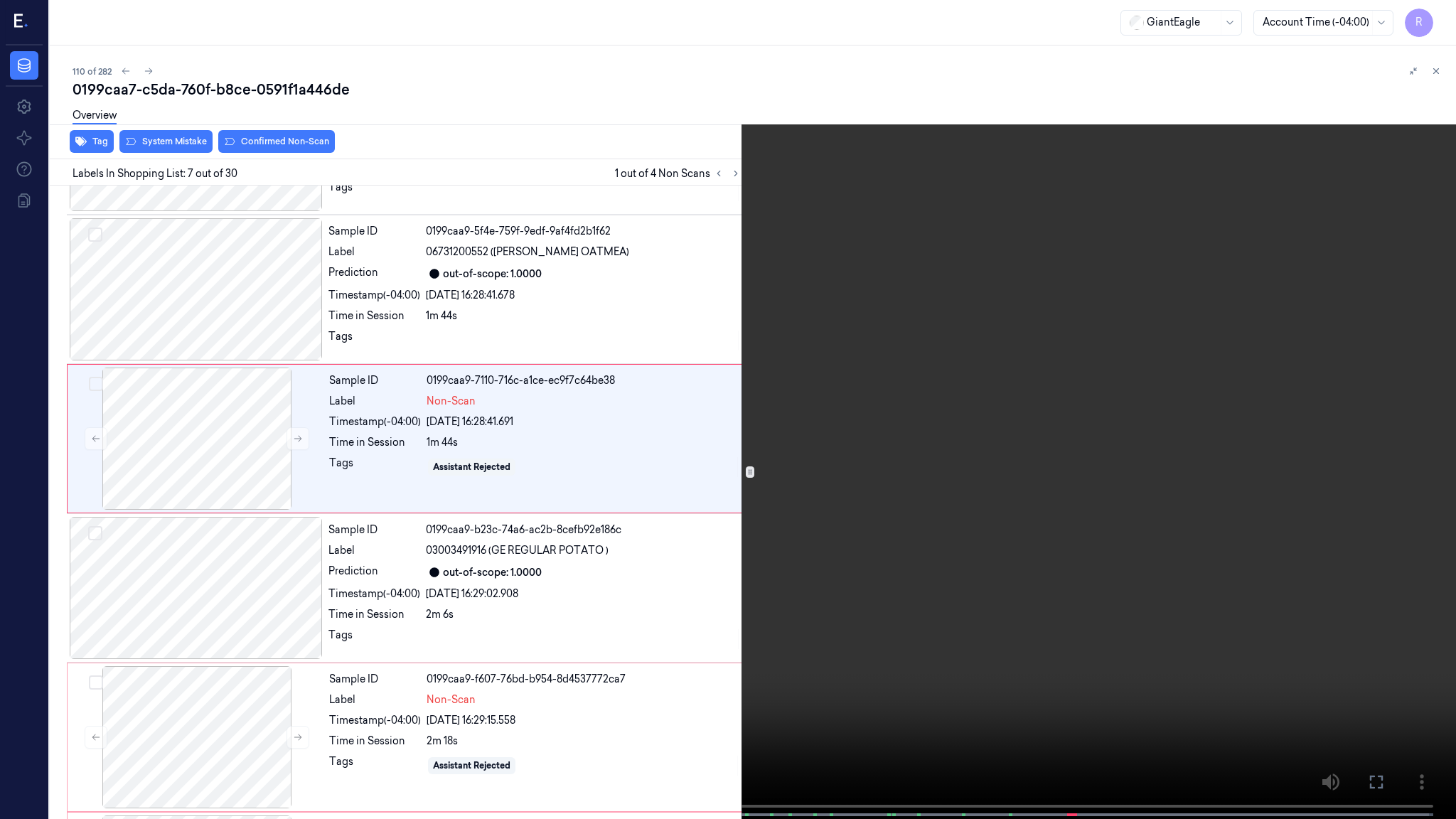
click at [301, 757] on video at bounding box center [728, 411] width 1456 height 822
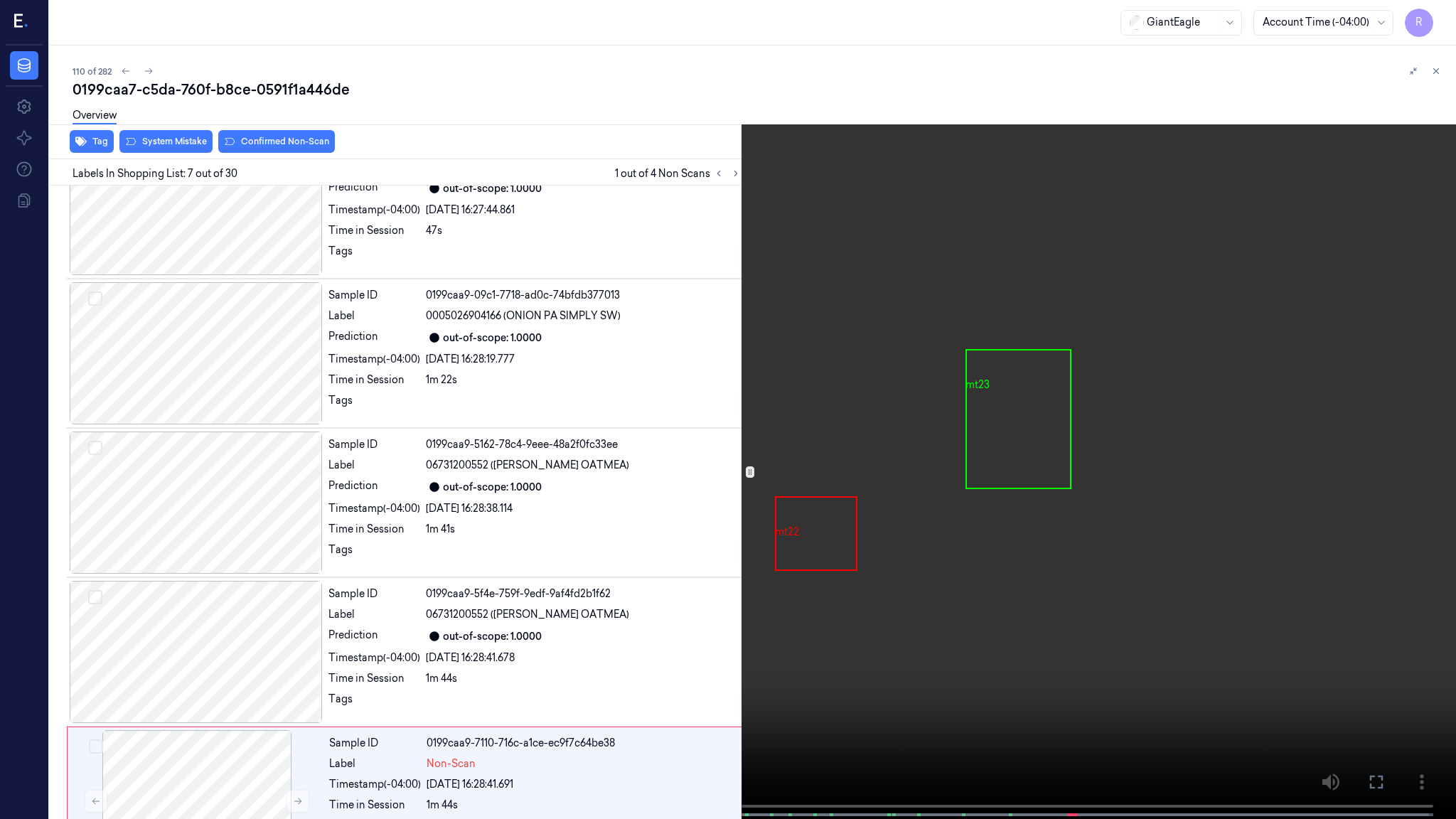
scroll to position [653, 0]
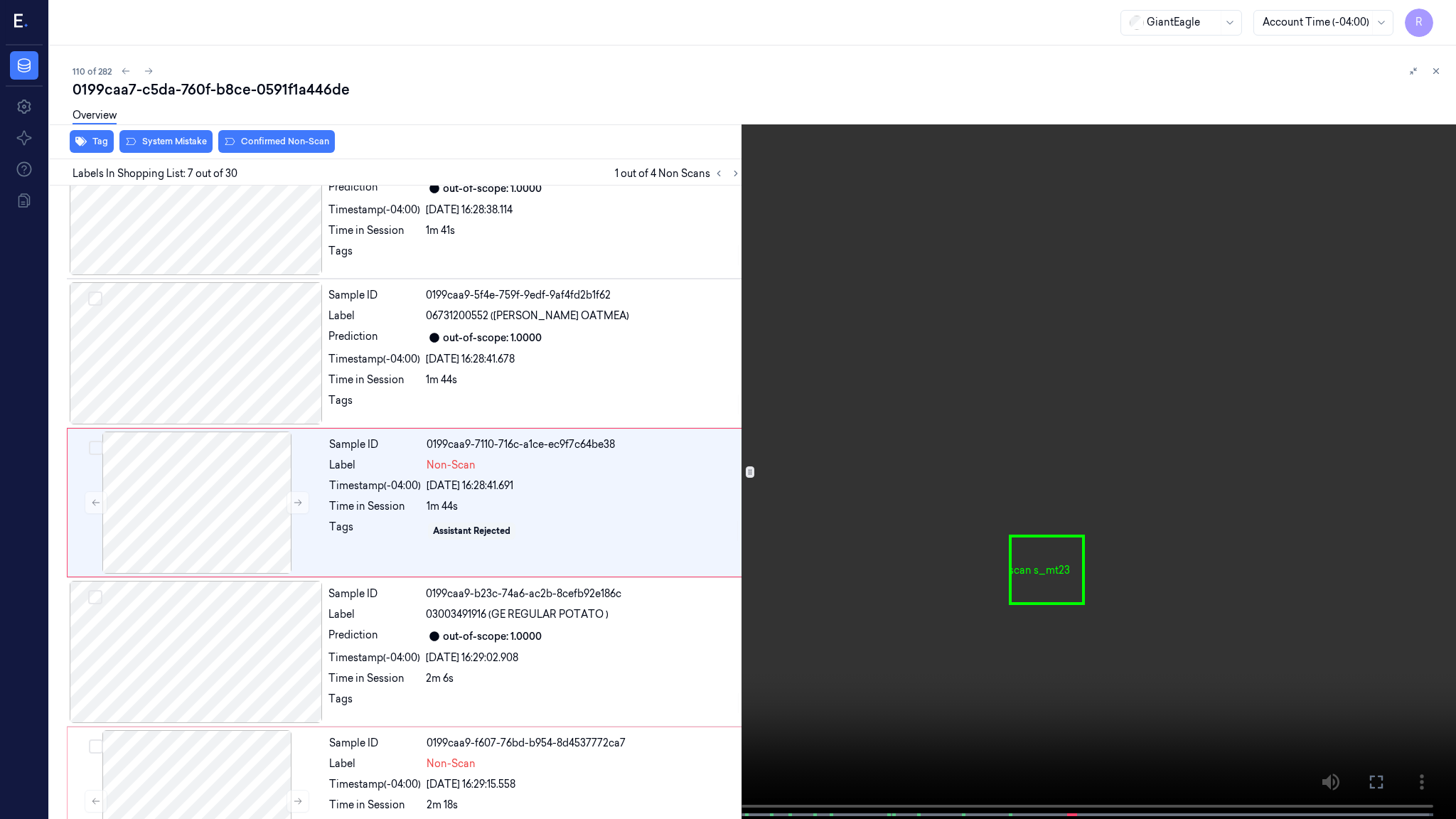
click at [479, 412] on video at bounding box center [728, 411] width 1456 height 822
click at [1442, 23] on button "x 2" at bounding box center [1438, 17] width 23 height 23
click at [1442, 23] on button "x 4" at bounding box center [1438, 17] width 23 height 23
click at [769, 429] on video at bounding box center [728, 411] width 1456 height 822
click at [1438, 23] on button "x 1" at bounding box center [1438, 17] width 23 height 23
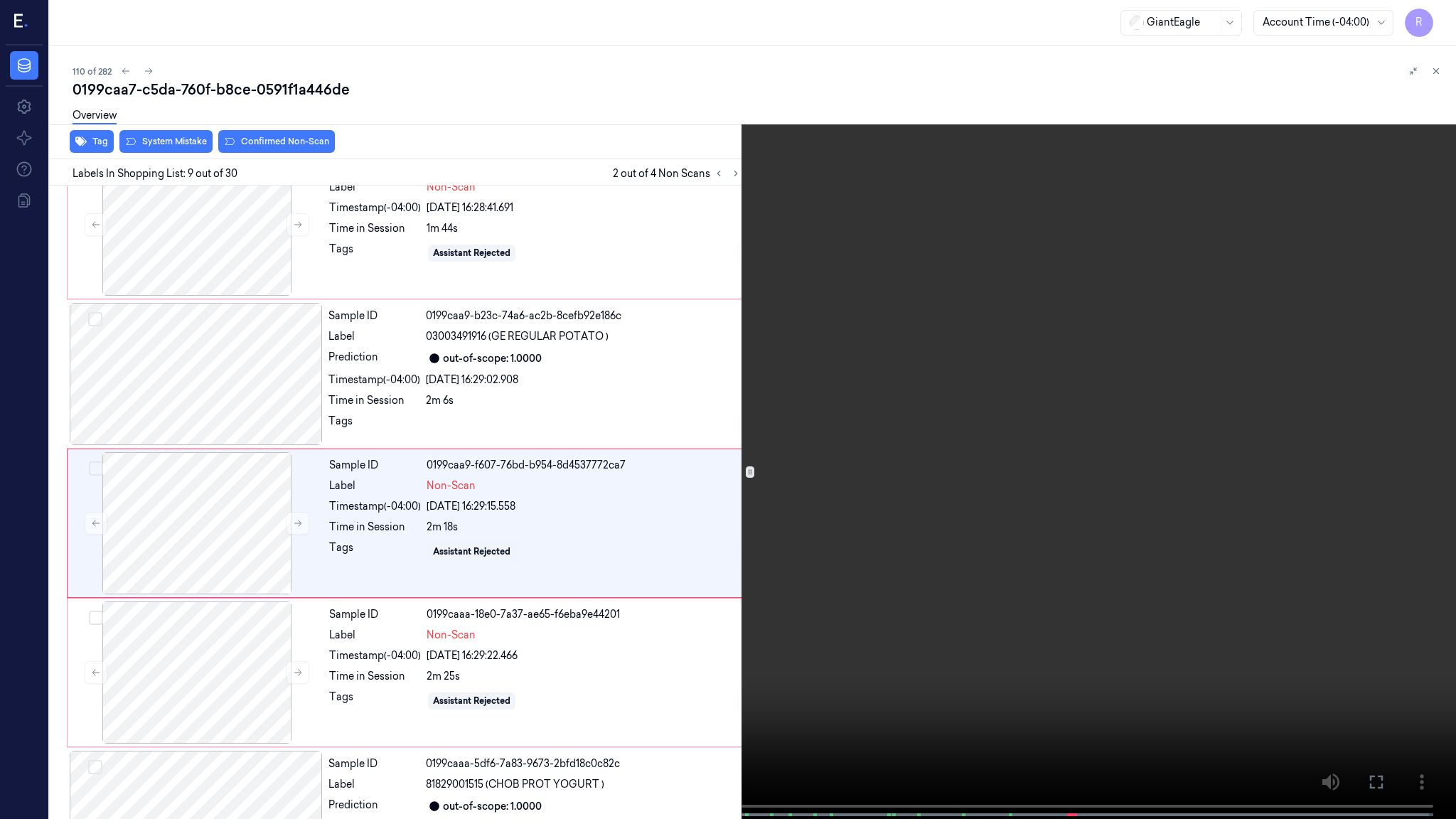
scroll to position [951, 0]
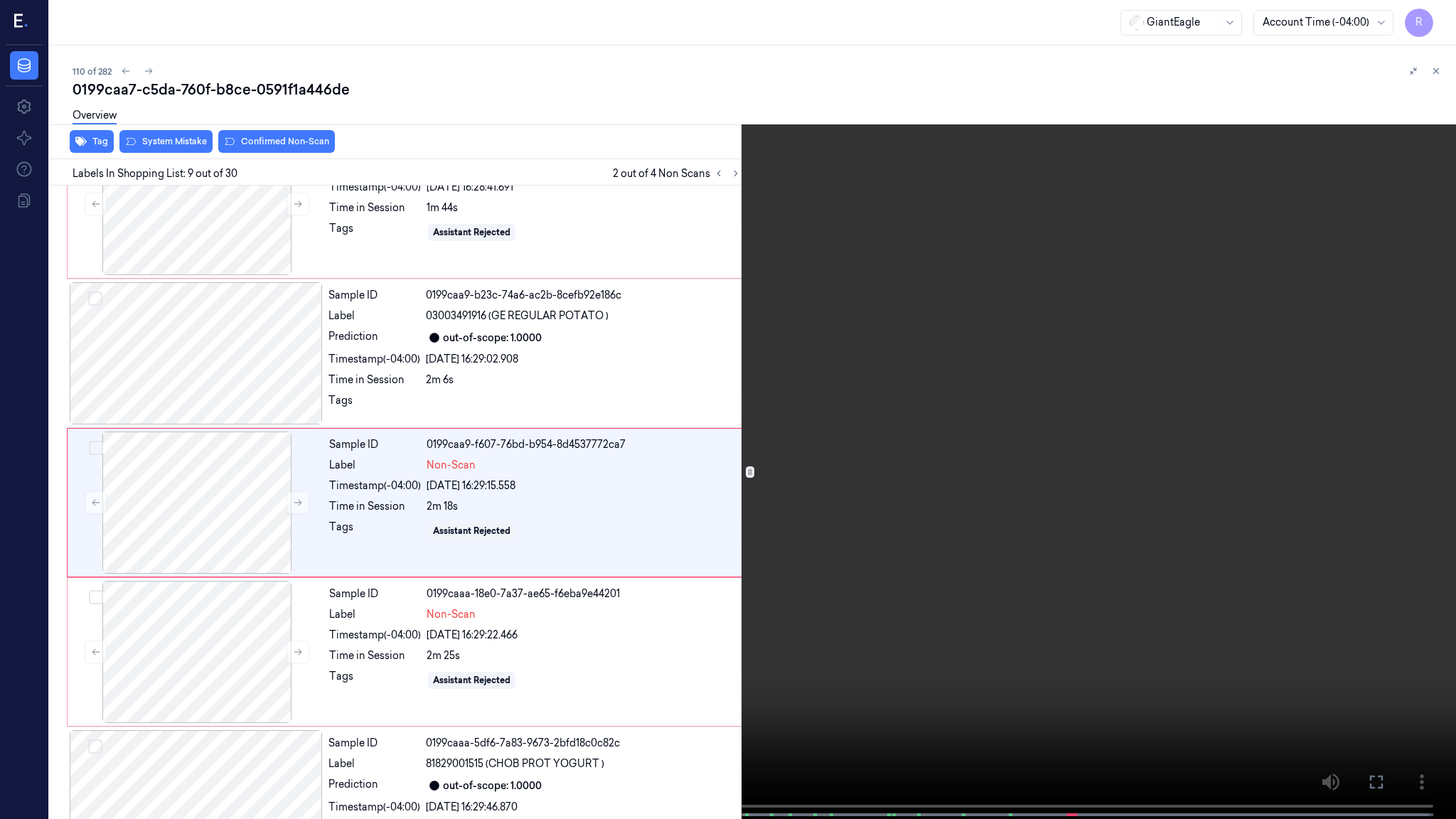
click at [664, 438] on video at bounding box center [728, 411] width 1456 height 822
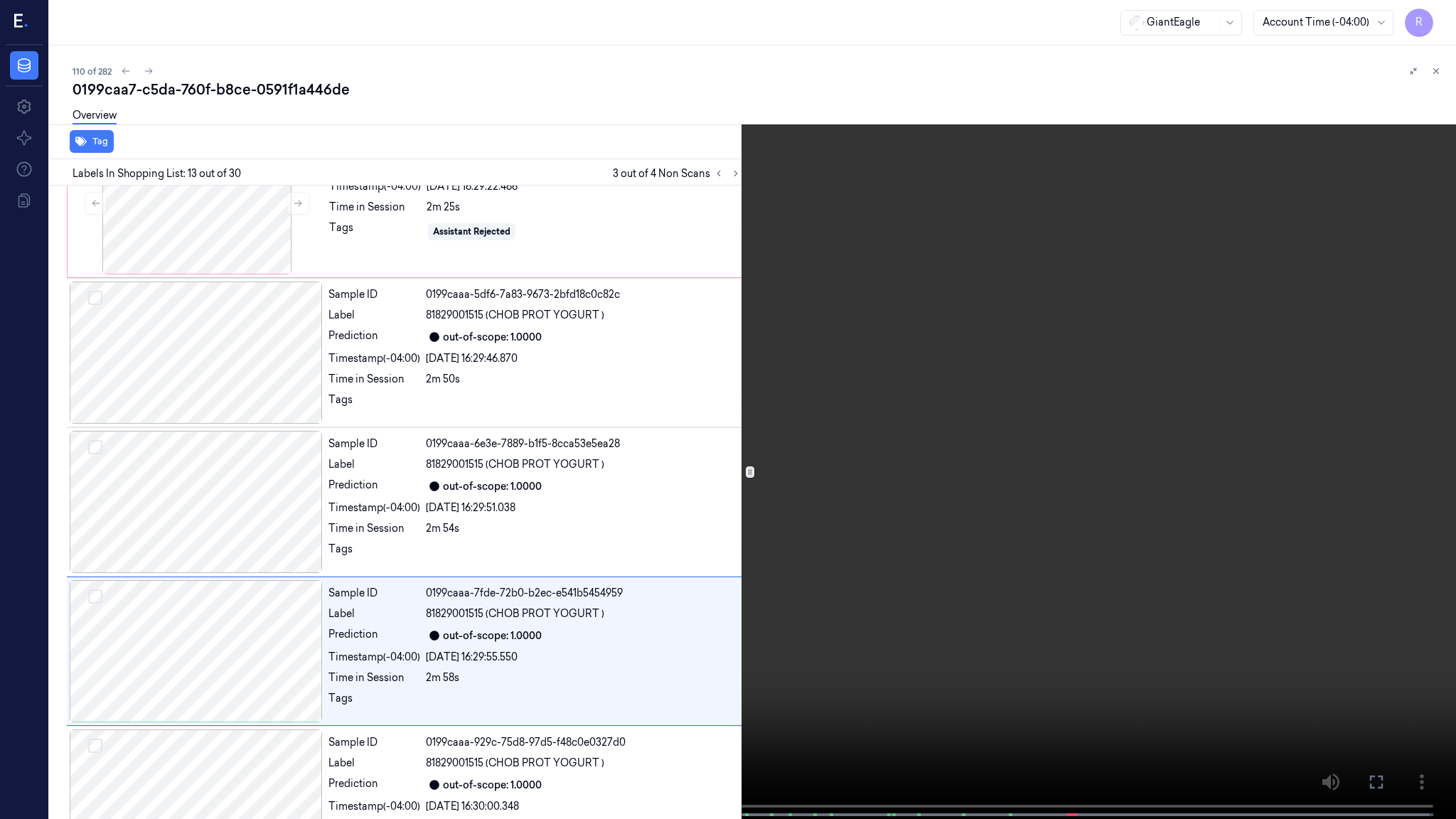
scroll to position [1549, 0]
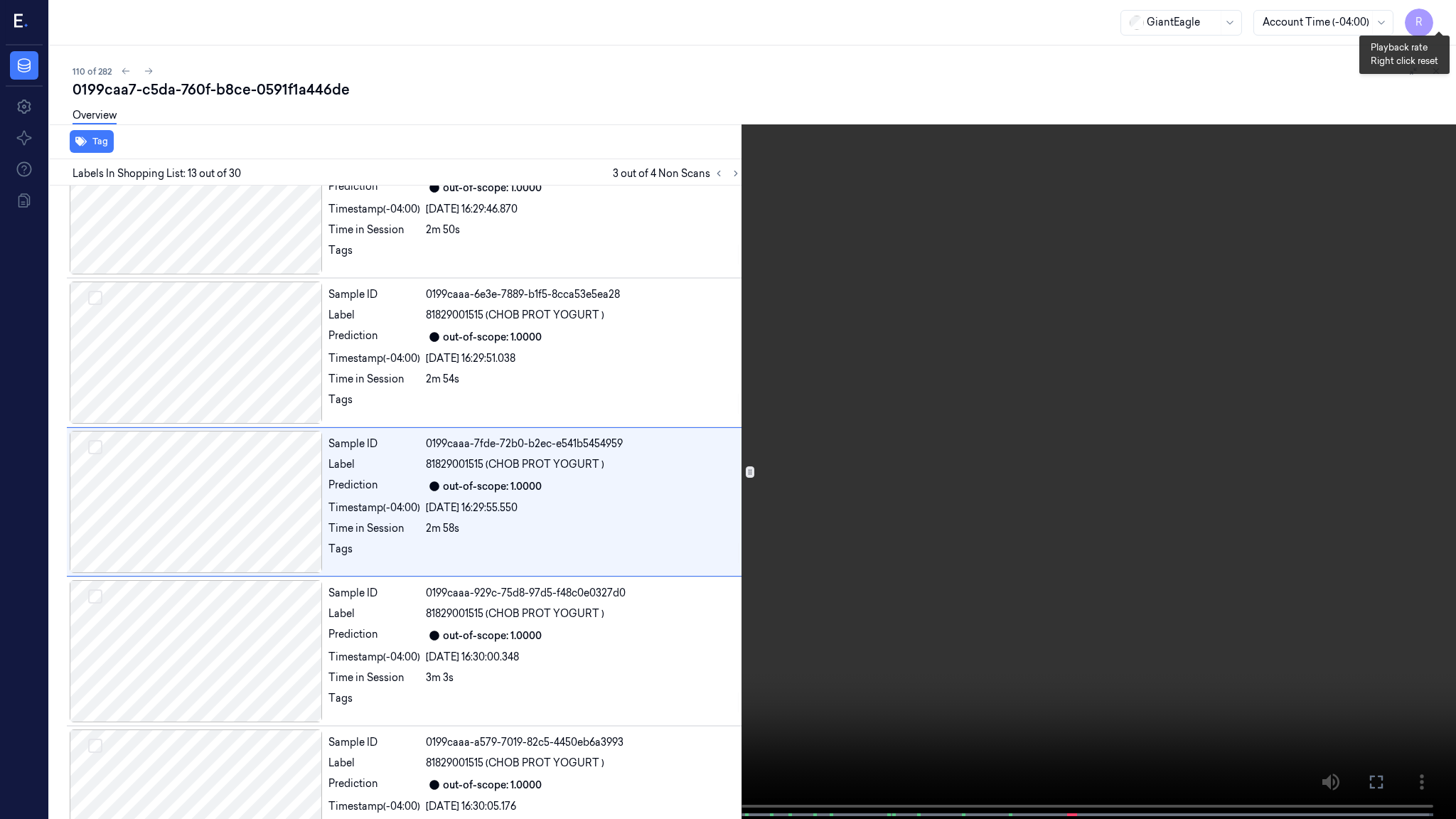
click at [1441, 7] on button "x 2" at bounding box center [1438, 17] width 23 height 23
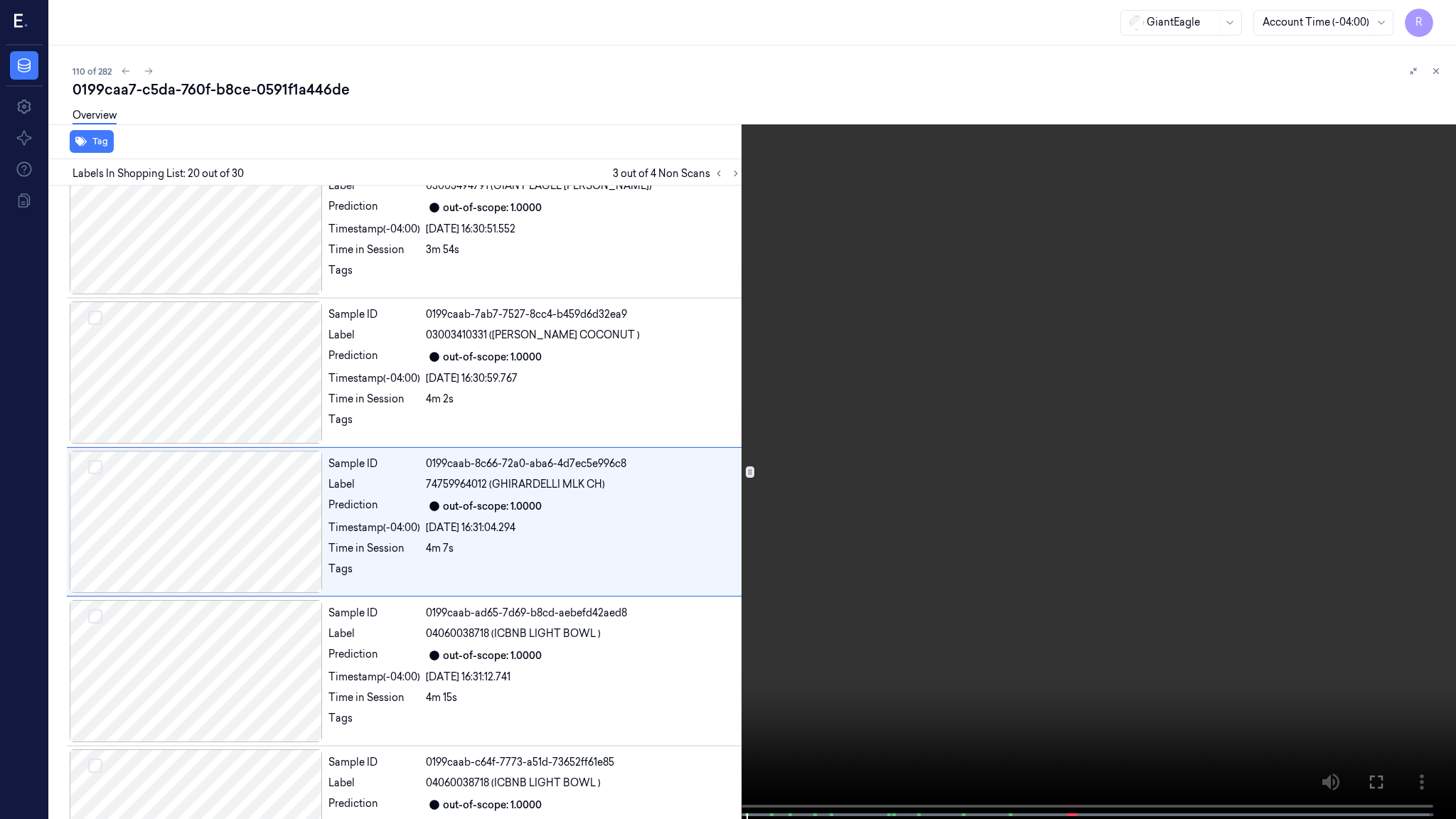
scroll to position [2596, 0]
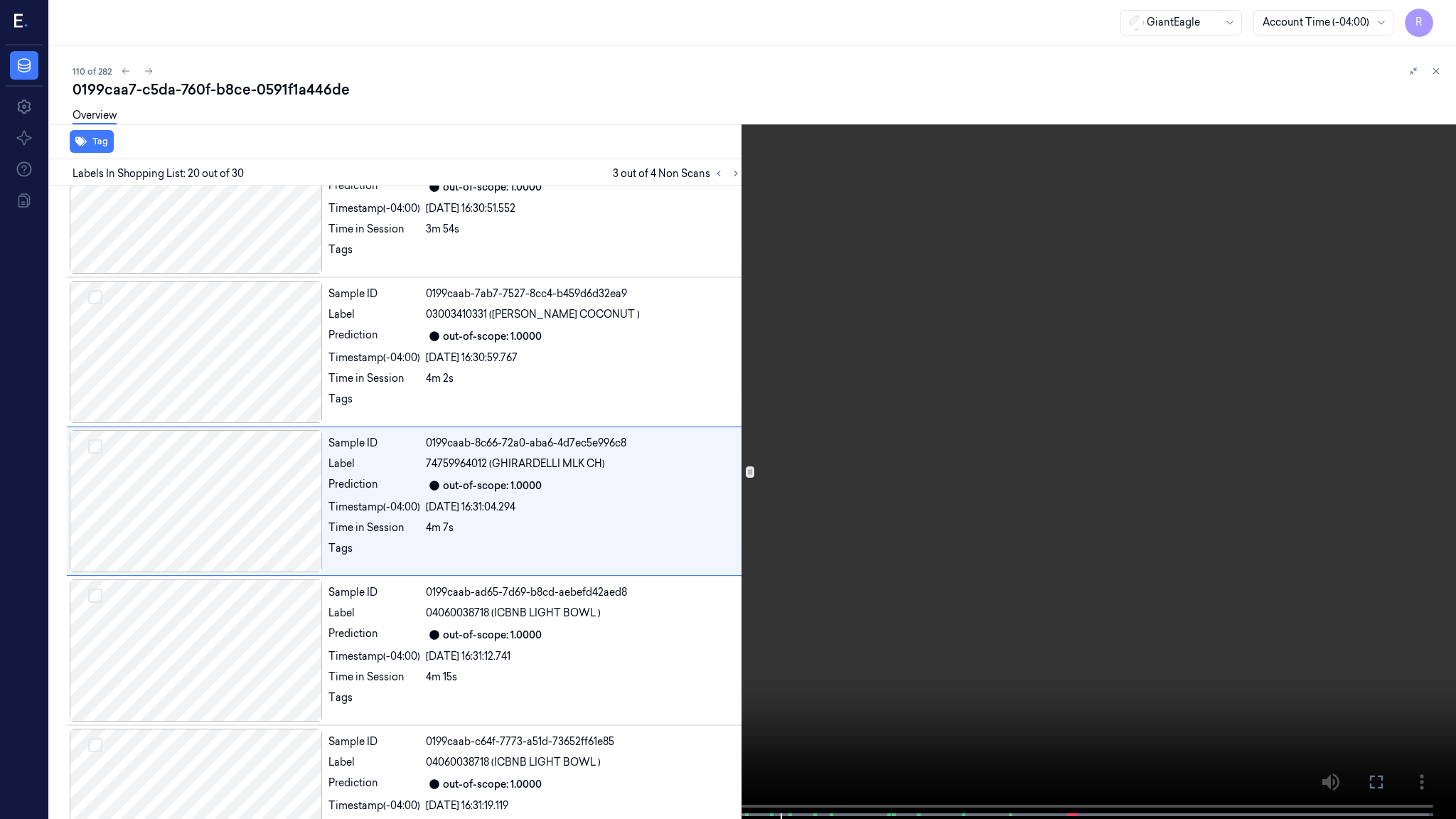
click at [1177, 556] on video at bounding box center [728, 411] width 1456 height 822
click at [1168, 554] on video at bounding box center [728, 411] width 1456 height 822
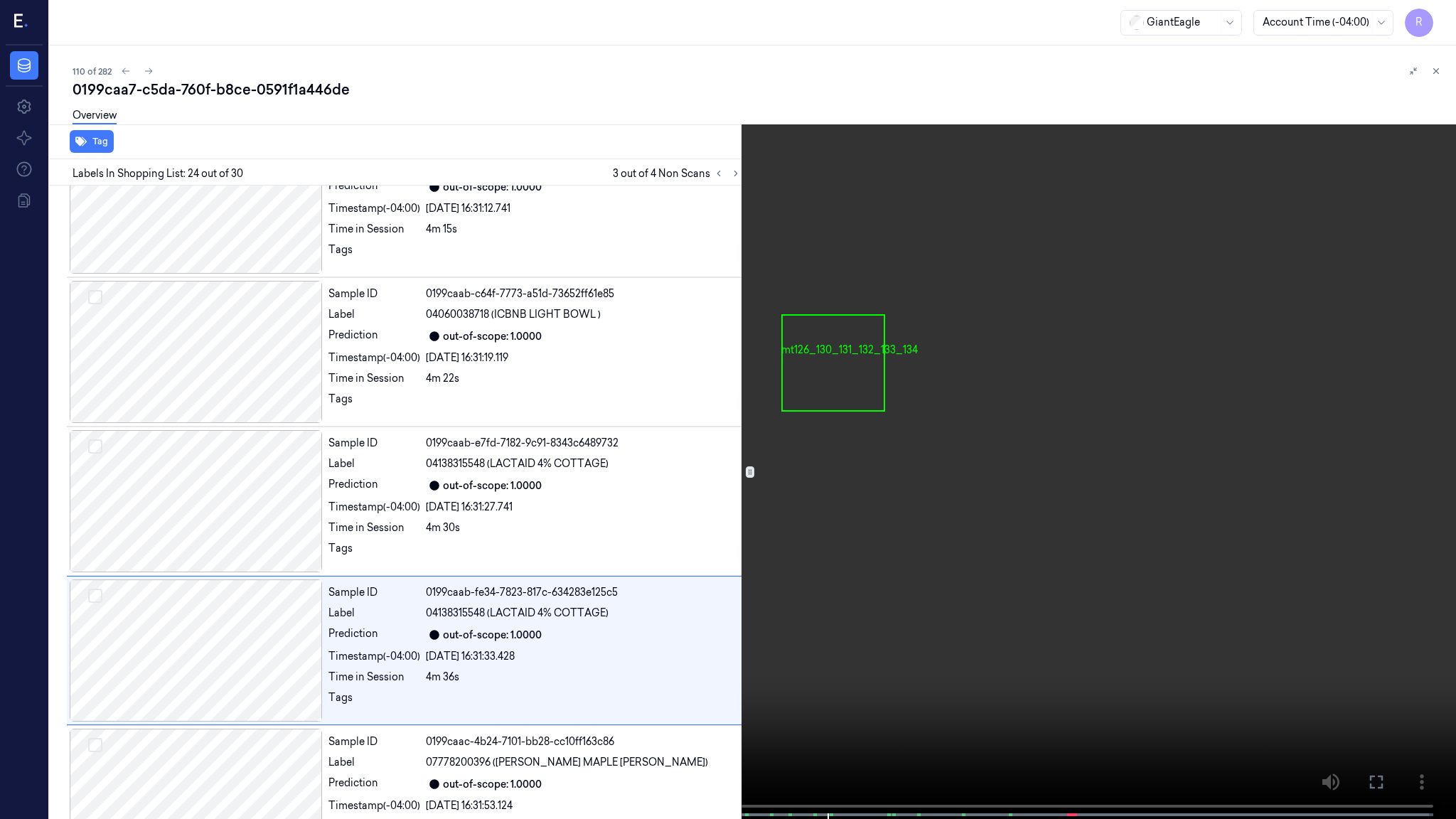
scroll to position [3193, 0]
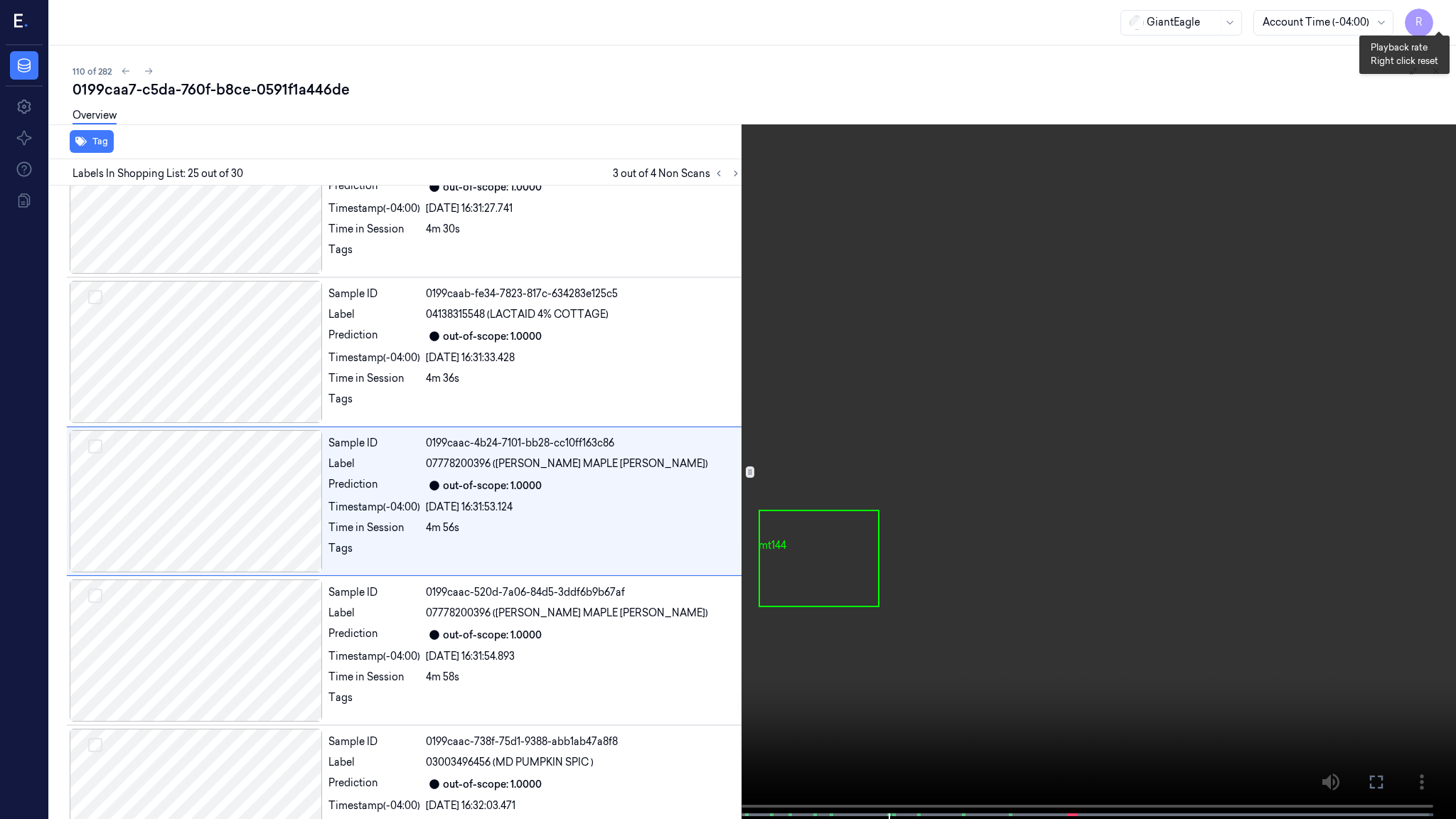
click at [1437, 17] on button "x 4" at bounding box center [1438, 17] width 23 height 23
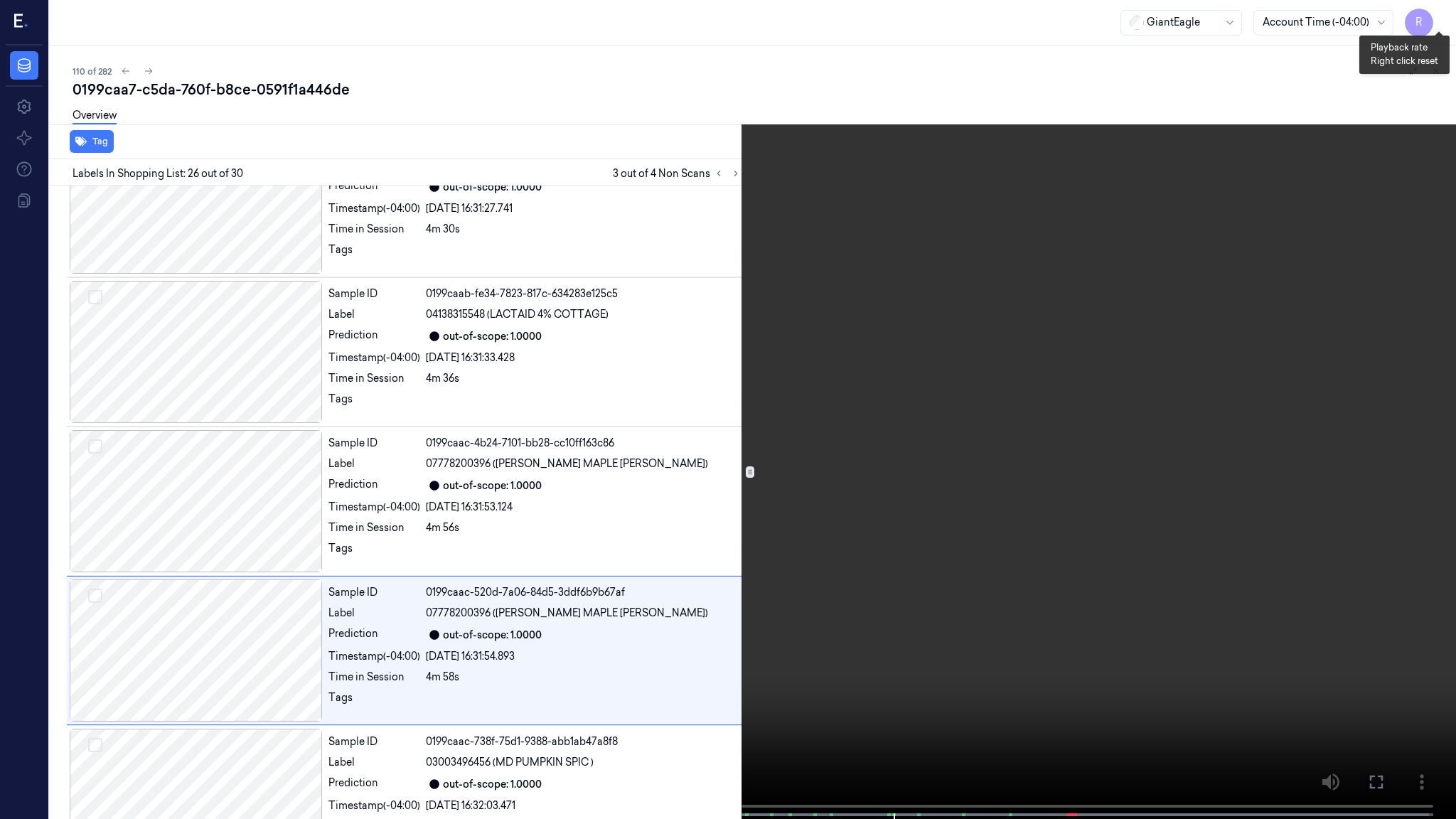
scroll to position [3491, 0]
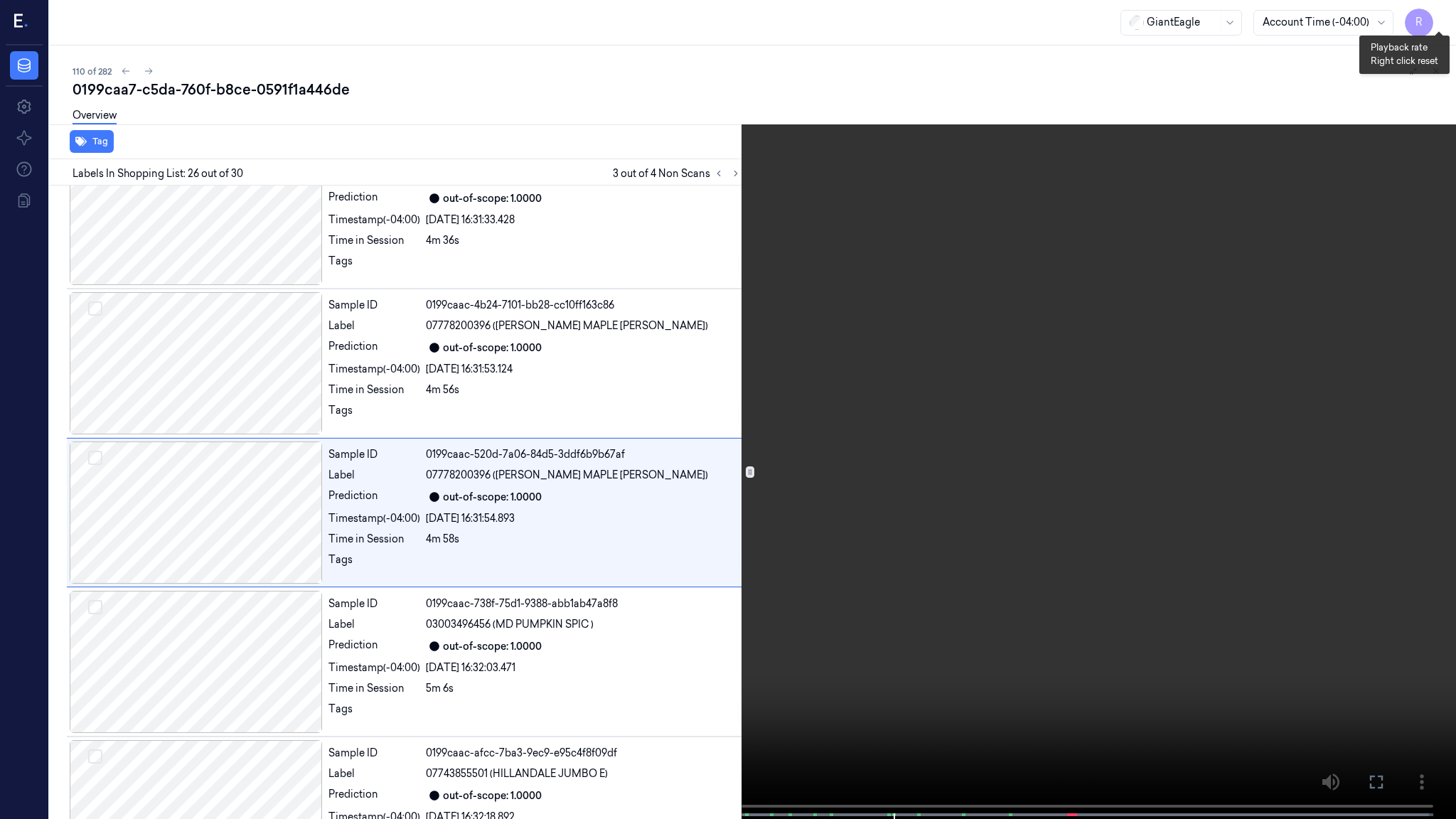
click at [1437, 17] on button "x 1" at bounding box center [1438, 17] width 23 height 23
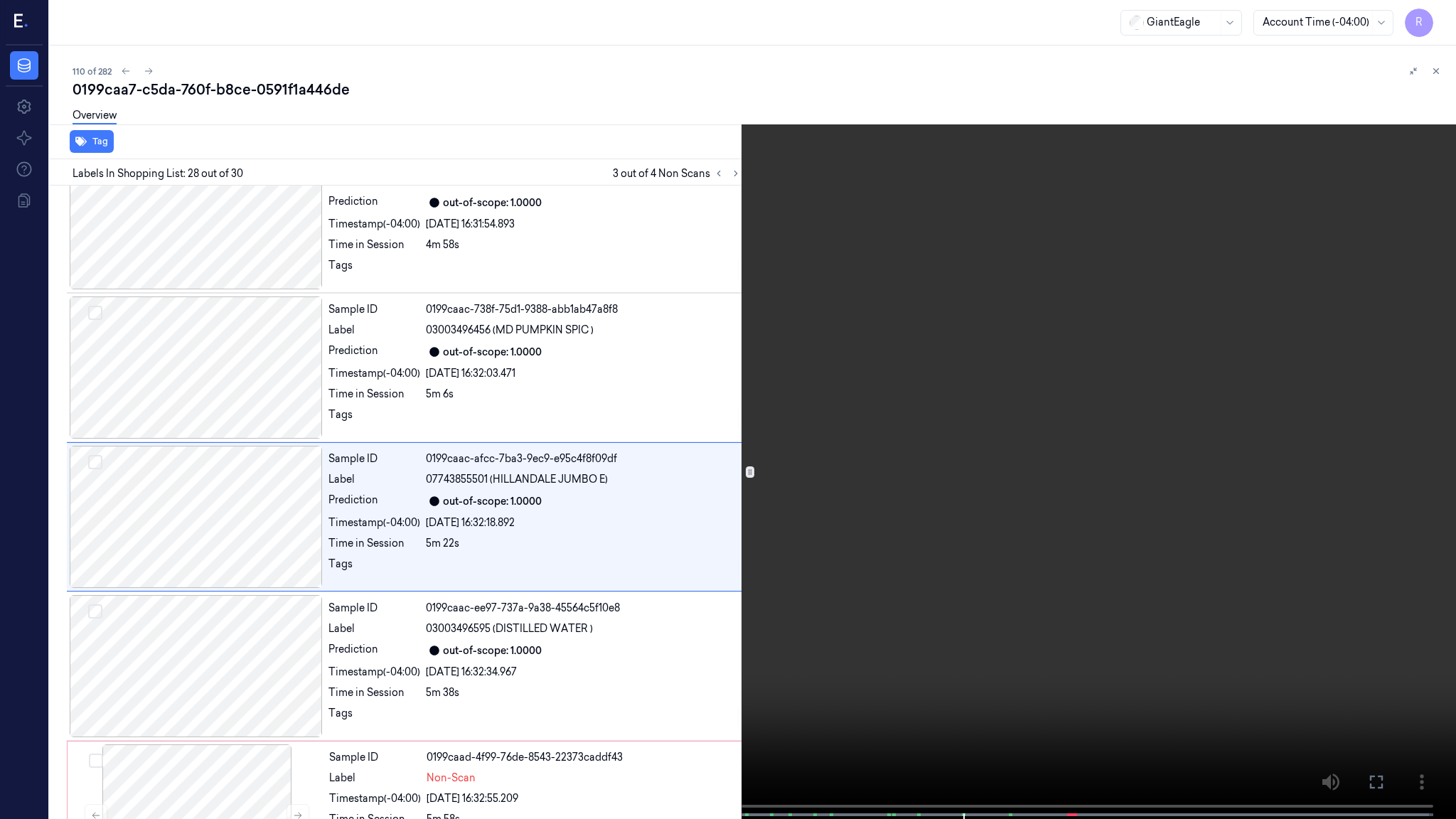
scroll to position [3791, 0]
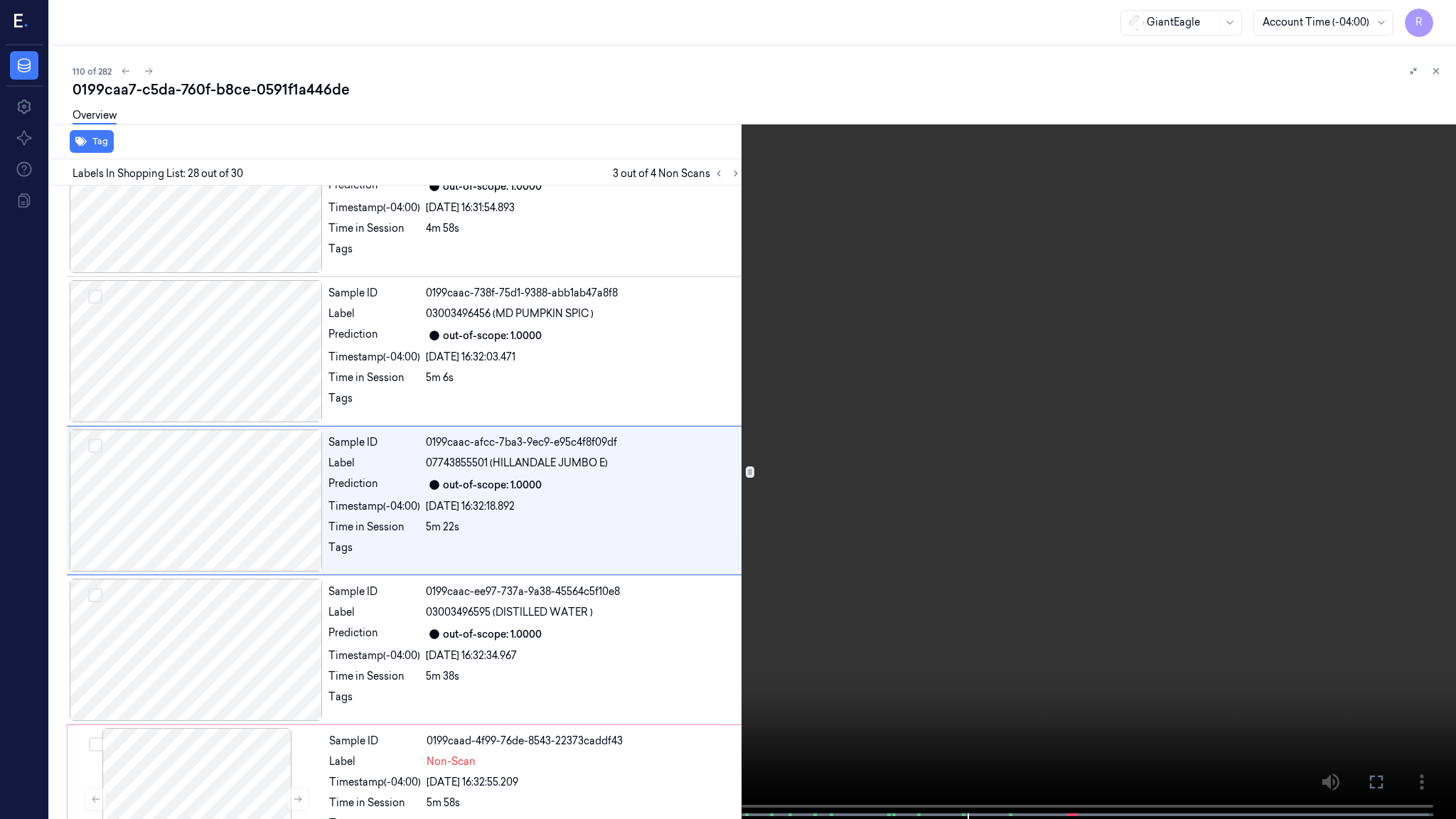
click at [1019, 589] on video at bounding box center [728, 411] width 1456 height 822
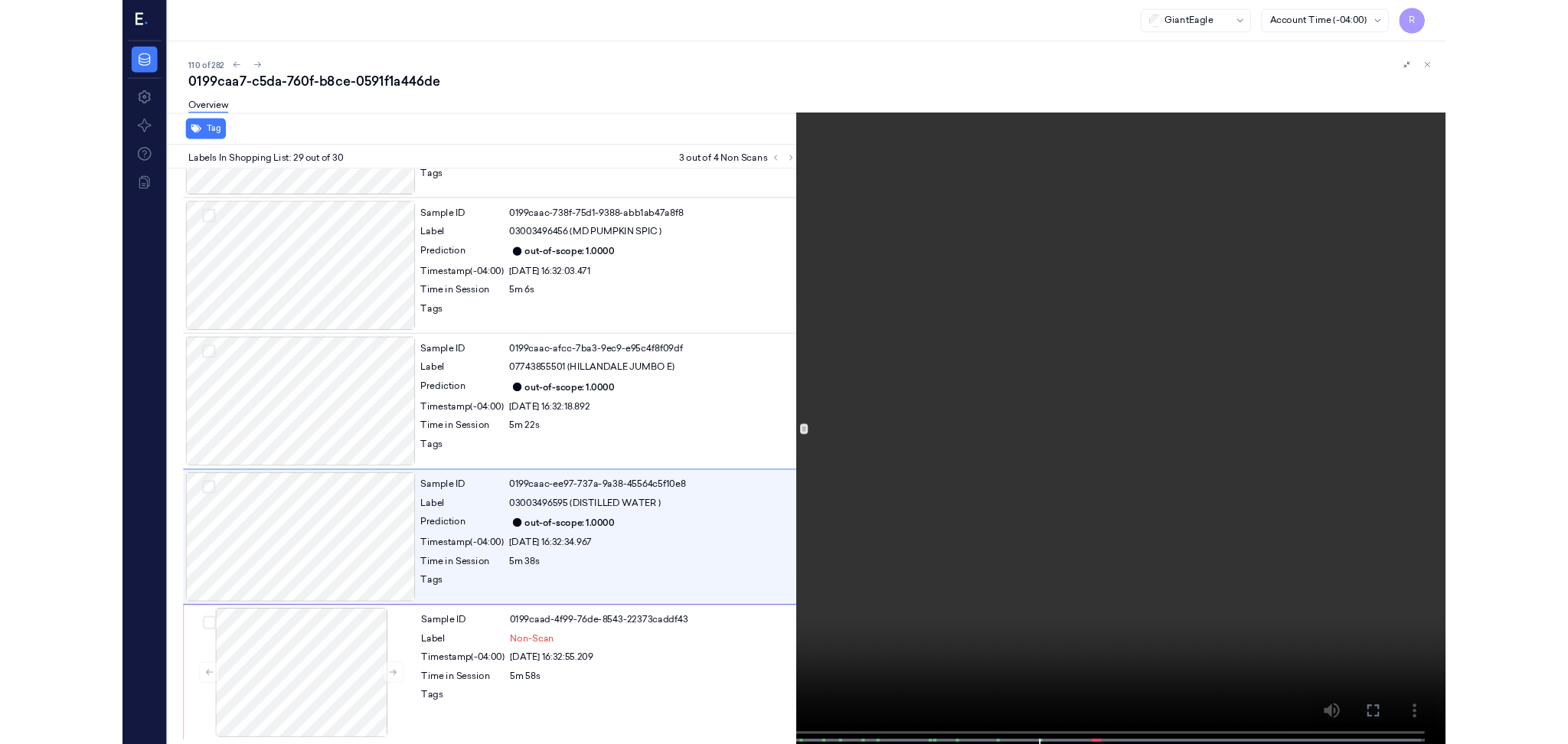
scroll to position [4146, 0]
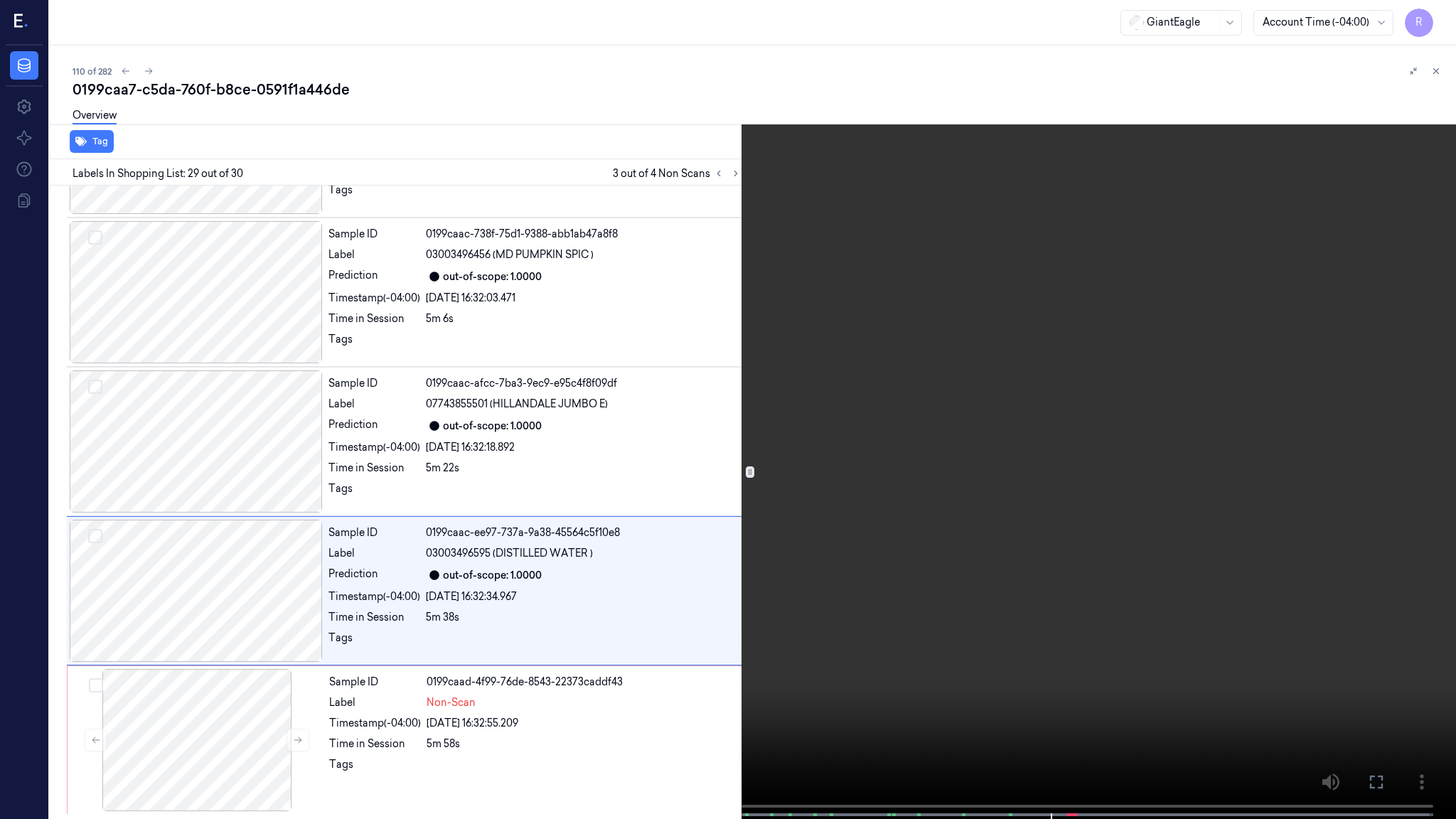
click at [992, 416] on video at bounding box center [728, 411] width 1456 height 822
click at [1440, 12] on button "x 2" at bounding box center [1438, 17] width 23 height 23
click at [943, 251] on video at bounding box center [728, 411] width 1456 height 822
click at [1070, 230] on video at bounding box center [728, 411] width 1456 height 822
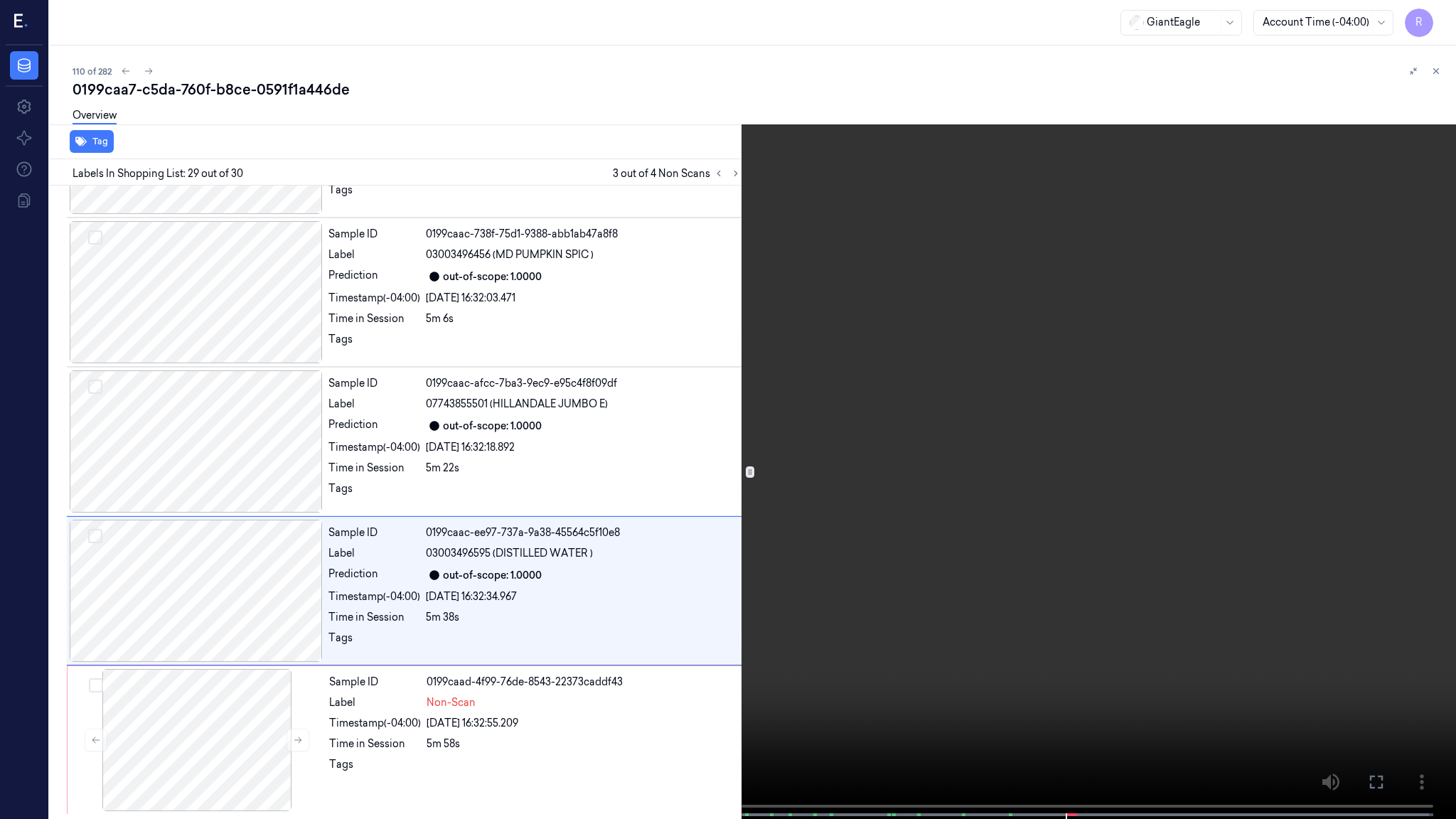
click at [1070, 230] on video at bounding box center [728, 411] width 1456 height 822
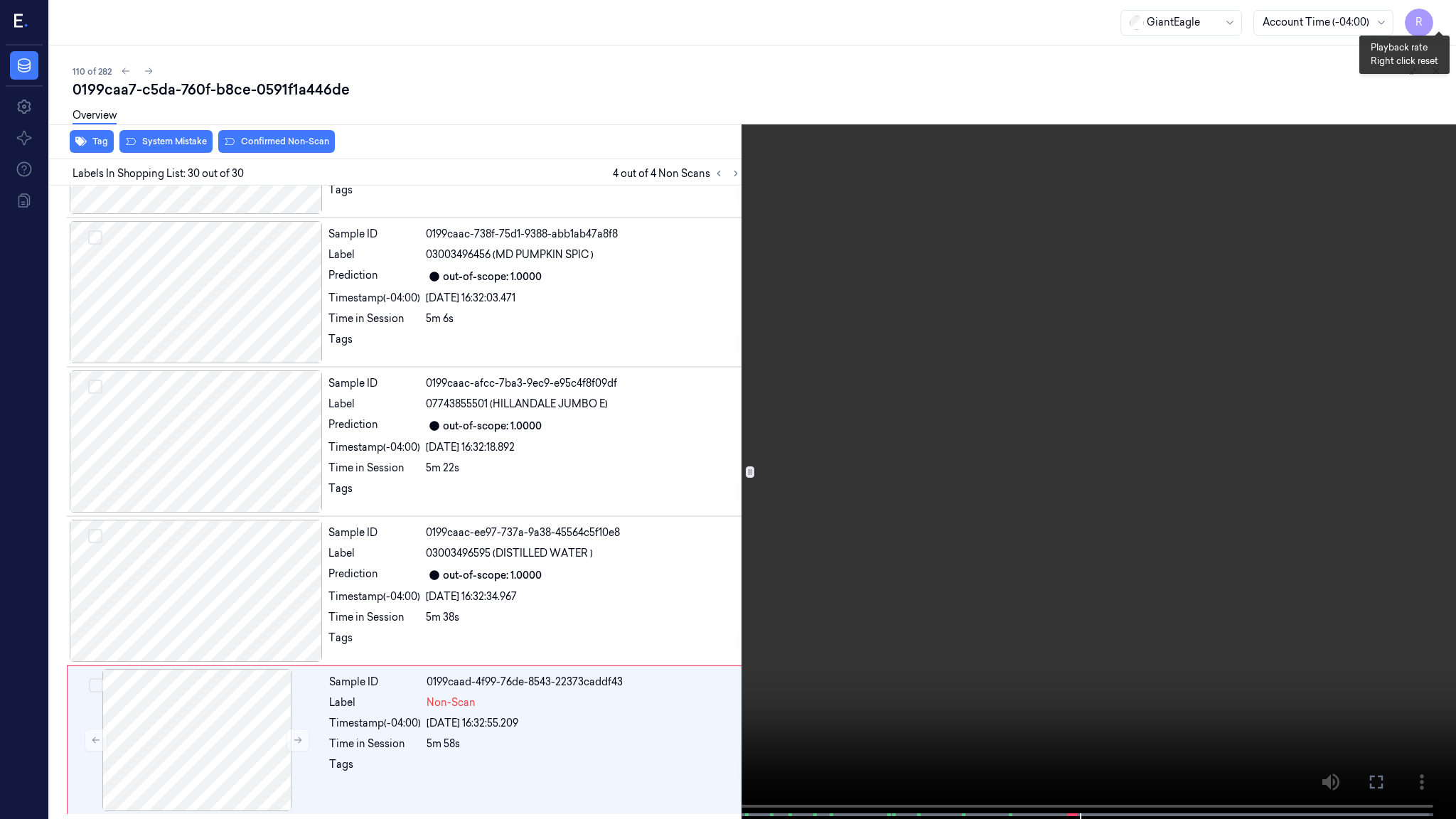
click at [1441, 15] on button "x 1" at bounding box center [1438, 17] width 23 height 23
click at [1021, 568] on video at bounding box center [728, 411] width 1456 height 822
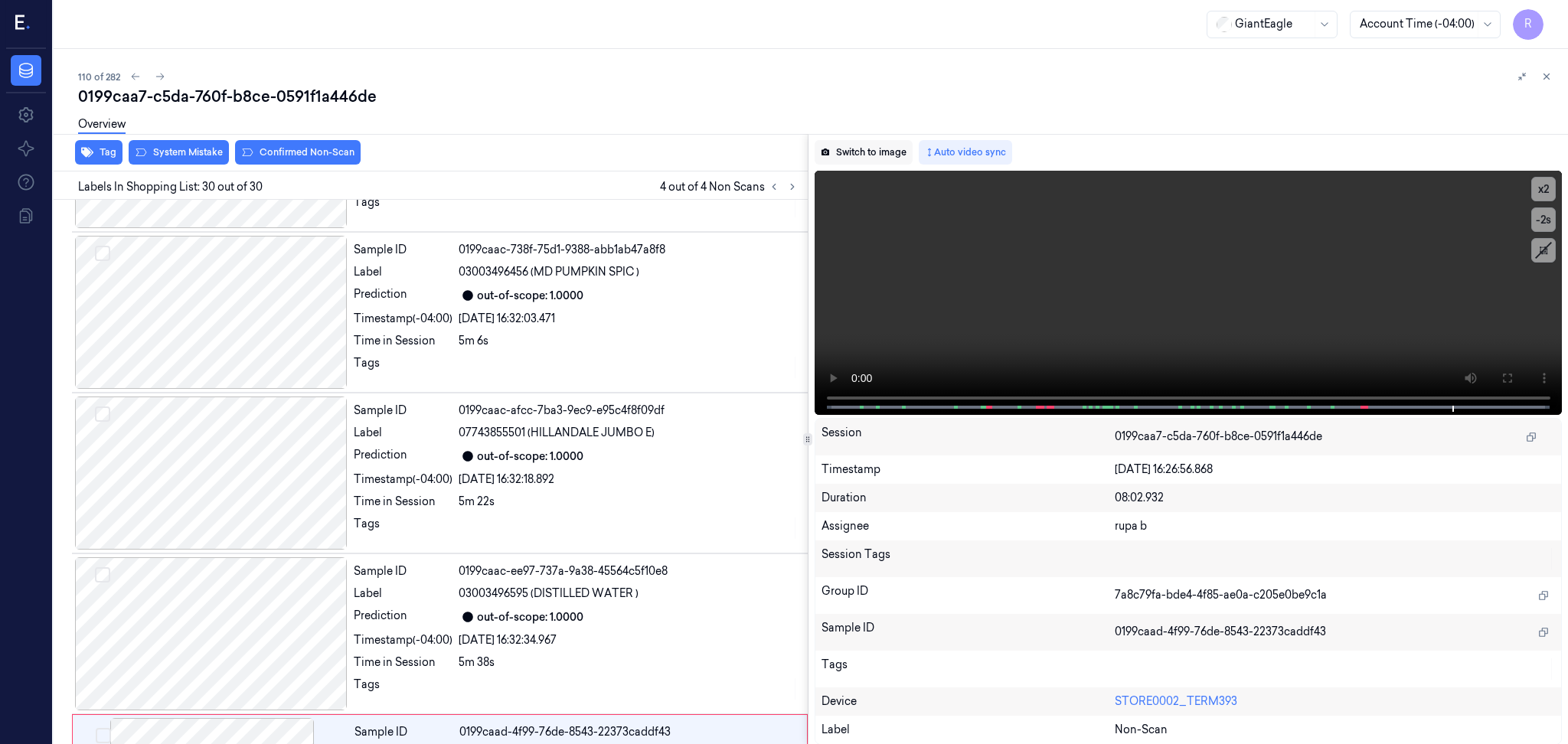
click at [852, 151] on button "Switch to image" at bounding box center [863, 152] width 98 height 25
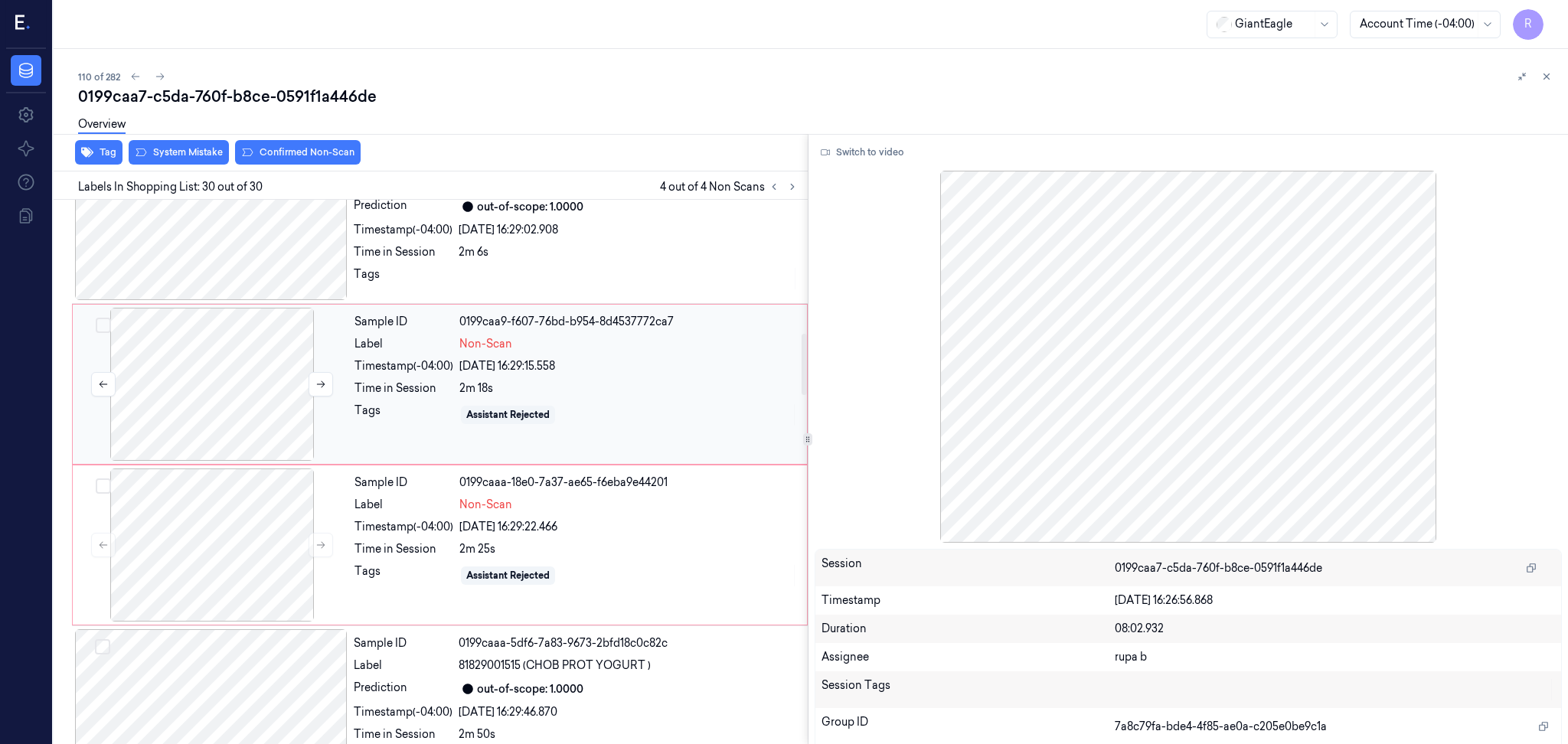
scroll to position [1018, 0]
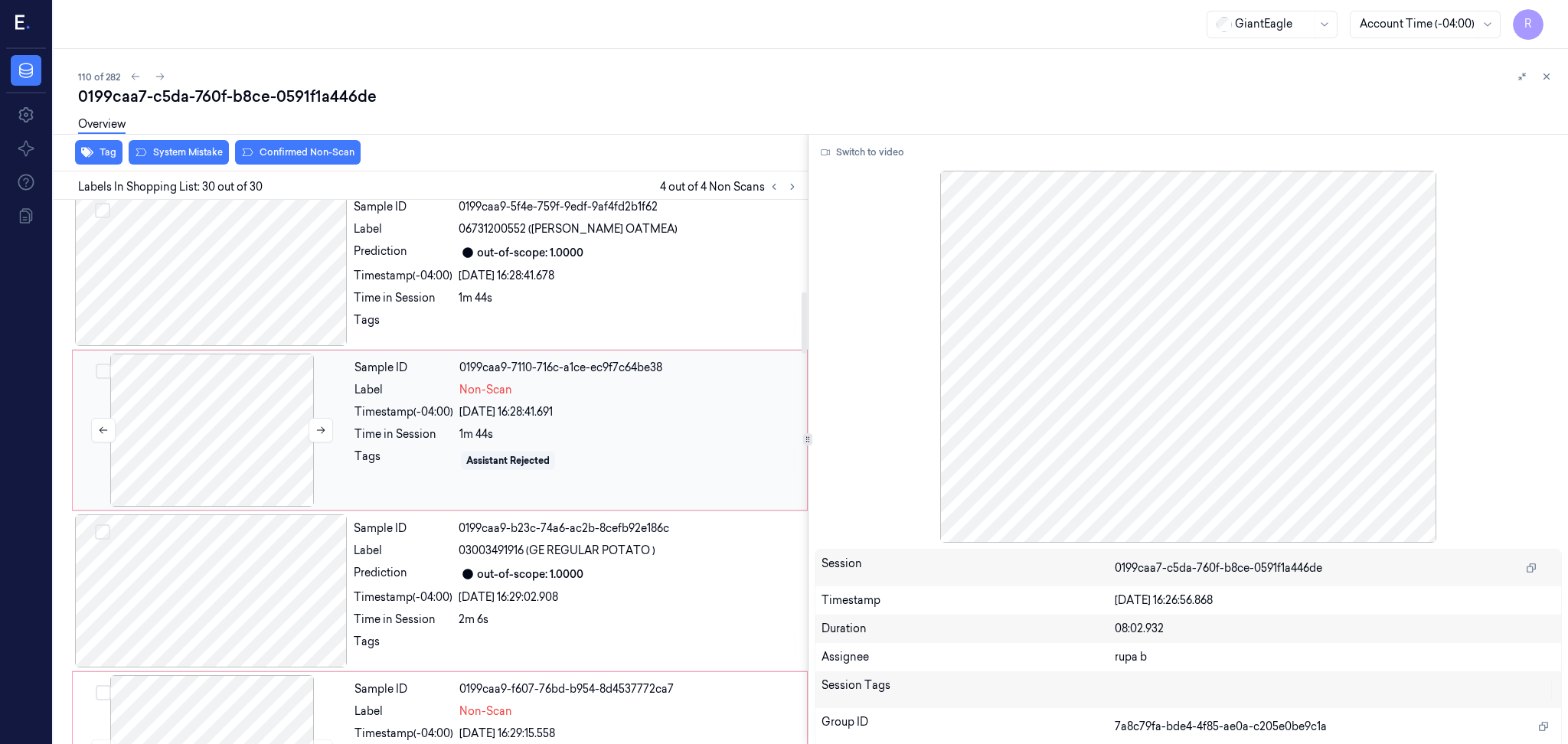
click at [250, 383] on div at bounding box center [212, 430] width 273 height 153
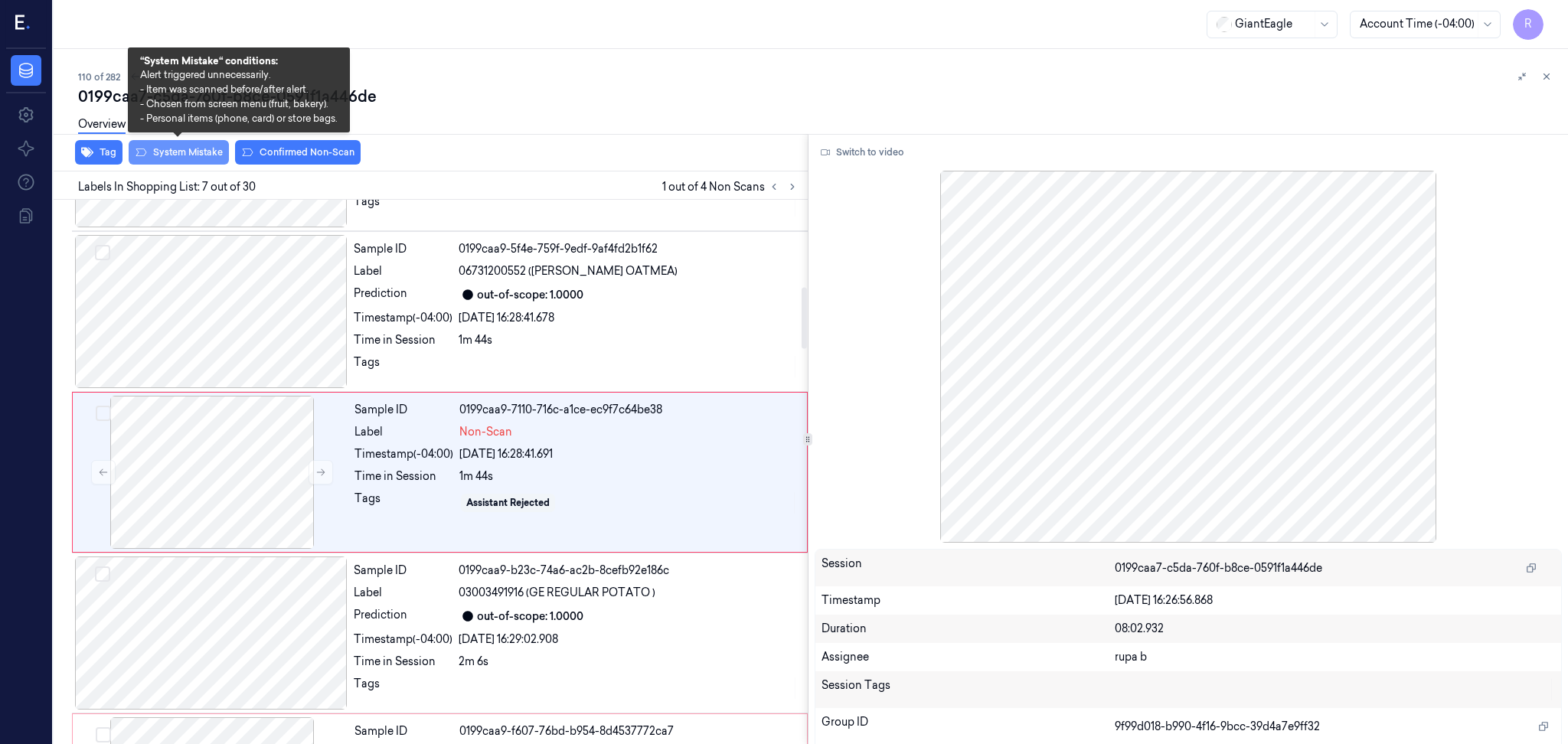
click at [199, 157] on button "System Mistake" at bounding box center [179, 152] width 100 height 25
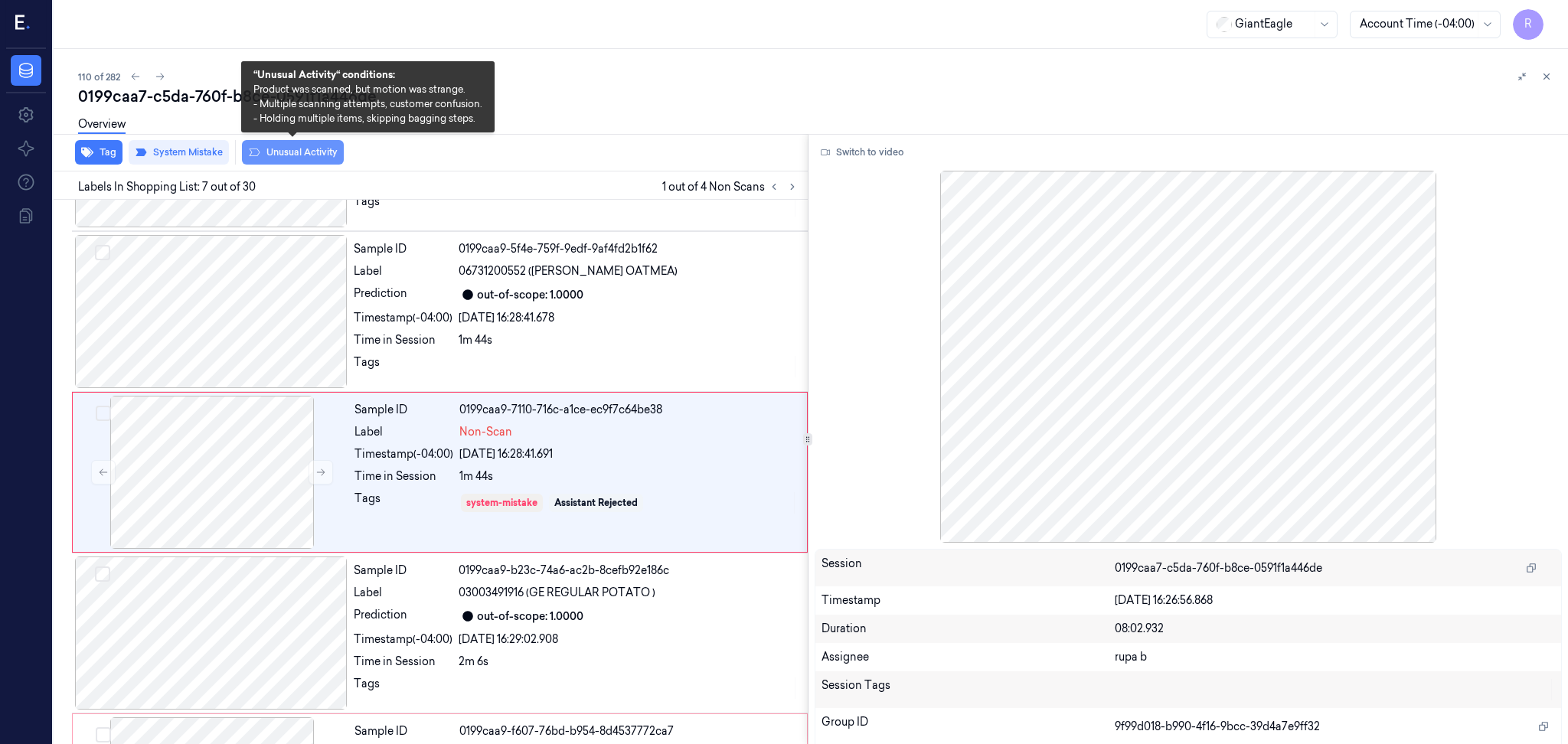
click at [302, 162] on button "Unusual Activity" at bounding box center [293, 152] width 102 height 25
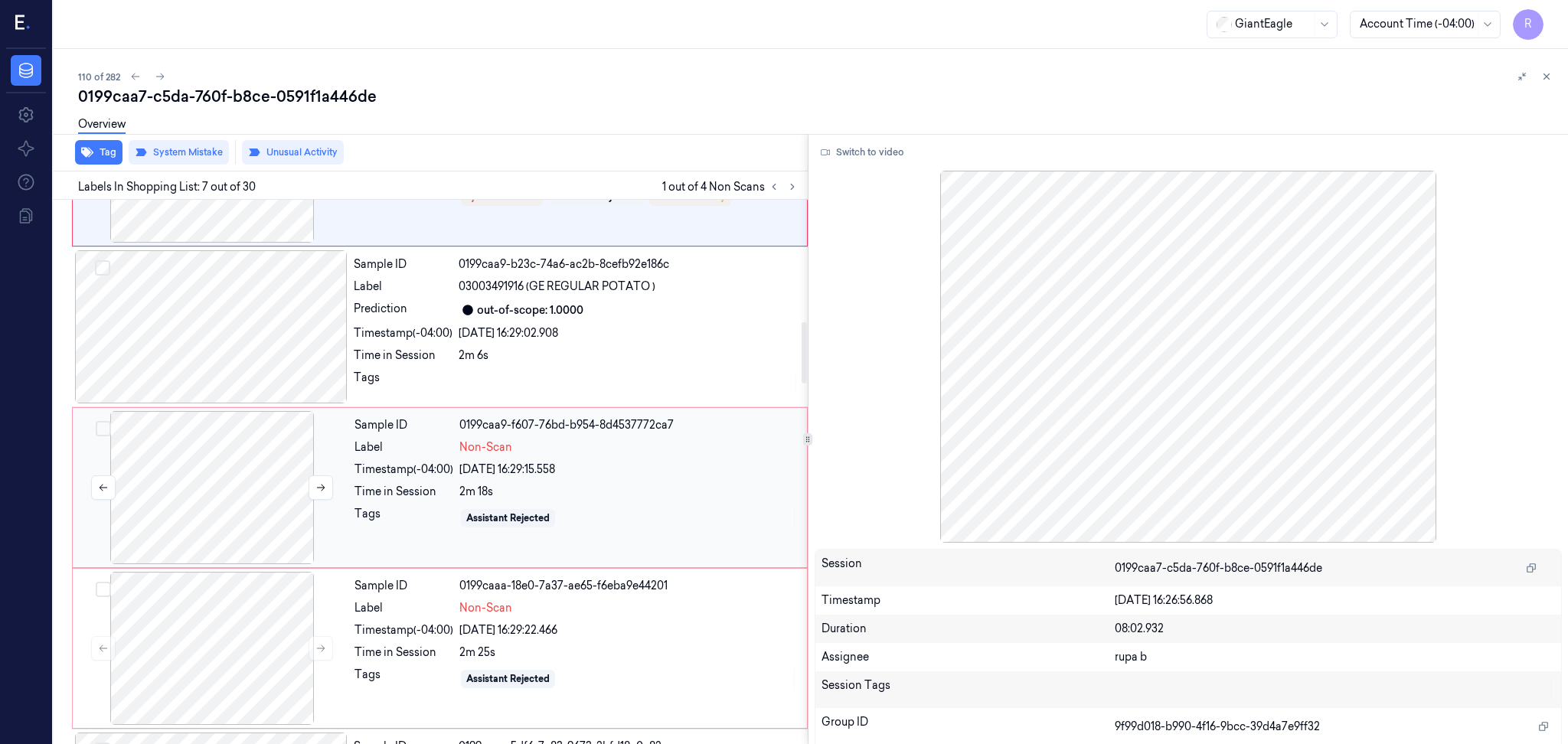
click at [221, 502] on div at bounding box center [212, 488] width 273 height 153
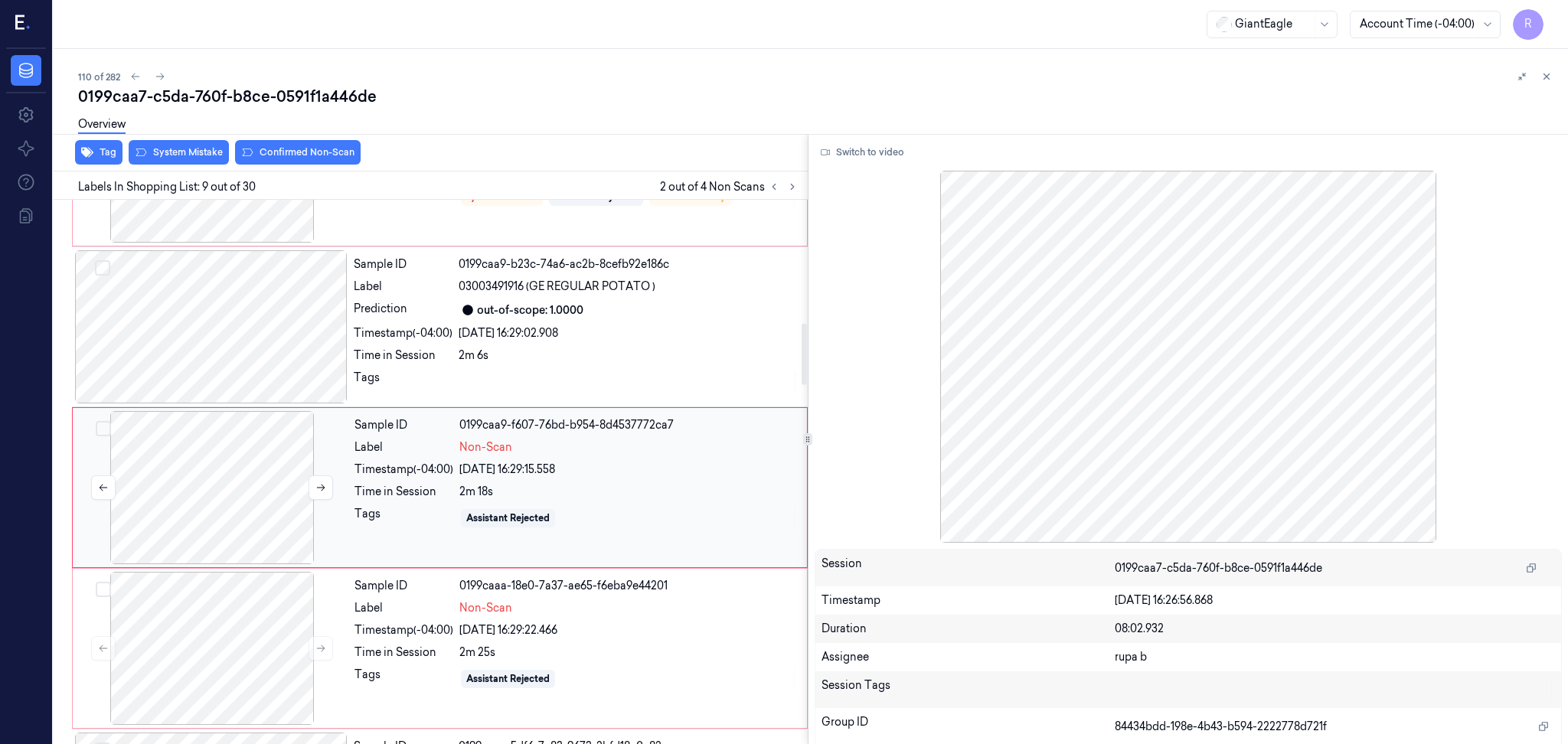
scroll to position [1093, 0]
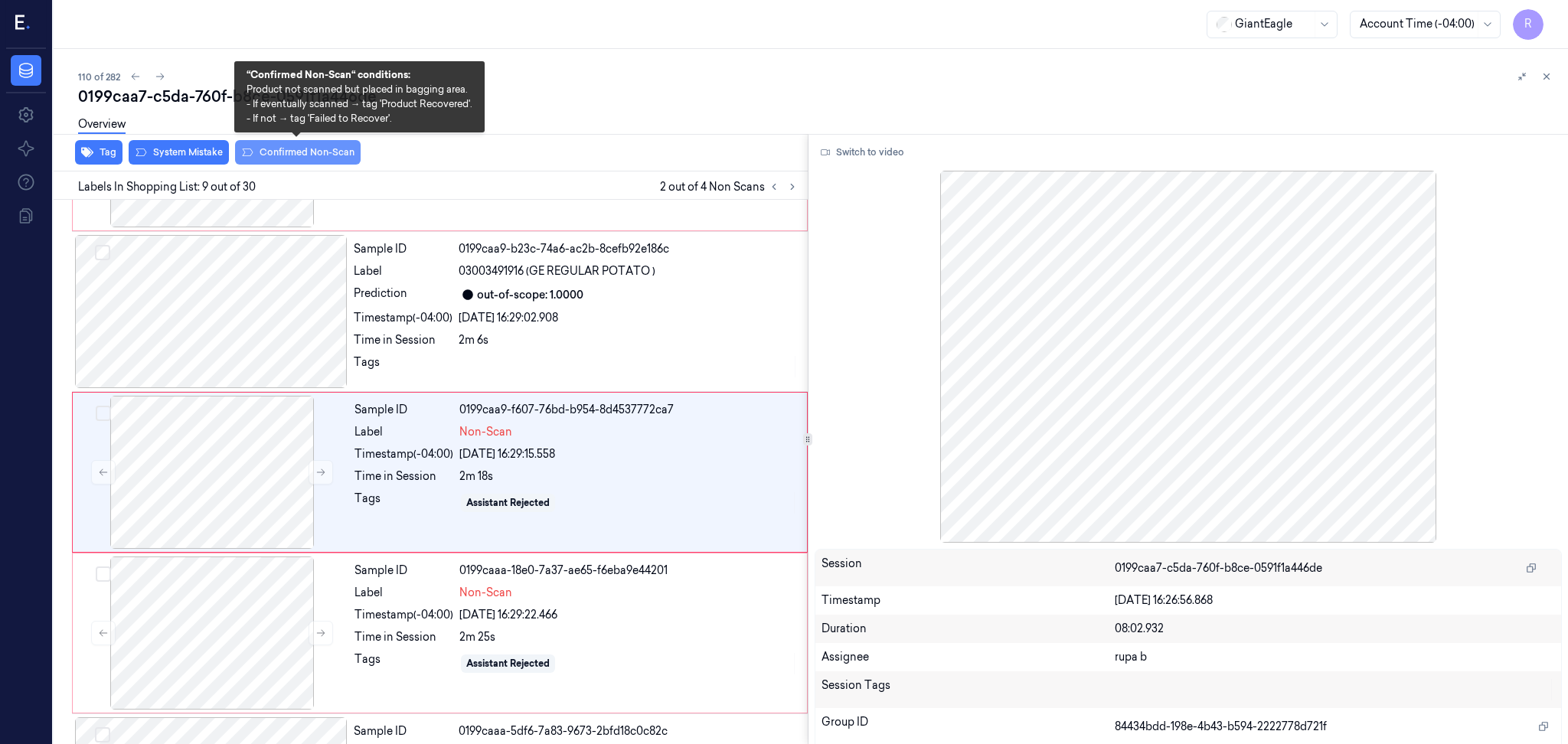
click at [322, 153] on button "Confirmed Non-Scan" at bounding box center [297, 152] width 126 height 25
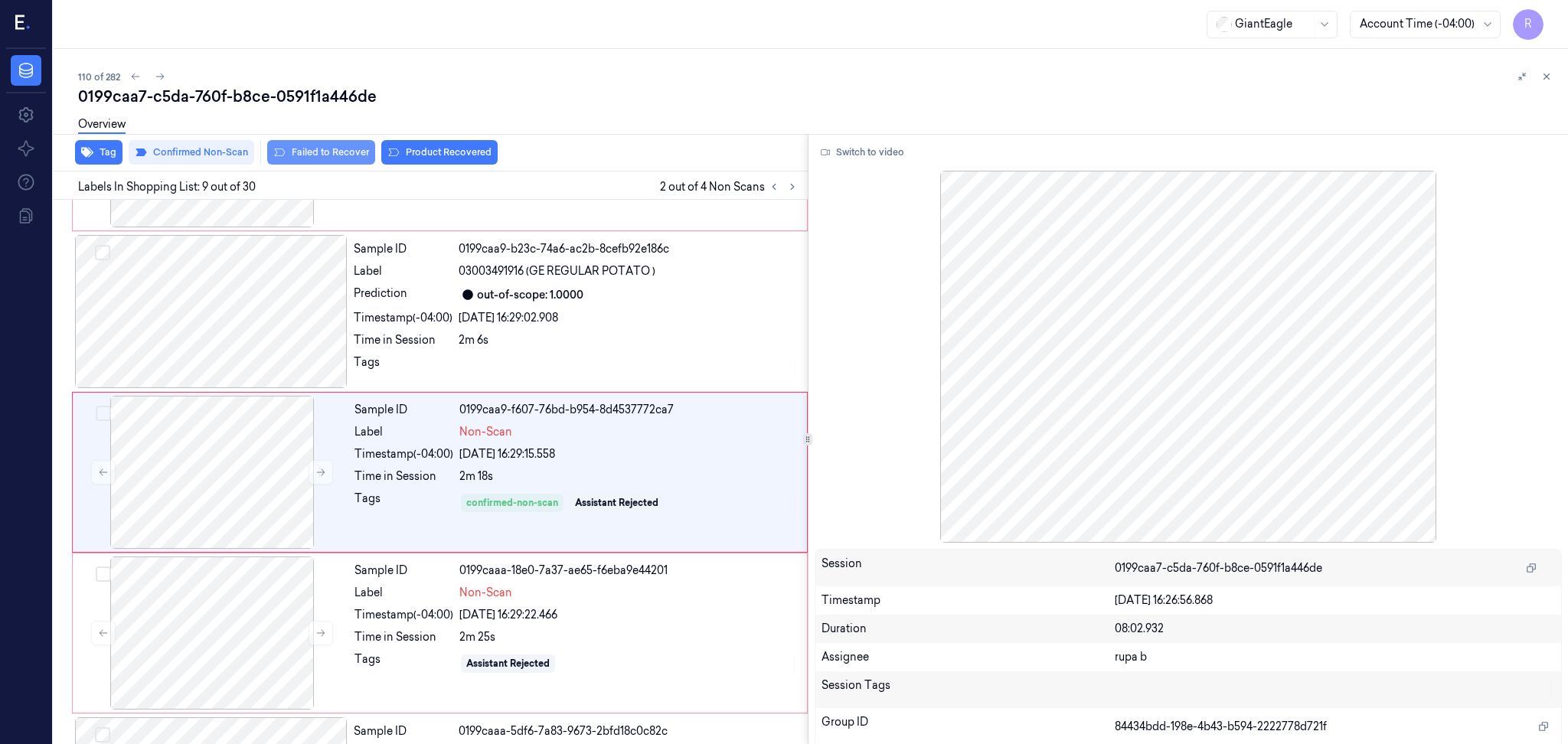
click at [295, 157] on button "Failed to Recover" at bounding box center [321, 152] width 108 height 25
click at [191, 661] on div at bounding box center [212, 633] width 273 height 153
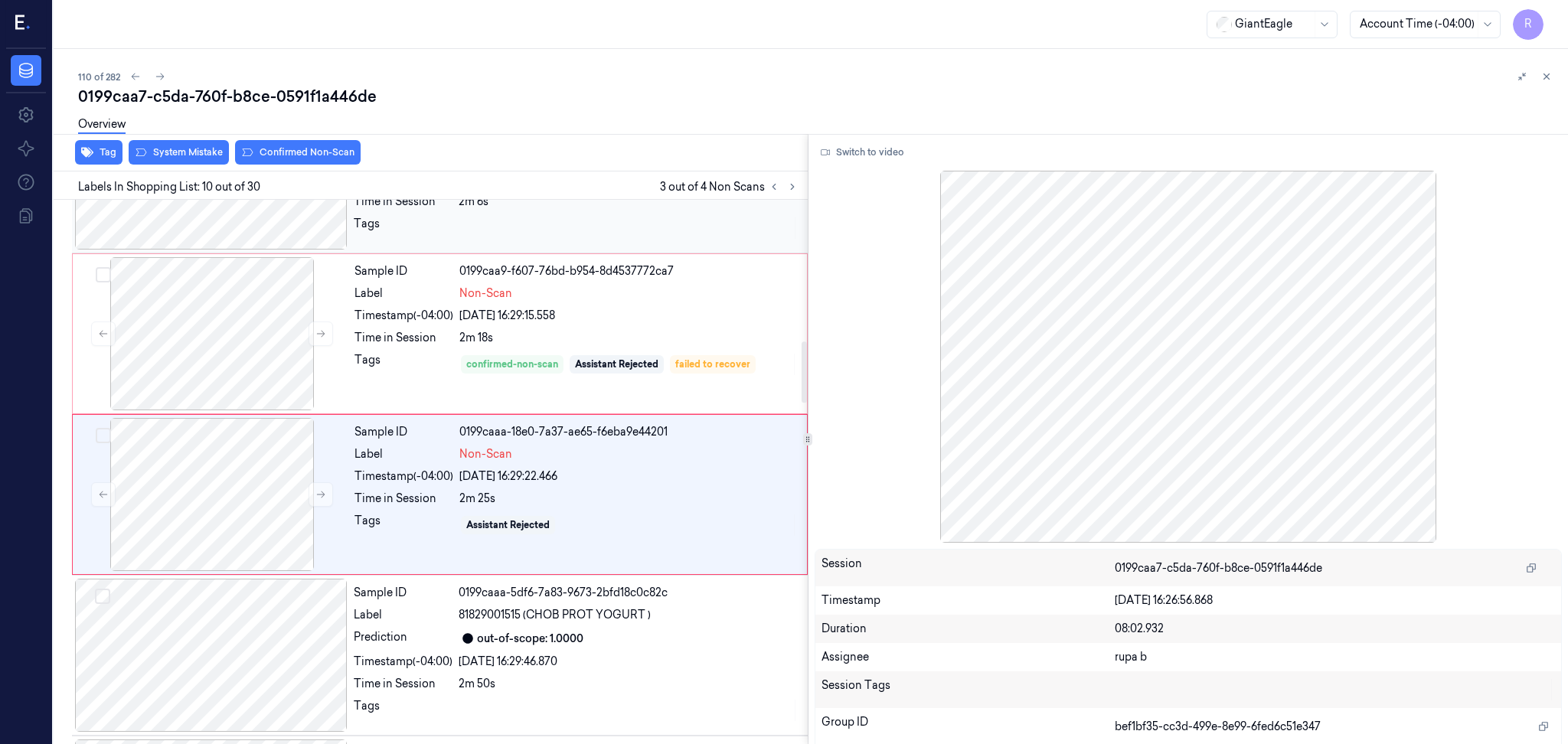
scroll to position [1254, 0]
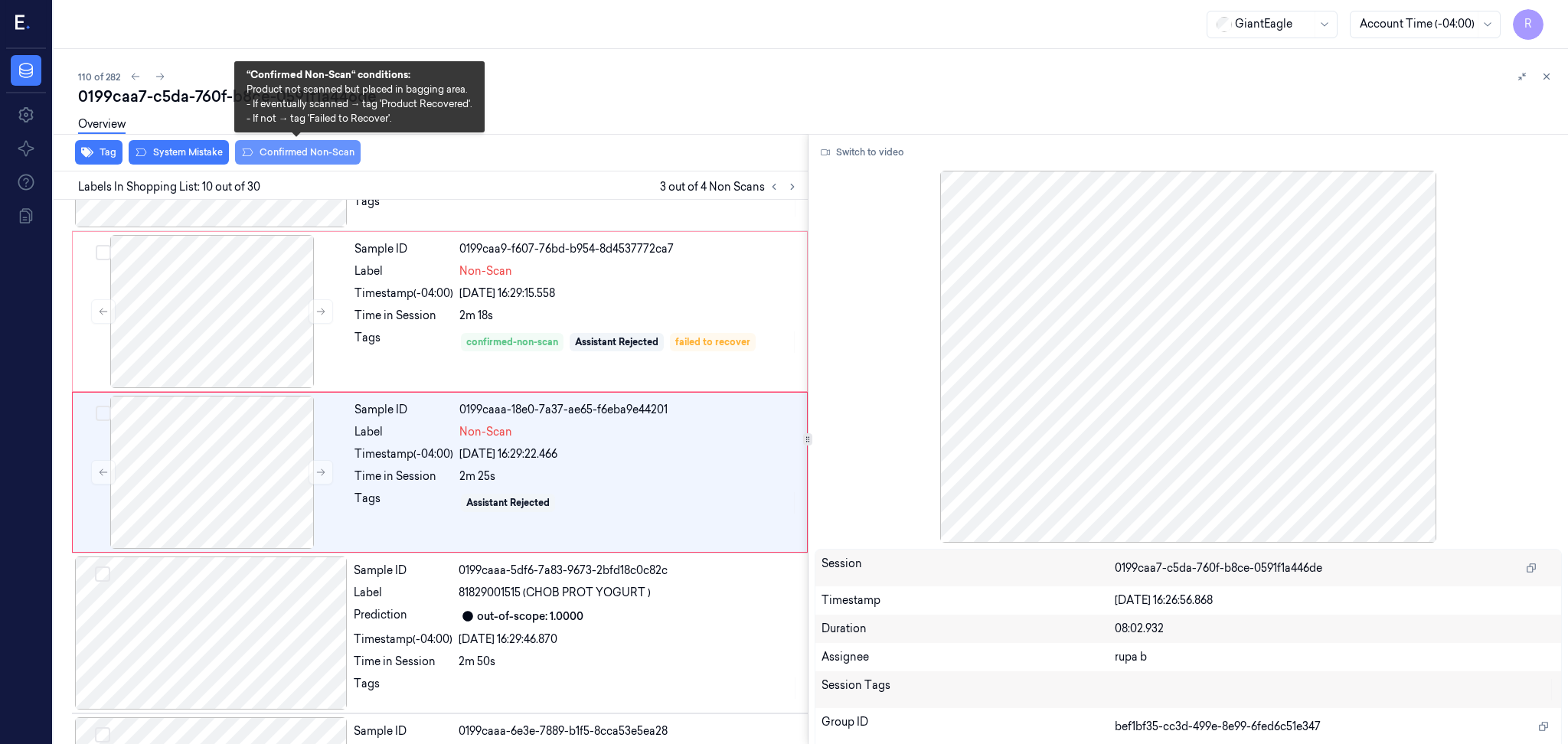
click at [298, 154] on button "Confirmed Non-Scan" at bounding box center [297, 152] width 126 height 25
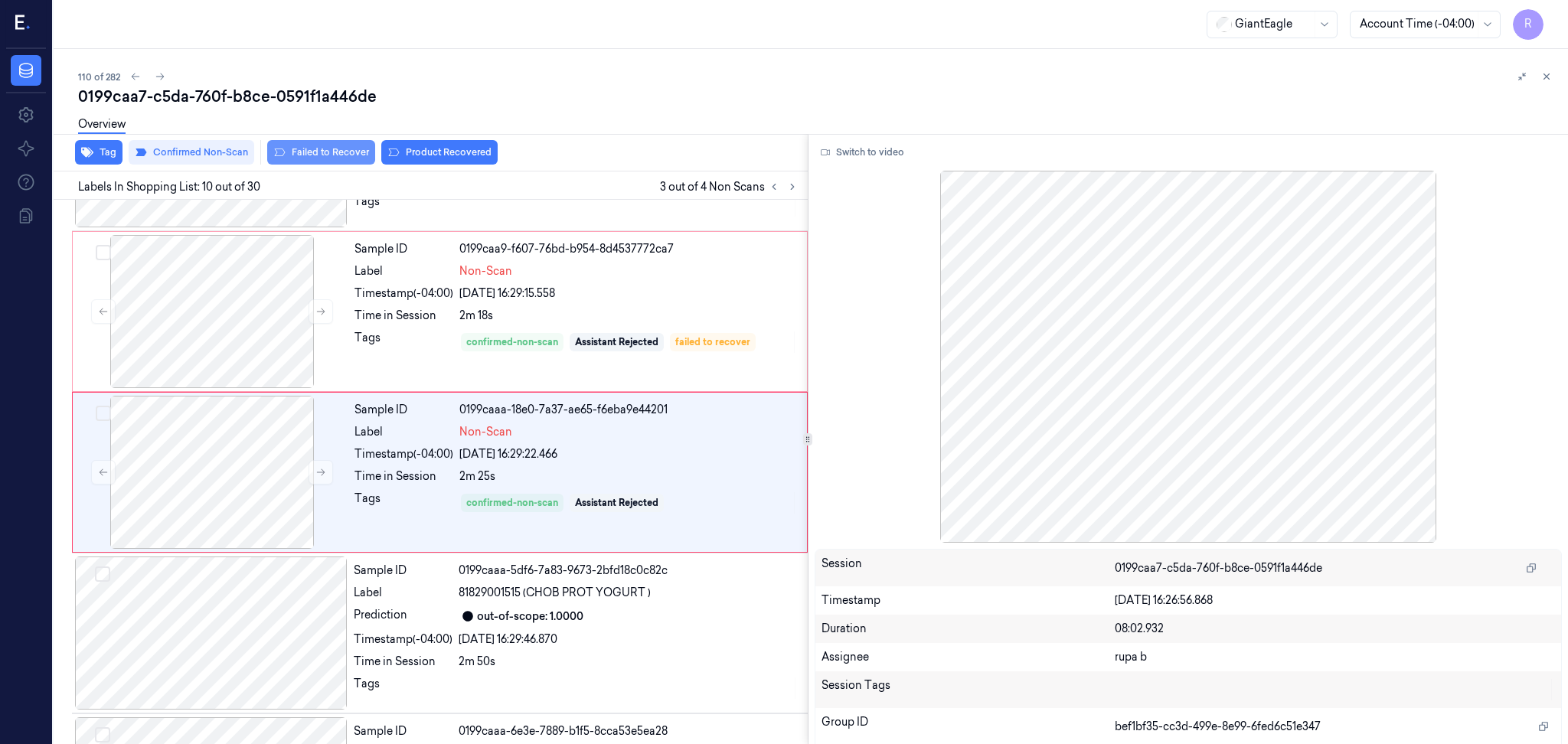
click at [319, 156] on button "Failed to Recover" at bounding box center [321, 152] width 108 height 25
click at [196, 636] on div at bounding box center [211, 633] width 273 height 153
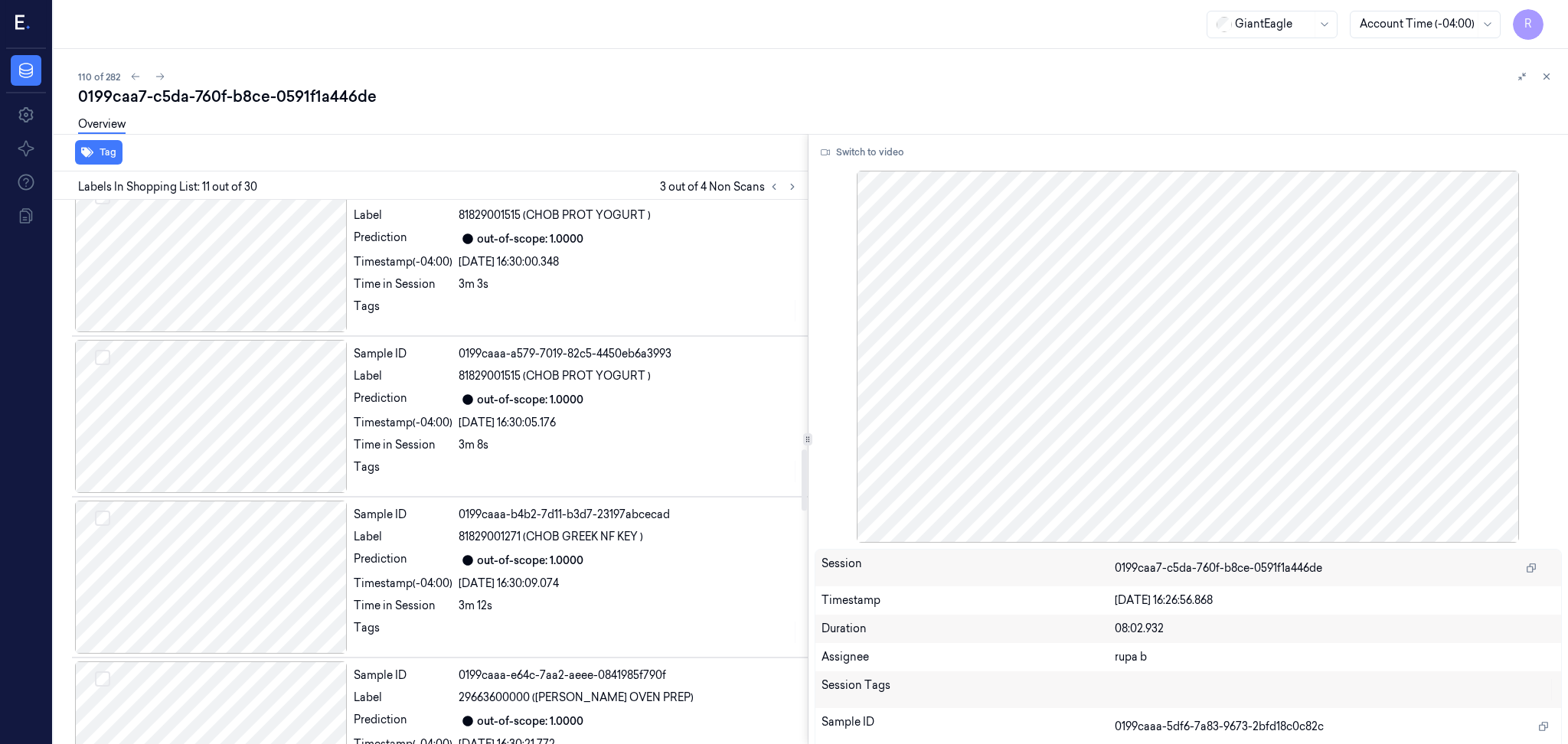
scroll to position [2333, 0]
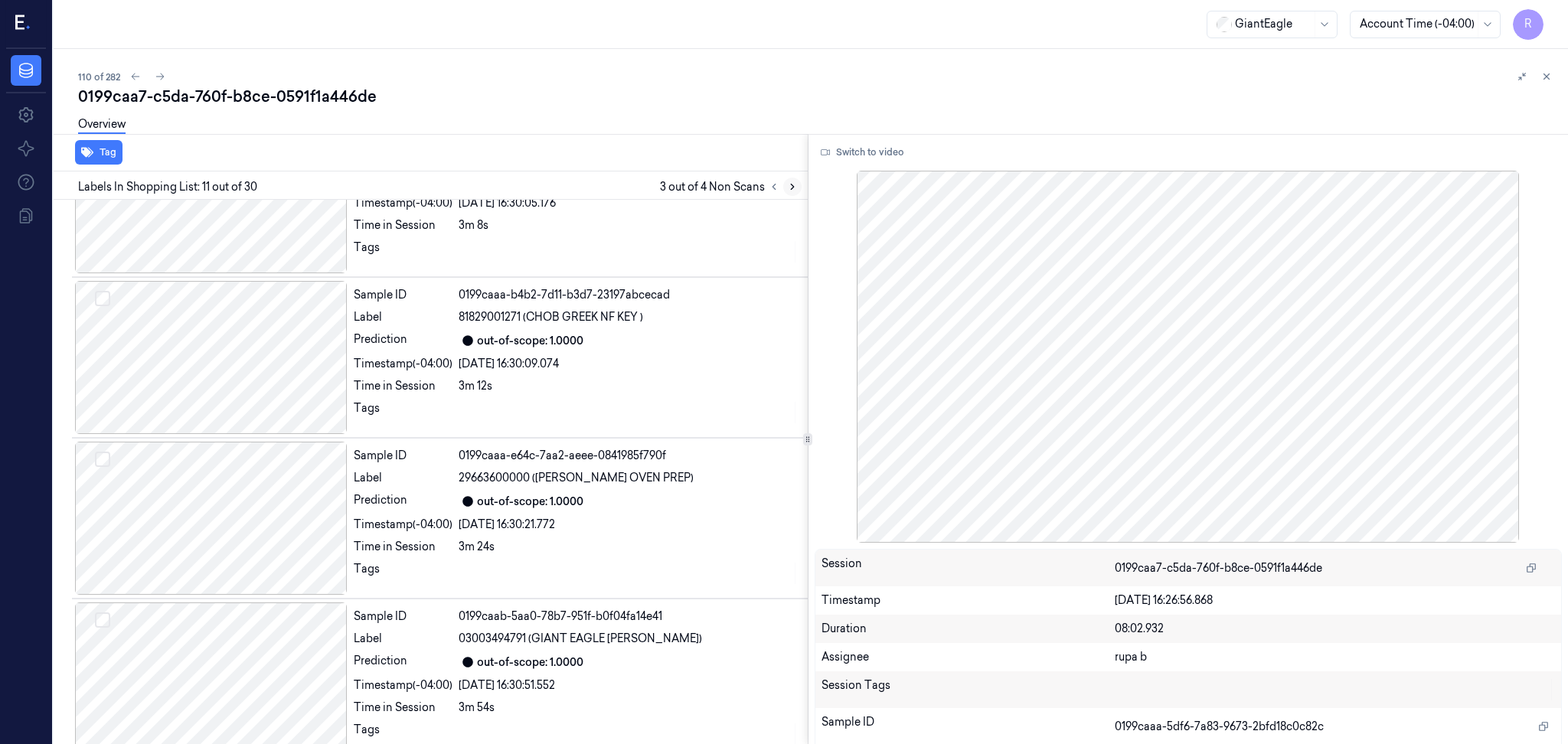
click at [799, 184] on button at bounding box center [792, 187] width 18 height 18
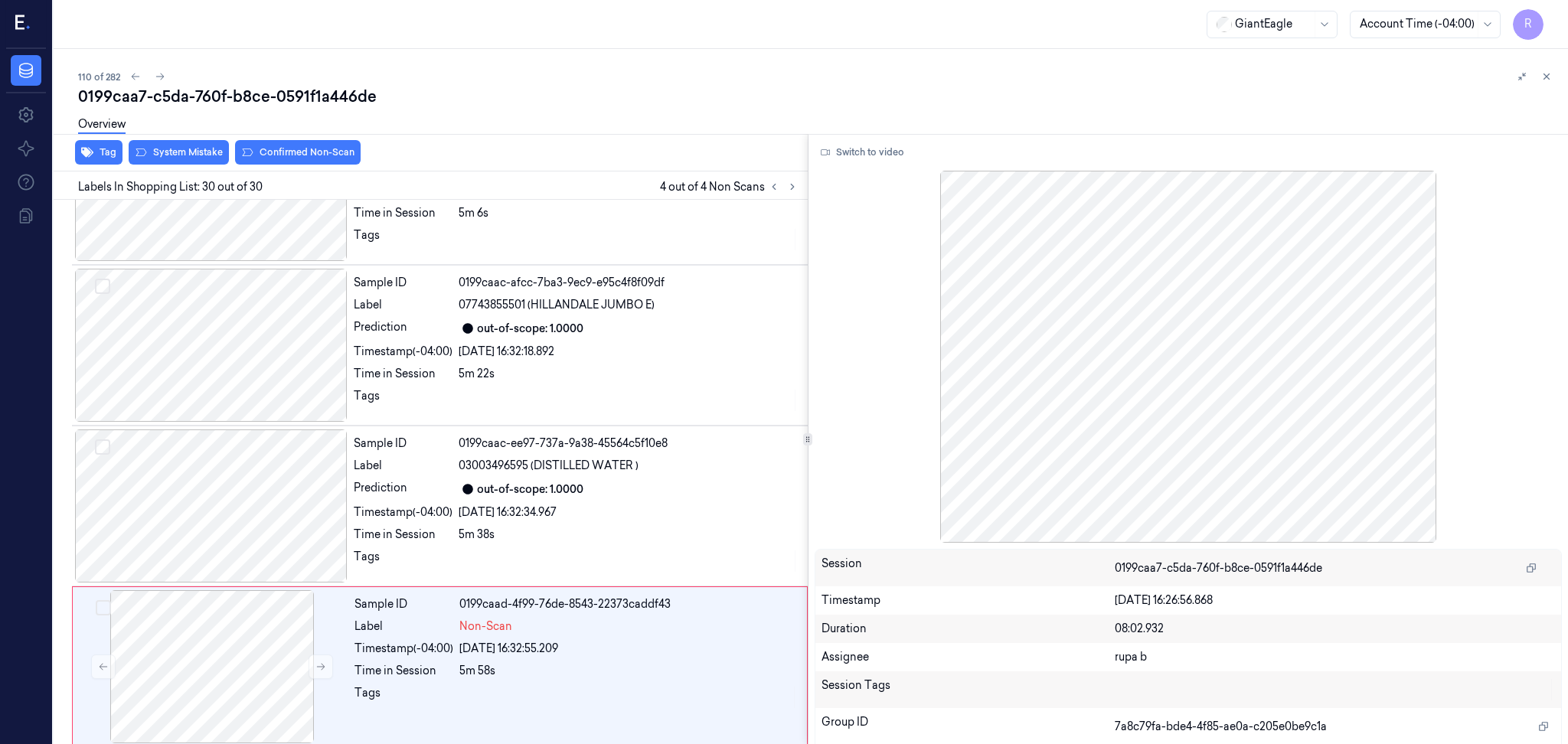
scroll to position [4284, 0]
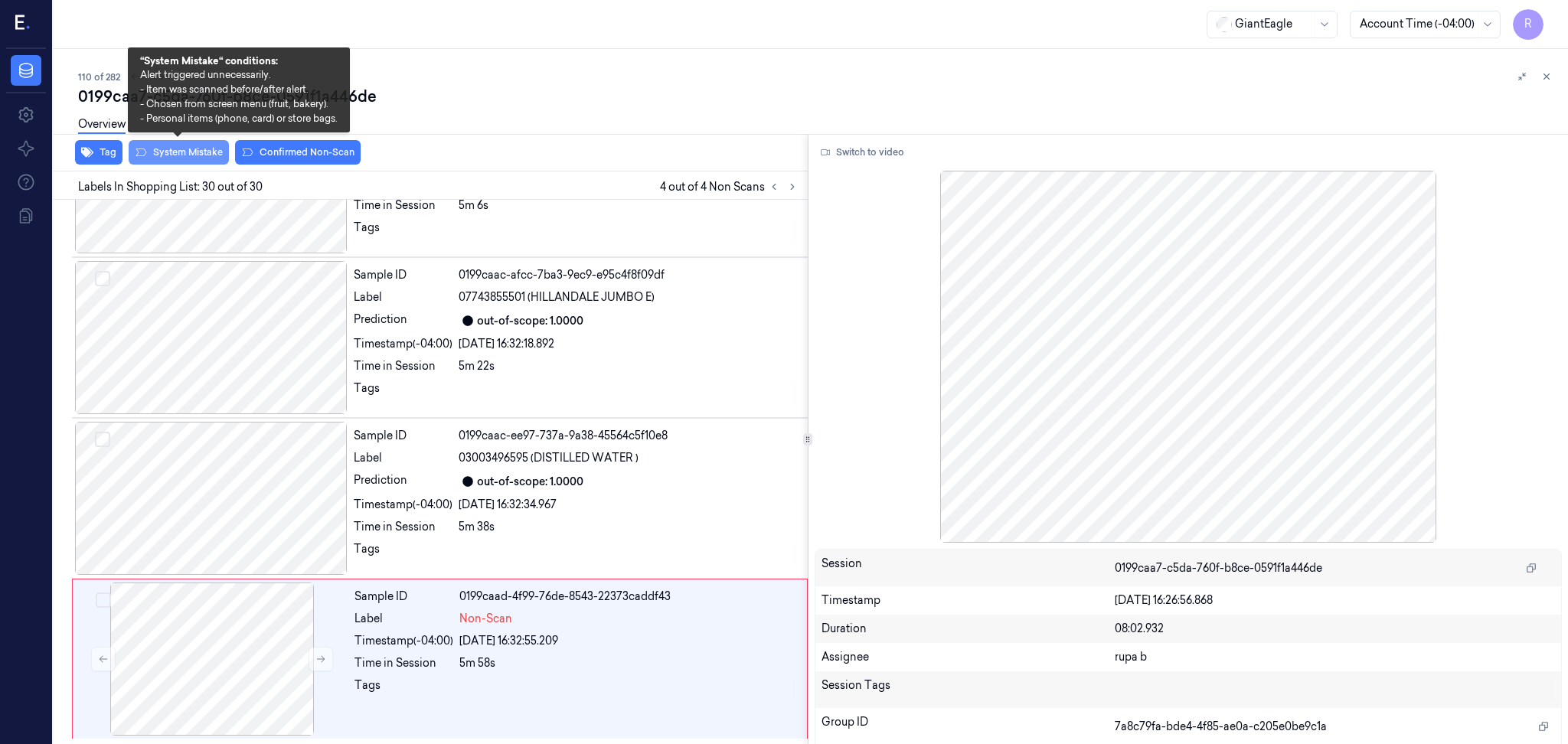
click at [166, 152] on button "System Mistake" at bounding box center [179, 152] width 100 height 25
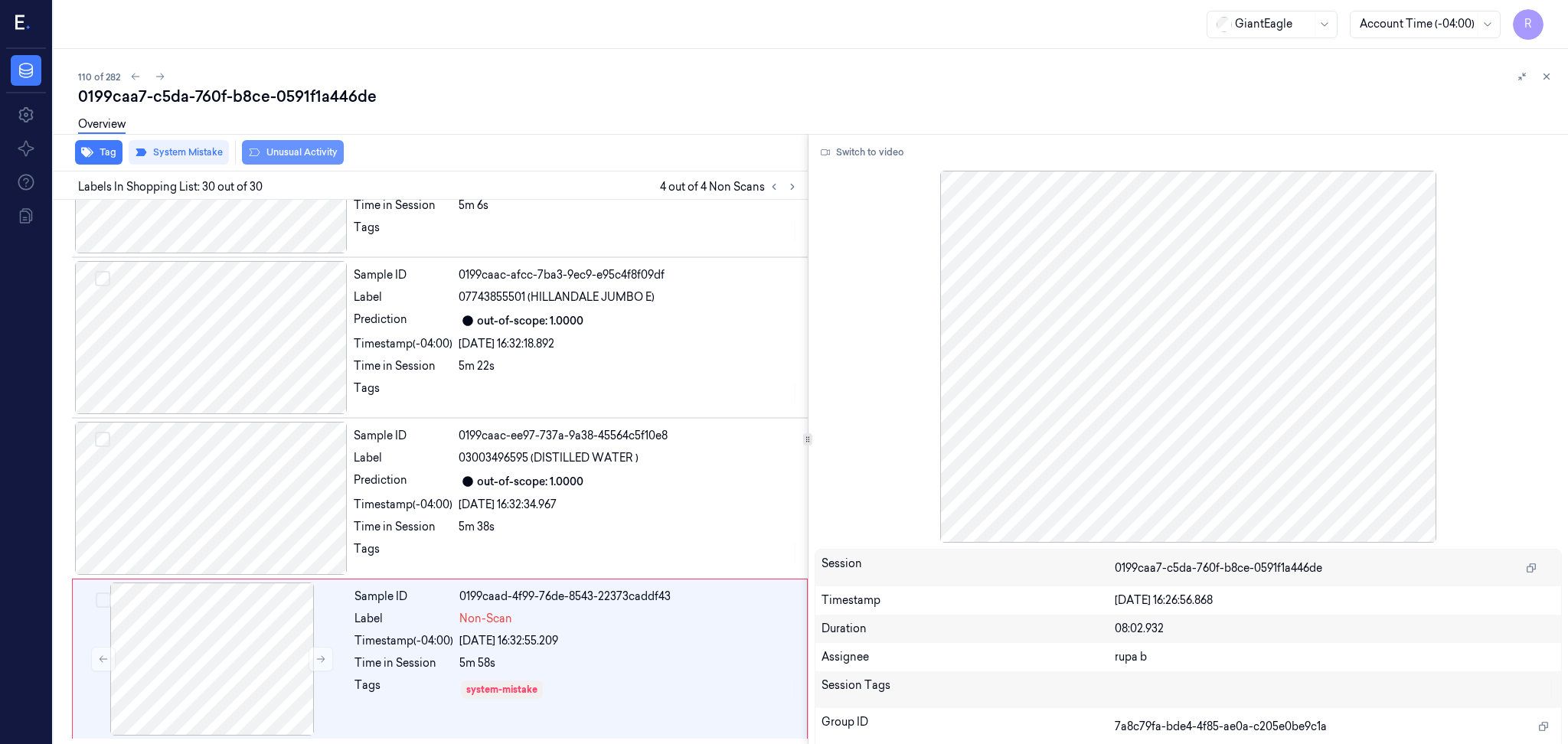
click at [292, 147] on button "Unusual Activity" at bounding box center [293, 152] width 102 height 25
click at [778, 187] on icon at bounding box center [774, 187] width 11 height 11
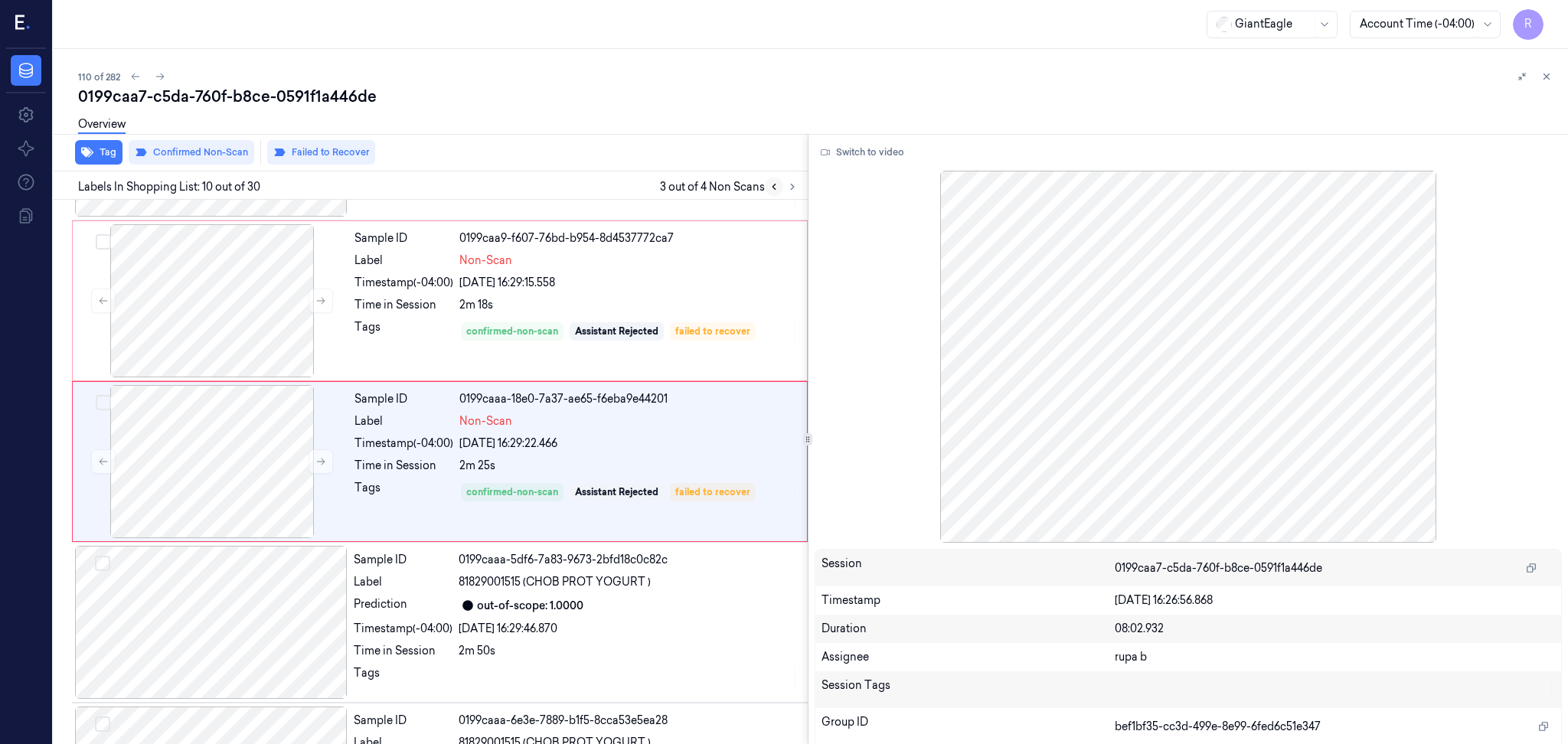
click at [778, 187] on icon at bounding box center [774, 187] width 11 height 11
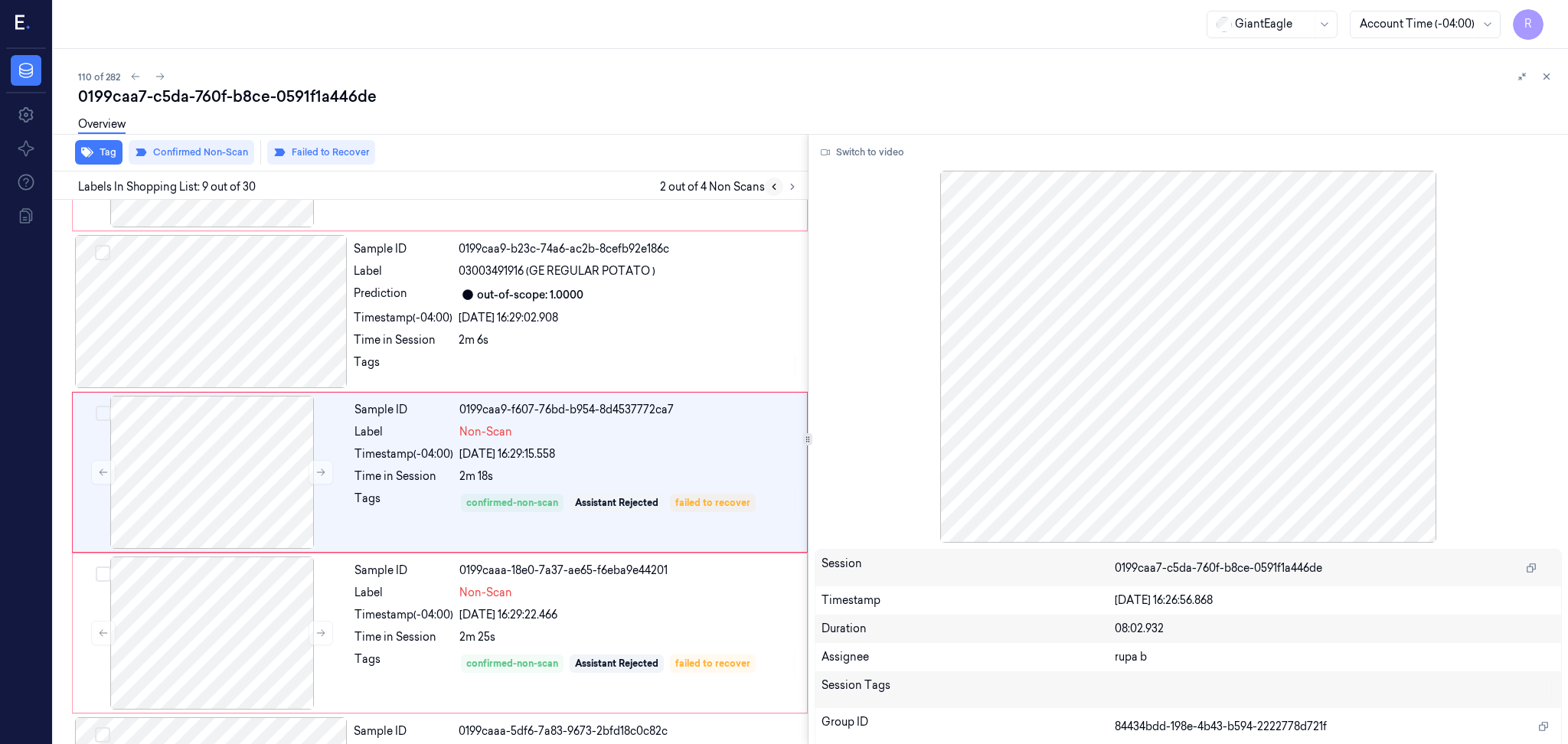
click at [778, 187] on icon at bounding box center [774, 187] width 11 height 11
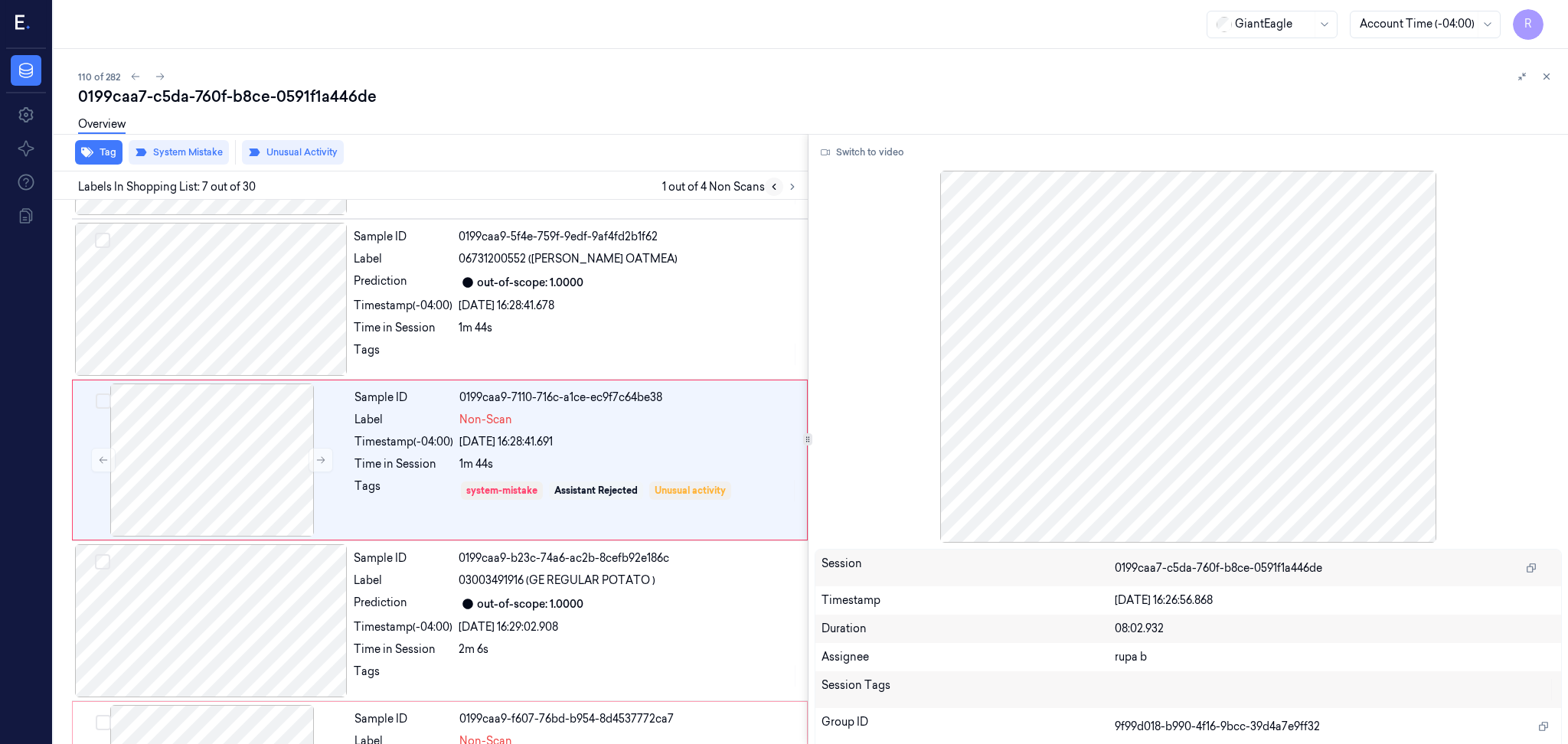
click at [778, 187] on icon at bounding box center [774, 187] width 11 height 11
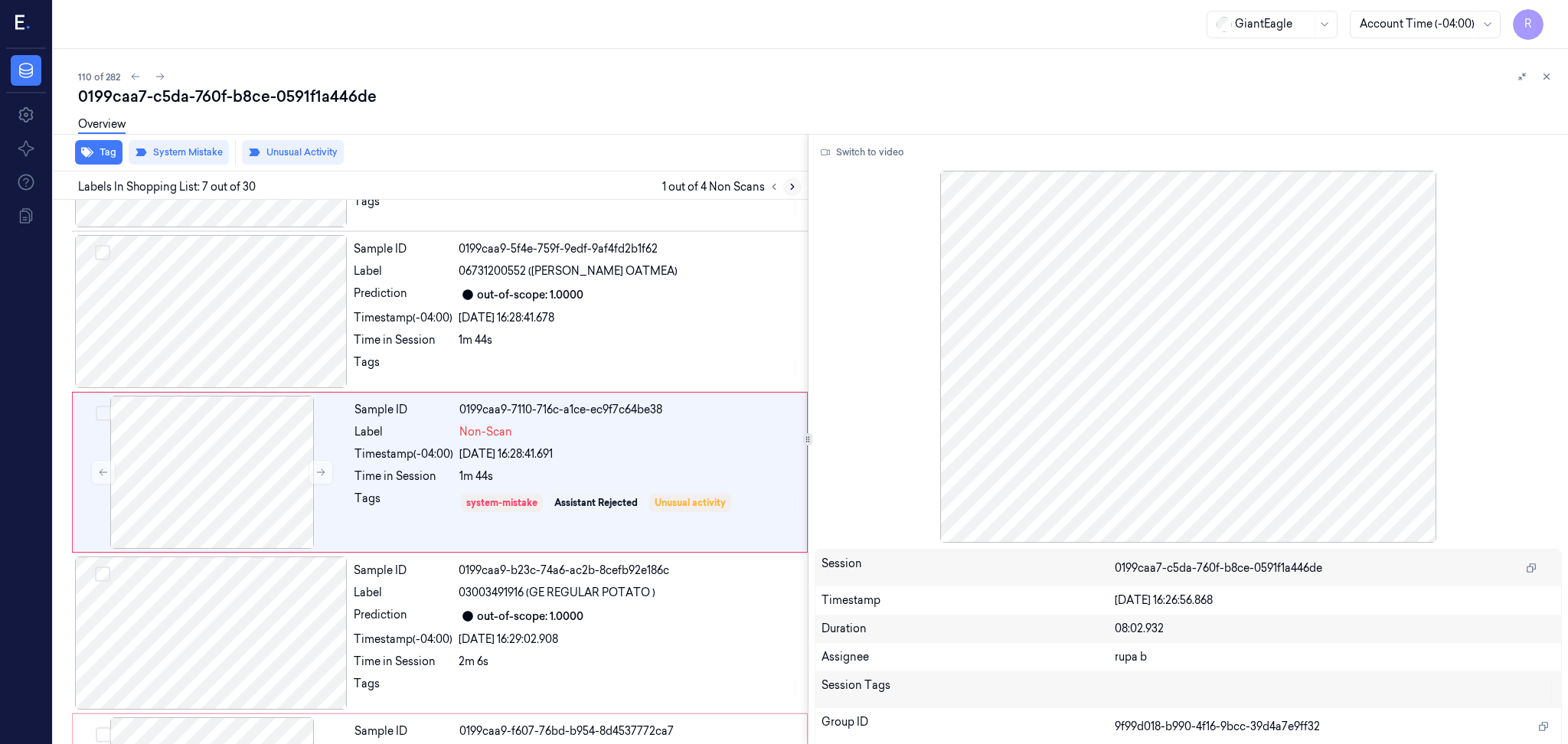
click at [796, 187] on icon at bounding box center [792, 187] width 11 height 11
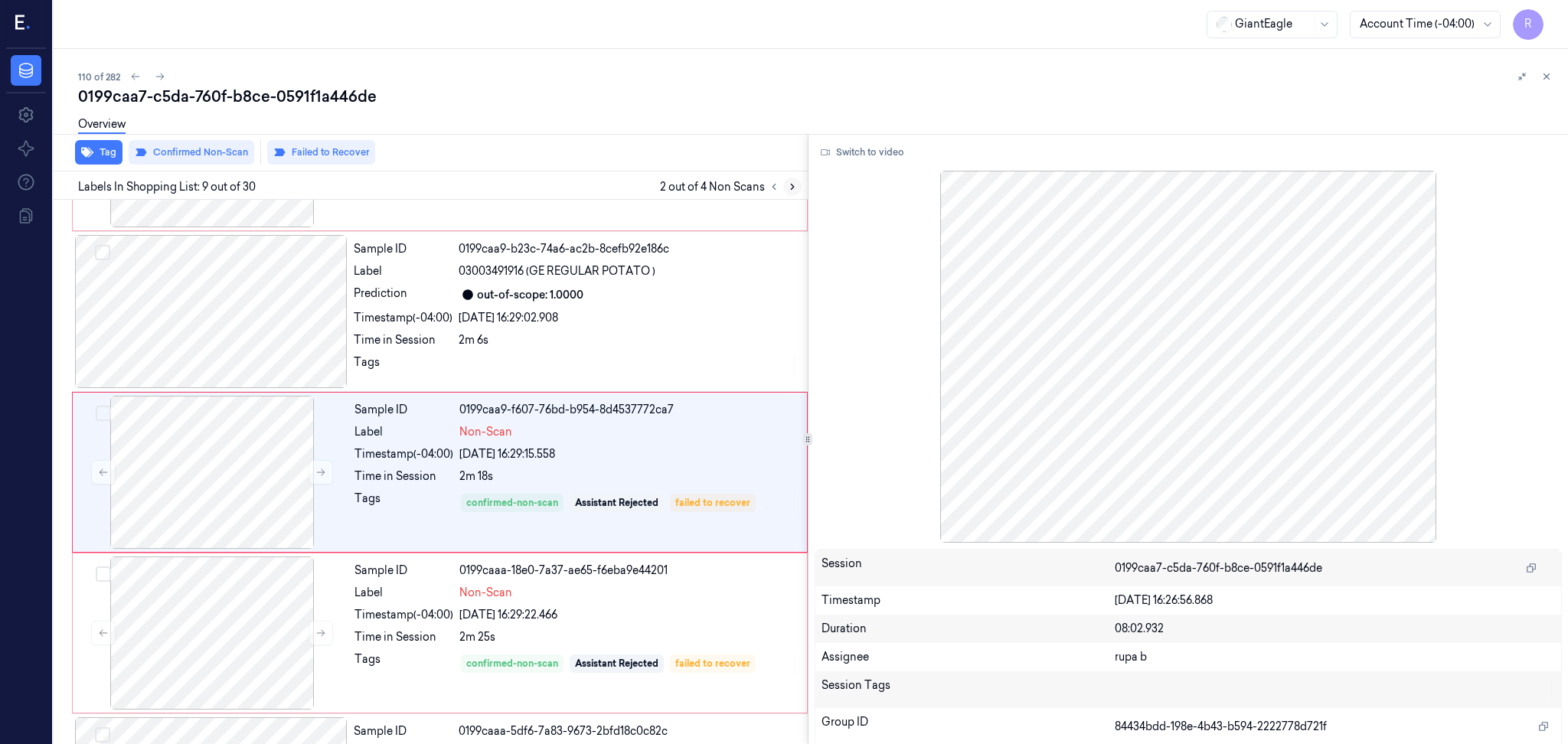
click at [796, 187] on icon at bounding box center [792, 187] width 11 height 11
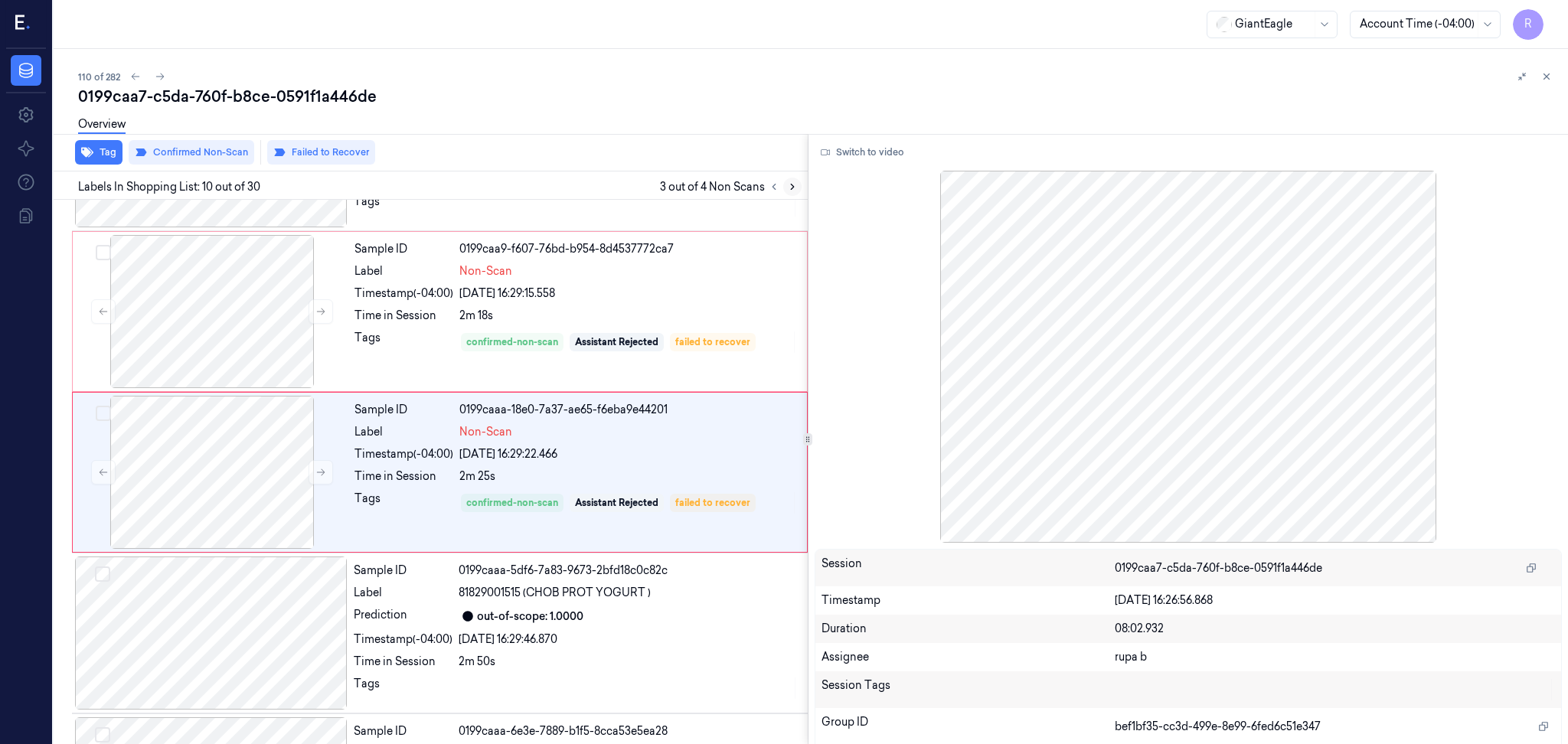
click at [796, 187] on icon at bounding box center [792, 187] width 11 height 11
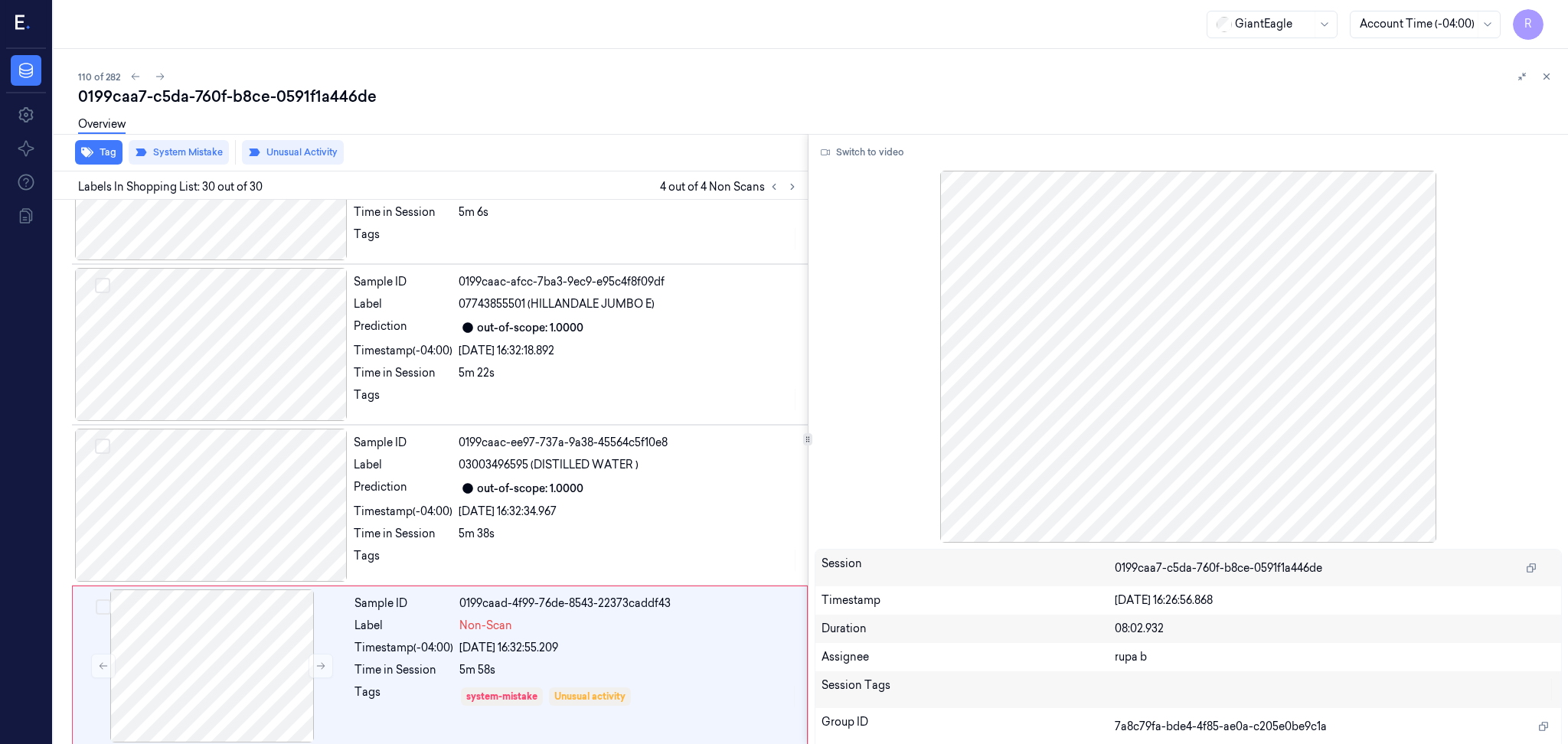
scroll to position [4284, 0]
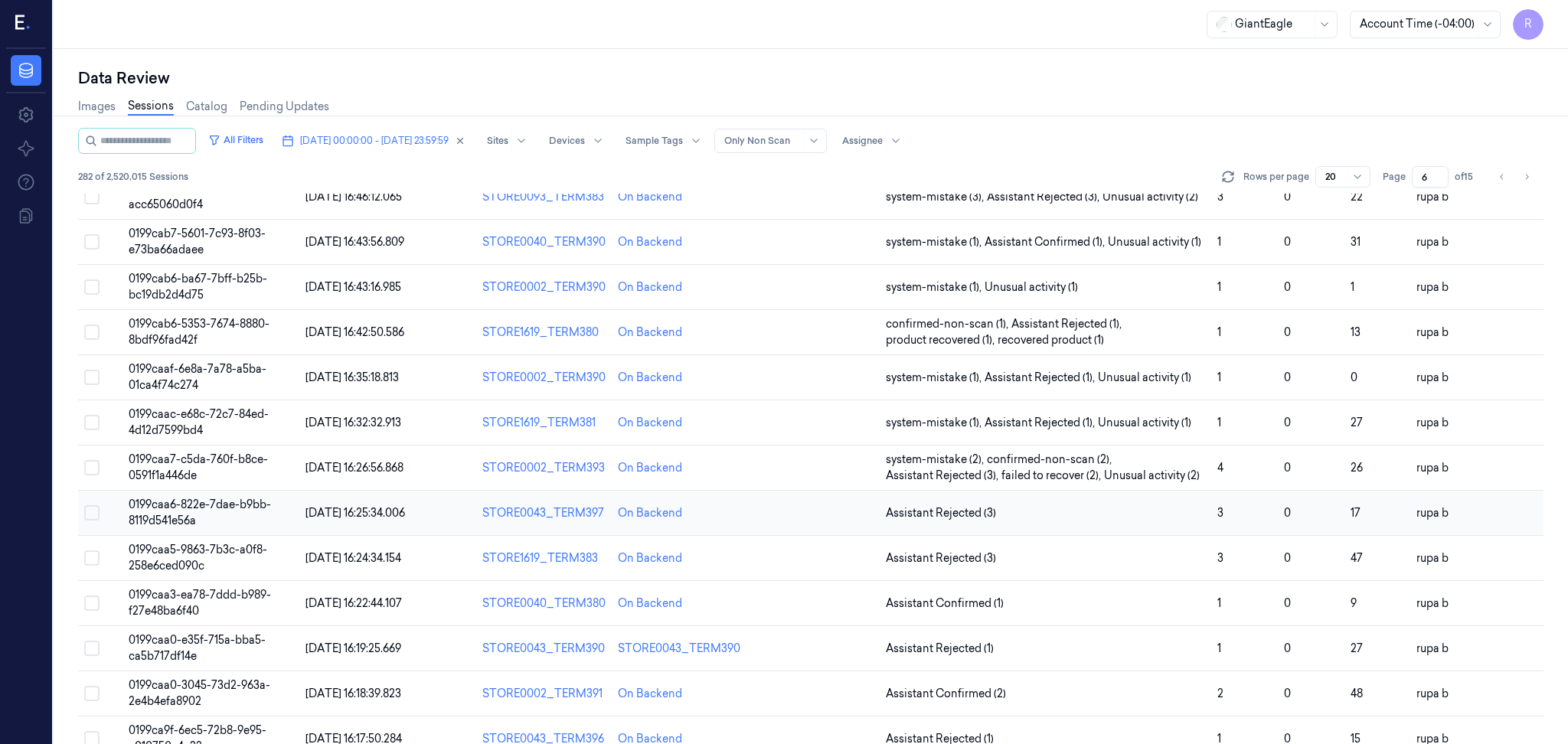
scroll to position [306, 0]
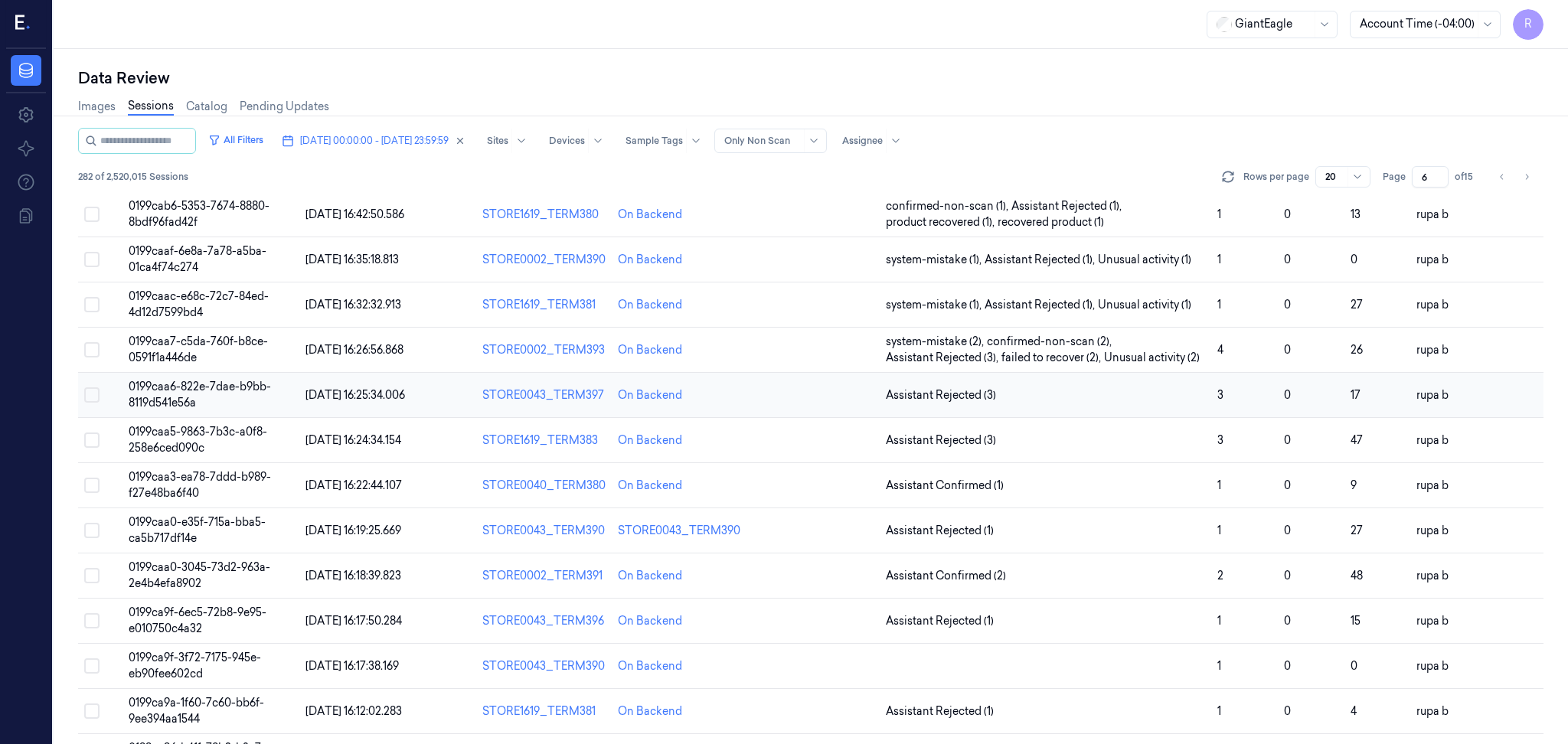
click at [240, 391] on span "0199caa6-822e-7dae-b9bb-8119d541e56a" at bounding box center [200, 395] width 142 height 30
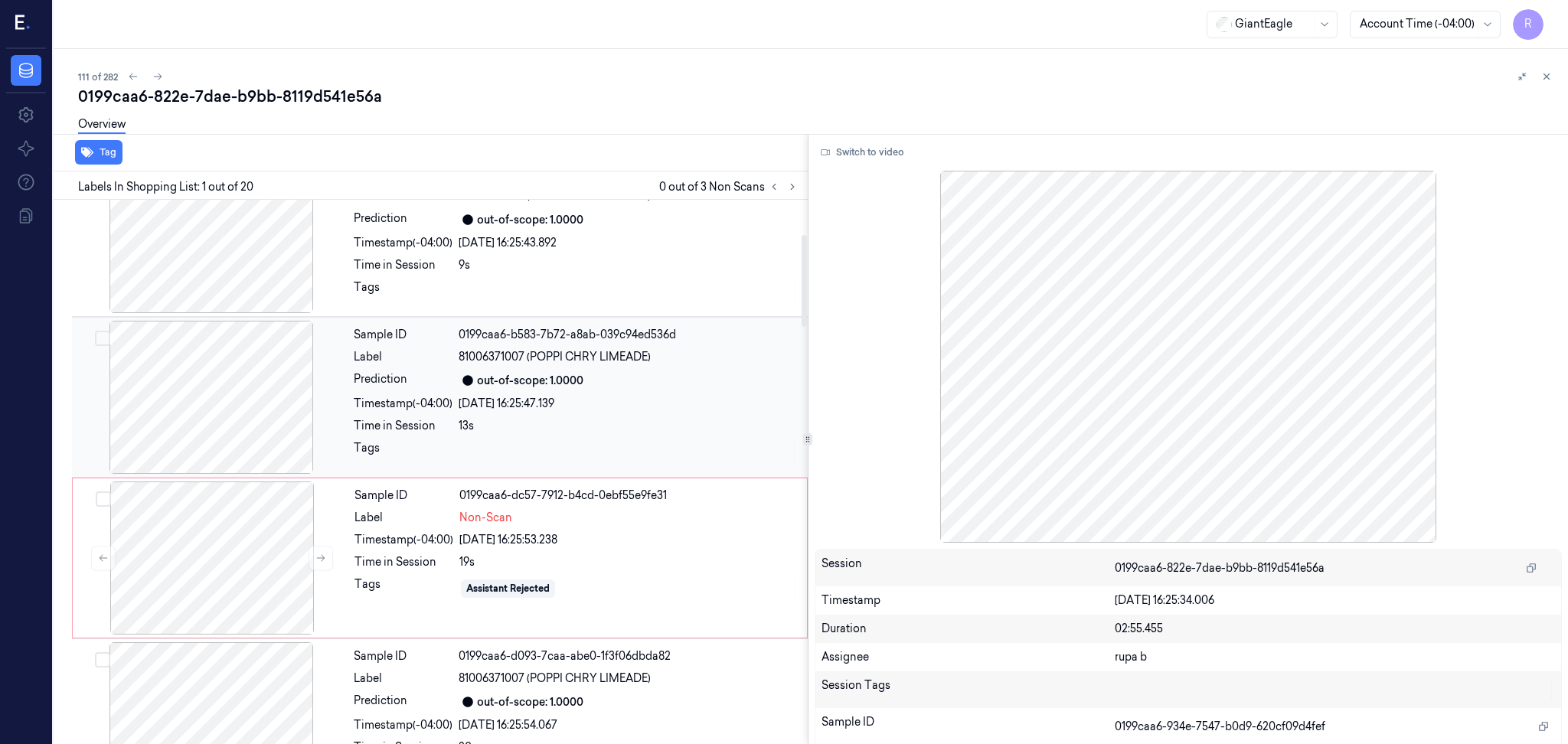
click at [259, 395] on div at bounding box center [211, 398] width 273 height 153
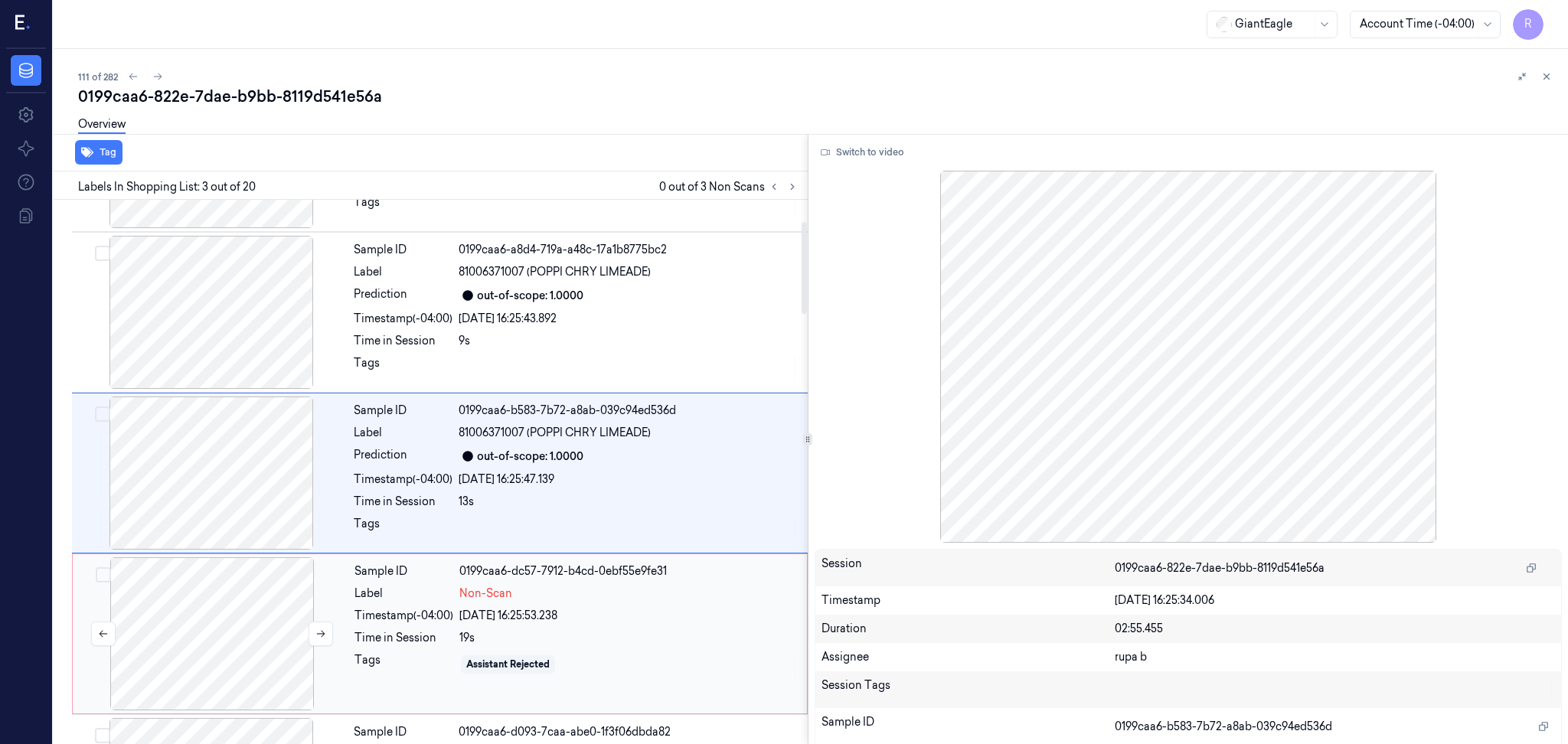
click at [245, 606] on div at bounding box center [212, 634] width 273 height 153
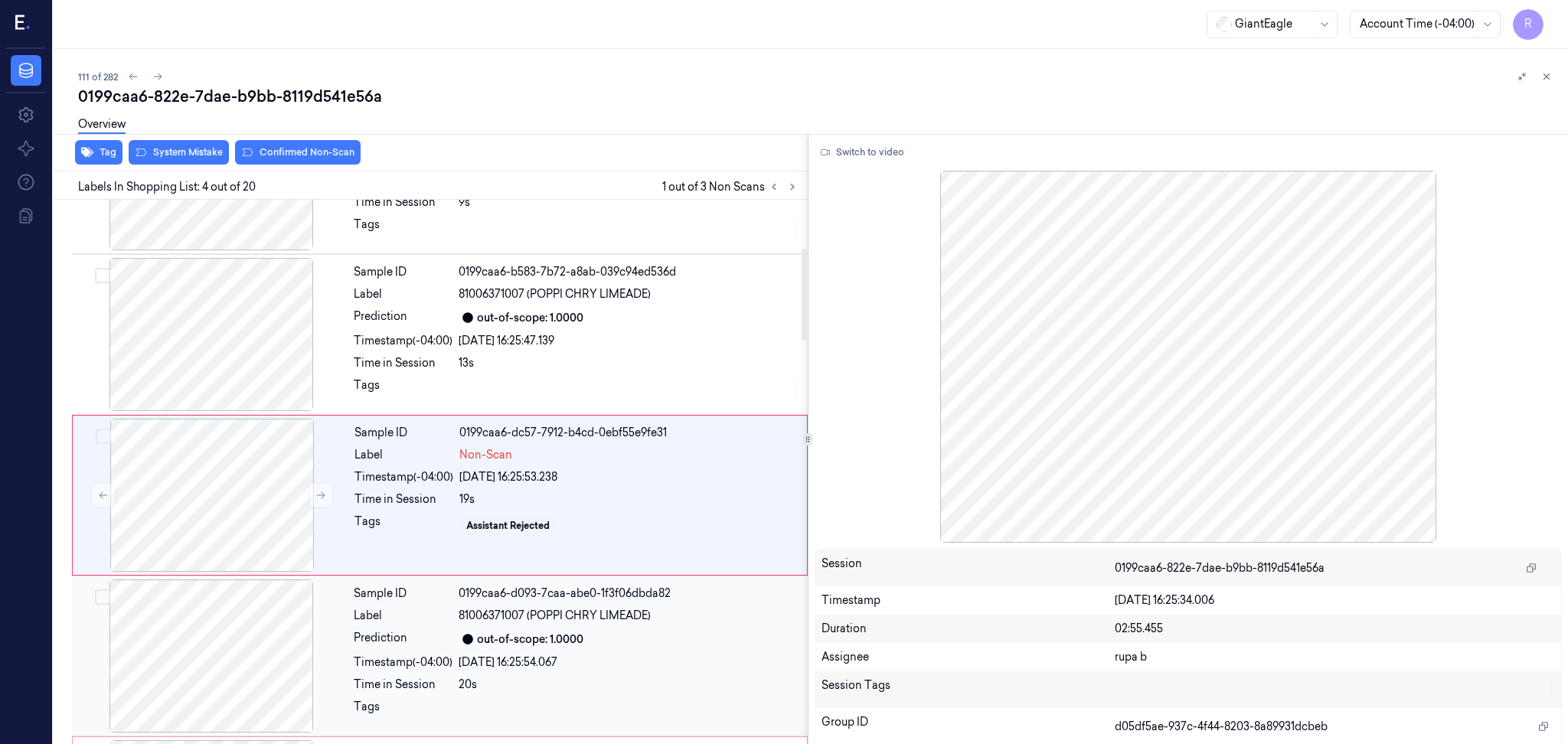
scroll to position [289, 0]
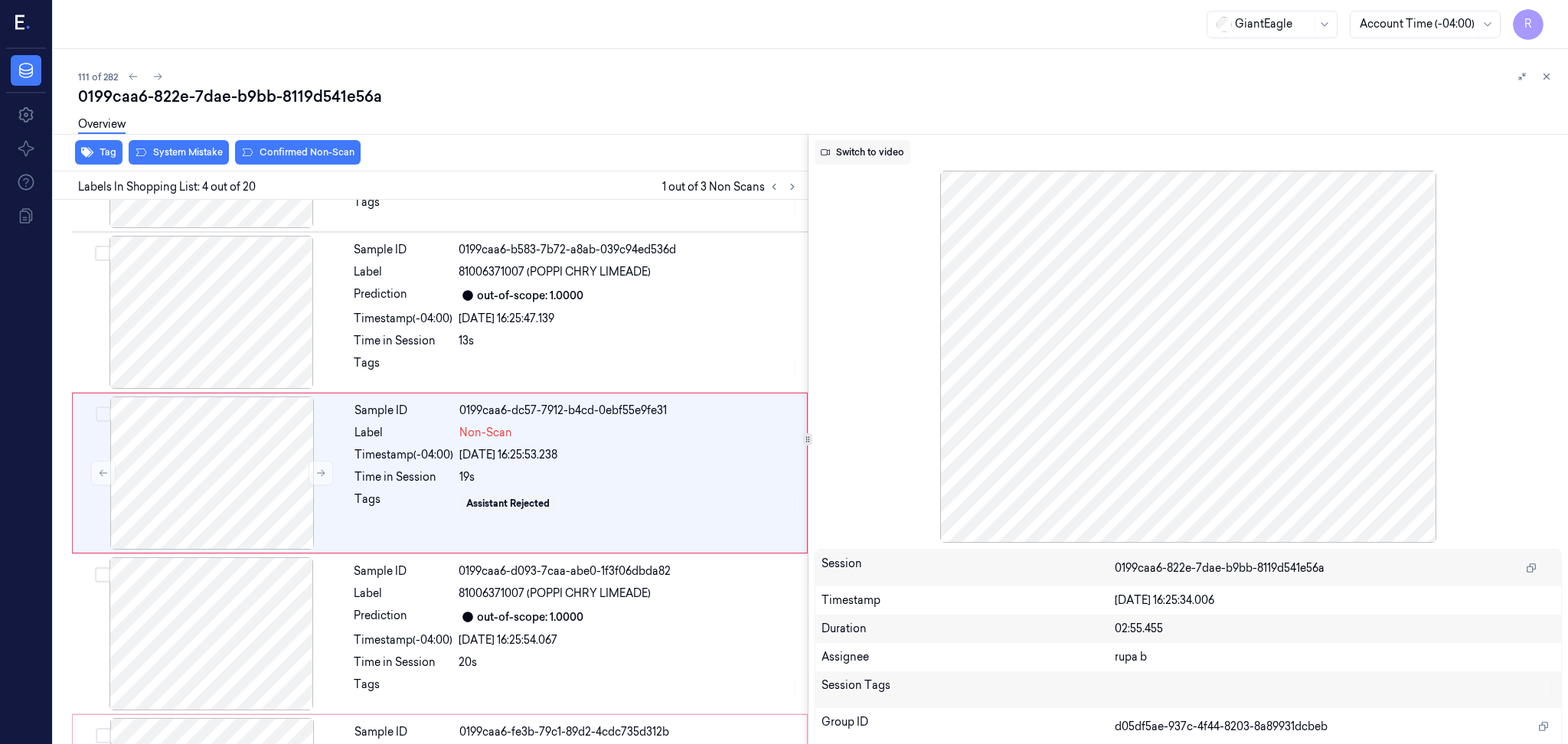
click at [840, 140] on button "Switch to video" at bounding box center [862, 152] width 96 height 25
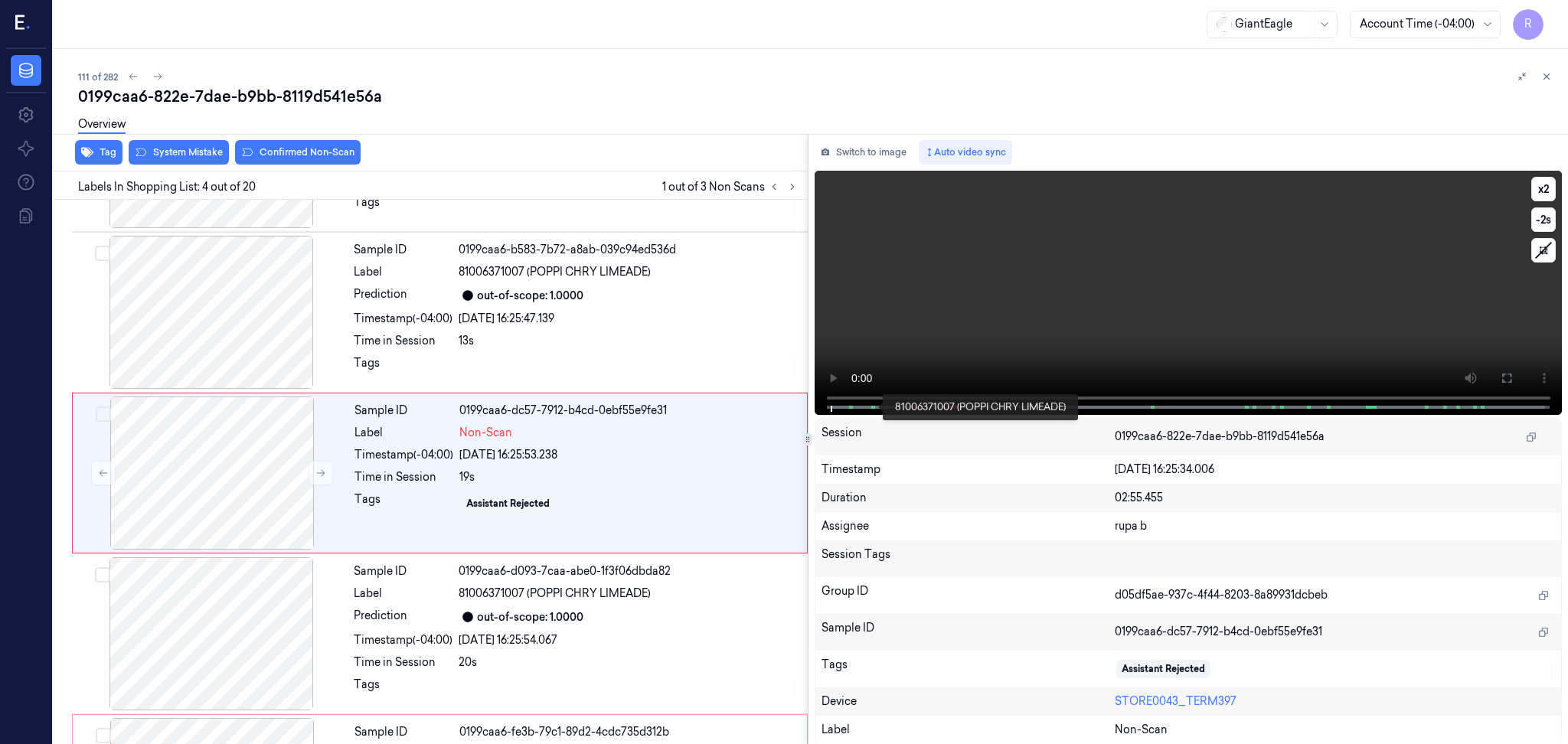
click at [871, 403] on span at bounding box center [872, 407] width 2 height 8
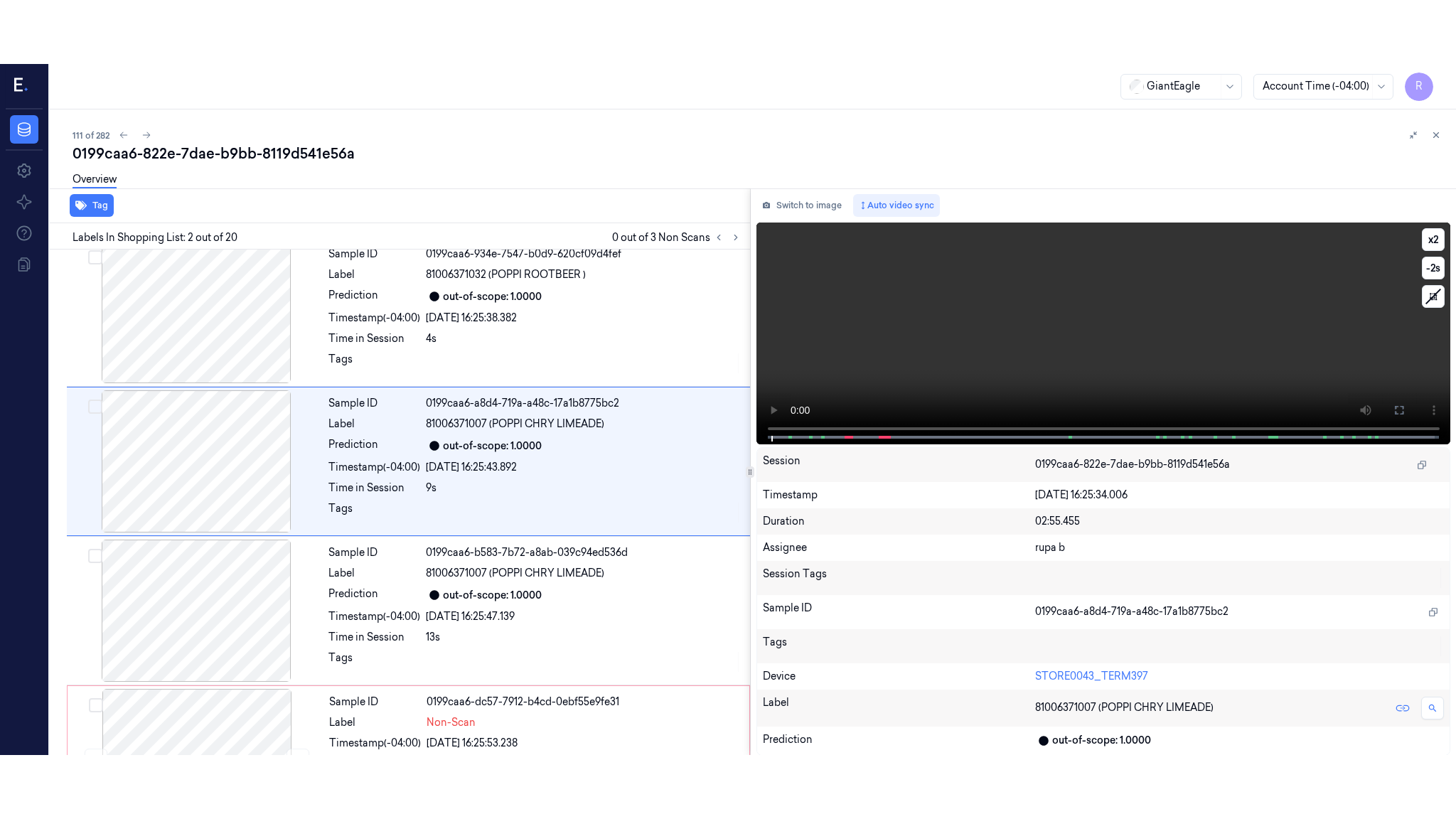
scroll to position [0, 0]
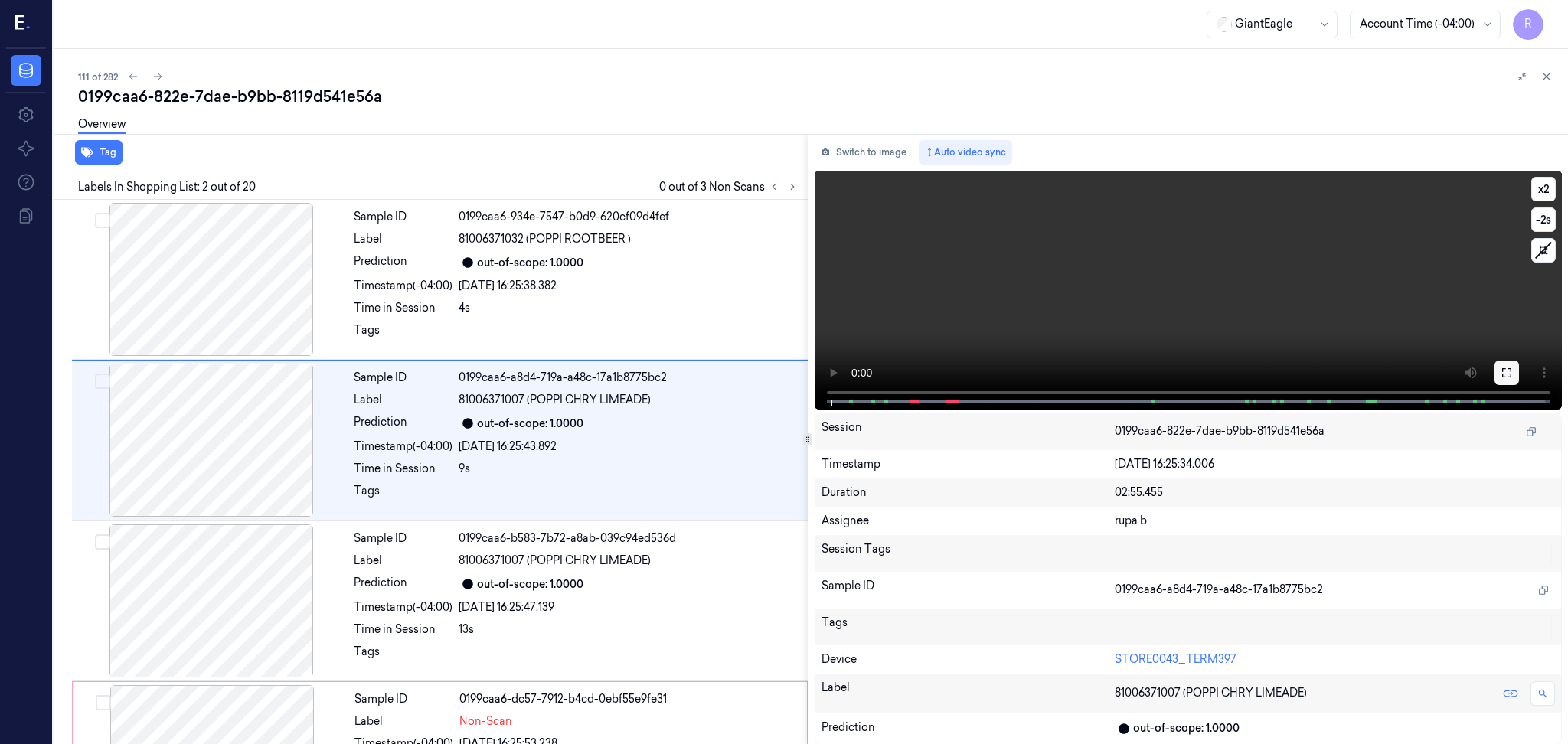
click at [1507, 370] on icon at bounding box center [1506, 372] width 12 height 12
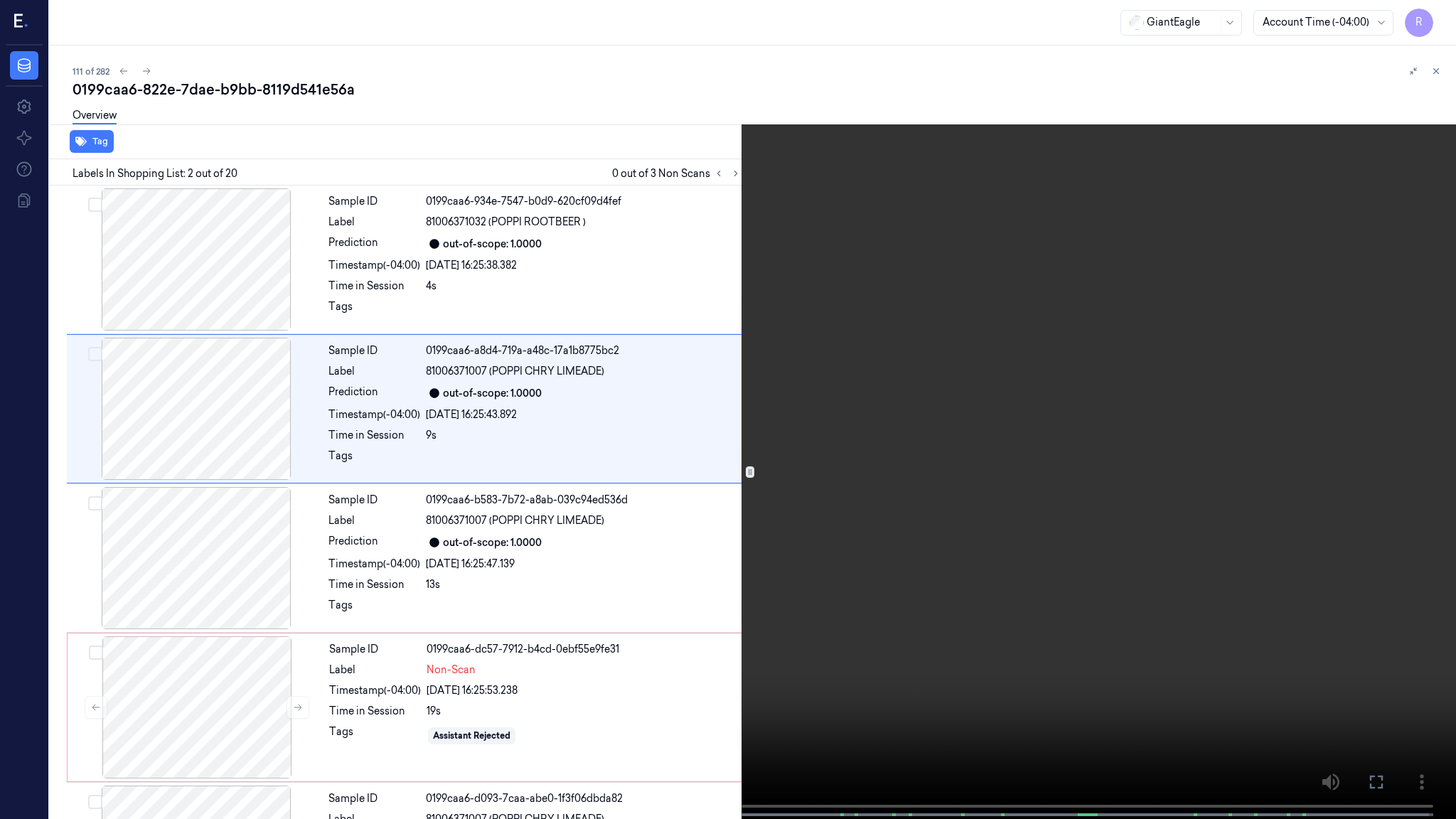
click at [1380, 383] on video at bounding box center [728, 411] width 1456 height 822
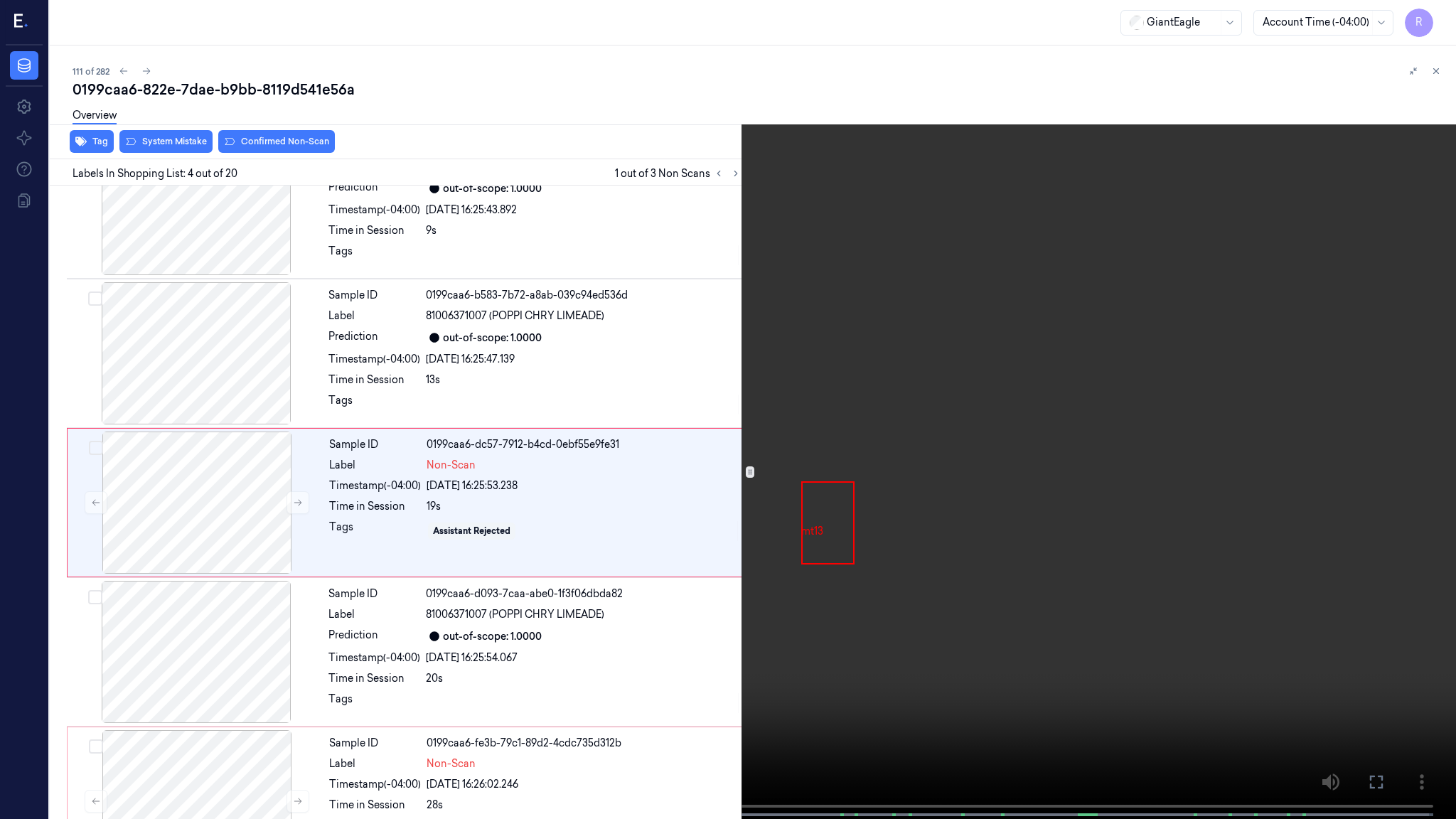
scroll to position [205, 0]
click at [1185, 603] on video at bounding box center [728, 411] width 1456 height 822
click at [1186, 603] on video at bounding box center [728, 411] width 1456 height 822
click at [1428, 21] on button "x 2" at bounding box center [1438, 17] width 23 height 23
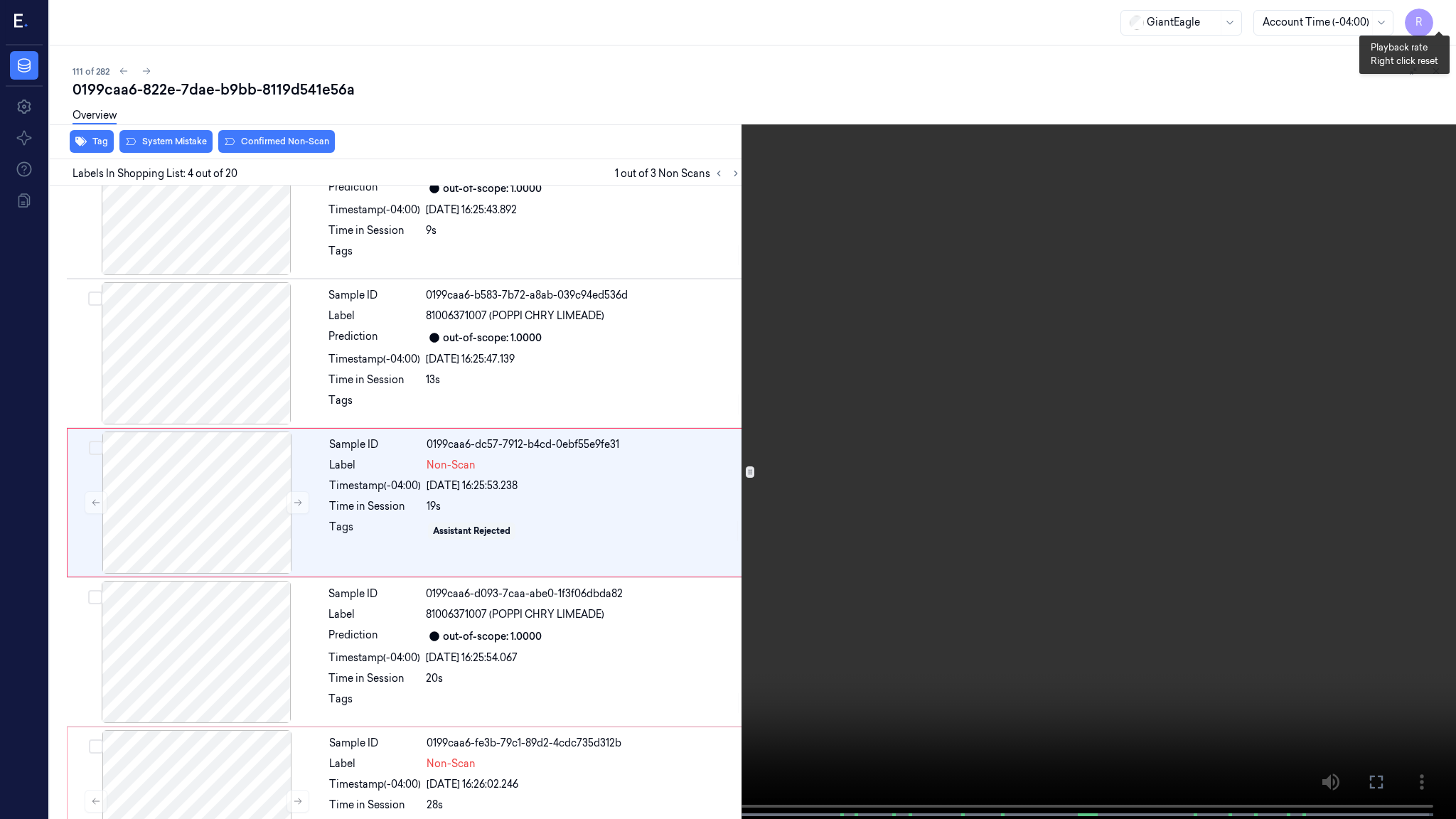
click at [1429, 21] on button "x 4" at bounding box center [1438, 17] width 23 height 23
click at [858, 382] on video at bounding box center [728, 411] width 1456 height 822
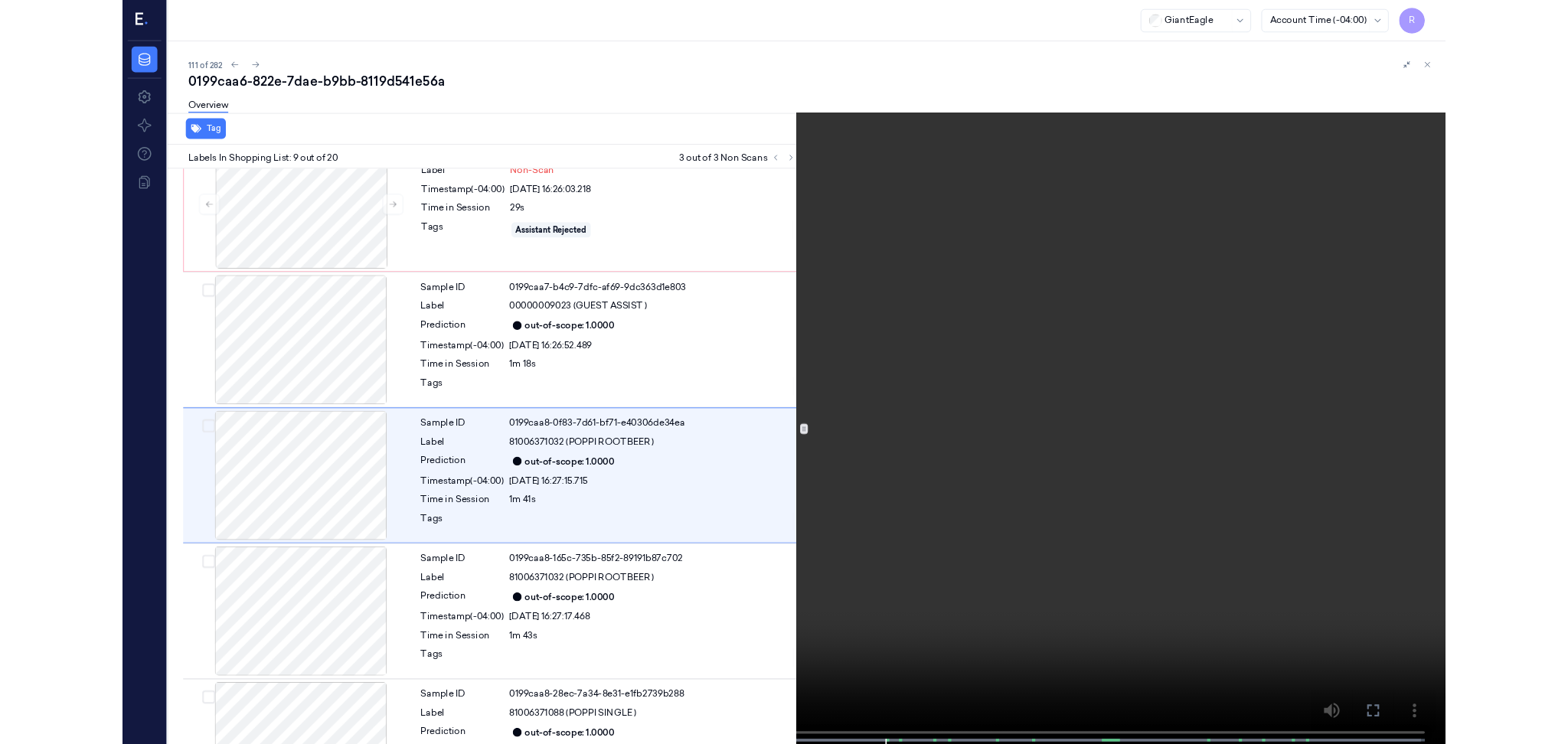
scroll to position [1024, 0]
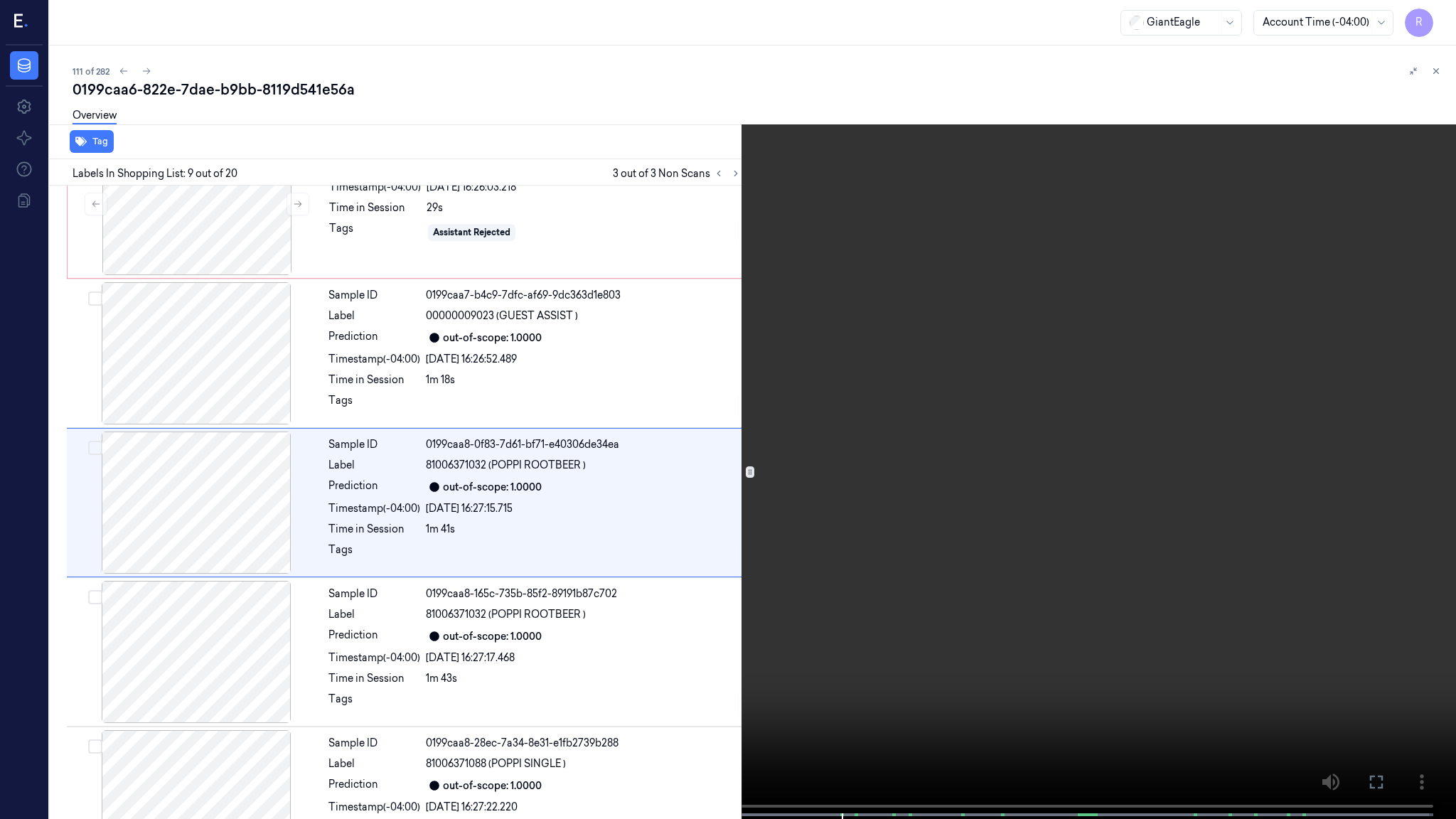
click at [948, 571] on video at bounding box center [728, 411] width 1456 height 822
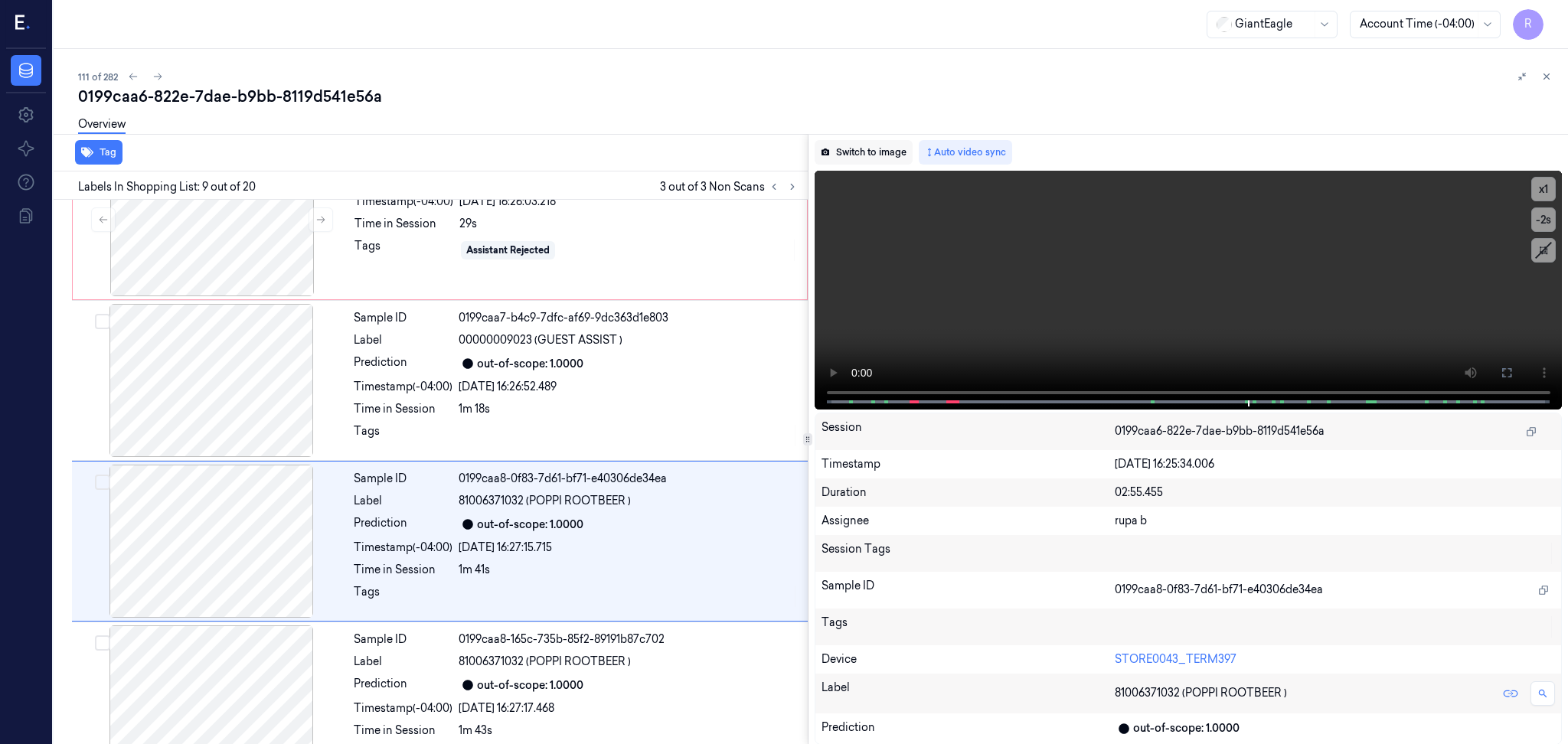
click at [893, 151] on button "Switch to image" at bounding box center [863, 152] width 98 height 25
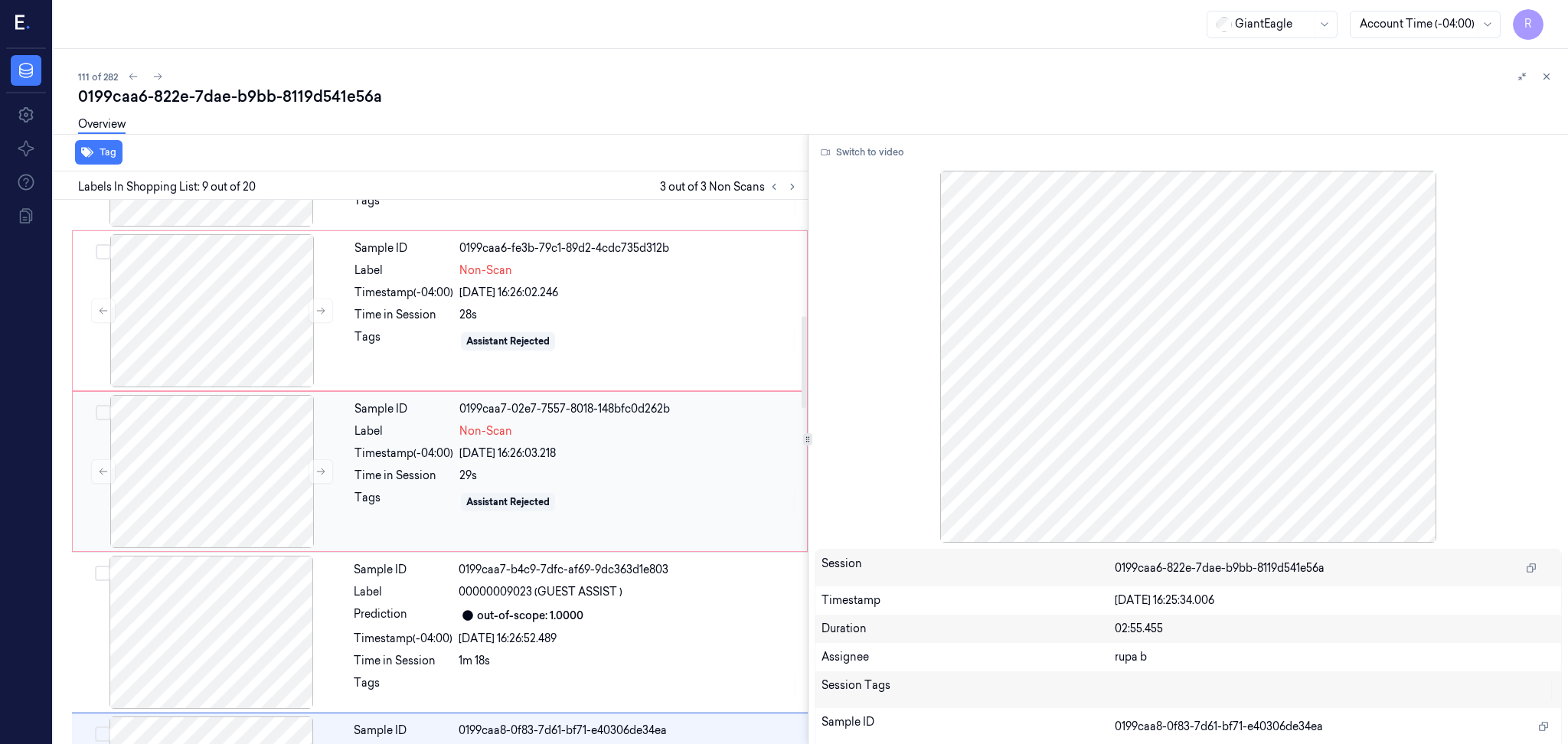
scroll to position [684, 0]
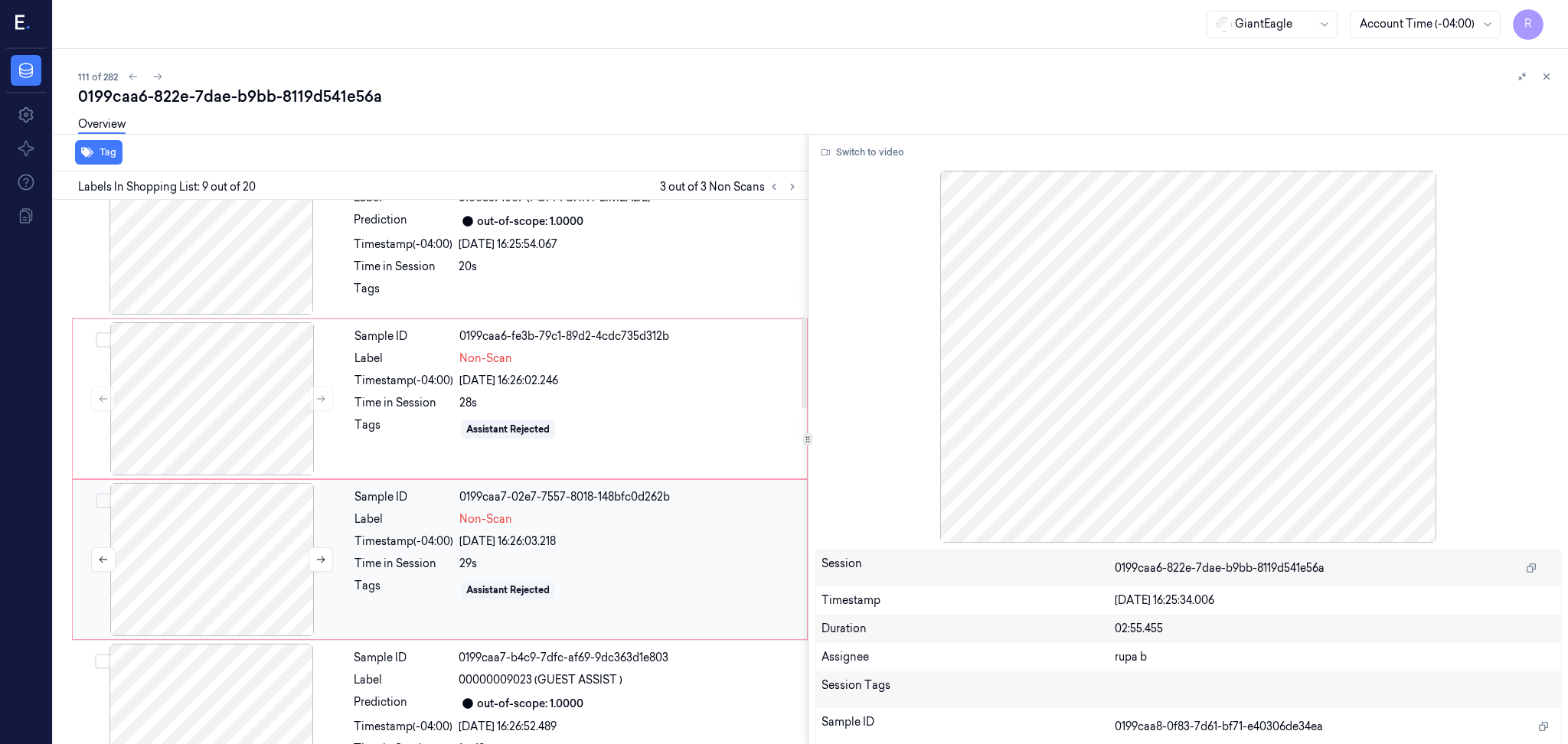
click at [289, 565] on div at bounding box center [212, 560] width 273 height 153
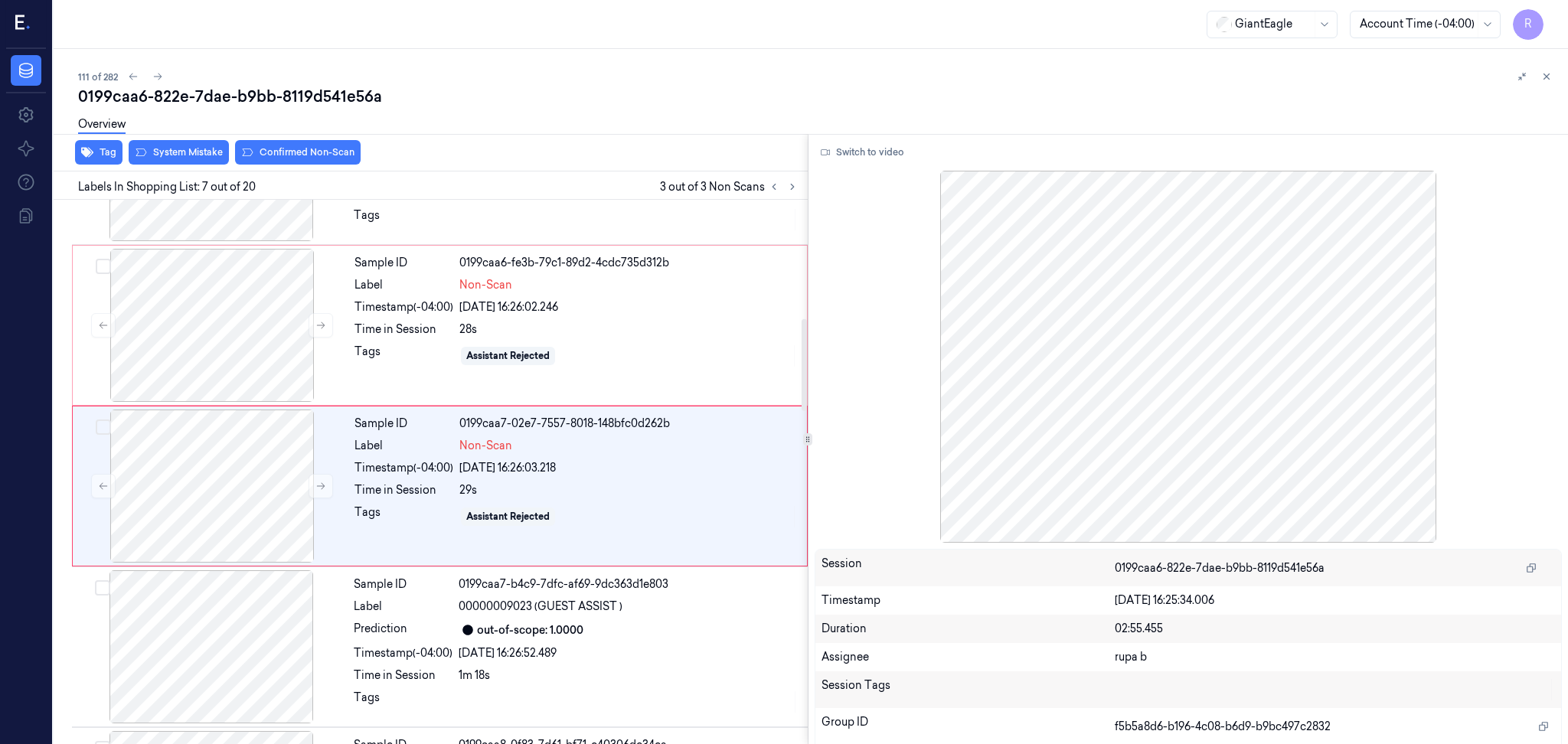
scroll to position [772, 0]
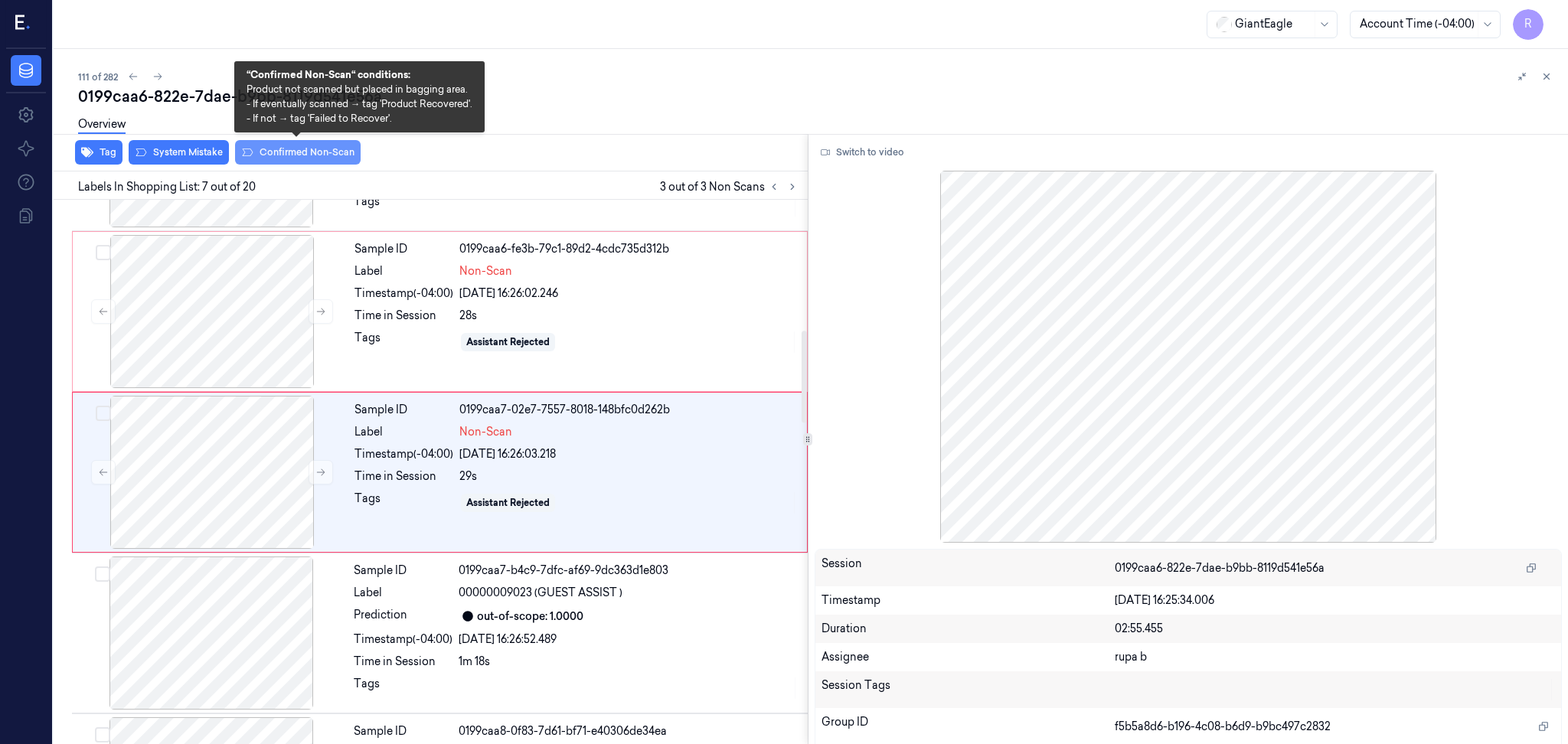
click at [259, 158] on button "Confirmed Non-Scan" at bounding box center [297, 152] width 126 height 25
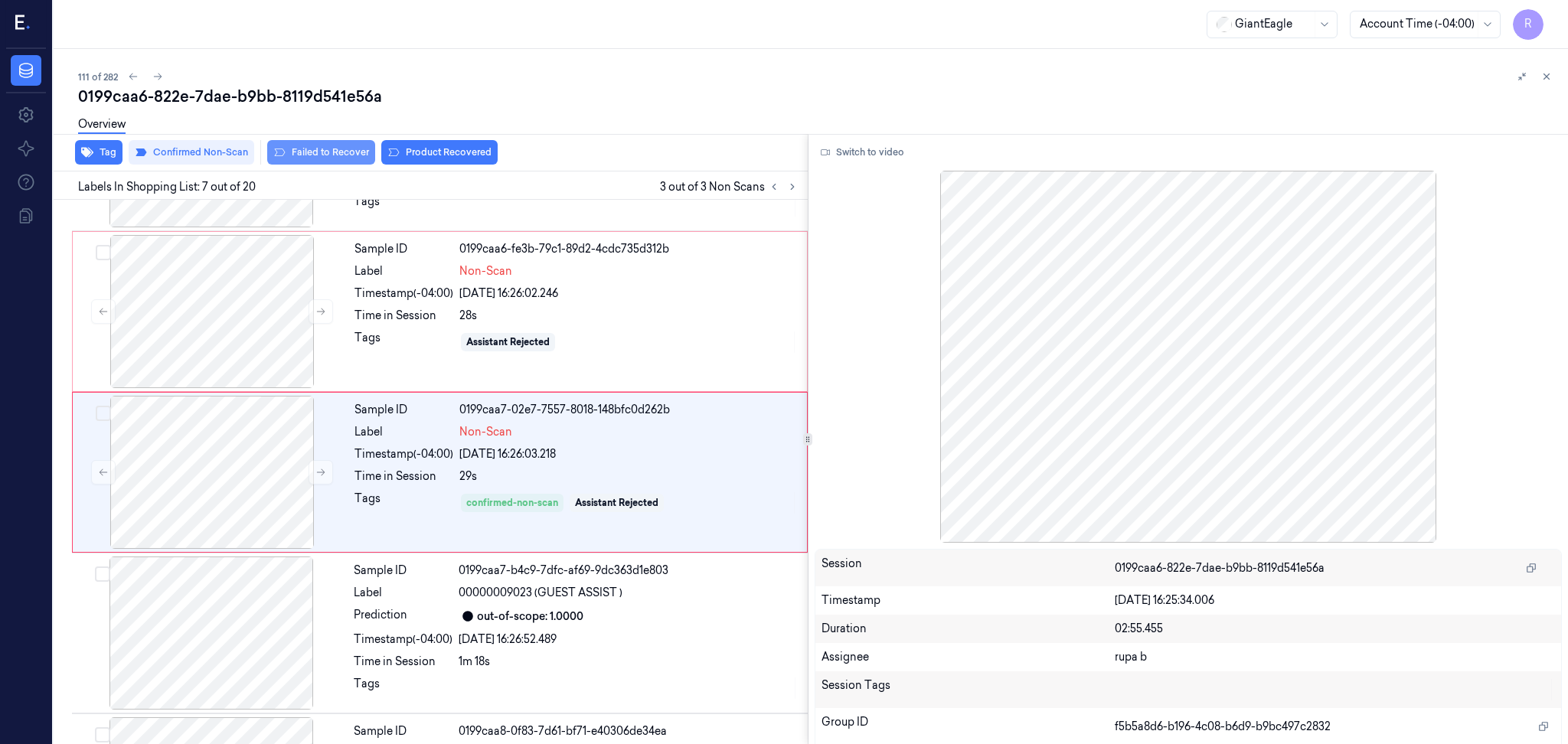
click at [326, 157] on button "Failed to Recover" at bounding box center [321, 152] width 108 height 25
click at [226, 307] on div at bounding box center [212, 312] width 273 height 153
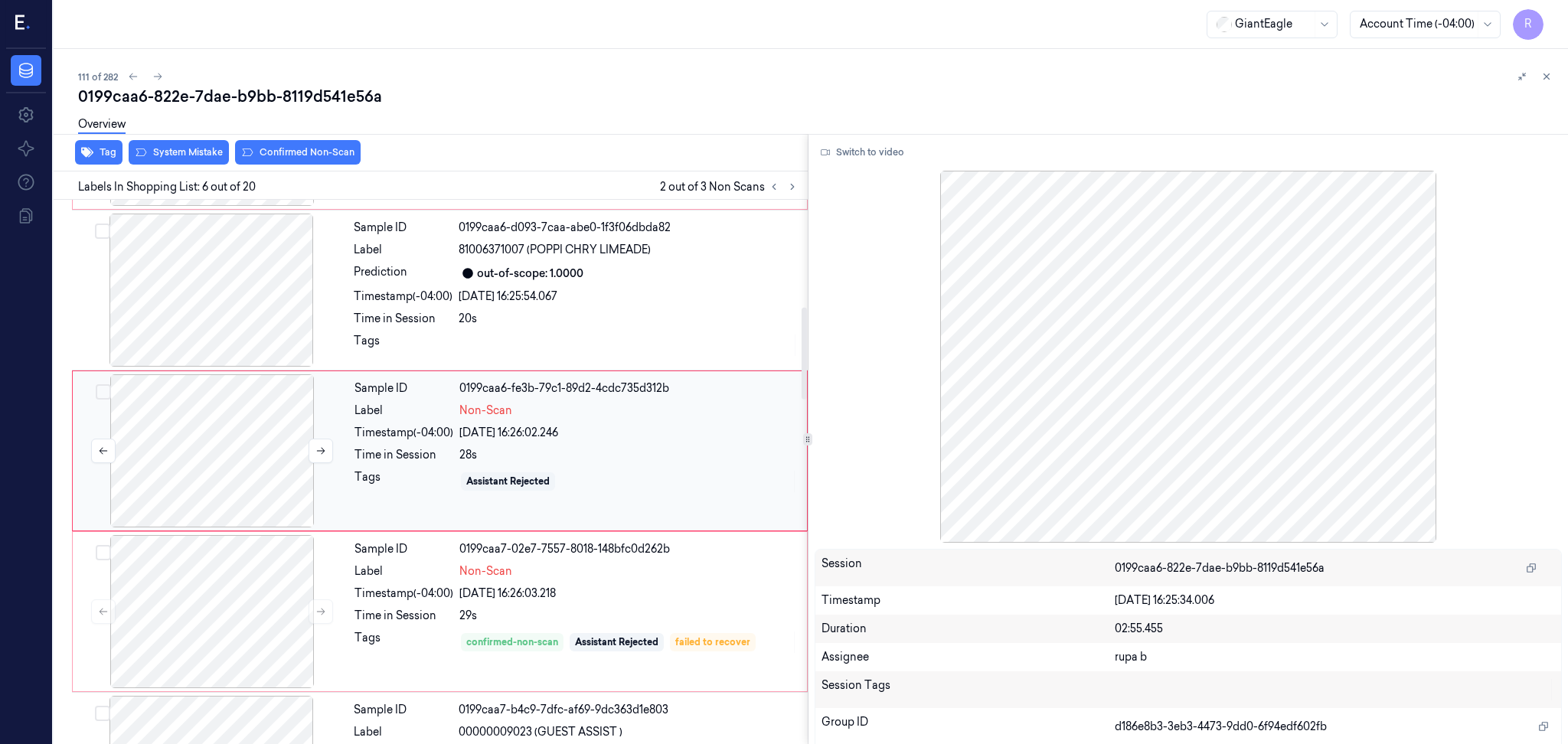
scroll to position [610, 0]
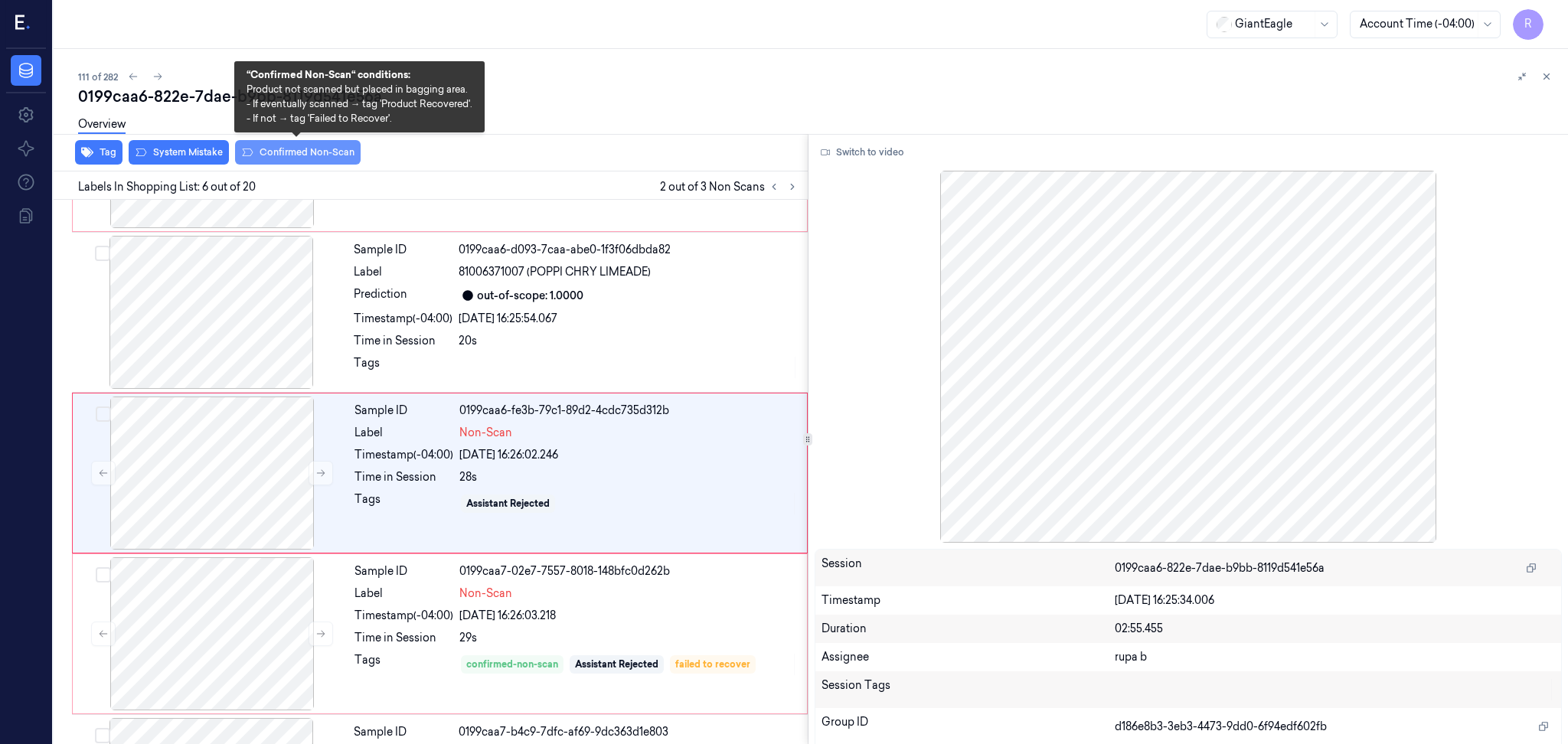
click at [270, 154] on button "Confirmed Non-Scan" at bounding box center [297, 152] width 126 height 25
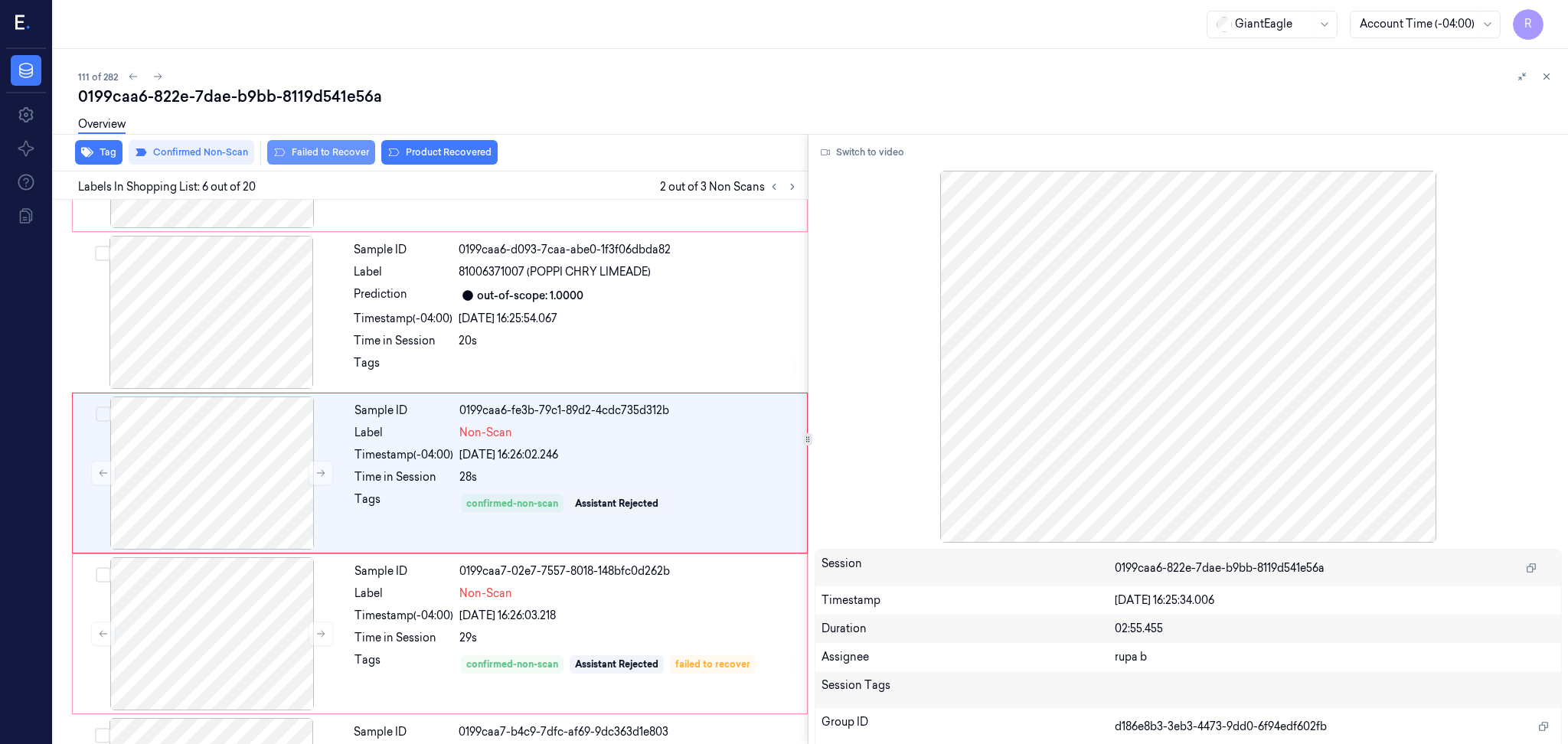
click at [308, 153] on button "Failed to Recover" at bounding box center [321, 152] width 108 height 25
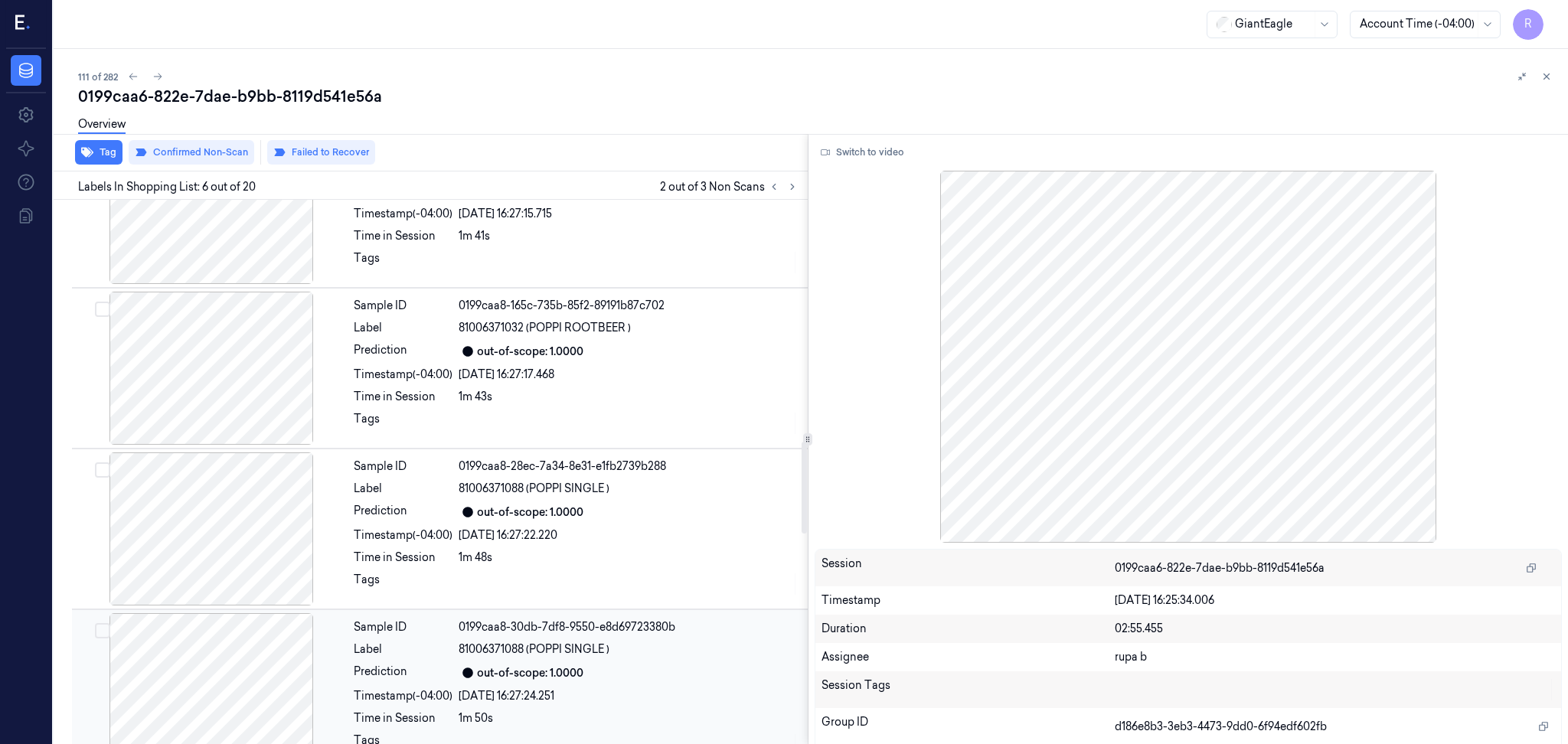
scroll to position [1427, 0]
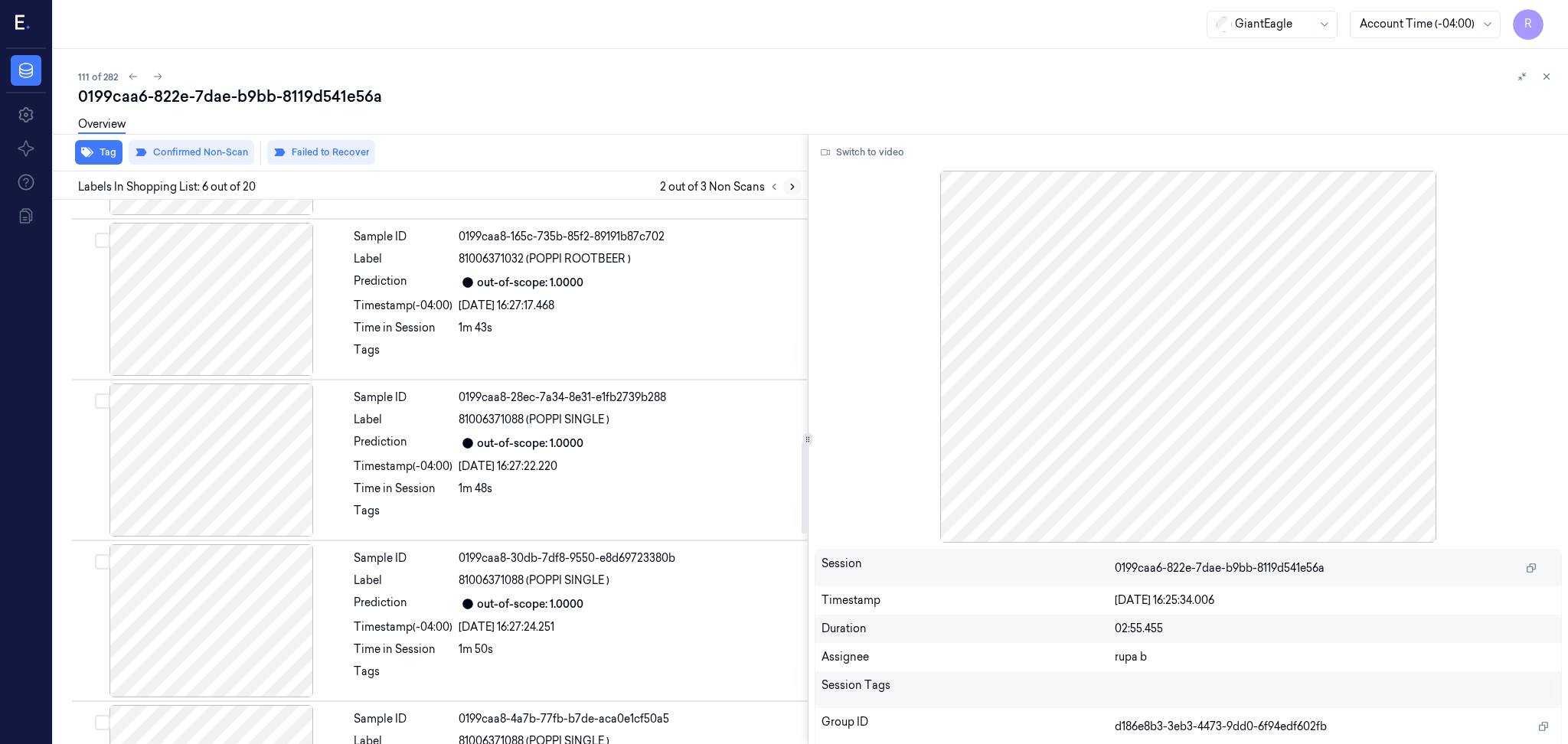
click at [789, 185] on icon at bounding box center [792, 187] width 11 height 11
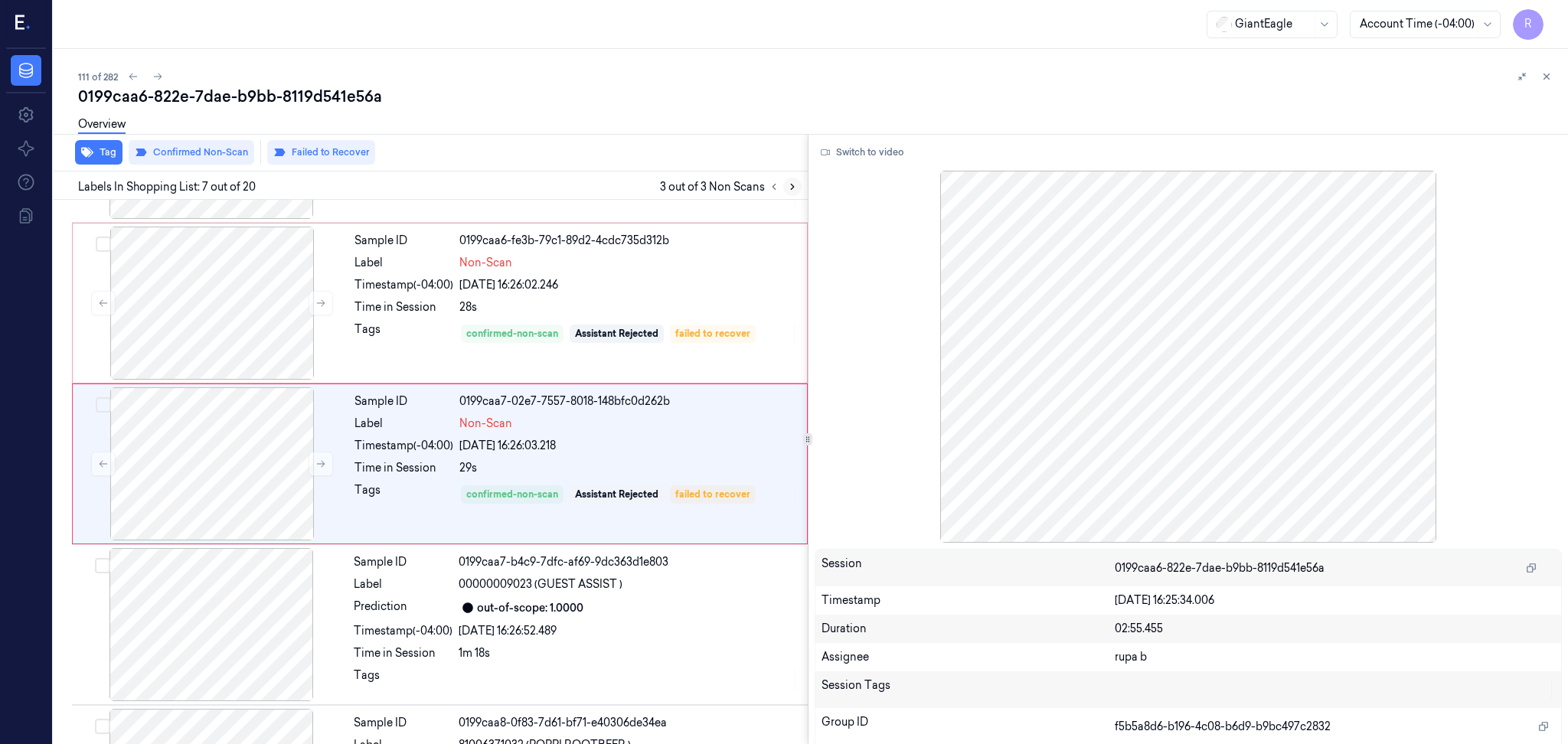
scroll to position [772, 0]
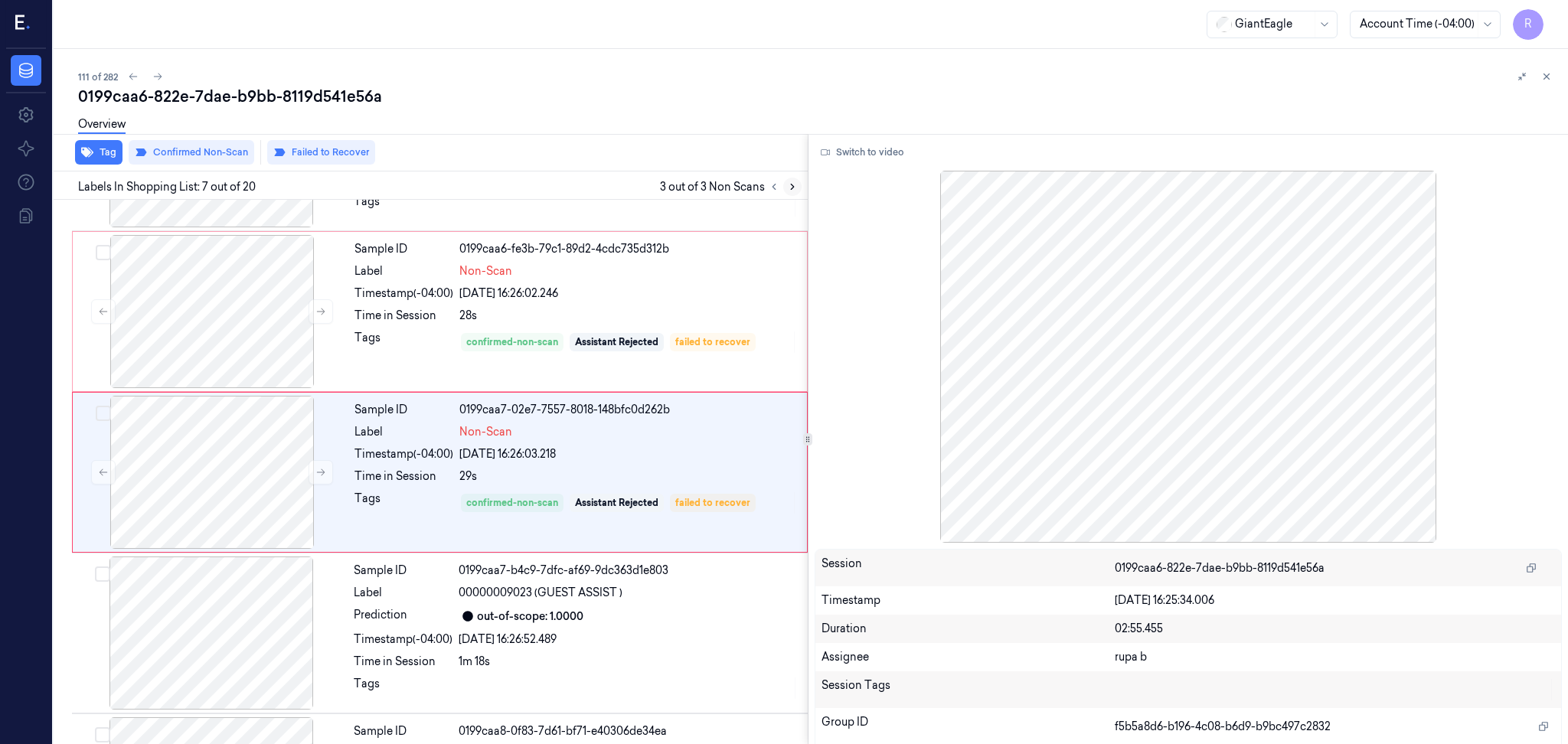
click at [789, 185] on icon at bounding box center [792, 187] width 11 height 11
click at [773, 187] on icon at bounding box center [774, 187] width 3 height 6
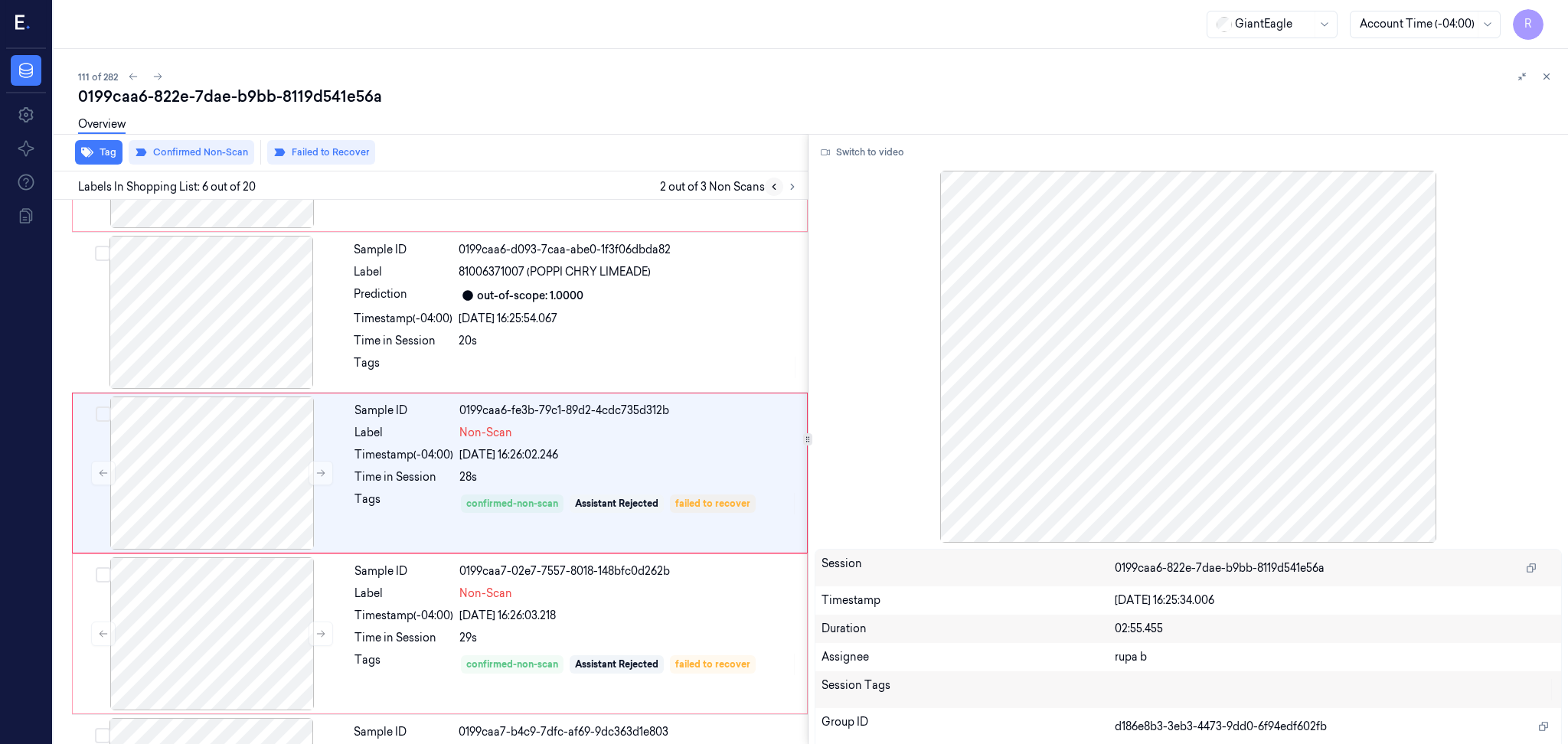
click at [773, 187] on icon at bounding box center [774, 187] width 3 height 6
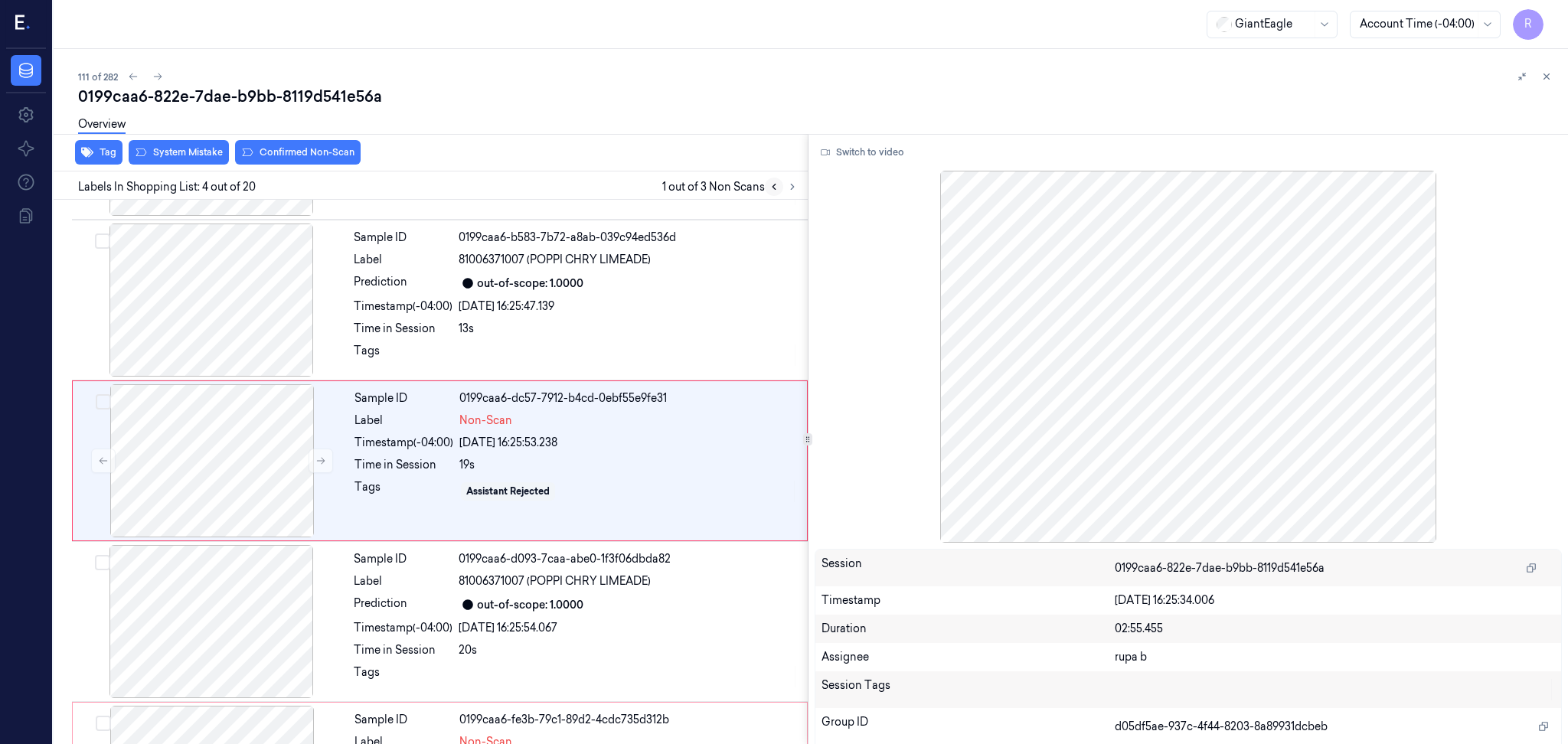
scroll to position [289, 0]
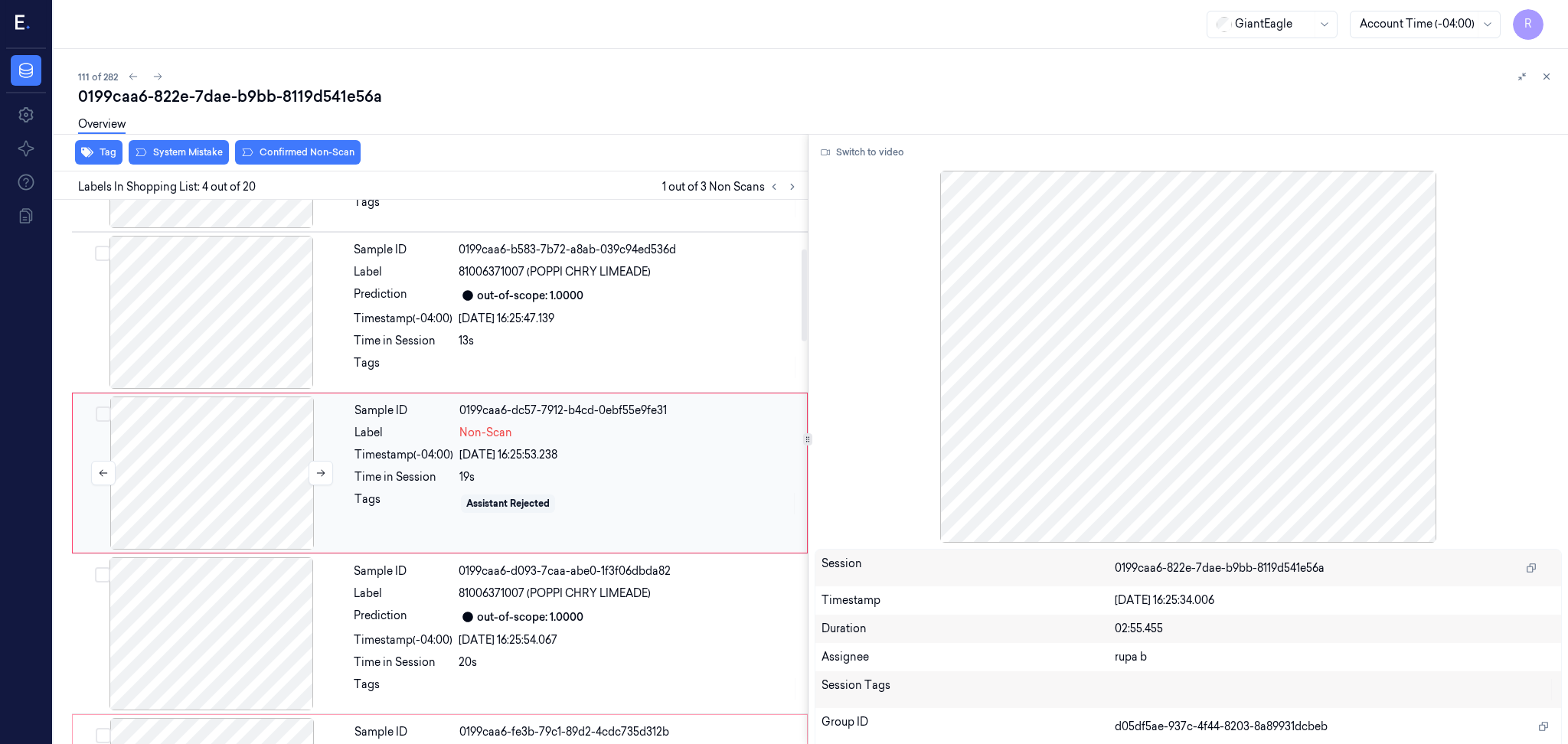
click at [156, 470] on div at bounding box center [212, 473] width 273 height 153
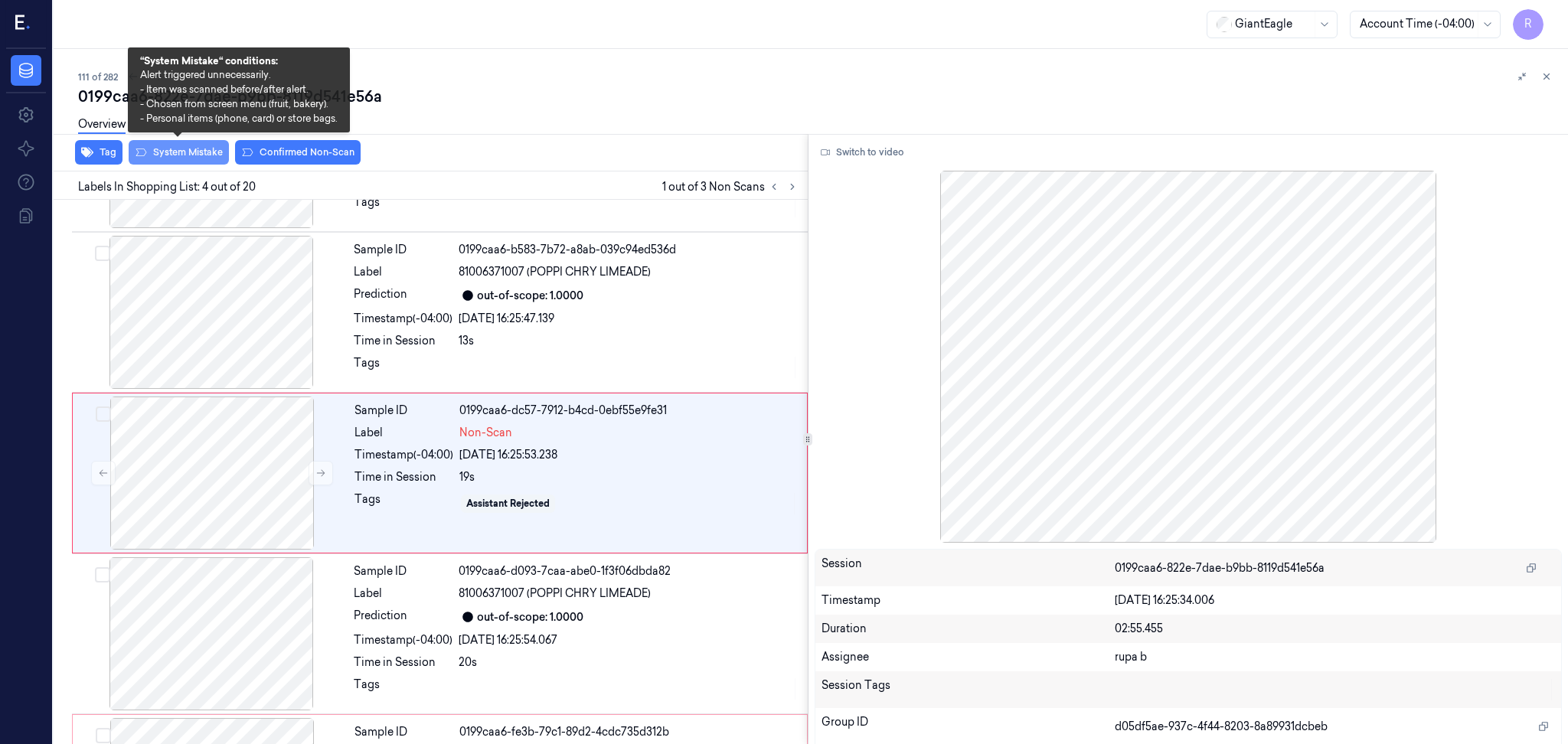
click at [202, 159] on button "System Mistake" at bounding box center [179, 152] width 100 height 25
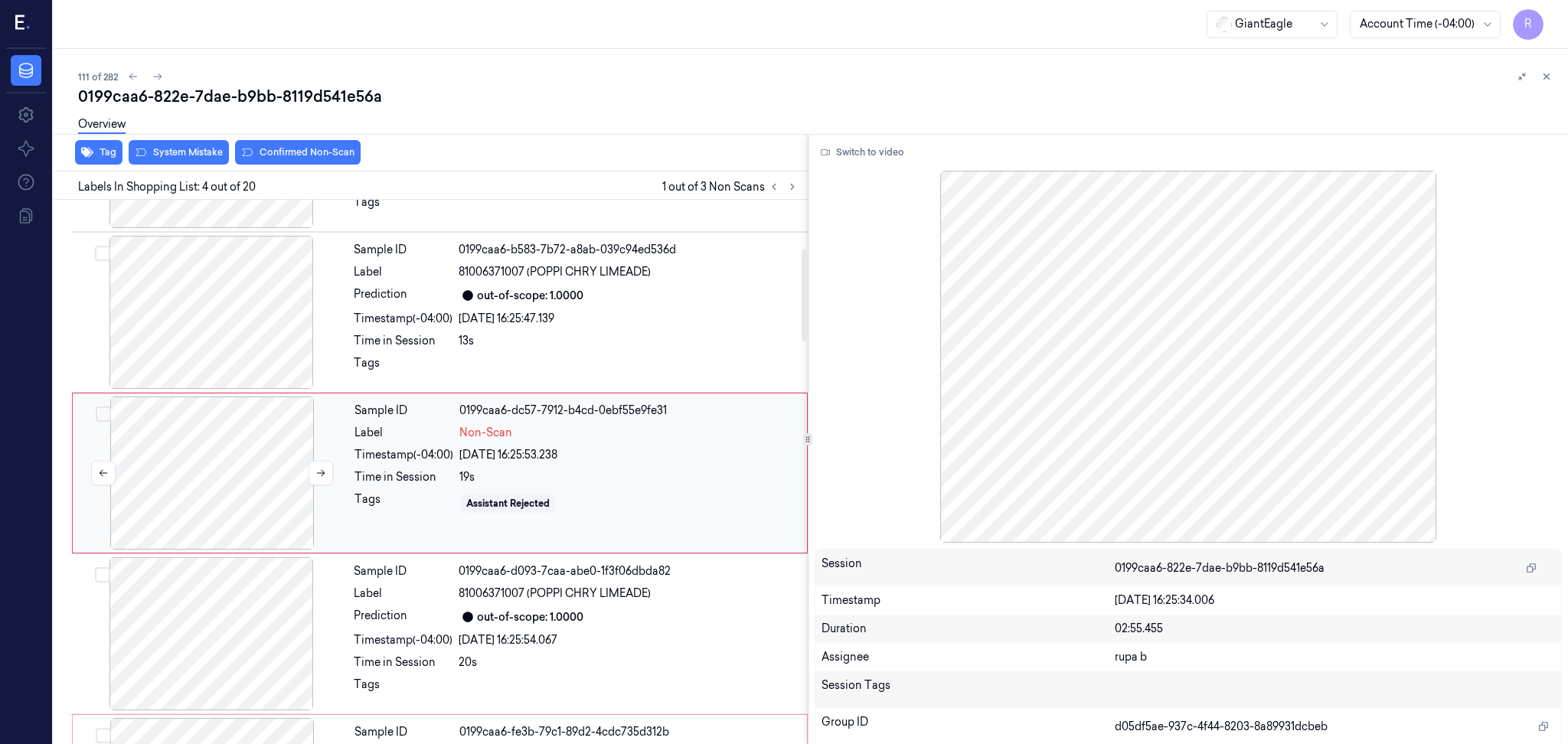
click at [200, 470] on div at bounding box center [212, 473] width 273 height 153
click at [197, 642] on div at bounding box center [211, 634] width 273 height 153
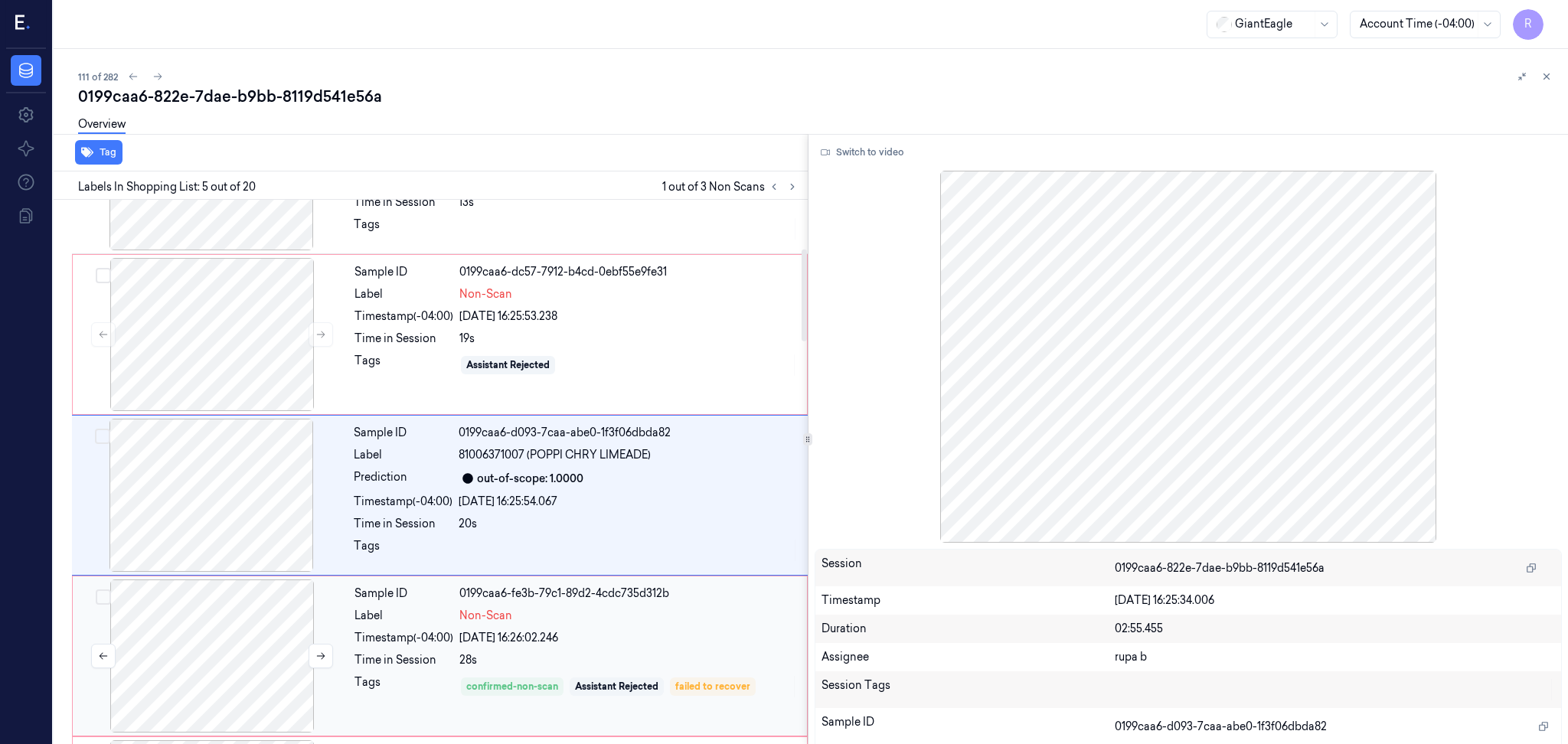
scroll to position [449, 0]
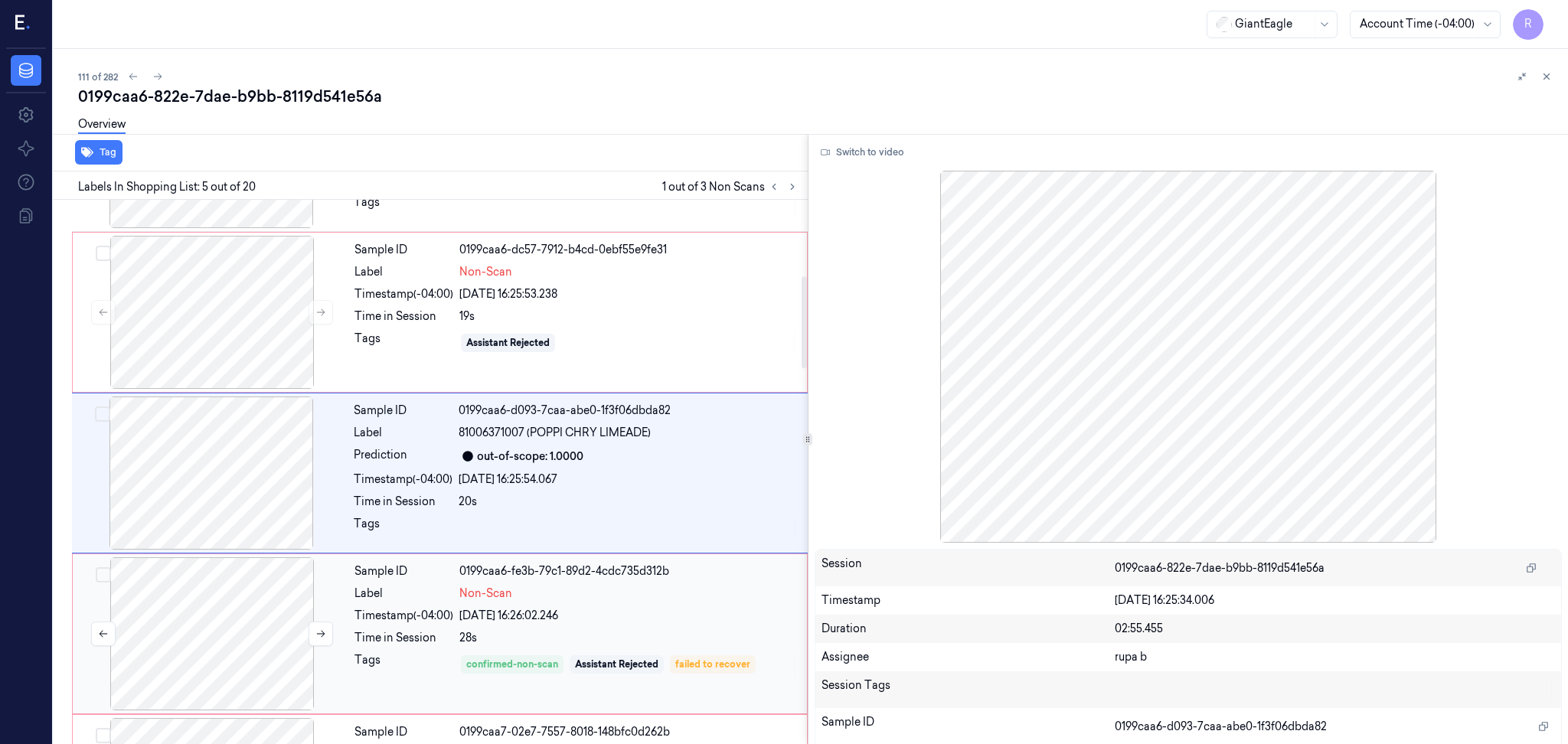
click at [244, 648] on div at bounding box center [212, 634] width 273 height 153
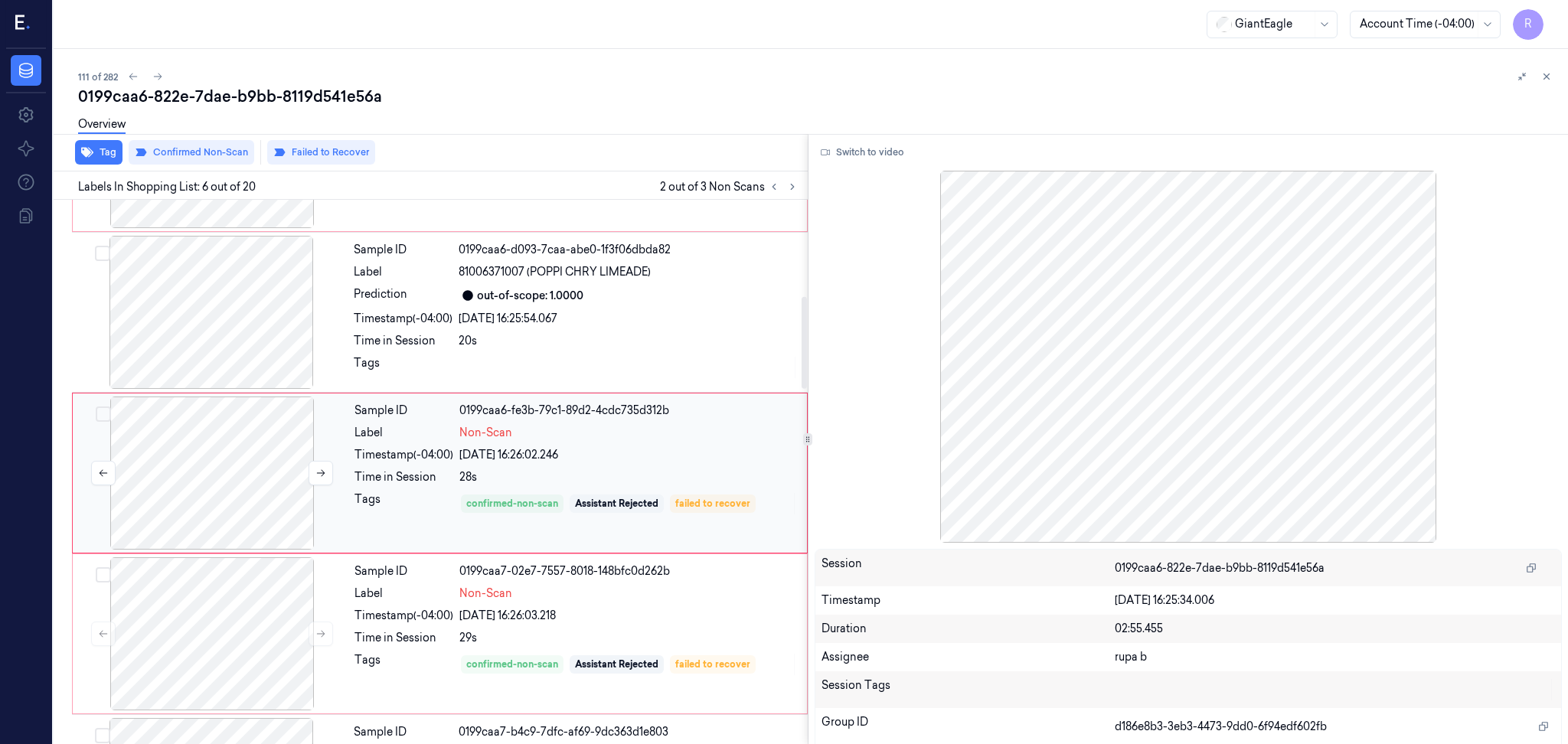
scroll to position [508, 0]
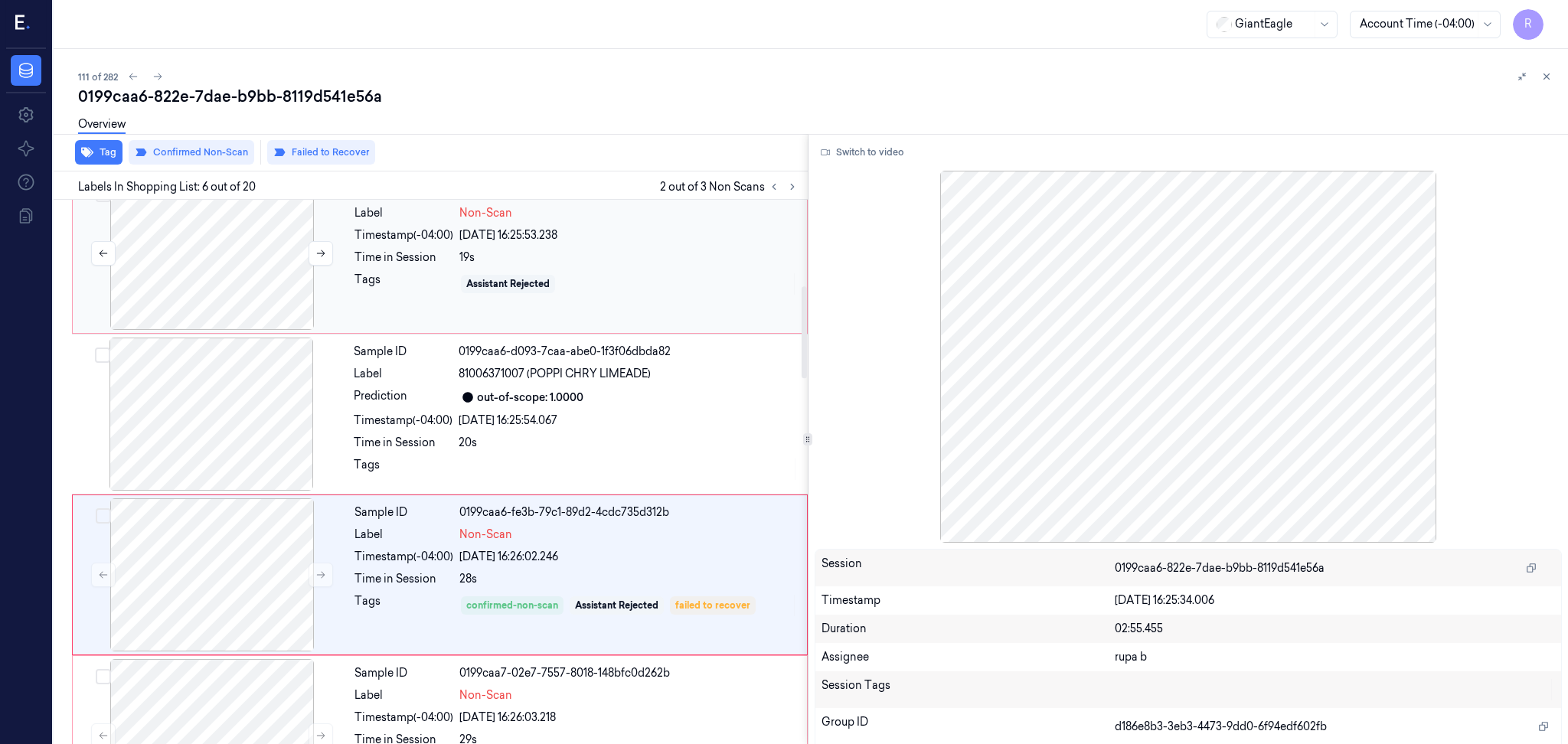
click at [189, 286] on div at bounding box center [212, 254] width 273 height 153
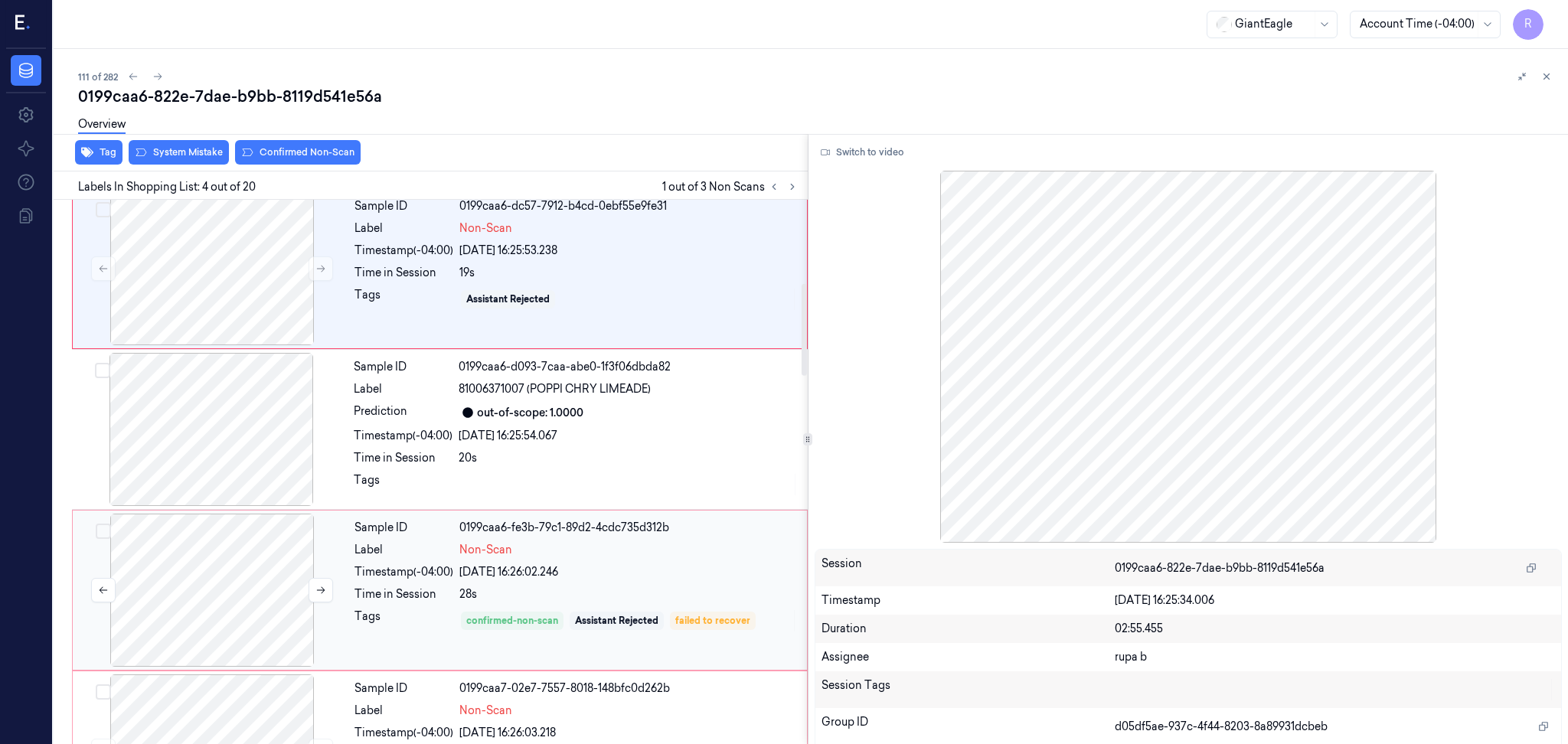
click at [168, 591] on div at bounding box center [212, 591] width 273 height 153
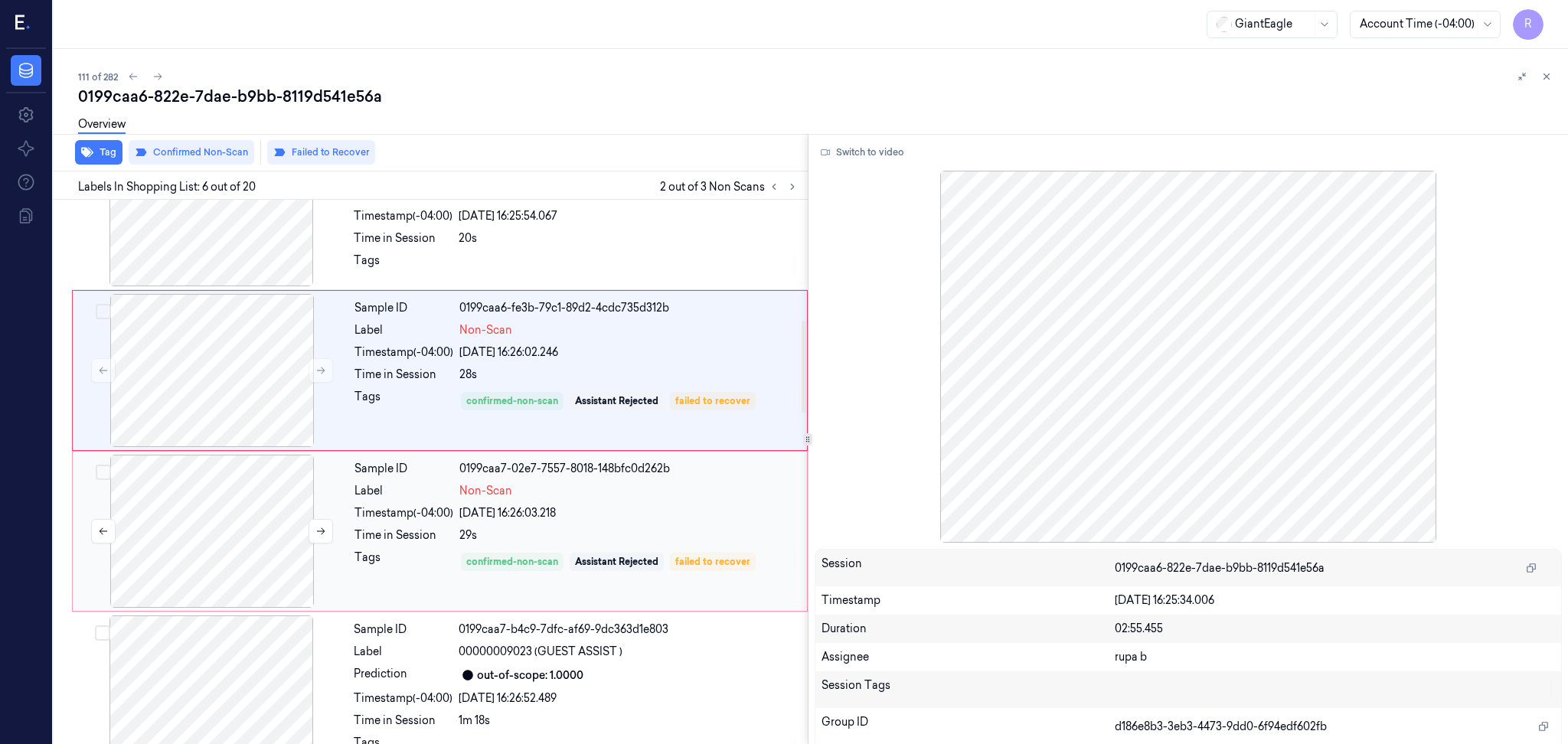
click at [241, 567] on div at bounding box center [212, 531] width 273 height 153
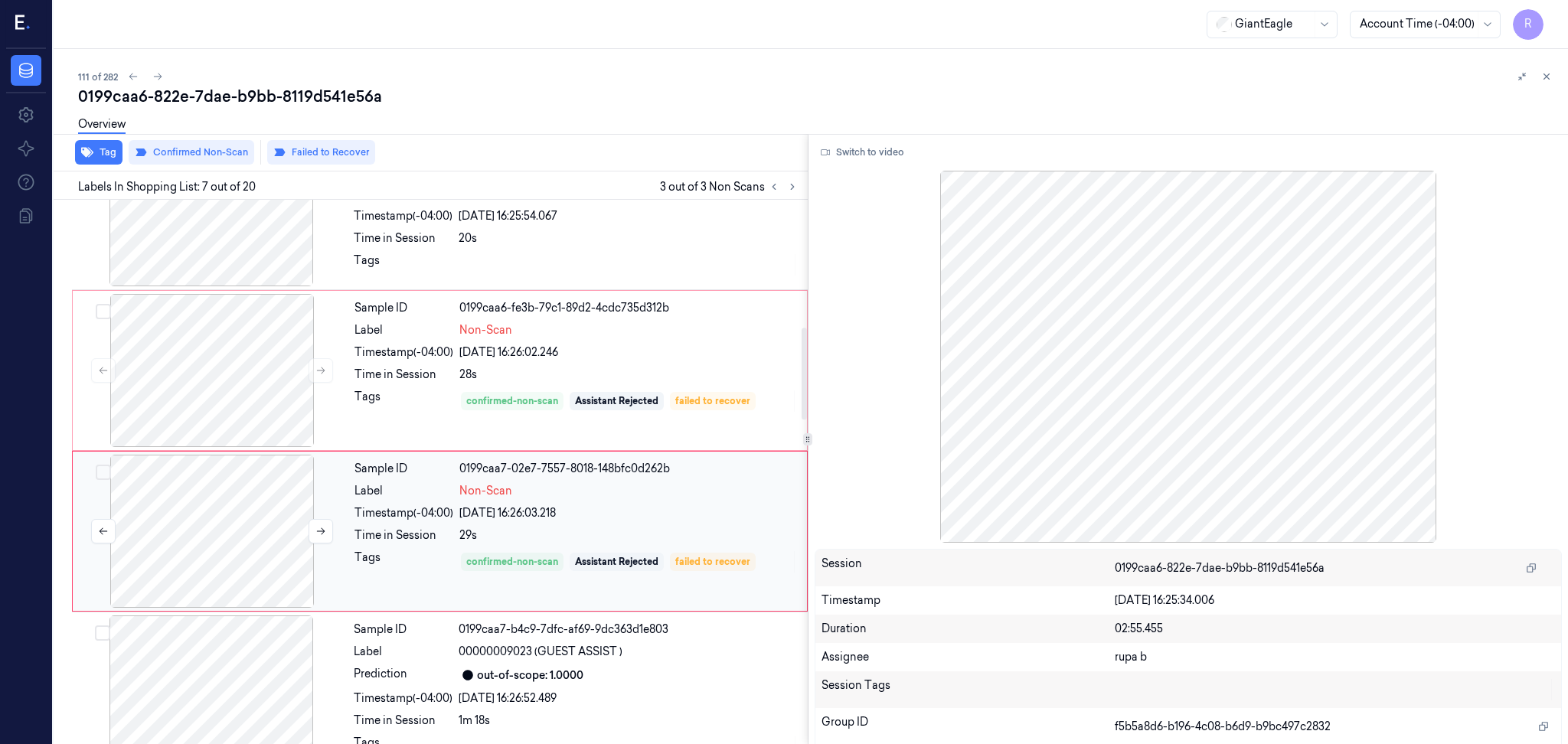
scroll to position [772, 0]
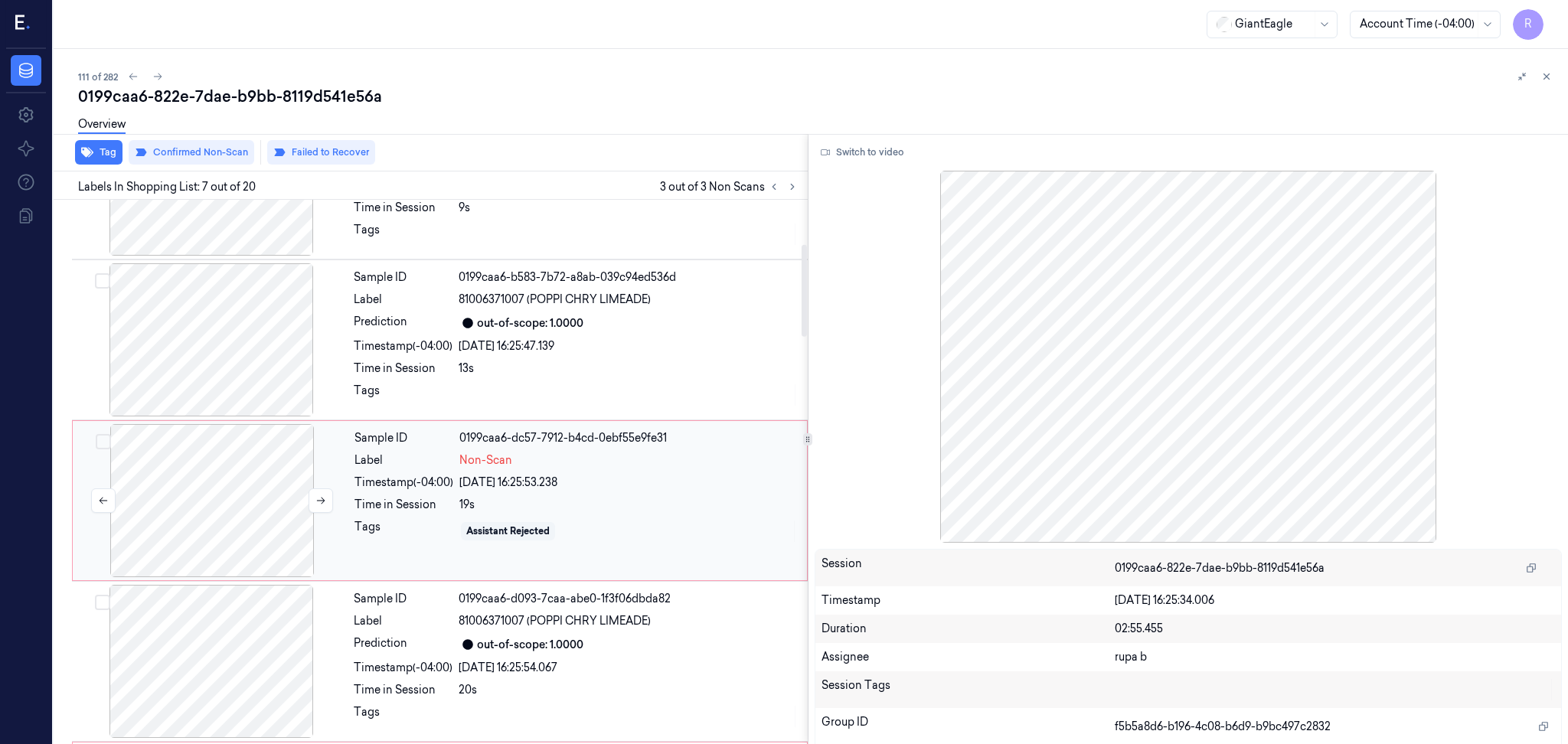
click at [237, 513] on div at bounding box center [212, 500] width 273 height 153
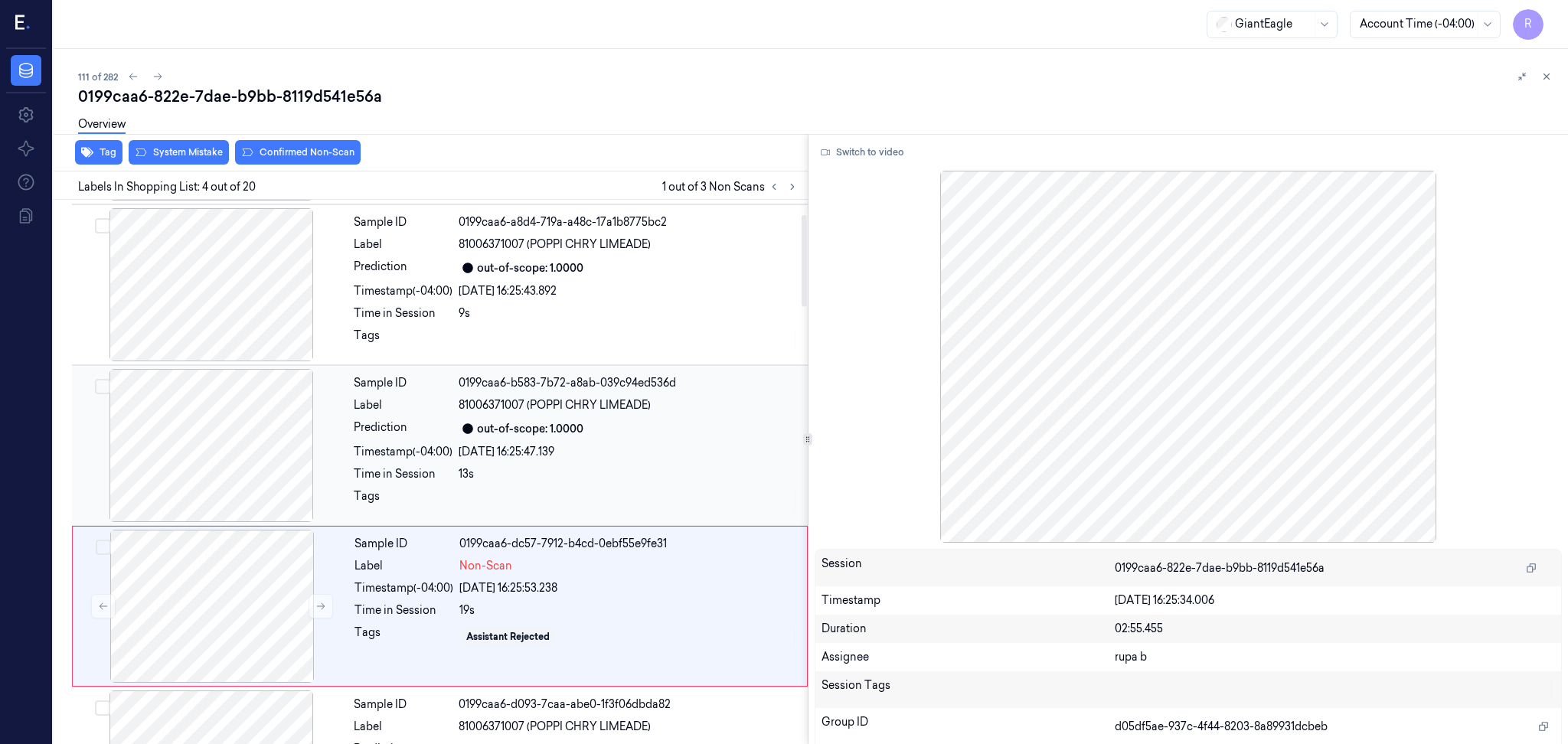
scroll to position [84, 0]
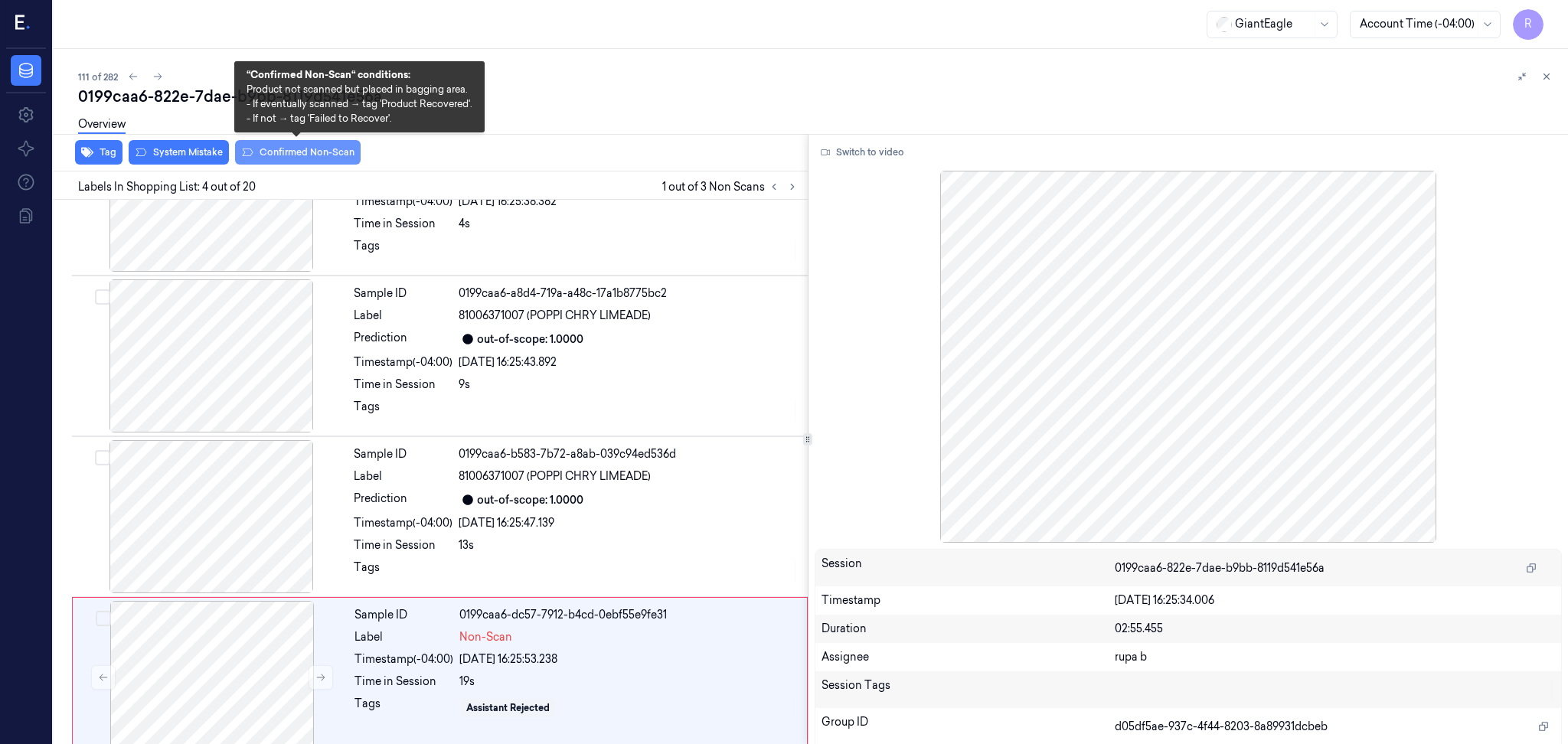
click at [271, 159] on button "Confirmed Non-Scan" at bounding box center [297, 152] width 126 height 25
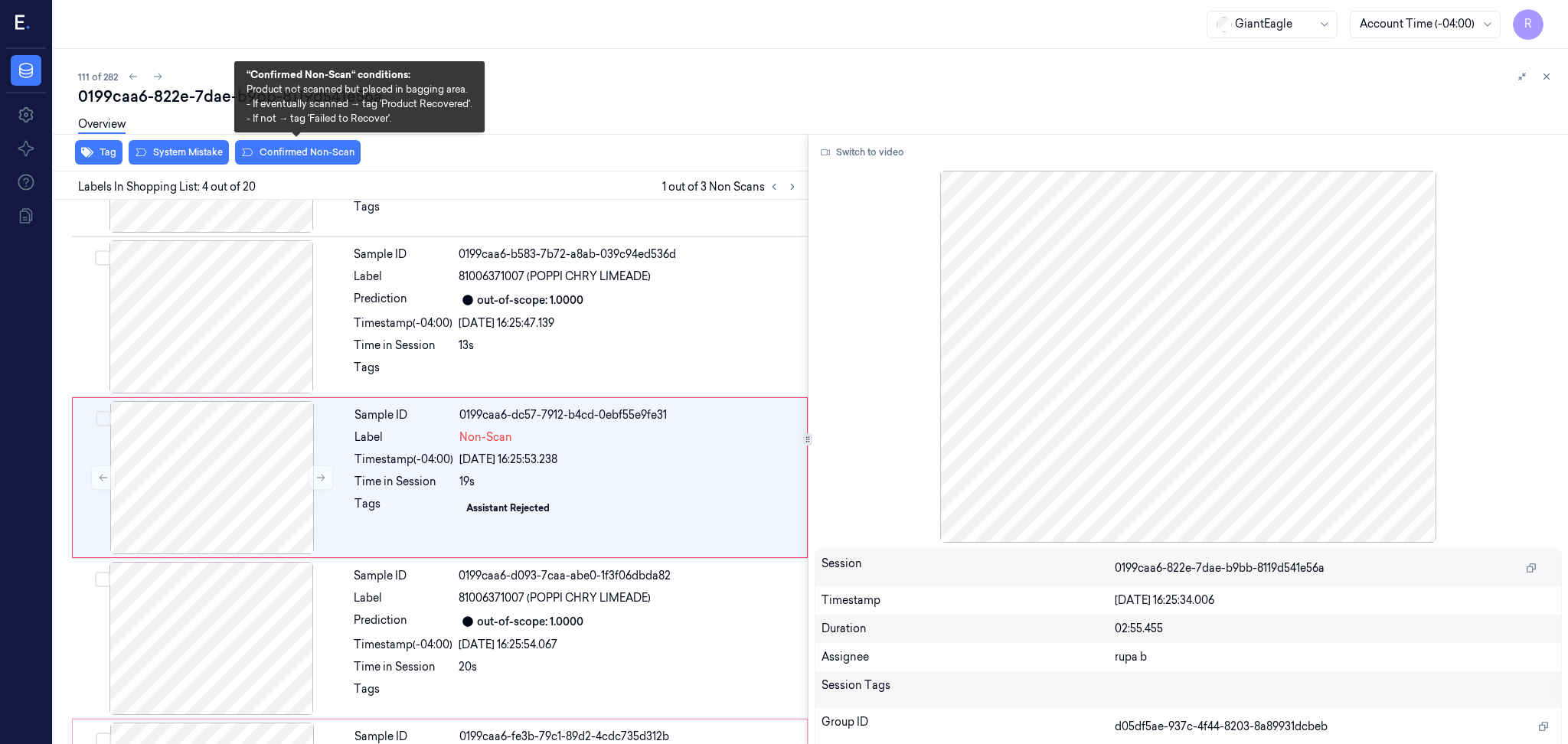
scroll to position [289, 0]
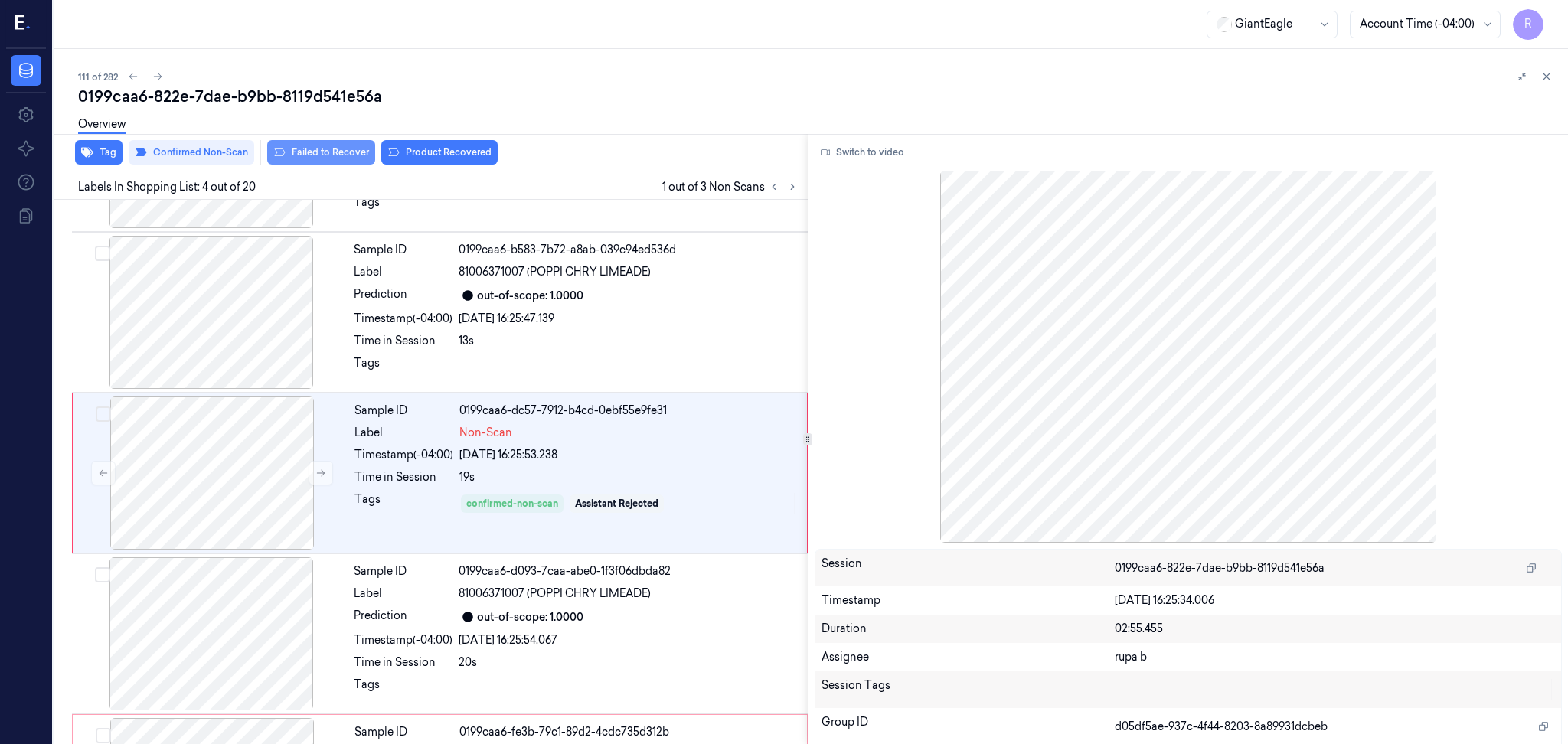
click at [332, 160] on button "Failed to Recover" at bounding box center [321, 152] width 108 height 25
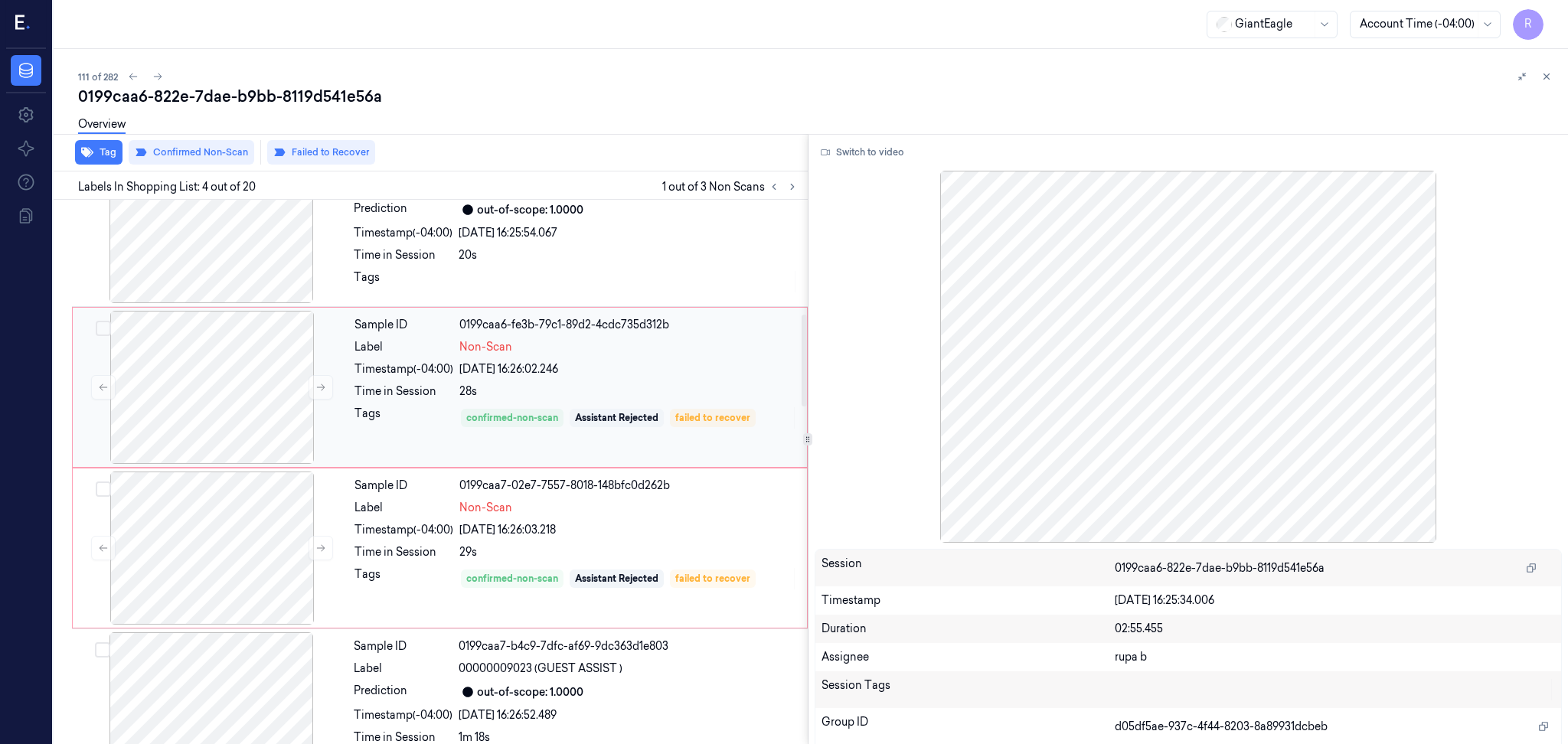
scroll to position [697, 0]
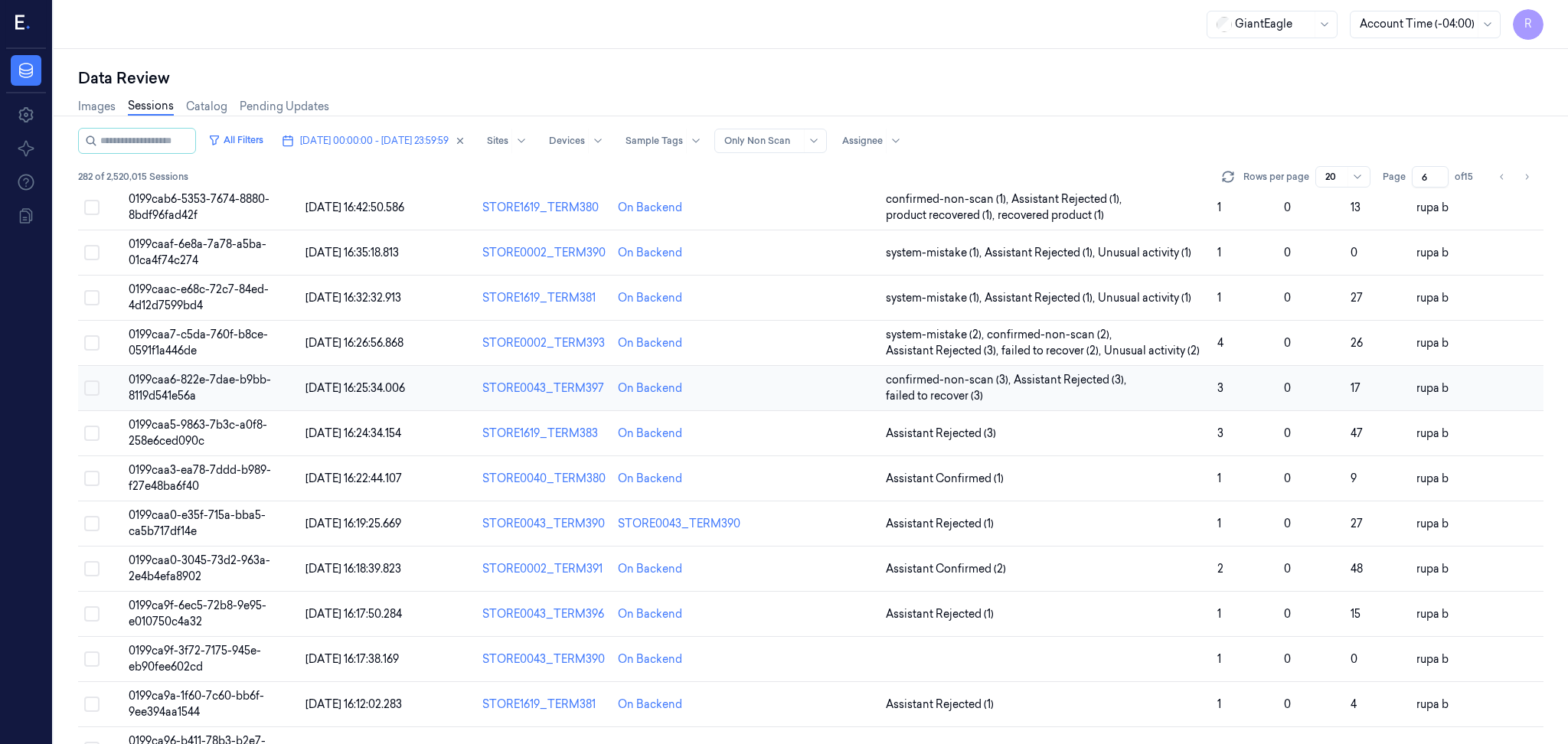
scroll to position [397, 0]
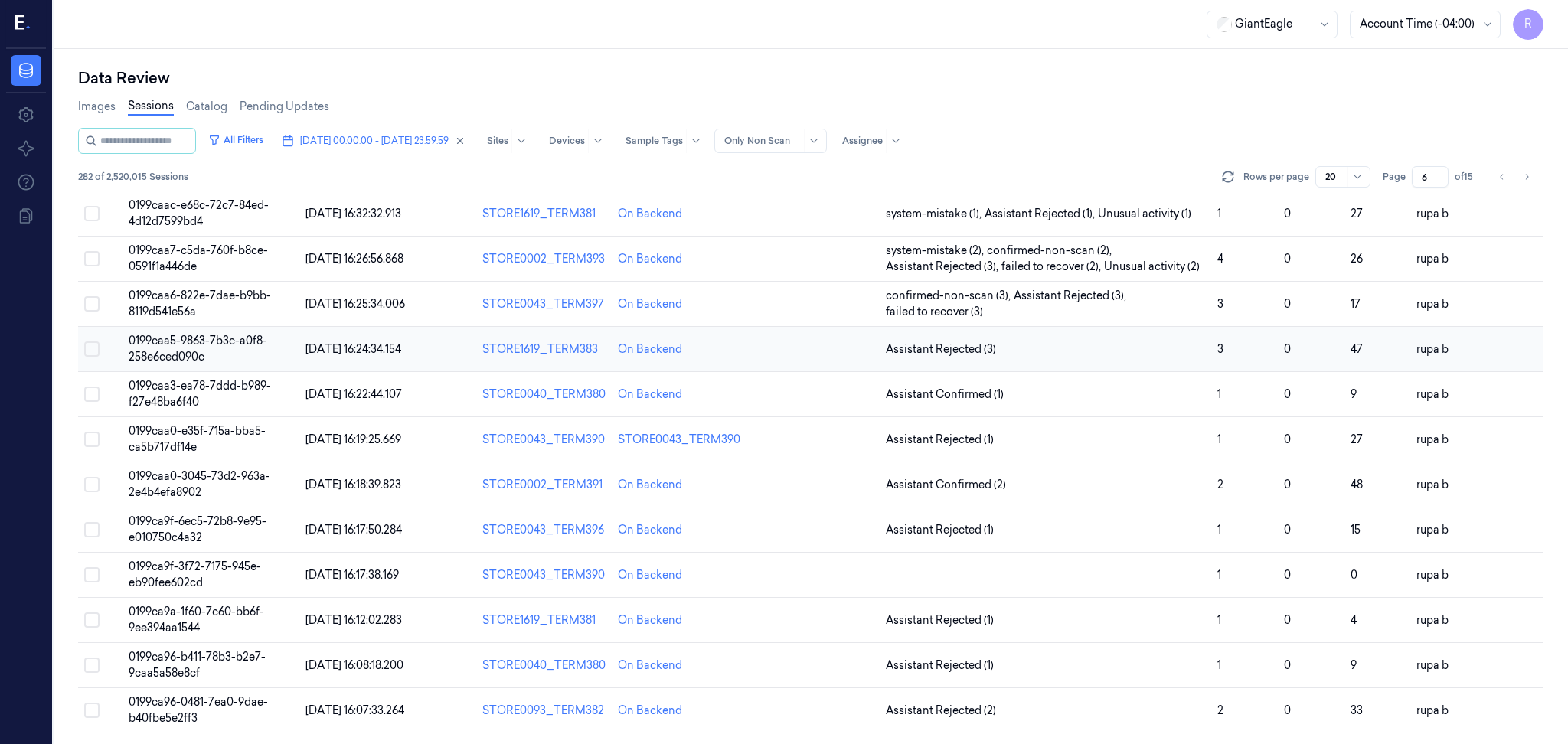
click at [201, 344] on span "0199caa5-9863-7b3c-a0f8-258e6ced090c" at bounding box center [198, 349] width 138 height 30
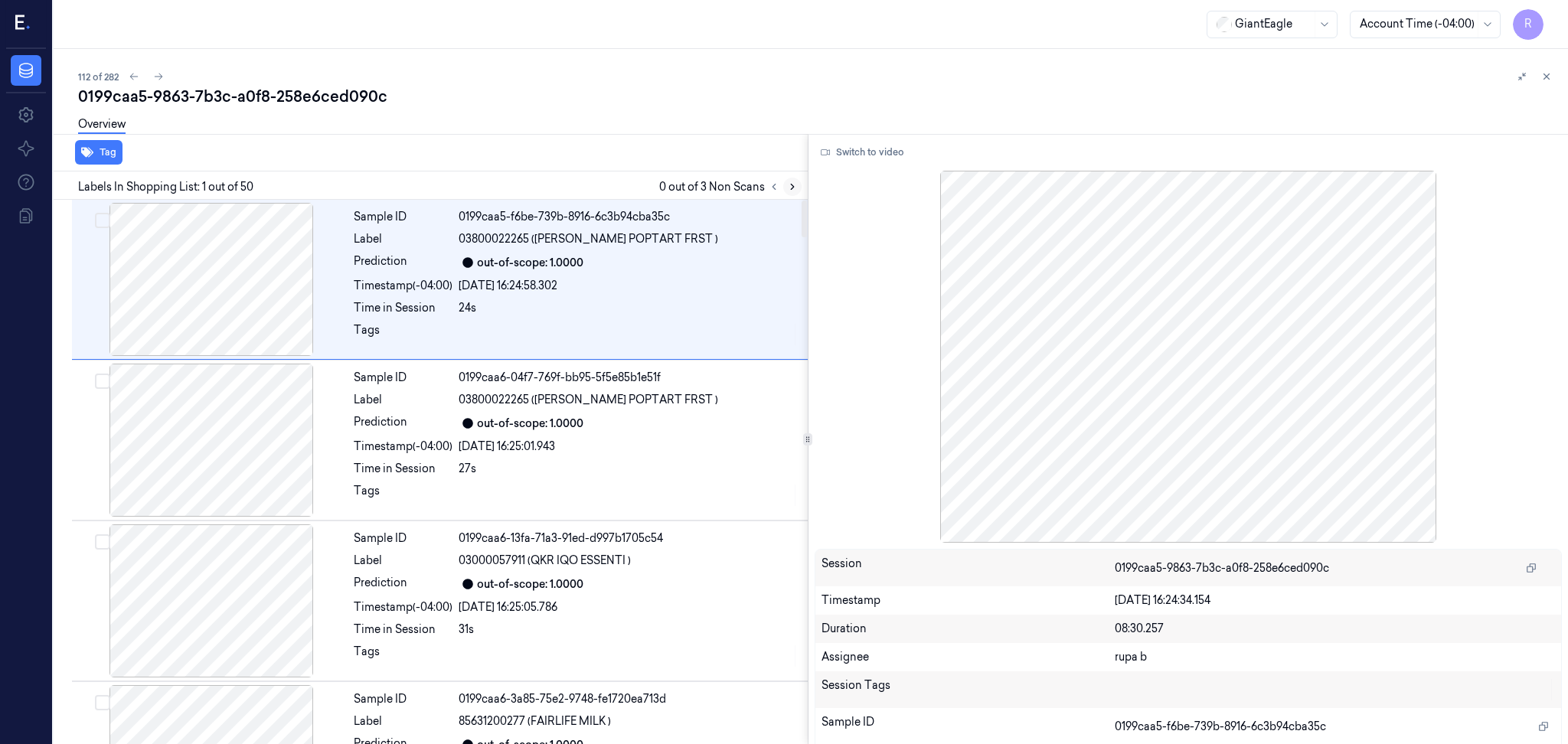
click at [795, 185] on icon at bounding box center [792, 187] width 11 height 11
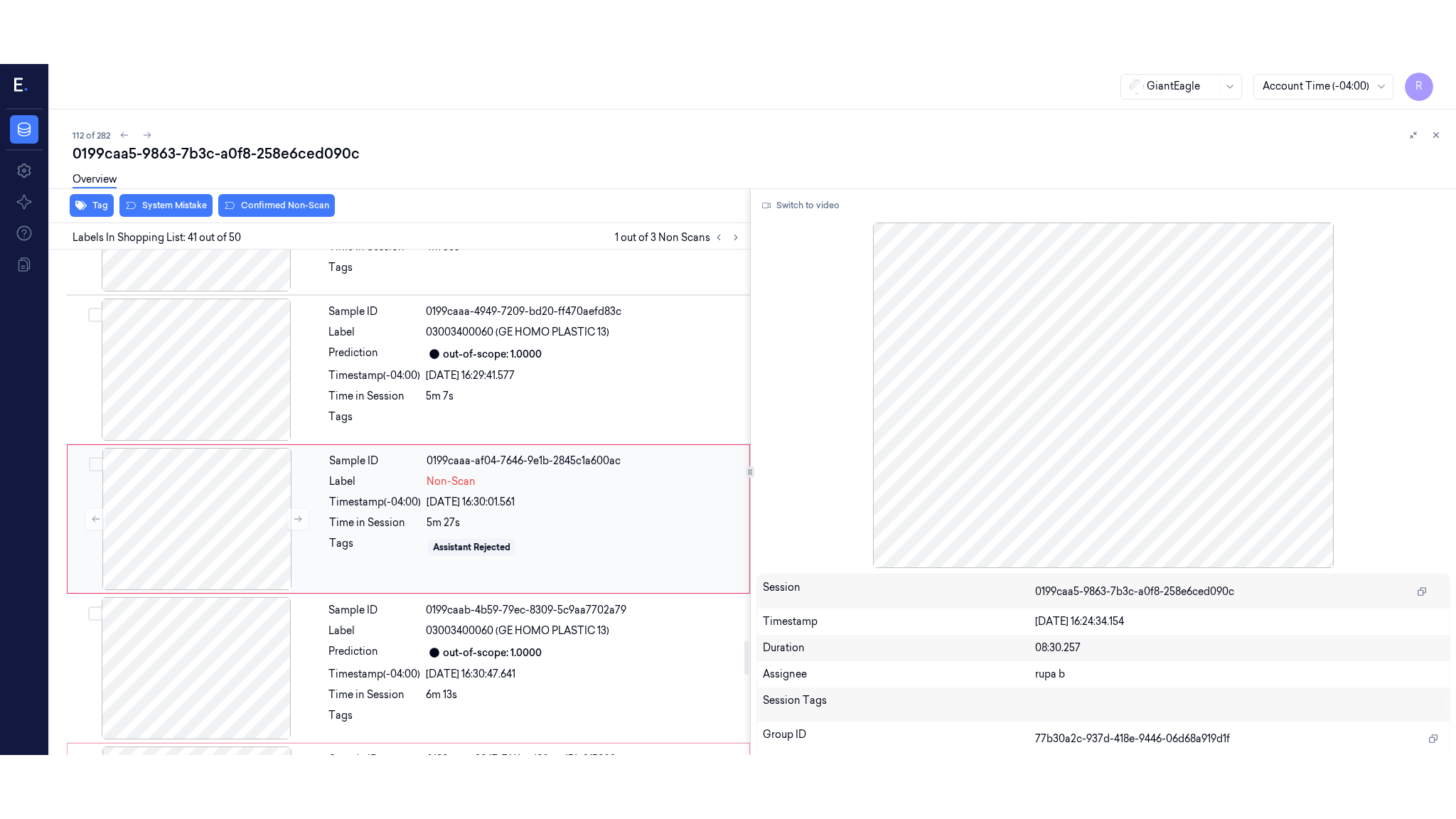
scroll to position [5797, 0]
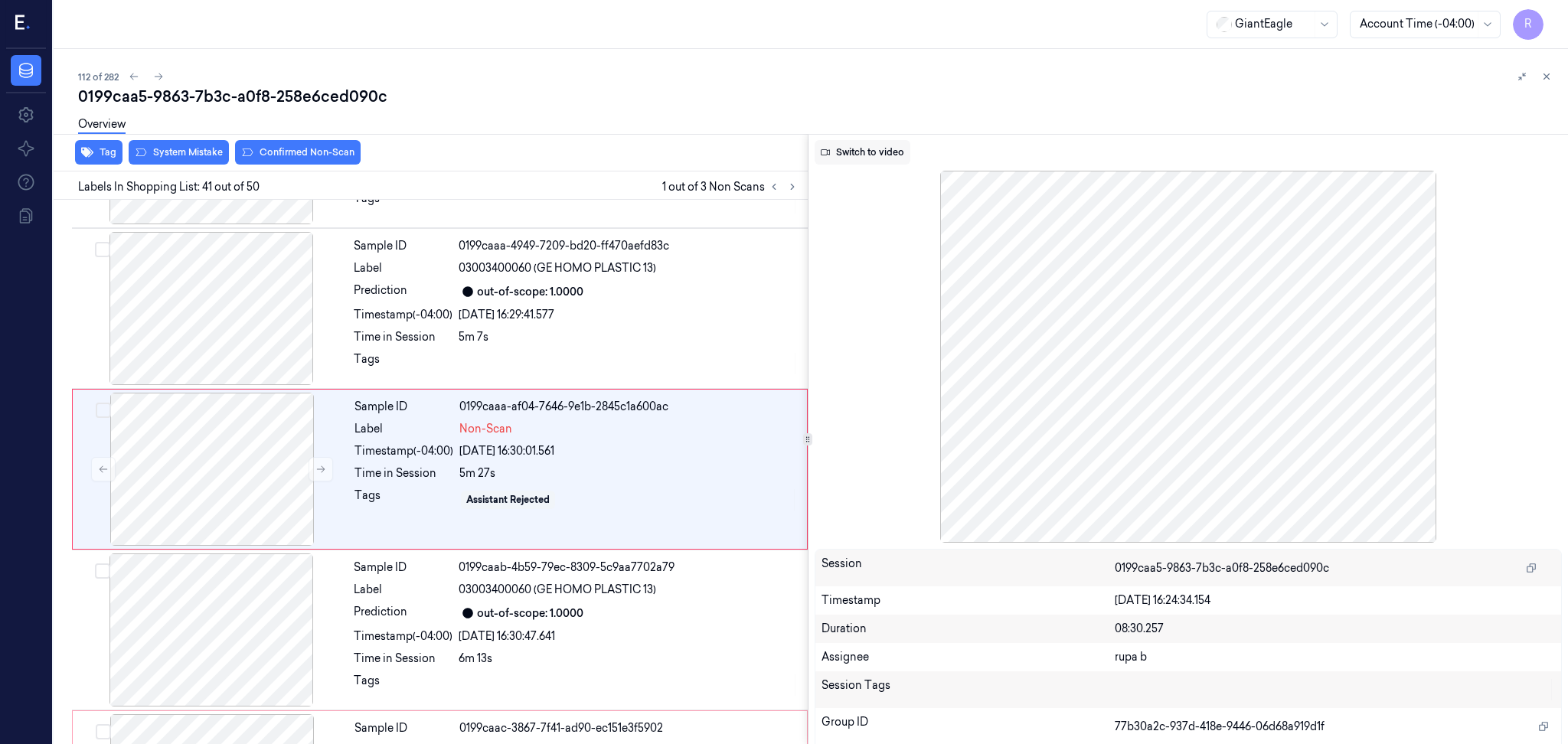
click at [871, 157] on button "Switch to video" at bounding box center [862, 152] width 96 height 25
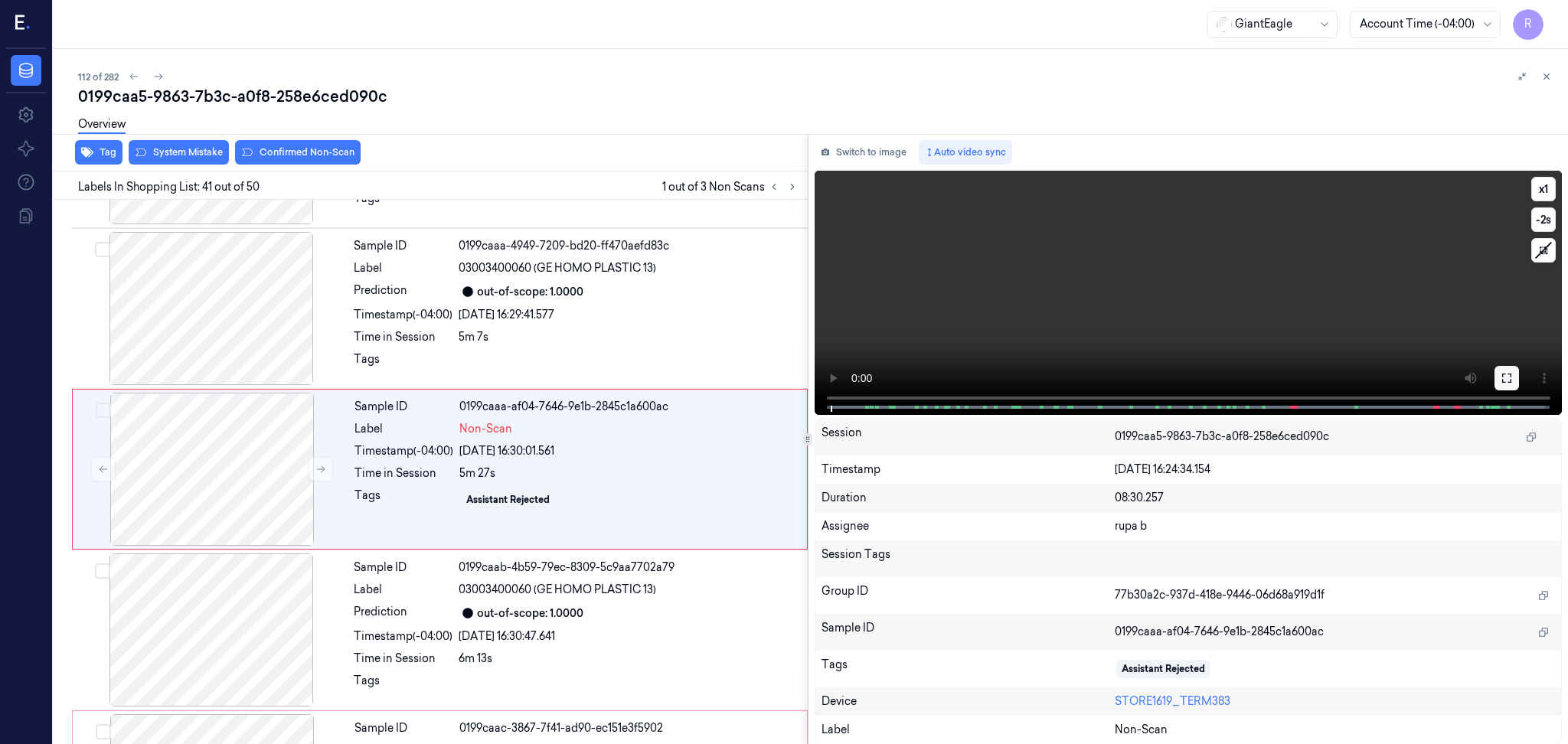
click at [1500, 378] on icon at bounding box center [1506, 377] width 12 height 12
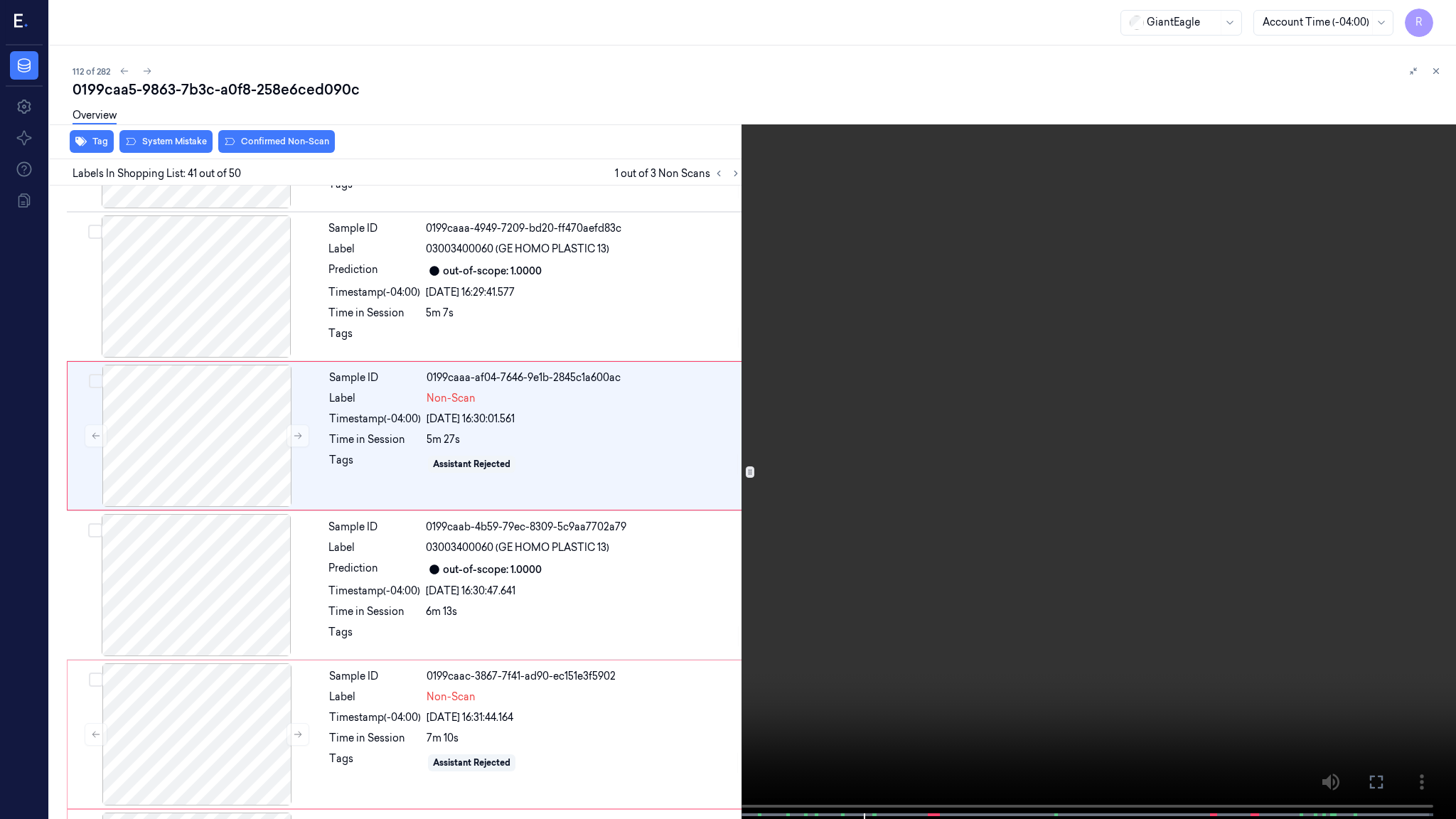
click at [1390, 434] on video at bounding box center [728, 411] width 1456 height 822
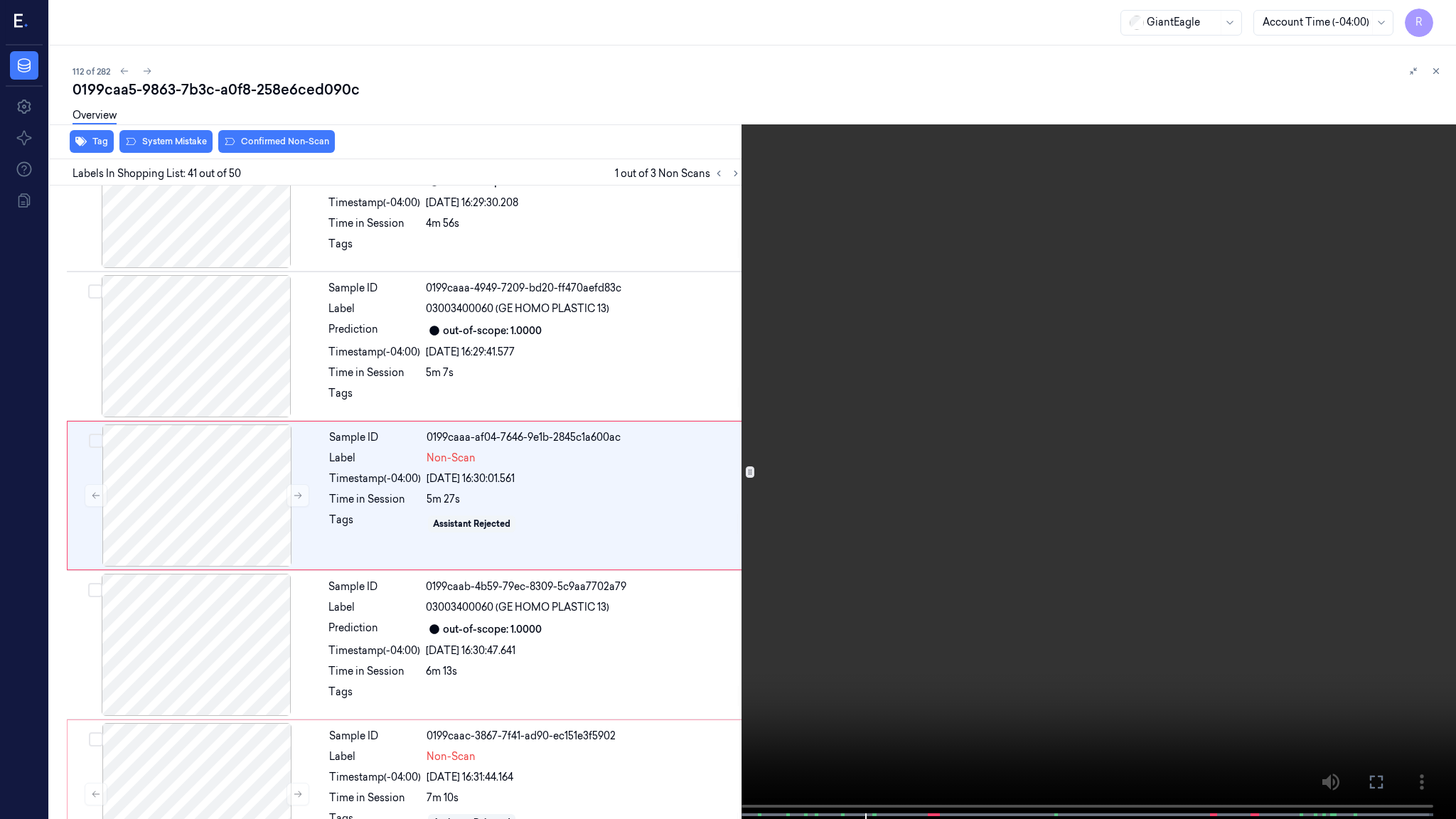
scroll to position [5733, 0]
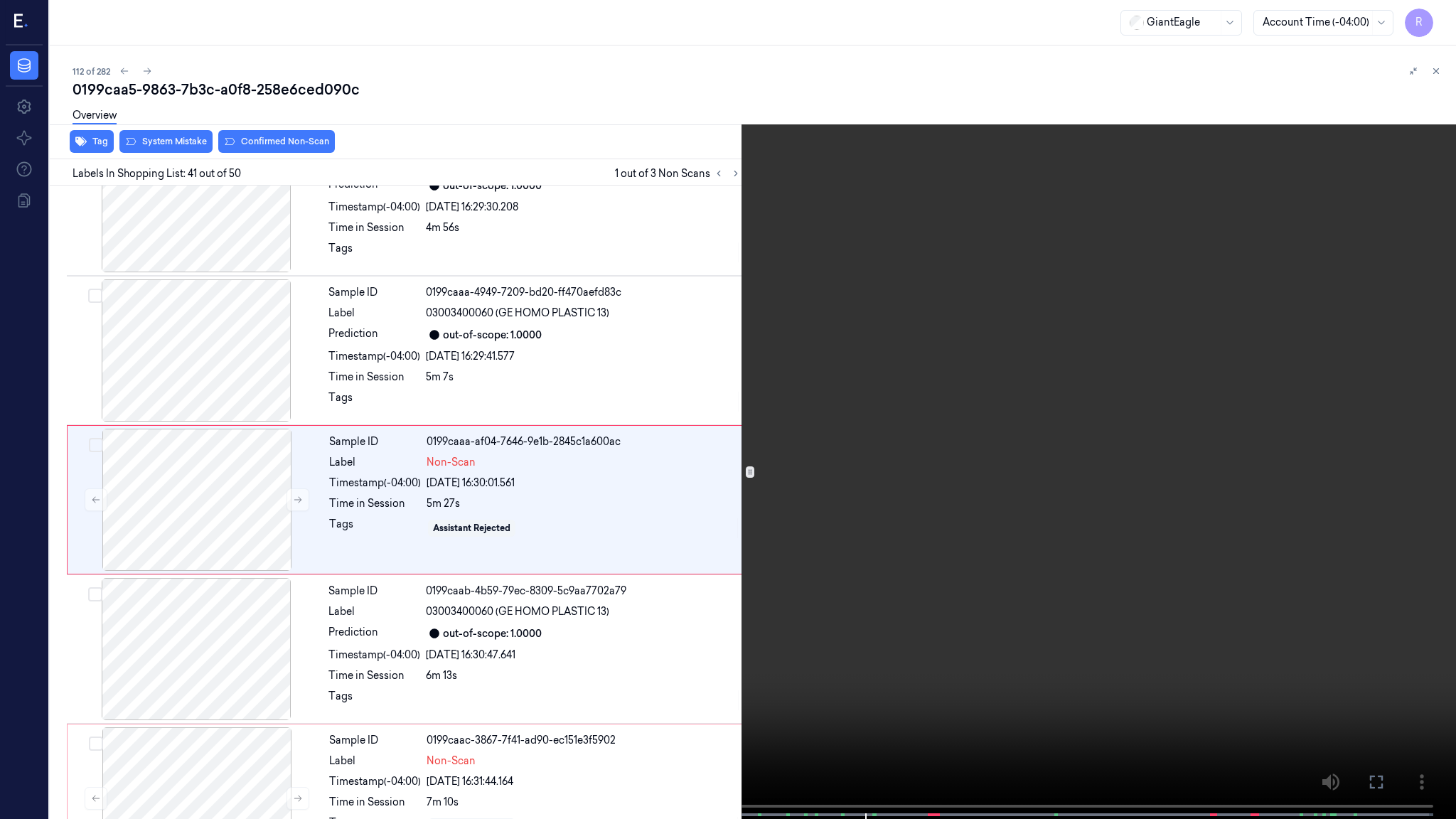
click at [1386, 434] on video at bounding box center [728, 411] width 1456 height 822
click at [939, 633] on video at bounding box center [728, 411] width 1456 height 822
click at [999, 725] on video at bounding box center [728, 411] width 1456 height 822
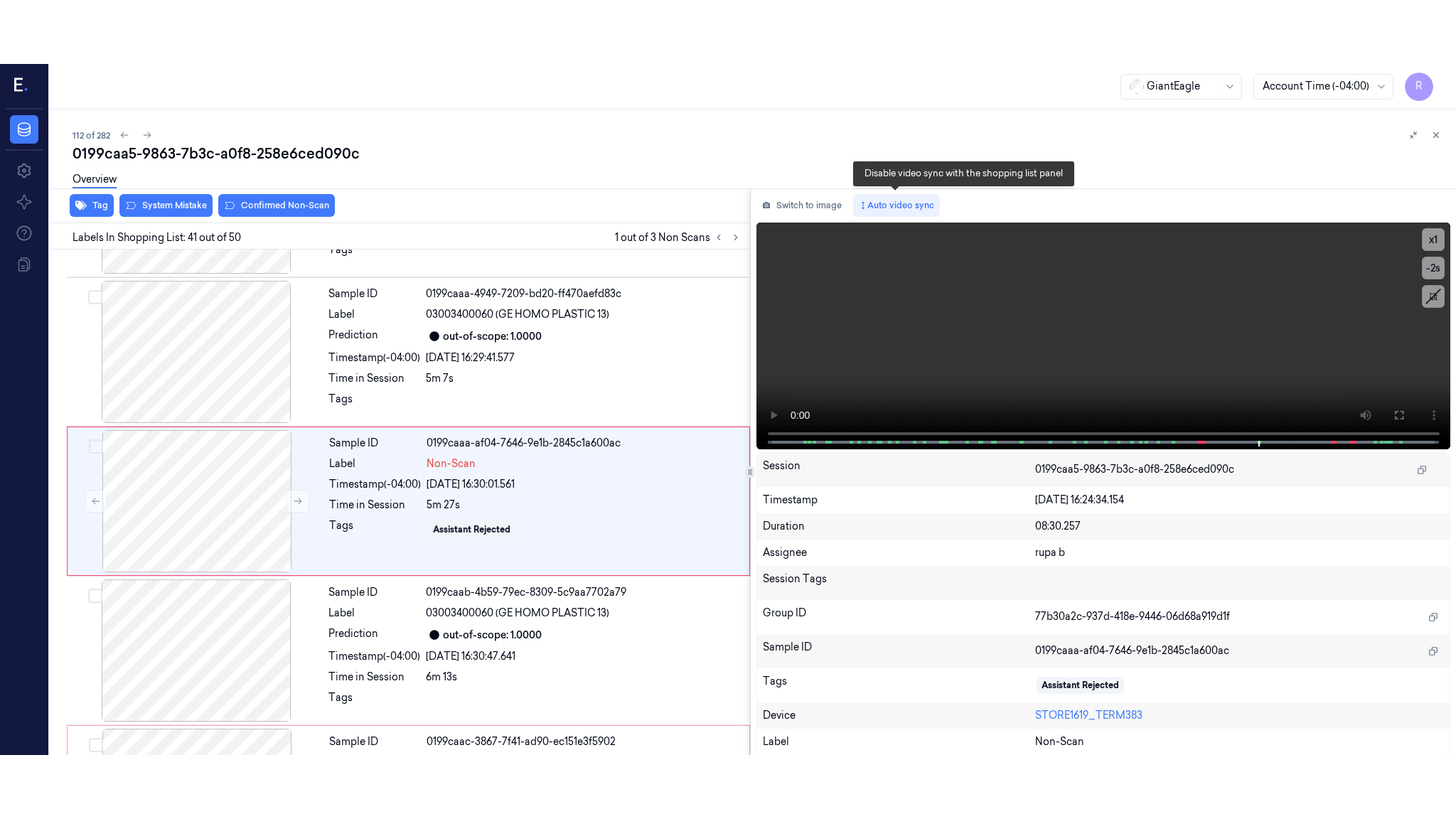
scroll to position [5797, 0]
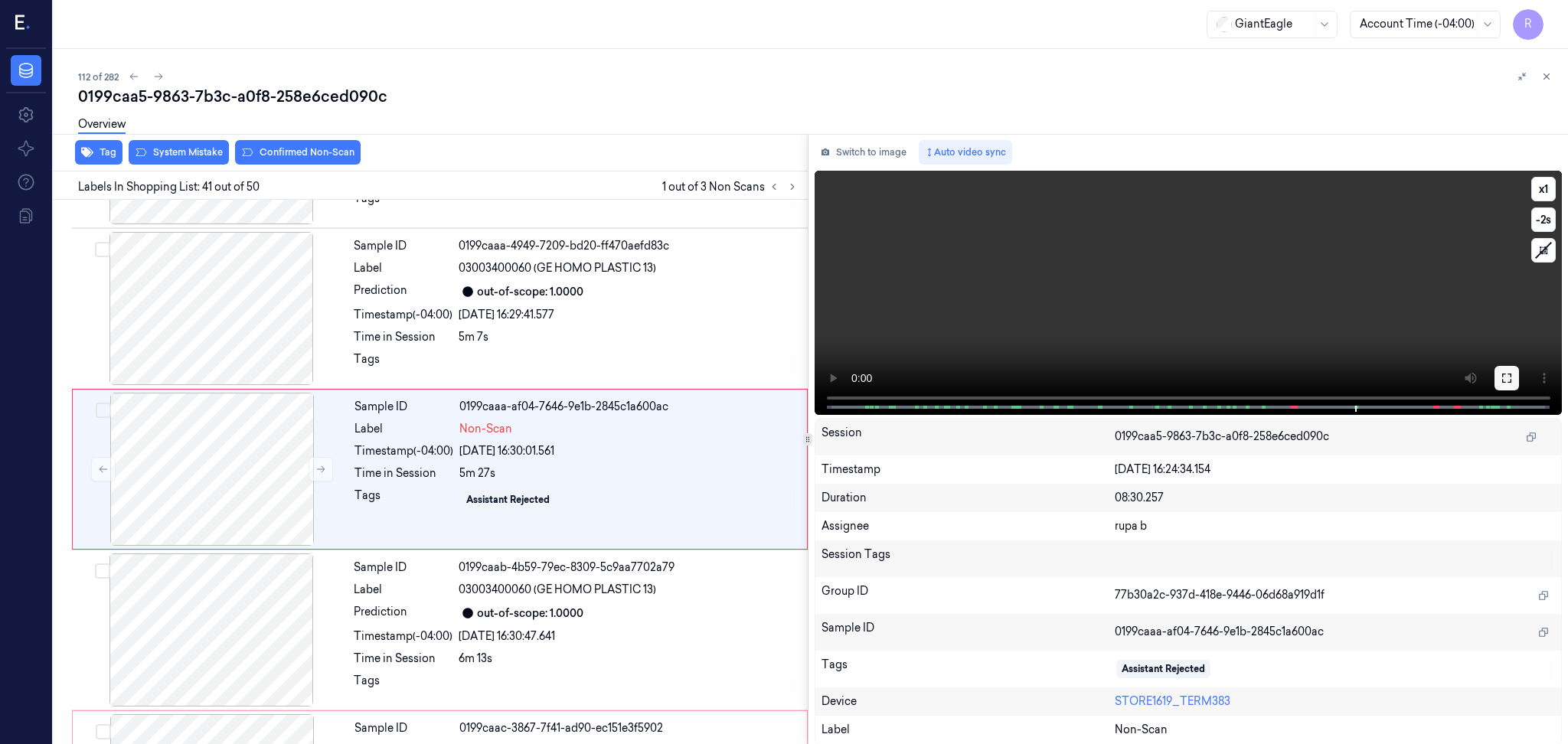
click at [1503, 378] on icon at bounding box center [1506, 377] width 12 height 12
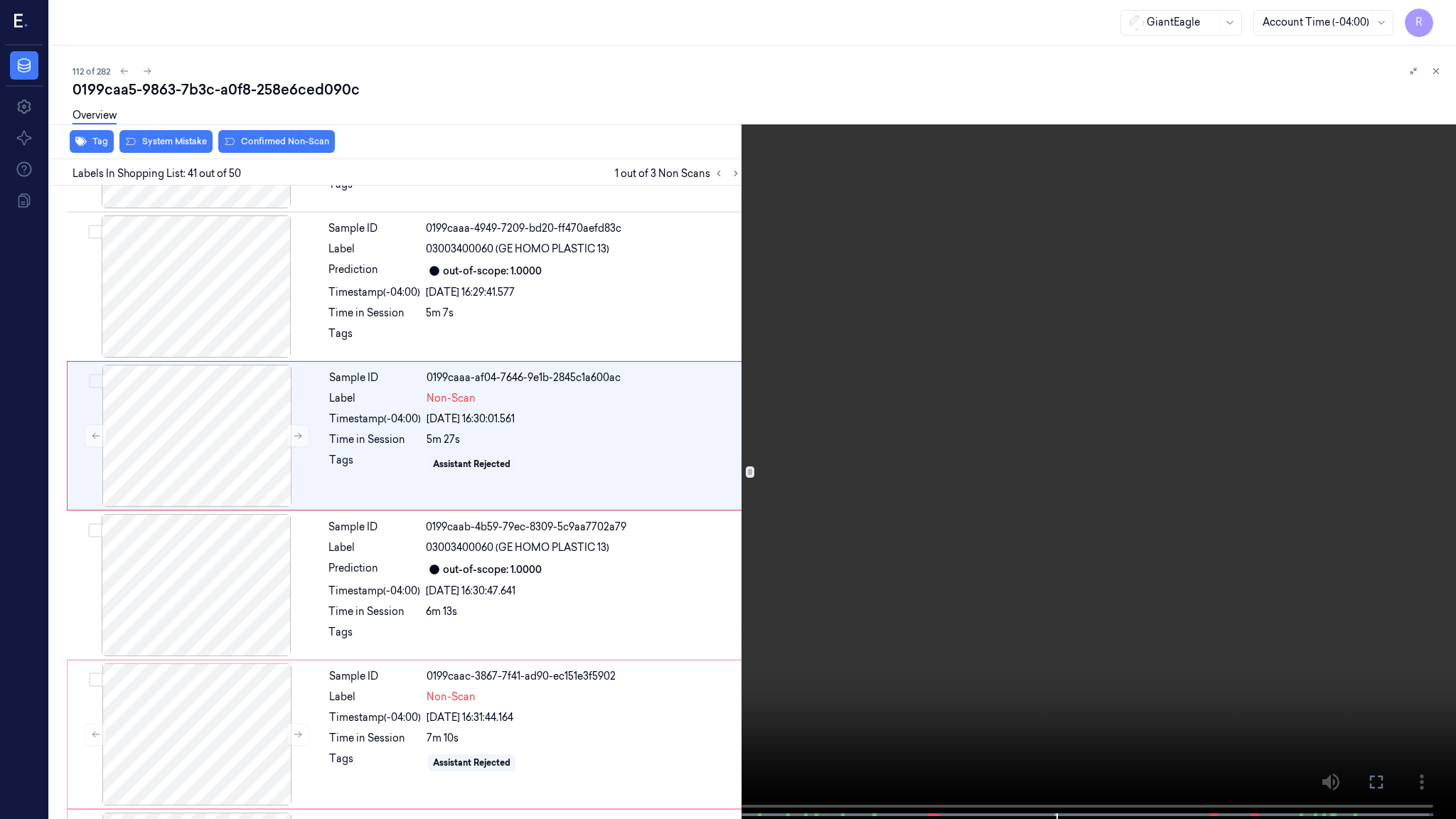
click at [1102, 756] on video at bounding box center [728, 411] width 1456 height 822
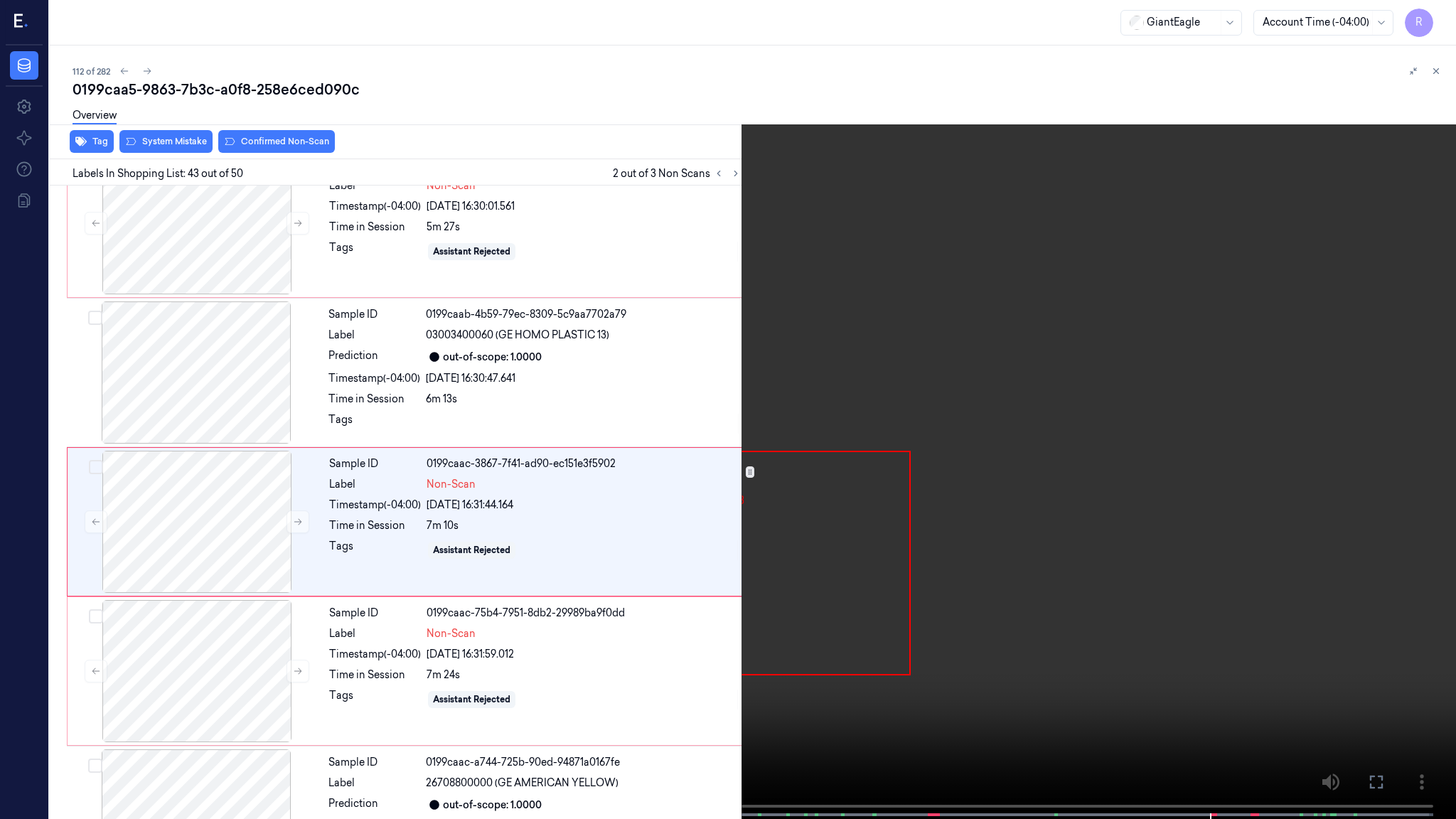
scroll to position [6032, 0]
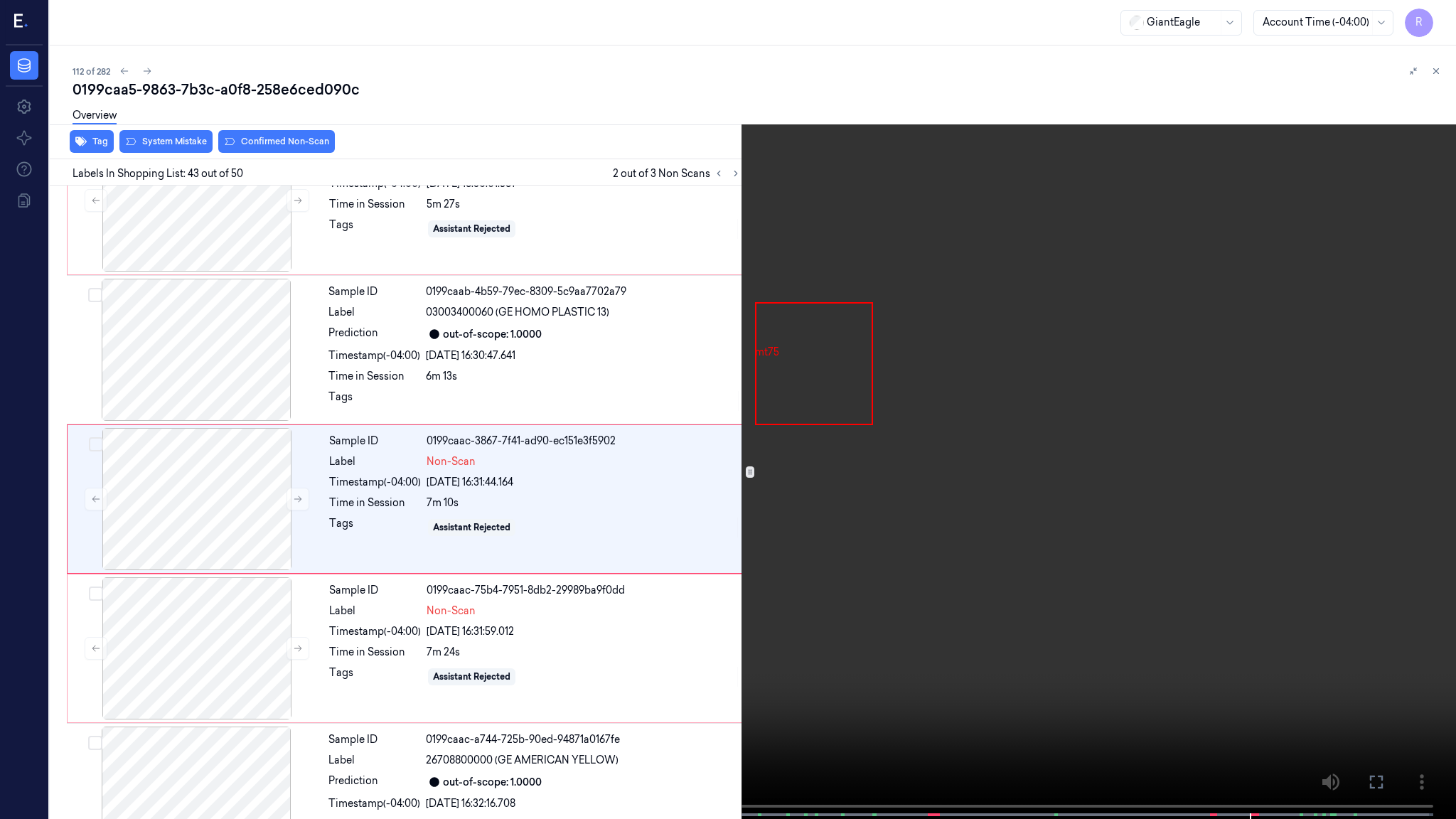
click at [1300, 657] on video at bounding box center [728, 411] width 1456 height 822
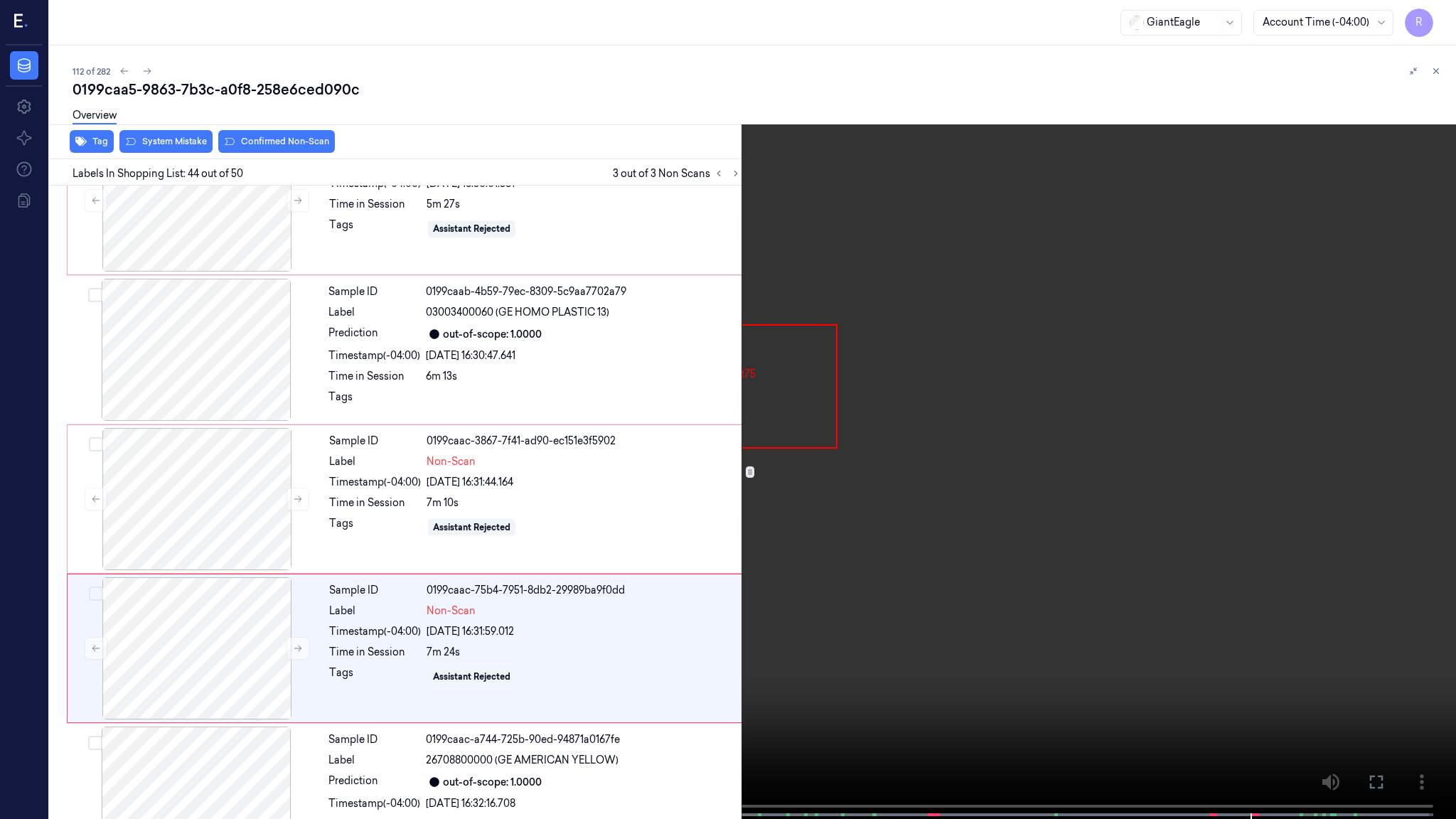
scroll to position [6182, 0]
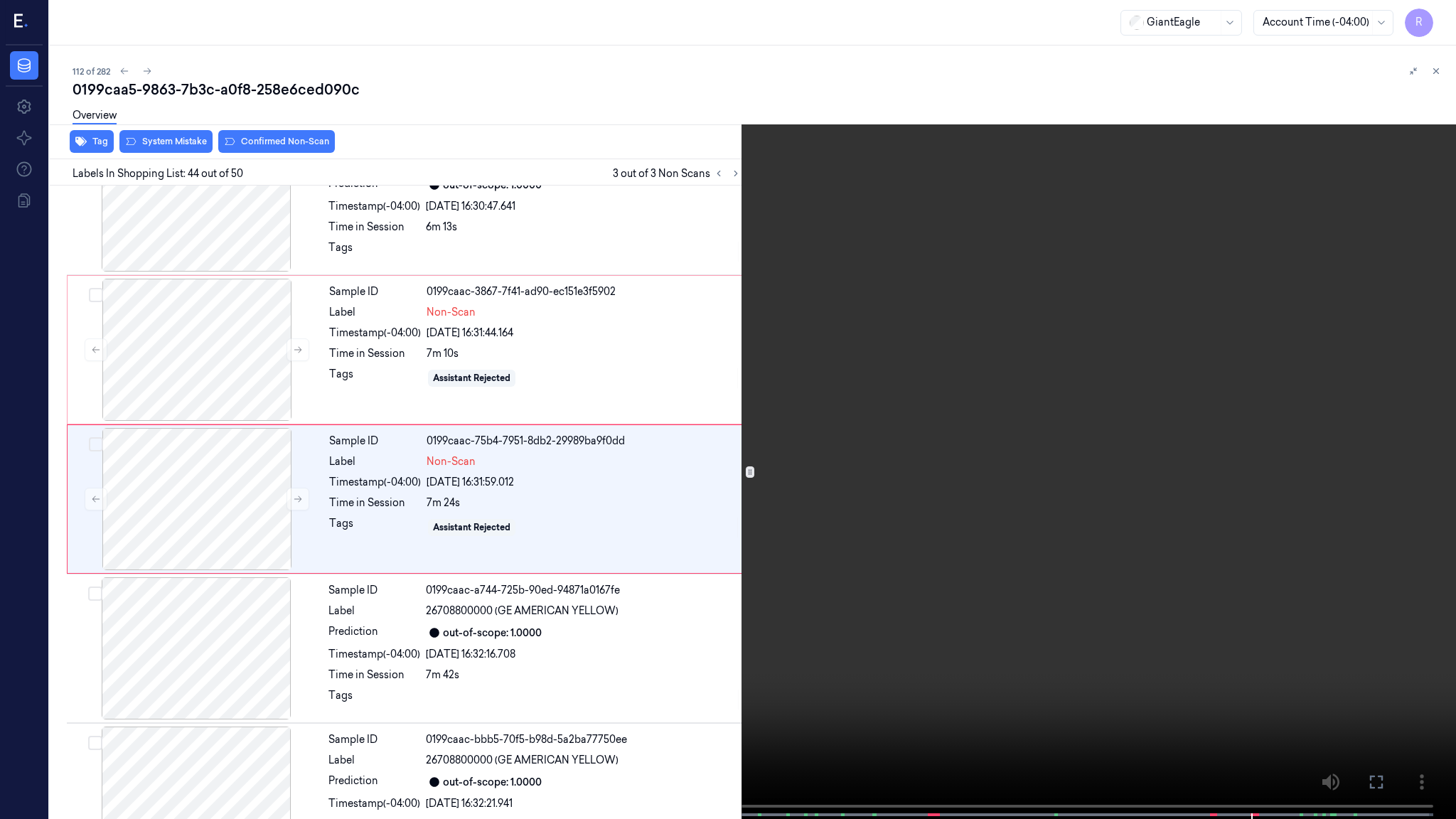
click at [1300, 657] on video at bounding box center [728, 411] width 1456 height 822
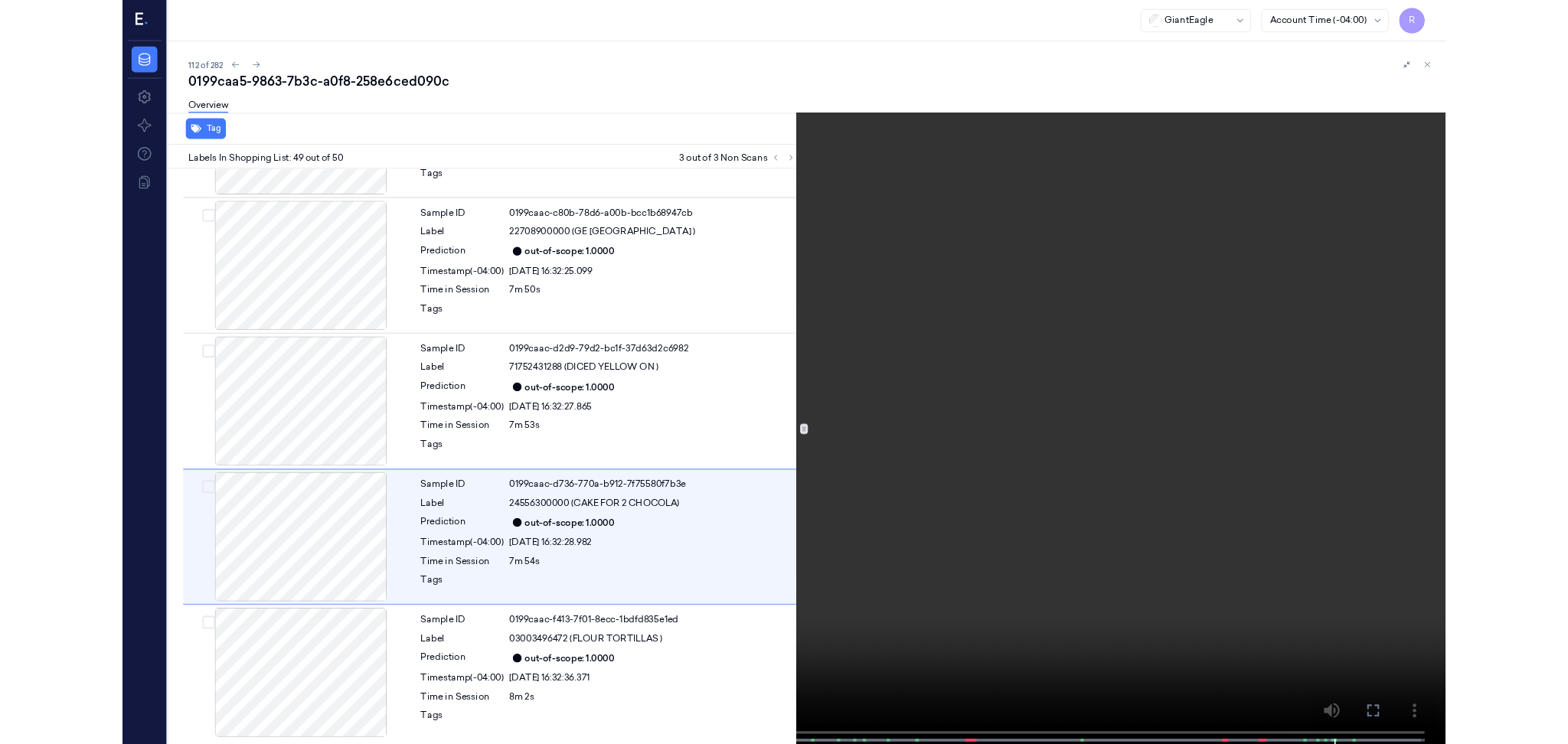
scroll to position [7363, 0]
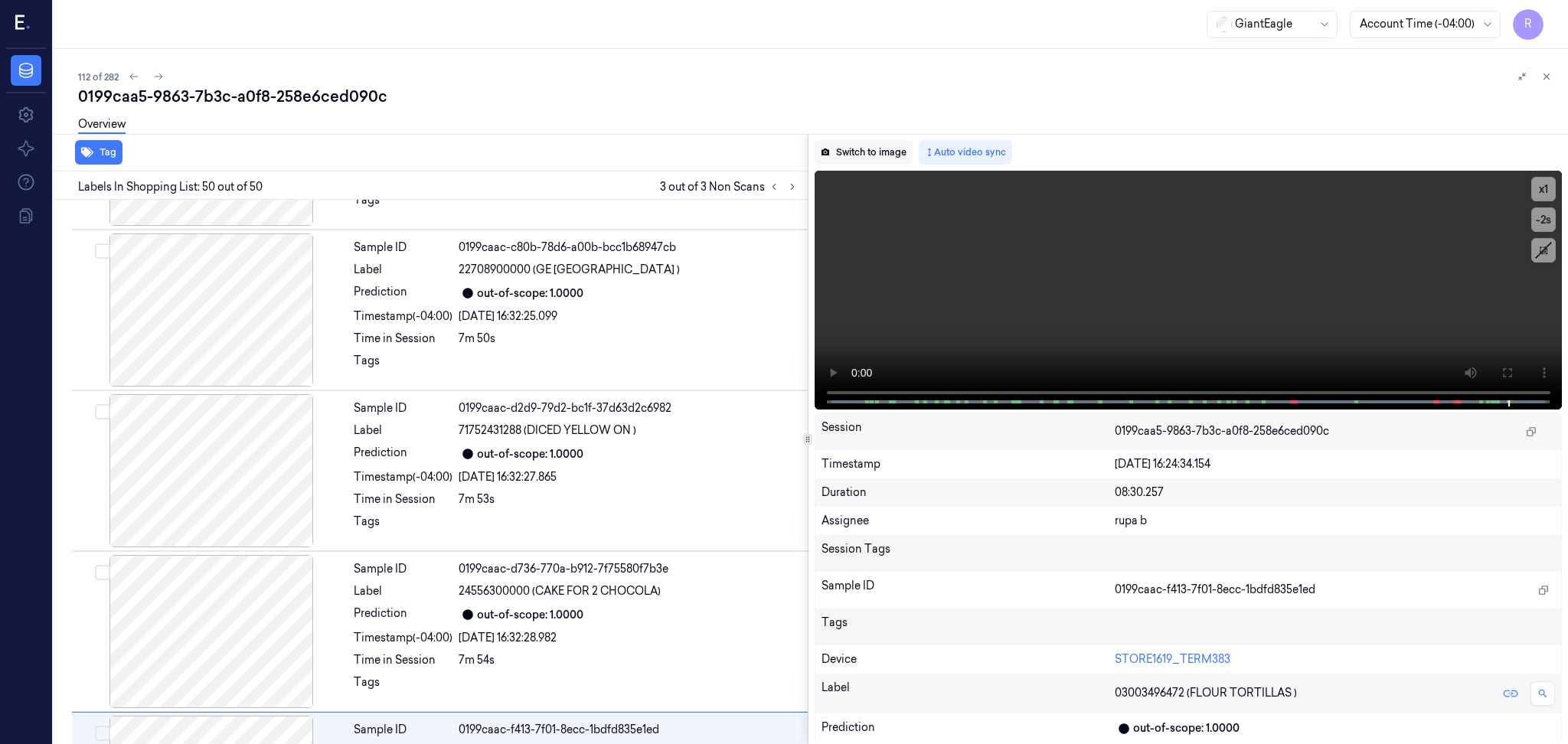
click at [852, 149] on button "Switch to image" at bounding box center [863, 152] width 98 height 25
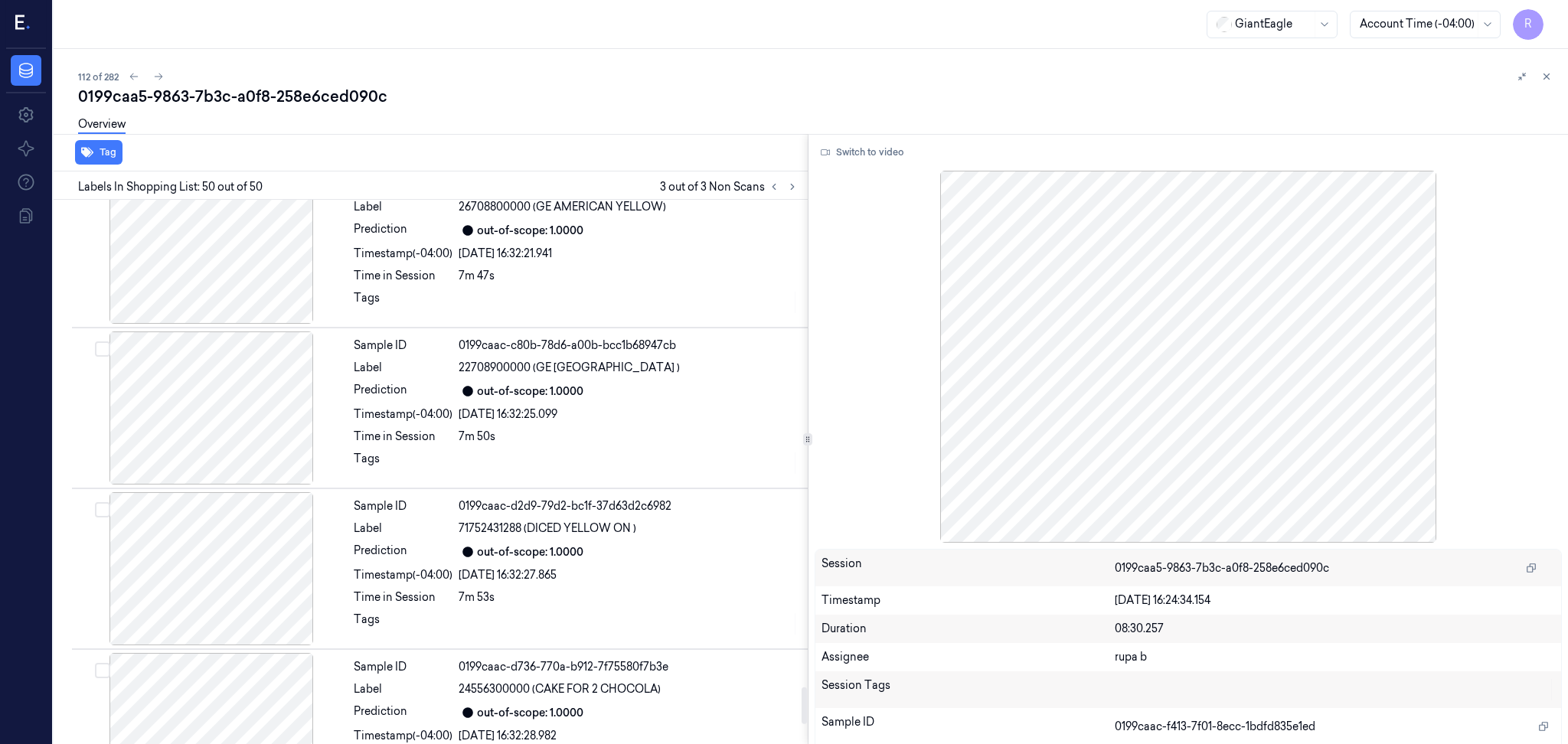
scroll to position [7194, 0]
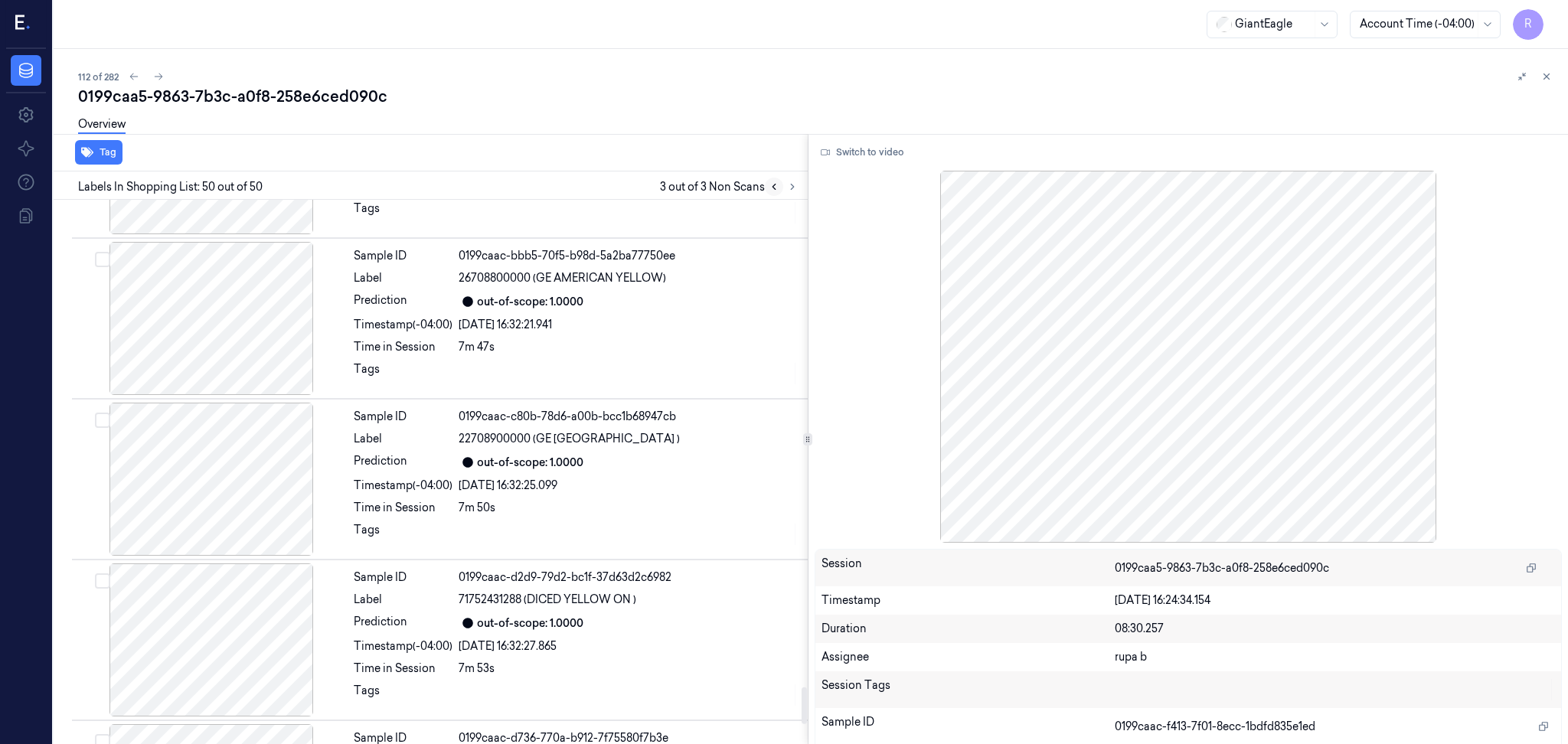
click at [773, 187] on icon at bounding box center [774, 187] width 11 height 11
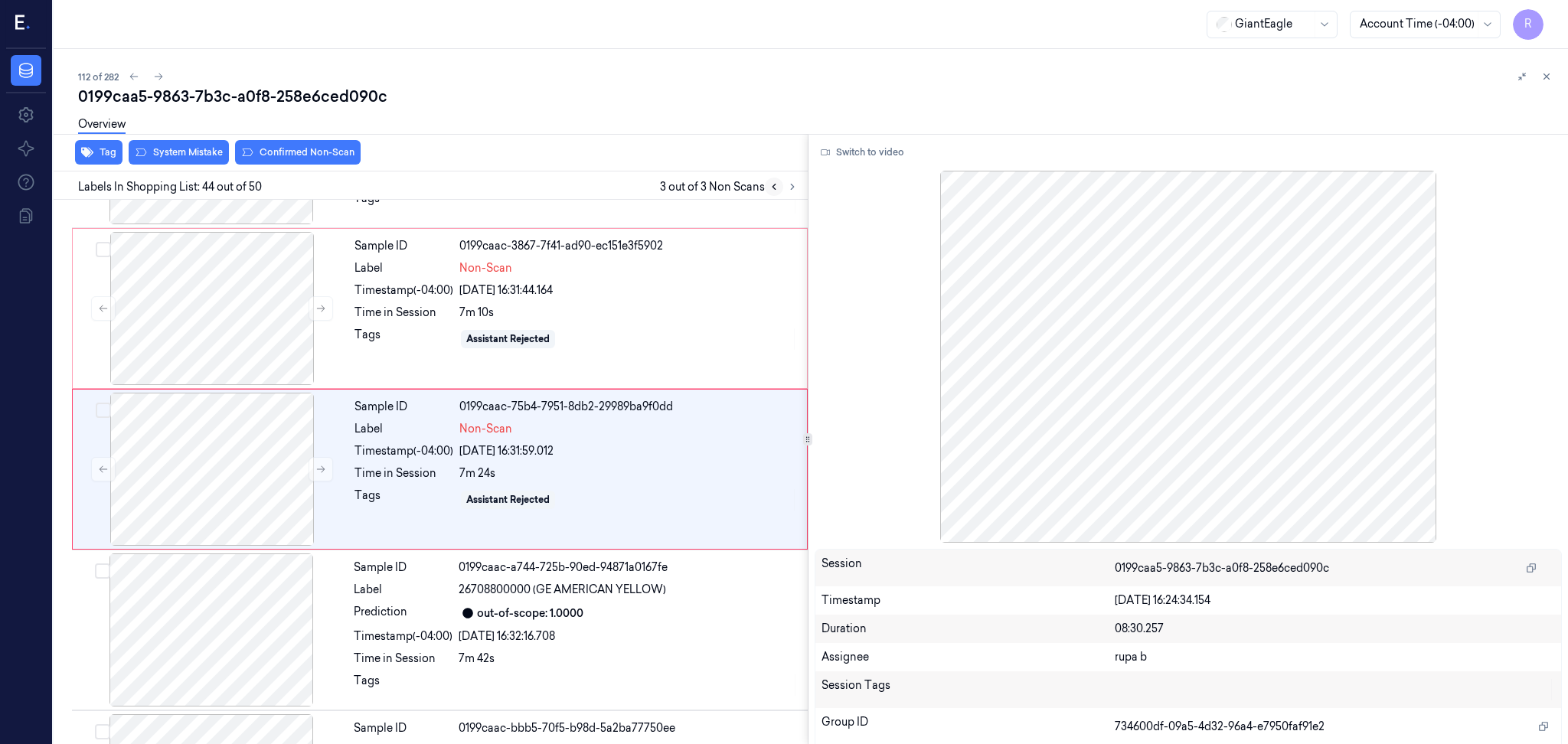
click at [773, 187] on icon at bounding box center [774, 187] width 11 height 11
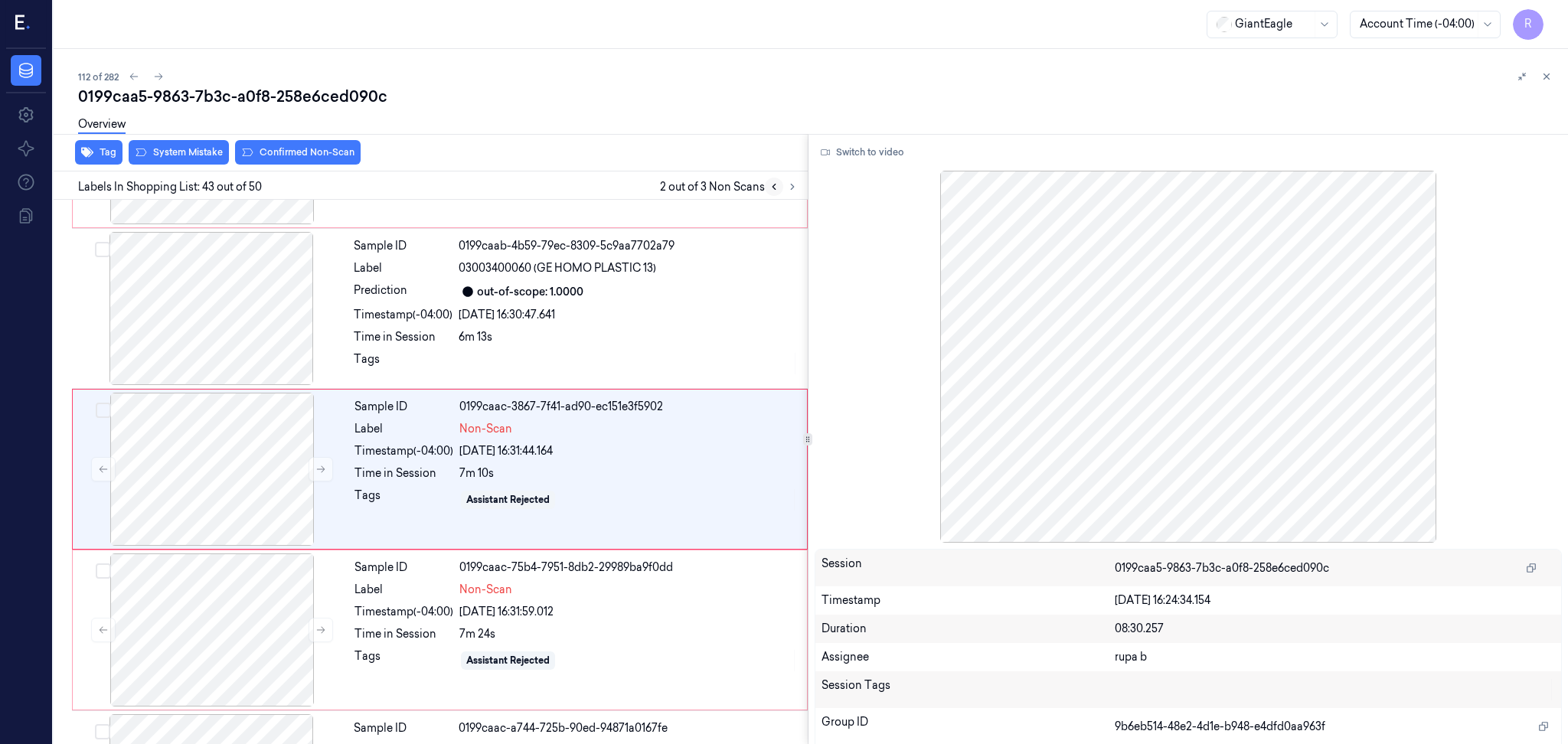
click at [773, 187] on icon at bounding box center [774, 187] width 11 height 11
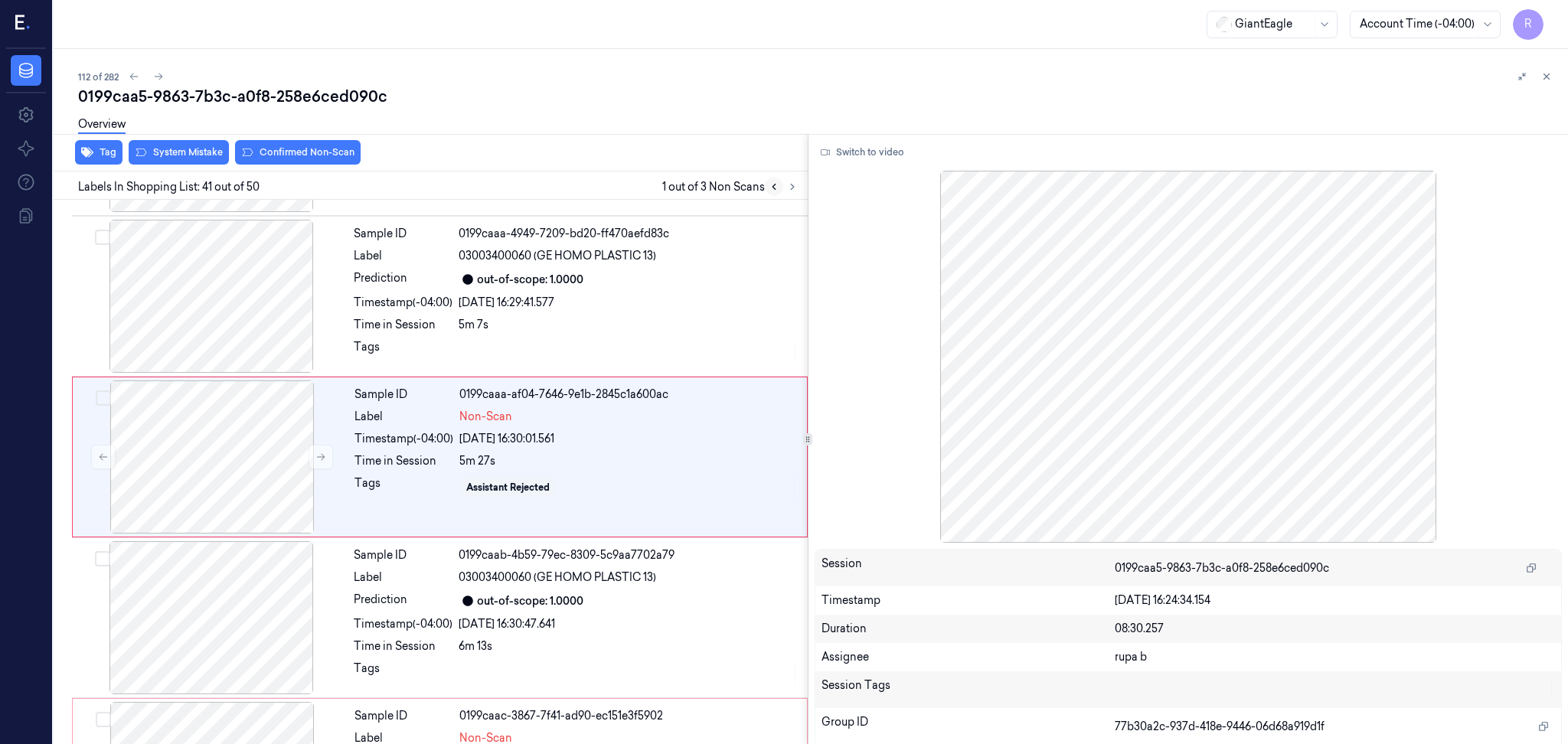
scroll to position [6240, 0]
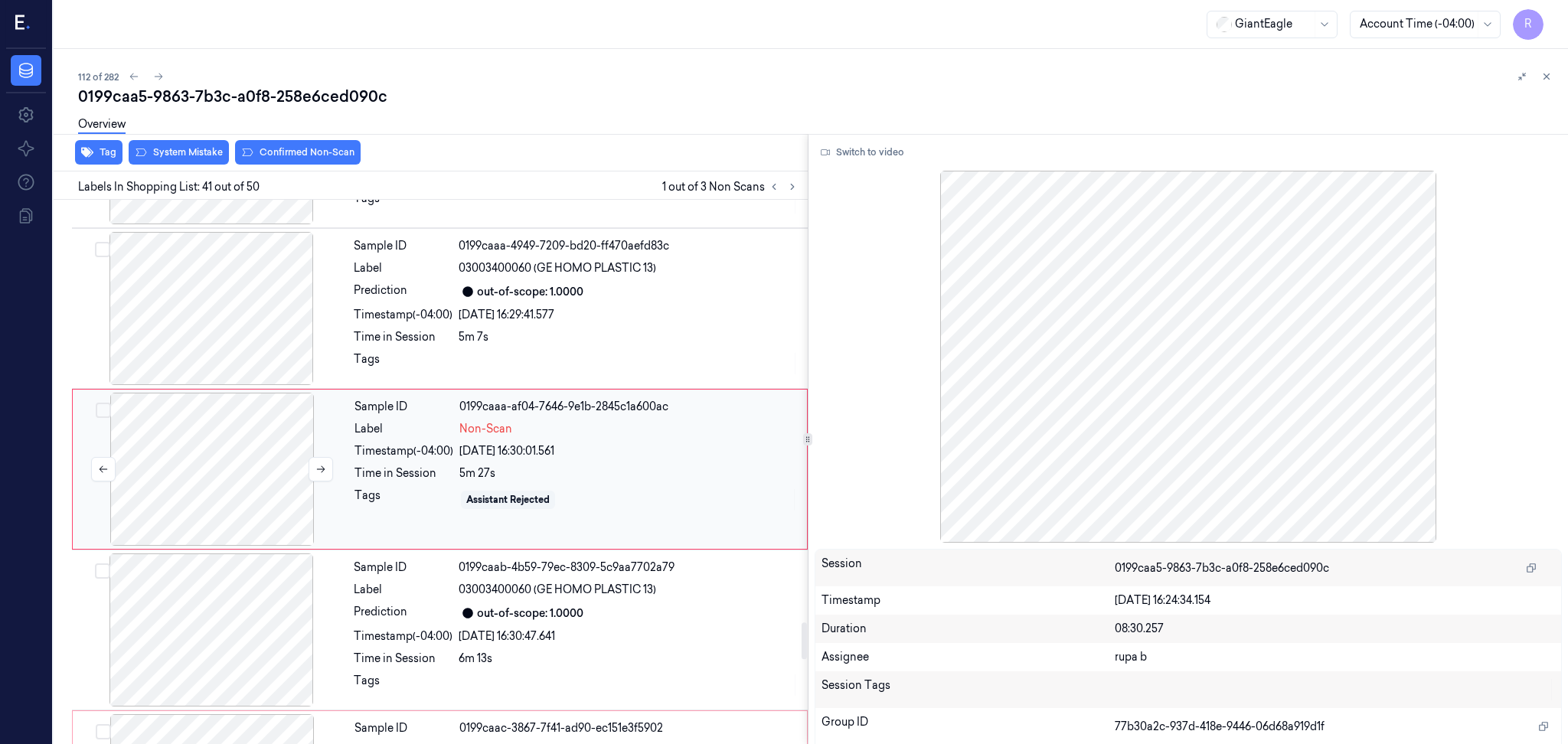
click at [164, 482] on div at bounding box center [212, 470] width 273 height 153
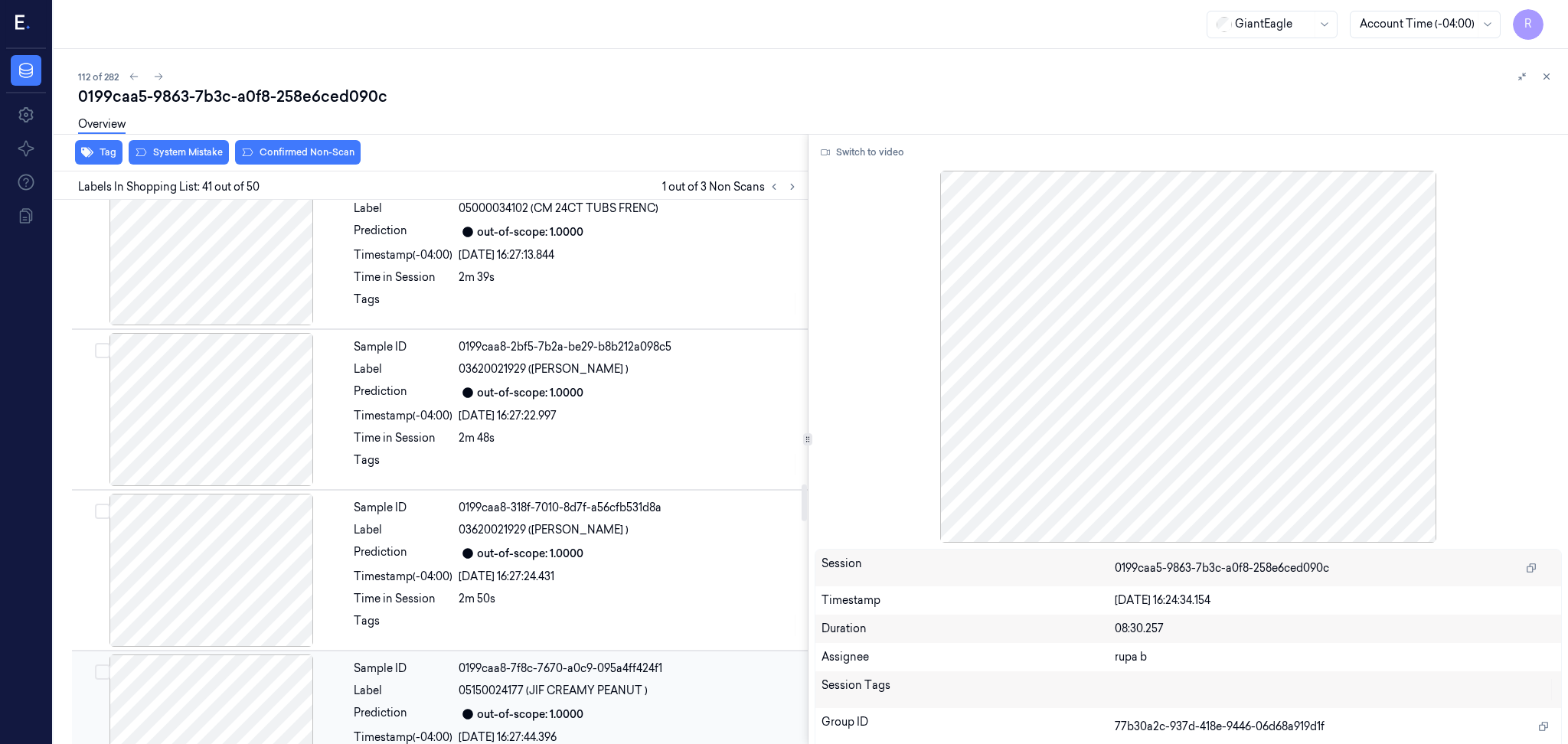
scroll to position [4198, 0]
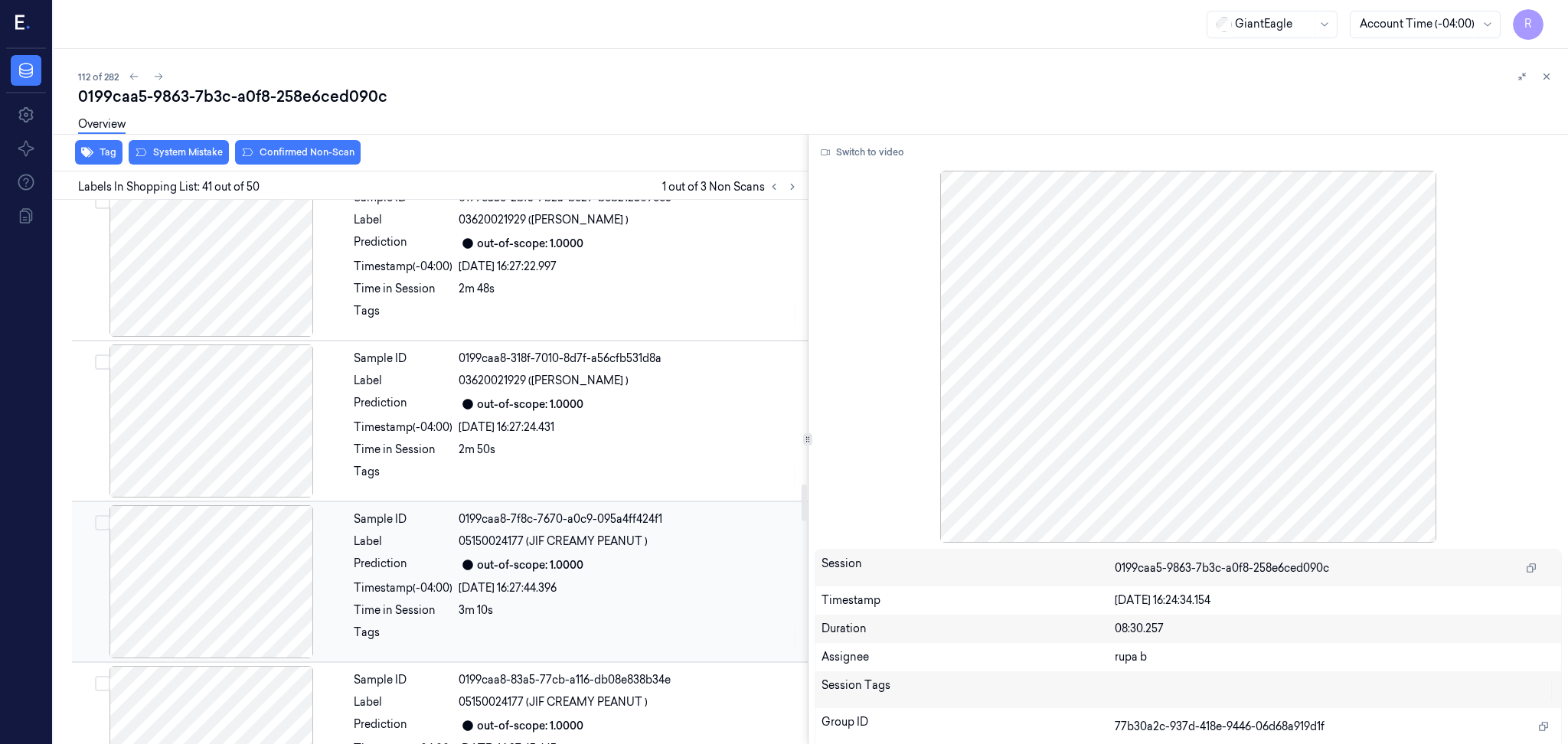
click at [283, 592] on div at bounding box center [211, 582] width 273 height 153
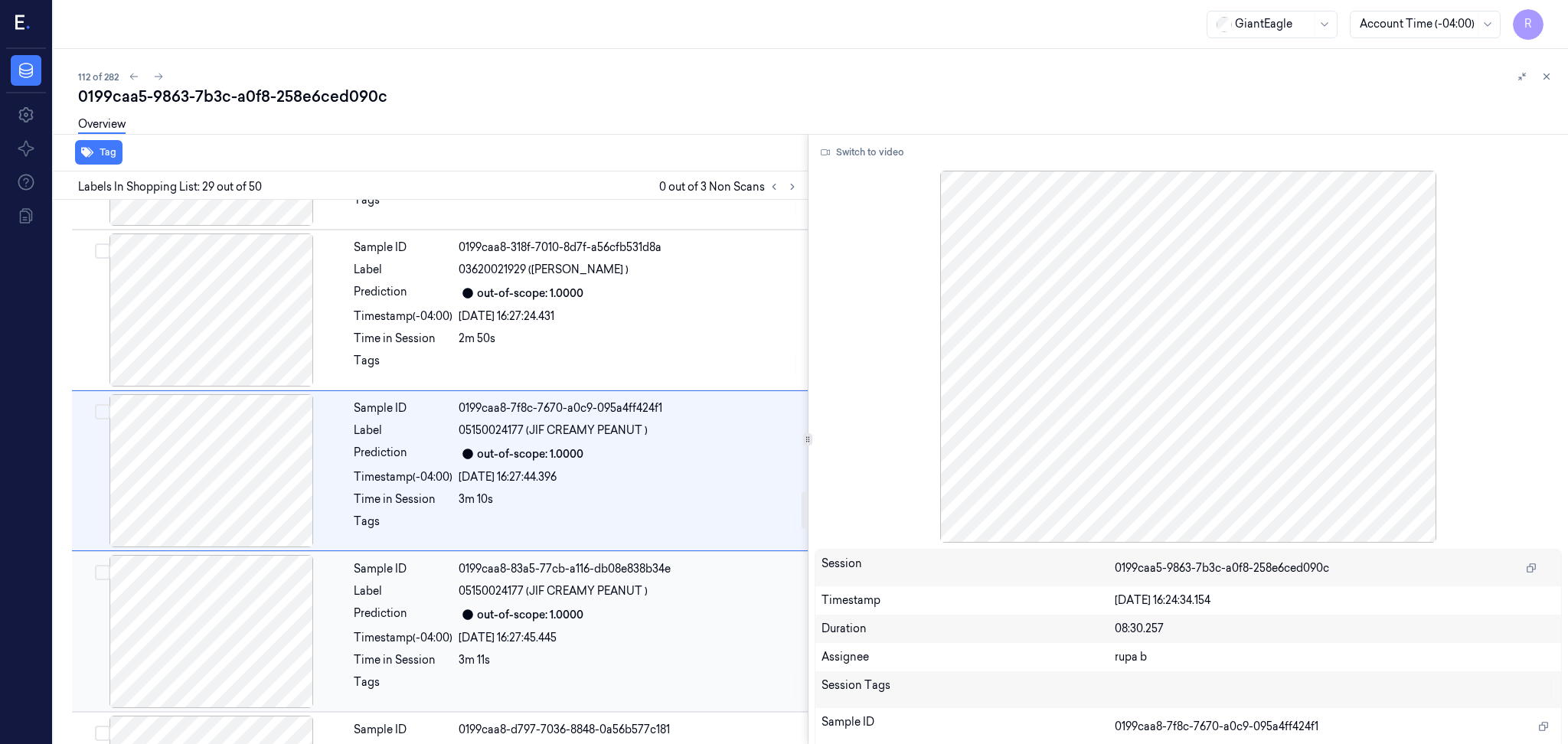
click at [247, 659] on div at bounding box center [211, 632] width 273 height 153
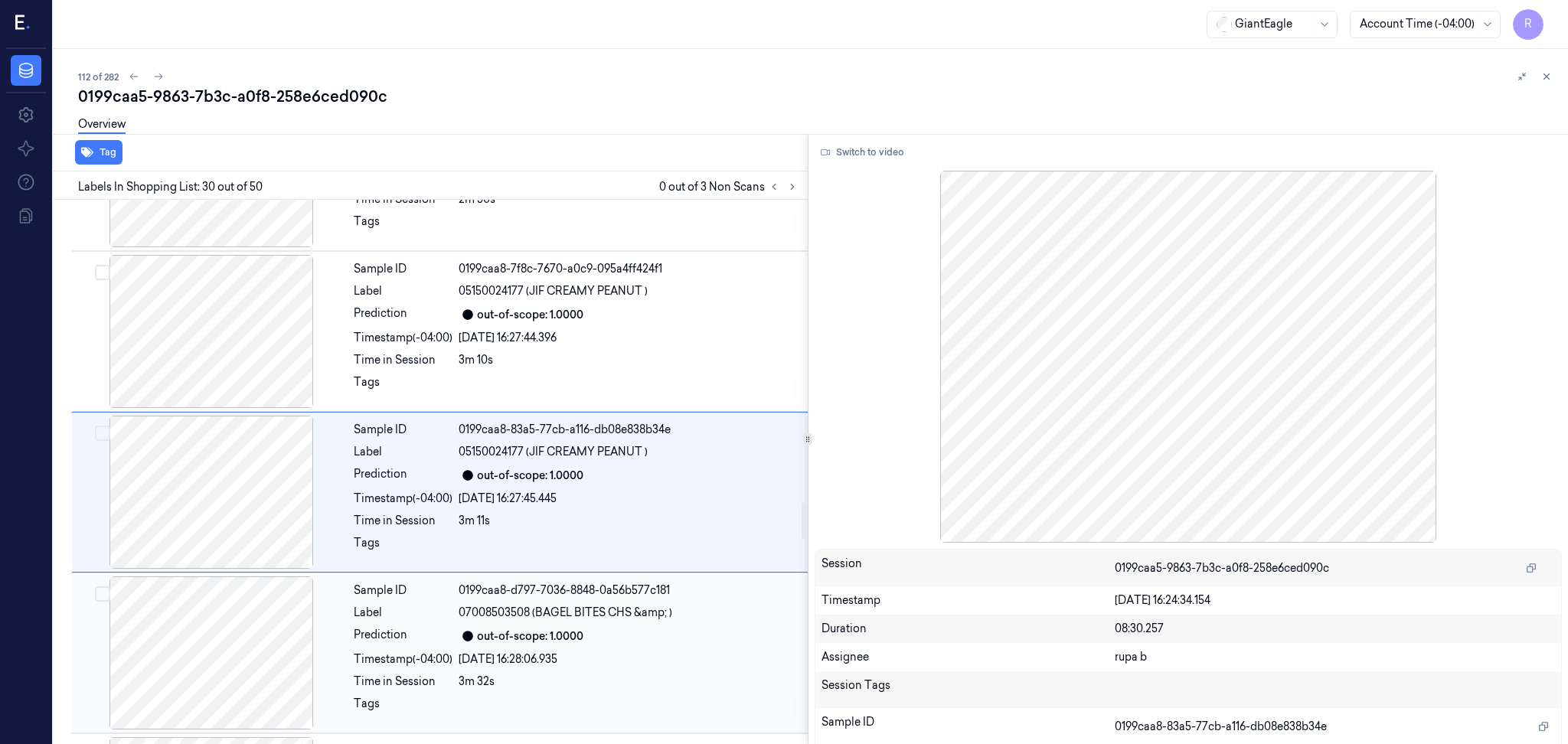
scroll to position [4471, 0]
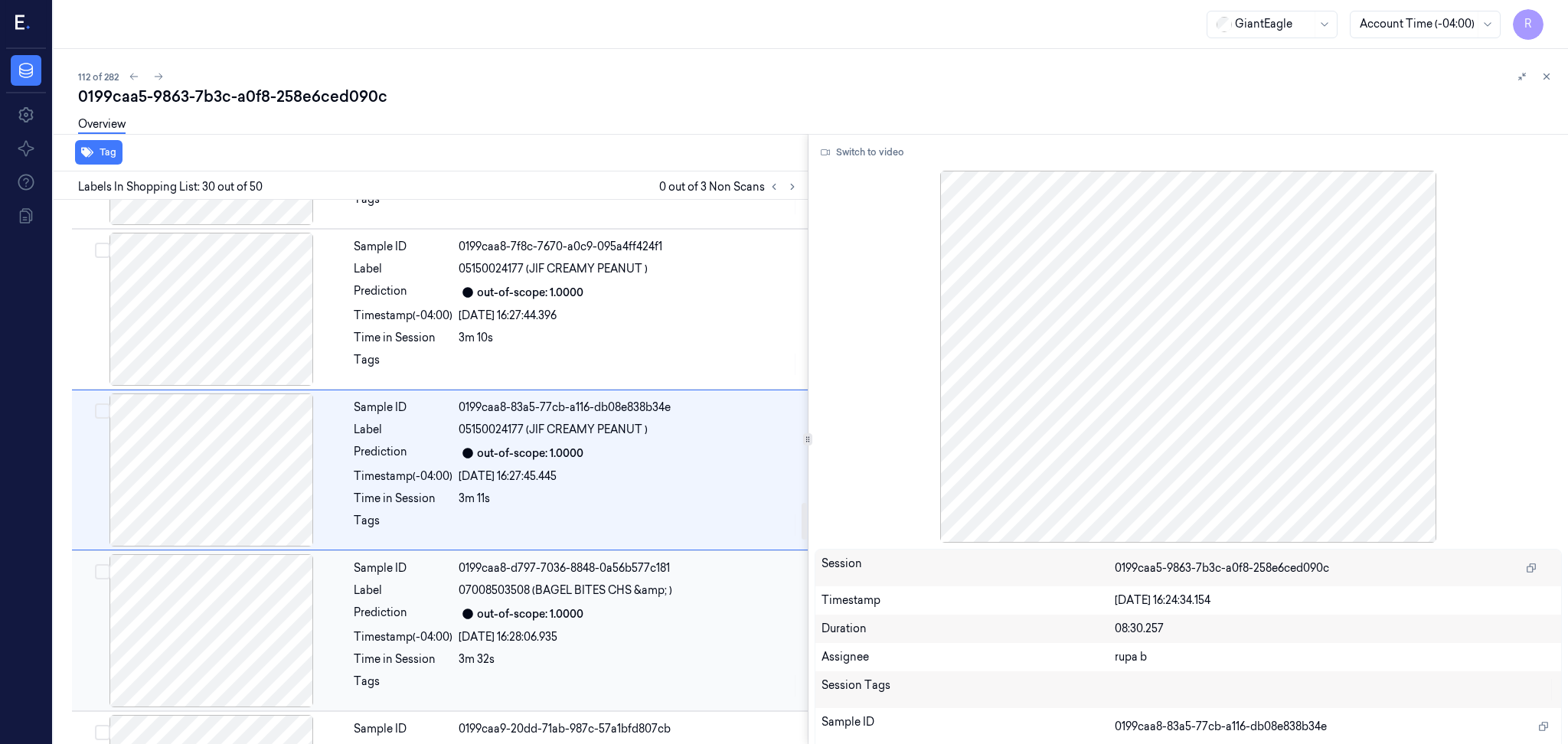
click at [253, 648] on div at bounding box center [211, 631] width 273 height 153
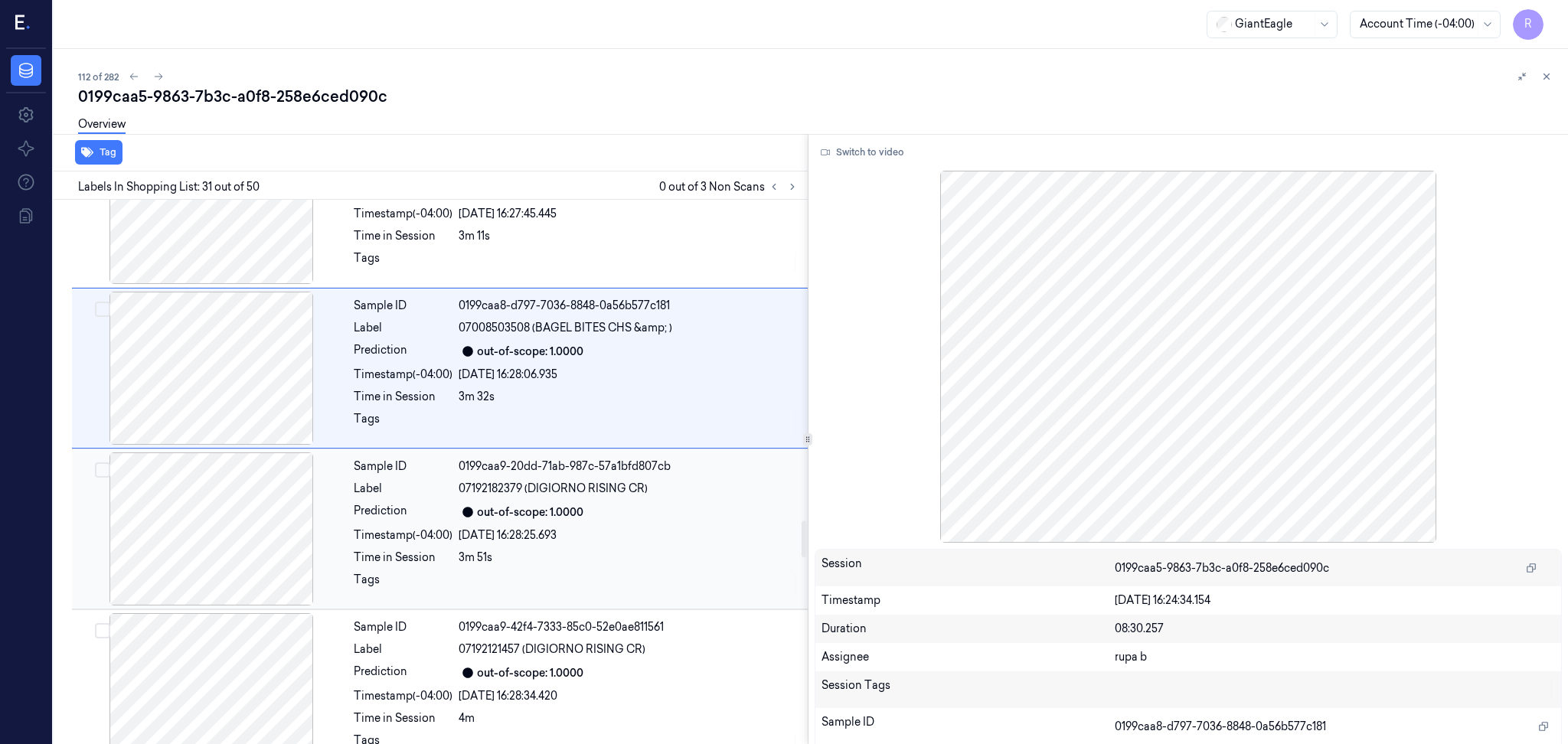
click at [259, 564] on div at bounding box center [211, 529] width 273 height 153
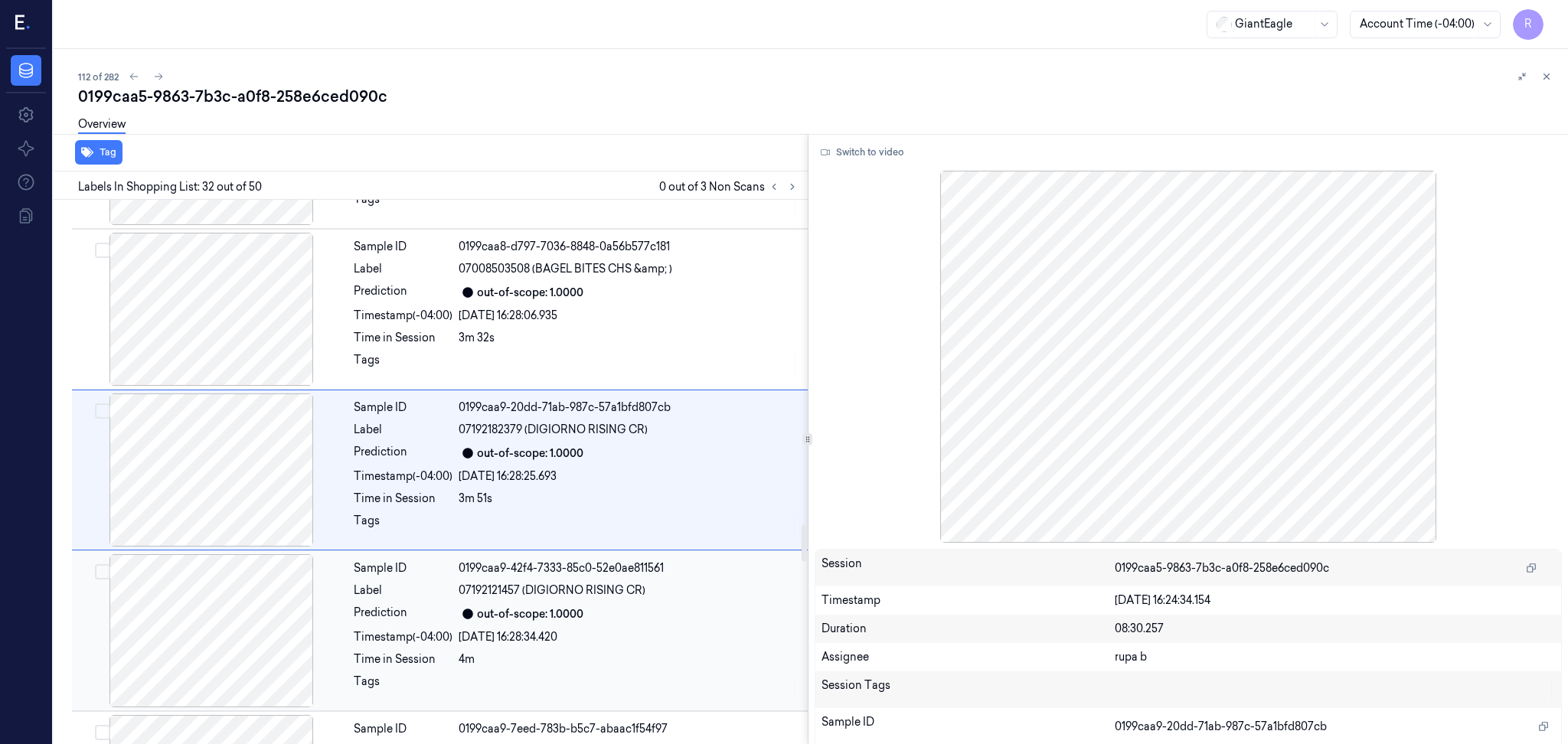
click at [247, 604] on div at bounding box center [211, 631] width 273 height 153
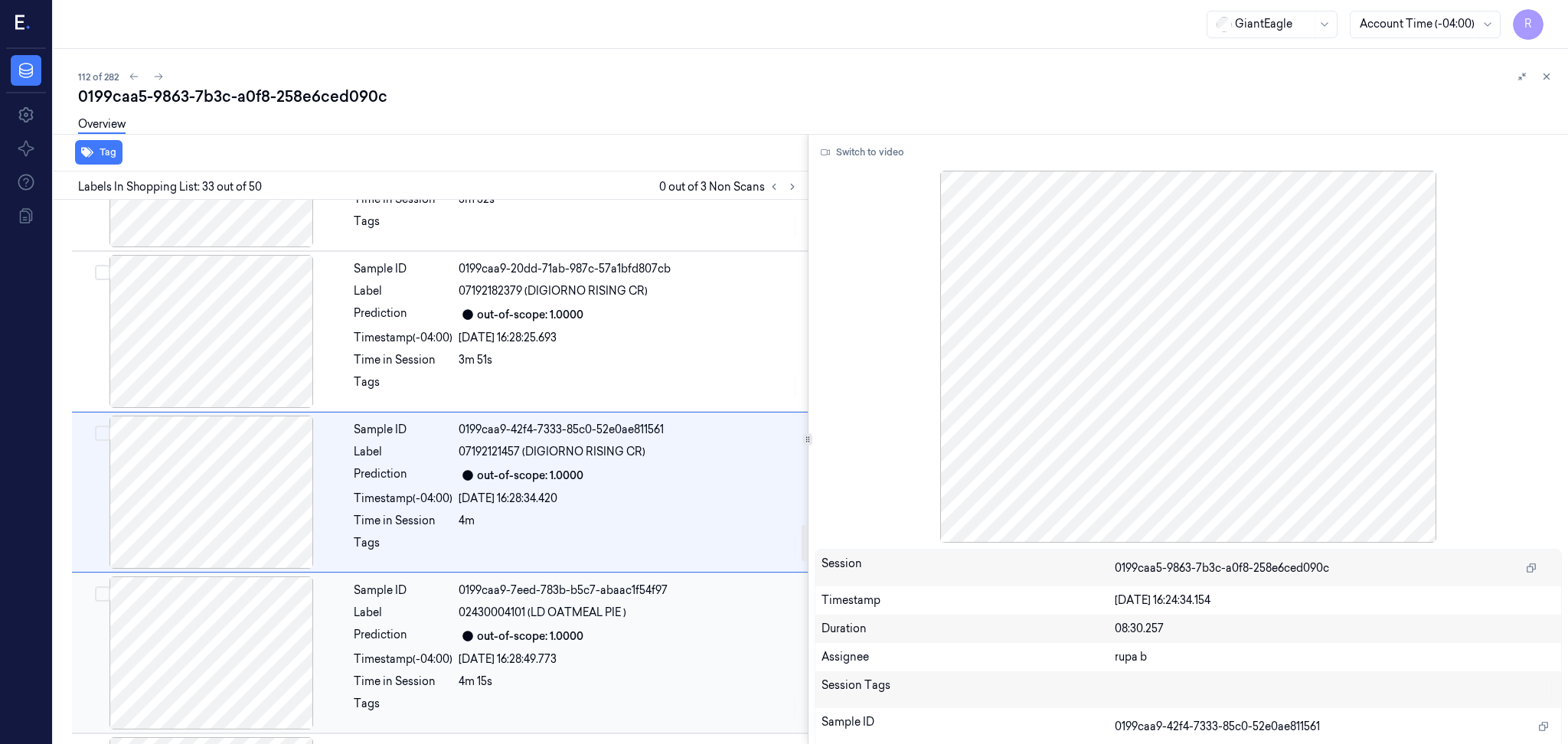
scroll to position [4953, 0]
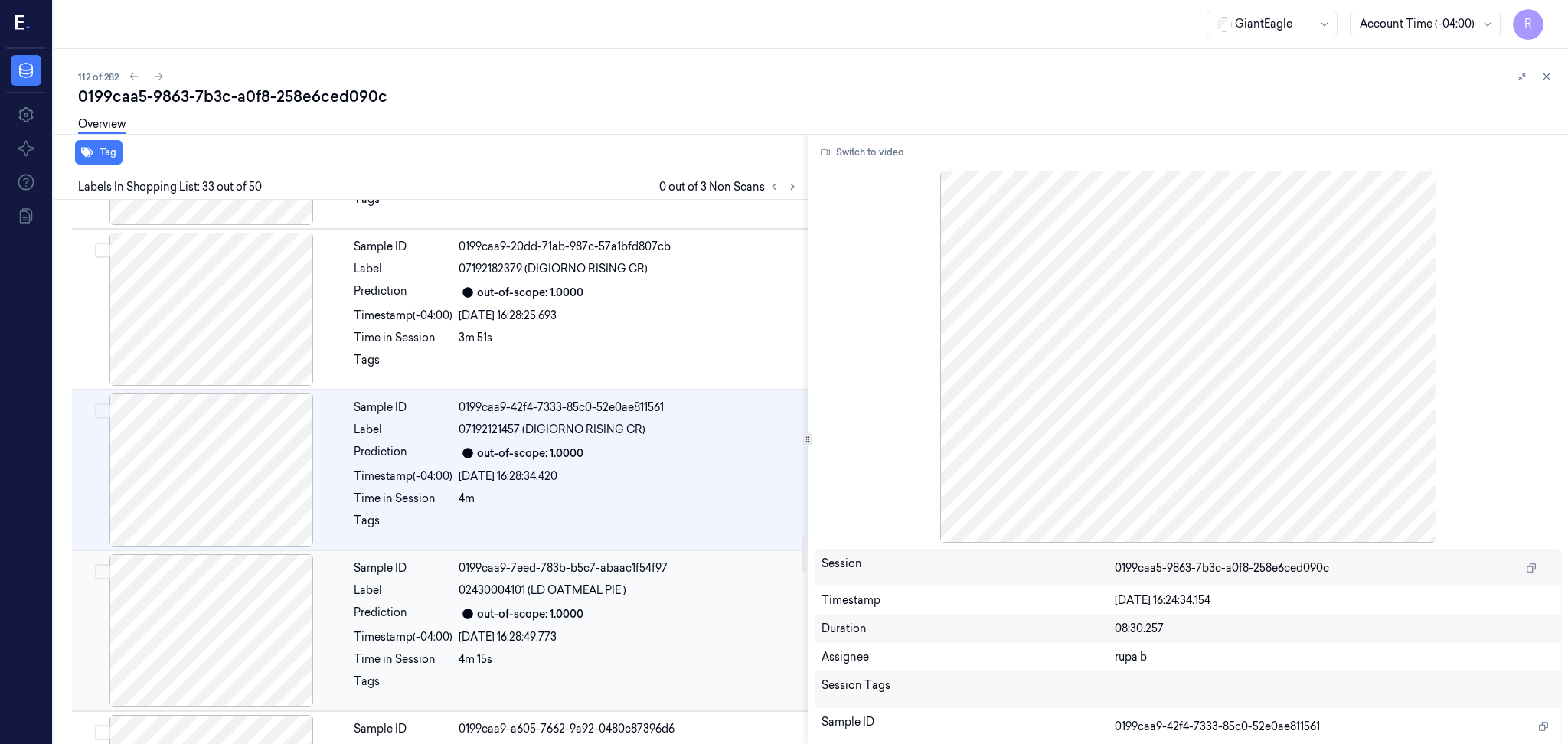
click at [250, 615] on div at bounding box center [211, 631] width 273 height 153
drag, startPoint x: 527, startPoint y: 429, endPoint x: 640, endPoint y: 430, distance: 113.0
click at [640, 430] on div "02430004101 (LD OATMEAL PIE )" at bounding box center [629, 429] width 340 height 16
copy span "(LD OATMEAL PIE )"
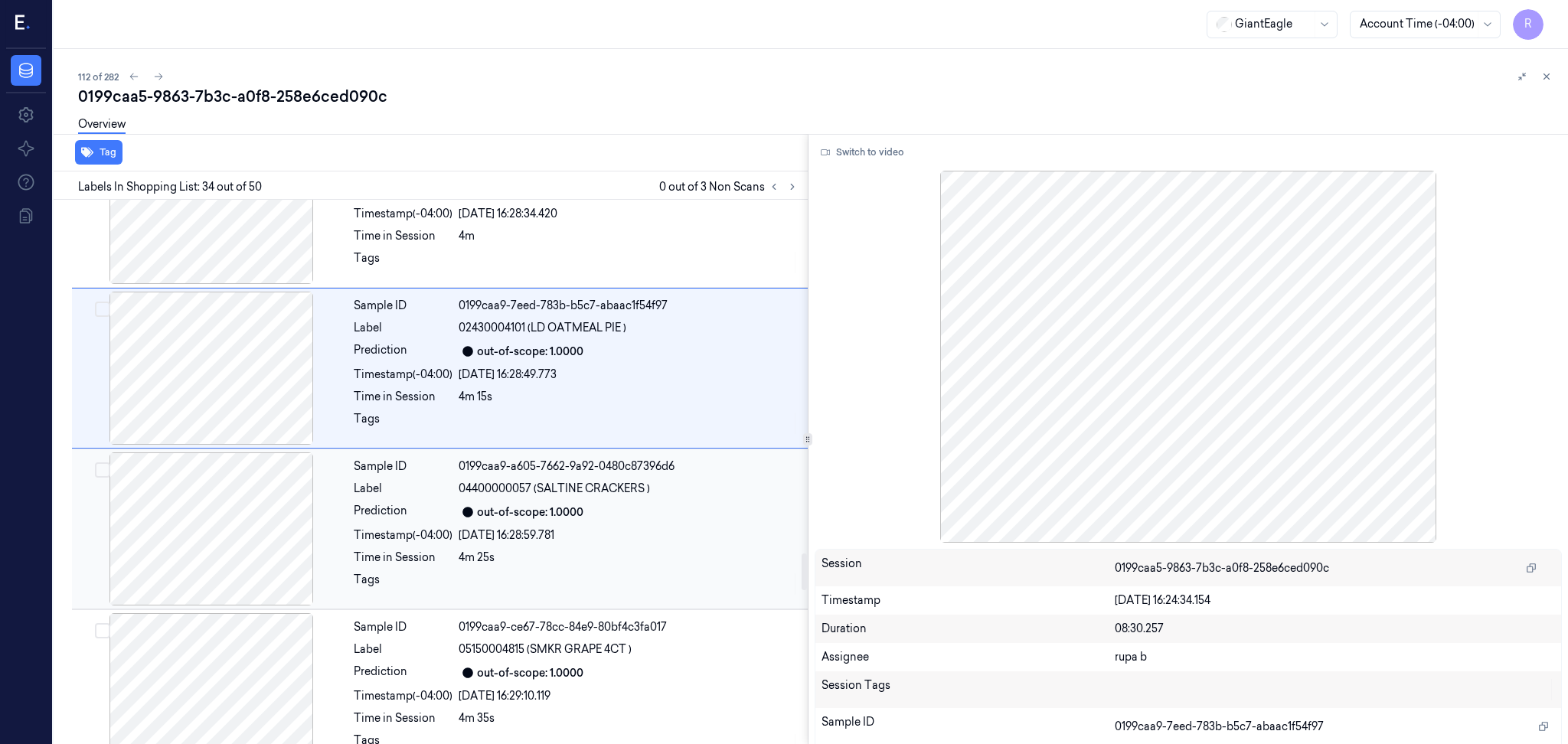
click at [233, 537] on div at bounding box center [211, 529] width 273 height 153
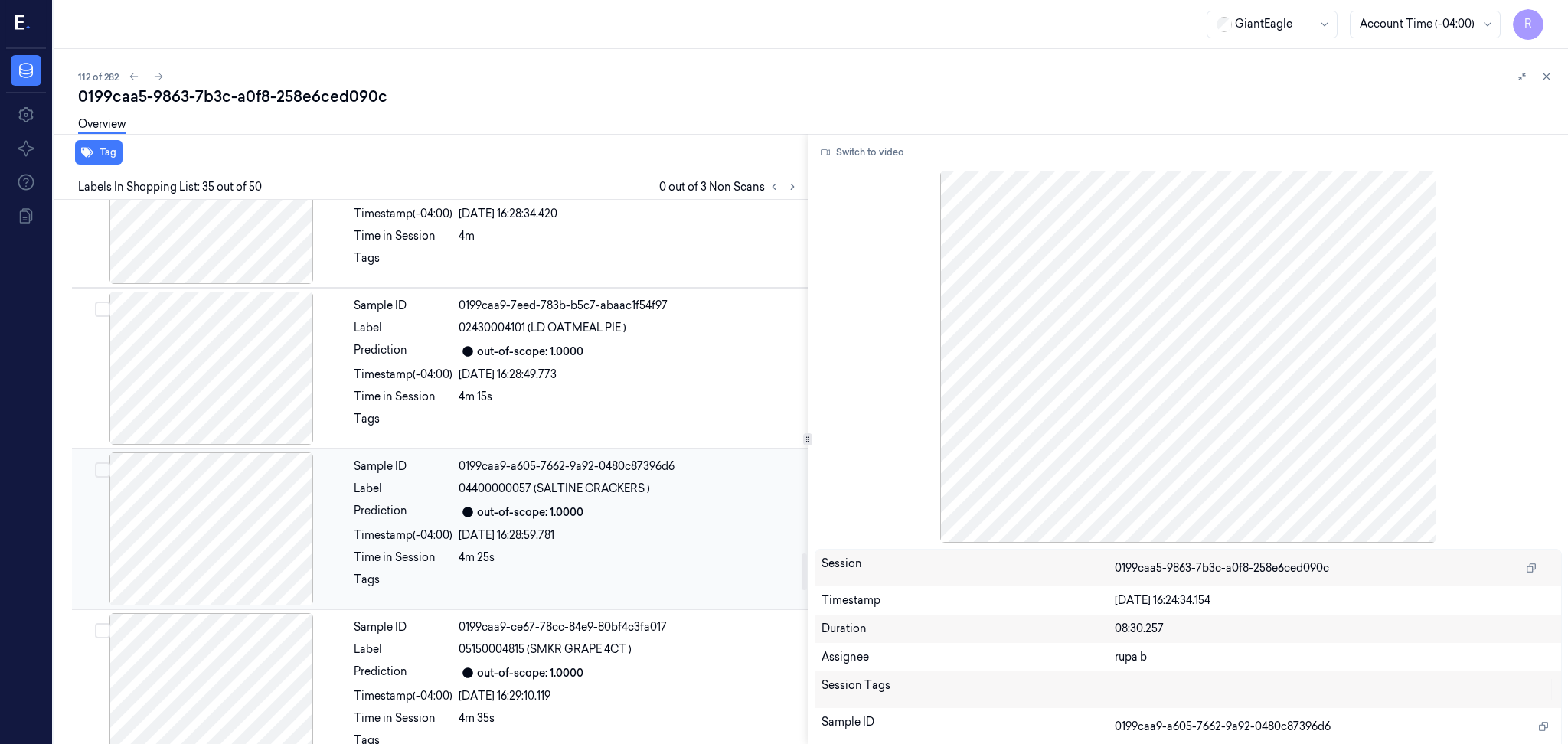
scroll to position [5274, 0]
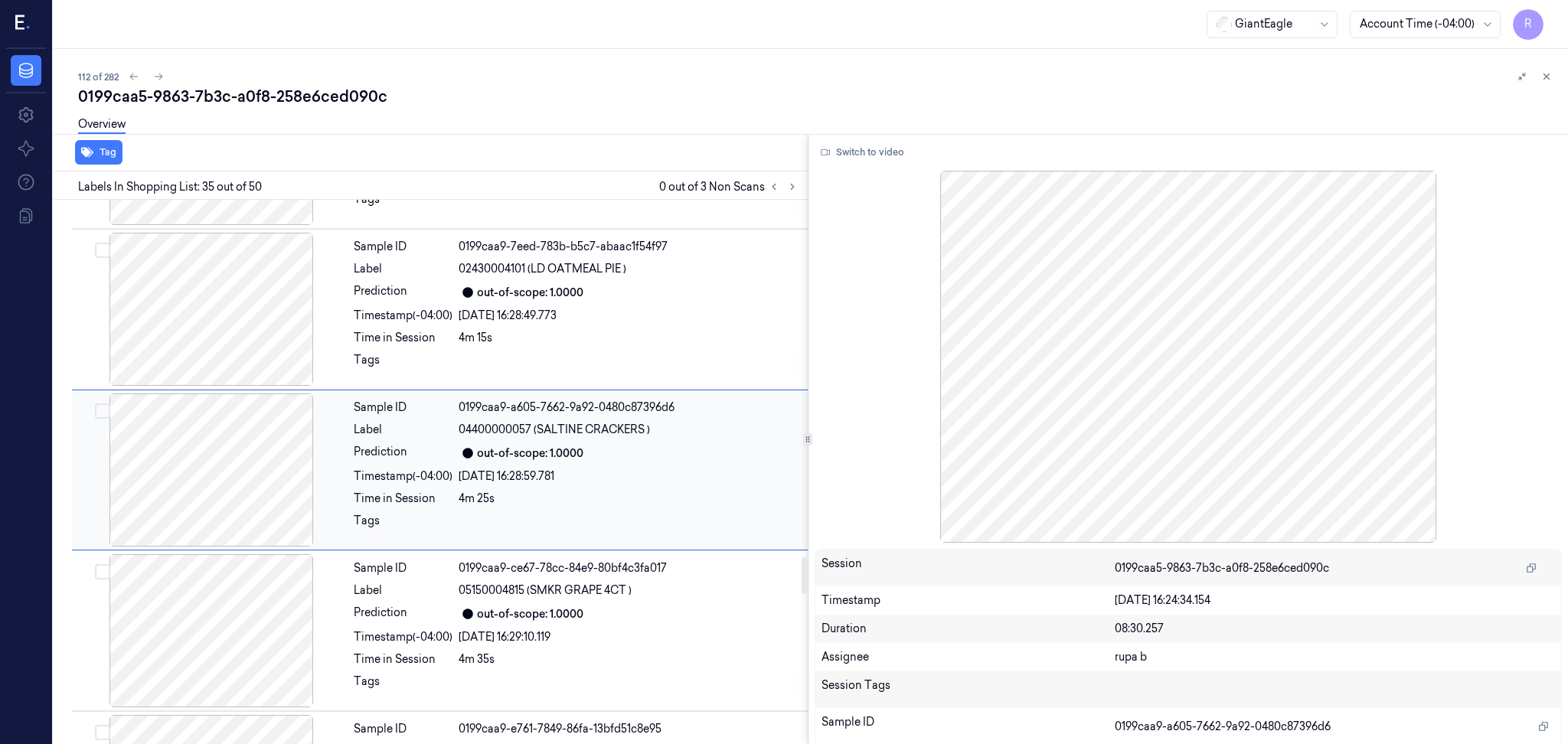
click at [276, 448] on div at bounding box center [211, 470] width 273 height 153
click at [208, 506] on div at bounding box center [211, 470] width 273 height 153
drag, startPoint x: 546, startPoint y: 432, endPoint x: 670, endPoint y: 433, distance: 124.0
click at [670, 433] on div "04400000057 (SALTINE CRACKERS )" at bounding box center [629, 429] width 340 height 16
copy span "SALTINE CRACKERS )"
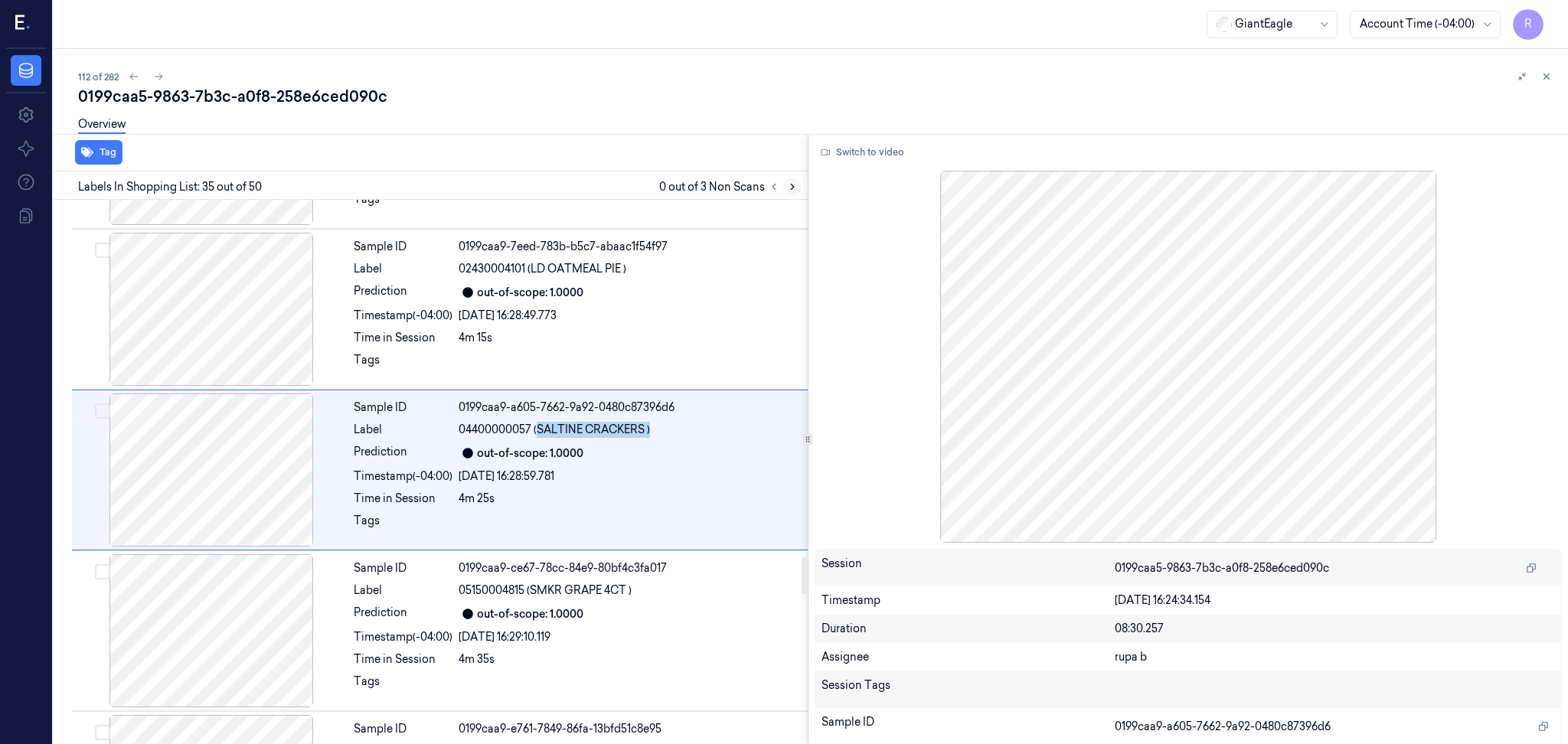
click at [789, 186] on icon at bounding box center [792, 187] width 11 height 11
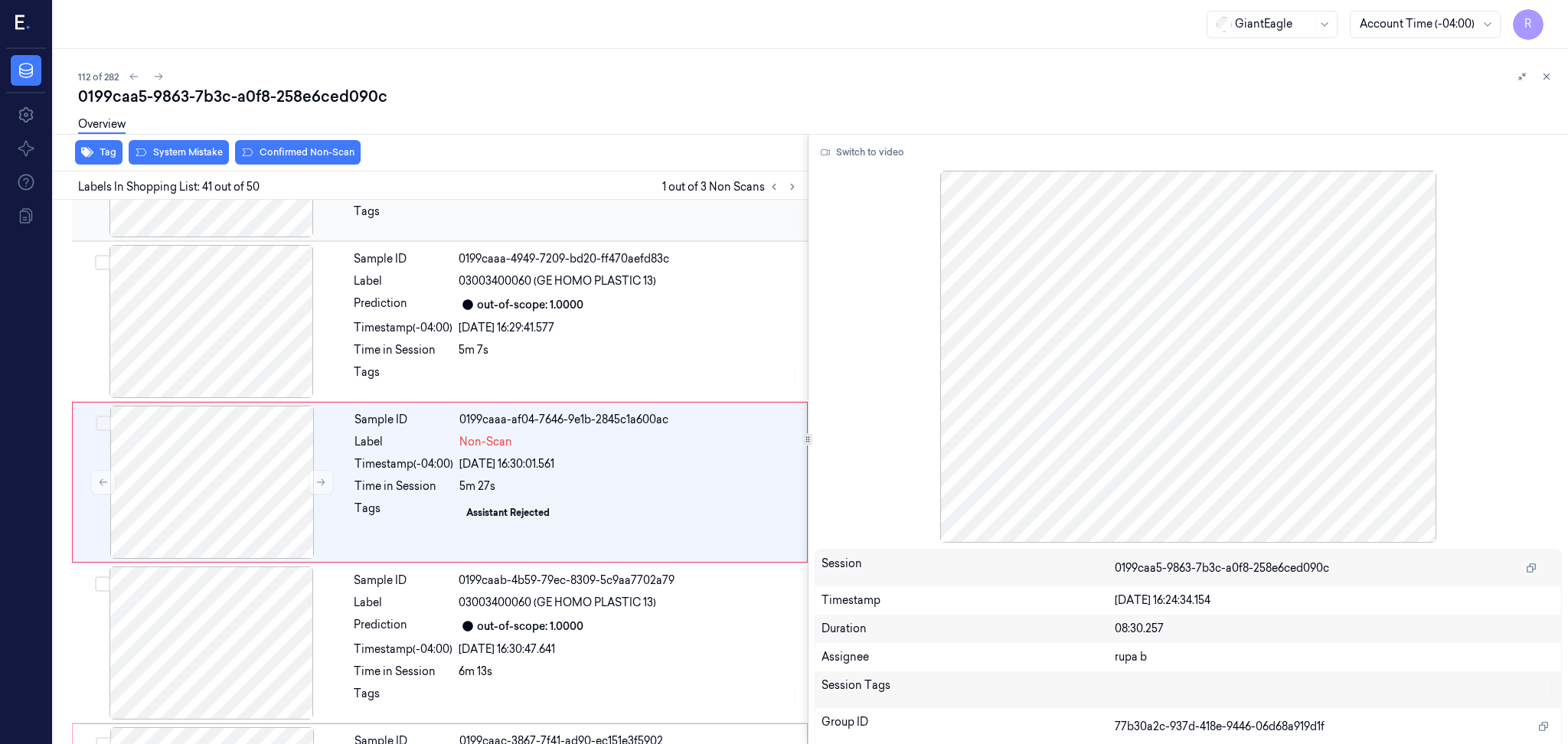
scroll to position [6240, 0]
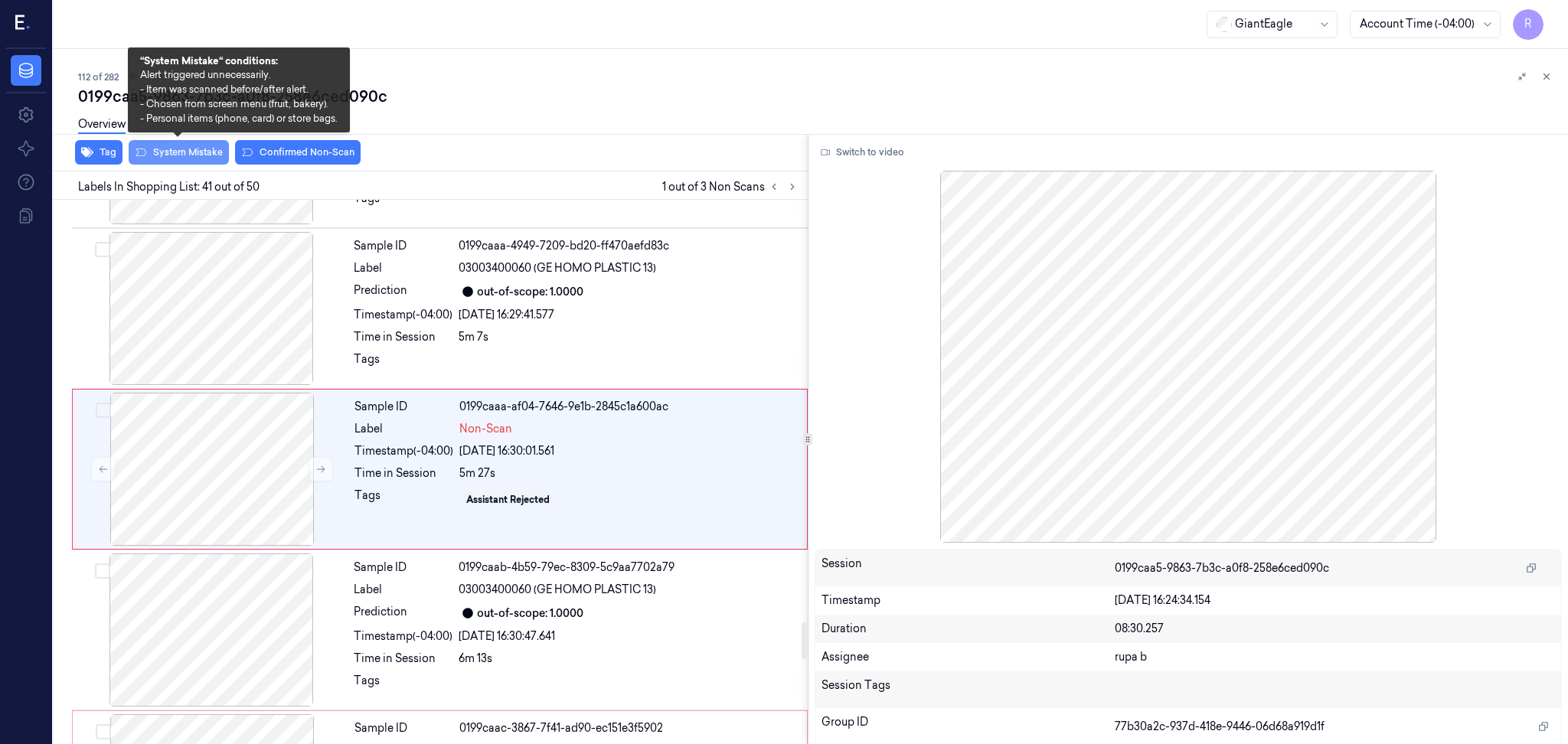
click at [202, 151] on button "System Mistake" at bounding box center [179, 152] width 100 height 25
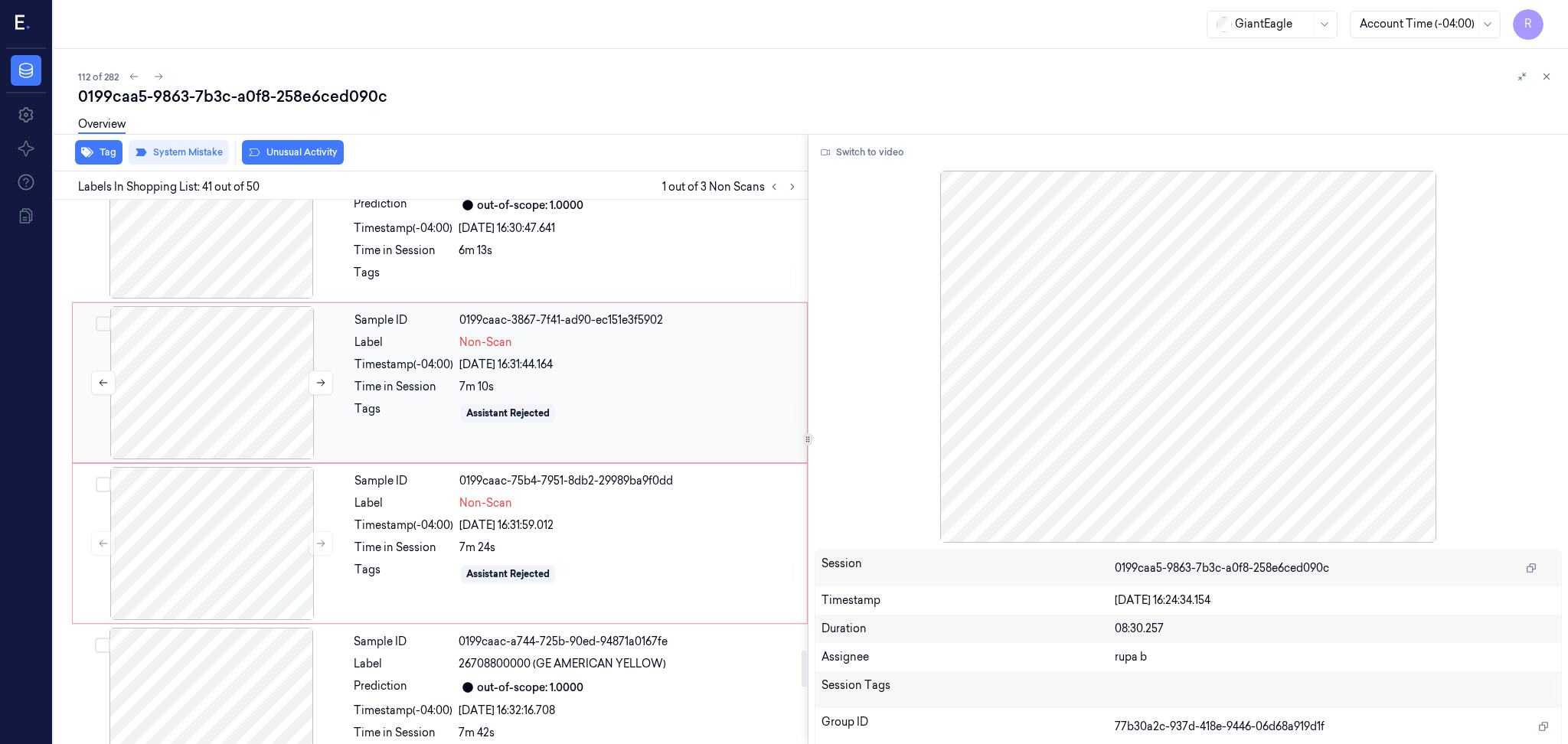
click at [257, 382] on div at bounding box center [212, 383] width 273 height 153
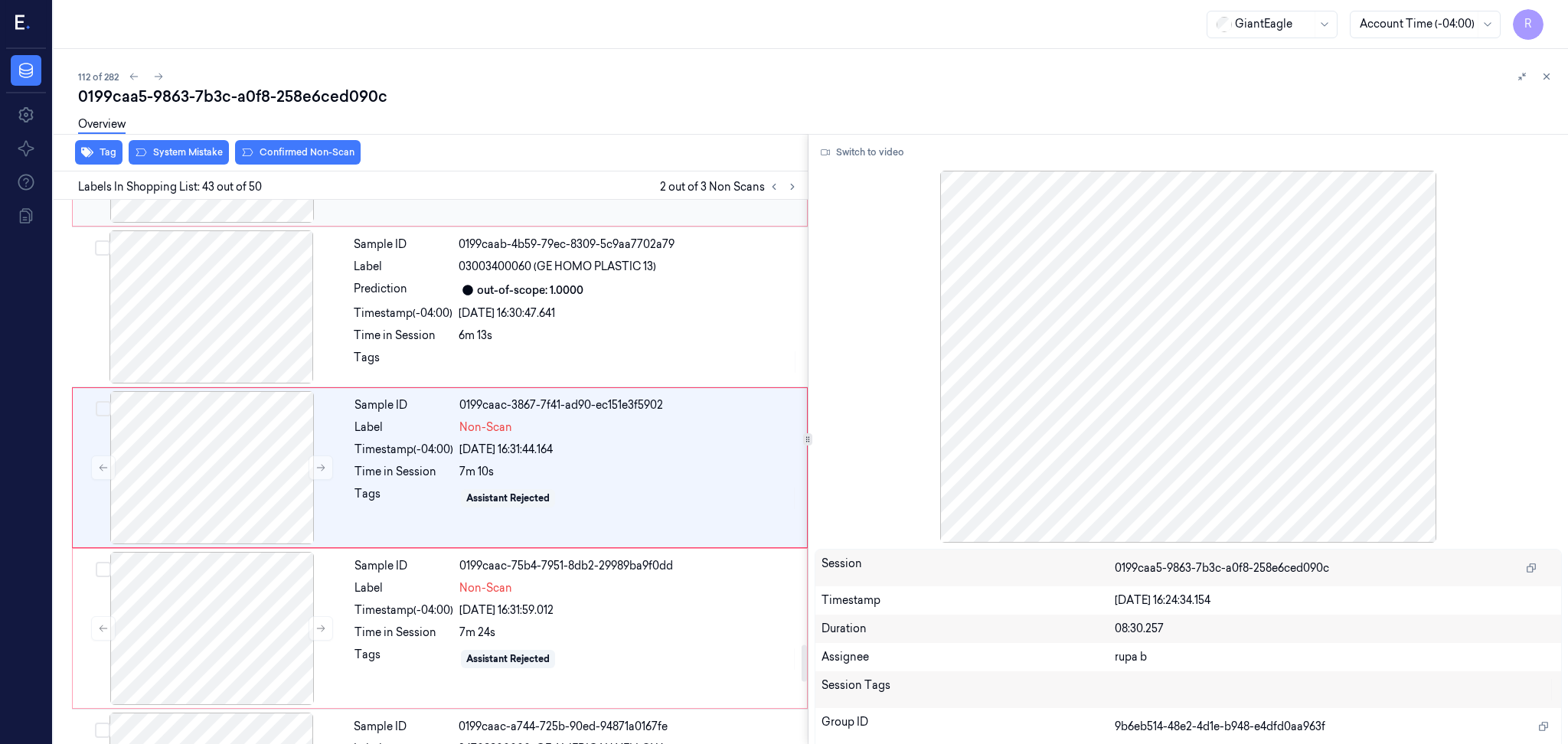
scroll to position [6562, 0]
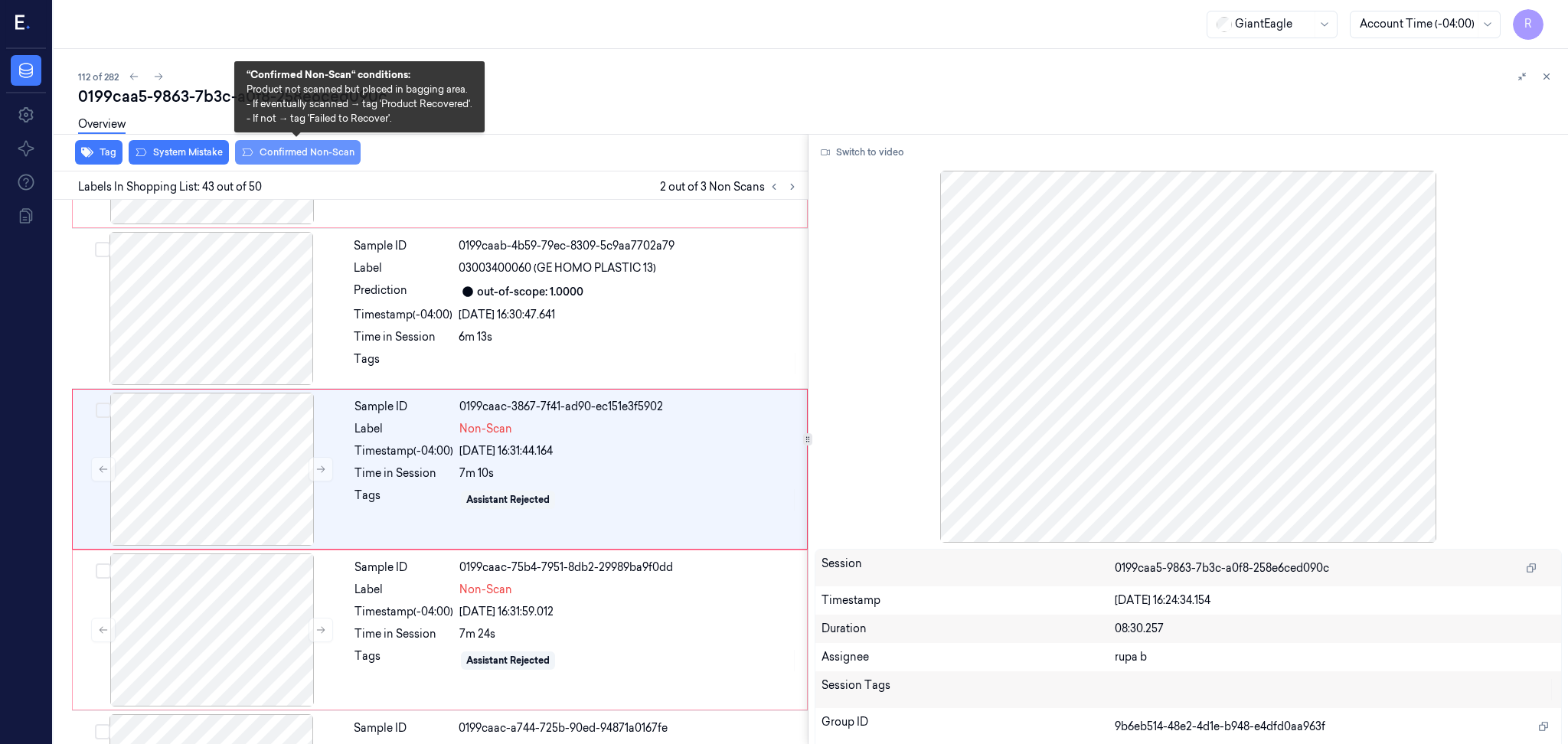
click at [331, 150] on button "Confirmed Non-Scan" at bounding box center [297, 152] width 126 height 25
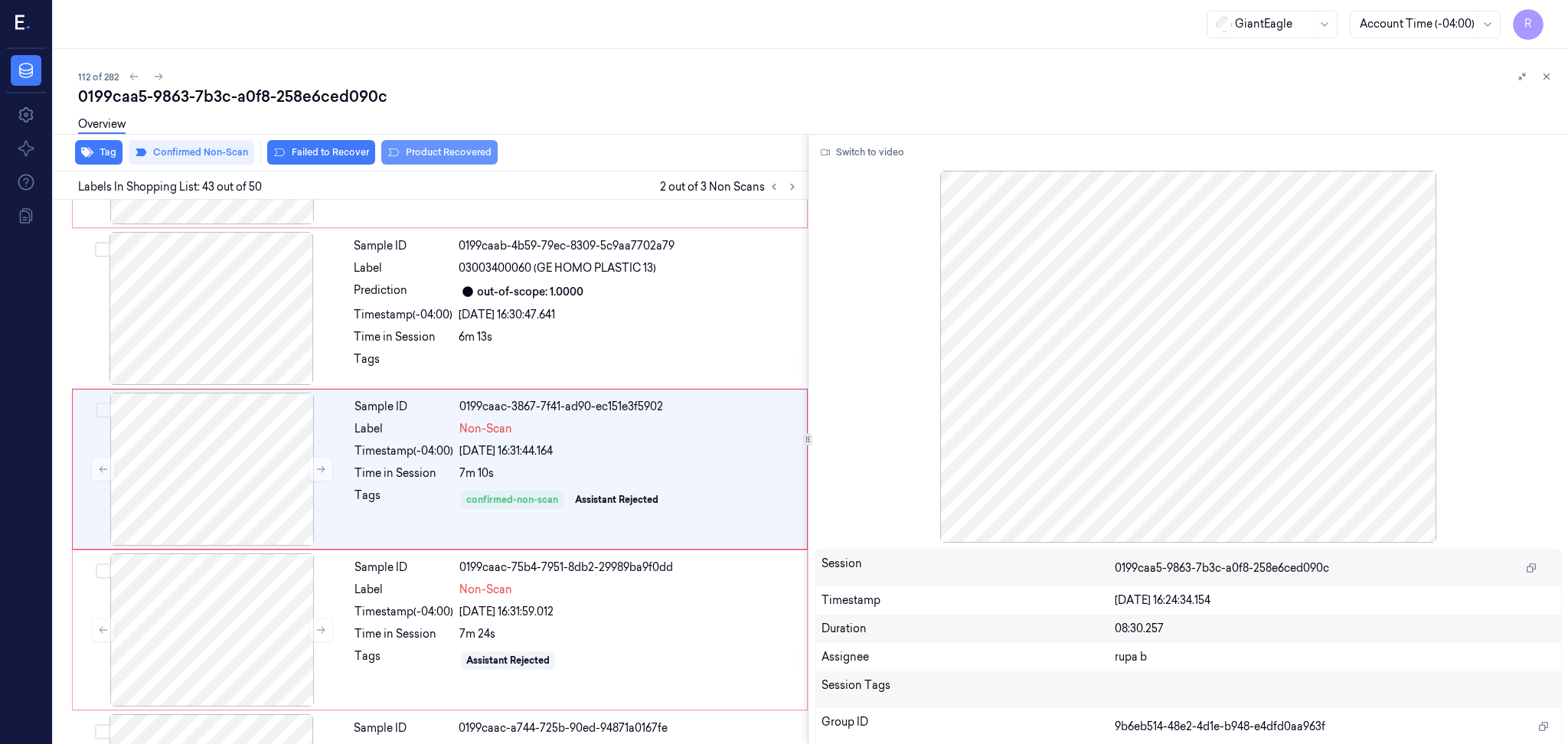
click at [418, 155] on button "Product Recovered" at bounding box center [439, 152] width 116 height 25
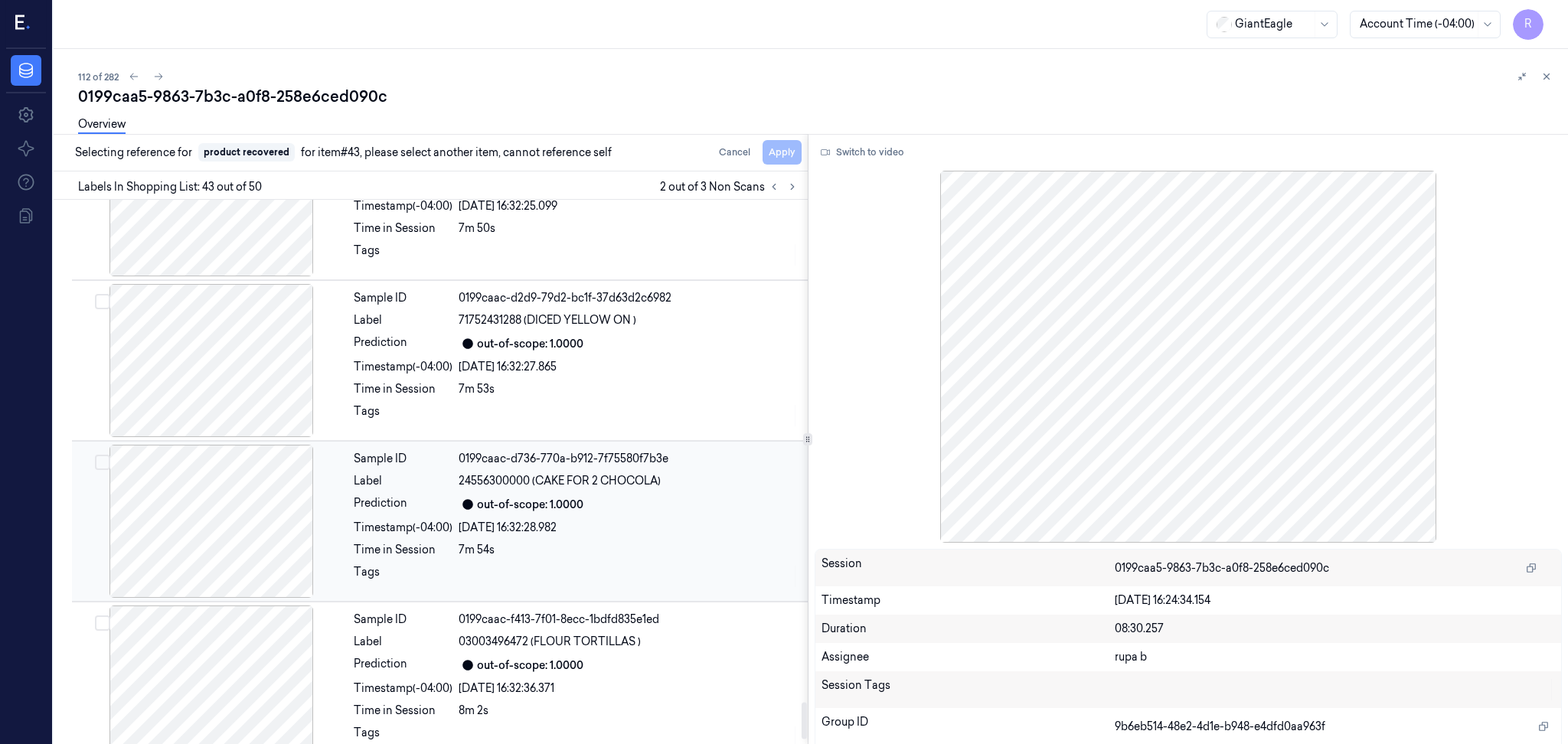
scroll to position [7480, 0]
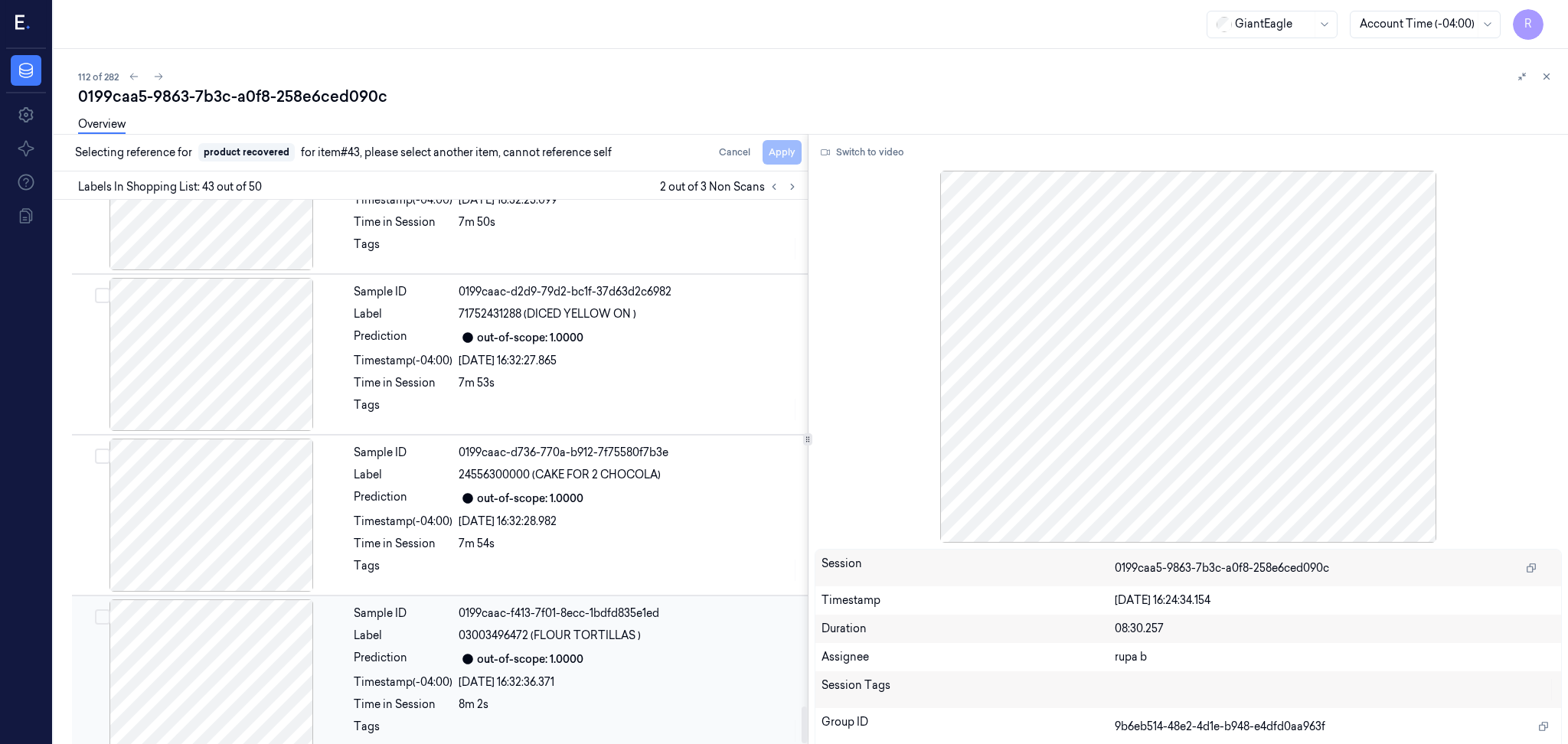
click at [266, 654] on div at bounding box center [211, 676] width 273 height 153
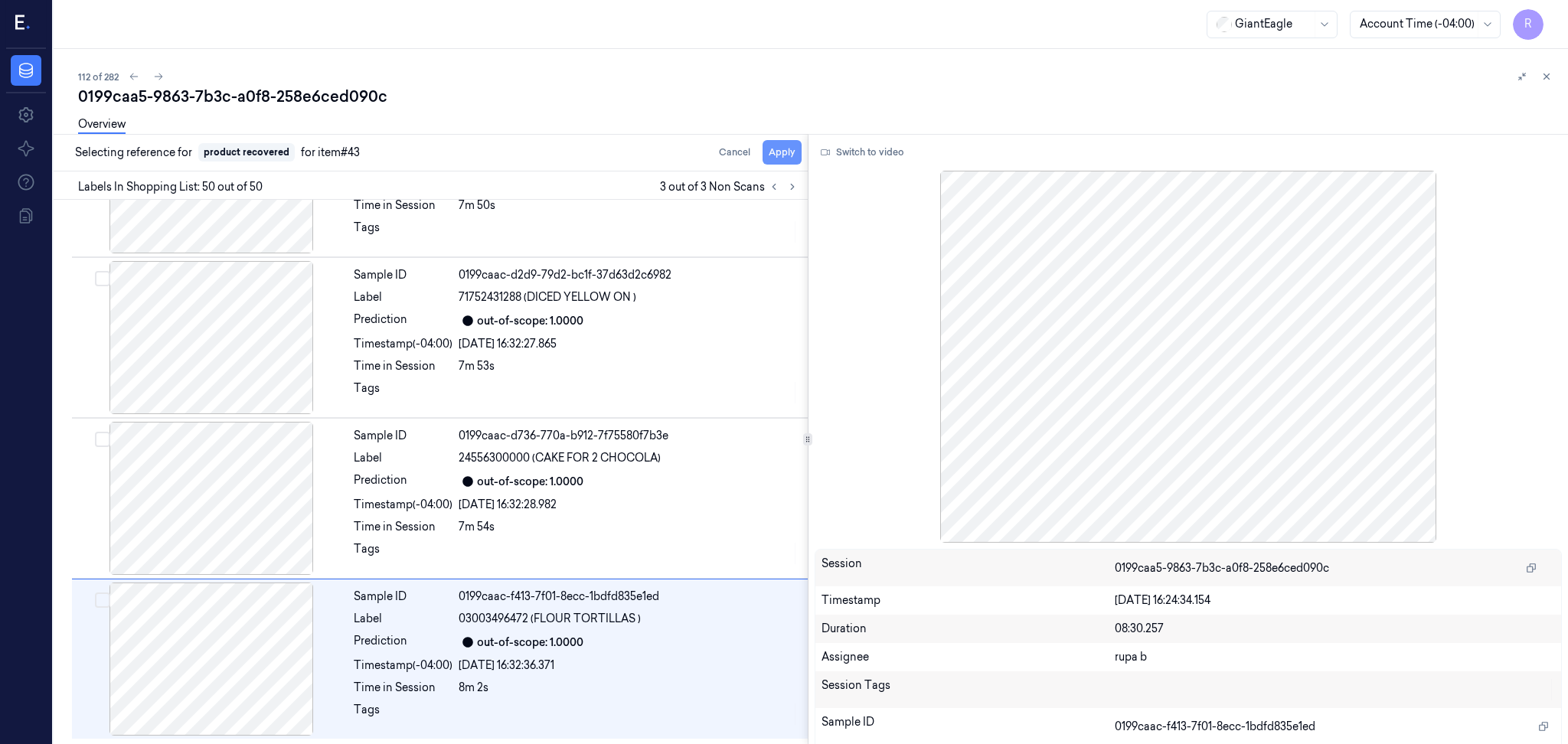
click at [786, 150] on button "Apply" at bounding box center [781, 152] width 39 height 25
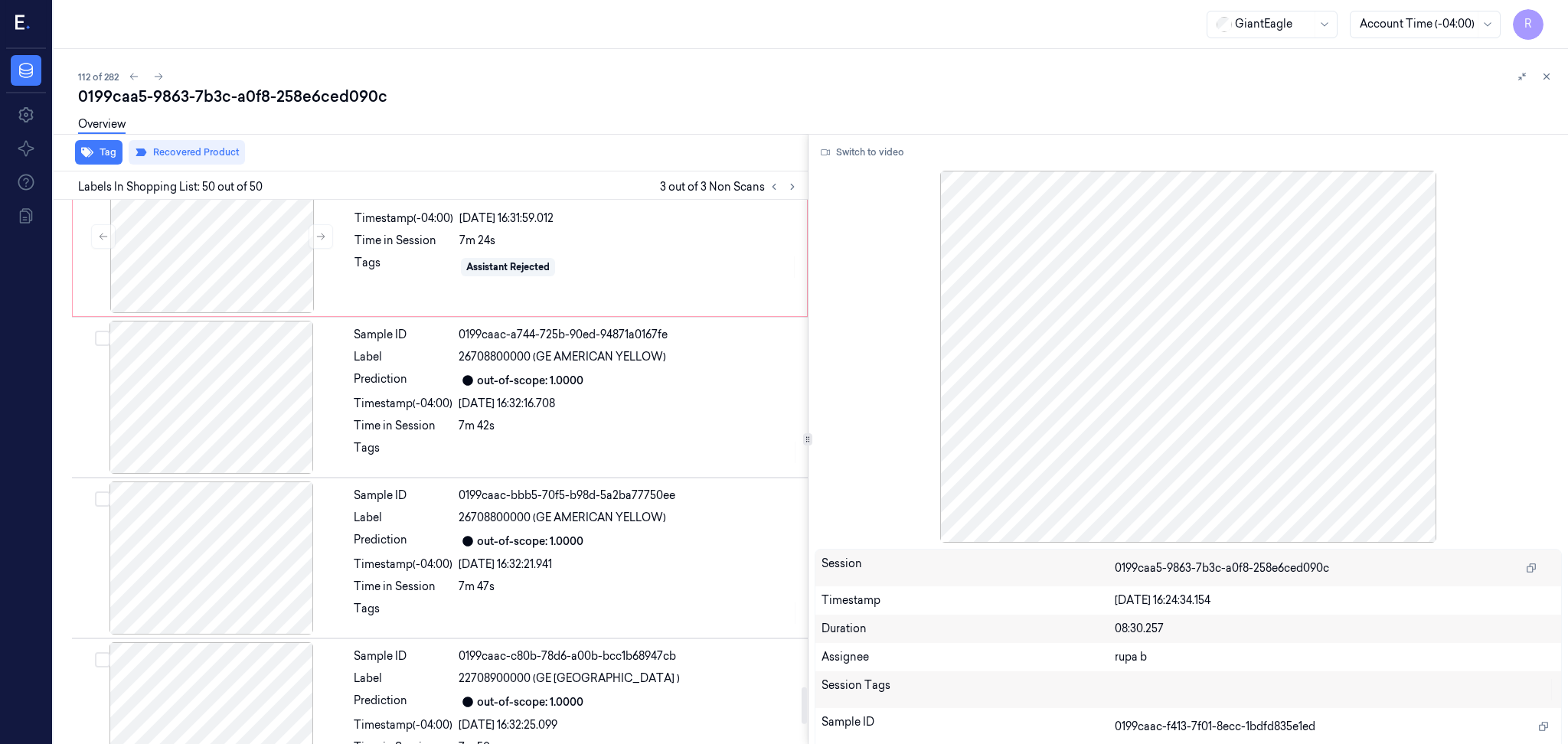
scroll to position [6787, 0]
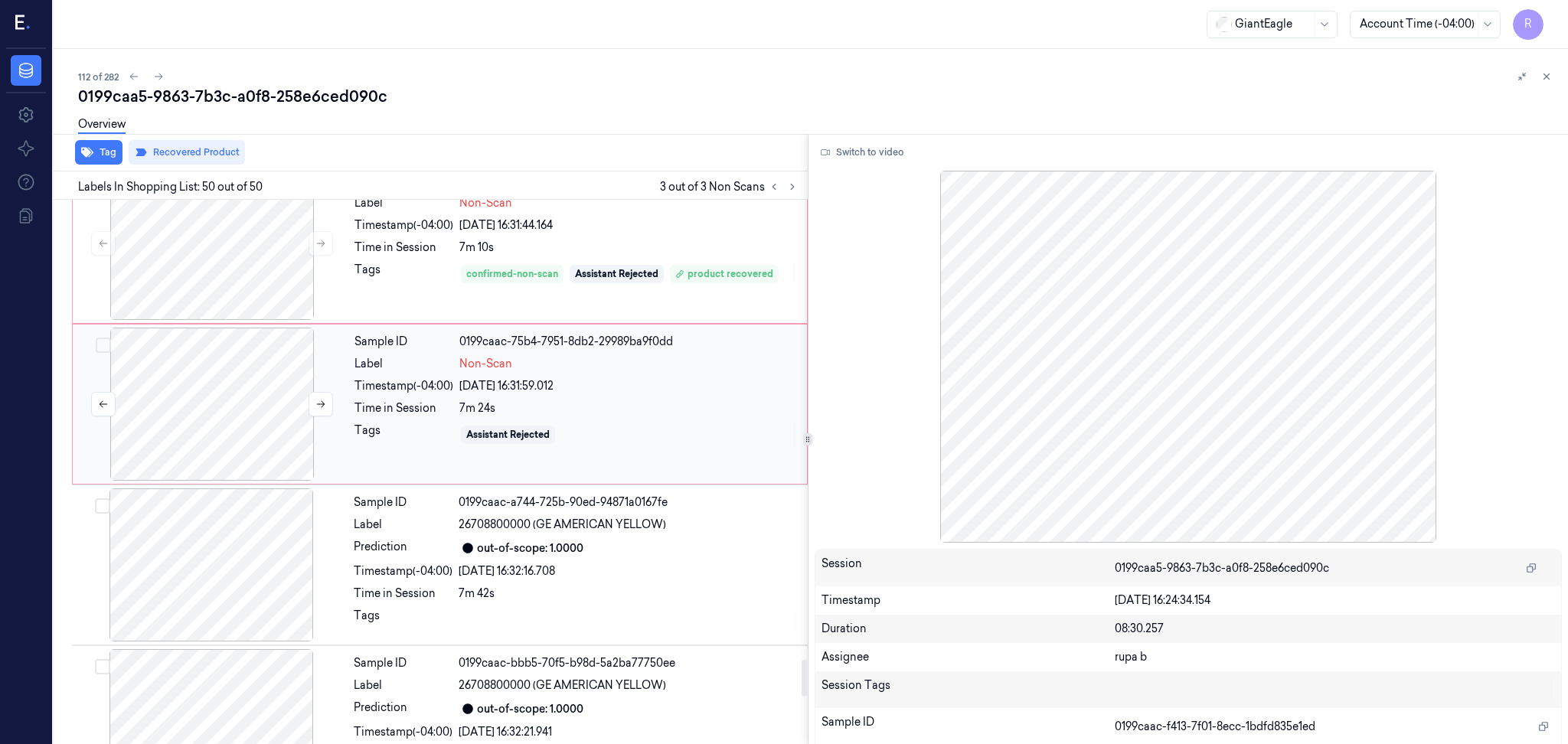
click at [240, 421] on div at bounding box center [212, 404] width 273 height 153
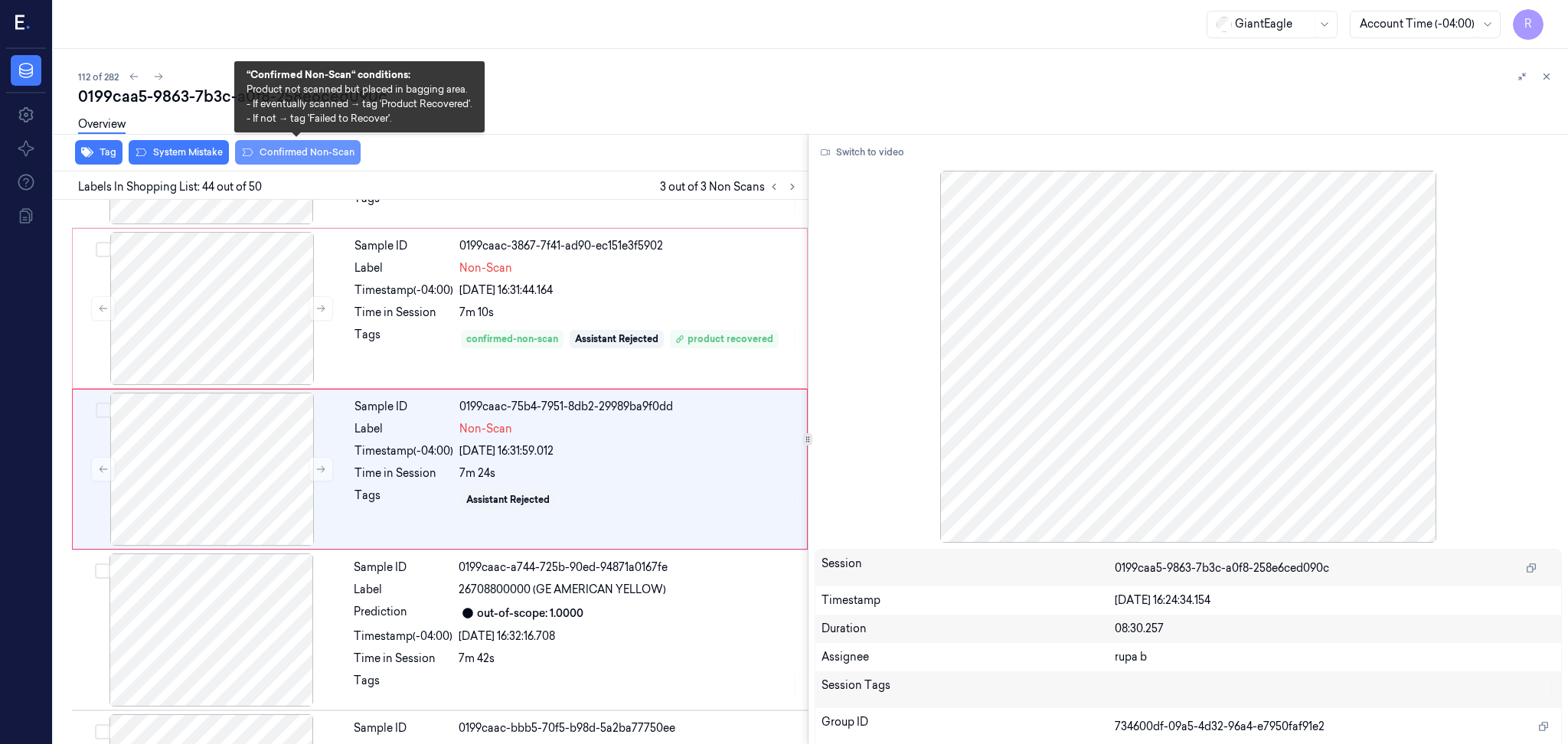
click at [310, 153] on button "Confirmed Non-Scan" at bounding box center [297, 152] width 126 height 25
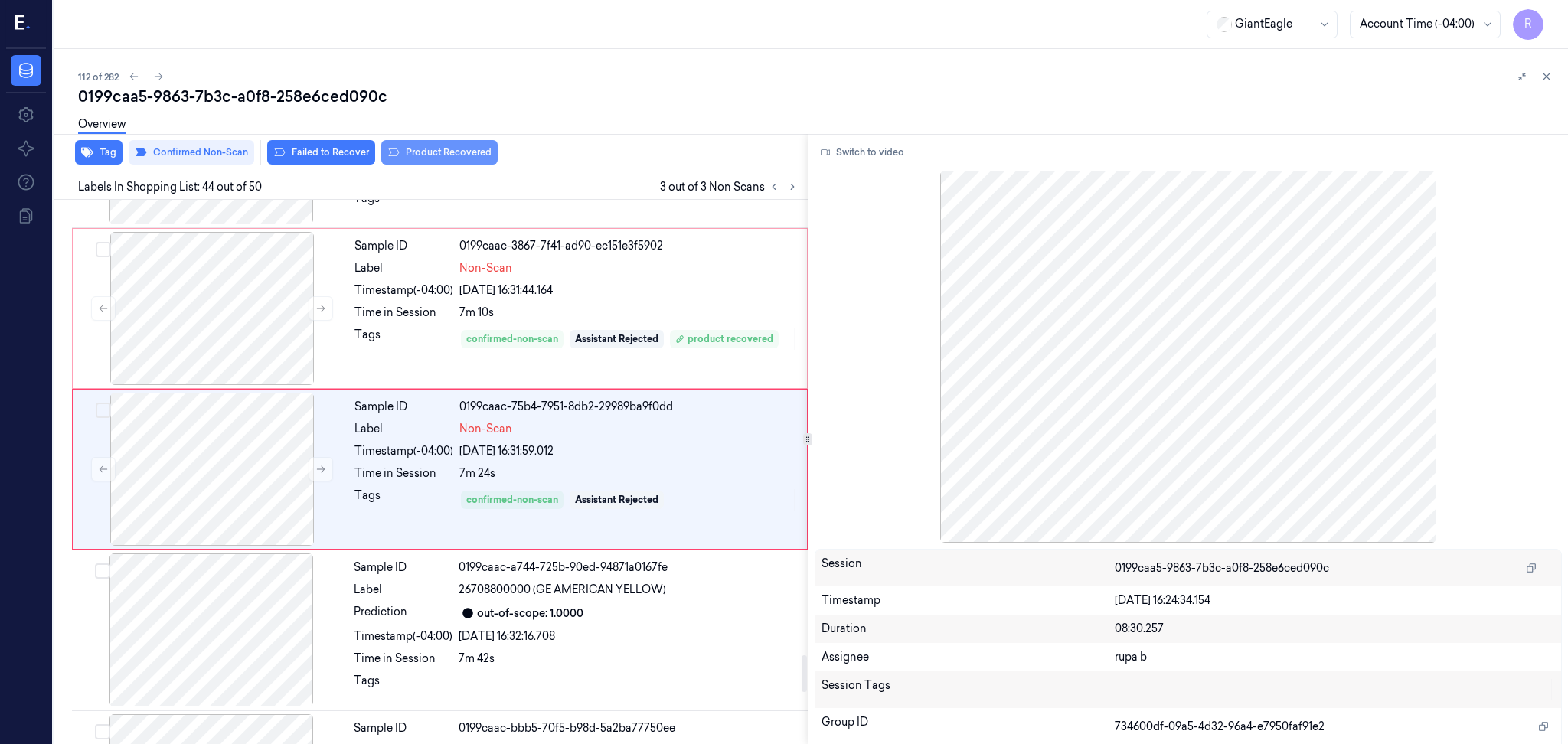
click at [457, 158] on button "Product Recovered" at bounding box center [439, 152] width 116 height 25
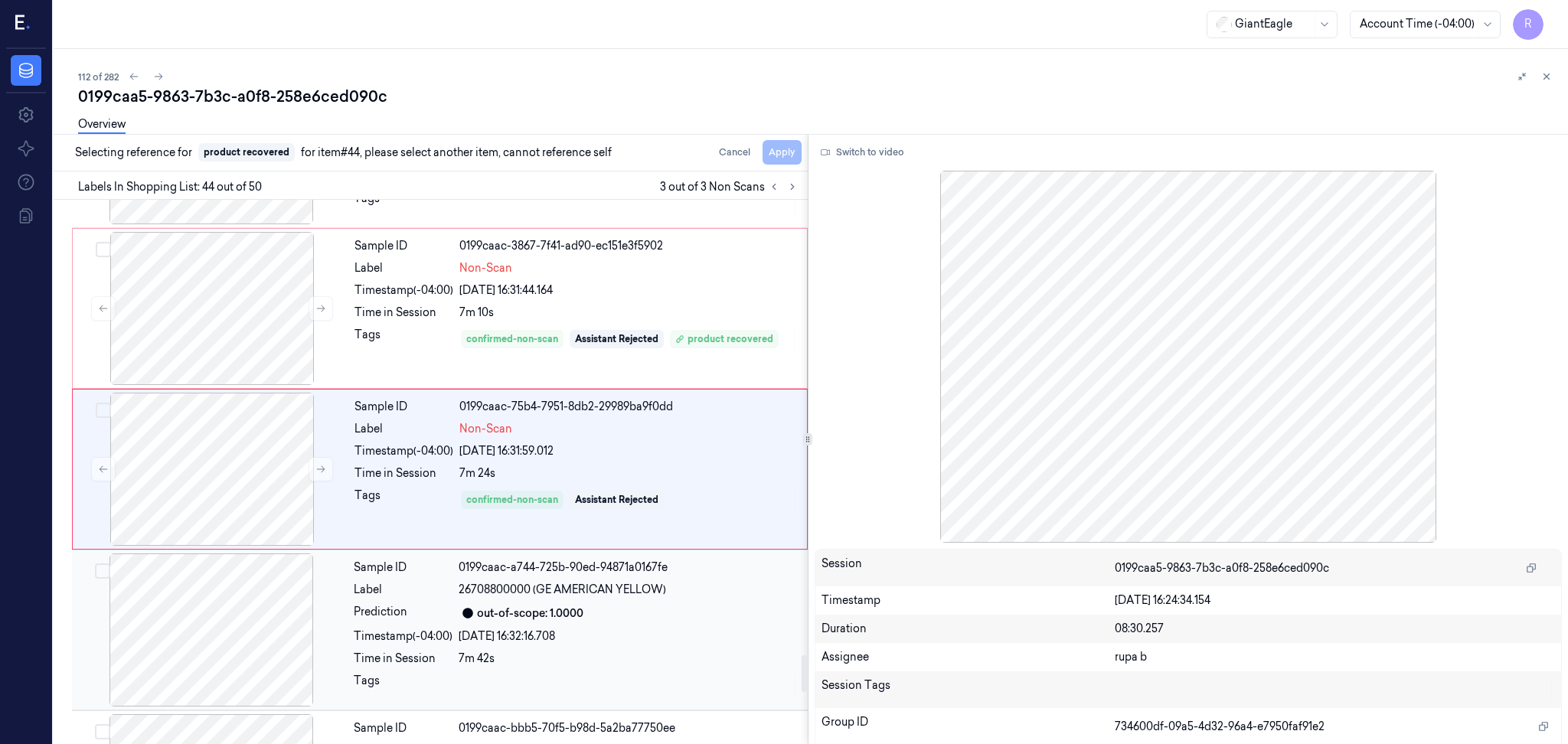
click at [242, 629] on div at bounding box center [211, 630] width 273 height 153
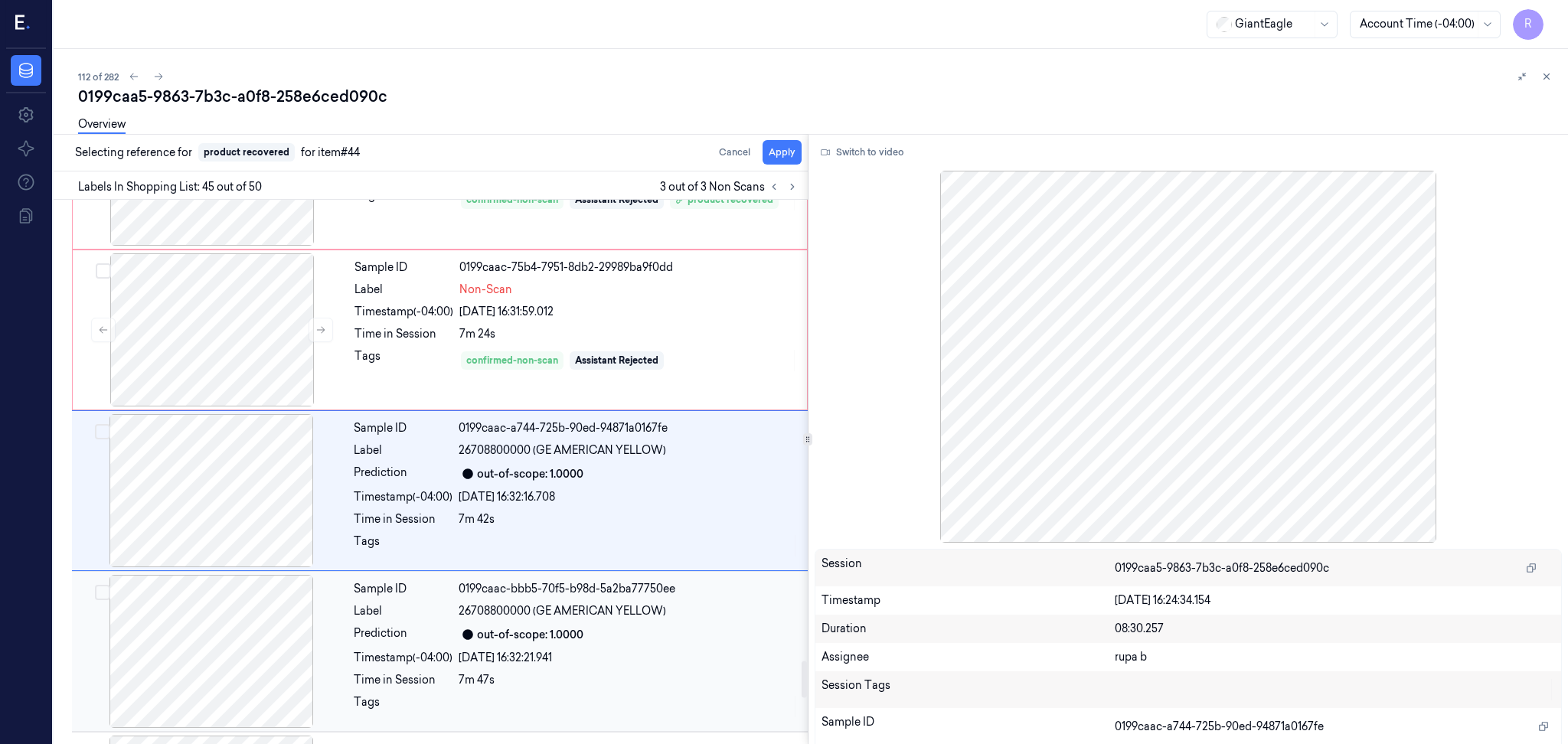
scroll to position [6883, 0]
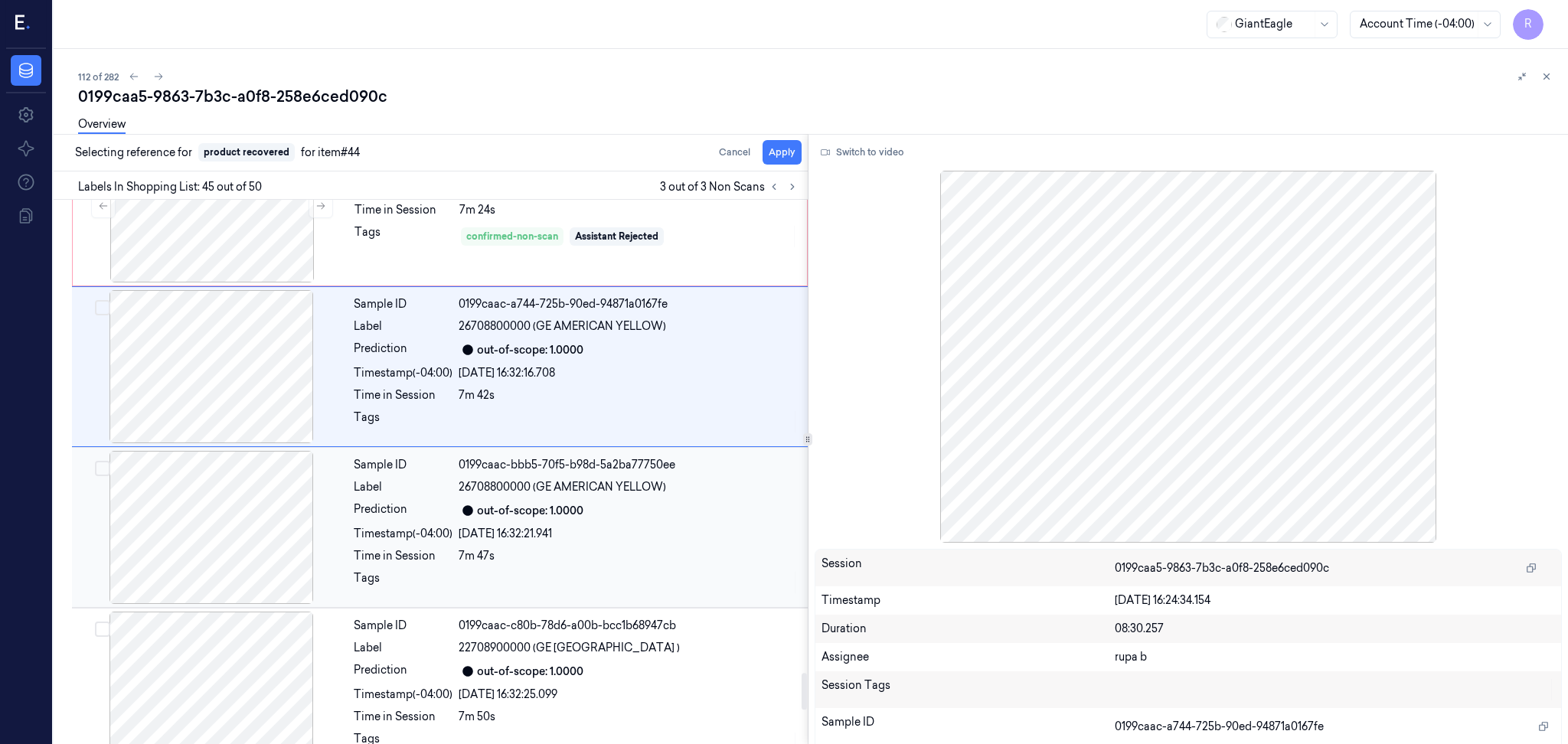
click at [244, 553] on div at bounding box center [211, 527] width 273 height 153
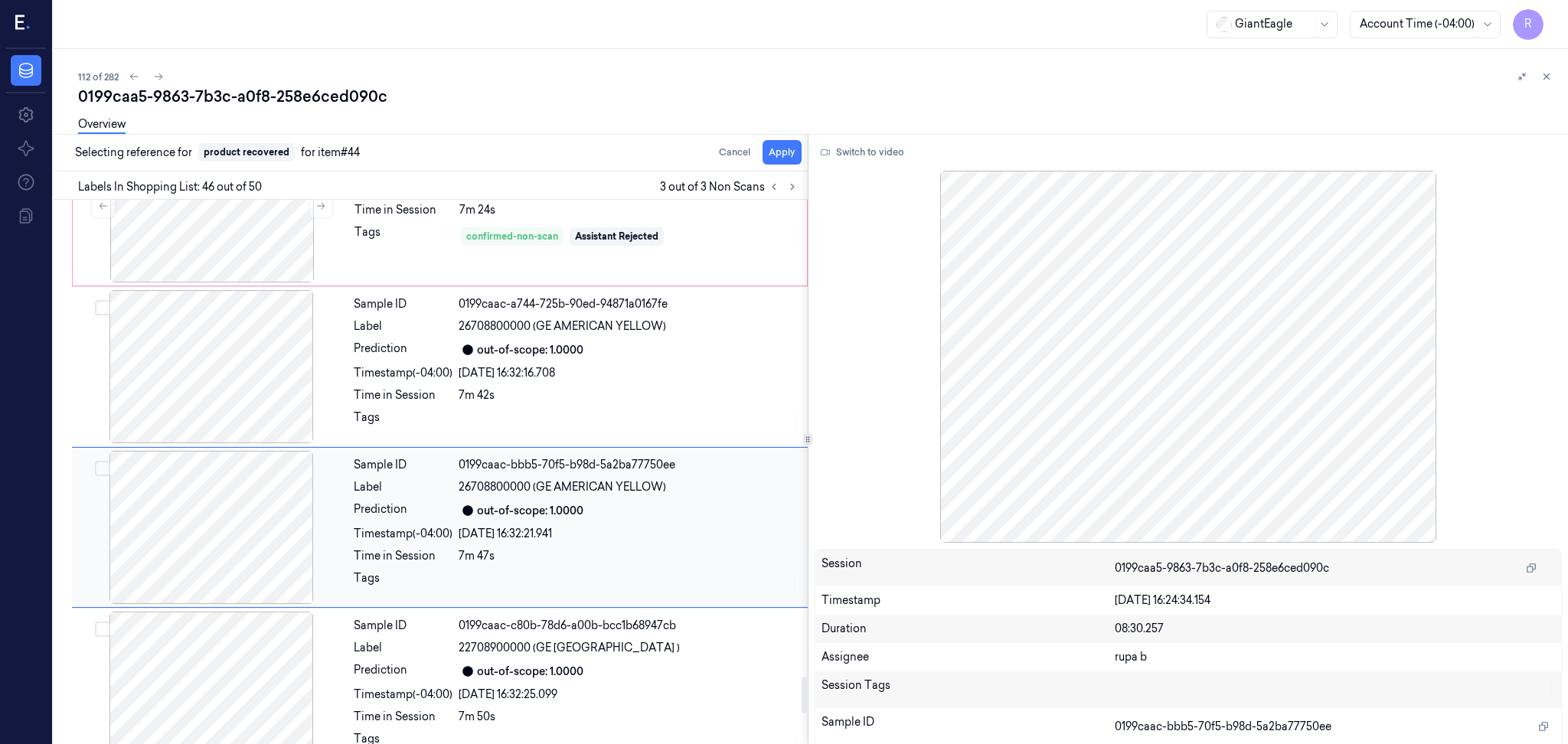
scroll to position [7044, 0]
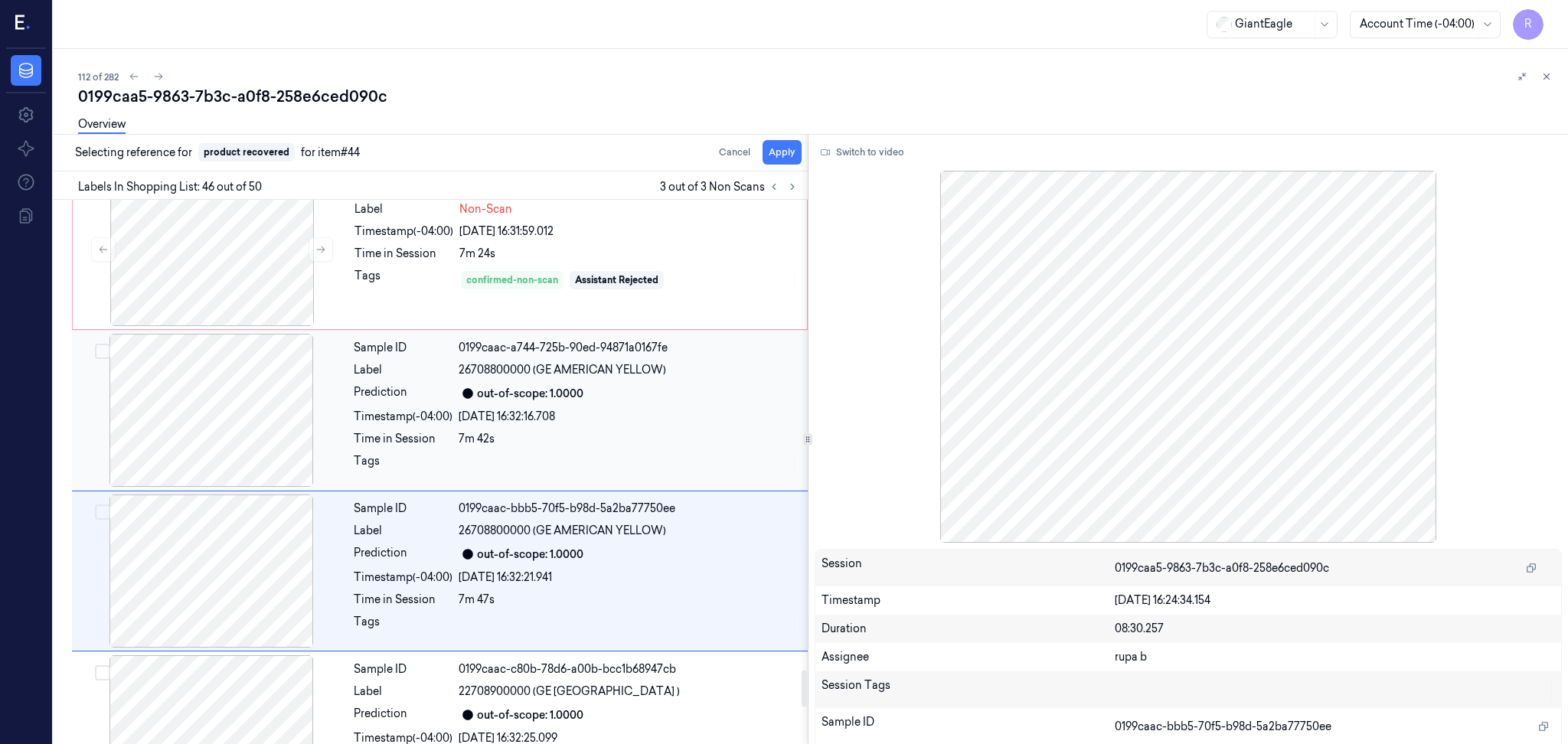
click at [236, 432] on div at bounding box center [211, 410] width 273 height 153
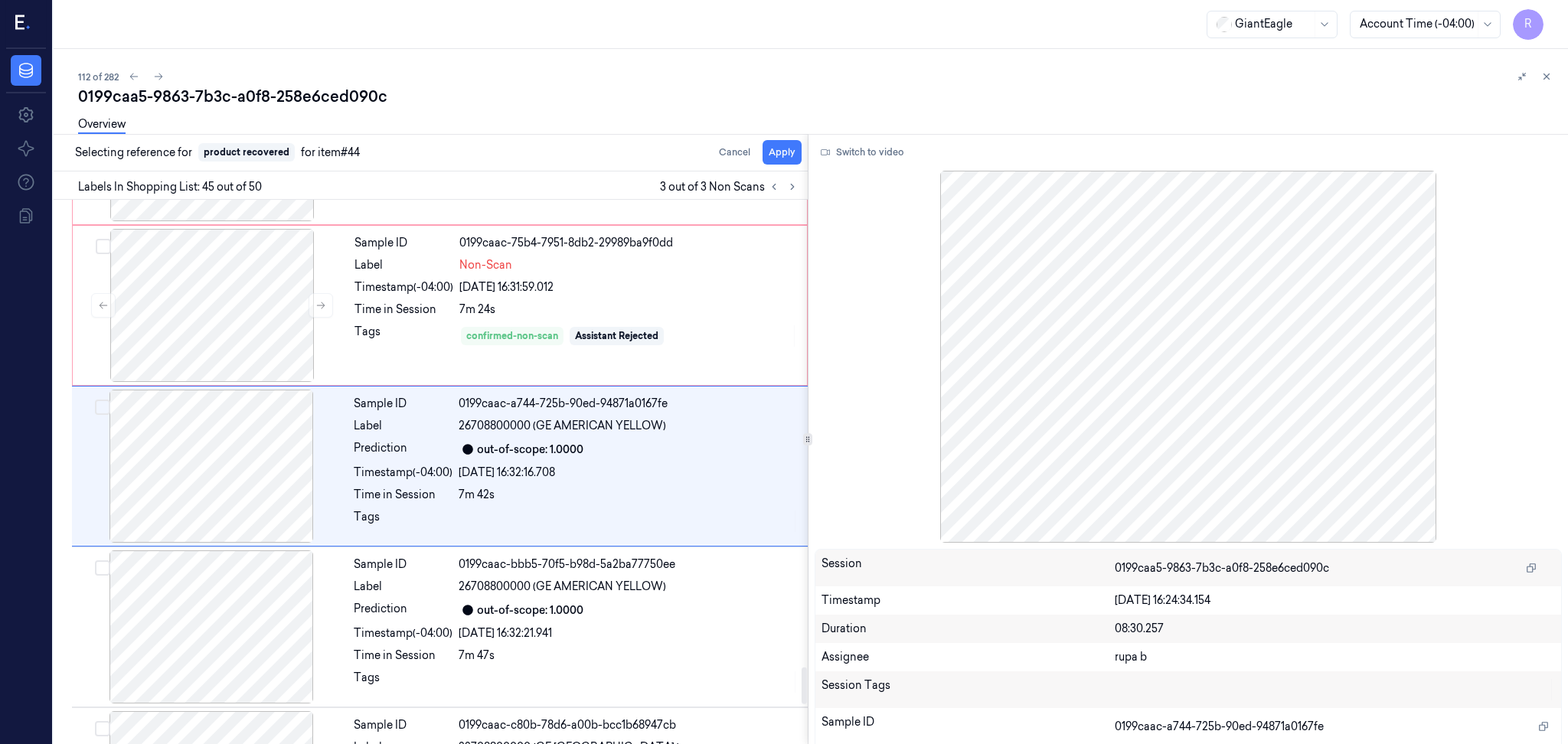
scroll to position [6883, 0]
click at [782, 153] on button "Apply" at bounding box center [781, 152] width 39 height 25
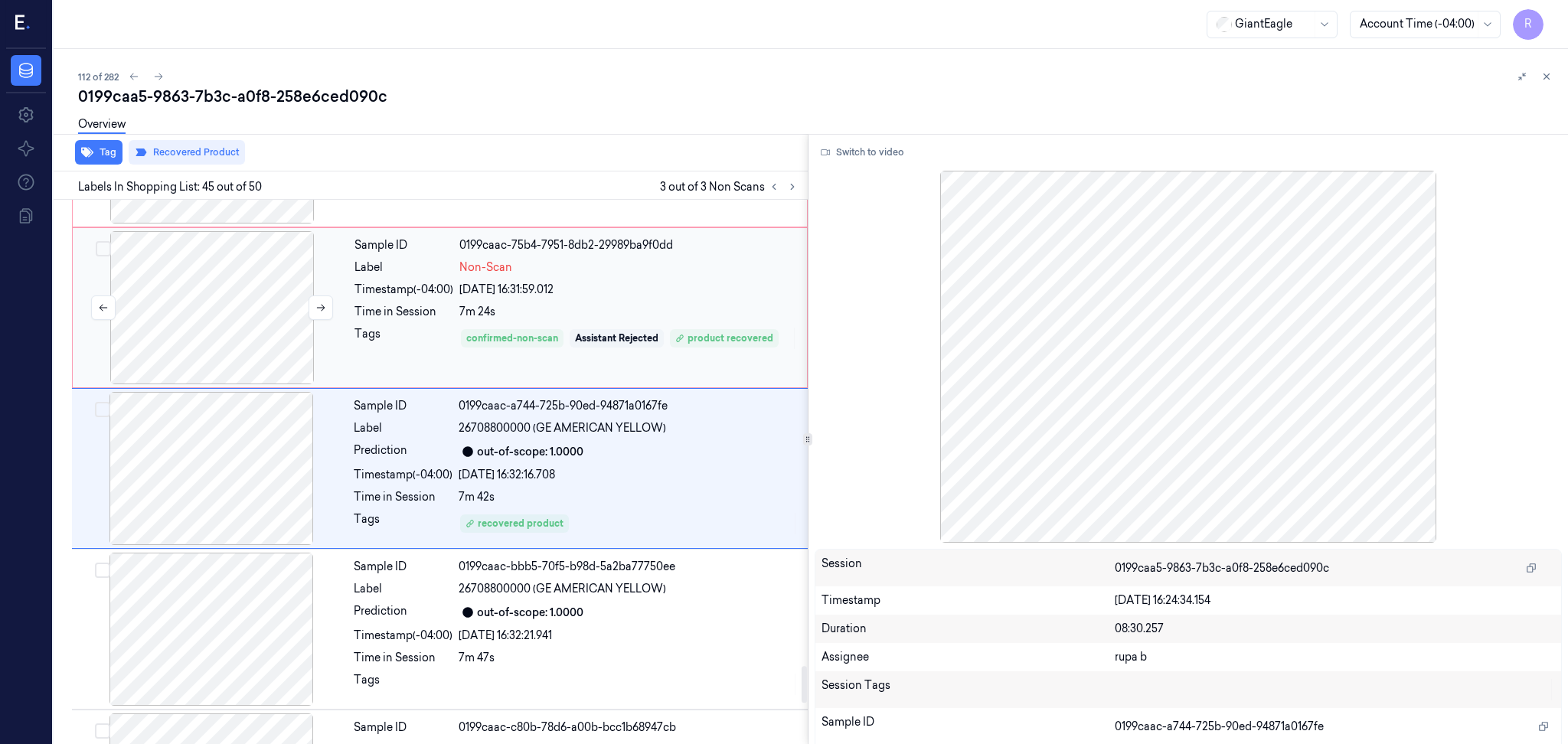
click at [252, 343] on div at bounding box center [212, 308] width 273 height 153
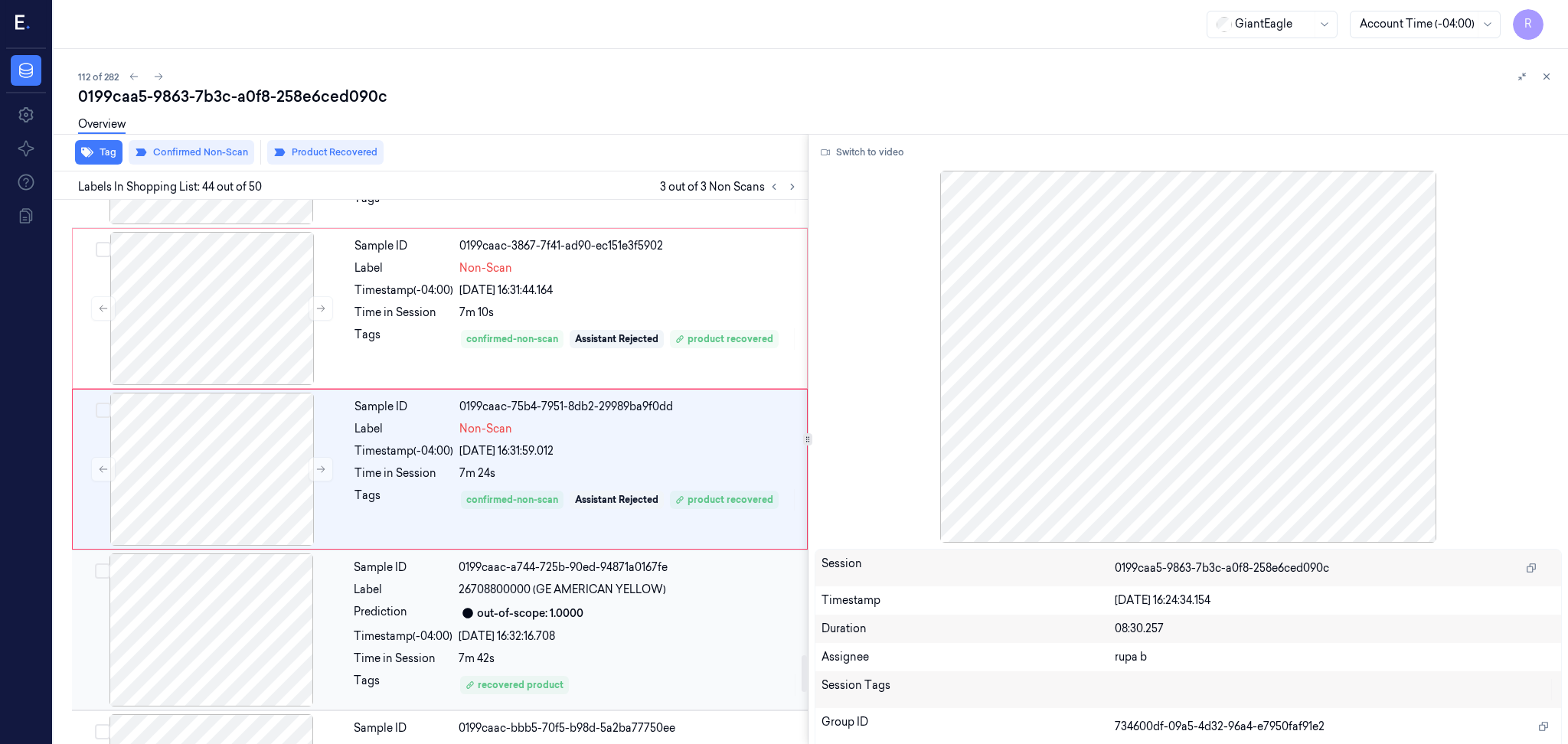
click at [296, 635] on div at bounding box center [211, 630] width 273 height 153
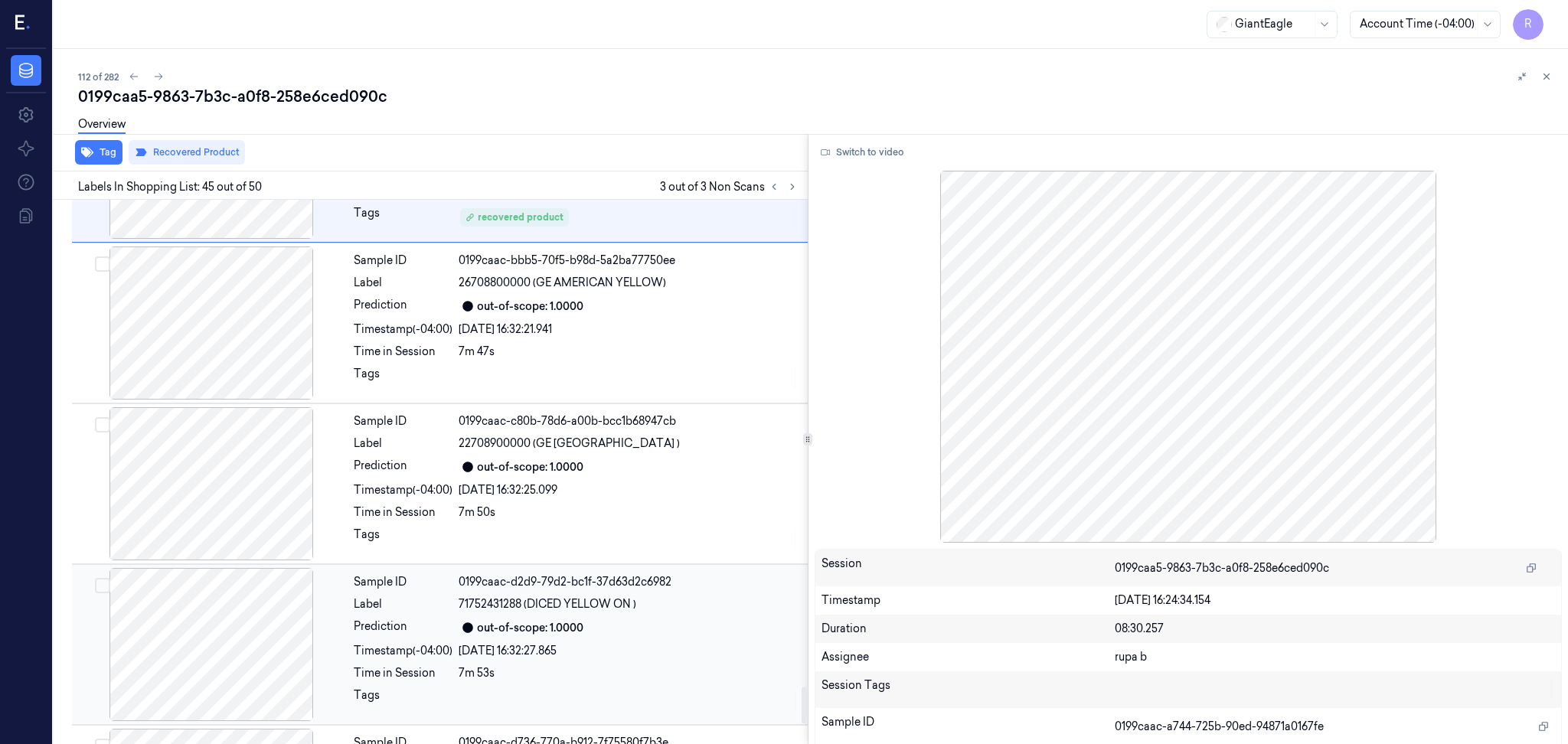
scroll to position [7291, 0]
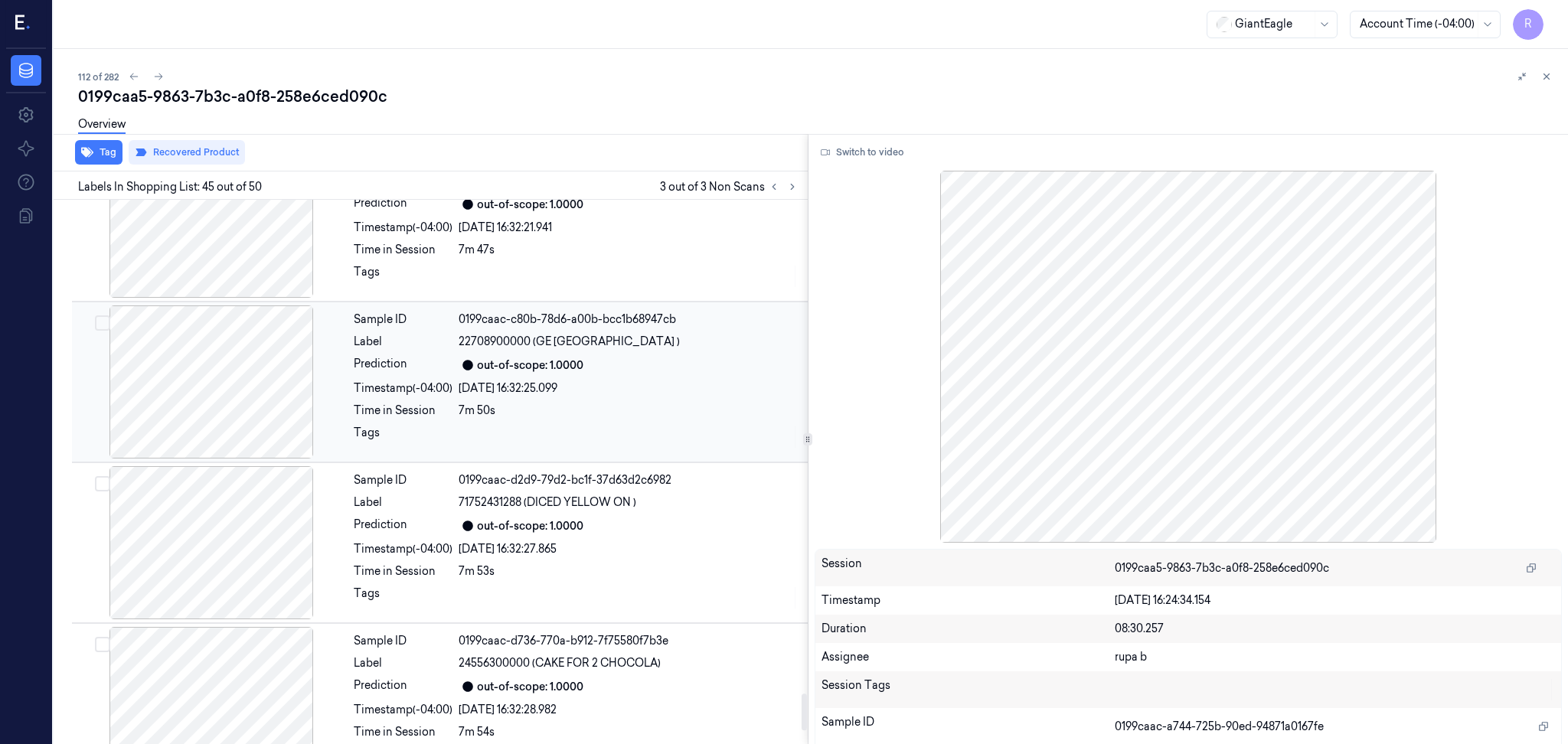
click at [241, 419] on div at bounding box center [211, 382] width 273 height 153
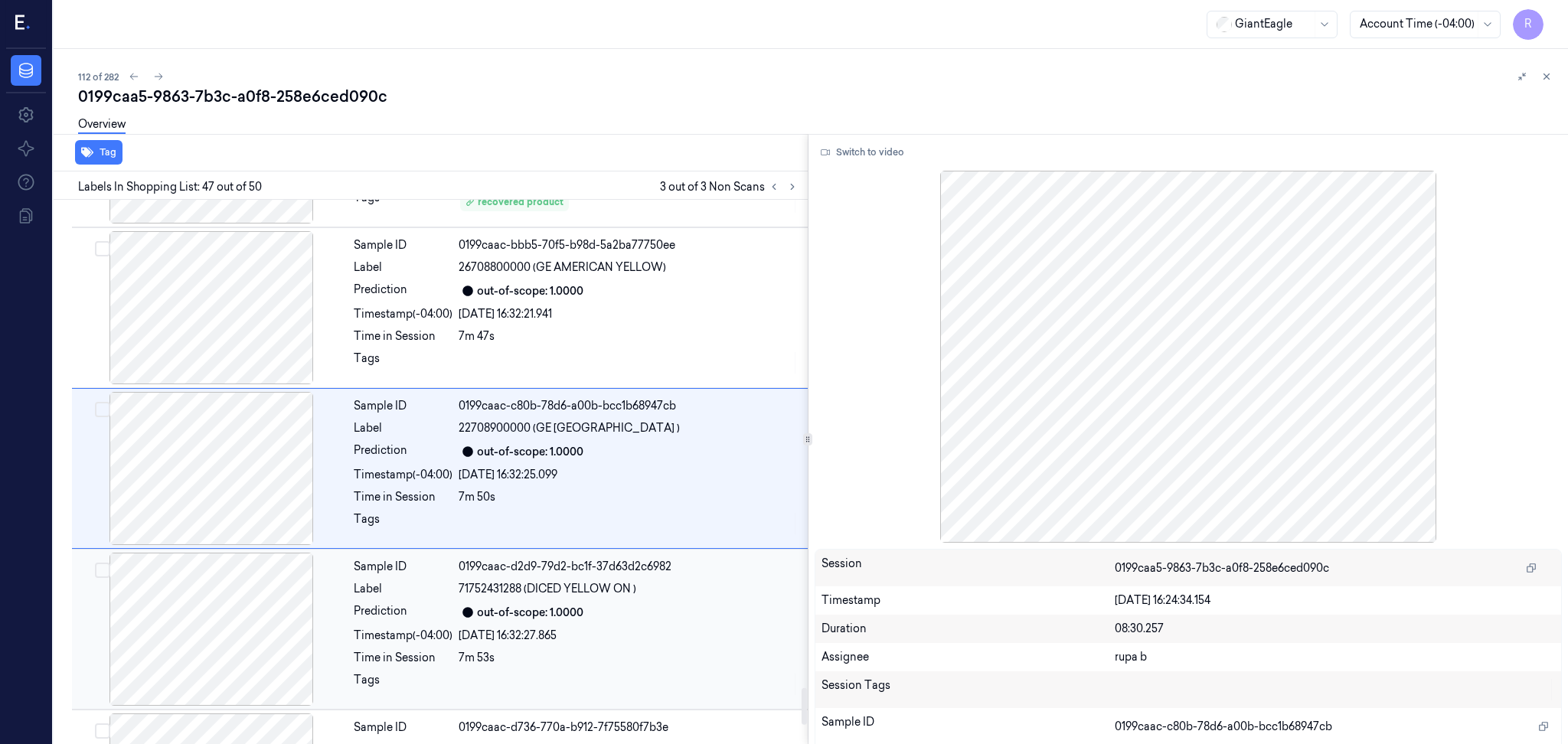
click at [224, 620] on div at bounding box center [211, 629] width 273 height 153
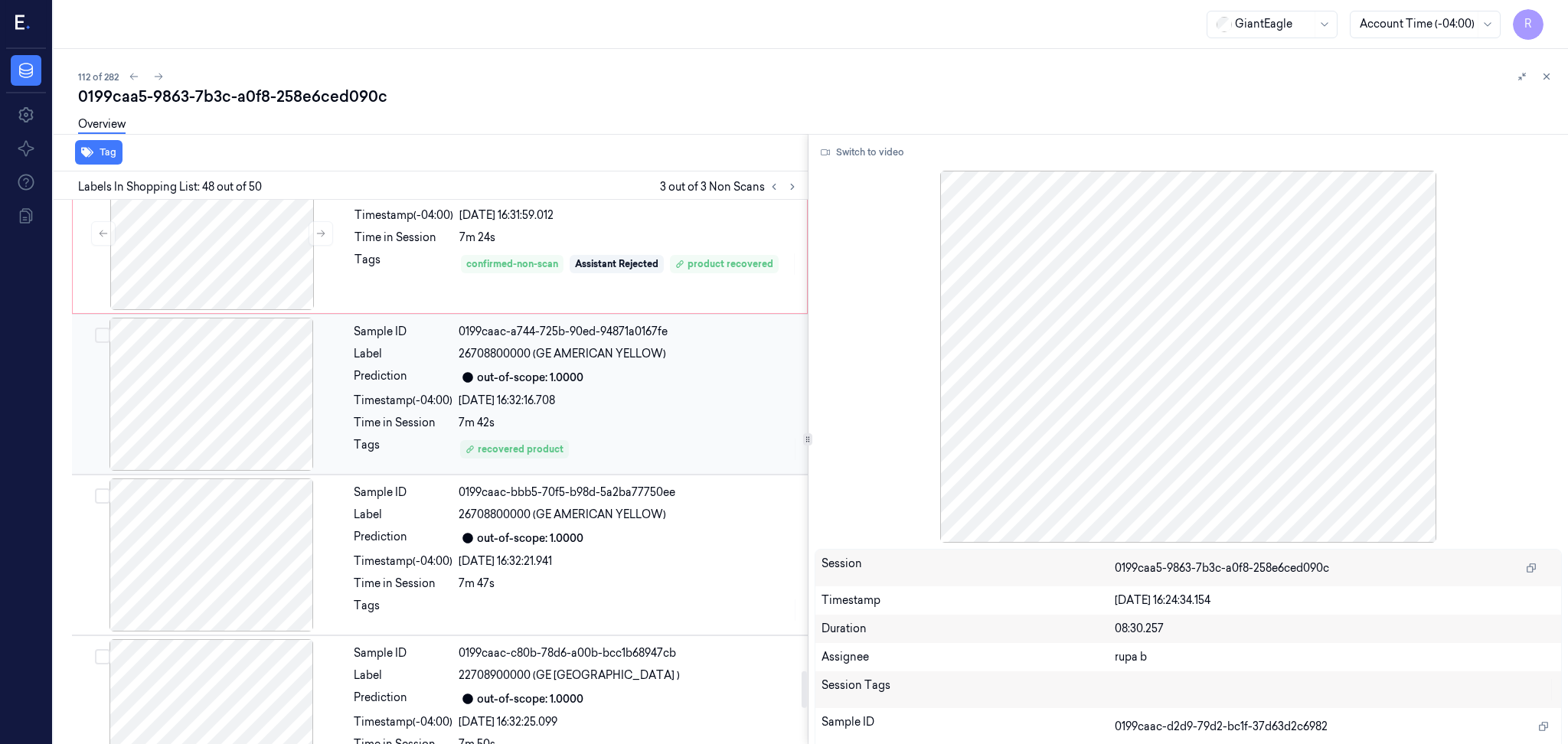
scroll to position [6652, 0]
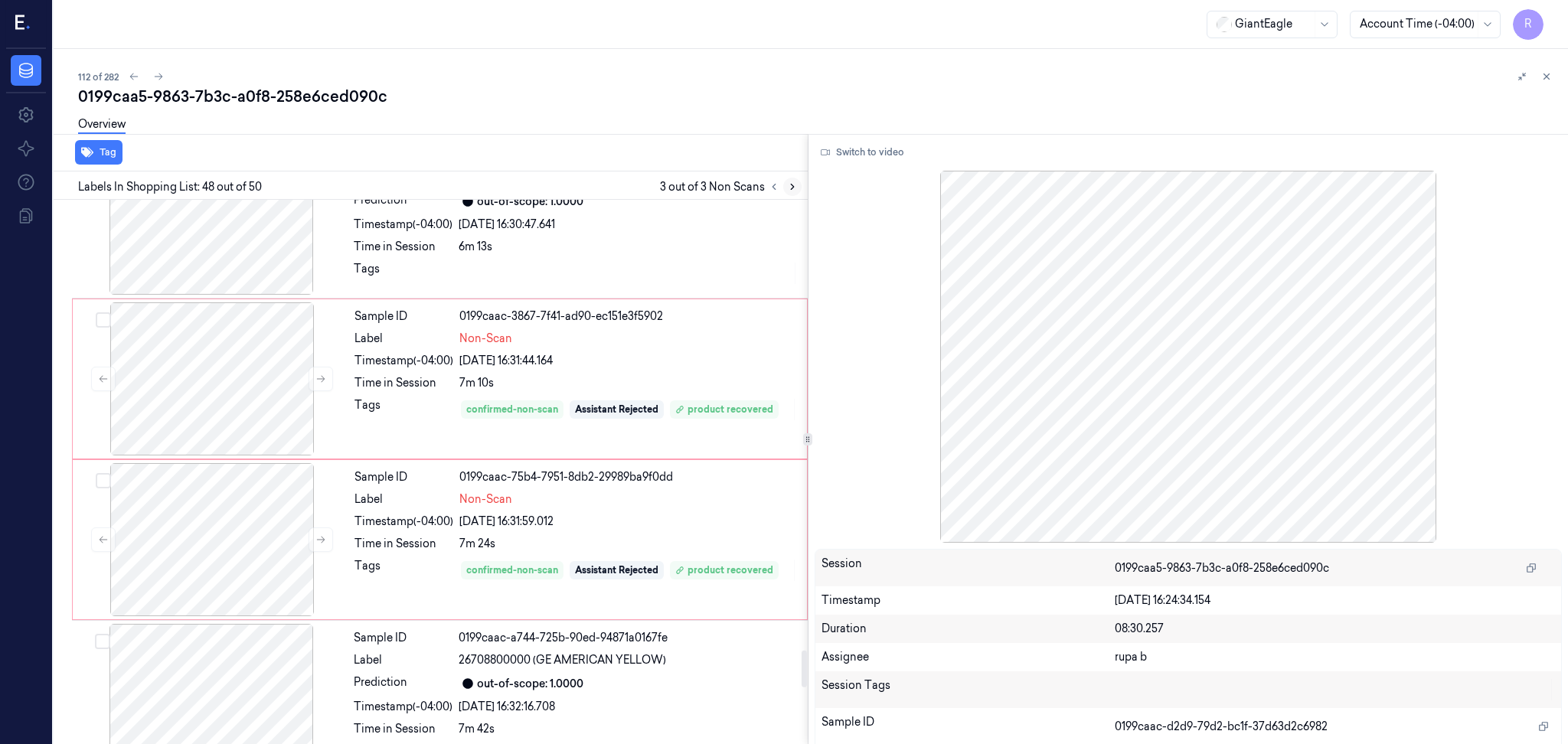
click at [794, 181] on icon at bounding box center [792, 187] width 11 height 11
click at [765, 188] on button at bounding box center [773, 187] width 18 height 18
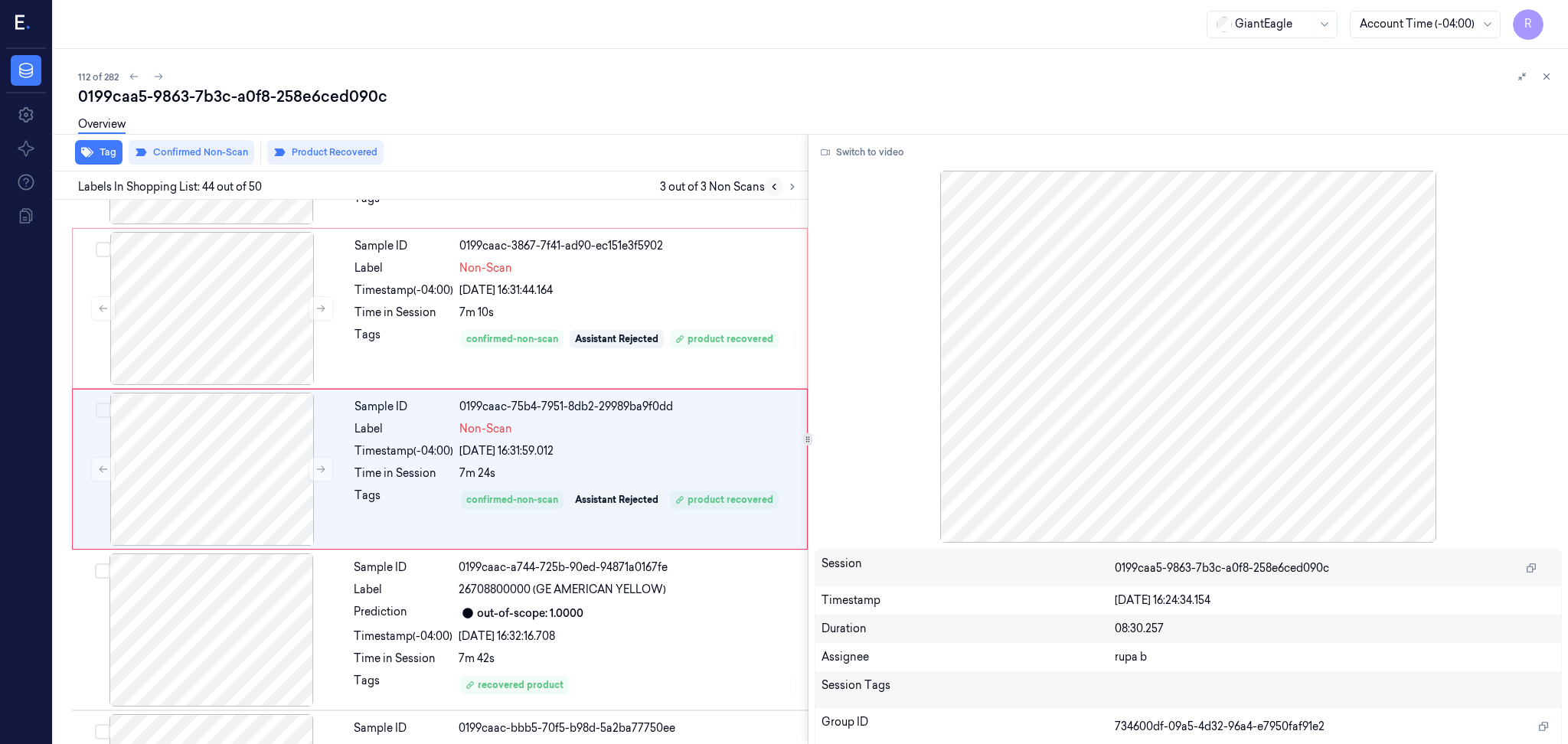
click at [765, 188] on button at bounding box center [773, 187] width 18 height 18
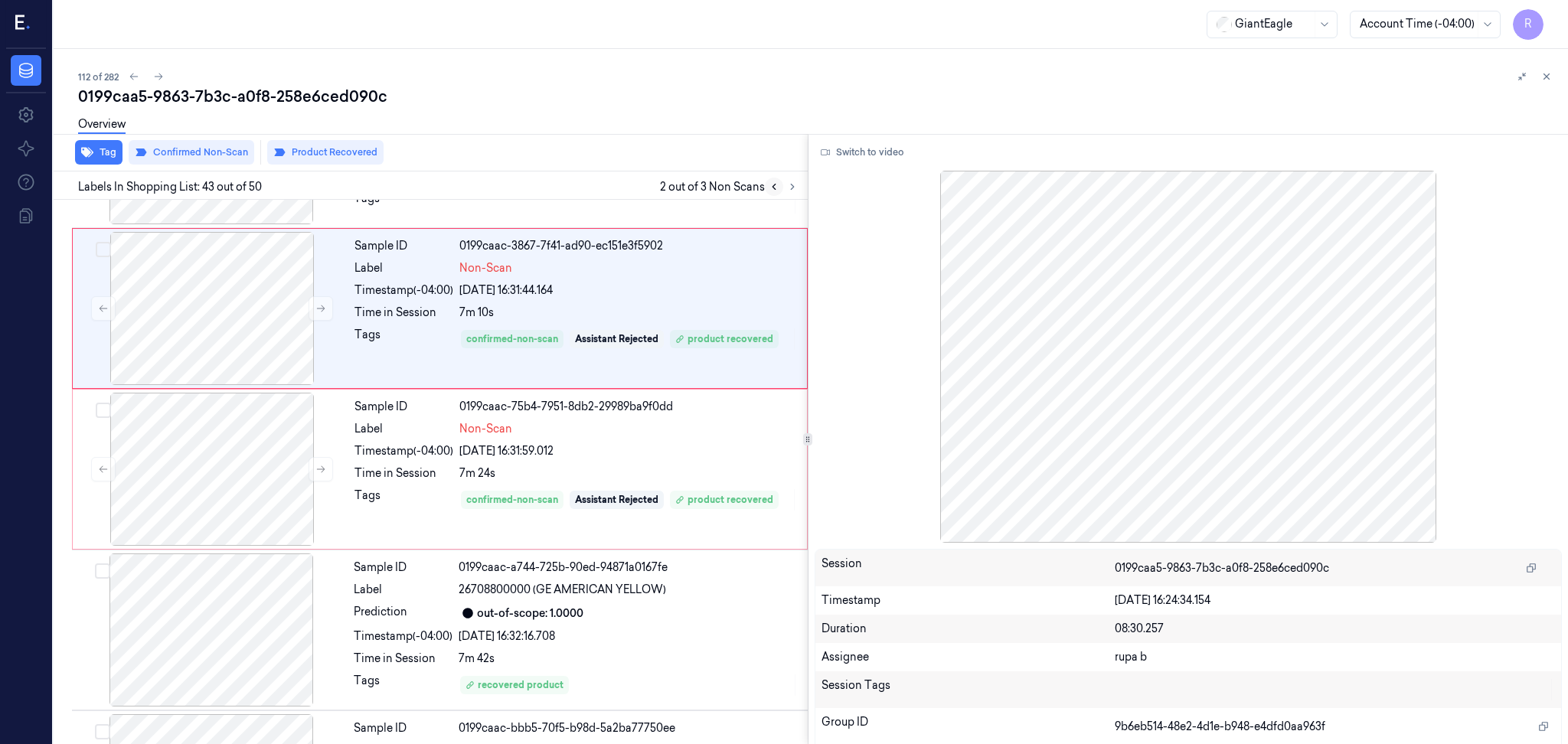
scroll to position [6562, 0]
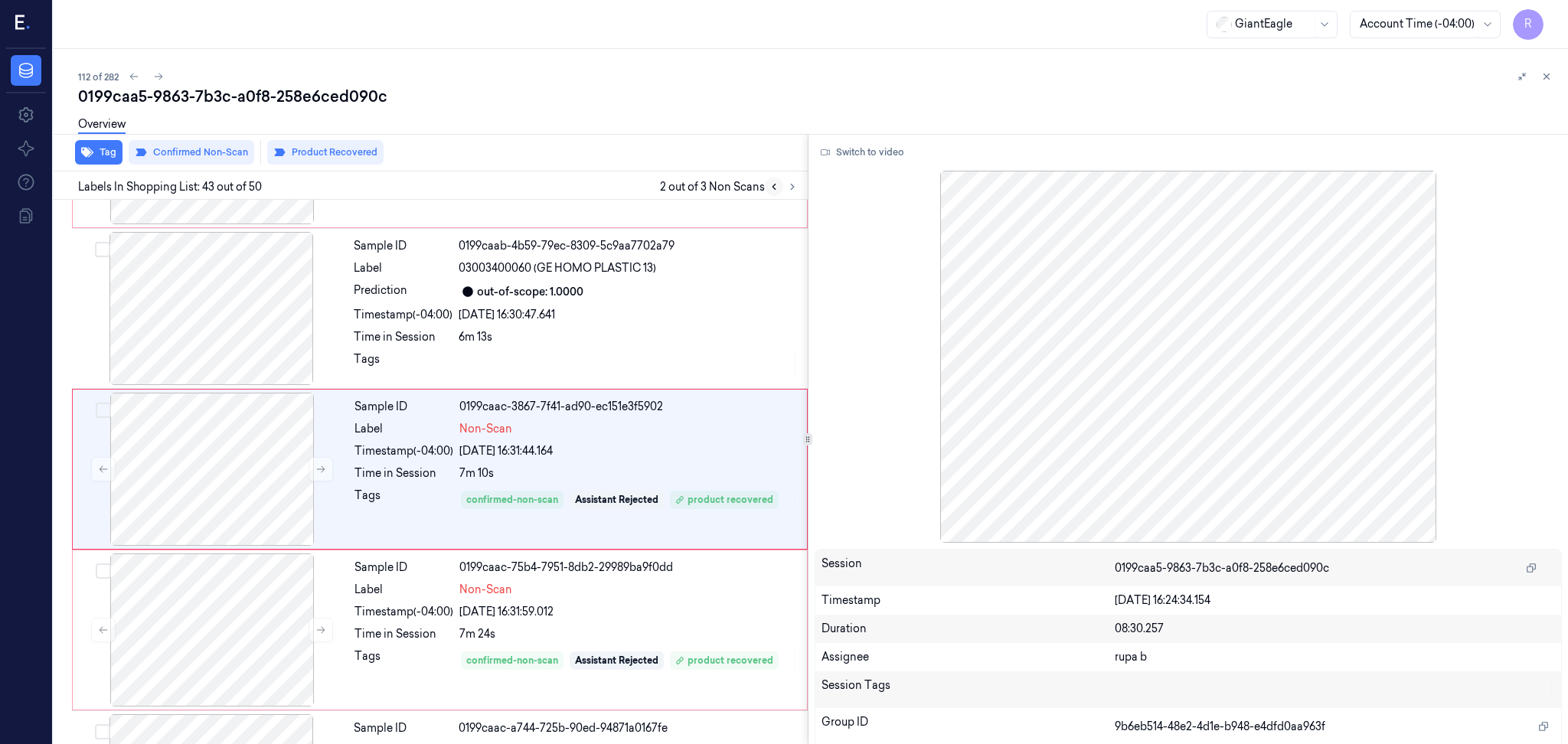
click at [769, 189] on icon at bounding box center [774, 187] width 11 height 11
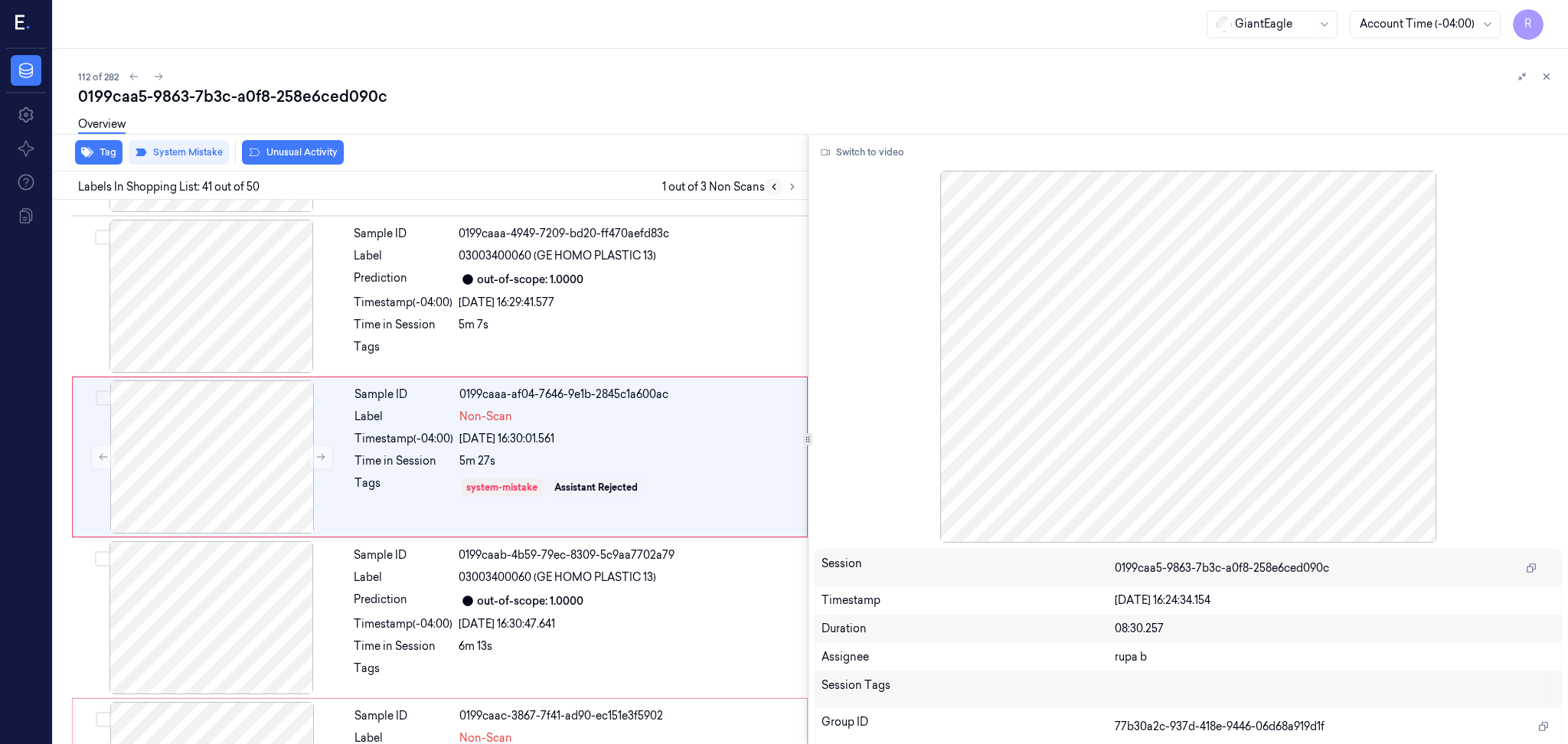
scroll to position [6240, 0]
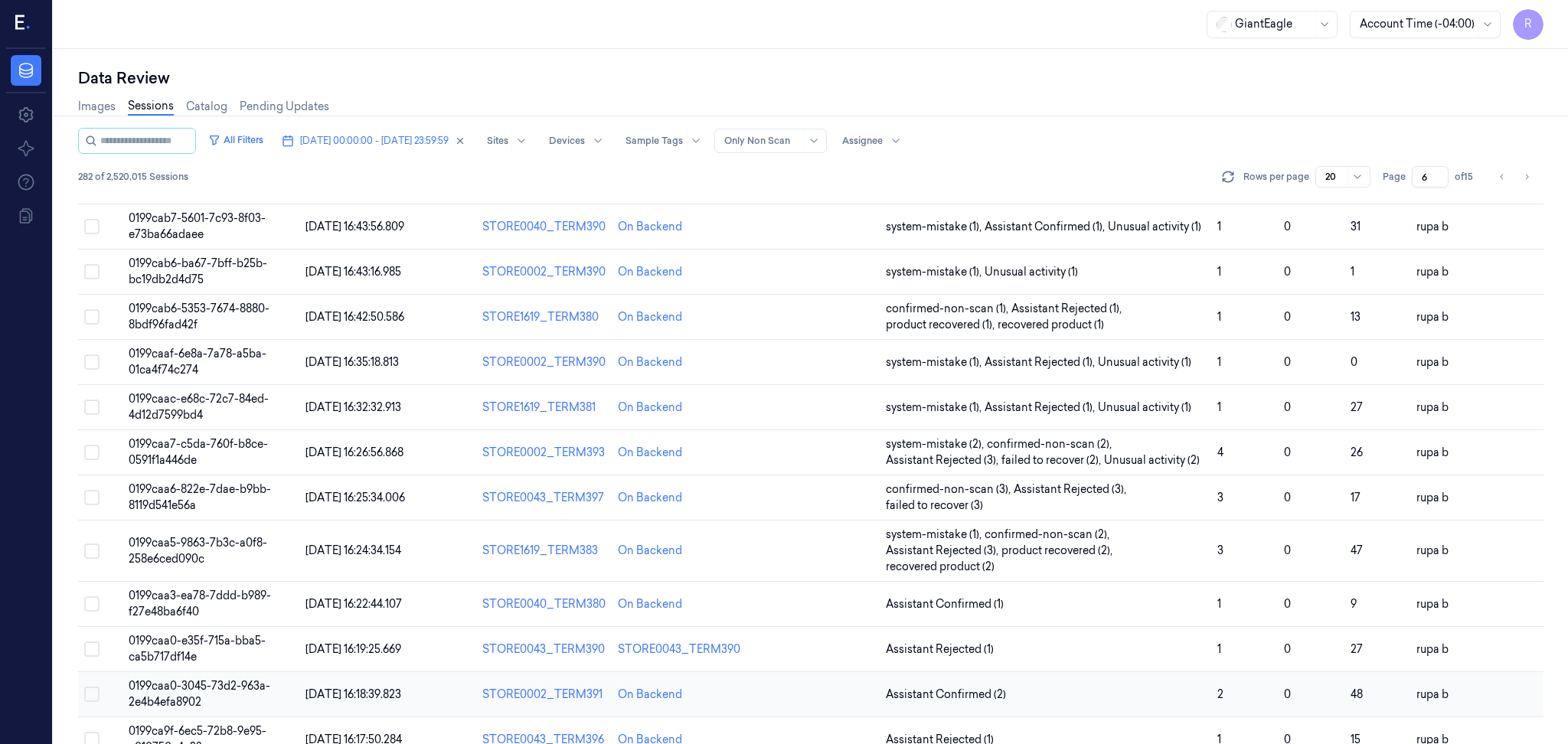
scroll to position [413, 0]
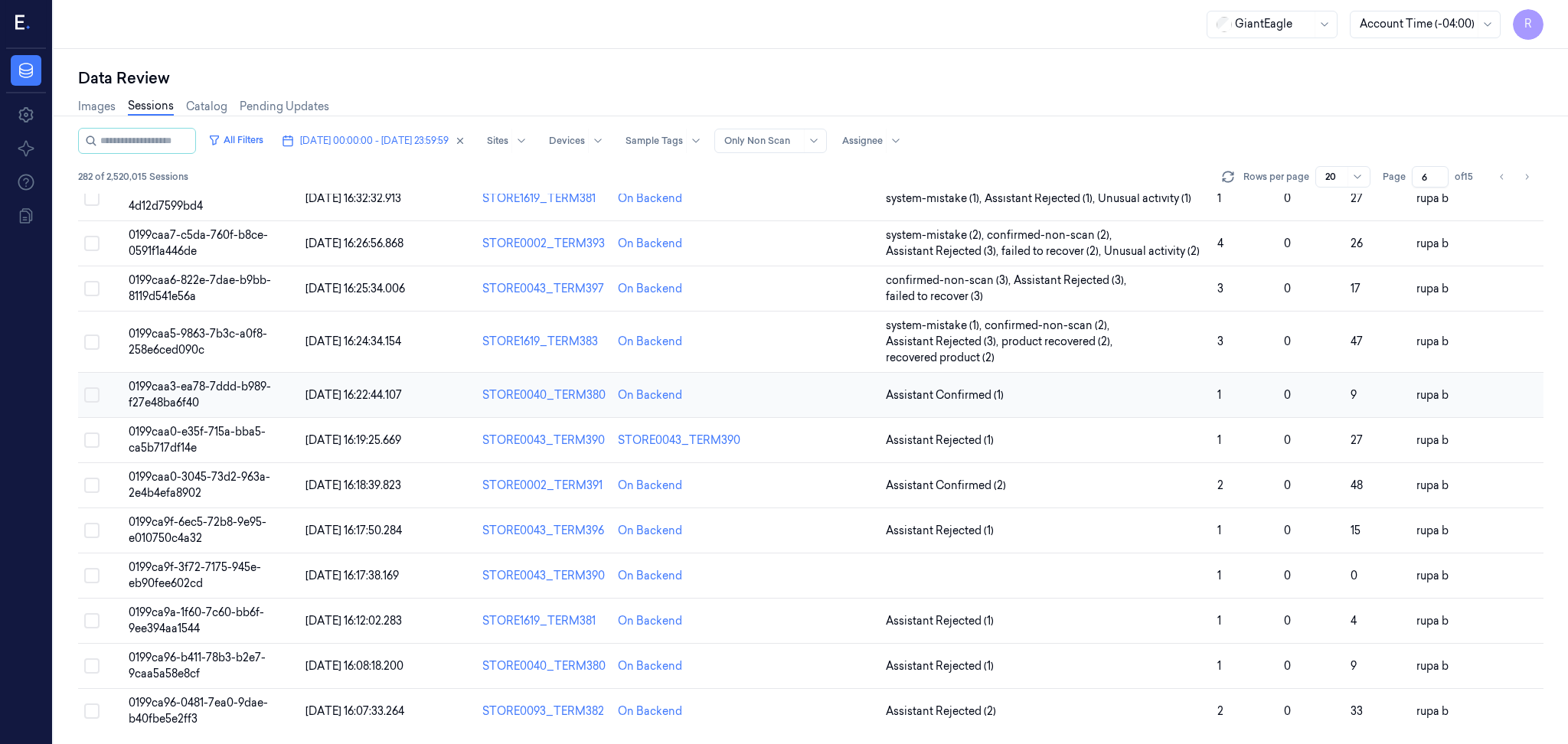
click at [248, 395] on td "0199caa3-ea78-7ddd-b989-f27e48ba6f40" at bounding box center [211, 395] width 177 height 45
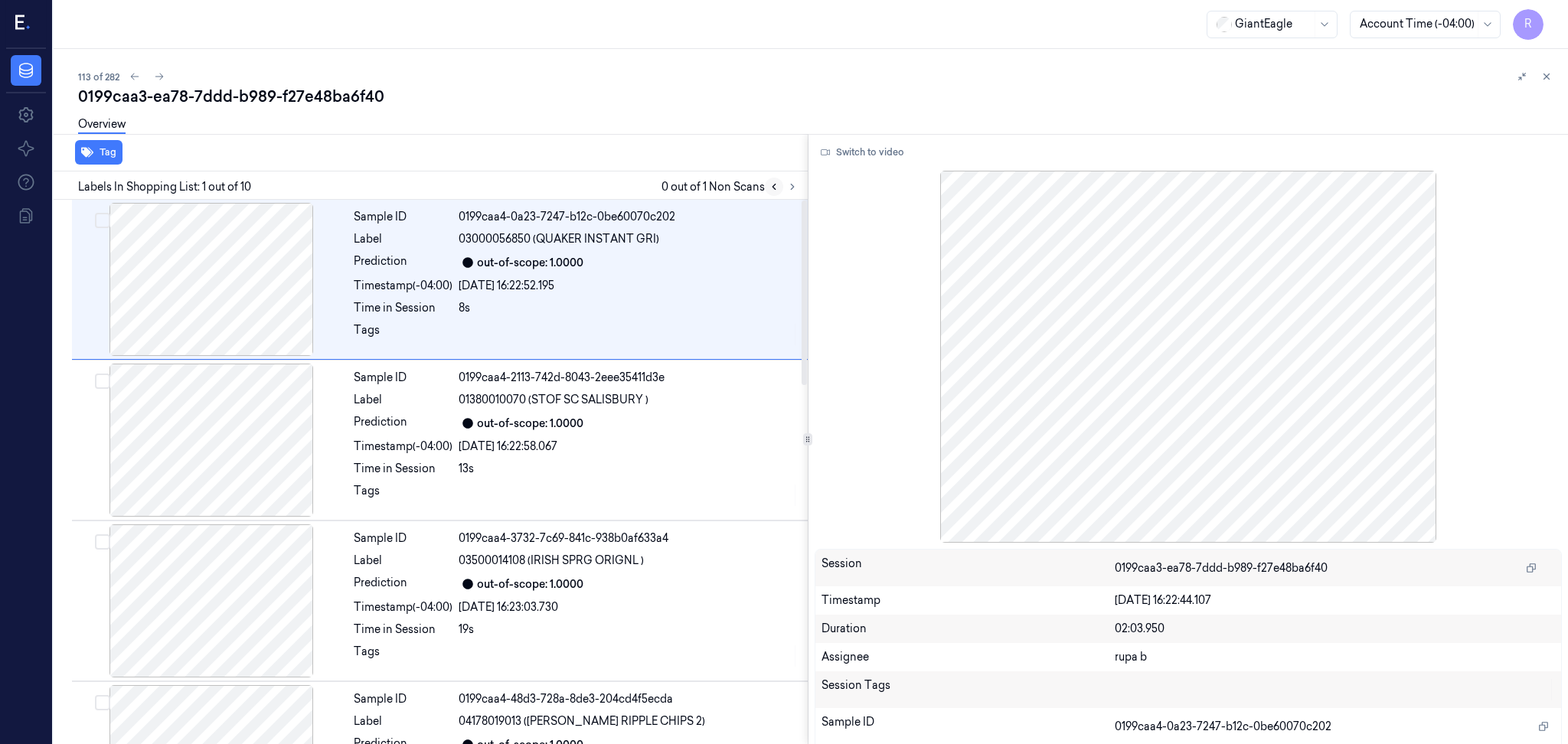
click at [775, 191] on button at bounding box center [773, 187] width 18 height 18
click at [782, 190] on div at bounding box center [783, 187] width 36 height 18
click at [791, 189] on icon at bounding box center [792, 187] width 11 height 11
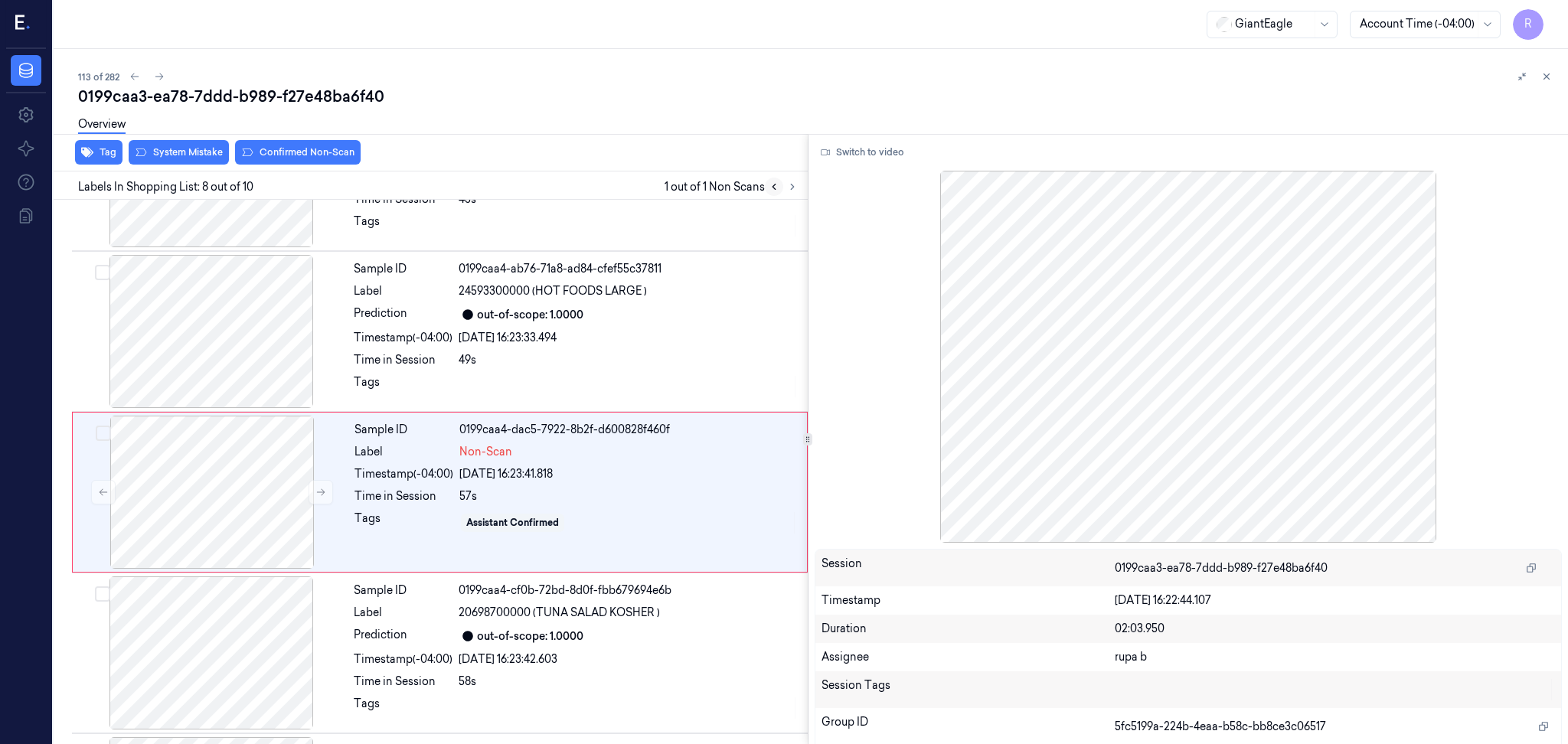
scroll to position [932, 0]
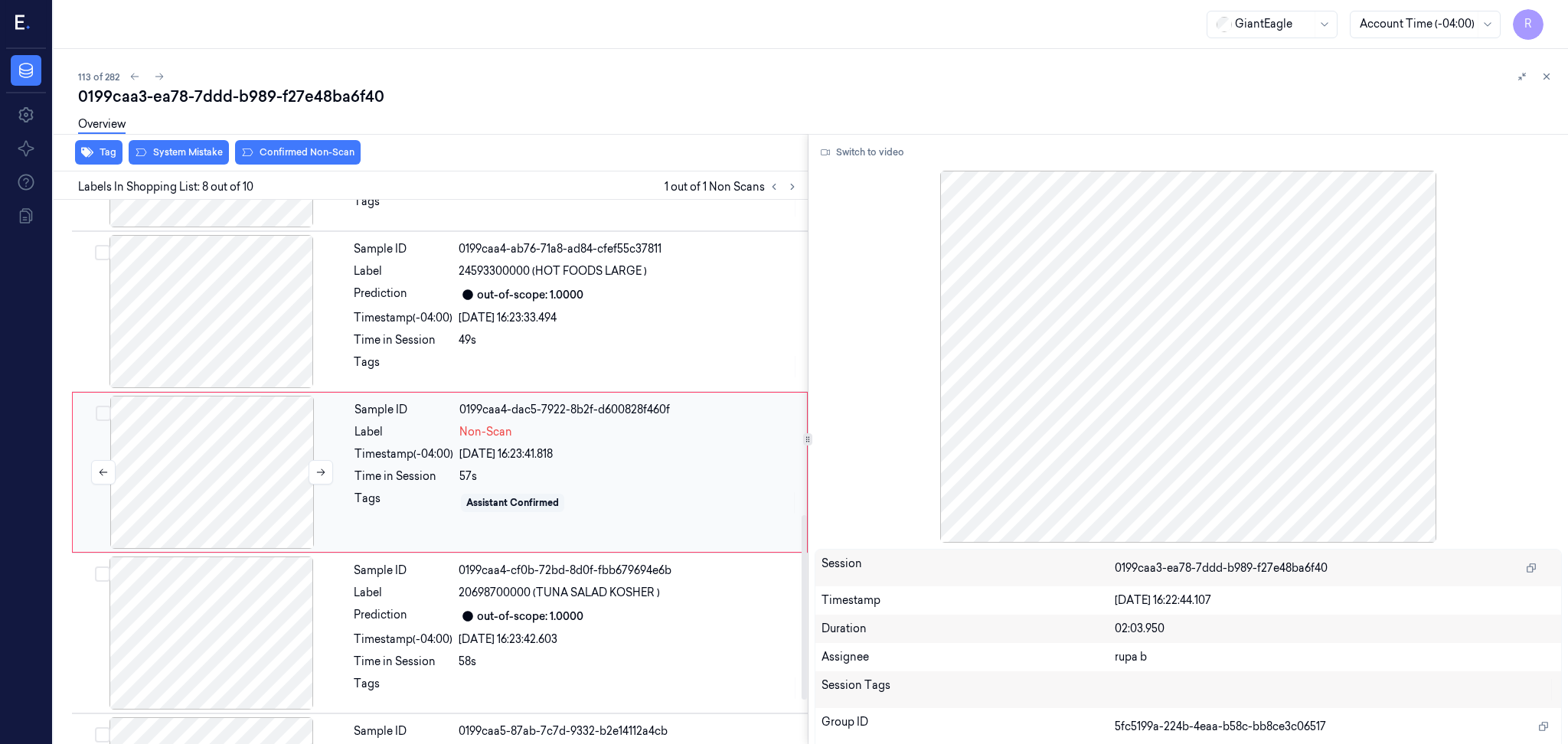
click at [259, 500] on div at bounding box center [212, 473] width 273 height 153
click at [898, 149] on button "Switch to video" at bounding box center [862, 152] width 96 height 25
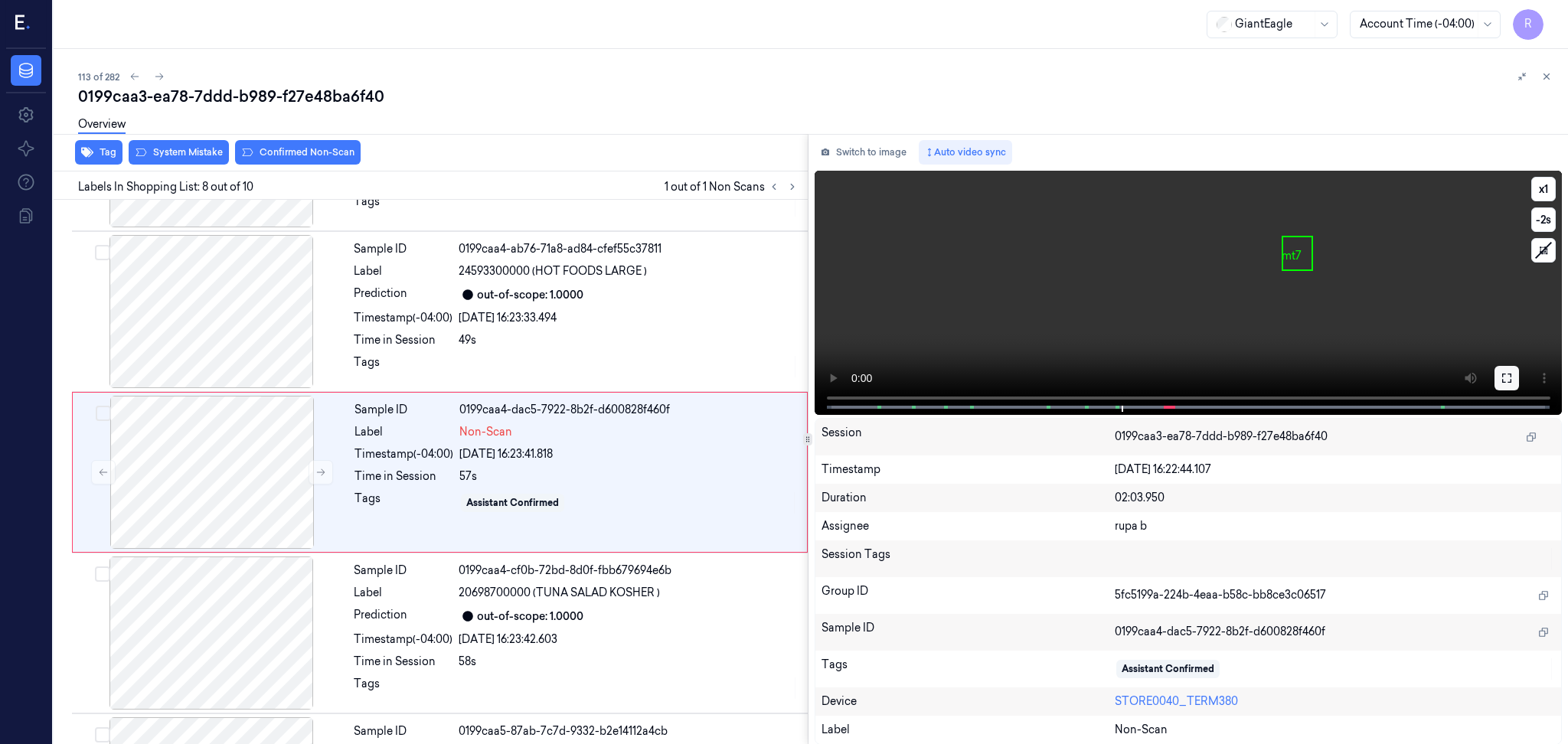
click at [1506, 384] on button at bounding box center [1506, 378] width 25 height 25
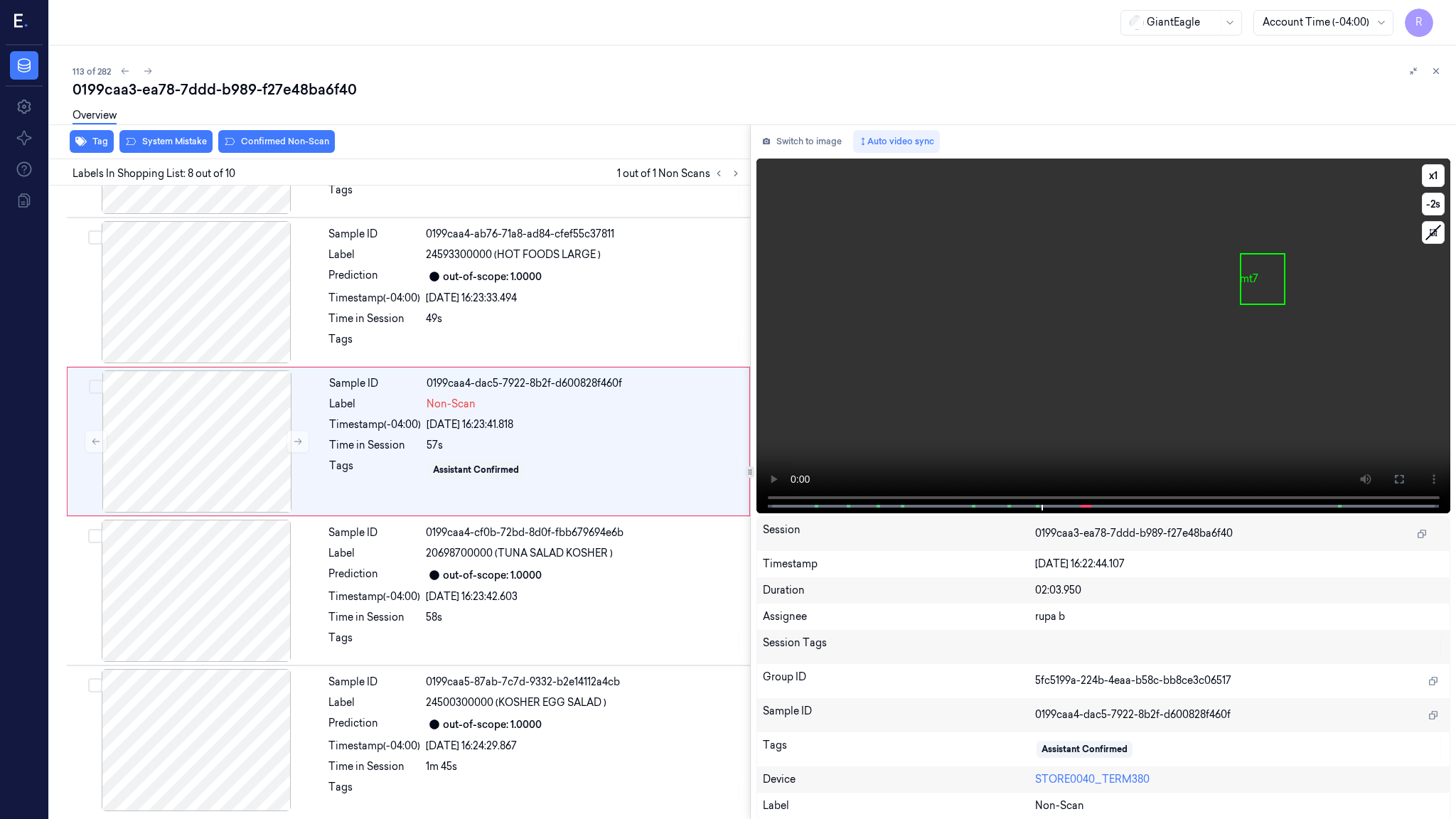
scroll to position [865, 0]
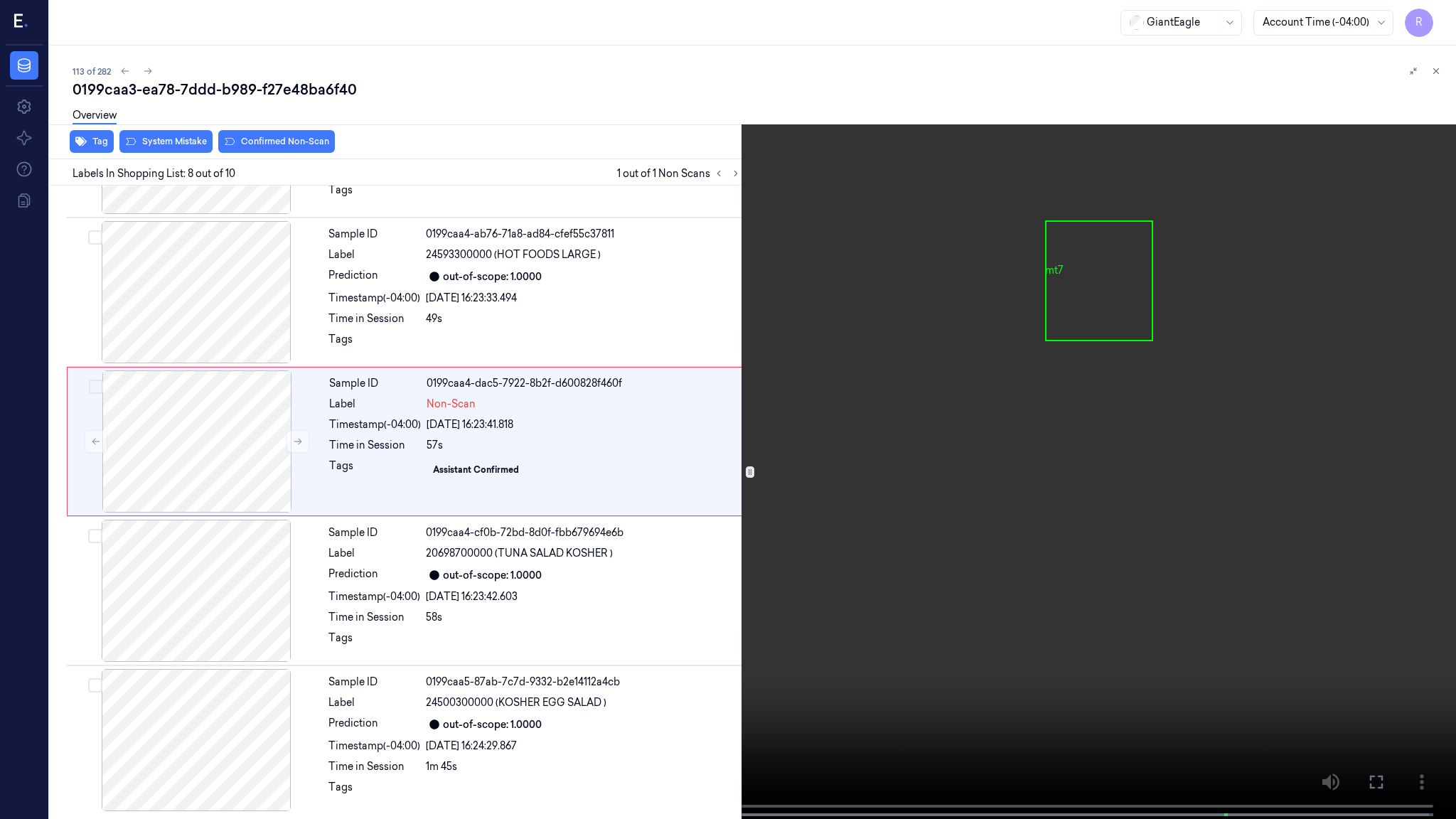
click at [1390, 430] on video at bounding box center [728, 411] width 1456 height 822
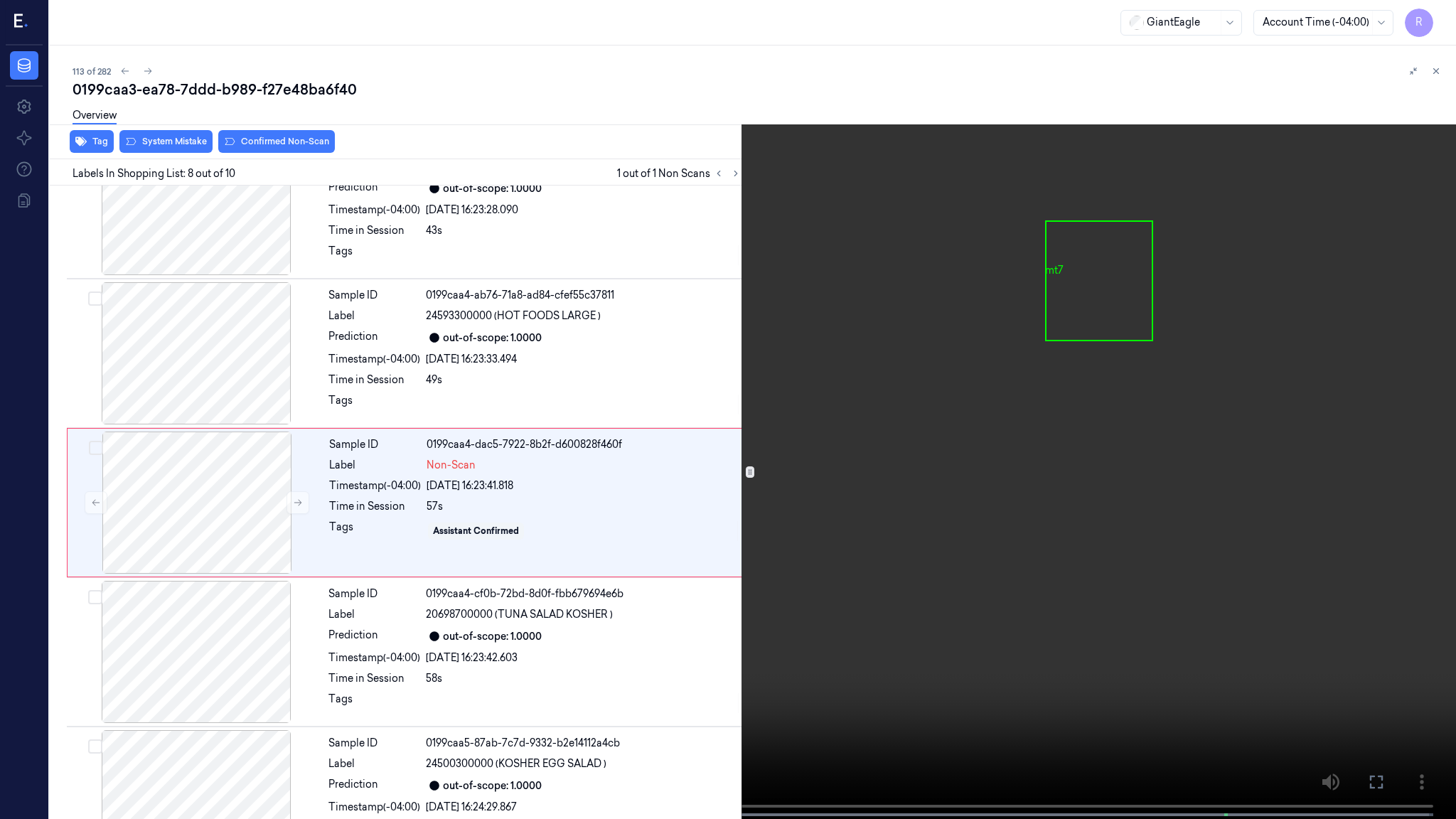
click at [1390, 430] on video at bounding box center [728, 411] width 1456 height 822
click at [1119, 577] on video at bounding box center [728, 411] width 1456 height 822
click at [865, 611] on video at bounding box center [728, 411] width 1456 height 822
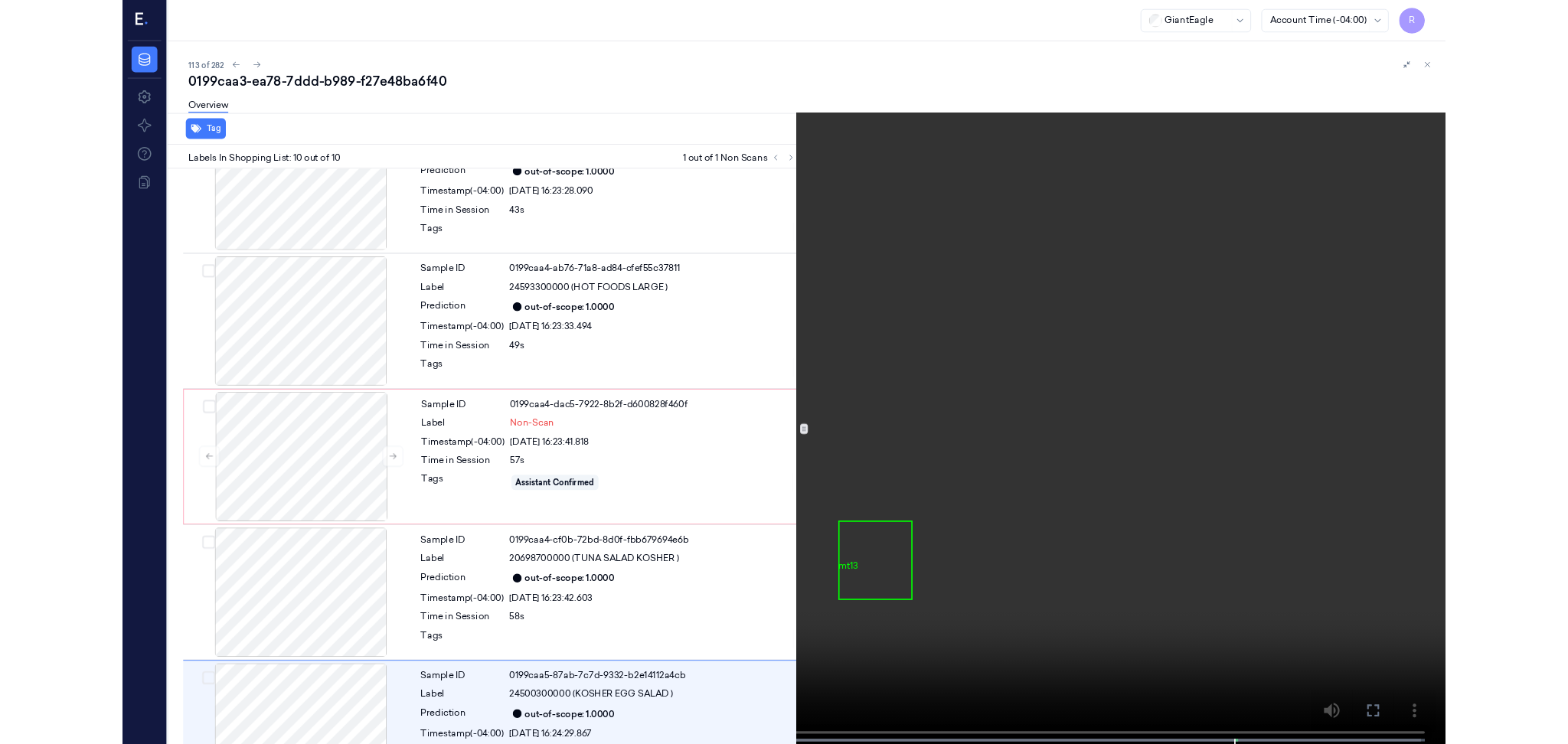
scroll to position [929, 0]
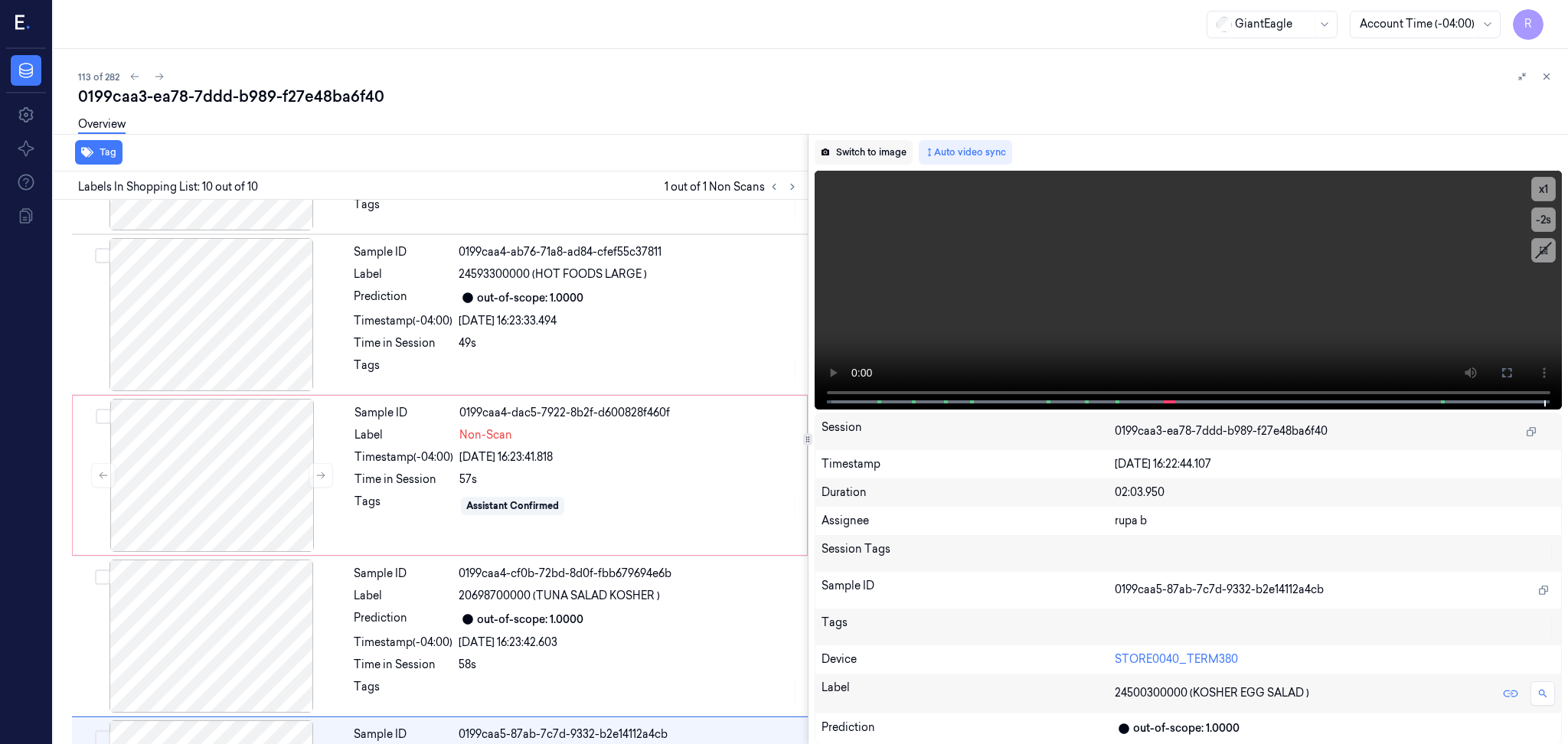
click at [875, 145] on button "Switch to image" at bounding box center [863, 152] width 98 height 25
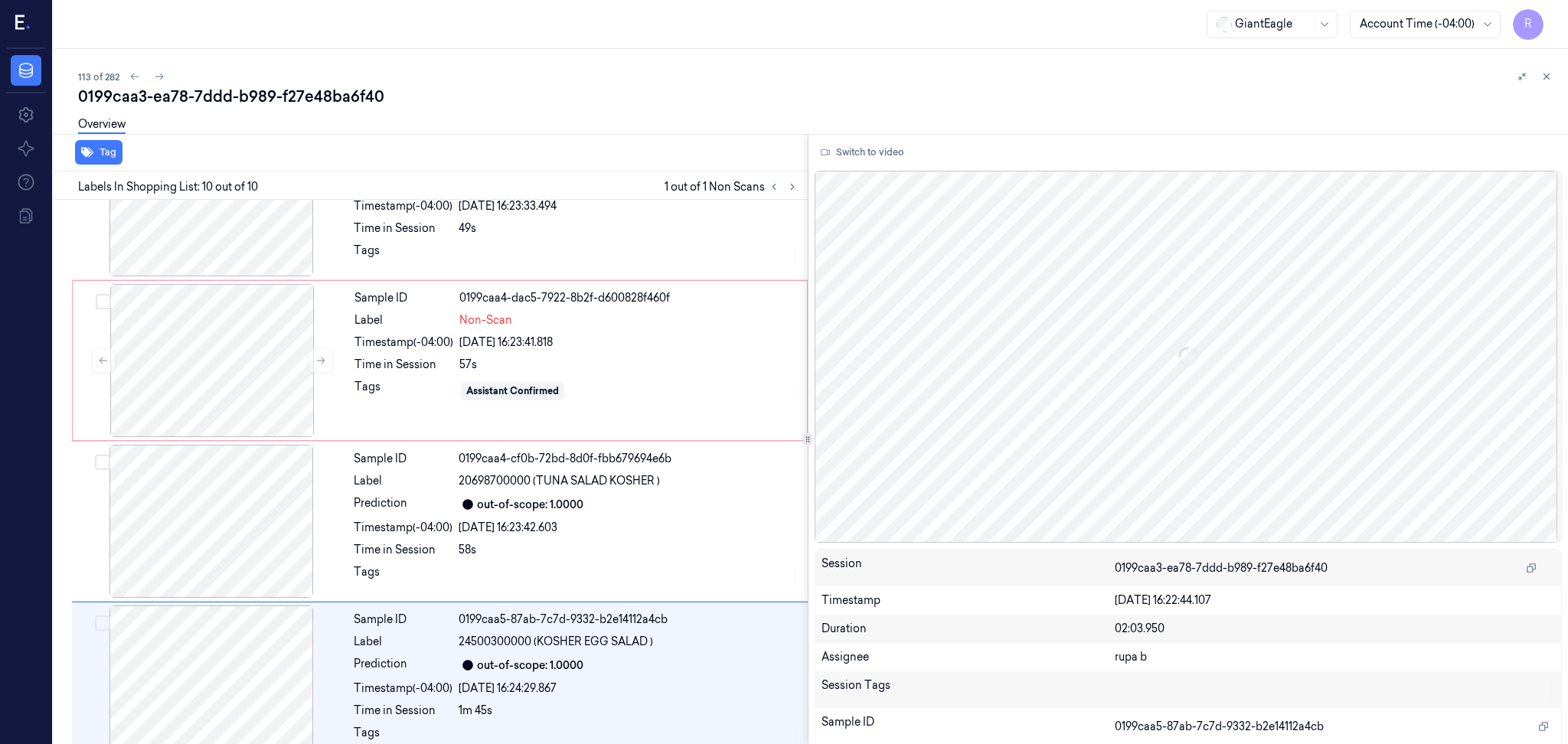
scroll to position [1067, 0]
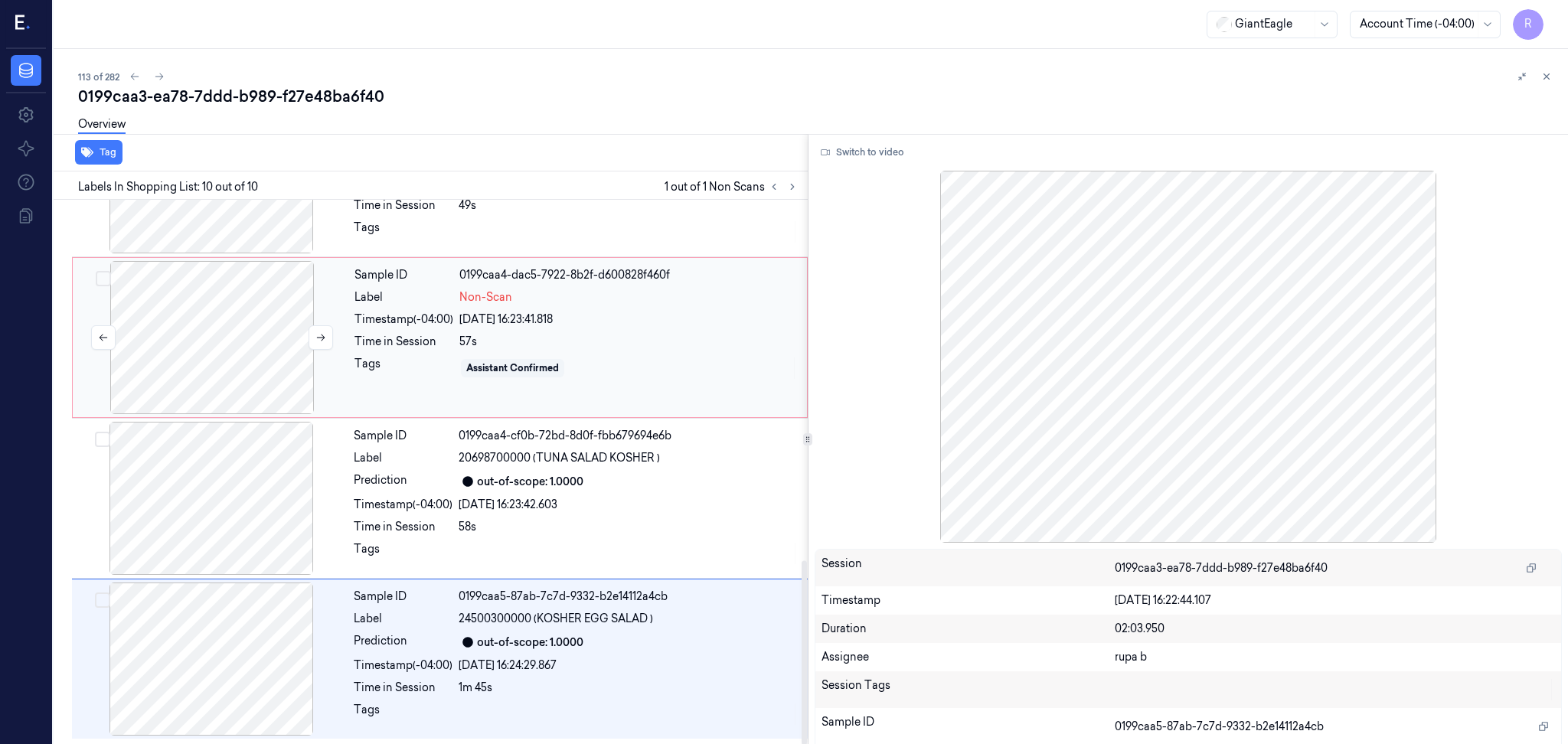
click at [213, 372] on div at bounding box center [212, 338] width 273 height 153
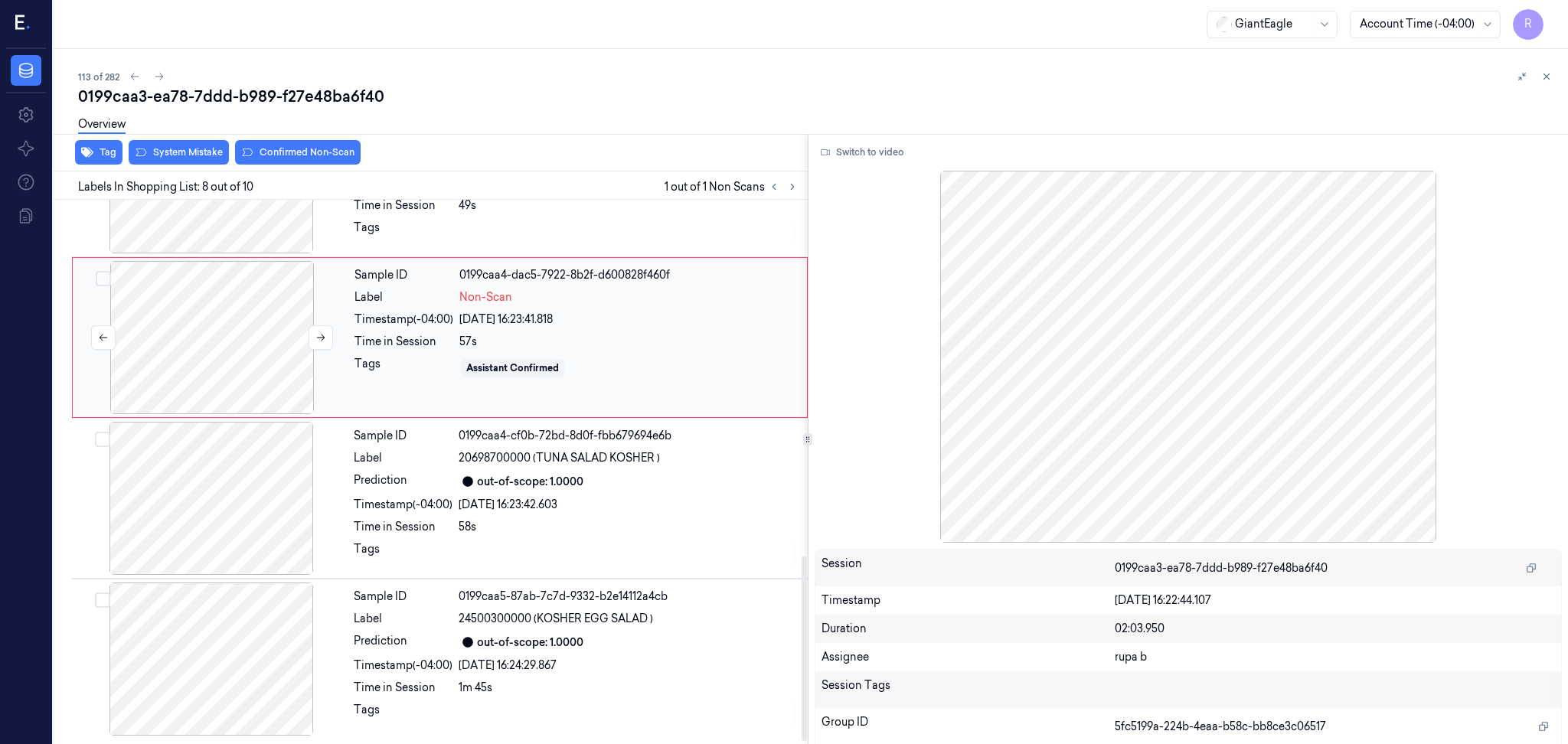
scroll to position [932, 0]
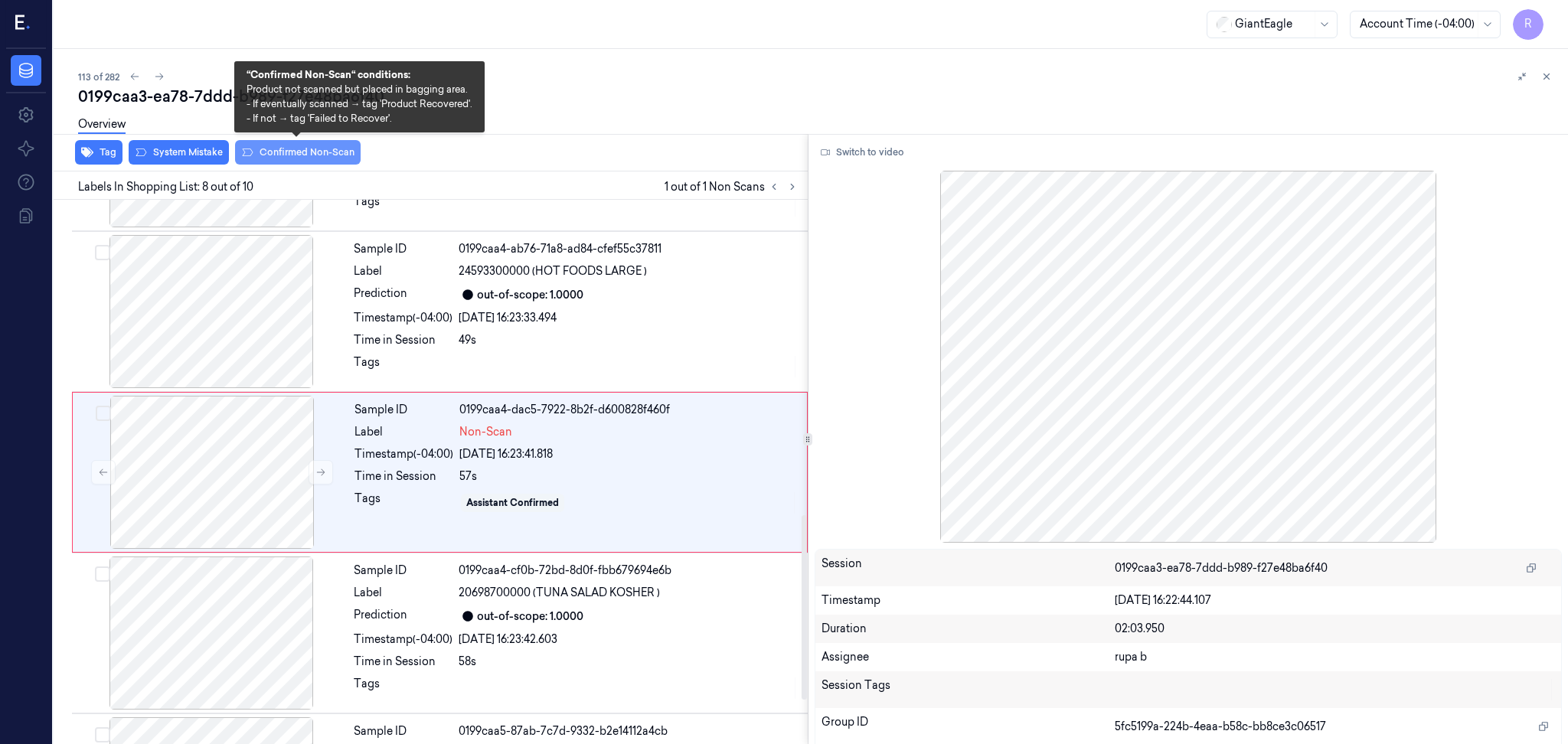
click at [283, 153] on button "Confirmed Non-Scan" at bounding box center [297, 152] width 126 height 25
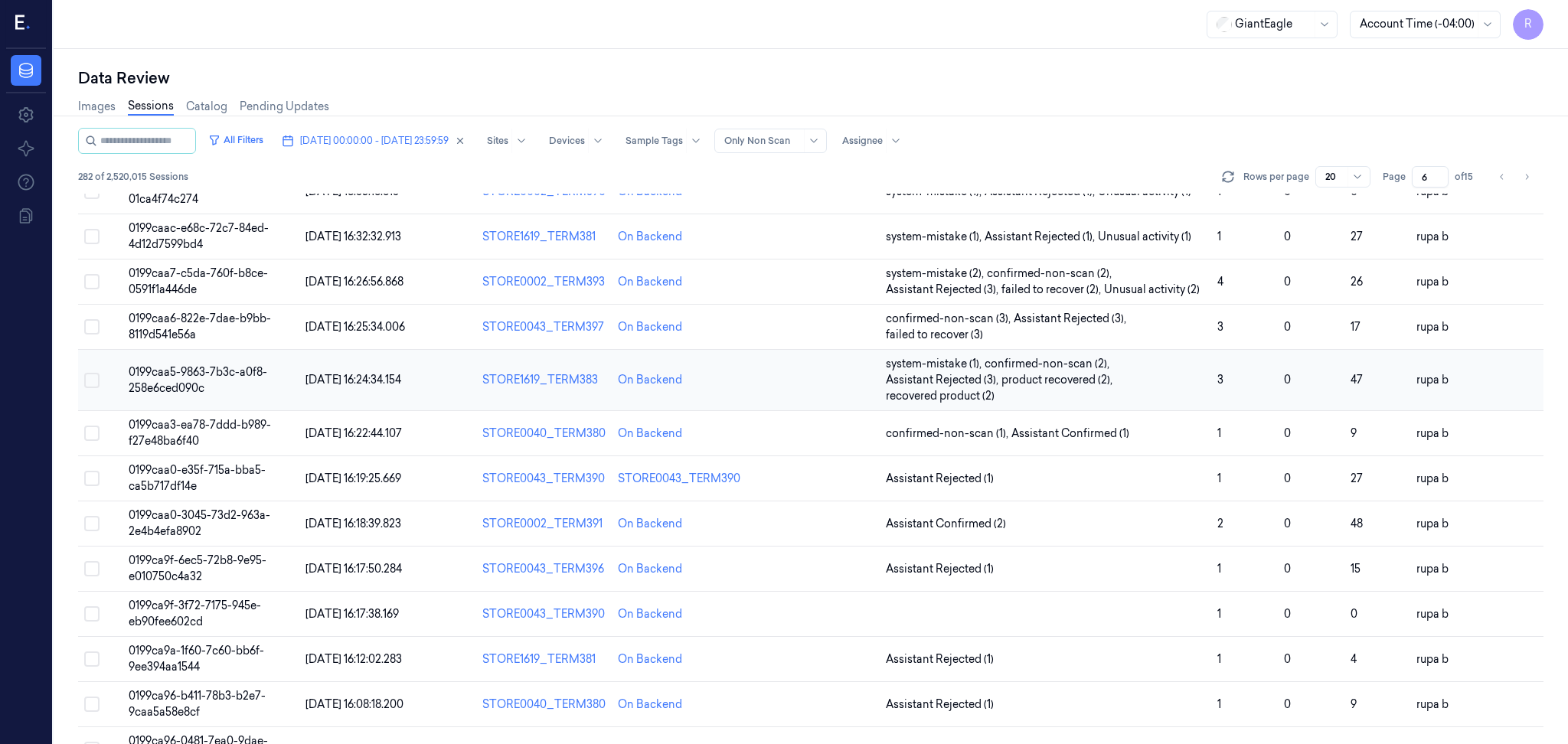
scroll to position [408, 0]
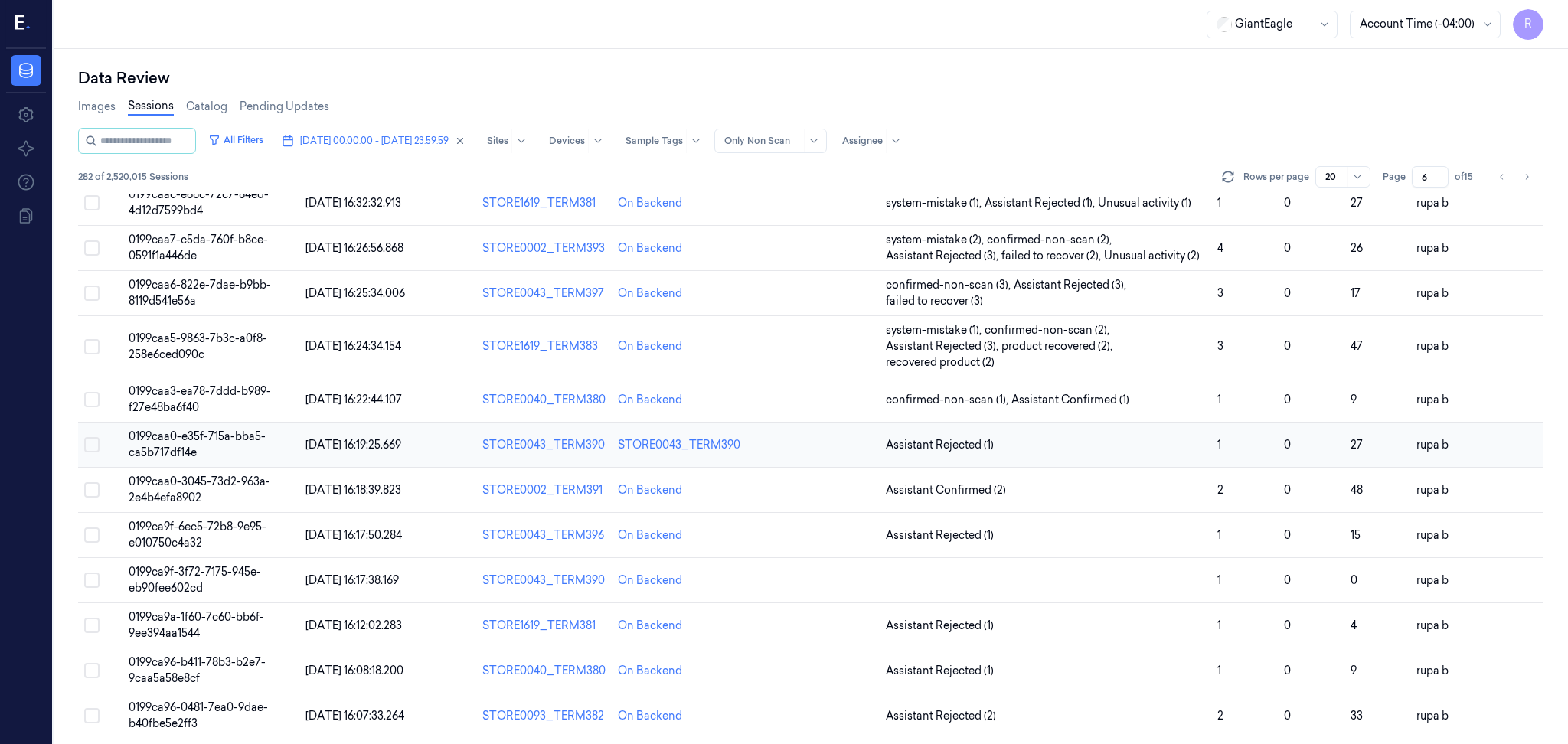
click at [211, 441] on span "0199caa0-e35f-715a-bba5-ca5b717df14e" at bounding box center [197, 444] width 137 height 30
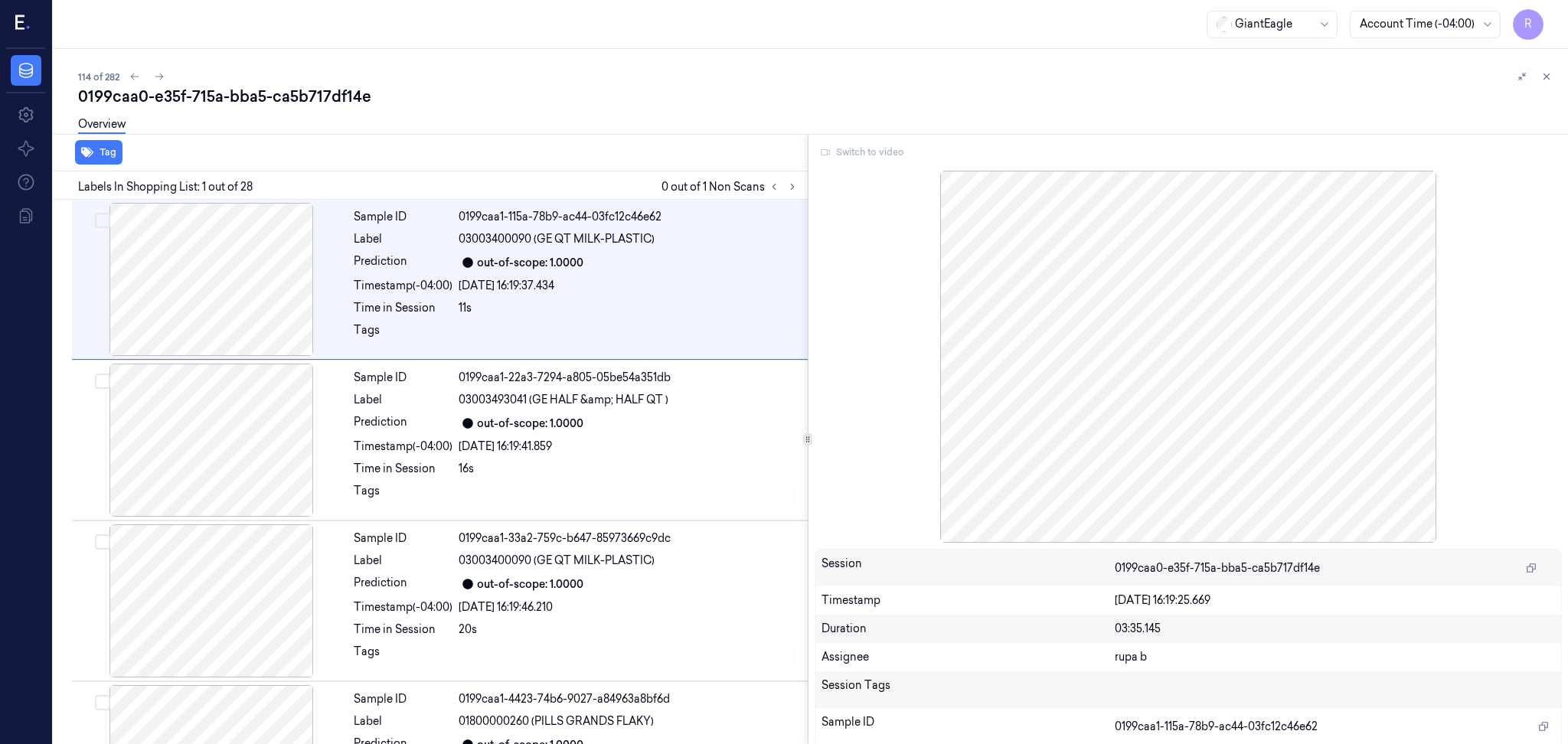
click at [849, 153] on div "Switch to video" at bounding box center [1188, 152] width 748 height 25
click at [848, 153] on div "Switch to video" at bounding box center [1188, 152] width 748 height 25
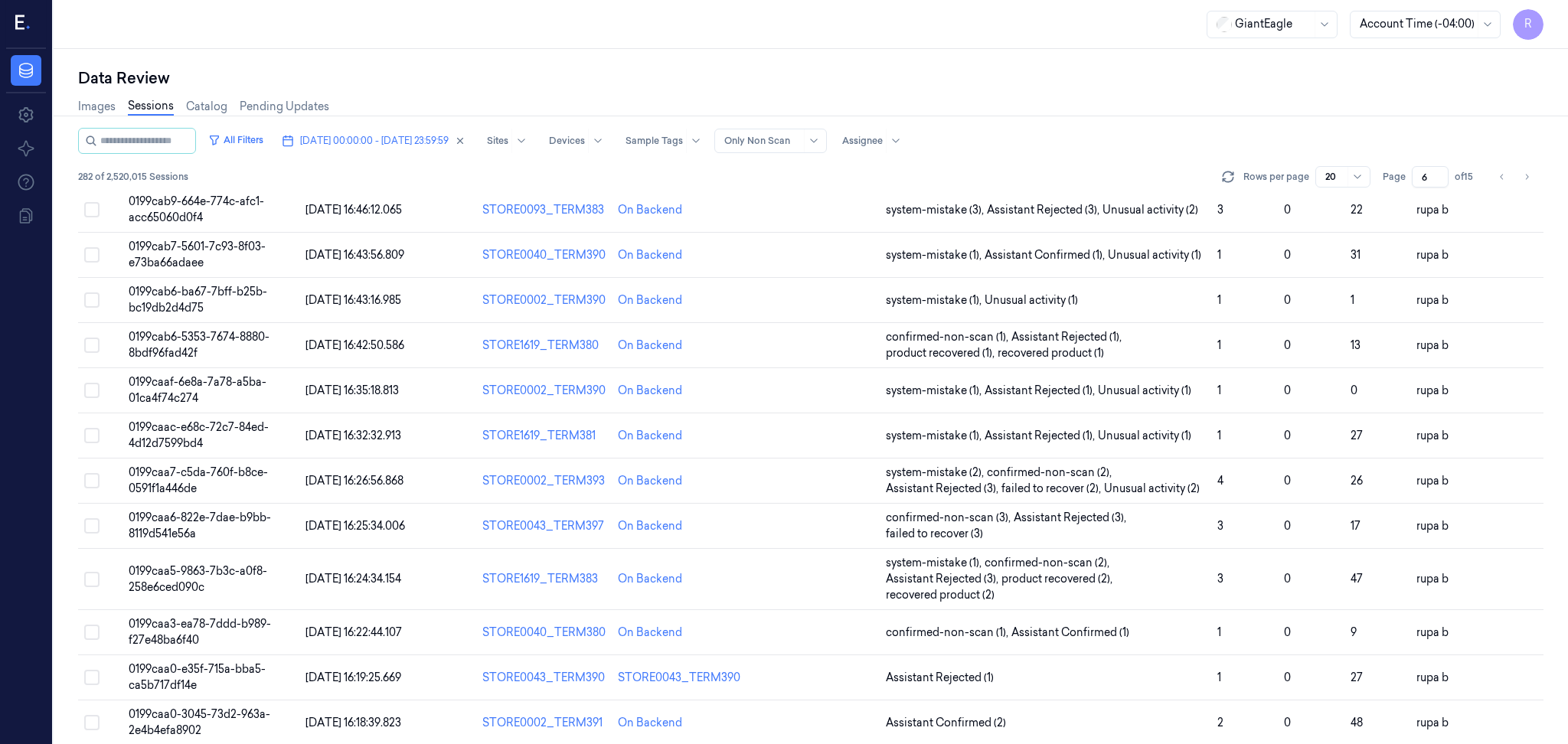
scroll to position [306, 0]
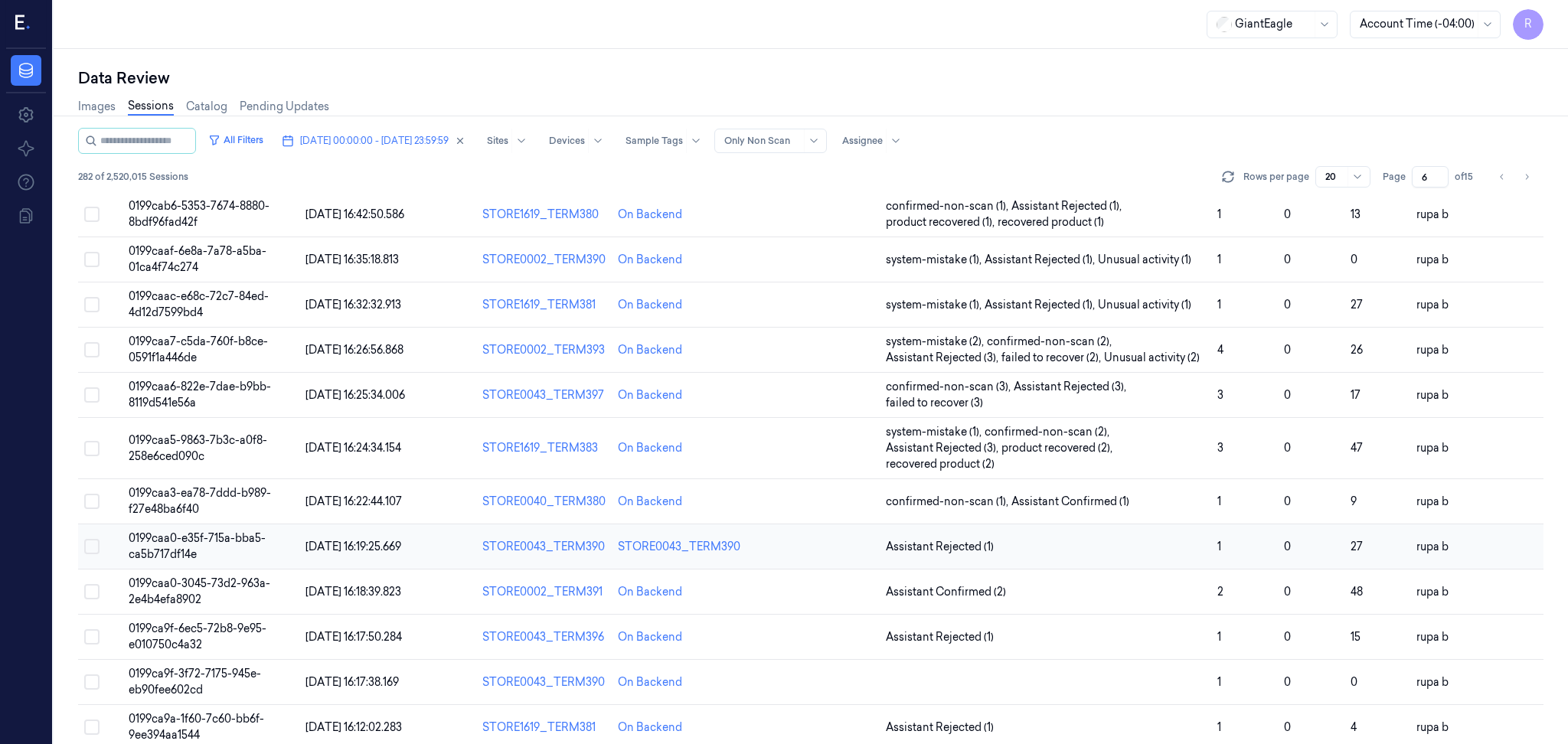
click at [240, 542] on span "0199caa0-e35f-715a-bba5-ca5b717df14e" at bounding box center [197, 546] width 137 height 30
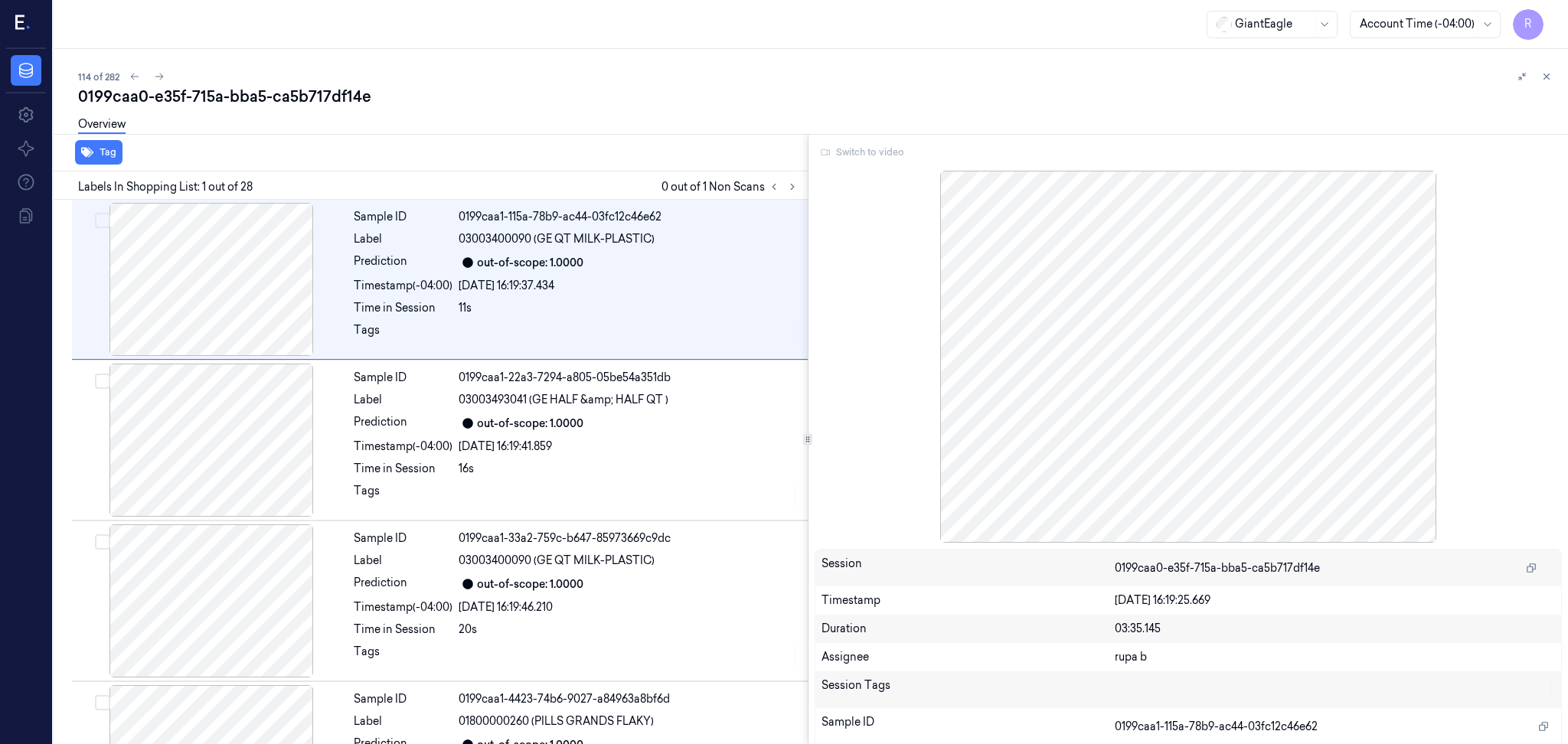
click at [849, 157] on div "Switch to video" at bounding box center [1188, 152] width 748 height 25
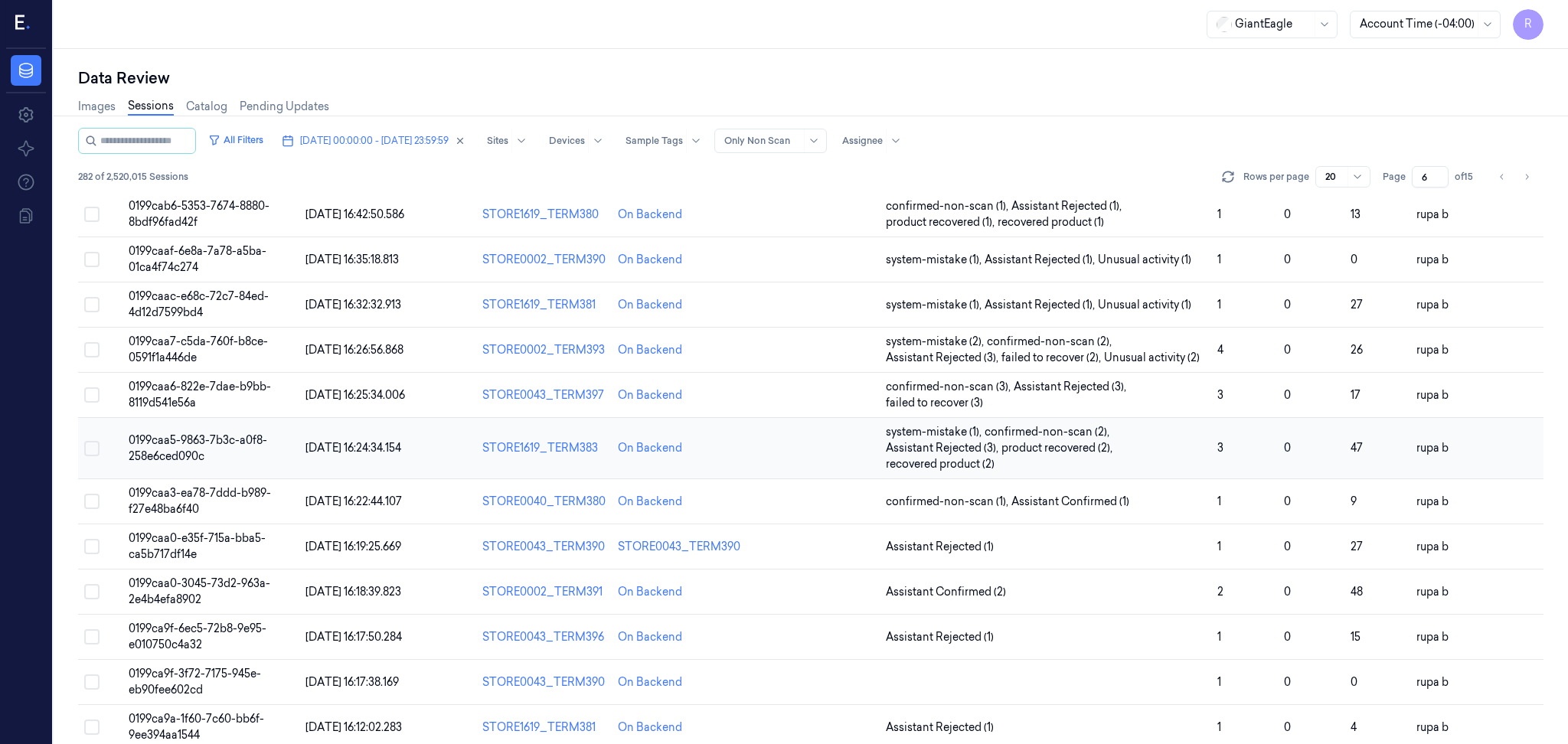
scroll to position [413, 0]
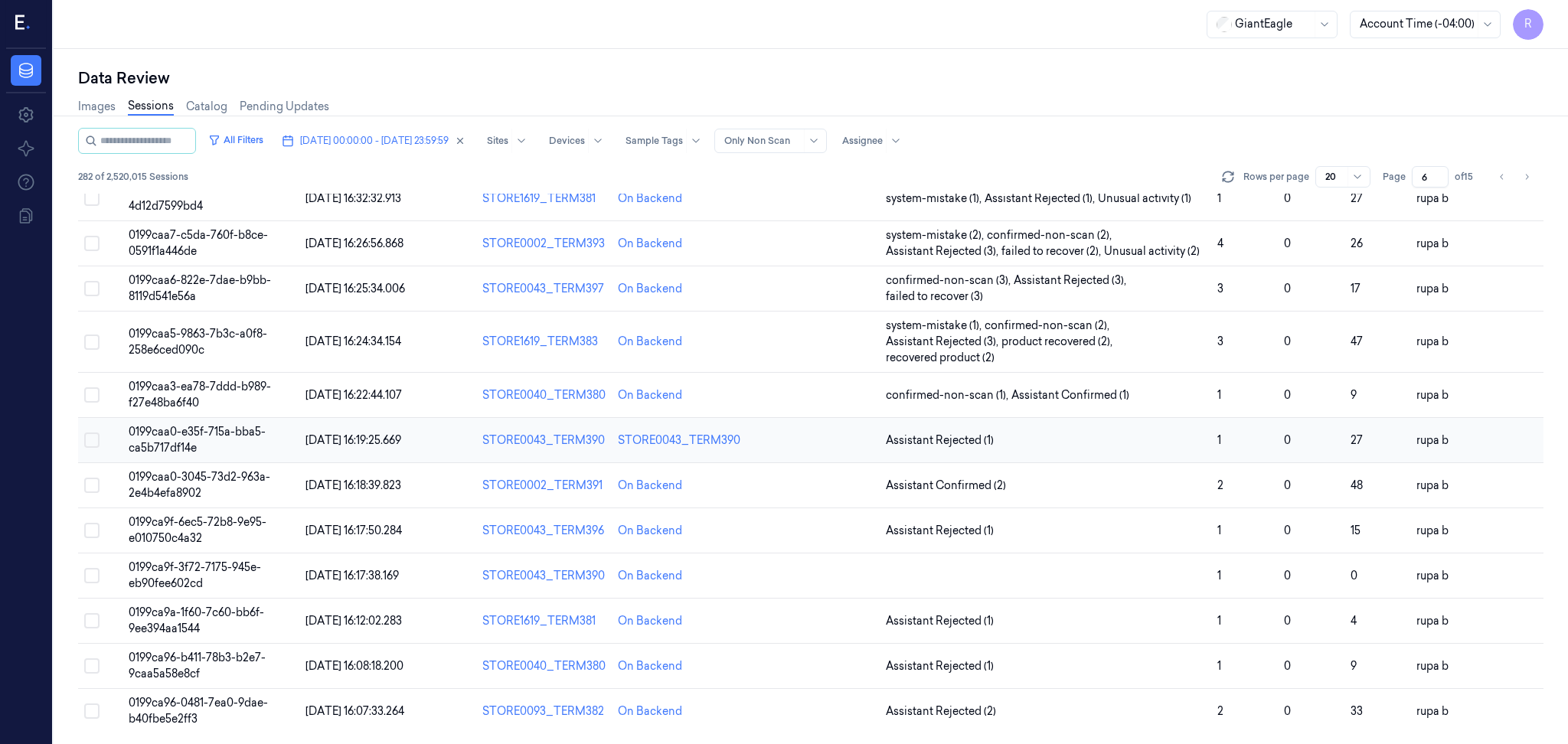
click at [253, 439] on td "0199caa0-e35f-715a-bba5-ca5b717df14e" at bounding box center [211, 440] width 177 height 45
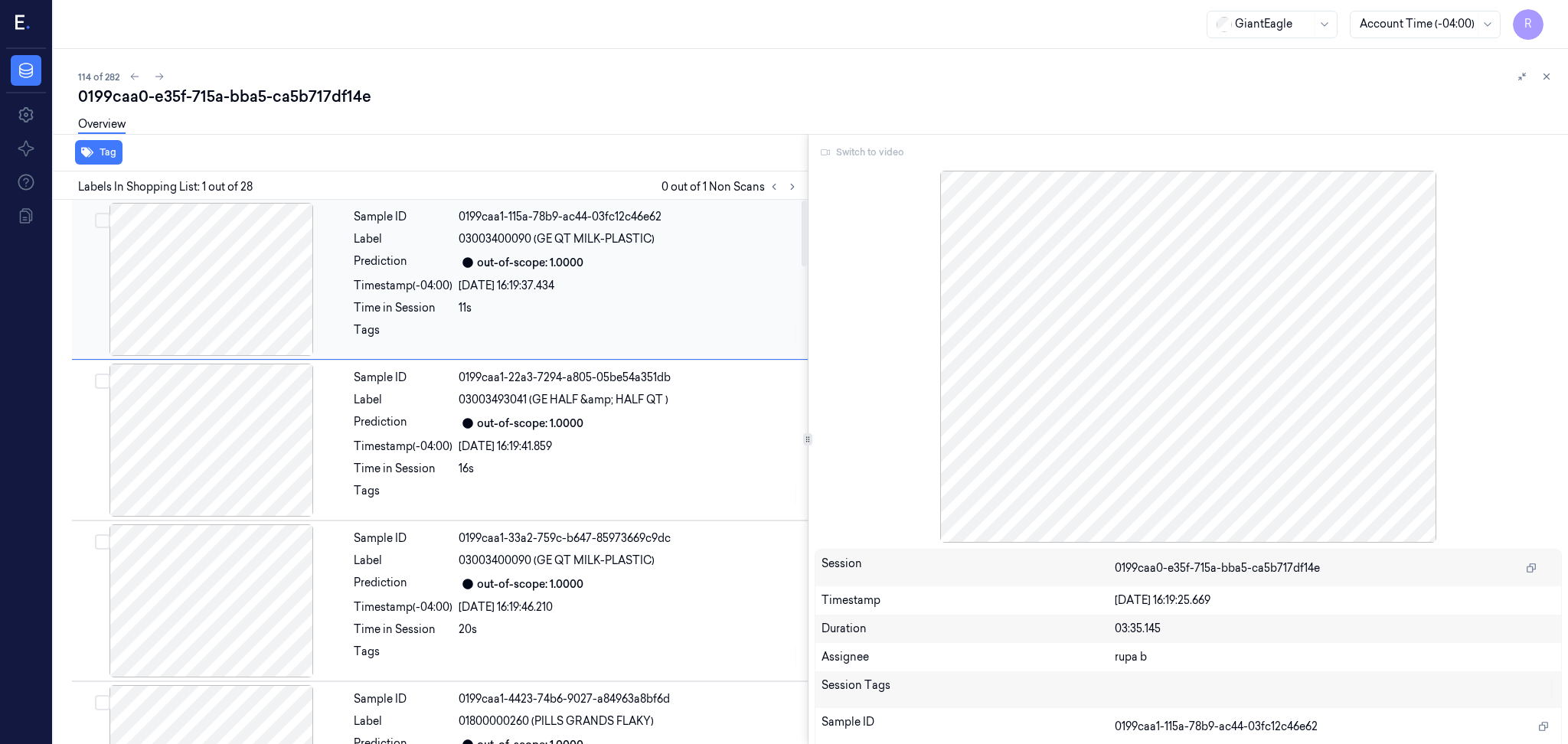
click at [252, 282] on div at bounding box center [211, 280] width 273 height 153
click at [221, 440] on div at bounding box center [211, 440] width 273 height 153
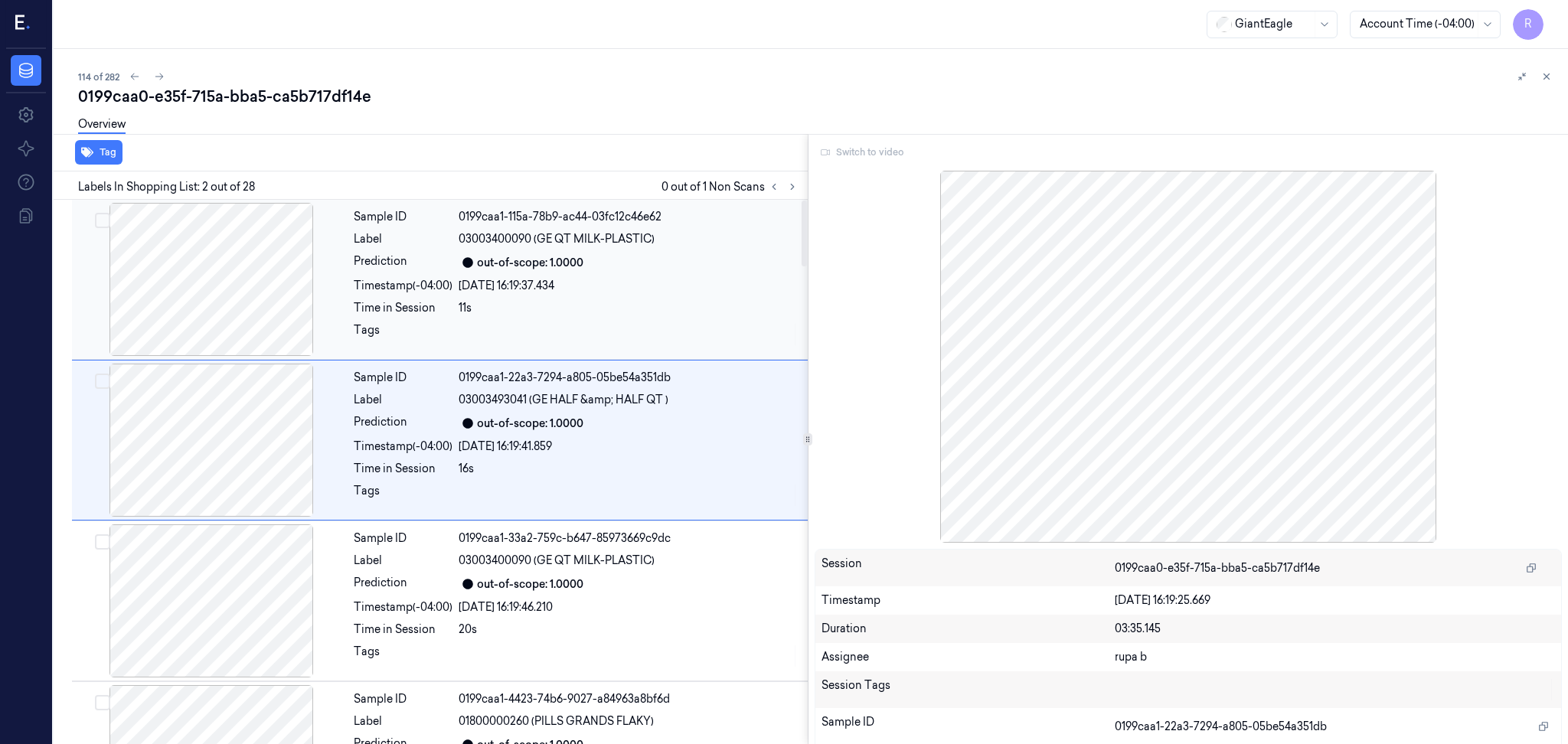
click at [210, 282] on div at bounding box center [211, 280] width 273 height 153
click at [224, 444] on div at bounding box center [211, 440] width 273 height 153
click at [215, 306] on div at bounding box center [211, 280] width 273 height 153
click at [213, 444] on div at bounding box center [211, 440] width 273 height 153
click at [190, 258] on div at bounding box center [211, 280] width 273 height 153
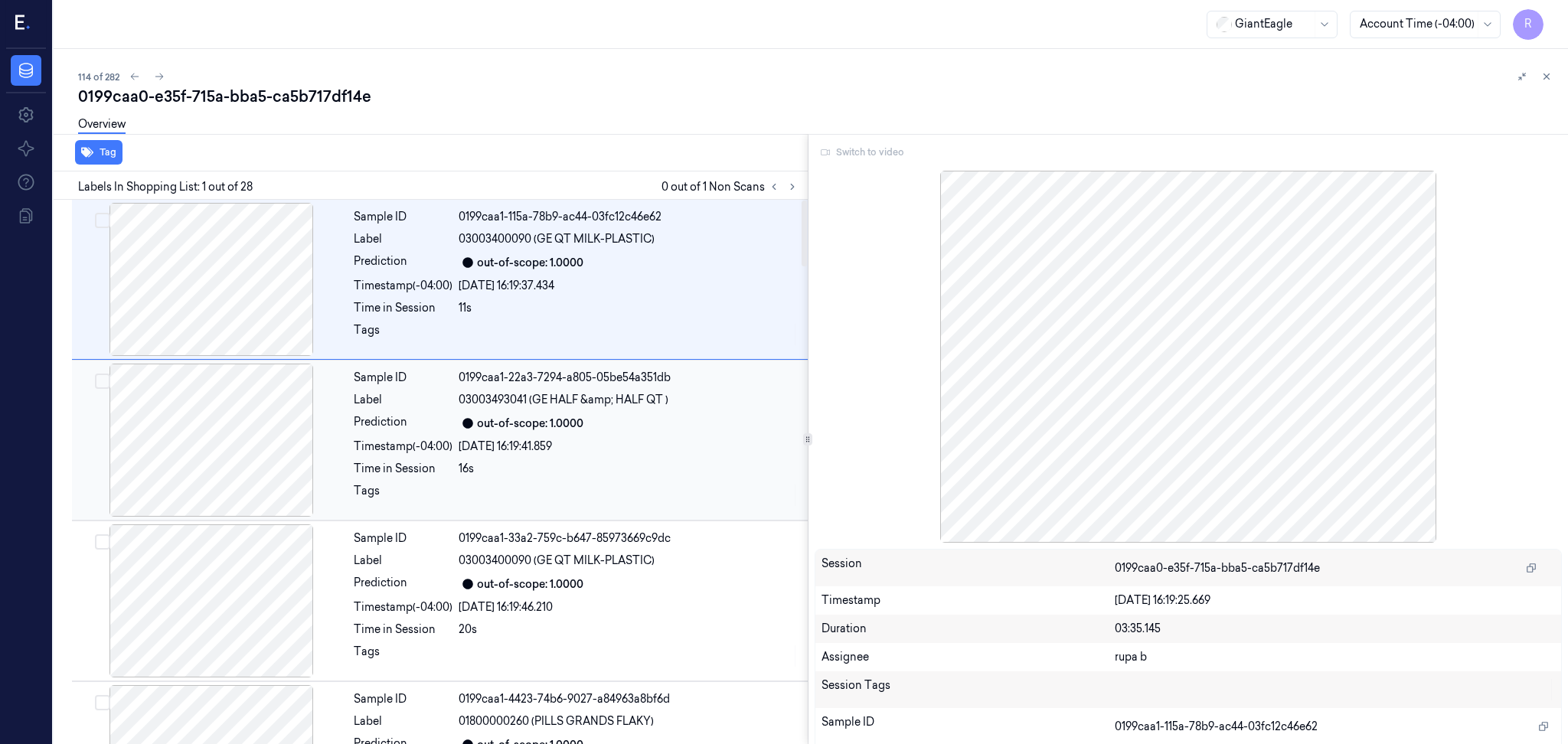
click at [236, 439] on div at bounding box center [211, 440] width 273 height 153
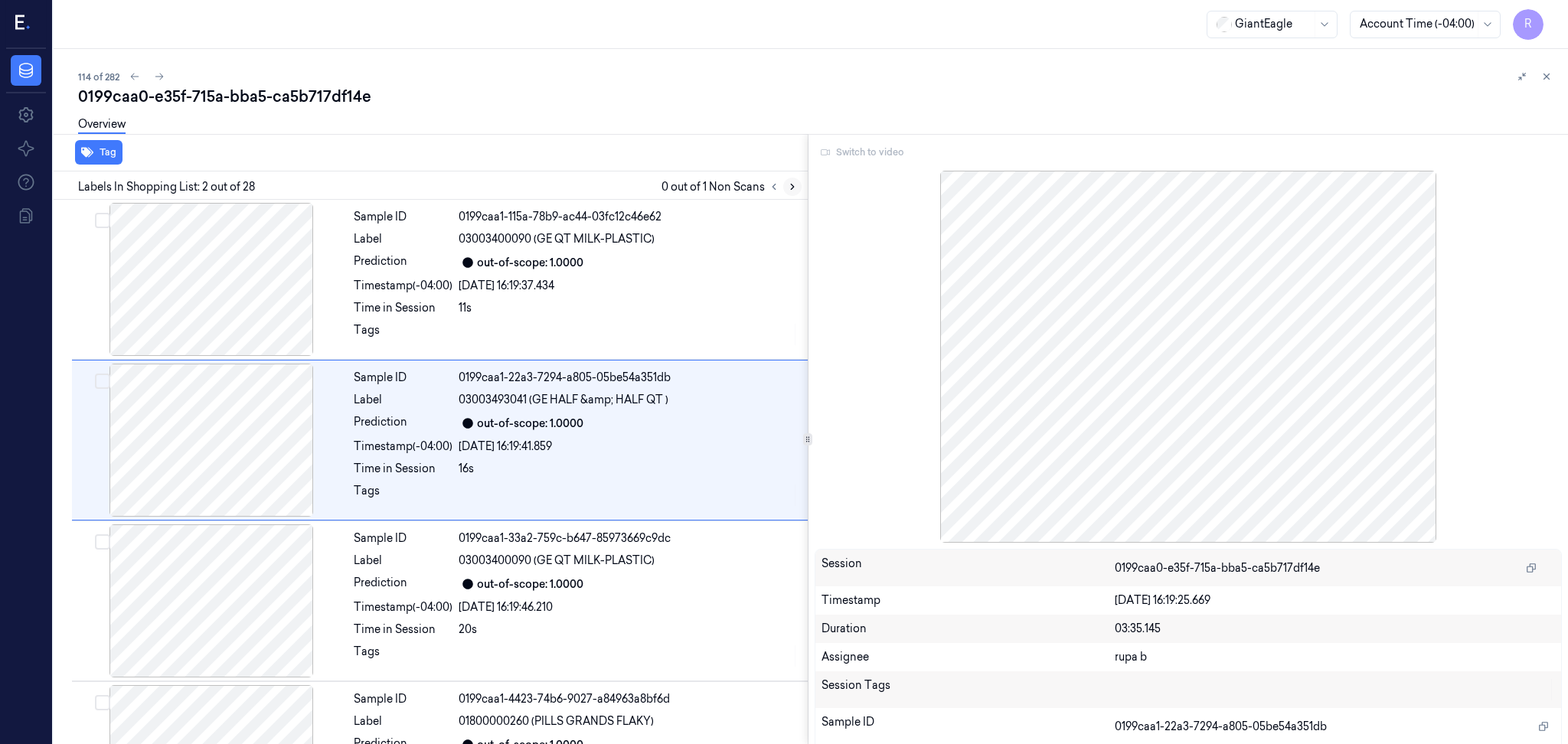
click at [792, 186] on icon at bounding box center [792, 187] width 3 height 6
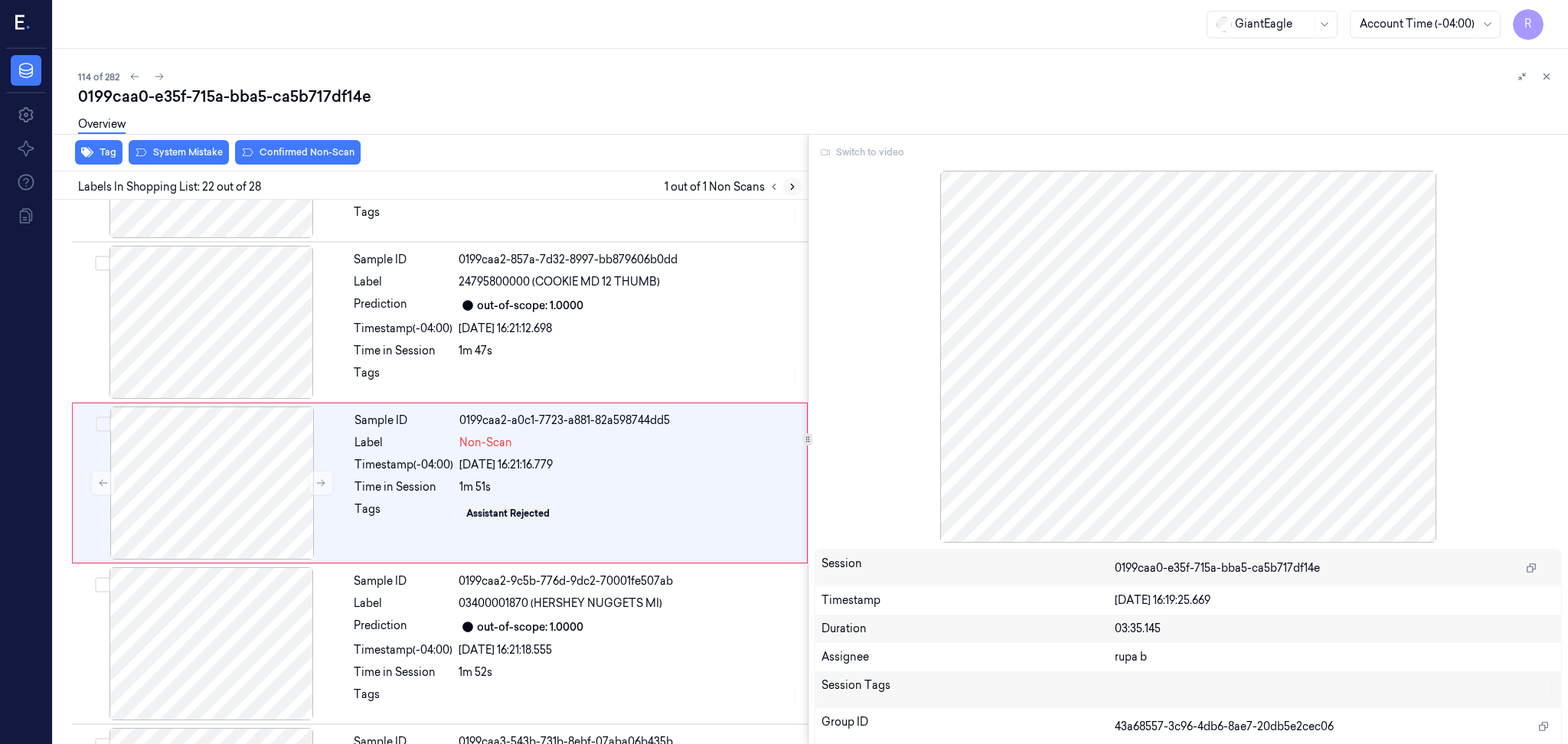
scroll to position [3184, 0]
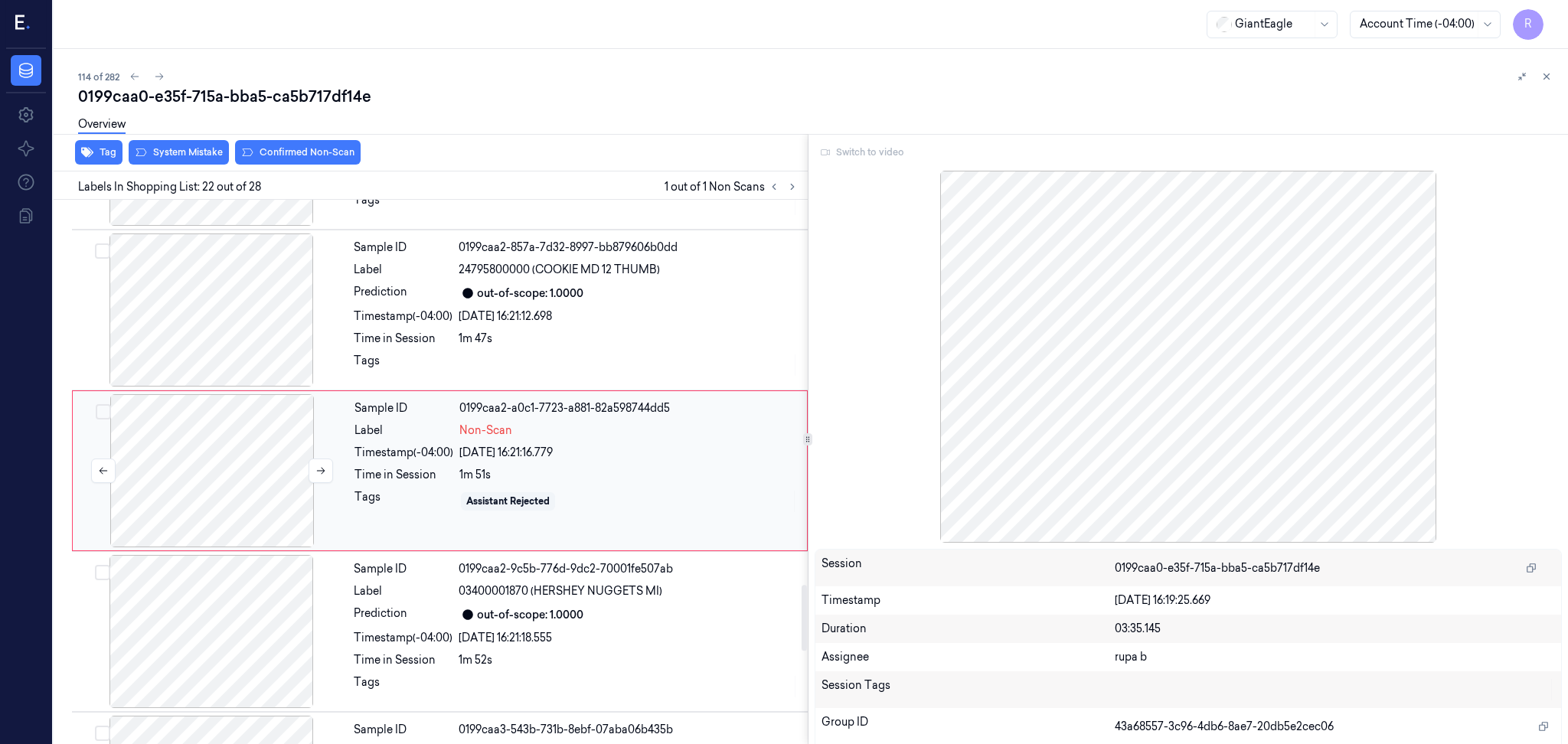
click at [243, 492] on div at bounding box center [212, 471] width 273 height 153
click at [323, 466] on button at bounding box center [320, 470] width 25 height 25
click at [324, 466] on button at bounding box center [320, 470] width 25 height 25
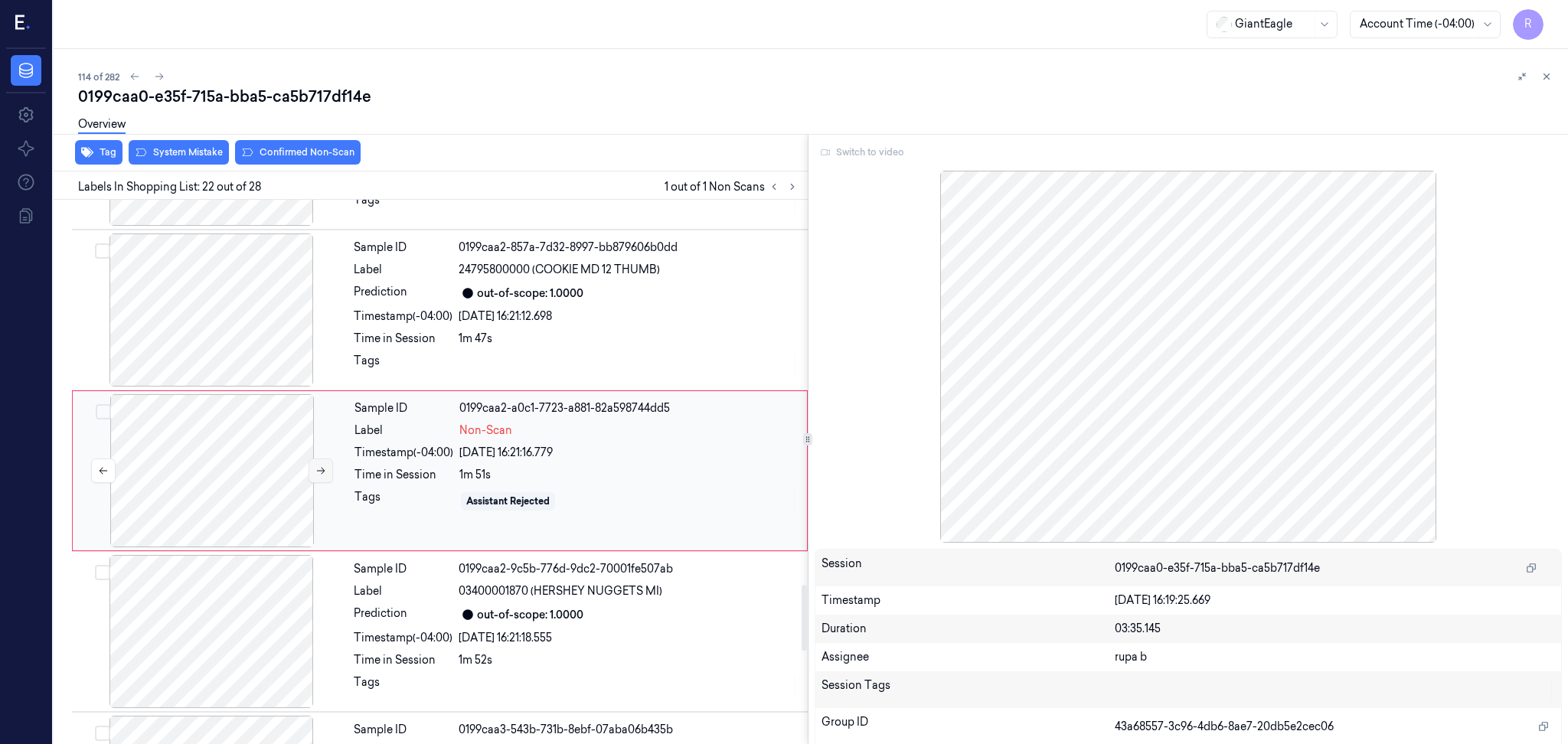
click at [324, 466] on button at bounding box center [320, 470] width 25 height 25
click at [254, 588] on div at bounding box center [211, 632] width 273 height 153
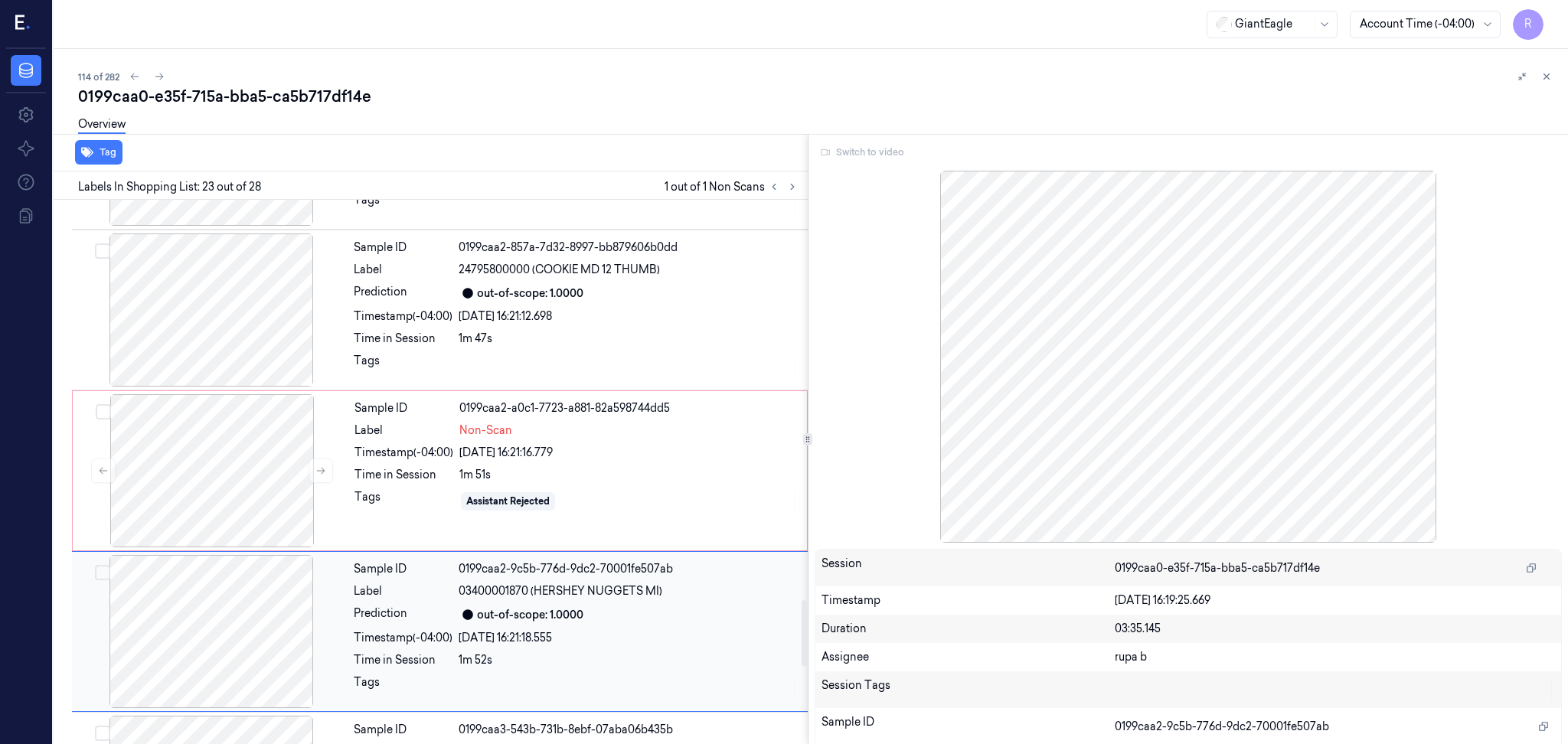
scroll to position [3345, 0]
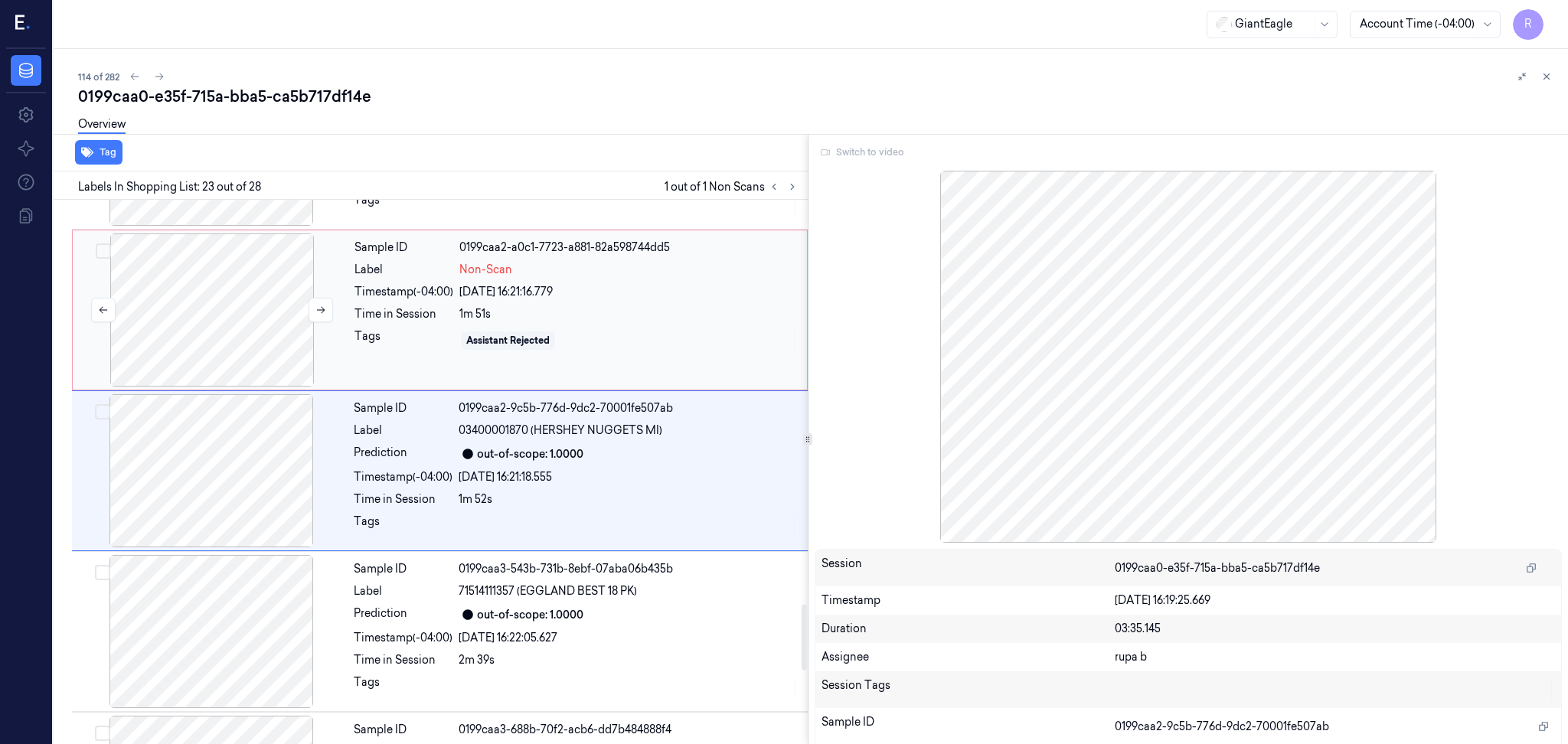
click at [206, 331] on div at bounding box center [212, 310] width 273 height 153
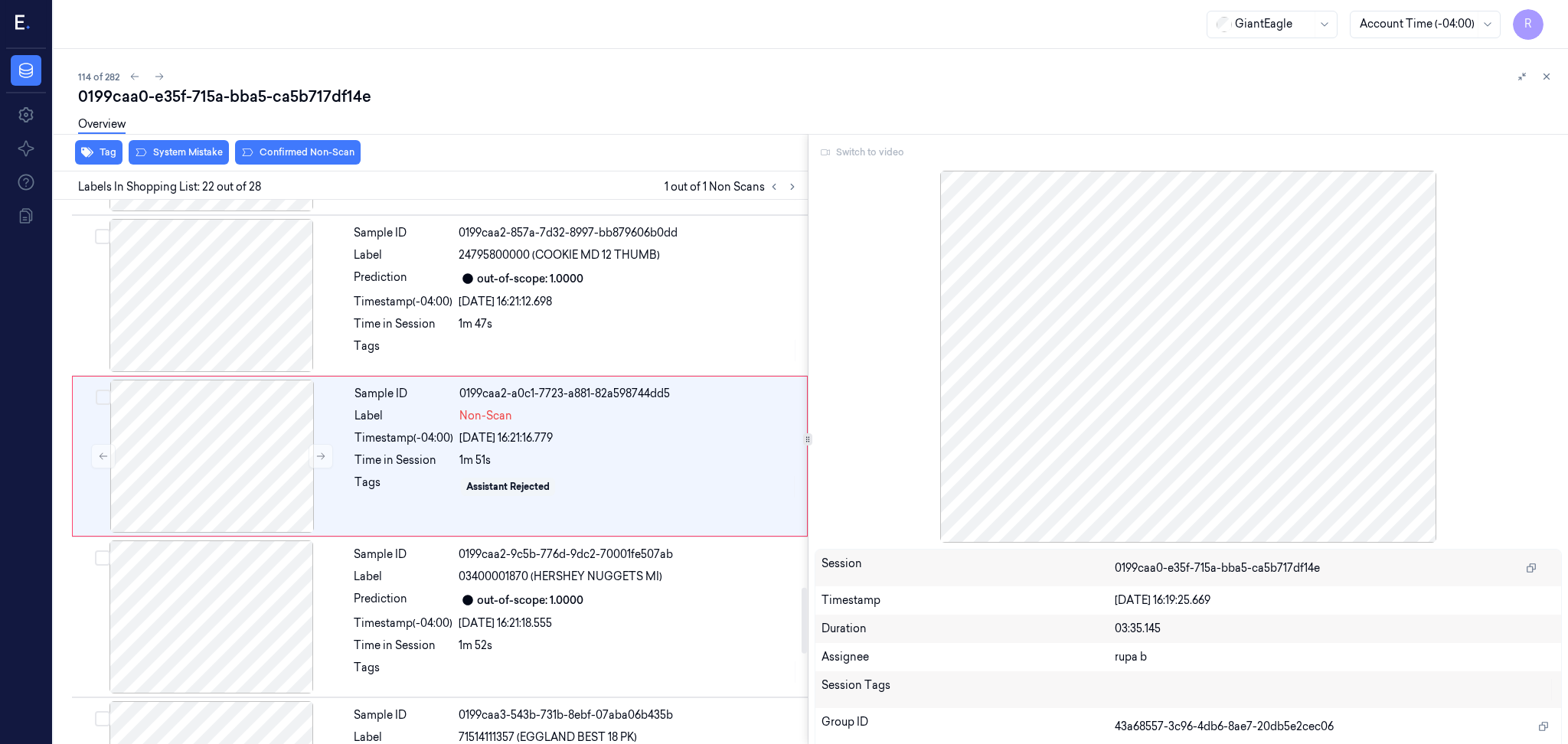
scroll to position [3184, 0]
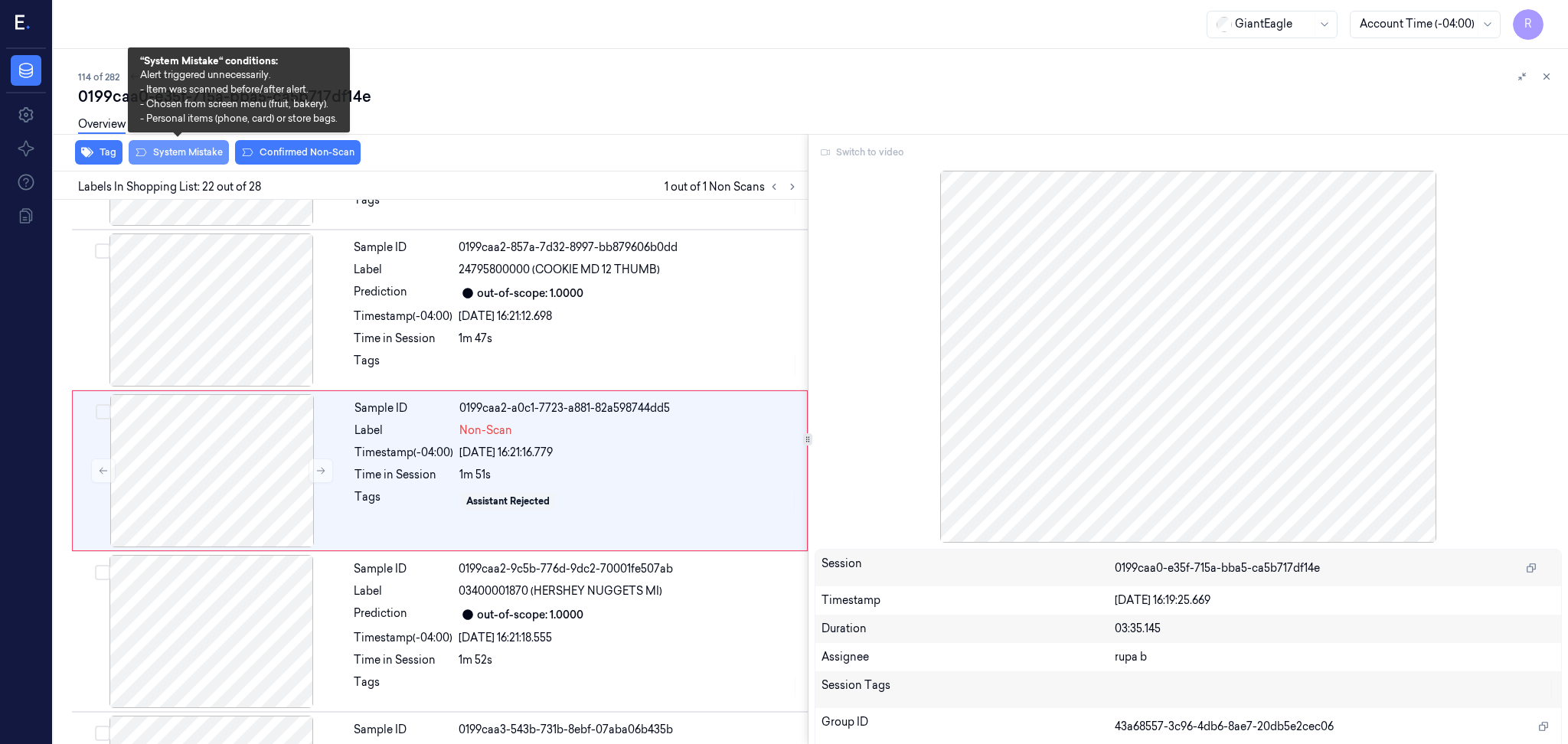
click at [194, 161] on button "System Mistake" at bounding box center [179, 152] width 100 height 25
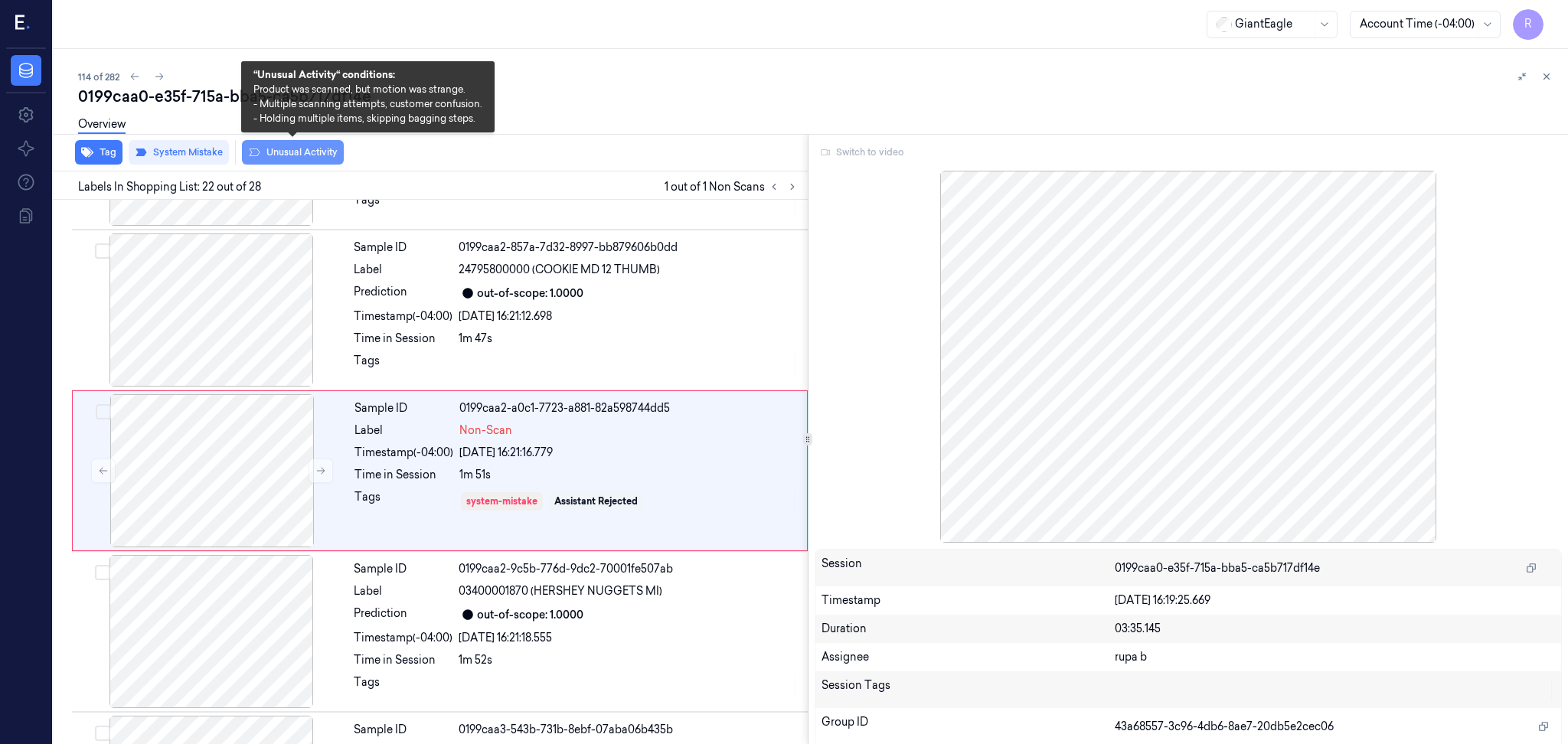
click at [297, 160] on button "Unusual Activity" at bounding box center [293, 152] width 102 height 25
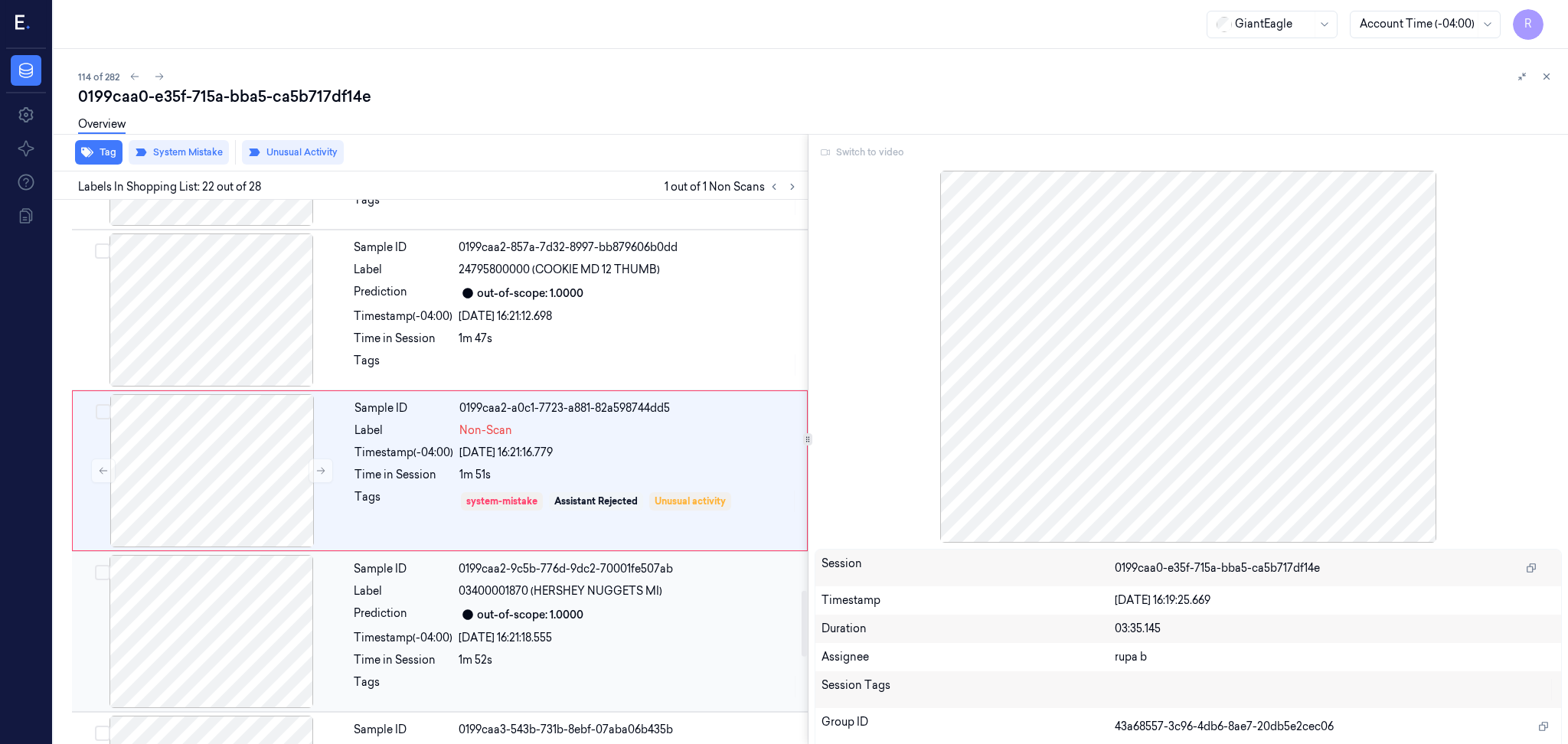
scroll to position [3286, 0]
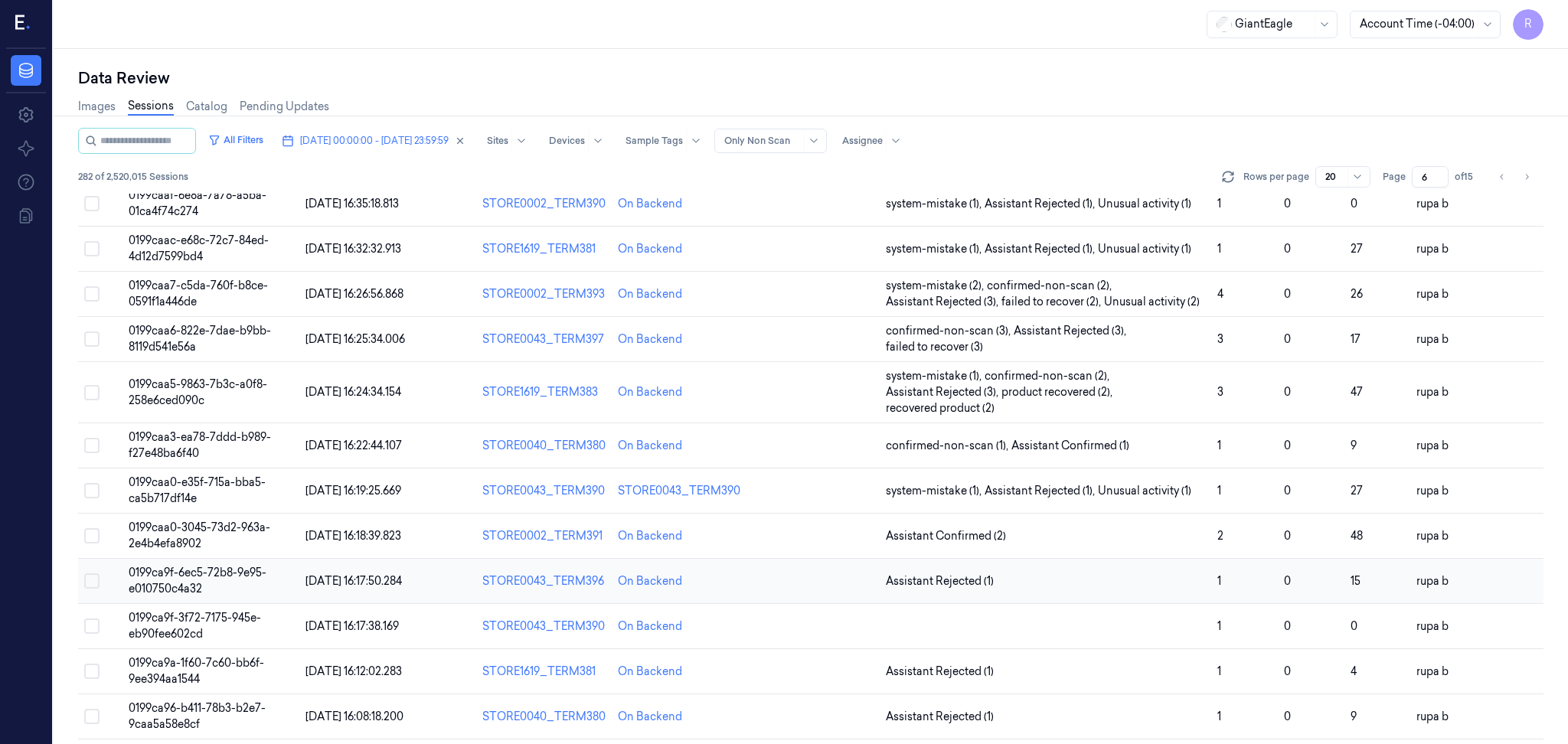
scroll to position [413, 0]
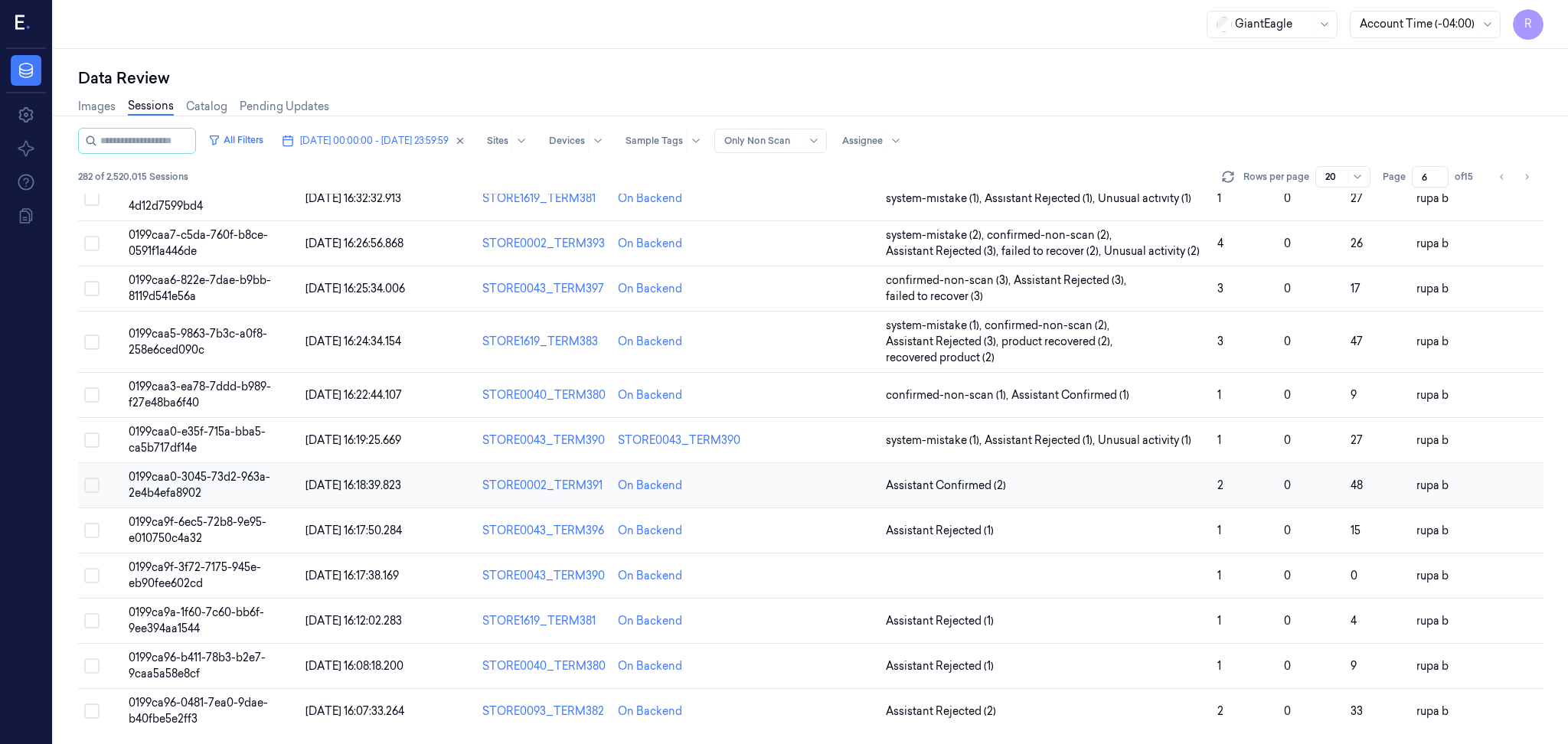
click at [276, 485] on td "0199caa0-3045-73d2-963a-2e4b4efa8902" at bounding box center [211, 485] width 177 height 45
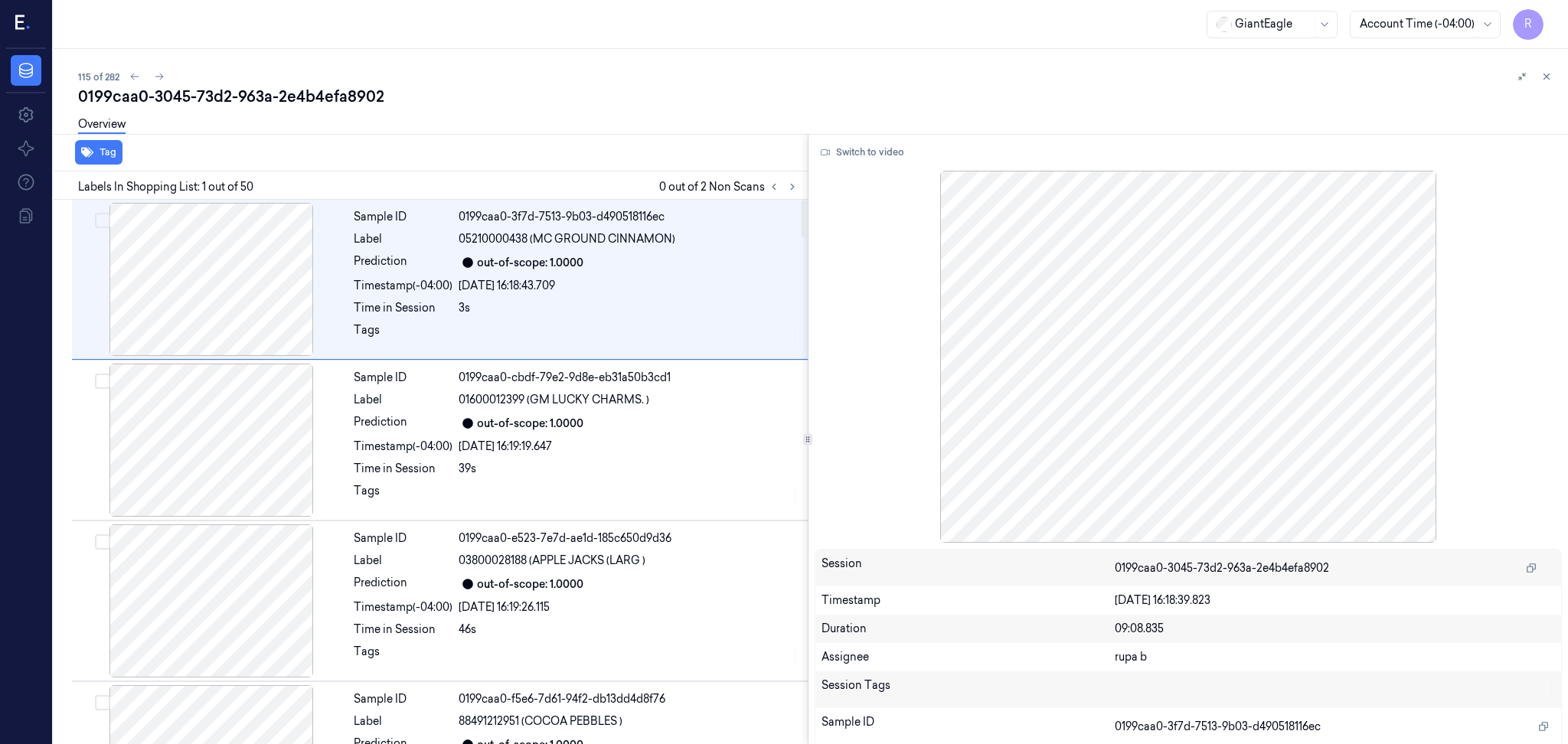
click at [787, 194] on div at bounding box center [783, 187] width 36 height 18
click at [789, 185] on icon at bounding box center [792, 187] width 11 height 11
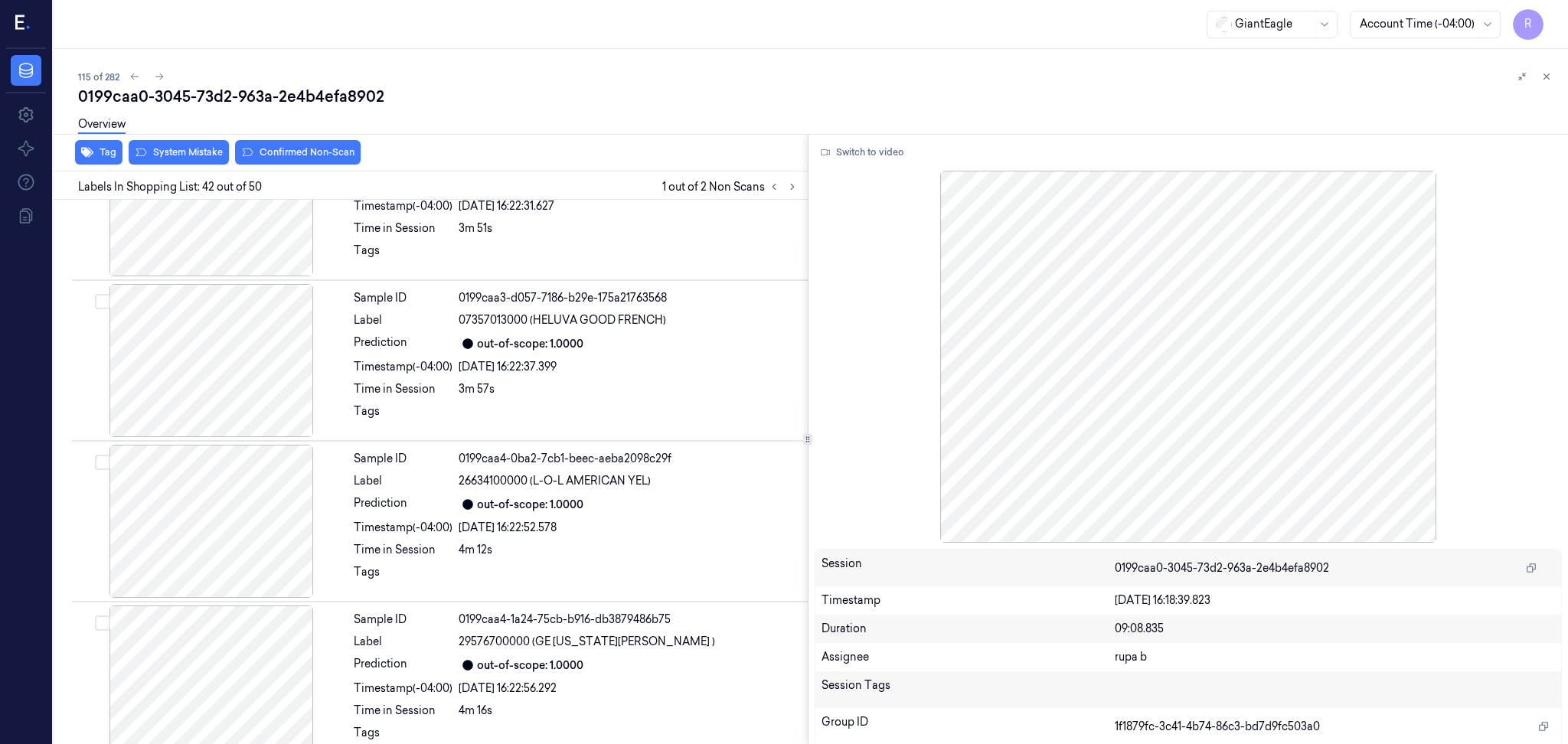
scroll to position [6400, 0]
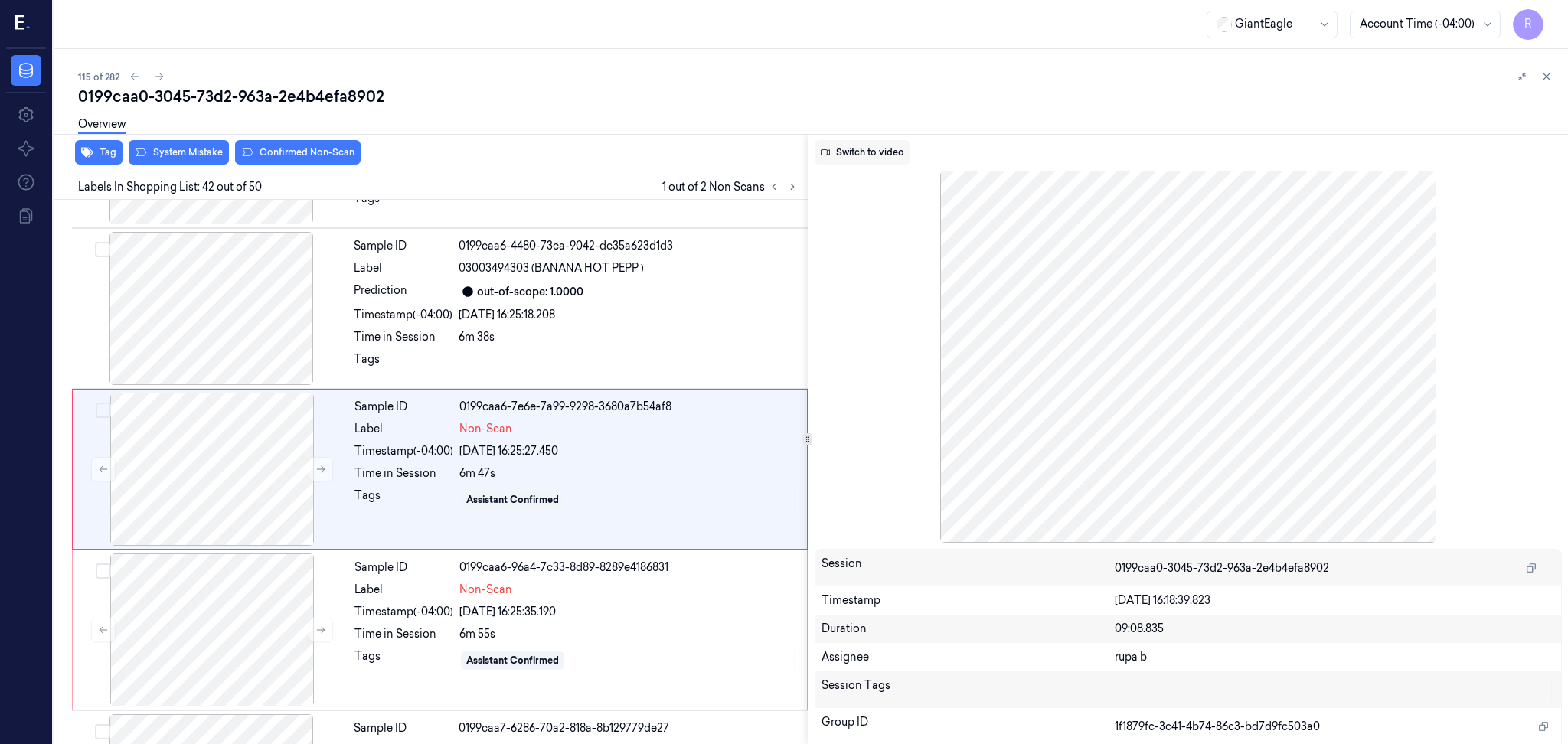
click at [862, 151] on button "Switch to video" at bounding box center [862, 152] width 96 height 25
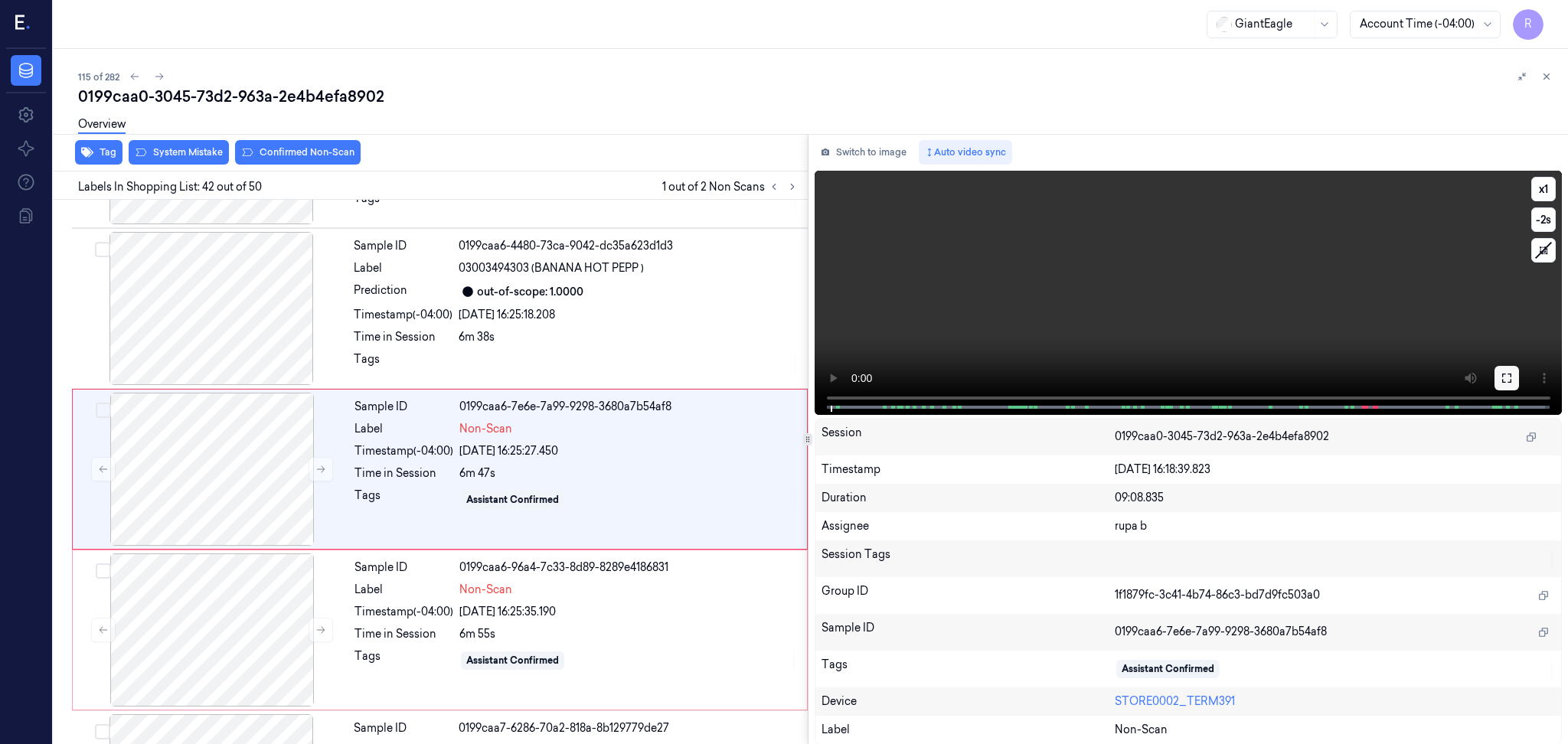
click at [1504, 382] on icon at bounding box center [1506, 378] width 9 height 9
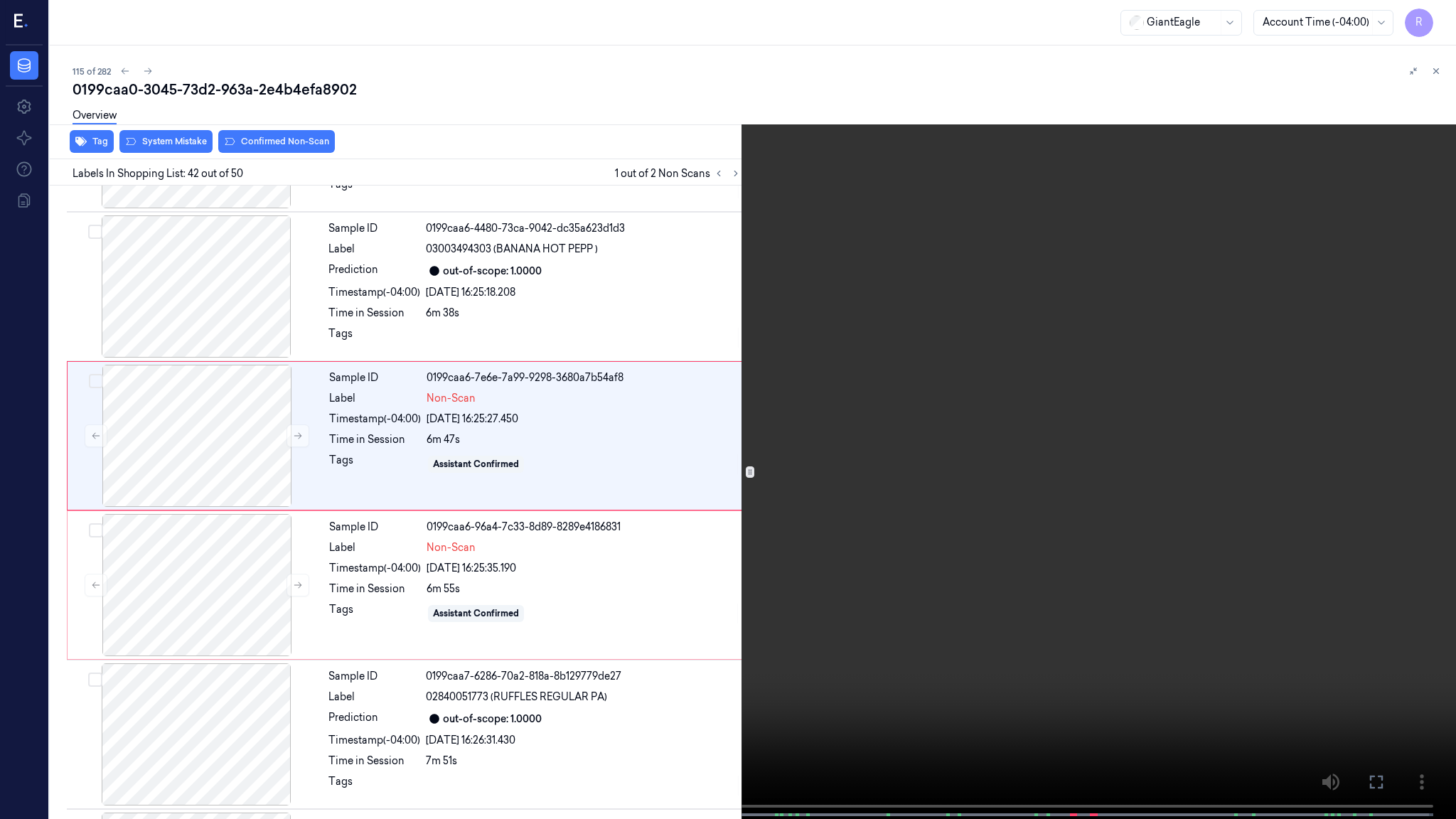
click at [1203, 431] on video at bounding box center [728, 411] width 1456 height 822
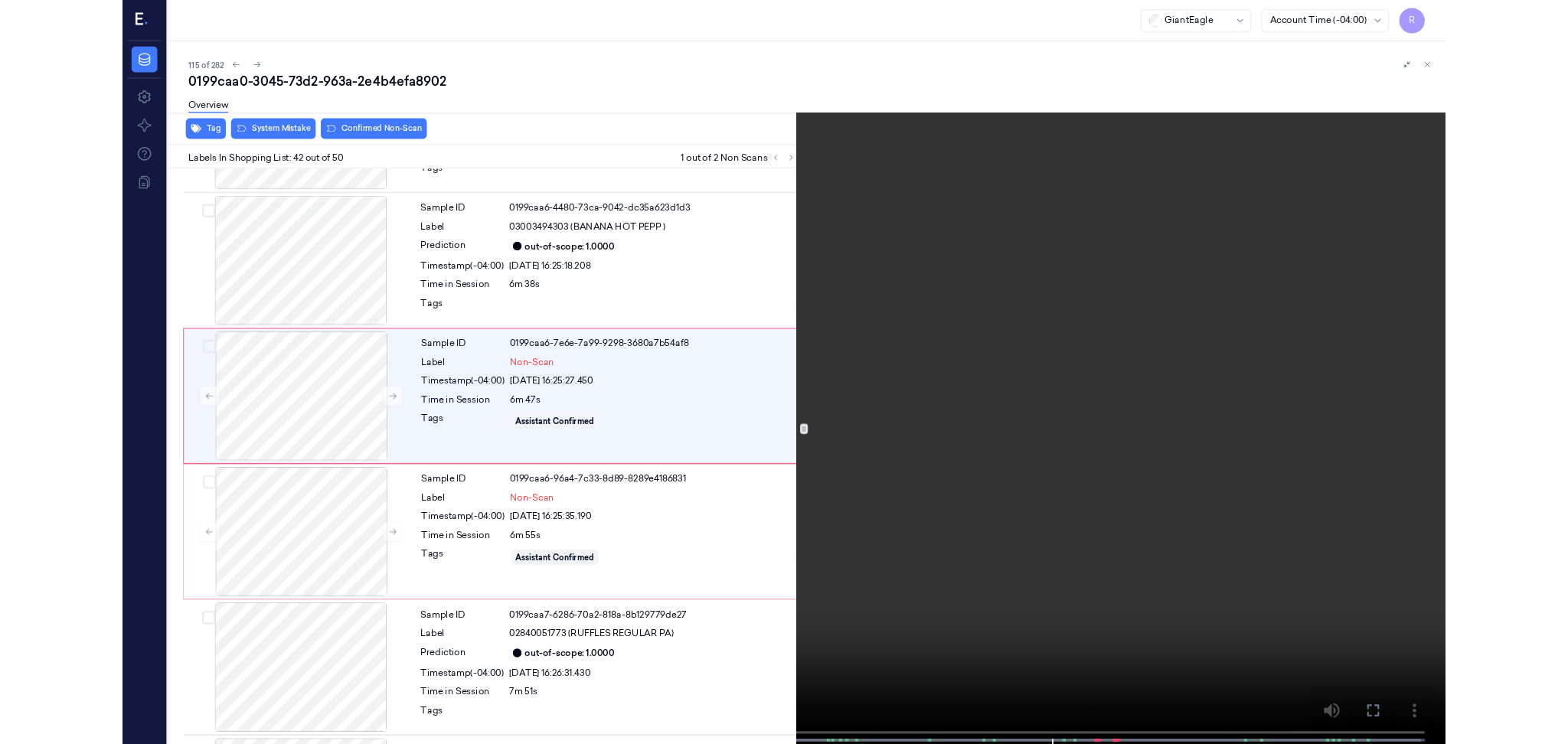
scroll to position [6332, 0]
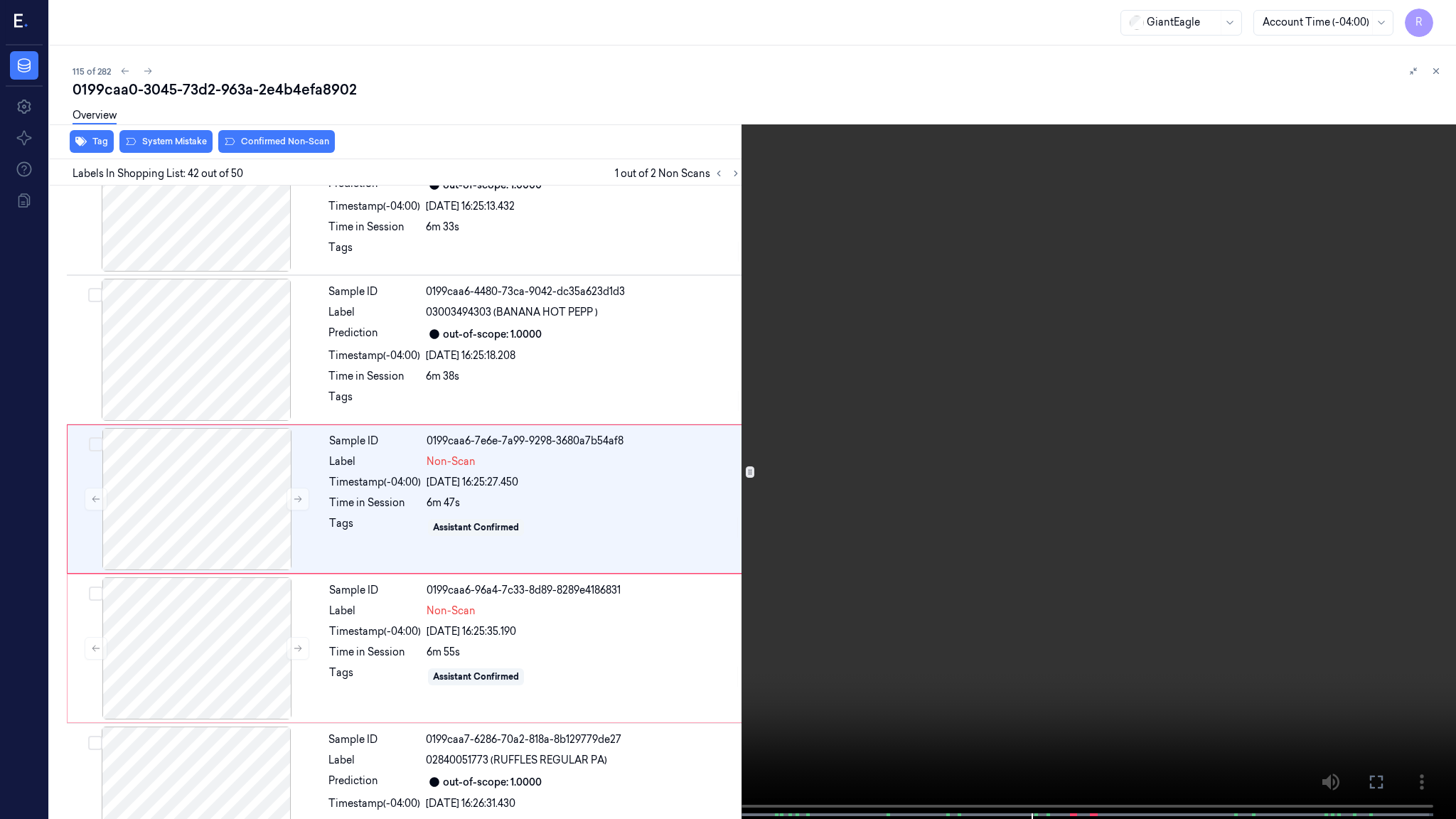
drag, startPoint x: 736, startPoint y: 541, endPoint x: 747, endPoint y: 540, distance: 11.0
click at [735, 541] on video at bounding box center [728, 411] width 1456 height 822
click at [926, 550] on video at bounding box center [728, 411] width 1456 height 822
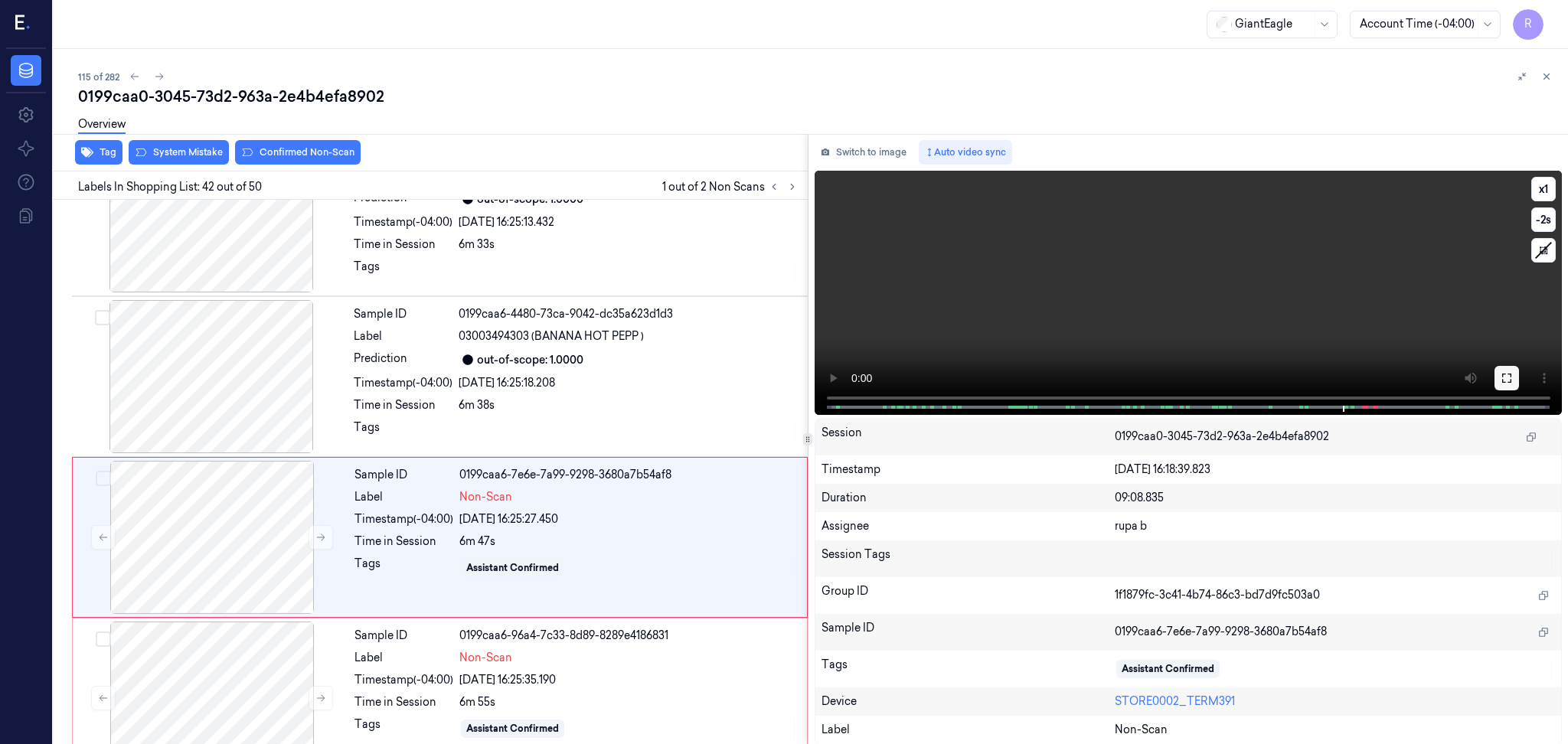
click at [1507, 372] on icon at bounding box center [1506, 377] width 12 height 12
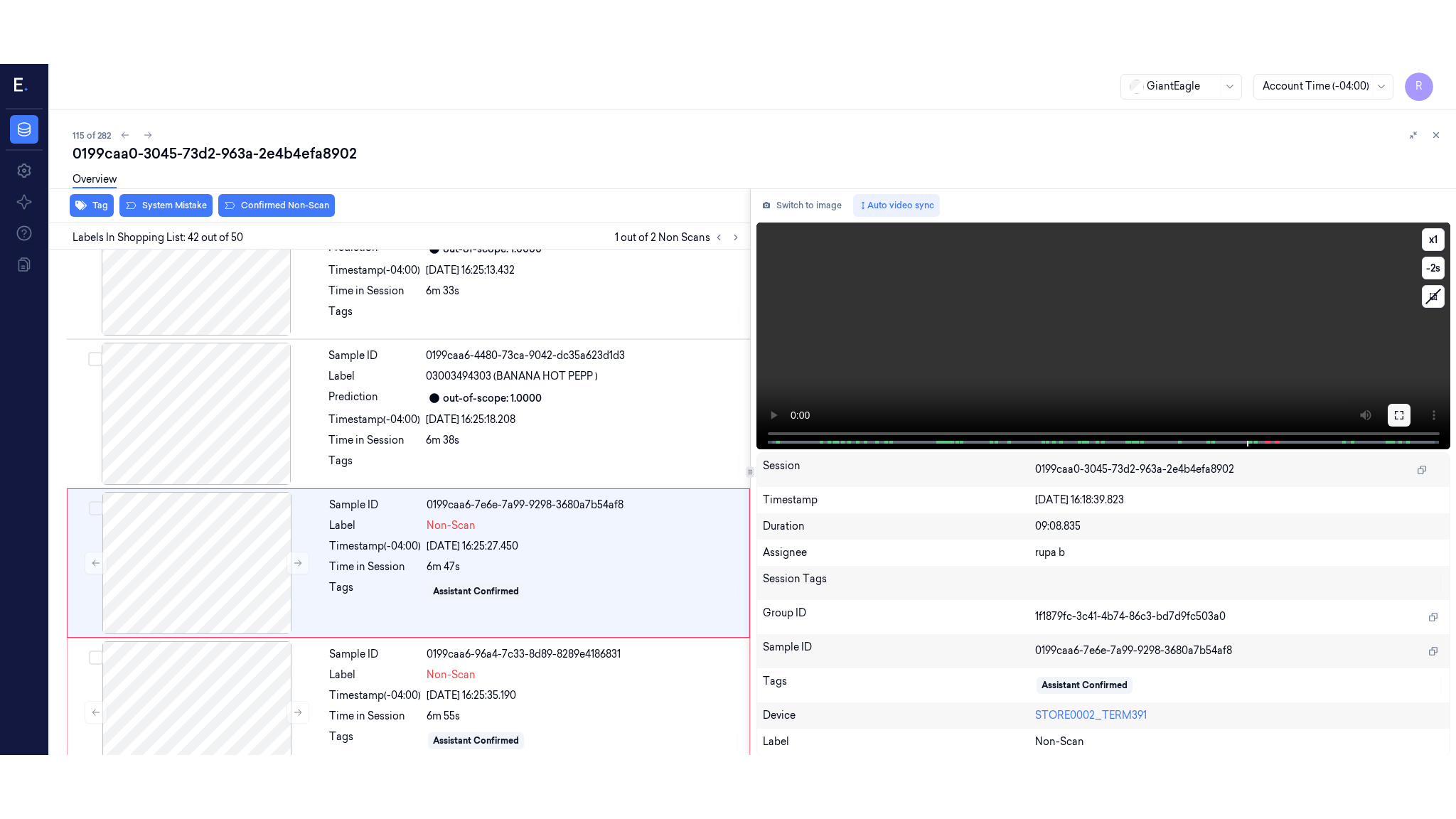
scroll to position [5946, 0]
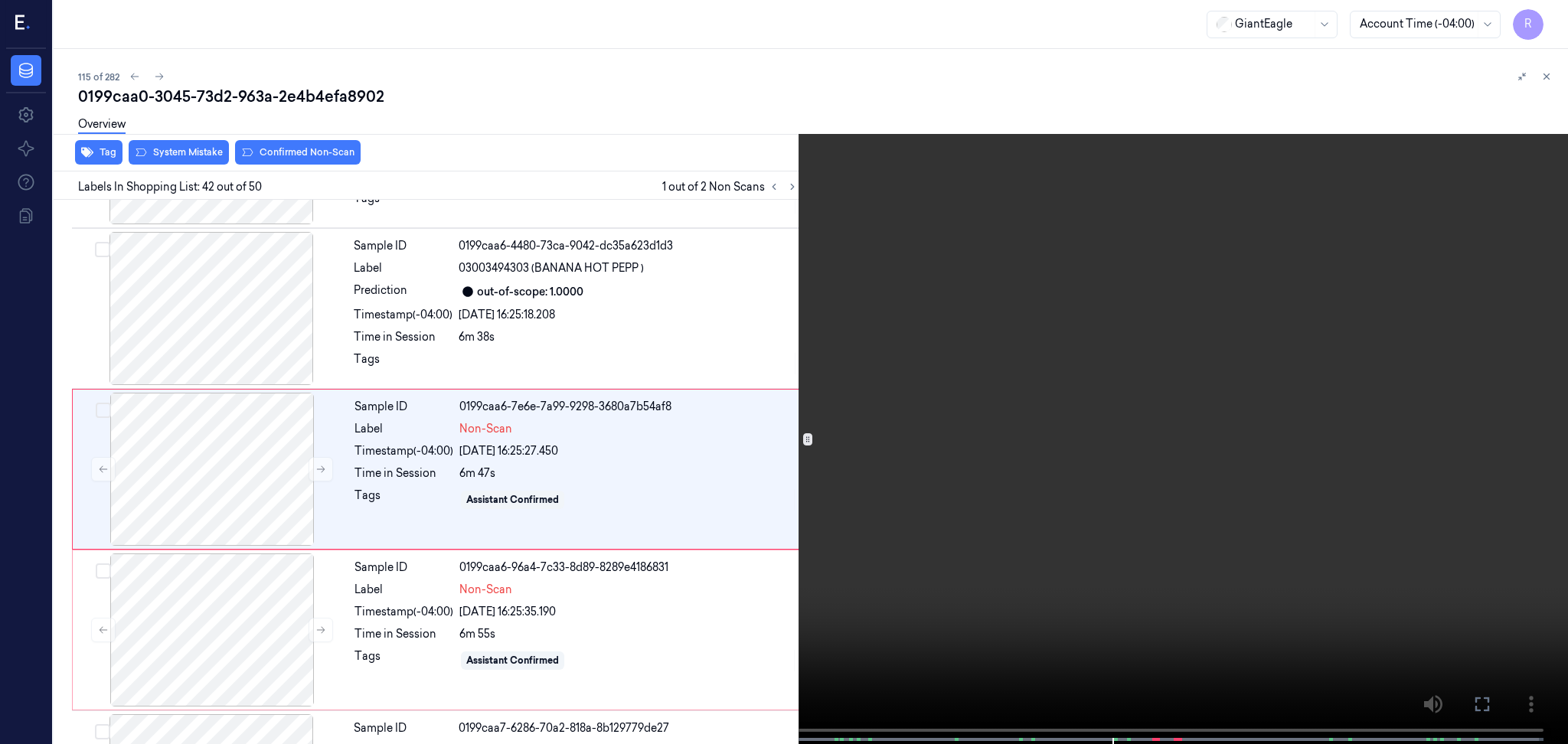
click at [1452, 406] on video at bounding box center [784, 373] width 1568 height 747
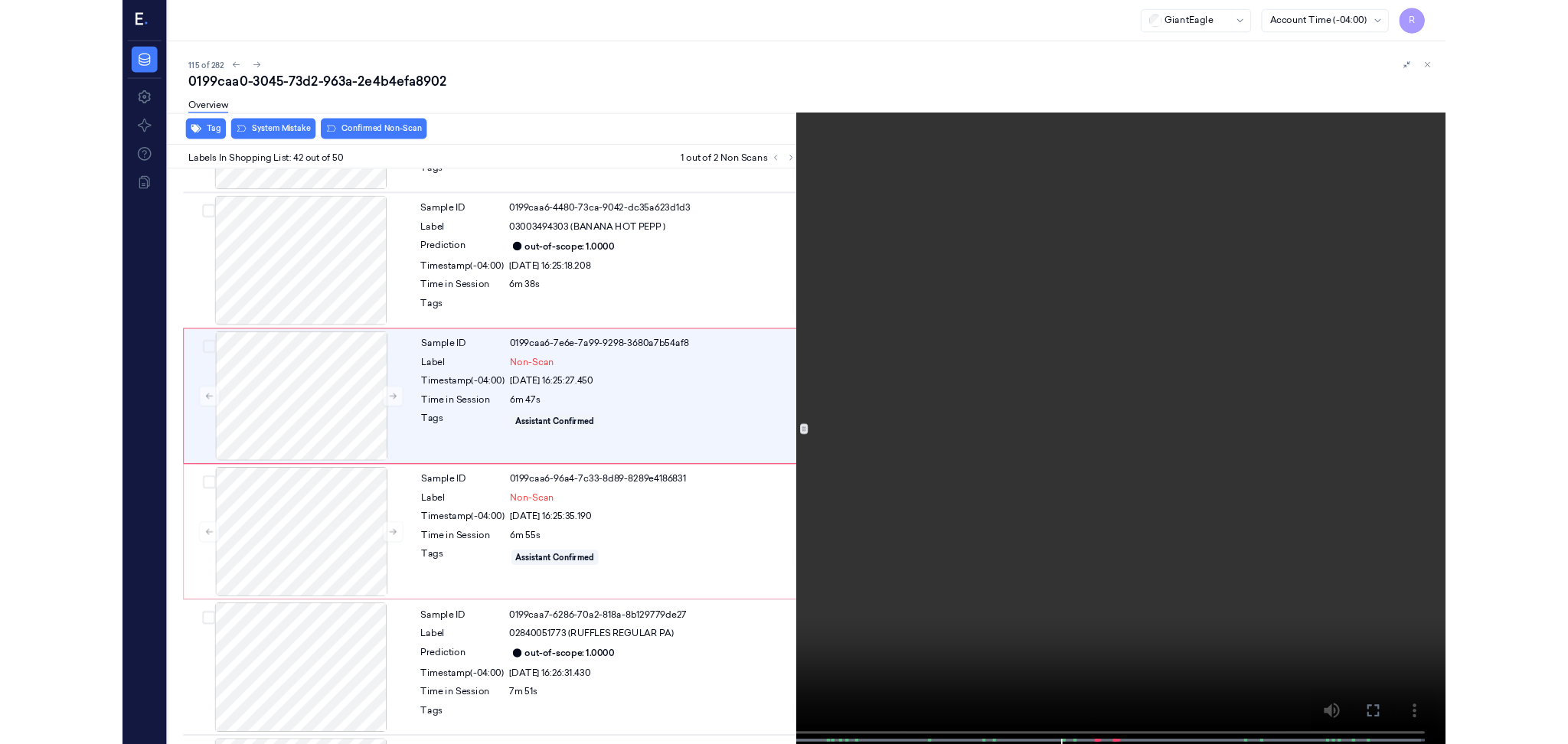
scroll to position [6332, 0]
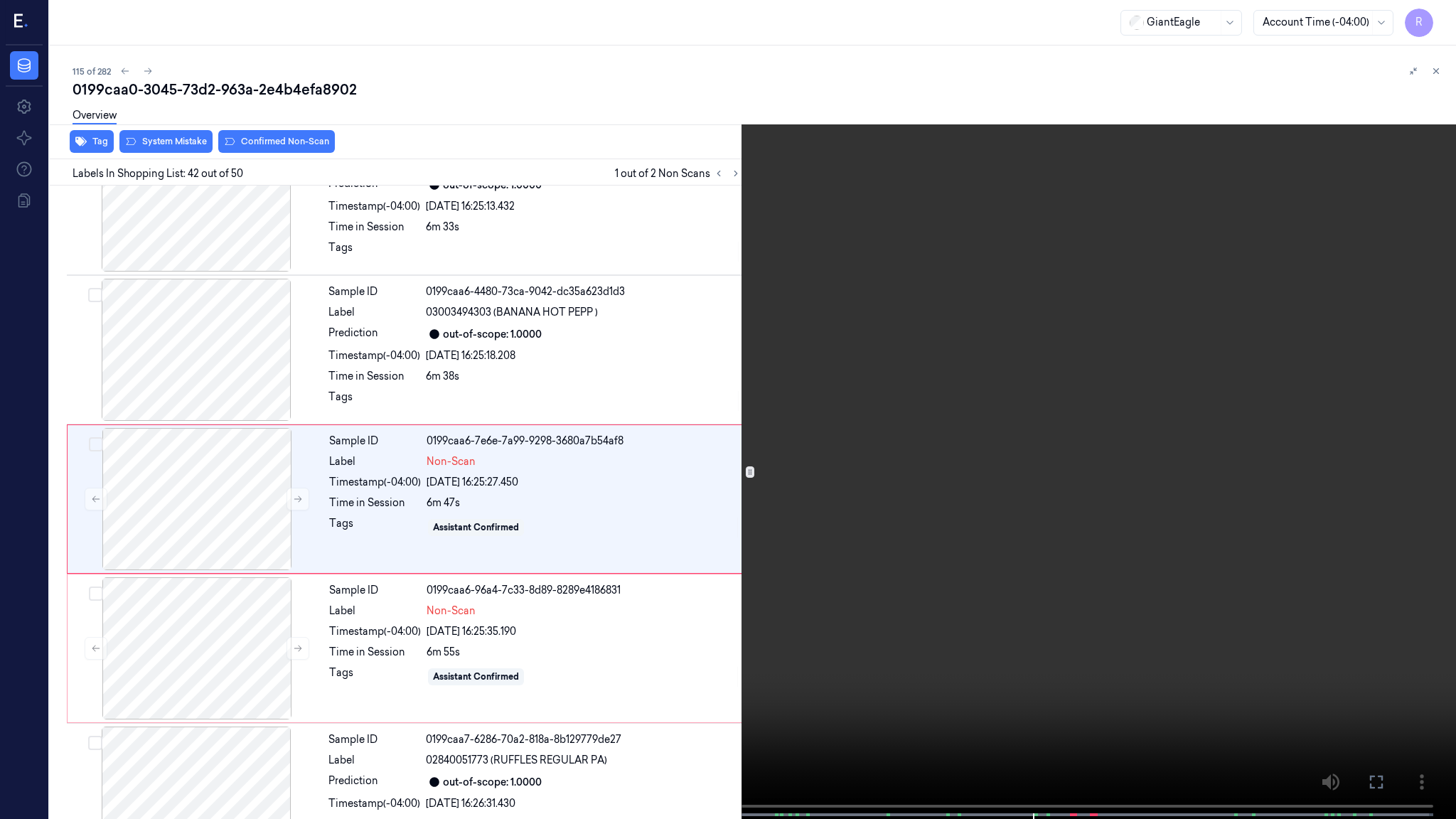
click at [1036, 814] on div at bounding box center [1036, 815] width 4 height 3
click at [1081, 508] on video at bounding box center [728, 411] width 1456 height 822
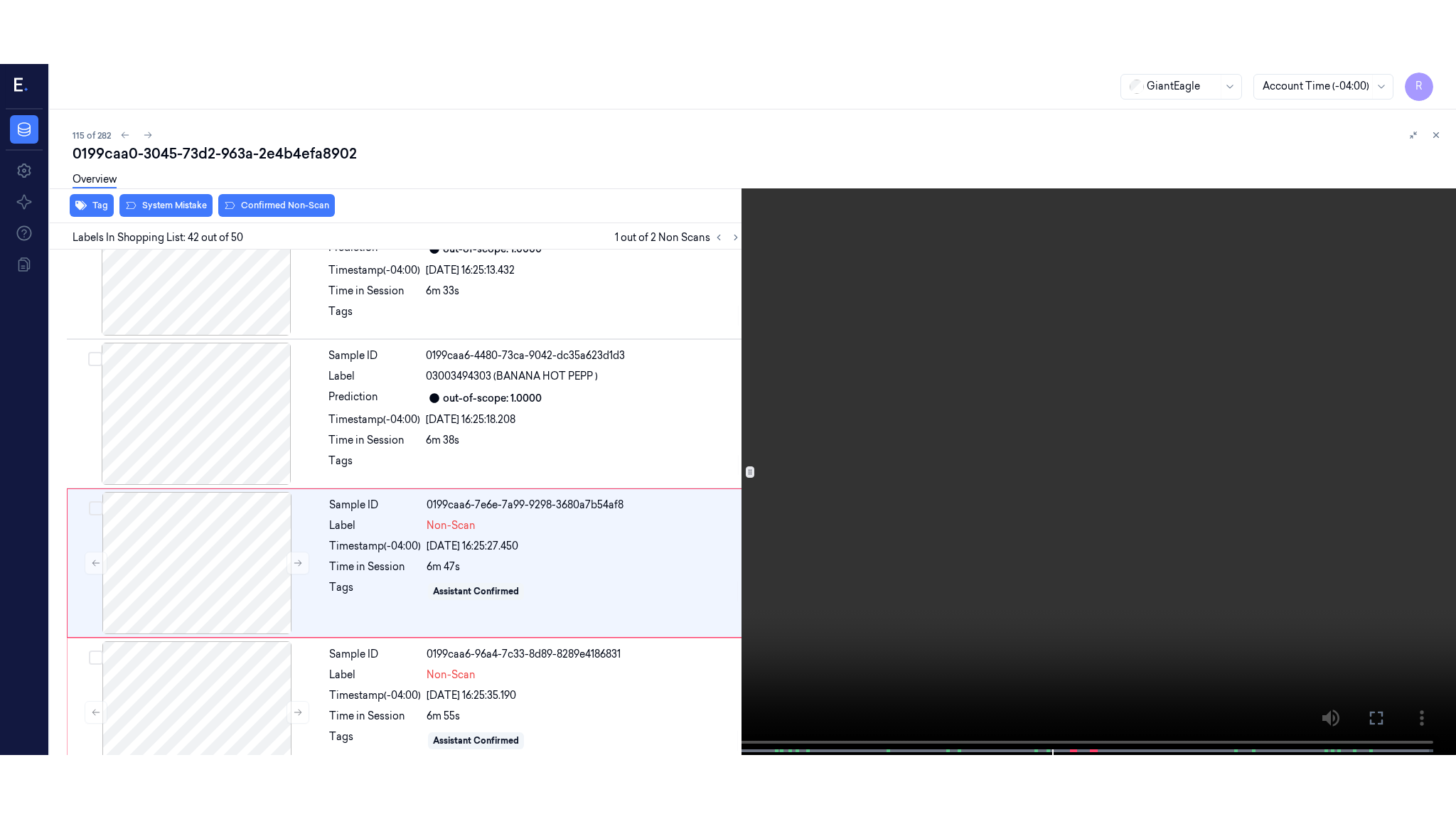
scroll to position [5946, 0]
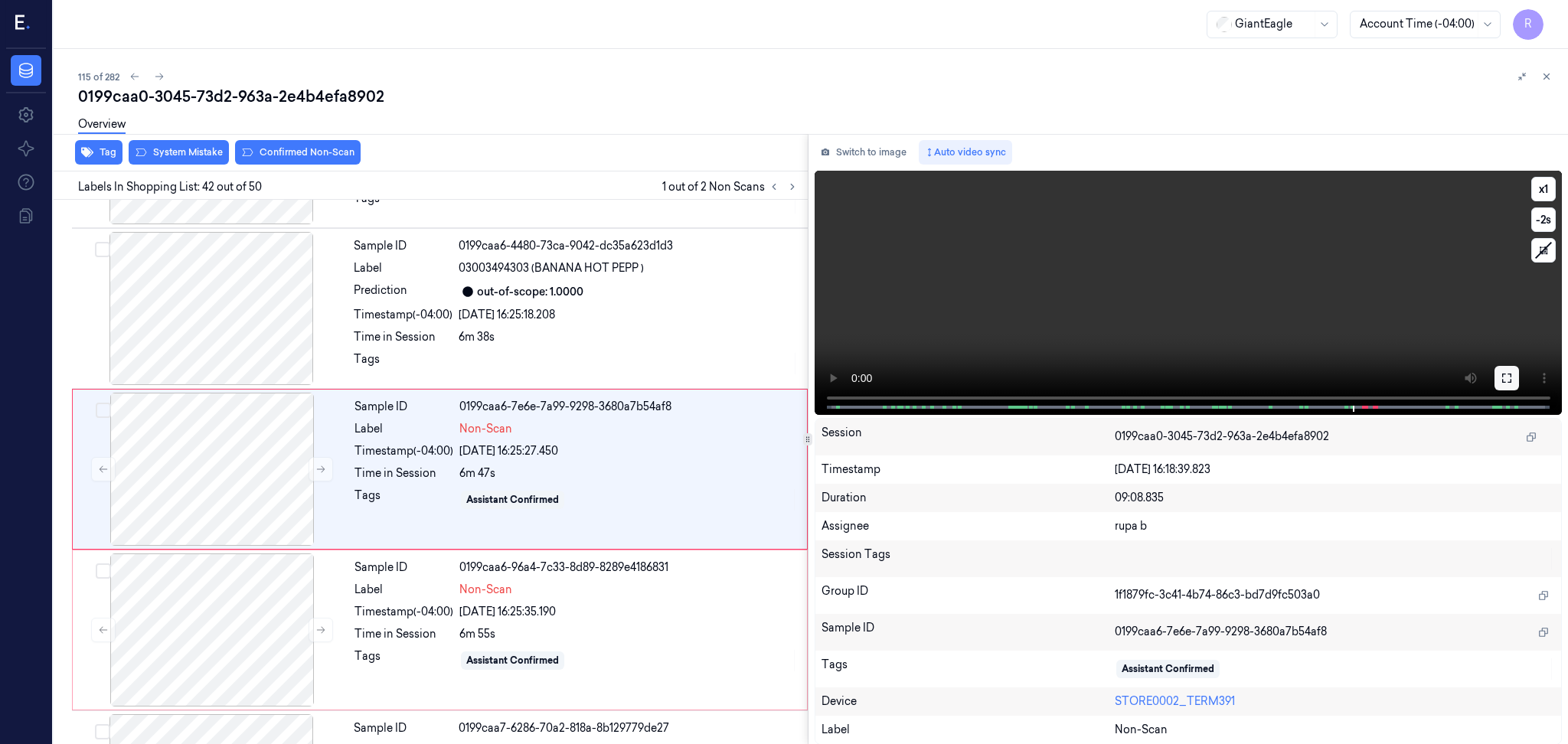
click at [1496, 376] on button at bounding box center [1506, 378] width 25 height 25
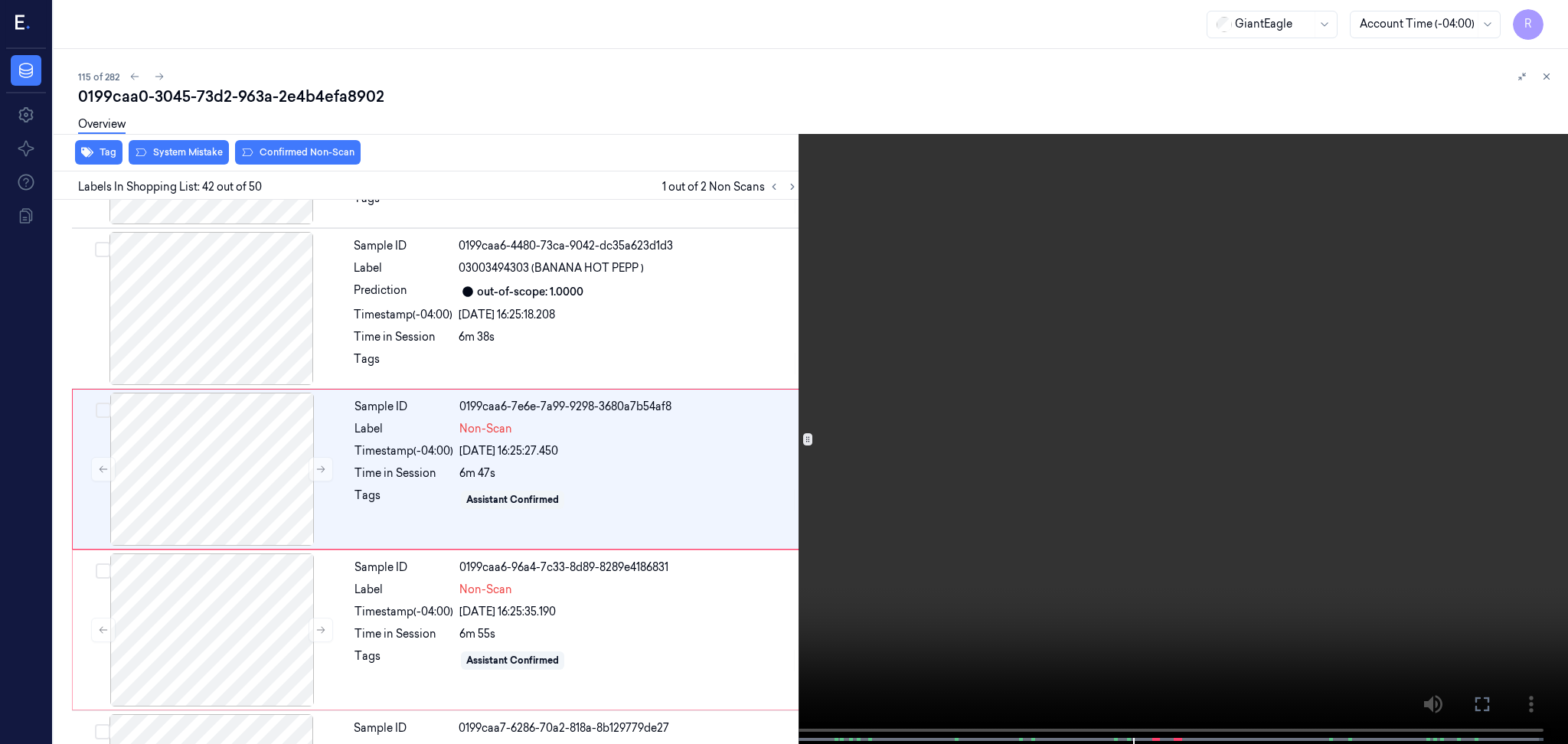
click at [1406, 515] on video at bounding box center [784, 373] width 1568 height 747
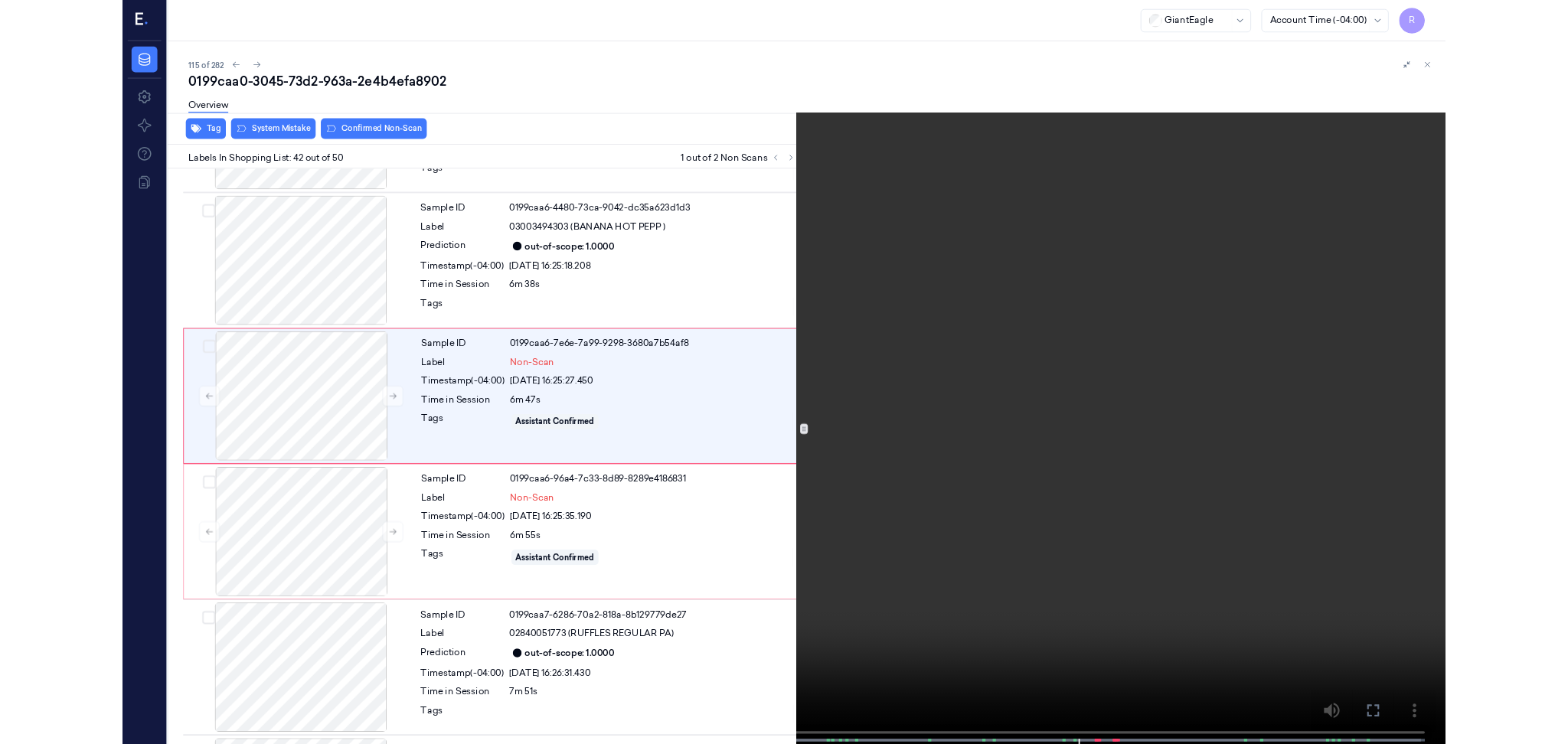
scroll to position [6332, 0]
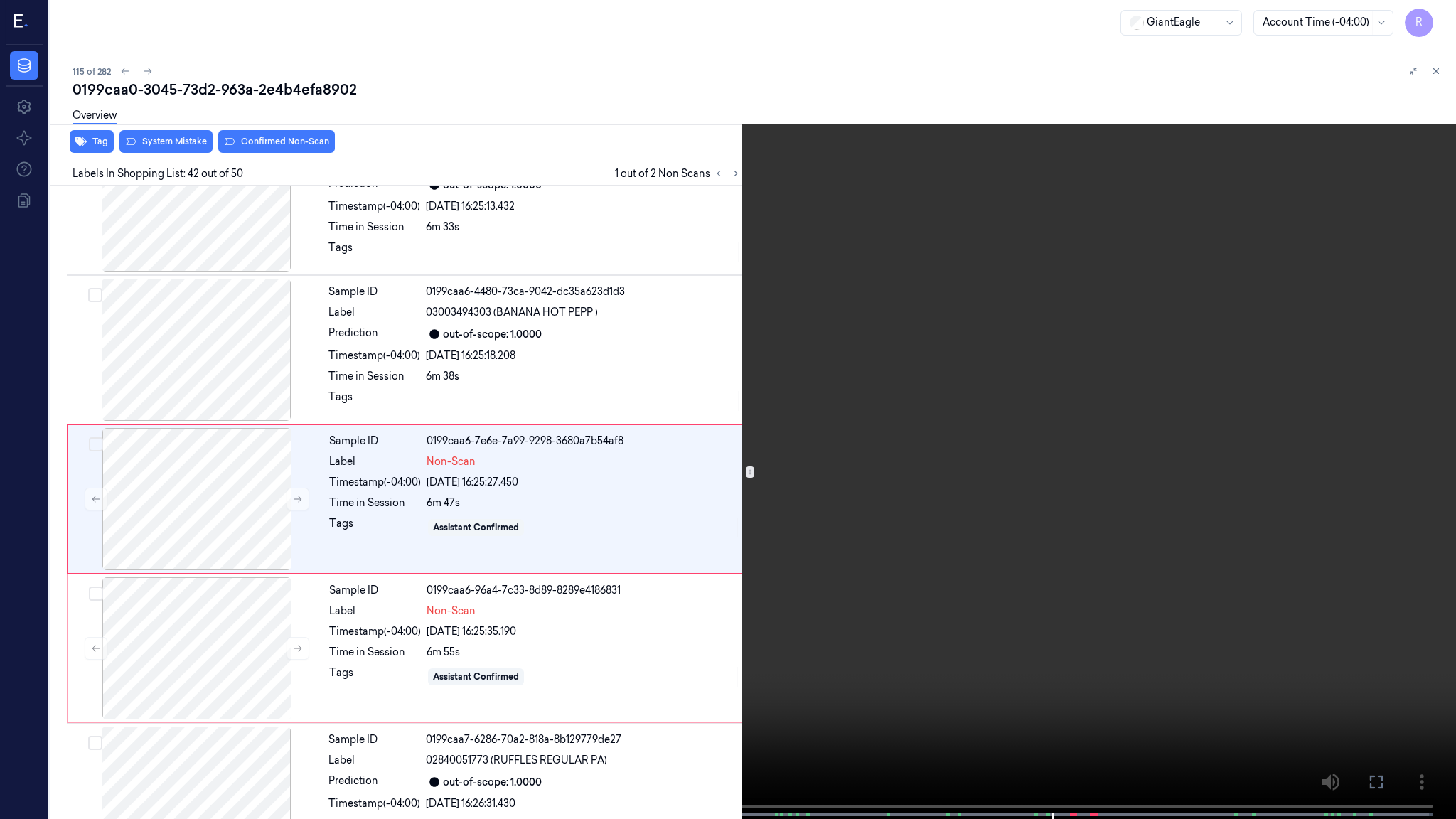
click at [1432, 15] on button "x 1" at bounding box center [1438, 17] width 23 height 23
click at [1432, 15] on button "x 2" at bounding box center [1438, 17] width 23 height 23
click at [1432, 15] on button "x 1" at bounding box center [1438, 17] width 23 height 23
click at [817, 502] on video at bounding box center [728, 411] width 1456 height 822
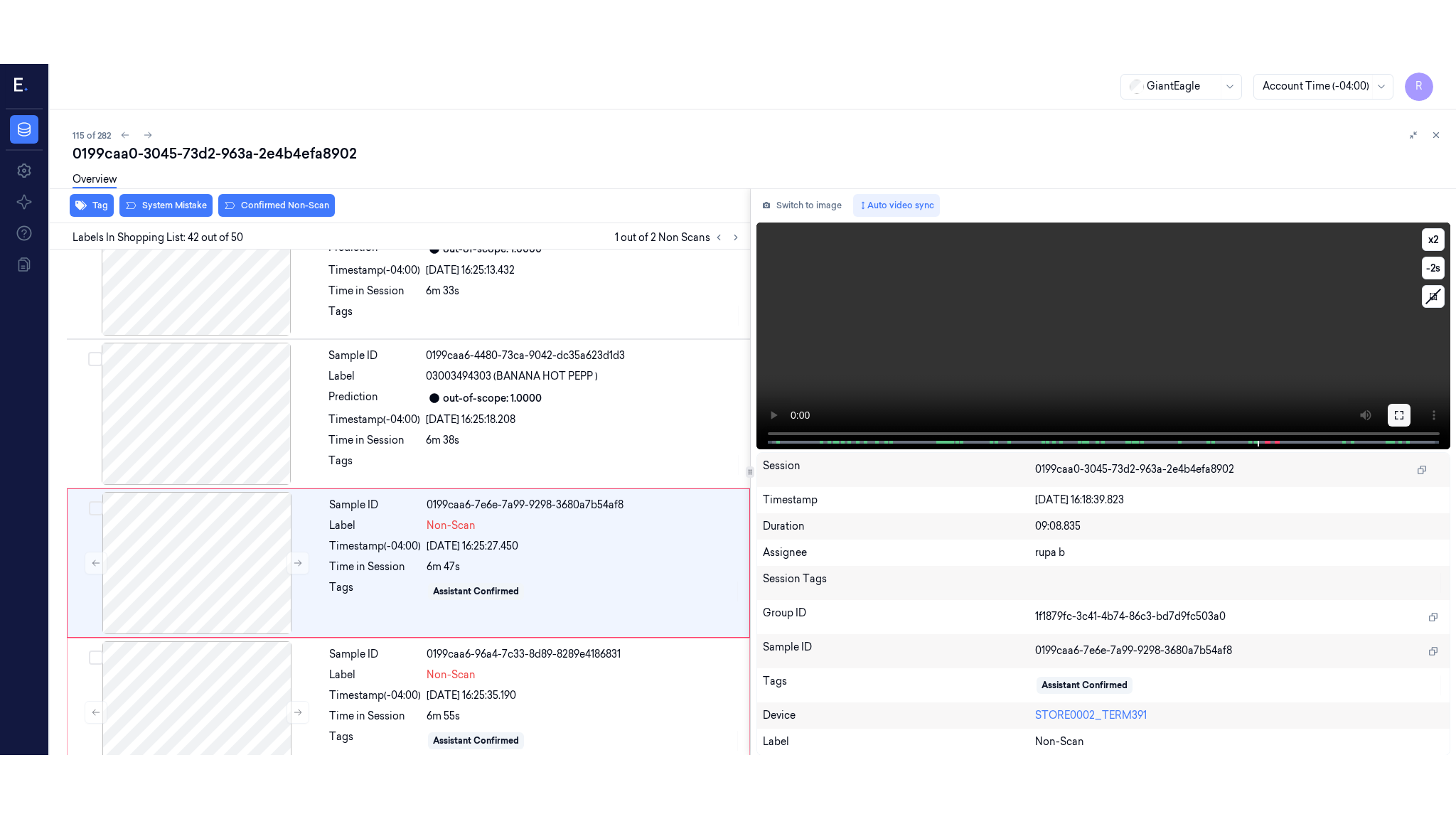
scroll to position [5946, 0]
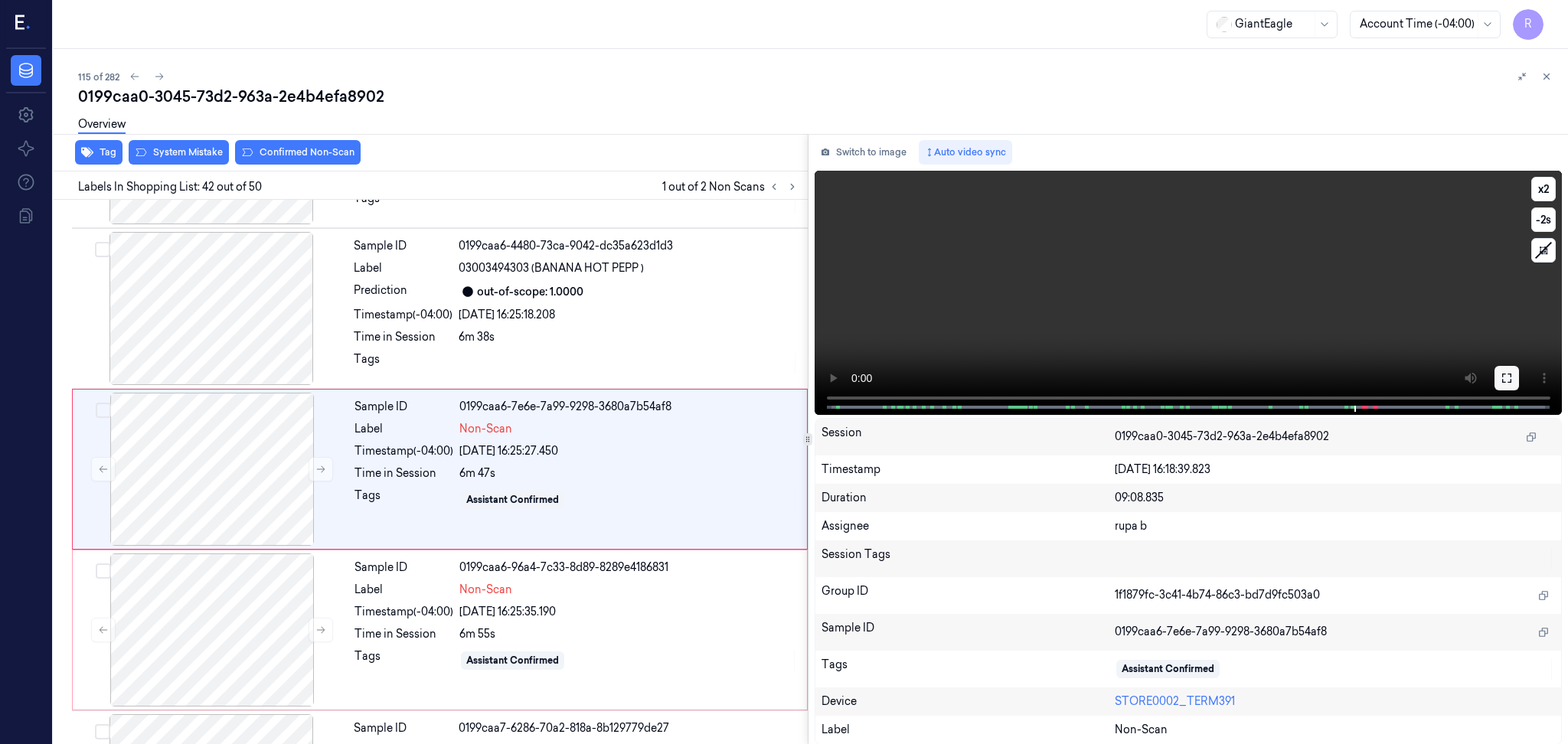
click at [1499, 380] on button at bounding box center [1506, 378] width 25 height 25
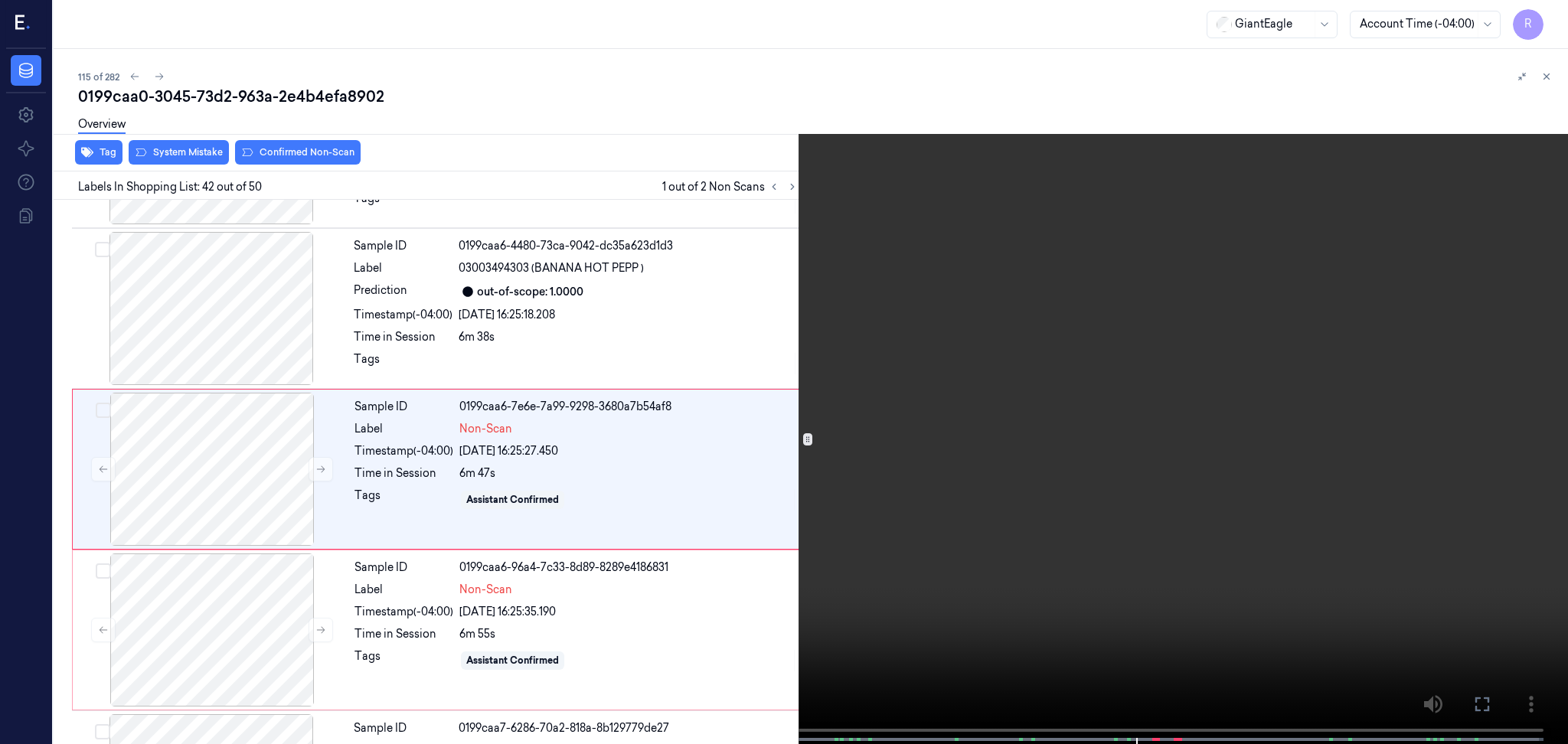
click at [1483, 466] on video at bounding box center [784, 373] width 1568 height 747
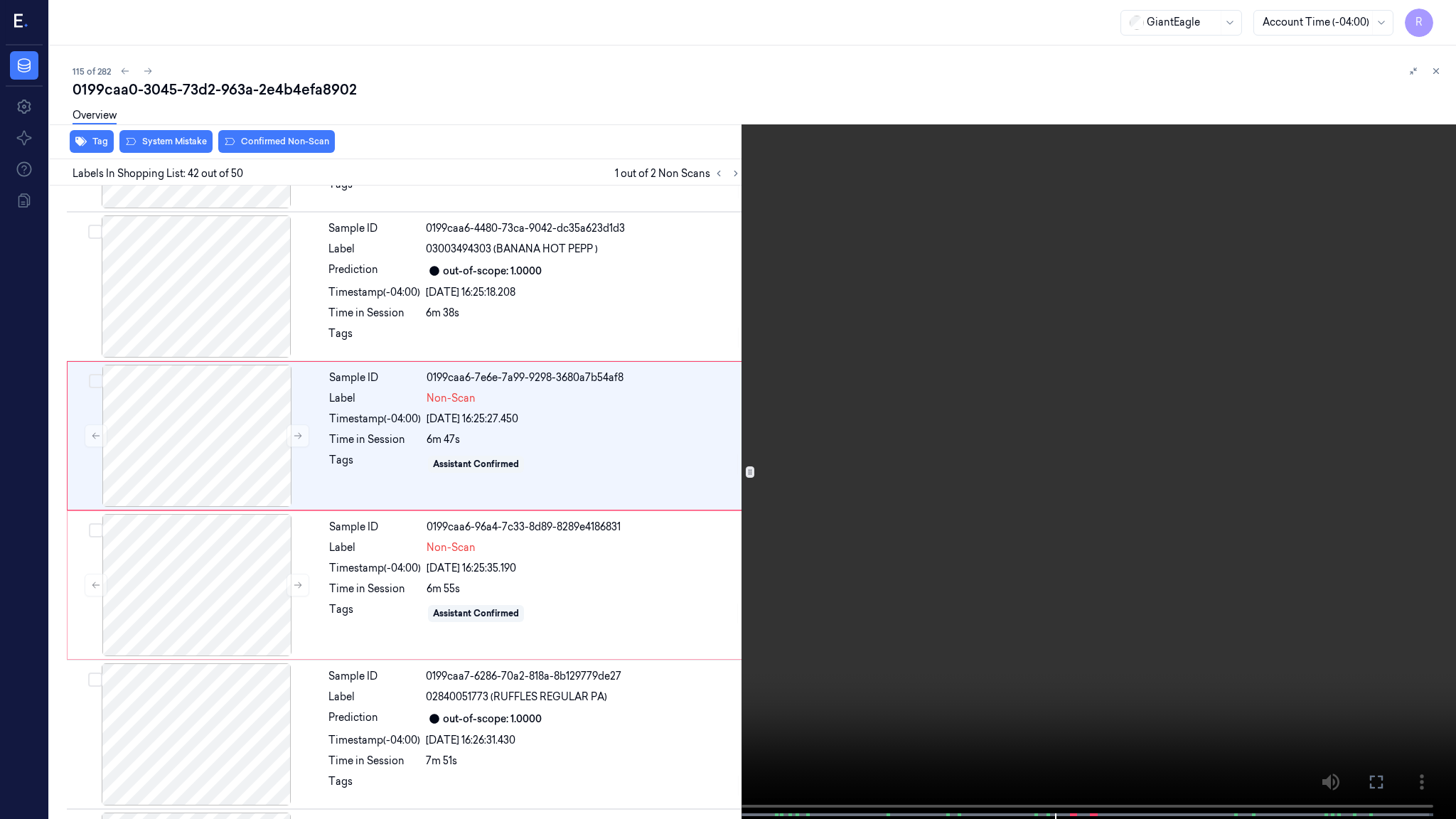
click at [1377, 433] on video at bounding box center [728, 411] width 1456 height 822
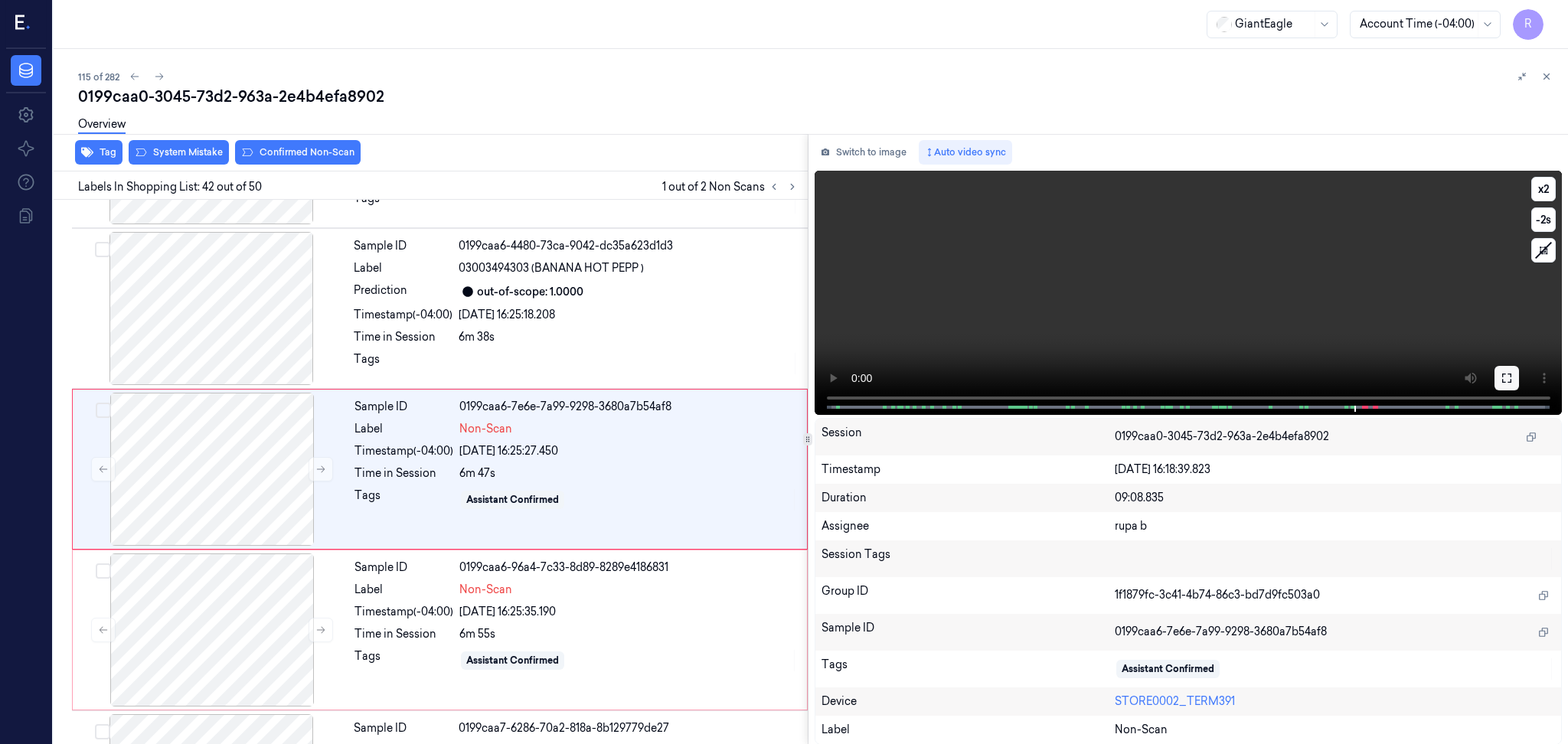
click at [1352, 403] on span at bounding box center [1353, 407] width 2 height 8
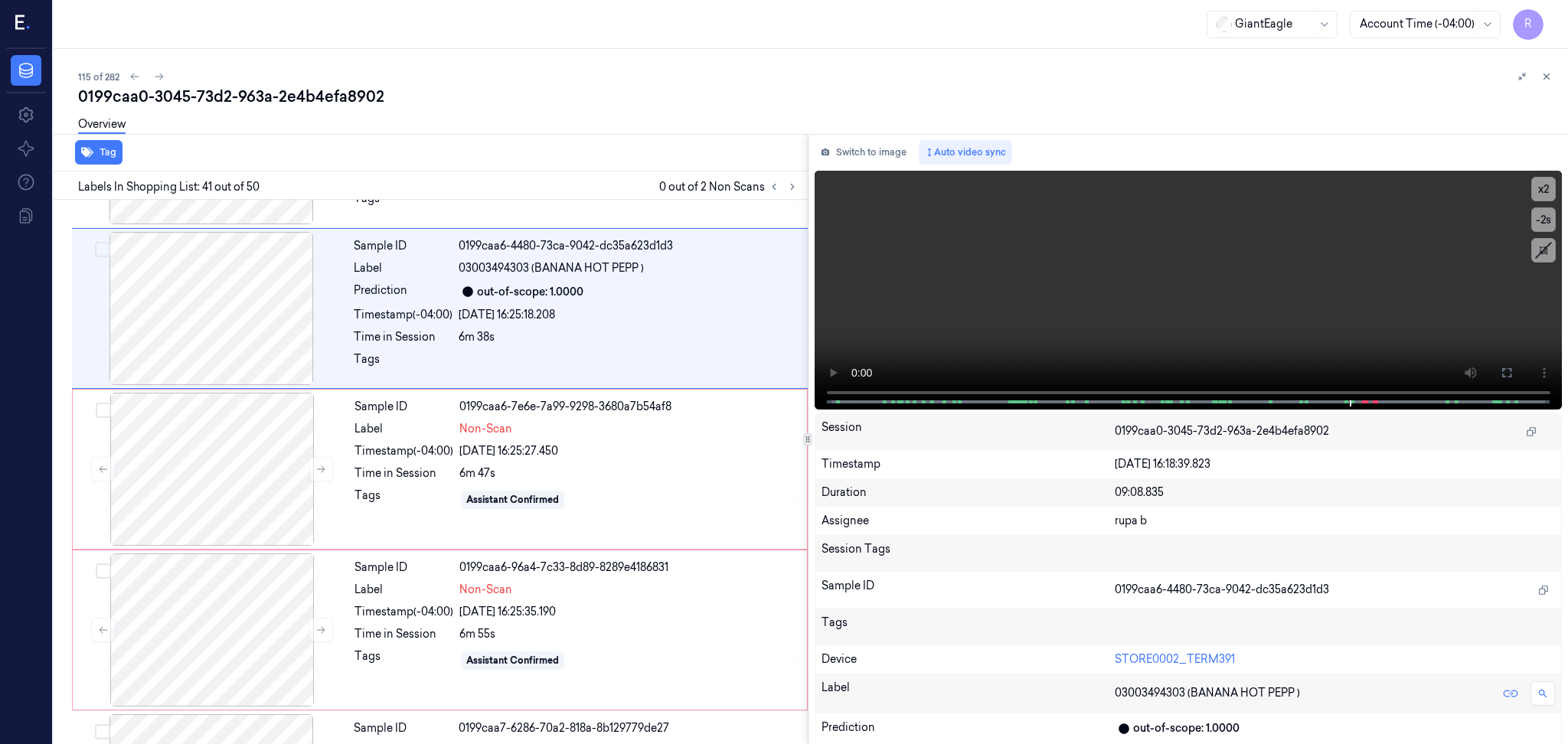
click at [1500, 370] on icon at bounding box center [1506, 372] width 12 height 12
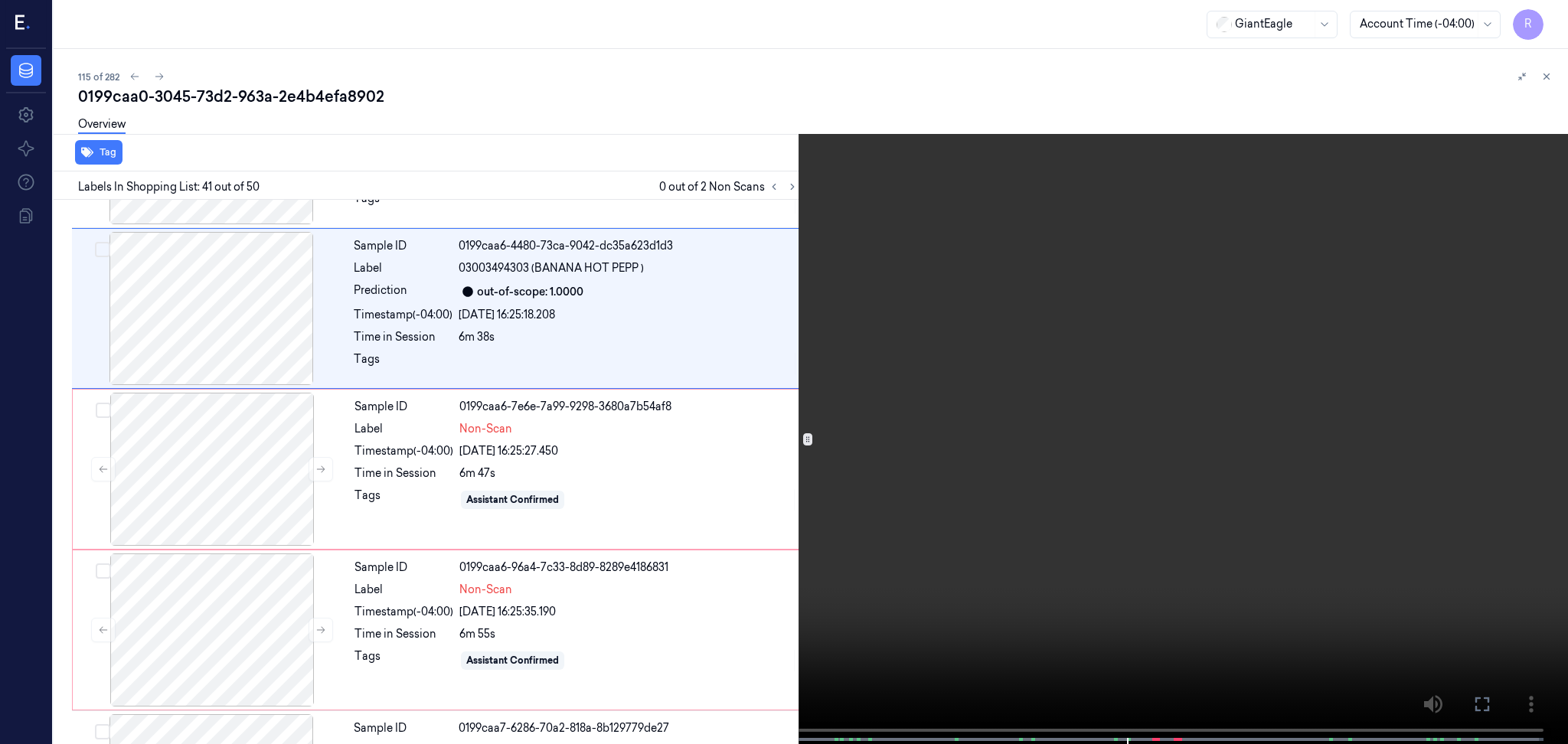
click at [1453, 447] on video at bounding box center [784, 373] width 1568 height 747
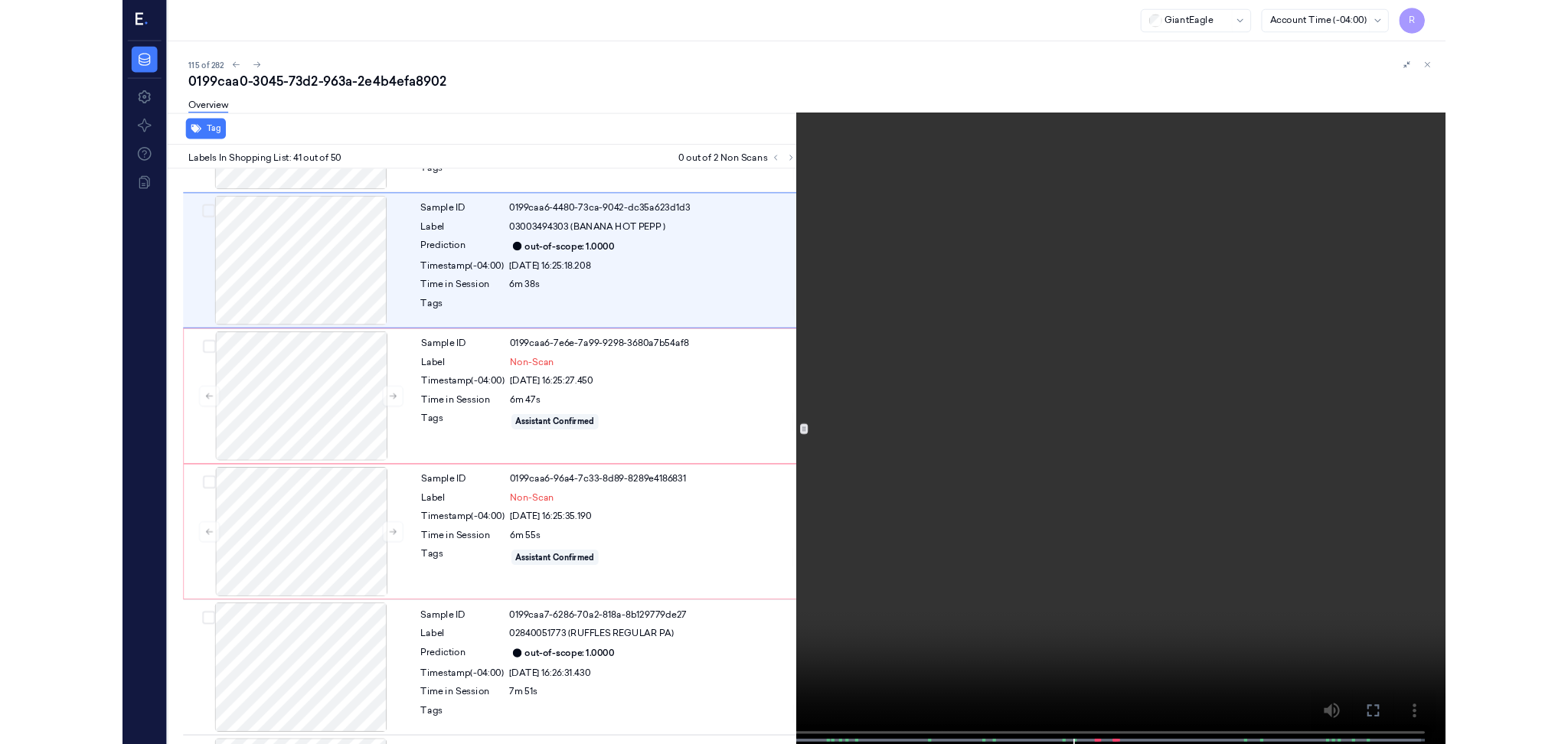
scroll to position [6171, 0]
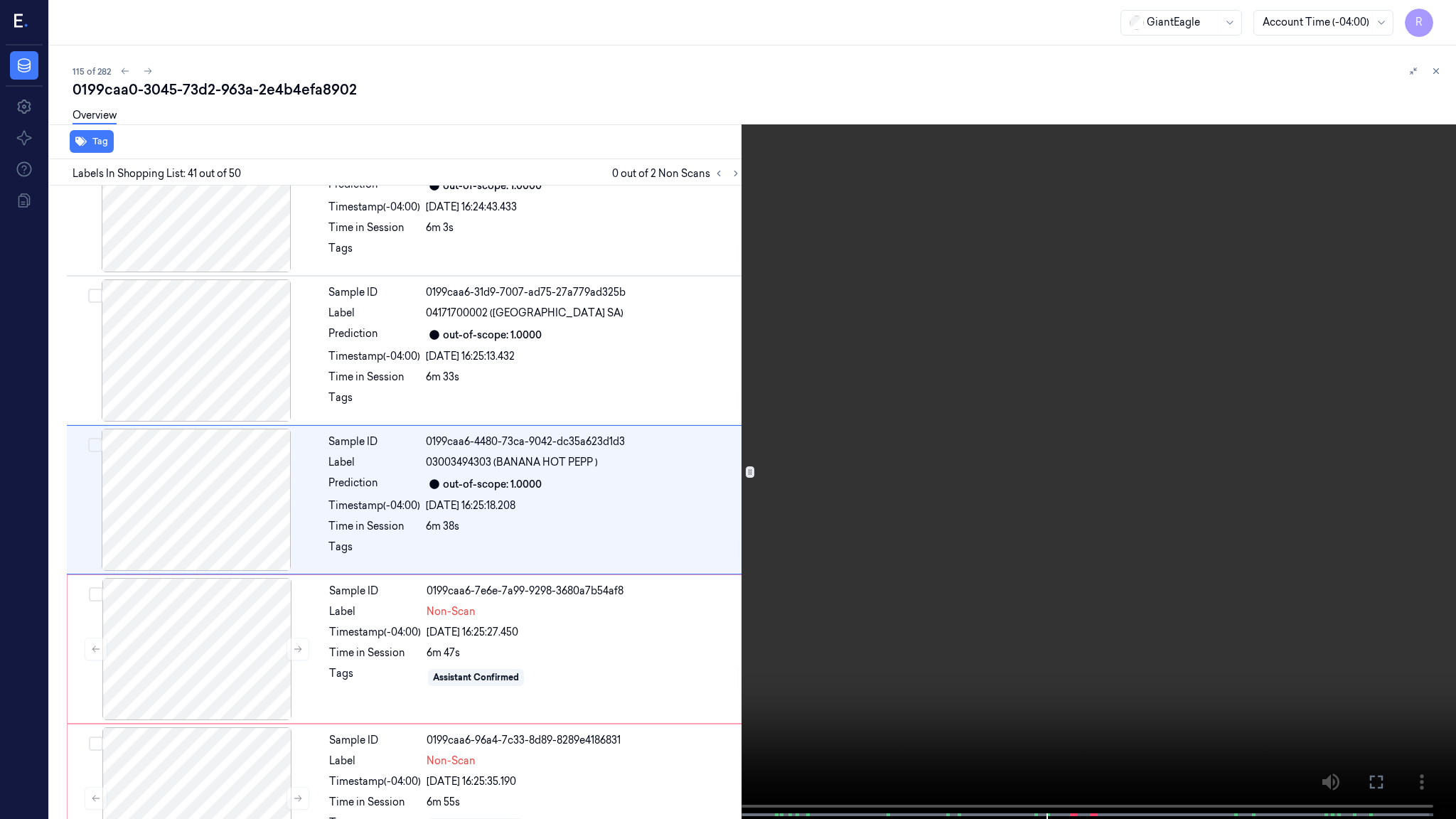
click at [1349, 415] on video at bounding box center [728, 411] width 1456 height 822
click at [1349, 333] on video at bounding box center [728, 411] width 1456 height 822
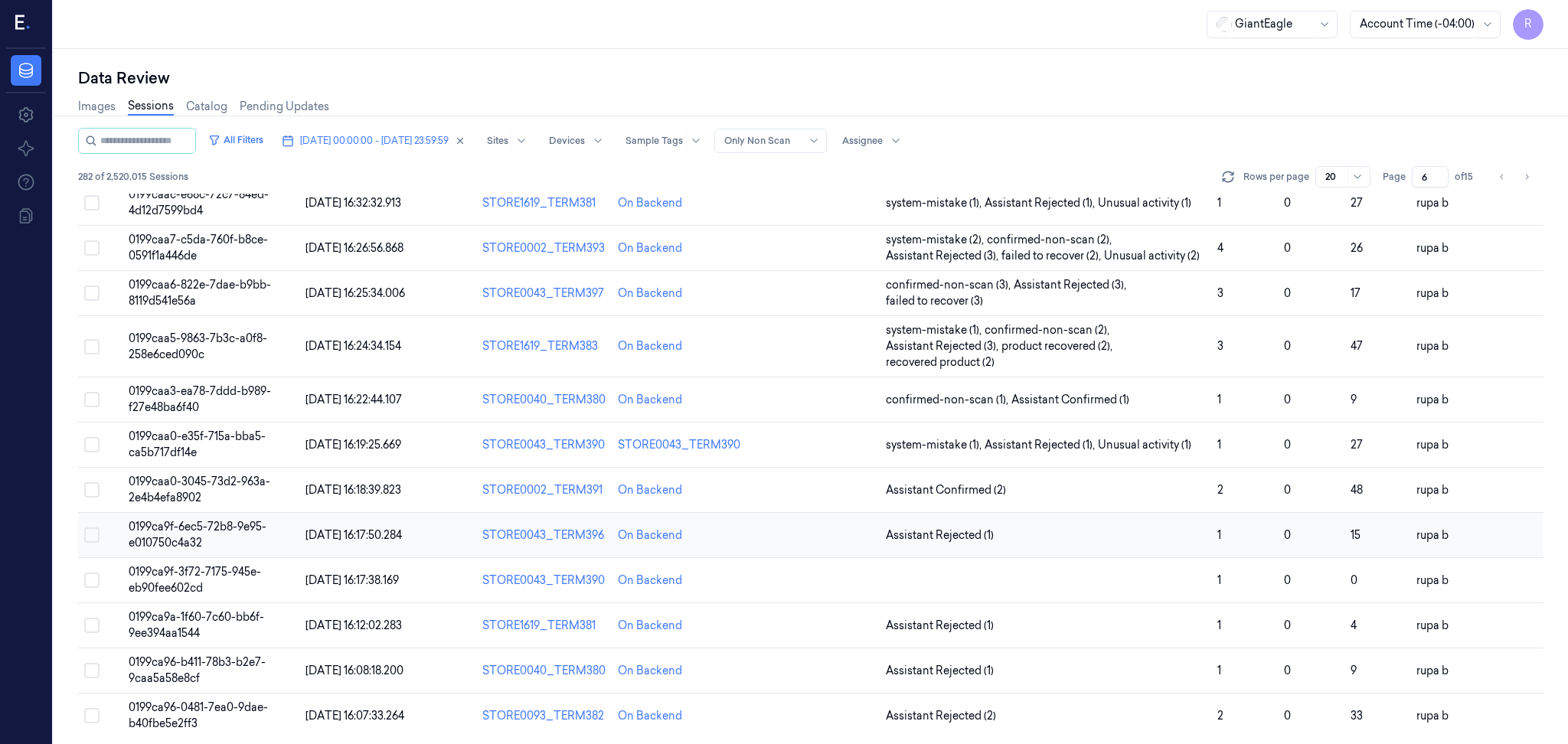
scroll to position [413, 0]
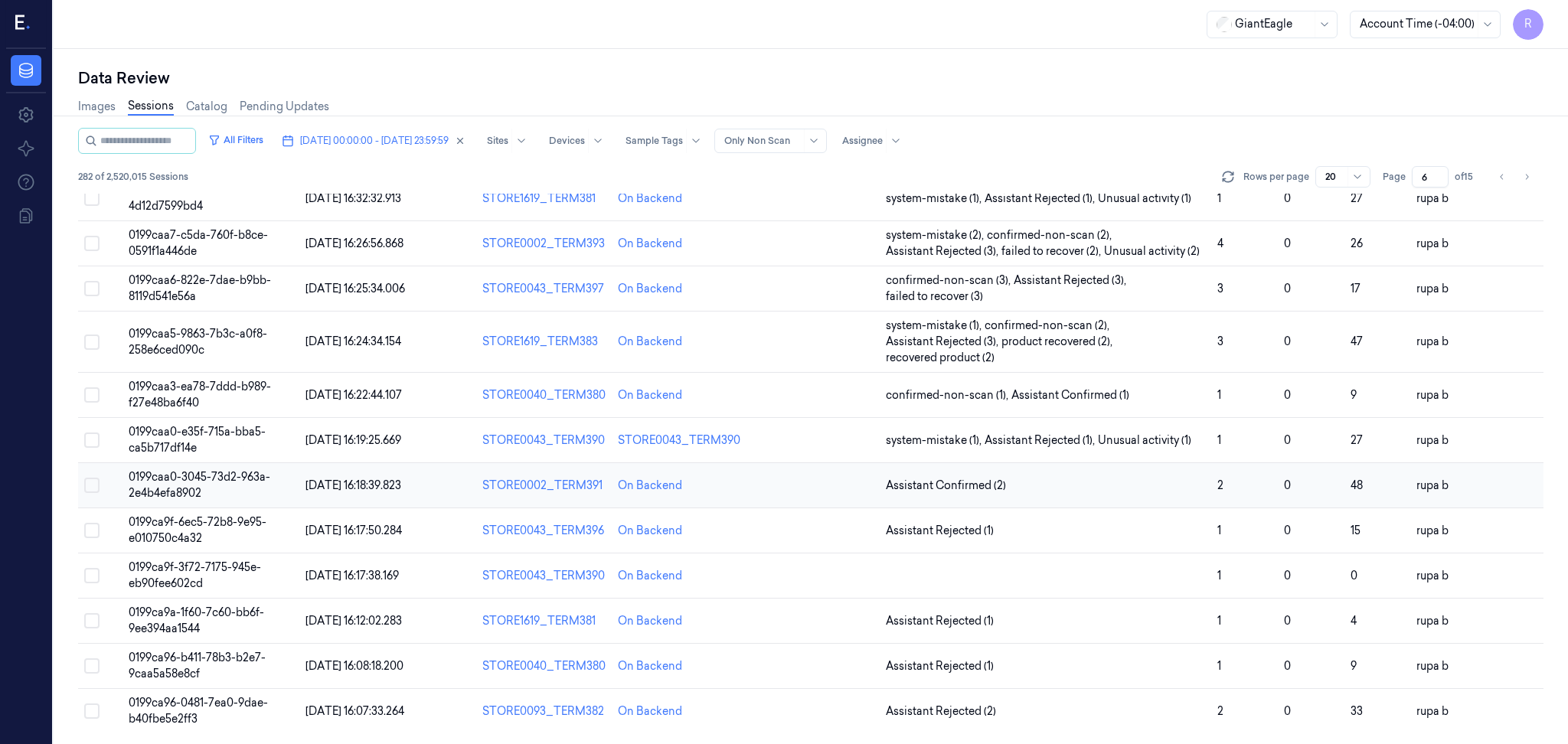
click at [273, 482] on td "0199caa0-3045-73d2-963a-2e4b4efa8902" at bounding box center [211, 485] width 177 height 45
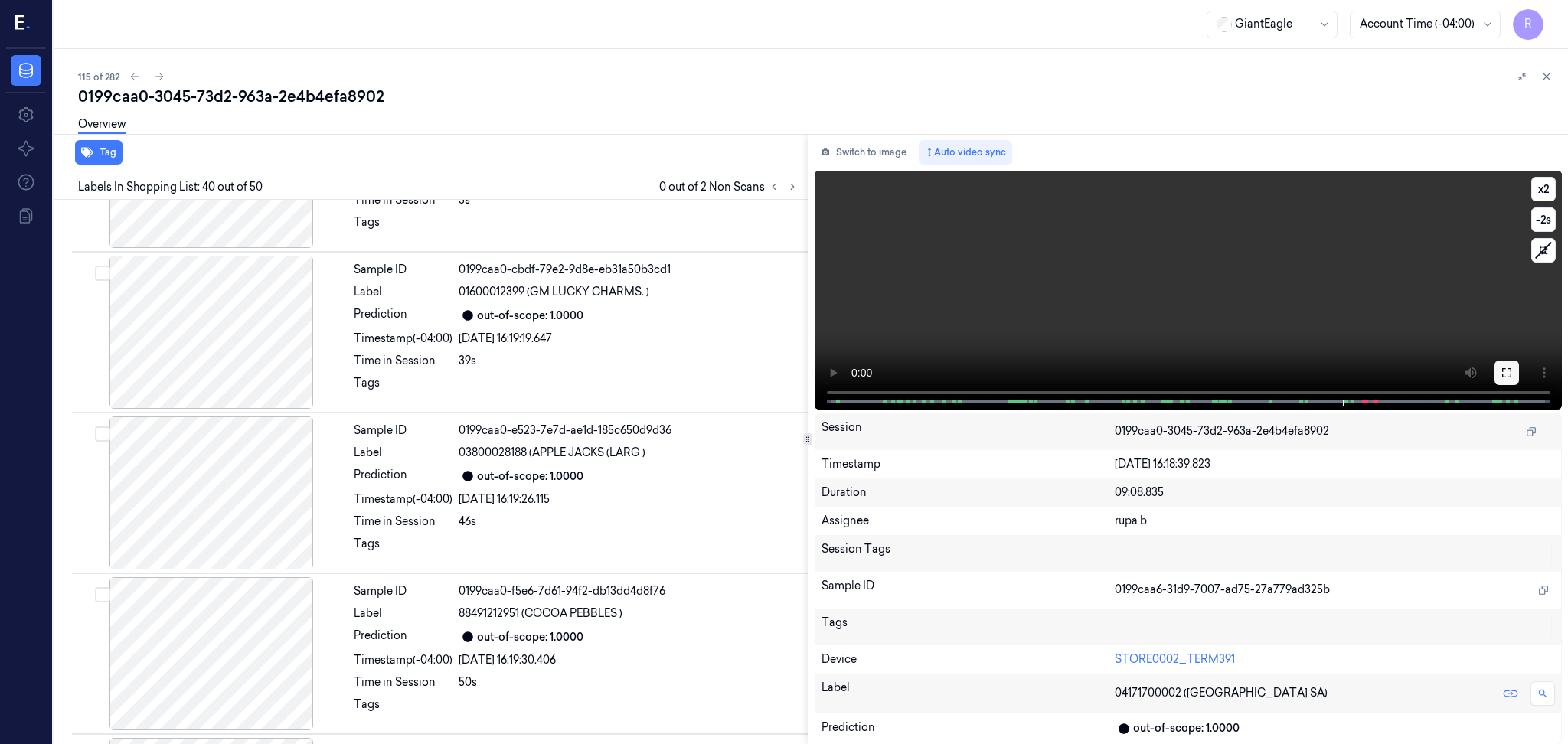
click at [1509, 372] on icon at bounding box center [1506, 372] width 12 height 12
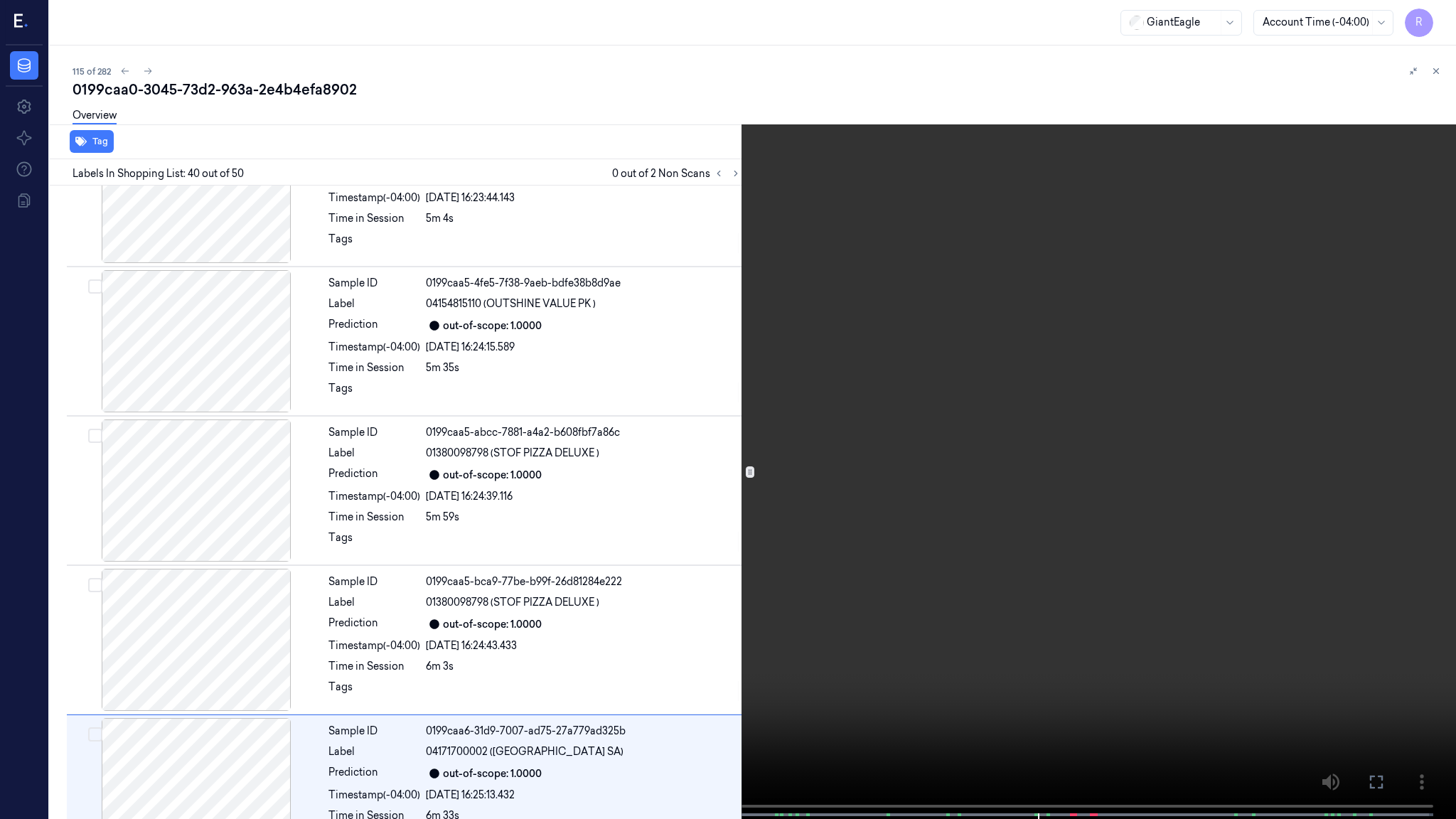
click at [1333, 452] on video at bounding box center [728, 411] width 1456 height 822
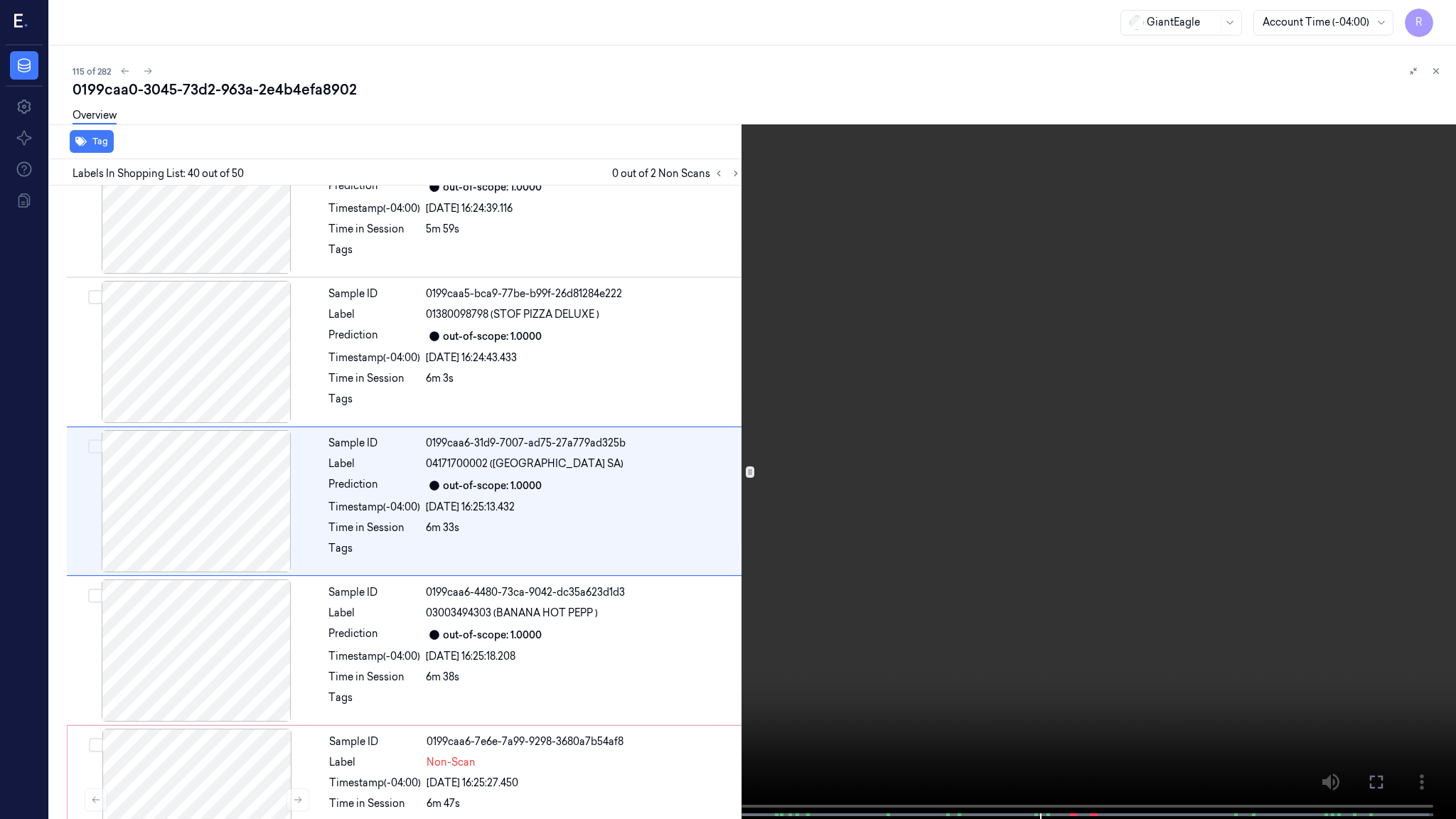
scroll to position [5584, 0]
click at [1124, 685] on video at bounding box center [728, 411] width 1456 height 822
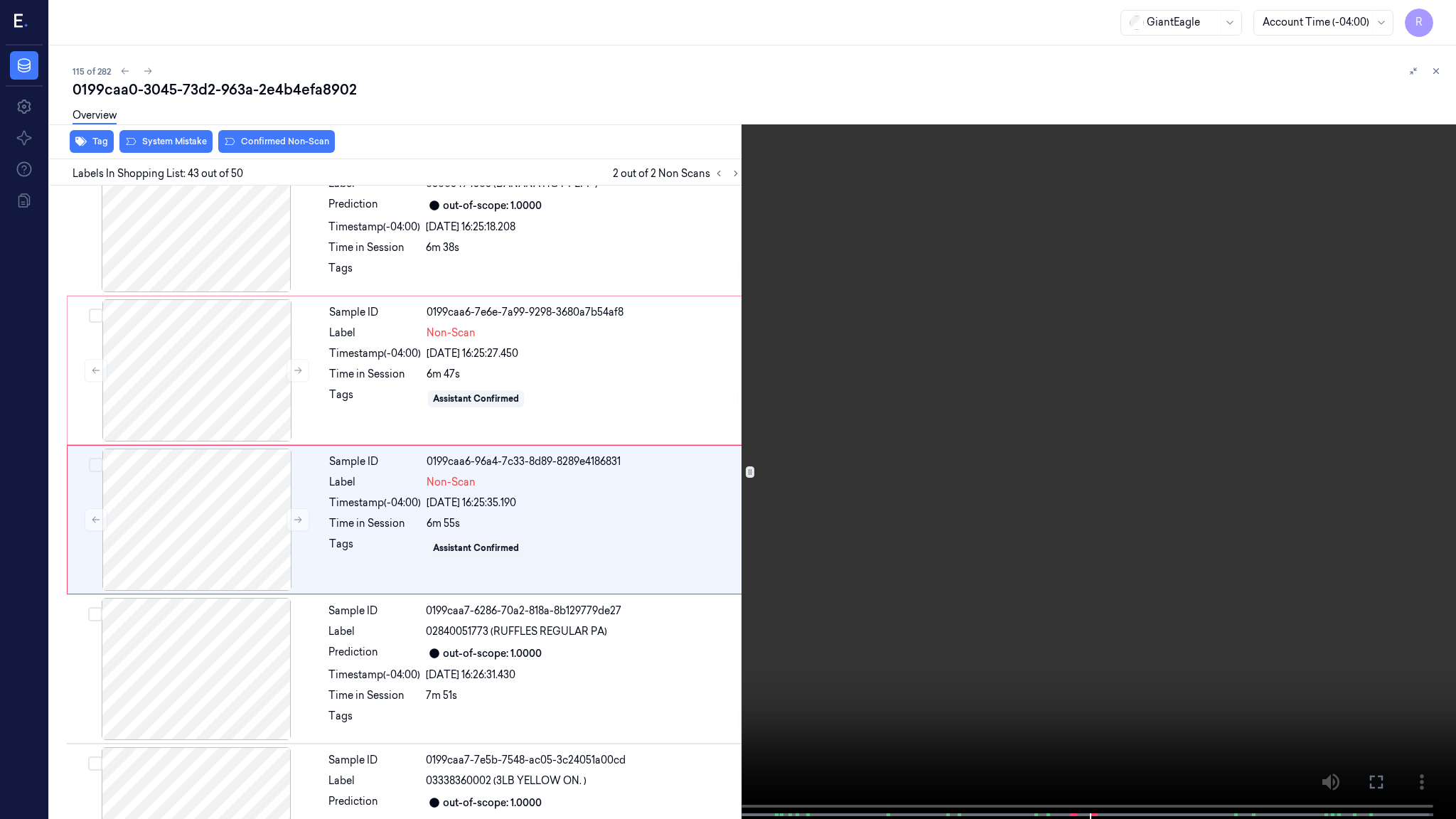
scroll to position [6032, 0]
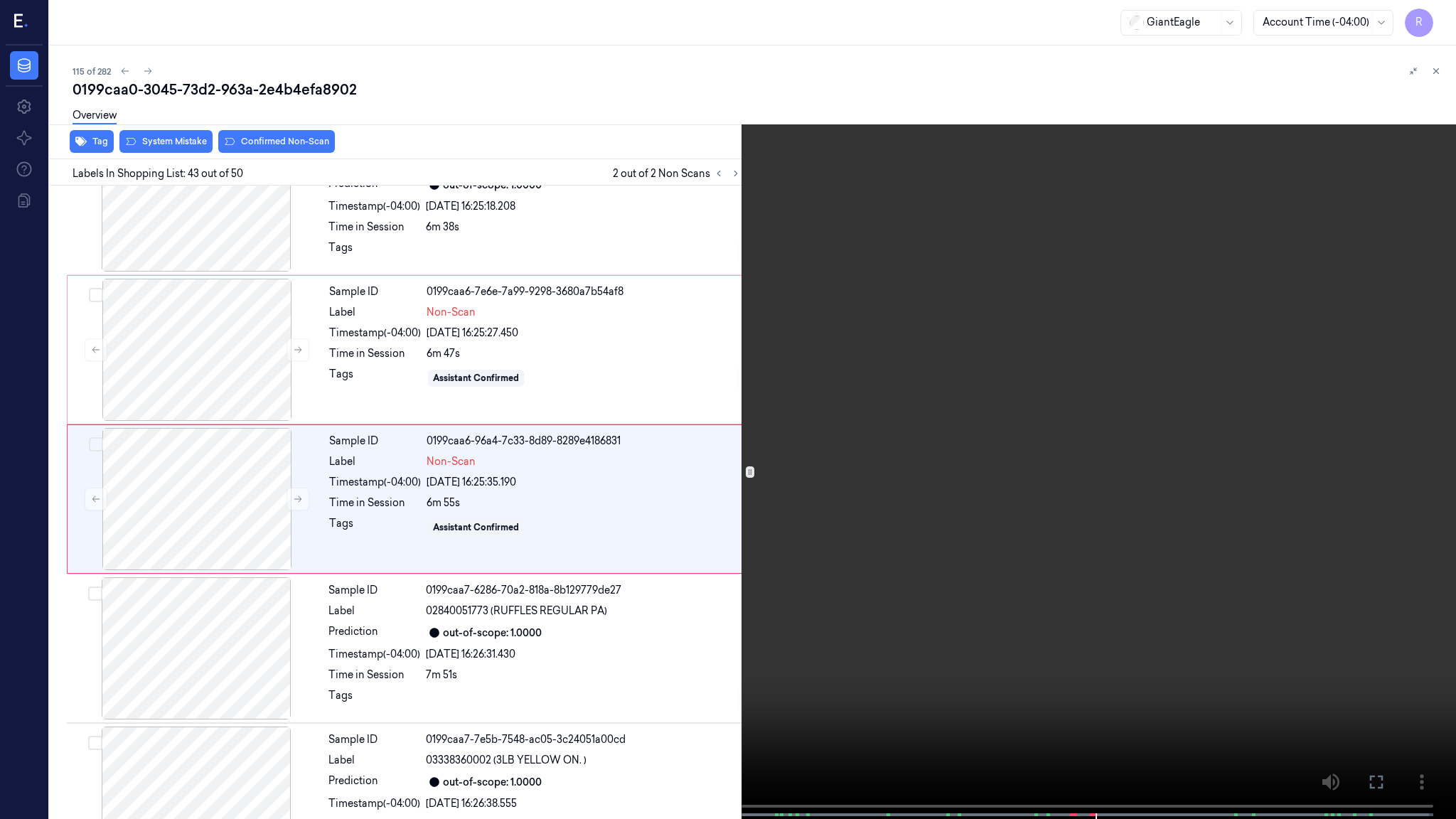
click at [1045, 475] on video at bounding box center [728, 411] width 1456 height 822
click at [1046, 475] on video at bounding box center [728, 411] width 1456 height 822
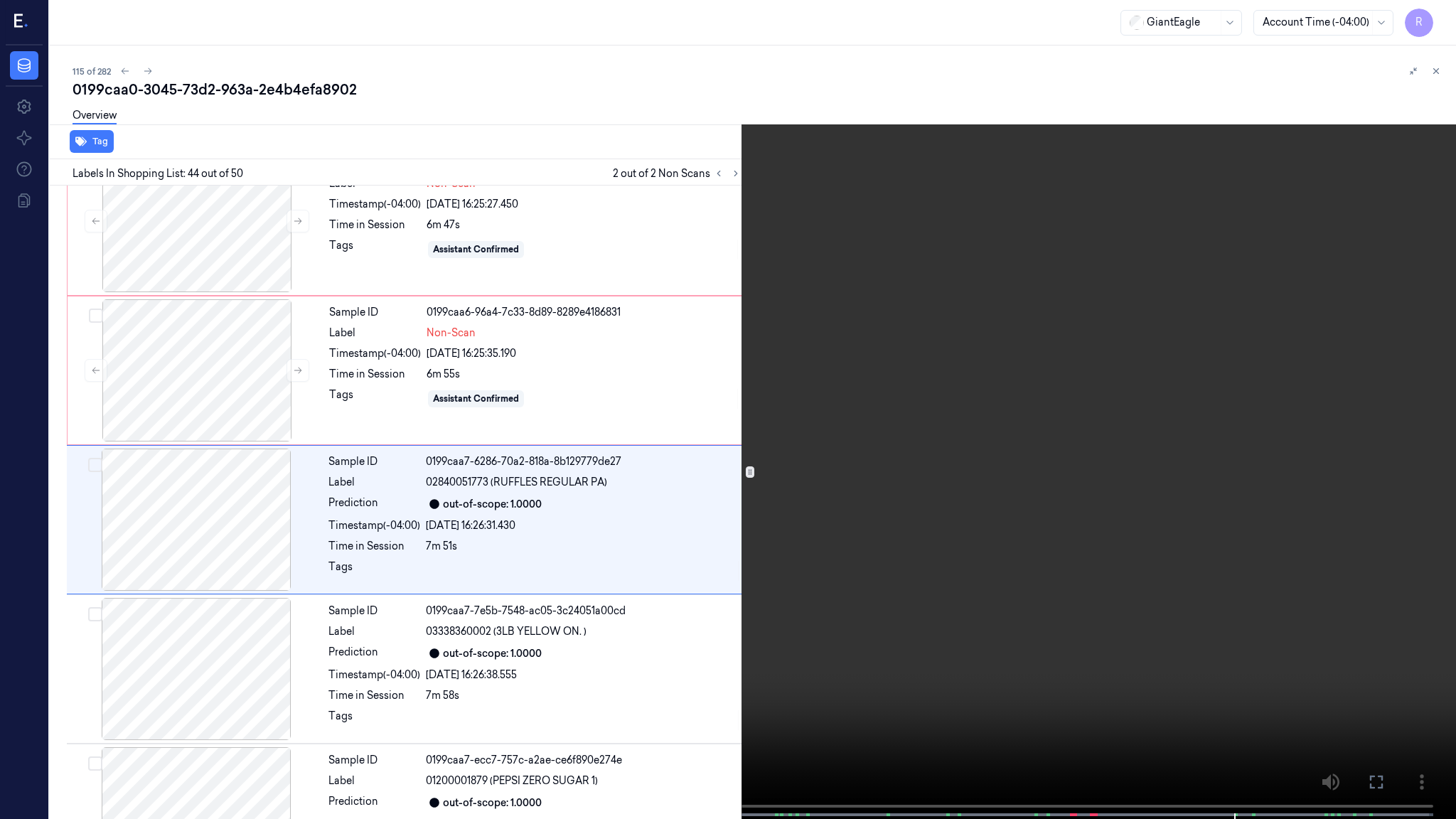
scroll to position [6182, 0]
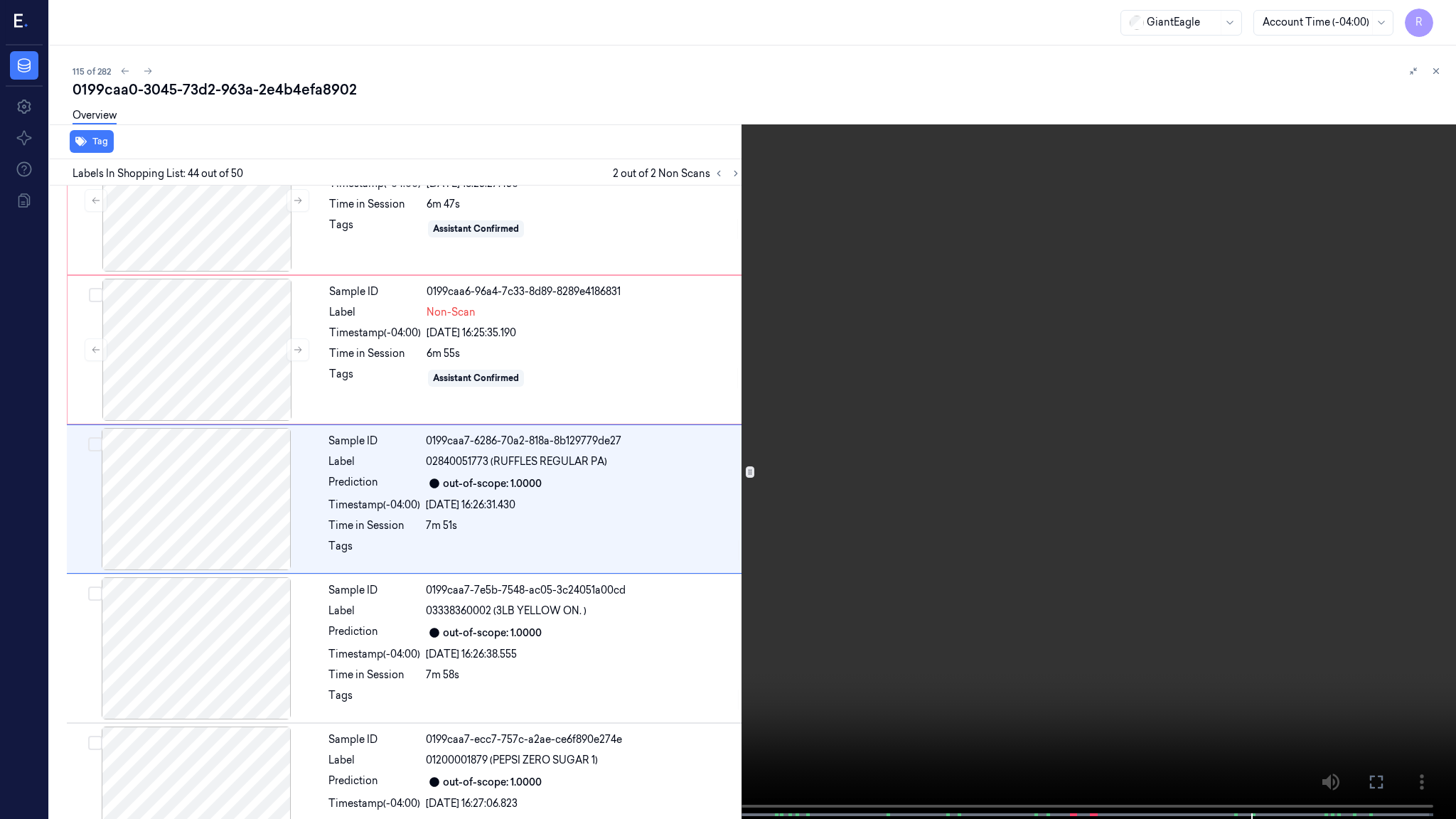
click at [1214, 519] on video at bounding box center [728, 411] width 1456 height 822
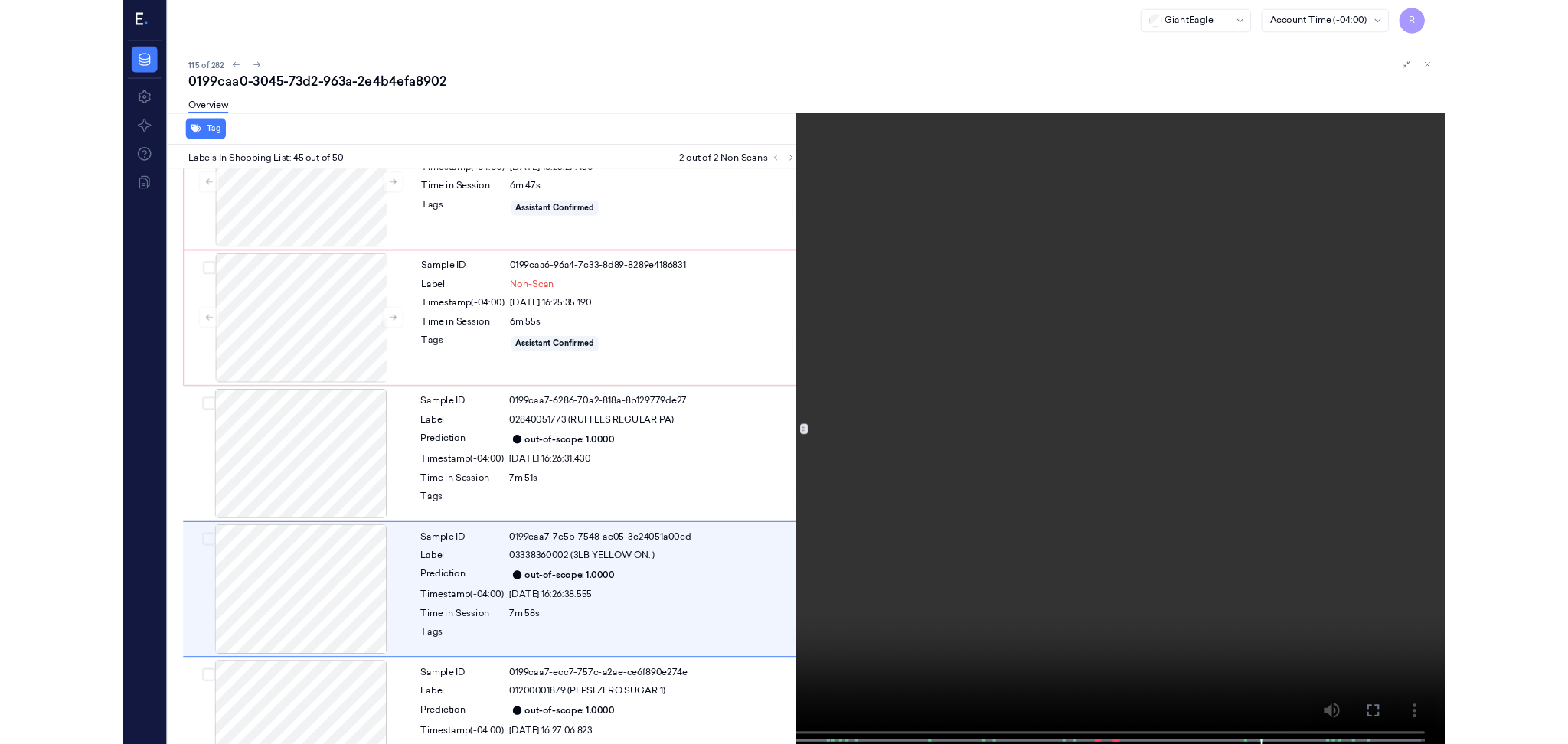
scroll to position [6815, 0]
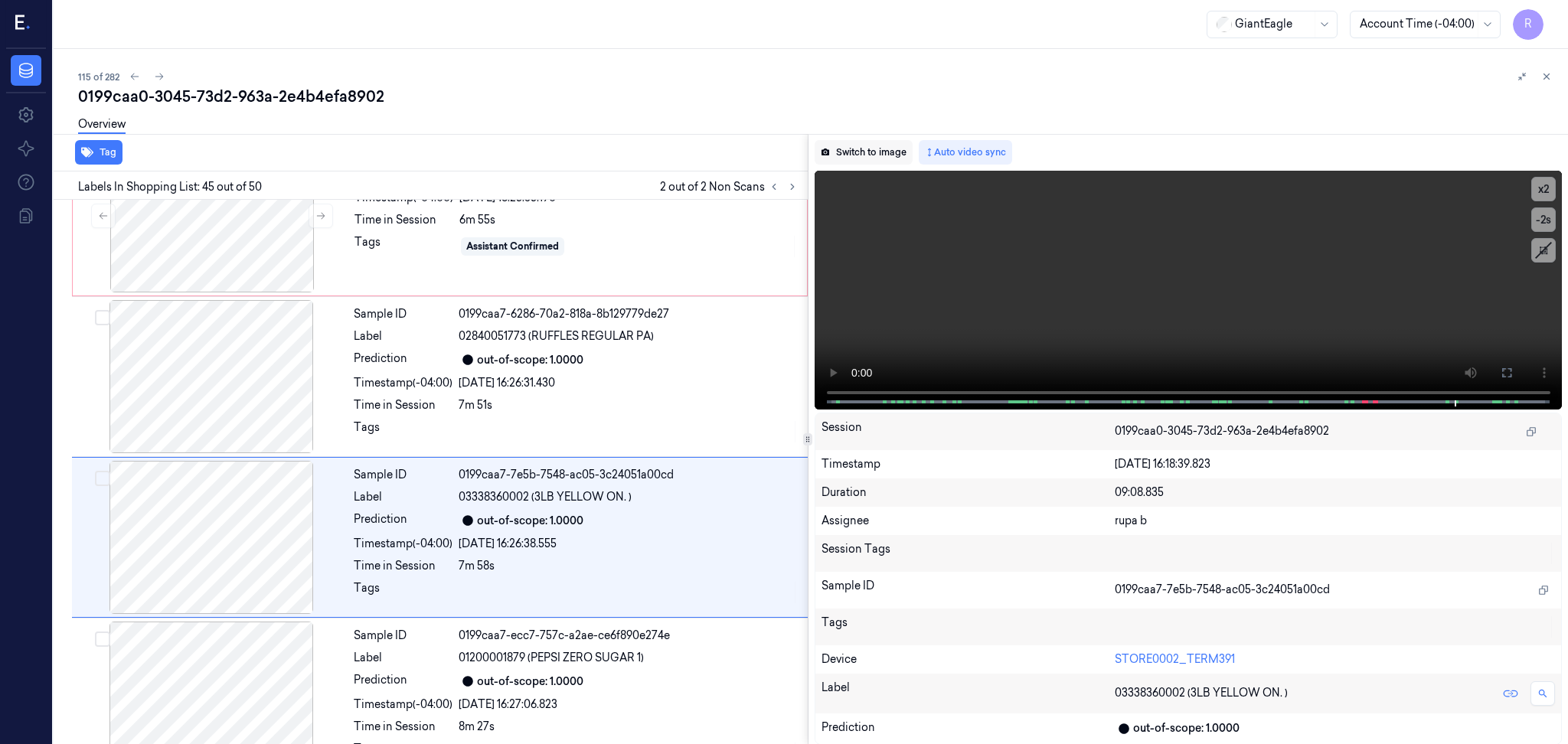
click at [867, 159] on button "Switch to image" at bounding box center [863, 152] width 98 height 25
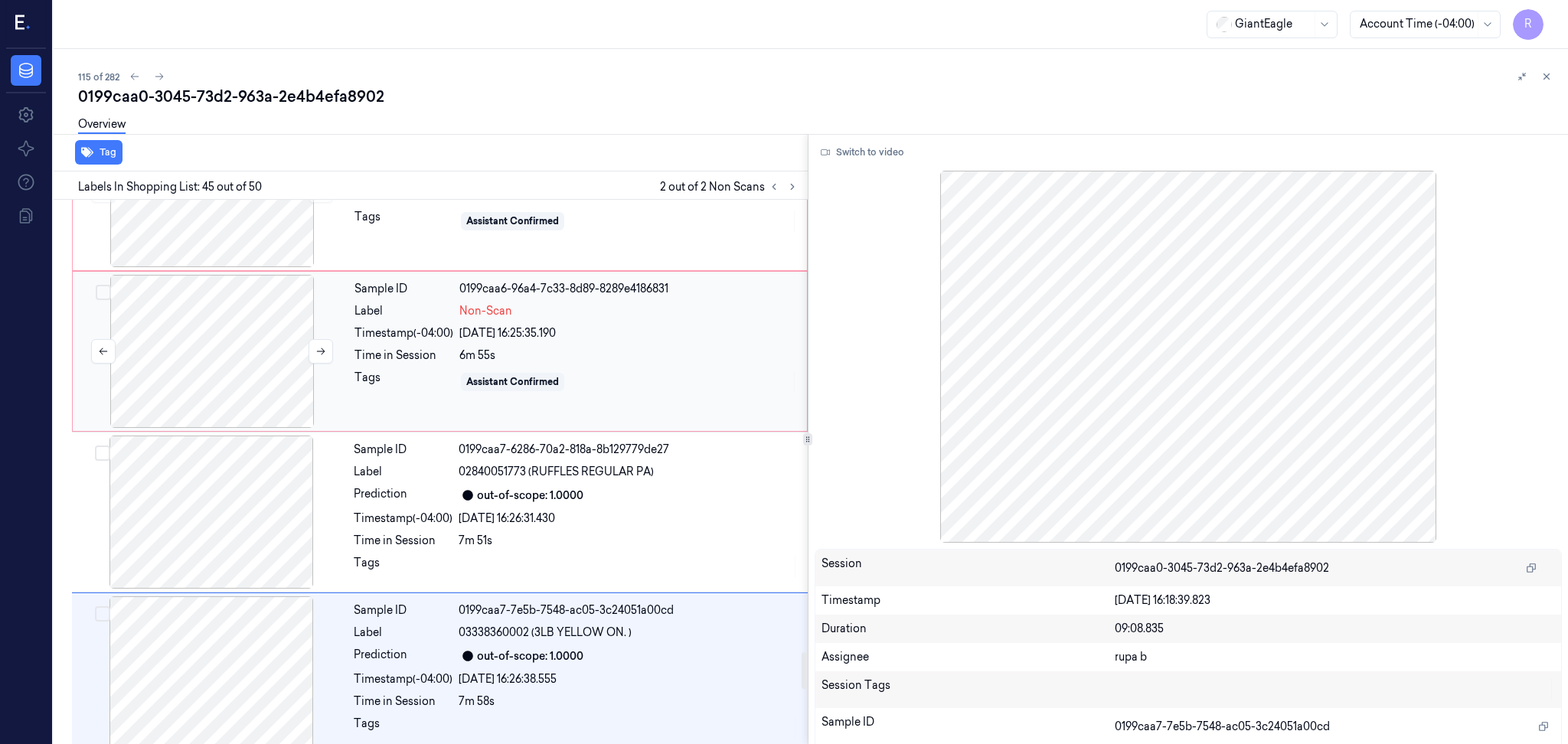
click at [176, 393] on div at bounding box center [212, 352] width 273 height 153
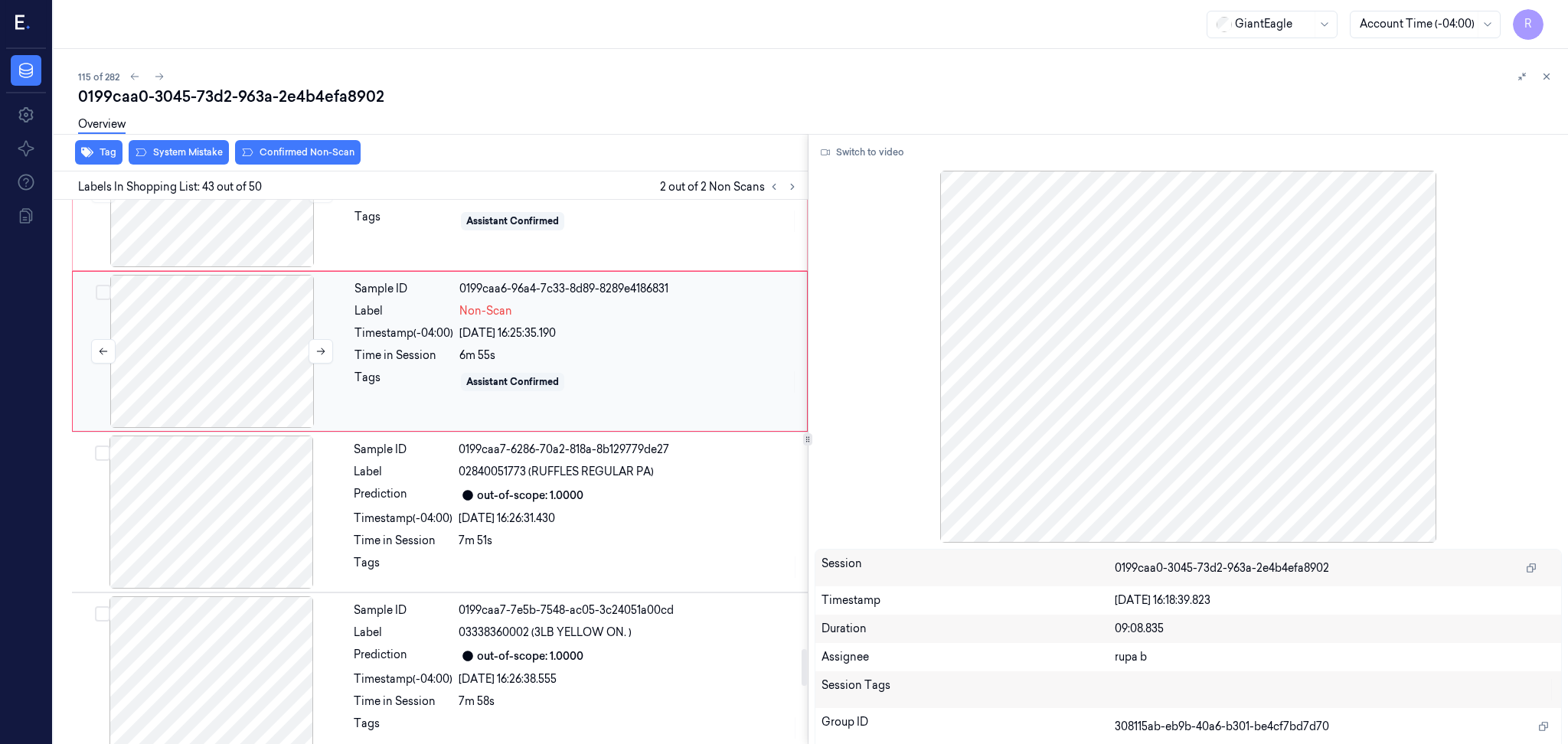
scroll to position [6562, 0]
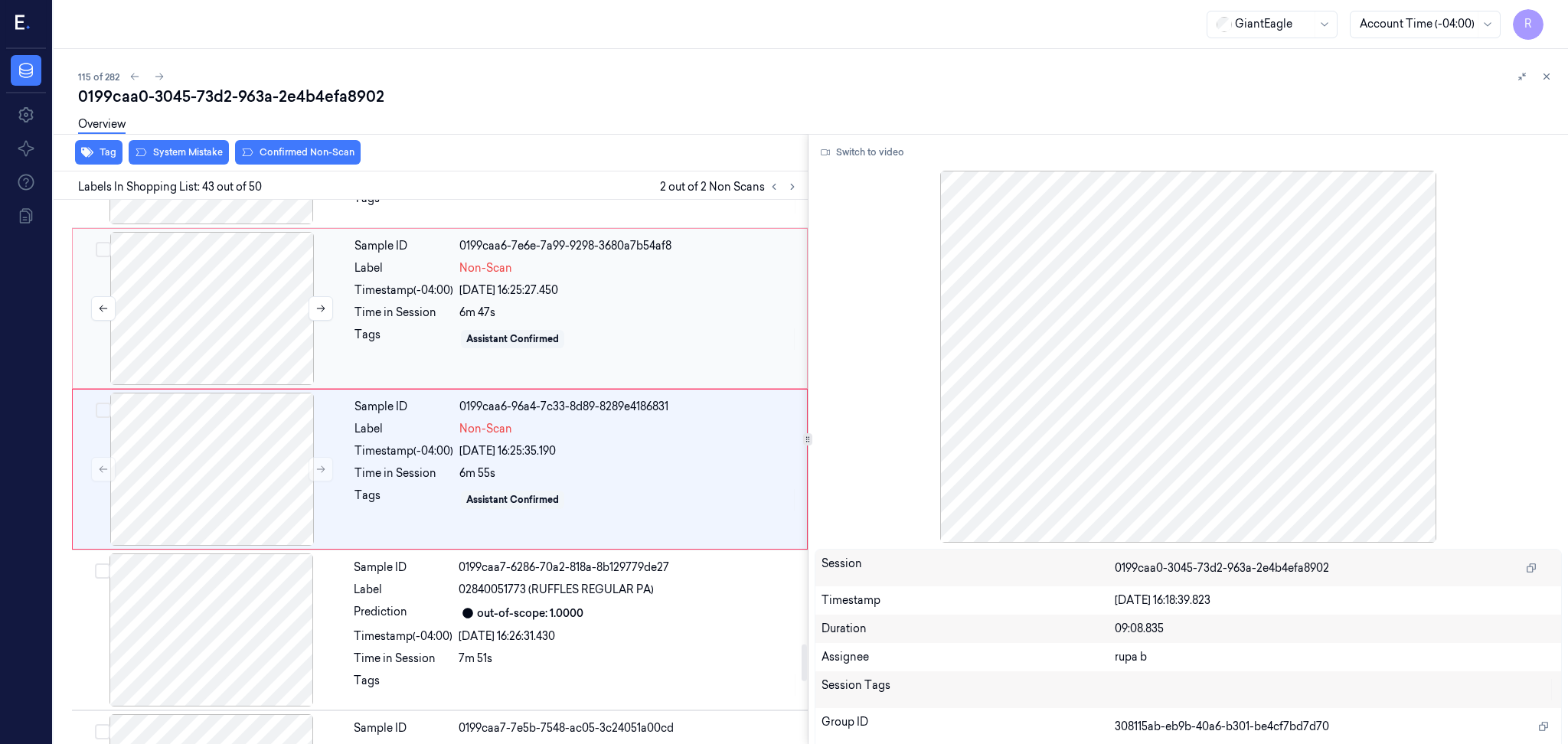
click at [229, 286] on div at bounding box center [212, 308] width 273 height 153
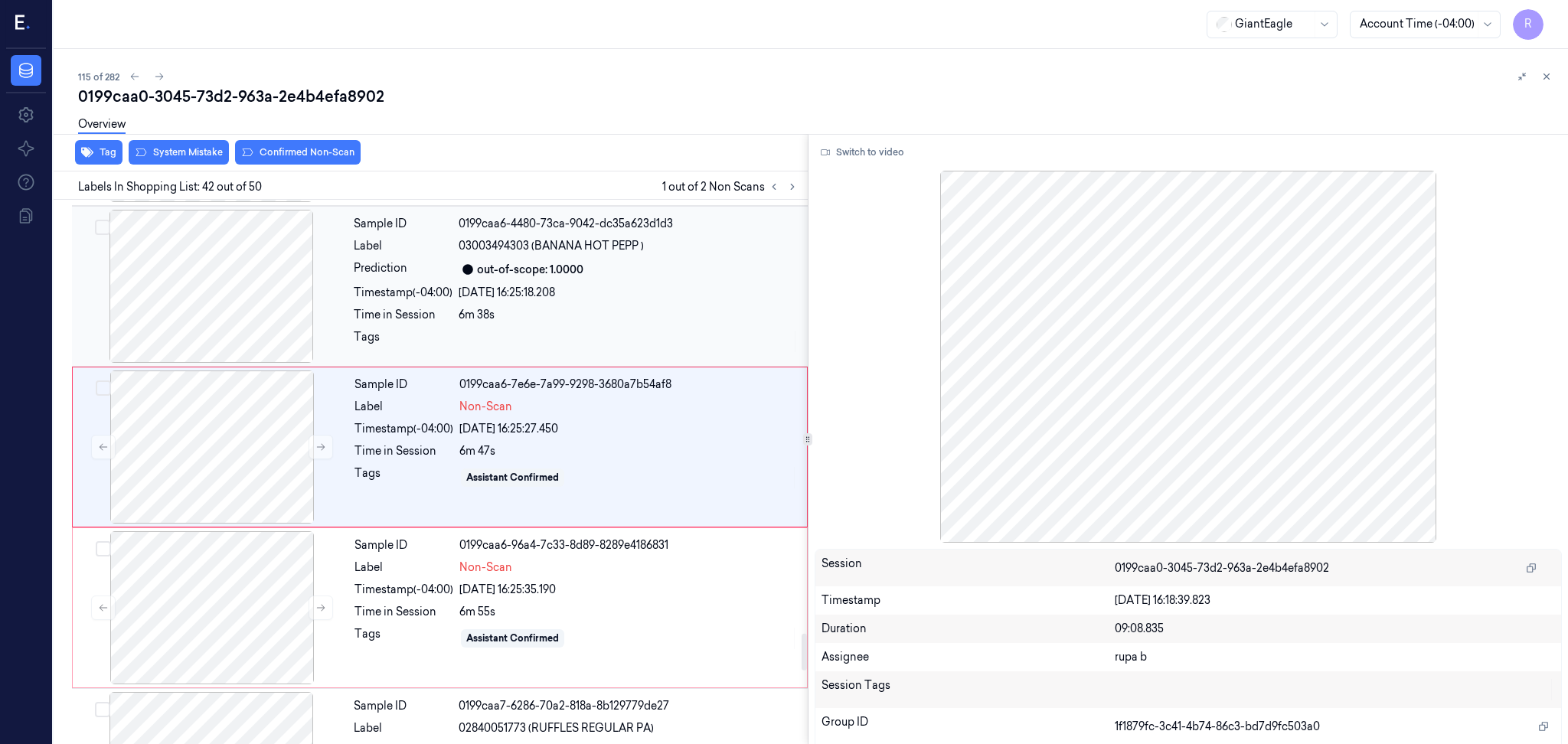
scroll to position [6400, 0]
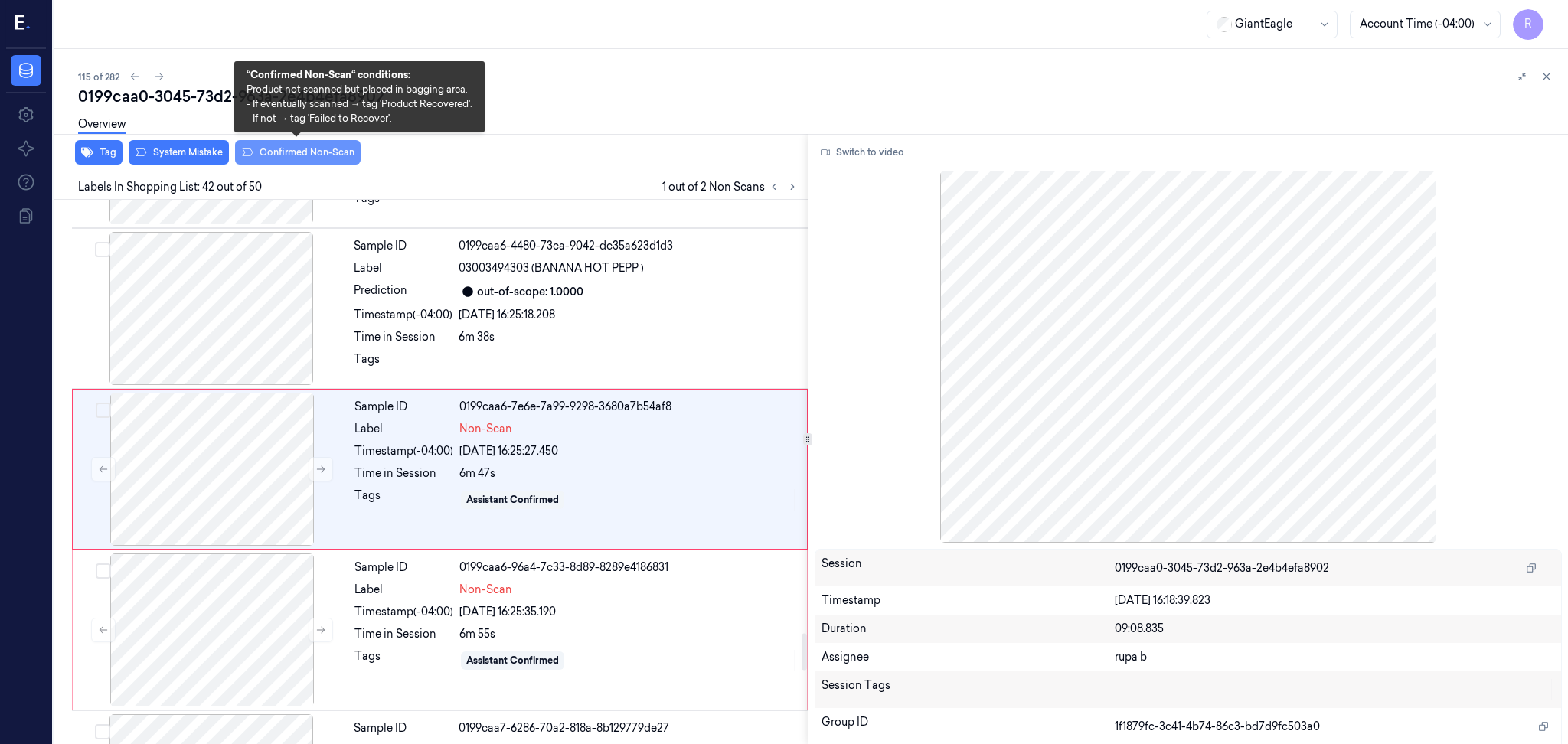
click at [307, 157] on button "Confirmed Non-Scan" at bounding box center [297, 152] width 126 height 25
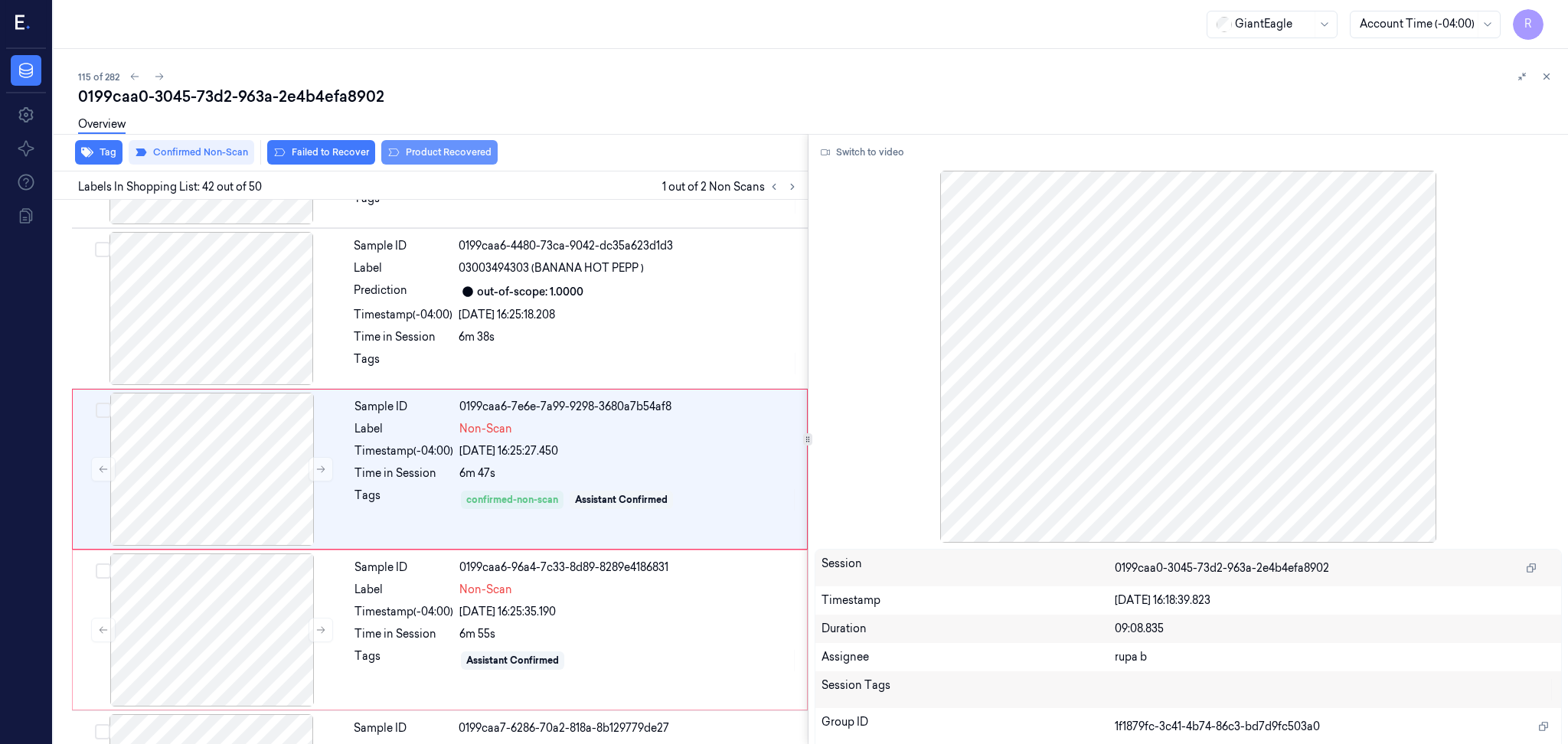
click at [444, 152] on button "Product Recovered" at bounding box center [439, 152] width 116 height 25
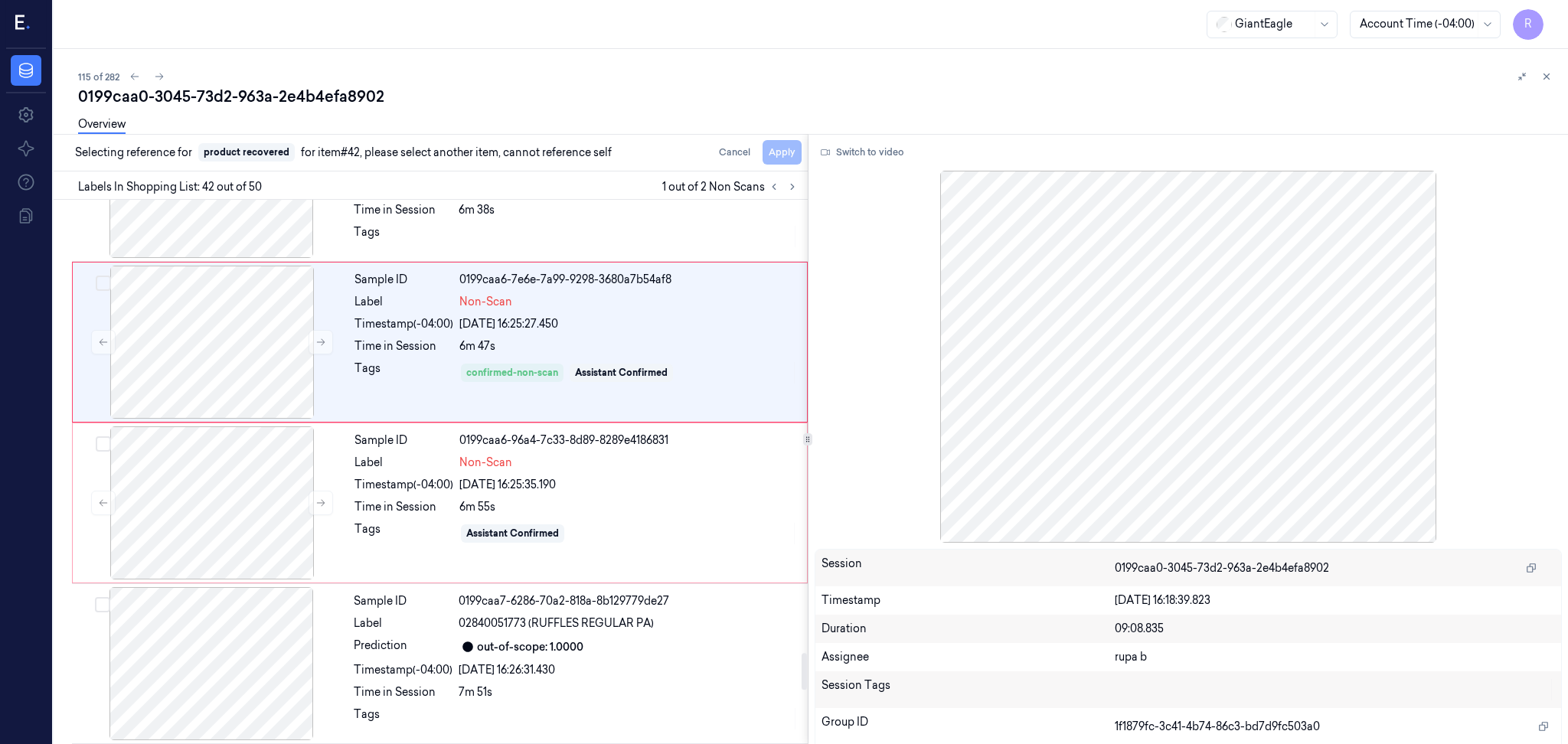
scroll to position [6707, 0]
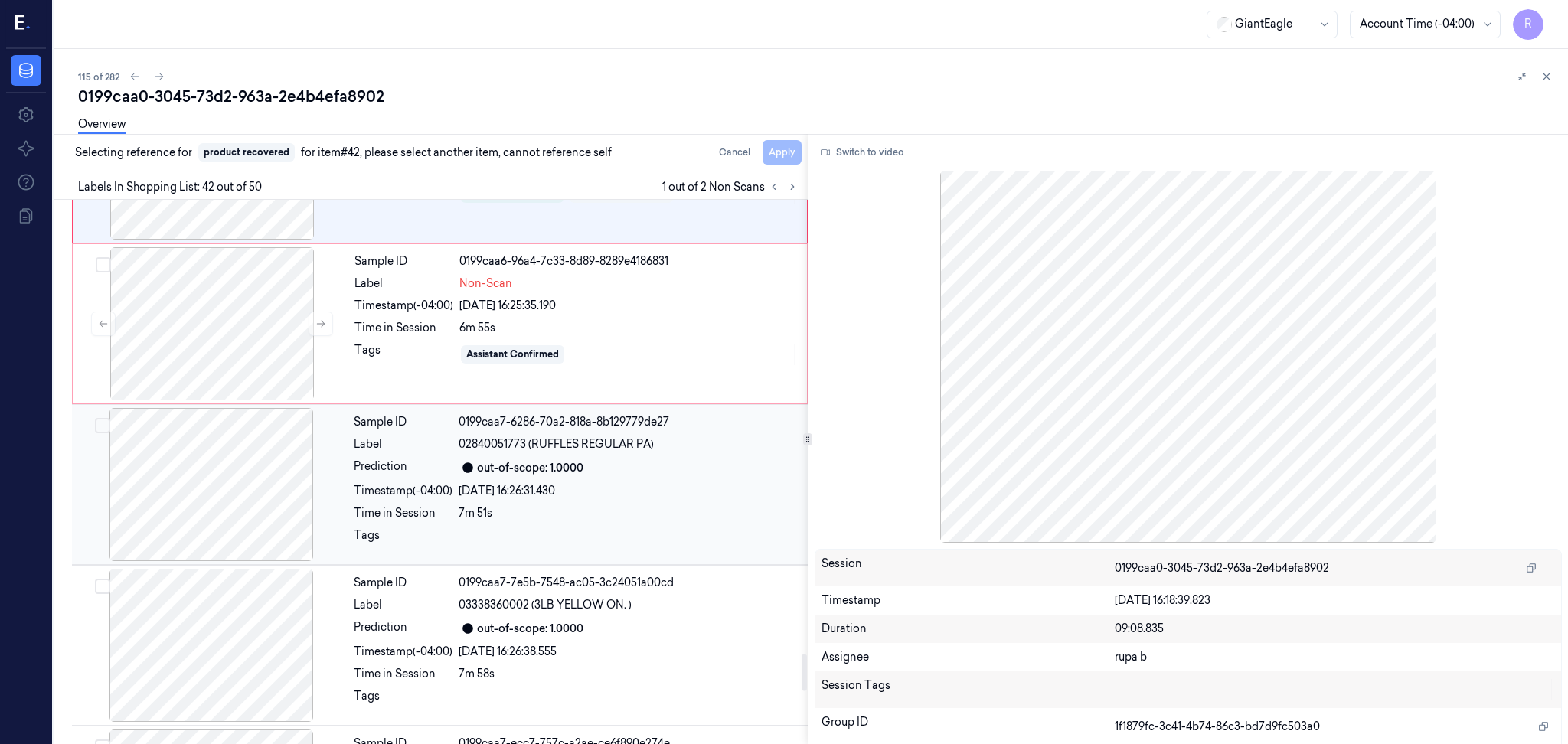
drag, startPoint x: 261, startPoint y: 503, endPoint x: 542, endPoint y: 414, distance: 294.8
click at [262, 503] on div at bounding box center [211, 485] width 273 height 153
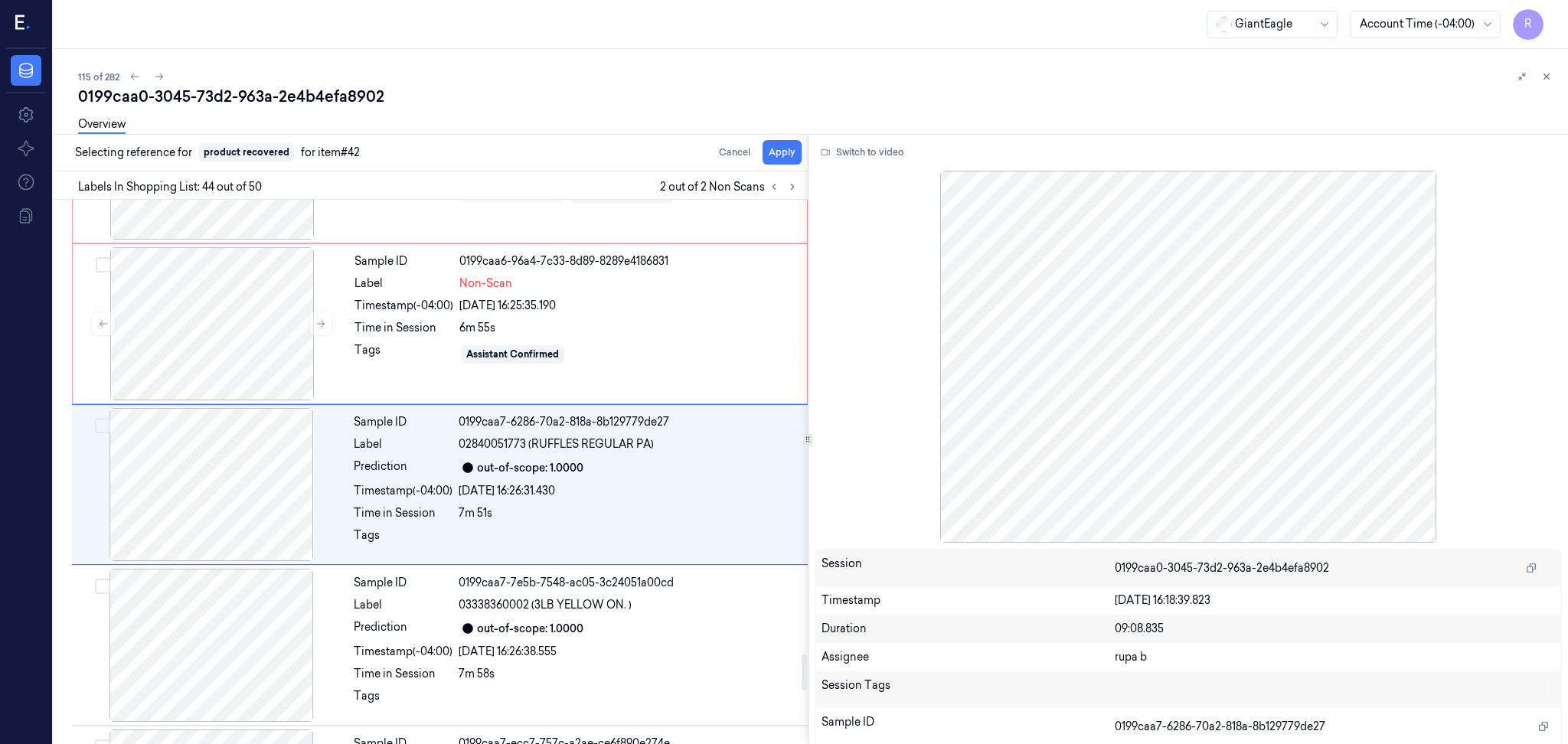
scroll to position [6722, 0]
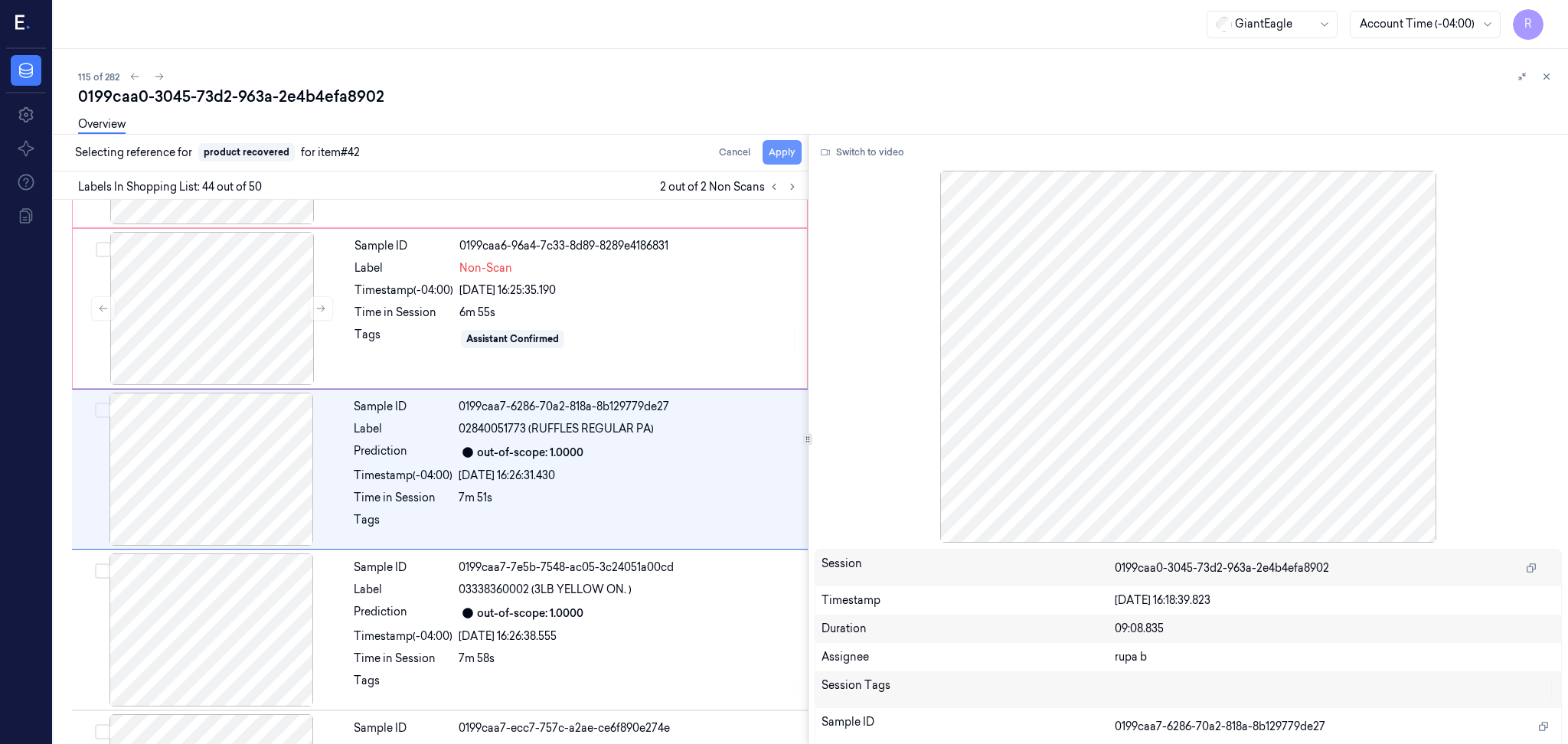
click at [786, 157] on button "Apply" at bounding box center [781, 152] width 39 height 25
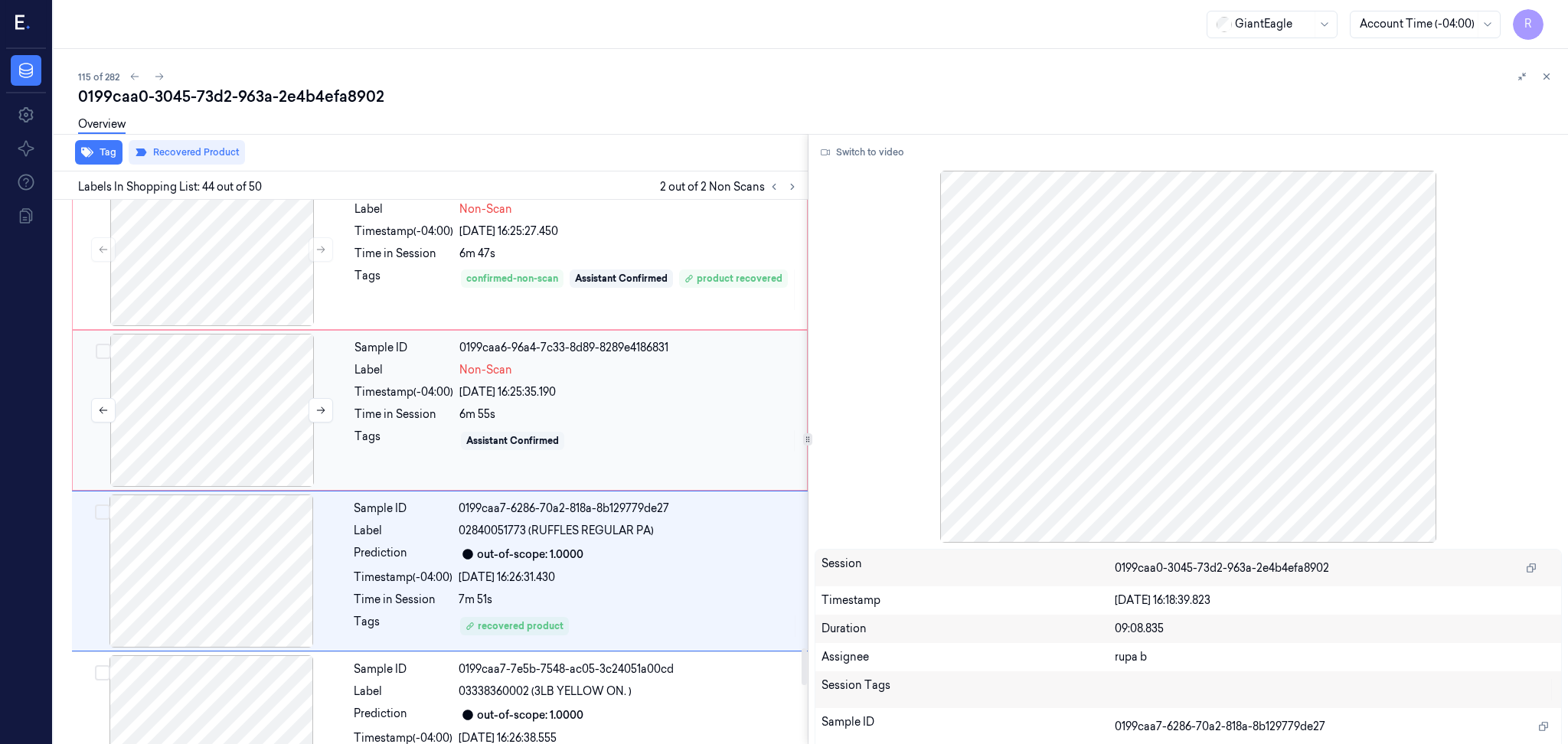
click at [211, 402] on div at bounding box center [212, 410] width 273 height 153
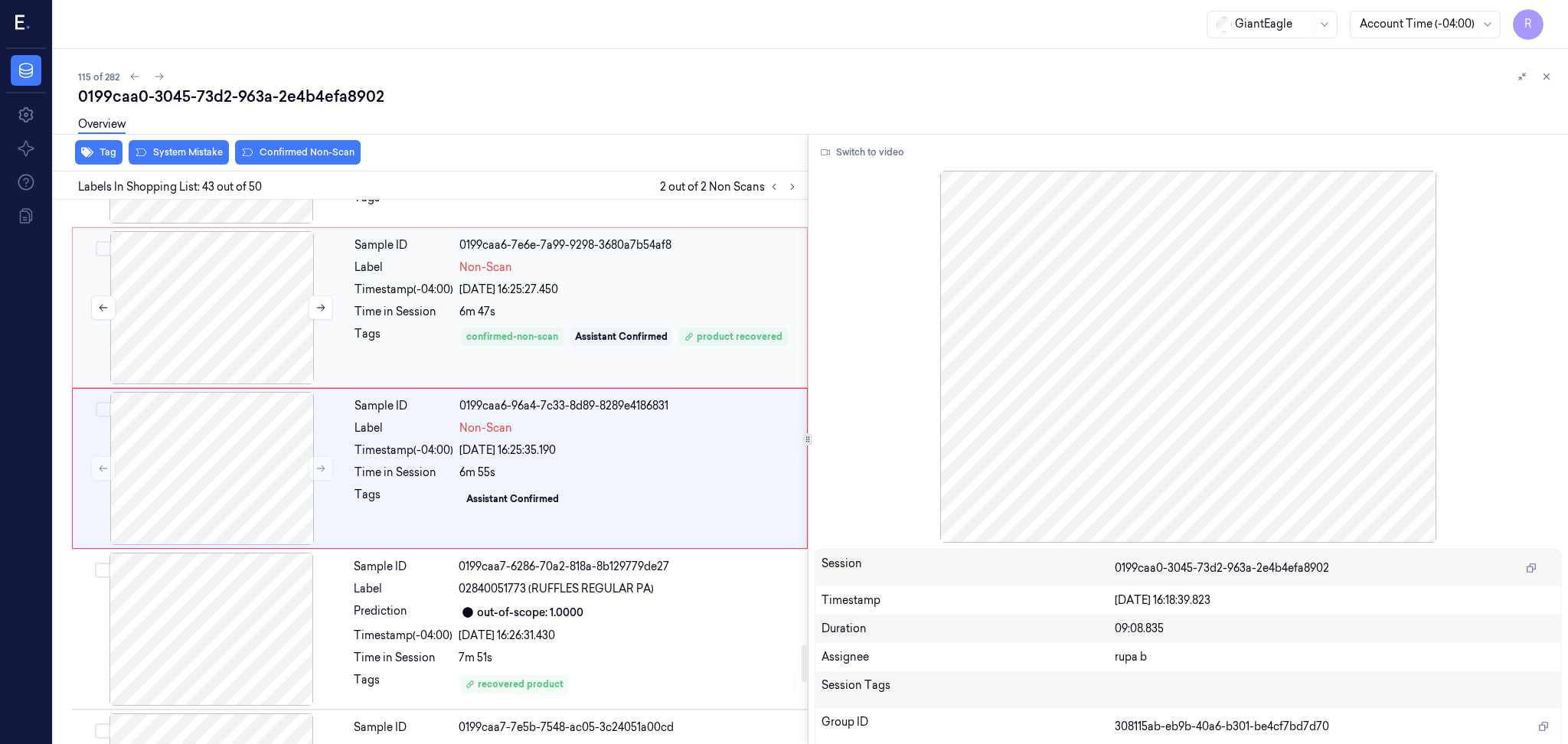
scroll to position [6562, 0]
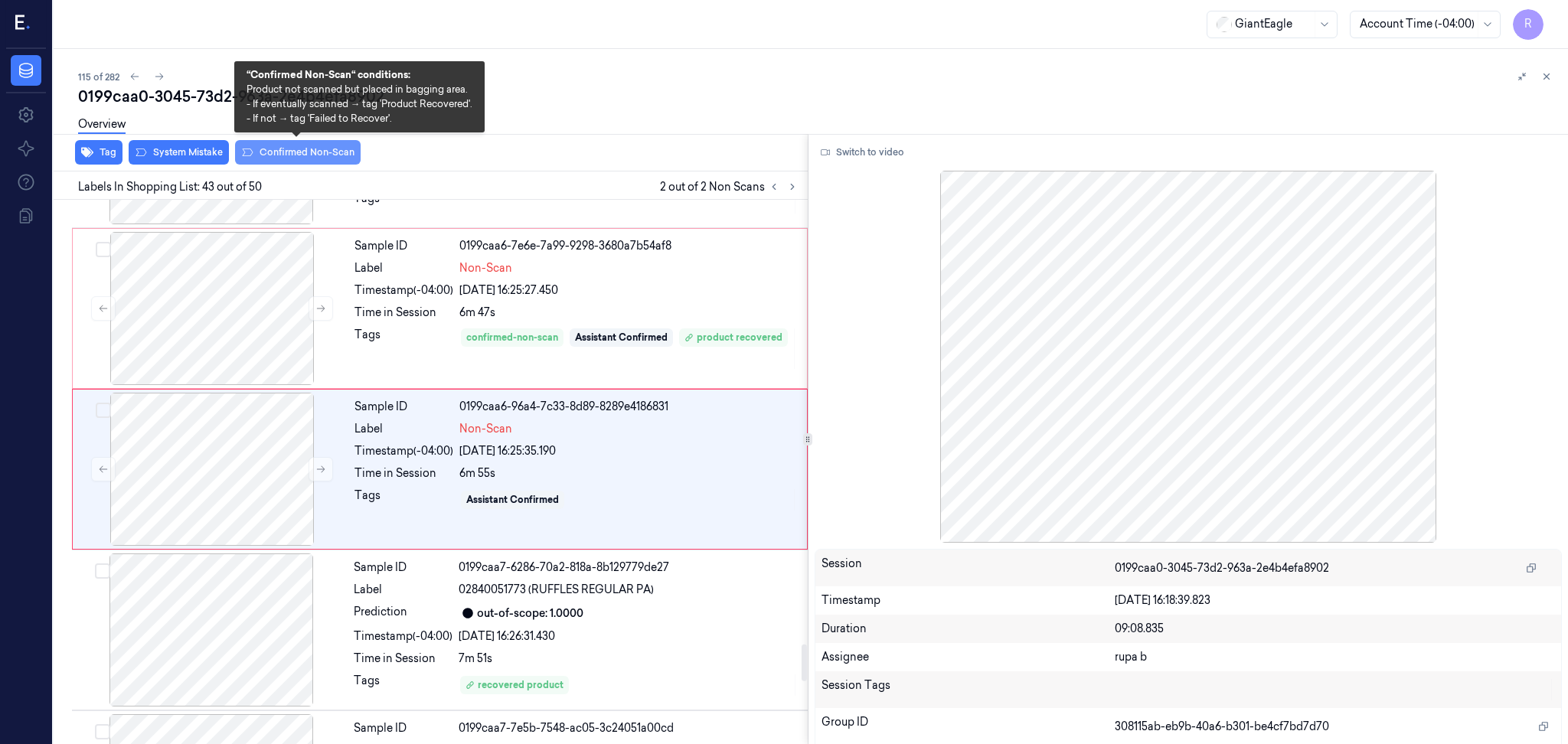
click at [322, 157] on button "Confirmed Non-Scan" at bounding box center [297, 152] width 126 height 25
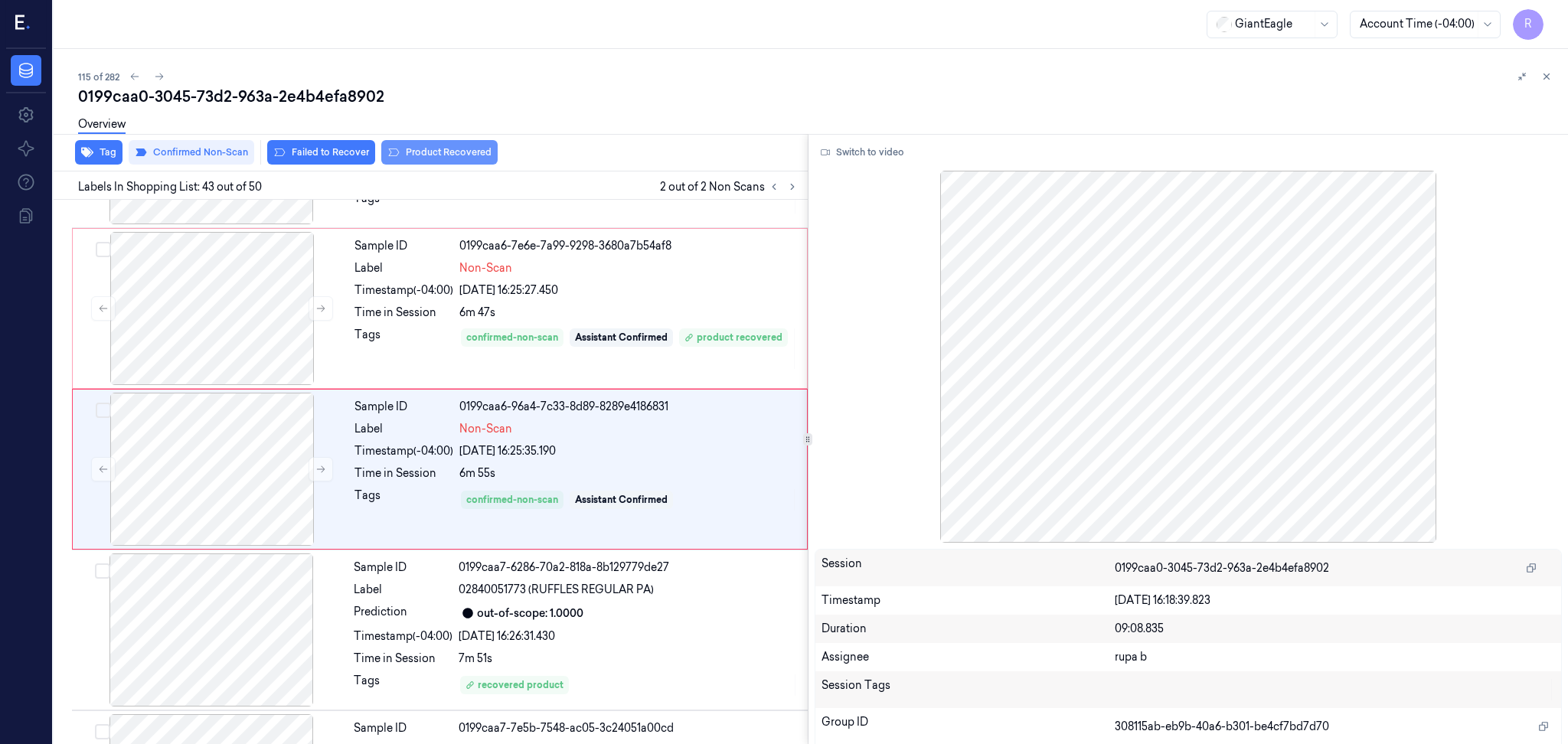
click at [467, 155] on button "Product Recovered" at bounding box center [439, 152] width 116 height 25
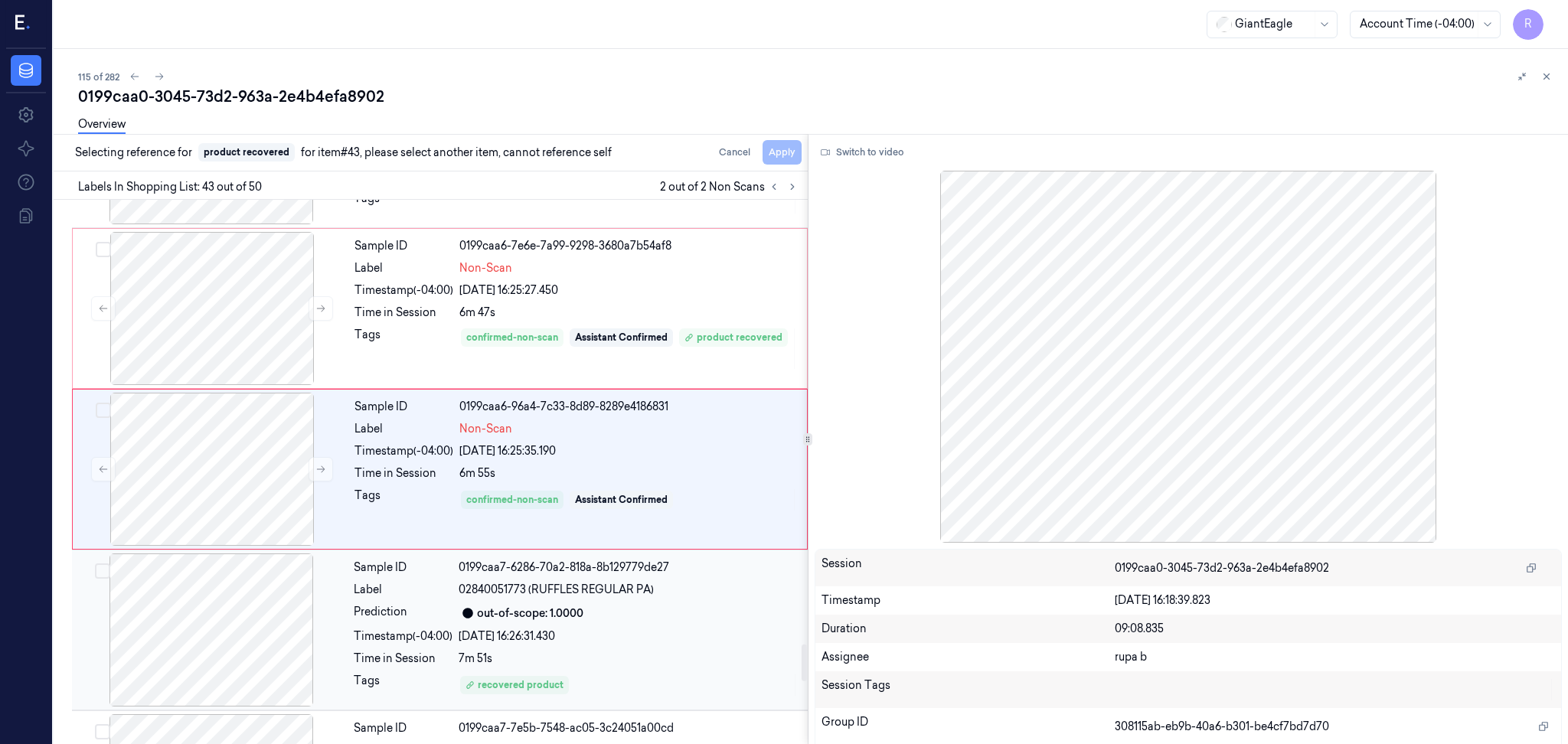
click at [252, 617] on div at bounding box center [211, 630] width 273 height 153
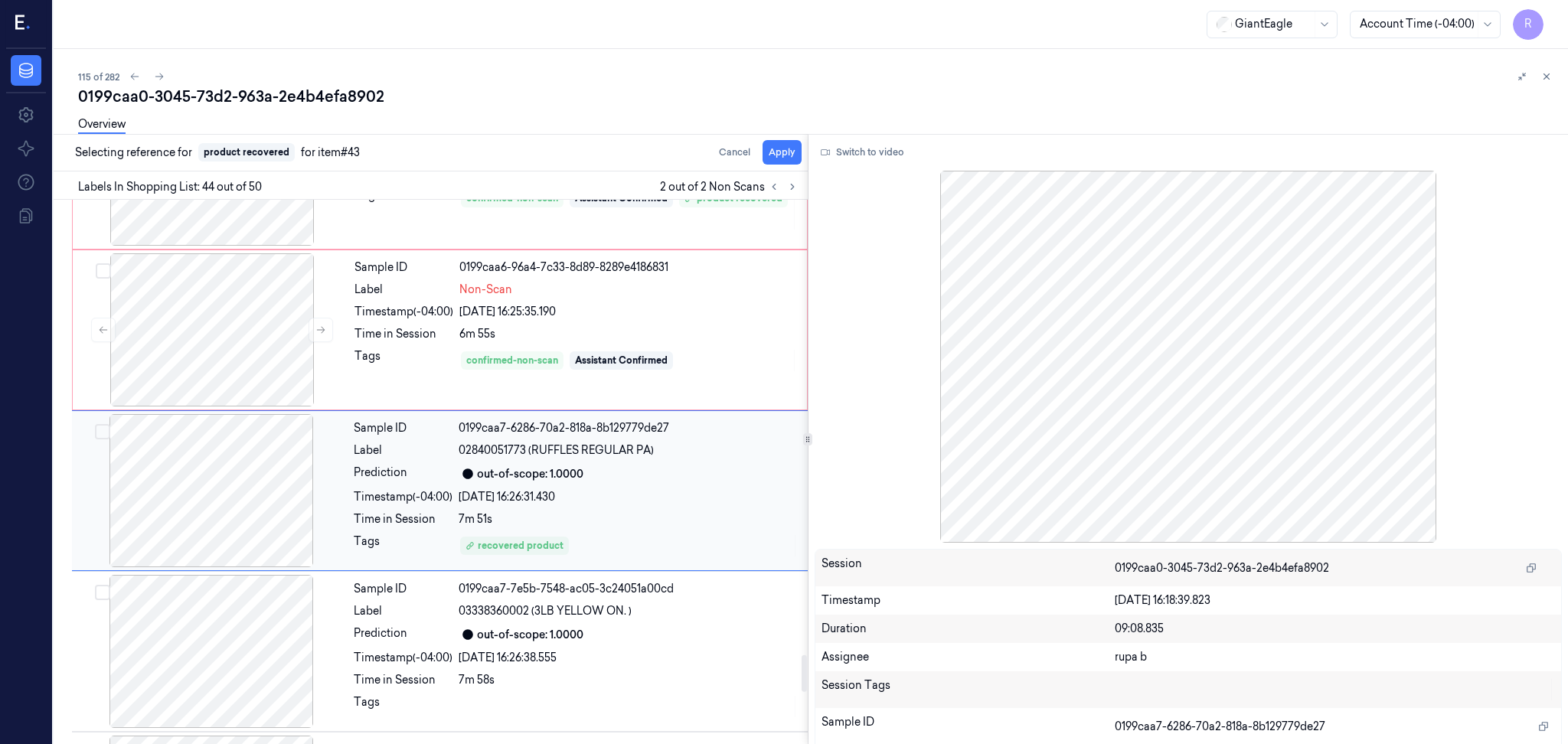
scroll to position [6722, 0]
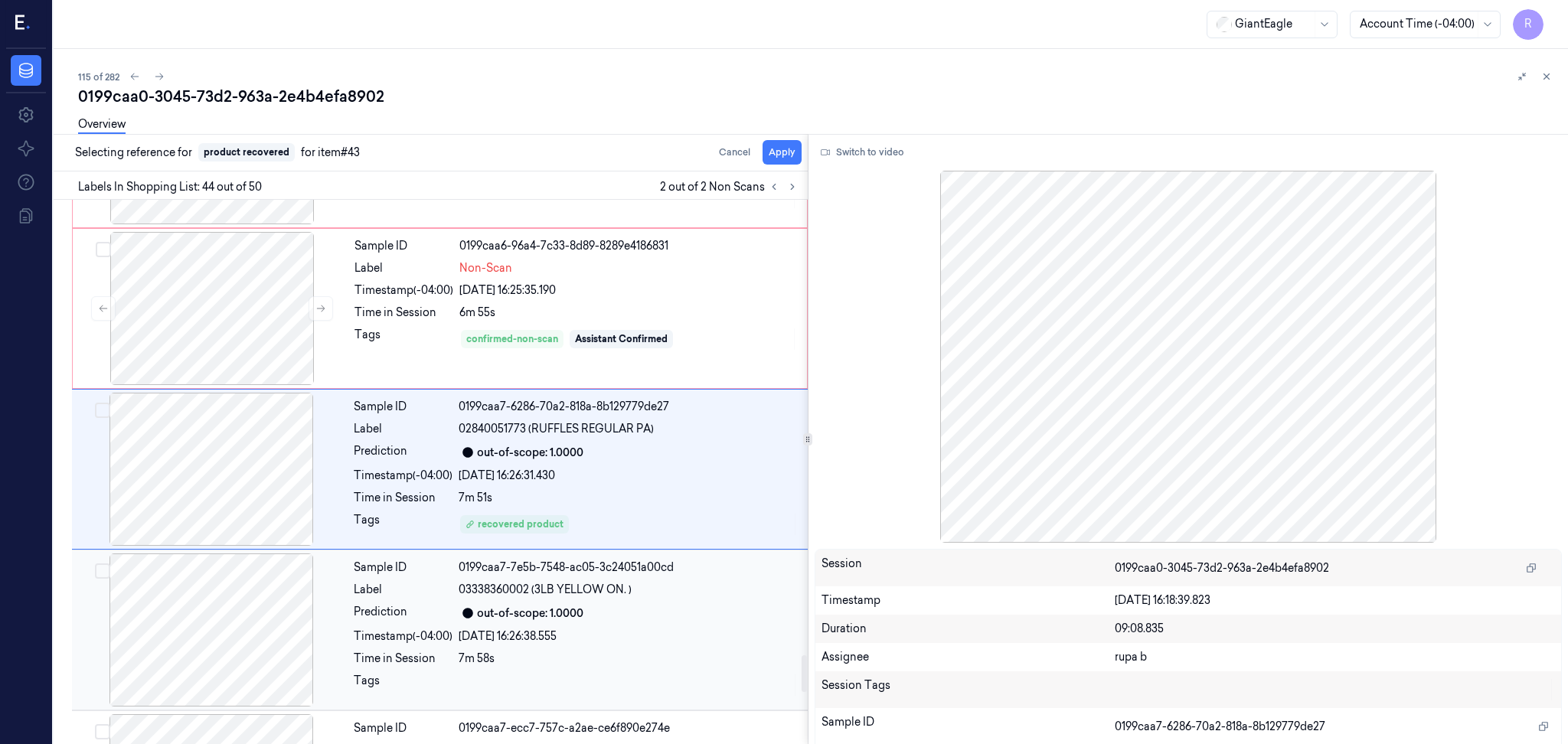
click at [250, 632] on div at bounding box center [211, 630] width 273 height 153
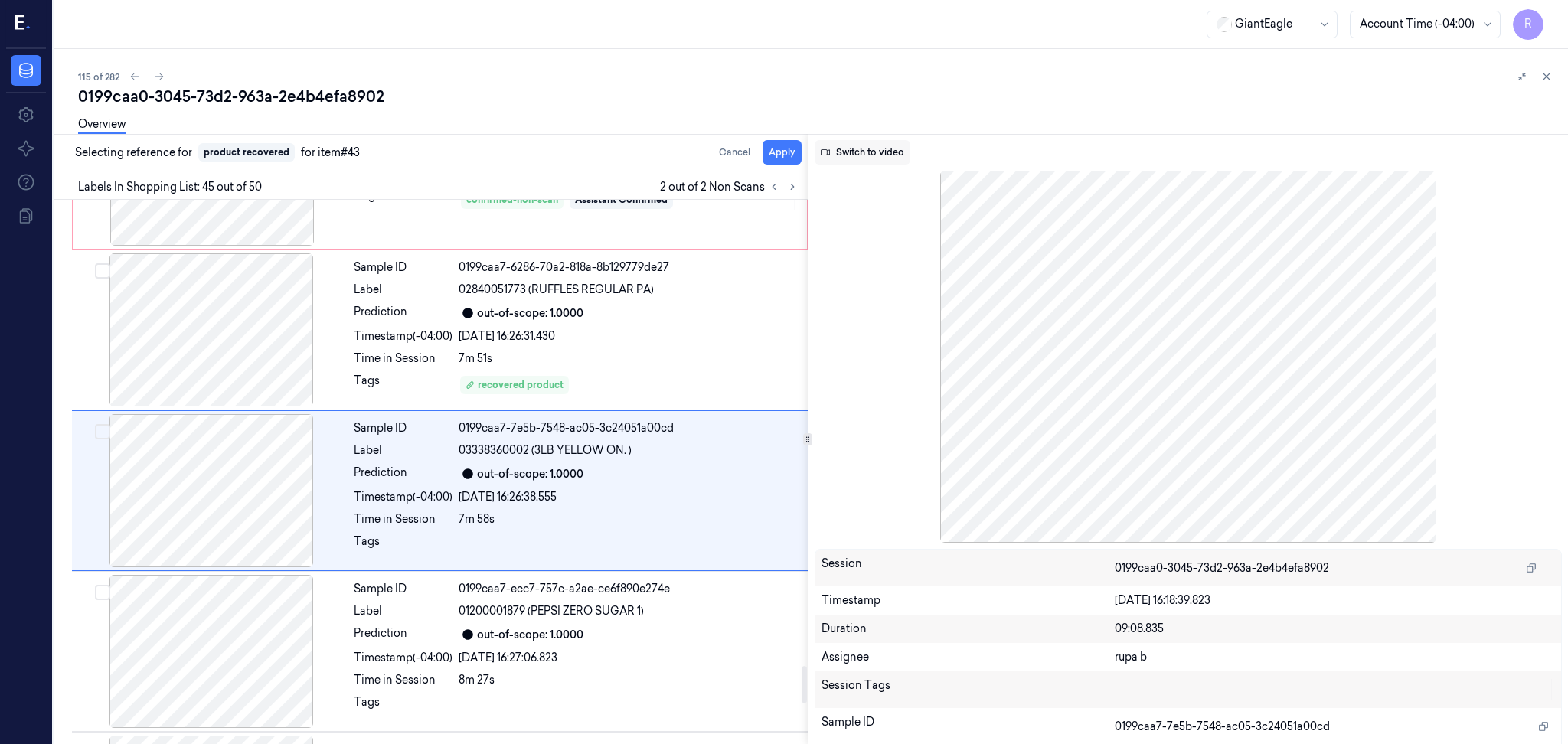
scroll to position [6883, 0]
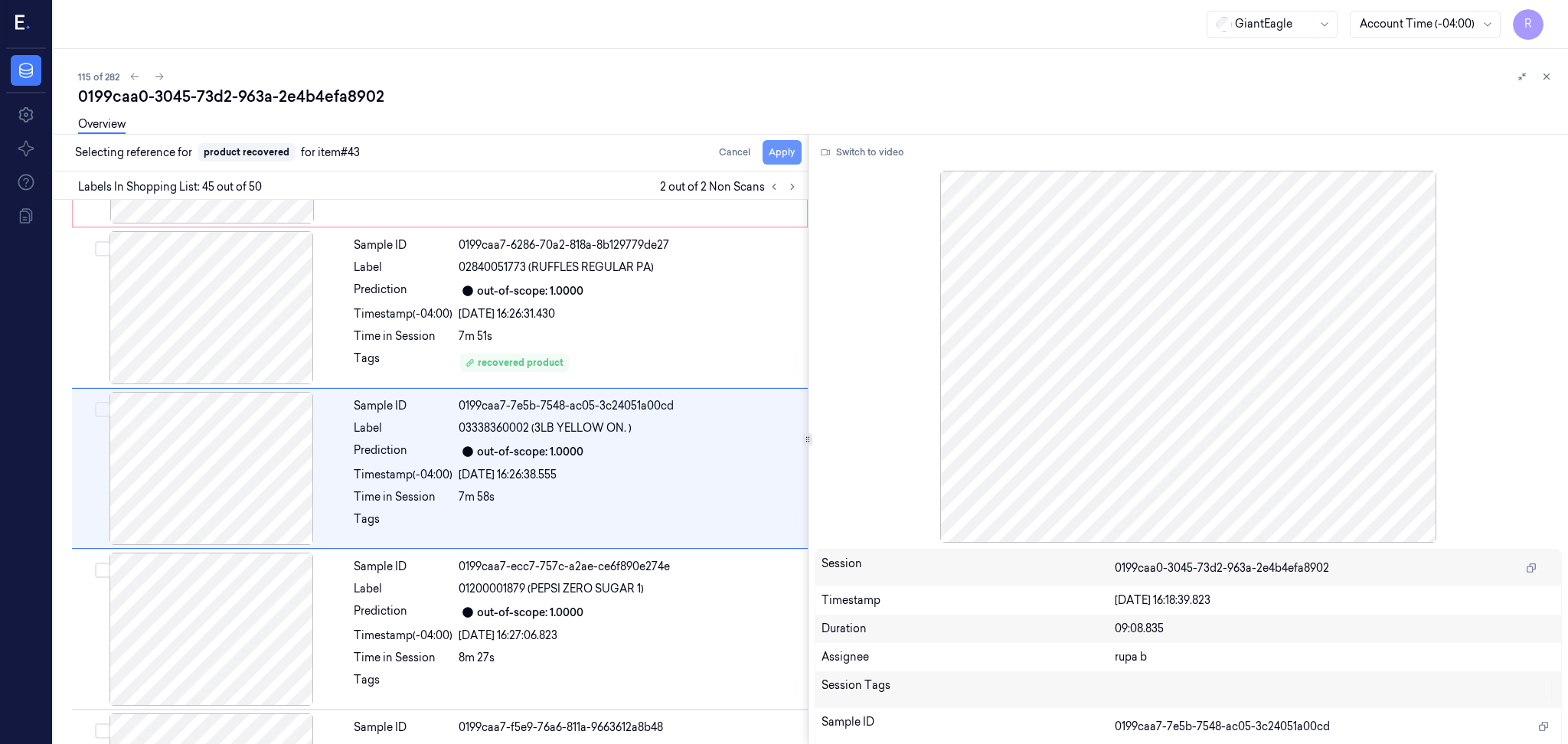
click at [793, 153] on button "Apply" at bounding box center [781, 152] width 39 height 25
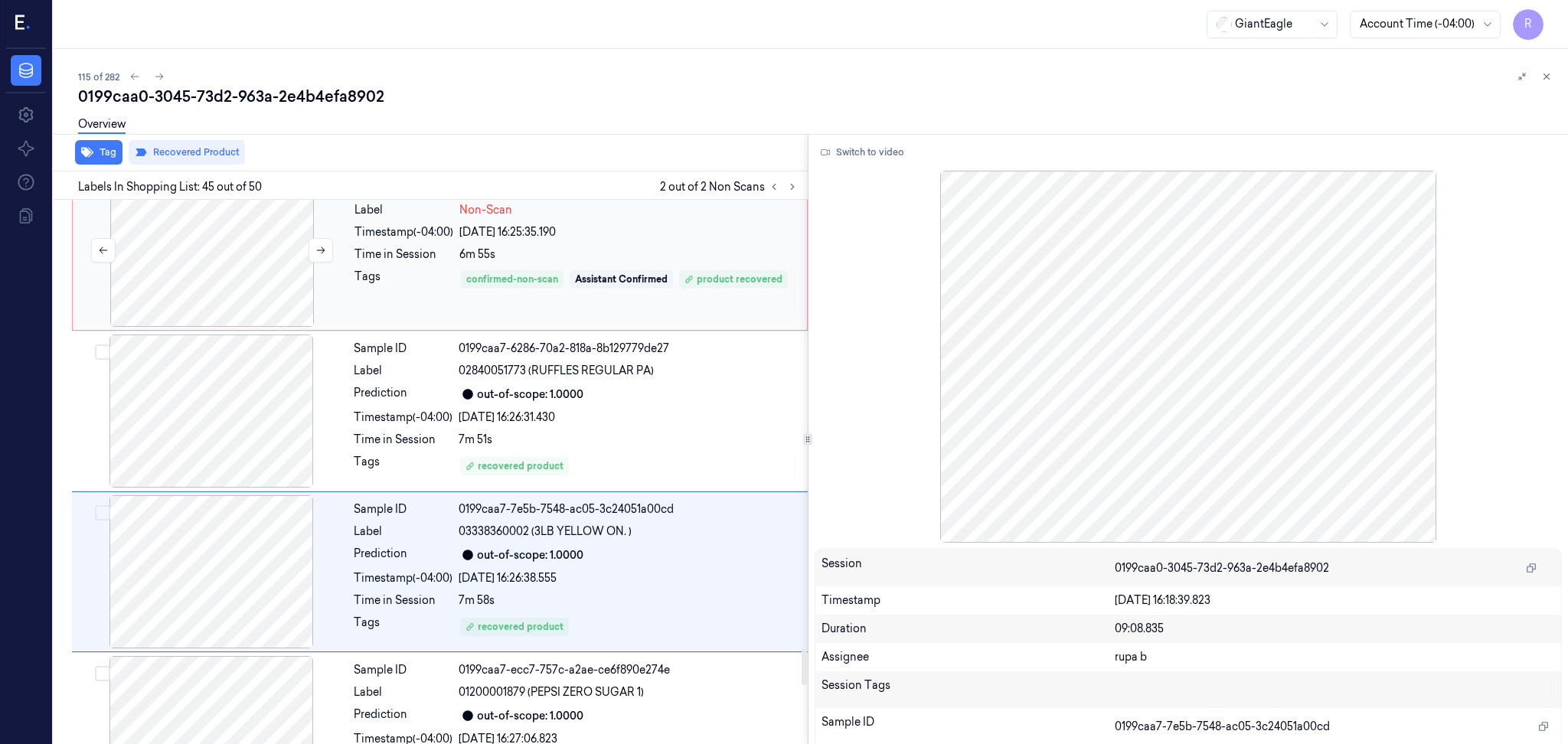
scroll to position [6577, 0]
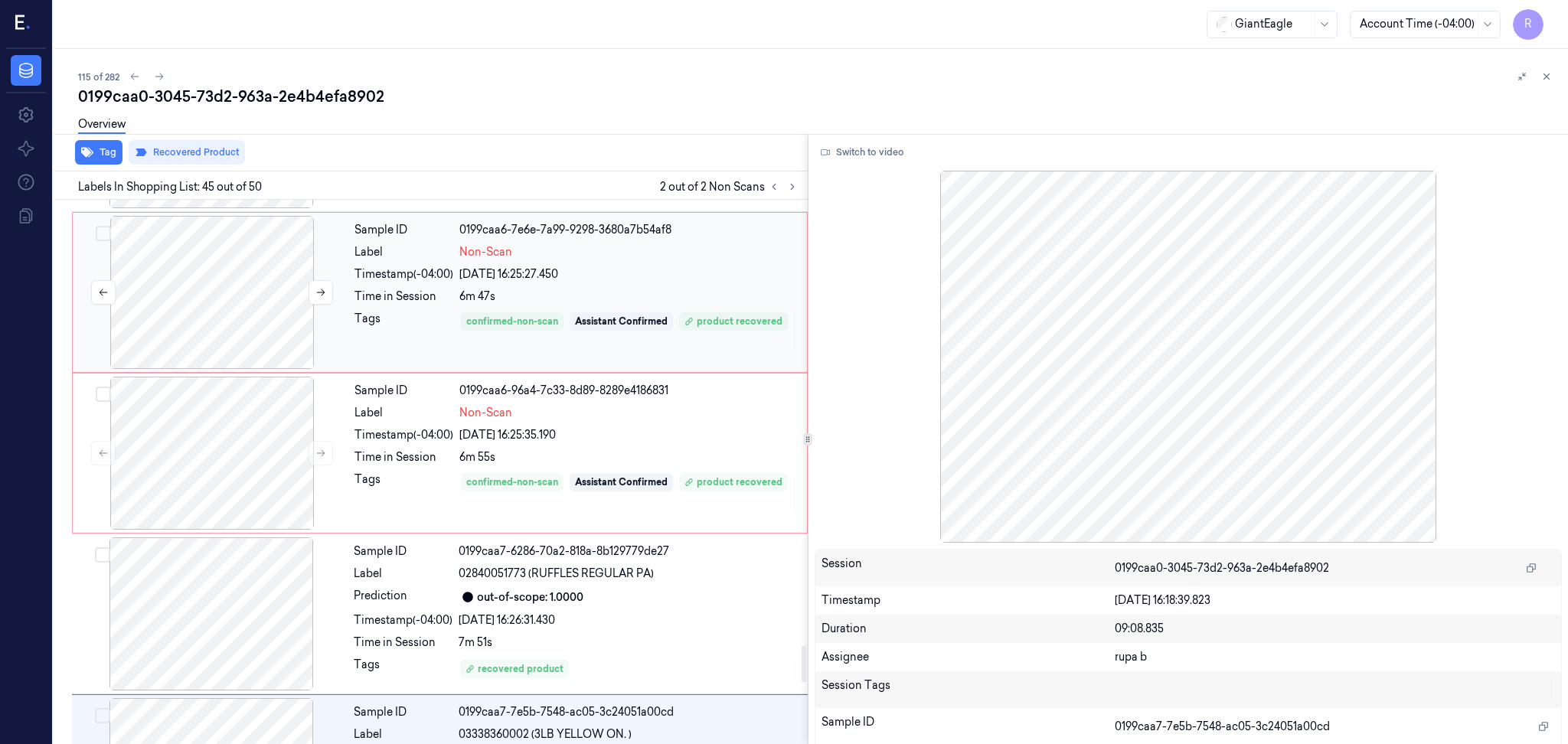
click at [210, 281] on div at bounding box center [212, 293] width 273 height 153
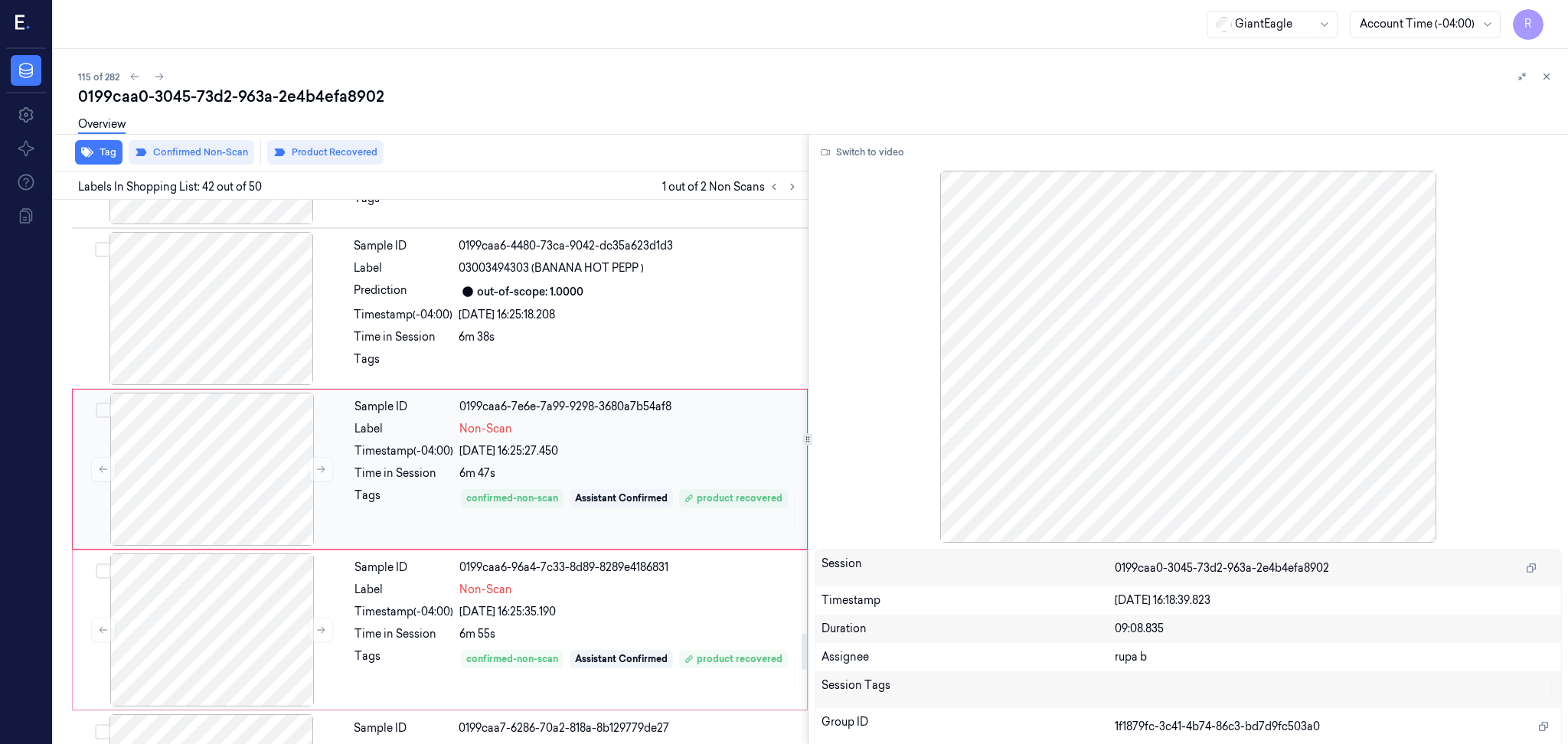
scroll to position [6605, 0]
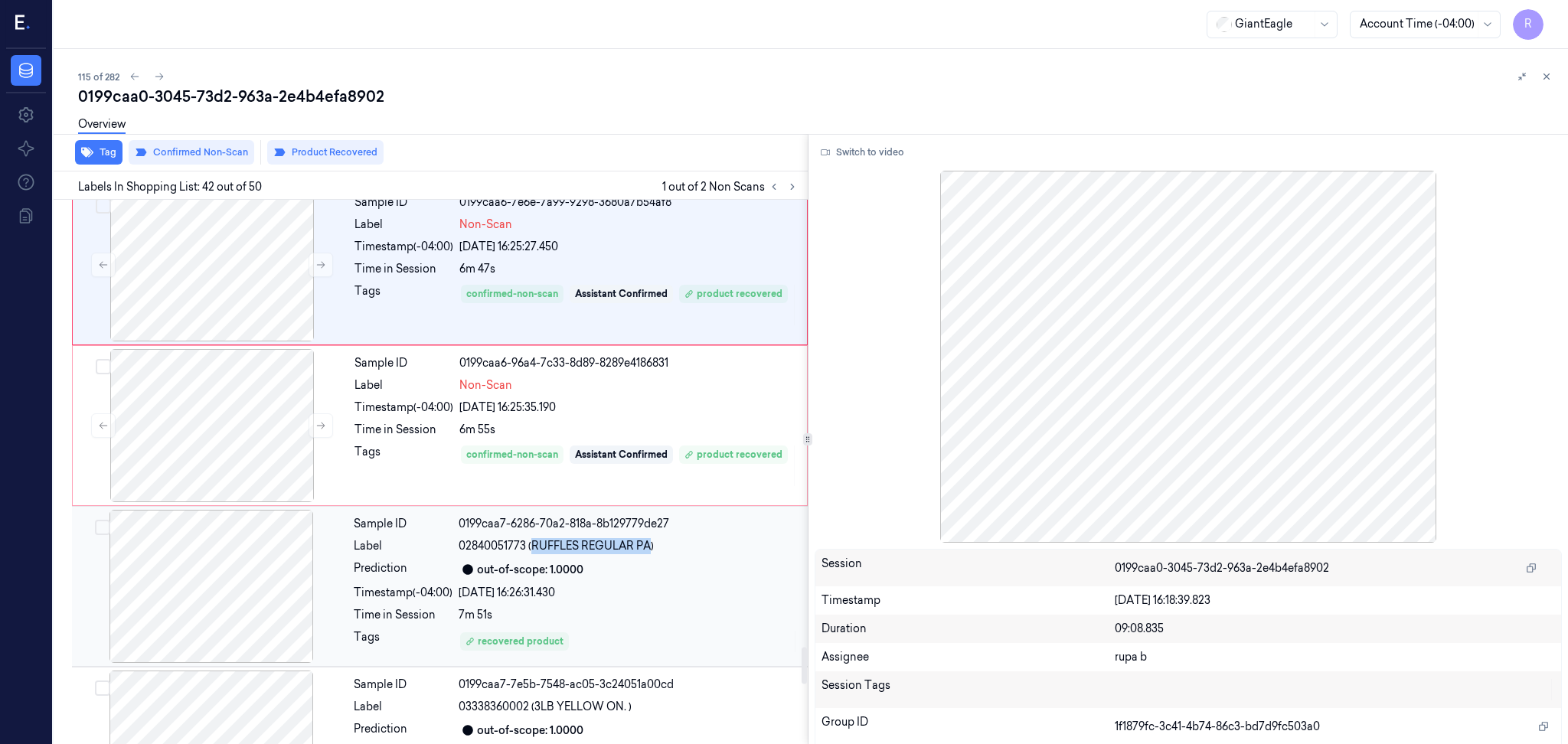
copy span "RUFFLES REGULAR PA"
drag, startPoint x: 534, startPoint y: 550, endPoint x: 652, endPoint y: 554, distance: 118.1
click at [652, 554] on span "02840051773 (RUFFLES REGULAR PA)" at bounding box center [556, 546] width 195 height 16
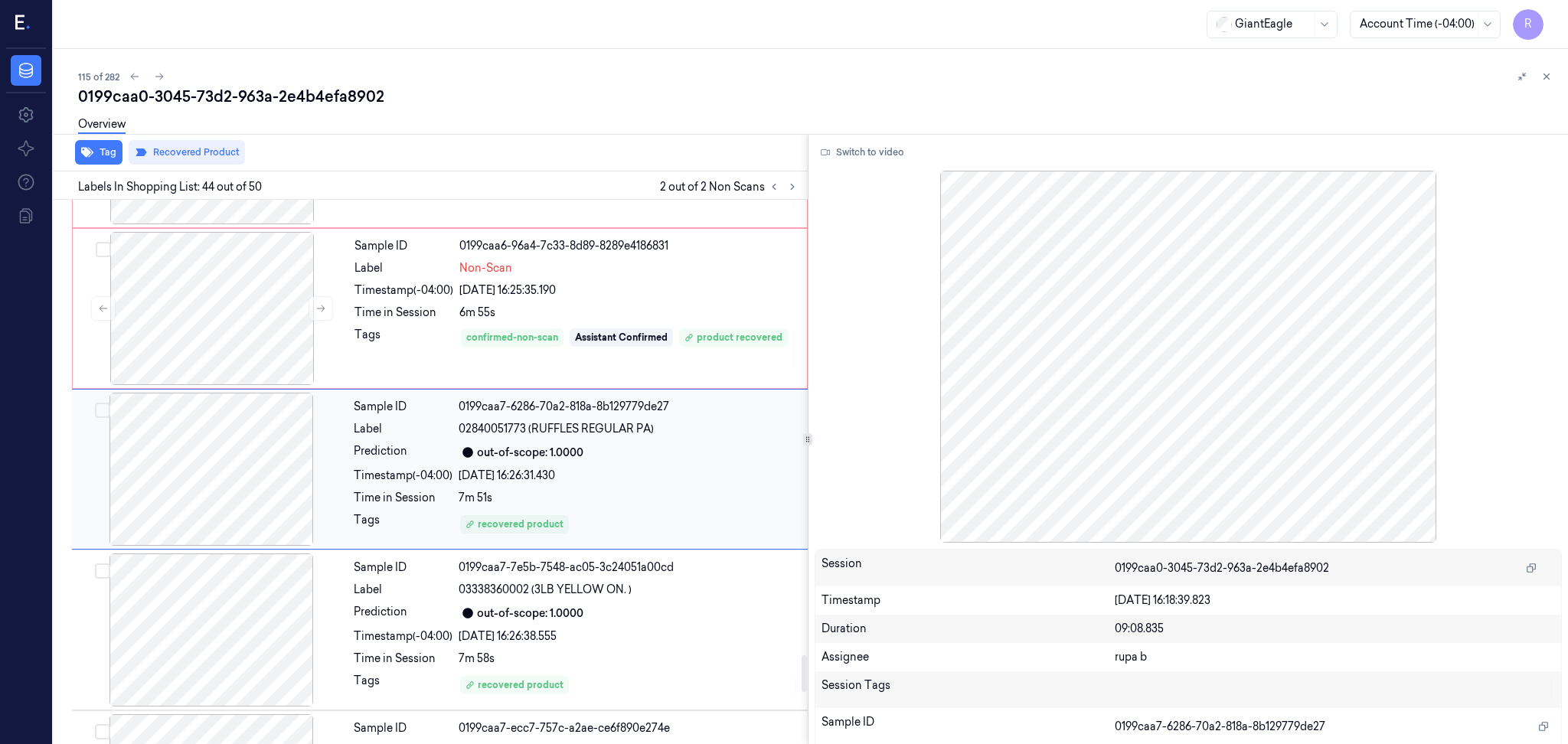
scroll to position [136, 0]
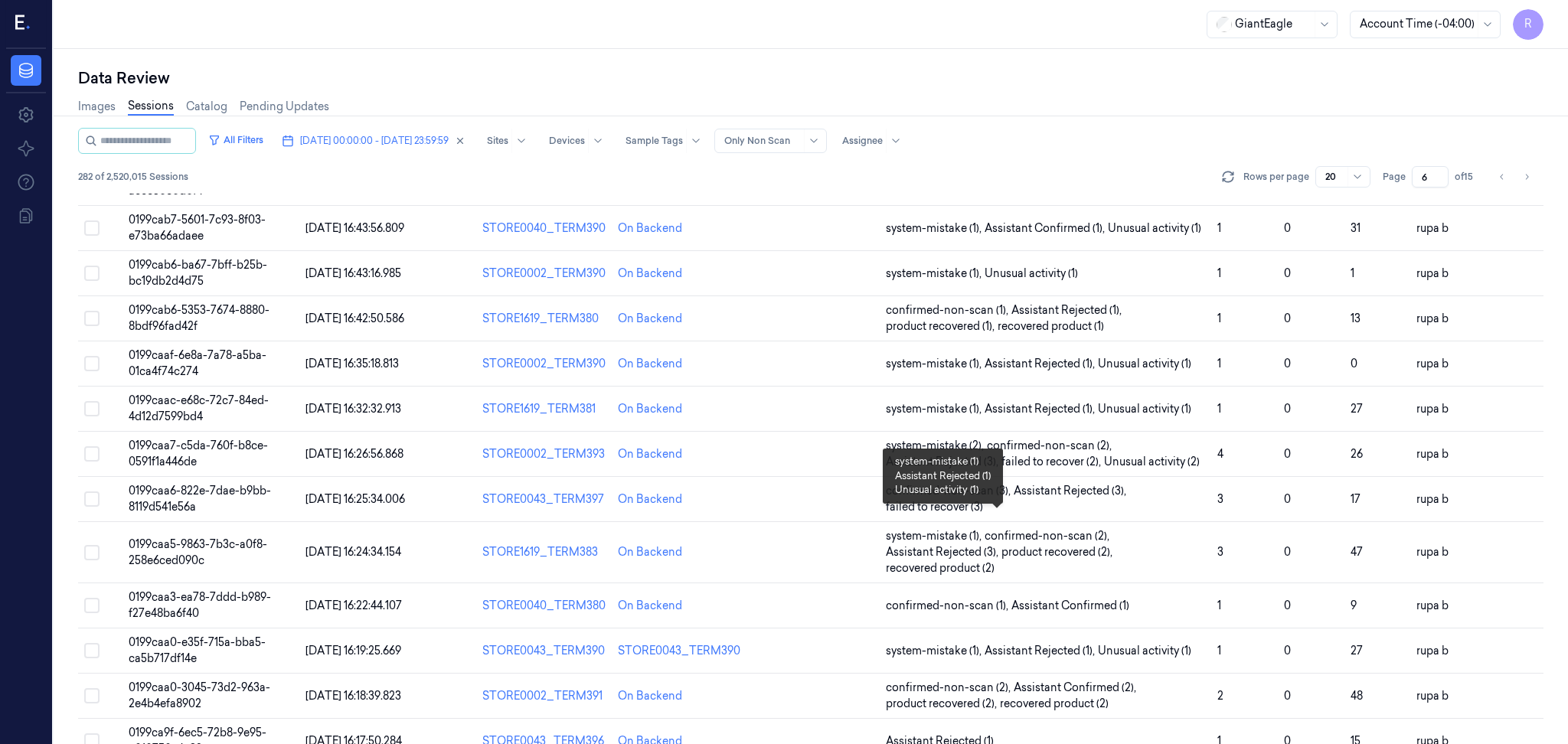
scroll to position [413, 0]
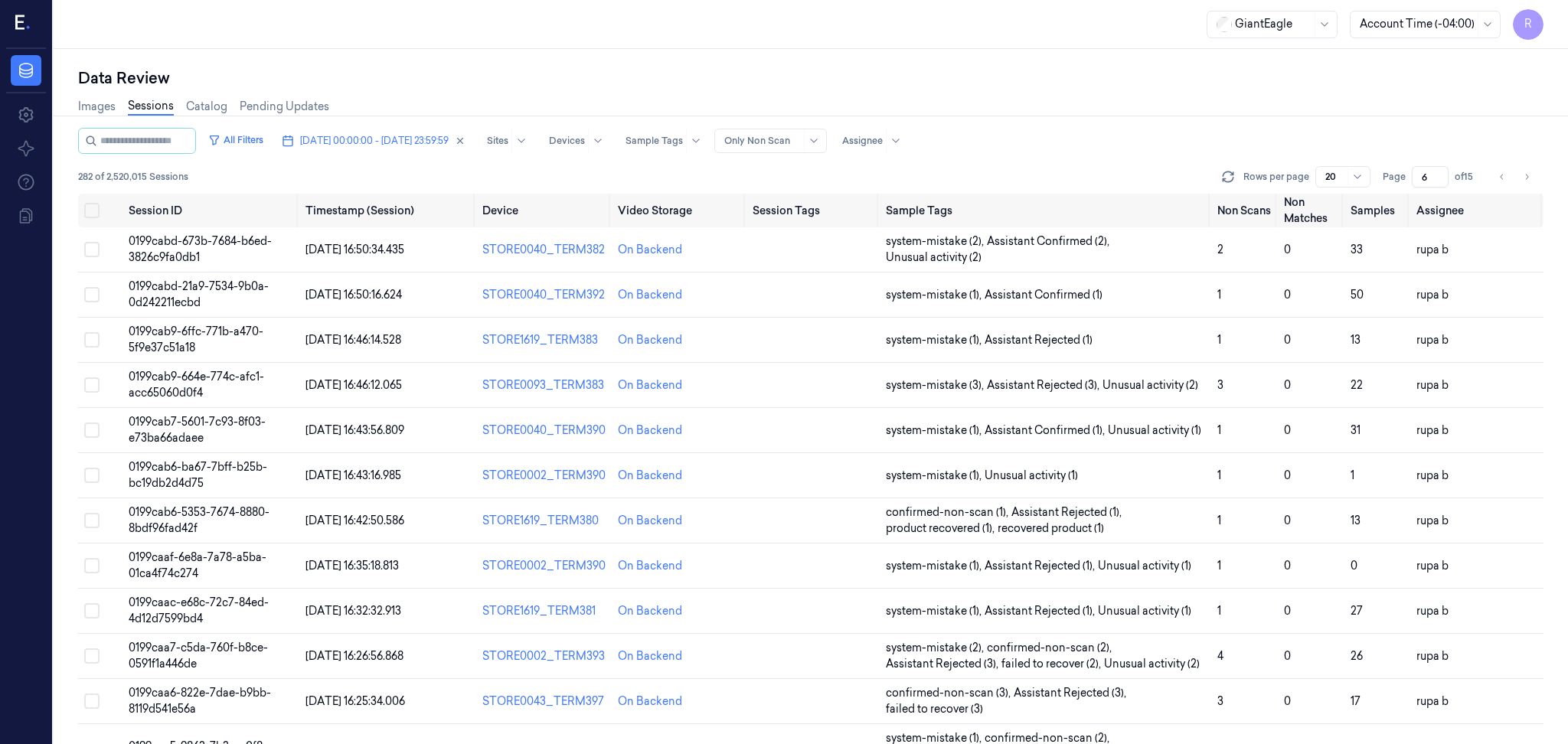
scroll to position [413, 0]
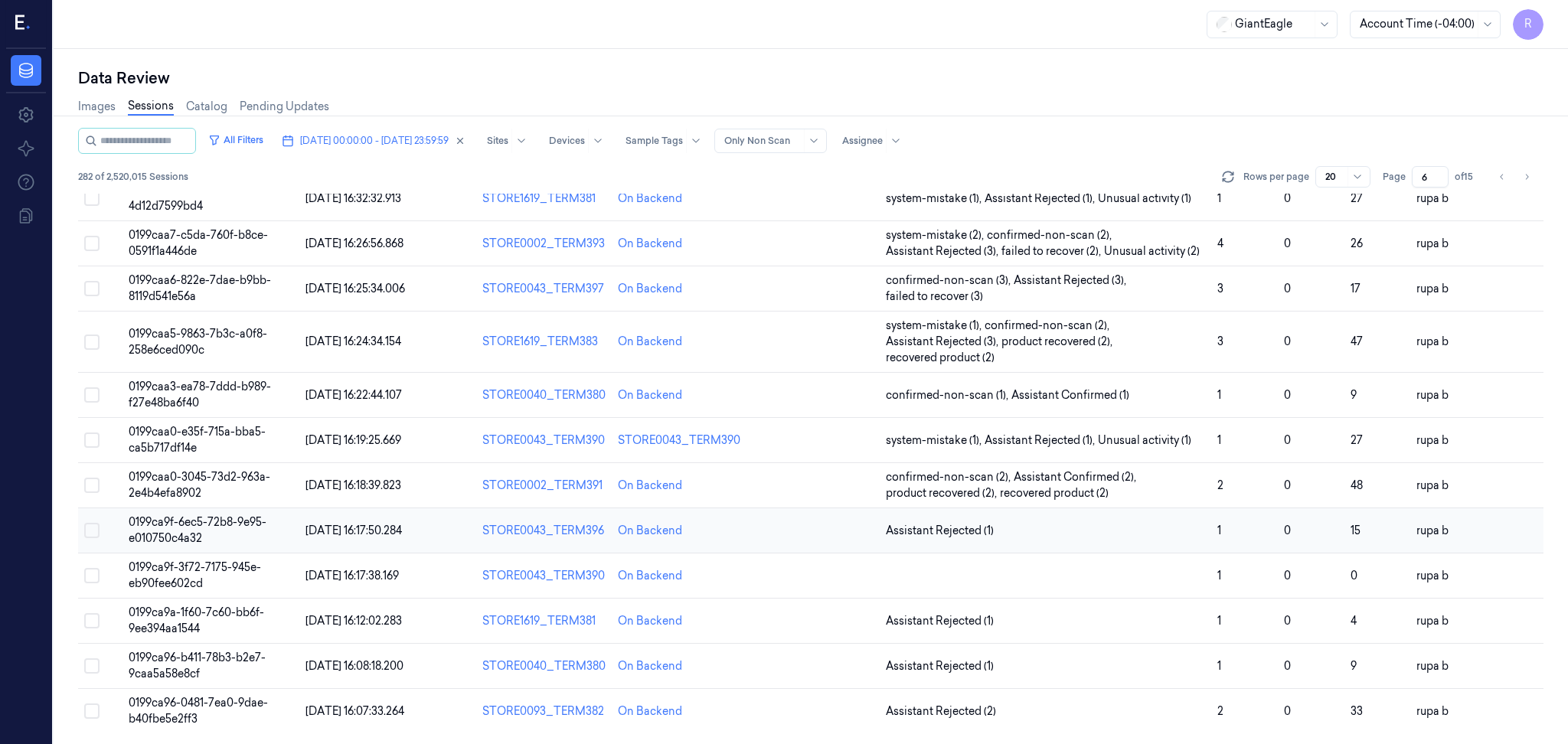
click at [199, 527] on span "0199ca9f-6ec5-72b8-9e95-e010750c4a32" at bounding box center [198, 531] width 138 height 30
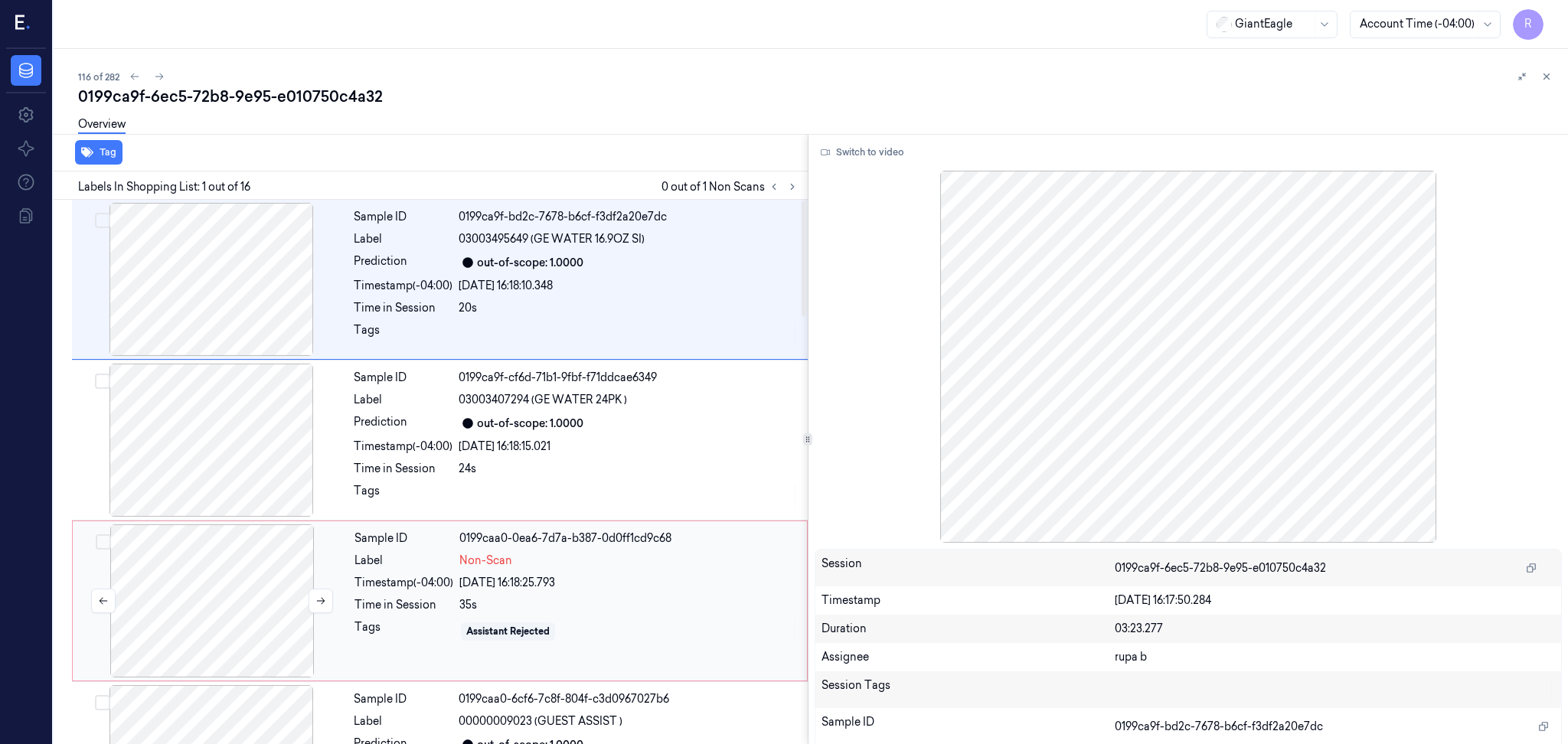
click at [265, 550] on div at bounding box center [212, 601] width 273 height 153
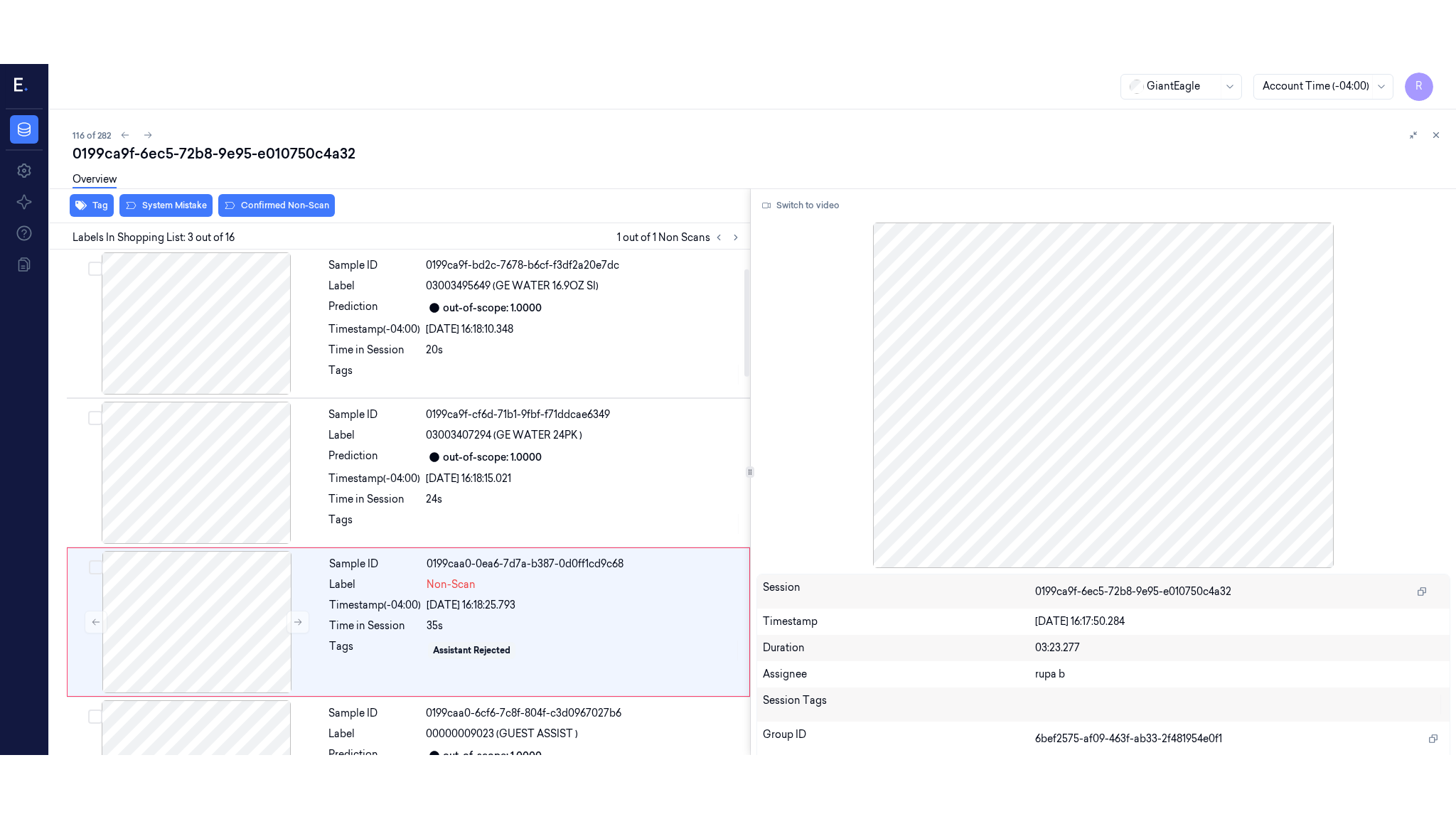
scroll to position [119, 0]
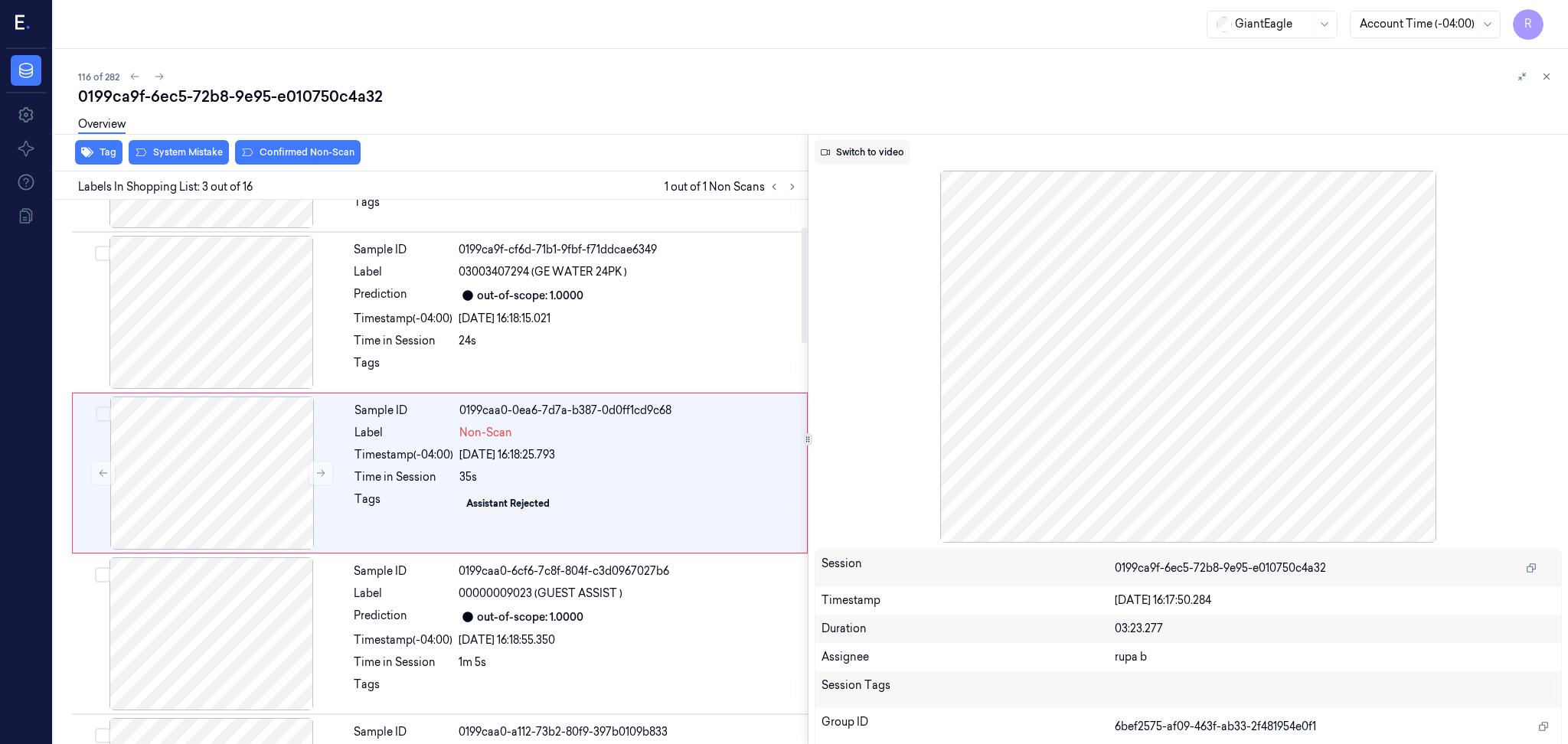
click at [860, 142] on button "Switch to video" at bounding box center [862, 152] width 96 height 25
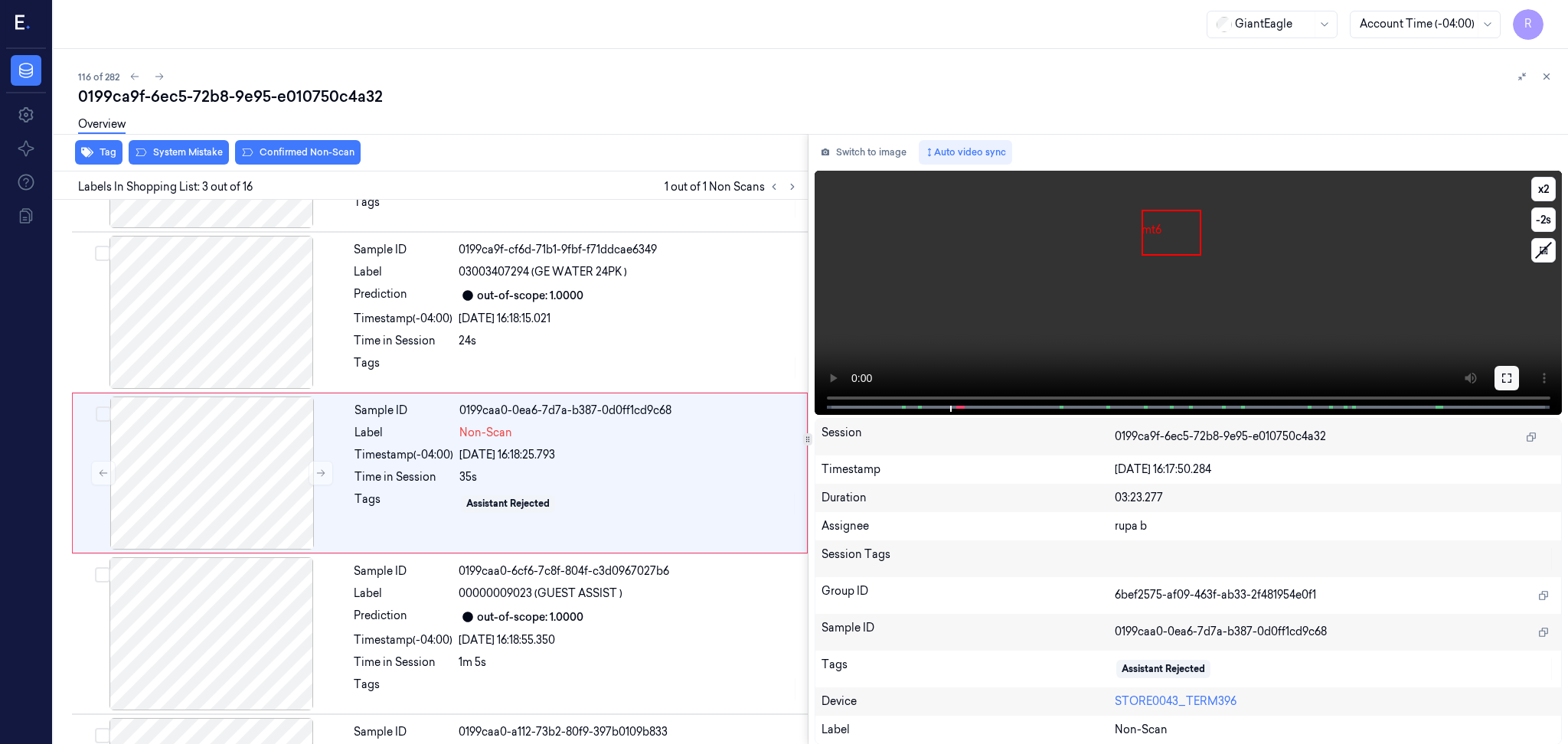
click at [1507, 373] on icon at bounding box center [1506, 377] width 12 height 12
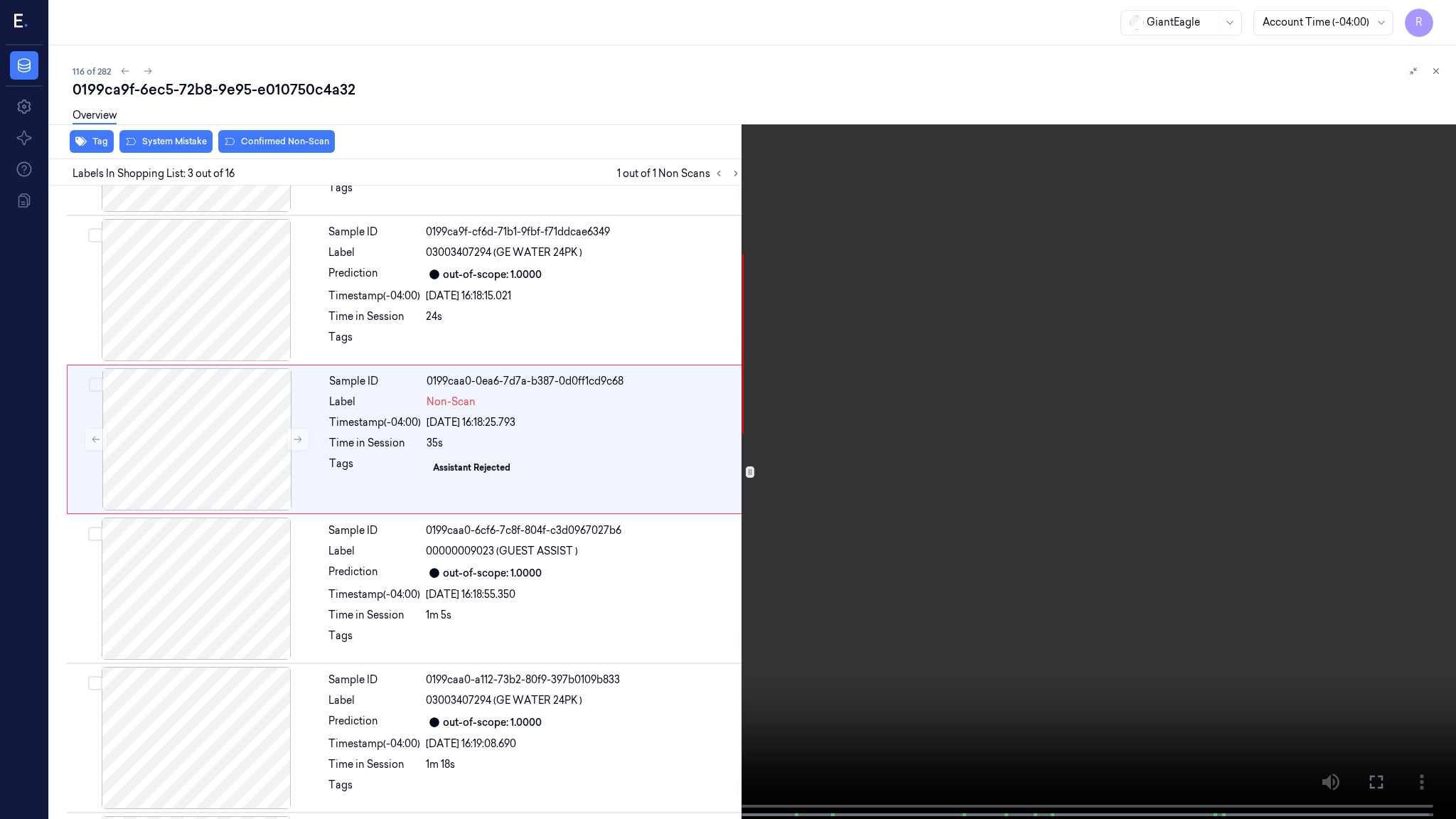
click at [1356, 344] on video at bounding box center [728, 411] width 1456 height 822
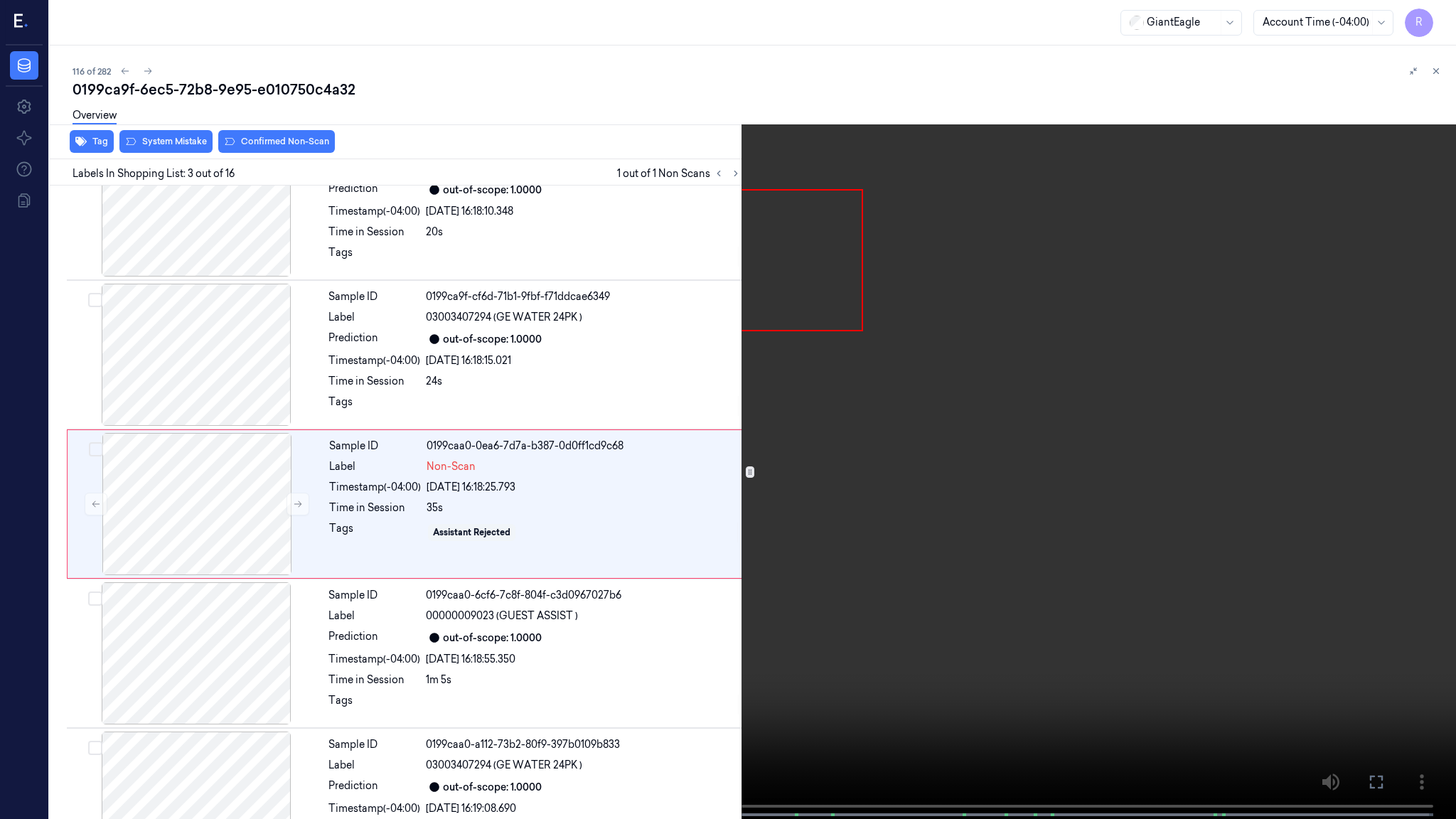
scroll to position [55, 0]
click at [525, 558] on video at bounding box center [728, 411] width 1456 height 822
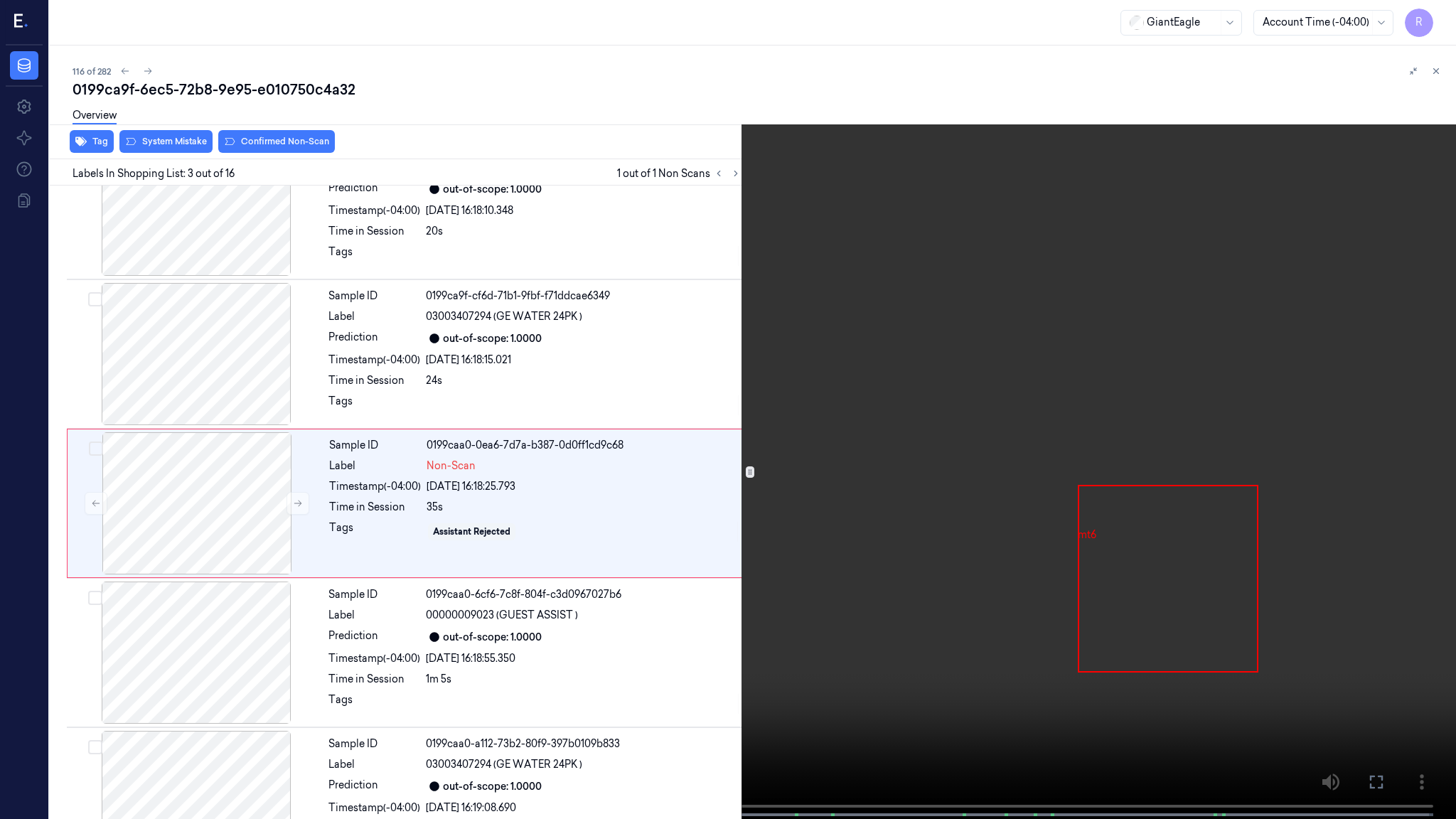
click at [525, 558] on video at bounding box center [728, 411] width 1456 height 822
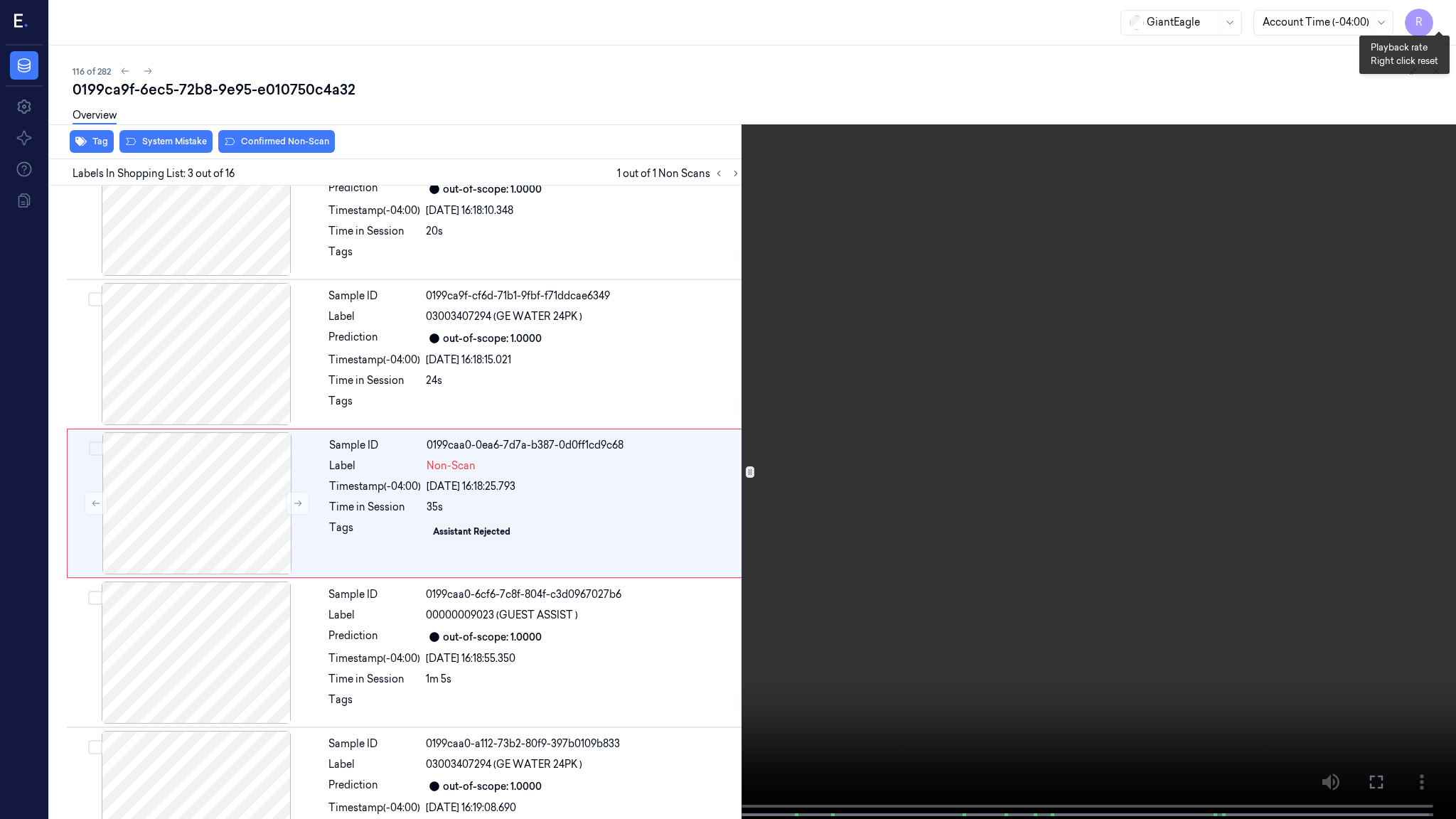
click at [1437, 15] on button "x 2" at bounding box center [1438, 17] width 23 height 23
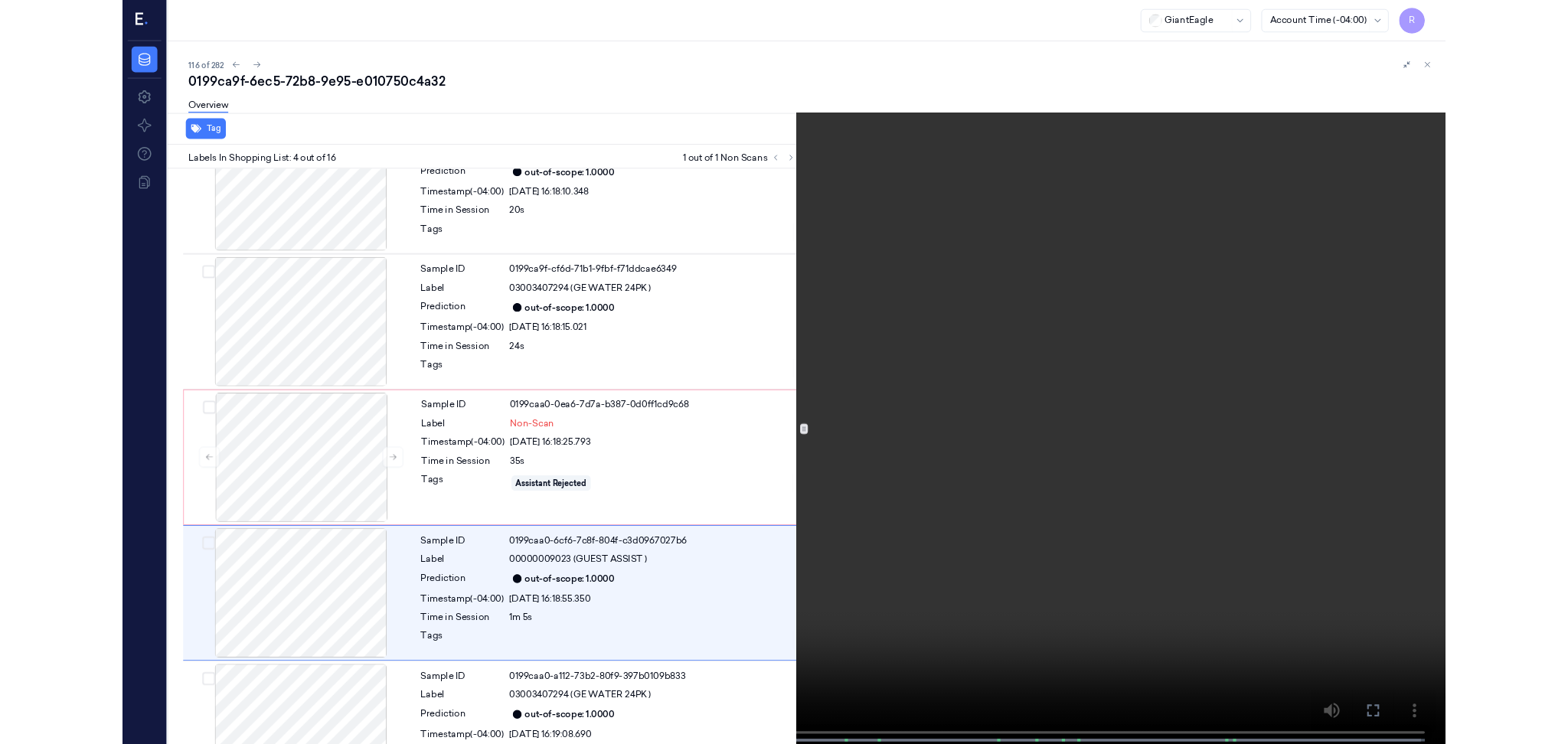
scroll to position [221, 0]
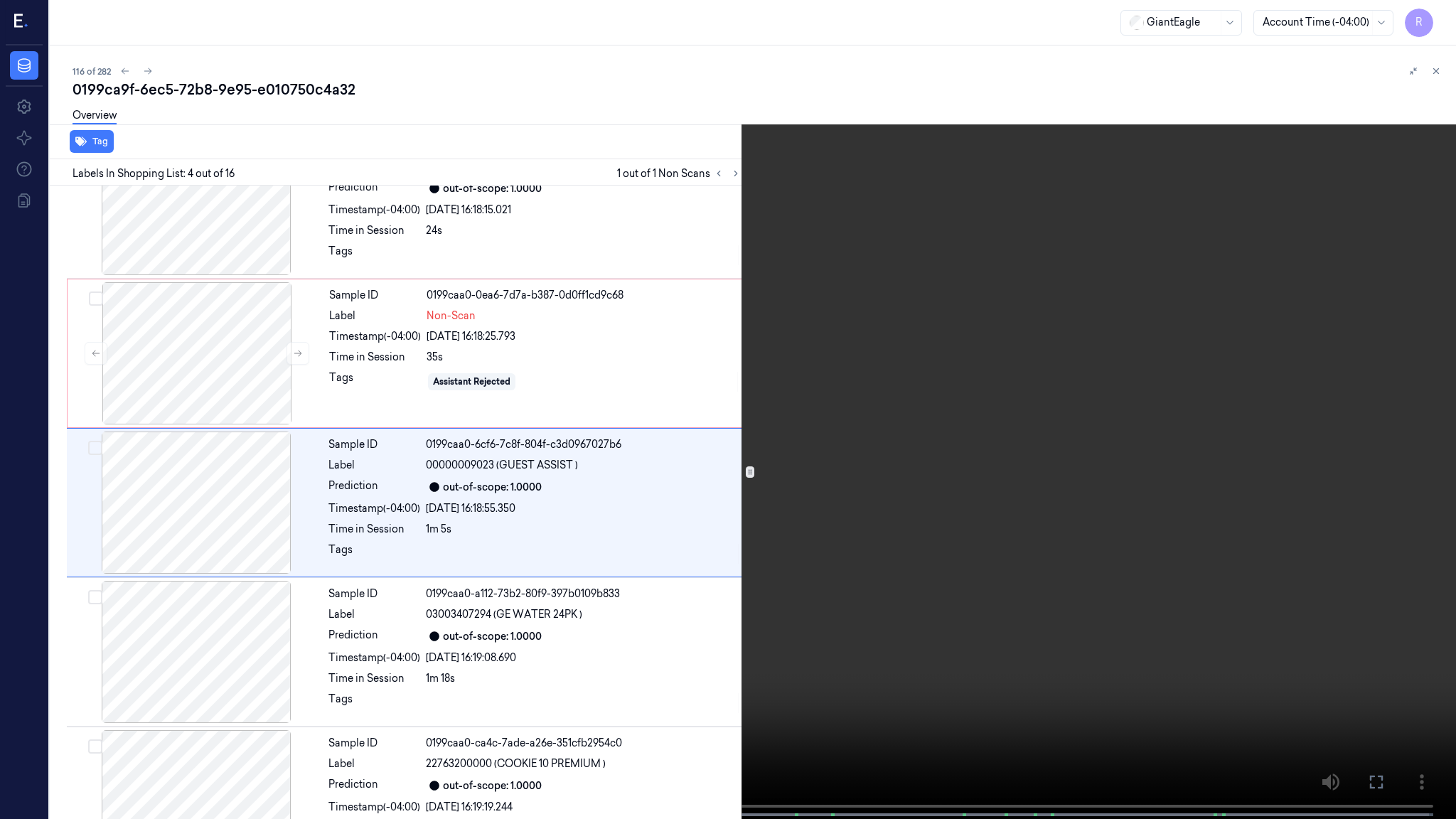
click at [564, 423] on video at bounding box center [728, 411] width 1456 height 822
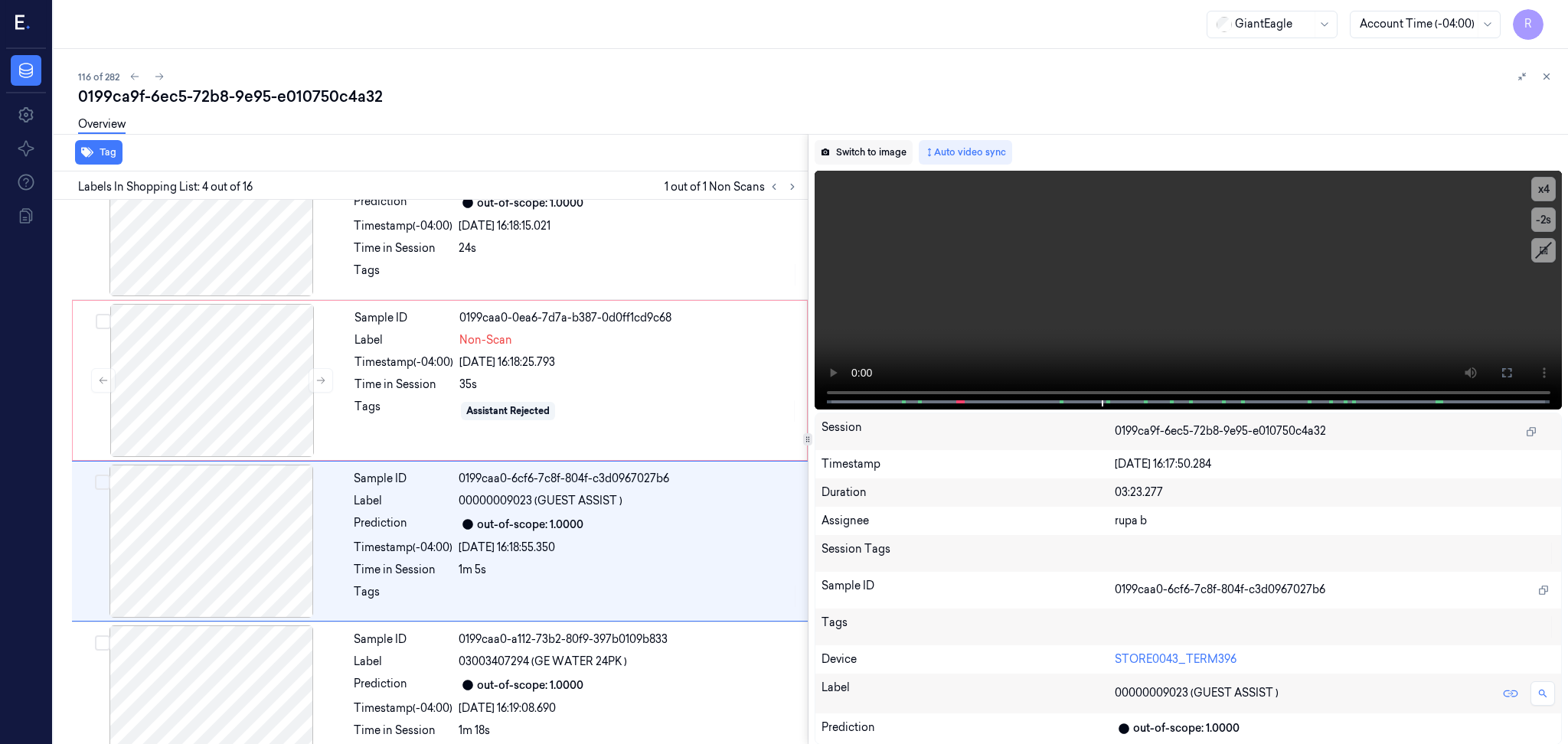
click at [864, 156] on button "Switch to image" at bounding box center [863, 152] width 98 height 25
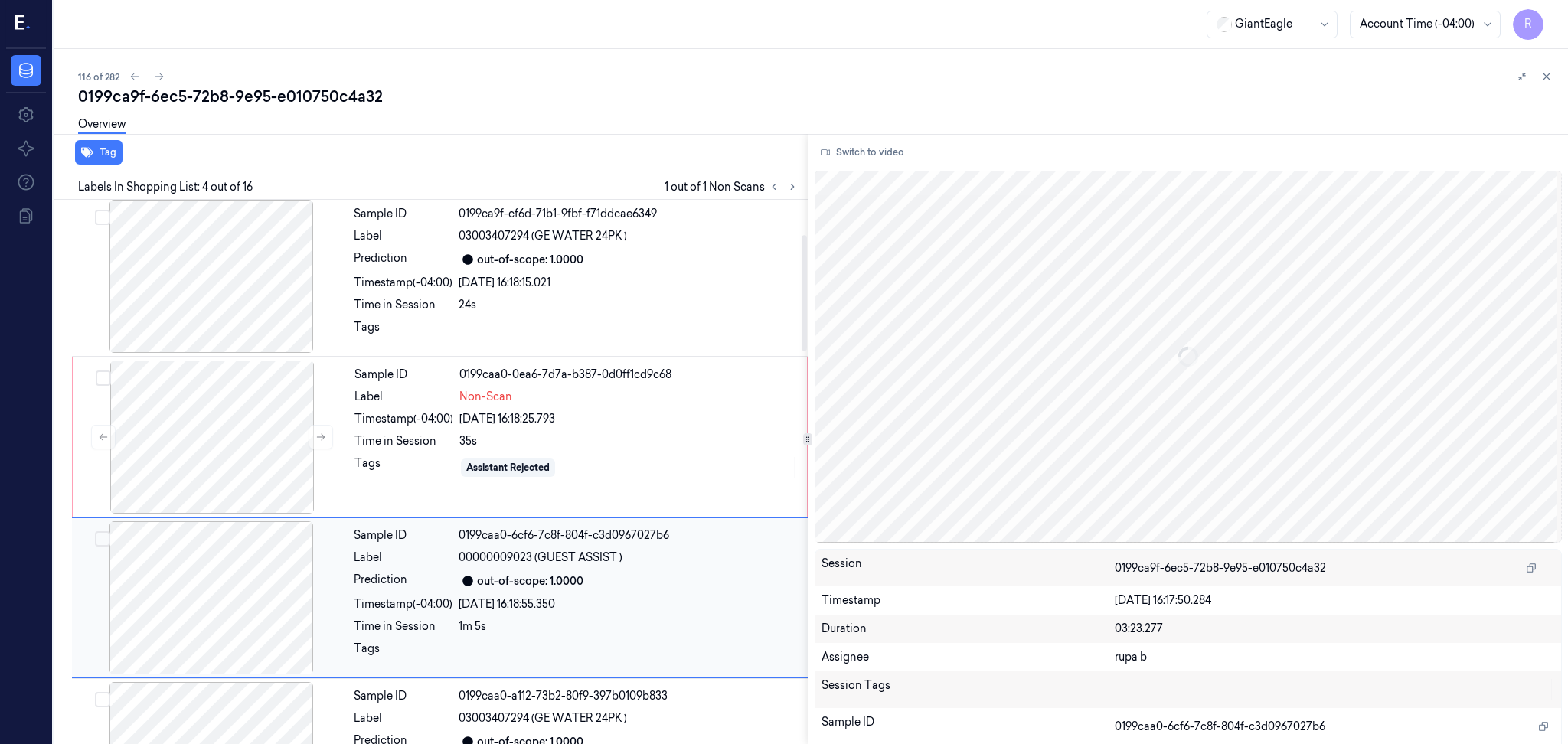
scroll to position [0, 0]
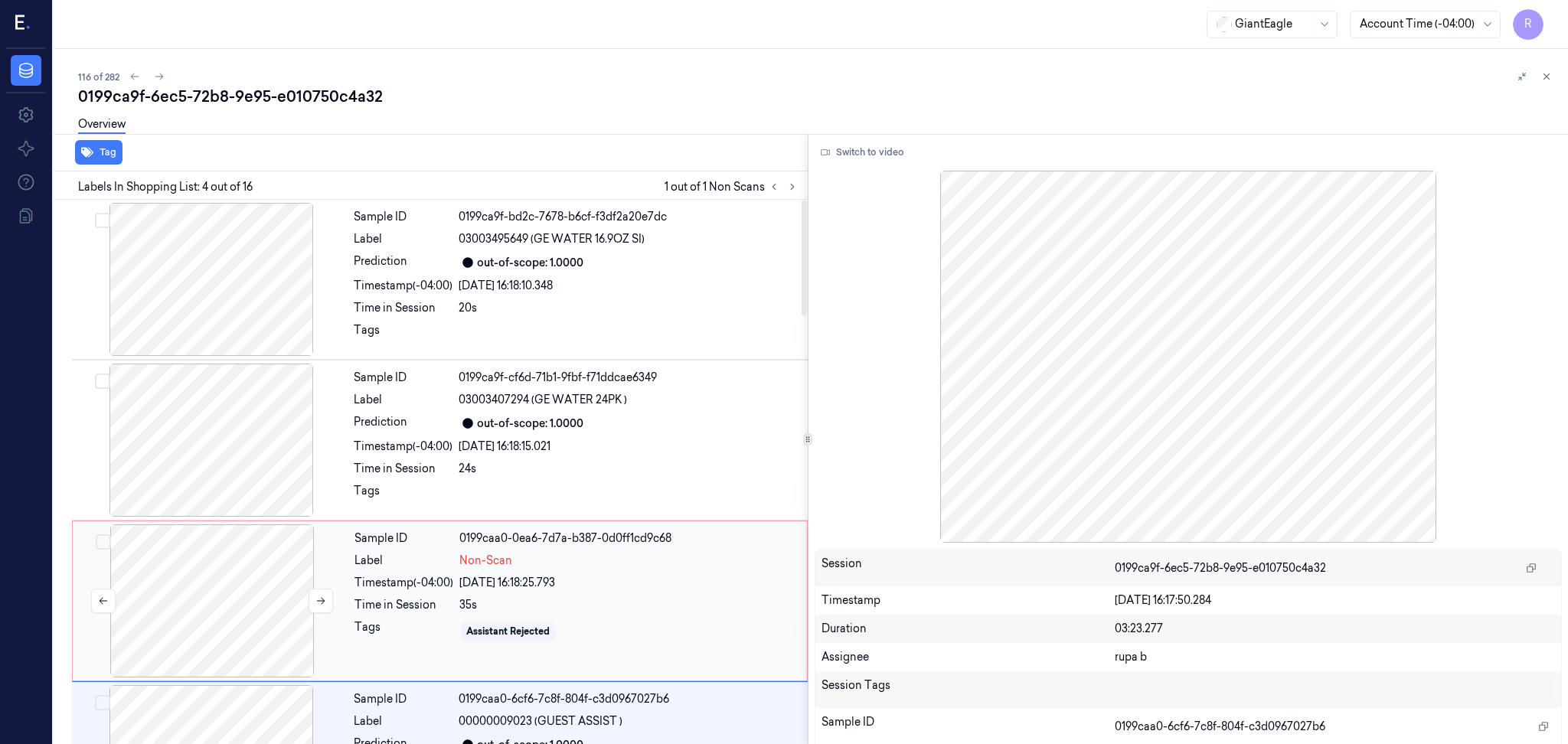
click at [241, 622] on div at bounding box center [212, 601] width 273 height 153
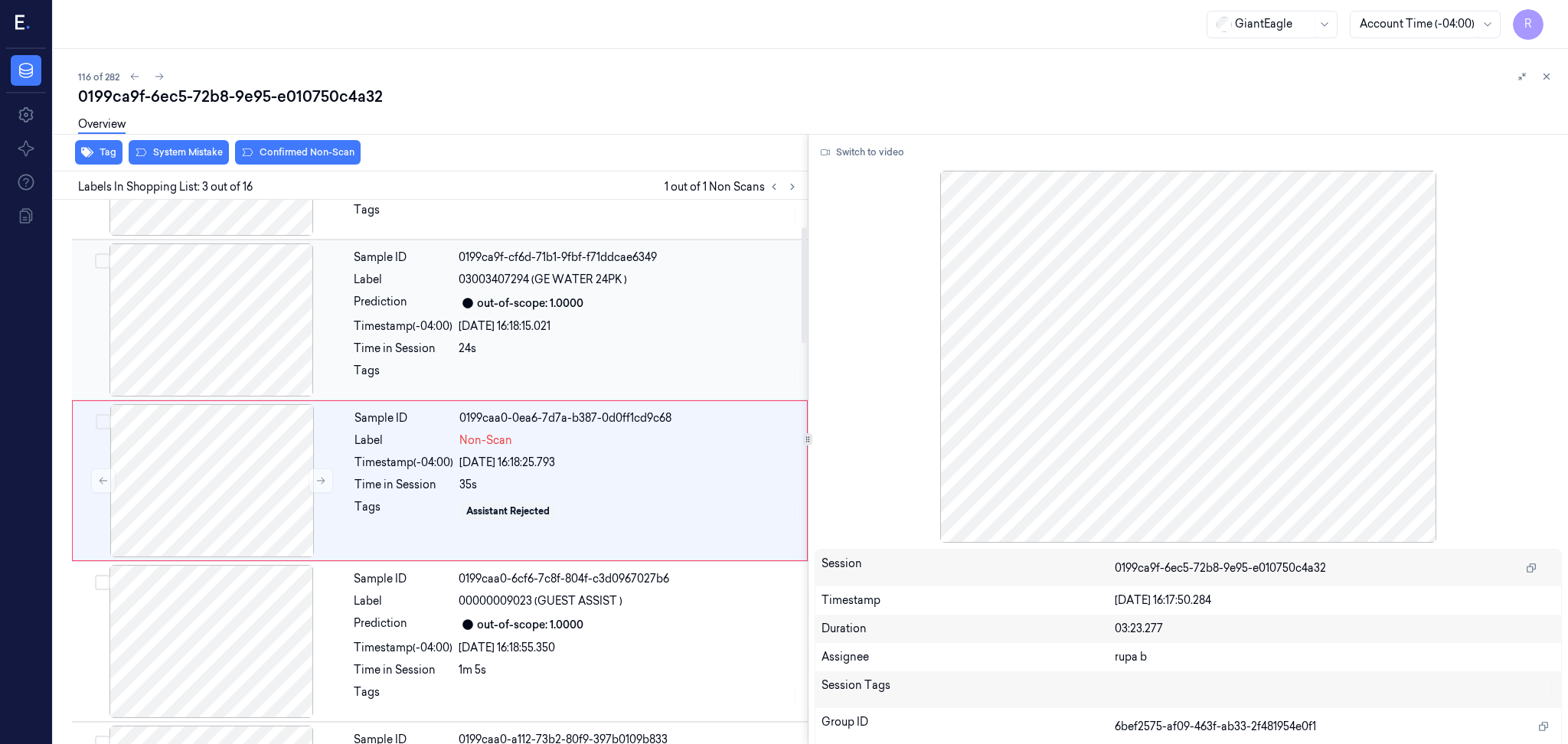
scroll to position [128, 0]
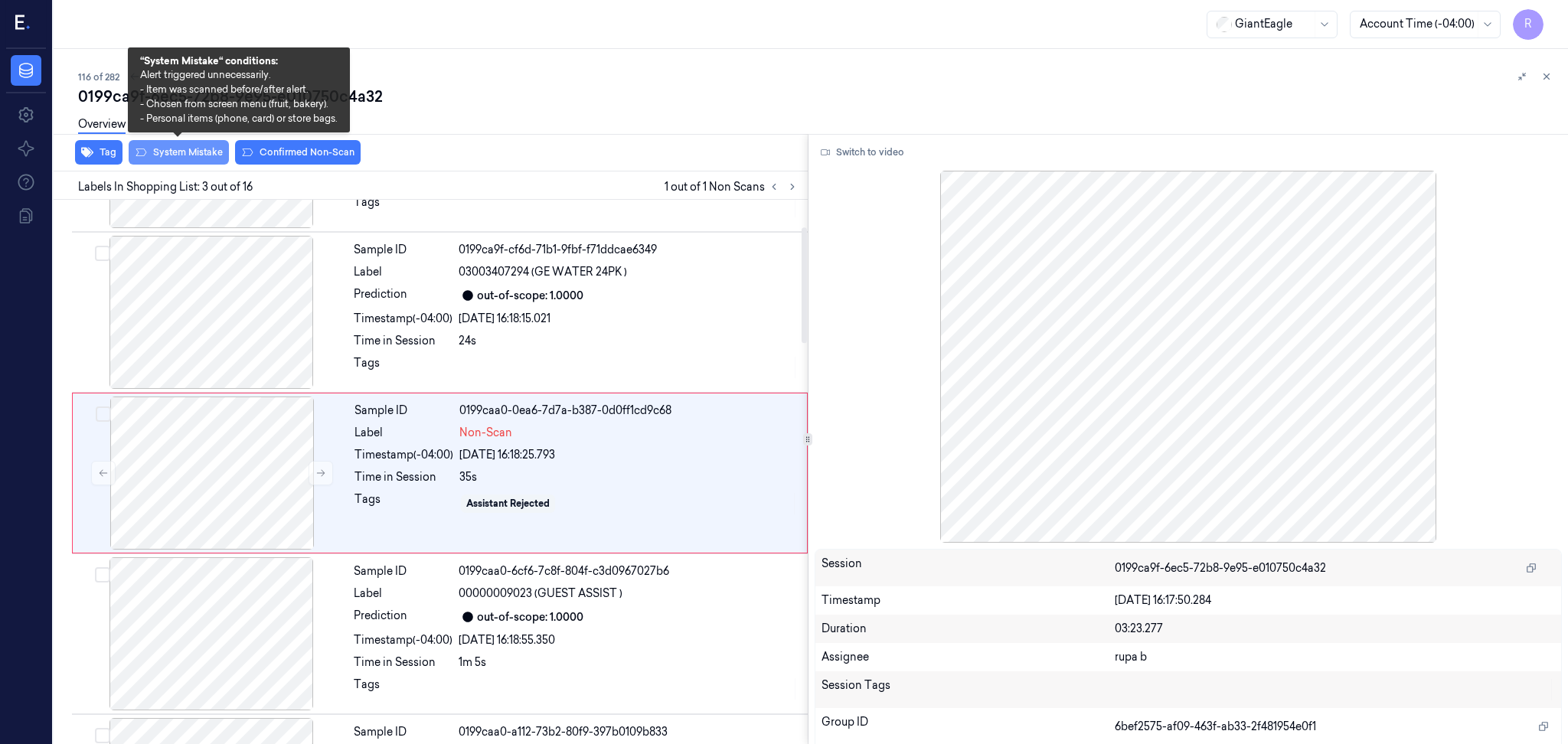
click at [187, 154] on button "System Mistake" at bounding box center [179, 152] width 100 height 25
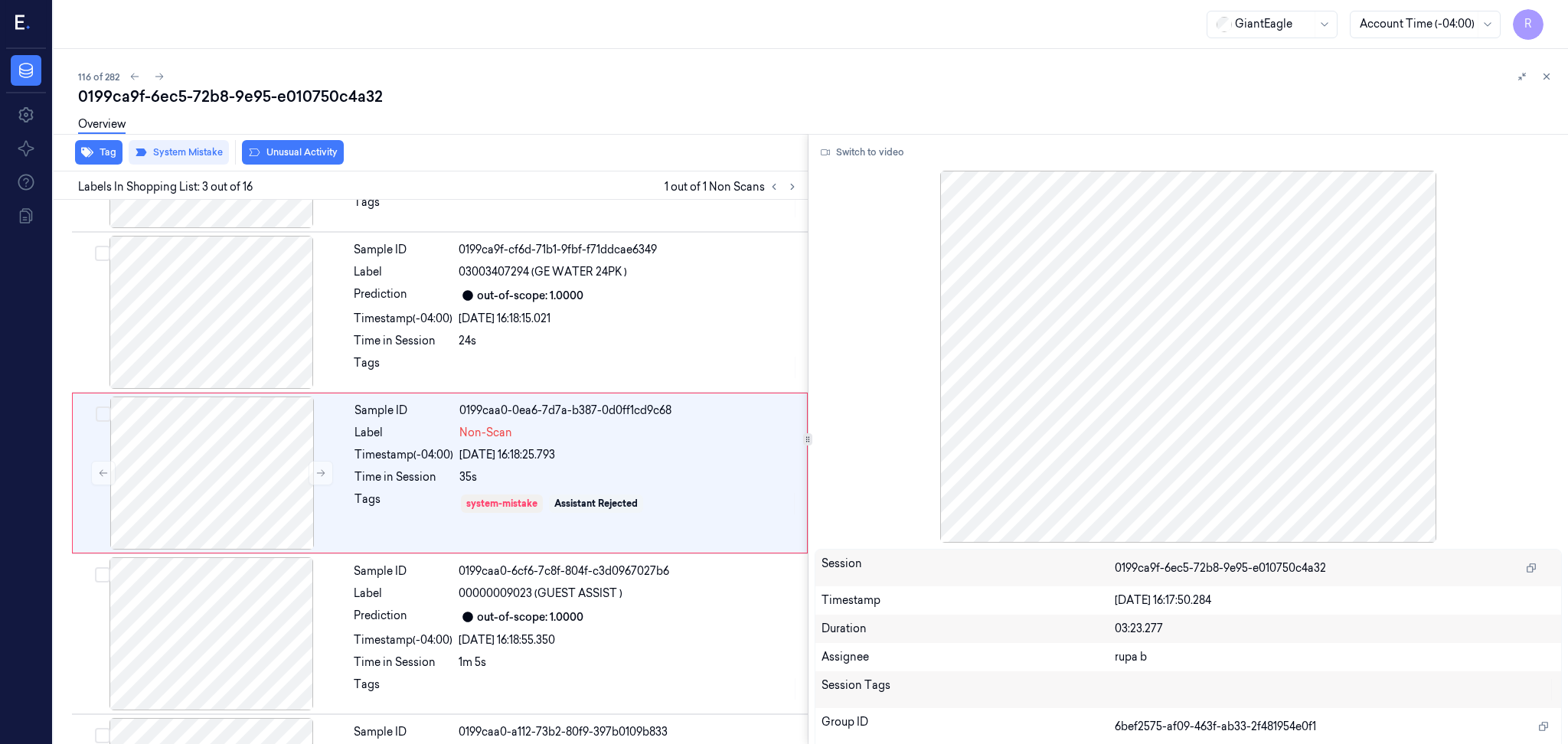
click at [280, 165] on div "Tag System Mistake Unusual Activity" at bounding box center [427, 152] width 760 height 37
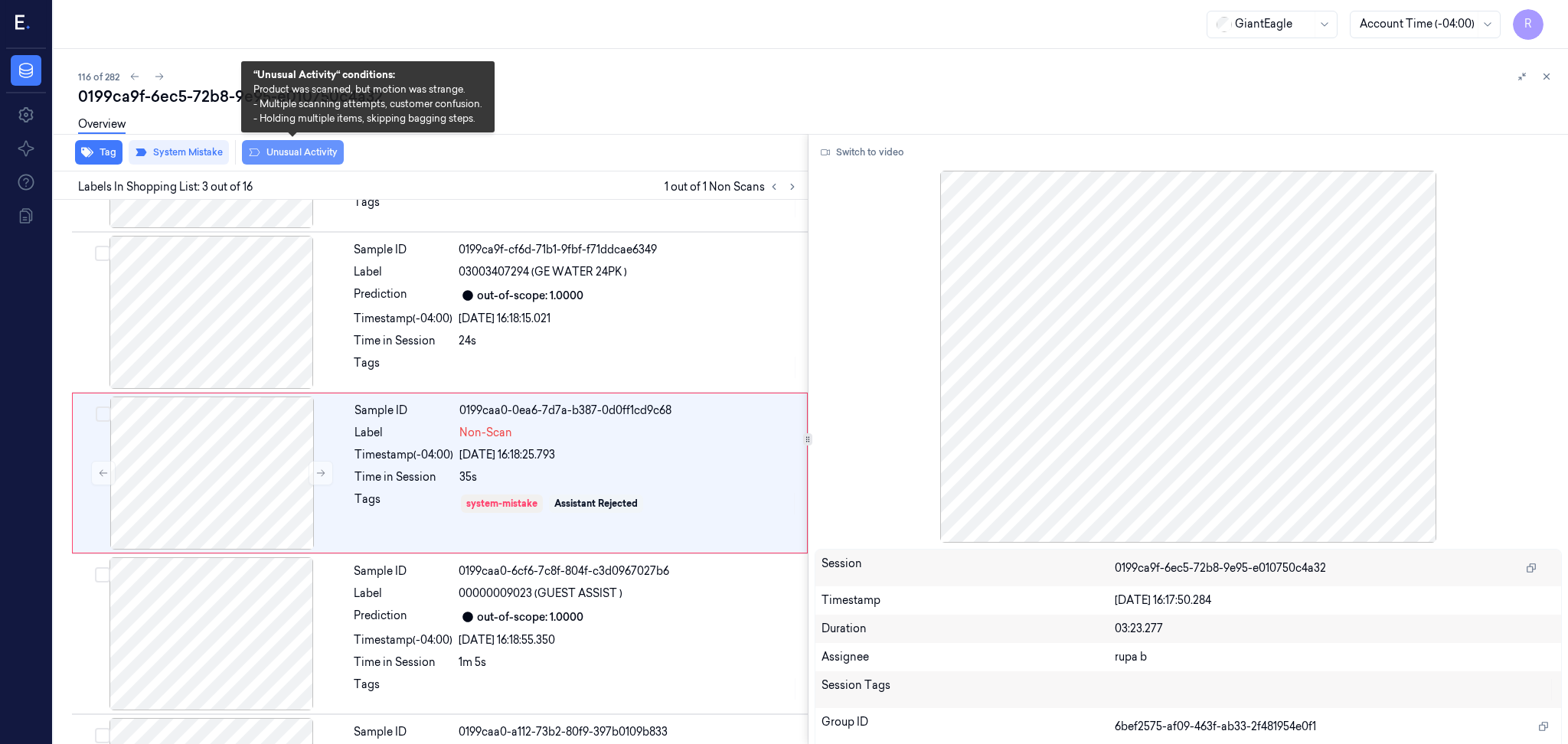
click at [291, 155] on button "Unusual Activity" at bounding box center [293, 152] width 102 height 25
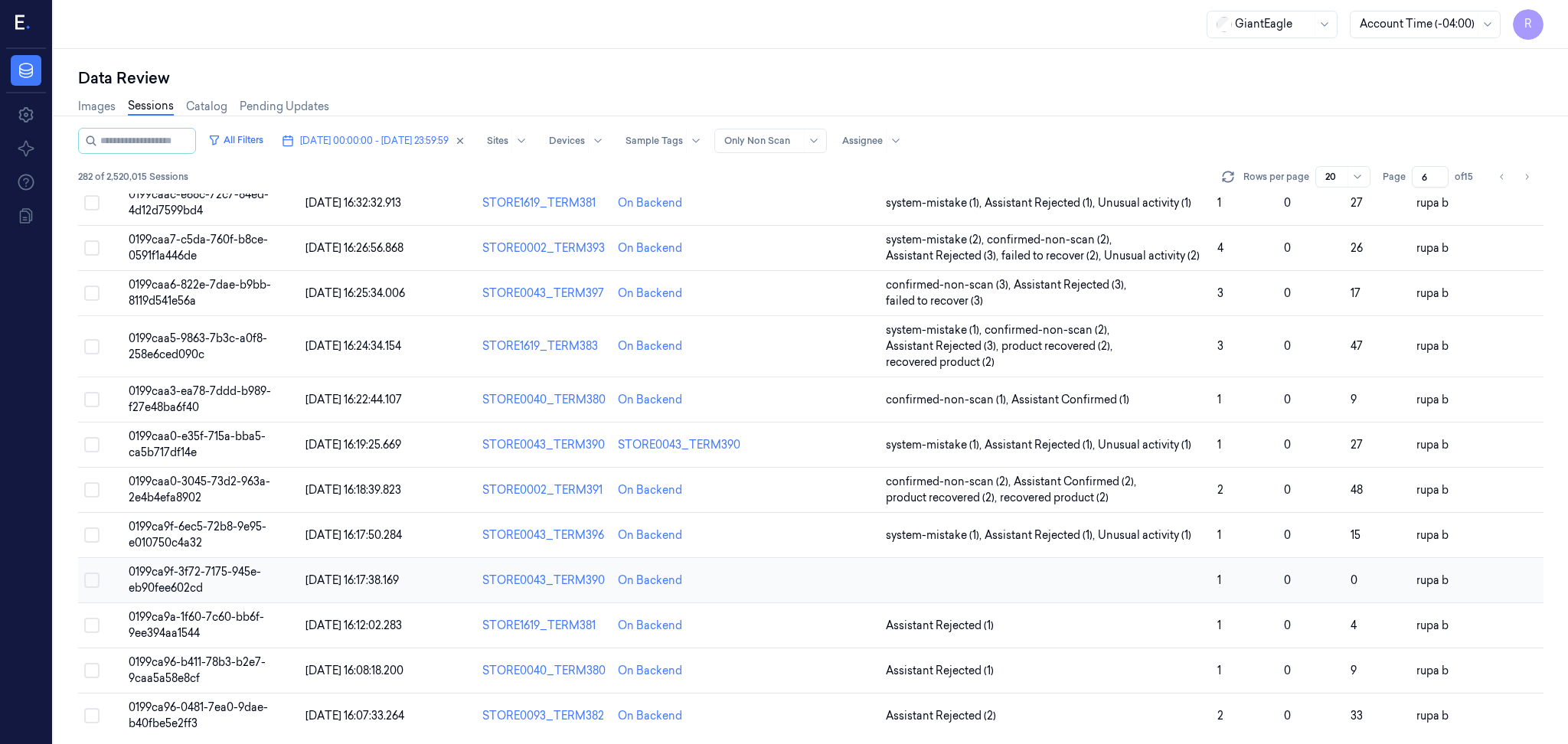
scroll to position [413, 0]
